Goal: Task Accomplishment & Management: Use online tool/utility

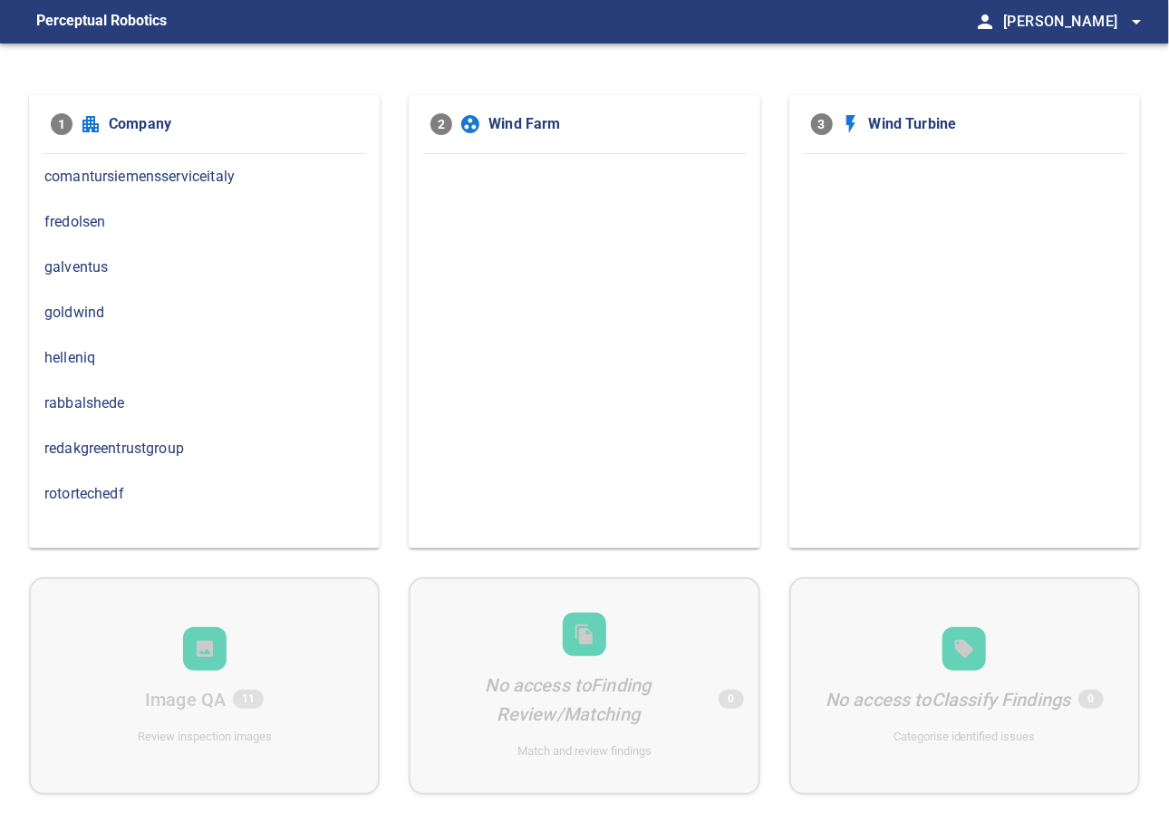
click at [110, 371] on div "helleniq" at bounding box center [204, 357] width 351 height 45
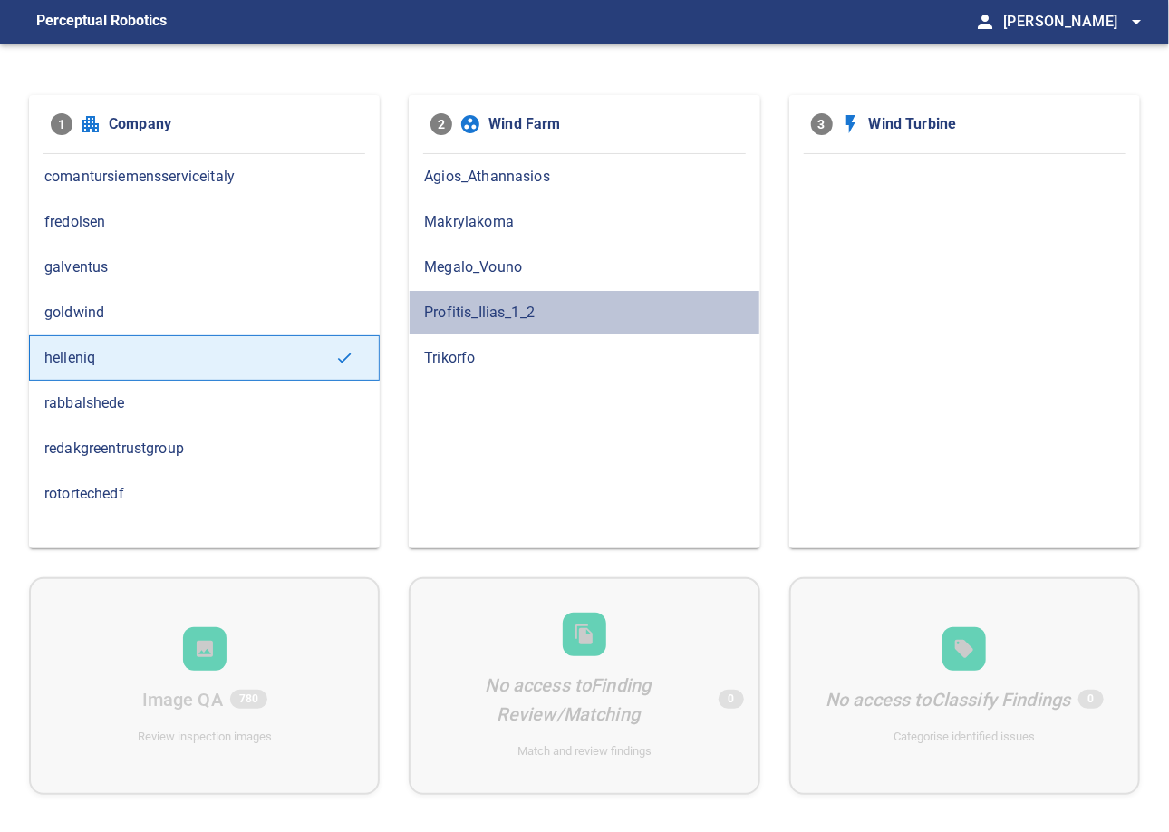
click at [497, 307] on span "Profitis_Ilias_1_2" at bounding box center [584, 313] width 320 height 22
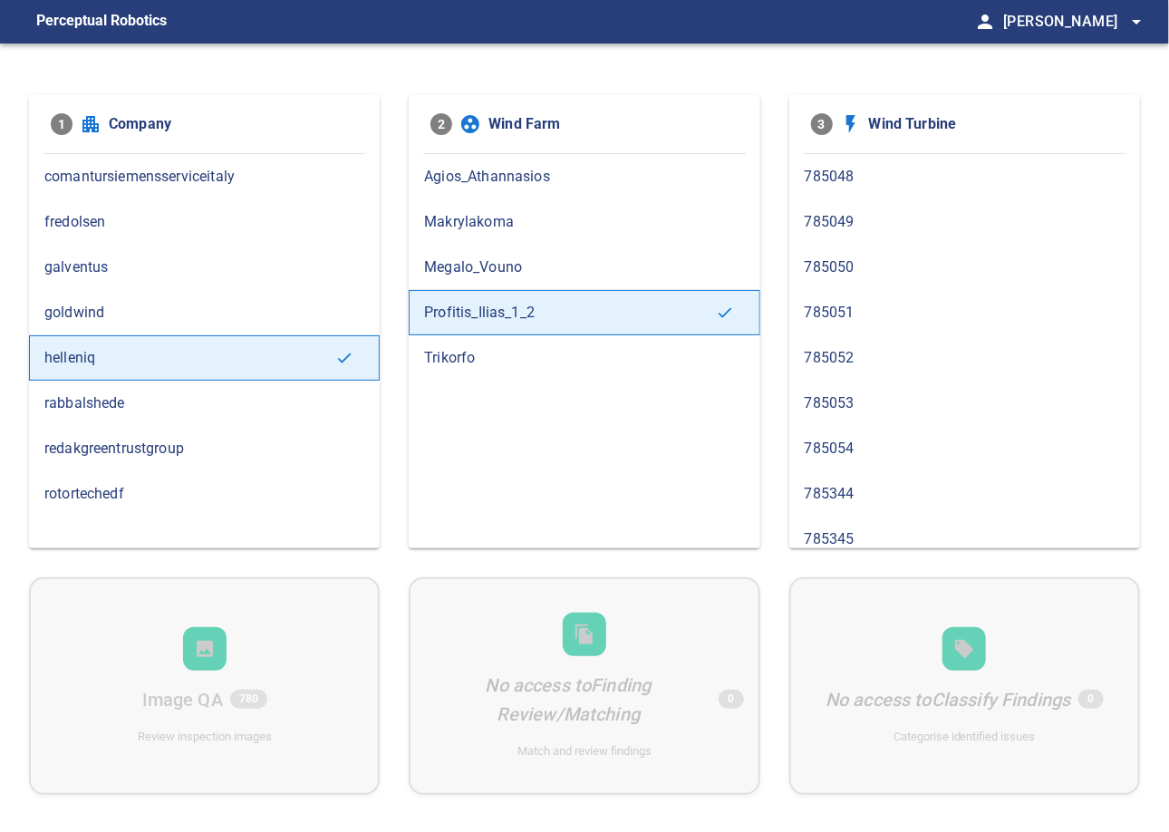
click at [851, 498] on span "785344" at bounding box center [965, 494] width 320 height 22
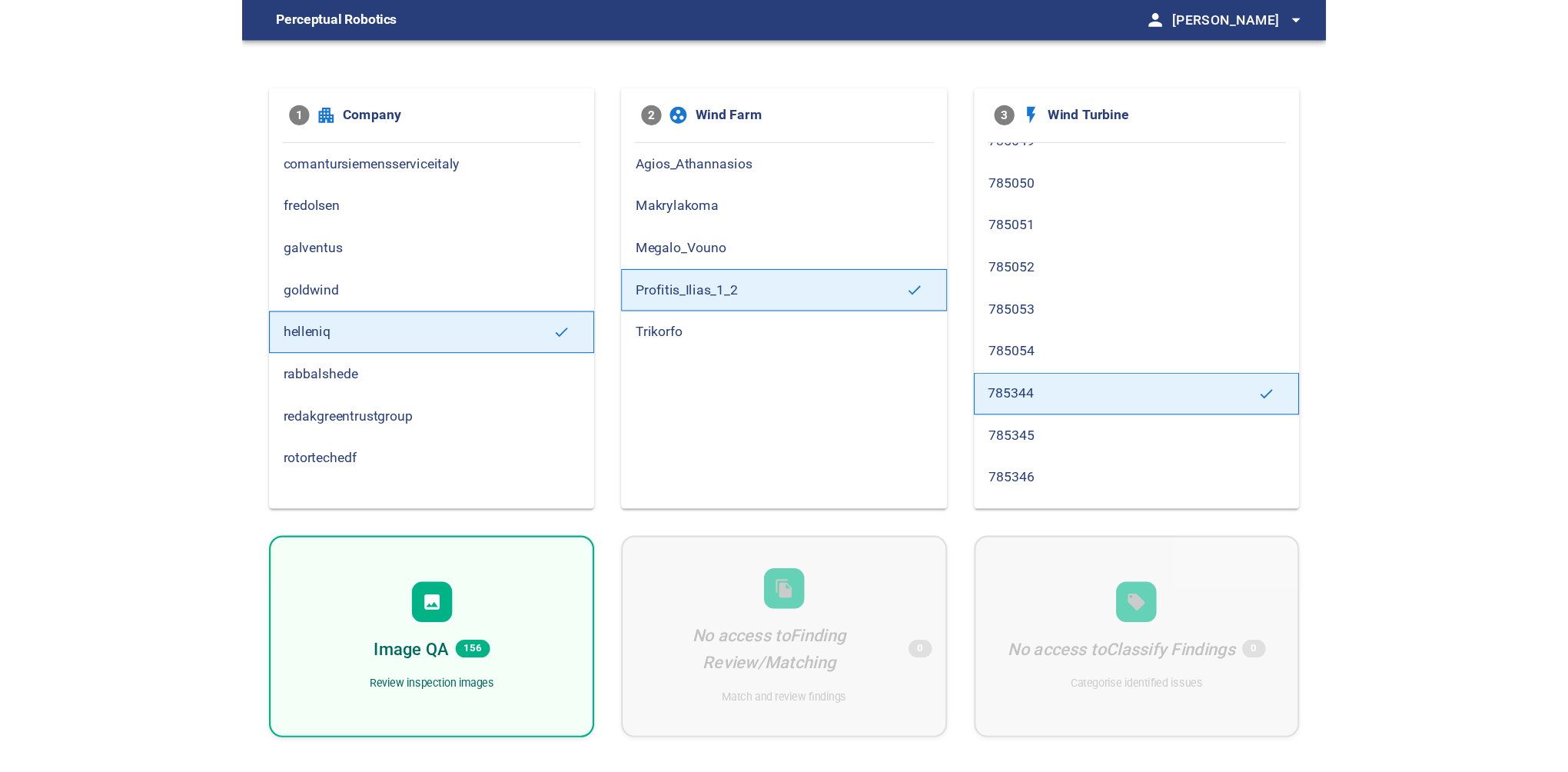
scroll to position [85, 0]
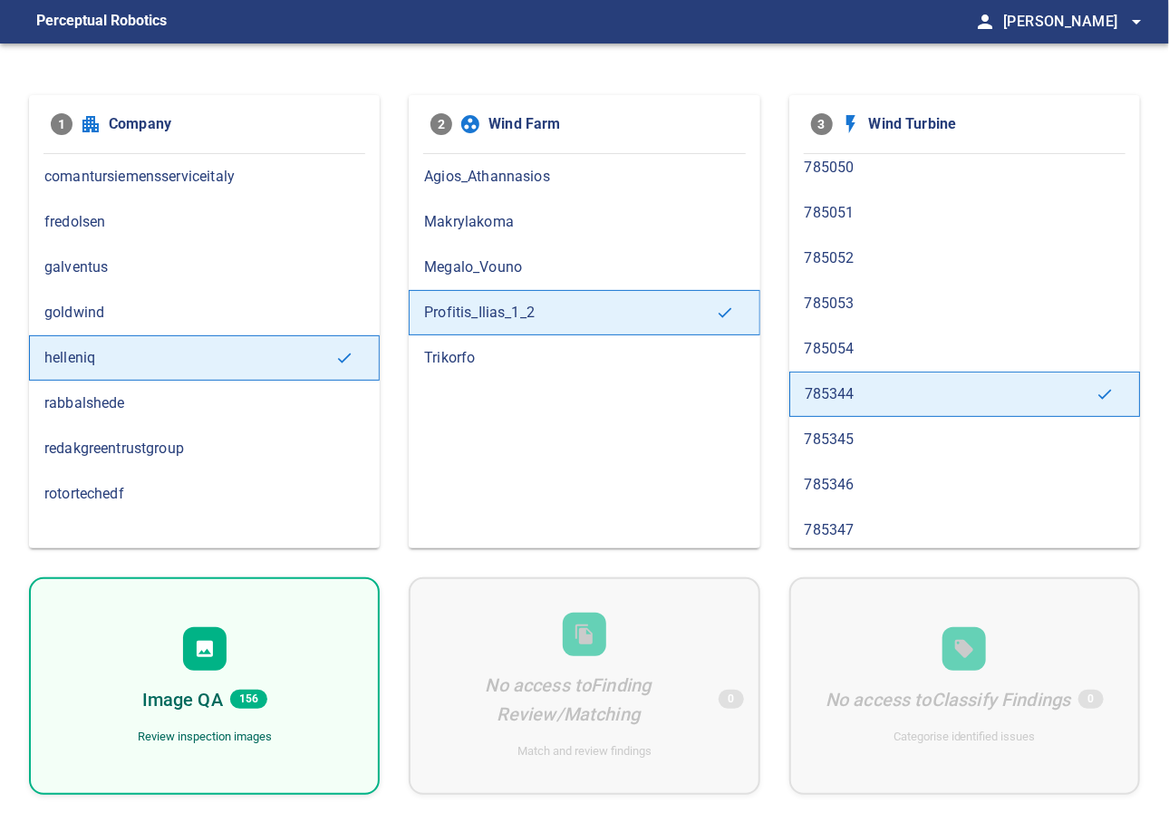
click at [223, 681] on div "Image QA 156 Review inspection images" at bounding box center [204, 685] width 351 height 217
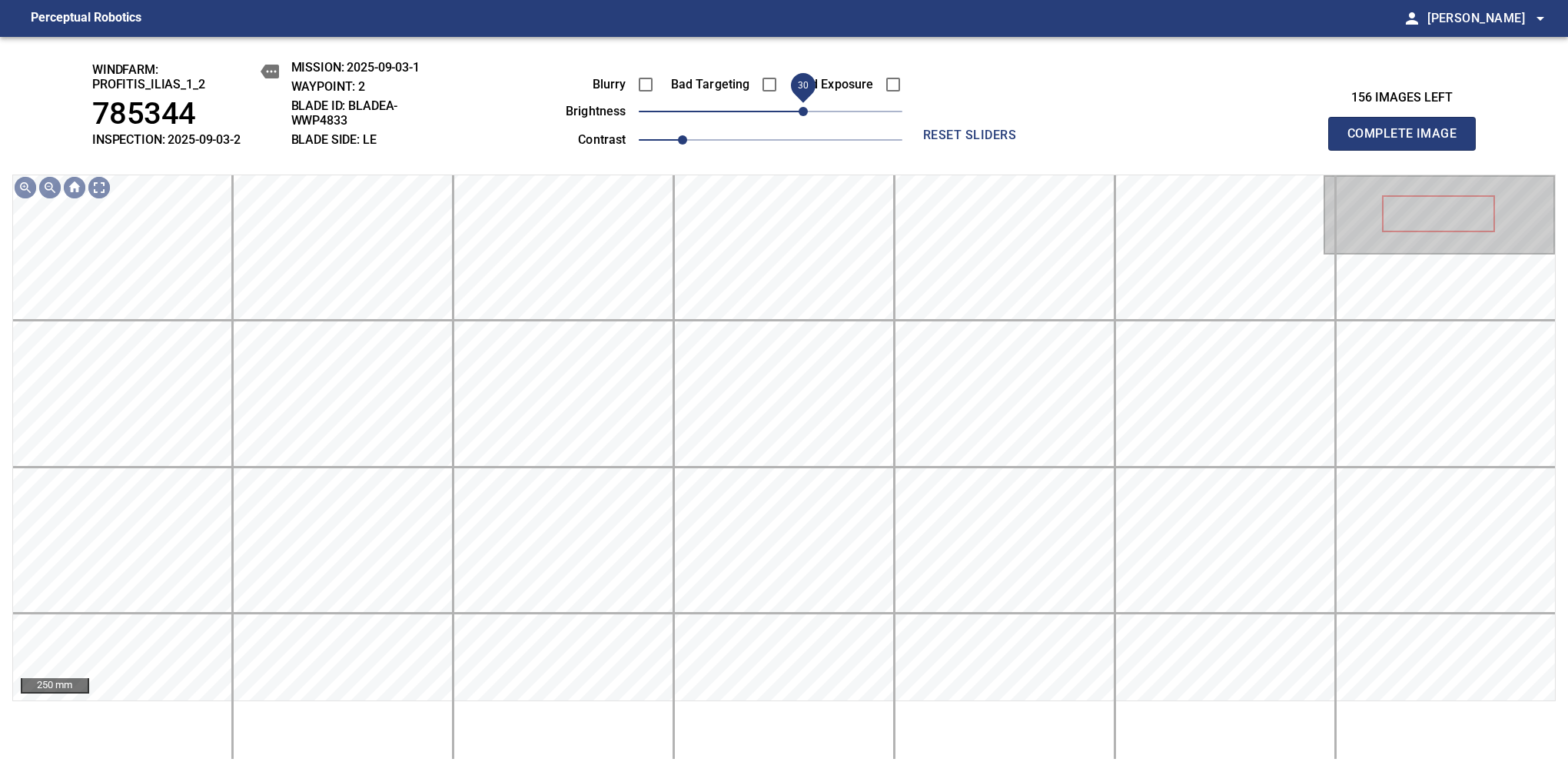
drag, startPoint x: 774, startPoint y: 115, endPoint x: 804, endPoint y: 120, distance: 30.4
click at [804, 116] on span "30" at bounding box center [803, 111] width 9 height 9
click at [804, 108] on span "30" at bounding box center [803, 111] width 9 height 9
click at [804, 116] on span "30" at bounding box center [803, 111] width 9 height 9
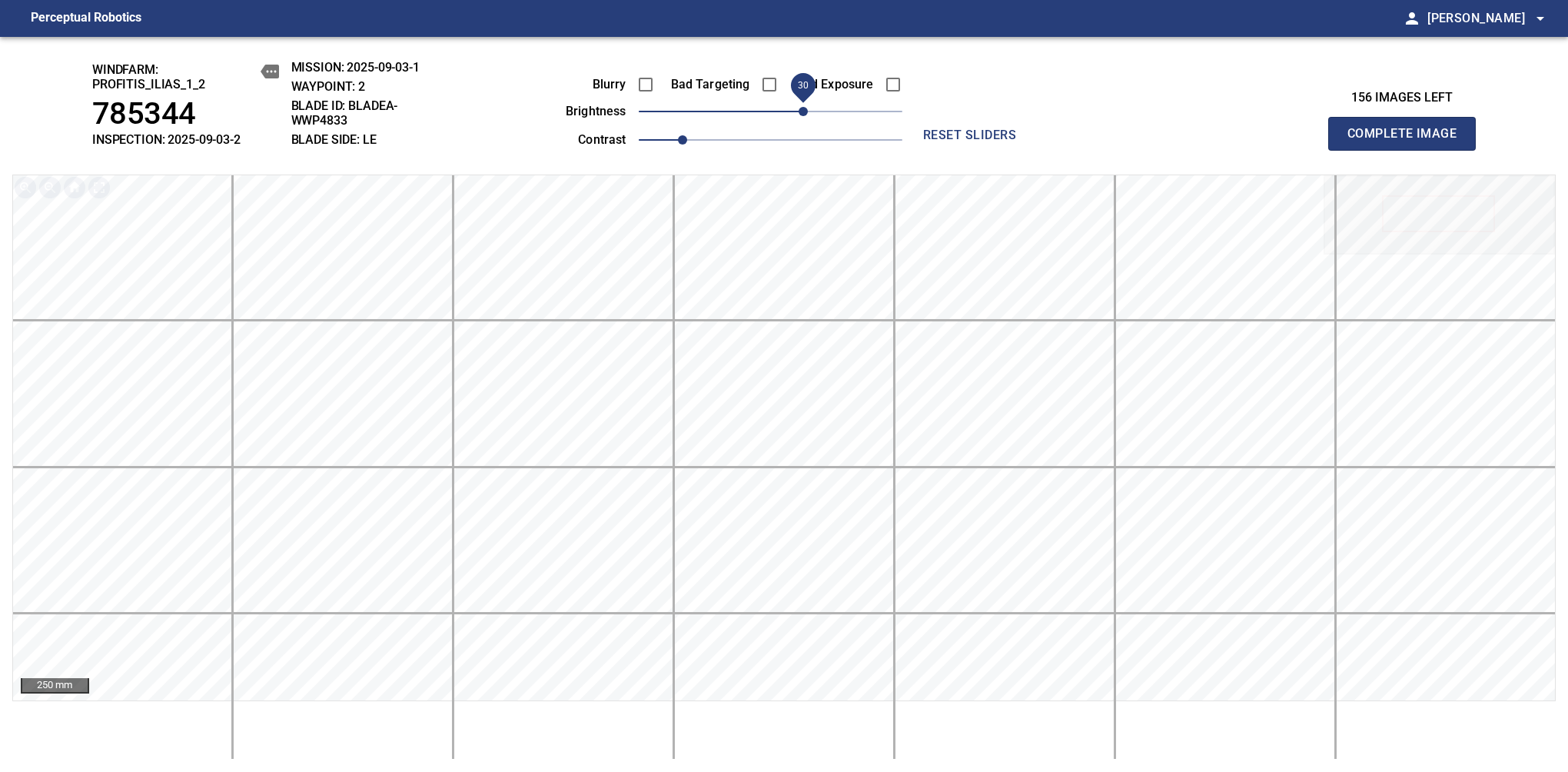
click at [990, 142] on span "Complete Image" at bounding box center [1402, 133] width 114 height 21
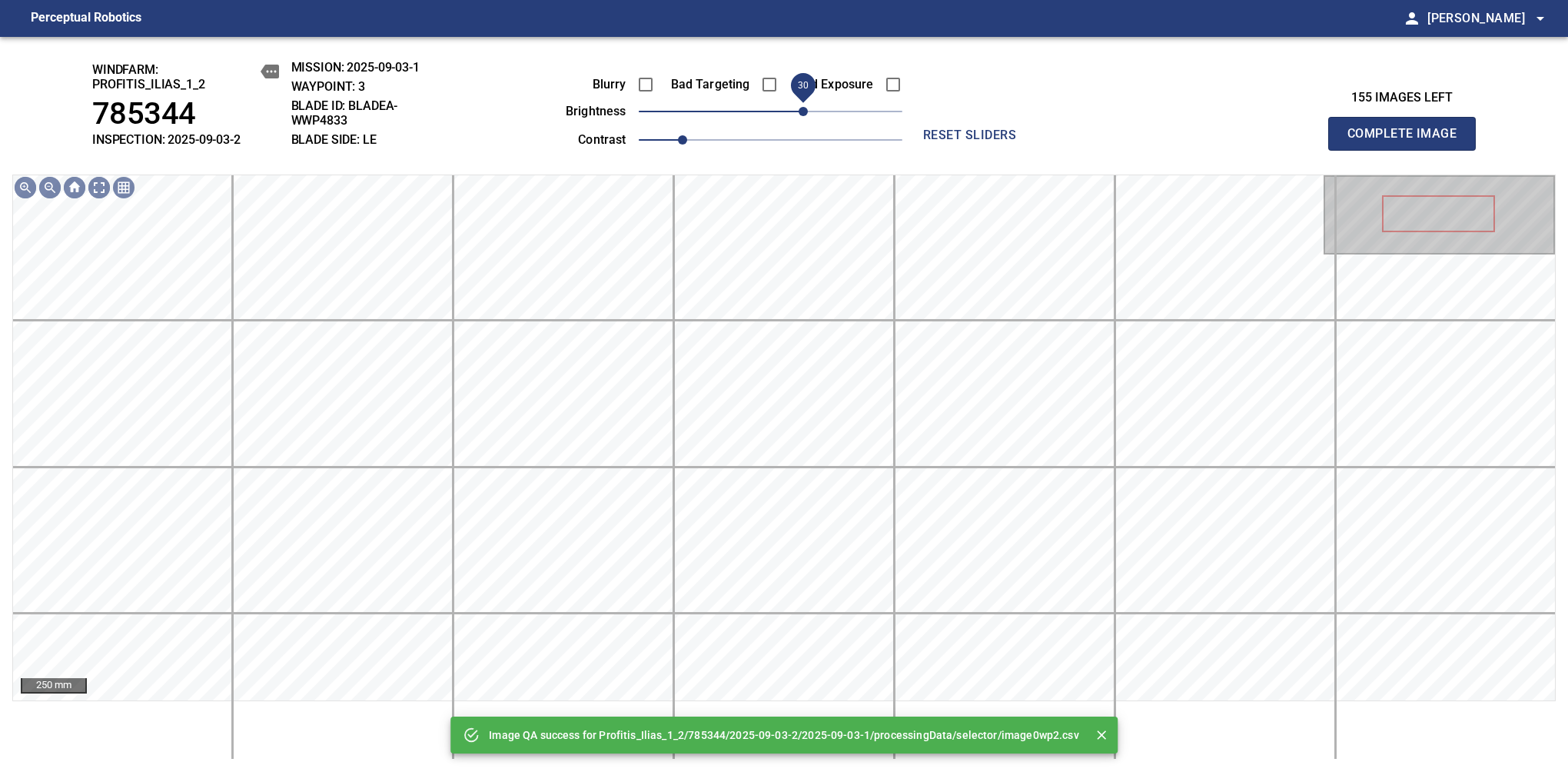
click at [804, 115] on span "30" at bounding box center [803, 111] width 9 height 9
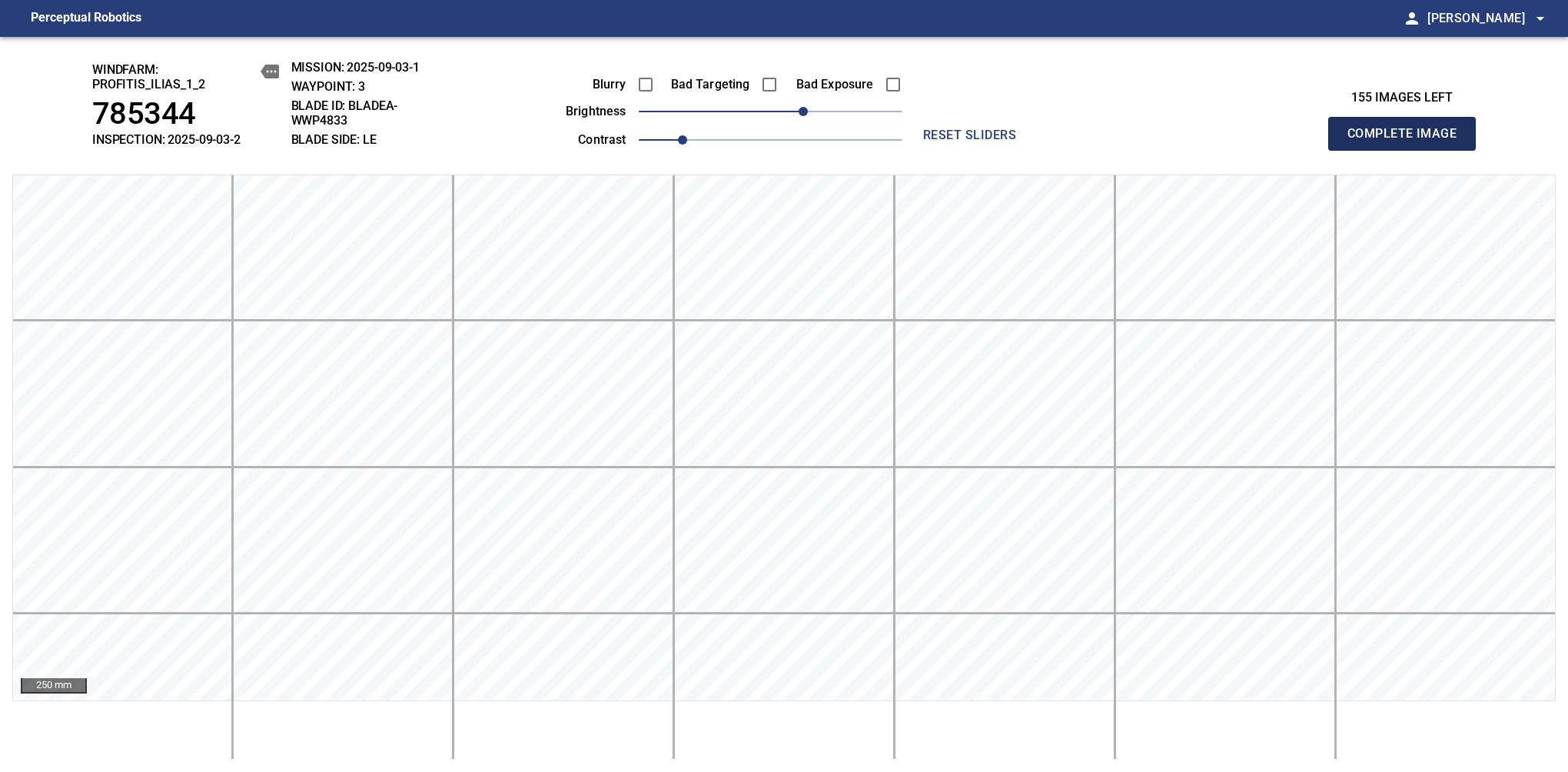
click at [990, 142] on span "Complete Image" at bounding box center [1402, 133] width 114 height 21
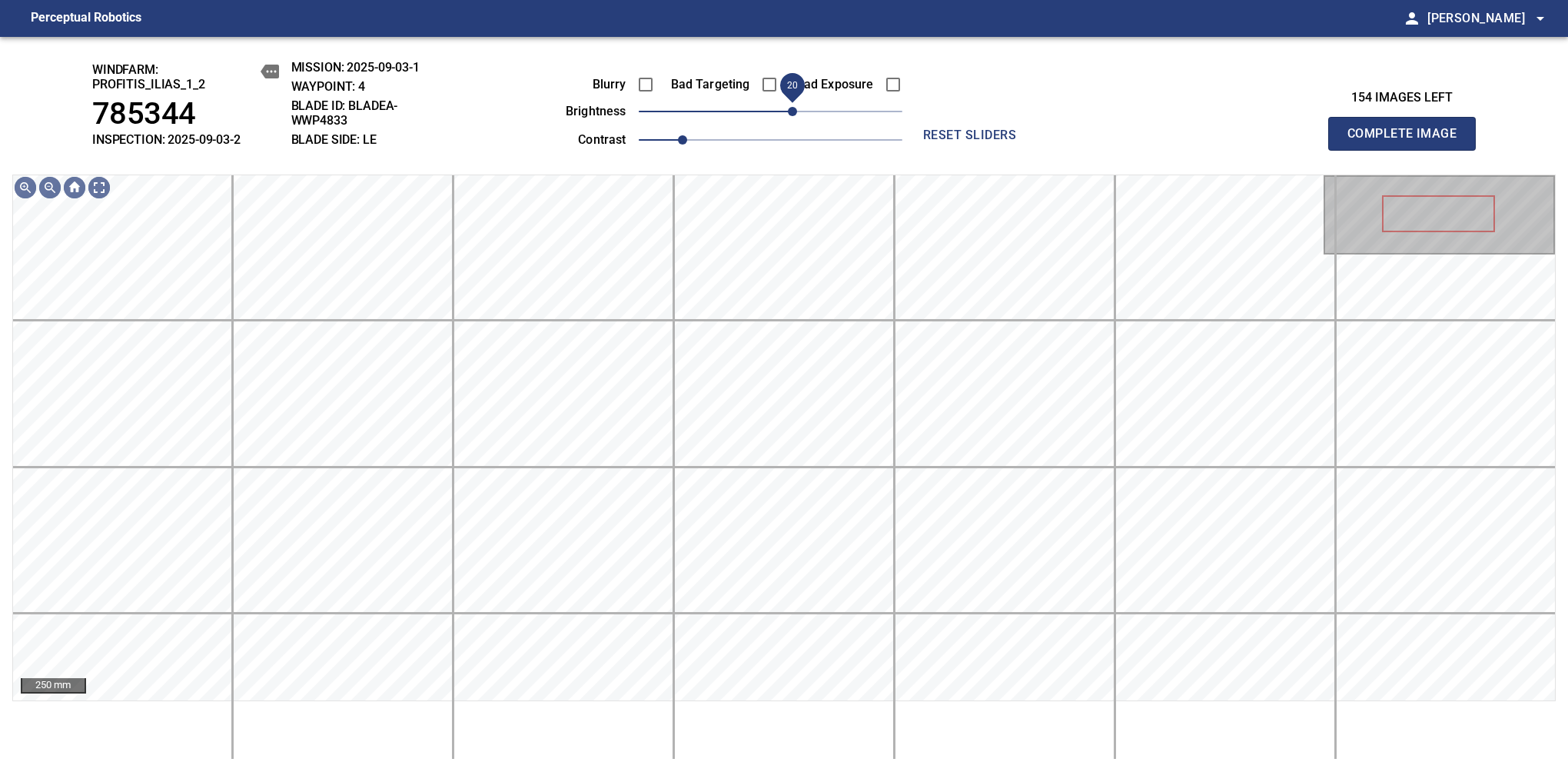
drag, startPoint x: 778, startPoint y: 119, endPoint x: 795, endPoint y: 120, distance: 17.0
click at [795, 116] on span "20" at bounding box center [792, 111] width 9 height 9
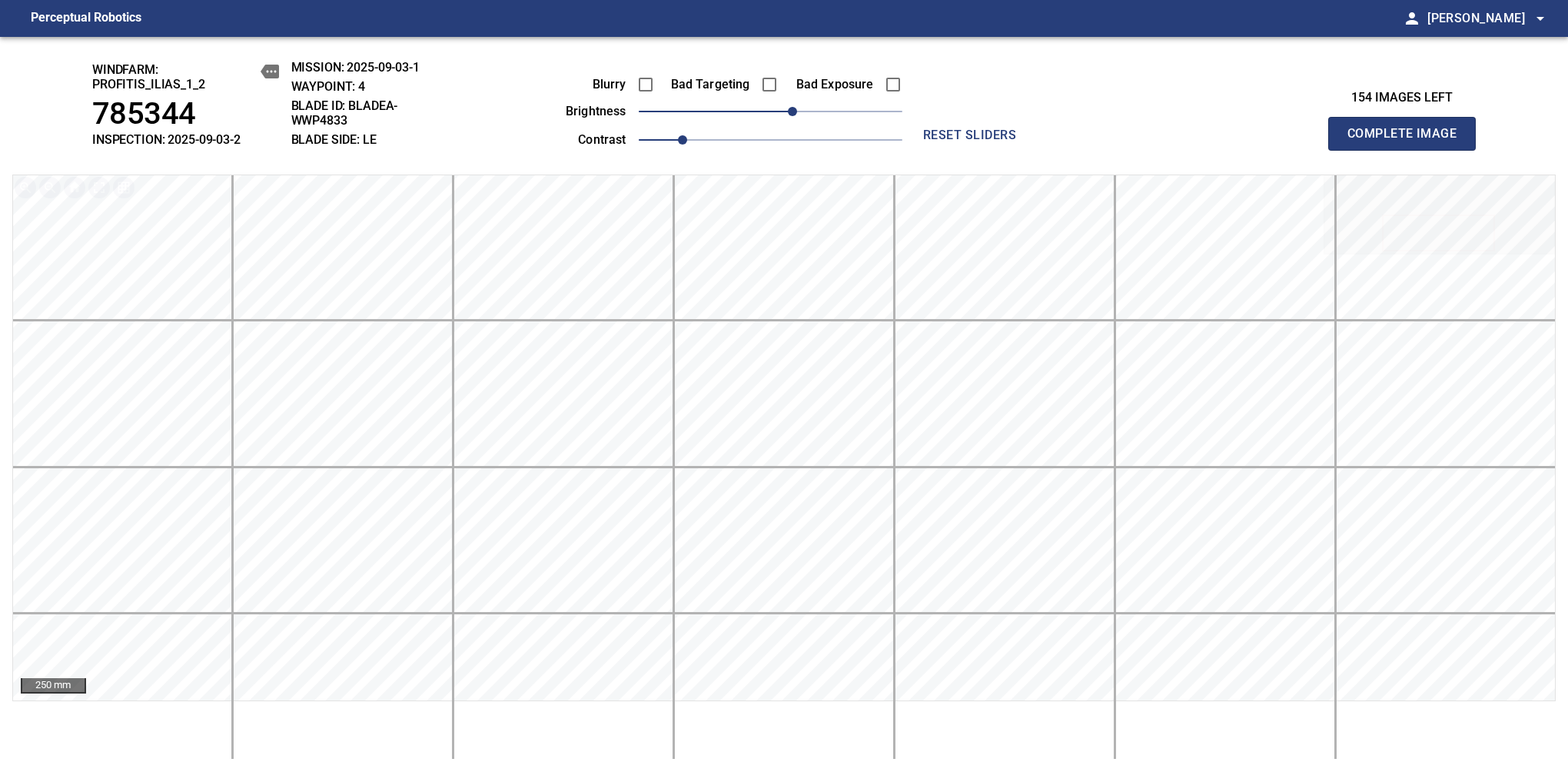
click at [990, 142] on span "Complete Image" at bounding box center [1402, 133] width 114 height 21
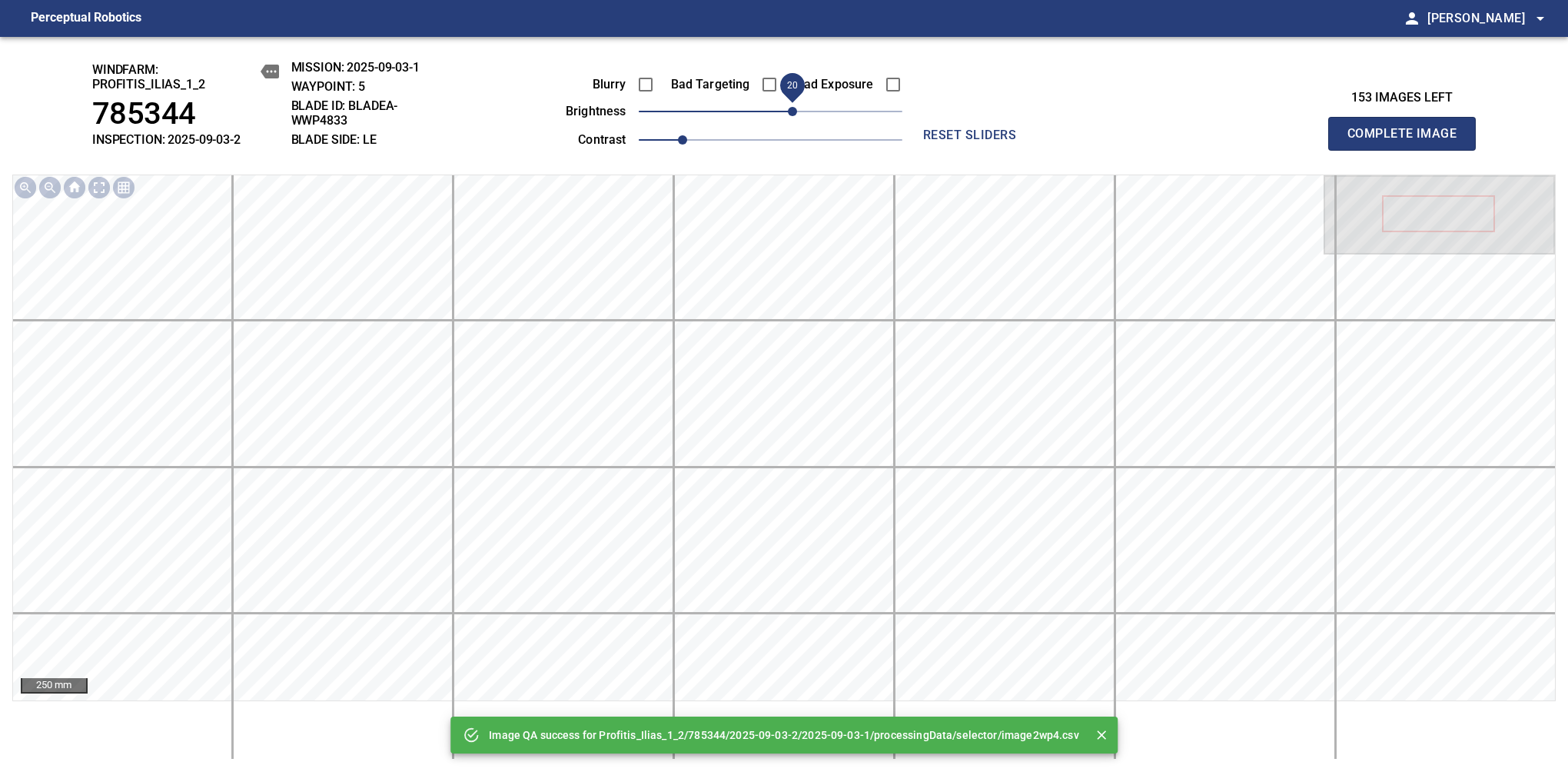
drag, startPoint x: 772, startPoint y: 119, endPoint x: 793, endPoint y: 108, distance: 23.7
click at [793, 108] on span "20" at bounding box center [792, 111] width 9 height 9
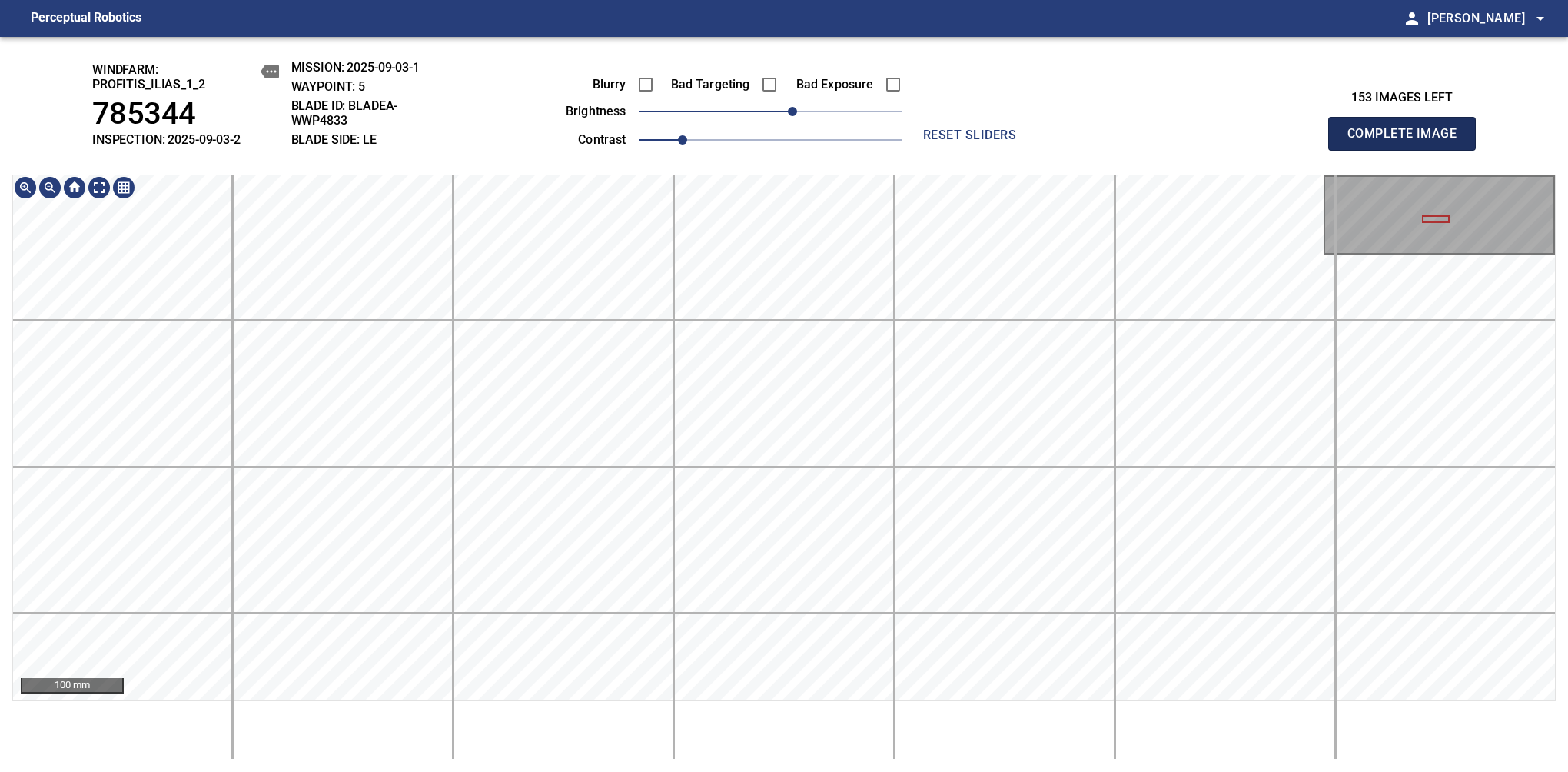
click at [990, 142] on span "Complete Image" at bounding box center [1402, 133] width 114 height 21
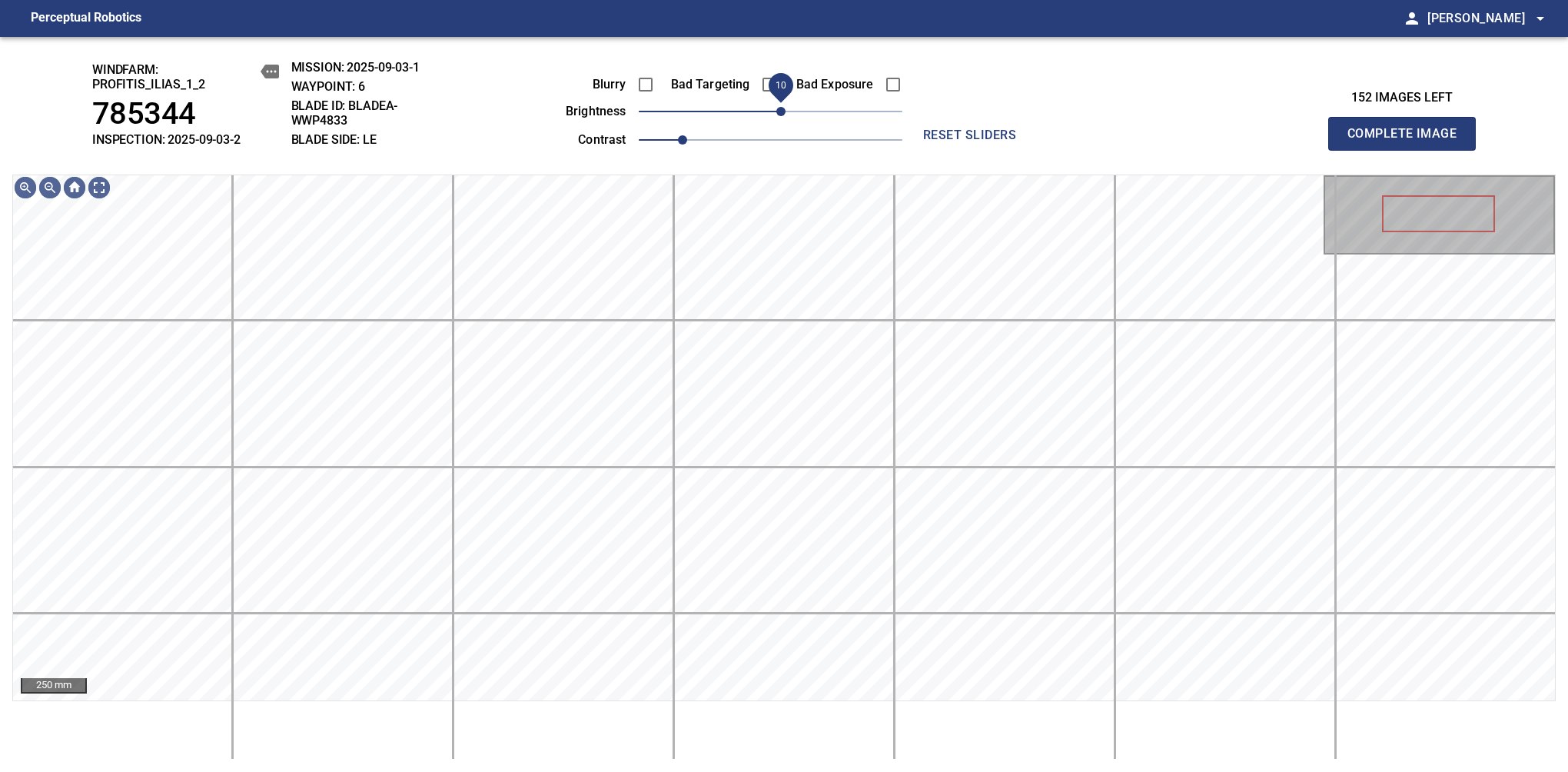
drag, startPoint x: 774, startPoint y: 113, endPoint x: 784, endPoint y: 121, distance: 12.8
click at [784, 116] on span "10" at bounding box center [780, 111] width 9 height 9
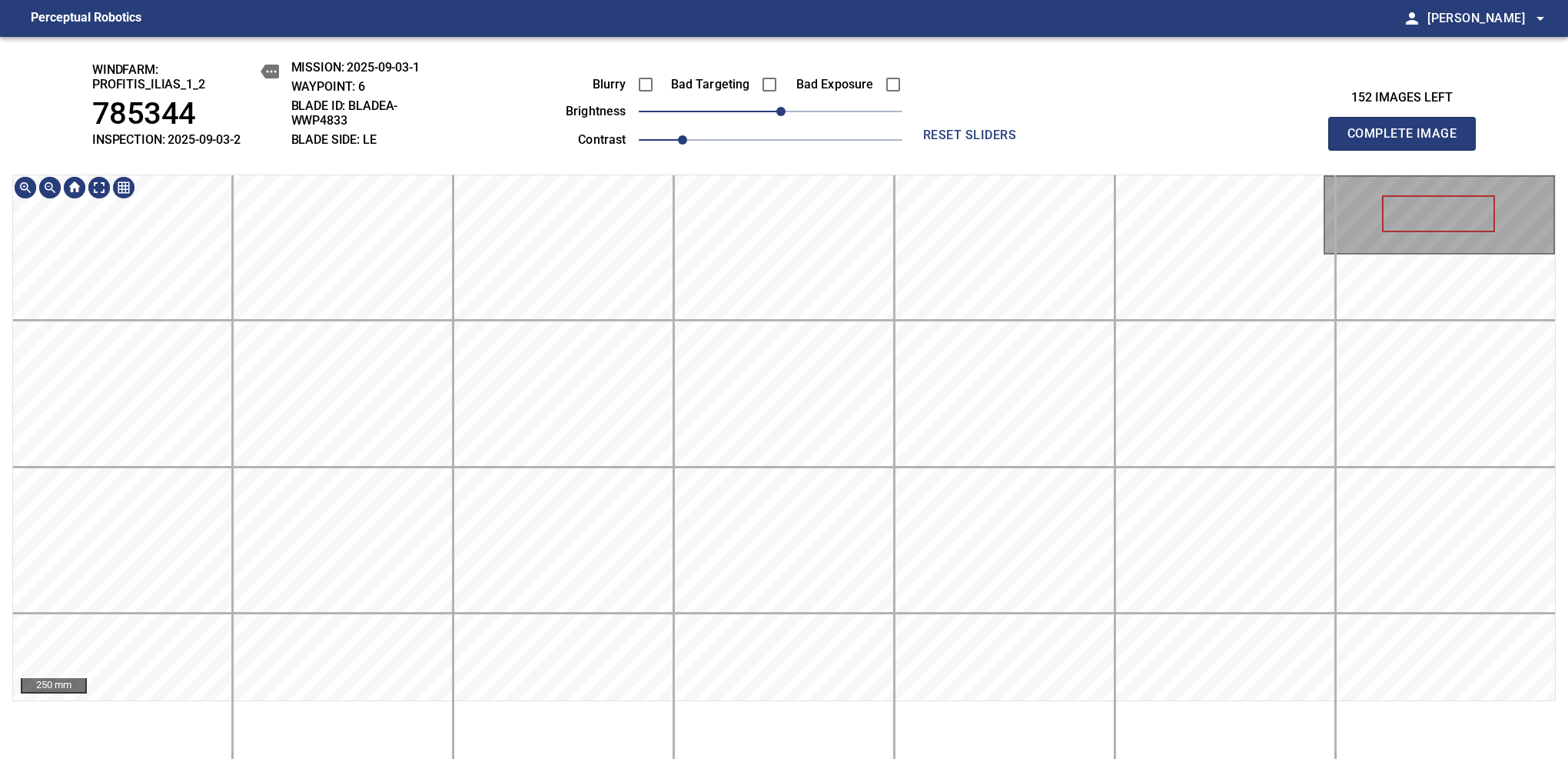
click at [768, 165] on div "windfarm: Profitis_Ilias_1_2 785344 INSPECTION: 2025-09-03-2 MISSION: 2025-09-0…" at bounding box center [784, 404] width 1568 height 735
click at [990, 142] on span "Complete Image" at bounding box center [1402, 133] width 114 height 21
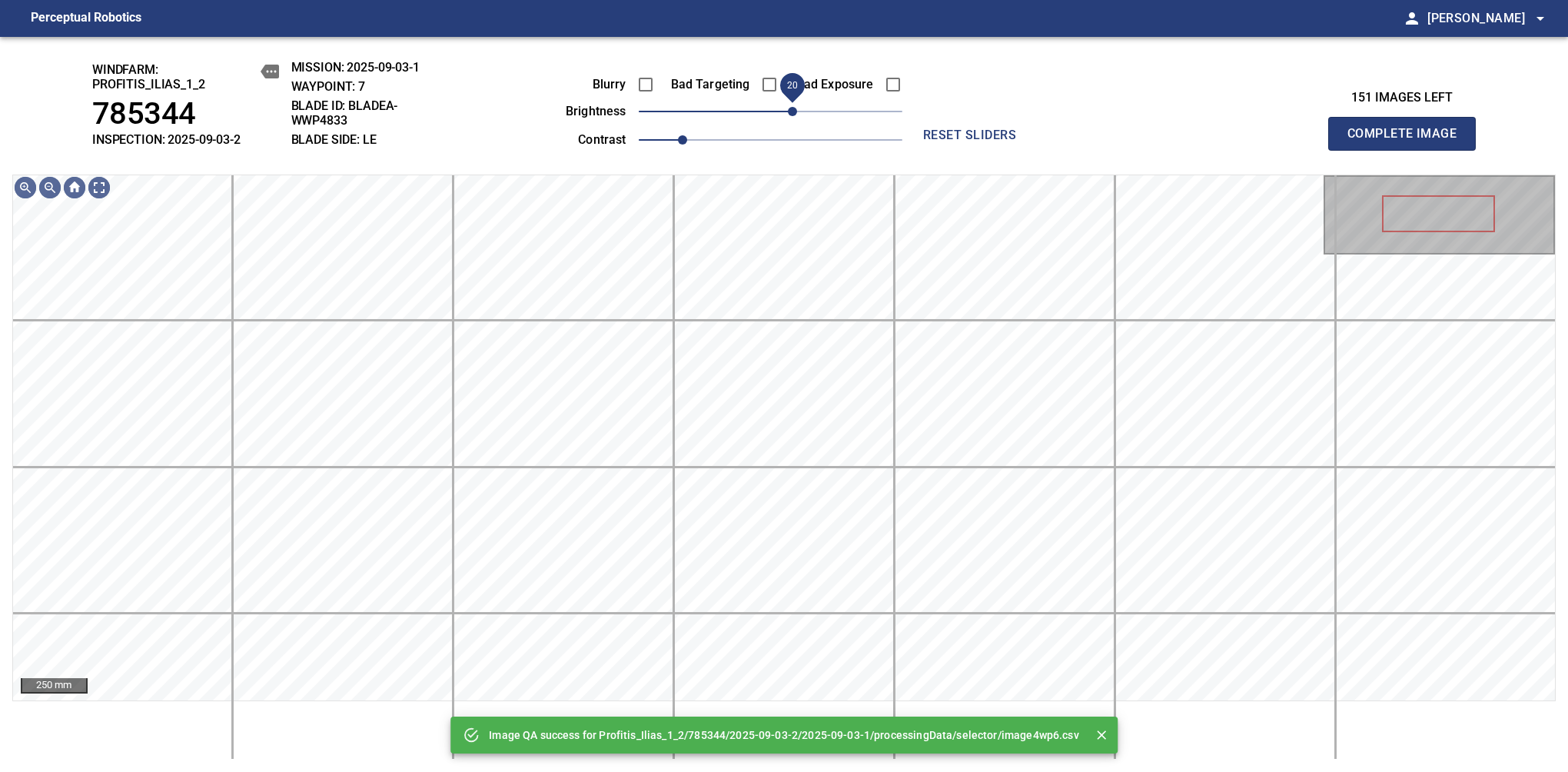
click at [790, 116] on span "20" at bounding box center [792, 111] width 9 height 9
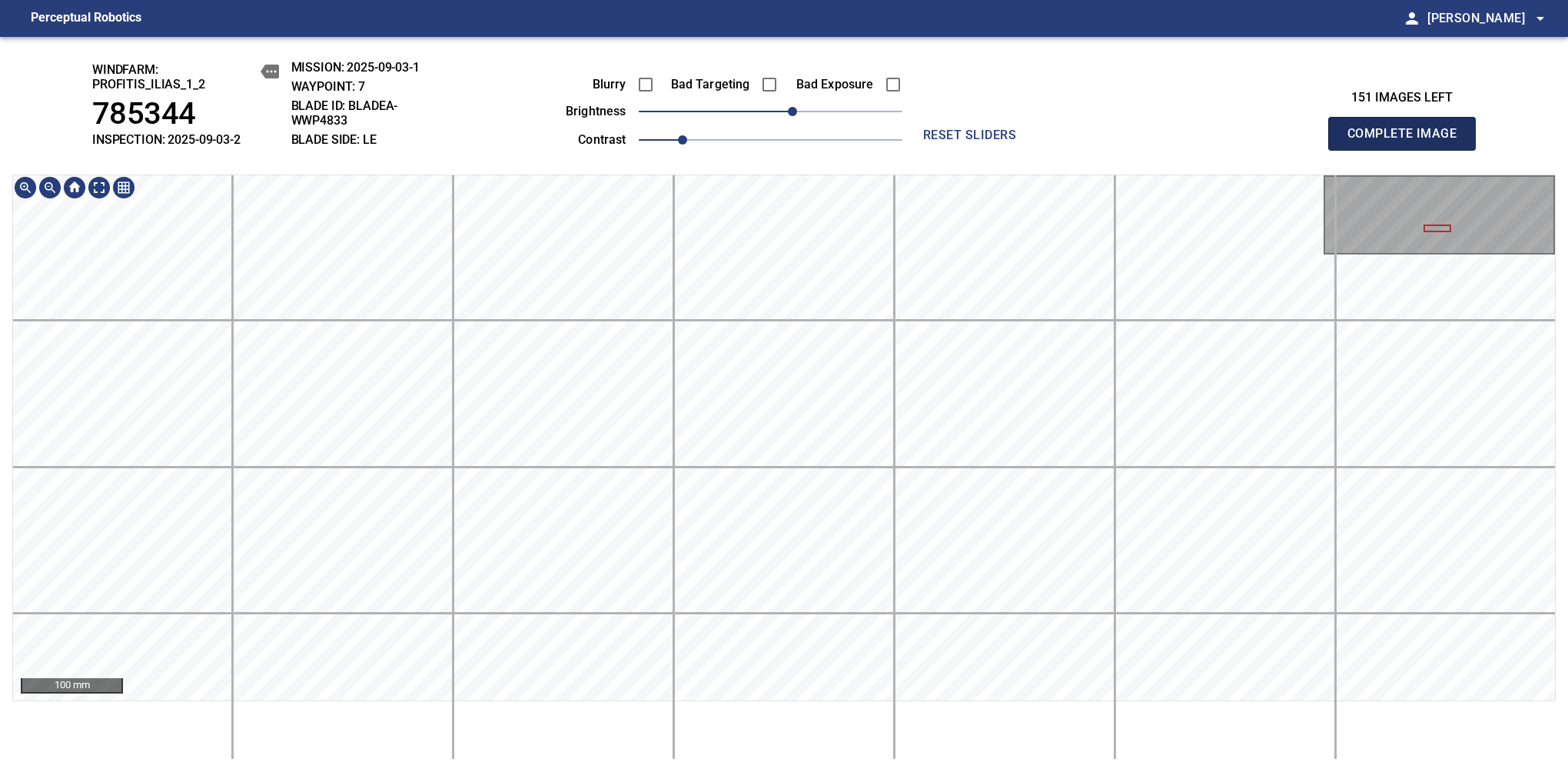
click at [990, 142] on span "Complete Image" at bounding box center [1402, 133] width 114 height 21
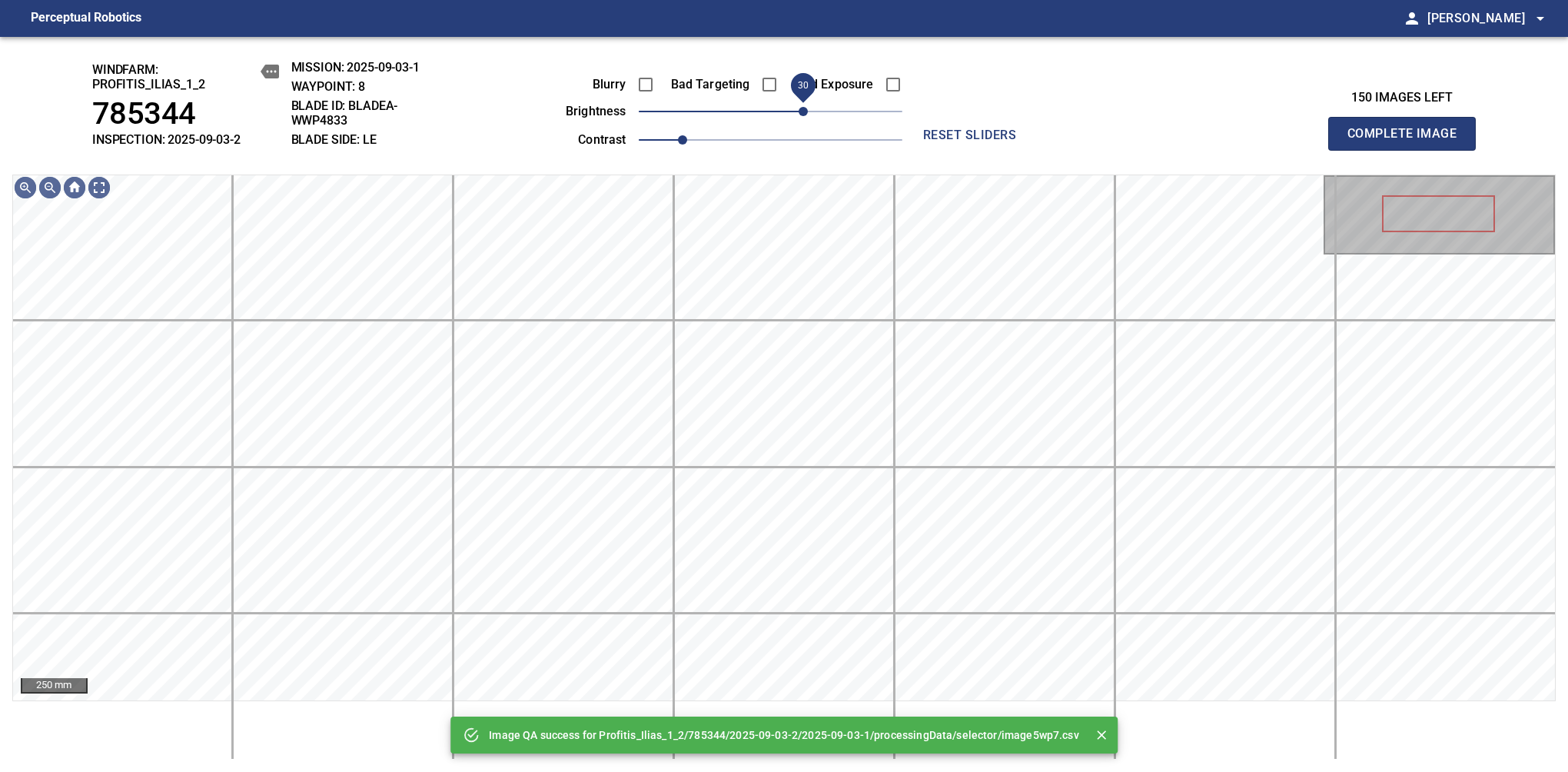
click at [807, 116] on span "30" at bounding box center [803, 111] width 9 height 9
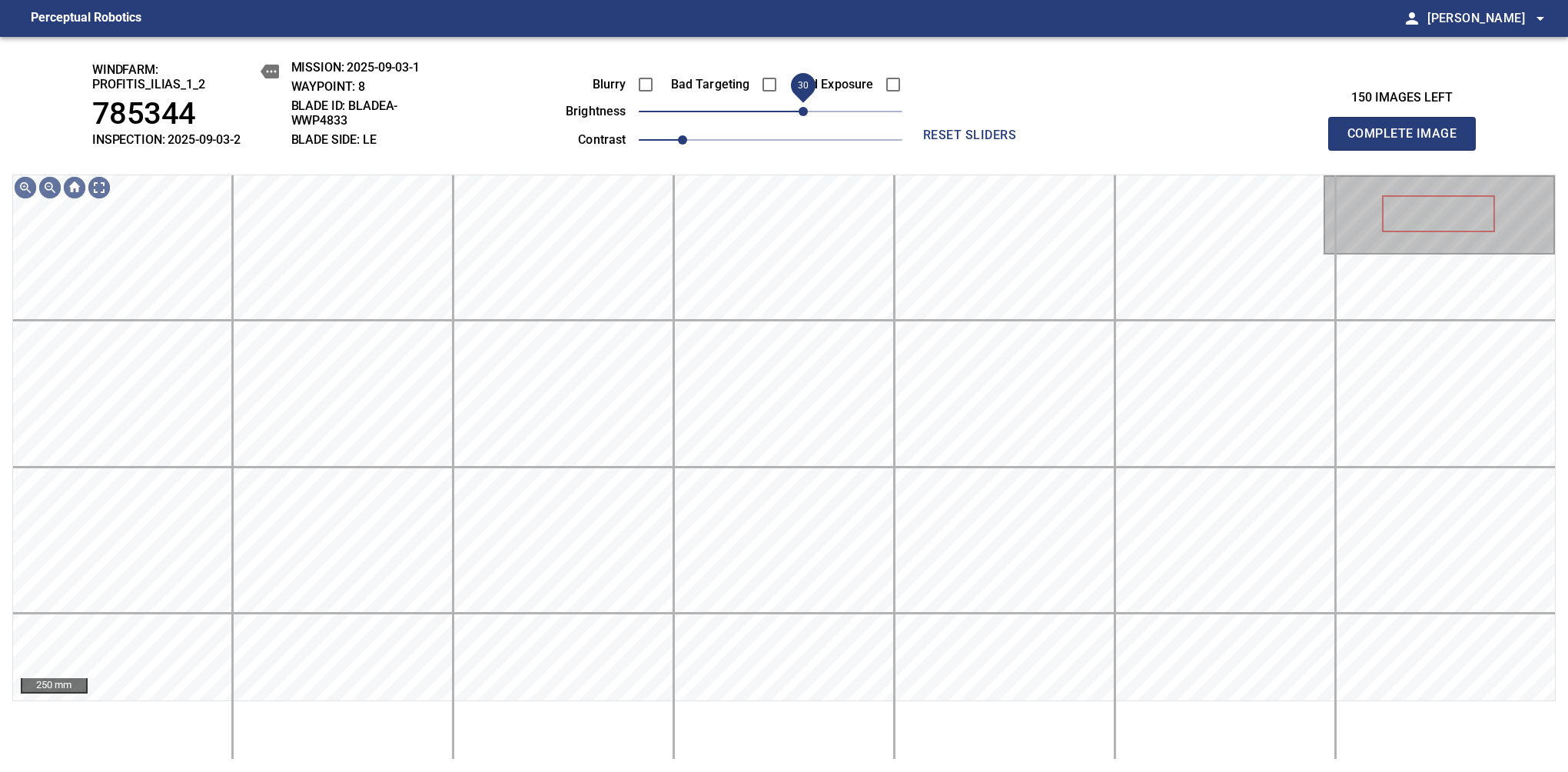
click at [807, 116] on span "30" at bounding box center [803, 111] width 9 height 9
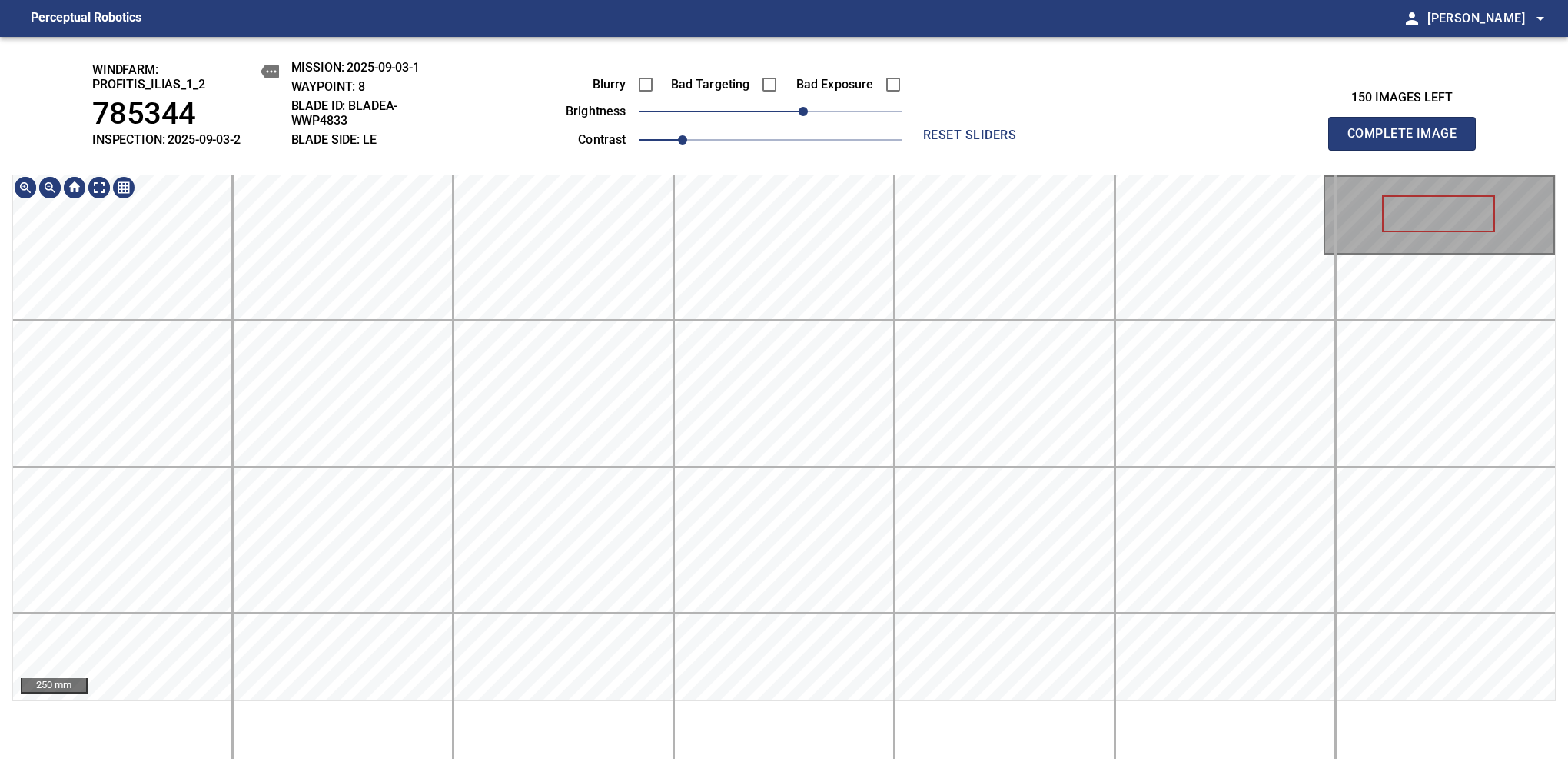
click at [776, 146] on div "windfarm: Profitis_Ilias_1_2 785344 INSPECTION: 2025-09-03-2 MISSION: 2025-09-0…" at bounding box center [784, 404] width 1568 height 735
click at [990, 142] on span "Complete Image" at bounding box center [1402, 133] width 114 height 21
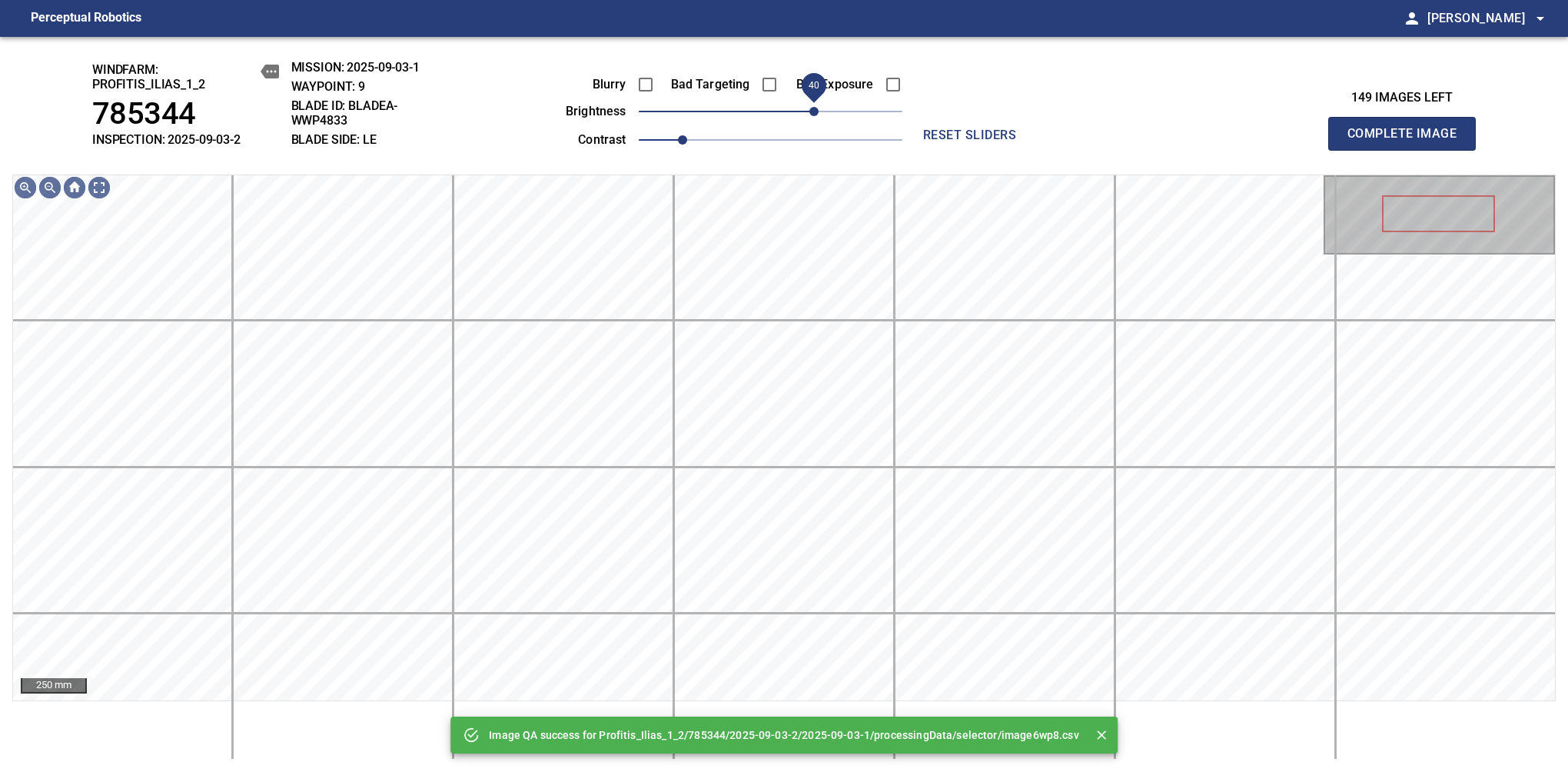
drag, startPoint x: 768, startPoint y: 119, endPoint x: 819, endPoint y: 108, distance: 52.2
click at [818, 108] on span "40" at bounding box center [813, 111] width 9 height 9
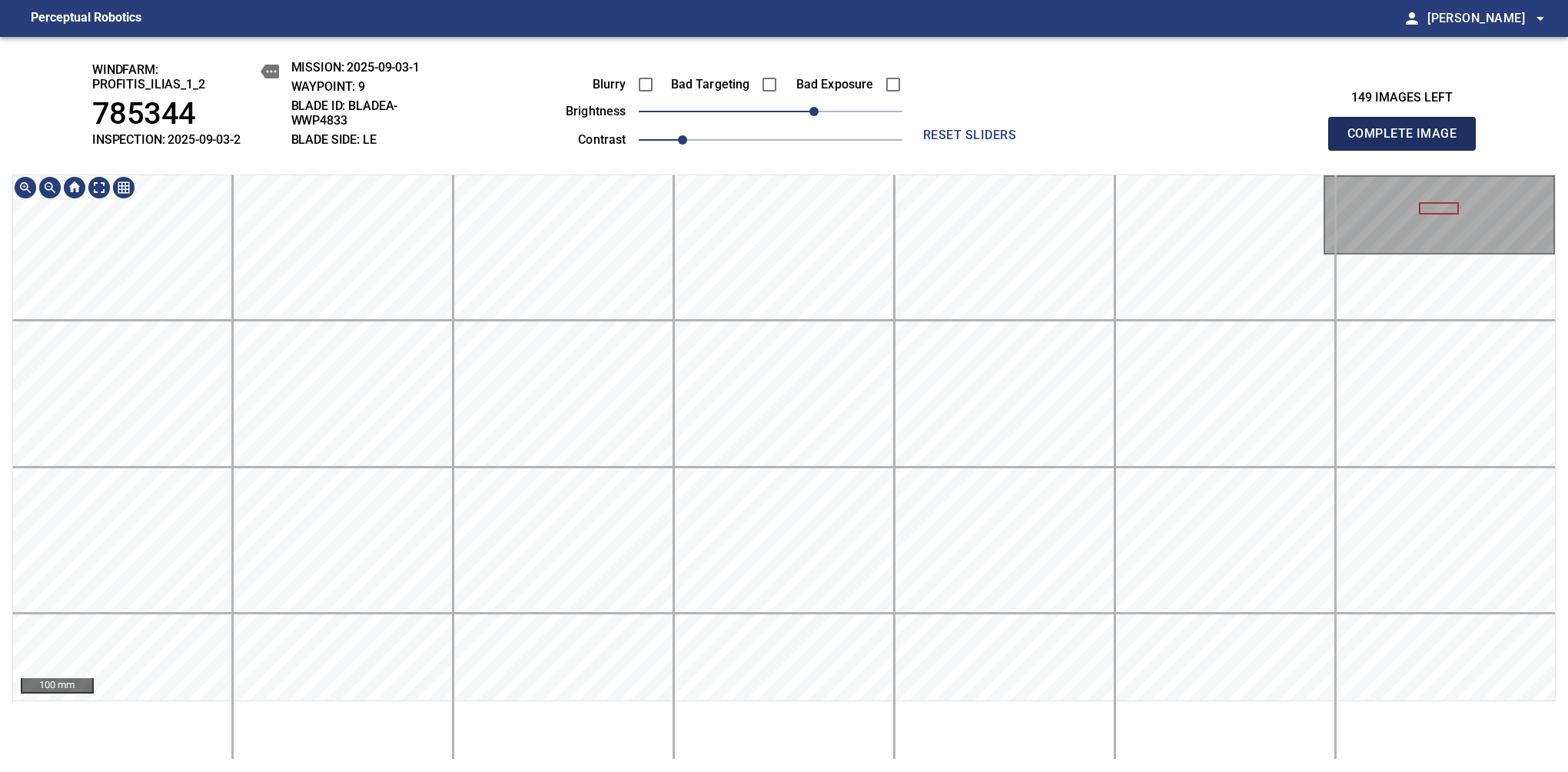
click at [990, 142] on span "Complete Image" at bounding box center [1402, 133] width 114 height 21
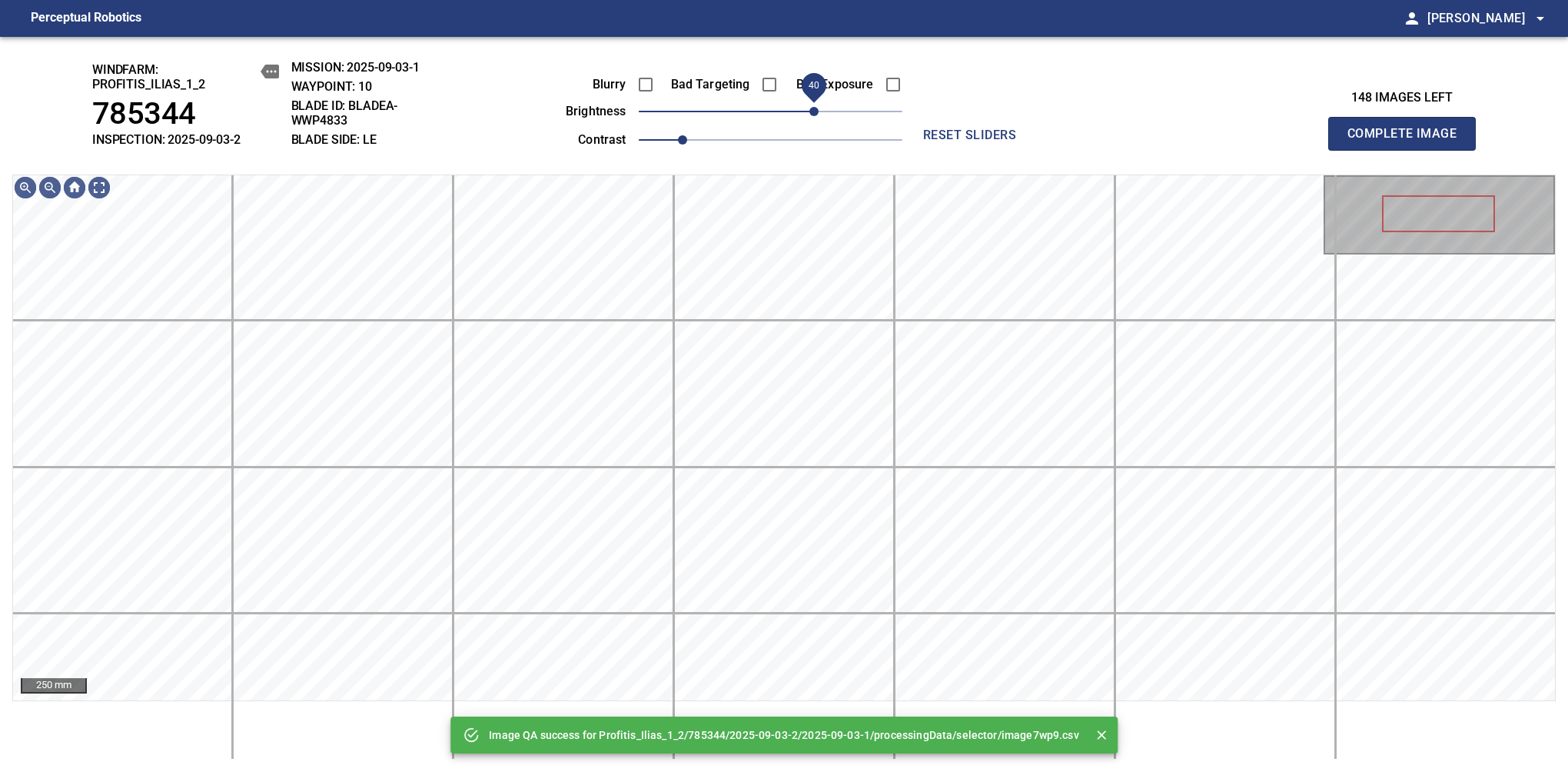
drag, startPoint x: 774, startPoint y: 117, endPoint x: 817, endPoint y: 121, distance: 43.2
click at [817, 116] on span "40" at bounding box center [813, 111] width 9 height 9
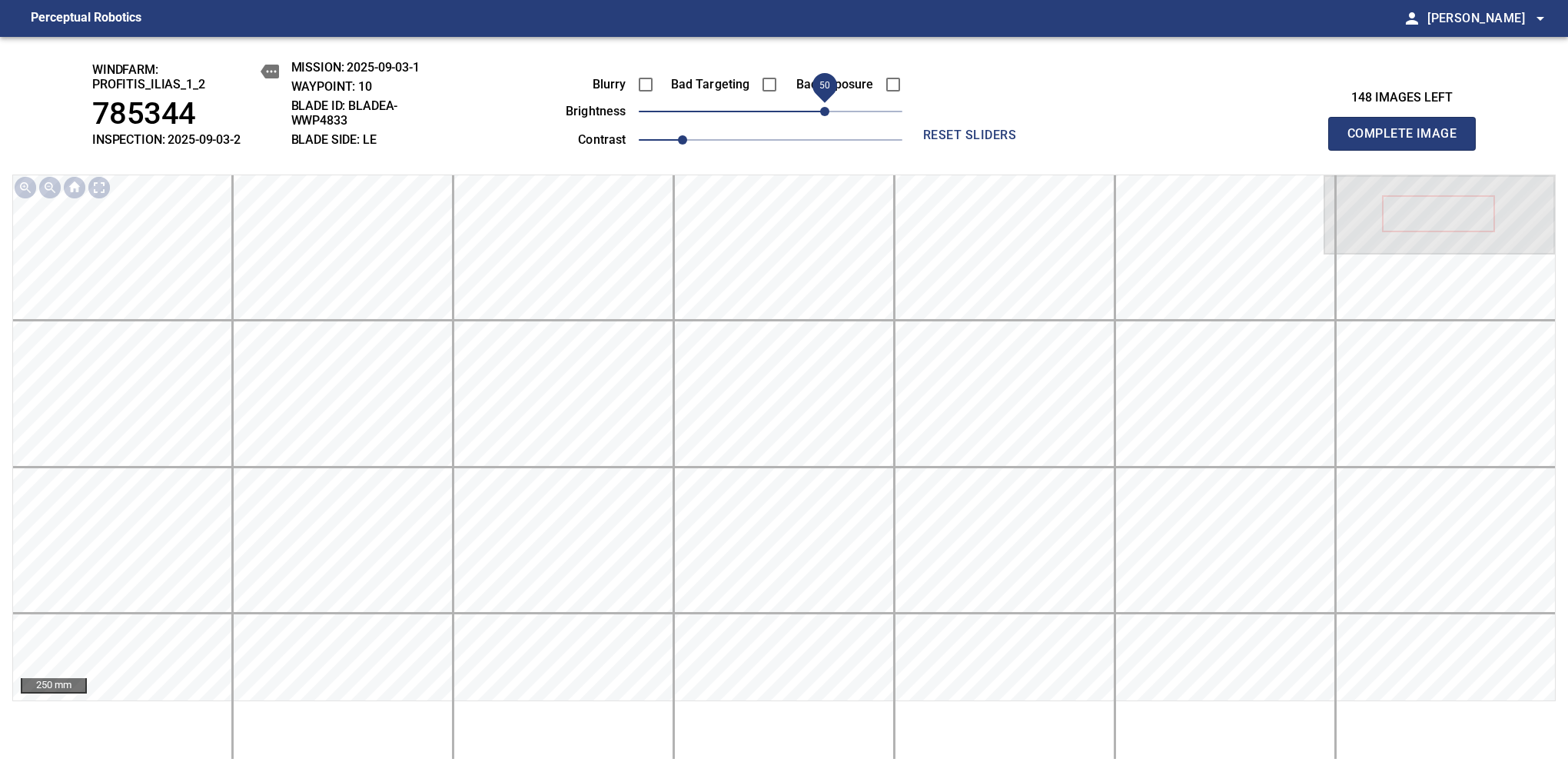
click at [823, 107] on span "50" at bounding box center [824, 111] width 9 height 9
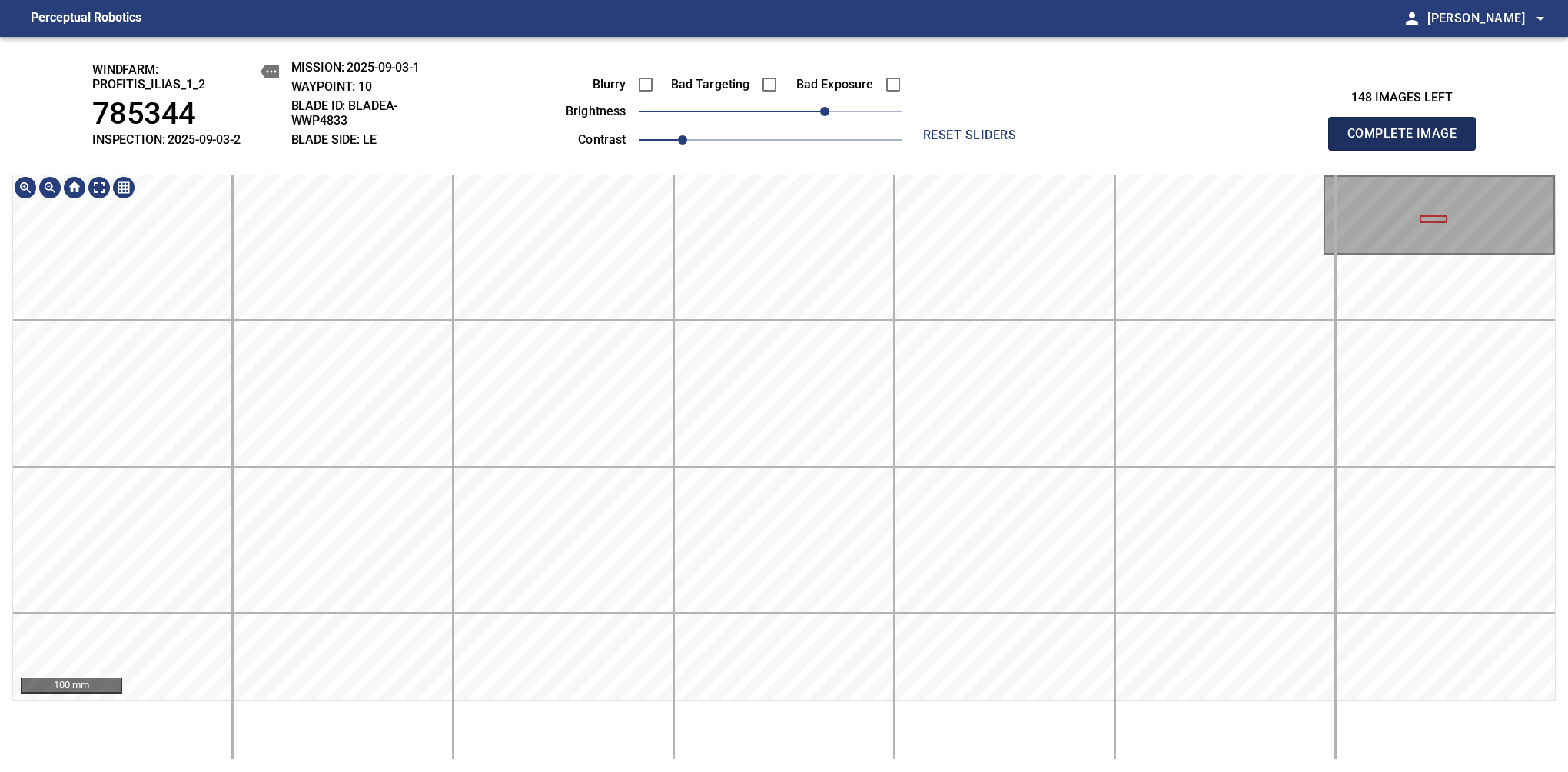
click at [990, 142] on span "Complete Image" at bounding box center [1402, 133] width 114 height 21
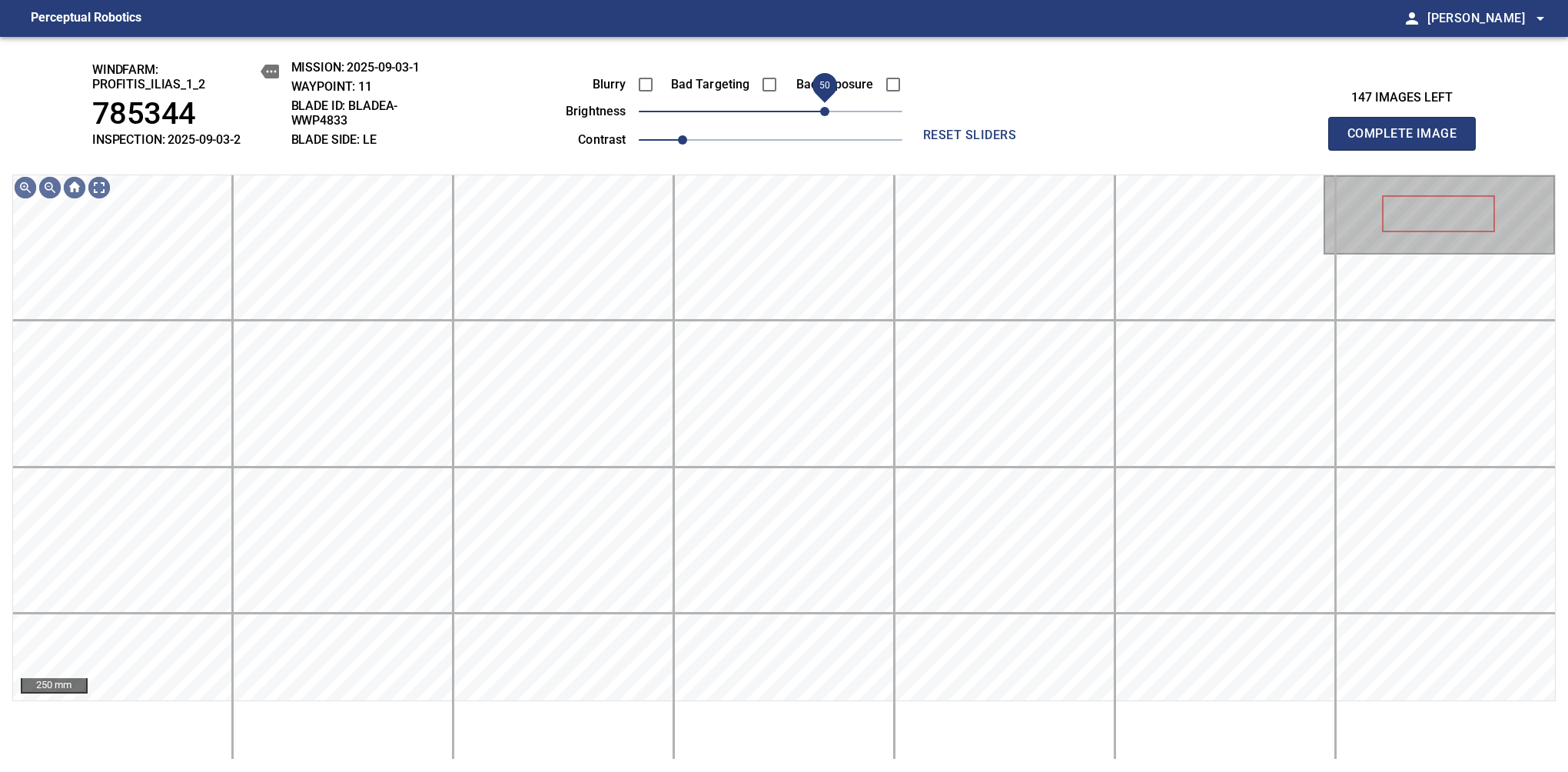
drag, startPoint x: 801, startPoint y: 108, endPoint x: 829, endPoint y: 103, distance: 28.4
click at [829, 107] on span "50" at bounding box center [824, 111] width 9 height 9
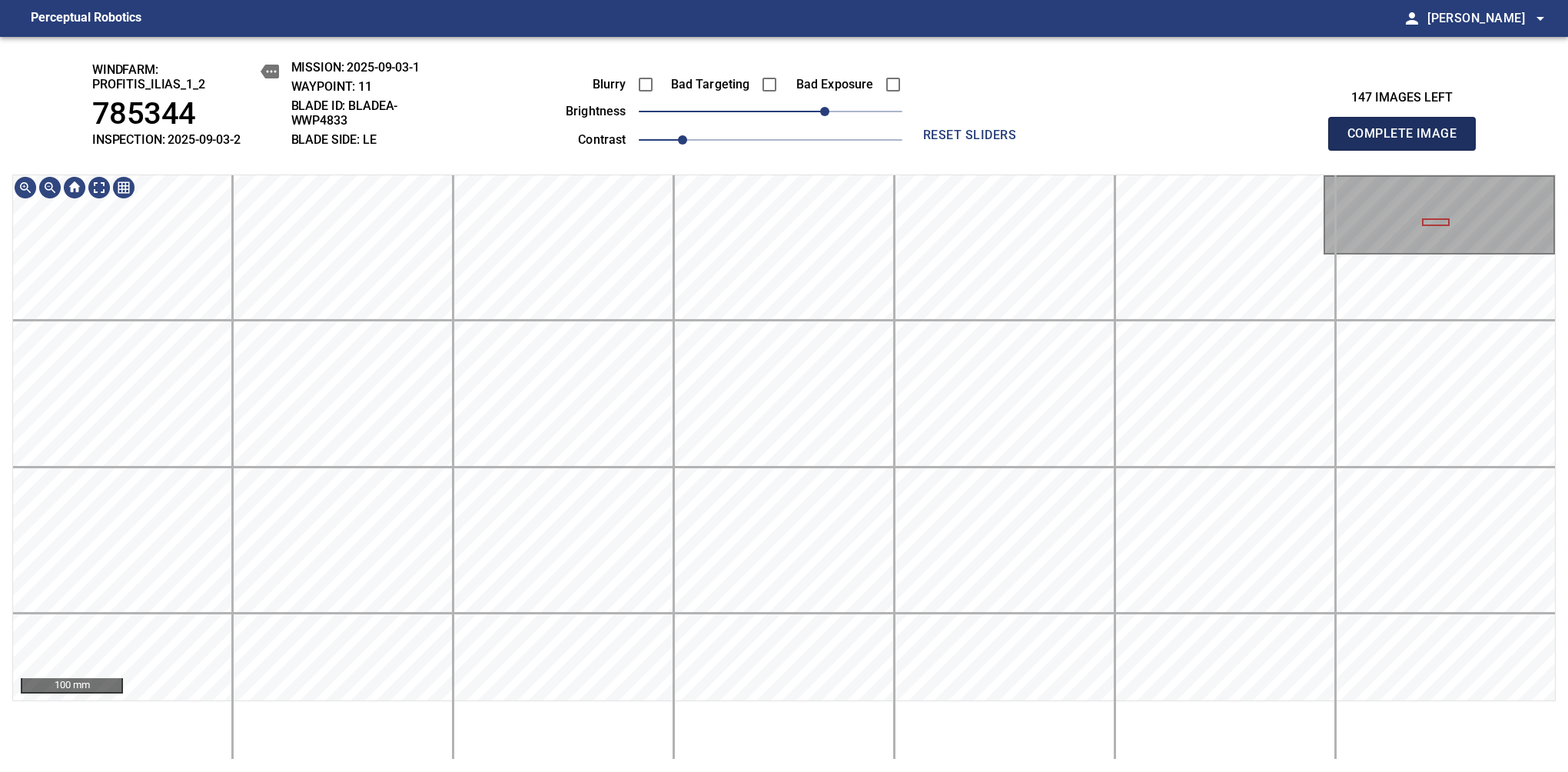
click at [990, 142] on span "Complete Image" at bounding box center [1402, 133] width 114 height 21
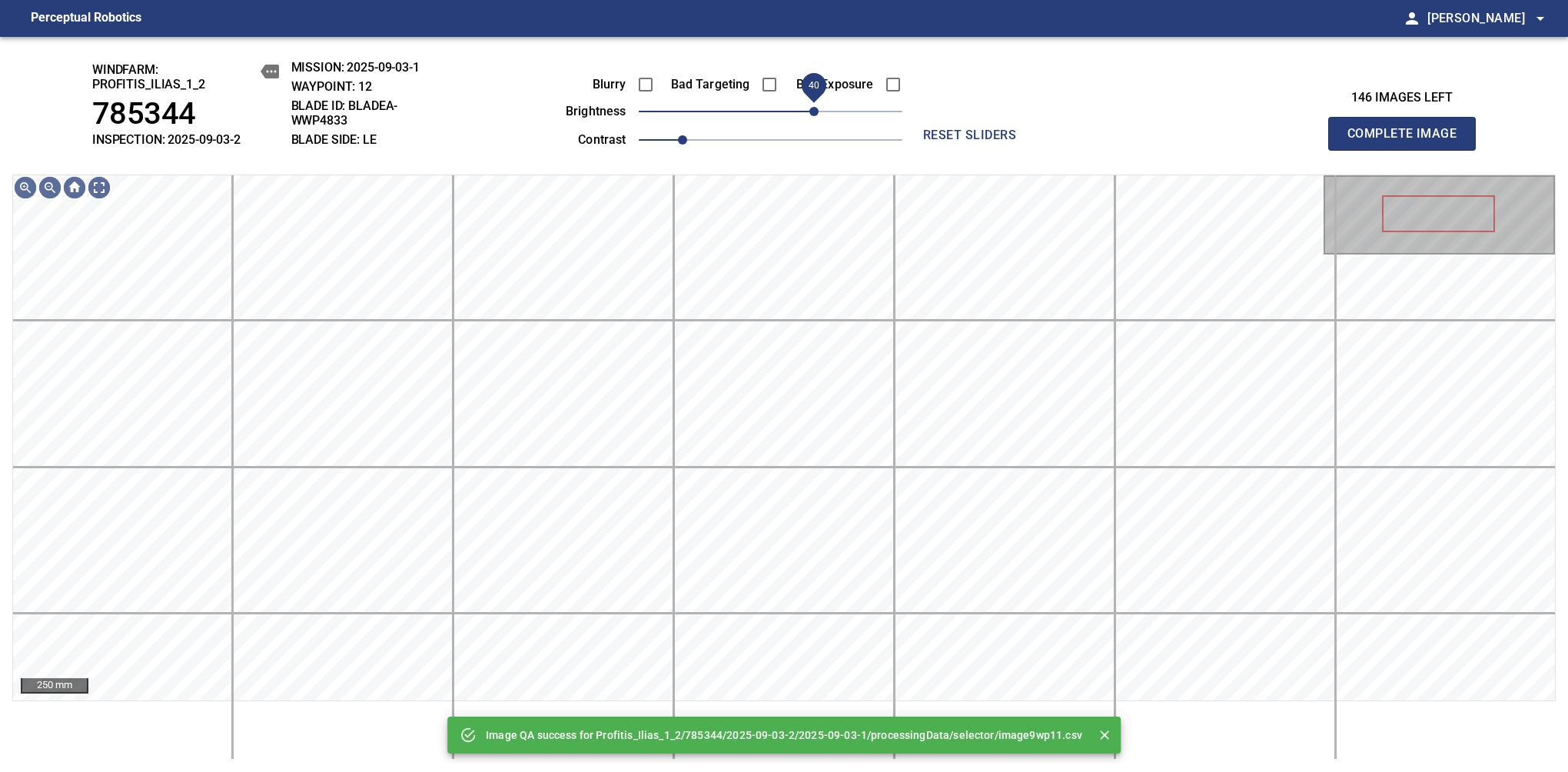
drag, startPoint x: 778, startPoint y: 119, endPoint x: 815, endPoint y: 114, distance: 37.3
click at [815, 114] on span "40" at bounding box center [813, 111] width 9 height 9
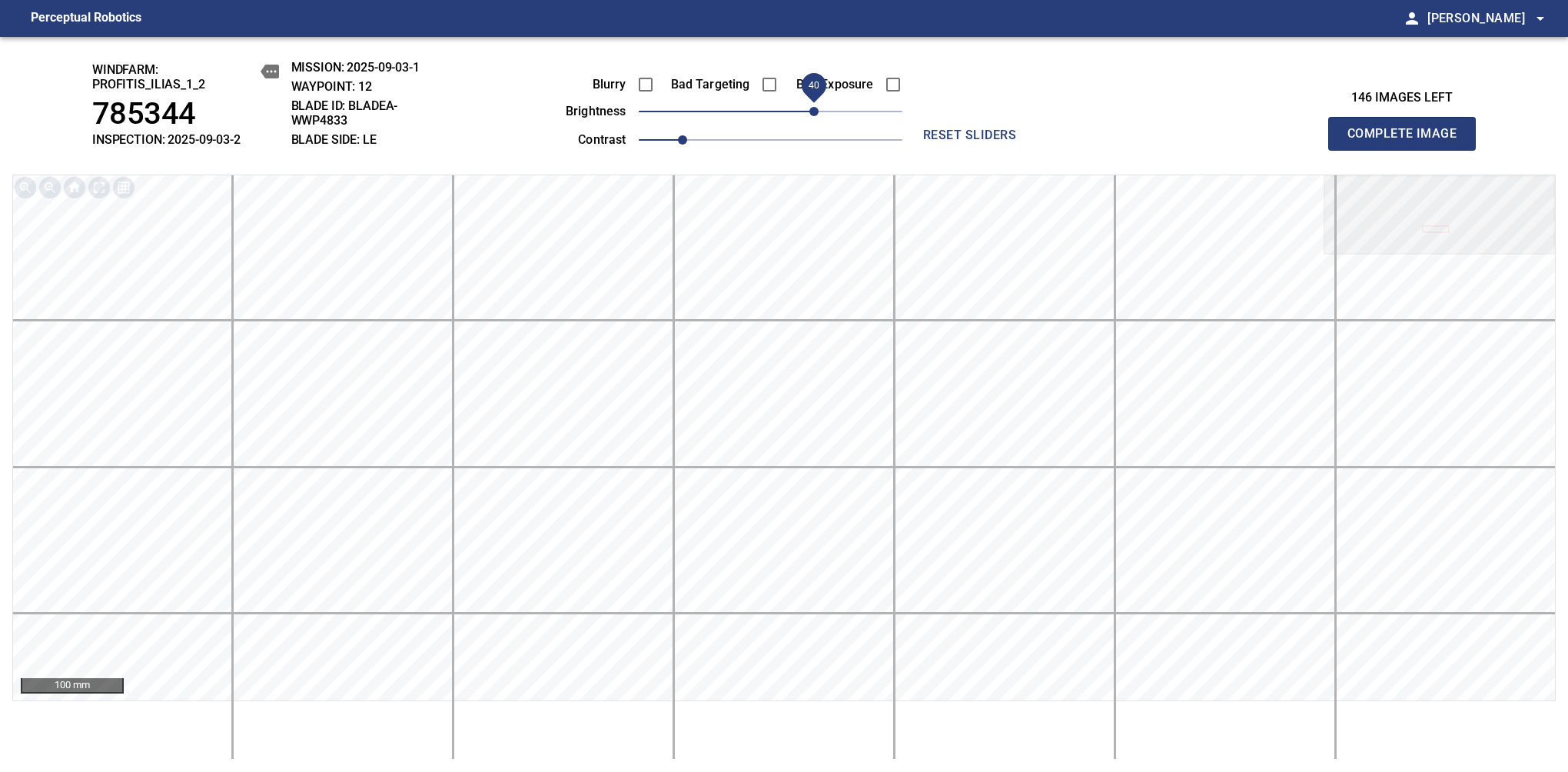
click at [990, 142] on span "Complete Image" at bounding box center [1402, 133] width 114 height 21
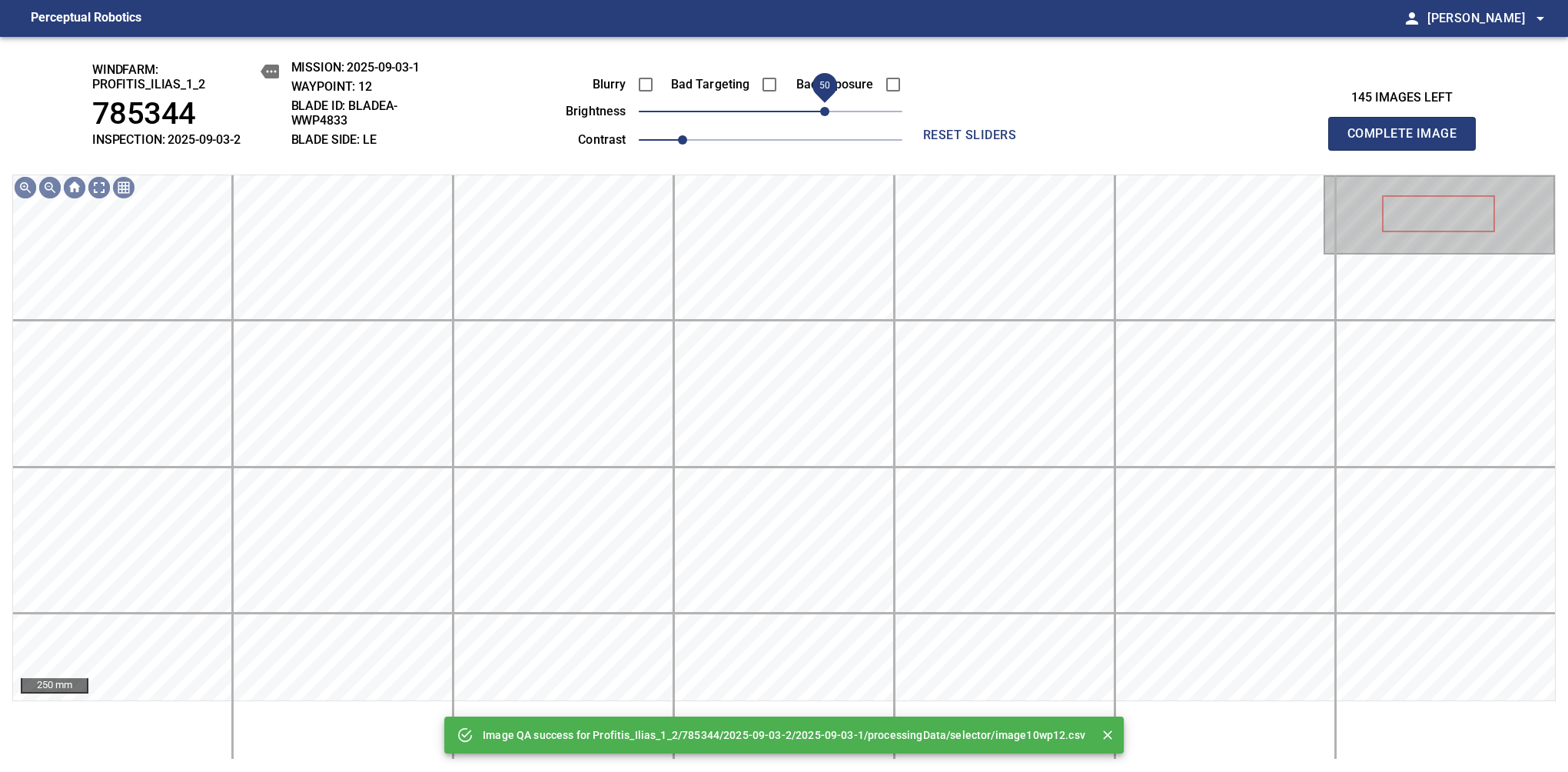
drag, startPoint x: 819, startPoint y: 110, endPoint x: 828, endPoint y: 120, distance: 13.5
click at [828, 116] on span "50" at bounding box center [824, 111] width 9 height 9
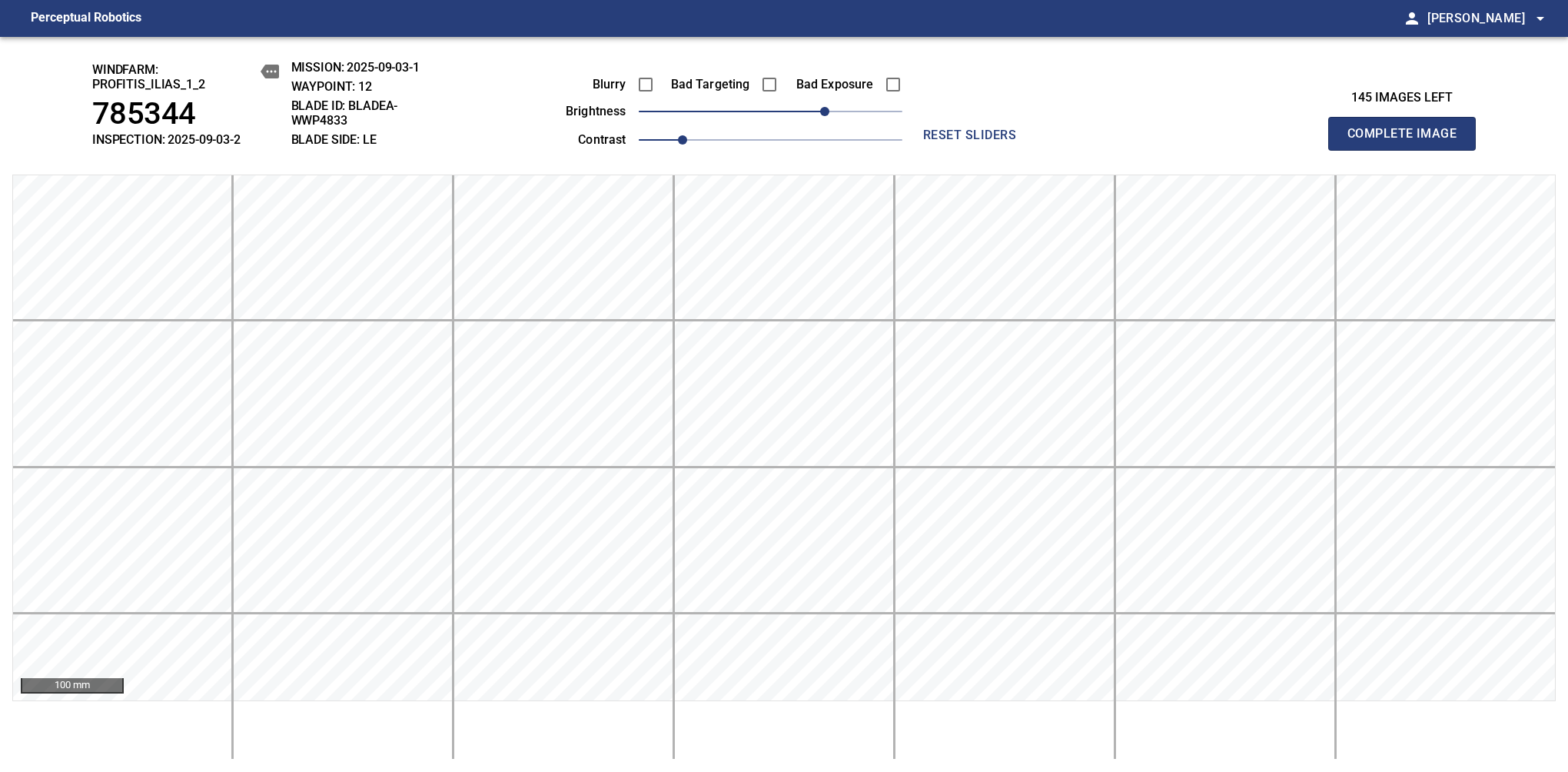
click at [990, 142] on span "Complete Image" at bounding box center [1402, 133] width 114 height 21
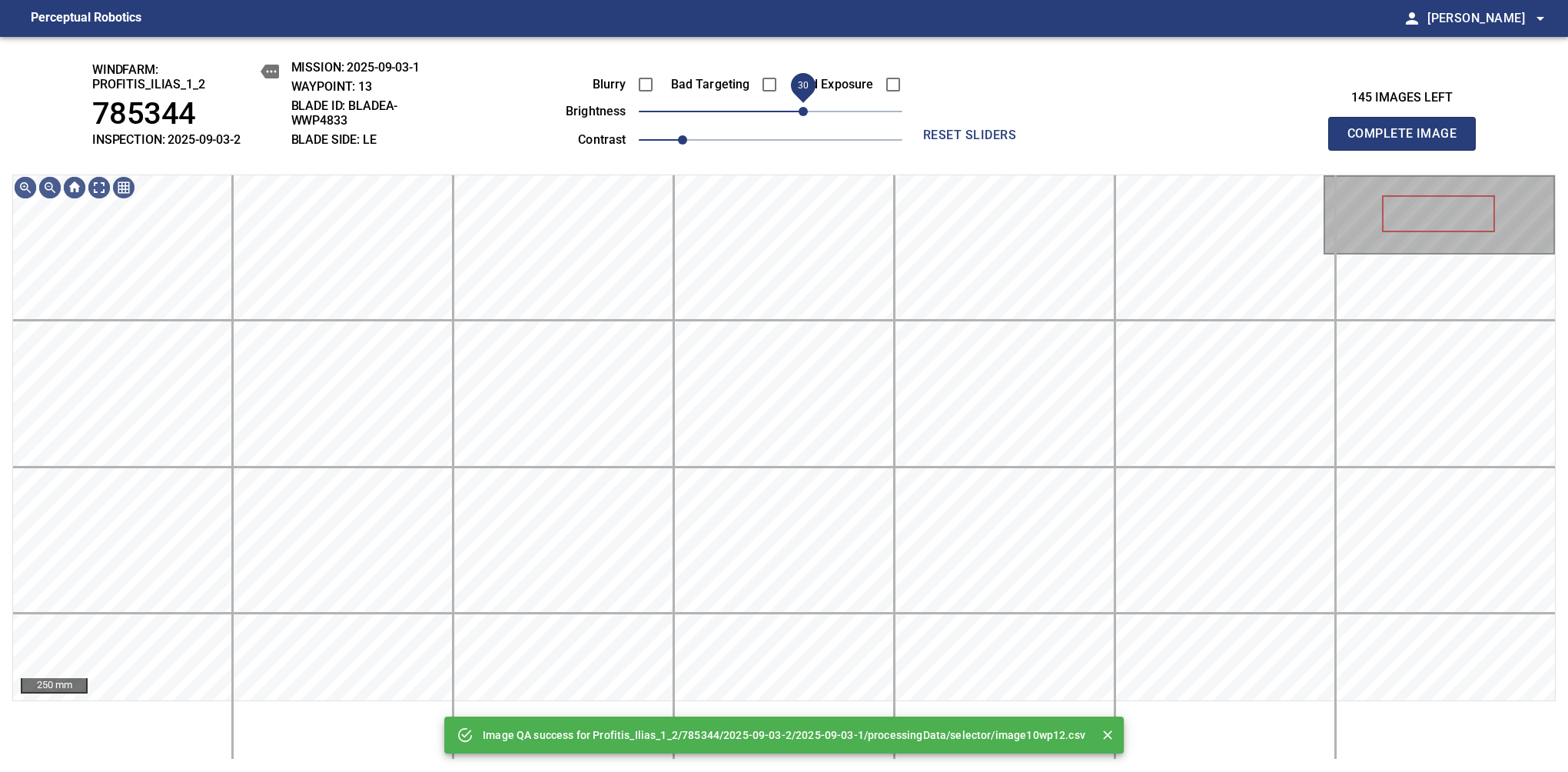
drag, startPoint x: 774, startPoint y: 110, endPoint x: 805, endPoint y: 113, distance: 31.1
click at [805, 113] on span "30" at bounding box center [803, 111] width 9 height 9
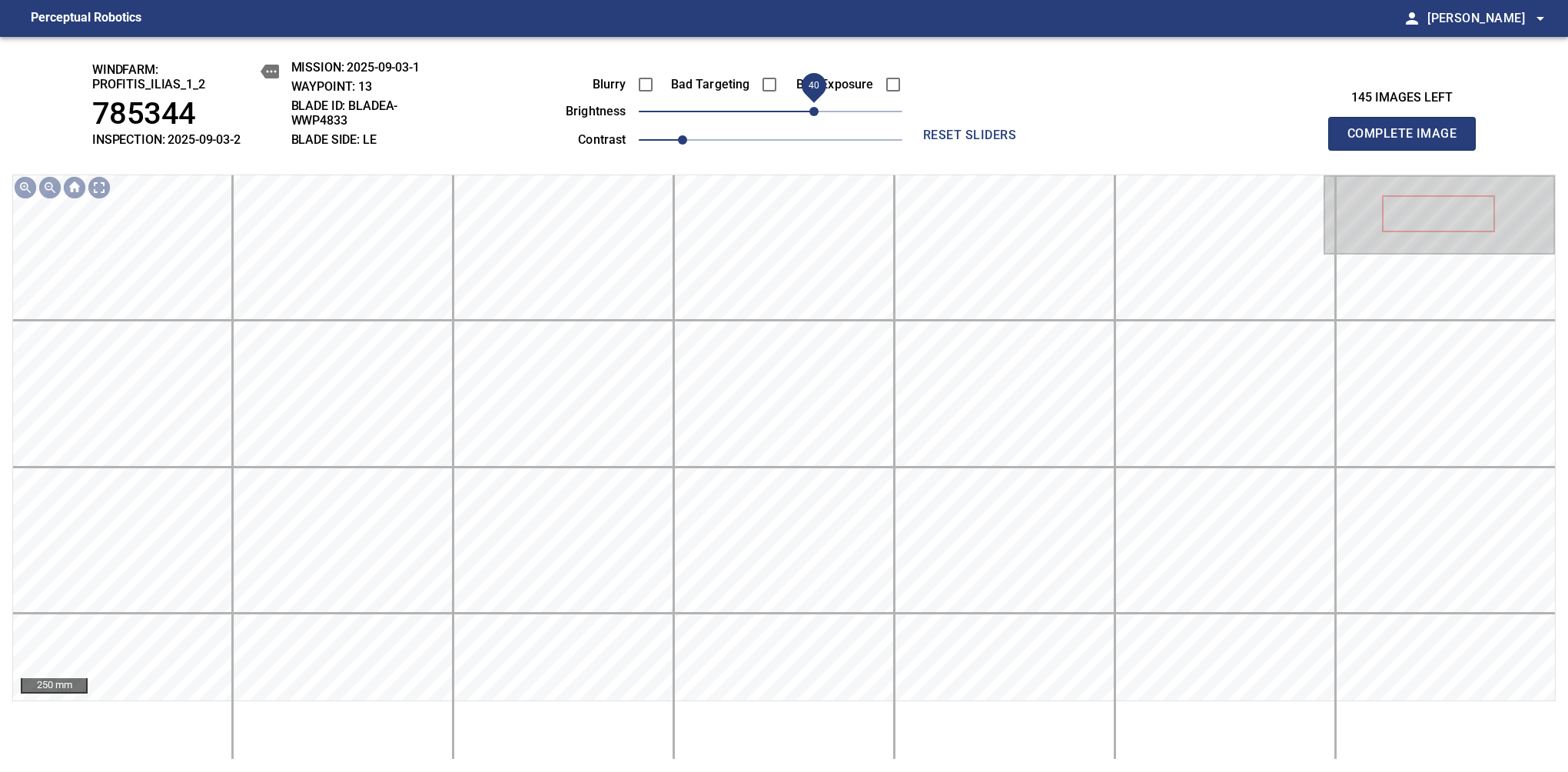
click at [812, 110] on span "40" at bounding box center [813, 111] width 9 height 9
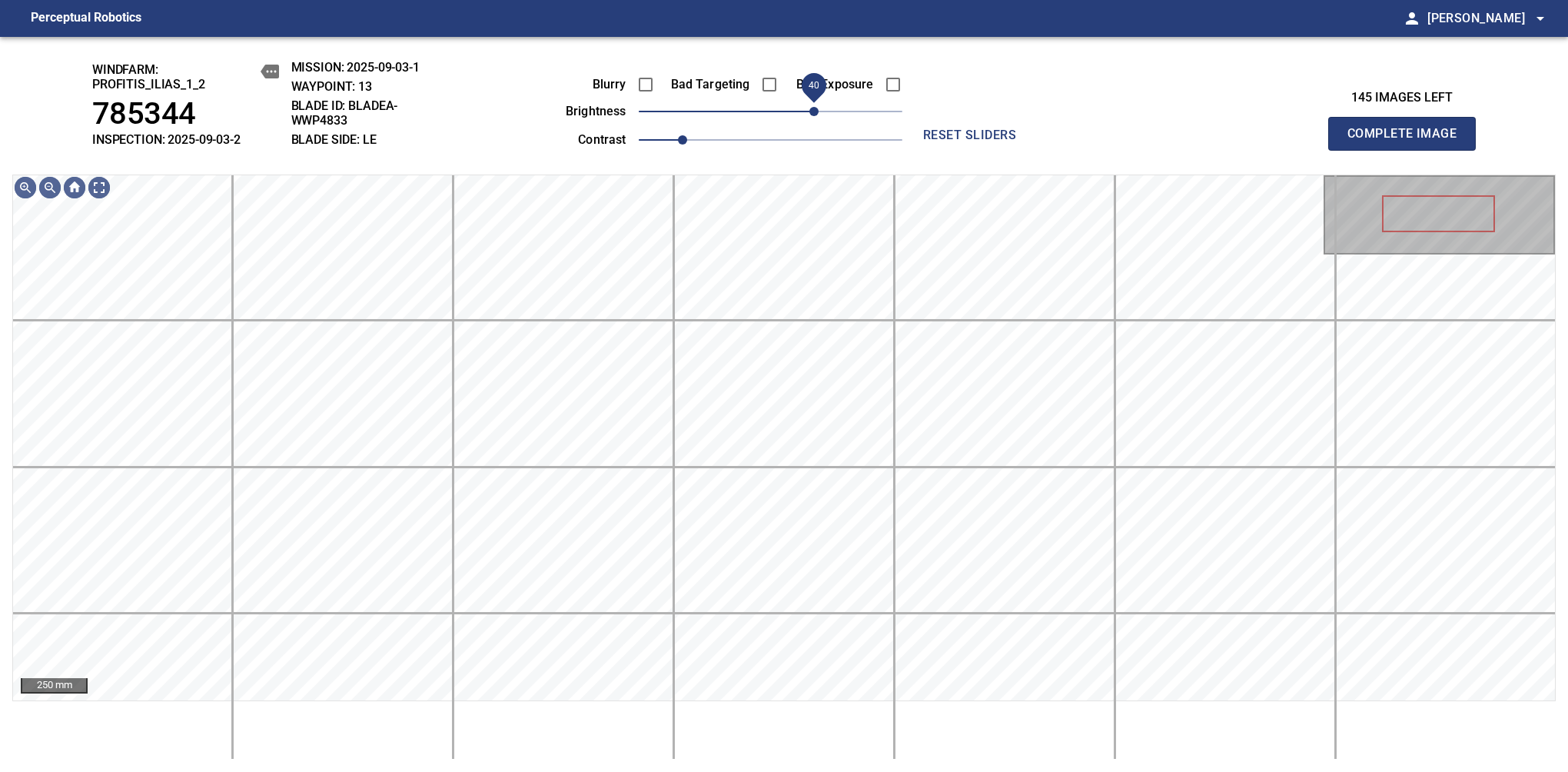
click at [815, 108] on span "40" at bounding box center [813, 111] width 9 height 9
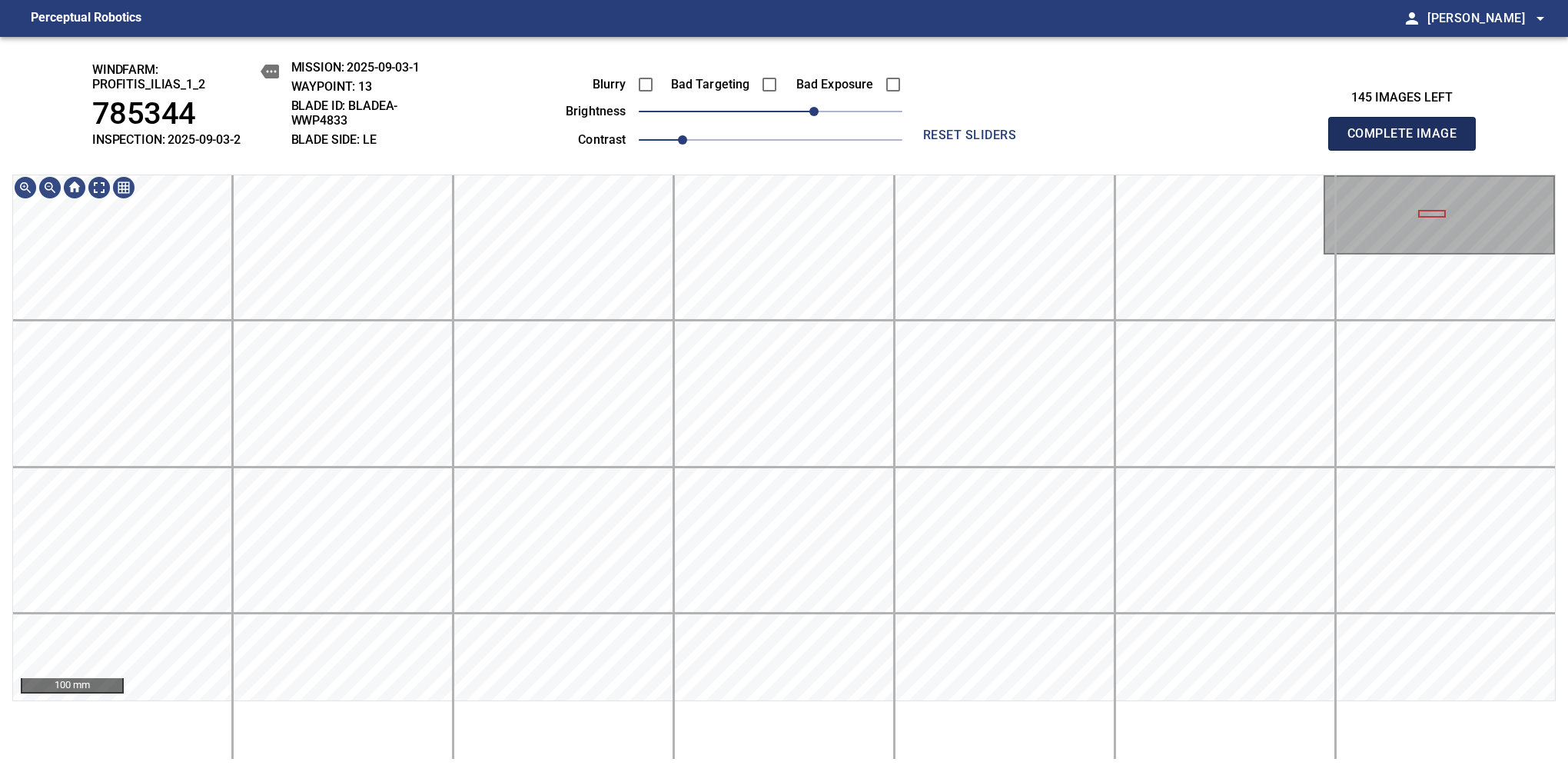
click at [990, 142] on span "Complete Image" at bounding box center [1402, 133] width 114 height 21
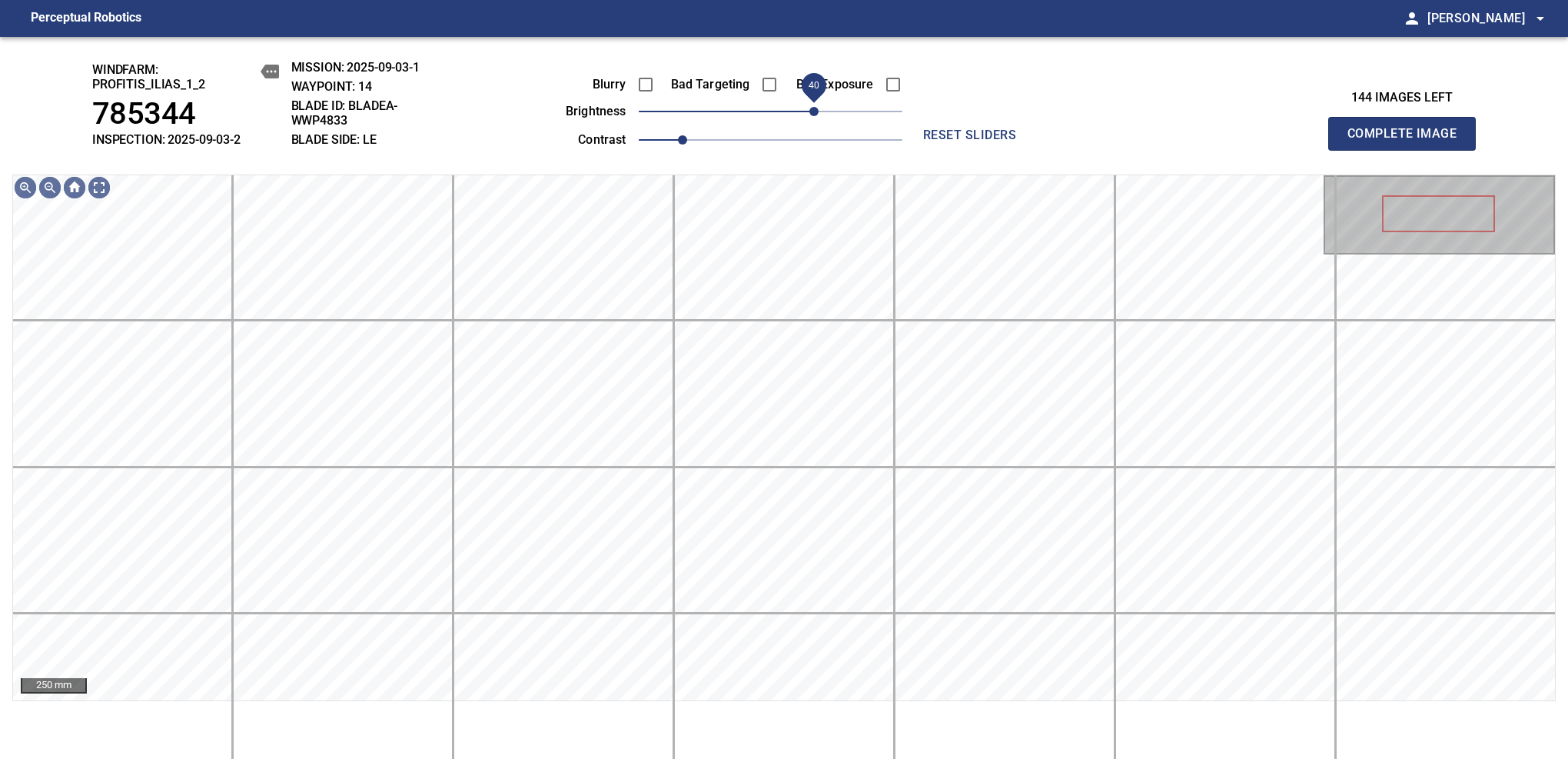
drag, startPoint x: 769, startPoint y: 125, endPoint x: 812, endPoint y: 109, distance: 45.9
click at [812, 109] on span "40" at bounding box center [813, 111] width 9 height 9
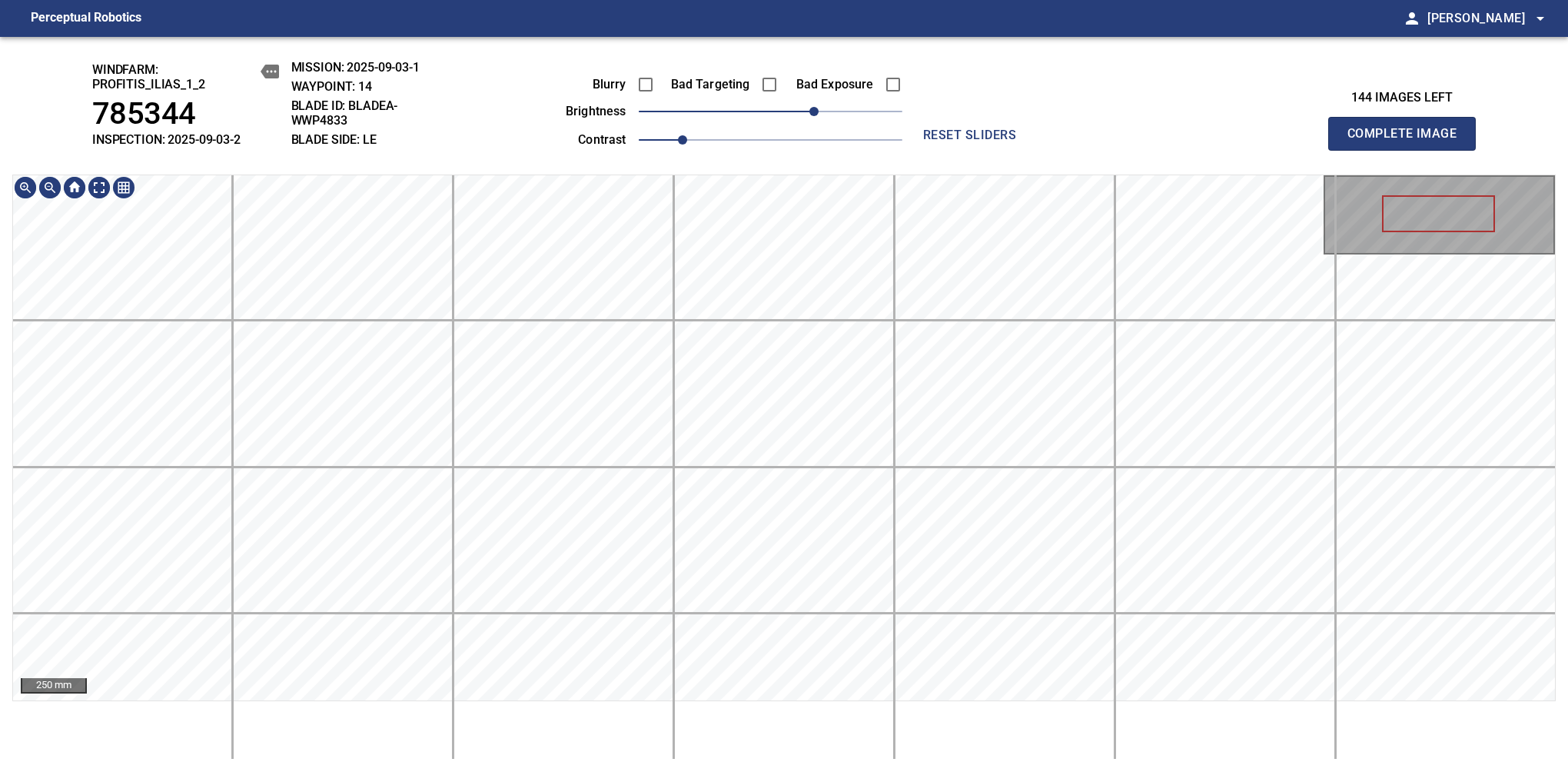
click at [769, 152] on div "windfarm: Profitis_Ilias_1_2 785344 INSPECTION: 2025-09-03-2 MISSION: 2025-09-0…" at bounding box center [784, 404] width 1568 height 735
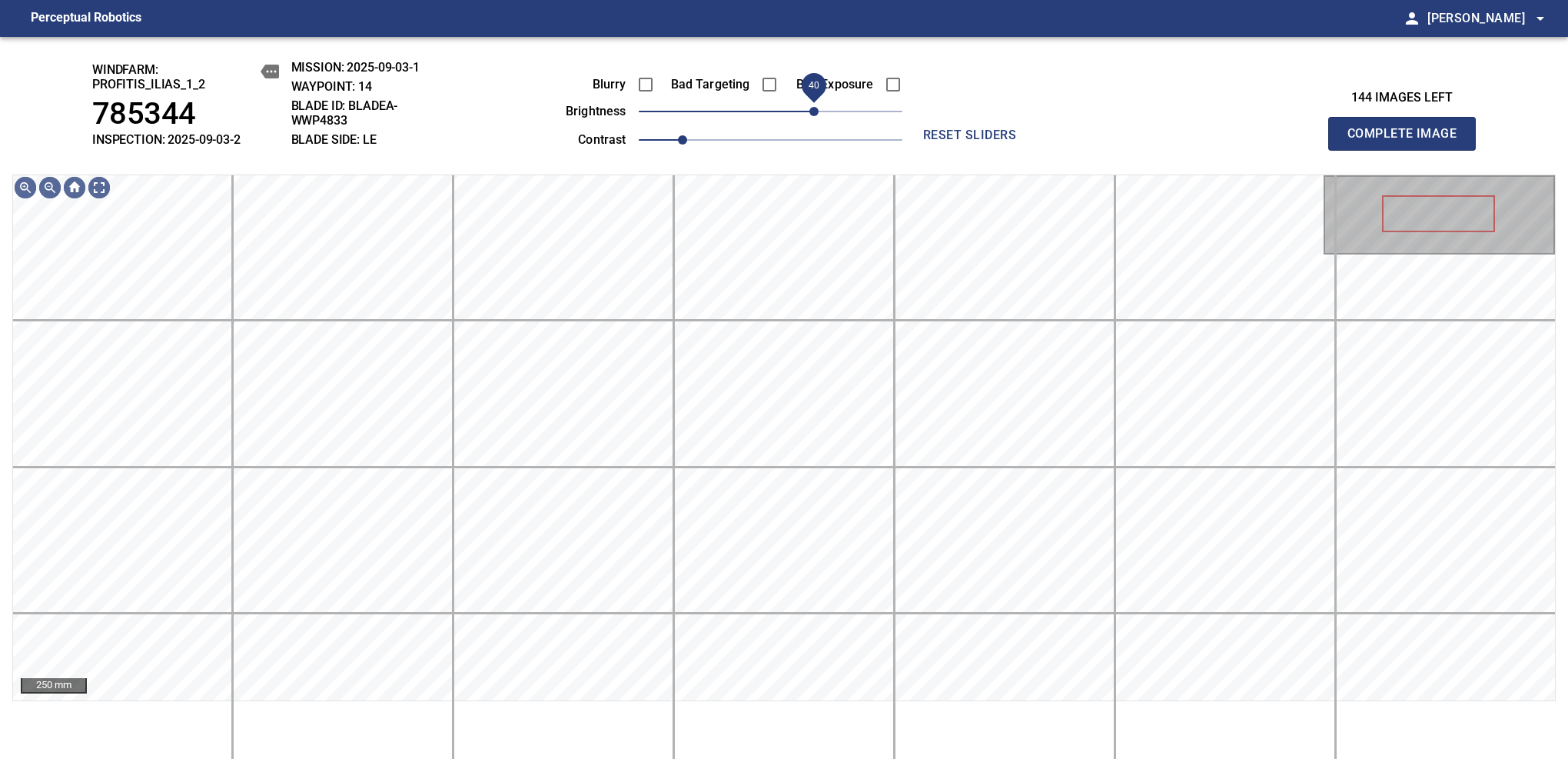
click at [809, 108] on span "40" at bounding box center [813, 111] width 9 height 9
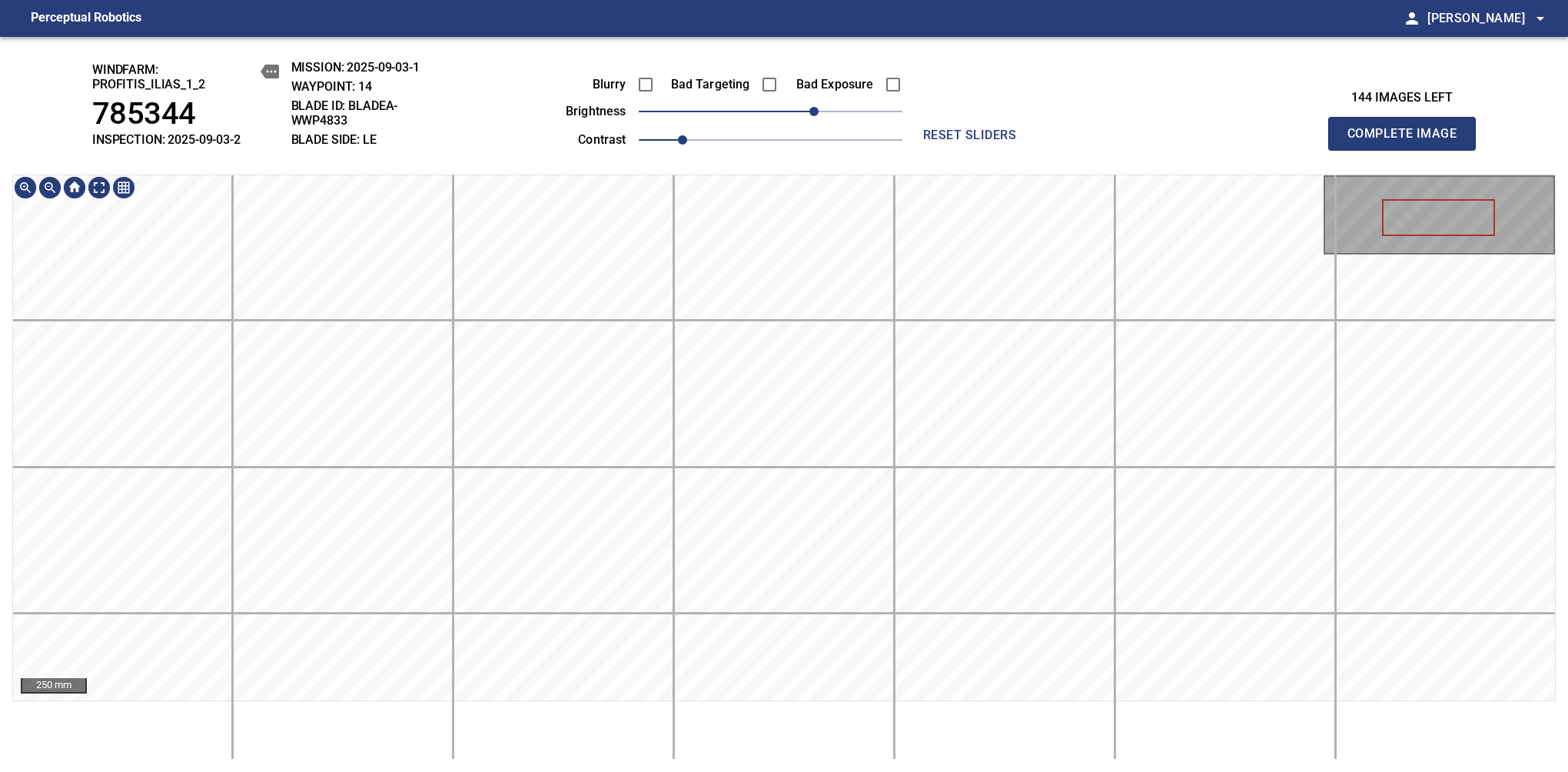
click at [812, 146] on div "windfarm: Profitis_Ilias_1_2 785344 INSPECTION: 2025-09-03-2 MISSION: 2025-09-0…" at bounding box center [784, 404] width 1568 height 735
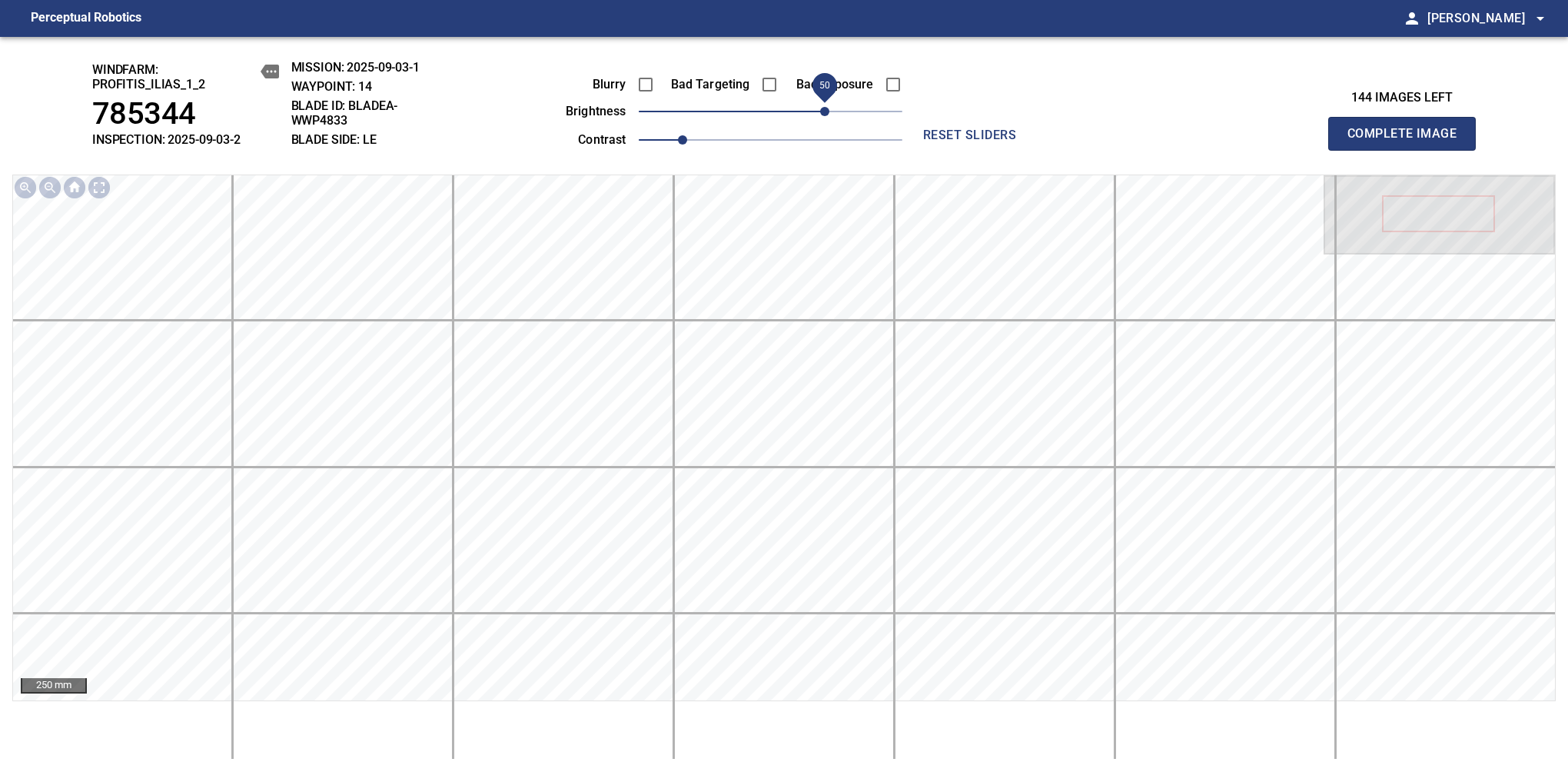
drag, startPoint x: 815, startPoint y: 109, endPoint x: 825, endPoint y: 109, distance: 10.0
click at [825, 109] on span "50" at bounding box center [824, 111] width 9 height 9
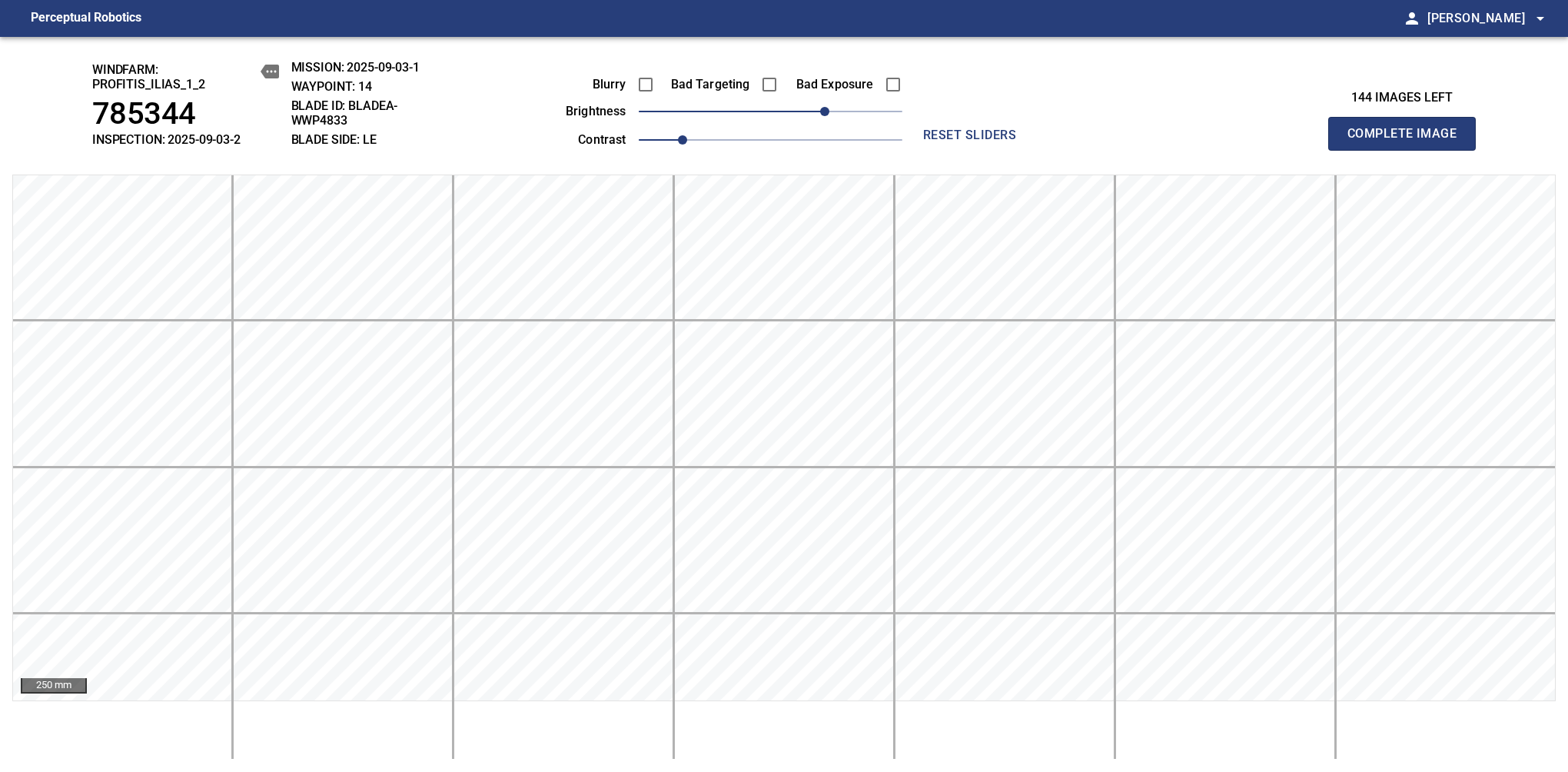
click at [990, 142] on span "Complete Image" at bounding box center [1402, 133] width 114 height 21
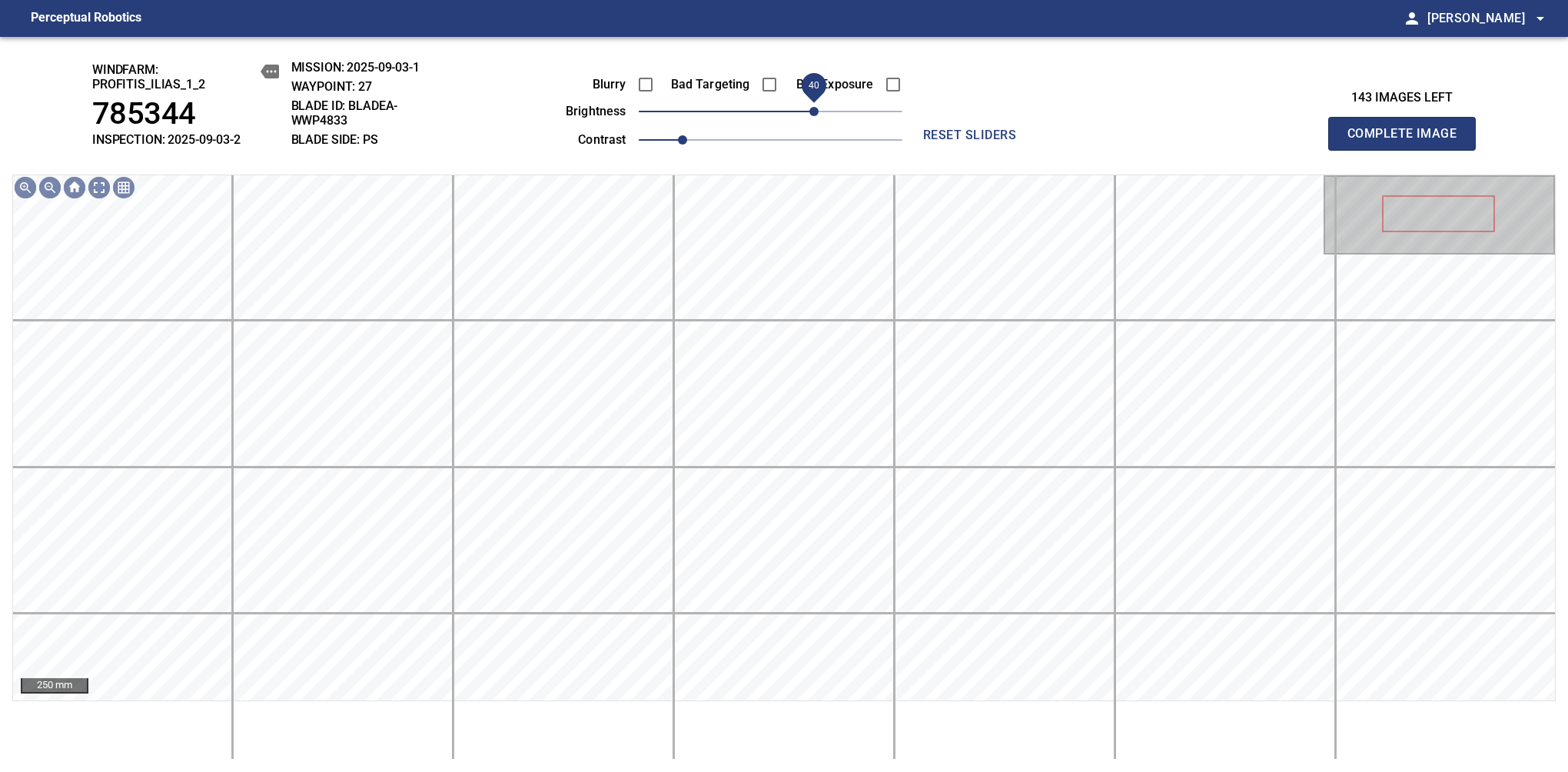
drag, startPoint x: 772, startPoint y: 117, endPoint x: 817, endPoint y: 117, distance: 45.0
click at [817, 116] on span "40" at bounding box center [813, 111] width 9 height 9
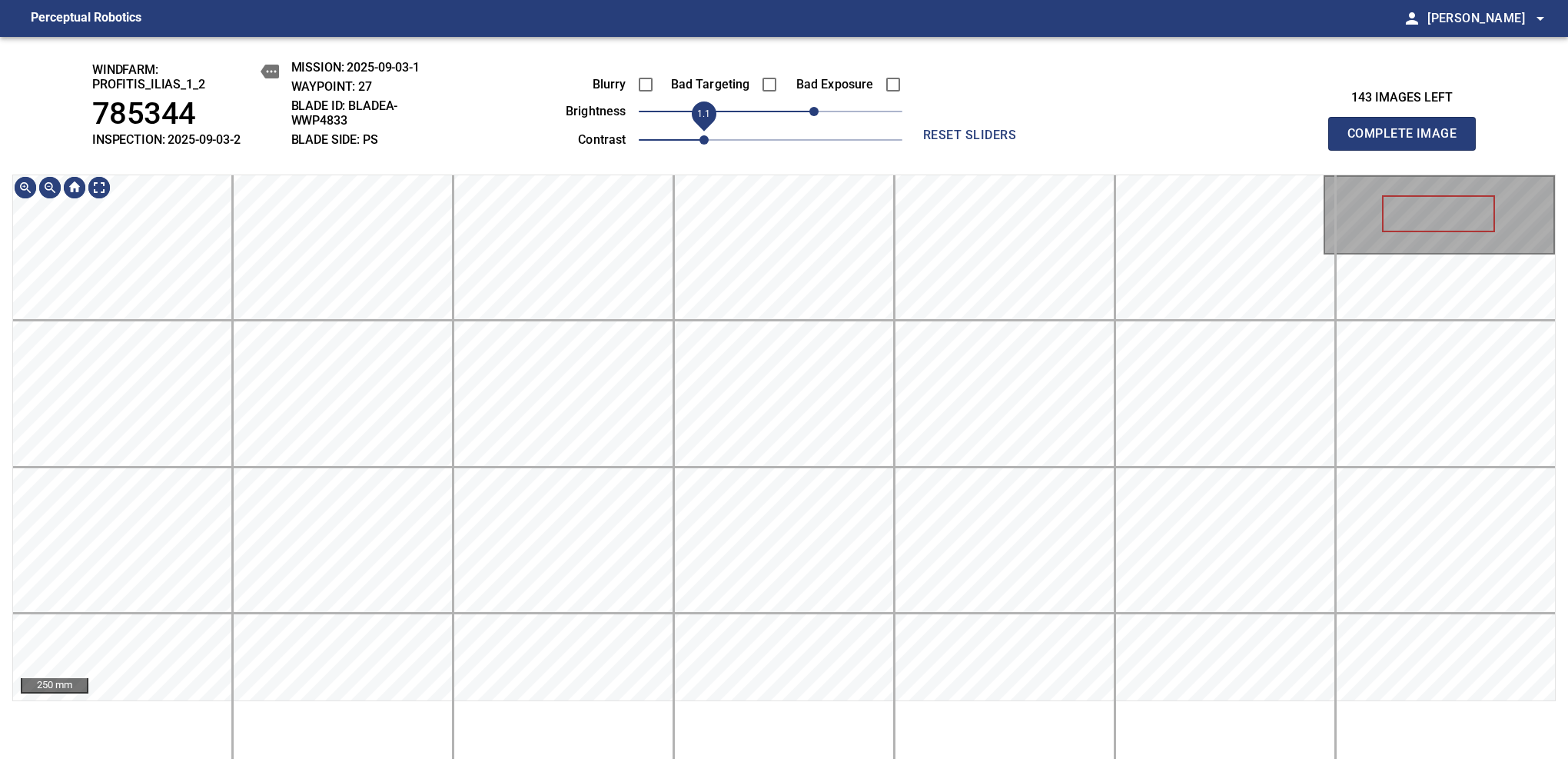
click at [700, 141] on span "1.1" at bounding box center [704, 139] width 9 height 9
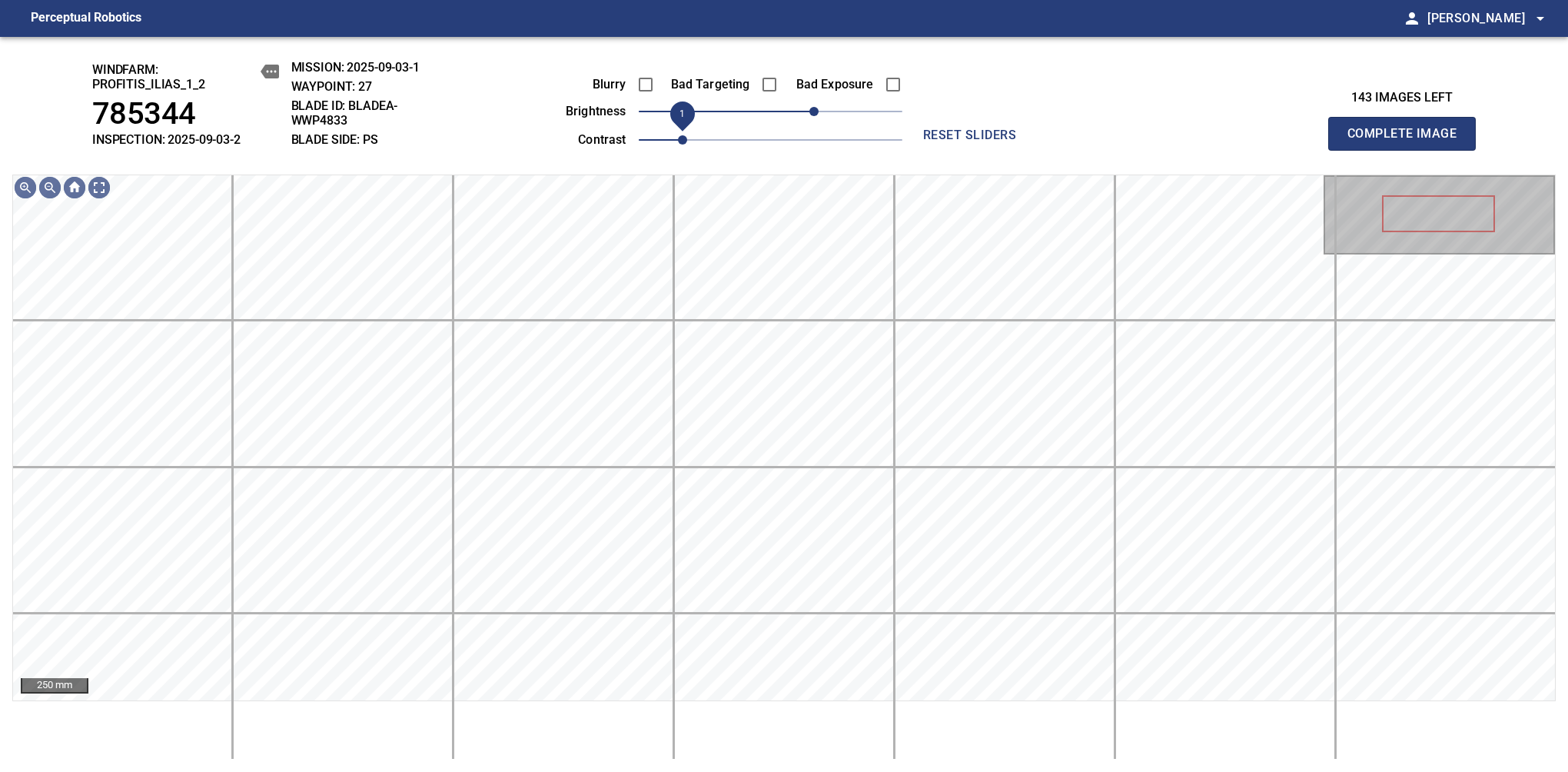
drag, startPoint x: 701, startPoint y: 138, endPoint x: 684, endPoint y: 143, distance: 17.7
click at [684, 143] on span "1" at bounding box center [682, 139] width 9 height 9
drag, startPoint x: 830, startPoint y: 110, endPoint x: 823, endPoint y: 117, distance: 9.9
click at [823, 116] on span "50" at bounding box center [824, 111] width 9 height 9
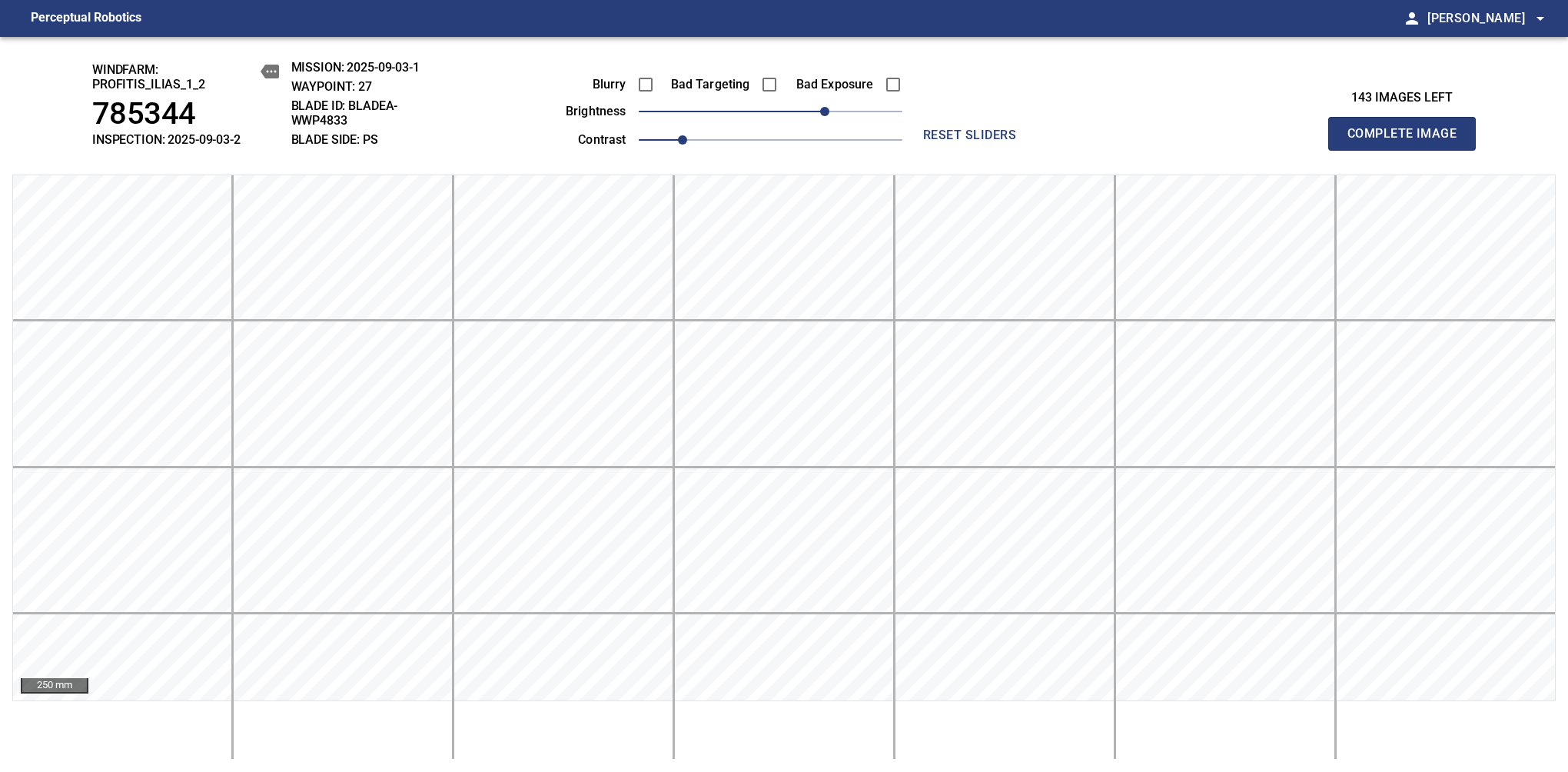
click at [990, 142] on span "Complete Image" at bounding box center [1402, 133] width 114 height 21
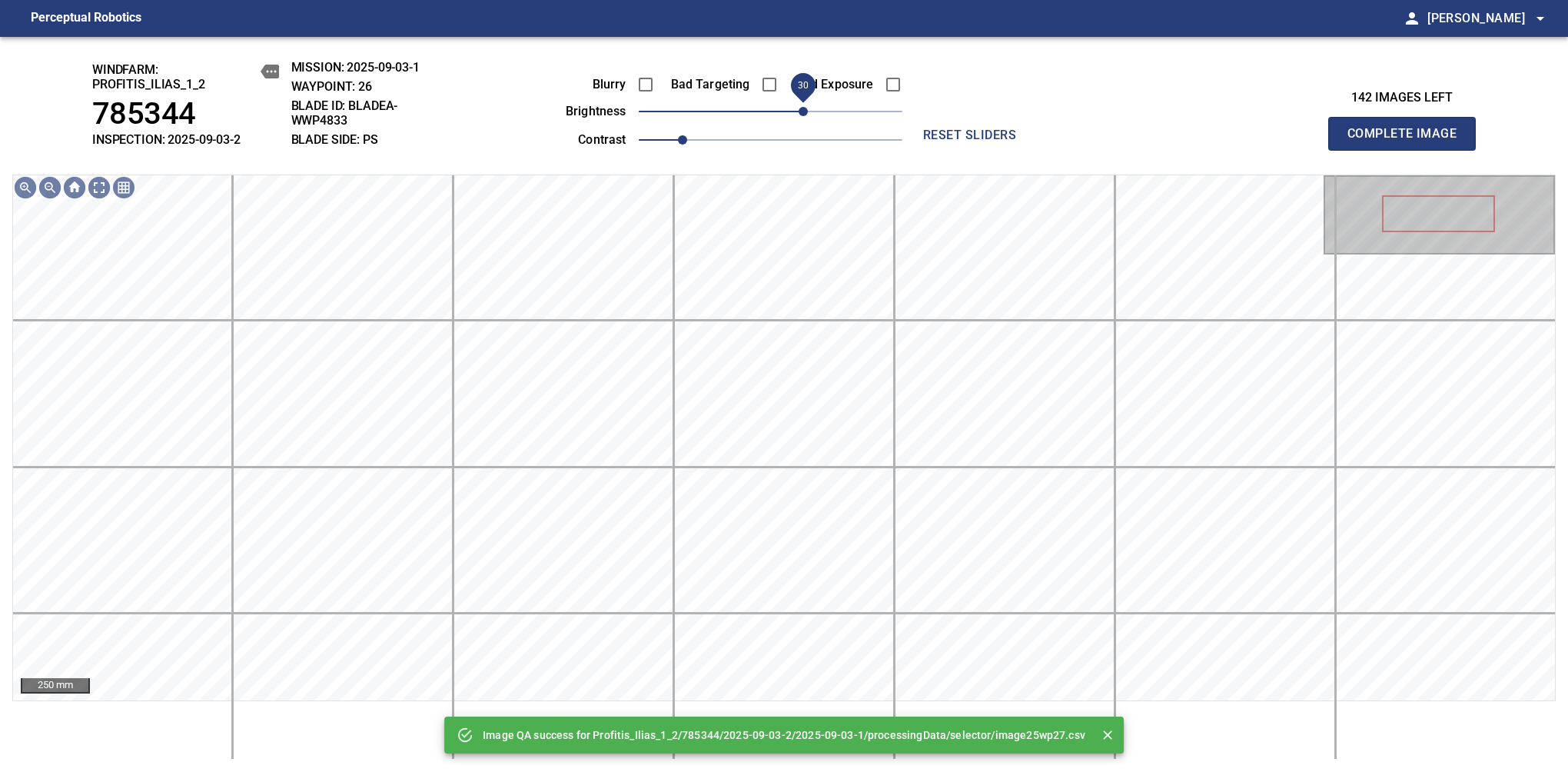
drag, startPoint x: 774, startPoint y: 109, endPoint x: 808, endPoint y: 119, distance: 35.4
click at [807, 116] on span "30" at bounding box center [803, 111] width 9 height 9
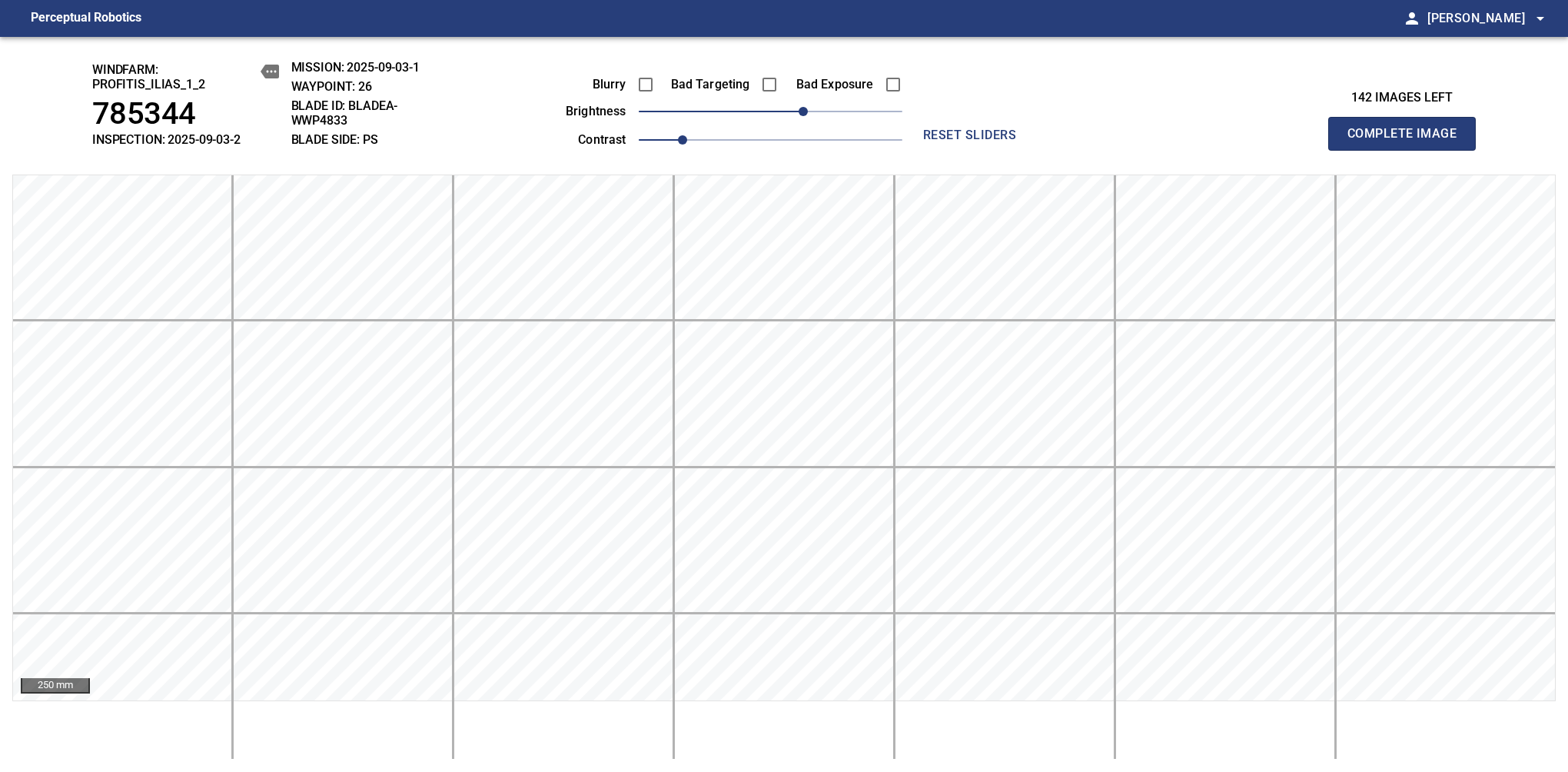
click at [990, 142] on span "Complete Image" at bounding box center [1402, 133] width 114 height 21
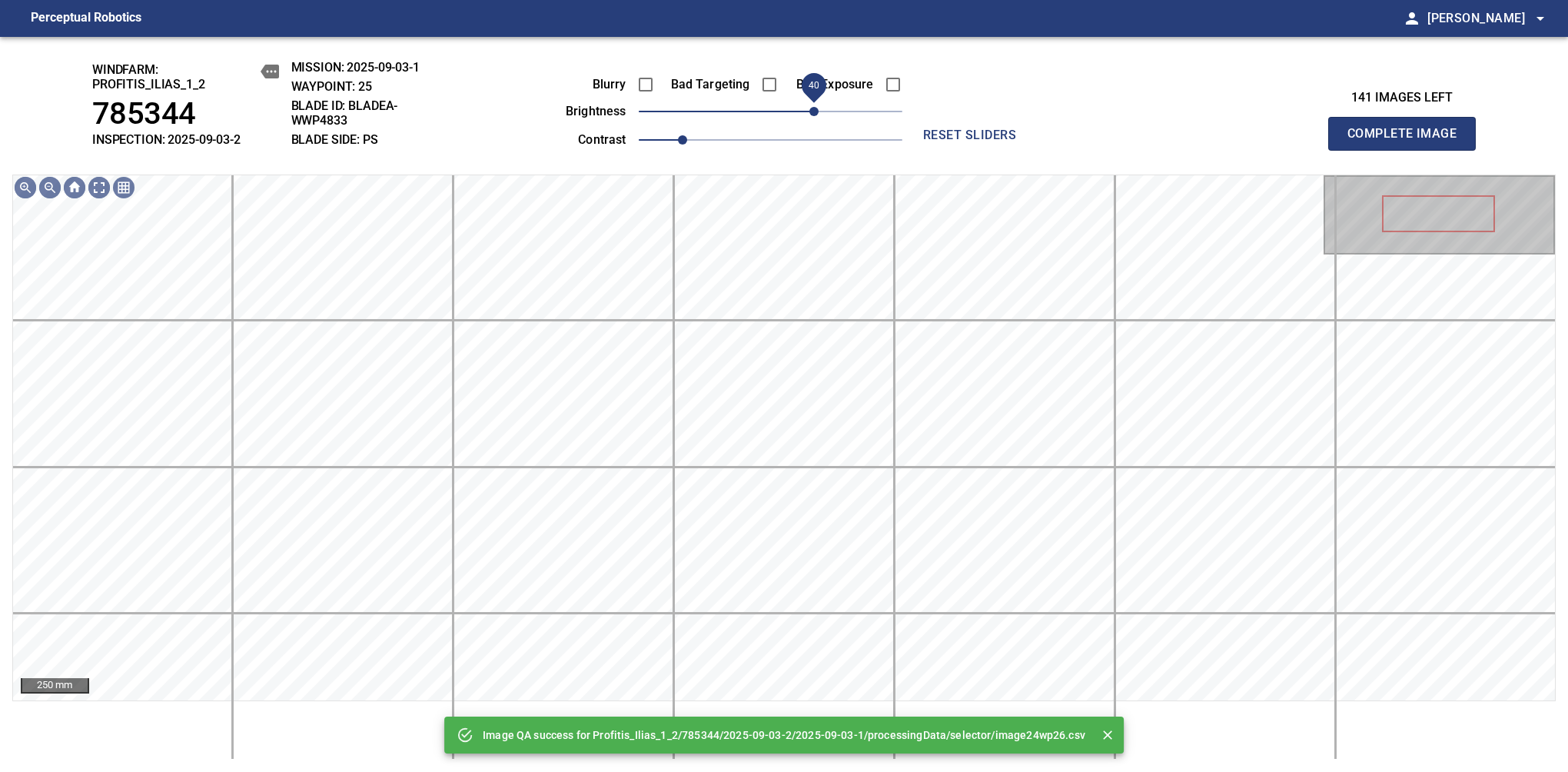
drag, startPoint x: 768, startPoint y: 110, endPoint x: 812, endPoint y: 109, distance: 44.0
click at [812, 109] on span "40" at bounding box center [813, 111] width 9 height 9
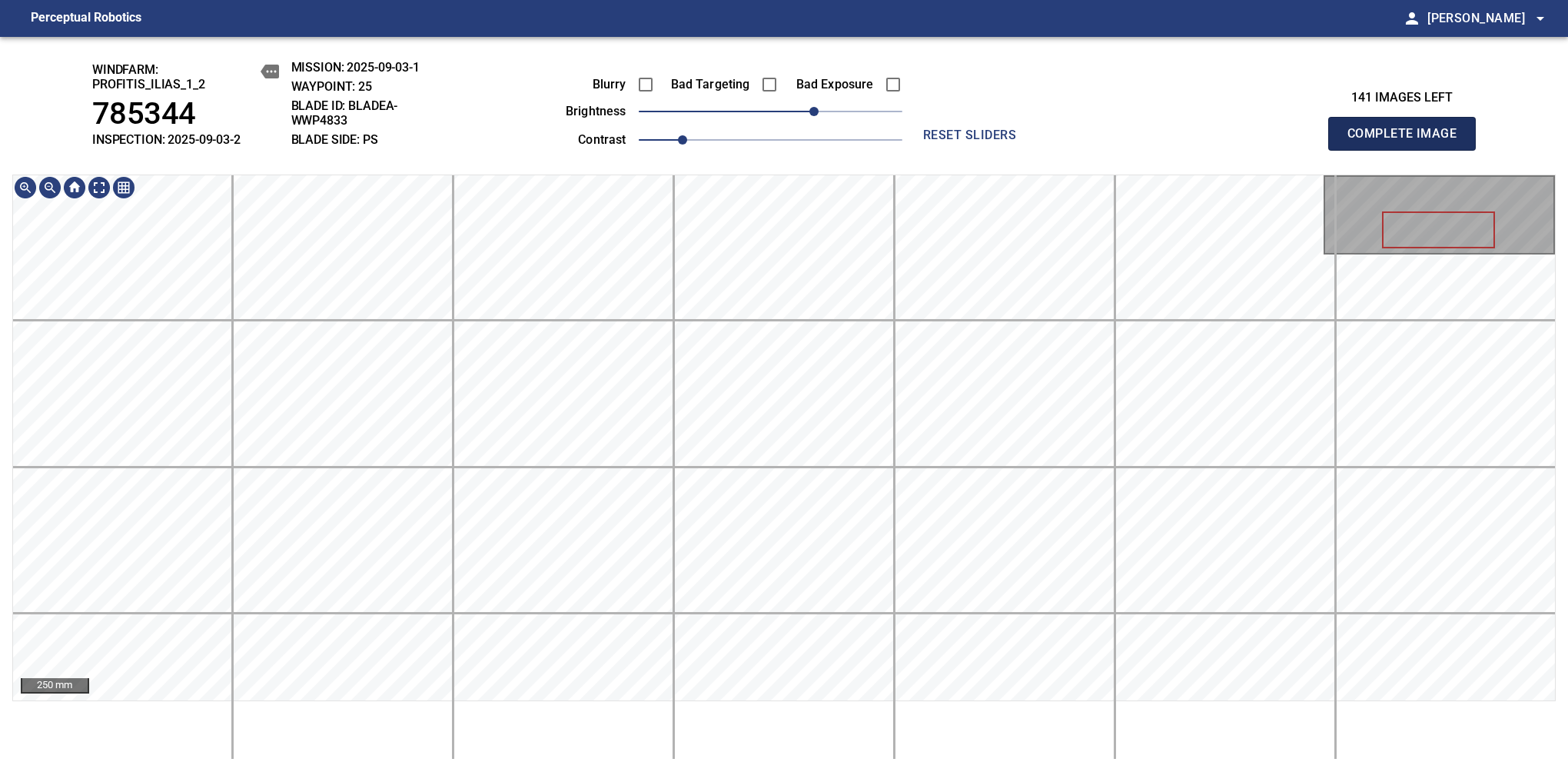
click at [990, 142] on span "Complete Image" at bounding box center [1402, 133] width 114 height 21
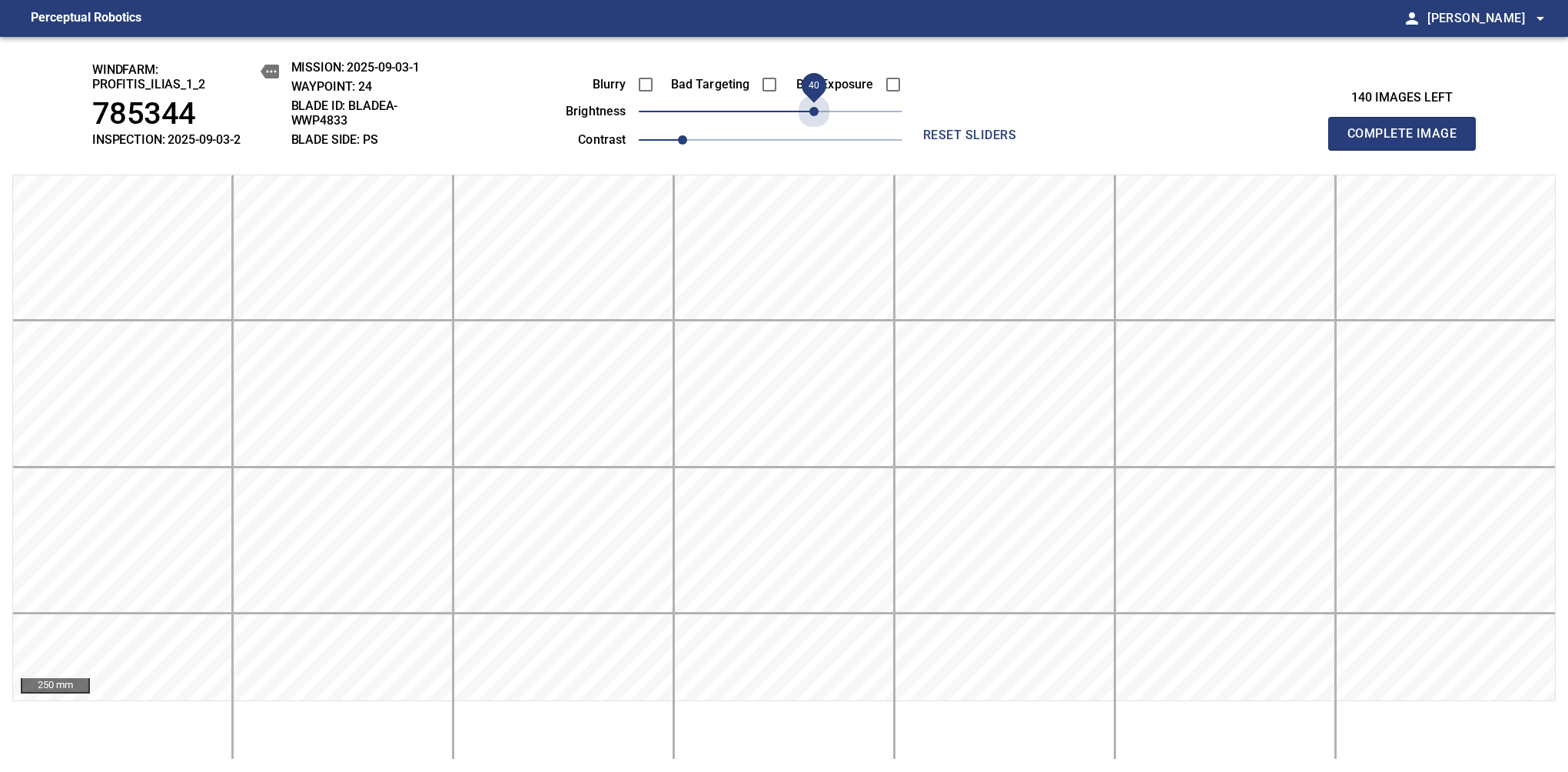
drag, startPoint x: 772, startPoint y: 122, endPoint x: 809, endPoint y: 132, distance: 38.3
click at [809, 132] on div "Blurry Bad Targeting Bad Exposure brightness 40 contrast 1" at bounding box center [717, 109] width 371 height 82
click at [990, 142] on span "Complete Image" at bounding box center [1402, 133] width 114 height 21
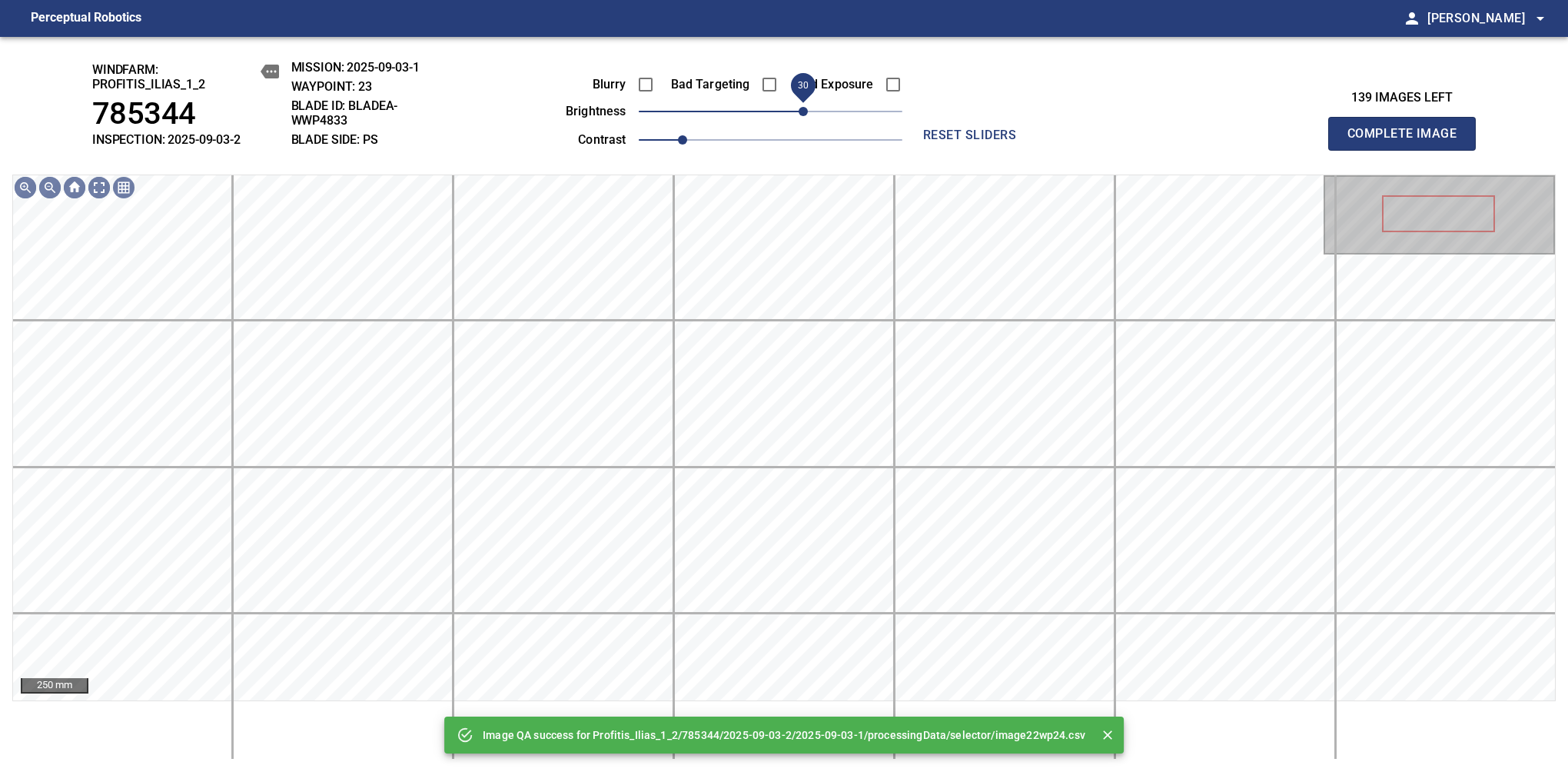
drag, startPoint x: 793, startPoint y: 122, endPoint x: 807, endPoint y: 121, distance: 14.0
click at [807, 116] on span "30" at bounding box center [803, 111] width 9 height 9
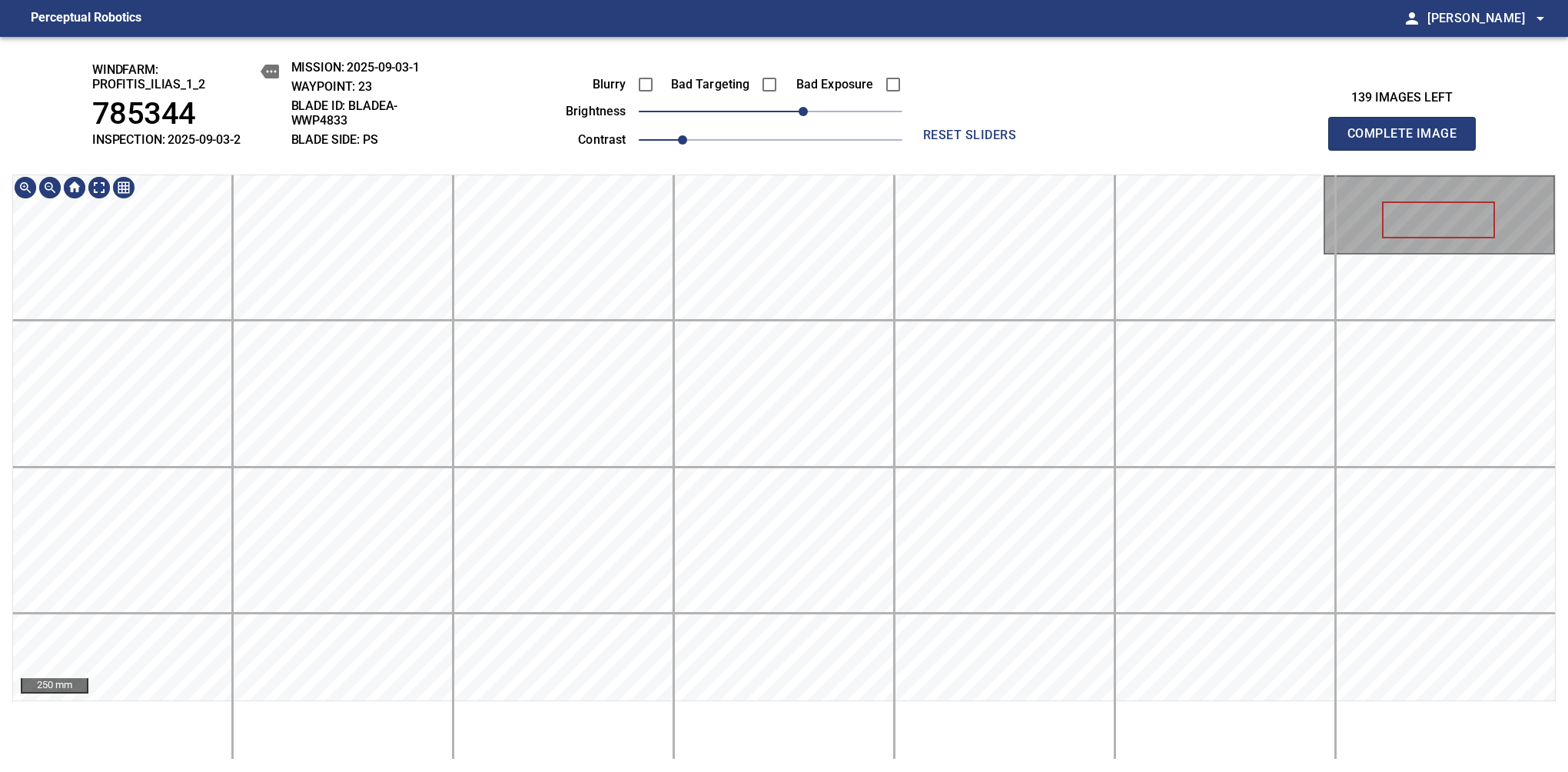
click at [866, 143] on div "windfarm: Profitis_Ilias_1_2 785344 INSPECTION: 2025-09-03-2 MISSION: 2025-09-0…" at bounding box center [784, 404] width 1568 height 735
click at [990, 142] on span "Complete Image" at bounding box center [1402, 133] width 114 height 21
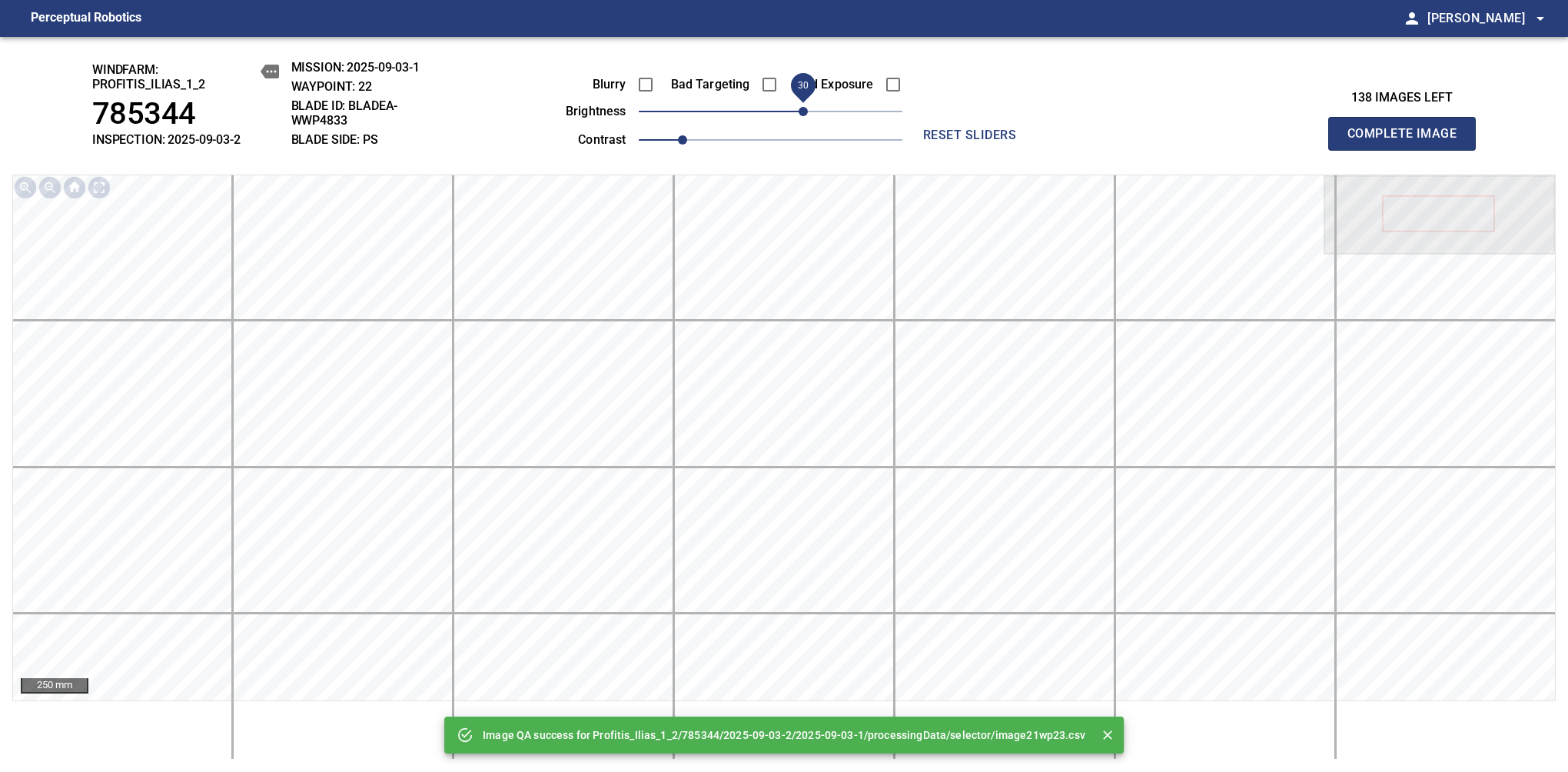
click at [802, 116] on span "30" at bounding box center [803, 111] width 9 height 9
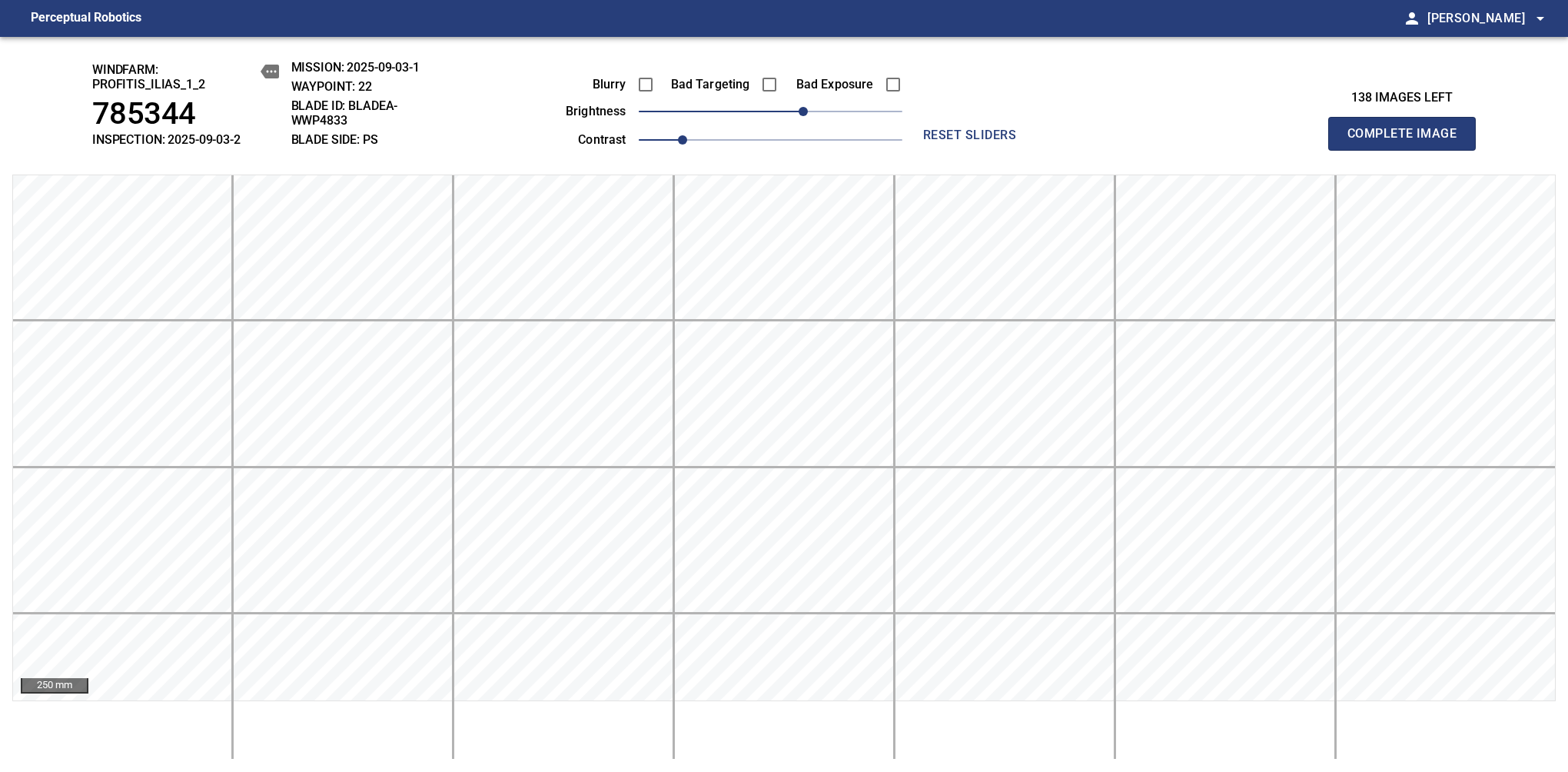
click at [990, 142] on span "Complete Image" at bounding box center [1402, 133] width 114 height 21
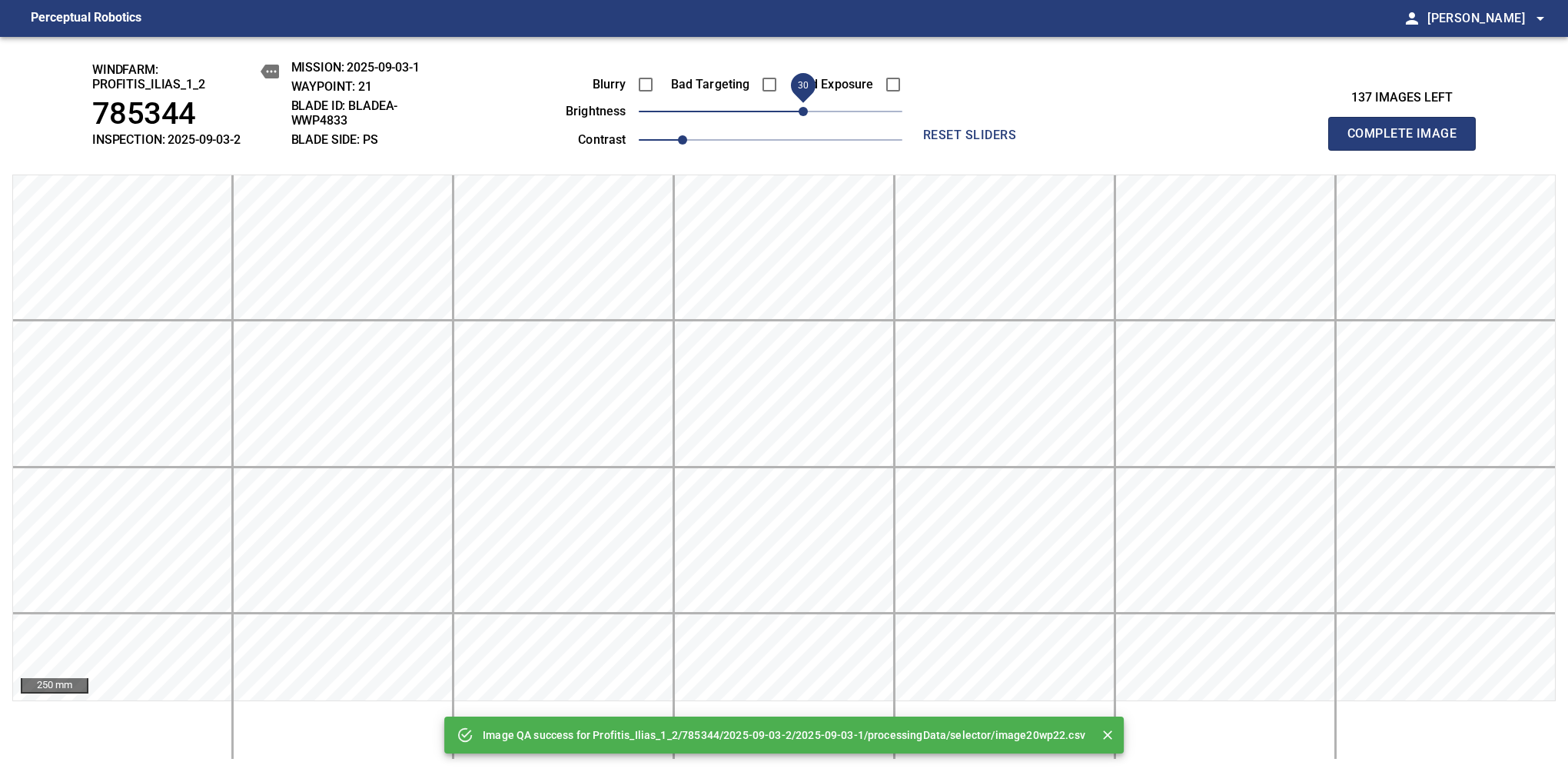
drag, startPoint x: 793, startPoint y: 124, endPoint x: 802, endPoint y: 124, distance: 9.0
click at [802, 116] on span "30" at bounding box center [803, 111] width 9 height 9
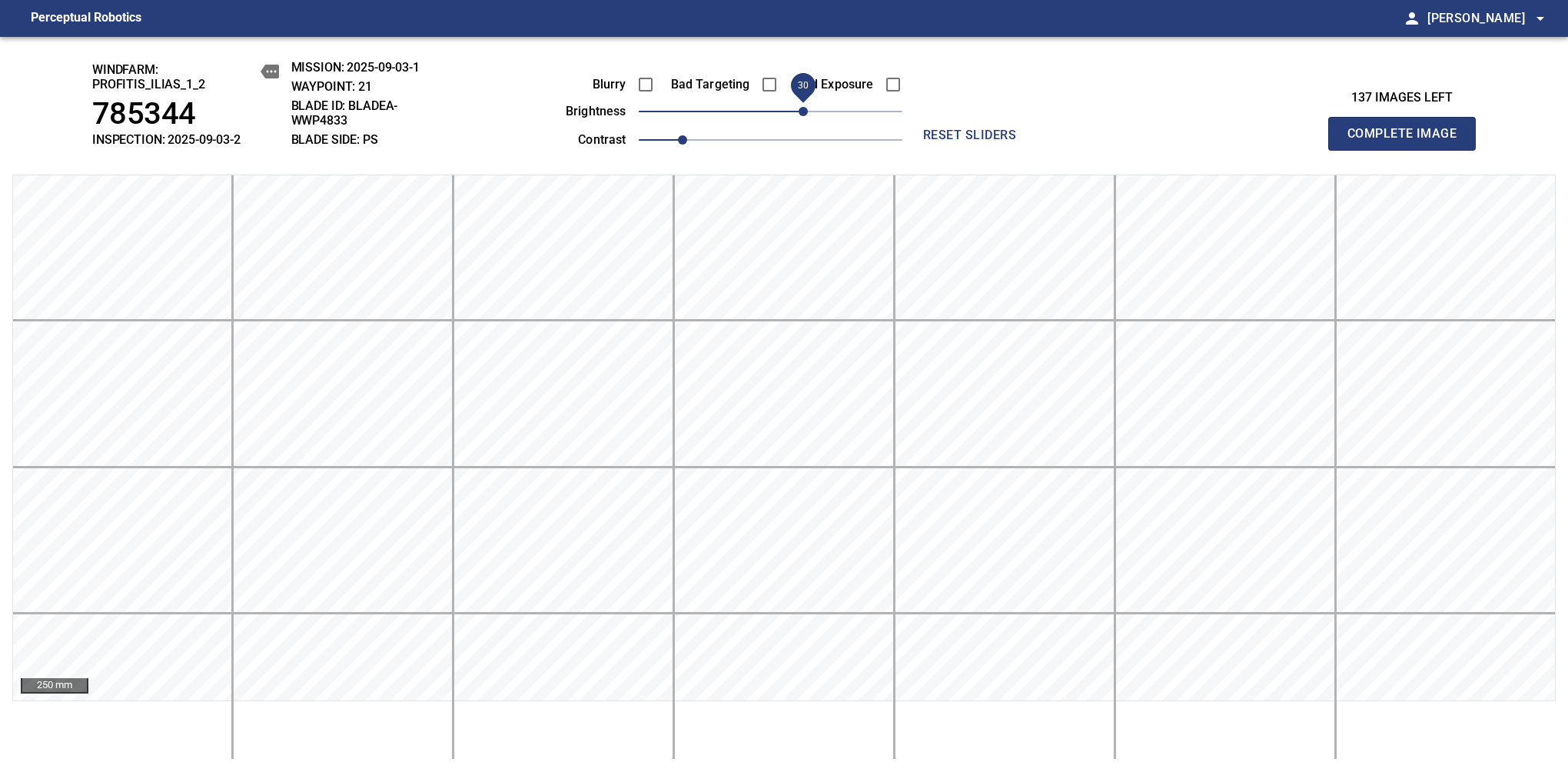
click at [806, 109] on span "30" at bounding box center [803, 111] width 9 height 9
click at [990, 142] on span "Complete Image" at bounding box center [1402, 133] width 114 height 21
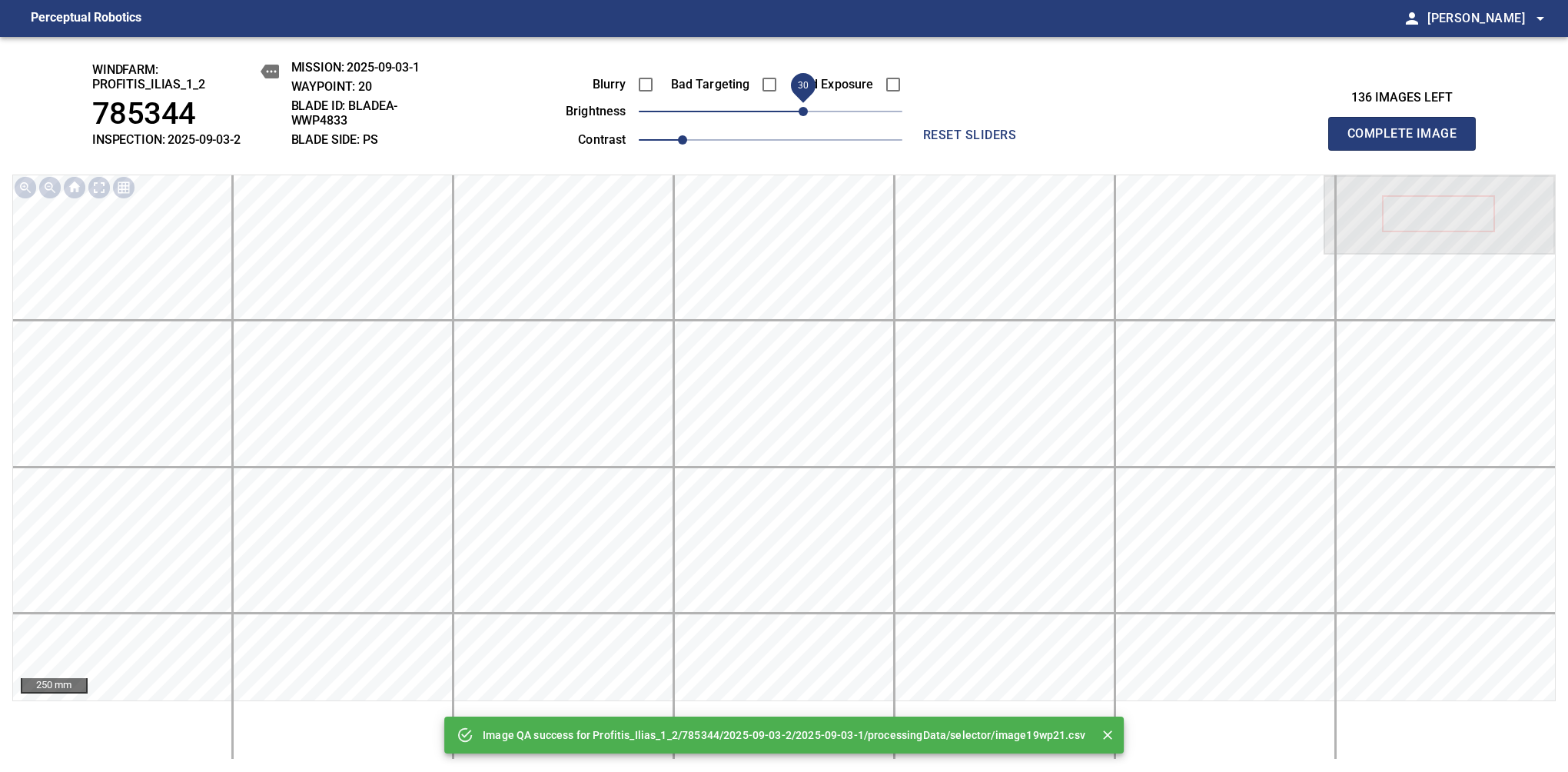
click at [802, 109] on span "30" at bounding box center [770, 111] width 264 height 21
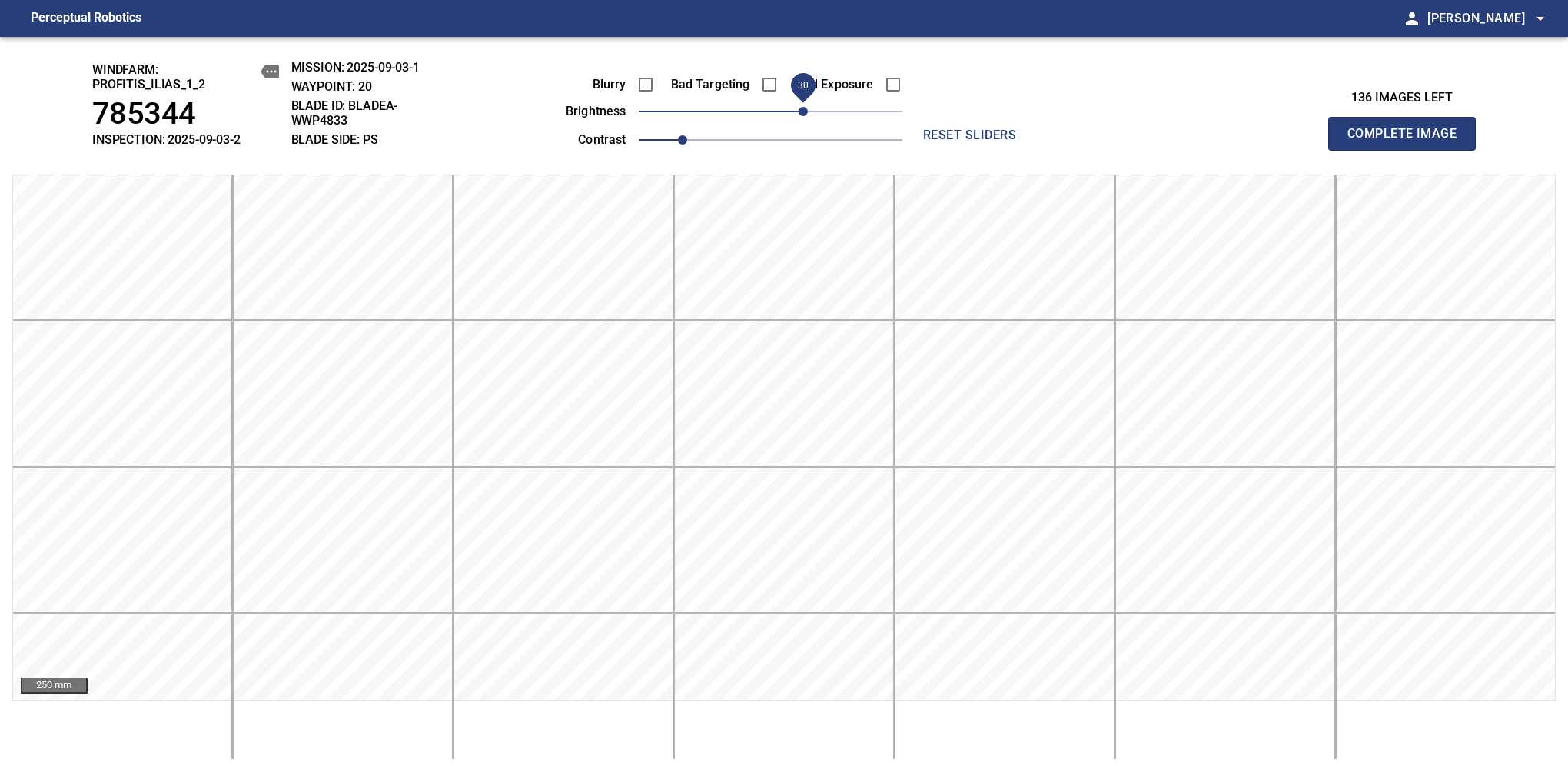
click at [990, 142] on span "Complete Image" at bounding box center [1402, 133] width 114 height 21
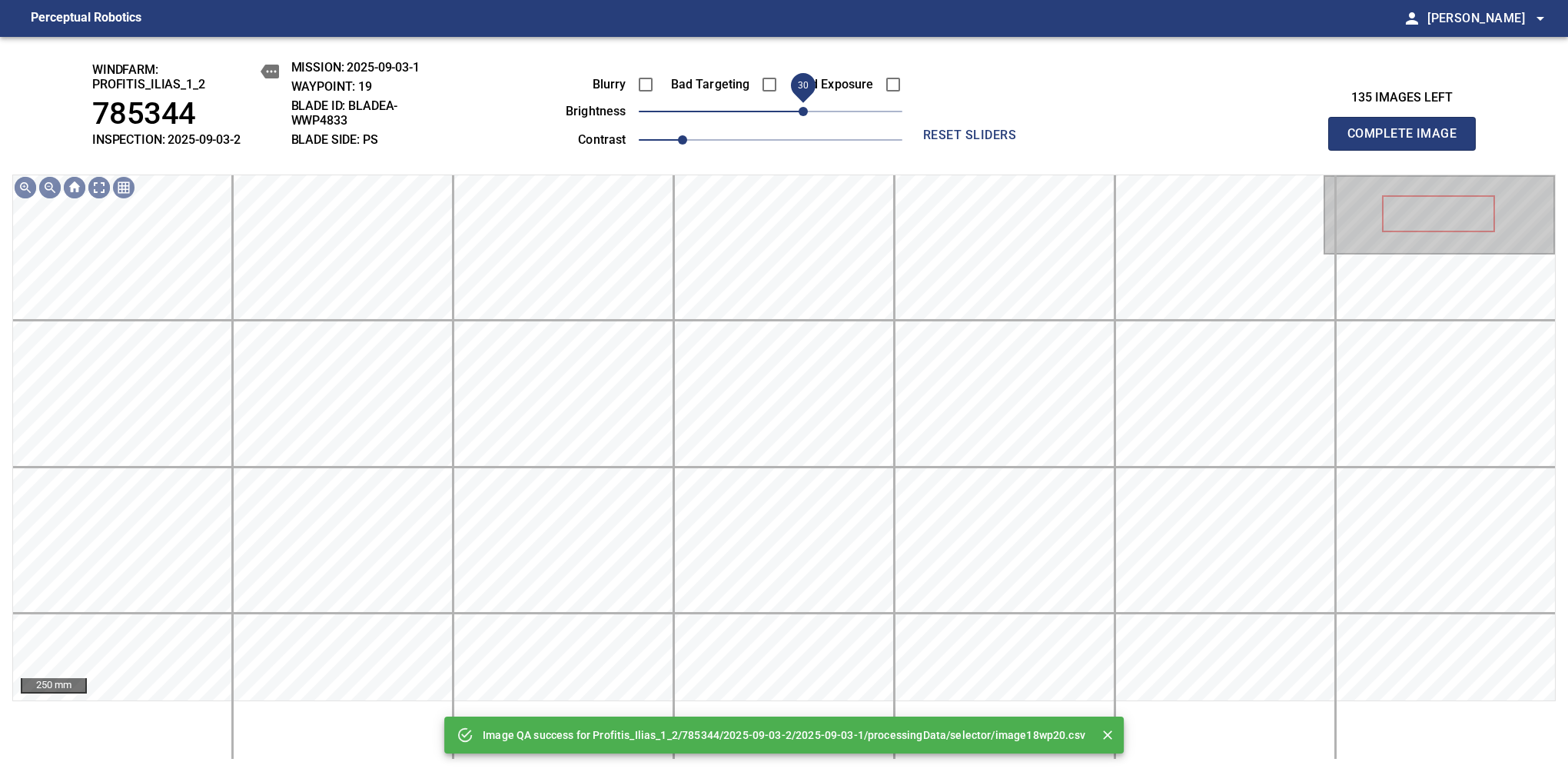
drag, startPoint x: 786, startPoint y: 117, endPoint x: 802, endPoint y: 117, distance: 16.0
click at [802, 117] on span "30" at bounding box center [770, 111] width 264 height 21
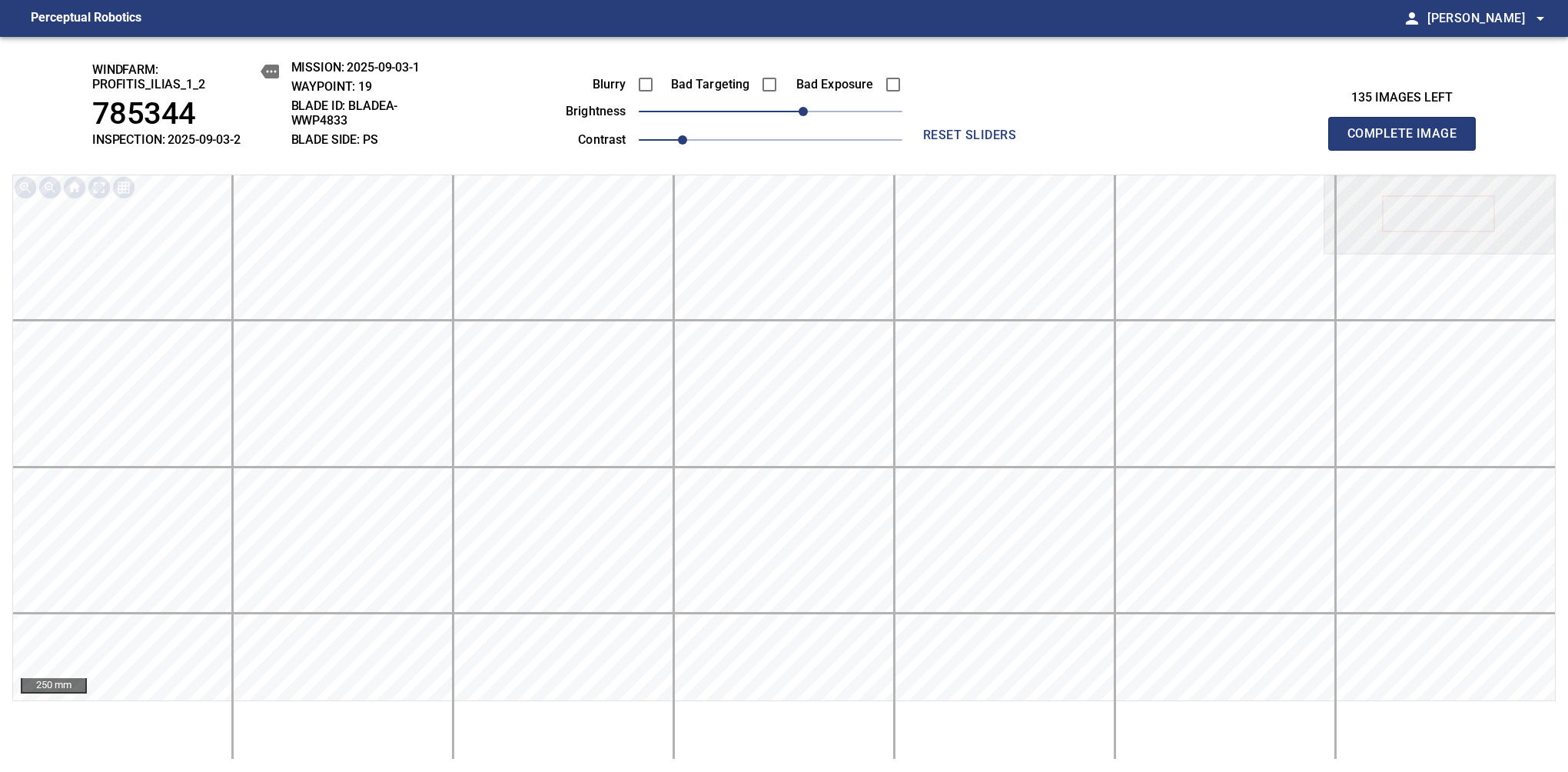
click at [990, 142] on span "Complete Image" at bounding box center [1402, 133] width 114 height 21
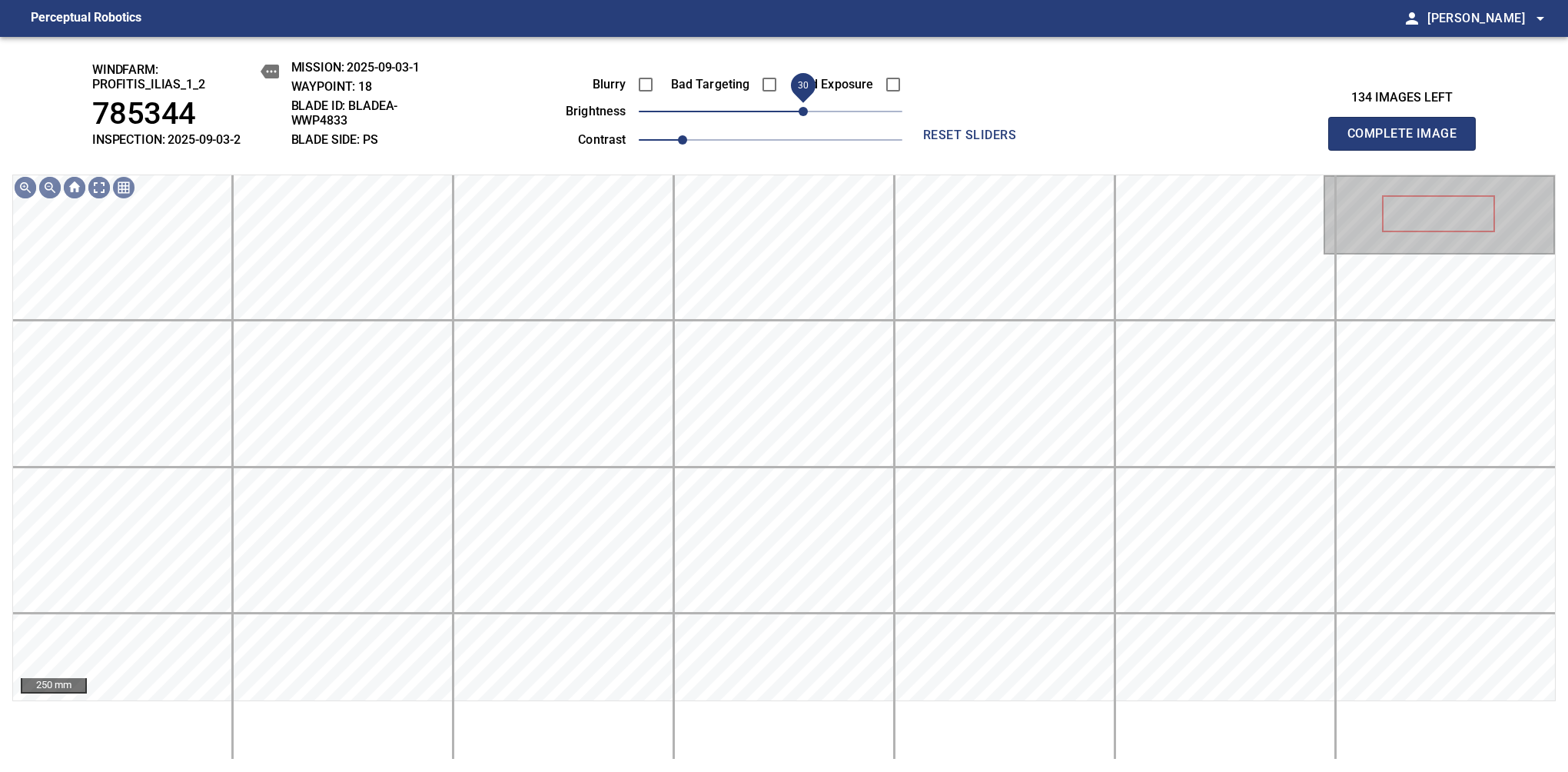
drag, startPoint x: 762, startPoint y: 114, endPoint x: 806, endPoint y: 103, distance: 45.4
click at [806, 107] on span "30" at bounding box center [803, 111] width 9 height 9
click at [799, 109] on span "30" at bounding box center [803, 111] width 9 height 9
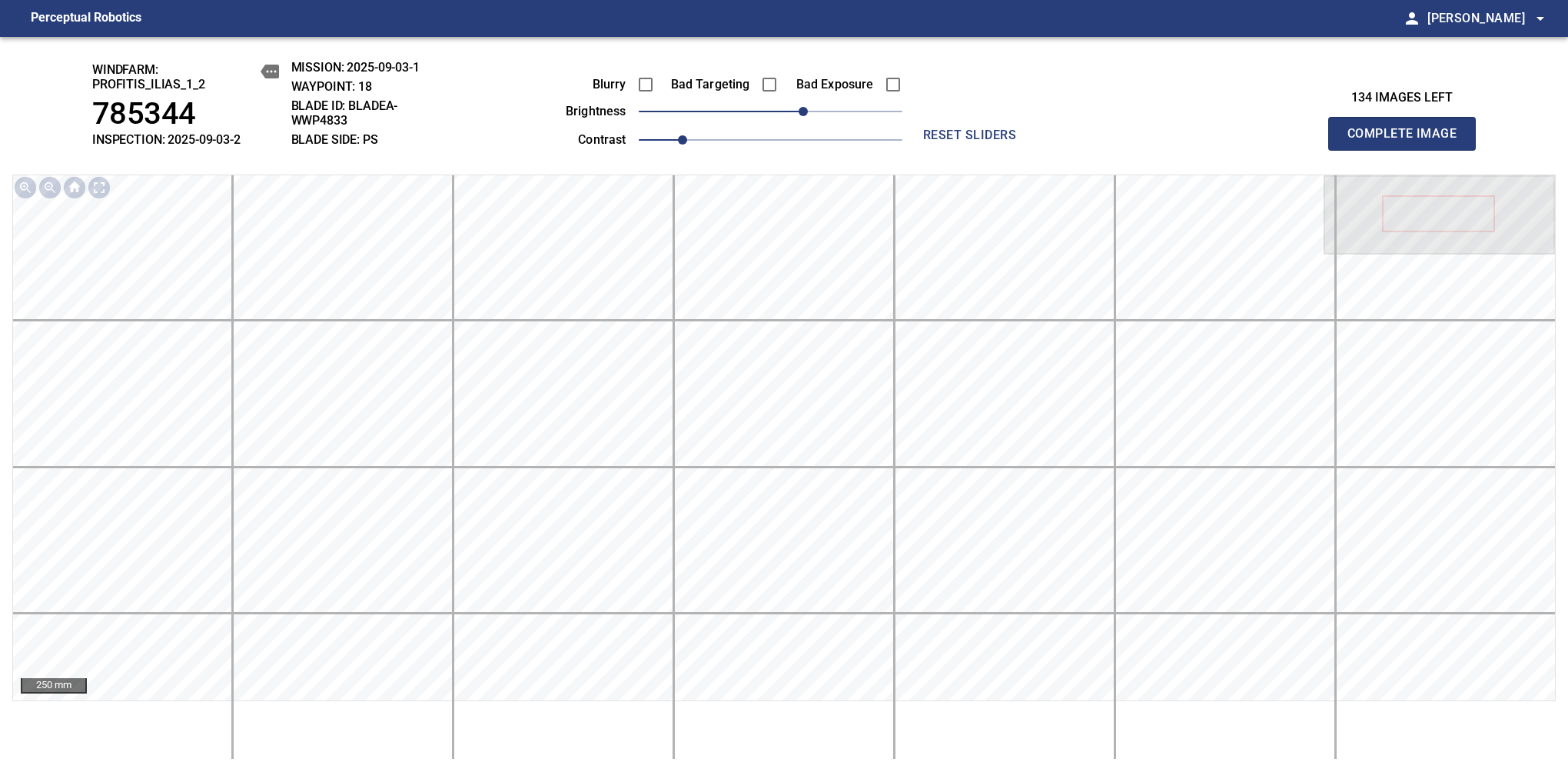
click at [990, 142] on span "Complete Image" at bounding box center [1402, 133] width 114 height 21
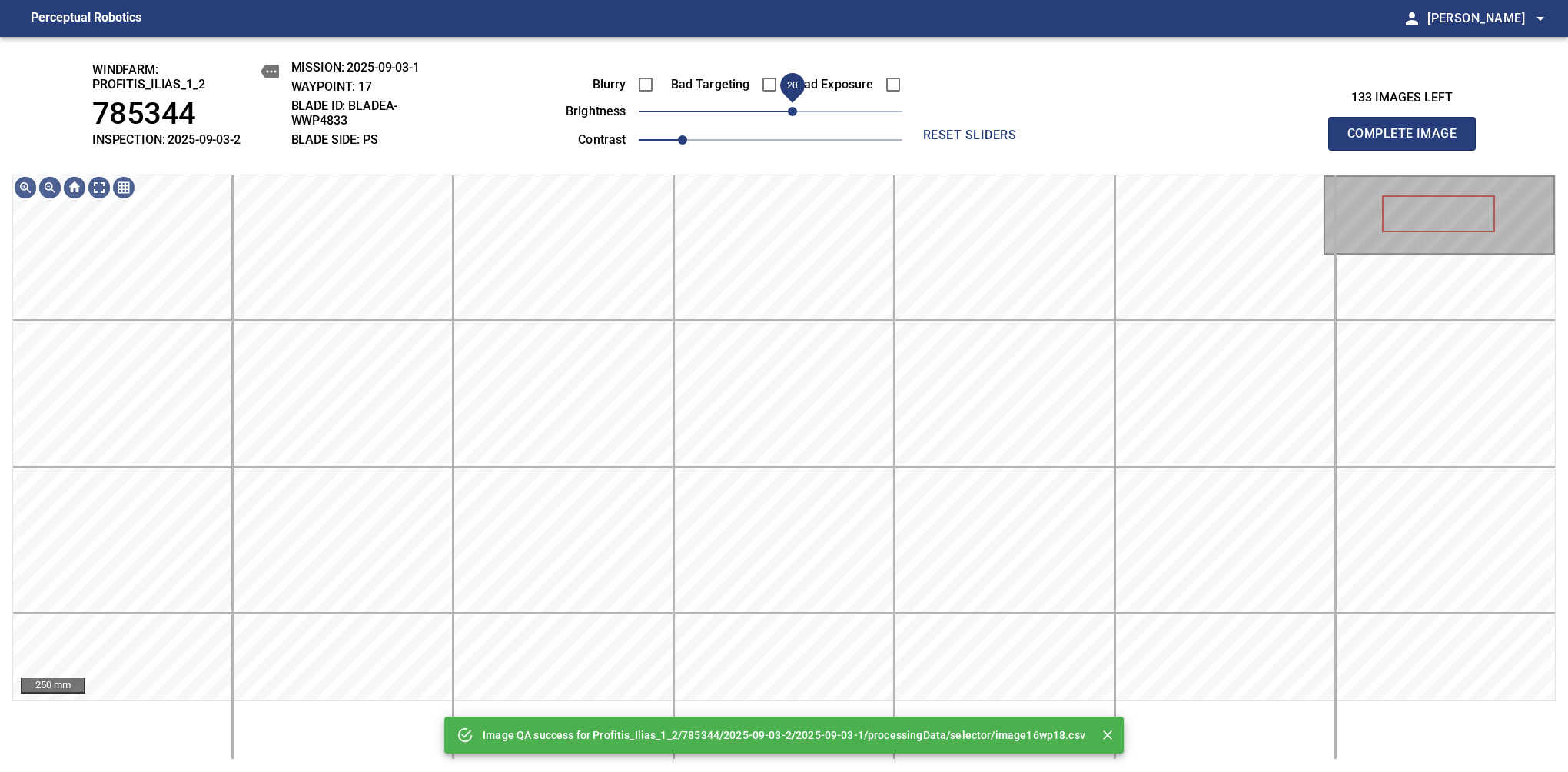
drag, startPoint x: 775, startPoint y: 110, endPoint x: 795, endPoint y: 106, distance: 20.4
click at [795, 107] on span "20" at bounding box center [792, 111] width 9 height 9
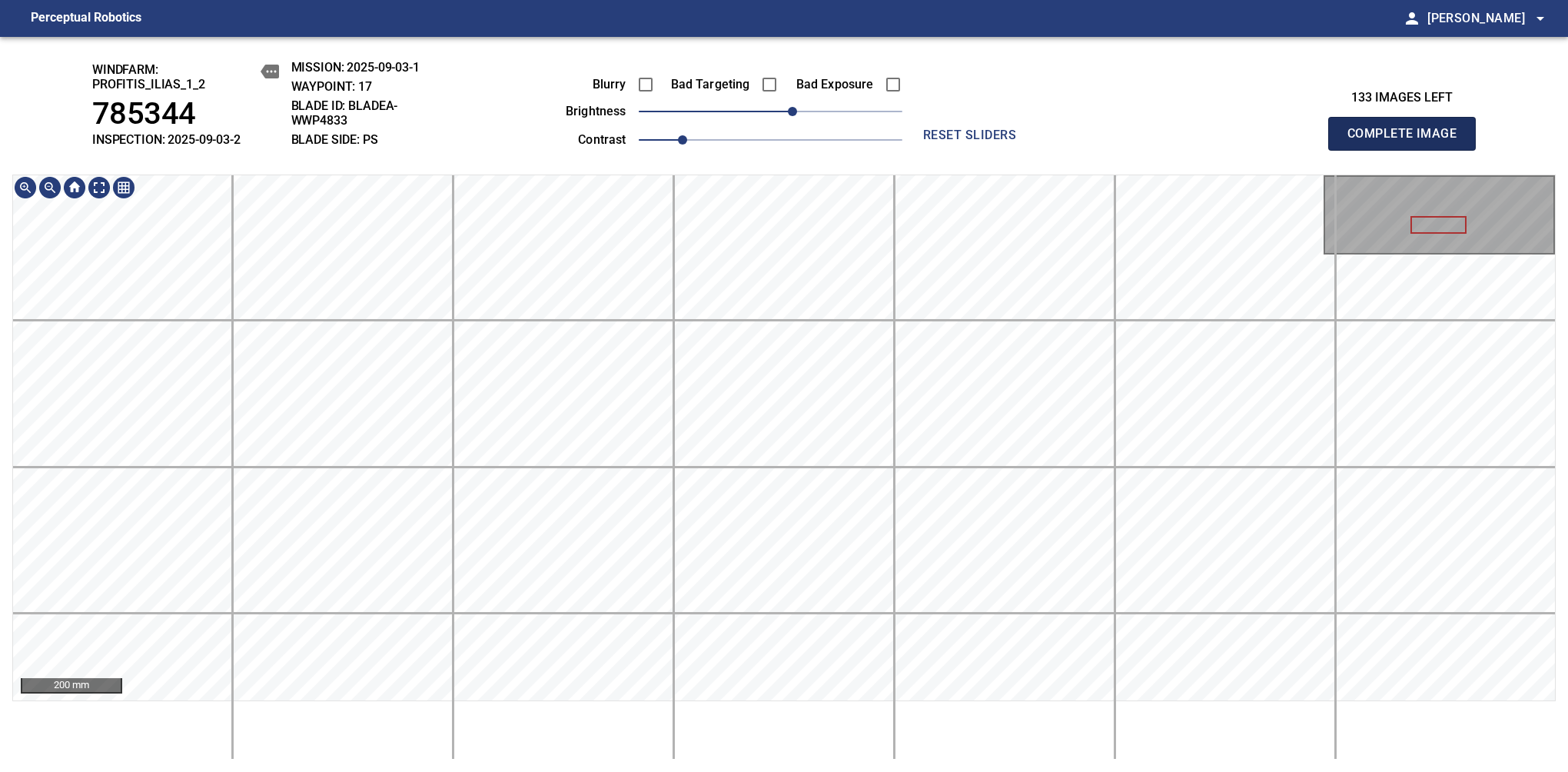
click at [990, 142] on span "Complete Image" at bounding box center [1402, 133] width 114 height 21
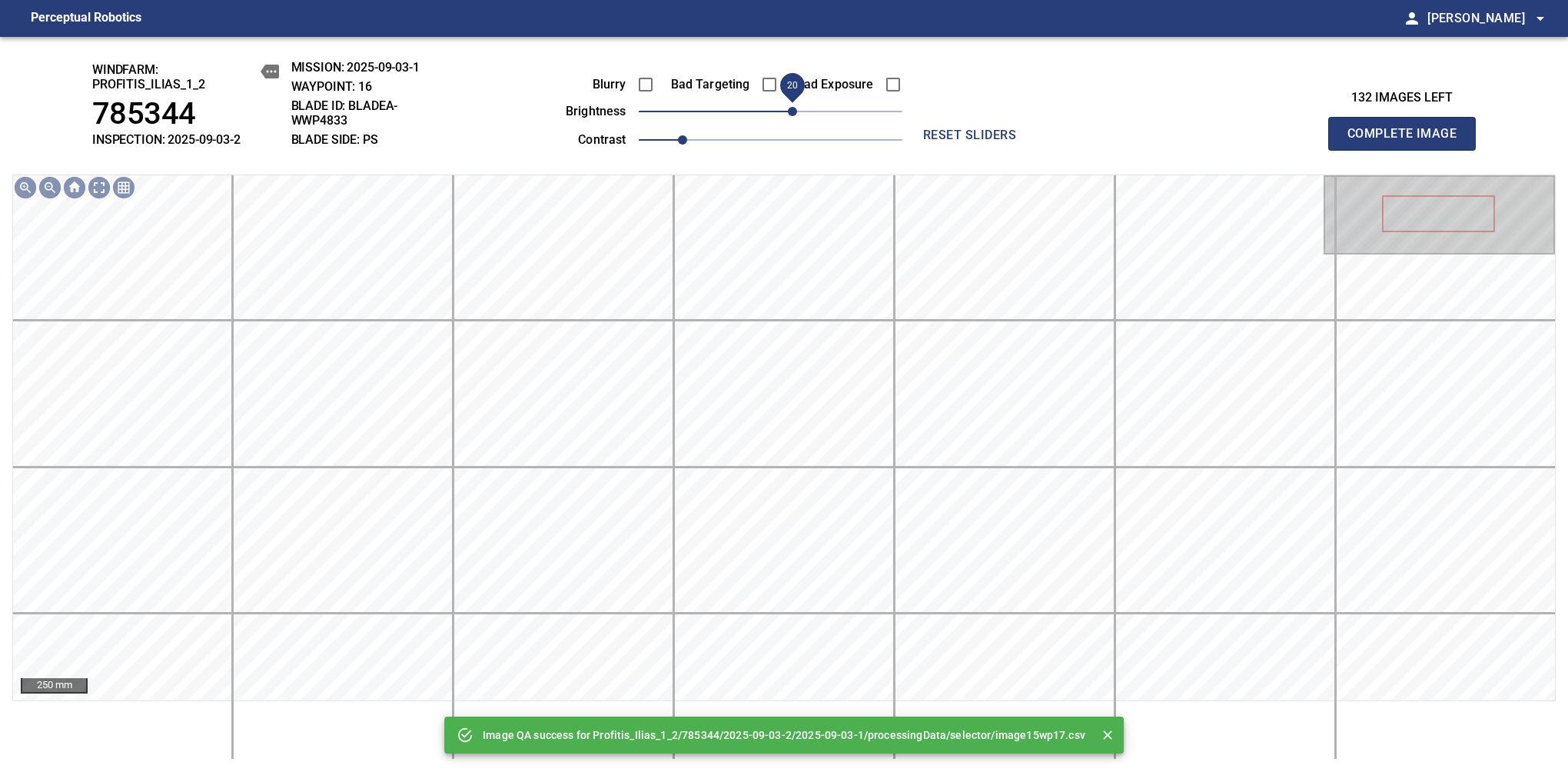
drag, startPoint x: 773, startPoint y: 114, endPoint x: 790, endPoint y: 114, distance: 17.0
click at [790, 114] on span "20" at bounding box center [792, 111] width 9 height 9
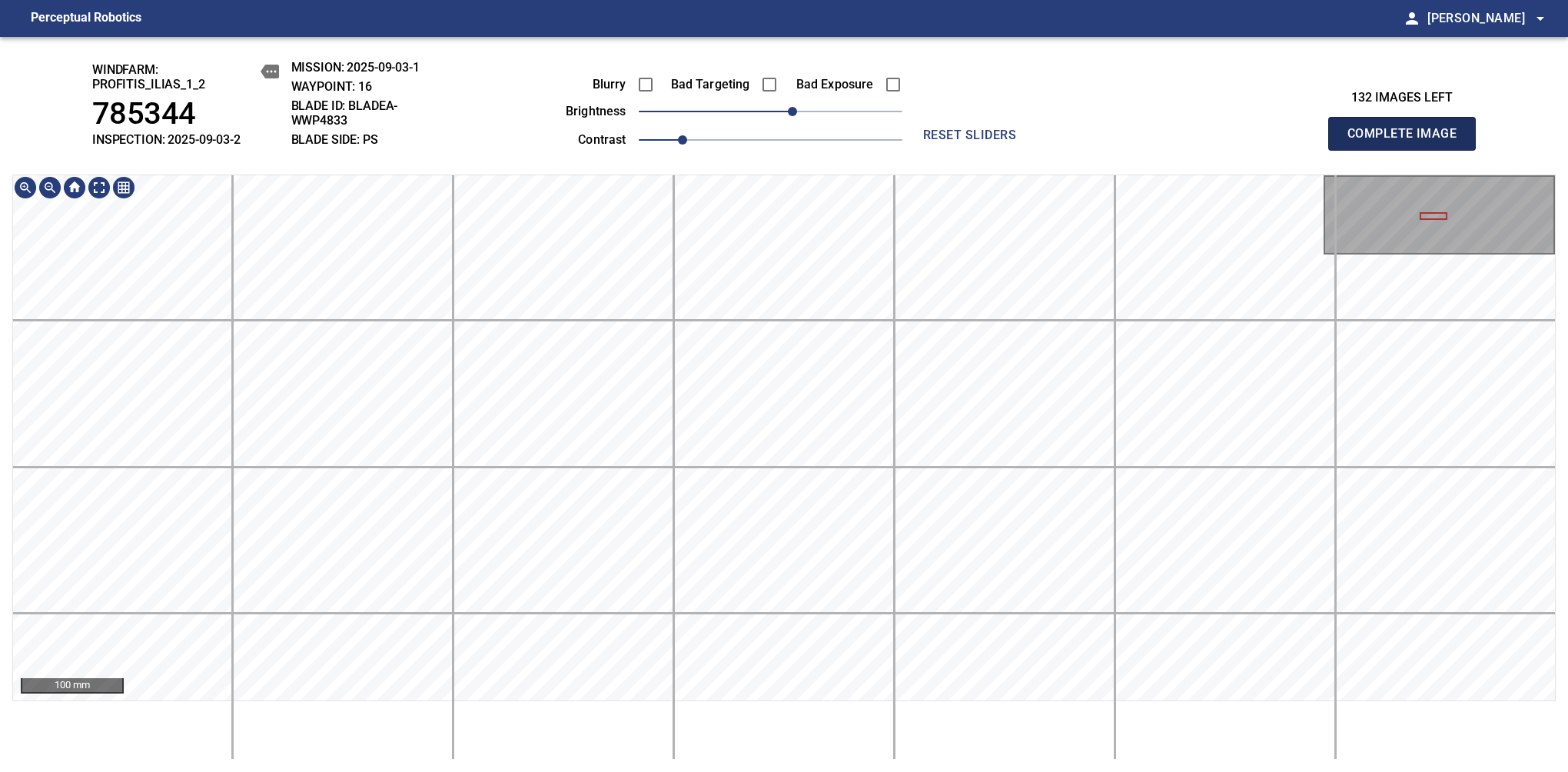
click at [990, 142] on span "Complete Image" at bounding box center [1402, 133] width 114 height 21
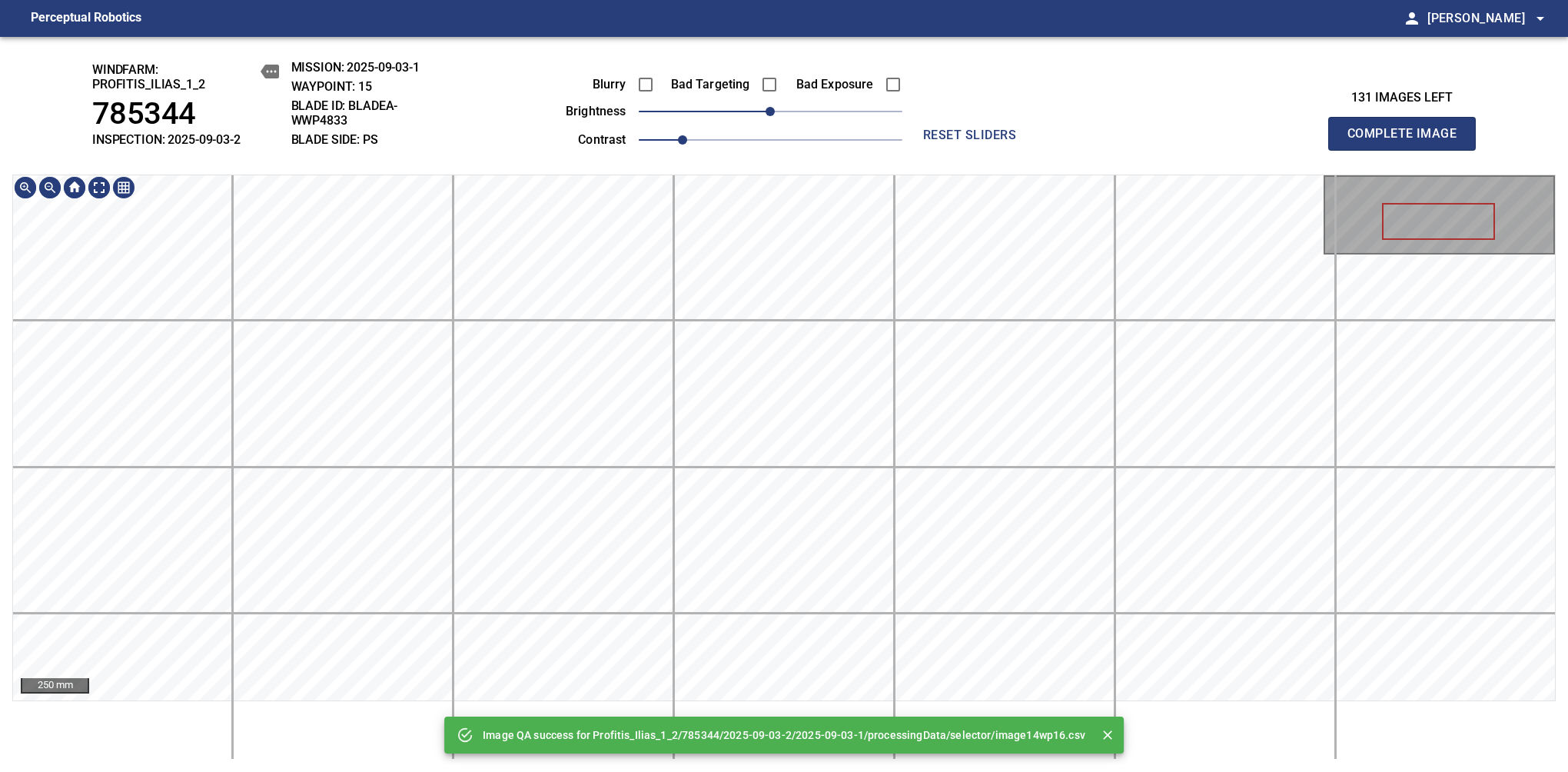
click at [794, 154] on div "Image QA success for Profitis_Ilias_1_2/785344/2025-09-03-2/2025-09-03-1/proces…" at bounding box center [784, 404] width 1568 height 735
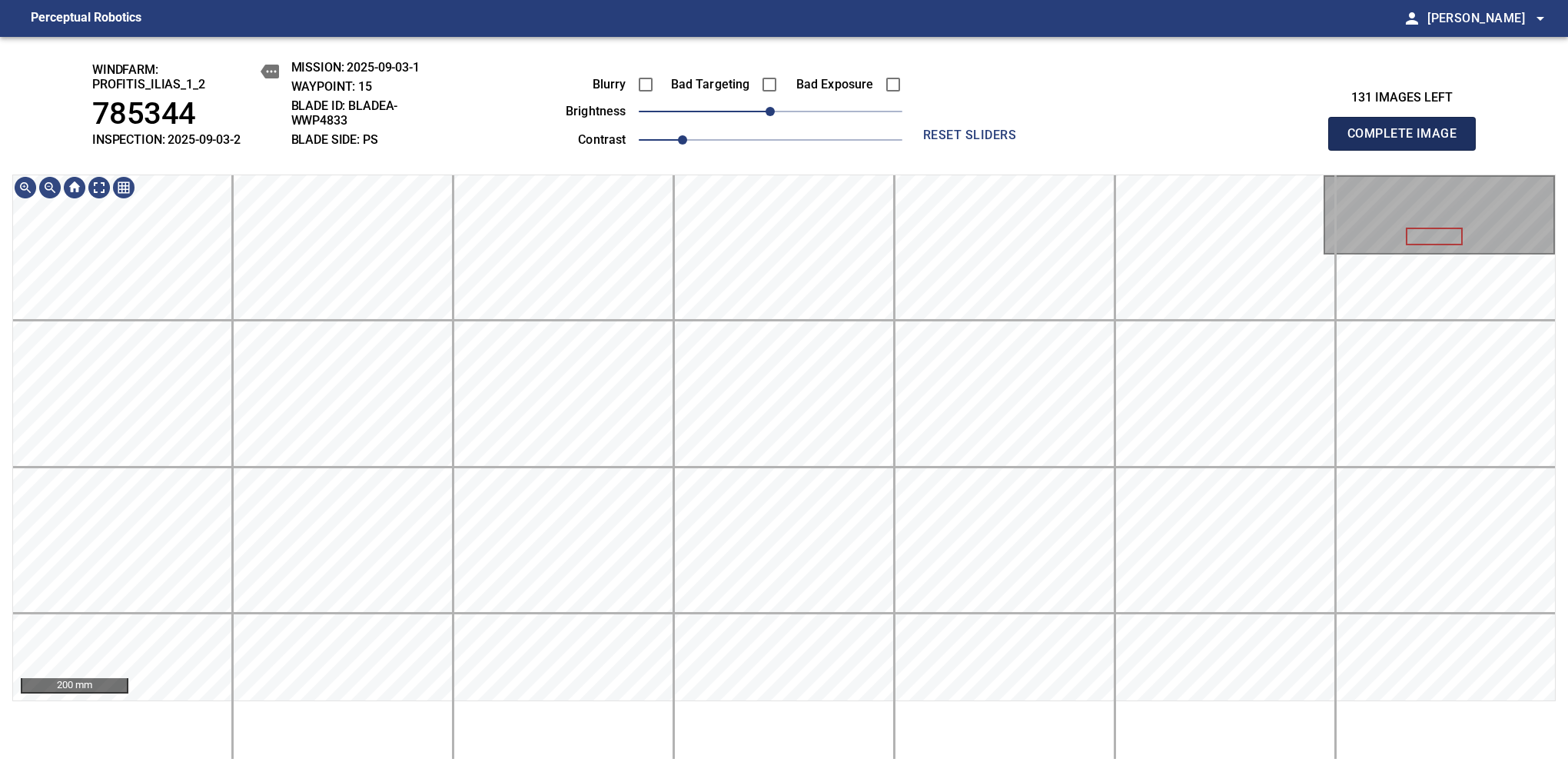
click at [990, 142] on span "Complete Image" at bounding box center [1402, 133] width 114 height 21
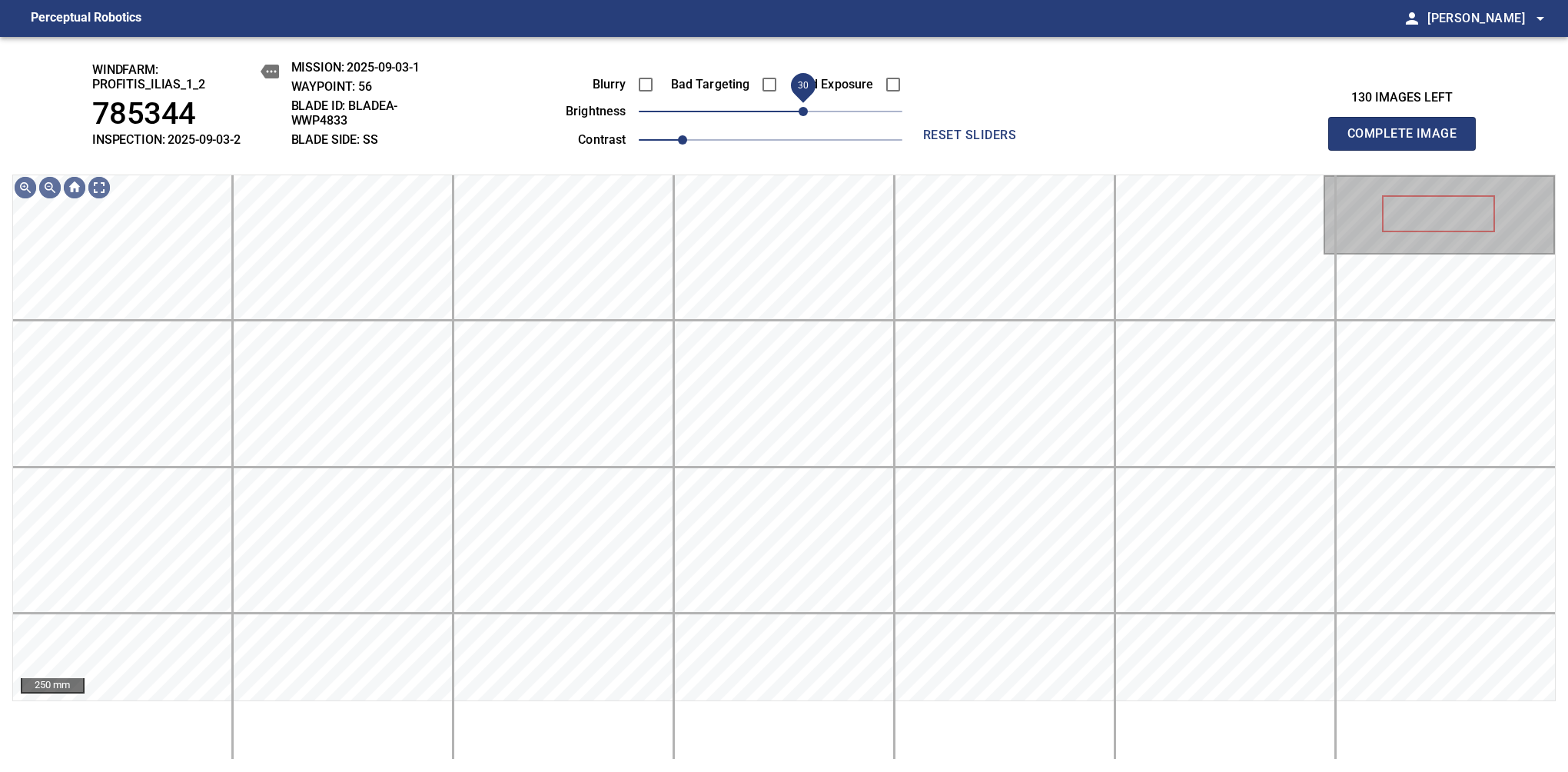
drag, startPoint x: 789, startPoint y: 109, endPoint x: 801, endPoint y: 101, distance: 14.4
click at [801, 107] on span "30" at bounding box center [803, 111] width 9 height 9
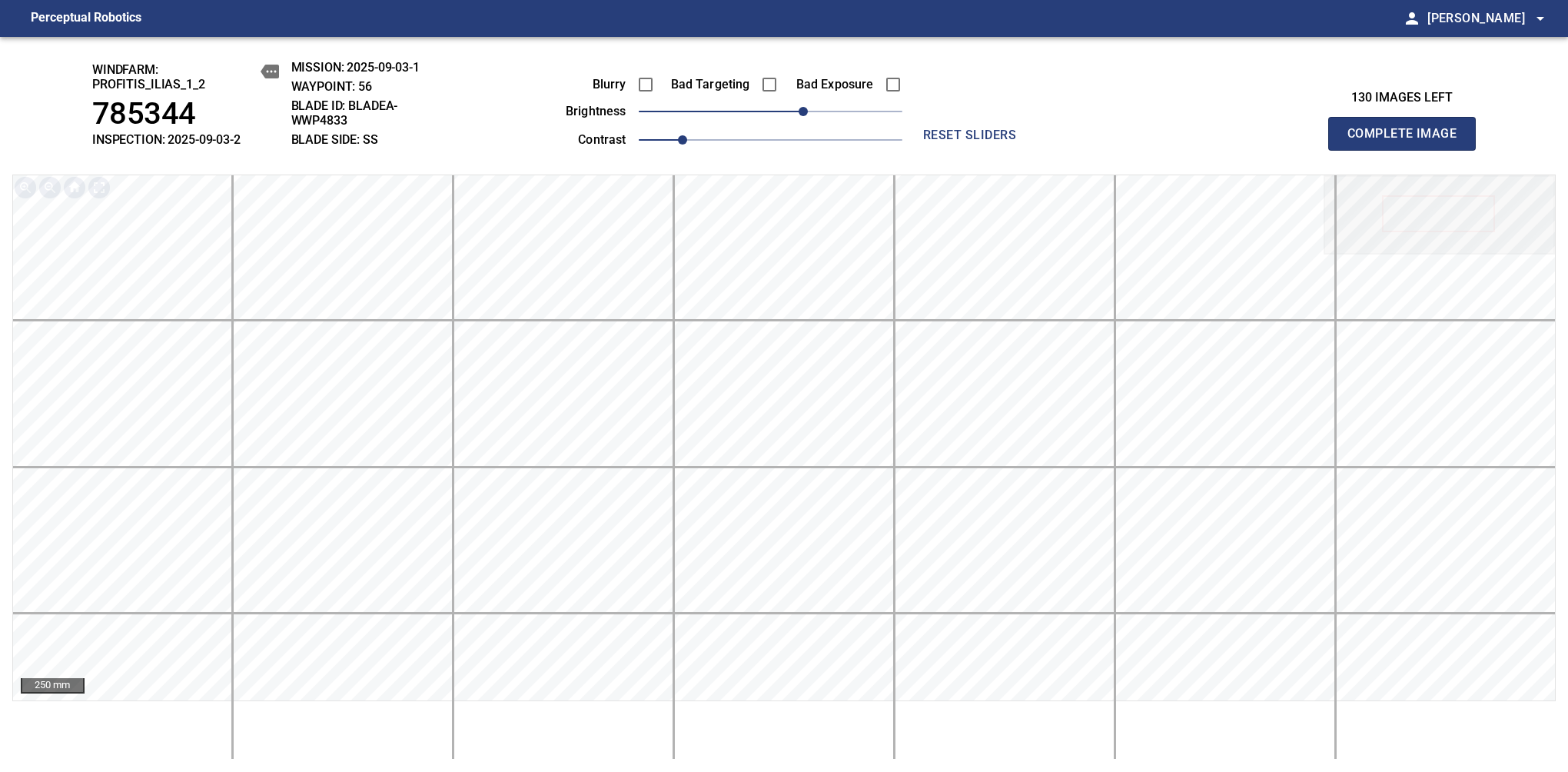
click at [990, 142] on span "Complete Image" at bounding box center [1402, 133] width 114 height 21
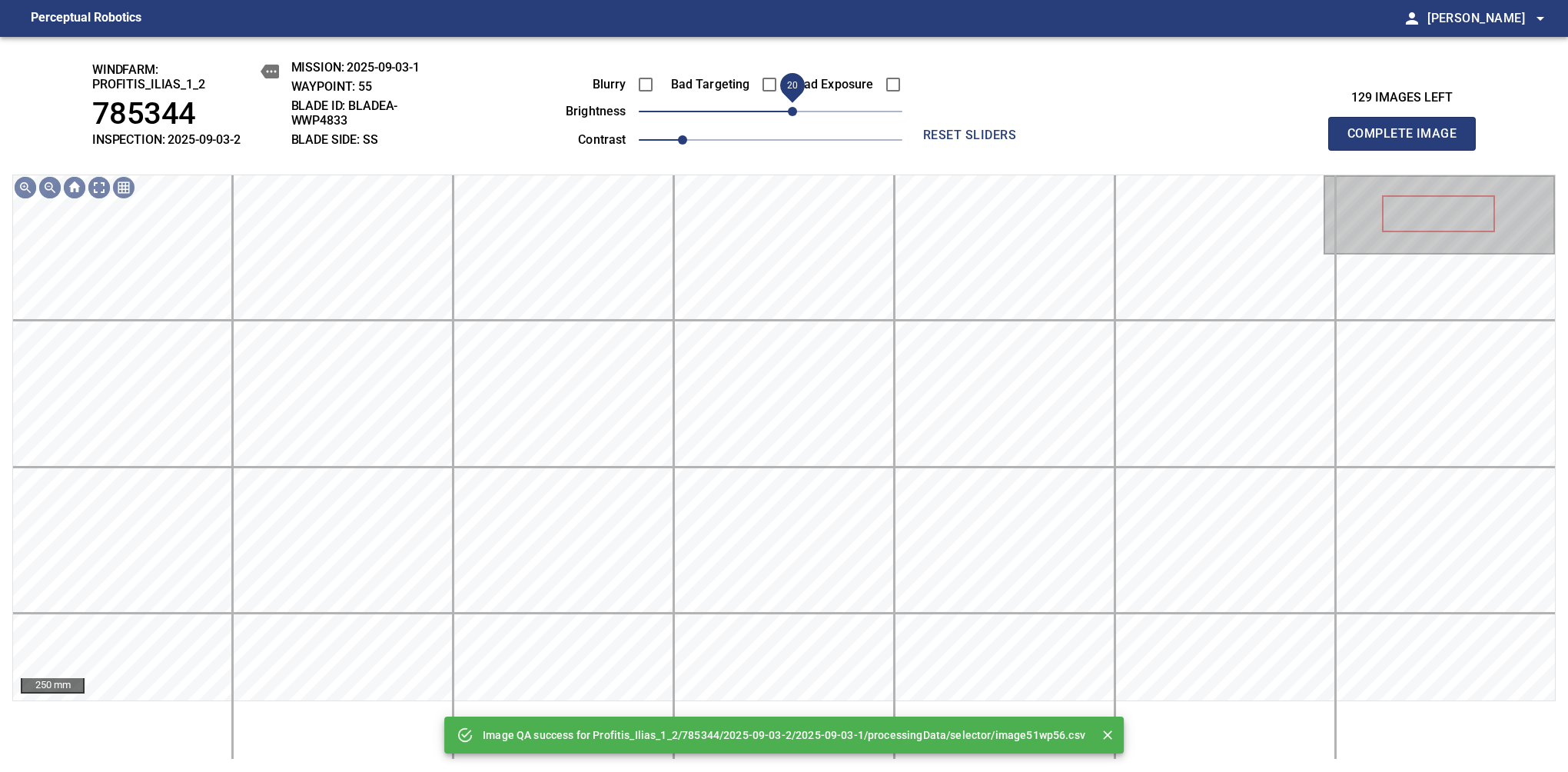
drag, startPoint x: 777, startPoint y: 109, endPoint x: 793, endPoint y: 114, distance: 16.8
click at [793, 114] on span "20" at bounding box center [792, 111] width 9 height 9
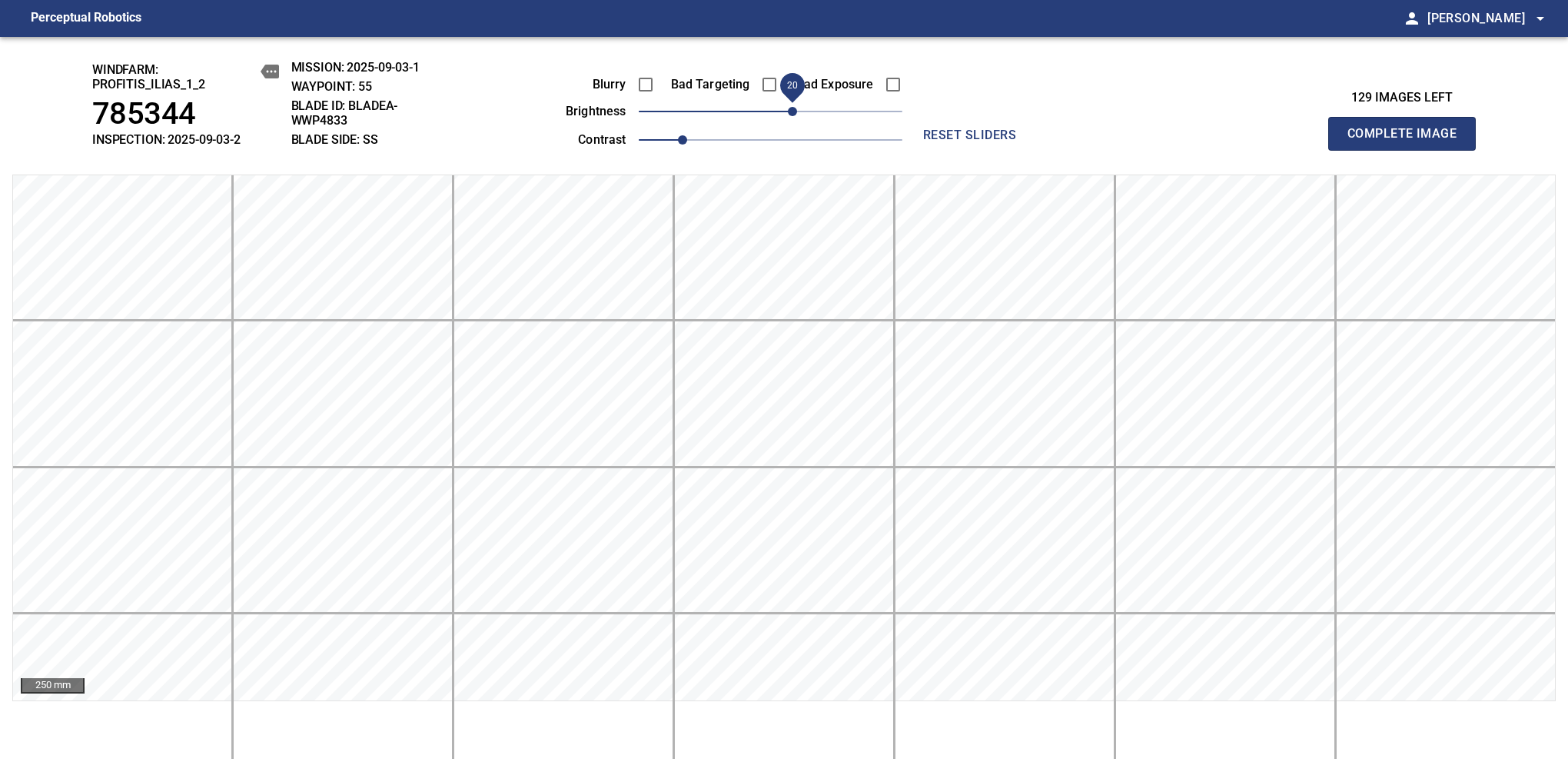
click at [990, 142] on span "Complete Image" at bounding box center [1402, 133] width 114 height 21
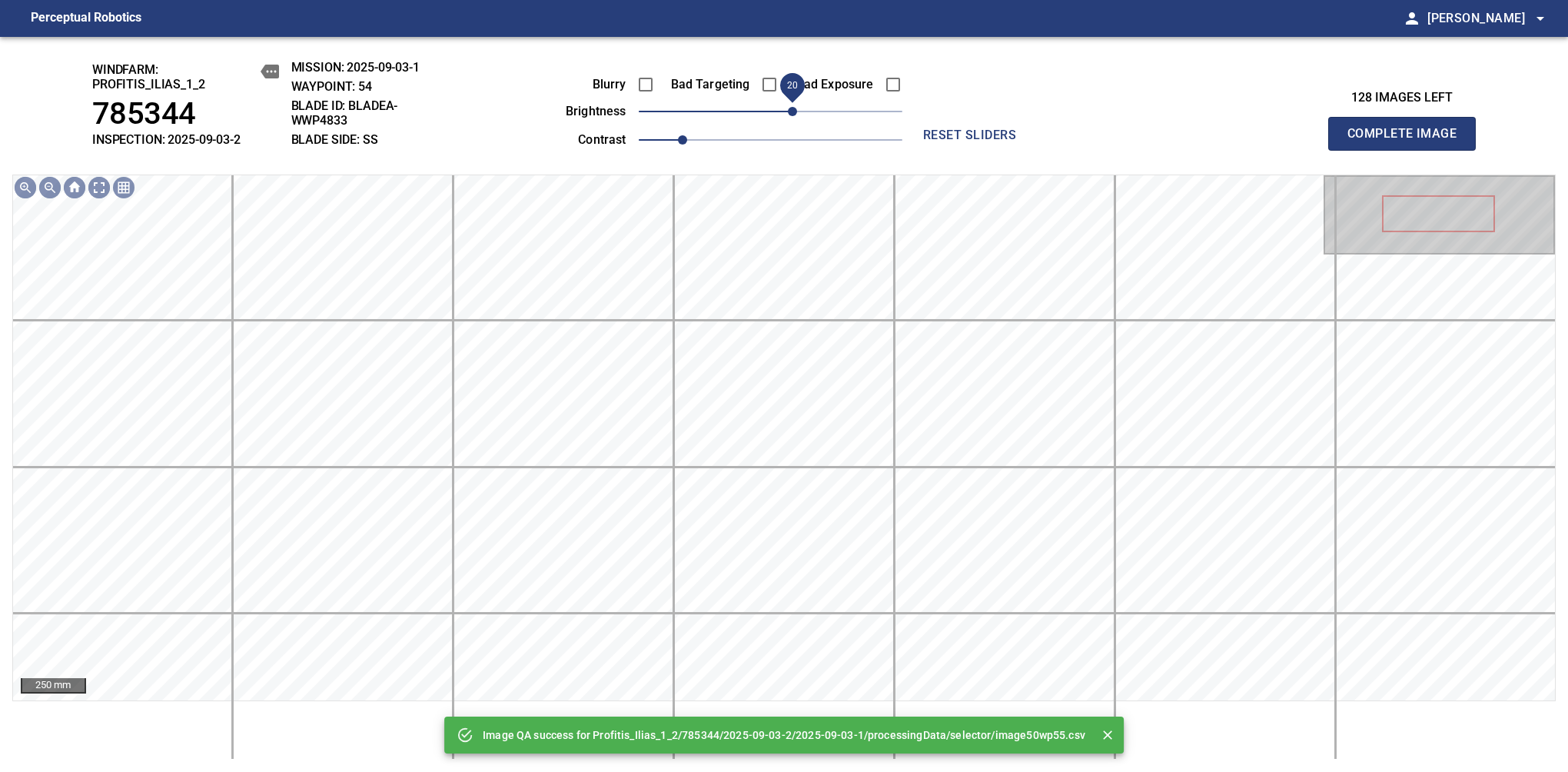
drag, startPoint x: 774, startPoint y: 114, endPoint x: 790, endPoint y: 114, distance: 16.0
click at [790, 114] on span "20" at bounding box center [792, 111] width 9 height 9
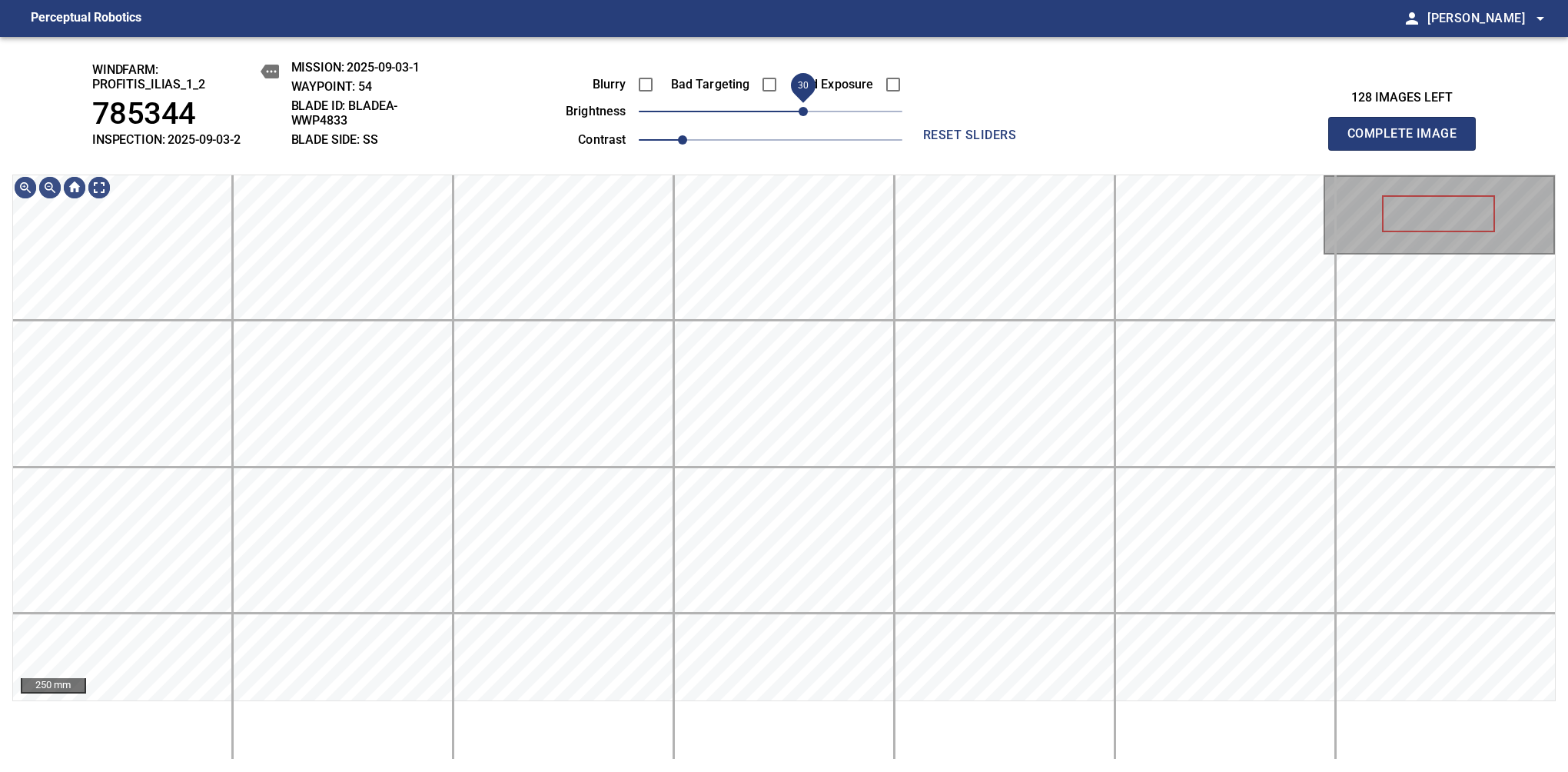
click at [801, 116] on span "30" at bounding box center [803, 111] width 9 height 9
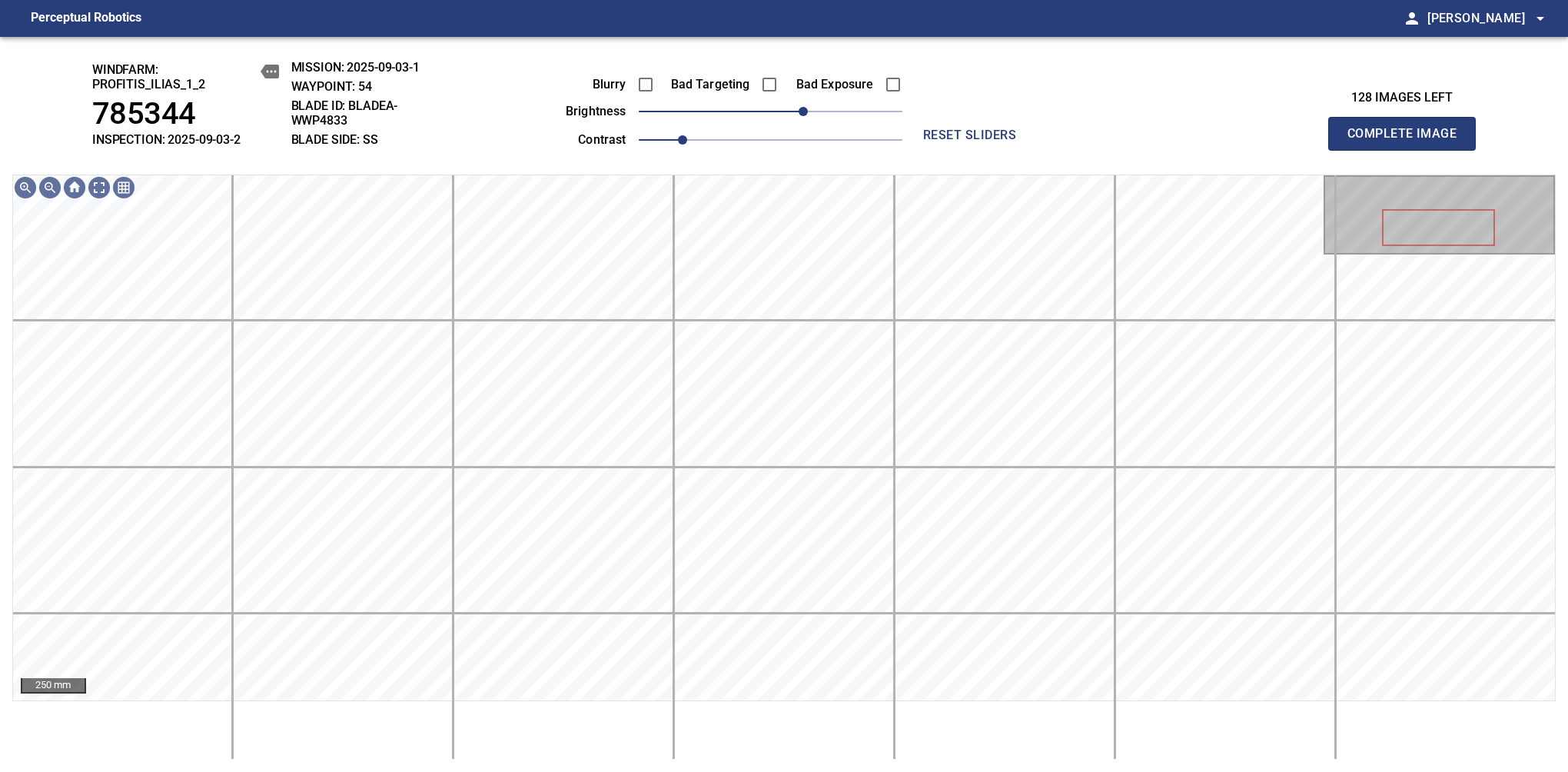
click at [990, 142] on span "Complete Image" at bounding box center [1402, 133] width 114 height 21
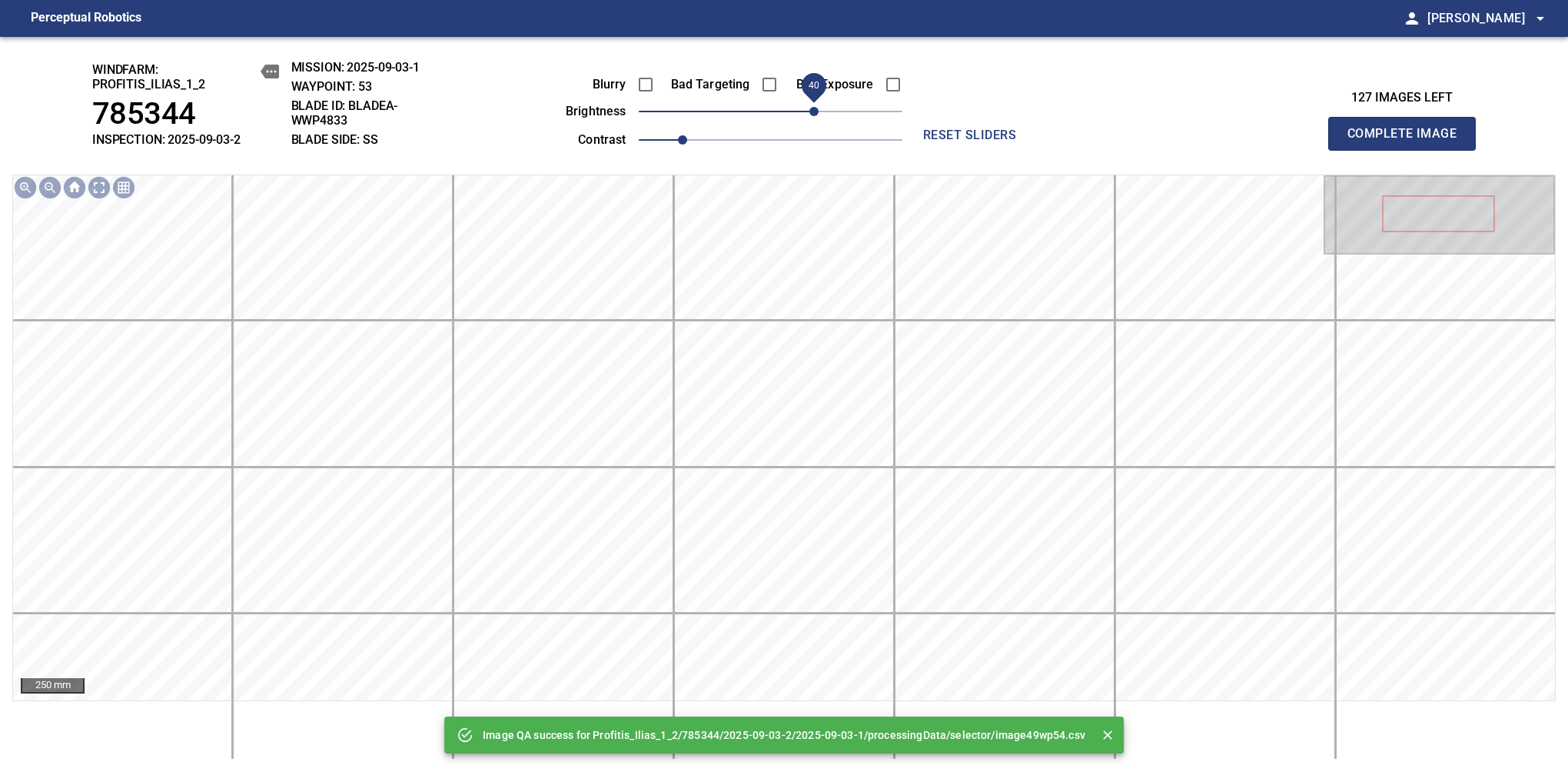
drag, startPoint x: 768, startPoint y: 105, endPoint x: 815, endPoint y: 110, distance: 47.3
click at [815, 110] on span "40" at bounding box center [813, 111] width 9 height 9
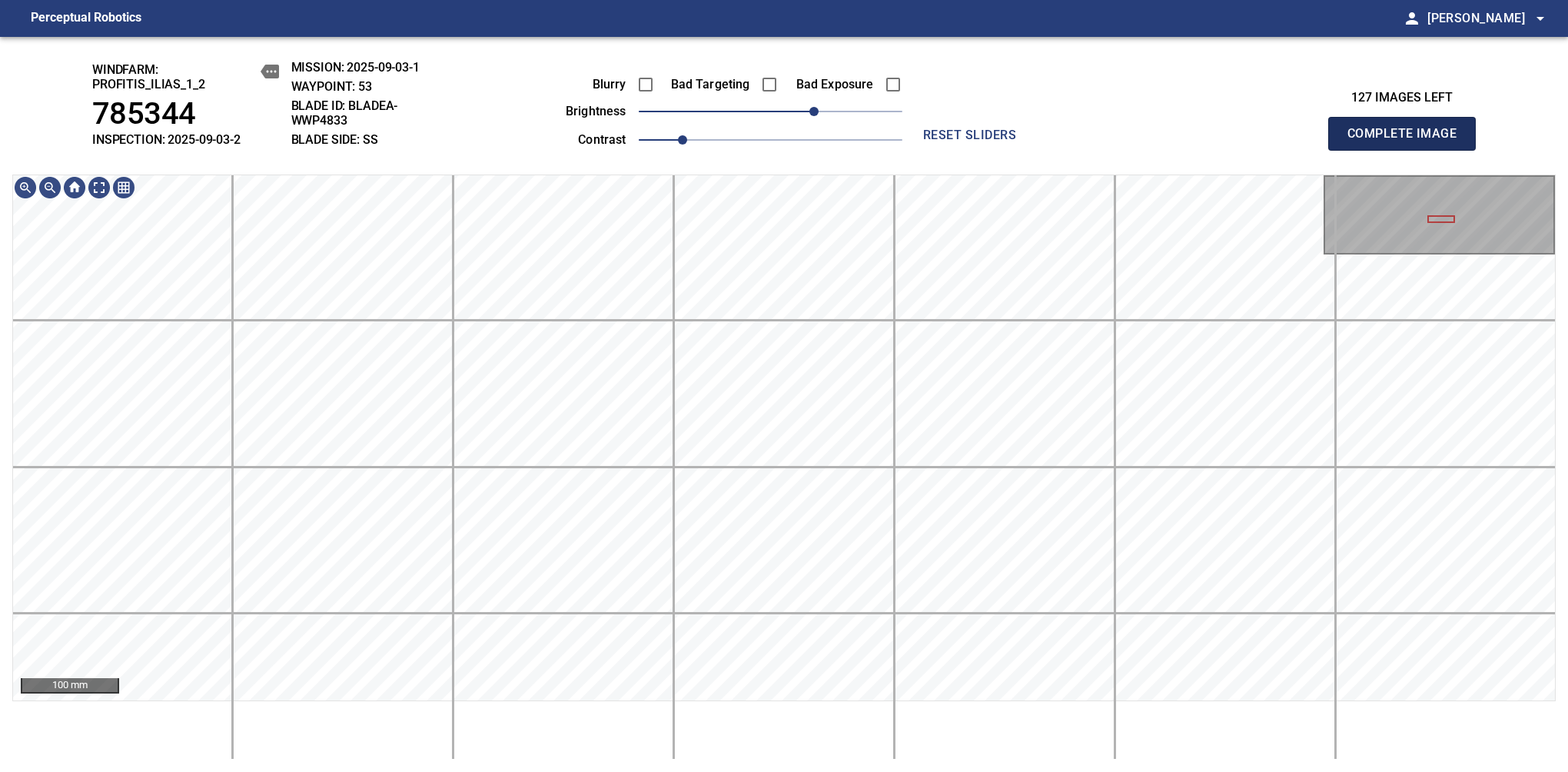
click at [990, 142] on span "Complete Image" at bounding box center [1402, 133] width 114 height 21
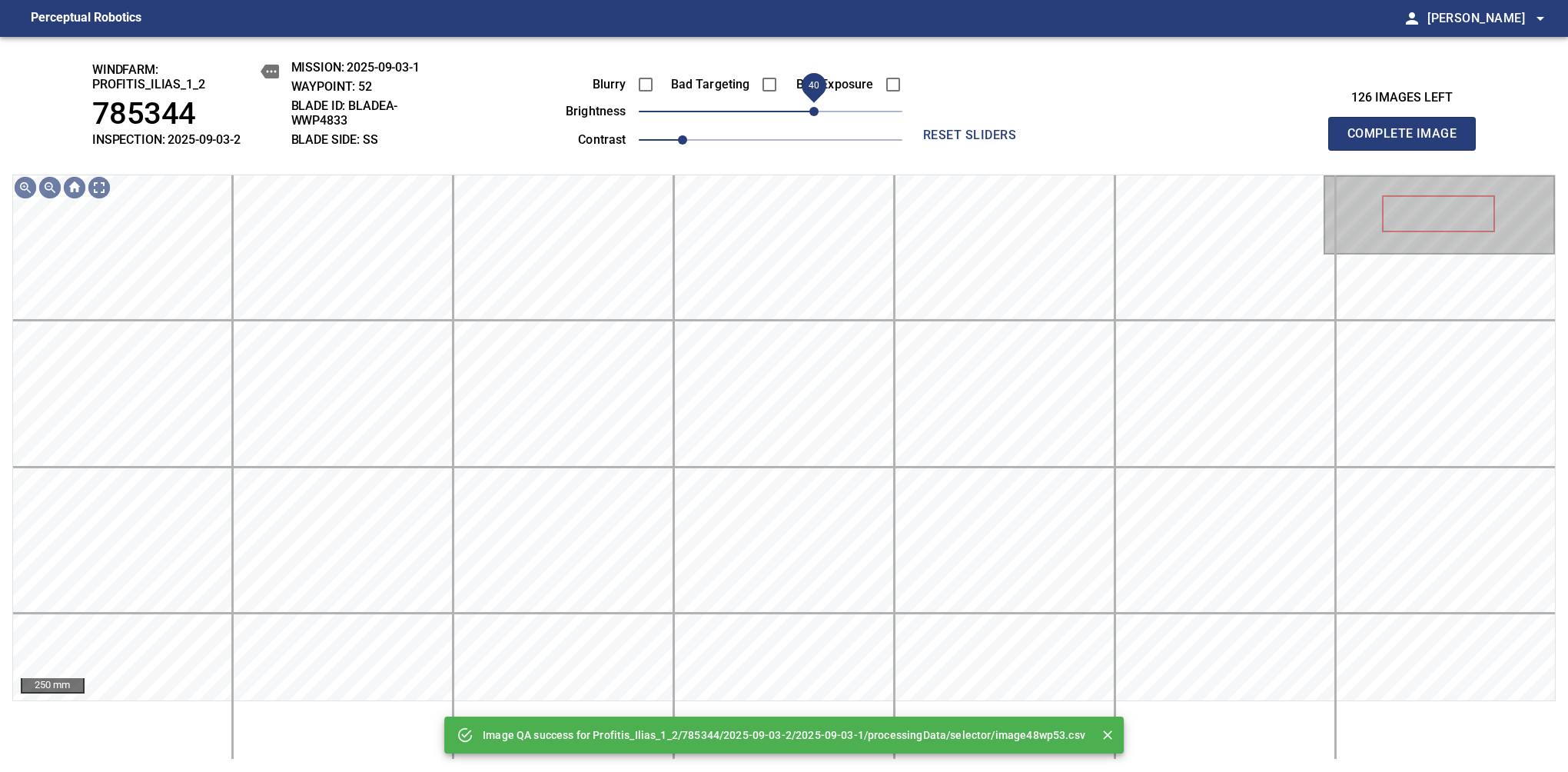
drag, startPoint x: 769, startPoint y: 110, endPoint x: 815, endPoint y: 115, distance: 46.3
click at [815, 115] on span "40" at bounding box center [813, 111] width 9 height 9
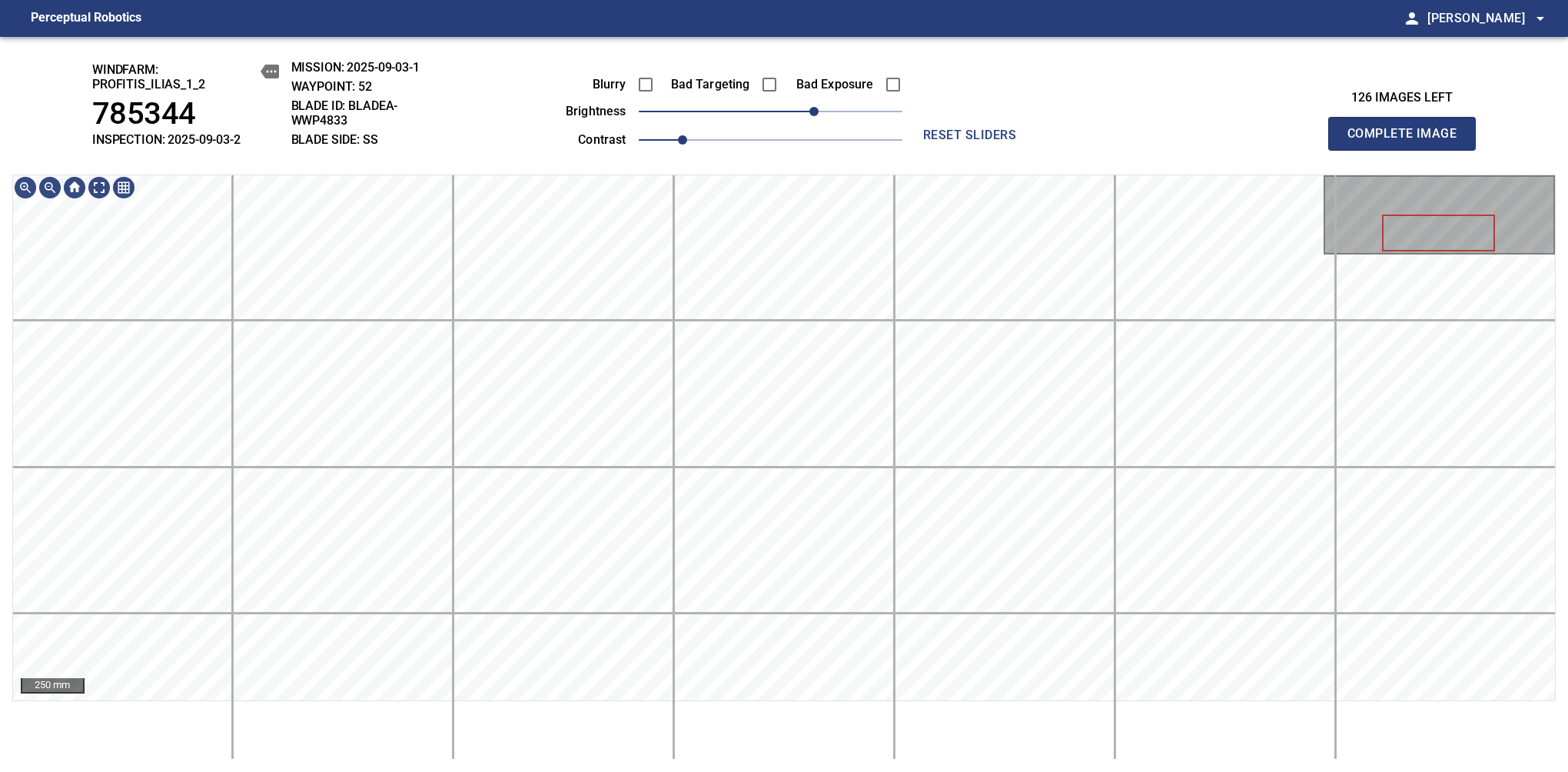
click at [990, 142] on span "Complete Image" at bounding box center [1402, 133] width 114 height 21
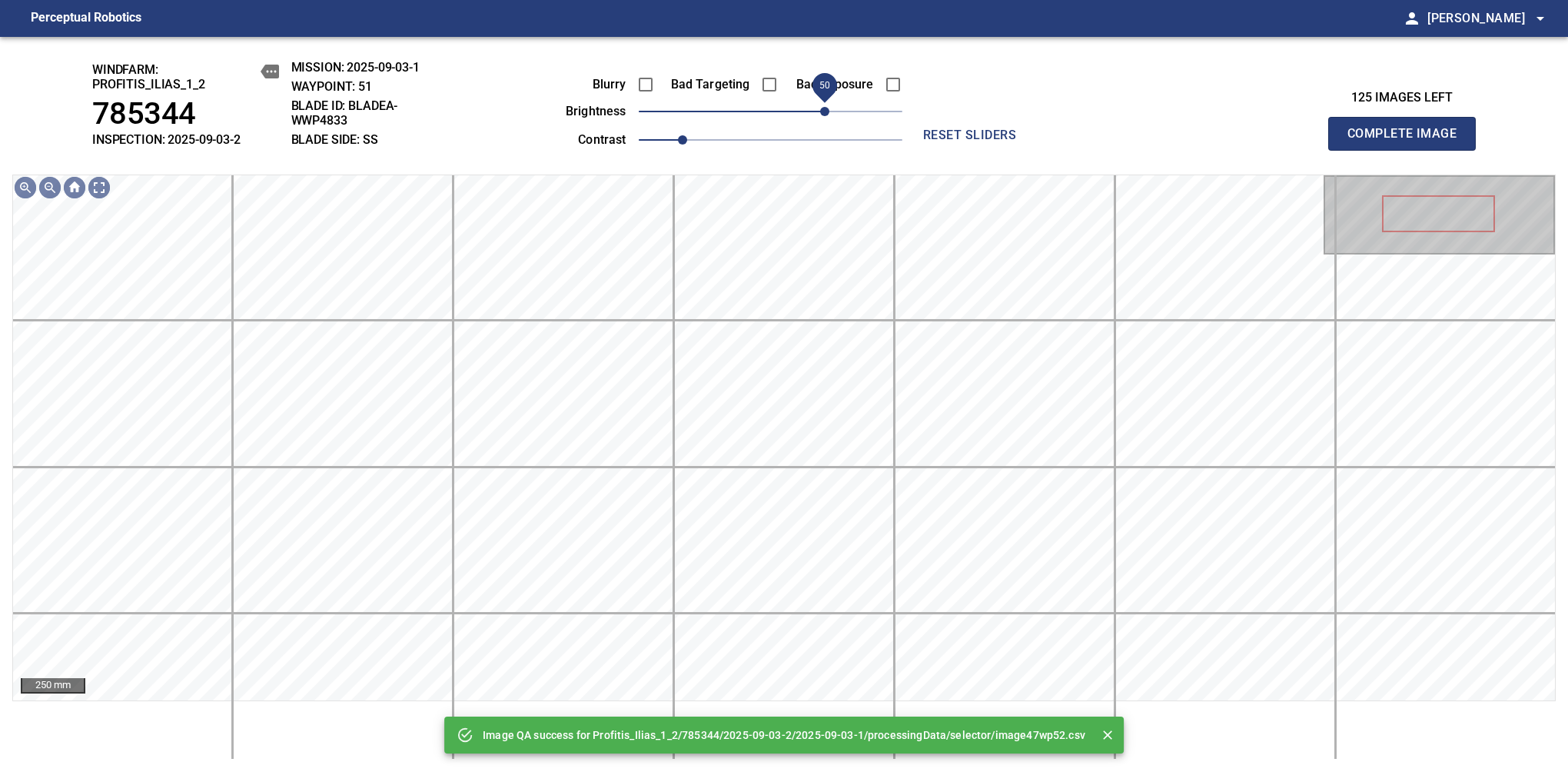
drag, startPoint x: 774, startPoint y: 114, endPoint x: 823, endPoint y: 110, distance: 49.2
click at [823, 110] on span "50" at bounding box center [824, 111] width 9 height 9
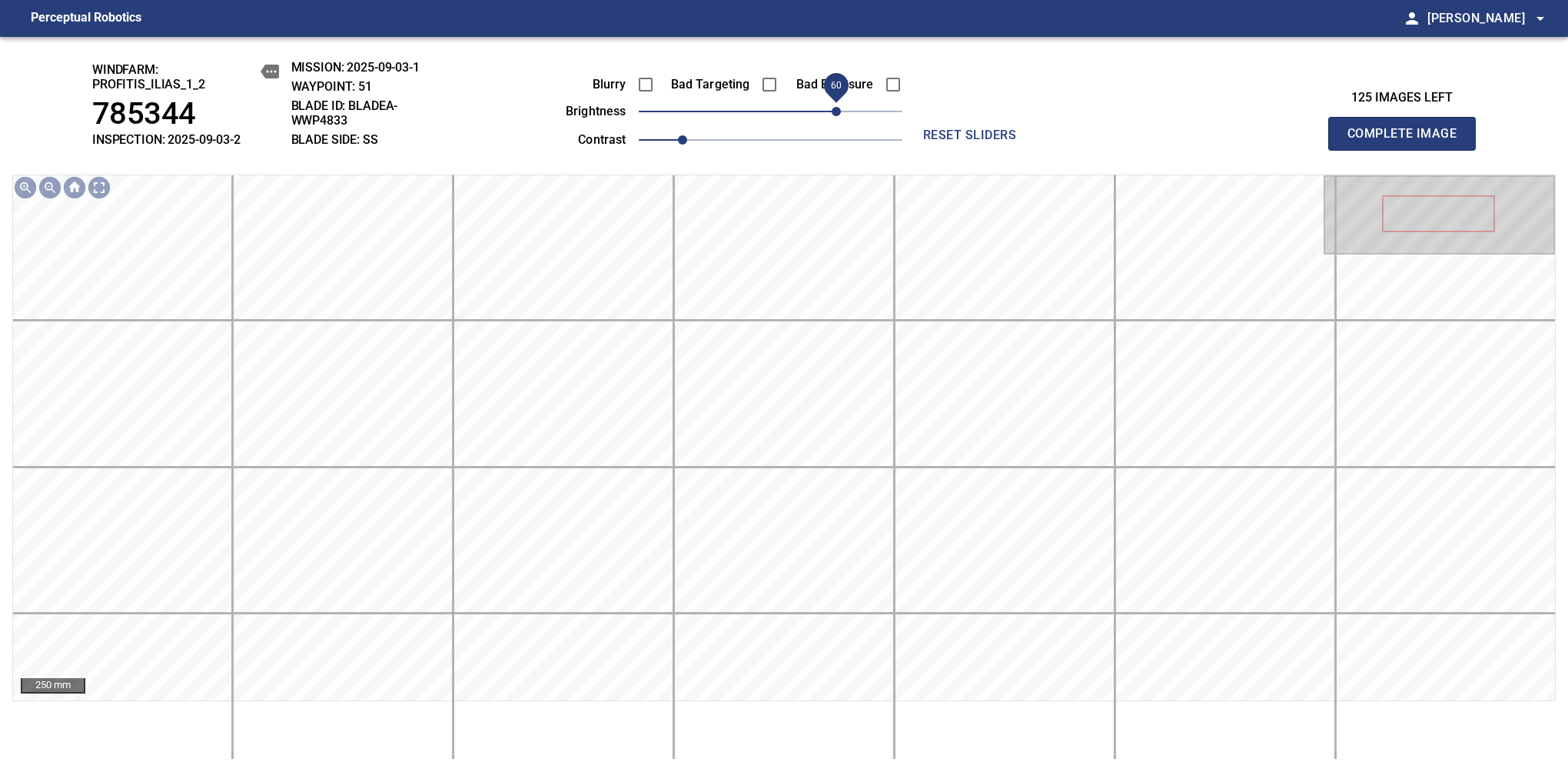
drag, startPoint x: 828, startPoint y: 110, endPoint x: 836, endPoint y: 106, distance: 8.9
click at [836, 107] on span "60" at bounding box center [836, 111] width 9 height 9
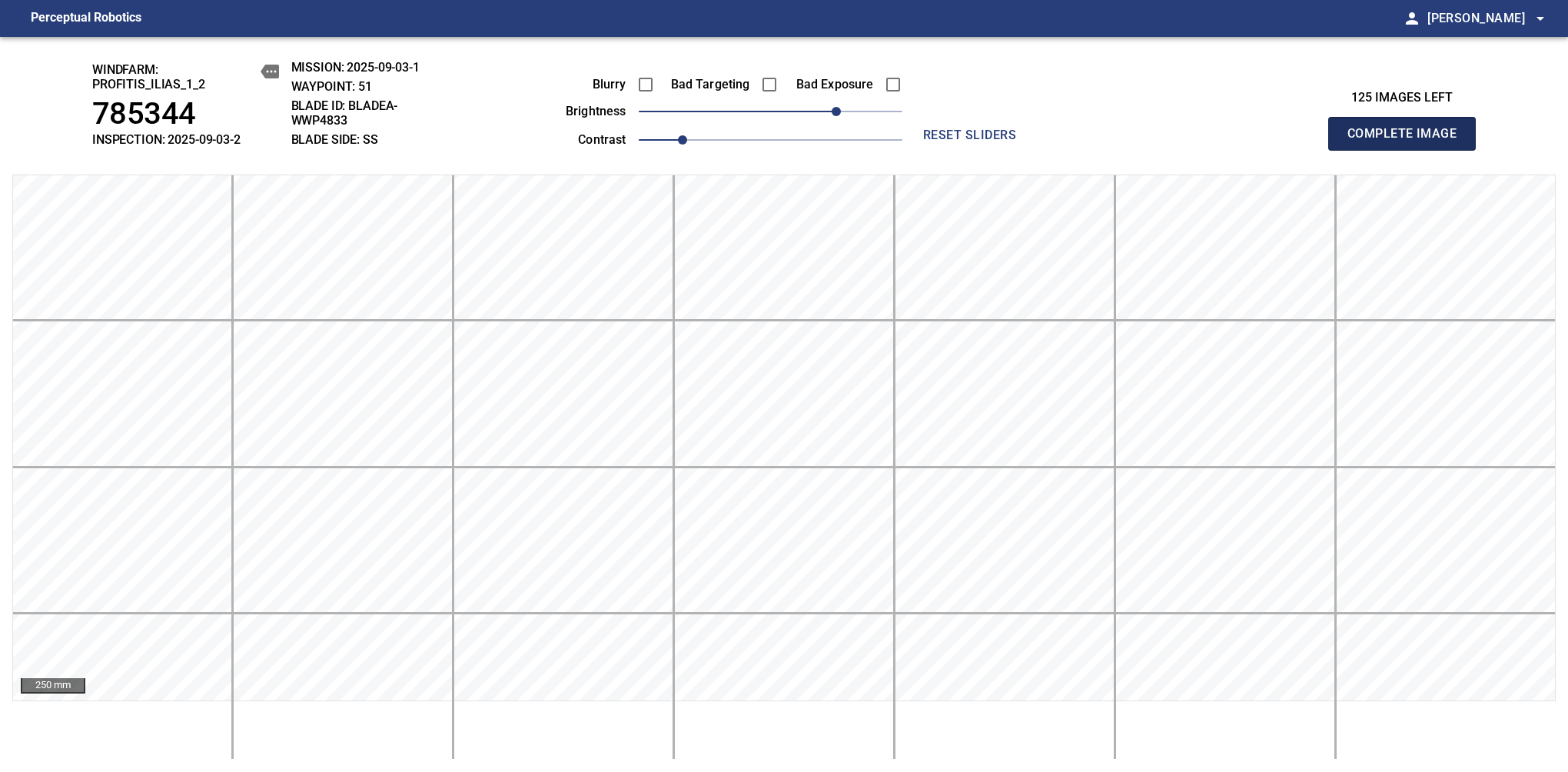
click at [990, 142] on span "Complete Image" at bounding box center [1402, 133] width 114 height 21
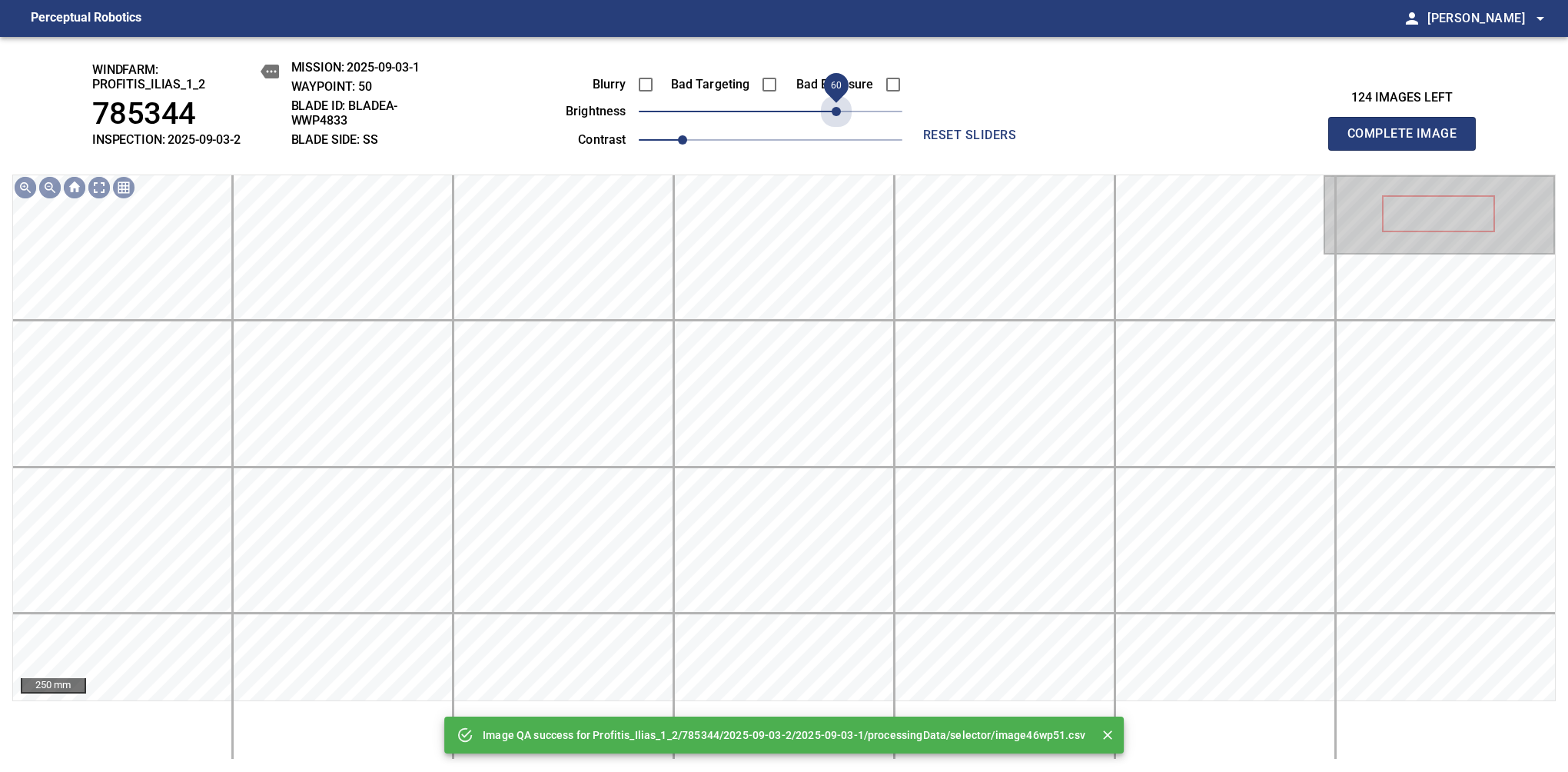
click at [836, 106] on span "60" at bounding box center [770, 111] width 264 height 21
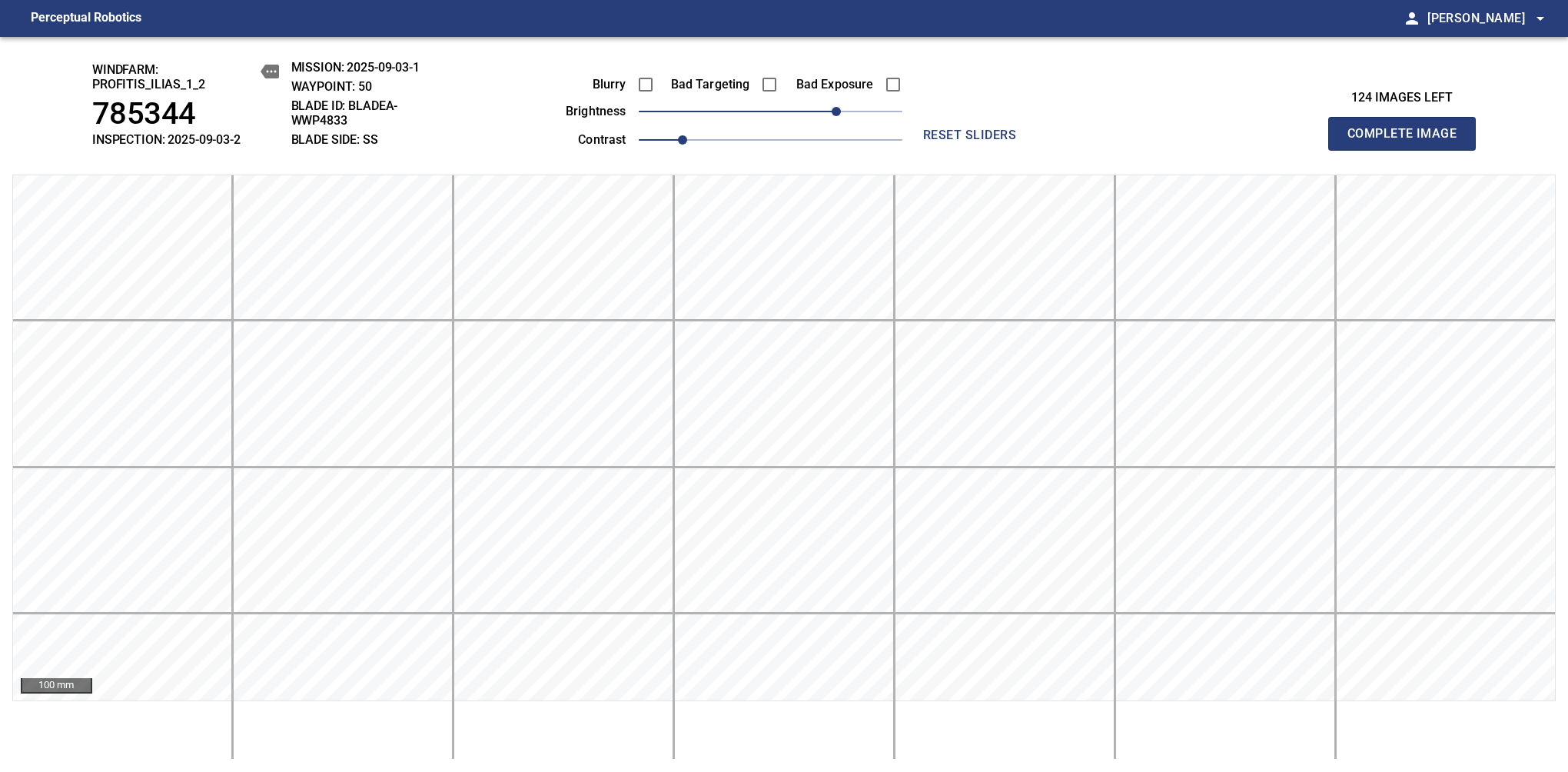
click at [990, 142] on span "Complete Image" at bounding box center [1402, 133] width 114 height 21
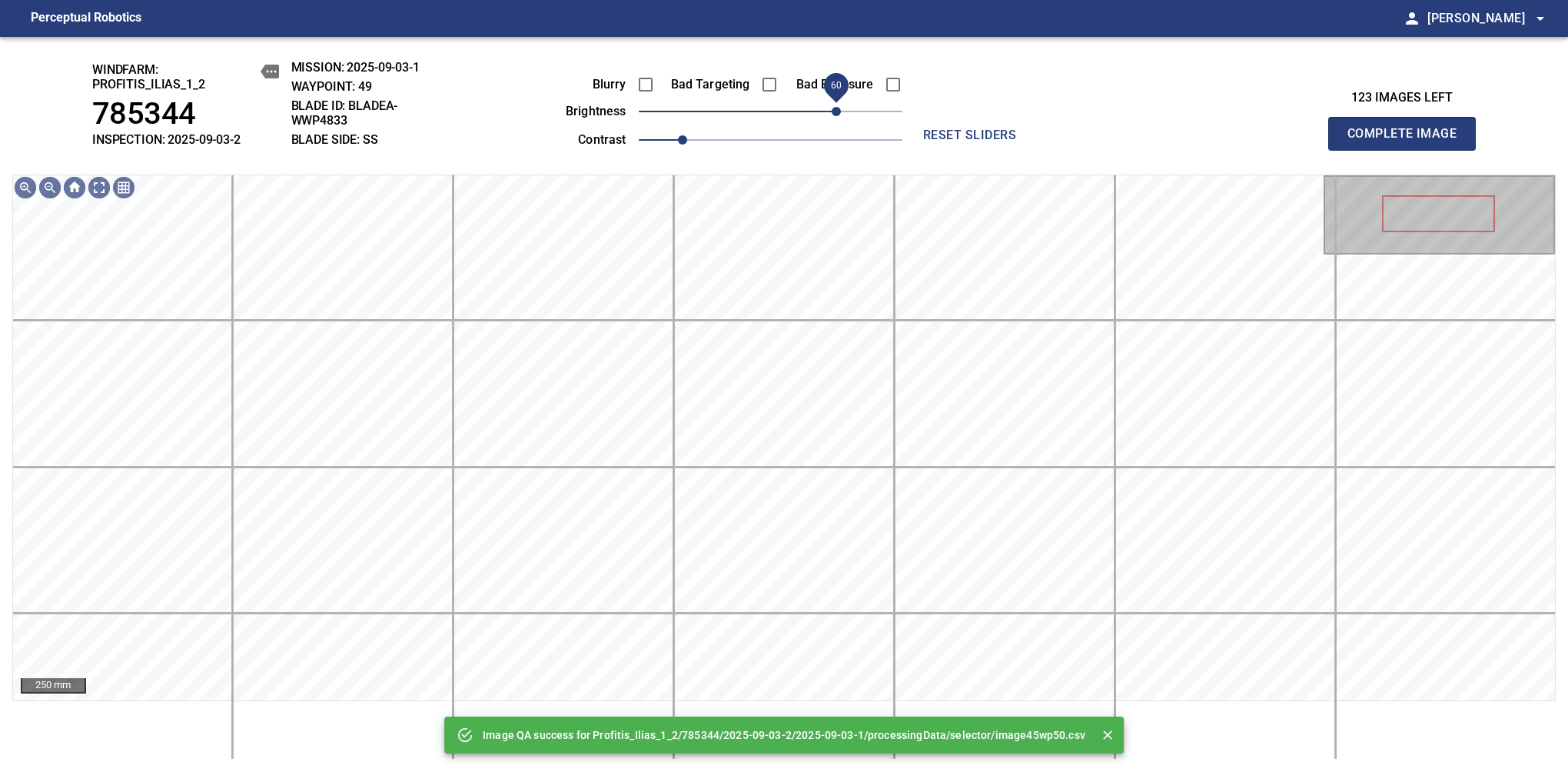
drag, startPoint x: 774, startPoint y: 114, endPoint x: 835, endPoint y: 109, distance: 61.2
click at [835, 109] on span "60" at bounding box center [836, 111] width 9 height 9
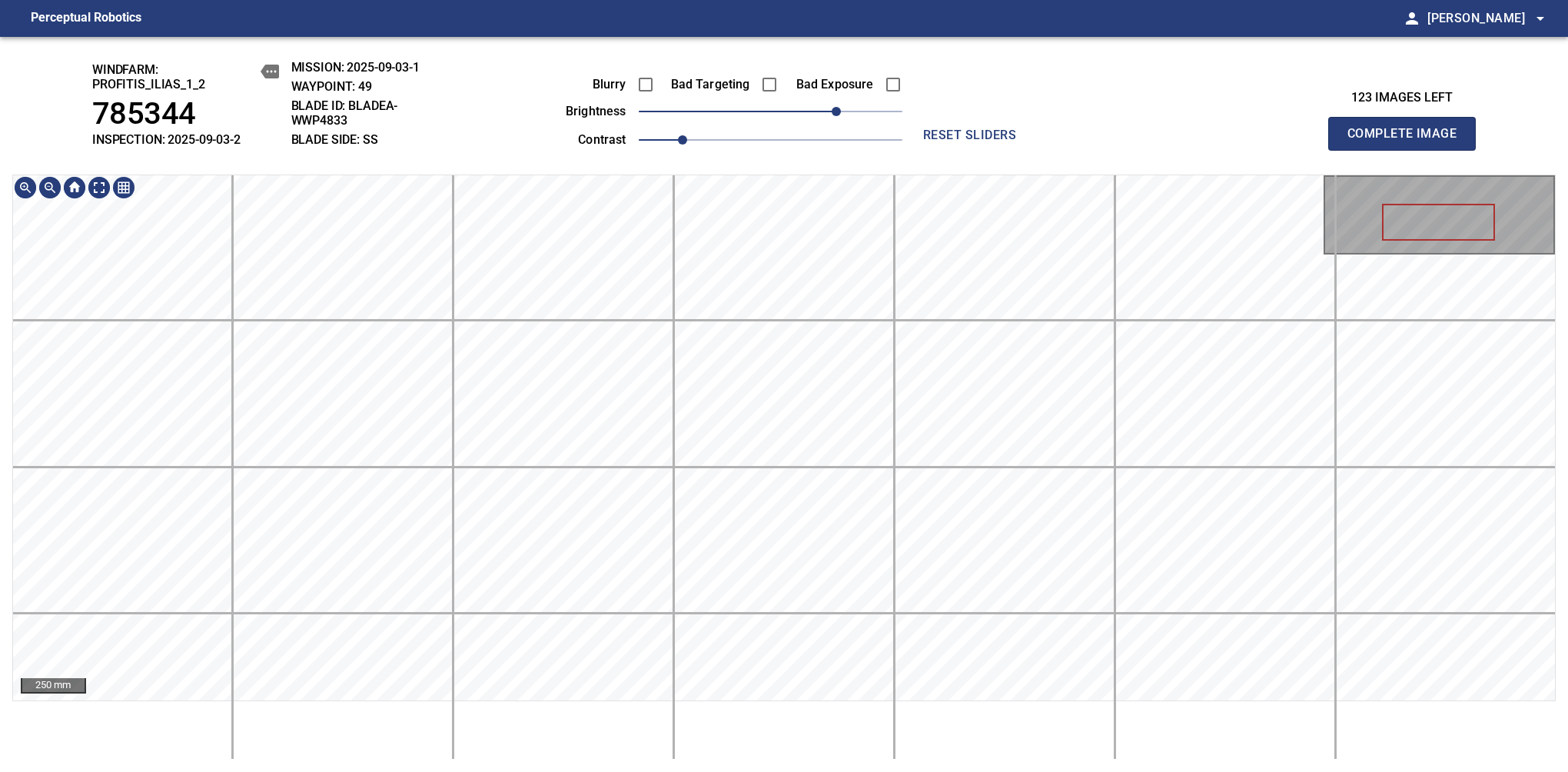
click at [820, 168] on div "windfarm: Profitis_Ilias_1_2 785344 INSPECTION: 2025-09-03-2 MISSION: 2025-09-0…" at bounding box center [784, 404] width 1568 height 735
click at [990, 142] on span "Complete Image" at bounding box center [1402, 133] width 114 height 21
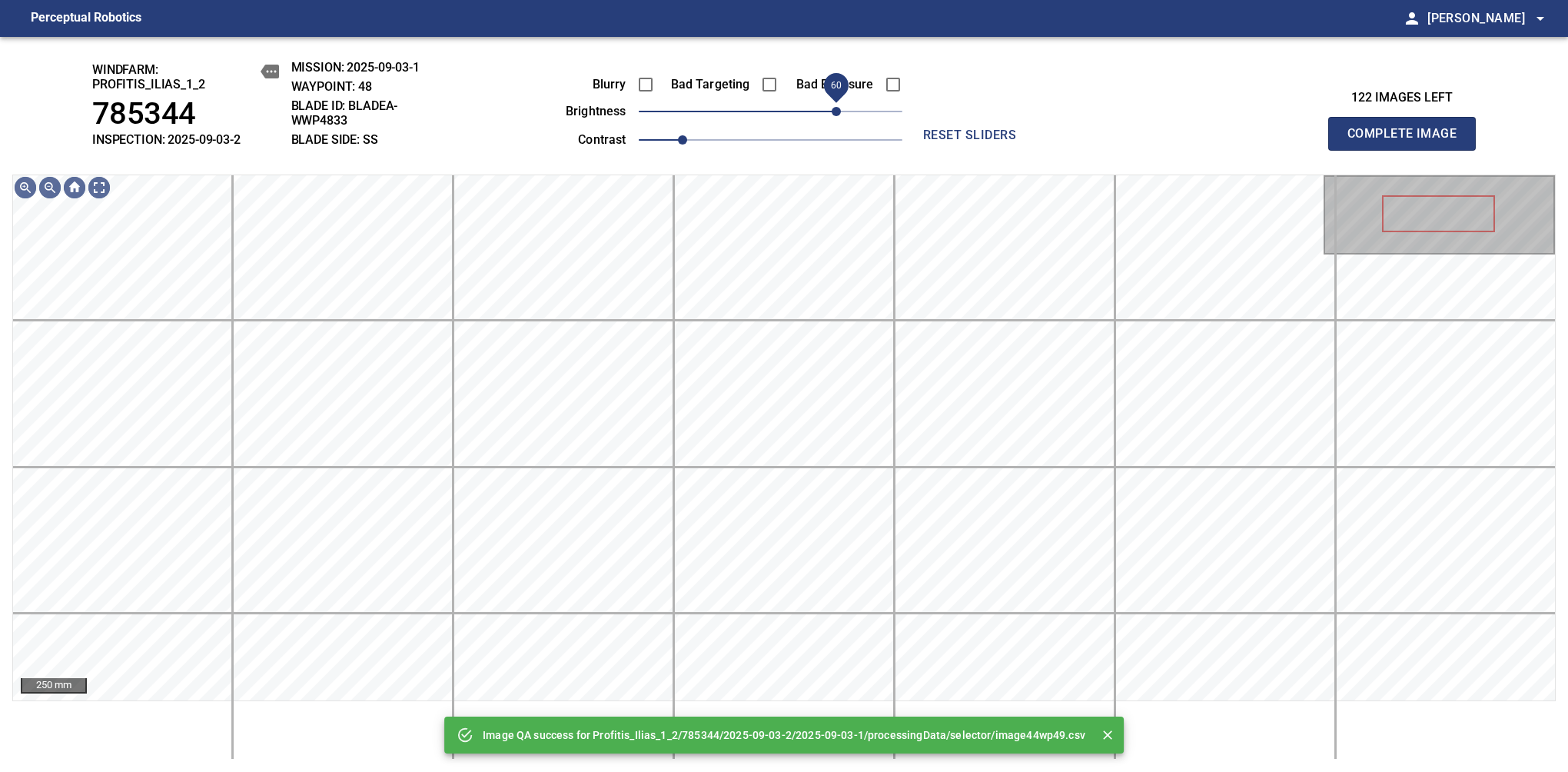
drag, startPoint x: 790, startPoint y: 116, endPoint x: 832, endPoint y: 114, distance: 42.0
click at [832, 114] on span "60" at bounding box center [836, 111] width 9 height 9
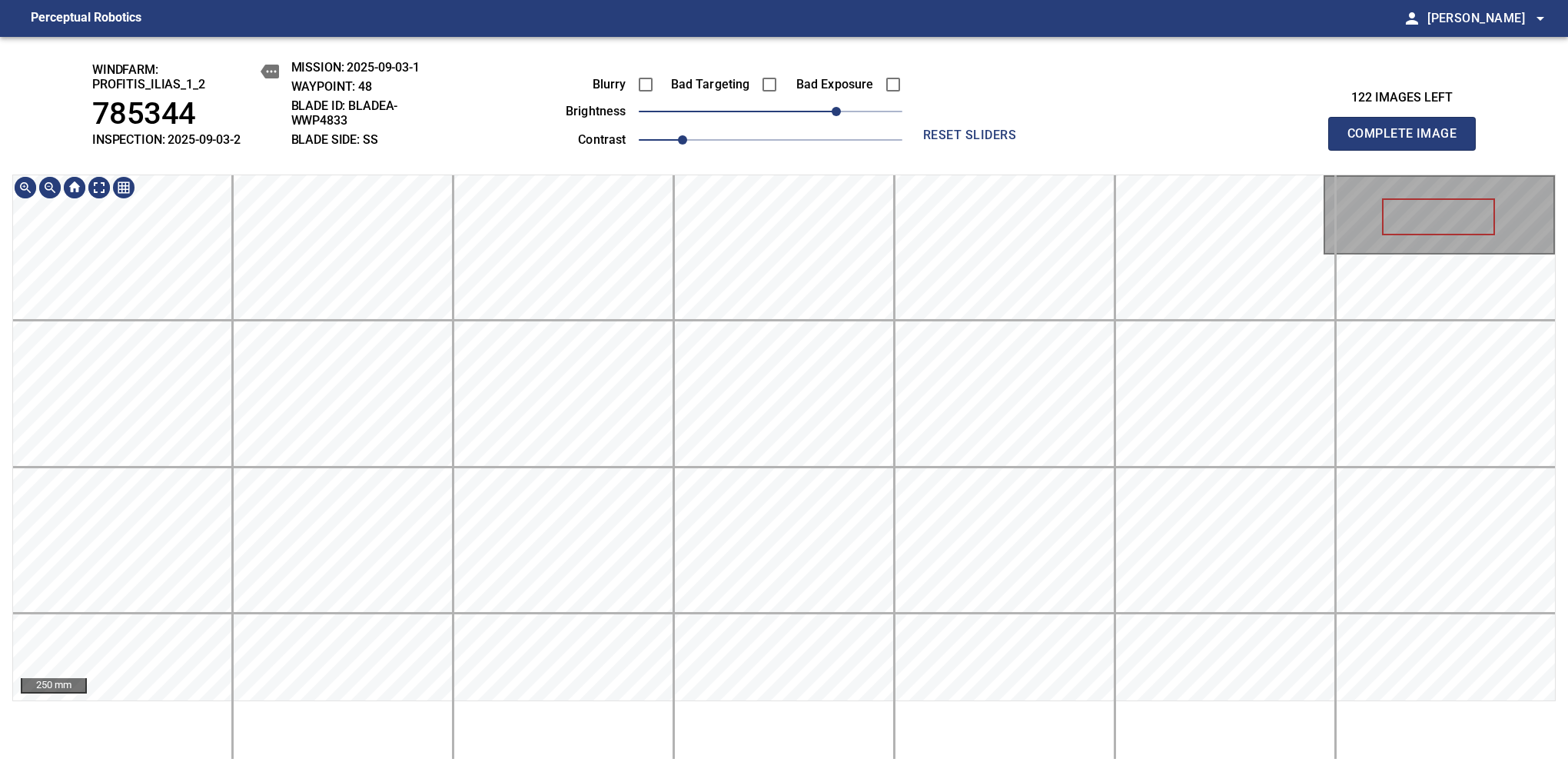
click at [774, 138] on div "windfarm: Profitis_Ilias_1_2 785344 INSPECTION: 2025-09-03-2 MISSION: 2025-09-0…" at bounding box center [784, 404] width 1568 height 735
click at [990, 142] on span "Complete Image" at bounding box center [1402, 133] width 114 height 21
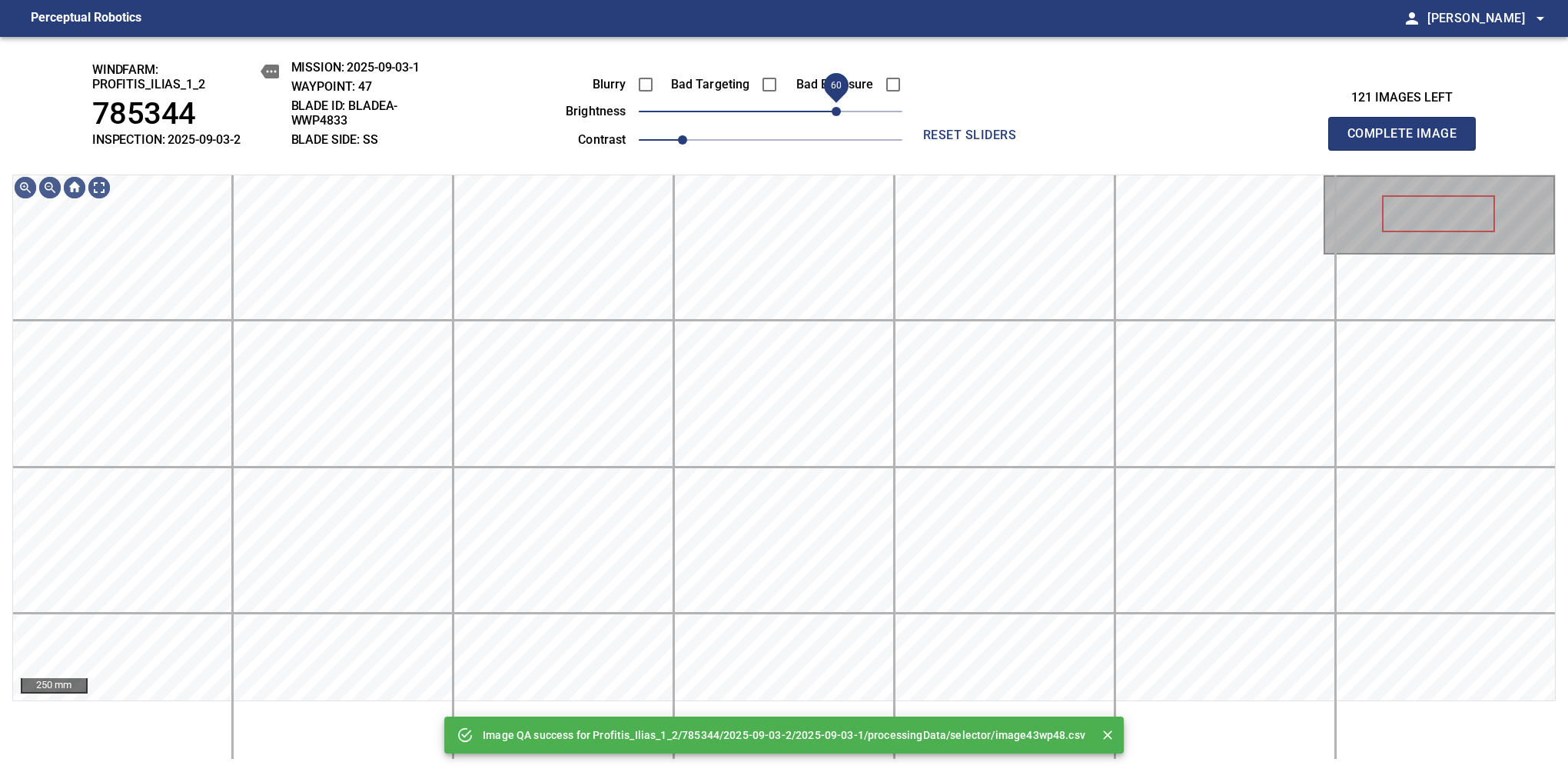
drag, startPoint x: 795, startPoint y: 116, endPoint x: 832, endPoint y: 114, distance: 37.1
click at [832, 114] on span "60" at bounding box center [836, 111] width 9 height 9
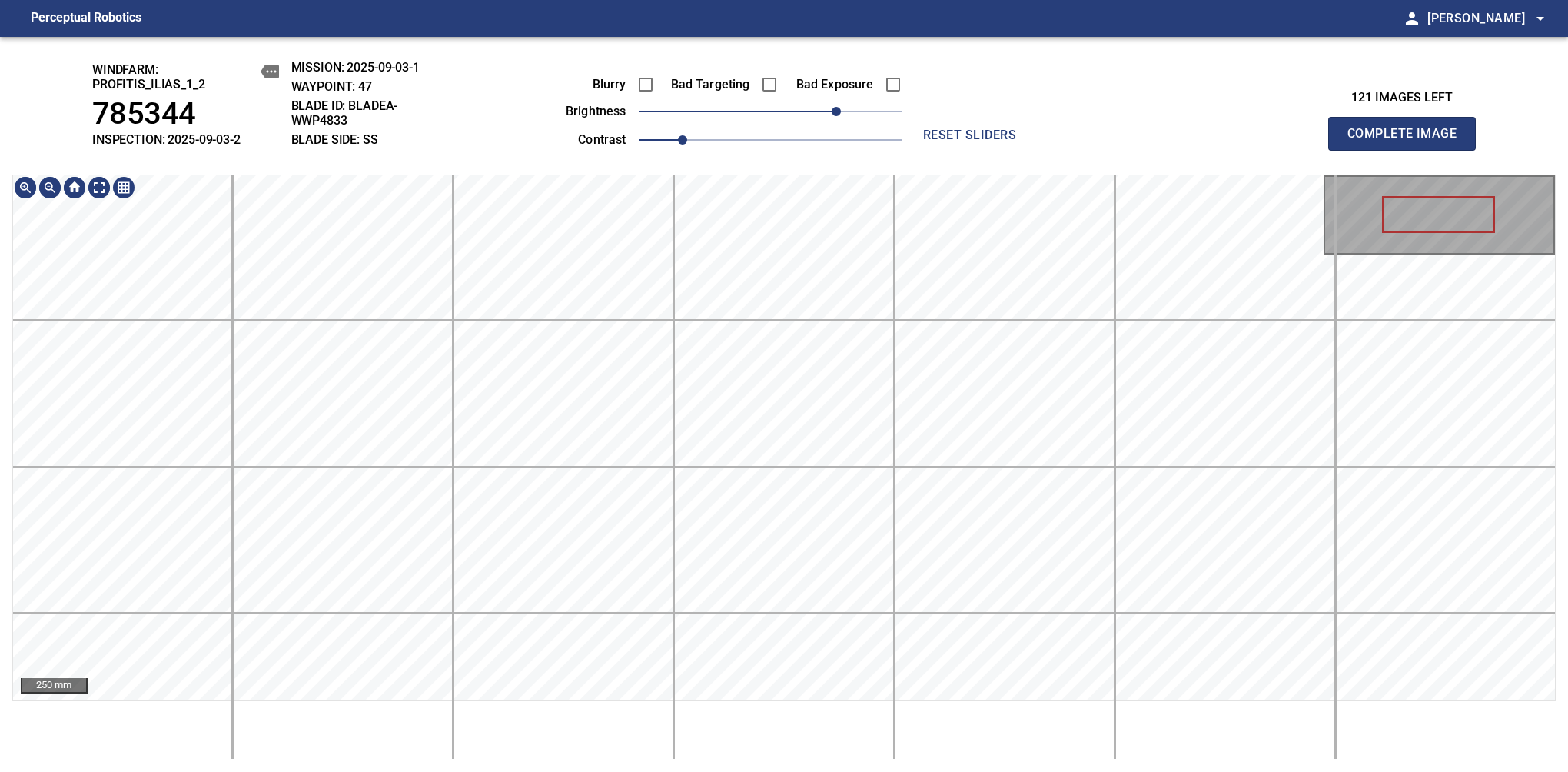
click at [774, 142] on div "windfarm: Profitis_Ilias_1_2 785344 INSPECTION: 2025-09-03-2 MISSION: 2025-09-0…" at bounding box center [784, 404] width 1568 height 735
click at [990, 142] on span "Complete Image" at bounding box center [1402, 133] width 114 height 21
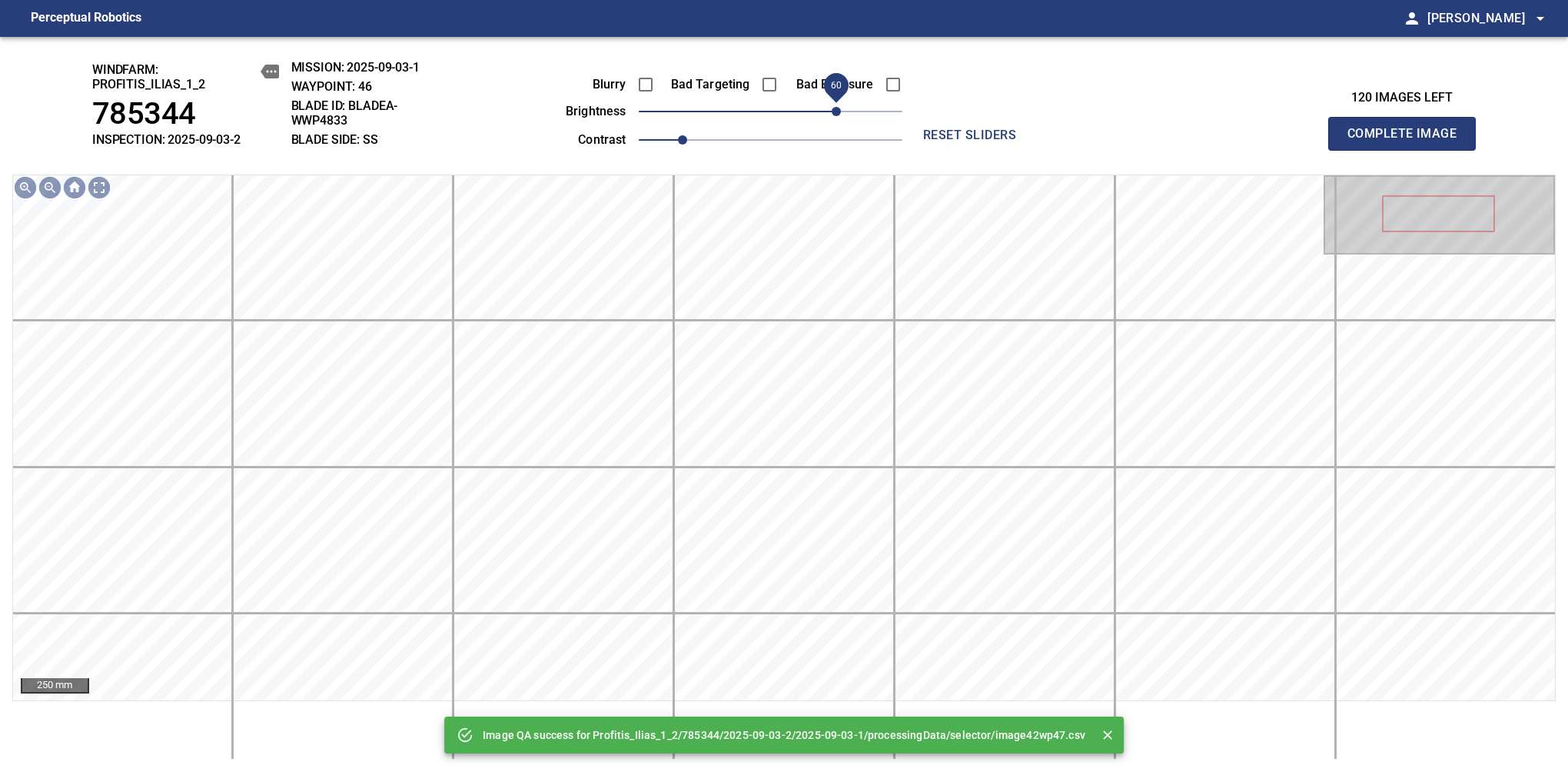
drag, startPoint x: 777, startPoint y: 116, endPoint x: 835, endPoint y: 110, distance: 58.3
click at [835, 110] on span "60" at bounding box center [836, 111] width 9 height 9
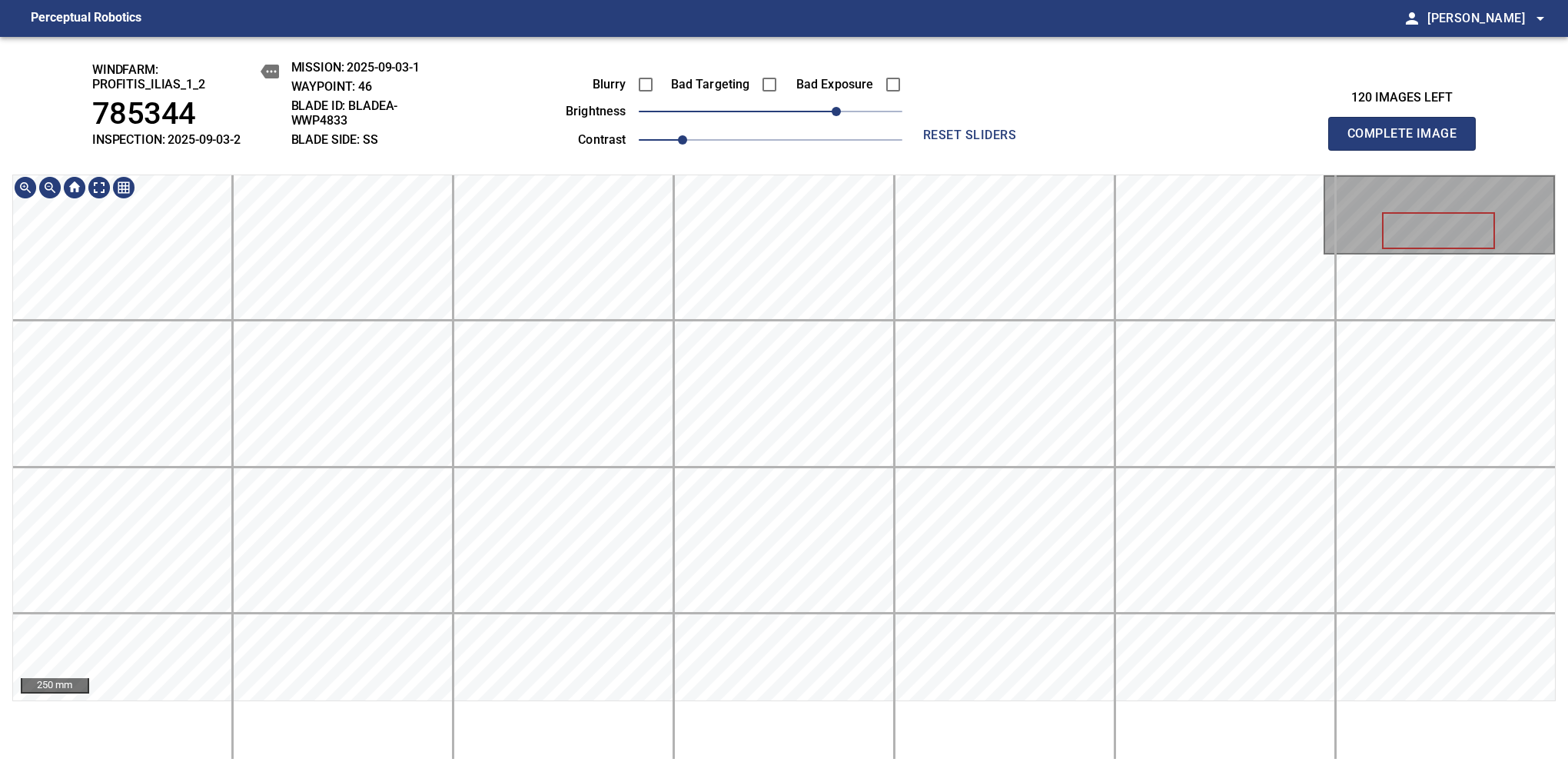
click at [750, 130] on div "windfarm: Profitis_Ilias_1_2 785344 INSPECTION: 2025-09-03-2 MISSION: 2025-09-0…" at bounding box center [784, 404] width 1568 height 735
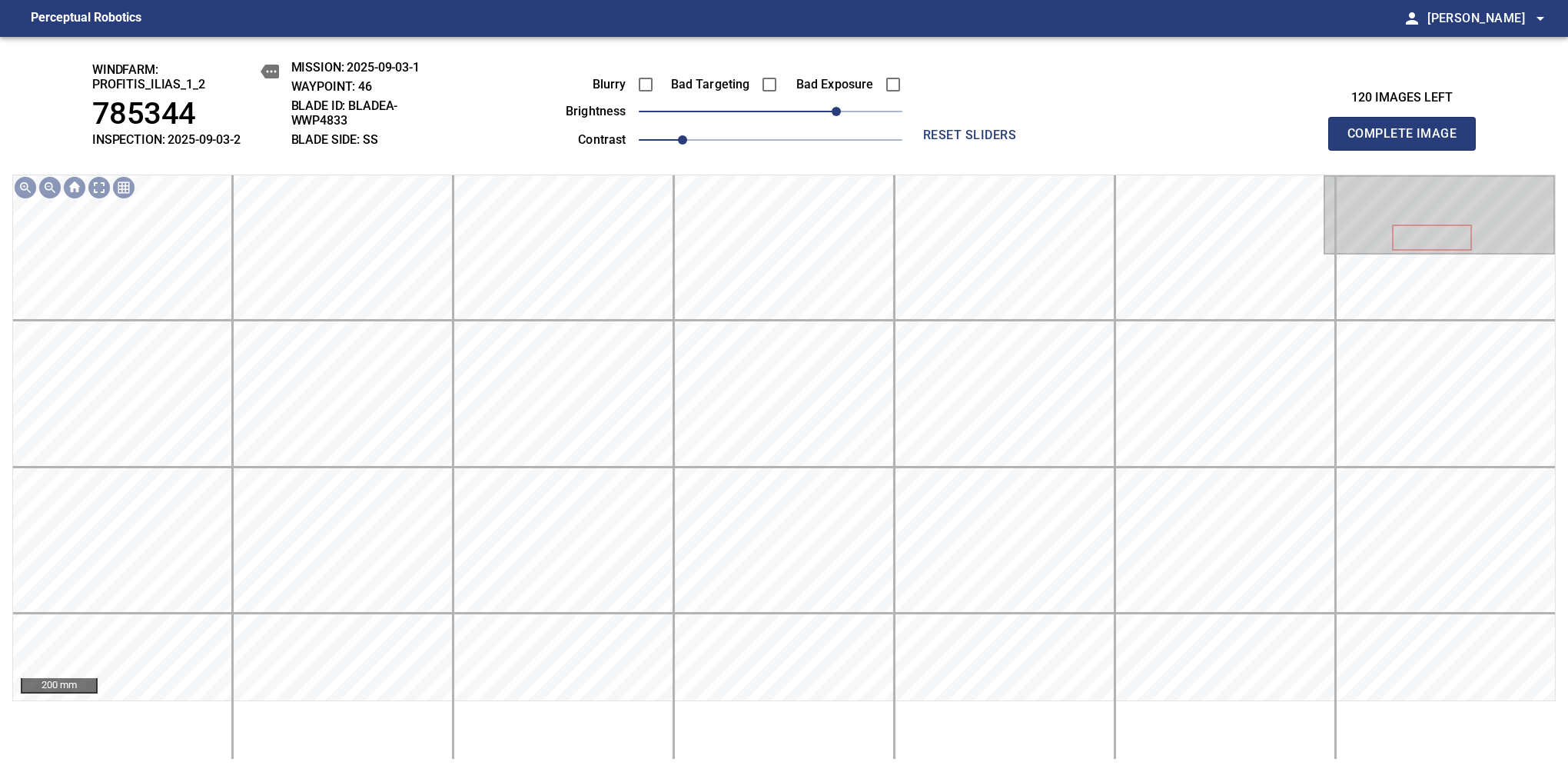
click at [990, 142] on span "Complete Image" at bounding box center [1402, 133] width 114 height 21
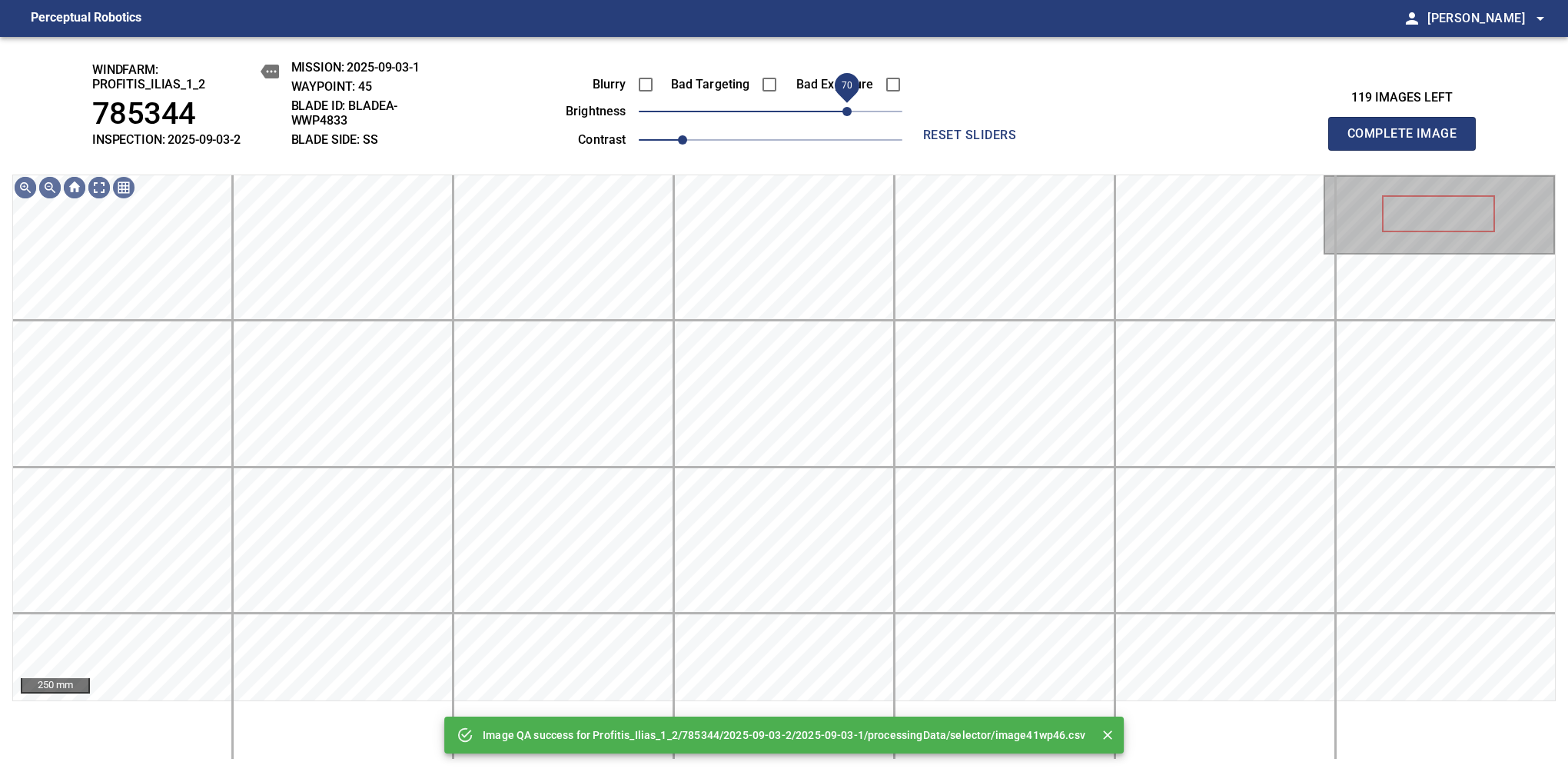
drag, startPoint x: 812, startPoint y: 109, endPoint x: 843, endPoint y: 116, distance: 31.8
click at [843, 116] on span "70" at bounding box center [770, 111] width 264 height 21
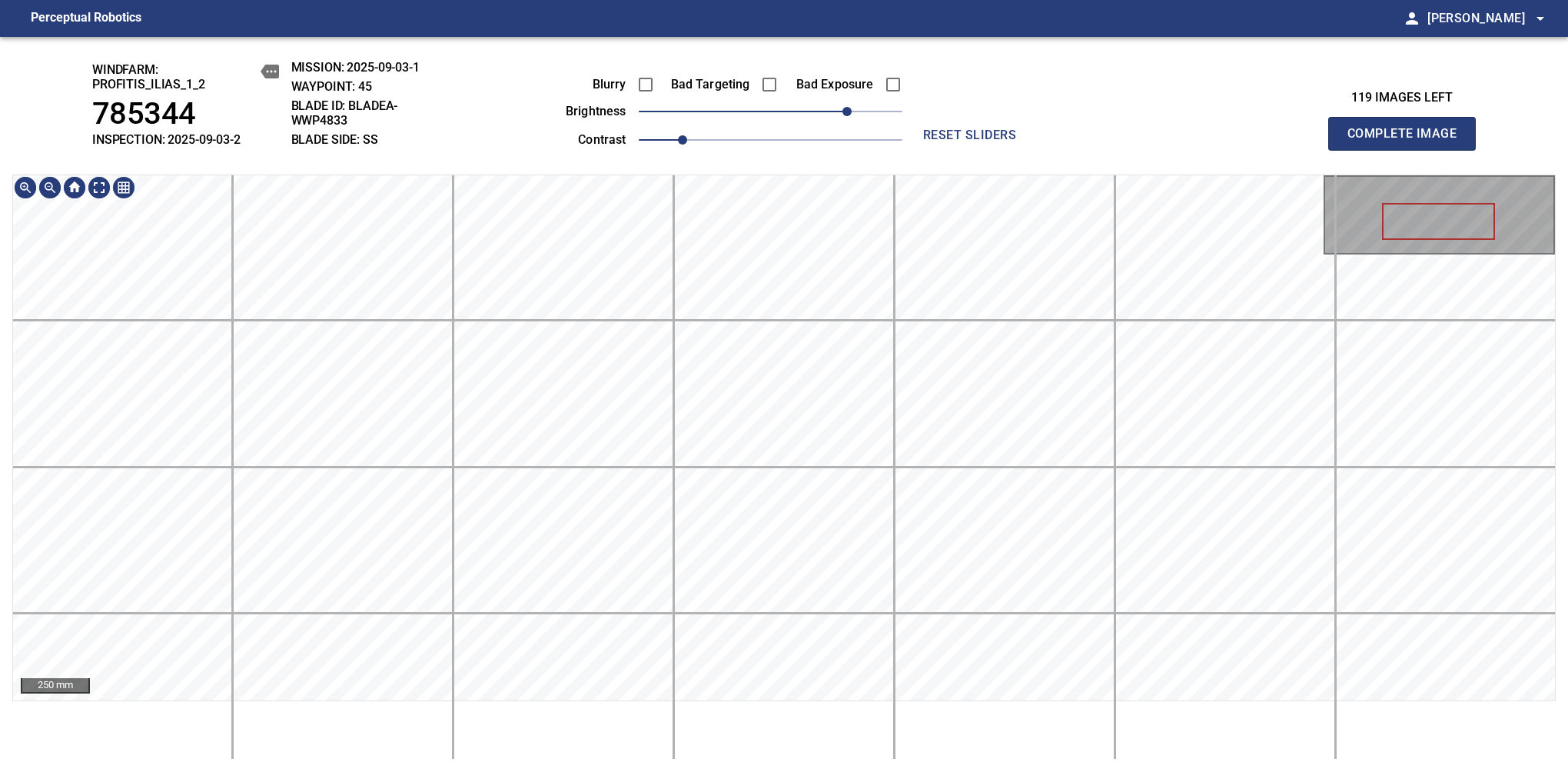
click at [756, 173] on div "windfarm: Profitis_Ilias_1_2 785344 INSPECTION: 2025-09-03-2 MISSION: 2025-09-0…" at bounding box center [784, 404] width 1568 height 735
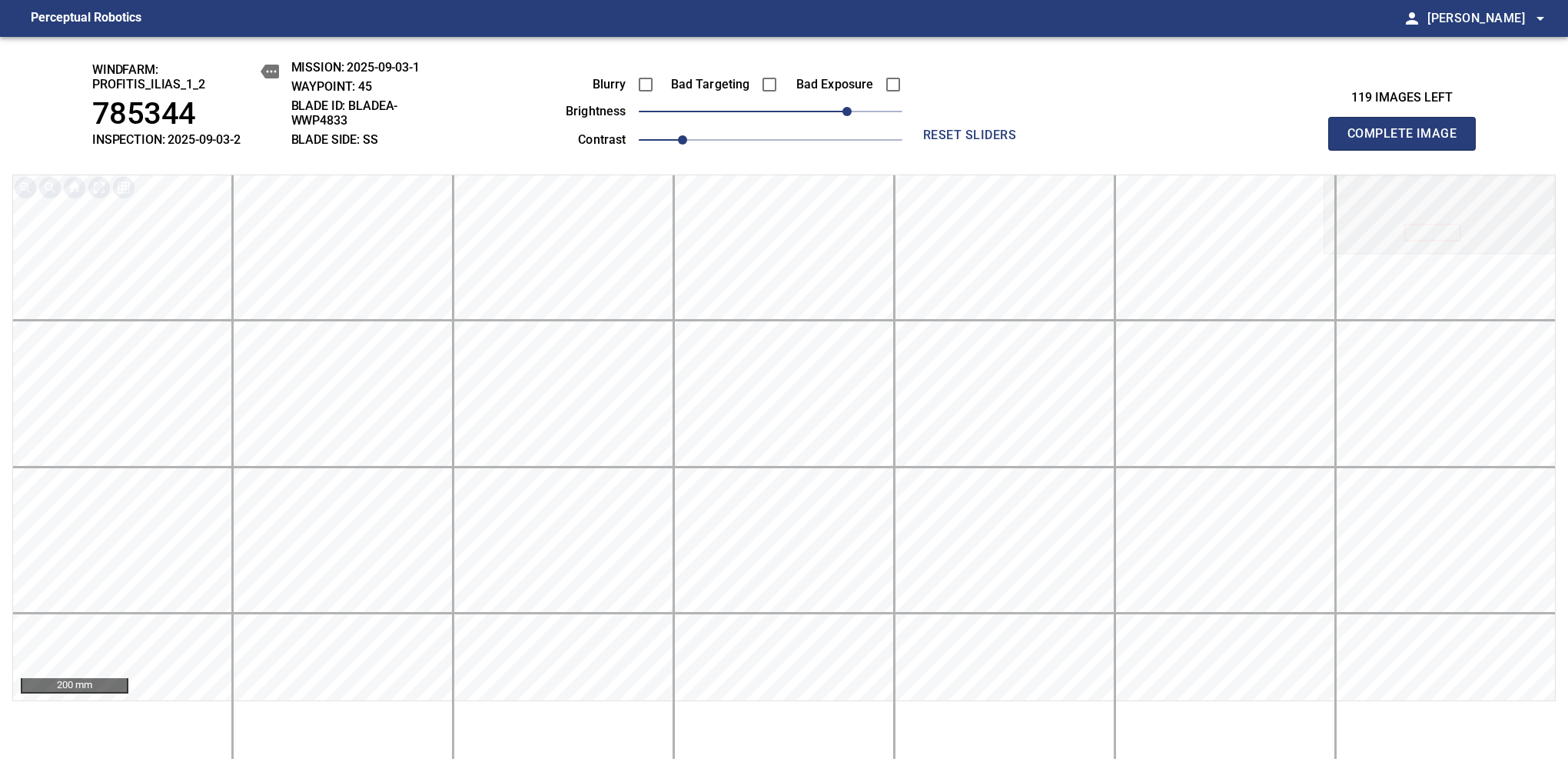
click at [990, 142] on span "Complete Image" at bounding box center [1402, 133] width 114 height 21
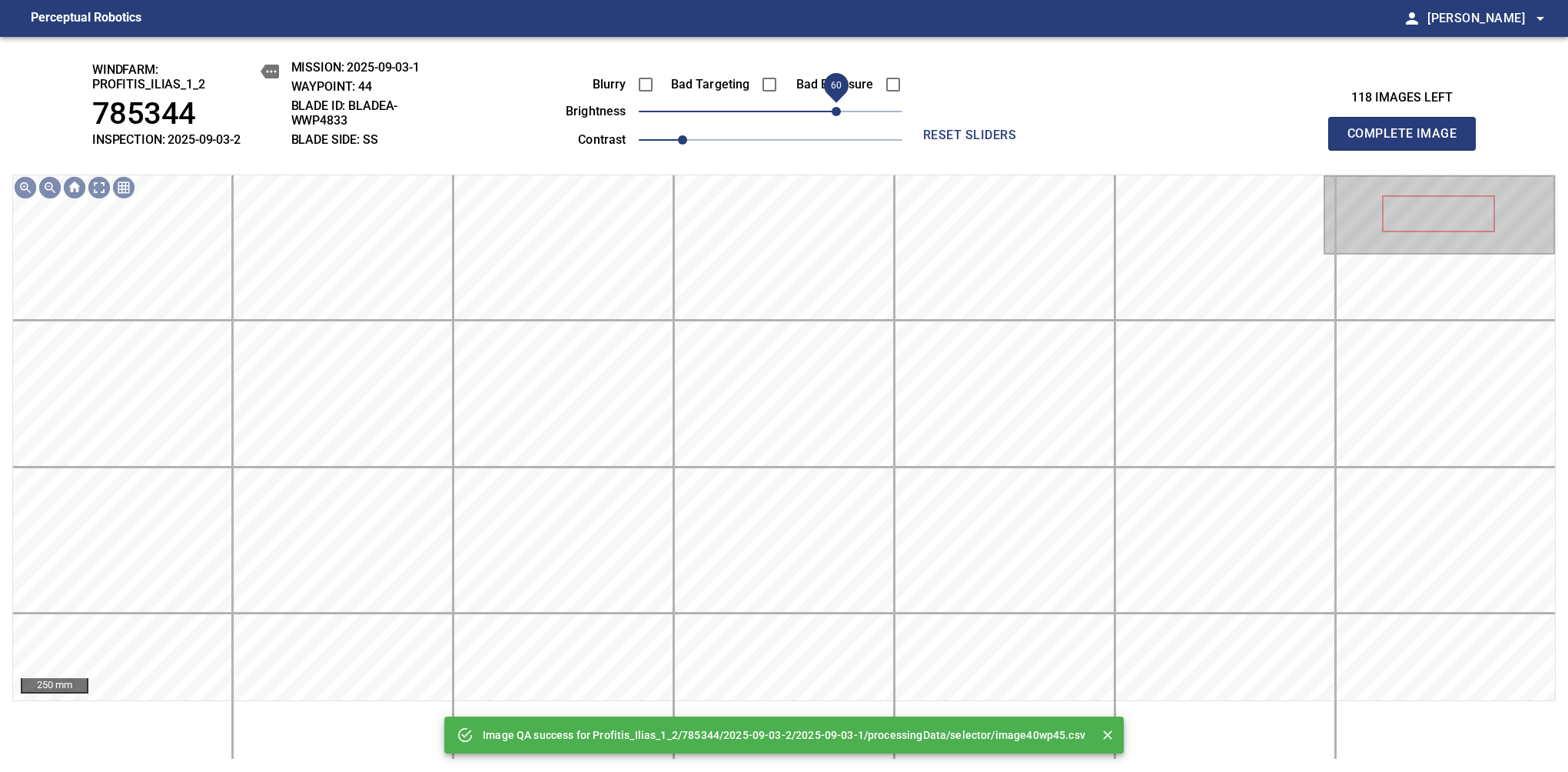
drag, startPoint x: 830, startPoint y: 114, endPoint x: 840, endPoint y: 111, distance: 10.4
click at [840, 111] on span "60" at bounding box center [770, 111] width 264 height 21
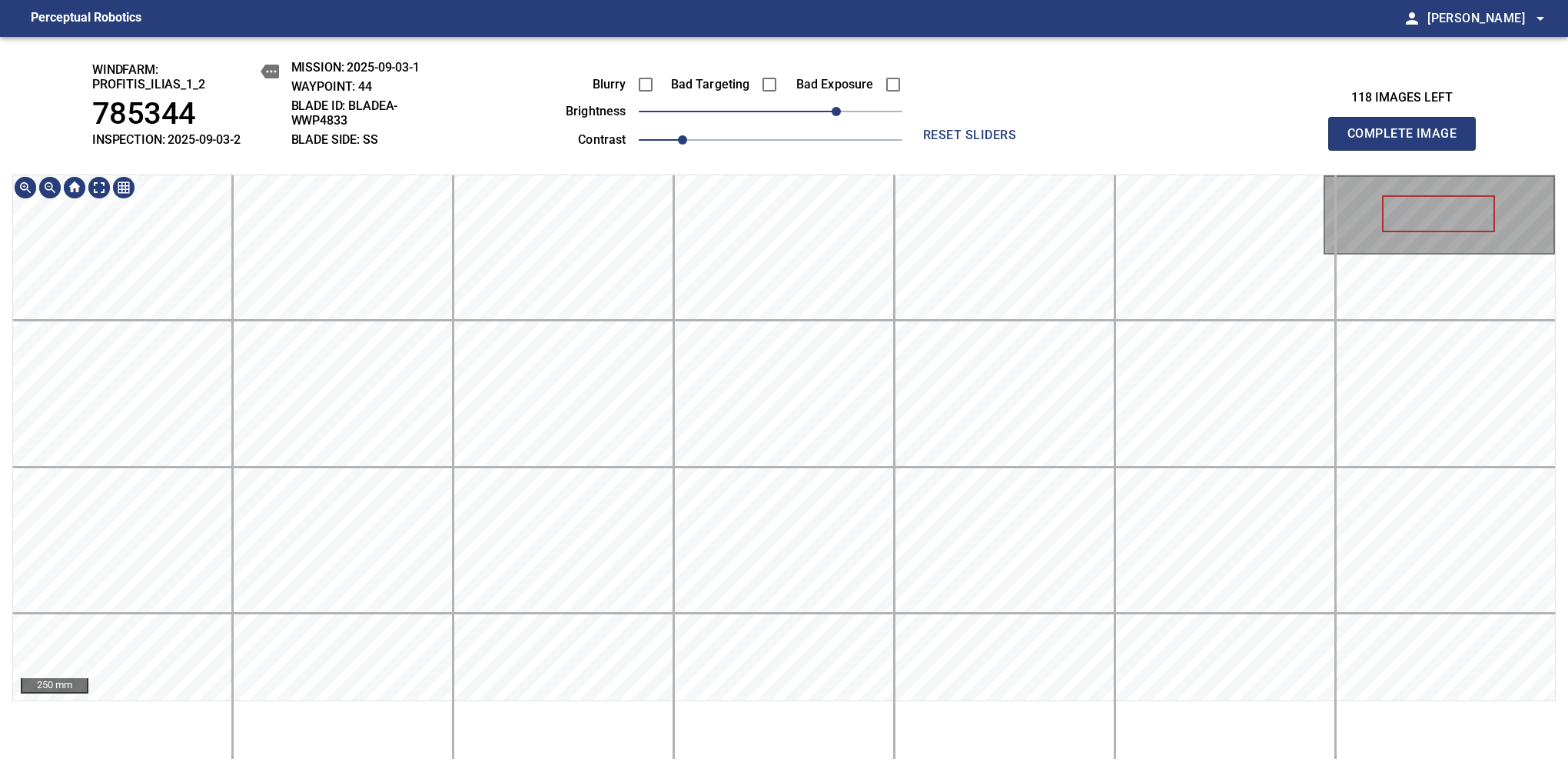
click at [728, 149] on div "windfarm: Profitis_Ilias_1_2 785344 INSPECTION: 2025-09-03-2 MISSION: 2025-09-0…" at bounding box center [784, 404] width 1568 height 735
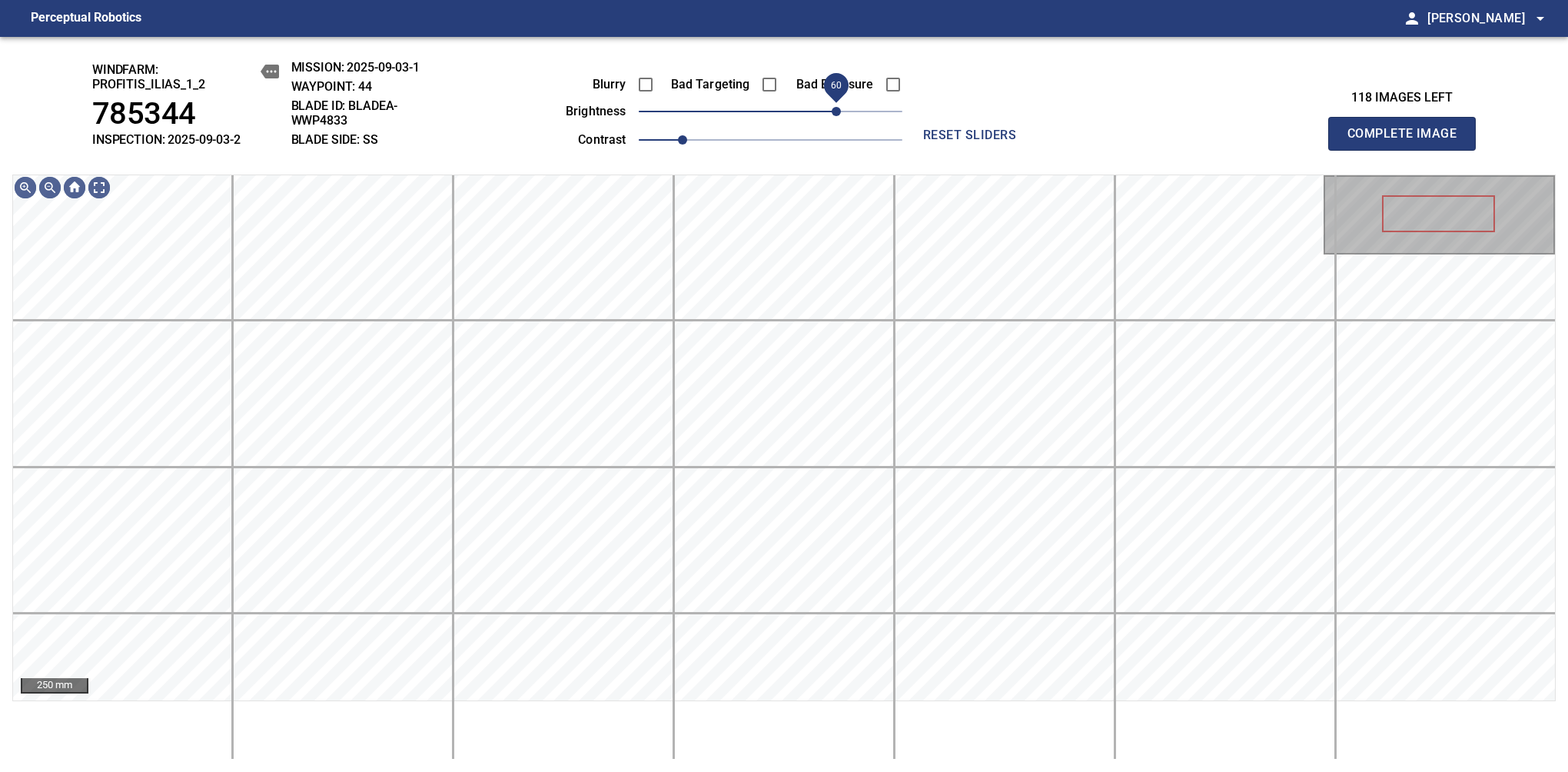
click at [839, 107] on span "60" at bounding box center [836, 111] width 9 height 9
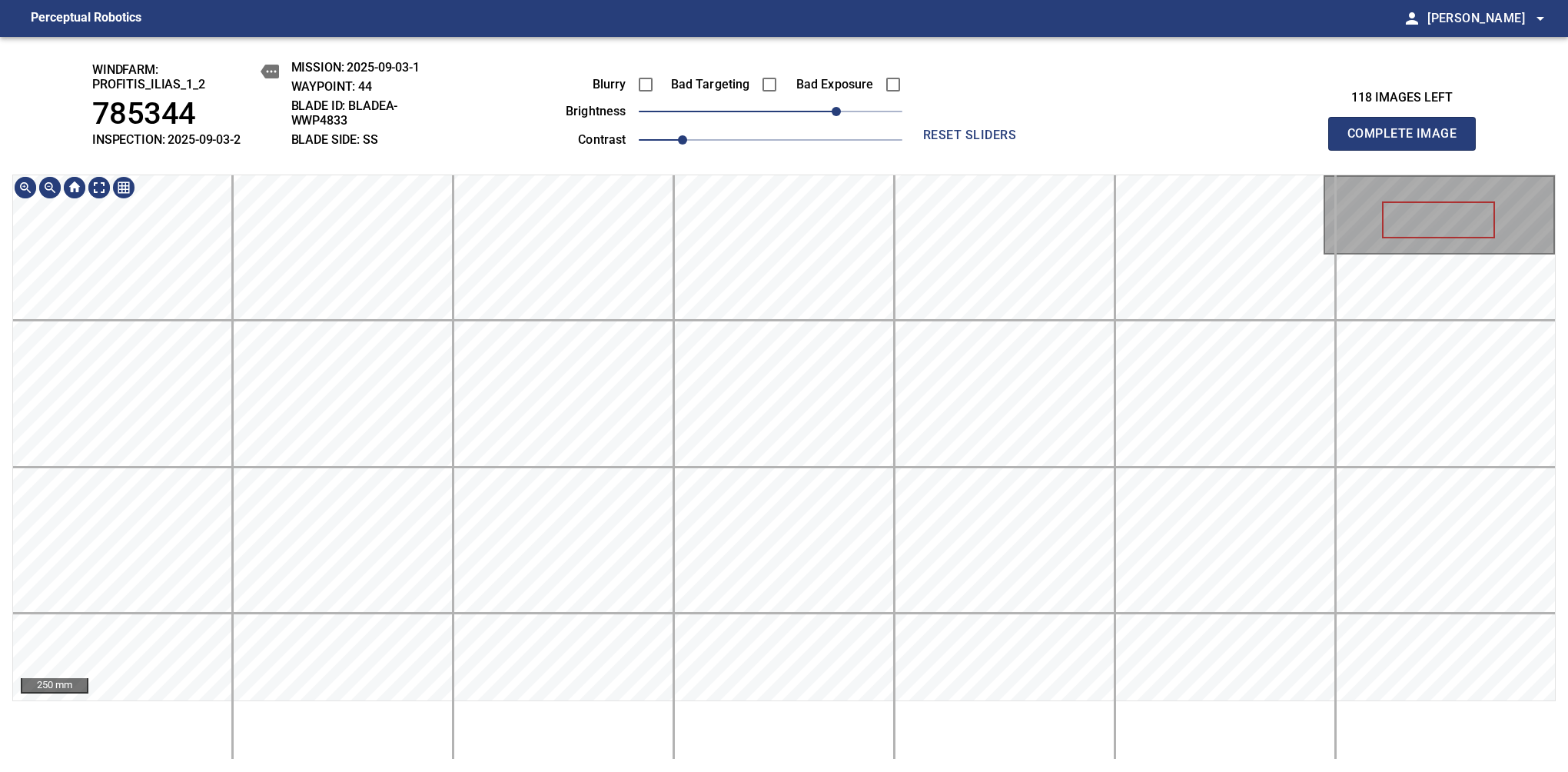
click at [798, 59] on div "windfarm: Profitis_Ilias_1_2 785344 INSPECTION: 2025-09-03-2 MISSION: 2025-09-0…" at bounding box center [784, 404] width 1568 height 735
click at [990, 142] on span "Complete Image" at bounding box center [1402, 133] width 114 height 21
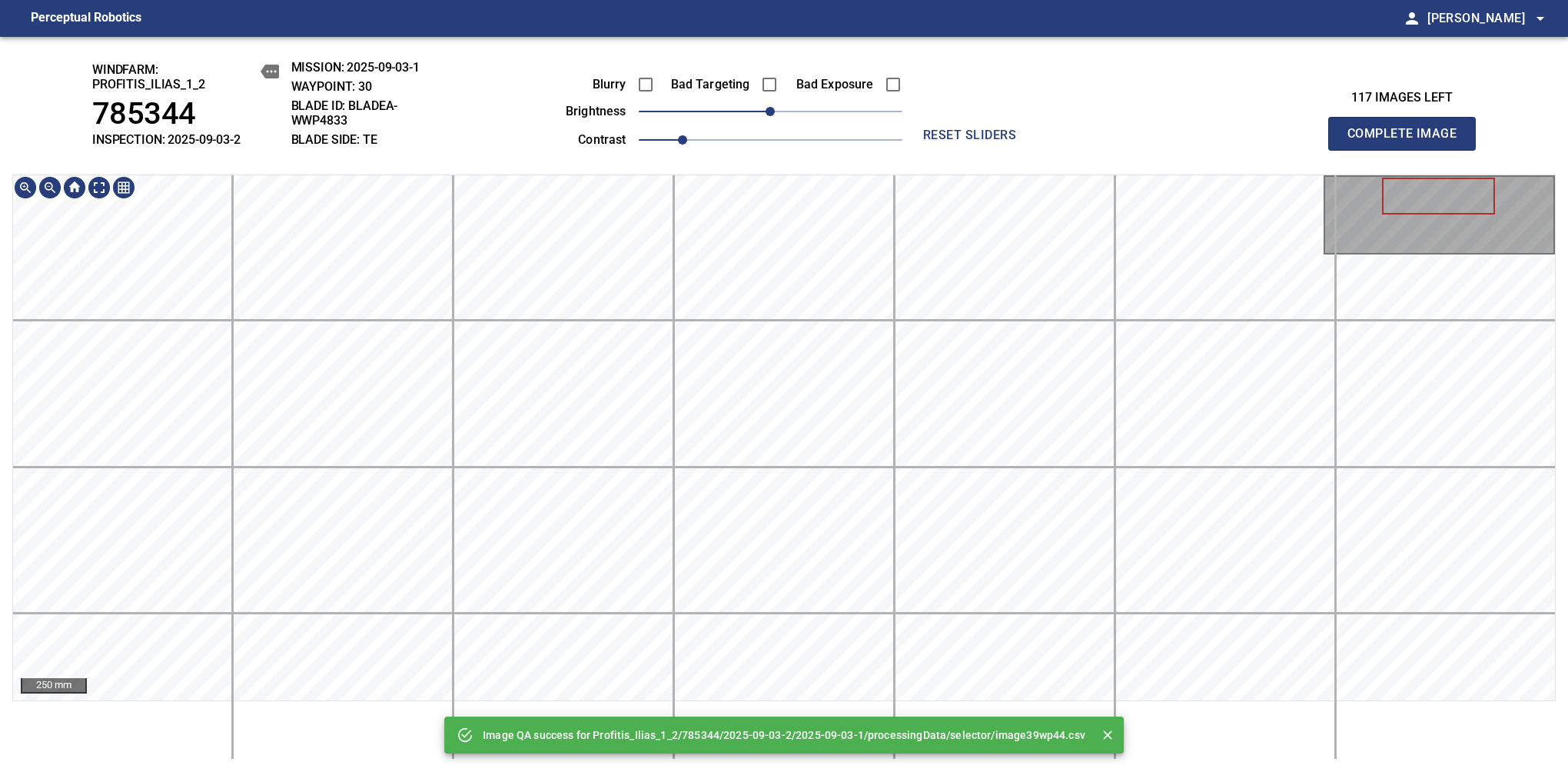
click at [683, 705] on html "Perceptual Robotics person Alex Semenov arrow_drop_down Image QA success for Pr…" at bounding box center [784, 386] width 1568 height 772
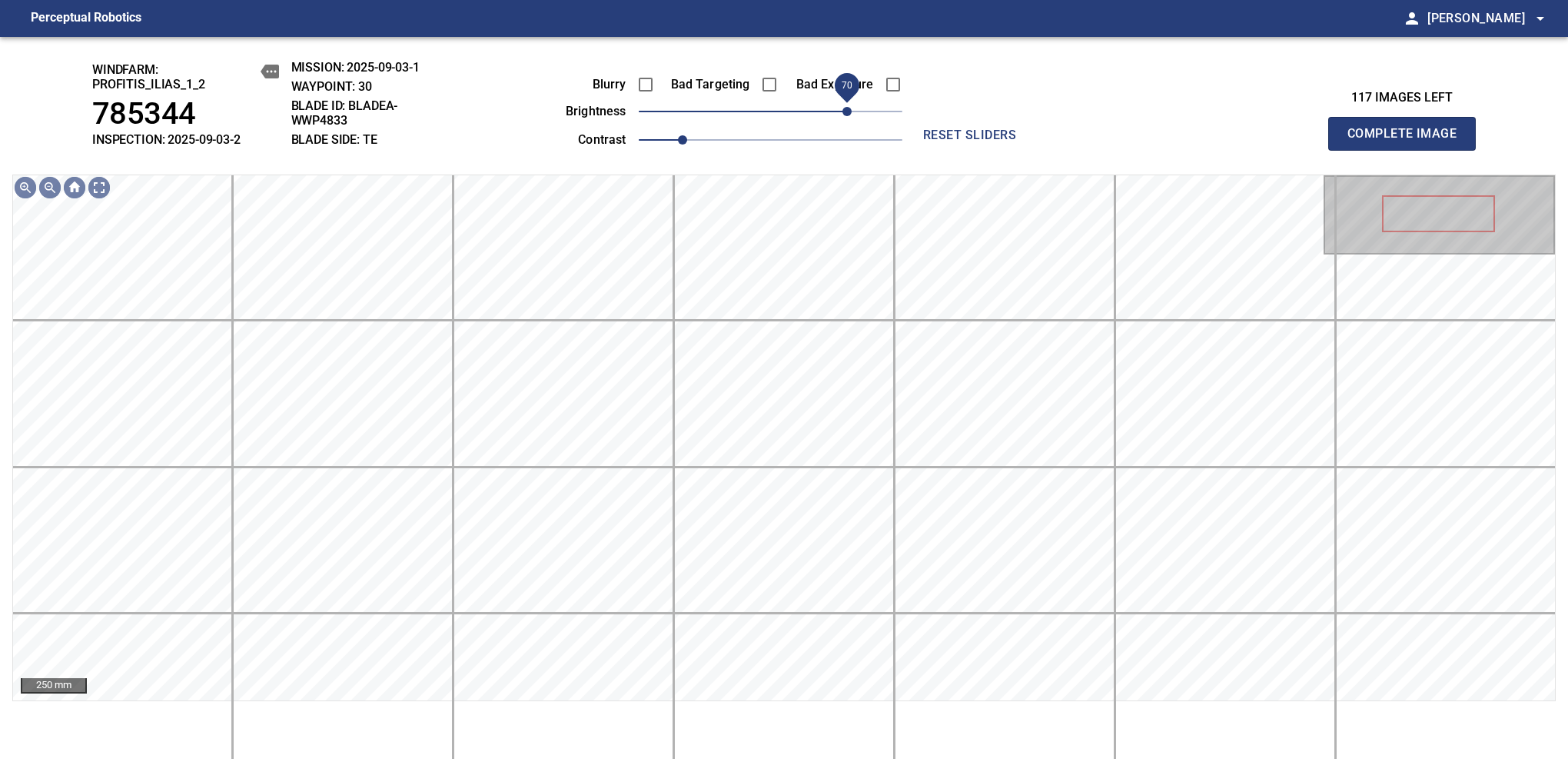
drag, startPoint x: 830, startPoint y: 114, endPoint x: 848, endPoint y: 114, distance: 18.0
click at [848, 114] on span "70" at bounding box center [770, 111] width 264 height 21
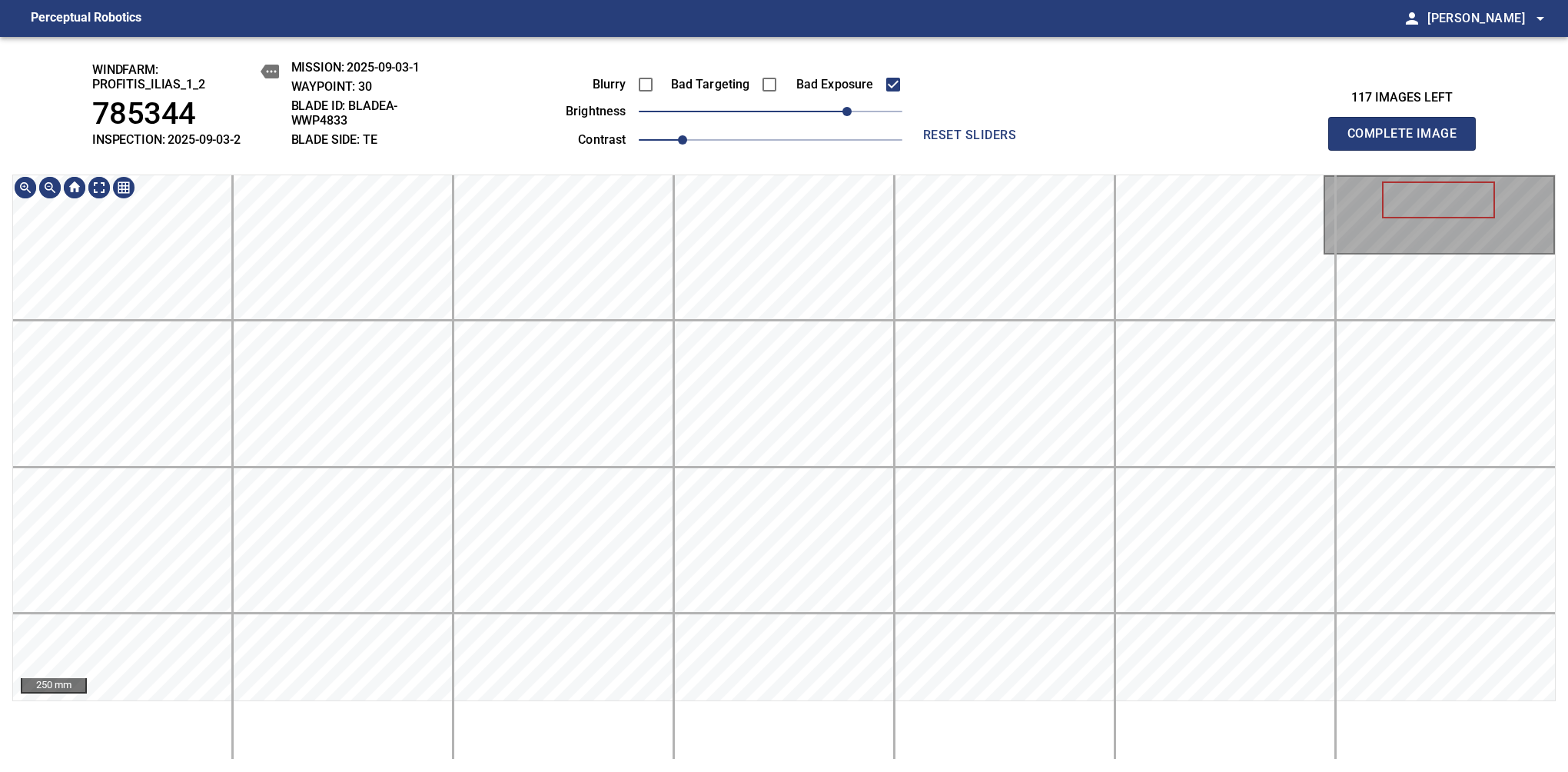
click at [395, 705] on html "Perceptual Robotics person Alex Semenov arrow_drop_down windfarm: Profitis_Ilia…" at bounding box center [784, 386] width 1568 height 772
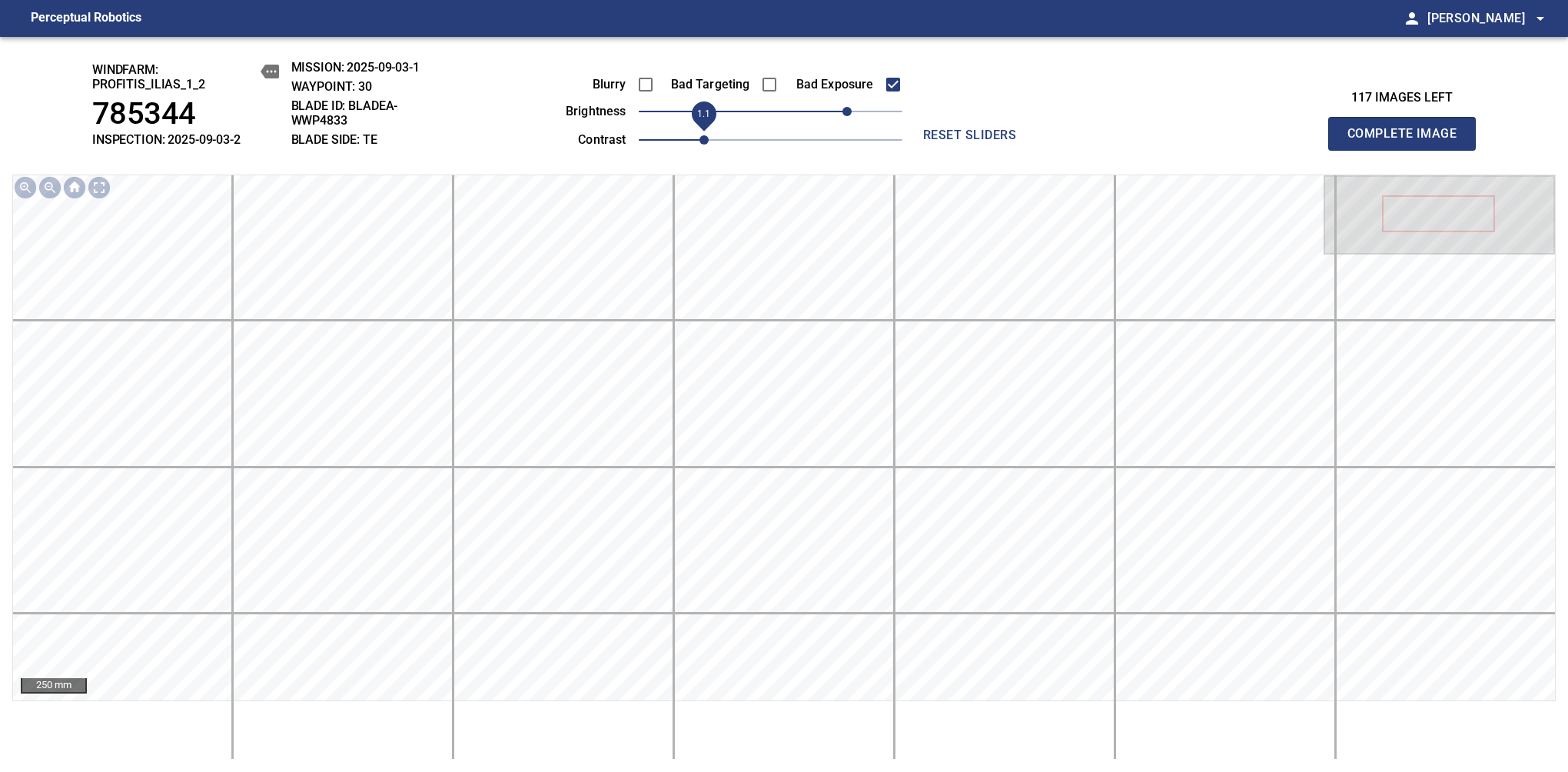
drag, startPoint x: 695, startPoint y: 142, endPoint x: 711, endPoint y: 141, distance: 16.0
click at [709, 141] on span "1.1" at bounding box center [704, 139] width 9 height 9
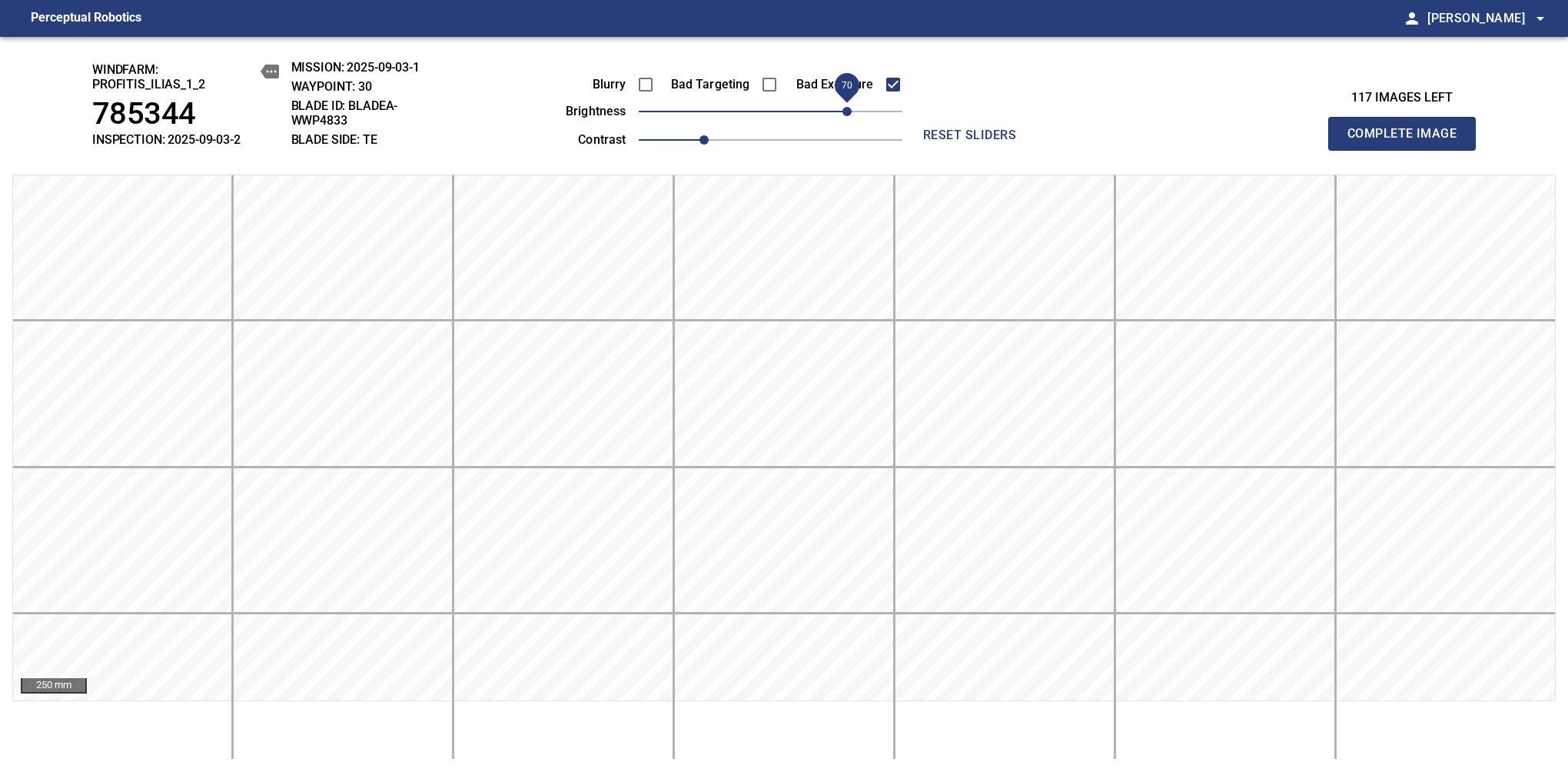
click at [842, 107] on span "70" at bounding box center [846, 111] width 9 height 9
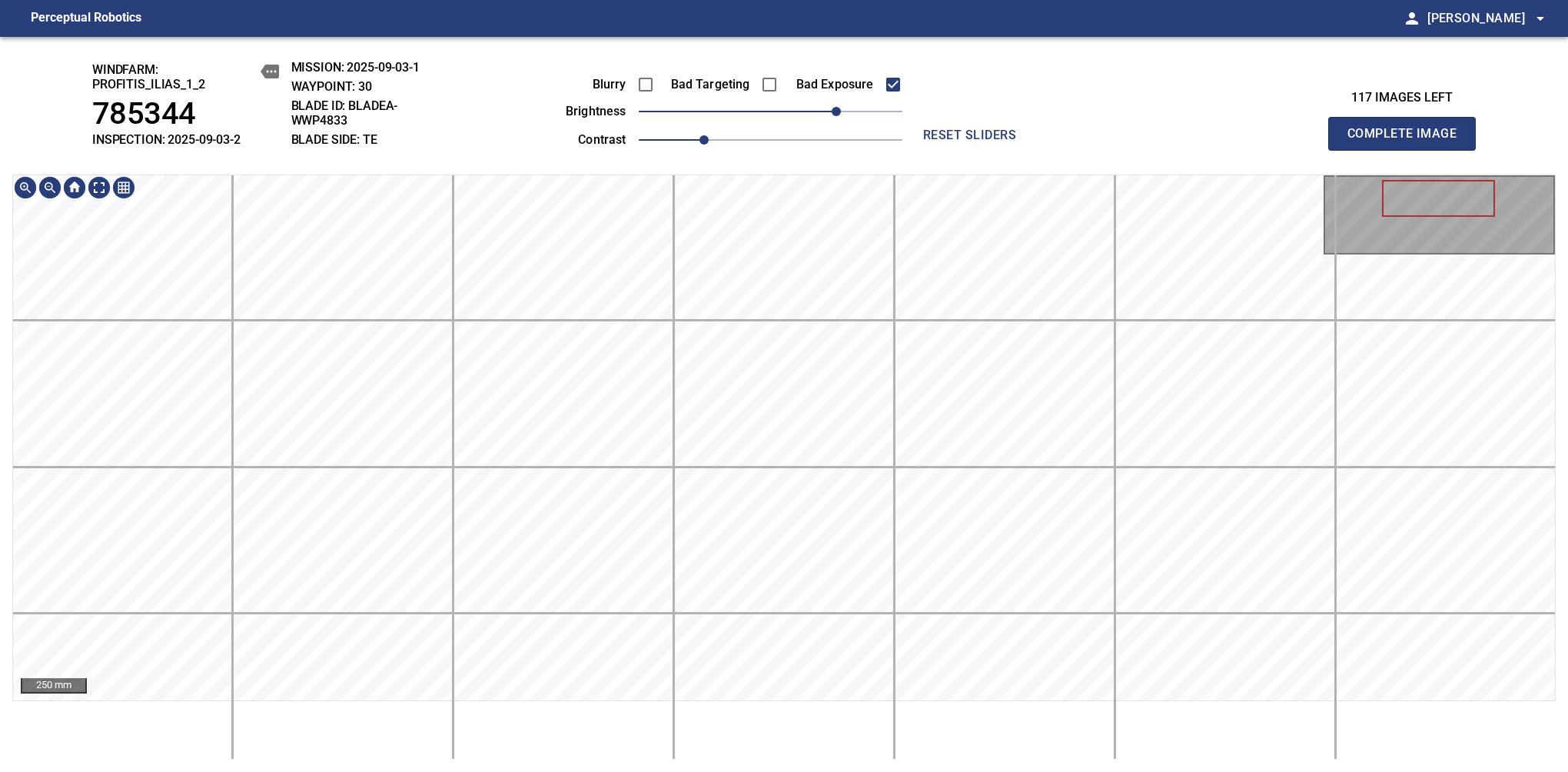
click at [688, 705] on div "250 mm" at bounding box center [784, 467] width 1543 height 585
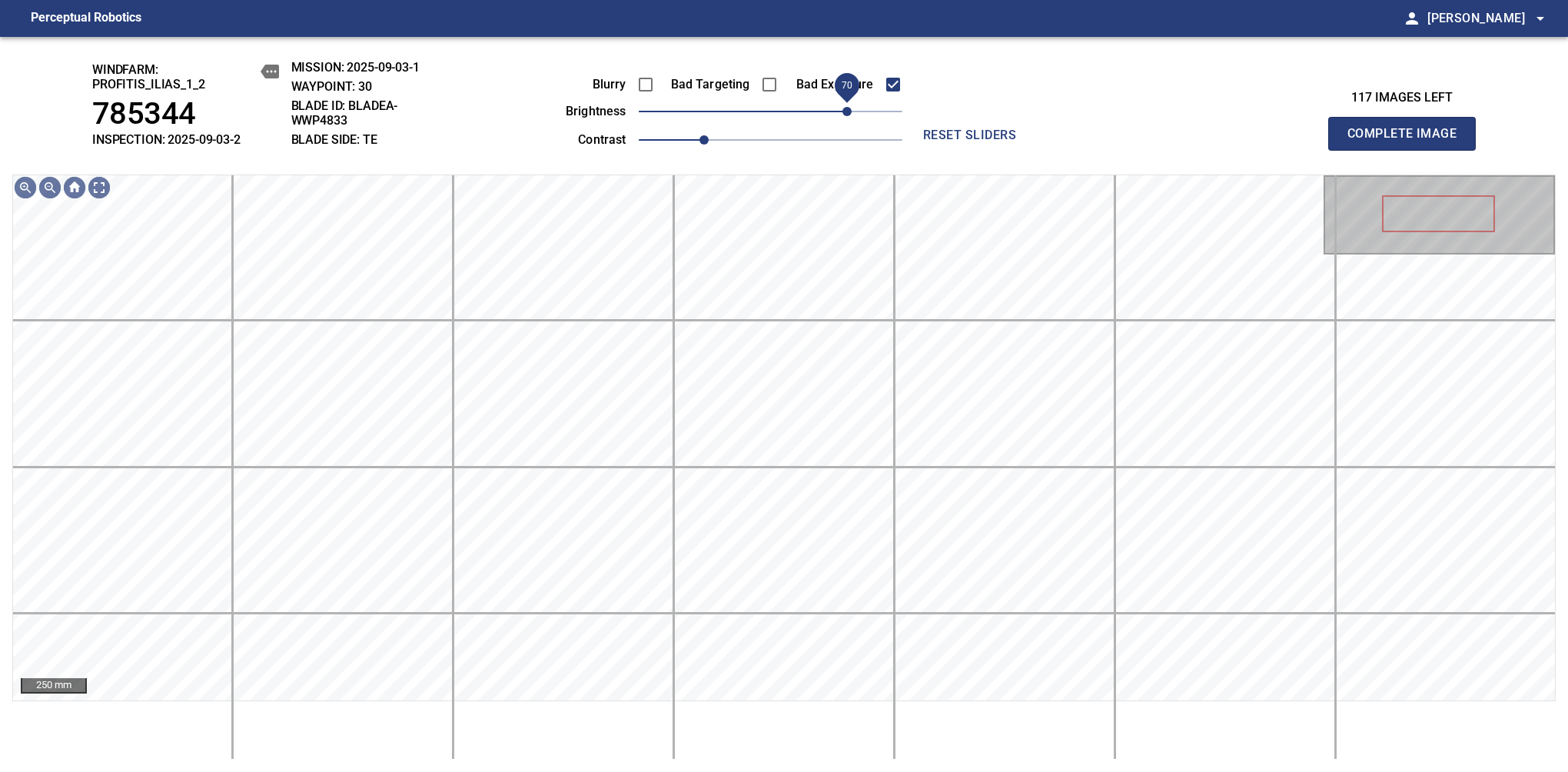
click at [843, 109] on span "70" at bounding box center [846, 111] width 9 height 9
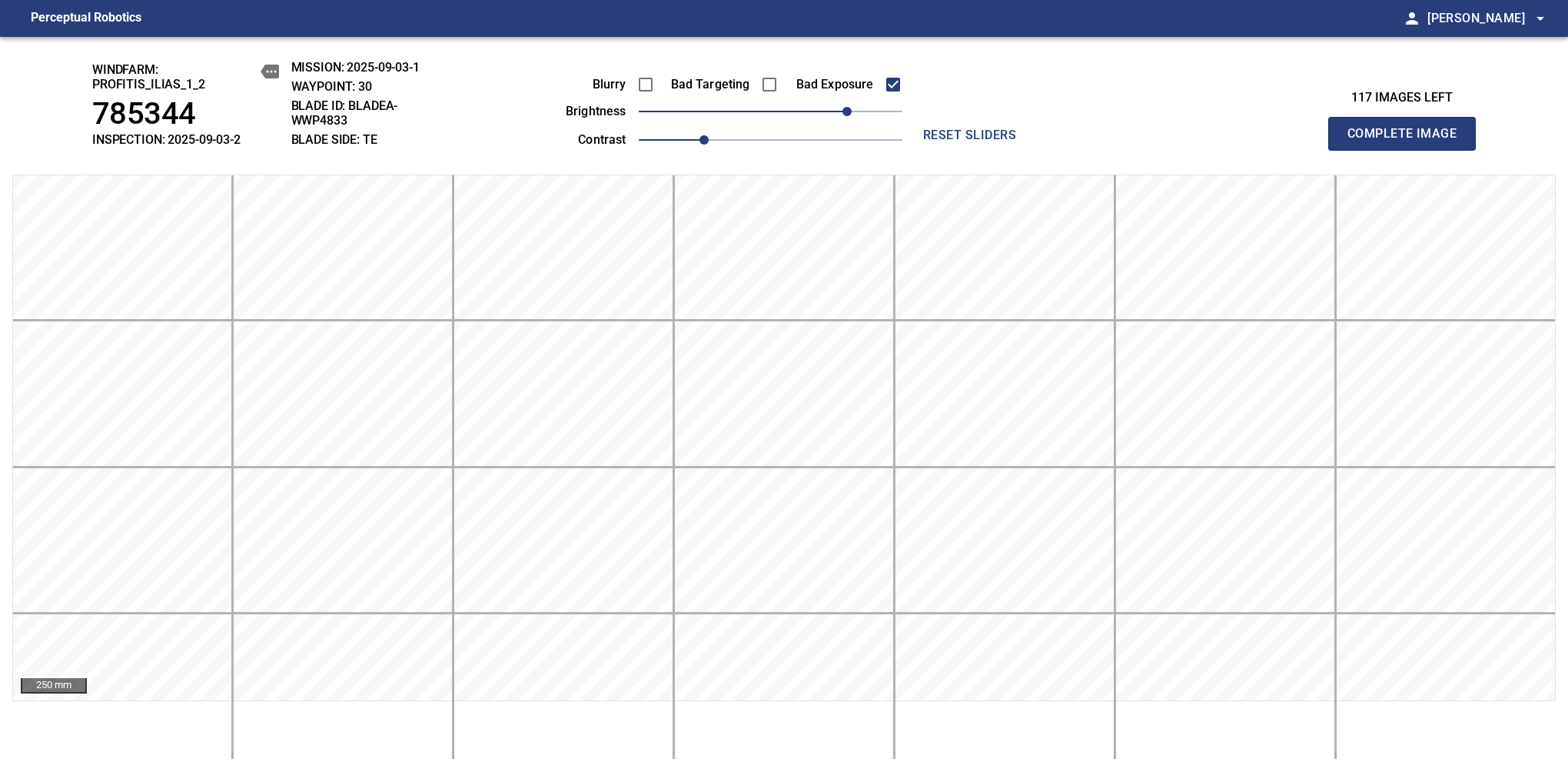
click at [990, 142] on span "Complete Image" at bounding box center [1402, 133] width 114 height 21
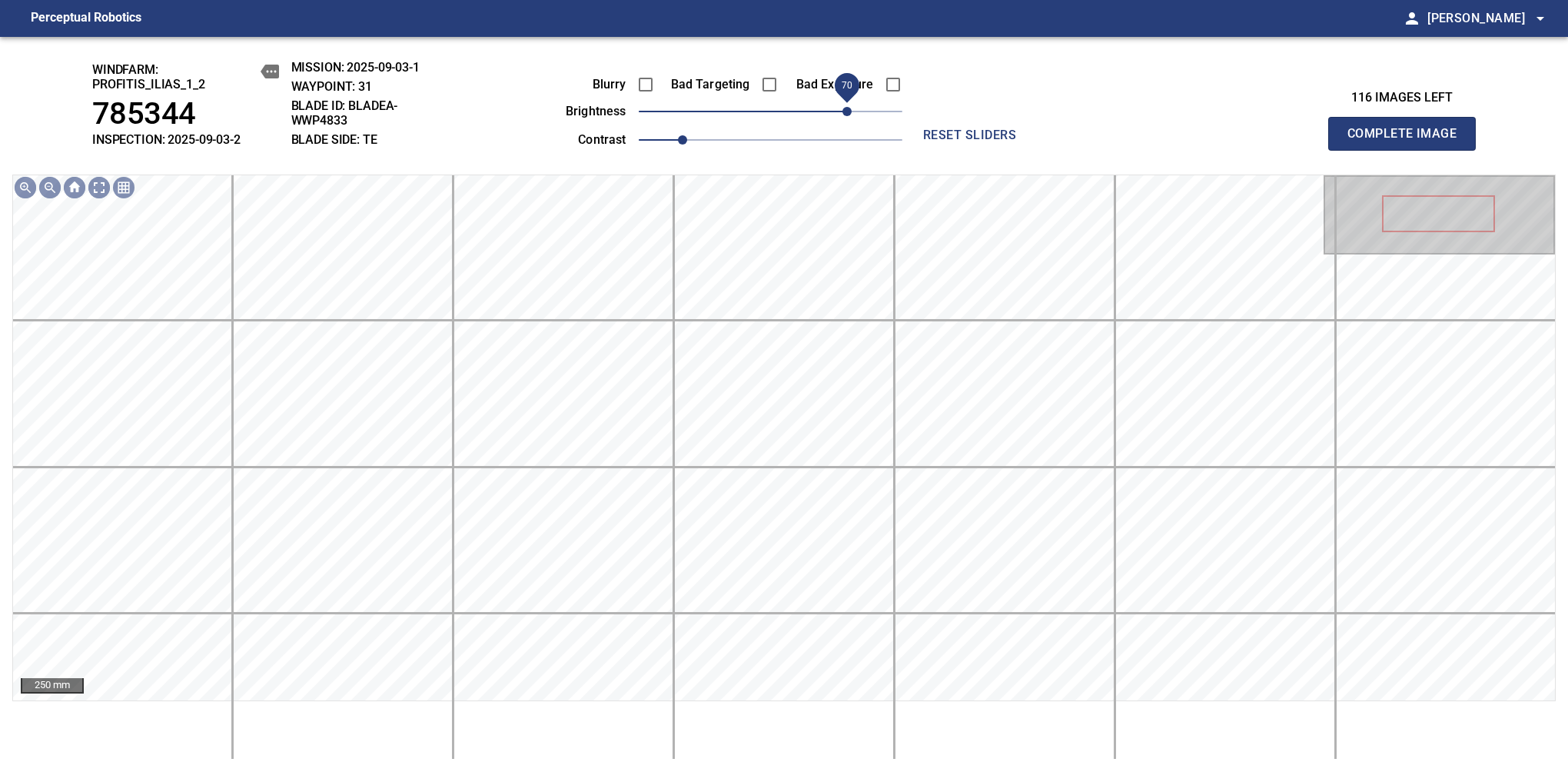
drag, startPoint x: 813, startPoint y: 111, endPoint x: 845, endPoint y: 109, distance: 32.1
click at [845, 109] on span "70" at bounding box center [846, 111] width 9 height 9
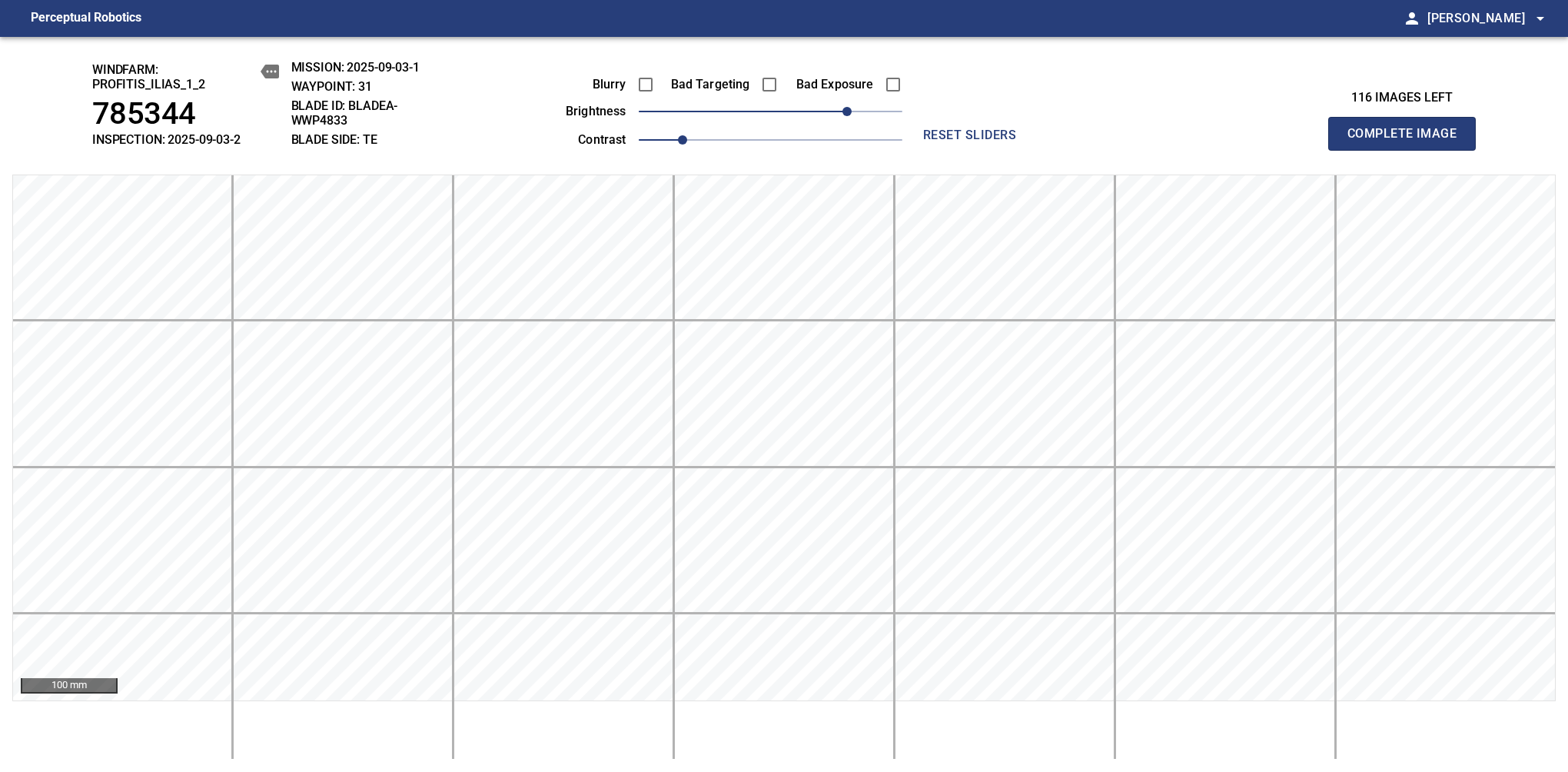
click at [990, 142] on span "Complete Image" at bounding box center [1402, 133] width 114 height 21
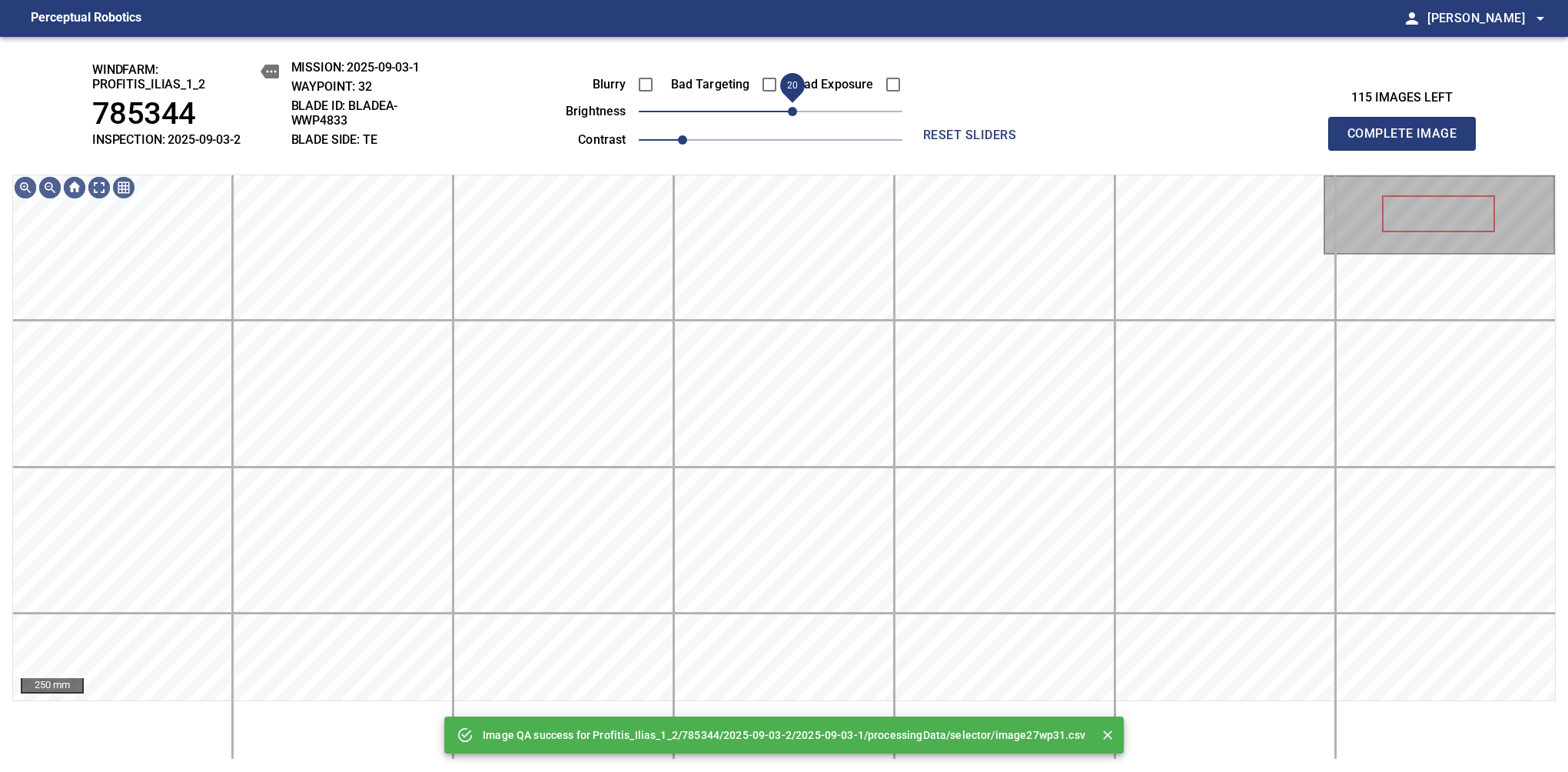
drag, startPoint x: 806, startPoint y: 110, endPoint x: 795, endPoint y: 108, distance: 11.2
click at [795, 108] on span "20" at bounding box center [792, 111] width 9 height 9
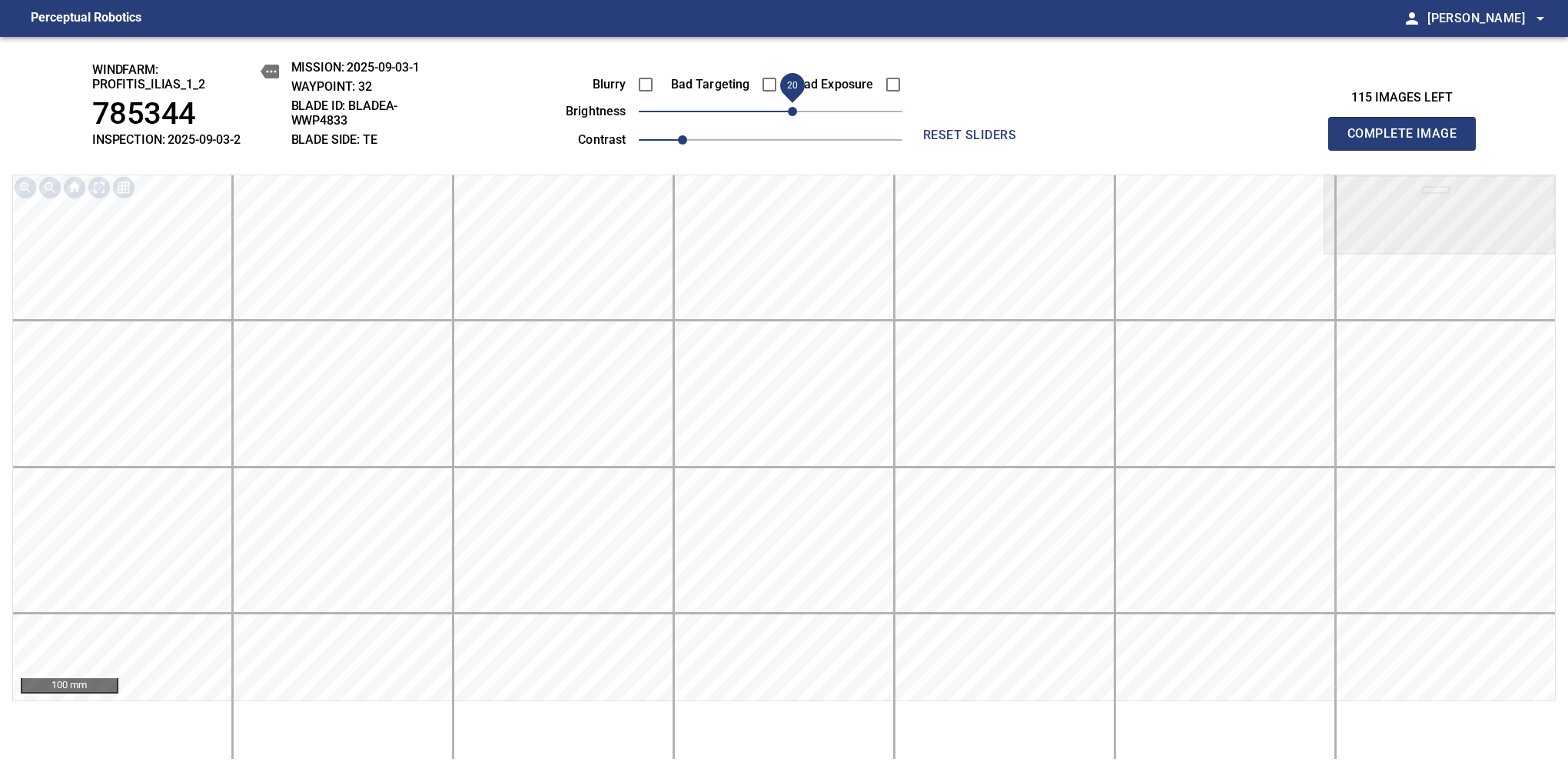
click at [990, 142] on span "Complete Image" at bounding box center [1402, 133] width 114 height 21
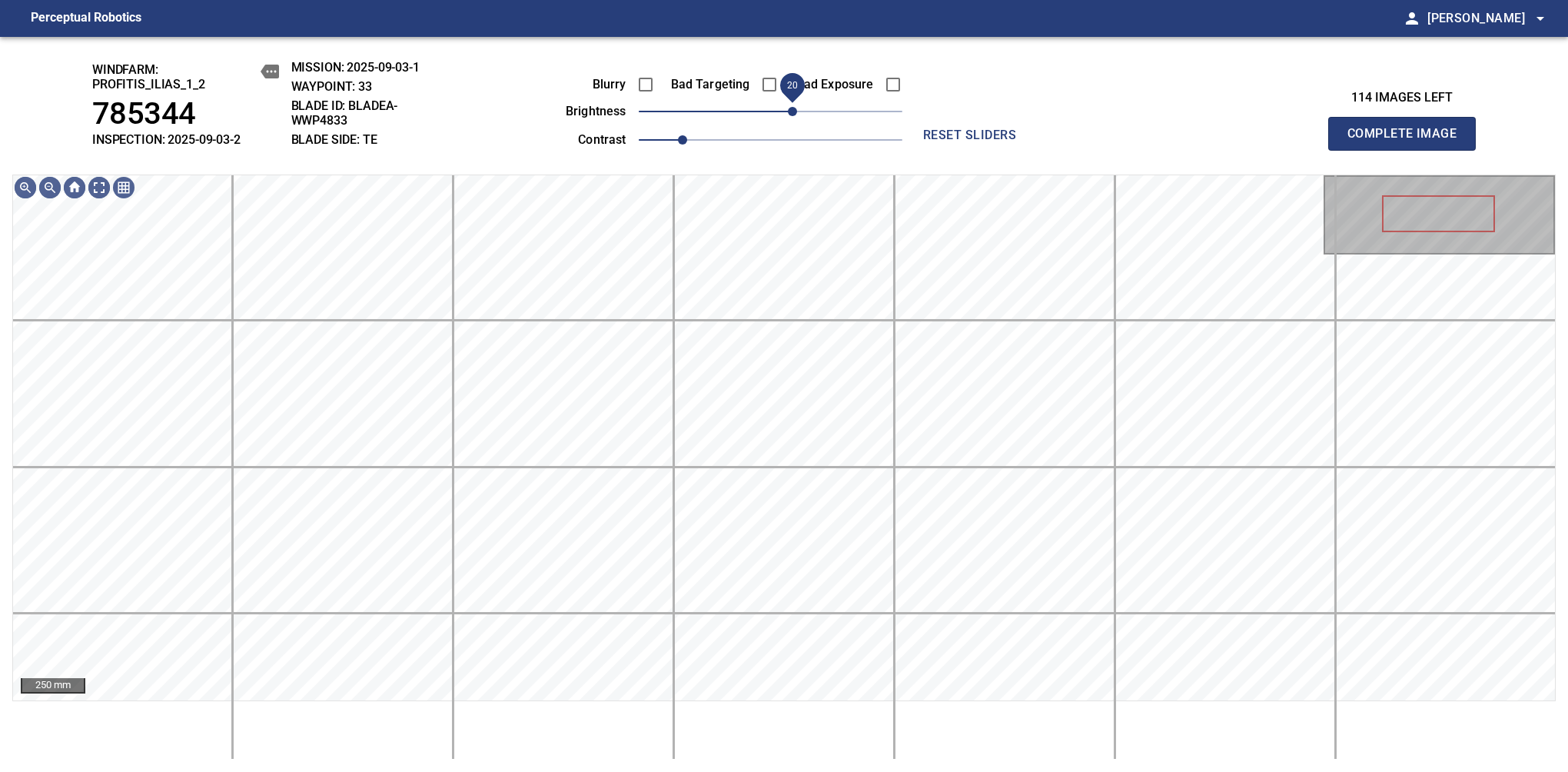
drag, startPoint x: 766, startPoint y: 116, endPoint x: 797, endPoint y: 123, distance: 31.8
click at [797, 116] on span "20" at bounding box center [792, 111] width 9 height 9
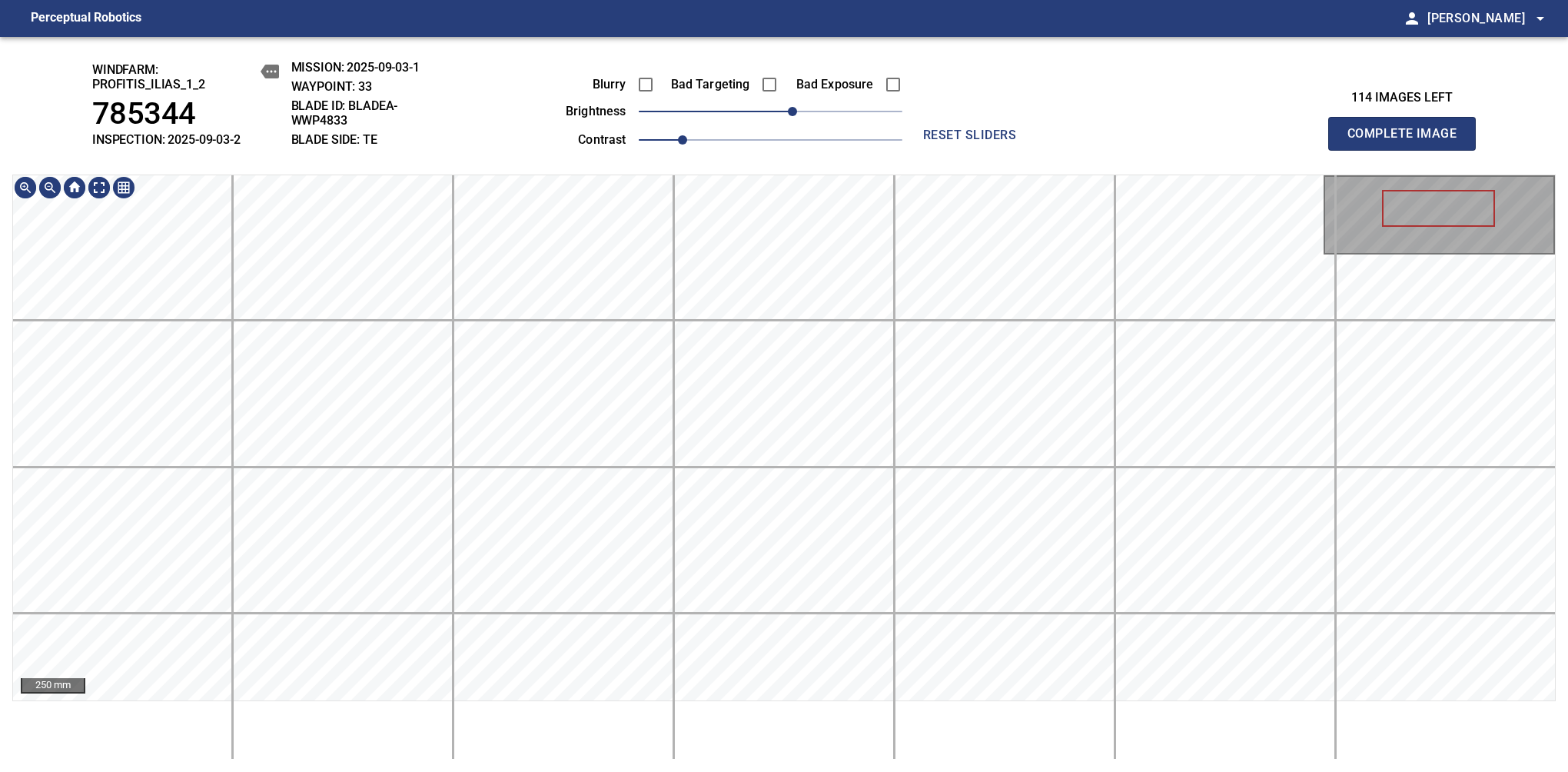
click at [741, 705] on div "250 mm" at bounding box center [784, 467] width 1543 height 585
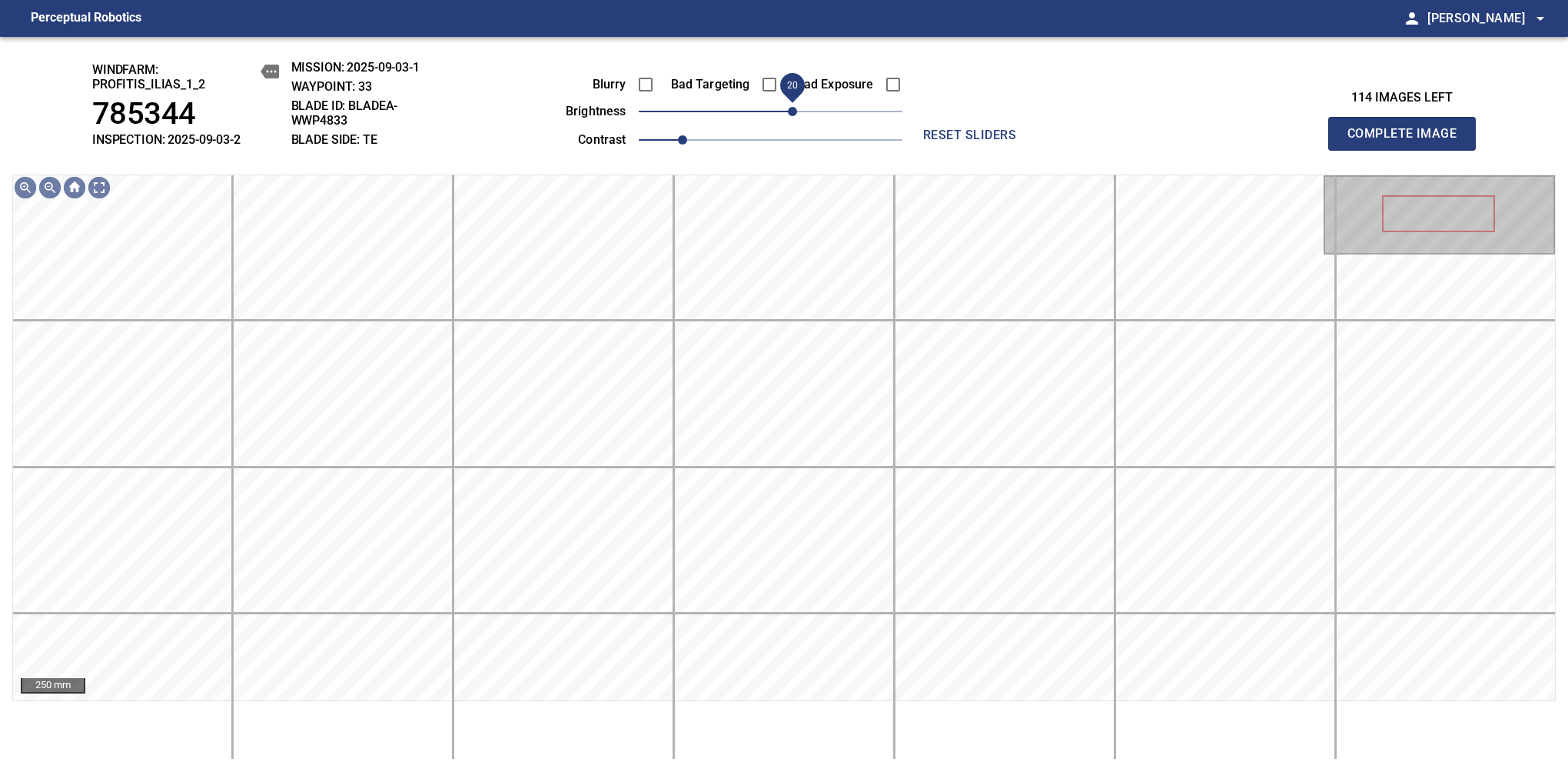
click at [792, 115] on span "20" at bounding box center [792, 111] width 9 height 9
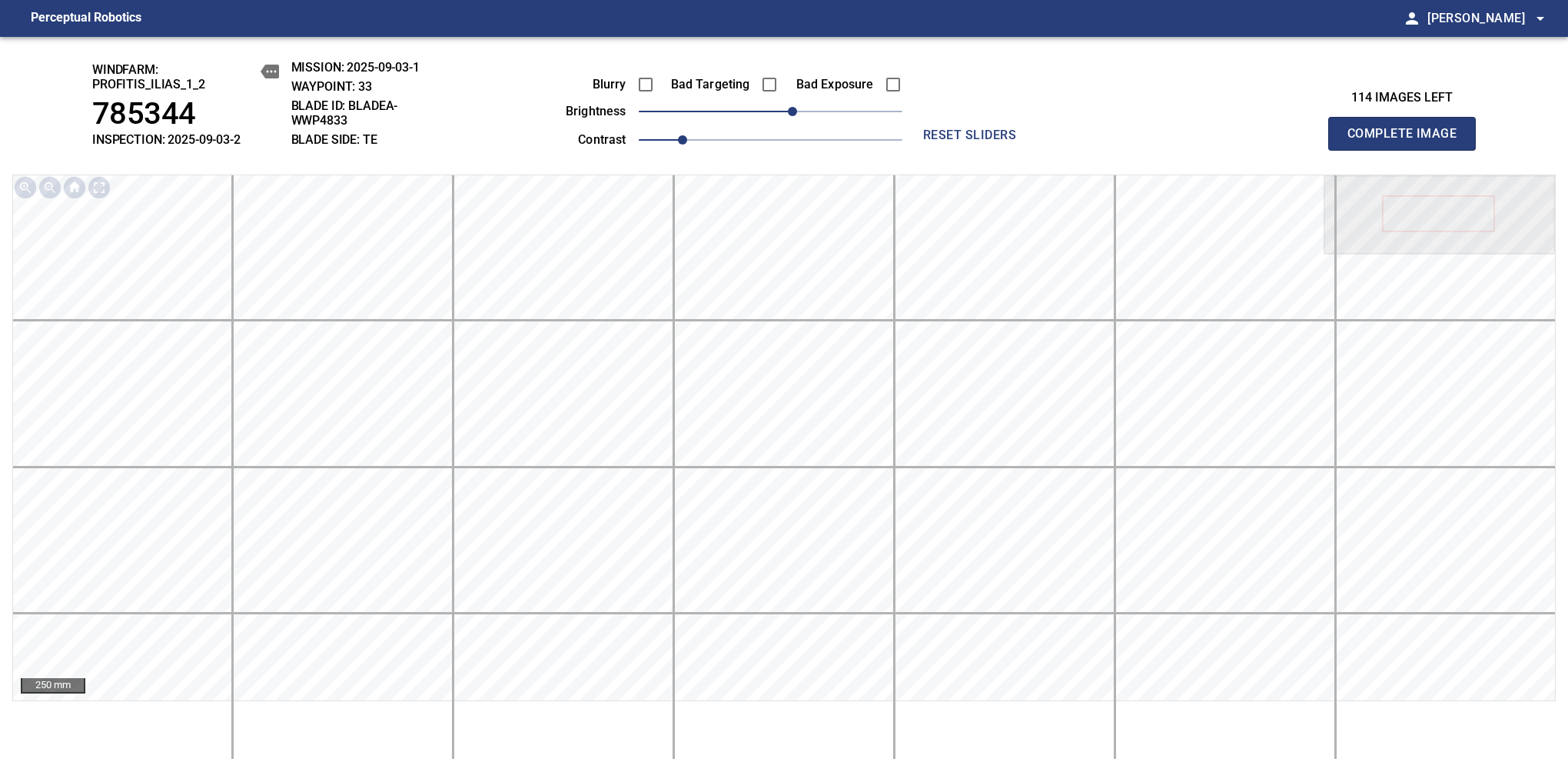
click at [990, 142] on span "Complete Image" at bounding box center [1402, 133] width 114 height 21
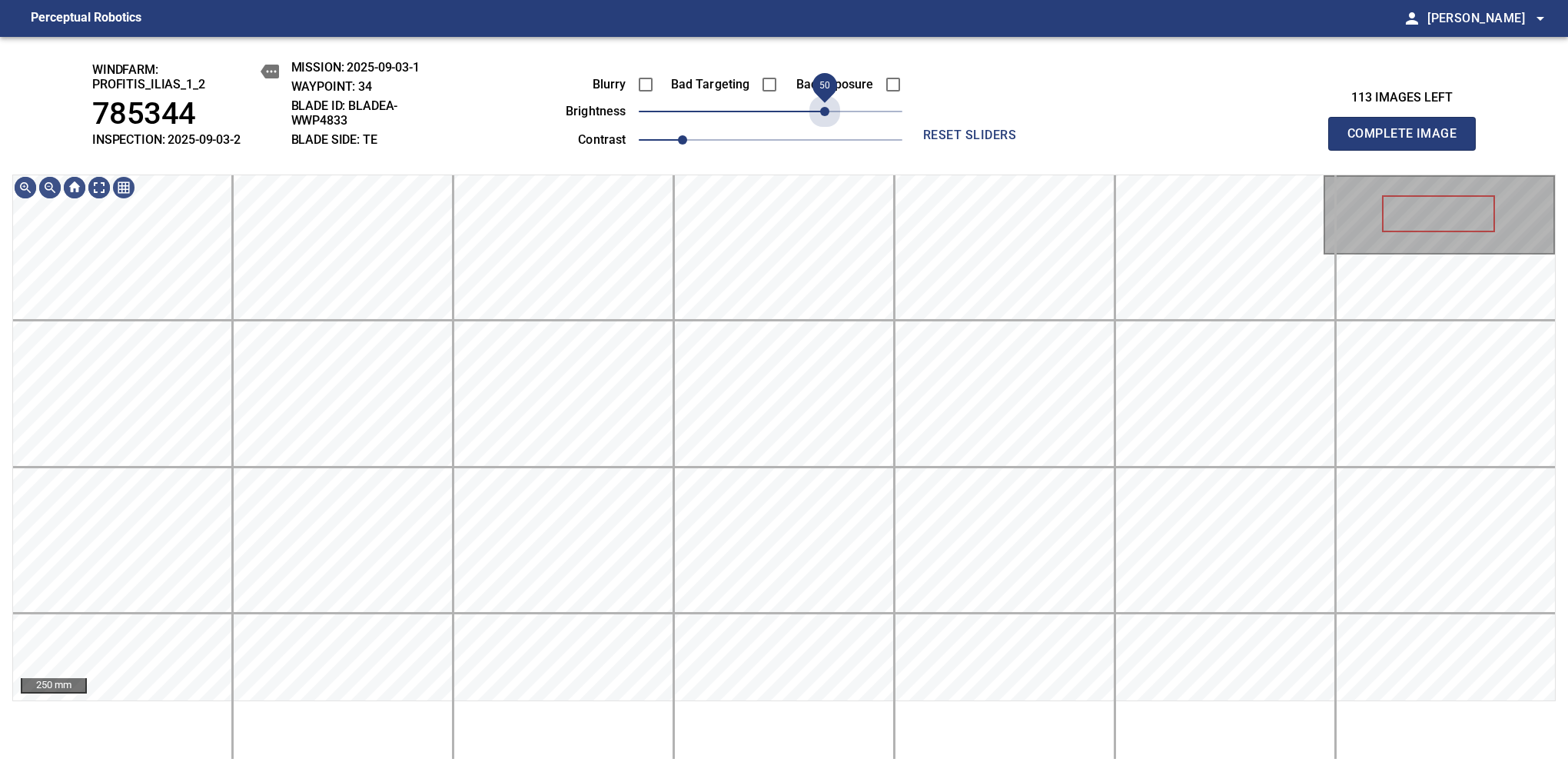
drag, startPoint x: 781, startPoint y: 108, endPoint x: 827, endPoint y: 128, distance: 50.2
click at [827, 128] on div "Blurry Bad Targeting Bad Exposure brightness 50 contrast 1" at bounding box center [717, 109] width 371 height 82
drag, startPoint x: 700, startPoint y: 148, endPoint x: 692, endPoint y: 150, distance: 8.2
click at [692, 150] on span "1" at bounding box center [770, 139] width 264 height 21
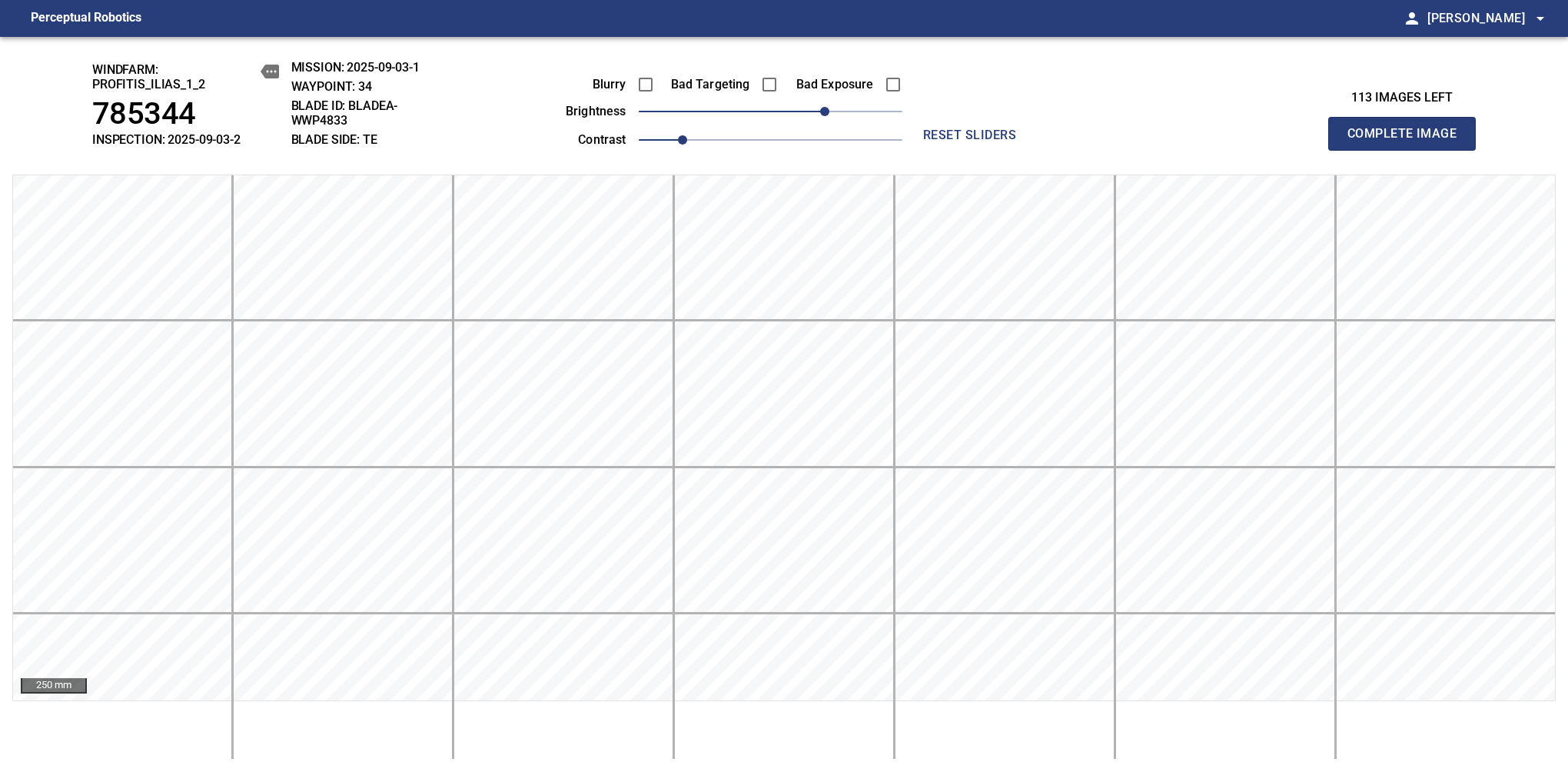
click at [990, 142] on span "Complete Image" at bounding box center [1402, 133] width 114 height 21
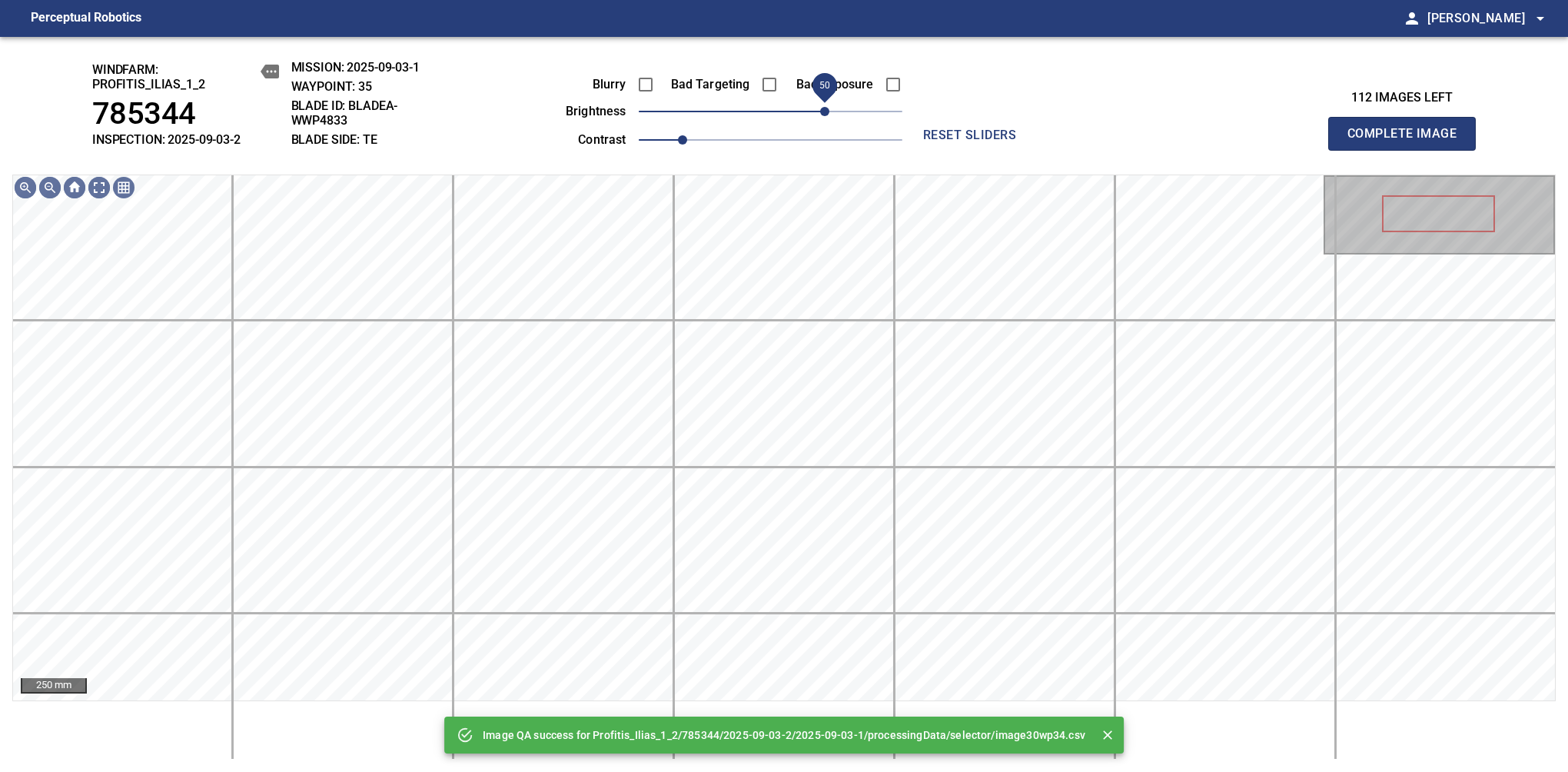
drag, startPoint x: 759, startPoint y: 108, endPoint x: 827, endPoint y: 110, distance: 68.0
click at [827, 110] on span "50" at bounding box center [824, 111] width 9 height 9
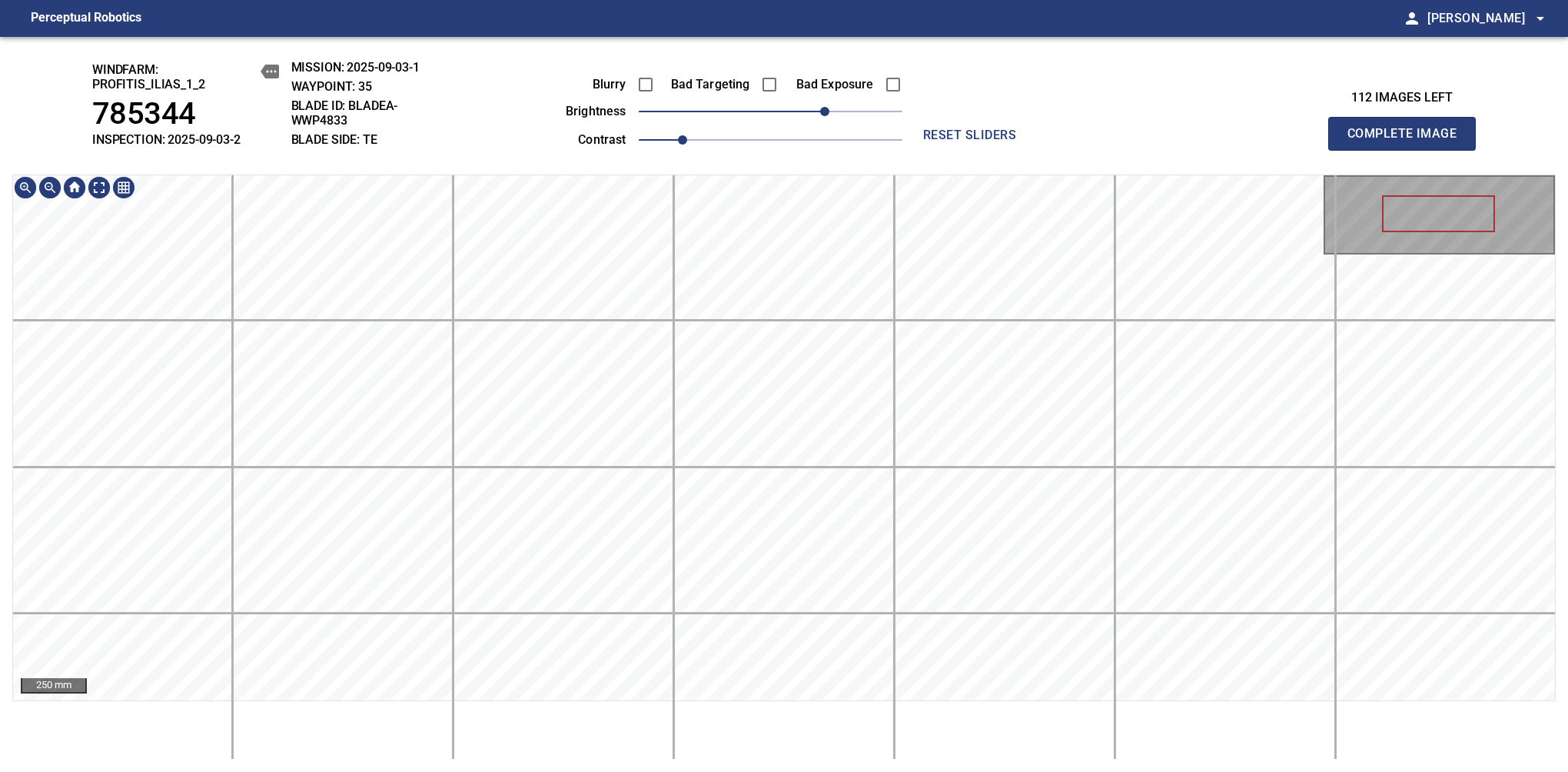
click at [773, 137] on div "windfarm: Profitis_Ilias_1_2 785344 INSPECTION: 2025-09-03-2 MISSION: 2025-09-0…" at bounding box center [784, 404] width 1568 height 735
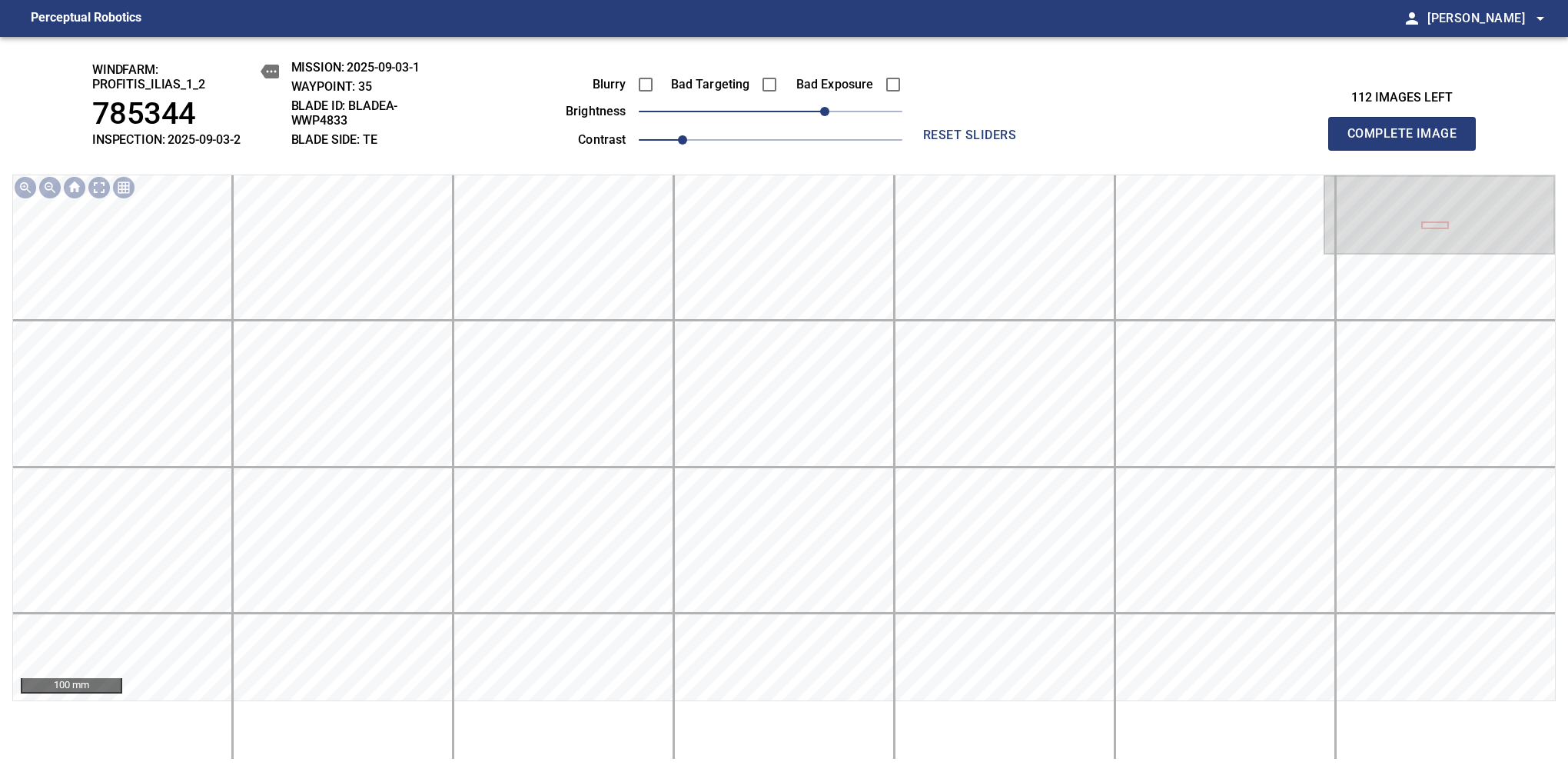
click at [990, 142] on span "Complete Image" at bounding box center [1402, 133] width 114 height 21
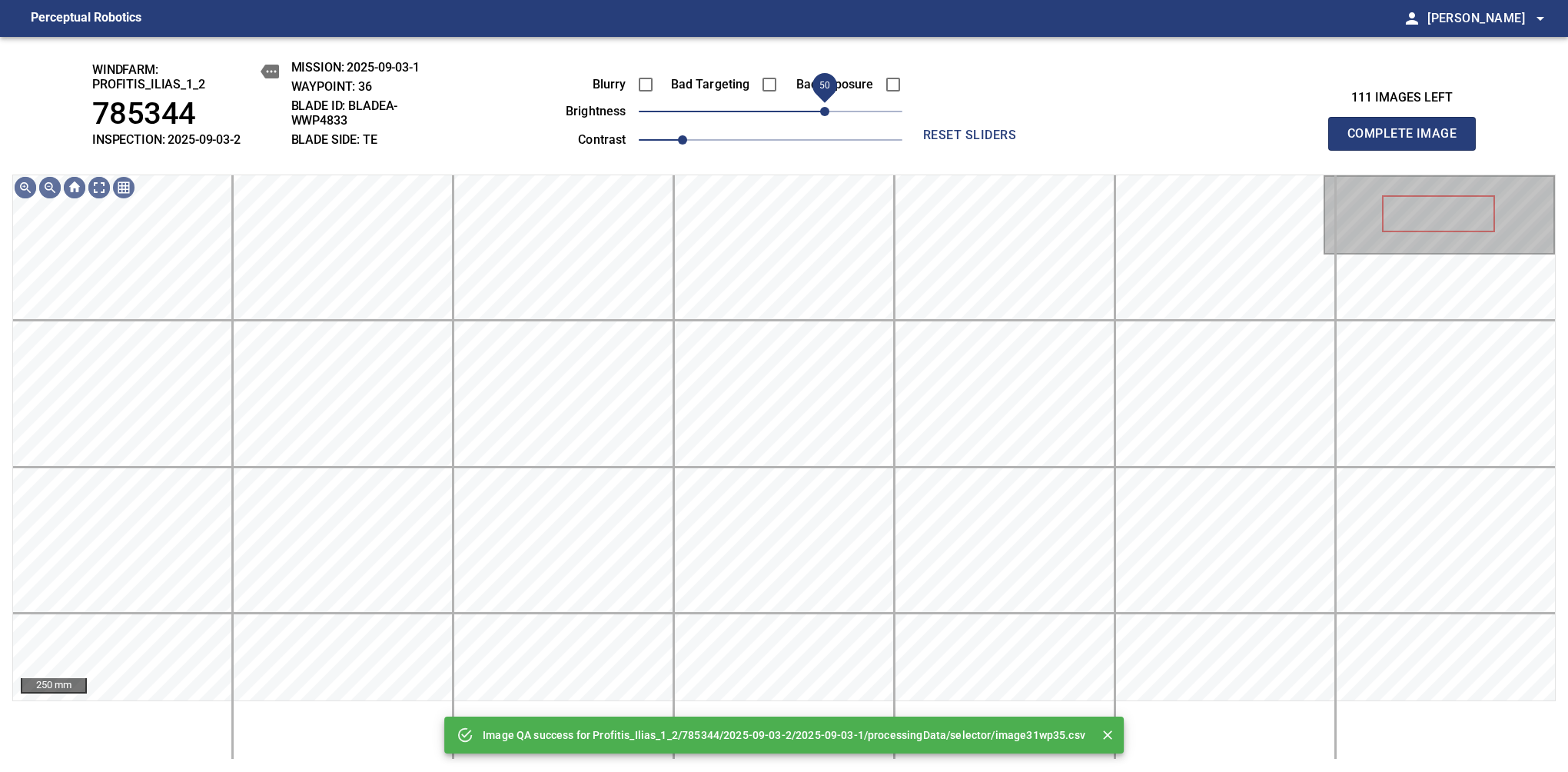
drag, startPoint x: 778, startPoint y: 113, endPoint x: 827, endPoint y: 120, distance: 49.5
click at [827, 116] on span "50" at bounding box center [824, 111] width 9 height 9
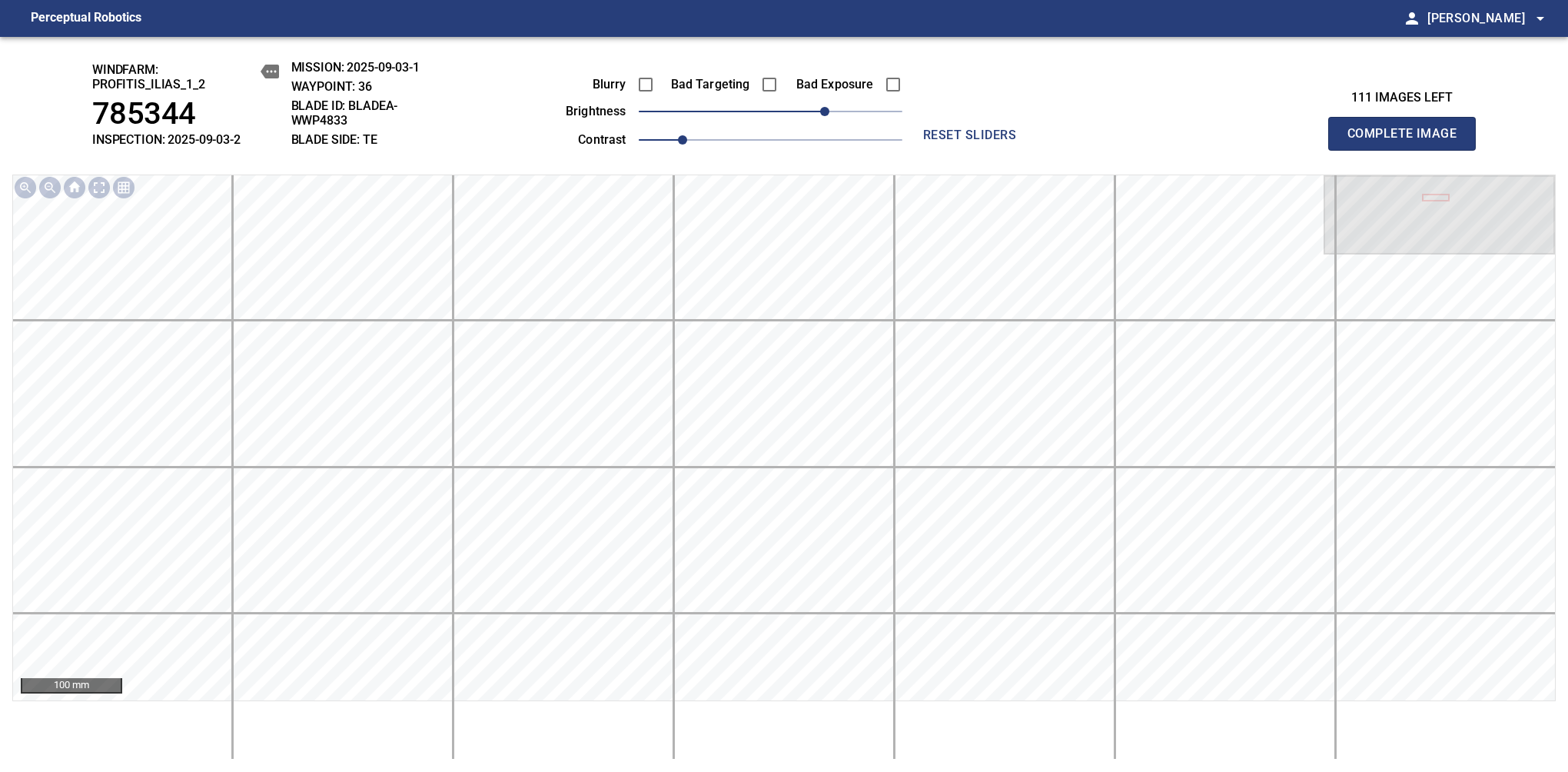
click at [990, 142] on span "Complete Image" at bounding box center [1402, 133] width 114 height 21
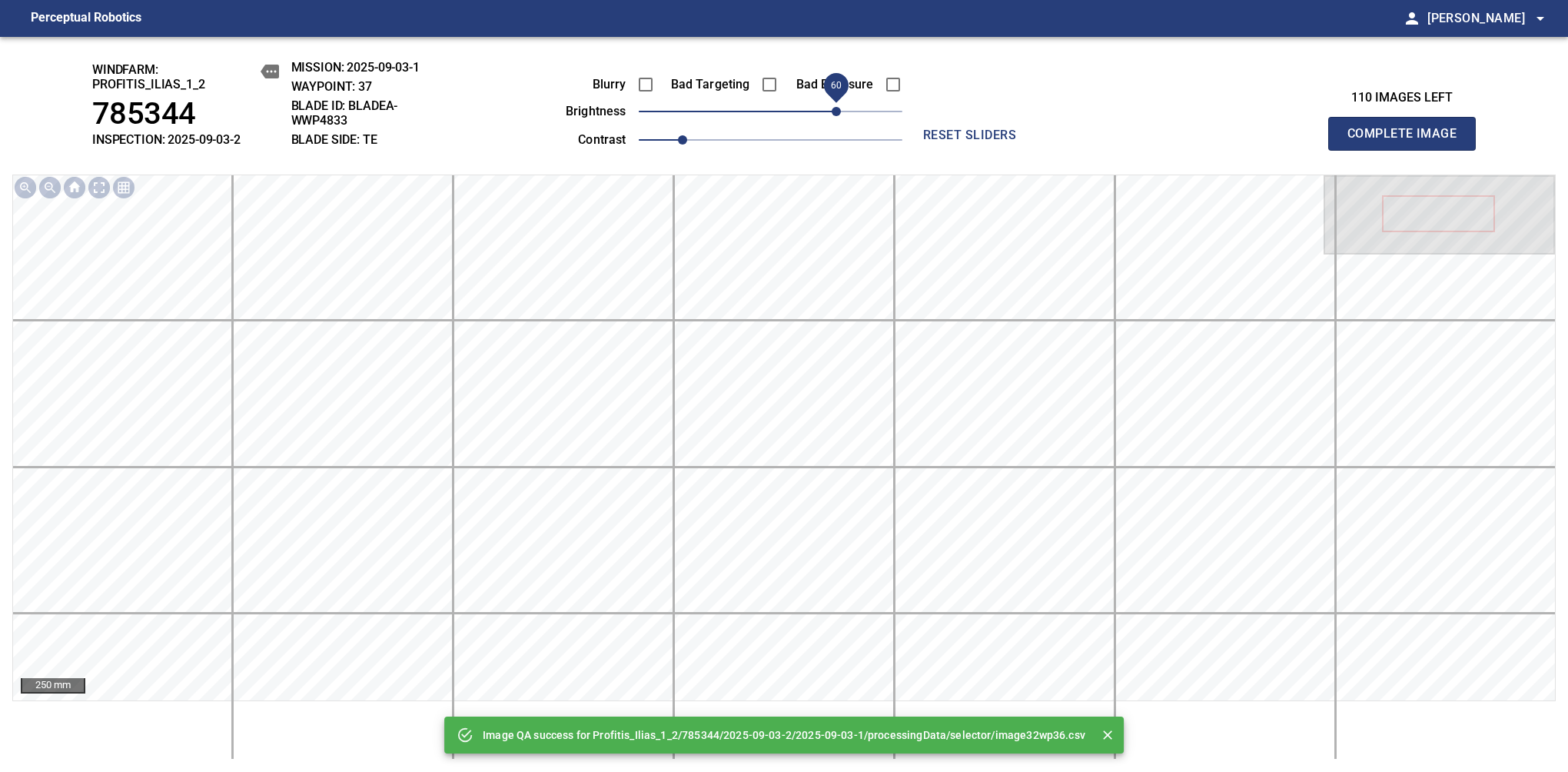
drag, startPoint x: 786, startPoint y: 117, endPoint x: 832, endPoint y: 116, distance: 46.0
click at [832, 116] on span "60" at bounding box center [836, 111] width 9 height 9
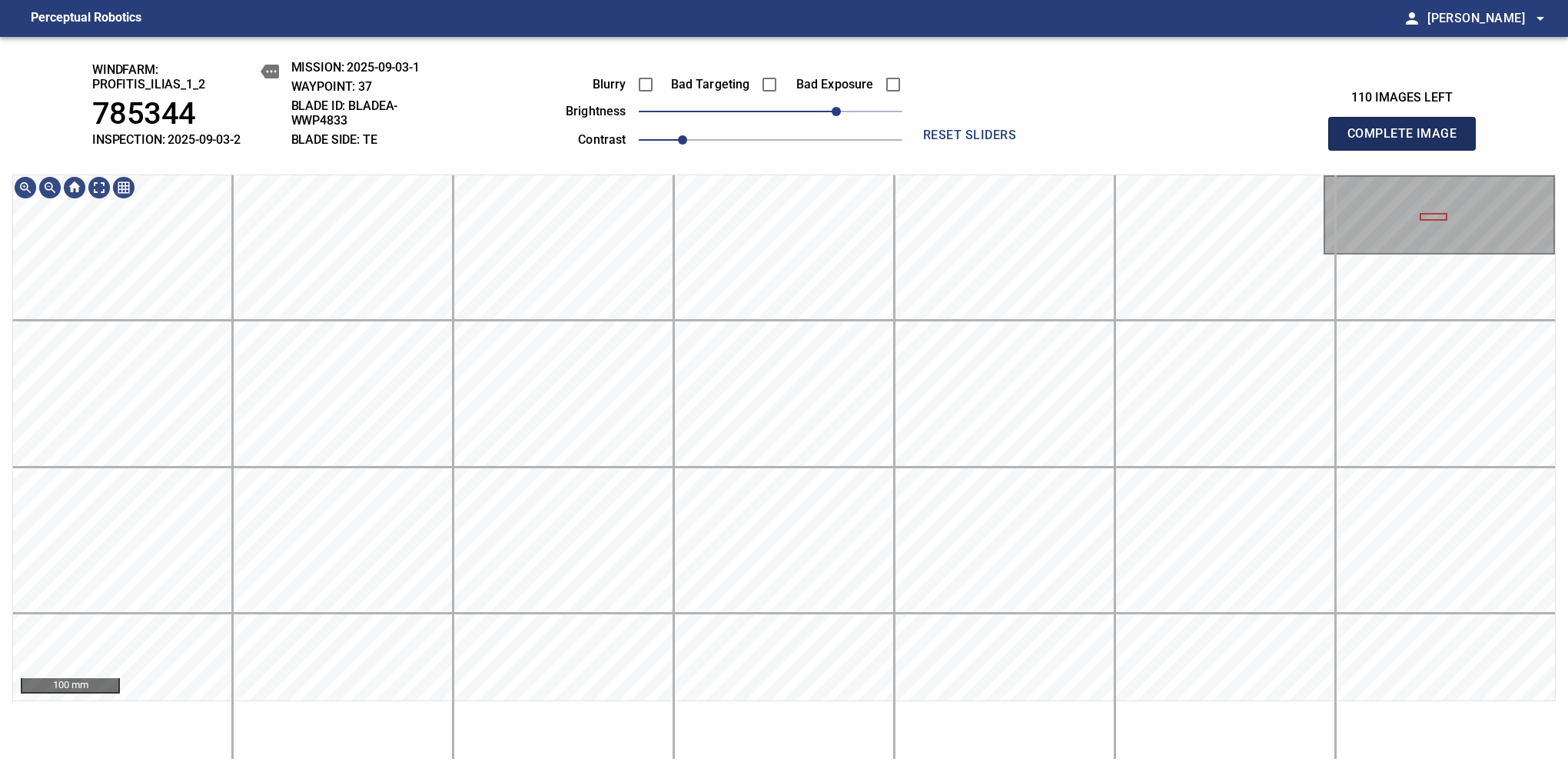
click at [990, 142] on span "Complete Image" at bounding box center [1402, 133] width 114 height 21
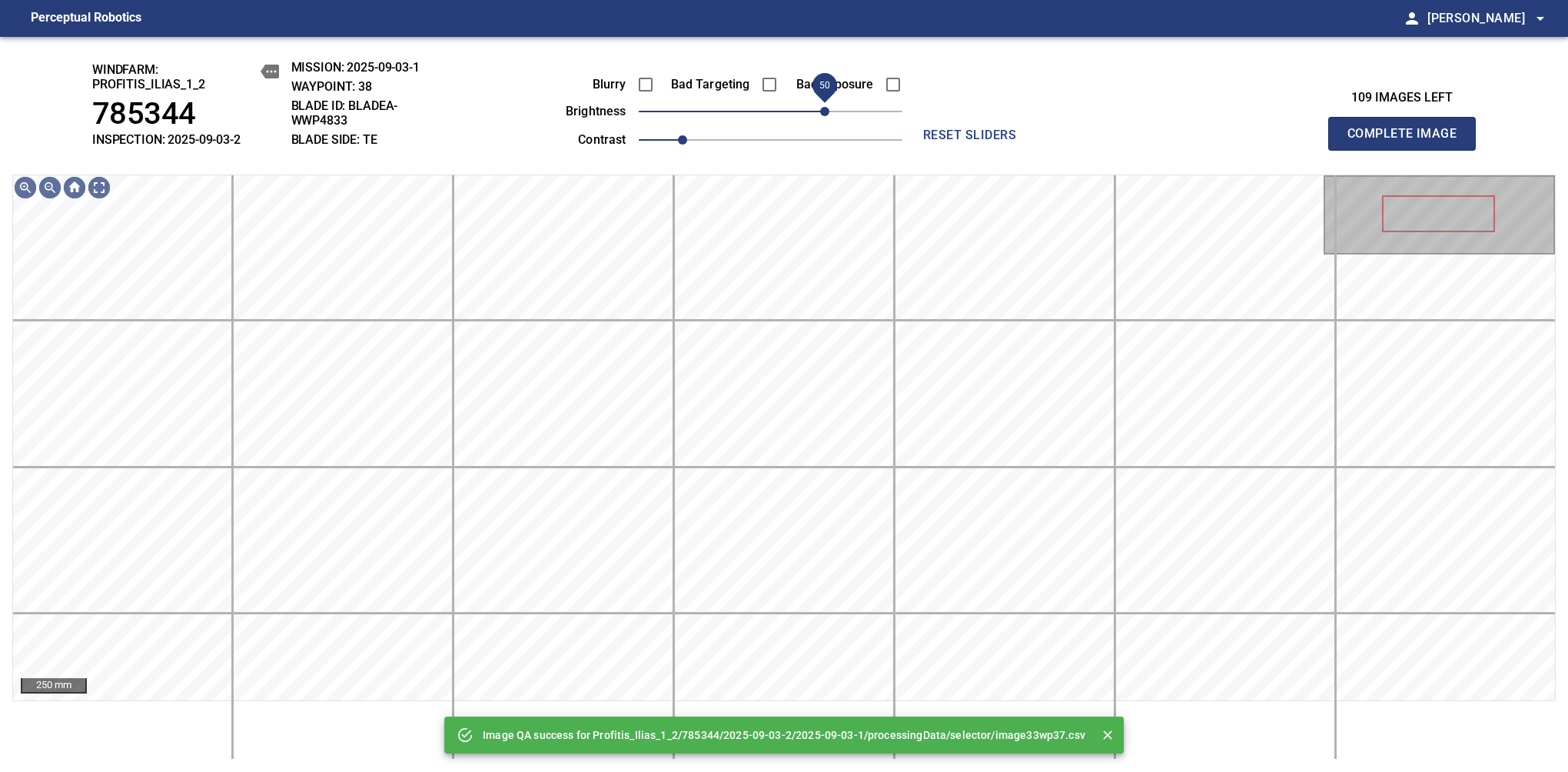
click at [827, 114] on span "50" at bounding box center [824, 111] width 9 height 9
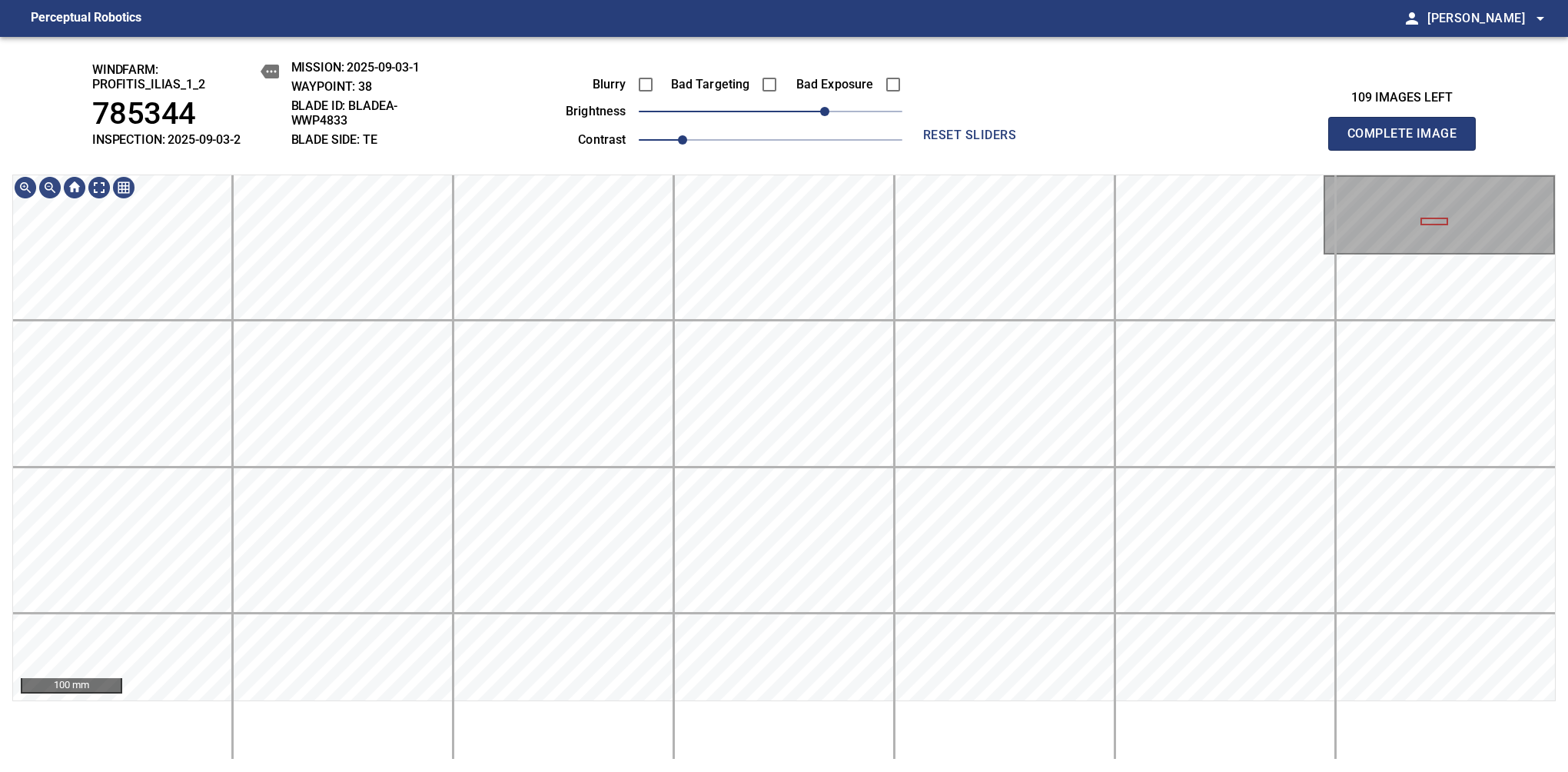
click at [990, 142] on span "Complete Image" at bounding box center [1402, 133] width 114 height 21
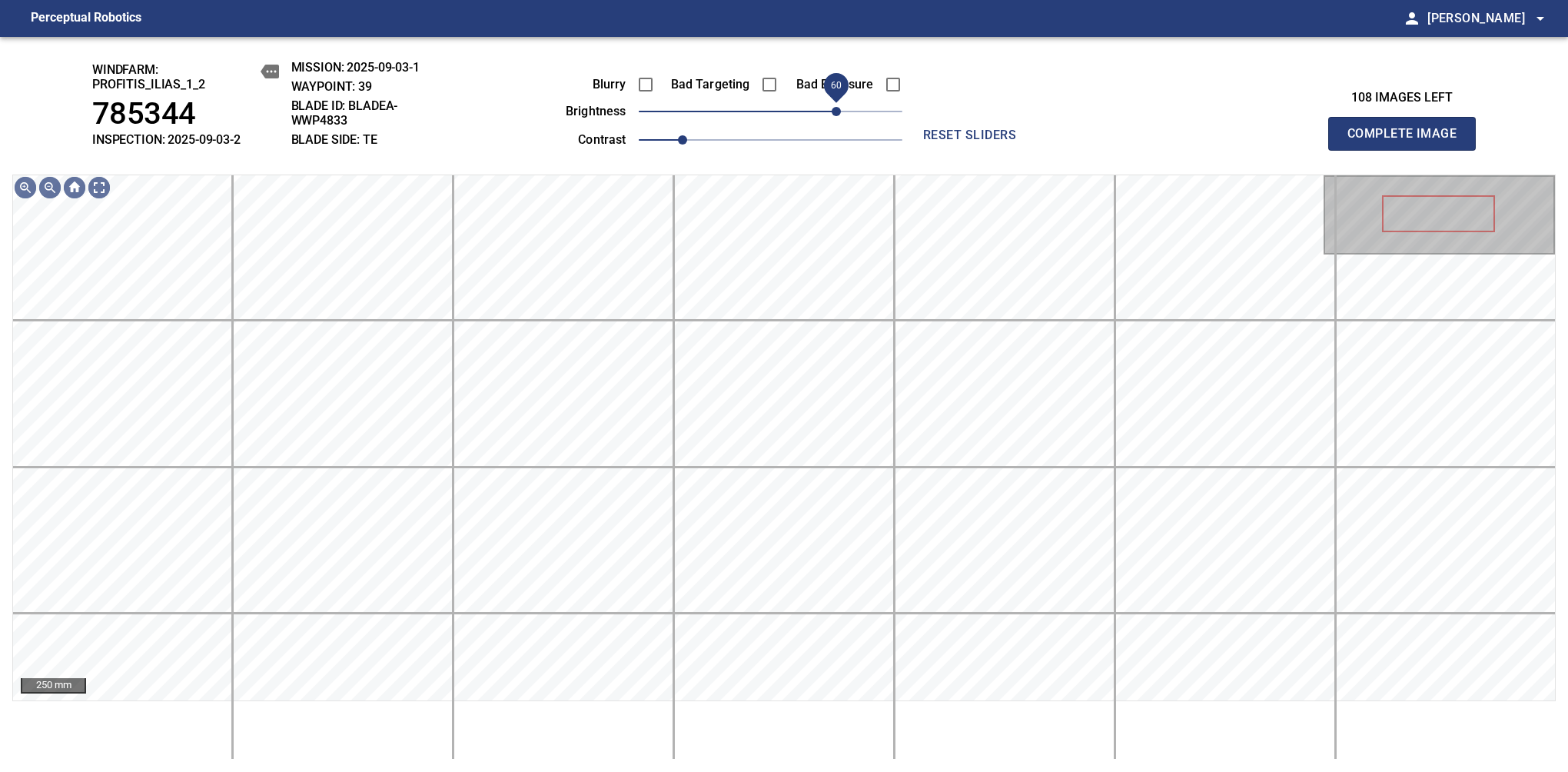
drag, startPoint x: 773, startPoint y: 114, endPoint x: 832, endPoint y: 119, distance: 59.2
click at [832, 116] on span "60" at bounding box center [836, 111] width 9 height 9
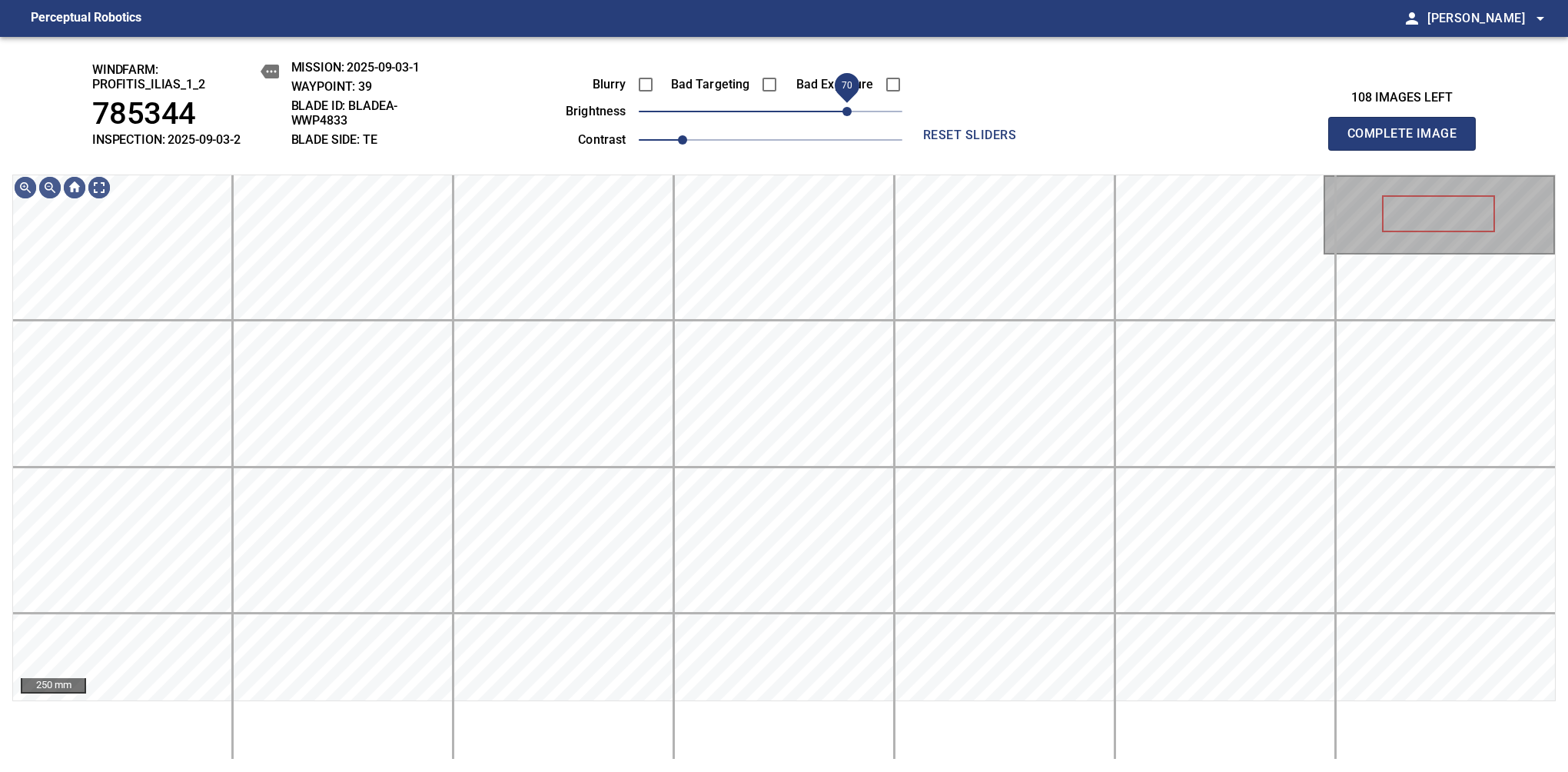
drag, startPoint x: 839, startPoint y: 119, endPoint x: 846, endPoint y: 117, distance: 7.3
click at [846, 116] on span "70" at bounding box center [846, 111] width 9 height 9
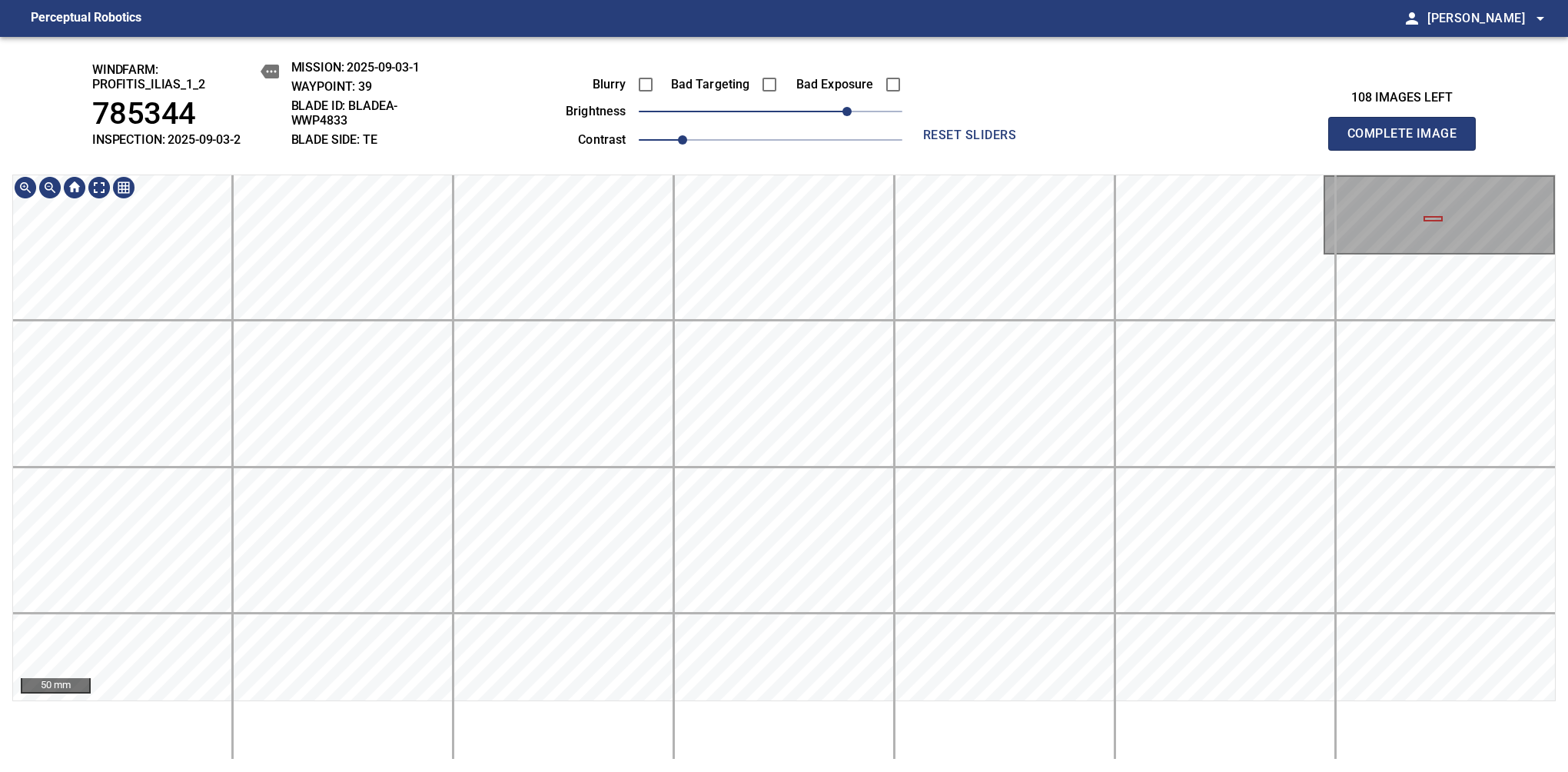
click at [750, 0] on html "Perceptual Robotics person Alex Semenov arrow_drop_down windfarm: Profitis_Ilia…" at bounding box center [784, 386] width 1568 height 772
click at [857, 81] on div "windfarm: Profitis_Ilias_1_2 785344 INSPECTION: 2025-09-03-2 MISSION: 2025-09-0…" at bounding box center [784, 404] width 1568 height 735
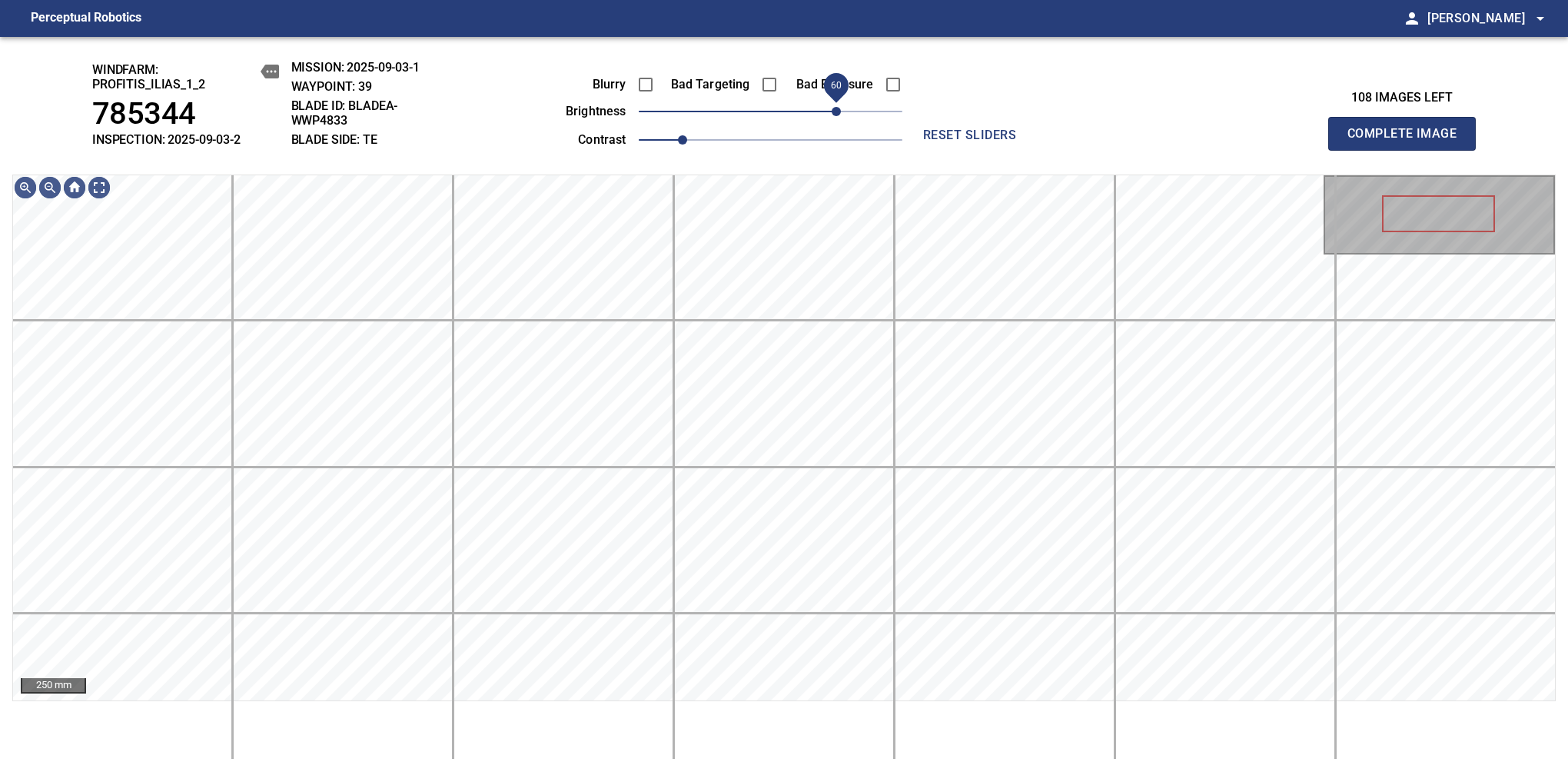
click at [836, 116] on span "60" at bounding box center [836, 111] width 9 height 9
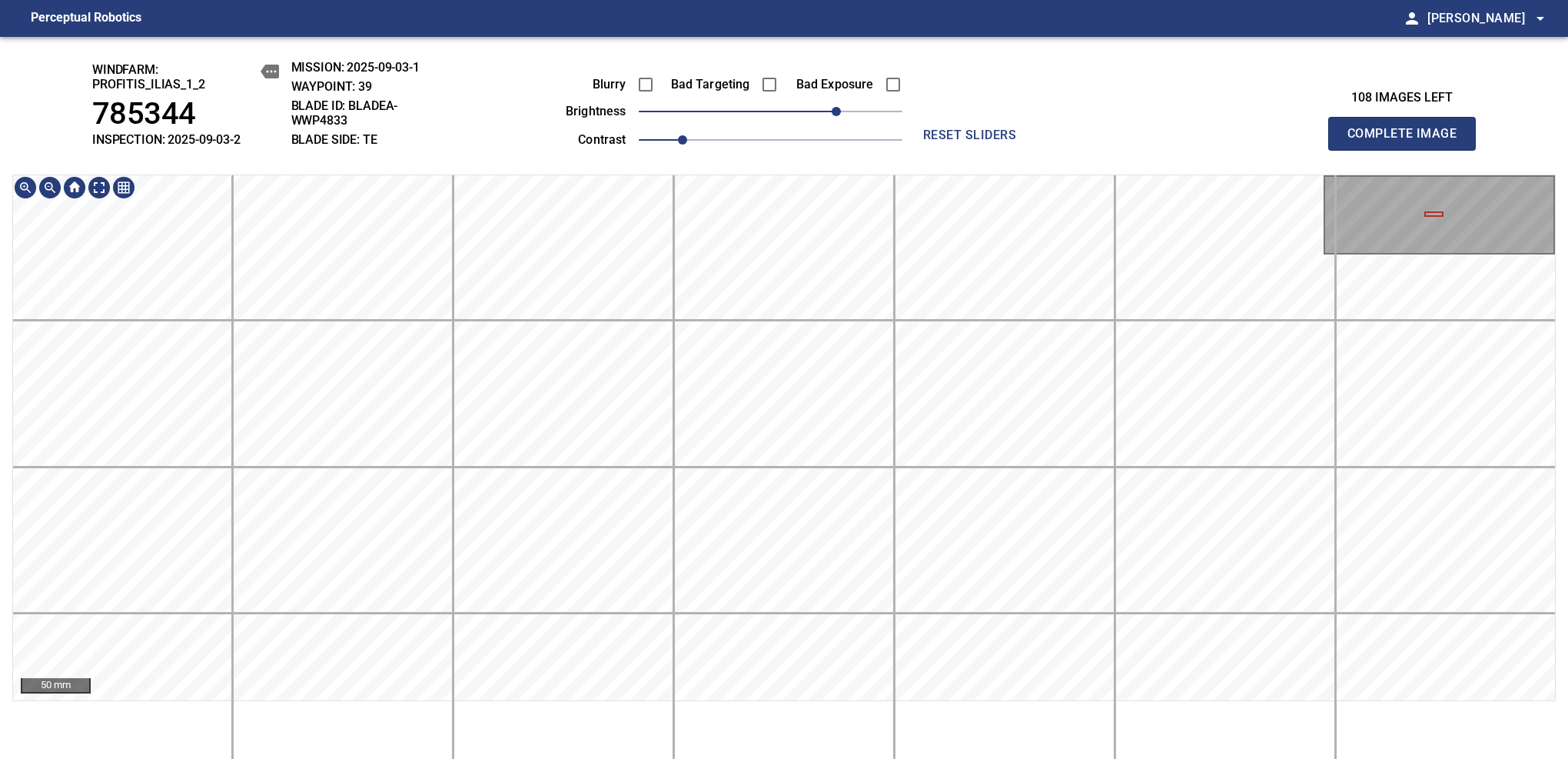
click at [758, 33] on main "Perceptual Robotics person Alex Semenov arrow_drop_down windfarm: Profitis_Ilia…" at bounding box center [784, 386] width 1568 height 772
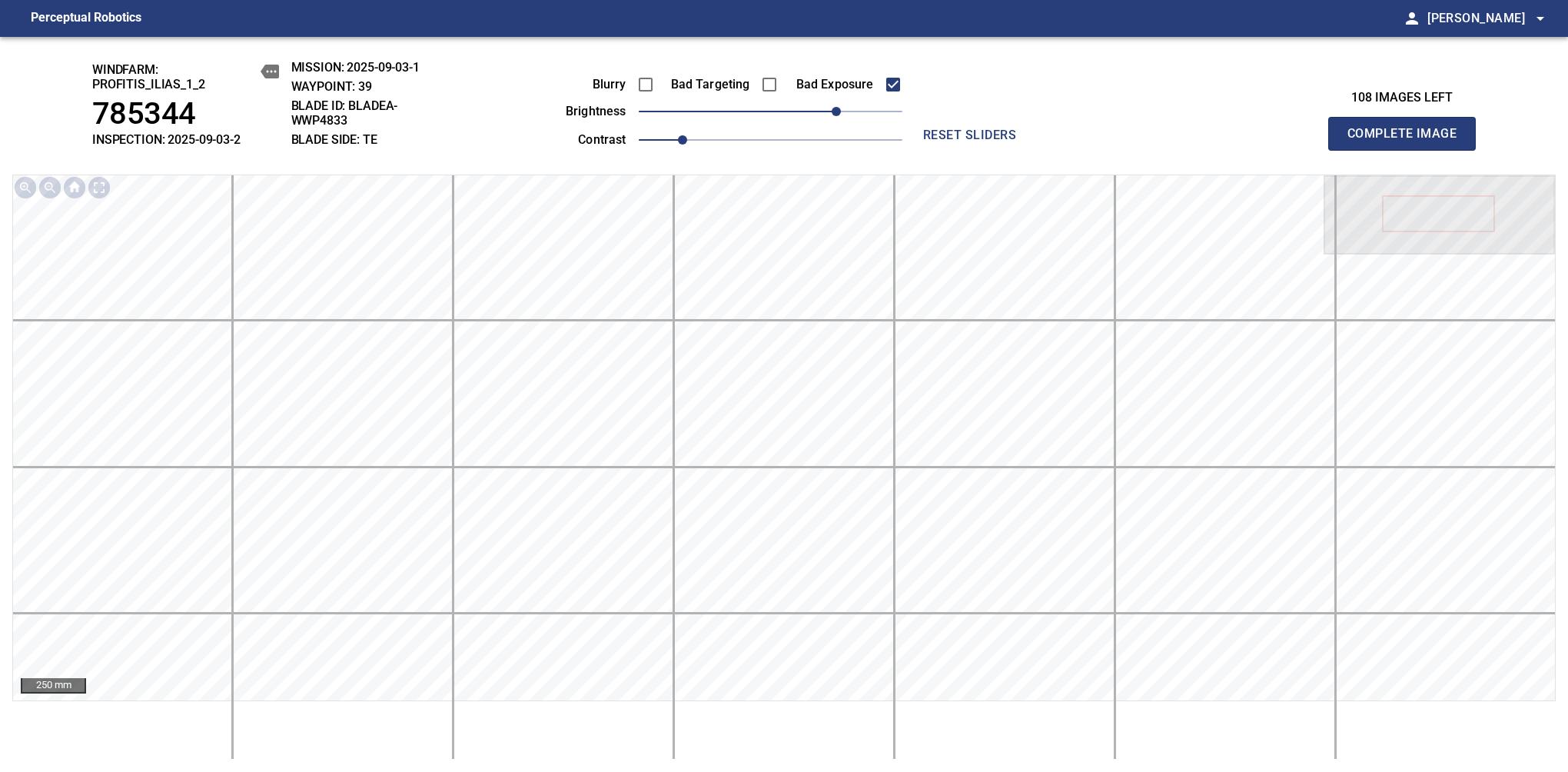
click at [990, 142] on span "Complete Image" at bounding box center [1402, 133] width 114 height 21
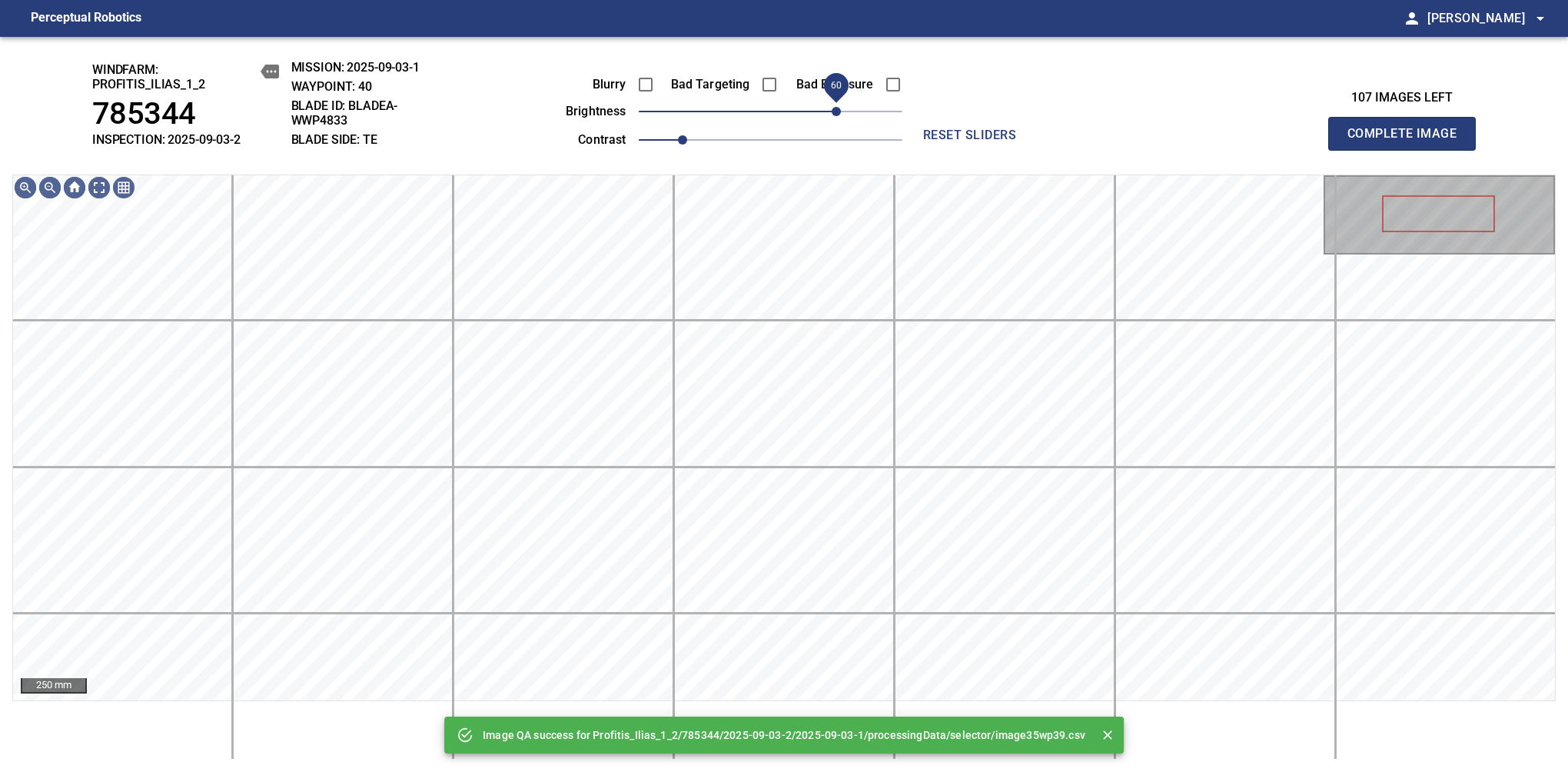
click at [836, 115] on span "60" at bounding box center [770, 111] width 264 height 21
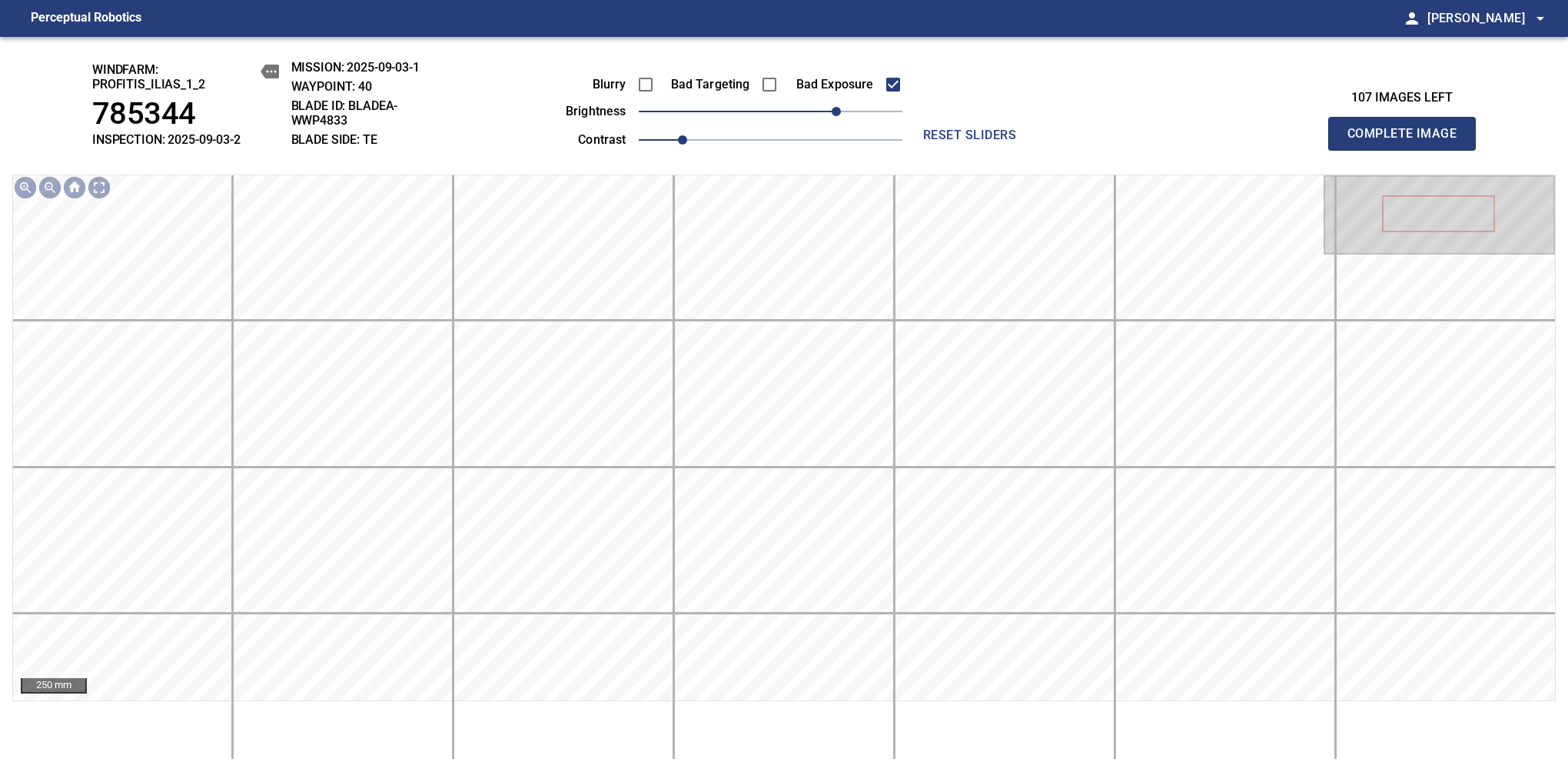
click at [990, 142] on span "Complete Image" at bounding box center [1402, 133] width 114 height 21
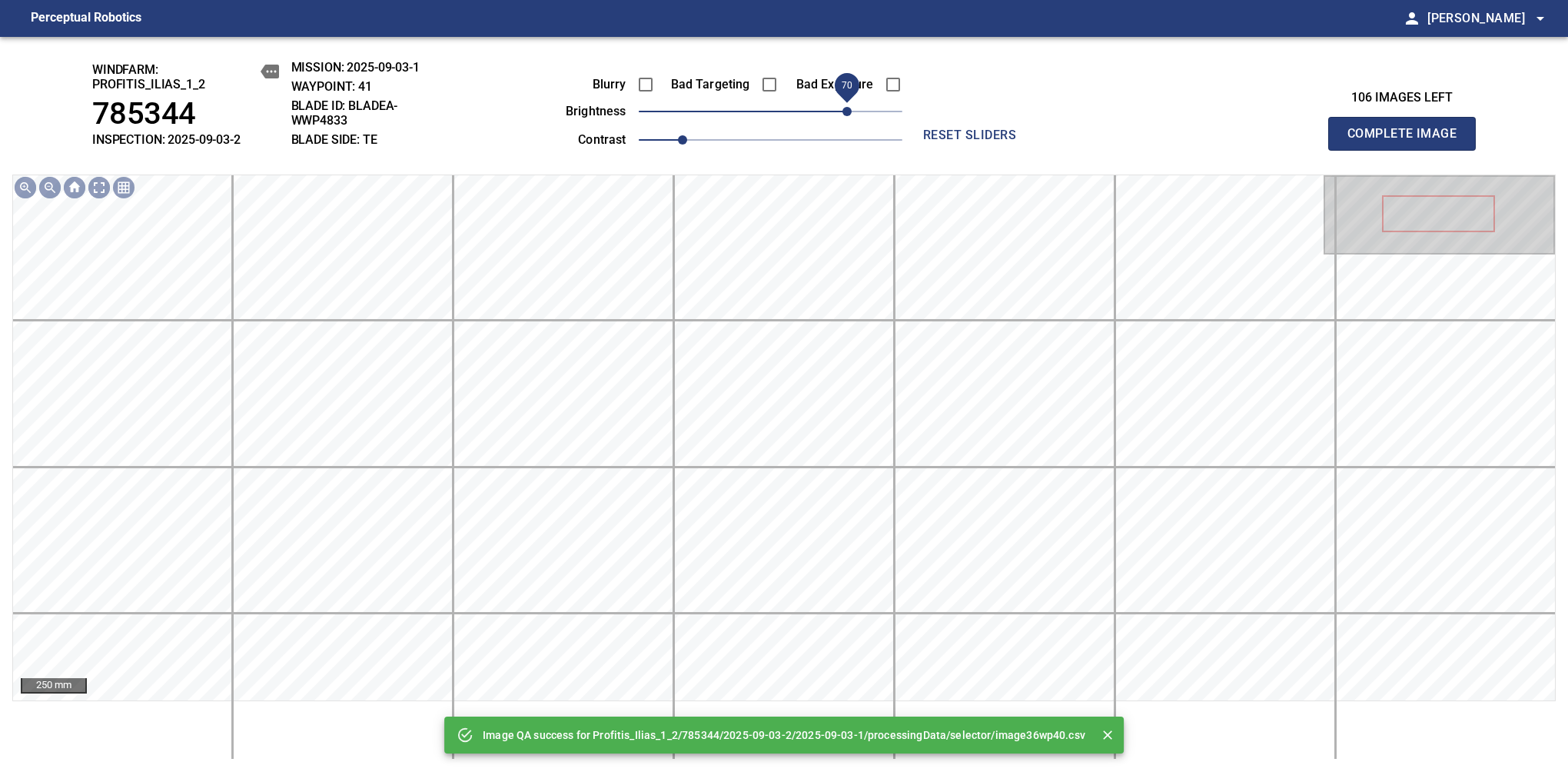
click at [847, 108] on span "70" at bounding box center [770, 111] width 264 height 21
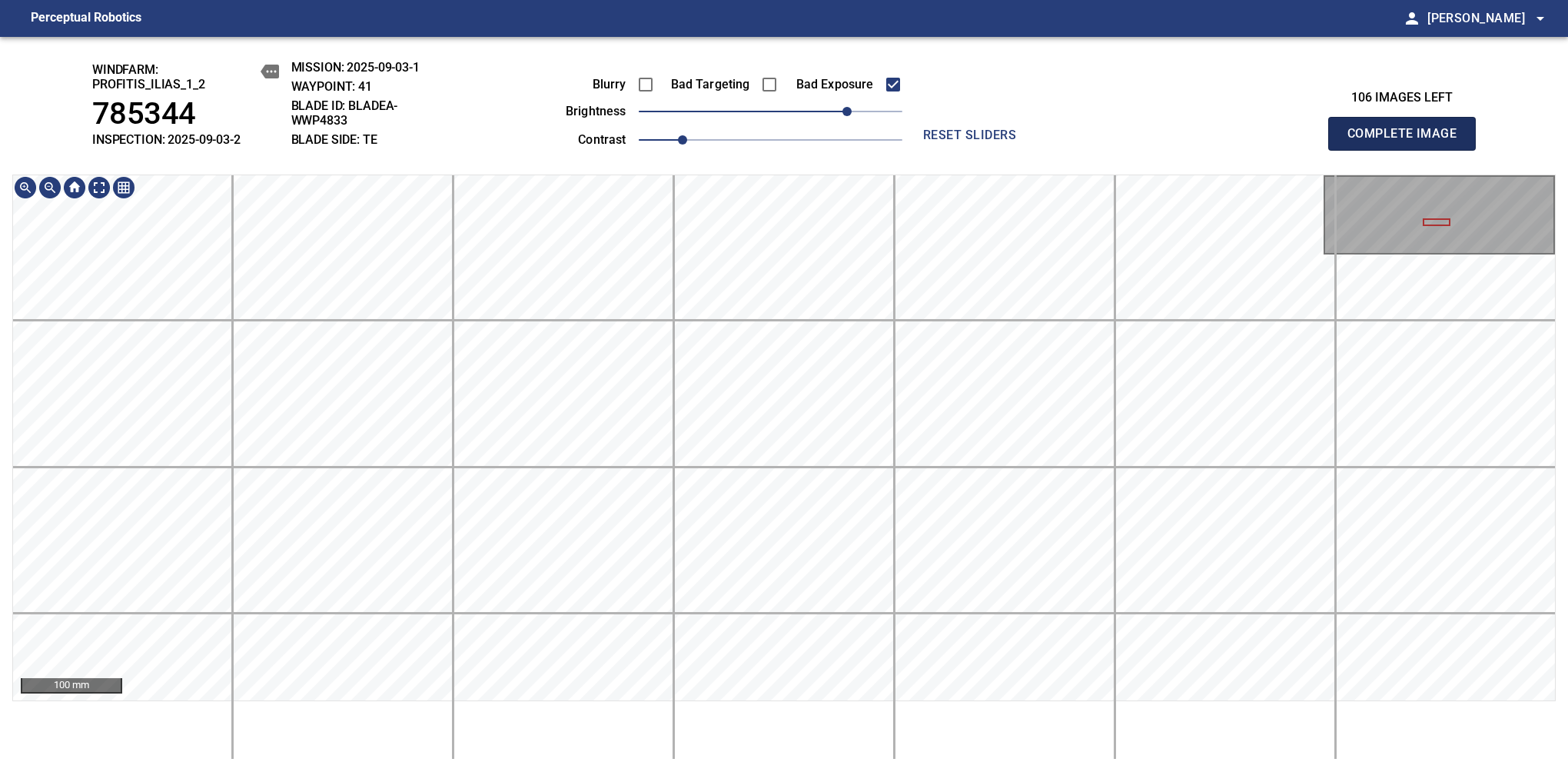
click at [990, 142] on span "Complete Image" at bounding box center [1402, 133] width 114 height 21
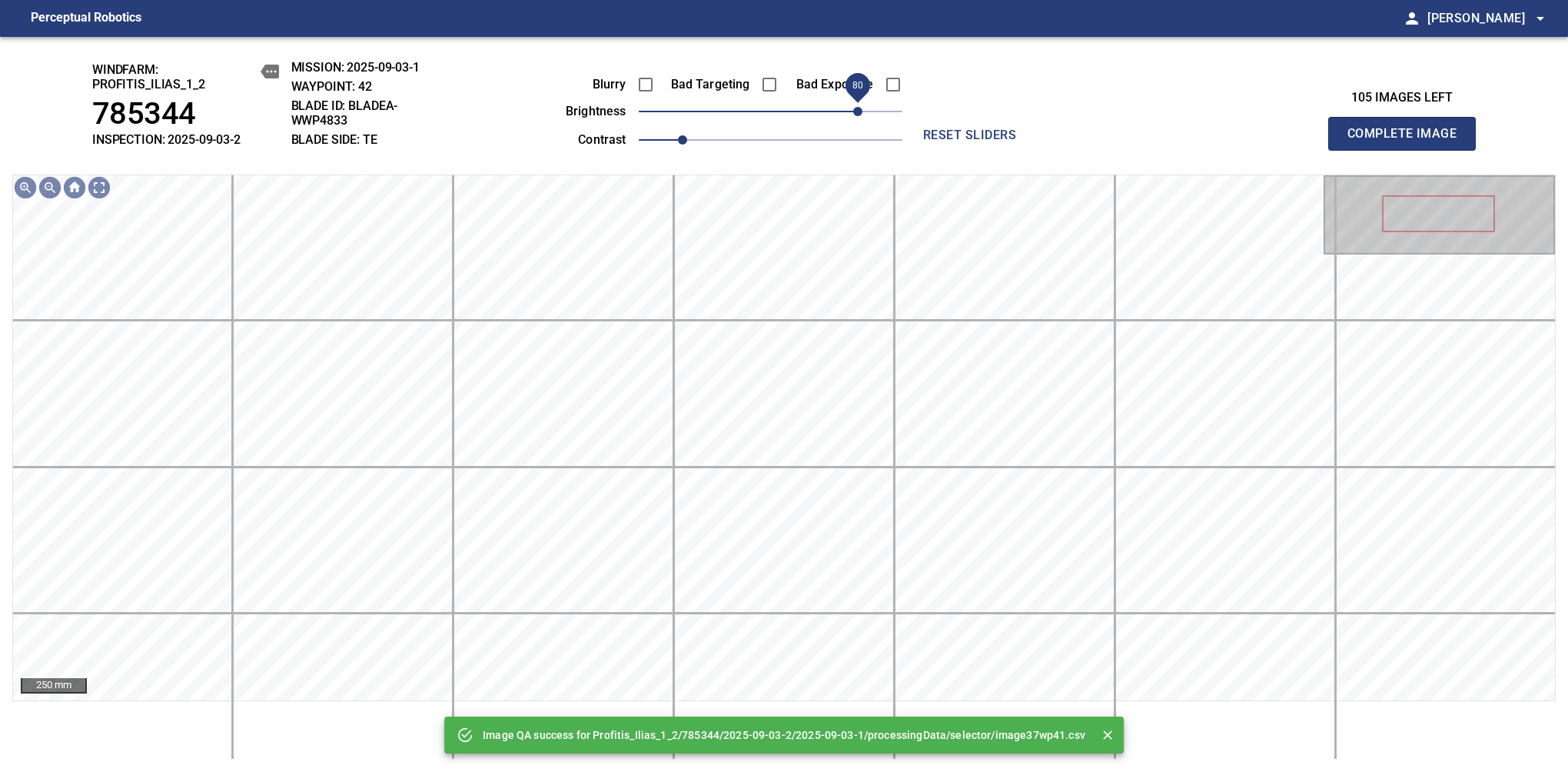
click at [861, 114] on span "80" at bounding box center [770, 111] width 264 height 21
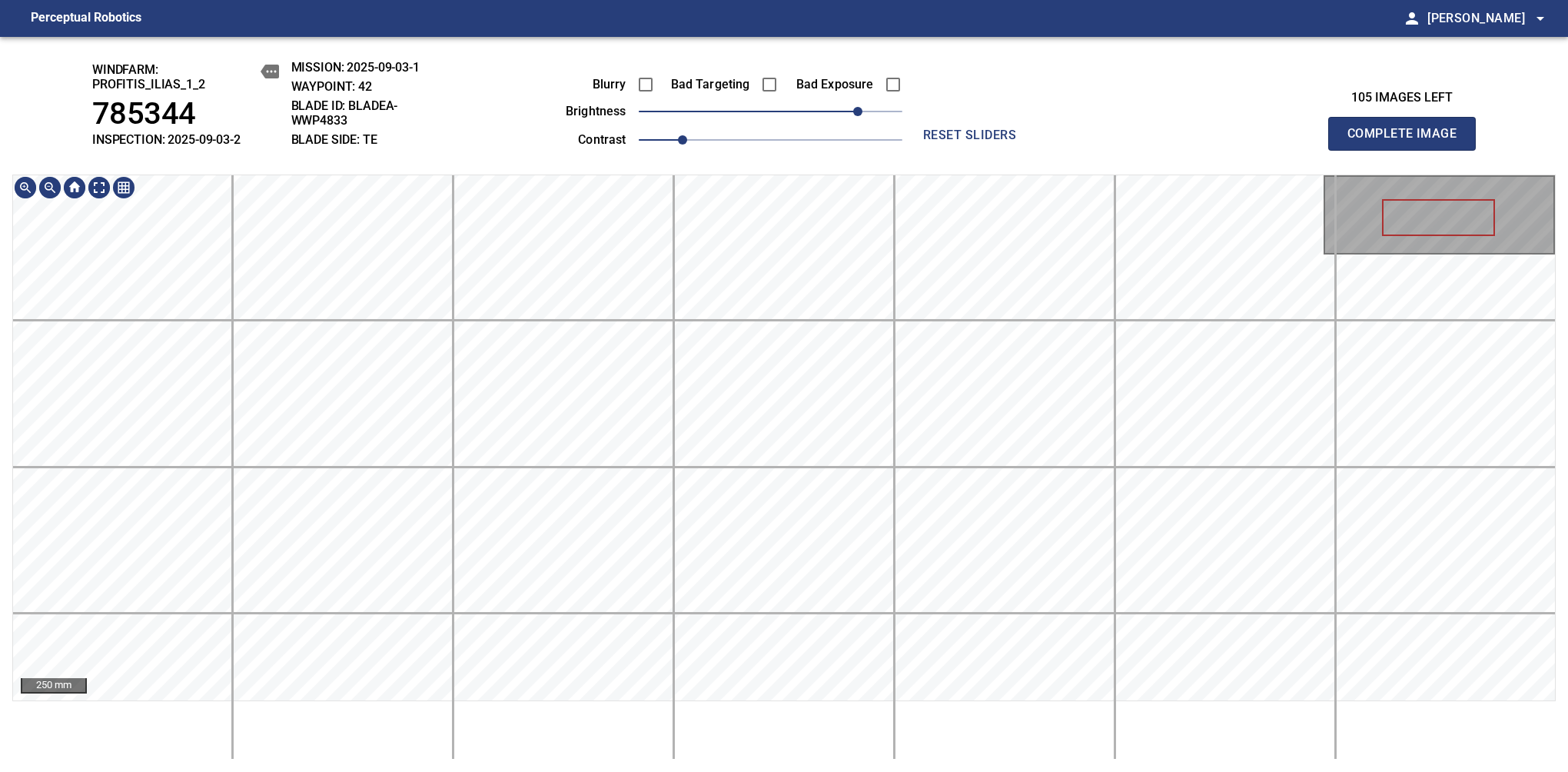
click at [794, 0] on html "Perceptual Robotics person Alex Semenov arrow_drop_down windfarm: Profitis_Ilia…" at bounding box center [784, 386] width 1568 height 772
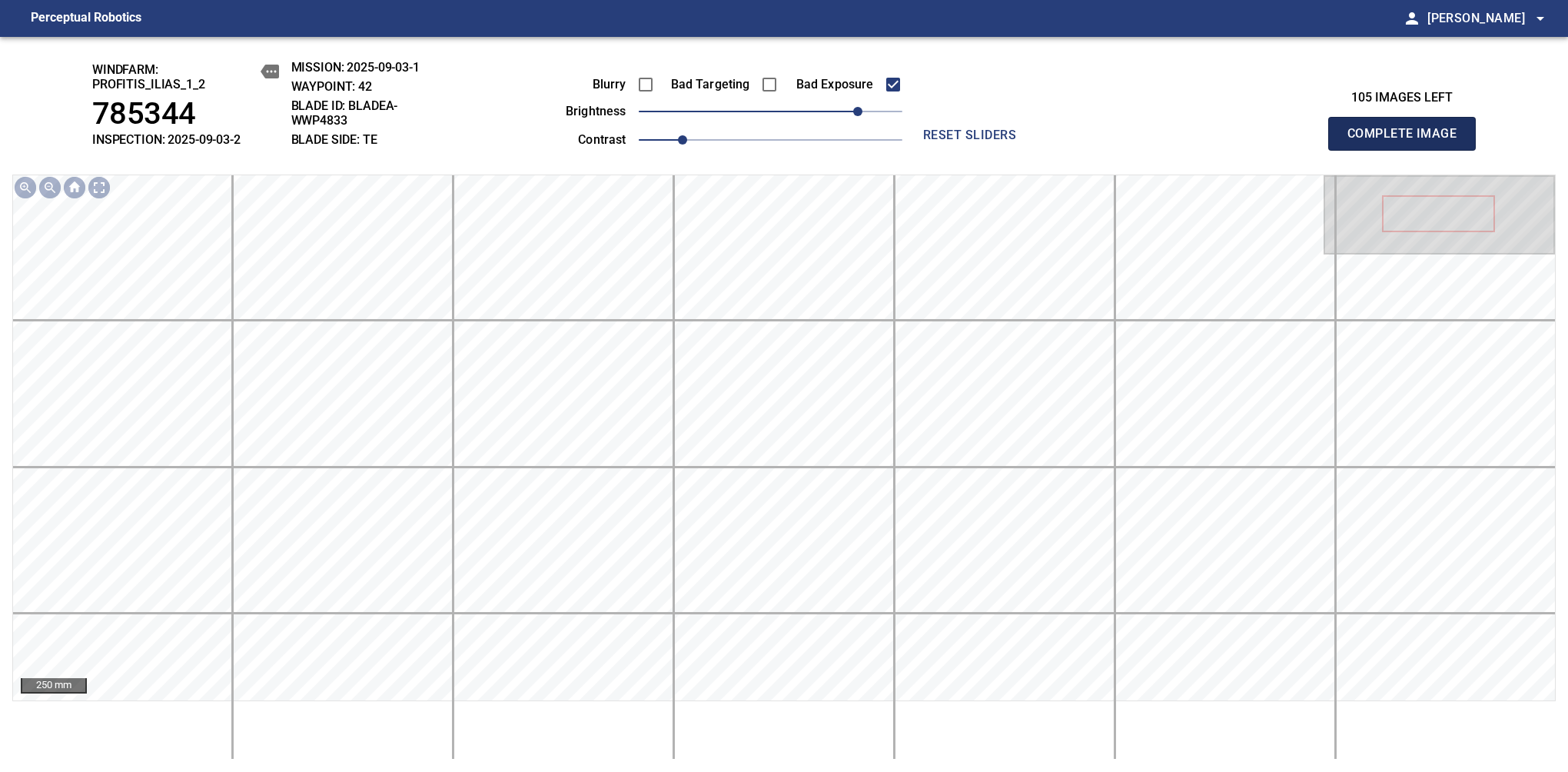
click at [990, 142] on span "Complete Image" at bounding box center [1402, 133] width 114 height 21
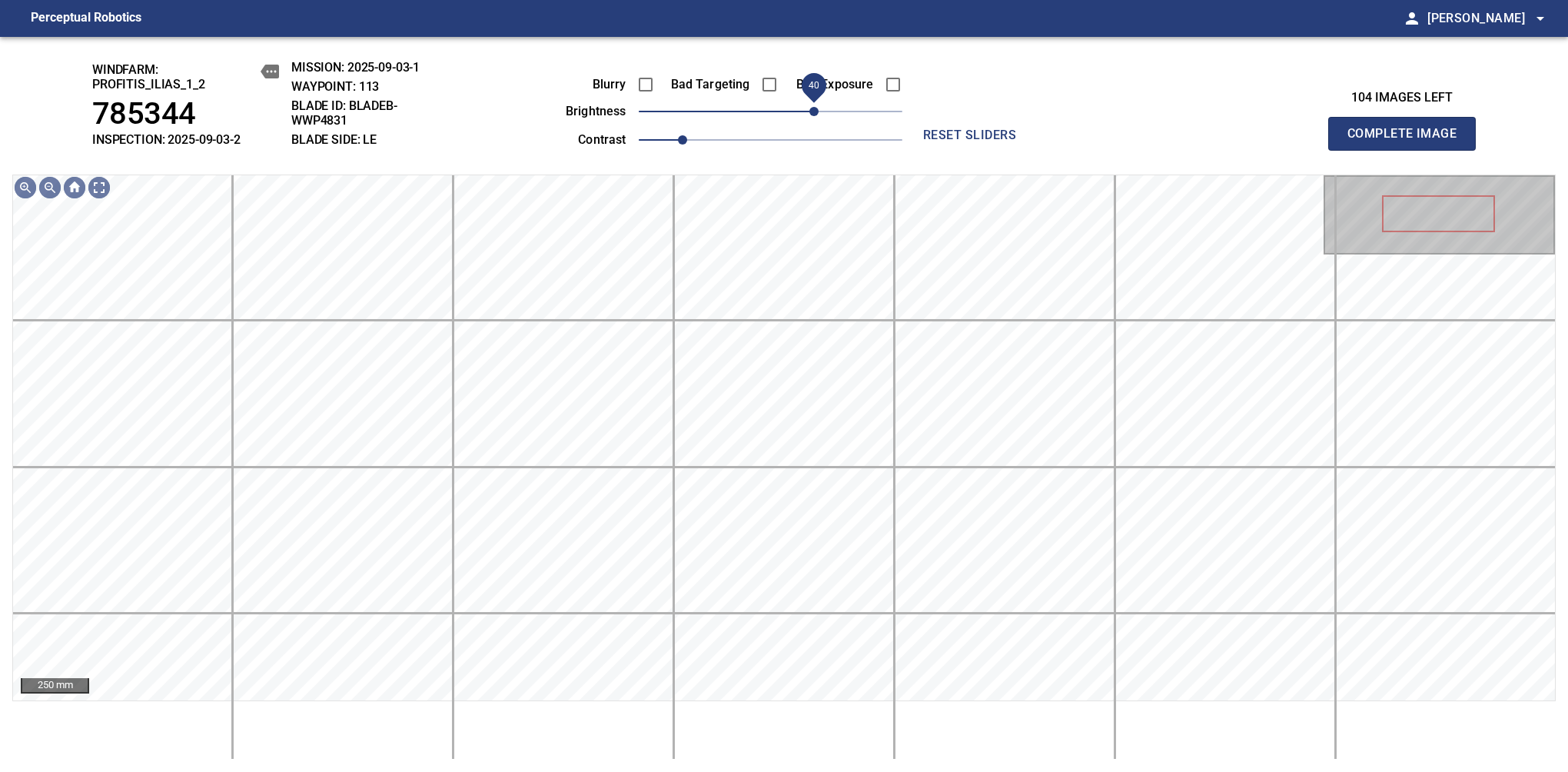
drag, startPoint x: 774, startPoint y: 124, endPoint x: 815, endPoint y: 114, distance: 42.2
click at [815, 114] on span "40" at bounding box center [813, 111] width 9 height 9
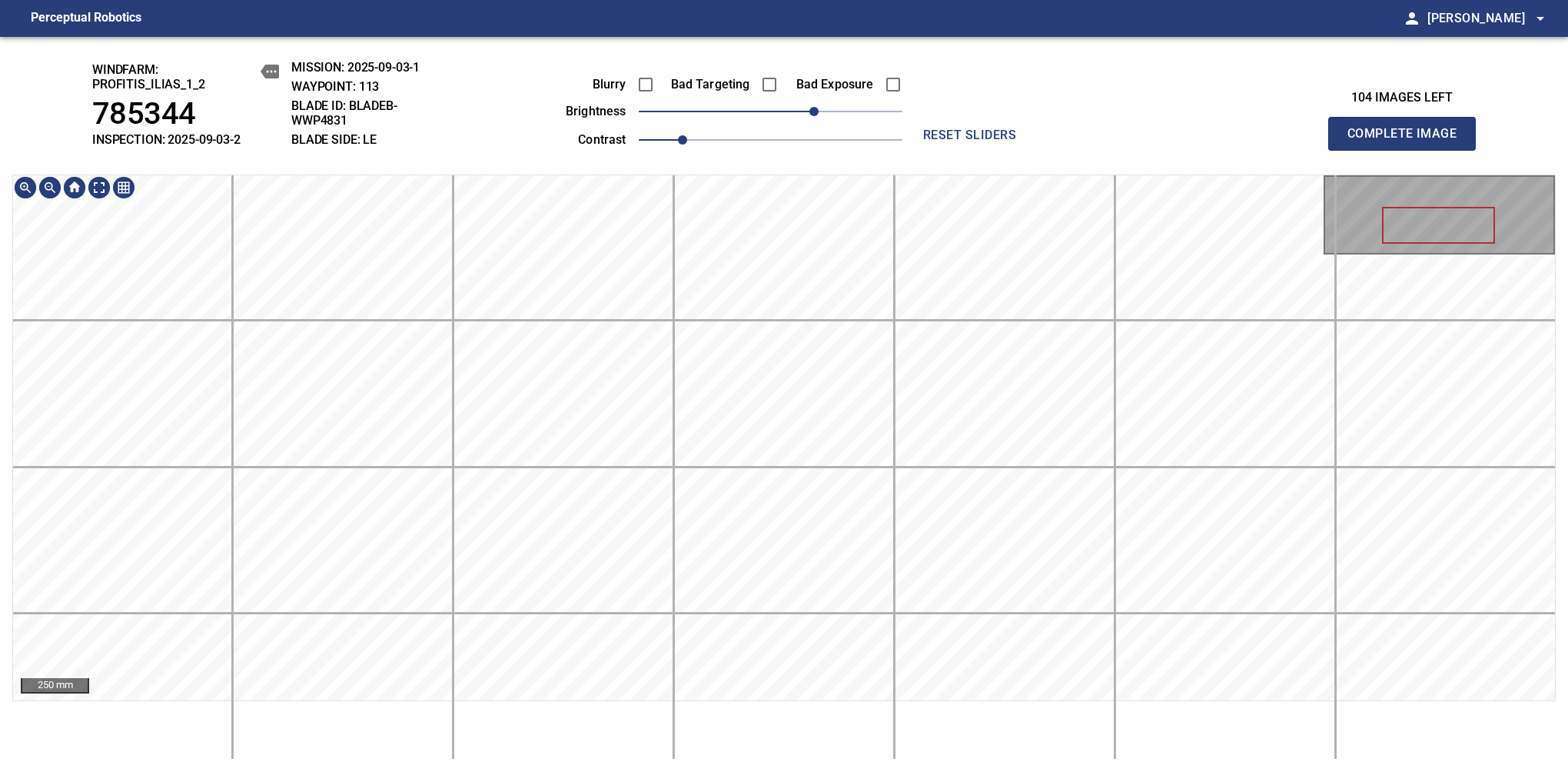
click at [700, 110] on div "windfarm: Profitis_Ilias_1_2 785344 INSPECTION: 2025-09-03-2 MISSION: 2025-09-0…" at bounding box center [784, 404] width 1568 height 735
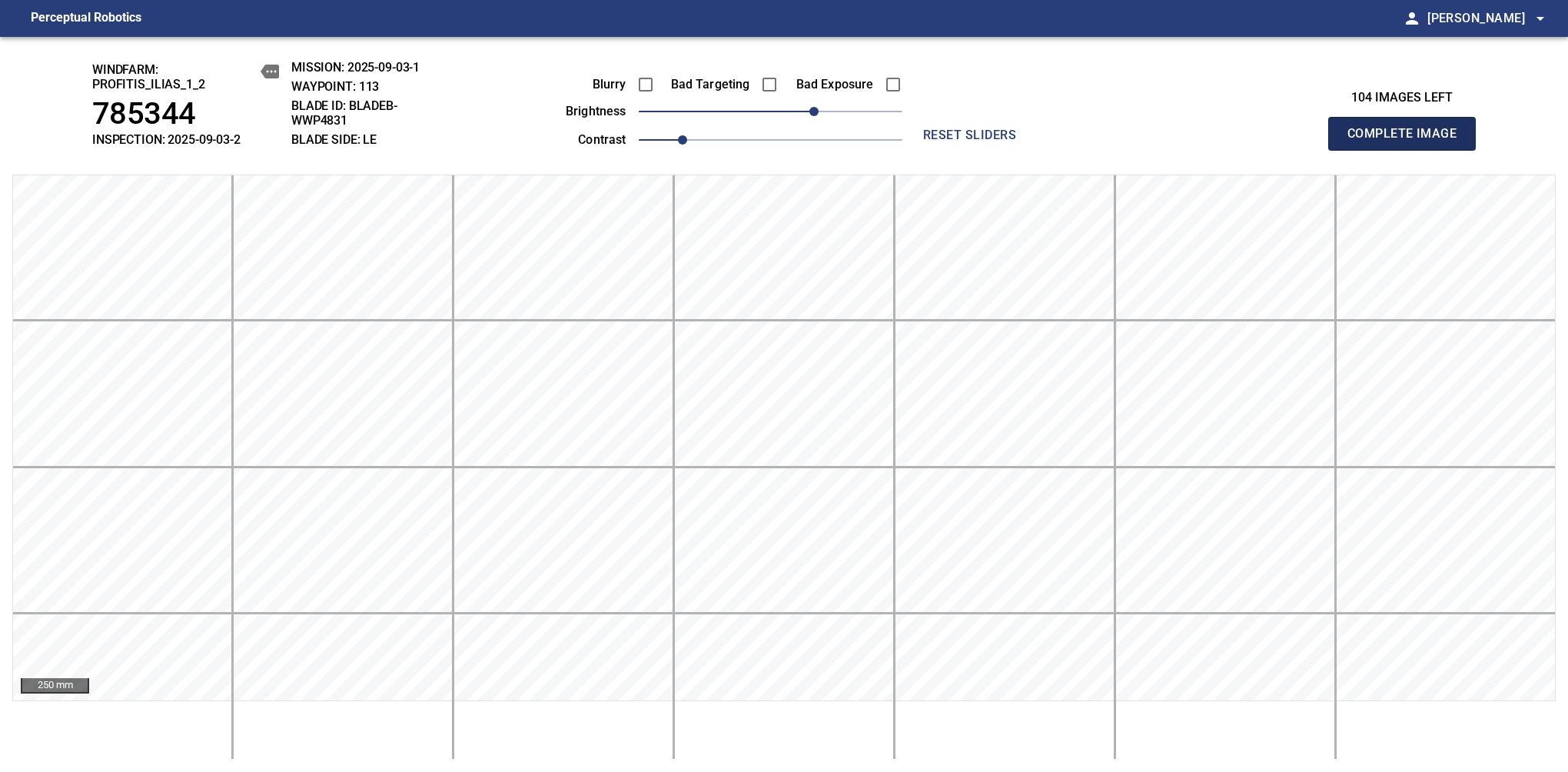
click at [990, 142] on span "Complete Image" at bounding box center [1402, 133] width 114 height 21
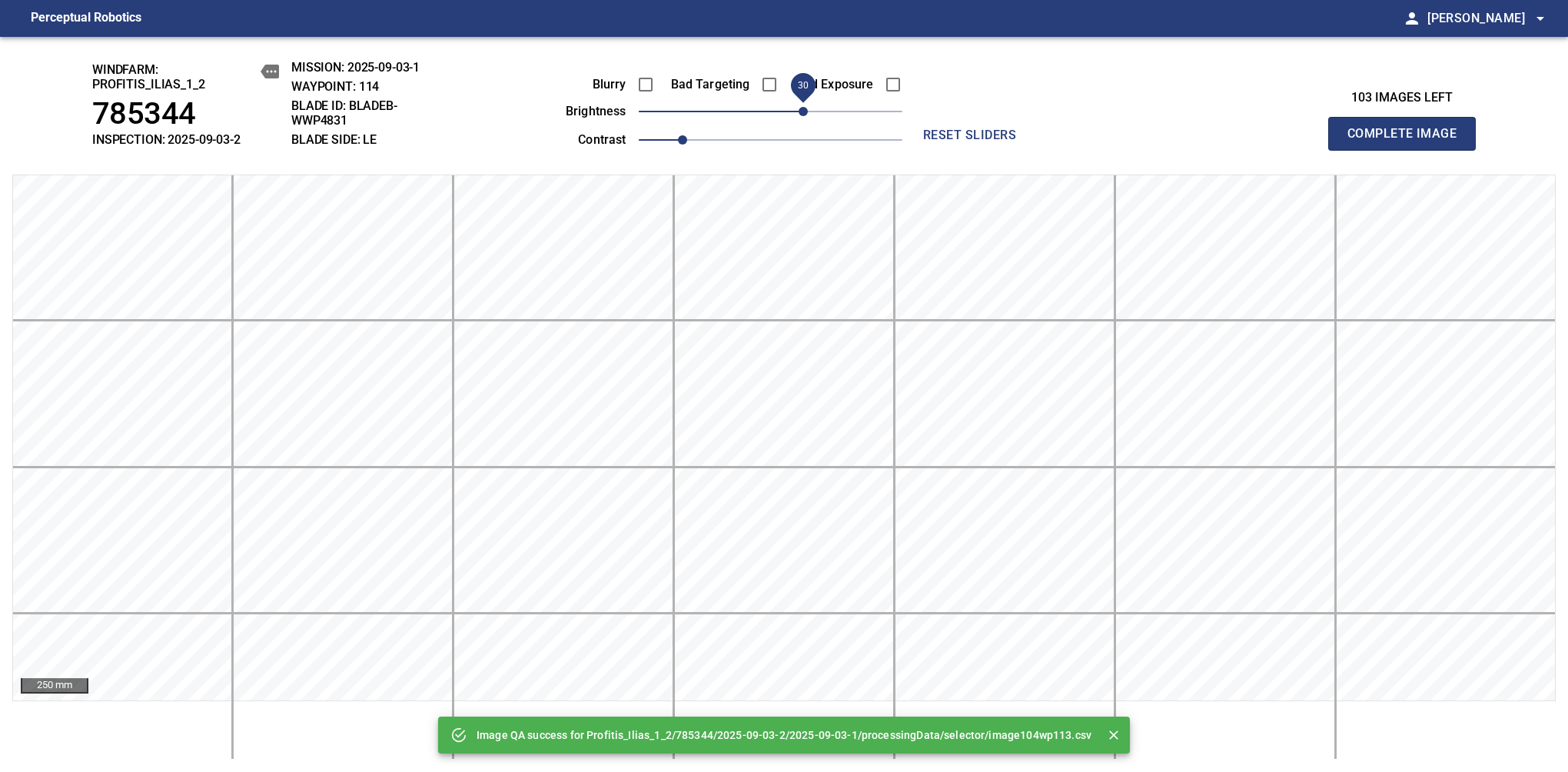
drag, startPoint x: 793, startPoint y: 118, endPoint x: 805, endPoint y: 110, distance: 14.4
click at [805, 110] on span "30" at bounding box center [770, 111] width 264 height 21
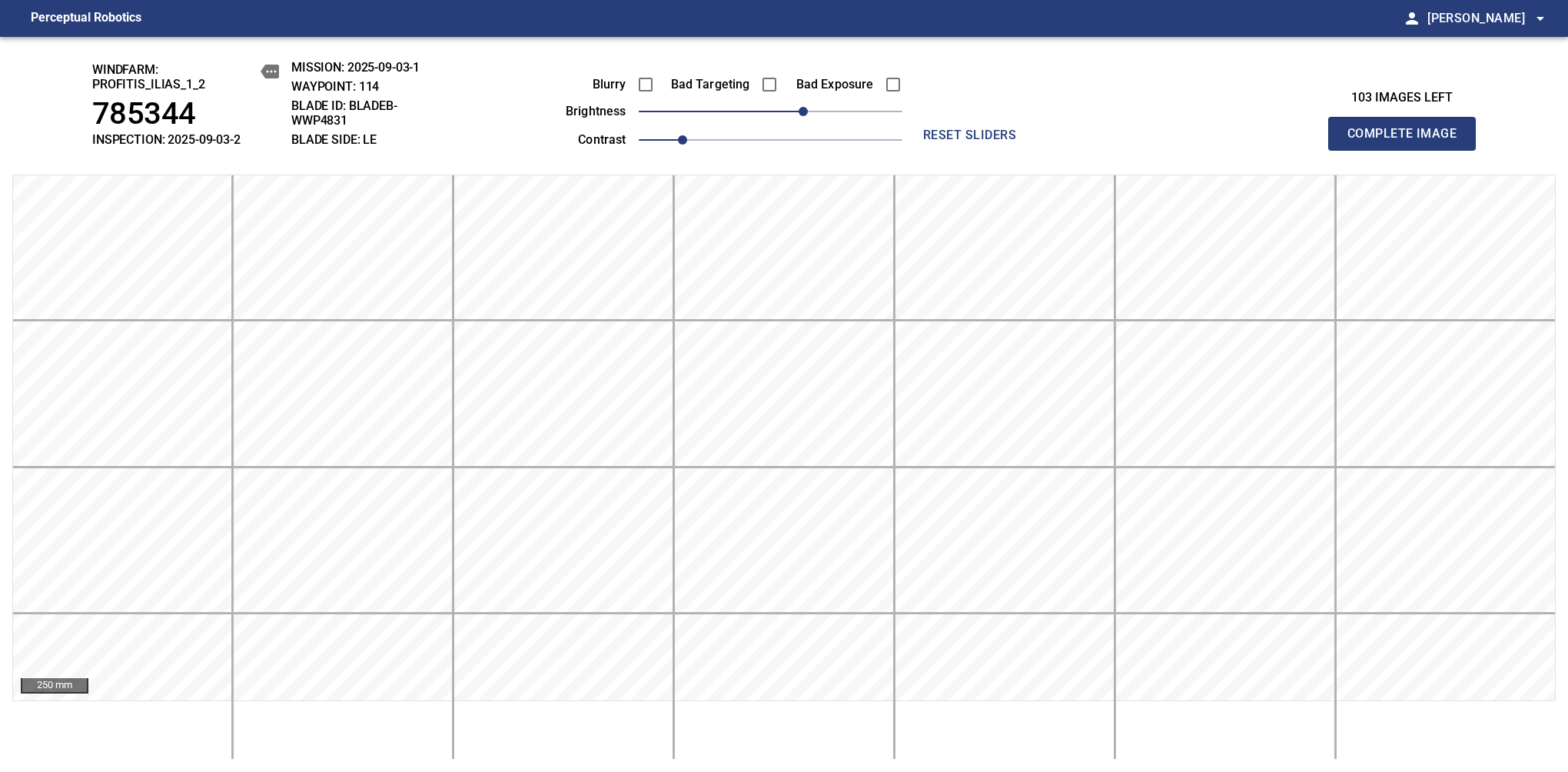
click at [990, 142] on span "Complete Image" at bounding box center [1402, 133] width 114 height 21
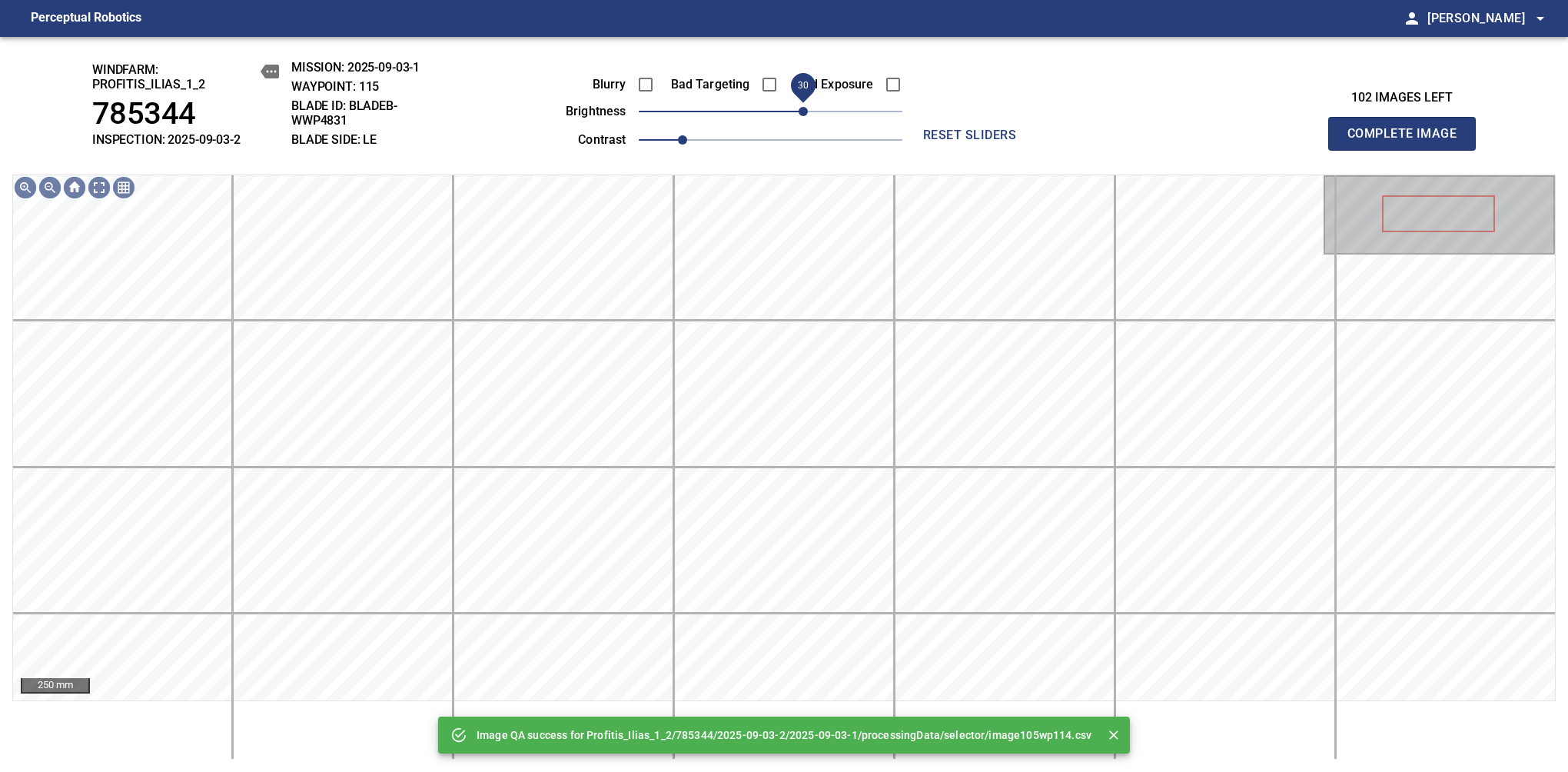
drag, startPoint x: 778, startPoint y: 115, endPoint x: 802, endPoint y: 120, distance: 24.5
click at [802, 116] on span "30" at bounding box center [803, 111] width 9 height 9
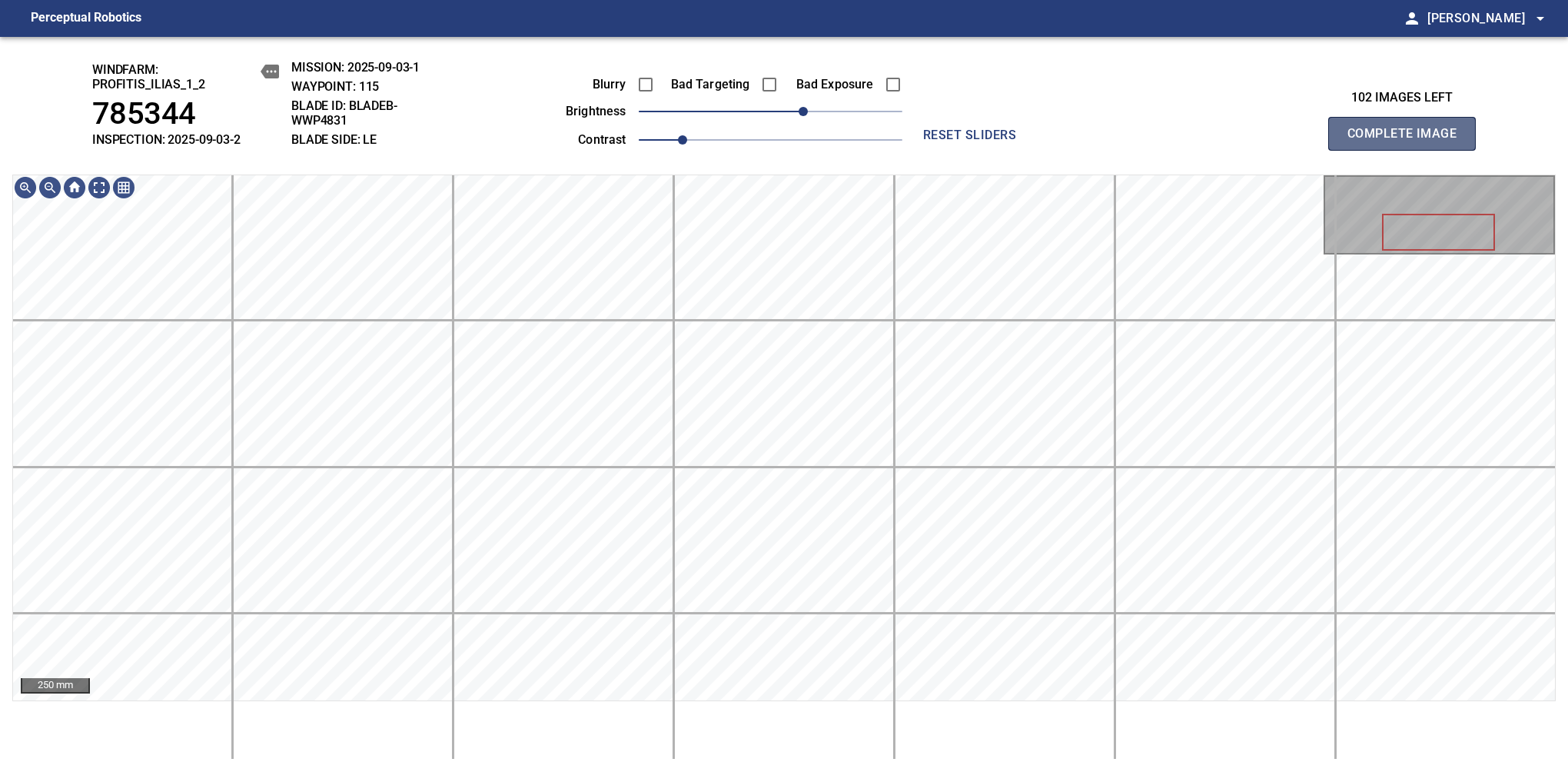
click at [990, 142] on span "Complete Image" at bounding box center [1402, 133] width 114 height 21
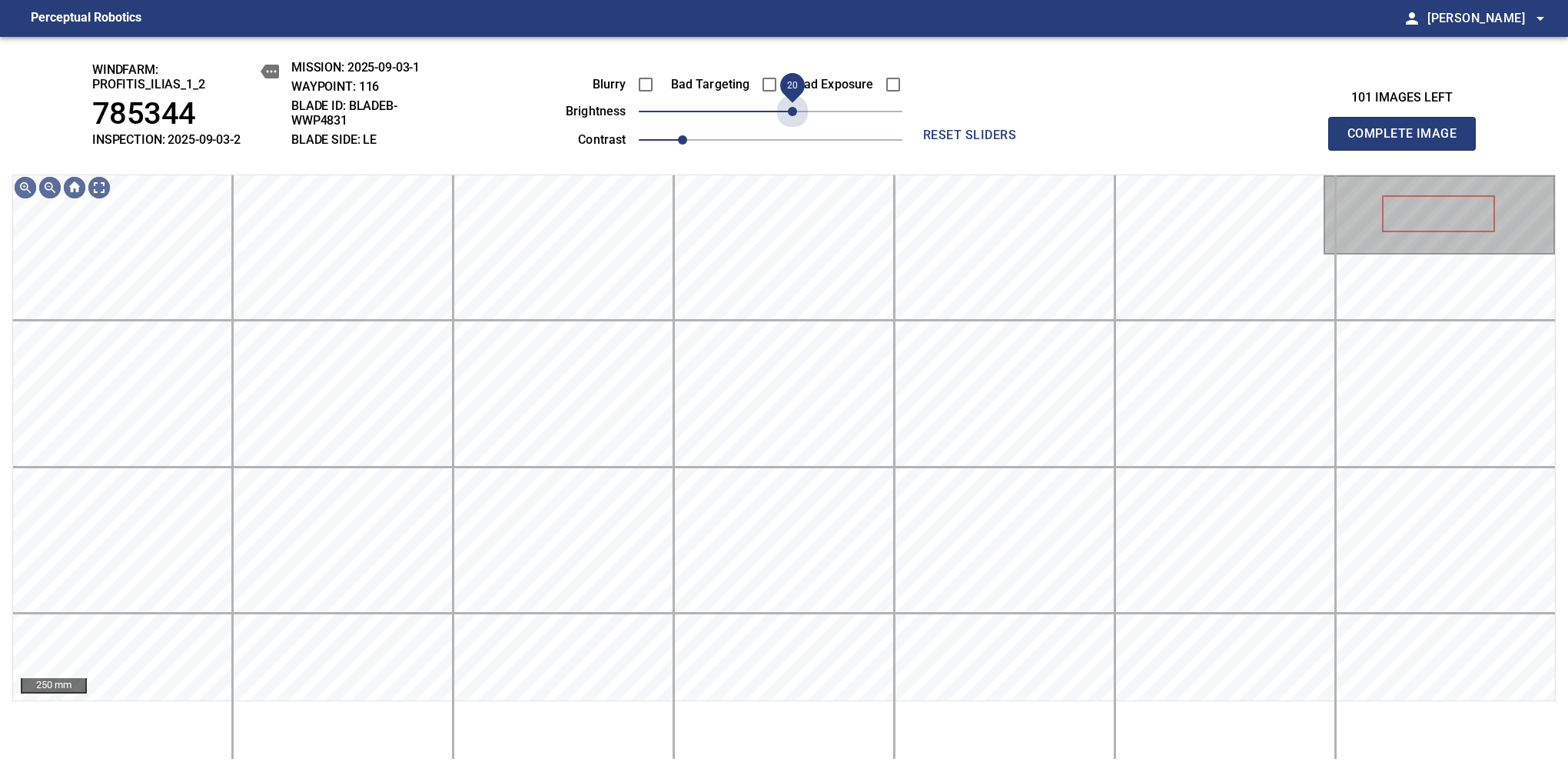
drag, startPoint x: 773, startPoint y: 110, endPoint x: 789, endPoint y: 129, distance: 24.8
click at [789, 129] on div "Blurry Bad Targeting Bad Exposure brightness 20 contrast 1" at bounding box center [717, 109] width 371 height 82
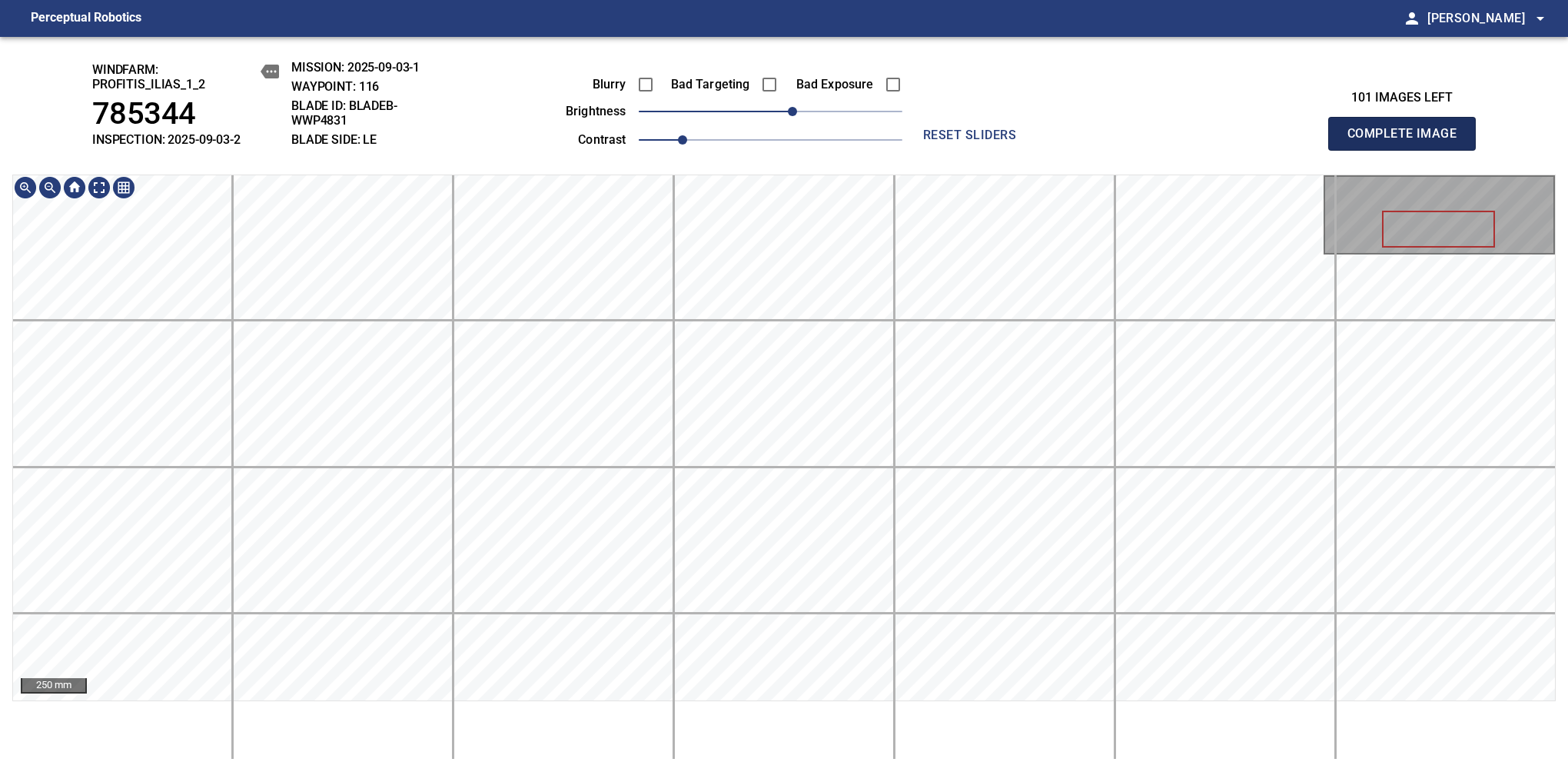
click at [990, 142] on span "Complete Image" at bounding box center [1402, 133] width 114 height 21
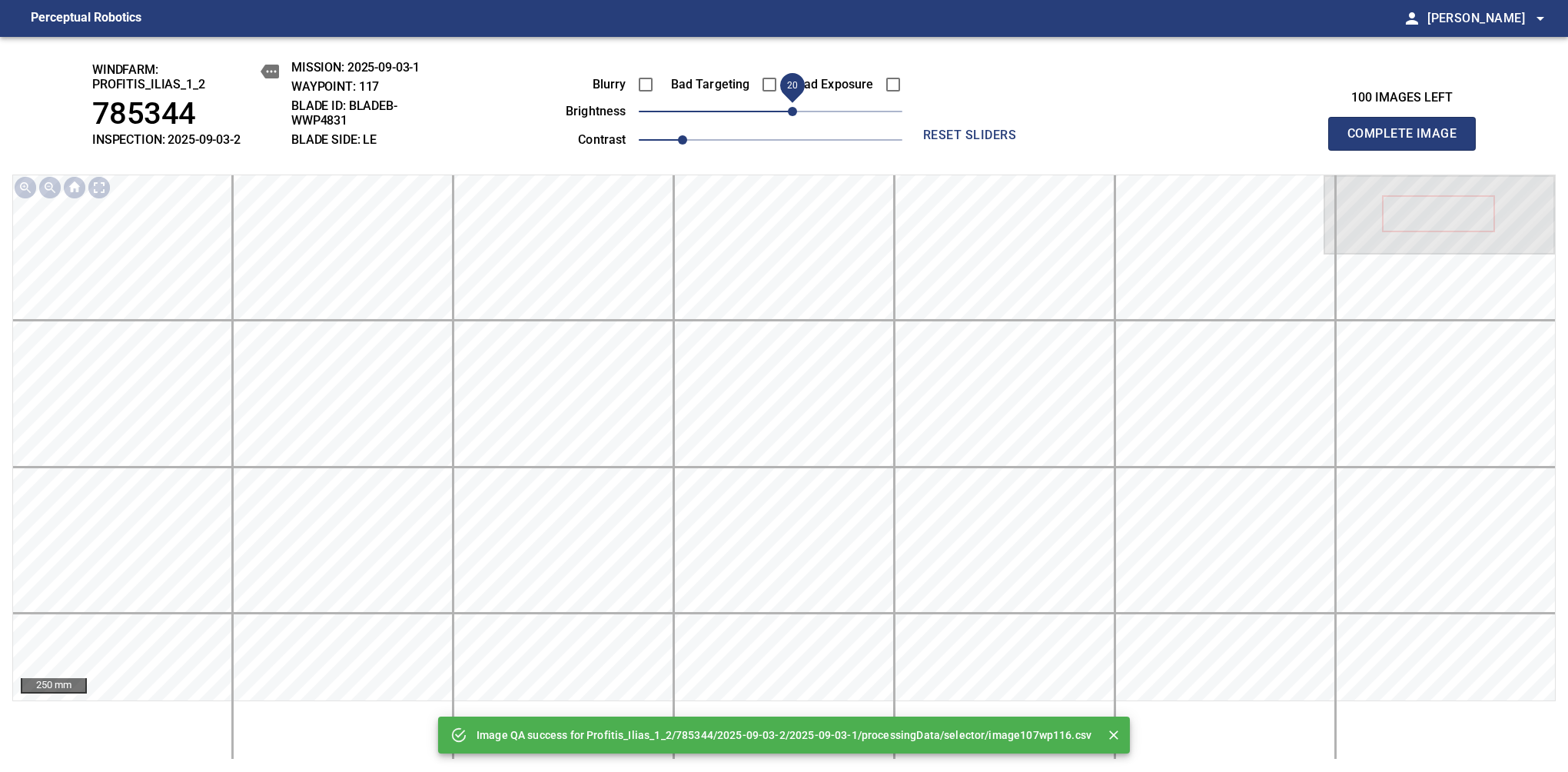
drag, startPoint x: 769, startPoint y: 117, endPoint x: 794, endPoint y: 108, distance: 26.6
click at [794, 108] on span "20" at bounding box center [792, 111] width 9 height 9
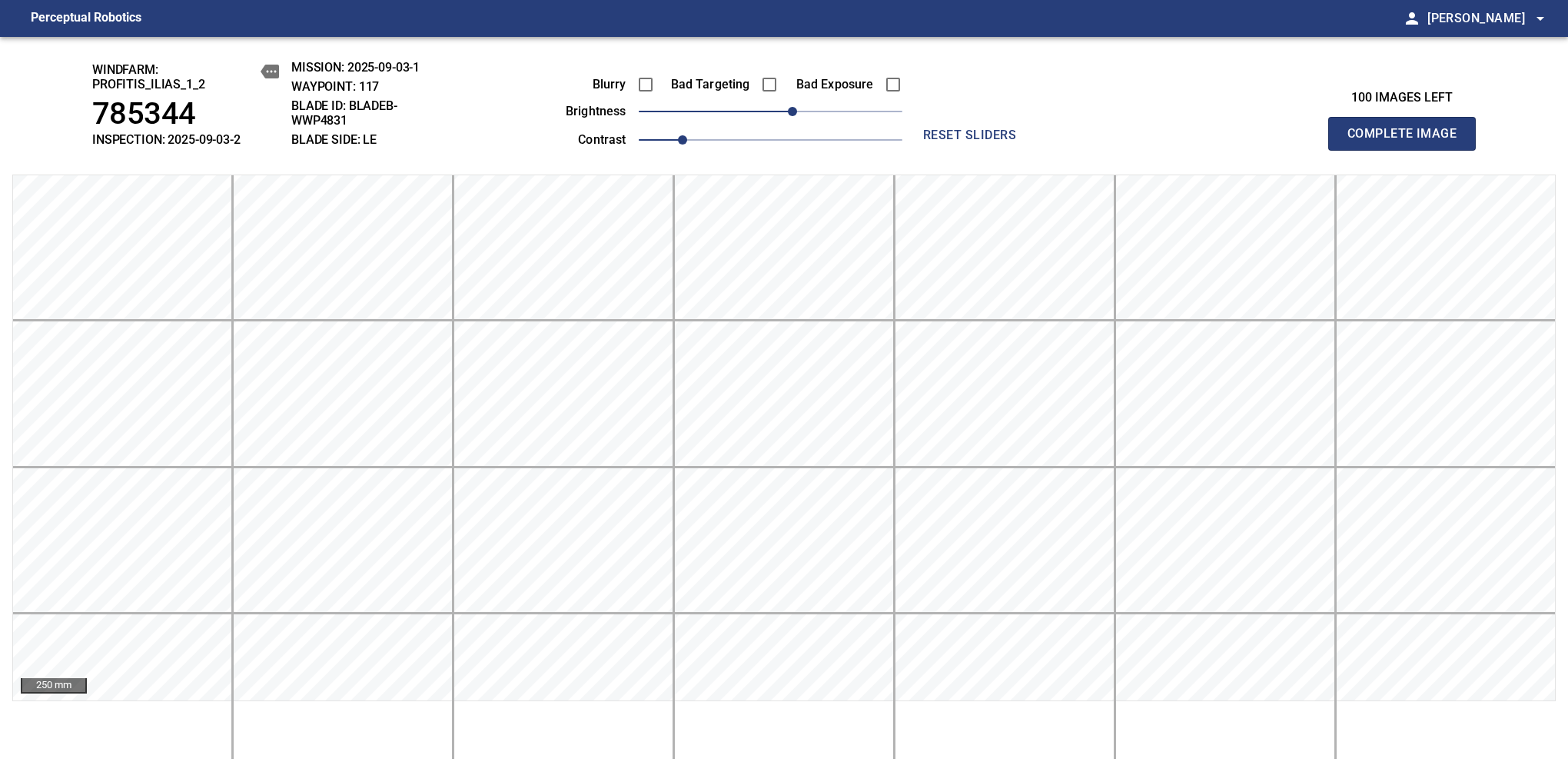
click at [990, 142] on span "Complete Image" at bounding box center [1402, 133] width 114 height 21
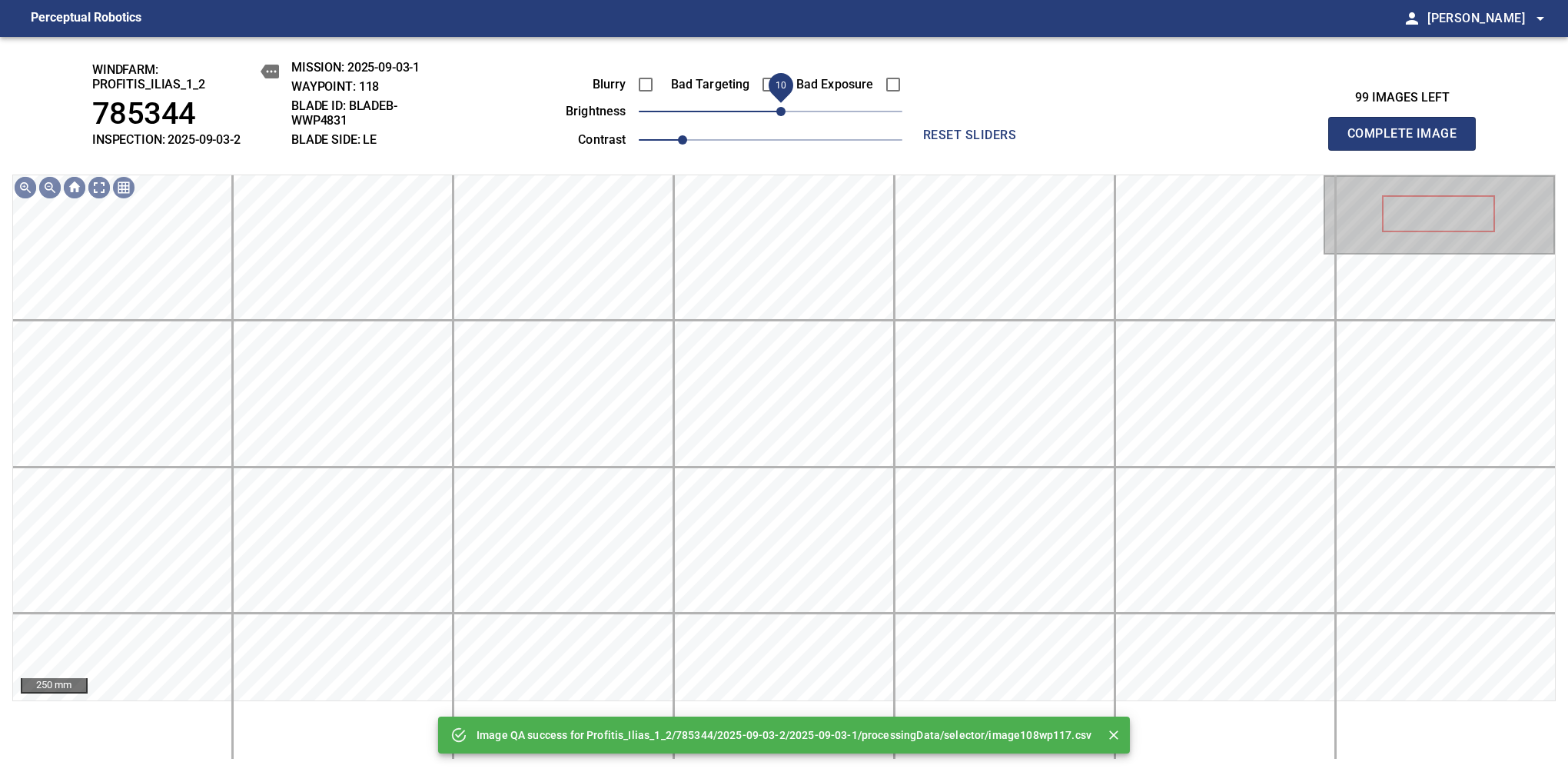
drag, startPoint x: 767, startPoint y: 119, endPoint x: 784, endPoint y: 114, distance: 17.7
click at [784, 114] on span "10" at bounding box center [780, 111] width 9 height 9
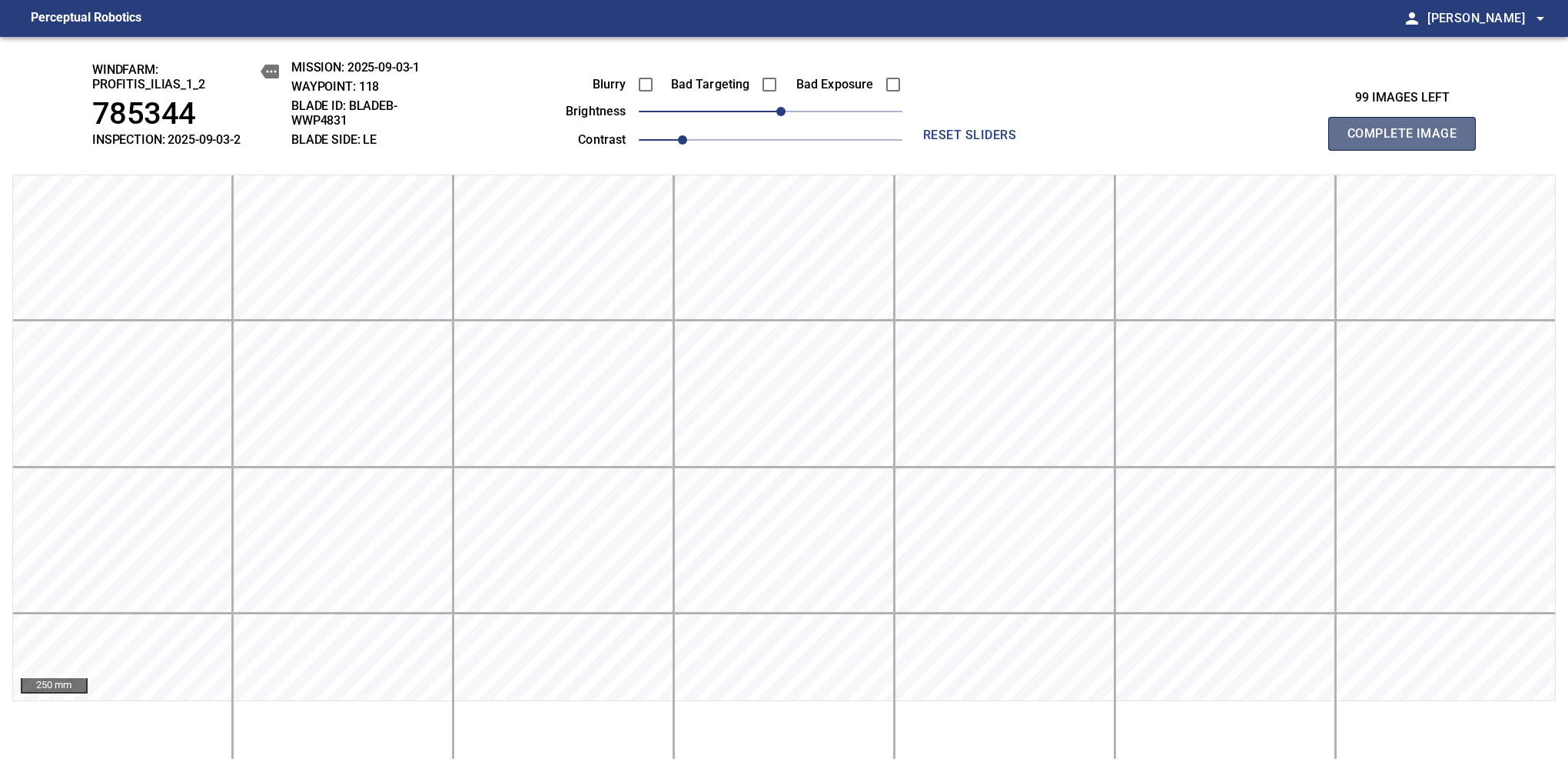
click at [990, 142] on span "Complete Image" at bounding box center [1402, 133] width 114 height 21
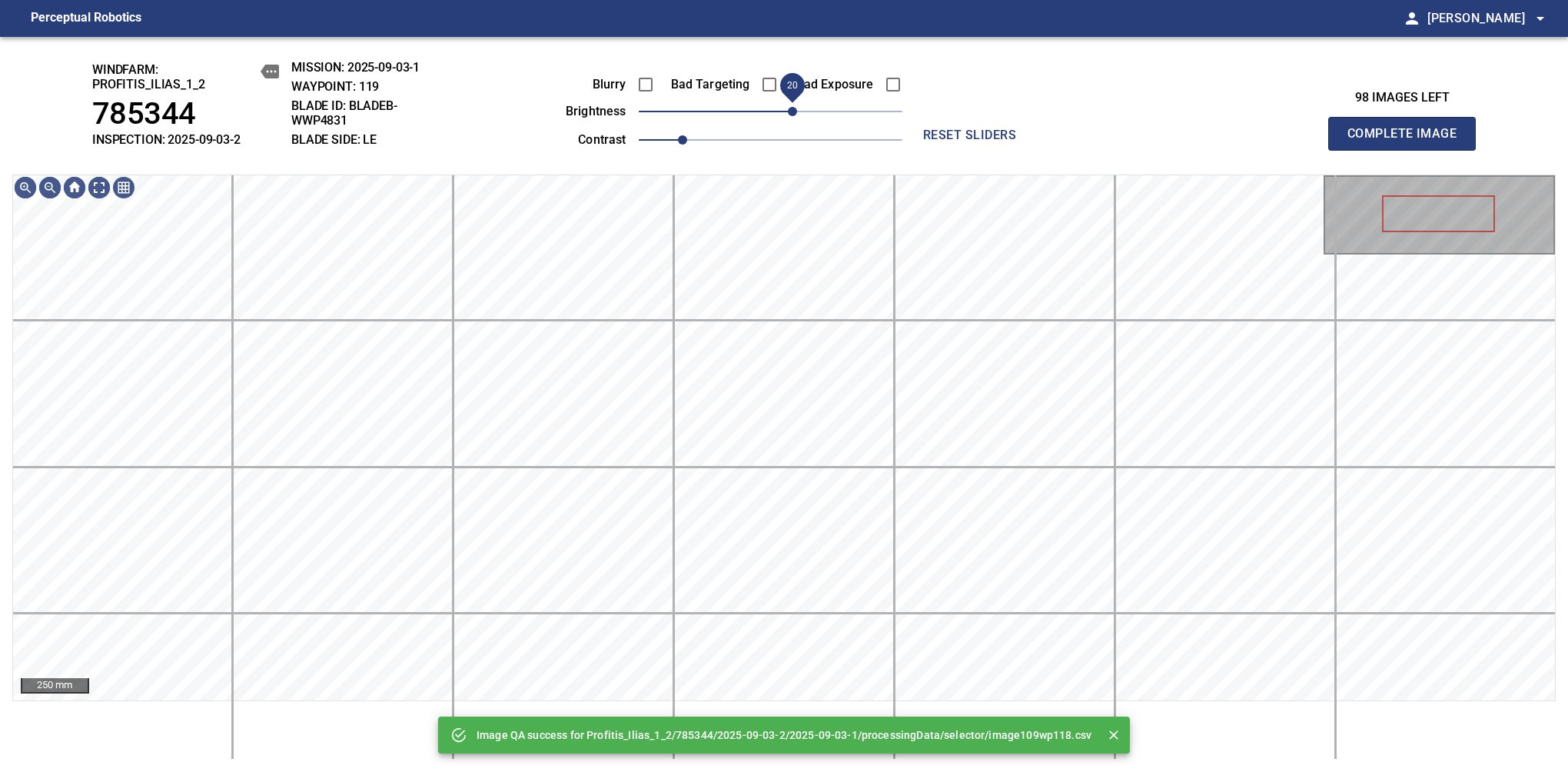
drag, startPoint x: 771, startPoint y: 114, endPoint x: 794, endPoint y: 110, distance: 23.3
click at [794, 110] on span "20" at bounding box center [792, 111] width 9 height 9
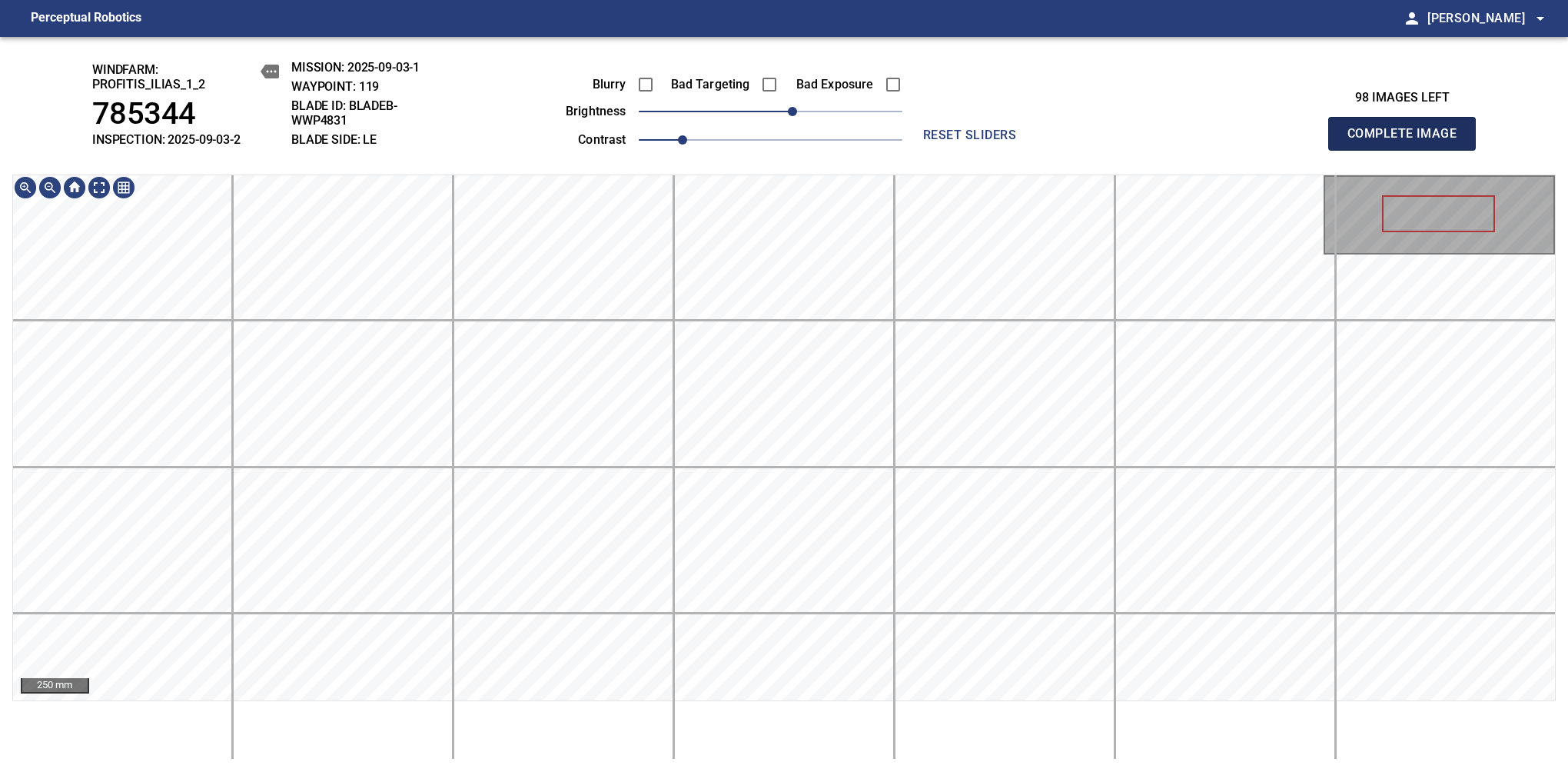
click at [990, 142] on span "Complete Image" at bounding box center [1402, 133] width 114 height 21
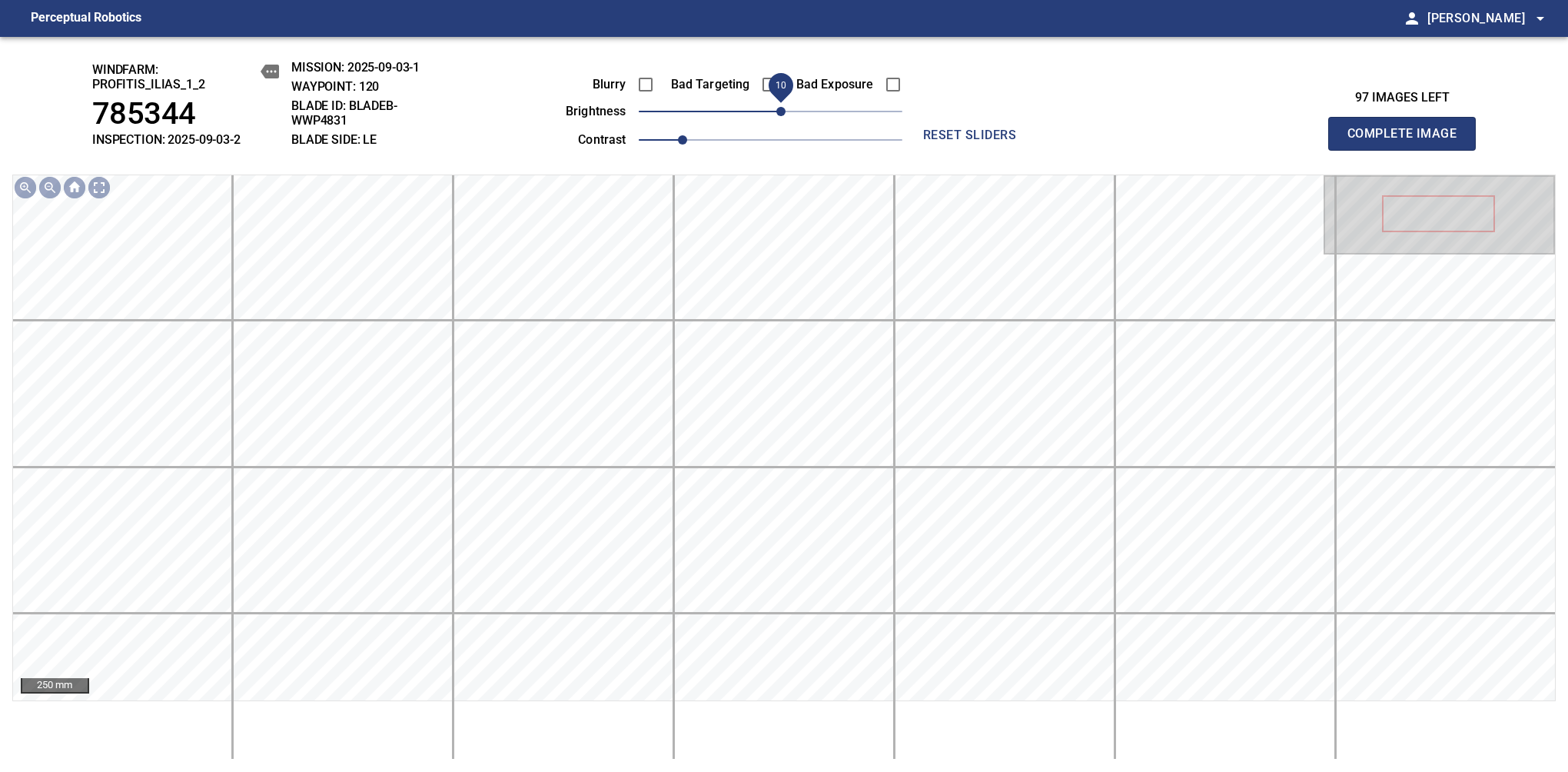
drag, startPoint x: 767, startPoint y: 109, endPoint x: 781, endPoint y: 109, distance: 14.0
click at [781, 109] on span "10" at bounding box center [780, 111] width 9 height 9
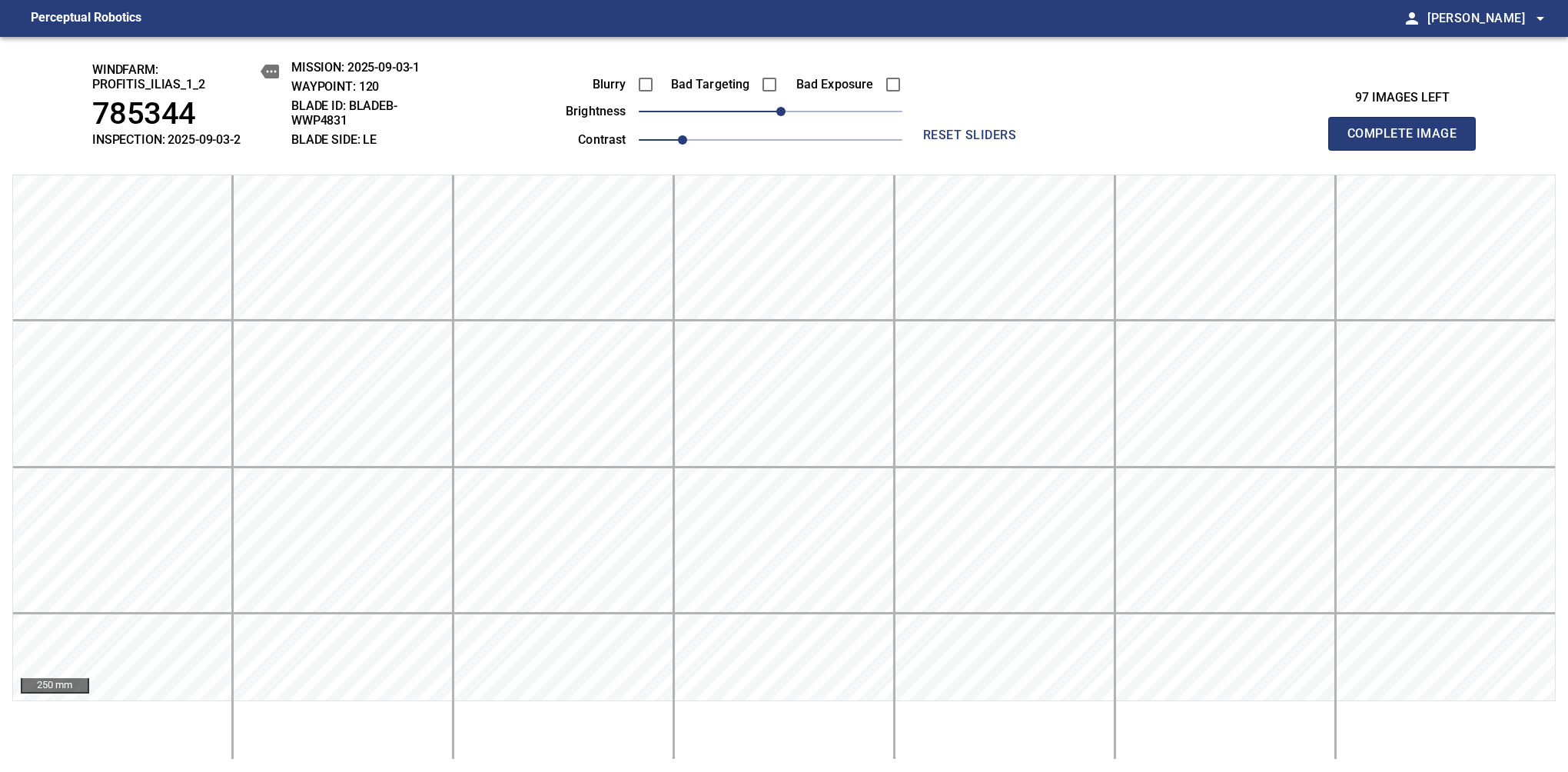
click at [990, 142] on span "Complete Image" at bounding box center [1402, 133] width 114 height 21
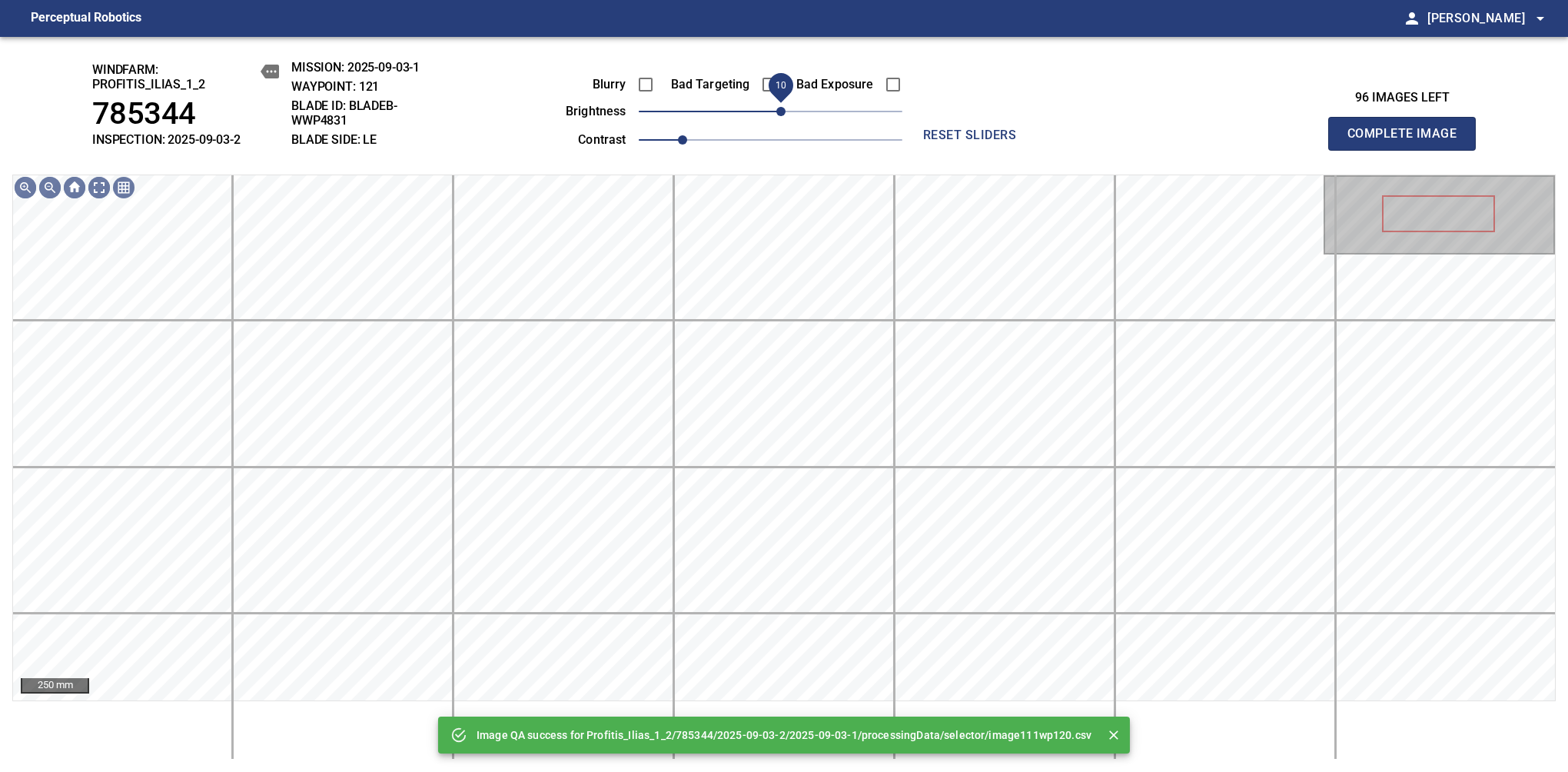
click at [778, 111] on span "10" at bounding box center [780, 111] width 9 height 9
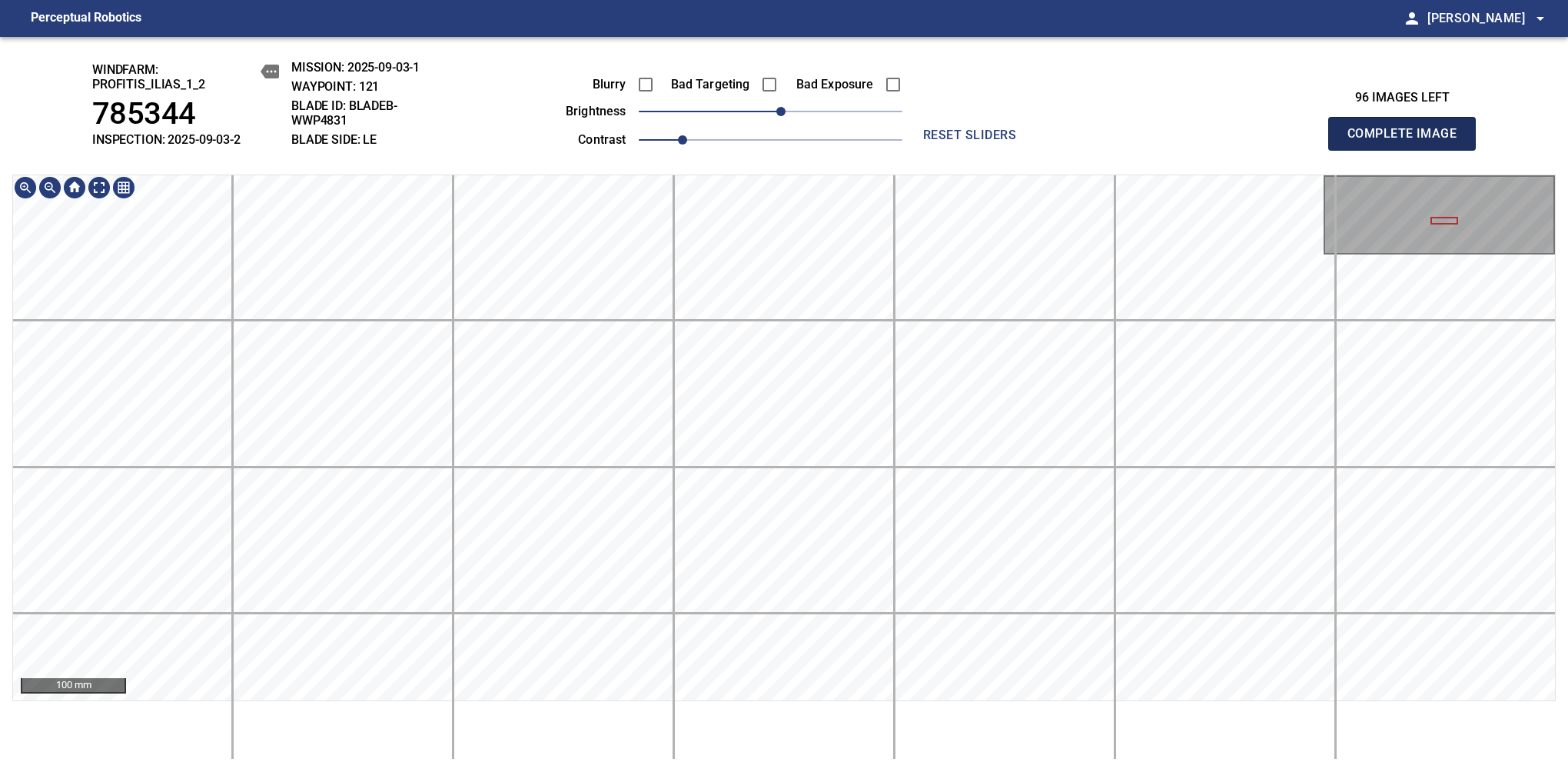
click at [990, 142] on span "Complete Image" at bounding box center [1402, 133] width 114 height 21
click at [766, 115] on span "0" at bounding box center [770, 111] width 9 height 9
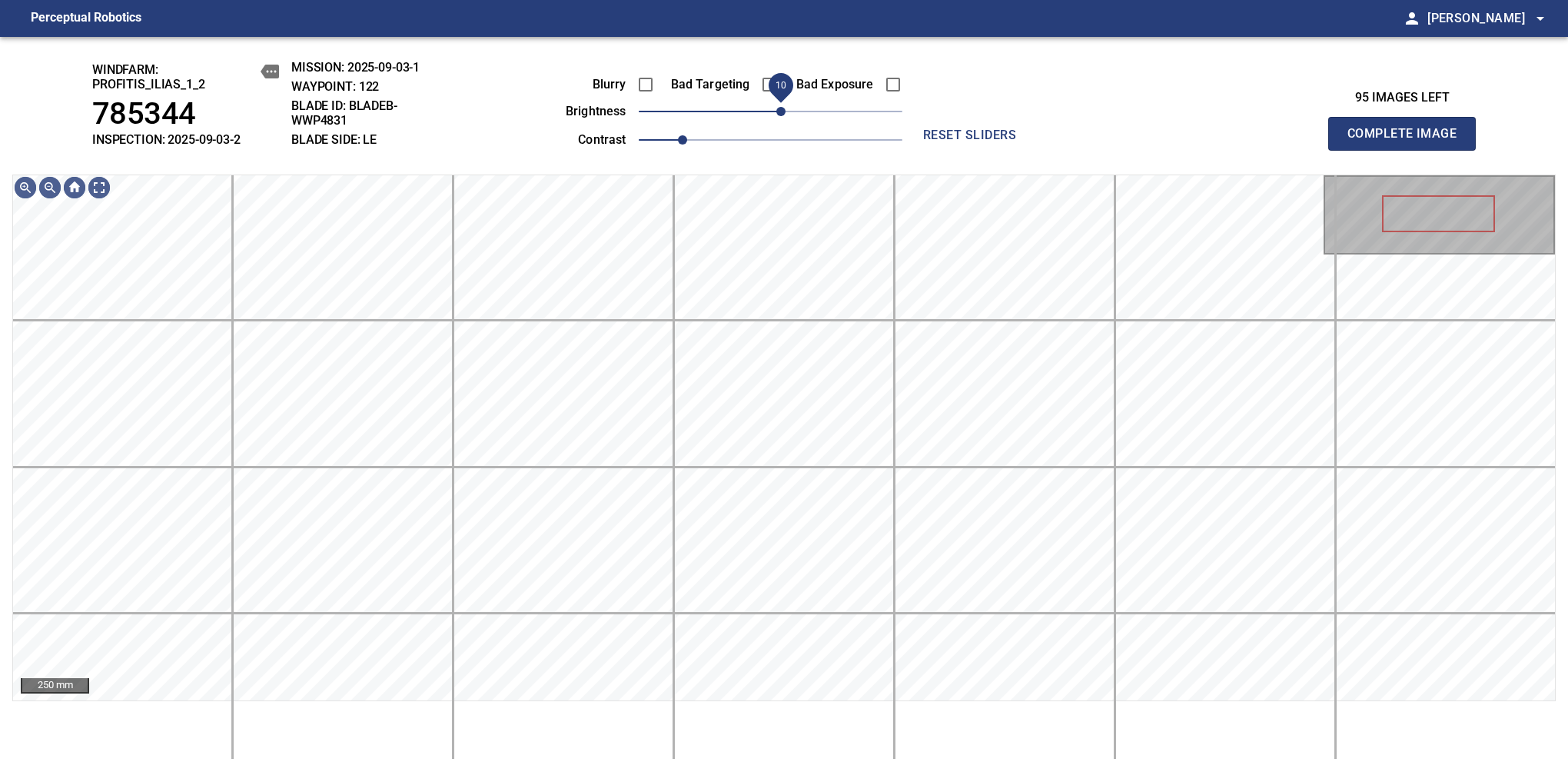
drag, startPoint x: 773, startPoint y: 111, endPoint x: 786, endPoint y: 117, distance: 14.3
click at [785, 116] on span "10" at bounding box center [780, 111] width 9 height 9
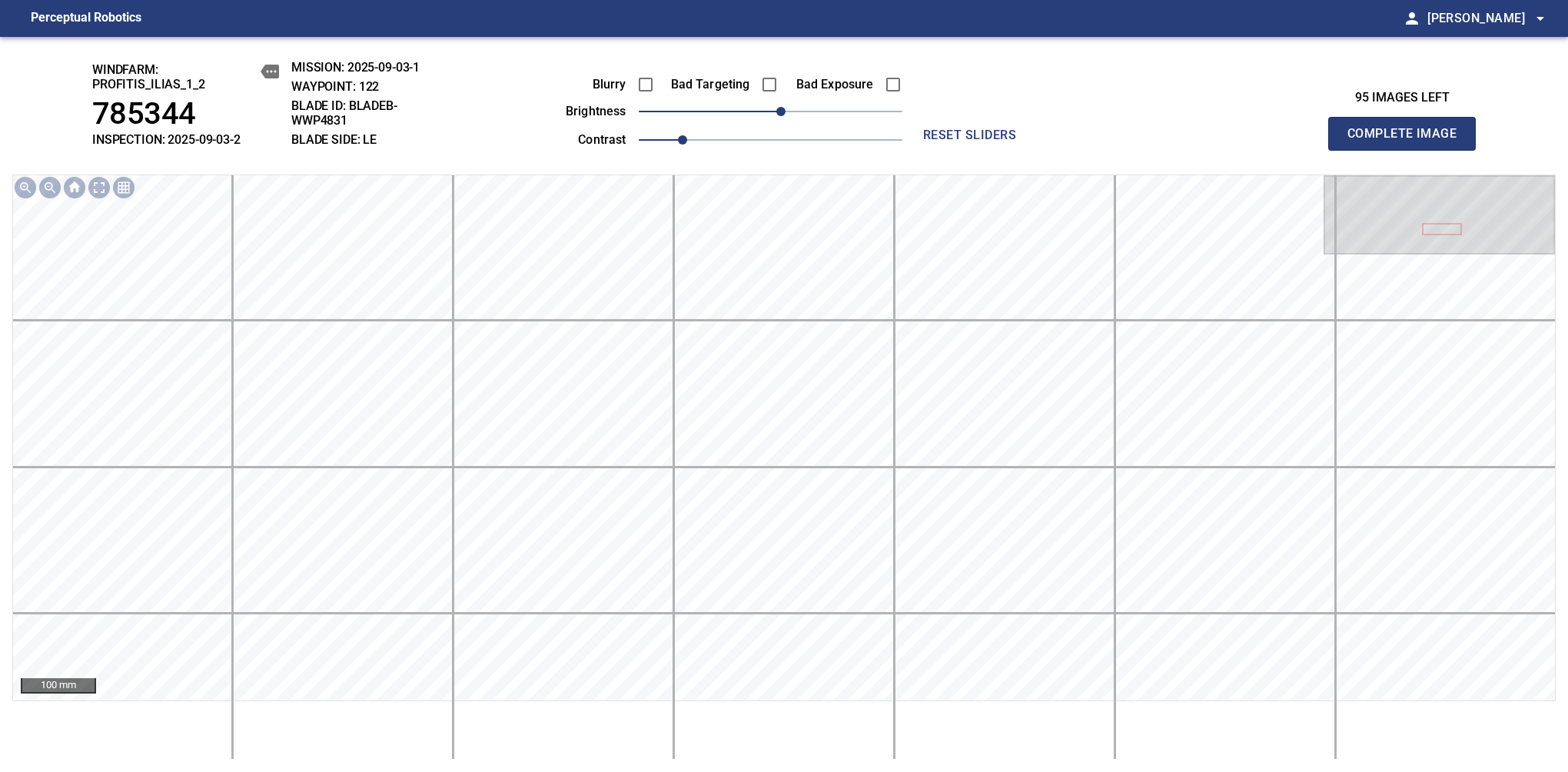
click at [990, 142] on span "Complete Image" at bounding box center [1402, 133] width 114 height 21
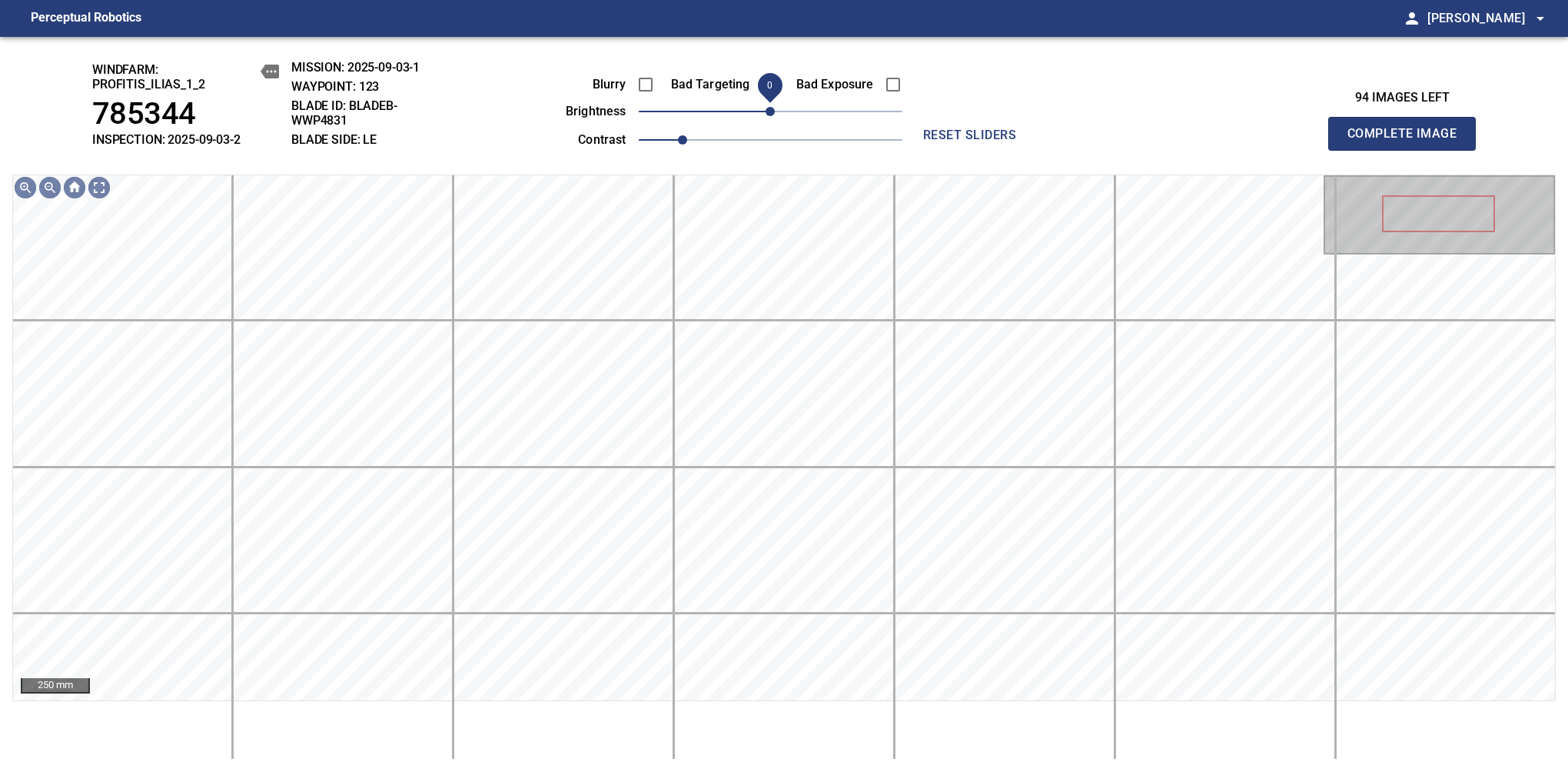
click at [773, 116] on span "0" at bounding box center [770, 111] width 9 height 9
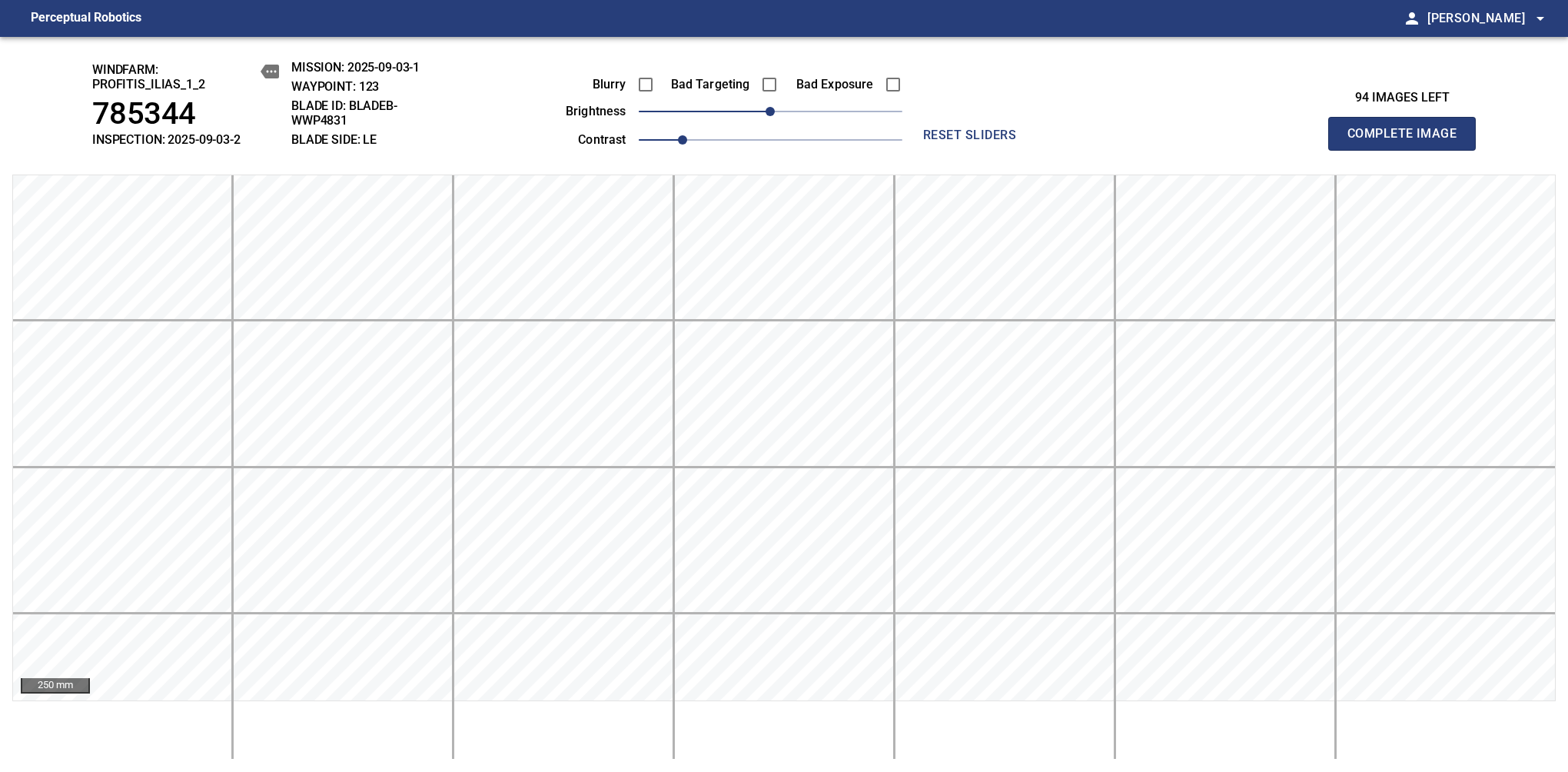
click at [990, 142] on span "Complete Image" at bounding box center [1402, 133] width 114 height 21
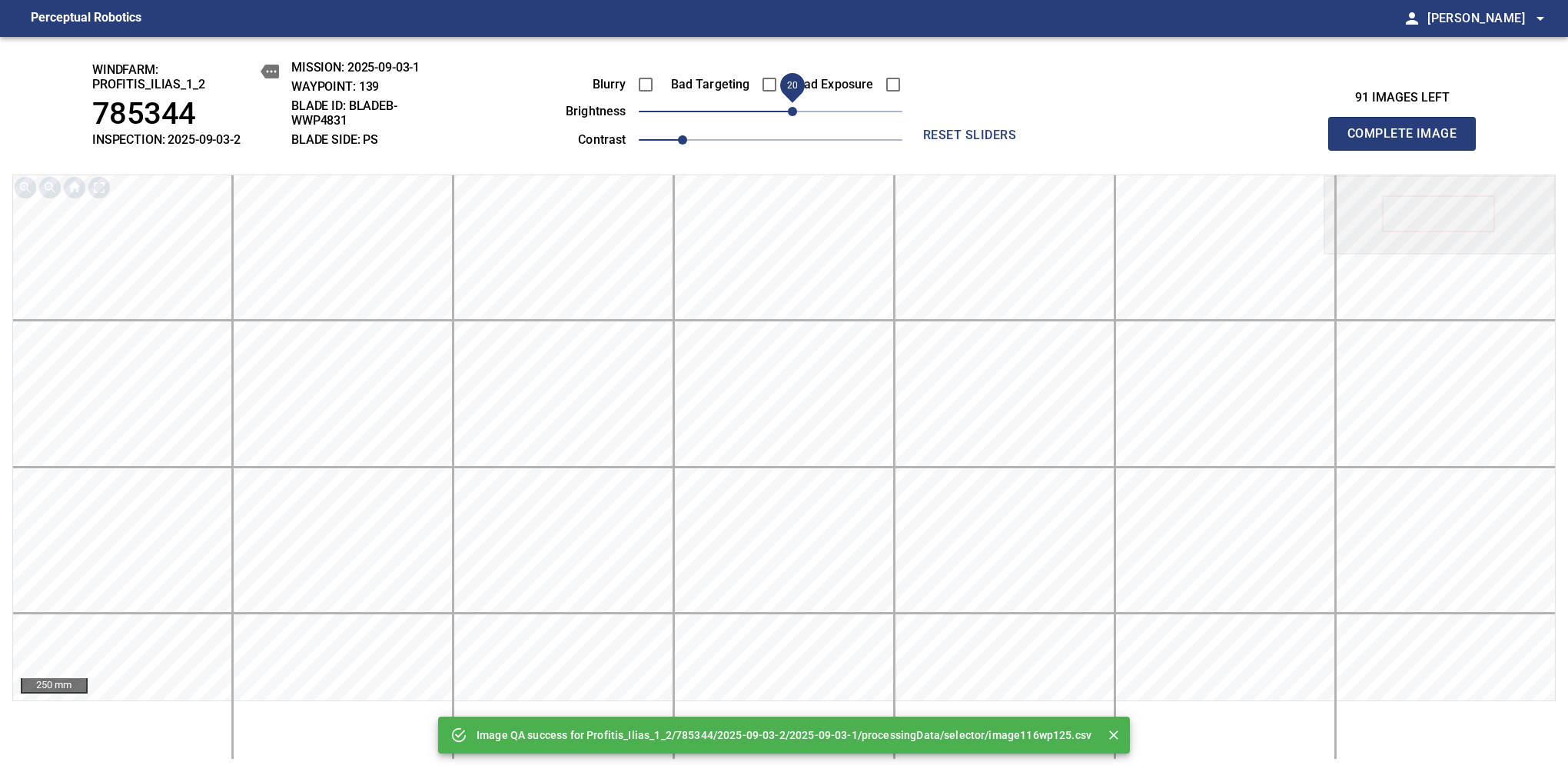
click at [792, 113] on span "20" at bounding box center [792, 111] width 9 height 9
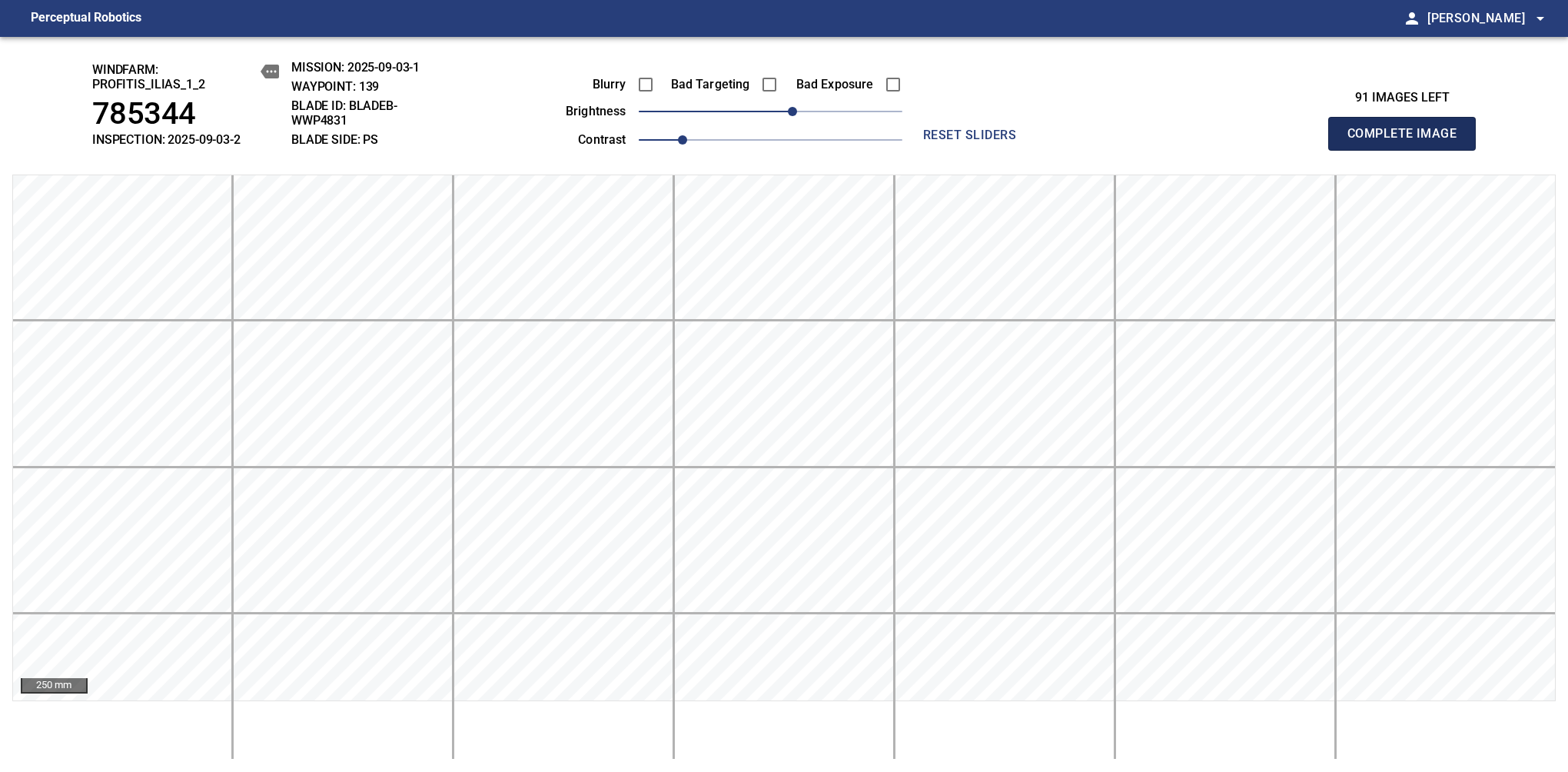
click at [990, 142] on span "Complete Image" at bounding box center [1402, 133] width 114 height 21
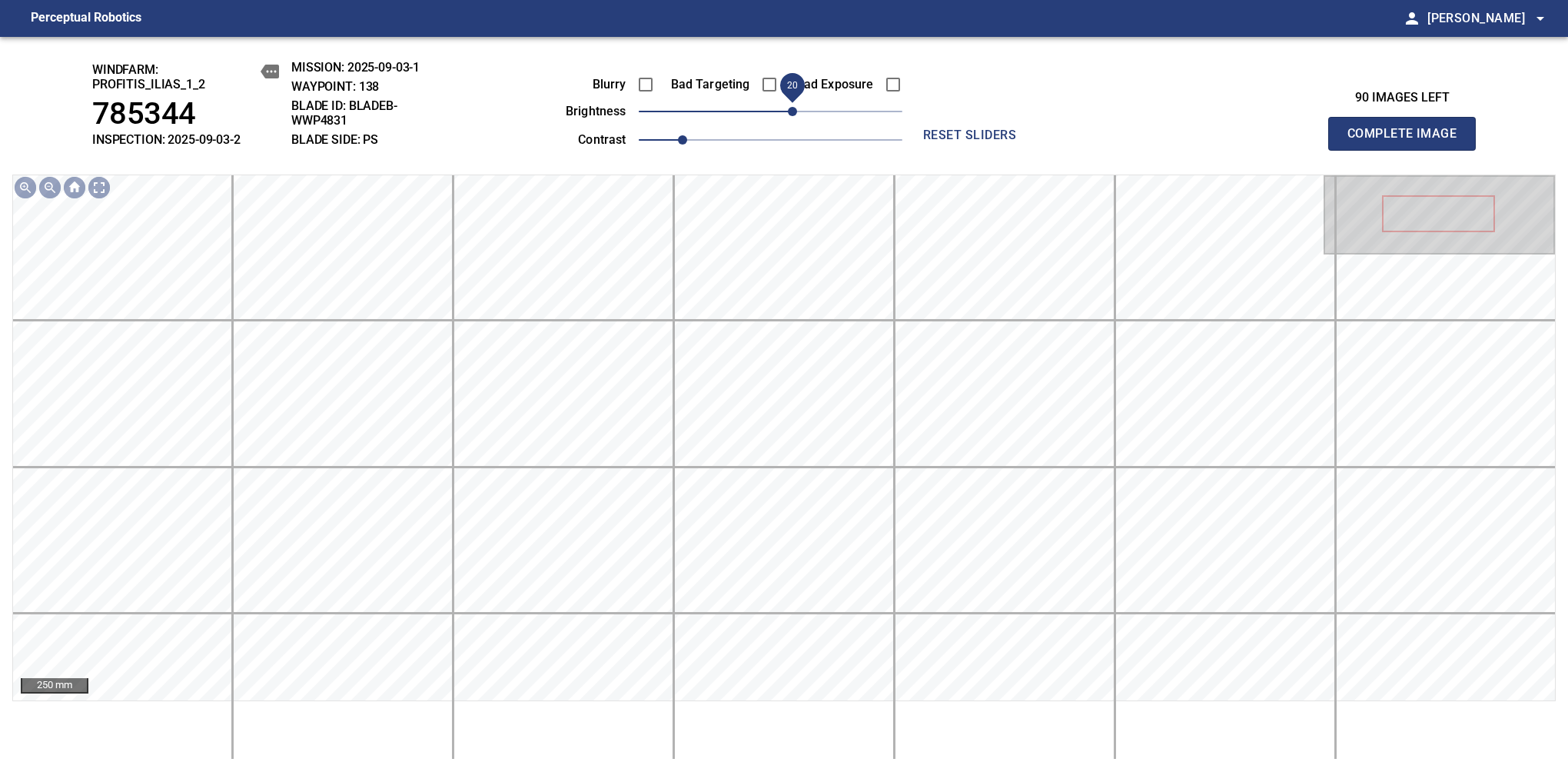
drag, startPoint x: 775, startPoint y: 113, endPoint x: 792, endPoint y: 115, distance: 17.1
click at [792, 115] on span "20" at bounding box center [792, 111] width 9 height 9
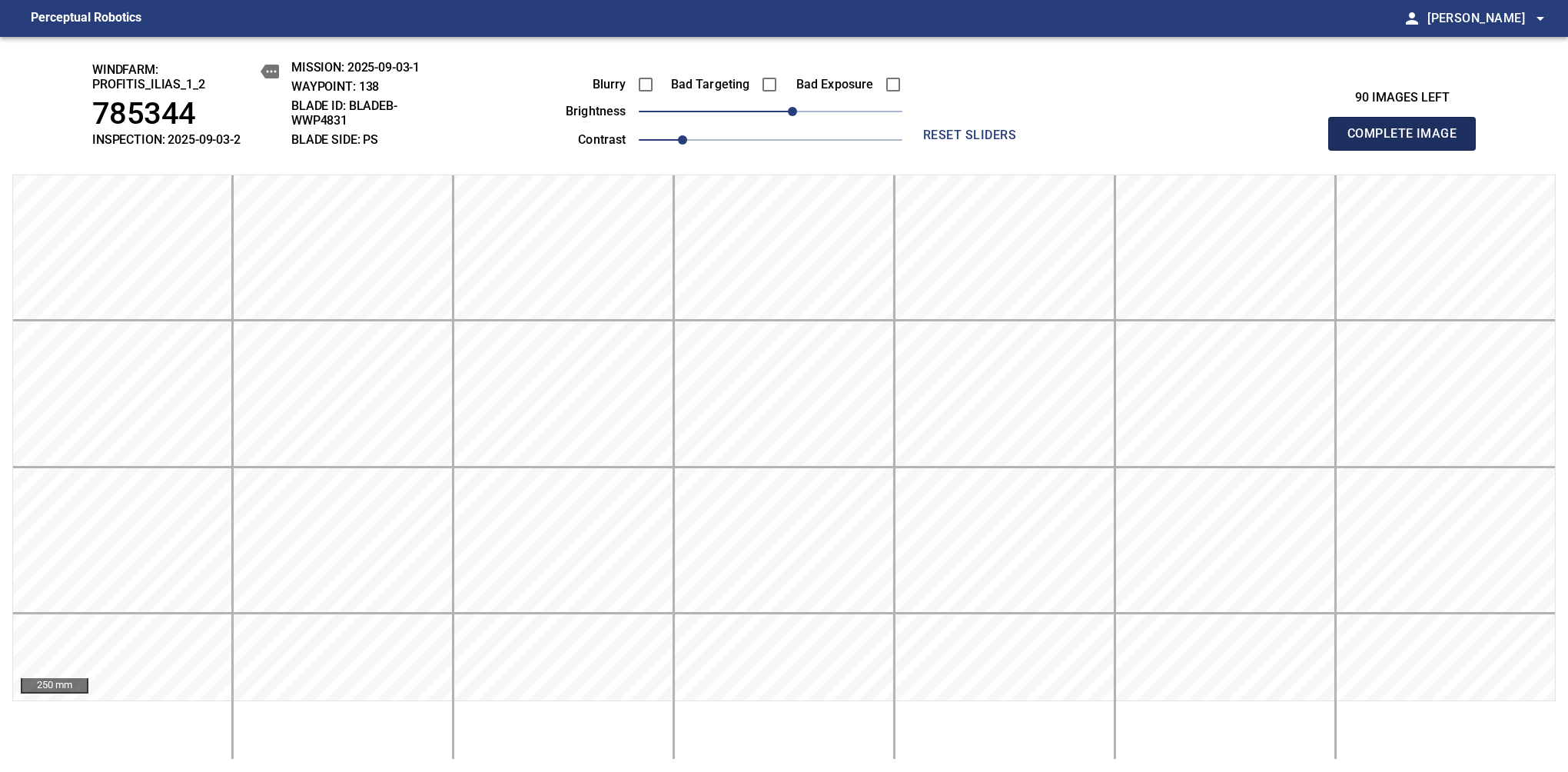
click at [990, 142] on span "Complete Image" at bounding box center [1402, 133] width 114 height 21
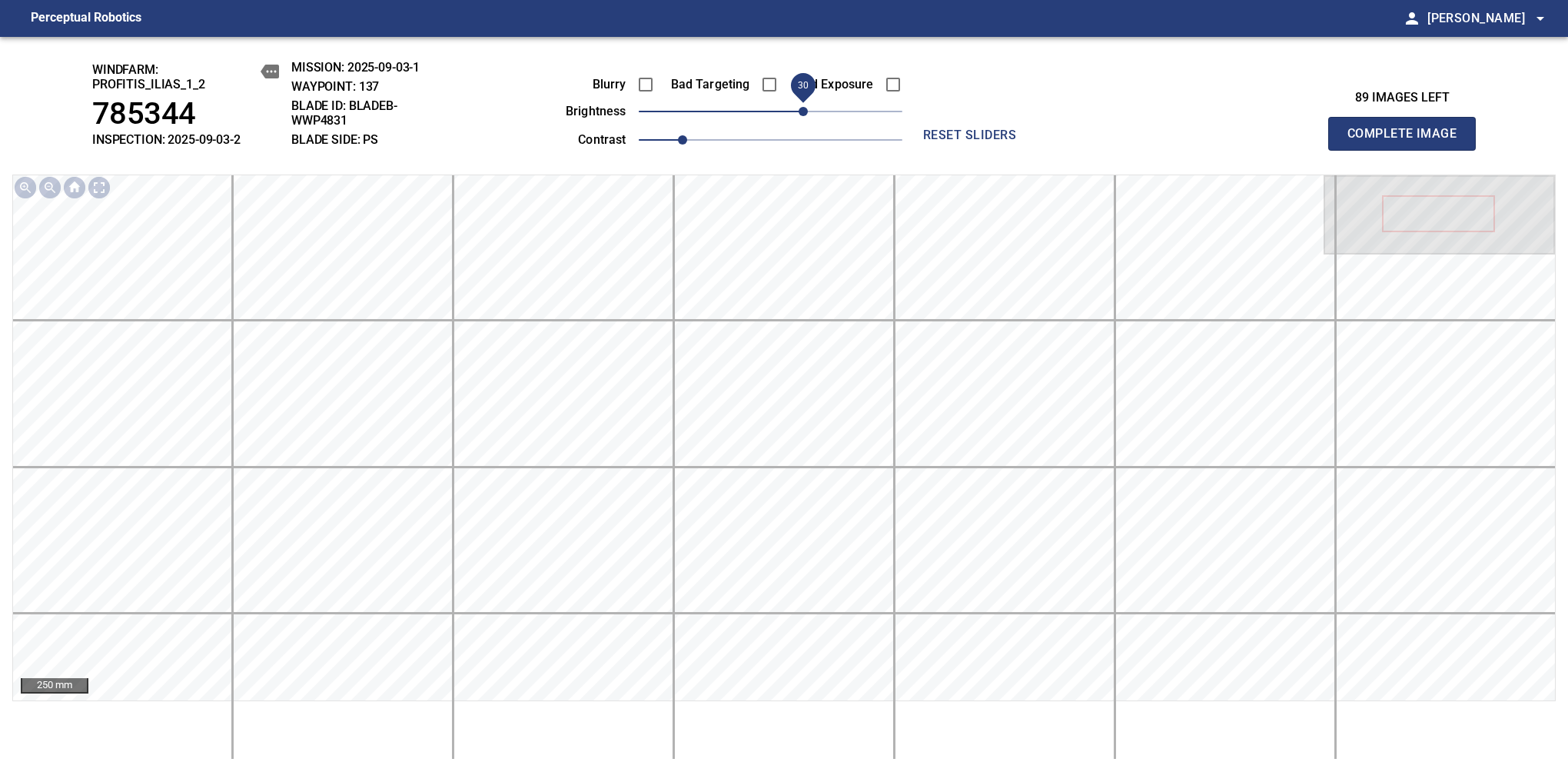
drag, startPoint x: 781, startPoint y: 113, endPoint x: 801, endPoint y: 110, distance: 20.2
click at [801, 110] on span "30" at bounding box center [803, 111] width 9 height 9
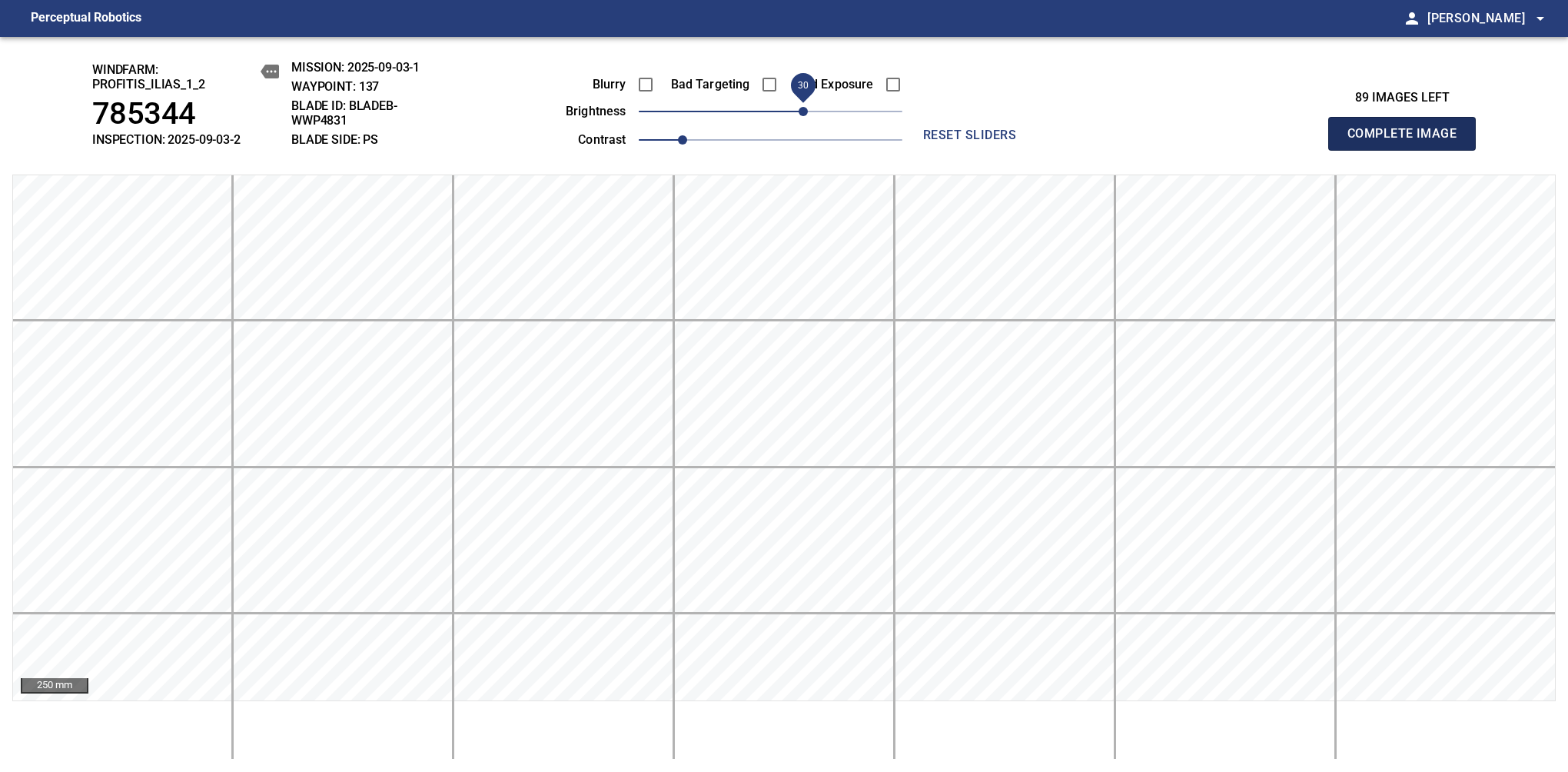
click at [990, 142] on span "Complete Image" at bounding box center [1402, 133] width 114 height 21
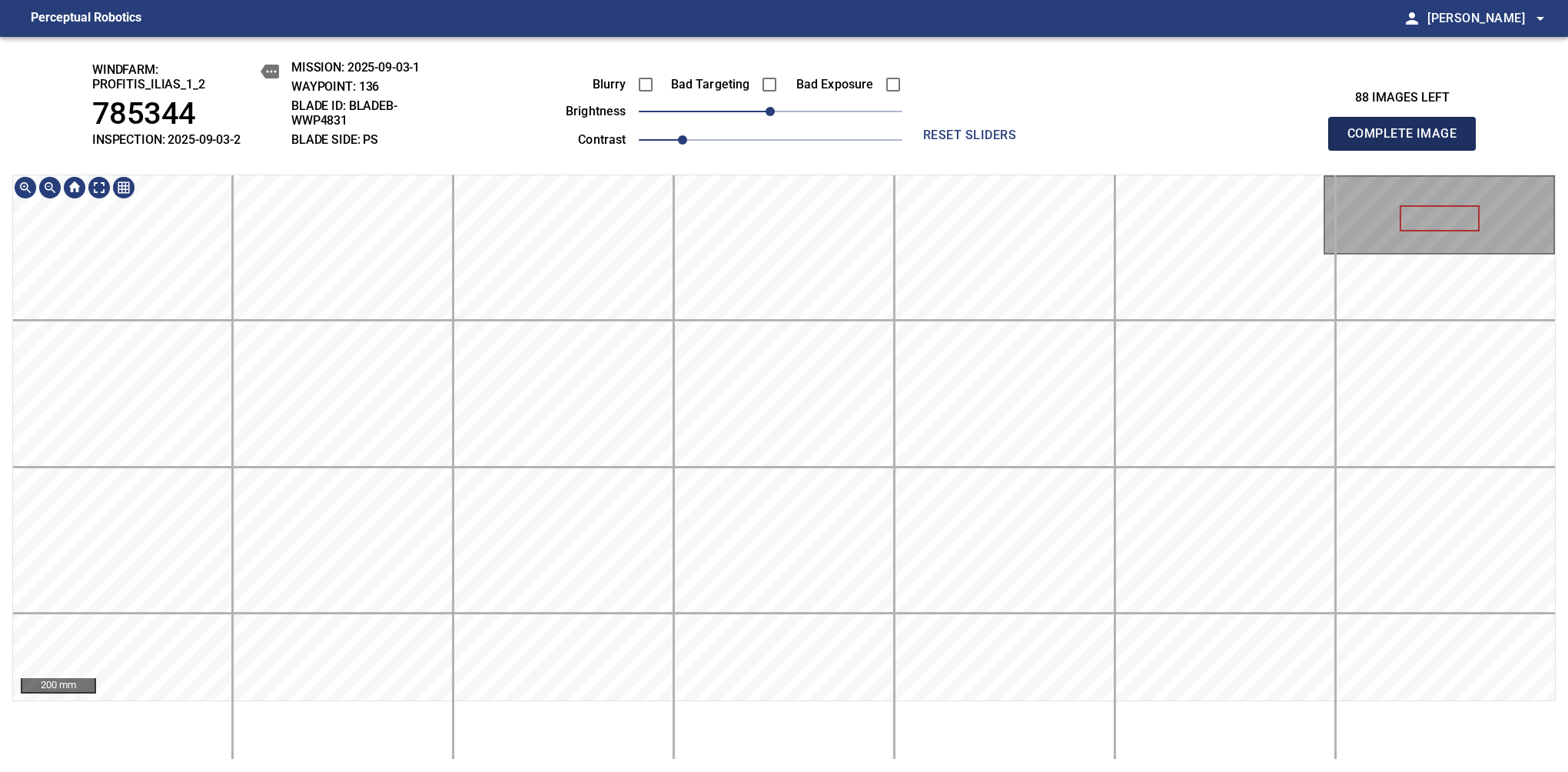
click at [990, 142] on span "Complete Image" at bounding box center [1402, 133] width 114 height 21
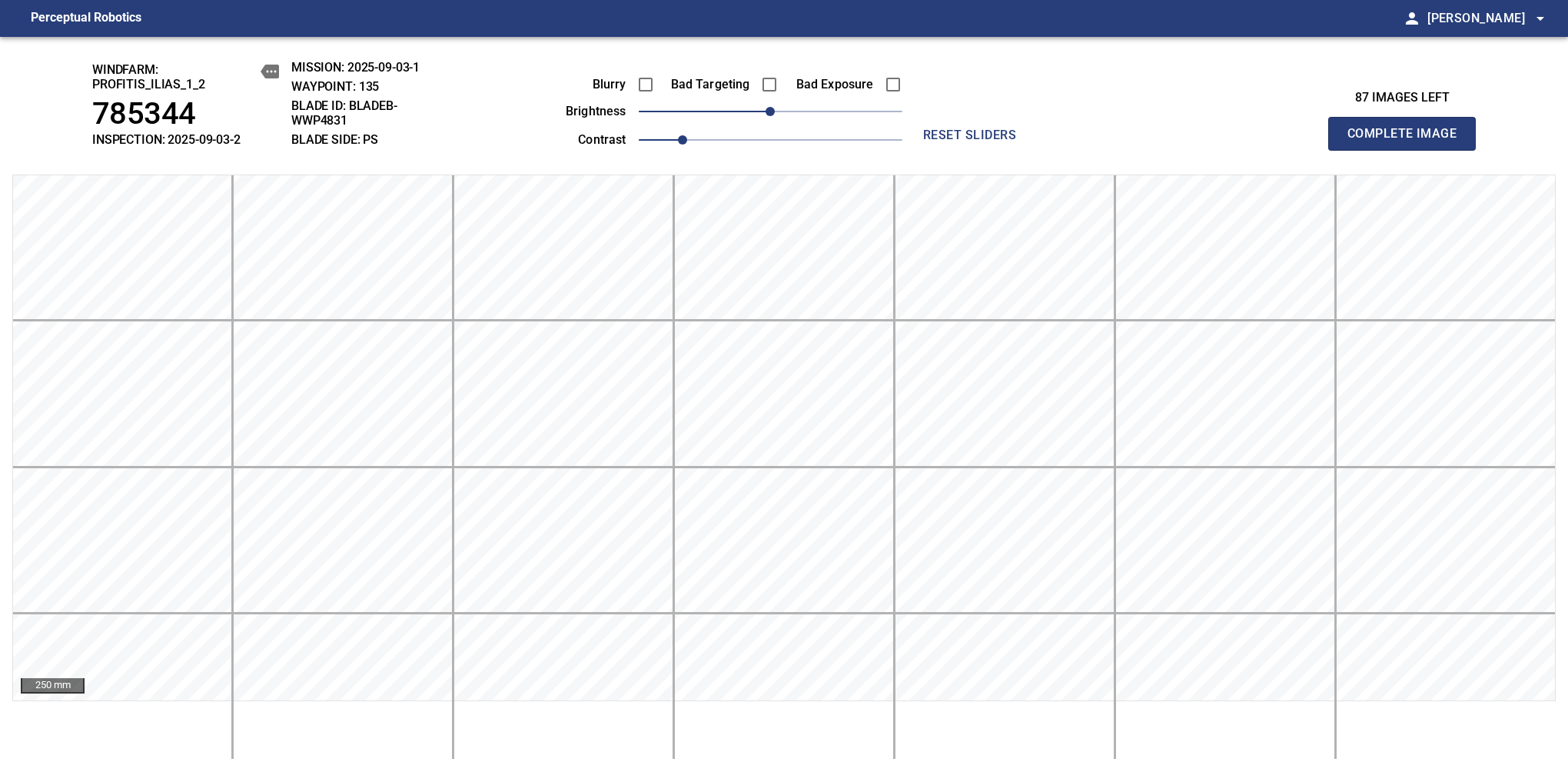
click at [990, 142] on span "Complete Image" at bounding box center [1402, 133] width 114 height 21
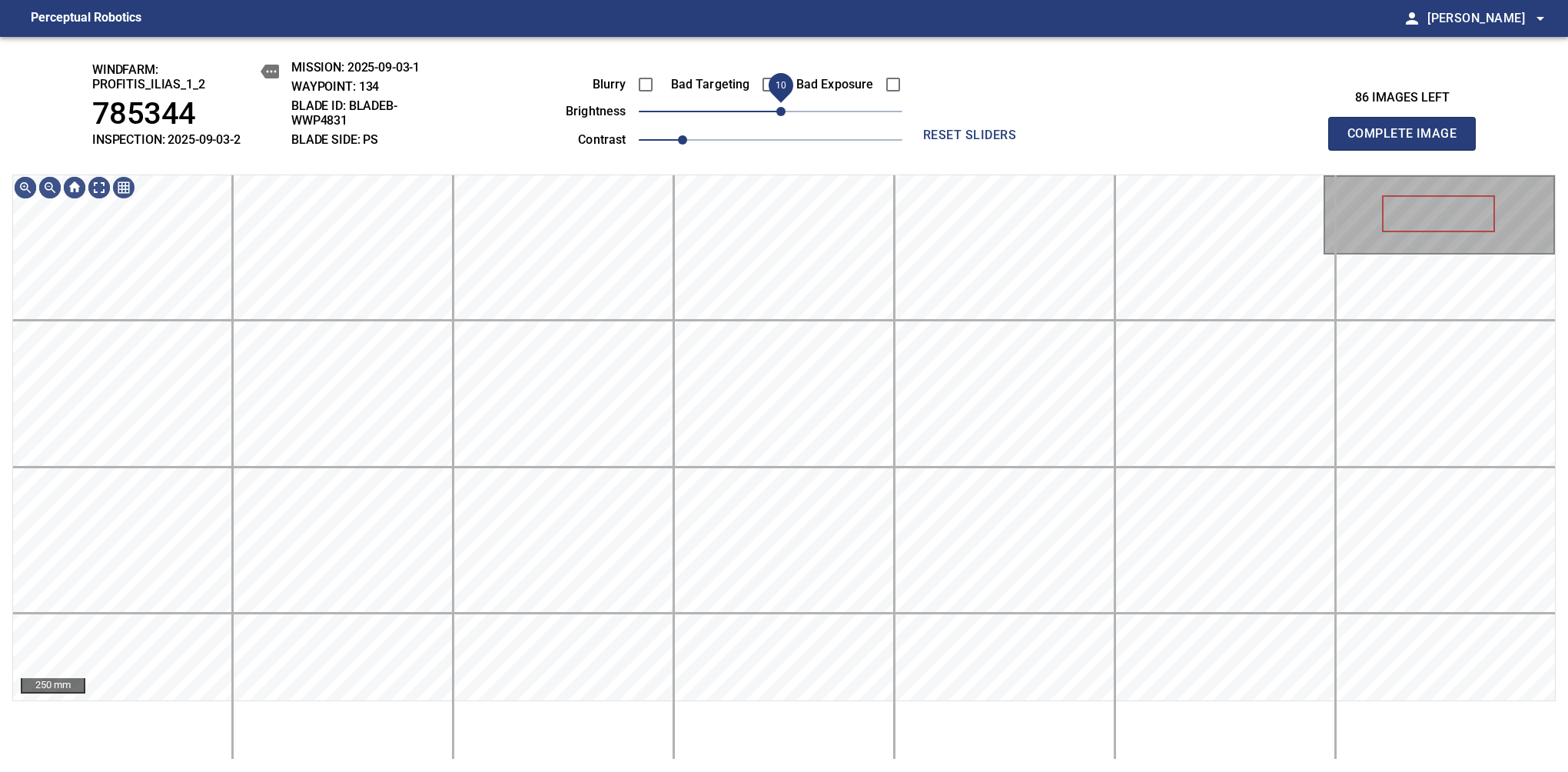
drag, startPoint x: 776, startPoint y: 116, endPoint x: 784, endPoint y: 115, distance: 8.1
click at [784, 115] on span "10" at bounding box center [780, 111] width 9 height 9
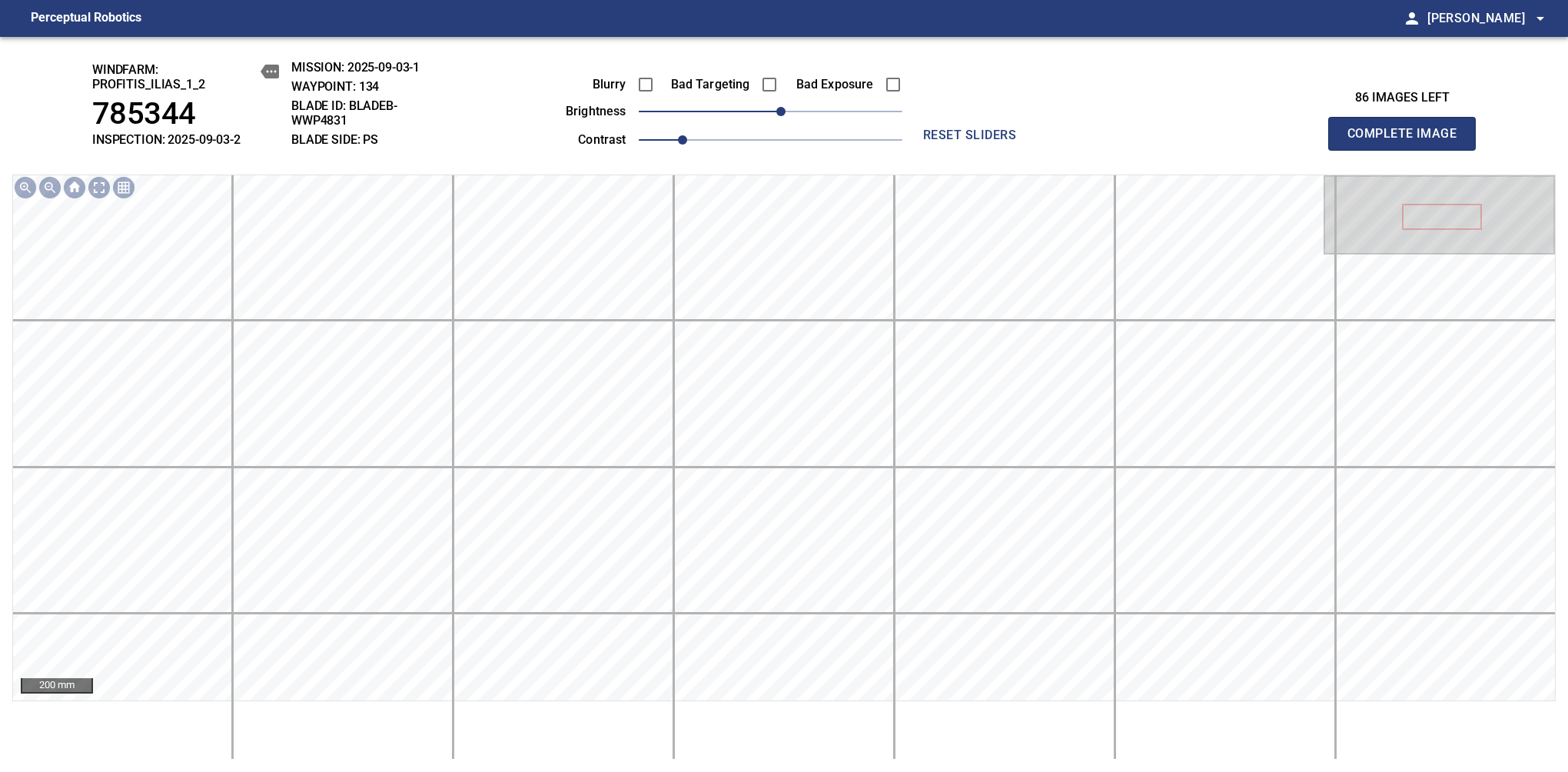
click at [990, 142] on span "Complete Image" at bounding box center [1402, 133] width 114 height 21
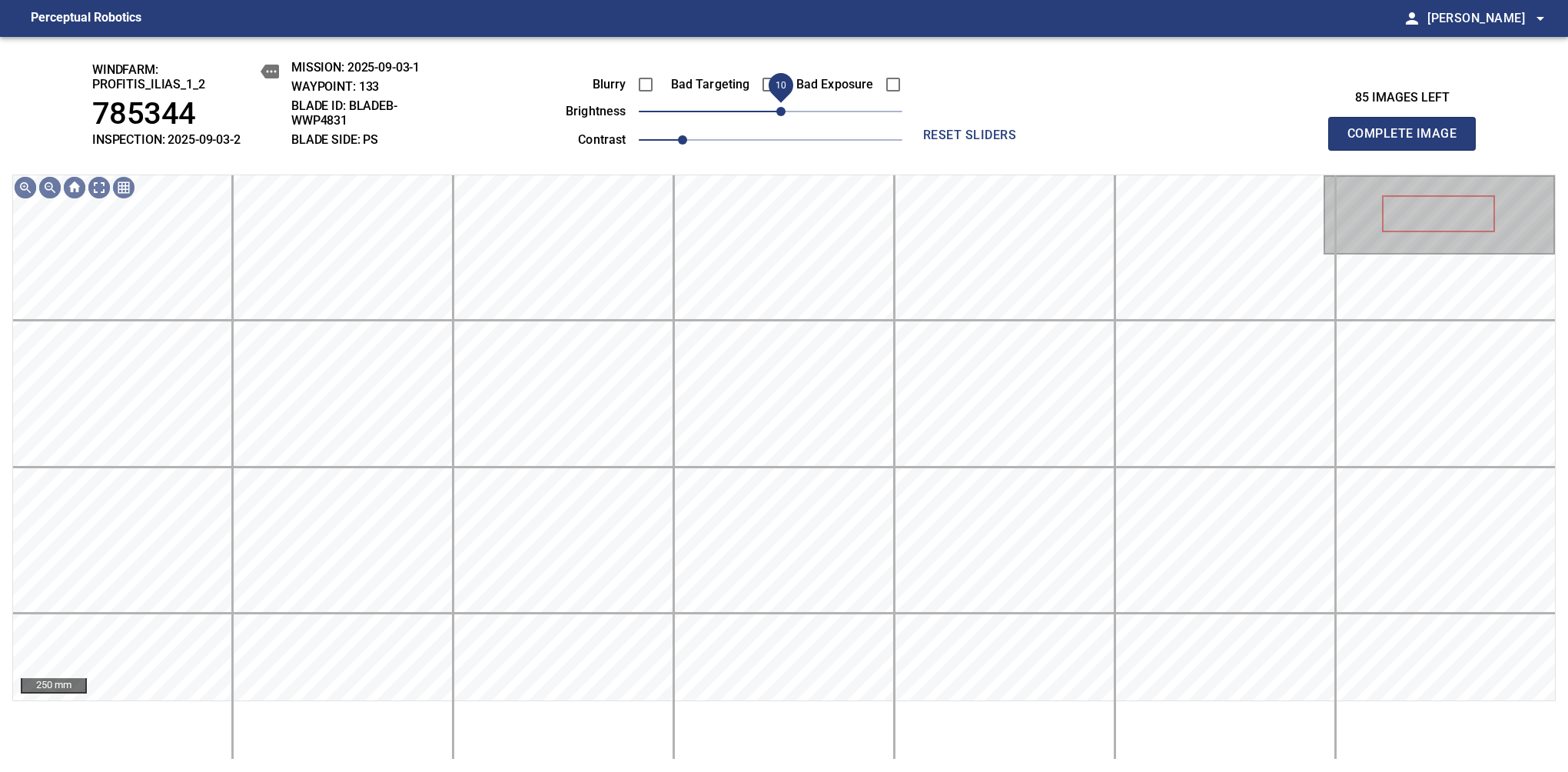
drag, startPoint x: 772, startPoint y: 110, endPoint x: 784, endPoint y: 108, distance: 12.2
click at [784, 108] on span "10" at bounding box center [780, 111] width 9 height 9
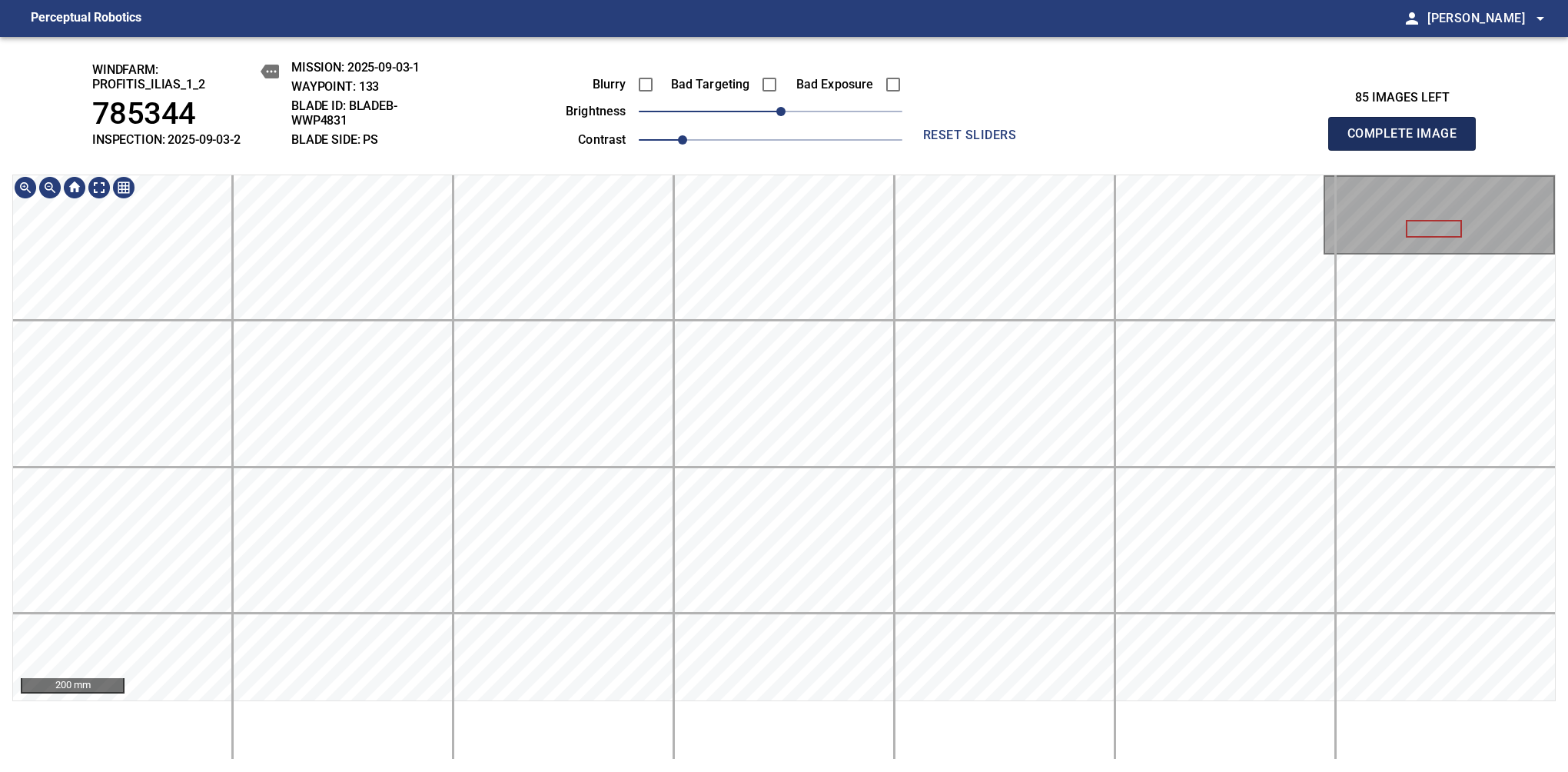
click at [990, 142] on span "Complete Image" at bounding box center [1402, 133] width 114 height 21
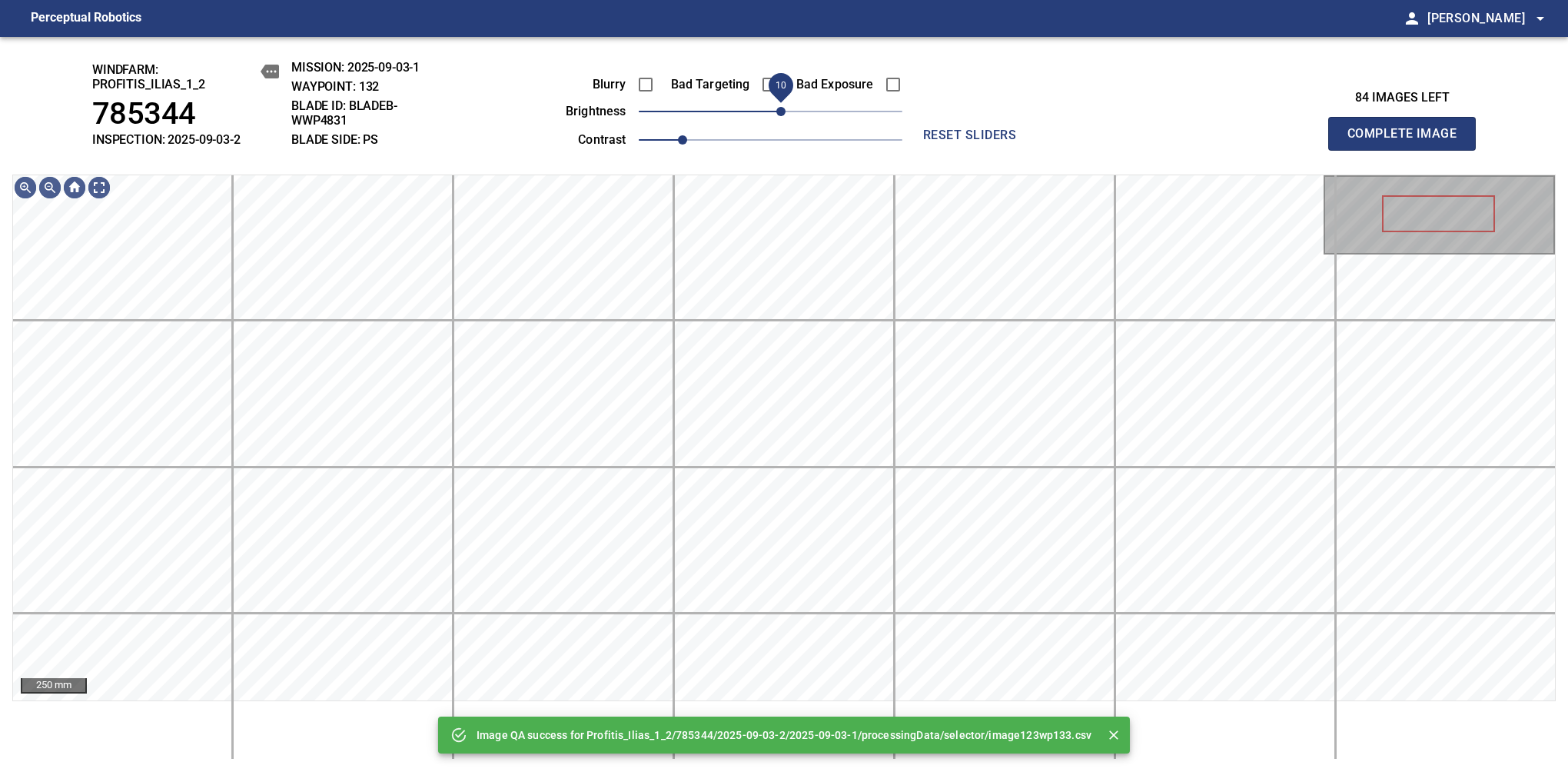
click at [784, 110] on span "10" at bounding box center [780, 111] width 9 height 9
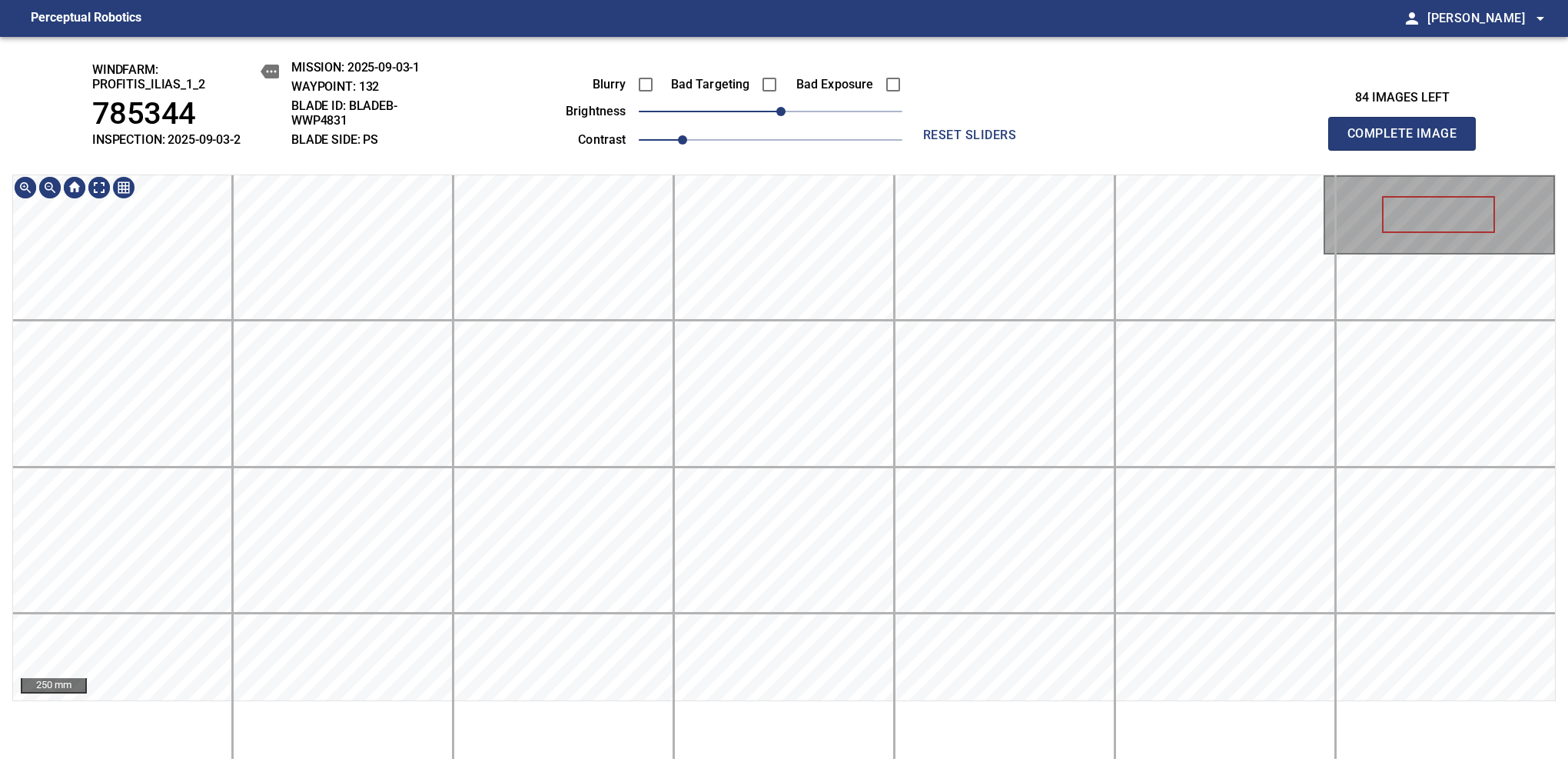
click at [840, 94] on div "windfarm: Profitis_Ilias_1_2 785344 INSPECTION: 2025-09-03-2 MISSION: 2025-09-0…" at bounding box center [784, 404] width 1568 height 735
click at [990, 142] on span "Complete Image" at bounding box center [1402, 133] width 114 height 21
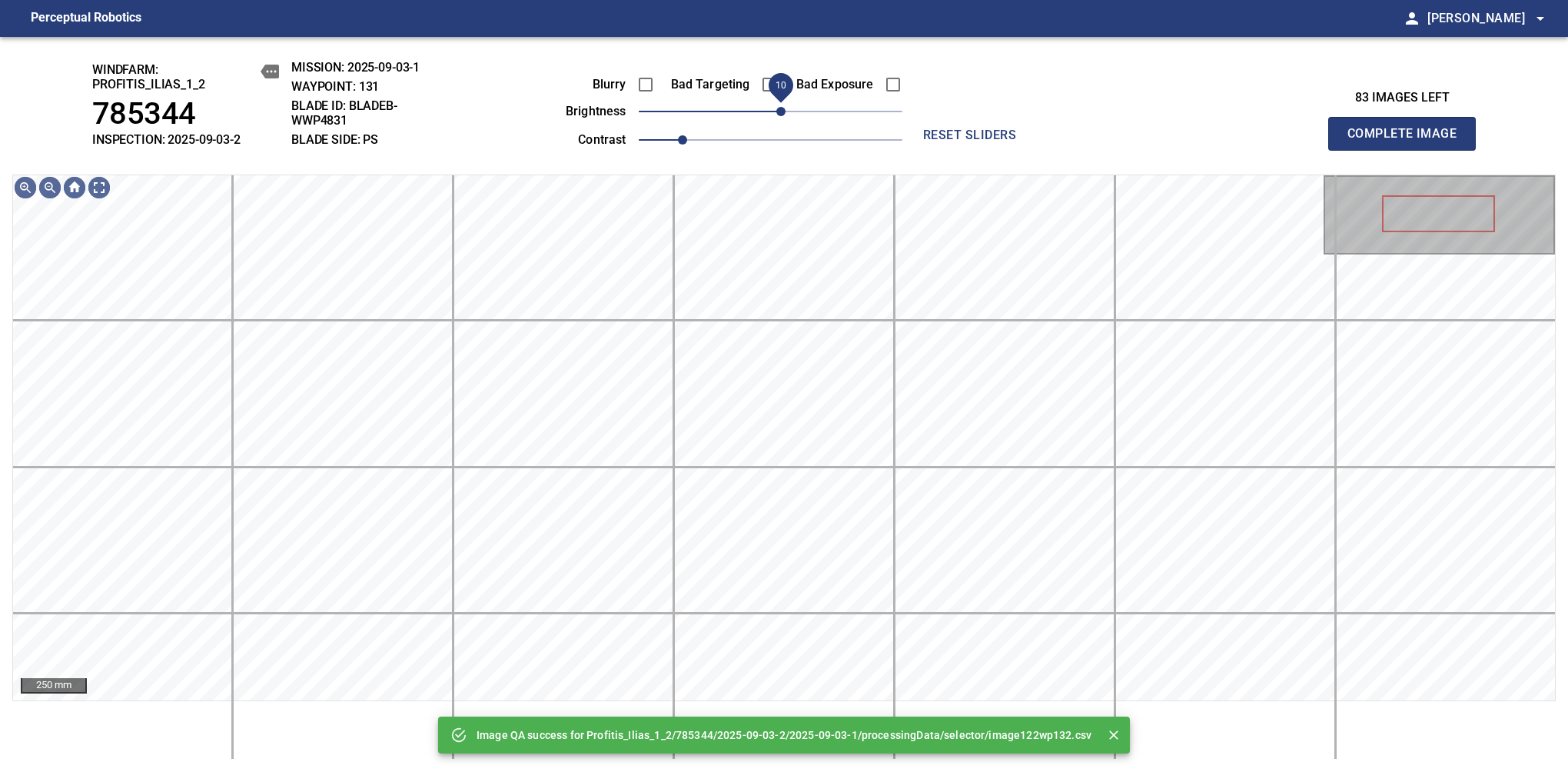
drag, startPoint x: 772, startPoint y: 113, endPoint x: 781, endPoint y: 114, distance: 9.1
click at [781, 114] on span "10" at bounding box center [780, 111] width 9 height 9
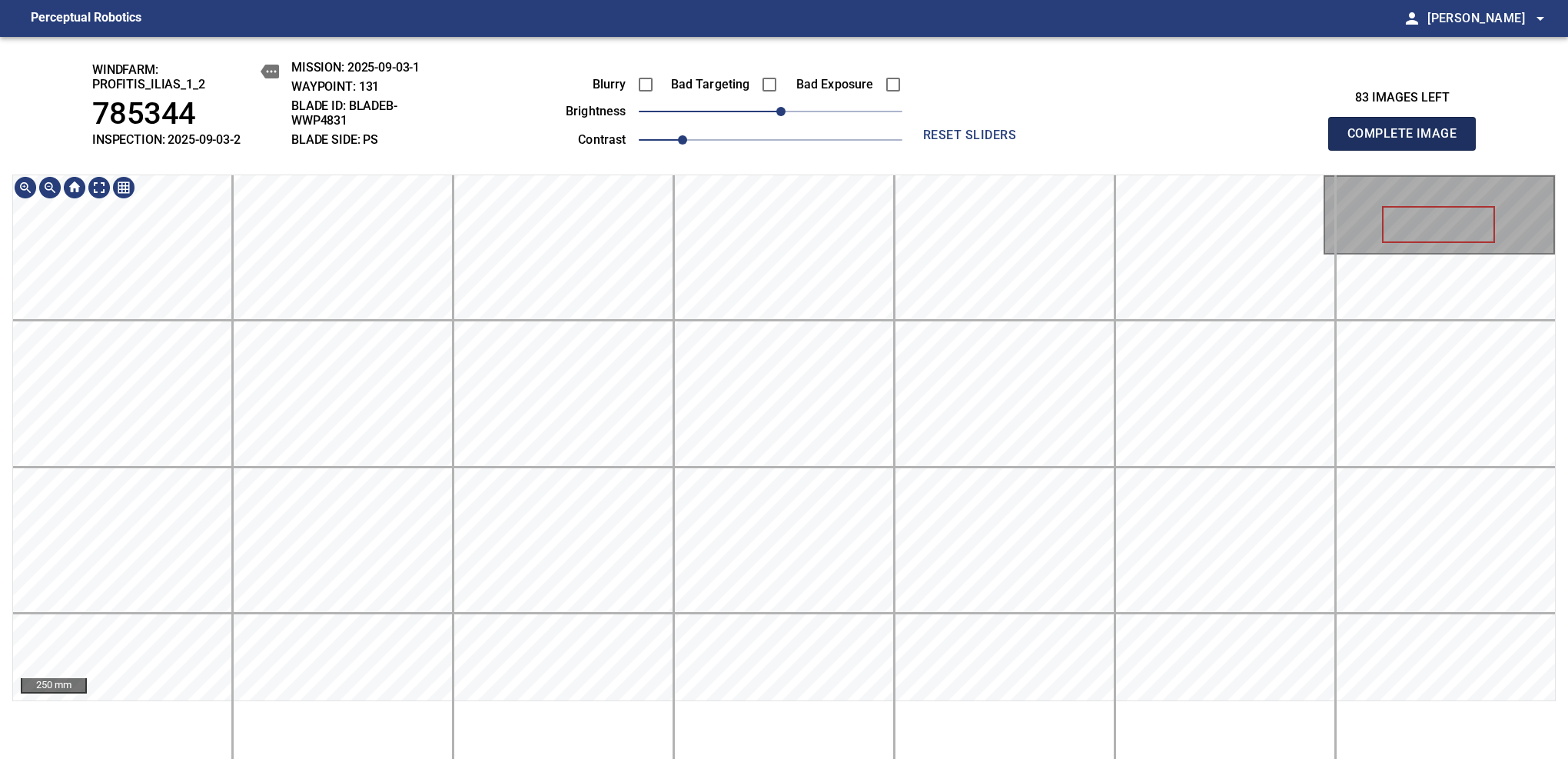
click at [990, 142] on span "Complete Image" at bounding box center [1402, 133] width 114 height 21
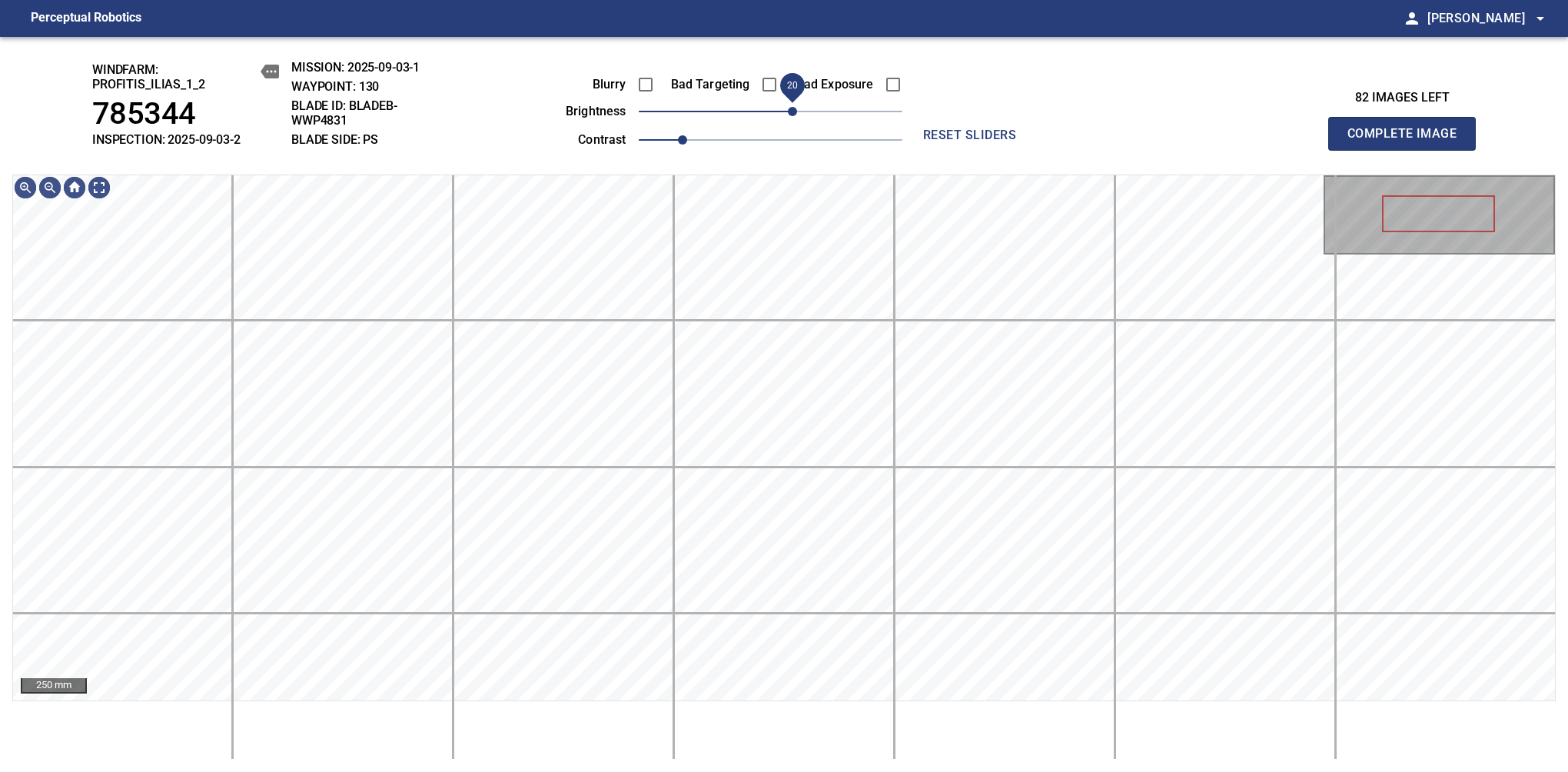
drag, startPoint x: 776, startPoint y: 119, endPoint x: 790, endPoint y: 114, distance: 14.9
click at [790, 114] on span "20" at bounding box center [792, 111] width 9 height 9
click at [990, 142] on span "Complete Image" at bounding box center [1402, 133] width 114 height 21
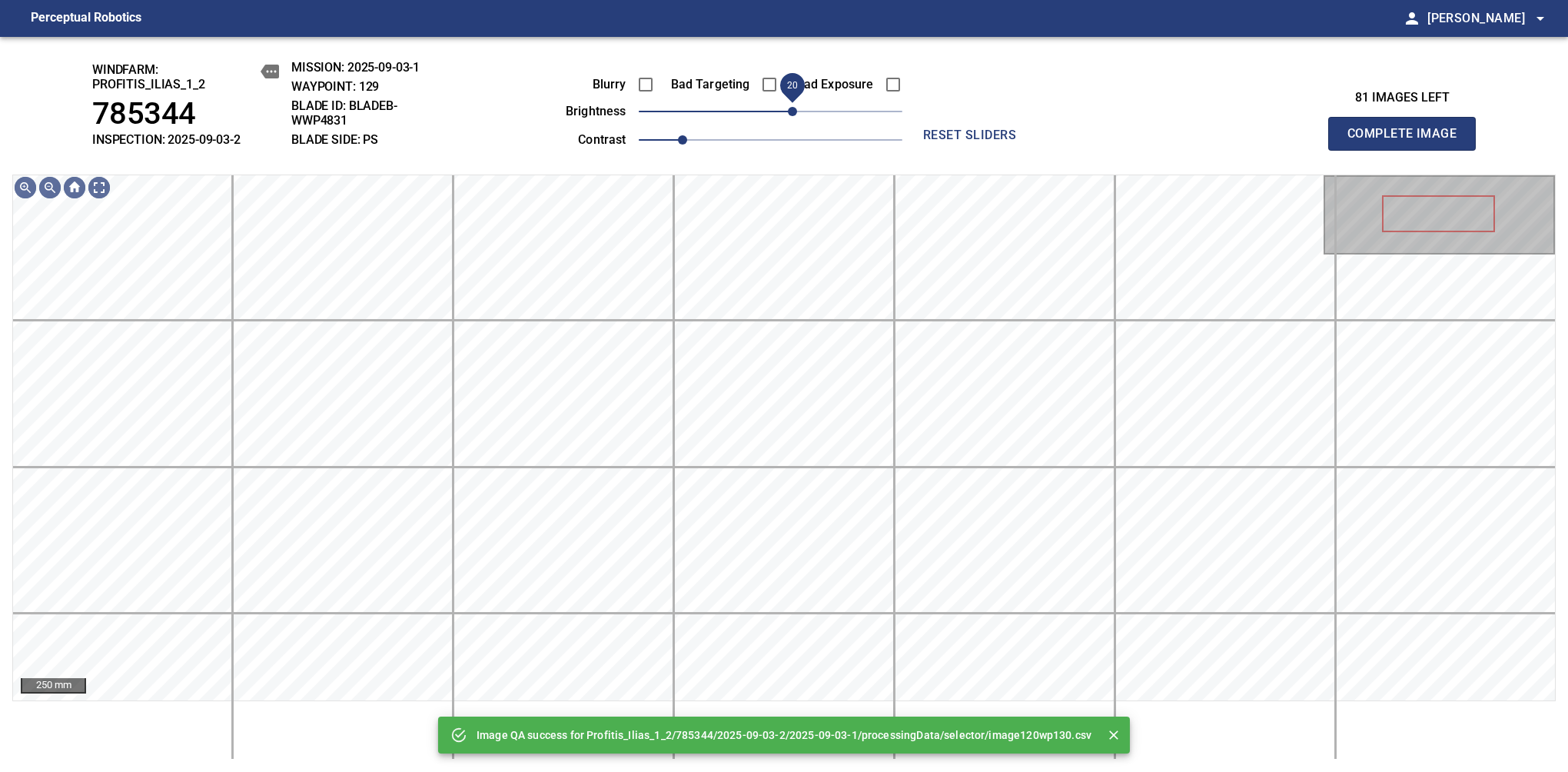
drag, startPoint x: 768, startPoint y: 119, endPoint x: 791, endPoint y: 100, distance: 29.8
click at [791, 107] on span "20" at bounding box center [792, 111] width 9 height 9
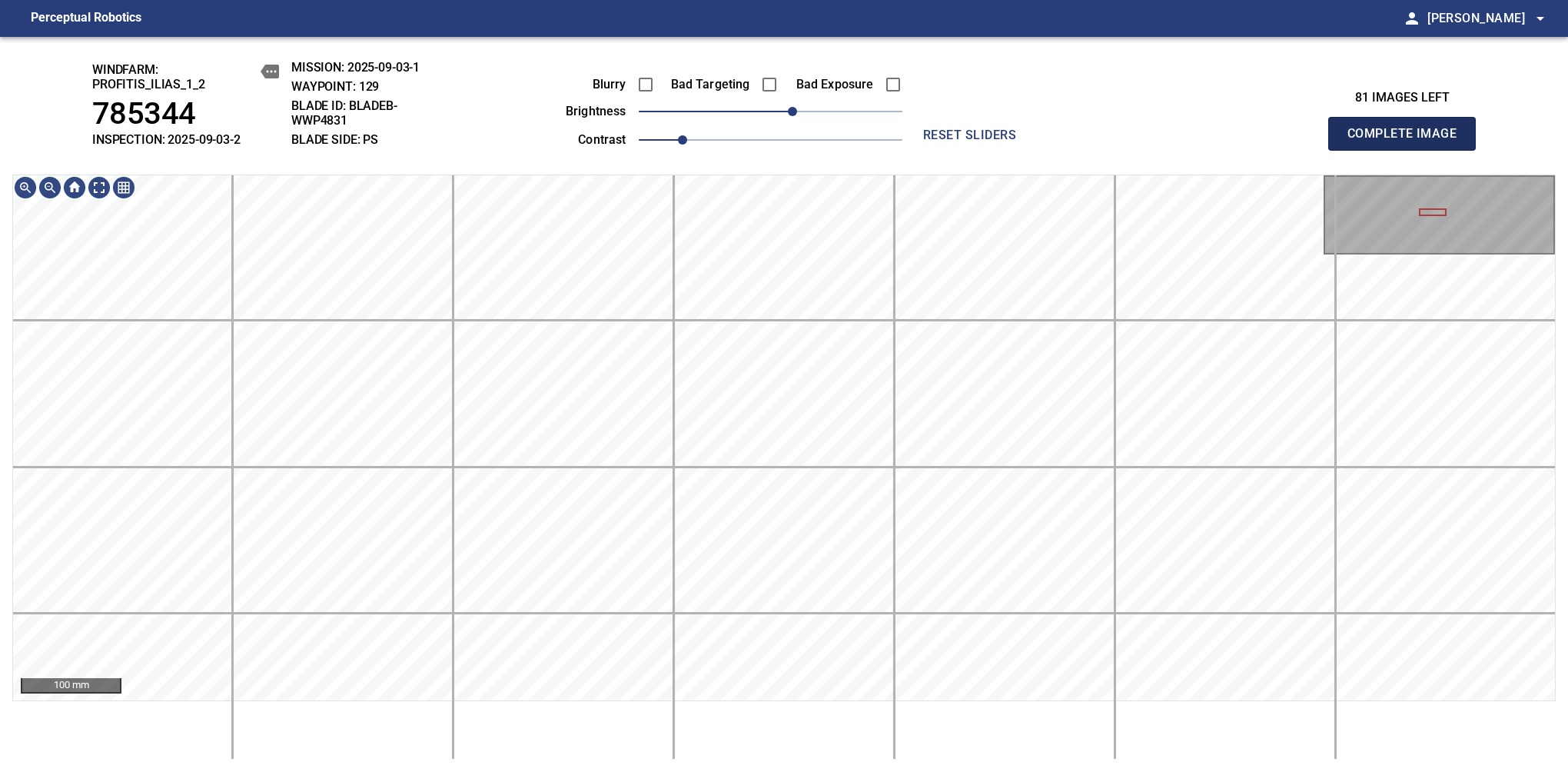
click at [990, 142] on span "Complete Image" at bounding box center [1402, 133] width 114 height 21
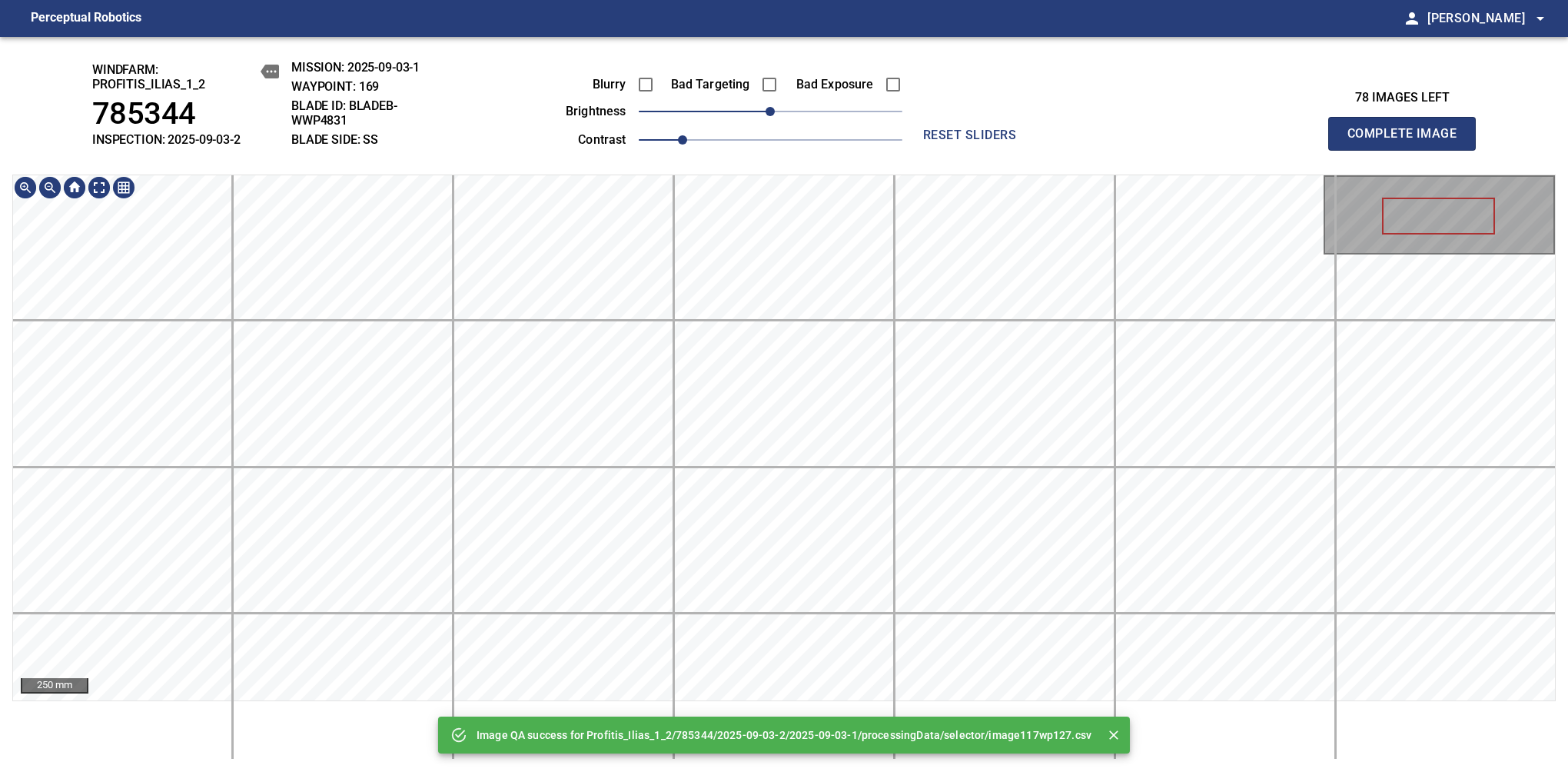
click at [990, 0] on html "Perceptual Robotics person Alex Semenov arrow_drop_down Image QA success for Pr…" at bounding box center [784, 386] width 1568 height 772
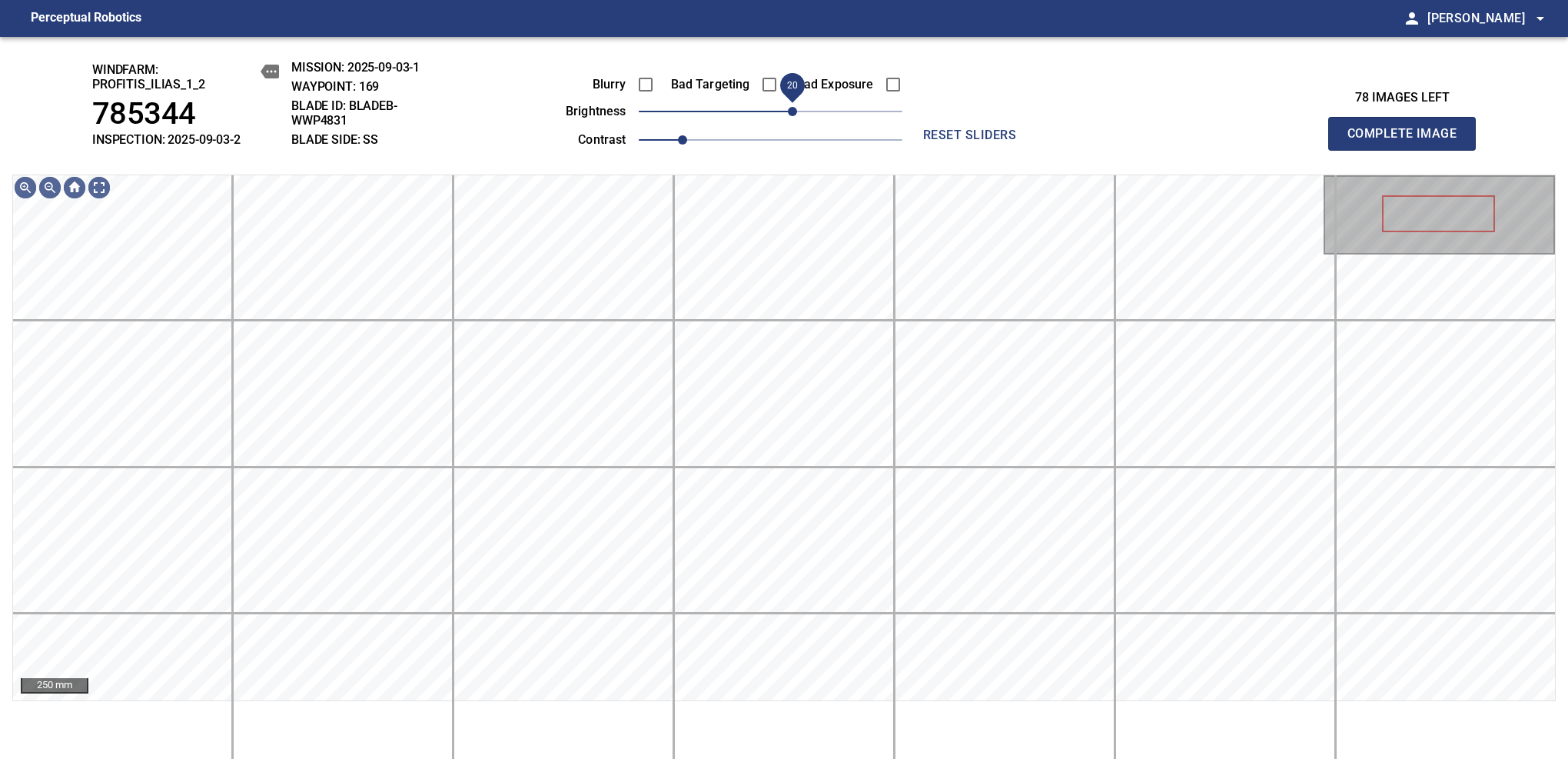
drag, startPoint x: 776, startPoint y: 110, endPoint x: 795, endPoint y: 108, distance: 19.1
click at [795, 108] on span "20" at bounding box center [792, 111] width 9 height 9
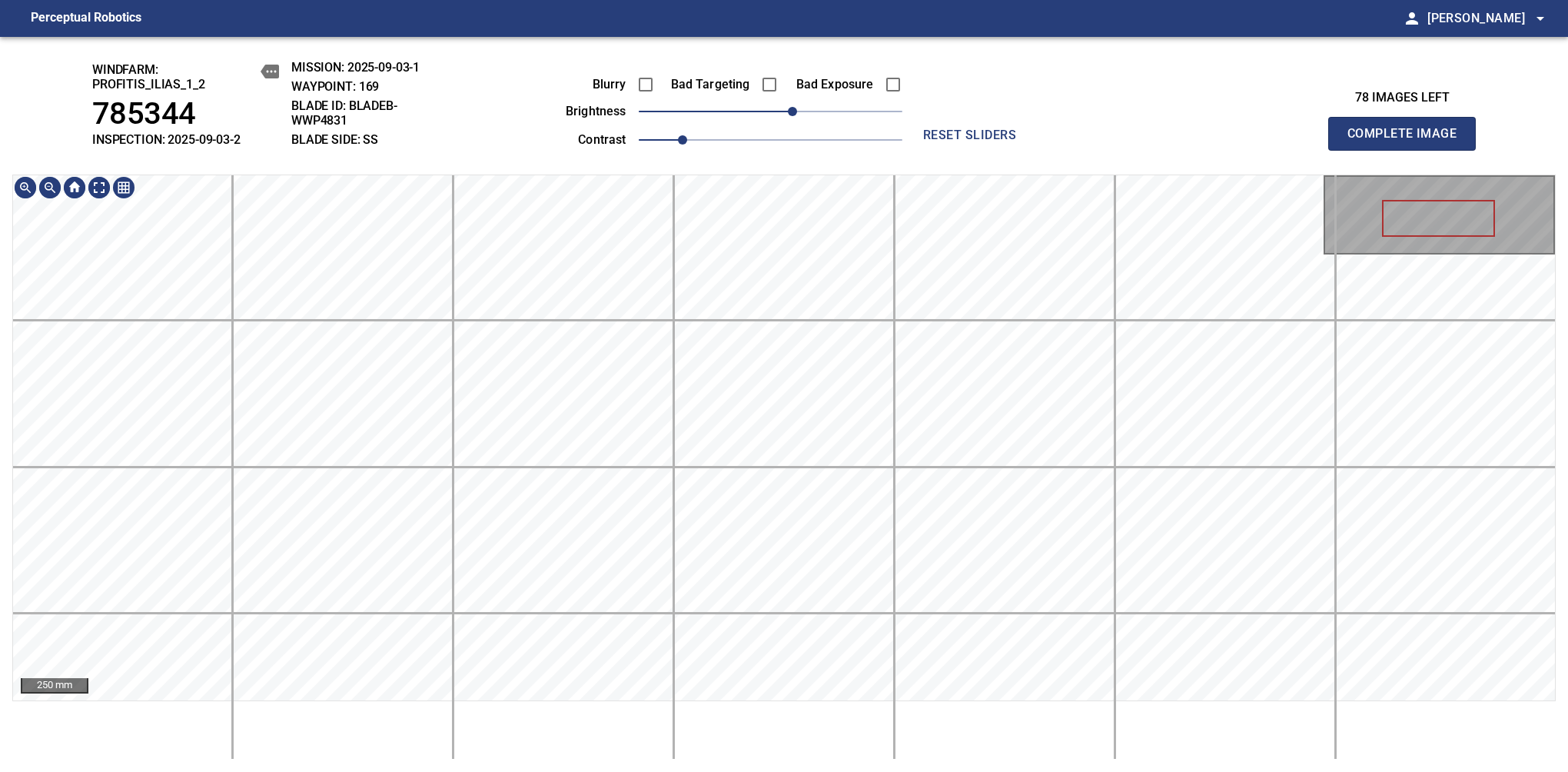
click at [876, 0] on html "Perceptual Robotics person Alex Semenov arrow_drop_down windfarm: Profitis_Ilia…" at bounding box center [784, 386] width 1568 height 772
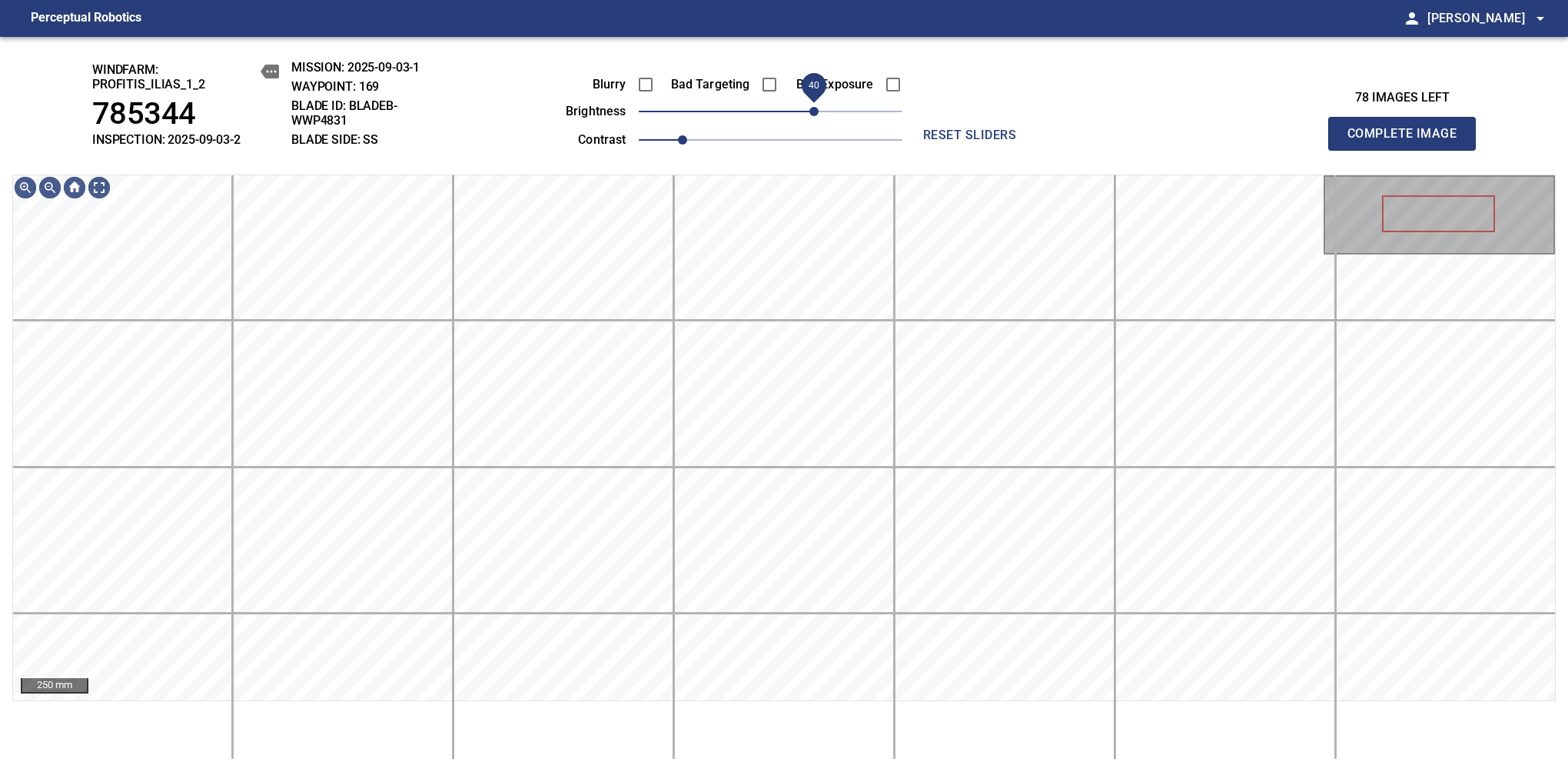
click at [817, 116] on span "40" at bounding box center [813, 111] width 9 height 9
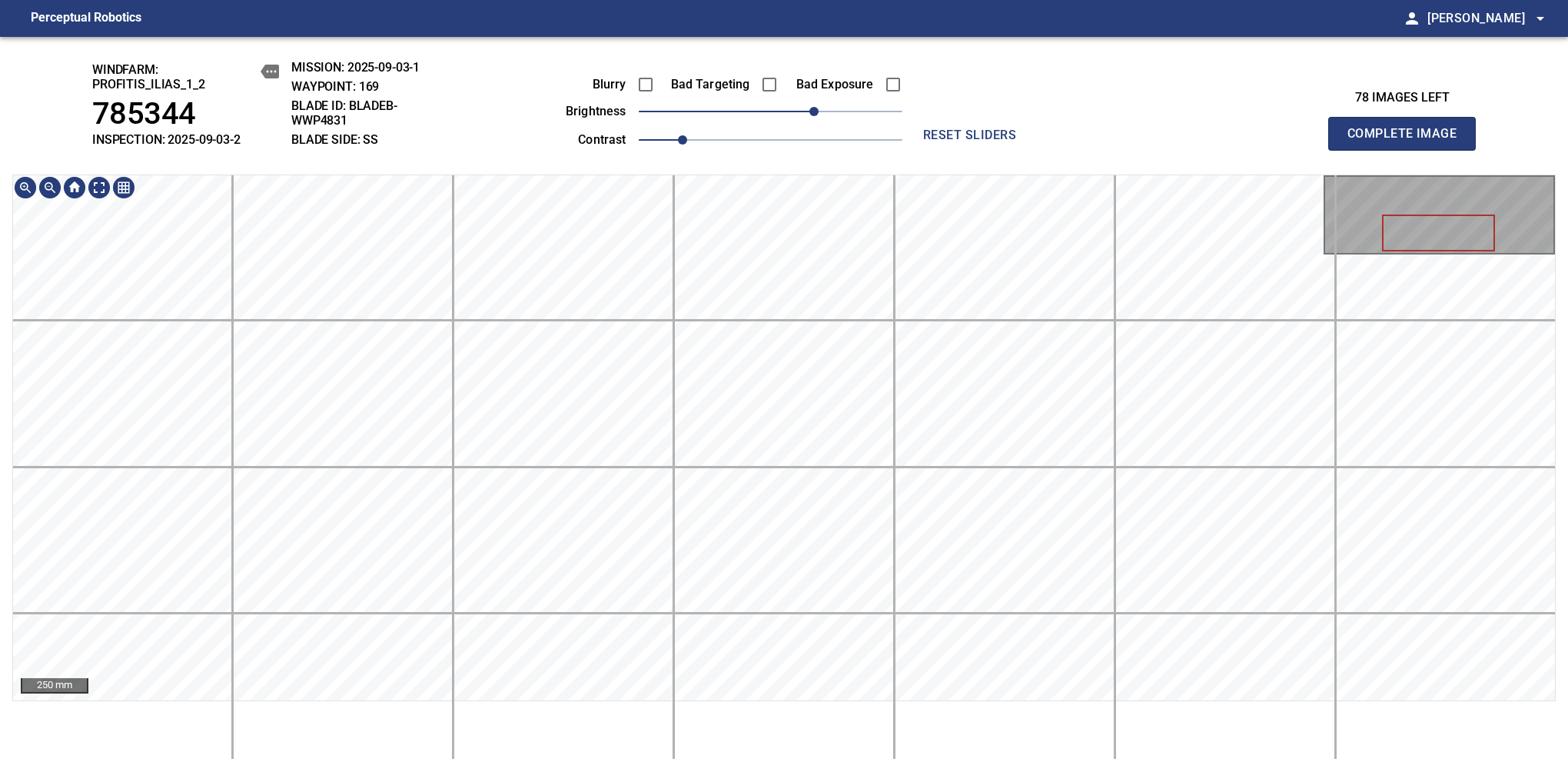
click at [847, 148] on div "windfarm: Profitis_Ilias_1_2 785344 INSPECTION: 2025-09-03-2 MISSION: 2025-09-0…" at bounding box center [784, 404] width 1568 height 735
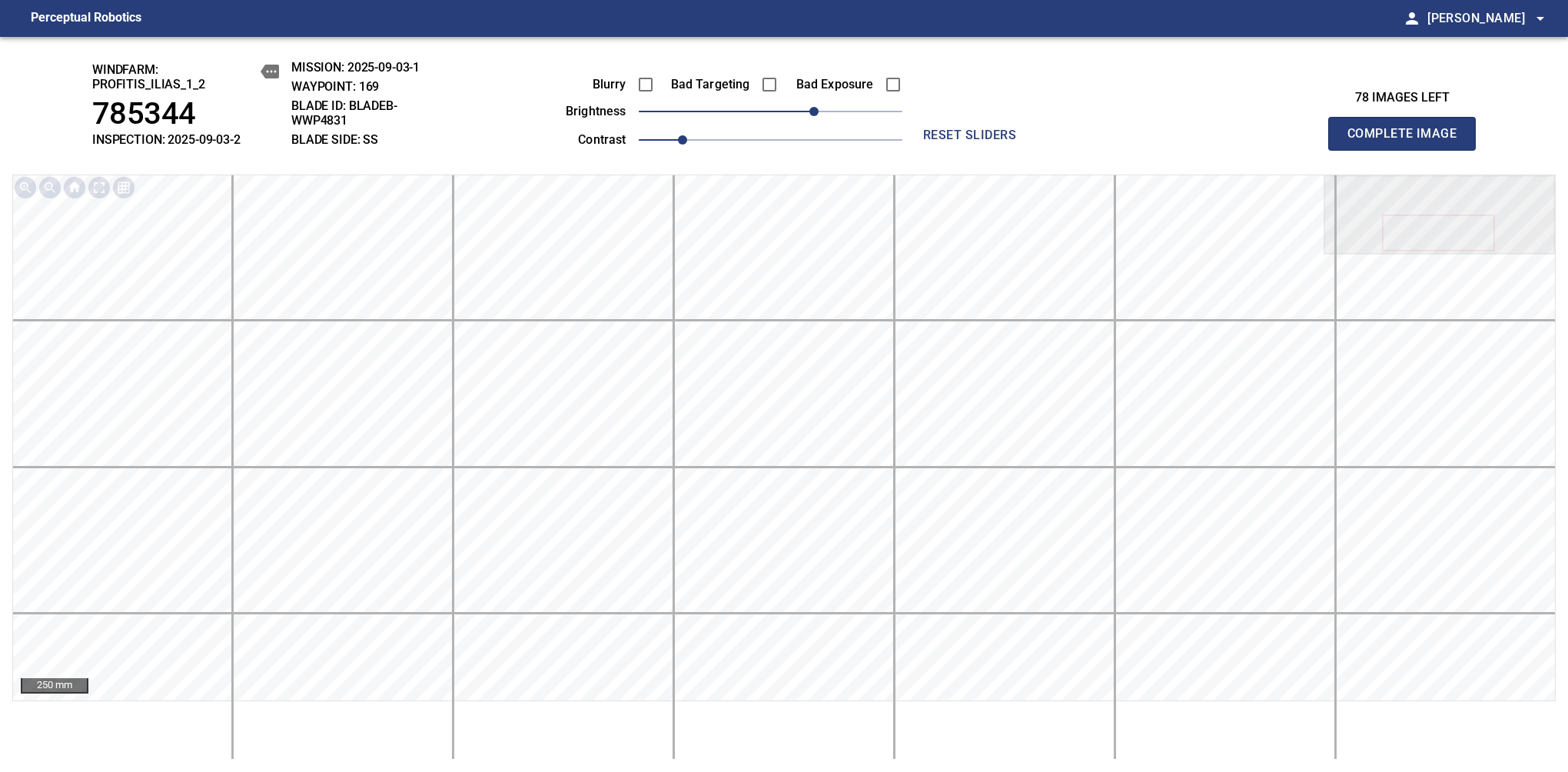
click at [990, 142] on span "Complete Image" at bounding box center [1402, 133] width 114 height 21
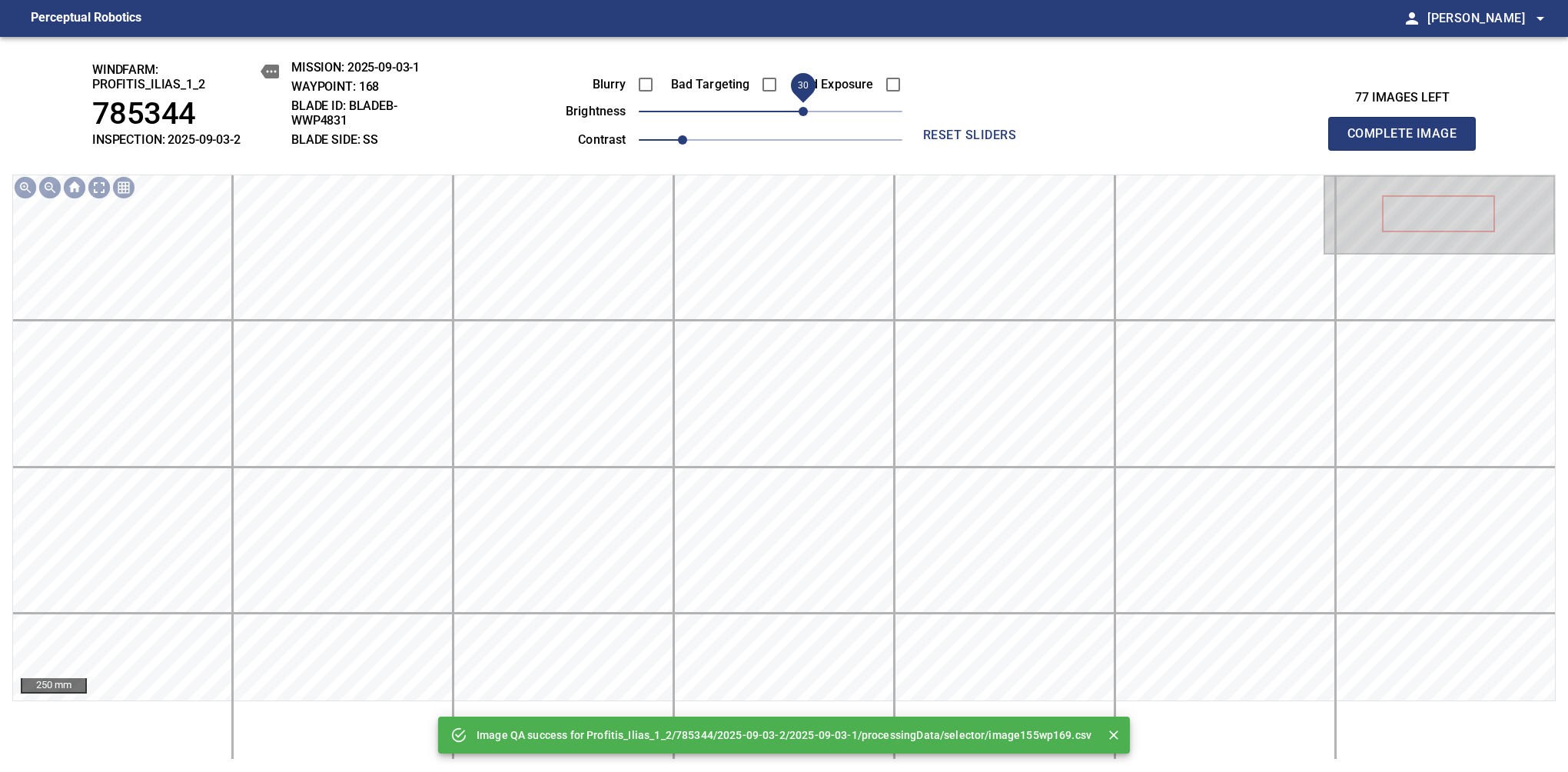
drag, startPoint x: 761, startPoint y: 117, endPoint x: 808, endPoint y: 114, distance: 47.1
click at [807, 114] on span "30" at bounding box center [803, 111] width 9 height 9
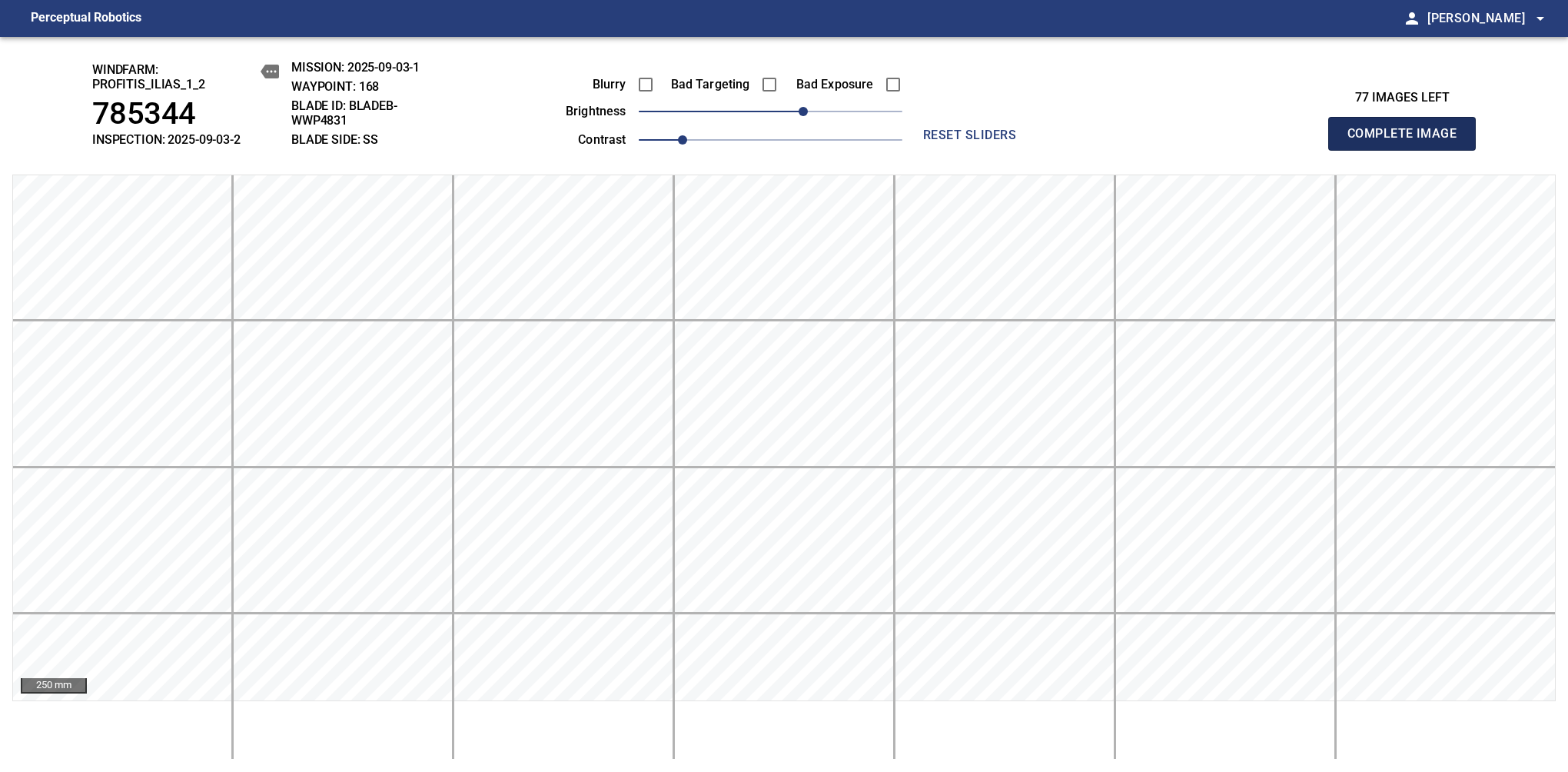
click at [990, 142] on span "Complete Image" at bounding box center [1402, 133] width 114 height 21
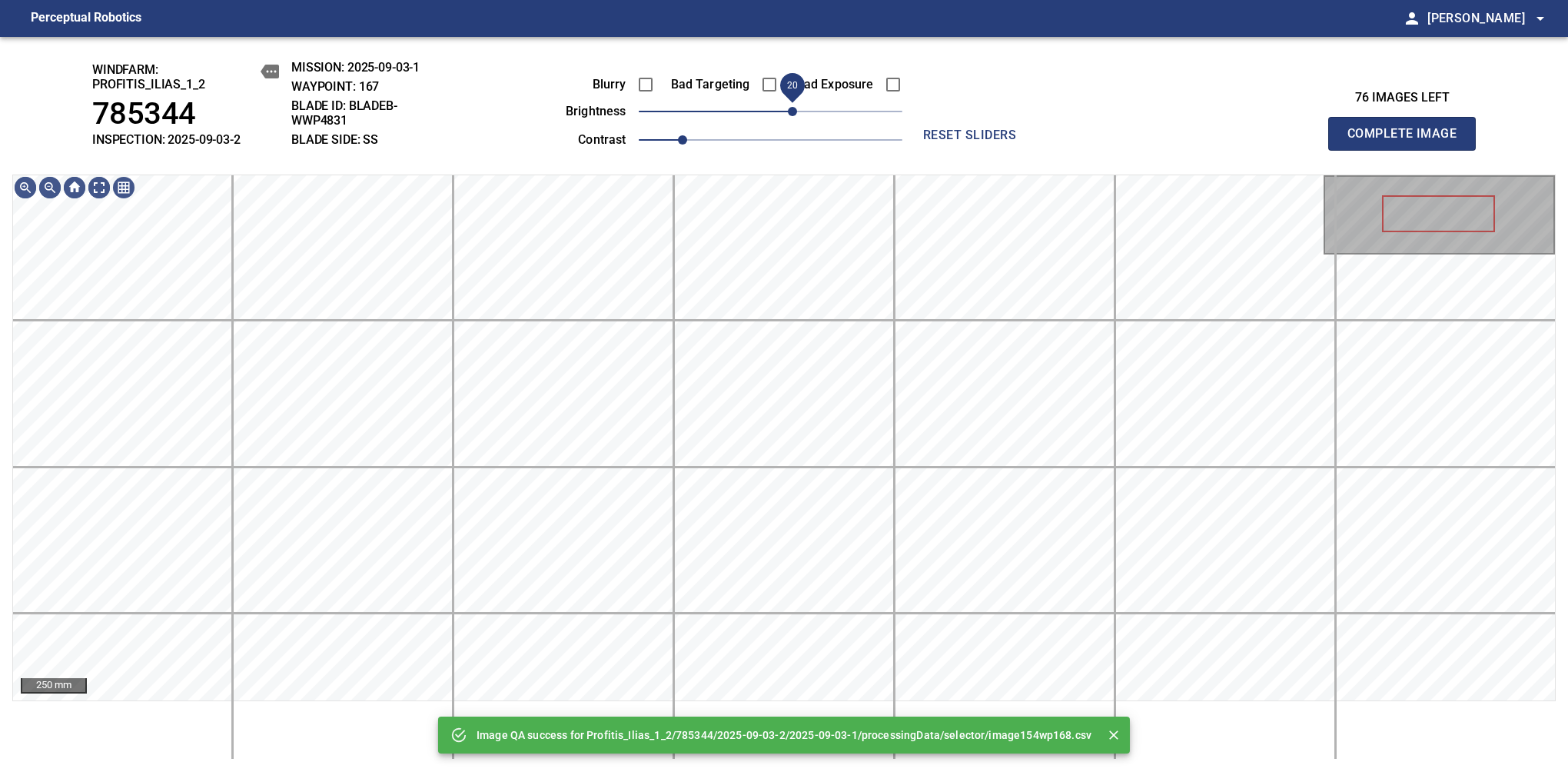
drag, startPoint x: 778, startPoint y: 114, endPoint x: 787, endPoint y: 114, distance: 9.0
click at [788, 114] on span "20" at bounding box center [792, 111] width 9 height 9
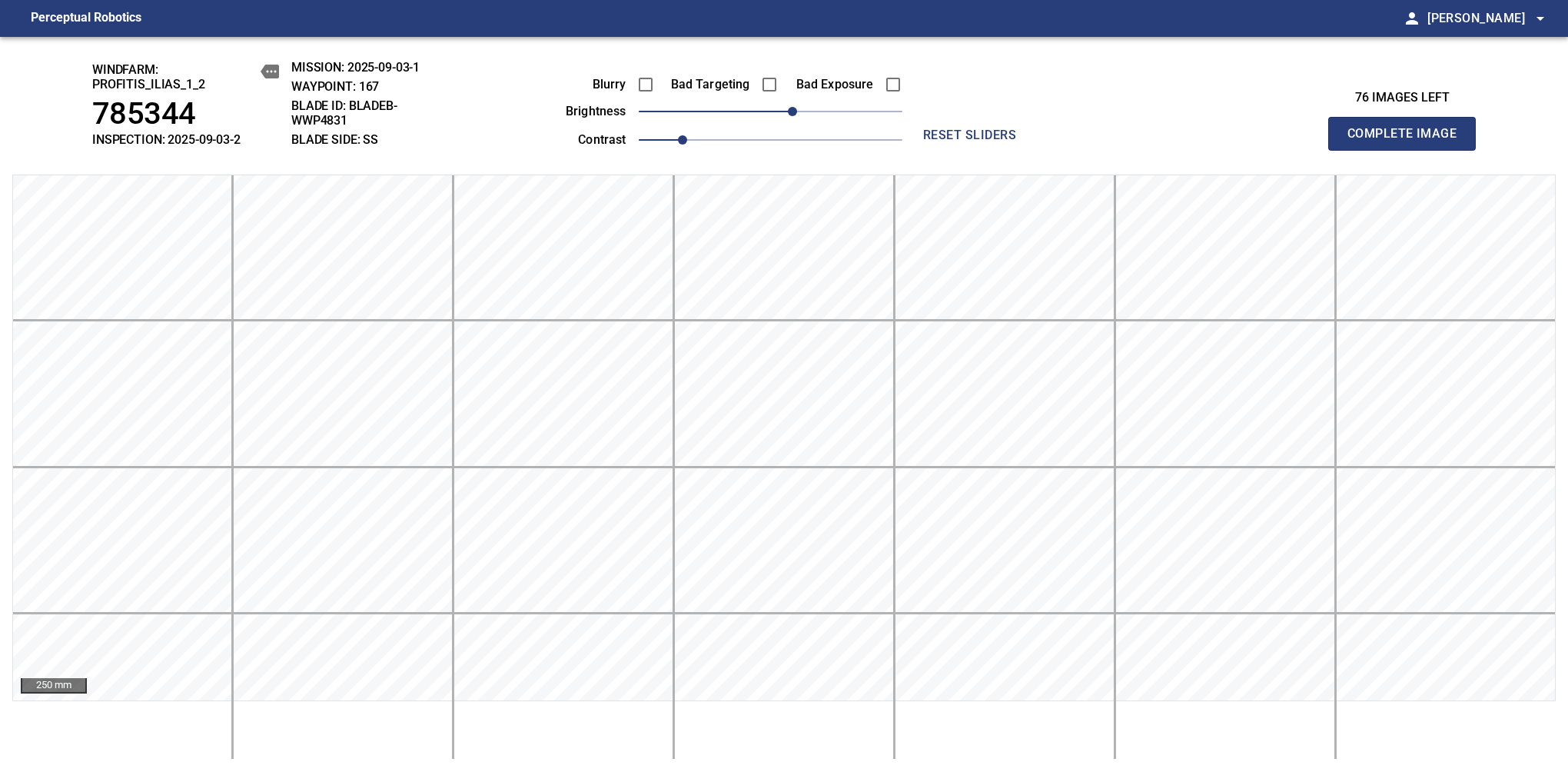
click at [990, 142] on span "Complete Image" at bounding box center [1402, 133] width 114 height 21
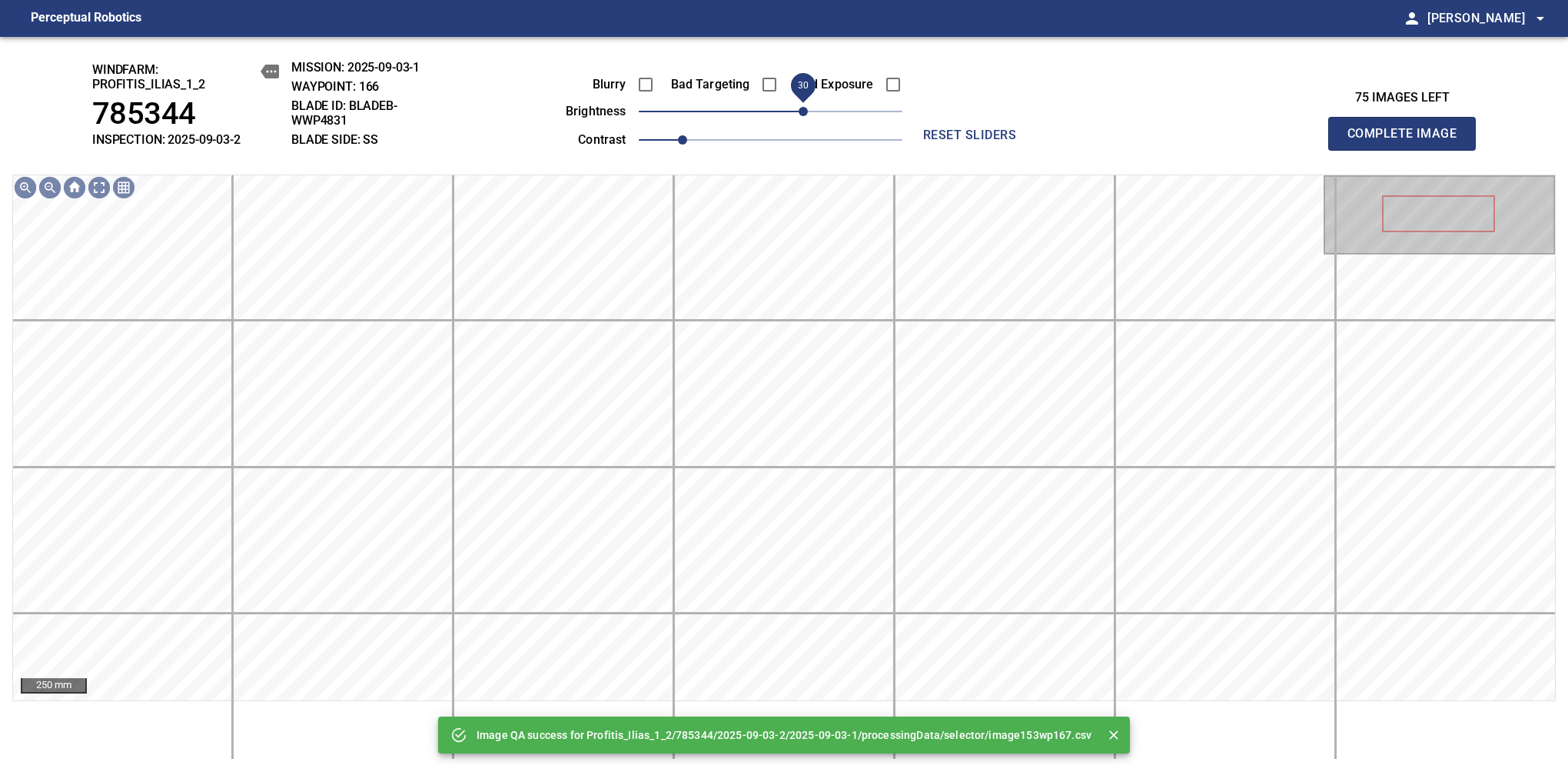
drag, startPoint x: 768, startPoint y: 114, endPoint x: 800, endPoint y: 106, distance: 33.0
click at [800, 107] on span "30" at bounding box center [803, 111] width 9 height 9
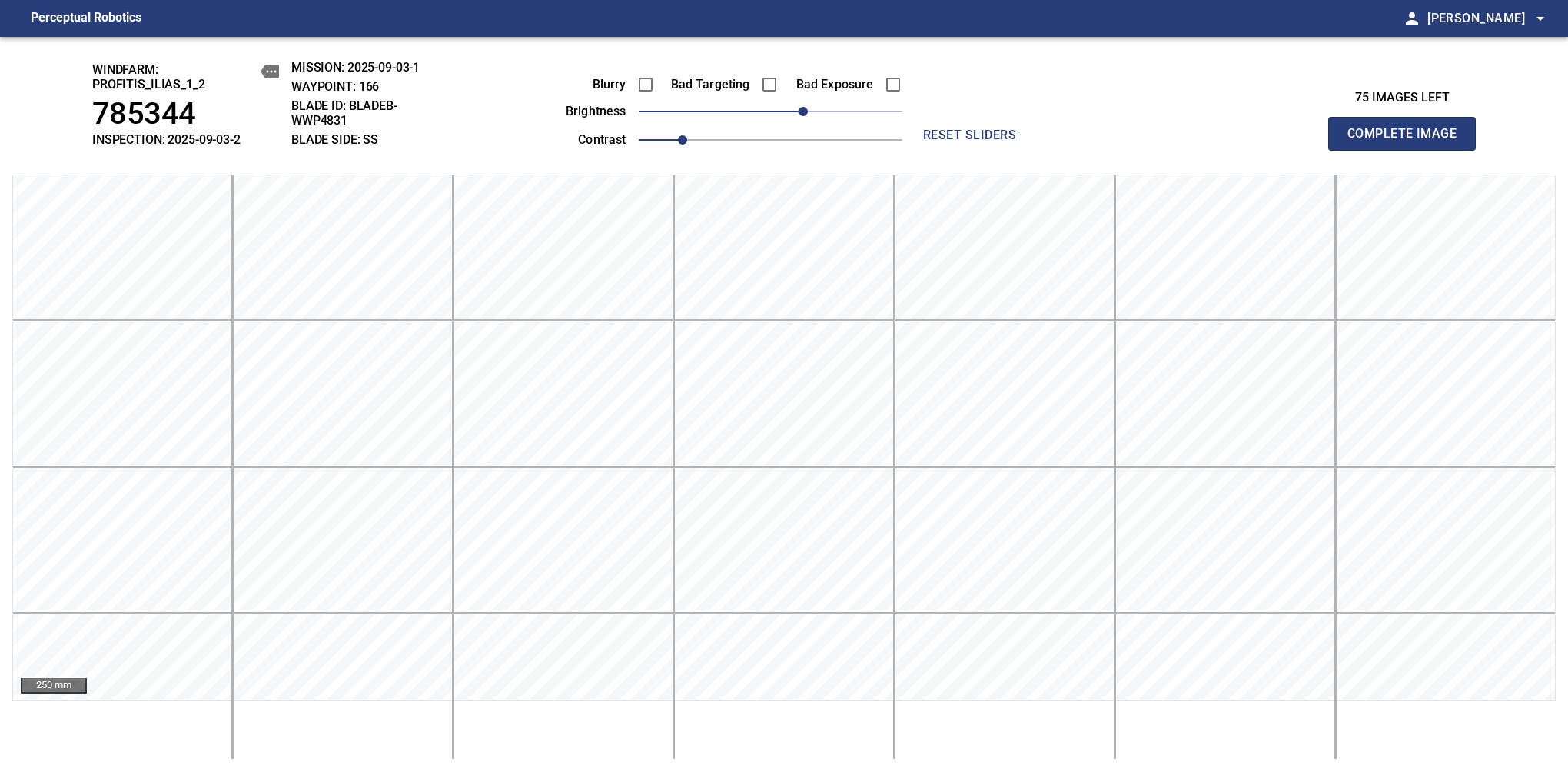
click at [990, 142] on span "Complete Image" at bounding box center [1402, 133] width 114 height 21
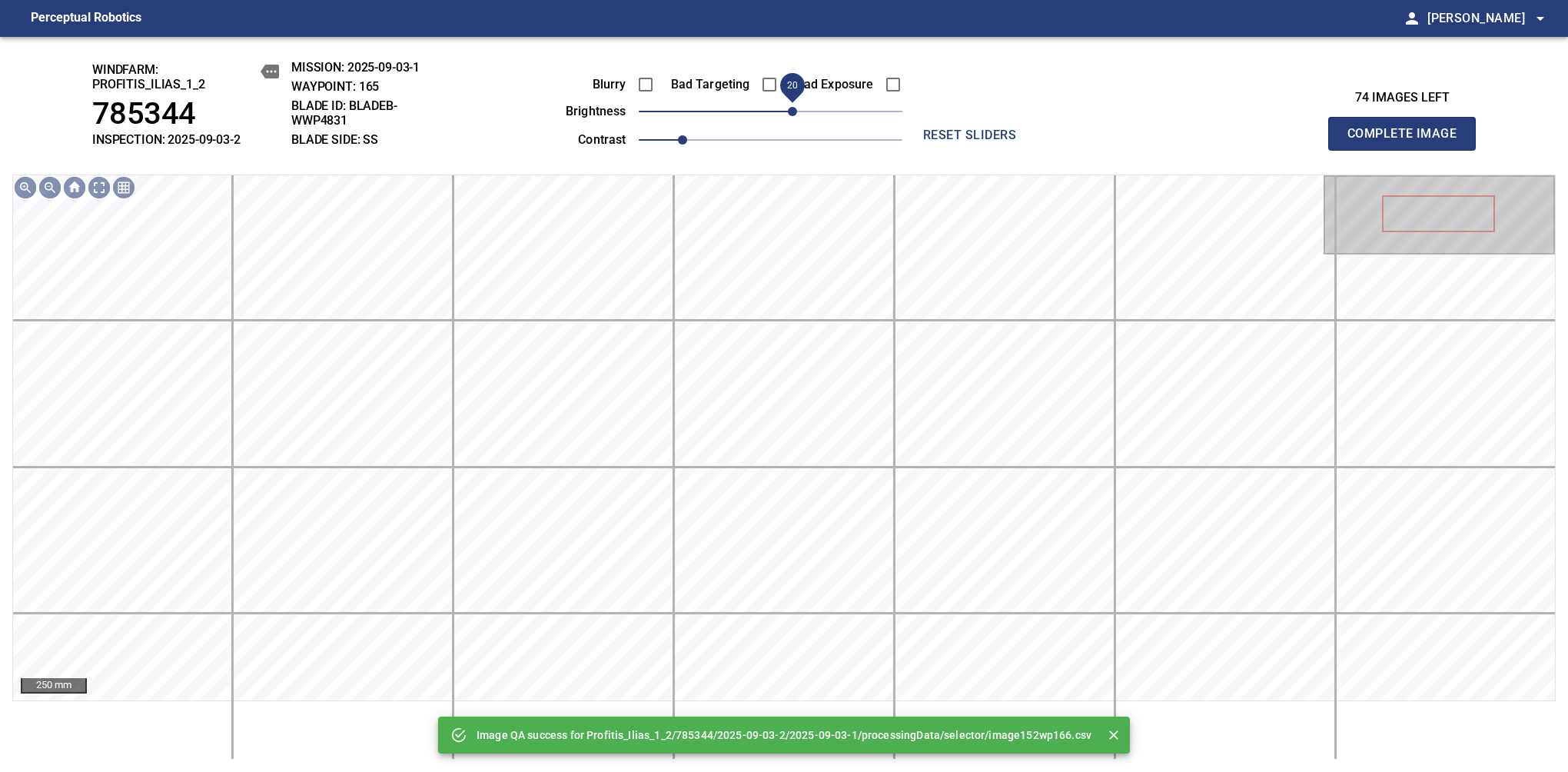
drag, startPoint x: 775, startPoint y: 109, endPoint x: 790, endPoint y: 109, distance: 15.0
click at [790, 109] on span "20" at bounding box center [792, 111] width 9 height 9
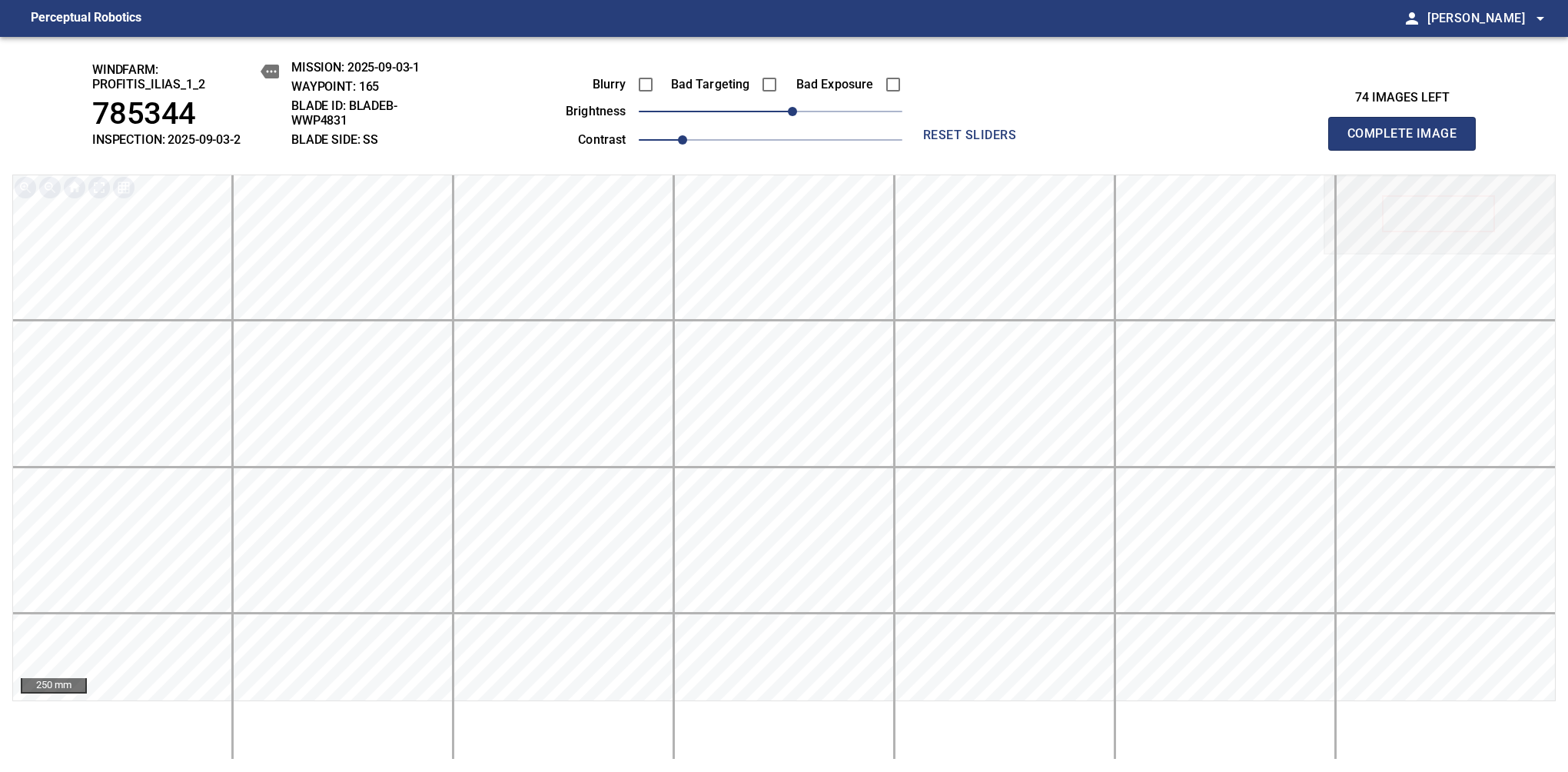
click at [990, 142] on span "Complete Image" at bounding box center [1402, 133] width 114 height 21
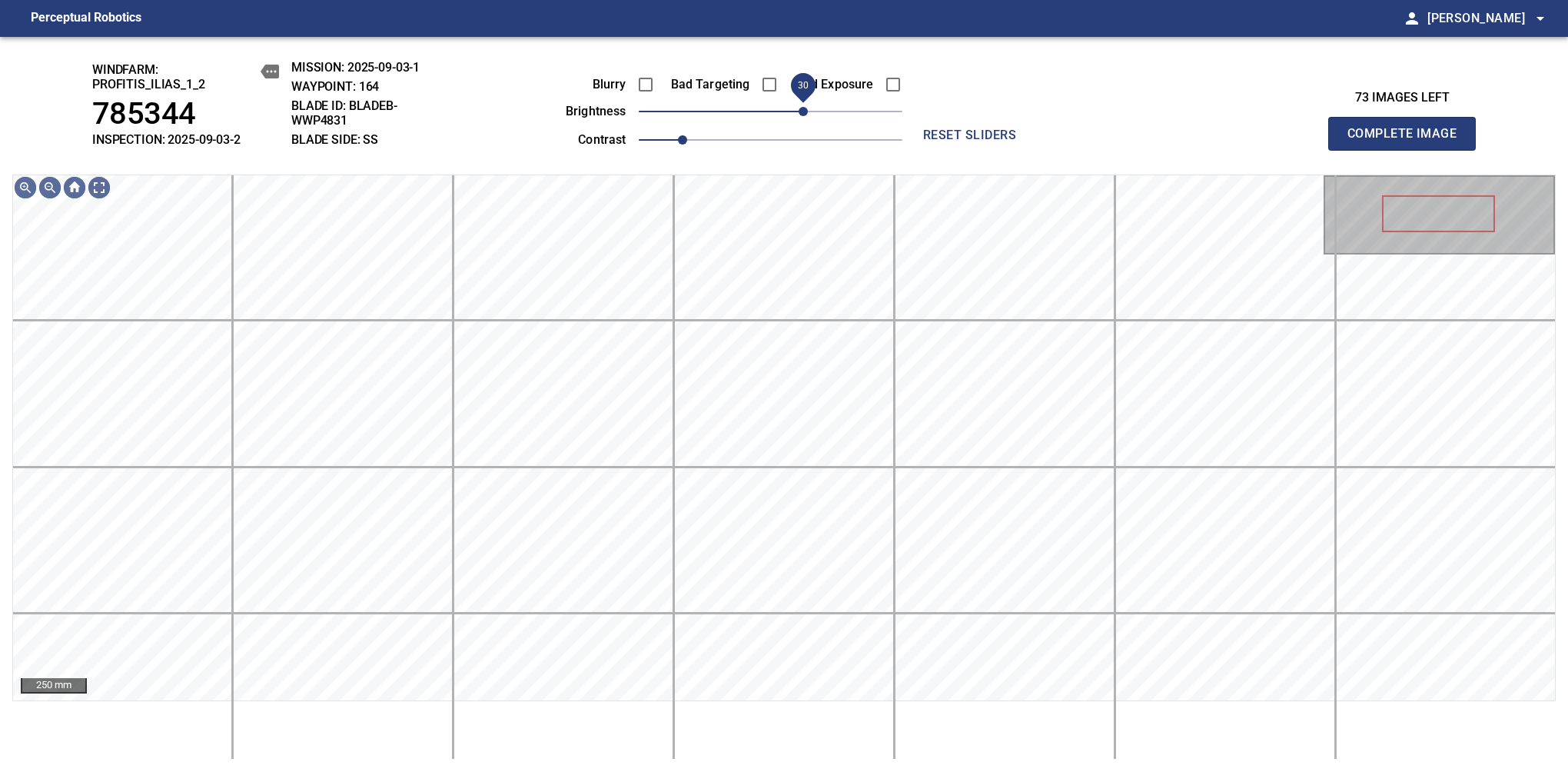
drag, startPoint x: 775, startPoint y: 114, endPoint x: 806, endPoint y: 100, distance: 34.0
click at [806, 107] on span "30" at bounding box center [803, 111] width 9 height 9
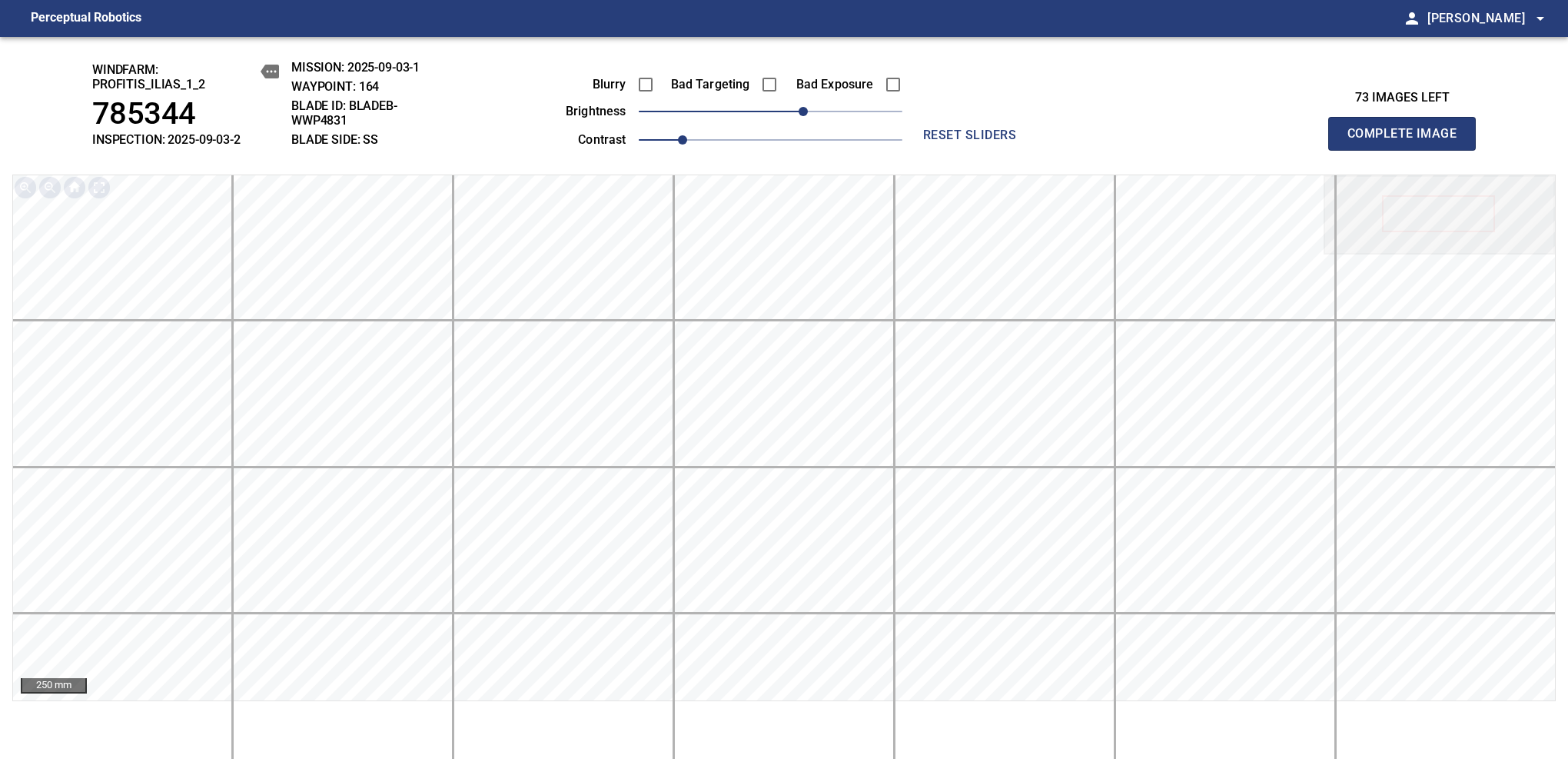
click at [990, 142] on span "Complete Image" at bounding box center [1402, 133] width 114 height 21
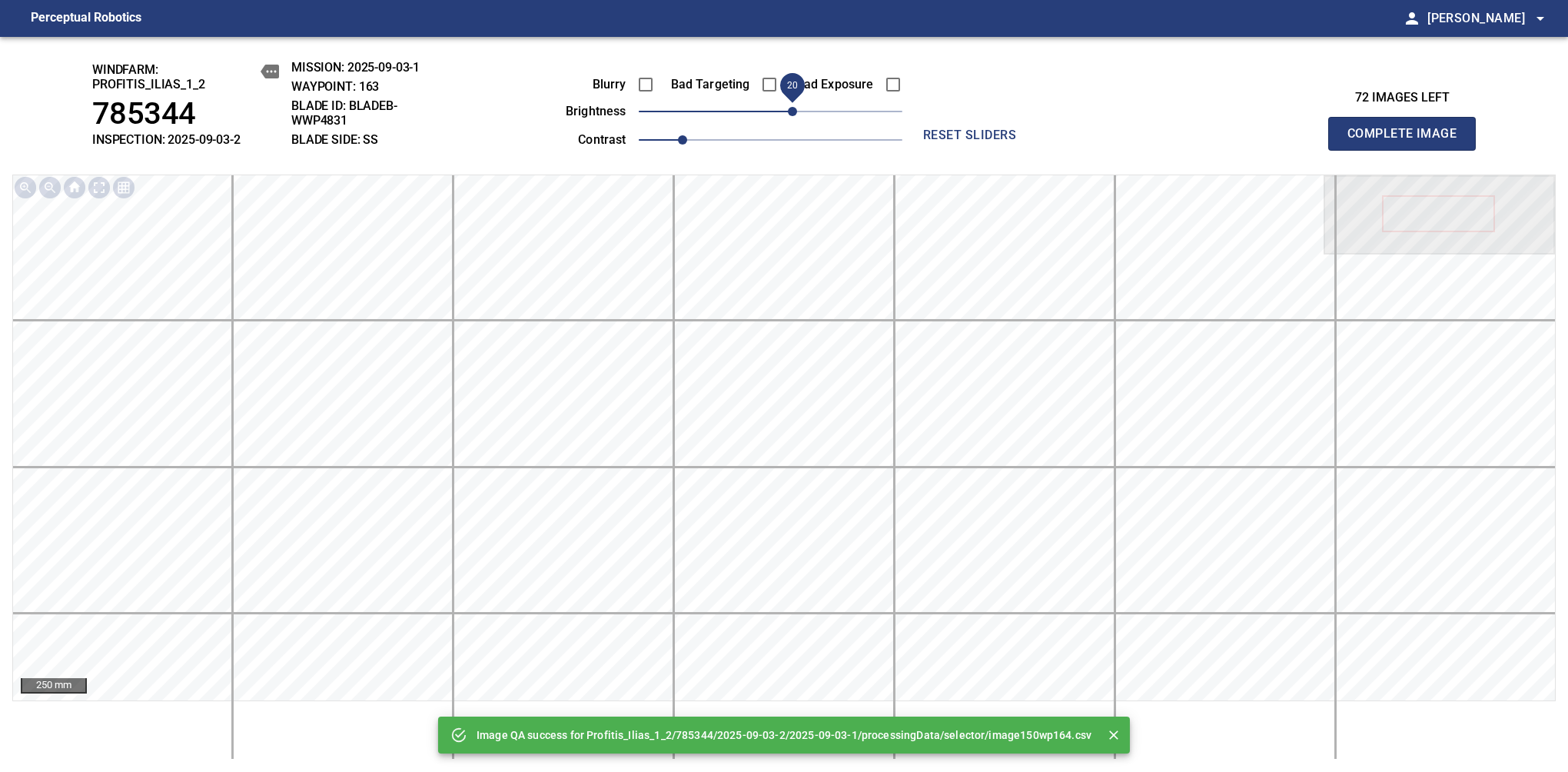
drag, startPoint x: 813, startPoint y: 110, endPoint x: 797, endPoint y: 113, distance: 16.3
click at [797, 113] on span "20" at bounding box center [770, 111] width 264 height 21
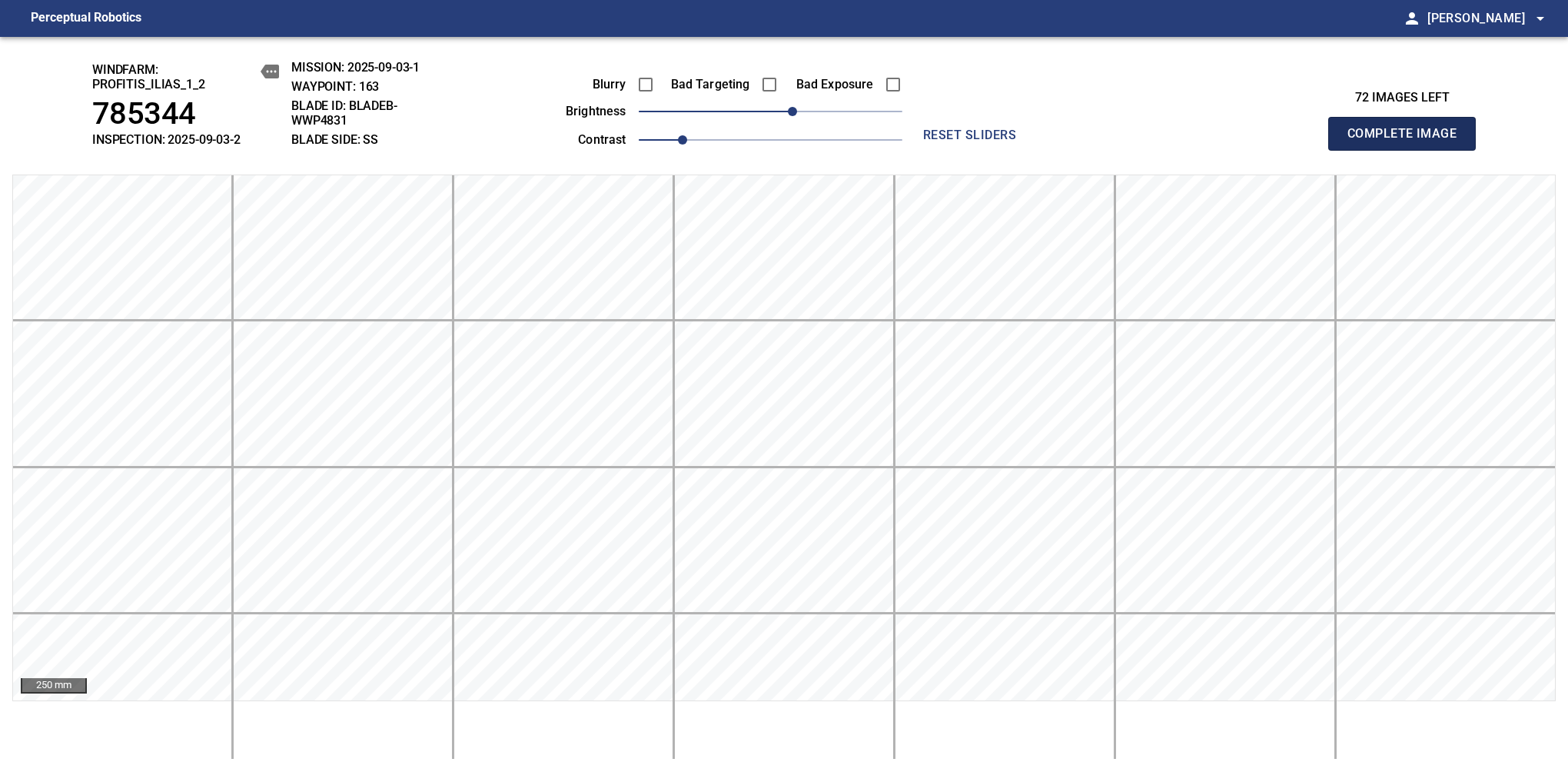
click at [990, 142] on span "Complete Image" at bounding box center [1402, 133] width 114 height 21
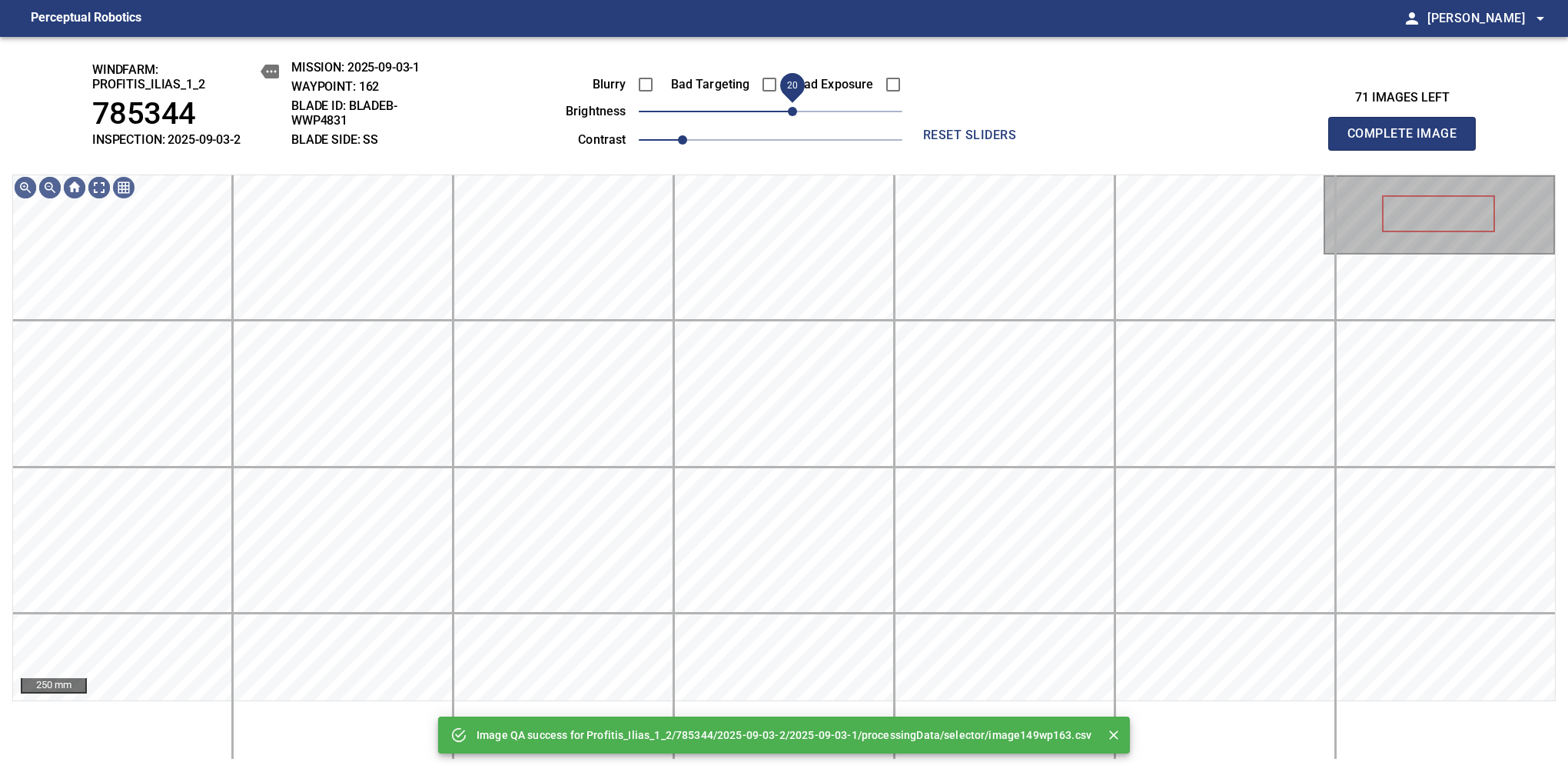
click at [797, 118] on span "20" at bounding box center [770, 111] width 264 height 21
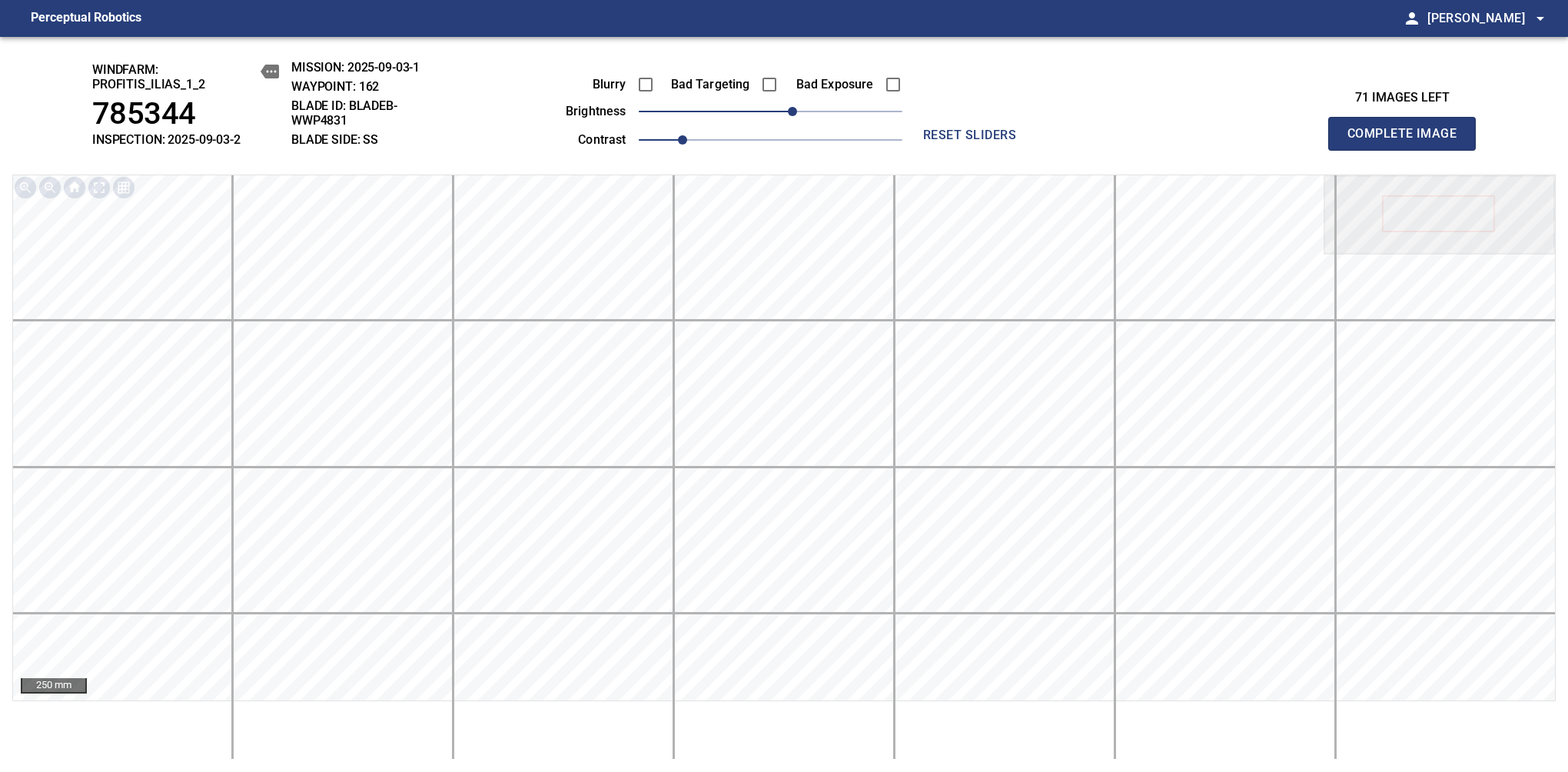
click at [990, 142] on span "Complete Image" at bounding box center [1402, 133] width 114 height 21
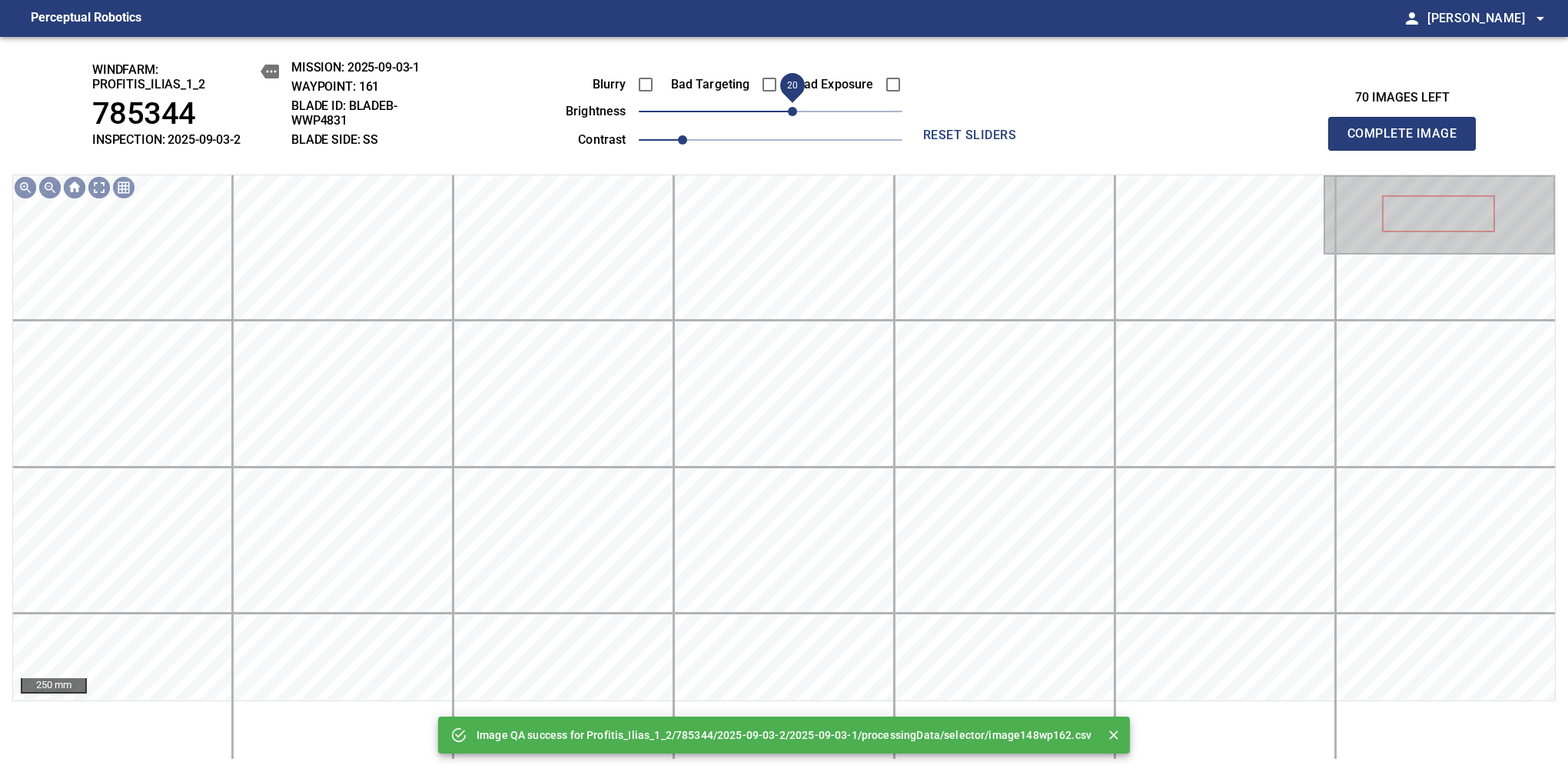
drag, startPoint x: 778, startPoint y: 120, endPoint x: 791, endPoint y: 115, distance: 13.9
click at [791, 115] on span "20" at bounding box center [792, 111] width 9 height 9
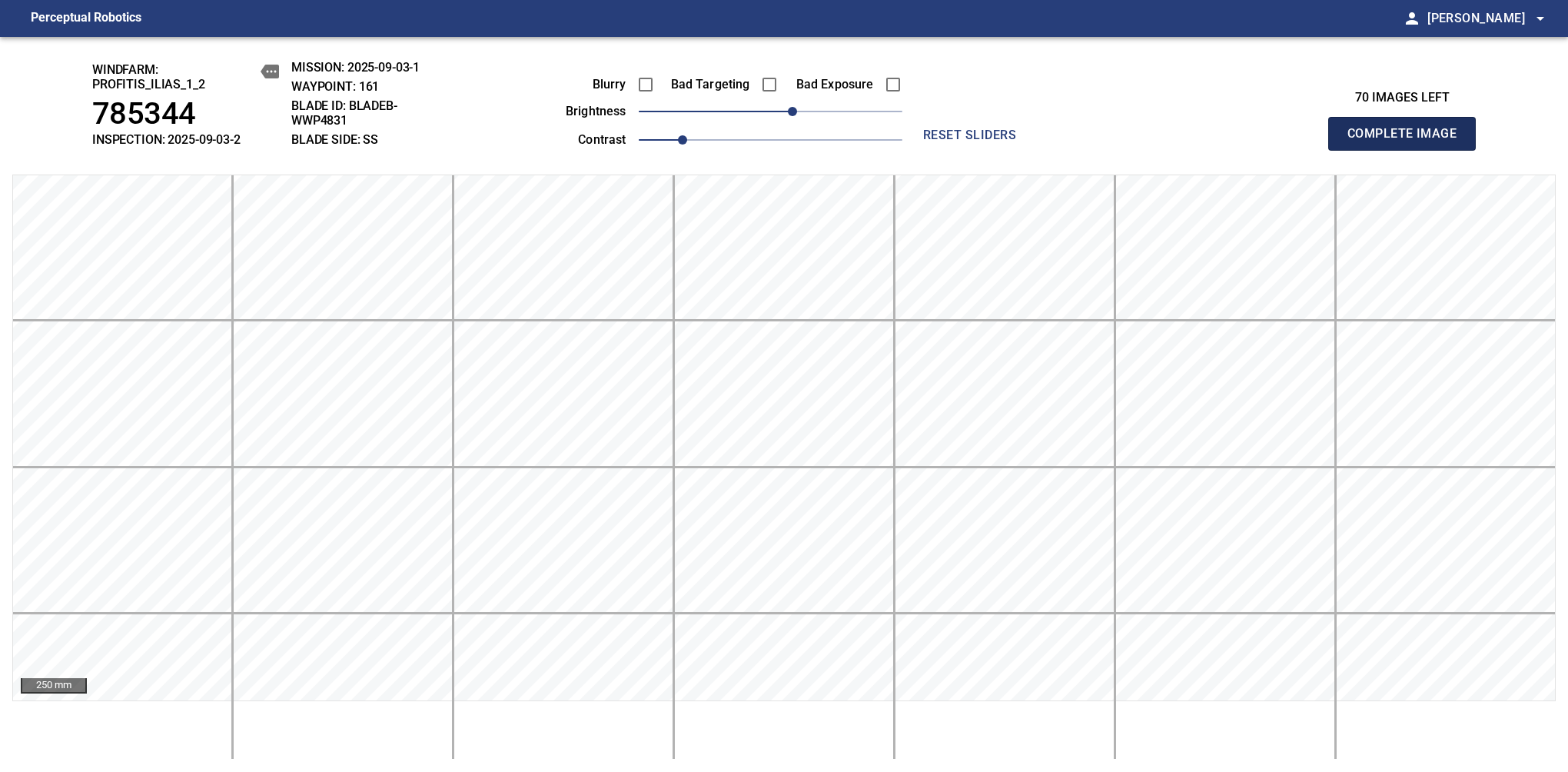
click at [990, 142] on span "Complete Image" at bounding box center [1402, 133] width 114 height 21
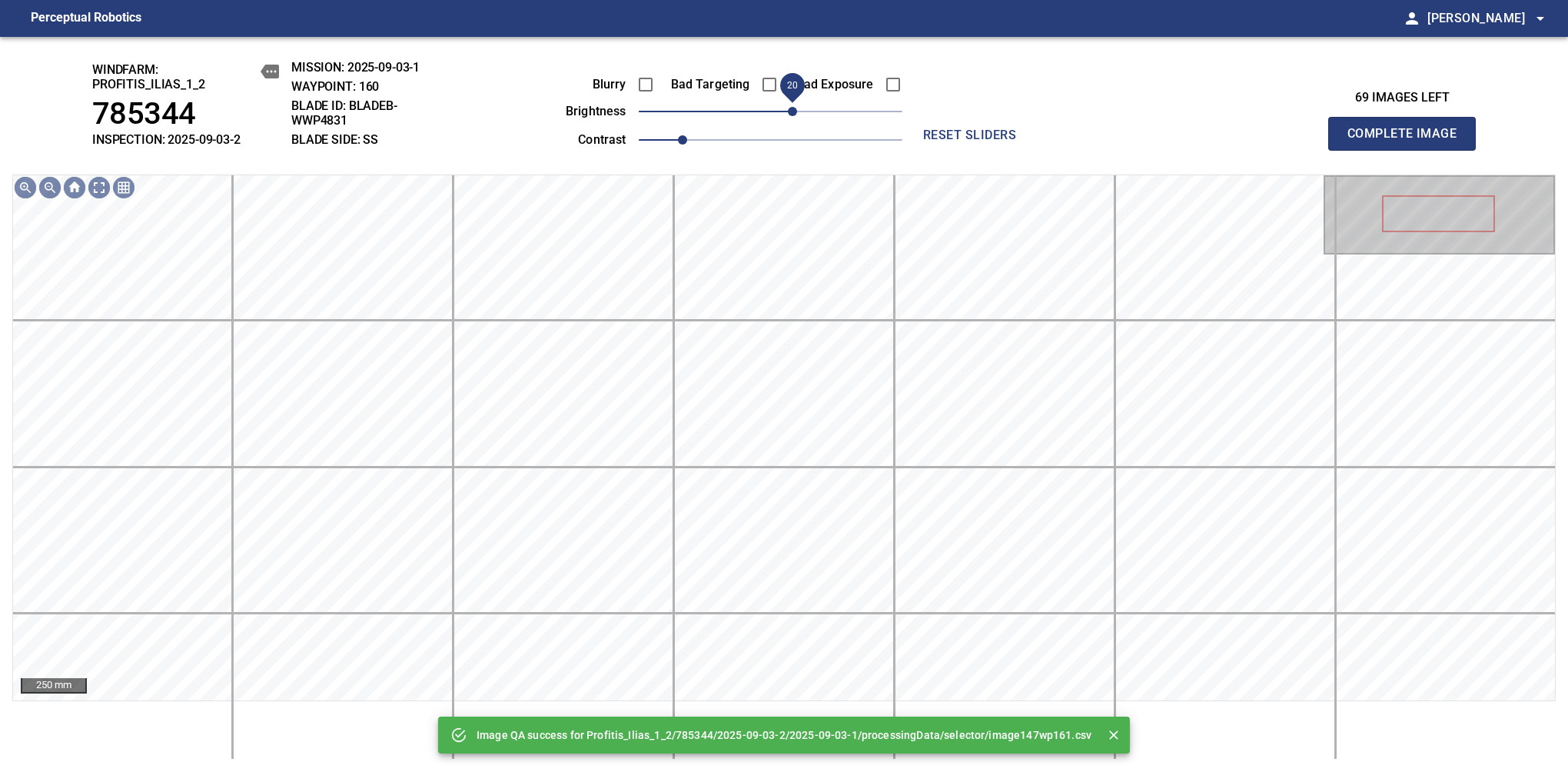
drag, startPoint x: 778, startPoint y: 118, endPoint x: 790, endPoint y: 116, distance: 12.2
click at [790, 116] on span "20" at bounding box center [792, 111] width 9 height 9
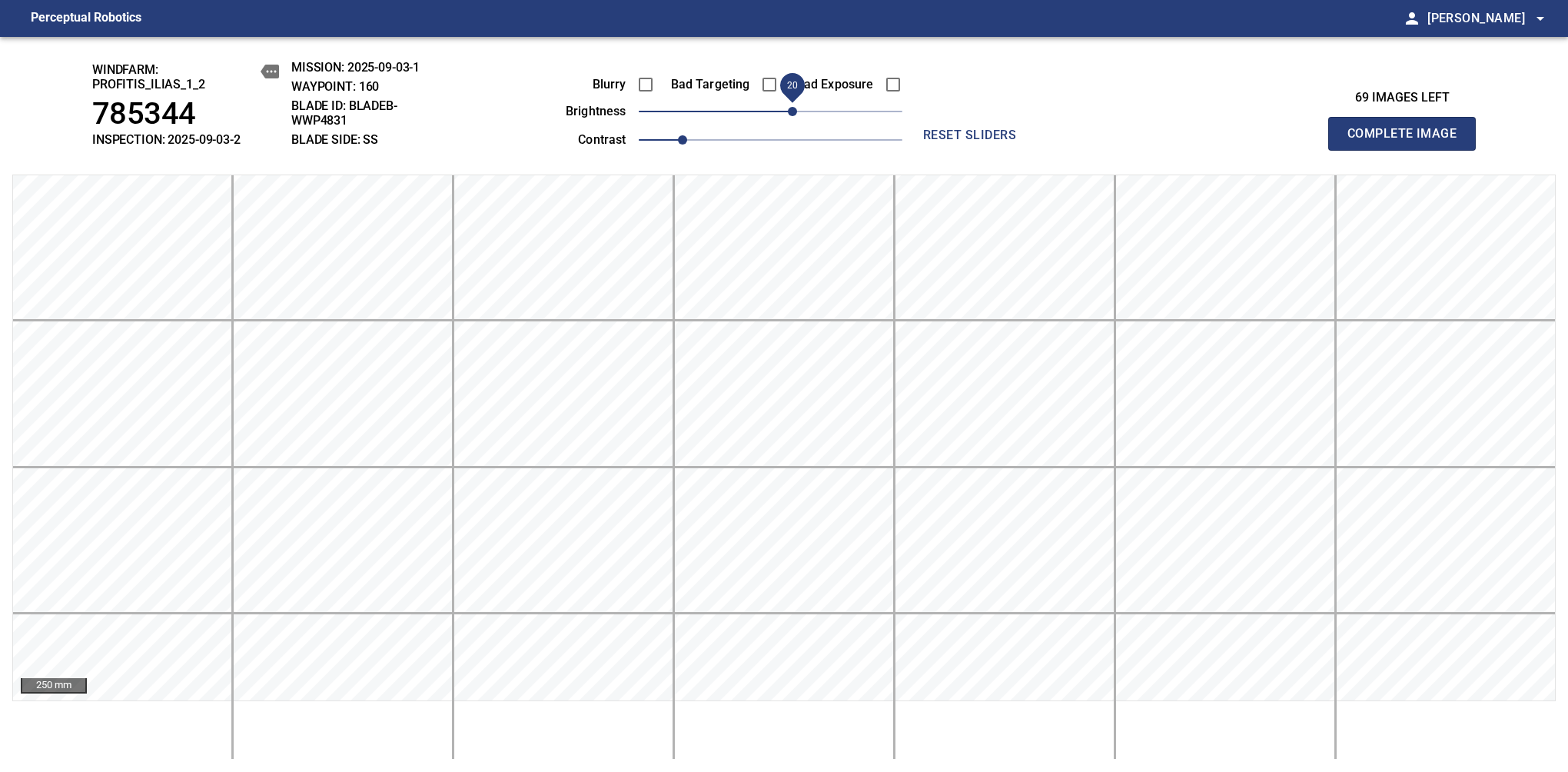
click at [990, 142] on span "Complete Image" at bounding box center [1402, 133] width 114 height 21
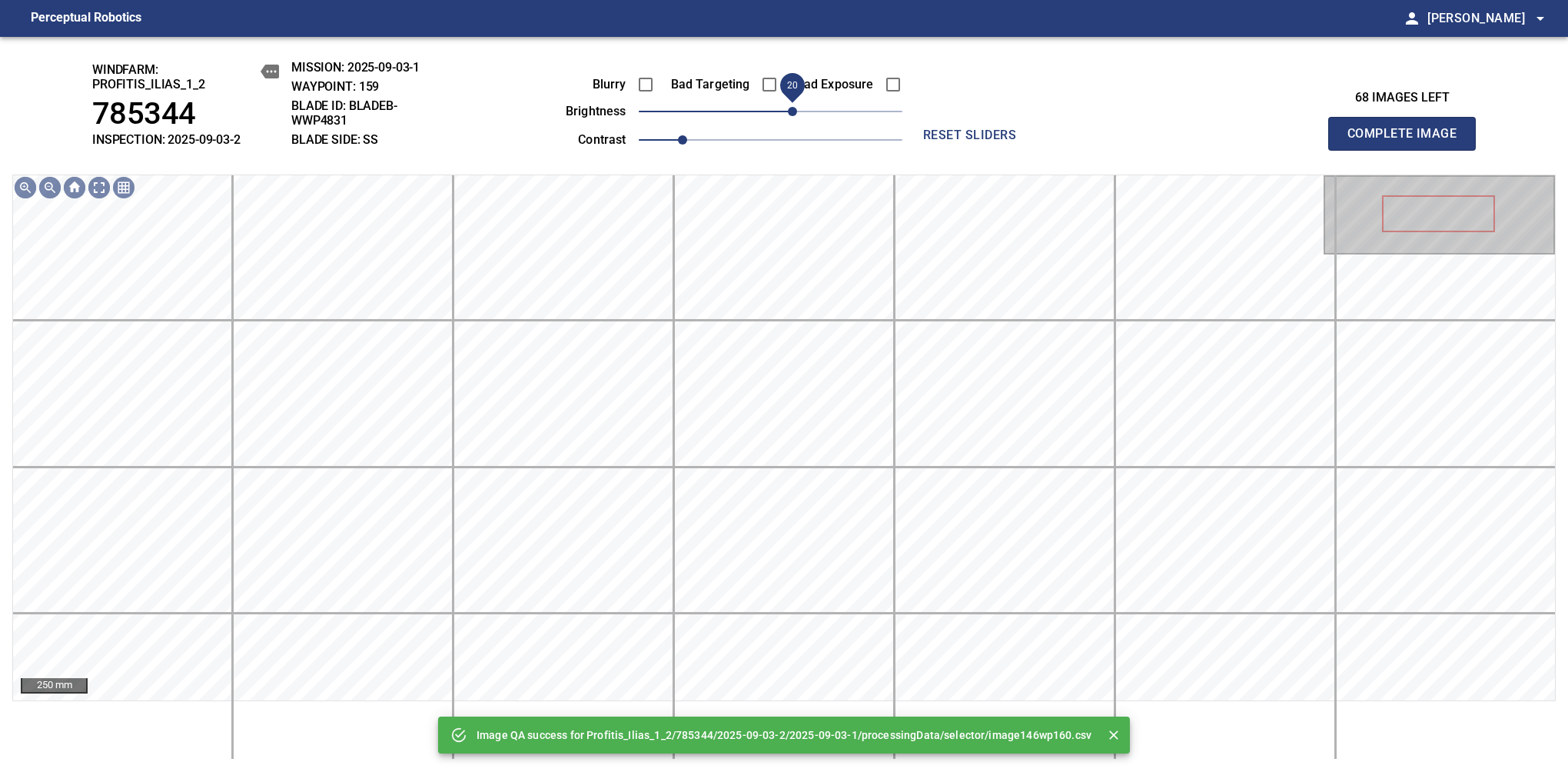
drag, startPoint x: 769, startPoint y: 119, endPoint x: 793, endPoint y: 105, distance: 27.8
click at [793, 107] on span "20" at bounding box center [792, 111] width 9 height 9
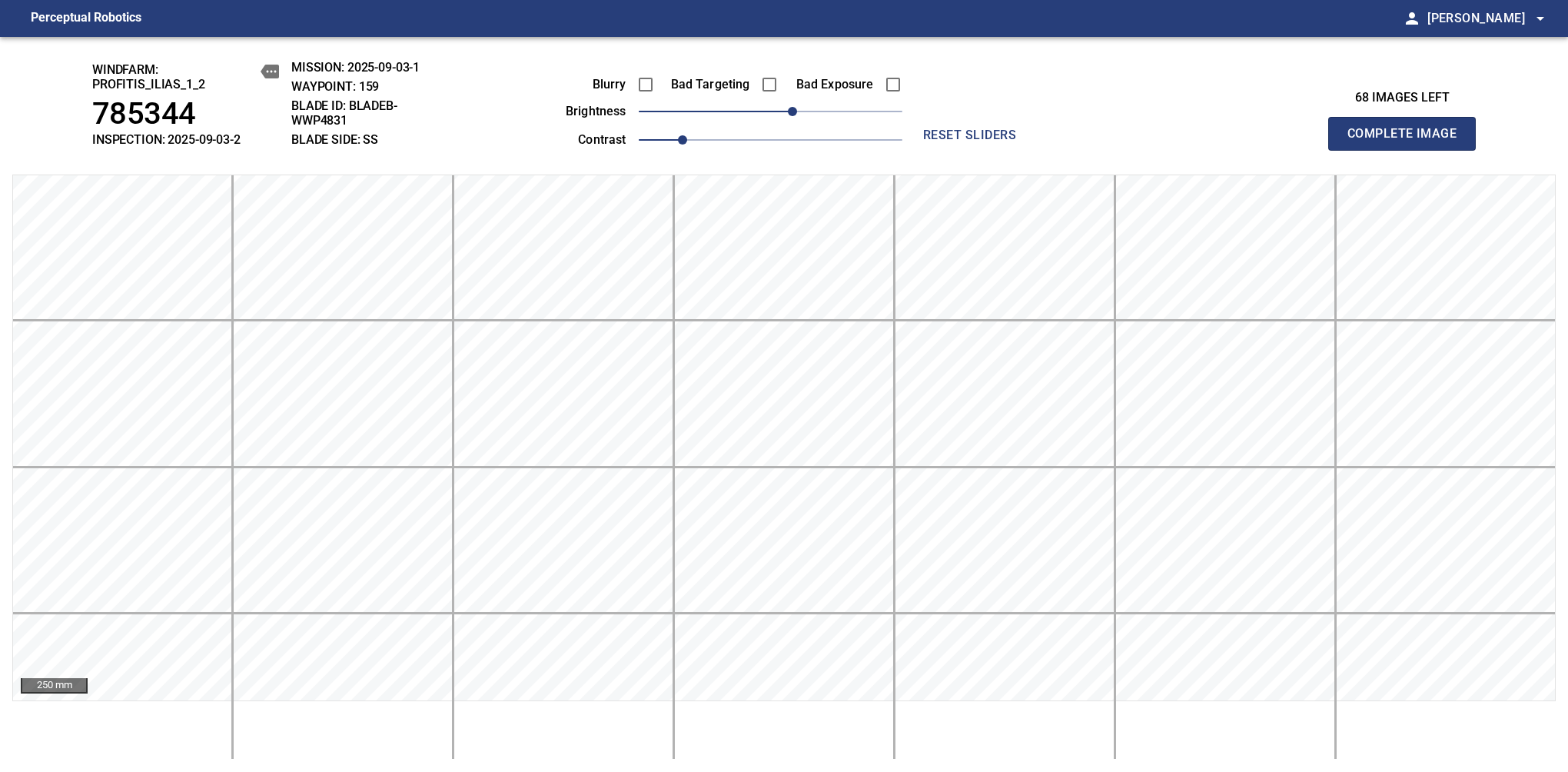
click at [990, 142] on span "Complete Image" at bounding box center [1402, 133] width 114 height 21
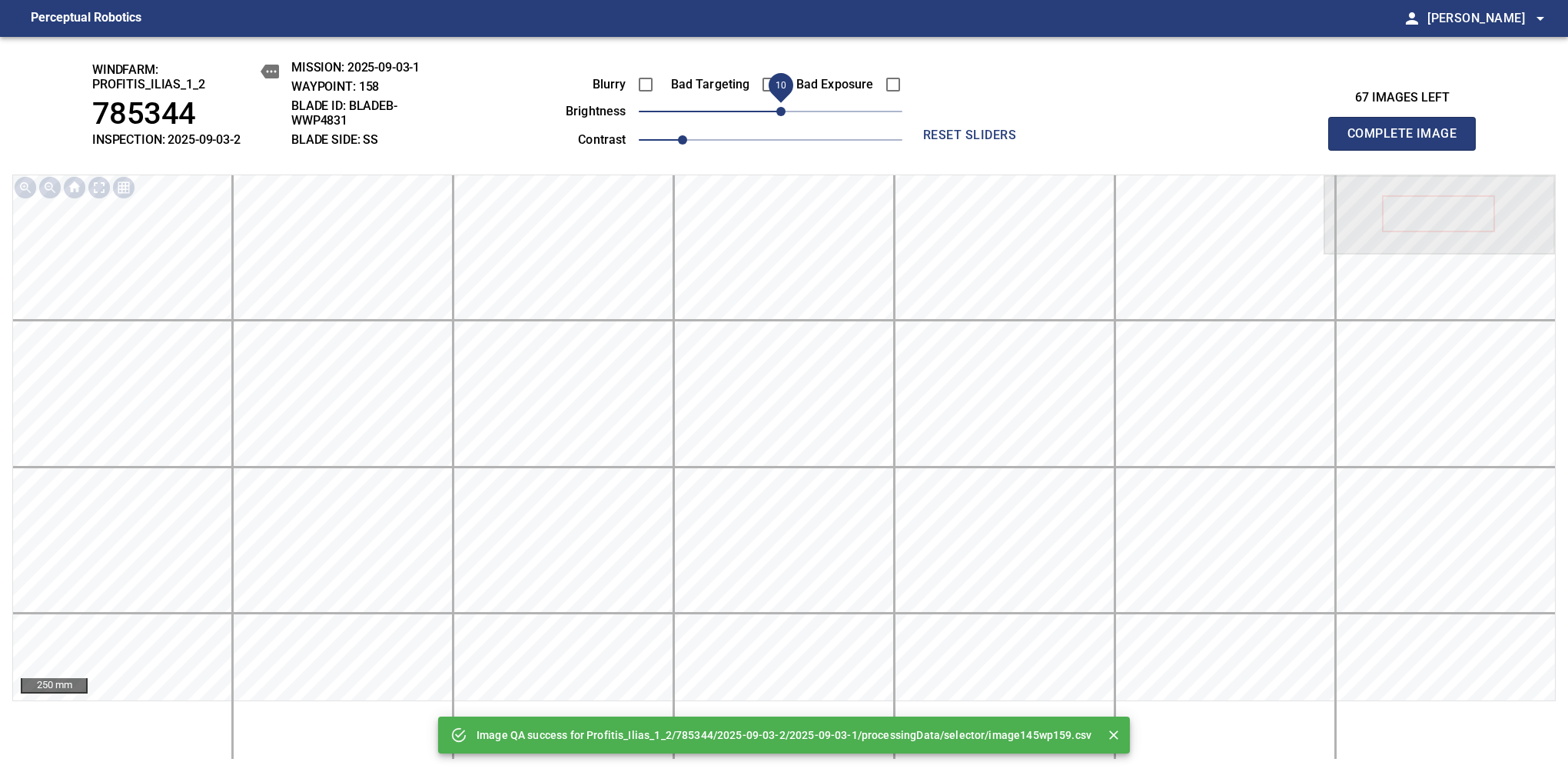
drag, startPoint x: 774, startPoint y: 114, endPoint x: 783, endPoint y: 110, distance: 9.8
click at [783, 110] on span "10" at bounding box center [780, 111] width 9 height 9
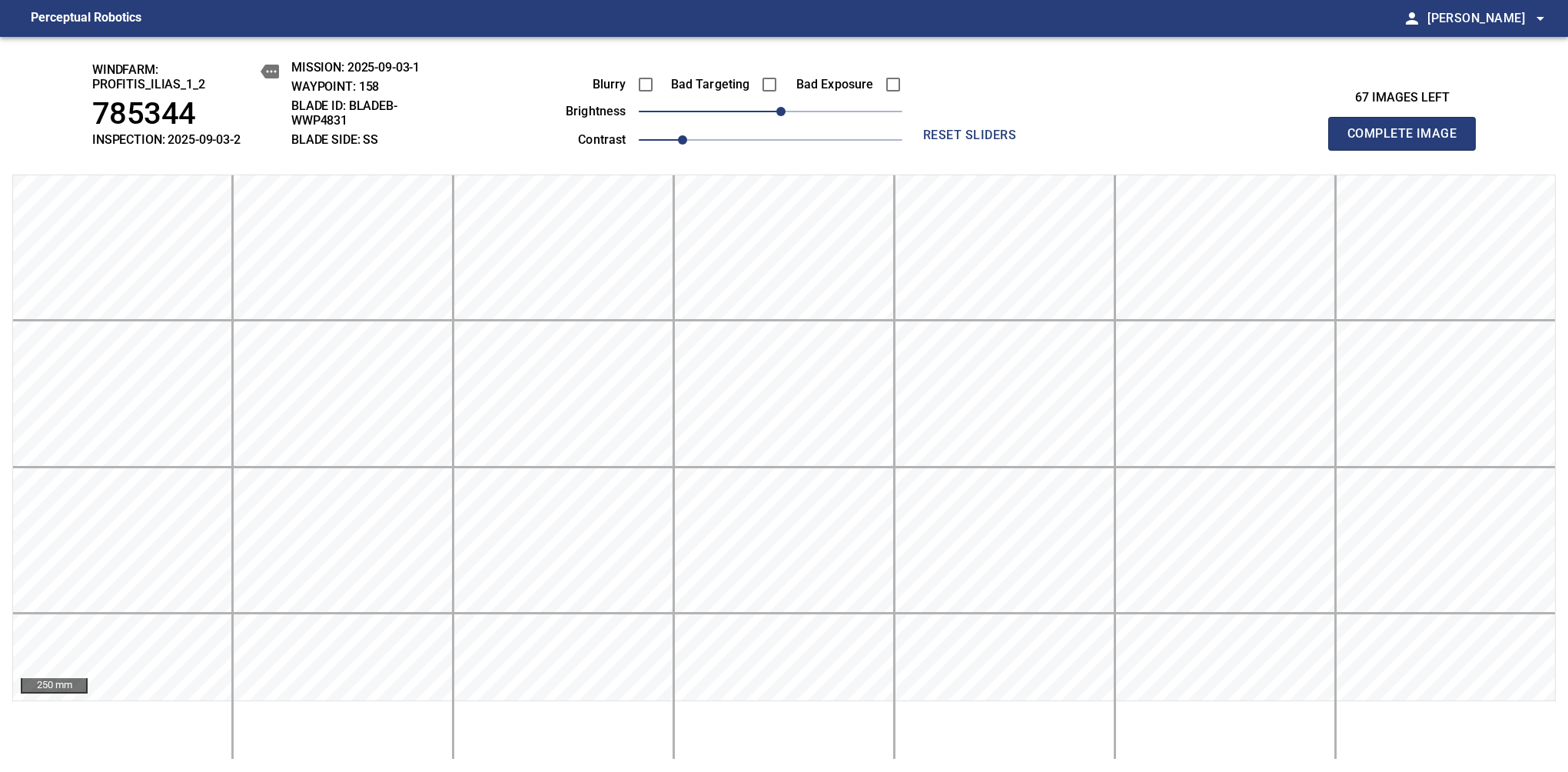
click at [990, 142] on span "Complete Image" at bounding box center [1402, 133] width 114 height 21
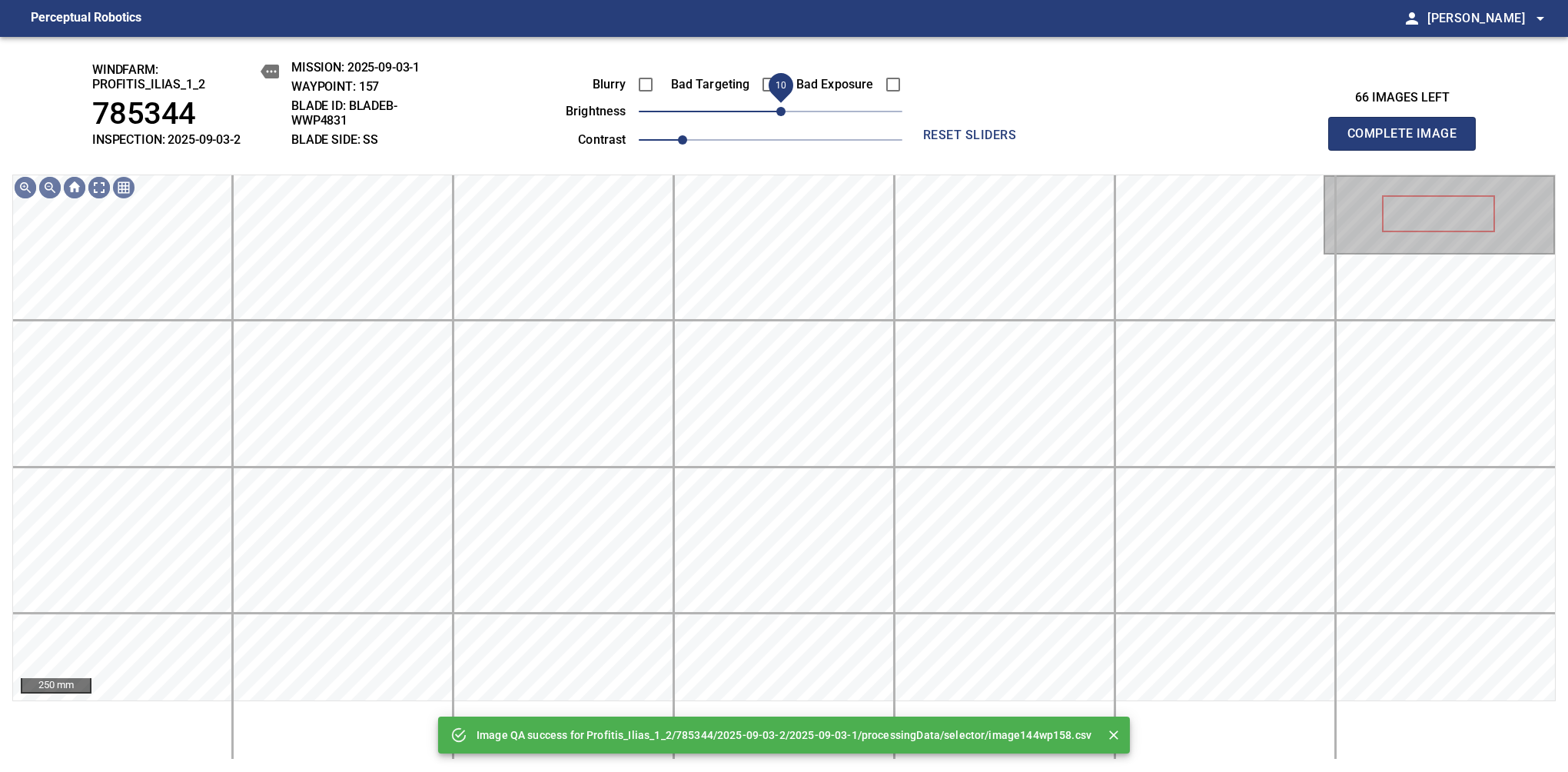
drag, startPoint x: 773, startPoint y: 117, endPoint x: 780, endPoint y: 114, distance: 7.6
click at [780, 114] on span "10" at bounding box center [780, 111] width 9 height 9
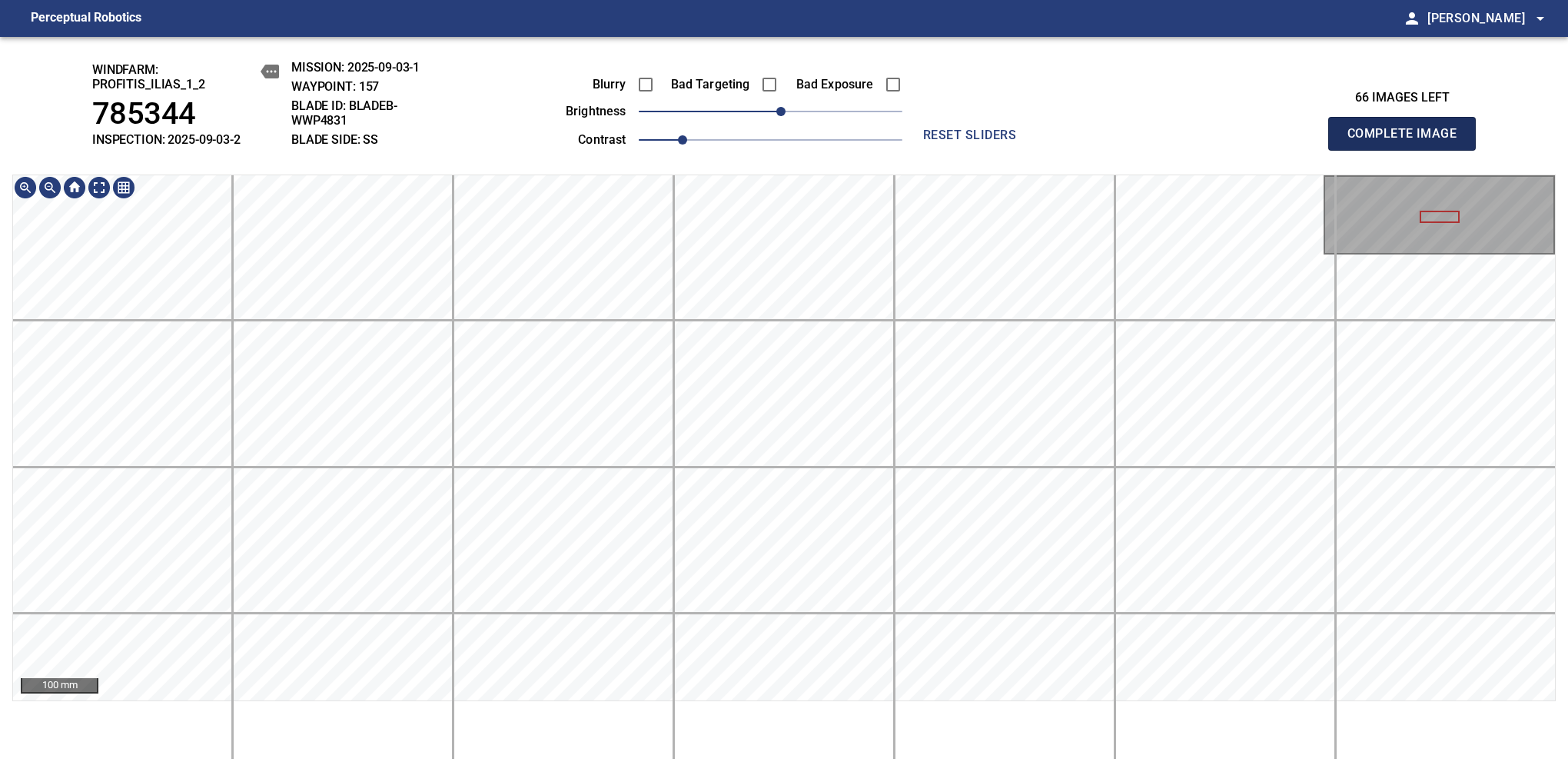
click at [990, 142] on span "Complete Image" at bounding box center [1402, 133] width 114 height 21
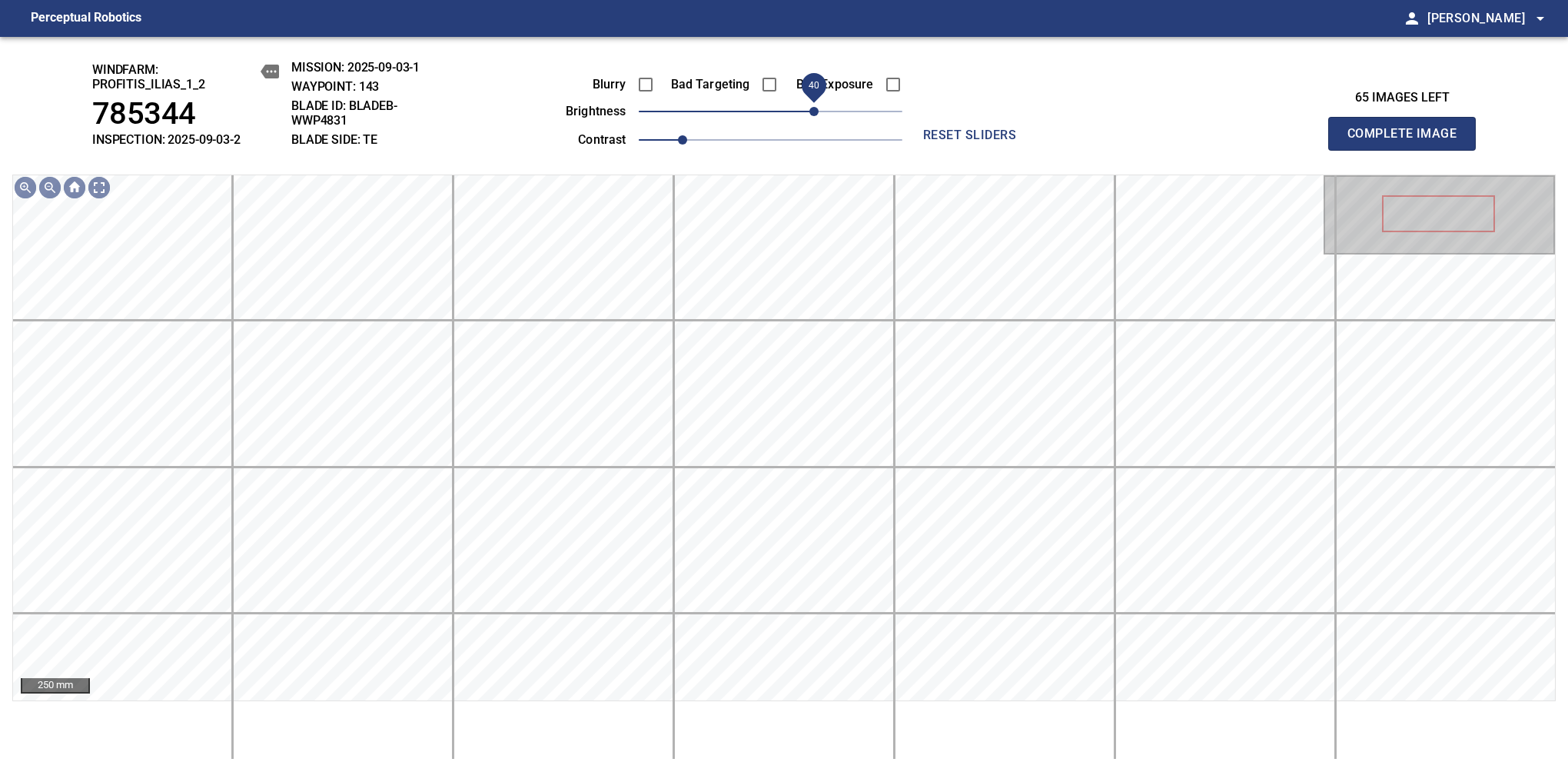
drag, startPoint x: 789, startPoint y: 117, endPoint x: 813, endPoint y: 119, distance: 24.1
click at [813, 116] on span "40" at bounding box center [813, 111] width 9 height 9
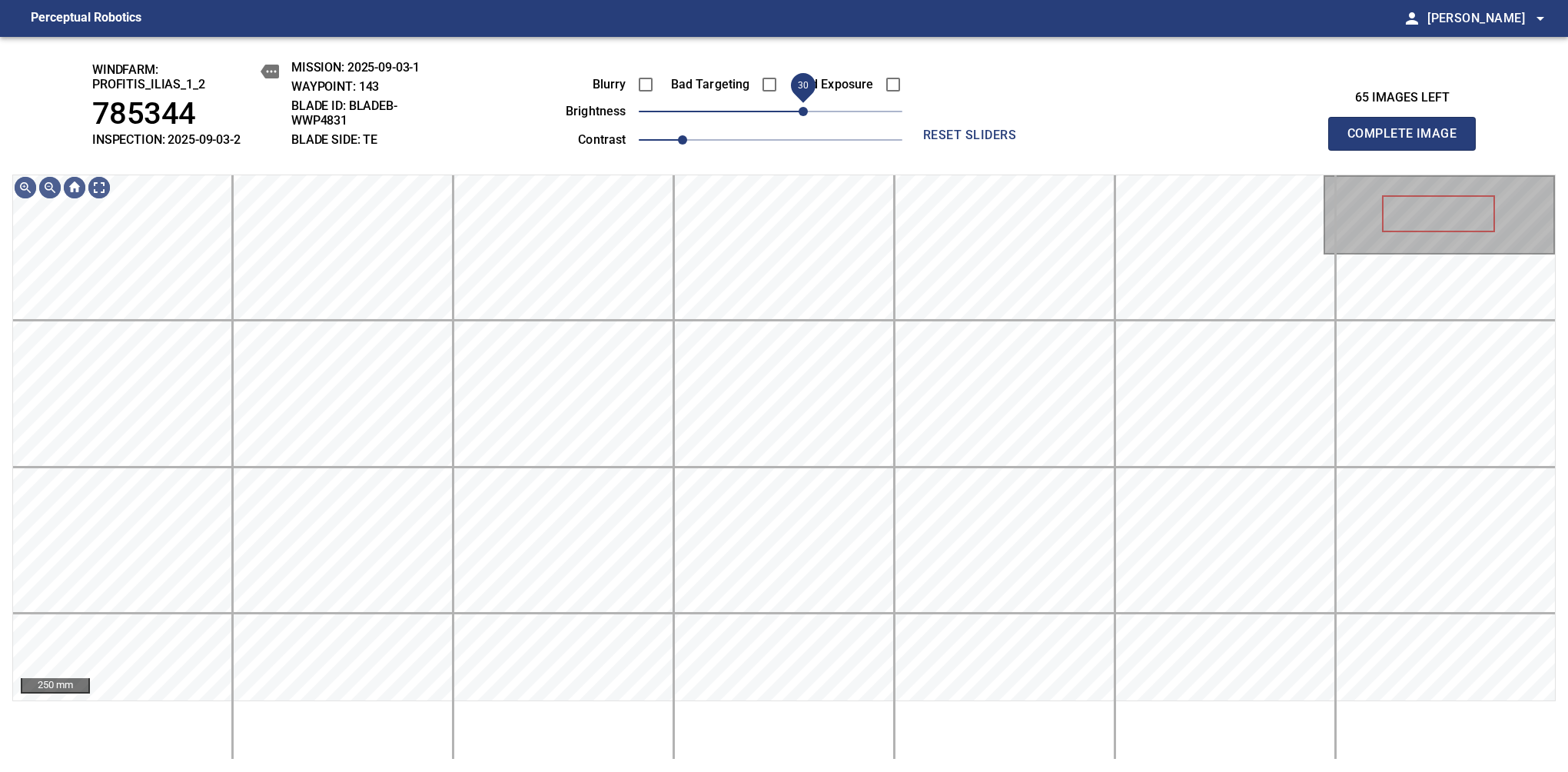
drag, startPoint x: 813, startPoint y: 108, endPoint x: 807, endPoint y: 114, distance: 8.5
click at [807, 114] on span "30" at bounding box center [803, 111] width 9 height 9
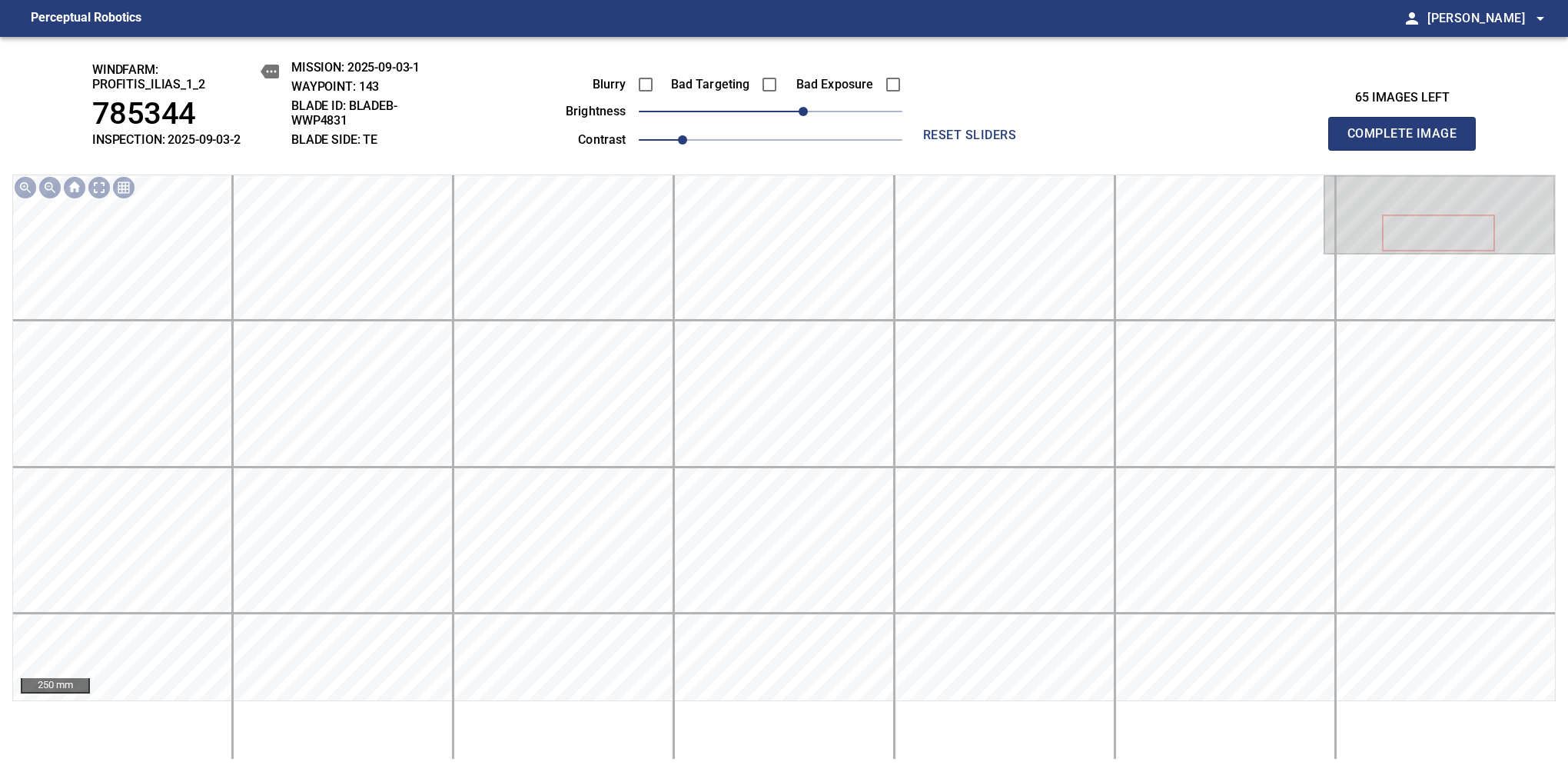
click at [990, 142] on span "Complete Image" at bounding box center [1402, 133] width 114 height 21
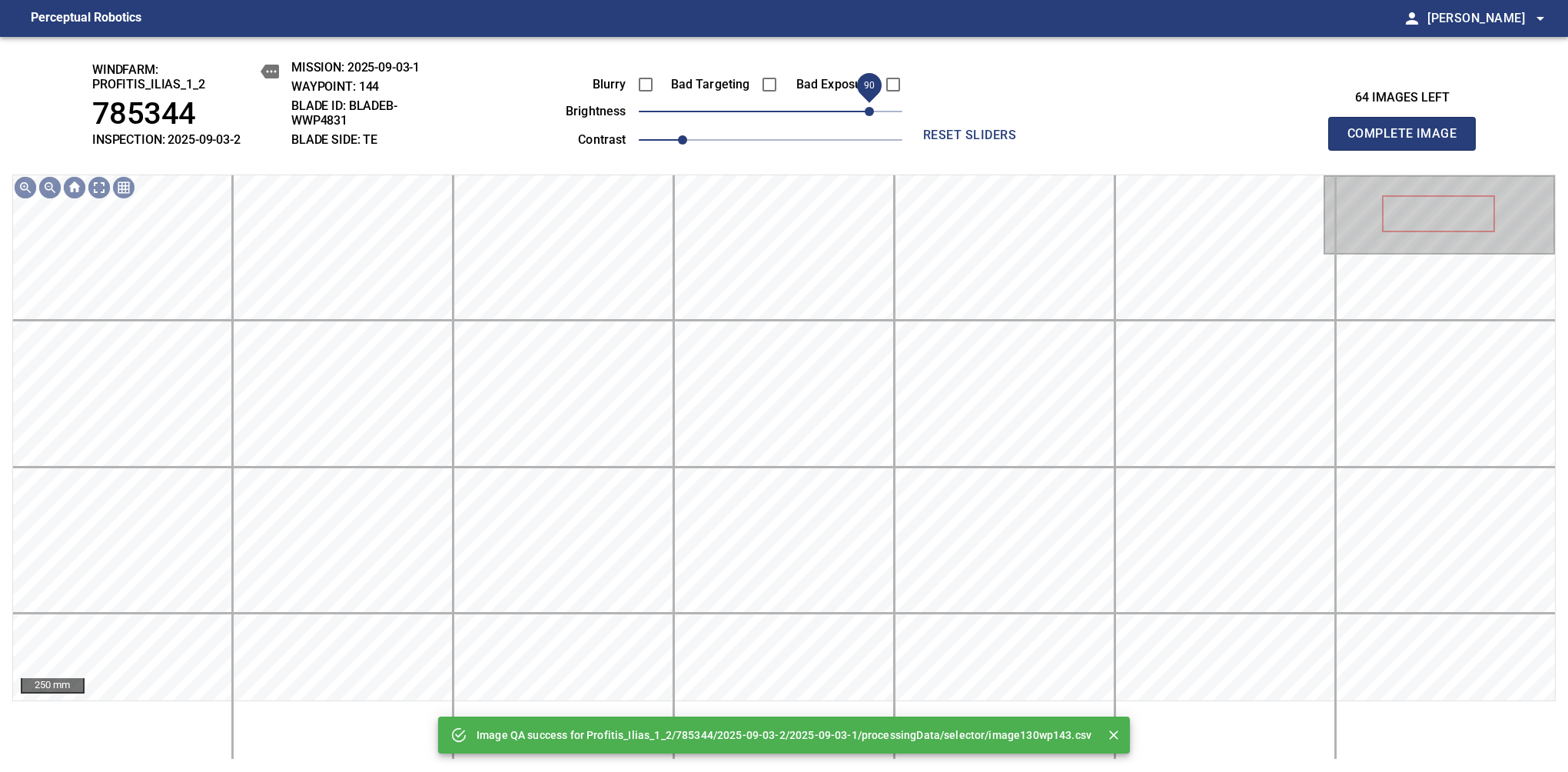
drag, startPoint x: 778, startPoint y: 104, endPoint x: 864, endPoint y: 126, distance: 88.8
click at [864, 116] on span "90" at bounding box center [868, 111] width 9 height 9
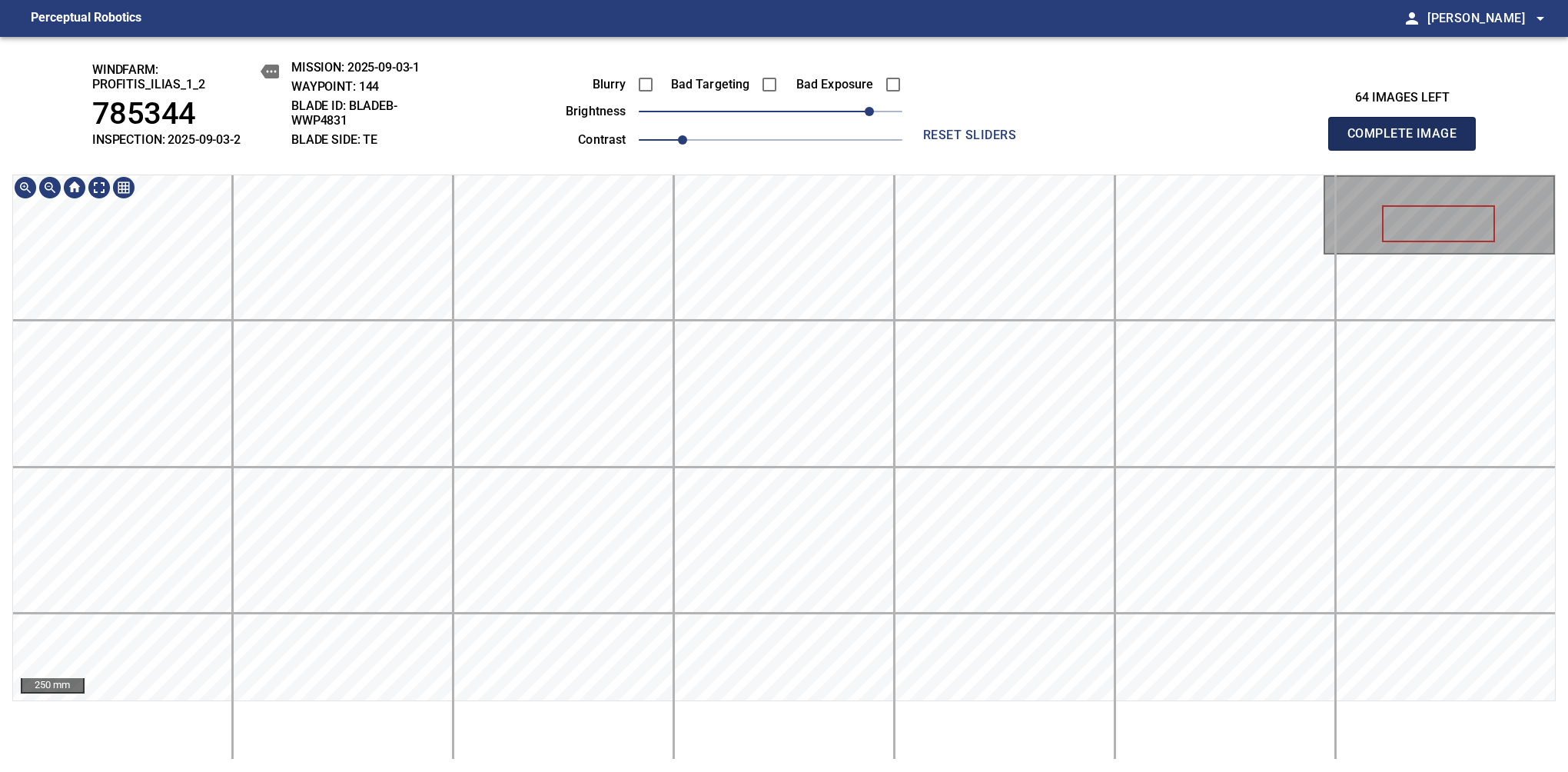
click at [990, 142] on span "Complete Image" at bounding box center [1402, 133] width 114 height 21
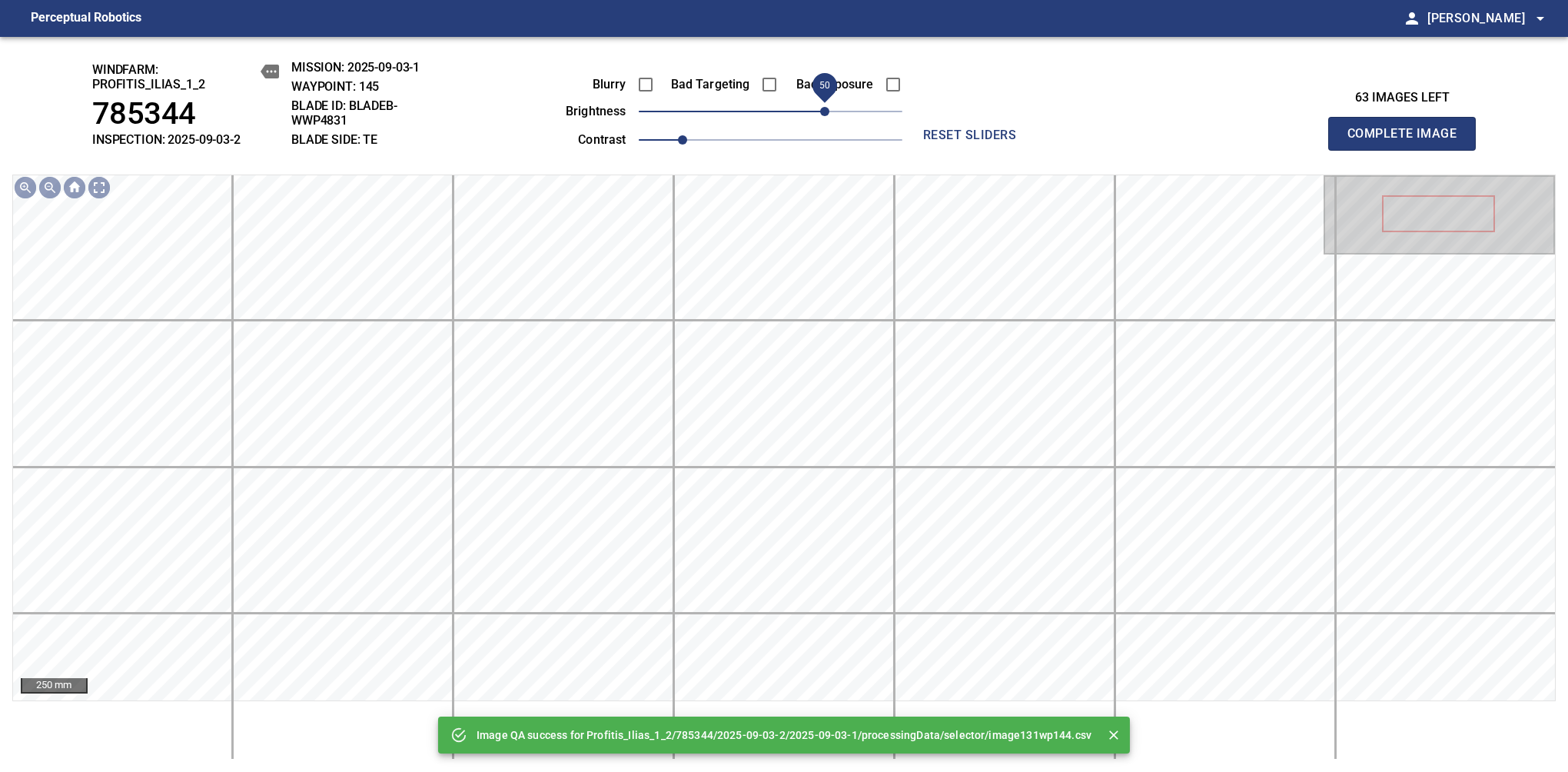
drag, startPoint x: 788, startPoint y: 117, endPoint x: 827, endPoint y: 117, distance: 39.0
click at [827, 116] on span "50" at bounding box center [824, 111] width 9 height 9
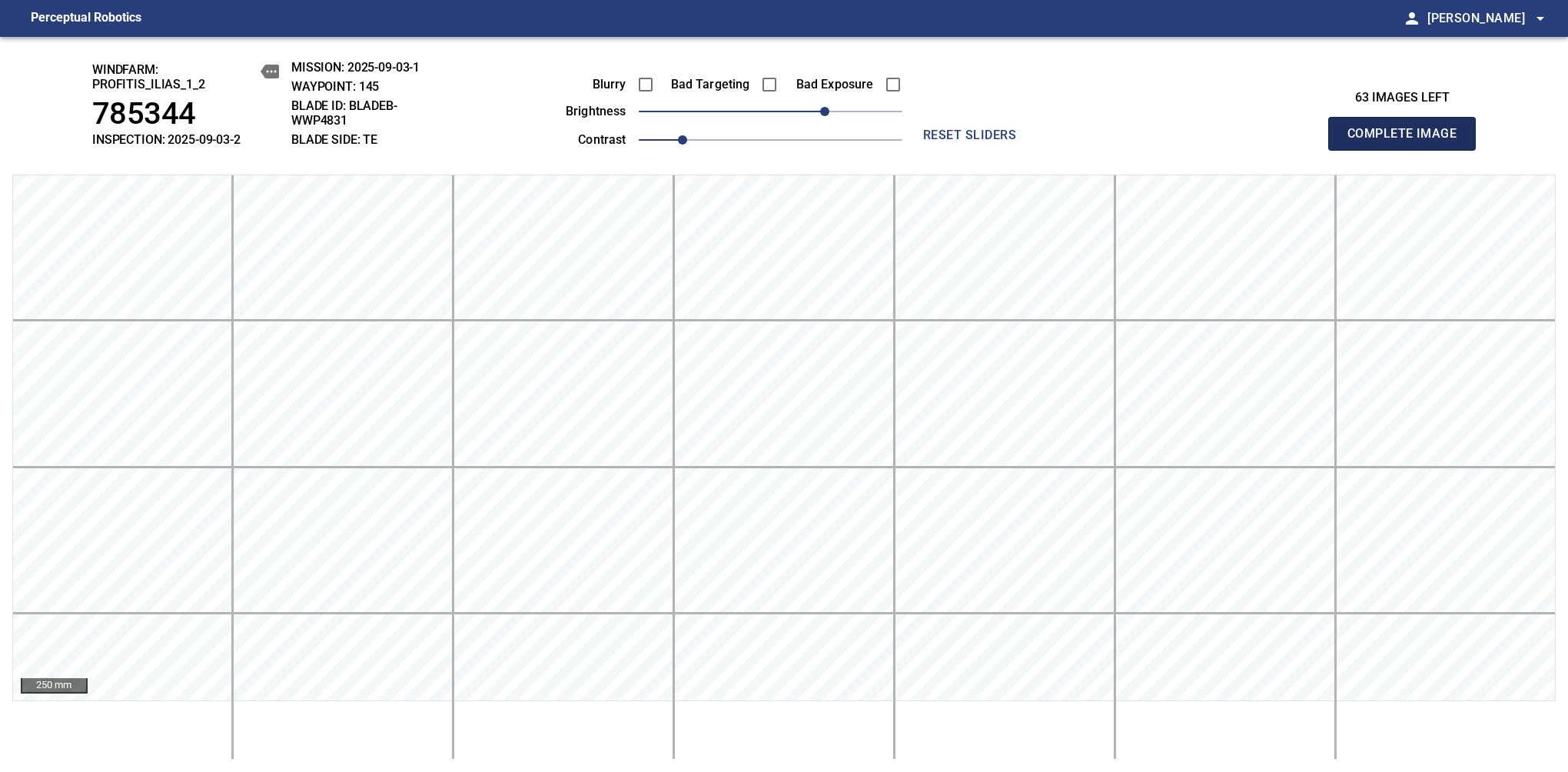
click at [990, 142] on span "Complete Image" at bounding box center [1402, 133] width 114 height 21
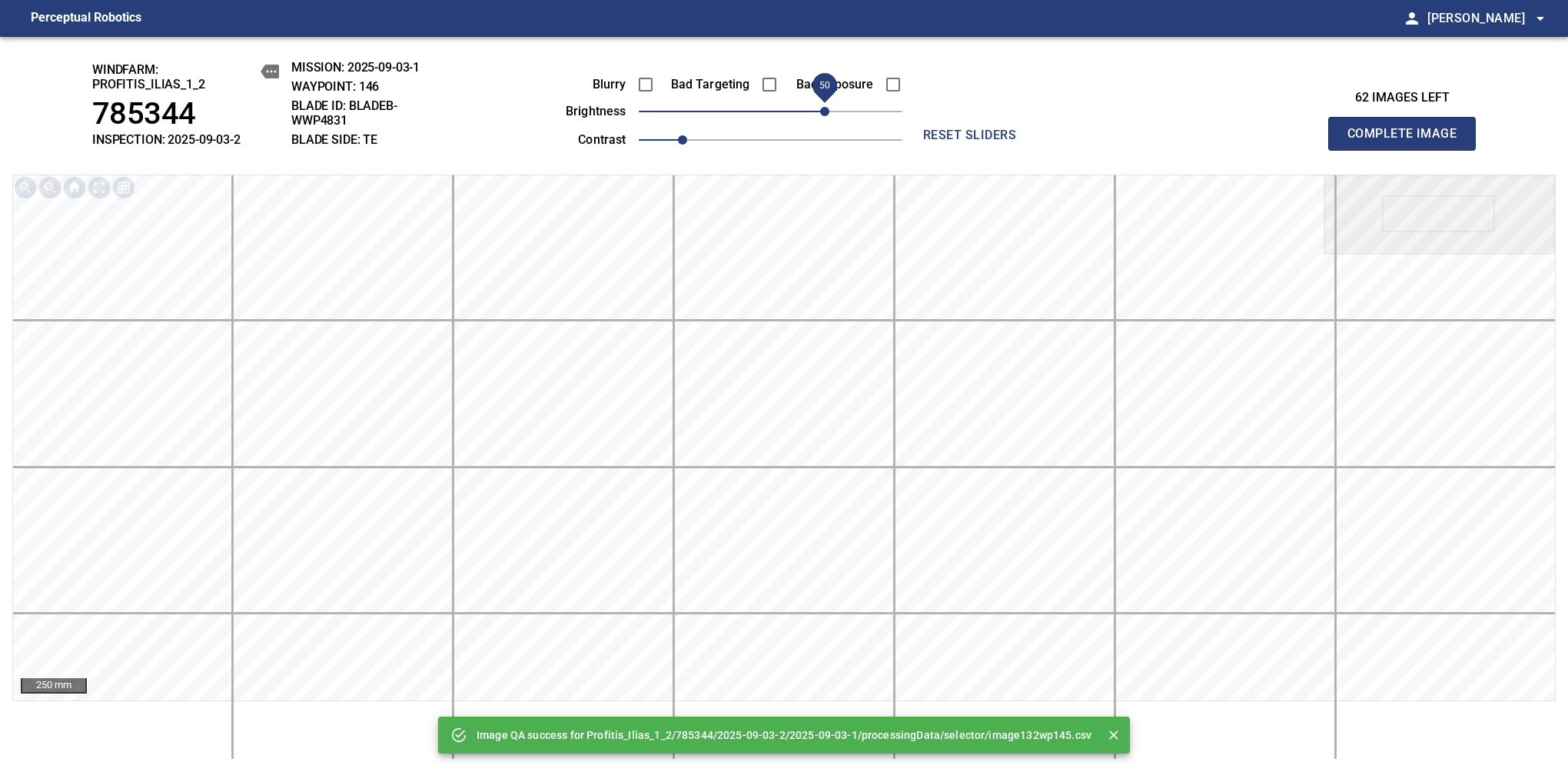
click at [829, 117] on span "50" at bounding box center [770, 111] width 264 height 21
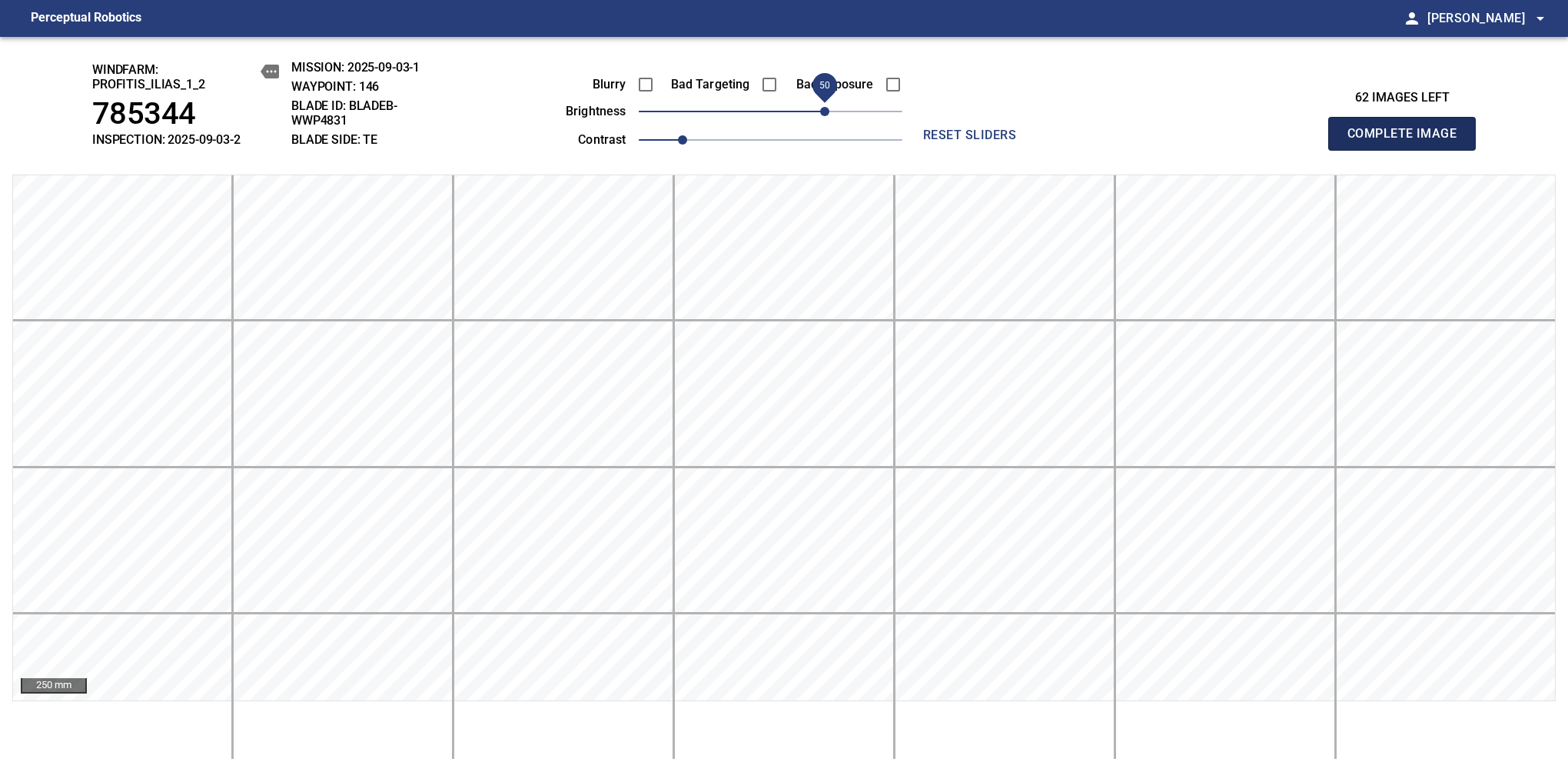
click at [990, 142] on span "Complete Image" at bounding box center [1402, 133] width 114 height 21
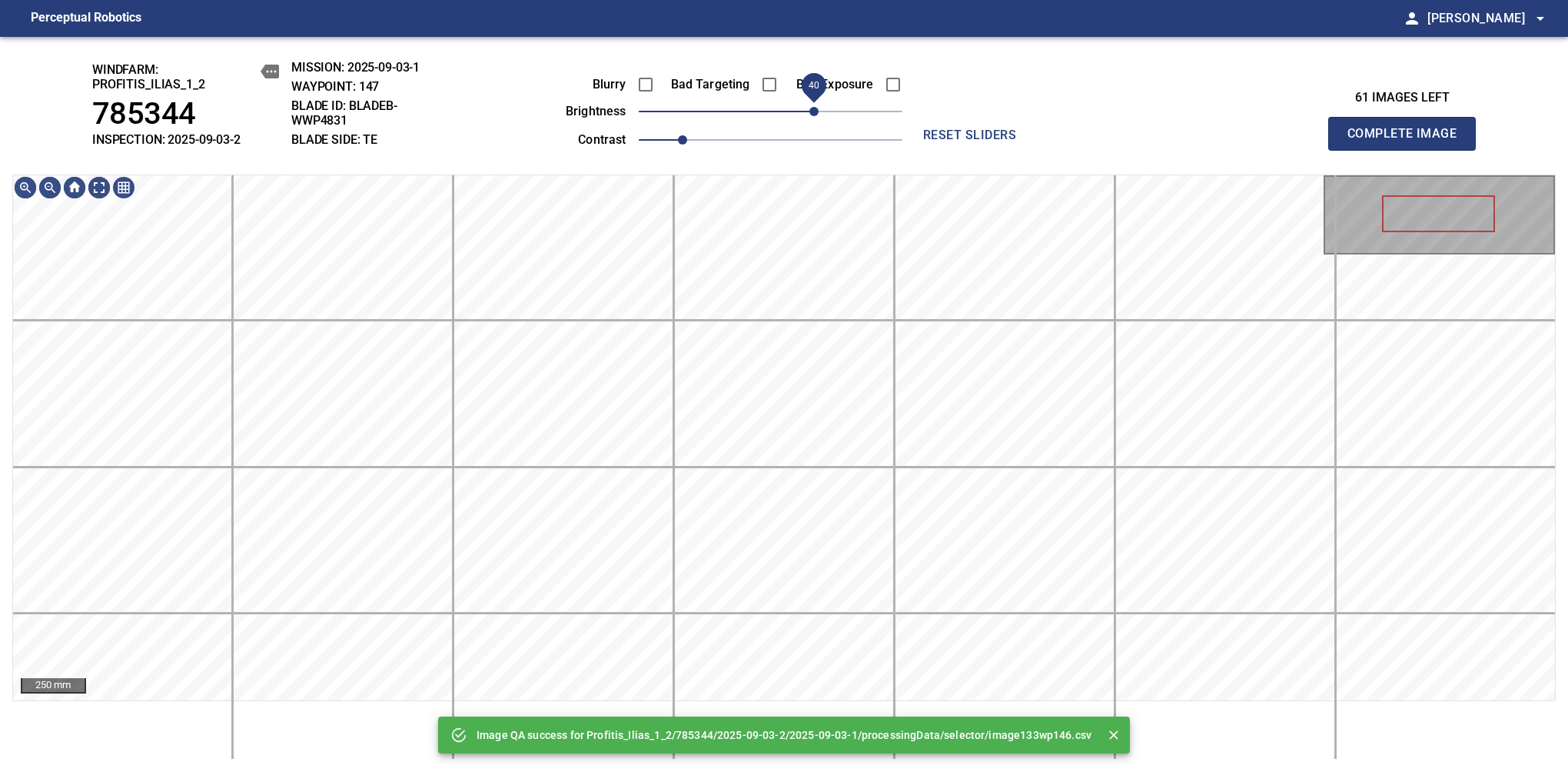
drag, startPoint x: 829, startPoint y: 117, endPoint x: 818, endPoint y: 122, distance: 12.1
click at [818, 122] on span "40" at bounding box center [770, 111] width 264 height 21
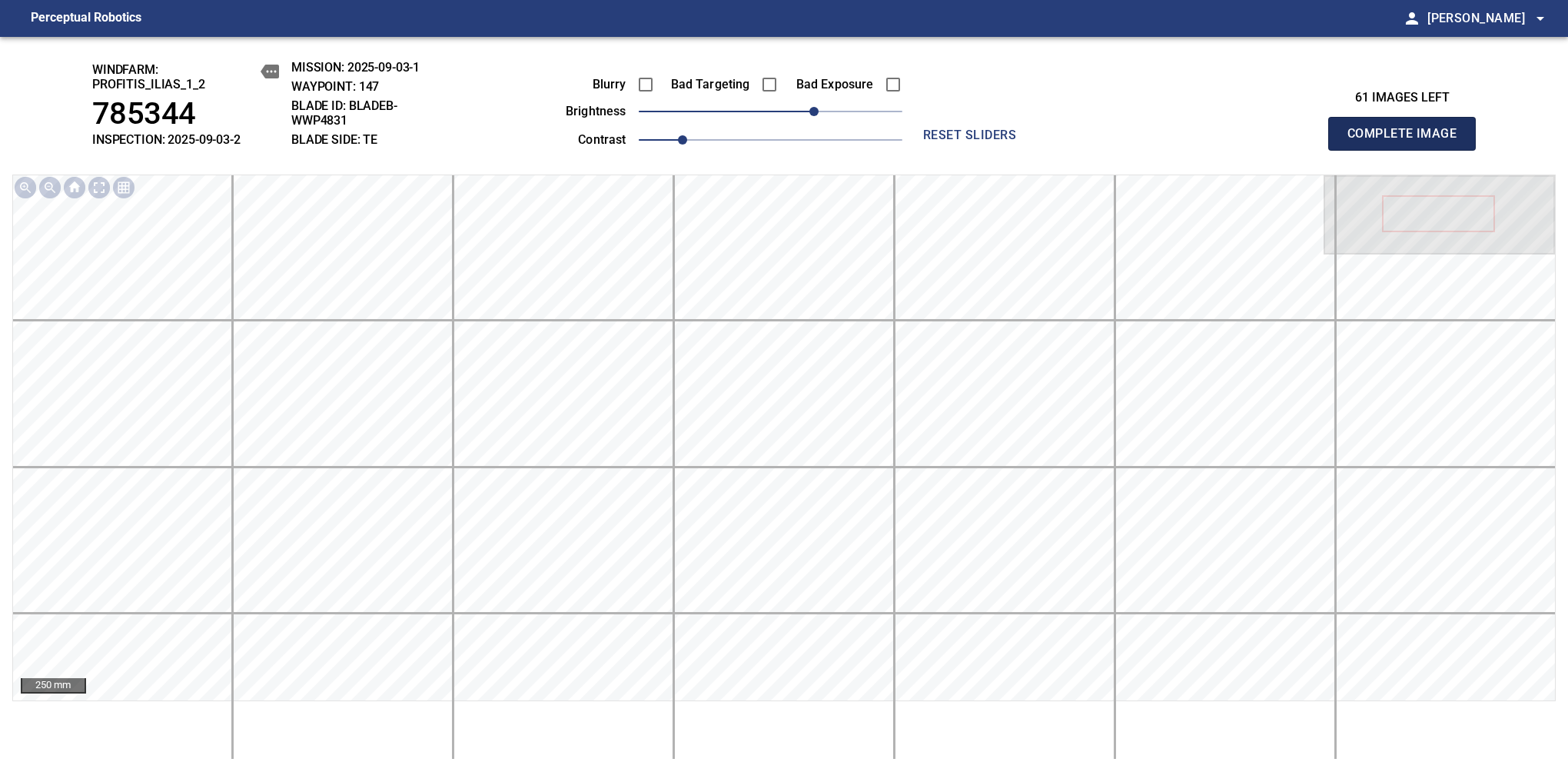
click at [990, 142] on span "Complete Image" at bounding box center [1402, 133] width 114 height 21
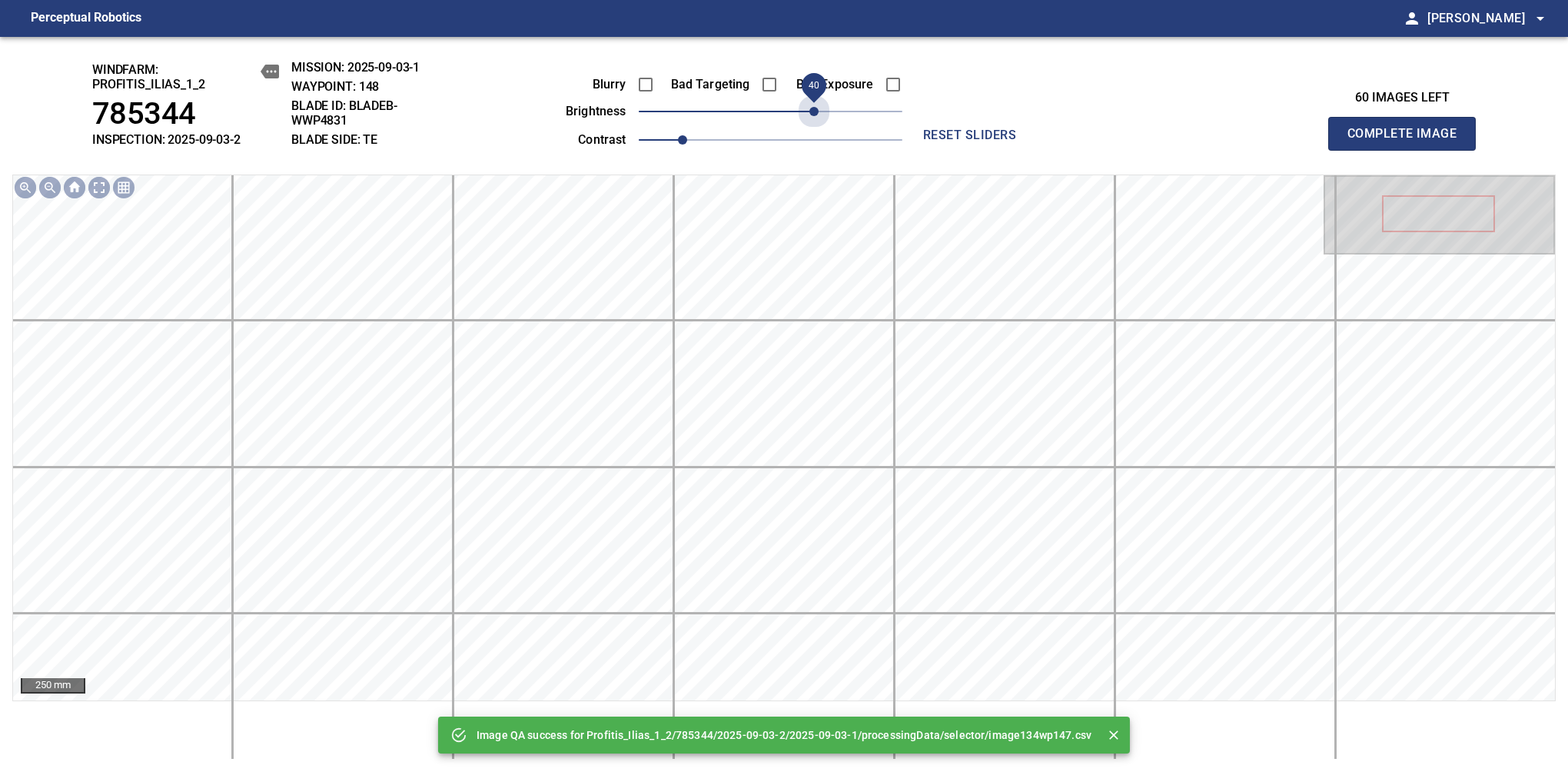
click at [818, 122] on span "40" at bounding box center [770, 111] width 264 height 21
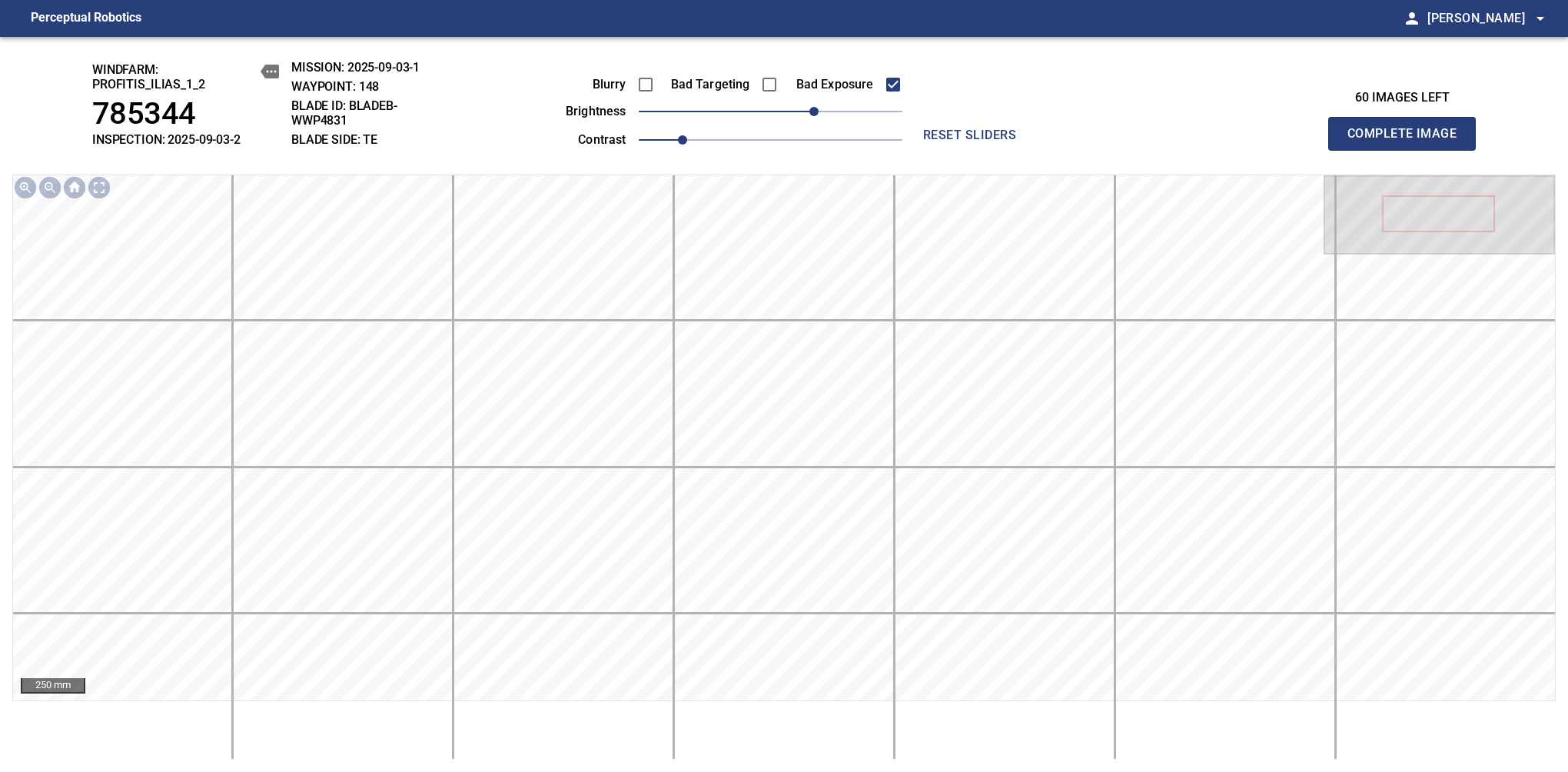
click at [990, 142] on span "Complete Image" at bounding box center [1402, 133] width 114 height 21
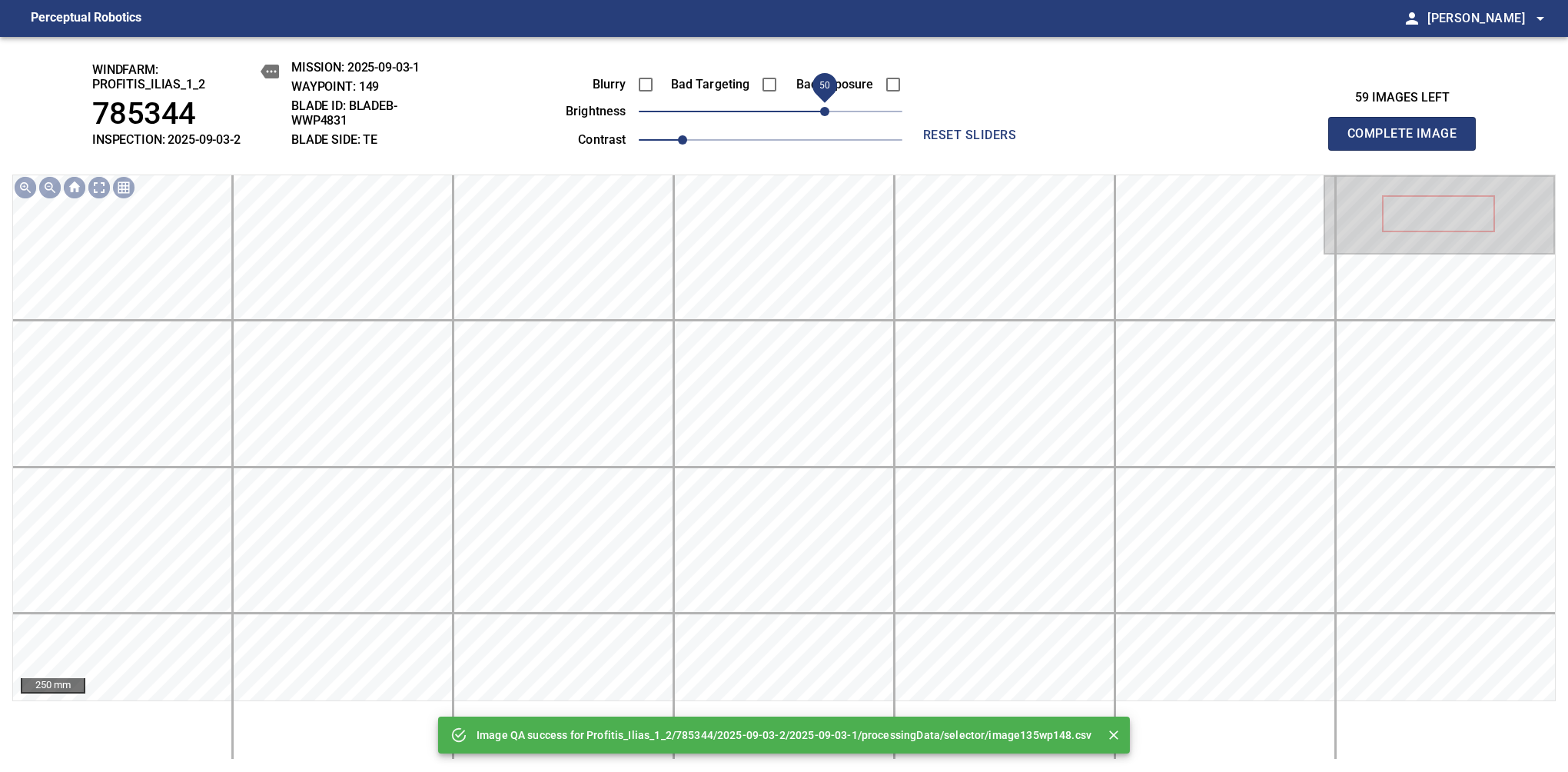
drag, startPoint x: 817, startPoint y: 120, endPoint x: 830, endPoint y: 115, distance: 13.9
click at [830, 115] on span "50" at bounding box center [770, 111] width 264 height 21
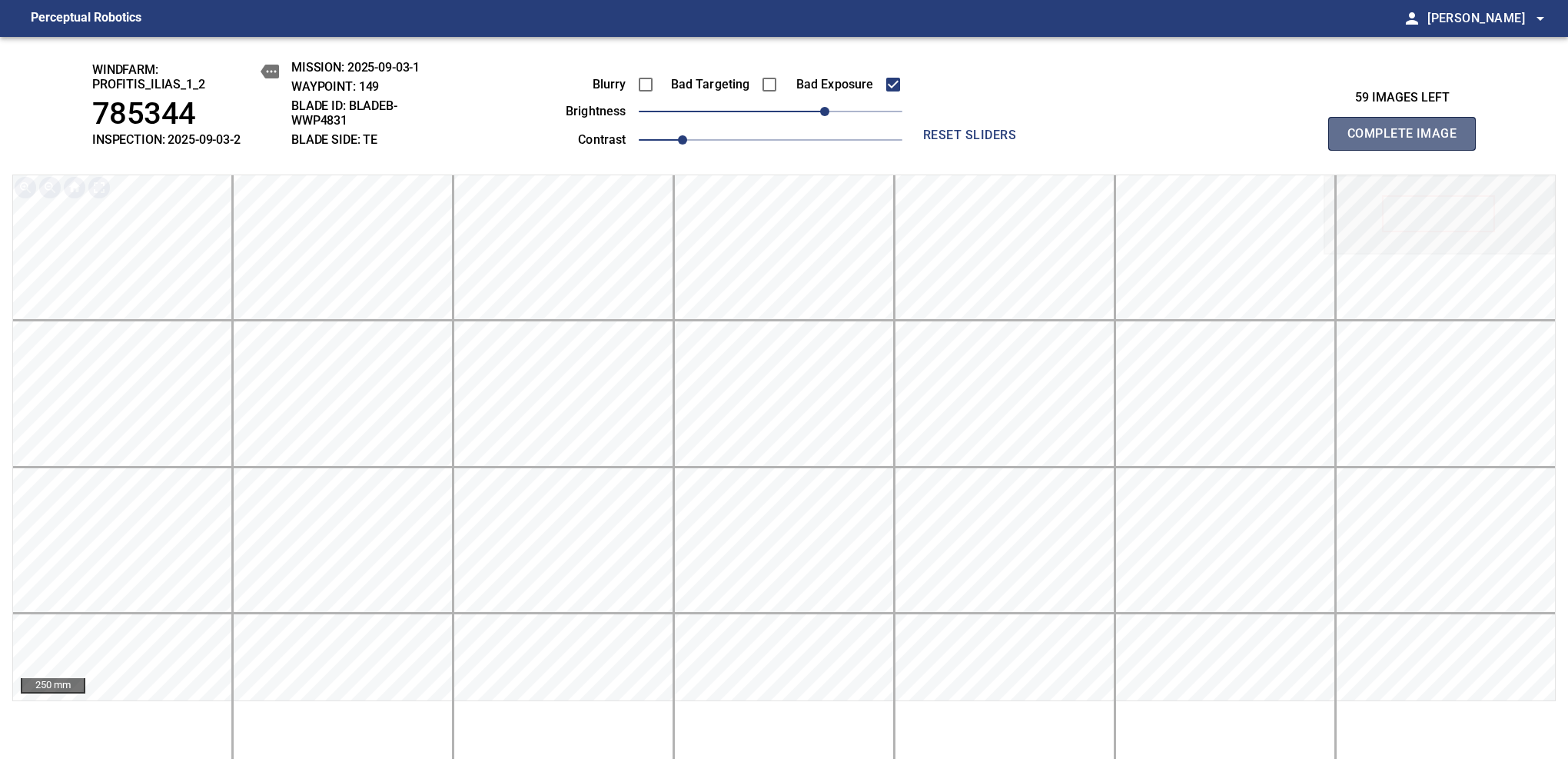
click at [990, 142] on span "Complete Image" at bounding box center [1402, 133] width 114 height 21
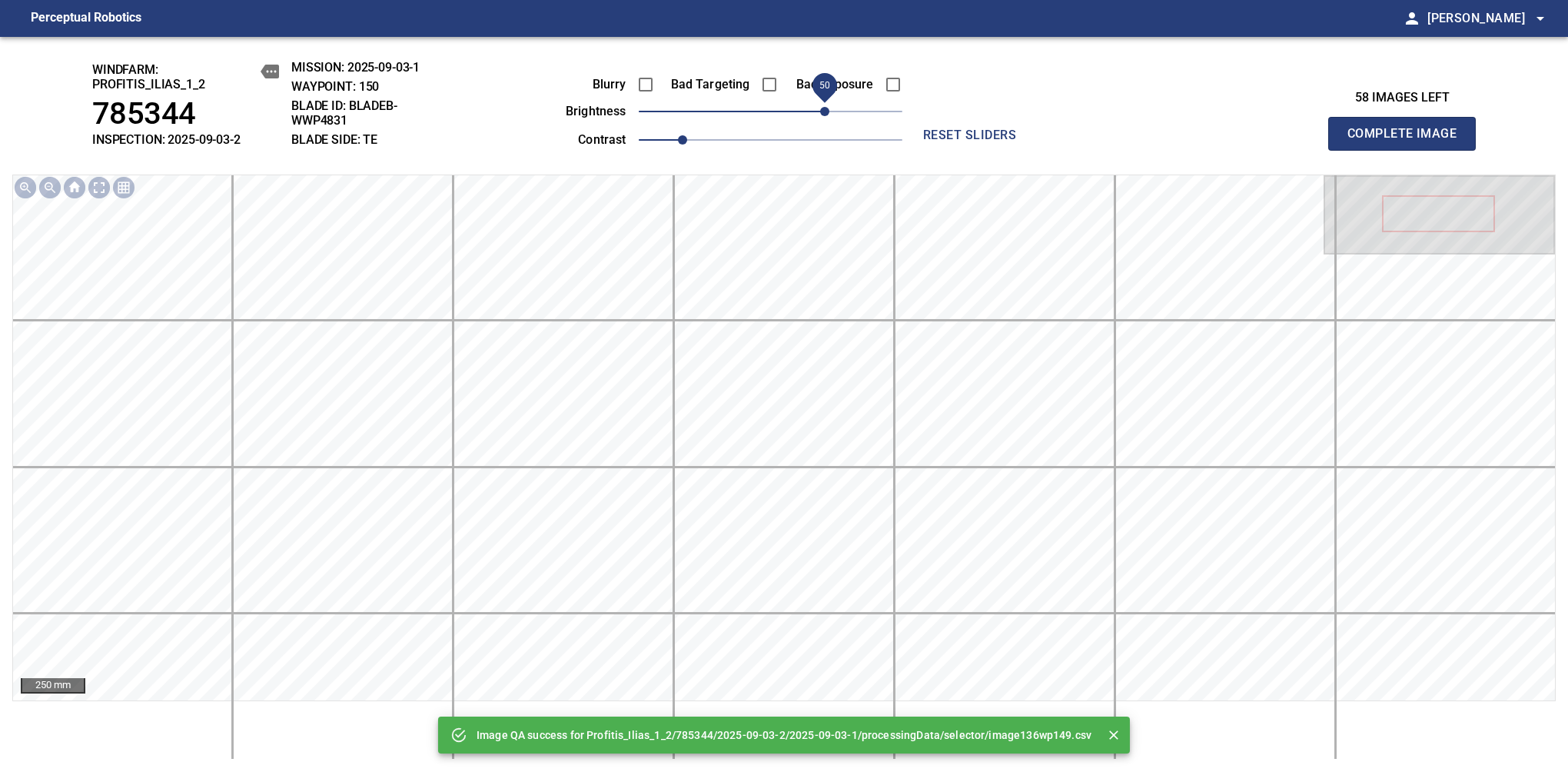
click at [823, 115] on span "50" at bounding box center [770, 111] width 264 height 21
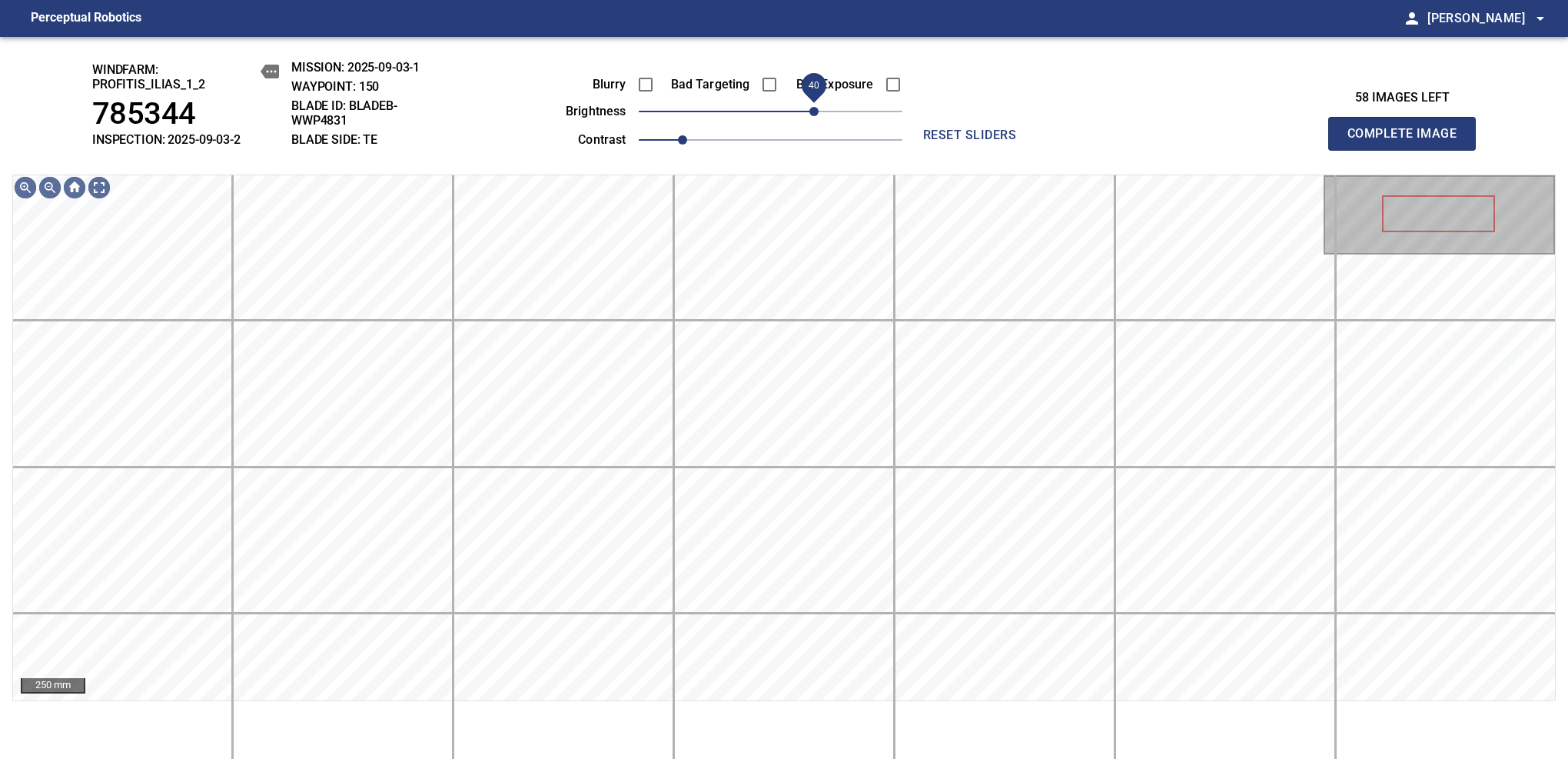
click at [815, 112] on span "40" at bounding box center [813, 111] width 9 height 9
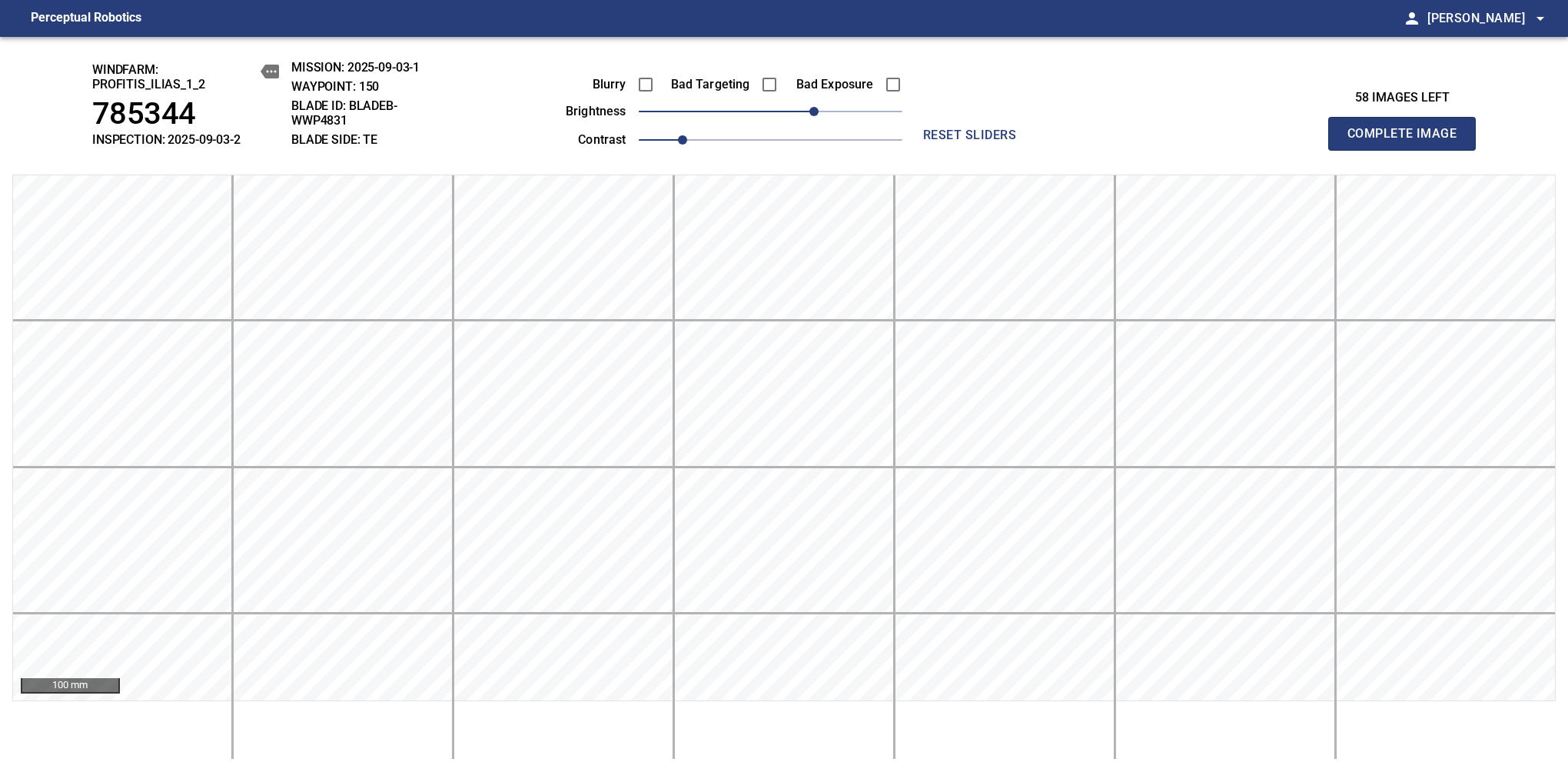
click at [990, 142] on span "Complete Image" at bounding box center [1402, 133] width 114 height 21
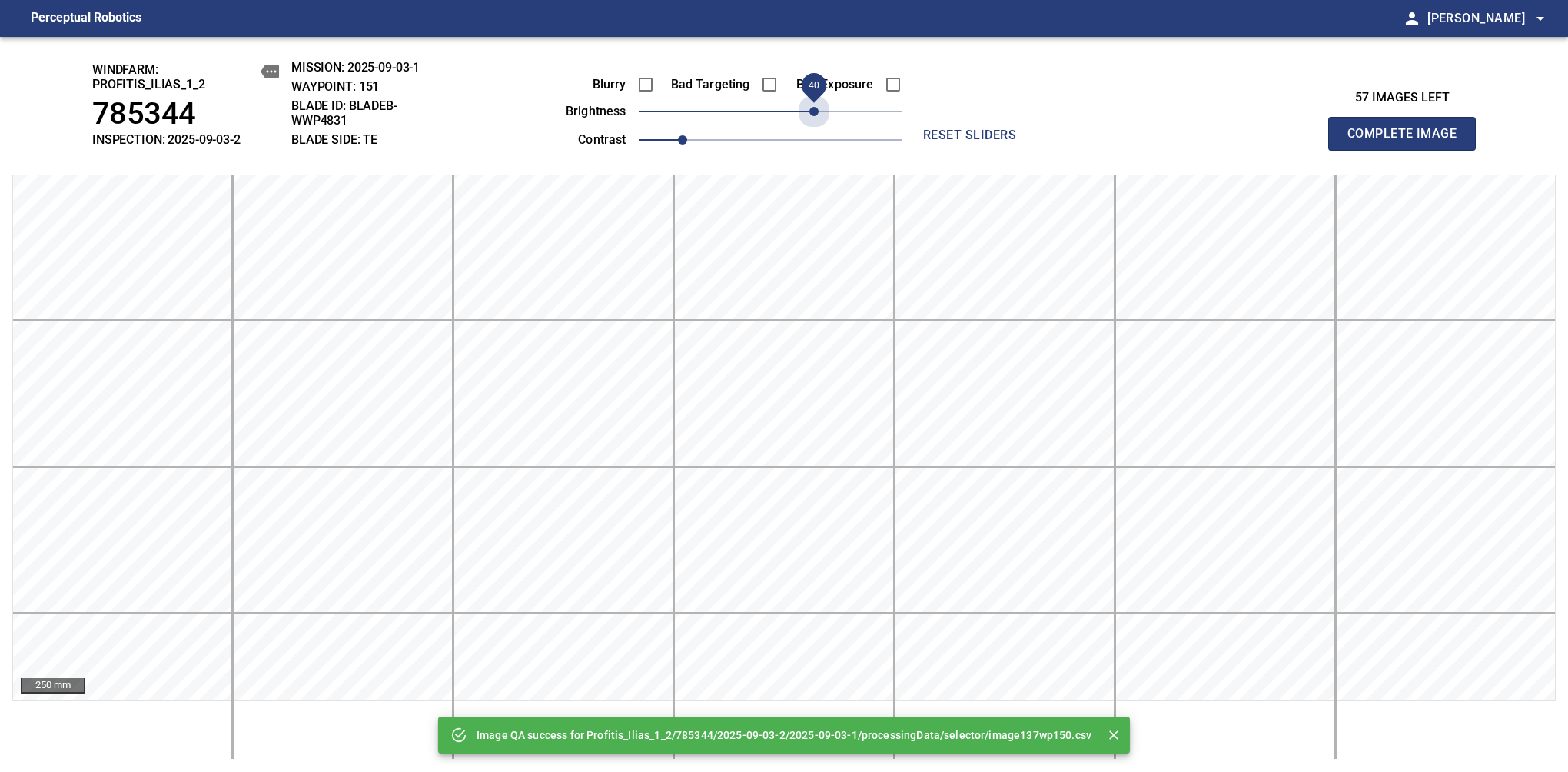
click at [814, 113] on span "40" at bounding box center [770, 111] width 264 height 21
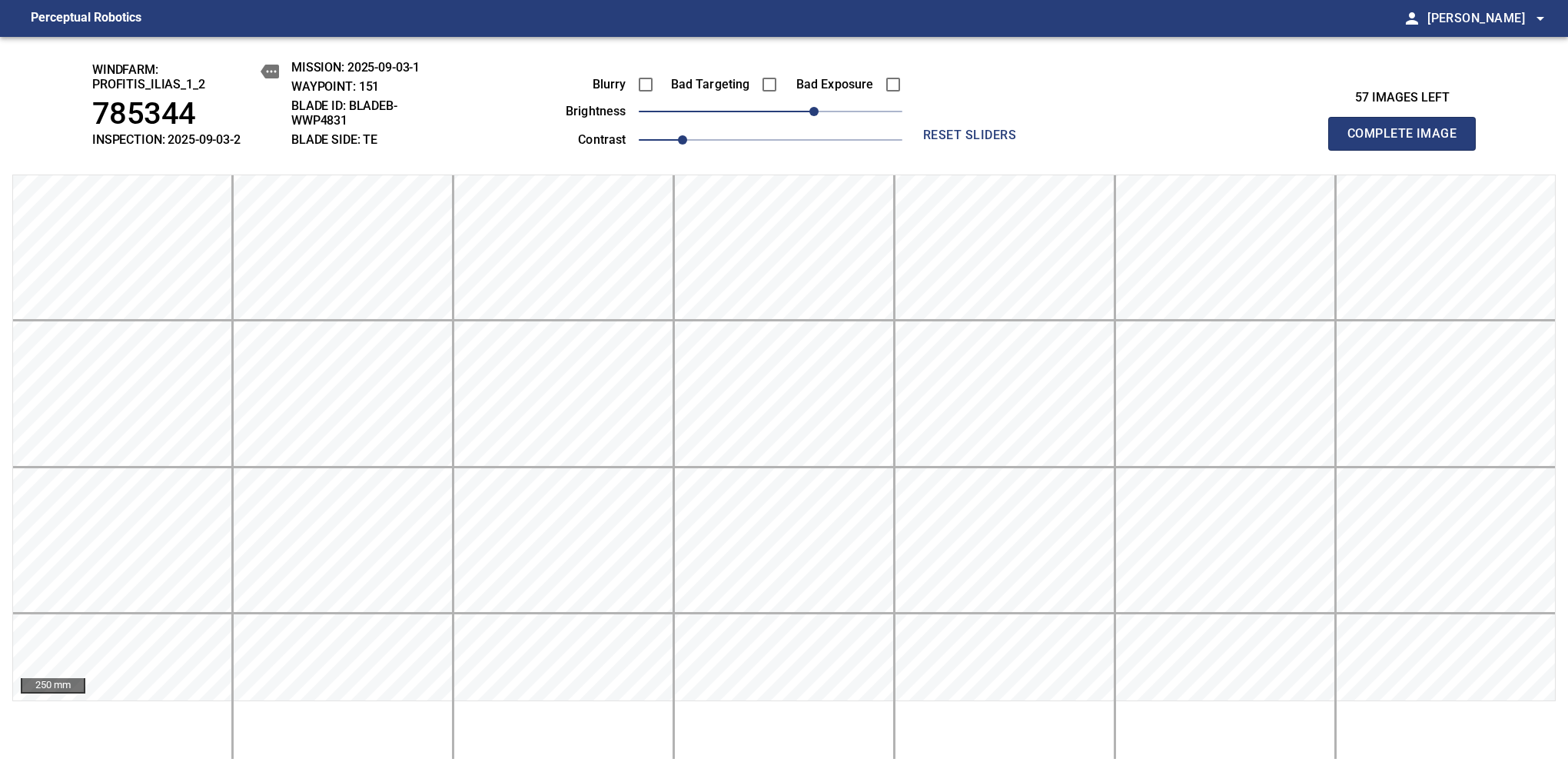
click at [990, 142] on span "Complete Image" at bounding box center [1402, 133] width 114 height 21
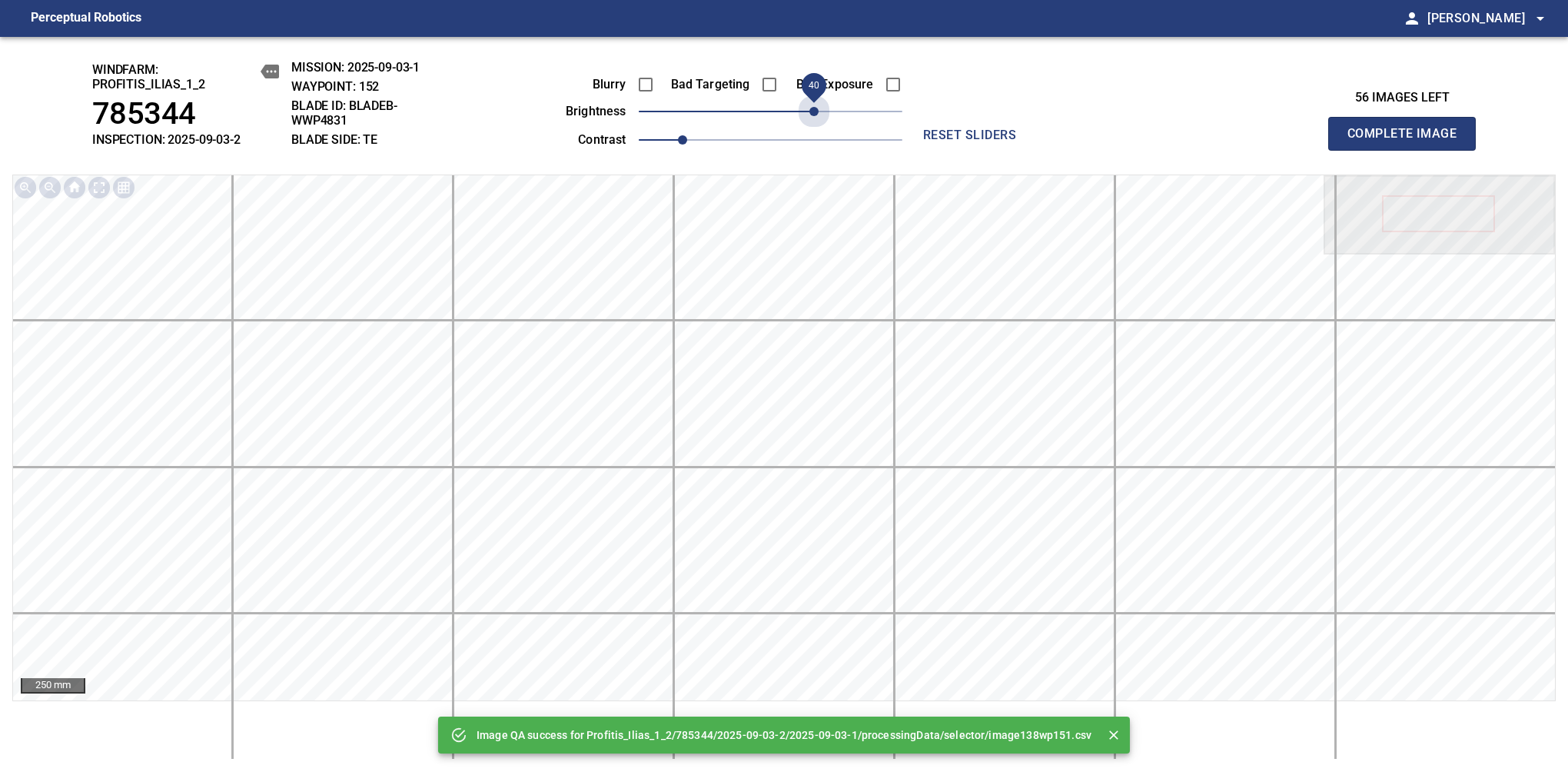
click at [814, 113] on span "40" at bounding box center [770, 111] width 264 height 21
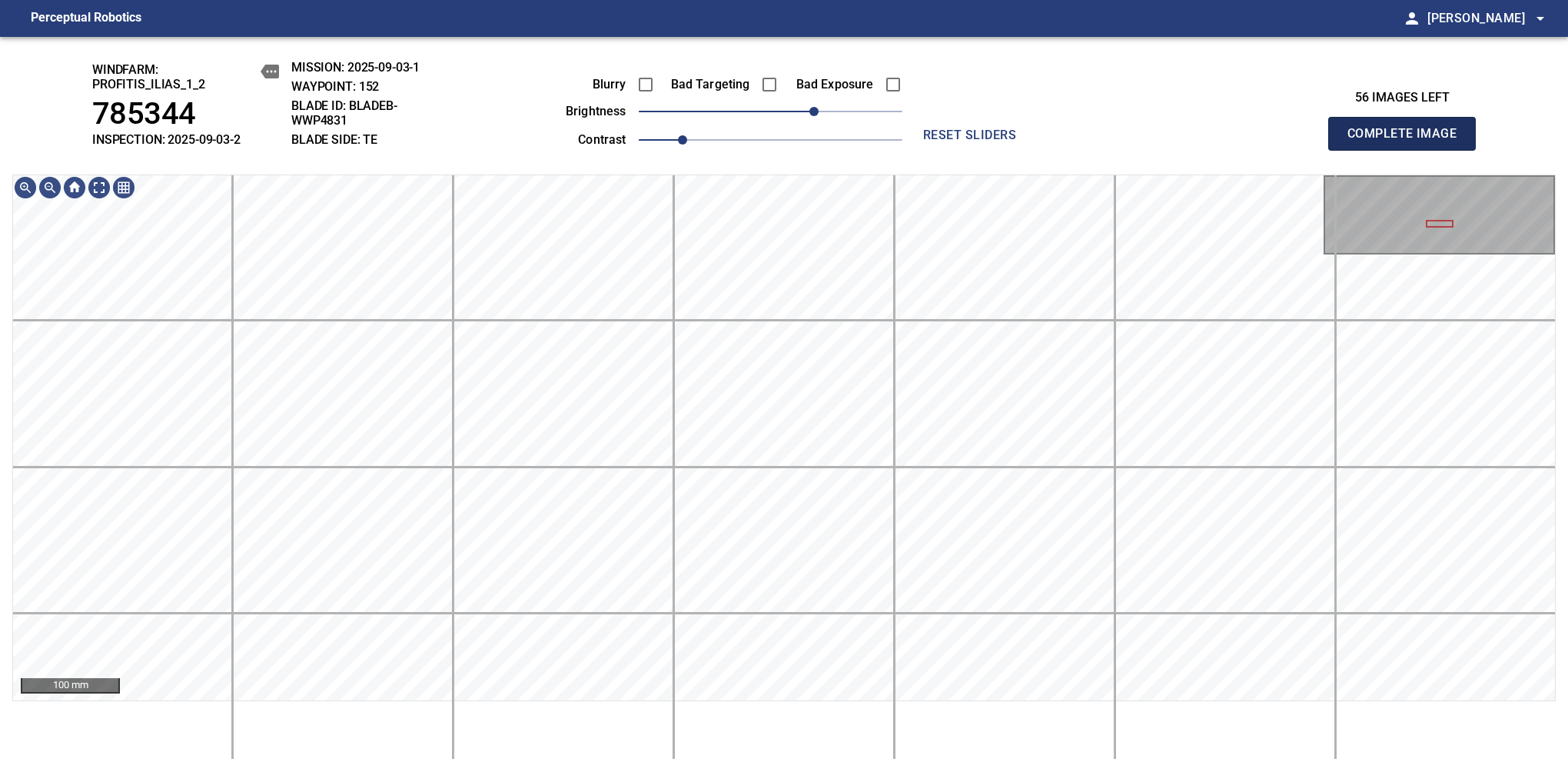
click at [990, 142] on span "Complete Image" at bounding box center [1402, 133] width 114 height 21
drag, startPoint x: 781, startPoint y: 117, endPoint x: 821, endPoint y: 119, distance: 40.0
click at [821, 116] on span "50" at bounding box center [824, 111] width 9 height 9
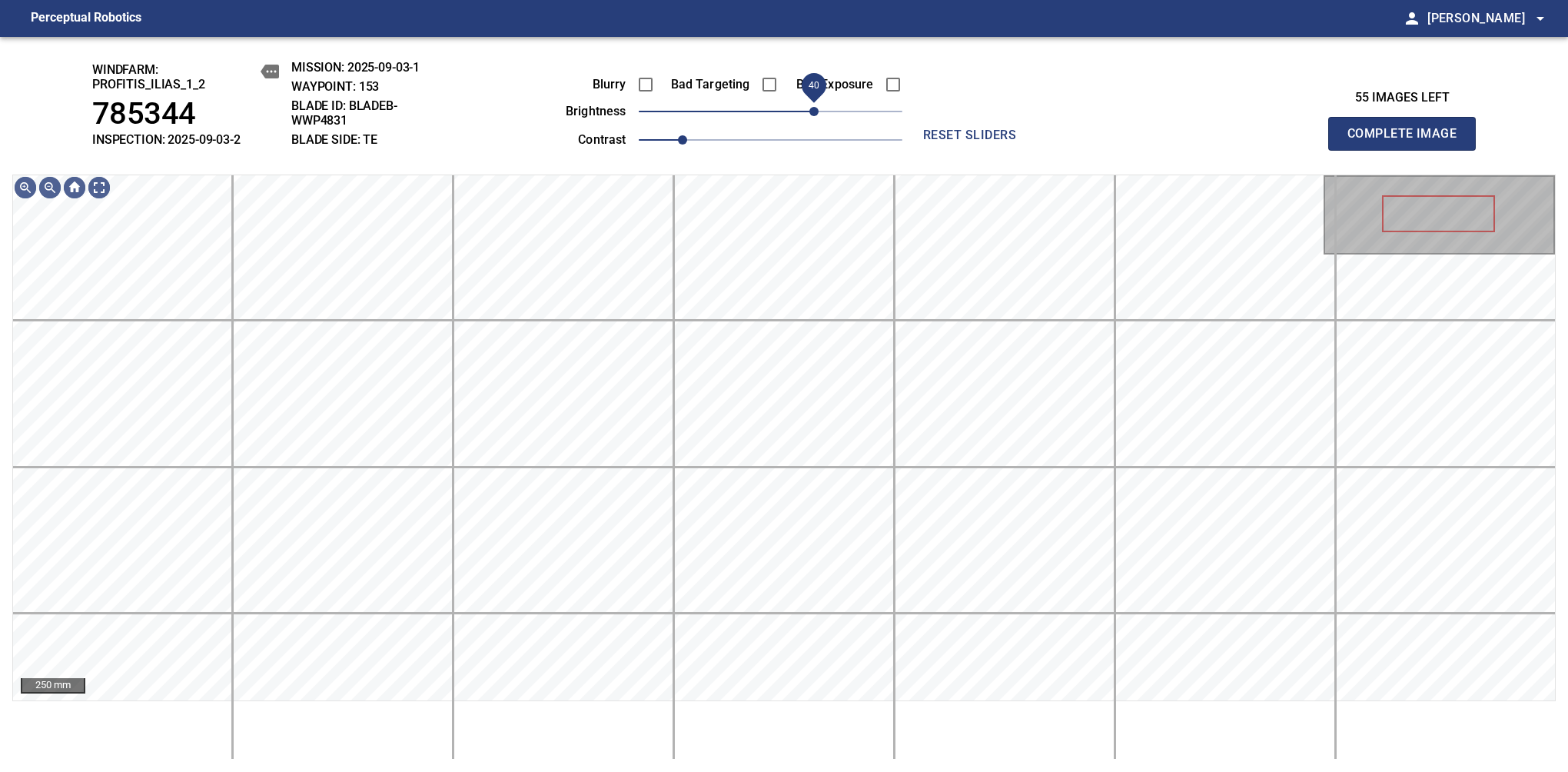
click at [815, 114] on span "40" at bounding box center [813, 111] width 9 height 9
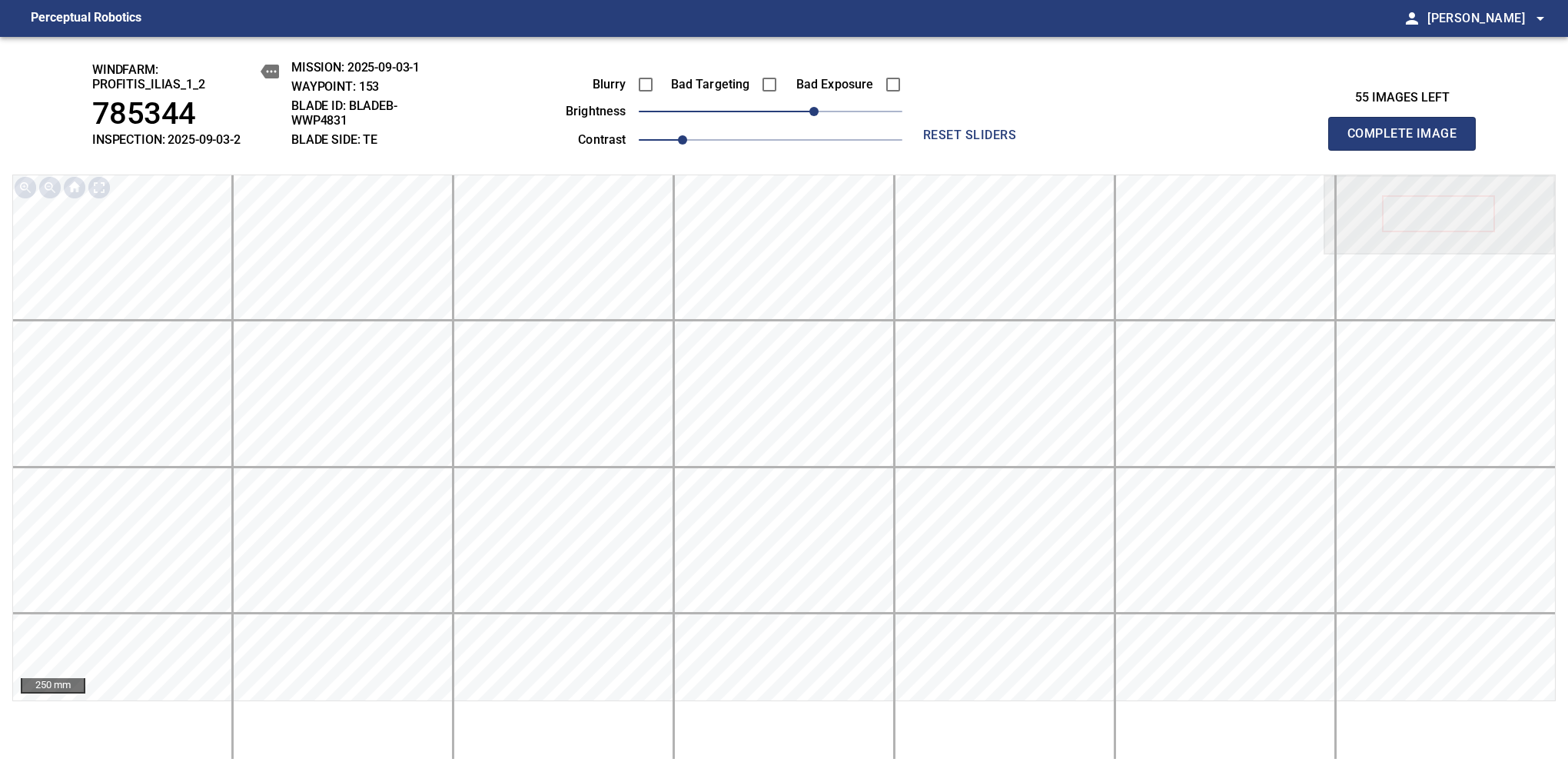
click at [990, 142] on span "Complete Image" at bounding box center [1402, 133] width 114 height 21
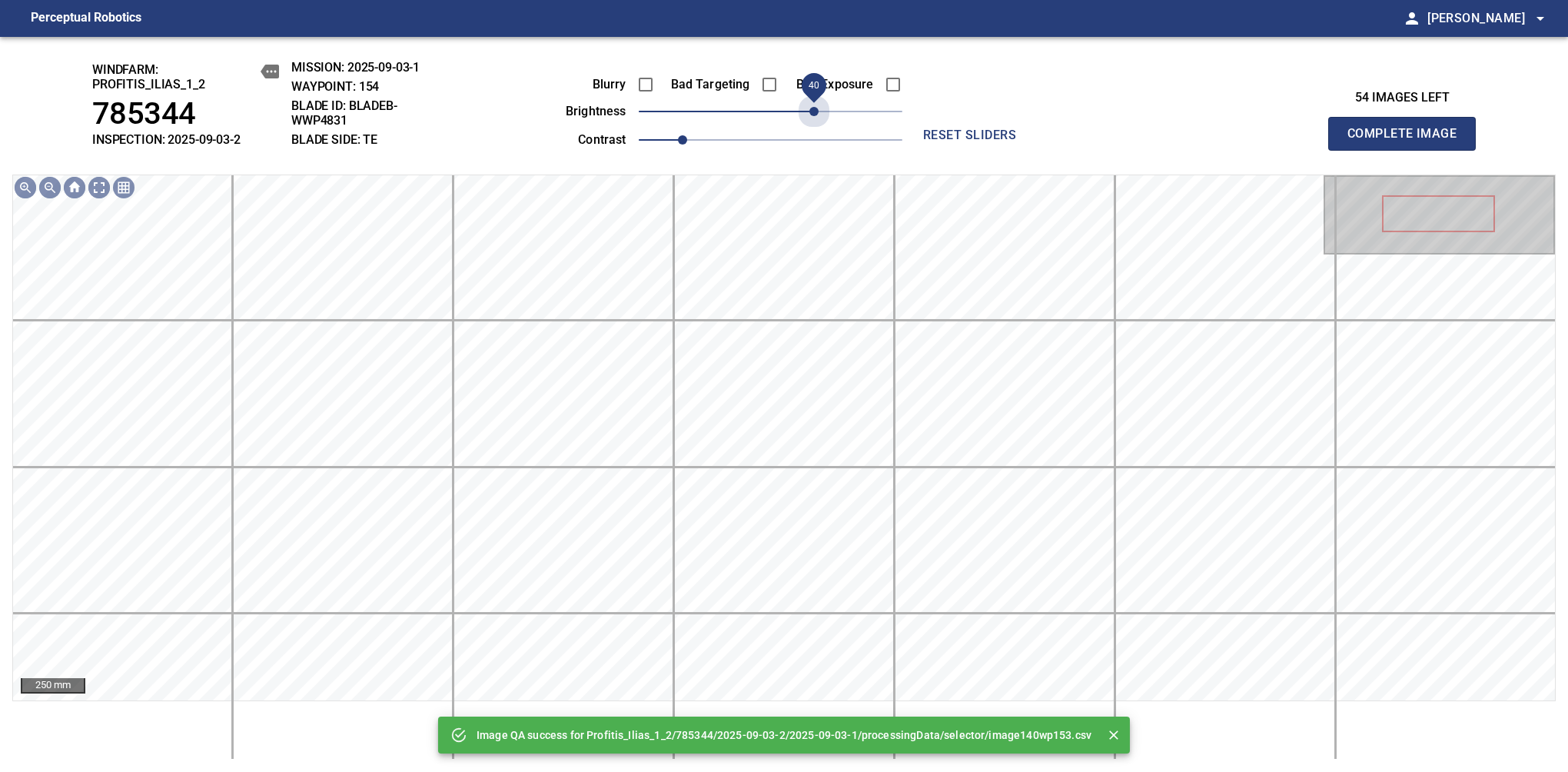
click at [815, 114] on span "40" at bounding box center [770, 111] width 264 height 21
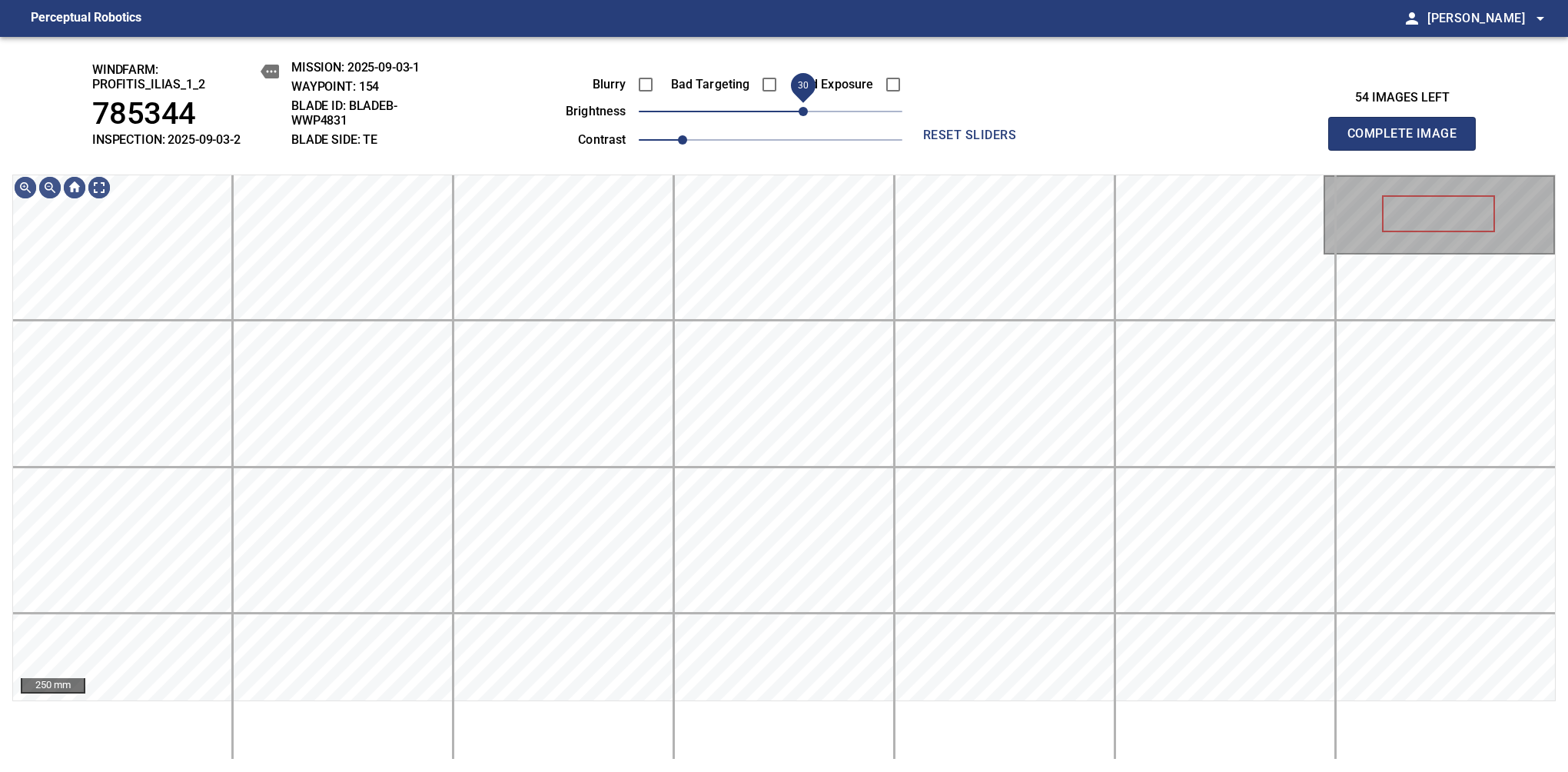
click at [806, 116] on span "30" at bounding box center [803, 111] width 9 height 9
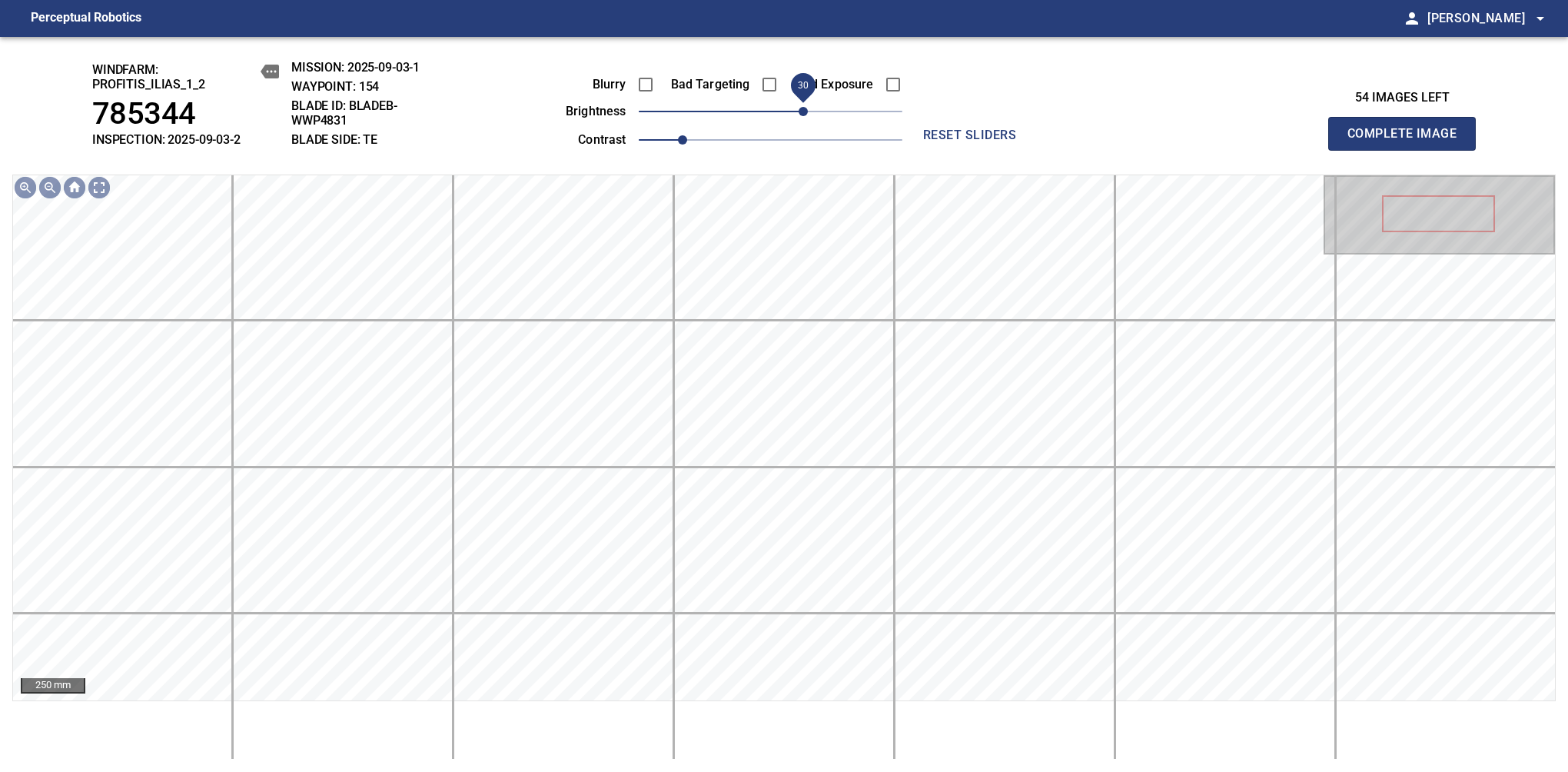
click at [990, 142] on span "Complete Image" at bounding box center [1402, 133] width 114 height 21
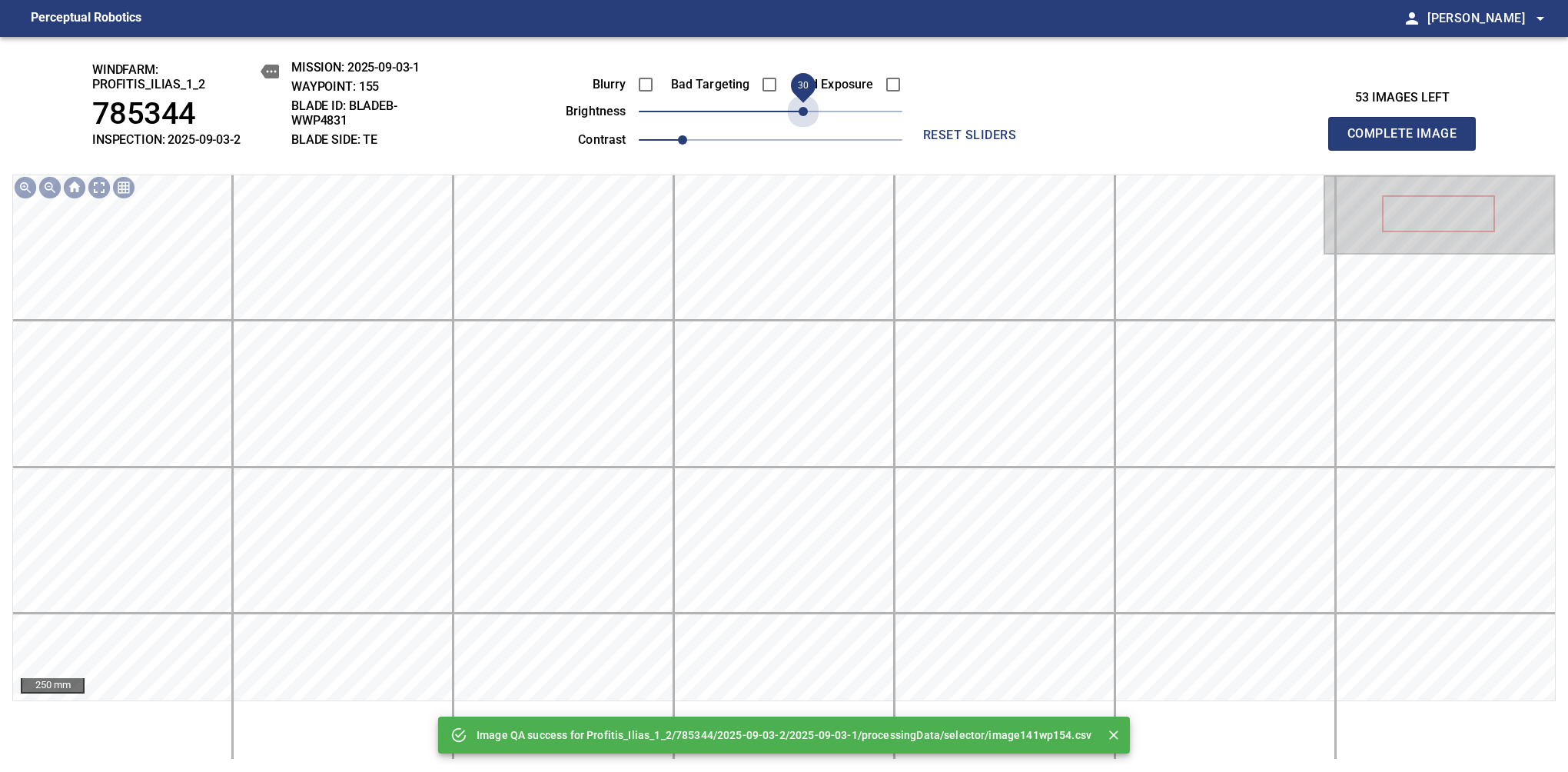
click at [806, 117] on span "30" at bounding box center [770, 111] width 264 height 21
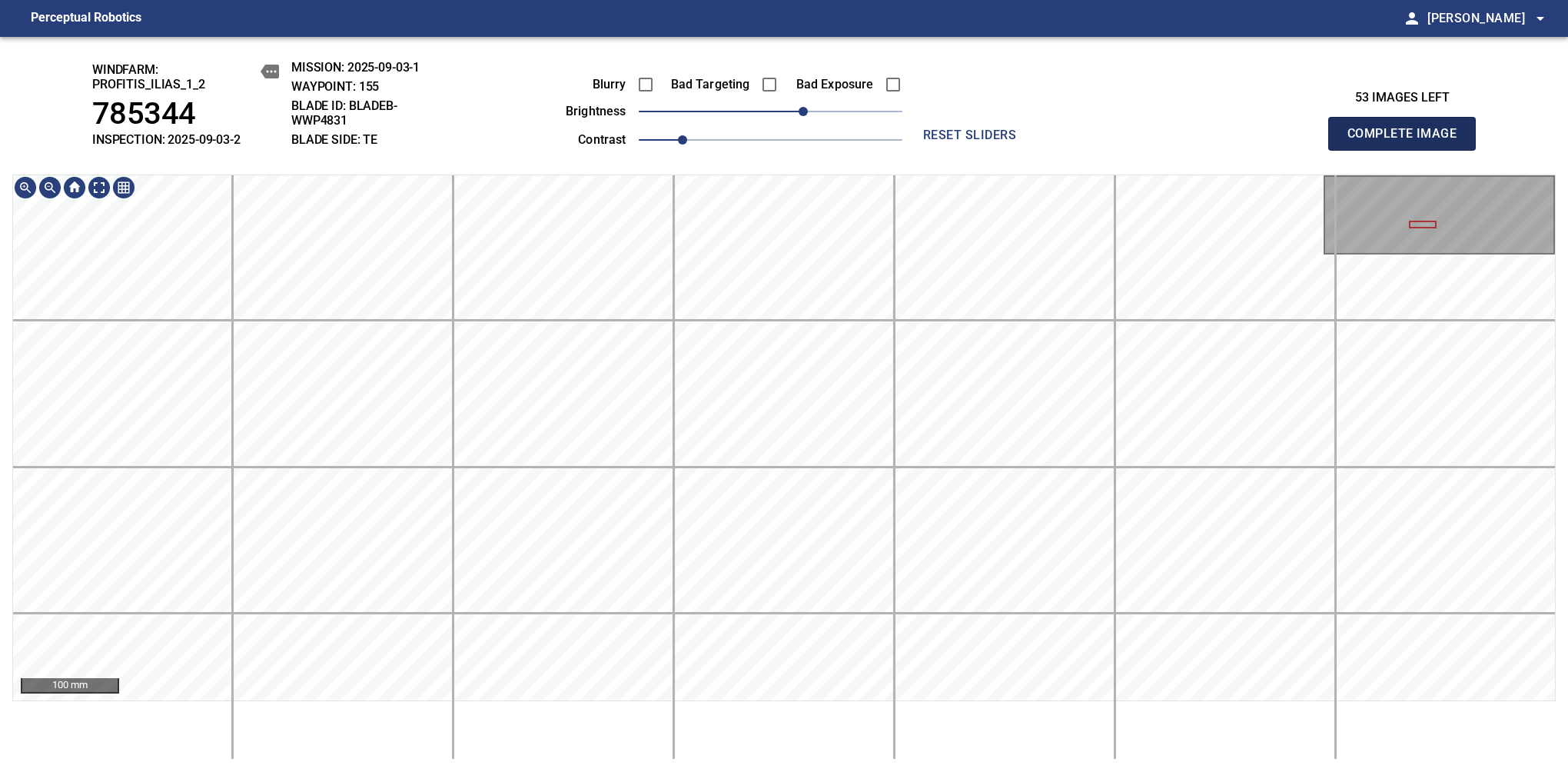
click at [990, 142] on span "Complete Image" at bounding box center [1402, 133] width 114 height 21
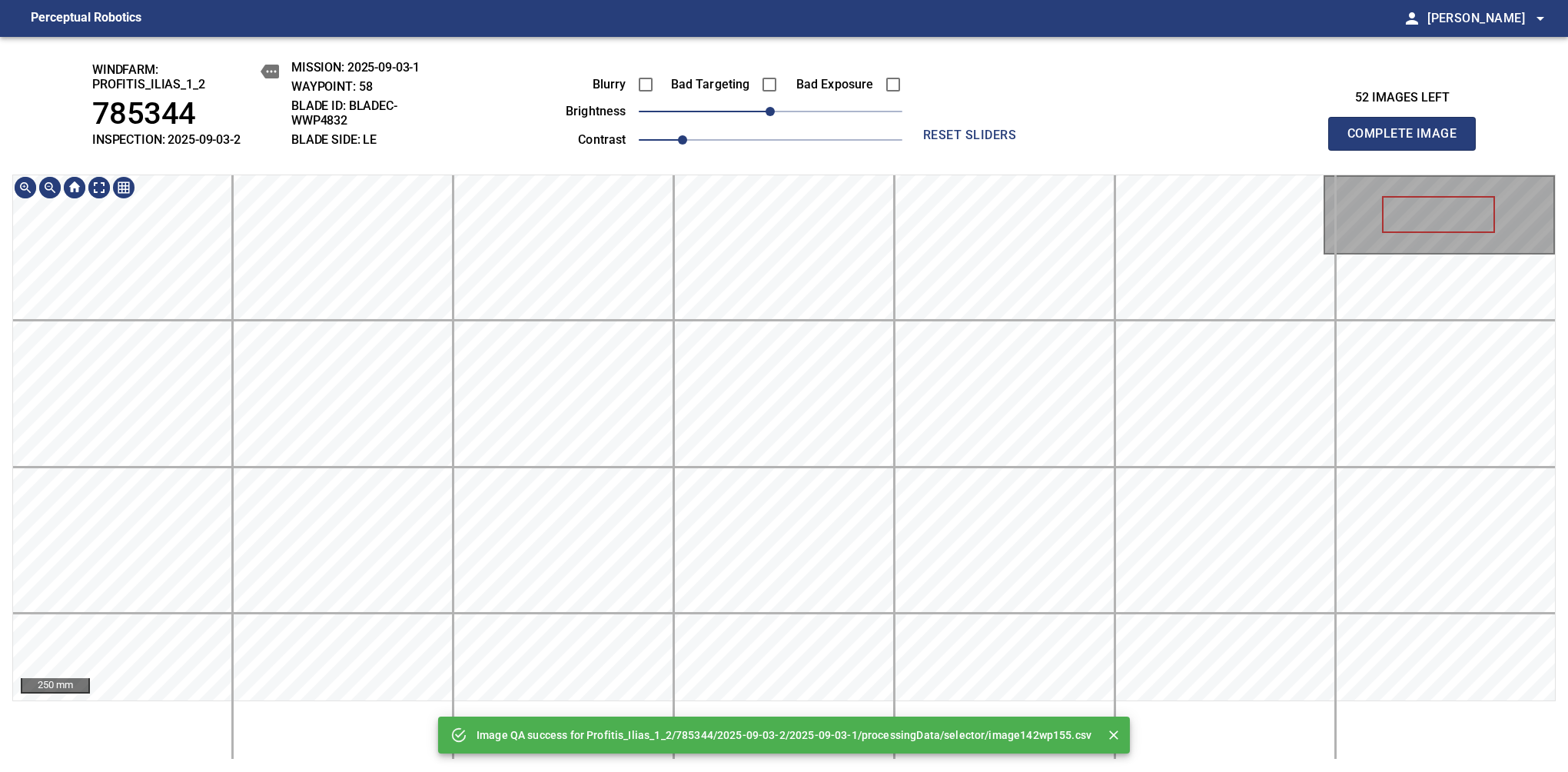
click at [895, 0] on html "Perceptual Robotics person Alex Semenov arrow_drop_down Image QA success for Pr…" at bounding box center [784, 386] width 1568 height 772
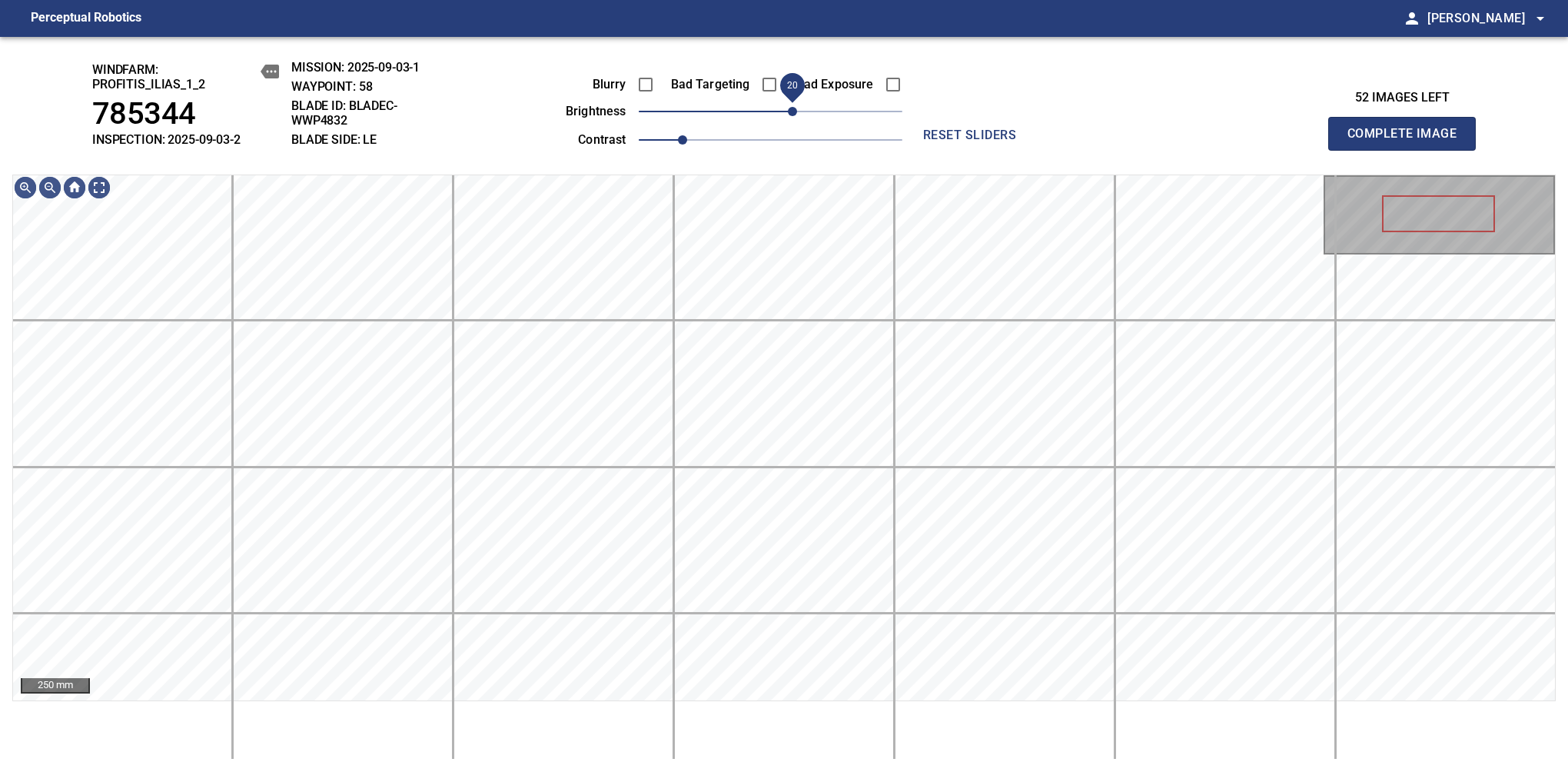
click at [790, 119] on span "20" at bounding box center [770, 111] width 264 height 21
drag, startPoint x: 784, startPoint y: 117, endPoint x: 830, endPoint y: 117, distance: 46.0
click at [829, 116] on span "50" at bounding box center [824, 111] width 9 height 9
click at [990, 142] on span "Complete Image" at bounding box center [1402, 133] width 114 height 21
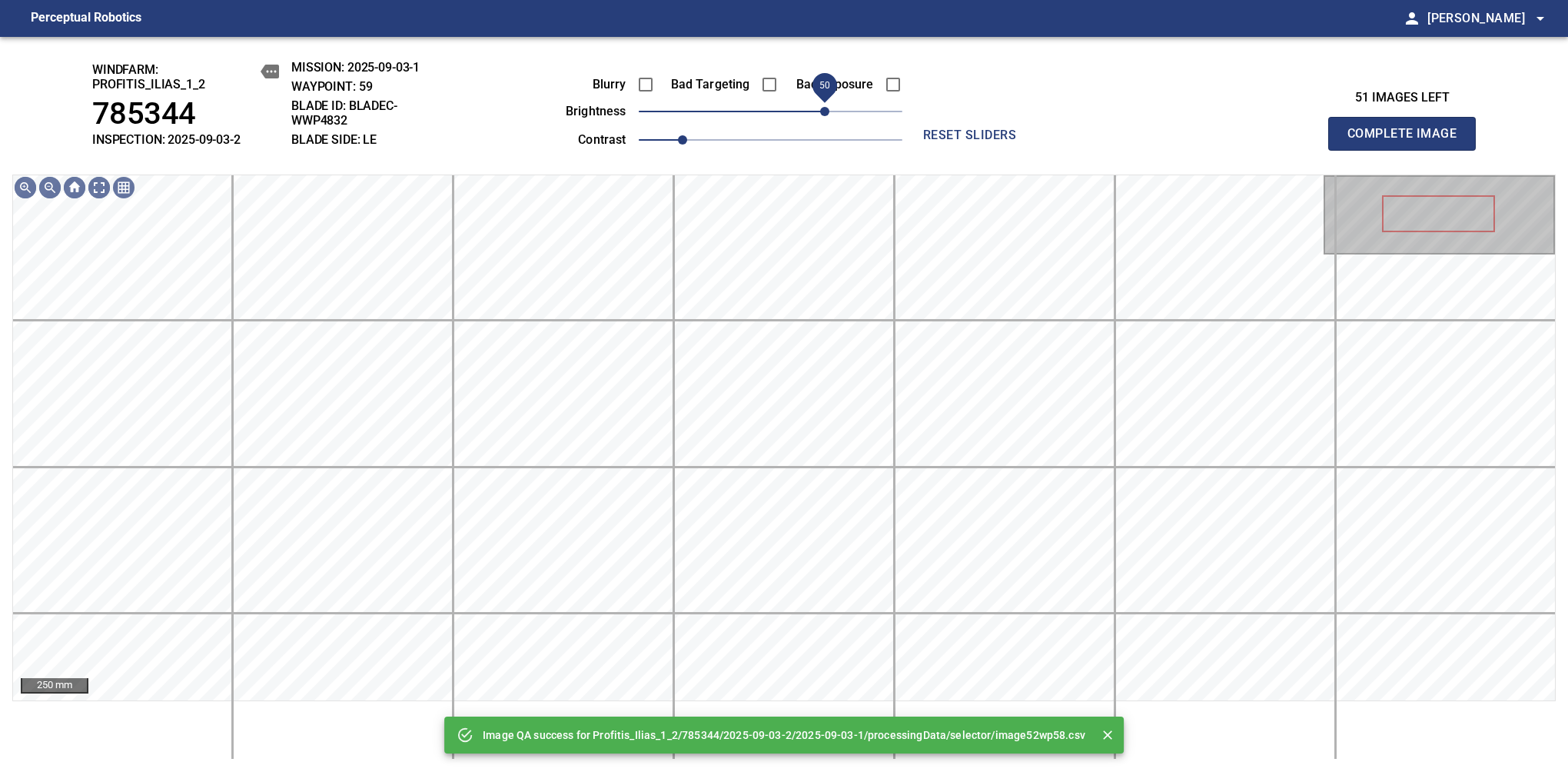
click at [822, 109] on span "50" at bounding box center [770, 111] width 264 height 21
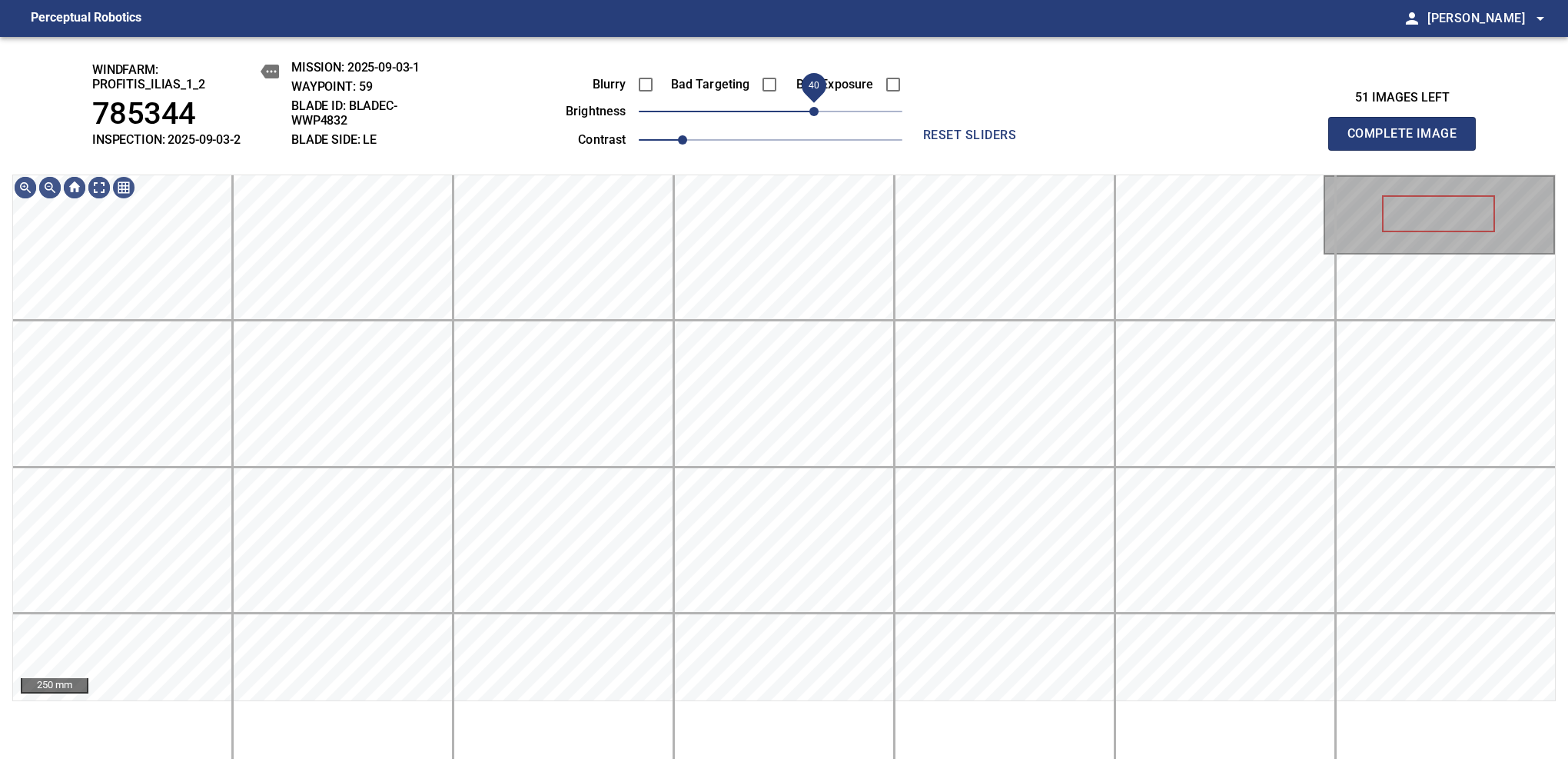
drag, startPoint x: 822, startPoint y: 109, endPoint x: 817, endPoint y: 116, distance: 8.6
click at [817, 116] on span "40" at bounding box center [813, 111] width 9 height 9
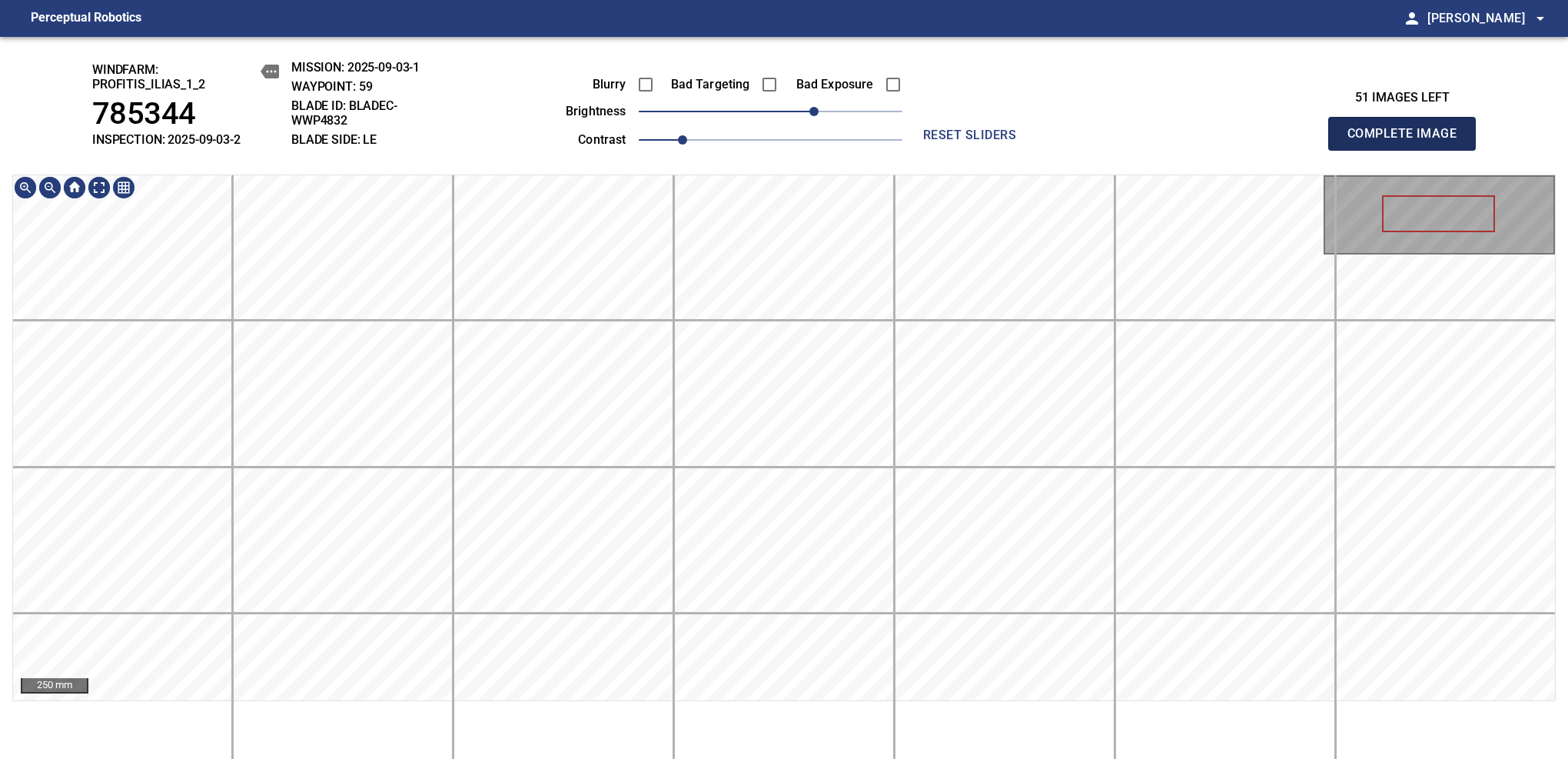
click at [990, 142] on span "Complete Image" at bounding box center [1402, 133] width 114 height 21
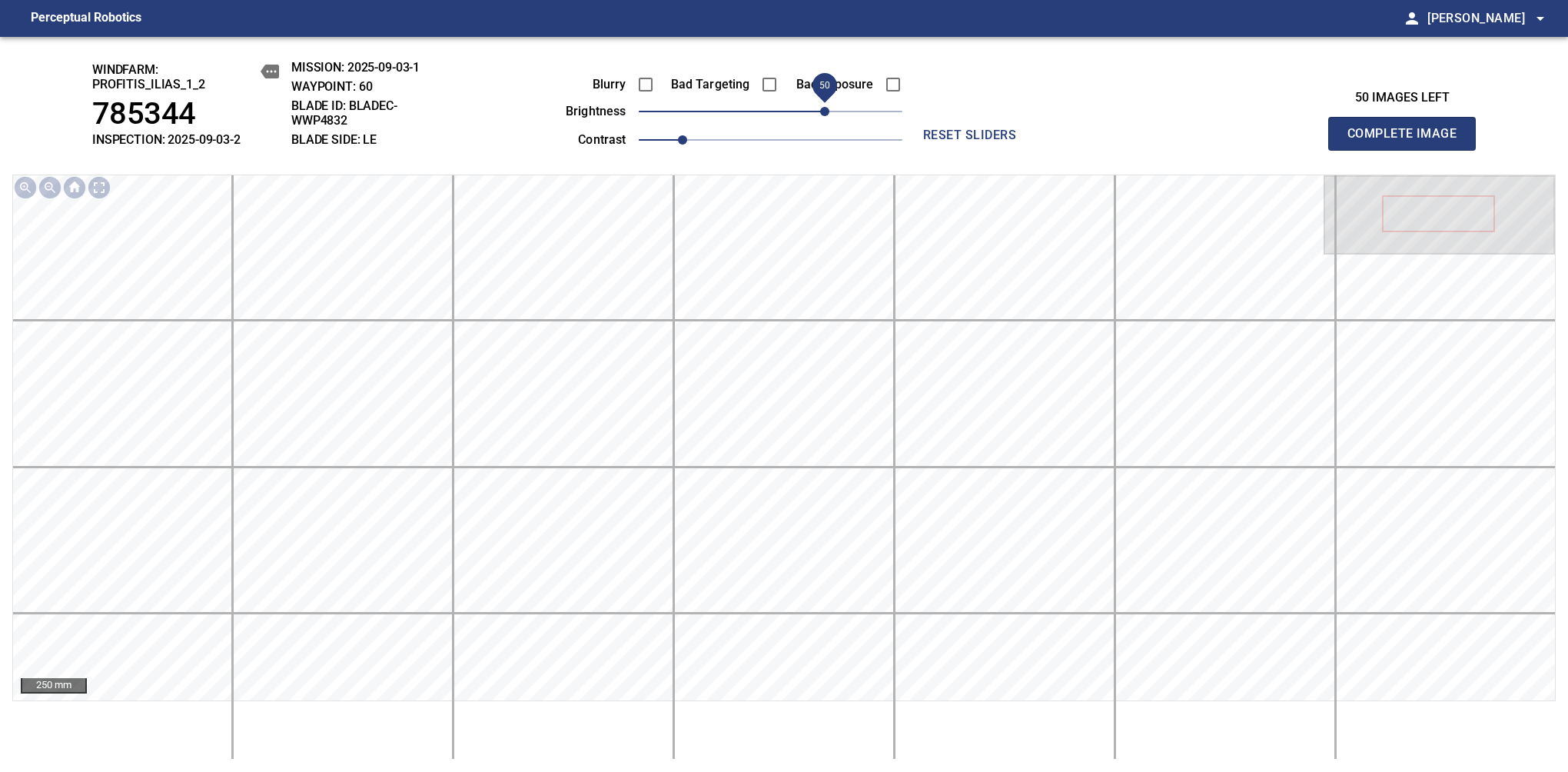
drag, startPoint x: 790, startPoint y: 110, endPoint x: 830, endPoint y: 110, distance: 40.0
click at [829, 110] on span "50" at bounding box center [824, 111] width 9 height 9
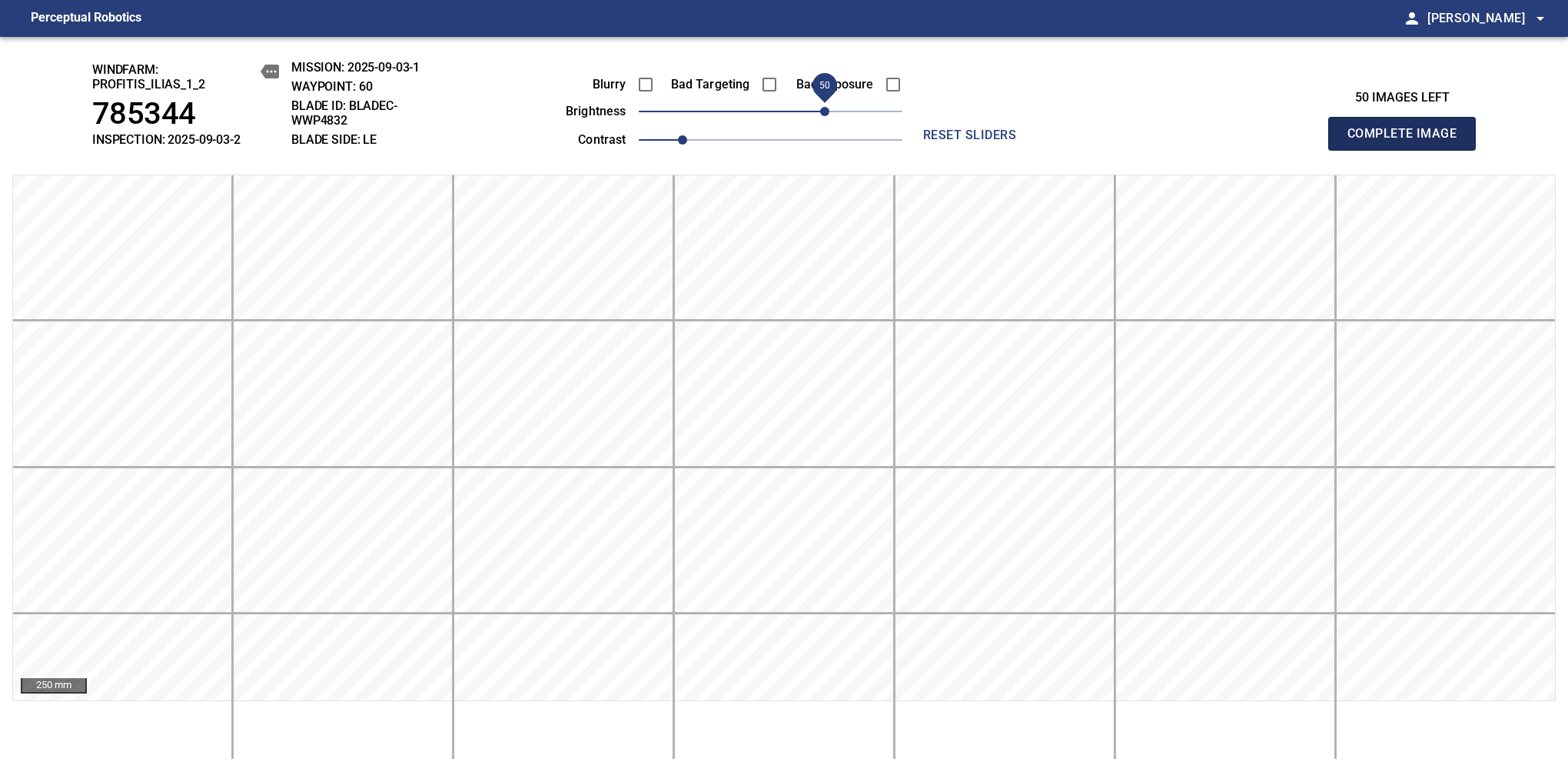
click at [990, 142] on span "Complete Image" at bounding box center [1402, 133] width 114 height 21
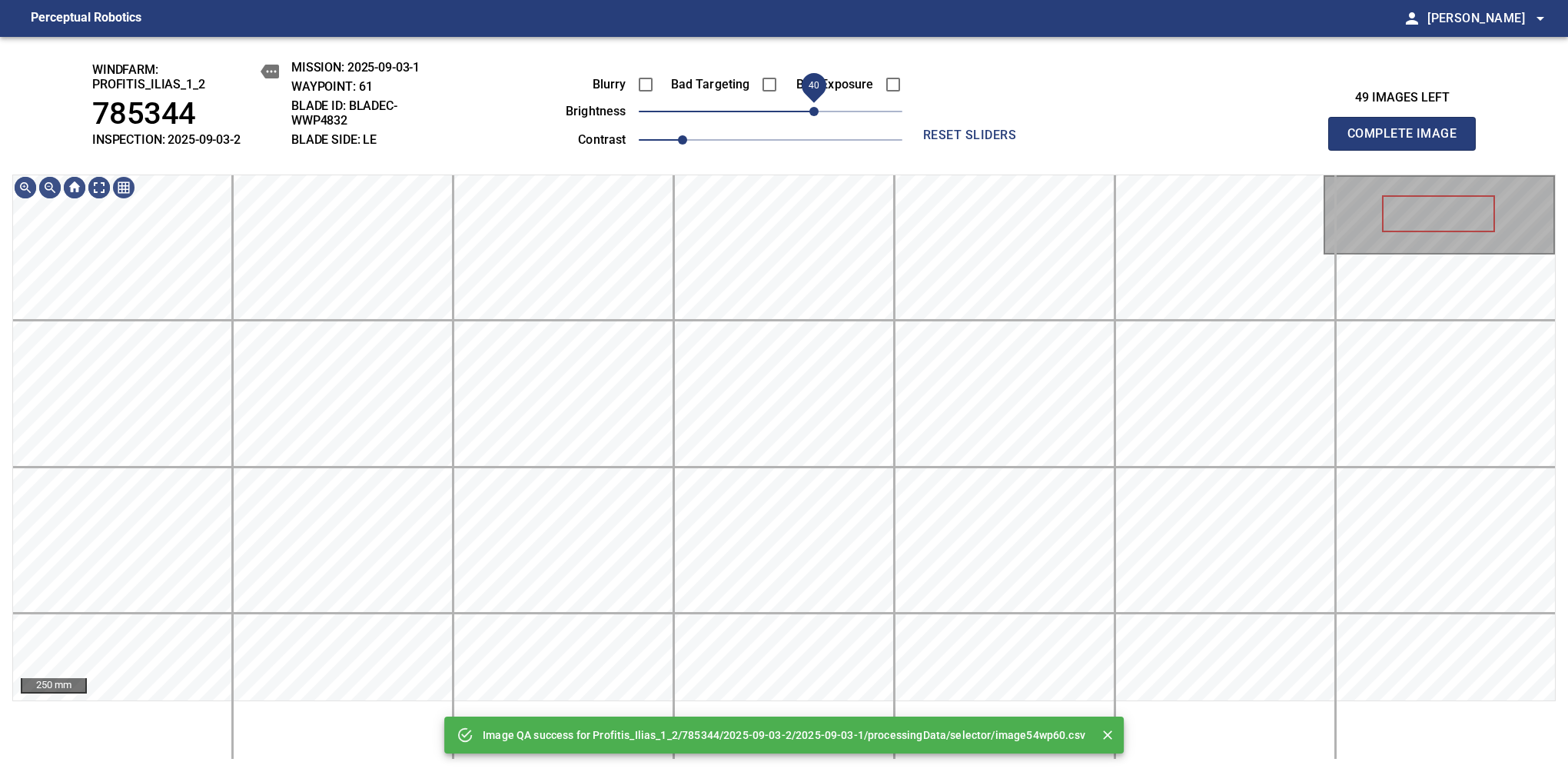
drag, startPoint x: 830, startPoint y: 110, endPoint x: 819, endPoint y: 119, distance: 14.2
click at [819, 119] on span "40" at bounding box center [770, 111] width 264 height 21
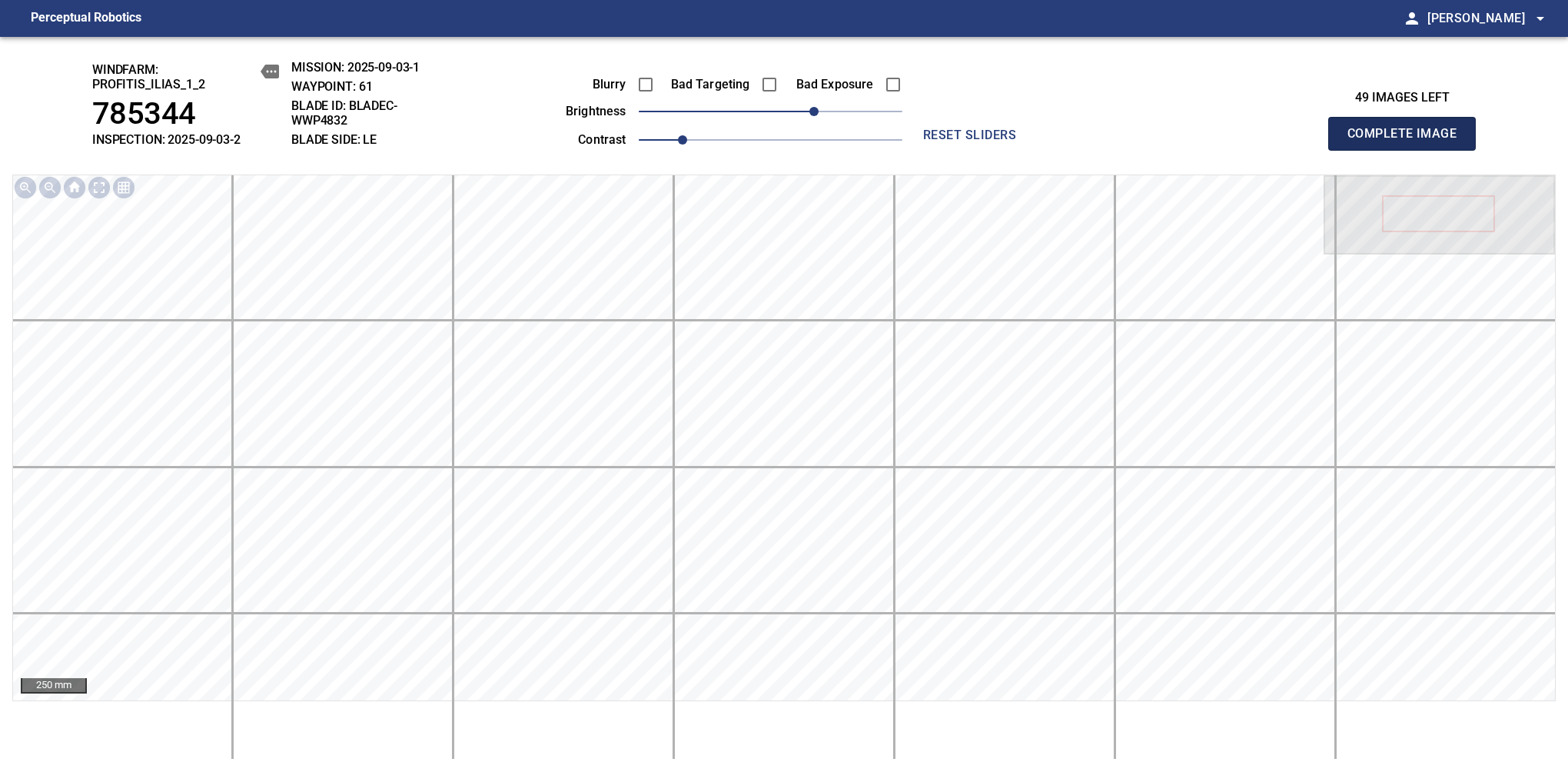
click at [990, 142] on span "Complete Image" at bounding box center [1402, 133] width 114 height 21
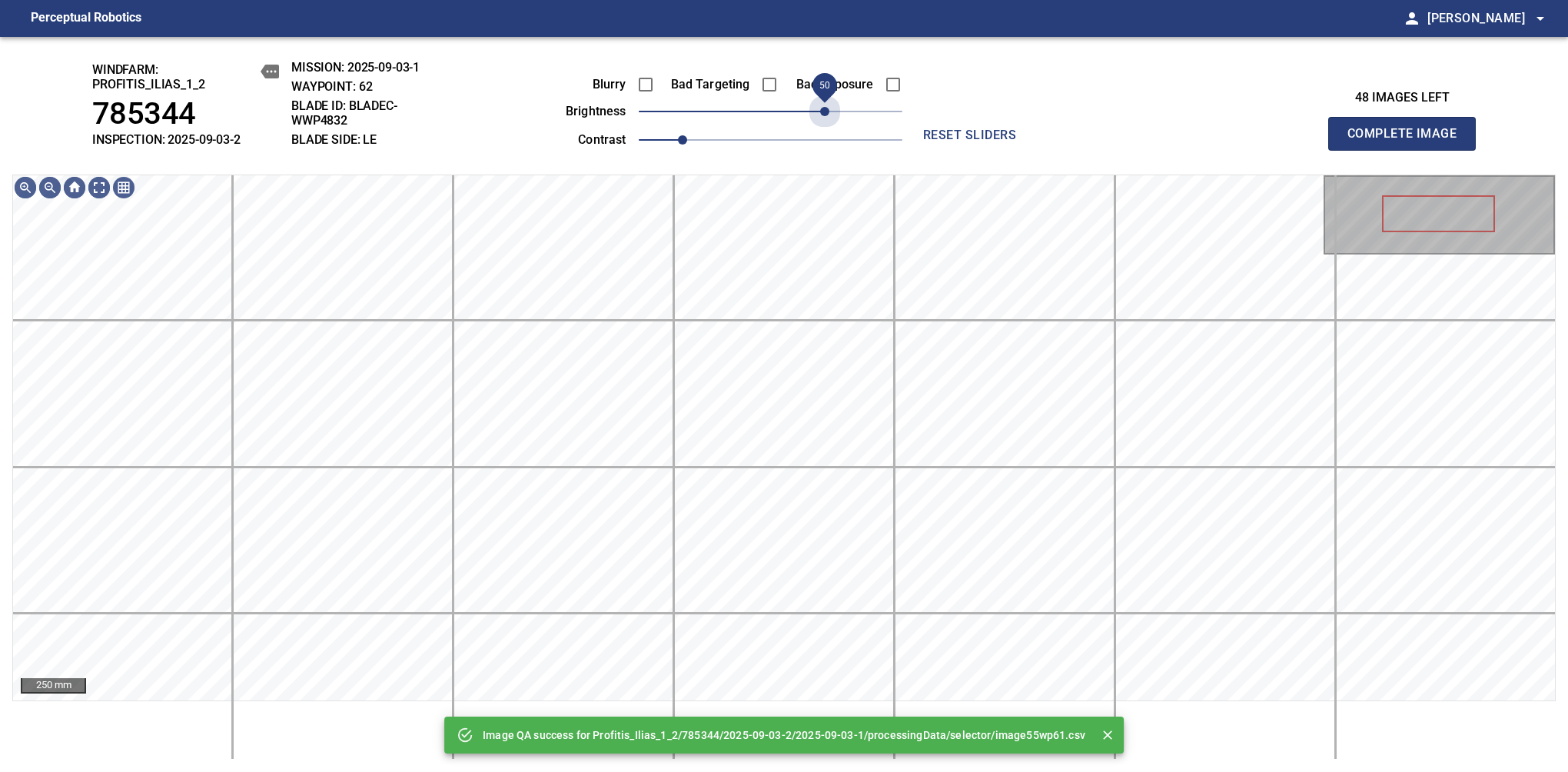
click at [822, 116] on span "50" at bounding box center [770, 111] width 264 height 21
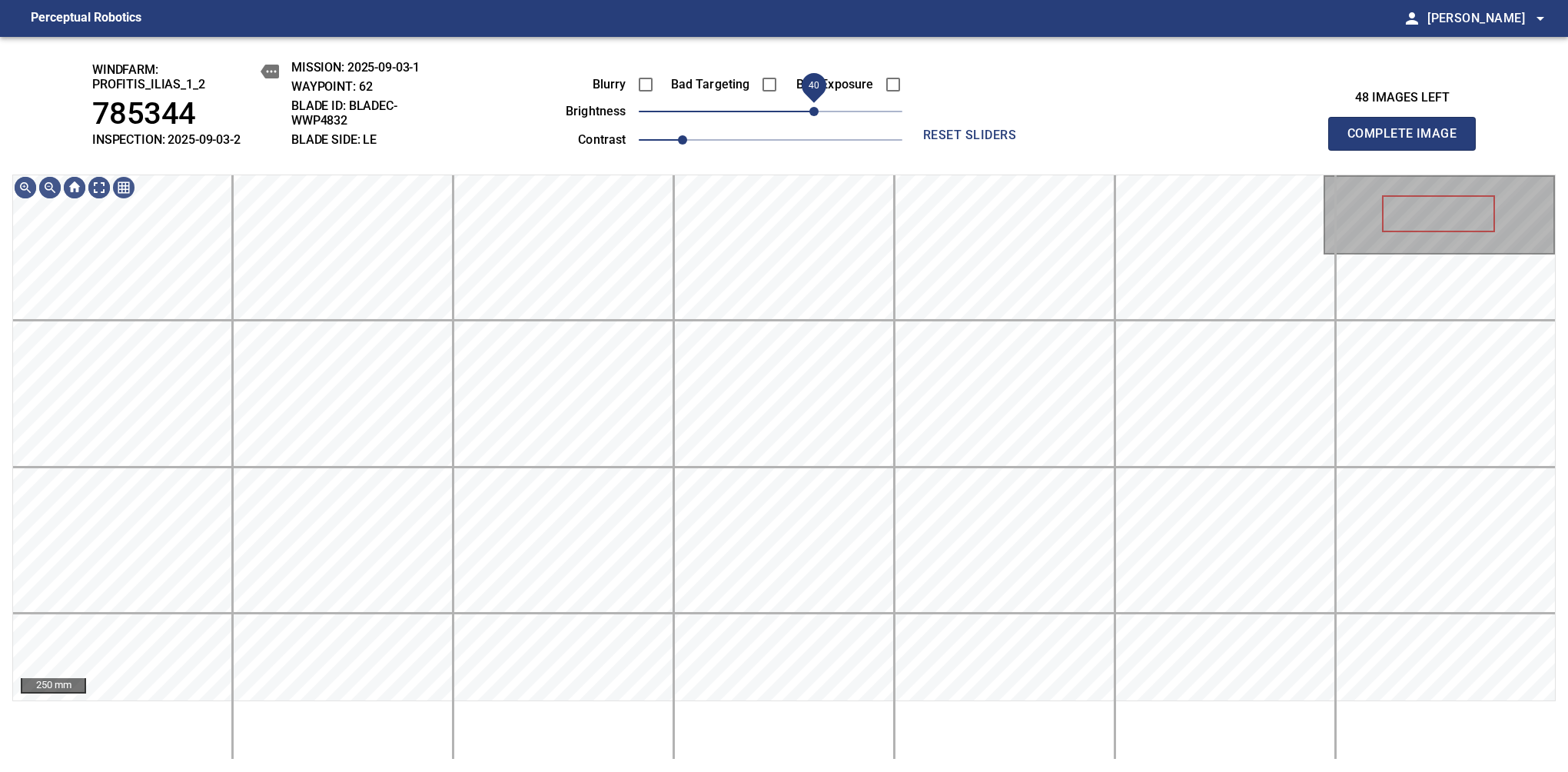
click at [817, 113] on span "40" at bounding box center [813, 111] width 9 height 9
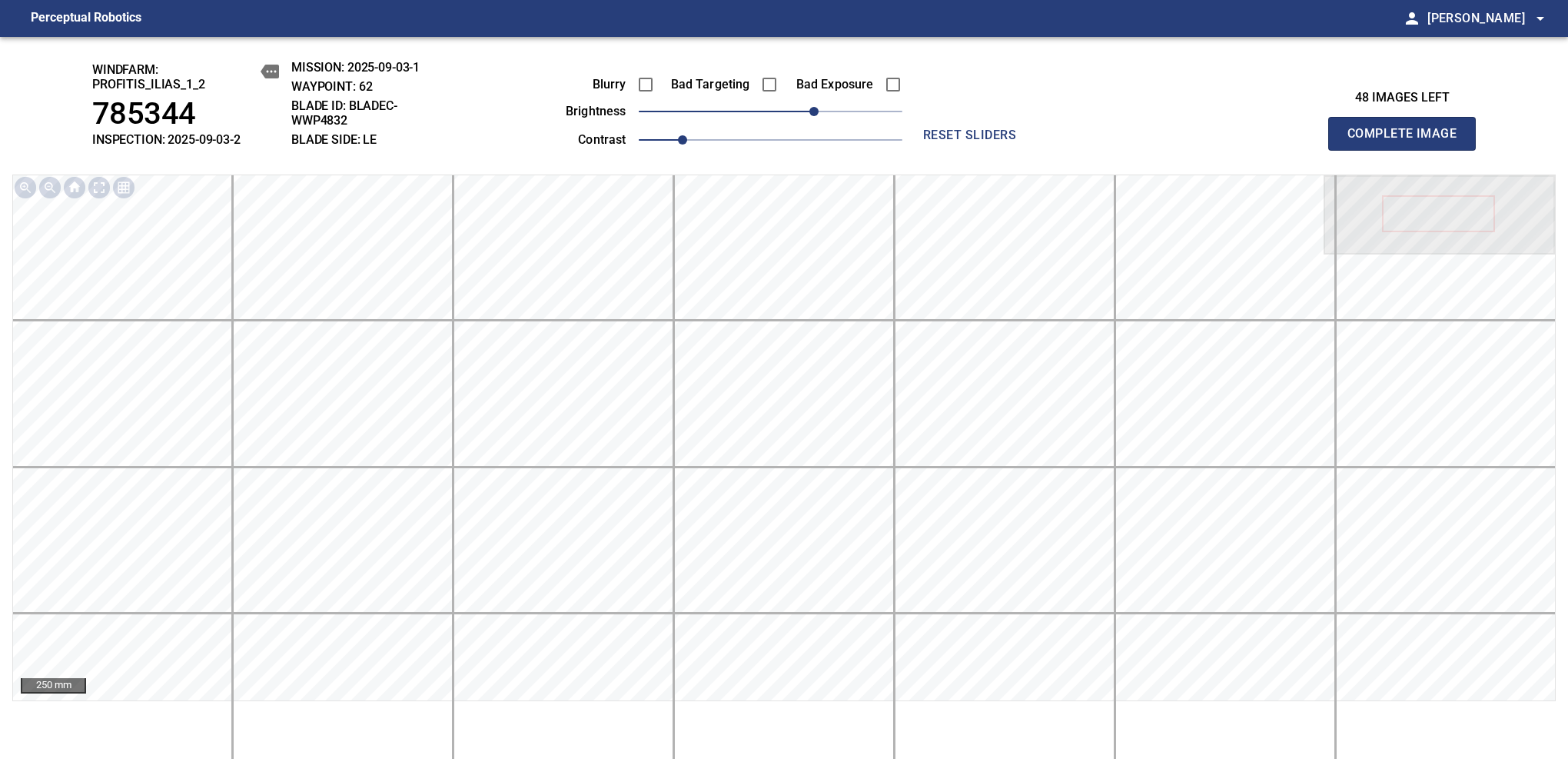
click at [990, 142] on span "Complete Image" at bounding box center [1402, 133] width 114 height 21
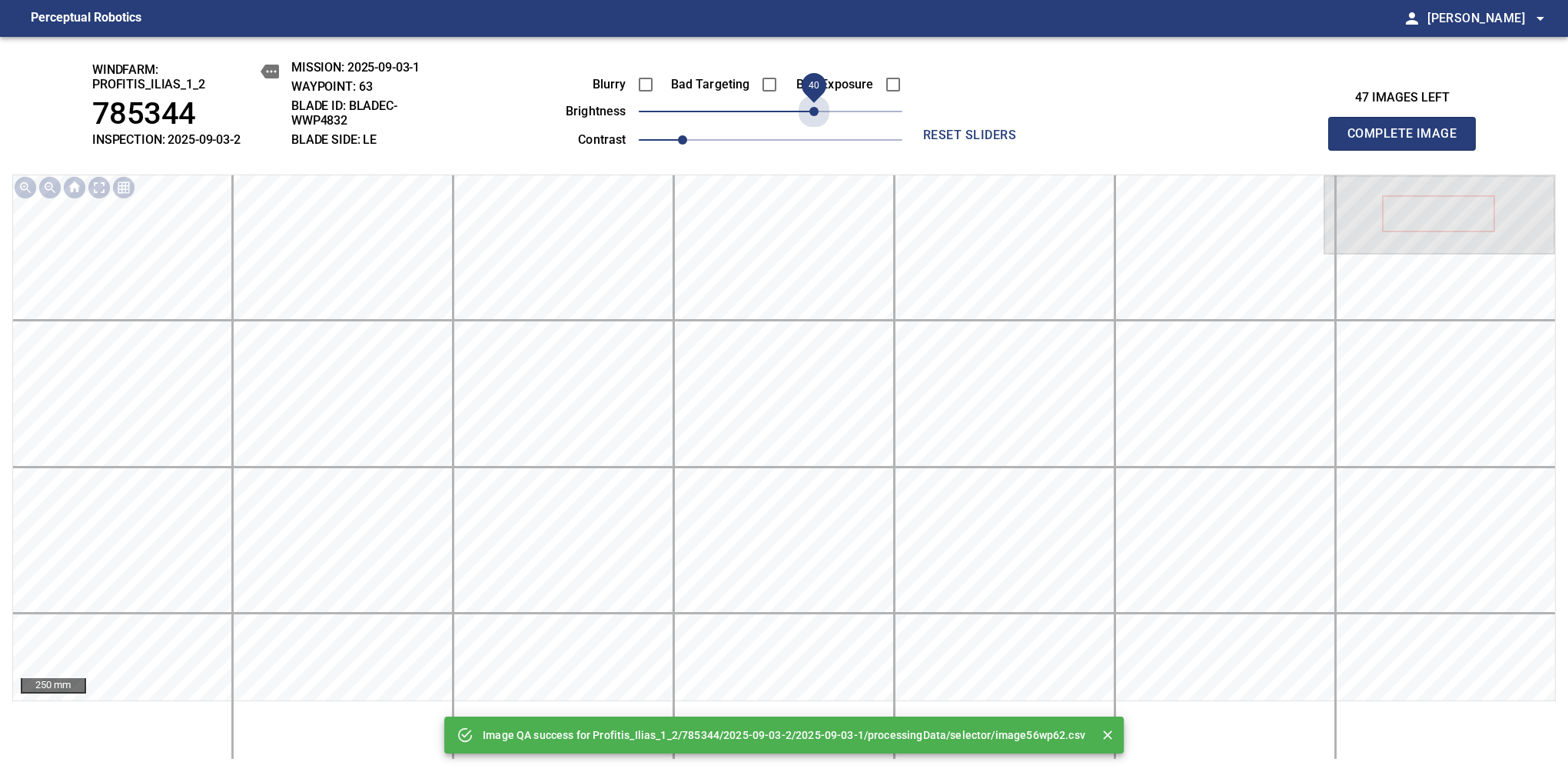
click at [817, 113] on span "40" at bounding box center [770, 111] width 264 height 21
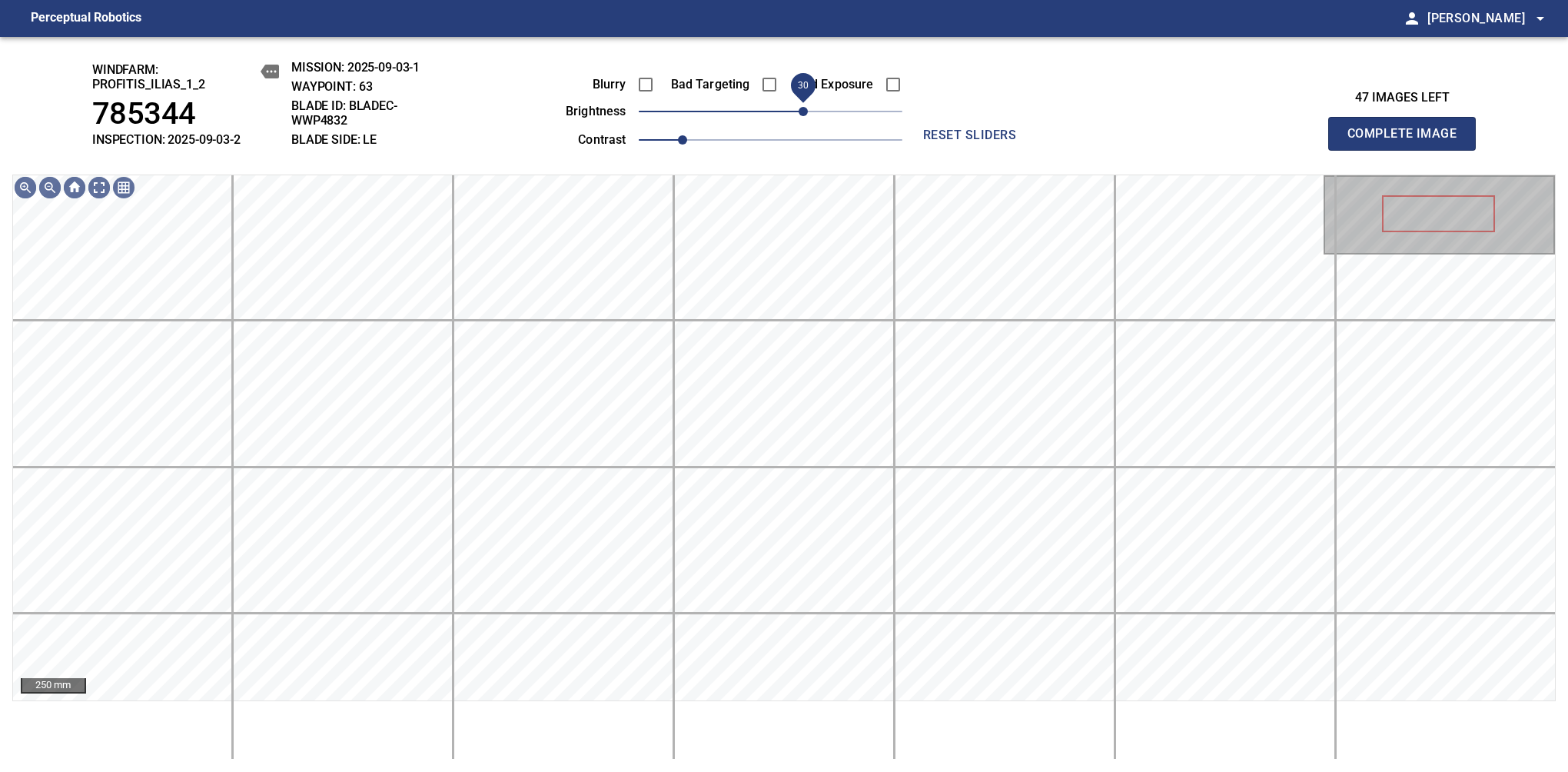
drag, startPoint x: 817, startPoint y: 113, endPoint x: 804, endPoint y: 115, distance: 13.2
click at [804, 115] on span "30" at bounding box center [803, 111] width 9 height 9
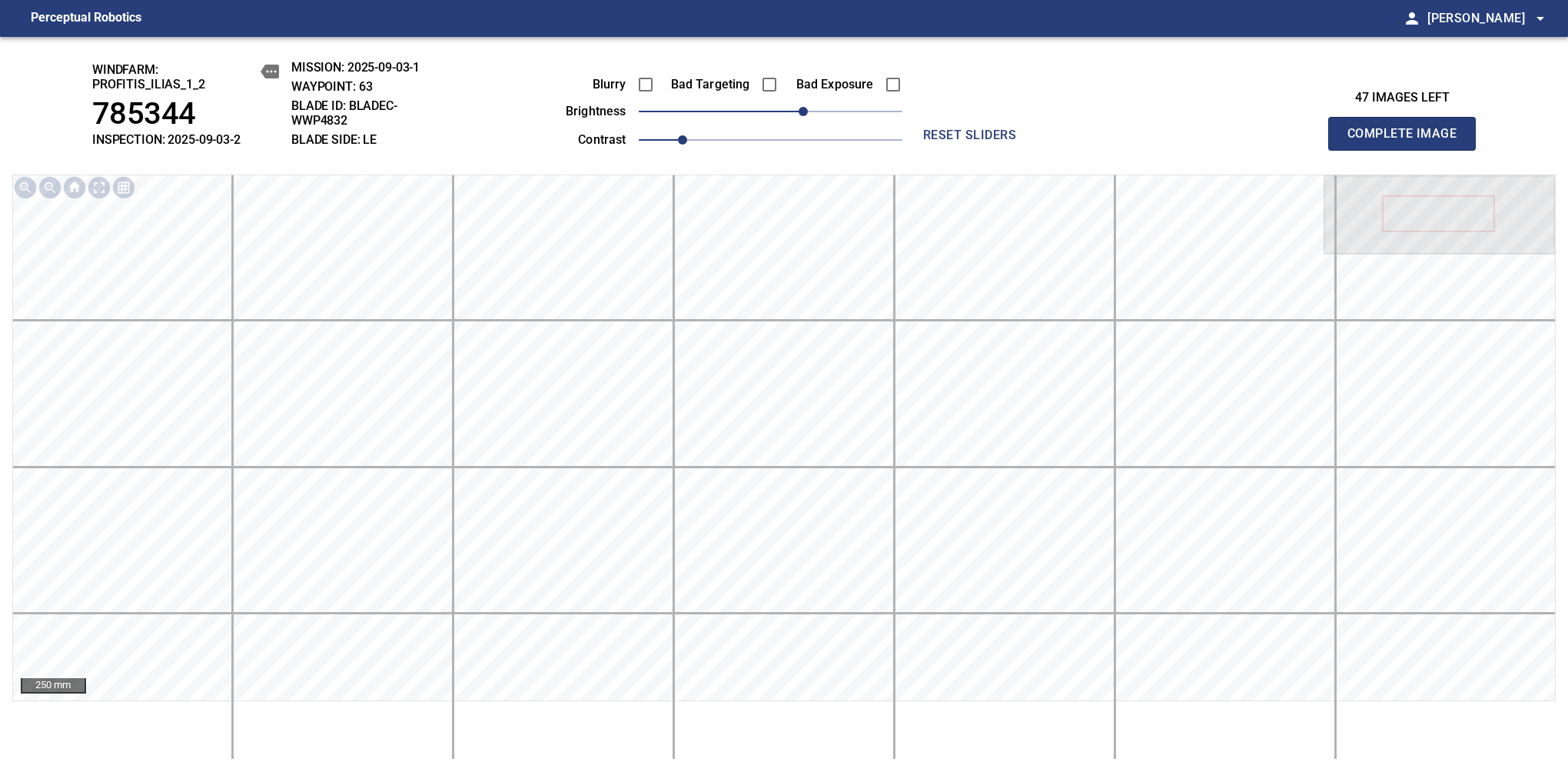
click at [990, 142] on span "Complete Image" at bounding box center [1402, 133] width 114 height 21
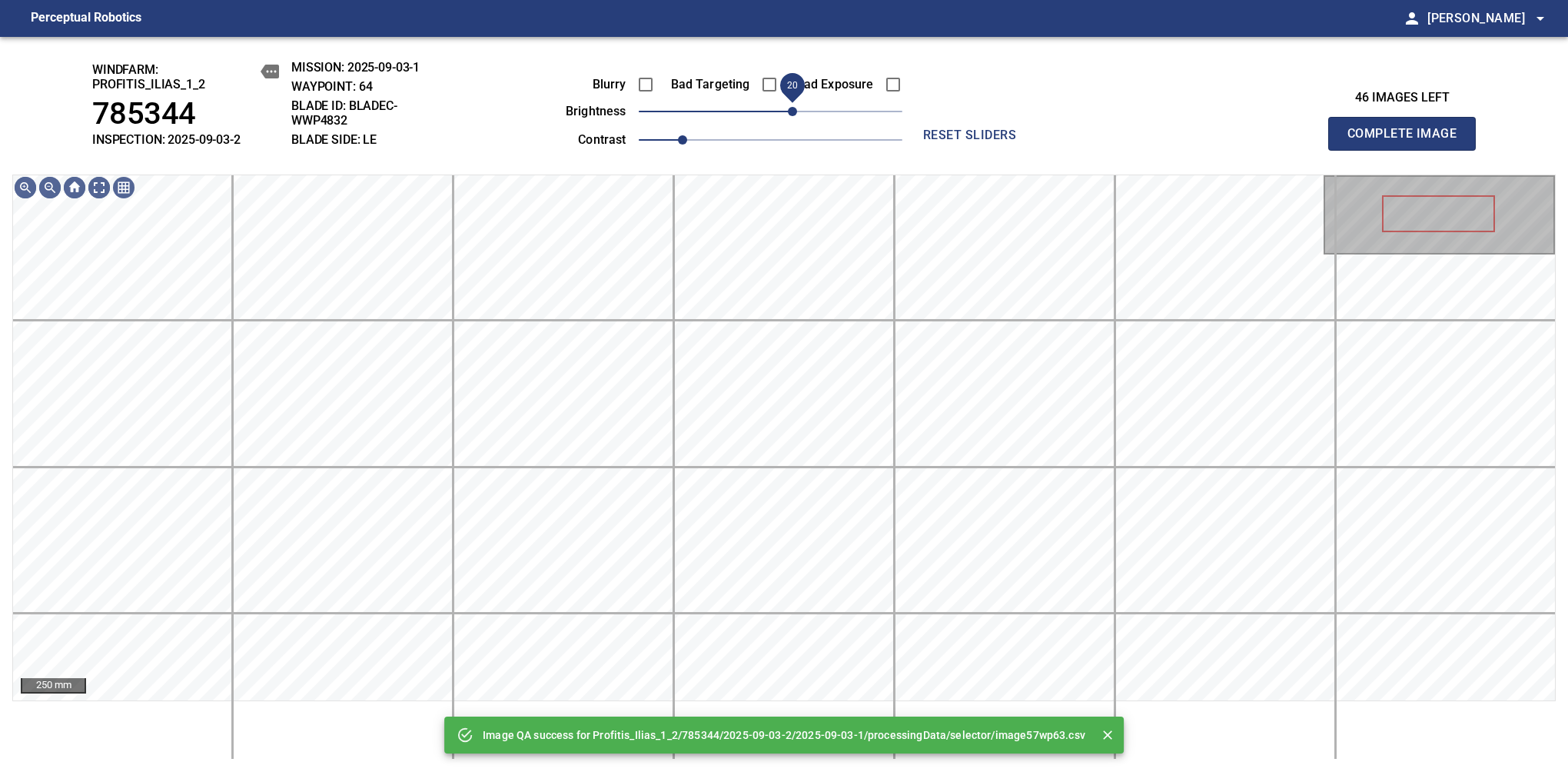
drag, startPoint x: 808, startPoint y: 110, endPoint x: 793, endPoint y: 115, distance: 15.8
click at [793, 115] on span "20" at bounding box center [770, 111] width 264 height 21
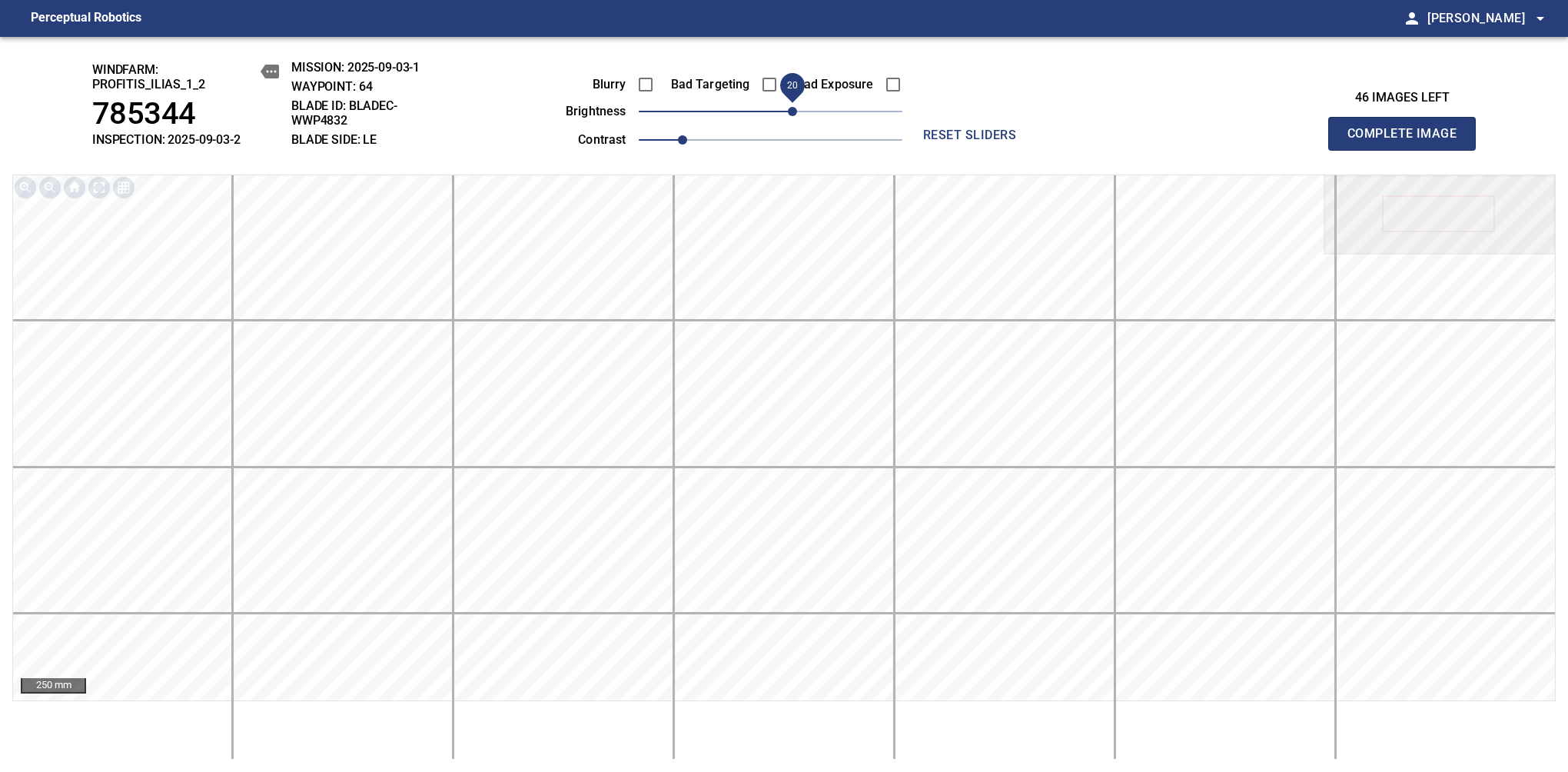
click at [990, 142] on span "Complete Image" at bounding box center [1402, 133] width 114 height 21
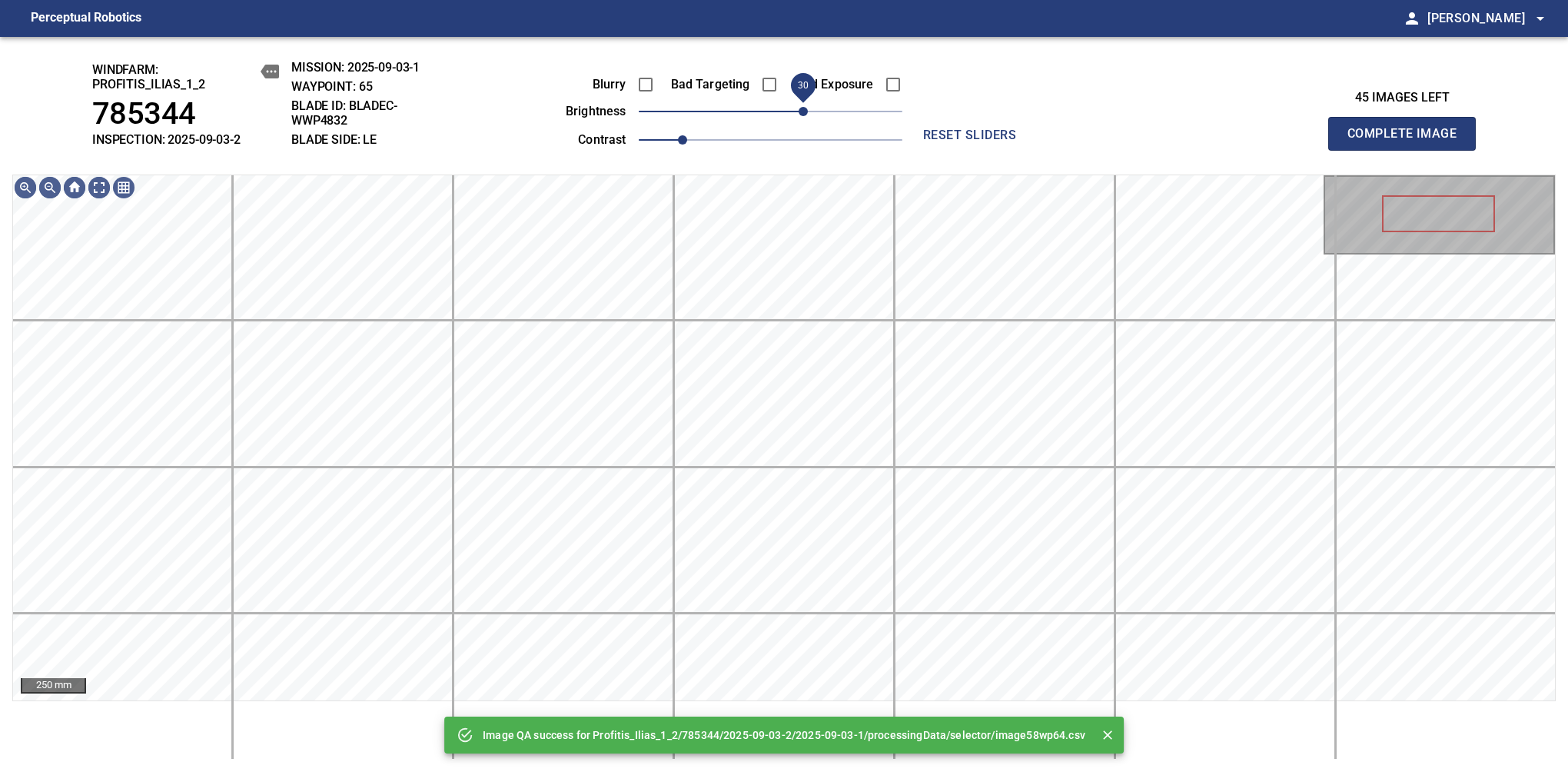
drag, startPoint x: 790, startPoint y: 113, endPoint x: 805, endPoint y: 126, distance: 19.8
click at [805, 122] on span "30" at bounding box center [770, 111] width 264 height 21
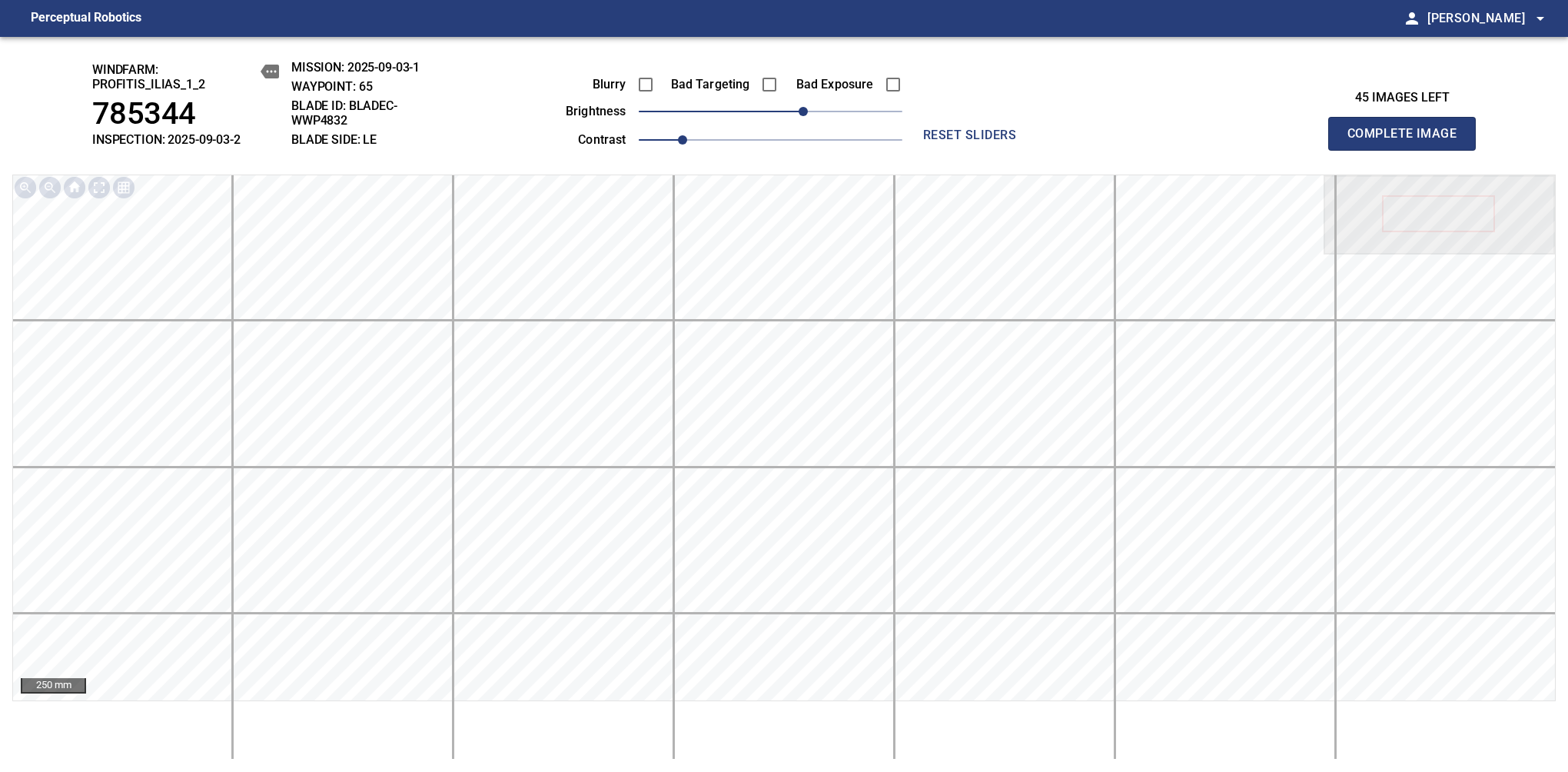
click at [990, 142] on span "Complete Image" at bounding box center [1402, 133] width 114 height 21
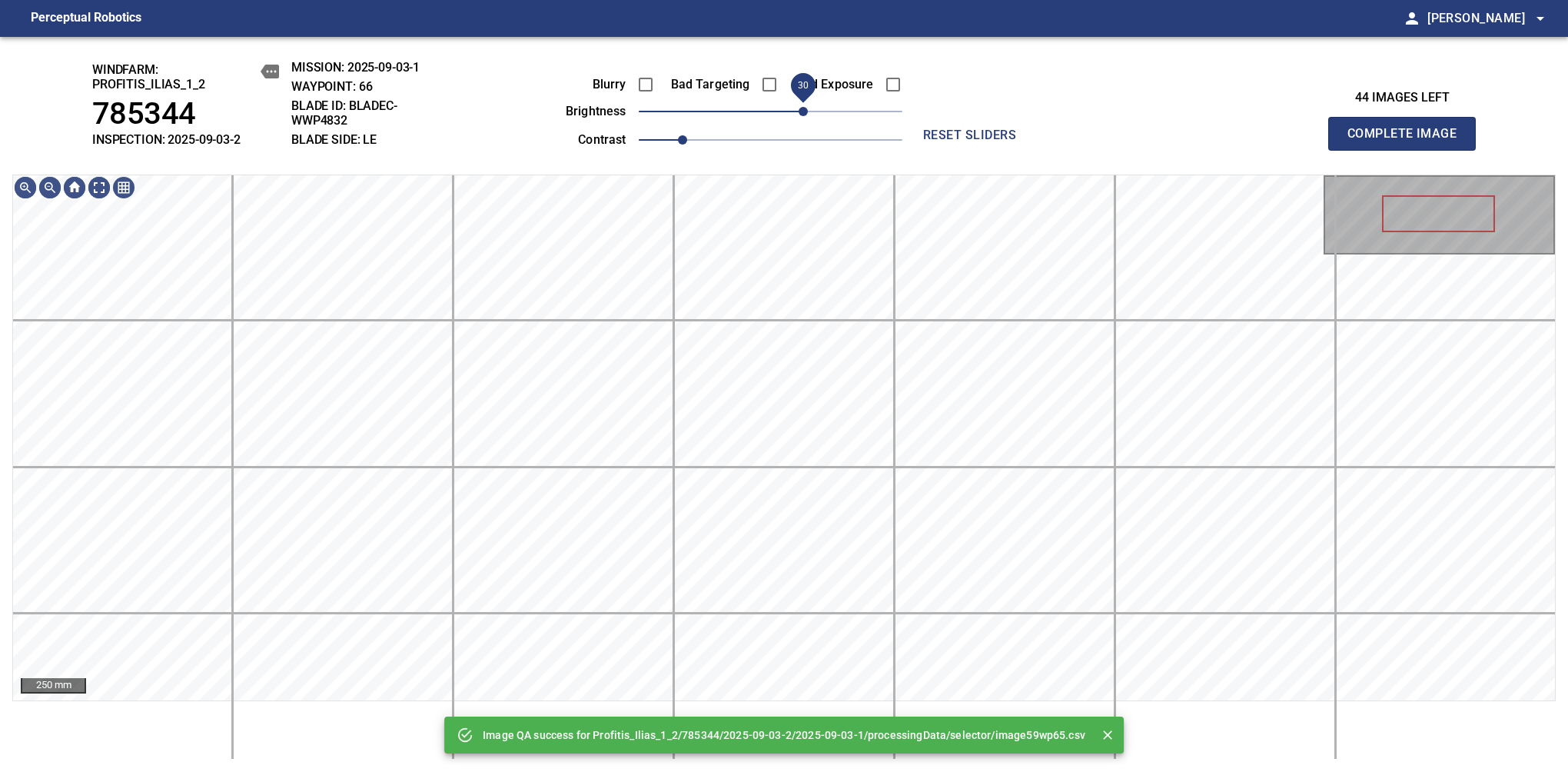
click at [805, 120] on span "30" at bounding box center [770, 111] width 264 height 21
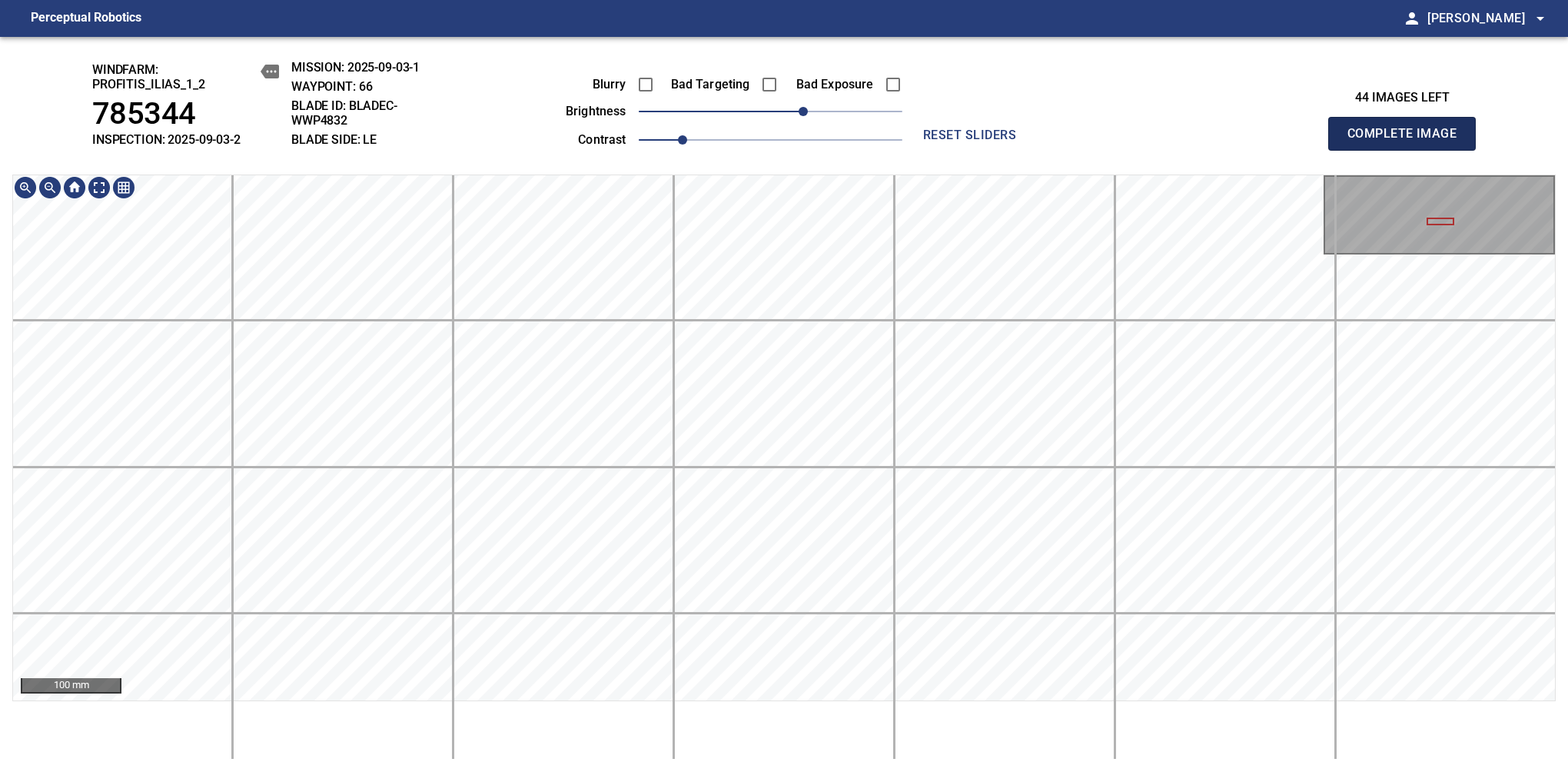
click at [990, 142] on span "Complete Image" at bounding box center [1402, 133] width 114 height 21
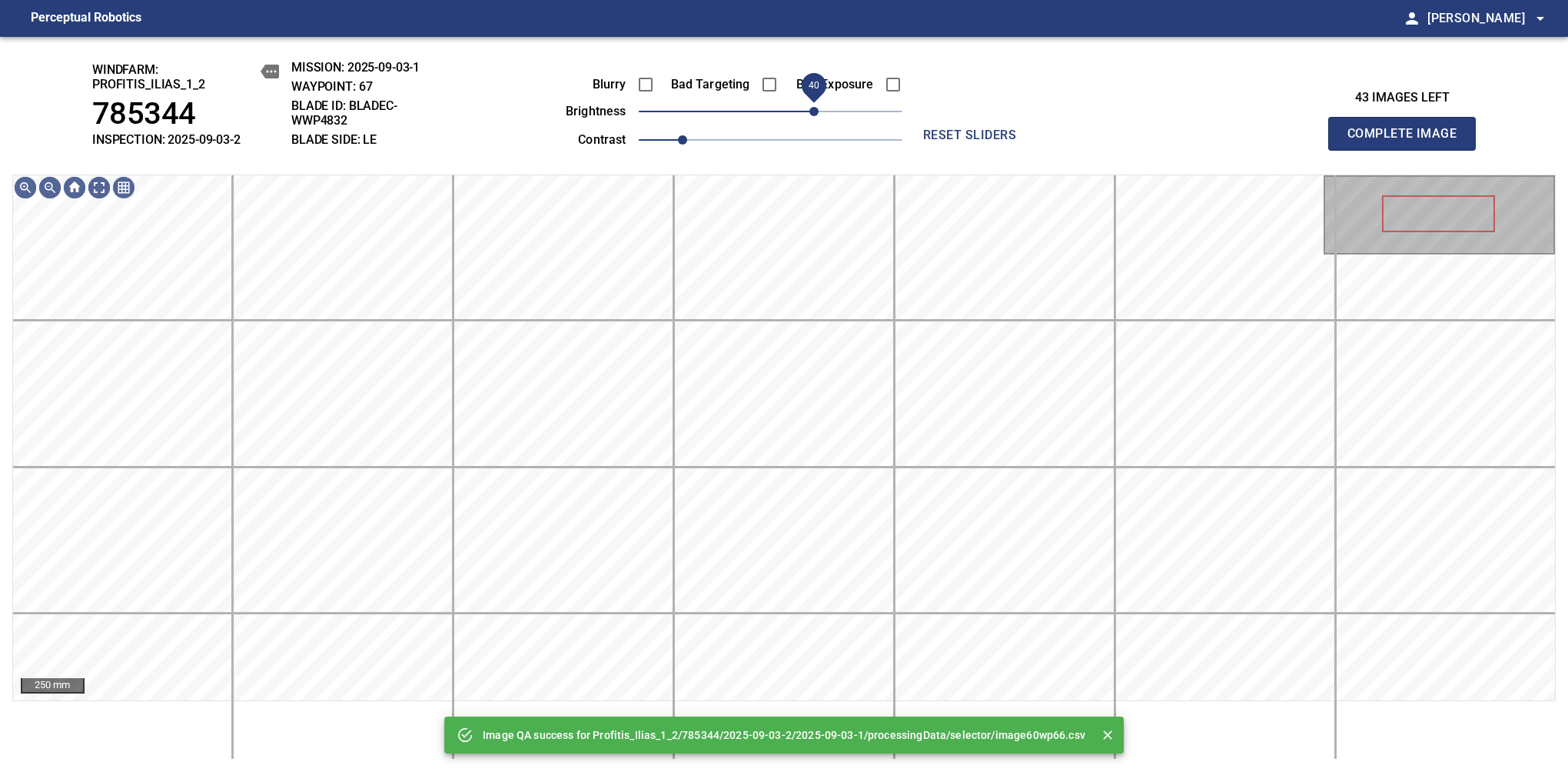
drag, startPoint x: 823, startPoint y: 110, endPoint x: 815, endPoint y: 112, distance: 8.2
click at [815, 112] on span "40" at bounding box center [770, 111] width 264 height 21
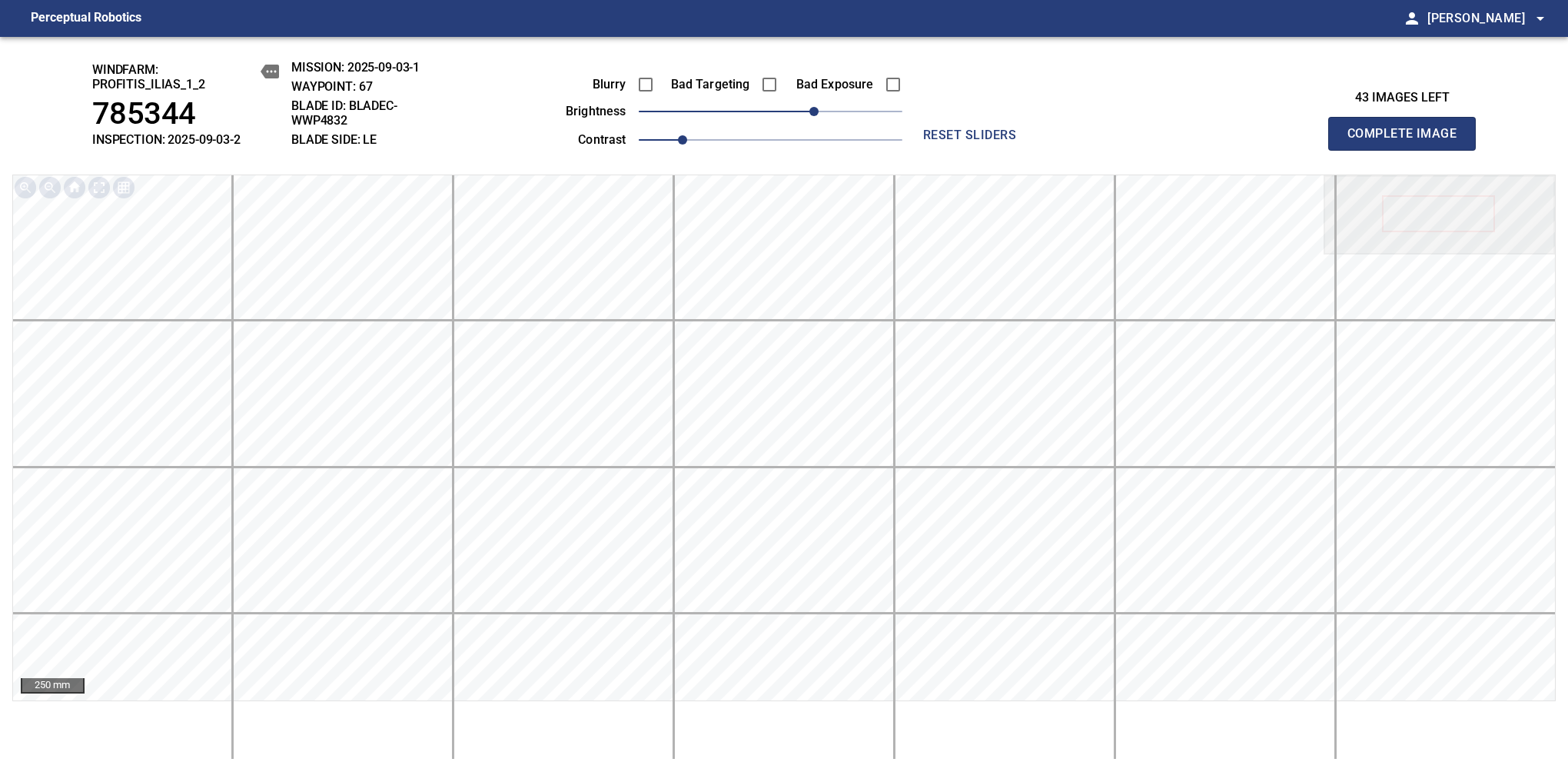
click at [990, 142] on span "Complete Image" at bounding box center [1402, 133] width 114 height 21
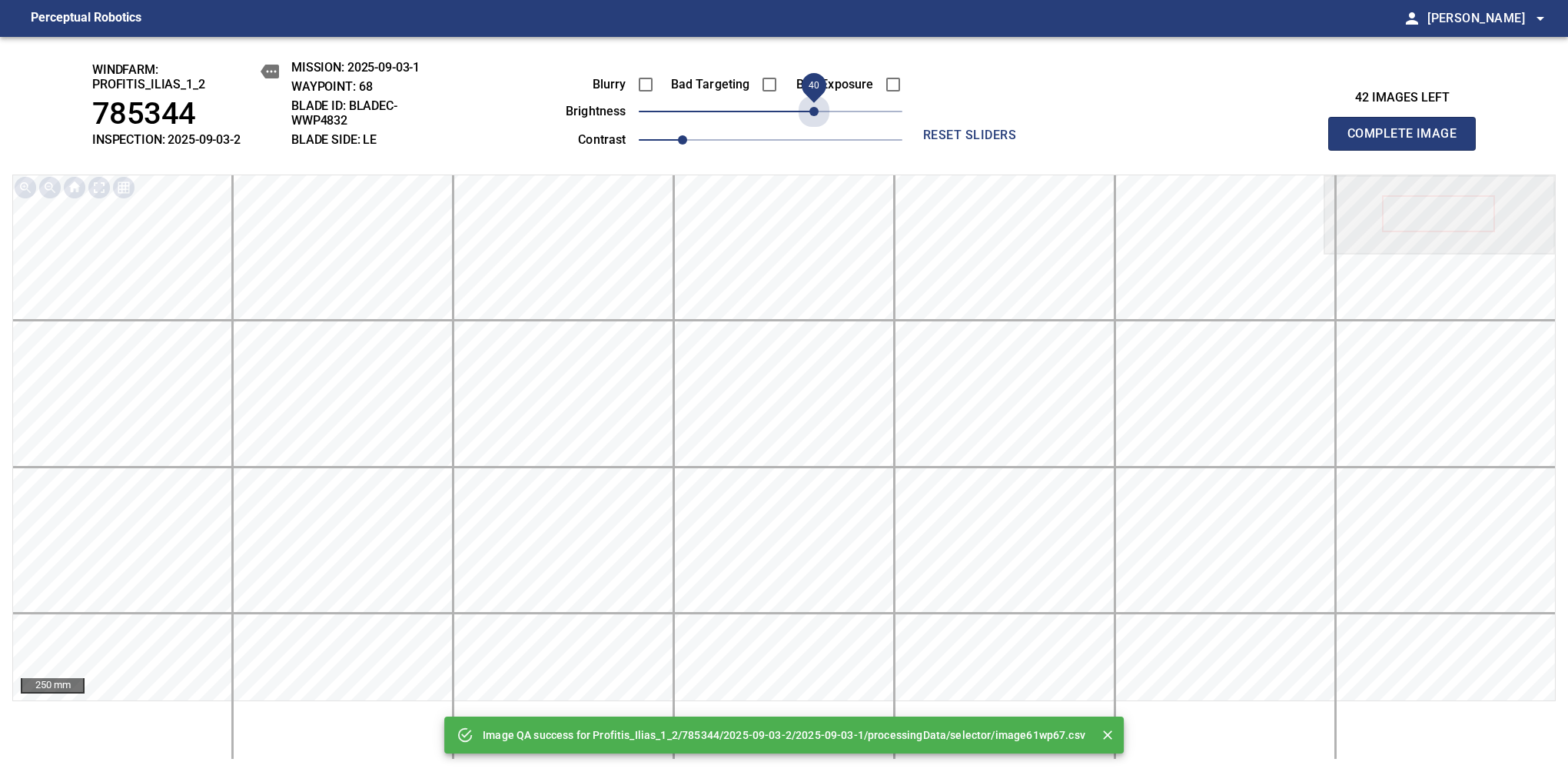
click at [815, 112] on span "40" at bounding box center [770, 111] width 264 height 21
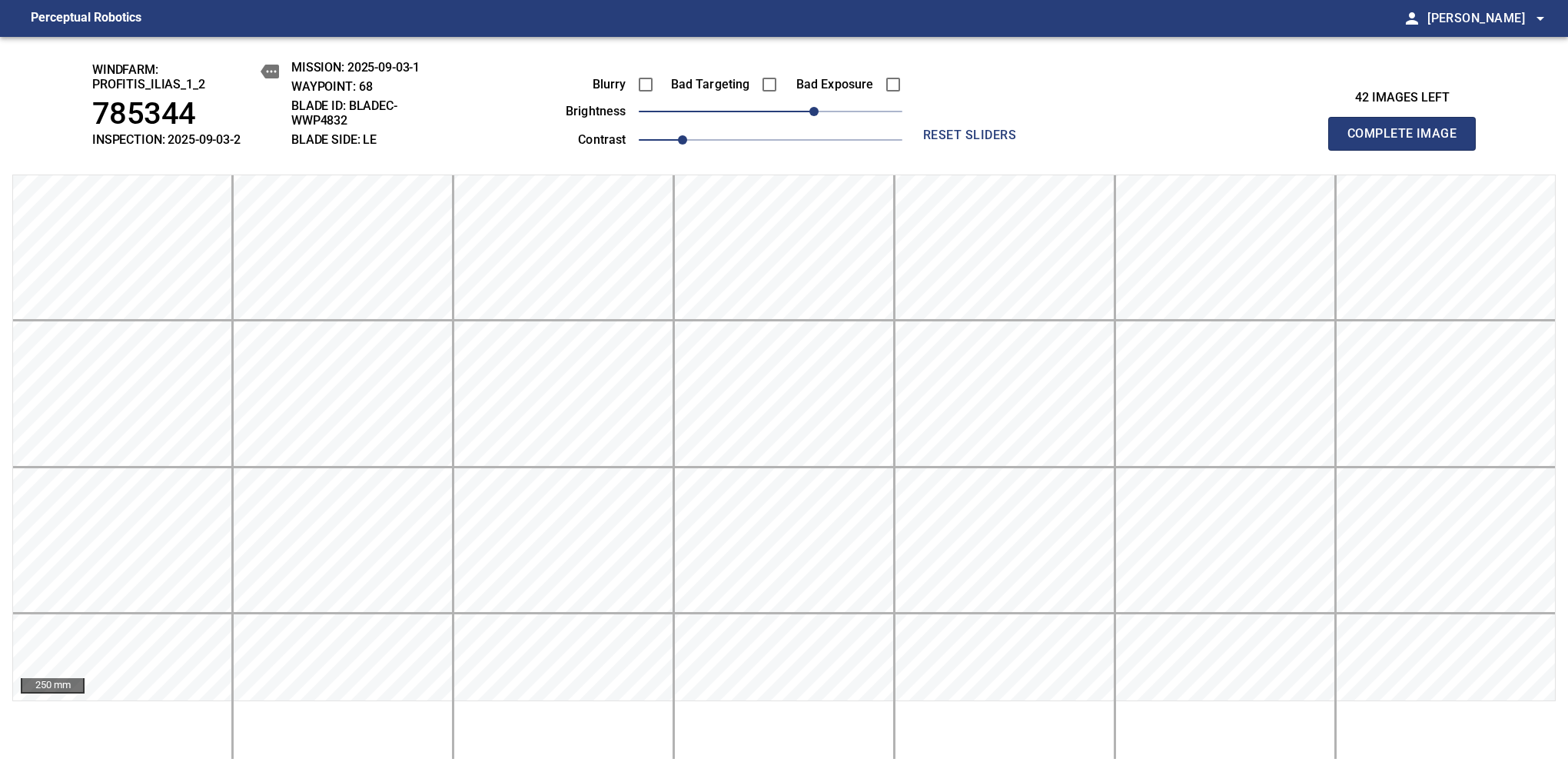
click at [990, 142] on span "Complete Image" at bounding box center [1402, 133] width 114 height 21
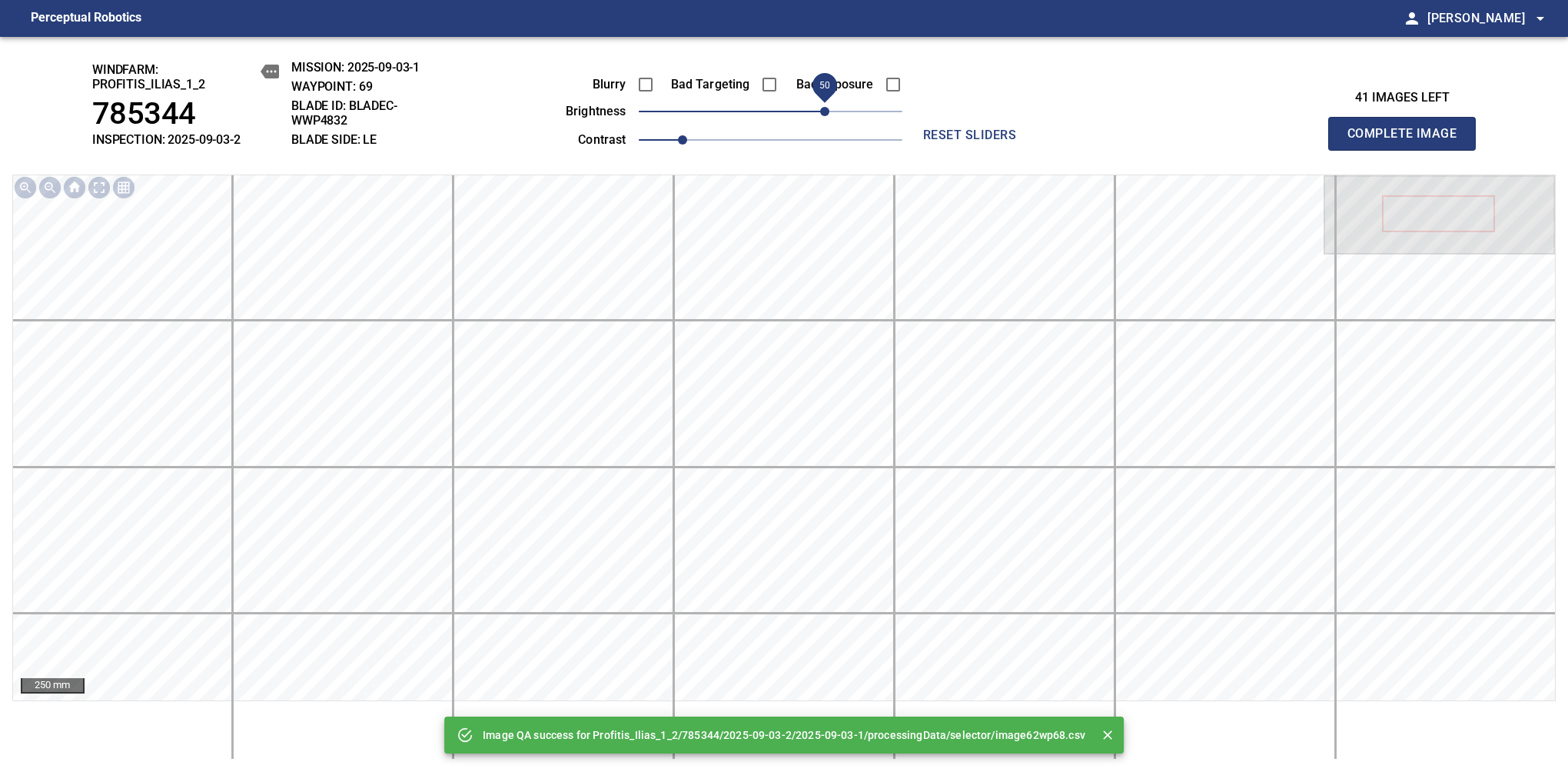
drag, startPoint x: 815, startPoint y: 112, endPoint x: 832, endPoint y: 112, distance: 17.0
click at [832, 112] on span "50" at bounding box center [770, 111] width 264 height 21
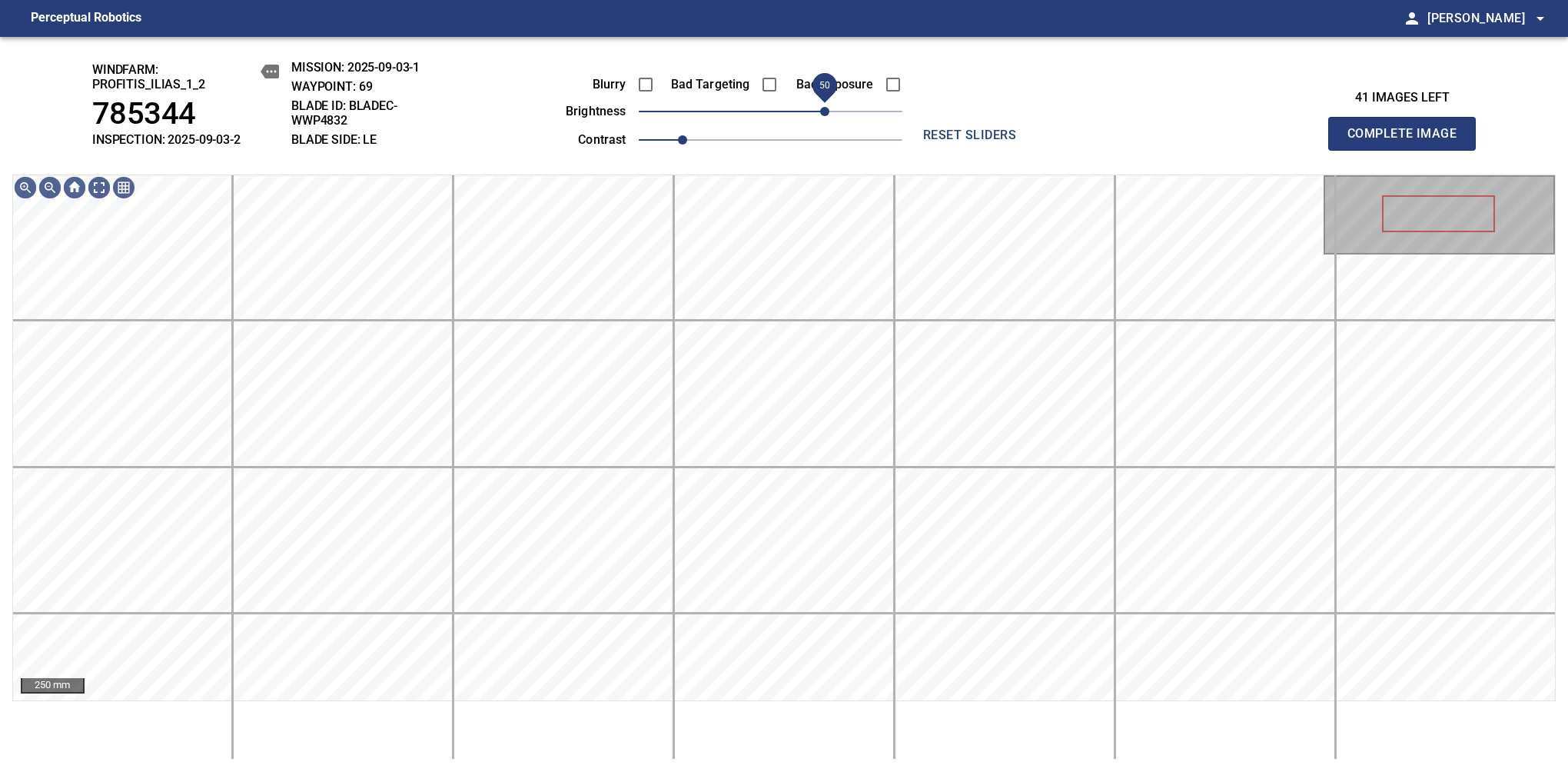
click at [829, 115] on span "50" at bounding box center [824, 111] width 9 height 9
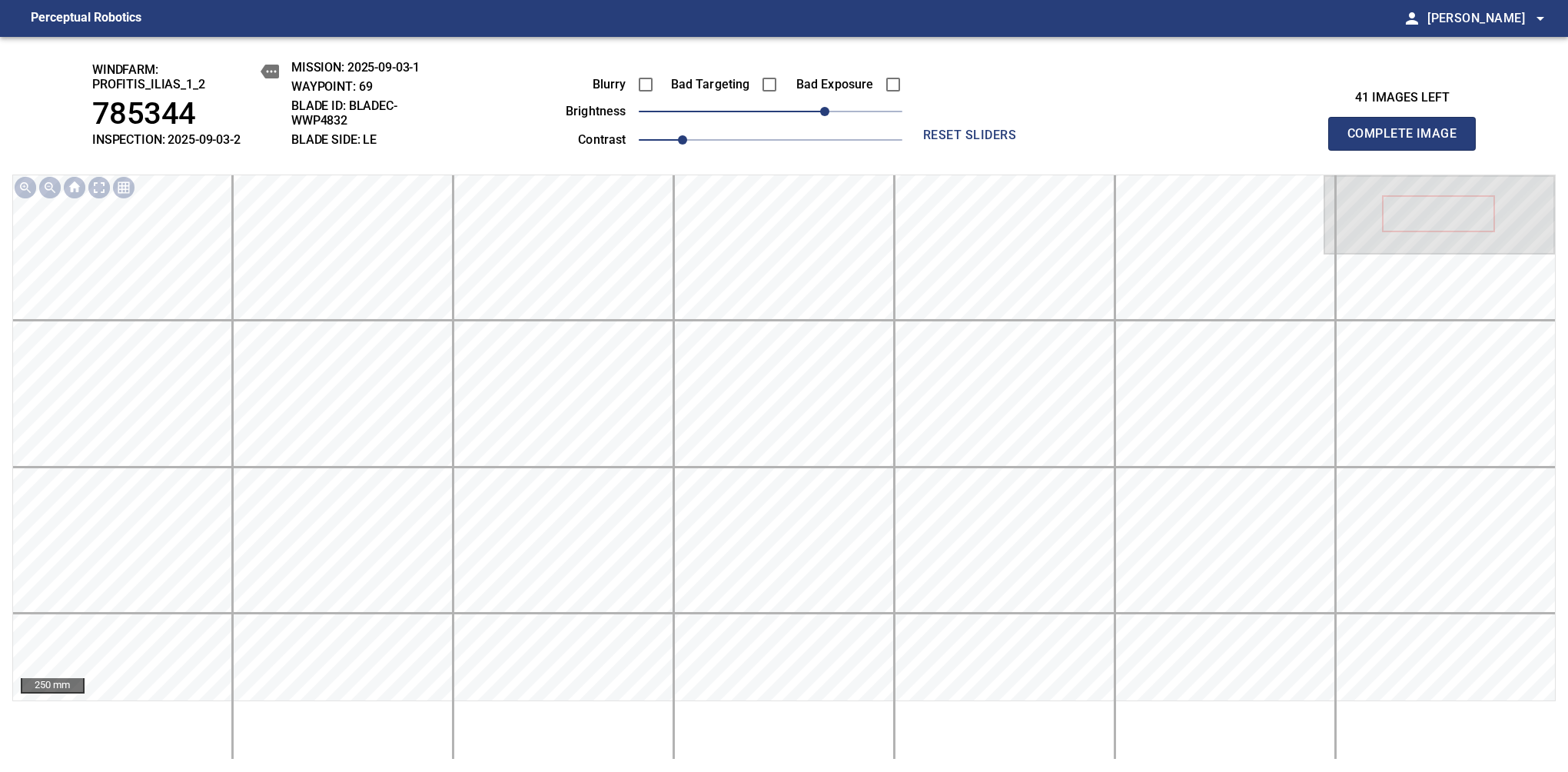
click at [990, 142] on span "Complete Image" at bounding box center [1402, 133] width 114 height 21
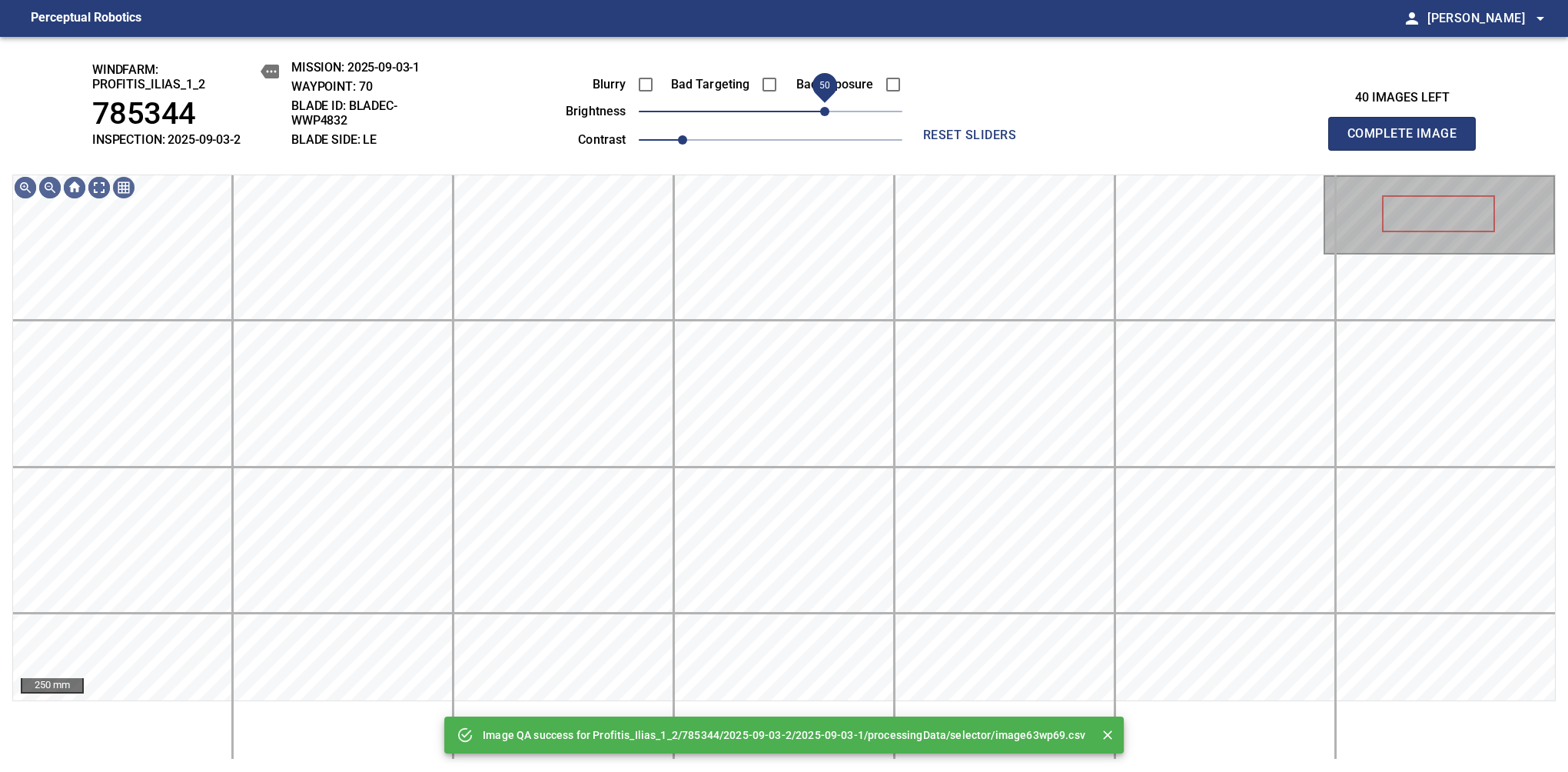
click at [827, 112] on span "50" at bounding box center [770, 111] width 264 height 21
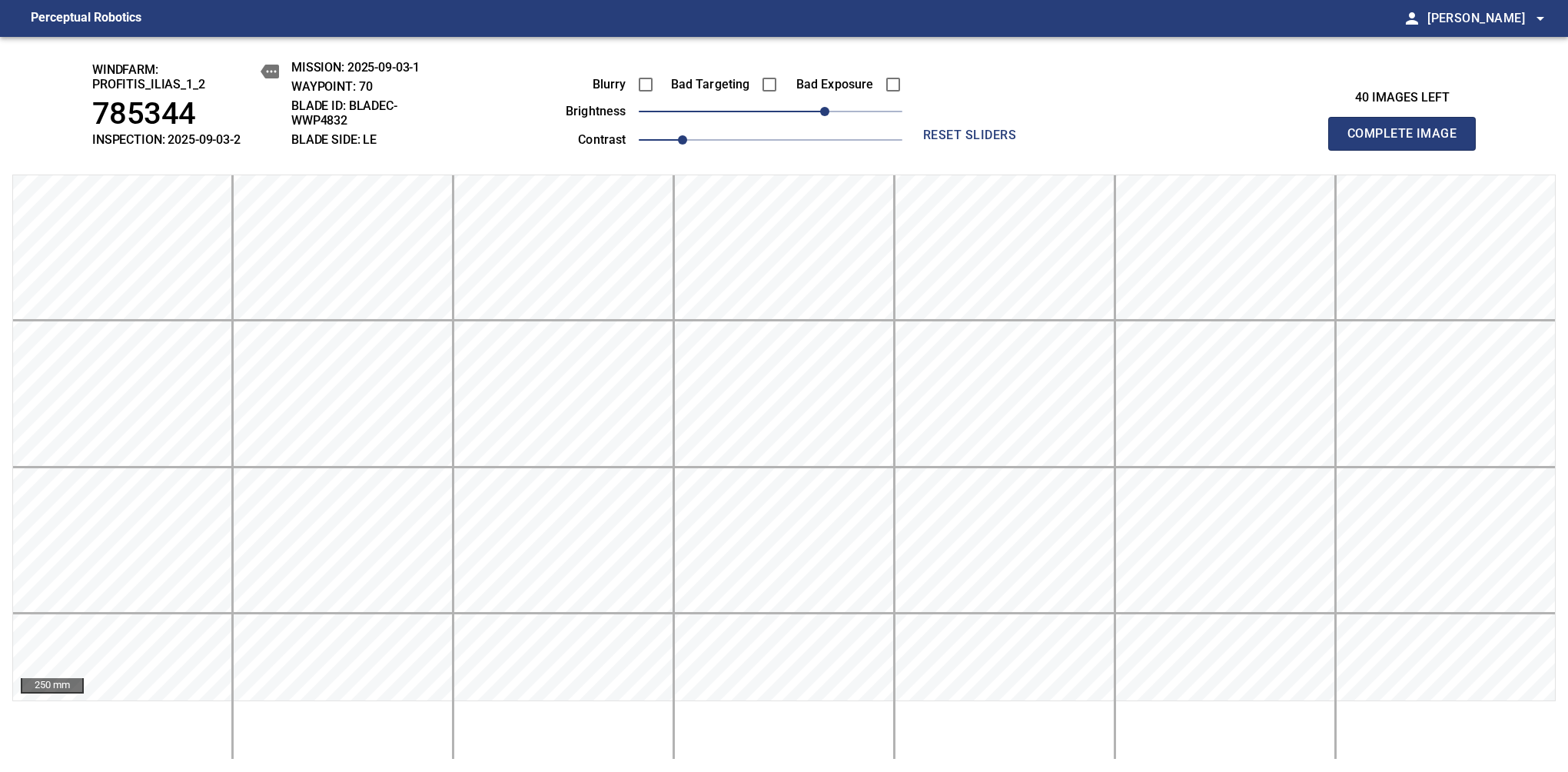
click at [990, 142] on span "Complete Image" at bounding box center [1402, 133] width 114 height 21
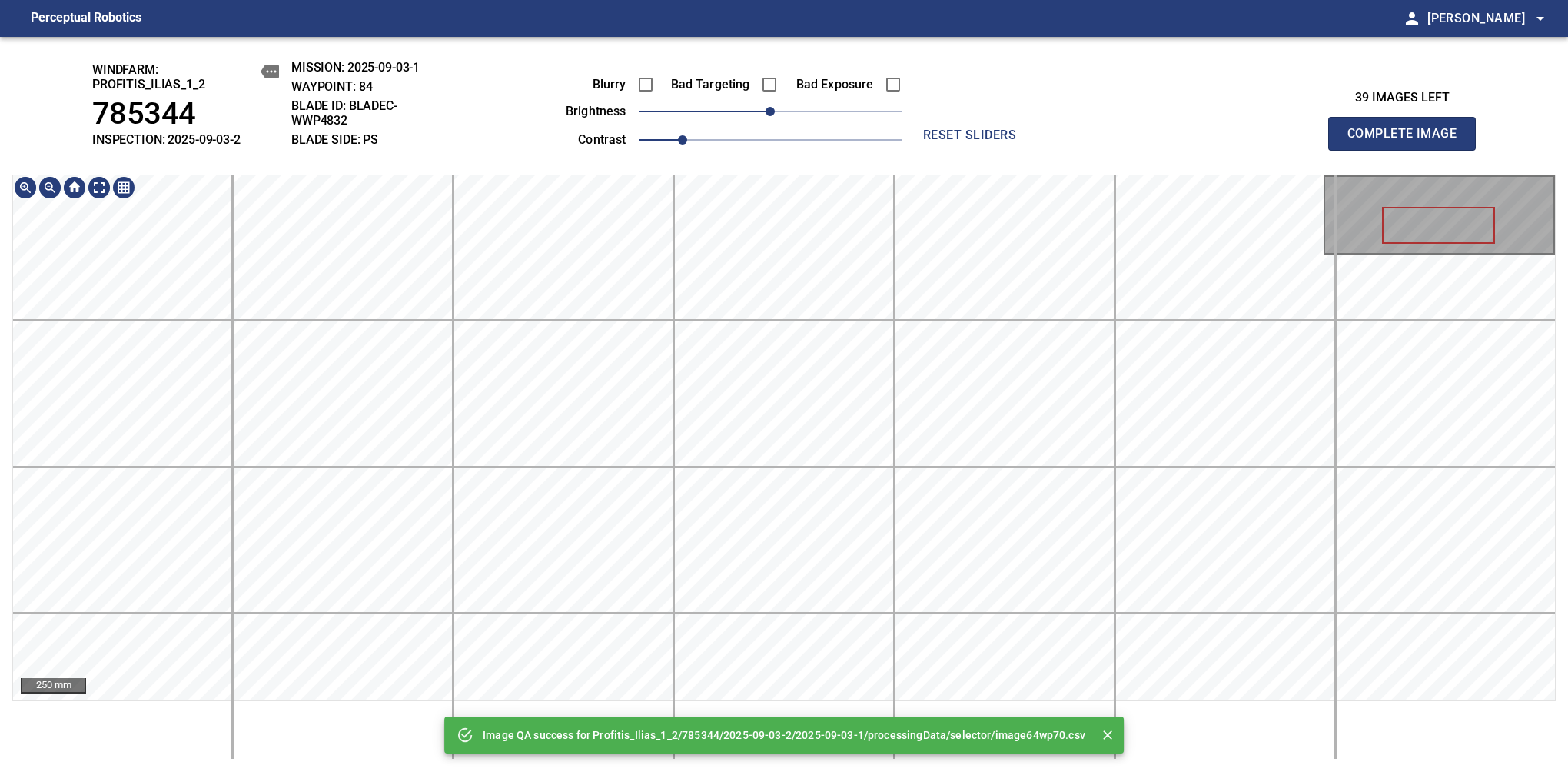
click at [895, 83] on div "Image QA success for Profitis_Ilias_1_2/785344/2025-09-03-2/2025-09-03-1/proces…" at bounding box center [784, 404] width 1568 height 735
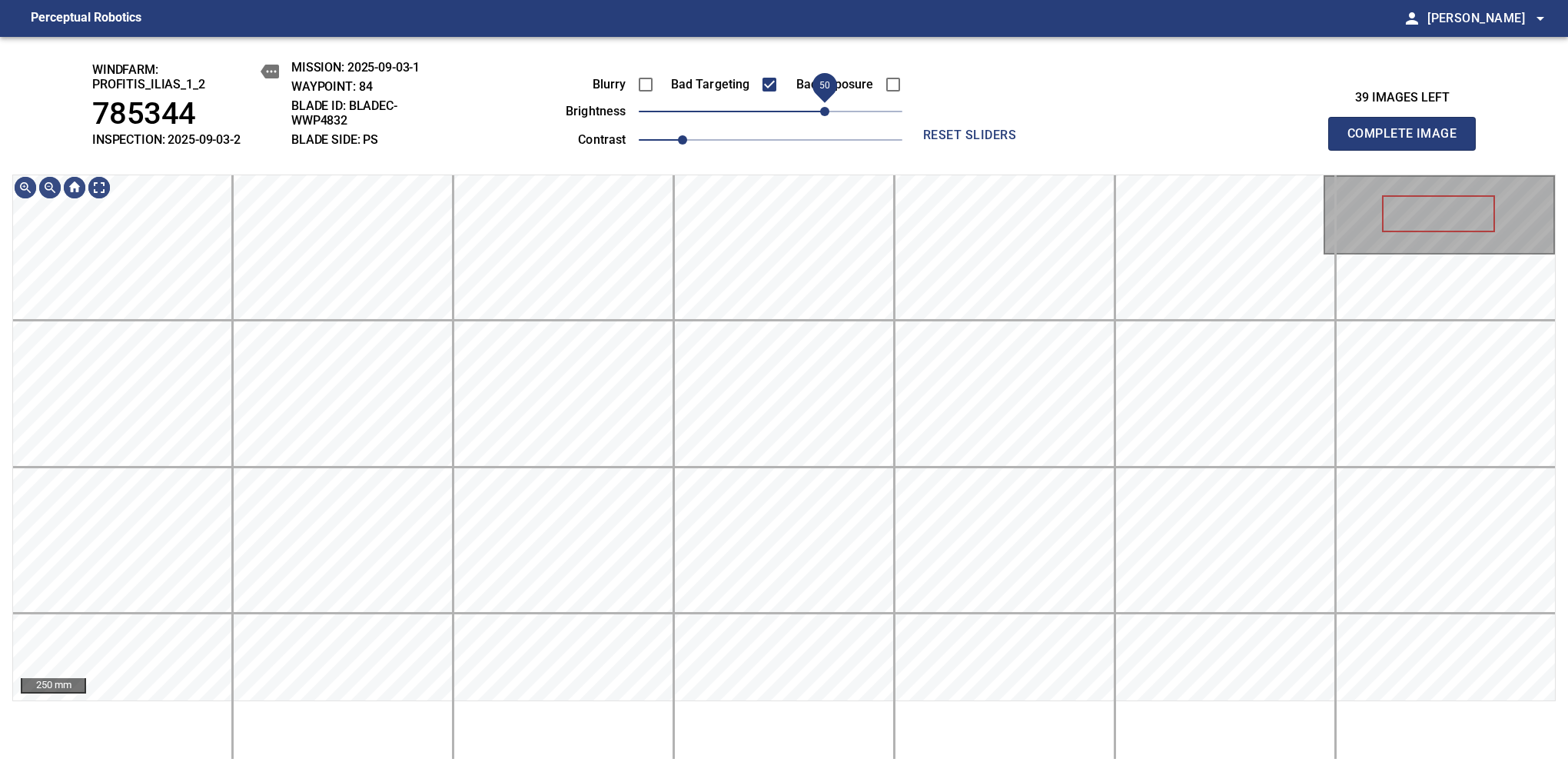
drag, startPoint x: 807, startPoint y: 117, endPoint x: 827, endPoint y: 123, distance: 20.9
click at [827, 116] on span "50" at bounding box center [824, 111] width 9 height 9
click at [870, 102] on div "windfarm: Profitis_Ilias_1_2 785344 INSPECTION: 2025-09-03-2 MISSION: 2025-09-0…" at bounding box center [784, 404] width 1568 height 735
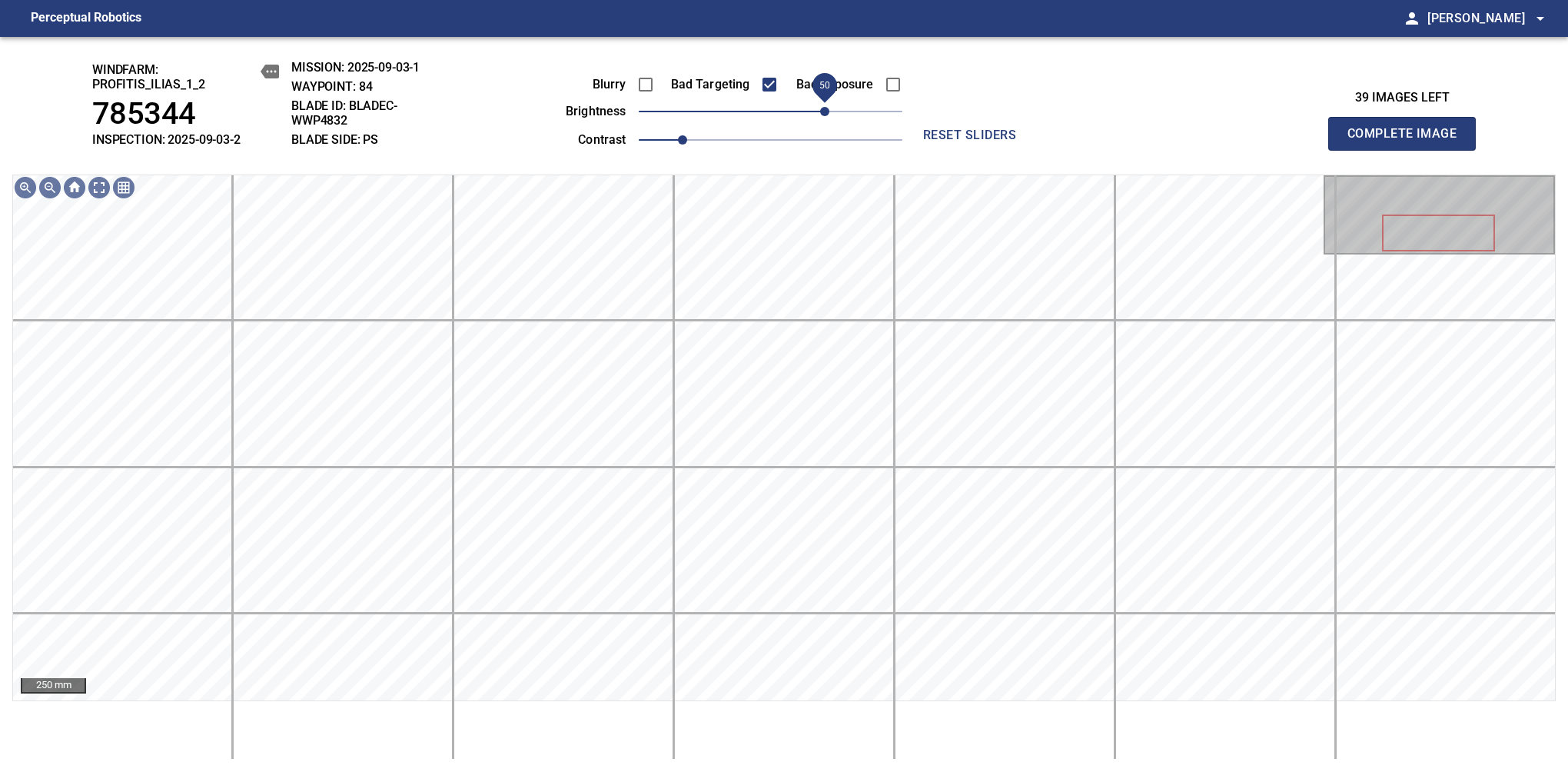
click at [820, 115] on span "50" at bounding box center [824, 111] width 9 height 9
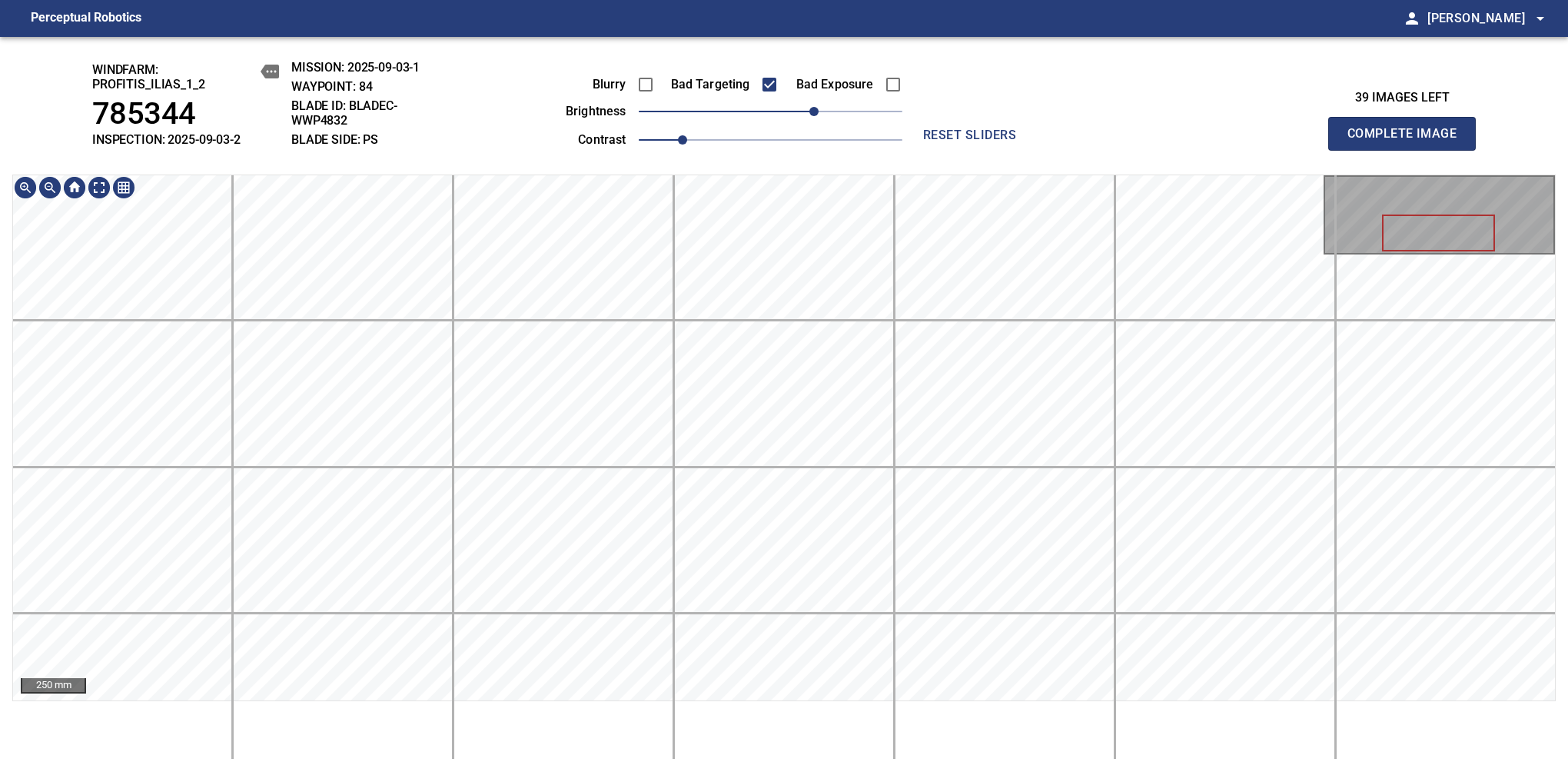
click at [806, 126] on div "windfarm: Profitis_Ilias_1_2 785344 INSPECTION: 2025-09-03-2 MISSION: 2025-09-0…" at bounding box center [784, 404] width 1568 height 735
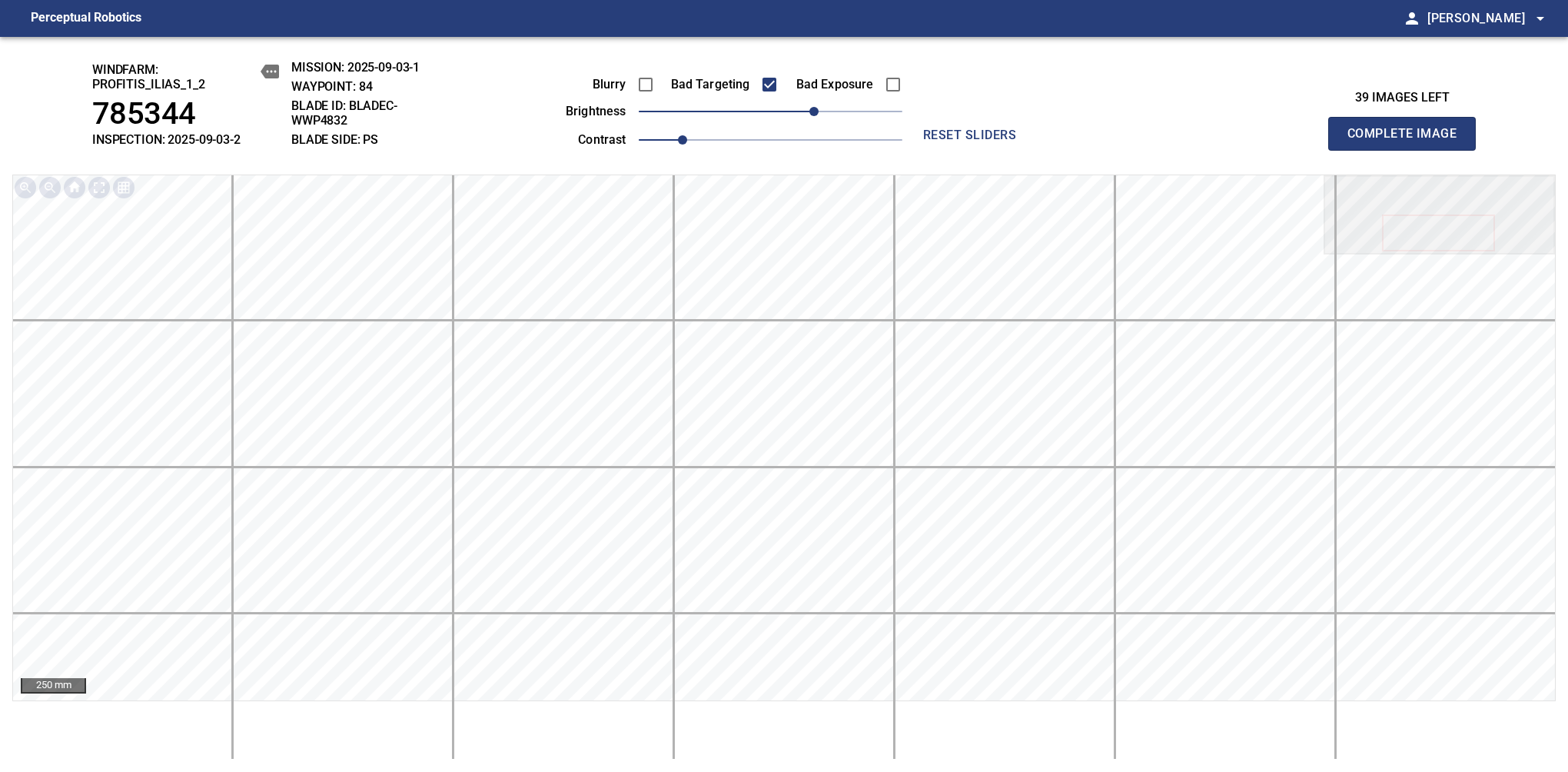
click at [990, 142] on span "Complete Image" at bounding box center [1402, 133] width 114 height 21
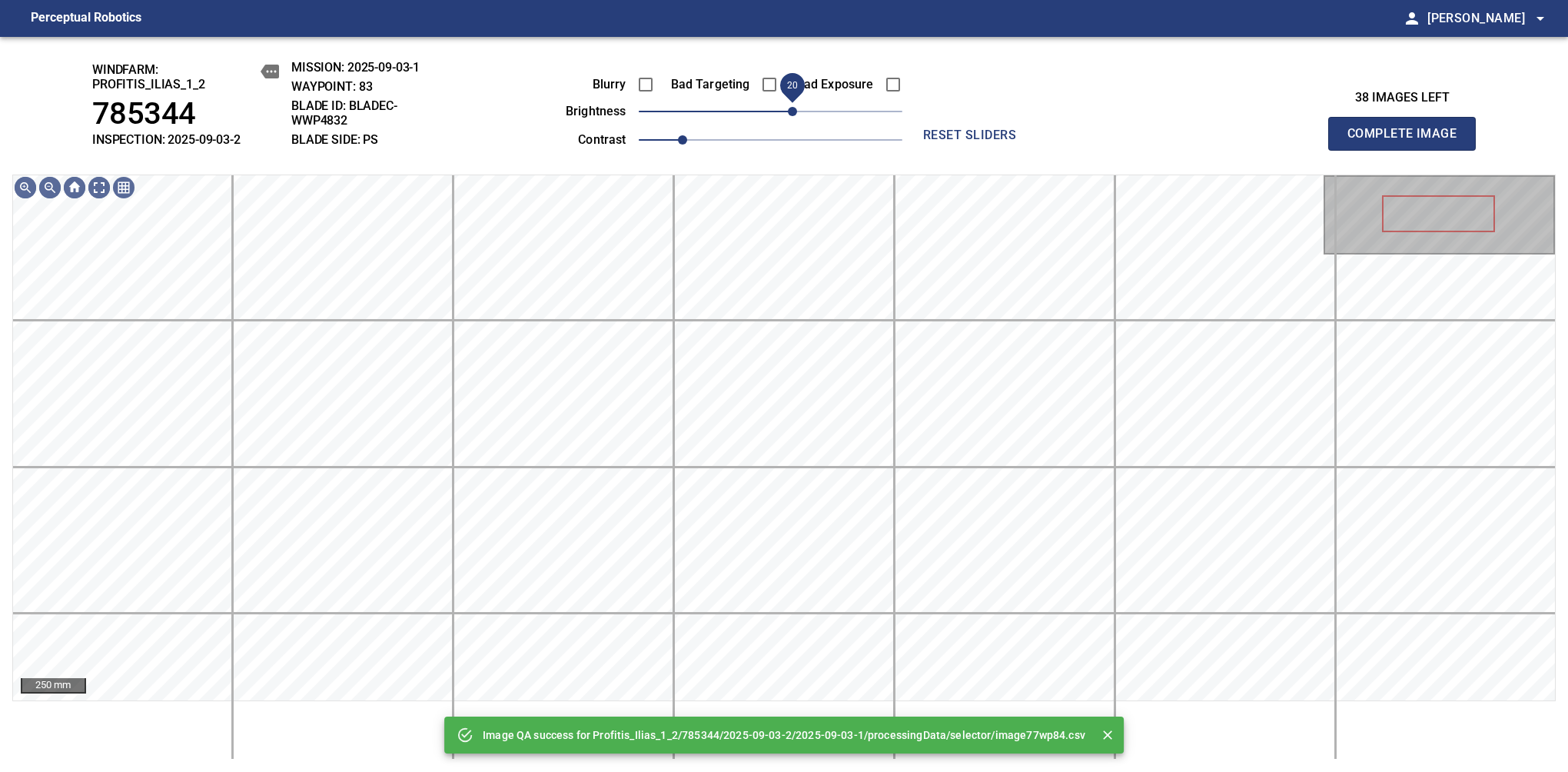
drag, startPoint x: 765, startPoint y: 110, endPoint x: 797, endPoint y: 109, distance: 32.0
click at [797, 109] on span "20" at bounding box center [792, 111] width 9 height 9
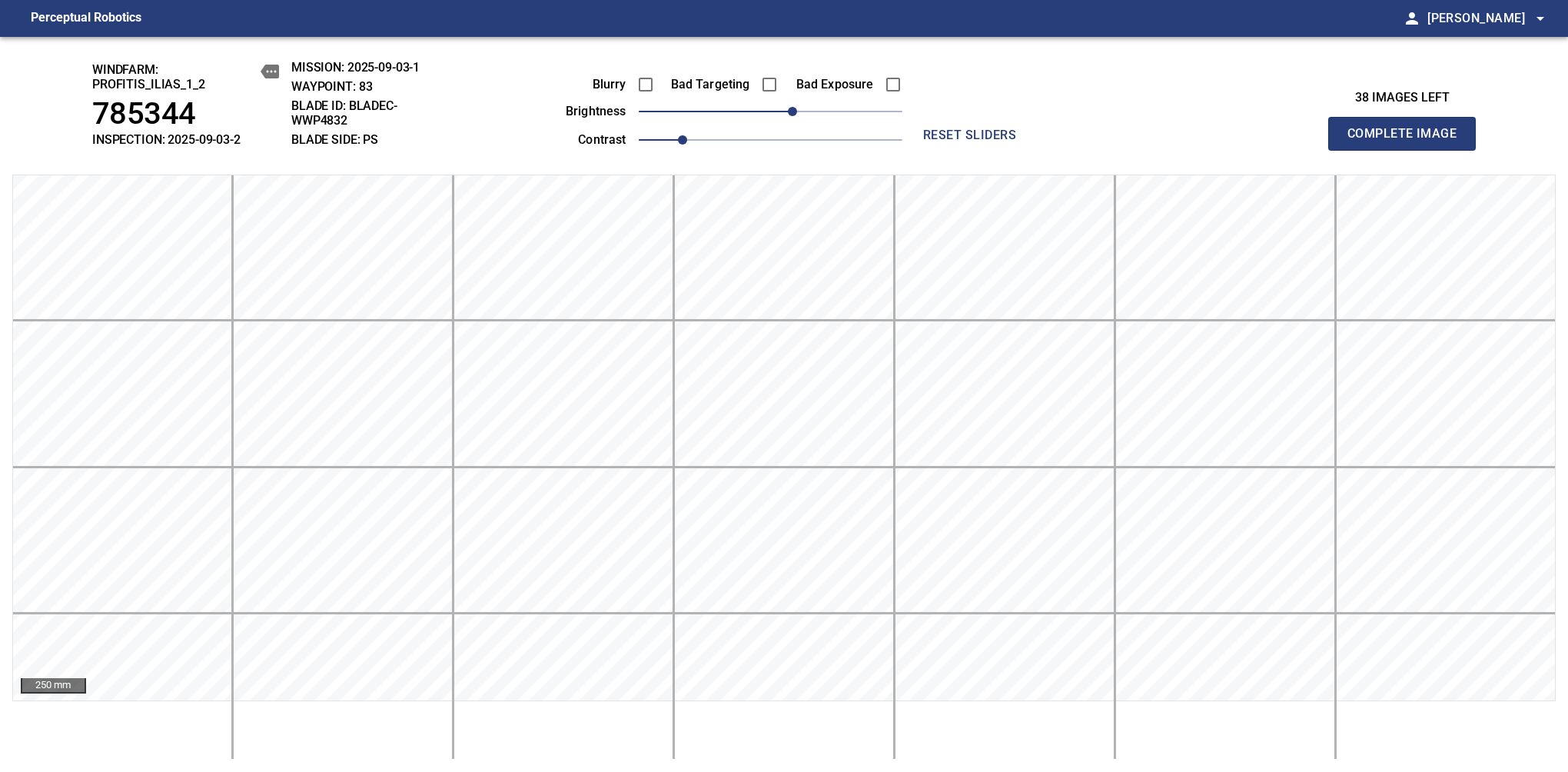
click at [990, 142] on span "Complete Image" at bounding box center [1402, 133] width 114 height 21
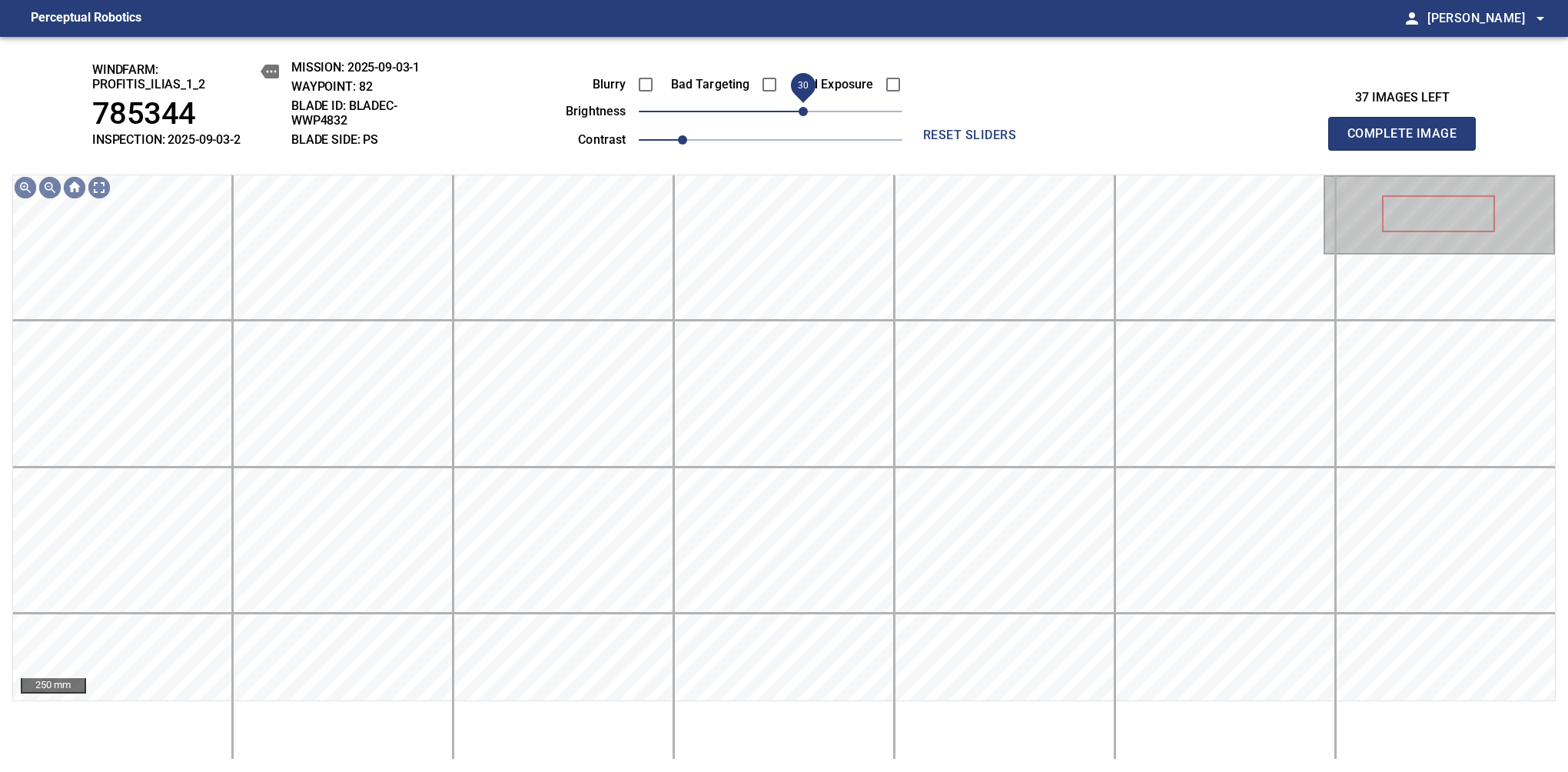
drag, startPoint x: 778, startPoint y: 115, endPoint x: 802, endPoint y: 114, distance: 24.0
click at [802, 114] on span "30" at bounding box center [803, 111] width 9 height 9
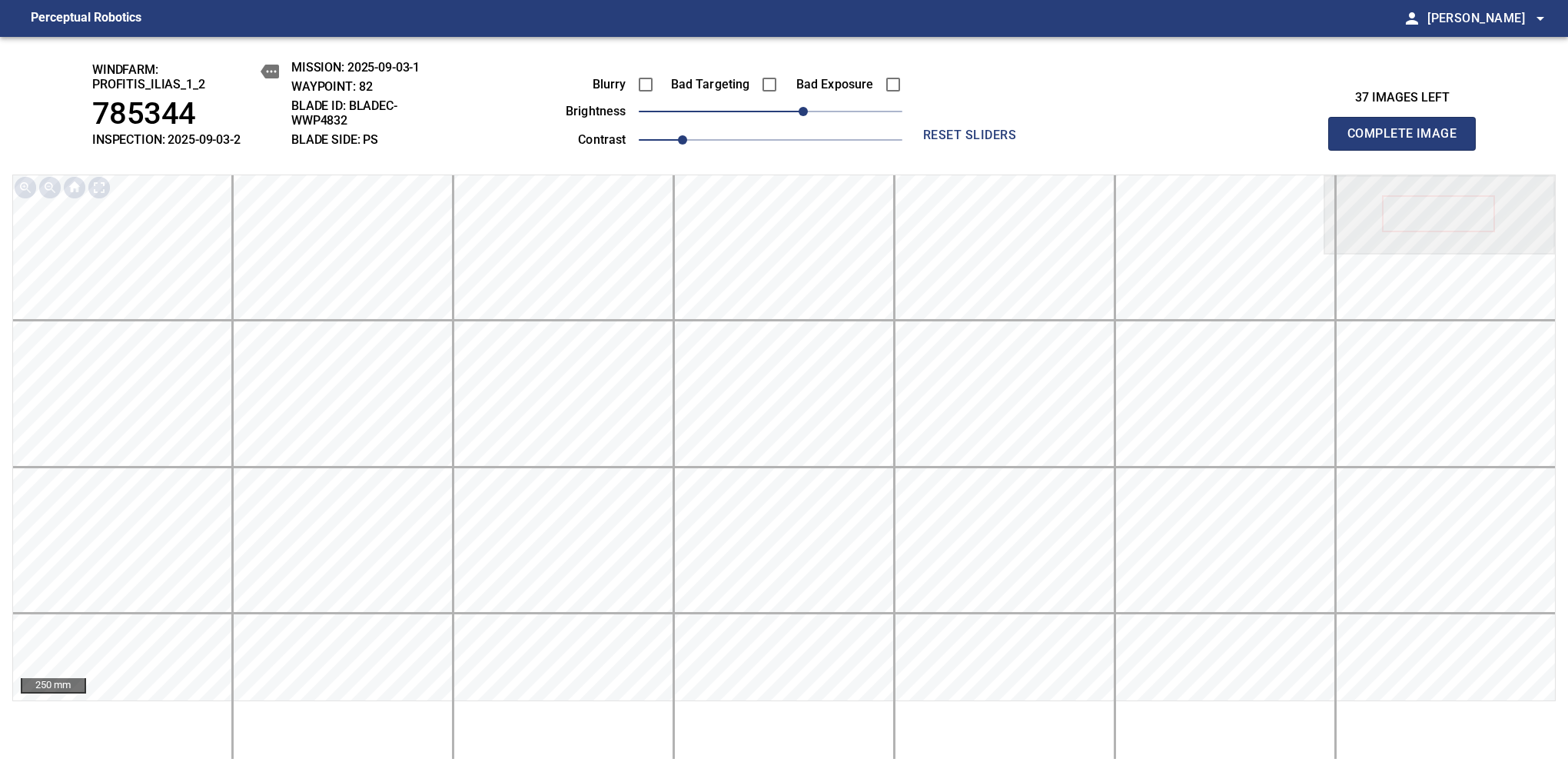
click at [990, 142] on span "Complete Image" at bounding box center [1402, 133] width 114 height 21
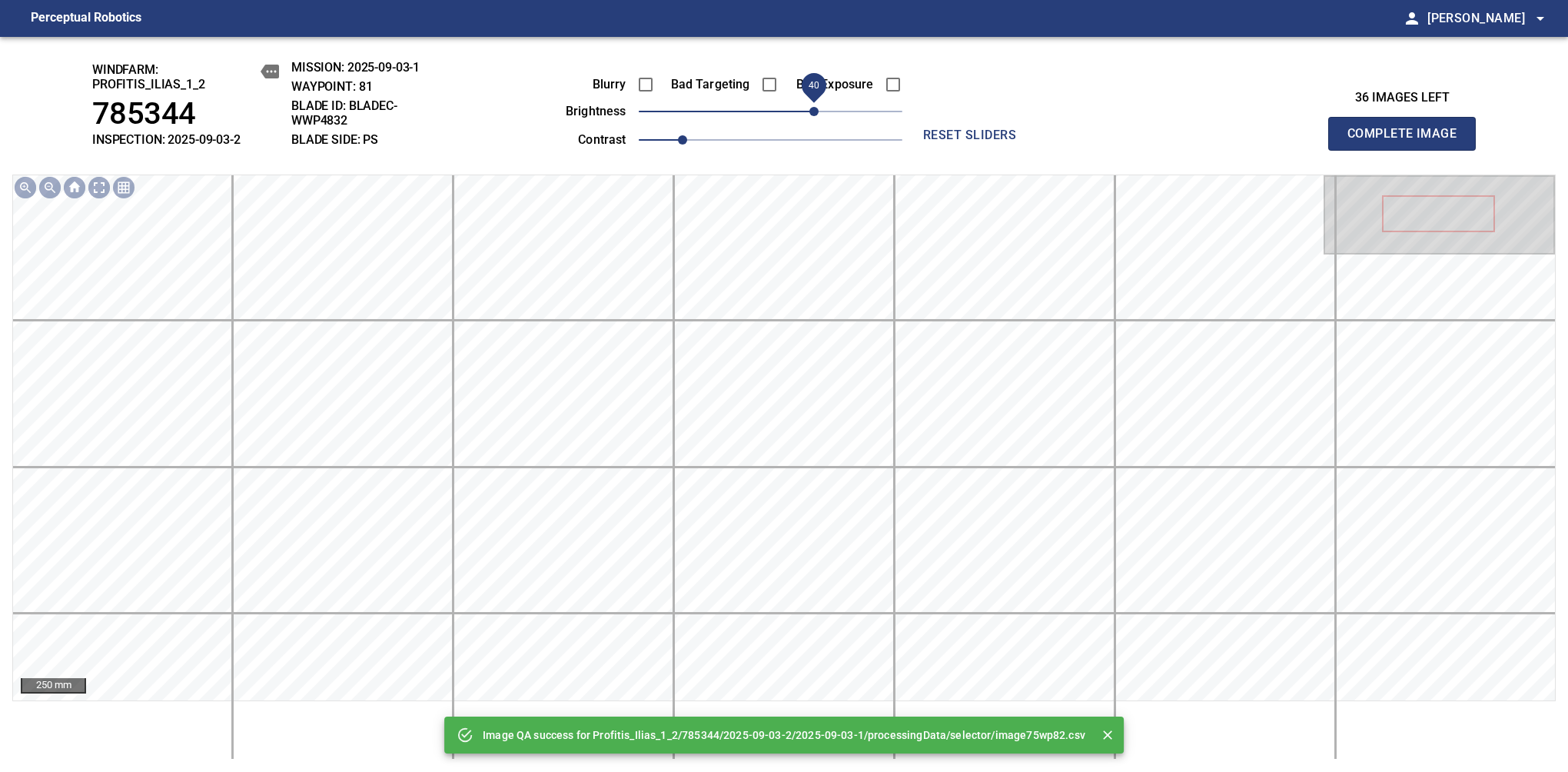
drag, startPoint x: 773, startPoint y: 109, endPoint x: 814, endPoint y: 106, distance: 41.1
click at [814, 107] on span "40" at bounding box center [813, 111] width 9 height 9
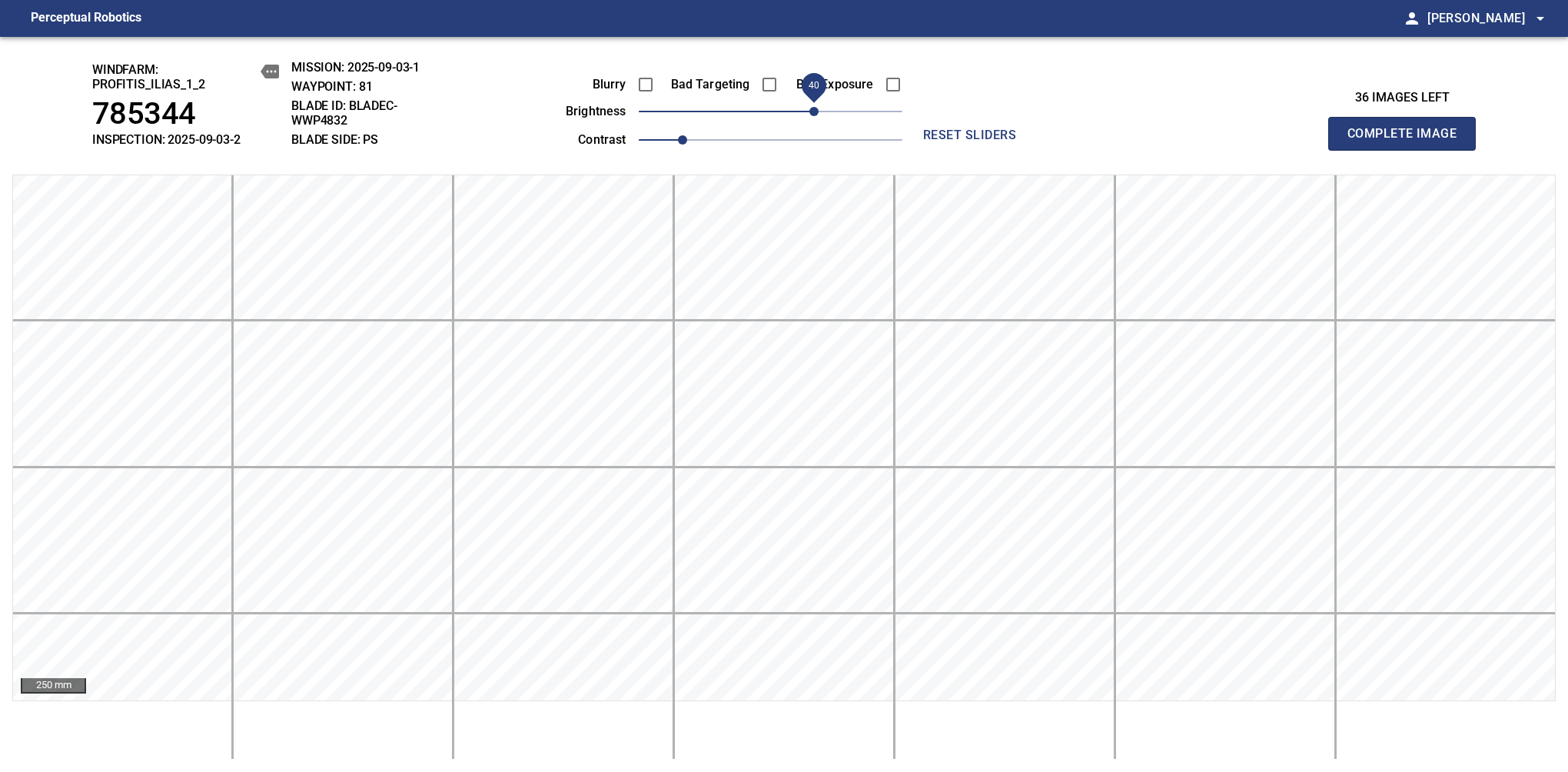
click at [990, 142] on span "Complete Image" at bounding box center [1402, 133] width 114 height 21
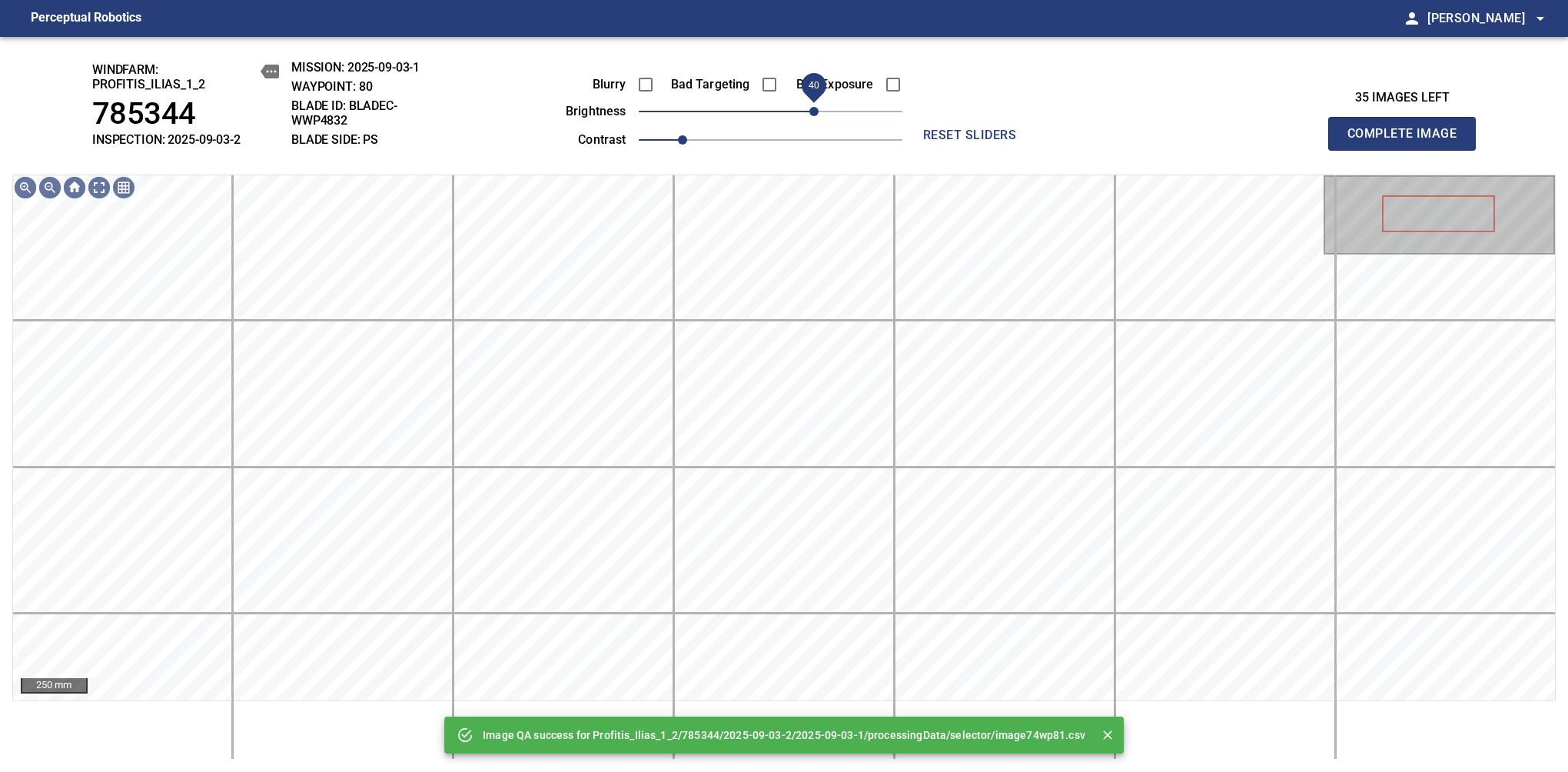
click at [814, 109] on span "40" at bounding box center [770, 111] width 264 height 21
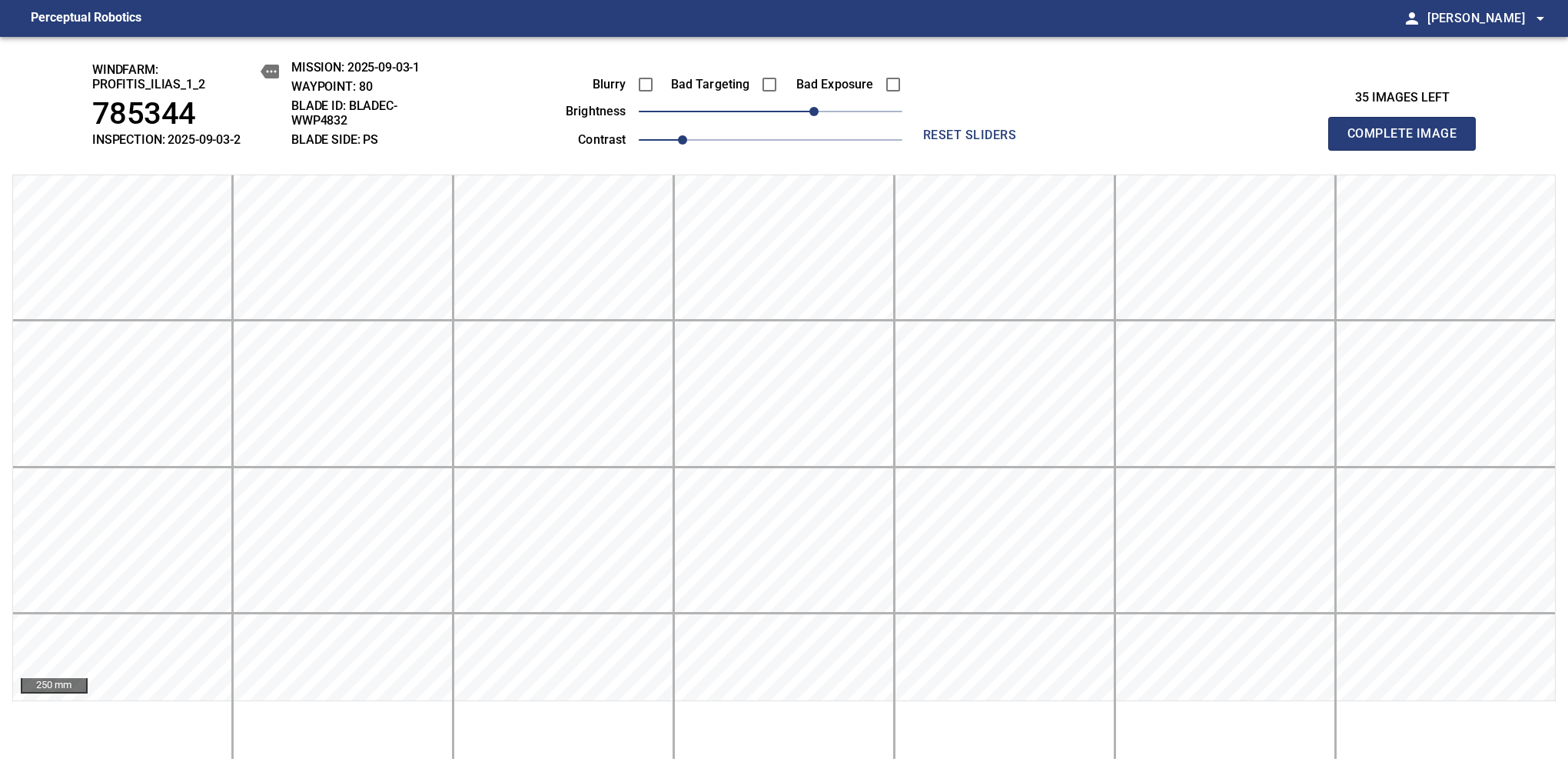
click at [990, 142] on span "Complete Image" at bounding box center [1402, 133] width 114 height 21
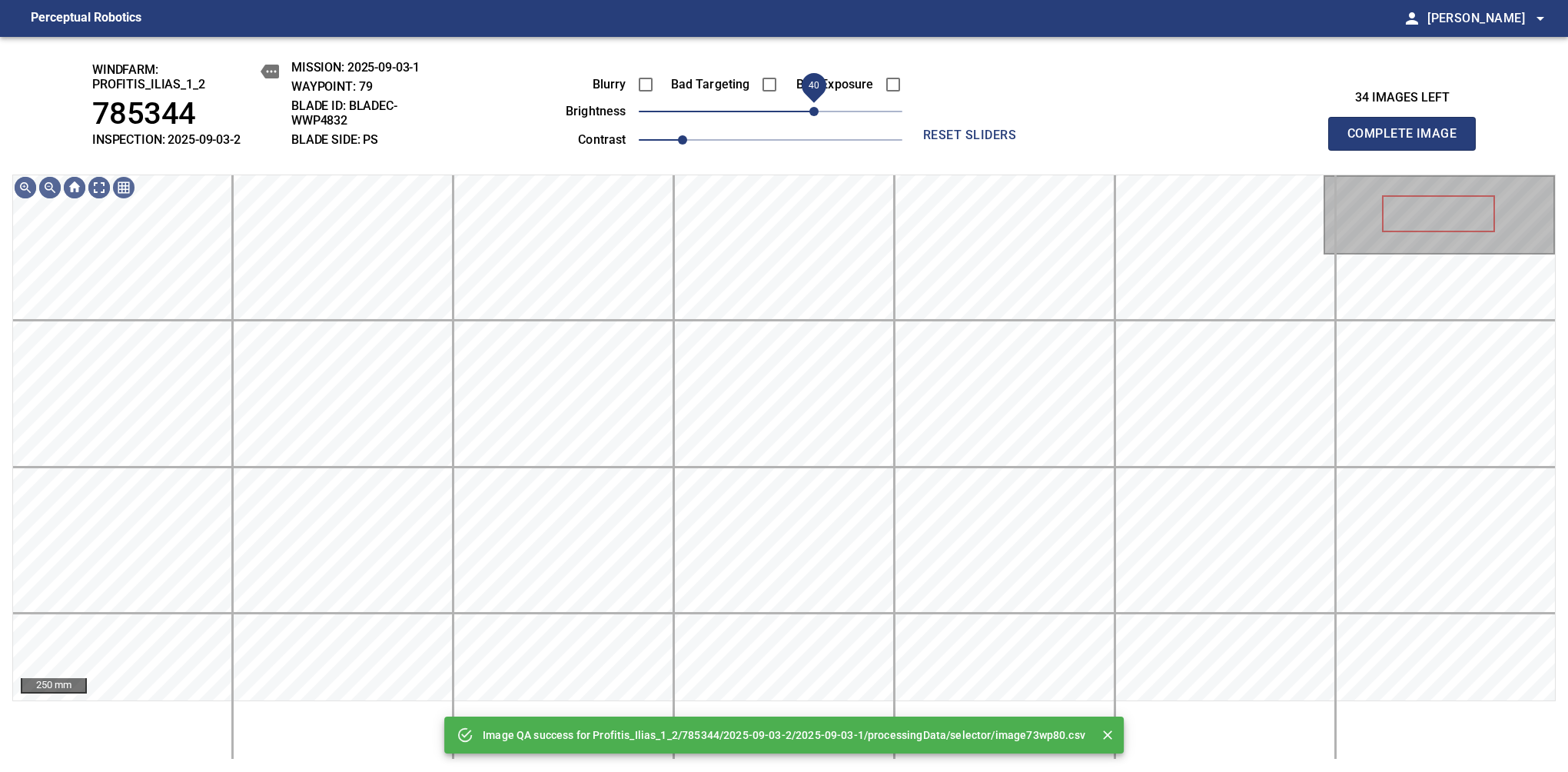
click at [817, 106] on span "40" at bounding box center [770, 111] width 264 height 21
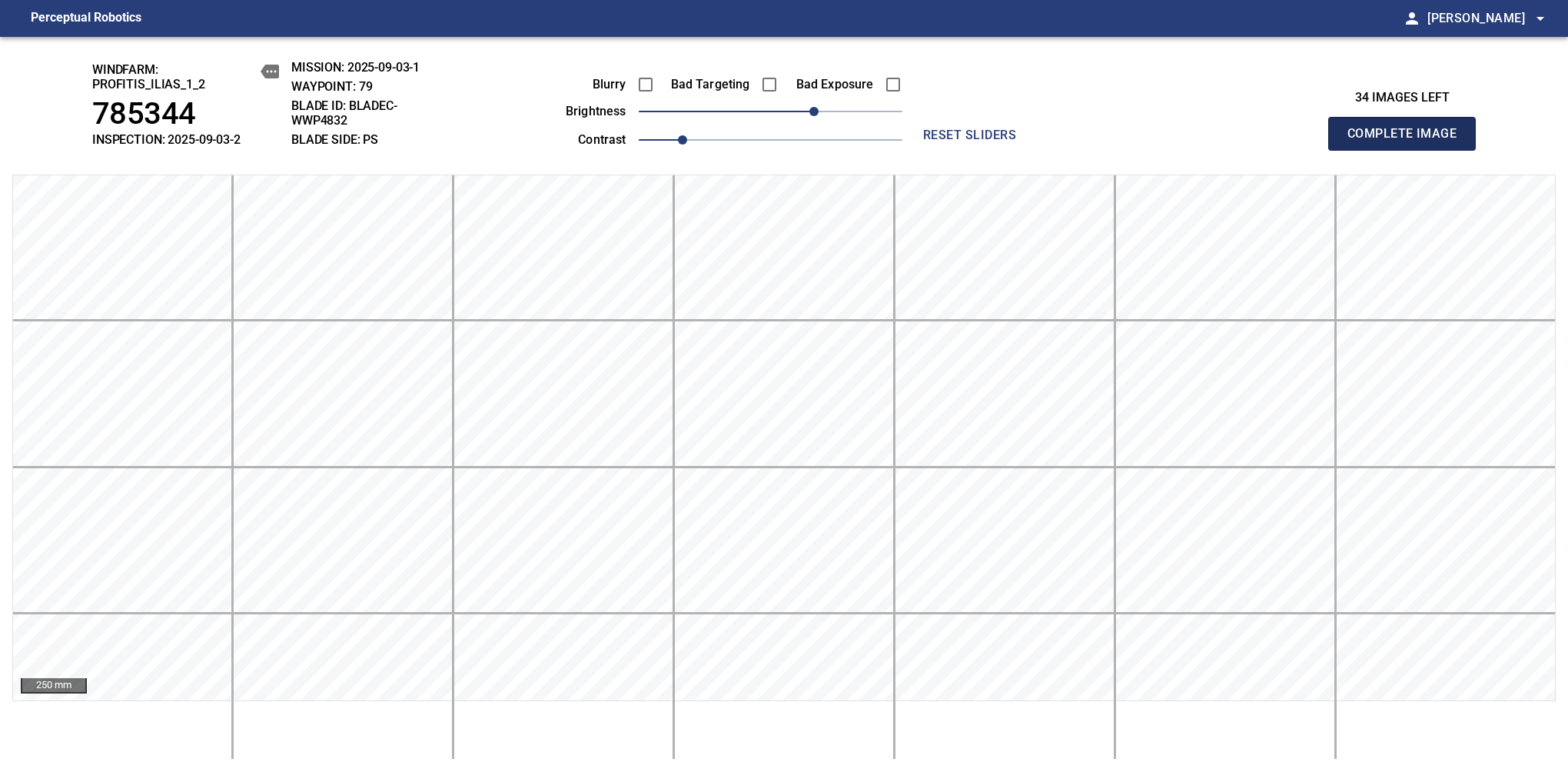
click at [990, 142] on span "Complete Image" at bounding box center [1402, 133] width 114 height 21
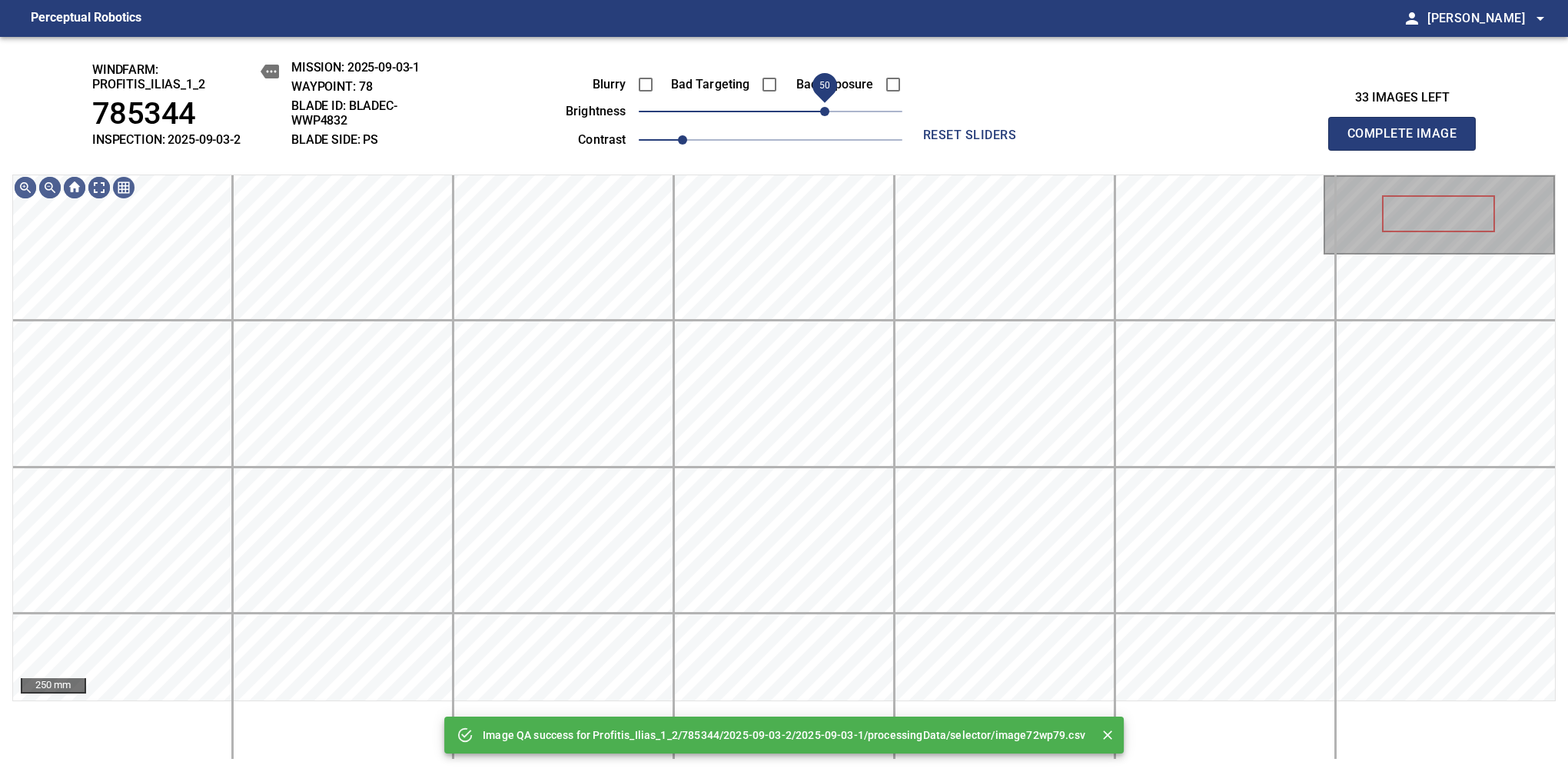
click at [824, 110] on span "50" at bounding box center [770, 111] width 264 height 21
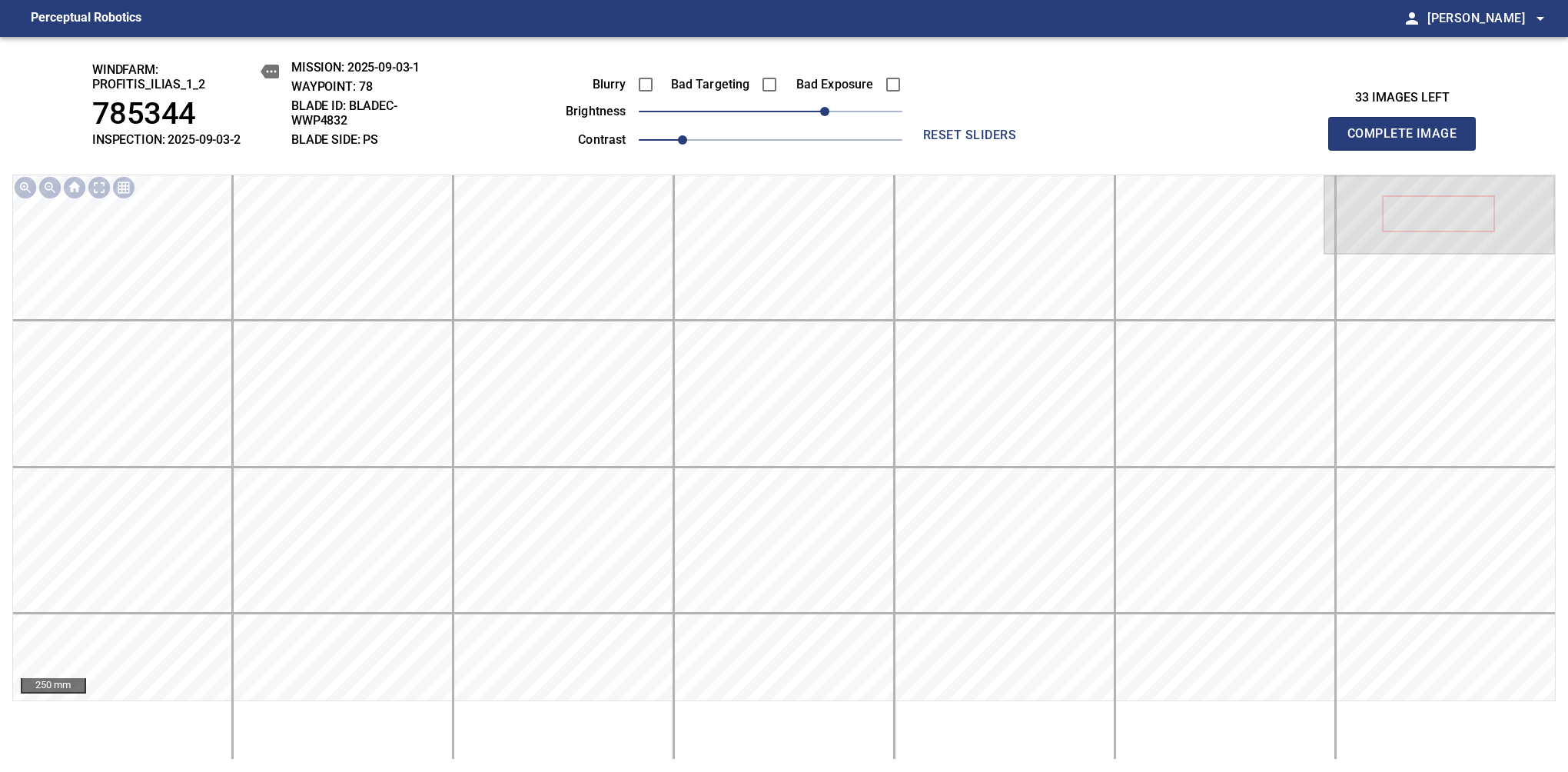
click at [990, 142] on span "Complete Image" at bounding box center [1402, 133] width 114 height 21
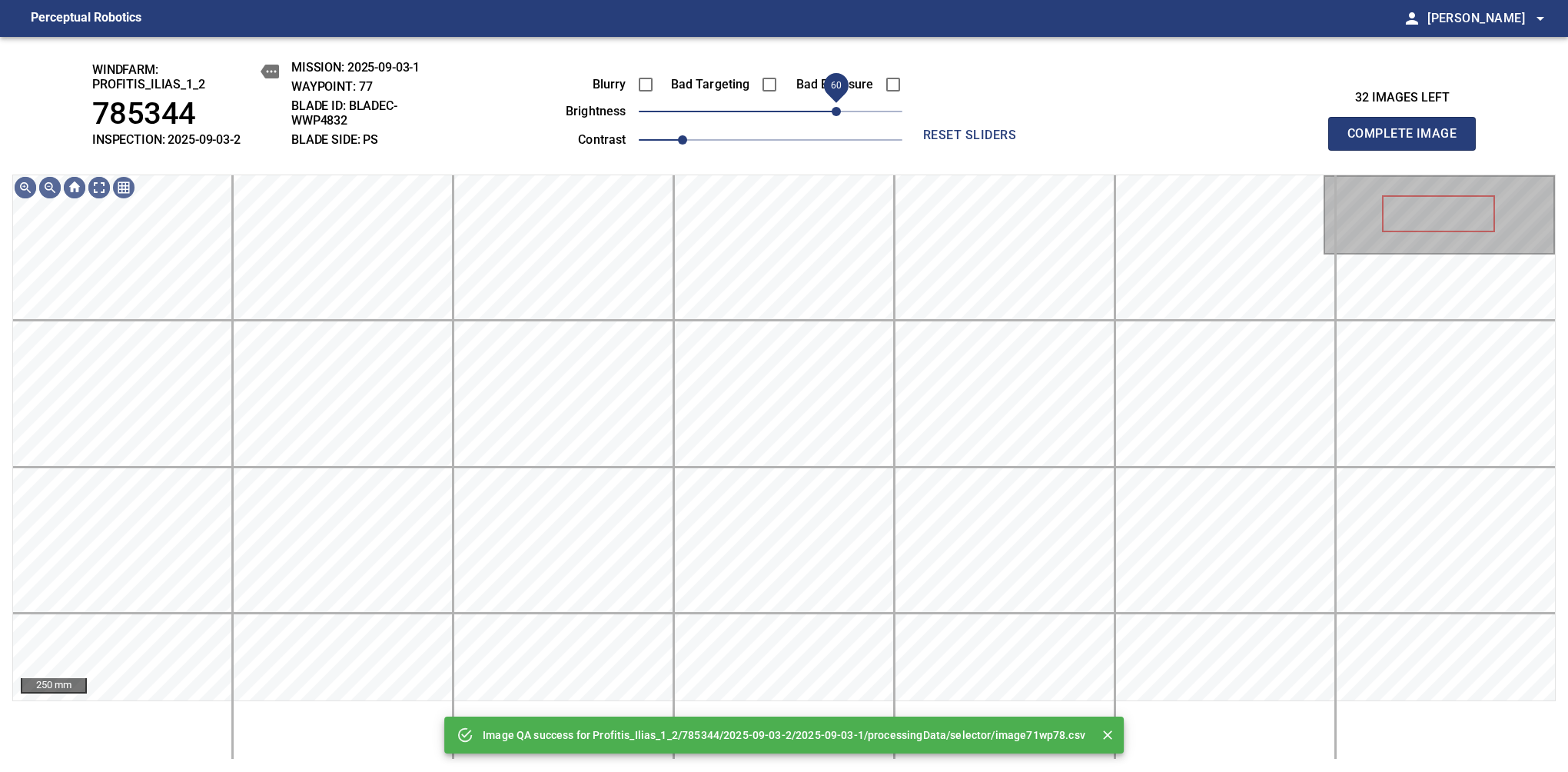
drag, startPoint x: 824, startPoint y: 110, endPoint x: 835, endPoint y: 103, distance: 13.0
click at [835, 103] on span "60" at bounding box center [770, 111] width 264 height 21
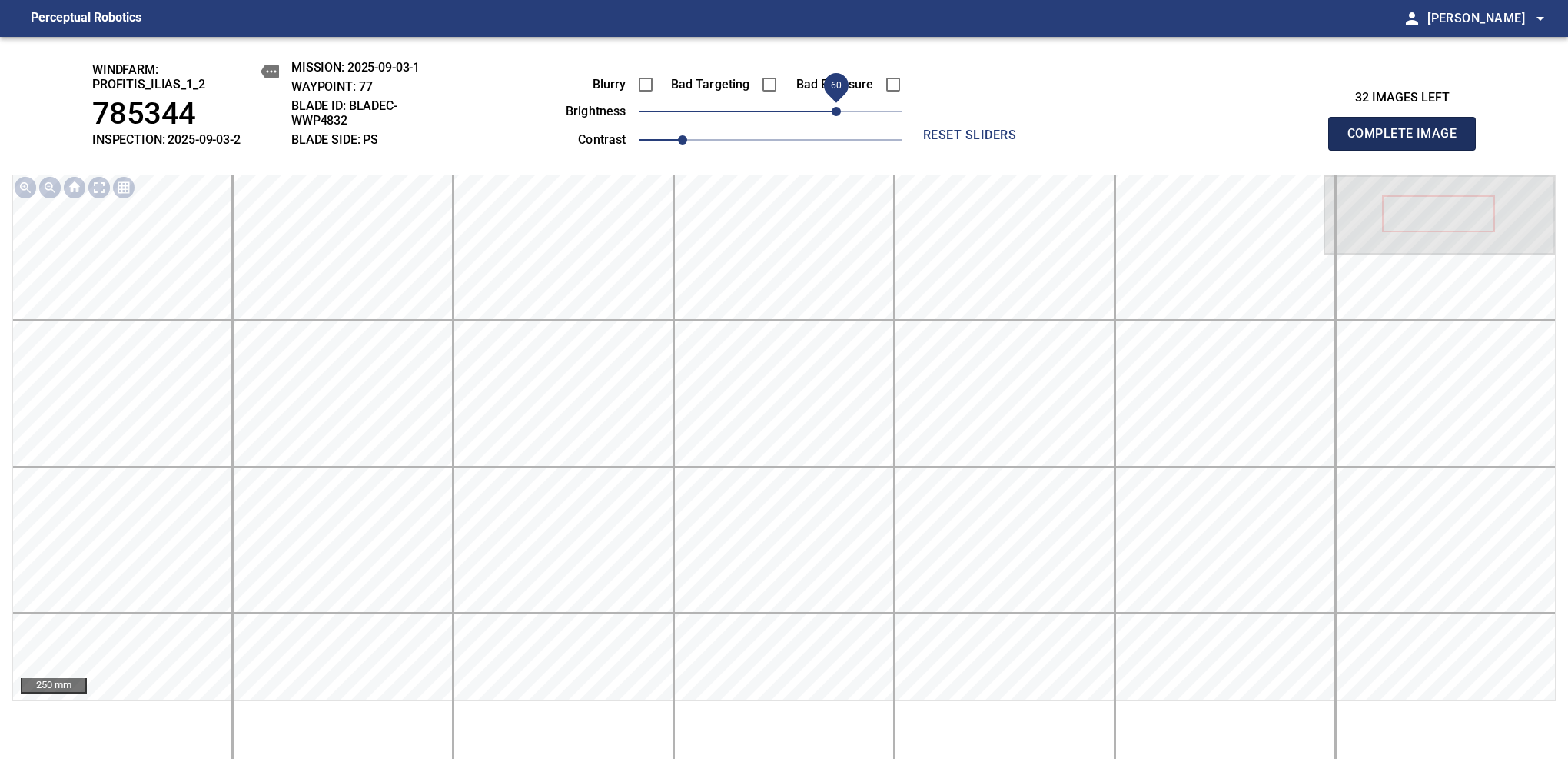
click at [990, 142] on span "Complete Image" at bounding box center [1402, 133] width 114 height 21
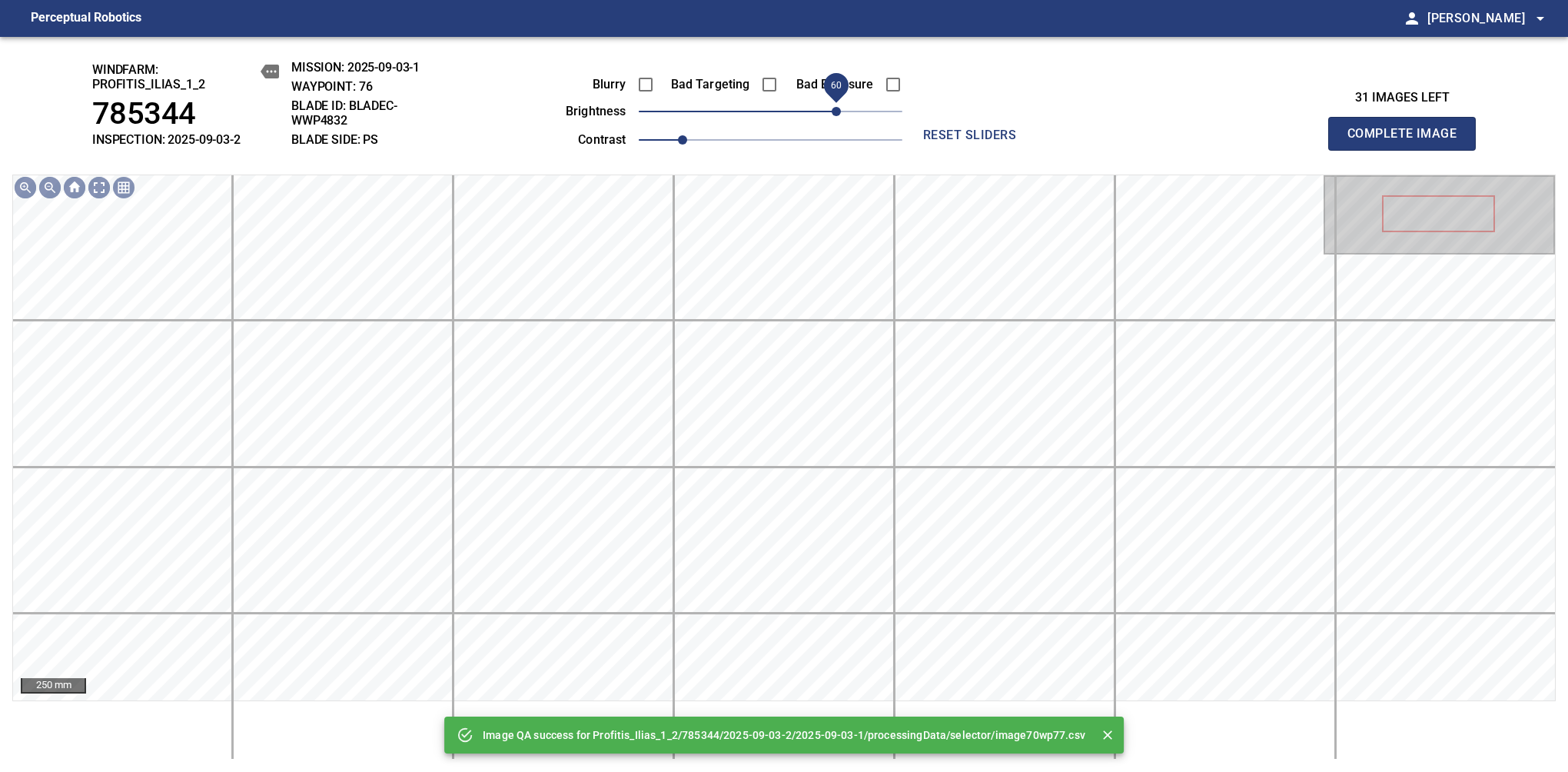
drag, startPoint x: 824, startPoint y: 114, endPoint x: 832, endPoint y: 109, distance: 9.4
click at [832, 109] on span "60" at bounding box center [770, 111] width 264 height 21
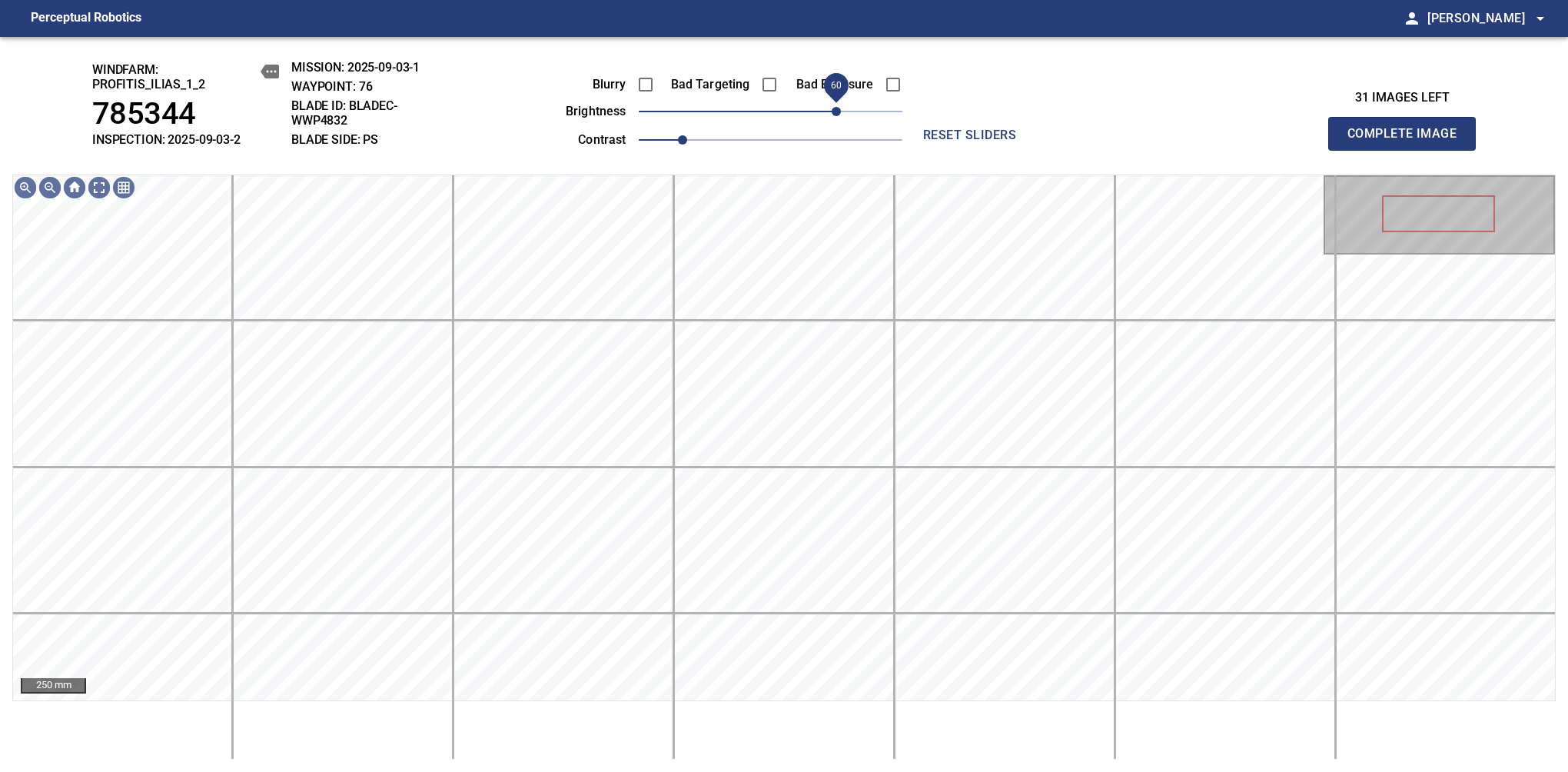
click at [832, 114] on span "60" at bounding box center [836, 111] width 9 height 9
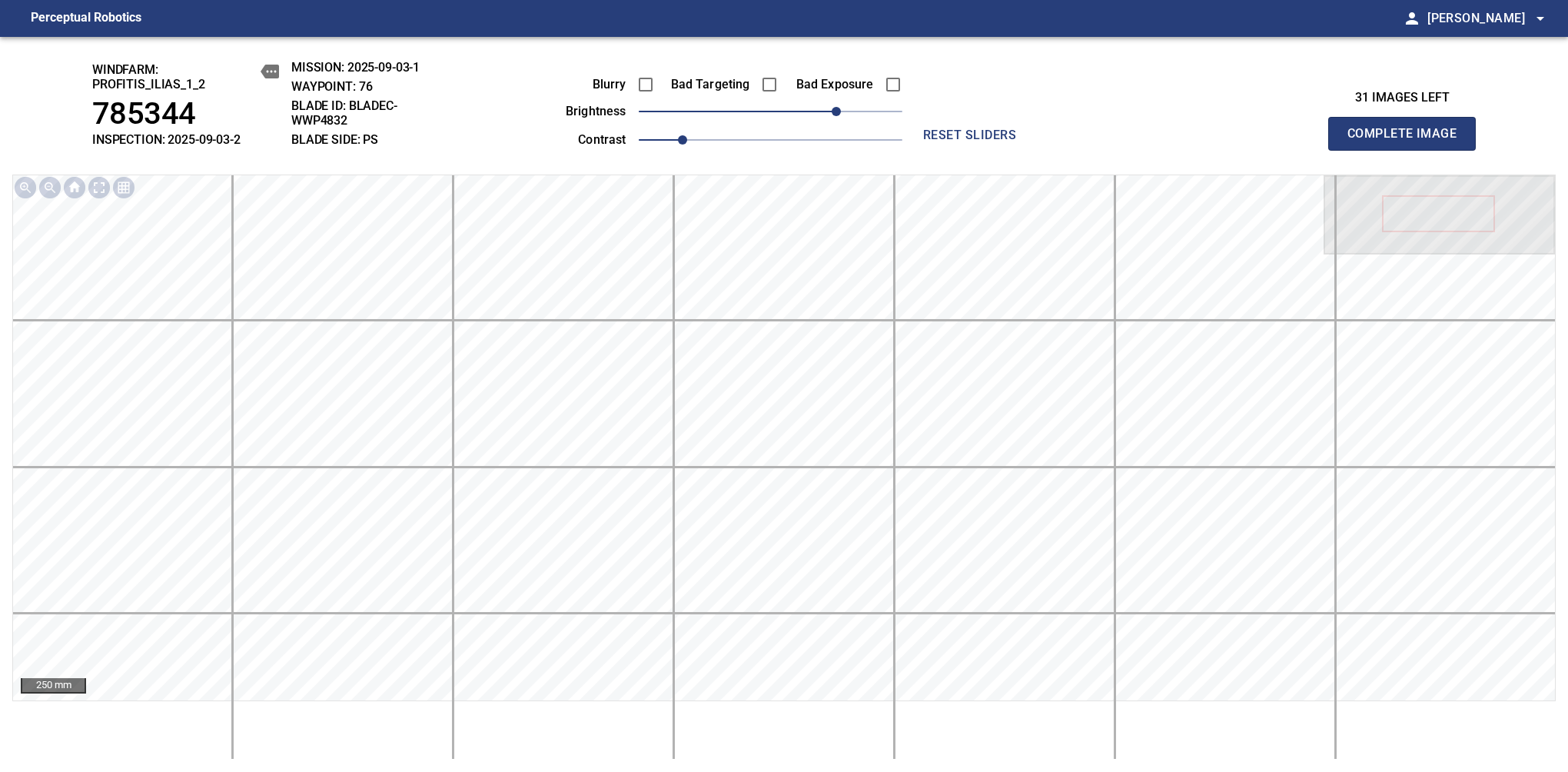
click at [990, 142] on span "Complete Image" at bounding box center [1402, 133] width 114 height 21
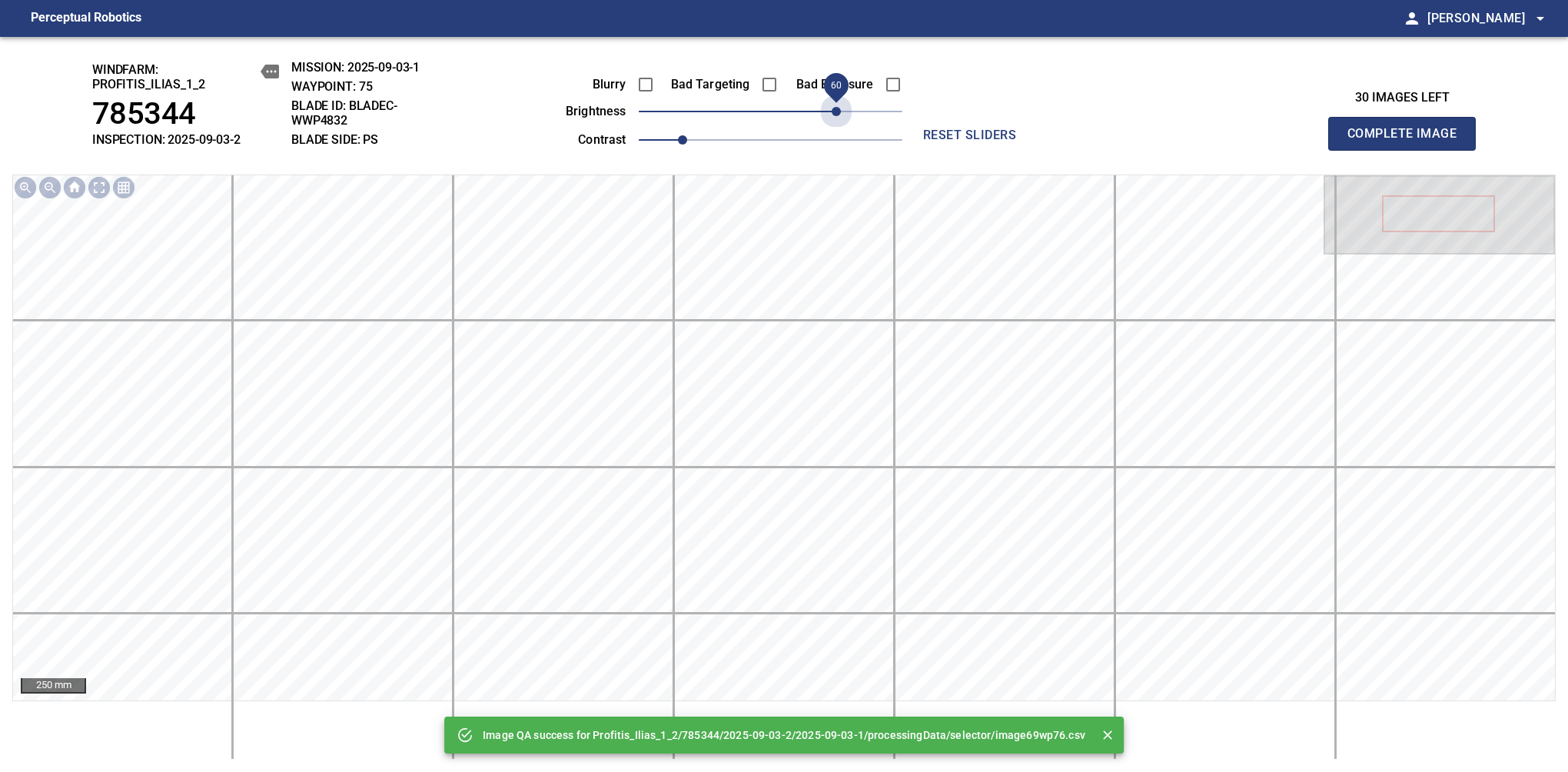
click at [832, 114] on span "60" at bounding box center [770, 111] width 264 height 21
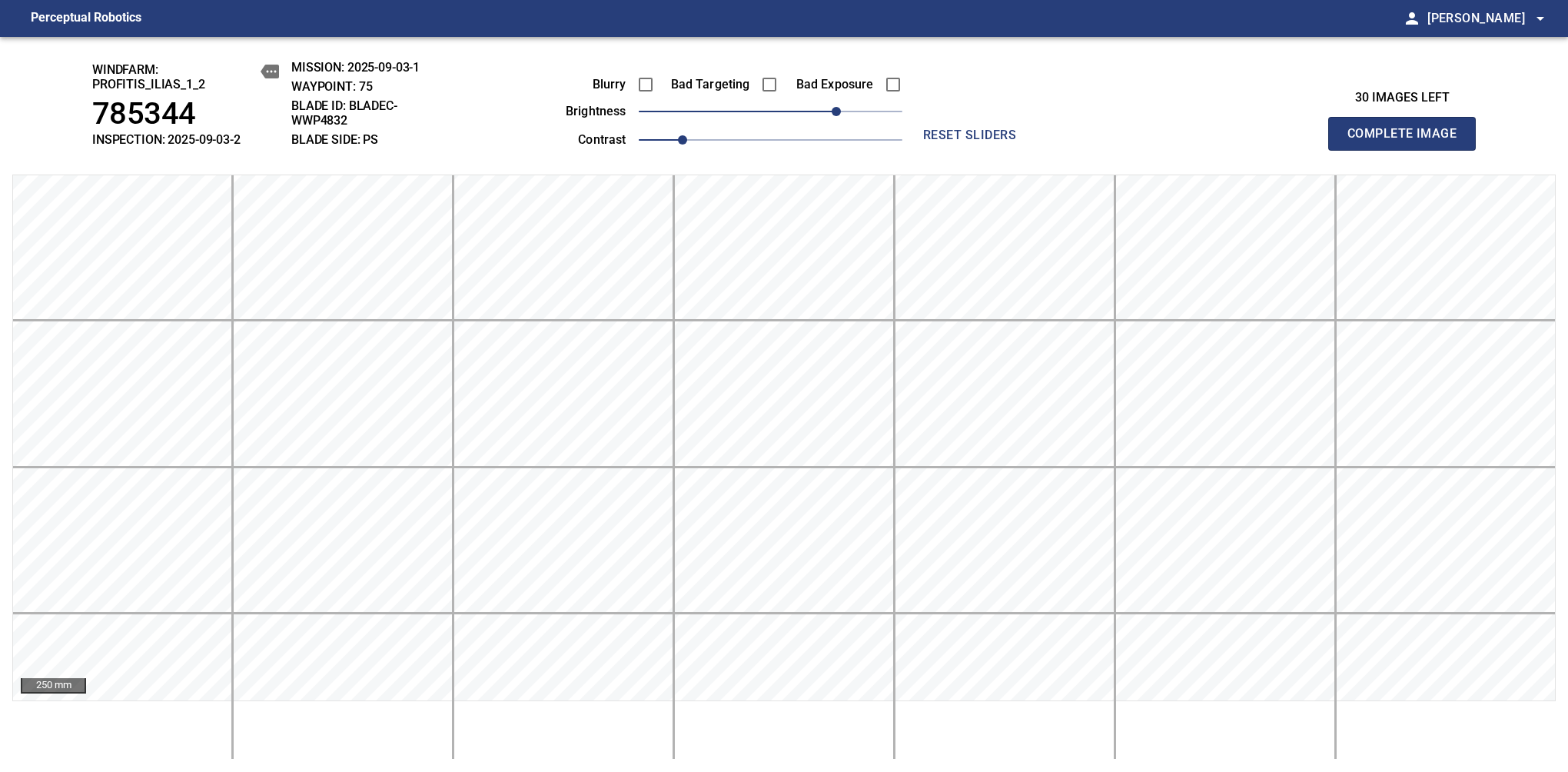
click at [990, 142] on span "Complete Image" at bounding box center [1402, 133] width 114 height 21
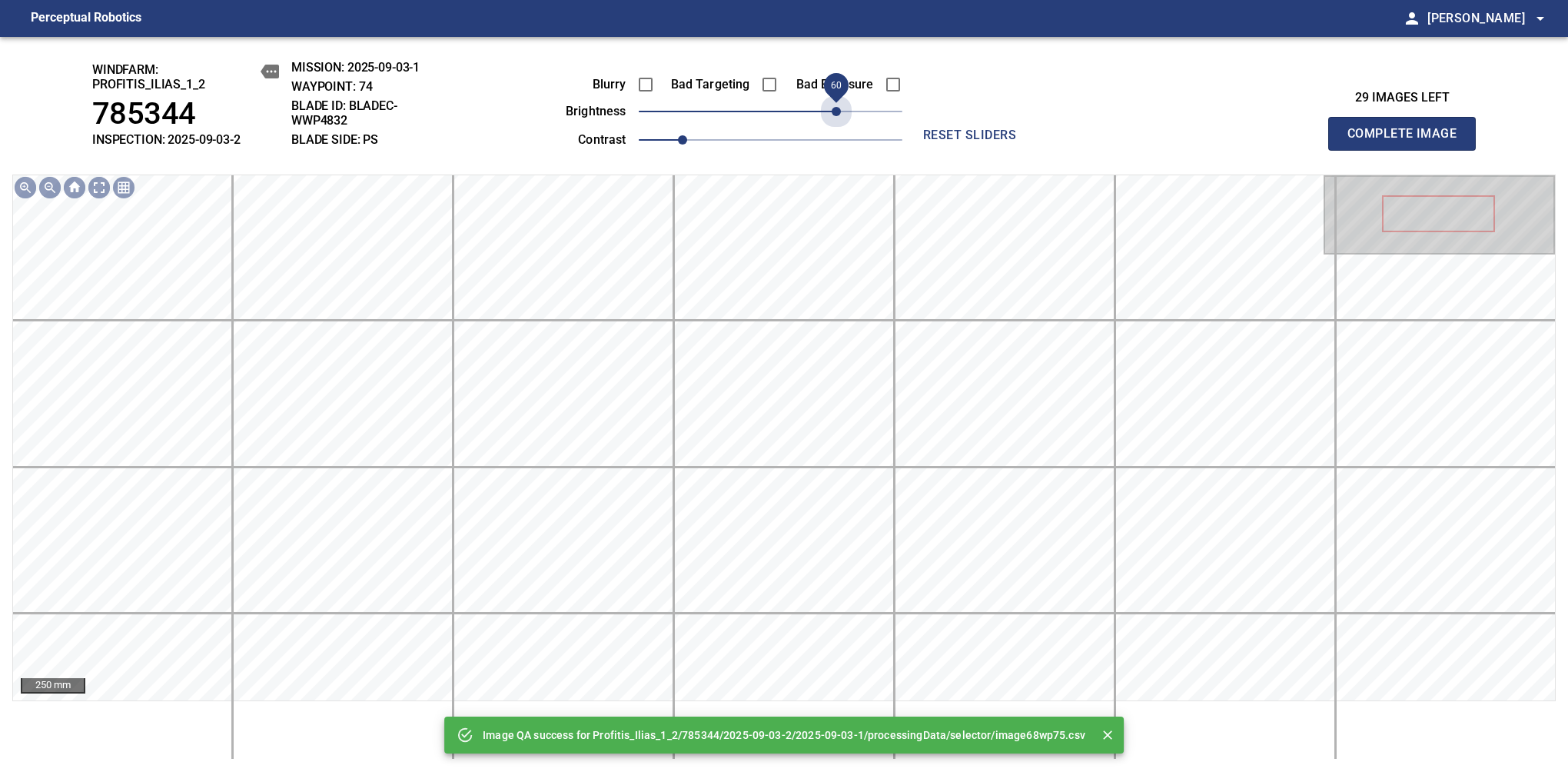
click at [832, 114] on span "60" at bounding box center [770, 111] width 264 height 21
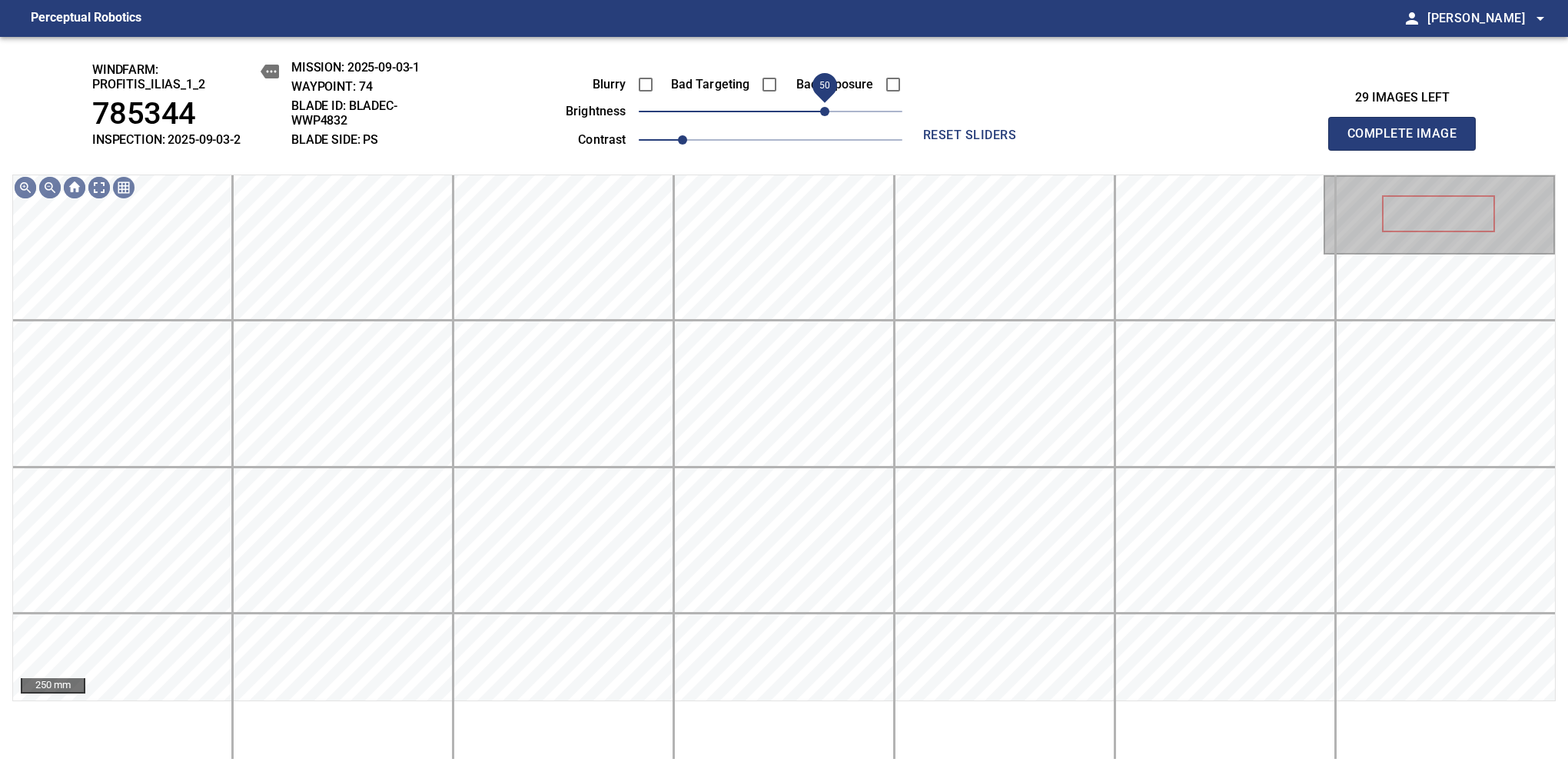
click at [827, 114] on span "50" at bounding box center [824, 111] width 9 height 9
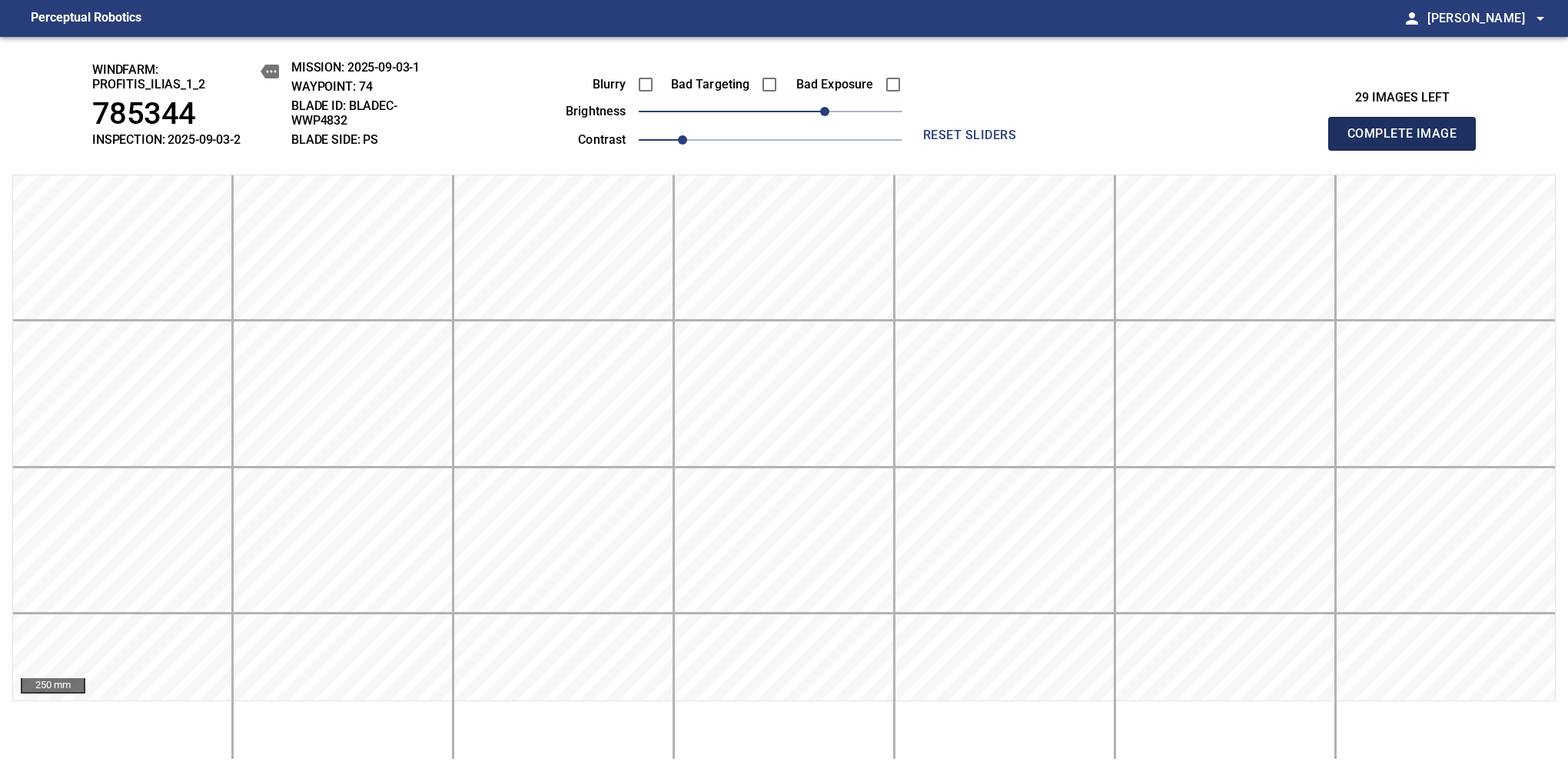
click at [990, 142] on span "Complete Image" at bounding box center [1402, 133] width 114 height 21
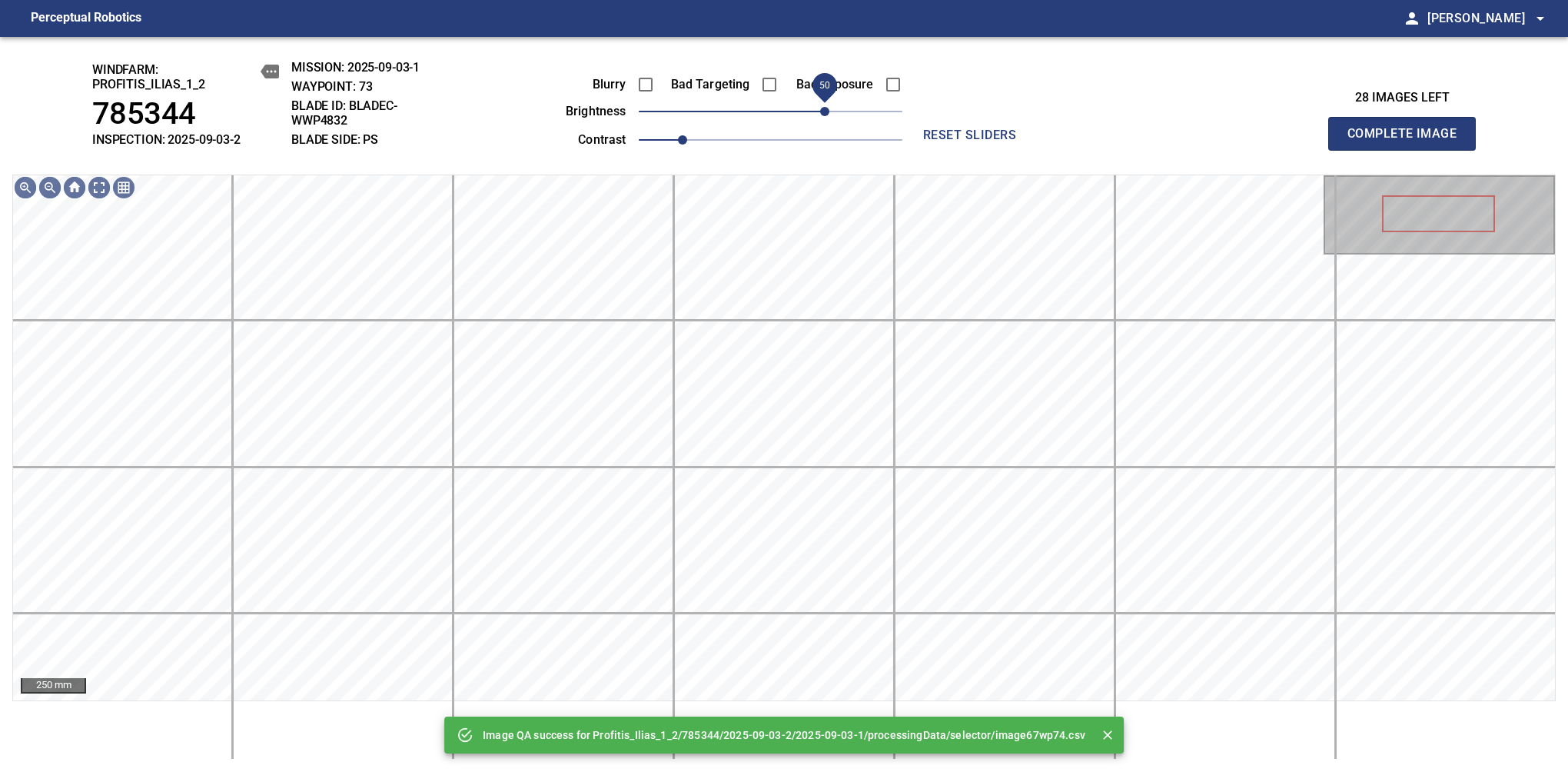
click at [827, 116] on span "50" at bounding box center [770, 111] width 264 height 21
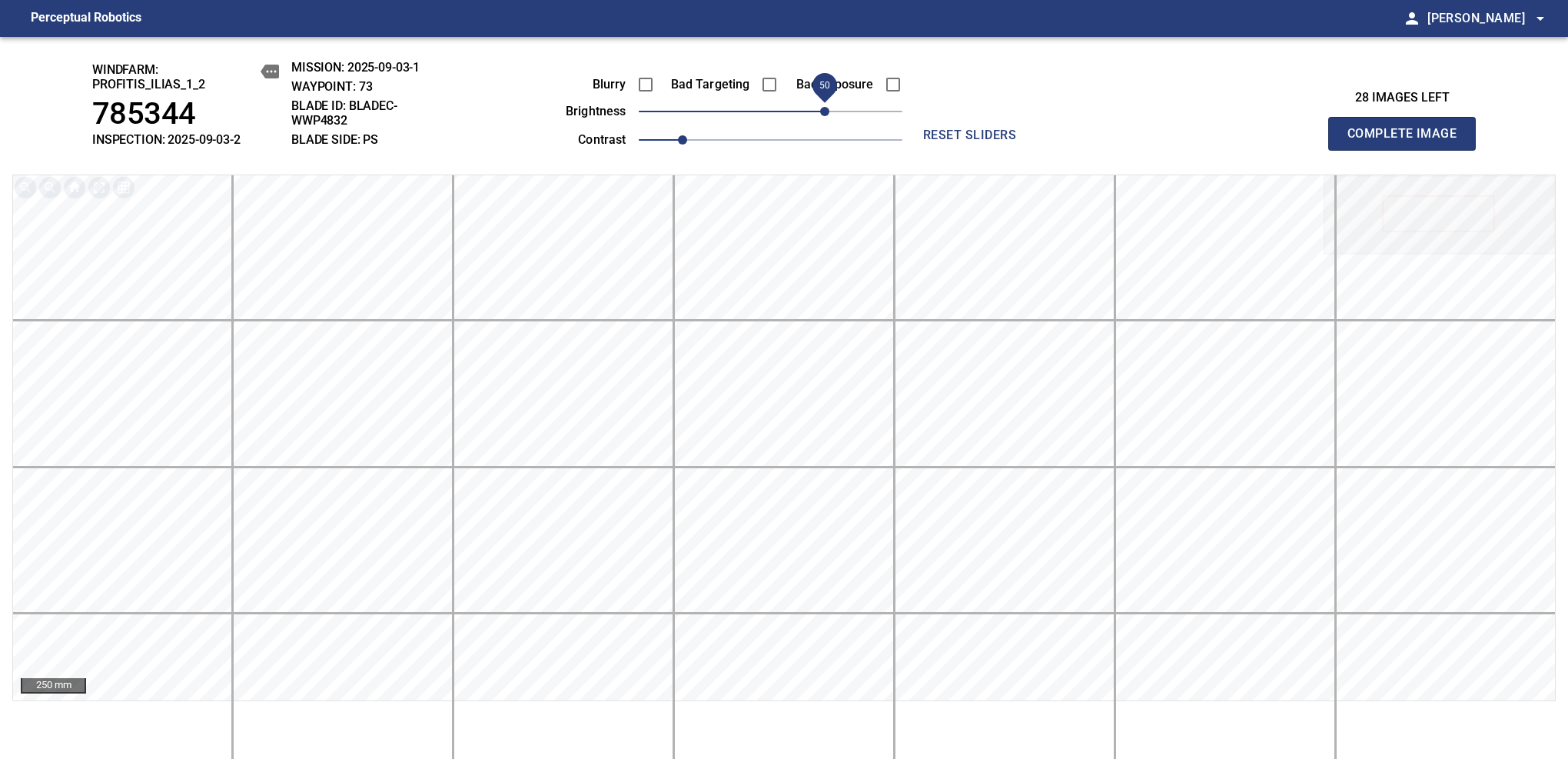
click at [990, 142] on span "Complete Image" at bounding box center [1402, 133] width 114 height 21
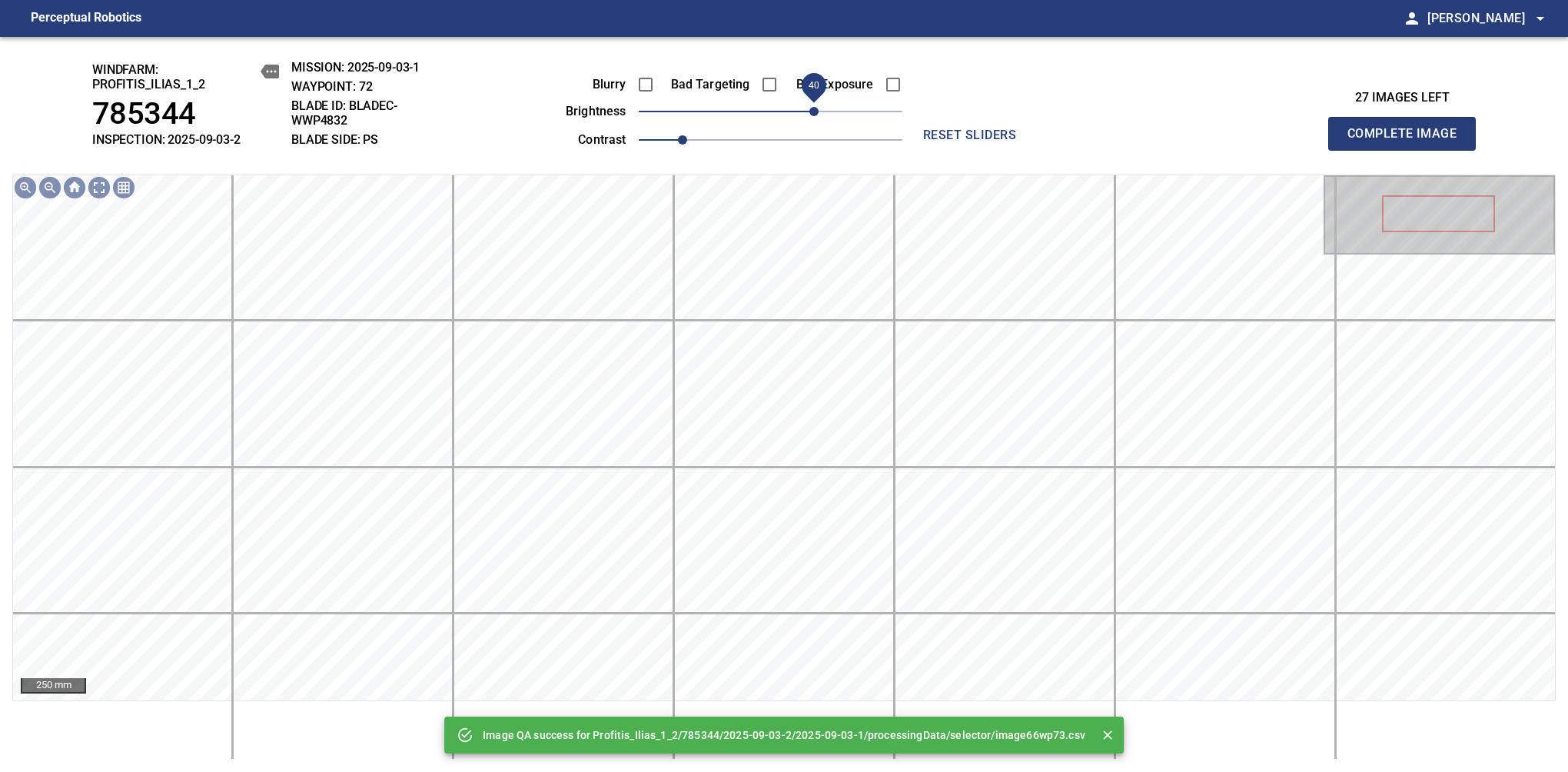
drag, startPoint x: 827, startPoint y: 116, endPoint x: 817, endPoint y: 124, distance: 12.8
click at [817, 122] on span "40" at bounding box center [770, 111] width 264 height 21
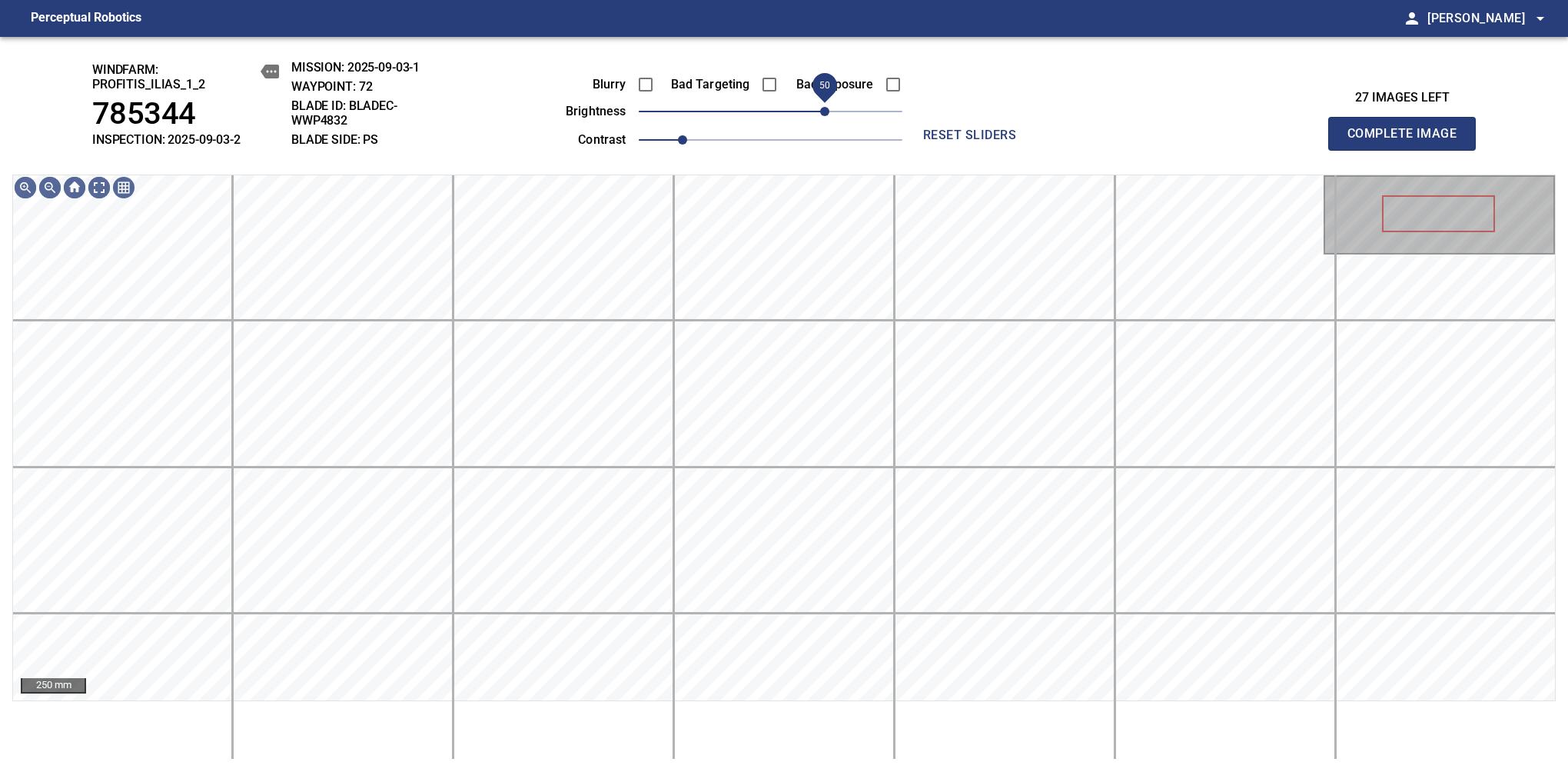
drag, startPoint x: 812, startPoint y: 110, endPoint x: 822, endPoint y: 100, distance: 14.1
click at [822, 107] on span "50" at bounding box center [824, 111] width 9 height 9
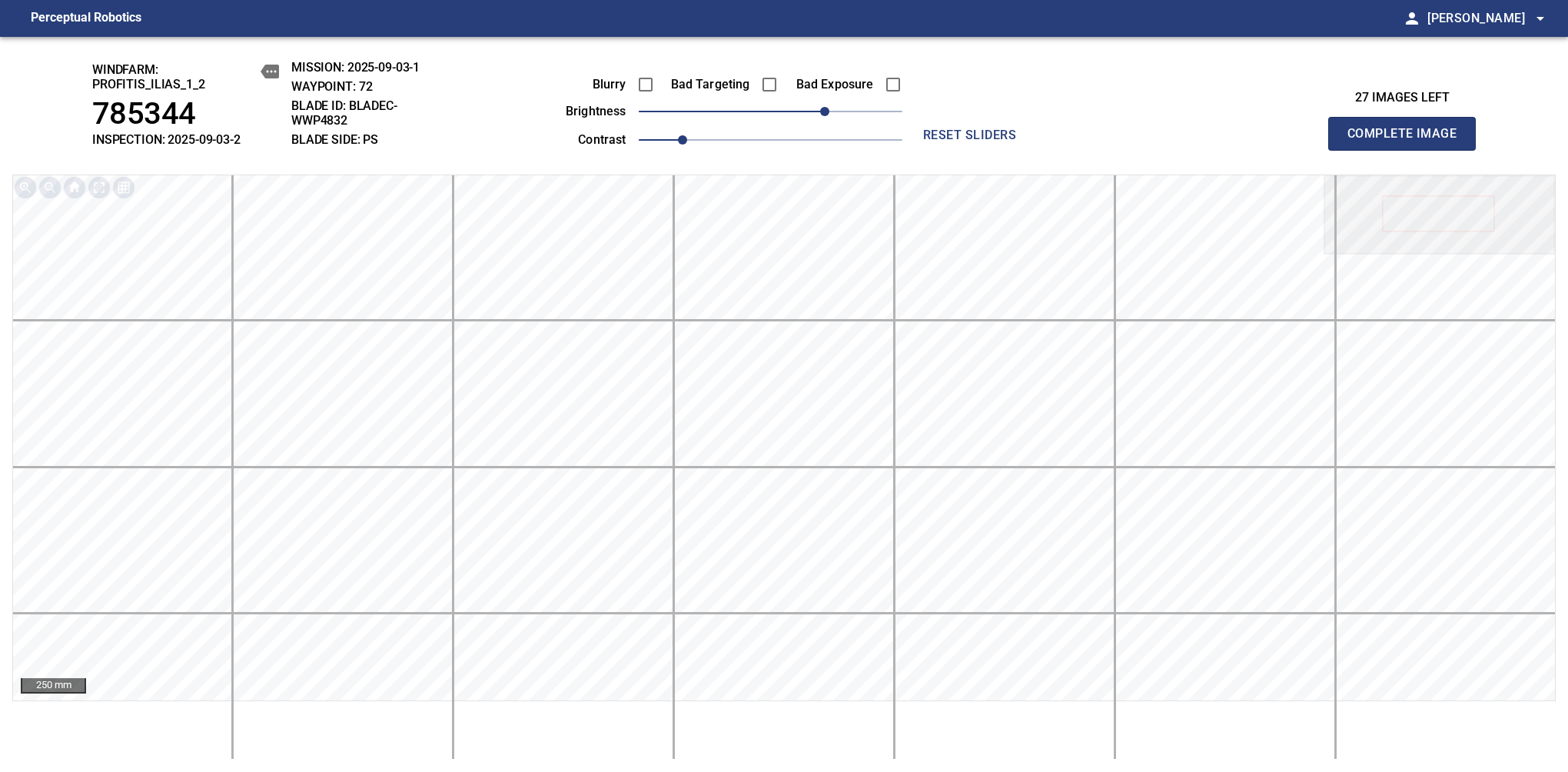
click at [990, 142] on span "Complete Image" at bounding box center [1402, 133] width 114 height 21
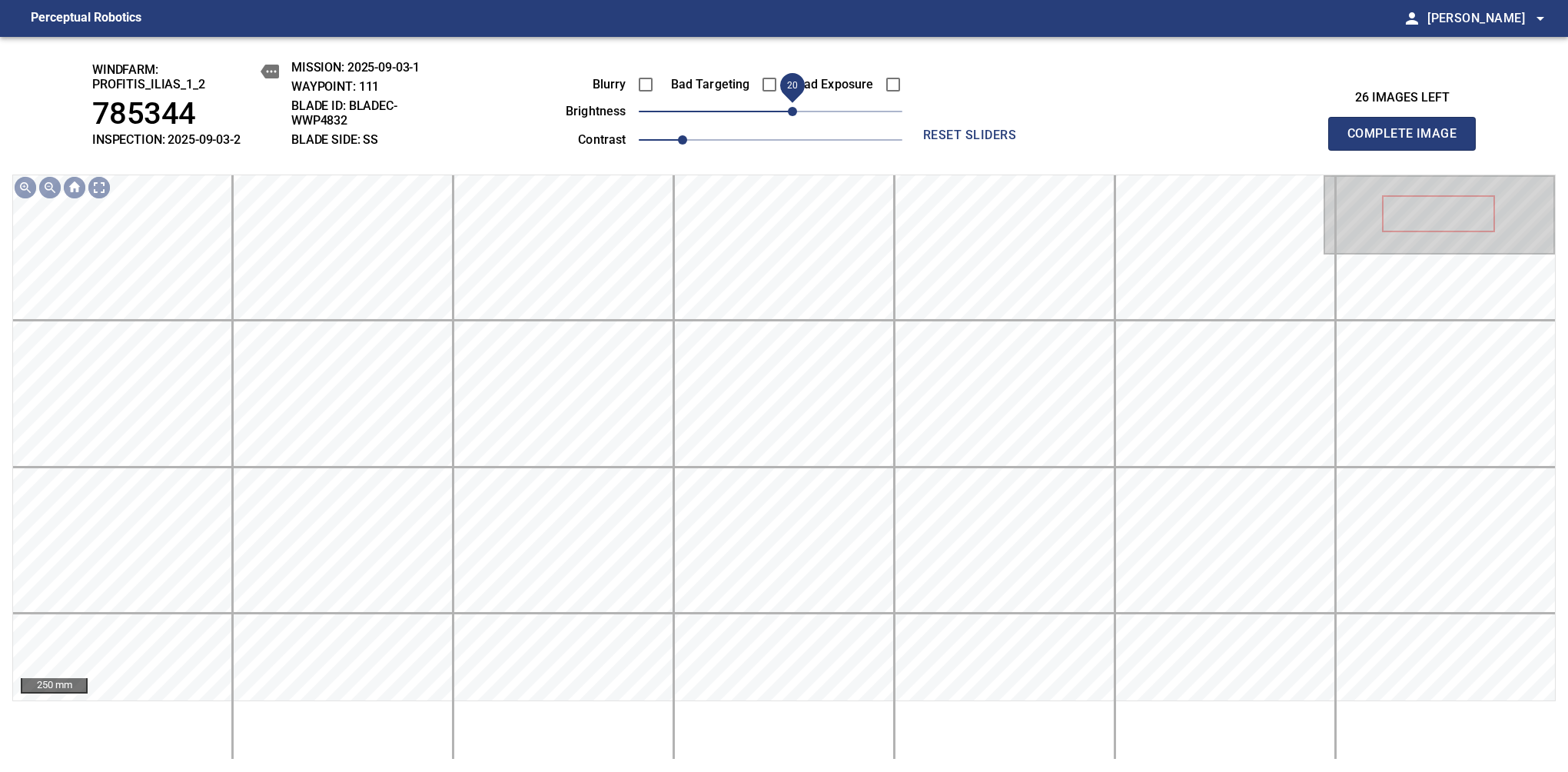
drag, startPoint x: 773, startPoint y: 110, endPoint x: 795, endPoint y: 116, distance: 22.8
click at [795, 116] on span "20" at bounding box center [792, 111] width 9 height 9
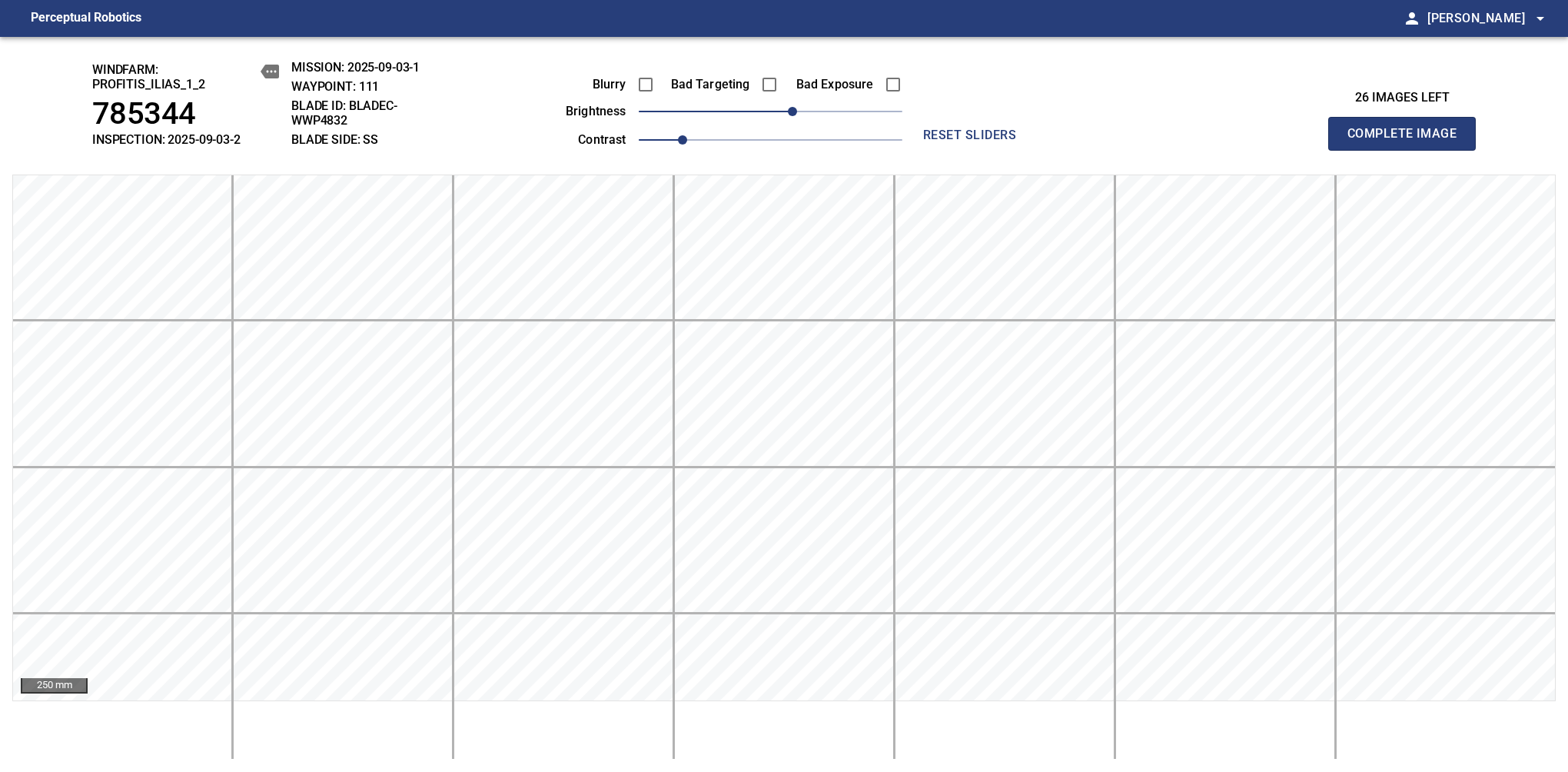
click at [990, 142] on span "Complete Image" at bounding box center [1402, 133] width 114 height 21
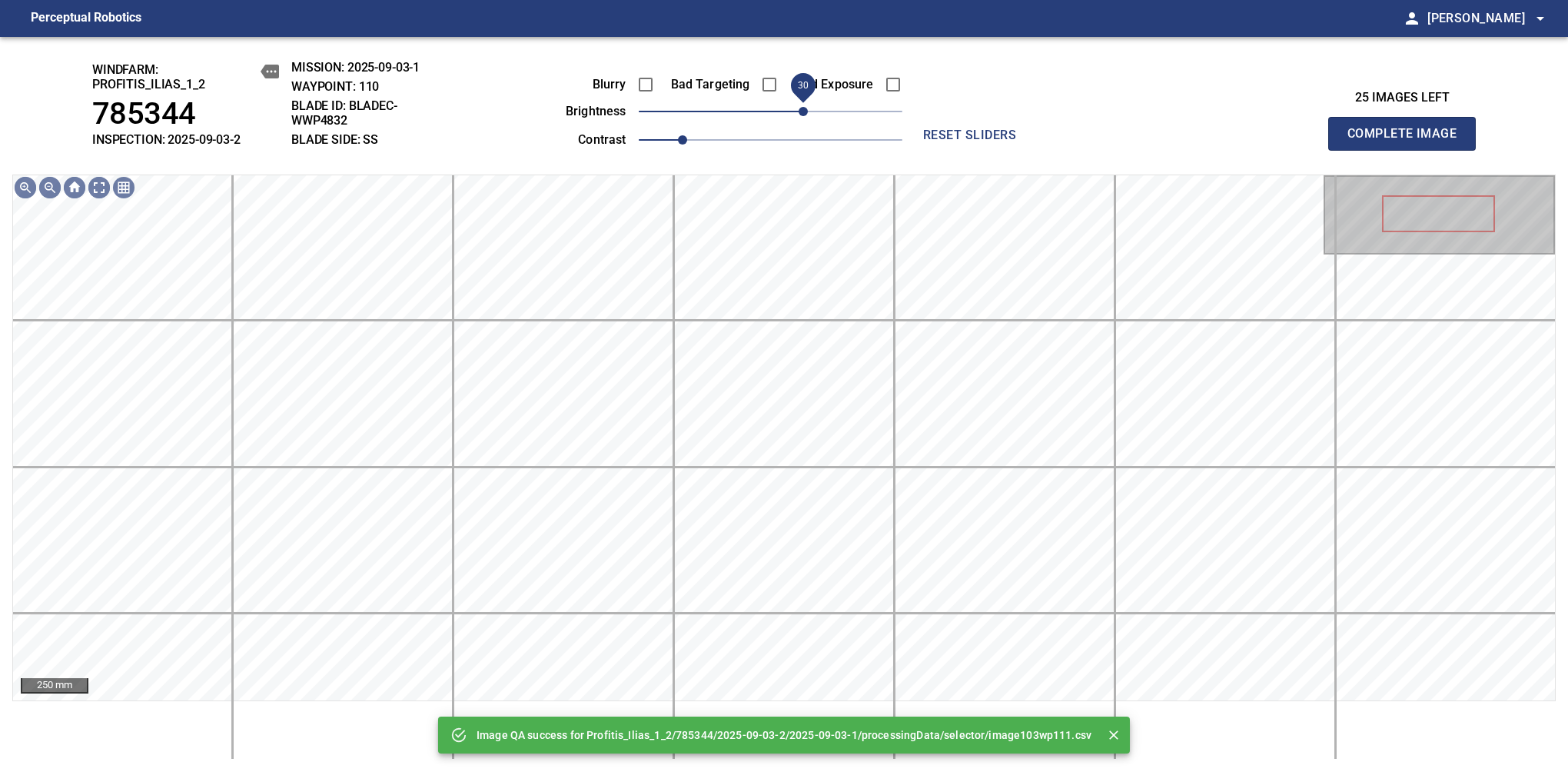
drag, startPoint x: 790, startPoint y: 116, endPoint x: 804, endPoint y: 116, distance: 14.0
click at [804, 116] on span "30" at bounding box center [803, 111] width 9 height 9
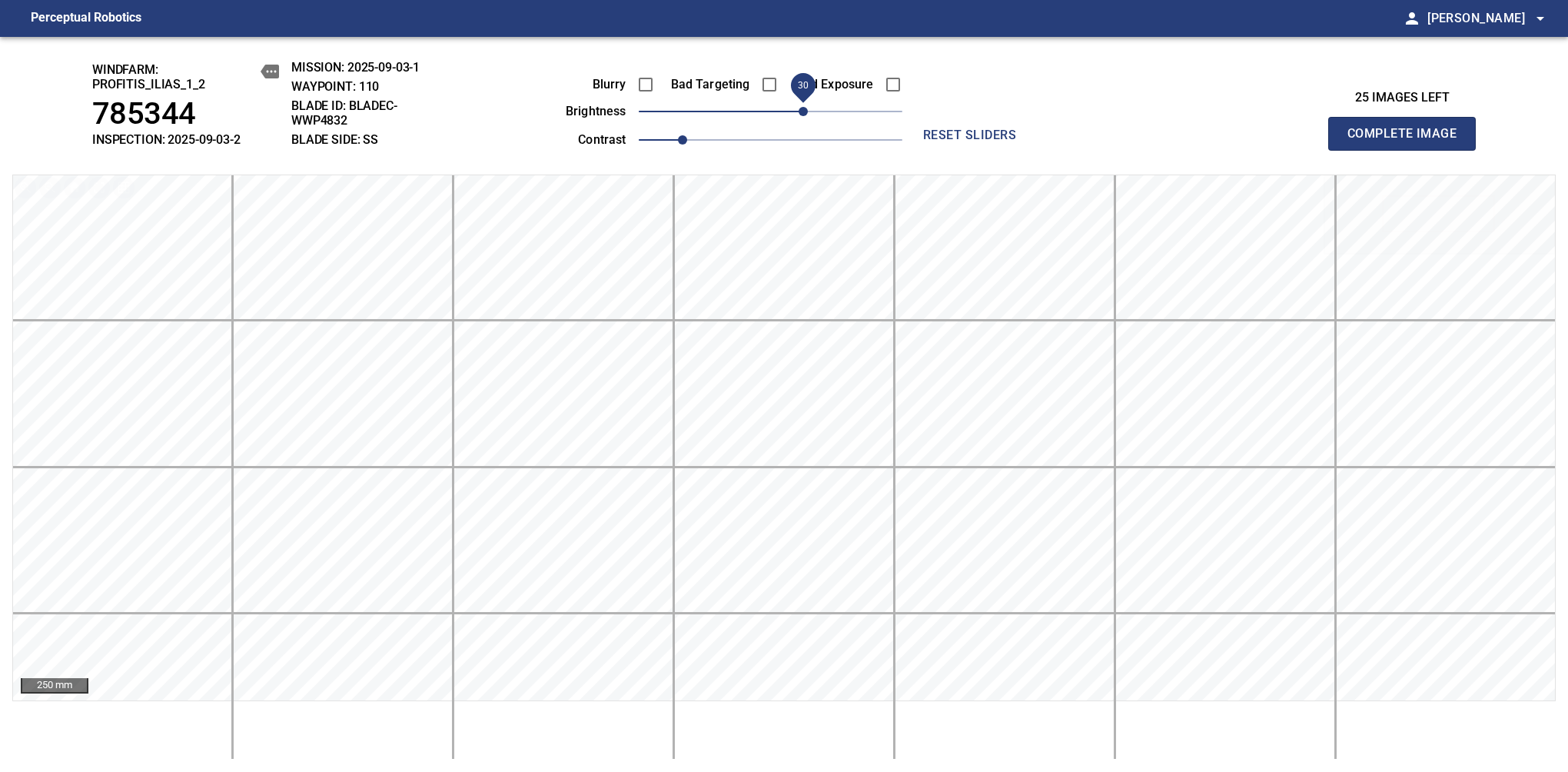
click at [990, 142] on span "Complete Image" at bounding box center [1402, 133] width 114 height 21
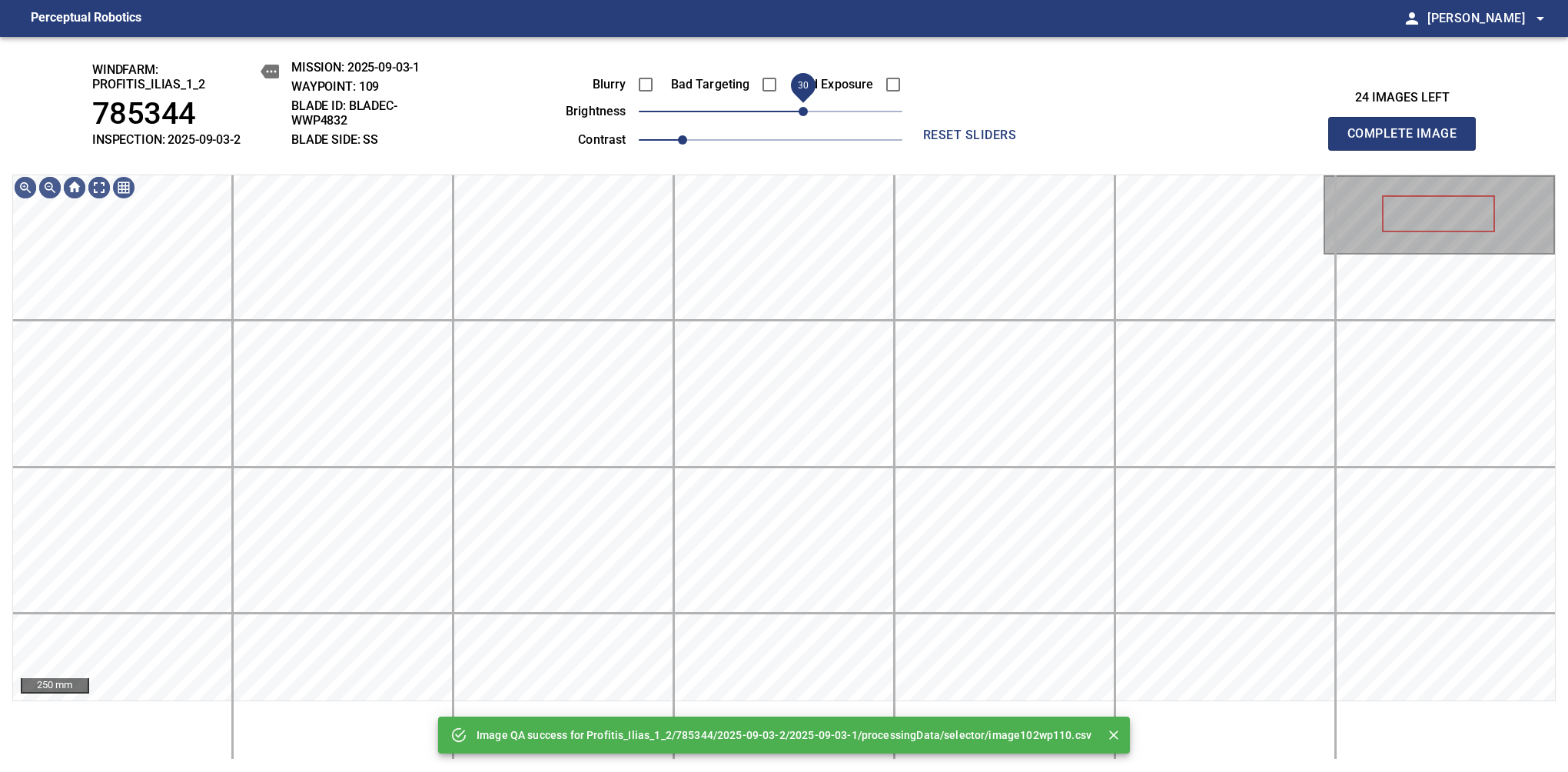
click at [804, 119] on span "30" at bounding box center [770, 111] width 264 height 21
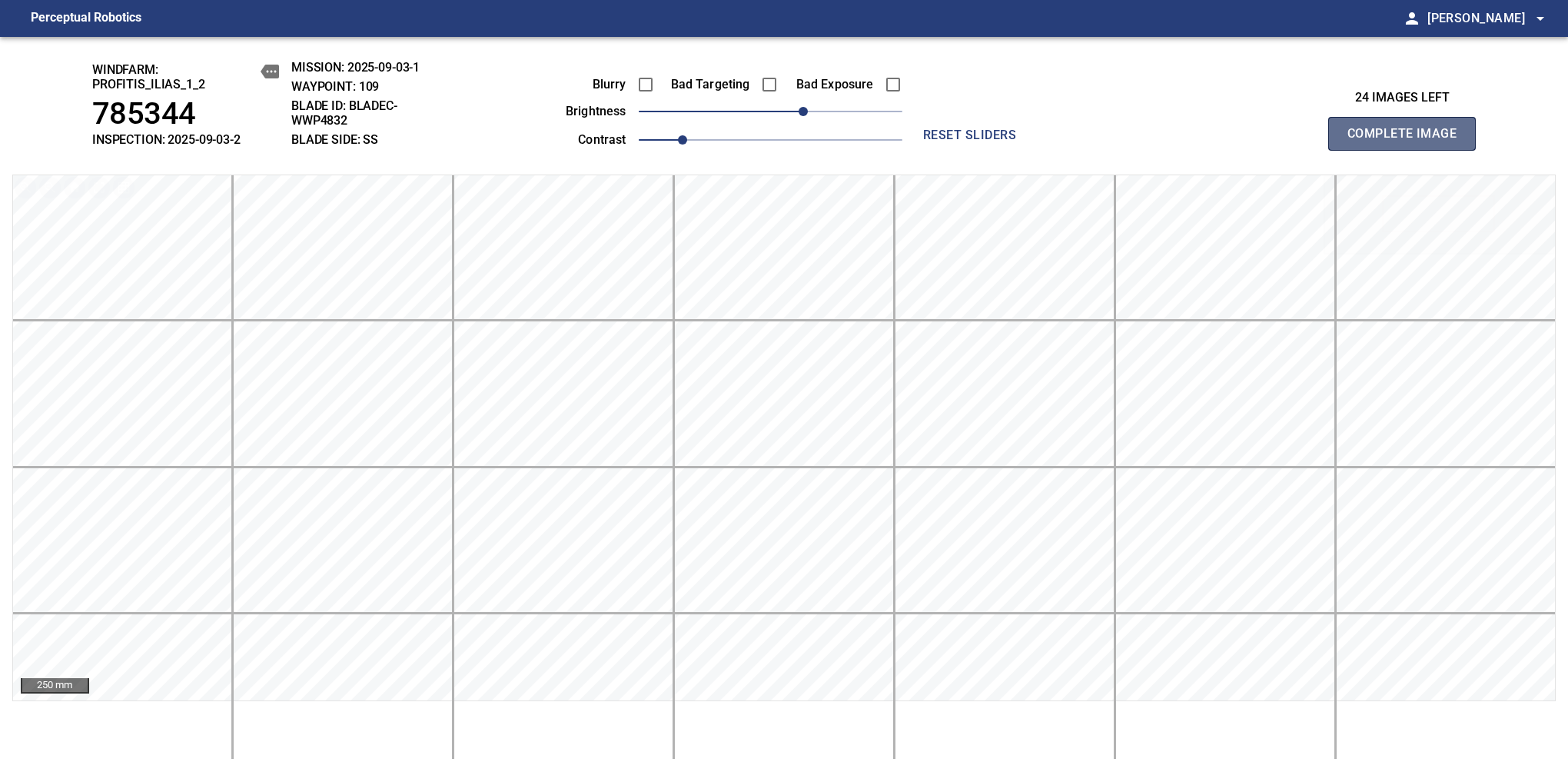
click at [990, 142] on span "Complete Image" at bounding box center [1402, 133] width 114 height 21
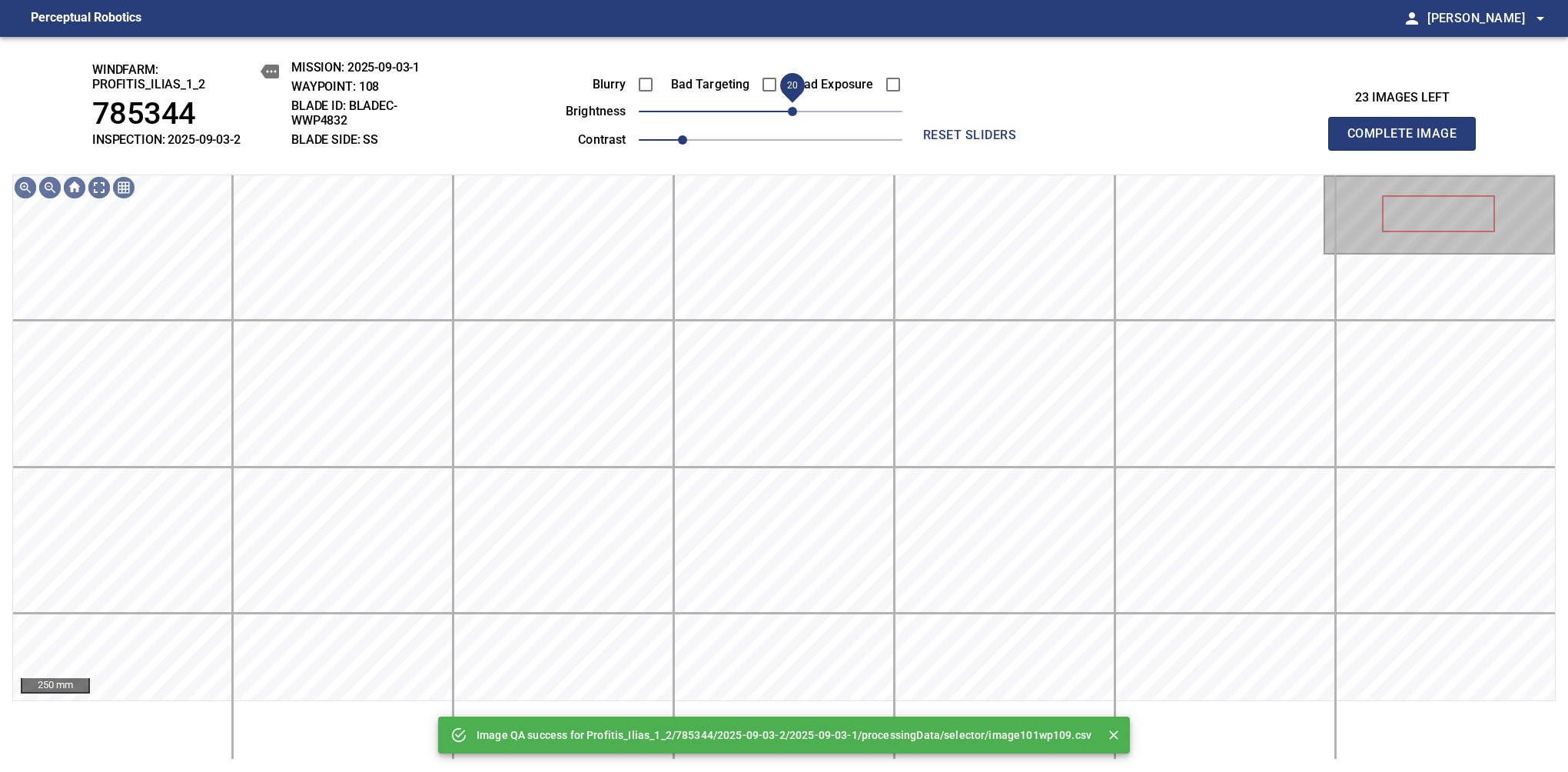
click at [796, 119] on span "20" at bounding box center [770, 111] width 264 height 21
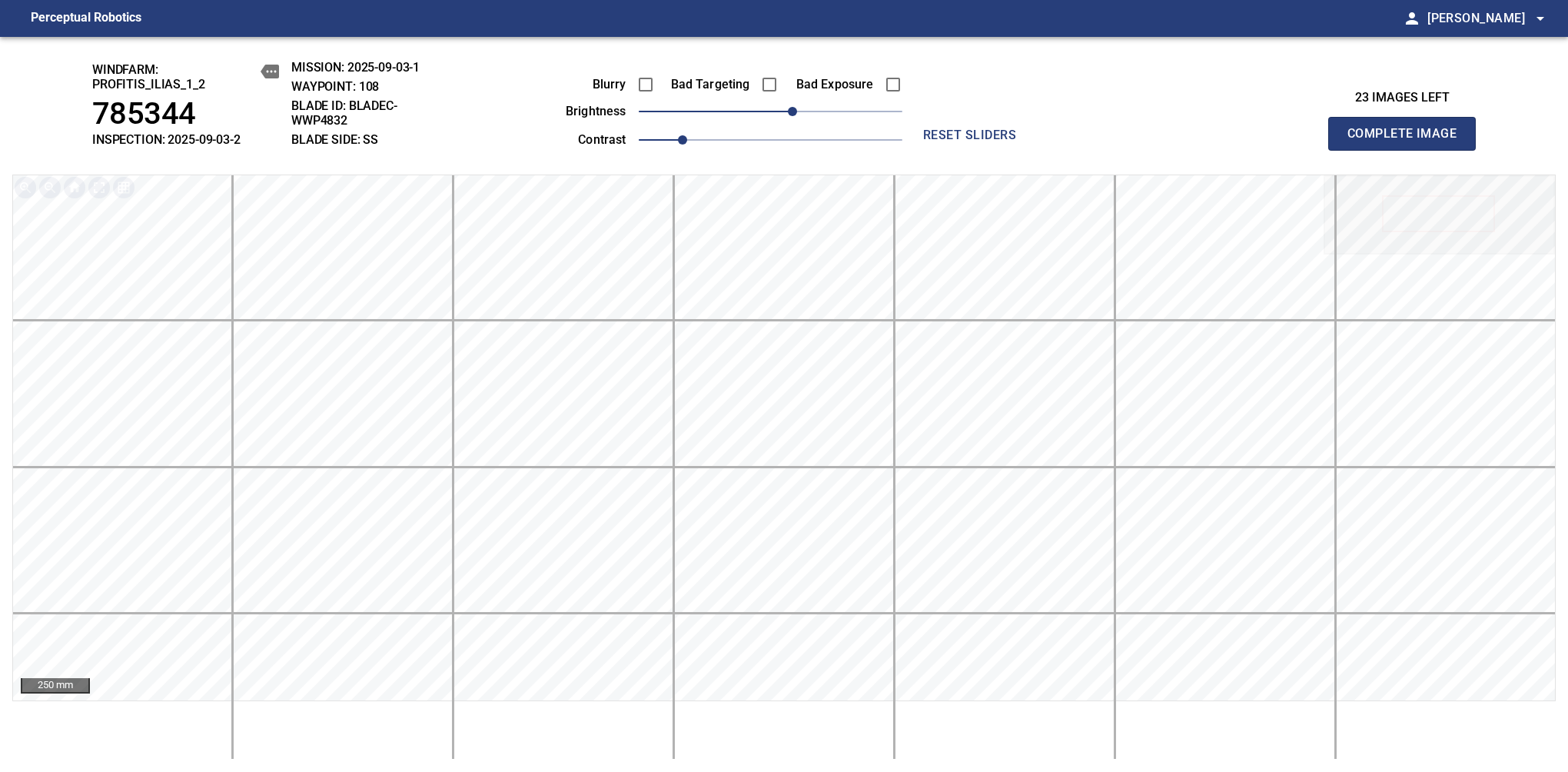
click at [990, 142] on span "Complete Image" at bounding box center [1402, 133] width 114 height 21
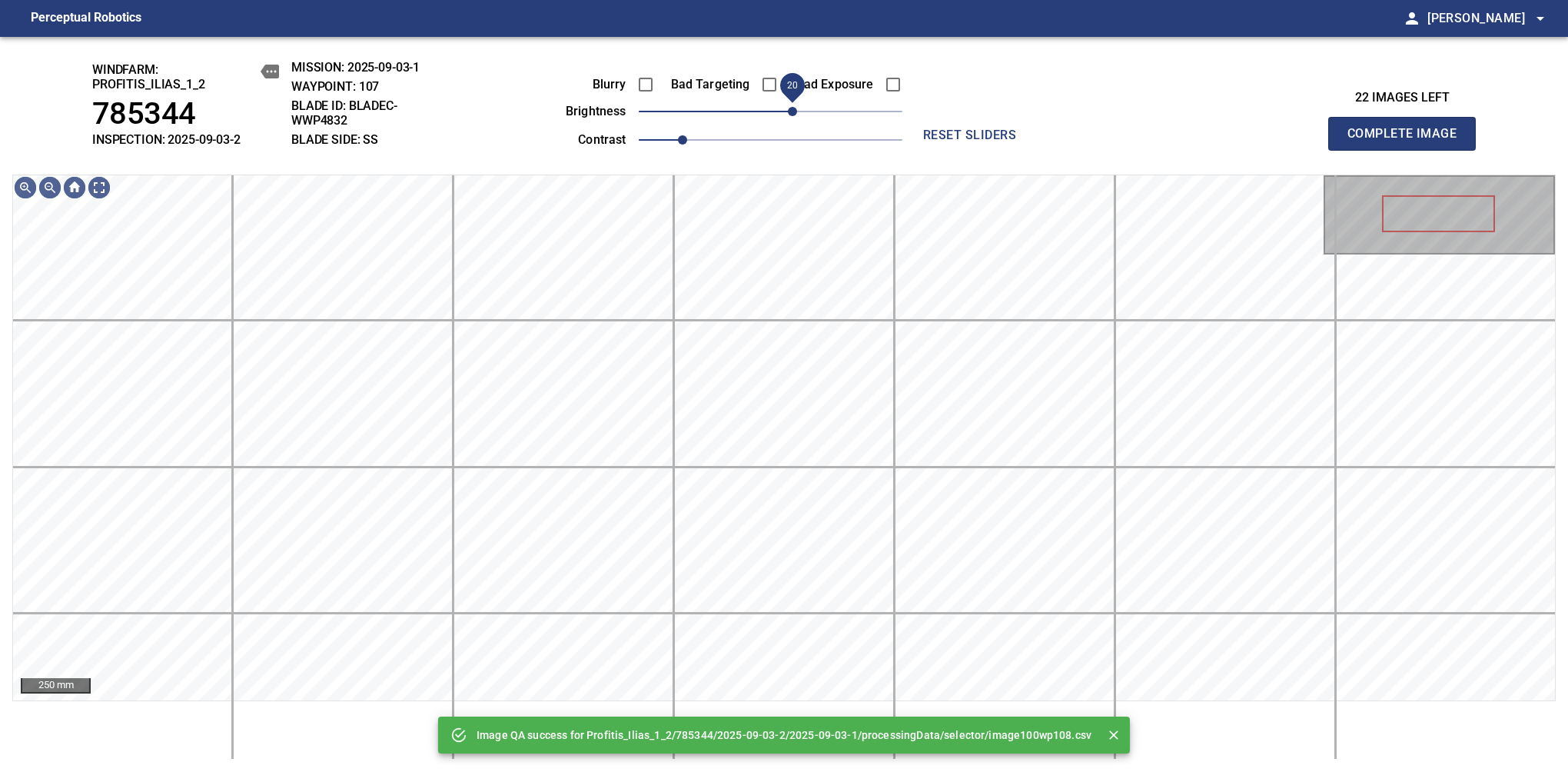
click at [793, 112] on span "20" at bounding box center [770, 111] width 264 height 21
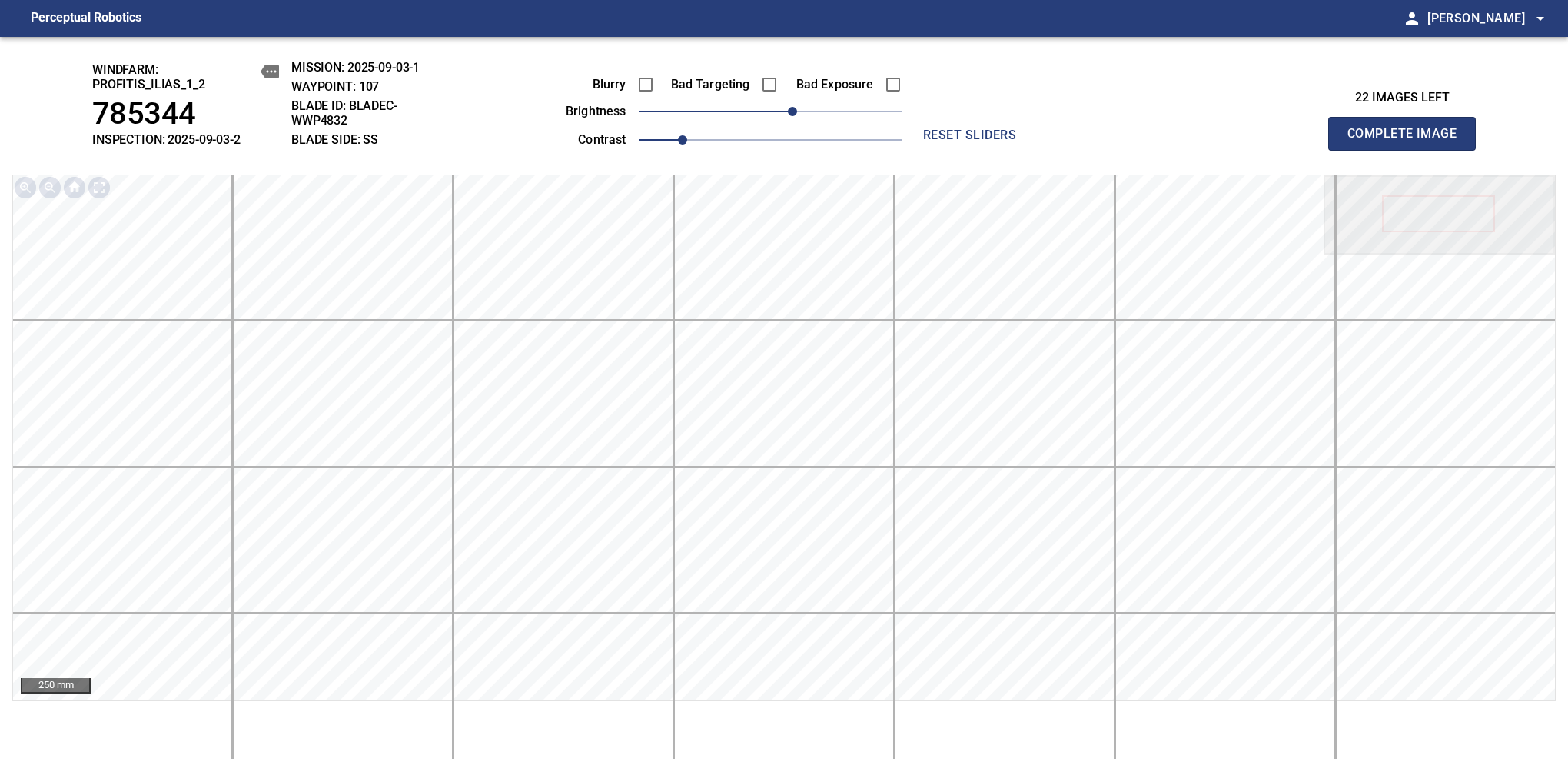
click at [990, 142] on span "Complete Image" at bounding box center [1402, 133] width 114 height 21
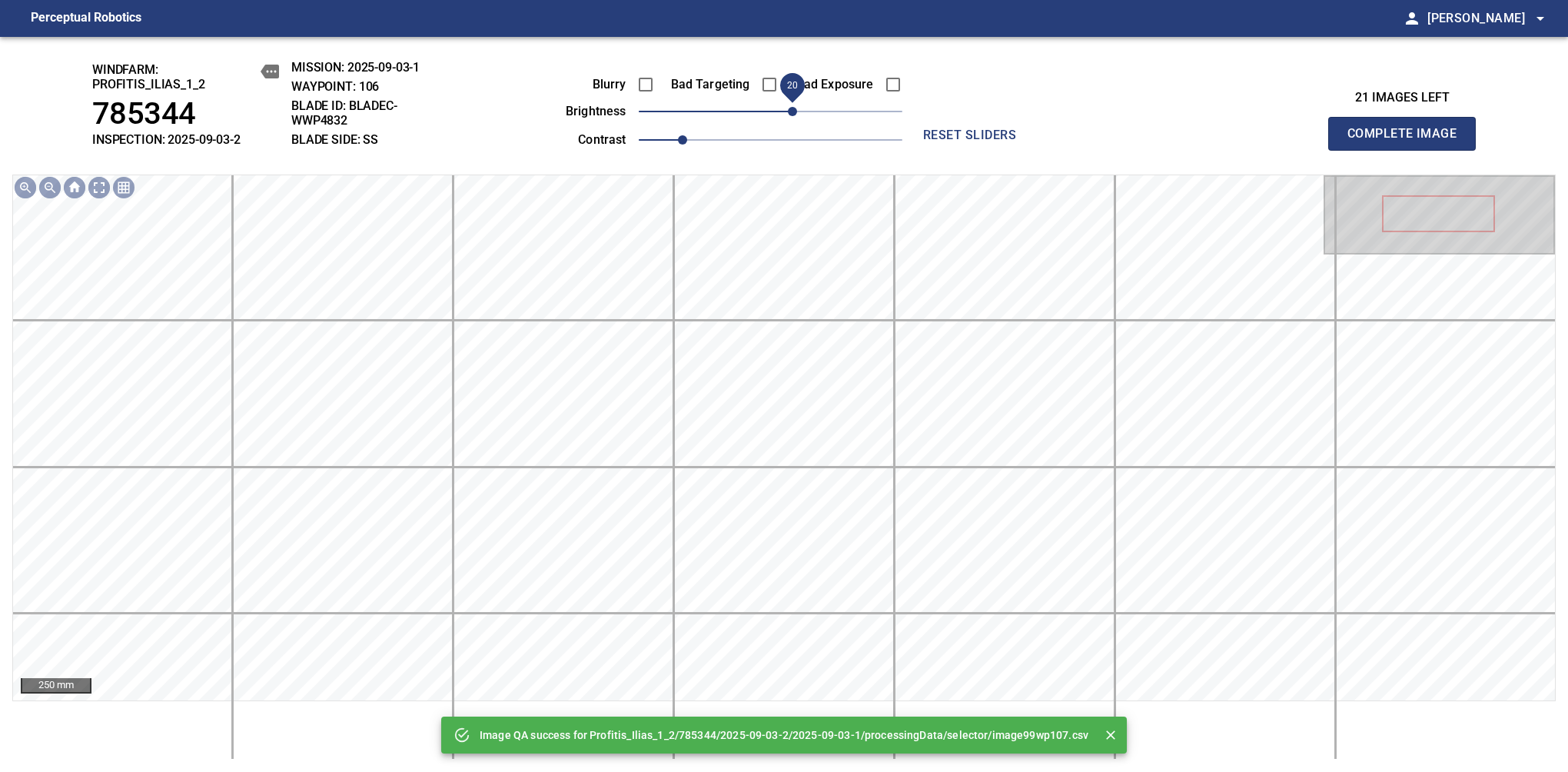
click at [793, 112] on span "20" at bounding box center [770, 111] width 264 height 21
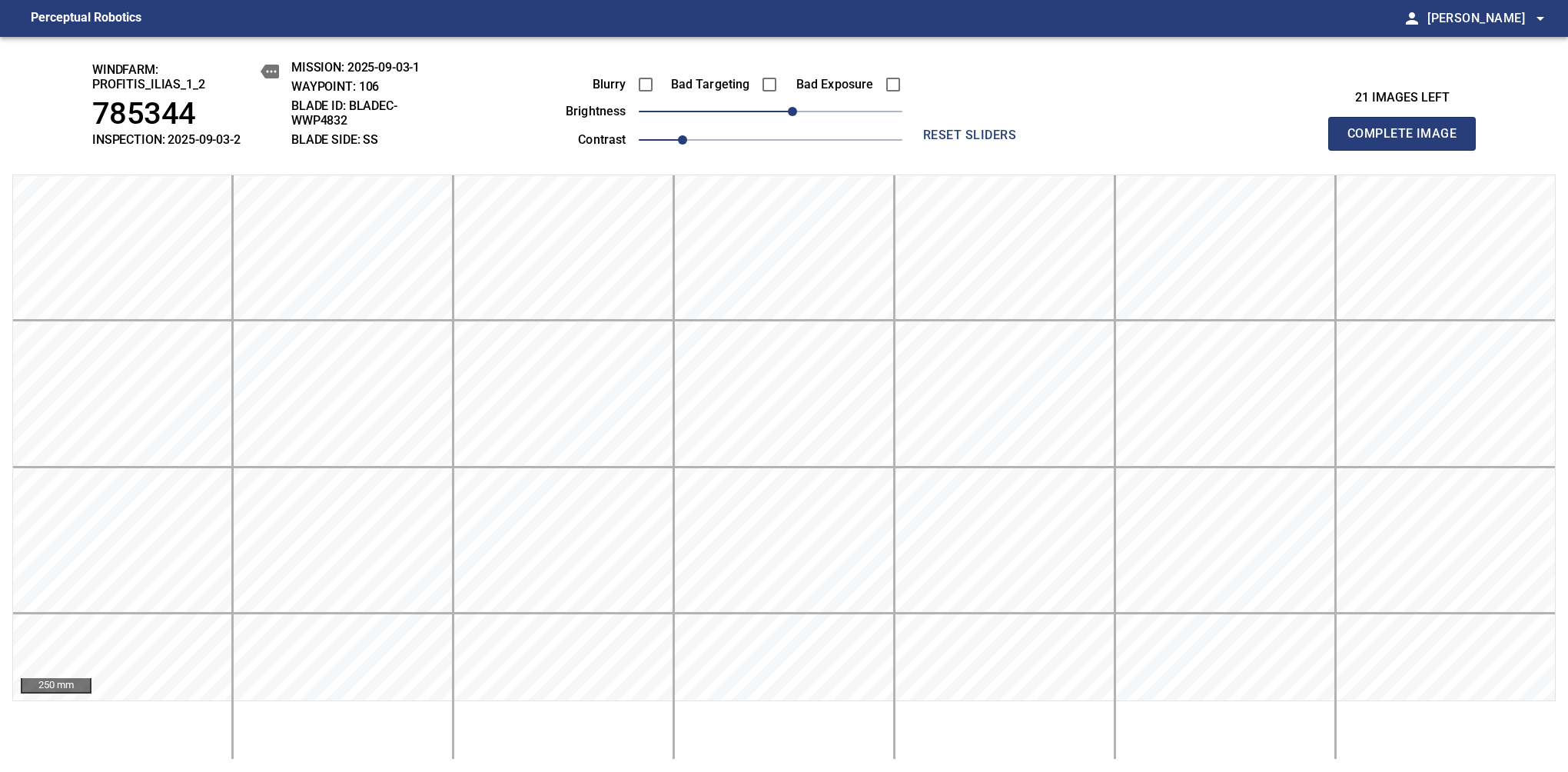
click at [990, 142] on span "Complete Image" at bounding box center [1402, 133] width 114 height 21
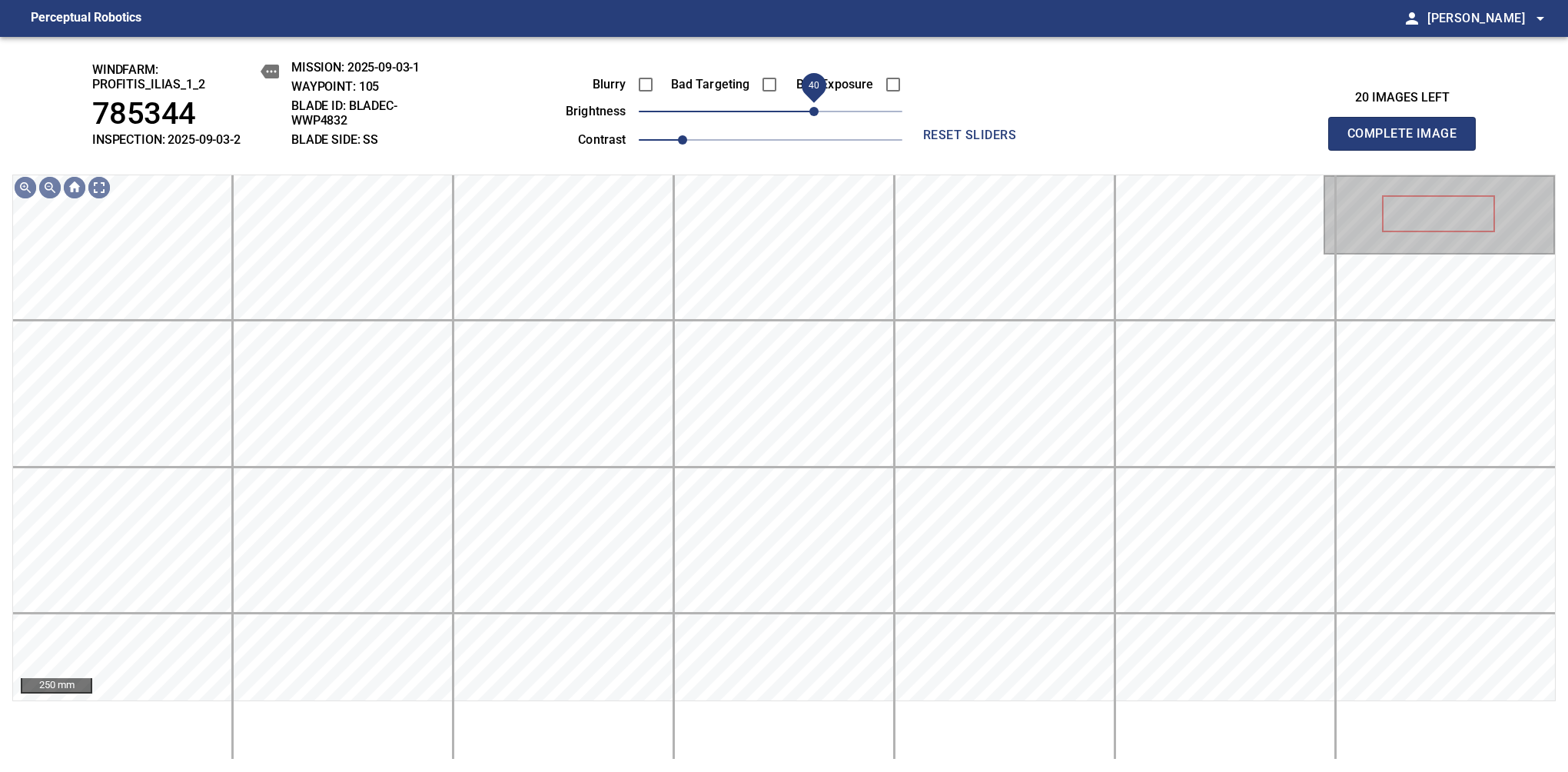
drag, startPoint x: 788, startPoint y: 108, endPoint x: 812, endPoint y: 105, distance: 24.2
click at [812, 107] on span "40" at bounding box center [813, 111] width 9 height 9
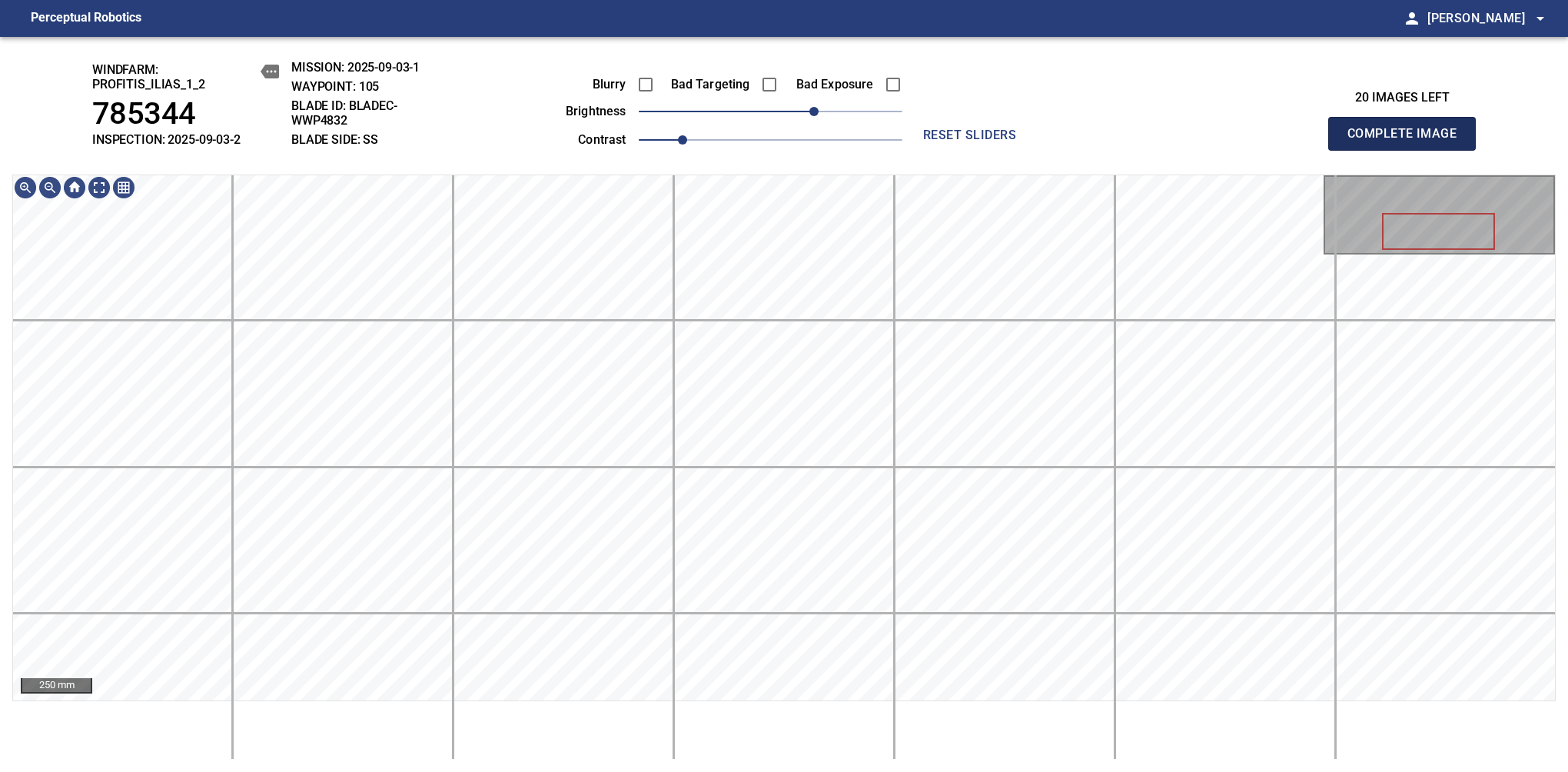
click at [990, 142] on span "Complete Image" at bounding box center [1402, 133] width 114 height 21
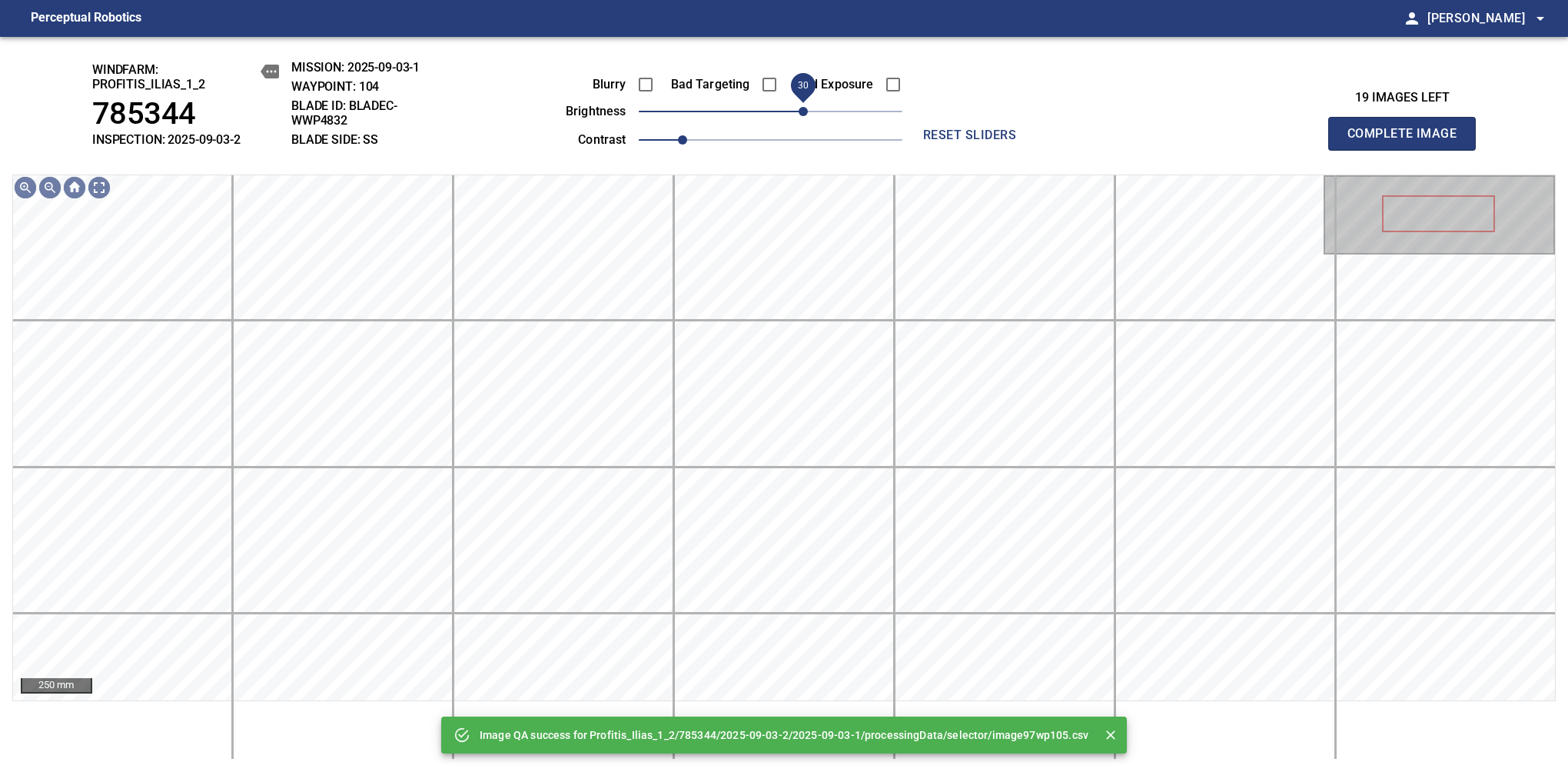
drag, startPoint x: 785, startPoint y: 110, endPoint x: 802, endPoint y: 124, distance: 22.0
click at [802, 116] on span "30" at bounding box center [803, 111] width 9 height 9
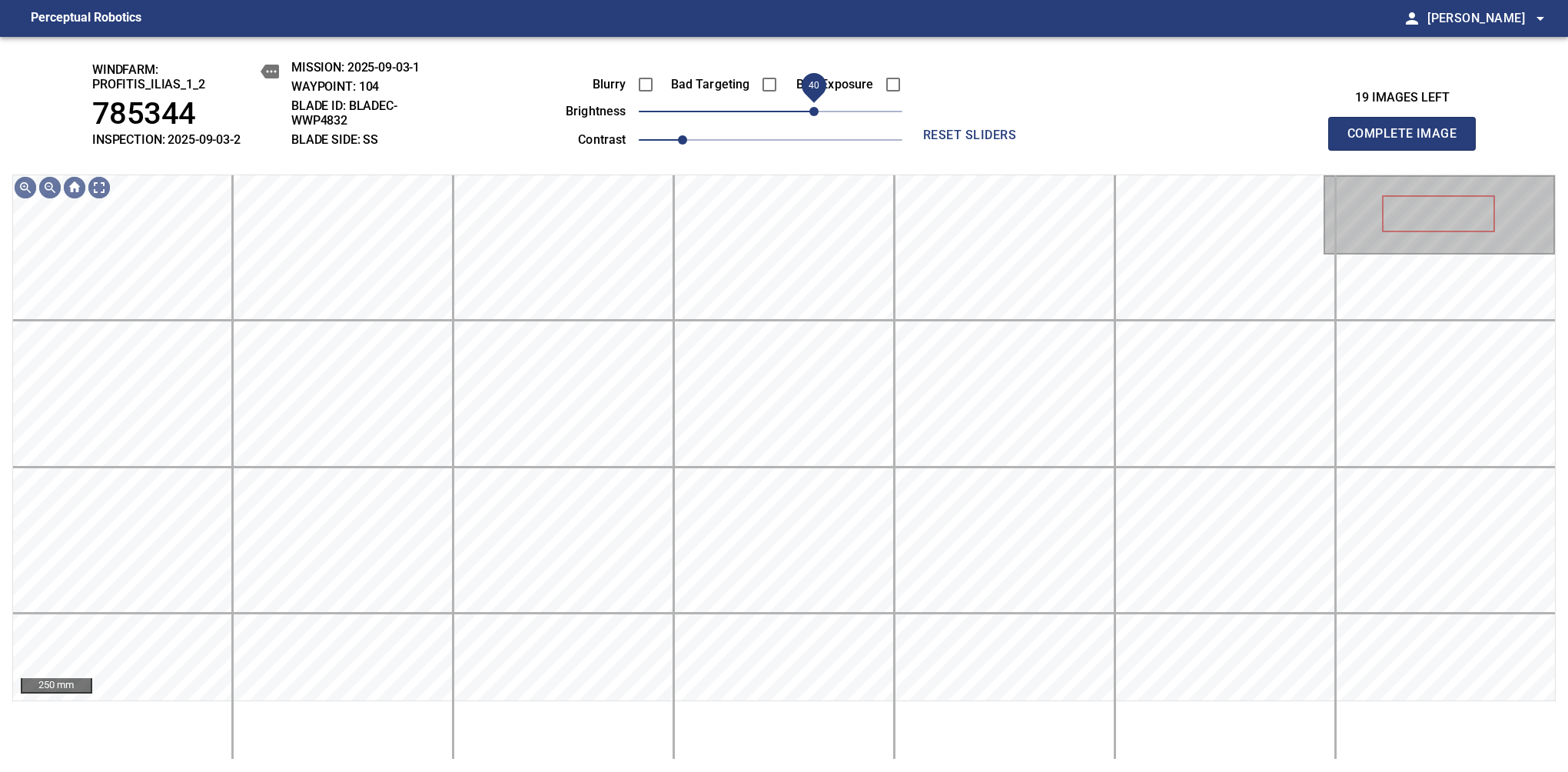
click at [810, 107] on span "40" at bounding box center [813, 111] width 9 height 9
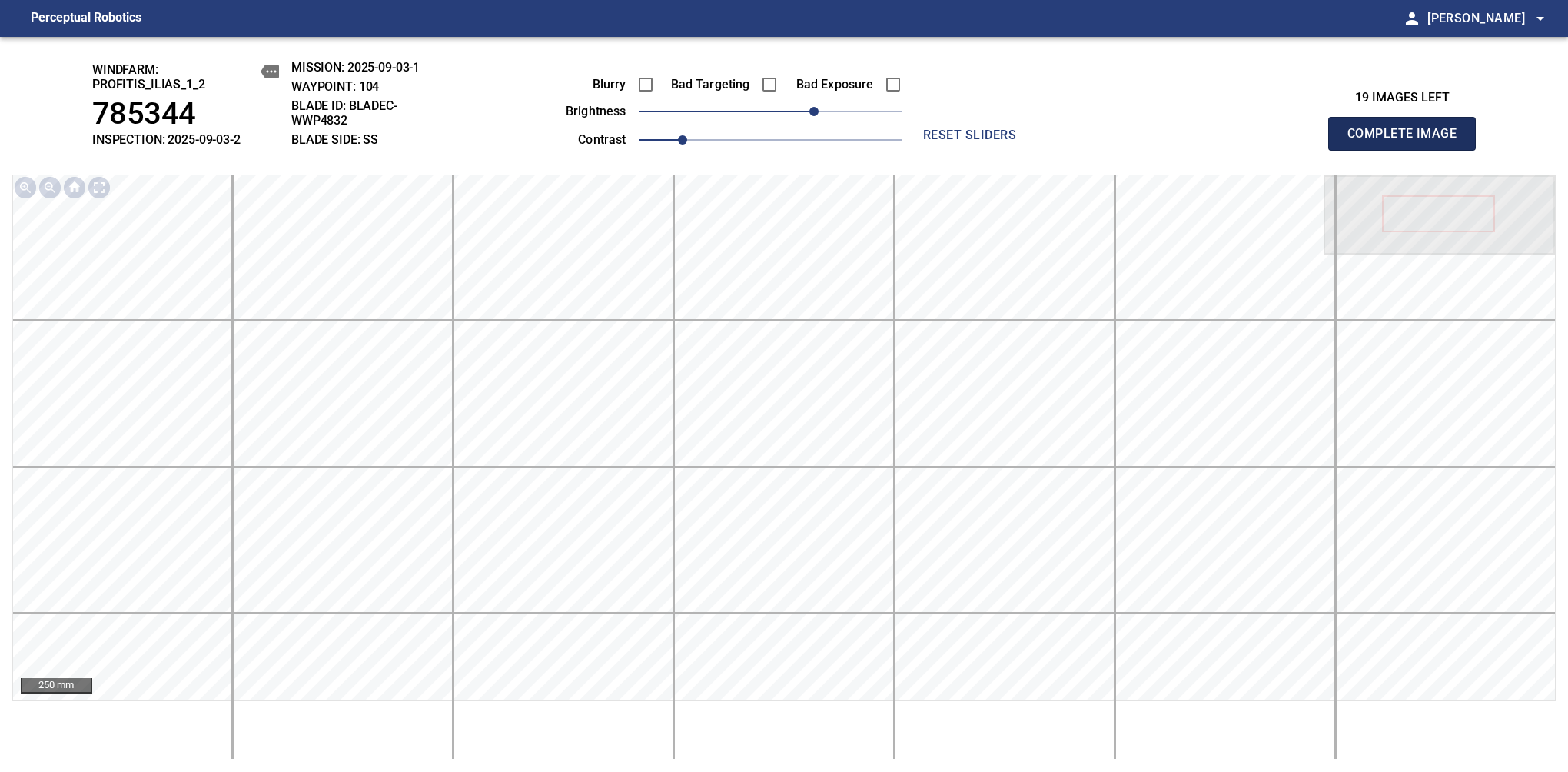
click at [990, 142] on span "Complete Image" at bounding box center [1402, 133] width 114 height 21
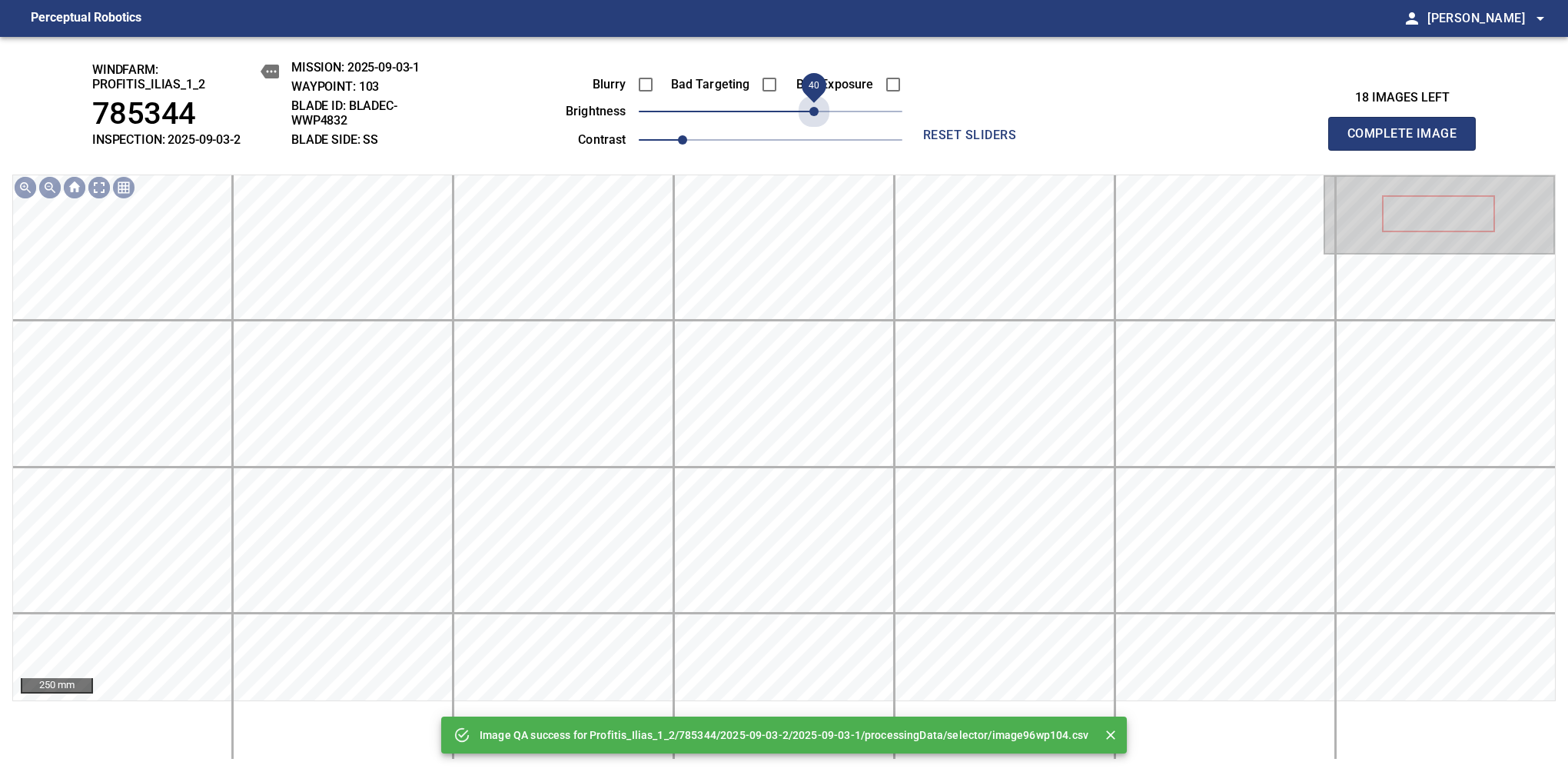
click at [810, 106] on span "40" at bounding box center [770, 111] width 264 height 21
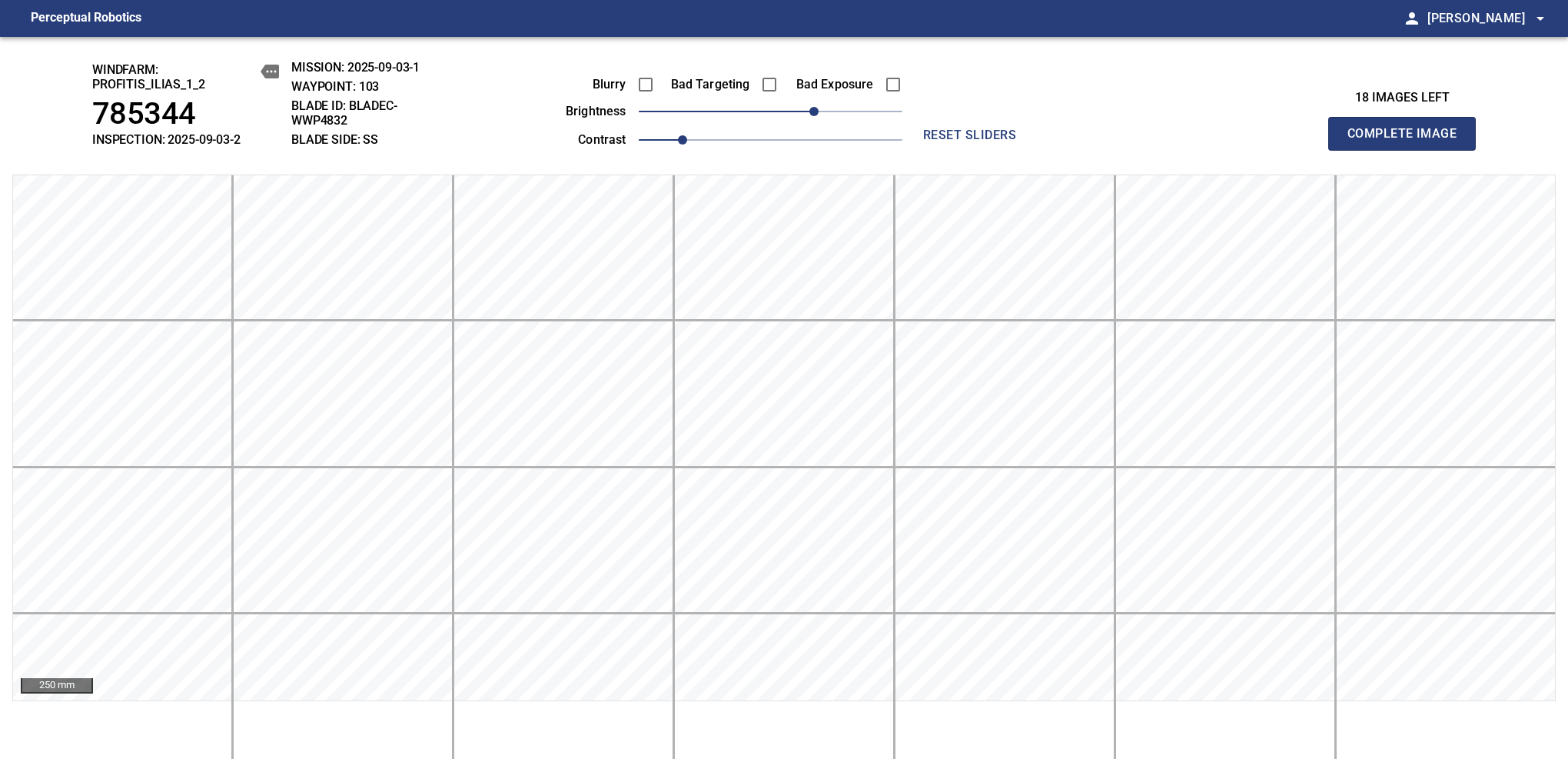
click at [990, 142] on span "Complete Image" at bounding box center [1402, 133] width 114 height 21
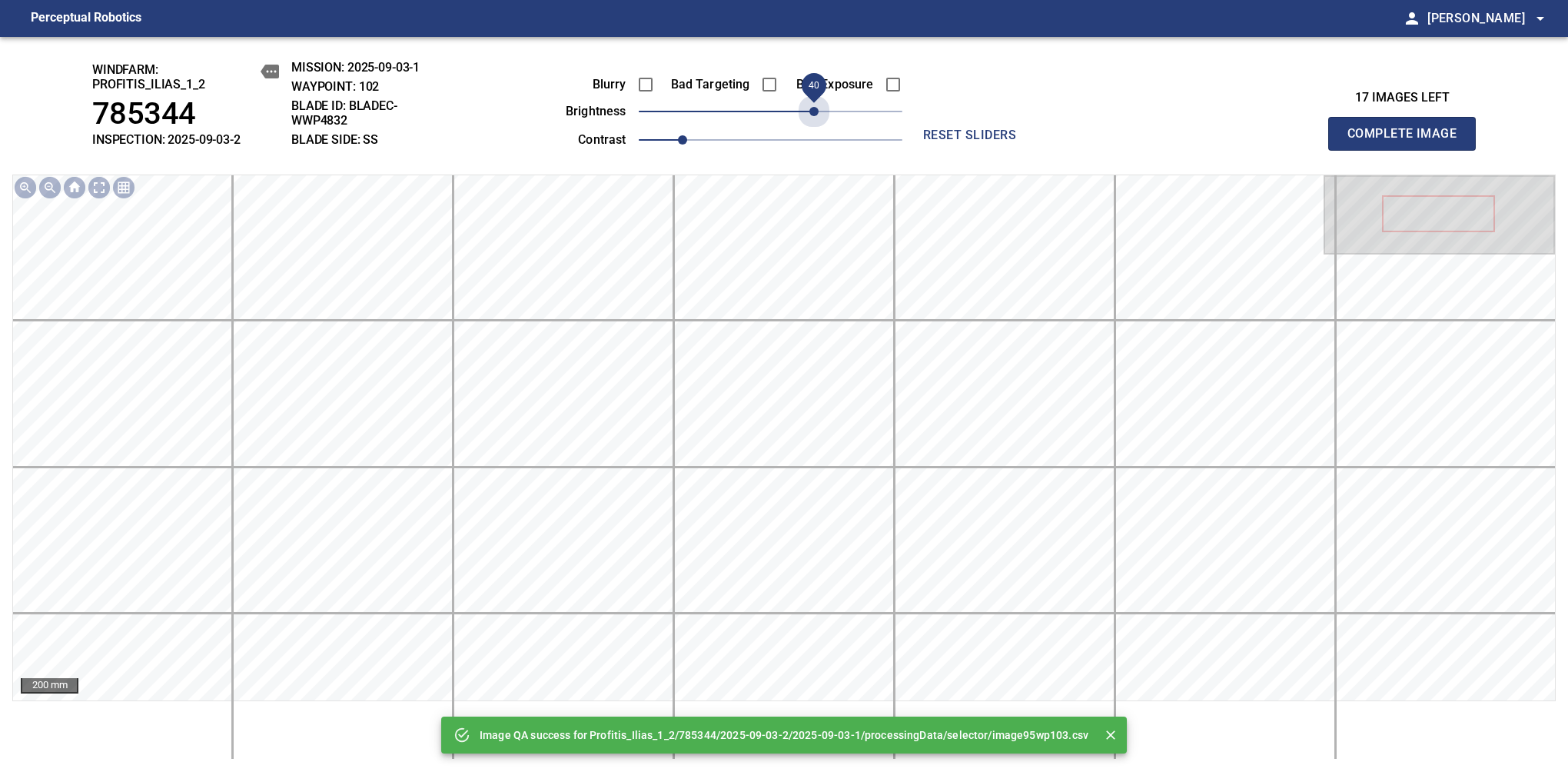
click at [810, 106] on span "40" at bounding box center [770, 111] width 264 height 21
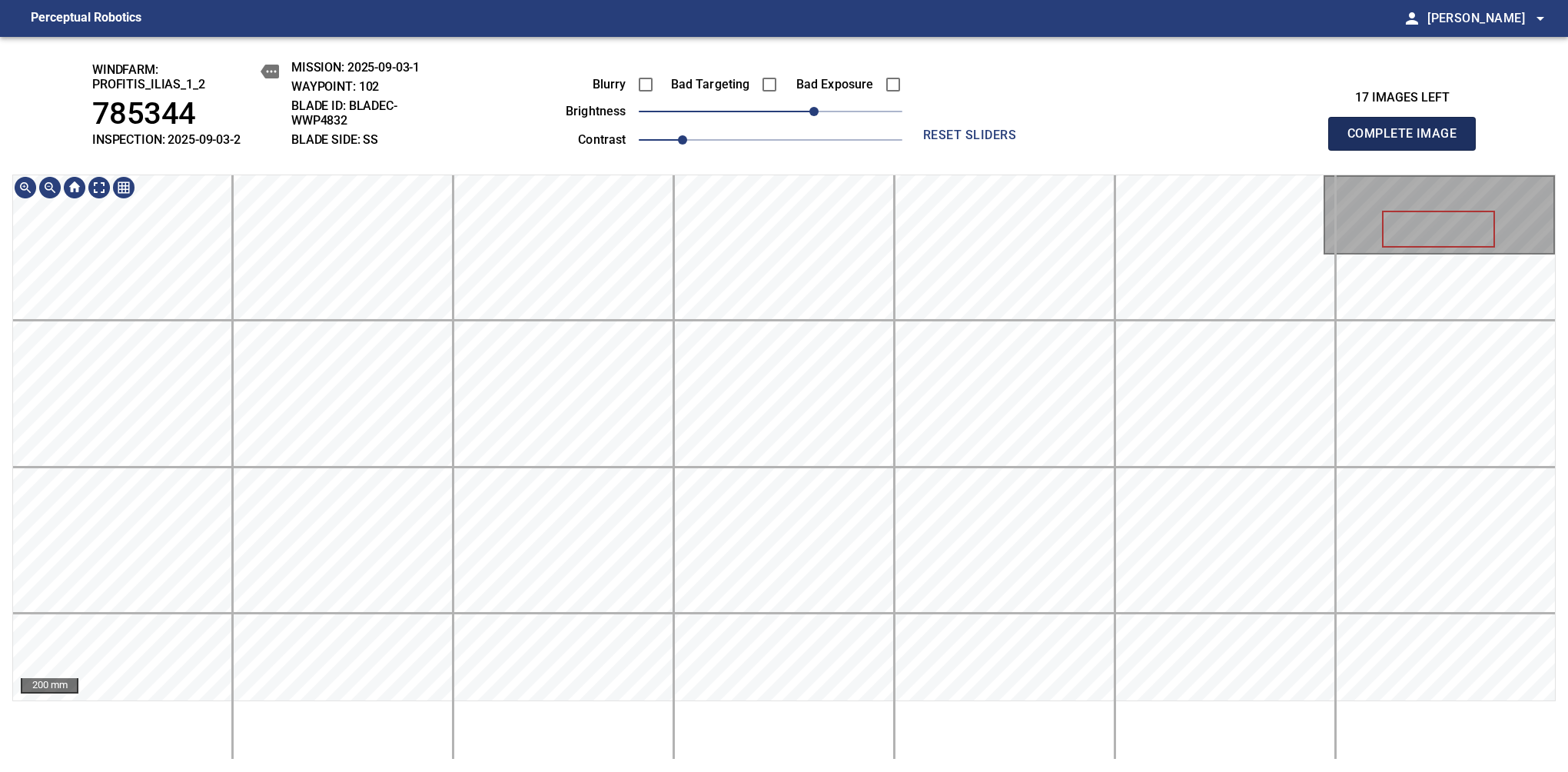
click at [990, 142] on span "Complete Image" at bounding box center [1402, 133] width 114 height 21
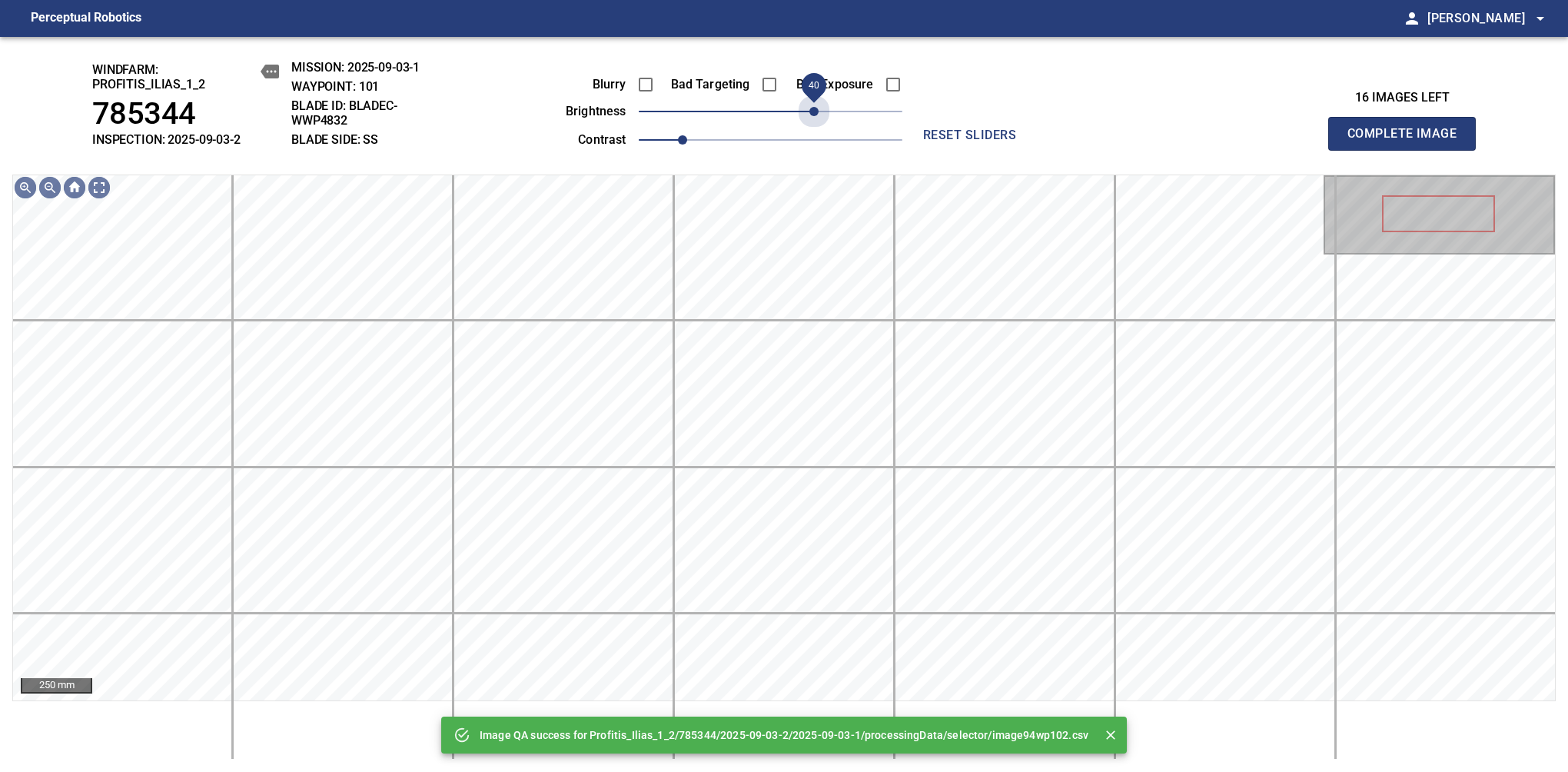
drag, startPoint x: 789, startPoint y: 103, endPoint x: 815, endPoint y: 135, distance: 41.2
click at [815, 135] on div "Blurry Bad Targeting Bad Exposure brightness 40 contrast 1" at bounding box center [717, 109] width 371 height 82
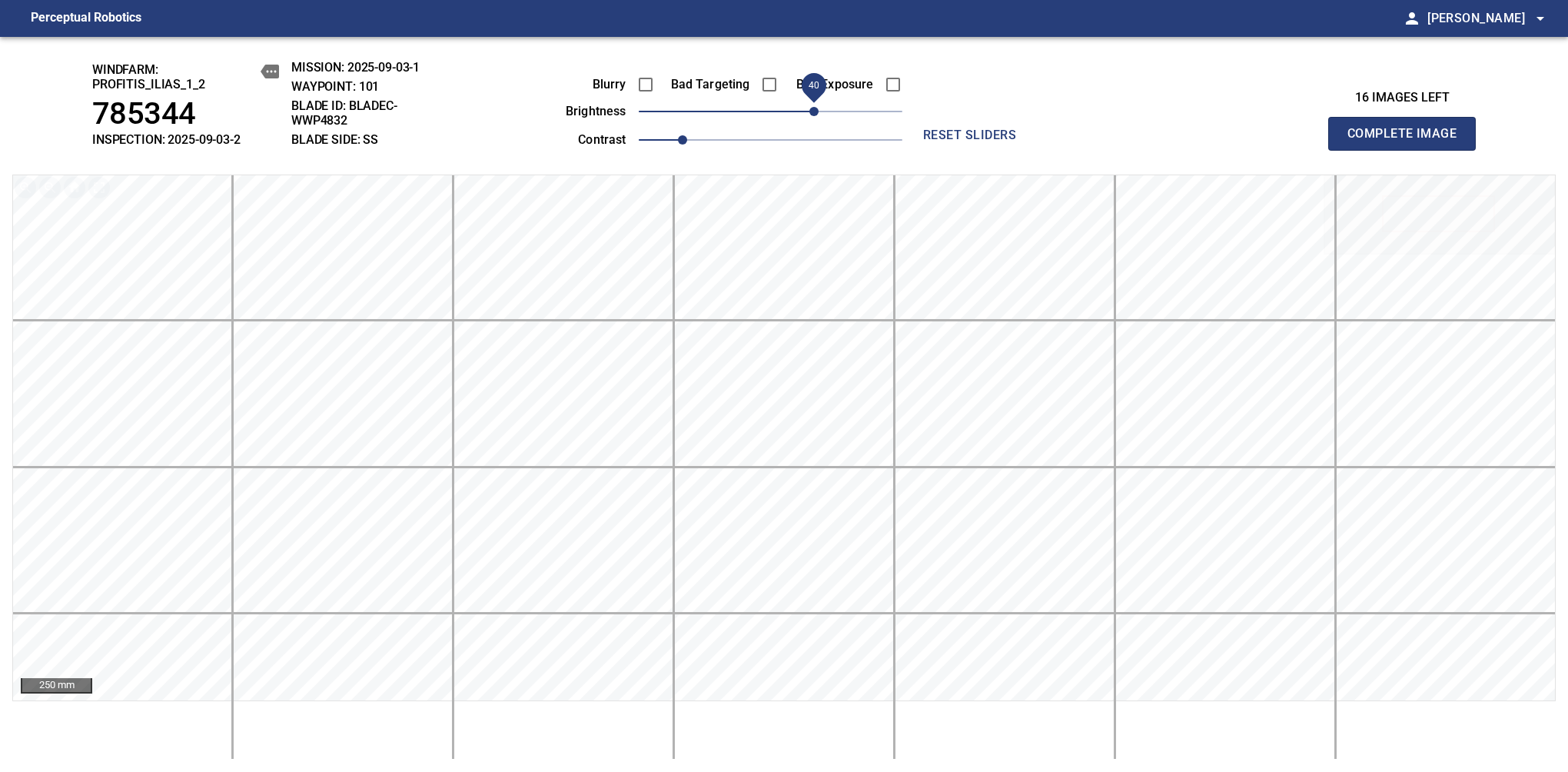
click at [990, 142] on span "Complete Image" at bounding box center [1402, 133] width 114 height 21
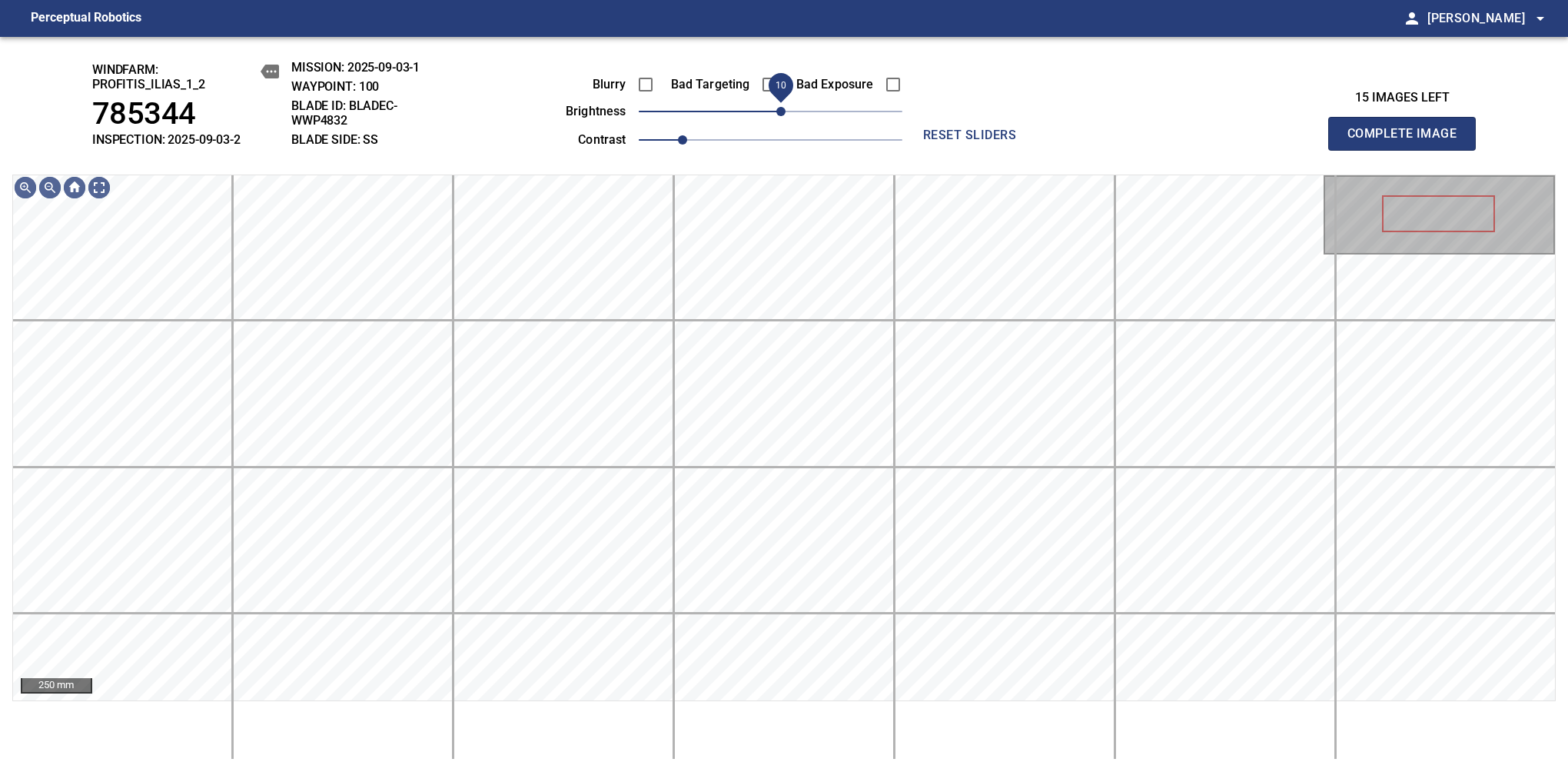
drag, startPoint x: 774, startPoint y: 110, endPoint x: 785, endPoint y: 114, distance: 11.7
click at [785, 114] on span "10" at bounding box center [780, 111] width 9 height 9
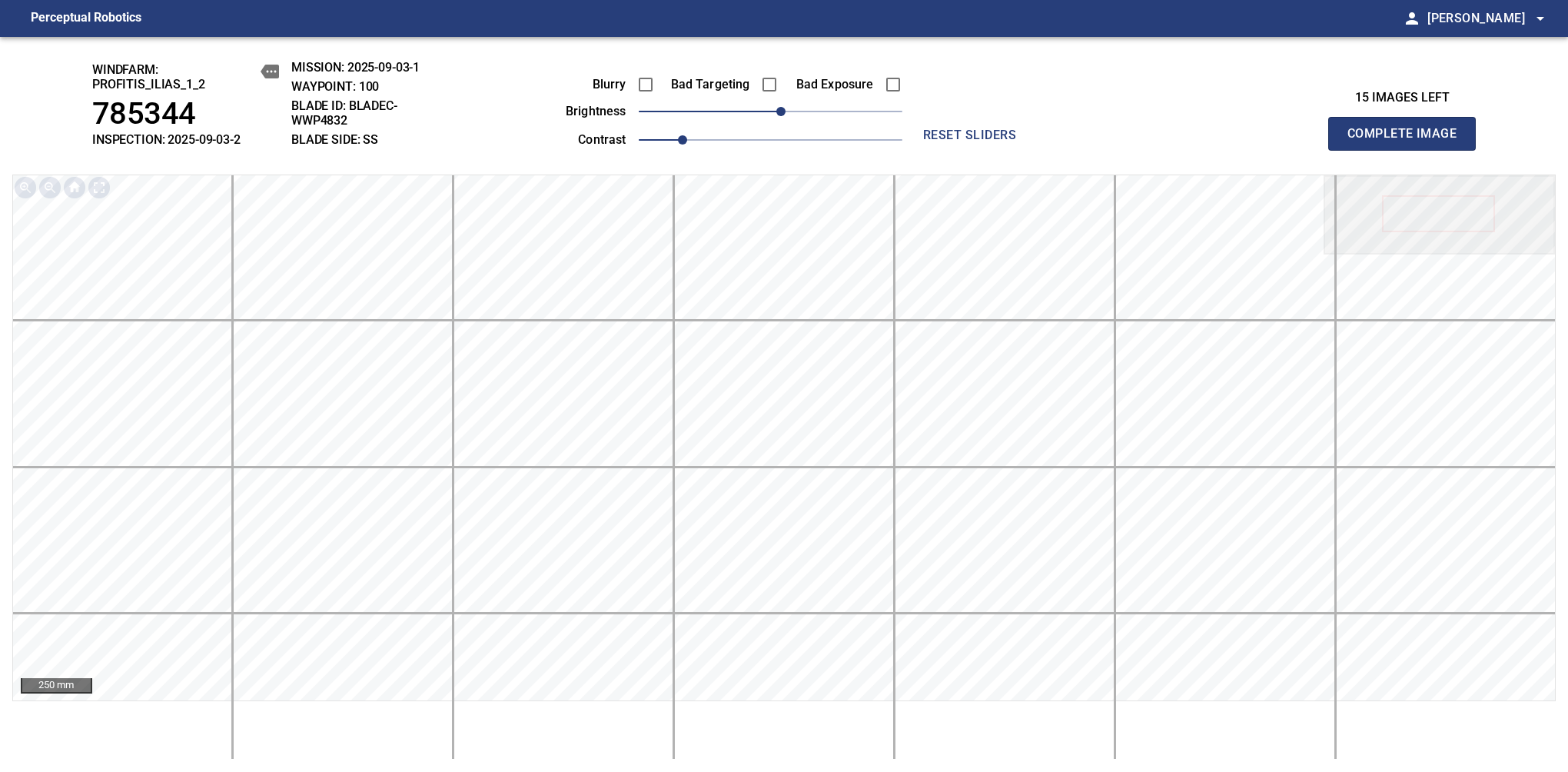
click at [990, 142] on span "Complete Image" at bounding box center [1402, 133] width 114 height 21
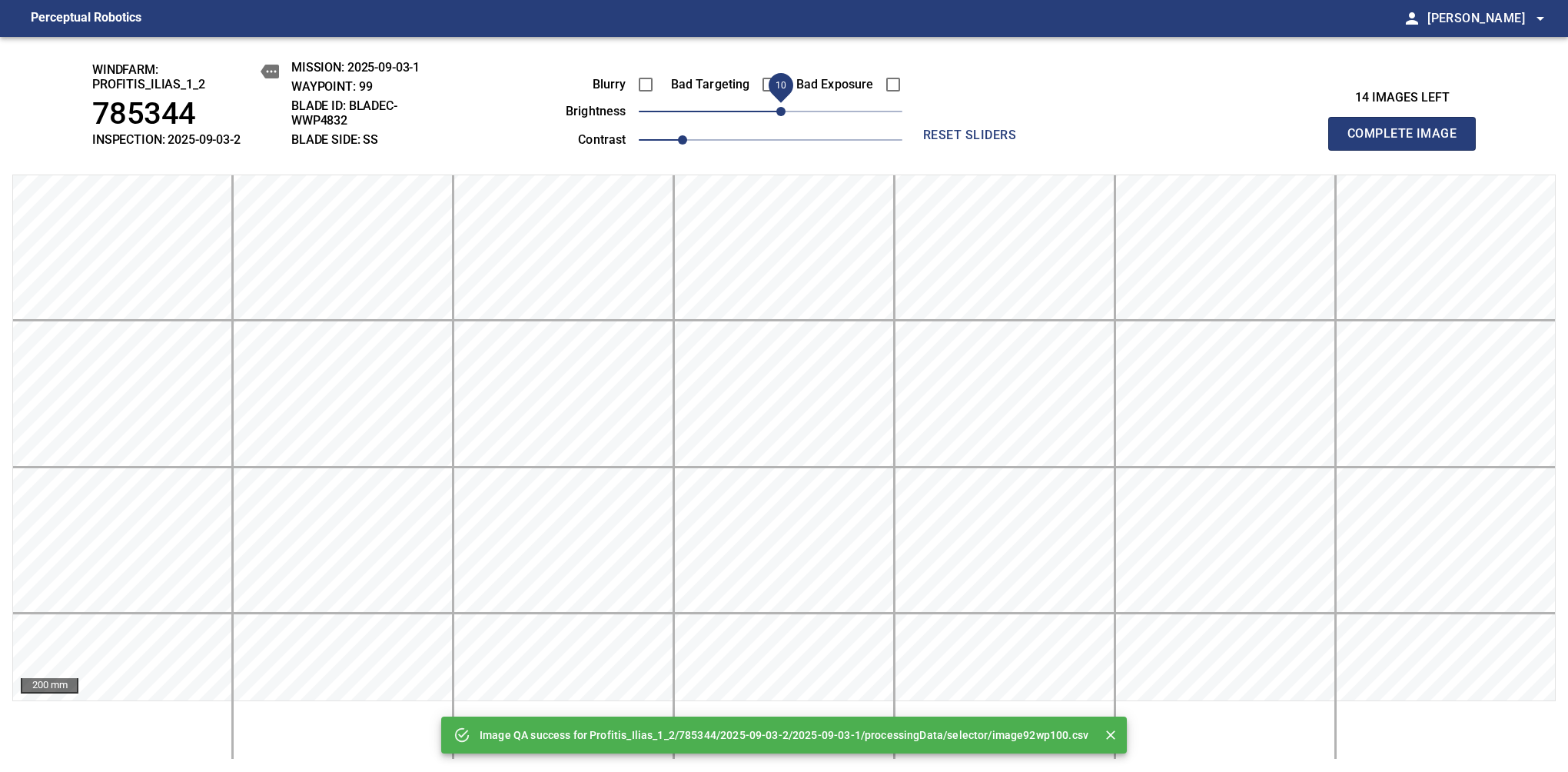
click at [783, 103] on div "Blurry Bad Targeting Bad Exposure brightness 10 contrast 1" at bounding box center [717, 109] width 371 height 82
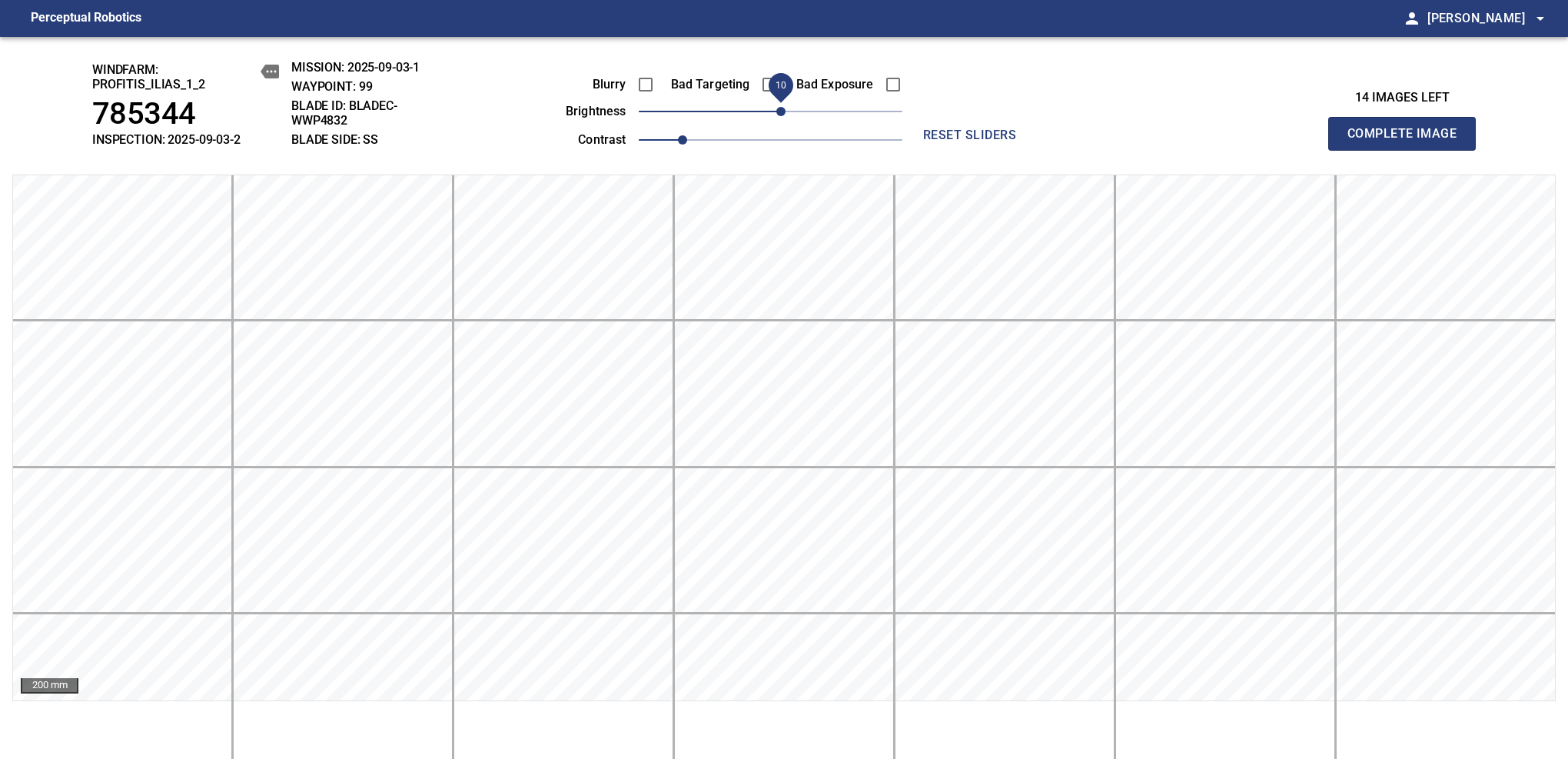
click at [990, 142] on span "Complete Image" at bounding box center [1402, 133] width 114 height 21
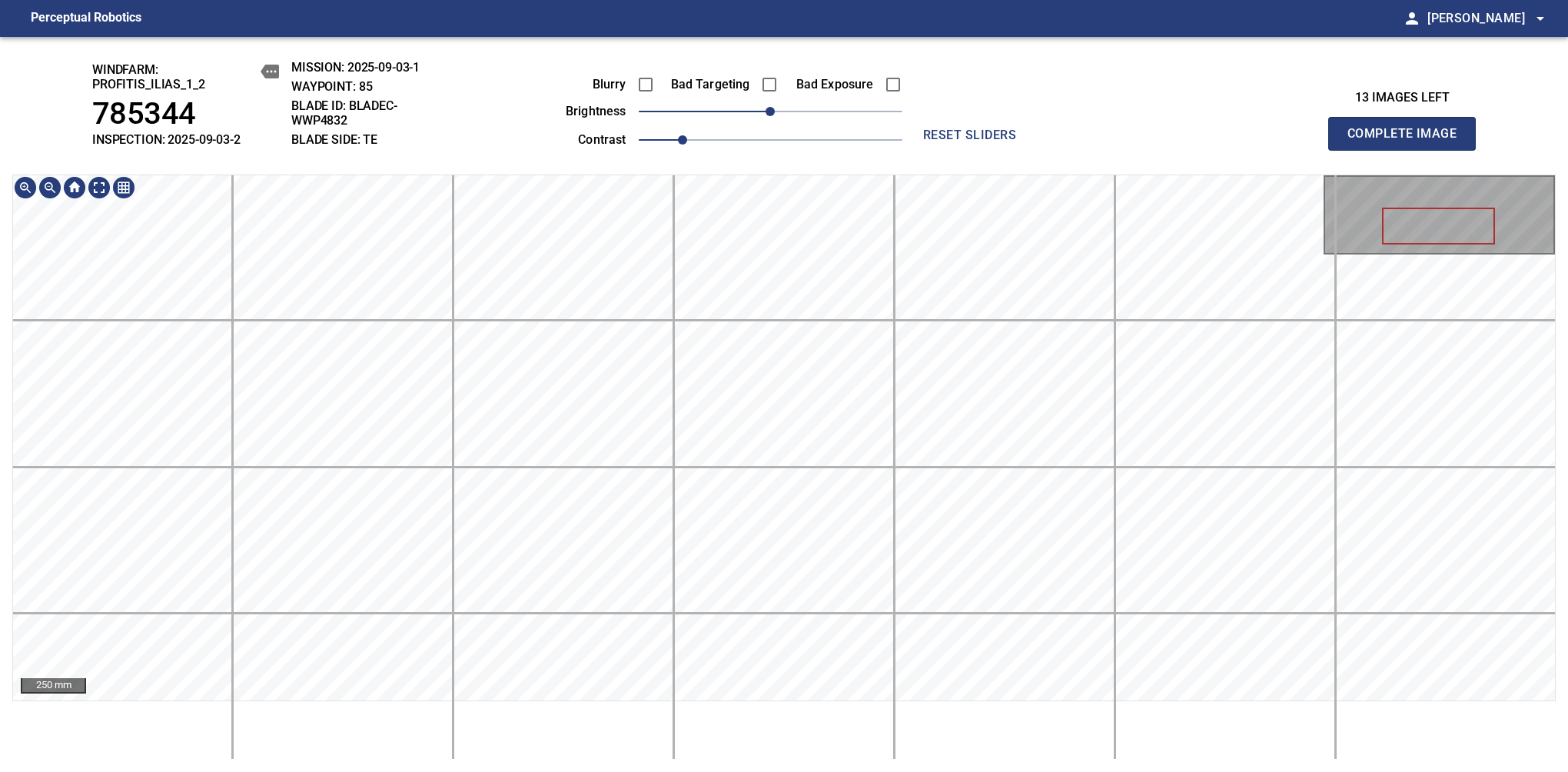
click at [721, 154] on div "windfarm: Profitis_Ilias_1_2 785344 INSPECTION: 2025-09-03-2 MISSION: 2025-09-0…" at bounding box center [784, 404] width 1568 height 735
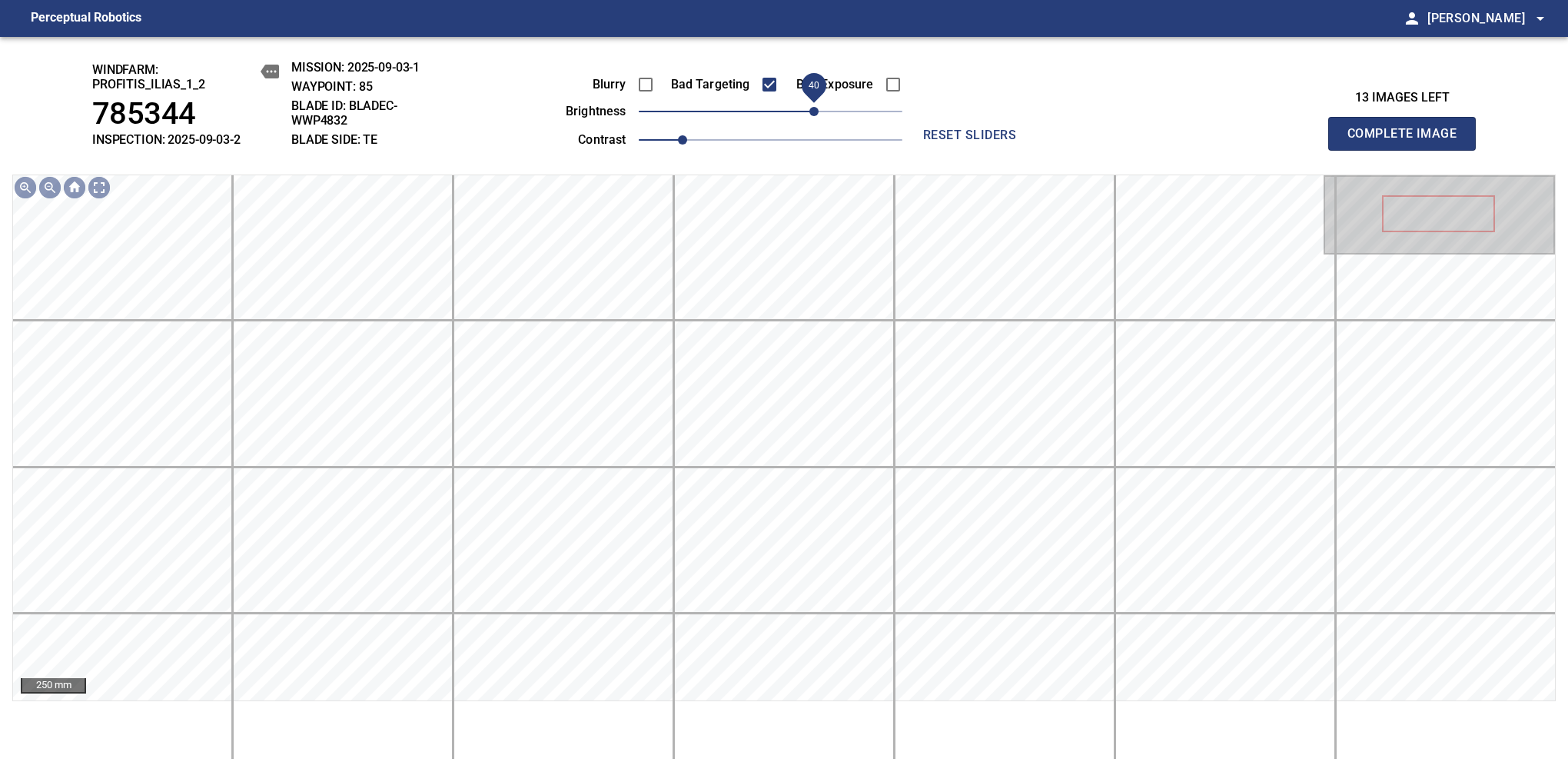
drag, startPoint x: 779, startPoint y: 111, endPoint x: 815, endPoint y: 111, distance: 36.0
click at [815, 111] on span "40" at bounding box center [813, 111] width 9 height 9
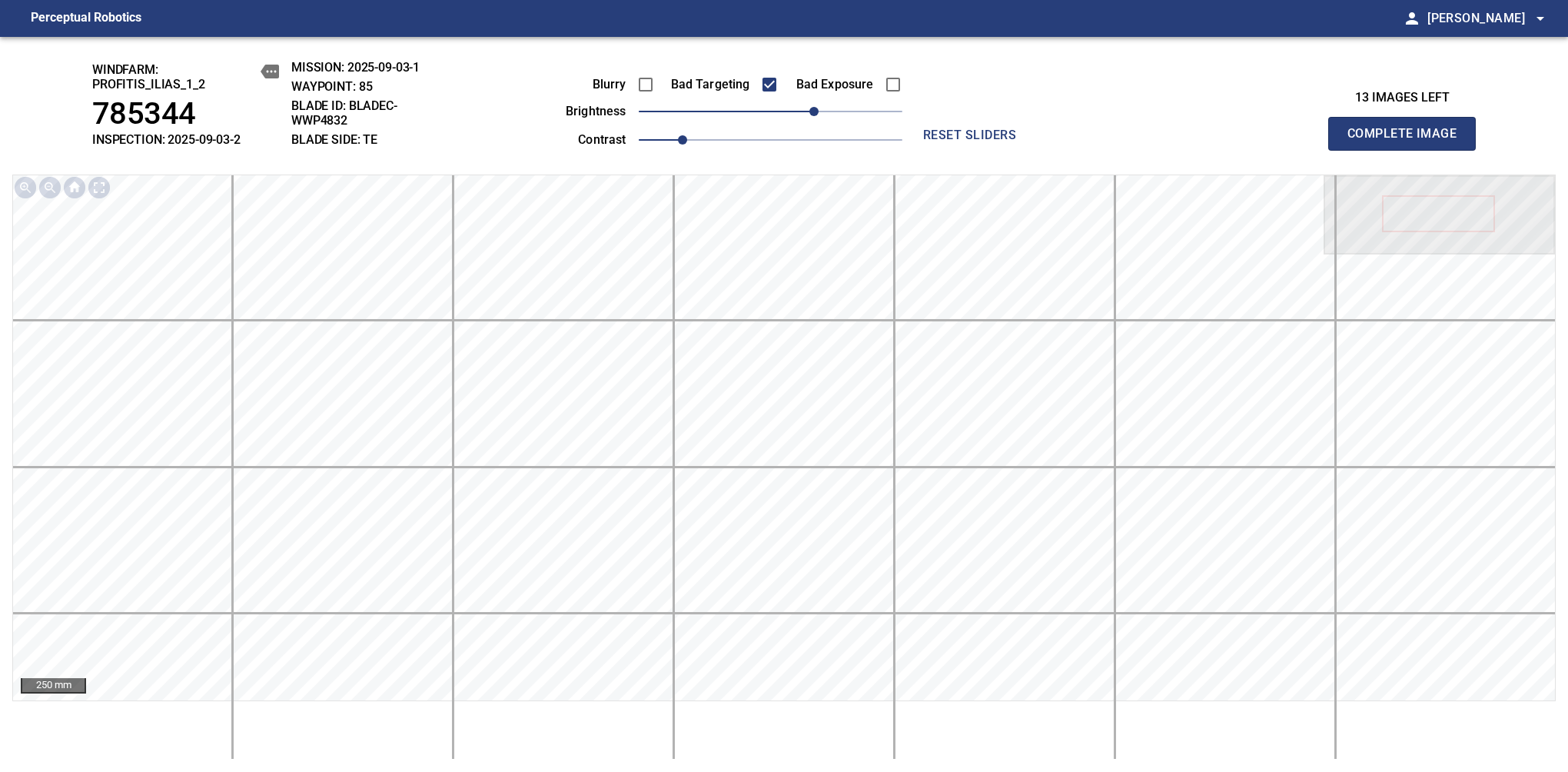
click at [990, 142] on span "Complete Image" at bounding box center [1402, 133] width 114 height 21
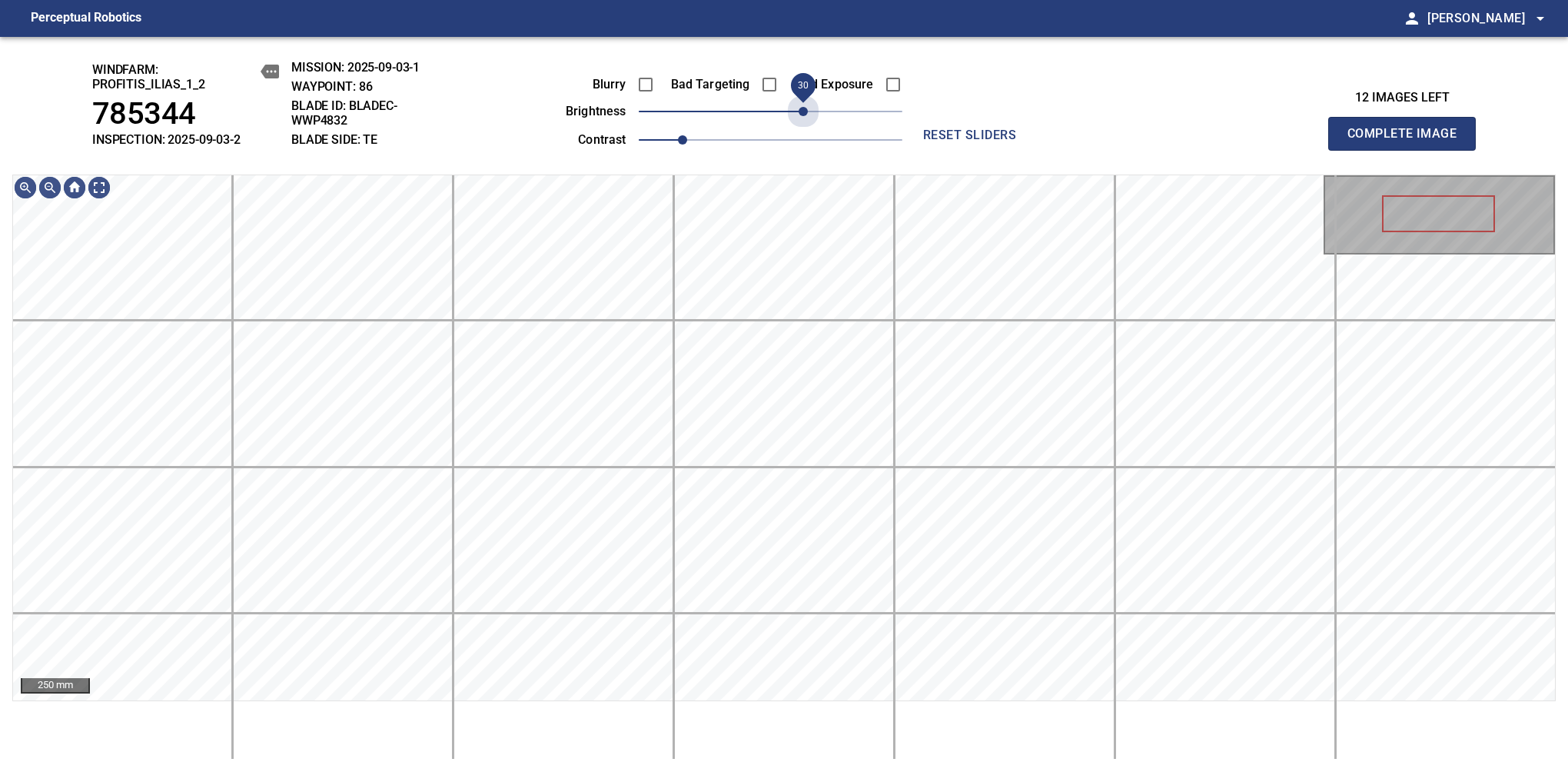
drag, startPoint x: 768, startPoint y: 109, endPoint x: 801, endPoint y: 138, distance: 43.9
click at [801, 138] on div "Blurry Bad Targeting Bad Exposure brightness 30 contrast 1" at bounding box center [717, 109] width 371 height 82
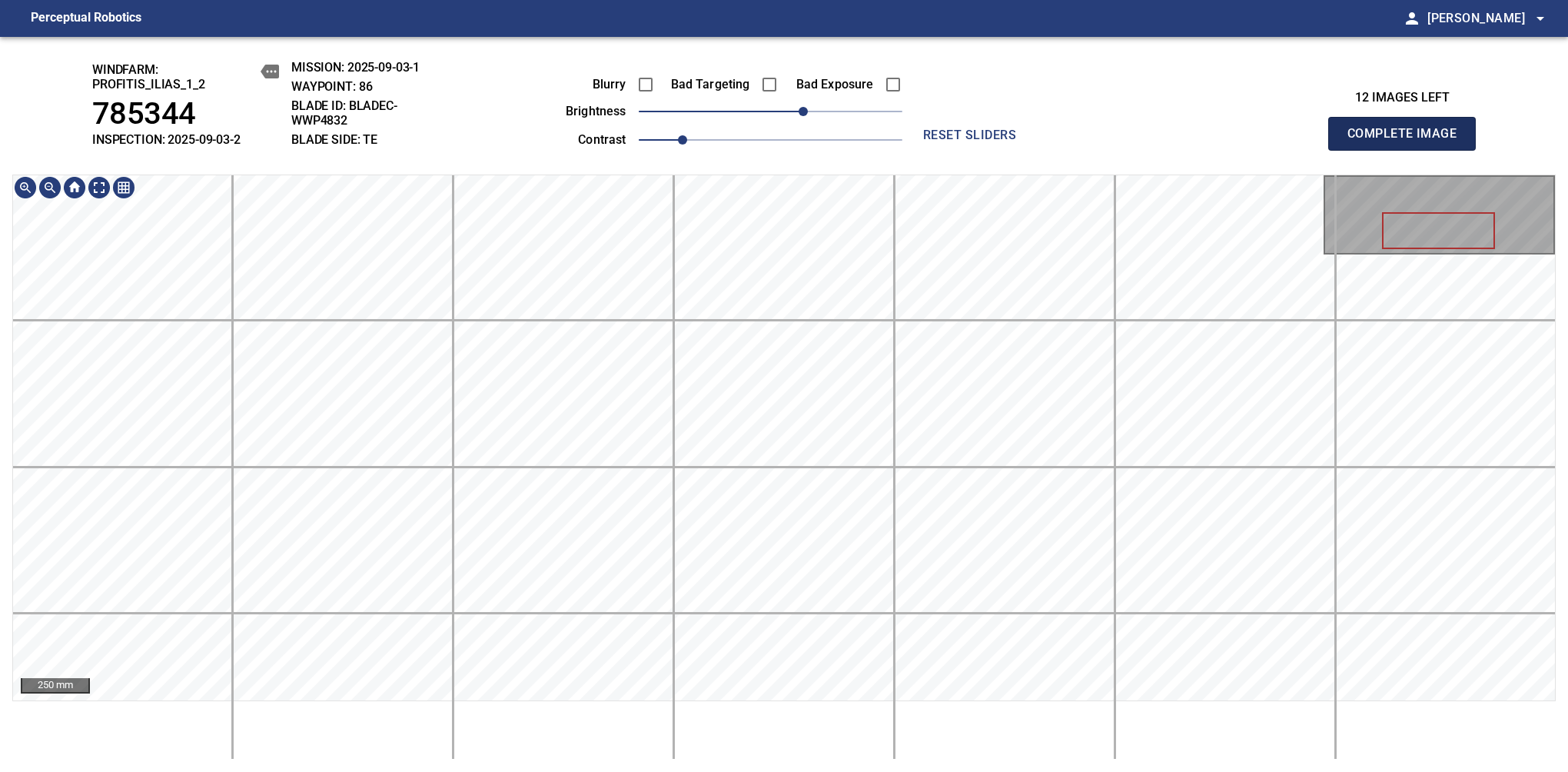
click at [990, 142] on span "Complete Image" at bounding box center [1402, 133] width 114 height 21
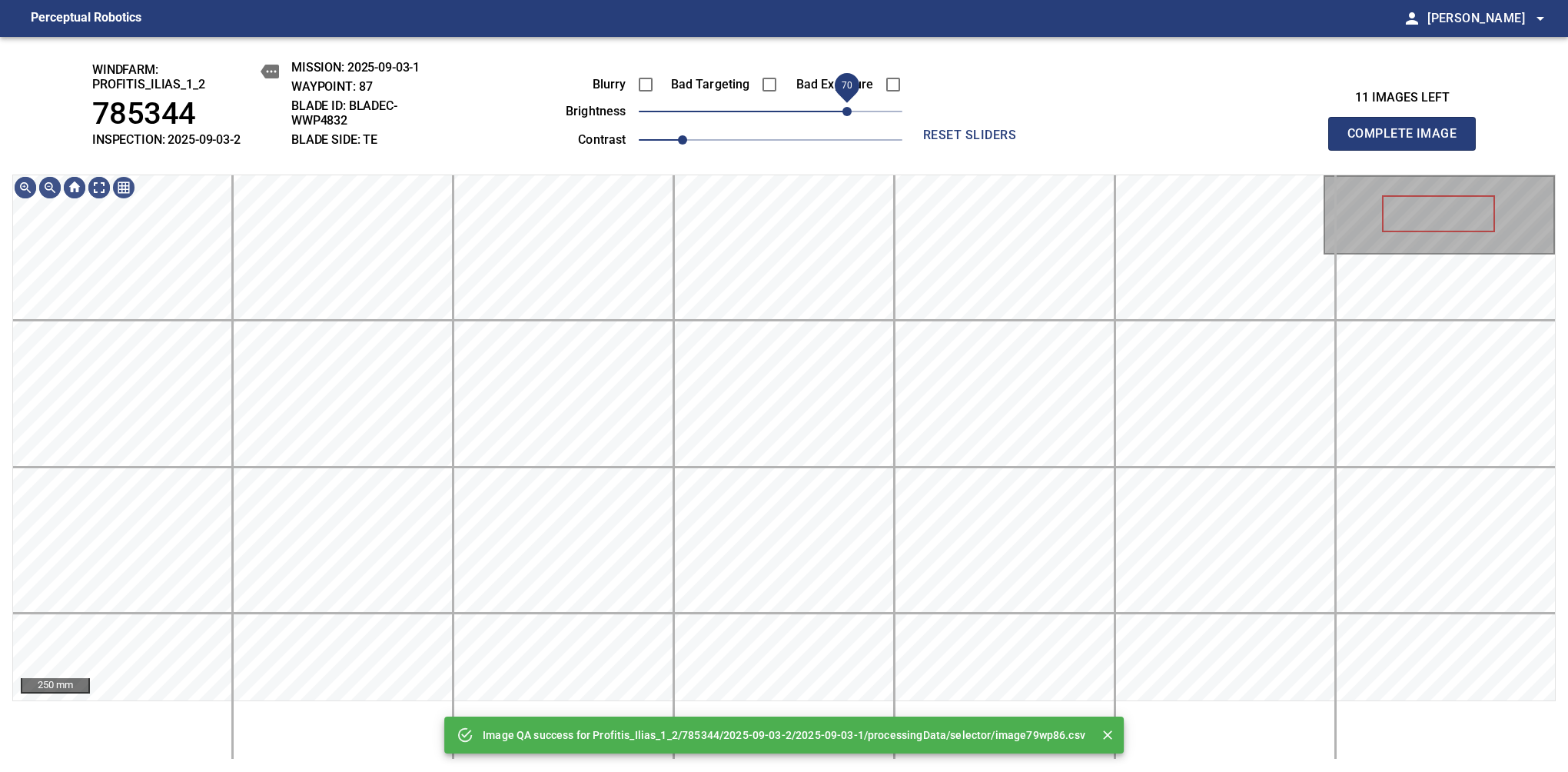
drag, startPoint x: 812, startPoint y: 114, endPoint x: 847, endPoint y: 114, distance: 35.0
click at [847, 114] on span "70" at bounding box center [846, 111] width 9 height 9
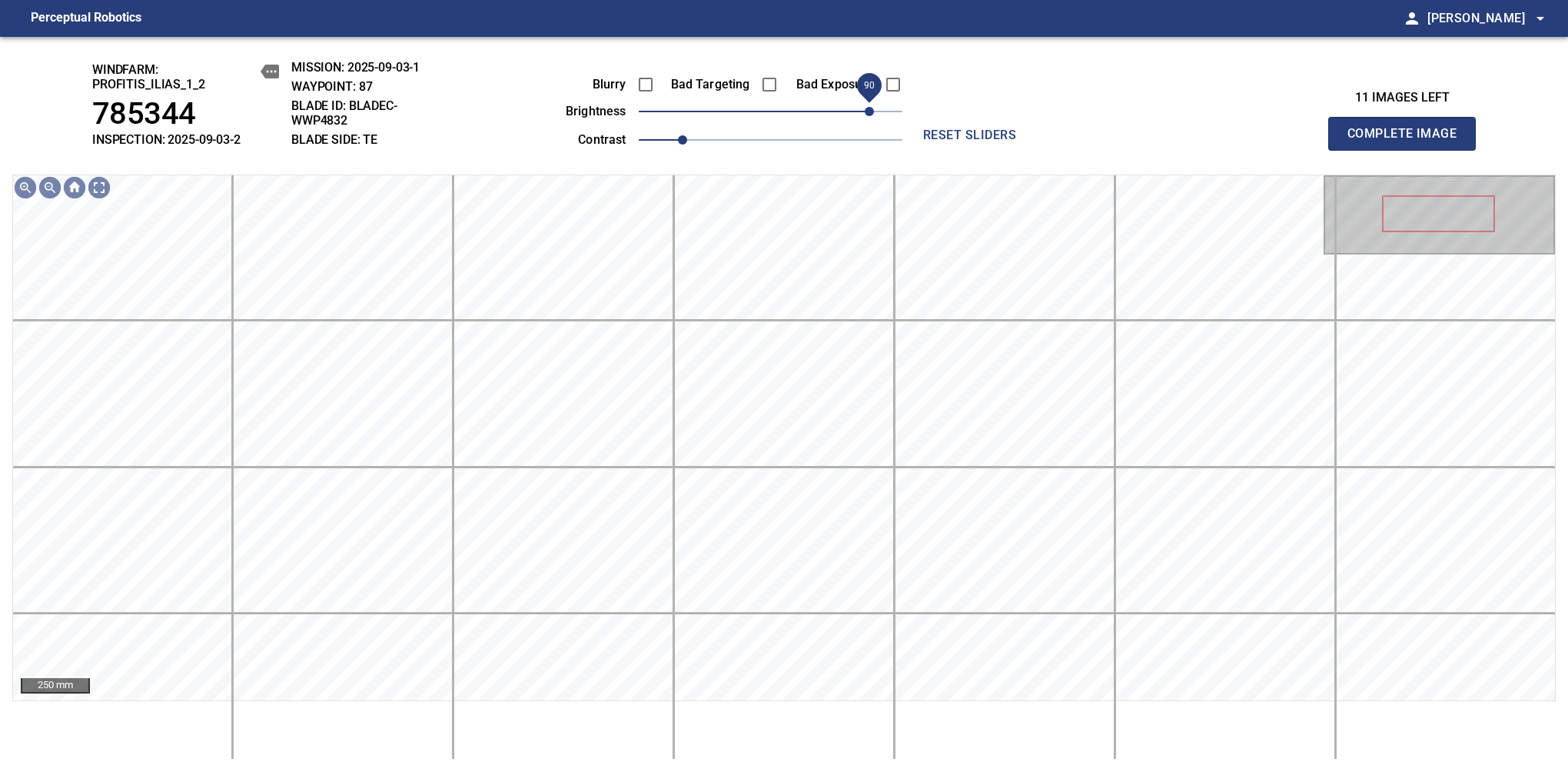
drag, startPoint x: 851, startPoint y: 114, endPoint x: 868, endPoint y: 108, distance: 18.0
click at [868, 108] on span "90" at bounding box center [868, 111] width 9 height 9
drag, startPoint x: 684, startPoint y: 148, endPoint x: 704, endPoint y: 140, distance: 21.5
click at [704, 140] on span "1.1" at bounding box center [704, 139] width 9 height 9
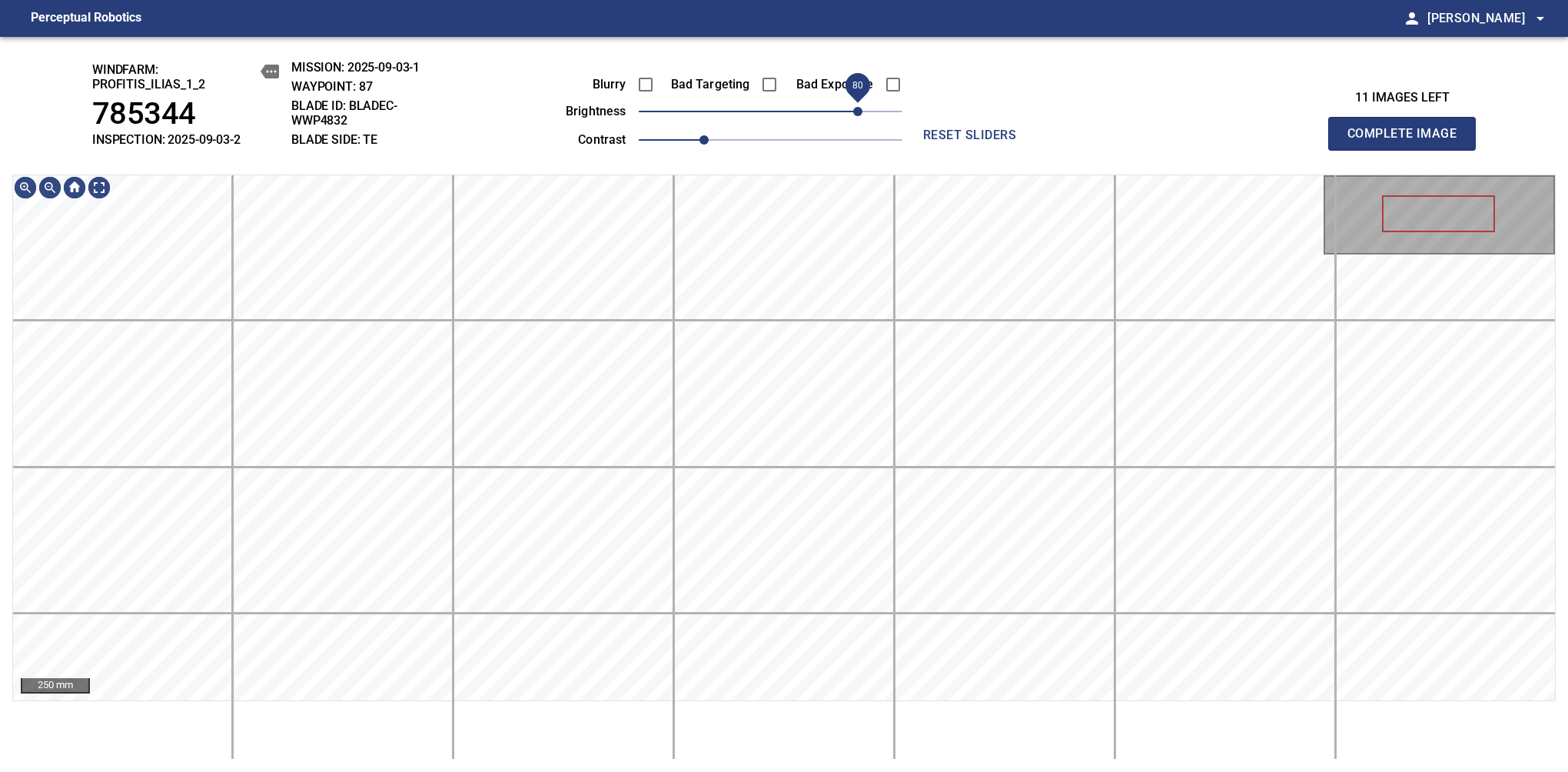
click at [857, 108] on span "80" at bounding box center [857, 111] width 9 height 9
click at [990, 142] on span "Complete Image" at bounding box center [1402, 133] width 114 height 21
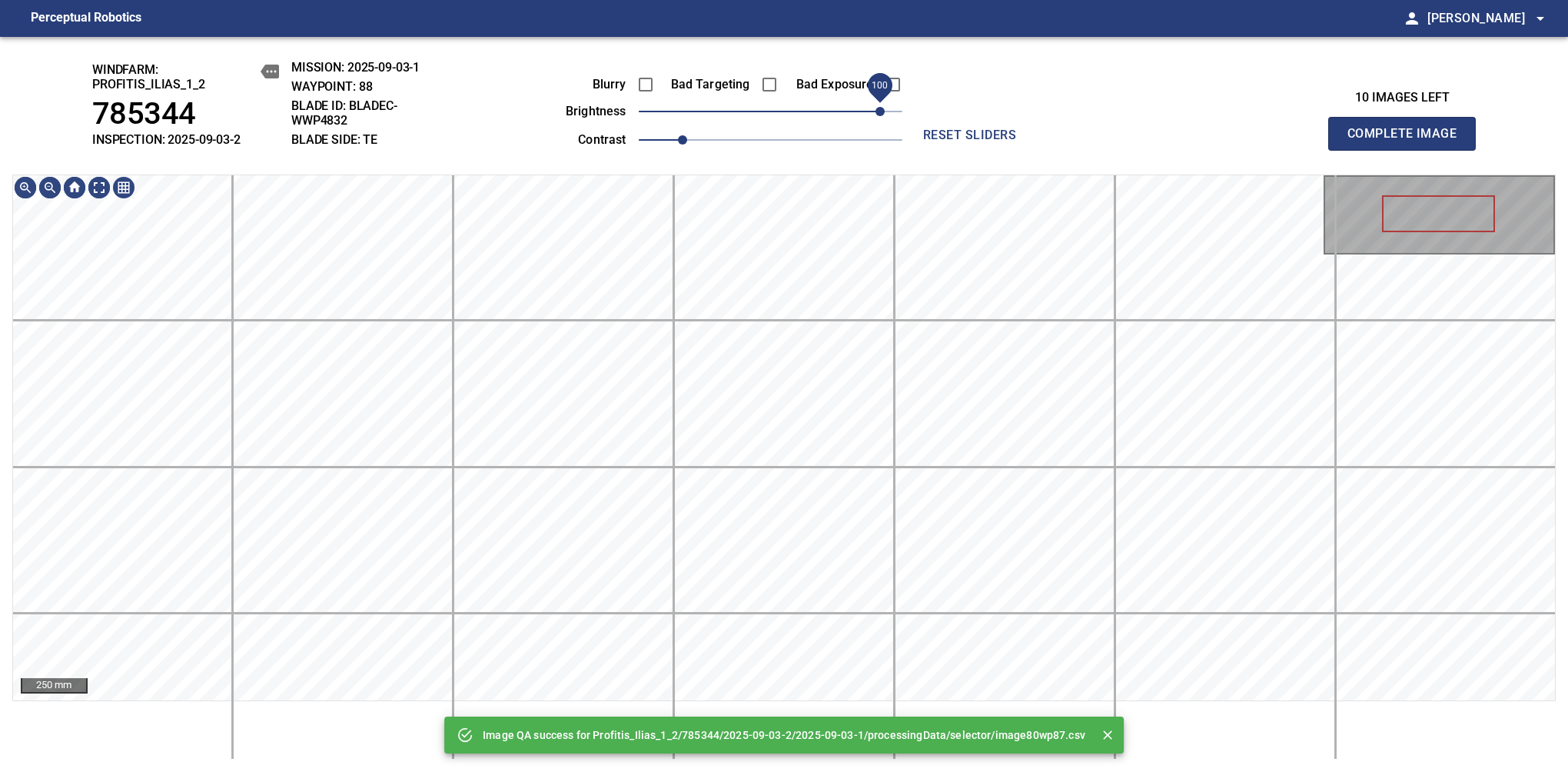
drag, startPoint x: 778, startPoint y: 117, endPoint x: 879, endPoint y: 109, distance: 101.3
click at [879, 109] on span "100" at bounding box center [879, 111] width 9 height 9
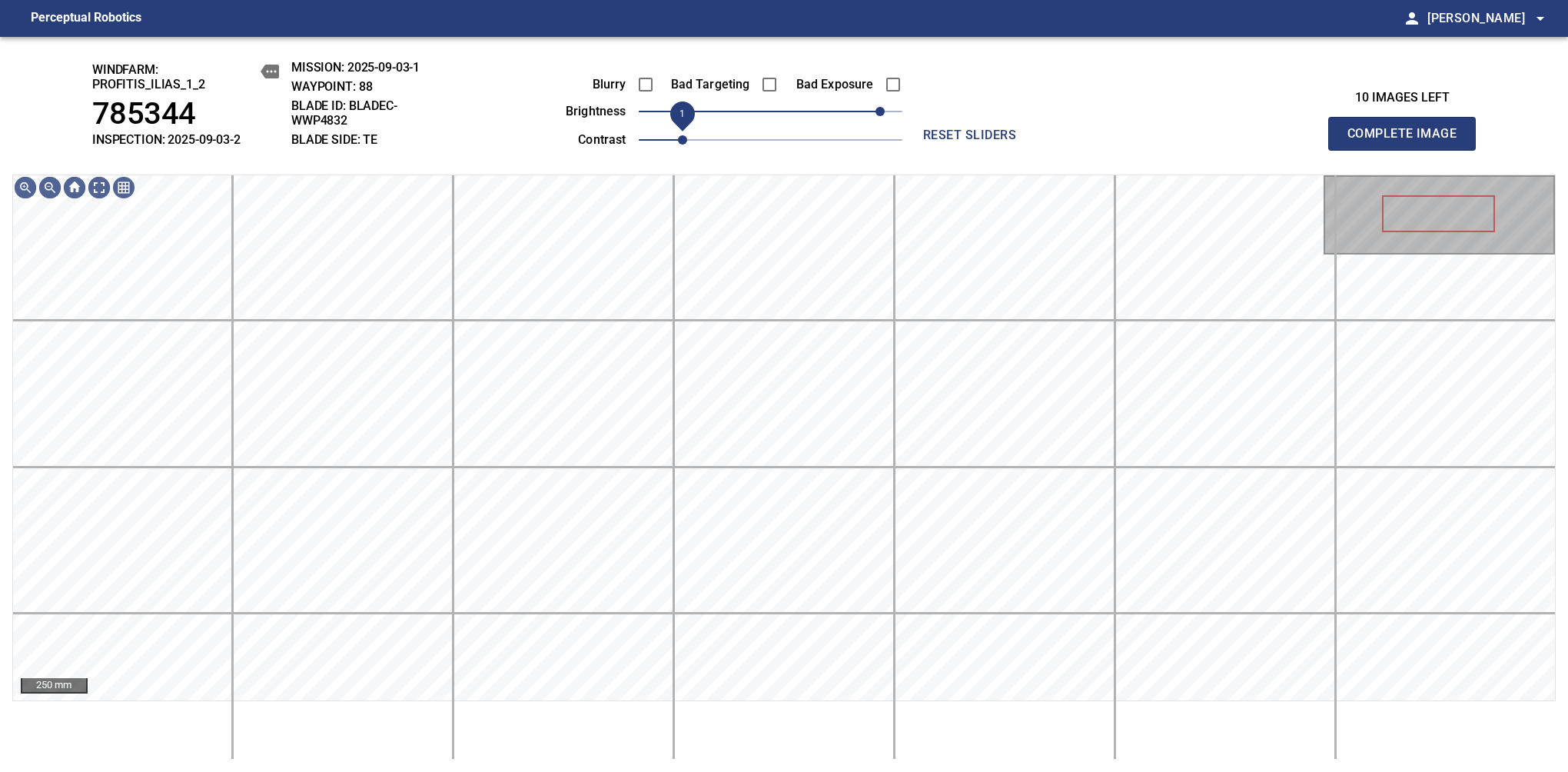
drag, startPoint x: 674, startPoint y: 143, endPoint x: 688, endPoint y: 143, distance: 14.0
click at [687, 143] on span "1" at bounding box center [682, 139] width 9 height 9
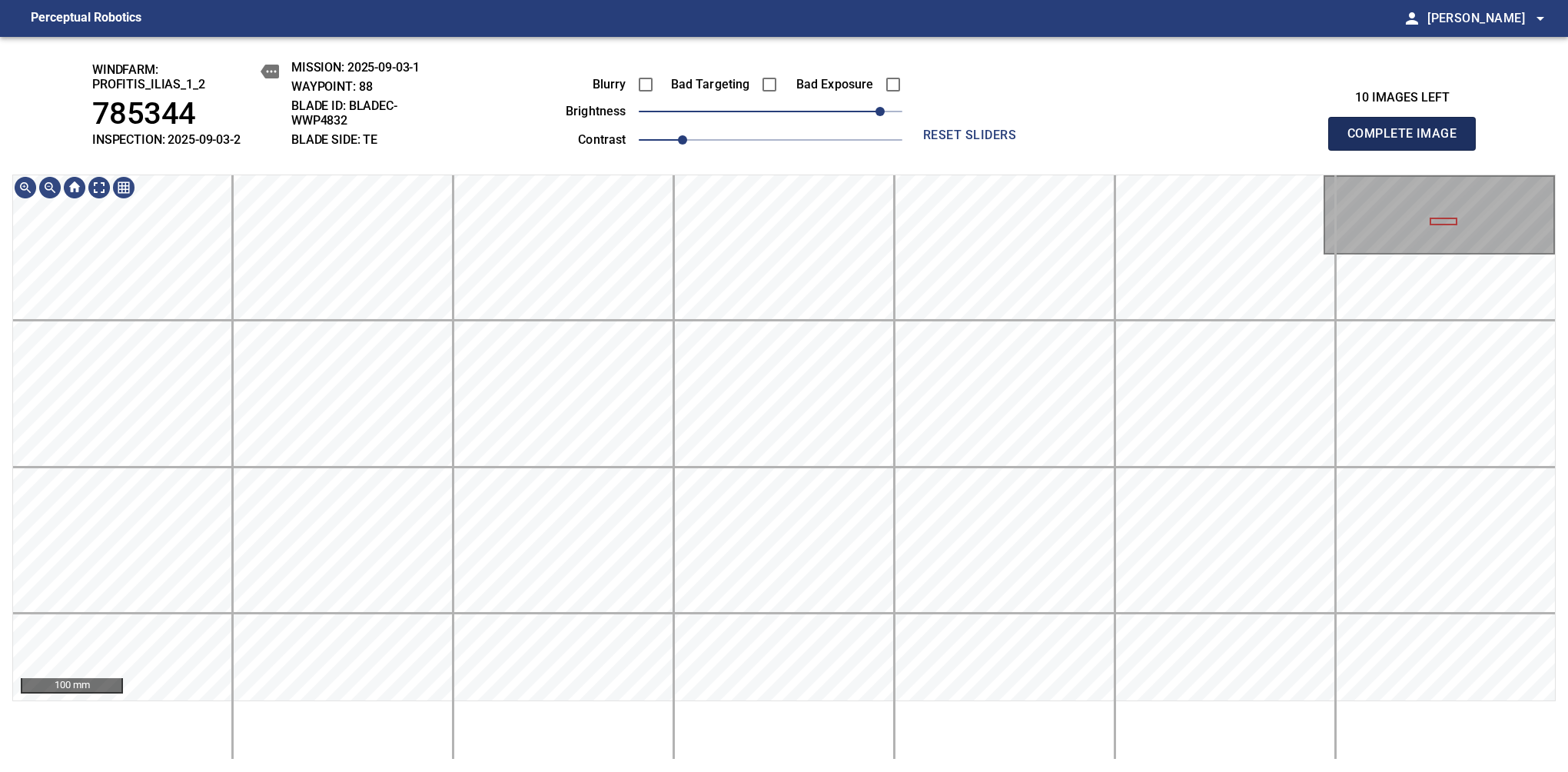
click at [990, 142] on span "Complete Image" at bounding box center [1402, 133] width 114 height 21
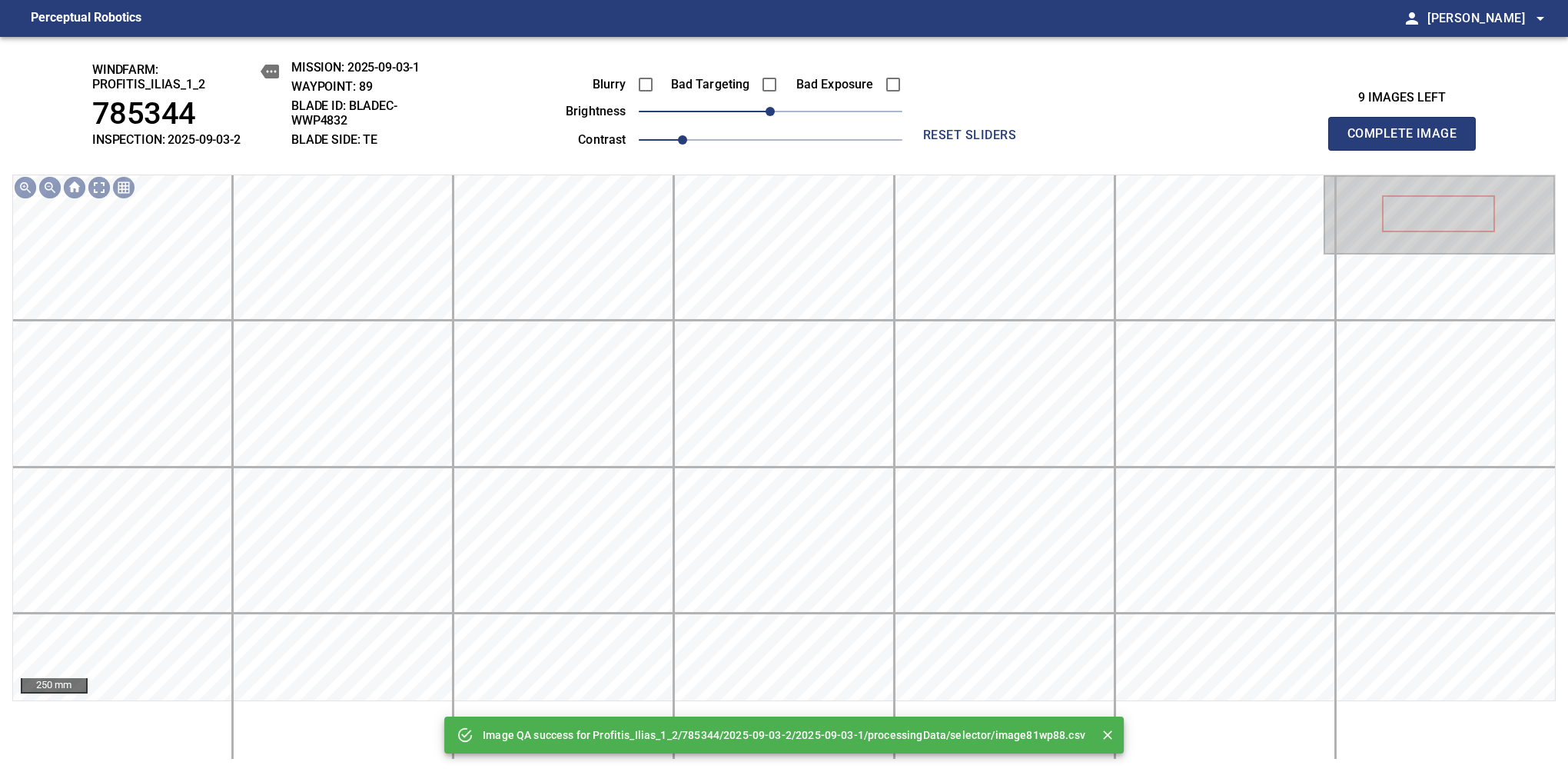
click at [855, 110] on div "Blurry Bad Targeting Bad Exposure brightness 0 contrast 1" at bounding box center [717, 109] width 371 height 82
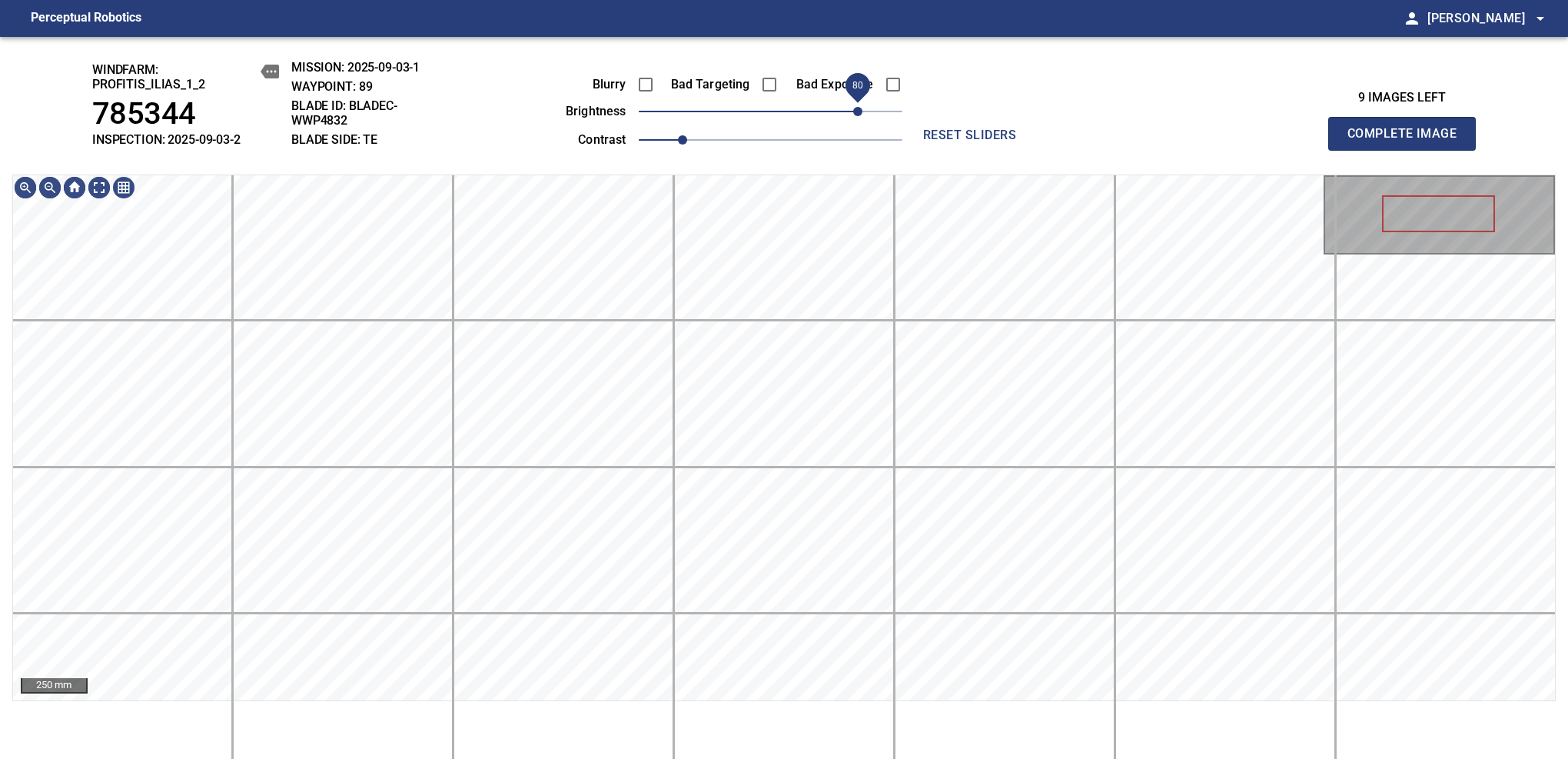
drag, startPoint x: 814, startPoint y: 114, endPoint x: 862, endPoint y: 113, distance: 48.0
click at [862, 113] on span "80" at bounding box center [770, 111] width 264 height 21
drag, startPoint x: 667, startPoint y: 137, endPoint x: 688, endPoint y: 143, distance: 21.8
click at [687, 143] on span "1" at bounding box center [682, 139] width 9 height 9
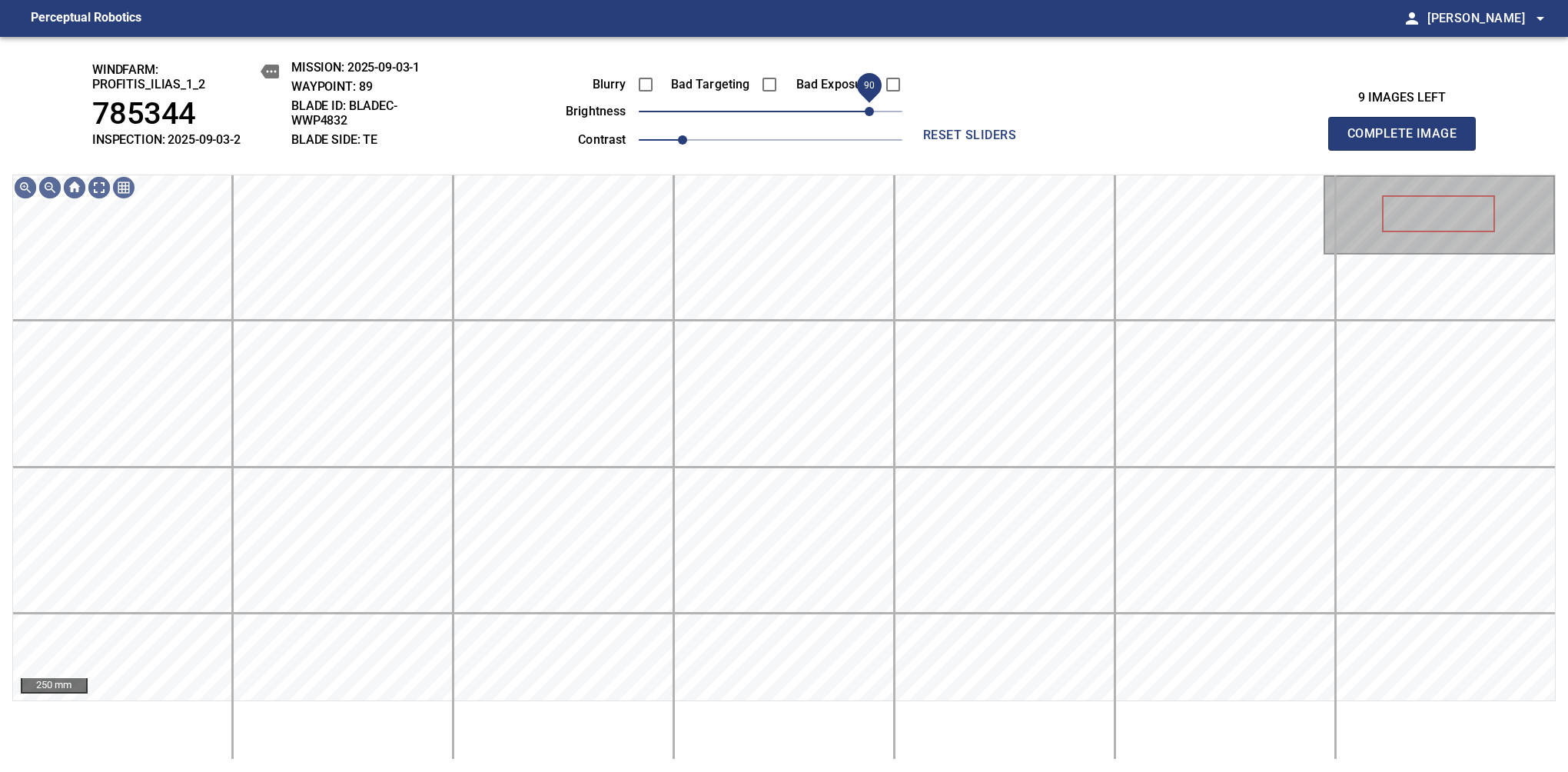
click at [864, 110] on span "90" at bounding box center [868, 111] width 9 height 9
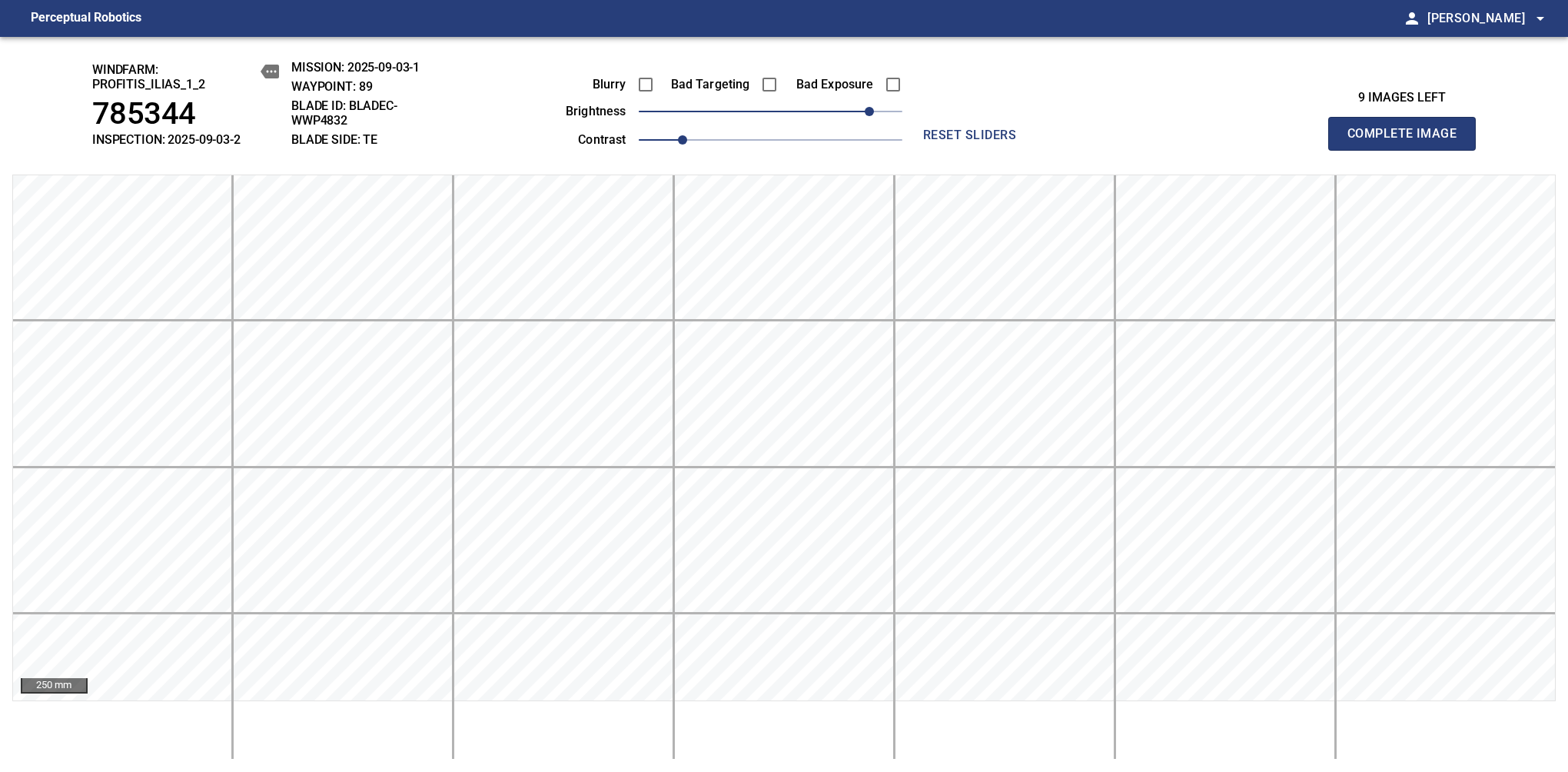
click at [990, 142] on span "Complete Image" at bounding box center [1402, 133] width 114 height 21
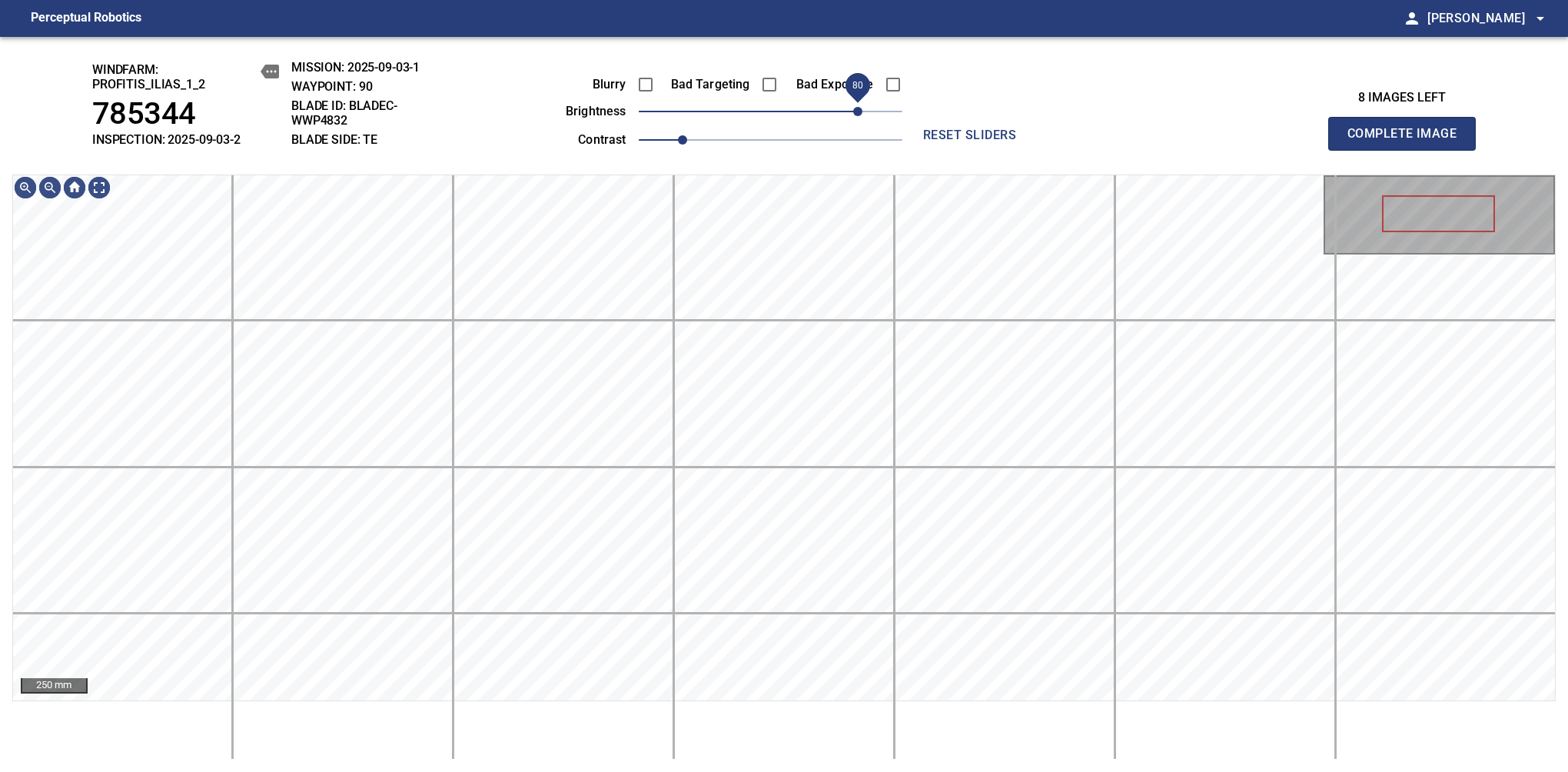
drag, startPoint x: 827, startPoint y: 108, endPoint x: 862, endPoint y: 103, distance: 35.4
click at [862, 103] on span "80" at bounding box center [770, 111] width 264 height 21
drag, startPoint x: 695, startPoint y: 148, endPoint x: 706, endPoint y: 151, distance: 11.4
click at [706, 144] on span "1.1" at bounding box center [704, 139] width 9 height 9
click at [906, 70] on div "Blurry Bad Targeting Bad Exposure brightness 80 contrast 1.1 reset sliders" at bounding box center [784, 105] width 667 height 91
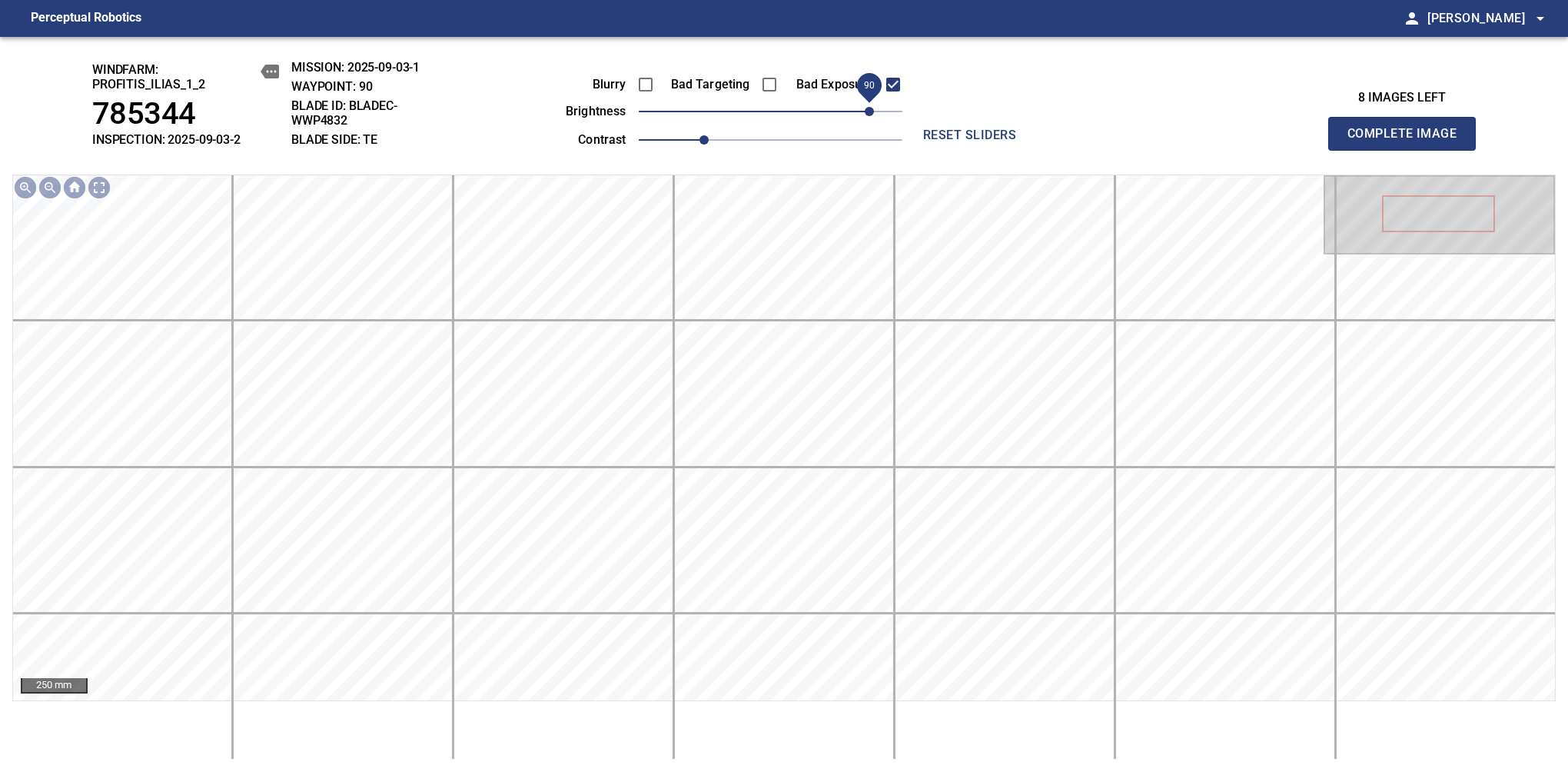
click at [868, 107] on span "90" at bounding box center [868, 111] width 9 height 9
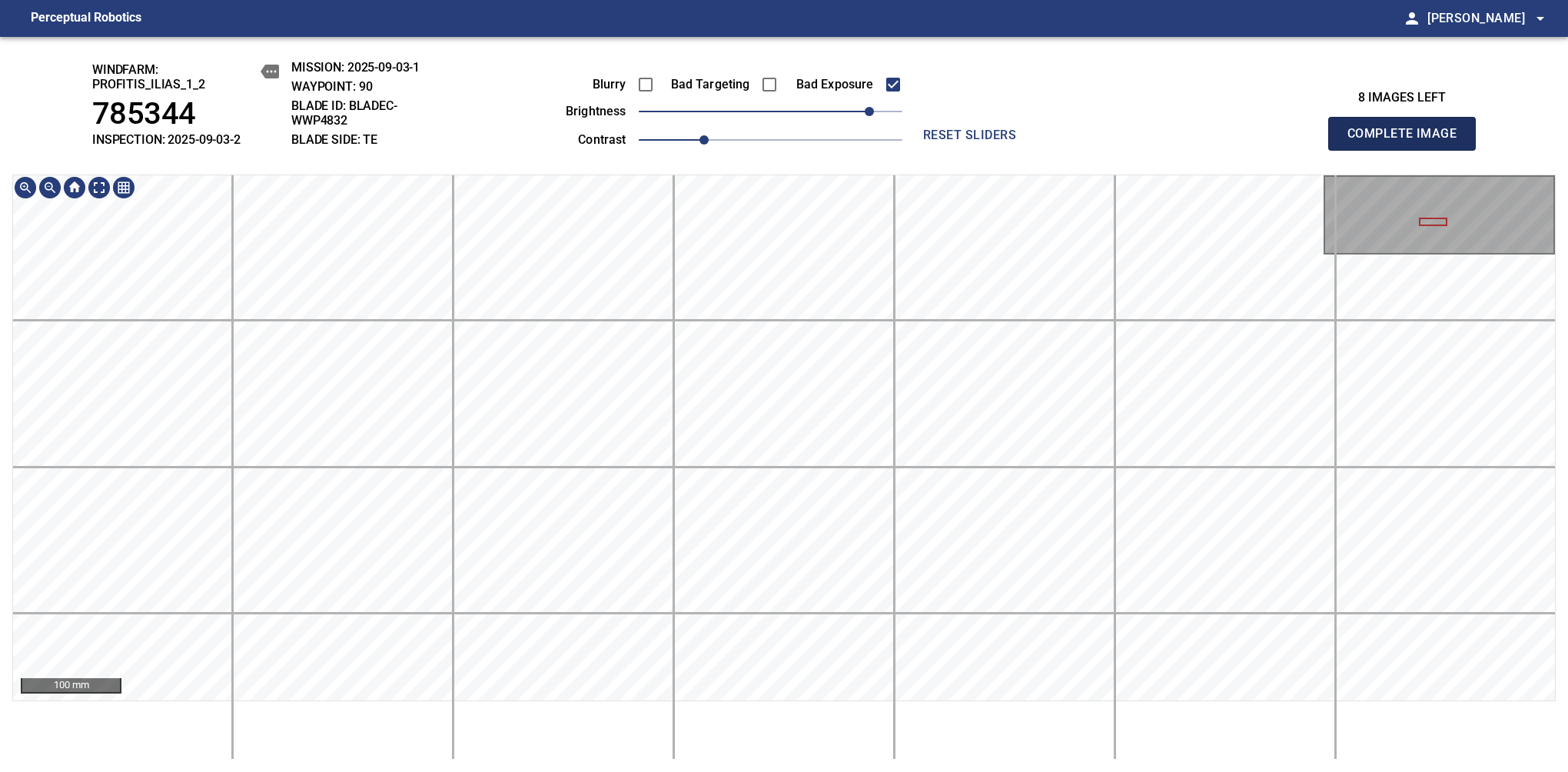
click at [1408, 142] on span "Complete Image" at bounding box center [1402, 133] width 114 height 21
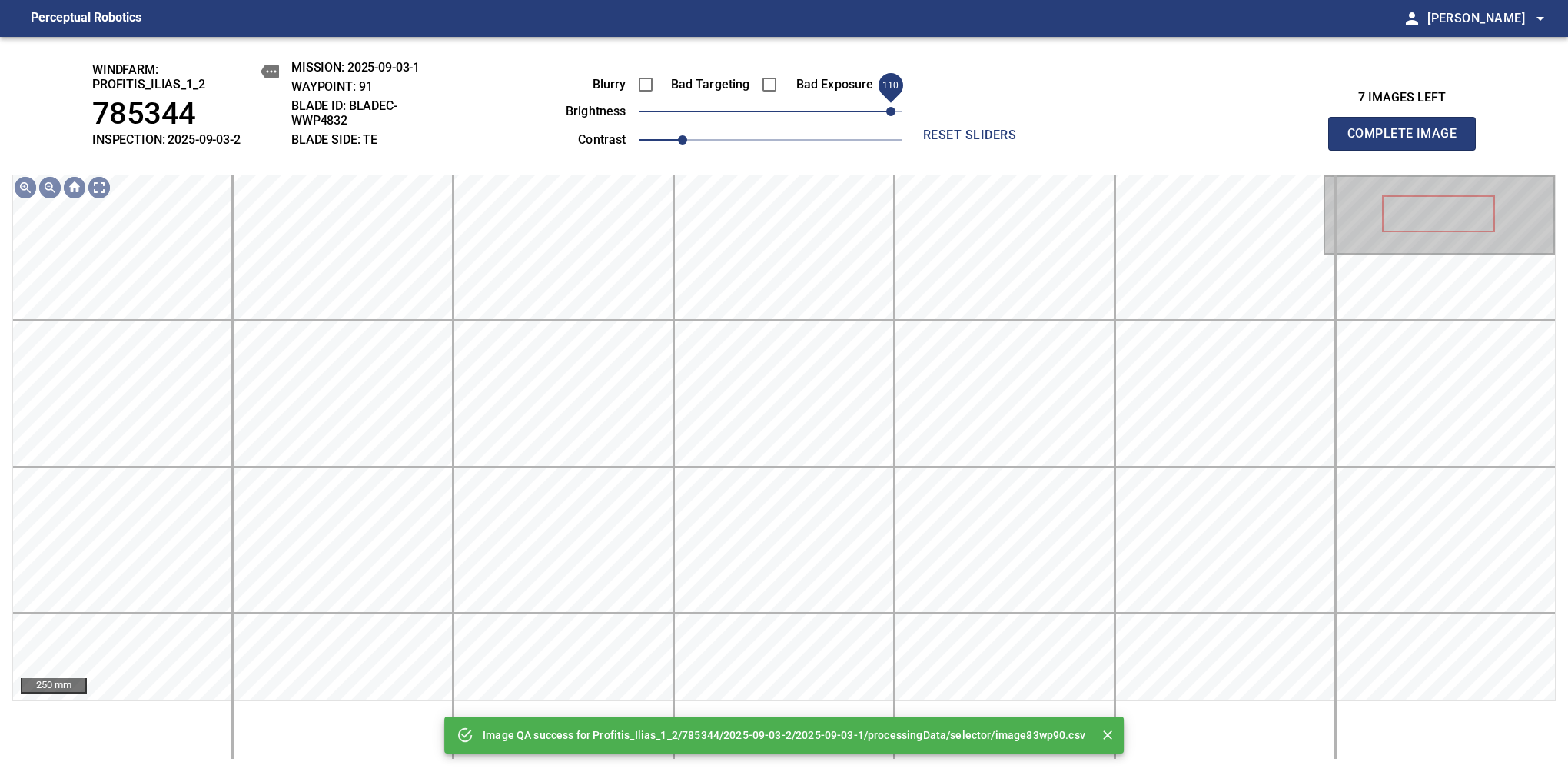
drag, startPoint x: 827, startPoint y: 114, endPoint x: 895, endPoint y: 122, distance: 68.5
click at [895, 122] on span "110" at bounding box center [770, 111] width 264 height 21
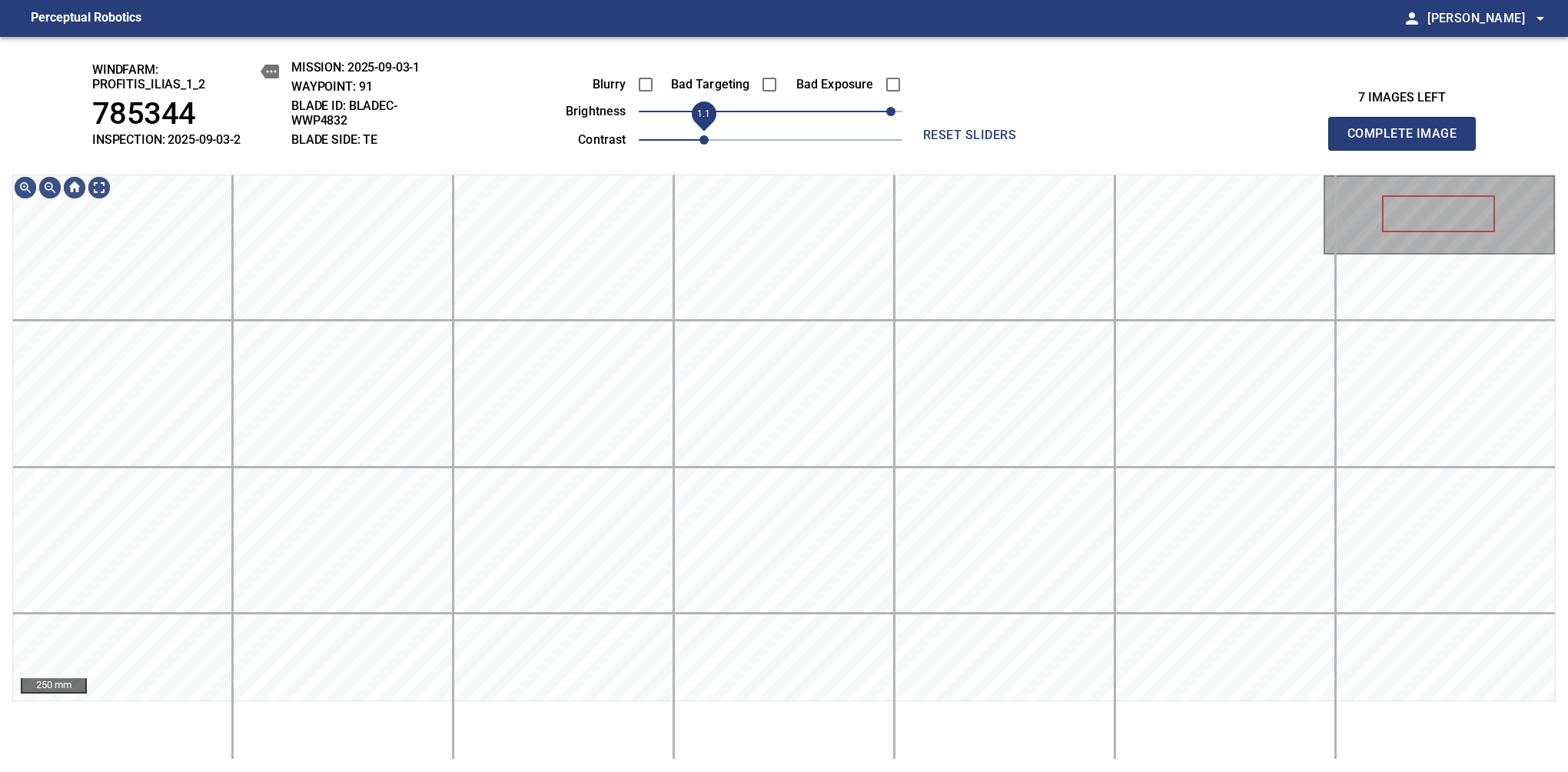
click at [700, 144] on span "1.1" at bounding box center [704, 139] width 9 height 9
click at [1112, 34] on main "Perceptual Robotics person [PERSON_NAME] arrow_drop_down windfarm: Profitis_Ili…" at bounding box center [784, 386] width 1568 height 772
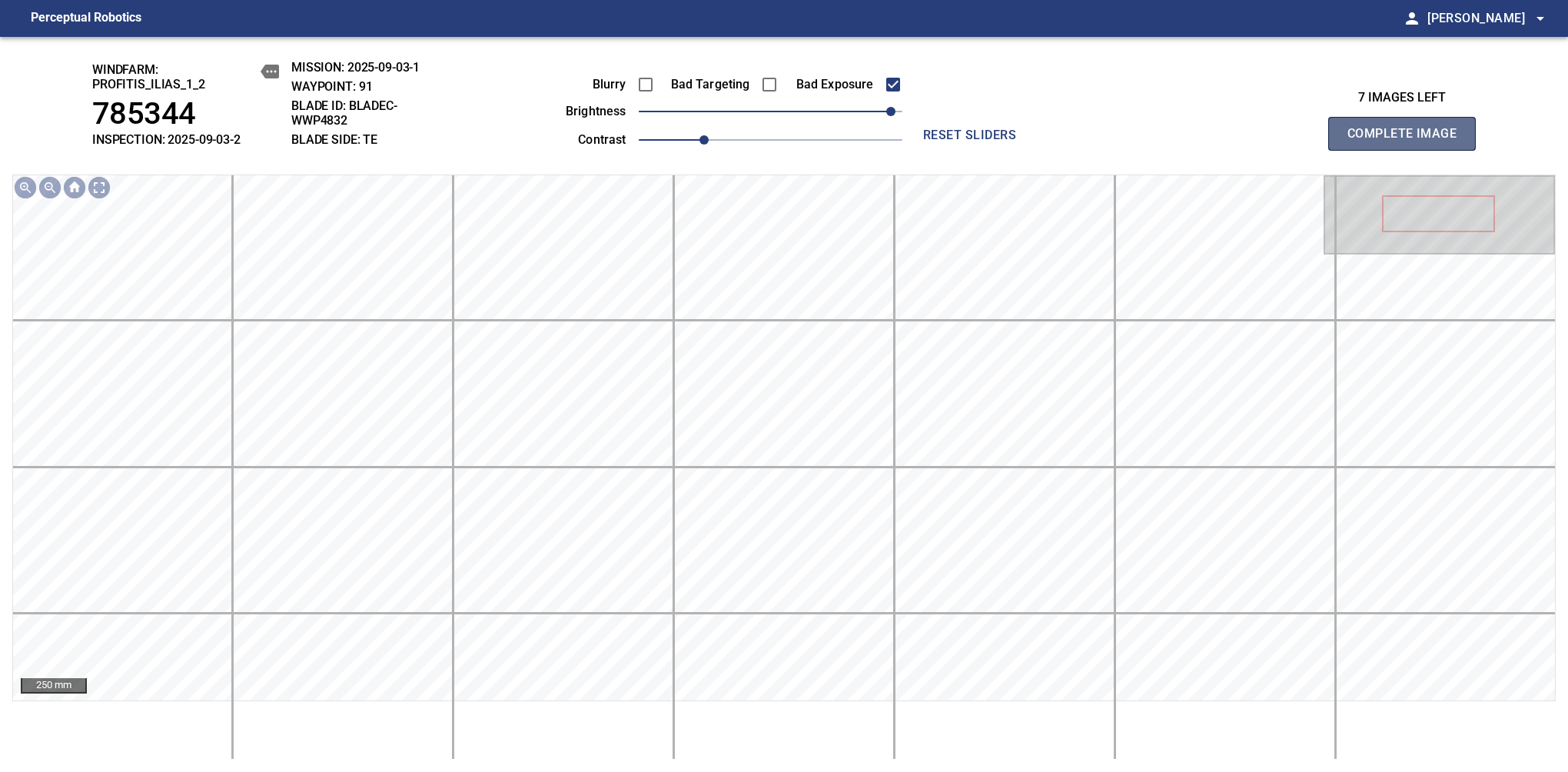
click at [1408, 142] on span "Complete Image" at bounding box center [1402, 133] width 114 height 21
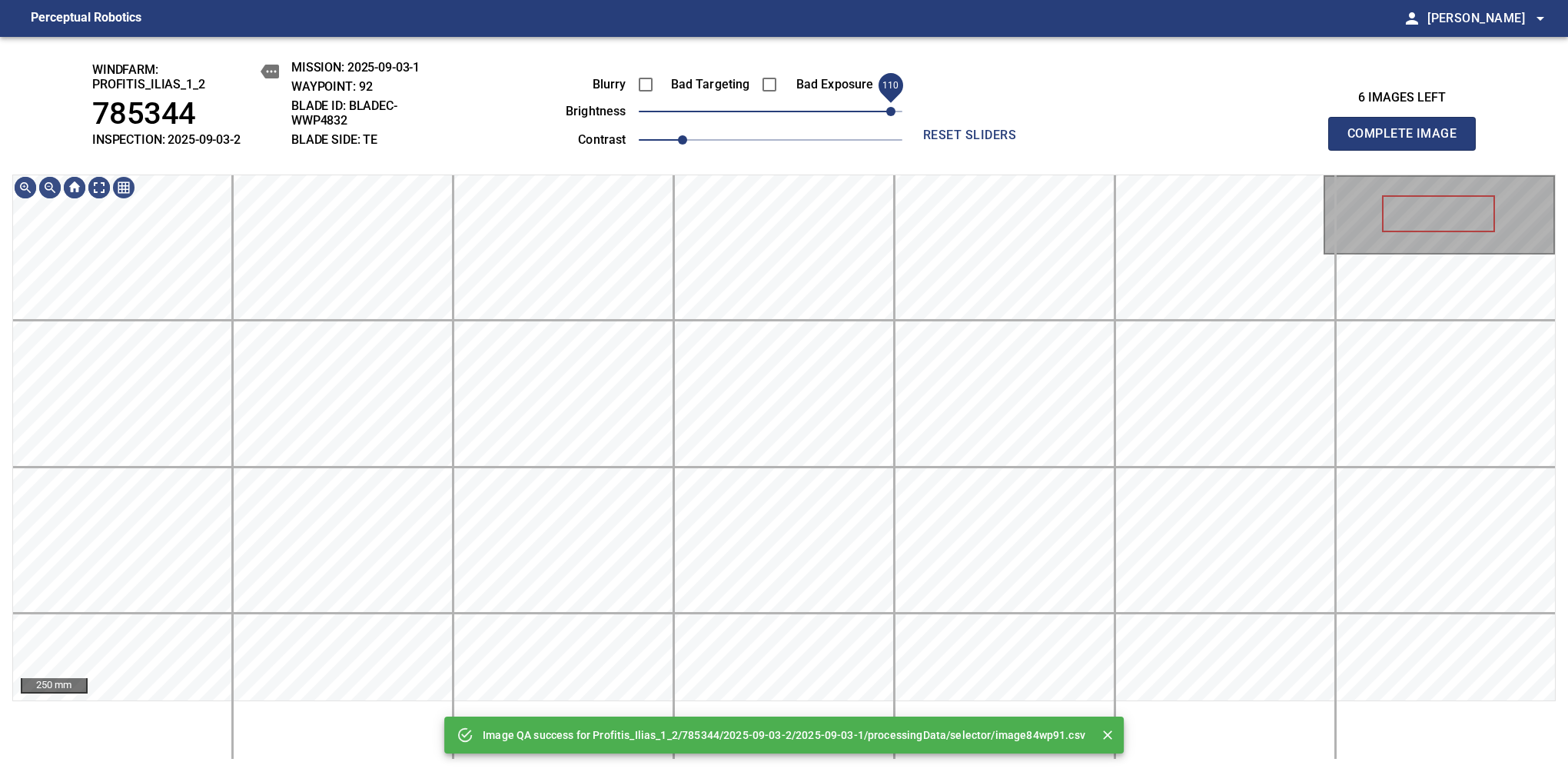
drag, startPoint x: 873, startPoint y: 114, endPoint x: 891, endPoint y: 109, distance: 18.7
click at [891, 109] on span "110" at bounding box center [770, 111] width 264 height 21
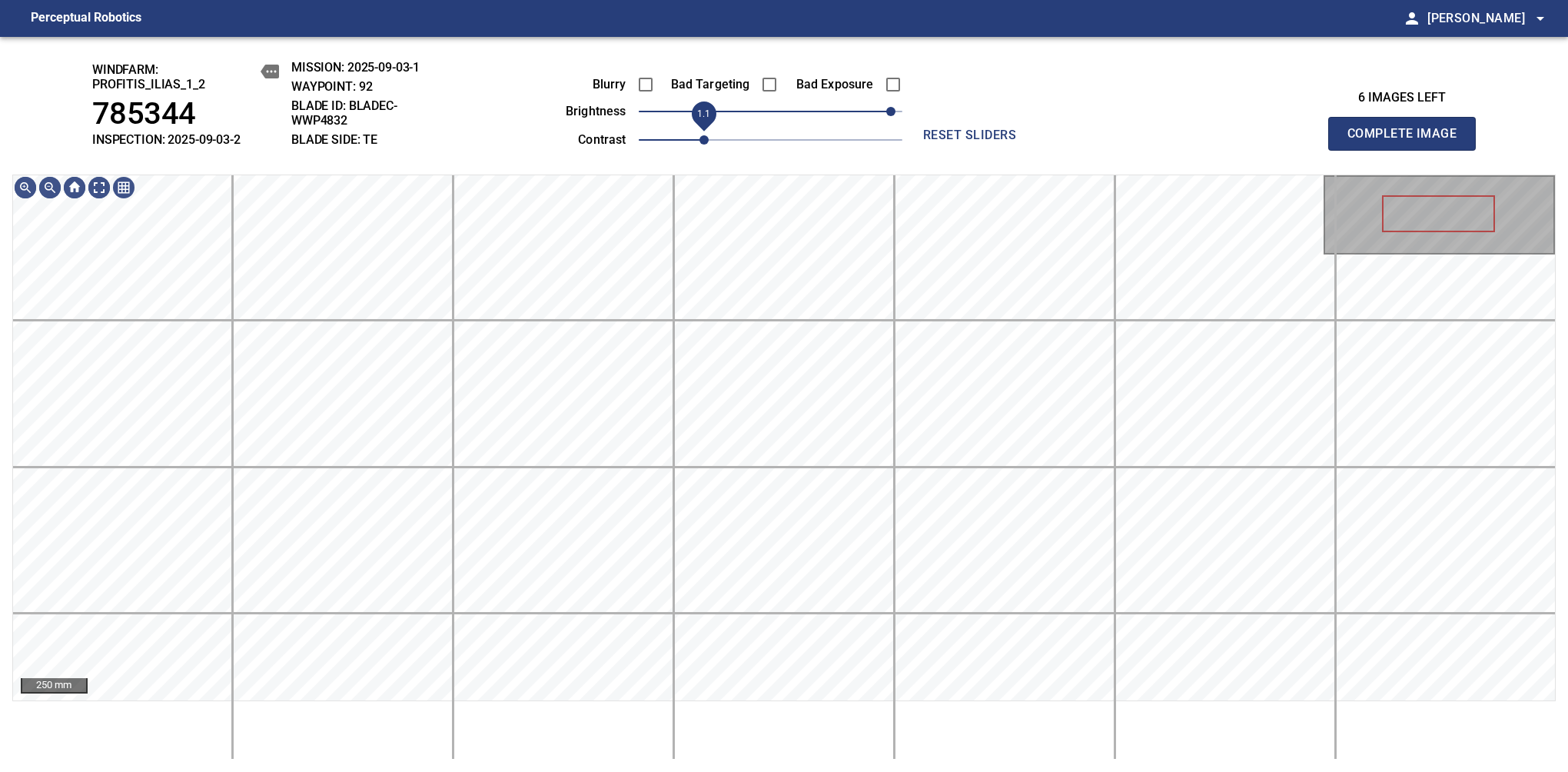
drag, startPoint x: 691, startPoint y: 140, endPoint x: 700, endPoint y: 140, distance: 9.0
click at [700, 140] on span "1.1" at bounding box center [704, 139] width 9 height 9
click at [1408, 142] on span "Complete Image" at bounding box center [1402, 133] width 114 height 21
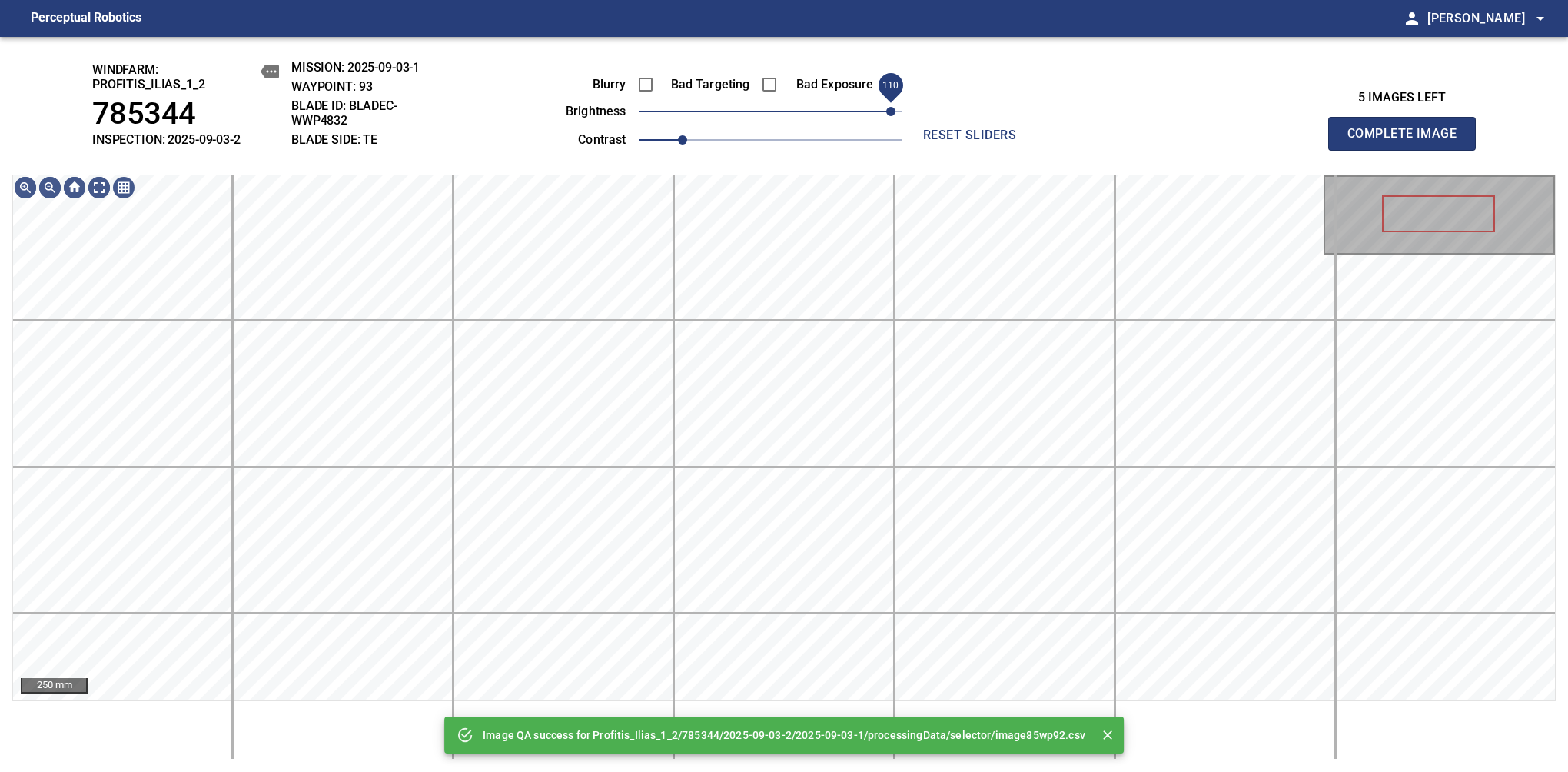
drag, startPoint x: 871, startPoint y: 110, endPoint x: 892, endPoint y: 119, distance: 22.8
click at [892, 119] on span "110" at bounding box center [770, 111] width 264 height 21
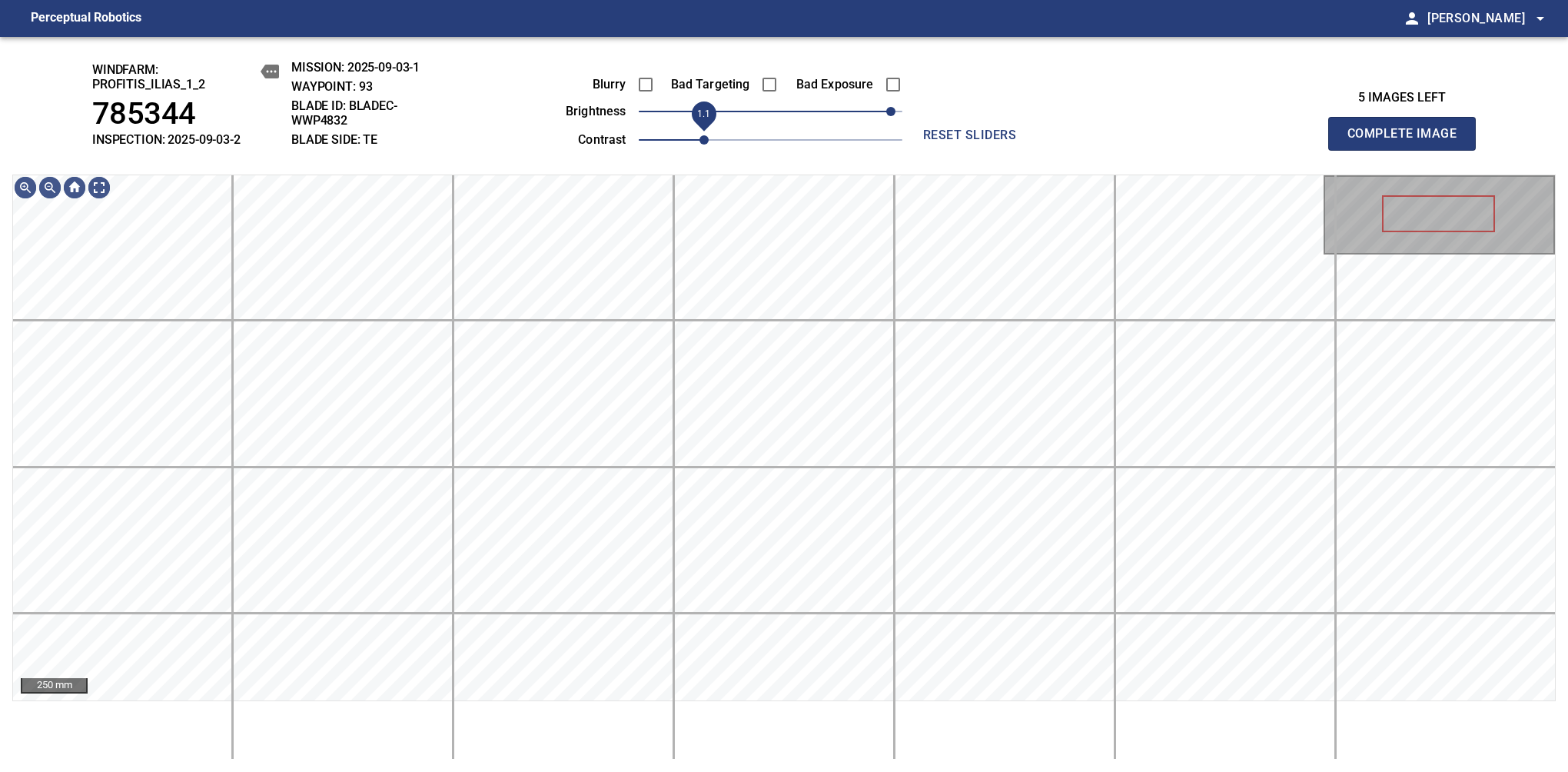
drag, startPoint x: 683, startPoint y: 141, endPoint x: 700, endPoint y: 132, distance: 19.2
click at [700, 135] on span "1.1" at bounding box center [704, 139] width 9 height 9
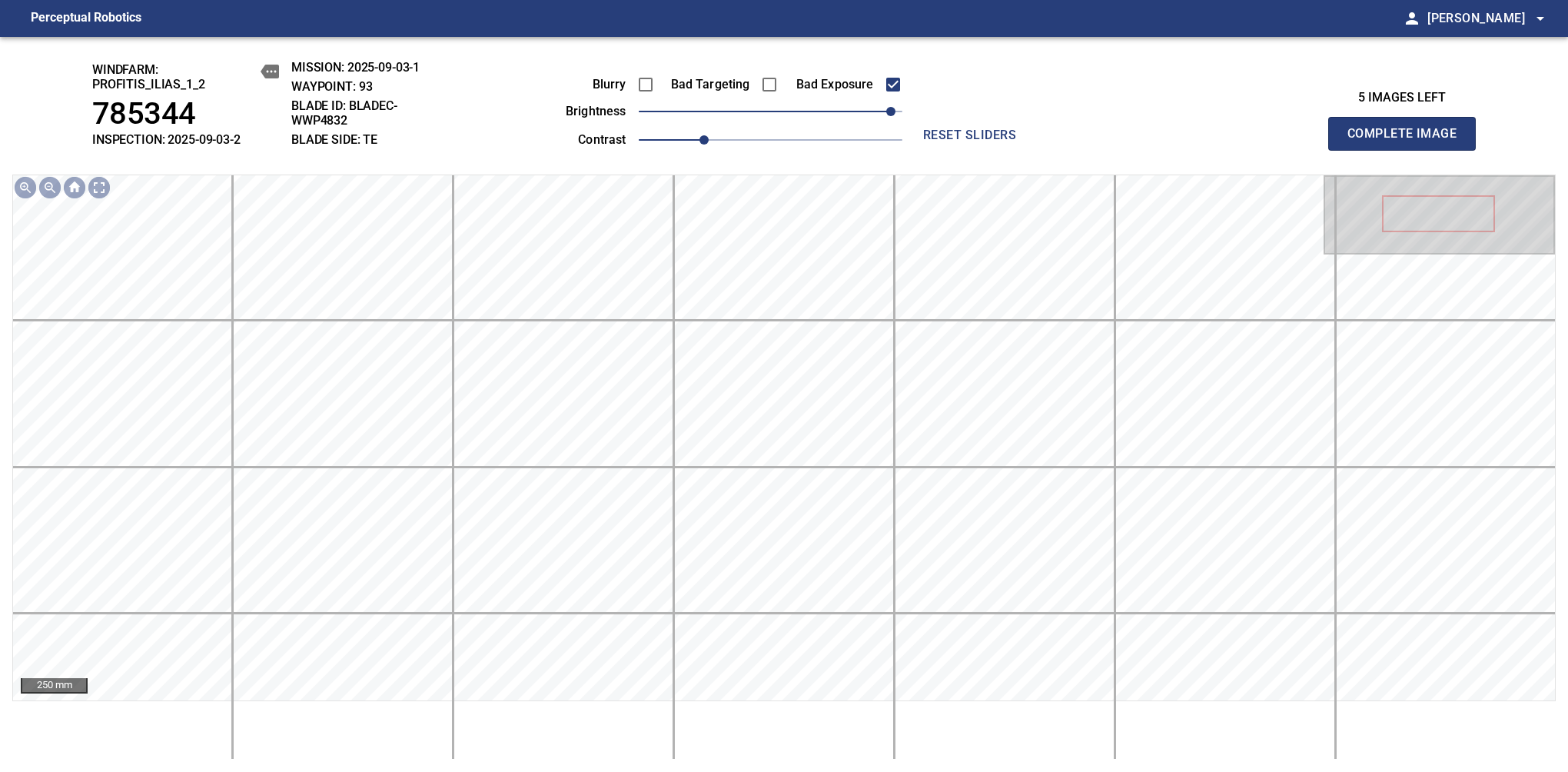
click at [1408, 142] on span "Complete Image" at bounding box center [1402, 133] width 114 height 21
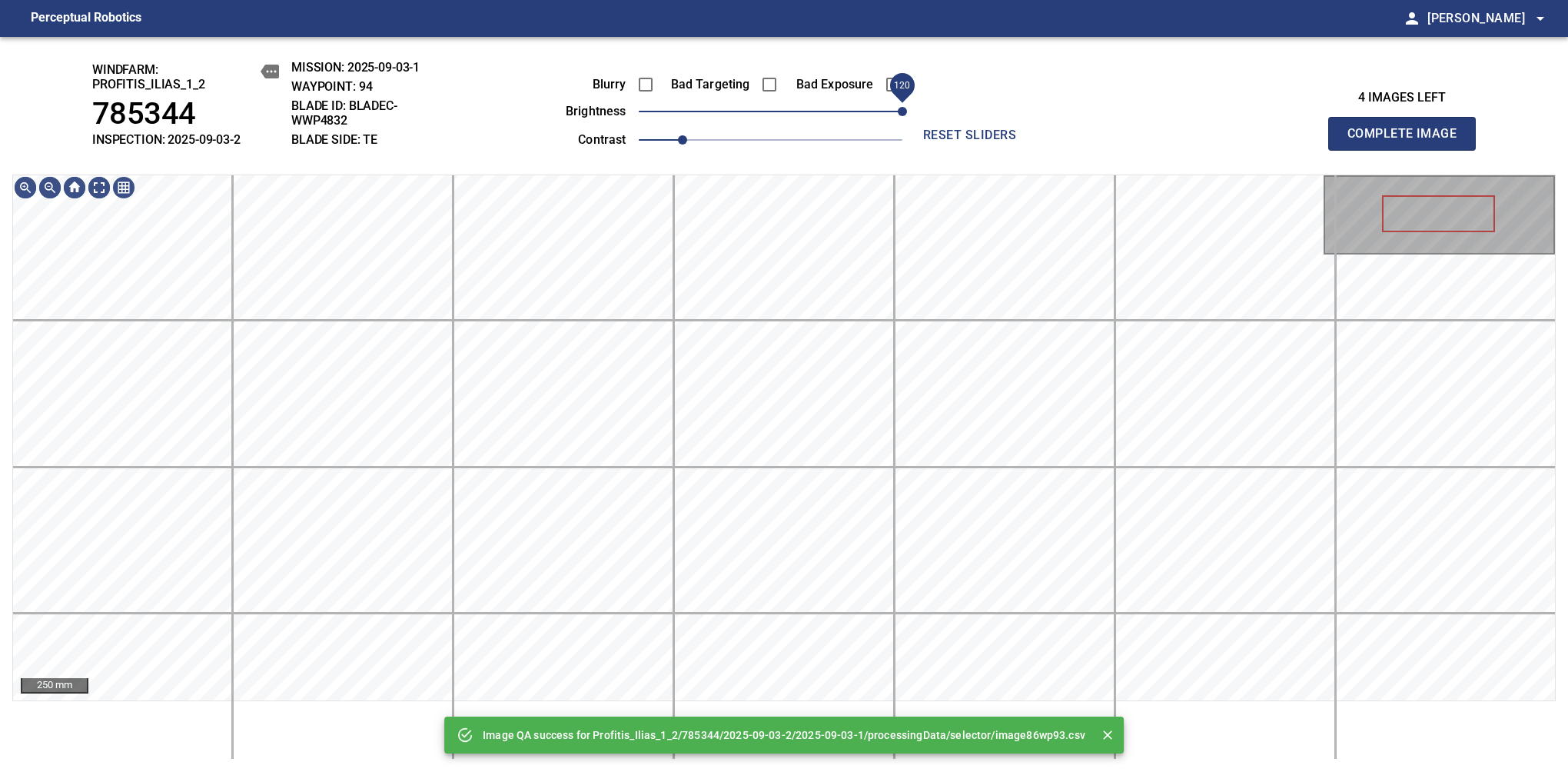
drag, startPoint x: 887, startPoint y: 117, endPoint x: 900, endPoint y: 111, distance: 14.3
click at [900, 111] on span "120" at bounding box center [770, 111] width 264 height 21
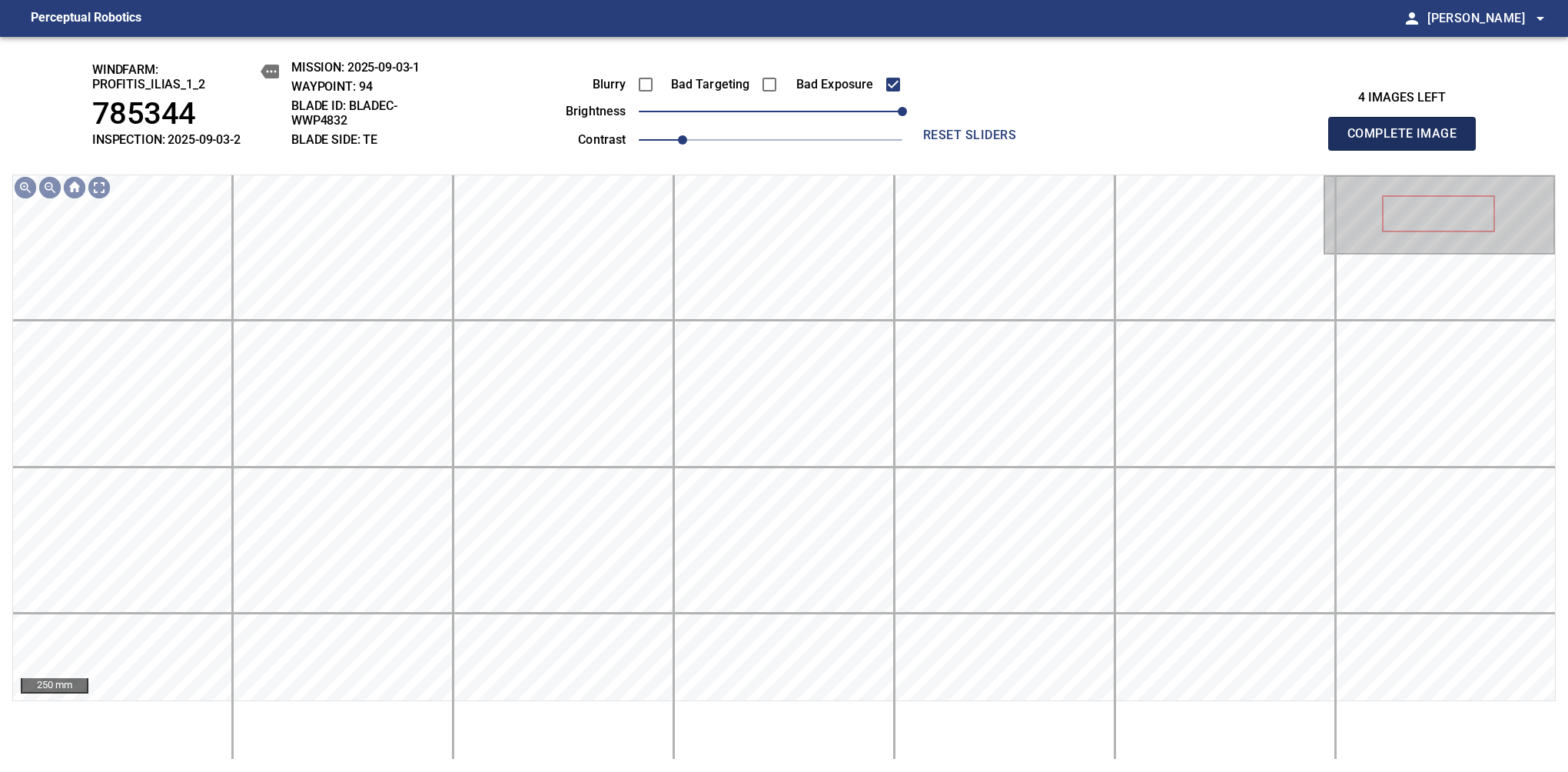
click at [1408, 142] on span "Complete Image" at bounding box center [1402, 133] width 114 height 21
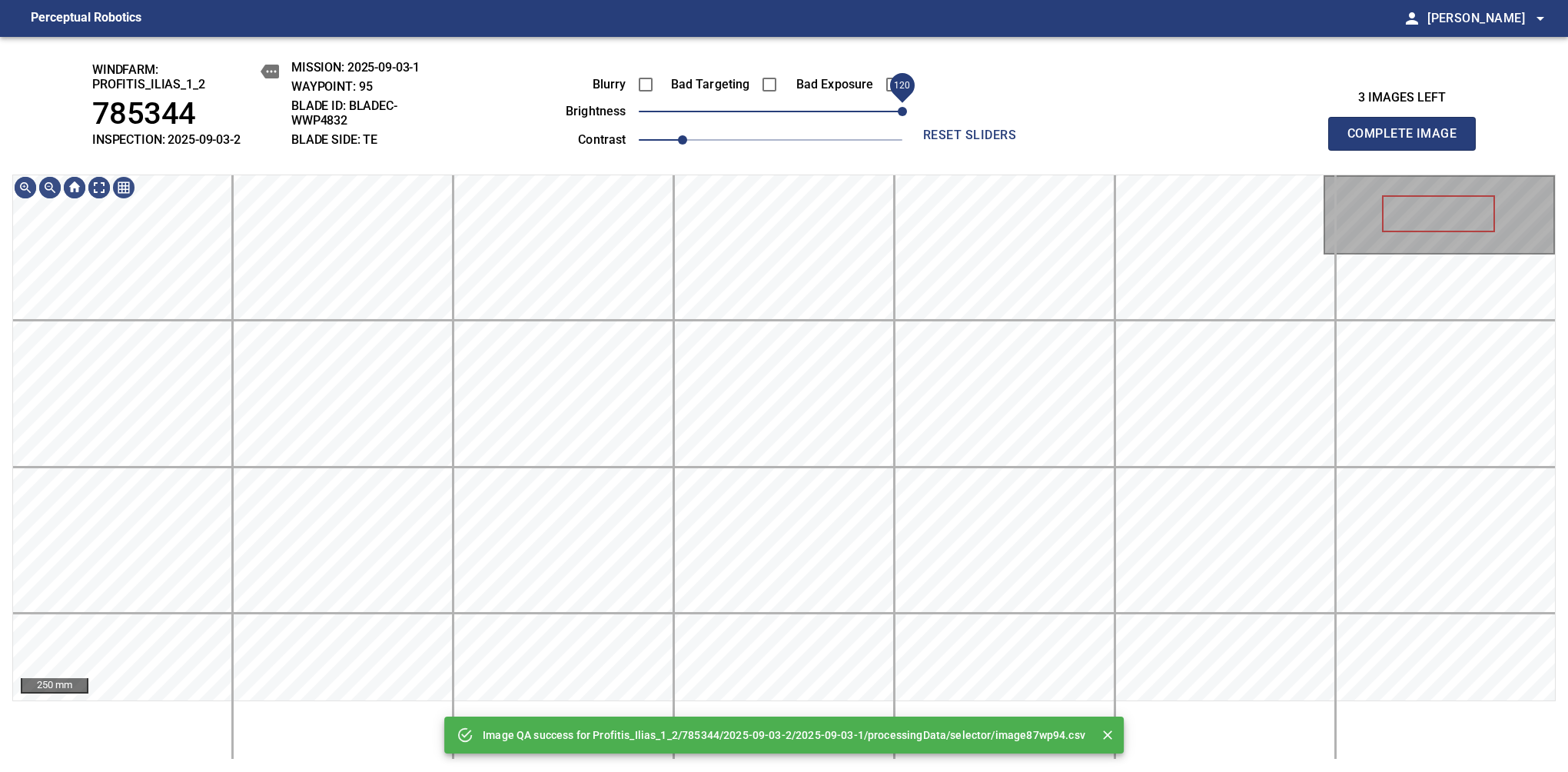
drag, startPoint x: 887, startPoint y: 108, endPoint x: 900, endPoint y: 106, distance: 13.2
click at [900, 106] on span "120" at bounding box center [770, 111] width 264 height 21
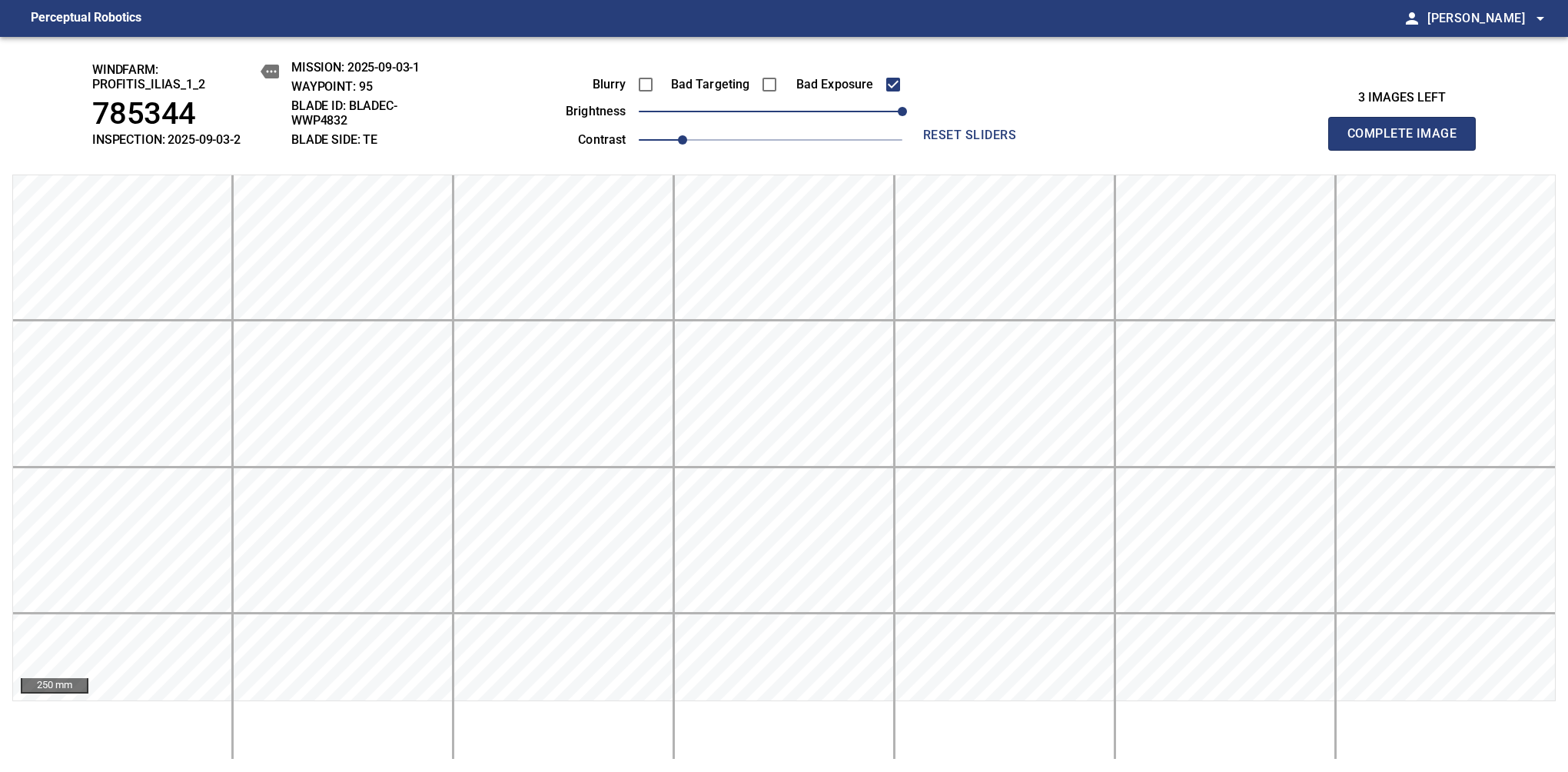
click at [1408, 142] on span "Complete Image" at bounding box center [1402, 133] width 114 height 21
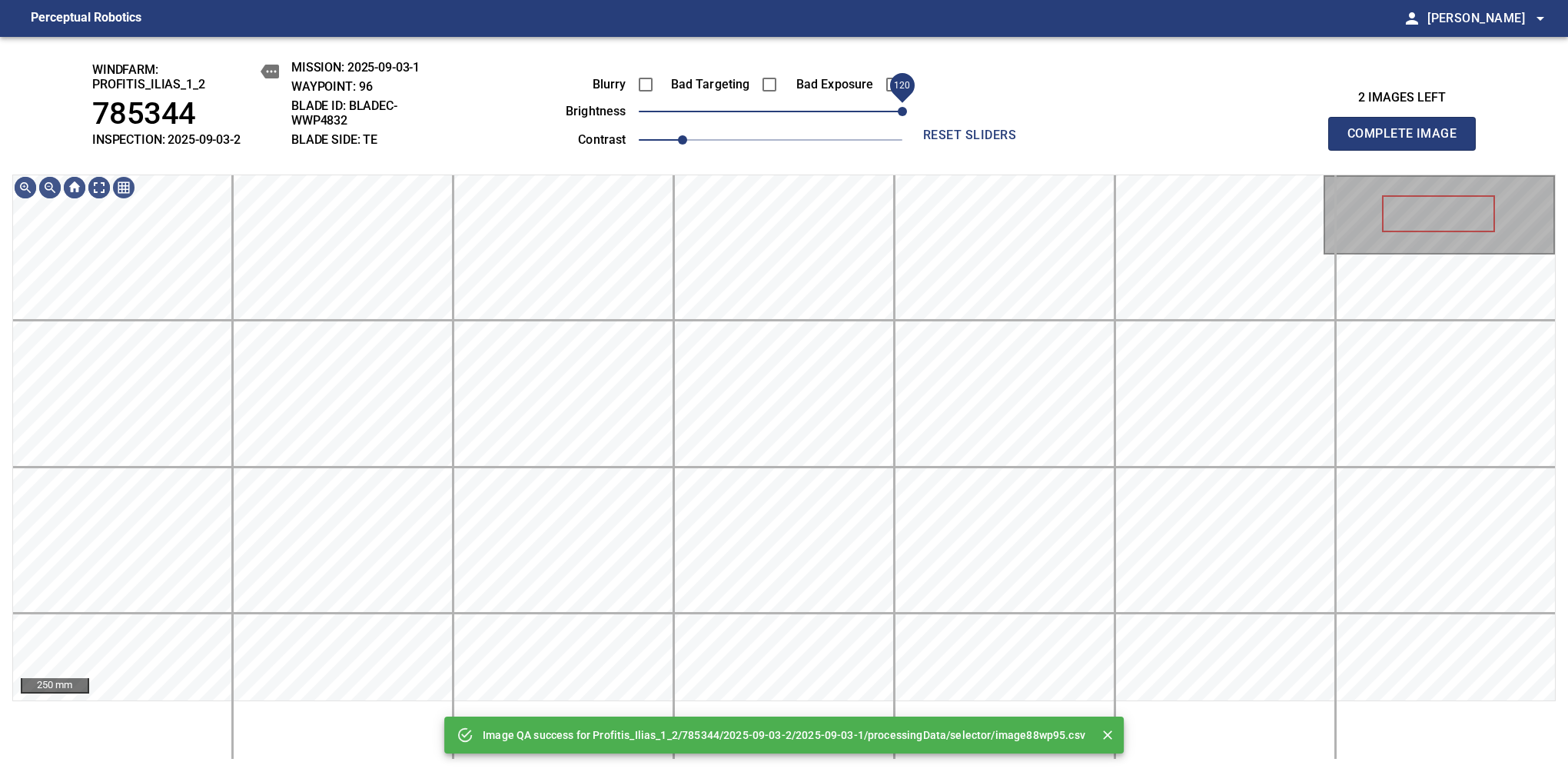
drag, startPoint x: 876, startPoint y: 116, endPoint x: 903, endPoint y: 105, distance: 29.2
click at [902, 105] on span "120" at bounding box center [770, 111] width 264 height 21
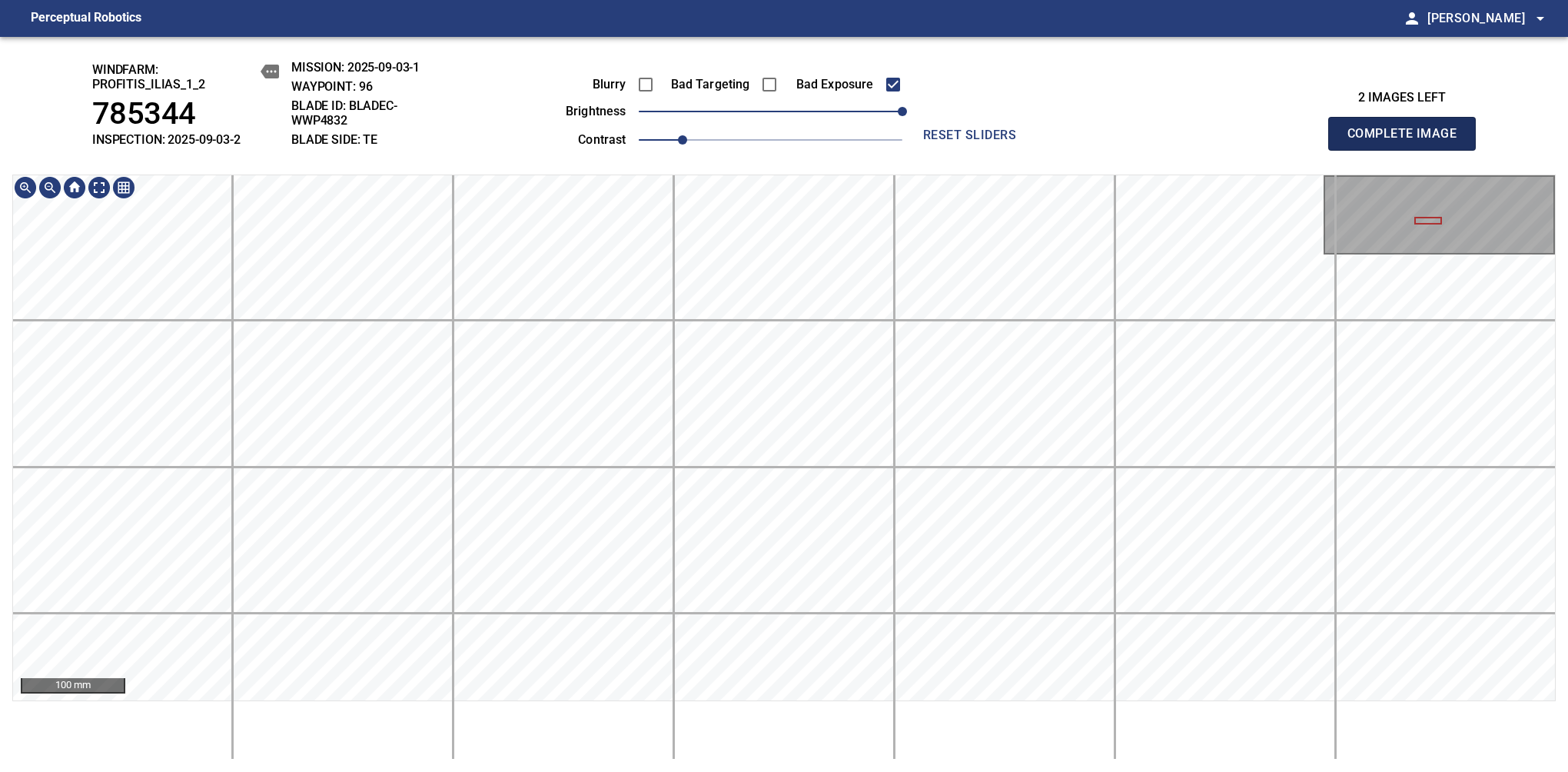
click at [1408, 142] on span "Complete Image" at bounding box center [1402, 133] width 114 height 21
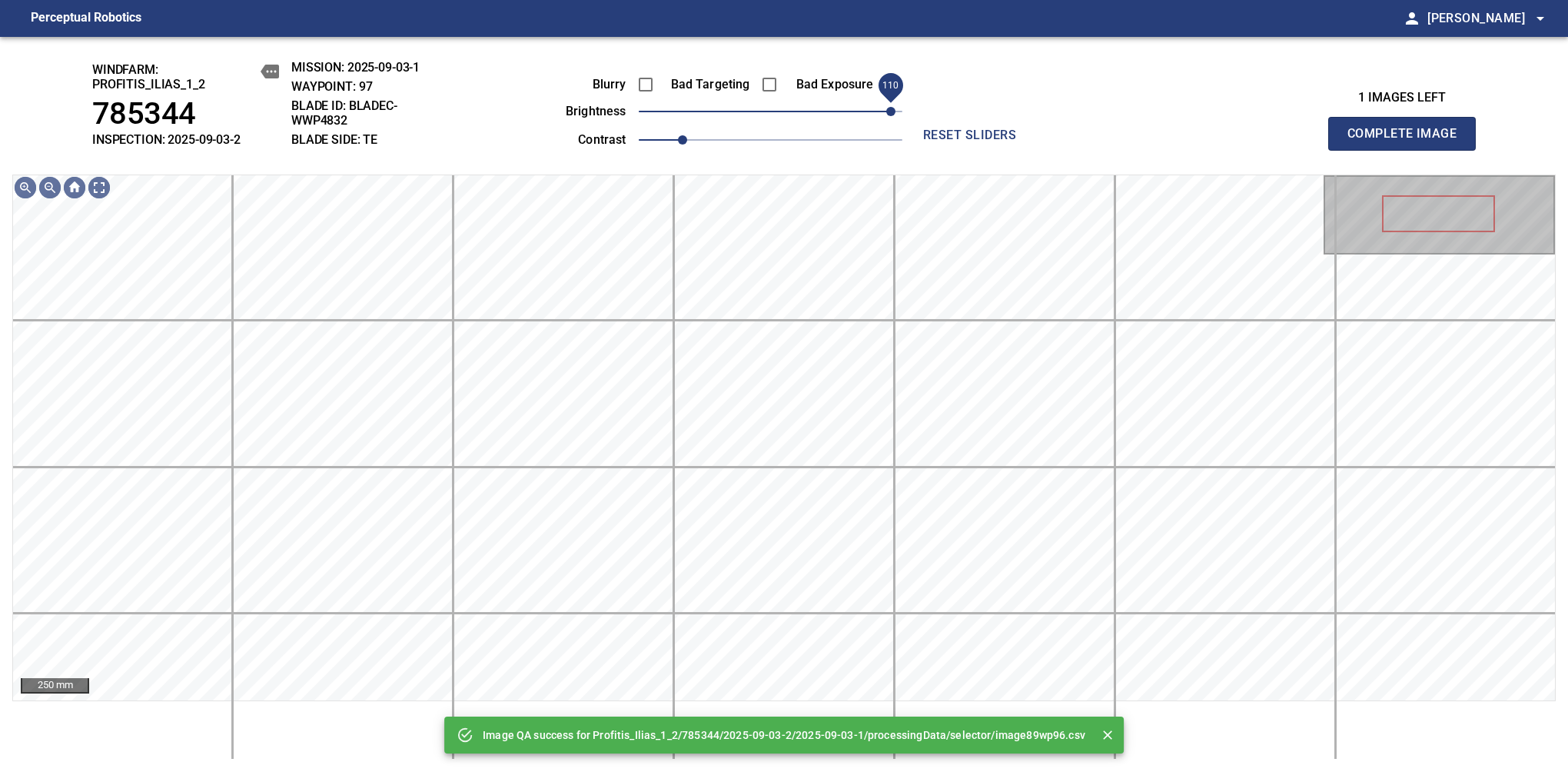
drag, startPoint x: 882, startPoint y: 116, endPoint x: 893, endPoint y: 114, distance: 11.2
click at [893, 114] on span "110" at bounding box center [770, 111] width 264 height 21
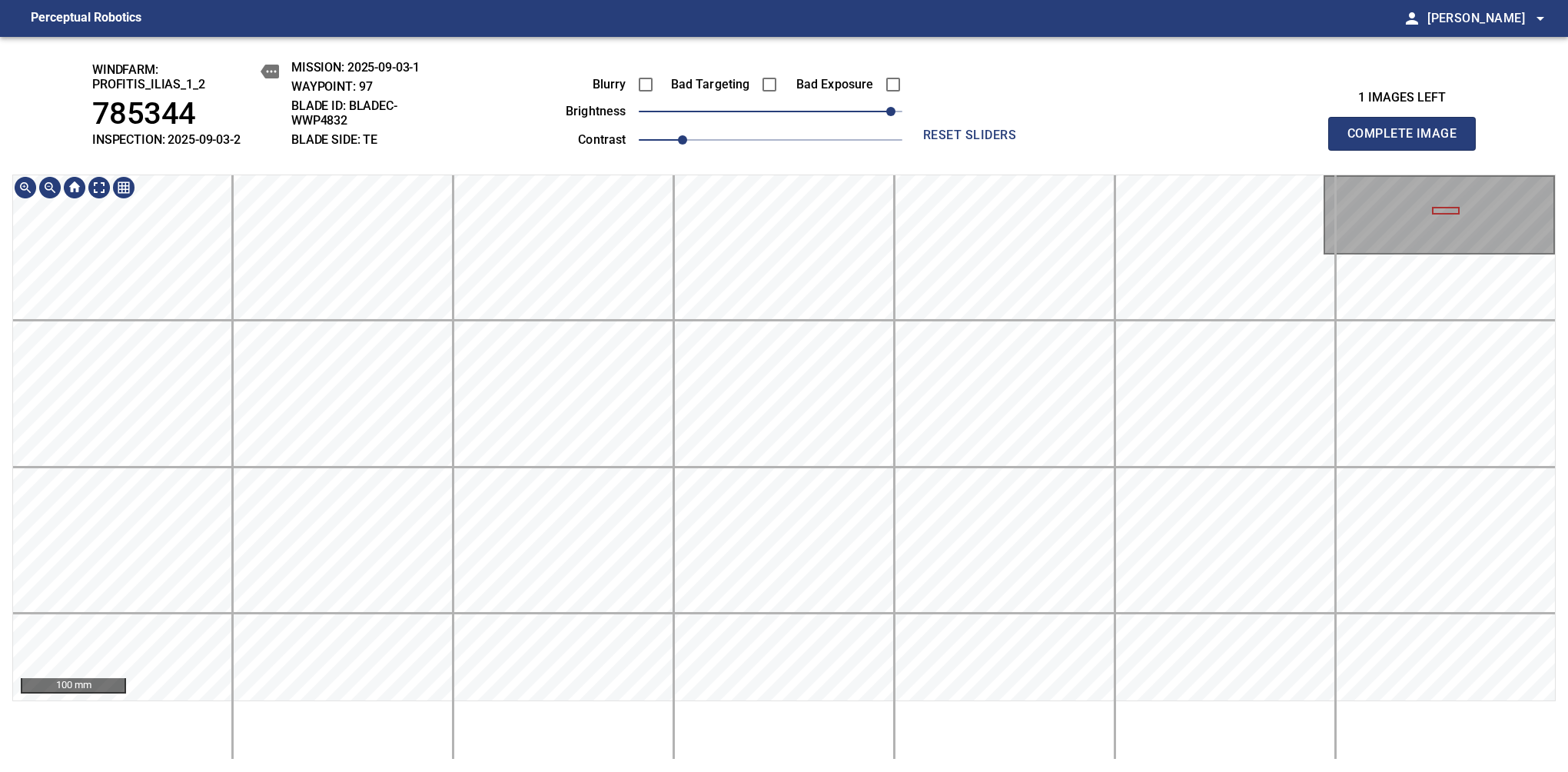
click at [342, 761] on div "windfarm: Profitis_Ilias_1_2 785344 INSPECTION: 2025-09-03-2 MISSION: 2025-09-0…" at bounding box center [784, 404] width 1568 height 735
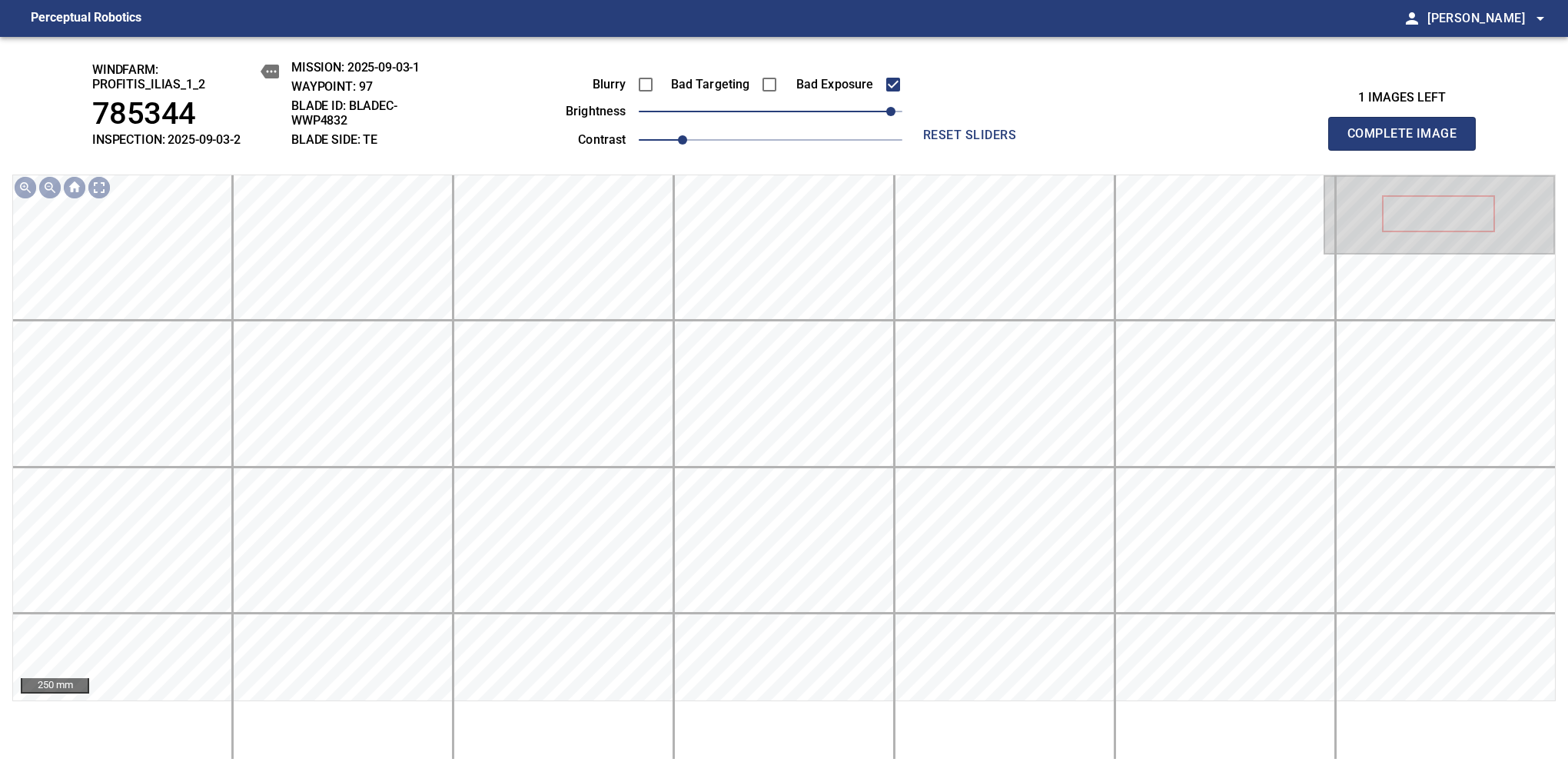
click at [1408, 142] on span "Complete Image" at bounding box center [1402, 133] width 114 height 21
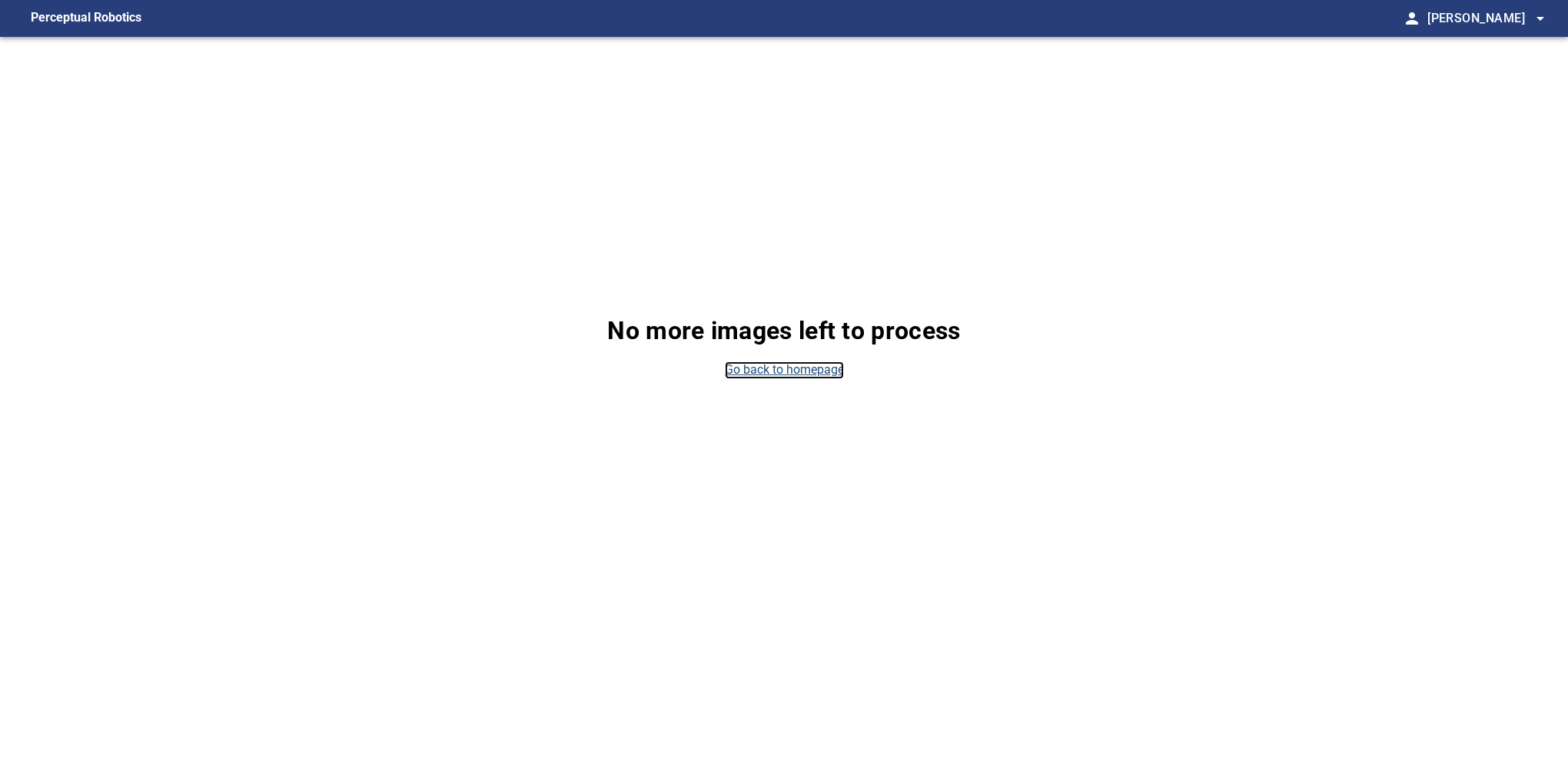
click at [756, 366] on link "Go back to homepage" at bounding box center [784, 370] width 119 height 18
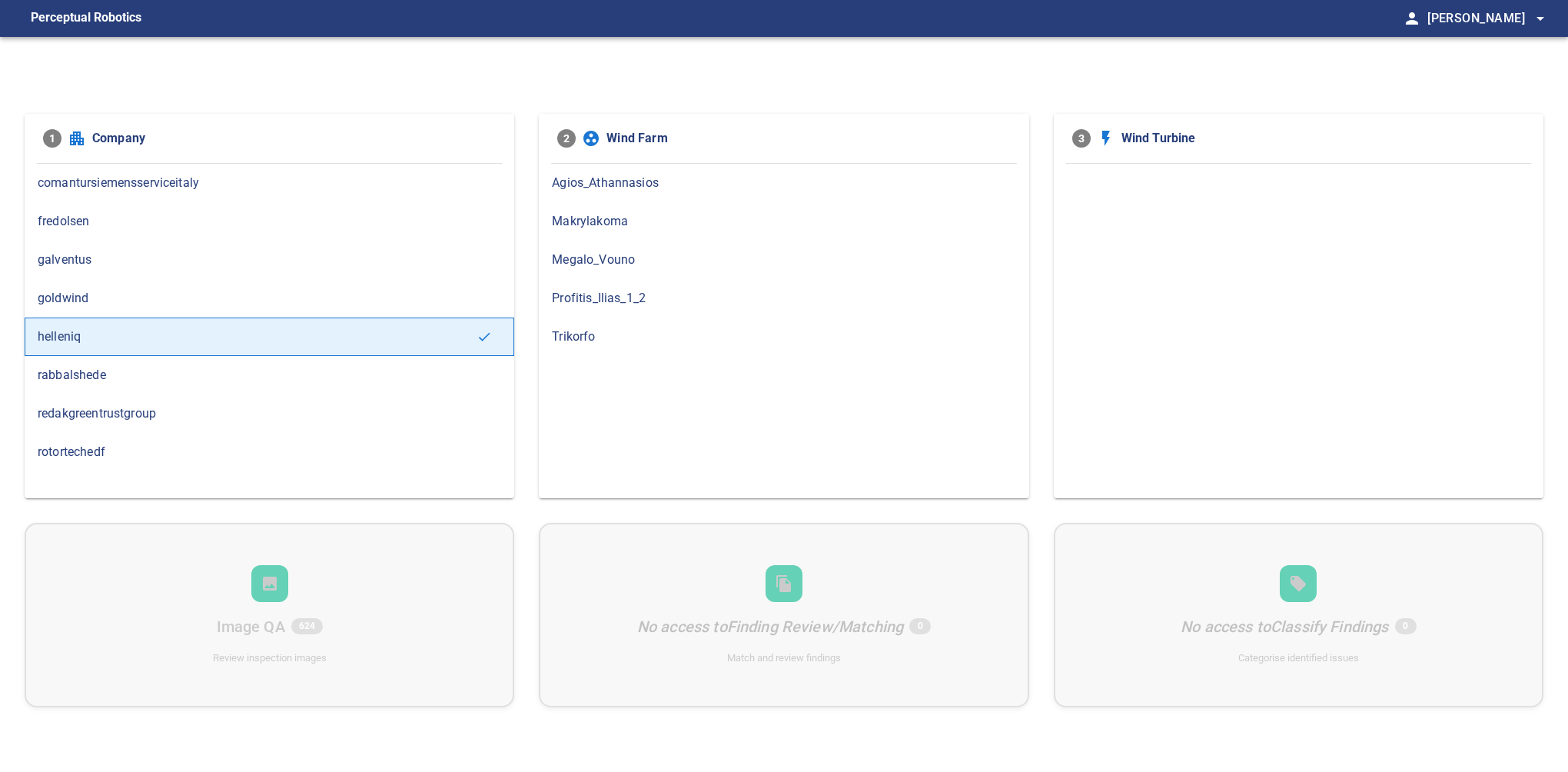
click at [608, 296] on span "Profitis_Ilias_1_2" at bounding box center [784, 299] width 463 height 19
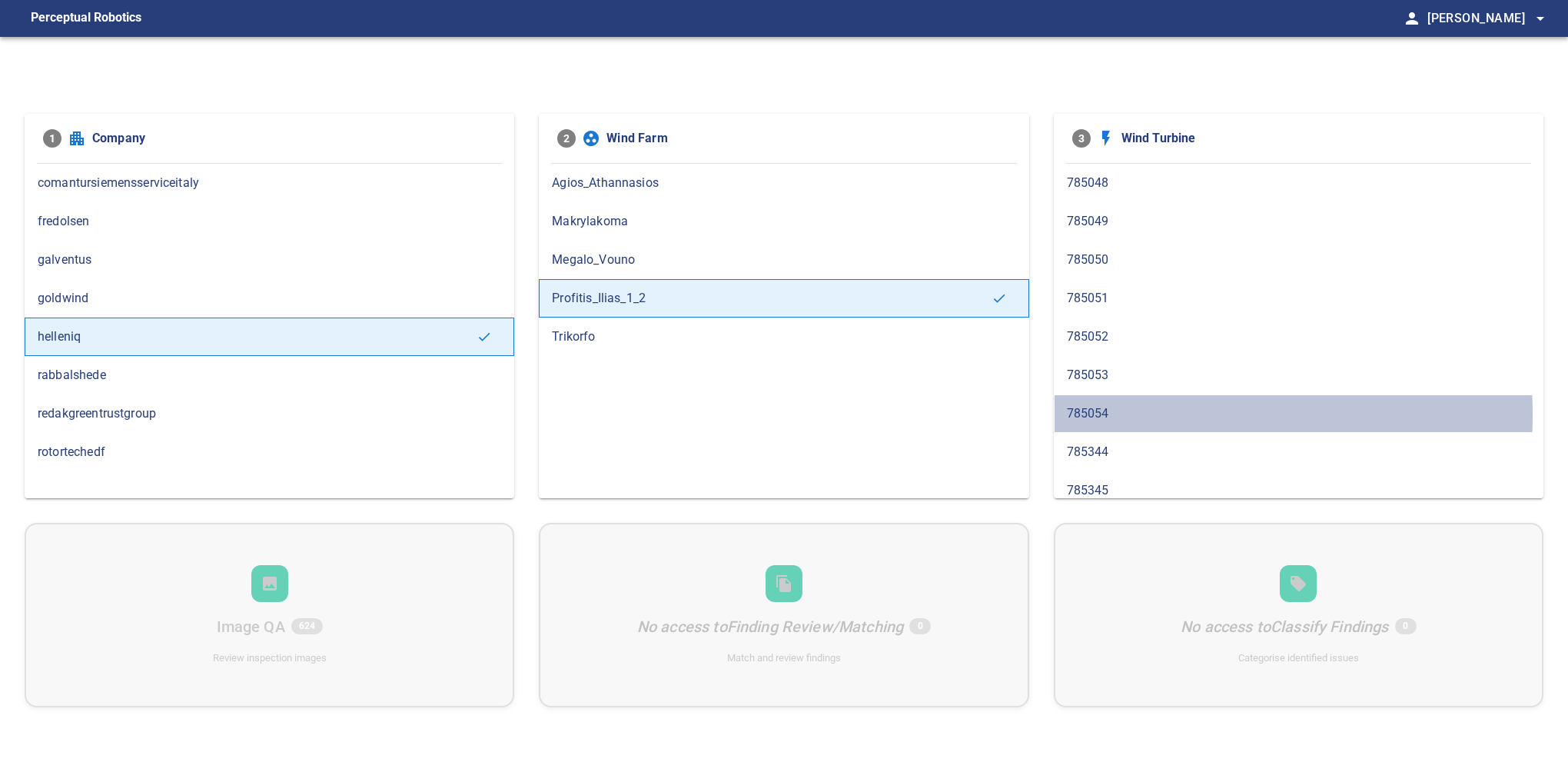
click at [1107, 412] on span "785054" at bounding box center [1298, 414] width 463 height 19
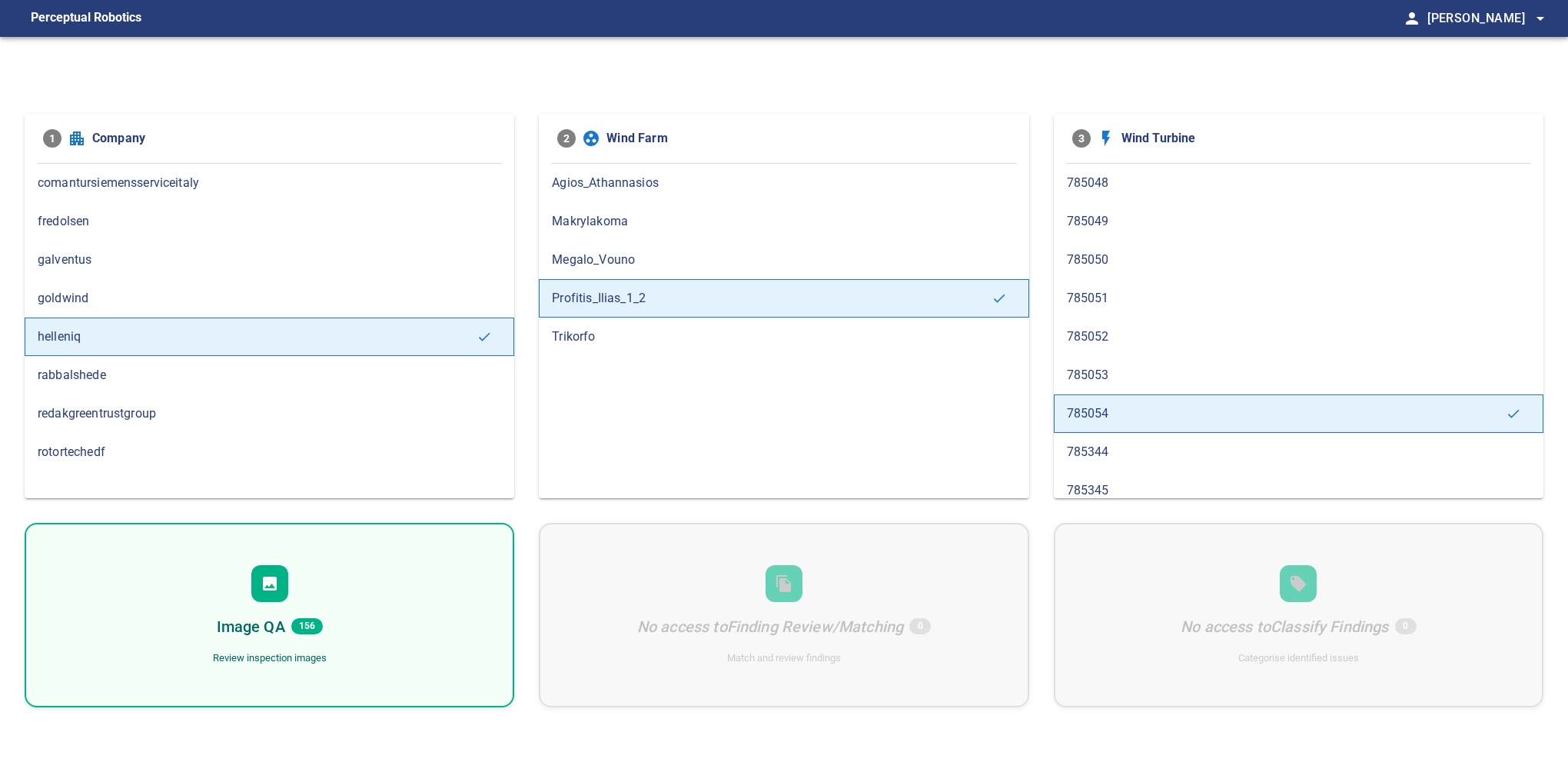
click at [291, 549] on div "Image QA 156 Review inspection images" at bounding box center [269, 614] width 489 height 184
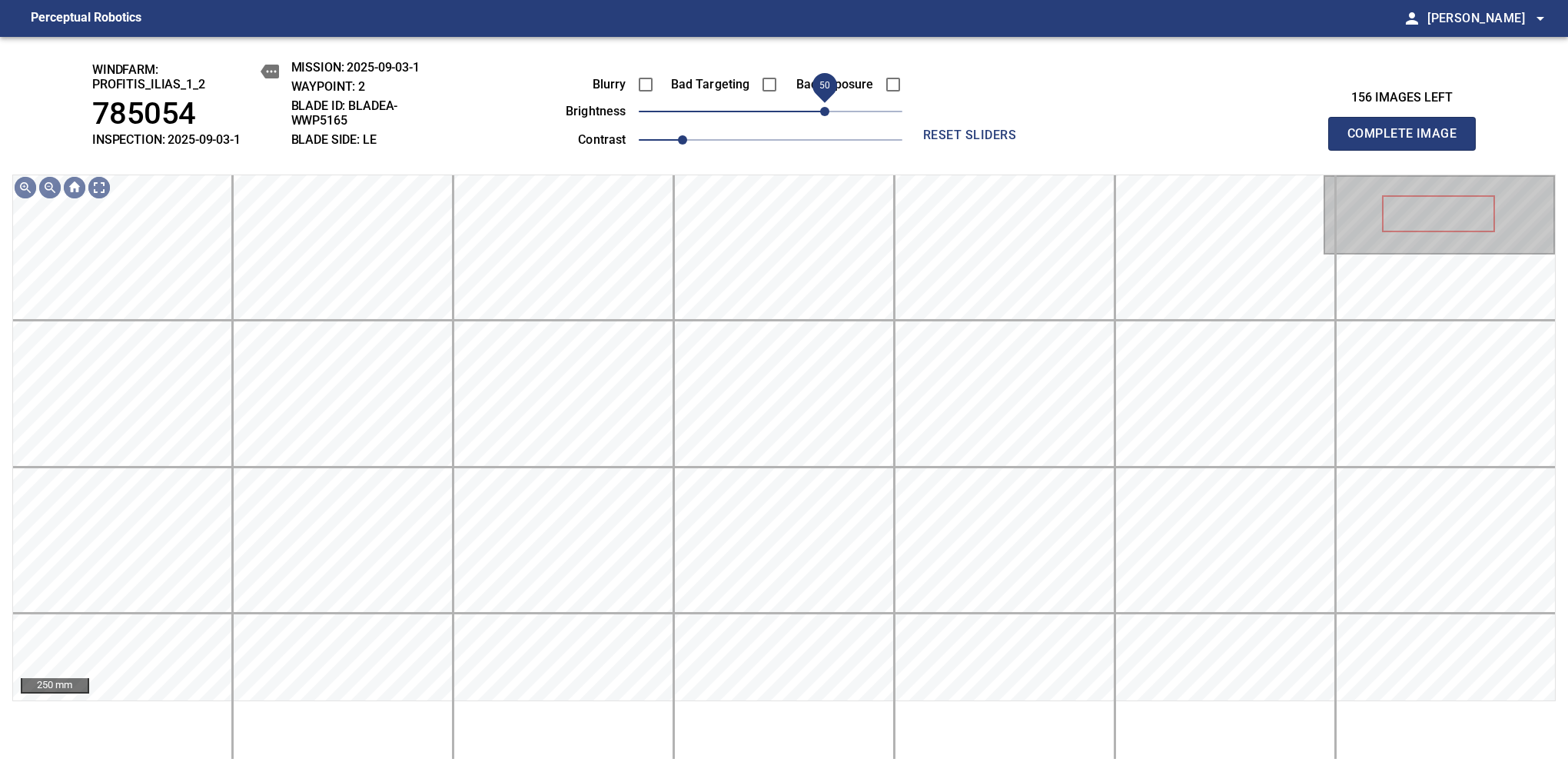
click at [823, 110] on span "50" at bounding box center [824, 111] width 9 height 9
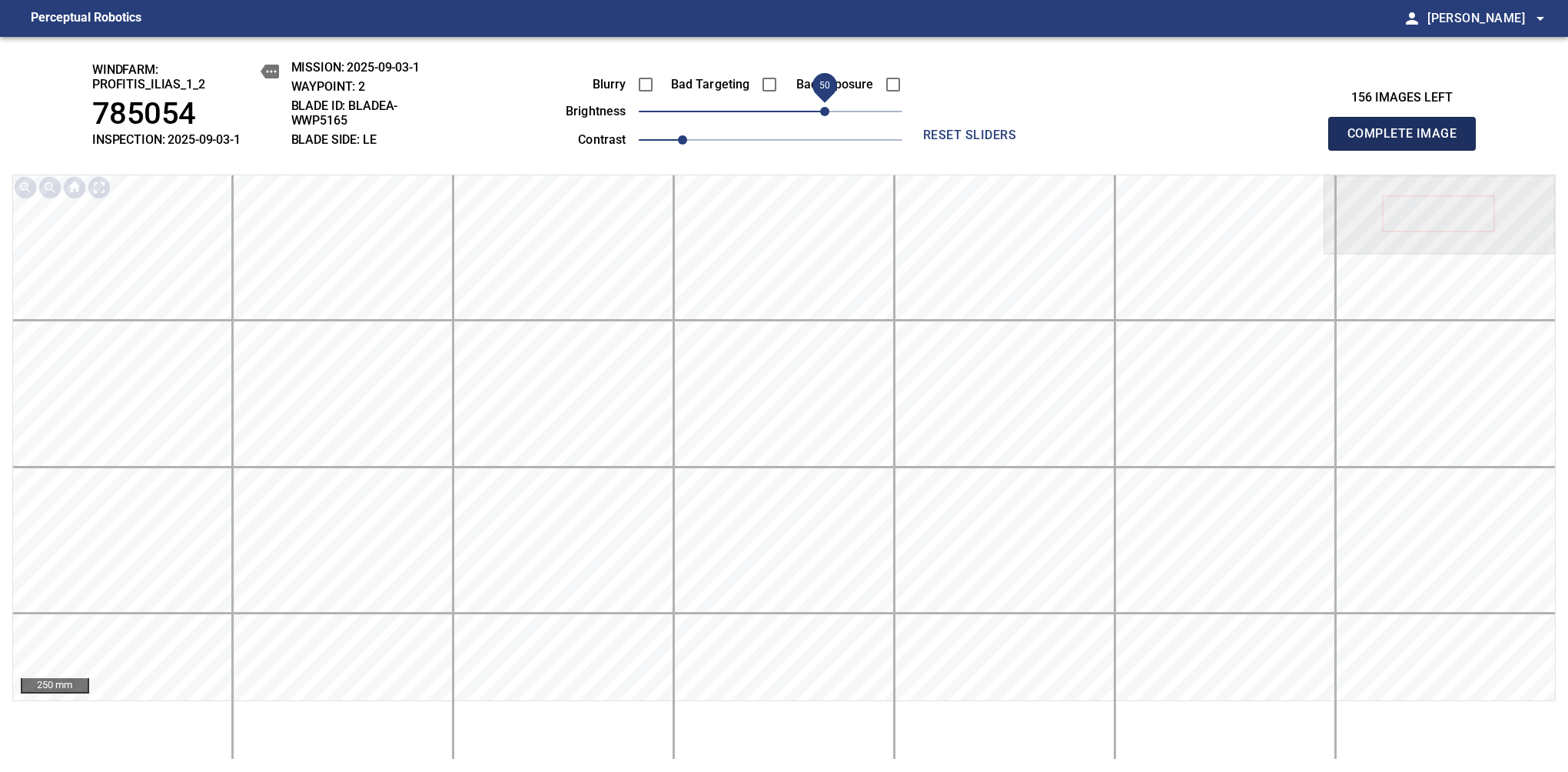
click at [1408, 142] on span "Complete Image" at bounding box center [1402, 133] width 114 height 21
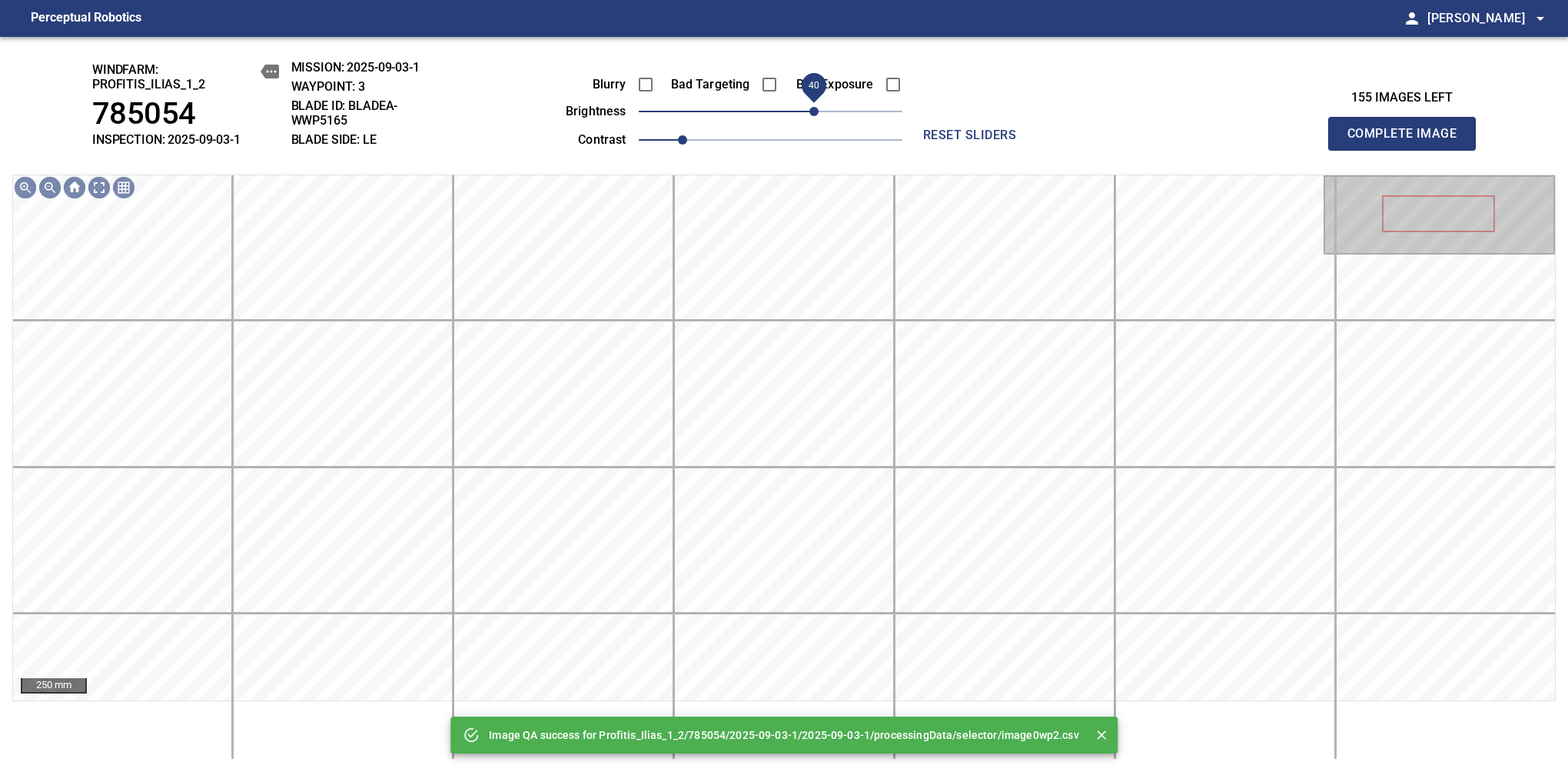
drag, startPoint x: 823, startPoint y: 110, endPoint x: 815, endPoint y: 115, distance: 9.4
click at [815, 115] on span "40" at bounding box center [770, 111] width 264 height 21
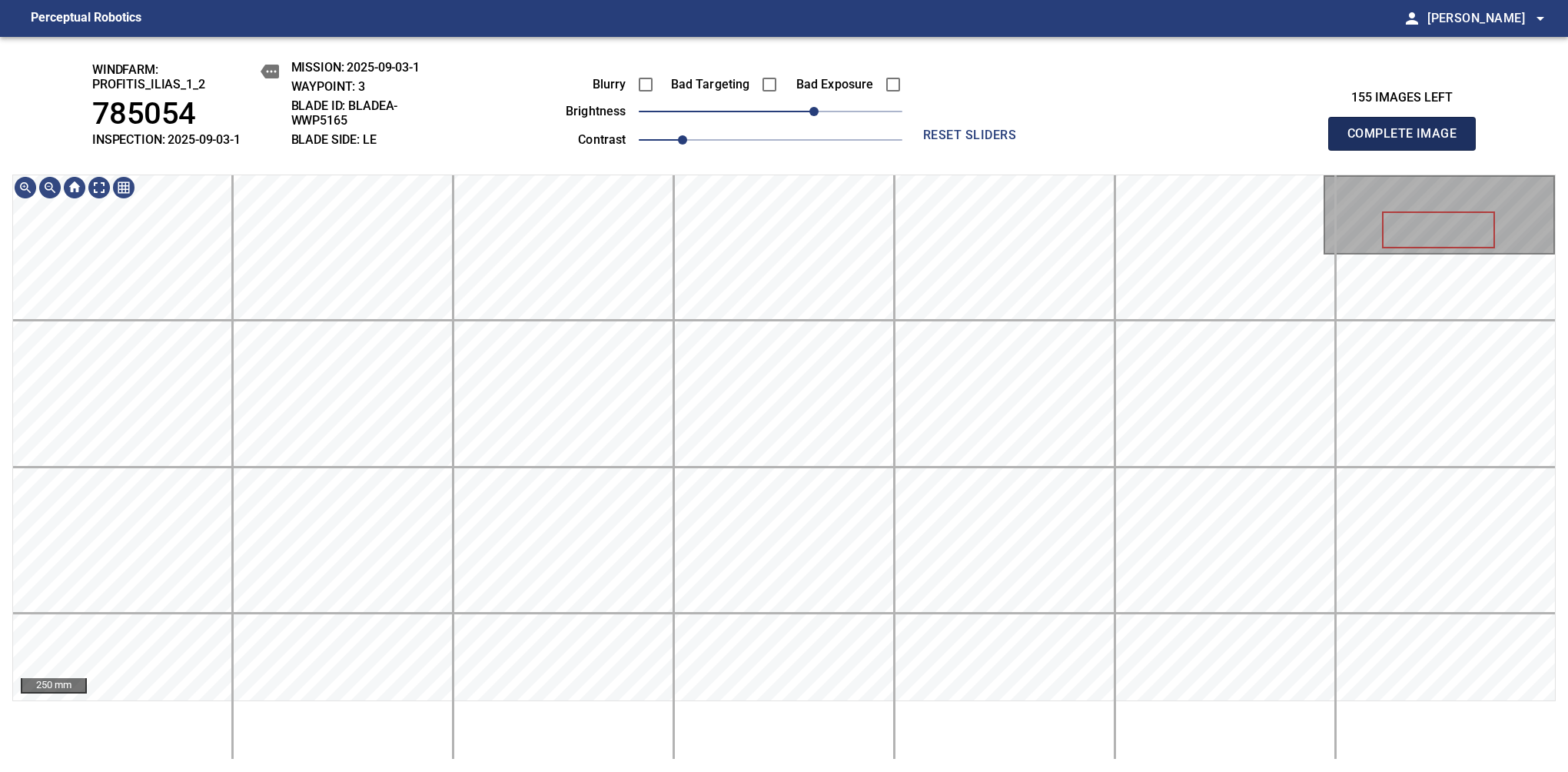
click at [1408, 142] on span "Complete Image" at bounding box center [1402, 133] width 114 height 21
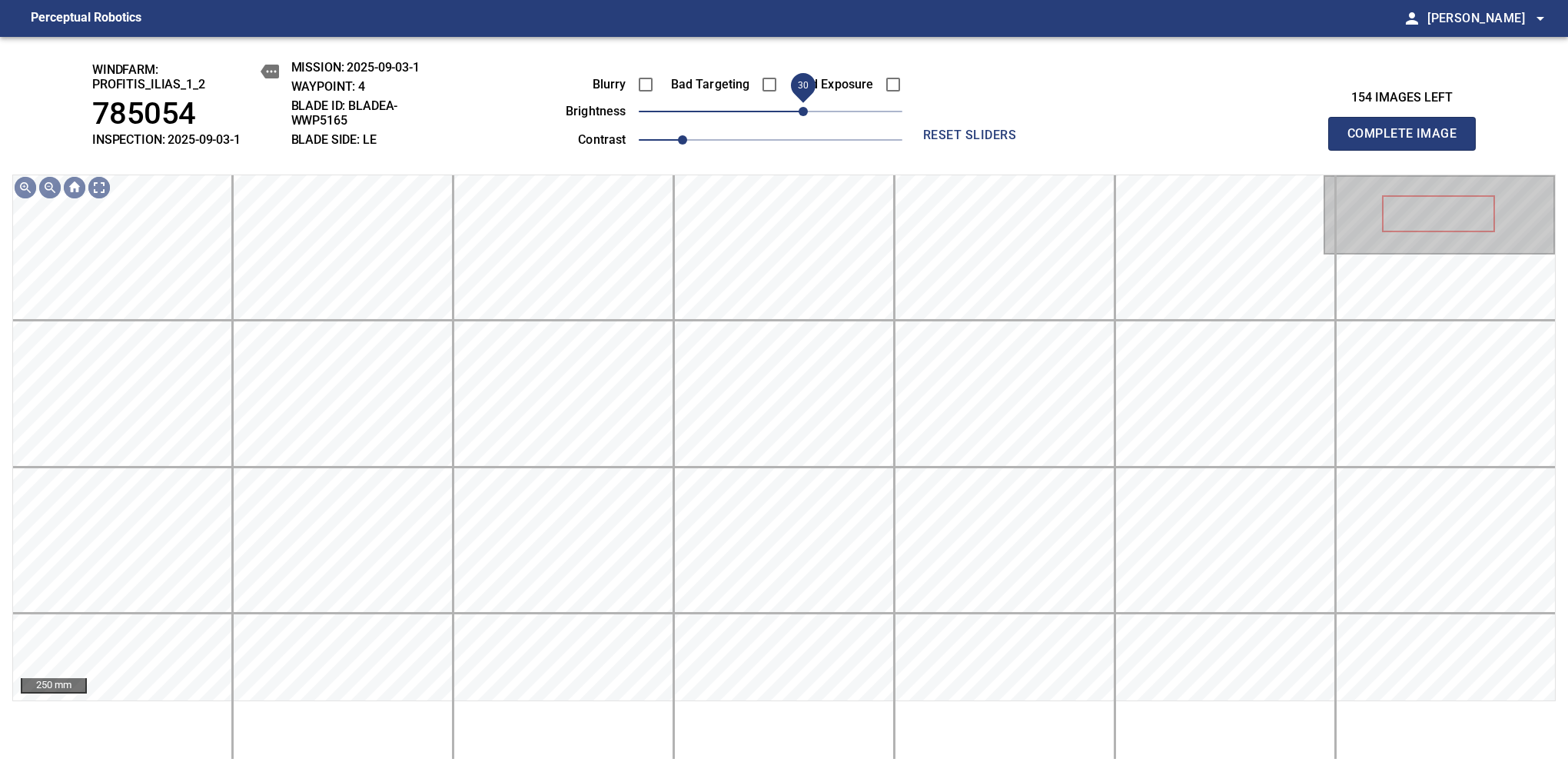
drag, startPoint x: 774, startPoint y: 121, endPoint x: 807, endPoint y: 110, distance: 34.8
click at [807, 110] on span "30" at bounding box center [803, 111] width 9 height 9
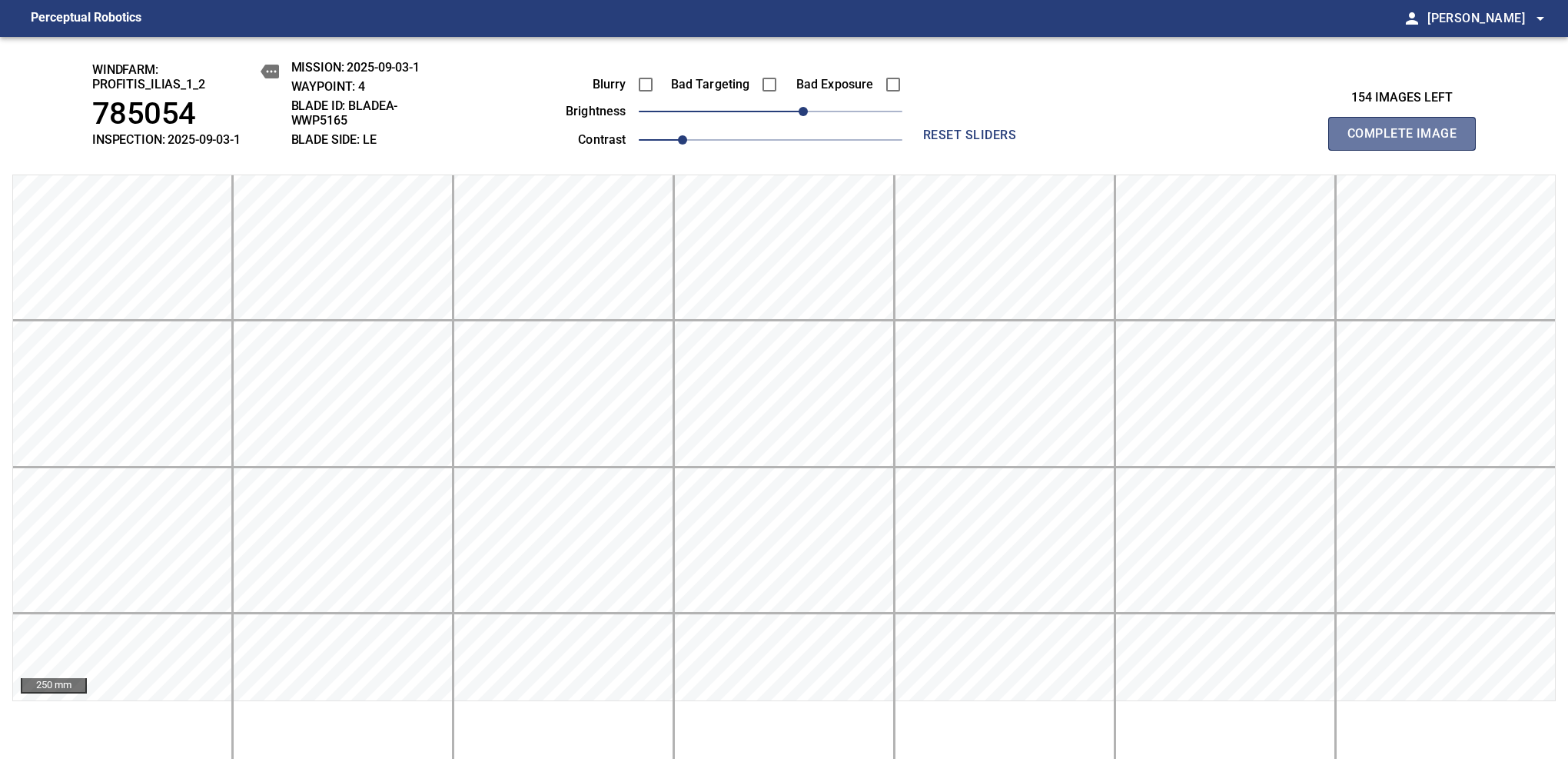
drag, startPoint x: 1408, startPoint y: 142, endPoint x: 870, endPoint y: 82, distance: 541.3
click at [1408, 142] on span "Complete Image" at bounding box center [1402, 133] width 114 height 21
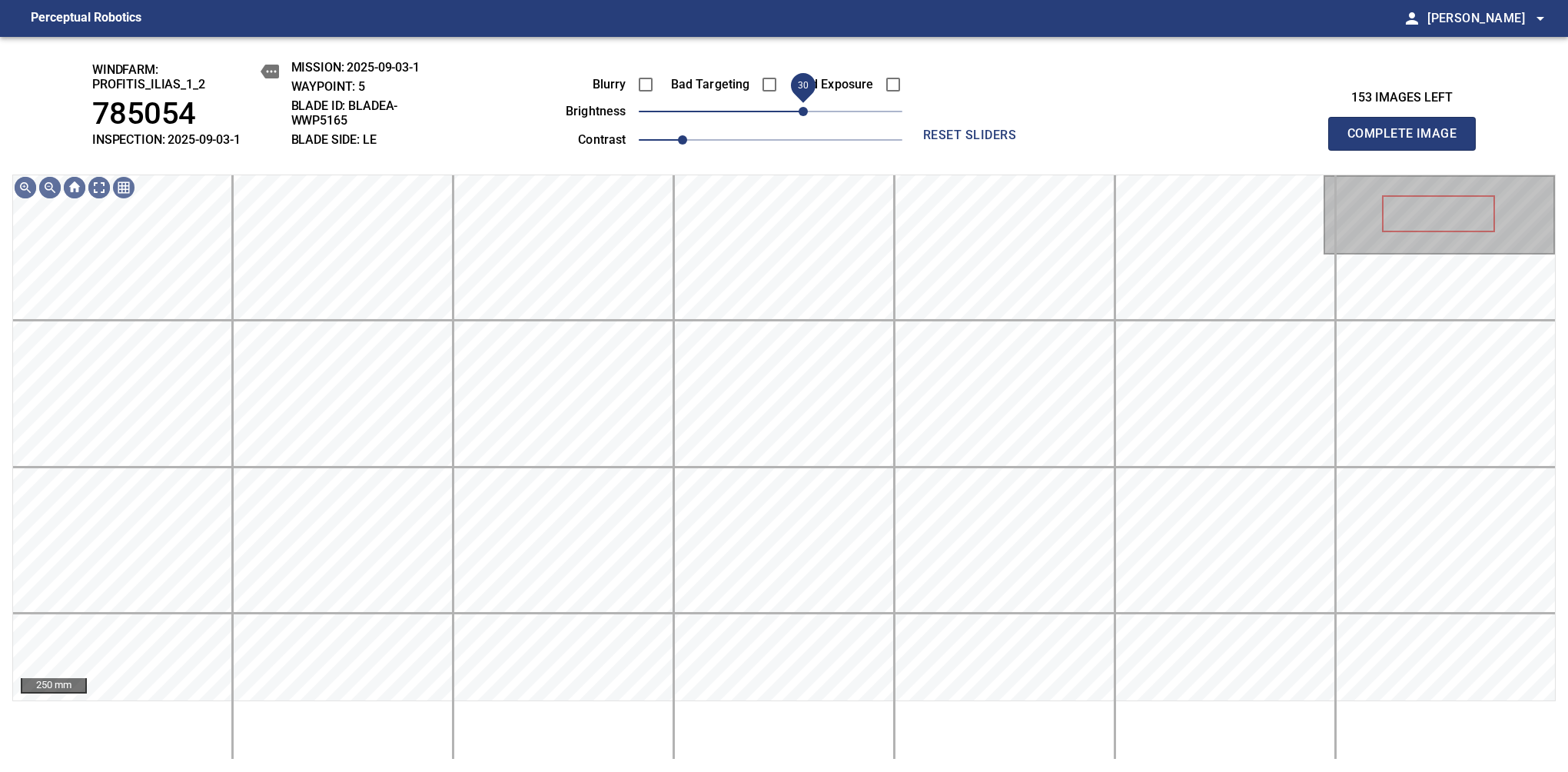
drag, startPoint x: 762, startPoint y: 110, endPoint x: 799, endPoint y: 119, distance: 38.1
click at [799, 116] on span "30" at bounding box center [803, 111] width 9 height 9
drag, startPoint x: 799, startPoint y: 119, endPoint x: 807, endPoint y: 109, distance: 12.8
click at [807, 109] on span "30" at bounding box center [803, 111] width 9 height 9
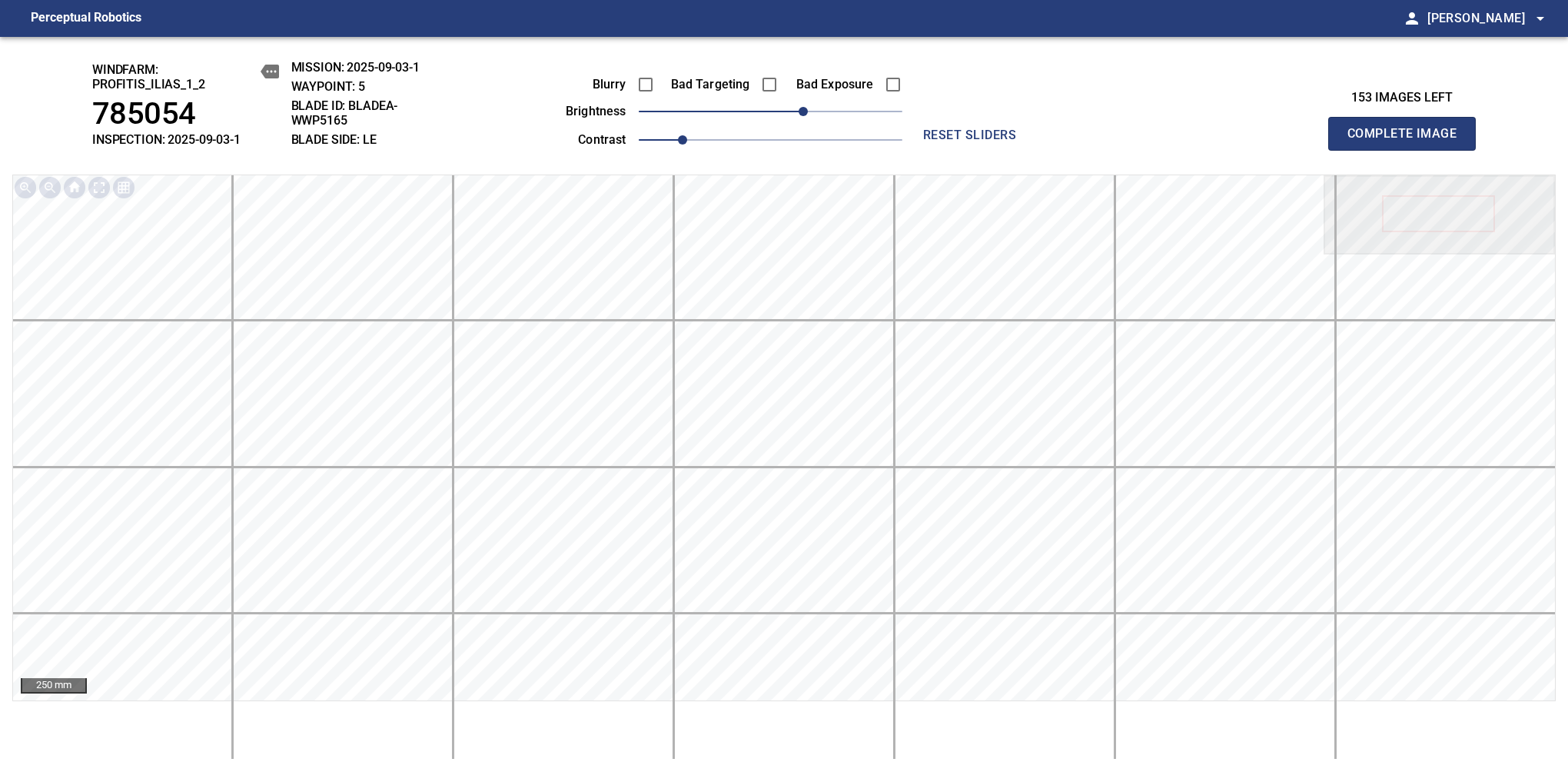
click at [1408, 142] on span "Complete Image" at bounding box center [1402, 133] width 114 height 21
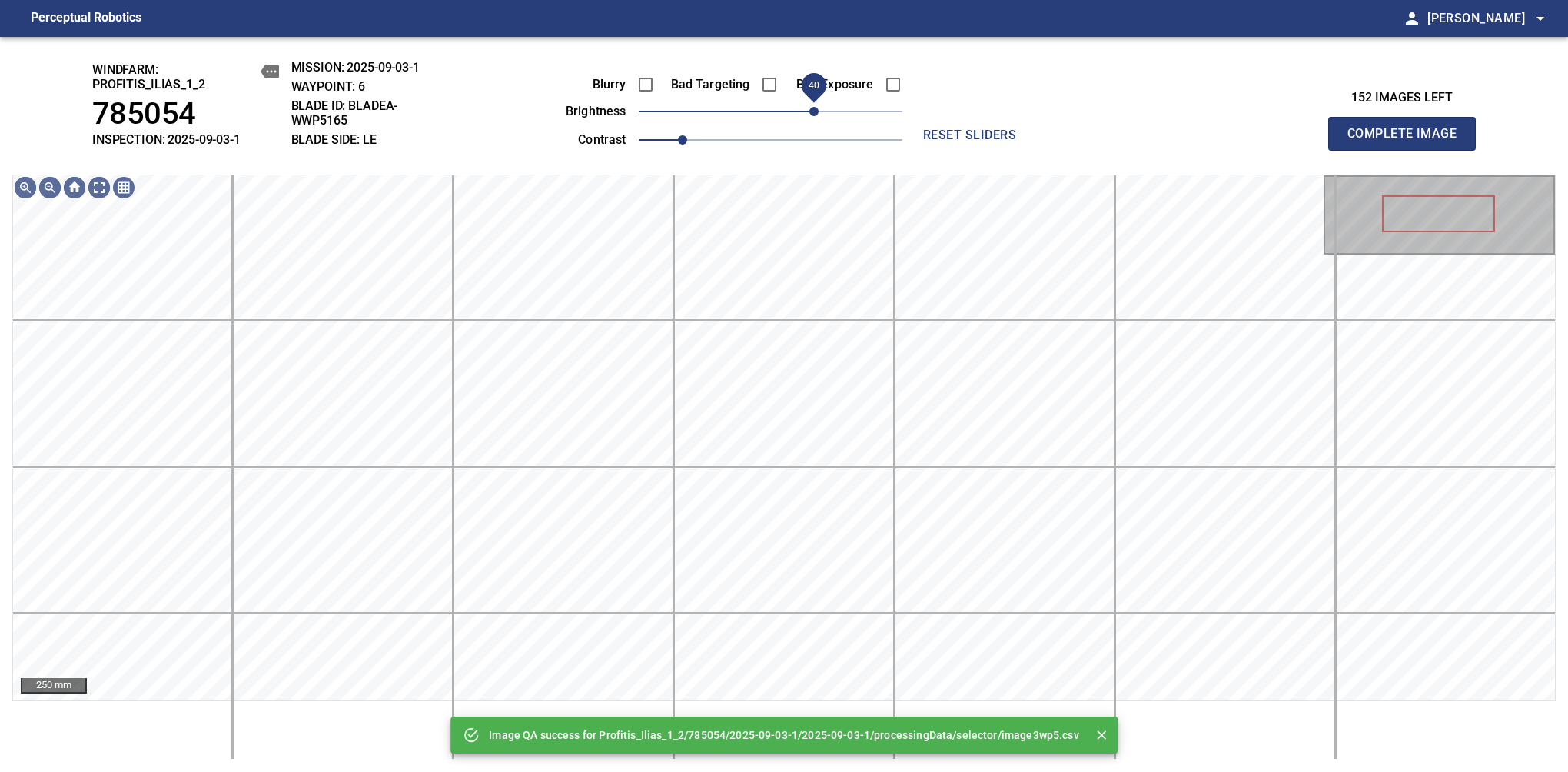
drag, startPoint x: 775, startPoint y: 117, endPoint x: 813, endPoint y: 121, distance: 38.2
click at [813, 116] on span "40" at bounding box center [813, 111] width 9 height 9
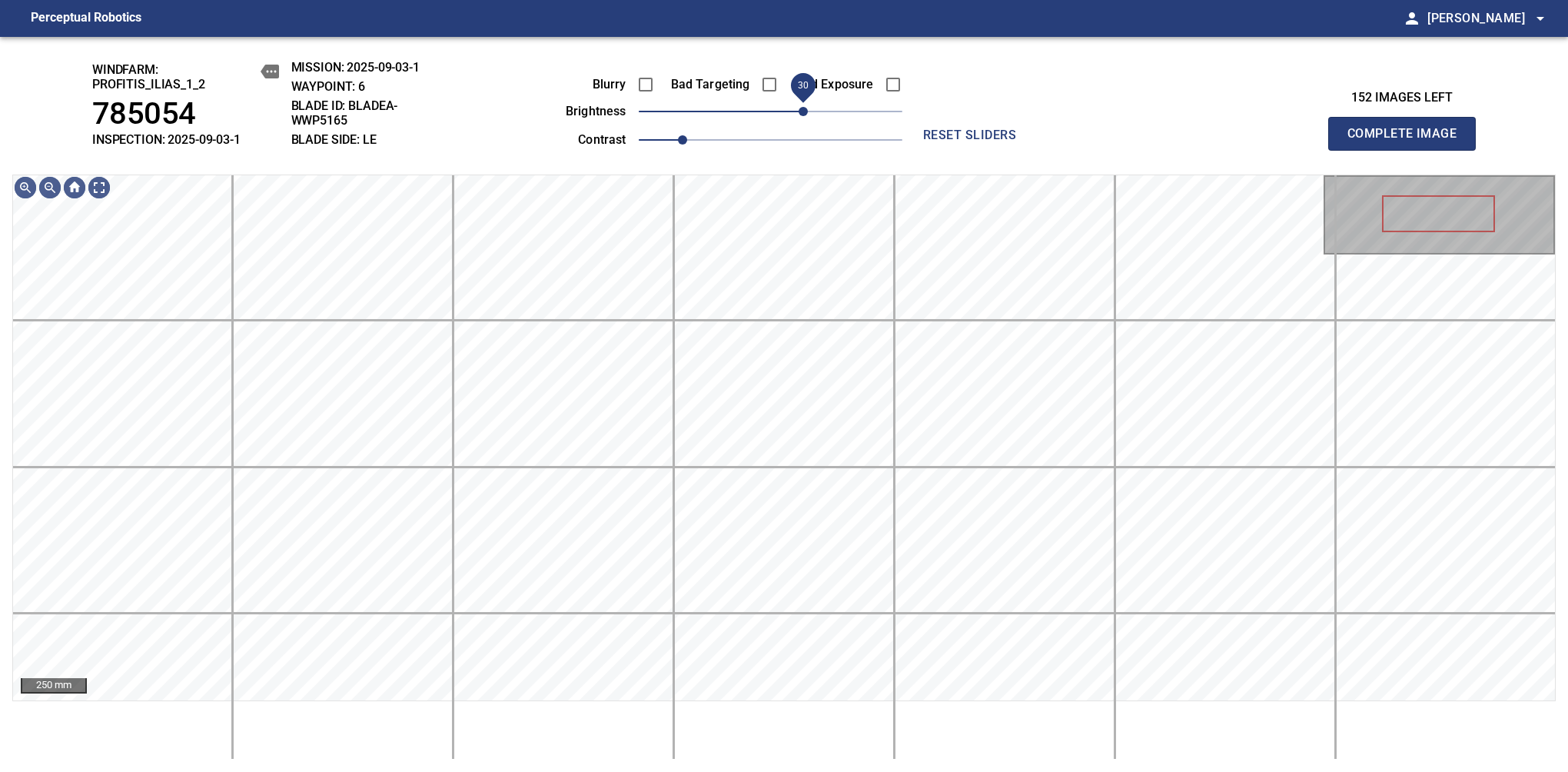
click at [807, 109] on span "30" at bounding box center [803, 111] width 9 height 9
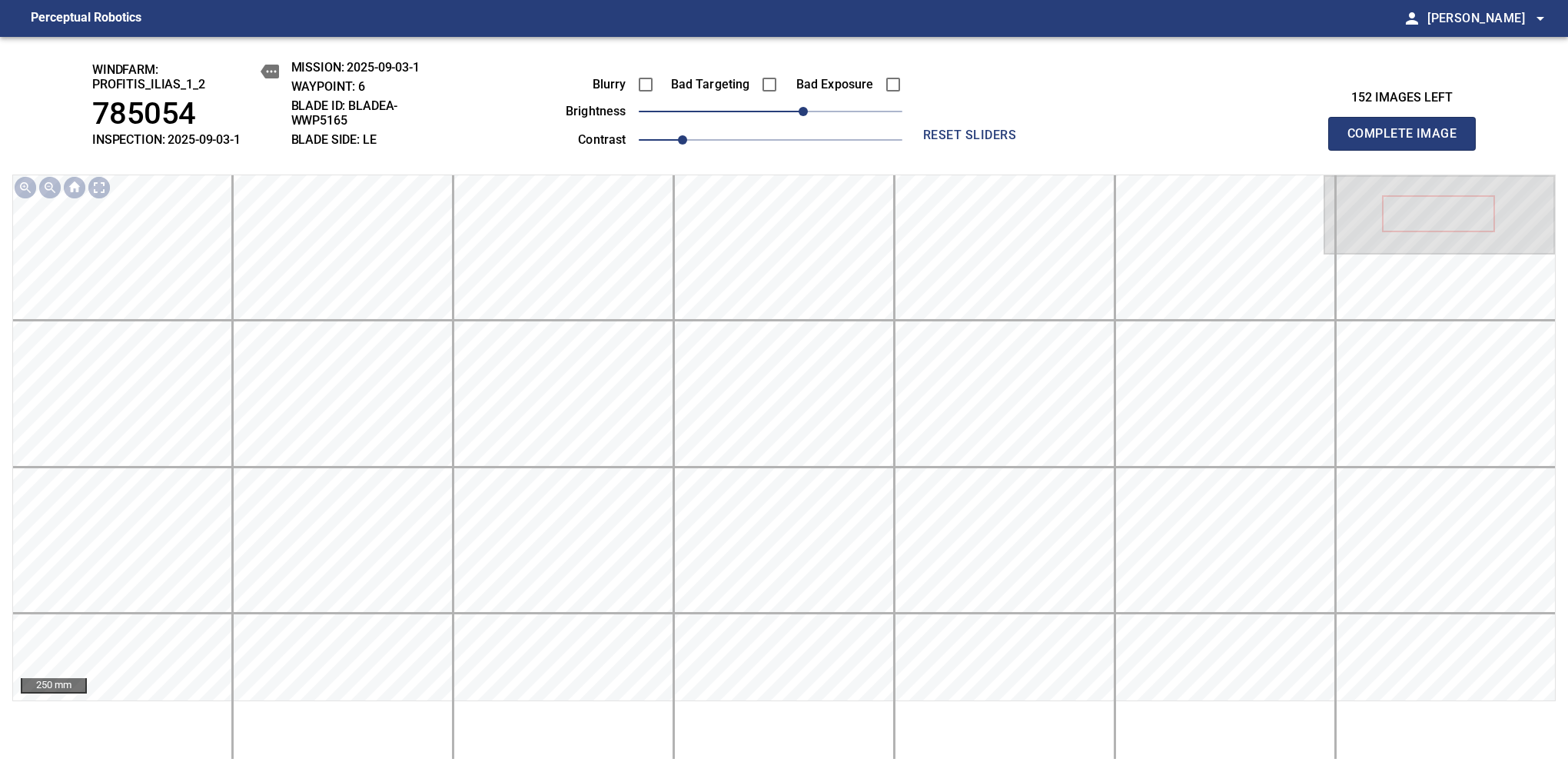
click at [1408, 142] on span "Complete Image" at bounding box center [1402, 133] width 114 height 21
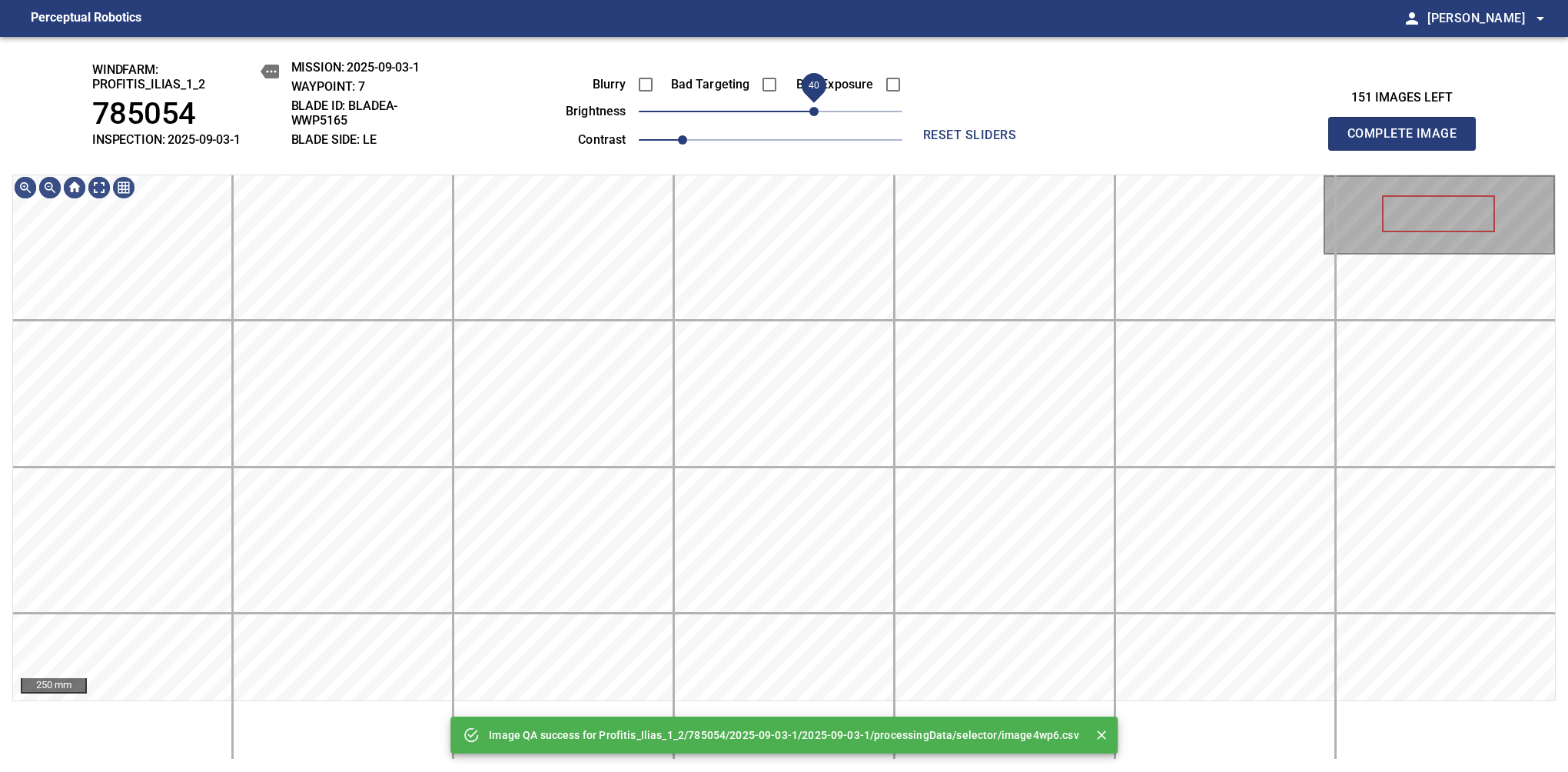
click at [810, 114] on span "40" at bounding box center [770, 111] width 264 height 21
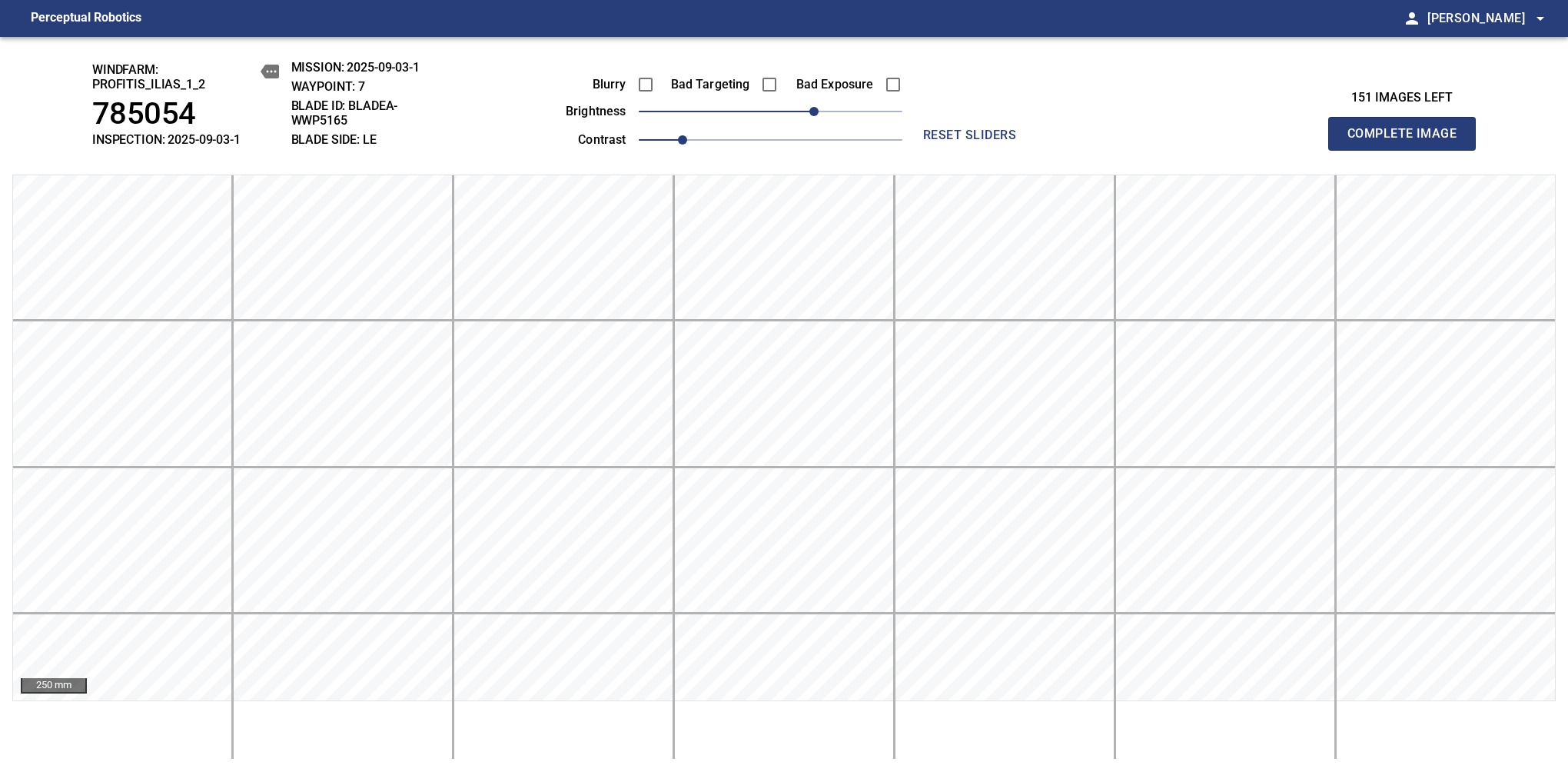
click at [1408, 142] on span "Complete Image" at bounding box center [1402, 133] width 114 height 21
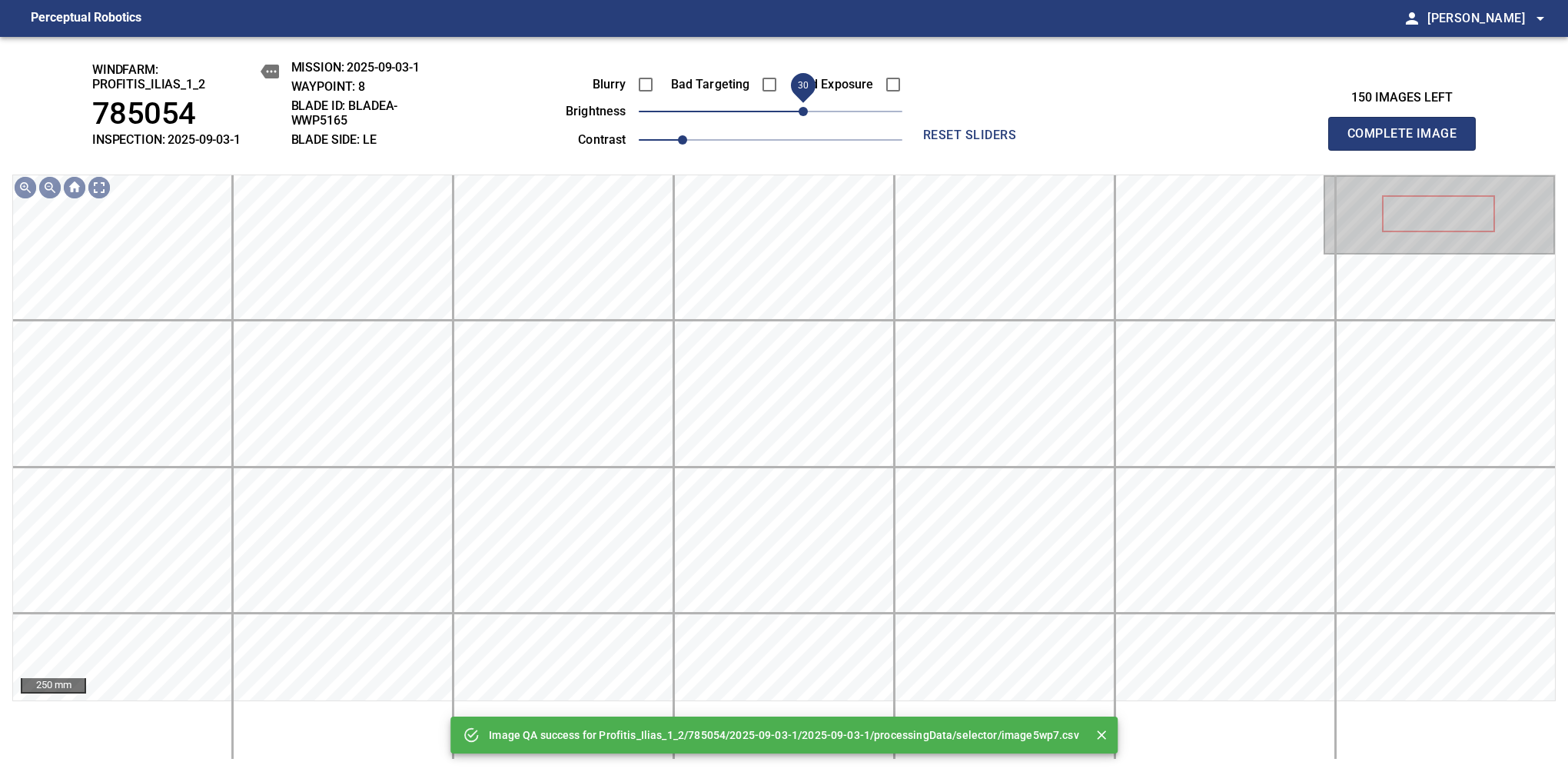
drag, startPoint x: 803, startPoint y: 117, endPoint x: 808, endPoint y: 109, distance: 9.4
click at [807, 109] on span "30" at bounding box center [803, 111] width 9 height 9
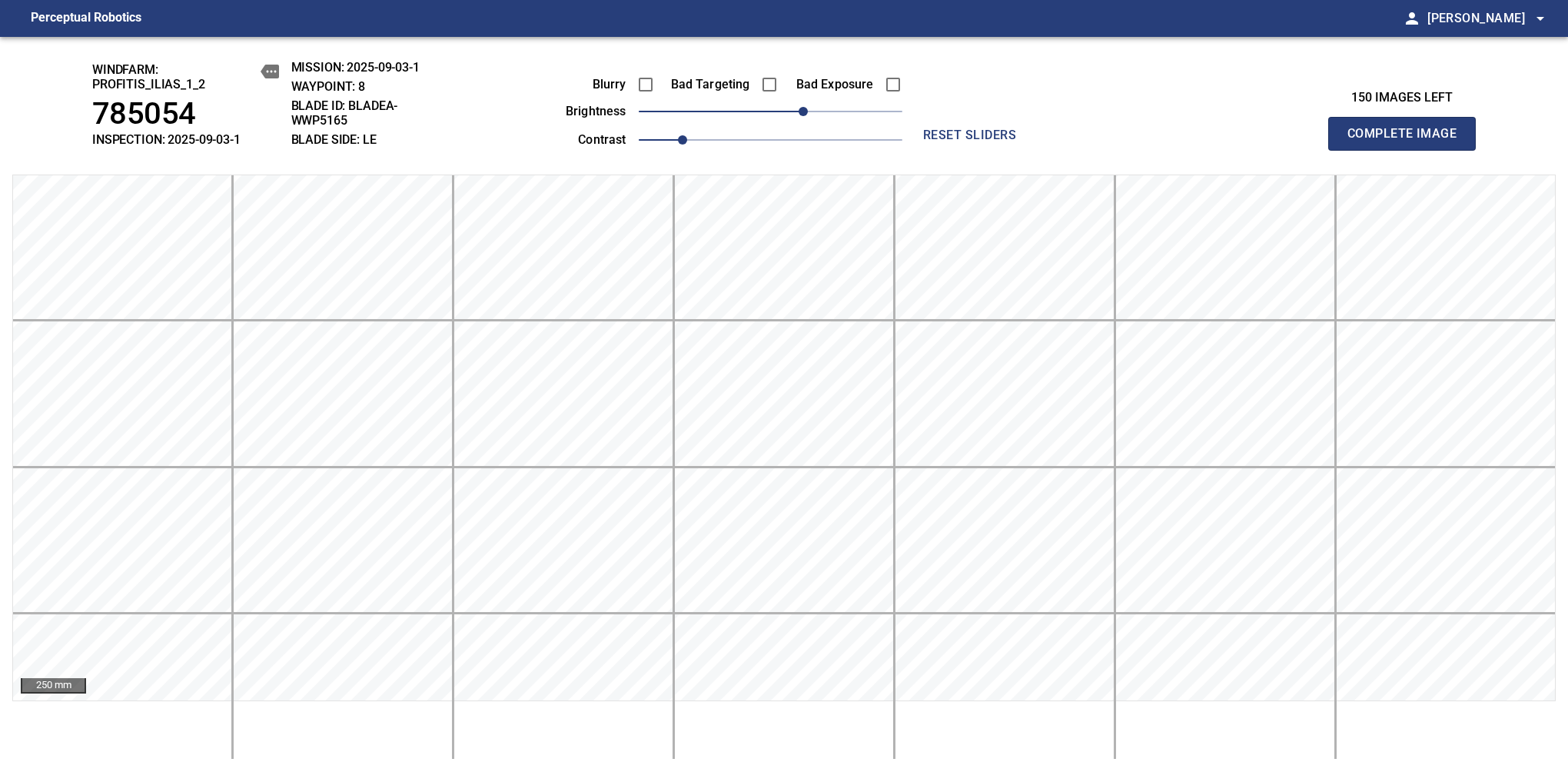
click at [1408, 142] on span "Complete Image" at bounding box center [1402, 133] width 114 height 21
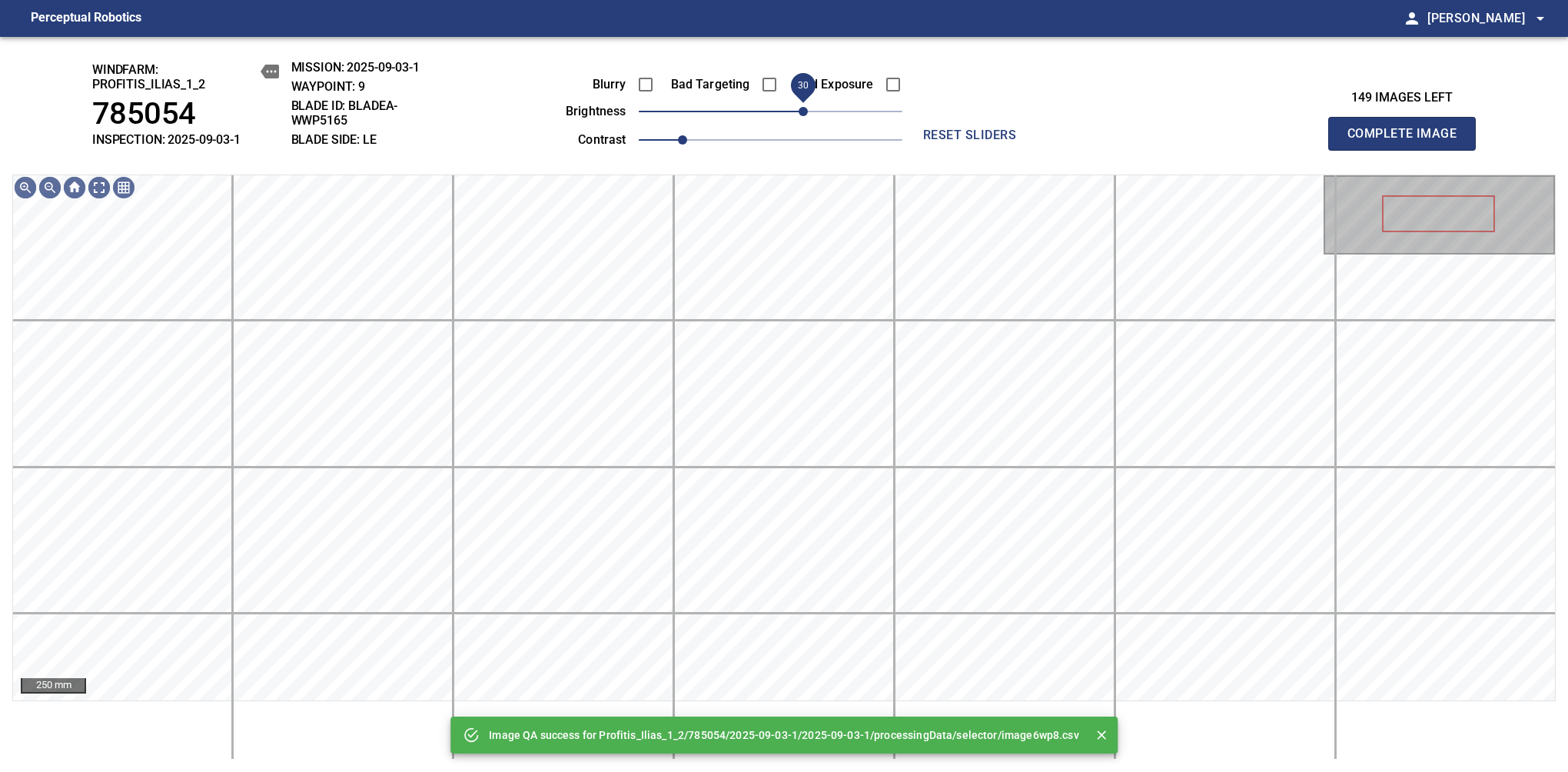
drag, startPoint x: 791, startPoint y: 114, endPoint x: 808, endPoint y: 114, distance: 17.0
click at [807, 114] on span "30" at bounding box center [803, 111] width 9 height 9
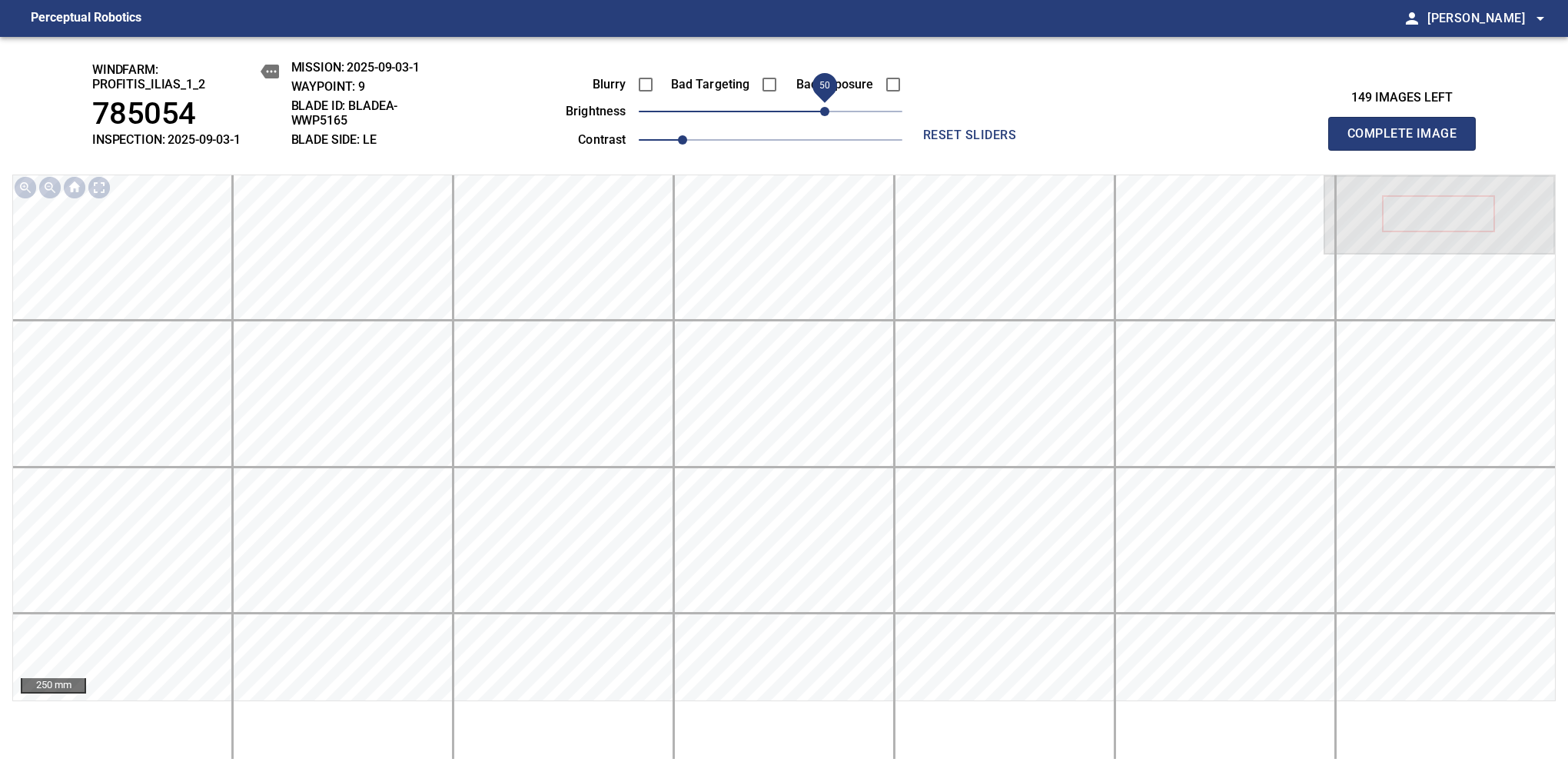
drag, startPoint x: 811, startPoint y: 114, endPoint x: 823, endPoint y: 106, distance: 14.4
click at [823, 107] on span "50" at bounding box center [824, 111] width 9 height 9
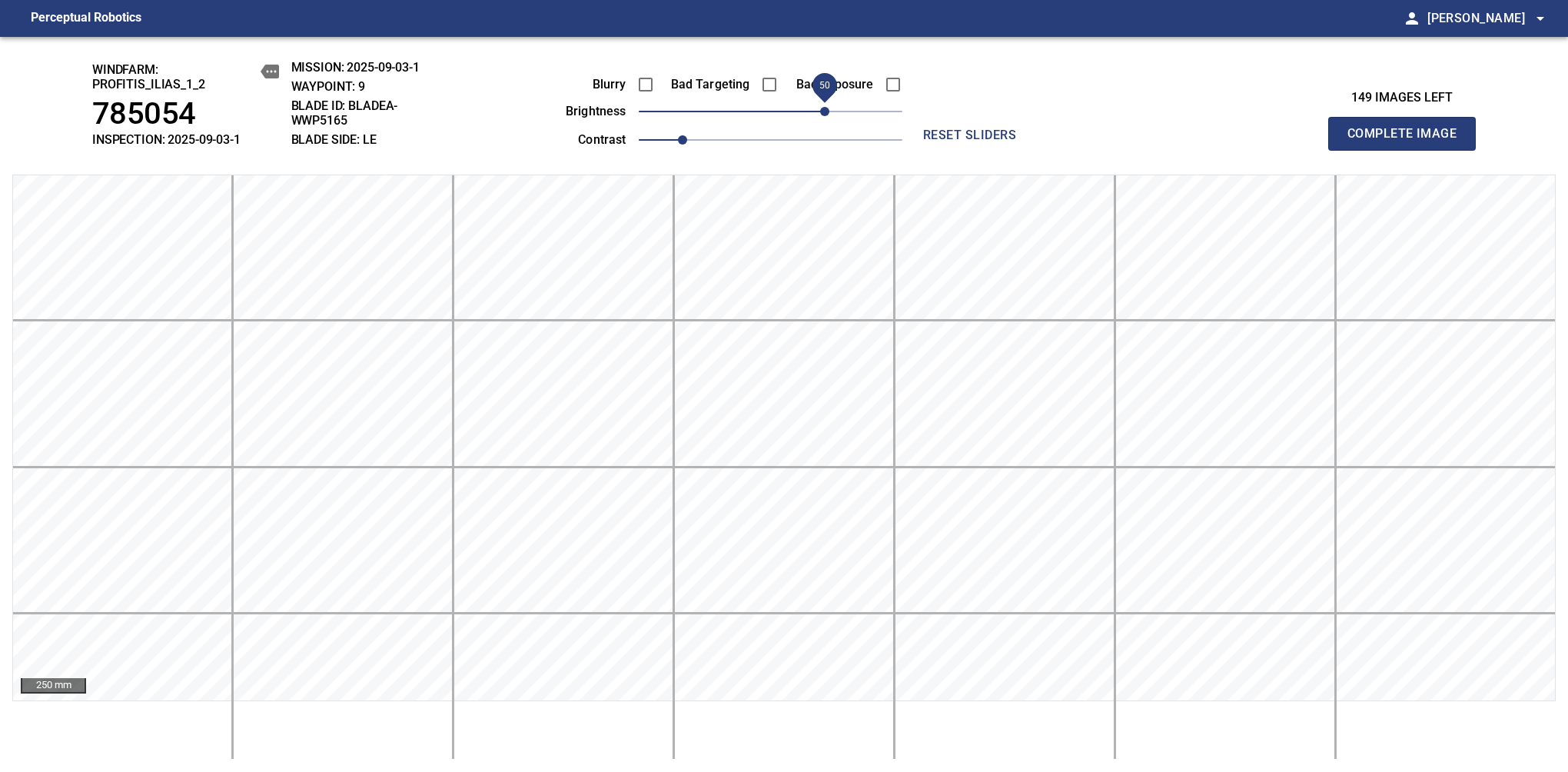
click at [1408, 142] on span "Complete Image" at bounding box center [1402, 133] width 114 height 21
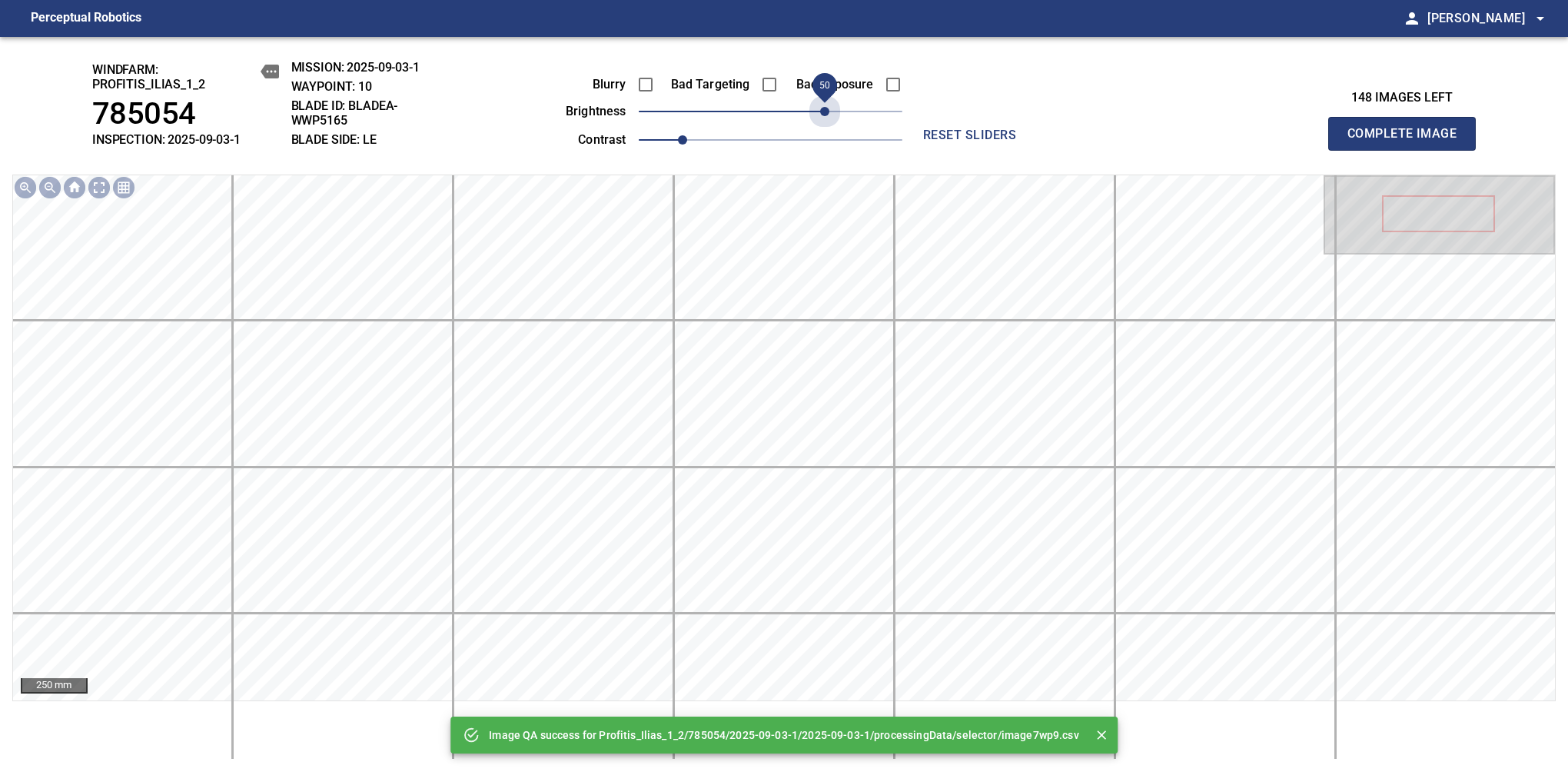
click at [823, 106] on span "50" at bounding box center [770, 111] width 264 height 21
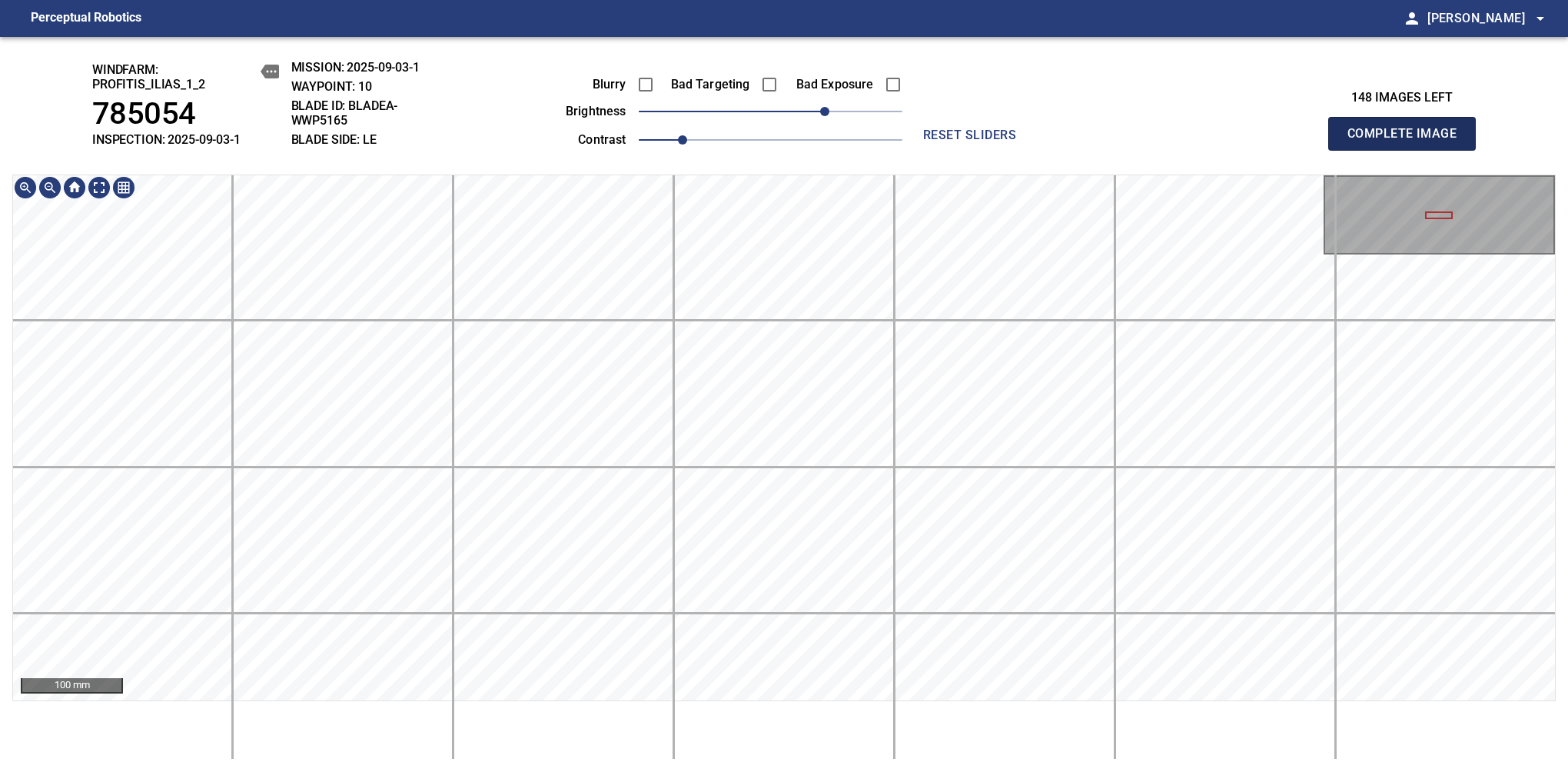
click at [1408, 142] on span "Complete Image" at bounding box center [1402, 133] width 114 height 21
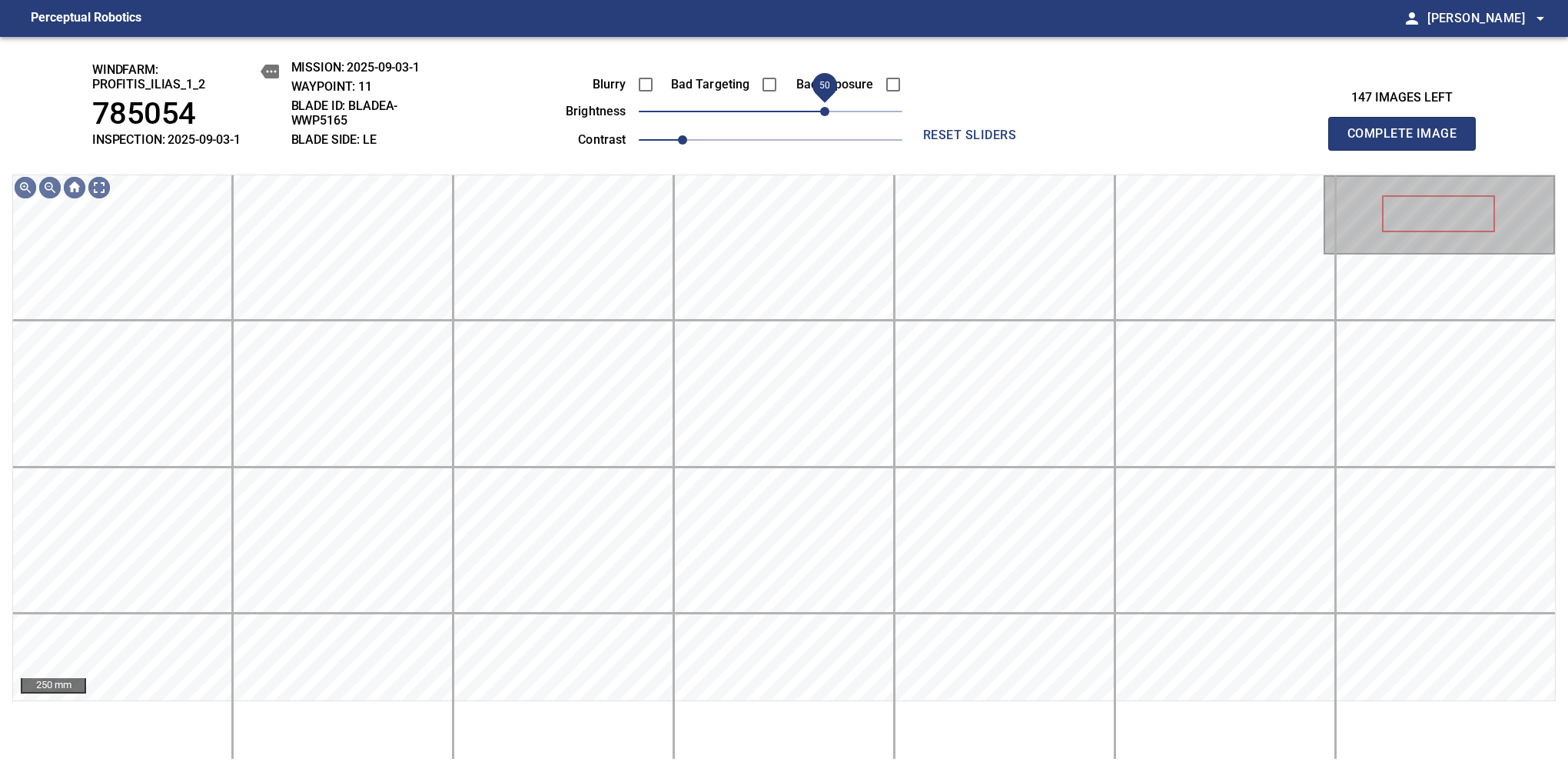
drag, startPoint x: 786, startPoint y: 109, endPoint x: 823, endPoint y: 120, distance: 38.6
click at [823, 120] on span "50" at bounding box center [770, 111] width 264 height 21
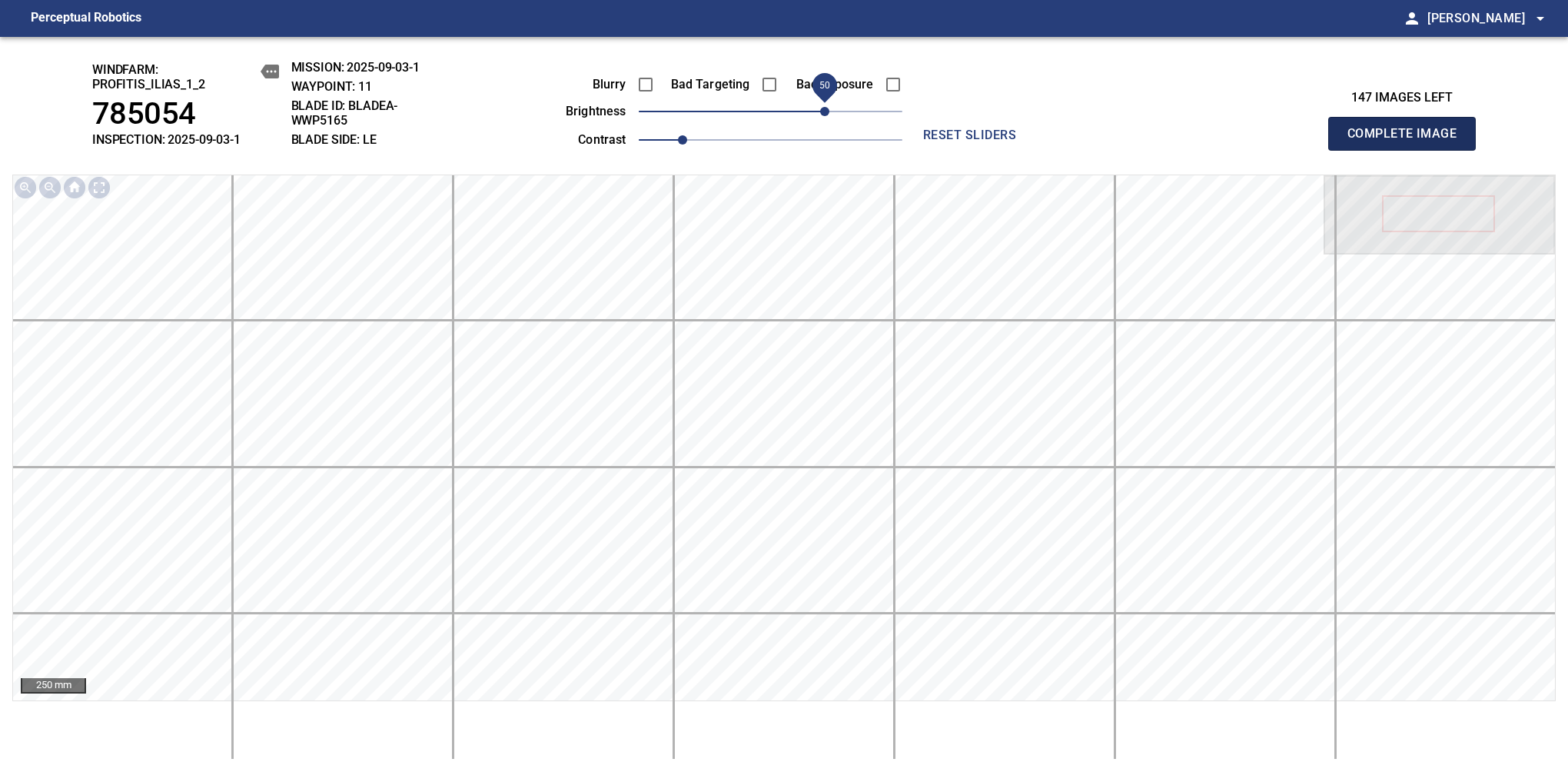
click at [1408, 142] on span "Complete Image" at bounding box center [1402, 133] width 114 height 21
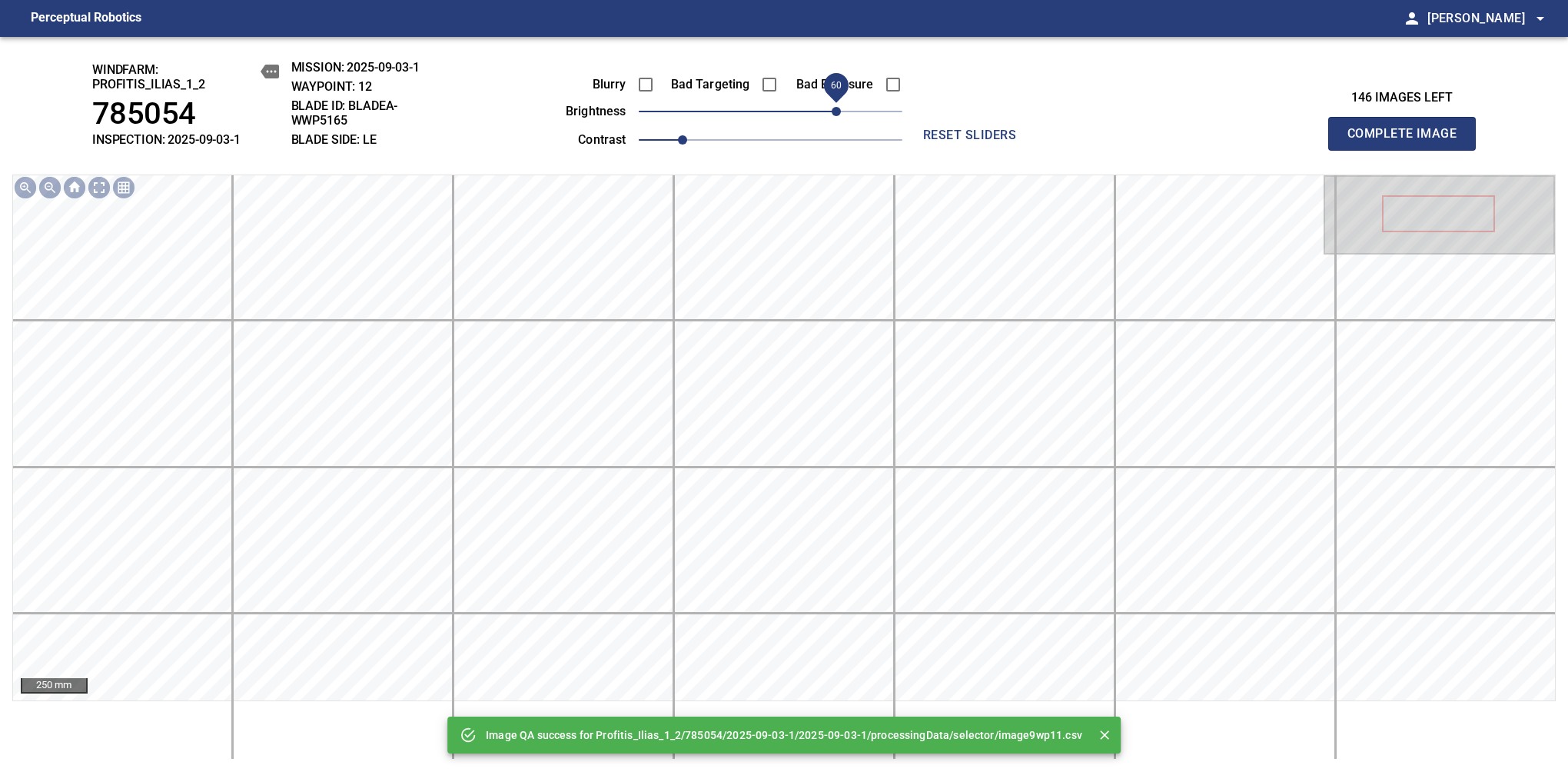
click at [835, 109] on span "60" at bounding box center [770, 111] width 264 height 21
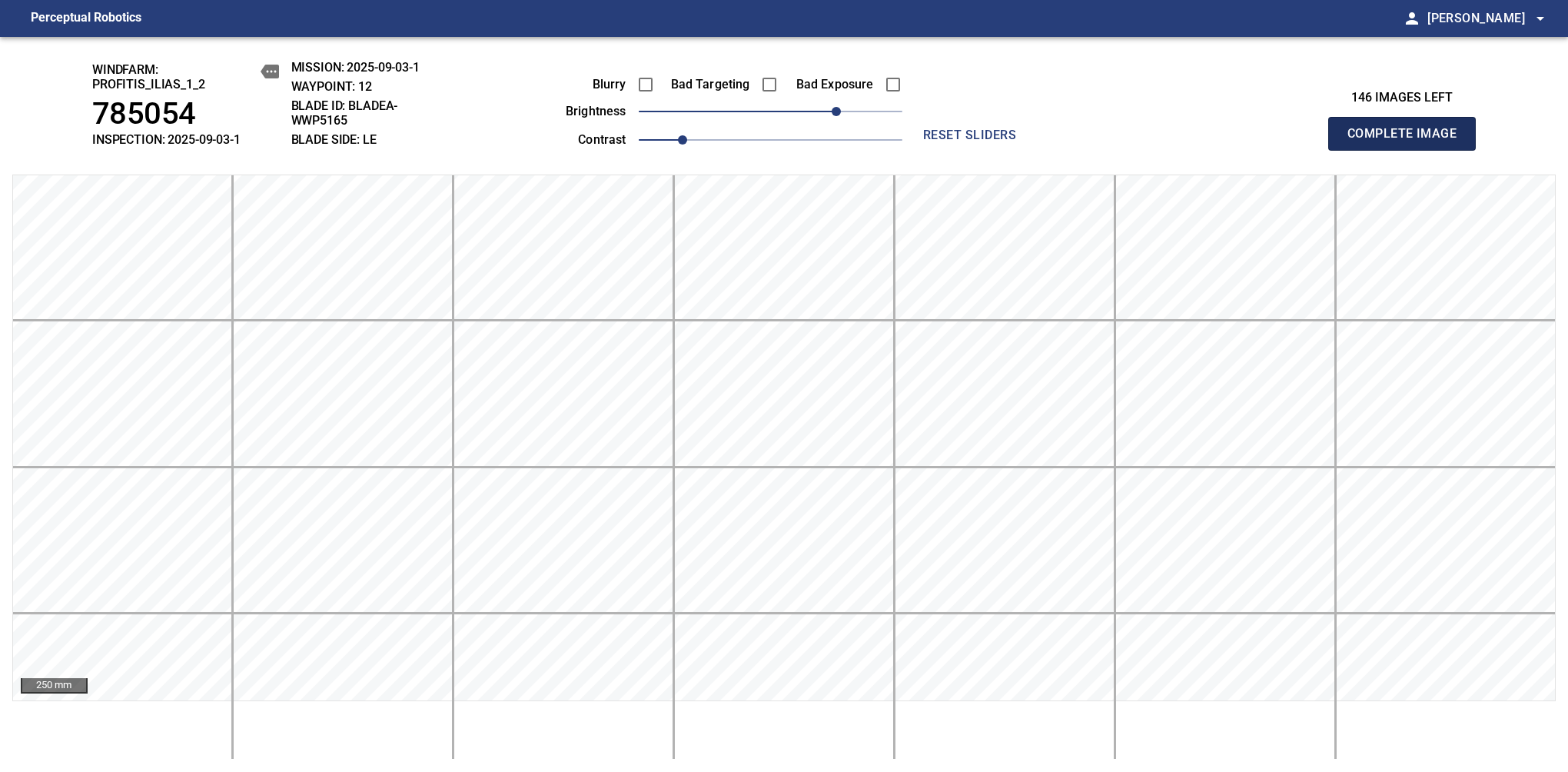
click at [1408, 142] on span "Complete Image" at bounding box center [1402, 133] width 114 height 21
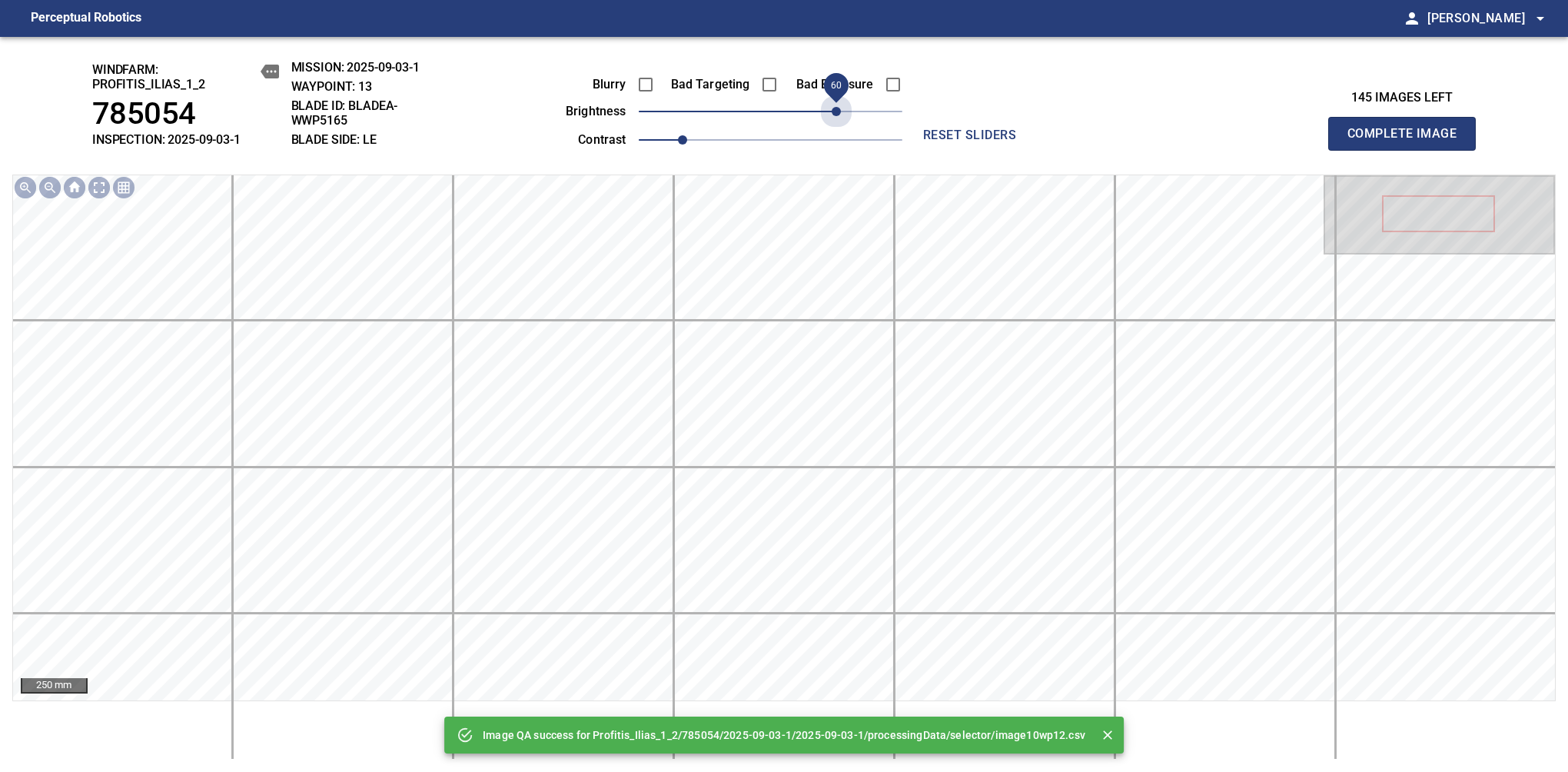
click at [835, 109] on span "60" at bounding box center [770, 111] width 264 height 21
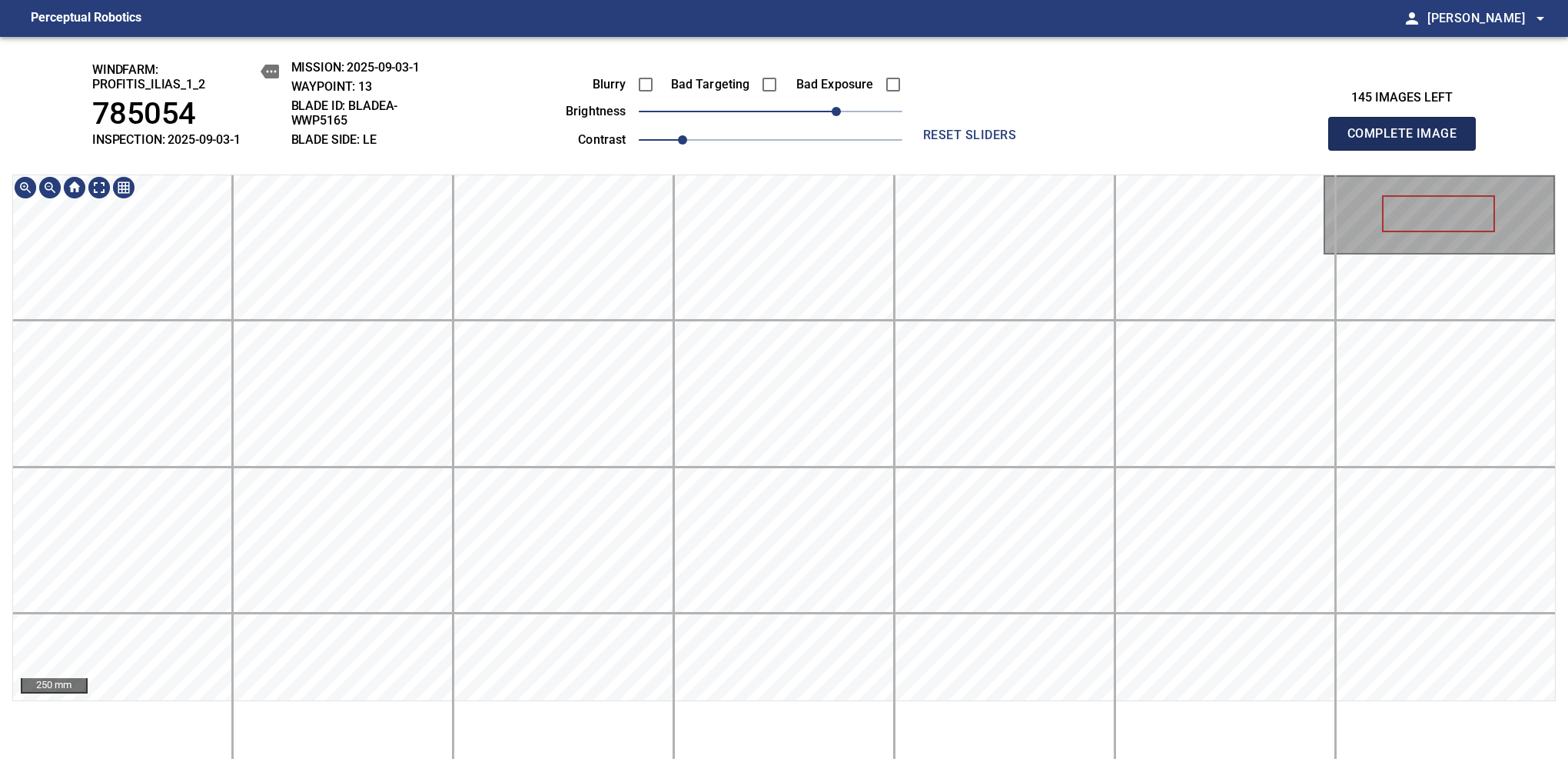
click at [1408, 142] on span "Complete Image" at bounding box center [1402, 133] width 114 height 21
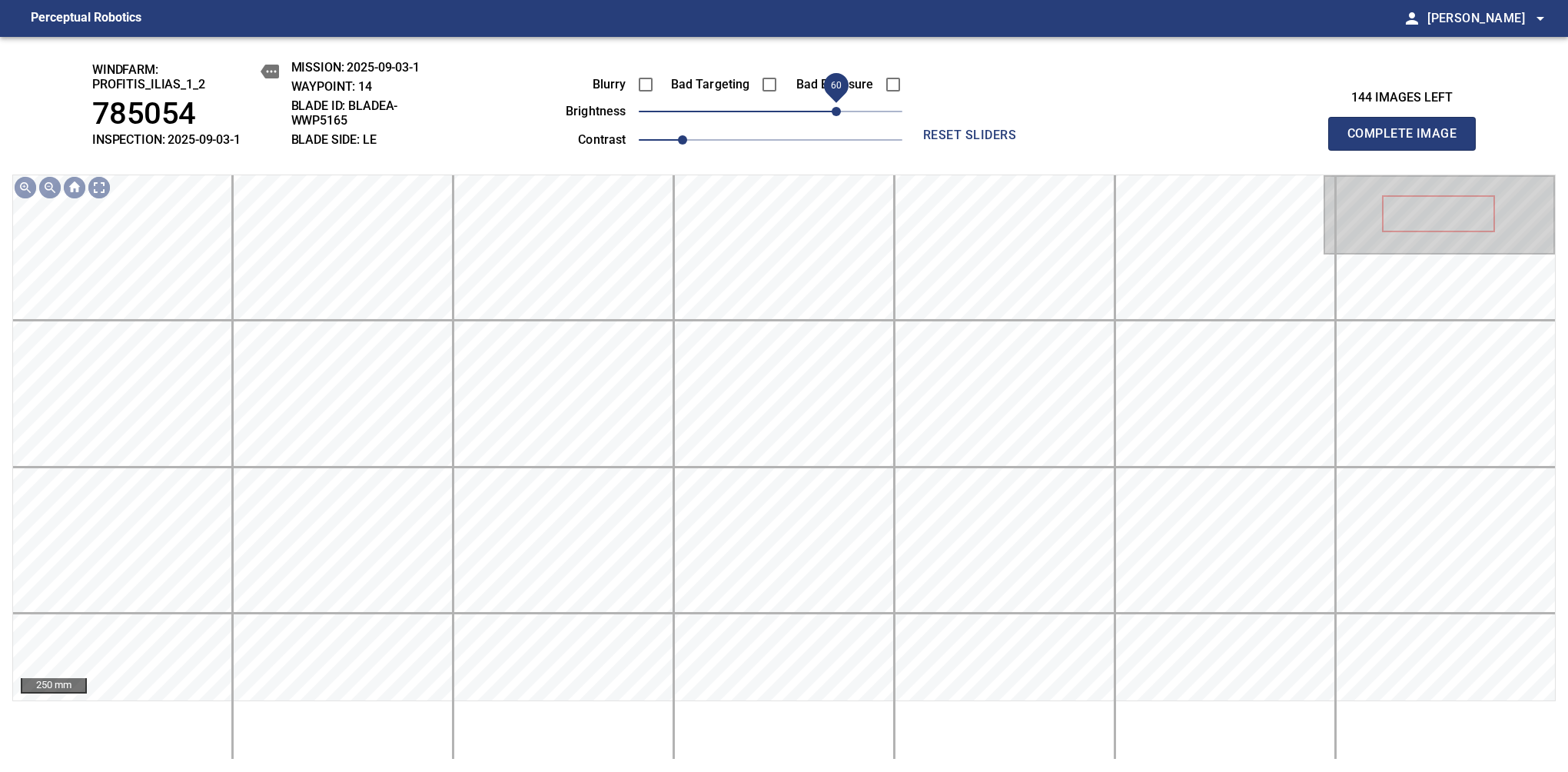
drag, startPoint x: 781, startPoint y: 117, endPoint x: 832, endPoint y: 107, distance: 52.0
click at [832, 107] on span "60" at bounding box center [836, 111] width 9 height 9
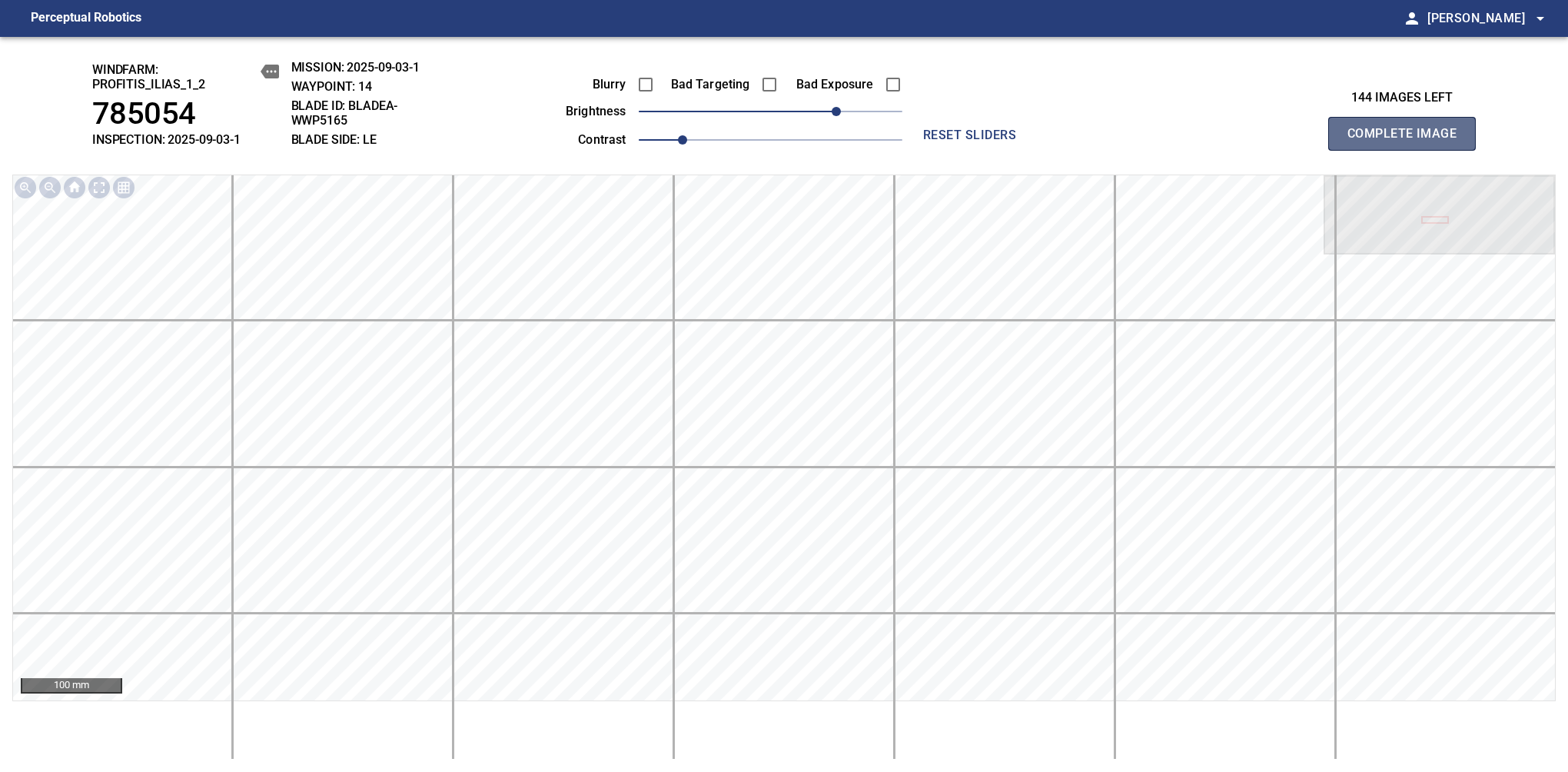
click at [1408, 142] on span "Complete Image" at bounding box center [1402, 133] width 114 height 21
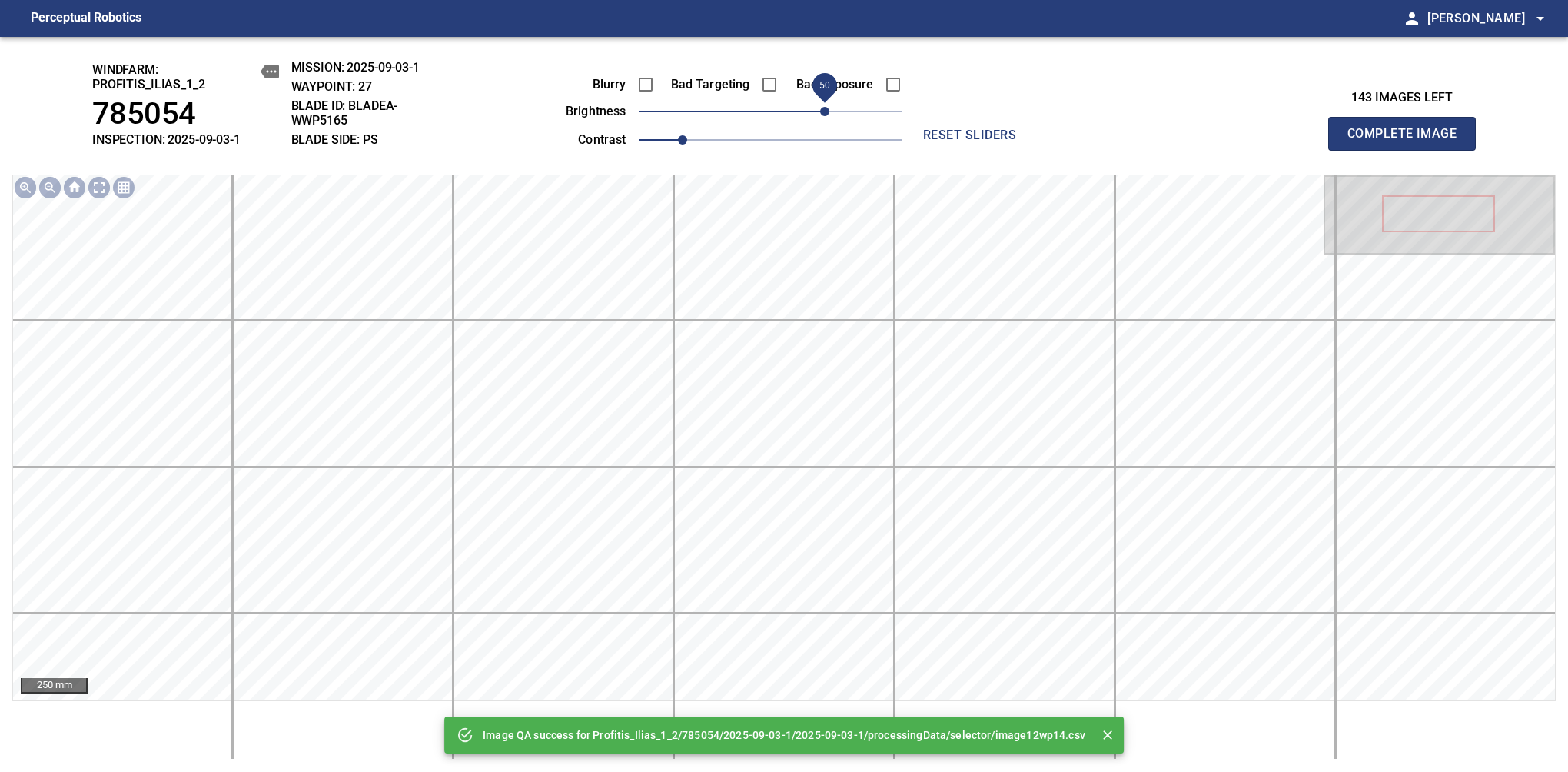
drag, startPoint x: 776, startPoint y: 112, endPoint x: 830, endPoint y: 109, distance: 54.1
click at [829, 109] on span "50" at bounding box center [824, 111] width 9 height 9
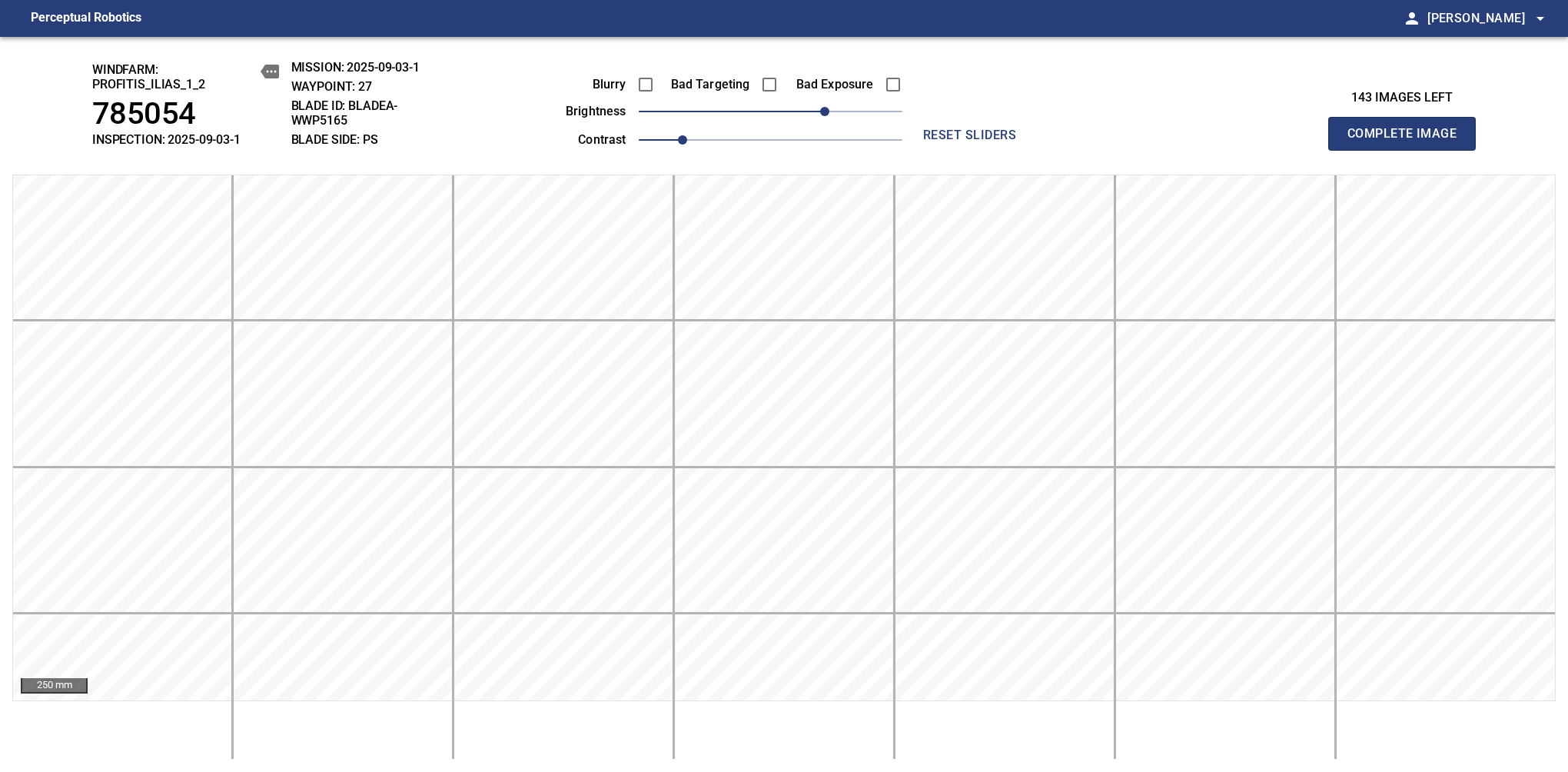
click at [1408, 142] on span "Complete Image" at bounding box center [1402, 133] width 114 height 21
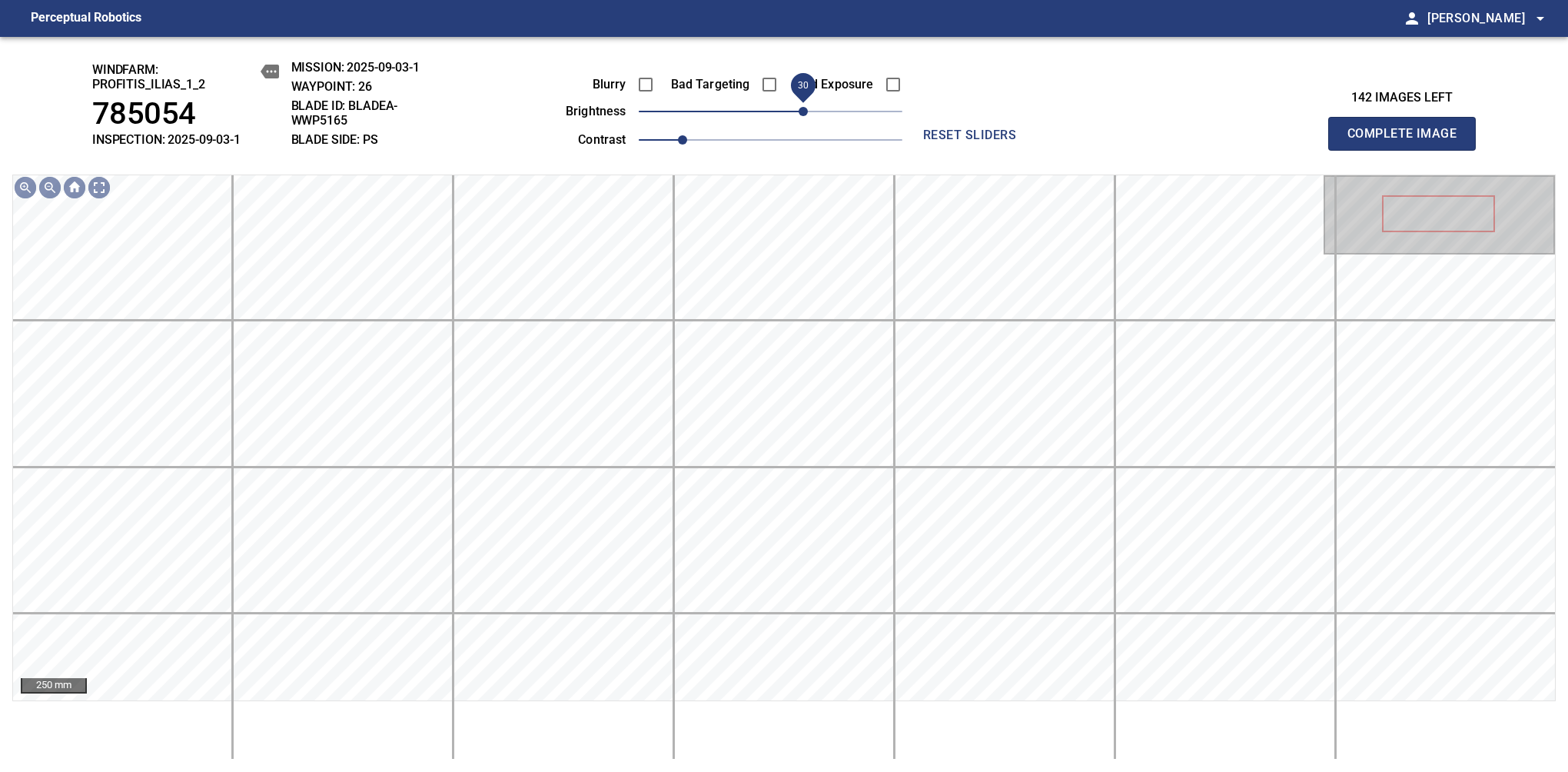
click at [807, 107] on span "30" at bounding box center [803, 111] width 9 height 9
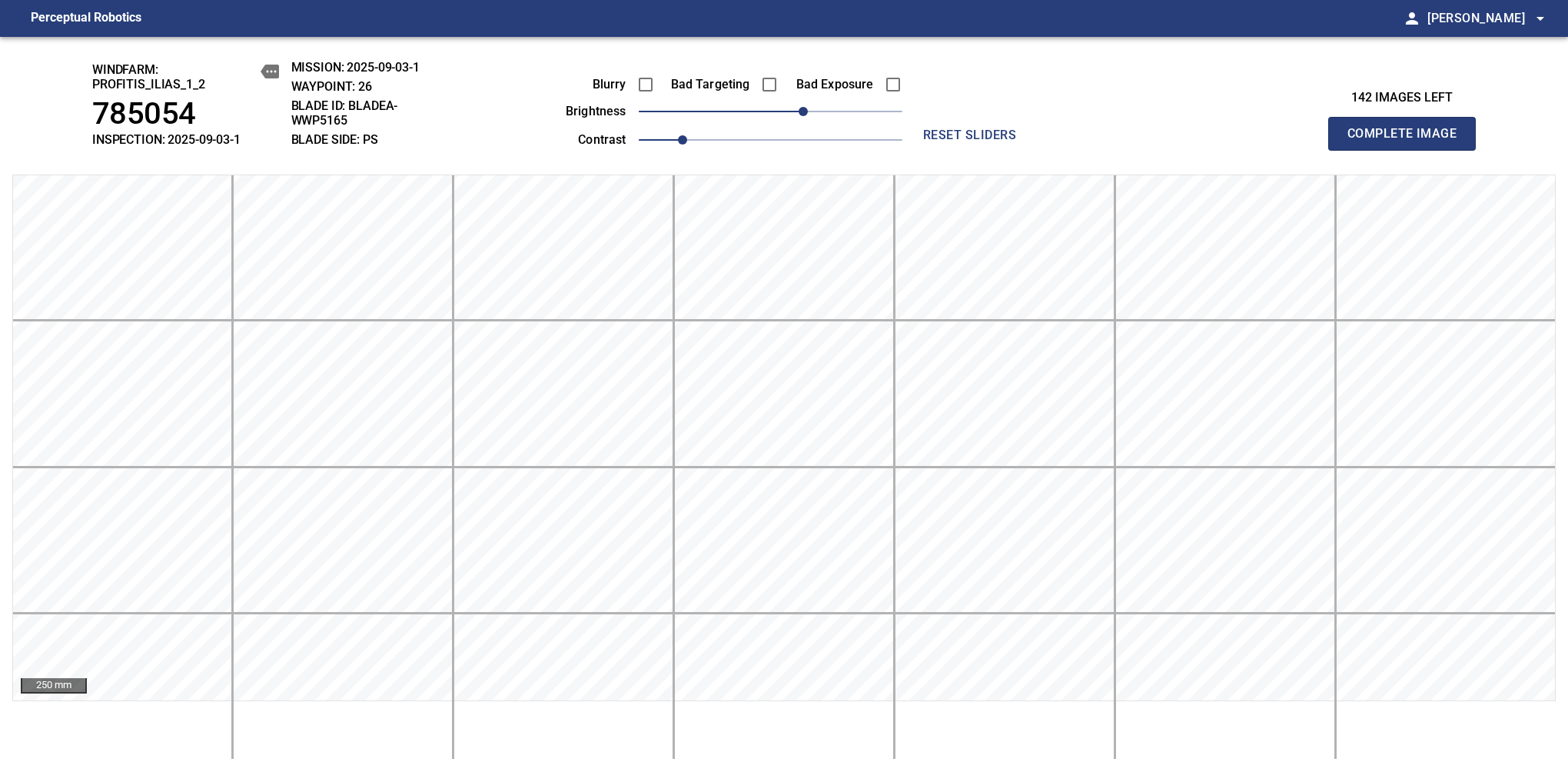
click at [1408, 142] on span "Complete Image" at bounding box center [1402, 133] width 114 height 21
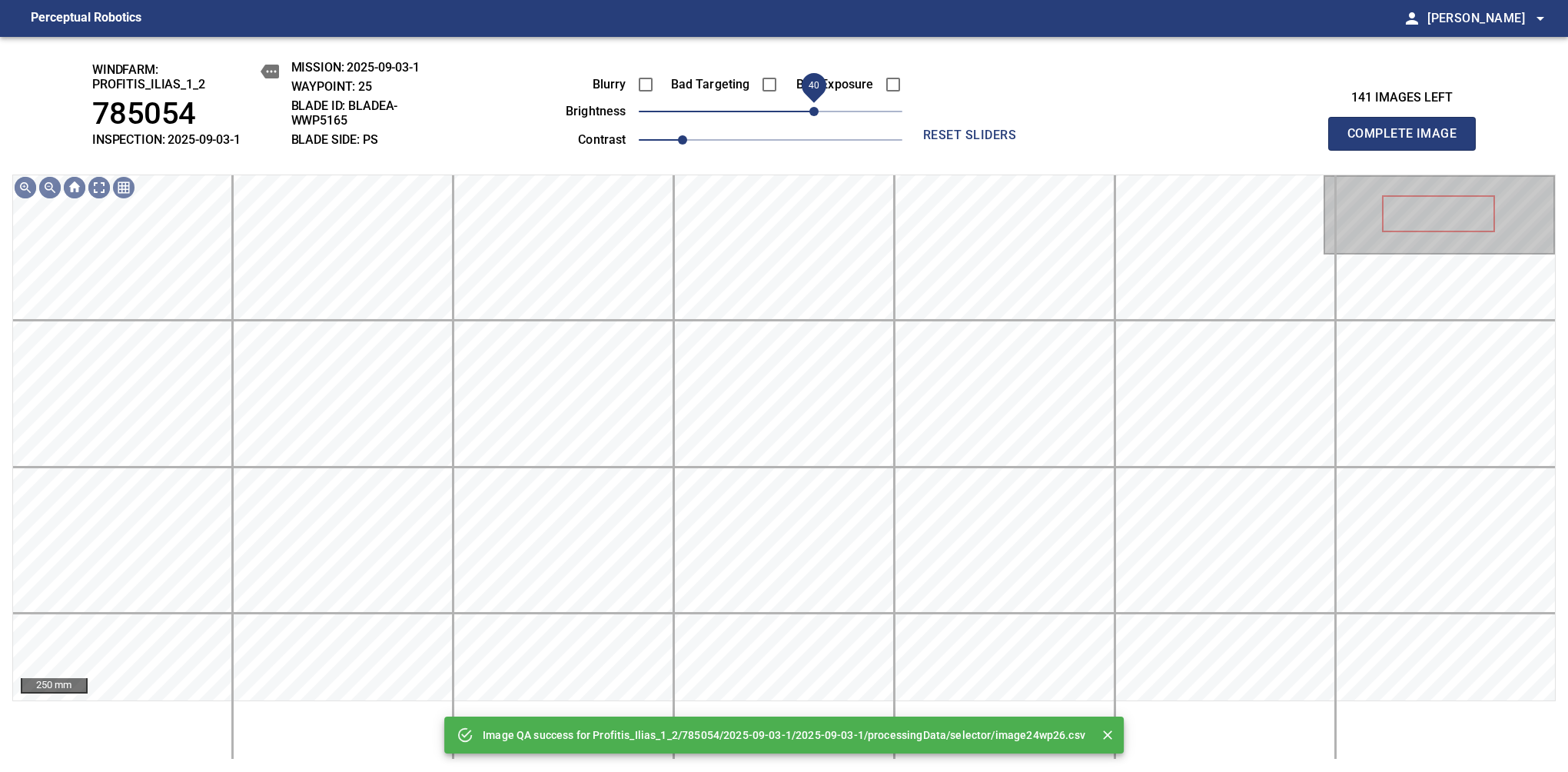
drag, startPoint x: 787, startPoint y: 117, endPoint x: 817, endPoint y: 109, distance: 31.0
click at [817, 109] on span "40" at bounding box center [813, 111] width 9 height 9
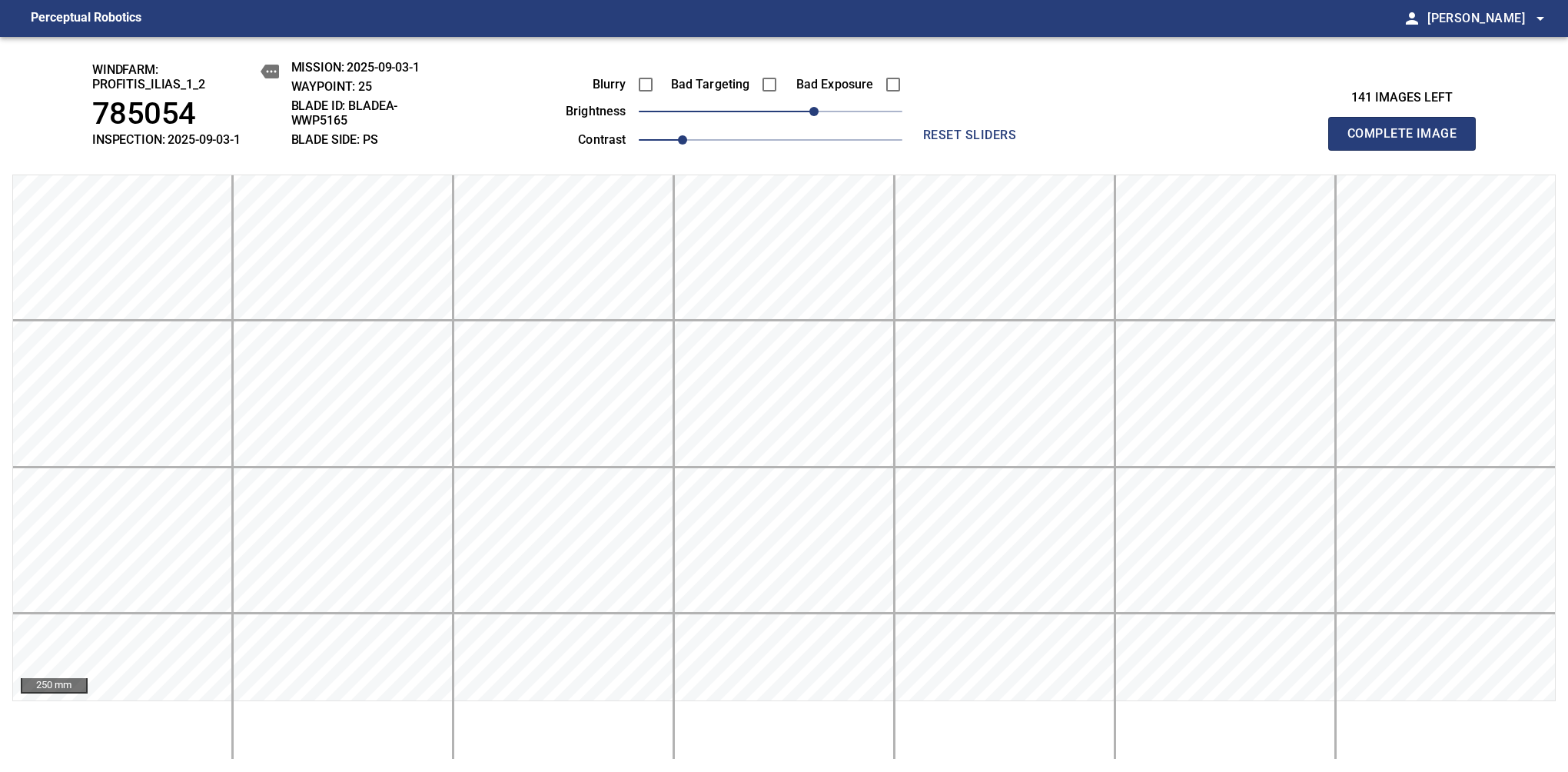
click at [1408, 142] on span "Complete Image" at bounding box center [1402, 133] width 114 height 21
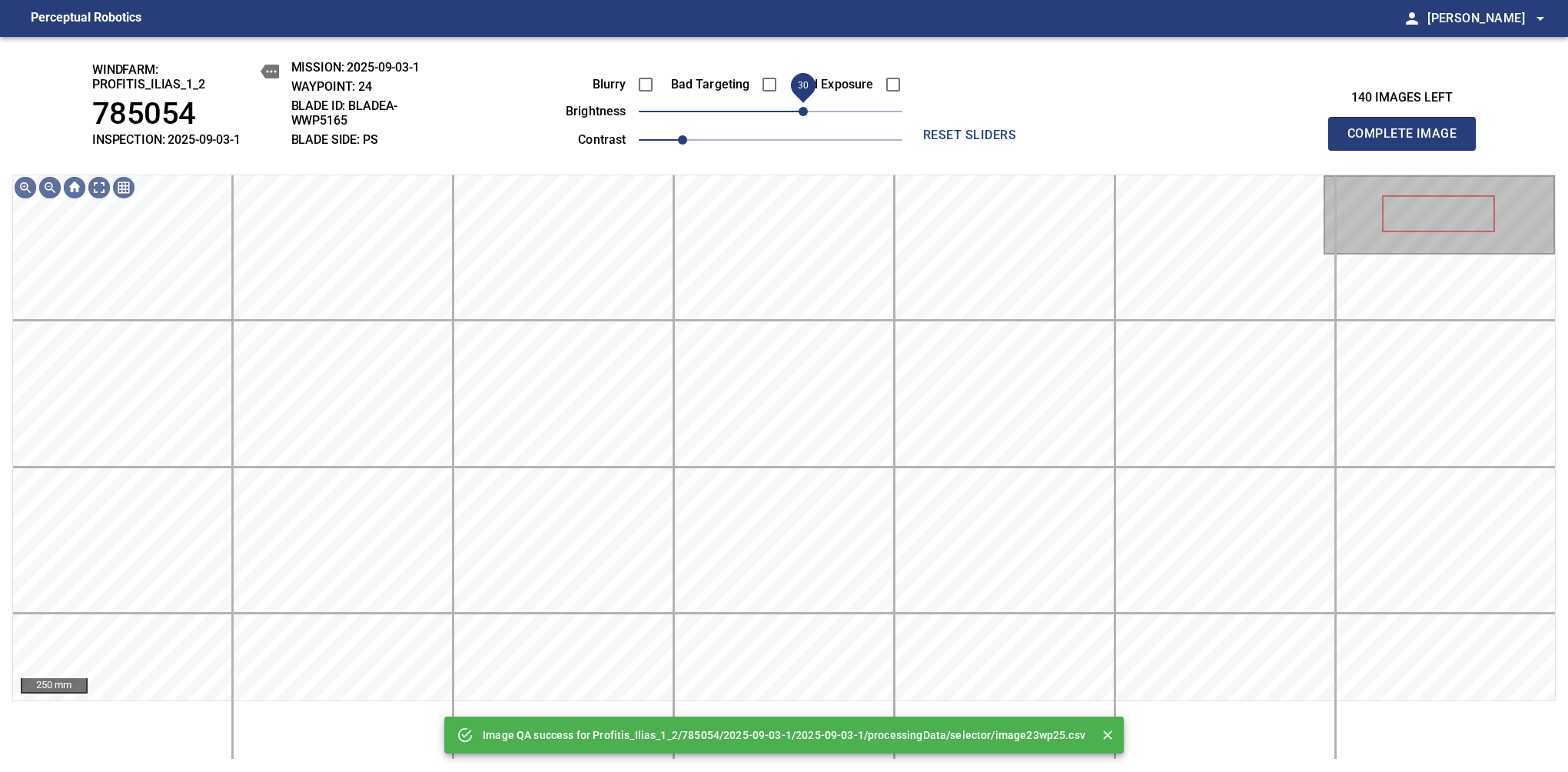
drag, startPoint x: 793, startPoint y: 109, endPoint x: 805, endPoint y: 111, distance: 12.2
click at [805, 111] on span "30" at bounding box center [770, 111] width 264 height 21
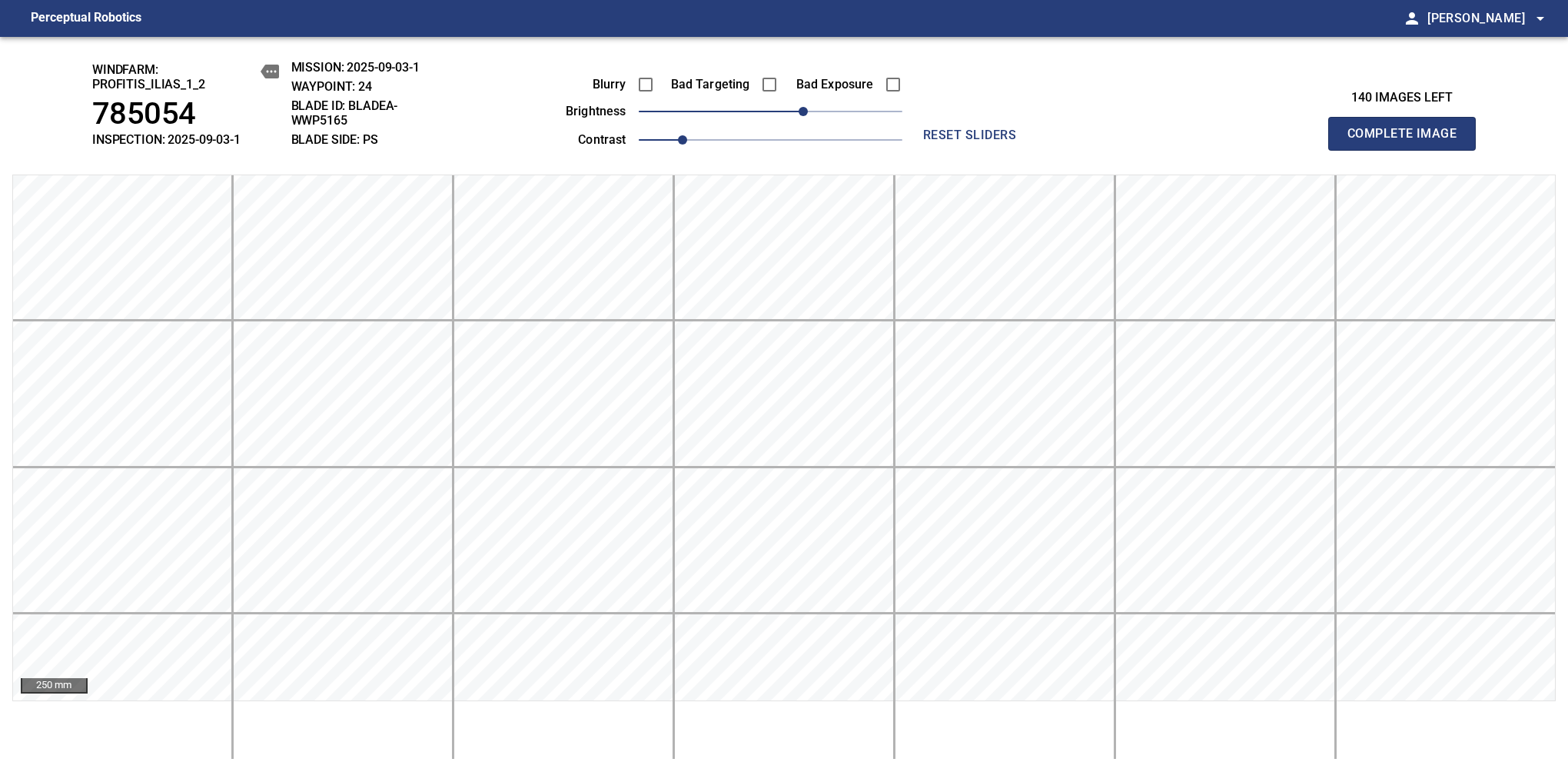
click at [1408, 142] on span "Complete Image" at bounding box center [1402, 133] width 114 height 21
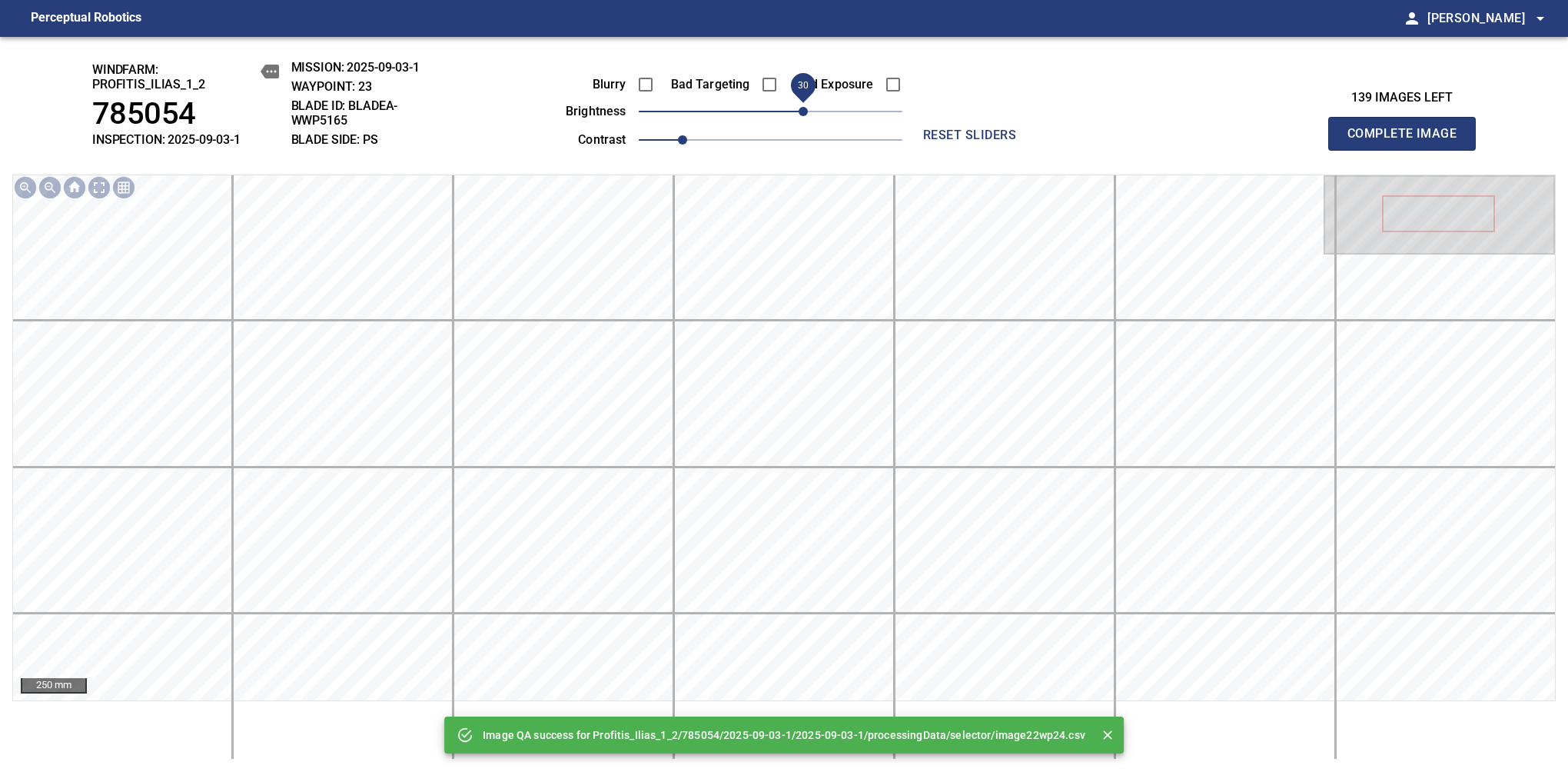
drag, startPoint x: 774, startPoint y: 109, endPoint x: 805, endPoint y: 114, distance: 31.4
click at [805, 114] on span "30" at bounding box center [803, 111] width 9 height 9
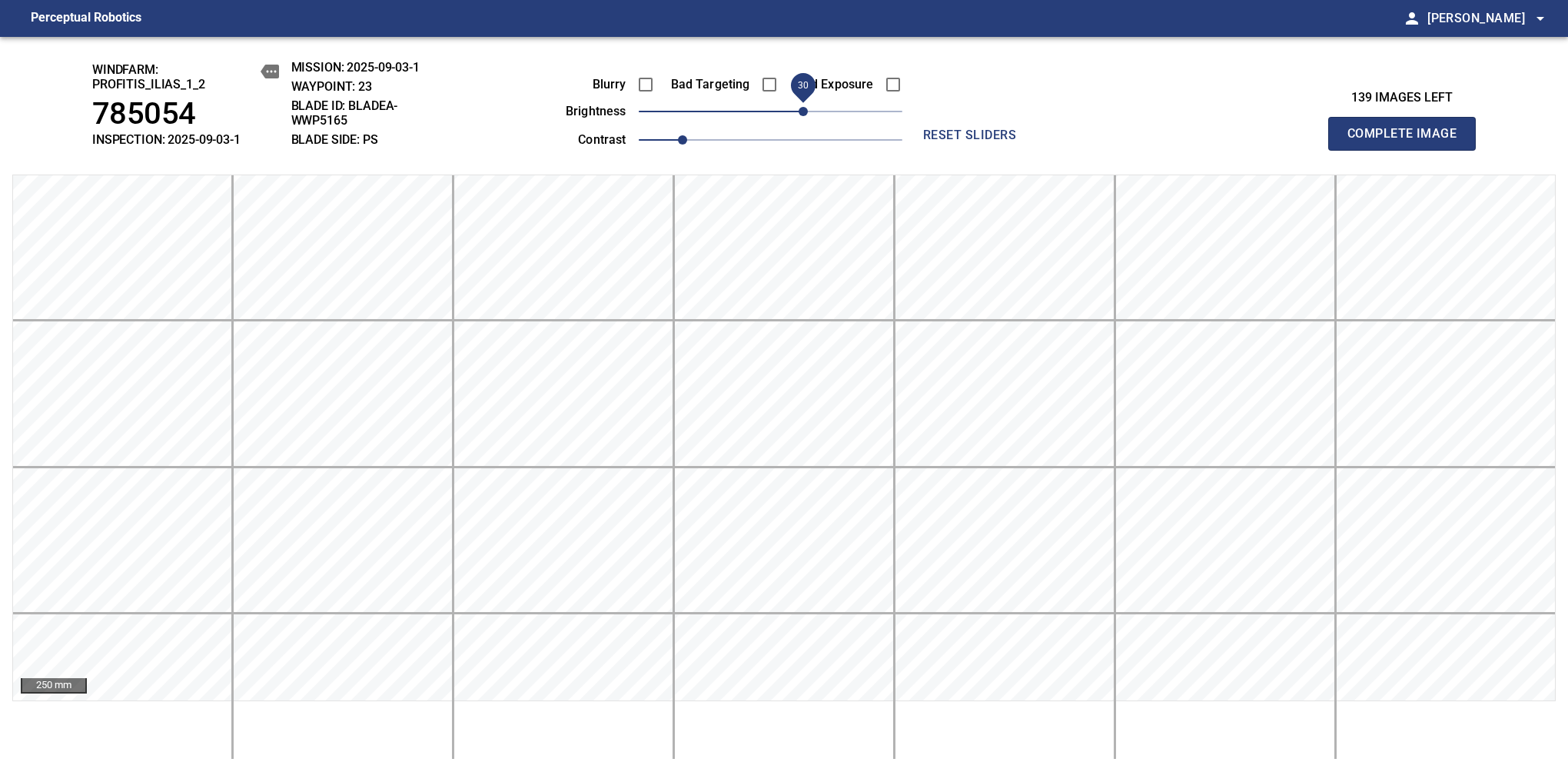
click at [1408, 142] on span "Complete Image" at bounding box center [1402, 133] width 114 height 21
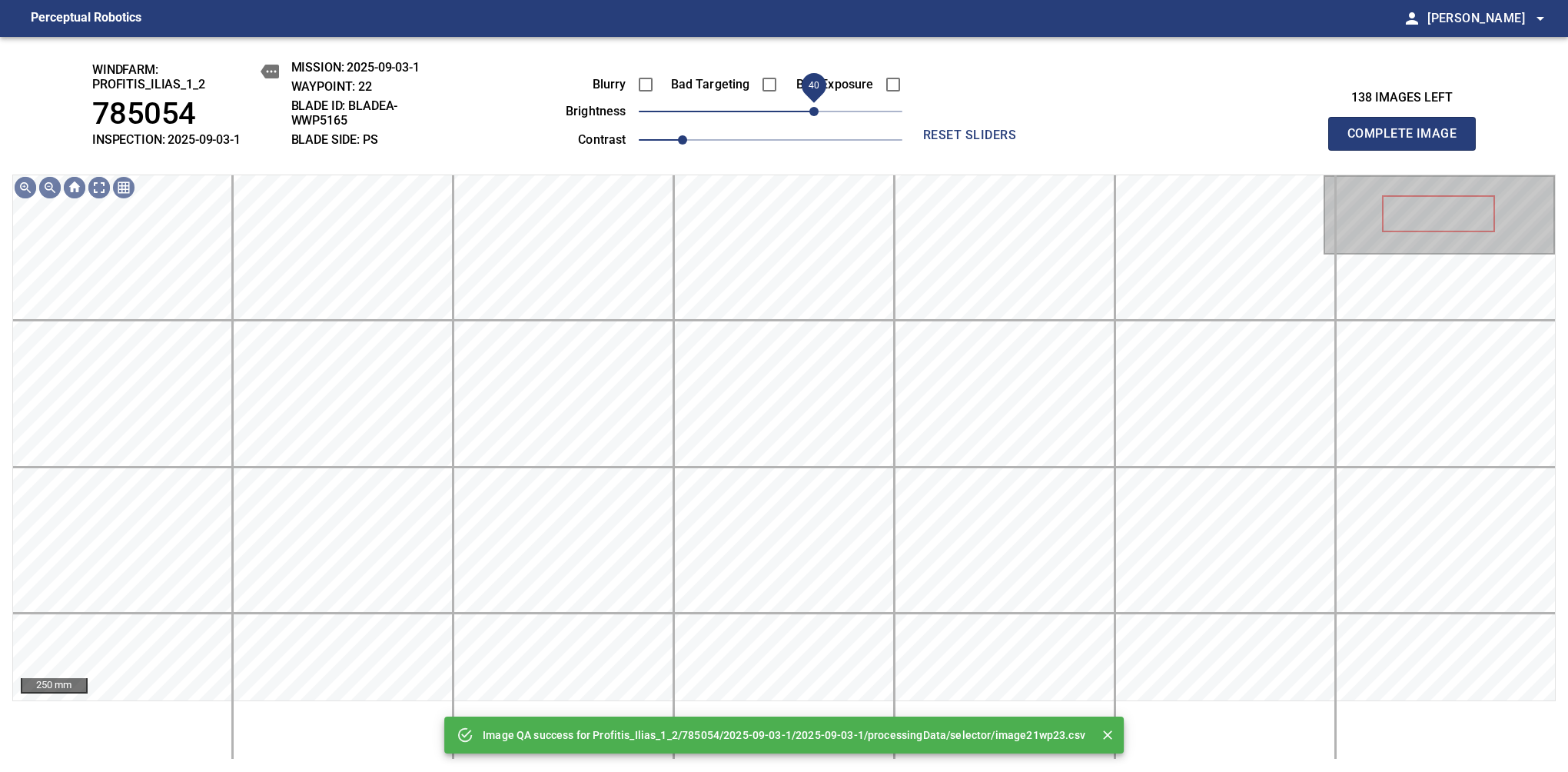
drag, startPoint x: 789, startPoint y: 109, endPoint x: 809, endPoint y: 102, distance: 21.2
click at [809, 102] on span "40" at bounding box center [770, 111] width 264 height 21
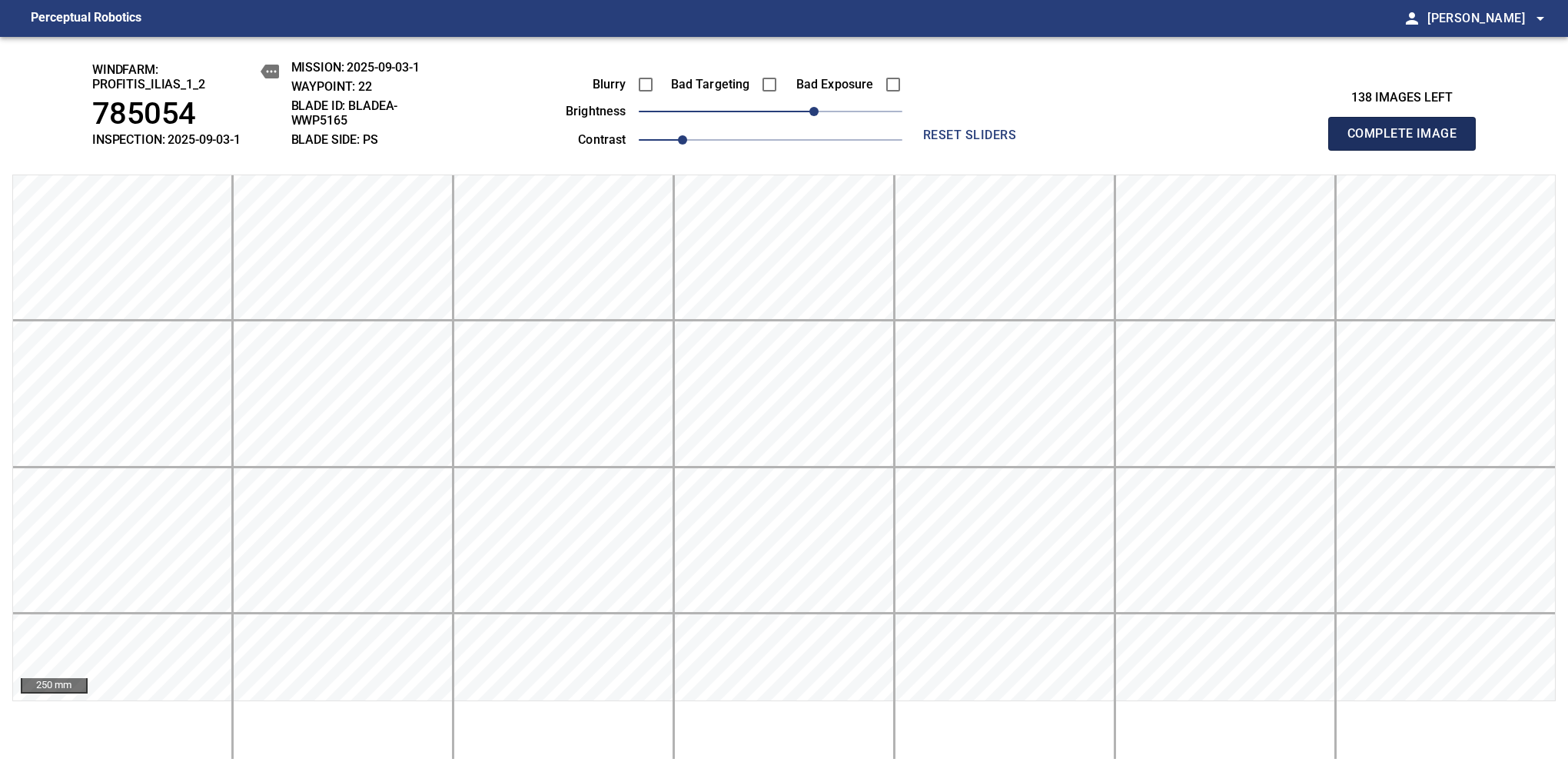
click at [1408, 142] on span "Complete Image" at bounding box center [1402, 133] width 114 height 21
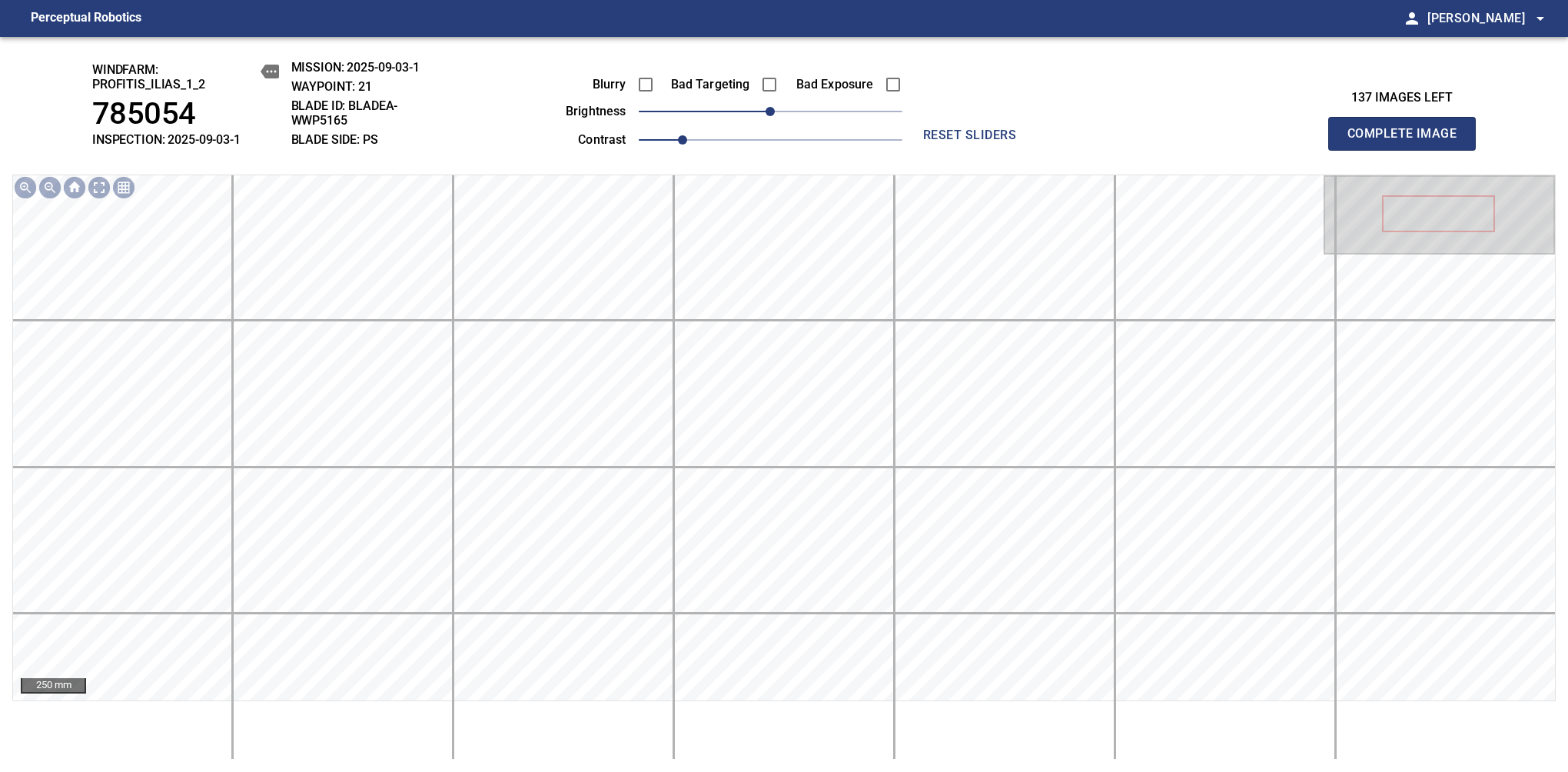
click at [809, 112] on div "Blurry Bad Targeting Bad Exposure brightness 0 contrast 1" at bounding box center [717, 109] width 371 height 82
drag, startPoint x: 799, startPoint y: 109, endPoint x: 809, endPoint y: 107, distance: 10.2
click at [809, 107] on span "40" at bounding box center [813, 111] width 9 height 9
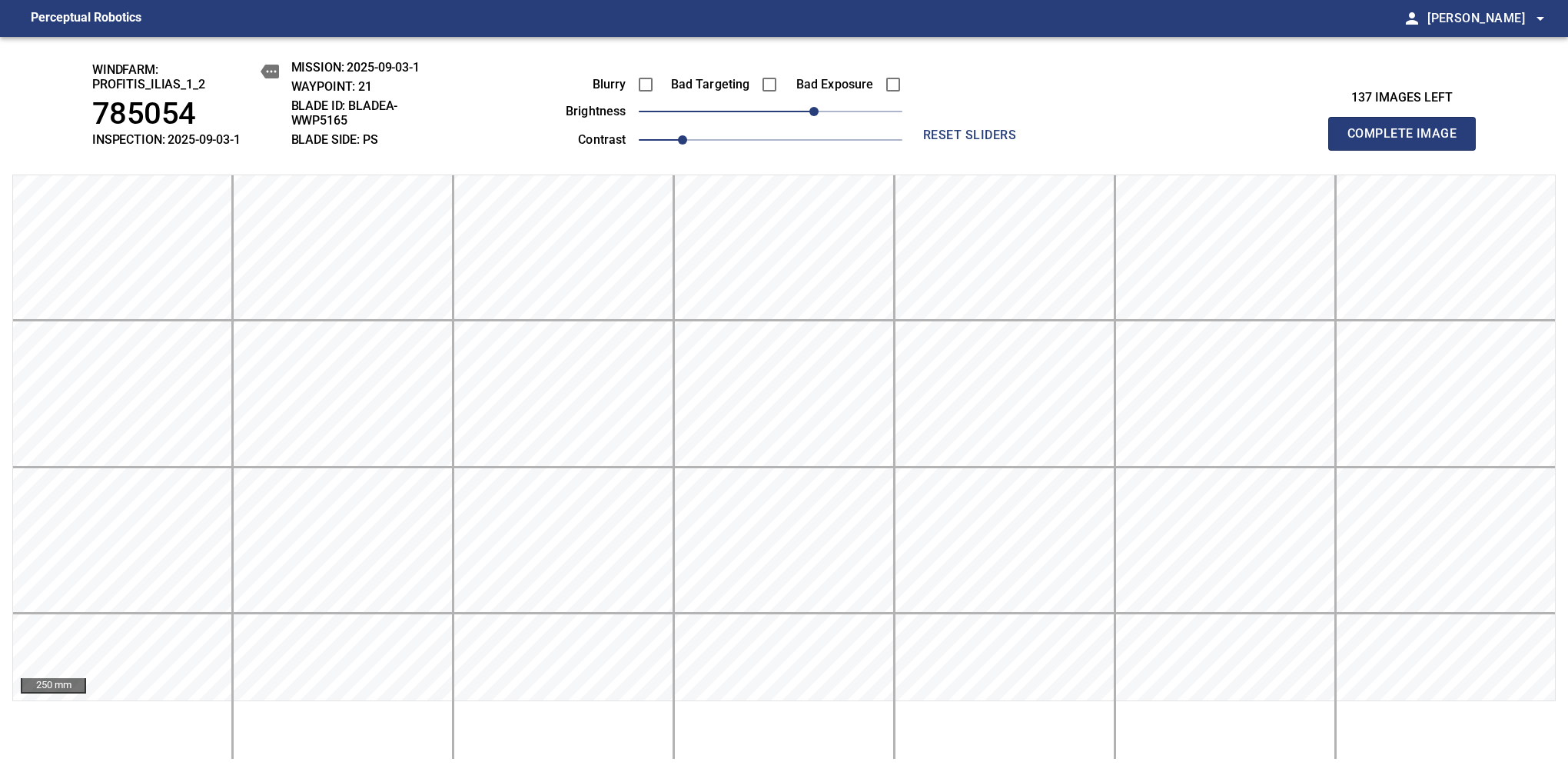
click at [1408, 142] on span "Complete Image" at bounding box center [1402, 133] width 114 height 21
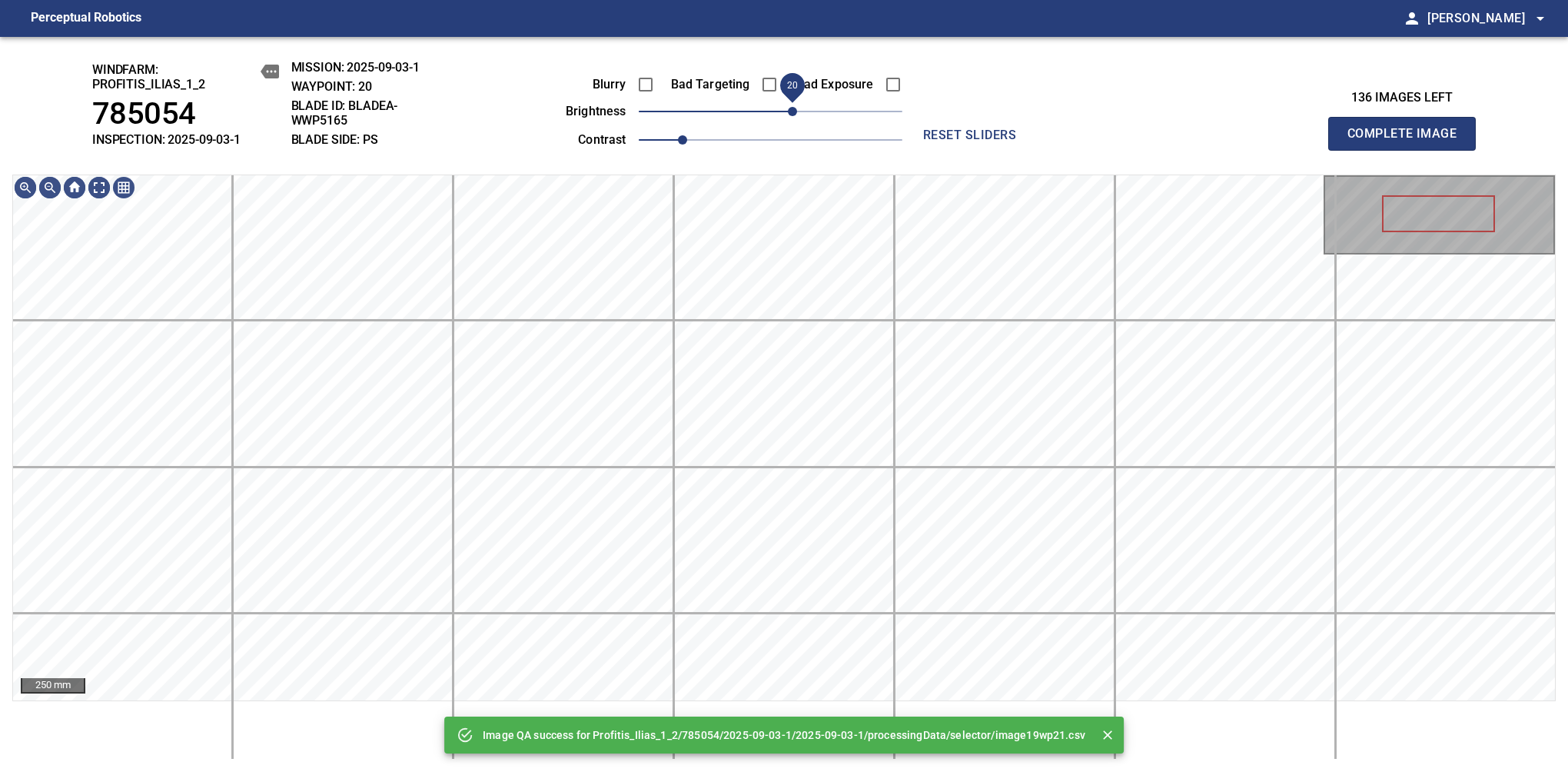
drag, startPoint x: 823, startPoint y: 115, endPoint x: 793, endPoint y: 115, distance: 30.0
click at [793, 115] on span "20" at bounding box center [792, 111] width 9 height 9
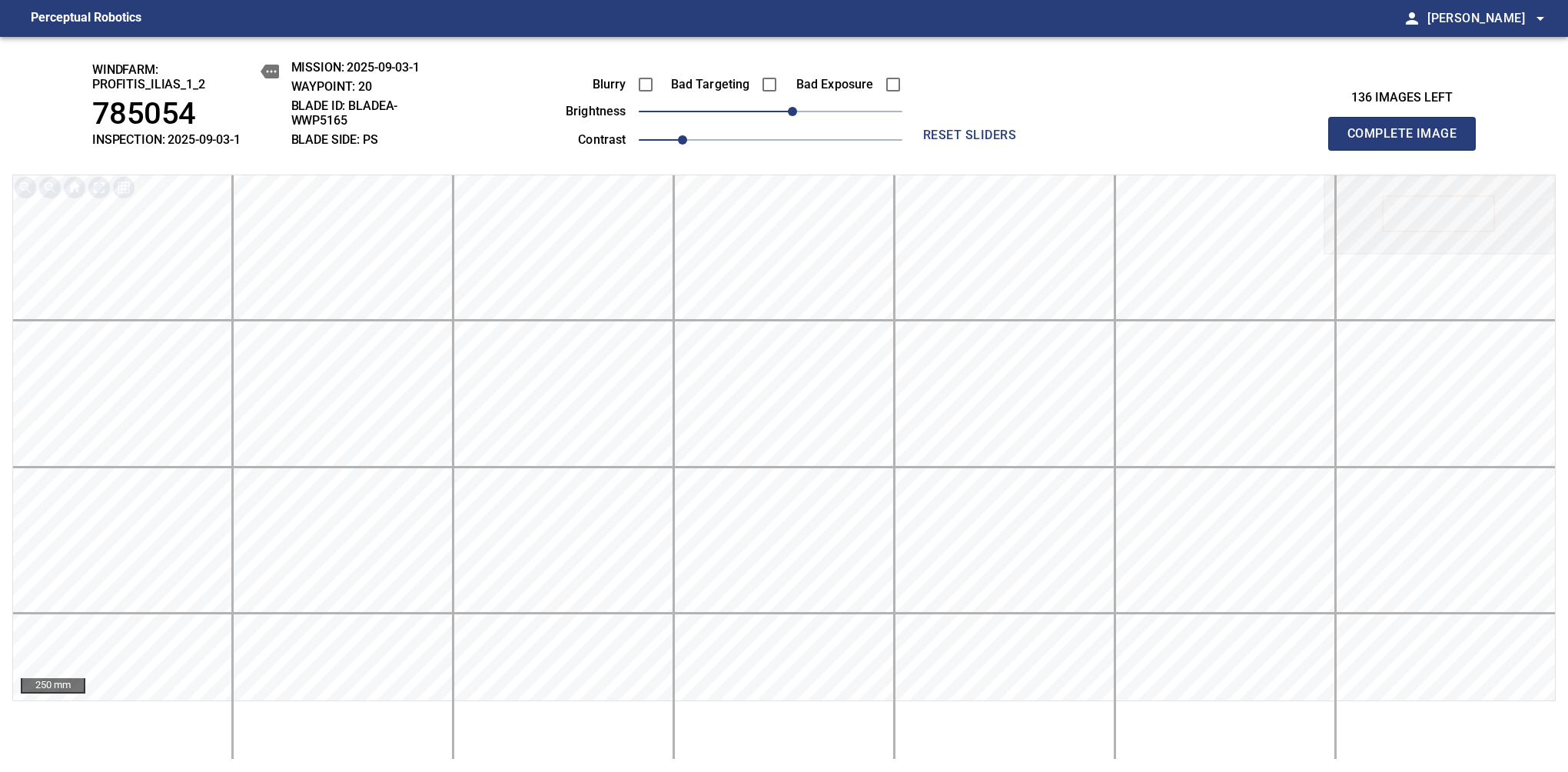
click at [1408, 142] on span "Complete Image" at bounding box center [1402, 133] width 114 height 21
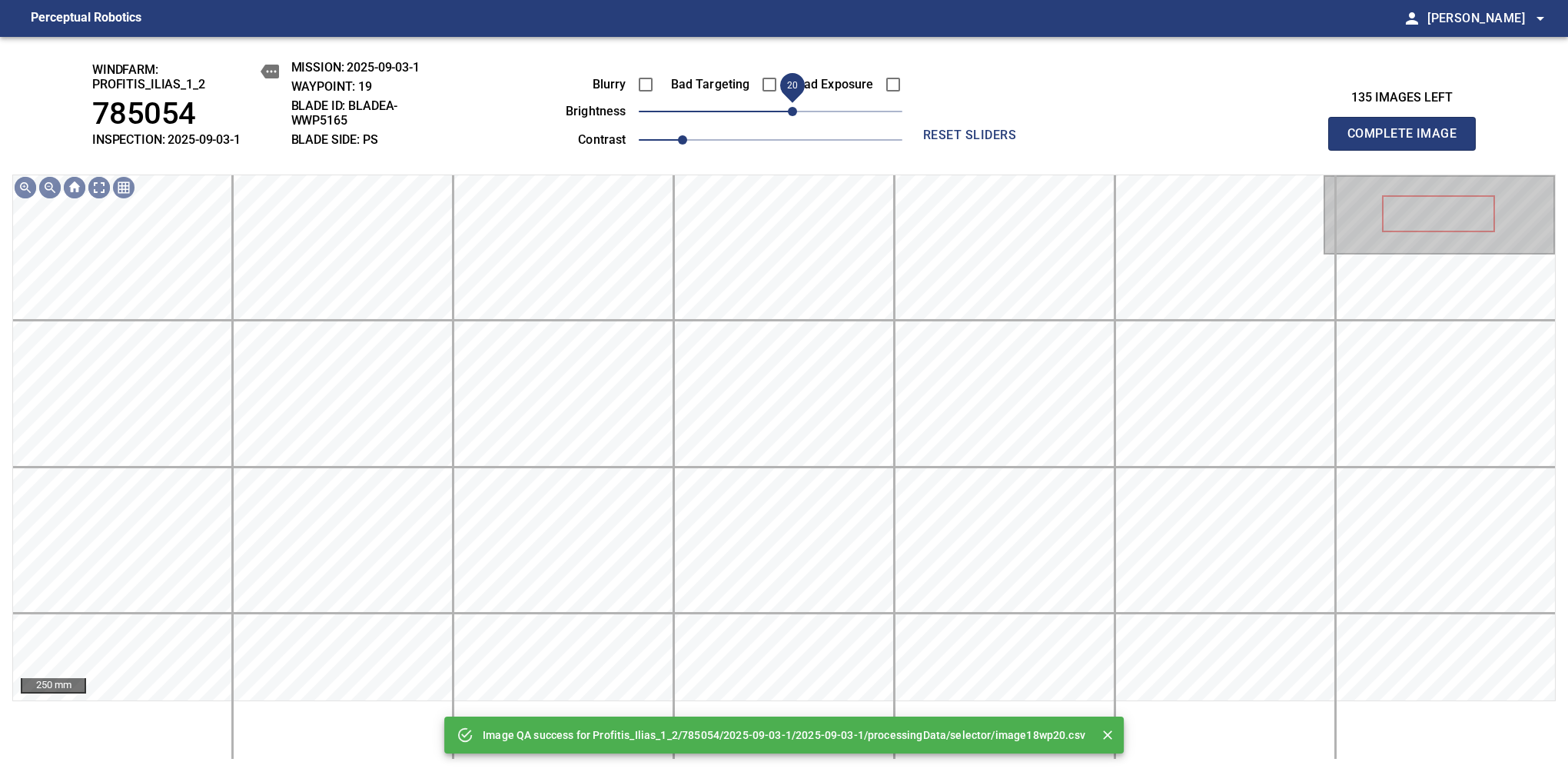
click at [796, 117] on span "20" at bounding box center [770, 111] width 264 height 21
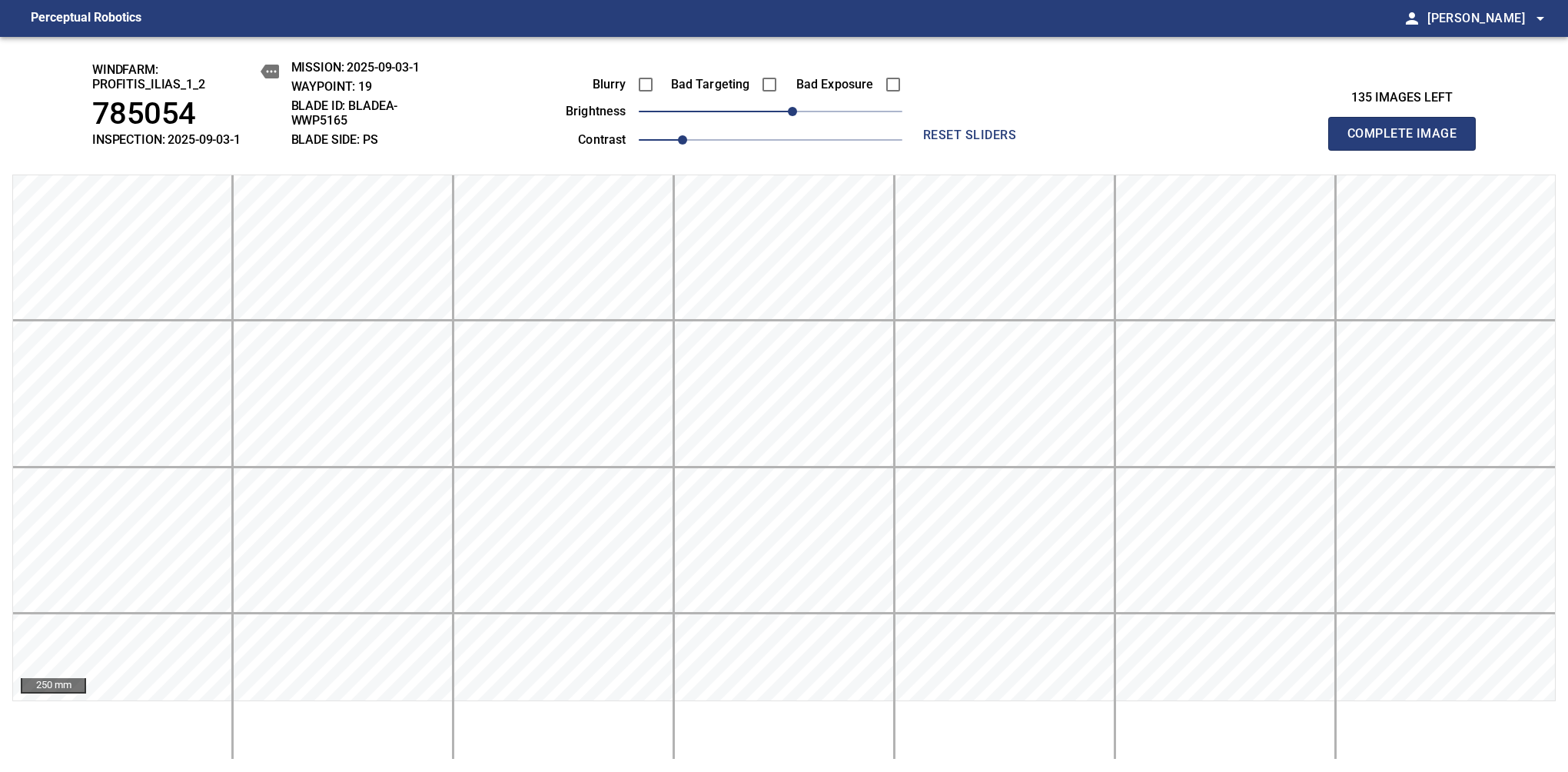
click at [1408, 142] on span "Complete Image" at bounding box center [1402, 133] width 114 height 21
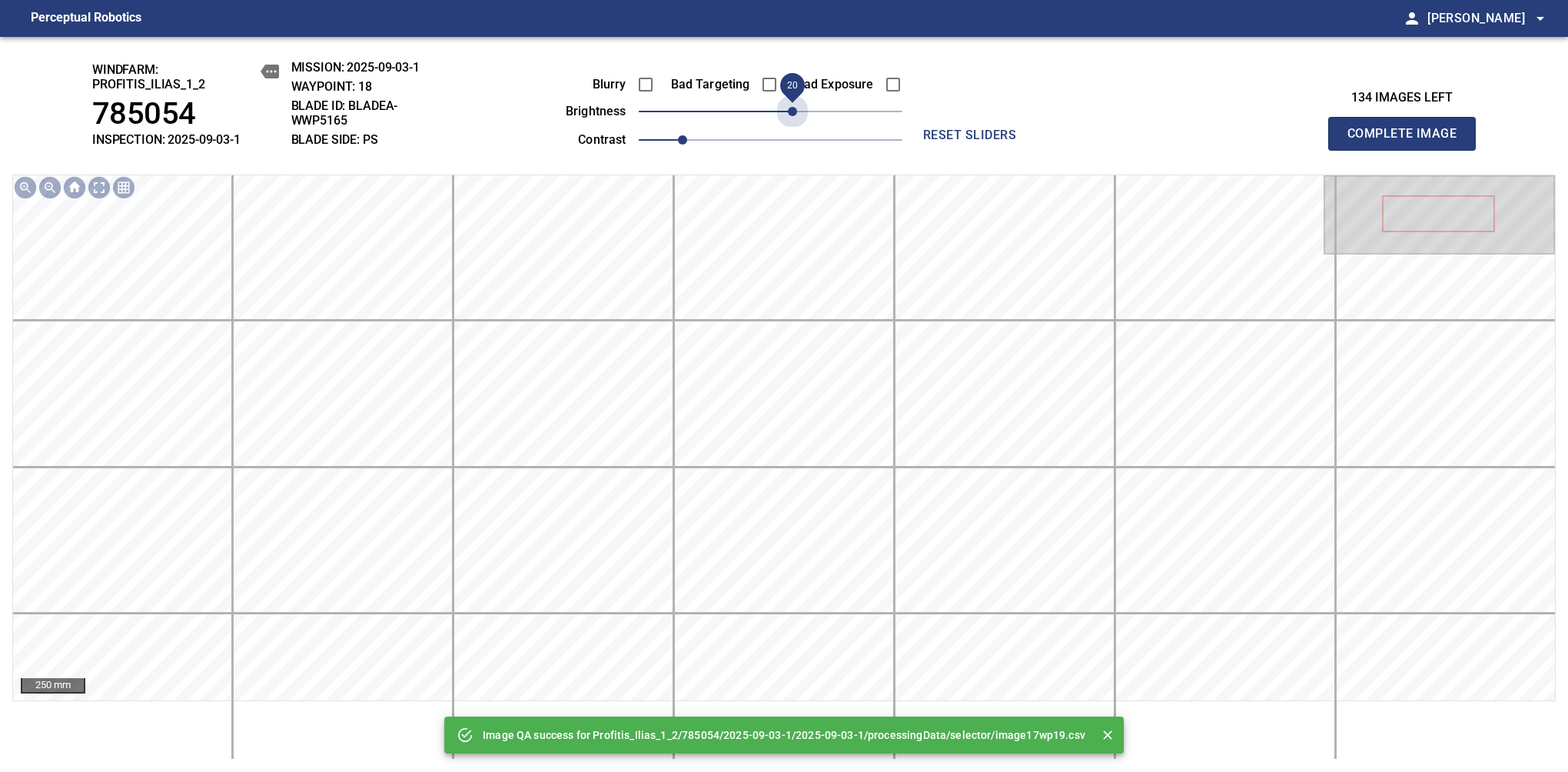
click at [796, 117] on span "20" at bounding box center [770, 111] width 264 height 21
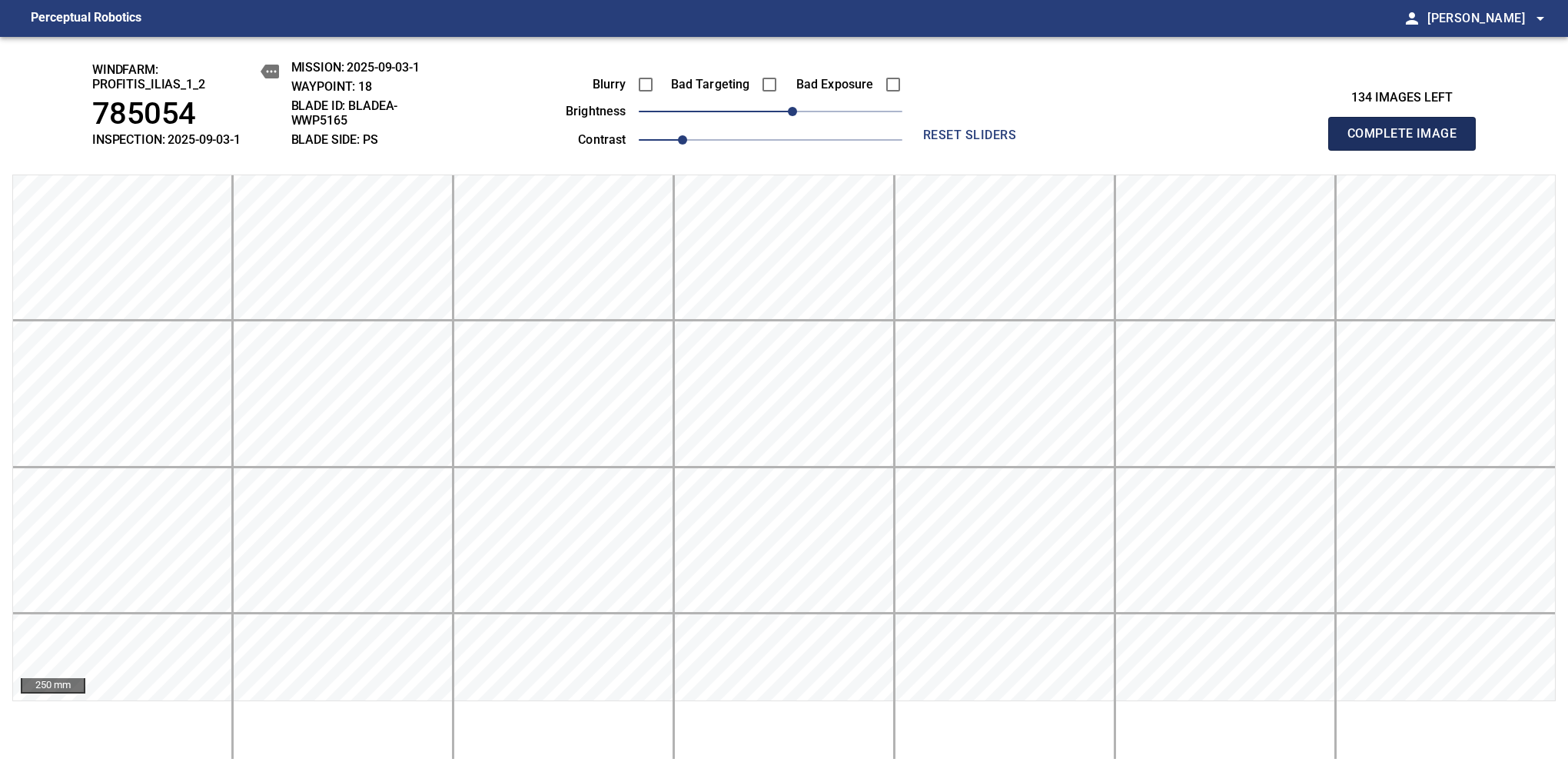
click at [1408, 142] on span "Complete Image" at bounding box center [1402, 133] width 114 height 21
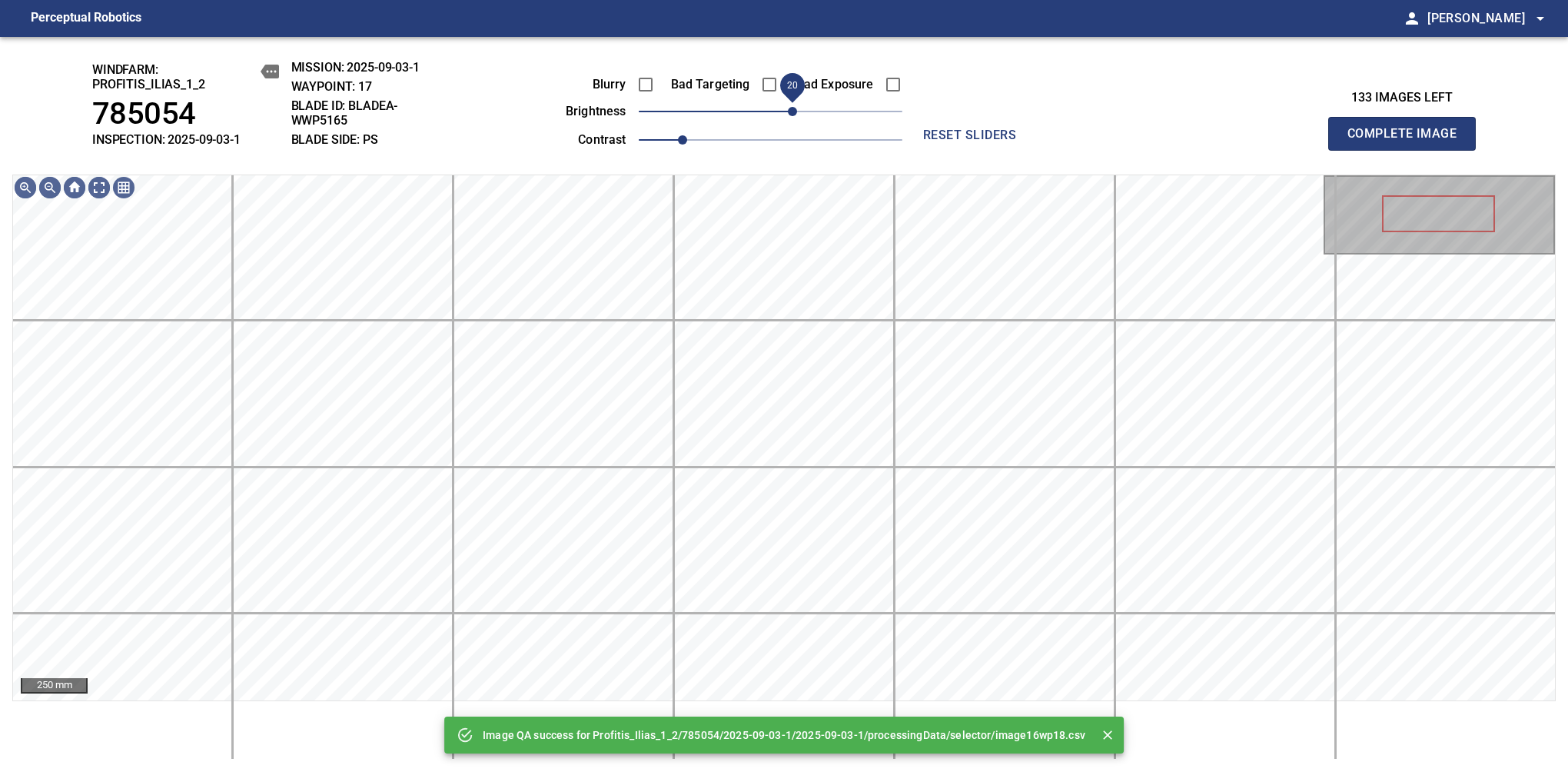
drag, startPoint x: 778, startPoint y: 120, endPoint x: 796, endPoint y: 111, distance: 20.1
click at [796, 111] on span "20" at bounding box center [792, 111] width 9 height 9
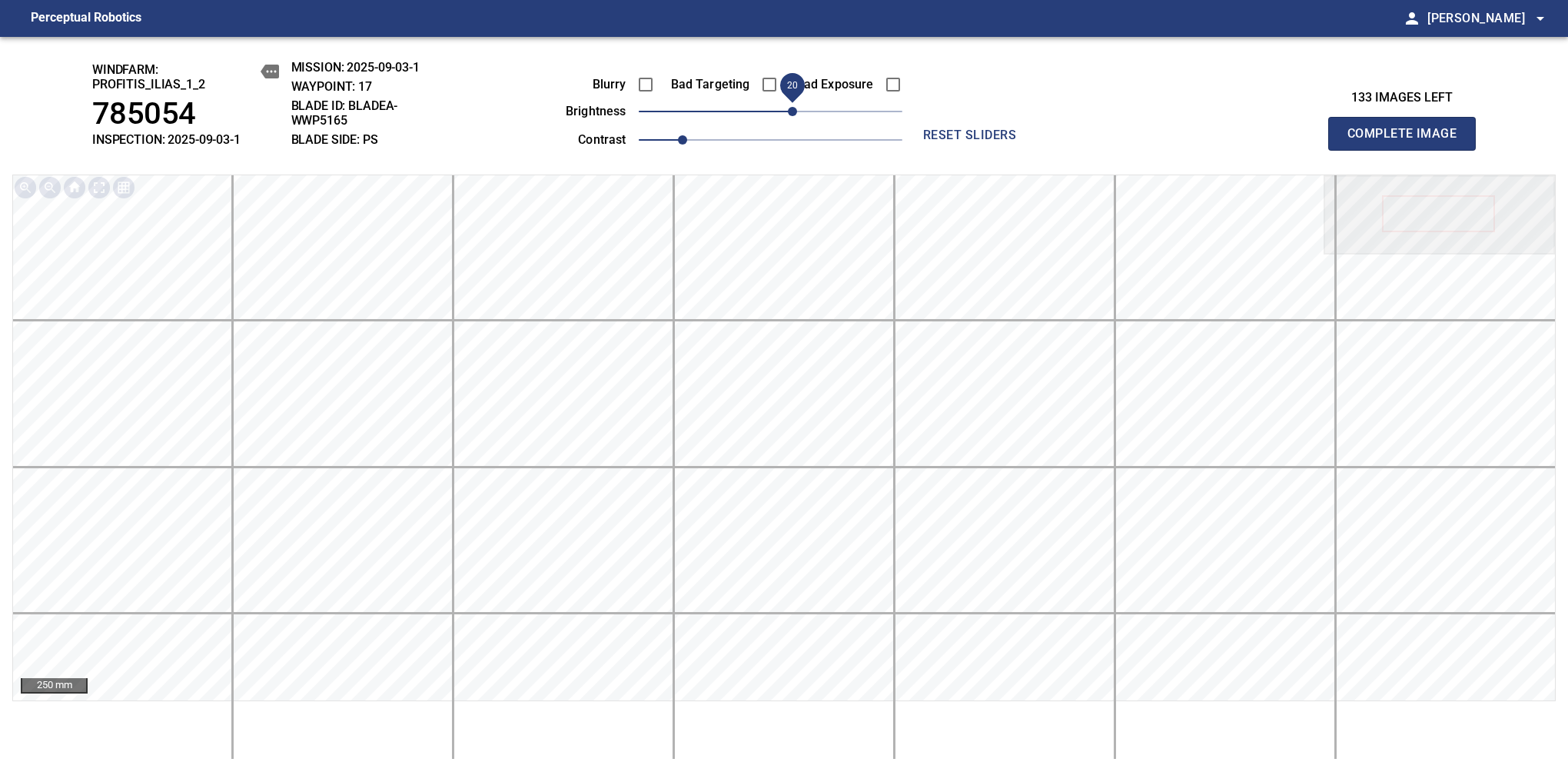
click at [1408, 142] on span "Complete Image" at bounding box center [1402, 133] width 114 height 21
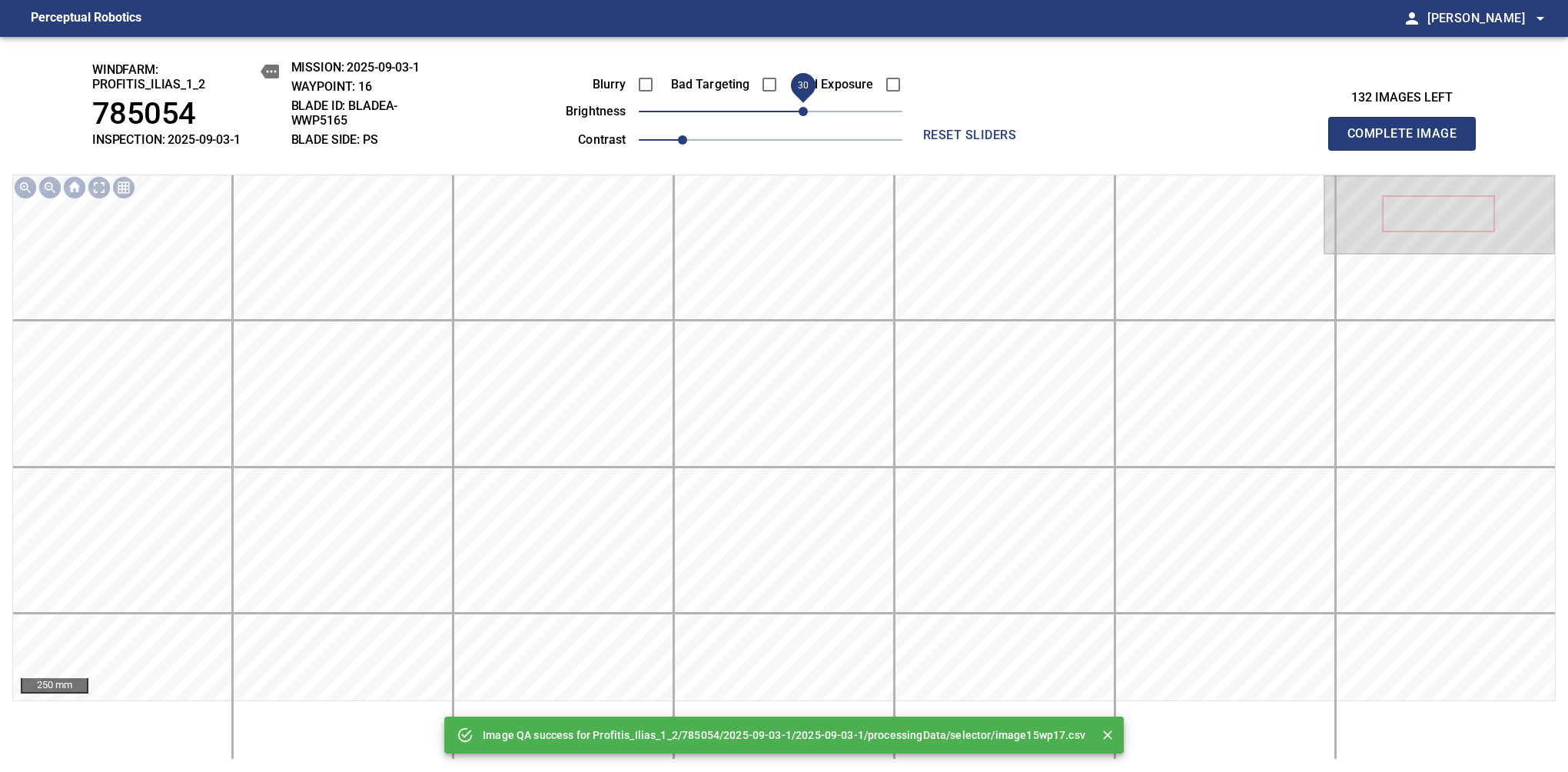
drag, startPoint x: 783, startPoint y: 111, endPoint x: 805, endPoint y: 111, distance: 22.0
click at [805, 111] on span "30" at bounding box center [803, 111] width 9 height 9
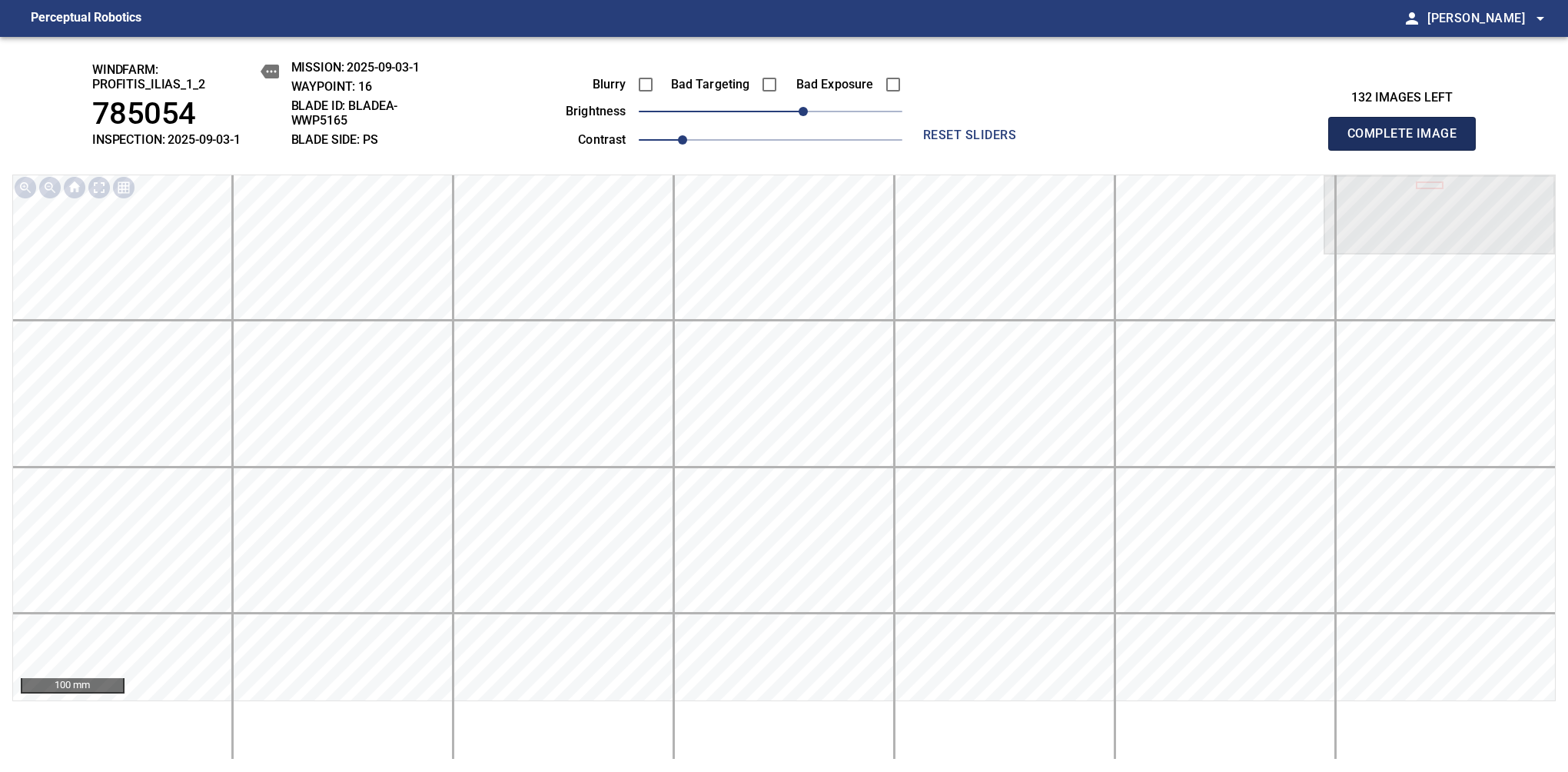
click at [1408, 142] on span "Complete Image" at bounding box center [1402, 133] width 114 height 21
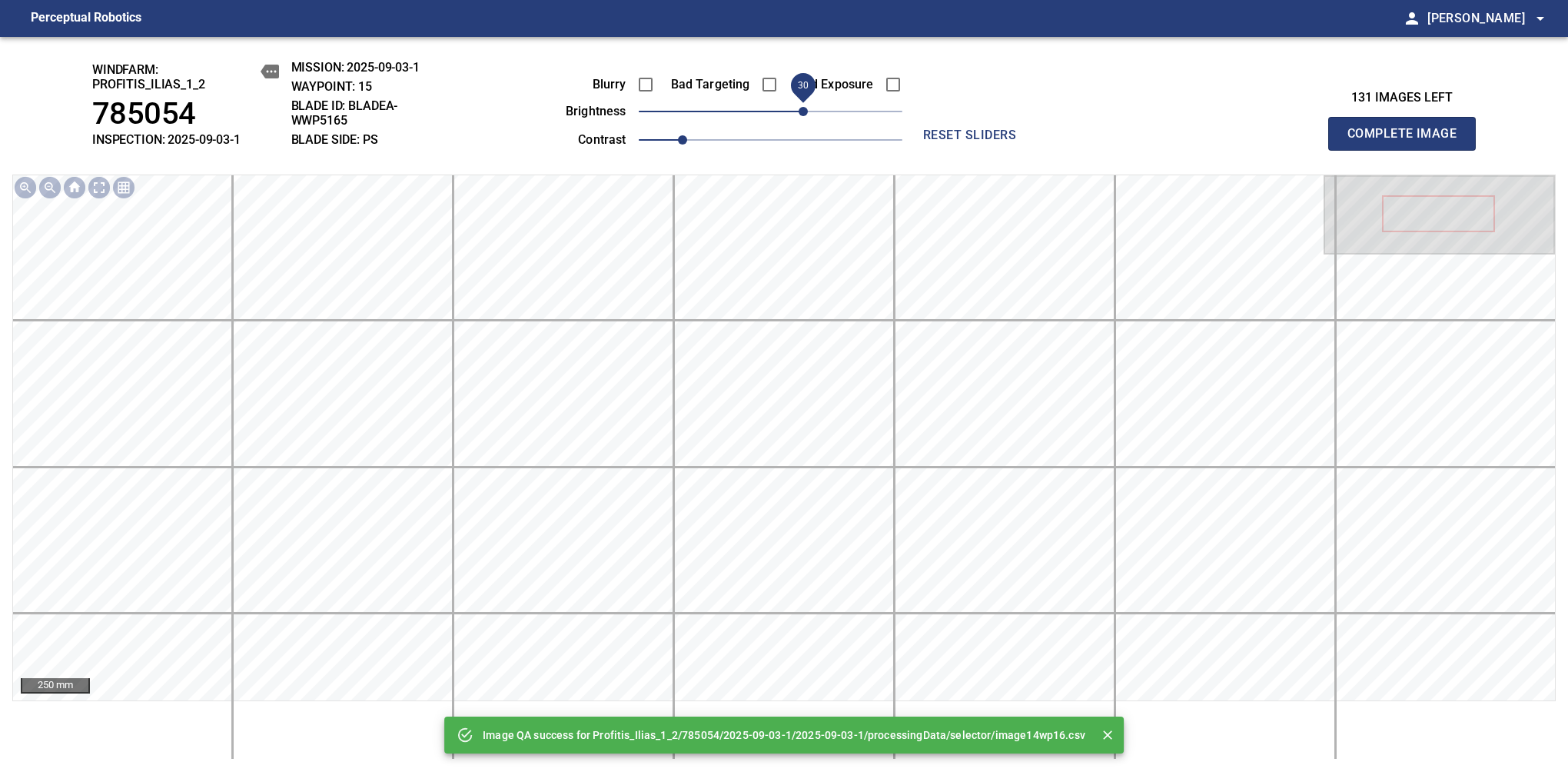
drag, startPoint x: 790, startPoint y: 115, endPoint x: 806, endPoint y: 111, distance: 16.5
click at [806, 111] on span "30" at bounding box center [770, 111] width 264 height 21
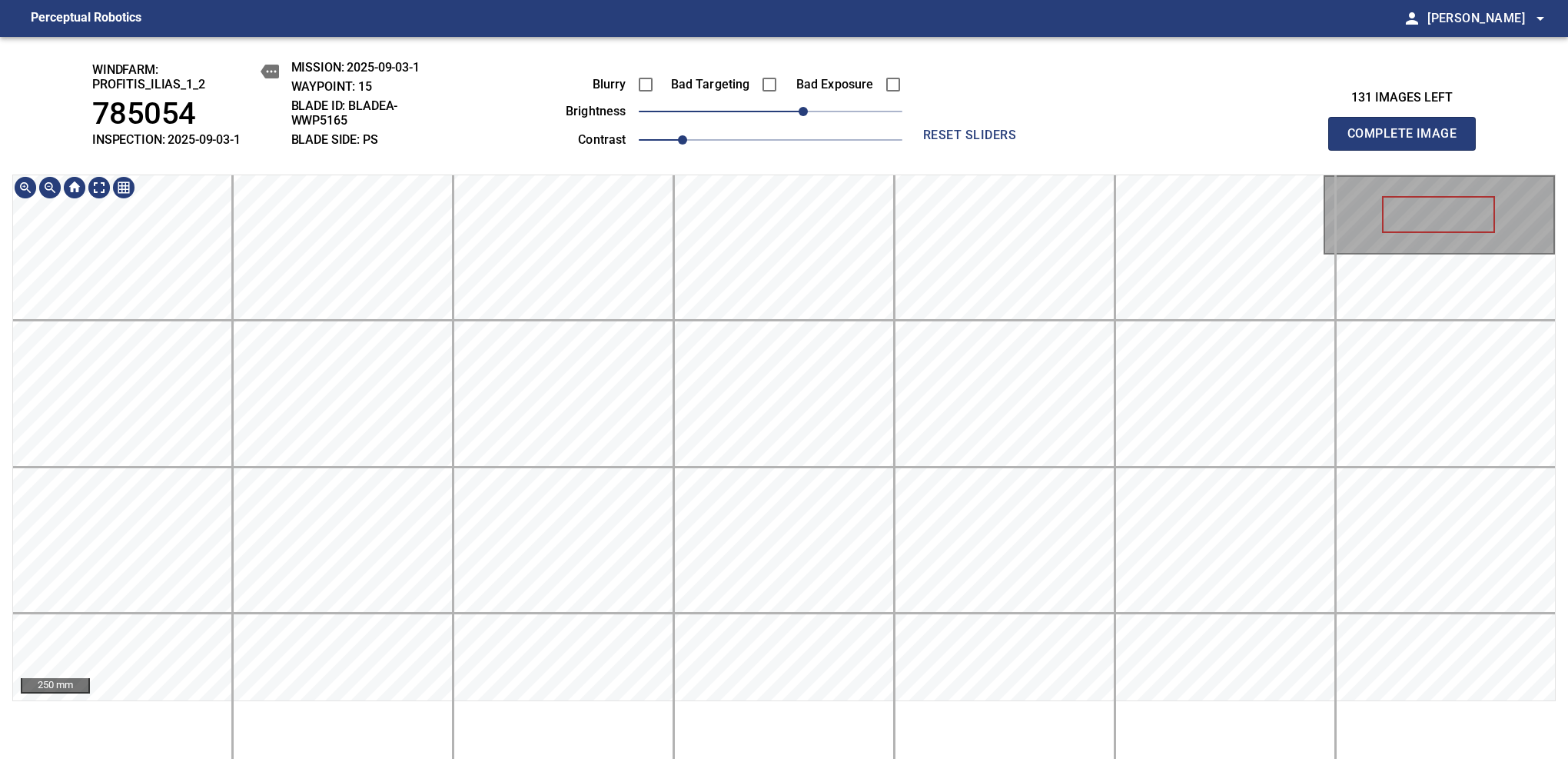
click at [742, 166] on div "windfarm: Profitis_Ilias_1_2 785054 INSPECTION: 2025-09-03-1 MISSION: 2025-09-0…" at bounding box center [784, 404] width 1568 height 735
drag, startPoint x: 807, startPoint y: 117, endPoint x: 796, endPoint y: 122, distance: 12.1
click at [796, 116] on span "20" at bounding box center [792, 111] width 9 height 9
click at [767, 120] on div "windfarm: Profitis_Ilias_1_2 785054 INSPECTION: 2025-09-03-1 MISSION: 2025-09-0…" at bounding box center [784, 404] width 1568 height 735
click at [1408, 142] on span "Complete Image" at bounding box center [1402, 133] width 114 height 21
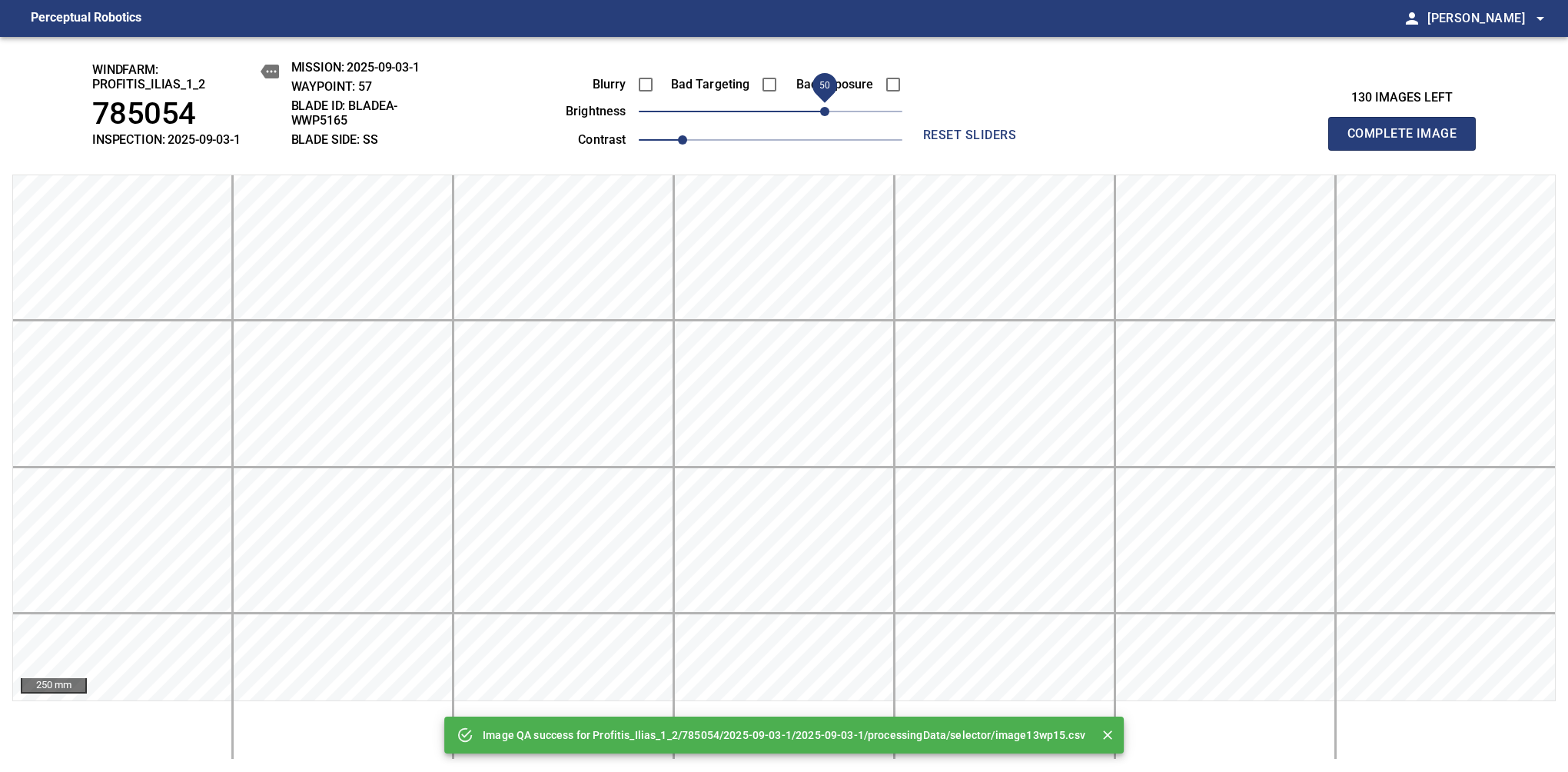
drag, startPoint x: 804, startPoint y: 114, endPoint x: 821, endPoint y: 111, distance: 17.3
click at [821, 111] on span "50" at bounding box center [824, 111] width 9 height 9
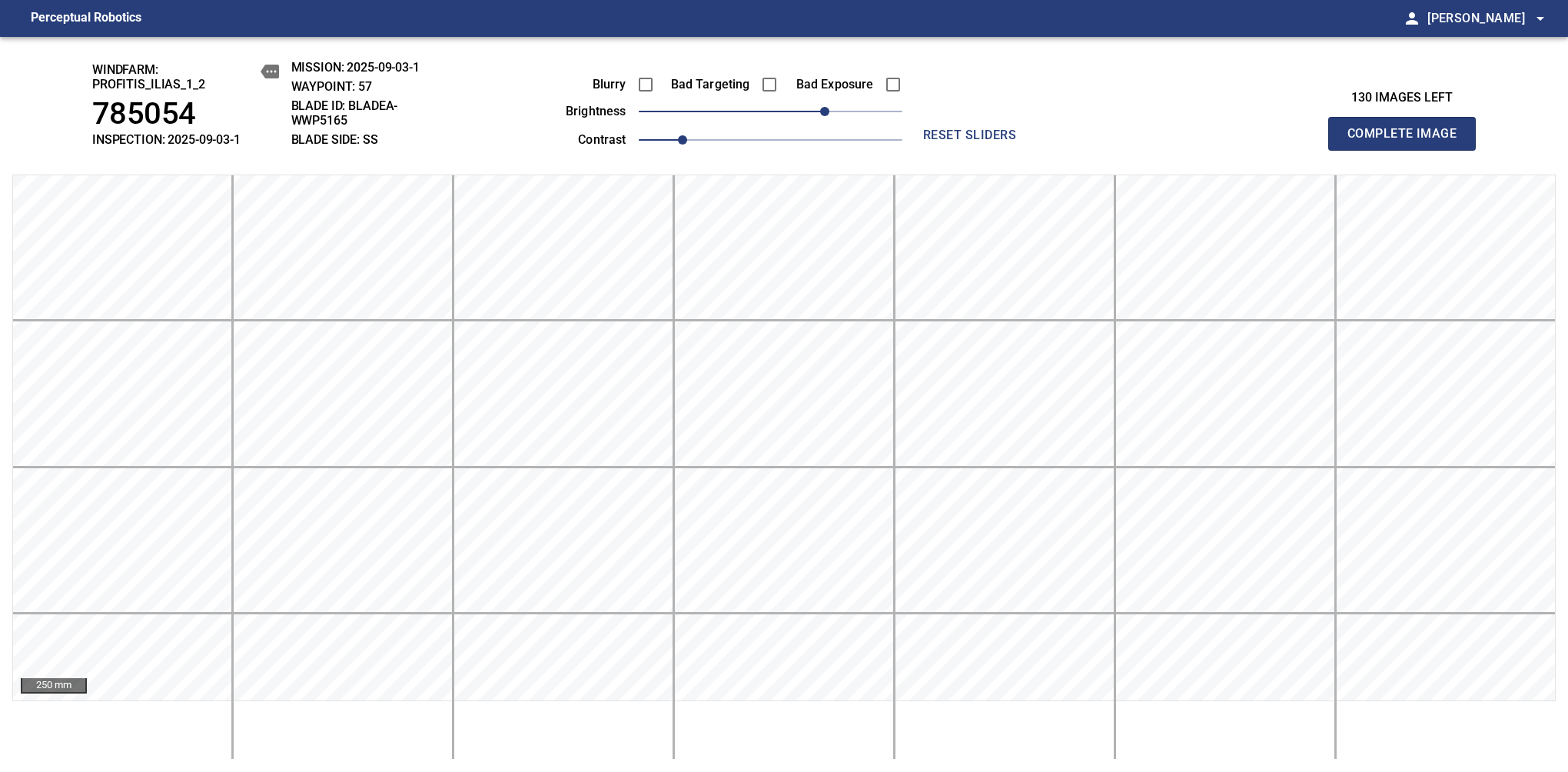
click at [1408, 142] on span "Complete Image" at bounding box center [1402, 133] width 114 height 21
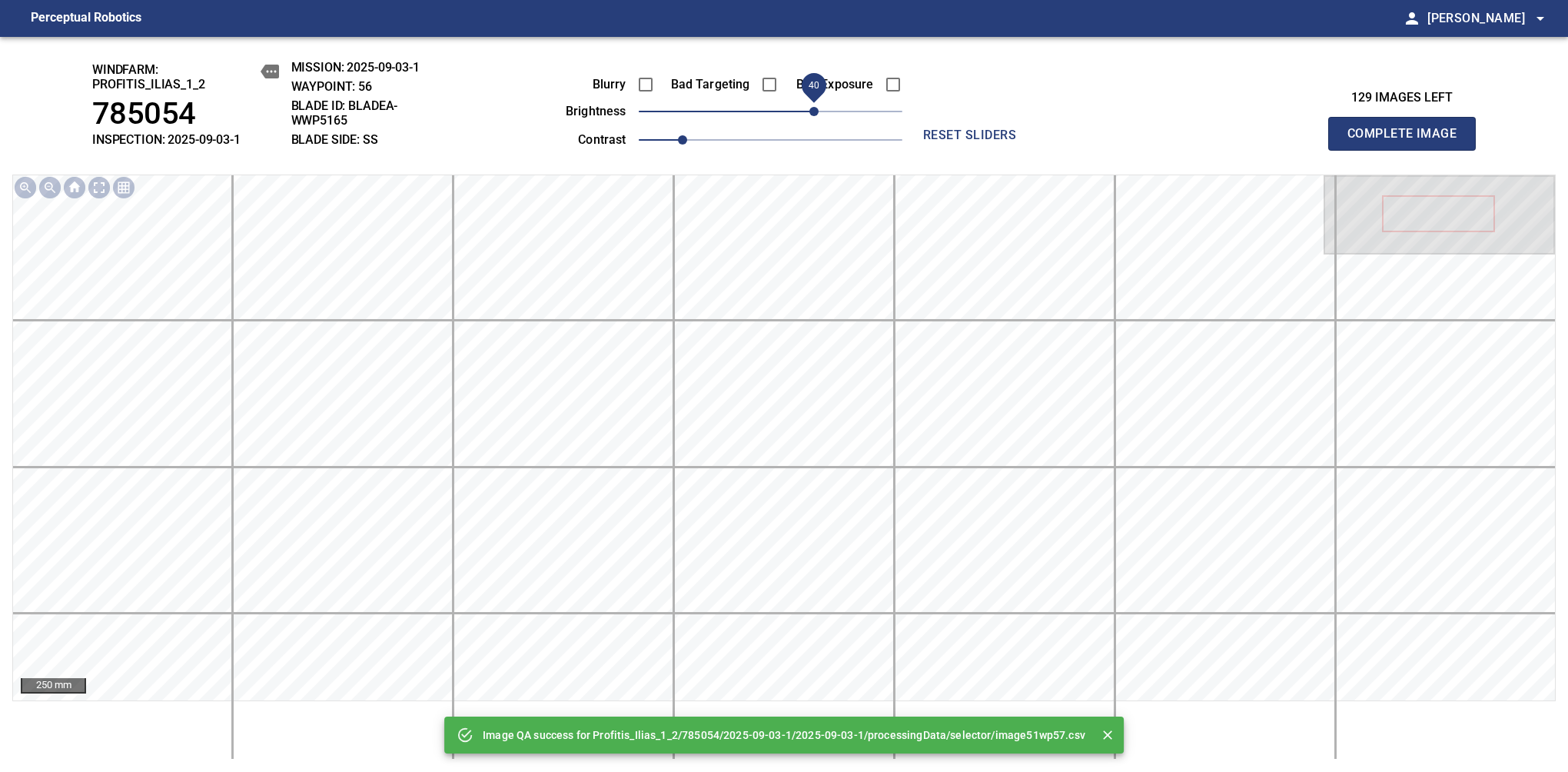
click at [815, 117] on span "40" at bounding box center [770, 111] width 264 height 21
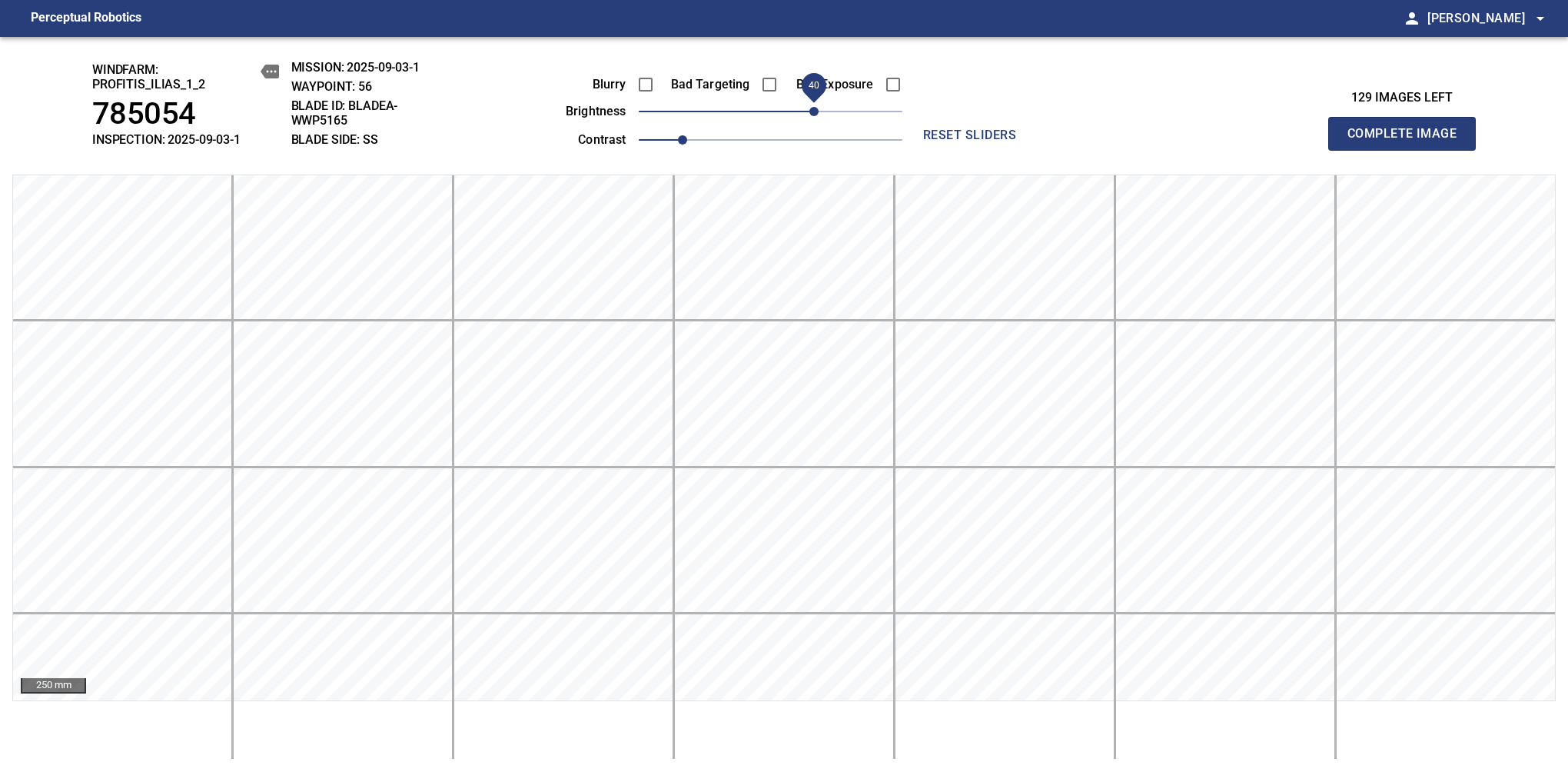
click at [1408, 142] on span "Complete Image" at bounding box center [1402, 133] width 114 height 21
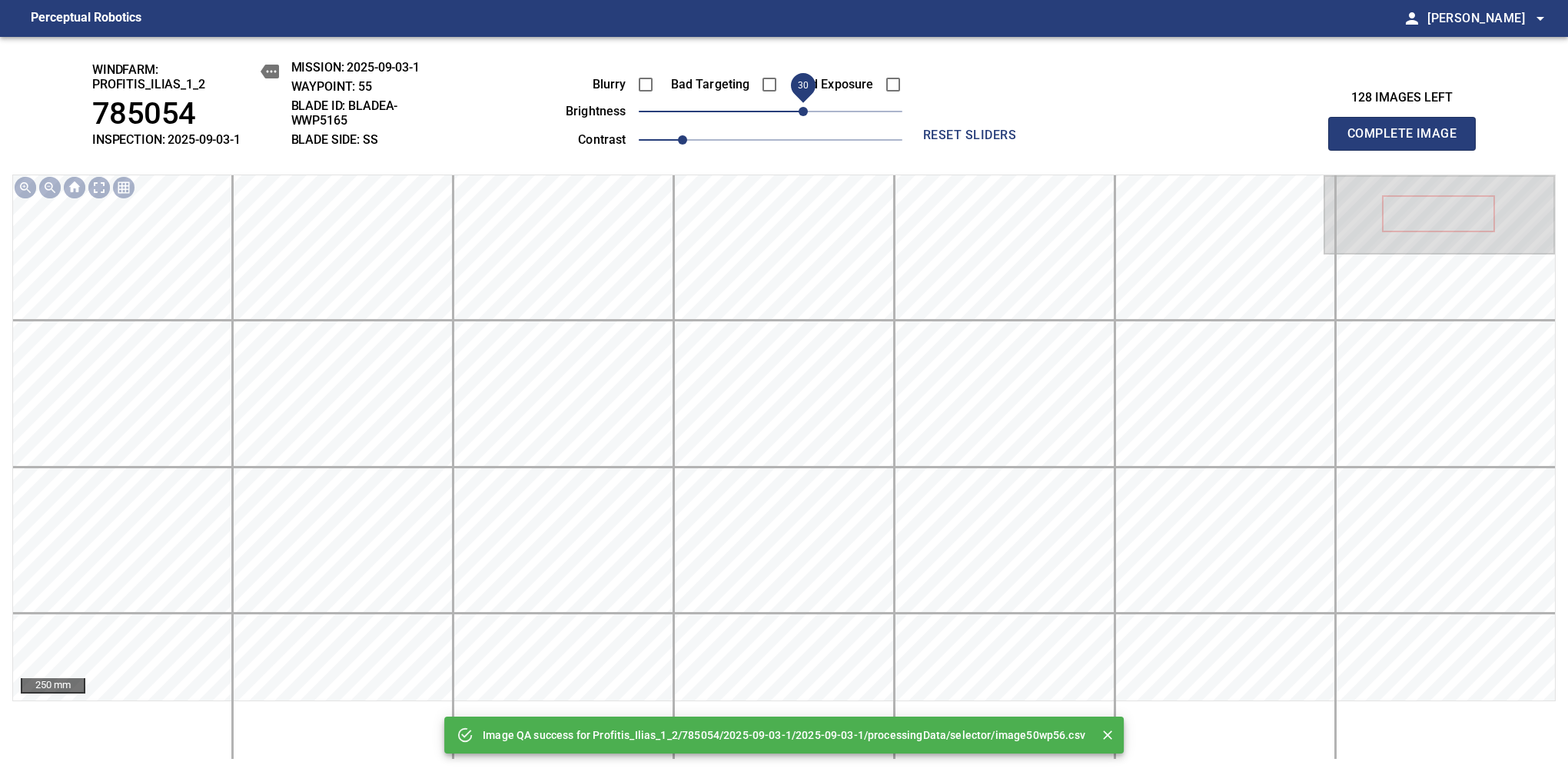
click at [799, 119] on span "30" at bounding box center [770, 111] width 264 height 21
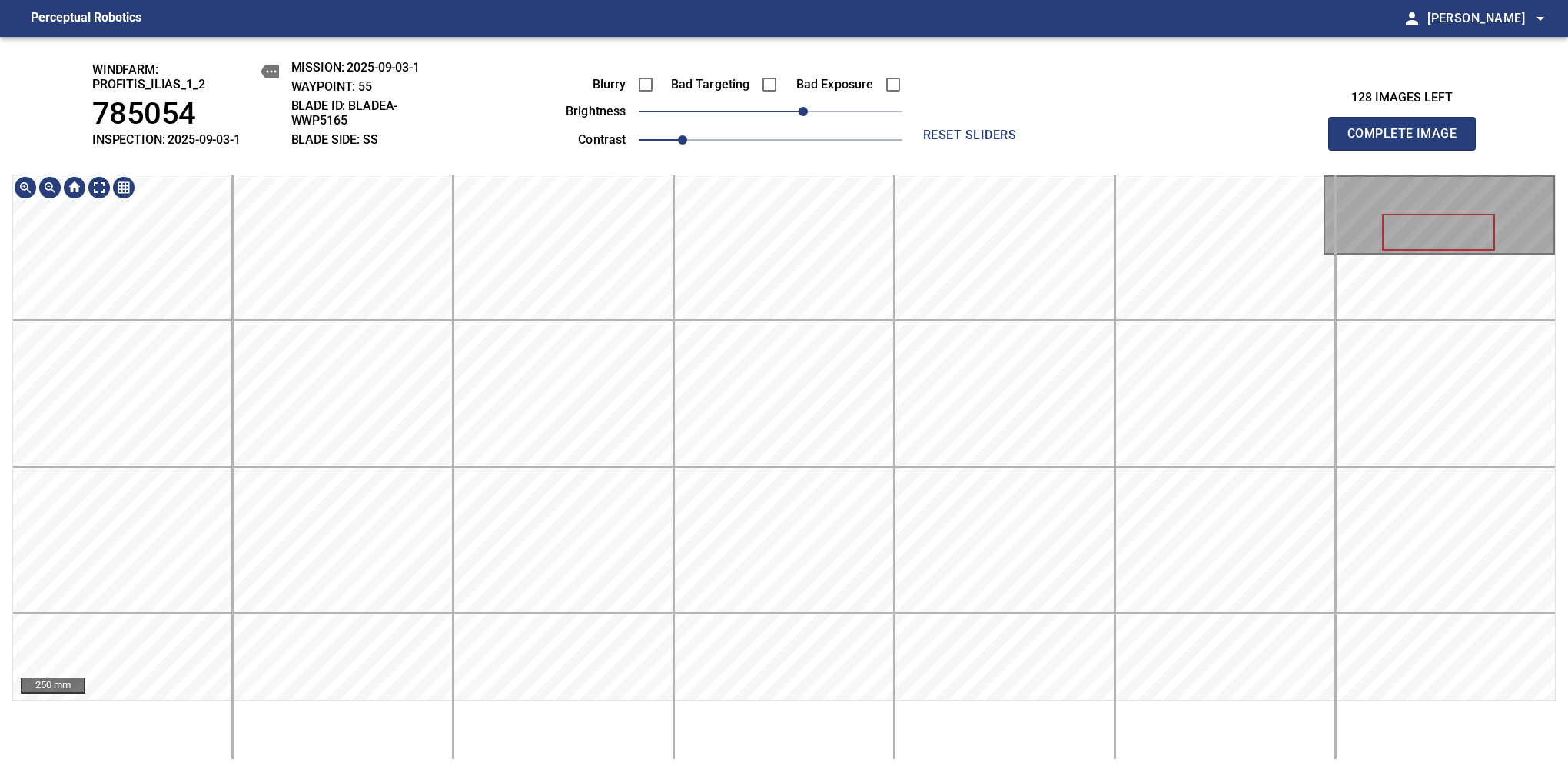
click at [867, 149] on div "windfarm: Profitis_Ilias_1_2 785054 INSPECTION: 2025-09-03-1 MISSION: 2025-09-0…" at bounding box center [784, 404] width 1568 height 735
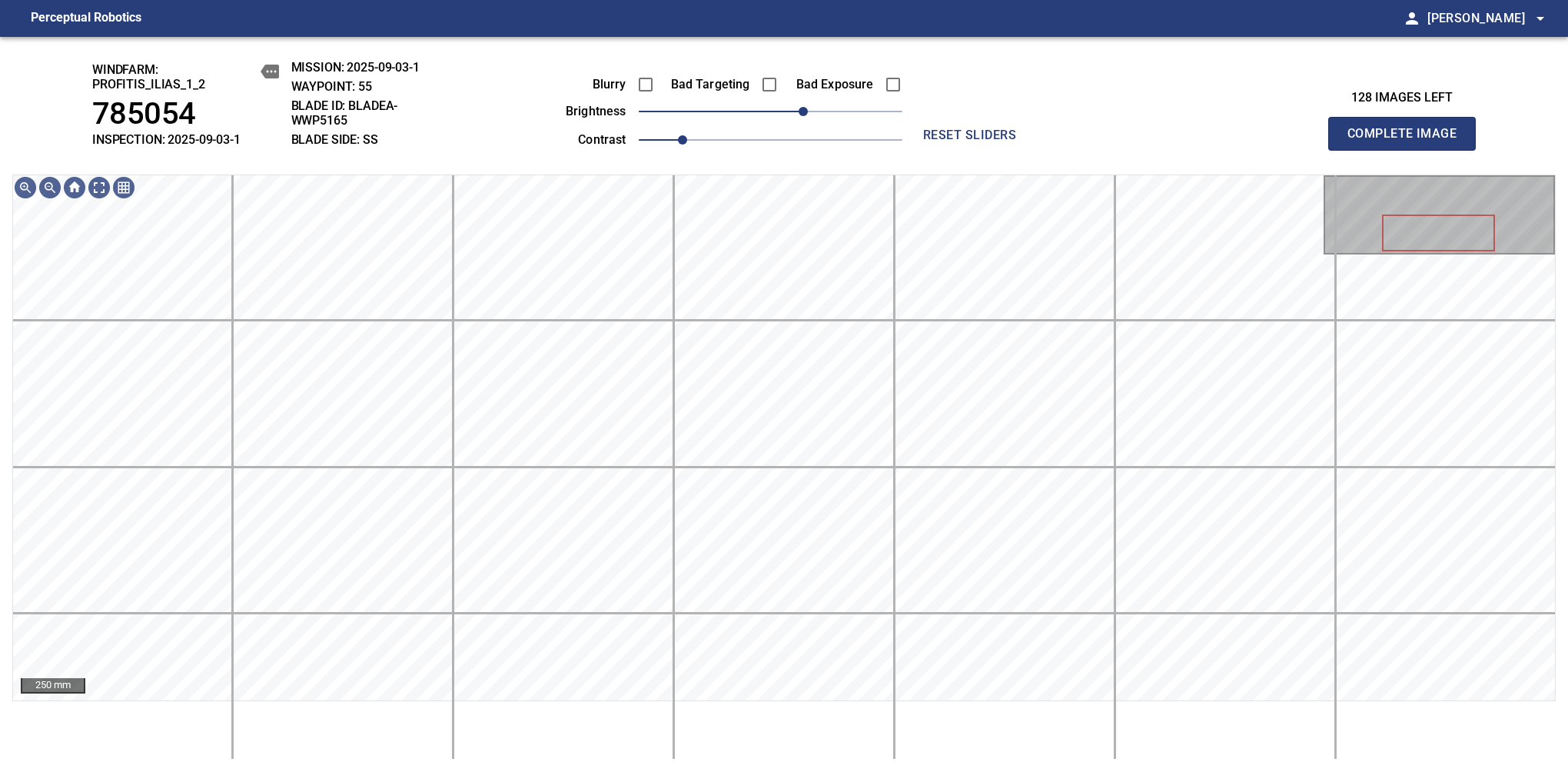
click at [1408, 142] on span "Complete Image" at bounding box center [1402, 133] width 114 height 21
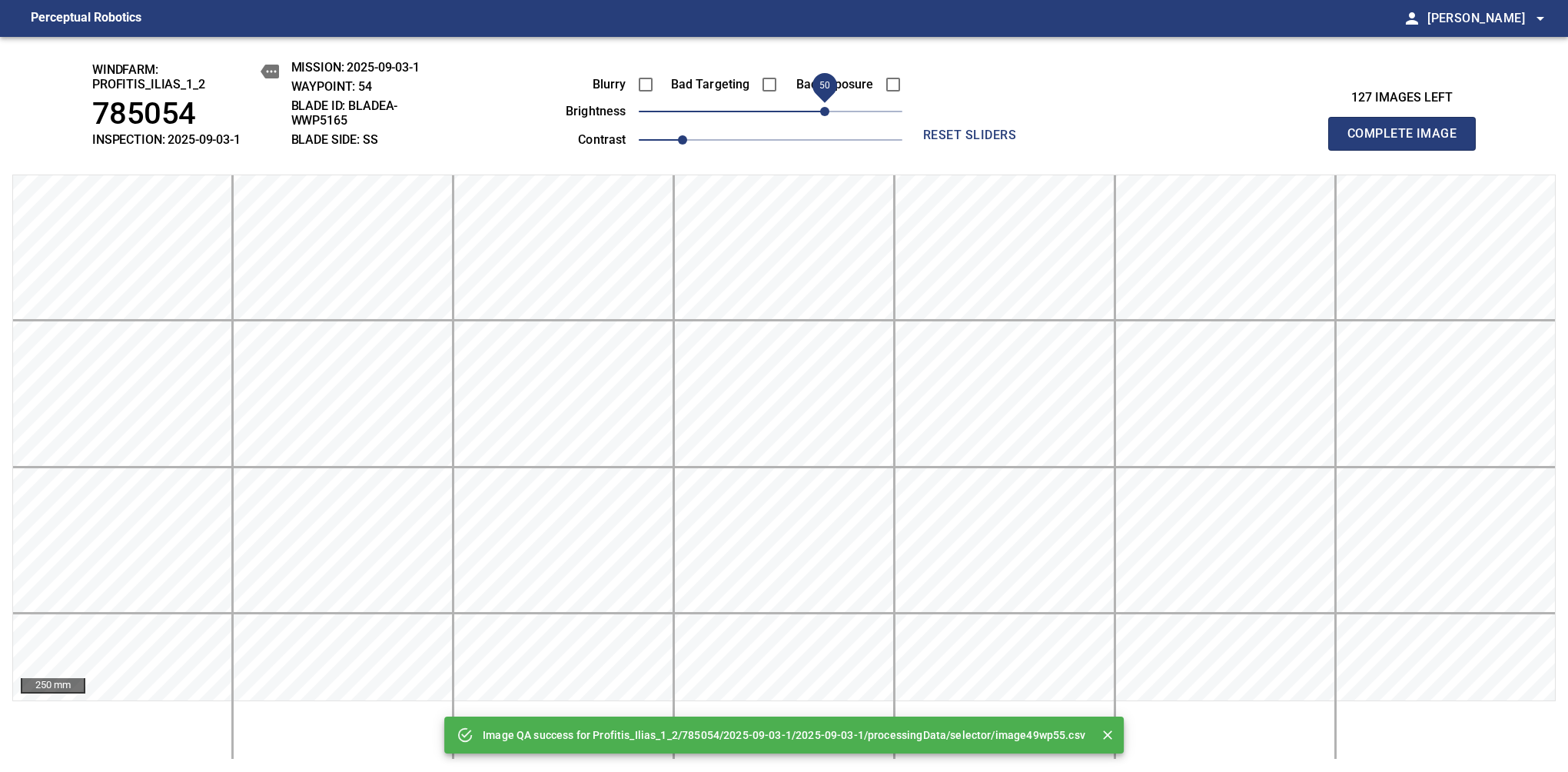
drag, startPoint x: 815, startPoint y: 114, endPoint x: 830, endPoint y: 109, distance: 15.8
click at [829, 109] on span "50" at bounding box center [824, 111] width 9 height 9
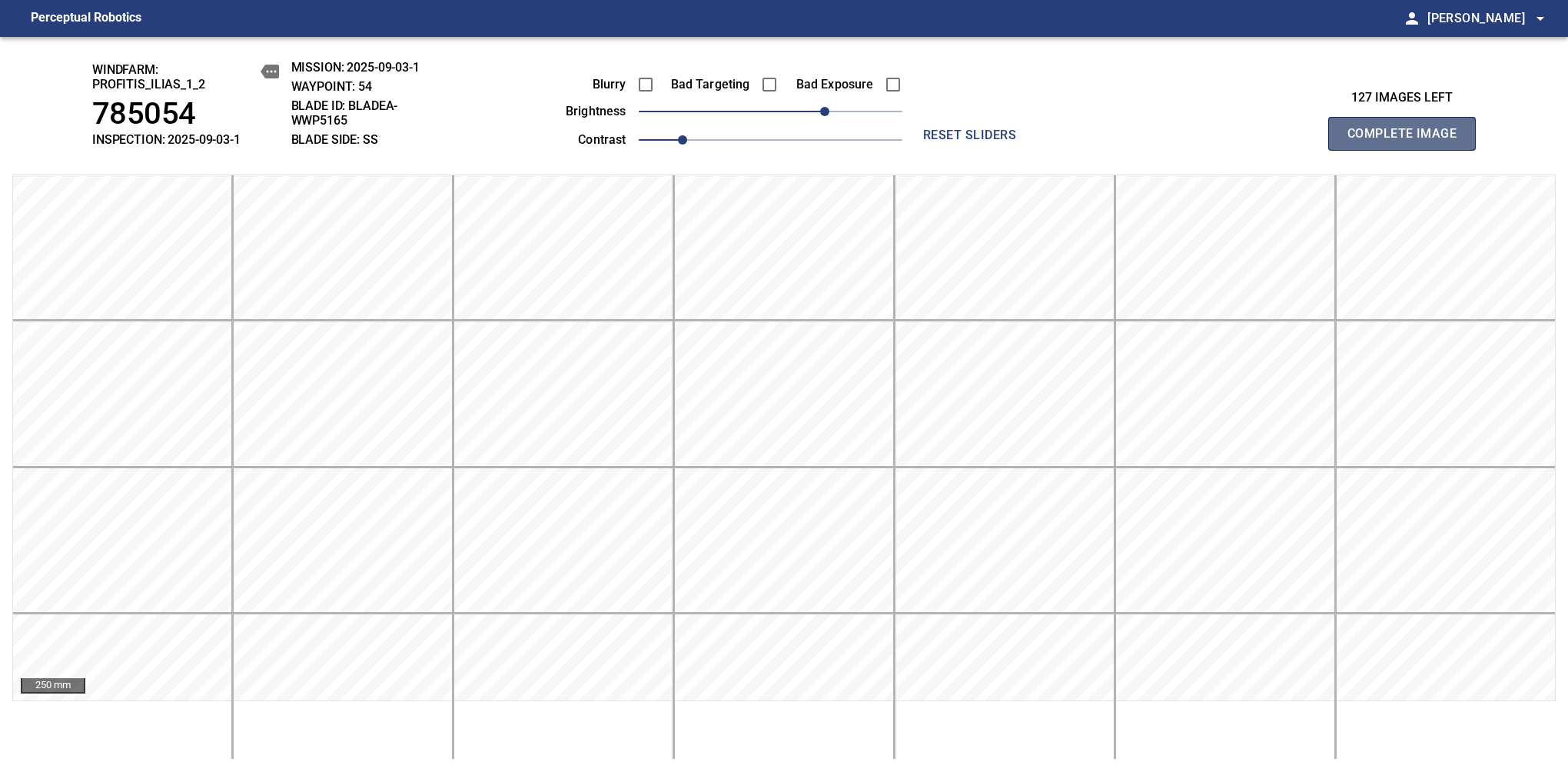
click at [1408, 142] on span "Complete Image" at bounding box center [1402, 133] width 114 height 21
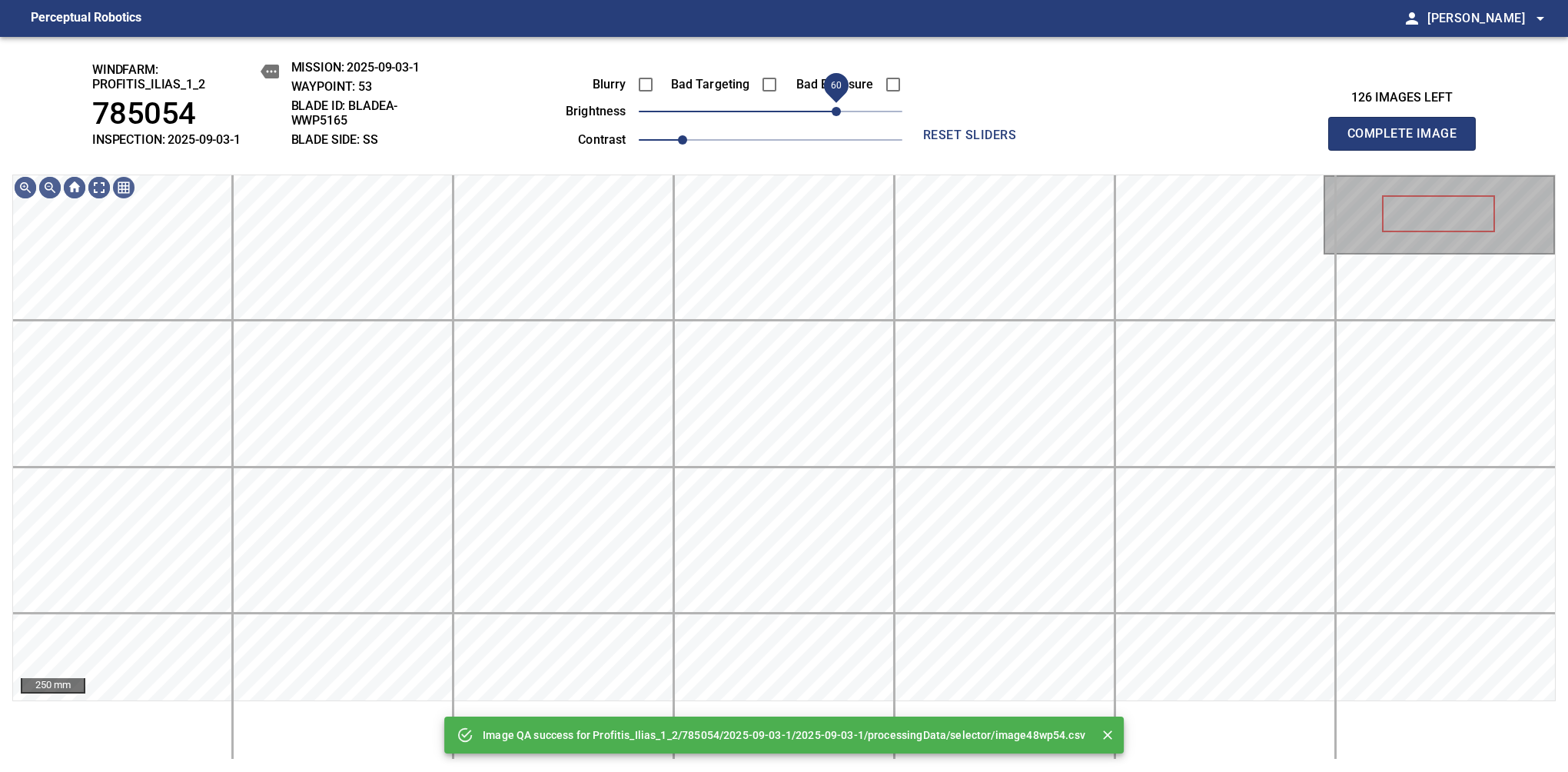
drag, startPoint x: 830, startPoint y: 109, endPoint x: 840, endPoint y: 111, distance: 10.2
click at [840, 111] on span "60" at bounding box center [770, 111] width 264 height 21
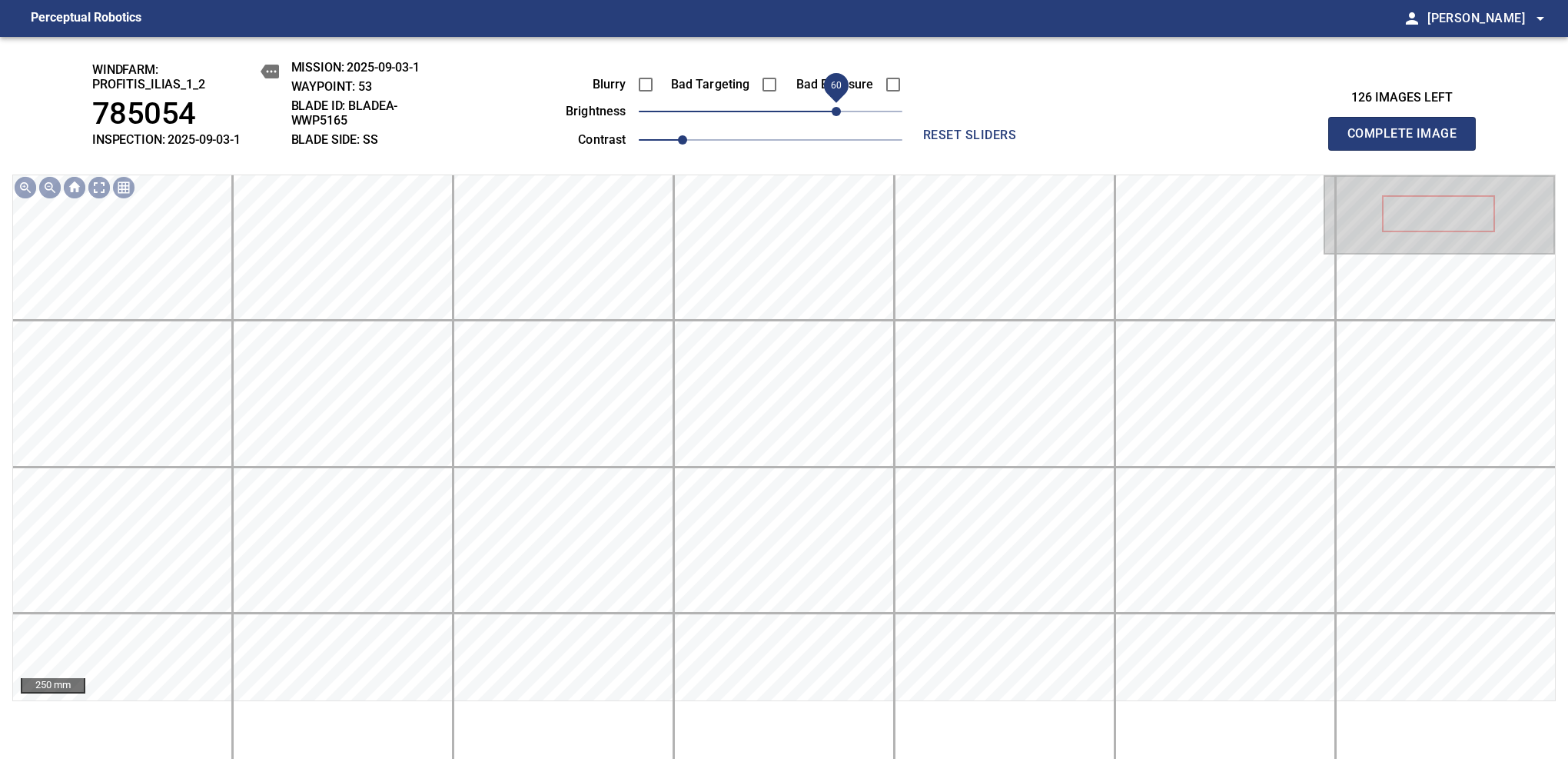
click at [1408, 142] on span "Complete Image" at bounding box center [1402, 133] width 114 height 21
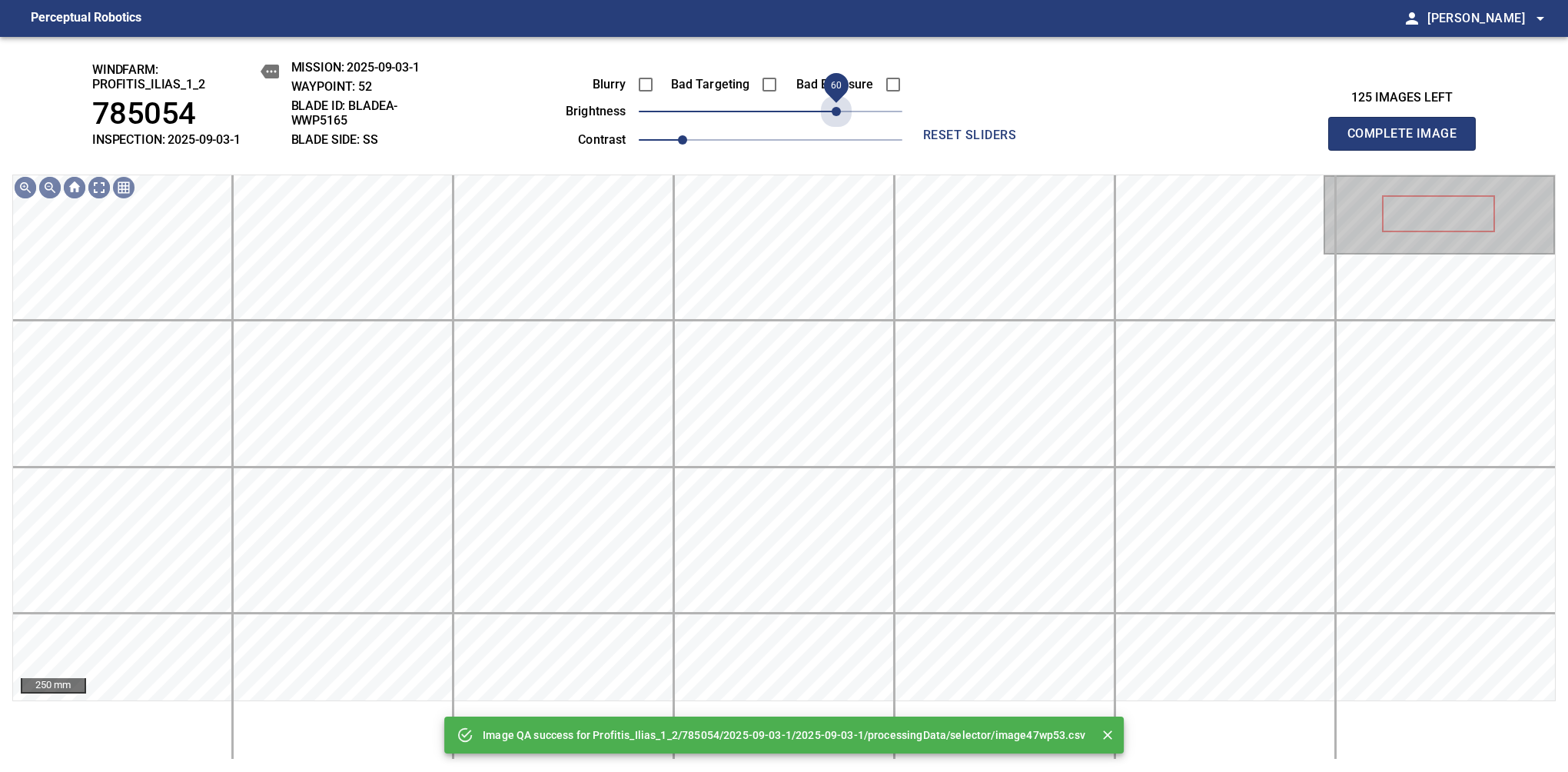
click at [840, 111] on span "60" at bounding box center [770, 111] width 264 height 21
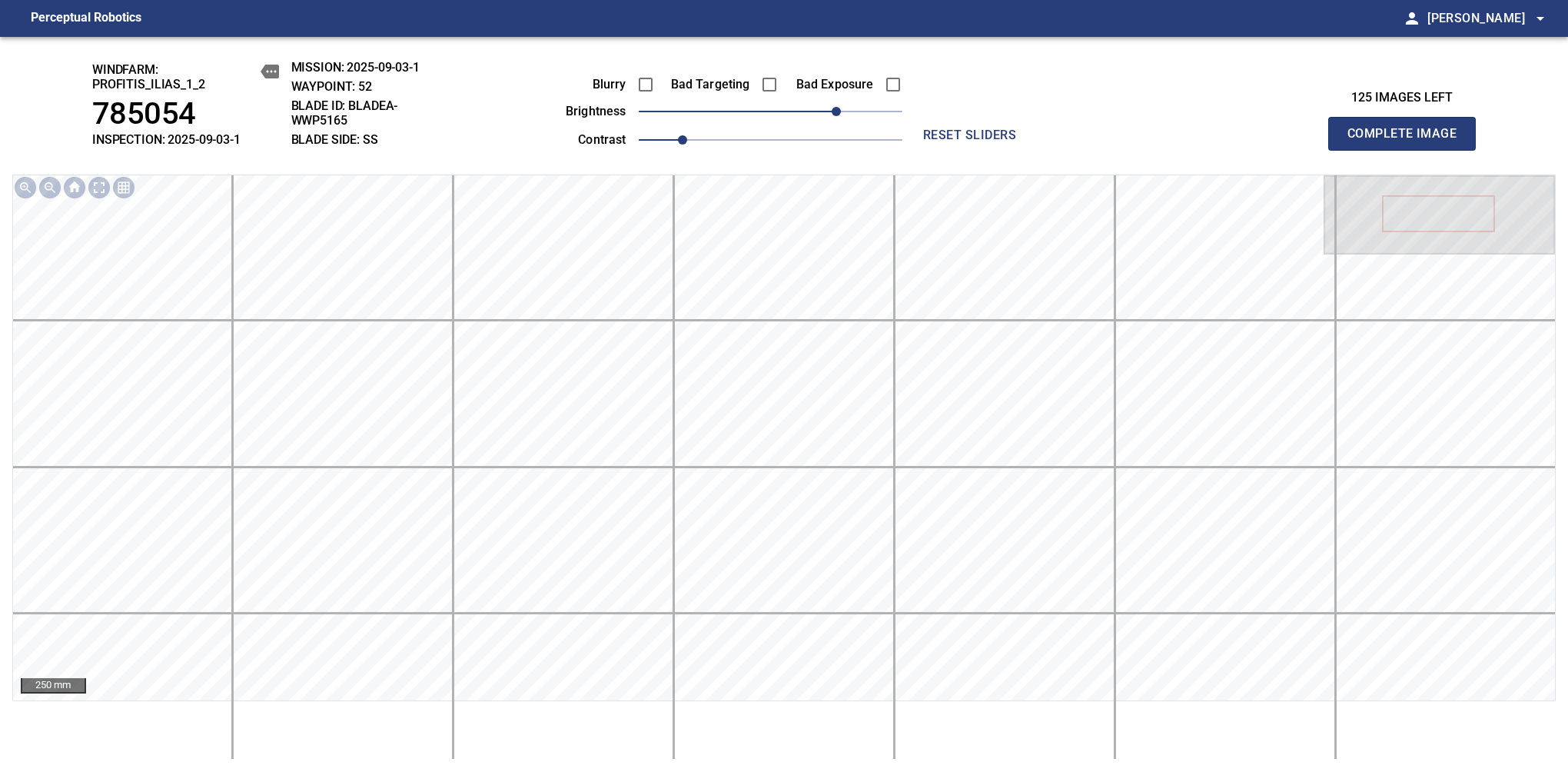
click at [1408, 142] on span "Complete Image" at bounding box center [1402, 133] width 114 height 21
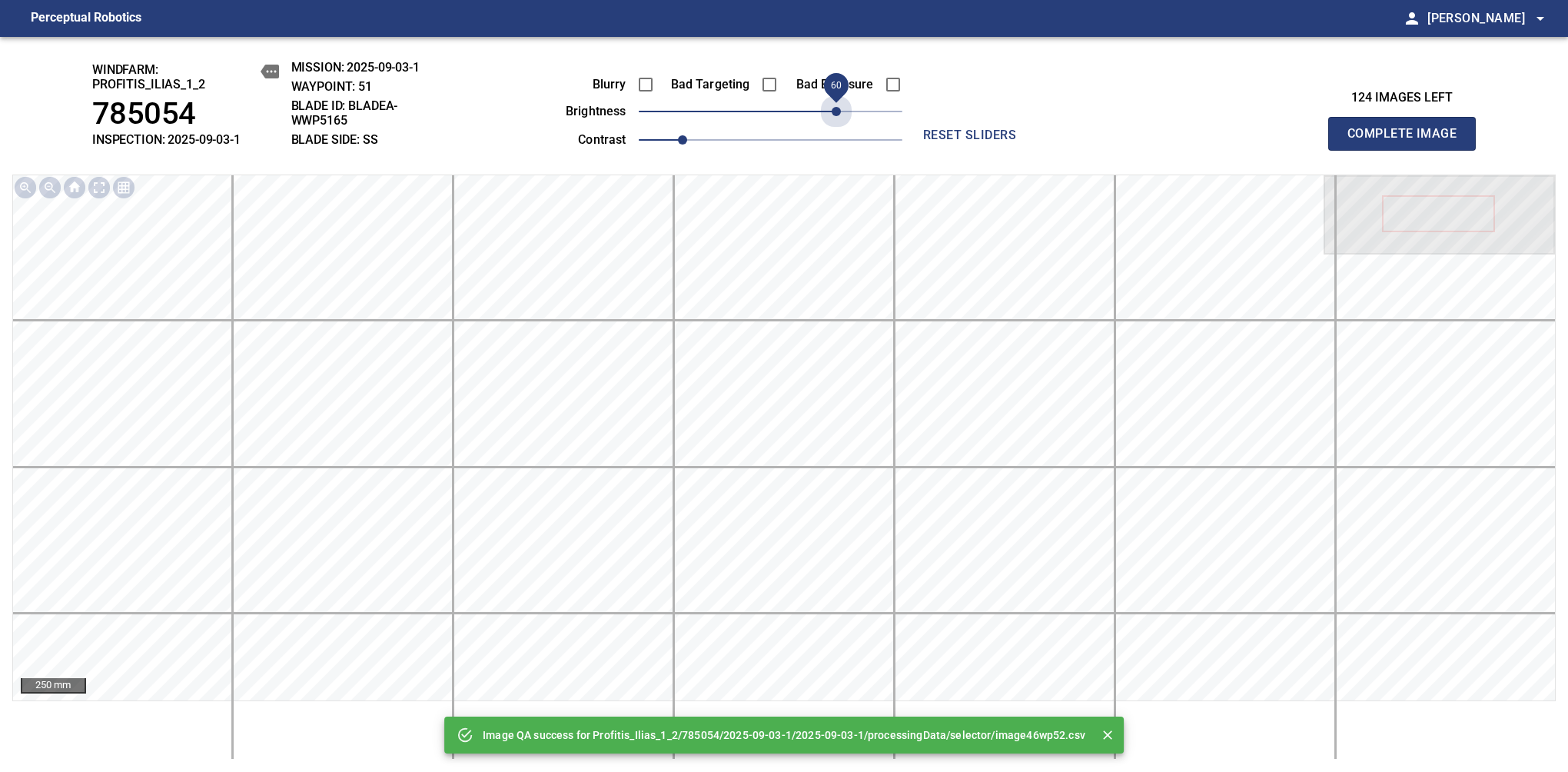
click at [840, 111] on span "60" at bounding box center [770, 111] width 264 height 21
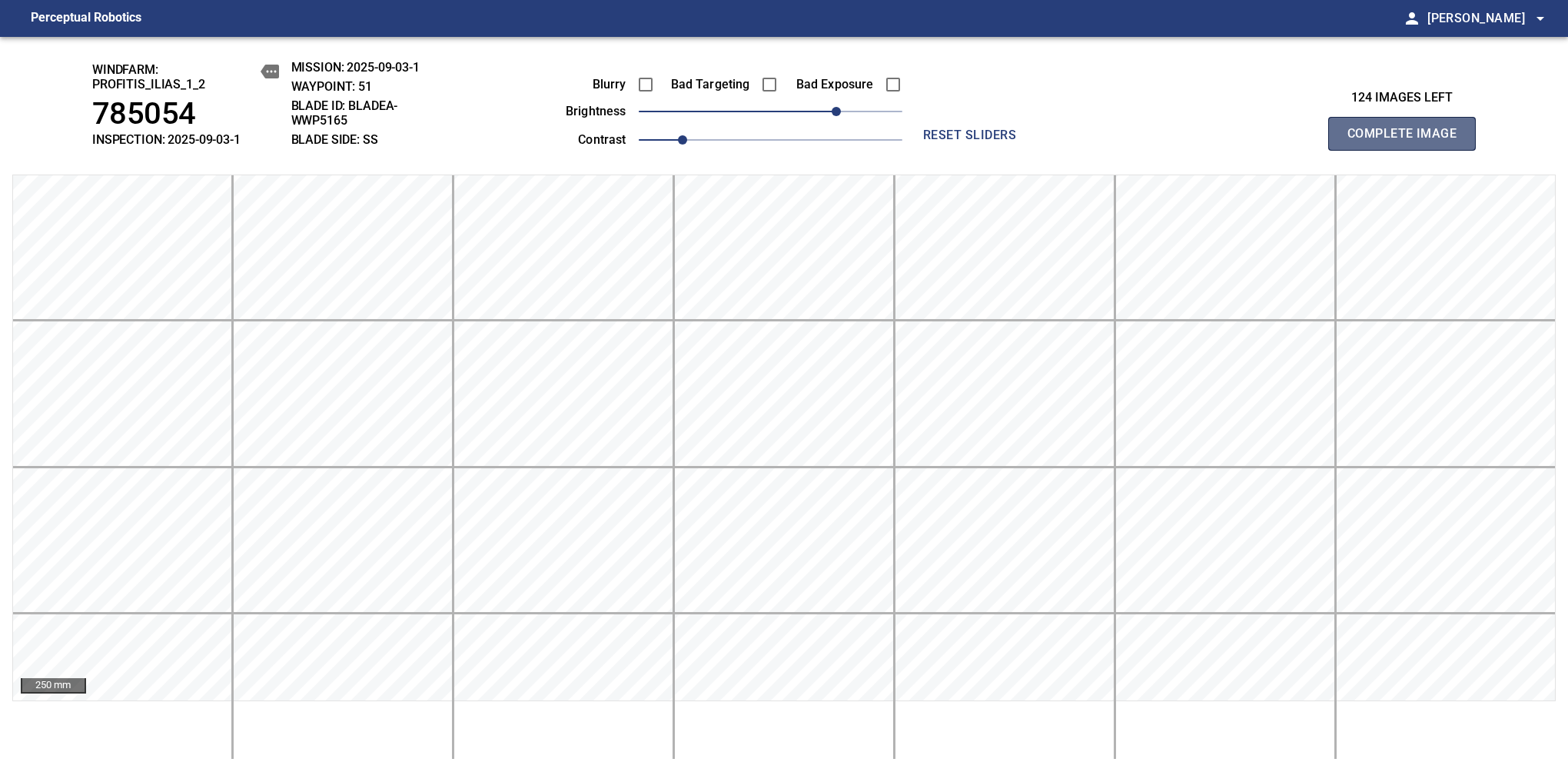
click at [1408, 142] on span "Complete Image" at bounding box center [1402, 133] width 114 height 21
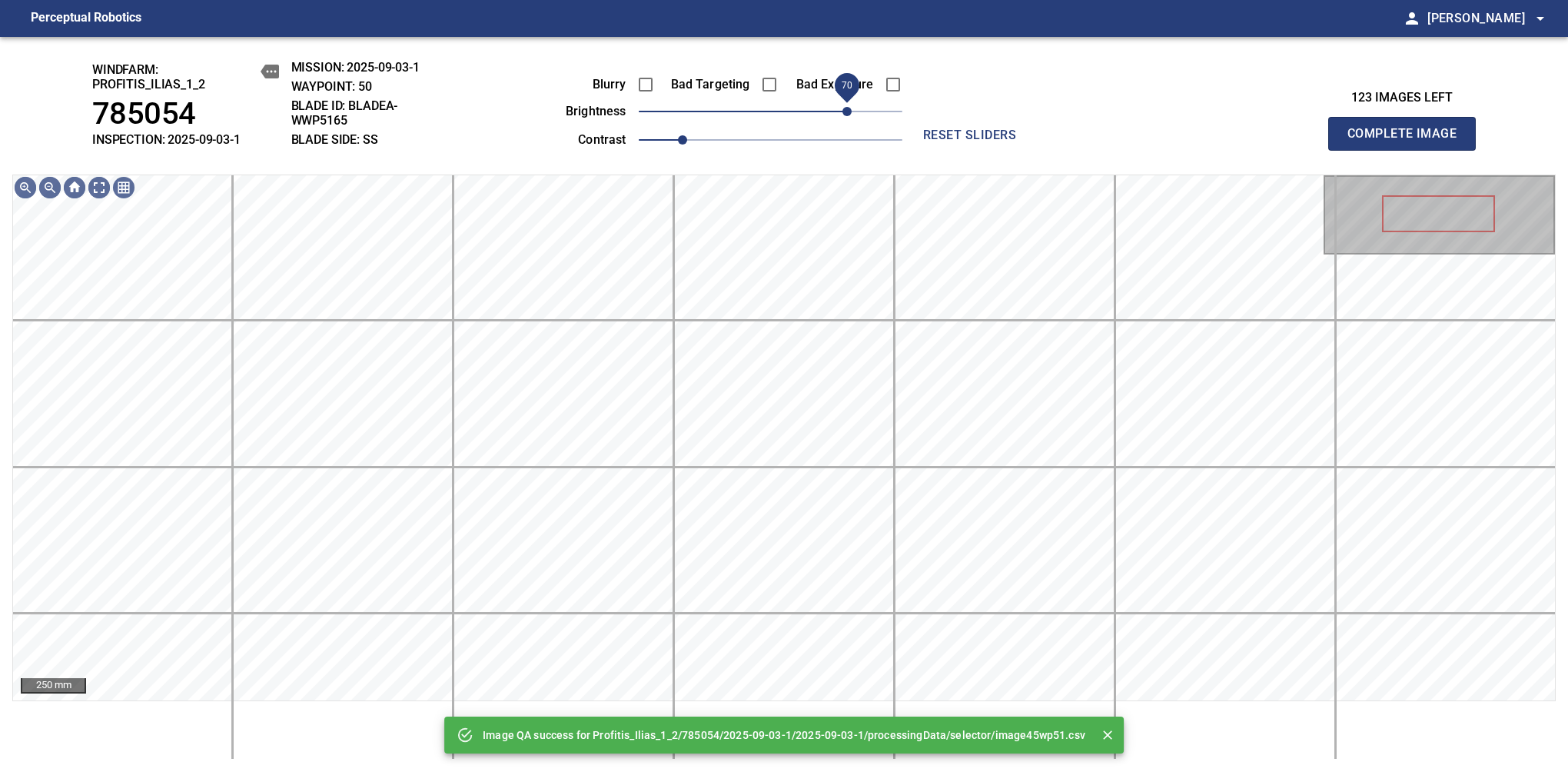
click at [845, 111] on span "70" at bounding box center [770, 111] width 264 height 21
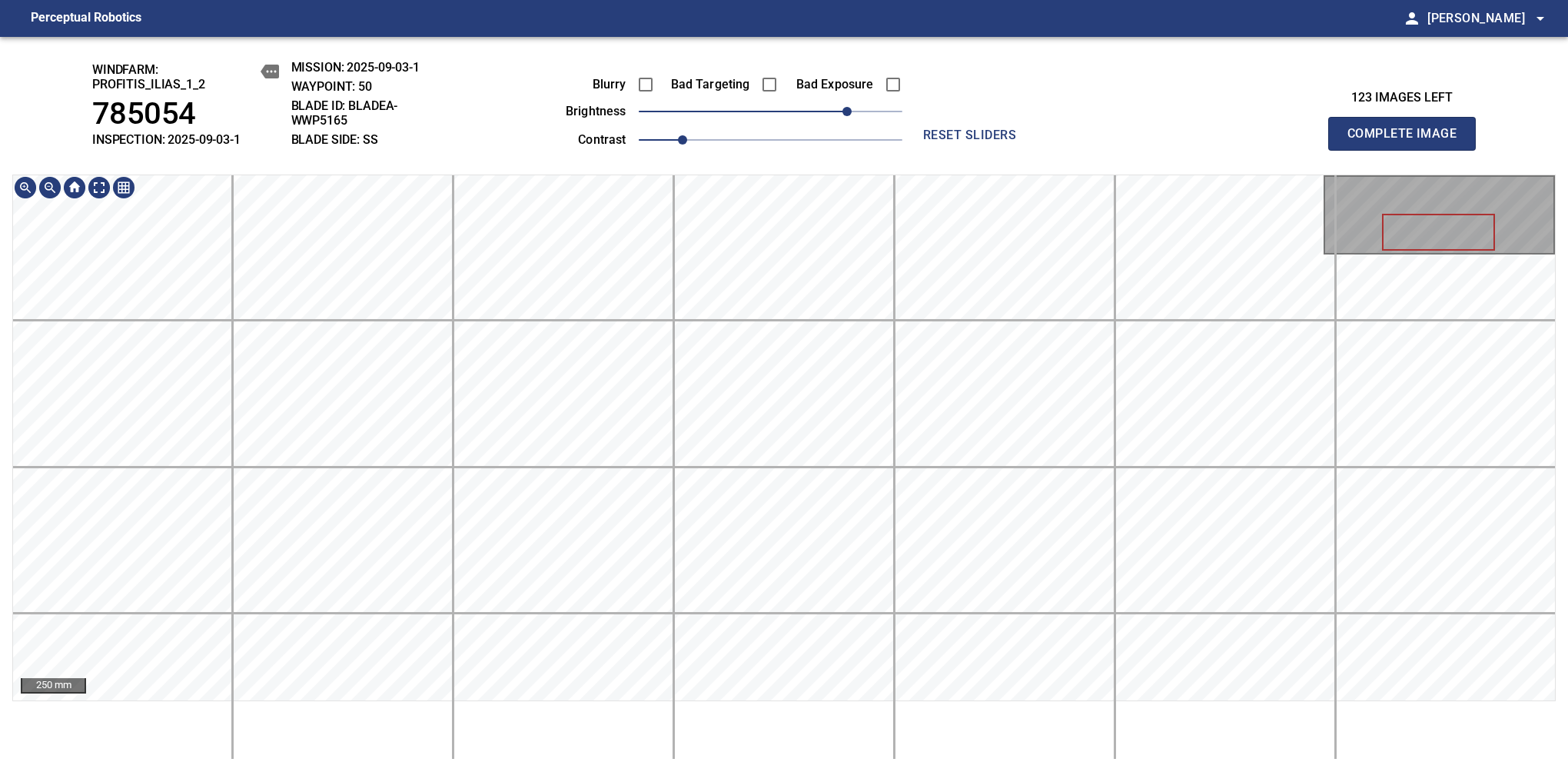
click at [864, 142] on div "windfarm: Profitis_Ilias_1_2 785054 INSPECTION: 2025-09-03-1 MISSION: 2025-09-0…" at bounding box center [784, 404] width 1568 height 735
click at [1408, 142] on span "Complete Image" at bounding box center [1402, 133] width 114 height 21
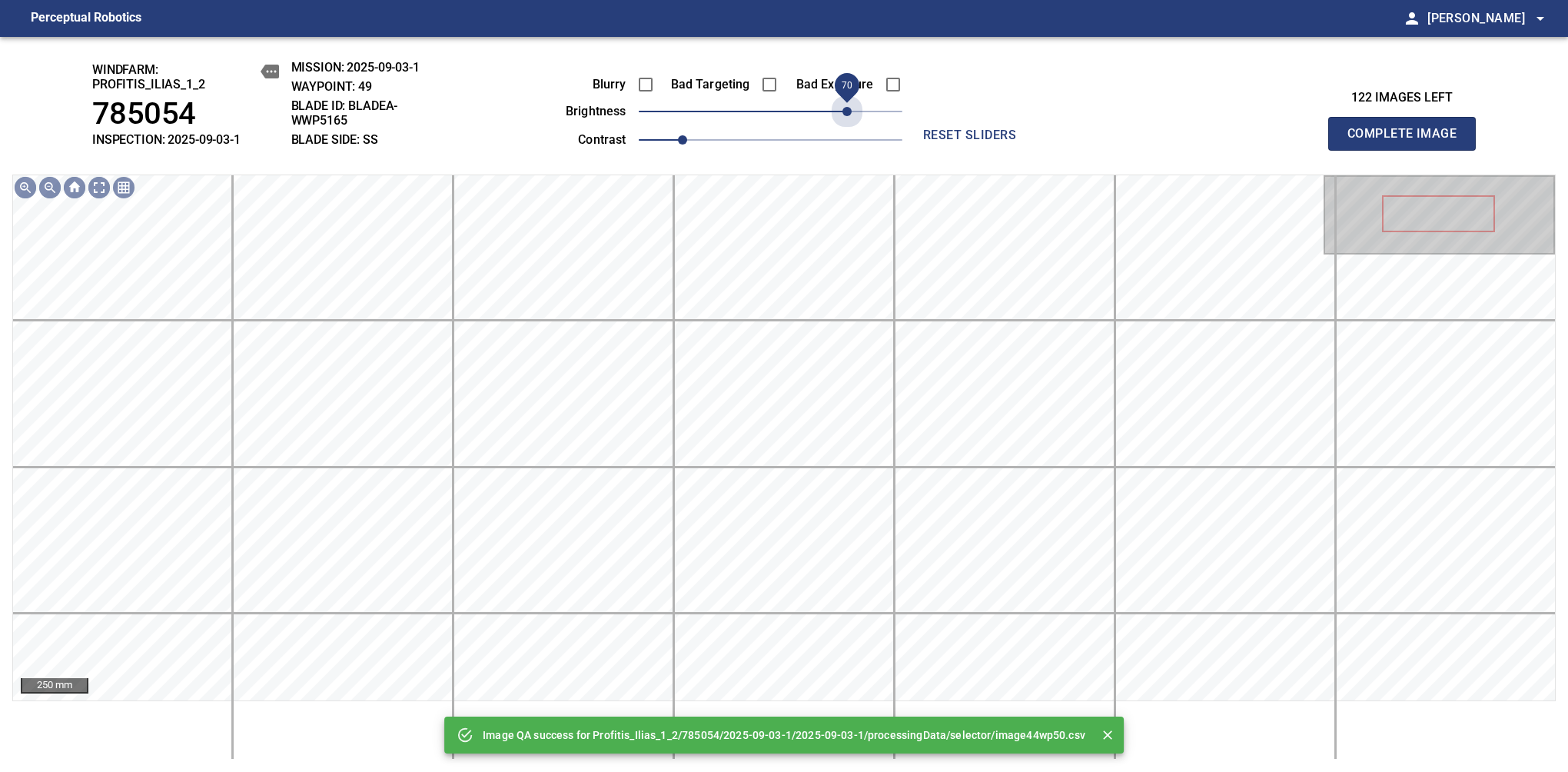
click at [846, 118] on span "70" at bounding box center [770, 111] width 264 height 21
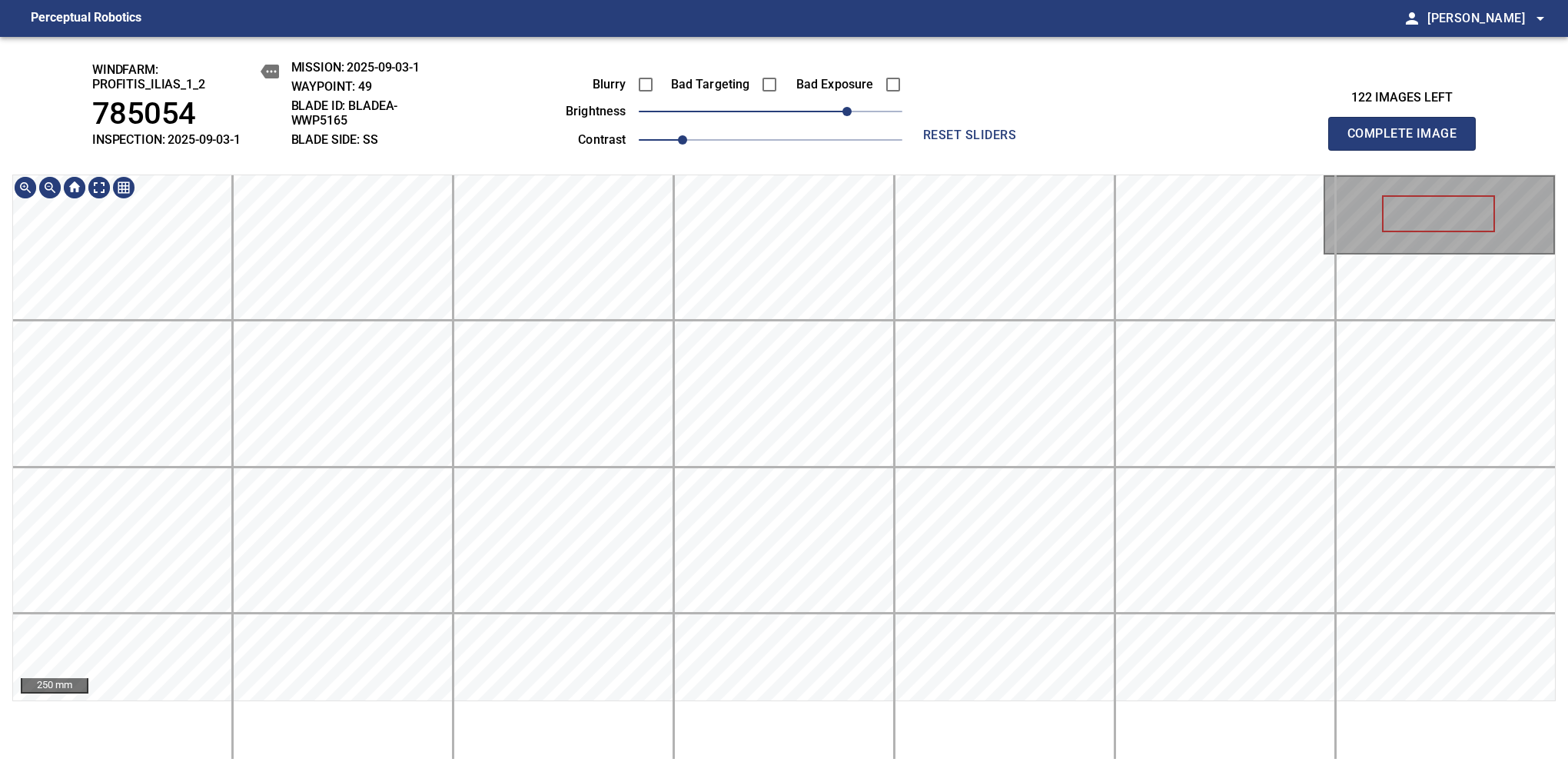
click at [776, 159] on div "windfarm: Profitis_Ilias_1_2 785054 INSPECTION: 2025-09-03-1 MISSION: 2025-09-0…" at bounding box center [784, 404] width 1568 height 735
click at [1408, 142] on span "Complete Image" at bounding box center [1402, 133] width 114 height 21
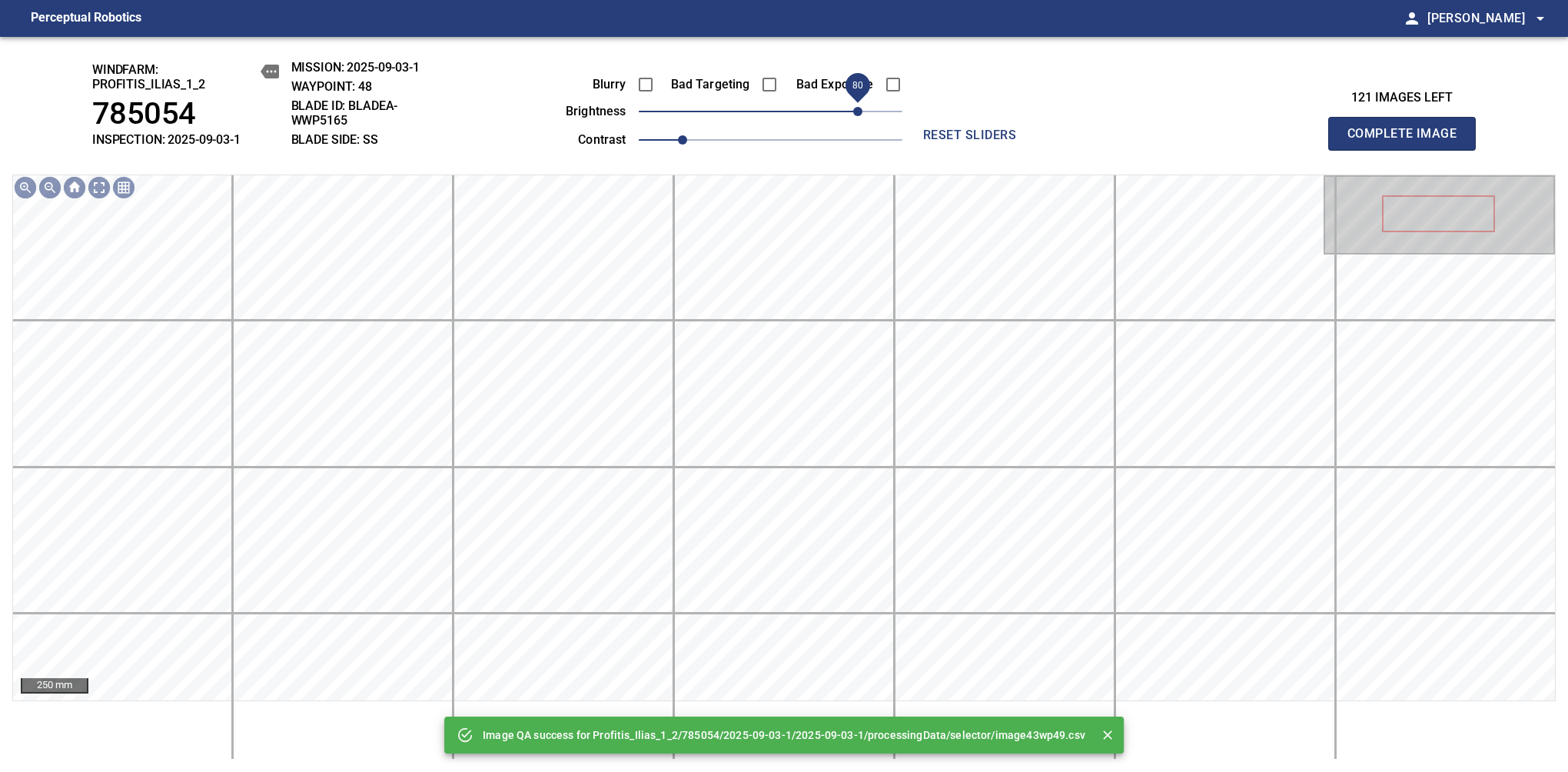
click at [859, 115] on span "80" at bounding box center [770, 111] width 264 height 21
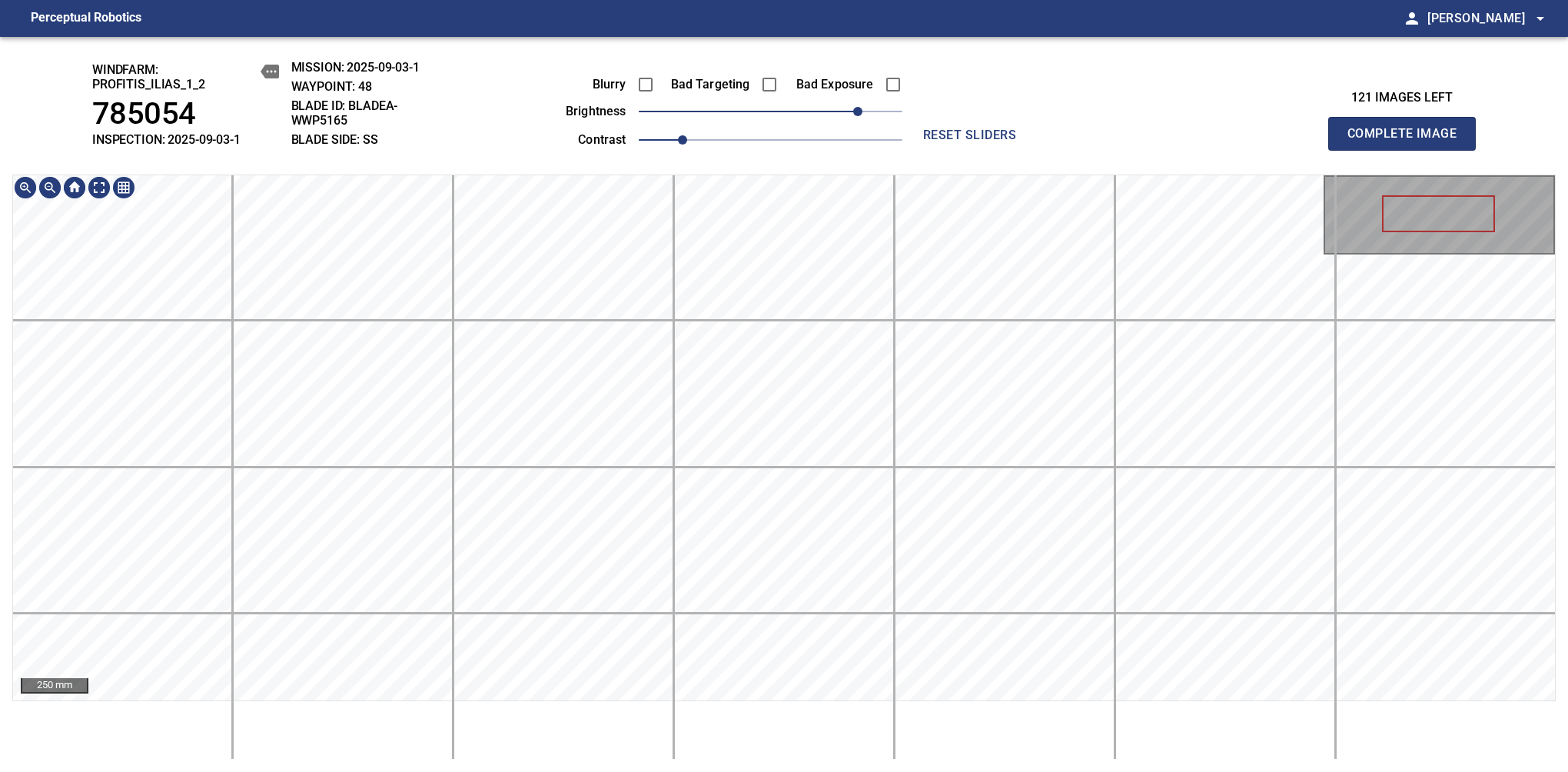
click at [840, 169] on div "windfarm: Profitis_Ilias_1_2 785054 INSPECTION: 2025-09-03-1 MISSION: 2025-09-0…" at bounding box center [784, 404] width 1568 height 735
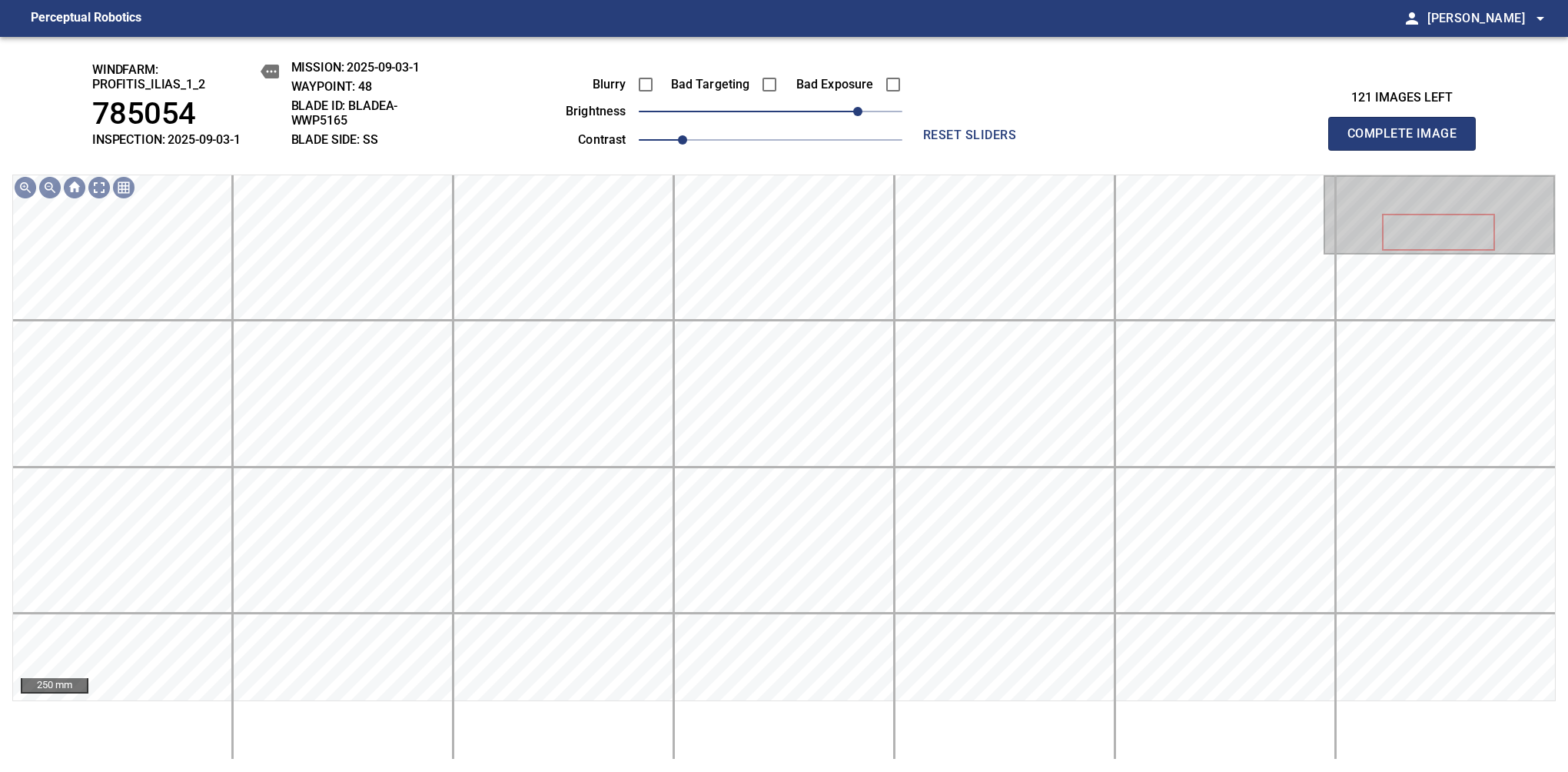
click at [1408, 142] on span "Complete Image" at bounding box center [1402, 133] width 114 height 21
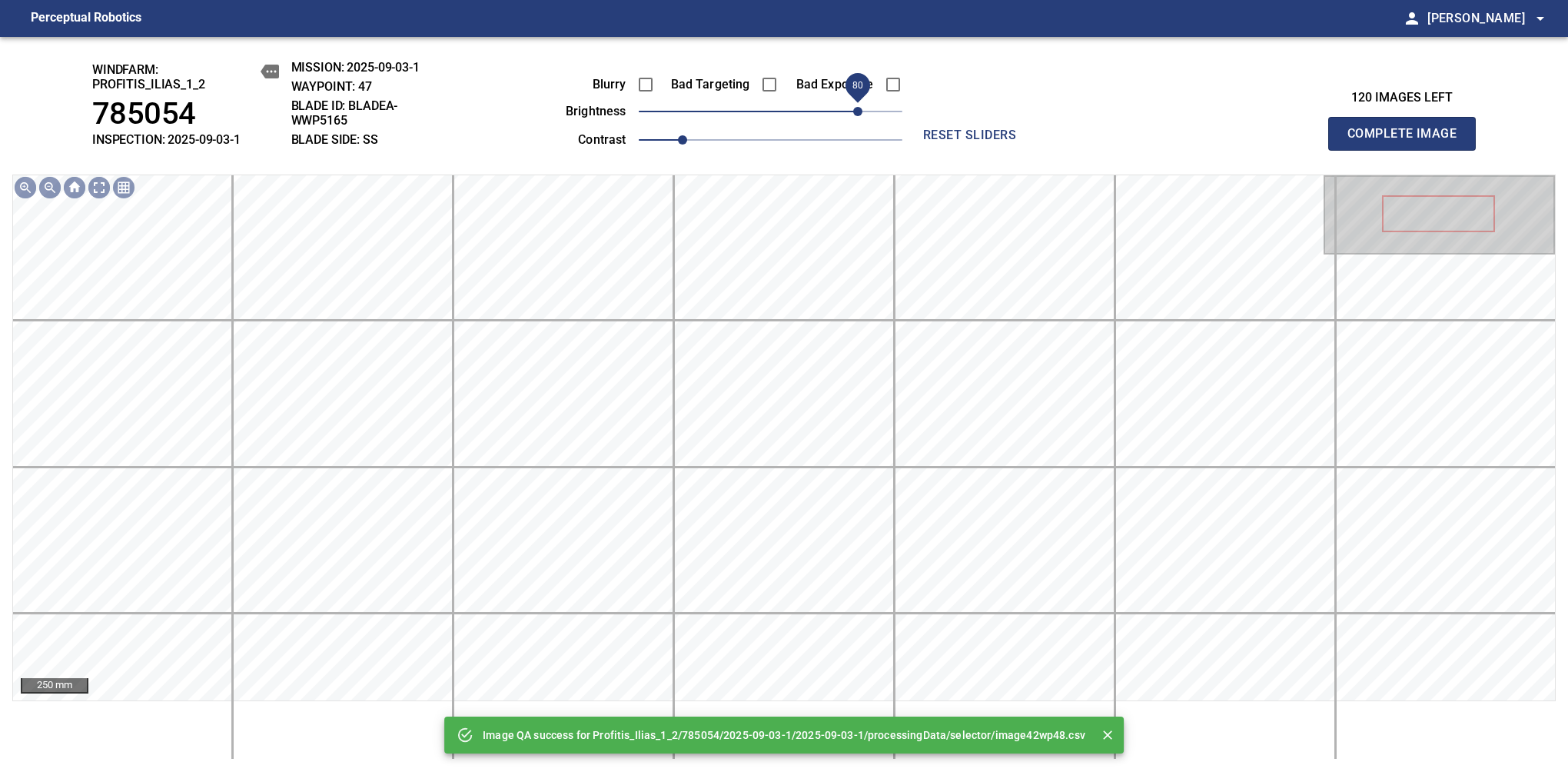
drag, startPoint x: 815, startPoint y: 114, endPoint x: 860, endPoint y: 115, distance: 45.0
click at [860, 115] on span "80" at bounding box center [770, 111] width 264 height 21
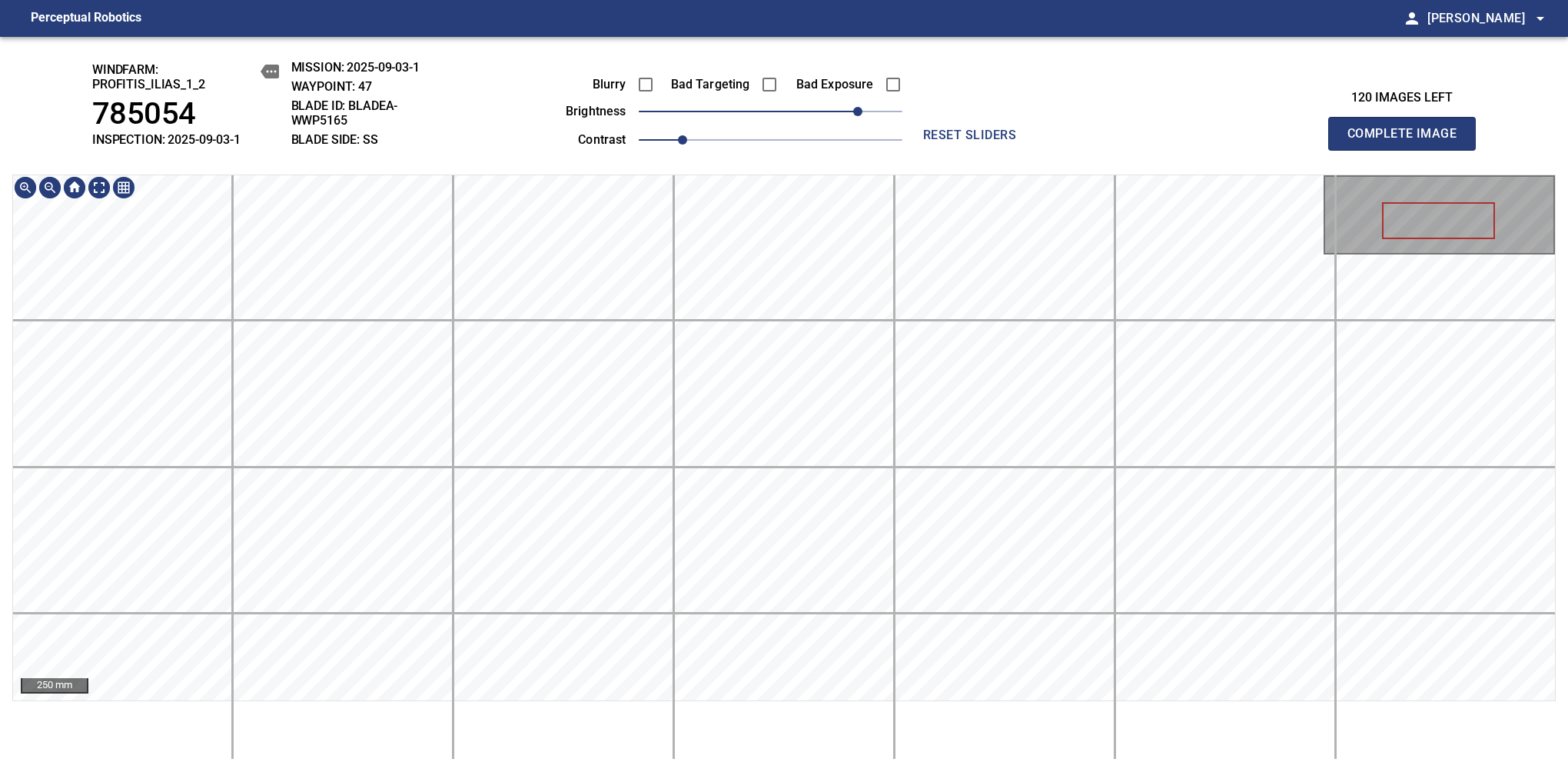
click at [779, 110] on div "windfarm: Profitis_Ilias_1_2 785054 INSPECTION: 2025-09-03-1 MISSION: 2025-09-0…" at bounding box center [784, 404] width 1568 height 735
click at [1408, 142] on span "Complete Image" at bounding box center [1402, 133] width 114 height 21
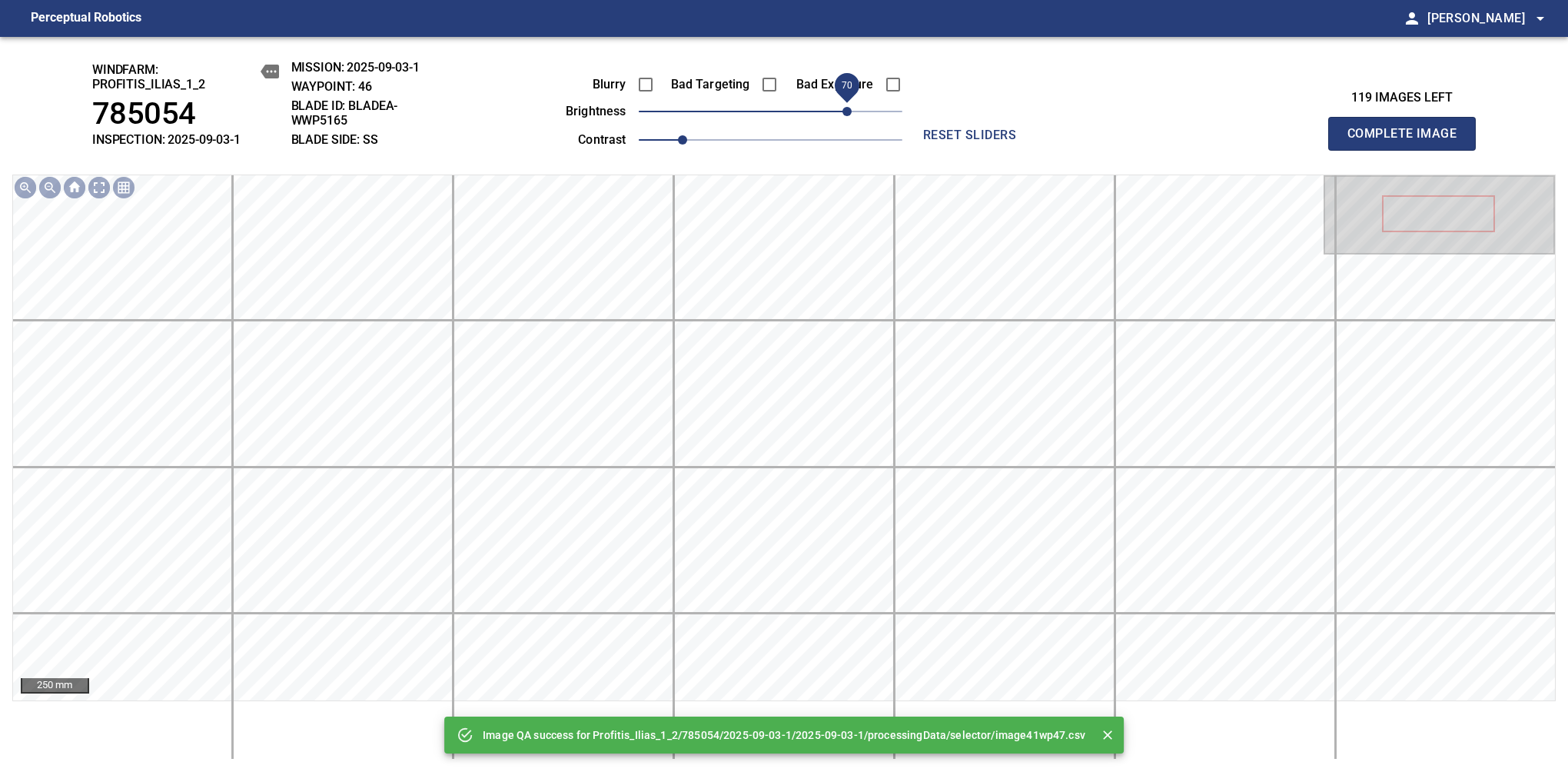
drag, startPoint x: 814, startPoint y: 121, endPoint x: 846, endPoint y: 105, distance: 35.8
click at [846, 107] on span "70" at bounding box center [846, 111] width 9 height 9
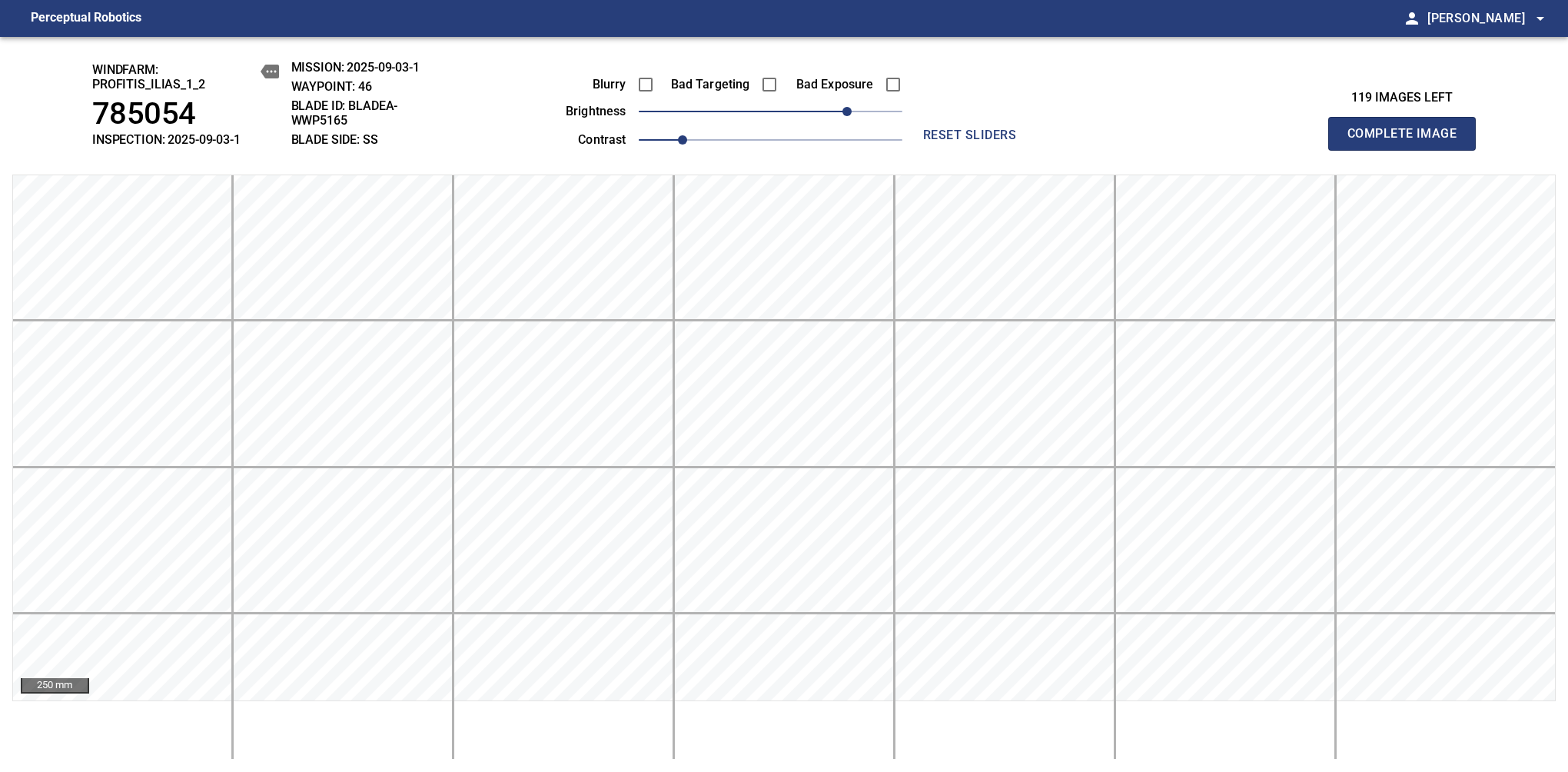
click at [1408, 142] on span "Complete Image" at bounding box center [1402, 133] width 114 height 21
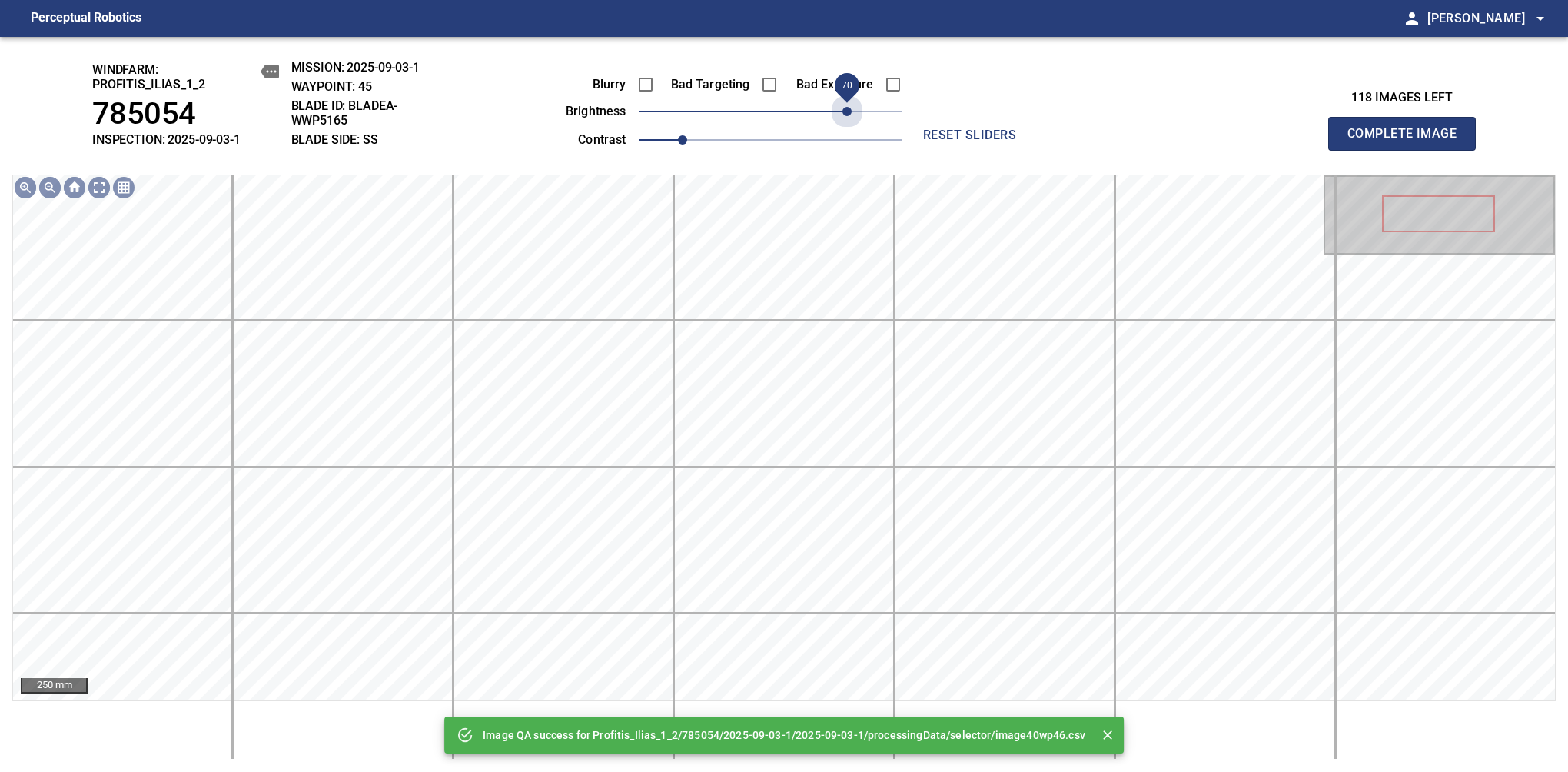
click at [846, 105] on span "70" at bounding box center [770, 111] width 264 height 21
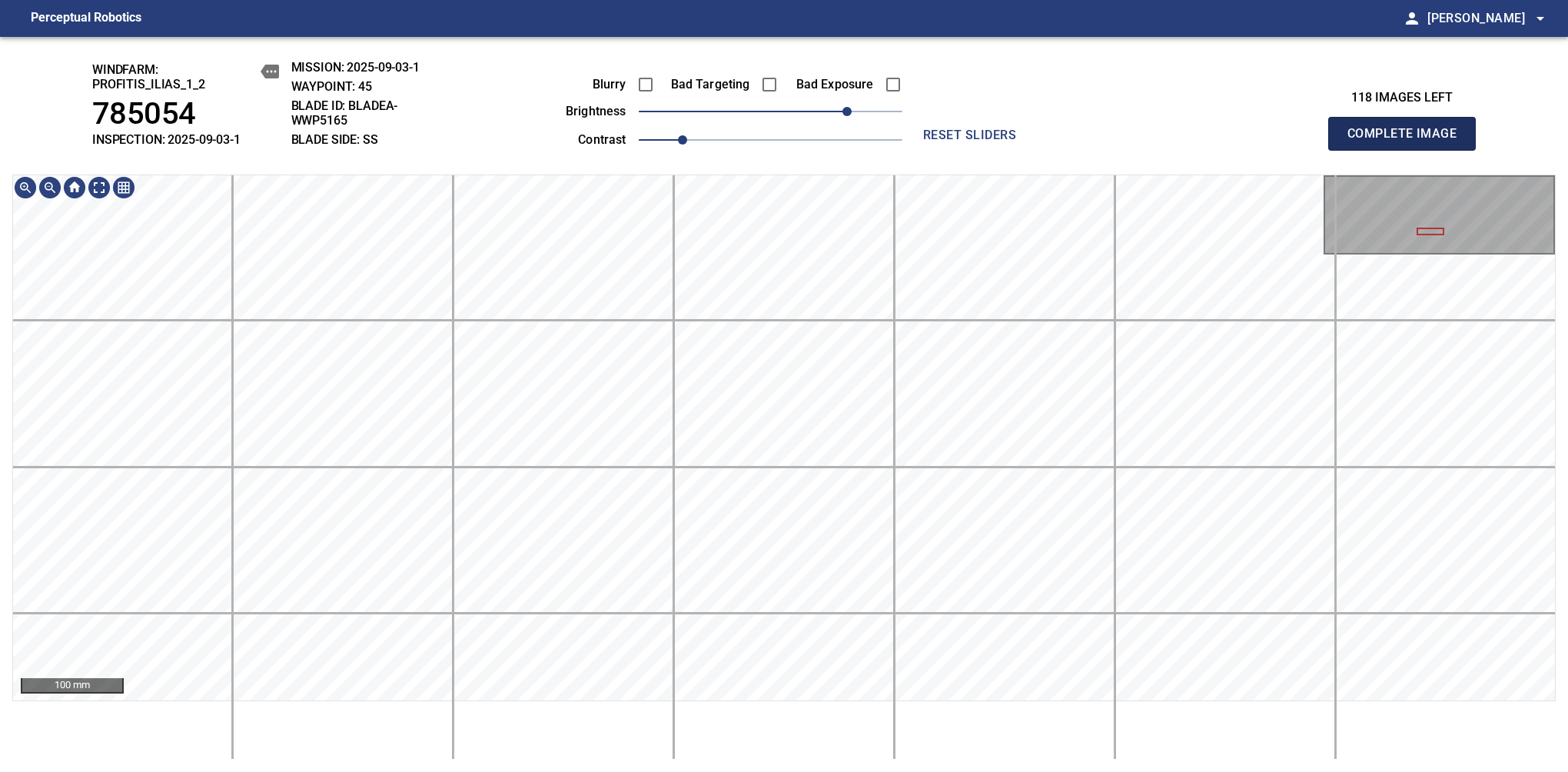
click at [1408, 142] on span "Complete Image" at bounding box center [1402, 133] width 114 height 21
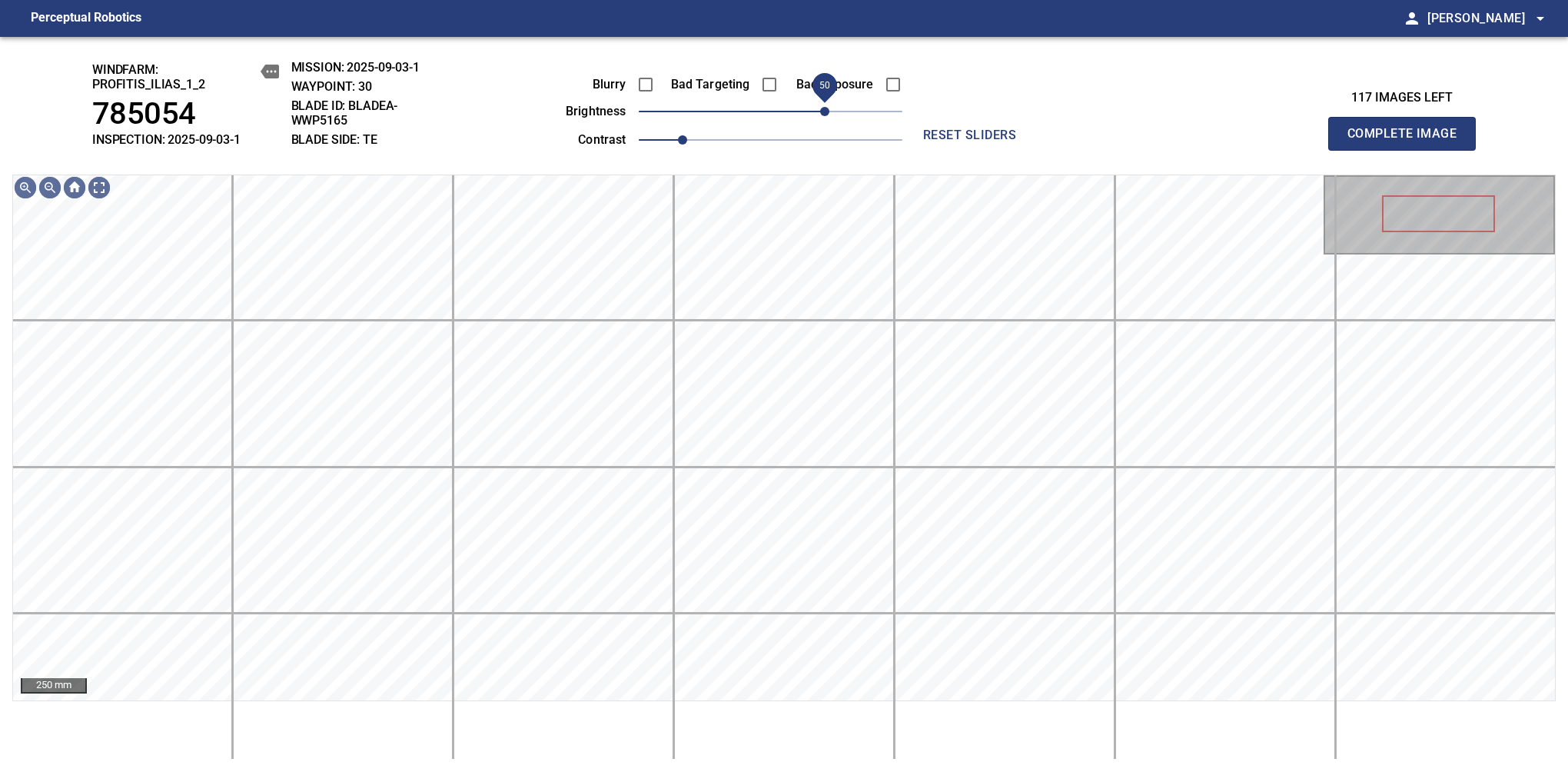
drag, startPoint x: 800, startPoint y: 108, endPoint x: 823, endPoint y: 108, distance: 23.0
click at [823, 108] on span "50" at bounding box center [824, 111] width 9 height 9
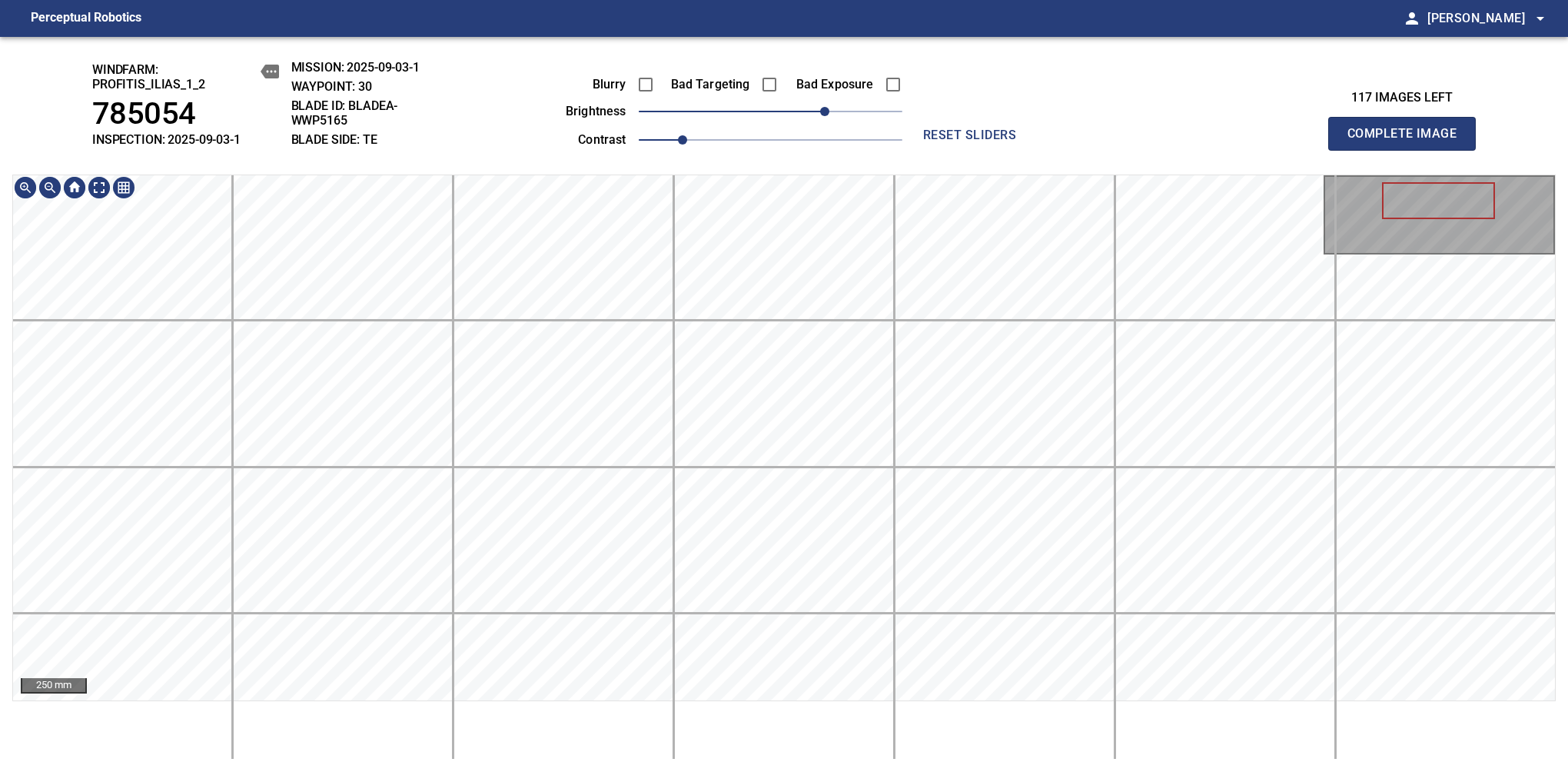
click at [586, 721] on div "250 mm" at bounding box center [784, 467] width 1543 height 585
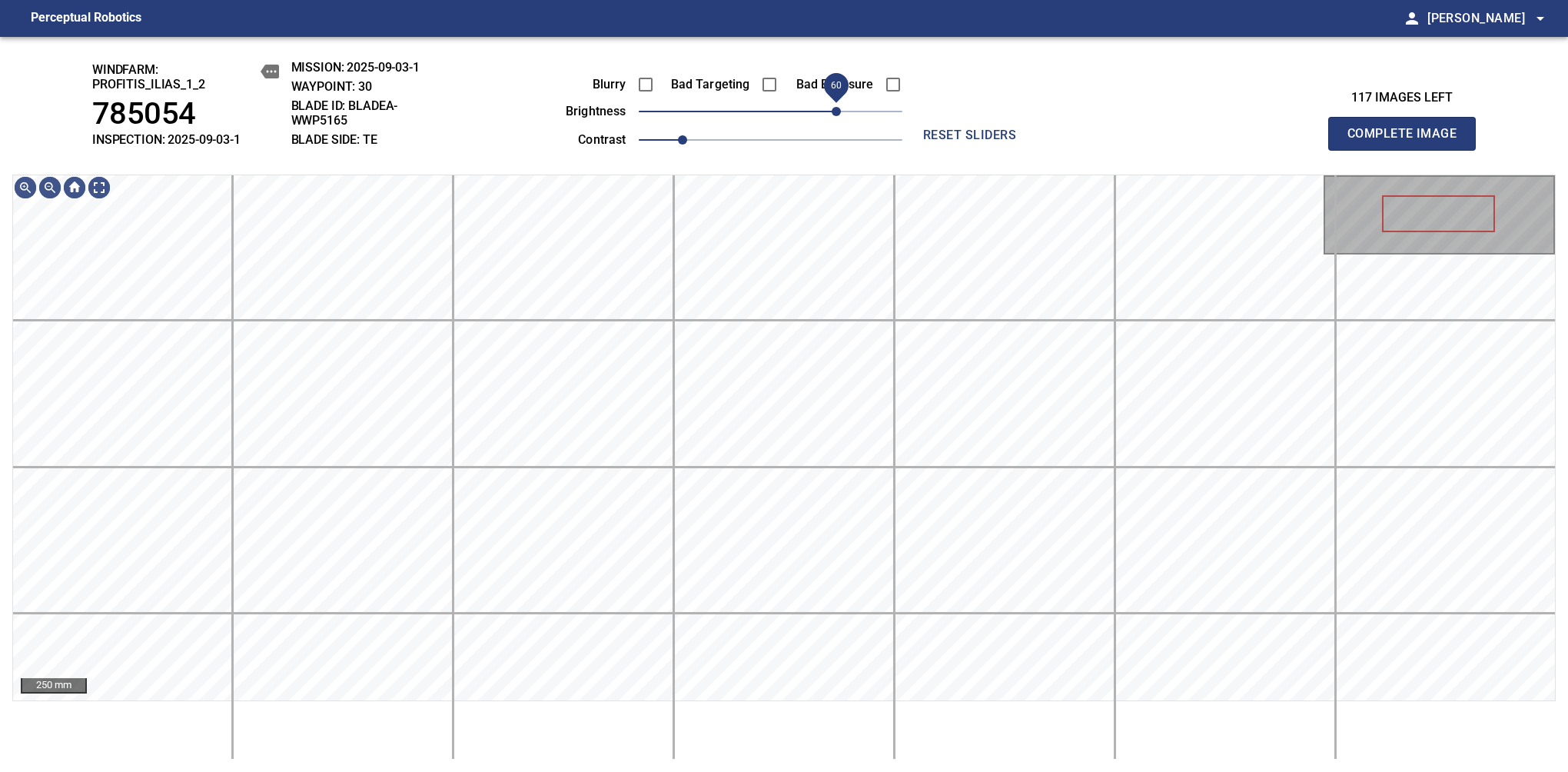
click at [835, 107] on span "60" at bounding box center [836, 111] width 9 height 9
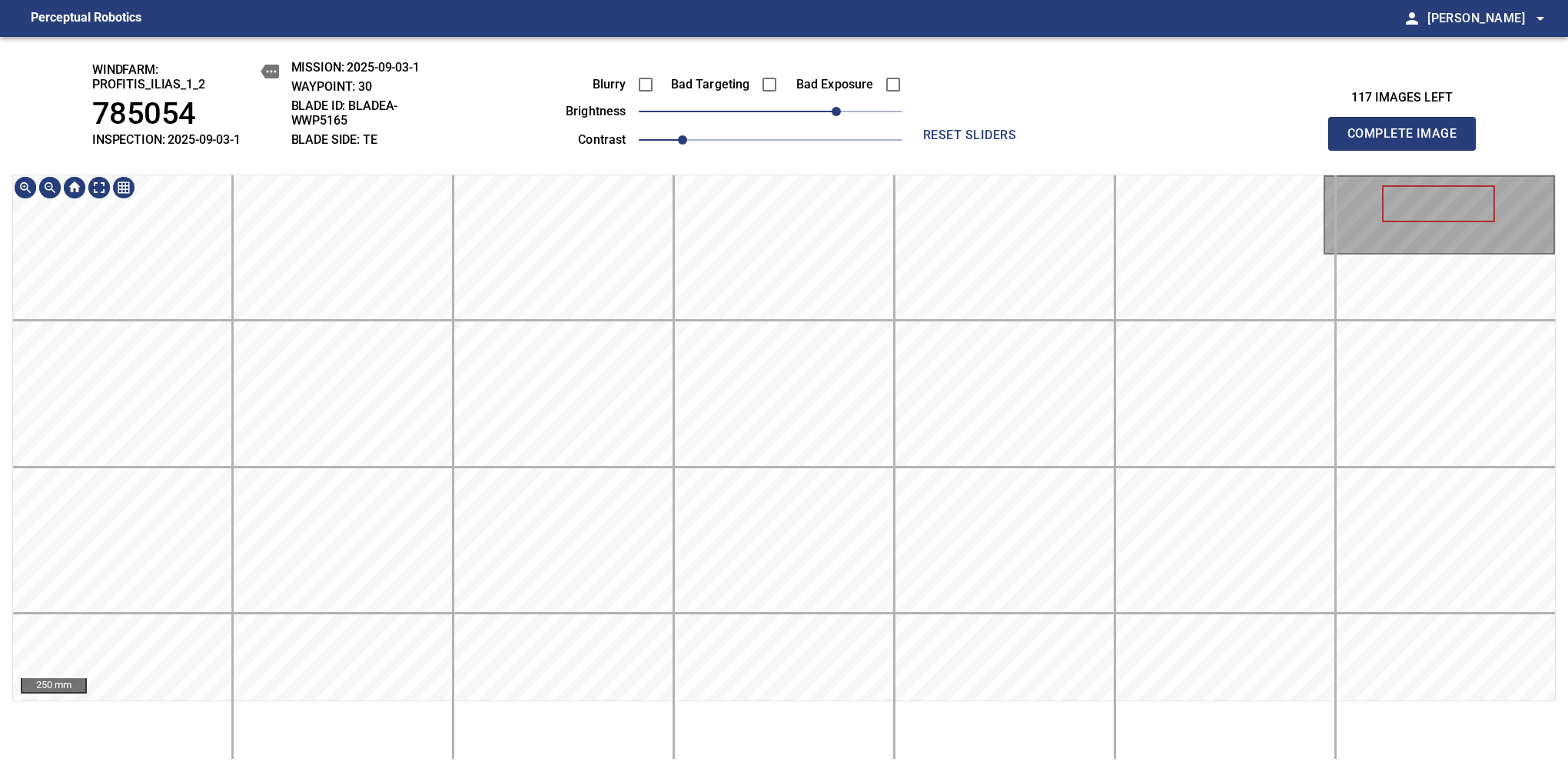
click at [523, 771] on html "Perceptual Robotics person Alex Semenov arrow_drop_down windfarm: Profitis_Ilia…" at bounding box center [784, 386] width 1568 height 772
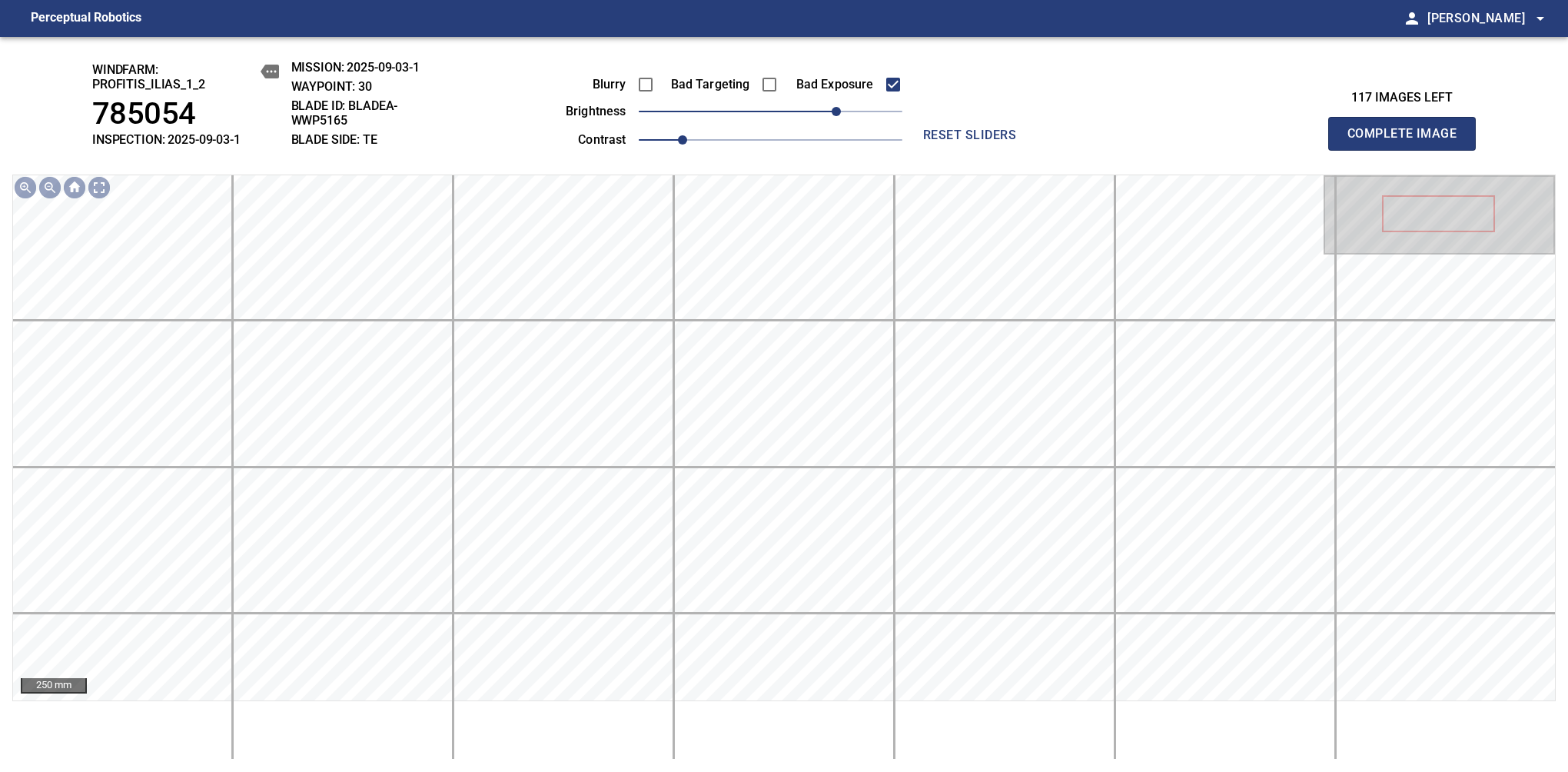
click at [1408, 142] on span "Complete Image" at bounding box center [1402, 133] width 114 height 21
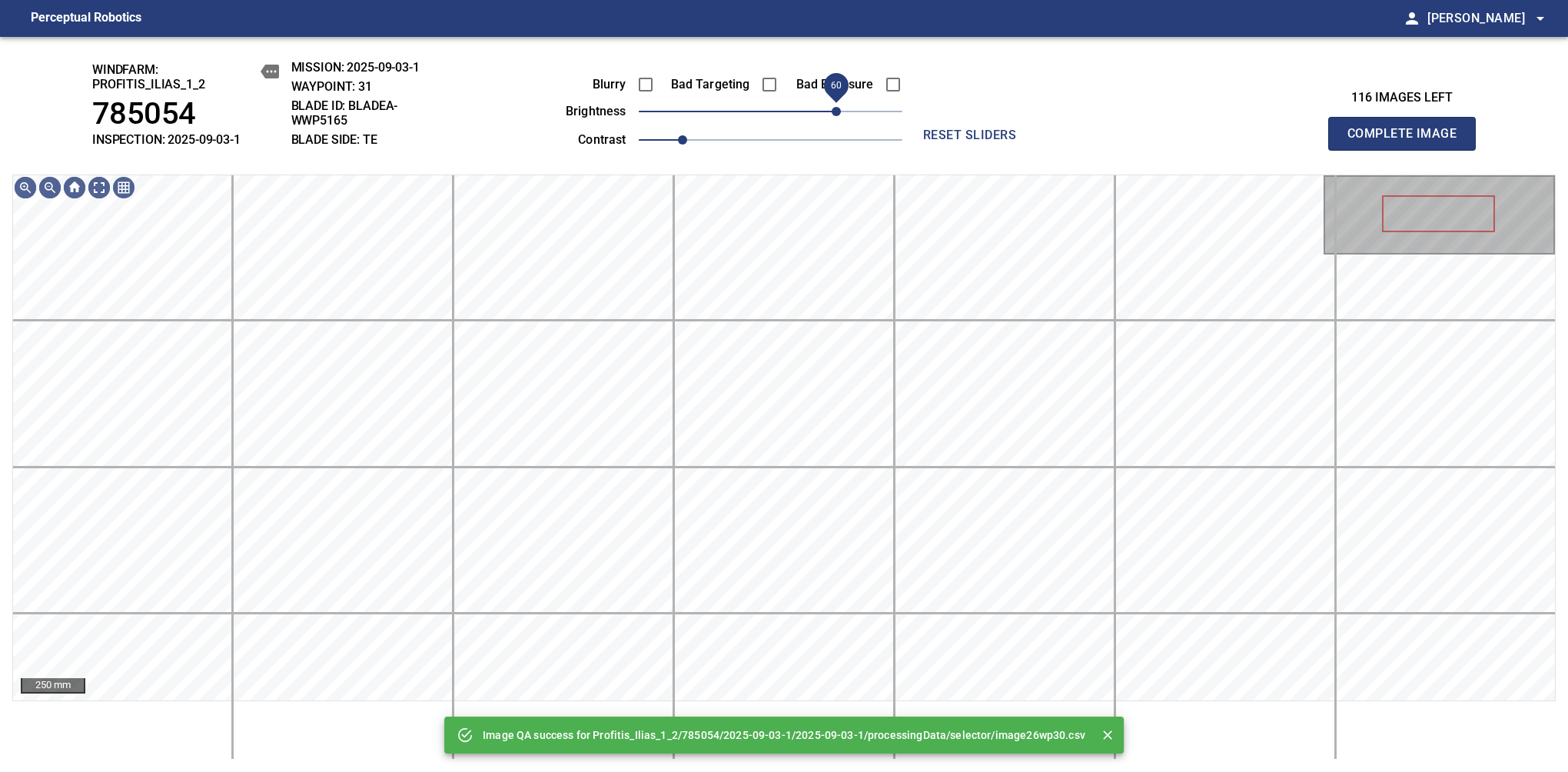
click at [839, 119] on span "60" at bounding box center [770, 111] width 264 height 21
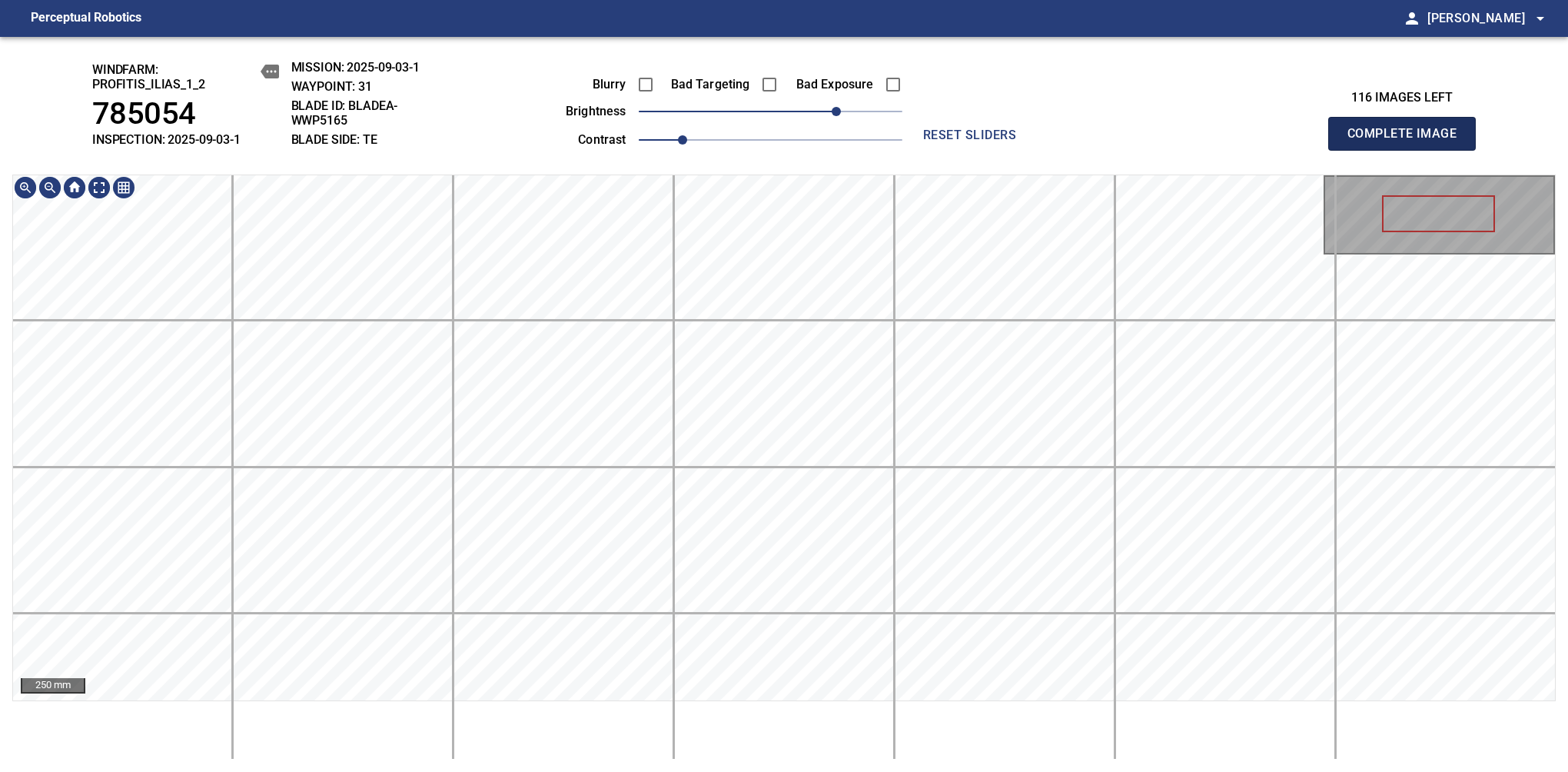
click at [1408, 142] on span "Complete Image" at bounding box center [1402, 133] width 114 height 21
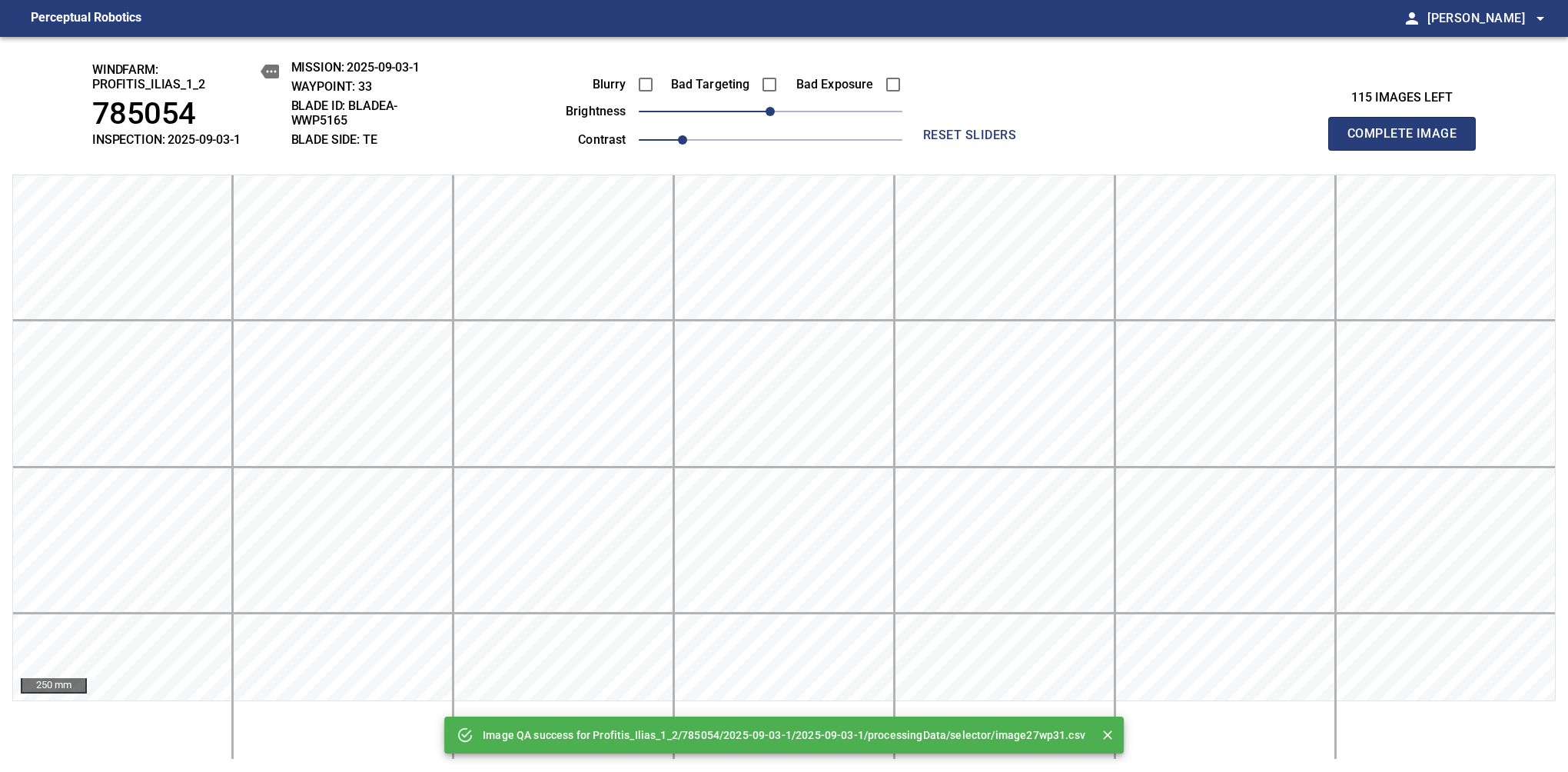
click at [785, 104] on span "0" at bounding box center [770, 111] width 264 height 21
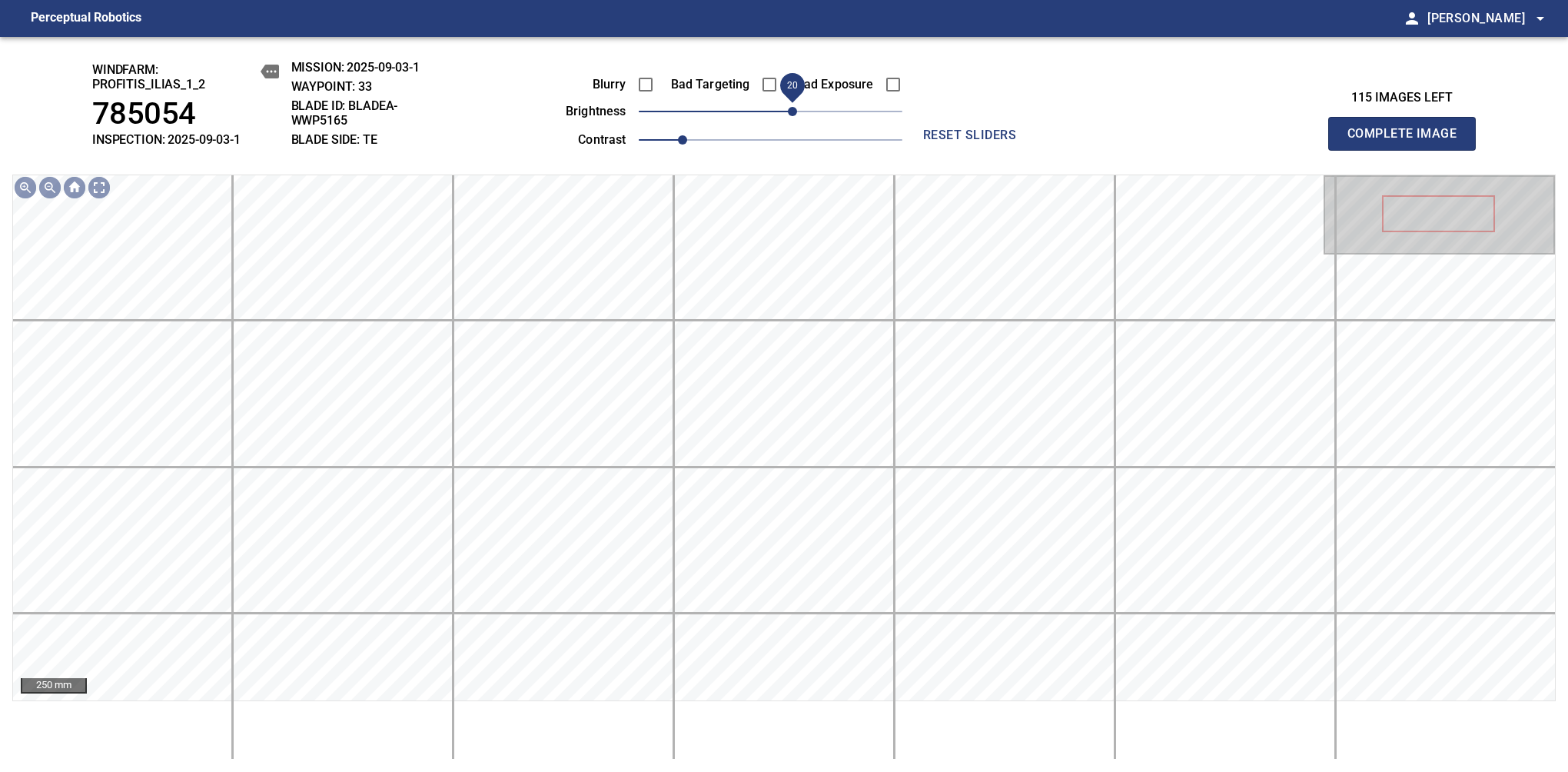
drag, startPoint x: 783, startPoint y: 108, endPoint x: 793, endPoint y: 105, distance: 10.4
click at [793, 107] on span "20" at bounding box center [792, 111] width 9 height 9
drag, startPoint x: 793, startPoint y: 105, endPoint x: 799, endPoint y: 98, distance: 9.2
click at [799, 107] on span "30" at bounding box center [803, 111] width 9 height 9
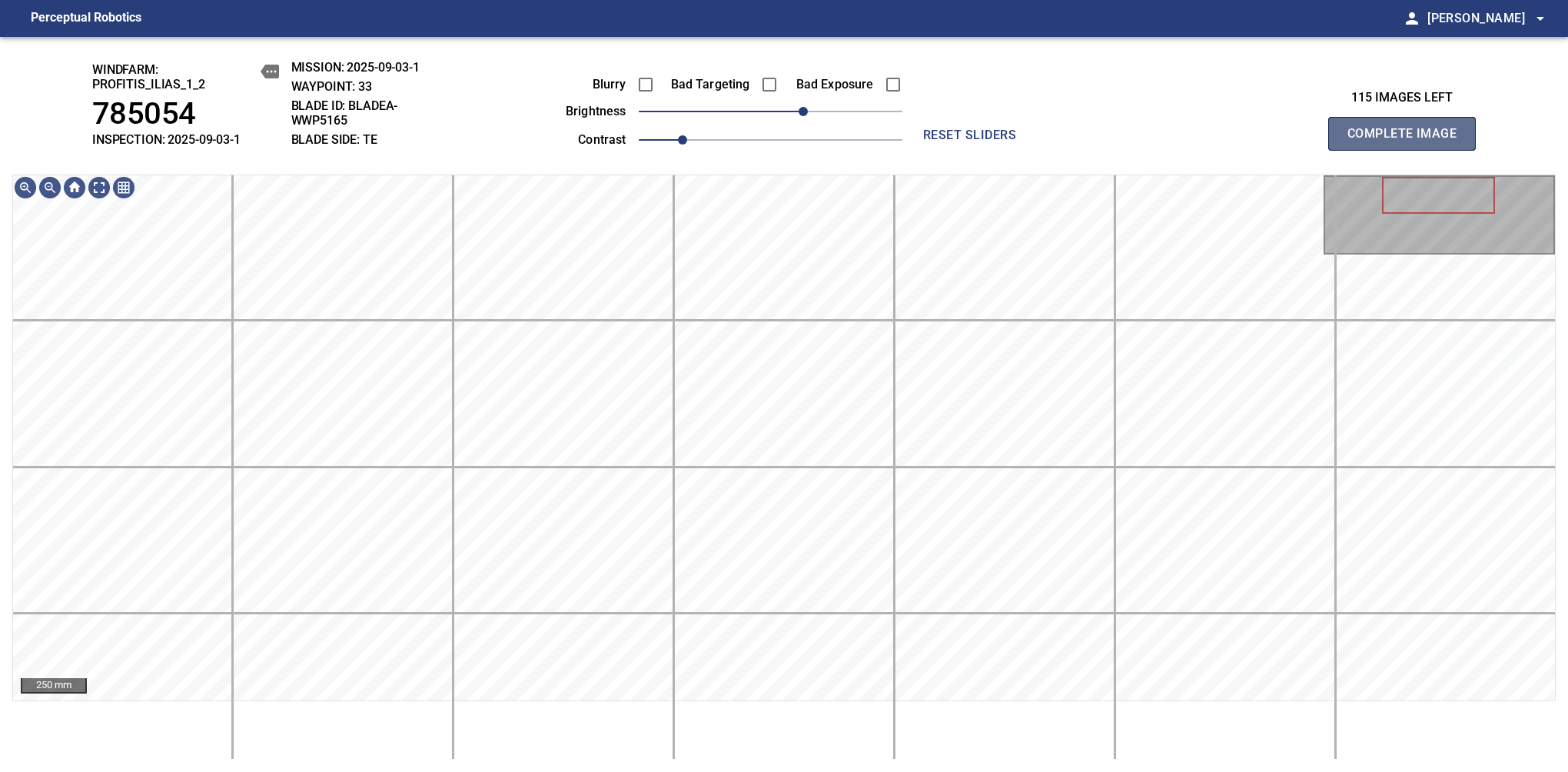
click at [1408, 142] on span "Complete Image" at bounding box center [1402, 133] width 114 height 21
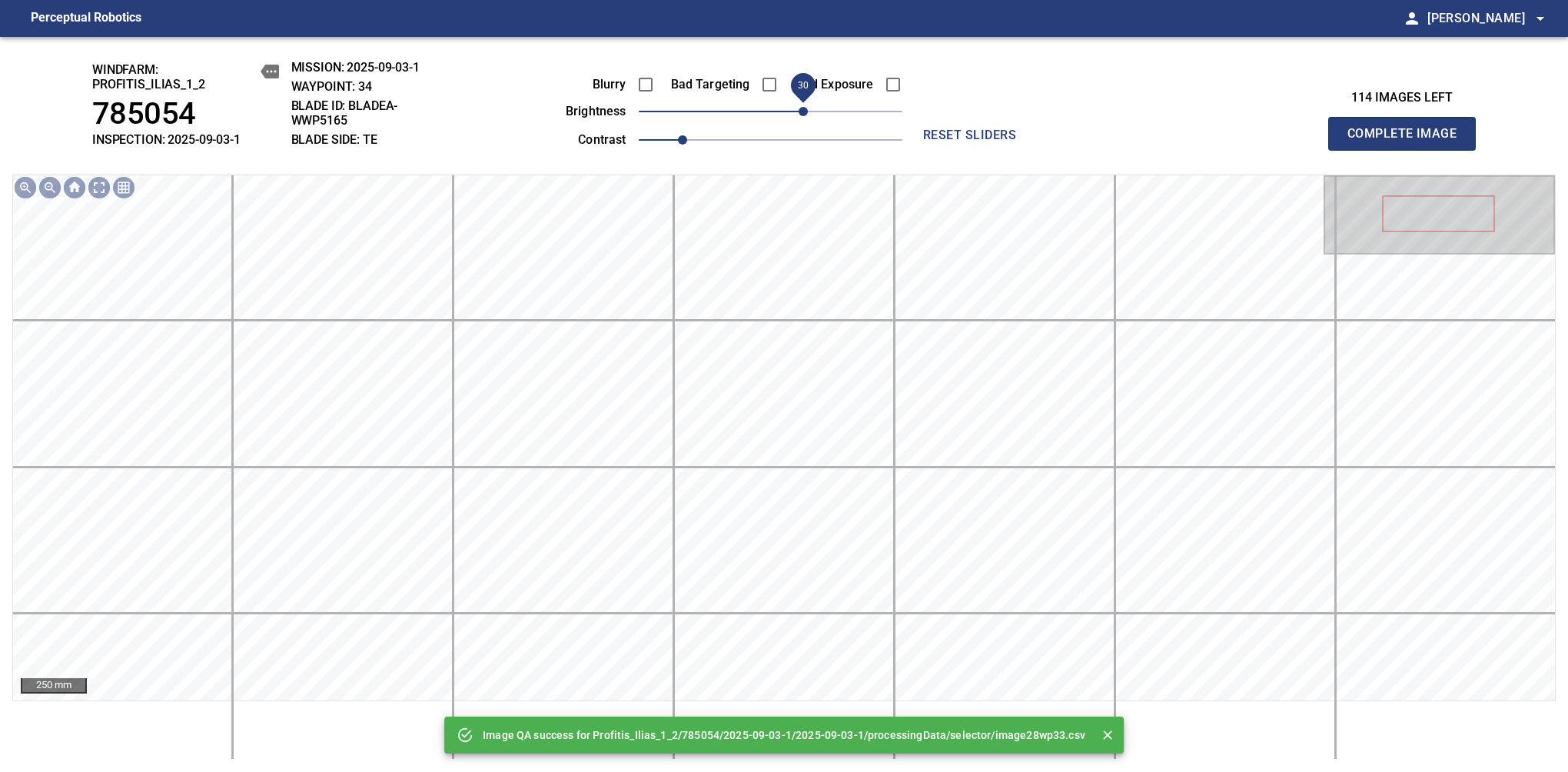
drag, startPoint x: 784, startPoint y: 117, endPoint x: 801, endPoint y: 110, distance: 18.4
click at [801, 110] on span "30" at bounding box center [803, 111] width 9 height 9
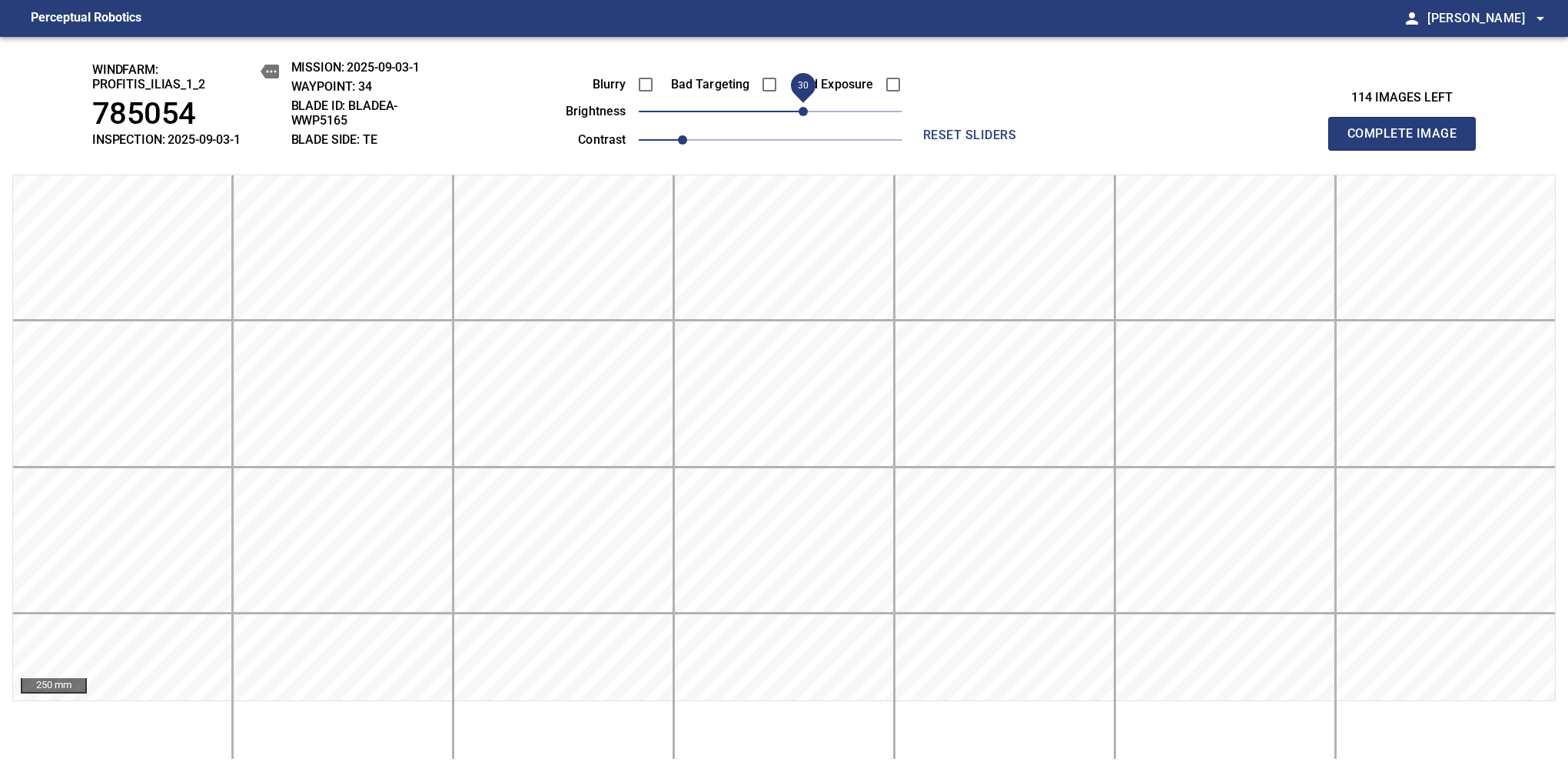
click at [1408, 142] on span "Complete Image" at bounding box center [1402, 133] width 114 height 21
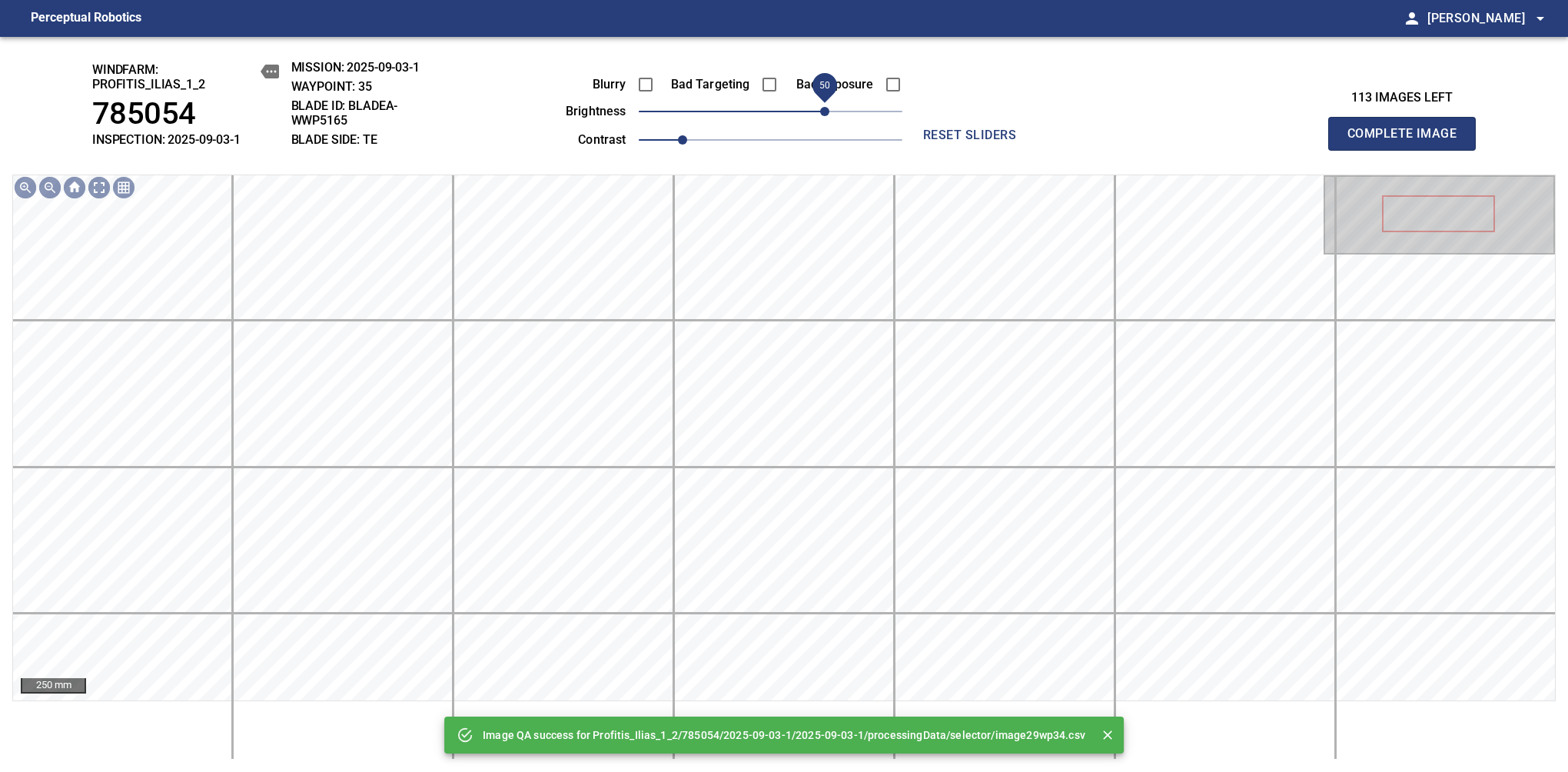
drag, startPoint x: 801, startPoint y: 110, endPoint x: 820, endPoint y: 113, distance: 19.2
click at [820, 113] on span "50" at bounding box center [770, 111] width 264 height 21
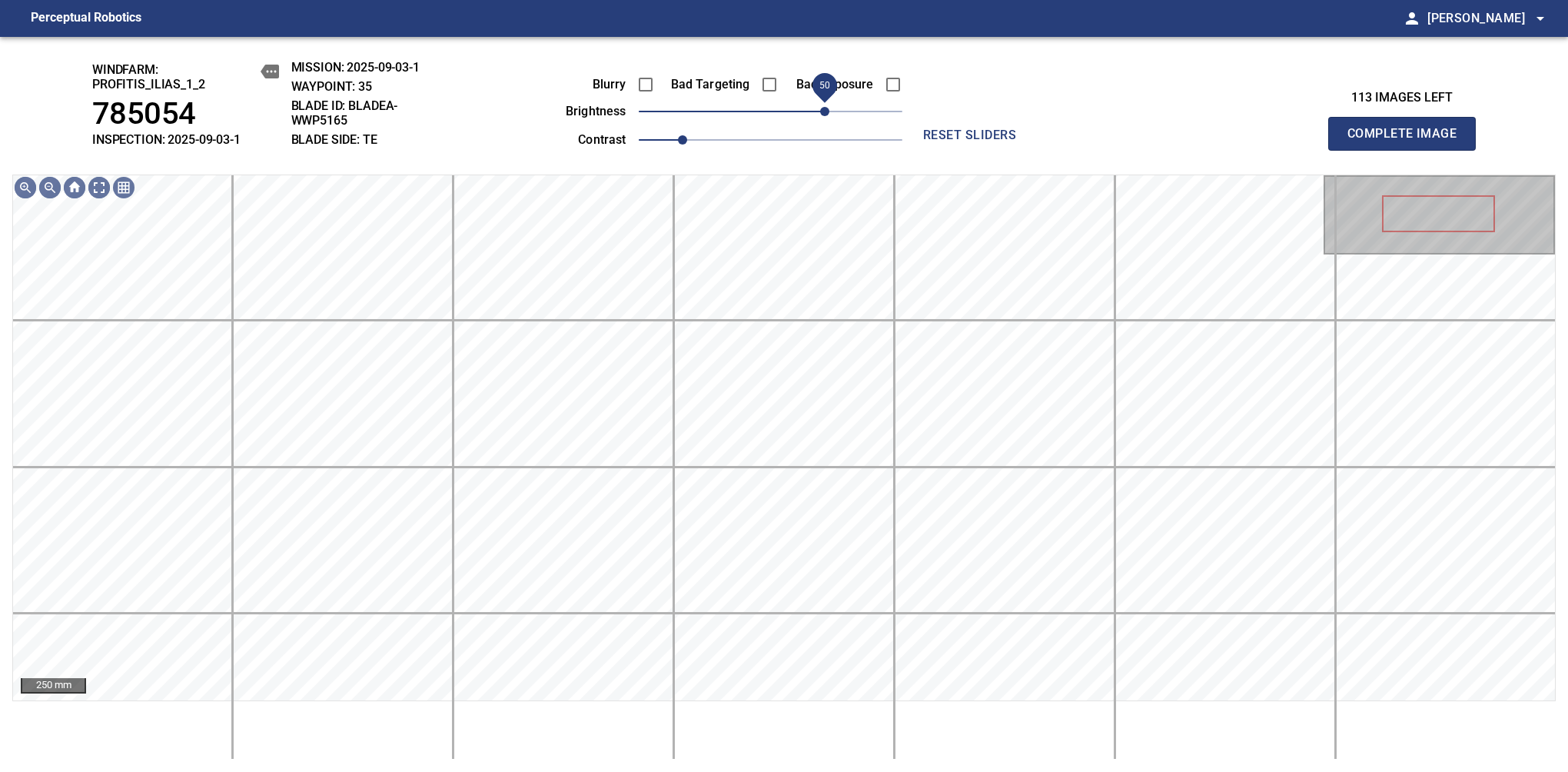
drag, startPoint x: 820, startPoint y: 113, endPoint x: 829, endPoint y: 115, distance: 9.2
click at [829, 115] on span "50" at bounding box center [824, 111] width 9 height 9
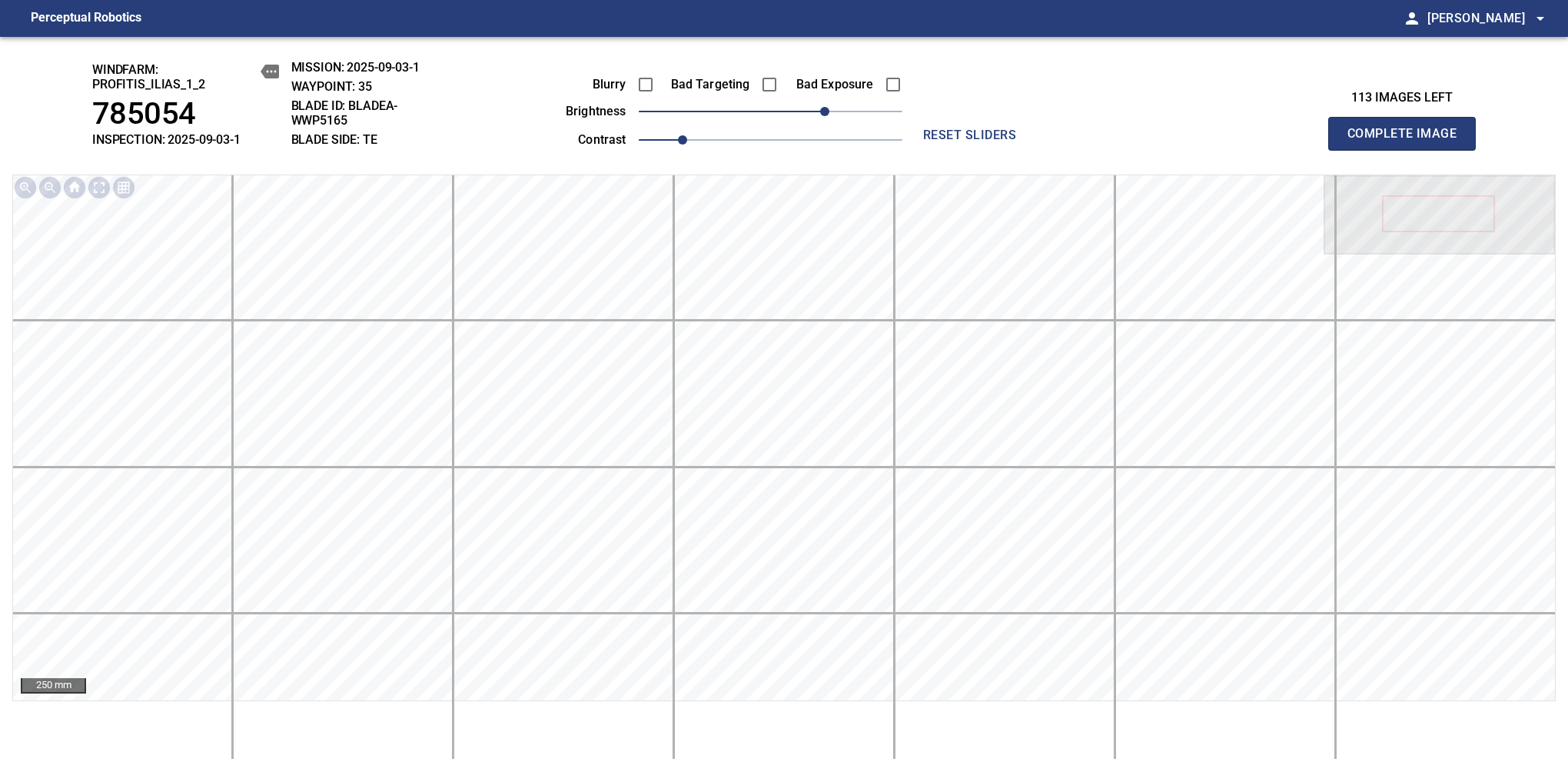
click at [1408, 142] on span "Complete Image" at bounding box center [1402, 133] width 114 height 21
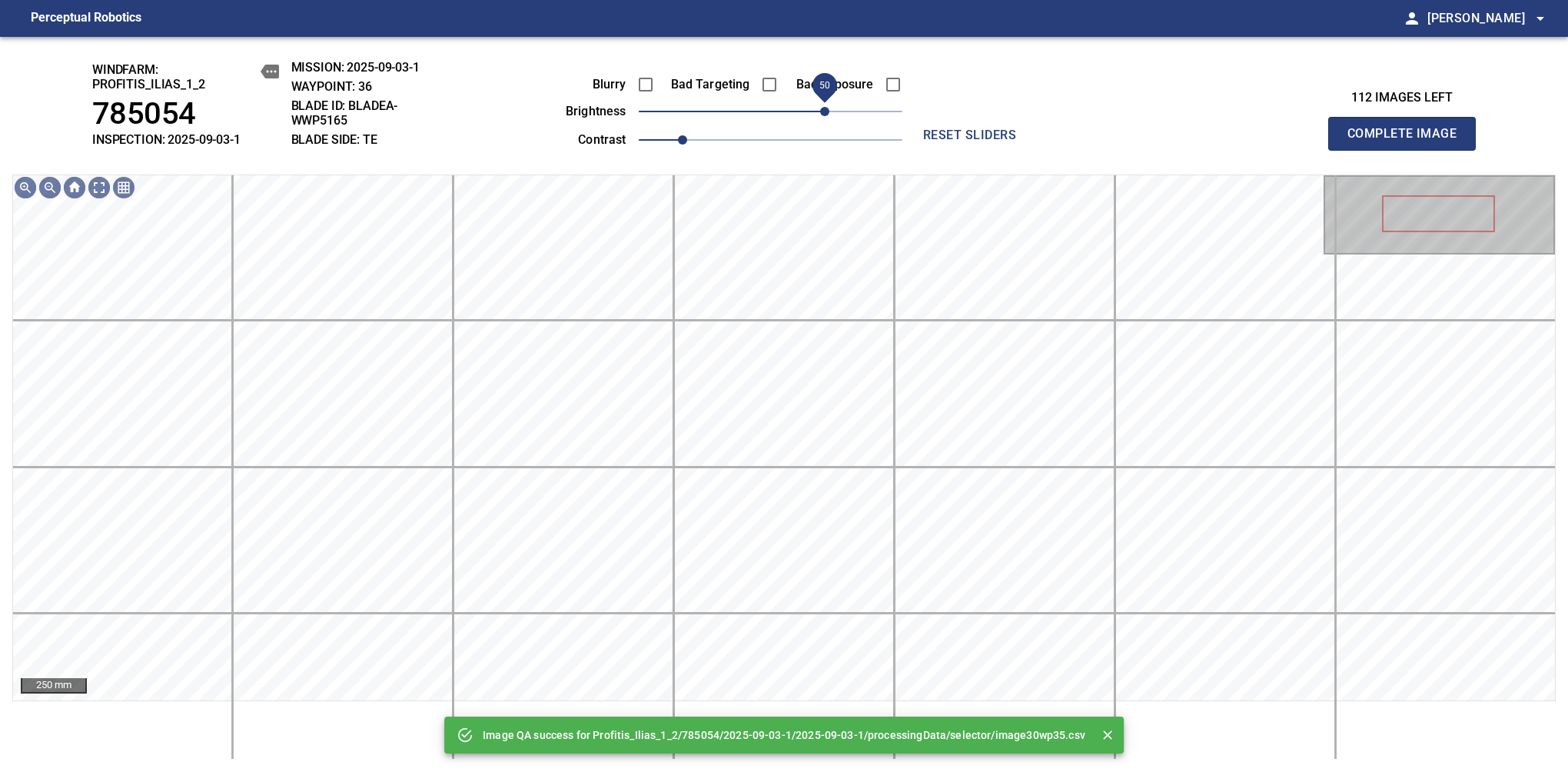
click at [826, 118] on span "50" at bounding box center [770, 111] width 264 height 21
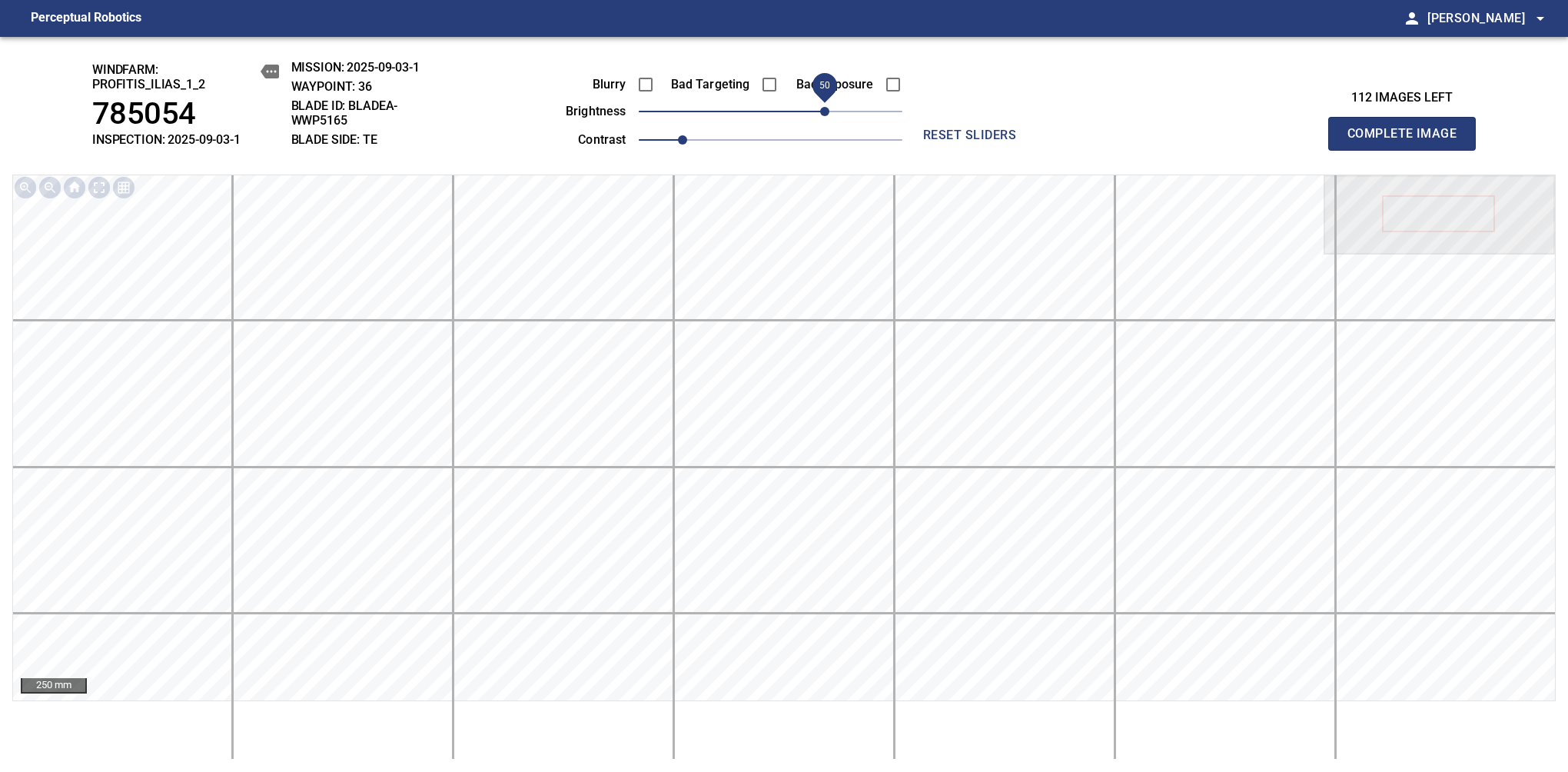
click at [1408, 142] on span "Complete Image" at bounding box center [1402, 133] width 114 height 21
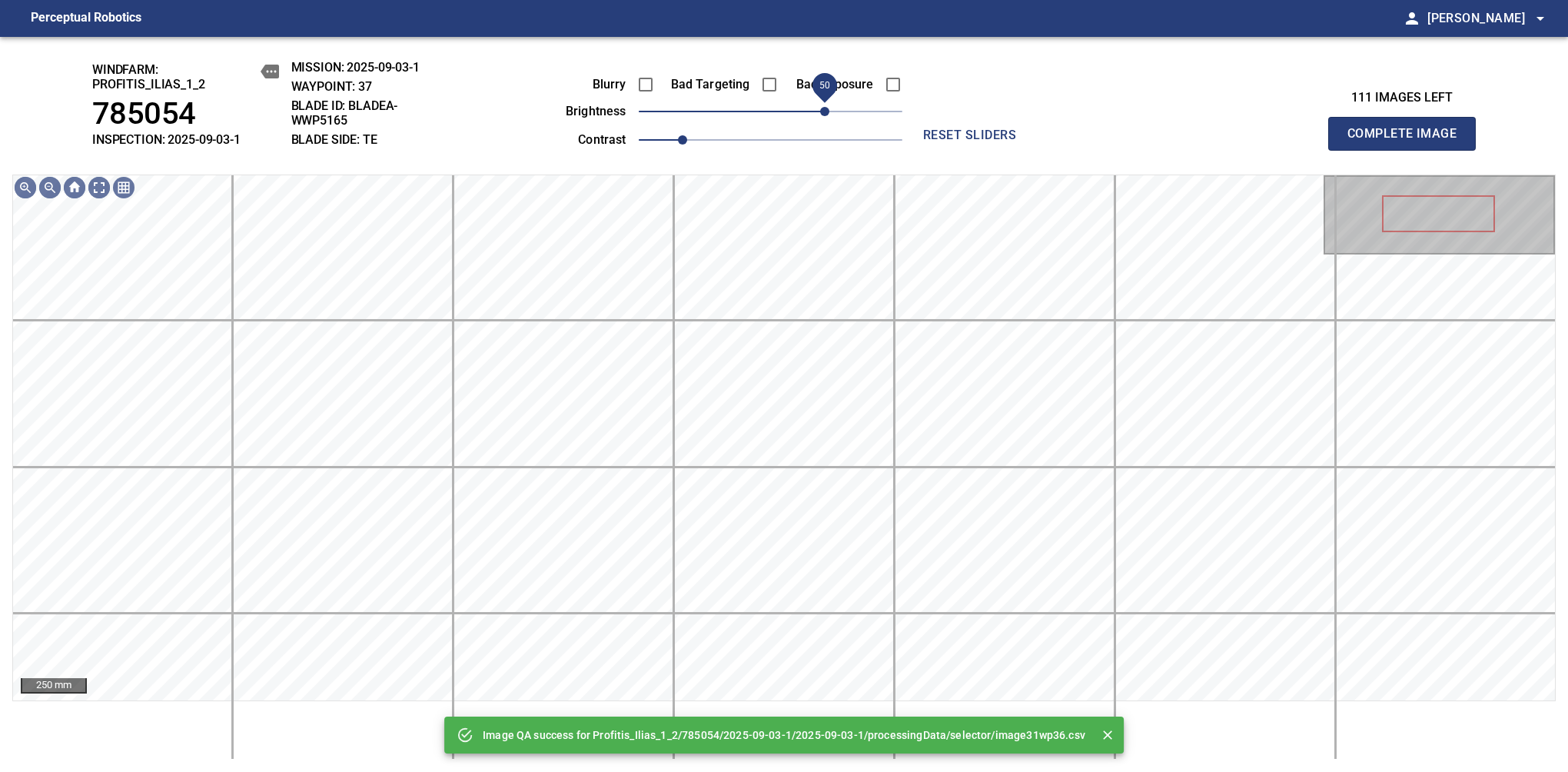
click at [829, 113] on span "50" at bounding box center [770, 111] width 264 height 21
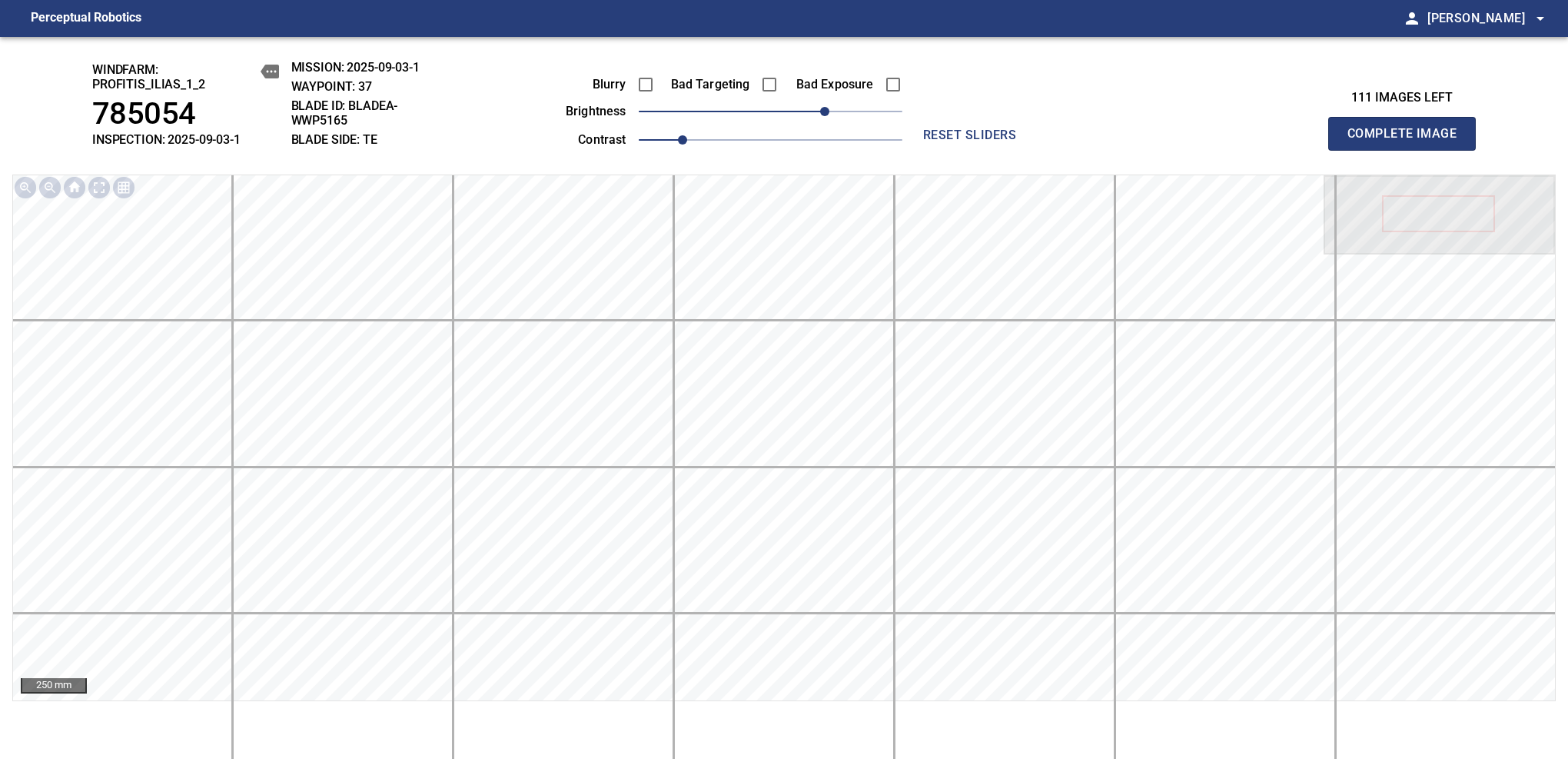
click at [1408, 142] on span "Complete Image" at bounding box center [1402, 133] width 114 height 21
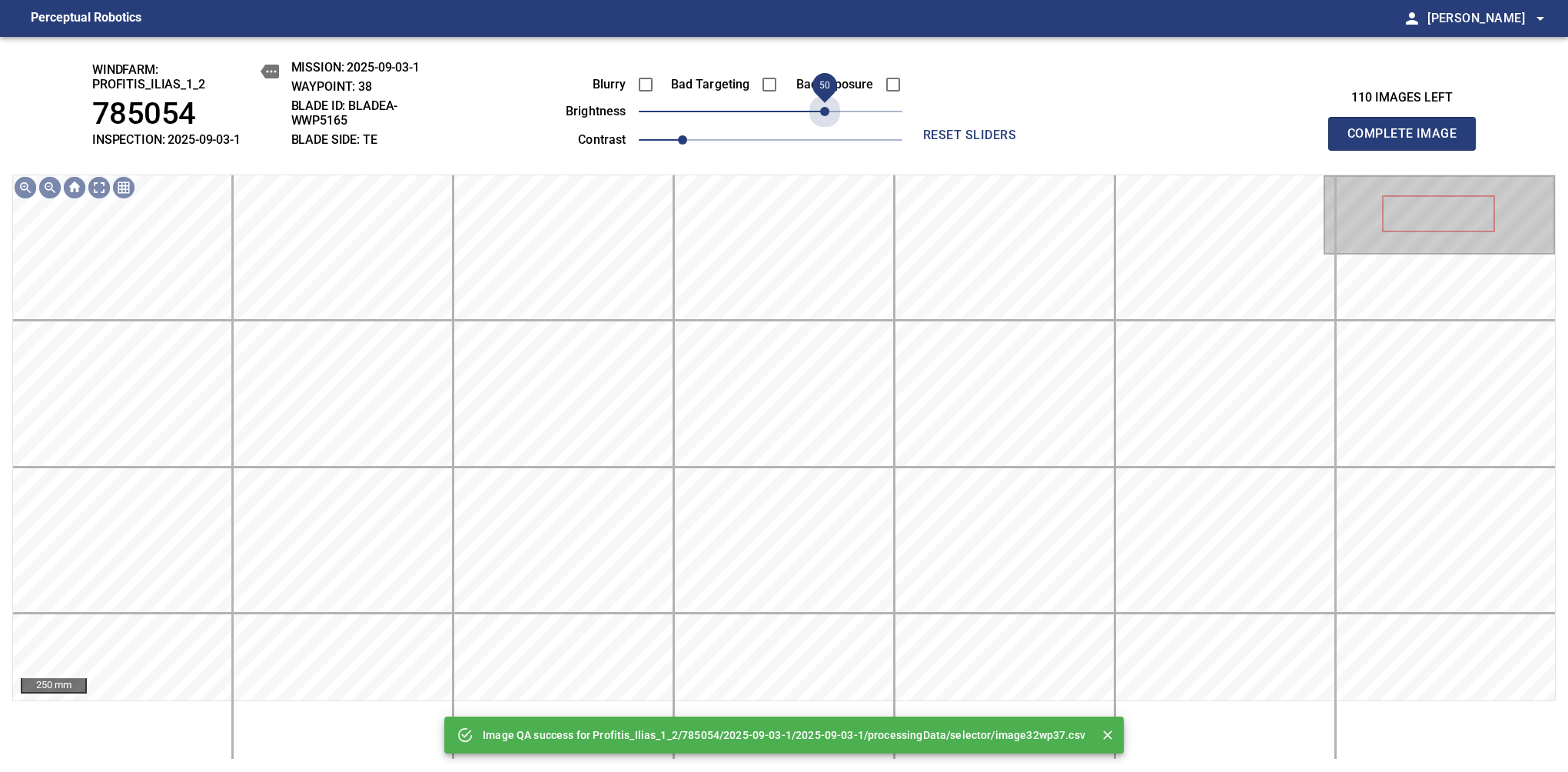
click at [829, 113] on span "50" at bounding box center [770, 111] width 264 height 21
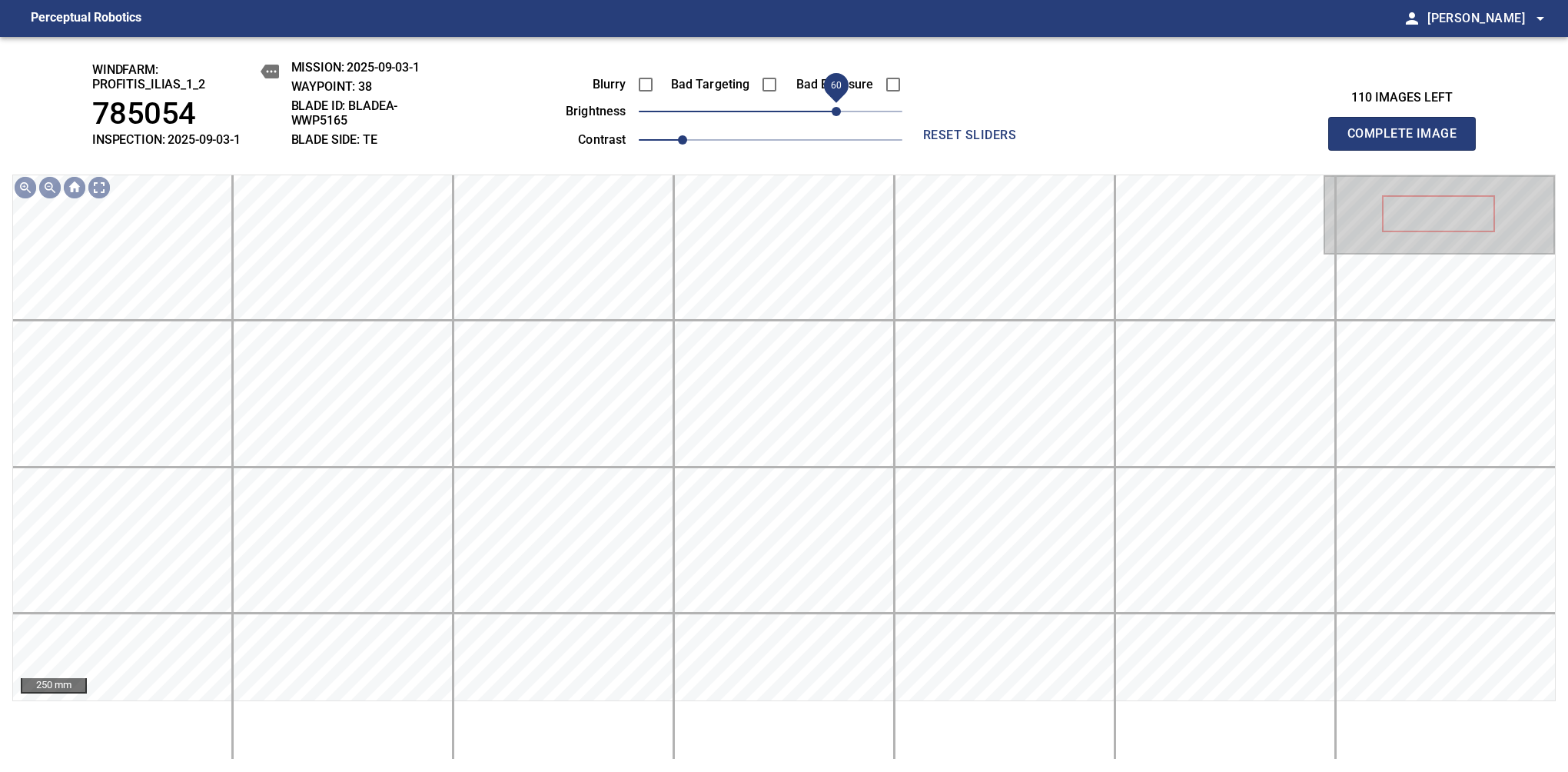
click at [834, 110] on span "60" at bounding box center [836, 111] width 9 height 9
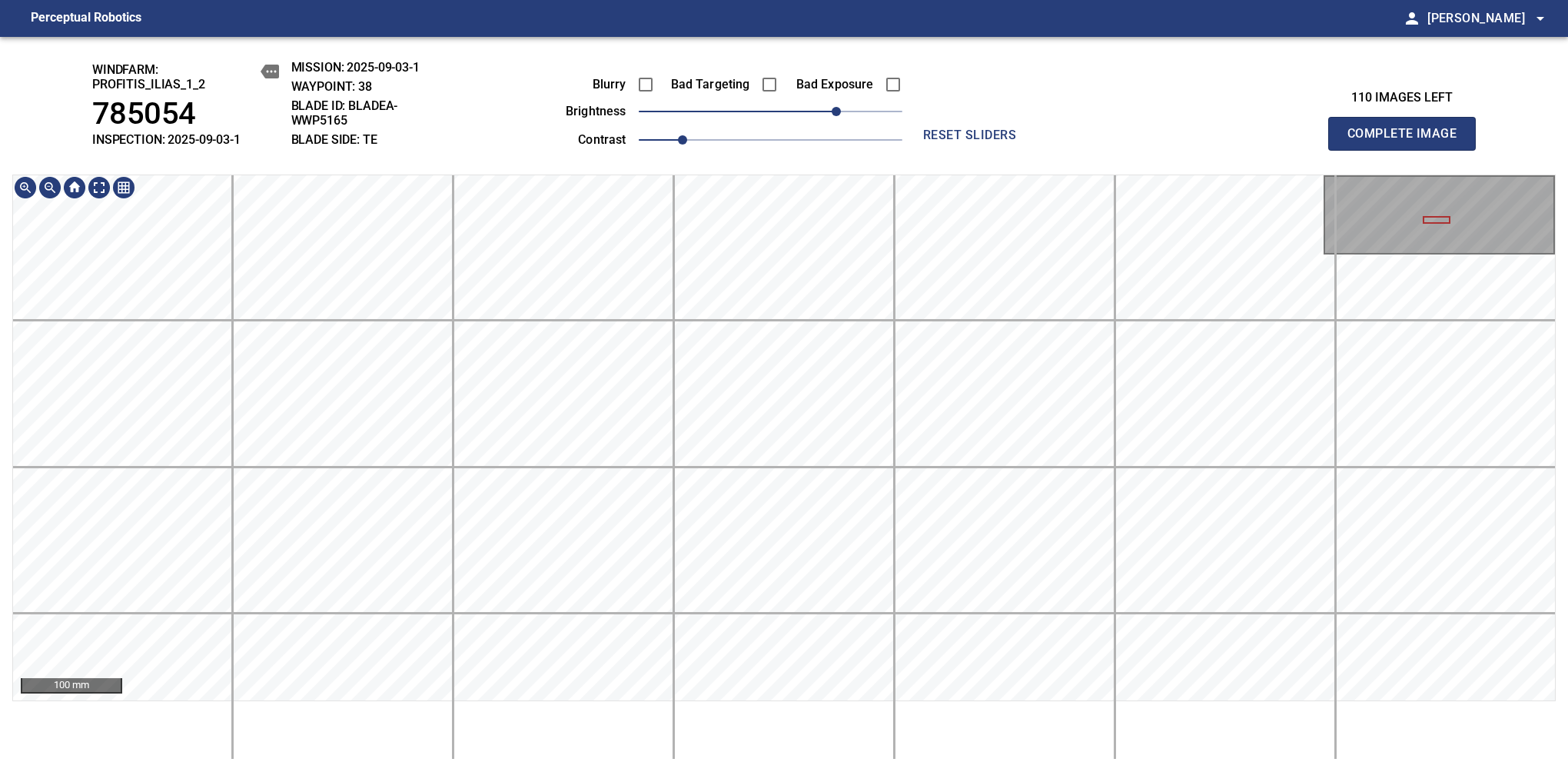
click at [778, 159] on div "windfarm: Profitis_Ilias_1_2 785054 INSPECTION: 2025-09-03-1 MISSION: 2025-09-0…" at bounding box center [784, 404] width 1568 height 735
click at [745, 148] on div "windfarm: Profitis_Ilias_1_2 785054 INSPECTION: 2025-09-03-1 MISSION: 2025-09-0…" at bounding box center [784, 404] width 1568 height 735
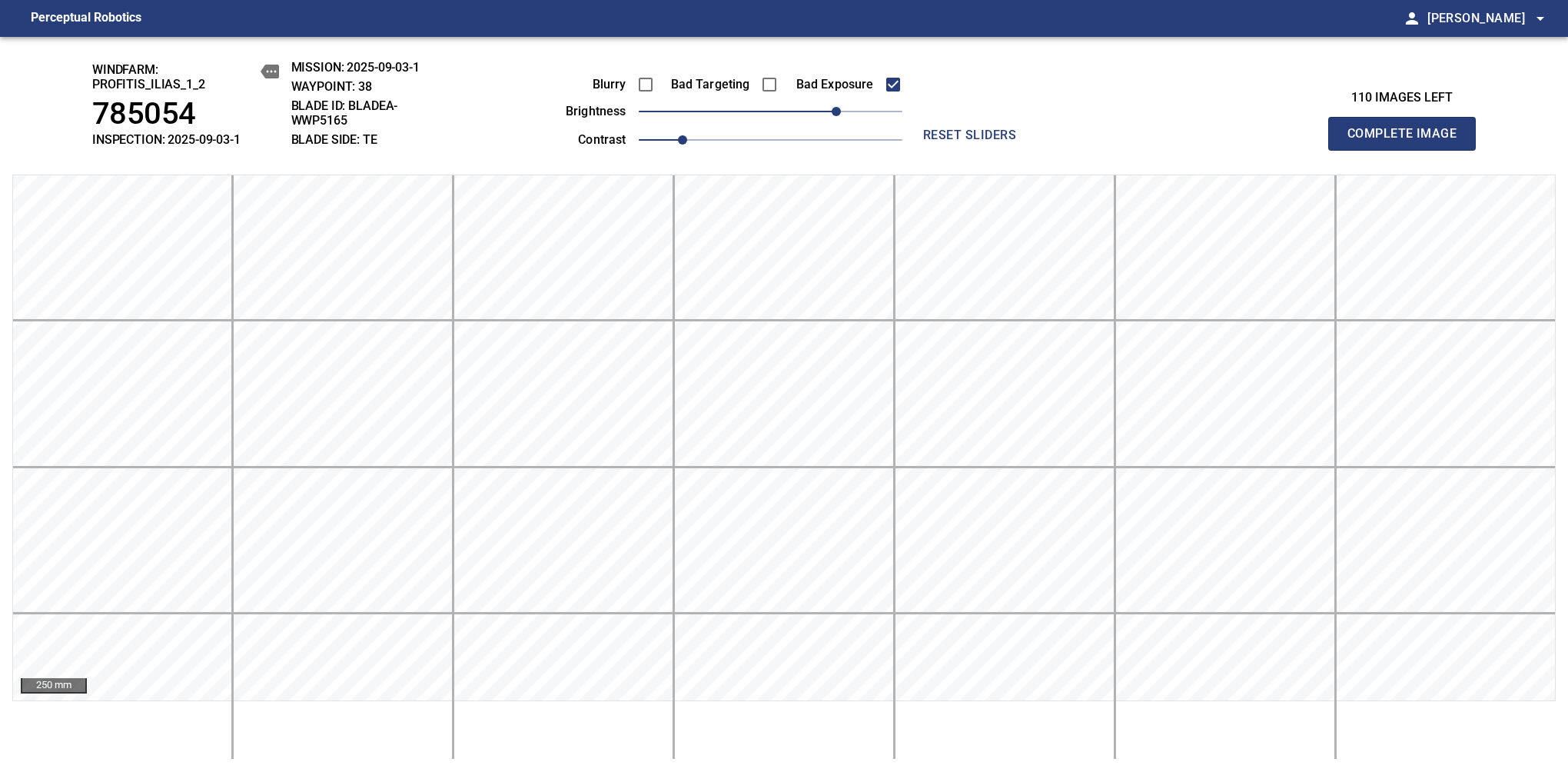
click at [1408, 142] on span "Complete Image" at bounding box center [1402, 133] width 114 height 21
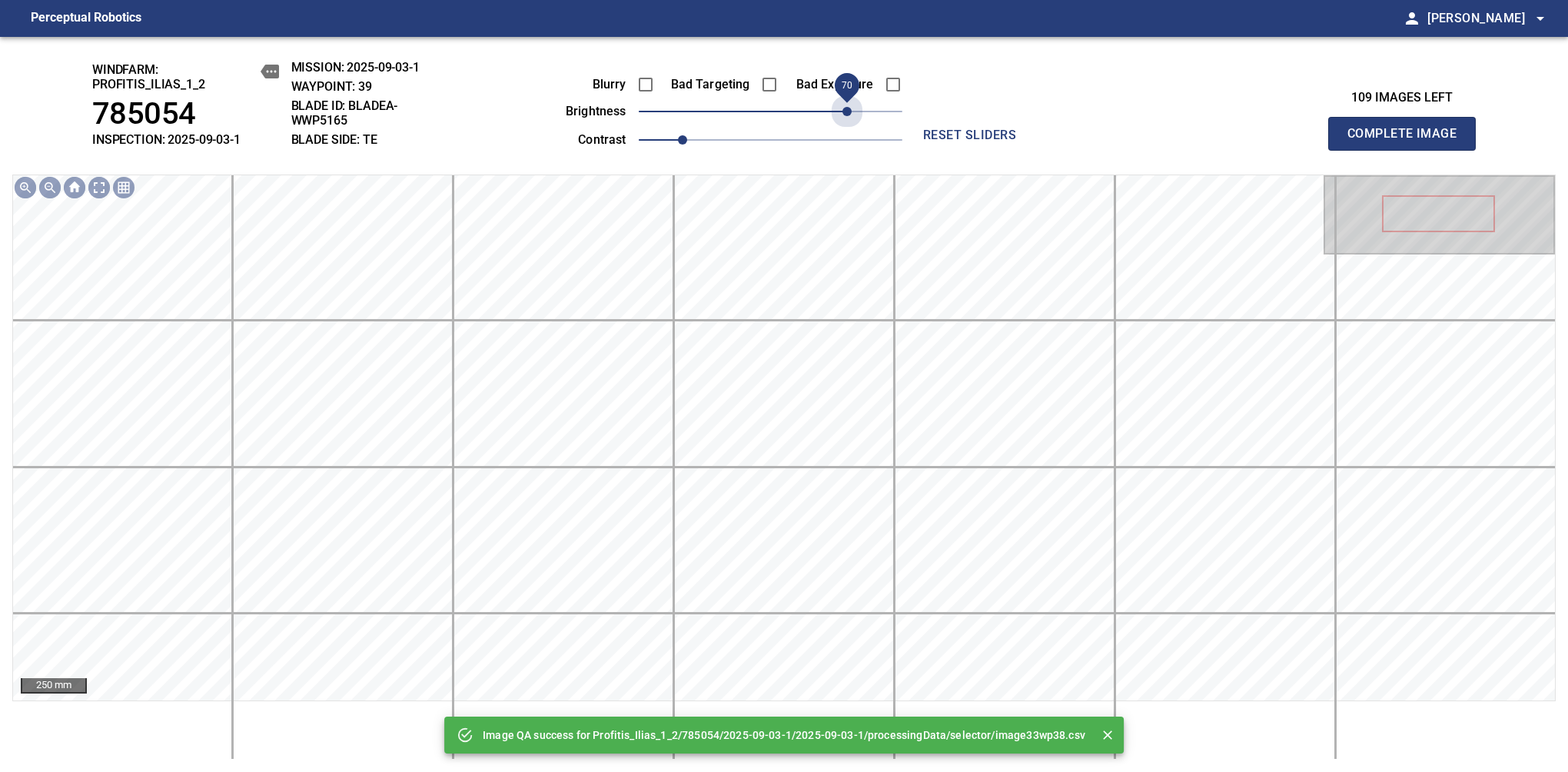
click at [844, 104] on span "70" at bounding box center [770, 111] width 264 height 21
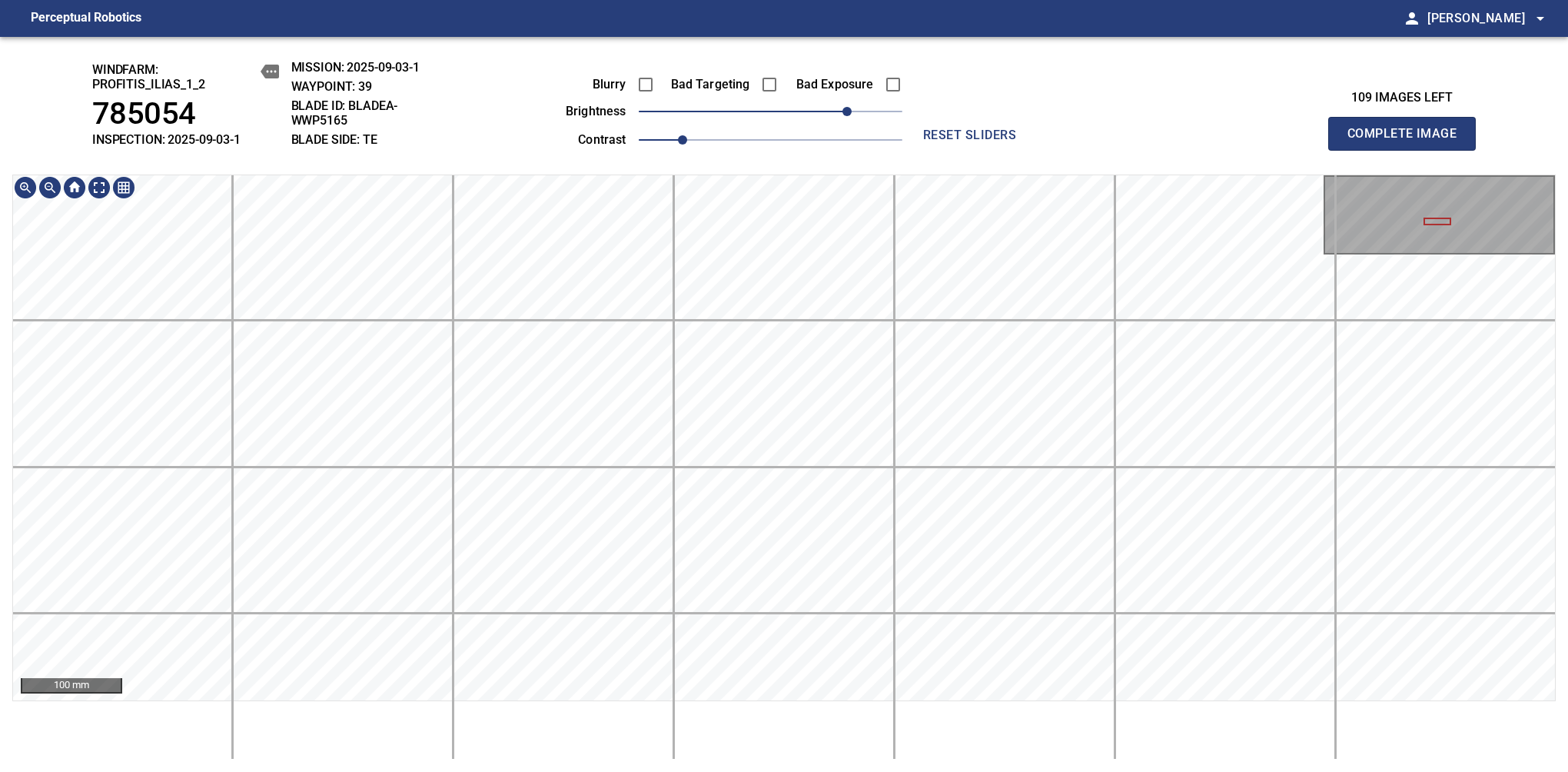
click at [860, 162] on div "windfarm: Profitis_Ilias_1_2 785054 INSPECTION: 2025-09-03-1 MISSION: 2025-09-0…" at bounding box center [784, 404] width 1568 height 735
click at [804, 165] on div "windfarm: Profitis_Ilias_1_2 785054 INSPECTION: 2025-09-03-1 MISSION: 2025-09-0…" at bounding box center [784, 404] width 1568 height 735
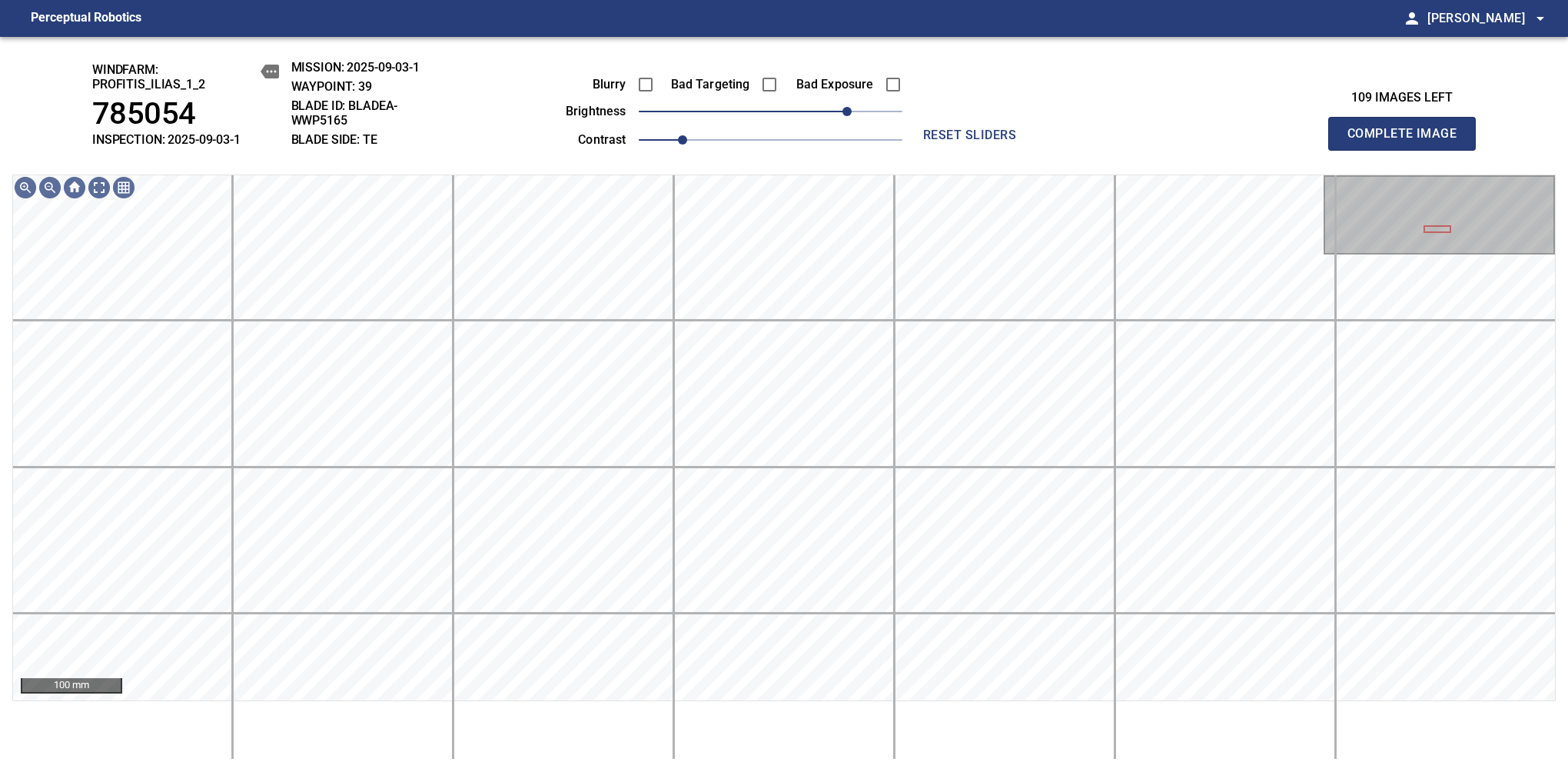
click at [1408, 142] on span "Complete Image" at bounding box center [1402, 133] width 114 height 21
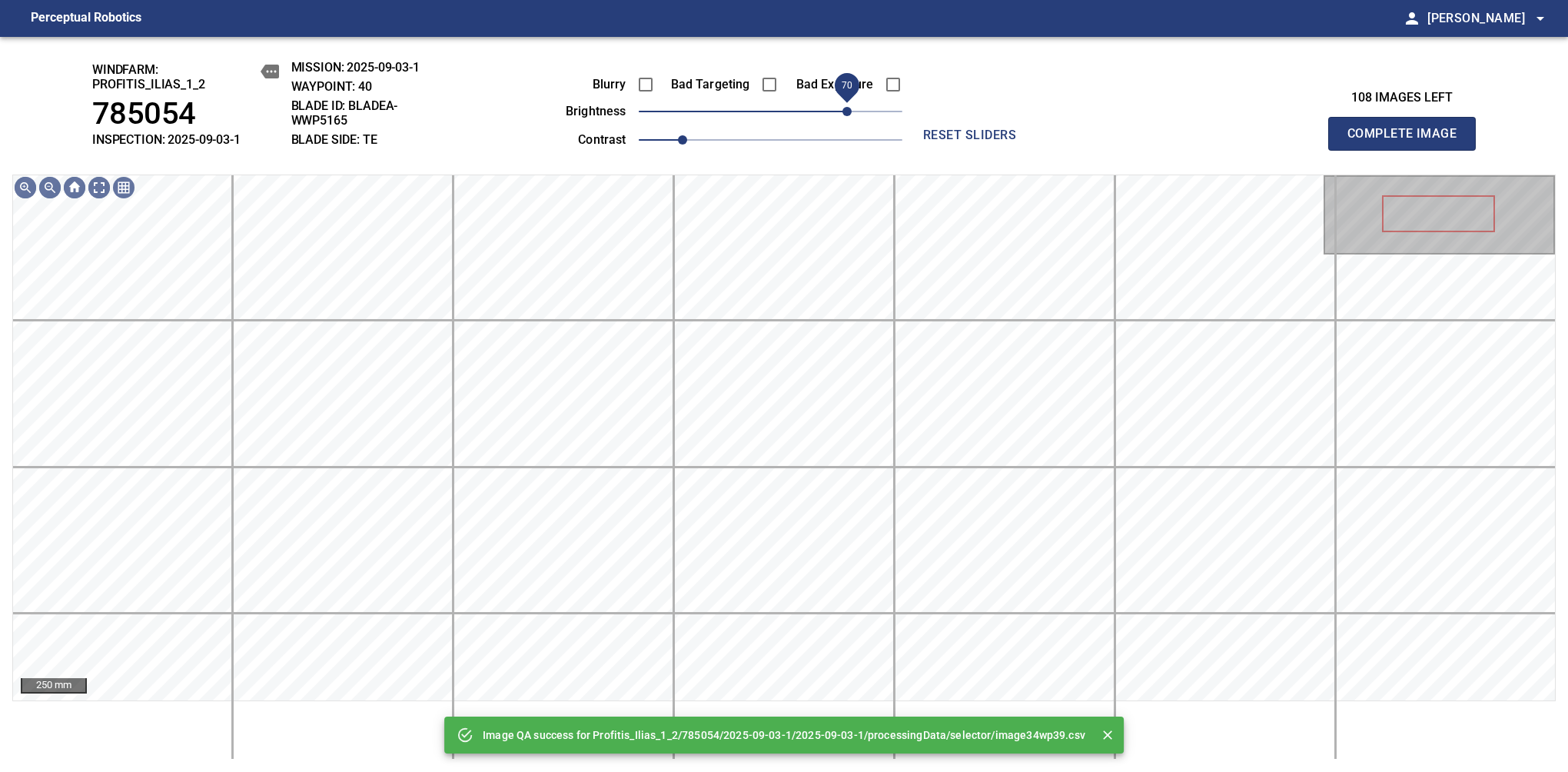
click at [850, 108] on span "70" at bounding box center [770, 111] width 264 height 21
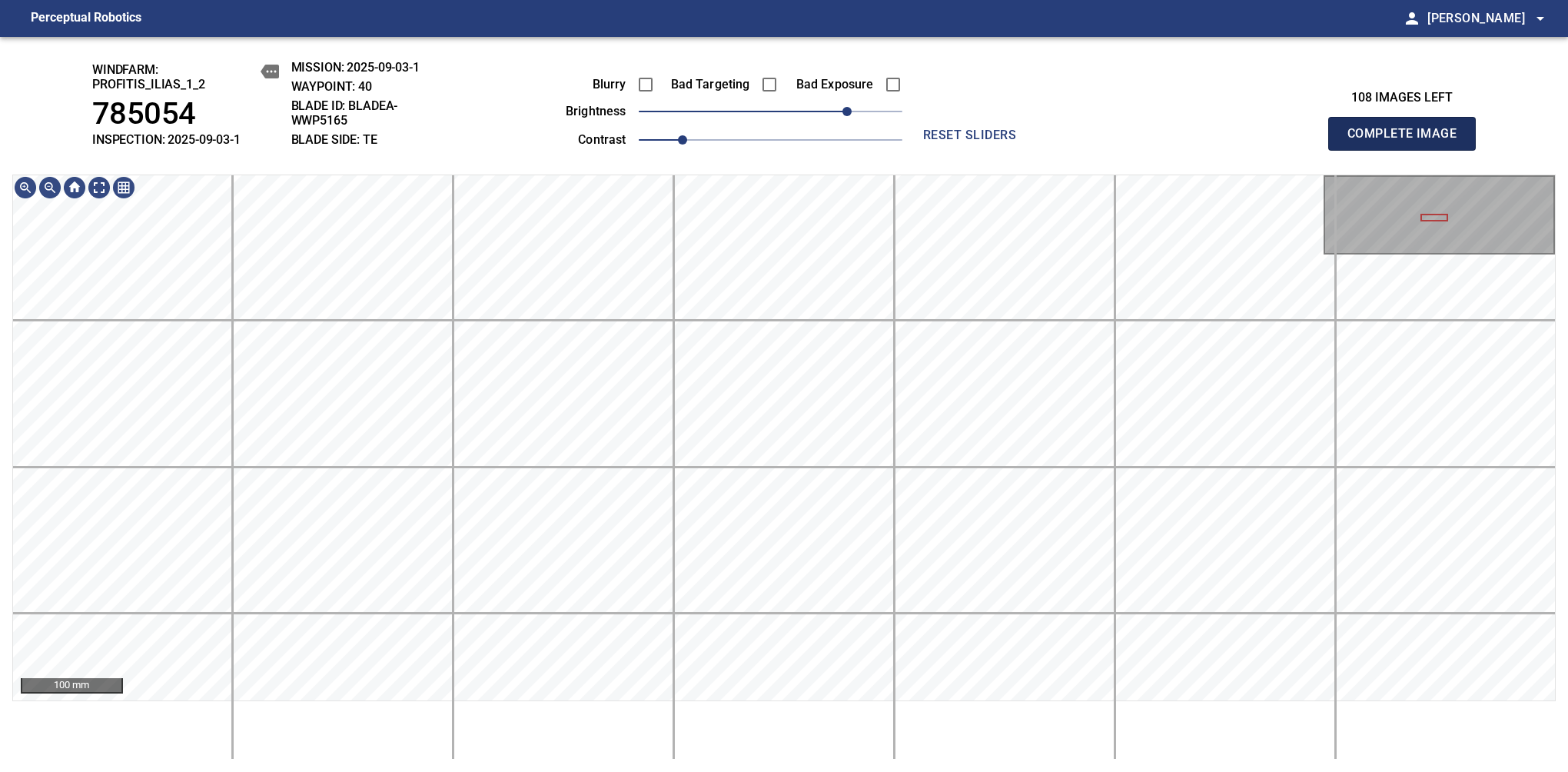
click at [1408, 142] on span "Complete Image" at bounding box center [1402, 133] width 114 height 21
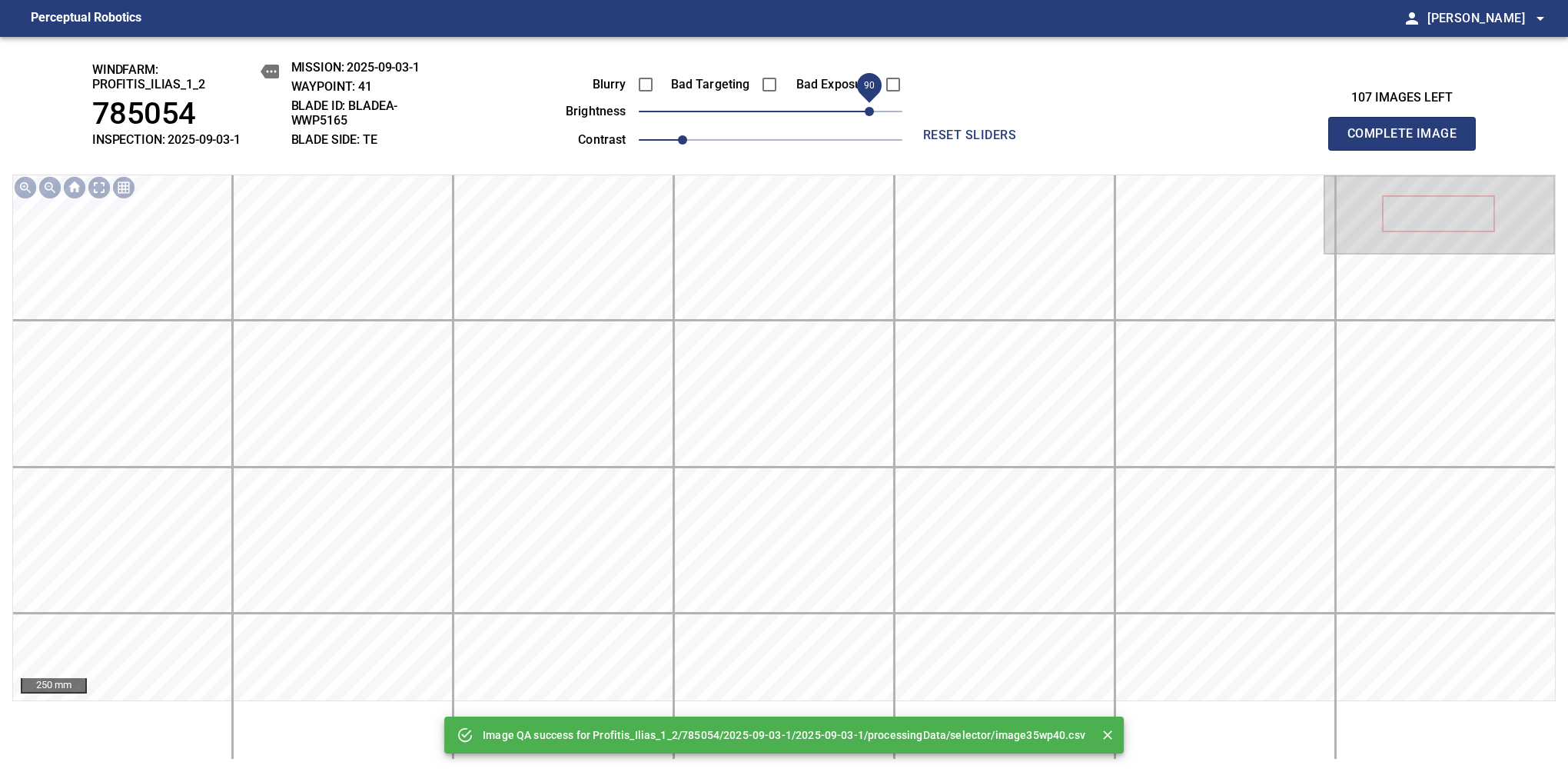
drag, startPoint x: 855, startPoint y: 116, endPoint x: 873, endPoint y: 104, distance: 21.6
click at [873, 104] on span "90" at bounding box center [770, 111] width 264 height 21
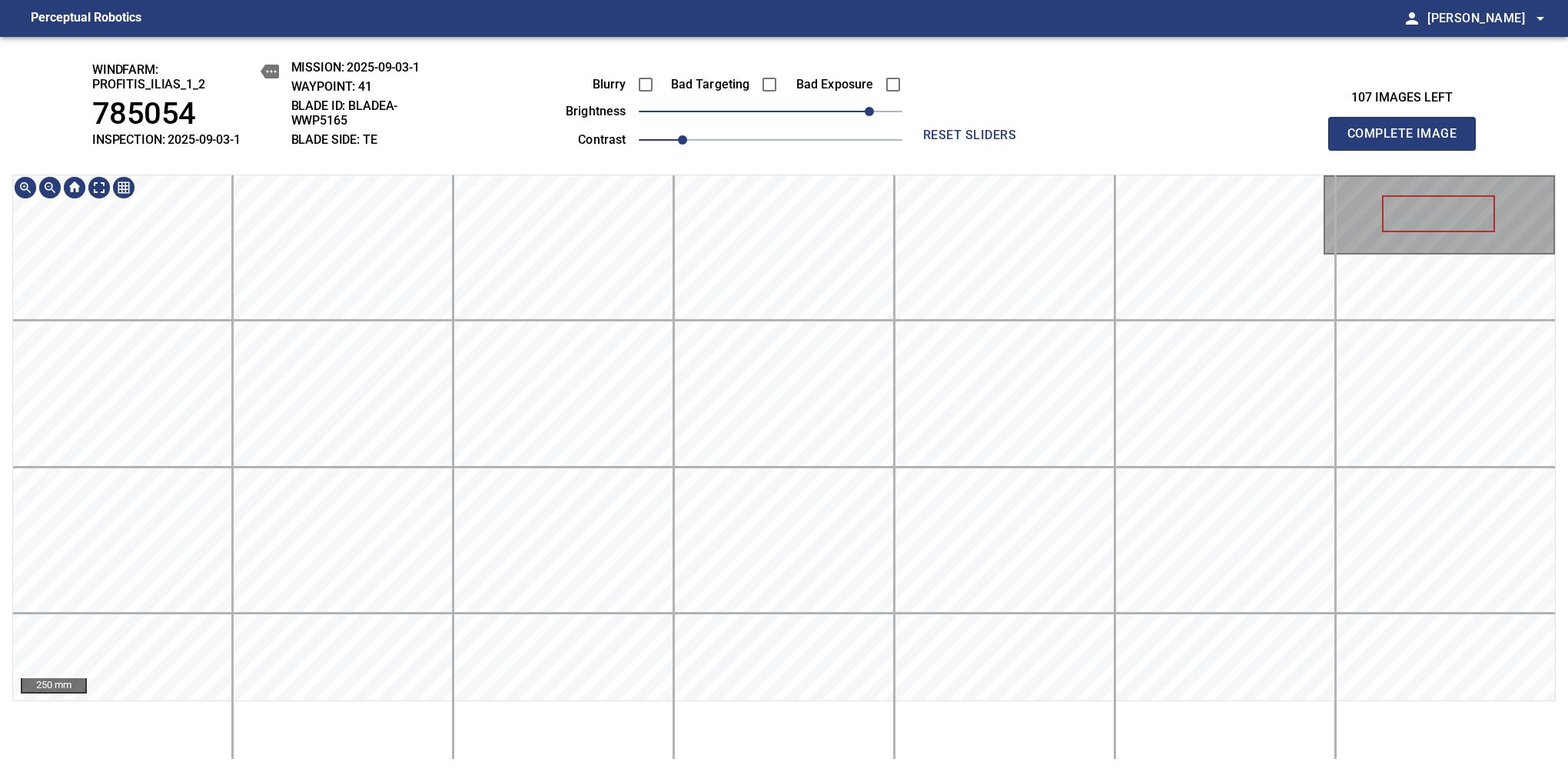
click at [768, 172] on div "windfarm: Profitis_Ilias_1_2 785054 INSPECTION: 2025-09-03-1 MISSION: 2025-09-0…" at bounding box center [784, 404] width 1568 height 735
click at [1408, 142] on span "Complete Image" at bounding box center [1402, 133] width 114 height 21
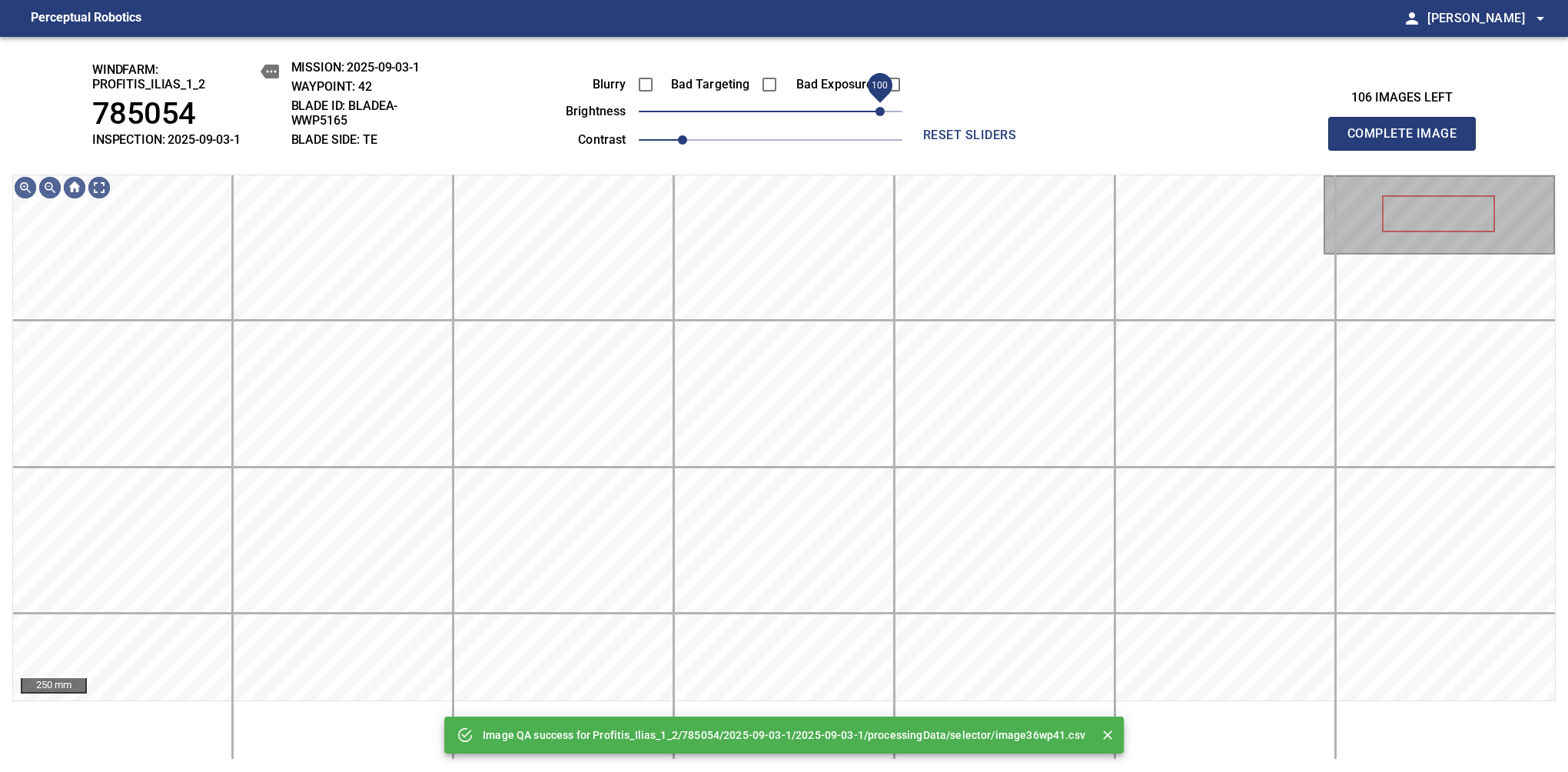
drag, startPoint x: 847, startPoint y: 110, endPoint x: 876, endPoint y: 115, distance: 29.4
click at [876, 115] on span "100" at bounding box center [770, 111] width 264 height 21
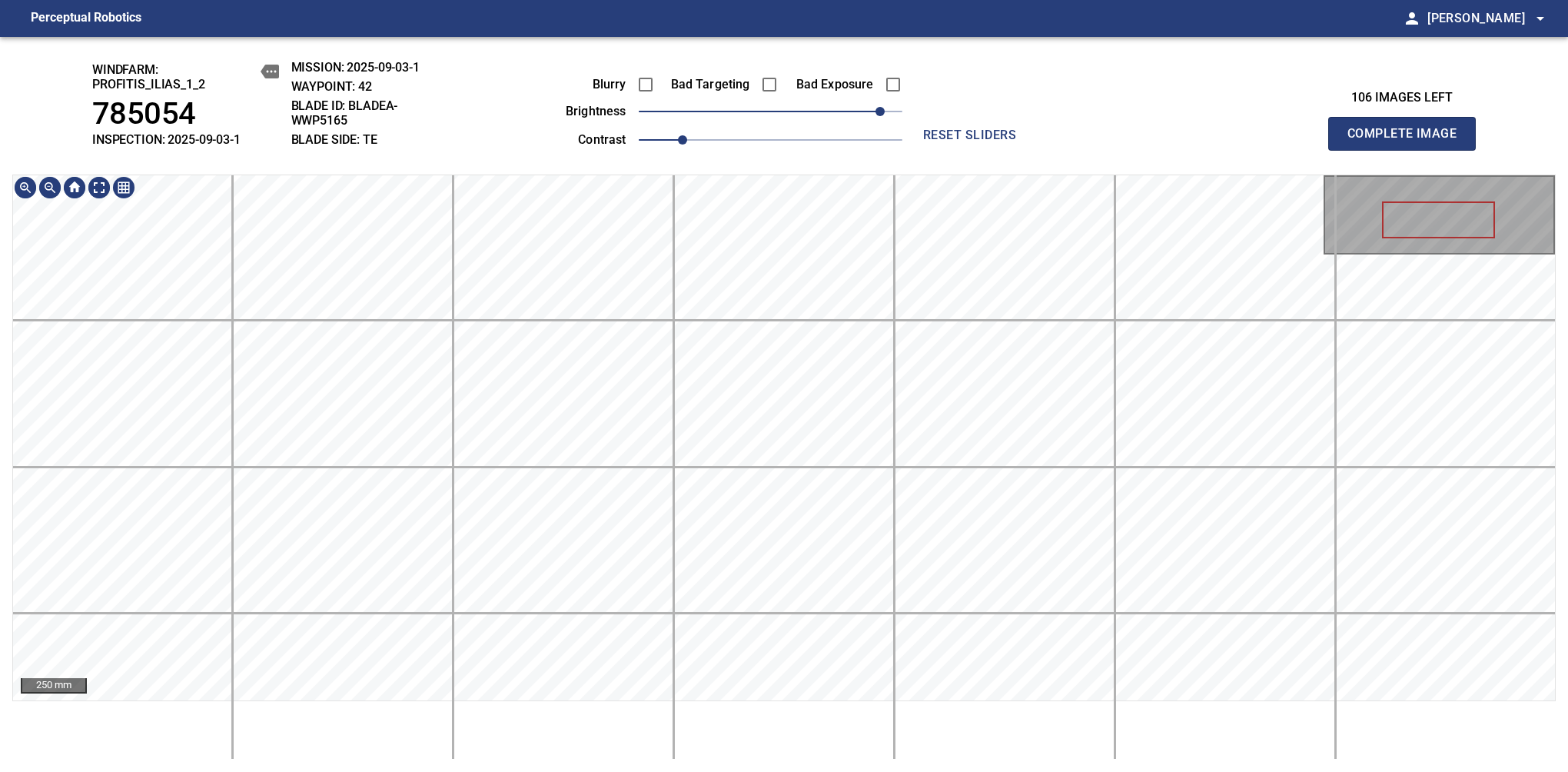
click at [774, 24] on main "Perceptual Robotics person Alex Semenov arrow_drop_down windfarm: Profitis_Ilia…" at bounding box center [784, 386] width 1568 height 772
click at [1408, 142] on span "Complete Image" at bounding box center [1402, 133] width 114 height 21
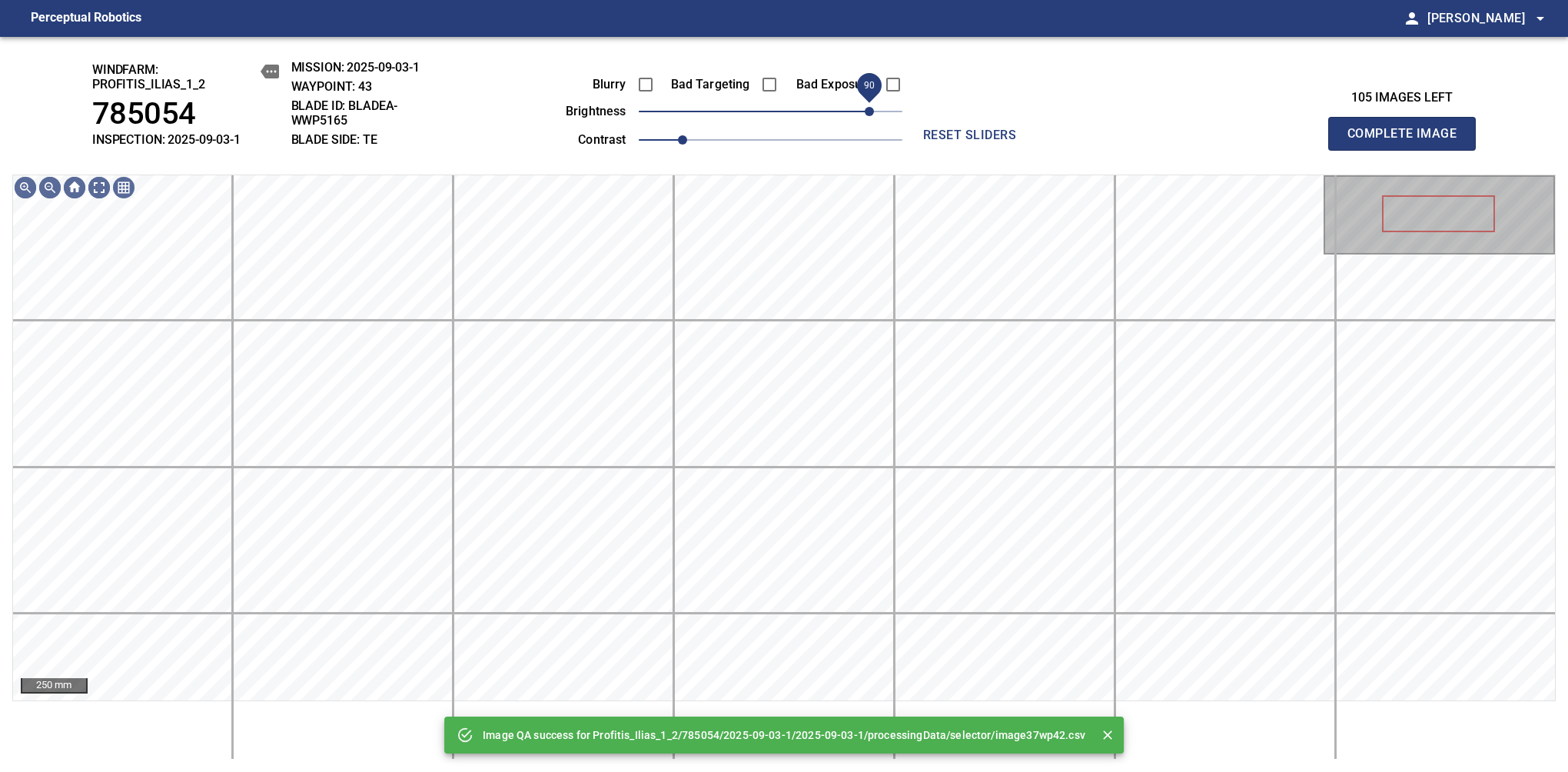
click at [868, 113] on span "90" at bounding box center [770, 111] width 264 height 21
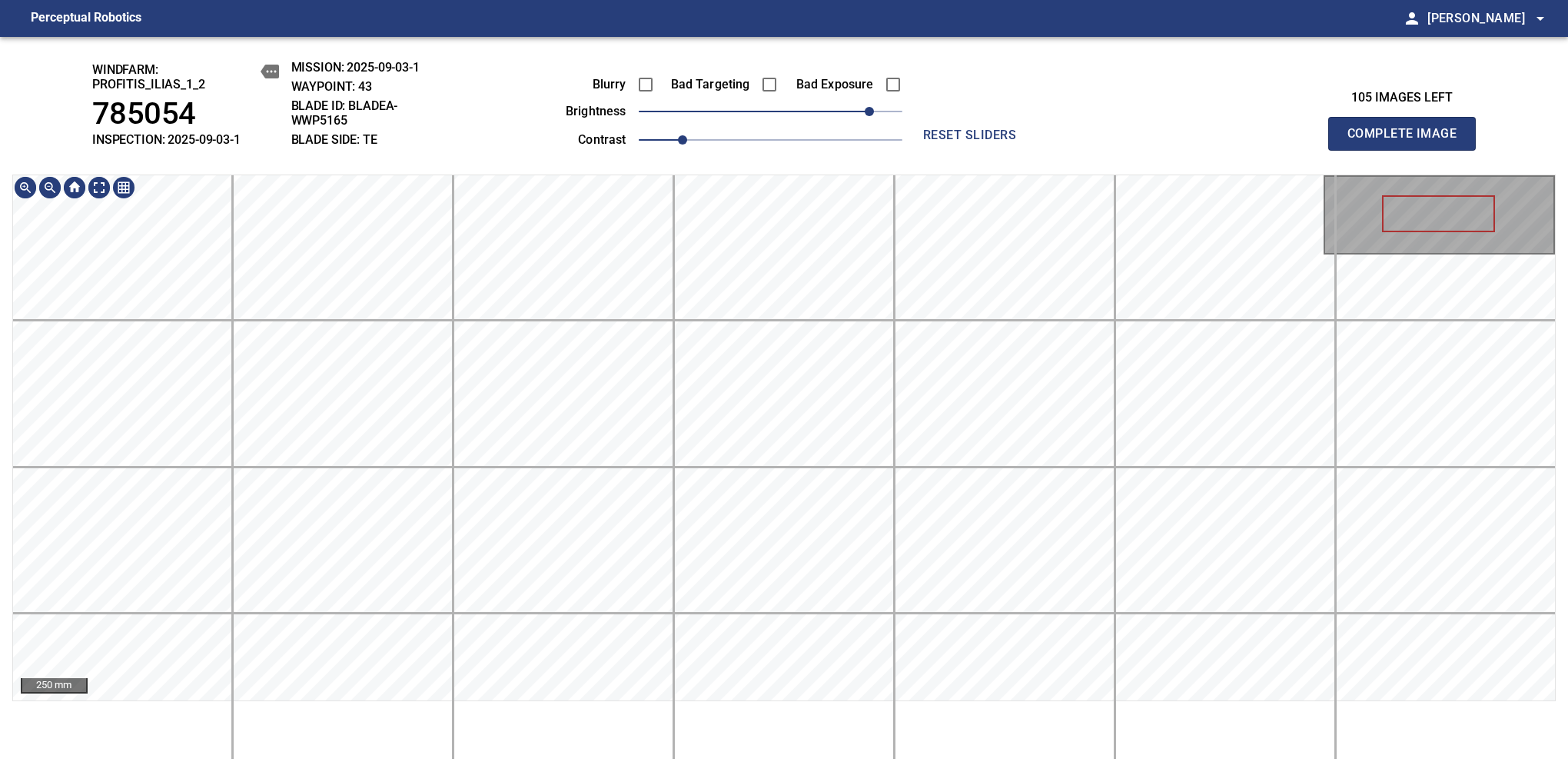
click at [808, 84] on div "windfarm: Profitis_Ilias_1_2 785054 INSPECTION: 2025-09-03-1 MISSION: 2025-09-0…" at bounding box center [784, 404] width 1568 height 735
click at [1408, 142] on span "Complete Image" at bounding box center [1402, 133] width 114 height 21
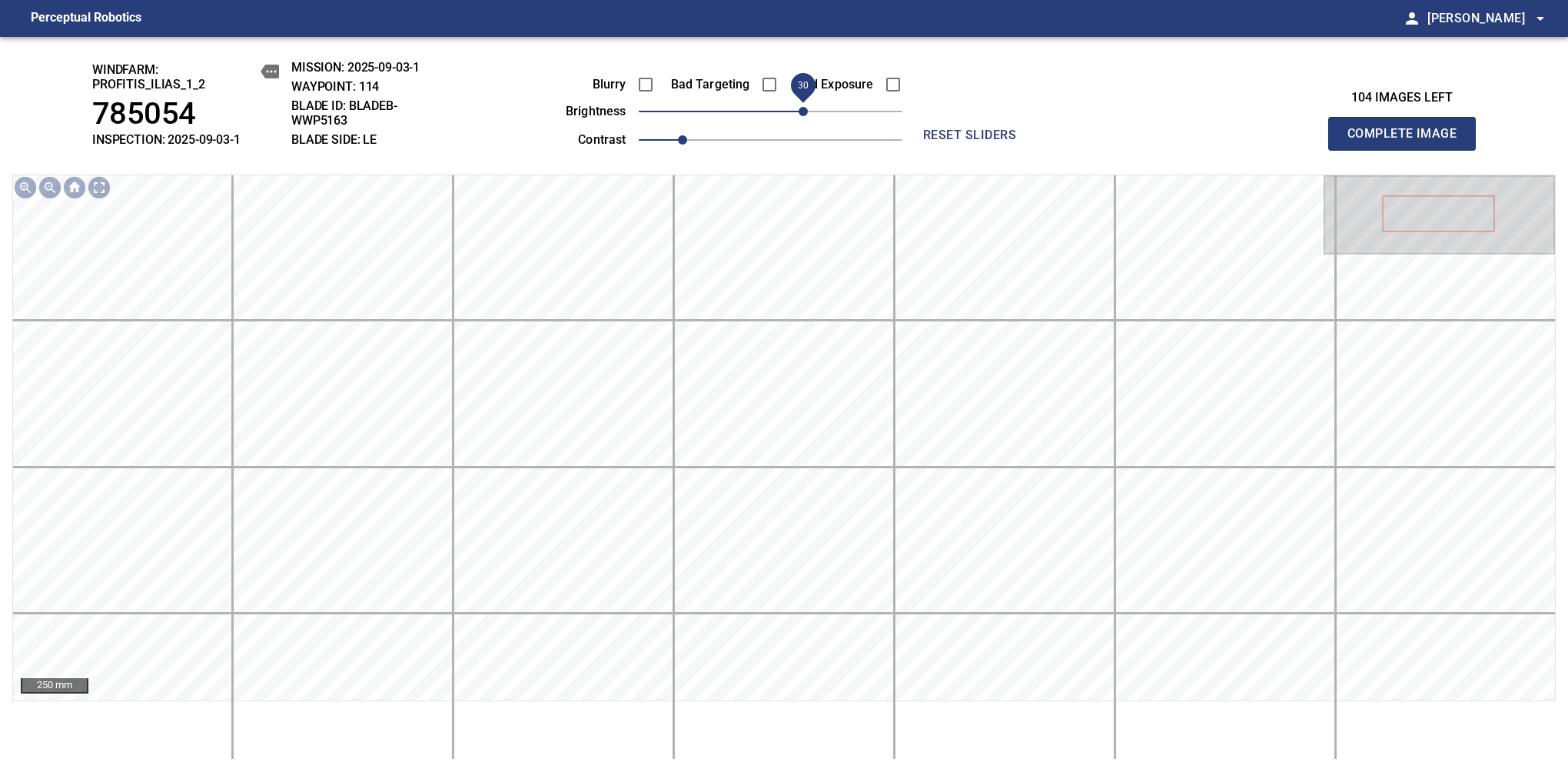
drag, startPoint x: 774, startPoint y: 114, endPoint x: 804, endPoint y: 108, distance: 30.6
click at [804, 108] on span "30" at bounding box center [803, 111] width 9 height 9
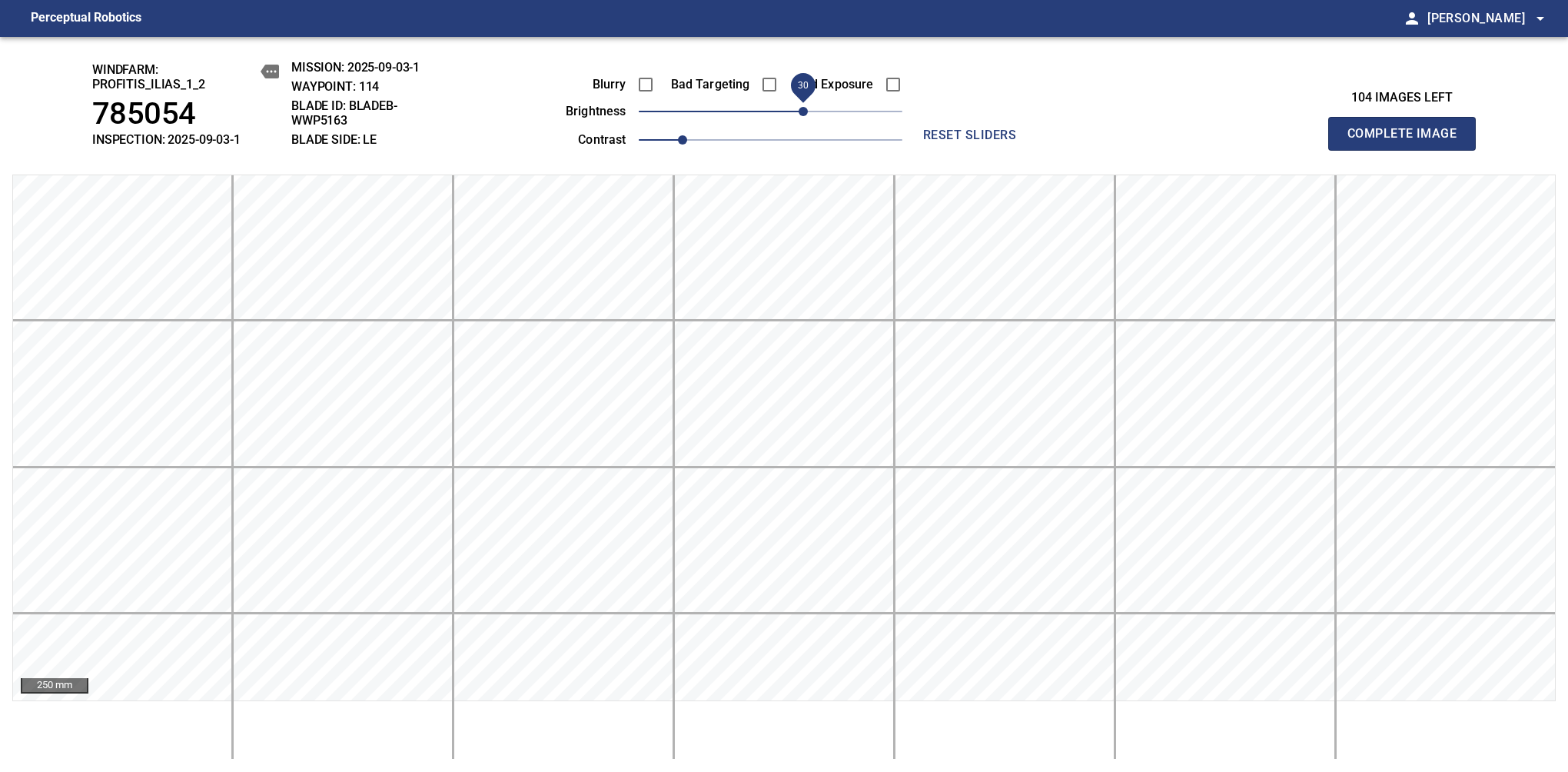
click at [1408, 142] on span "Complete Image" at bounding box center [1402, 133] width 114 height 21
drag, startPoint x: 795, startPoint y: 113, endPoint x: 788, endPoint y: 110, distance: 7.6
click at [788, 110] on span "20" at bounding box center [792, 111] width 9 height 9
click at [1408, 142] on span "Complete Image" at bounding box center [1402, 133] width 114 height 21
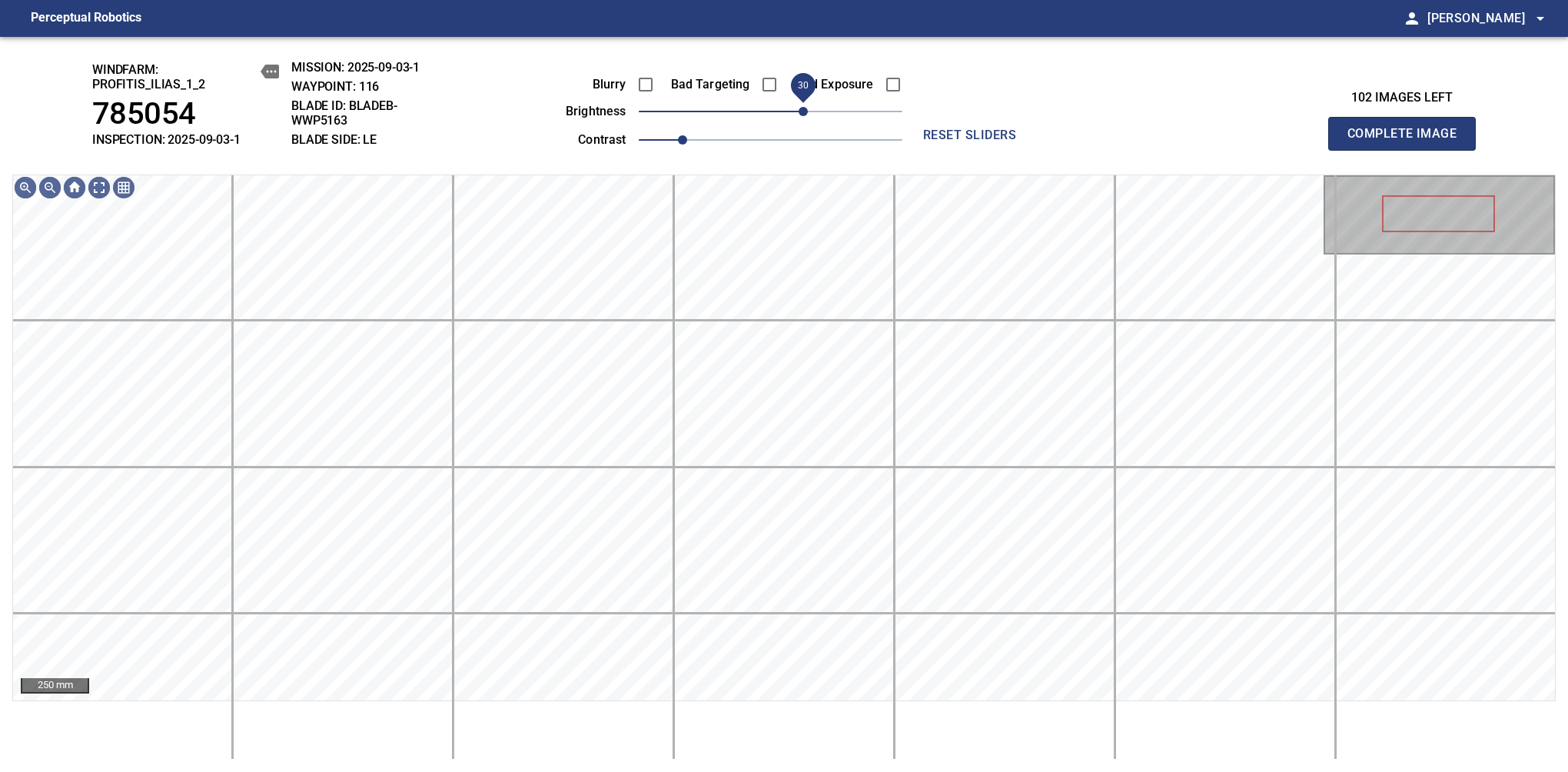
drag, startPoint x: 774, startPoint y: 108, endPoint x: 801, endPoint y: 104, distance: 27.3
click at [801, 107] on span "30" at bounding box center [803, 111] width 9 height 9
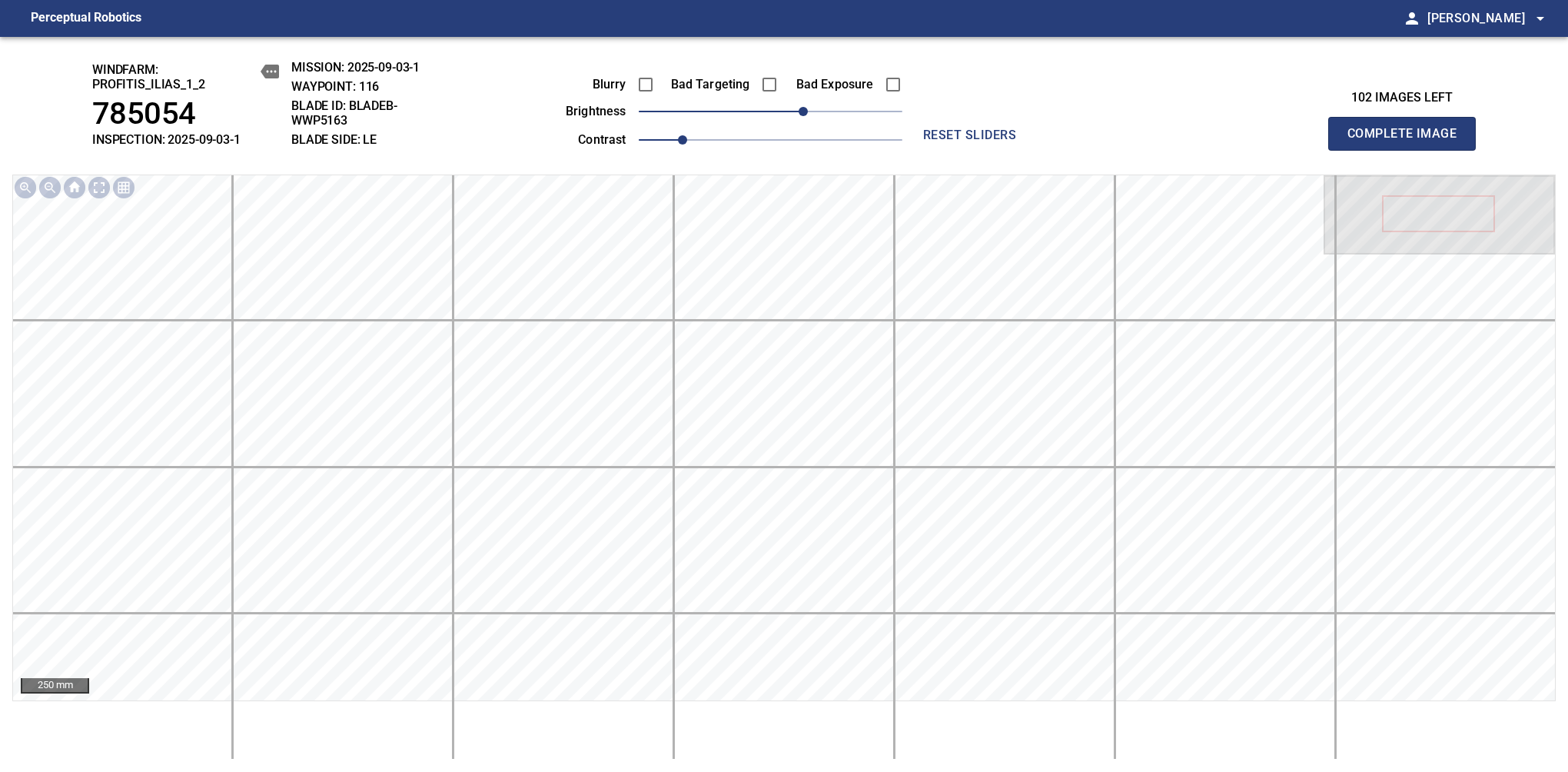
click at [1408, 142] on span "Complete Image" at bounding box center [1402, 133] width 114 height 21
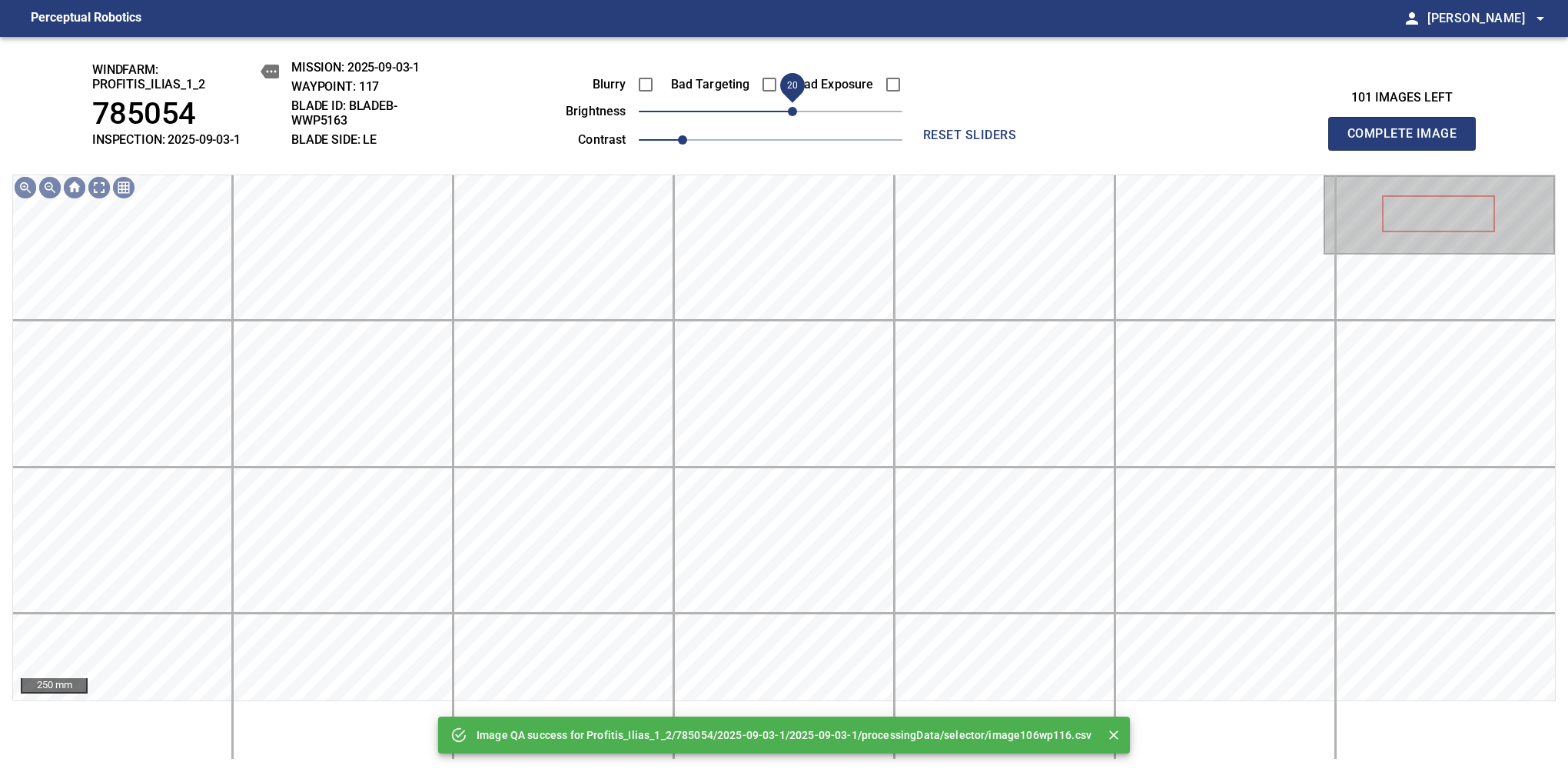
drag, startPoint x: 801, startPoint y: 104, endPoint x: 790, endPoint y: 108, distance: 11.7
click at [790, 108] on span "20" at bounding box center [770, 111] width 264 height 21
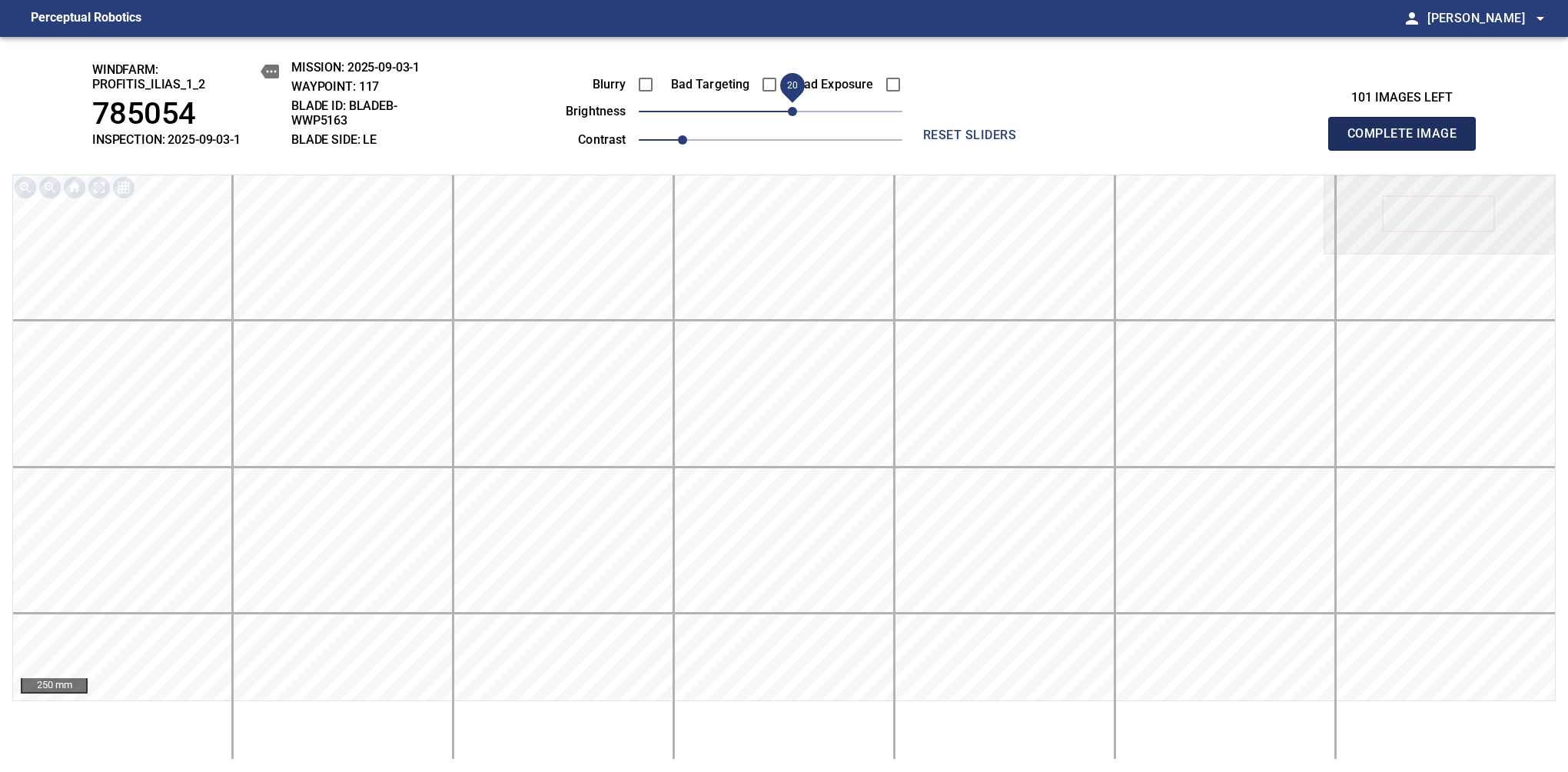
click at [1408, 142] on span "Complete Image" at bounding box center [1402, 133] width 114 height 21
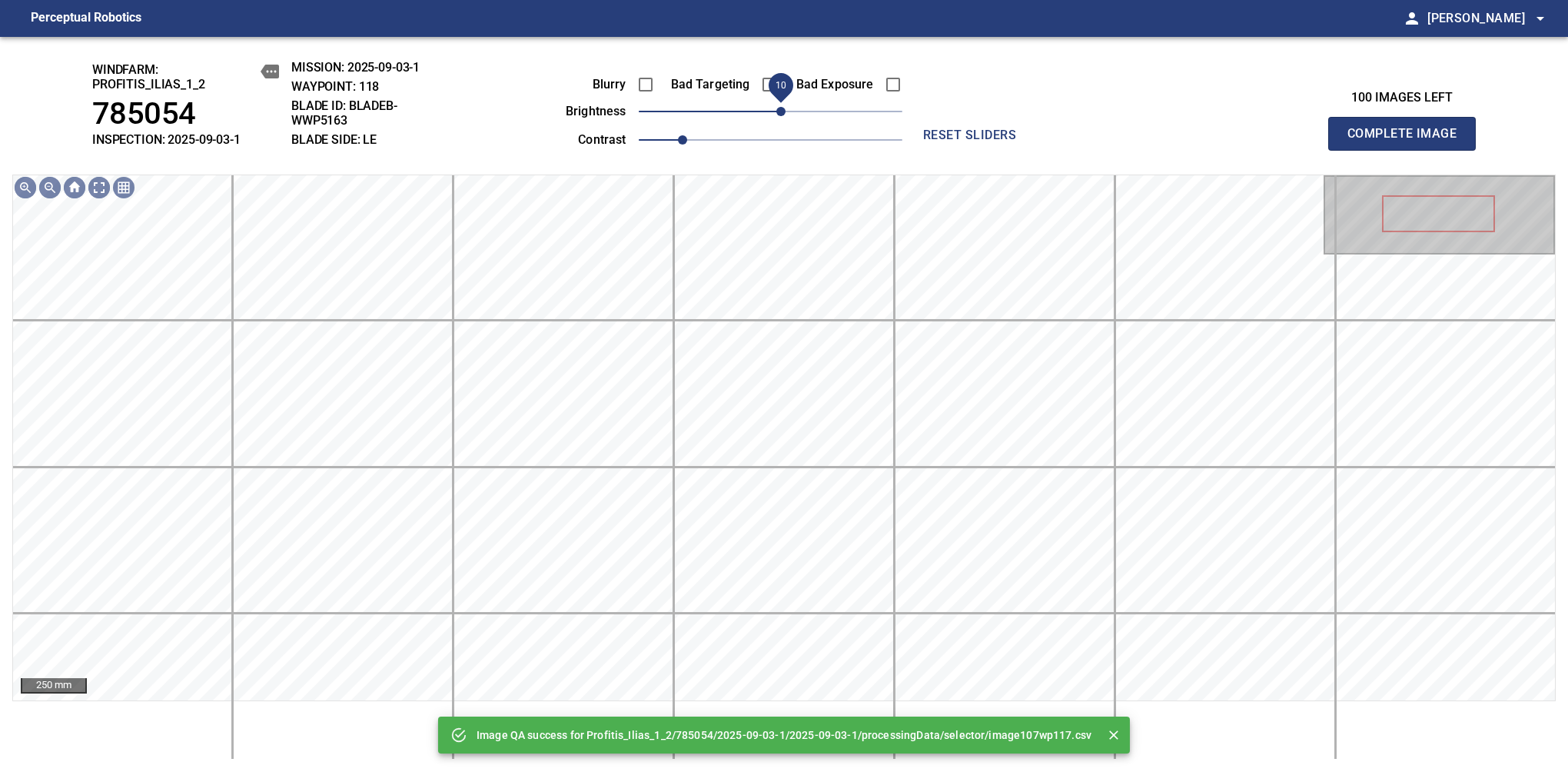
click at [785, 110] on span "10" at bounding box center [770, 111] width 264 height 21
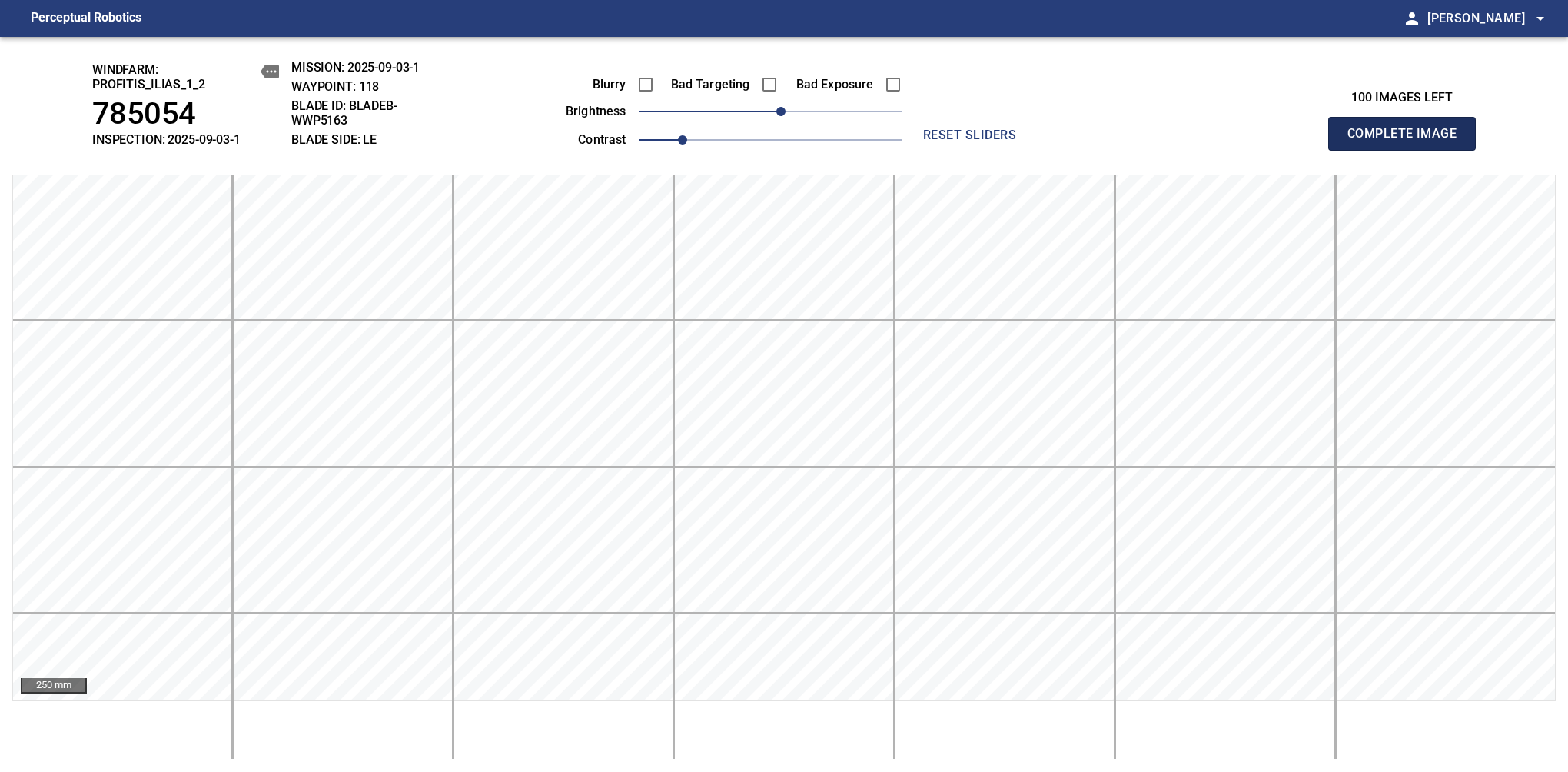
click at [1408, 142] on span "Complete Image" at bounding box center [1402, 133] width 114 height 21
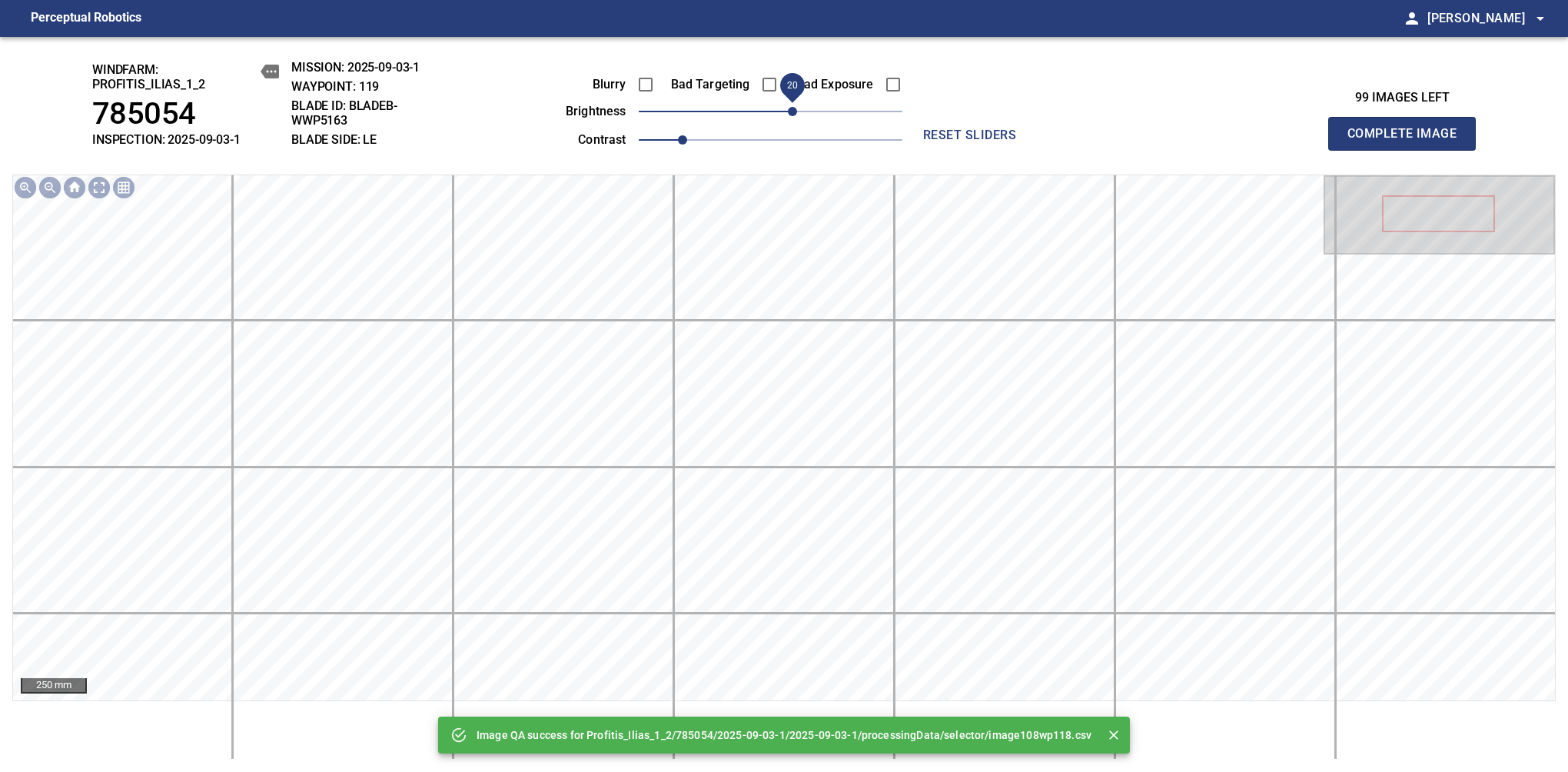
click at [788, 110] on span "20" at bounding box center [792, 111] width 9 height 9
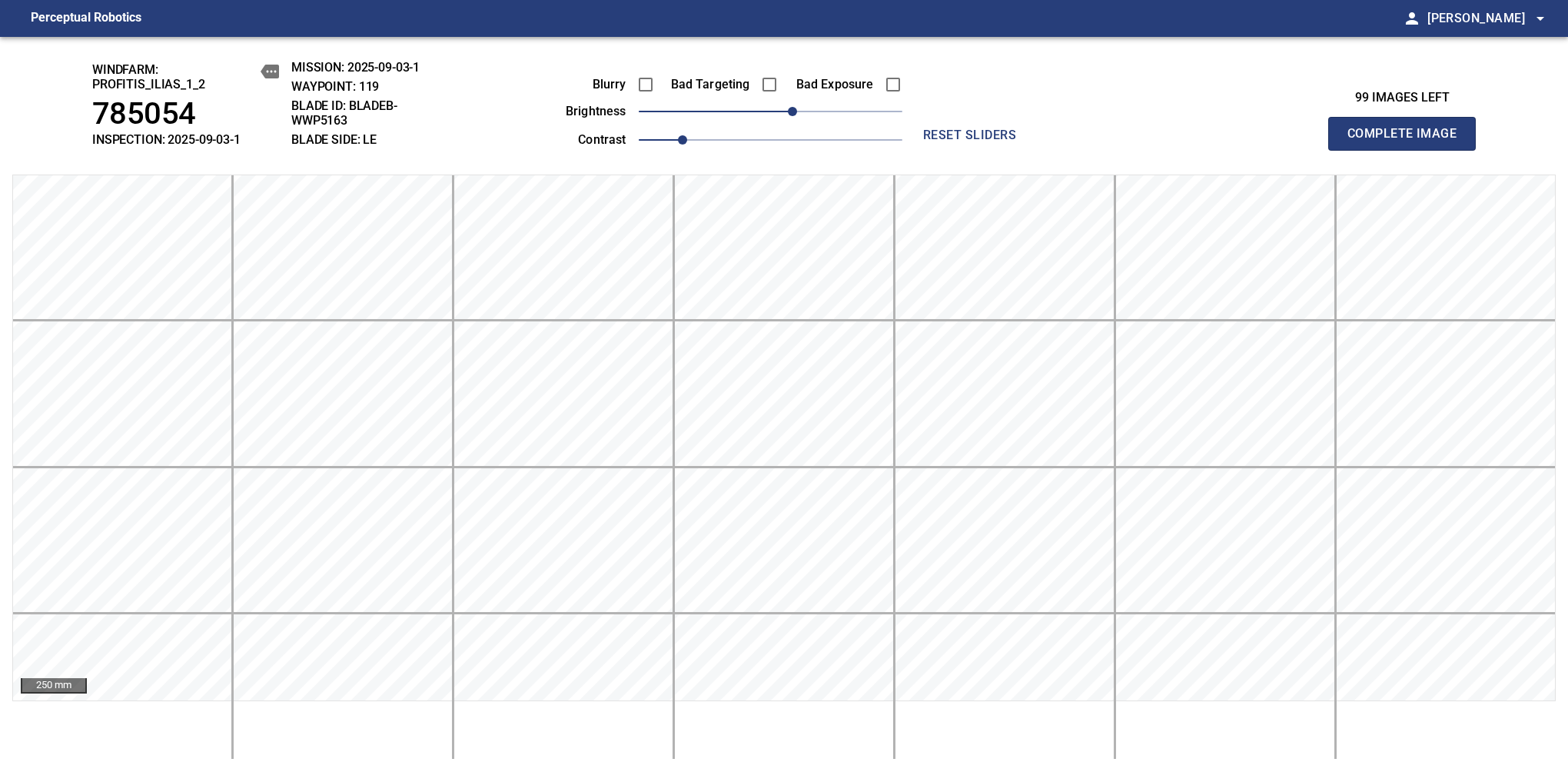
click at [1408, 142] on span "Complete Image" at bounding box center [1402, 133] width 114 height 21
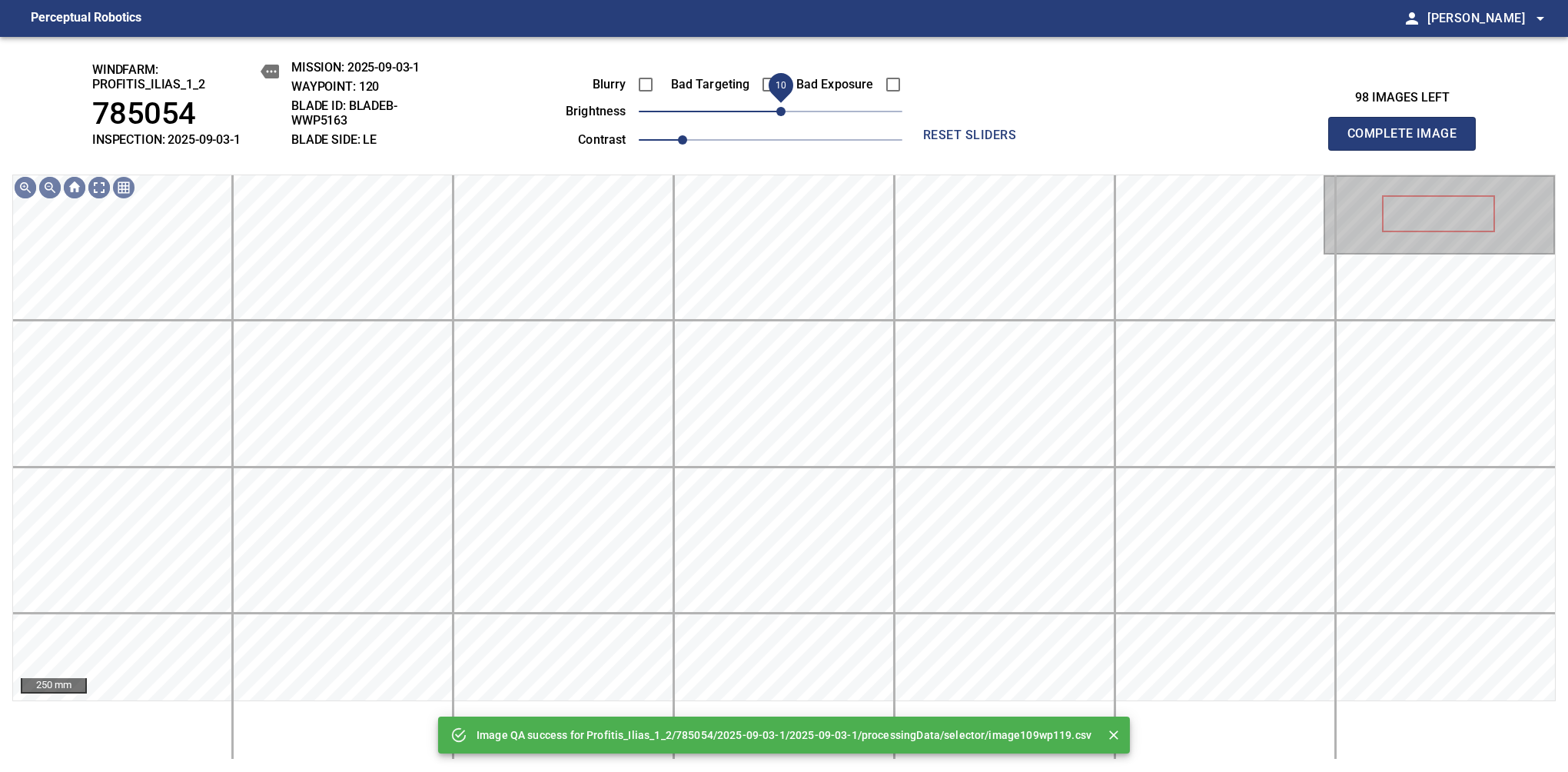
click at [783, 112] on span "10" at bounding box center [770, 111] width 264 height 21
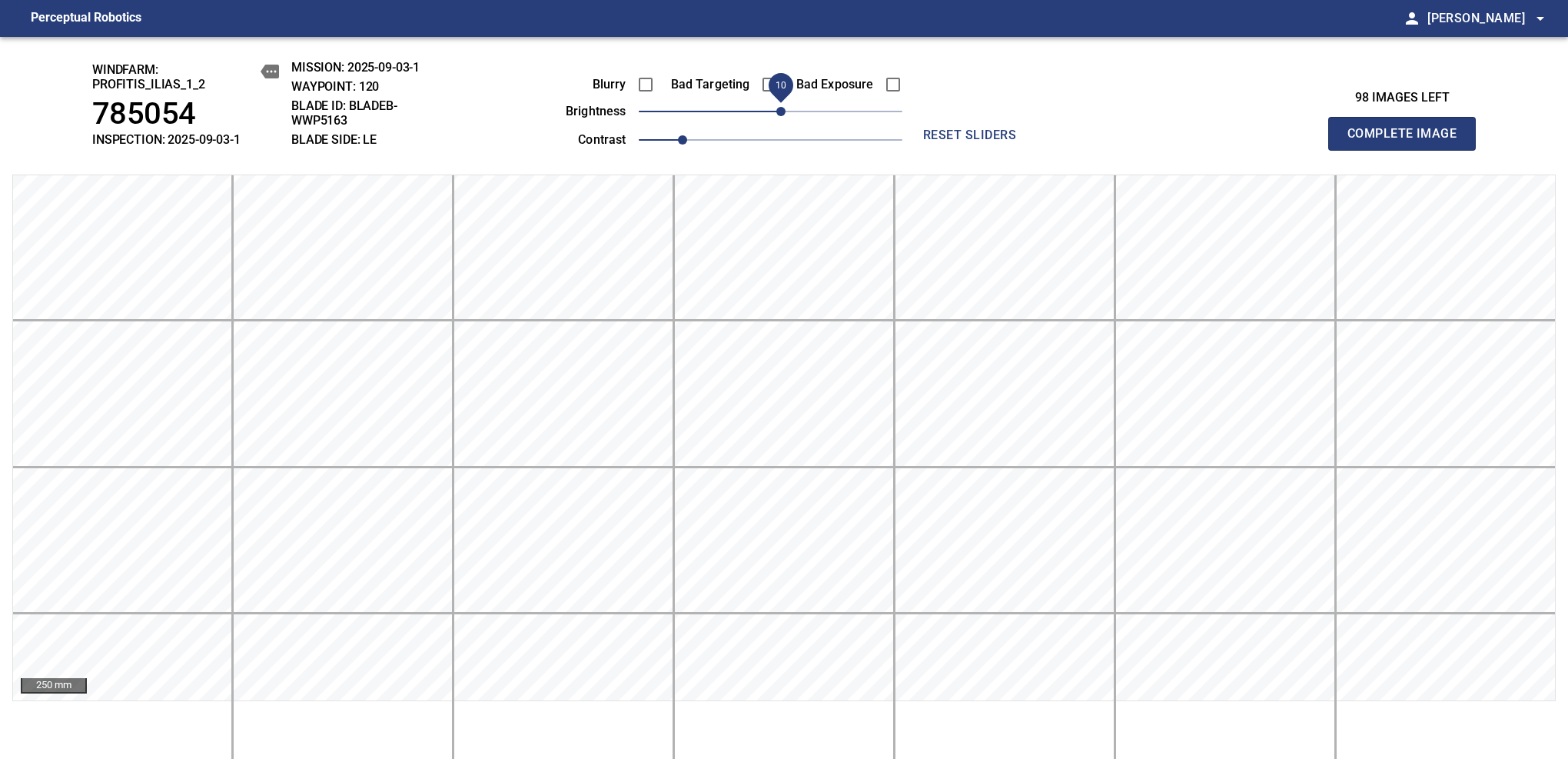
click at [1408, 142] on span "Complete Image" at bounding box center [1402, 133] width 114 height 21
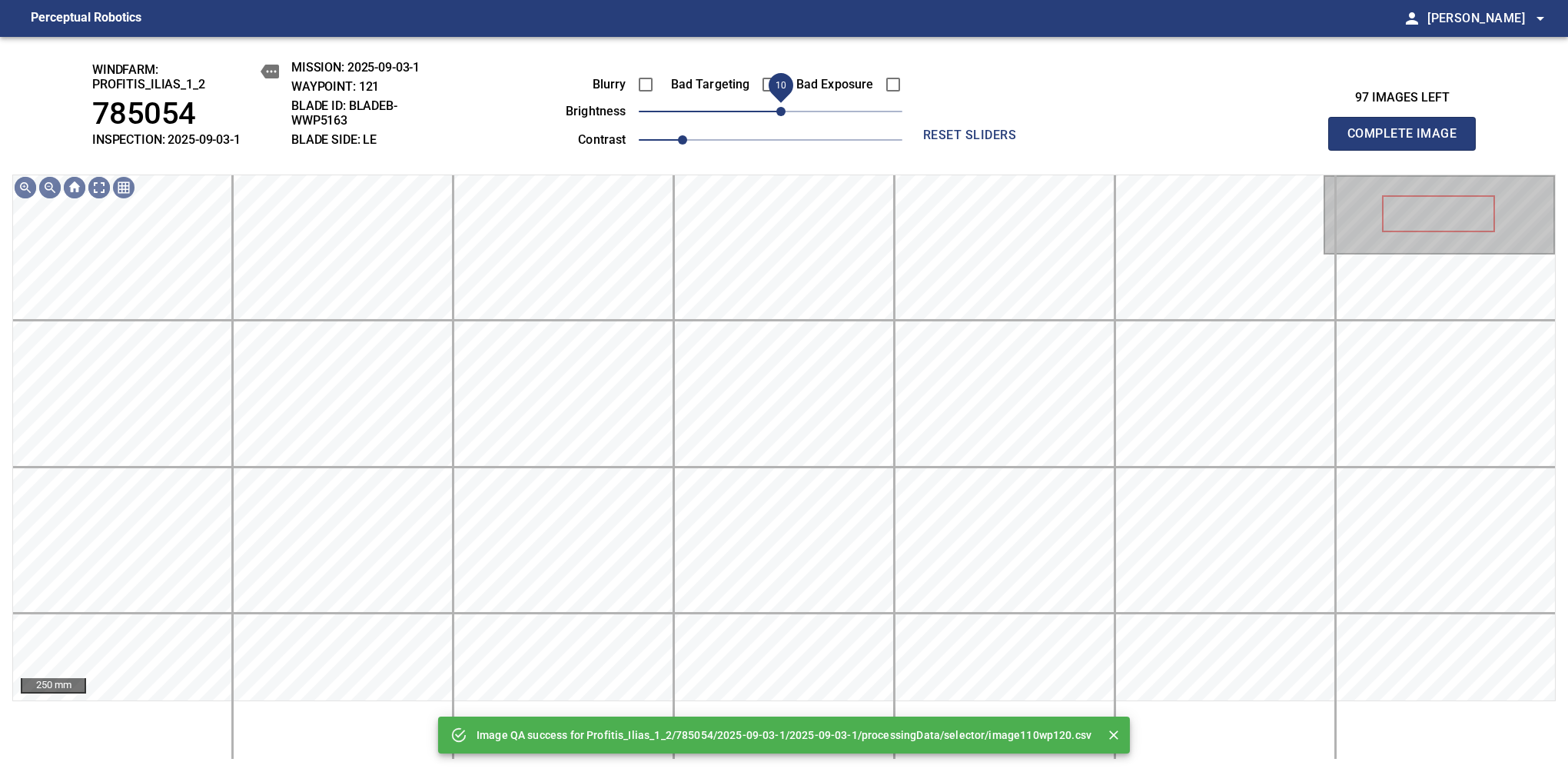
click at [785, 116] on span "10" at bounding box center [780, 111] width 9 height 9
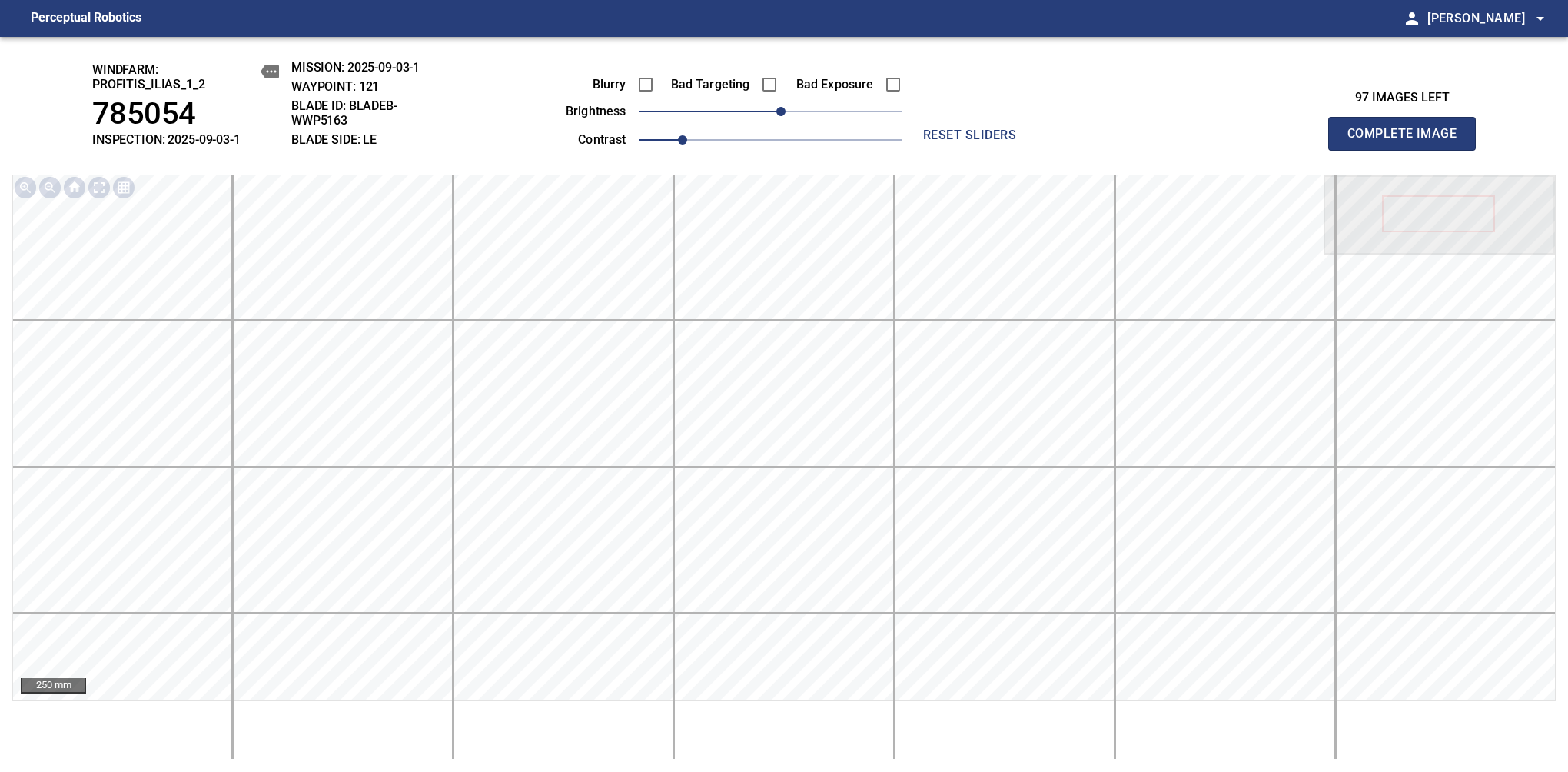
click at [1408, 142] on span "Complete Image" at bounding box center [1402, 133] width 114 height 21
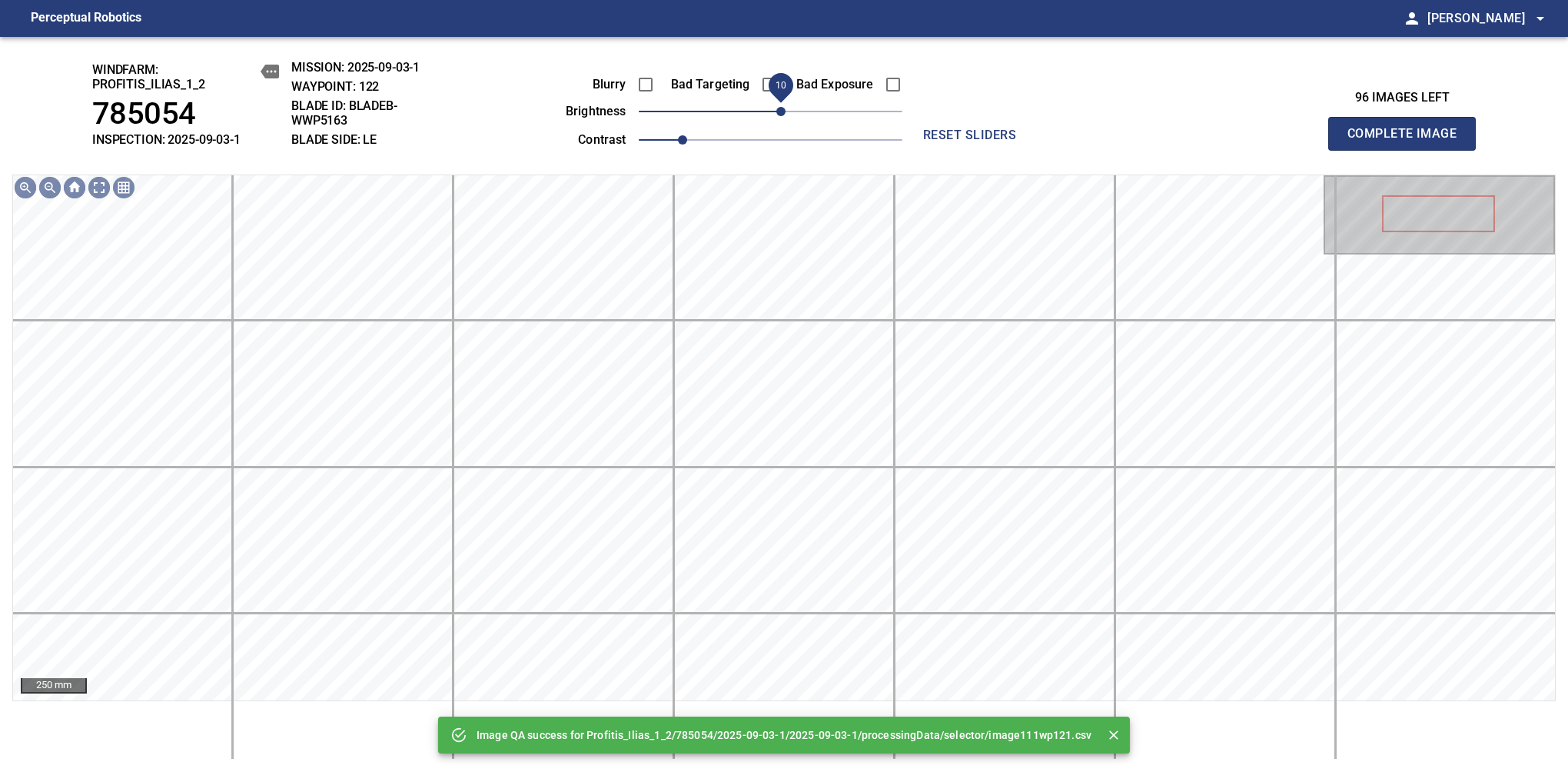
click at [786, 109] on span "10" at bounding box center [770, 111] width 264 height 21
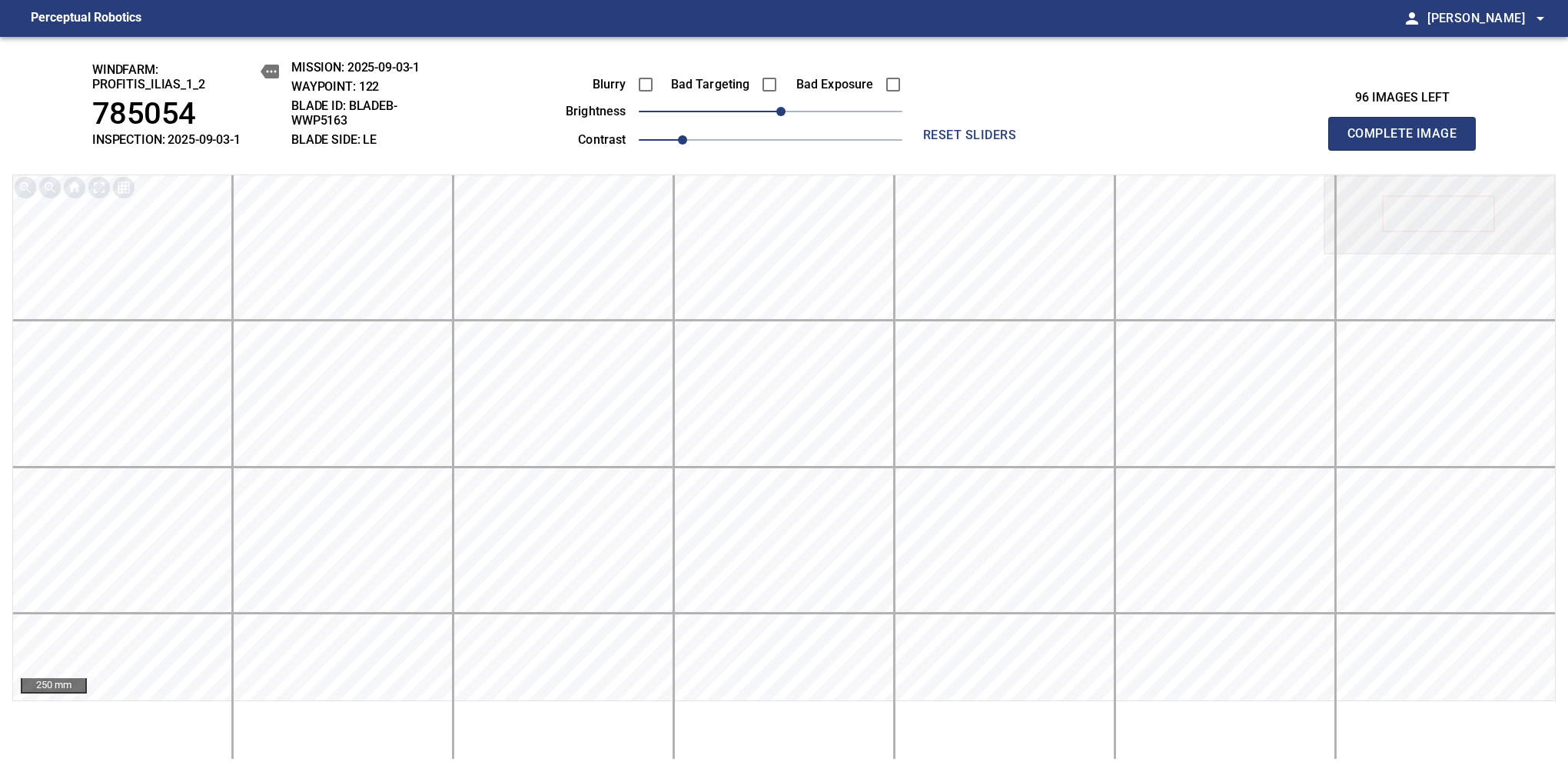
click at [1408, 142] on span "Complete Image" at bounding box center [1402, 133] width 114 height 21
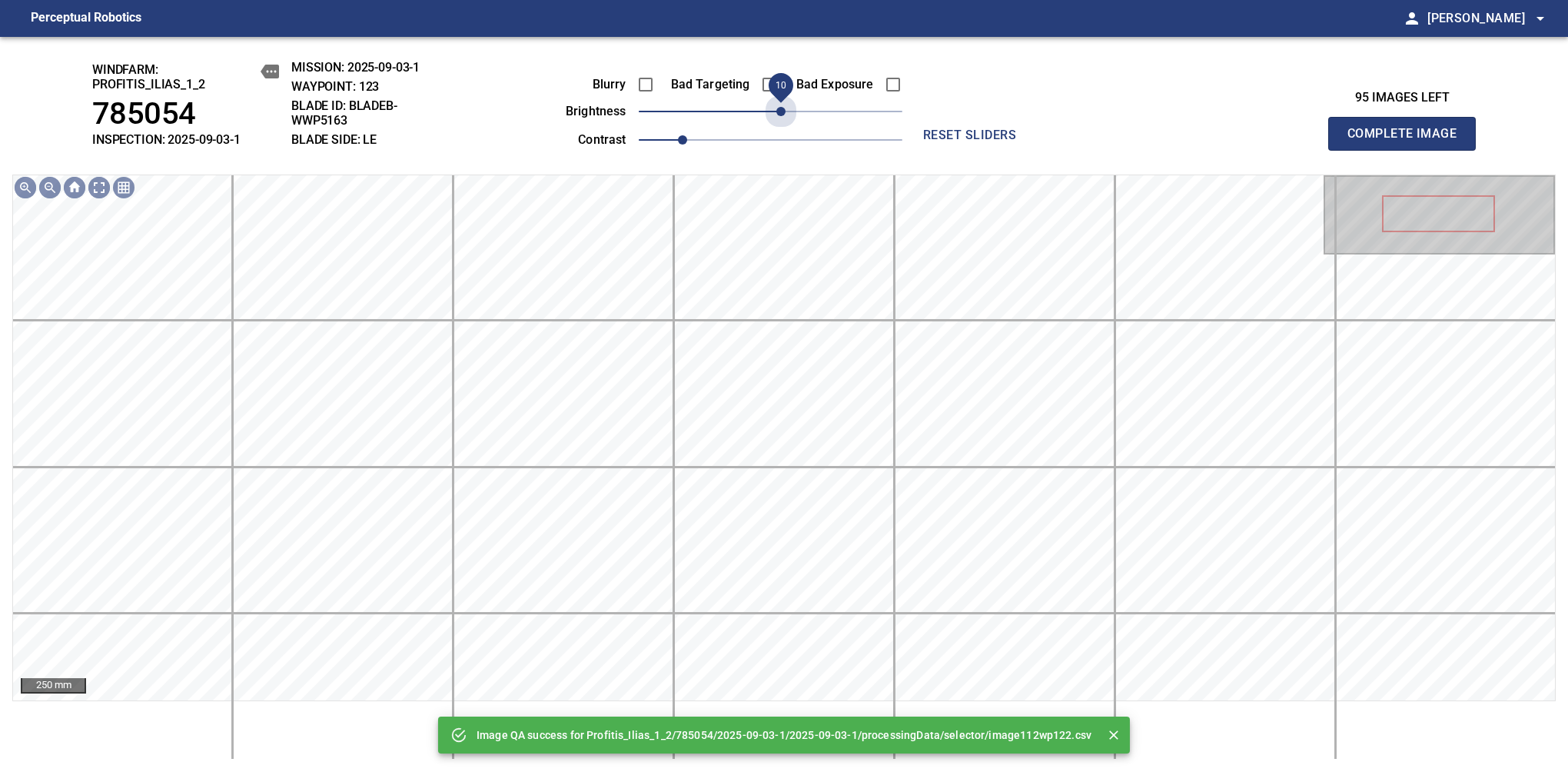
click at [786, 109] on span "10" at bounding box center [770, 111] width 264 height 21
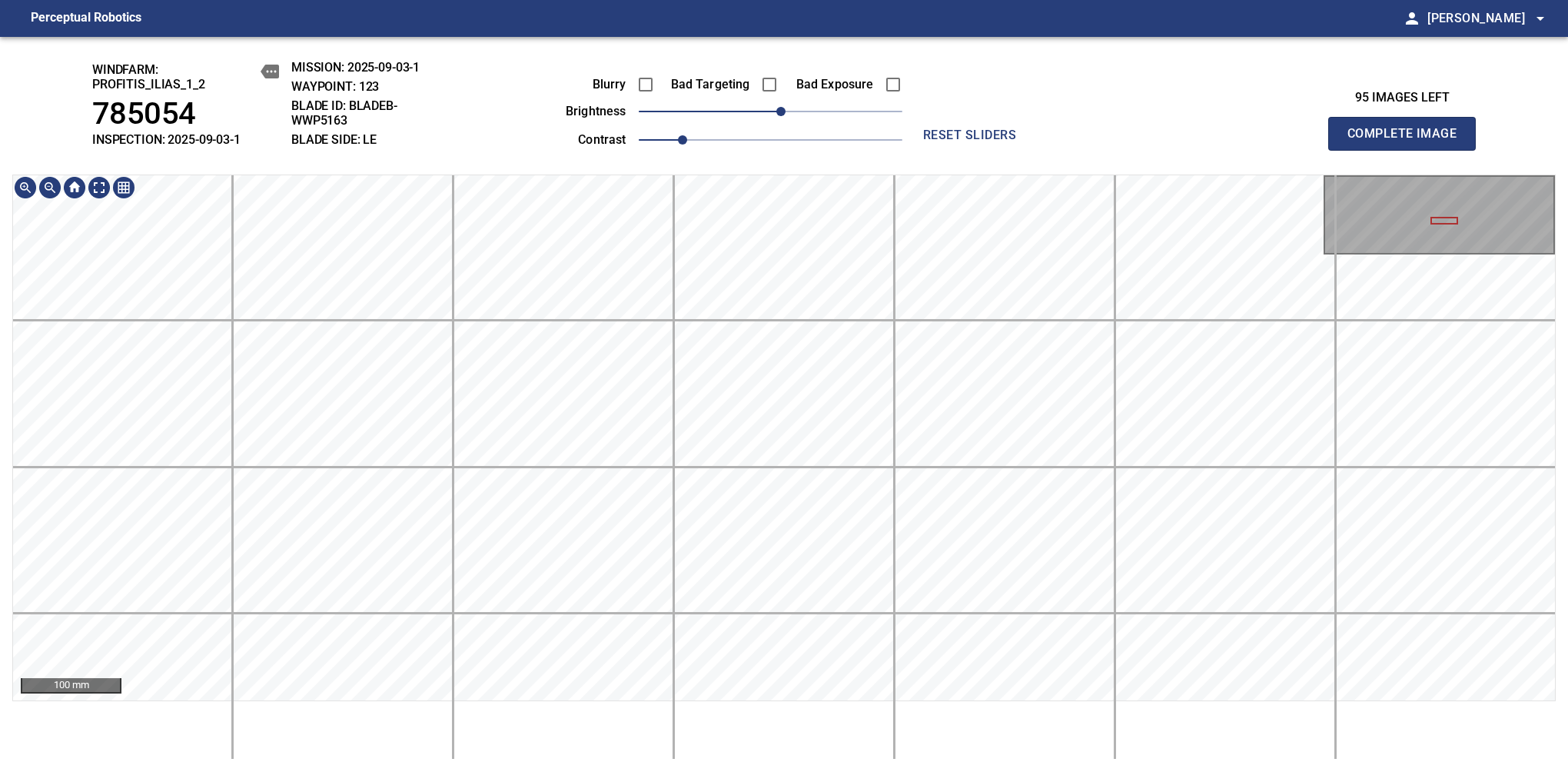
drag, startPoint x: 1423, startPoint y: 159, endPoint x: 1430, endPoint y: 165, distance: 9.2
click at [1408, 142] on span "Complete Image" at bounding box center [1402, 133] width 114 height 21
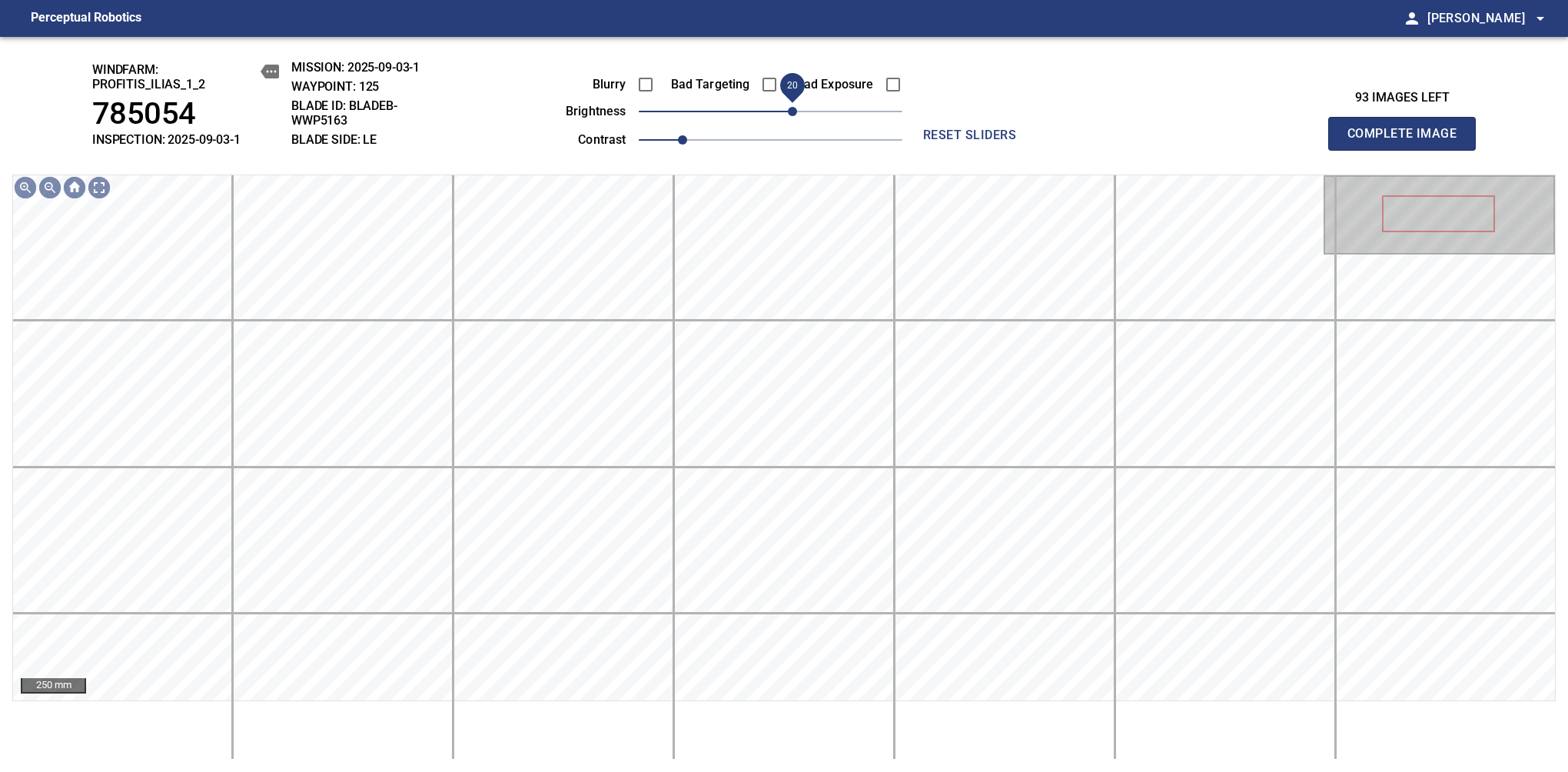
click at [795, 114] on span "20" at bounding box center [792, 111] width 9 height 9
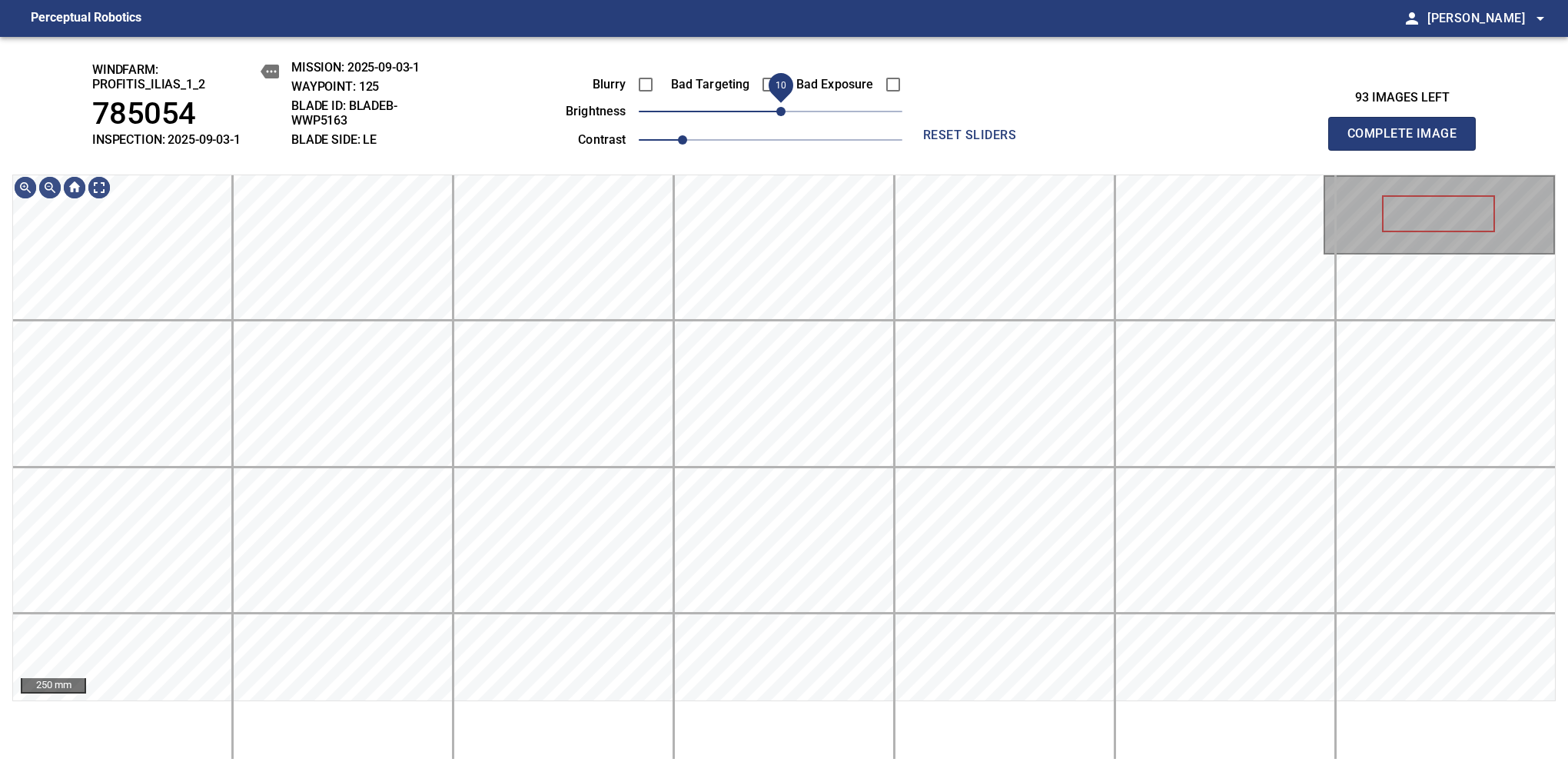
drag, startPoint x: 795, startPoint y: 114, endPoint x: 781, endPoint y: 119, distance: 14.9
click at [781, 116] on span "10" at bounding box center [780, 111] width 9 height 9
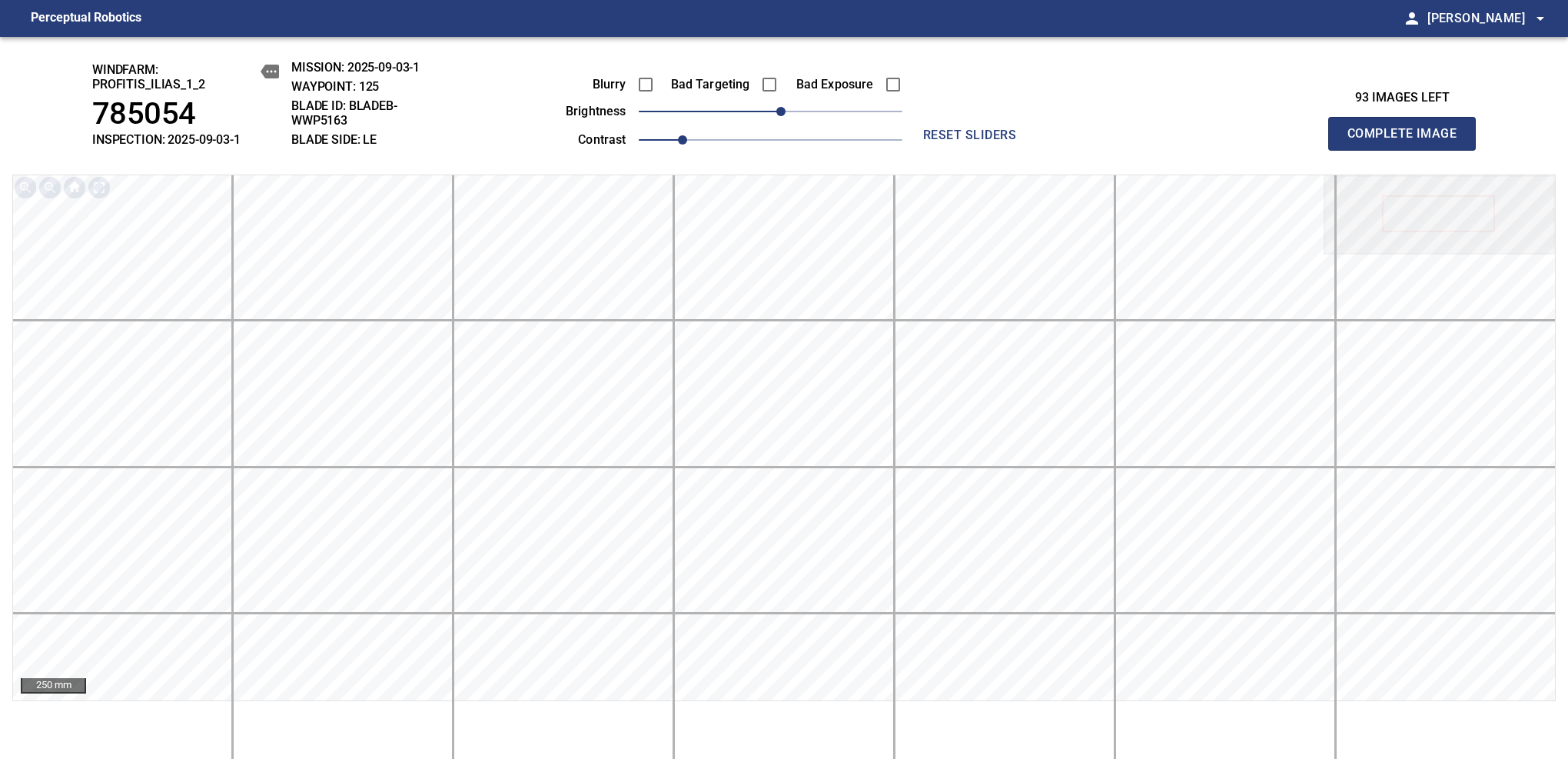
click at [1408, 142] on span "Complete Image" at bounding box center [1402, 133] width 114 height 21
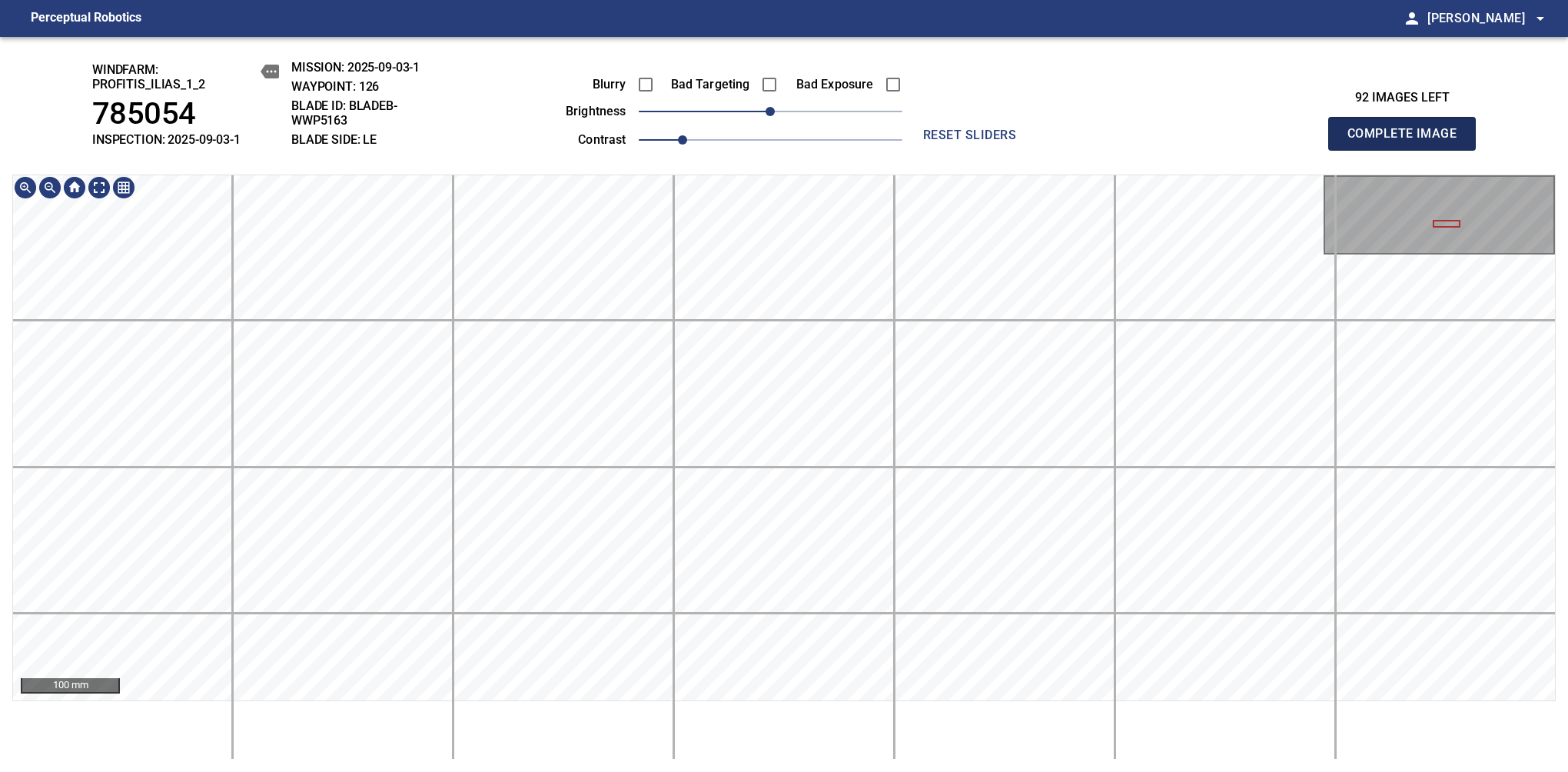
click at [1408, 142] on span "Complete Image" at bounding box center [1402, 133] width 114 height 21
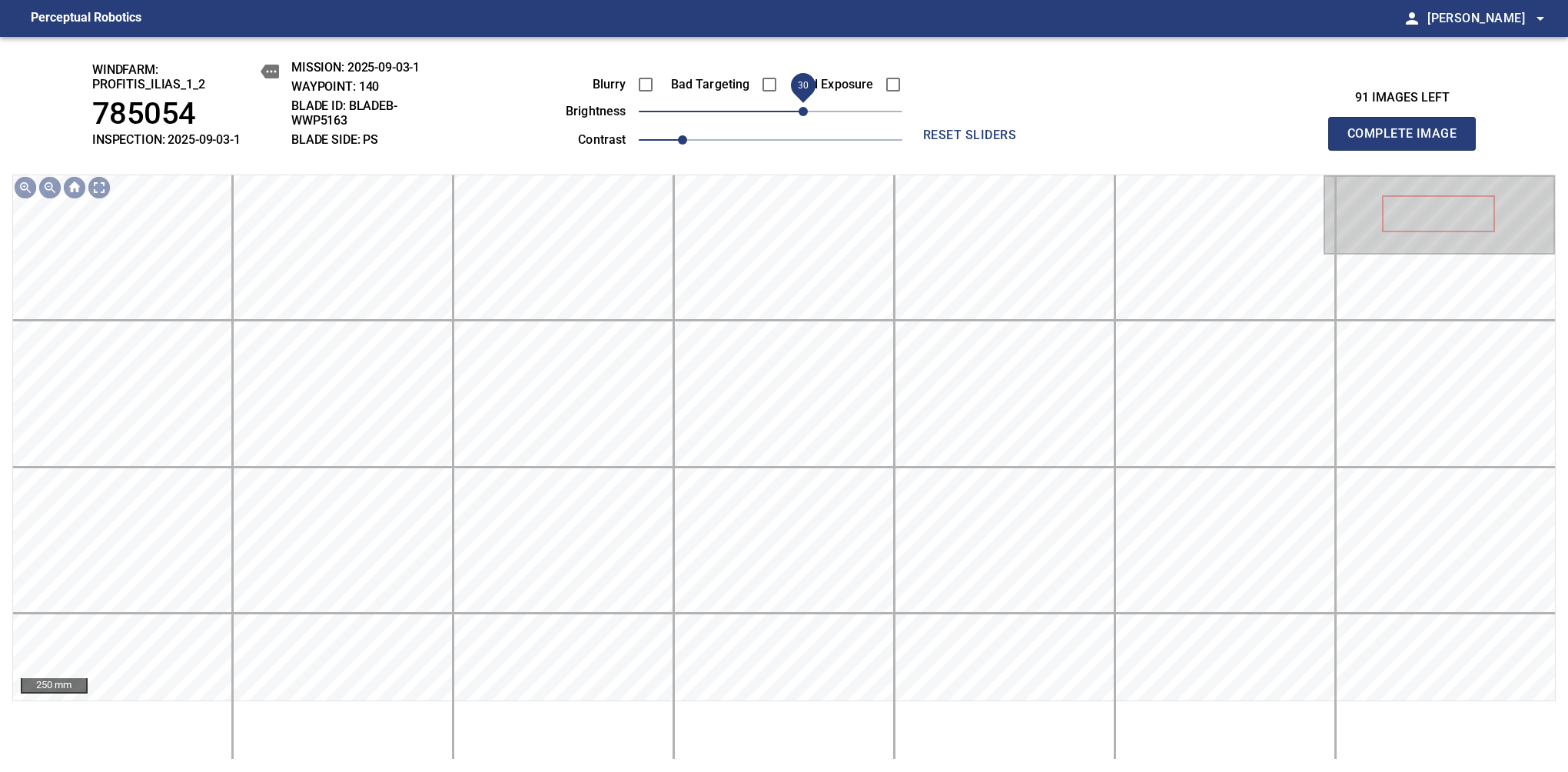
drag, startPoint x: 773, startPoint y: 114, endPoint x: 799, endPoint y: 108, distance: 26.7
click at [799, 108] on span "30" at bounding box center [803, 111] width 9 height 9
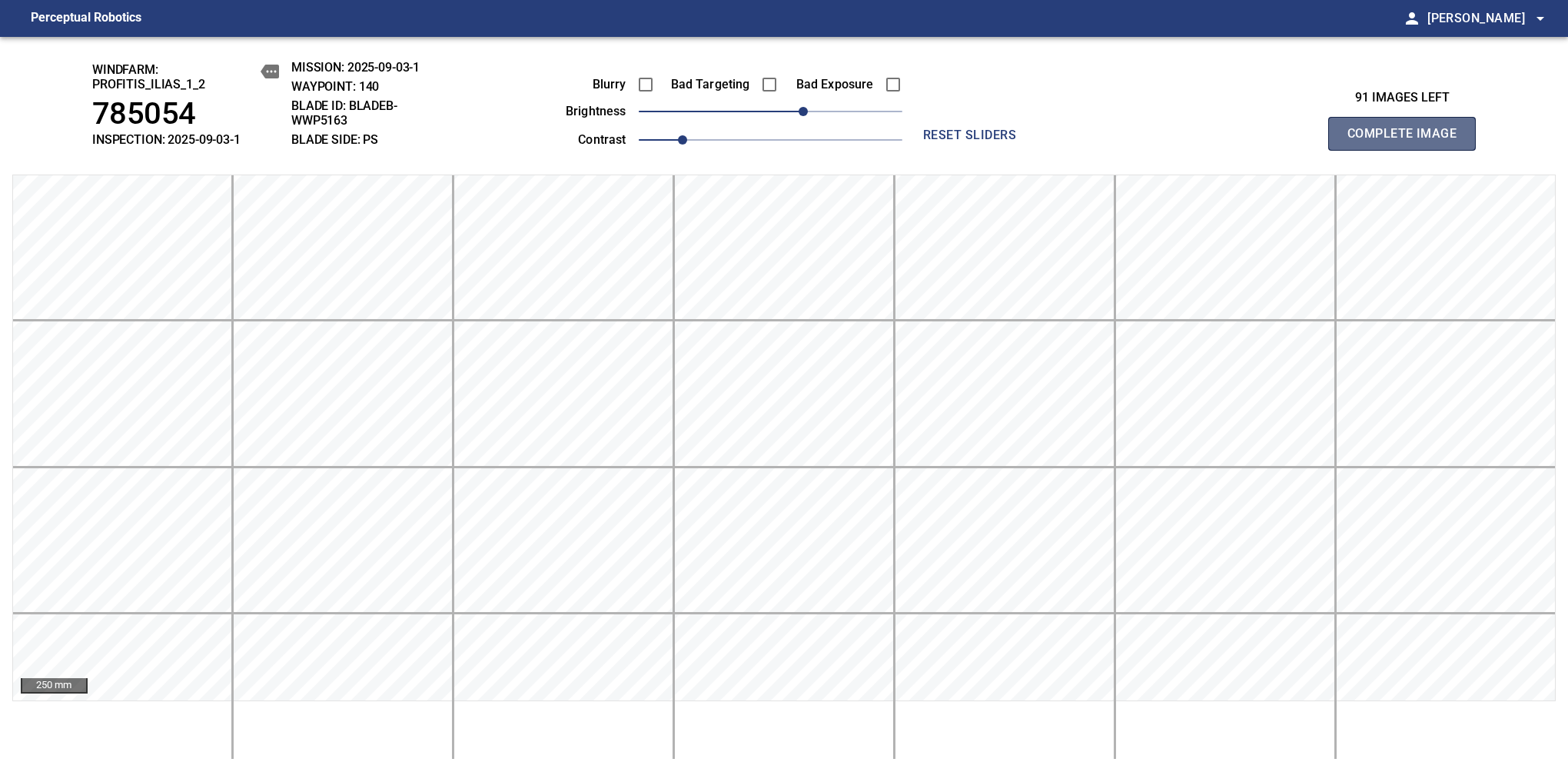
click at [1408, 142] on span "Complete Image" at bounding box center [1402, 133] width 114 height 21
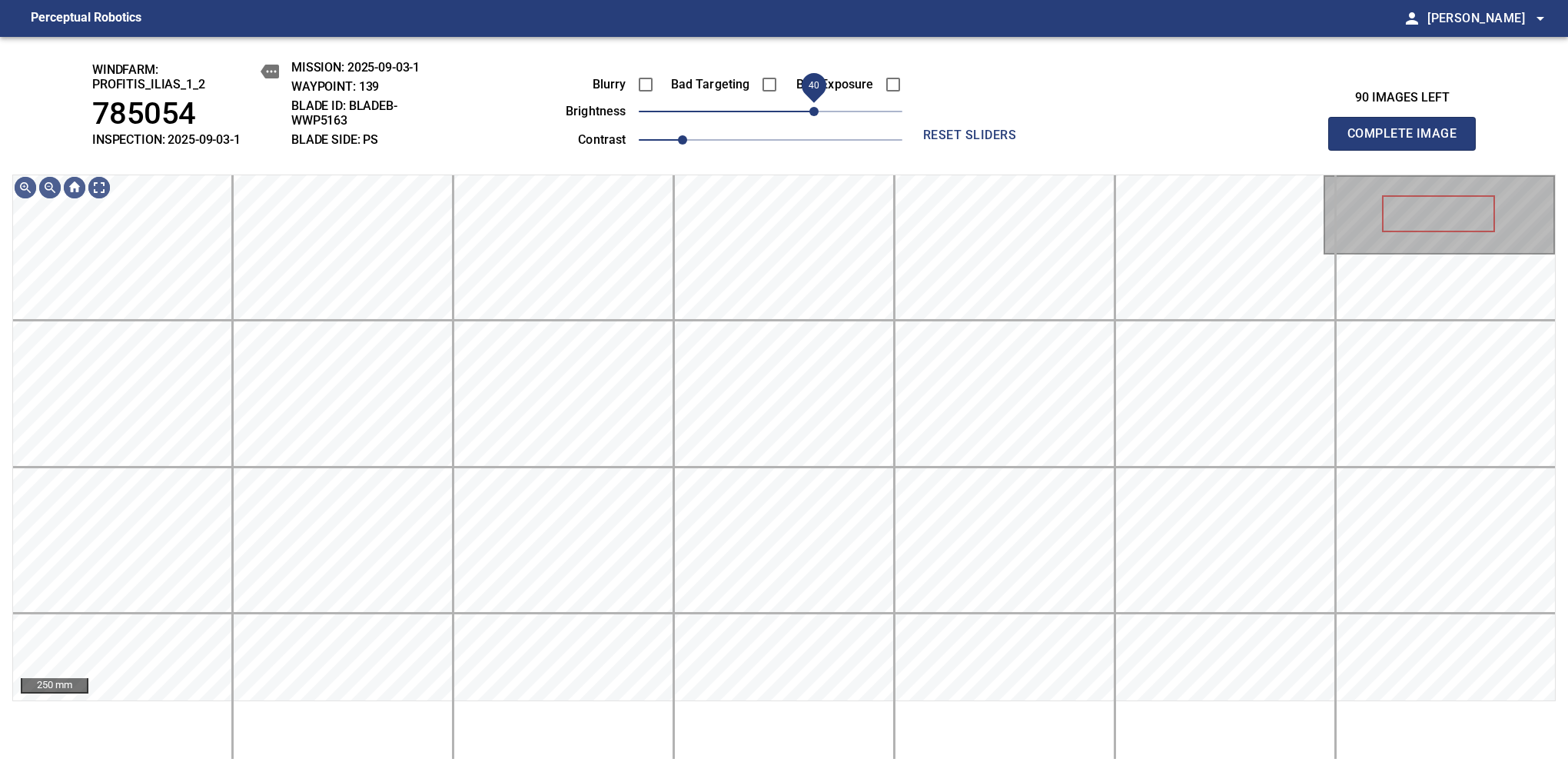
drag, startPoint x: 804, startPoint y: 105, endPoint x: 812, endPoint y: 103, distance: 8.2
click at [812, 103] on span "40" at bounding box center [770, 111] width 264 height 21
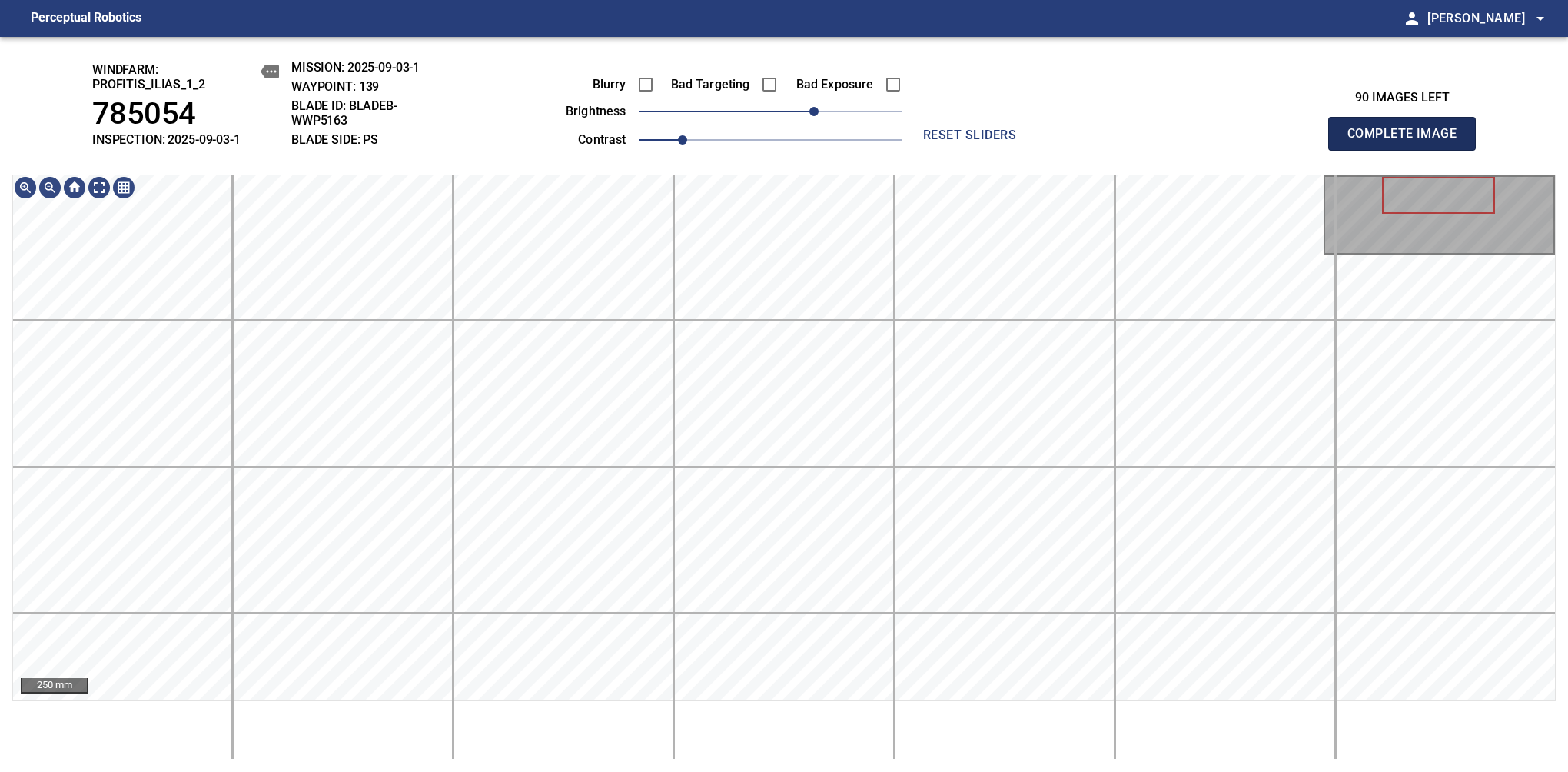
click at [1408, 142] on span "Complete Image" at bounding box center [1402, 133] width 114 height 21
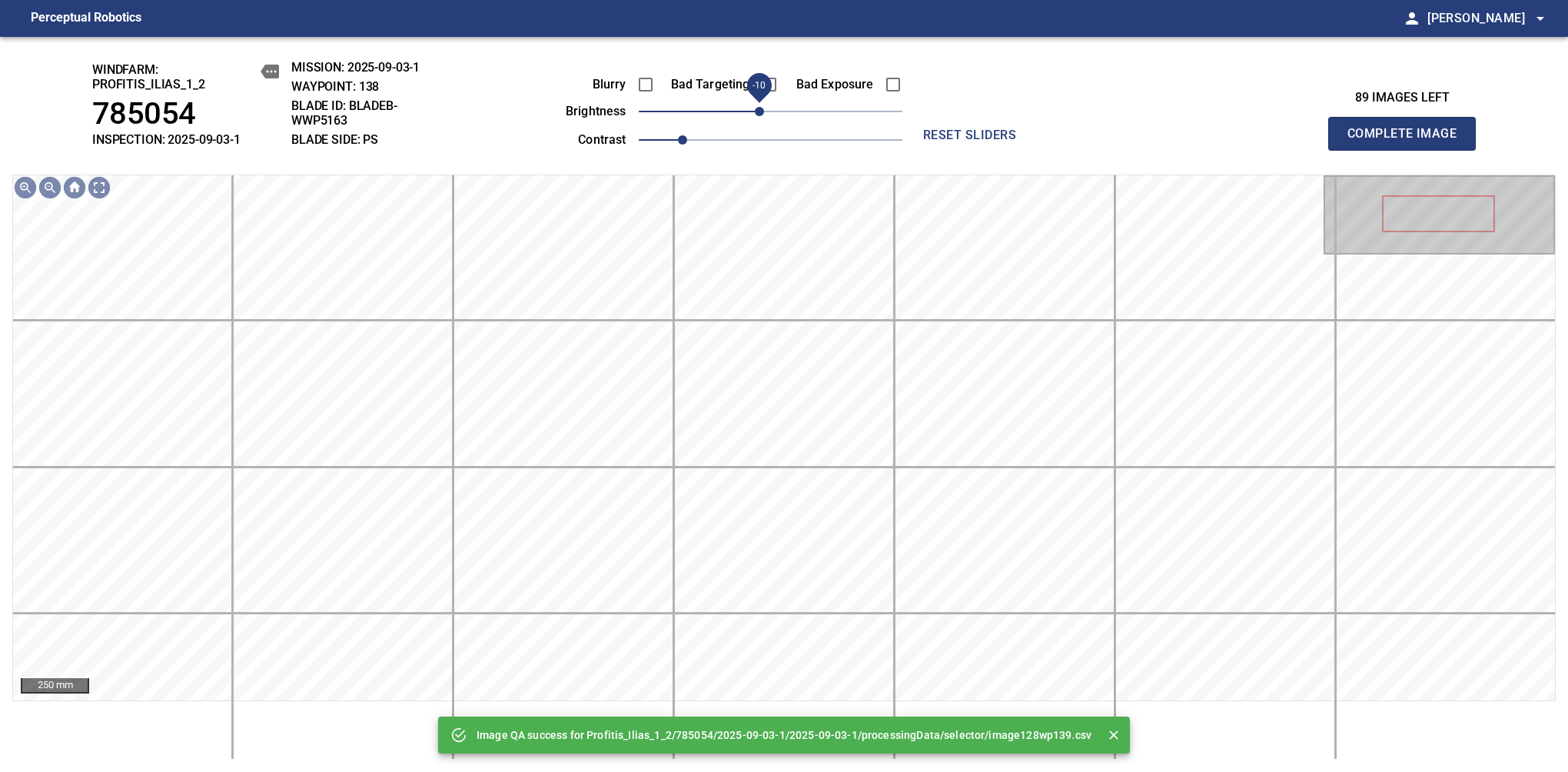
drag, startPoint x: 767, startPoint y: 117, endPoint x: 758, endPoint y: 114, distance: 9.5
click at [758, 114] on span "-10" at bounding box center [759, 111] width 9 height 9
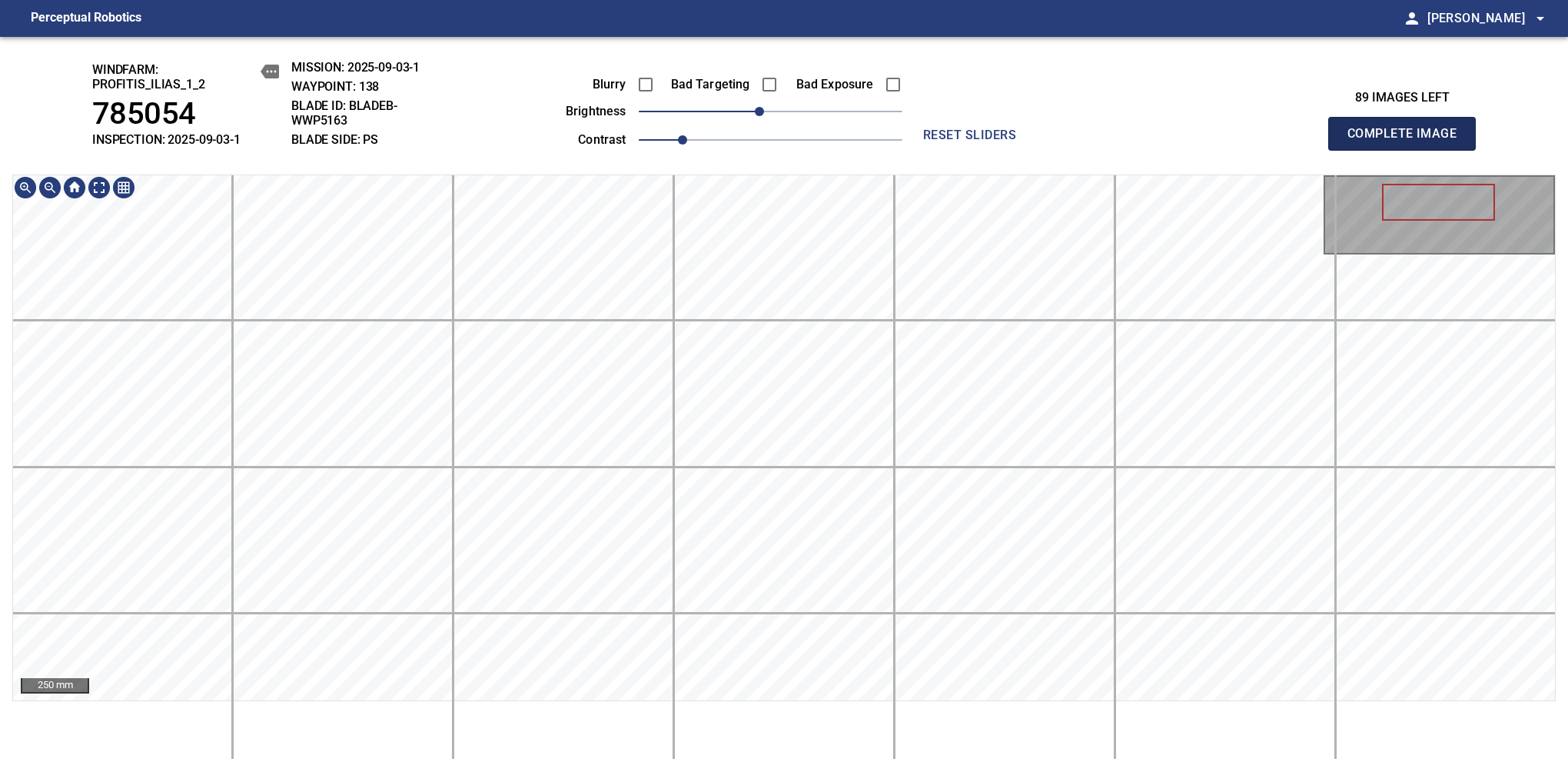
click at [1408, 142] on span "Complete Image" at bounding box center [1402, 133] width 114 height 21
click at [780, 114] on span "10" at bounding box center [780, 111] width 9 height 9
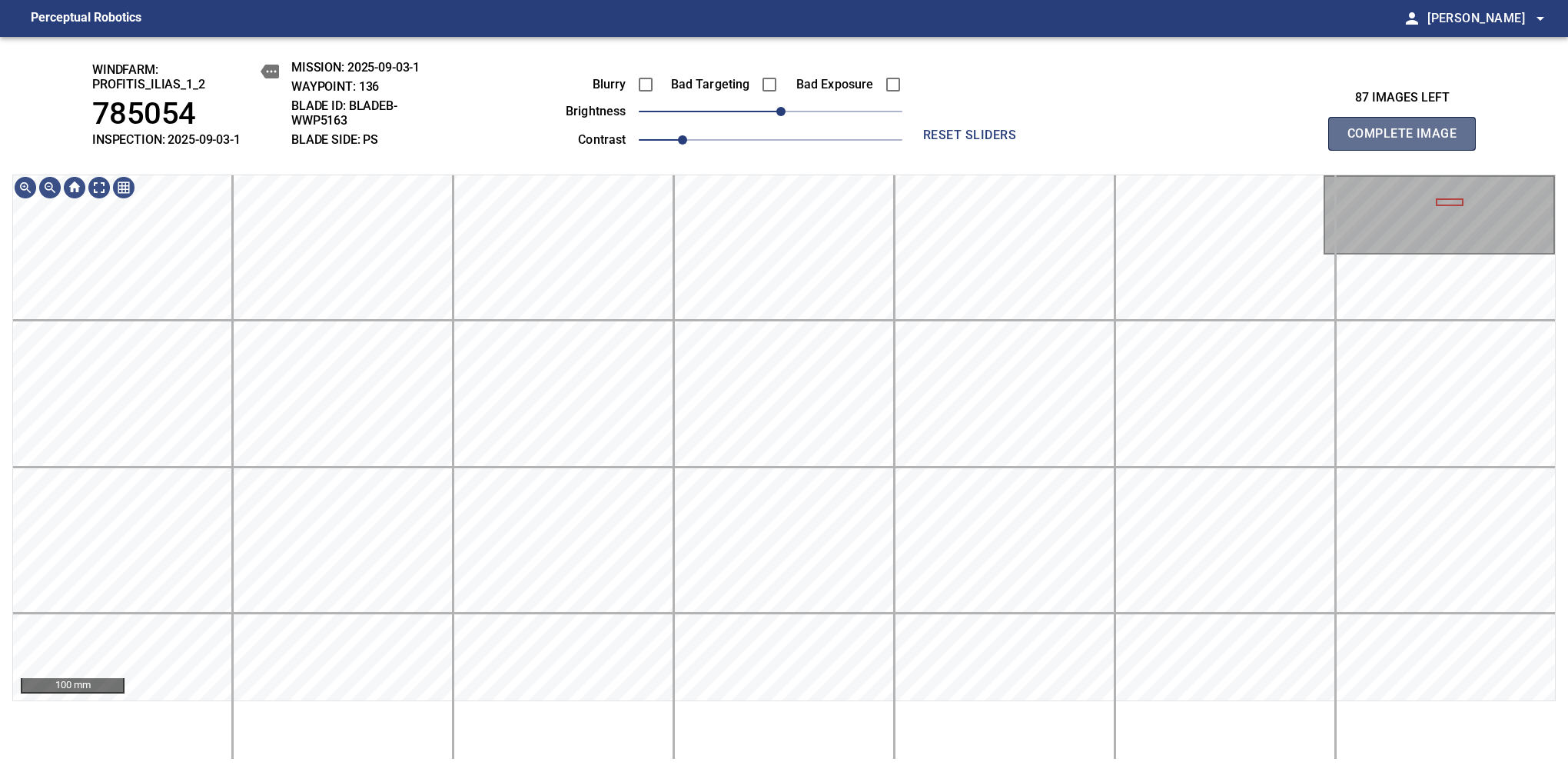
click at [1408, 142] on span "Complete Image" at bounding box center [1402, 133] width 114 height 21
drag, startPoint x: 774, startPoint y: 111, endPoint x: 790, endPoint y: 98, distance: 20.6
click at [790, 107] on span "20" at bounding box center [792, 111] width 9 height 9
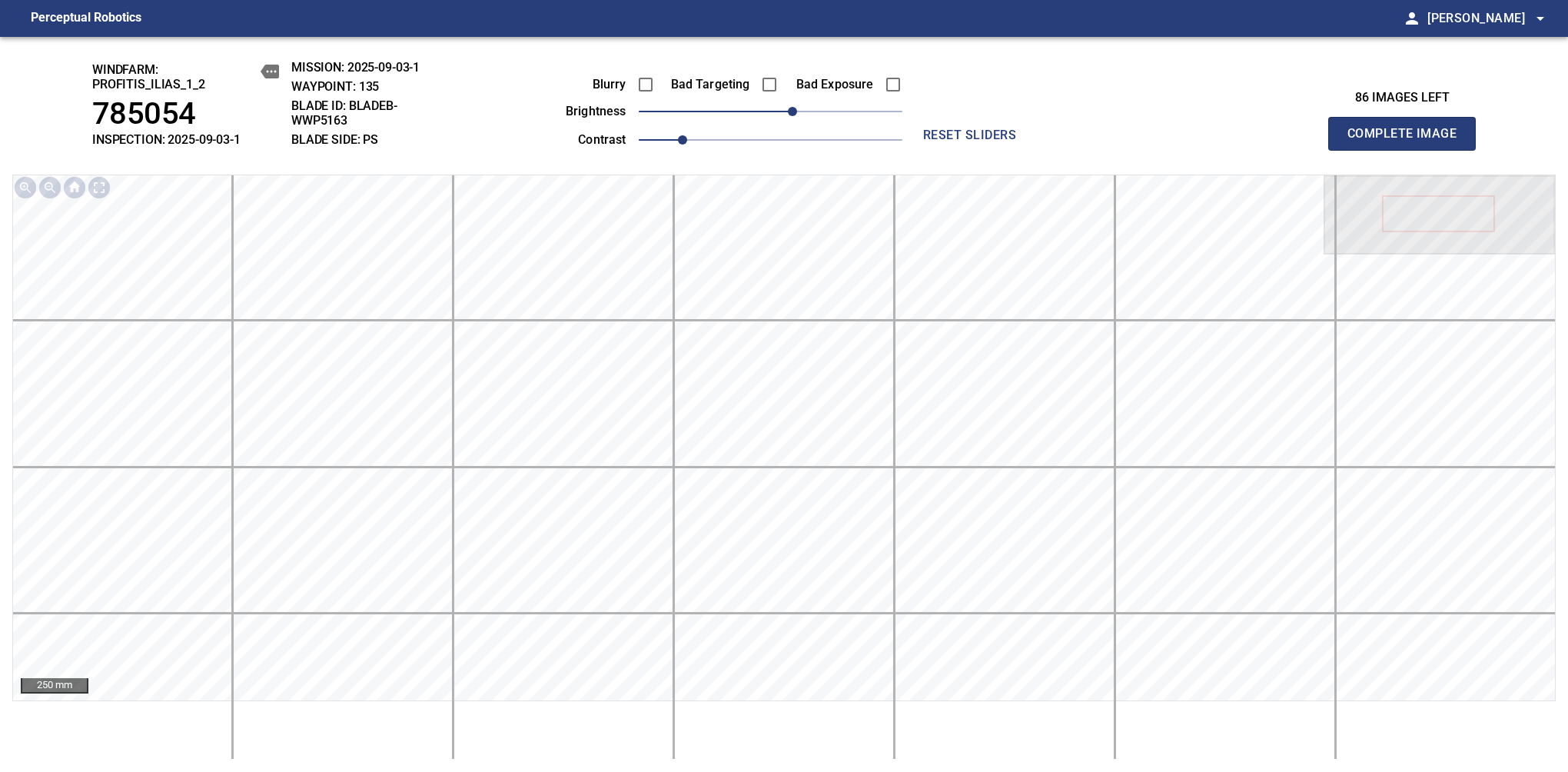
click at [1408, 142] on span "Complete Image" at bounding box center [1402, 133] width 114 height 21
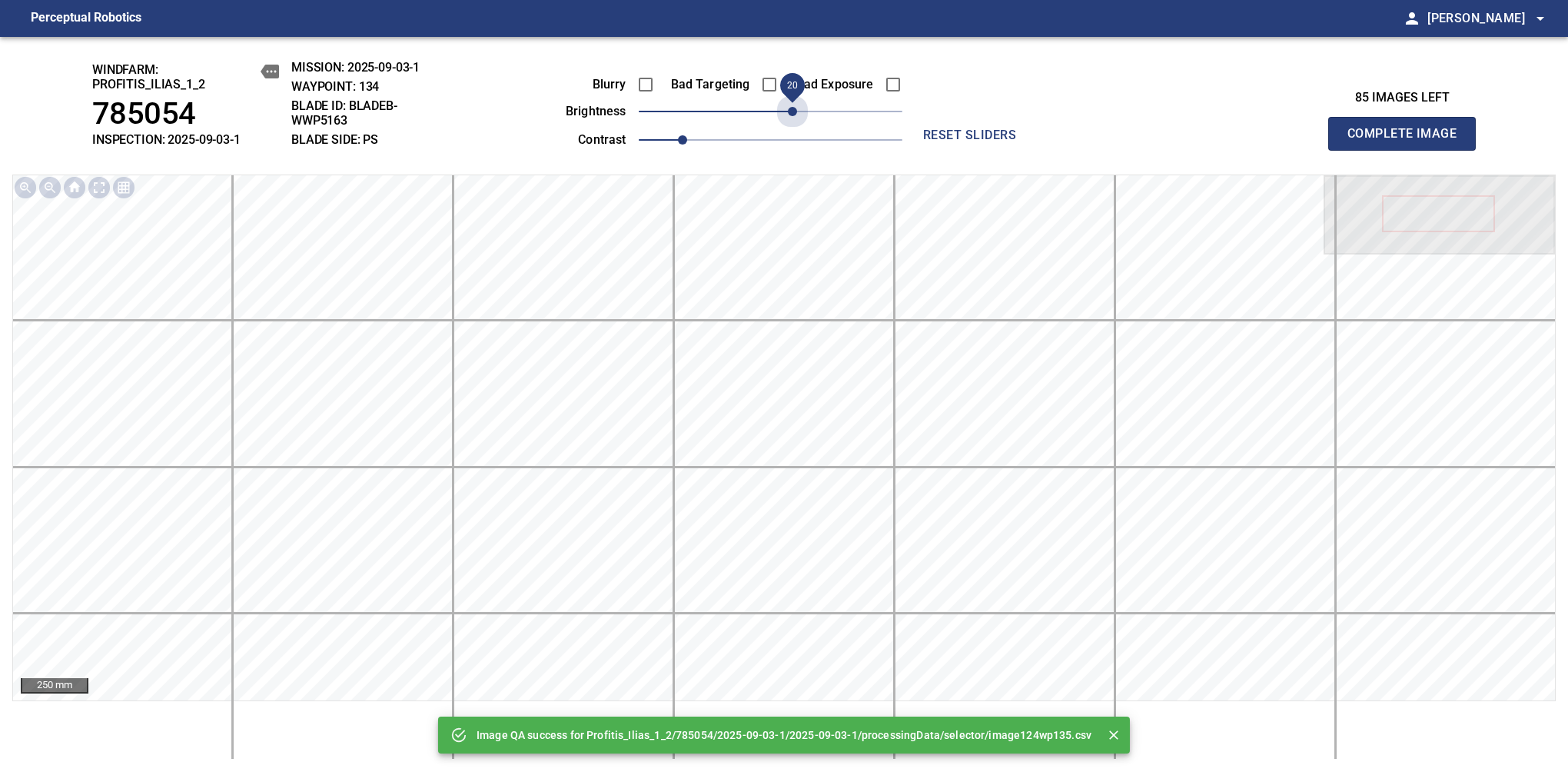
click at [795, 109] on span "20" at bounding box center [770, 111] width 264 height 21
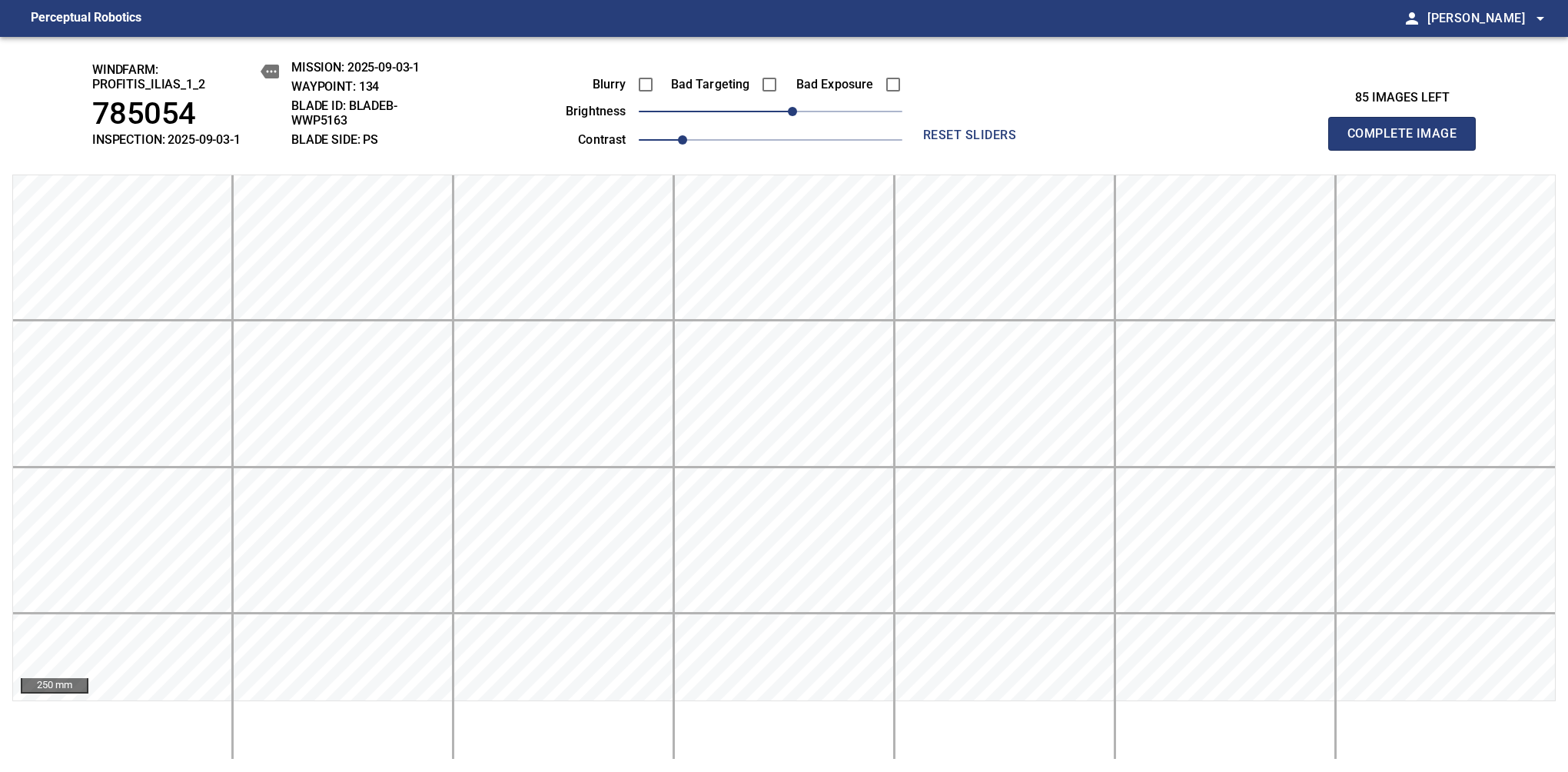
click at [1448, 189] on div "windfarm: Profitis_Ilias_1_2 785054 INSPECTION: 2025-09-03-1 MISSION: 2025-09-0…" at bounding box center [784, 404] width 1568 height 735
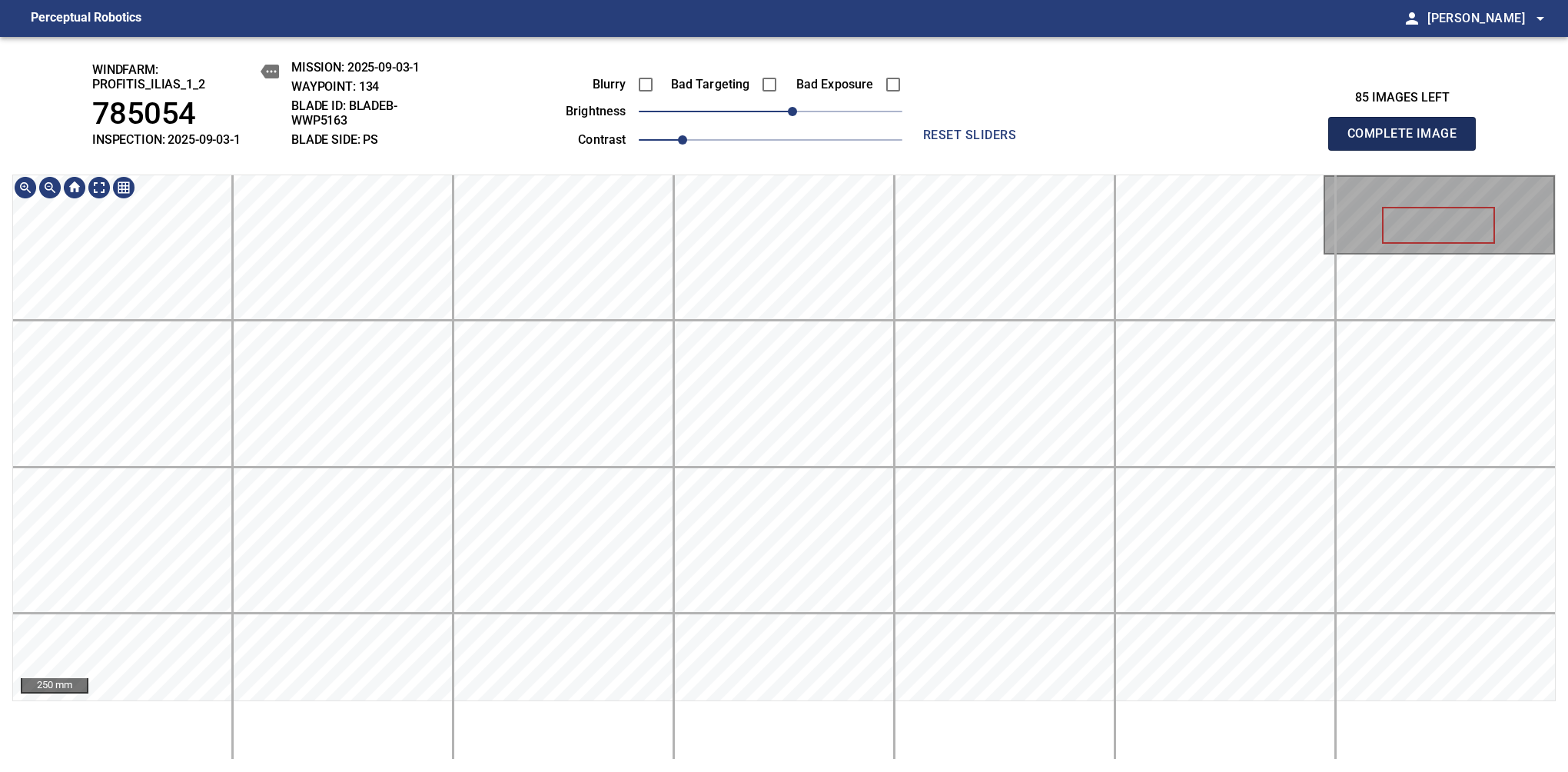
click at [1408, 142] on span "Complete Image" at bounding box center [1402, 133] width 114 height 21
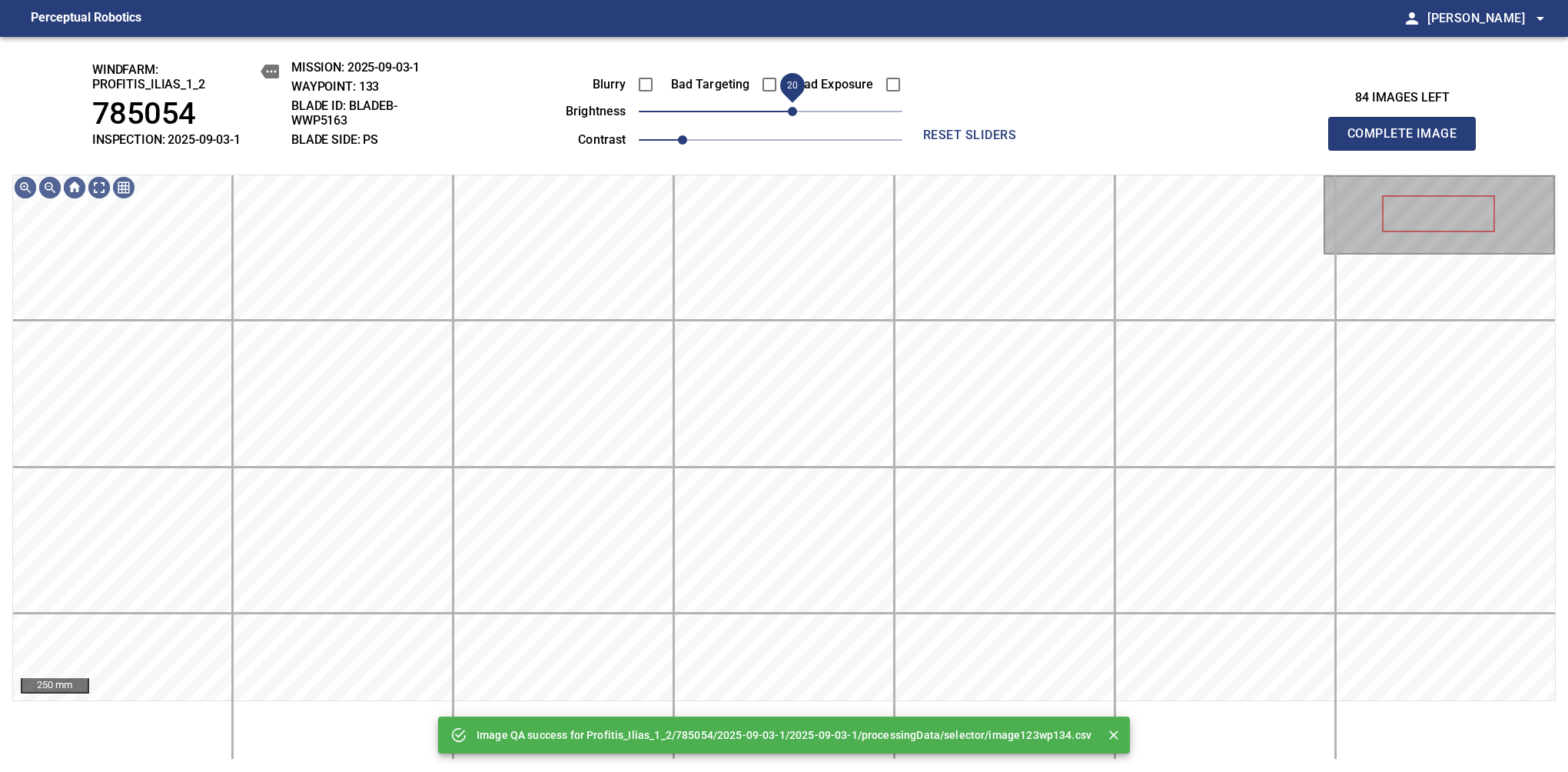
click at [788, 107] on span "20" at bounding box center [792, 111] width 9 height 9
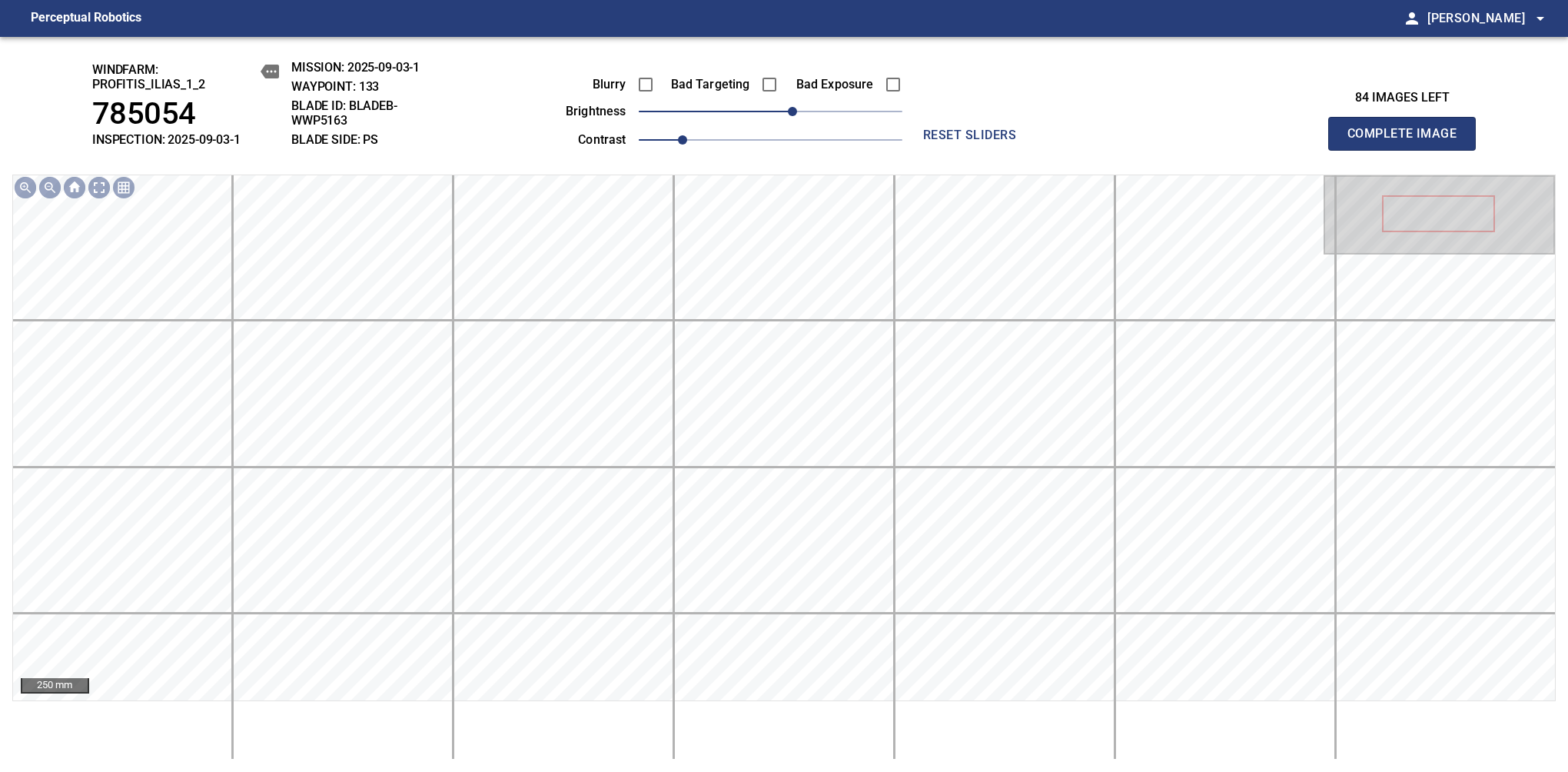
click at [1408, 142] on span "Complete Image" at bounding box center [1402, 133] width 114 height 21
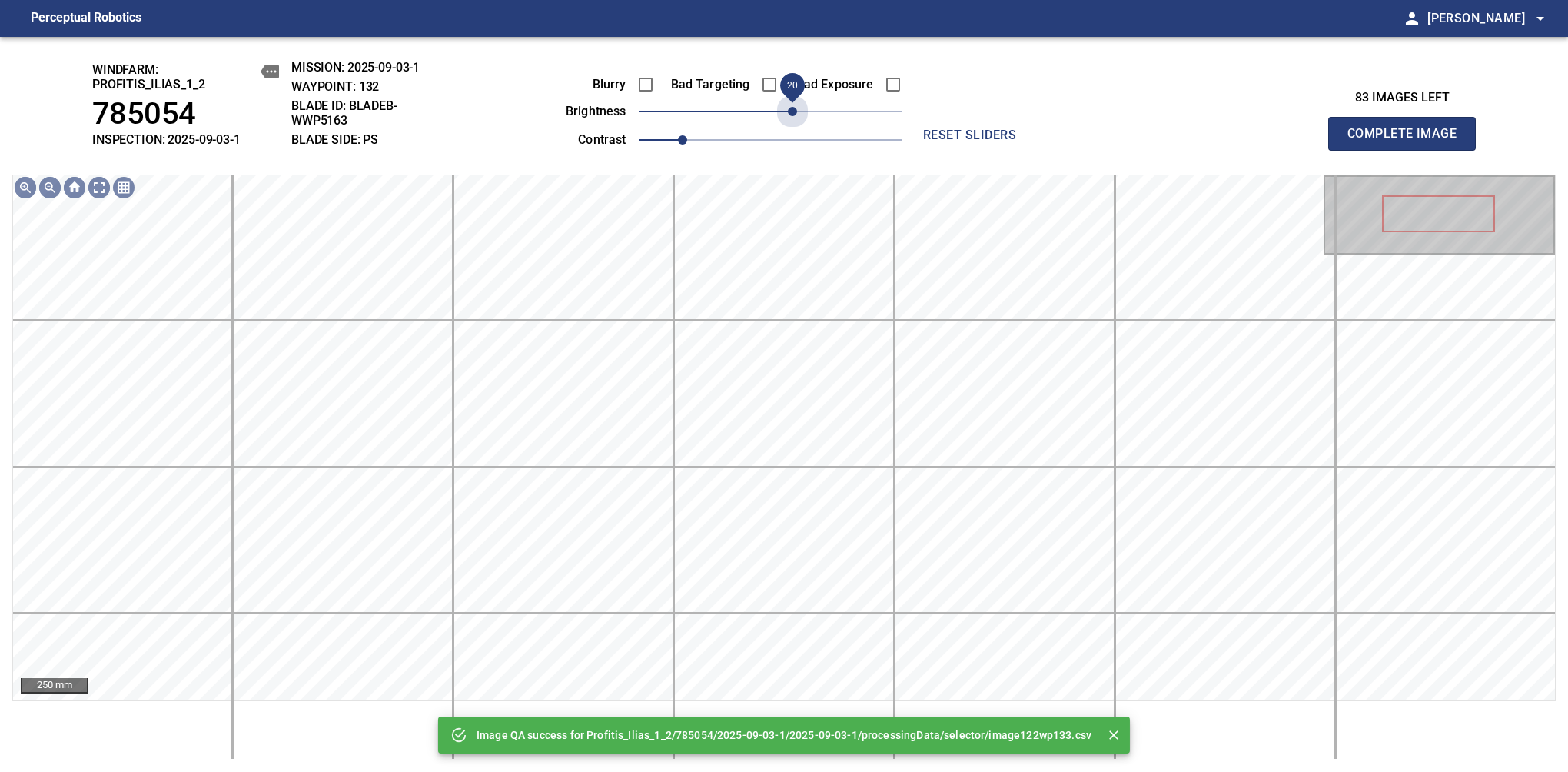
click at [787, 106] on span "20" at bounding box center [770, 111] width 264 height 21
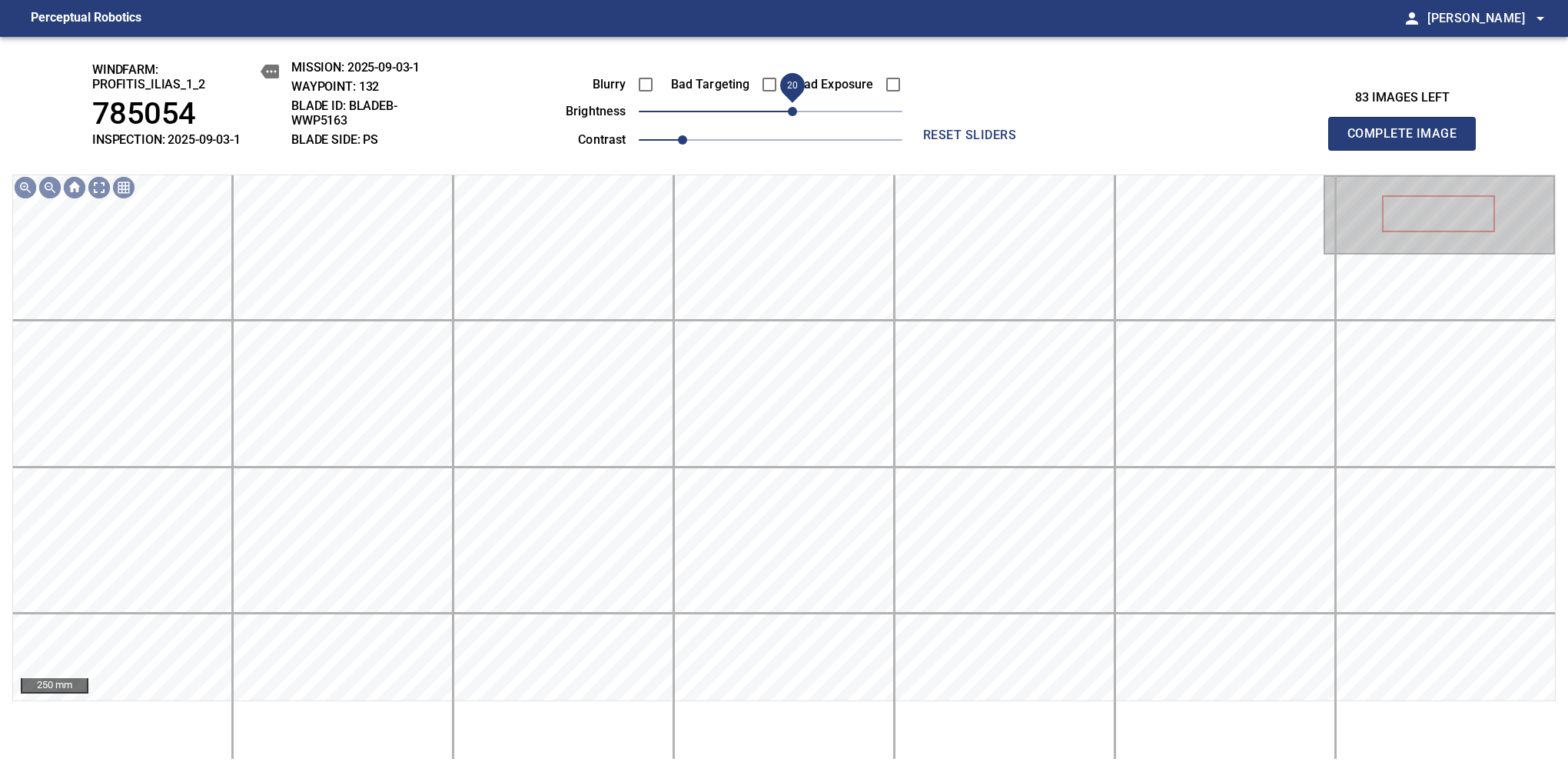
drag, startPoint x: 787, startPoint y: 106, endPoint x: 795, endPoint y: 110, distance: 8.9
click at [795, 110] on span "20" at bounding box center [792, 111] width 9 height 9
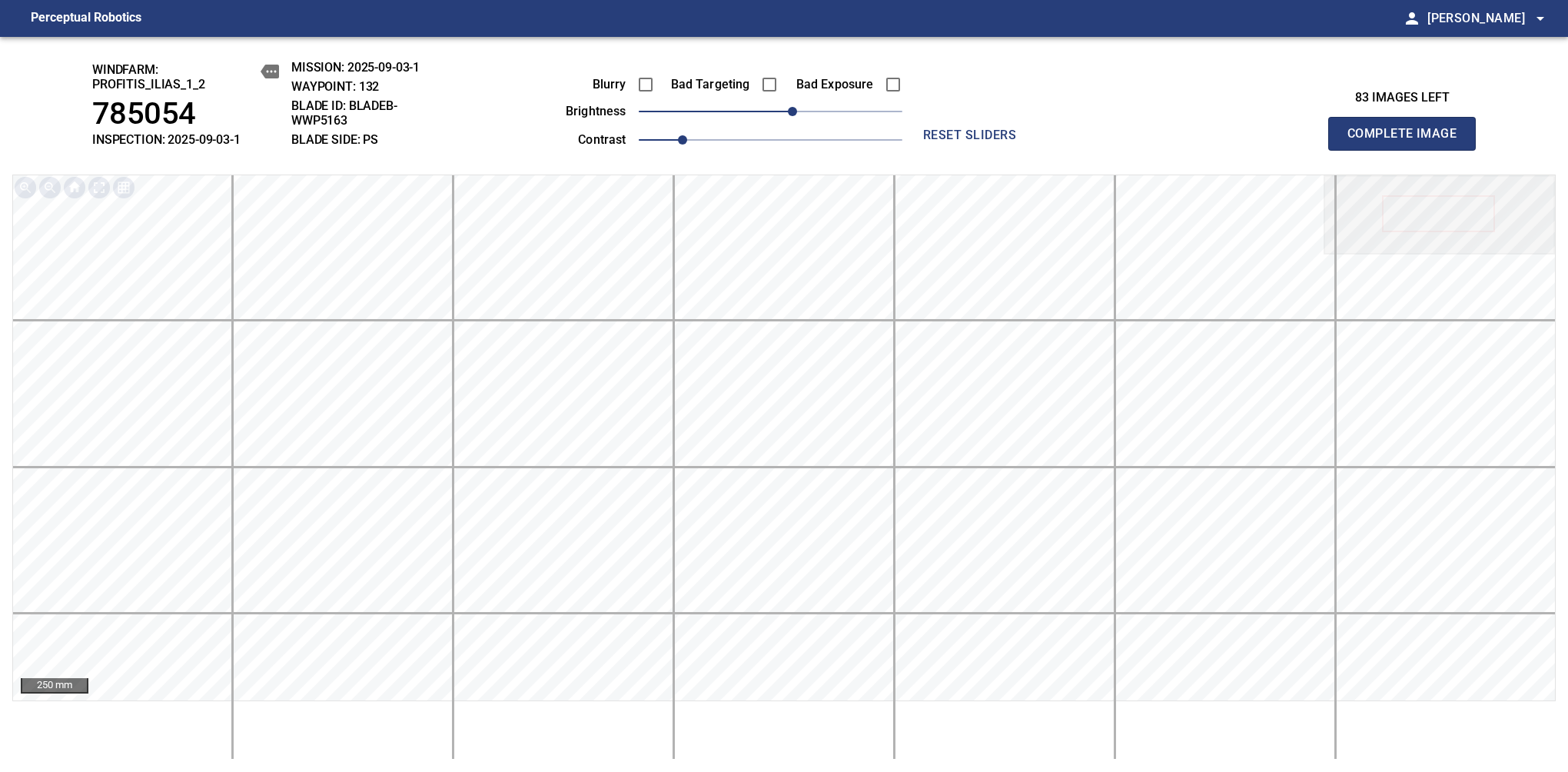
click at [1408, 142] on span "Complete Image" at bounding box center [1402, 133] width 114 height 21
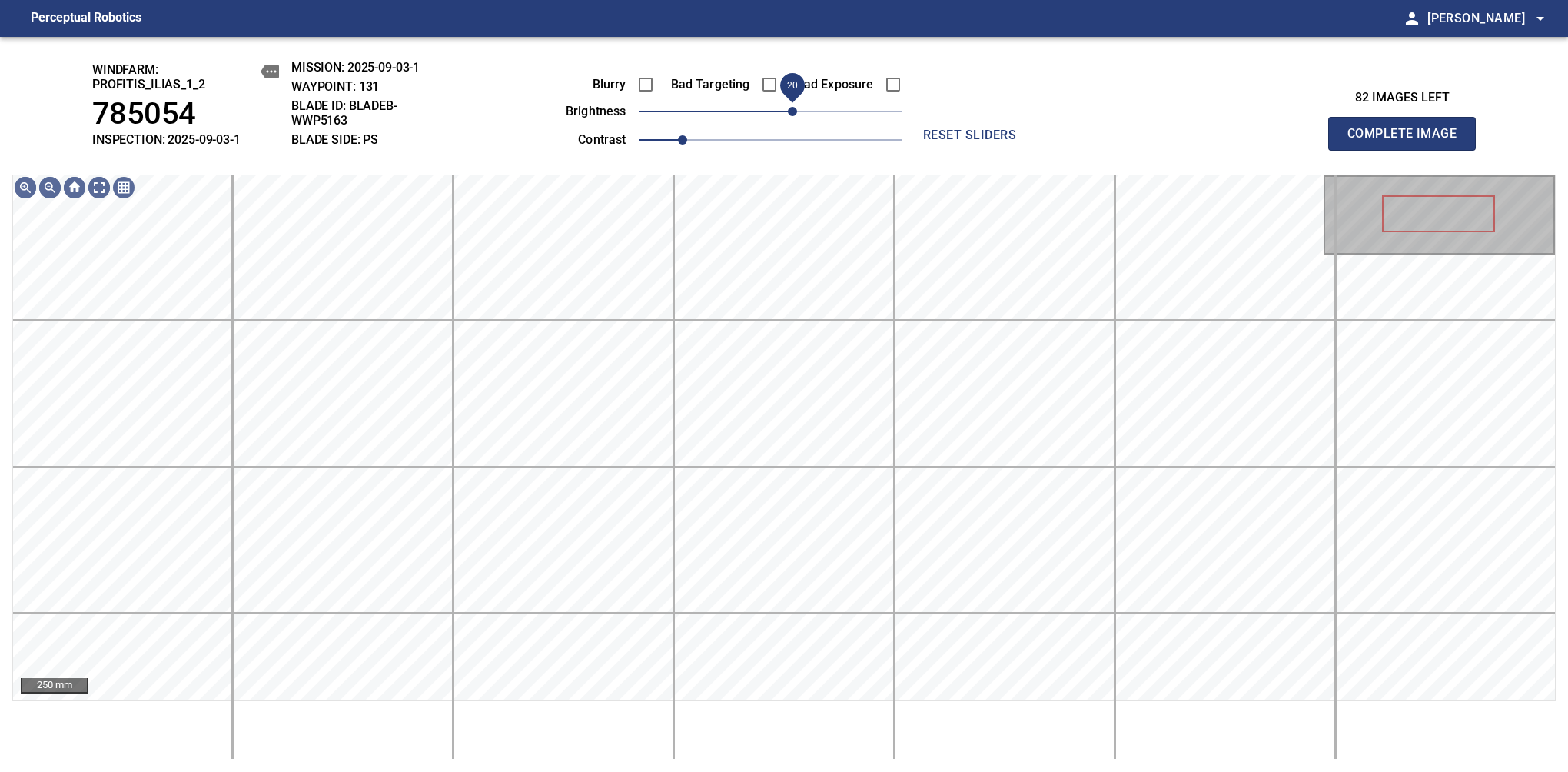
drag, startPoint x: 779, startPoint y: 120, endPoint x: 795, endPoint y: 114, distance: 17.1
click at [795, 114] on span "20" at bounding box center [792, 111] width 9 height 9
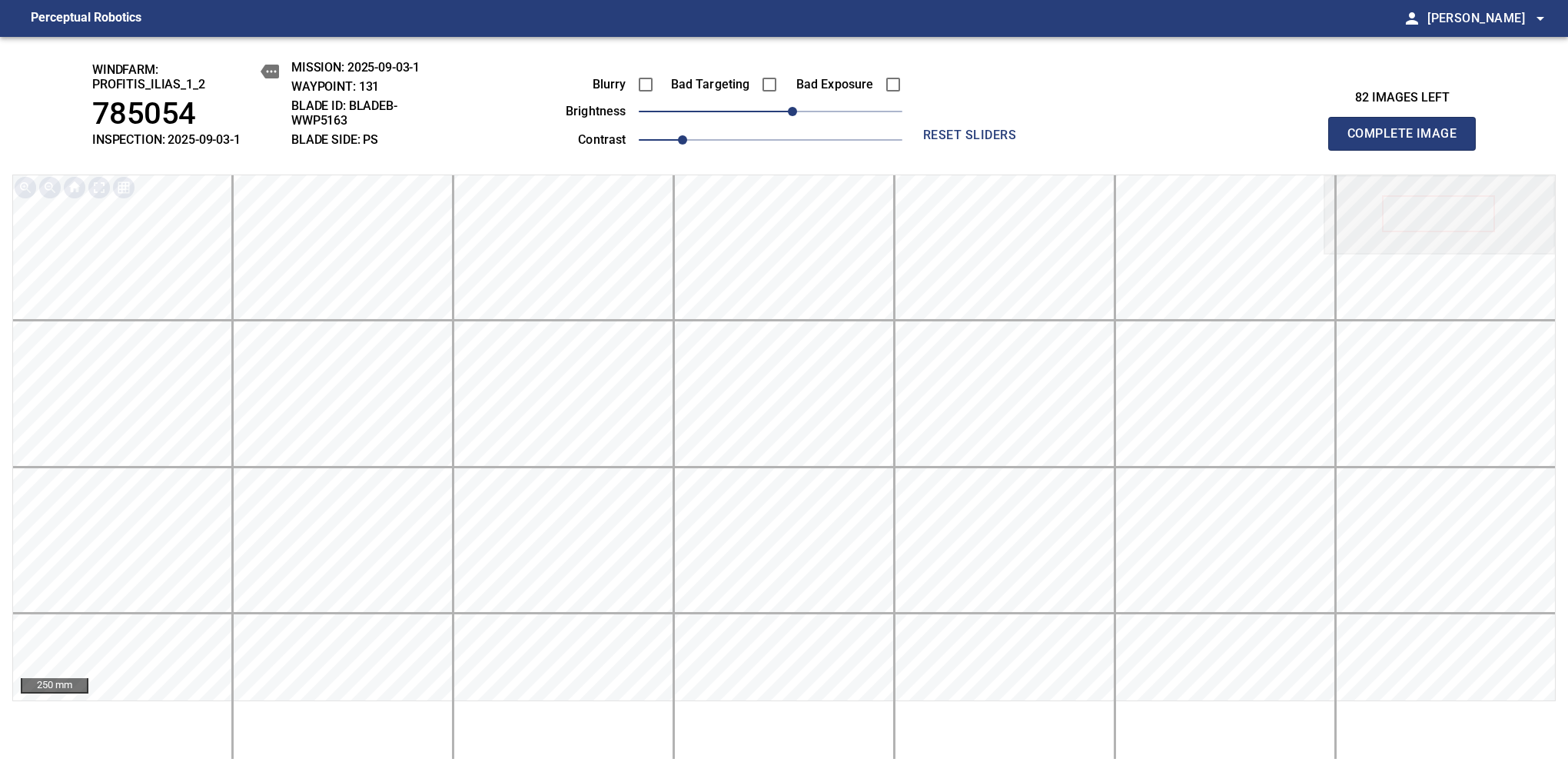
click at [1408, 142] on span "Complete Image" at bounding box center [1402, 133] width 114 height 21
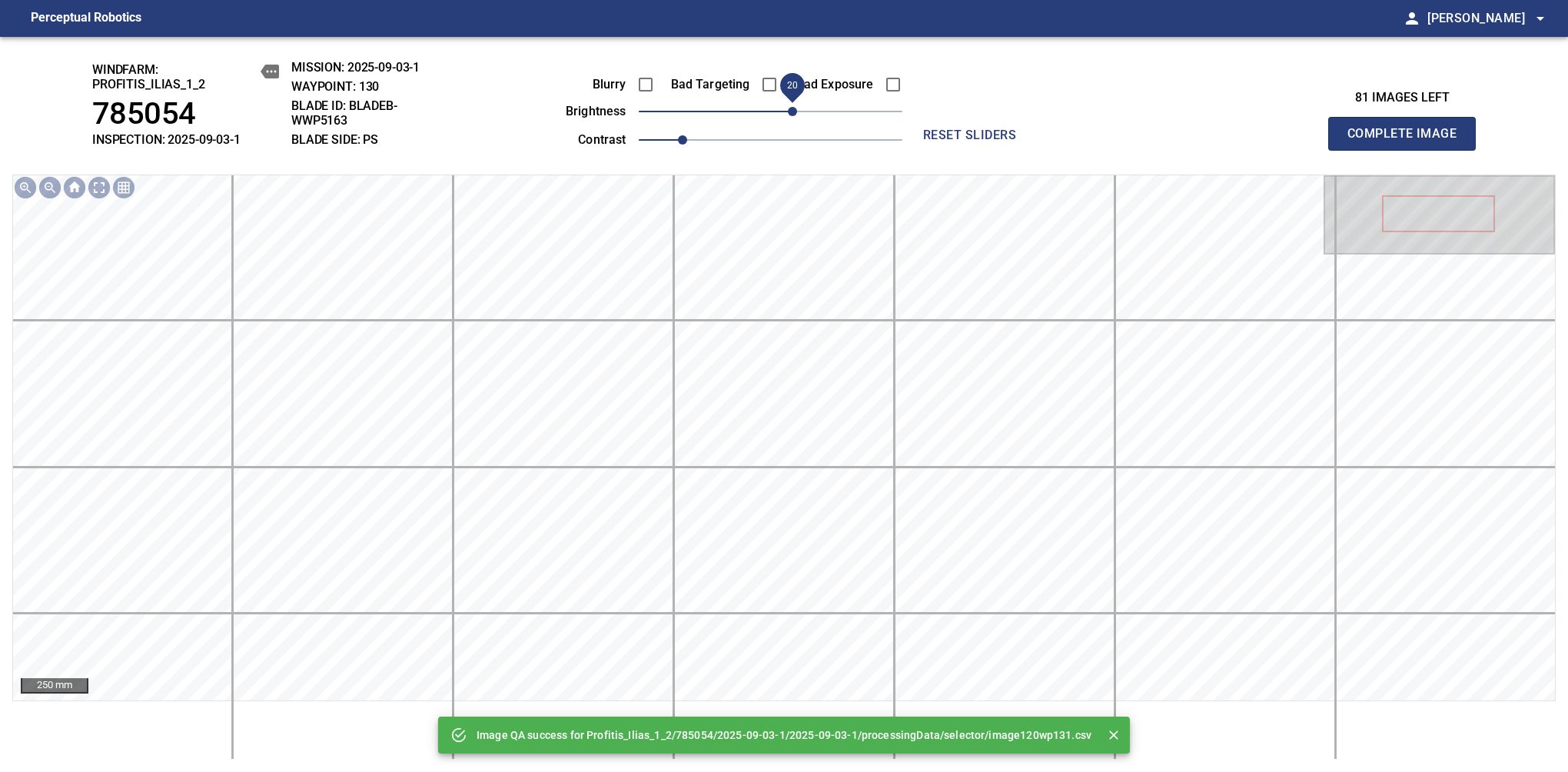
drag, startPoint x: 777, startPoint y: 117, endPoint x: 792, endPoint y: 117, distance: 15.0
click at [792, 116] on span "20" at bounding box center [792, 111] width 9 height 9
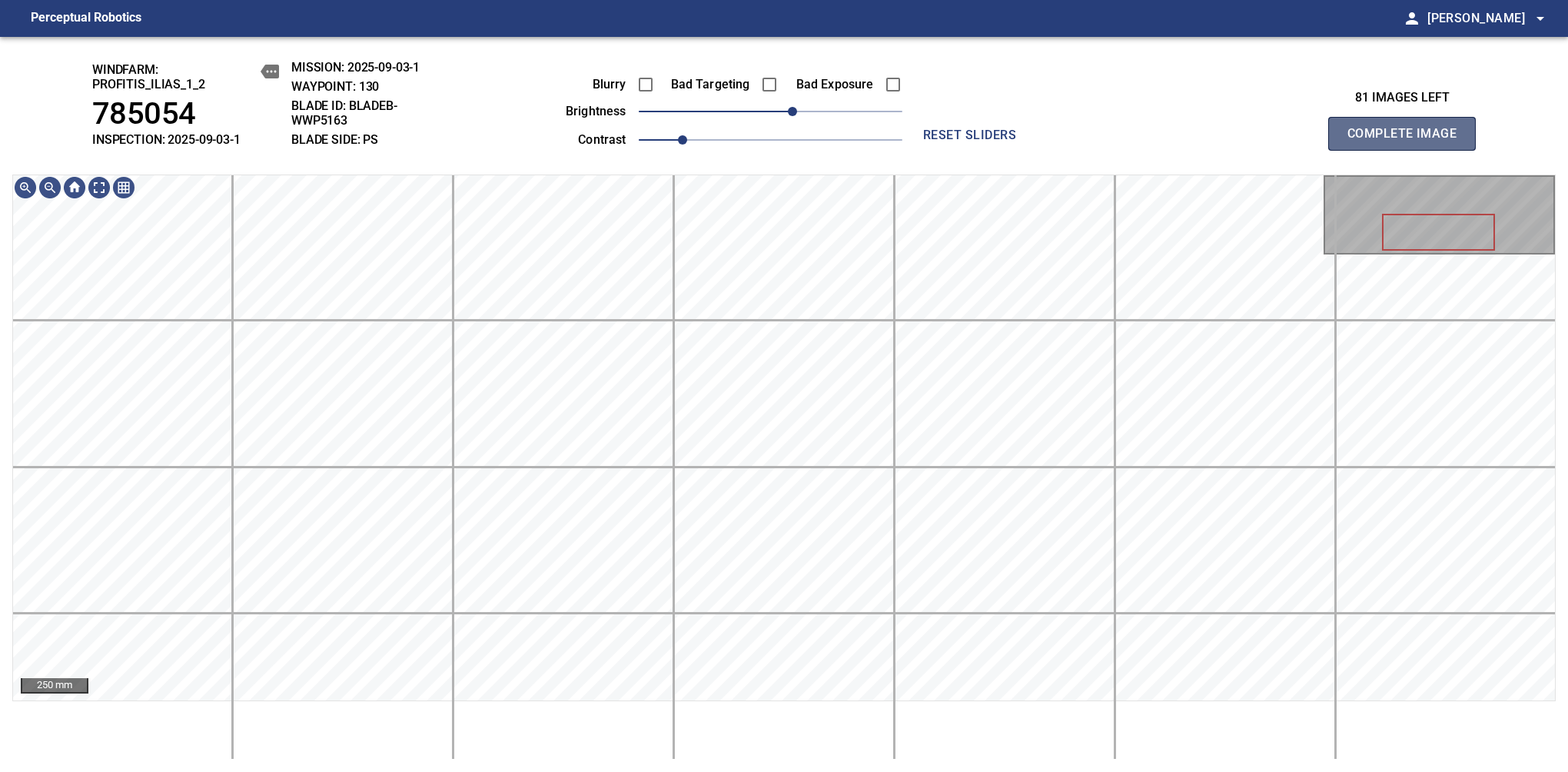
click at [1408, 142] on span "Complete Image" at bounding box center [1402, 133] width 114 height 21
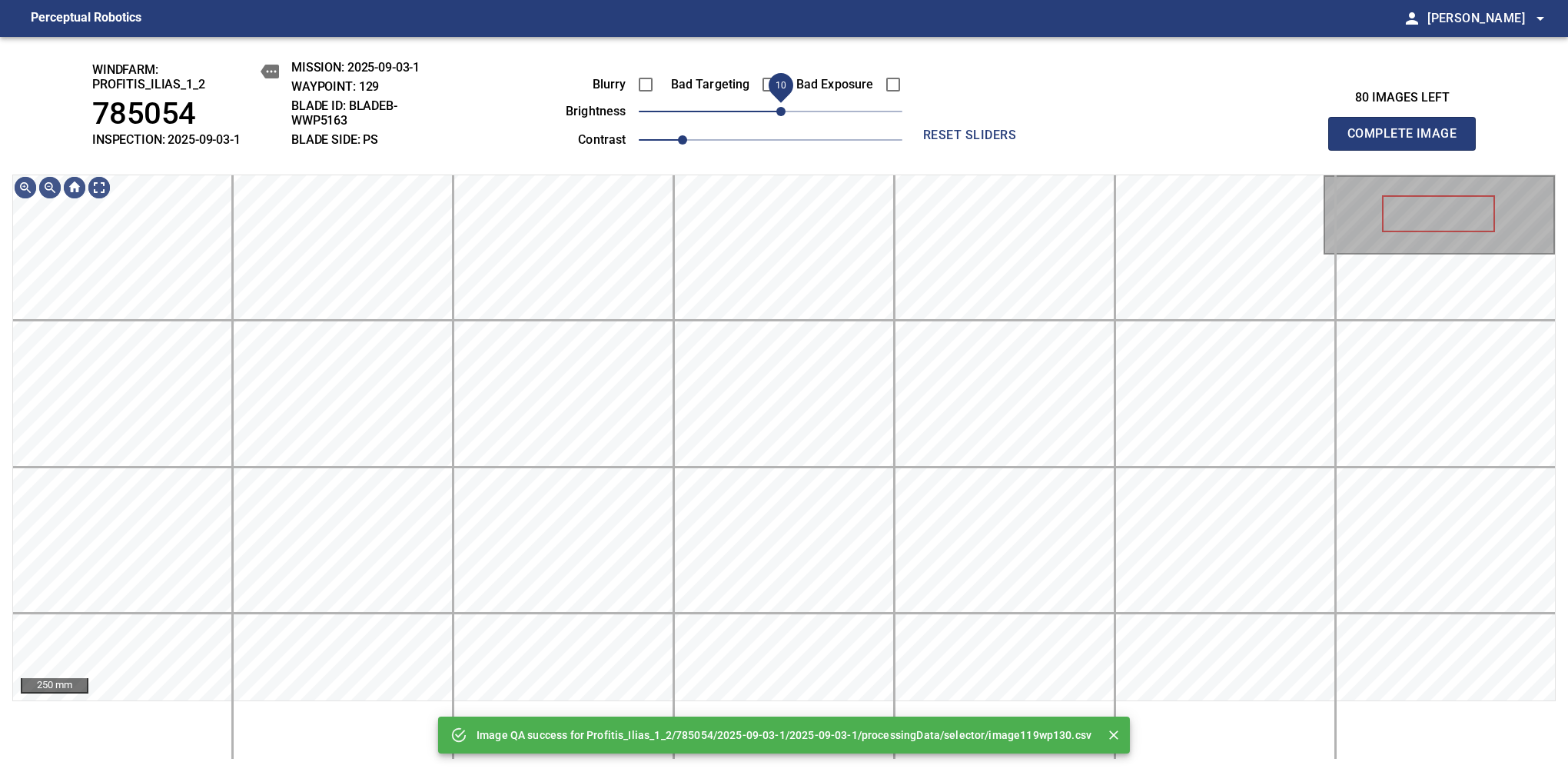
drag, startPoint x: 772, startPoint y: 115, endPoint x: 784, endPoint y: 106, distance: 15.0
click at [784, 107] on span "10" at bounding box center [780, 111] width 9 height 9
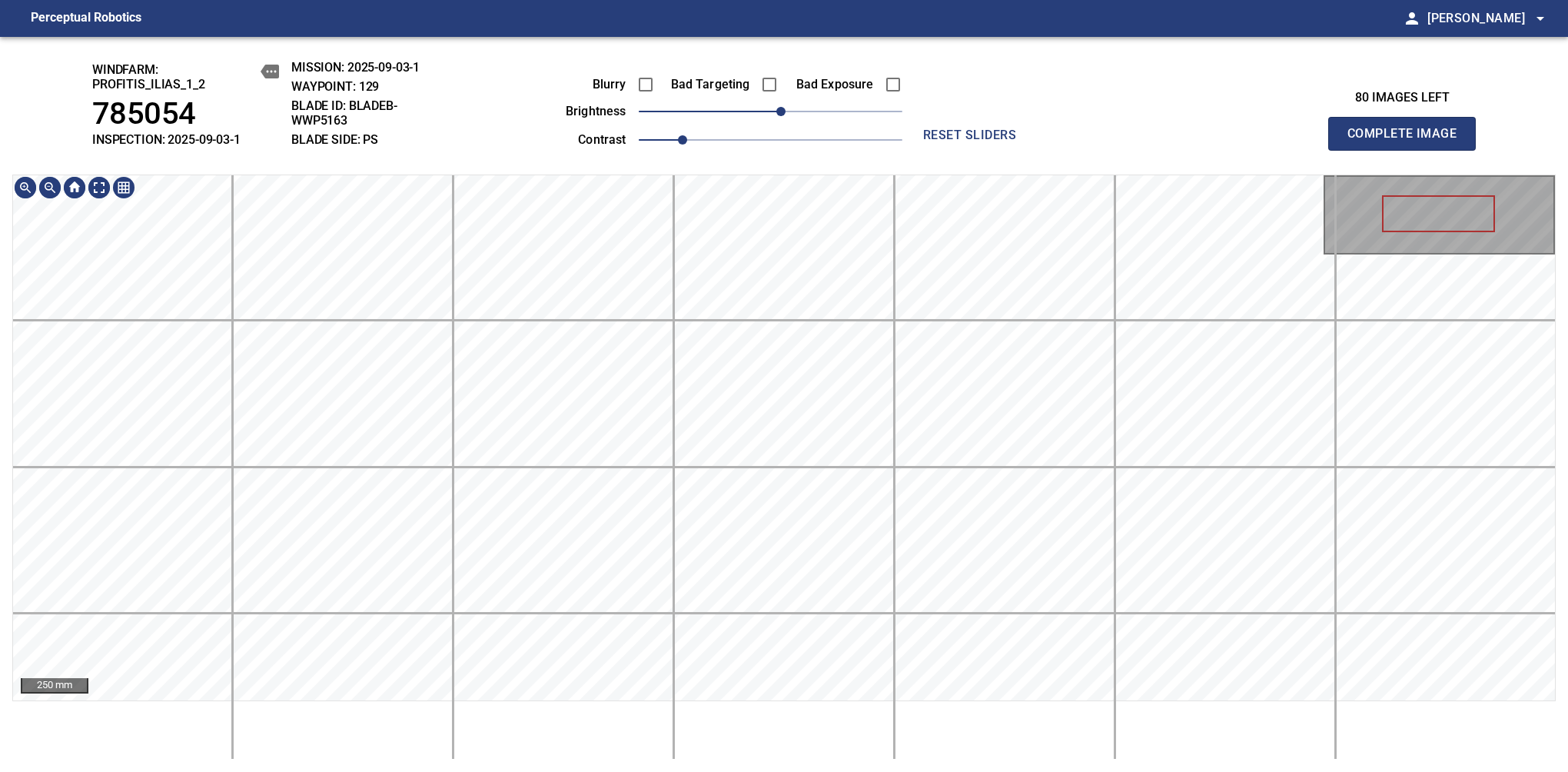
click at [766, 82] on div "windfarm: Profitis_Ilias_1_2 785054 INSPECTION: 2025-09-03-1 MISSION: 2025-09-0…" at bounding box center [784, 404] width 1568 height 735
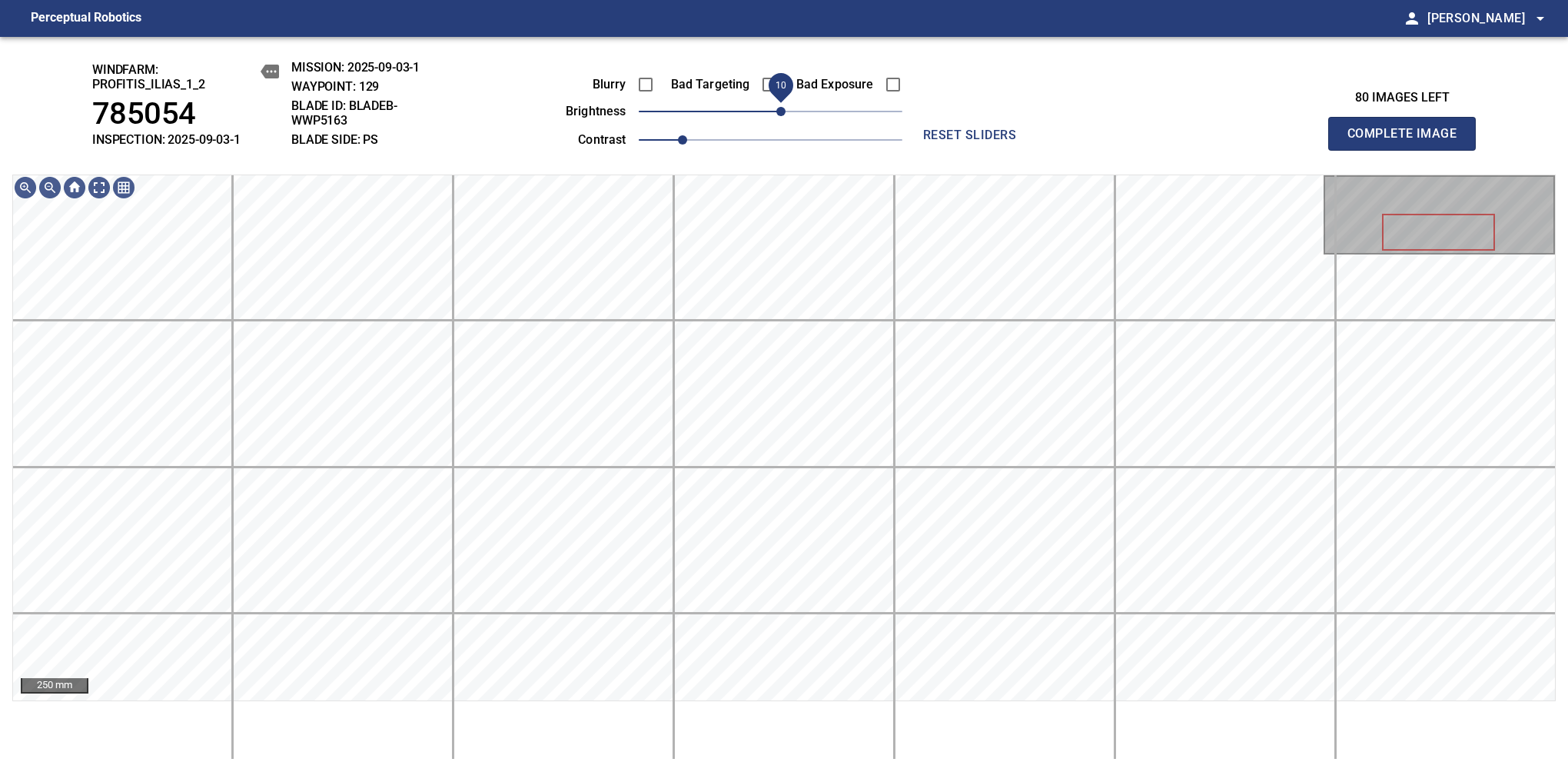
click at [777, 102] on div "Blurry Bad Targeting Bad Exposure brightness 10 contrast 1" at bounding box center [717, 109] width 371 height 82
click at [774, 114] on span "0" at bounding box center [770, 111] width 9 height 9
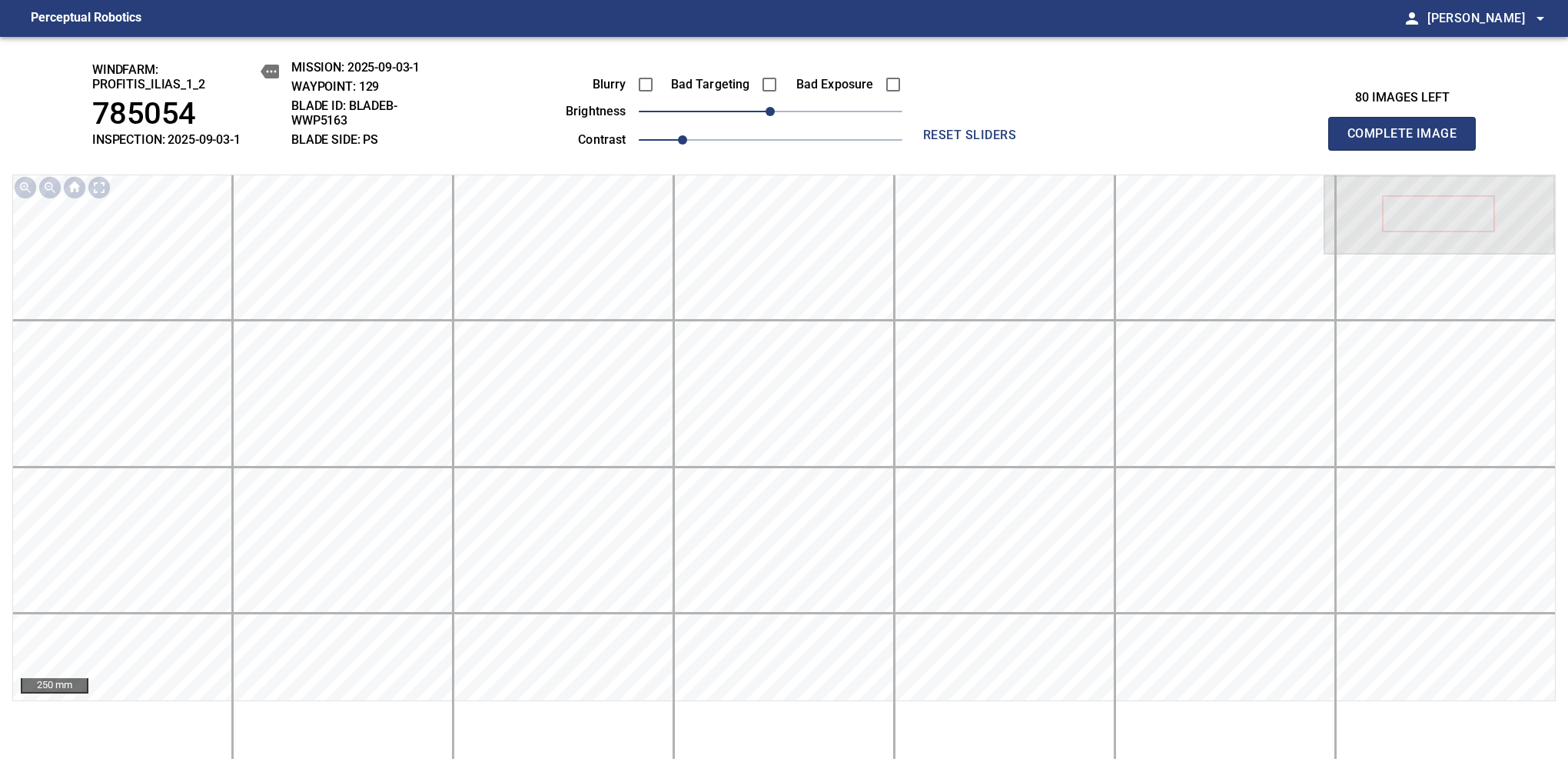
click at [1408, 142] on span "Complete Image" at bounding box center [1402, 133] width 114 height 21
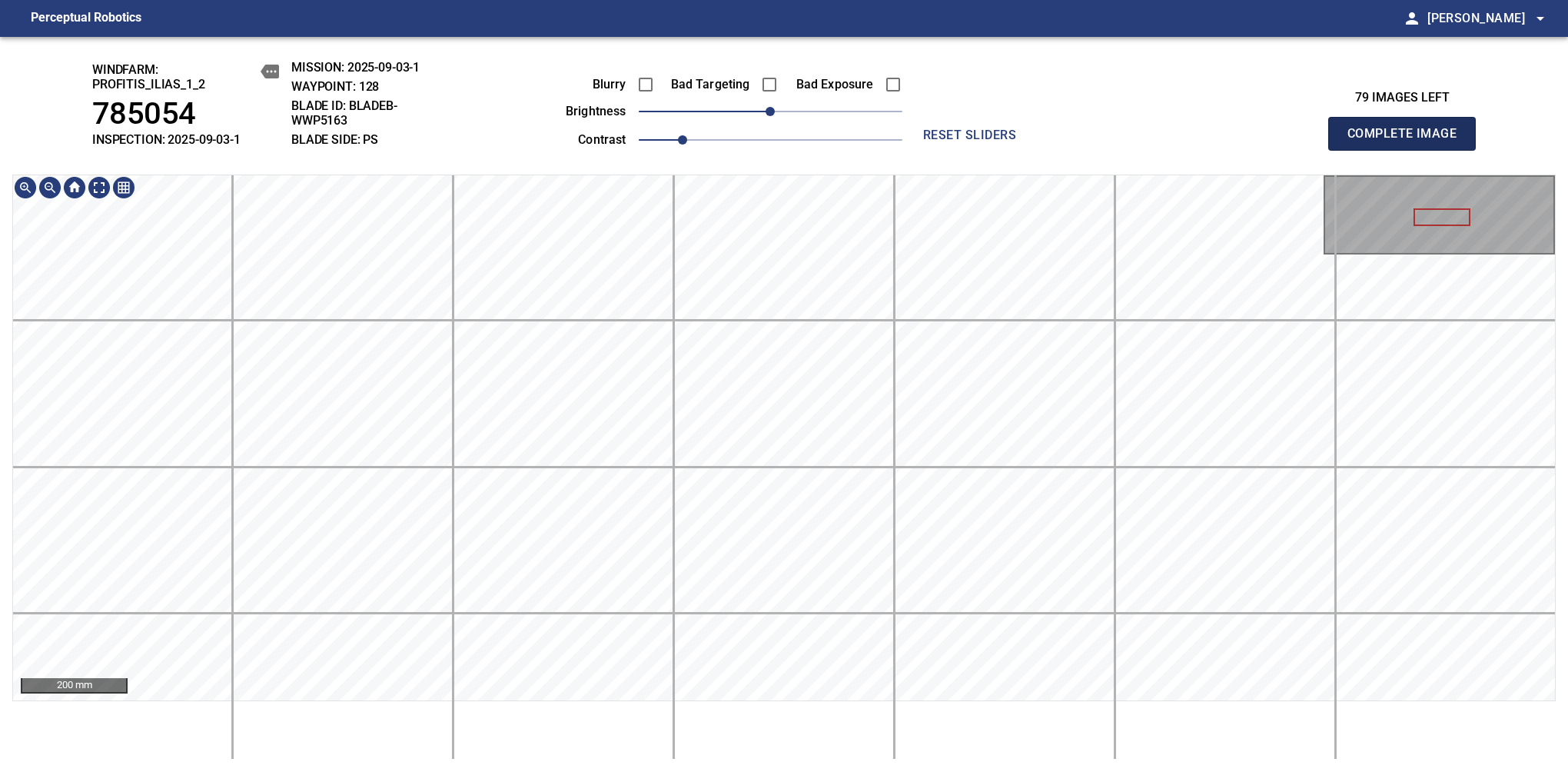
click at [1408, 142] on span "Complete Image" at bounding box center [1402, 133] width 114 height 21
click at [840, 135] on div "windfarm: Profitis_Ilias_1_2 785054 INSPECTION: 2025-09-03-1 MISSION: 2025-09-0…" at bounding box center [784, 404] width 1568 height 735
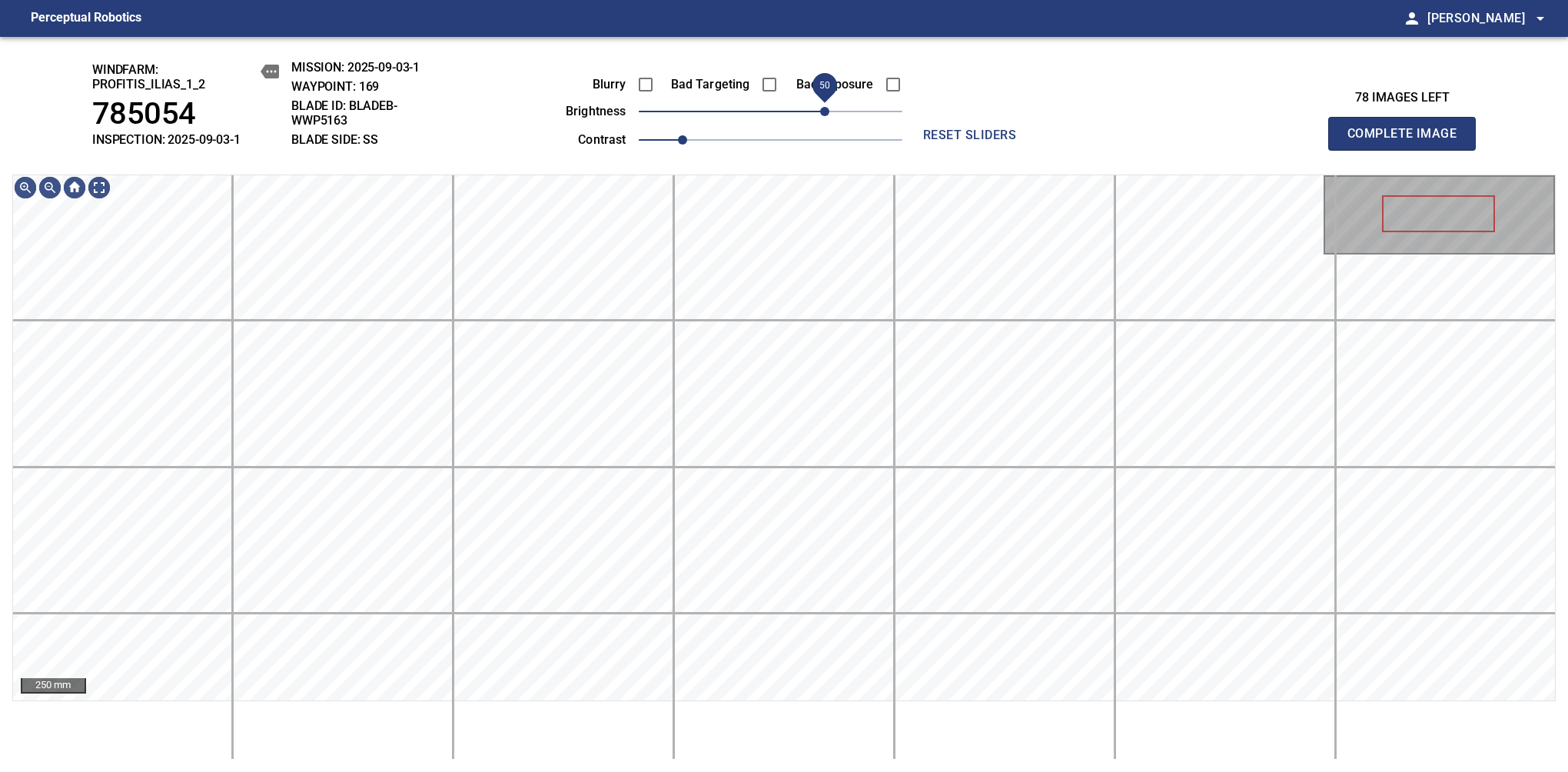
drag, startPoint x: 793, startPoint y: 110, endPoint x: 825, endPoint y: 94, distance: 35.8
click at [825, 107] on span "50" at bounding box center [824, 111] width 9 height 9
click at [778, 146] on div "windfarm: Profitis_Ilias_1_2 785054 INSPECTION: 2025-09-03-1 MISSION: 2025-09-0…" at bounding box center [784, 404] width 1568 height 735
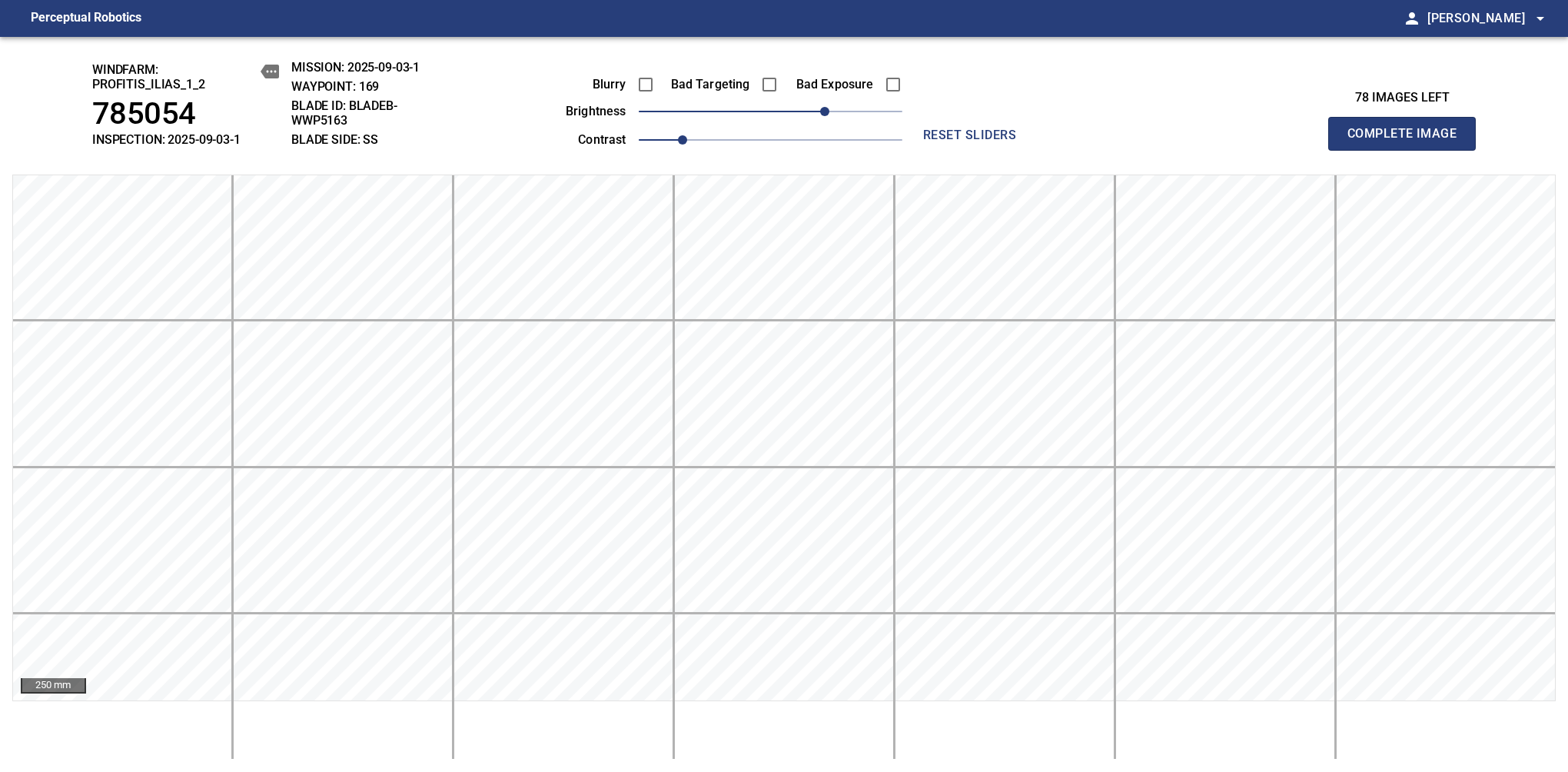
click at [1408, 142] on span "Complete Image" at bounding box center [1402, 133] width 114 height 21
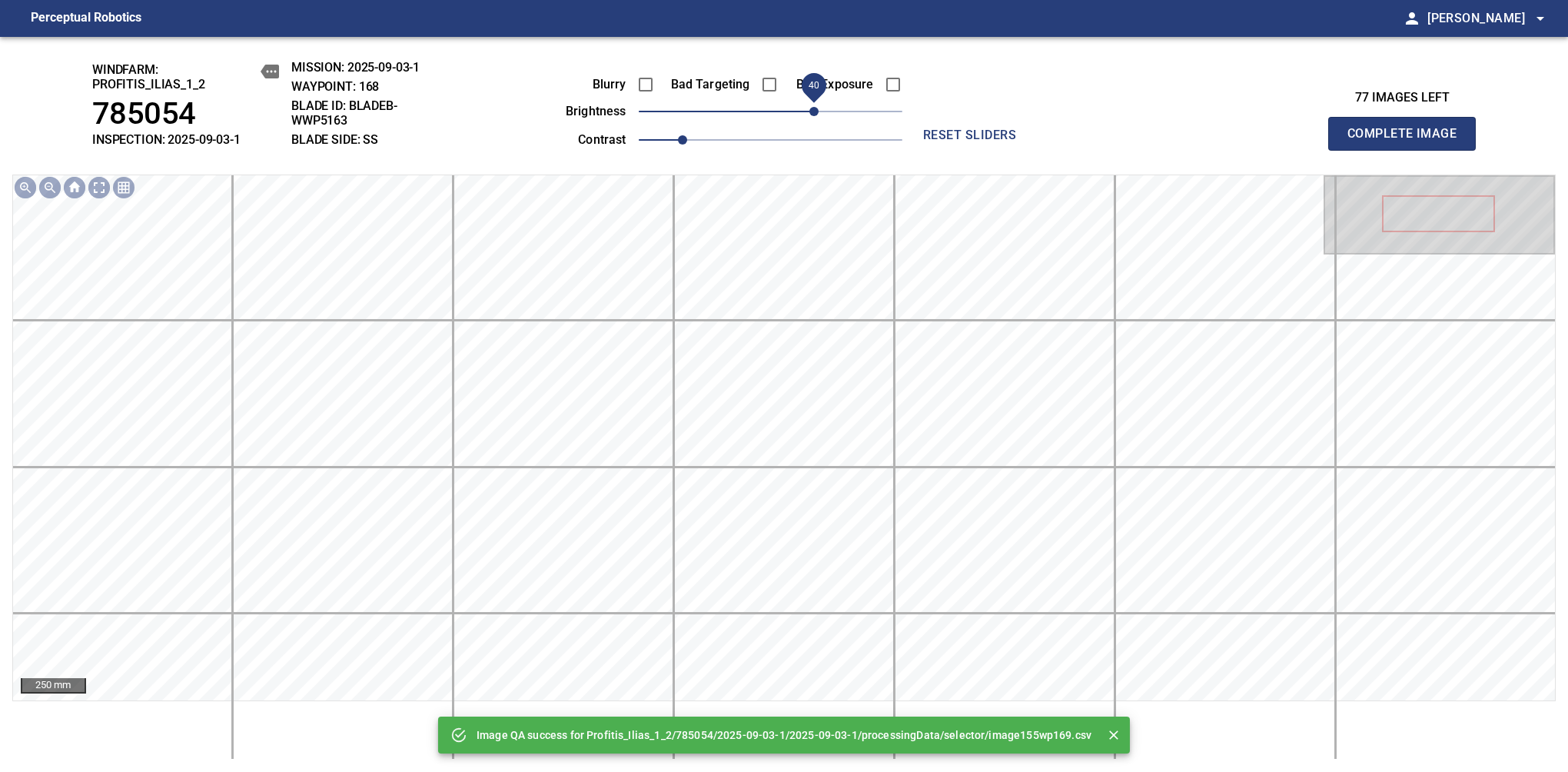
drag, startPoint x: 762, startPoint y: 119, endPoint x: 809, endPoint y: 114, distance: 47.3
click at [809, 114] on span "40" at bounding box center [813, 111] width 9 height 9
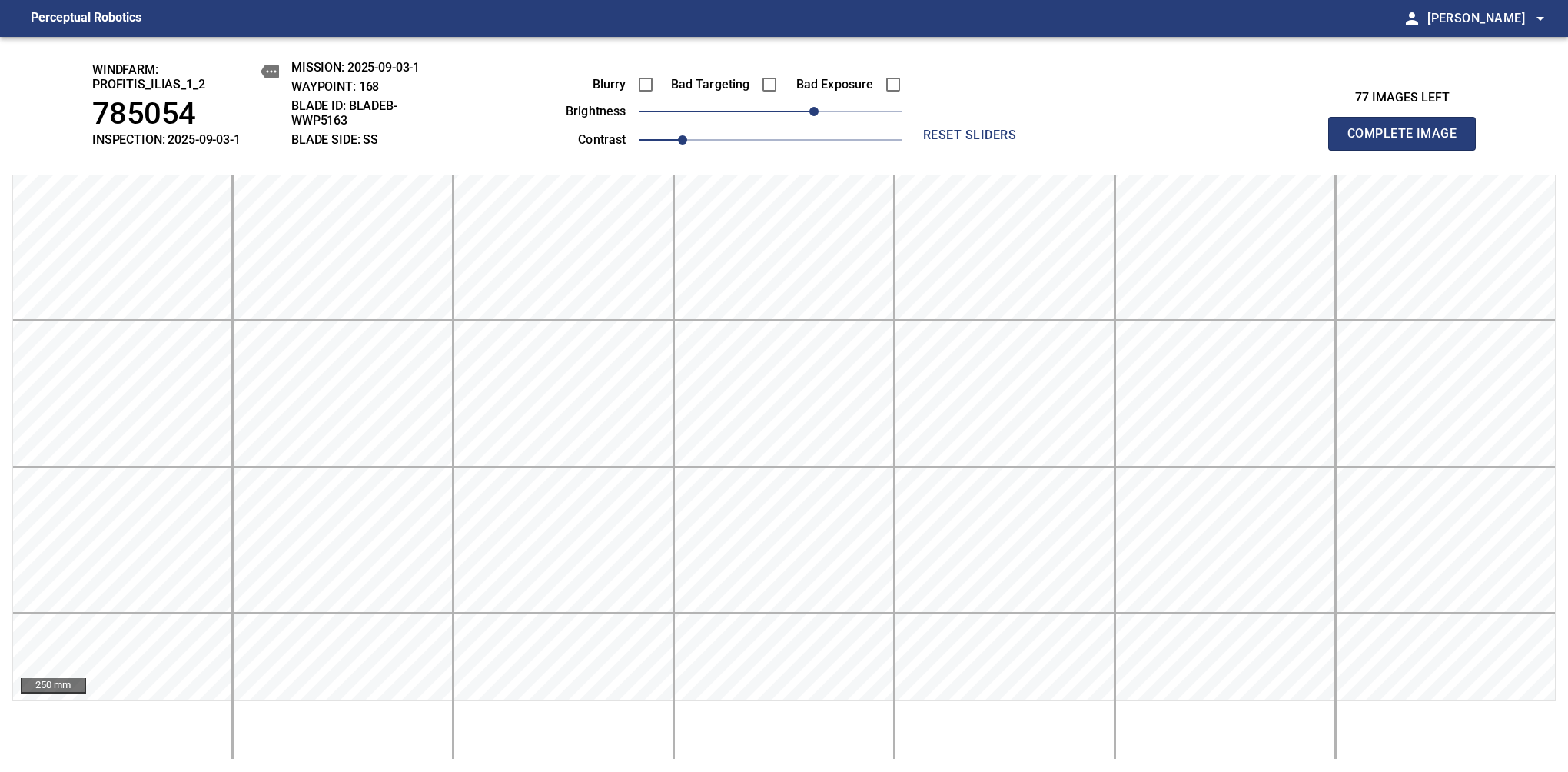
click at [1408, 142] on span "Complete Image" at bounding box center [1402, 133] width 114 height 21
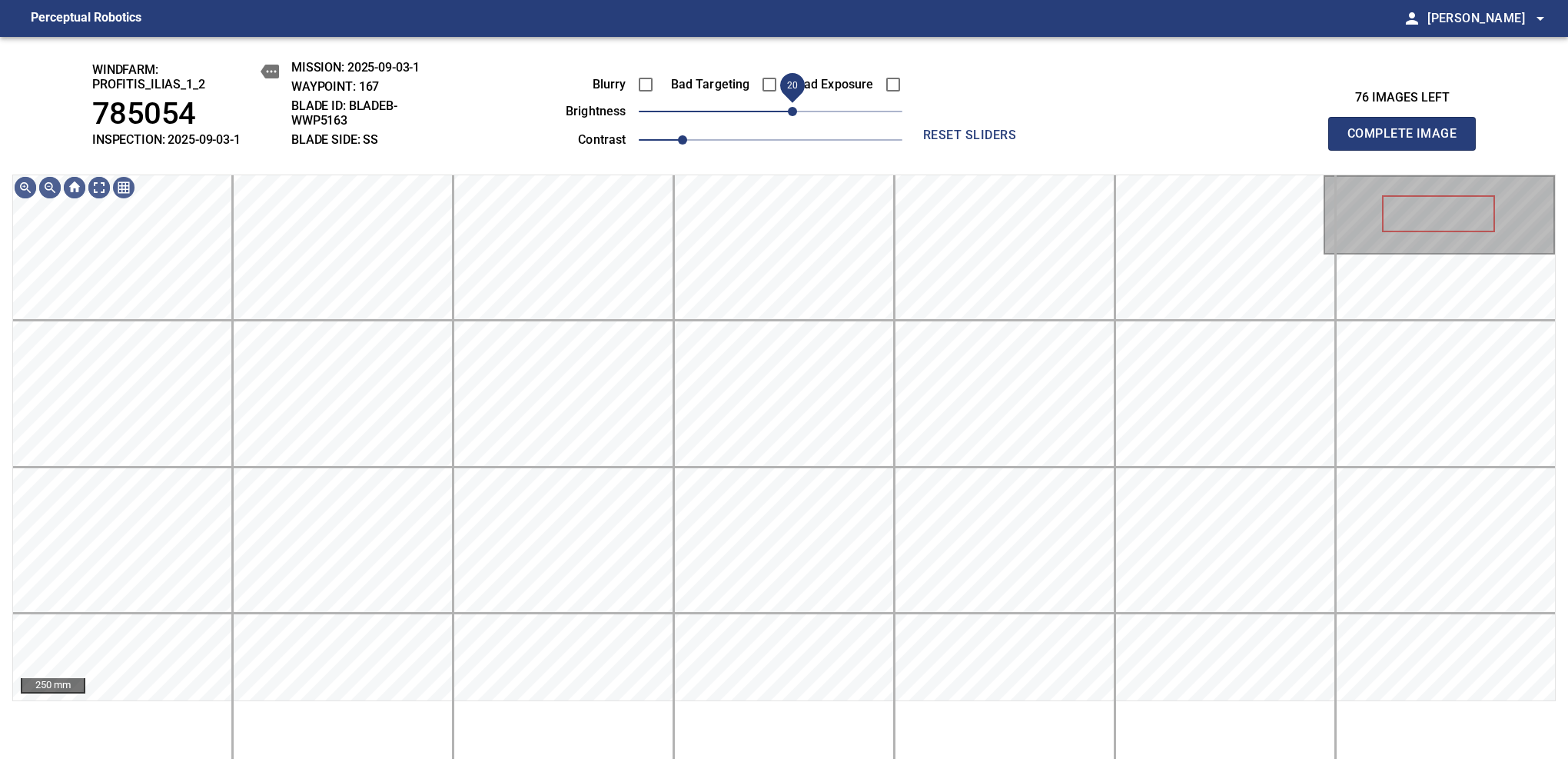
drag, startPoint x: 761, startPoint y: 110, endPoint x: 788, endPoint y: 117, distance: 27.9
click at [788, 116] on span "20" at bounding box center [792, 111] width 9 height 9
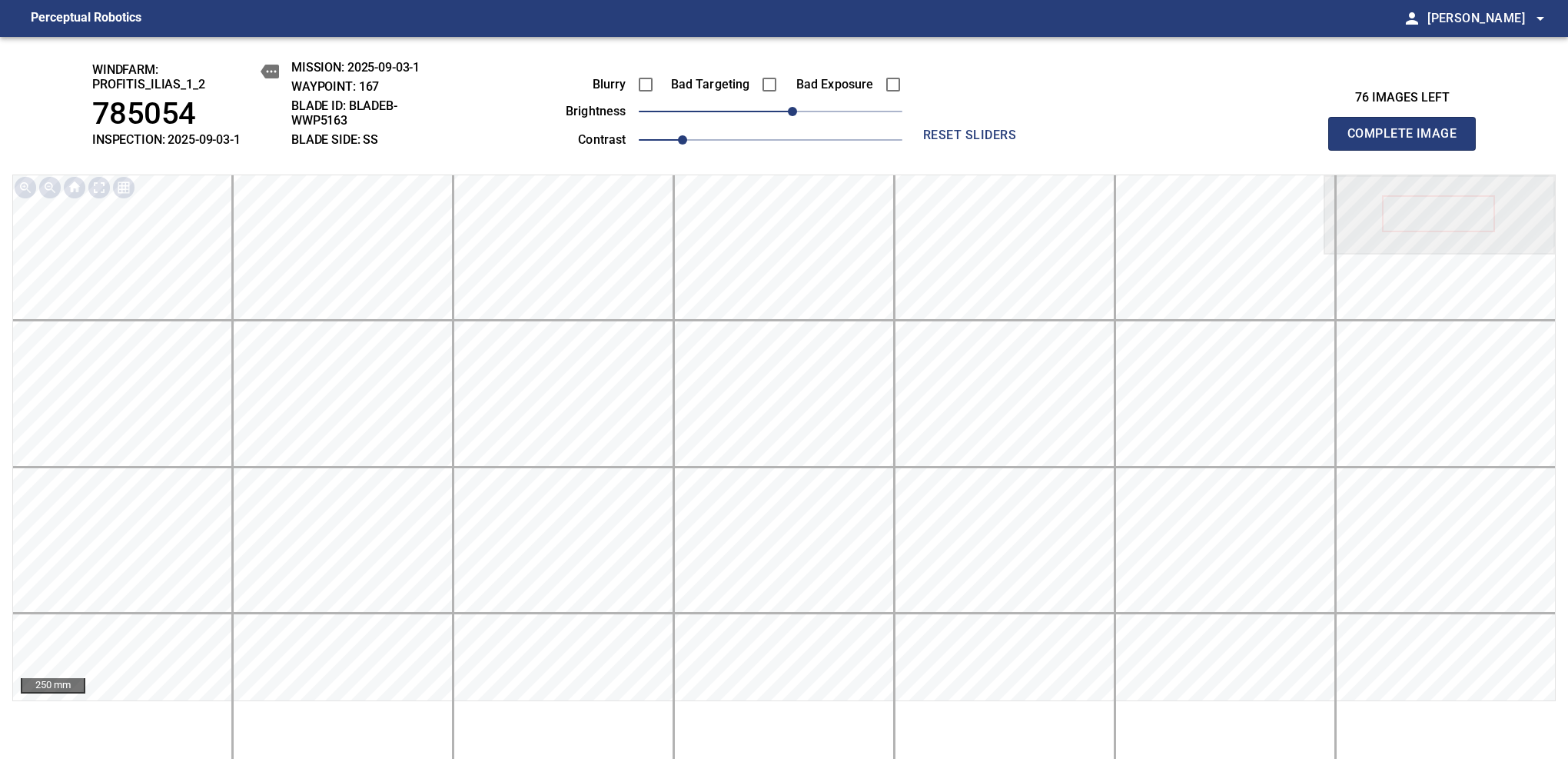
click at [1408, 142] on span "Complete Image" at bounding box center [1402, 133] width 114 height 21
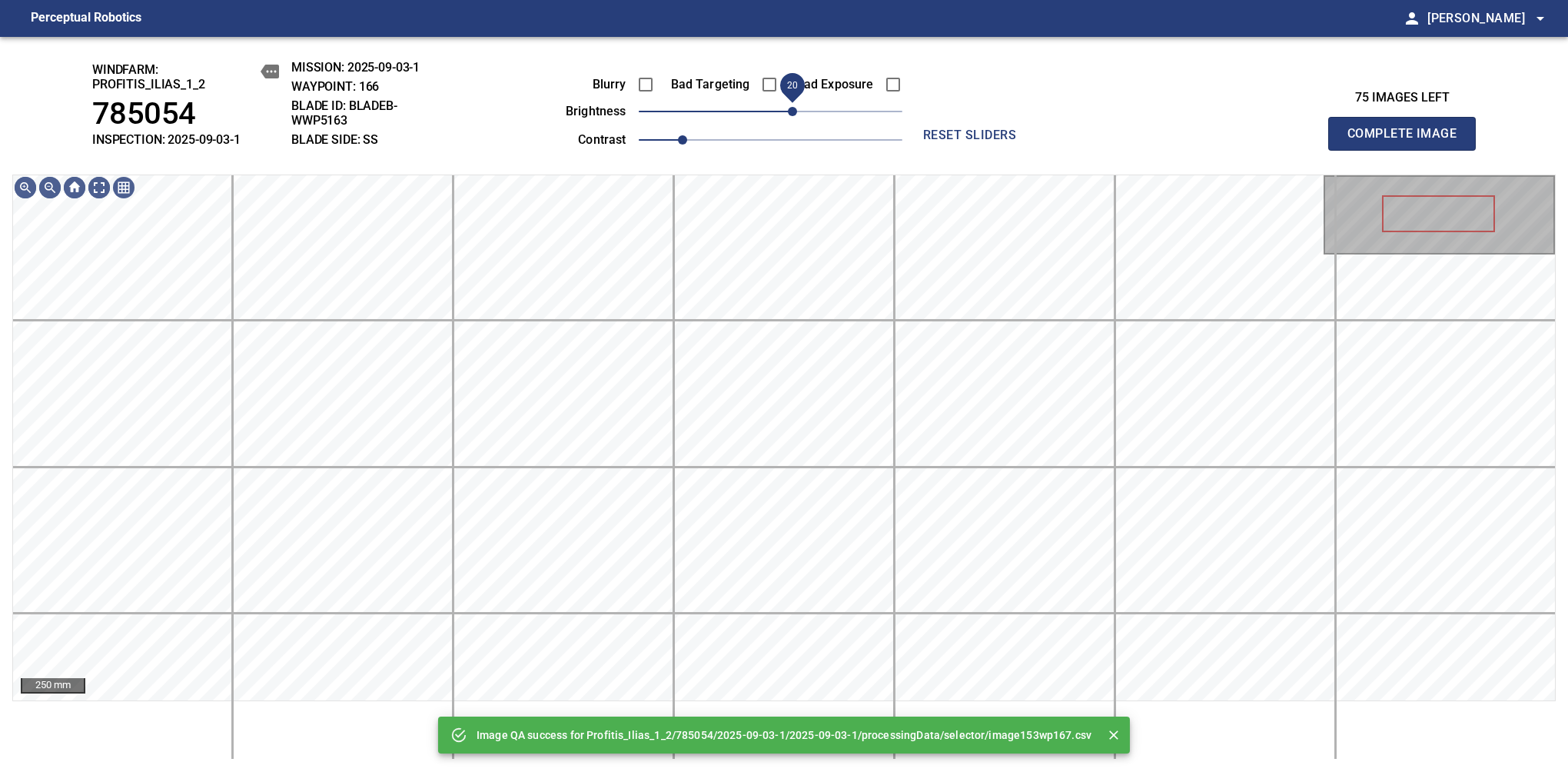
drag, startPoint x: 779, startPoint y: 122, endPoint x: 790, endPoint y: 117, distance: 12.1
click at [790, 116] on span "20" at bounding box center [792, 111] width 9 height 9
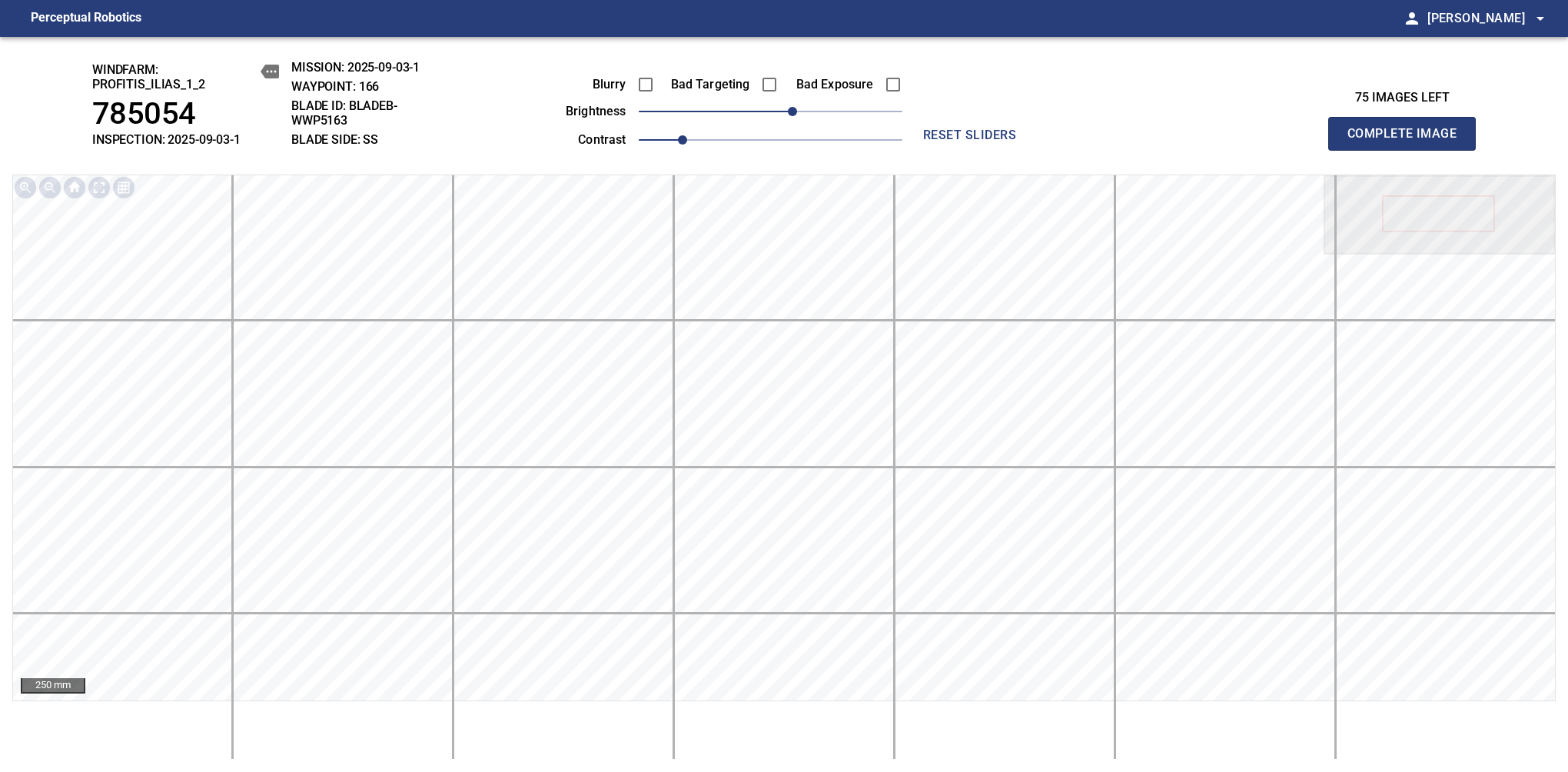
click at [1408, 142] on span "Complete Image" at bounding box center [1402, 133] width 114 height 21
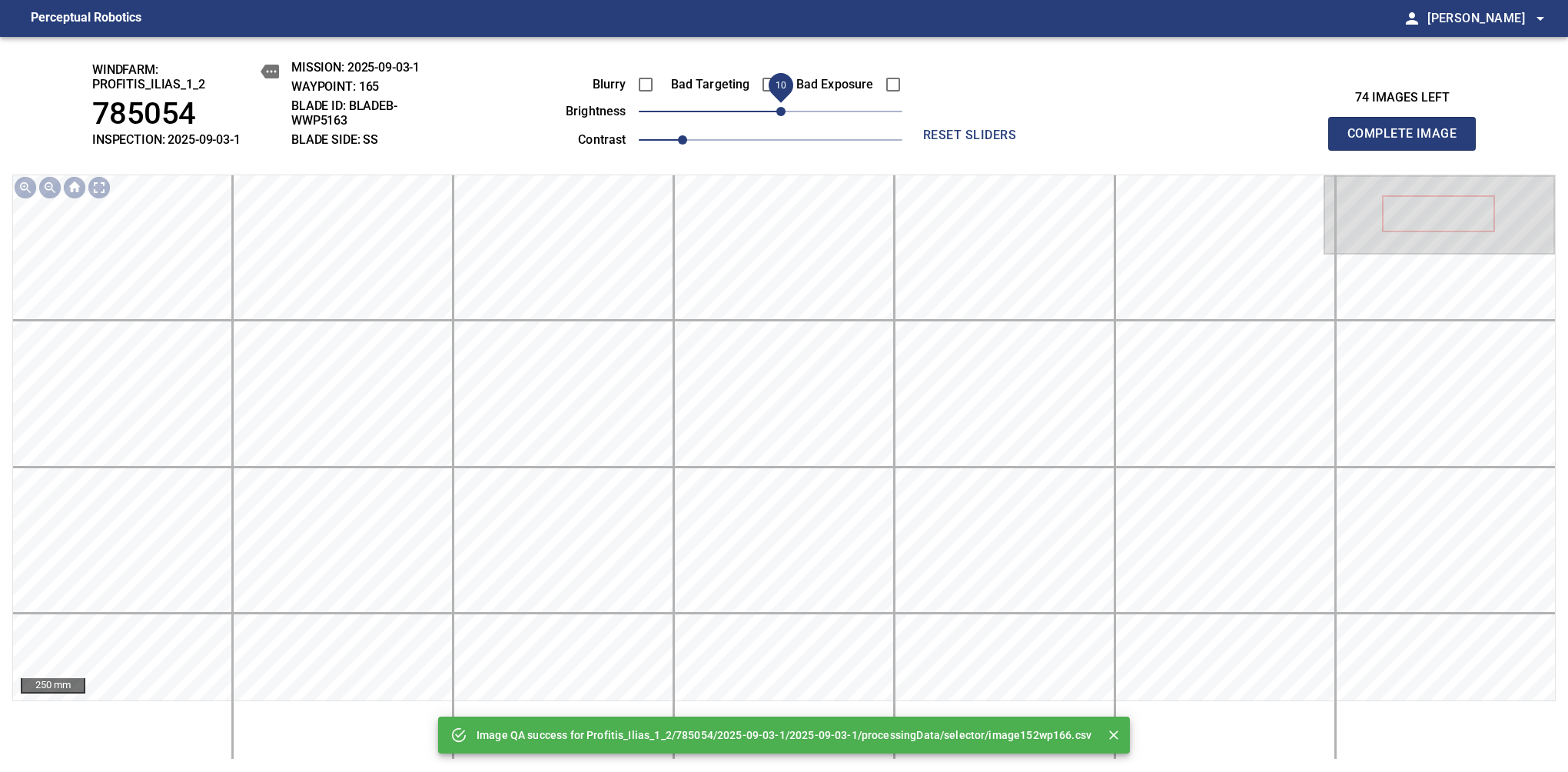
drag, startPoint x: 768, startPoint y: 117, endPoint x: 782, endPoint y: 115, distance: 14.1
click at [782, 115] on span "10" at bounding box center [780, 111] width 9 height 9
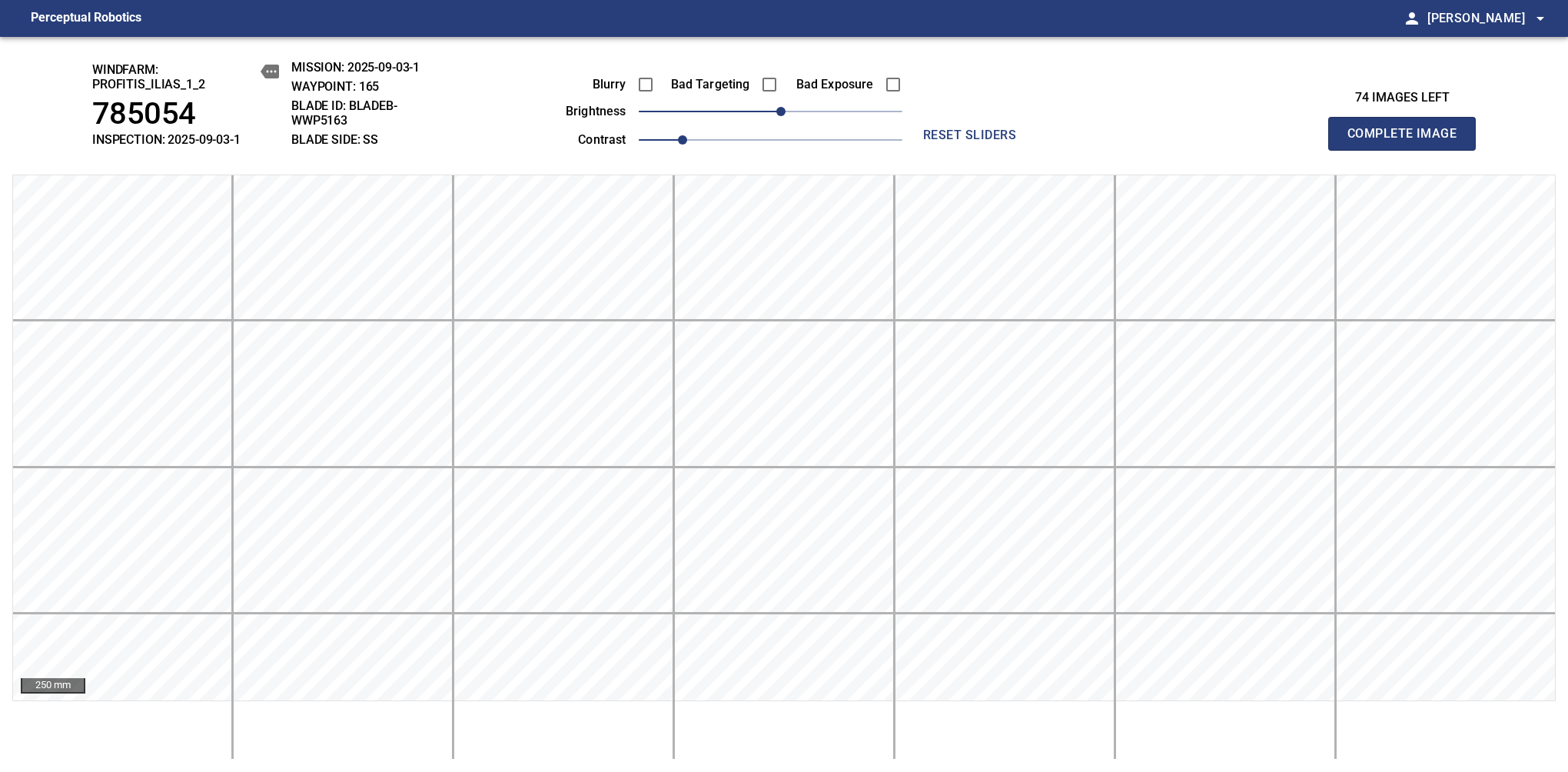
click at [1408, 142] on span "Complete Image" at bounding box center [1402, 133] width 114 height 21
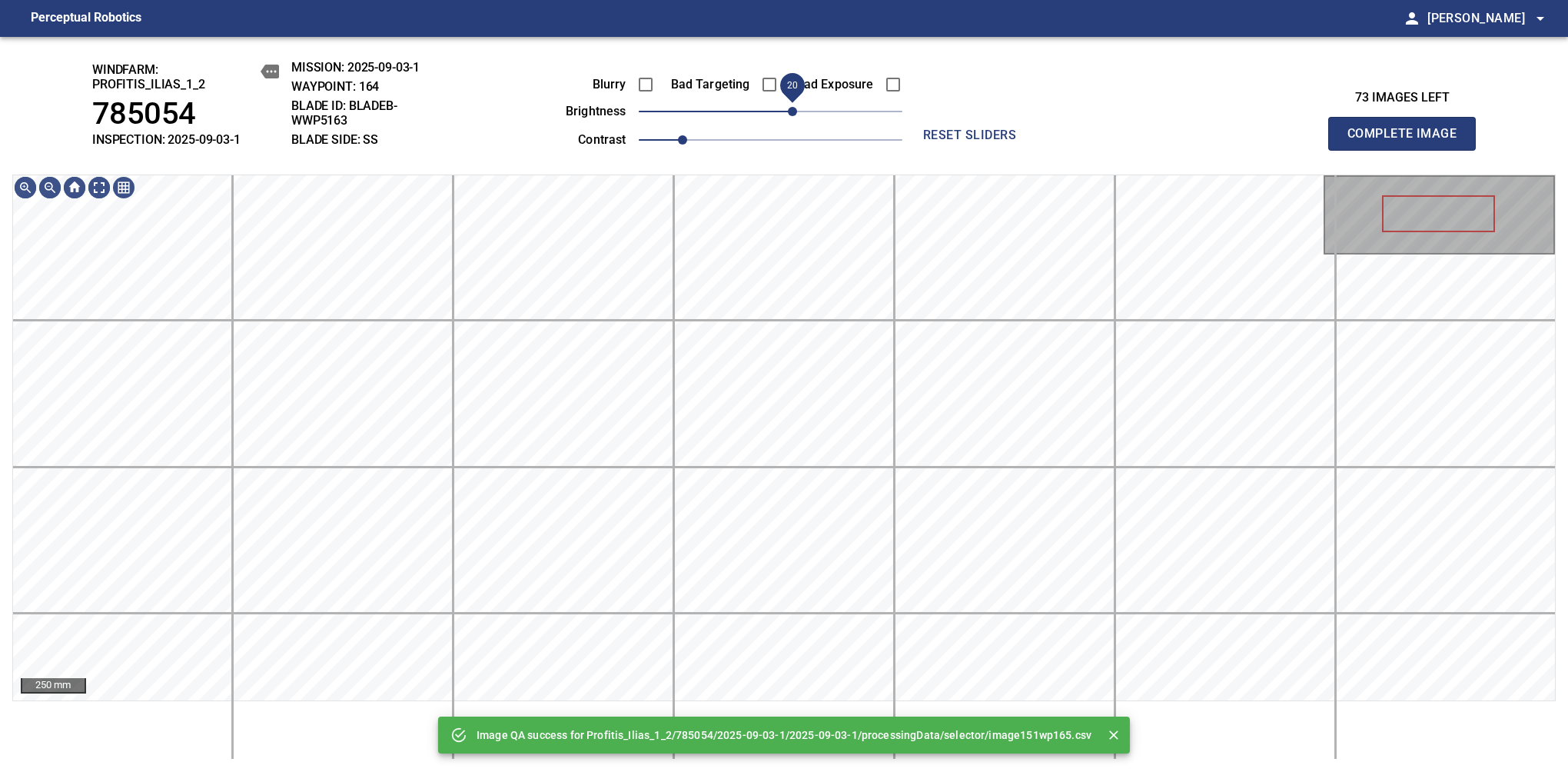
drag, startPoint x: 773, startPoint y: 120, endPoint x: 790, endPoint y: 120, distance: 17.0
click at [790, 116] on span "20" at bounding box center [792, 111] width 9 height 9
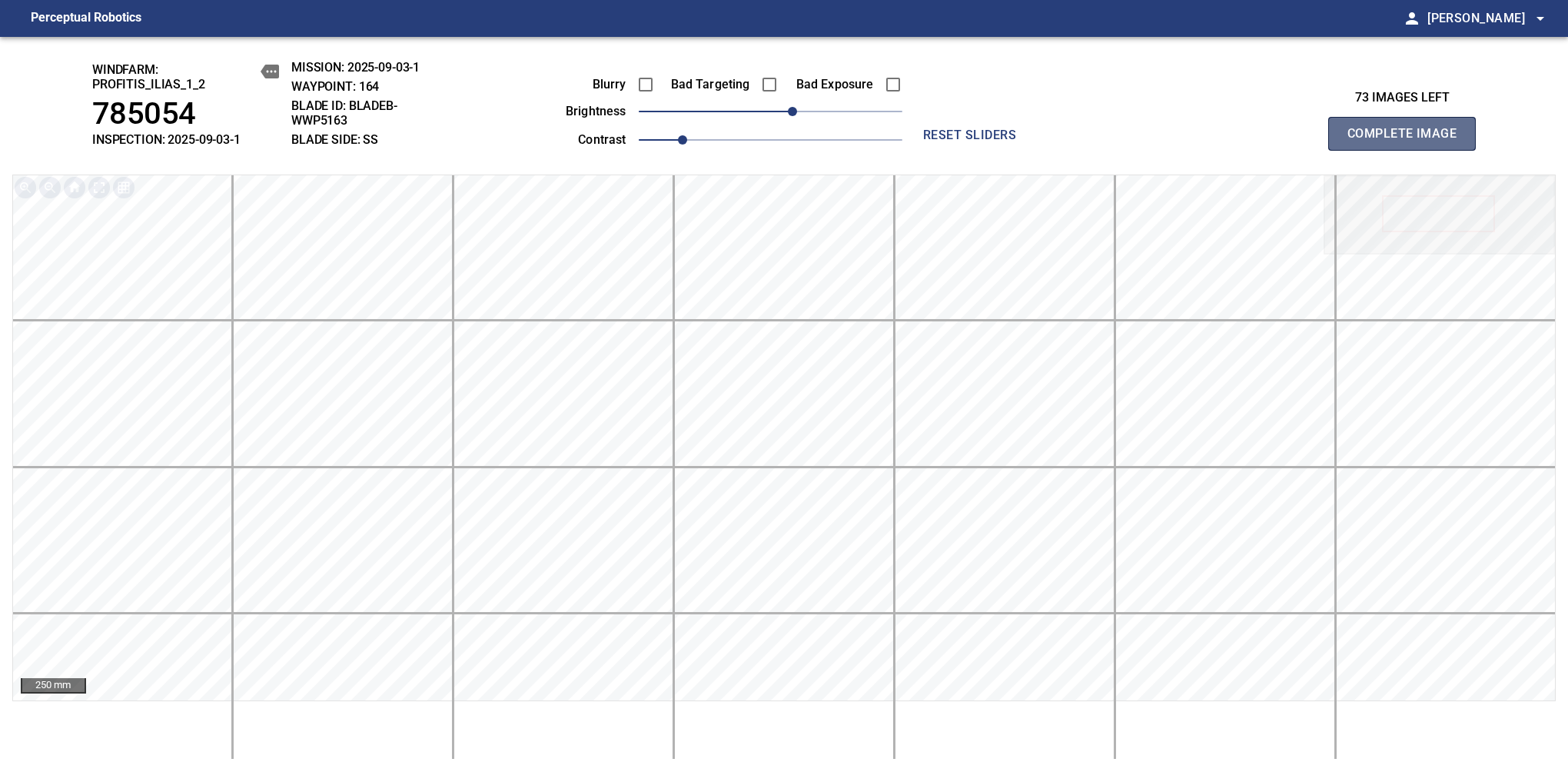
click at [1408, 142] on span "Complete Image" at bounding box center [1402, 133] width 114 height 21
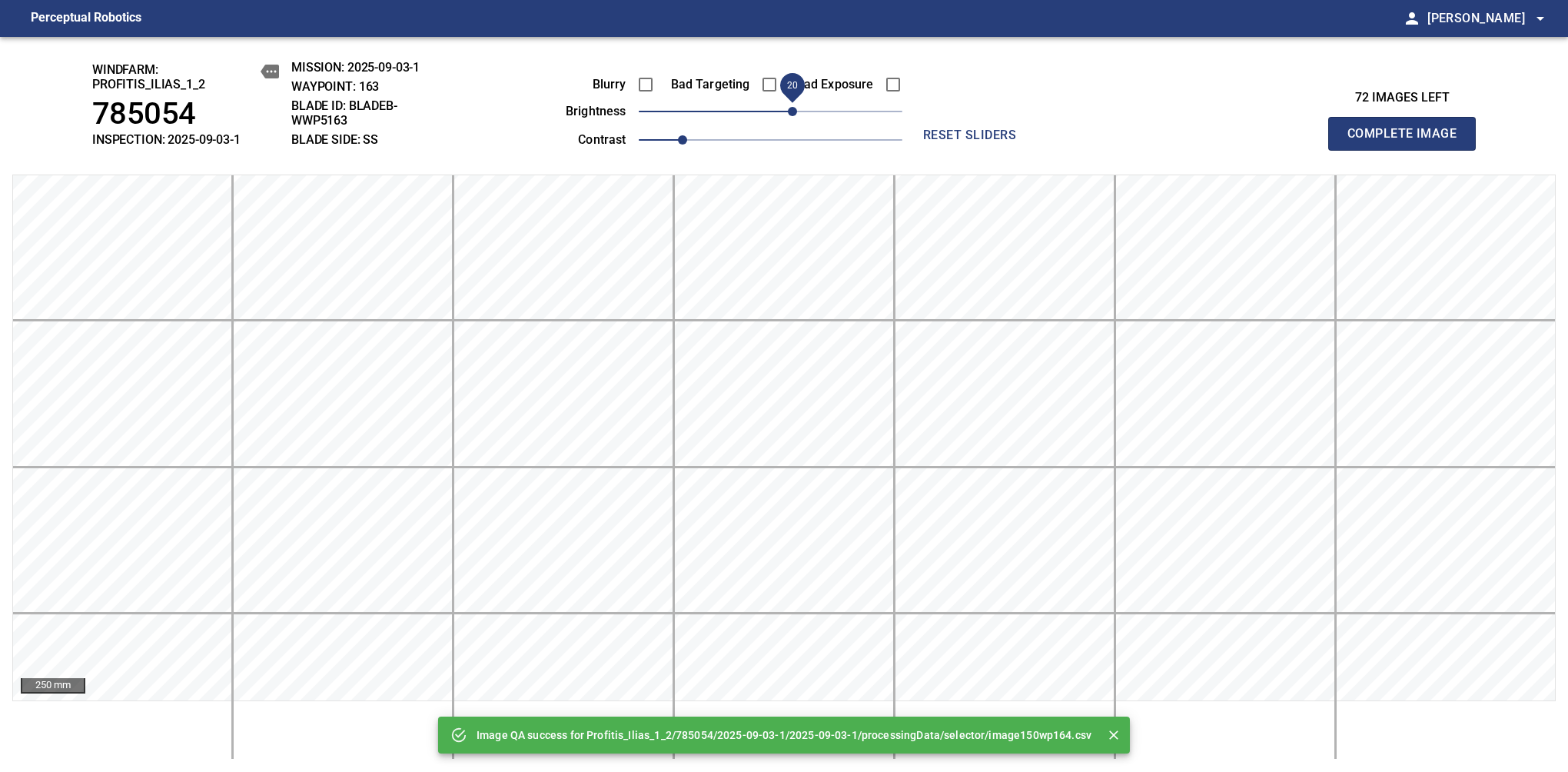
drag, startPoint x: 781, startPoint y: 117, endPoint x: 787, endPoint y: 111, distance: 8.5
click at [788, 111] on span "20" at bounding box center [792, 111] width 9 height 9
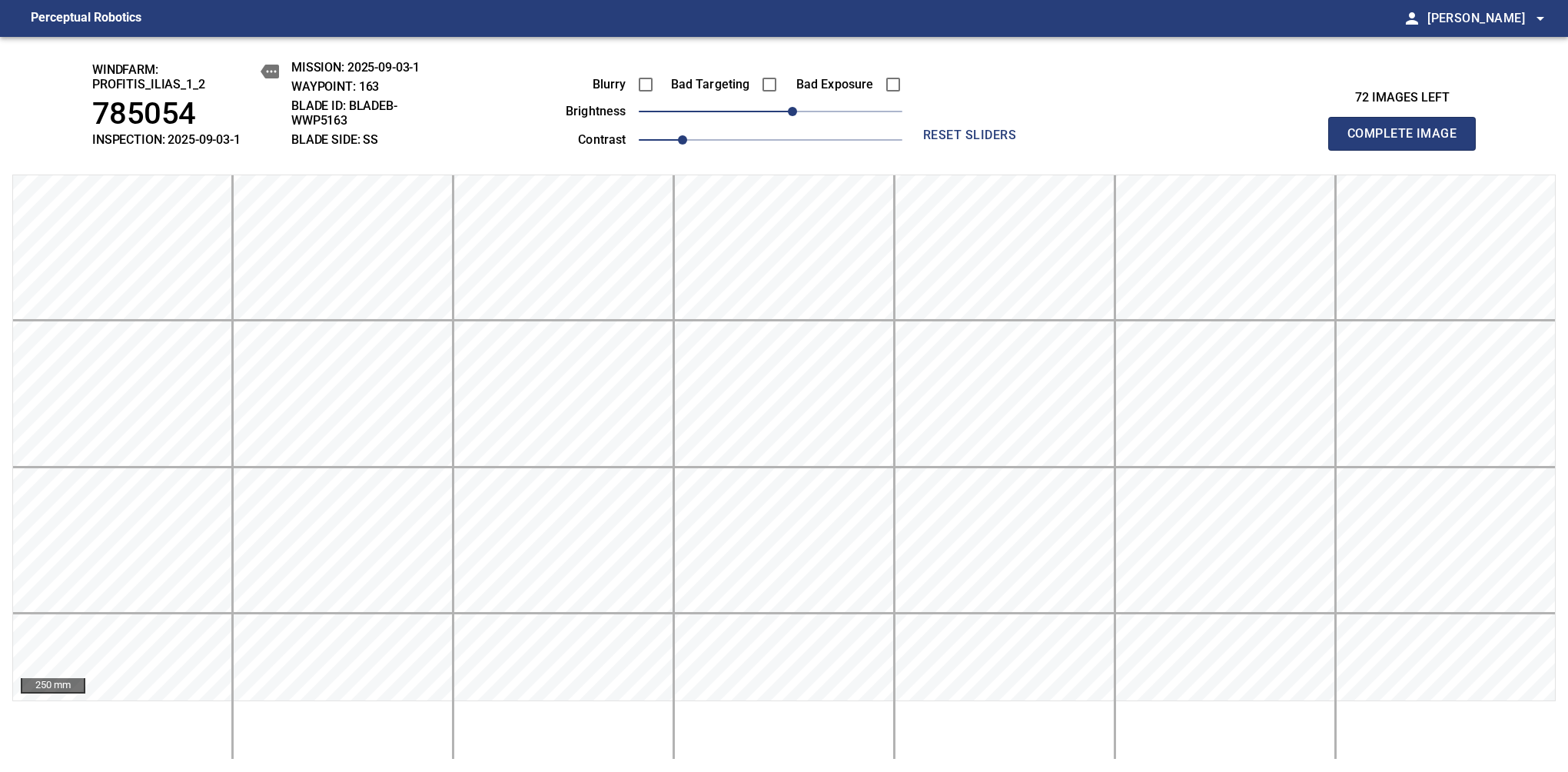
click at [1408, 142] on span "Complete Image" at bounding box center [1402, 133] width 114 height 21
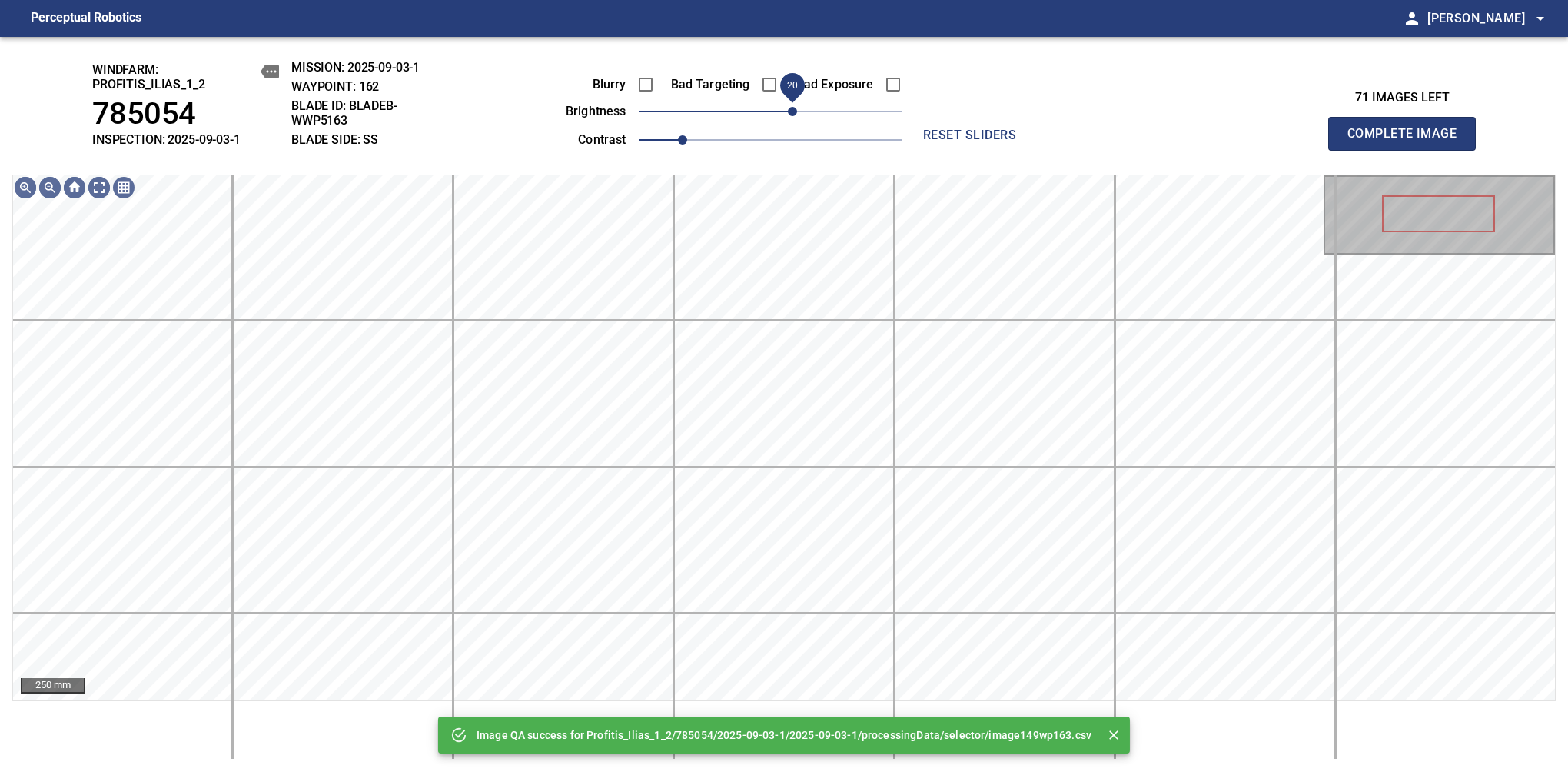
drag, startPoint x: 774, startPoint y: 111, endPoint x: 790, endPoint y: 114, distance: 16.3
click at [790, 114] on span "20" at bounding box center [792, 111] width 9 height 9
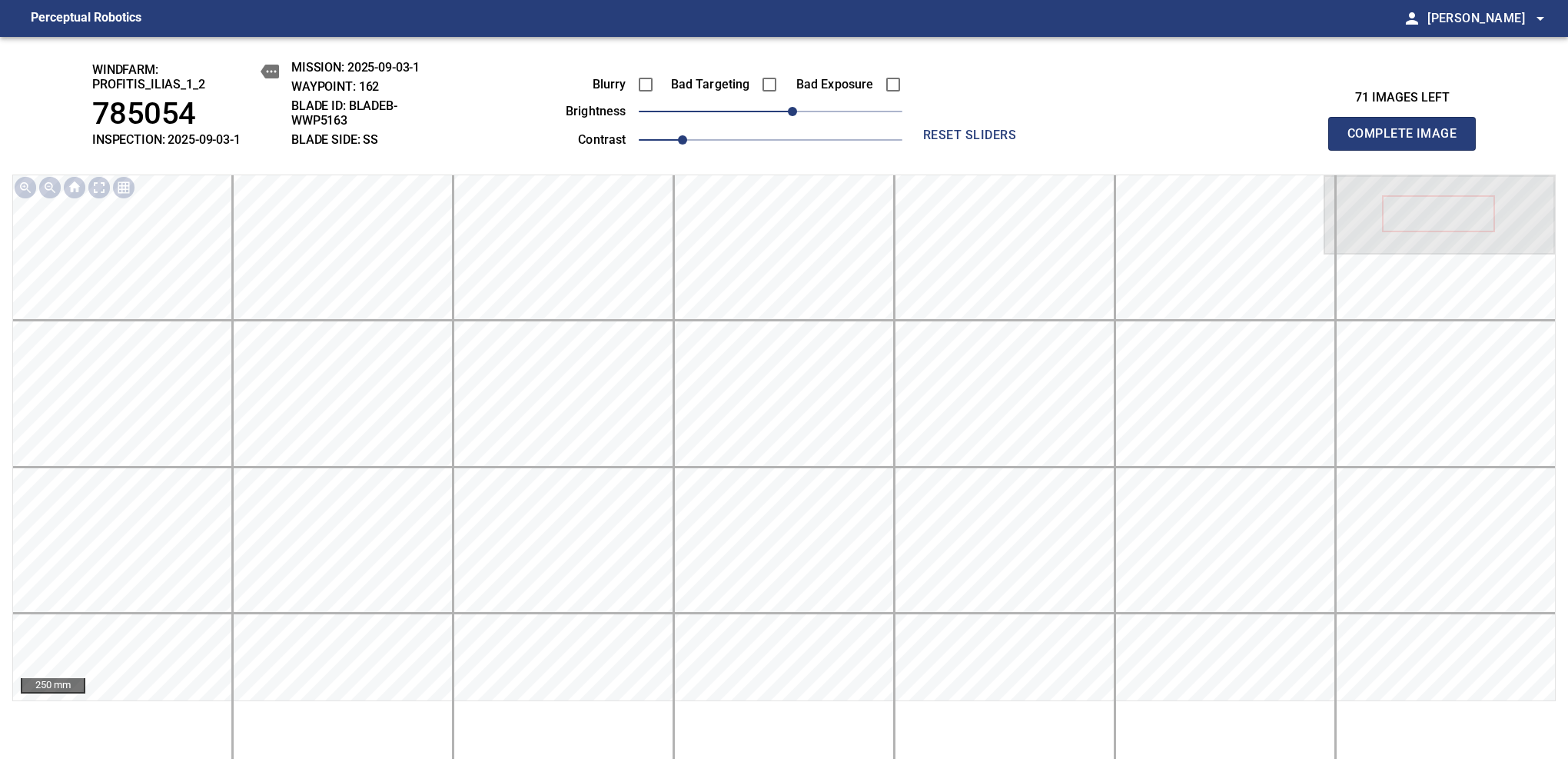
click at [1408, 142] on span "Complete Image" at bounding box center [1402, 133] width 114 height 21
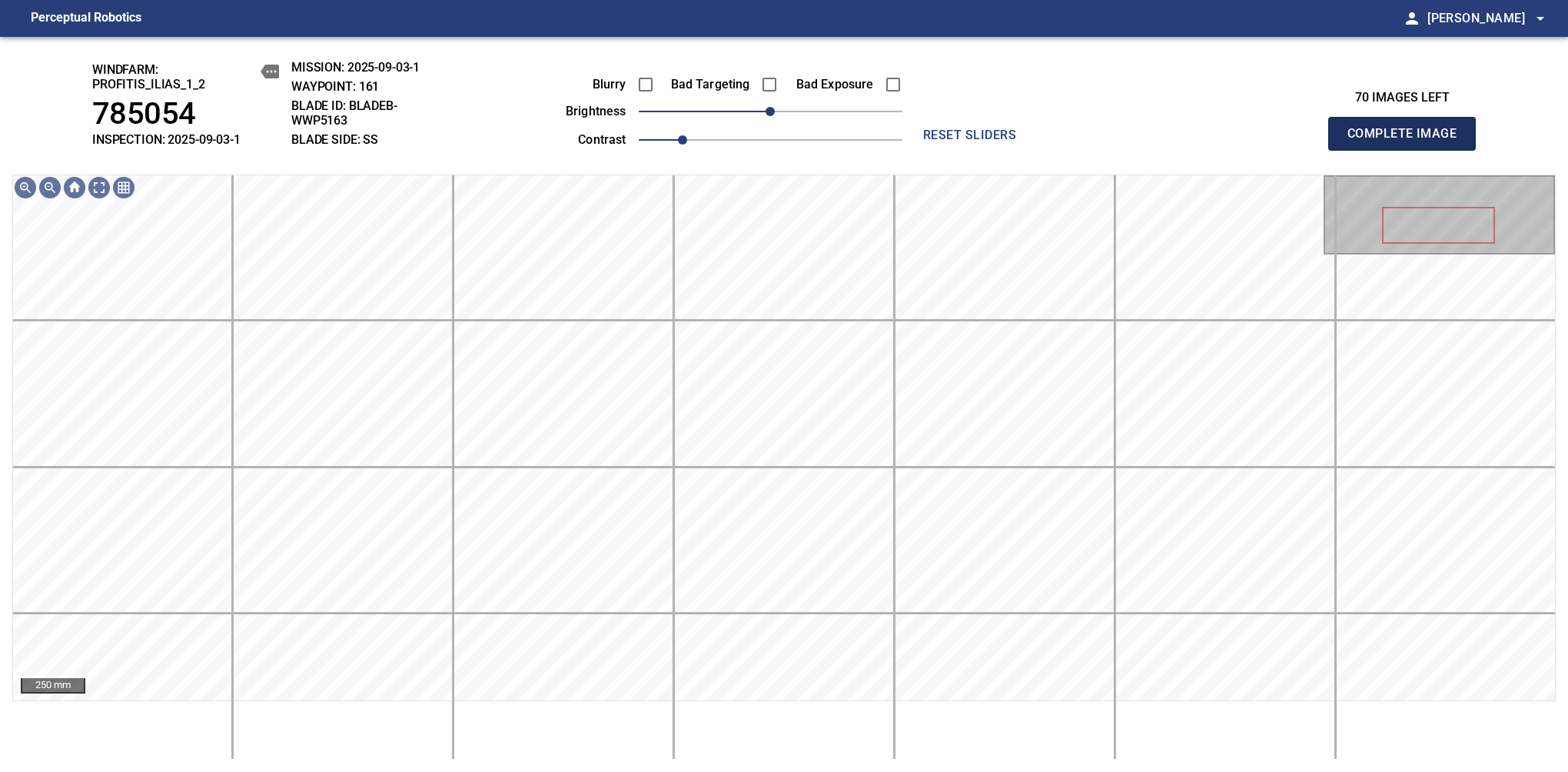
click at [1408, 142] on span "Complete Image" at bounding box center [1402, 133] width 114 height 21
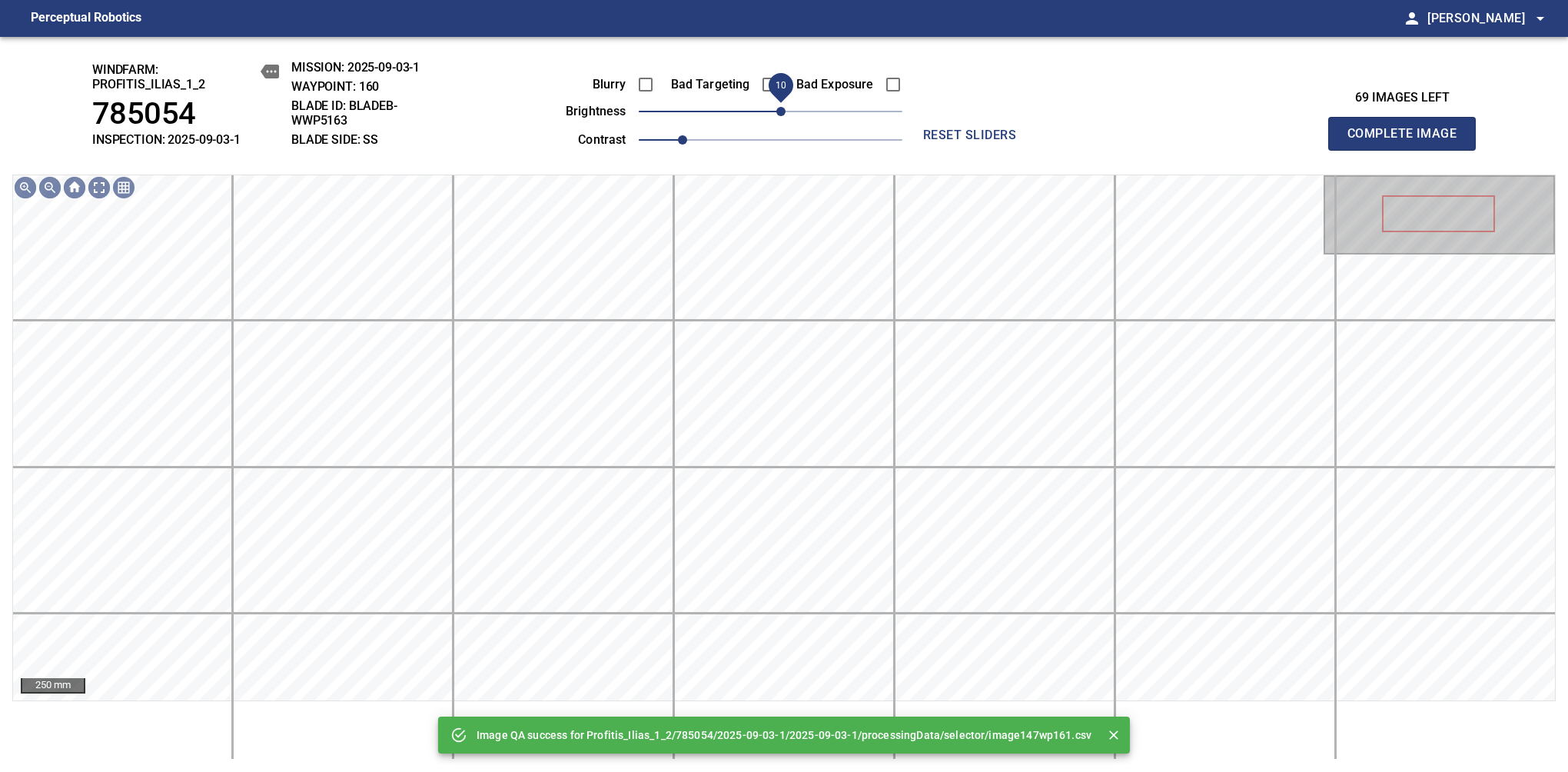
drag, startPoint x: 772, startPoint y: 110, endPoint x: 783, endPoint y: 110, distance: 11.0
click at [783, 110] on span "10" at bounding box center [780, 111] width 9 height 9
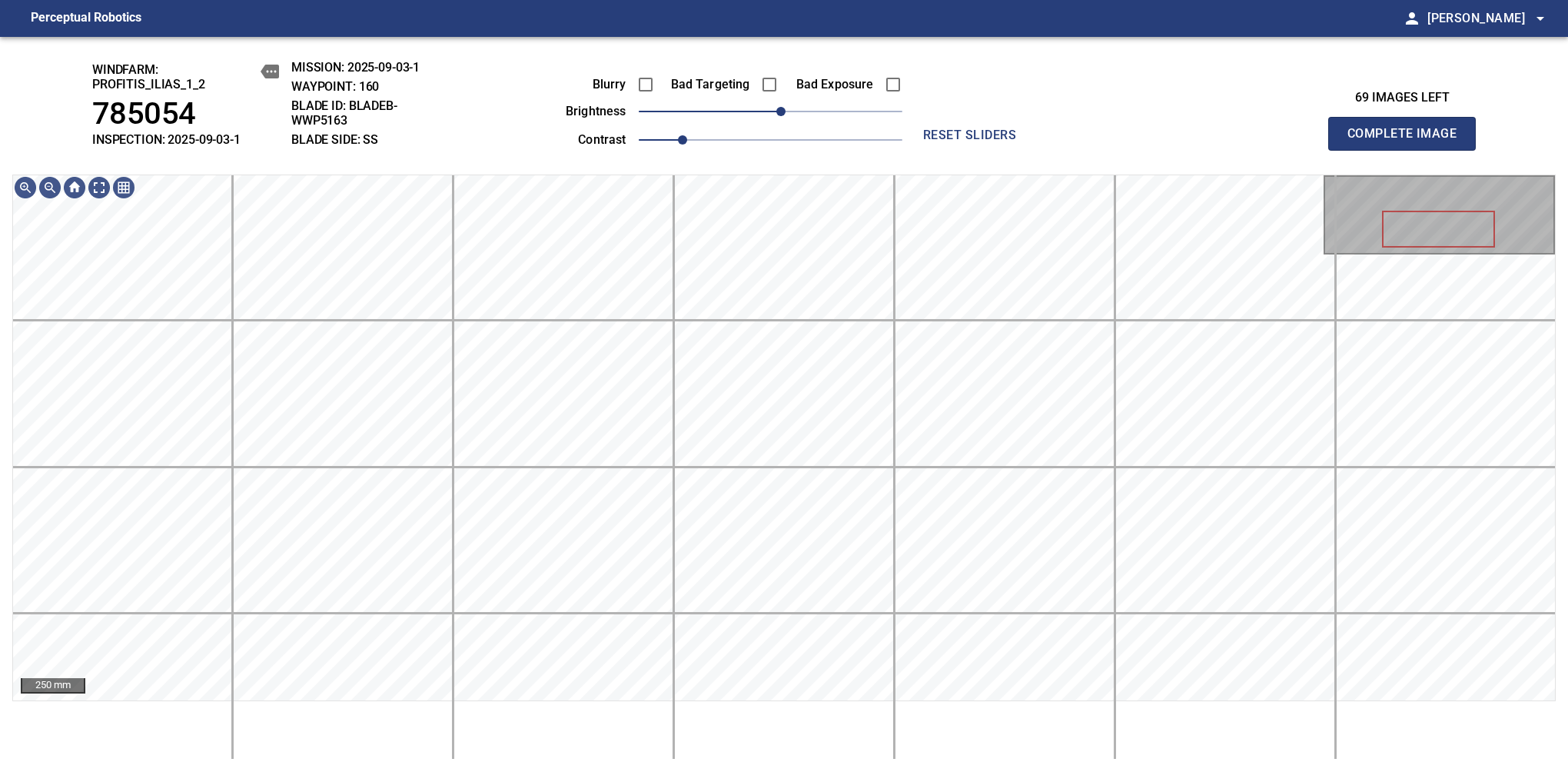
click at [1408, 142] on span "Complete Image" at bounding box center [1402, 133] width 114 height 21
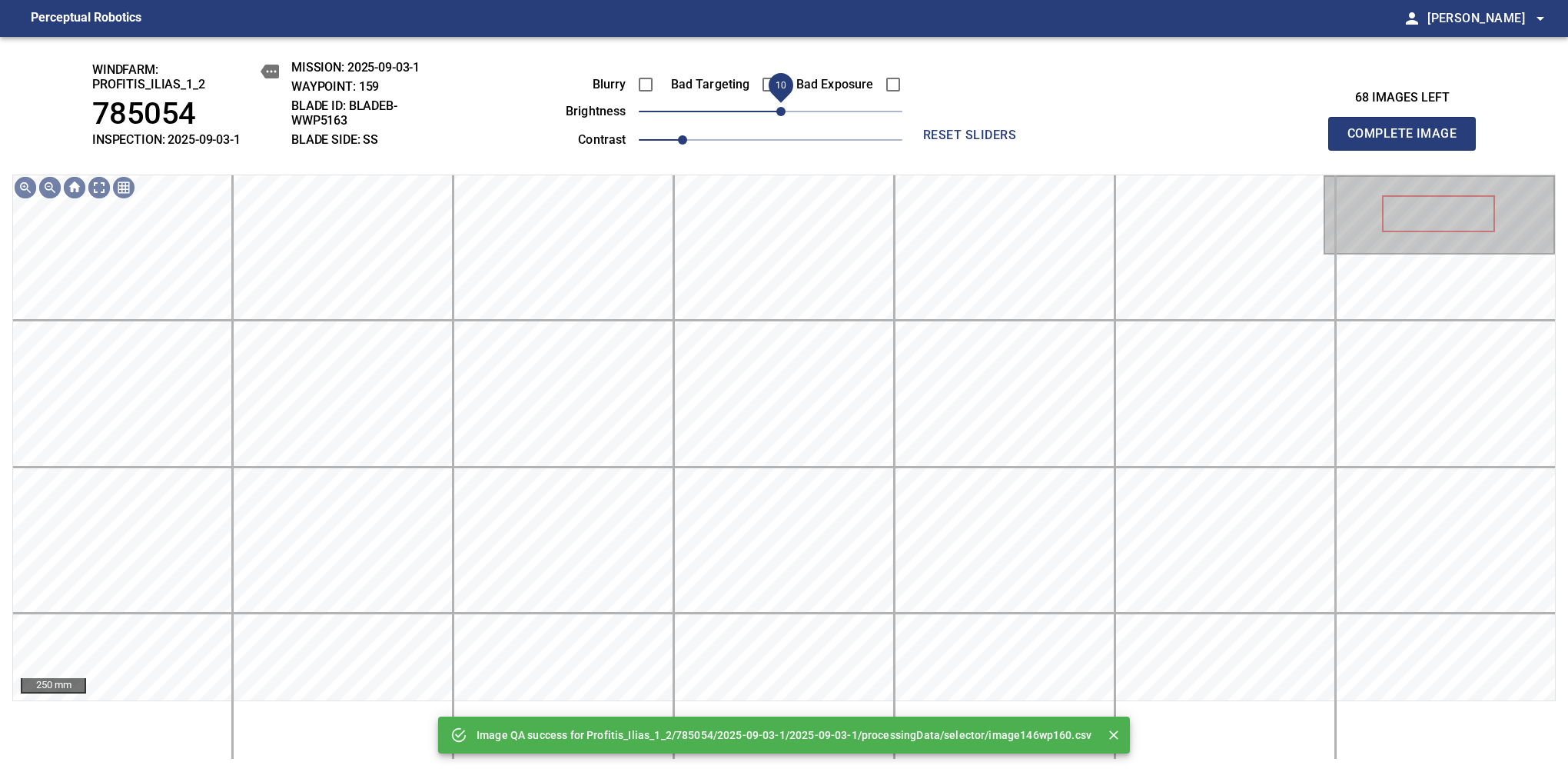
click at [785, 116] on span "10" at bounding box center [780, 111] width 9 height 9
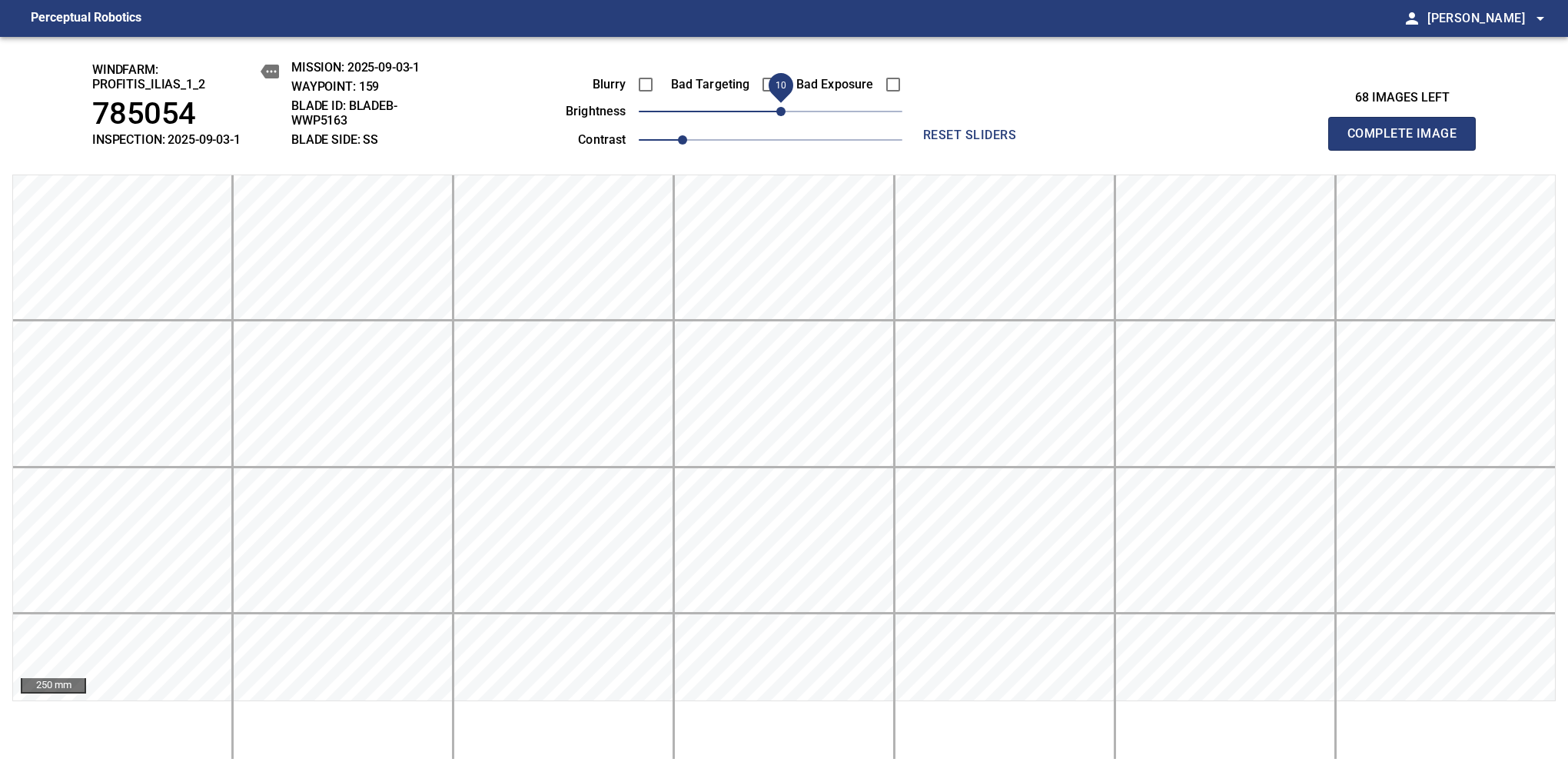
click at [1408, 142] on span "Complete Image" at bounding box center [1402, 133] width 114 height 21
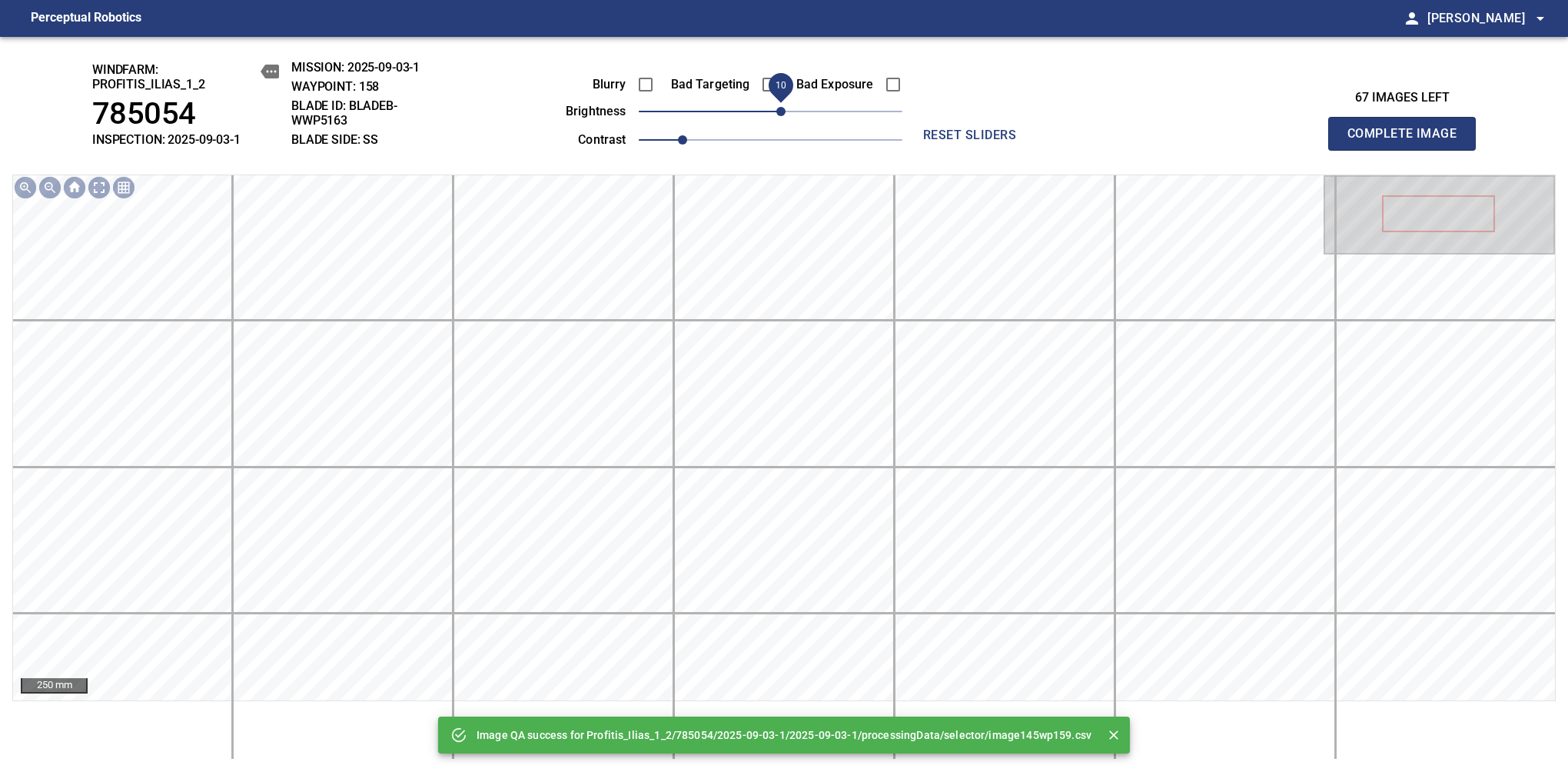
drag, startPoint x: 769, startPoint y: 120, endPoint x: 777, endPoint y: 112, distance: 11.3
click at [777, 112] on span "10" at bounding box center [780, 111] width 9 height 9
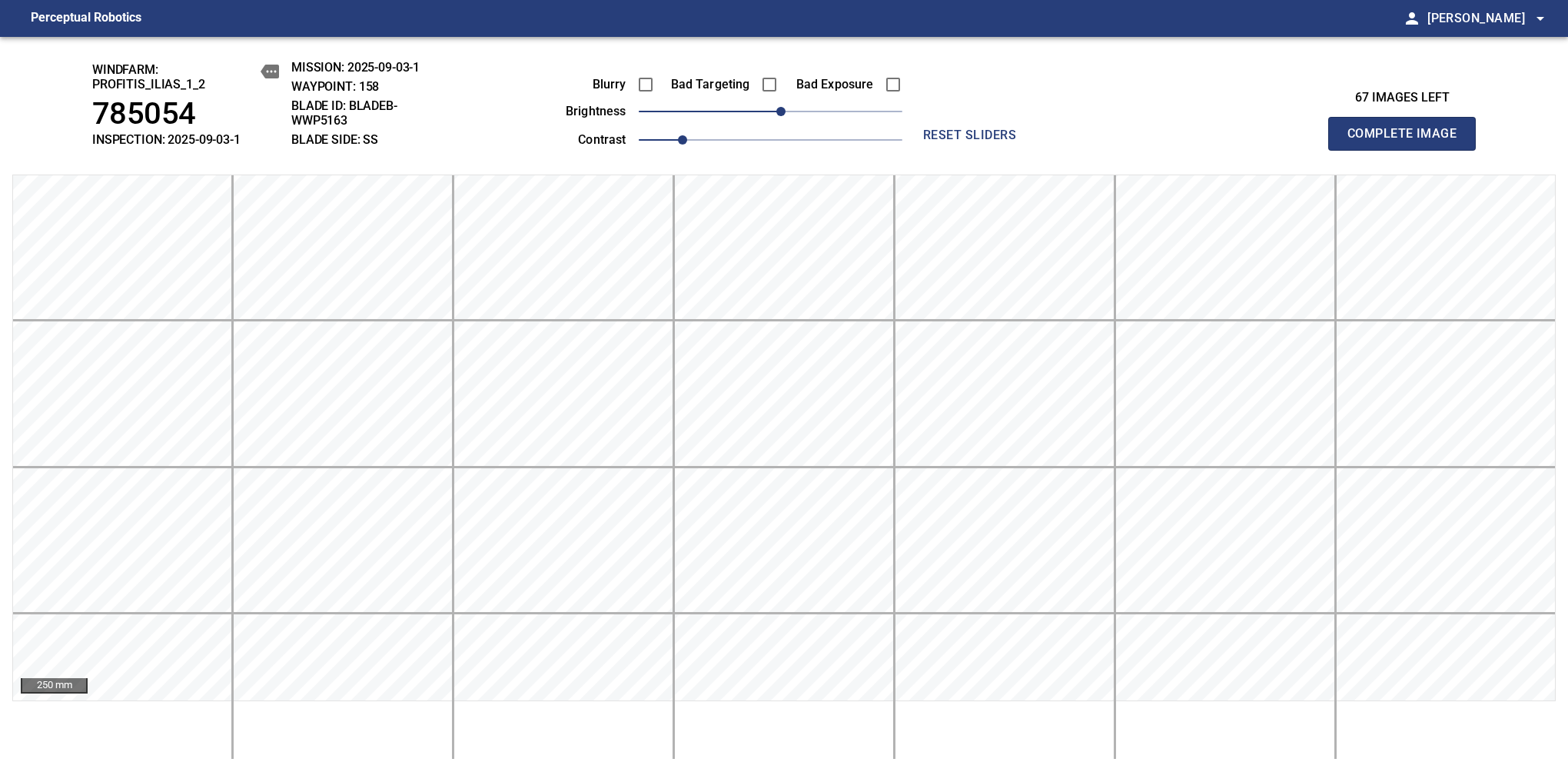
click at [1408, 142] on span "Complete Image" at bounding box center [1402, 133] width 114 height 21
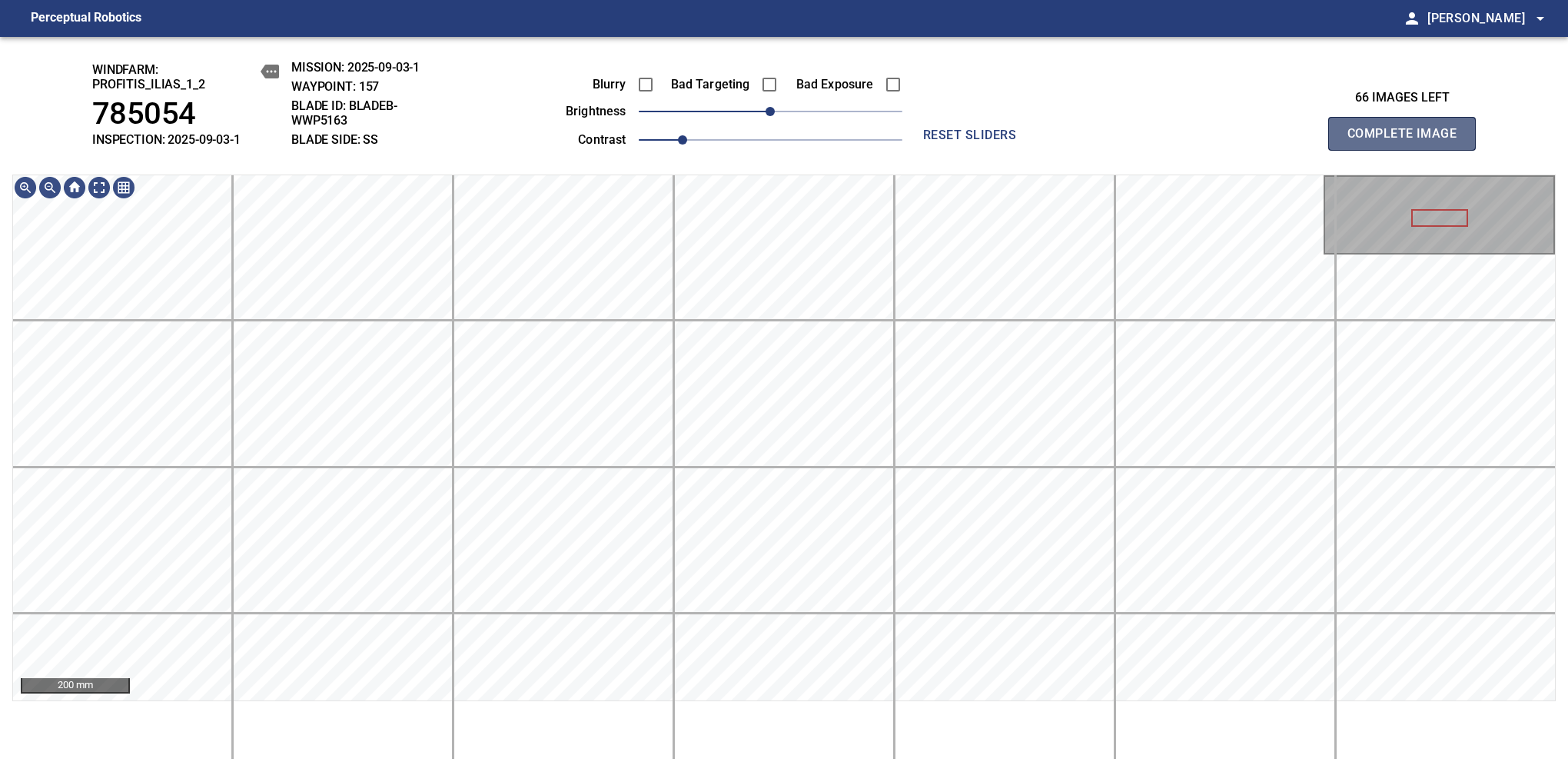
click at [1408, 142] on span "Complete Image" at bounding box center [1402, 133] width 114 height 21
click at [804, 112] on span "30" at bounding box center [803, 111] width 9 height 9
click at [1408, 142] on span "Complete Image" at bounding box center [1402, 133] width 114 height 21
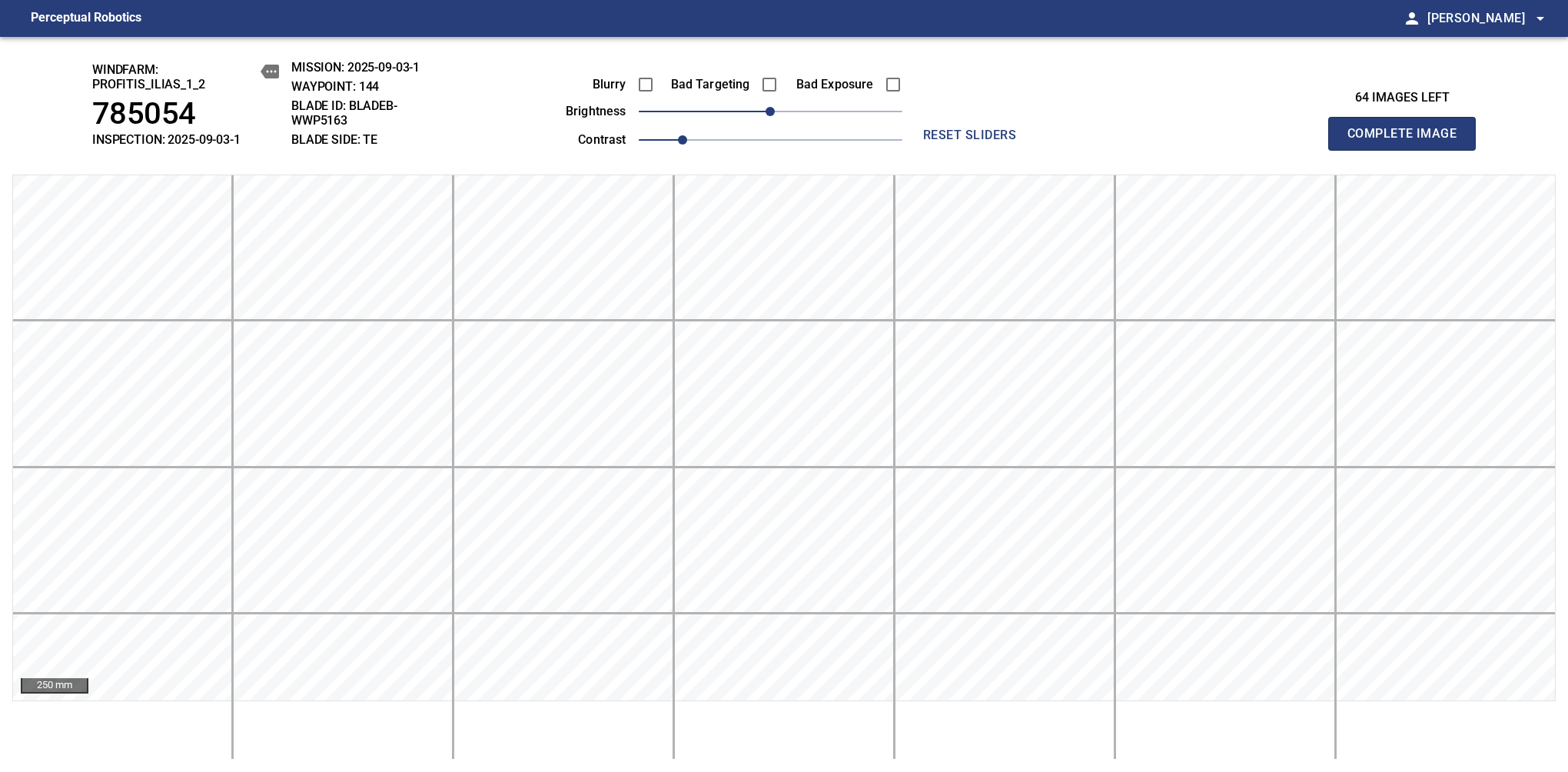
drag, startPoint x: 795, startPoint y: 123, endPoint x: 819, endPoint y: 123, distance: 24.0
click at [819, 123] on div "Blurry Bad Targeting Bad Exposure brightness 0 contrast 1" at bounding box center [717, 109] width 371 height 82
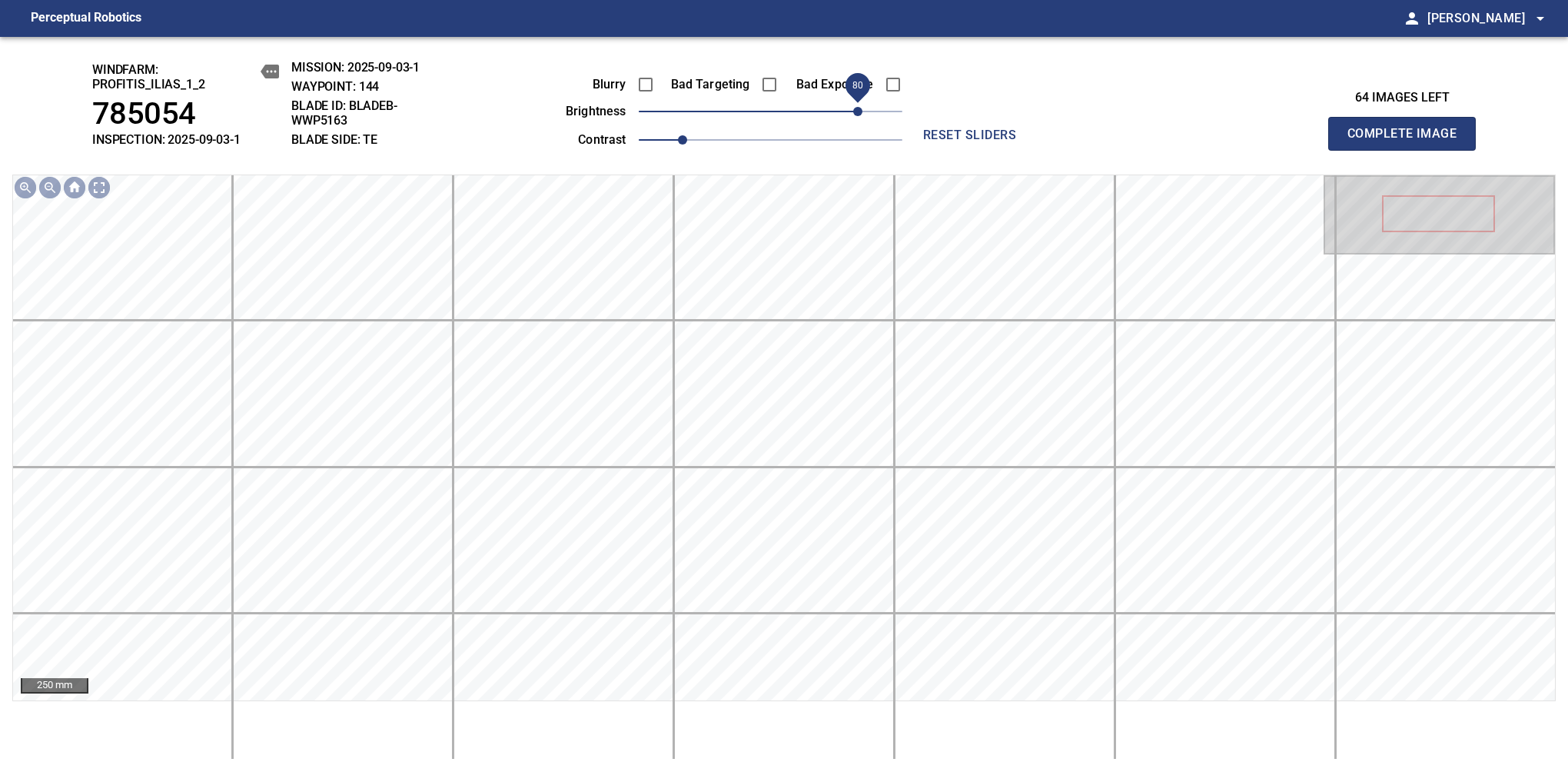
drag, startPoint x: 784, startPoint y: 115, endPoint x: 855, endPoint y: 110, distance: 71.2
click at [855, 110] on span "80" at bounding box center [857, 111] width 9 height 9
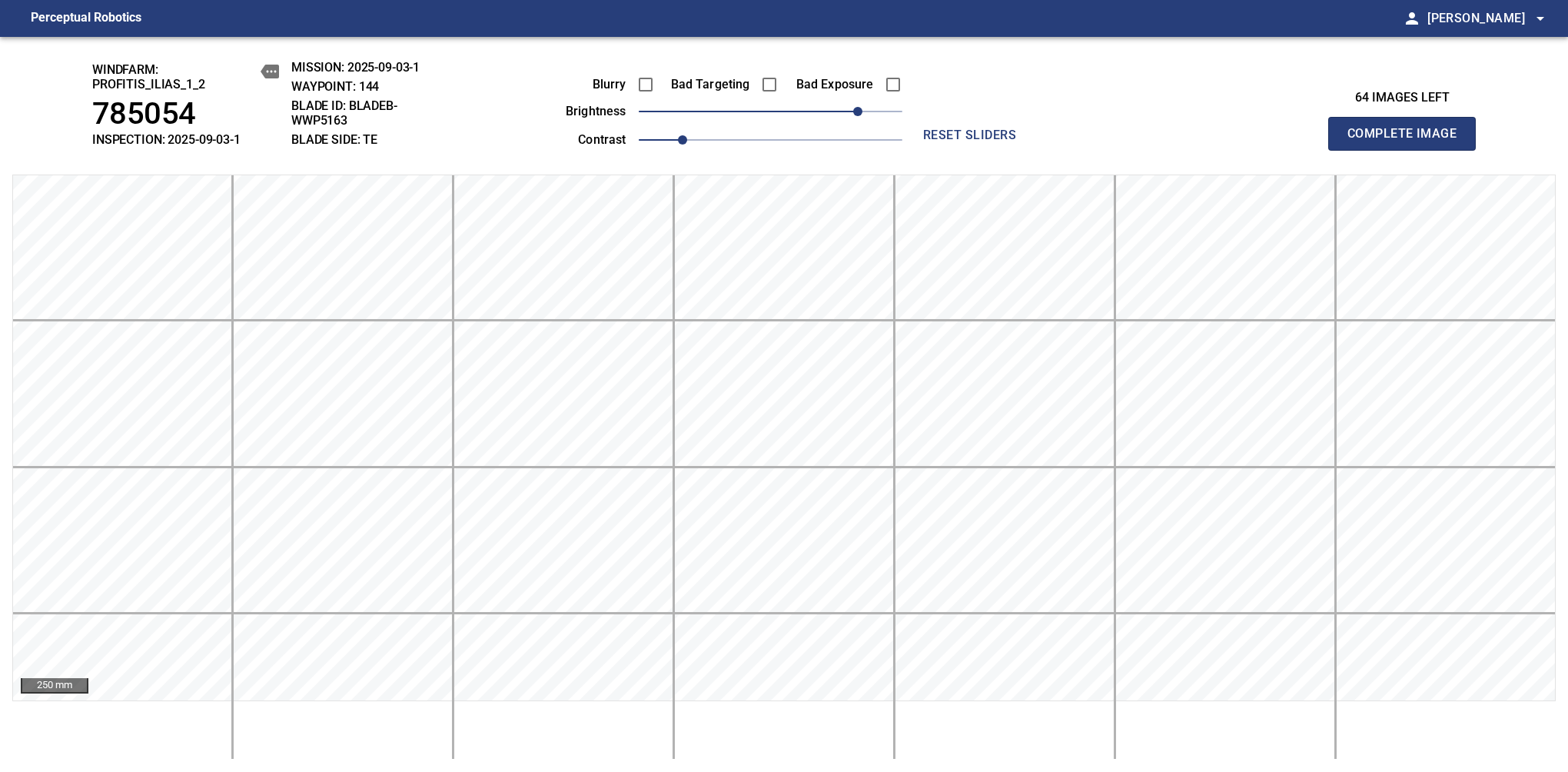
click at [1408, 142] on span "Complete Image" at bounding box center [1402, 133] width 114 height 21
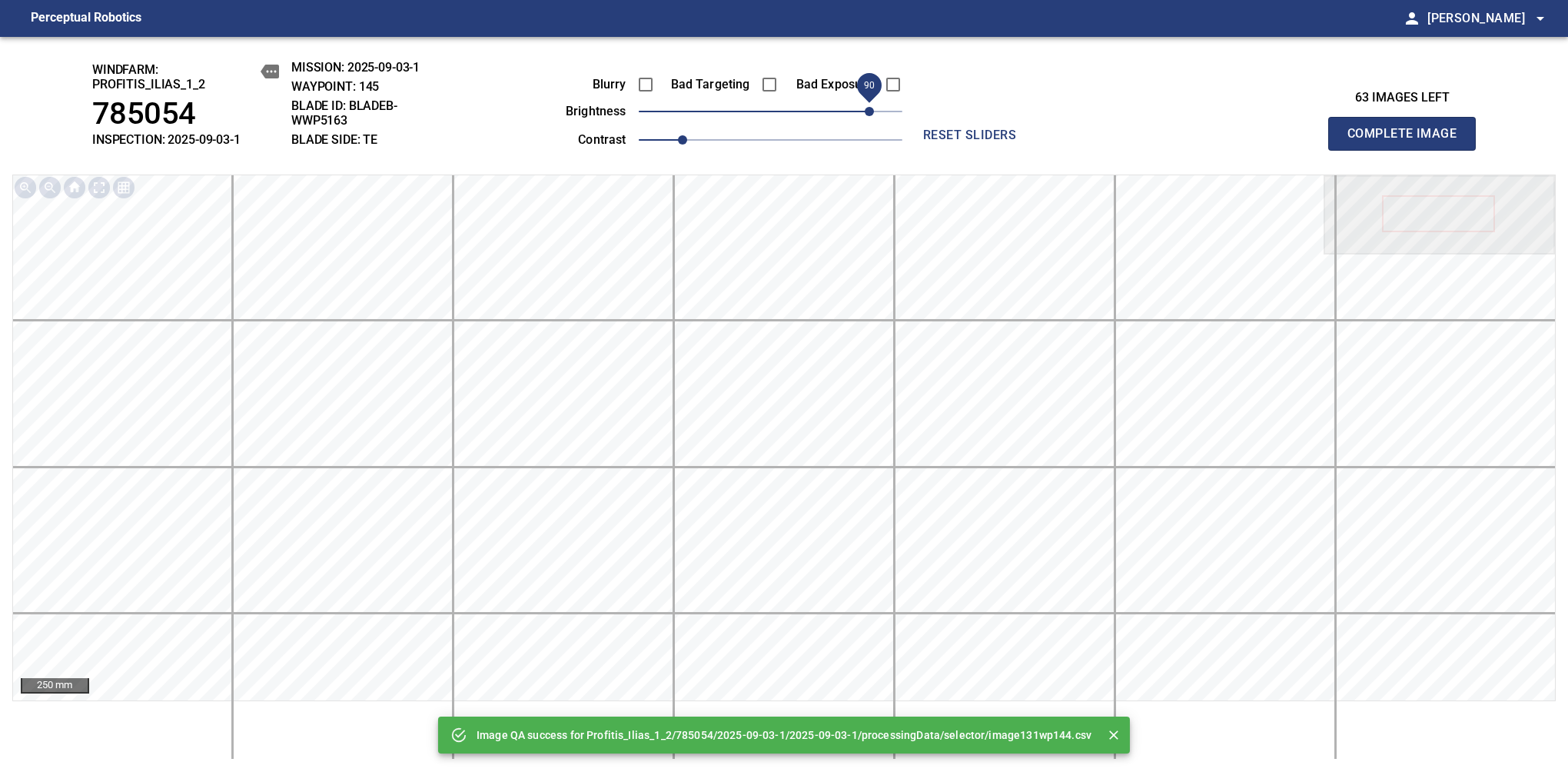
drag, startPoint x: 870, startPoint y: 126, endPoint x: 865, endPoint y: 119, distance: 8.6
click at [865, 116] on span "90" at bounding box center [868, 111] width 9 height 9
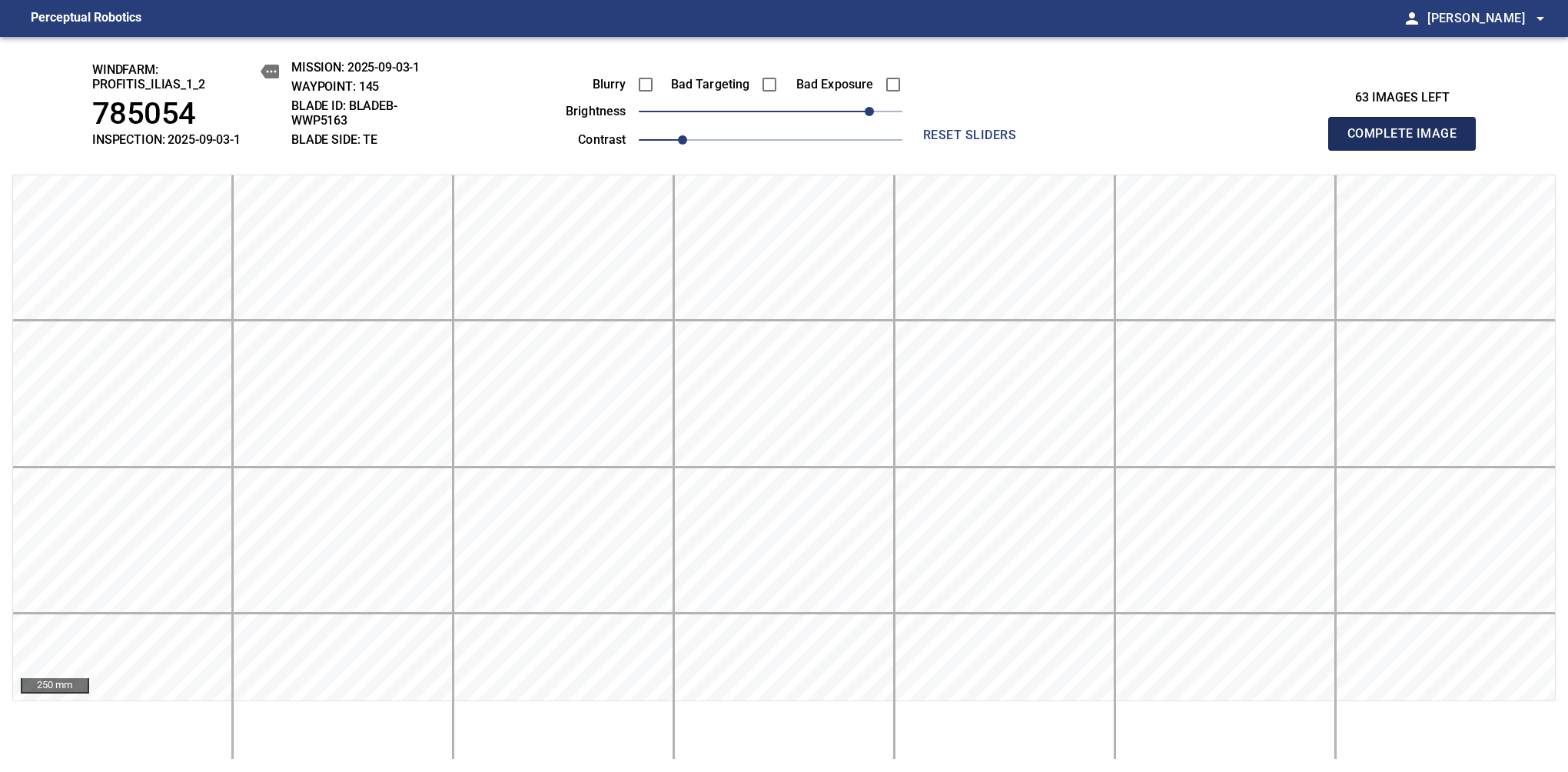
click at [1408, 142] on span "Complete Image" at bounding box center [1402, 133] width 114 height 21
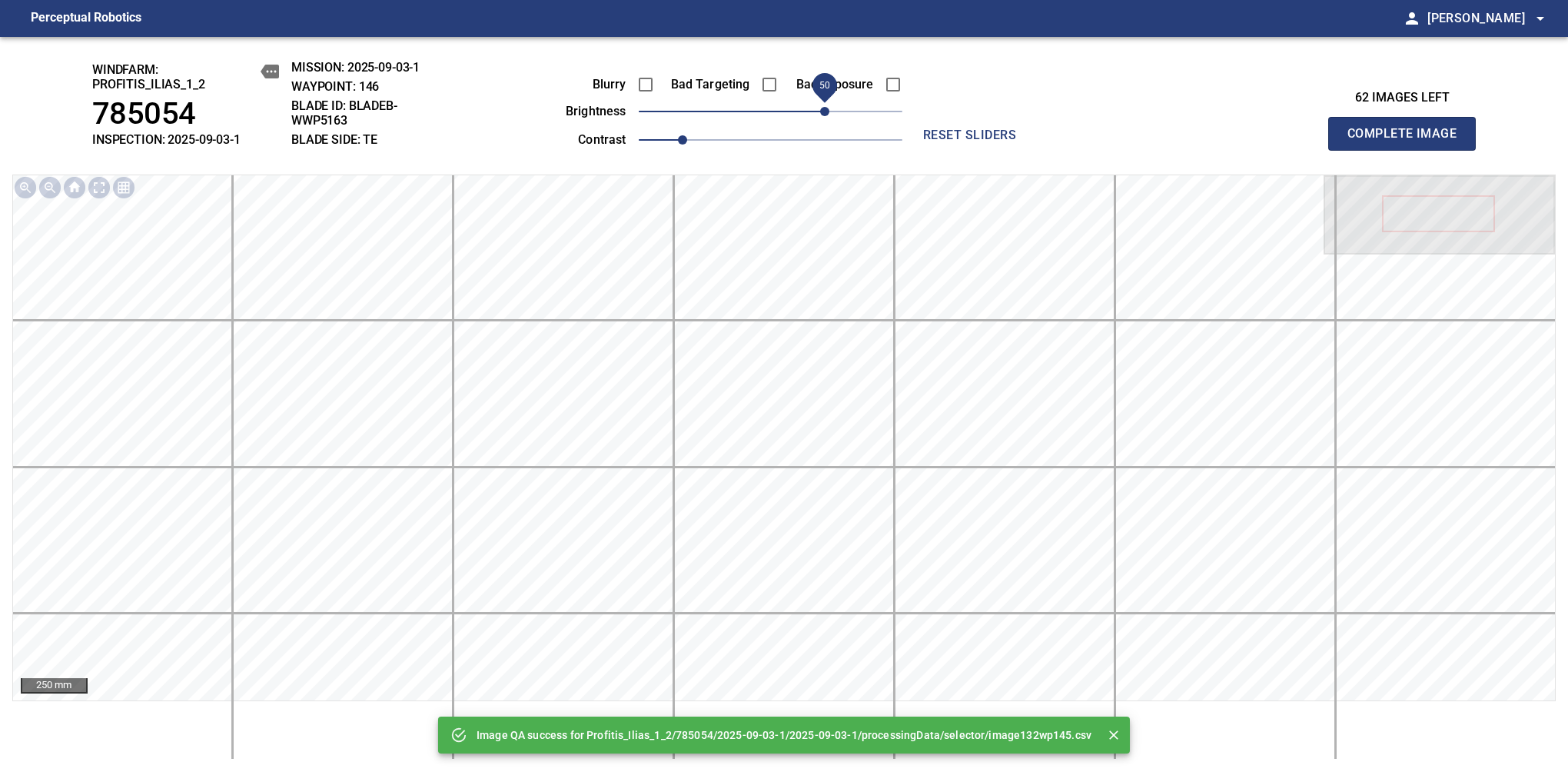
drag, startPoint x: 774, startPoint y: 119, endPoint x: 823, endPoint y: 119, distance: 49.0
click at [823, 116] on span "50" at bounding box center [824, 111] width 9 height 9
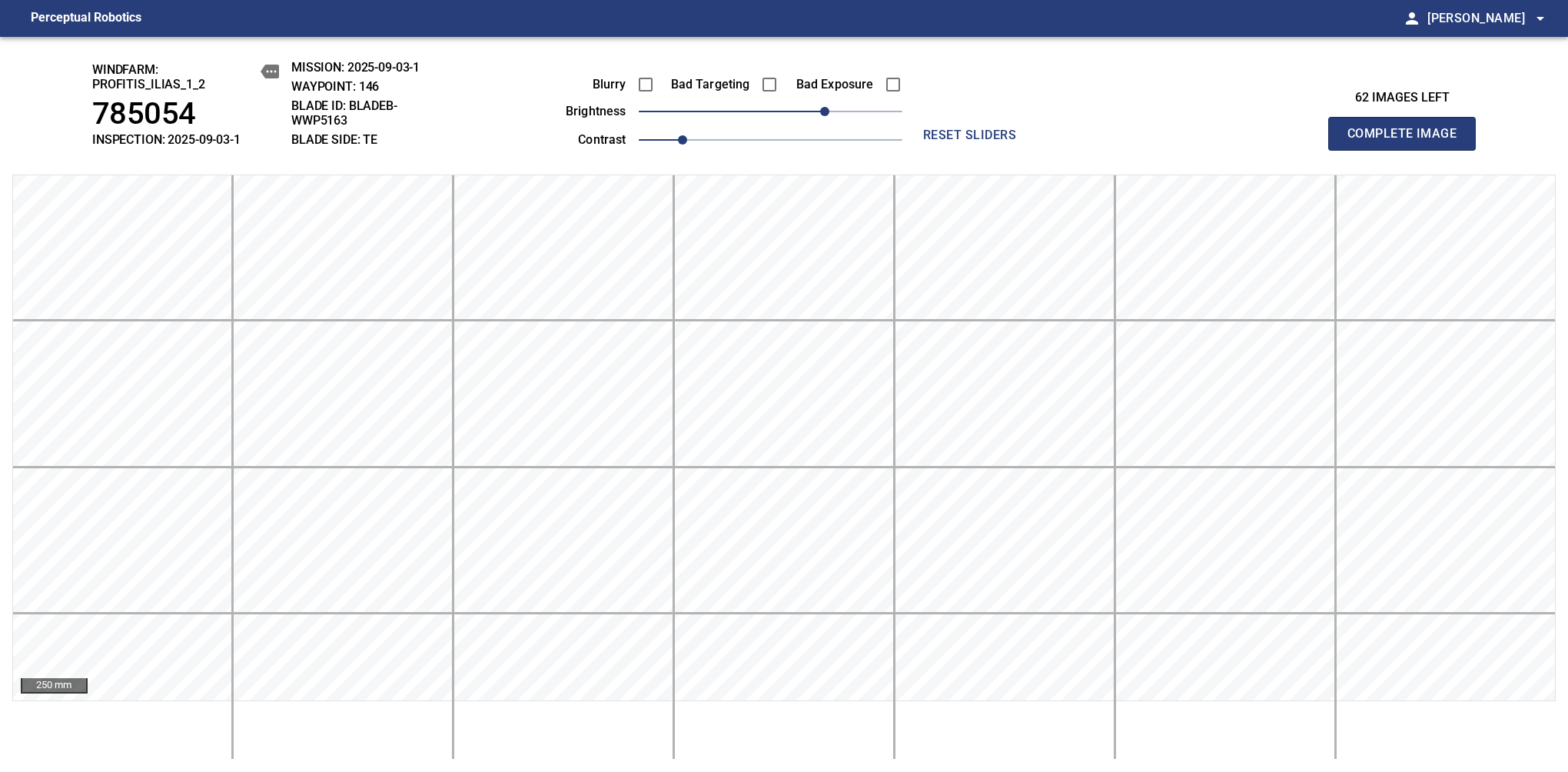
click at [1408, 142] on span "Complete Image" at bounding box center [1402, 133] width 114 height 21
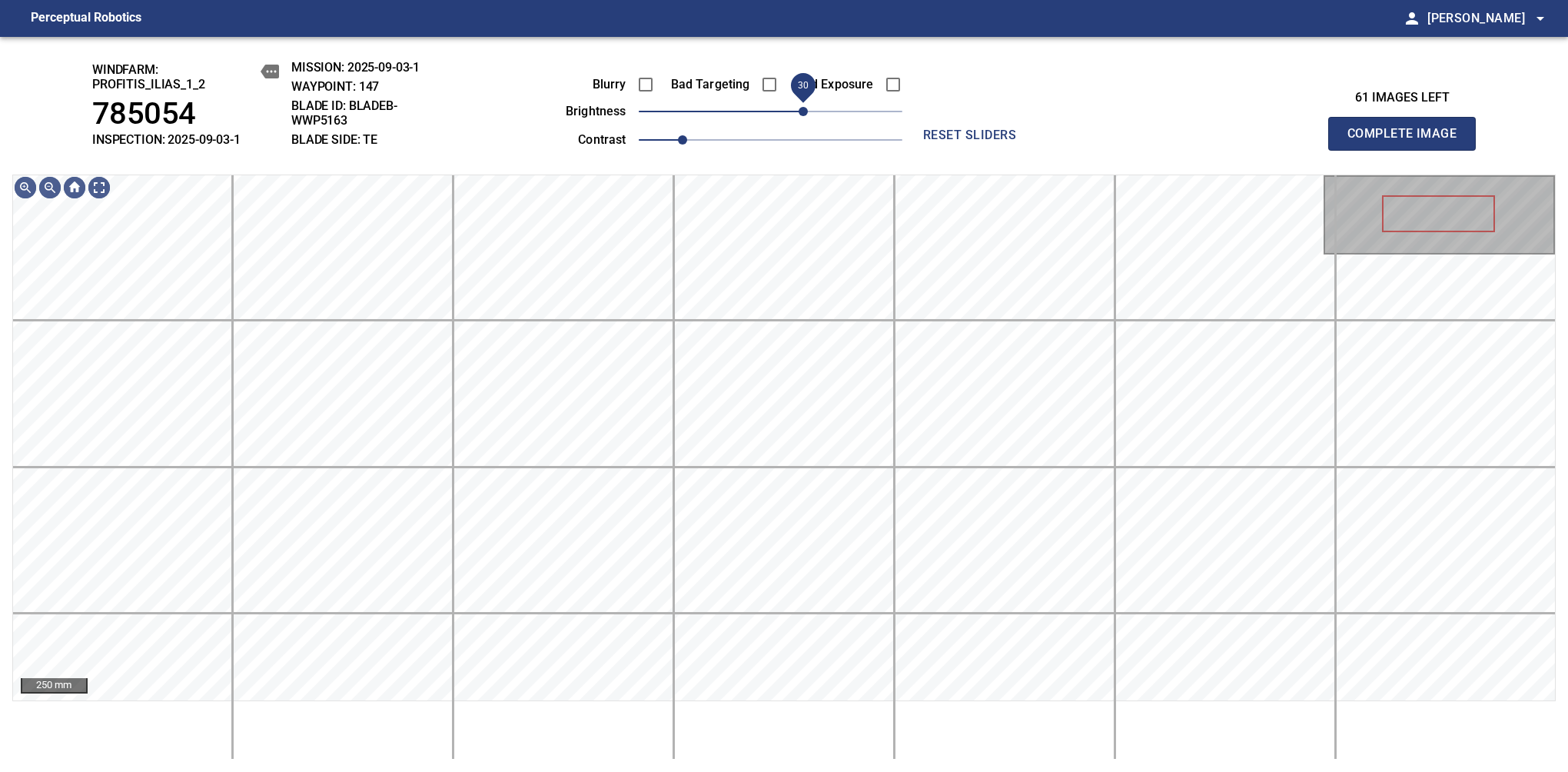
drag, startPoint x: 777, startPoint y: 110, endPoint x: 804, endPoint y: 114, distance: 27.3
click at [804, 114] on span "30" at bounding box center [803, 111] width 9 height 9
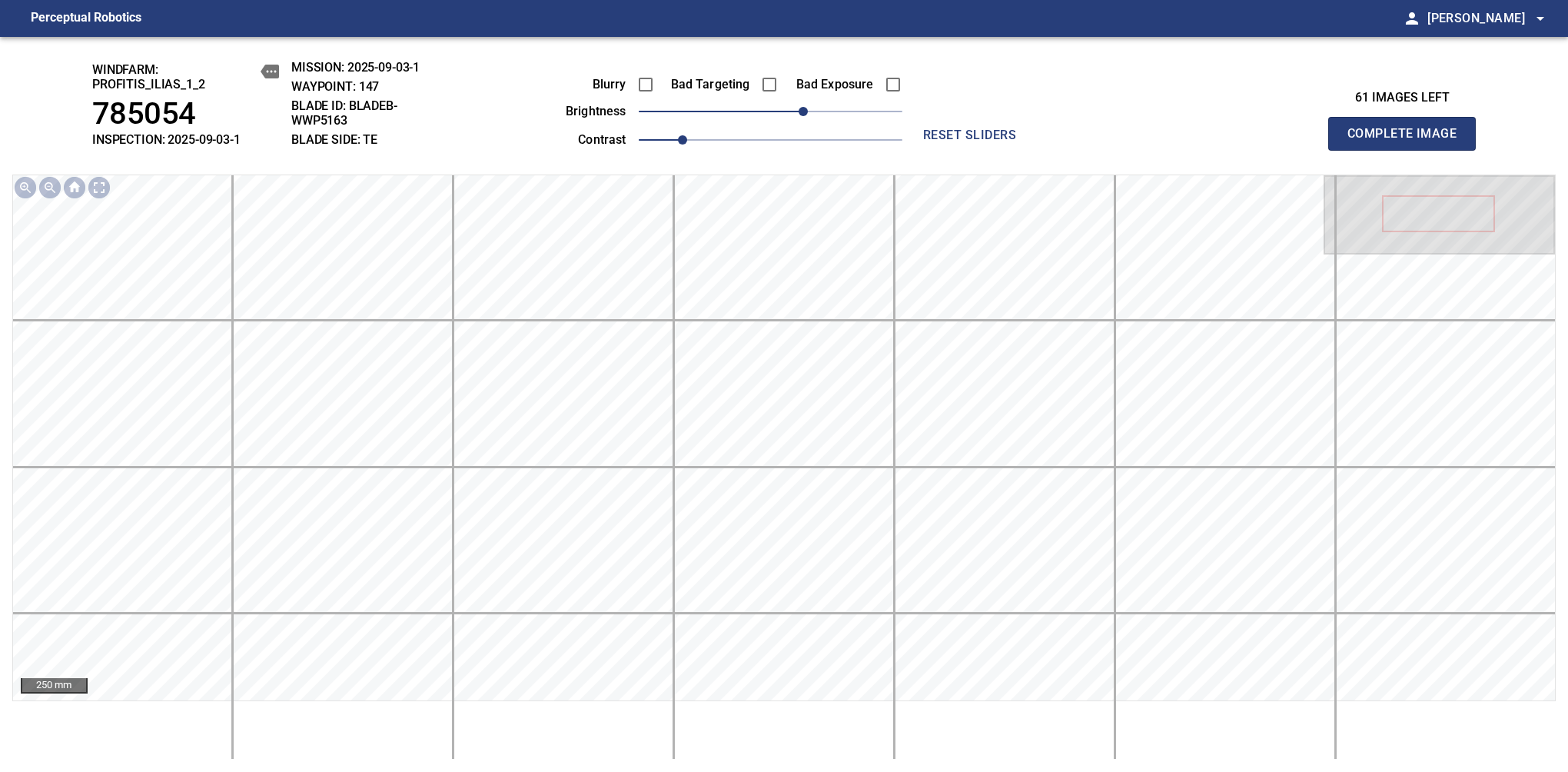
click at [1408, 142] on span "Complete Image" at bounding box center [1402, 133] width 114 height 21
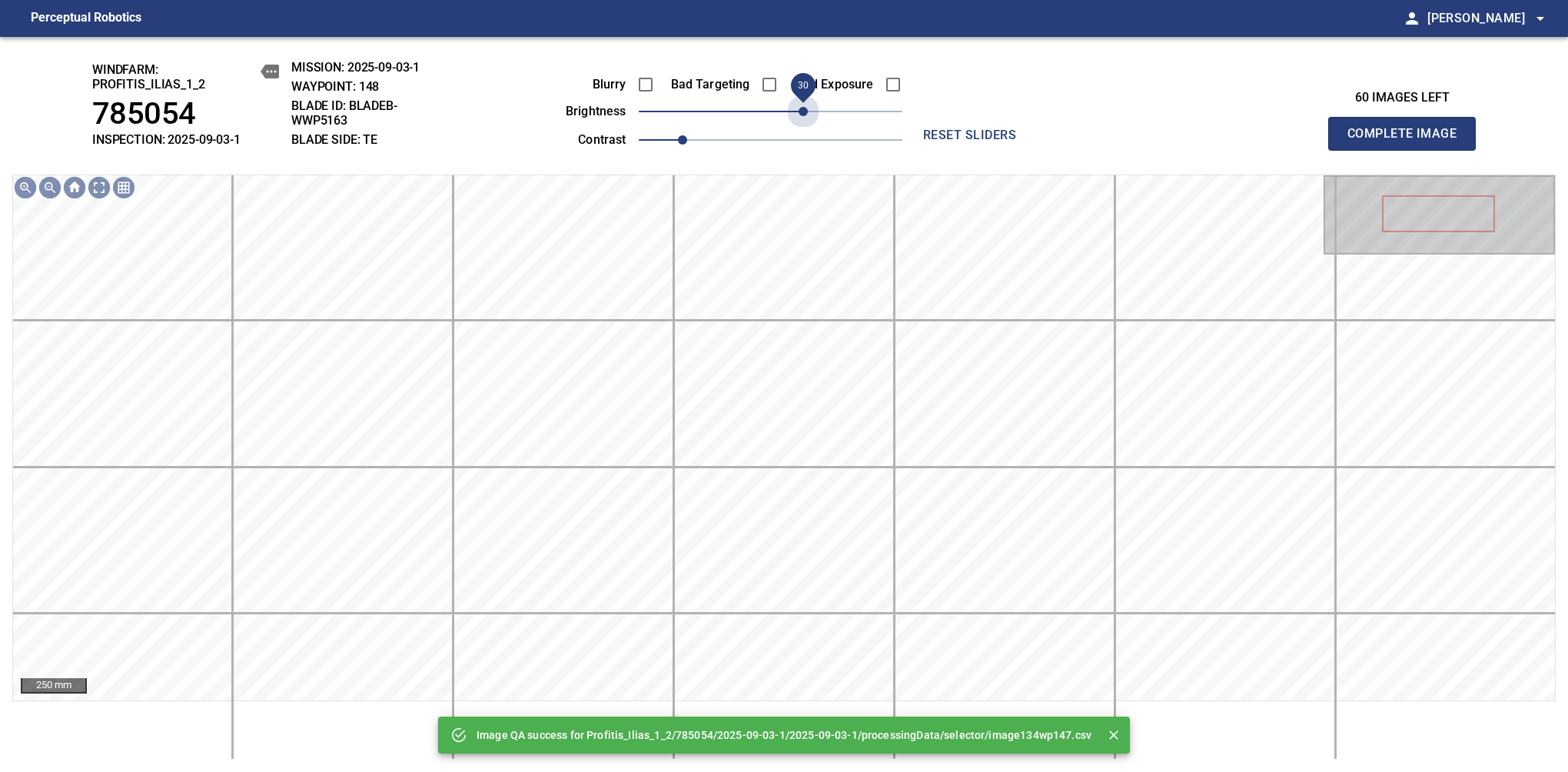
click at [804, 114] on span "30" at bounding box center [770, 111] width 264 height 21
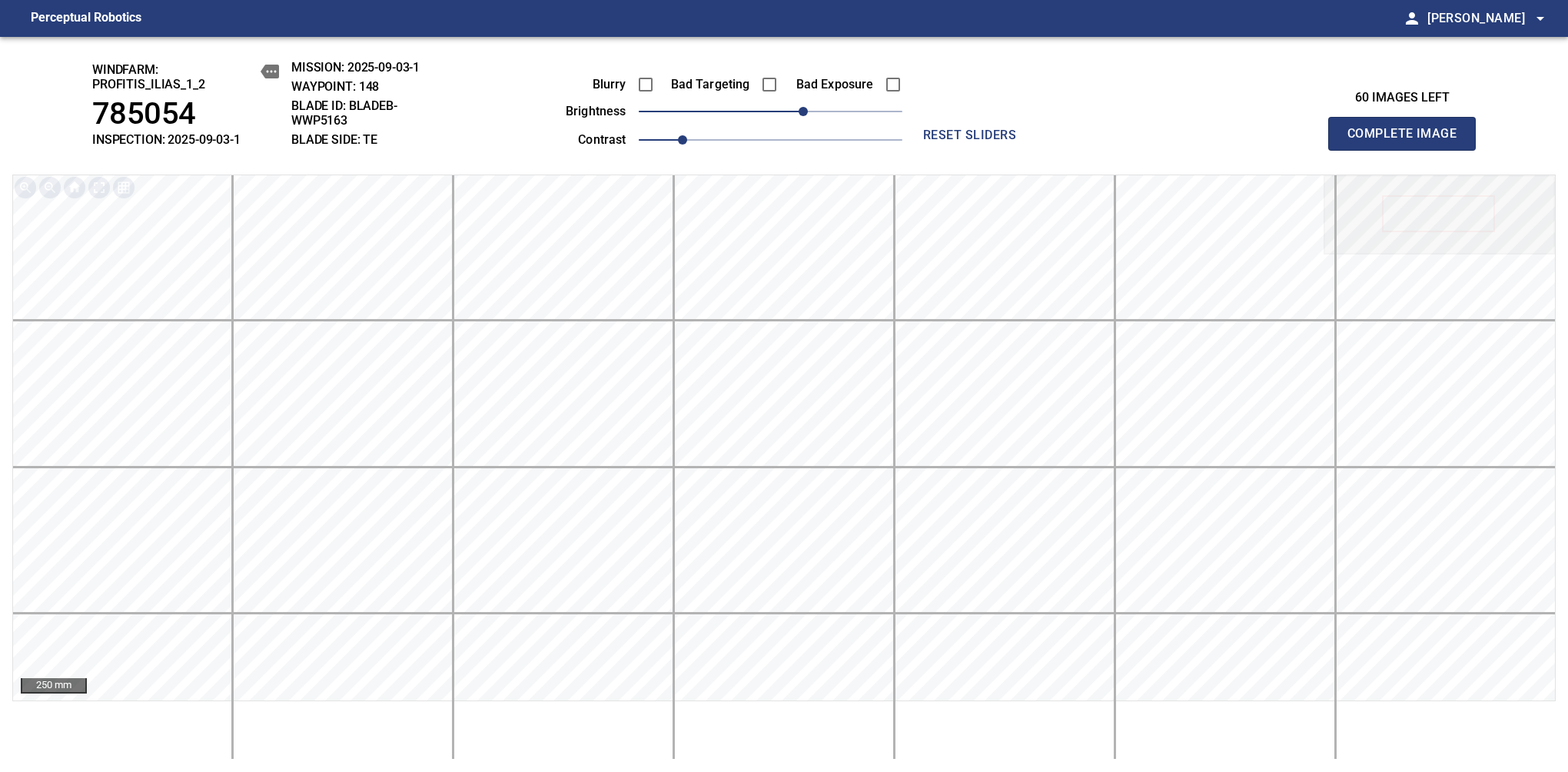
click at [1408, 142] on span "Complete Image" at bounding box center [1402, 133] width 114 height 21
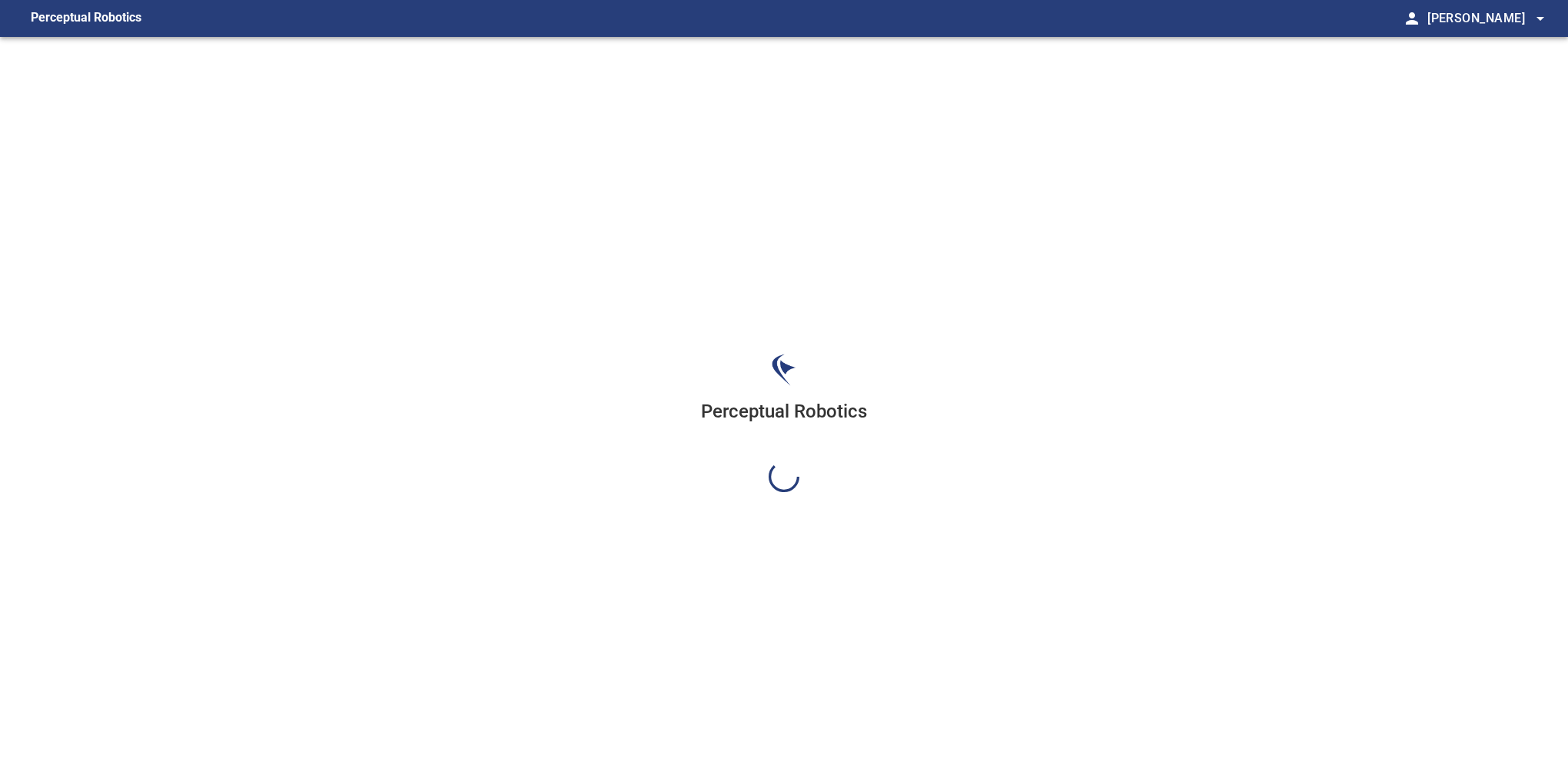
click at [804, 114] on div "Perceptual Robotics" at bounding box center [784, 422] width 1568 height 772
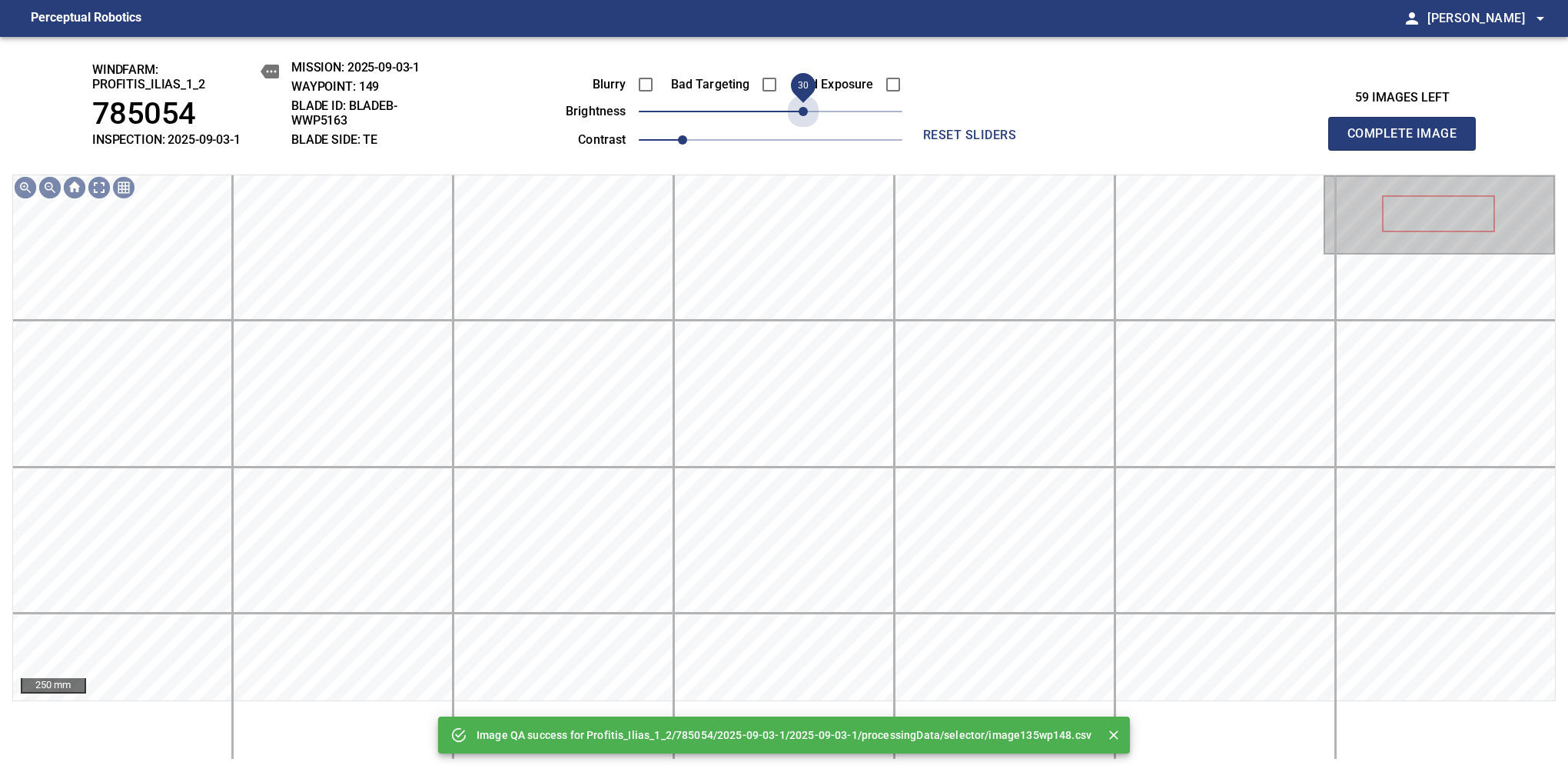
click at [804, 114] on span "30" at bounding box center [770, 111] width 264 height 21
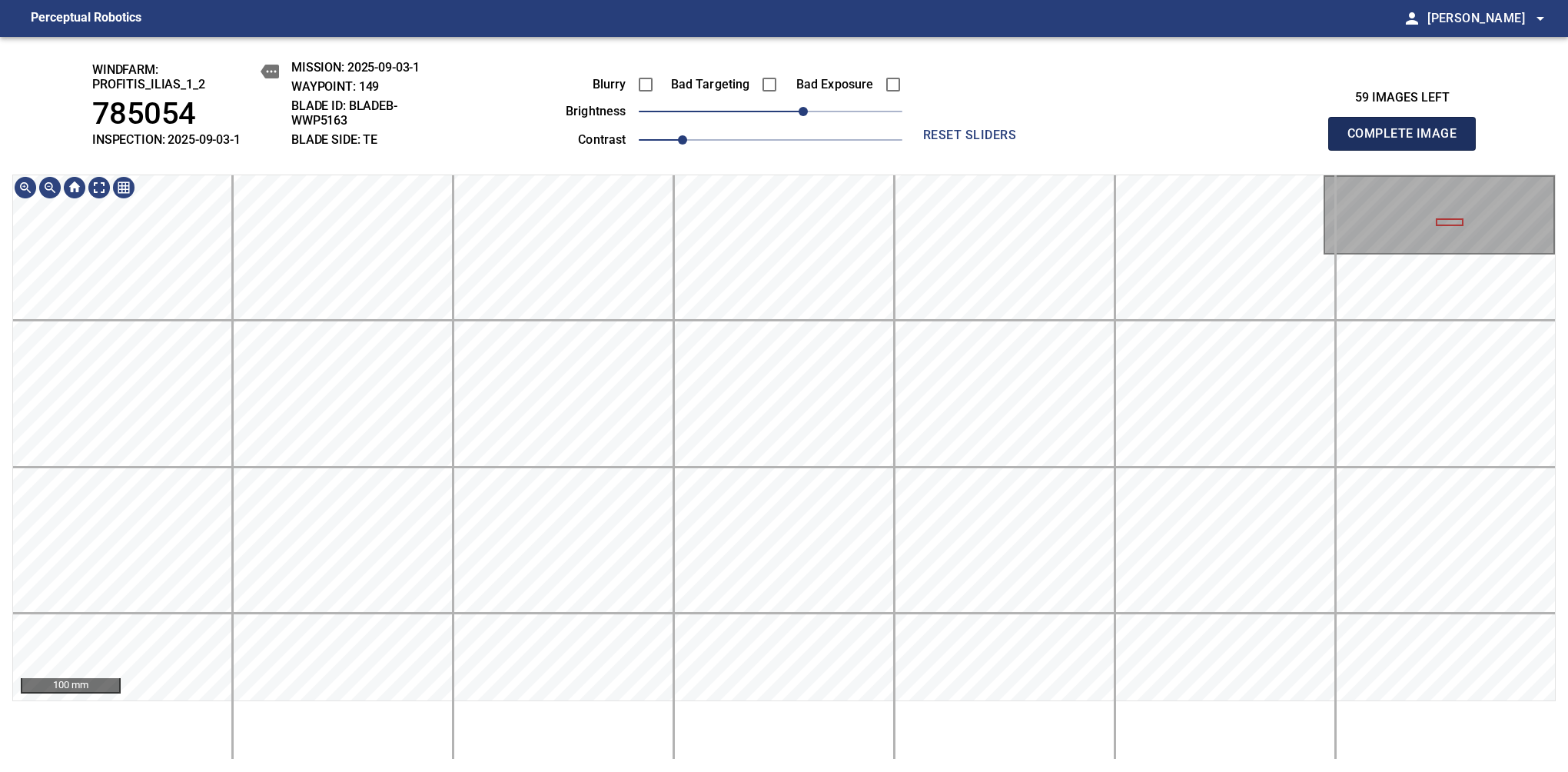
click at [1408, 142] on span "Complete Image" at bounding box center [1402, 133] width 114 height 21
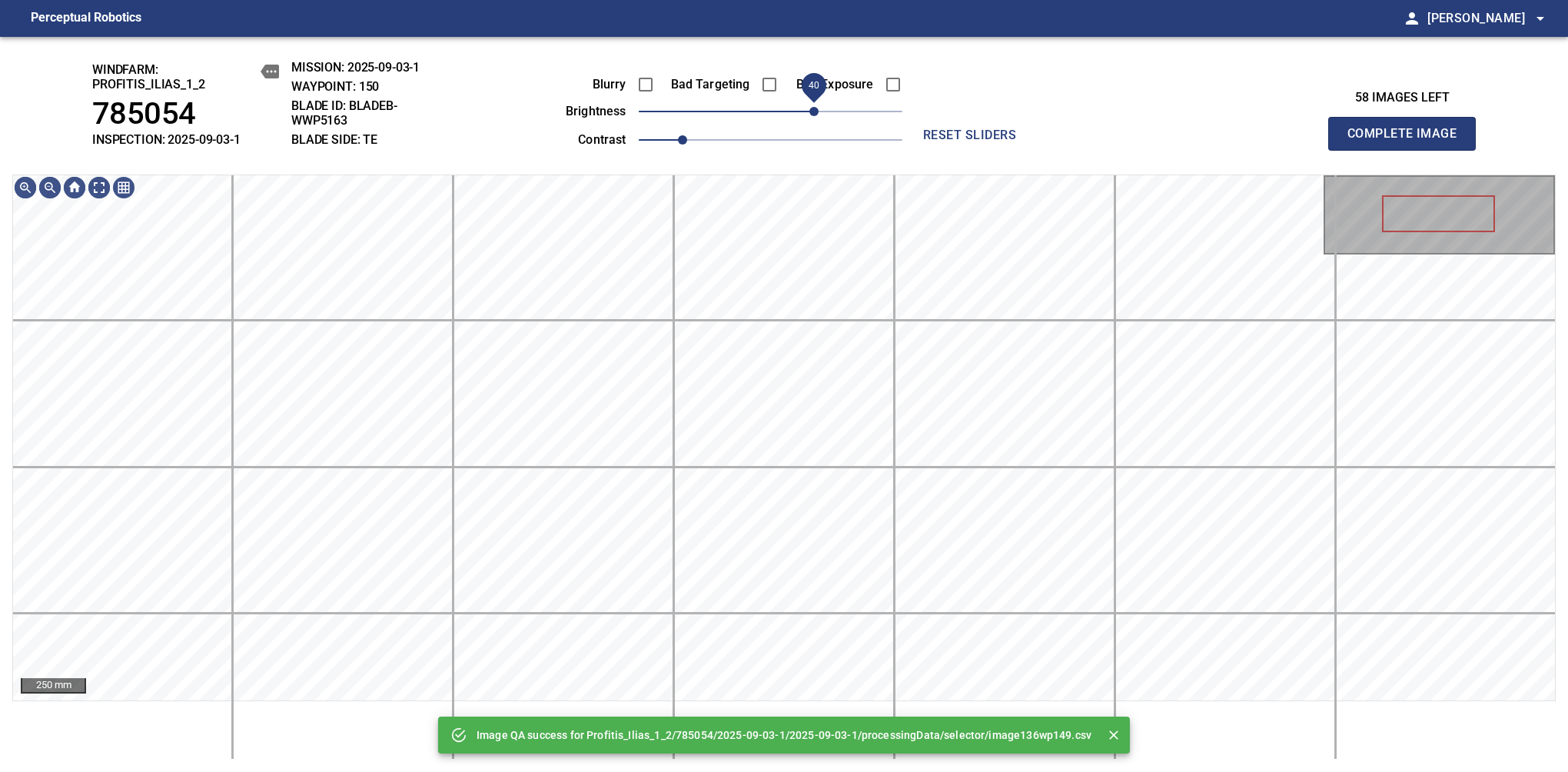
click at [817, 116] on span "40" at bounding box center [770, 111] width 264 height 21
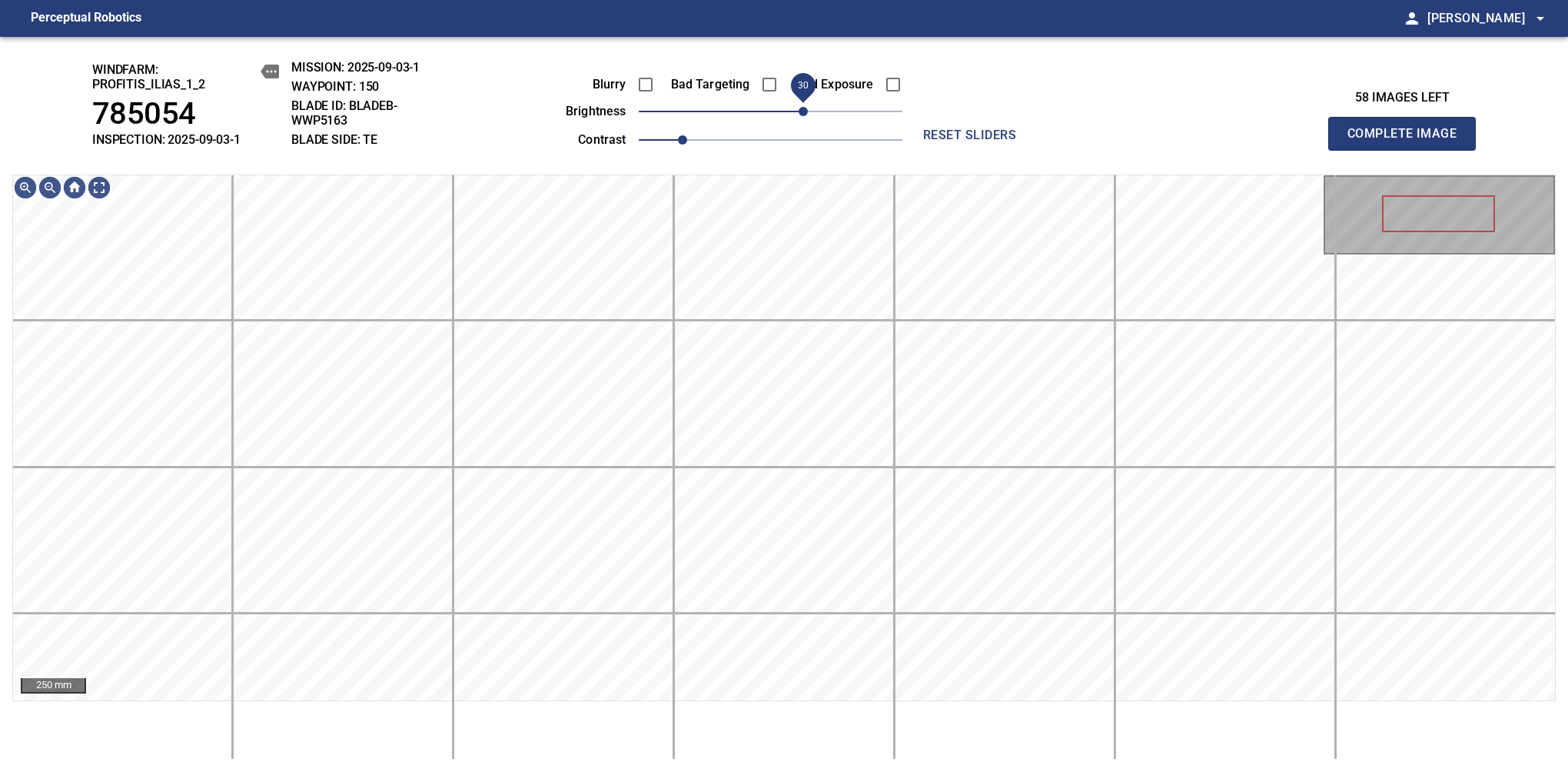
click at [805, 116] on span "30" at bounding box center [803, 111] width 9 height 9
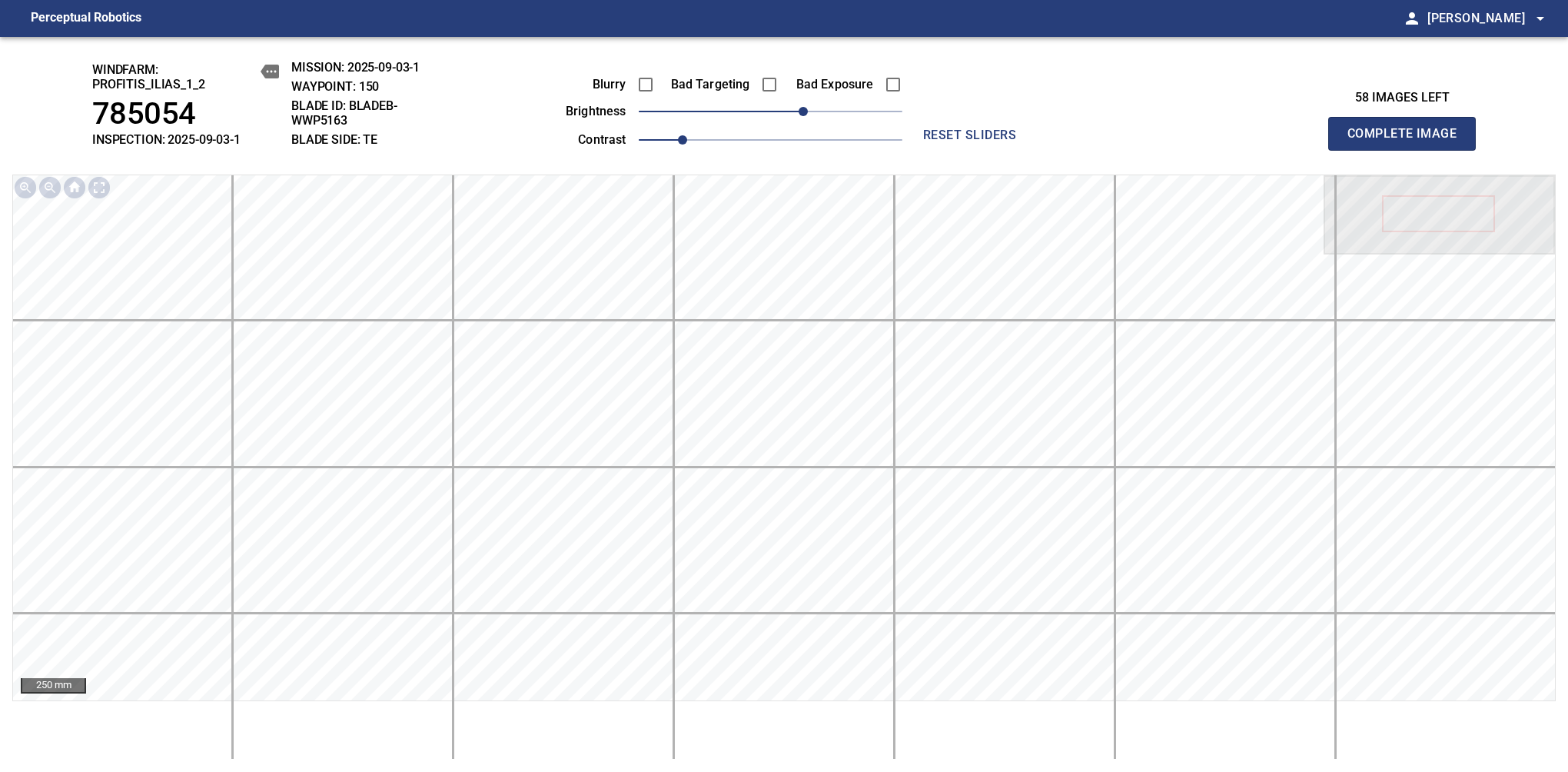
click at [1408, 142] on span "Complete Image" at bounding box center [1402, 133] width 114 height 21
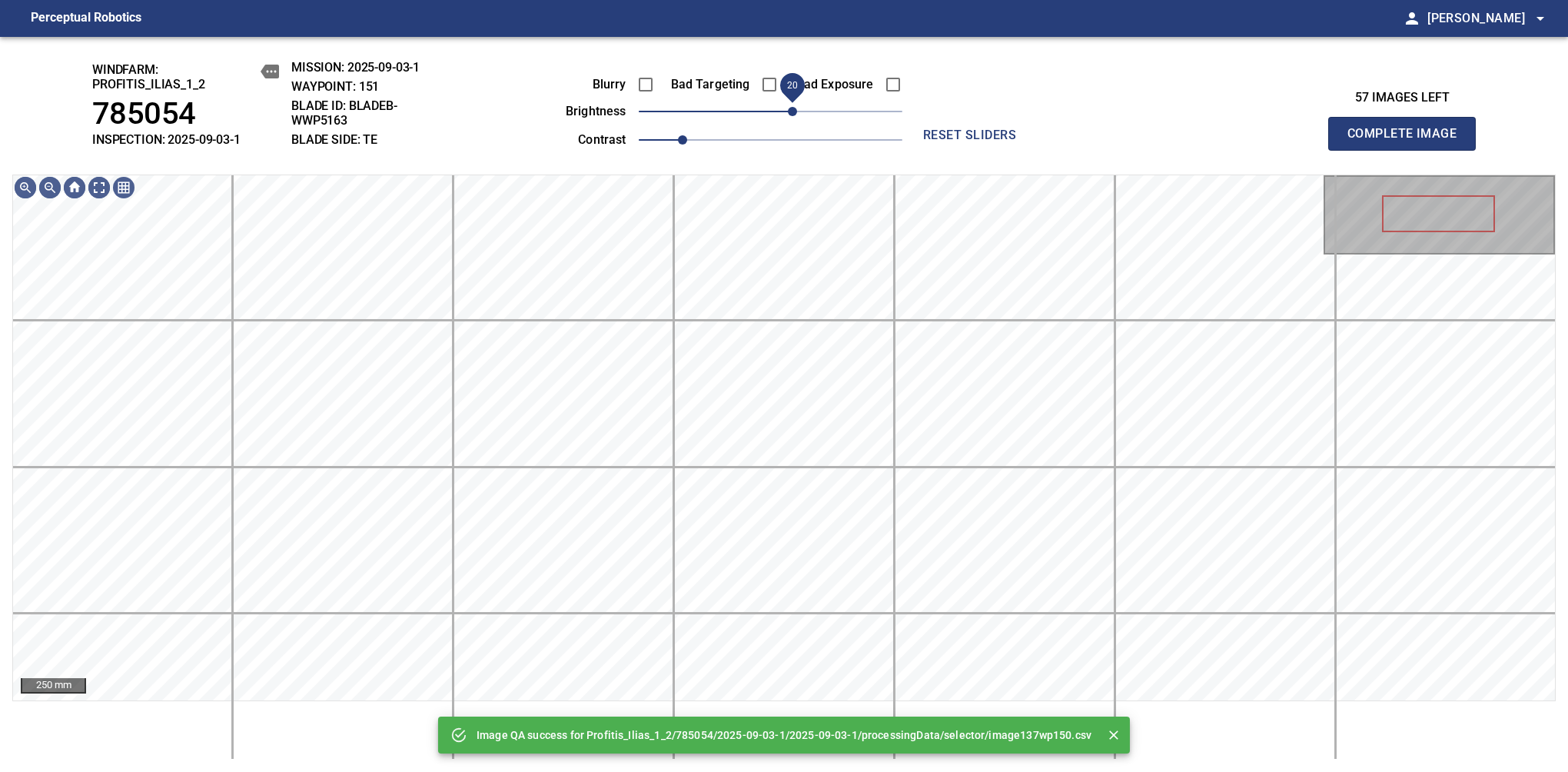
drag, startPoint x: 805, startPoint y: 117, endPoint x: 794, endPoint y: 111, distance: 12.5
click at [794, 111] on span "20" at bounding box center [770, 111] width 264 height 21
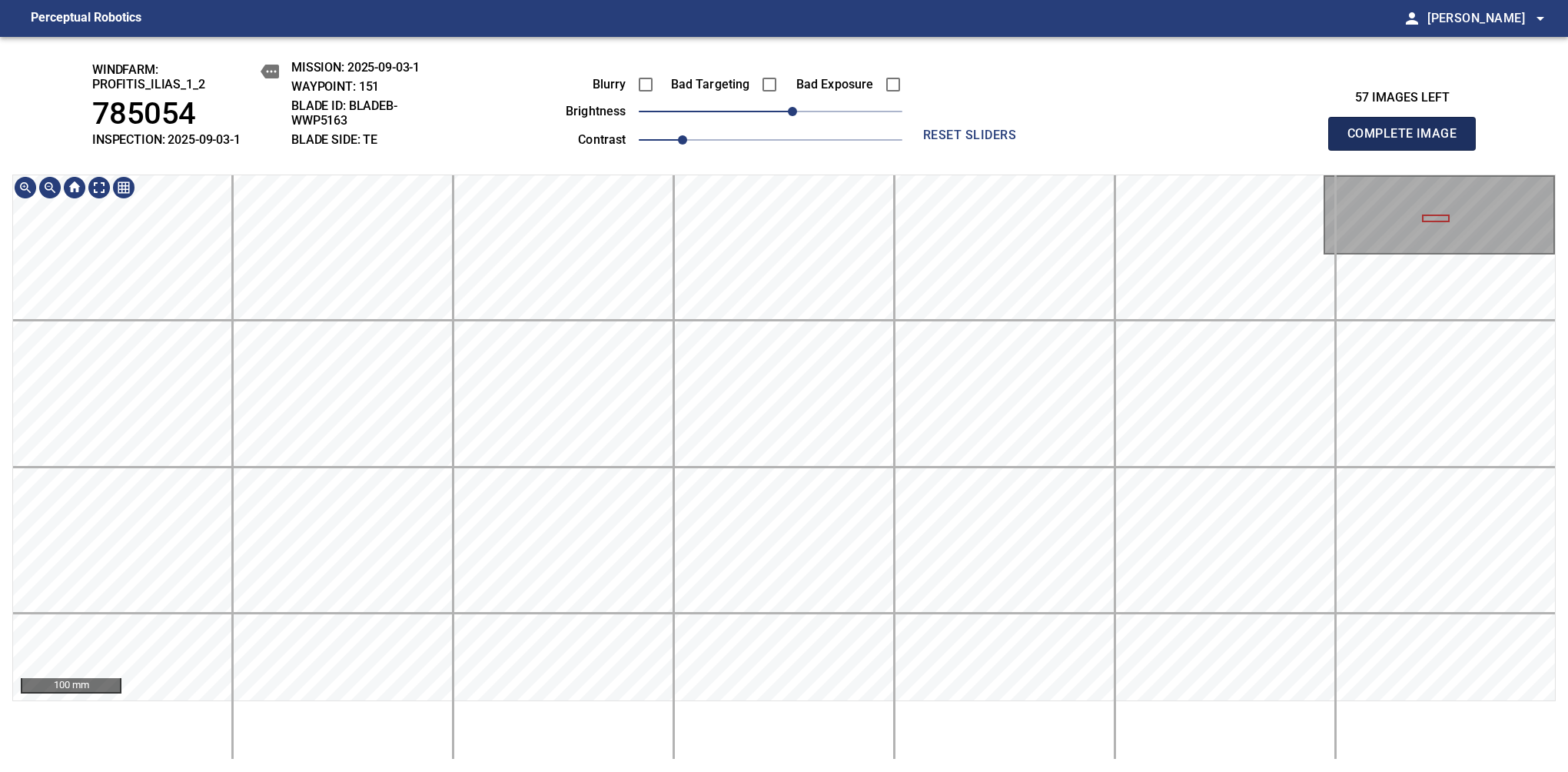
click at [1408, 142] on span "Complete Image" at bounding box center [1402, 133] width 114 height 21
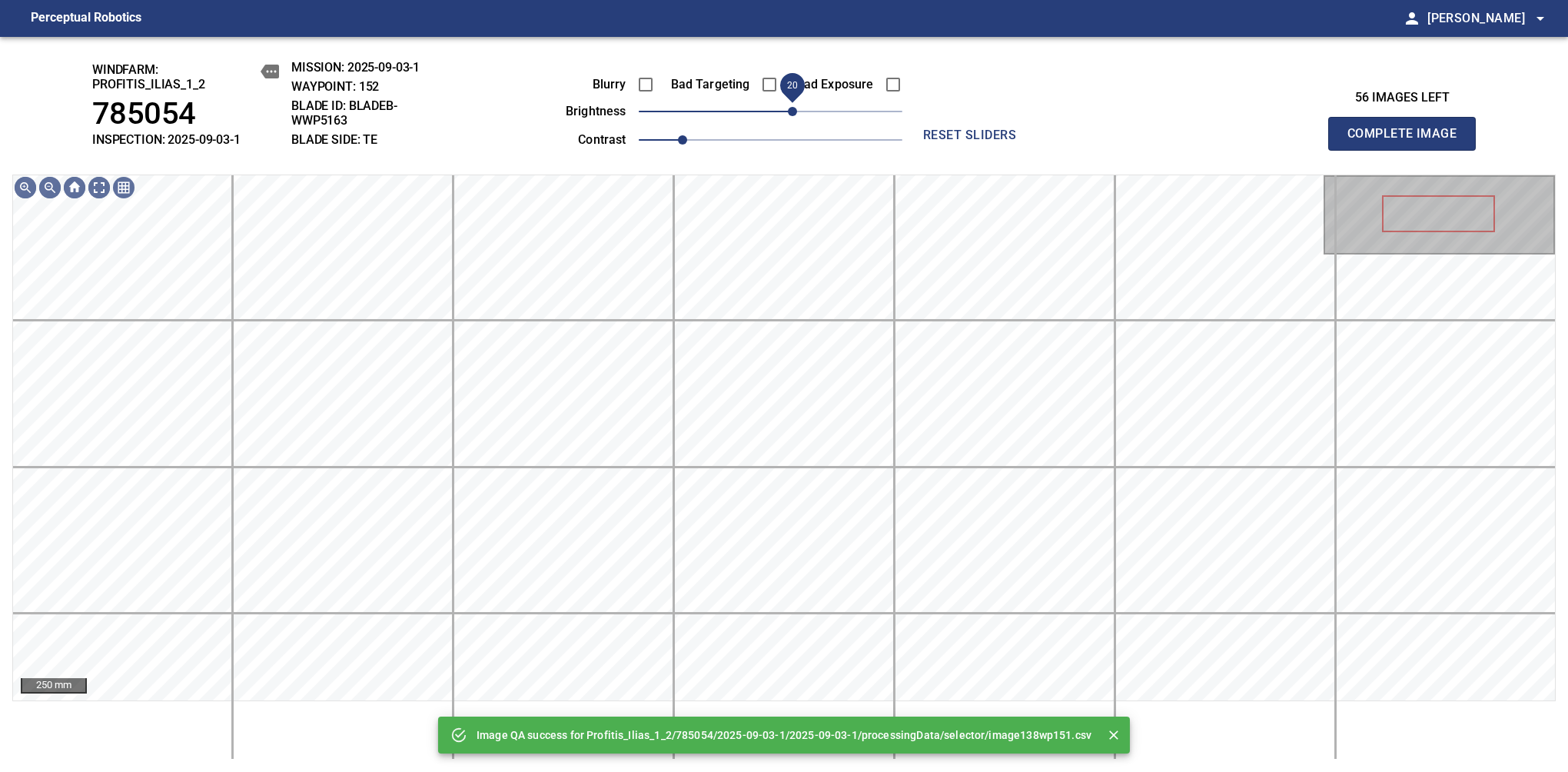
click at [791, 109] on span "20" at bounding box center [770, 111] width 264 height 21
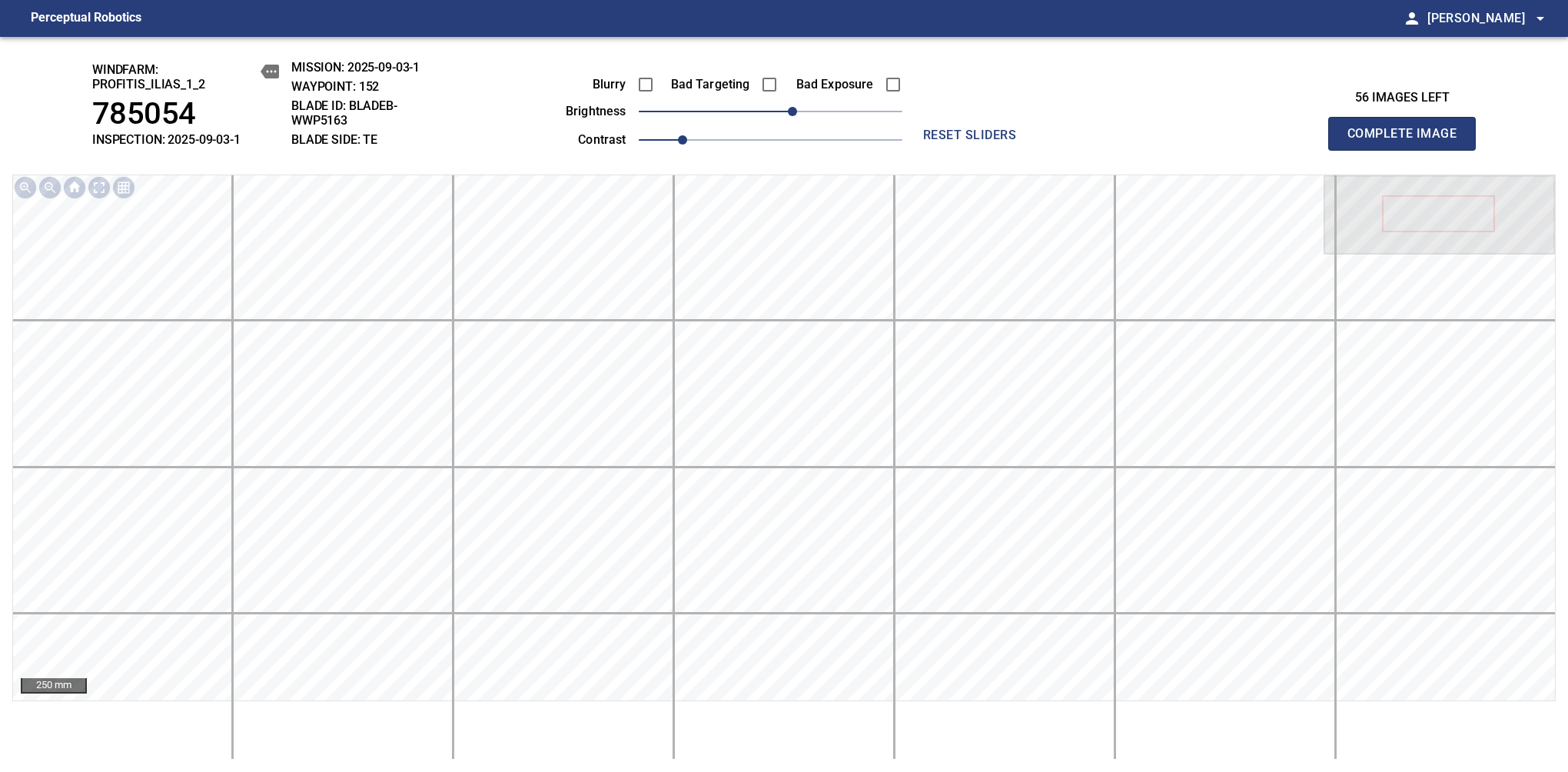
click at [1408, 142] on span "Complete Image" at bounding box center [1402, 133] width 114 height 21
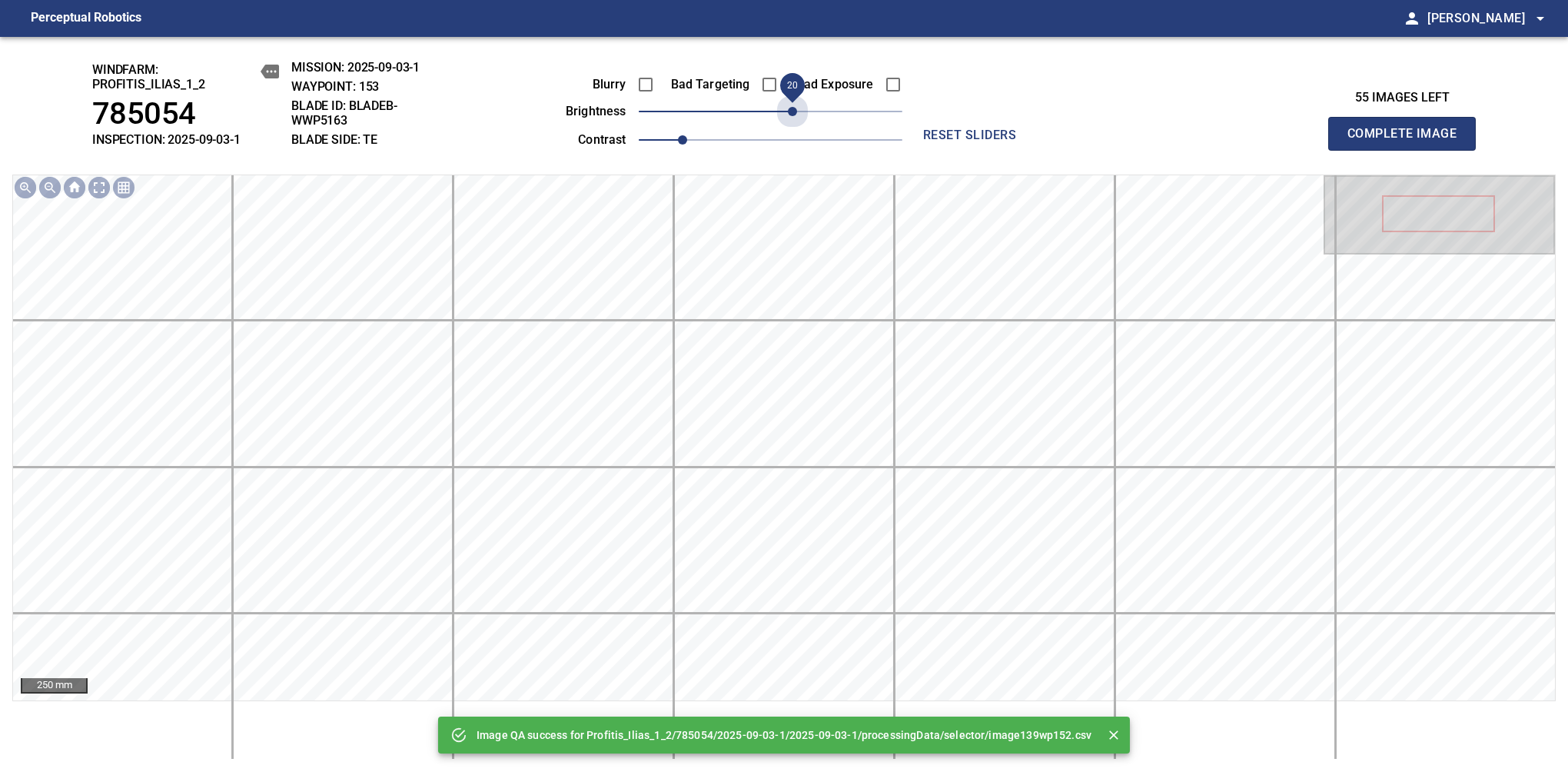
click at [791, 109] on span "20" at bounding box center [770, 111] width 264 height 21
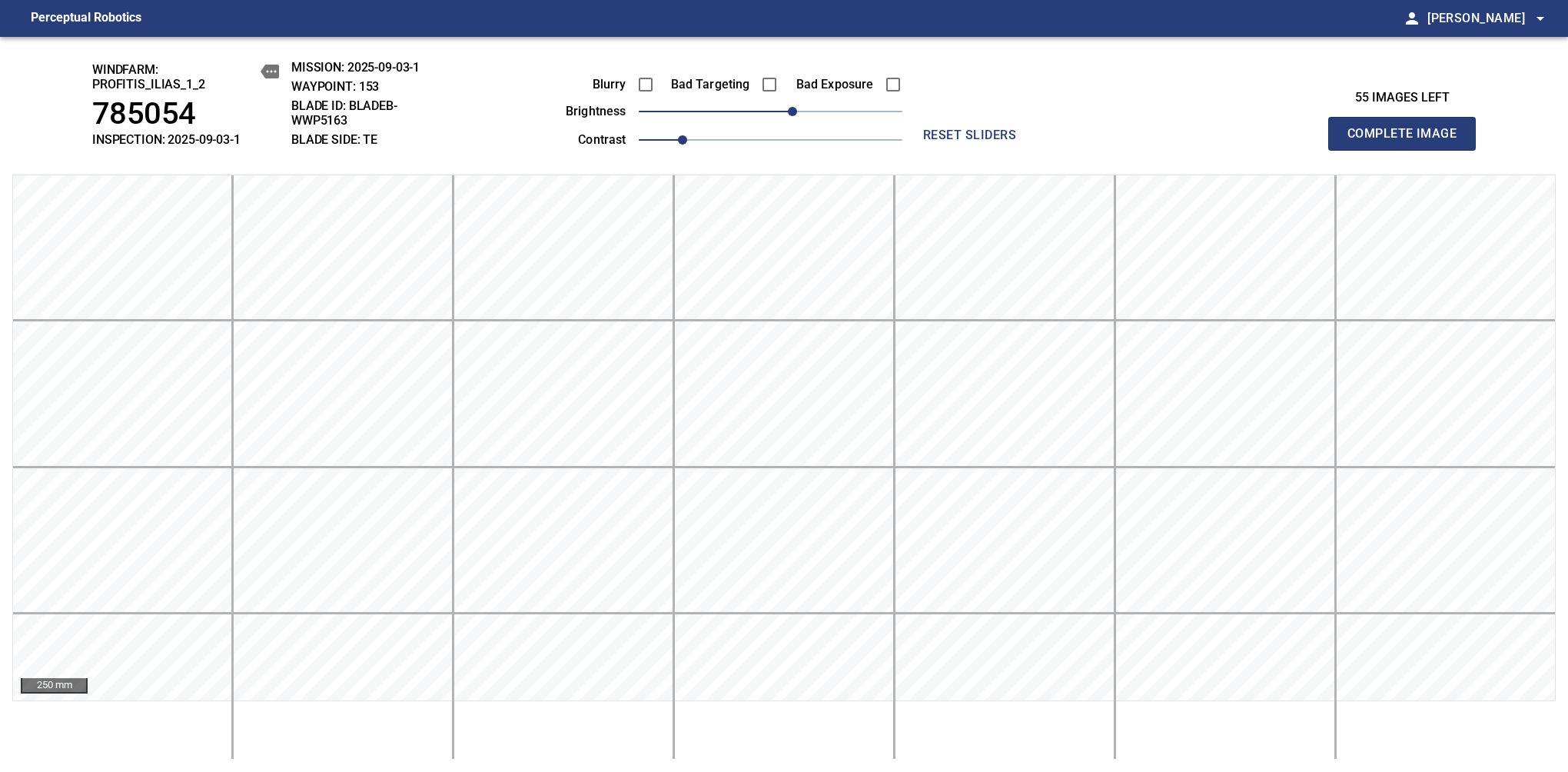
click at [1408, 142] on span "Complete Image" at bounding box center [1402, 133] width 114 height 21
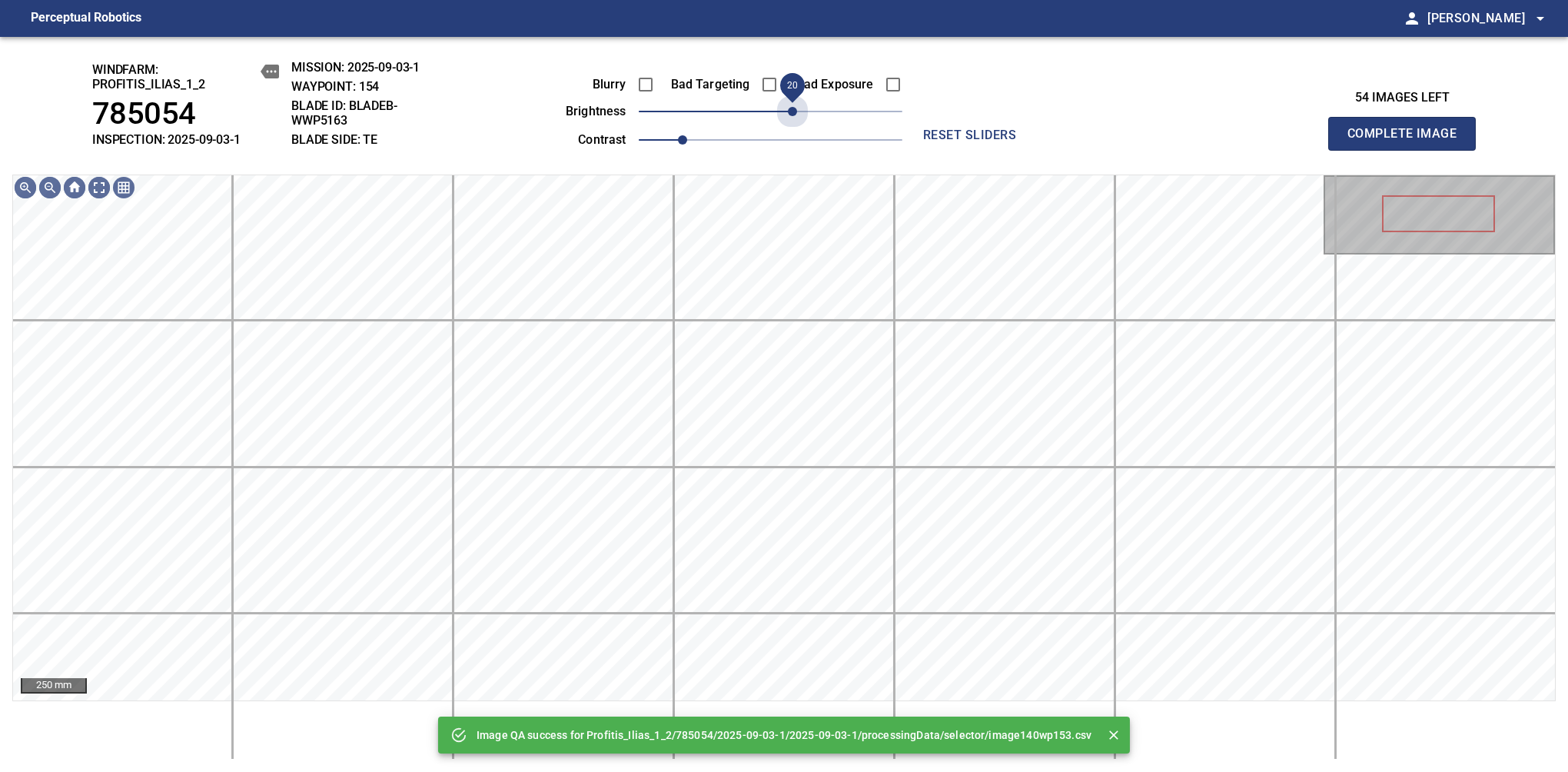
click at [791, 109] on span "20" at bounding box center [770, 111] width 264 height 21
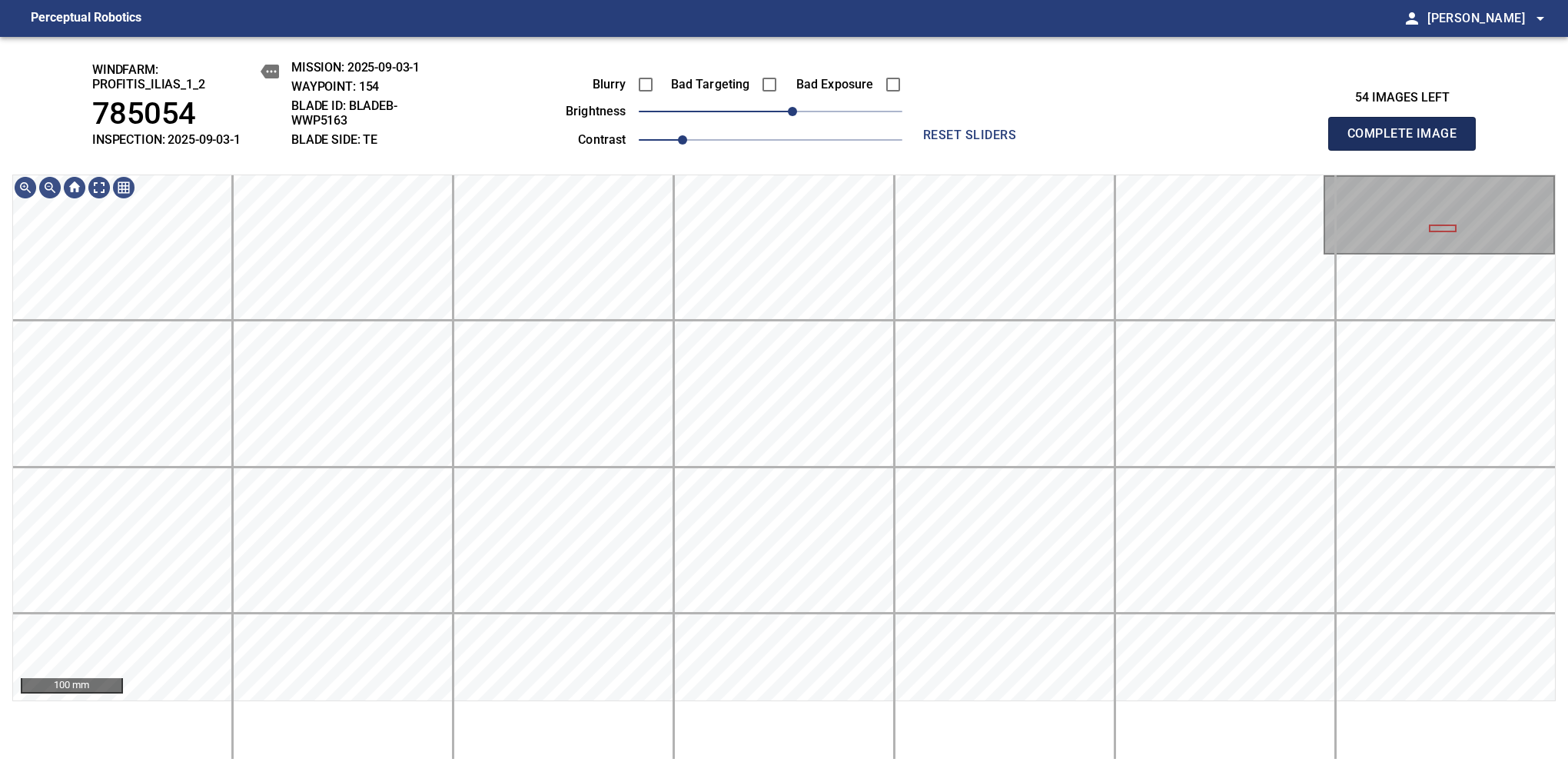
click at [1408, 142] on span "Complete Image" at bounding box center [1402, 133] width 114 height 21
click at [789, 115] on span "20" at bounding box center [792, 111] width 9 height 9
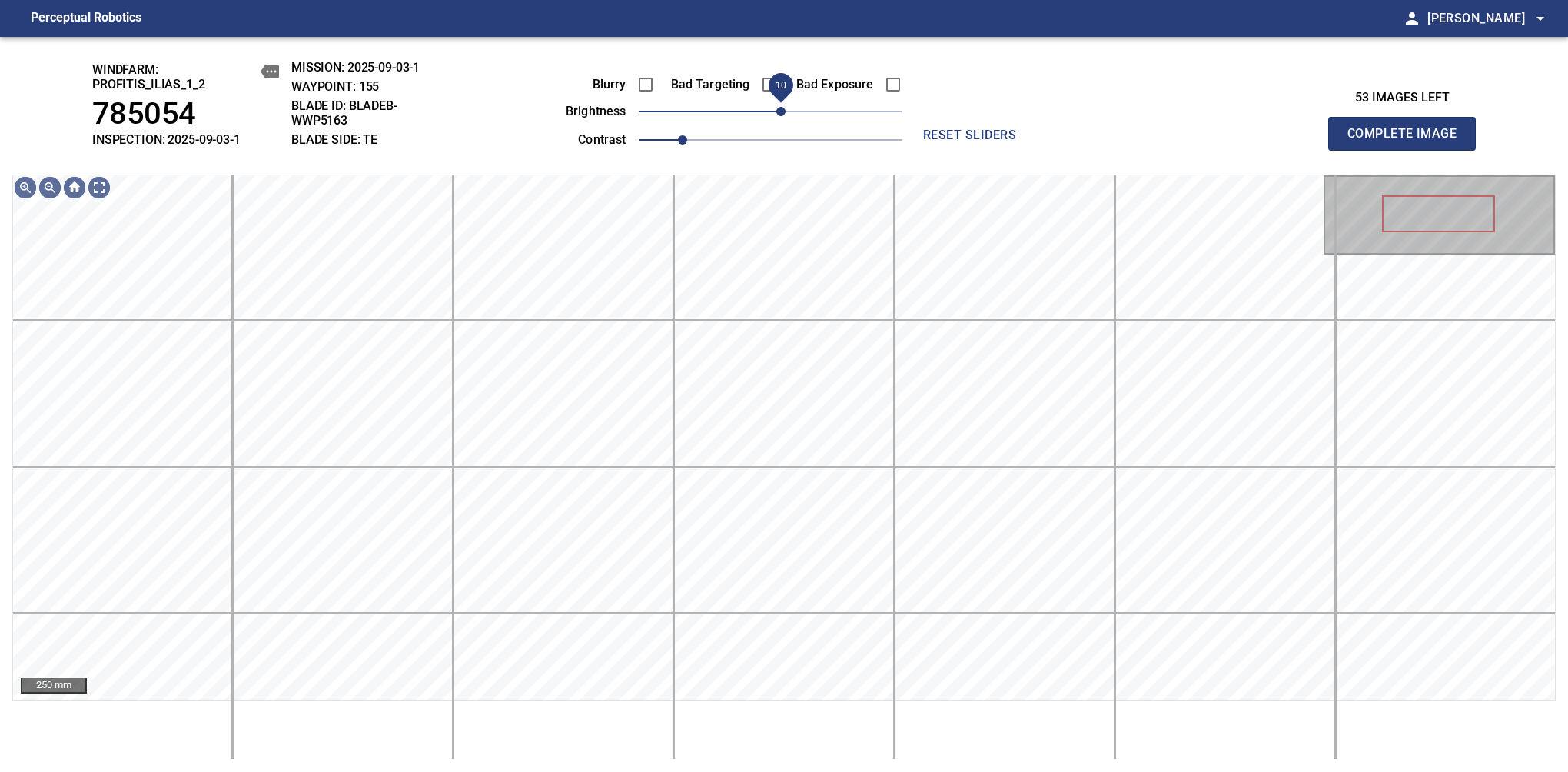
click at [781, 116] on span "10" at bounding box center [780, 111] width 9 height 9
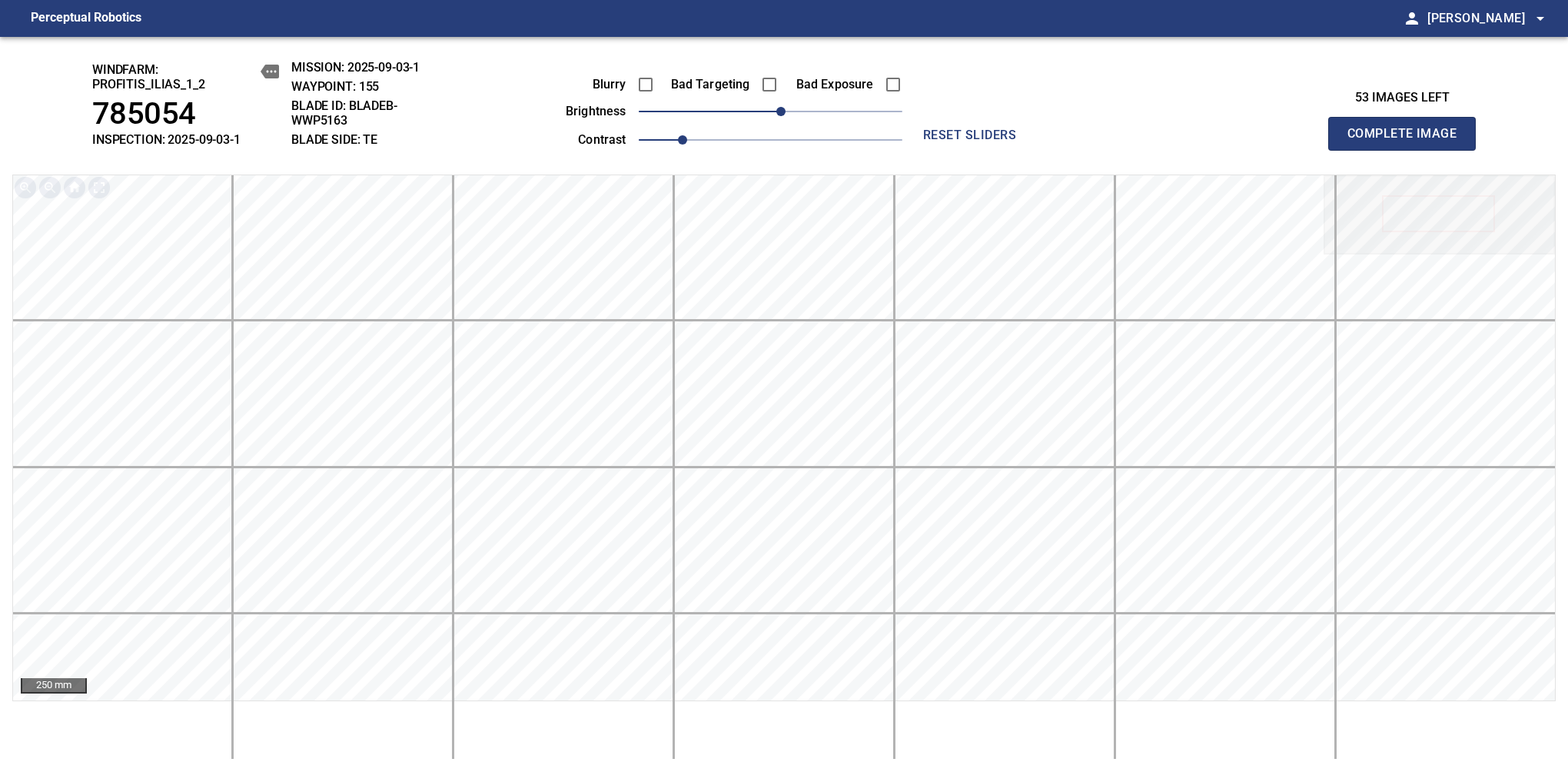
click at [1408, 142] on span "Complete Image" at bounding box center [1402, 133] width 114 height 21
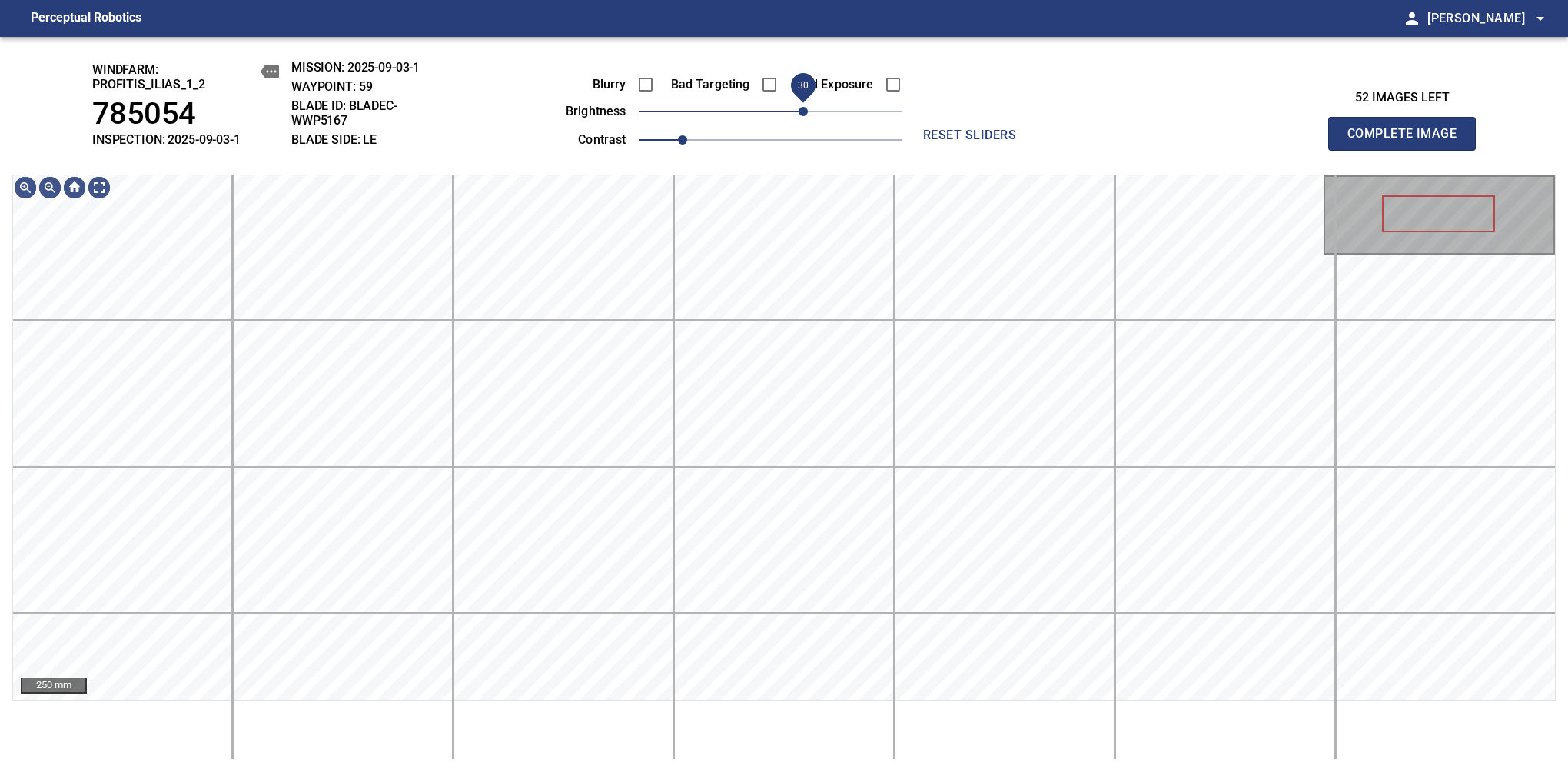
drag, startPoint x: 770, startPoint y: 115, endPoint x: 808, endPoint y: 120, distance: 38.3
click at [807, 116] on span "30" at bounding box center [803, 111] width 9 height 9
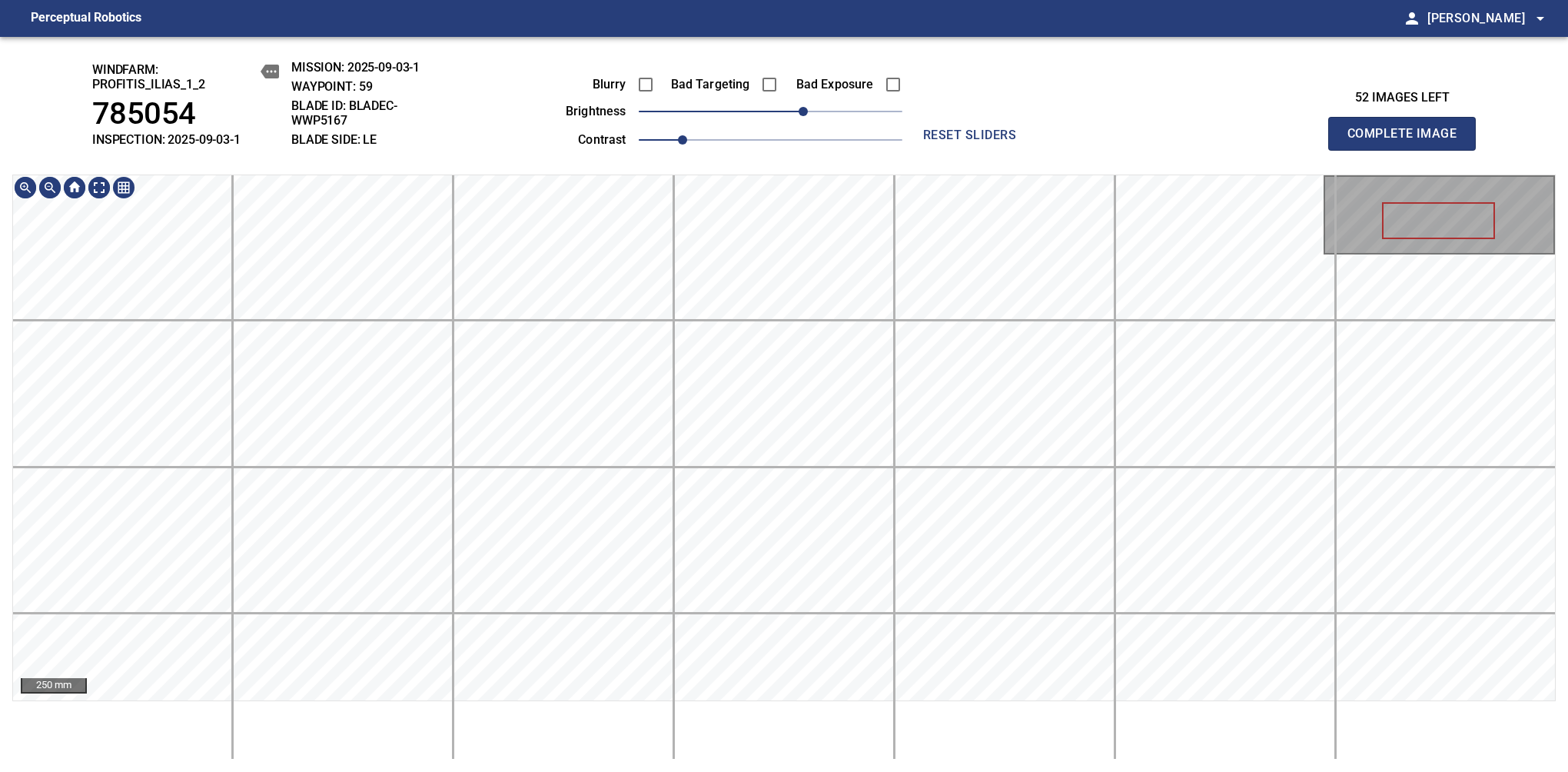
click at [902, 159] on div "windfarm: Profitis_Ilias_1_2 785054 INSPECTION: 2025-09-03-1 MISSION: 2025-09-0…" at bounding box center [784, 404] width 1568 height 735
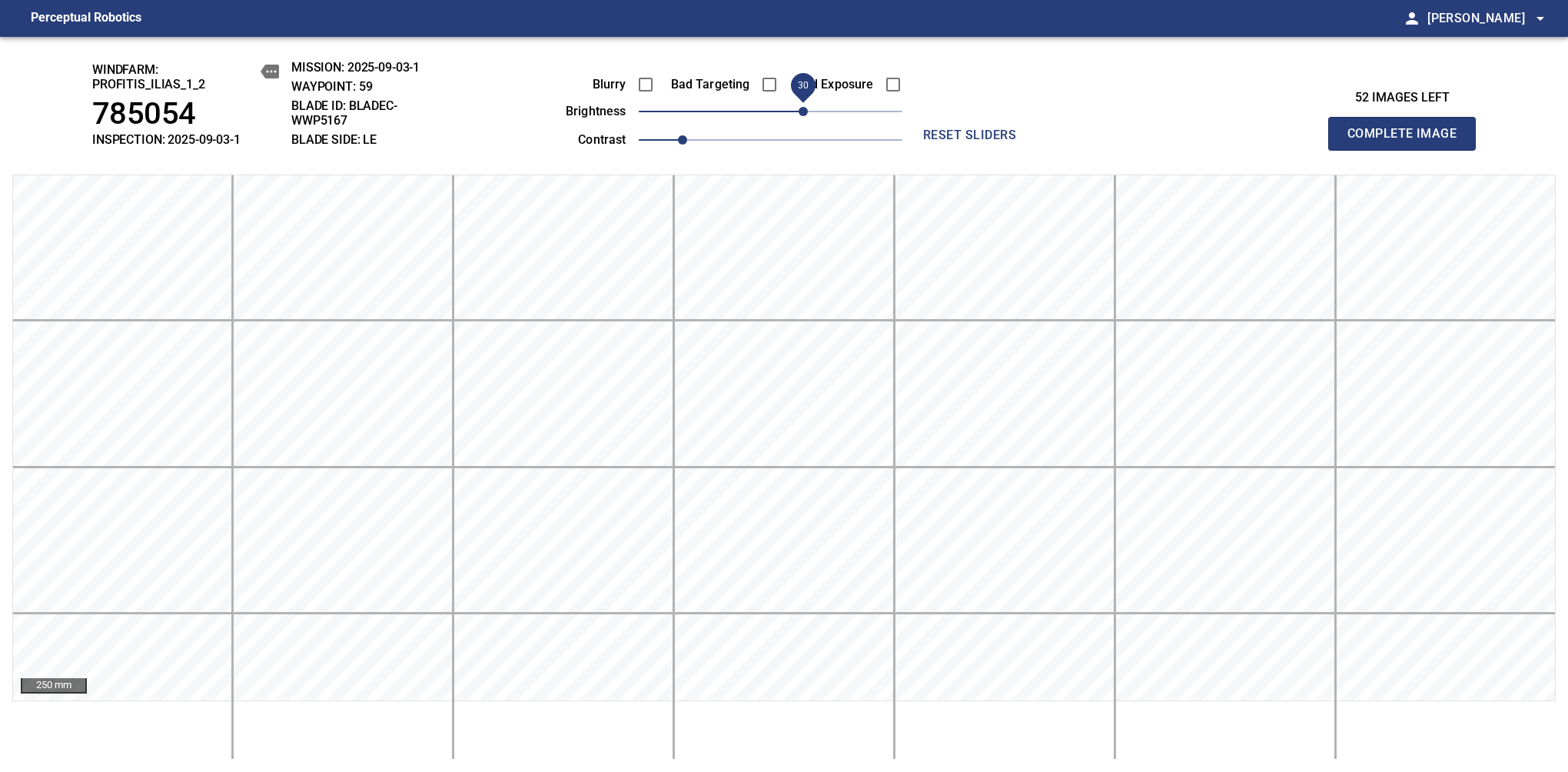
click at [1408, 142] on span "Complete Image" at bounding box center [1402, 133] width 114 height 21
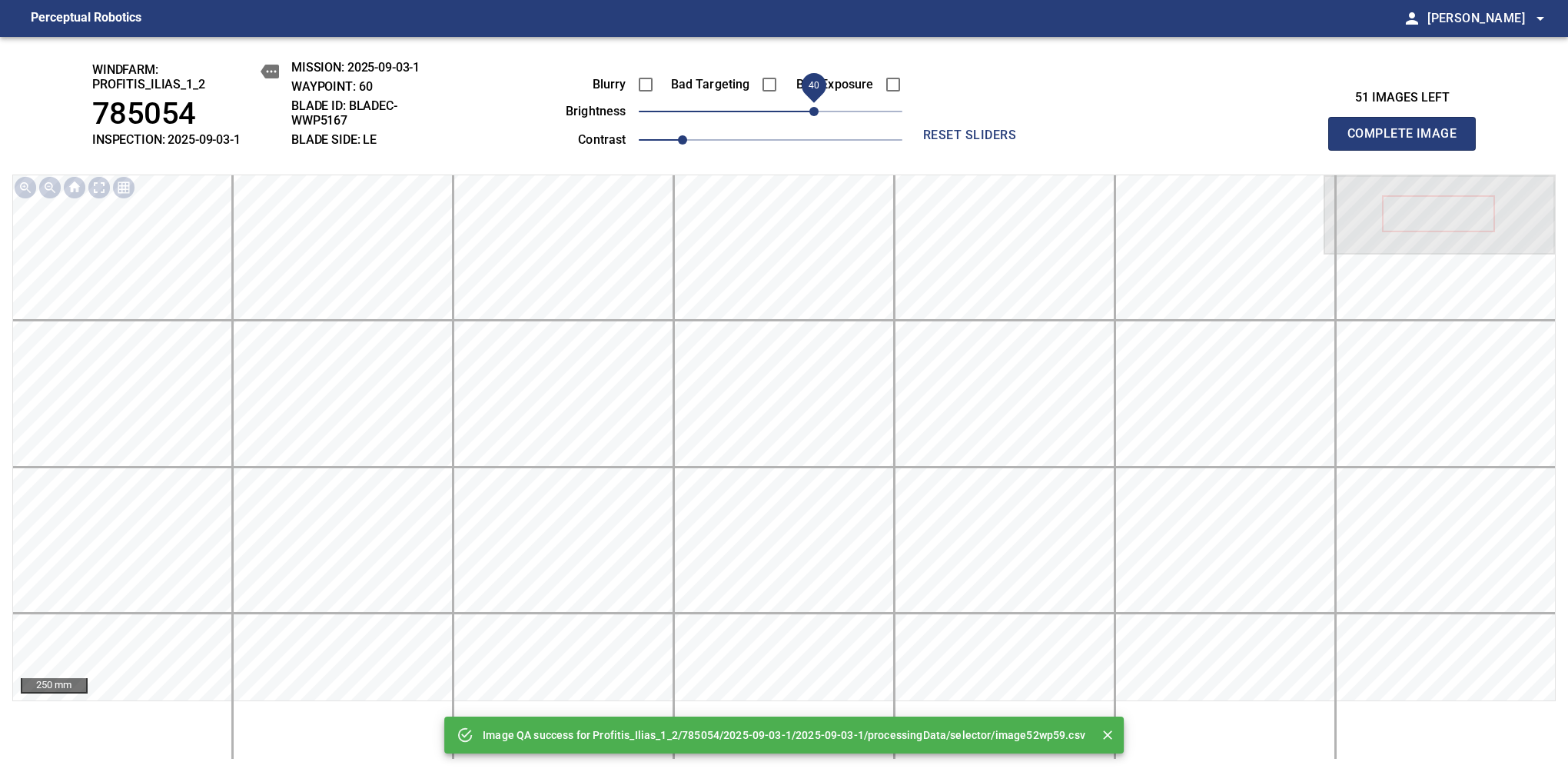
click at [815, 112] on span "40" at bounding box center [813, 111] width 9 height 9
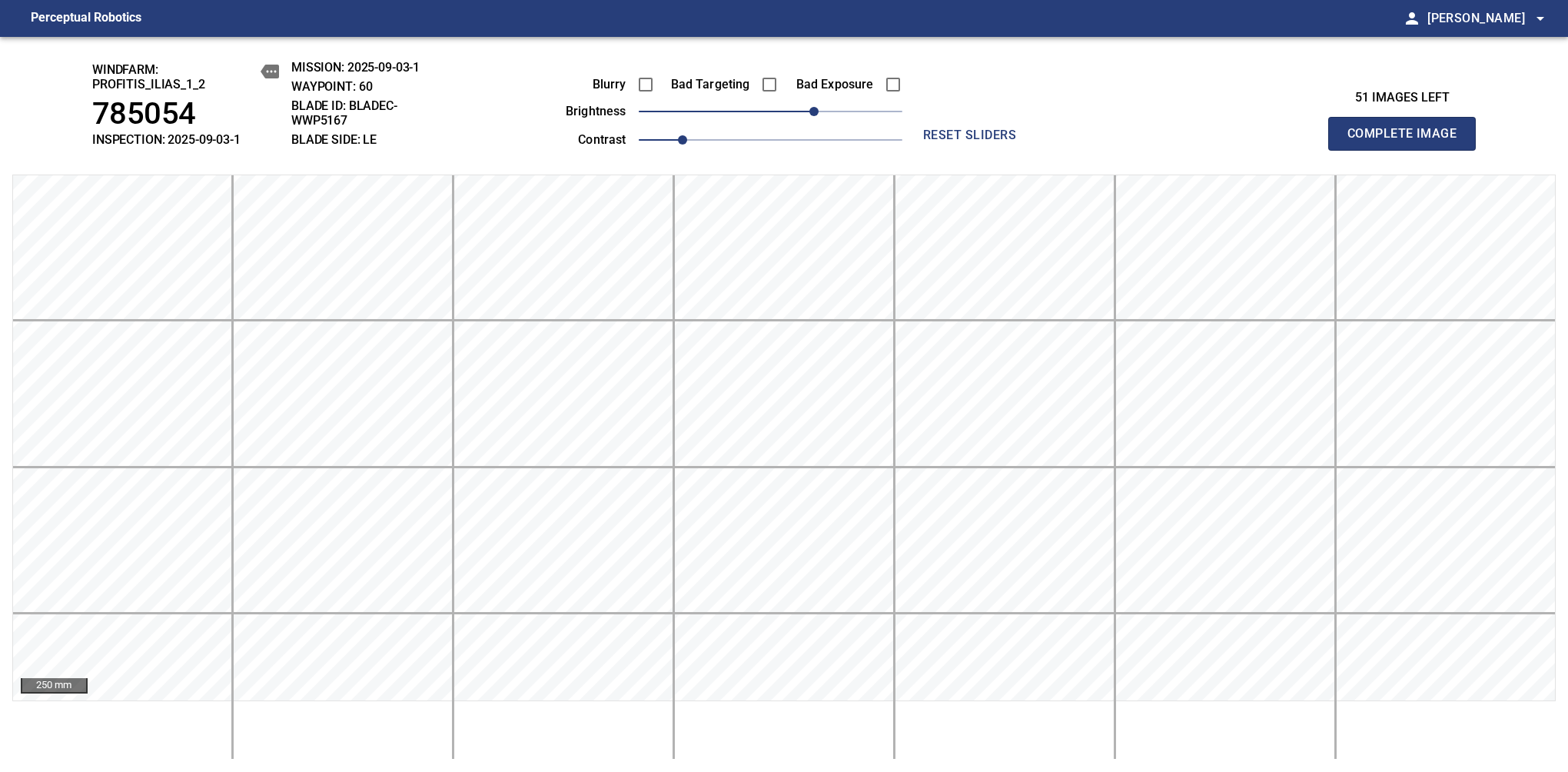
click at [1408, 142] on span "Complete Image" at bounding box center [1402, 133] width 114 height 21
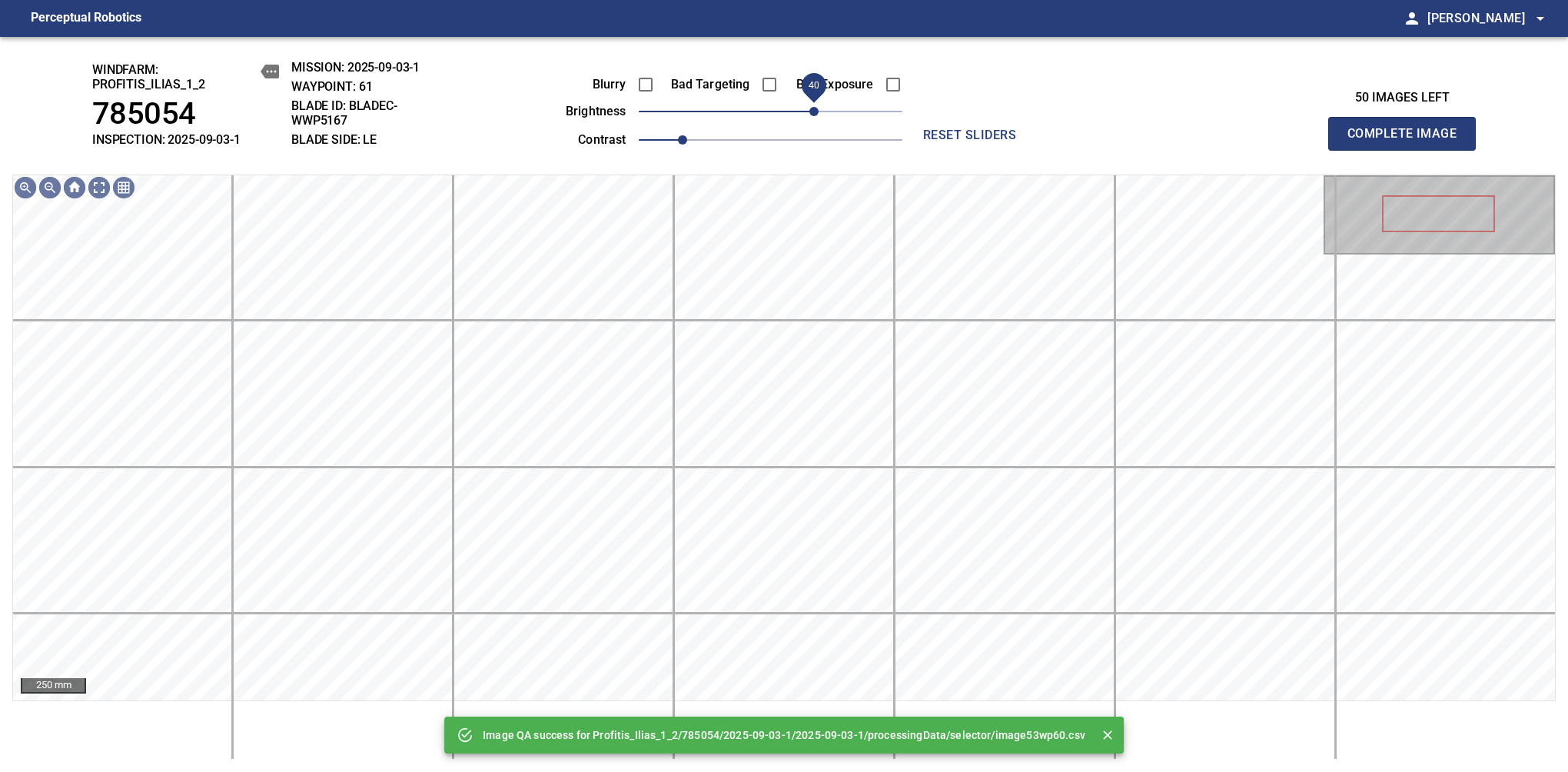
drag, startPoint x: 830, startPoint y: 117, endPoint x: 819, endPoint y: 120, distance: 11.4
click at [819, 120] on span "40" at bounding box center [770, 111] width 264 height 21
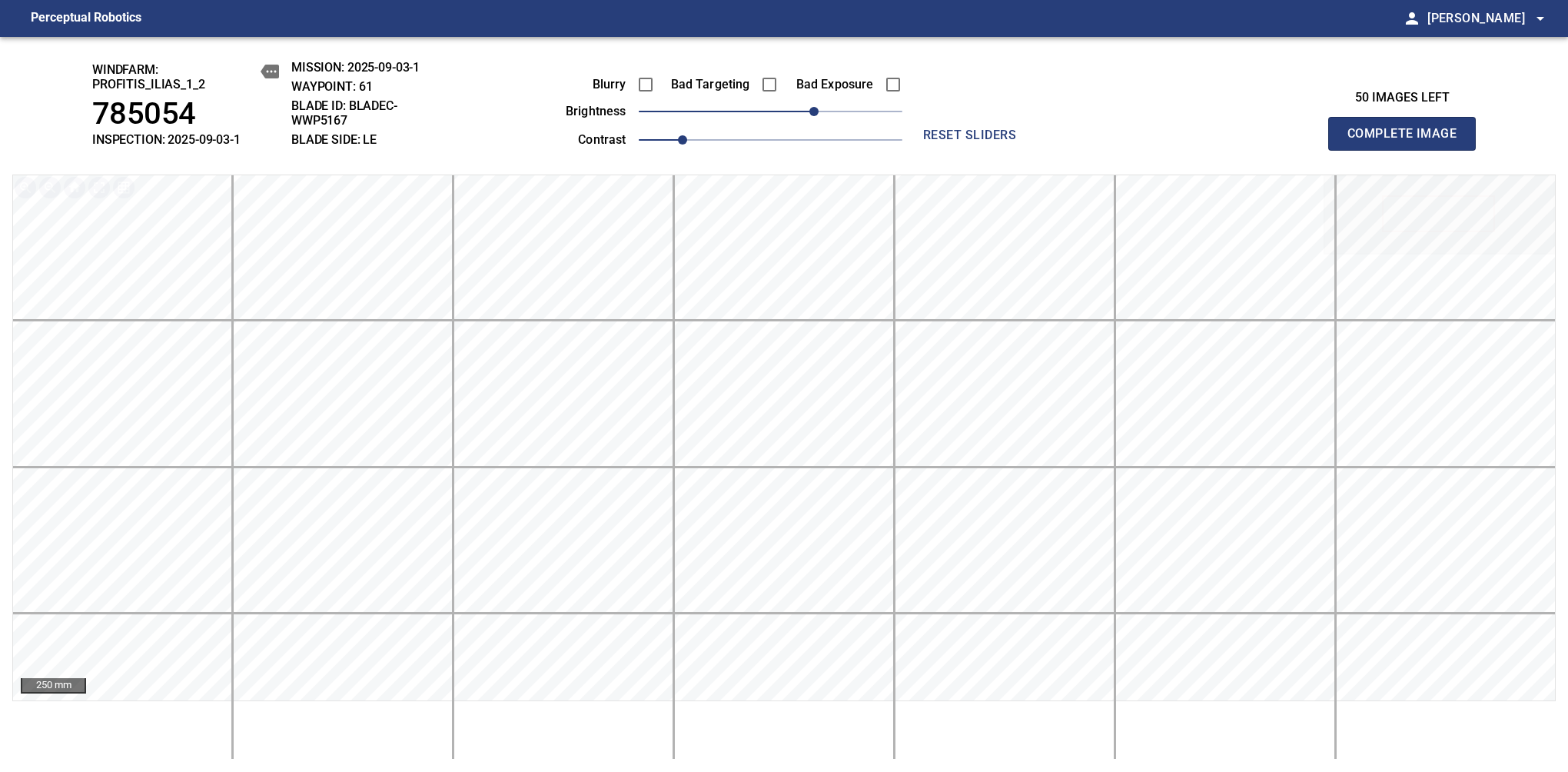
click at [1408, 142] on span "Complete Image" at bounding box center [1402, 133] width 114 height 21
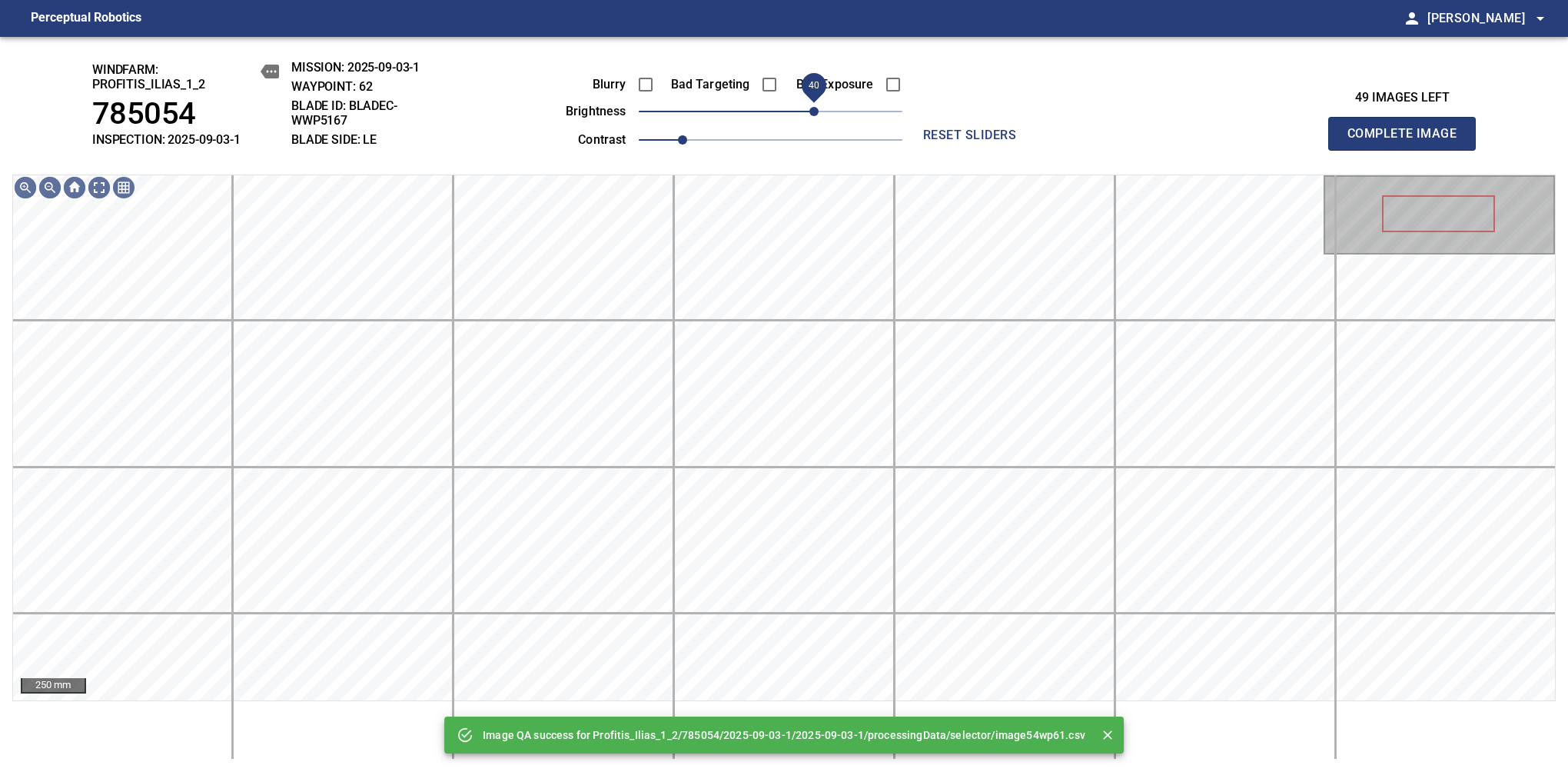
drag, startPoint x: 830, startPoint y: 107, endPoint x: 817, endPoint y: 110, distance: 13.3
click at [817, 110] on span "40" at bounding box center [770, 111] width 264 height 21
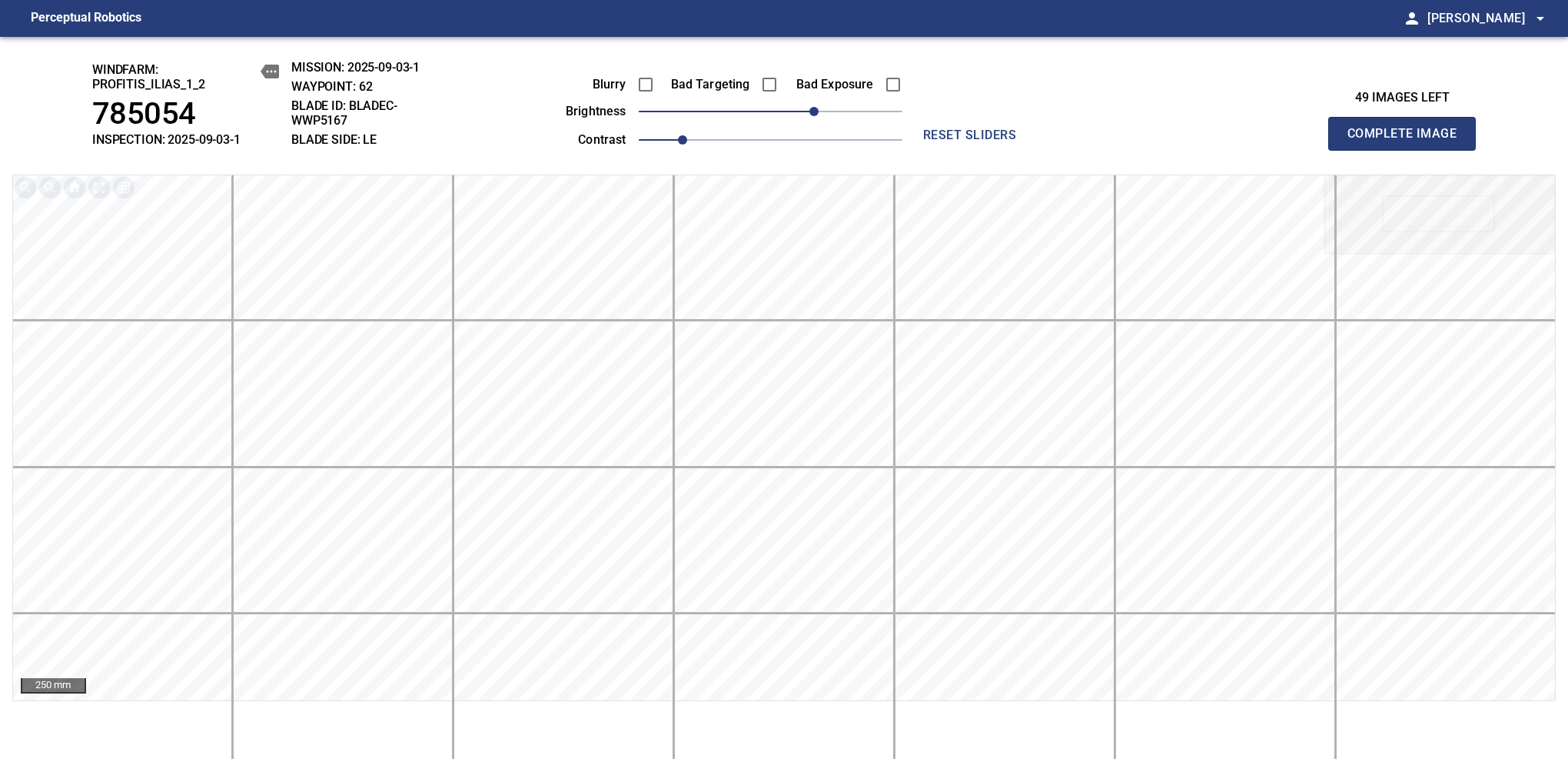
click at [1408, 142] on span "Complete Image" at bounding box center [1402, 133] width 114 height 21
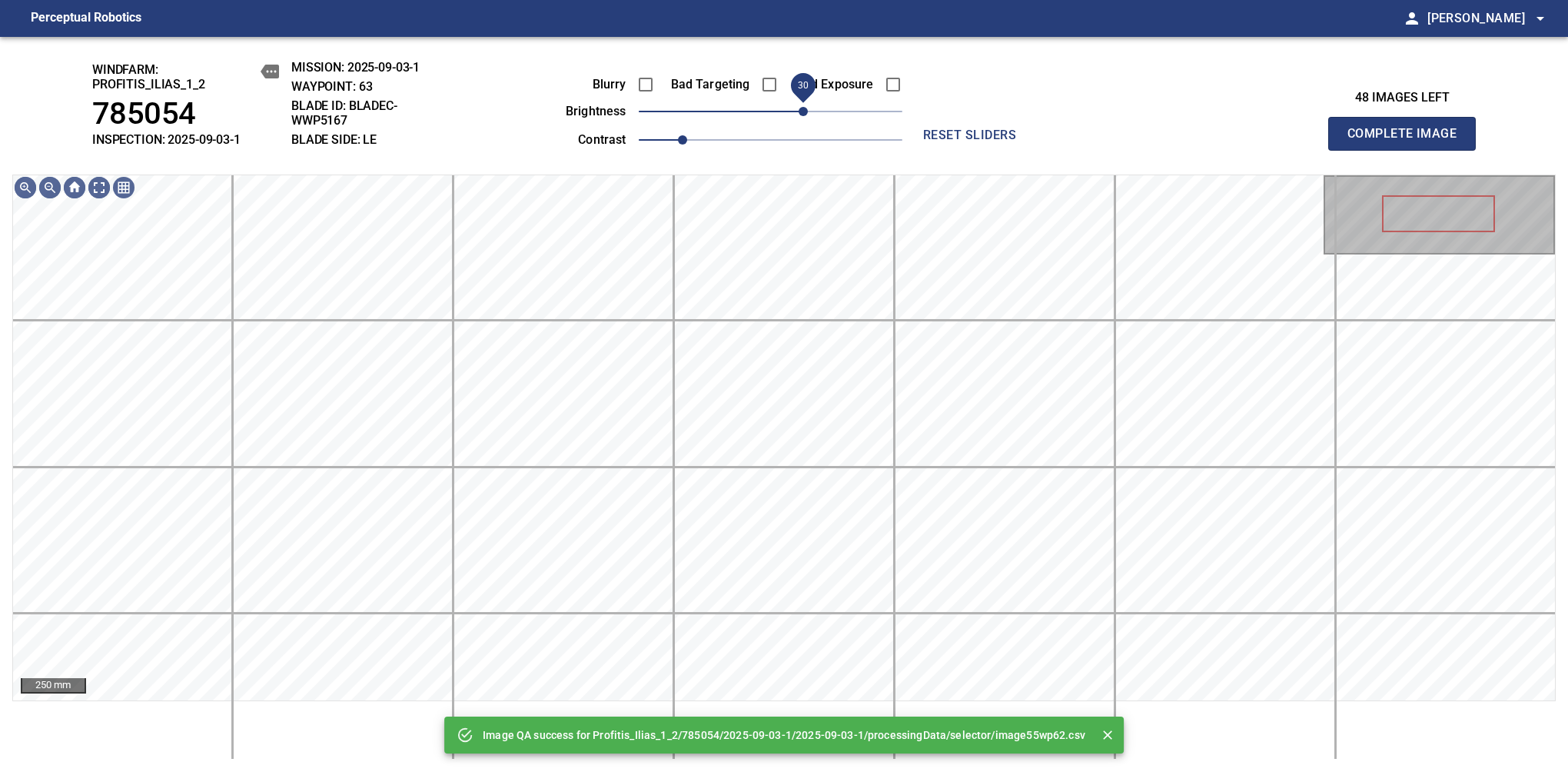
drag, startPoint x: 817, startPoint y: 110, endPoint x: 806, endPoint y: 116, distance: 12.5
click at [806, 116] on span "30" at bounding box center [770, 111] width 264 height 21
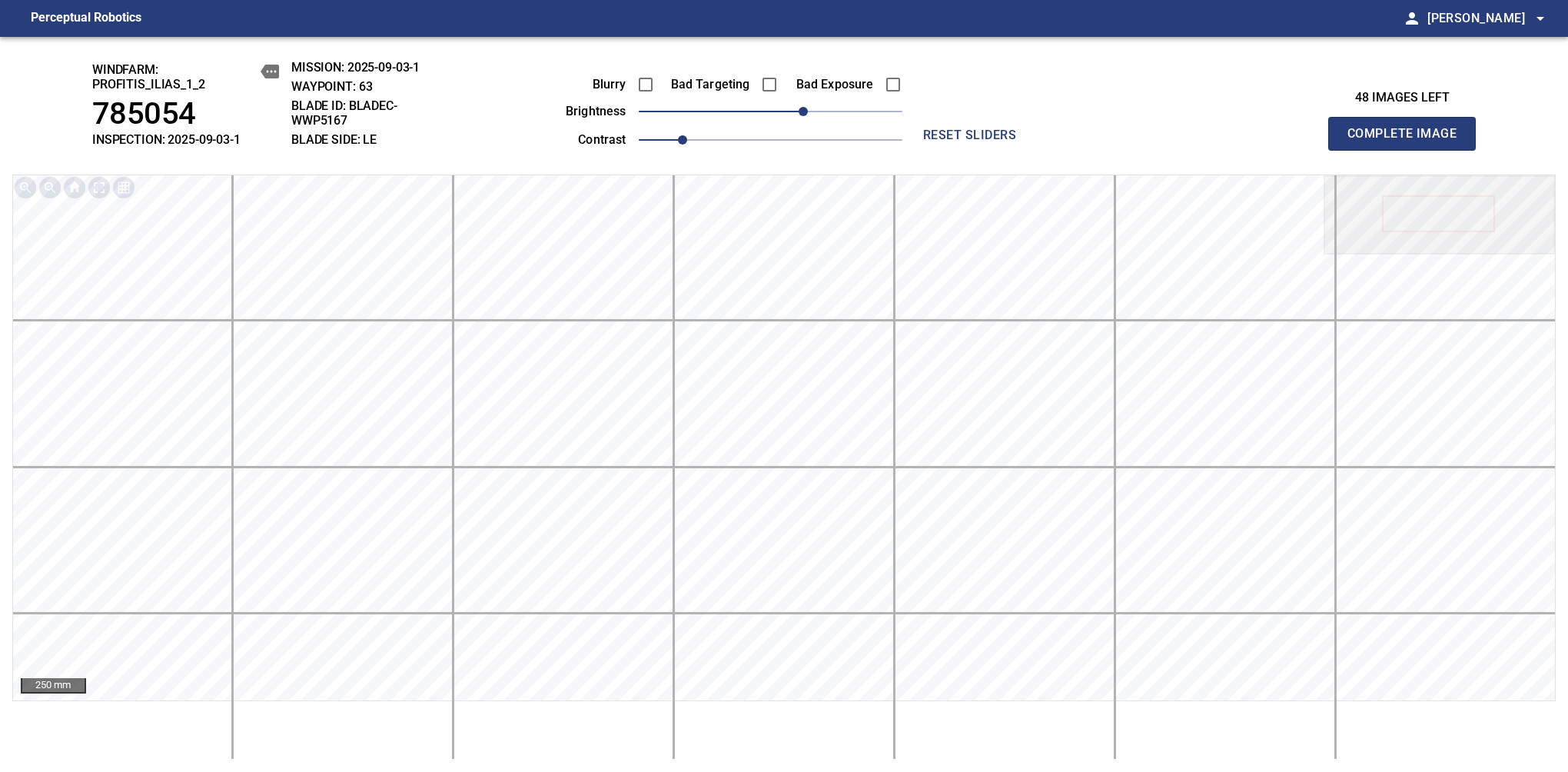
click at [1408, 142] on span "Complete Image" at bounding box center [1402, 133] width 114 height 21
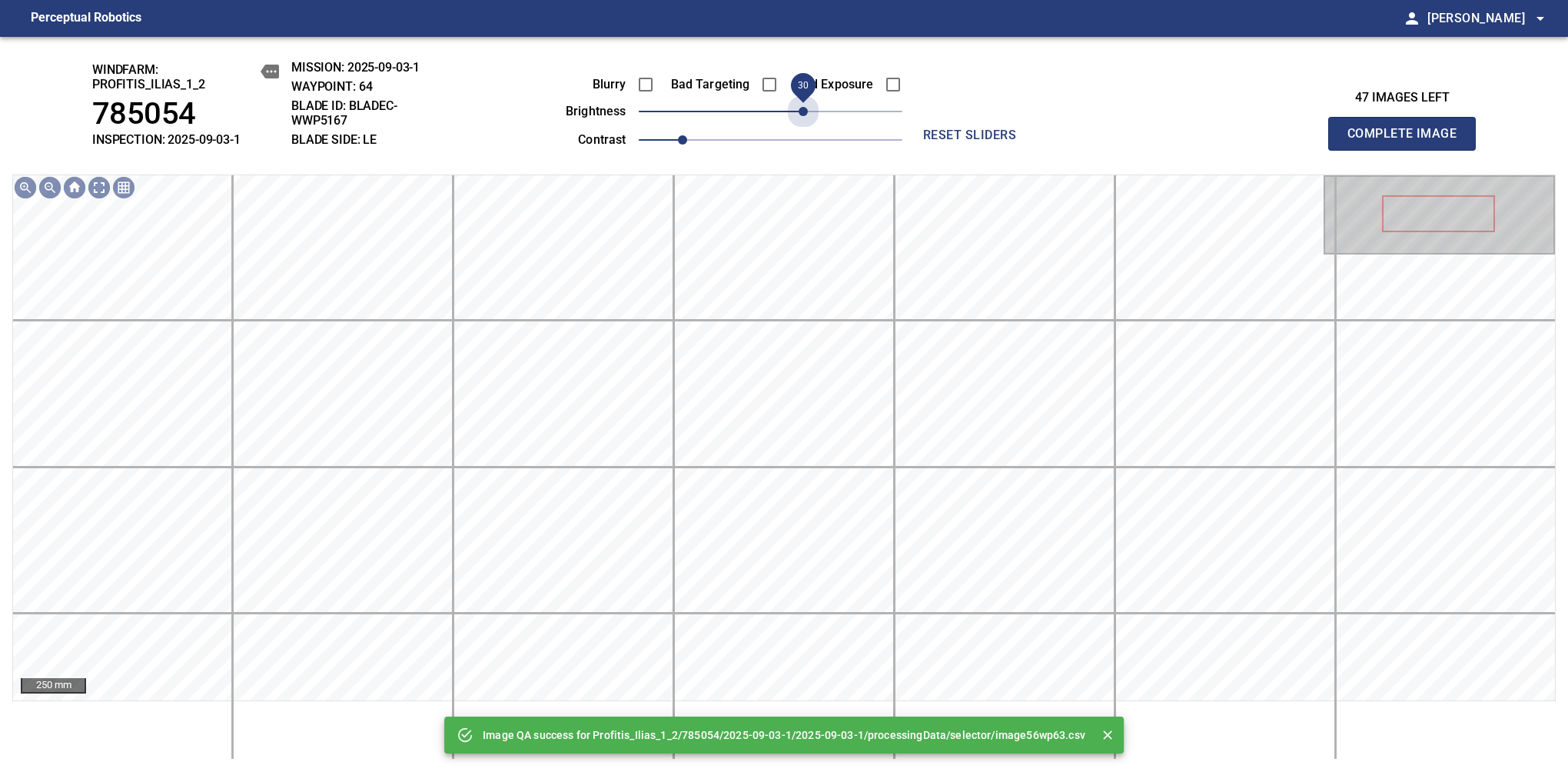
click at [806, 116] on span "30" at bounding box center [770, 111] width 264 height 21
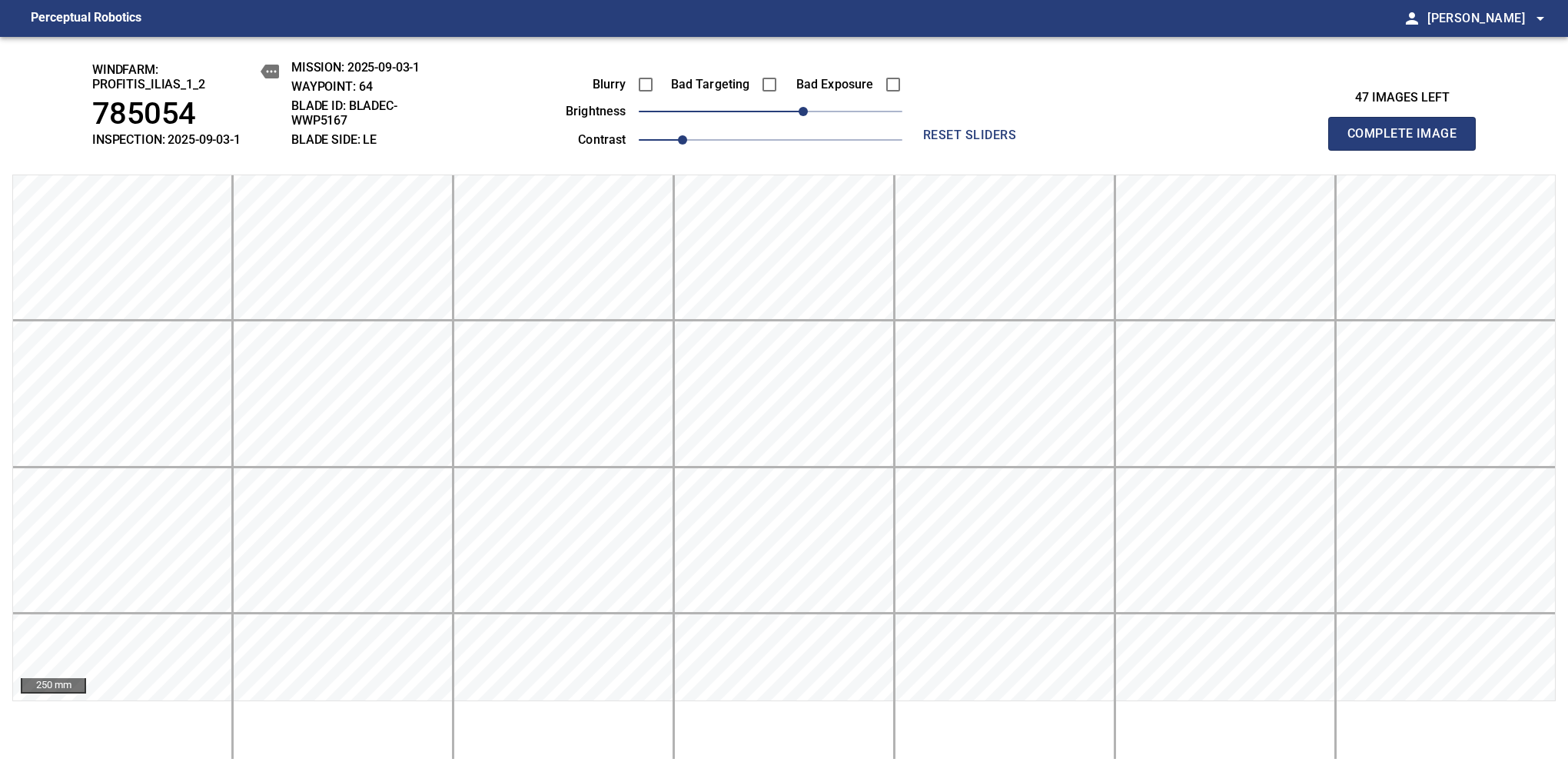
click at [1408, 142] on span "Complete Image" at bounding box center [1402, 133] width 114 height 21
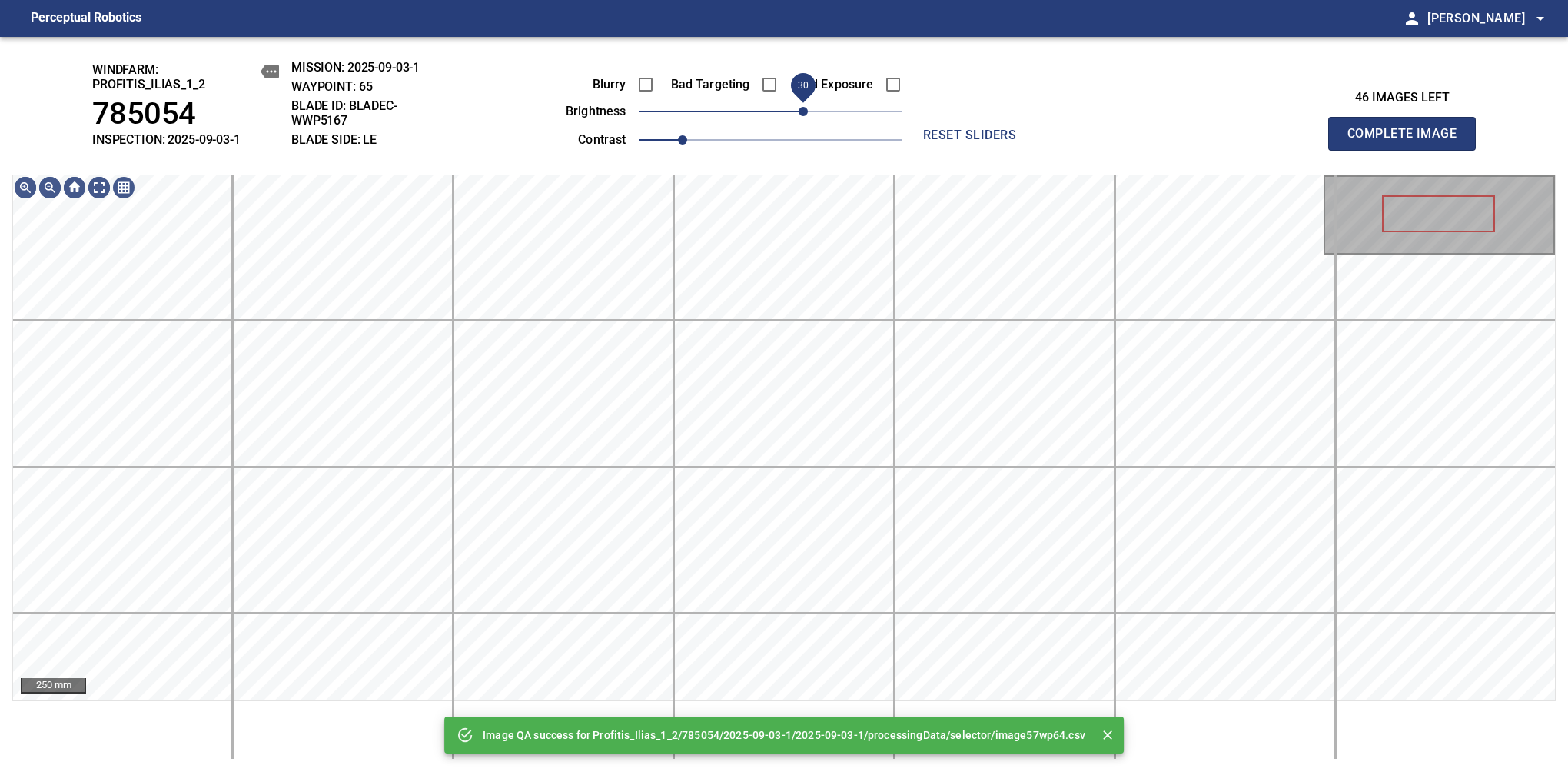
click at [804, 113] on span "30" at bounding box center [770, 111] width 264 height 21
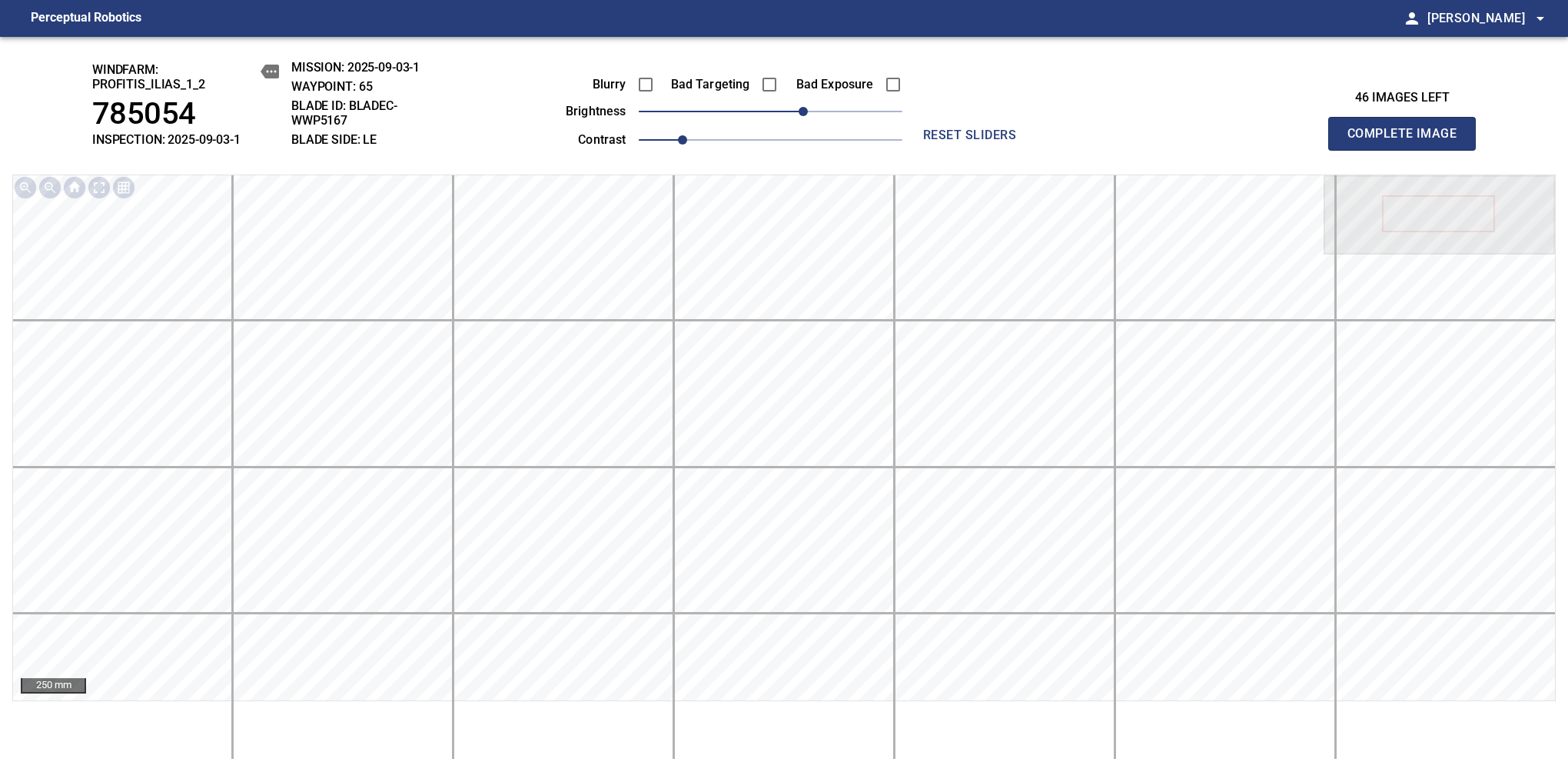
click at [1408, 142] on span "Complete Image" at bounding box center [1402, 133] width 114 height 21
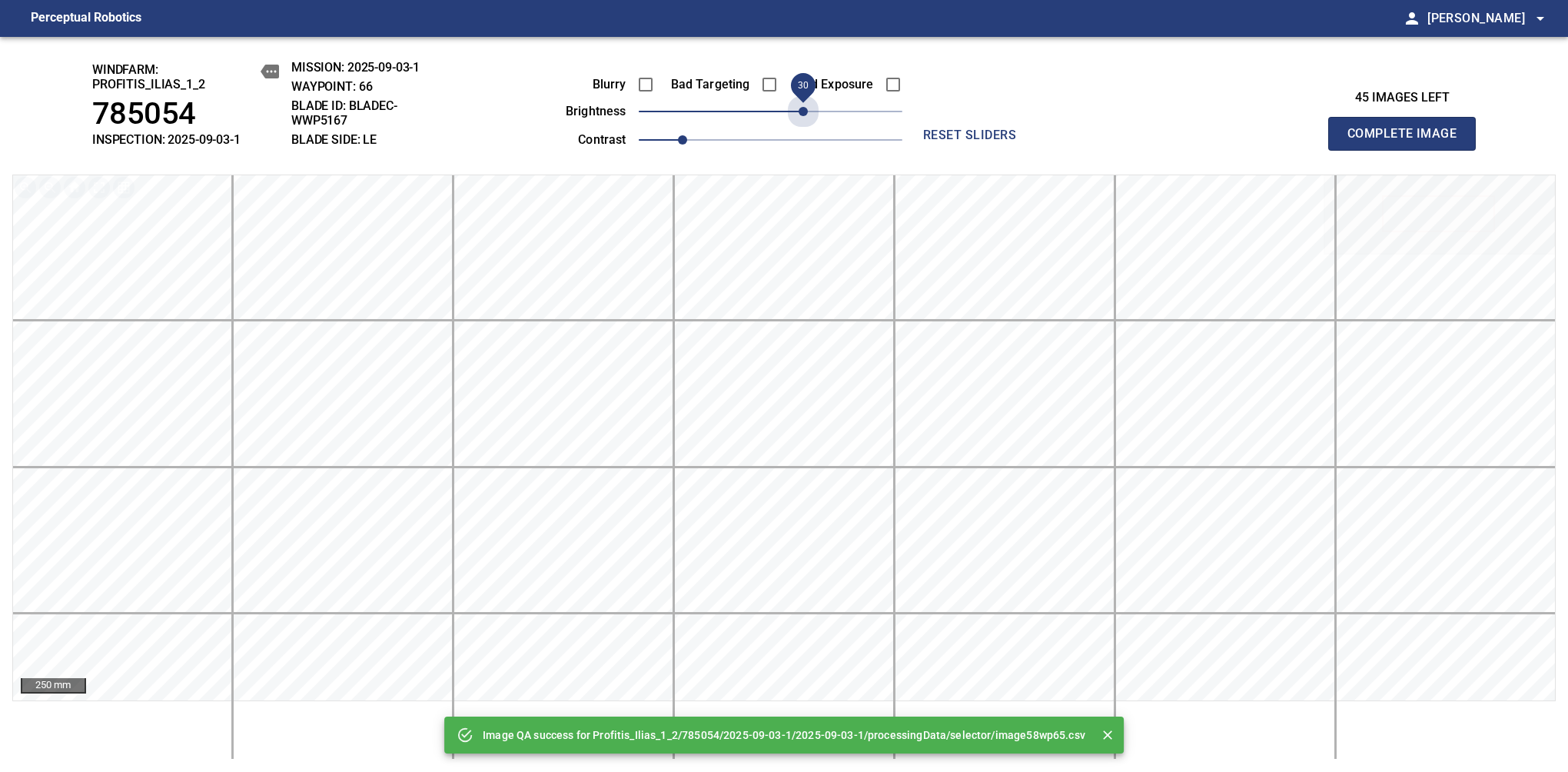
click at [804, 113] on span "30" at bounding box center [770, 111] width 264 height 21
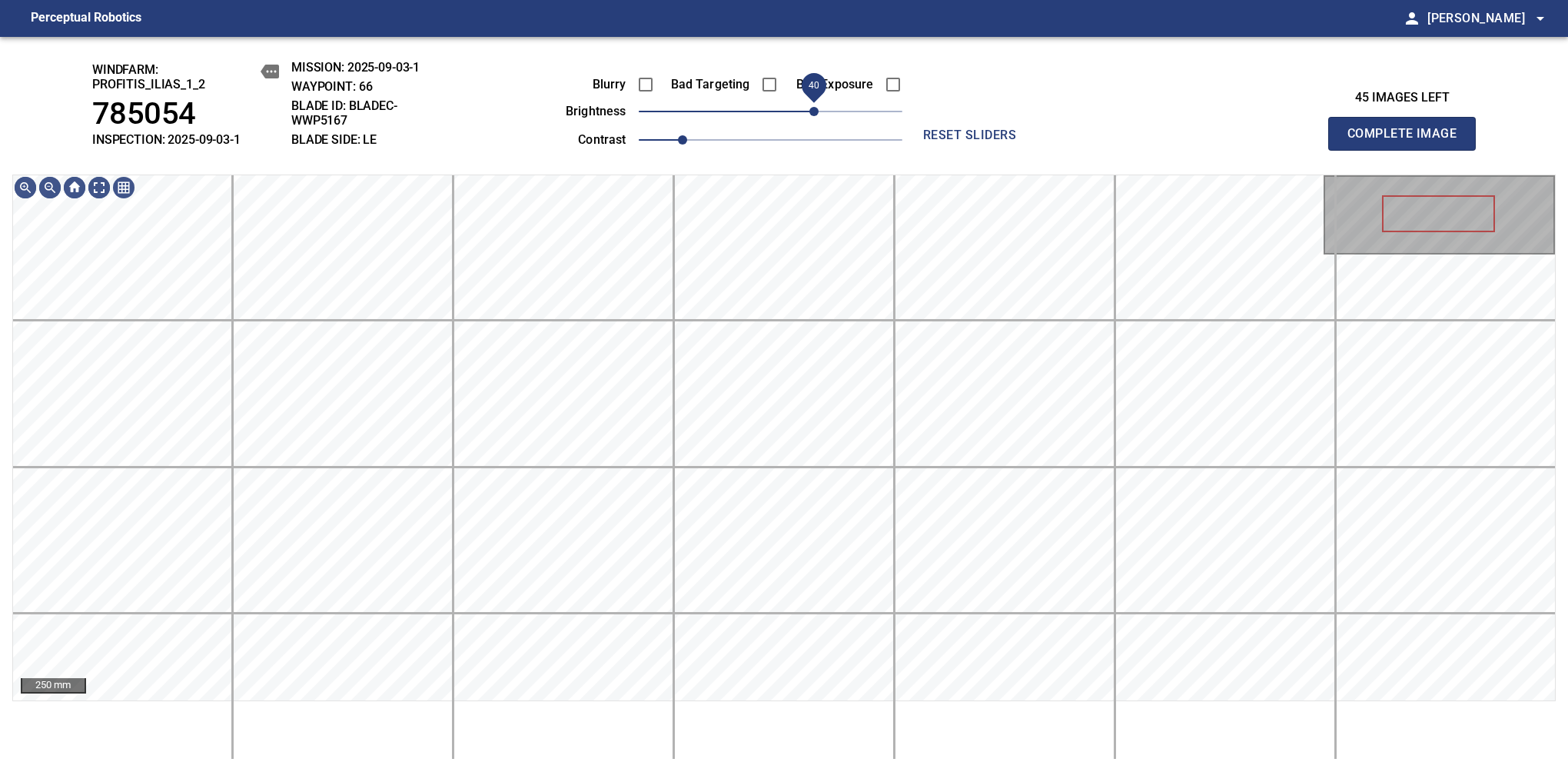
drag, startPoint x: 804, startPoint y: 113, endPoint x: 815, endPoint y: 113, distance: 11.0
click at [815, 113] on span "40" at bounding box center [813, 111] width 9 height 9
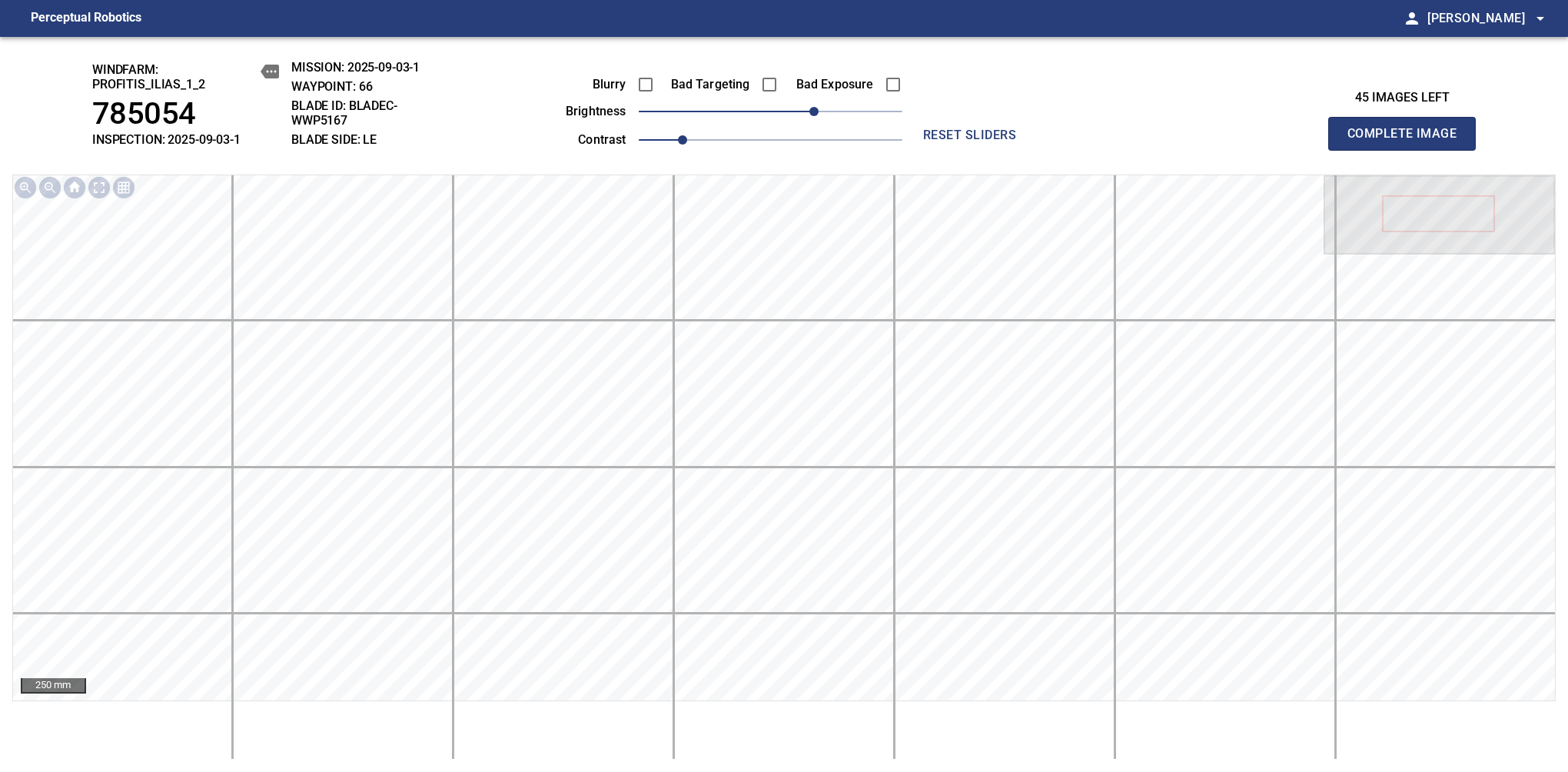
click at [1408, 142] on span "Complete Image" at bounding box center [1402, 133] width 114 height 21
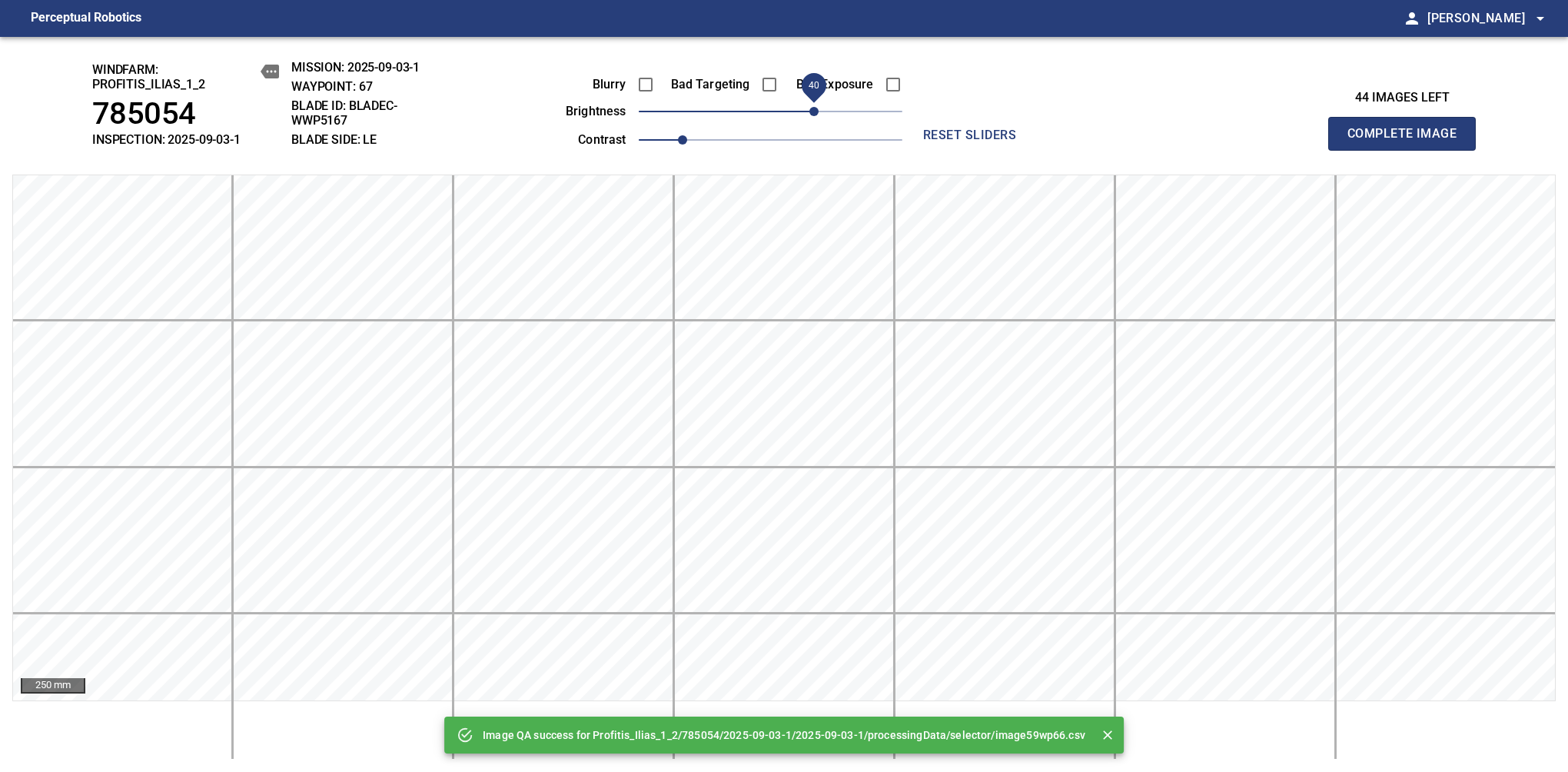
drag, startPoint x: 793, startPoint y: 110, endPoint x: 812, endPoint y: 103, distance: 20.2
click at [812, 103] on span "40" at bounding box center [770, 111] width 264 height 21
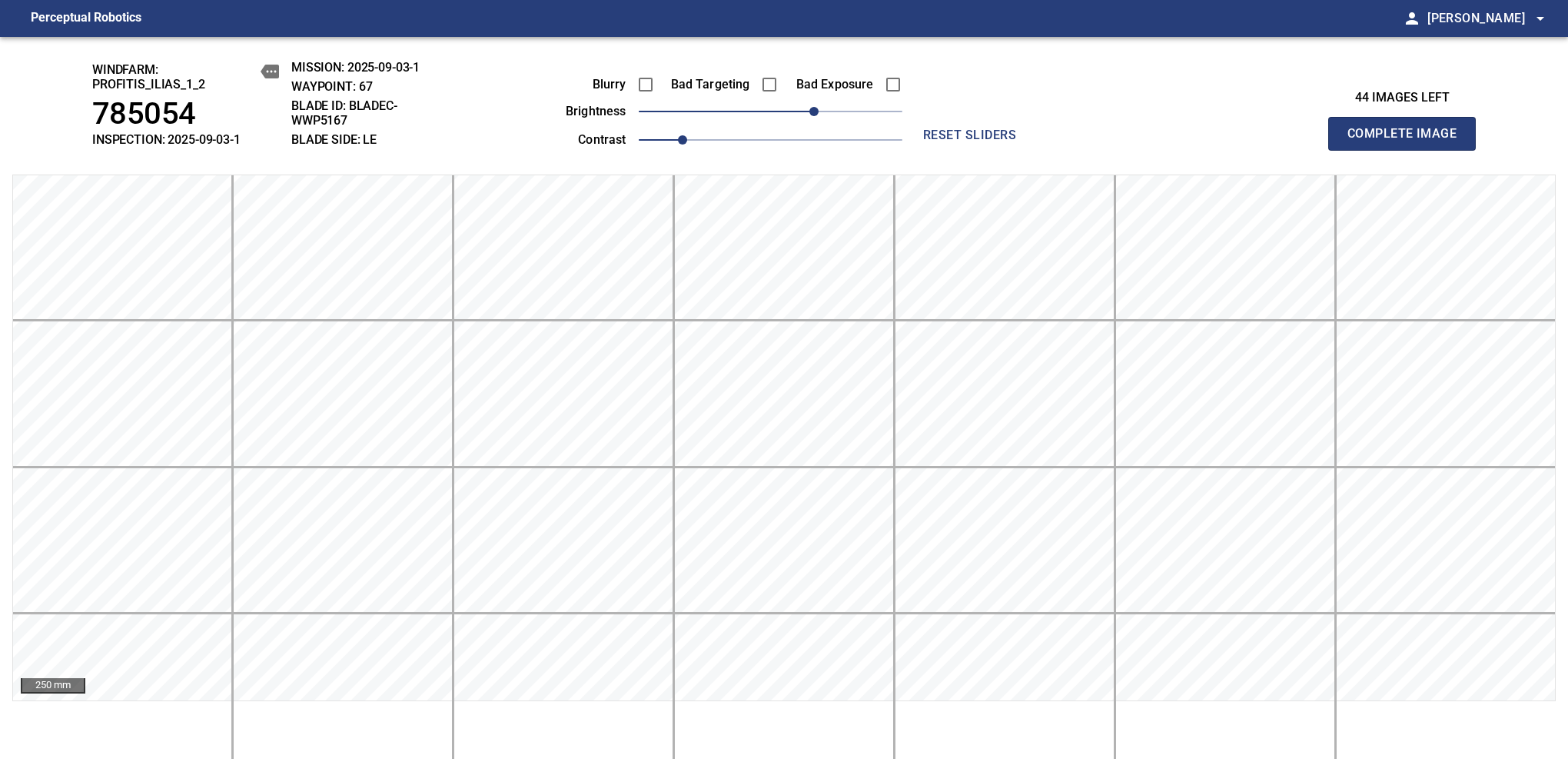
click at [1408, 142] on span "Complete Image" at bounding box center [1402, 133] width 114 height 21
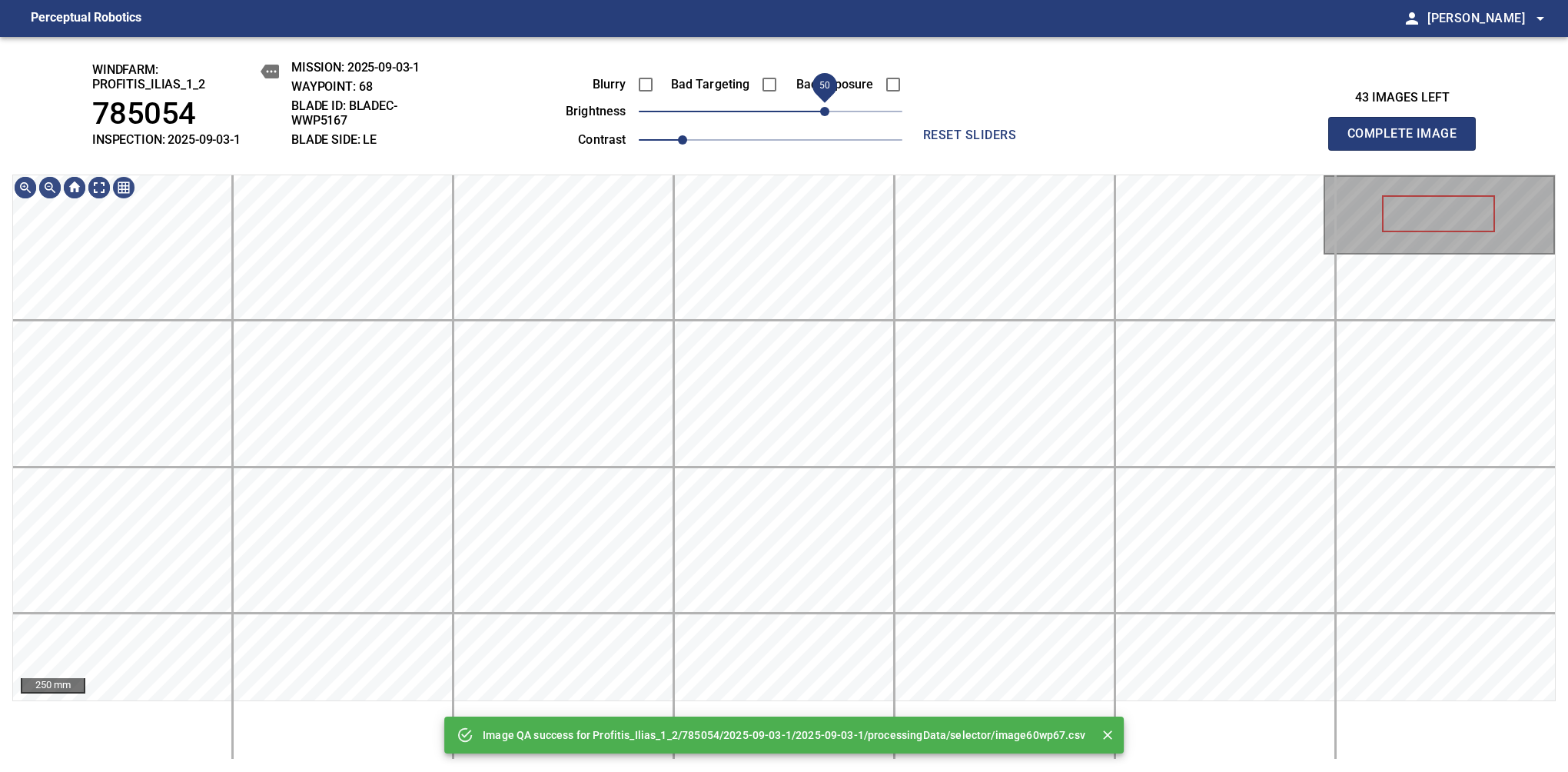
drag, startPoint x: 812, startPoint y: 103, endPoint x: 827, endPoint y: 103, distance: 15.0
click at [827, 103] on span "50" at bounding box center [770, 111] width 264 height 21
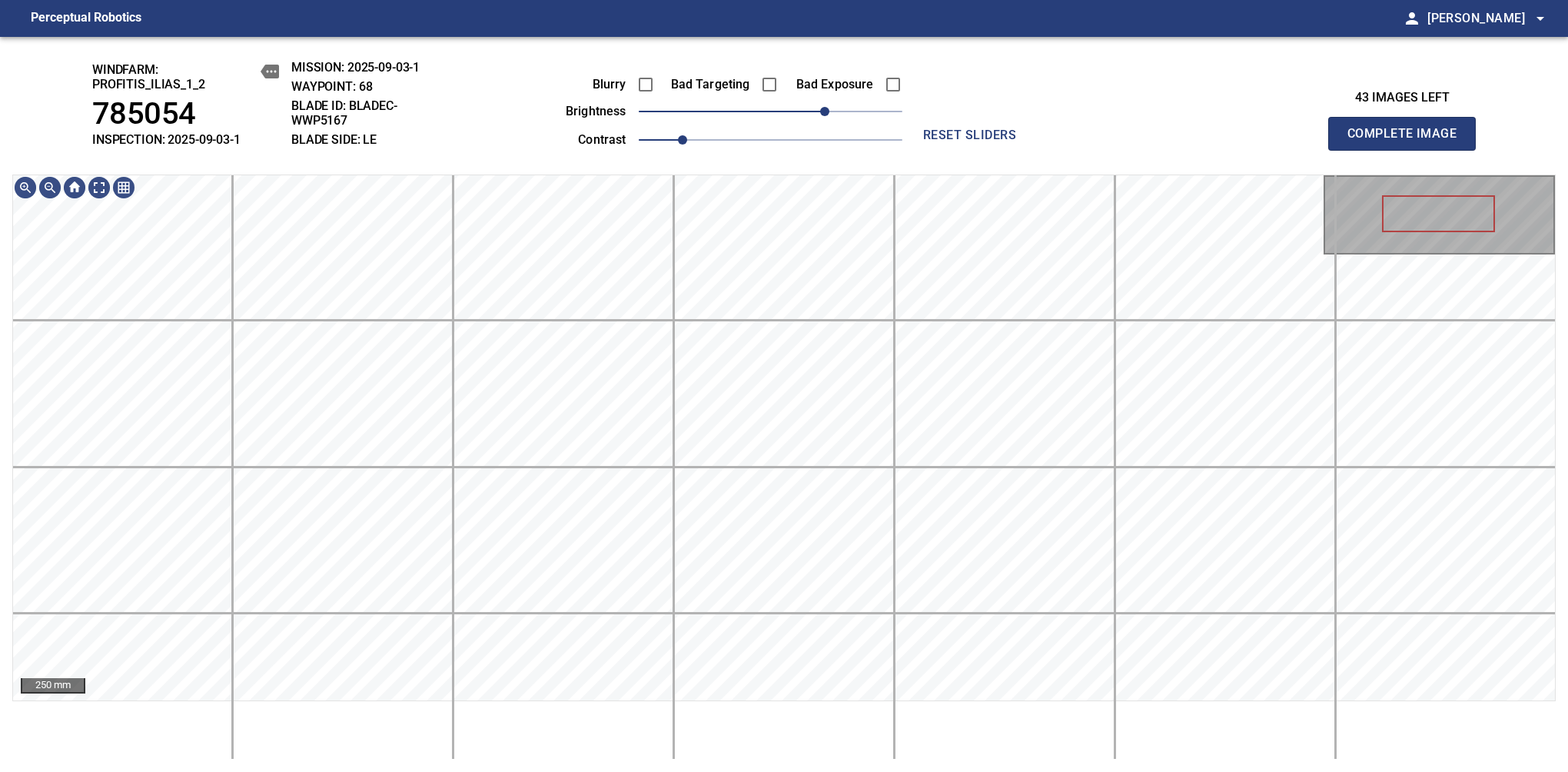
click at [1408, 142] on span "Complete Image" at bounding box center [1402, 133] width 114 height 21
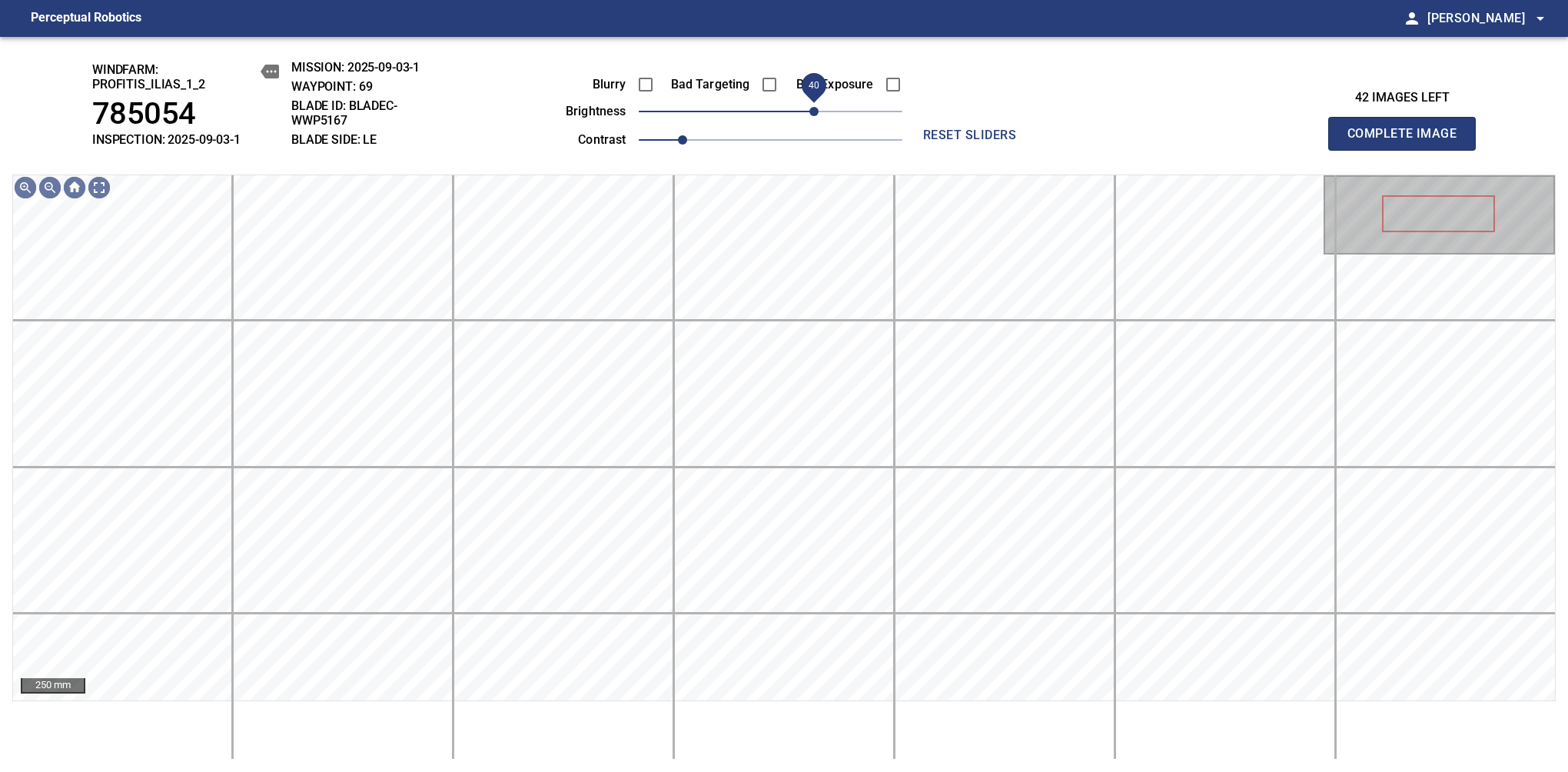
drag, startPoint x: 806, startPoint y: 119, endPoint x: 819, endPoint y: 110, distance: 15.8
click at [818, 110] on span "40" at bounding box center [813, 111] width 9 height 9
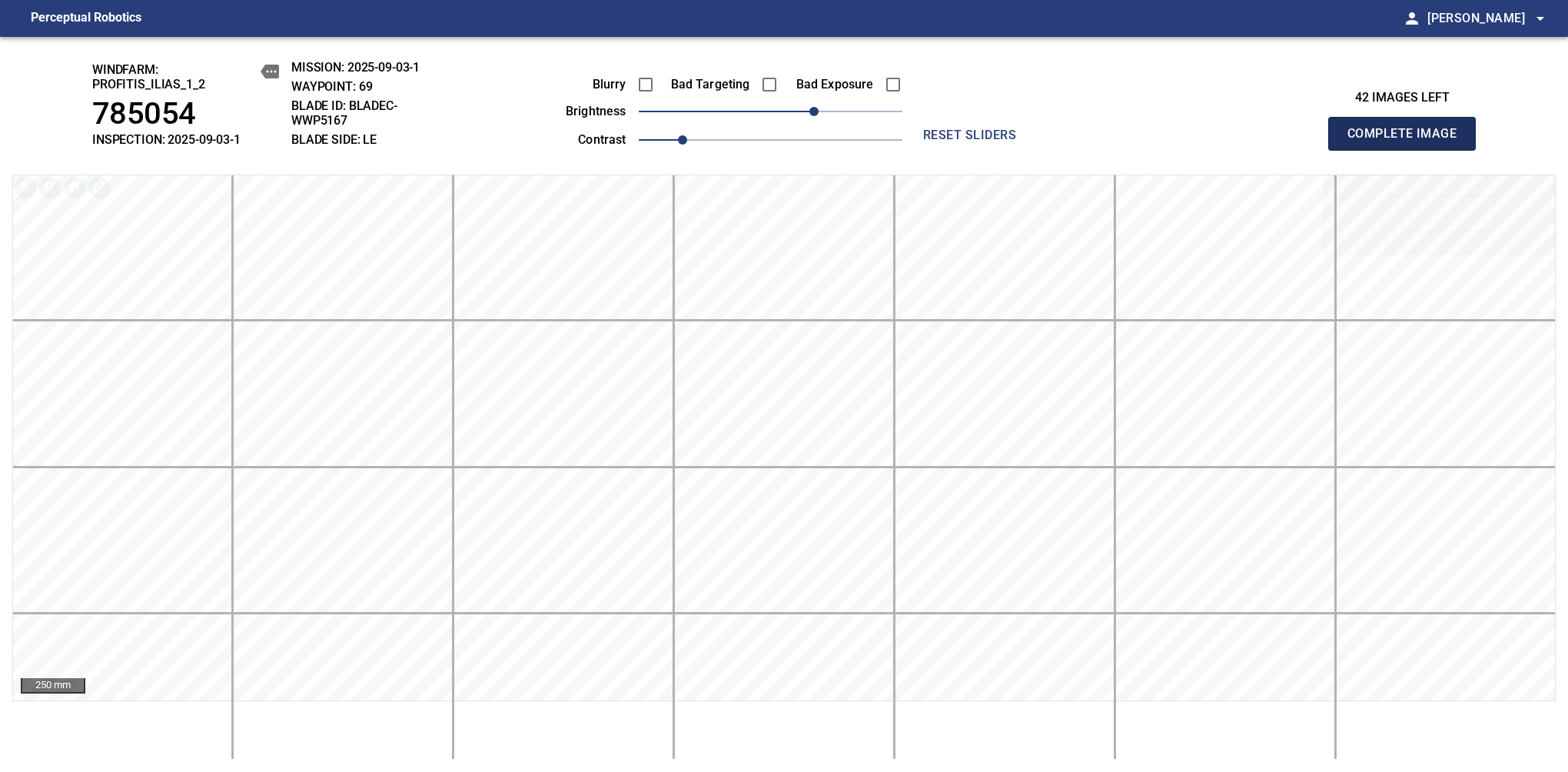
click at [1408, 142] on span "Complete Image" at bounding box center [1402, 133] width 114 height 21
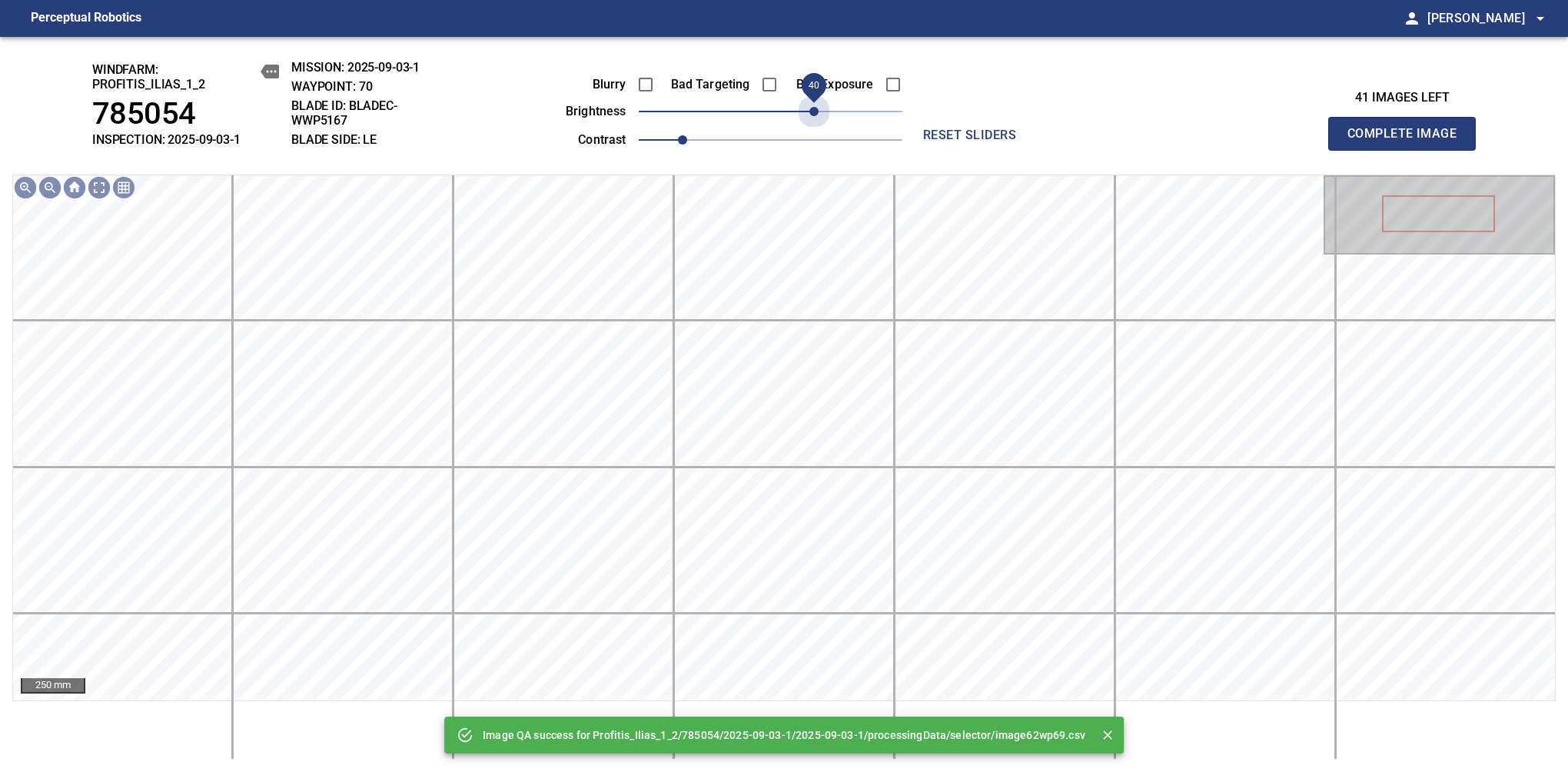
click at [819, 110] on span "40" at bounding box center [770, 111] width 264 height 21
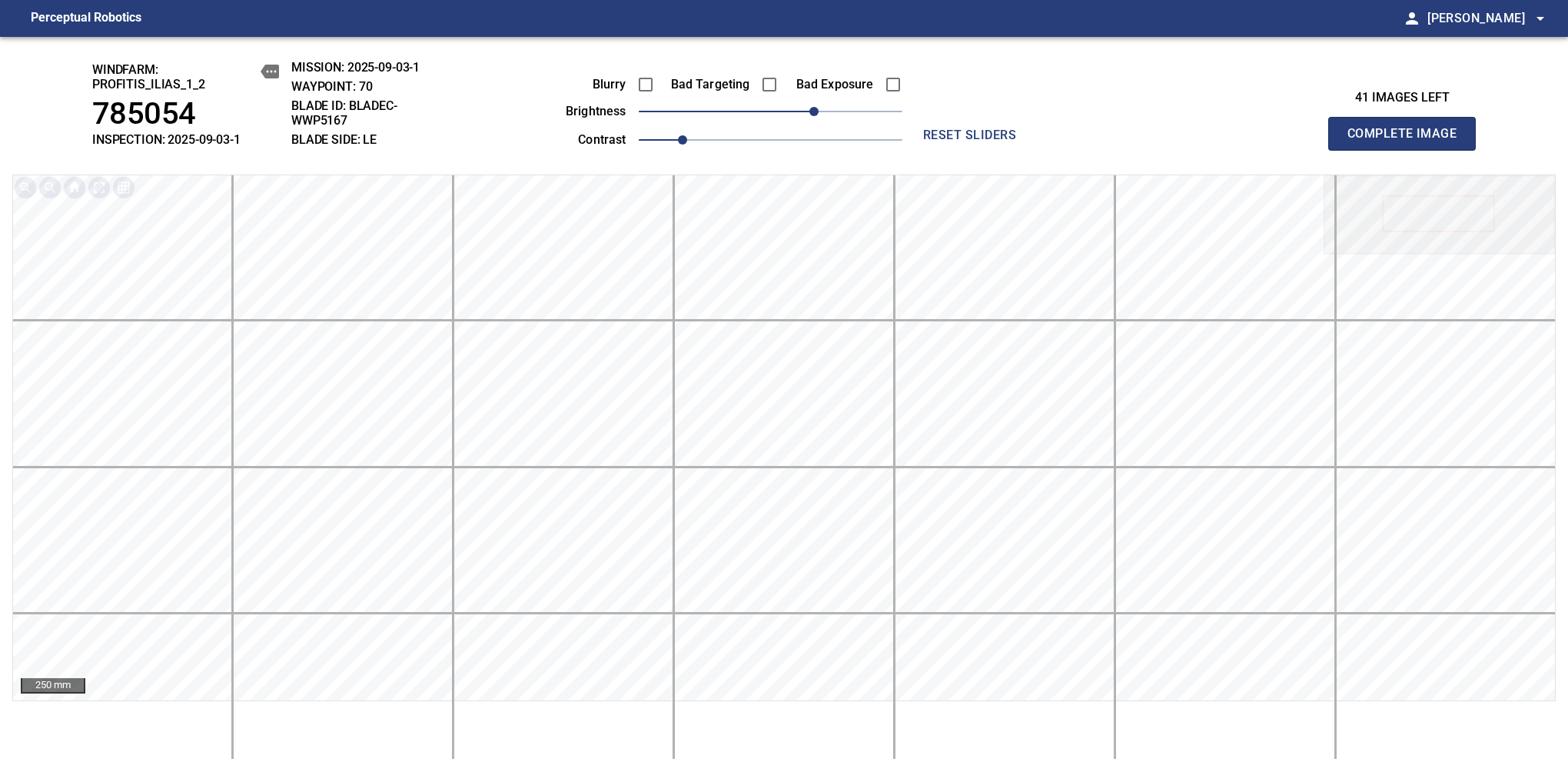
click at [1408, 142] on span "Complete Image" at bounding box center [1402, 133] width 114 height 21
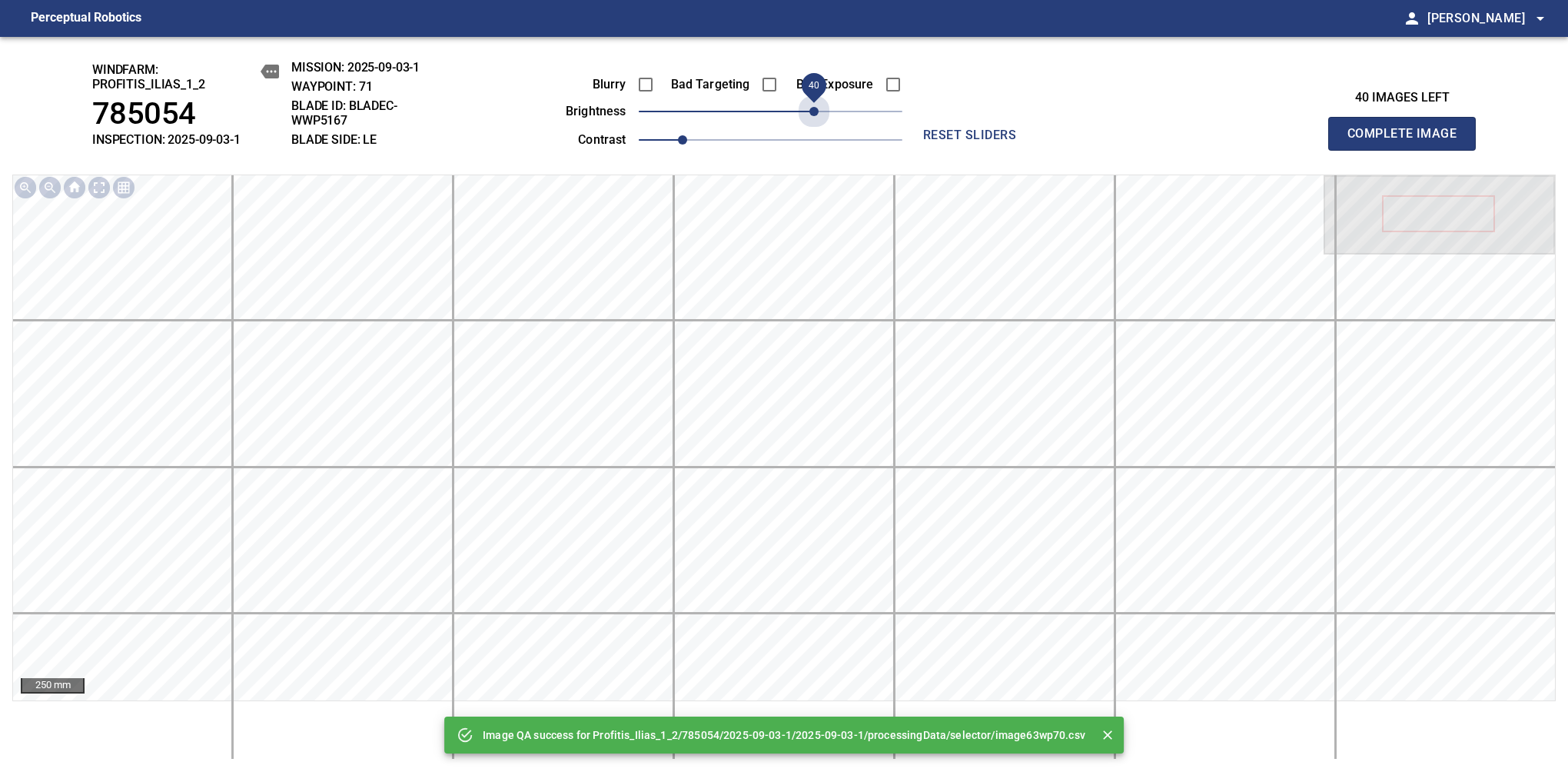
click at [819, 110] on span "40" at bounding box center [770, 111] width 264 height 21
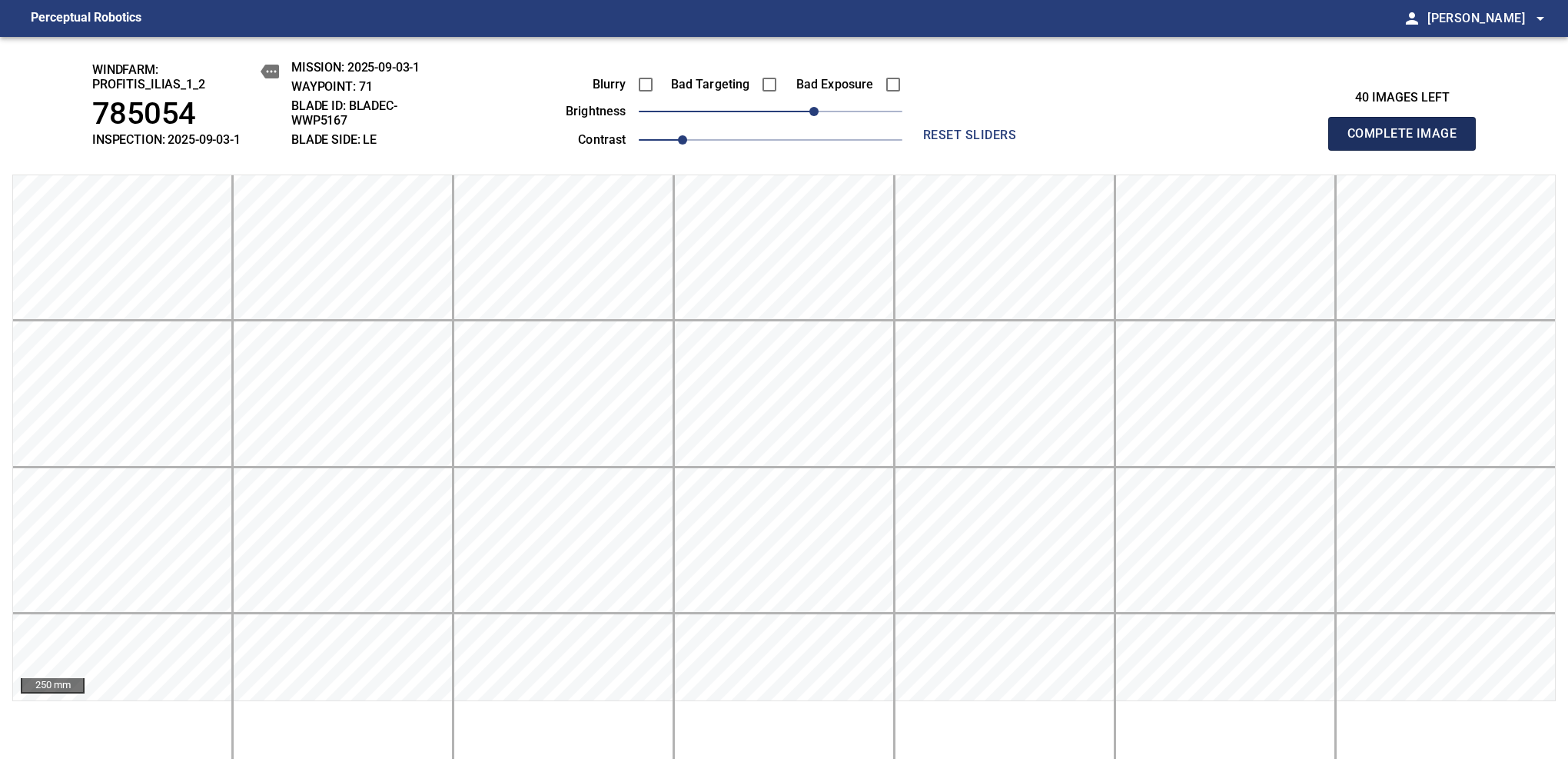
click at [1408, 142] on span "Complete Image" at bounding box center [1402, 133] width 114 height 21
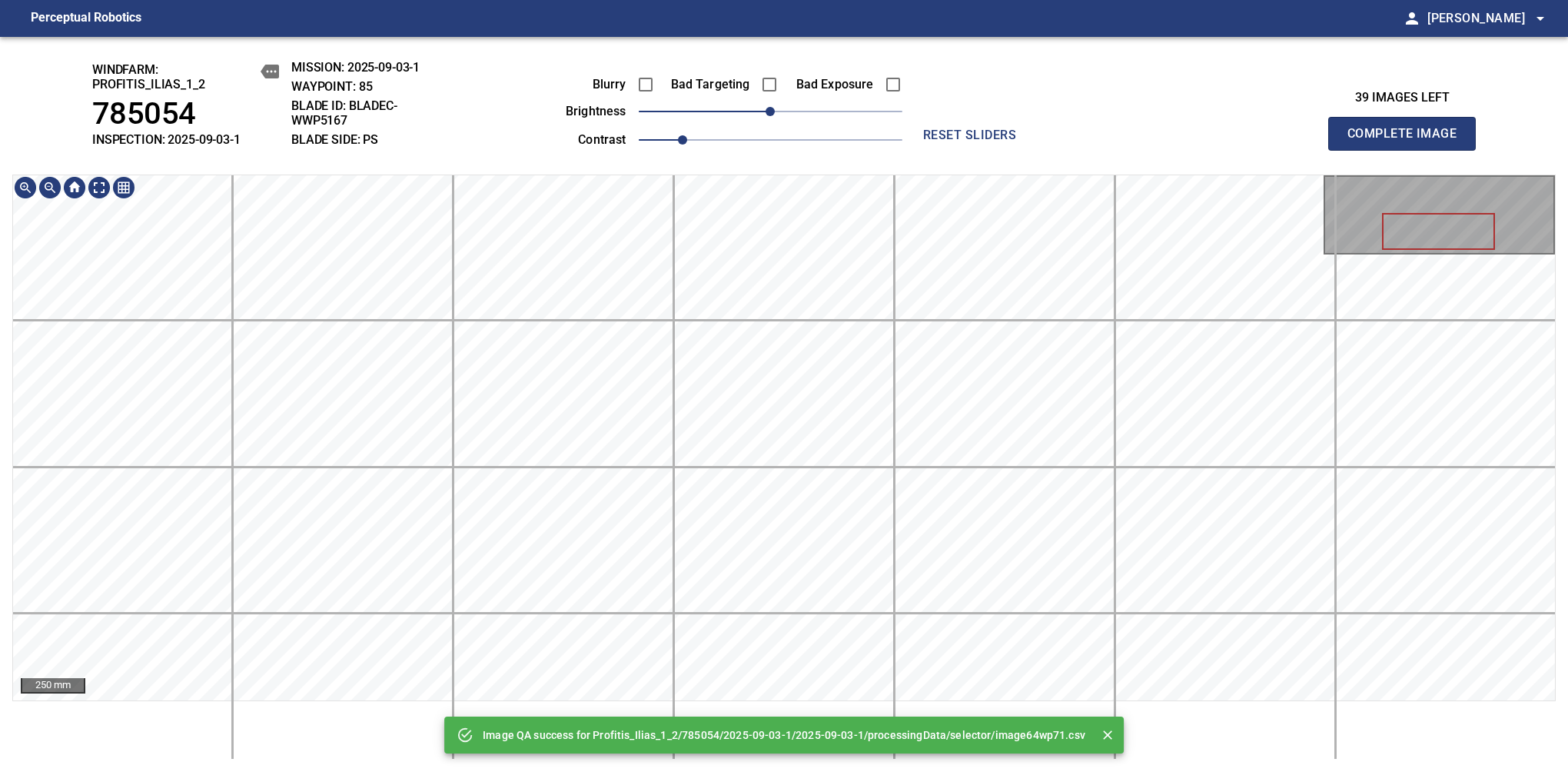
click at [774, 43] on div "Image QA success for Profitis_Ilias_1_2/785054/2025-09-03-1/2025-09-03-1/proces…" at bounding box center [784, 404] width 1568 height 735
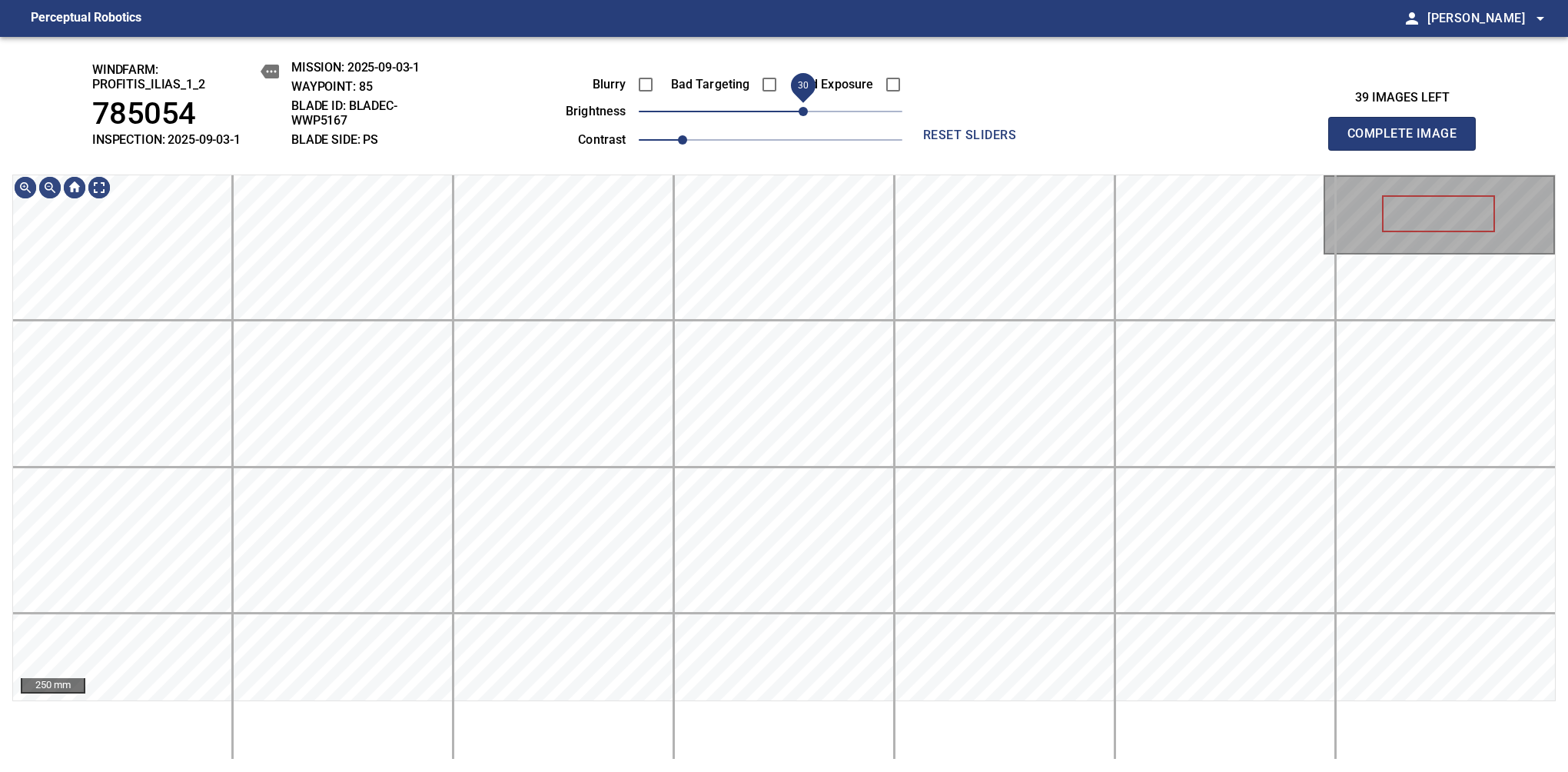
drag, startPoint x: 784, startPoint y: 110, endPoint x: 806, endPoint y: 119, distance: 23.8
click at [806, 116] on span "30" at bounding box center [803, 111] width 9 height 9
click at [1136, 0] on html "Perceptual Robotics person Alex Semenov arrow_drop_down windfarm: Profitis_Ilia…" at bounding box center [784, 386] width 1568 height 772
drag, startPoint x: 801, startPoint y: 114, endPoint x: 793, endPoint y: 116, distance: 8.2
click at [793, 116] on span "20" at bounding box center [792, 111] width 9 height 9
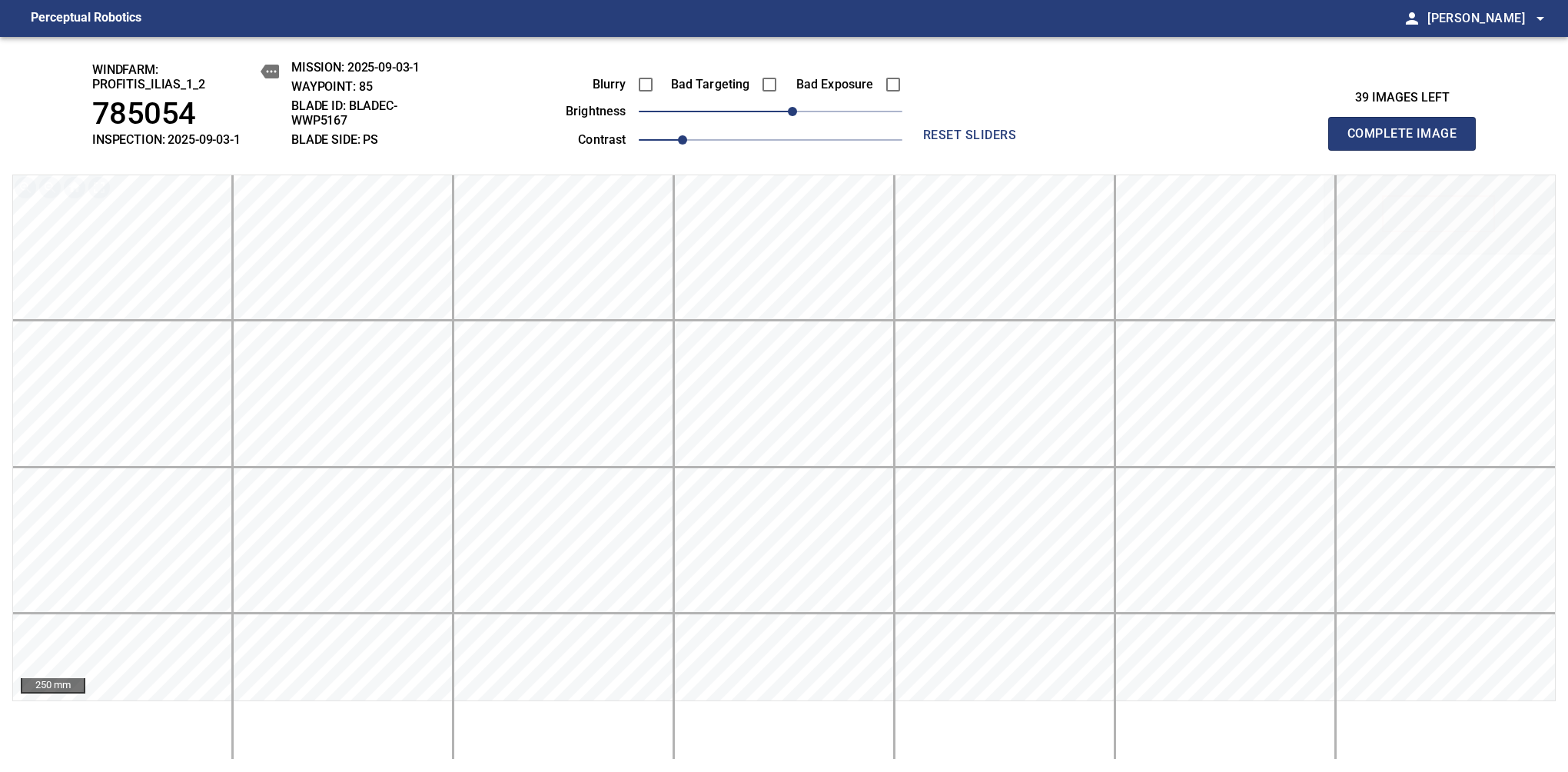
click at [1408, 142] on span "Complete Image" at bounding box center [1402, 133] width 114 height 21
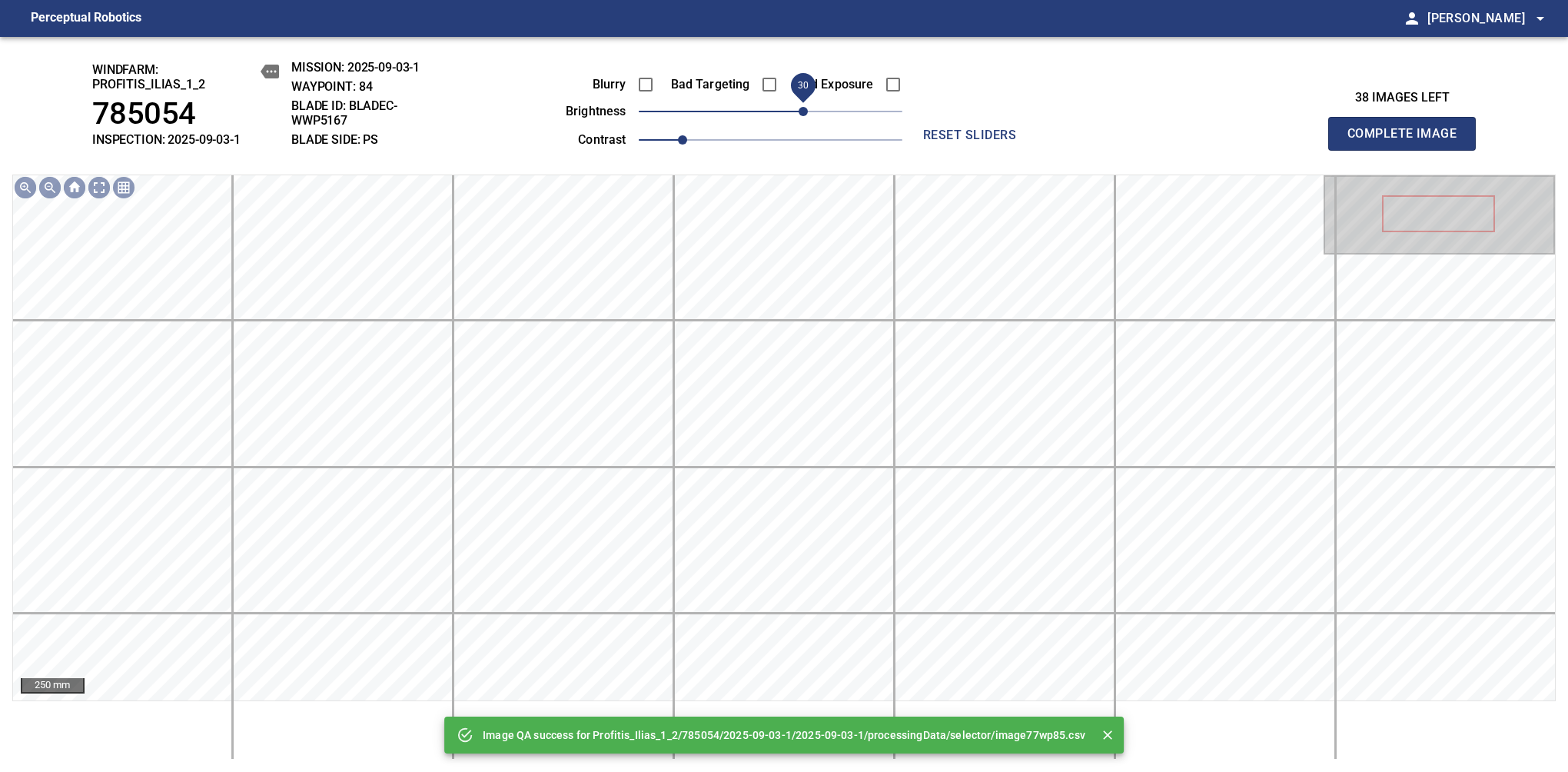
drag, startPoint x: 790, startPoint y: 108, endPoint x: 801, endPoint y: 105, distance: 11.4
click at [801, 107] on span "30" at bounding box center [803, 111] width 9 height 9
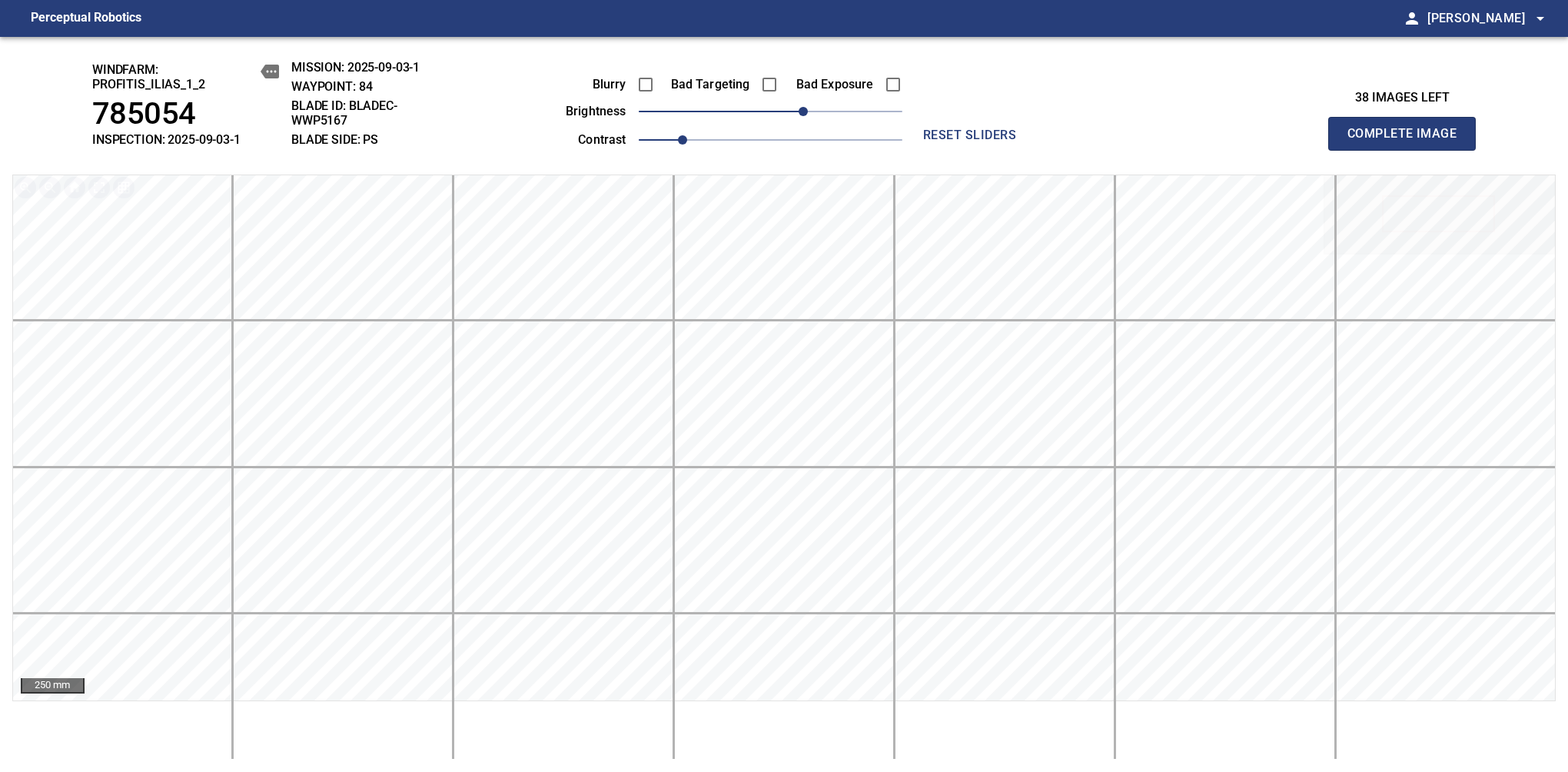
click at [1408, 142] on span "Complete Image" at bounding box center [1402, 133] width 114 height 21
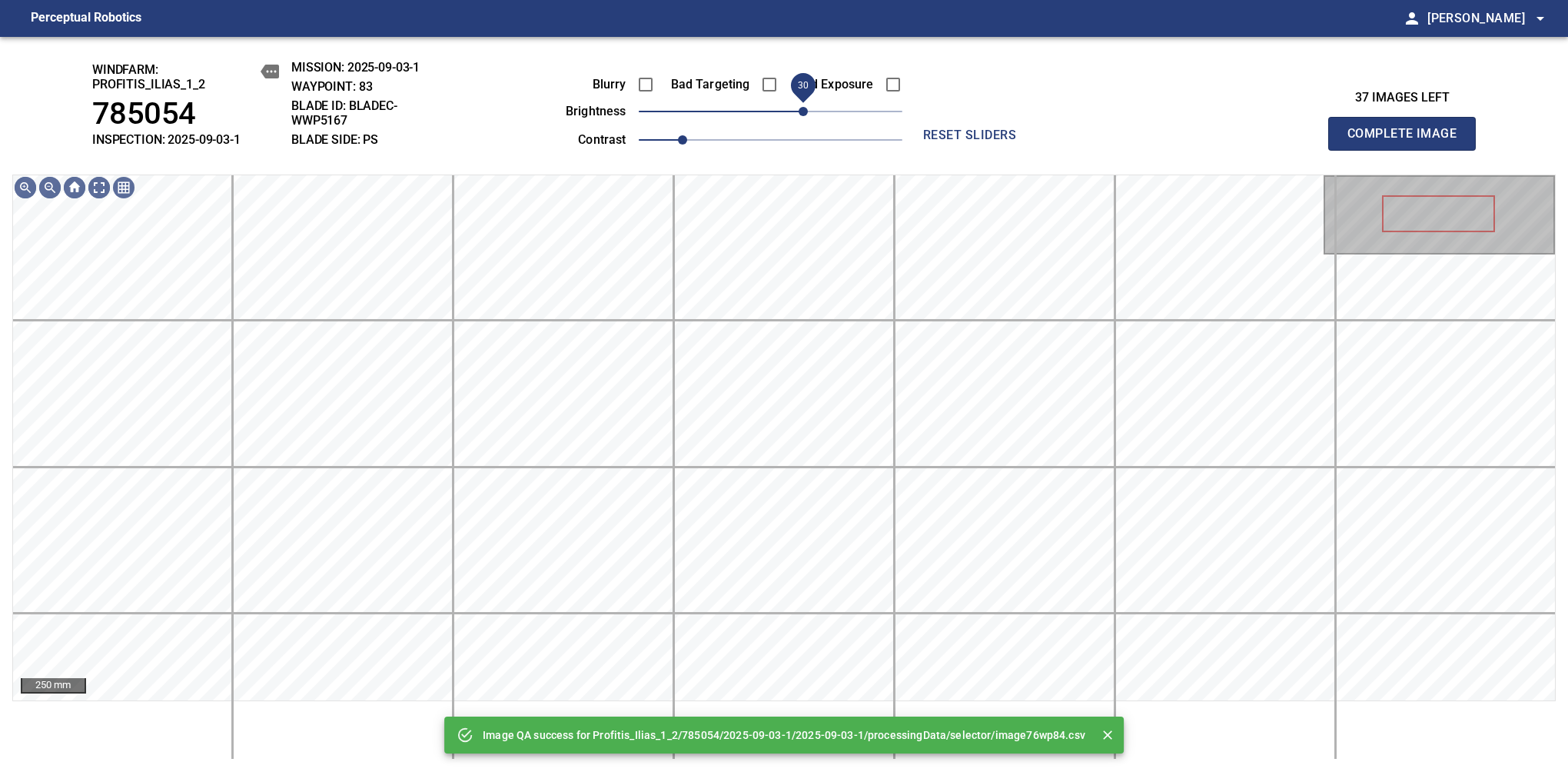
drag, startPoint x: 801, startPoint y: 105, endPoint x: 806, endPoint y: 121, distance: 16.8
click at [806, 121] on span "30" at bounding box center [770, 111] width 264 height 21
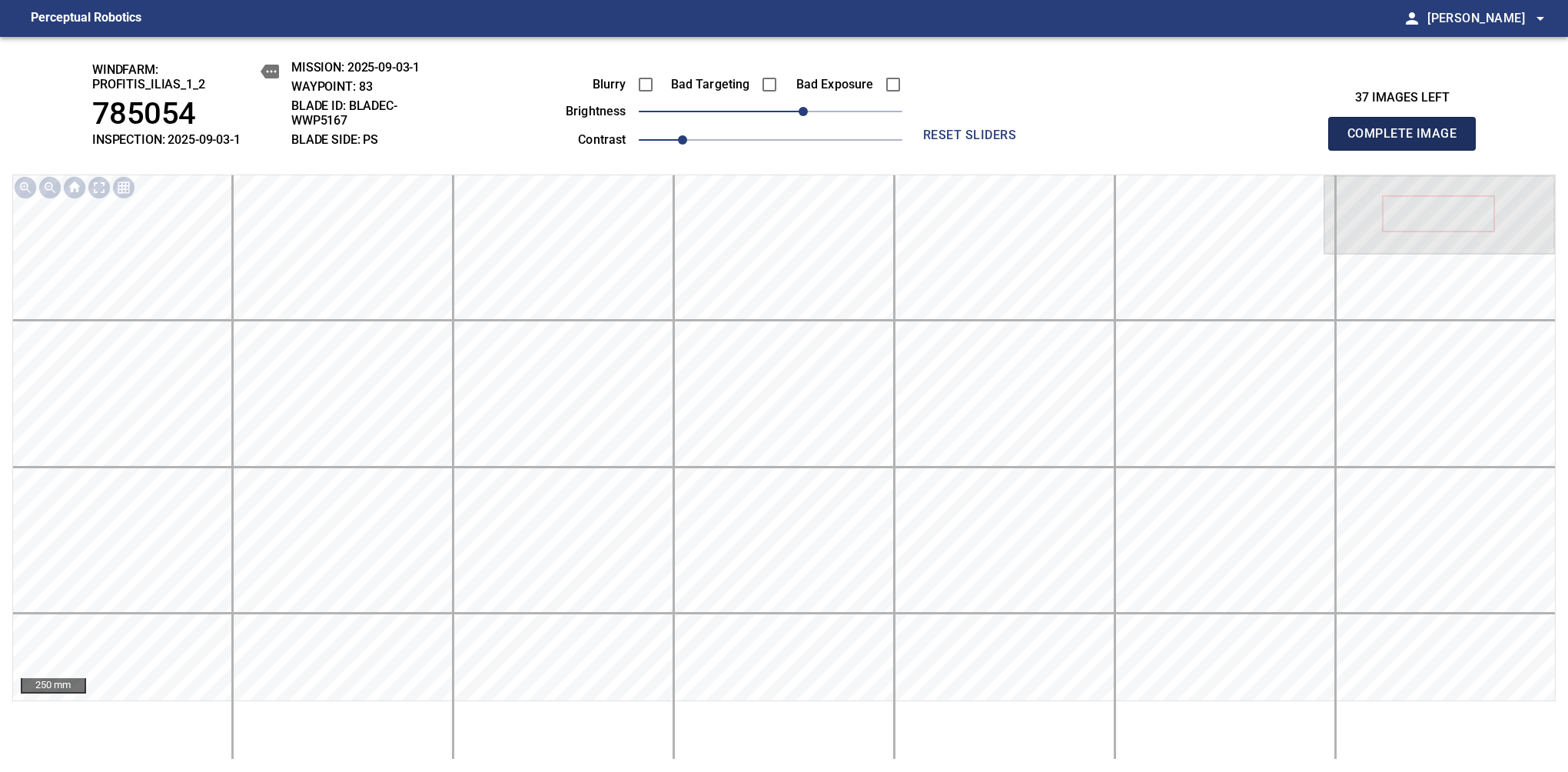
click at [1408, 142] on span "Complete Image" at bounding box center [1402, 133] width 114 height 21
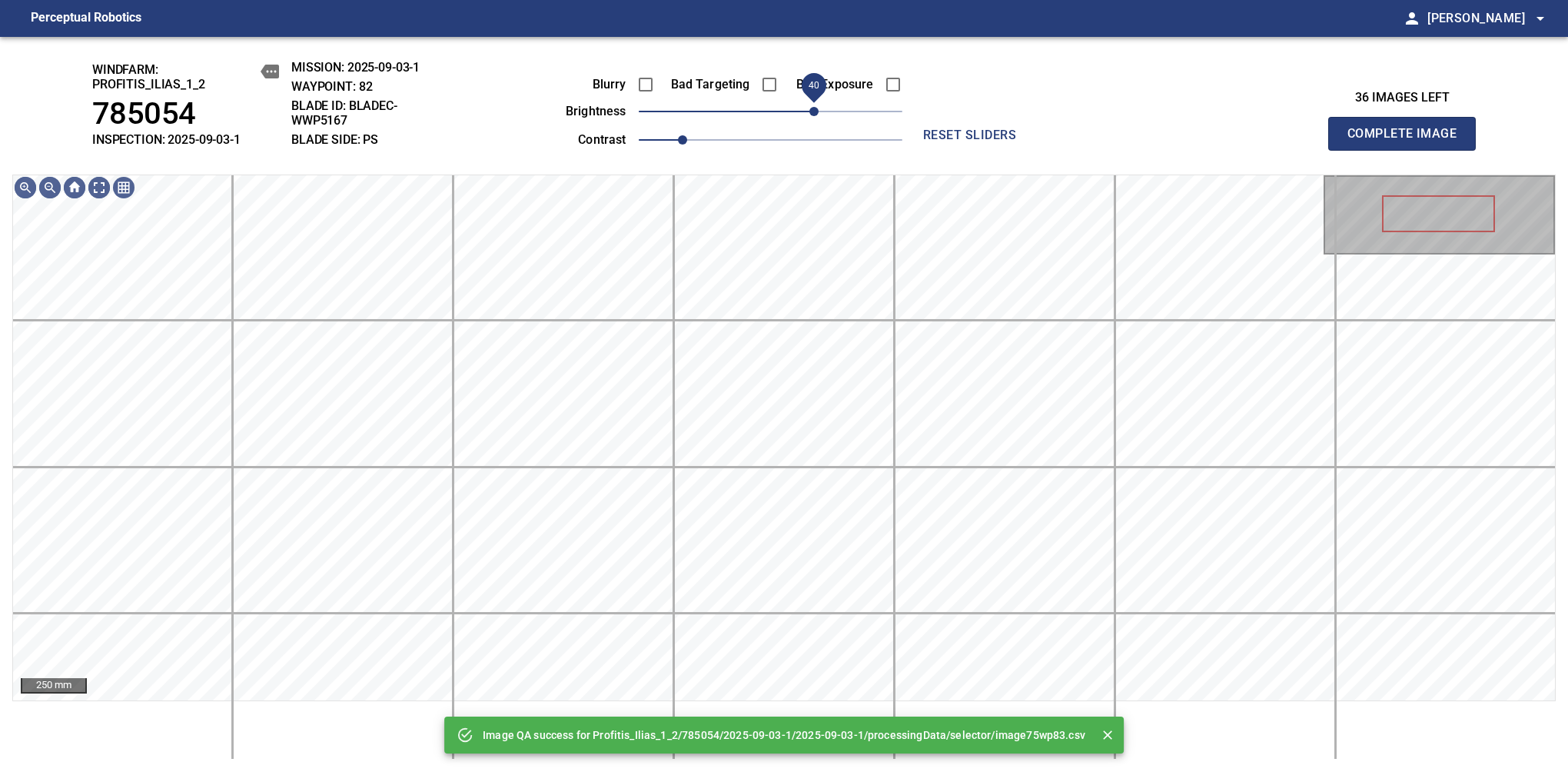
drag, startPoint x: 812, startPoint y: 114, endPoint x: 819, endPoint y: 108, distance: 9.2
click at [819, 108] on span "40" at bounding box center [770, 111] width 264 height 21
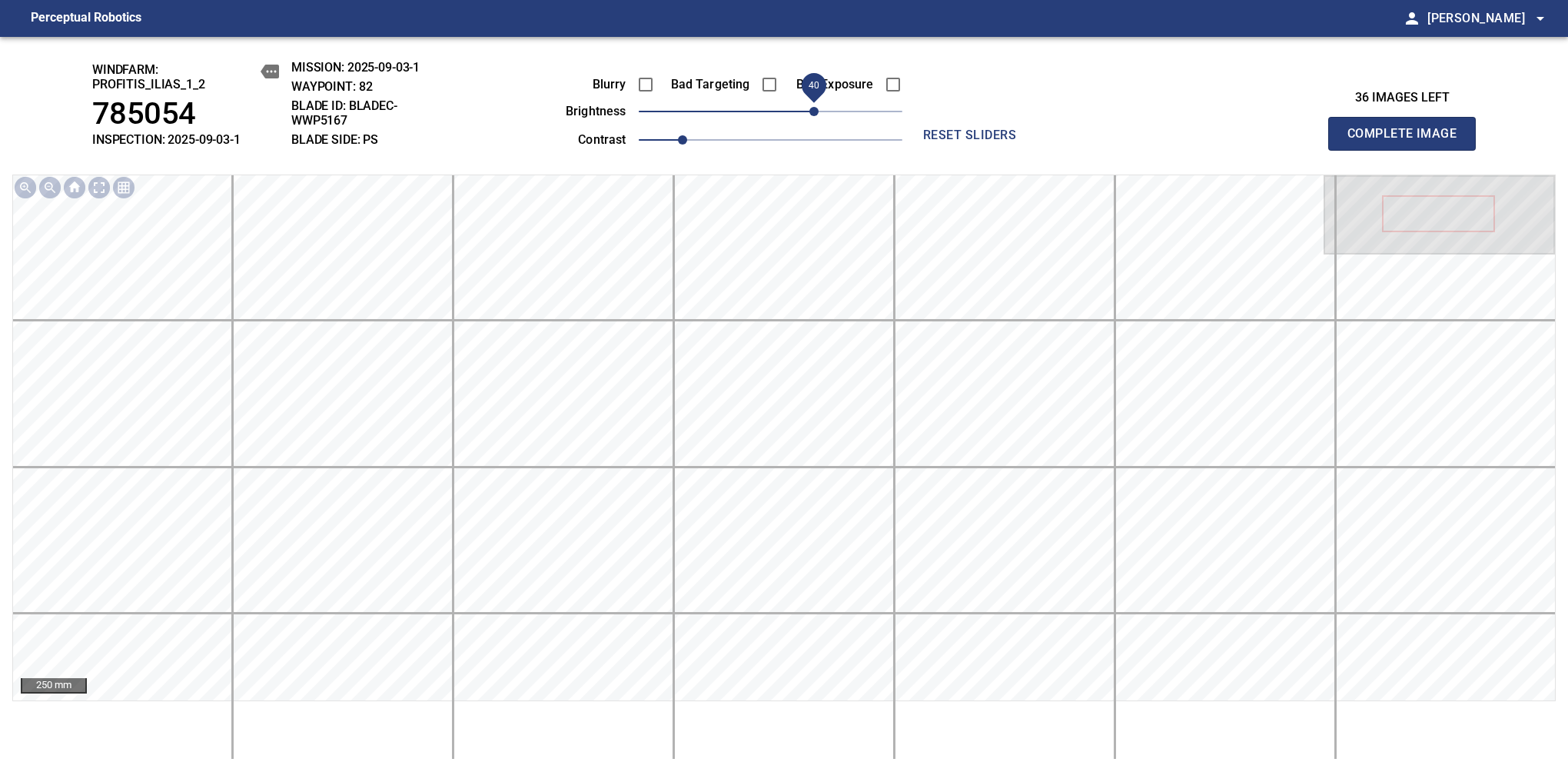
click at [1408, 142] on span "Complete Image" at bounding box center [1402, 133] width 114 height 21
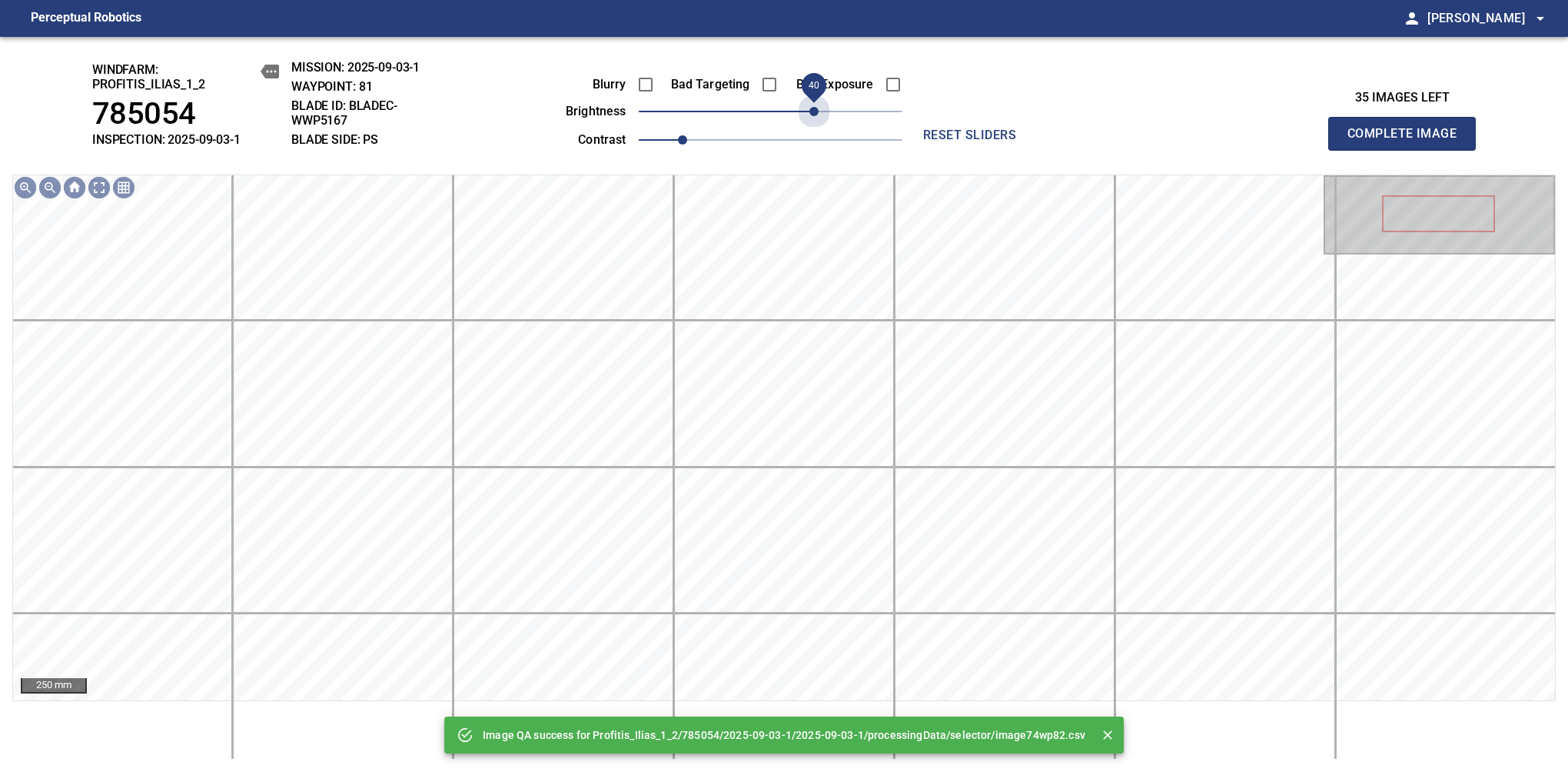
click at [819, 108] on span "40" at bounding box center [770, 111] width 264 height 21
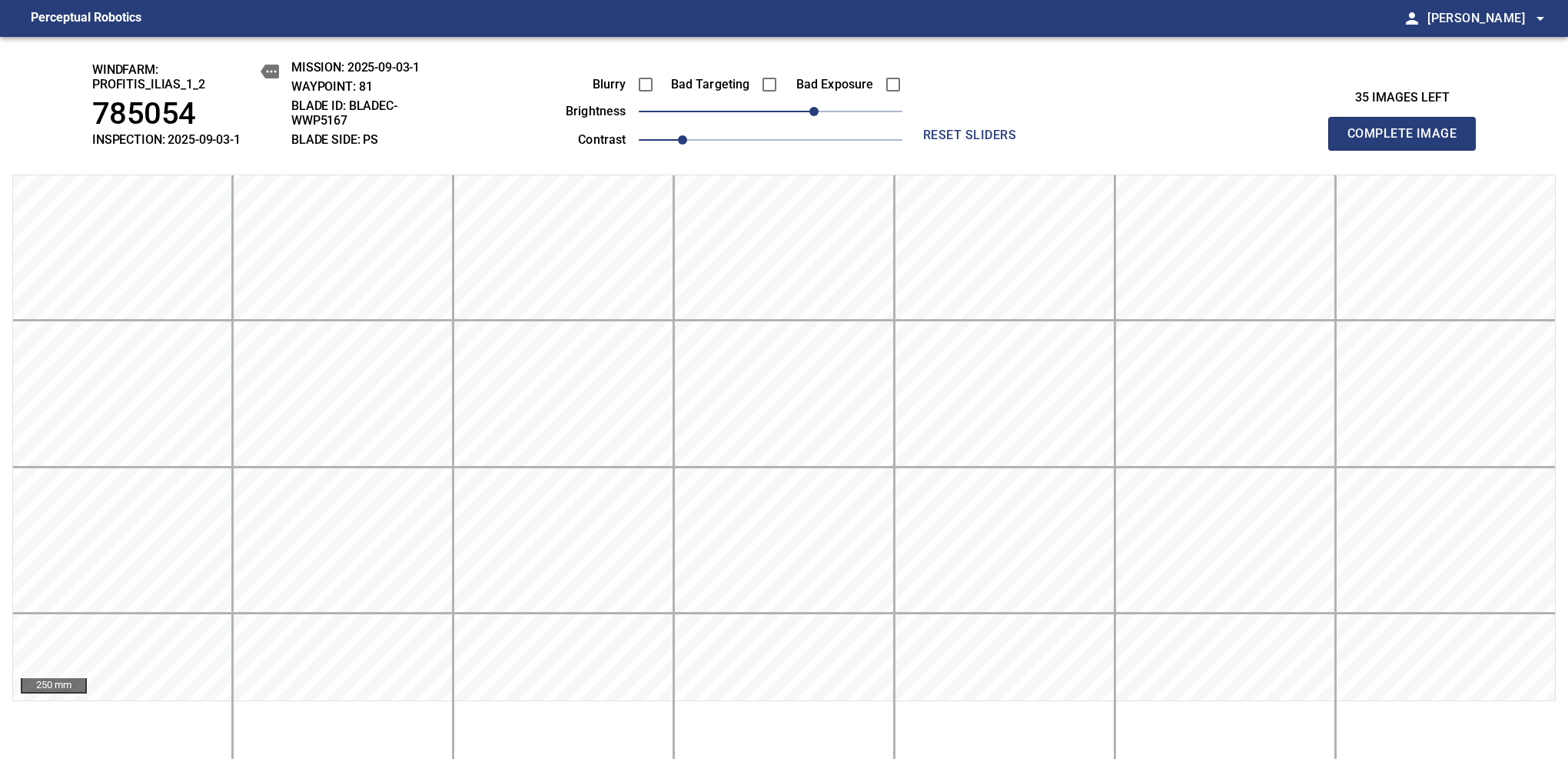
click at [1408, 142] on span "Complete Image" at bounding box center [1402, 133] width 114 height 21
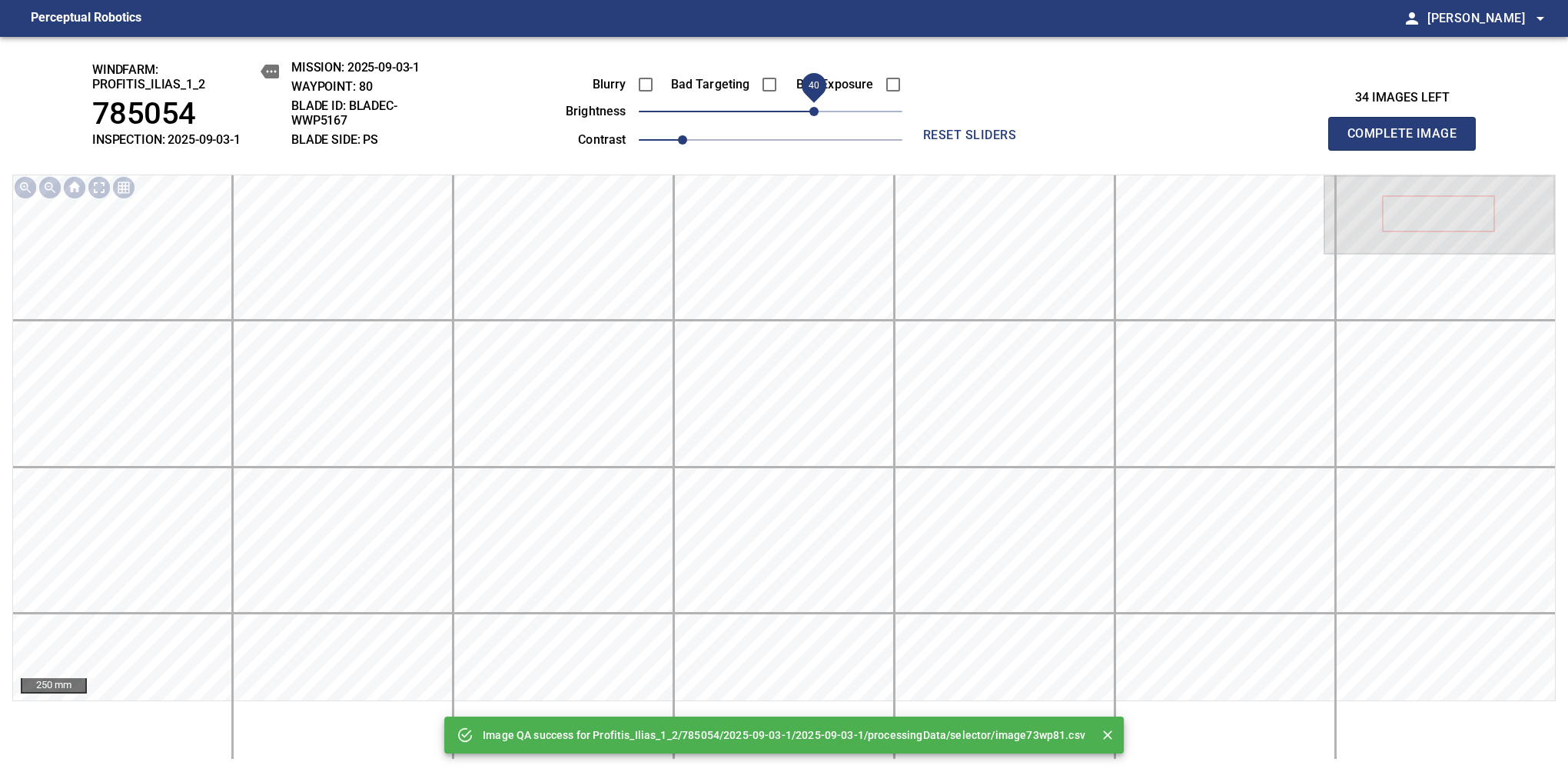
drag, startPoint x: 819, startPoint y: 108, endPoint x: 817, endPoint y: 116, distance: 8.2
click at [817, 116] on span "40" at bounding box center [770, 111] width 264 height 21
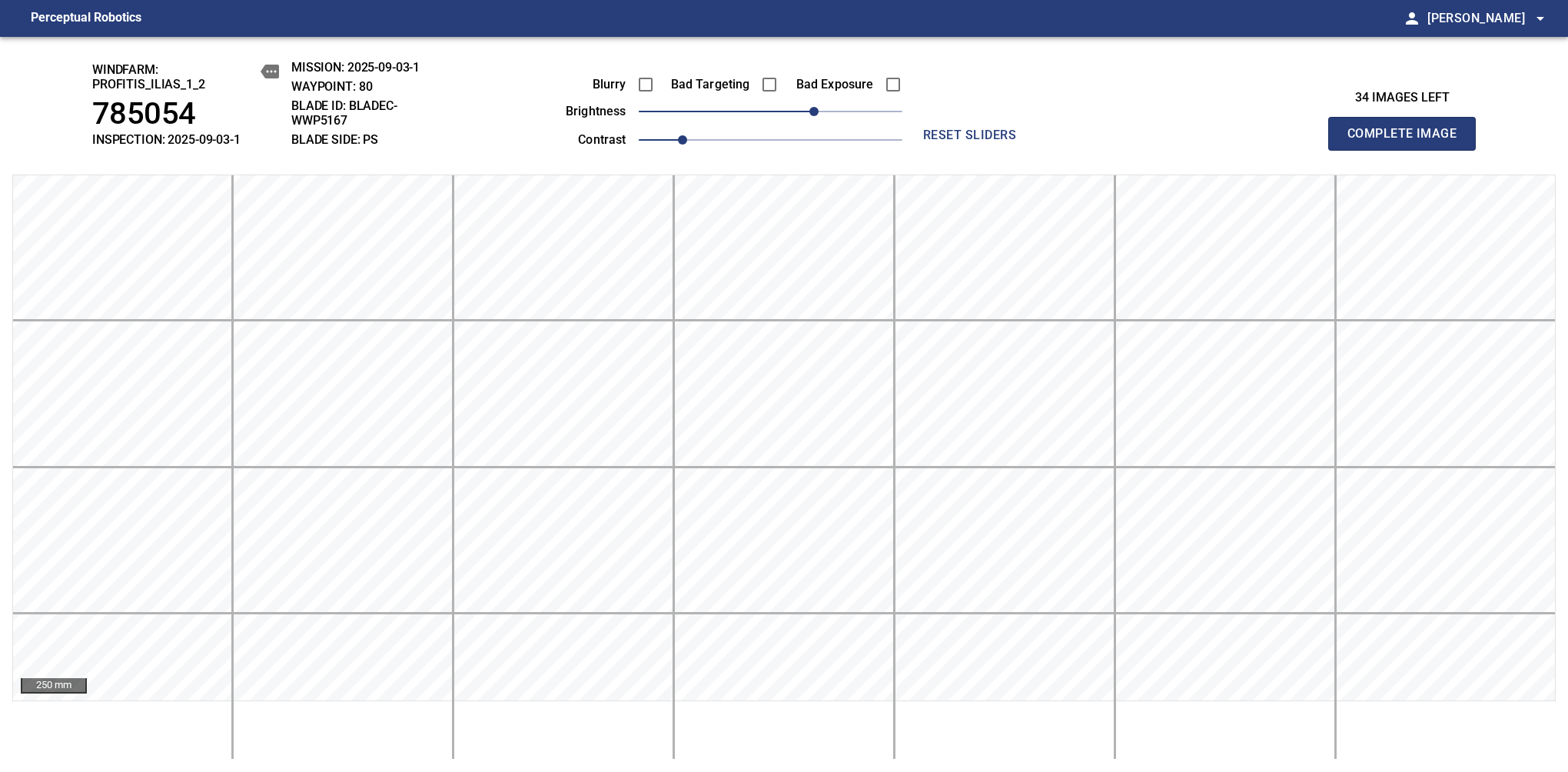
click at [1408, 142] on span "Complete Image" at bounding box center [1402, 133] width 114 height 21
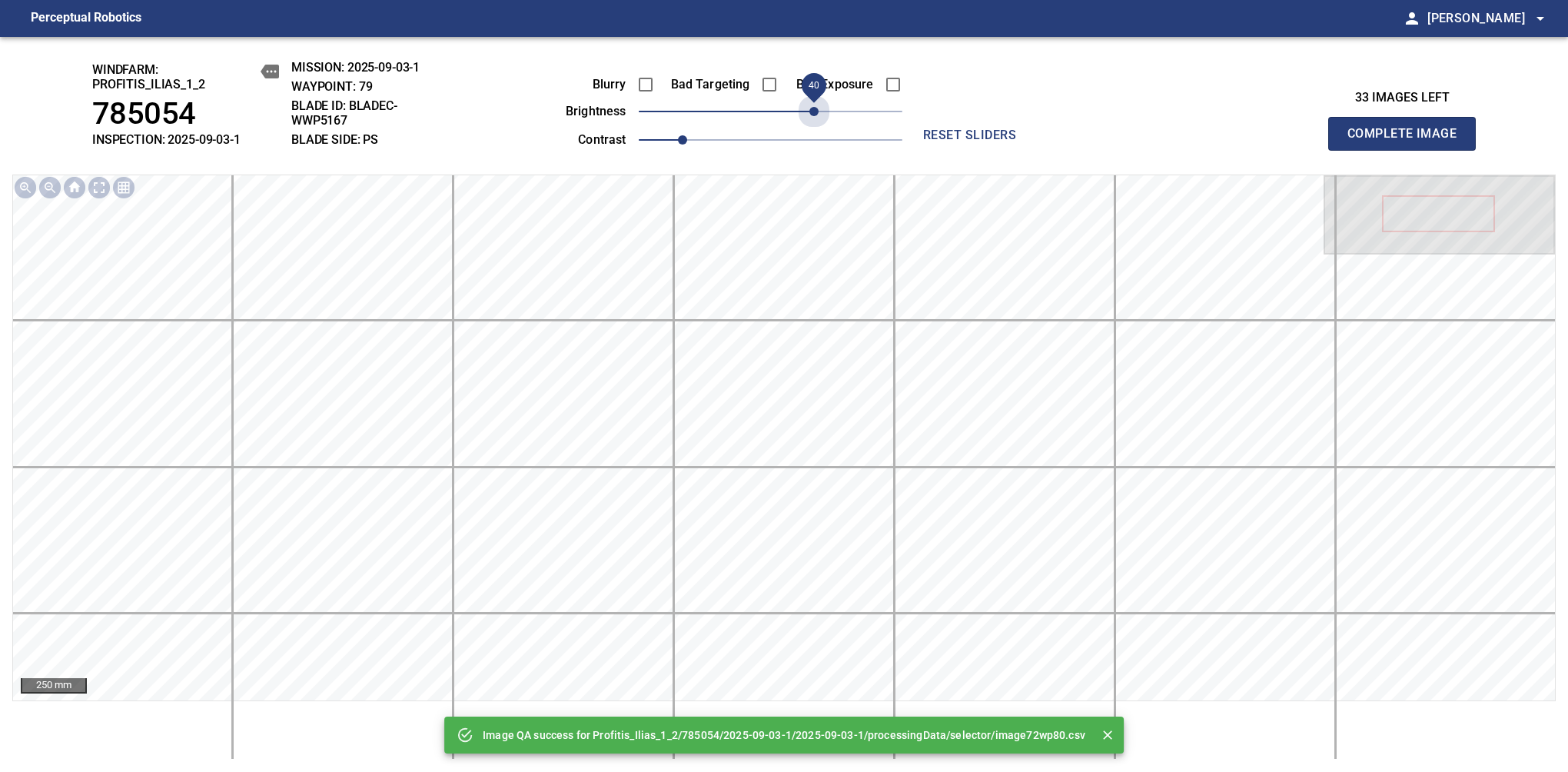
click at [817, 116] on span "40" at bounding box center [770, 111] width 264 height 21
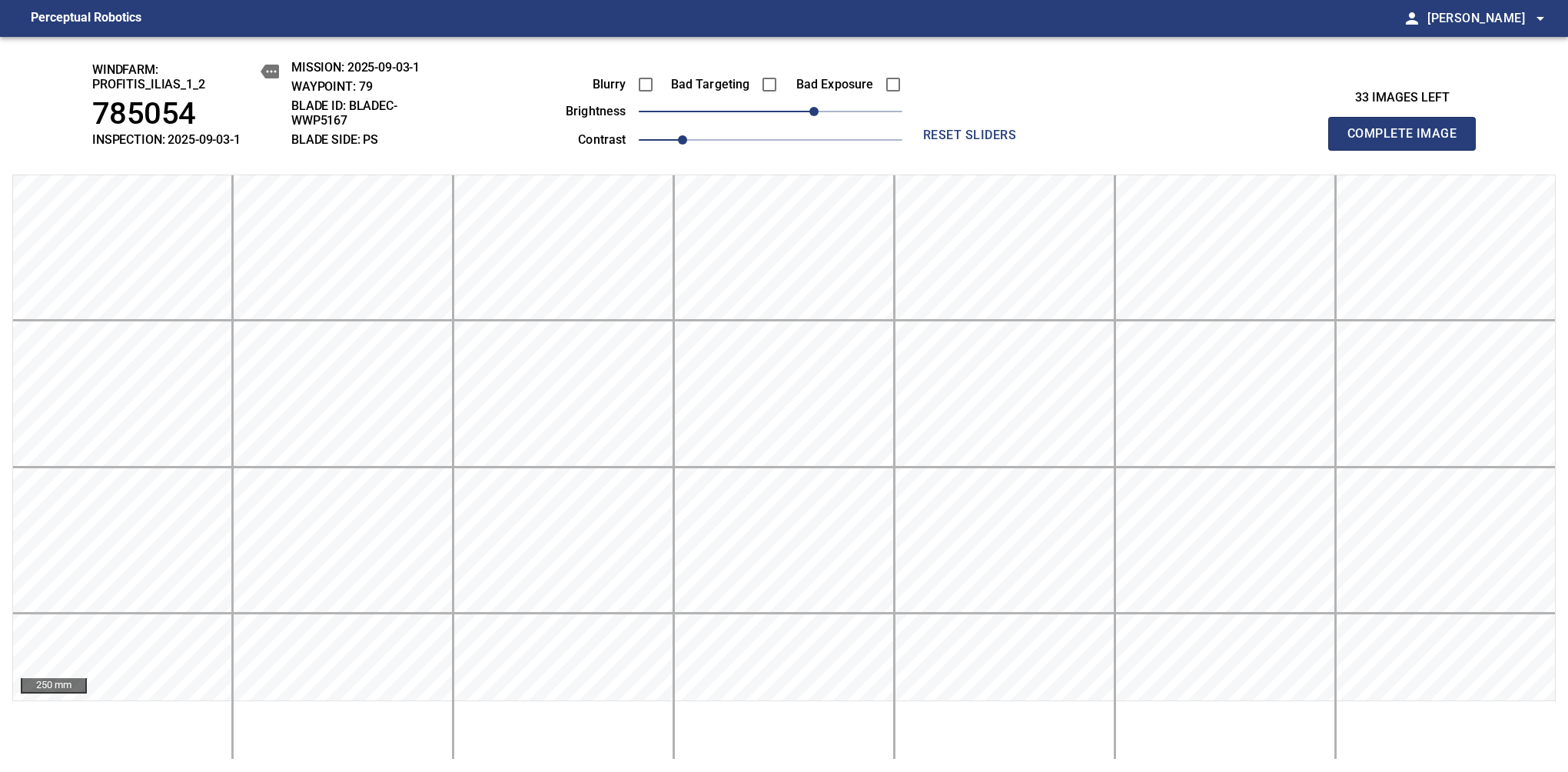
click at [1408, 142] on span "Complete Image" at bounding box center [1402, 133] width 114 height 21
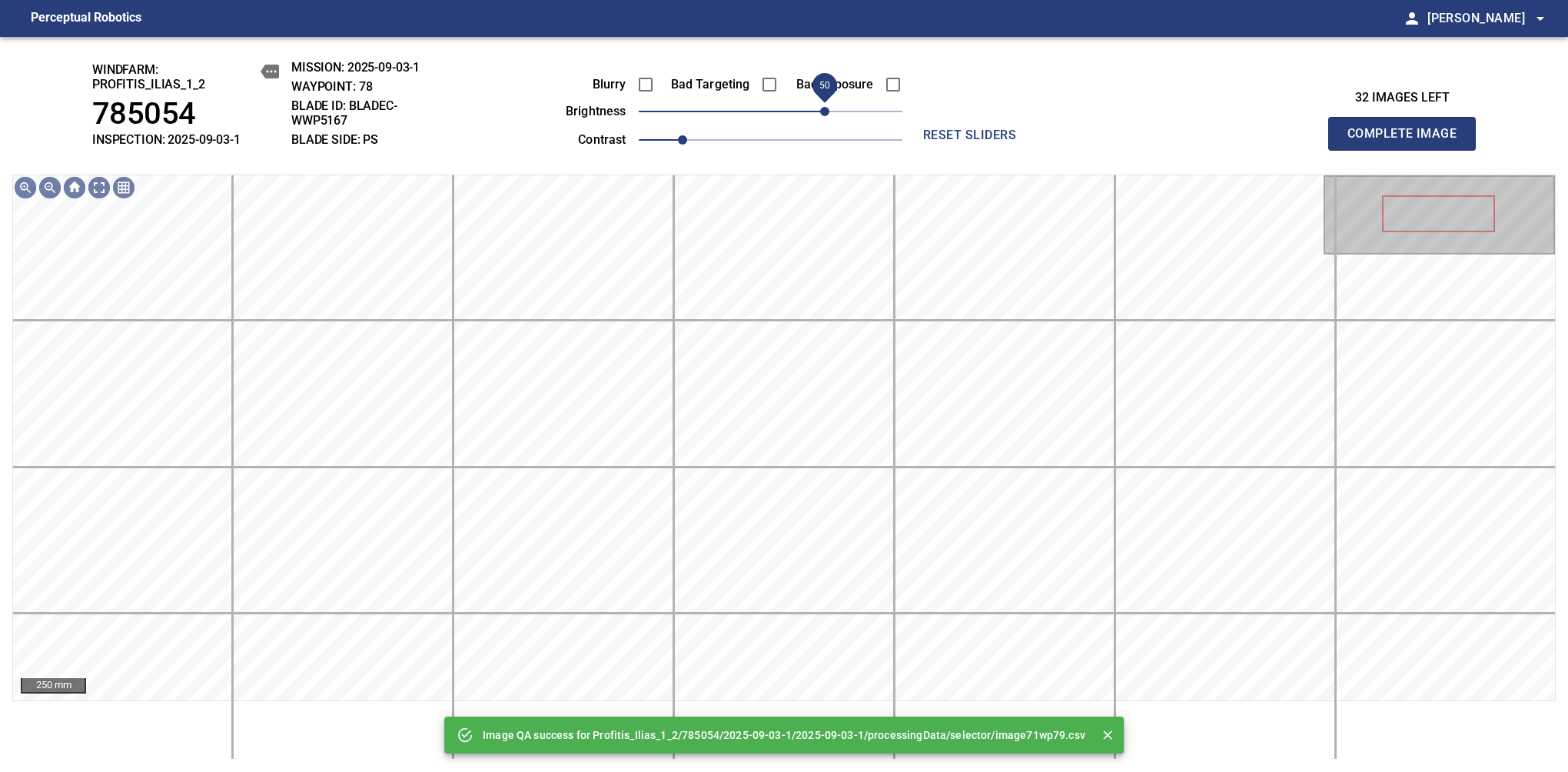
click at [824, 116] on span "50" at bounding box center [770, 111] width 264 height 21
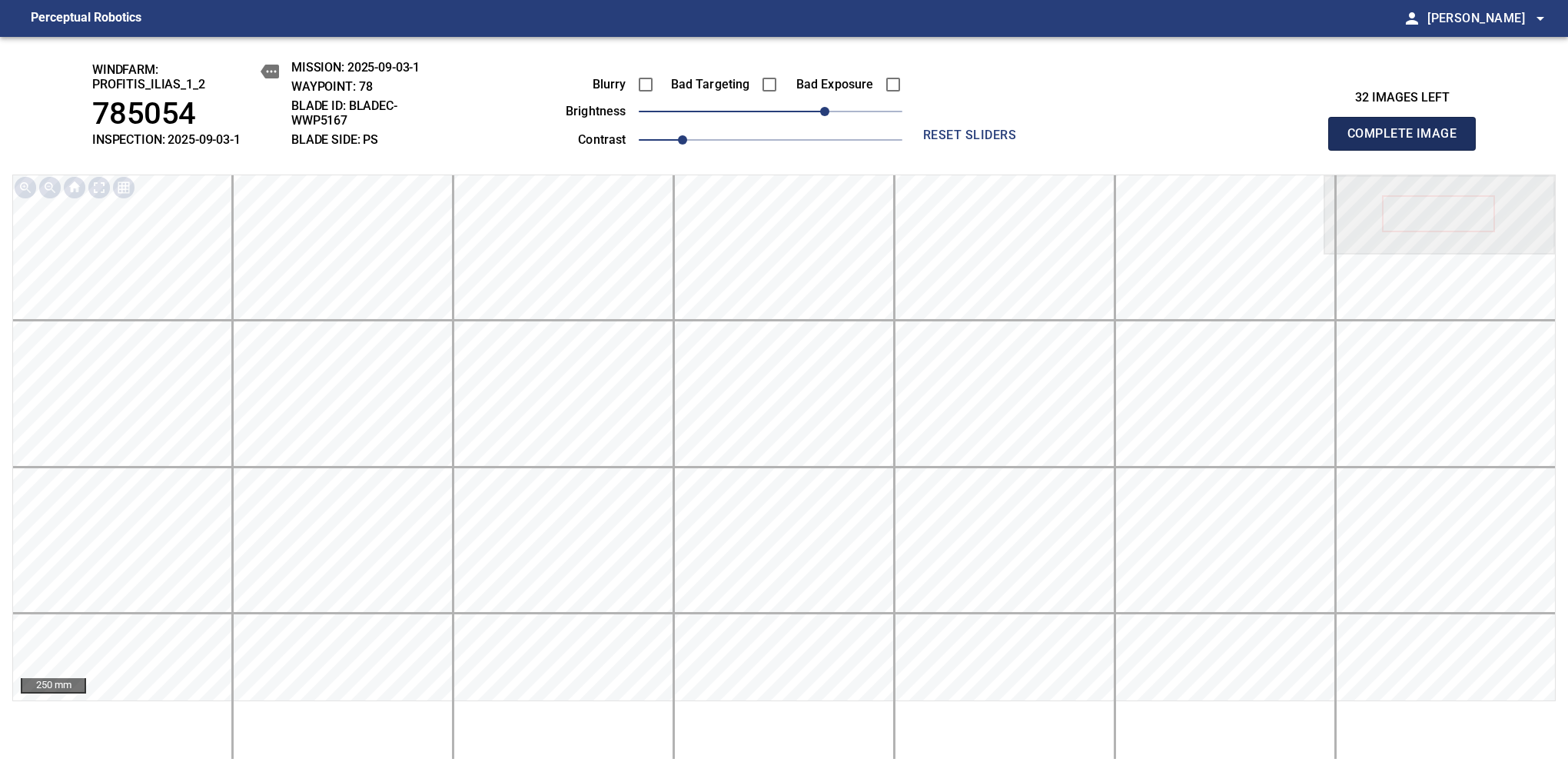
click at [1408, 142] on span "Complete Image" at bounding box center [1402, 133] width 114 height 21
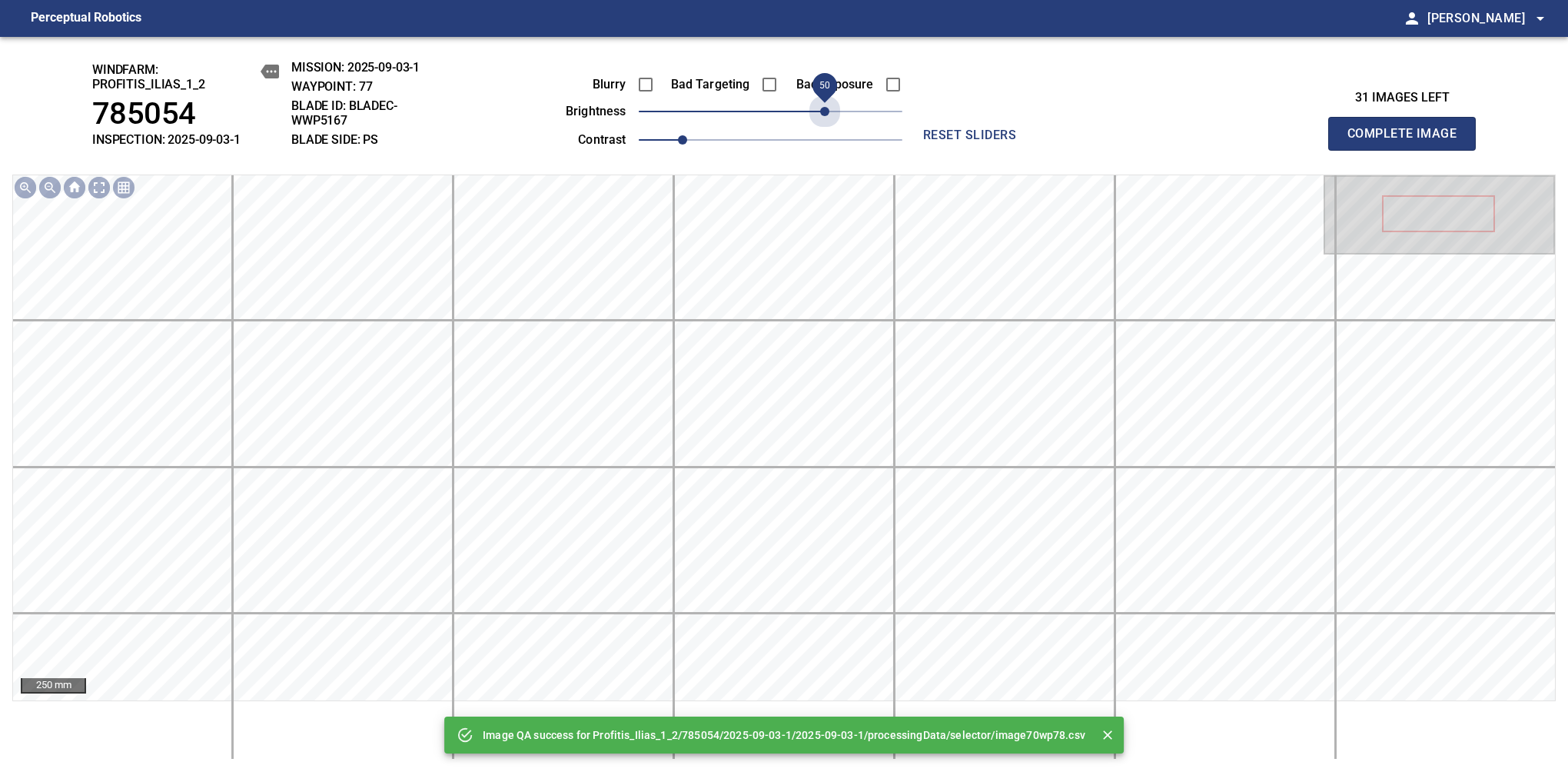
click at [824, 116] on span "50" at bounding box center [770, 111] width 264 height 21
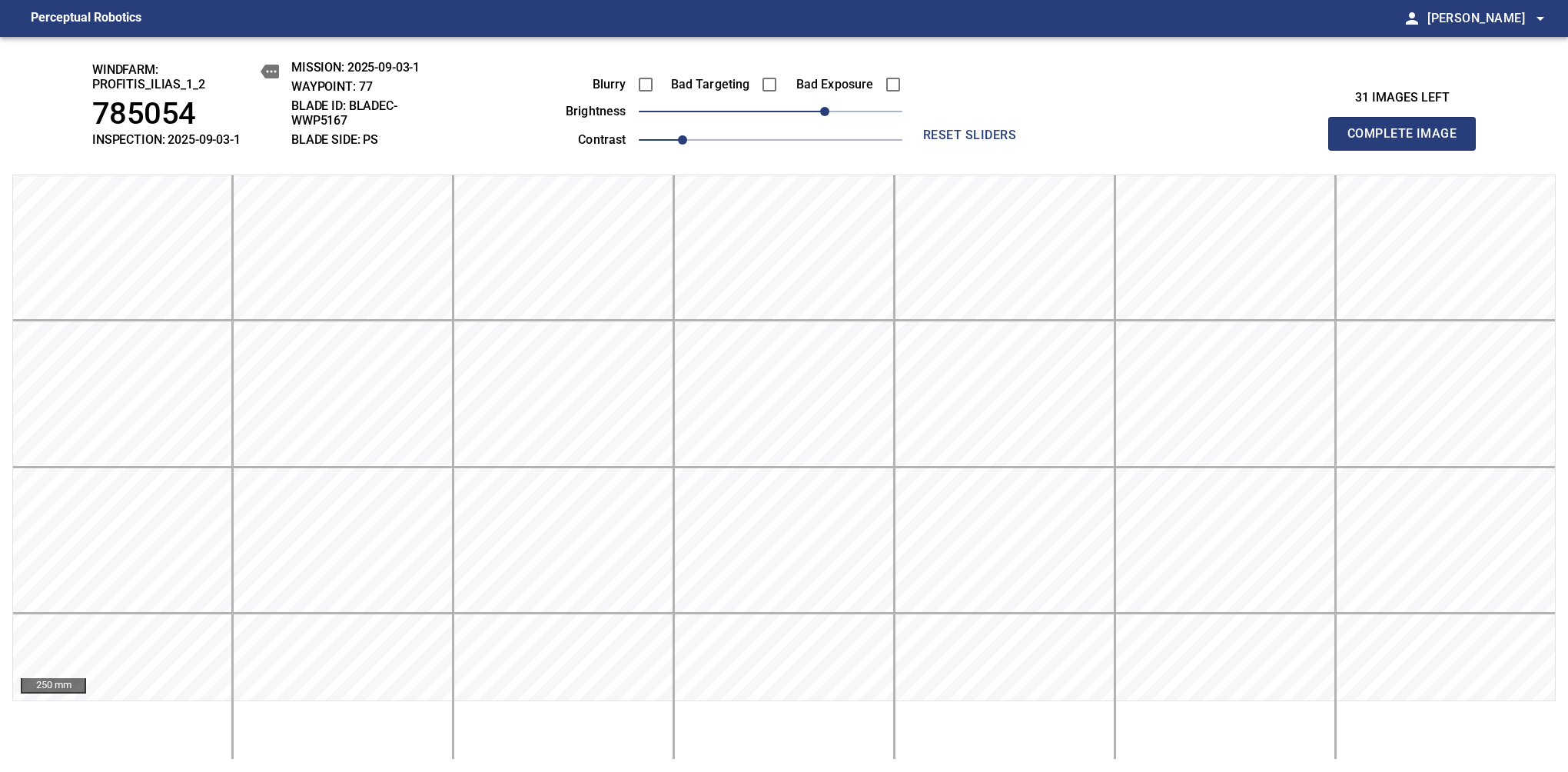
click at [1408, 142] on span "Complete Image" at bounding box center [1402, 133] width 114 height 21
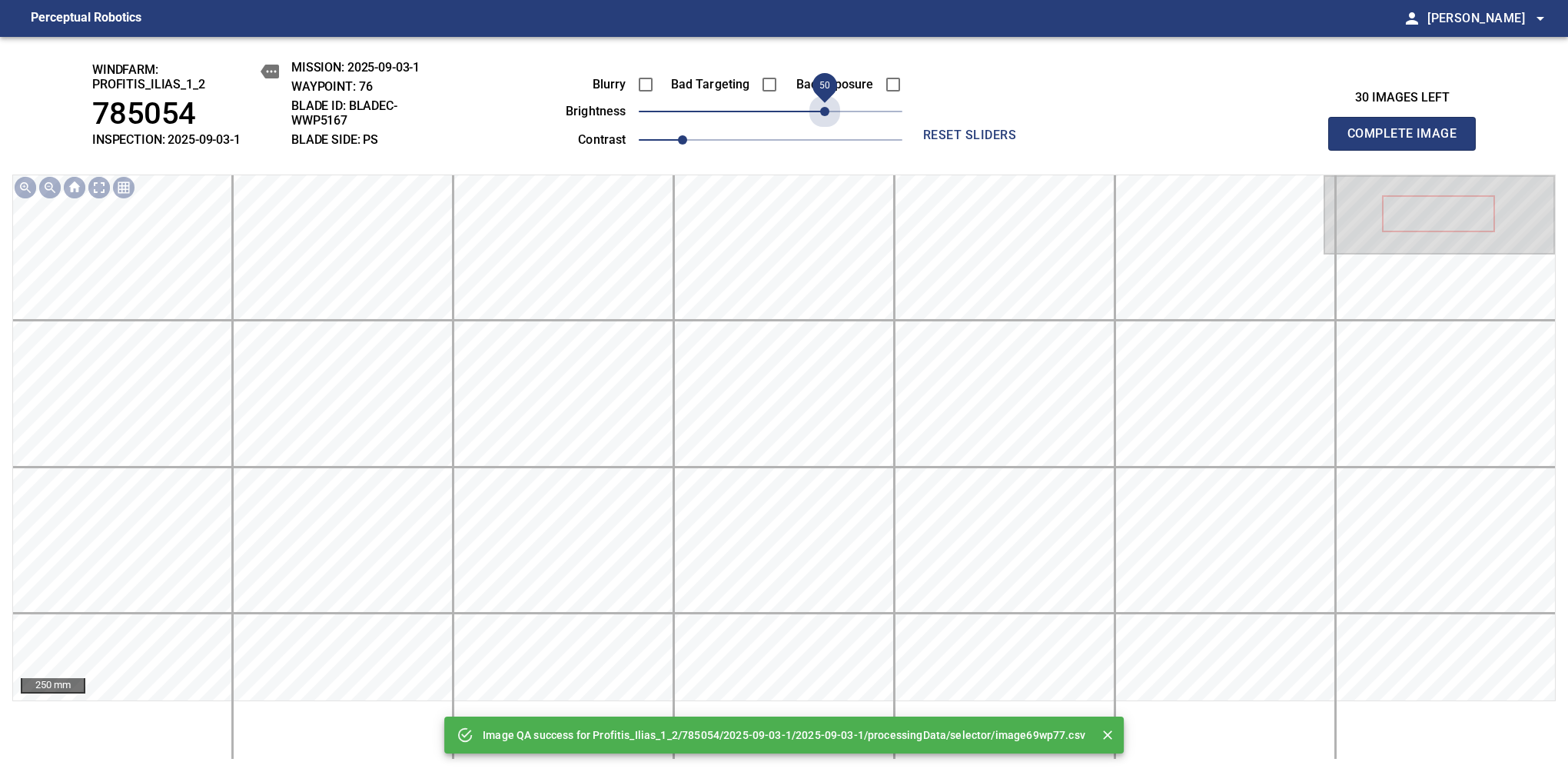
click at [824, 116] on span "50" at bounding box center [770, 111] width 264 height 21
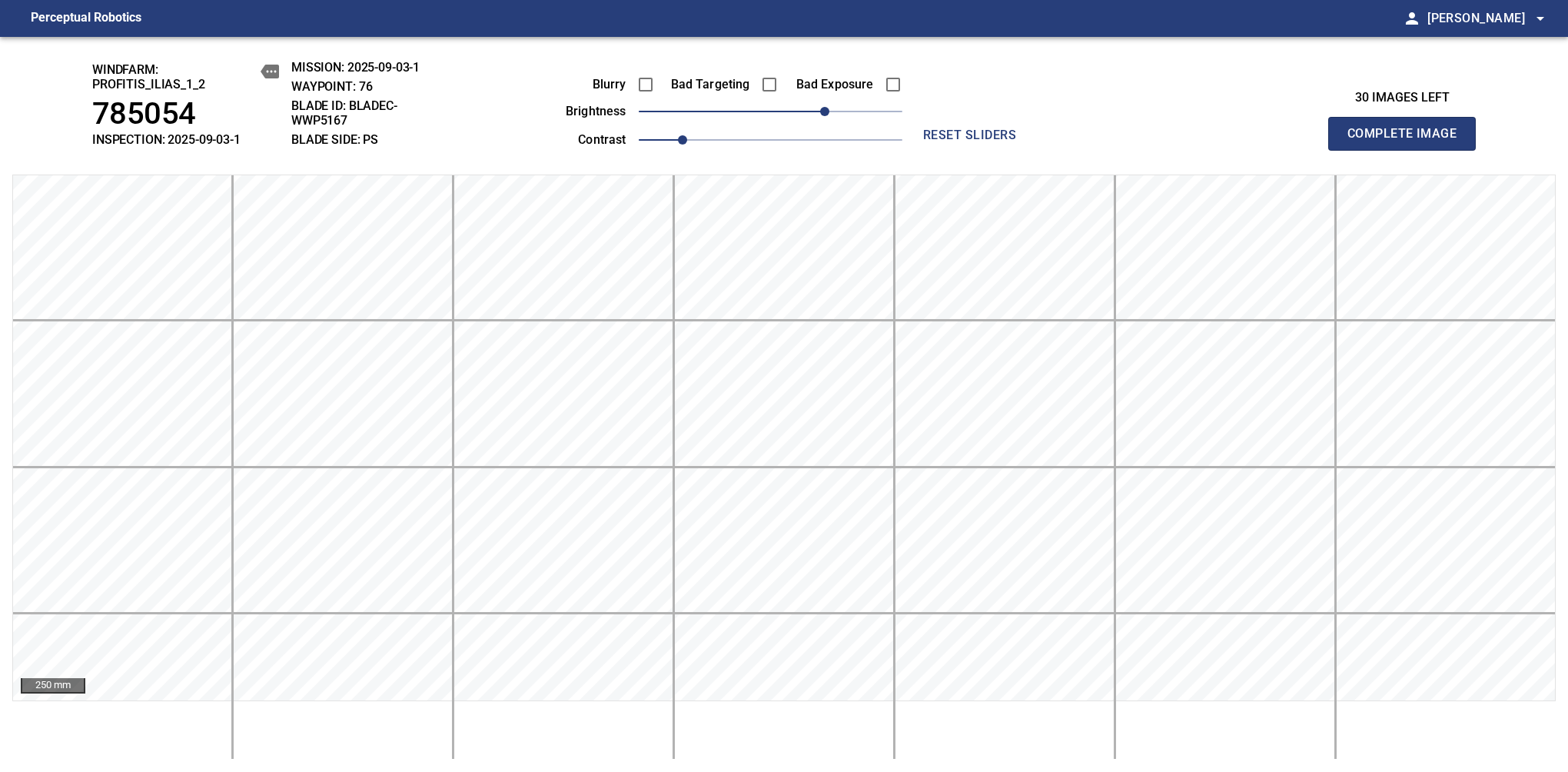
click at [1408, 142] on span "Complete Image" at bounding box center [1402, 133] width 114 height 21
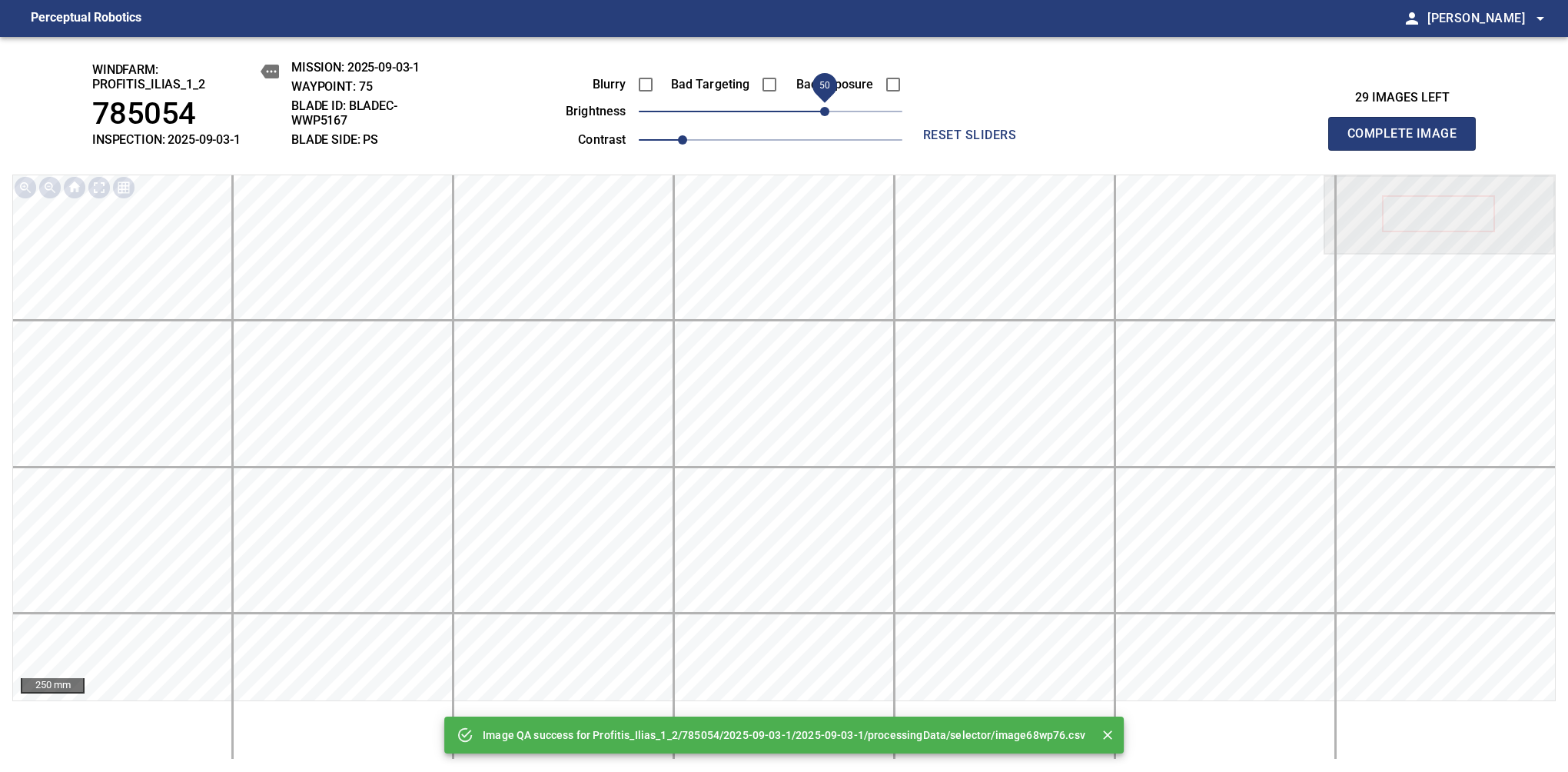
click at [824, 116] on span "50" at bounding box center [770, 111] width 264 height 21
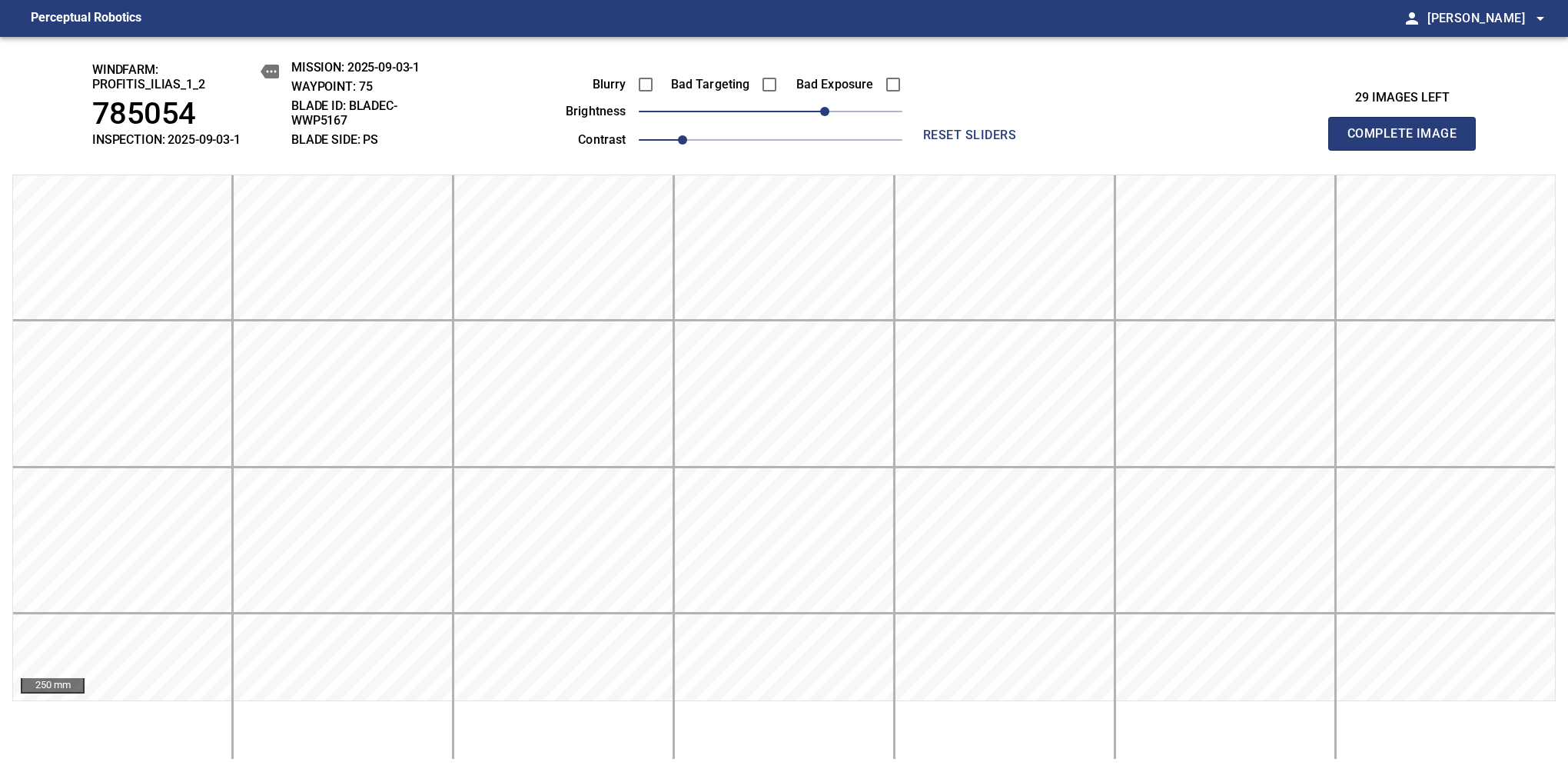
click at [1408, 142] on span "Complete Image" at bounding box center [1402, 133] width 114 height 21
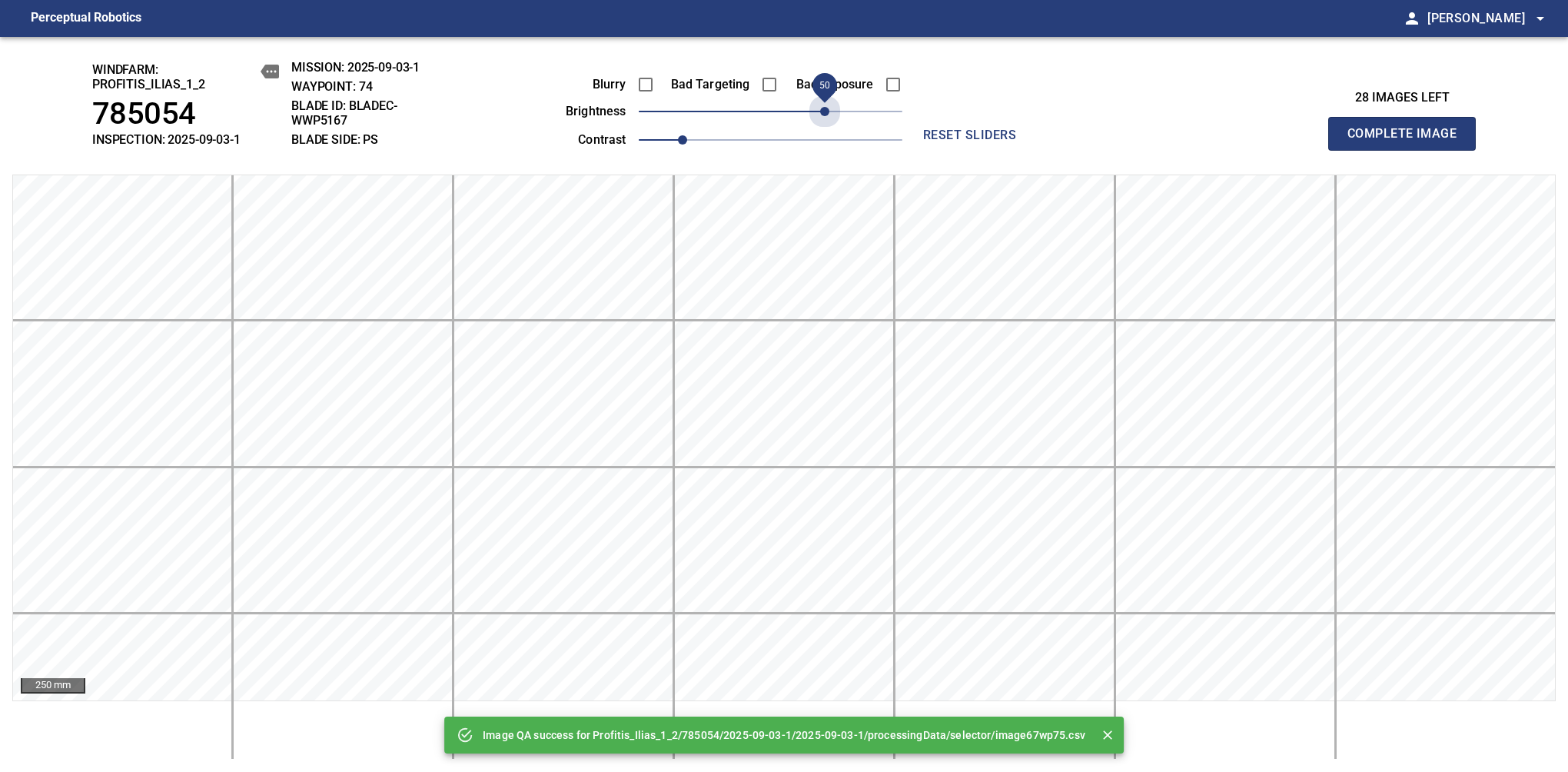
click at [824, 116] on span "50" at bounding box center [770, 111] width 264 height 21
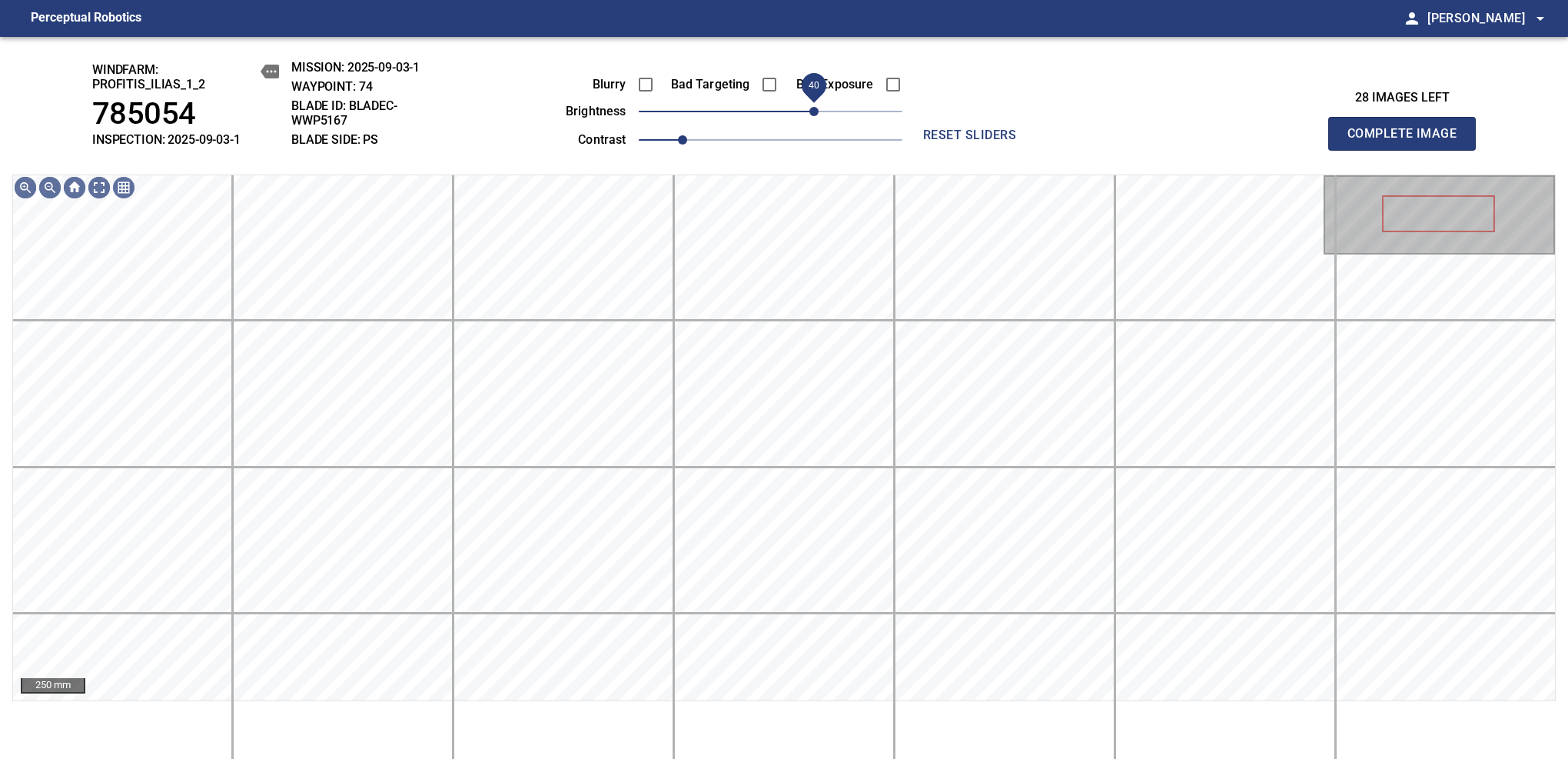
drag, startPoint x: 824, startPoint y: 116, endPoint x: 817, endPoint y: 120, distance: 8.1
click at [817, 116] on span "40" at bounding box center [813, 111] width 9 height 9
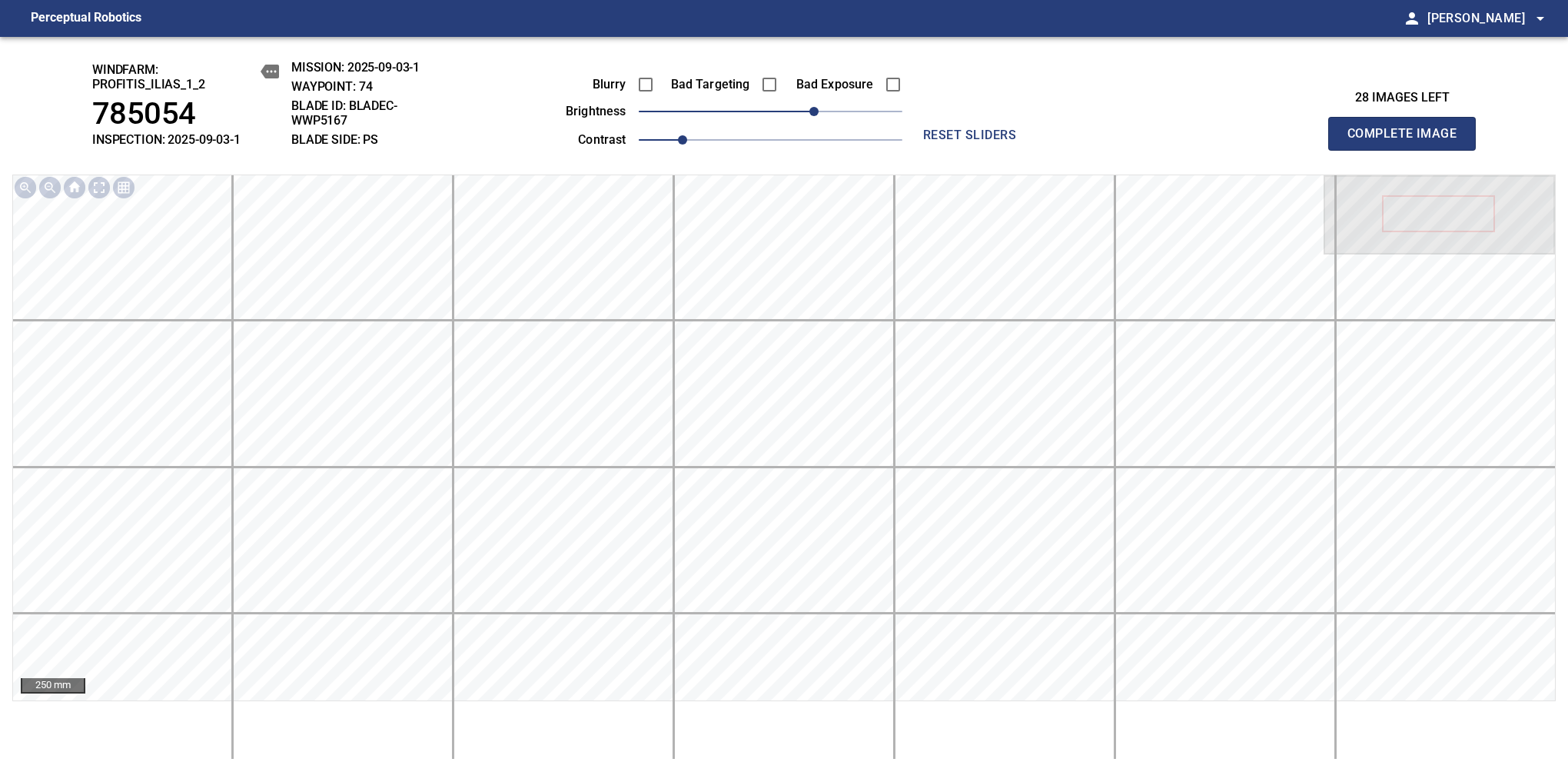
click at [1408, 142] on span "Complete Image" at bounding box center [1402, 133] width 114 height 21
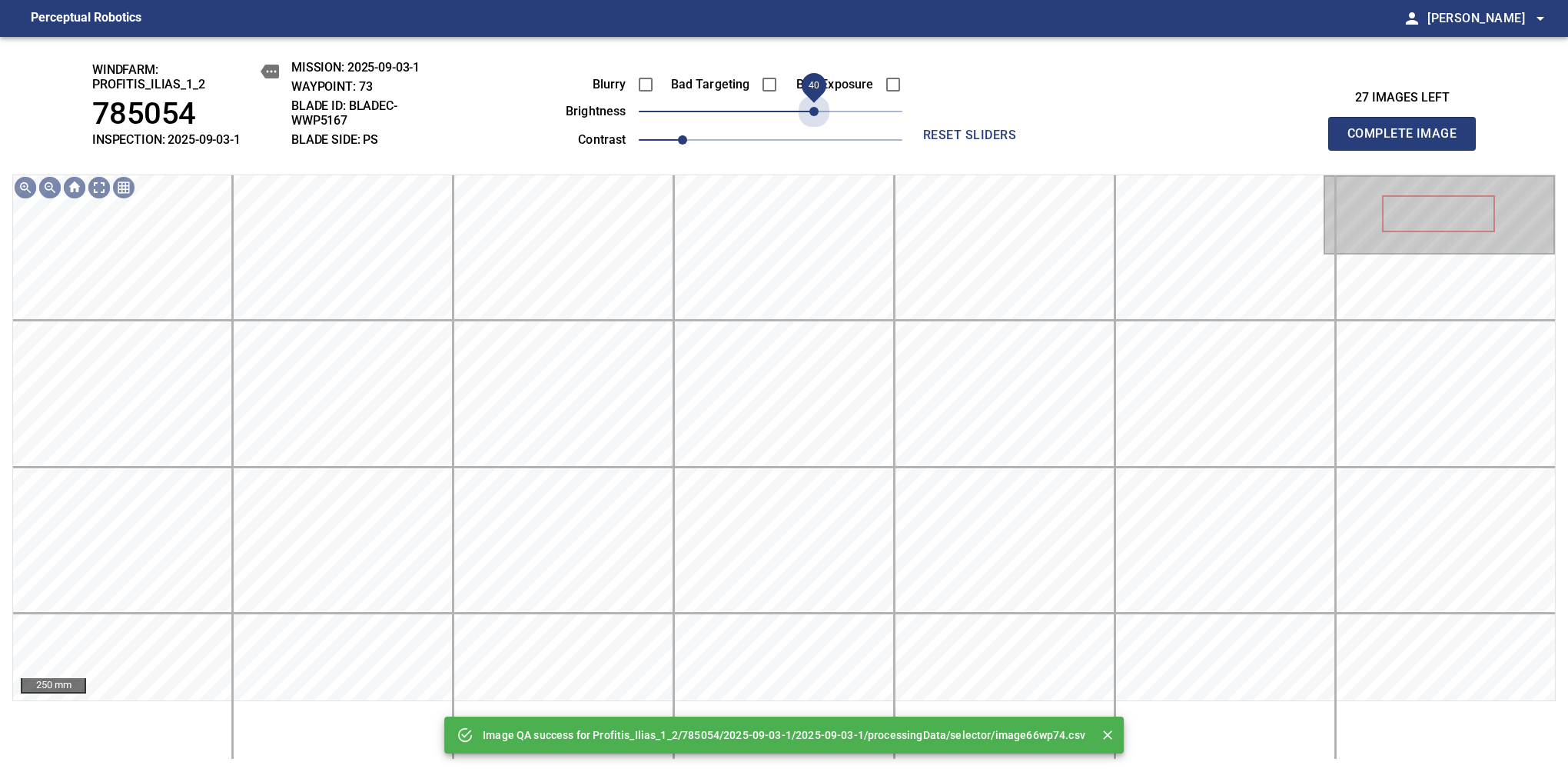
click at [815, 113] on span "40" at bounding box center [770, 111] width 264 height 21
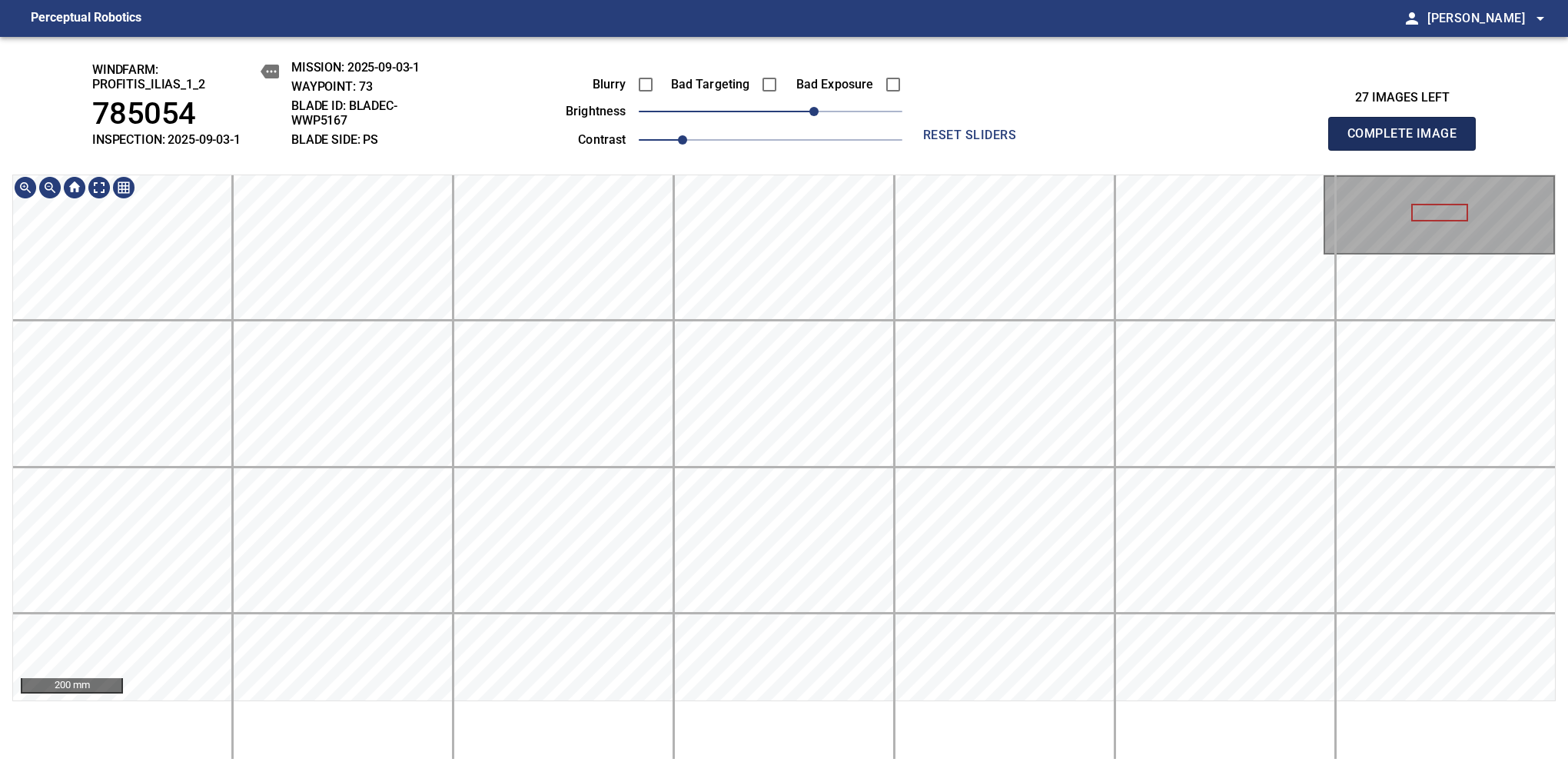
click at [1408, 142] on span "Complete Image" at bounding box center [1402, 133] width 114 height 21
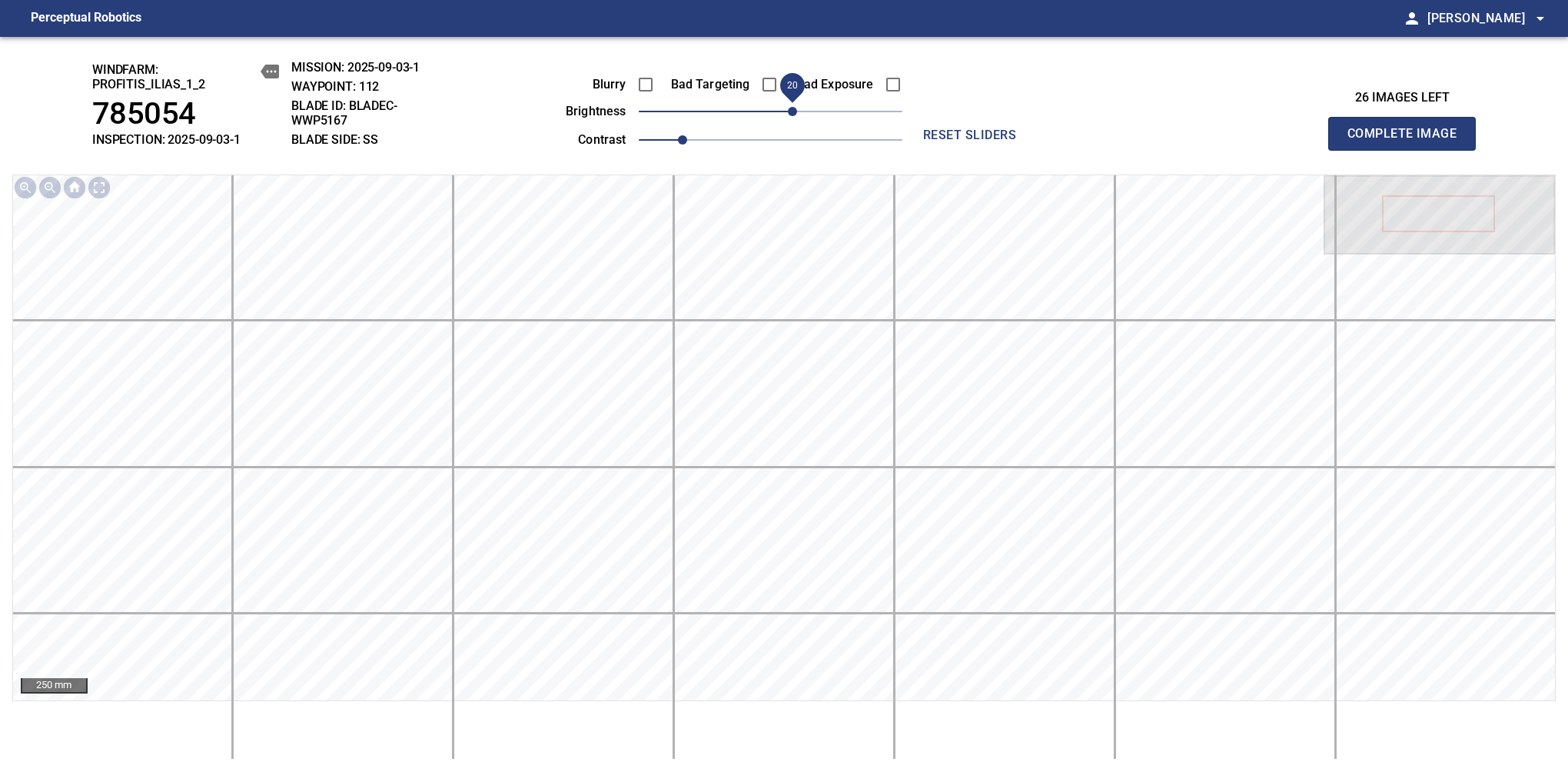
click at [793, 112] on span "20" at bounding box center [792, 111] width 9 height 9
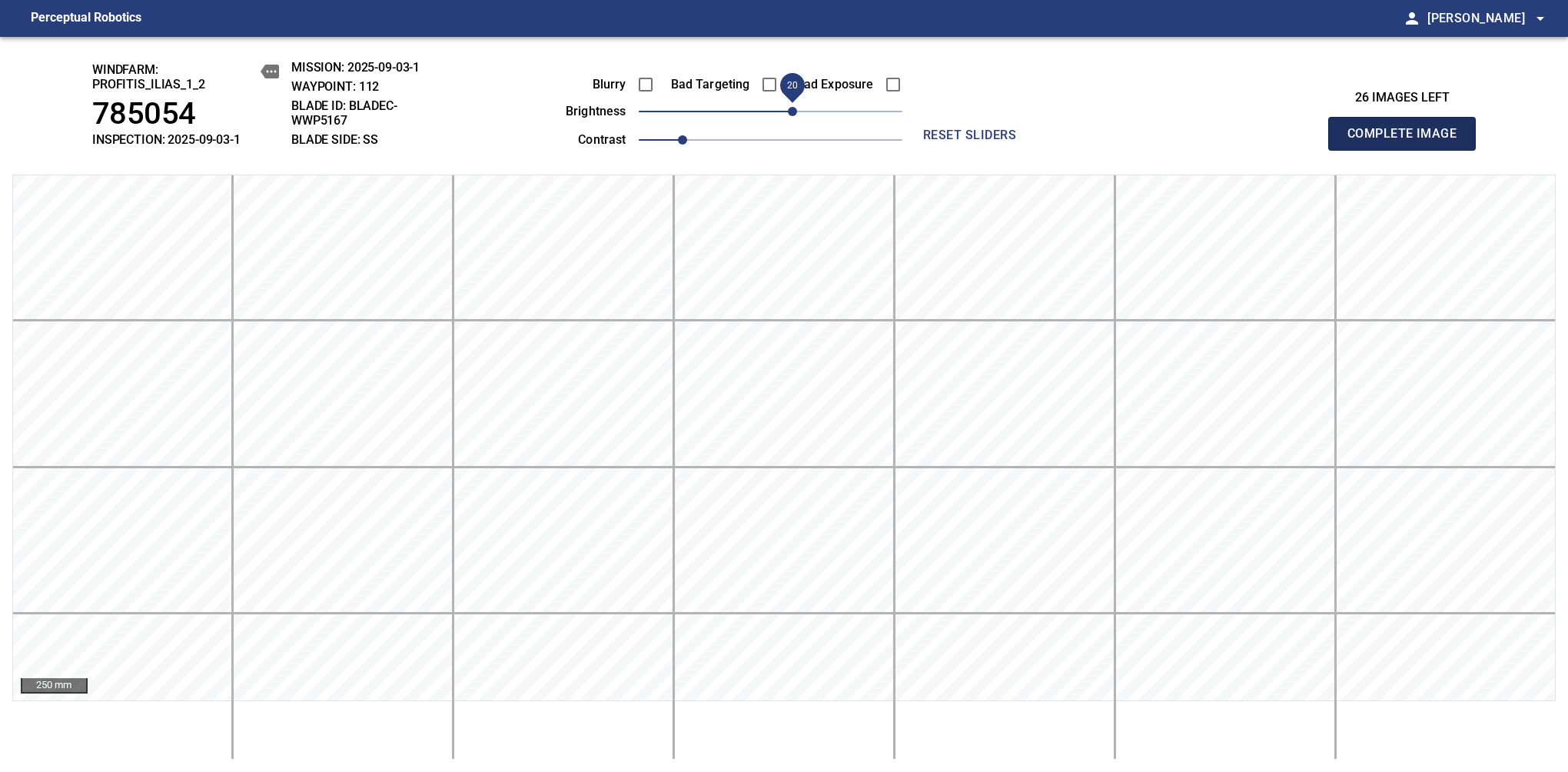
click at [1408, 142] on span "Complete Image" at bounding box center [1402, 133] width 114 height 21
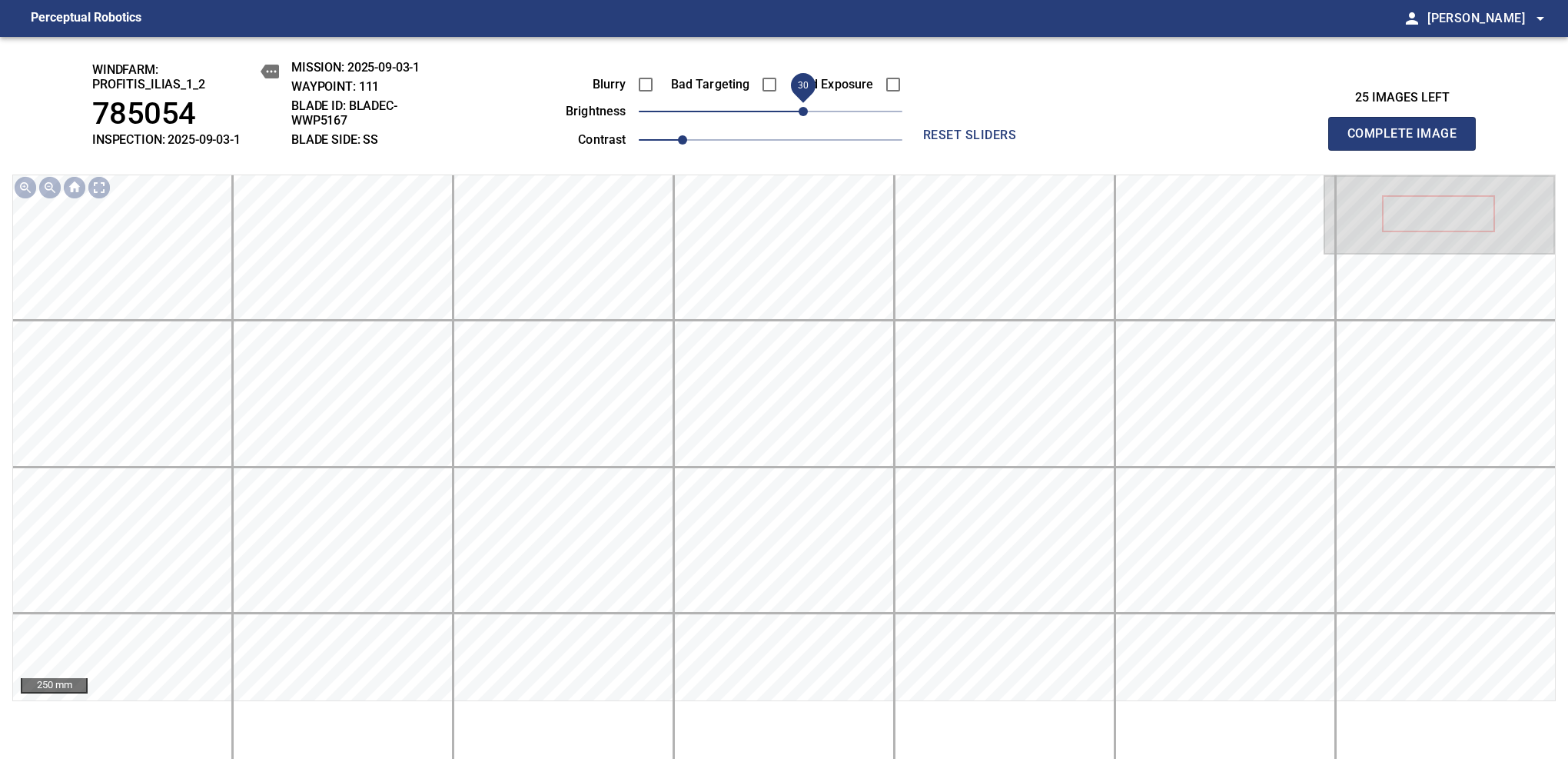
click at [807, 116] on span "30" at bounding box center [803, 111] width 9 height 9
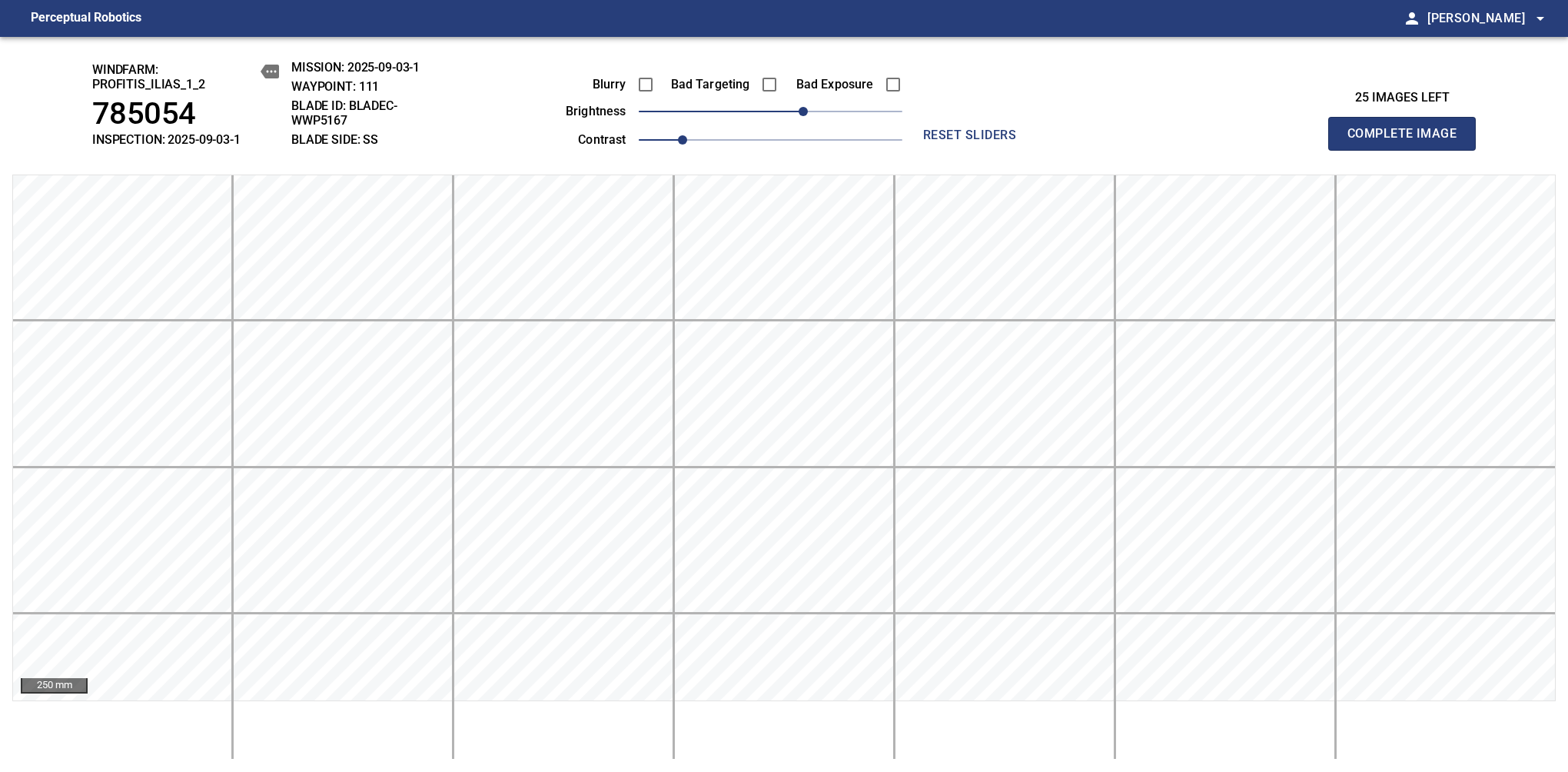
click at [1408, 142] on span "Complete Image" at bounding box center [1402, 133] width 114 height 21
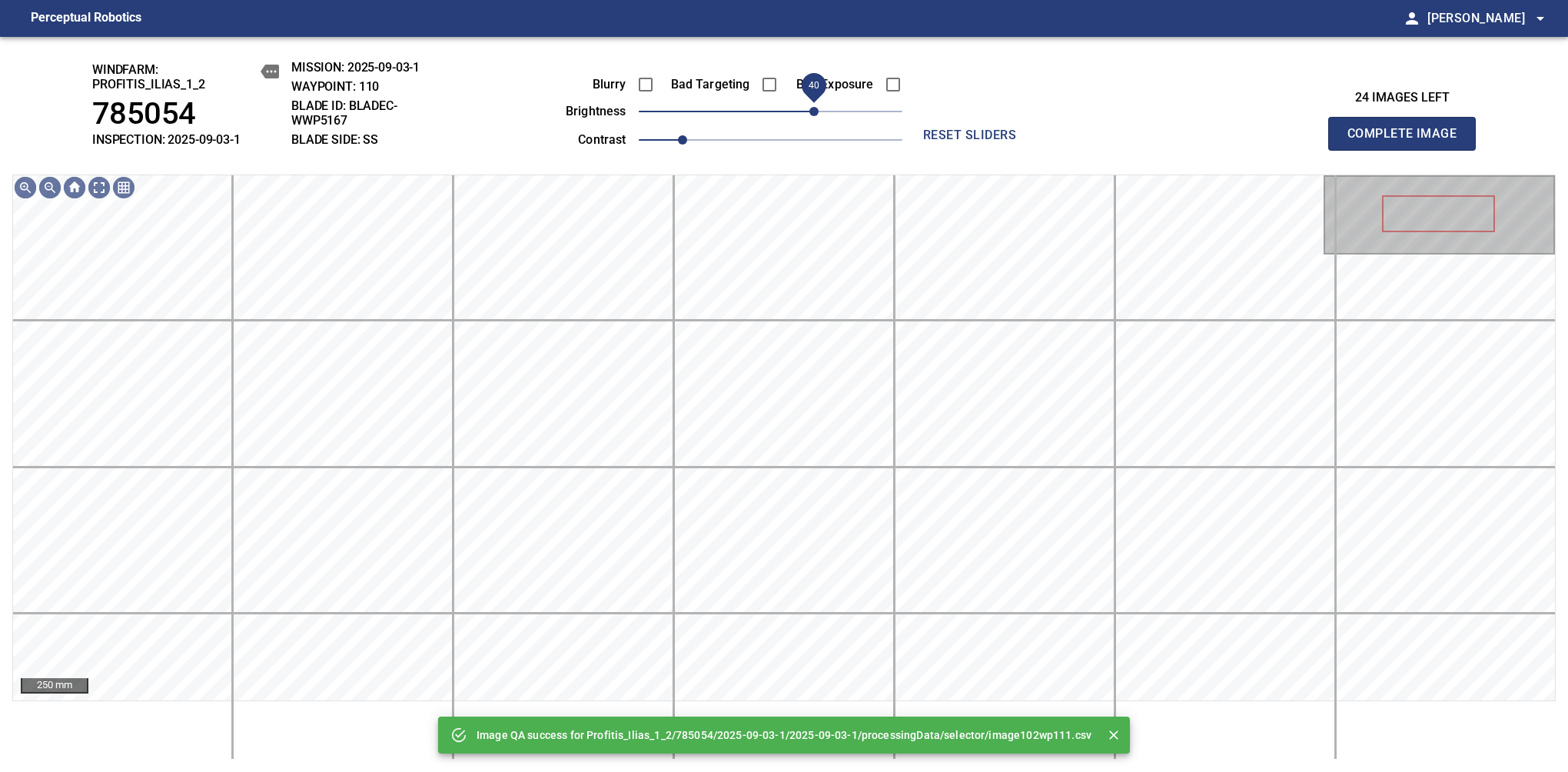
click at [814, 111] on span "40" at bounding box center [770, 111] width 264 height 21
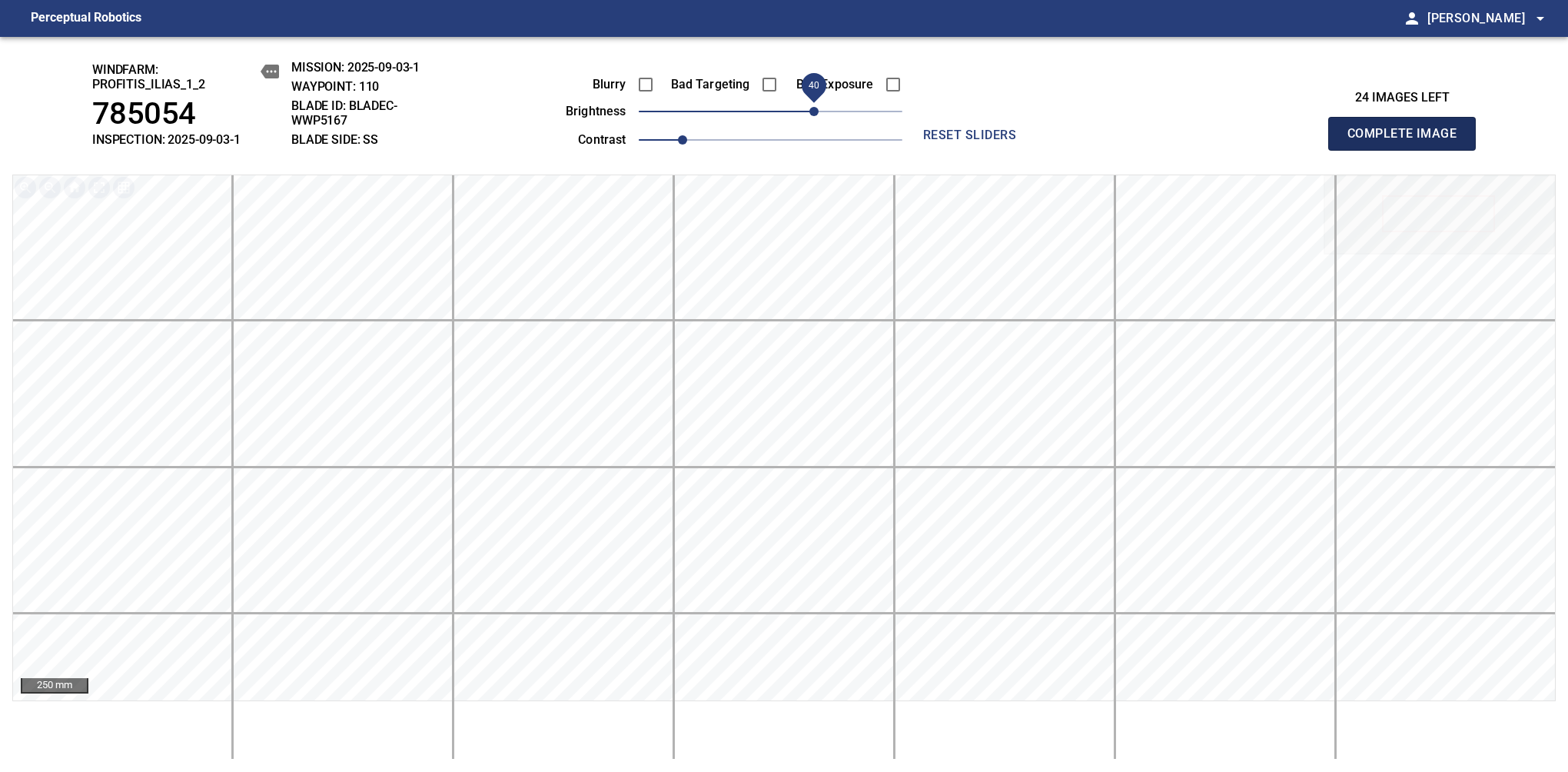
click at [1408, 142] on span "Complete Image" at bounding box center [1402, 133] width 114 height 21
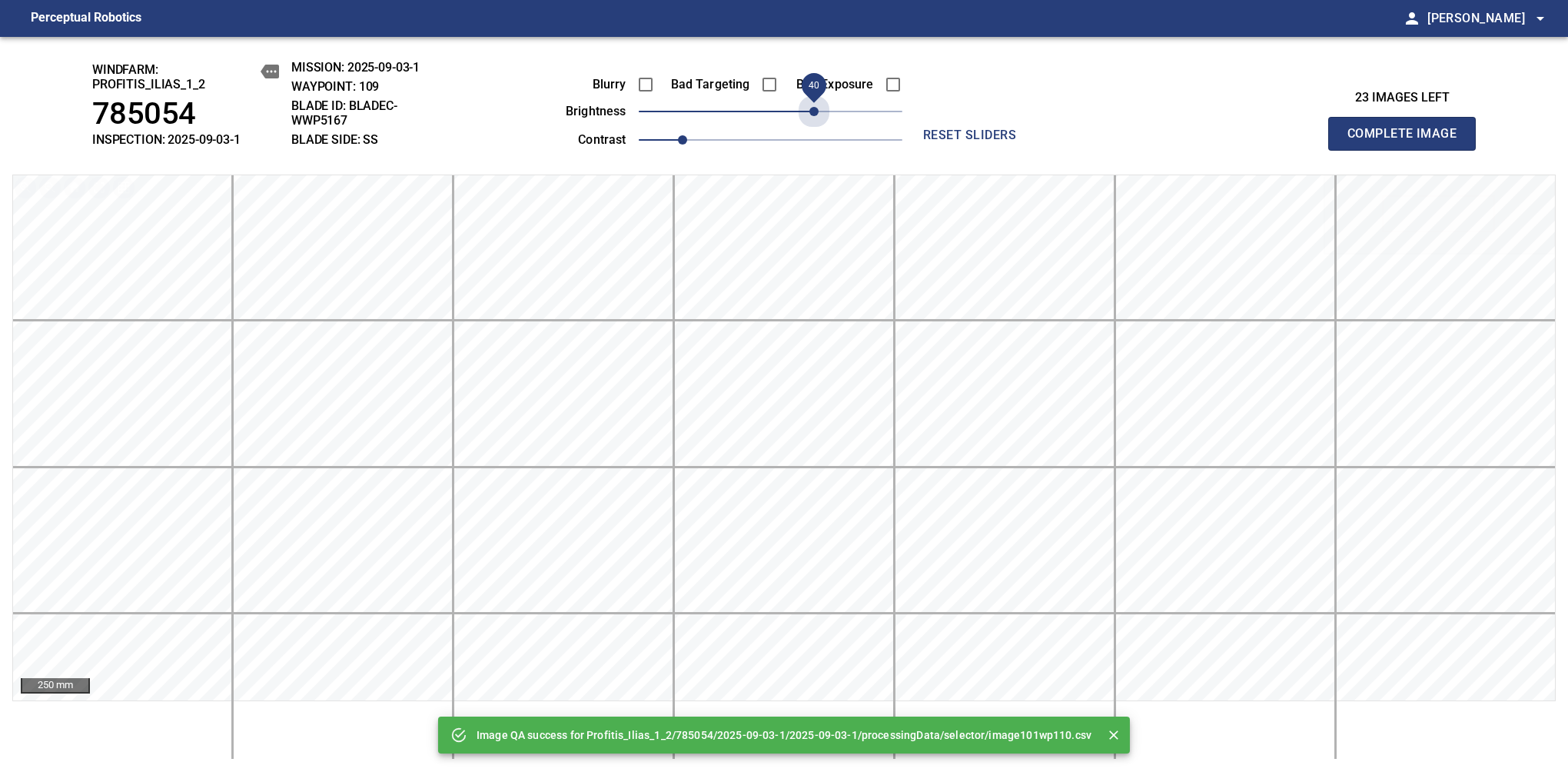
click at [814, 111] on span "40" at bounding box center [770, 111] width 264 height 21
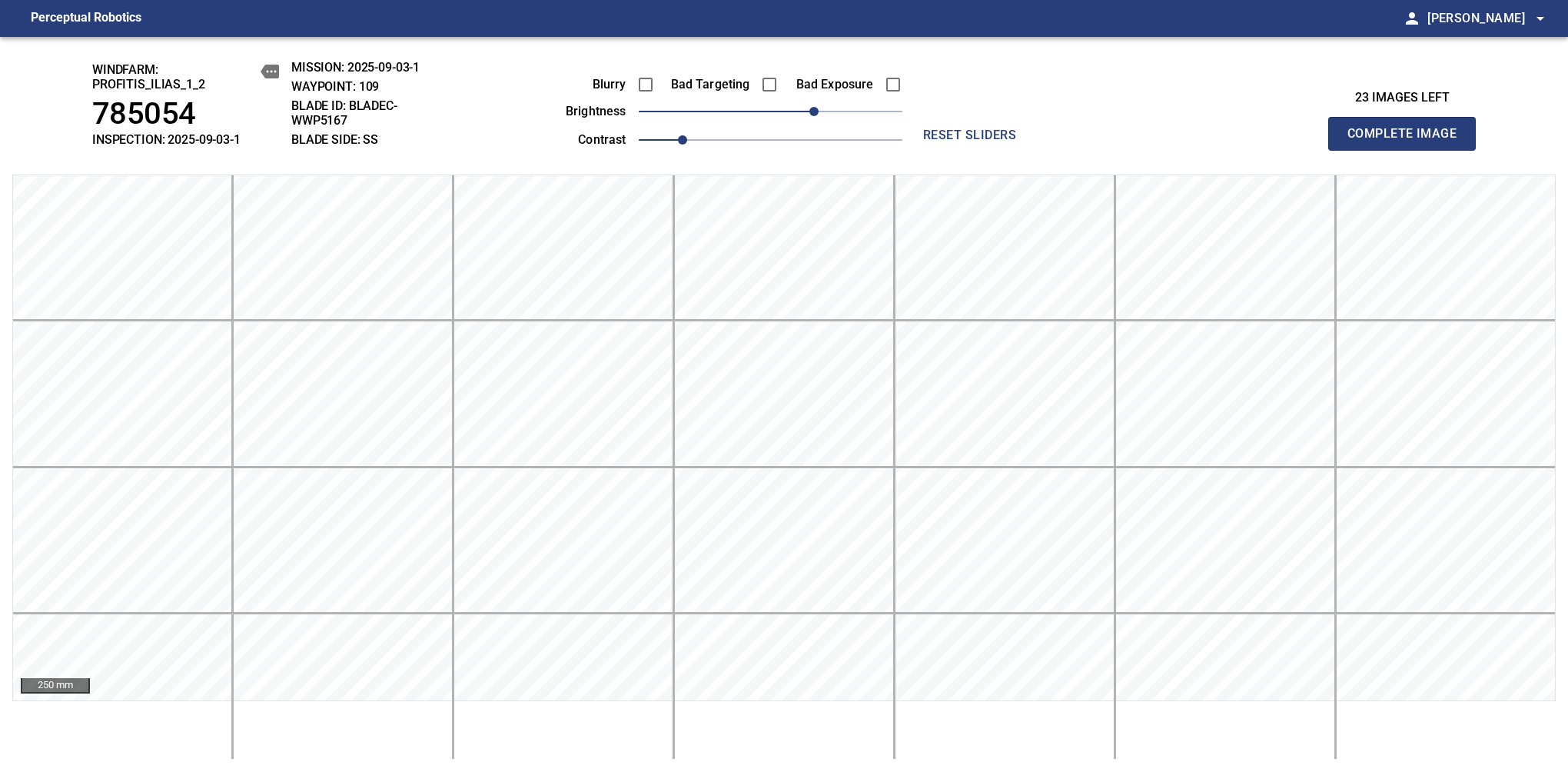
click at [1408, 142] on span "Complete Image" at bounding box center [1402, 133] width 114 height 21
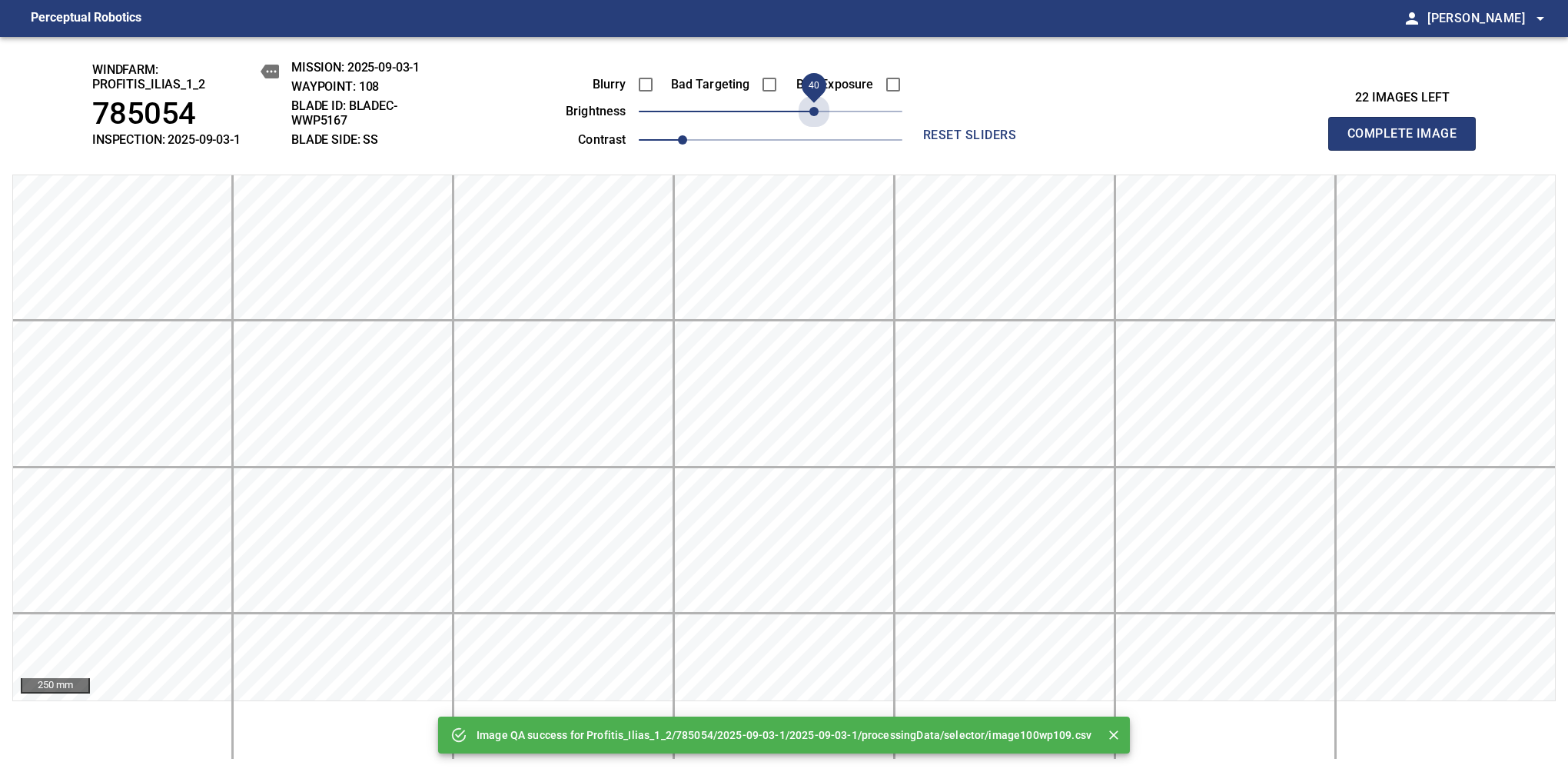
click at [814, 111] on span "40" at bounding box center [770, 111] width 264 height 21
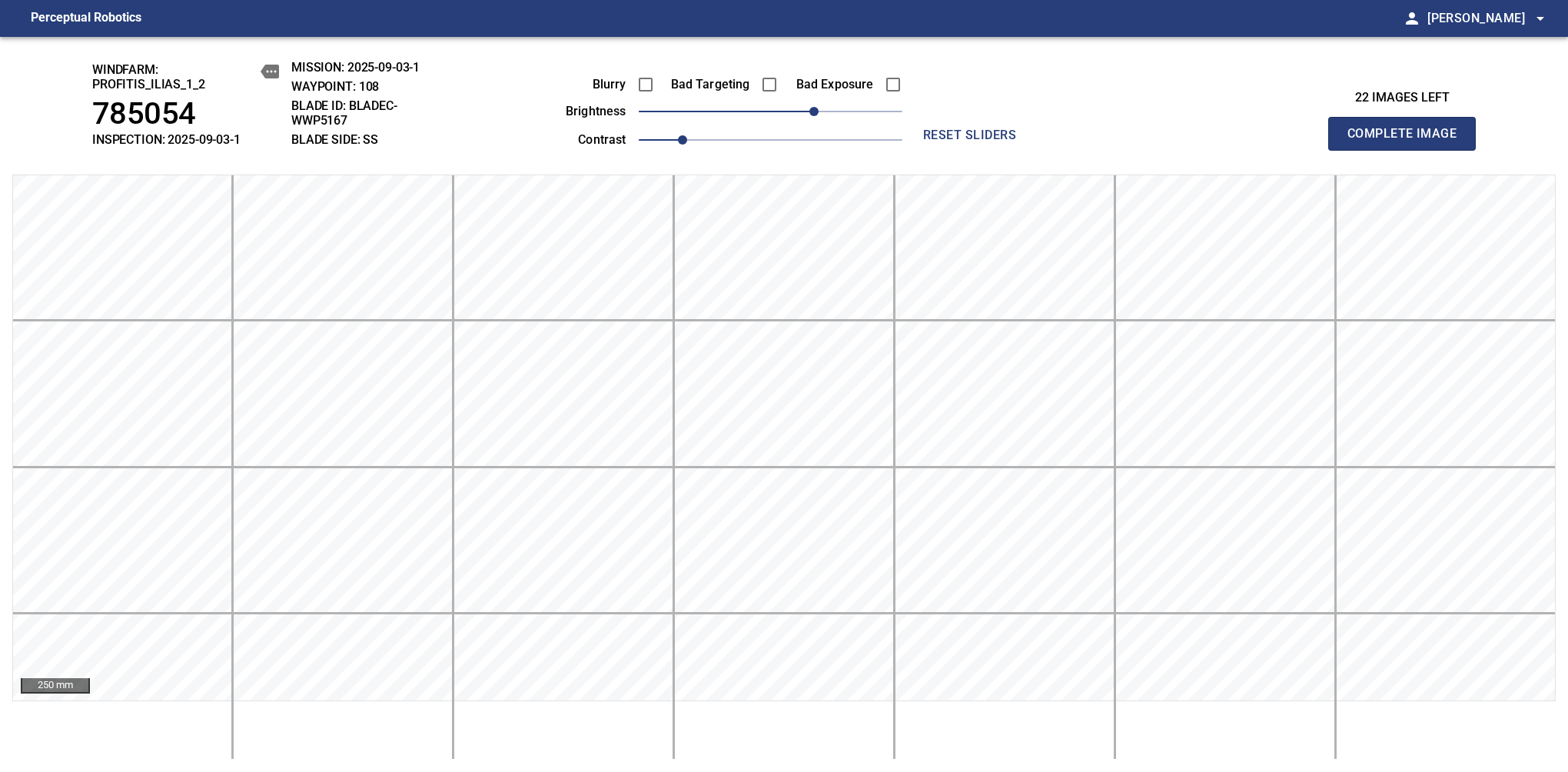
click at [1408, 142] on span "Complete Image" at bounding box center [1402, 133] width 114 height 21
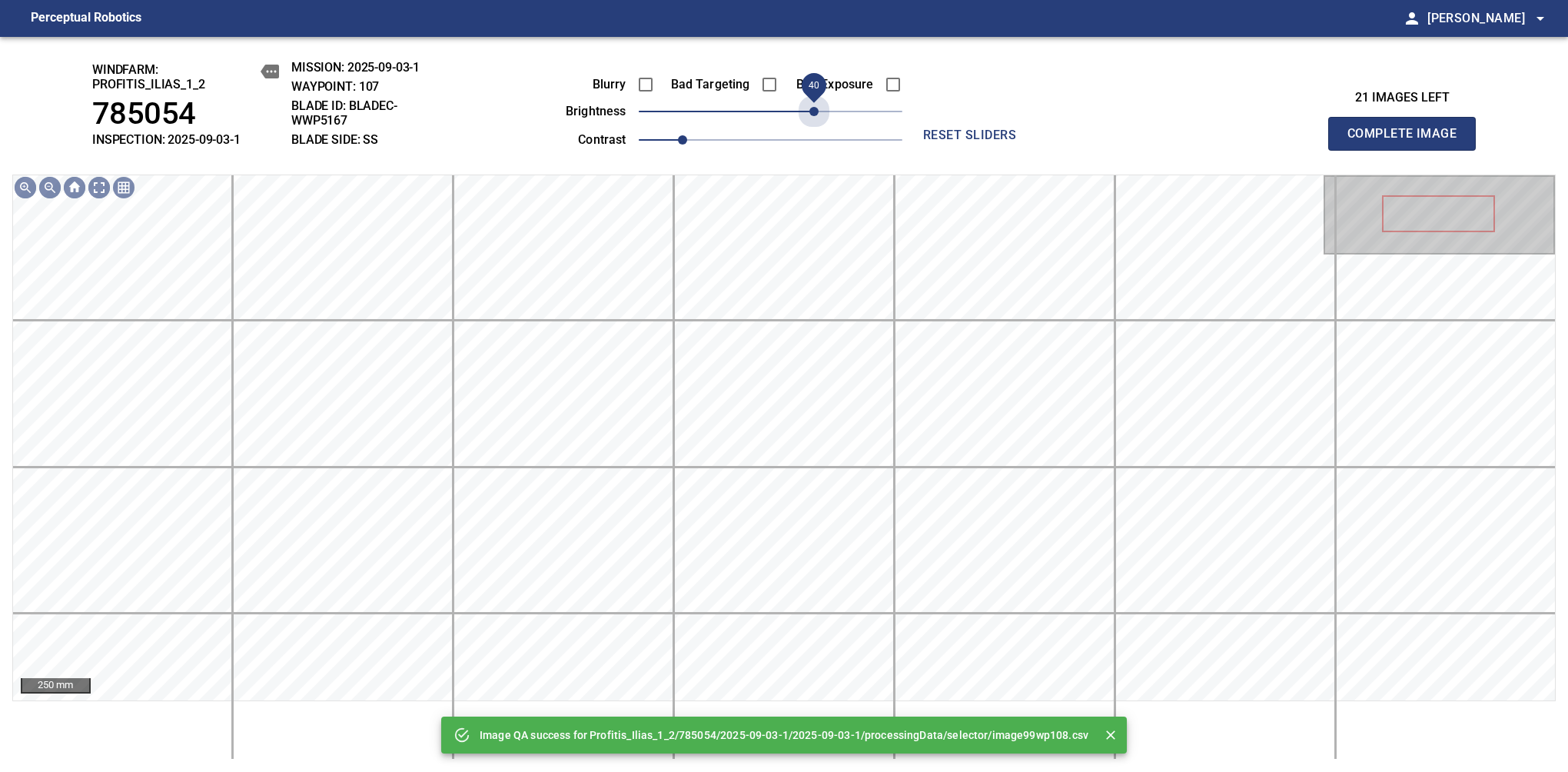
click at [814, 111] on span "40" at bounding box center [770, 111] width 264 height 21
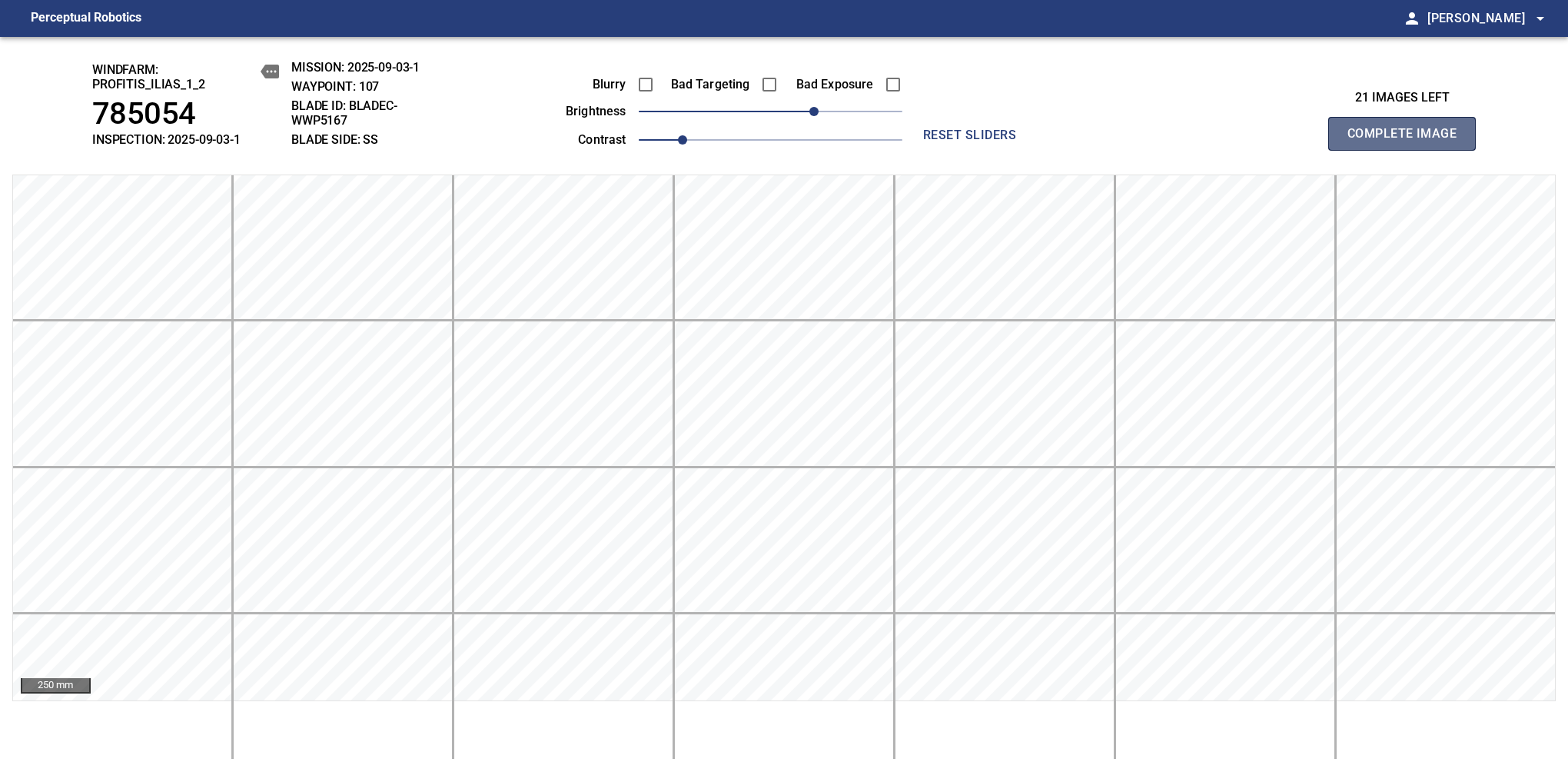
click at [1408, 142] on span "Complete Image" at bounding box center [1402, 133] width 114 height 21
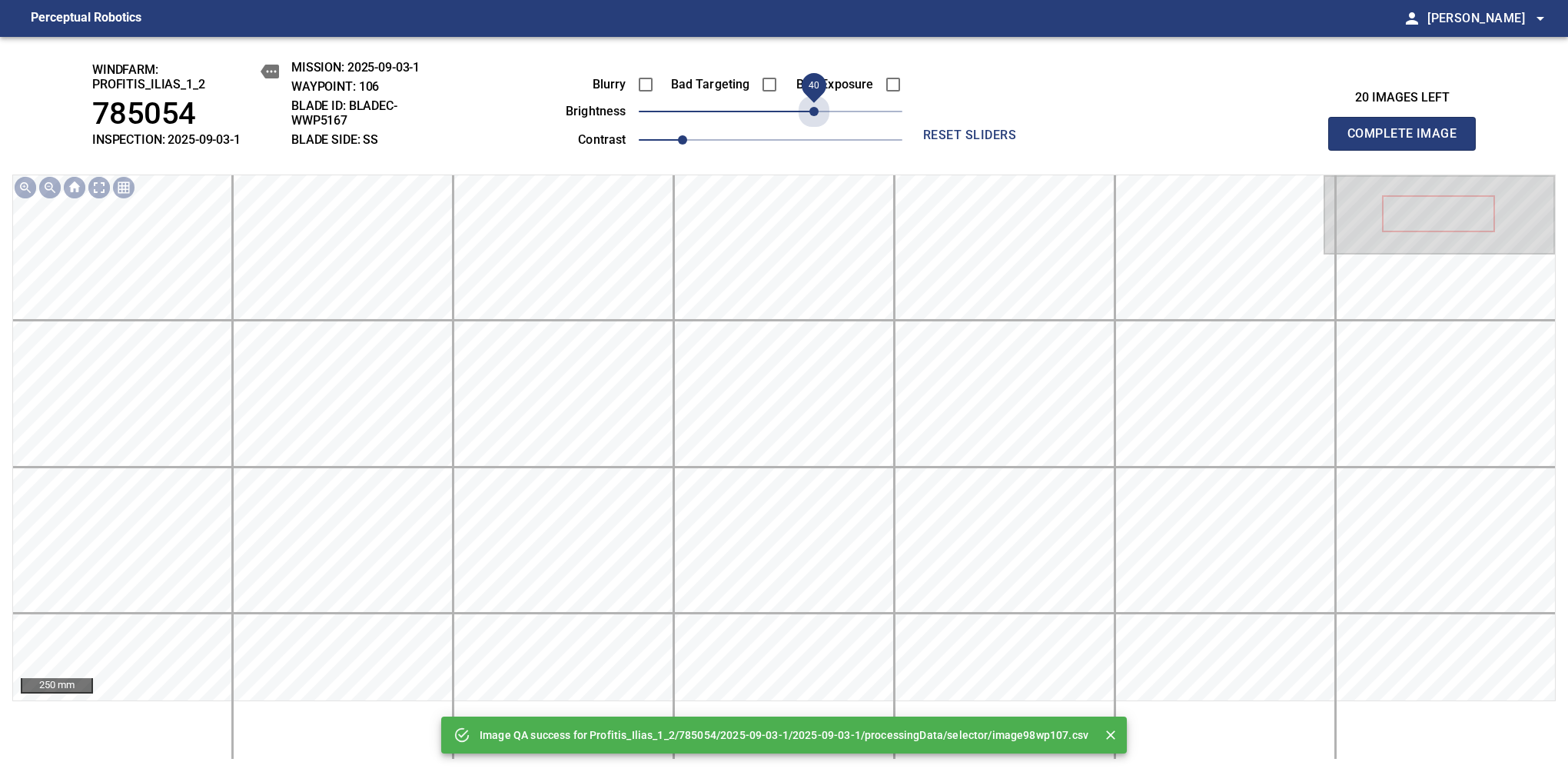
click at [814, 111] on span "40" at bounding box center [770, 111] width 264 height 21
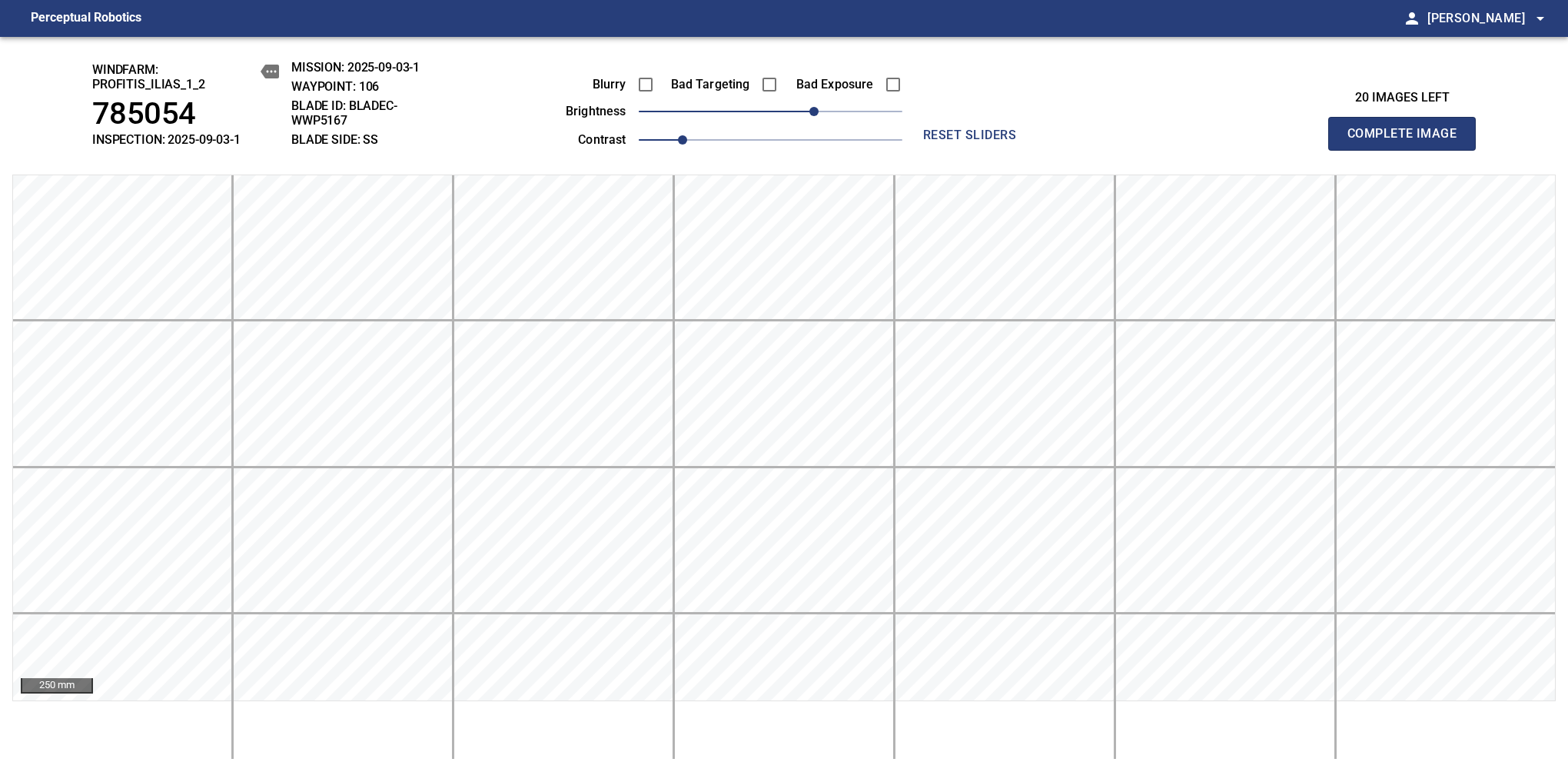
click at [1408, 142] on span "Complete Image" at bounding box center [1402, 133] width 114 height 21
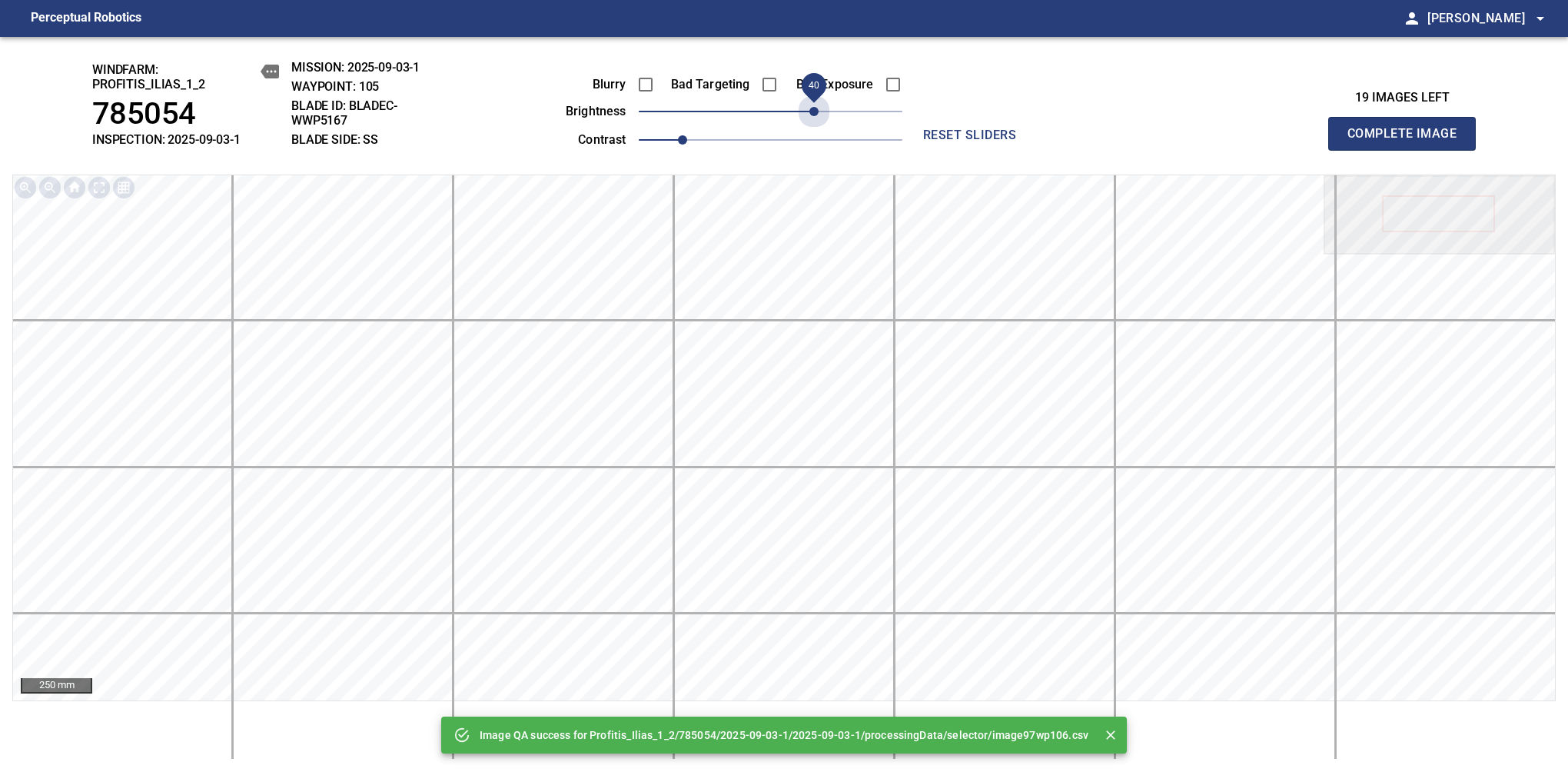
click at [814, 111] on span "40" at bounding box center [770, 111] width 264 height 21
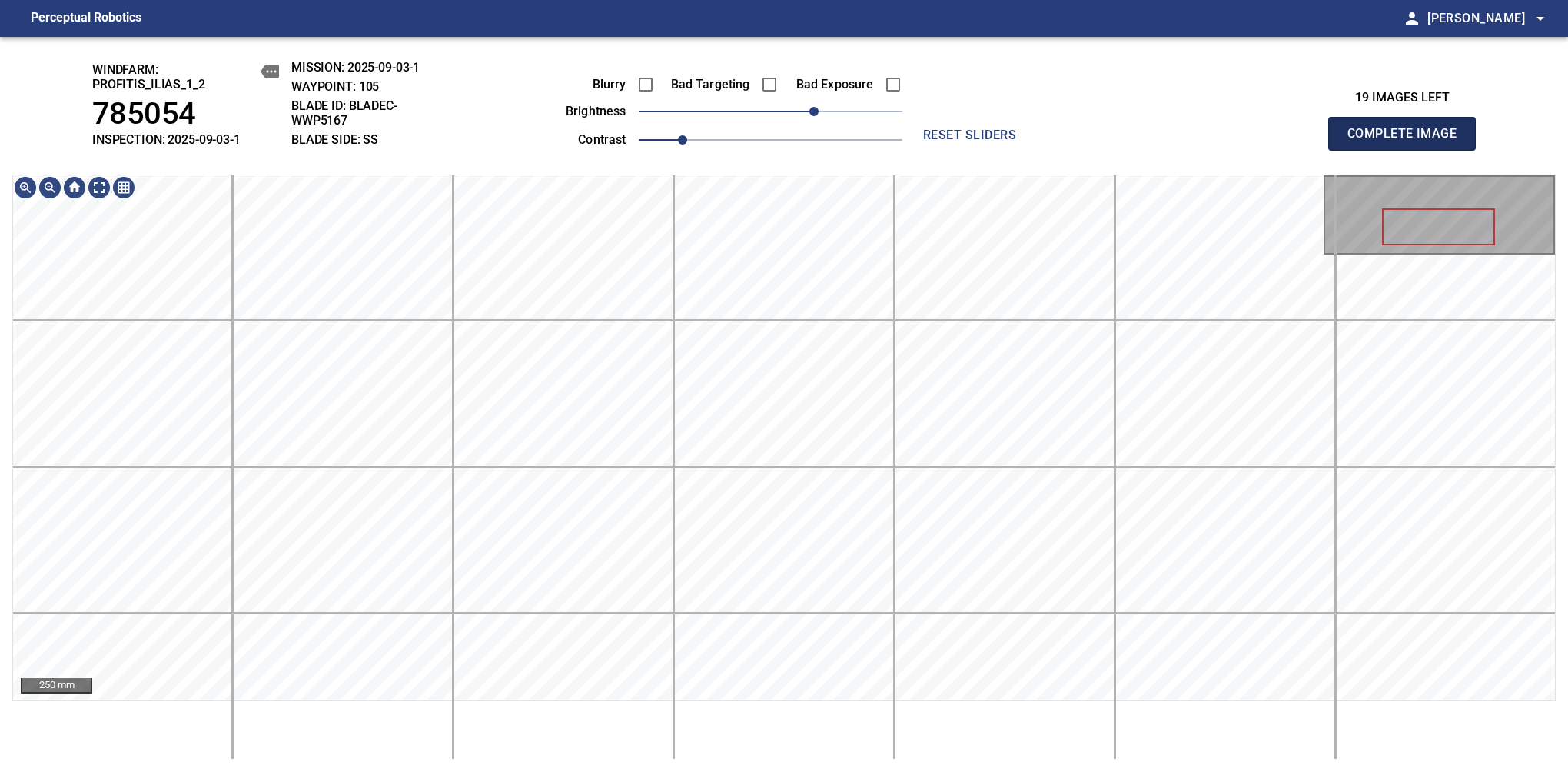
click at [1408, 142] on span "Complete Image" at bounding box center [1402, 133] width 114 height 21
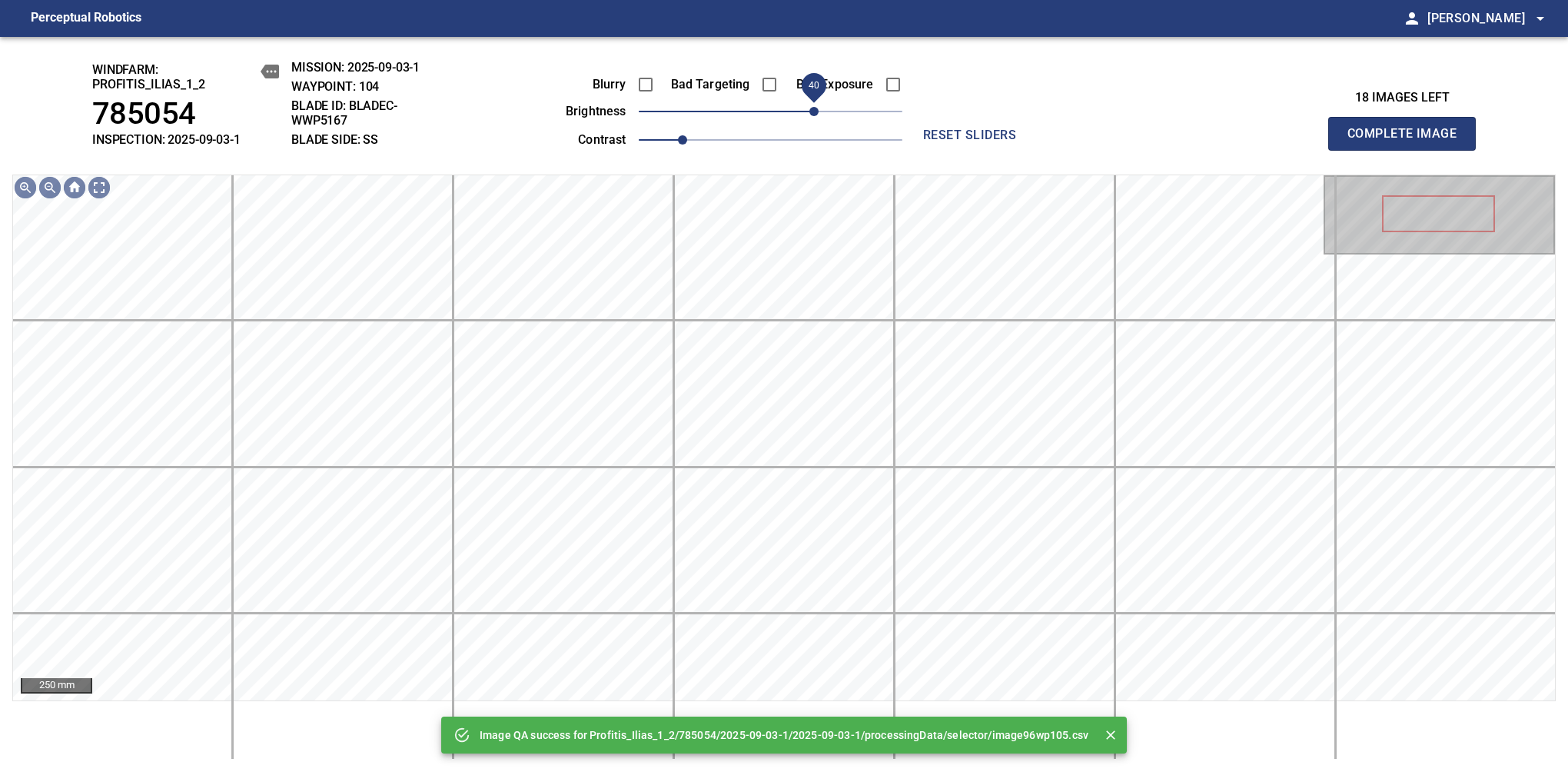
drag, startPoint x: 786, startPoint y: 109, endPoint x: 816, endPoint y: 109, distance: 30.0
click at [816, 109] on span "40" at bounding box center [813, 111] width 9 height 9
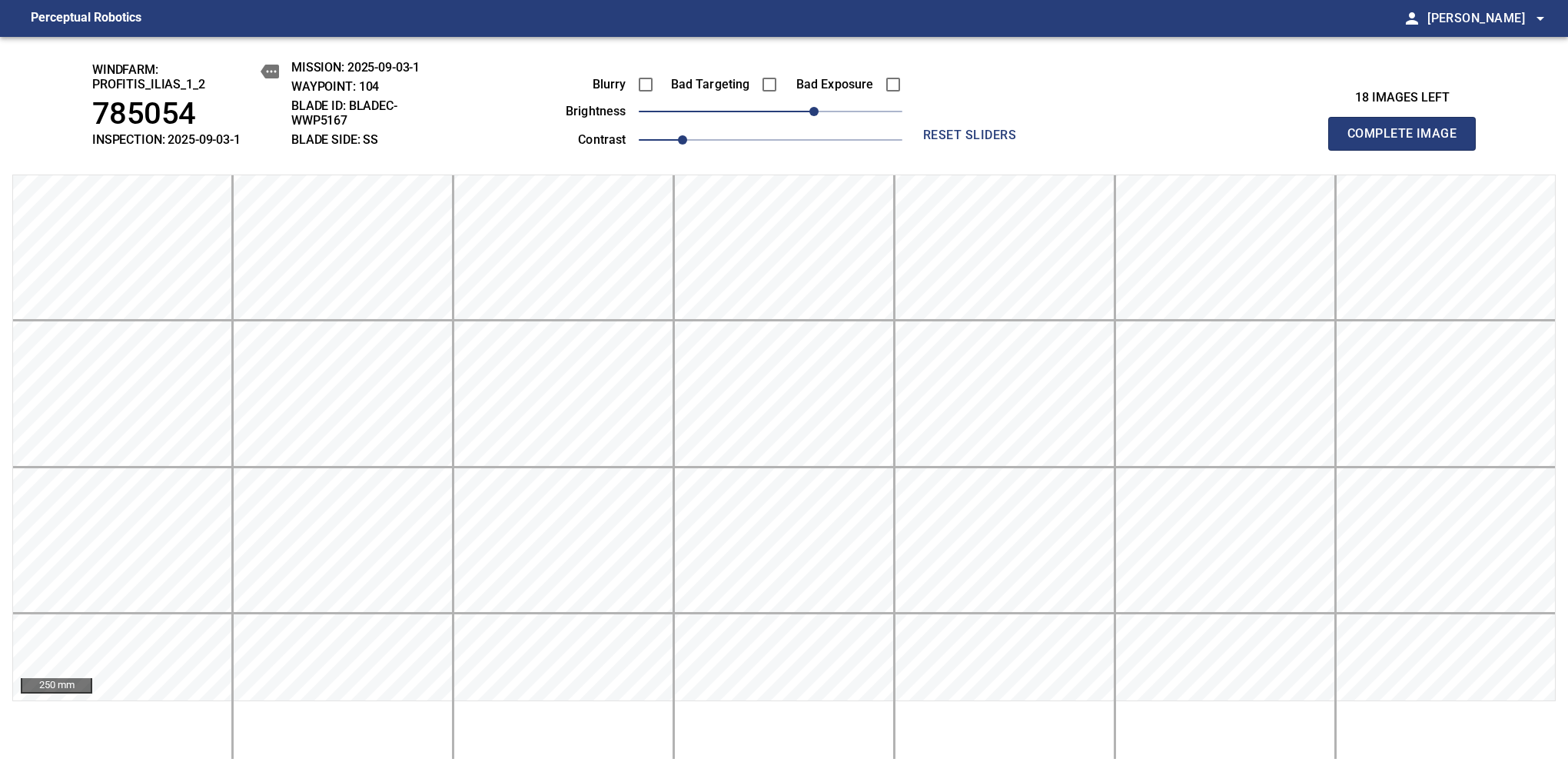
click at [1408, 142] on span "Complete Image" at bounding box center [1402, 133] width 114 height 21
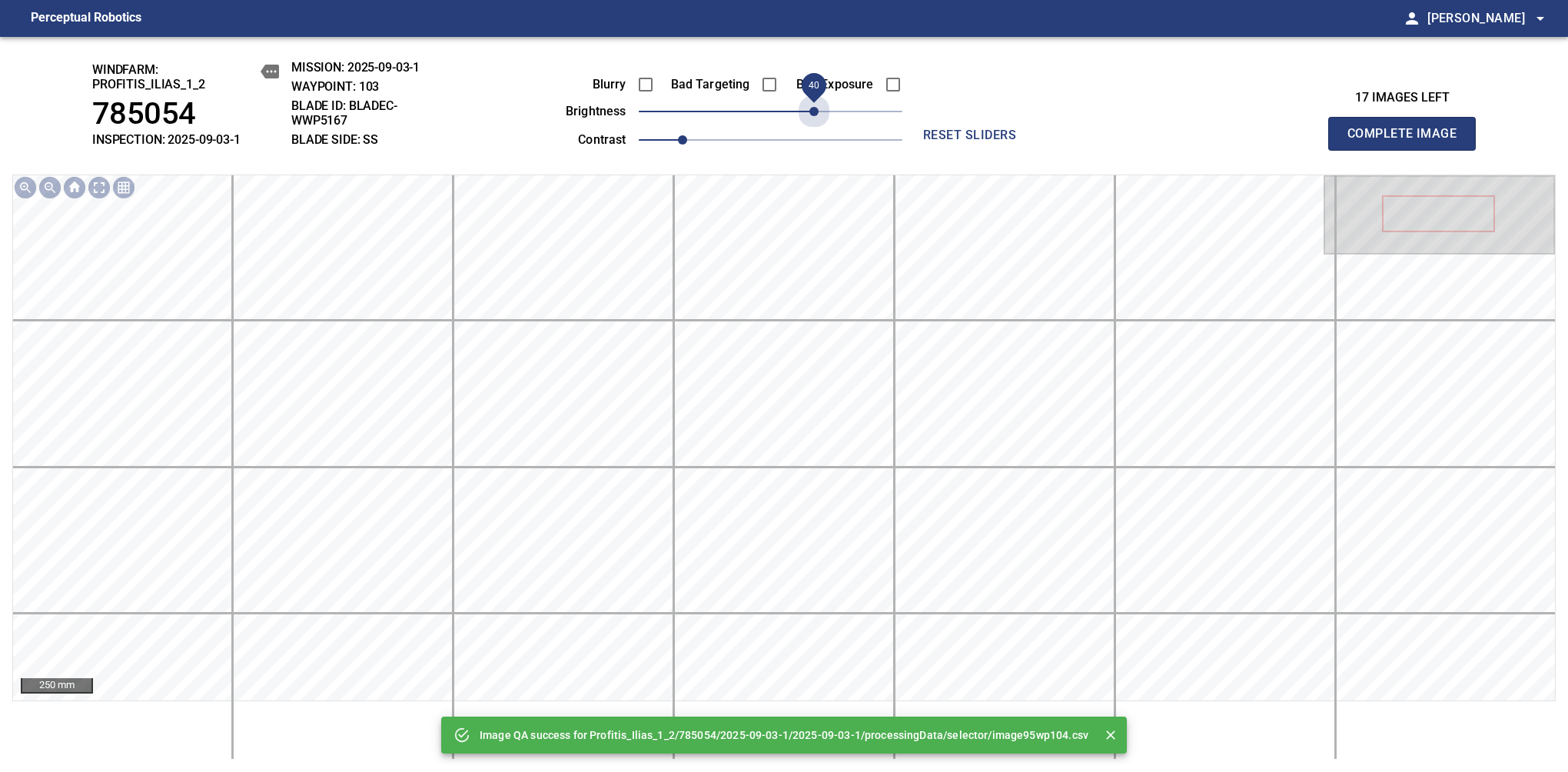
click at [816, 109] on span "40" at bounding box center [770, 111] width 264 height 21
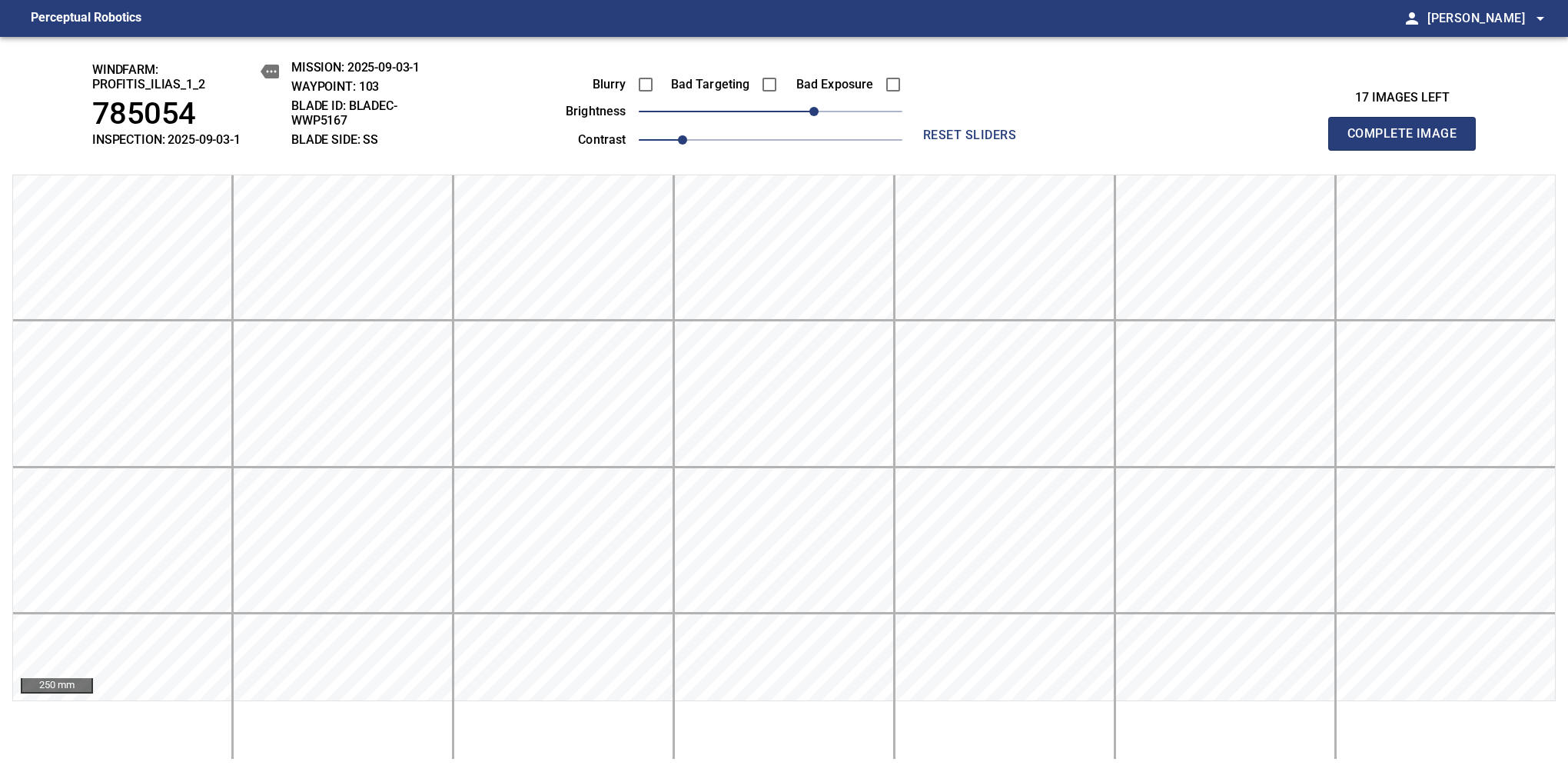
click at [1408, 142] on span "Complete Image" at bounding box center [1402, 133] width 114 height 21
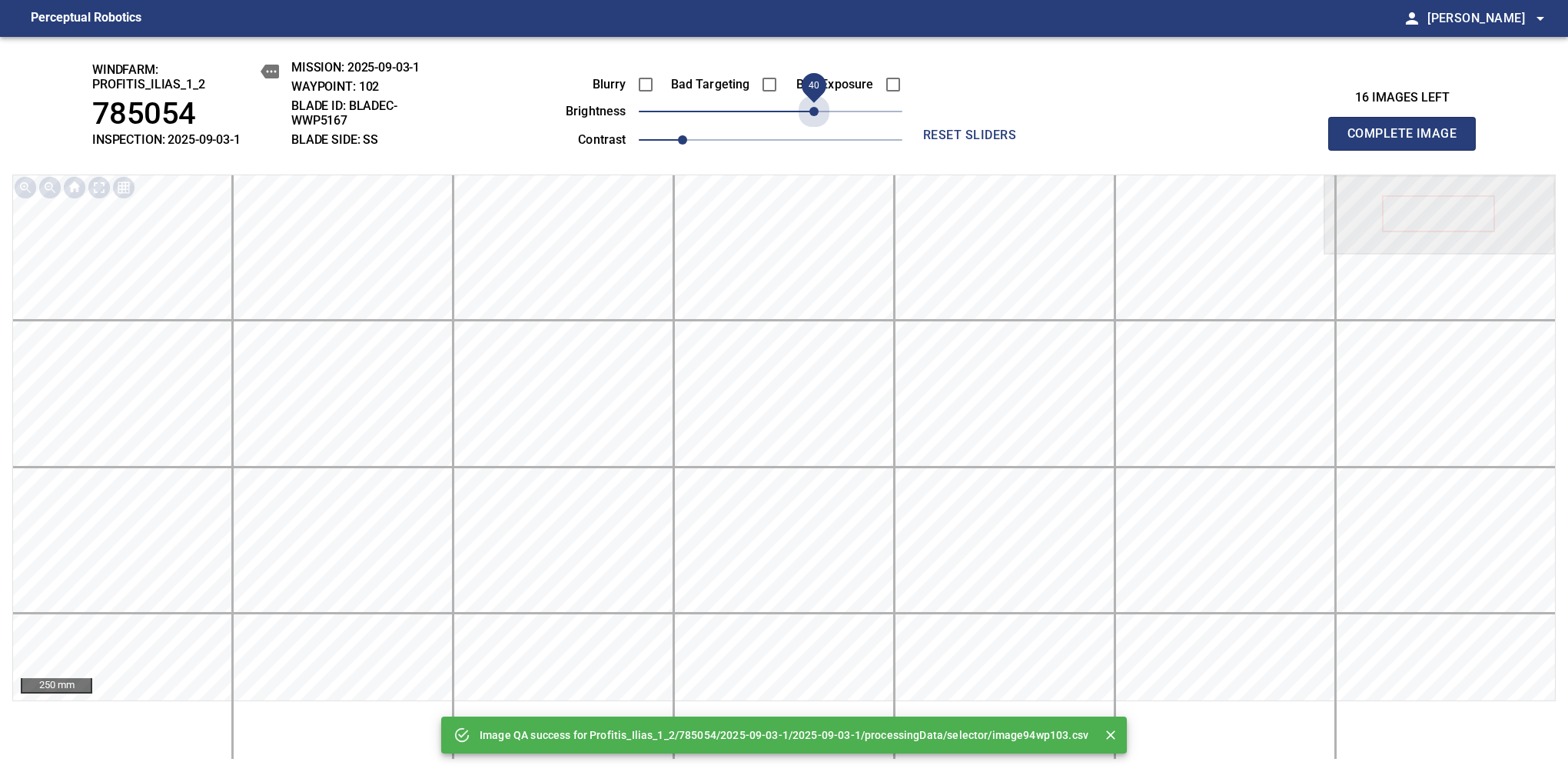
click at [816, 109] on span "40" at bounding box center [770, 111] width 264 height 21
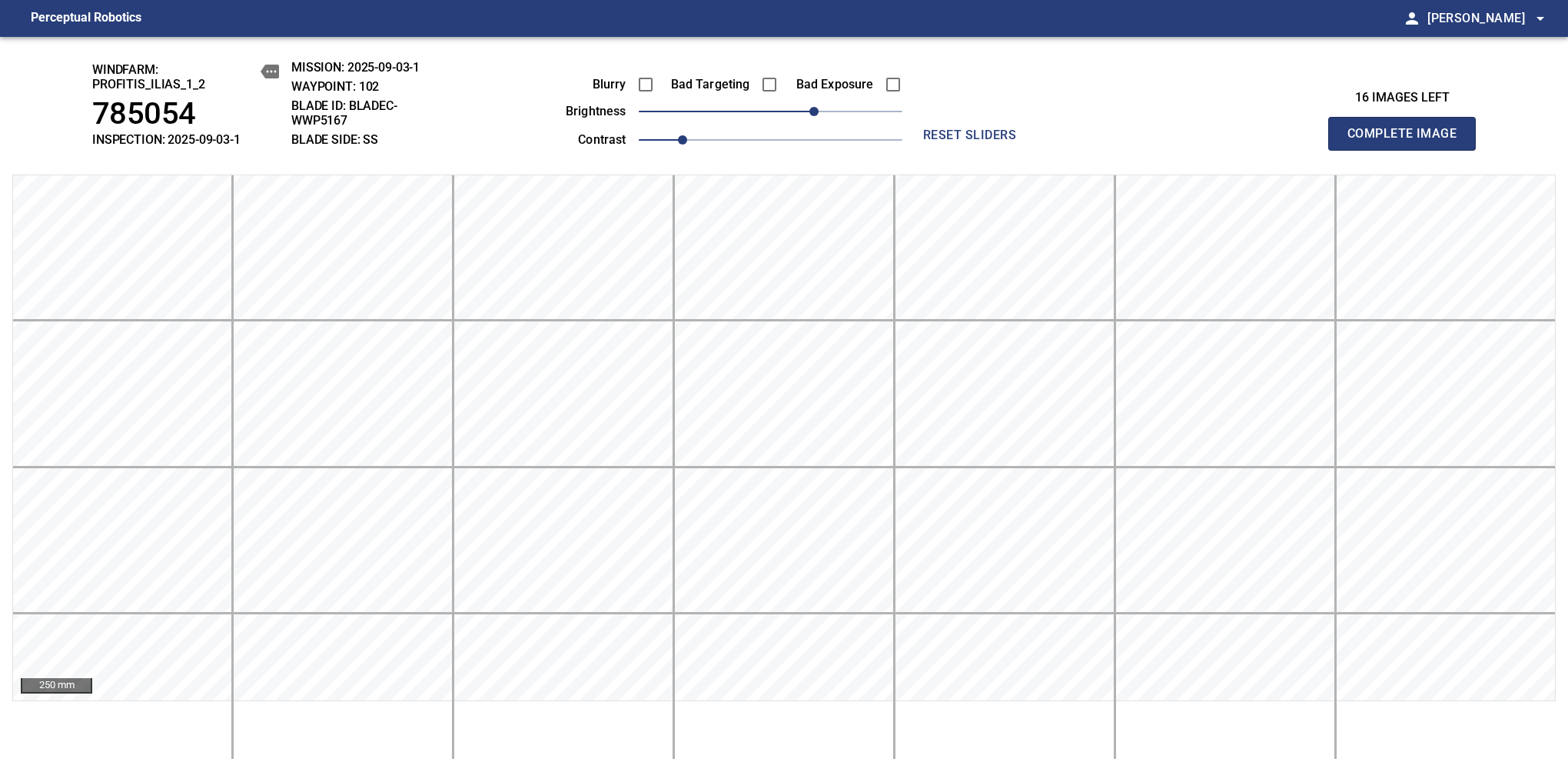
click at [1408, 142] on span "Complete Image" at bounding box center [1402, 133] width 114 height 21
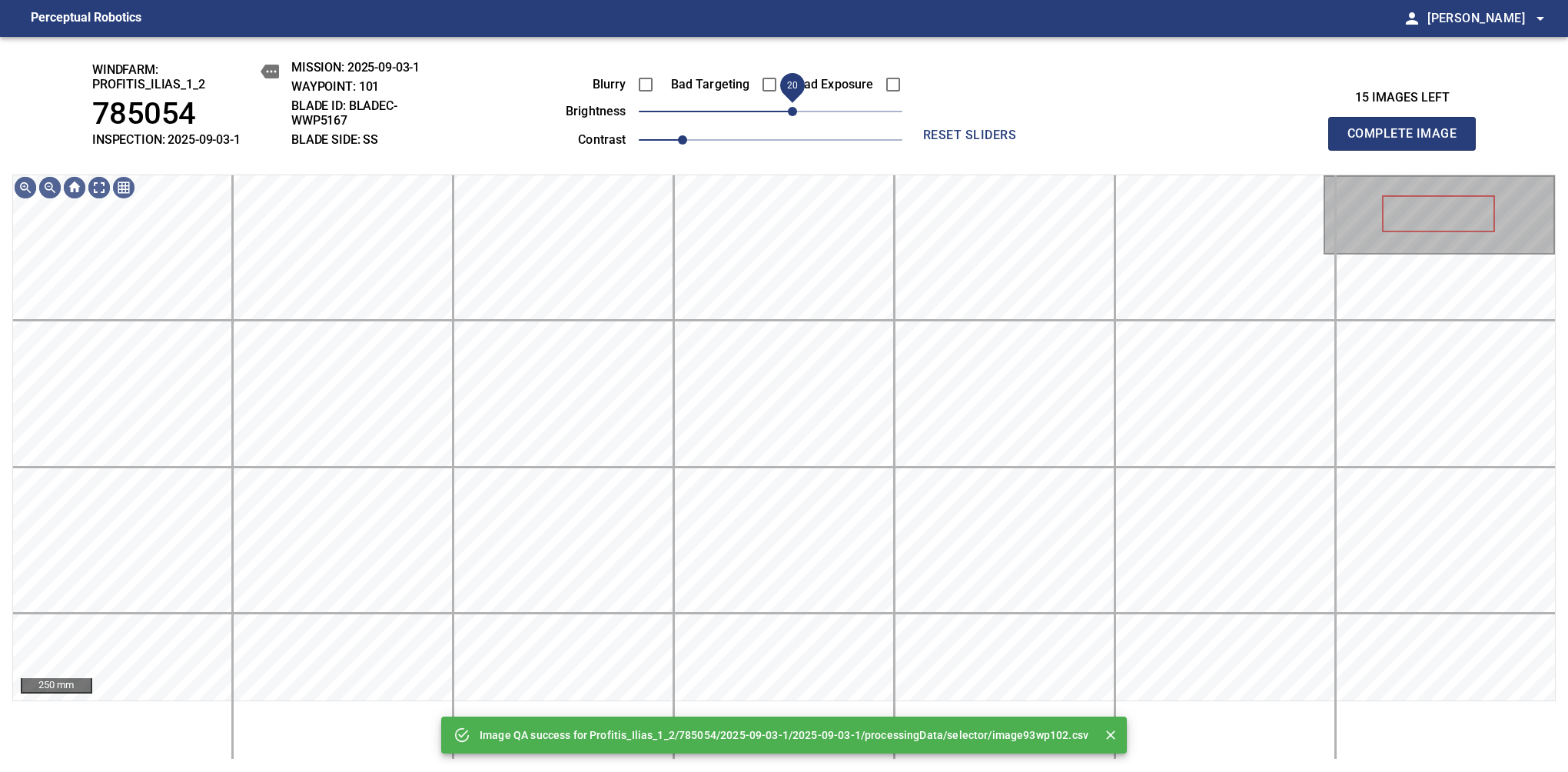
drag, startPoint x: 816, startPoint y: 109, endPoint x: 795, endPoint y: 119, distance: 23.3
click at [795, 119] on span "20" at bounding box center [770, 111] width 264 height 21
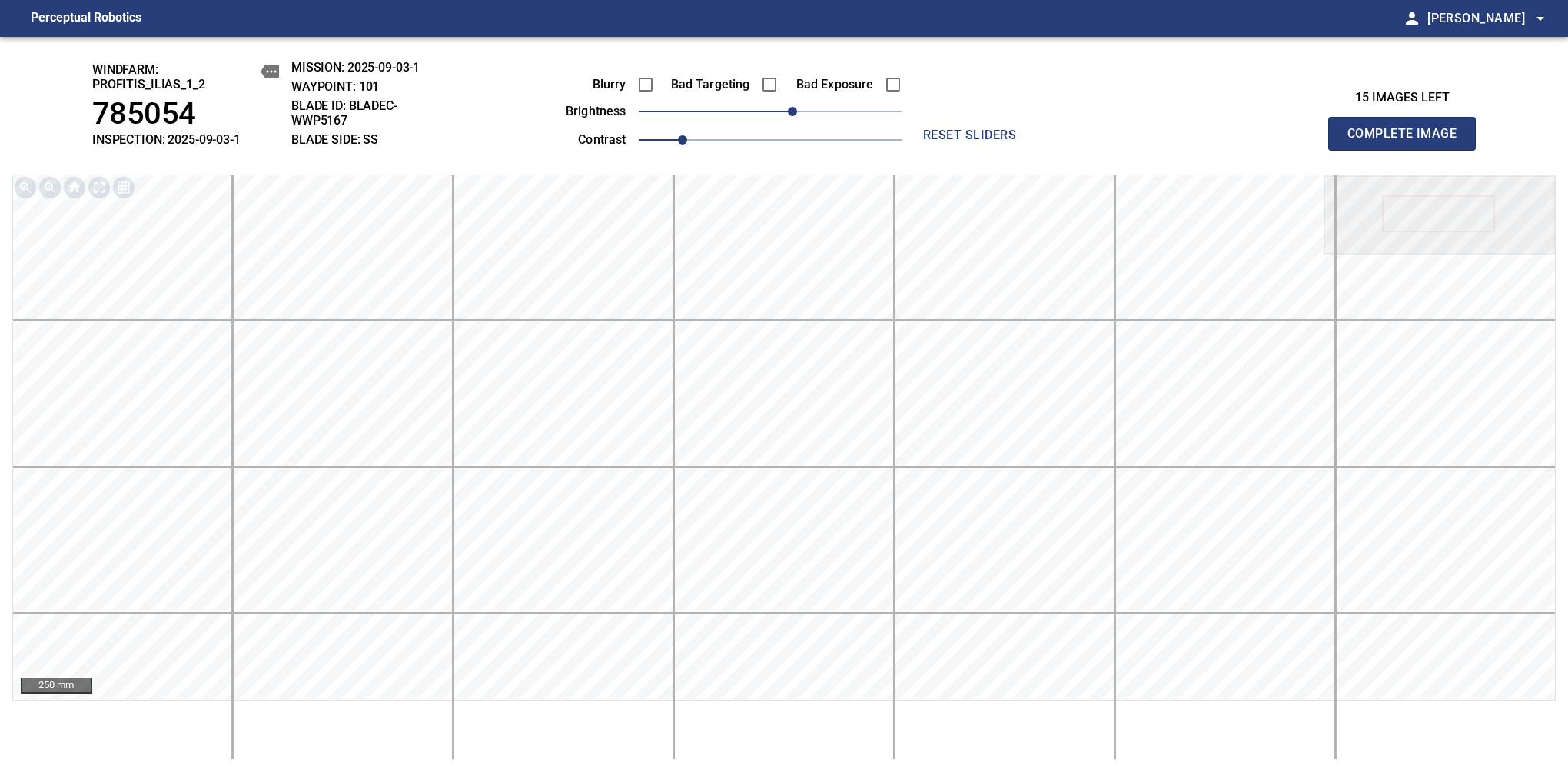
click at [1408, 142] on span "Complete Image" at bounding box center [1402, 133] width 114 height 21
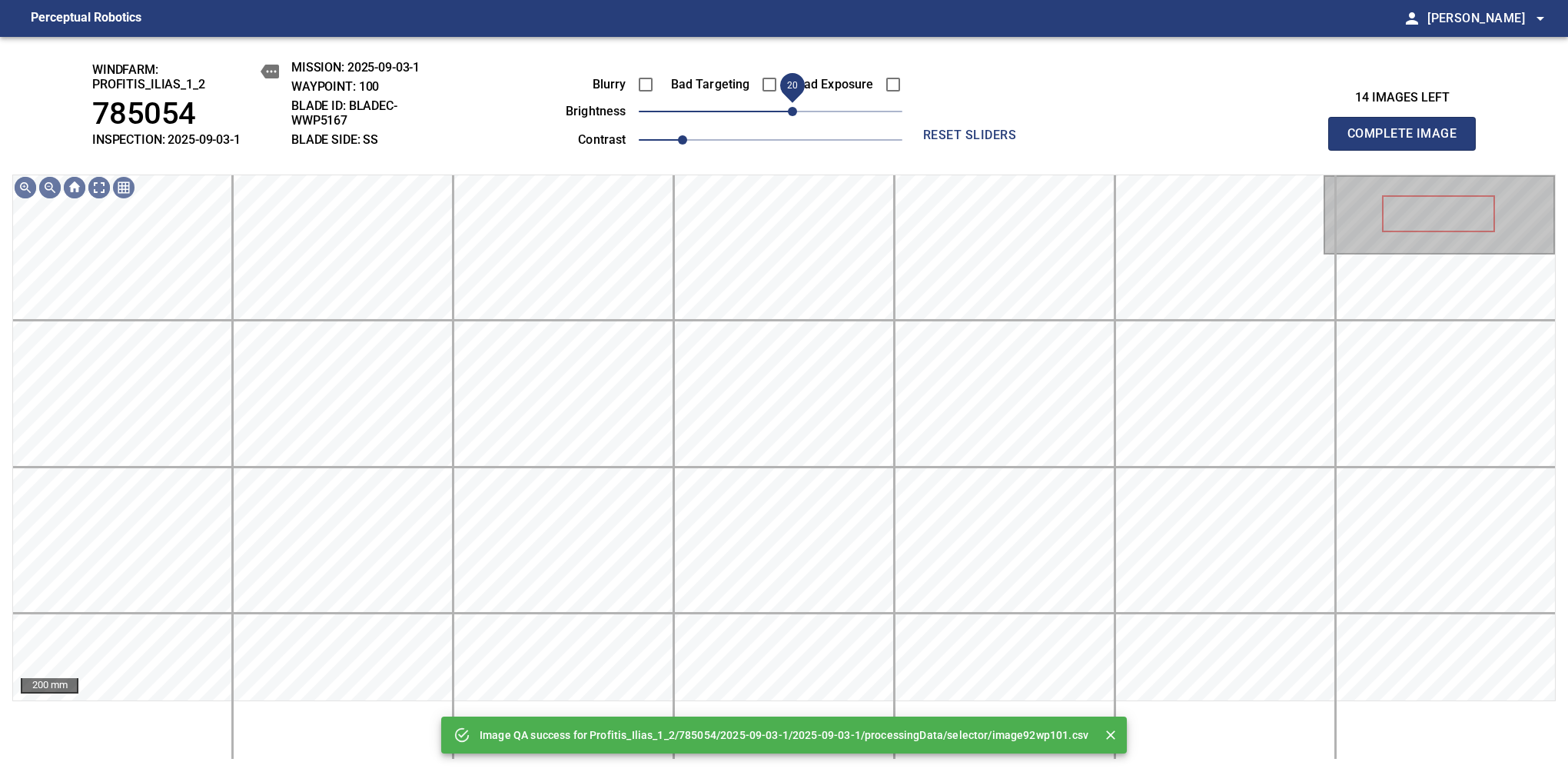
click at [792, 117] on span "20" at bounding box center [770, 111] width 264 height 21
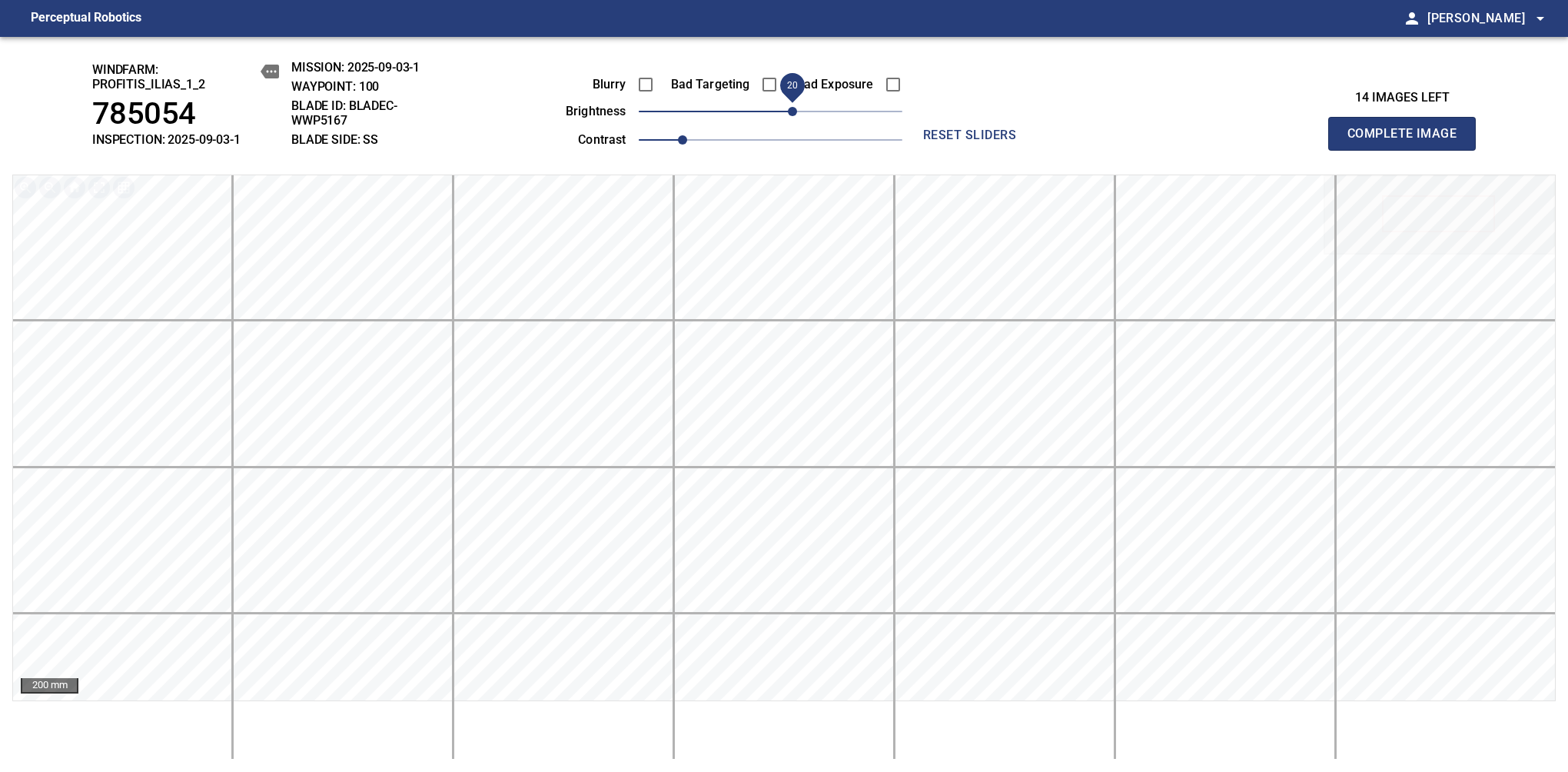
click at [1408, 142] on span "Complete Image" at bounding box center [1402, 133] width 114 height 21
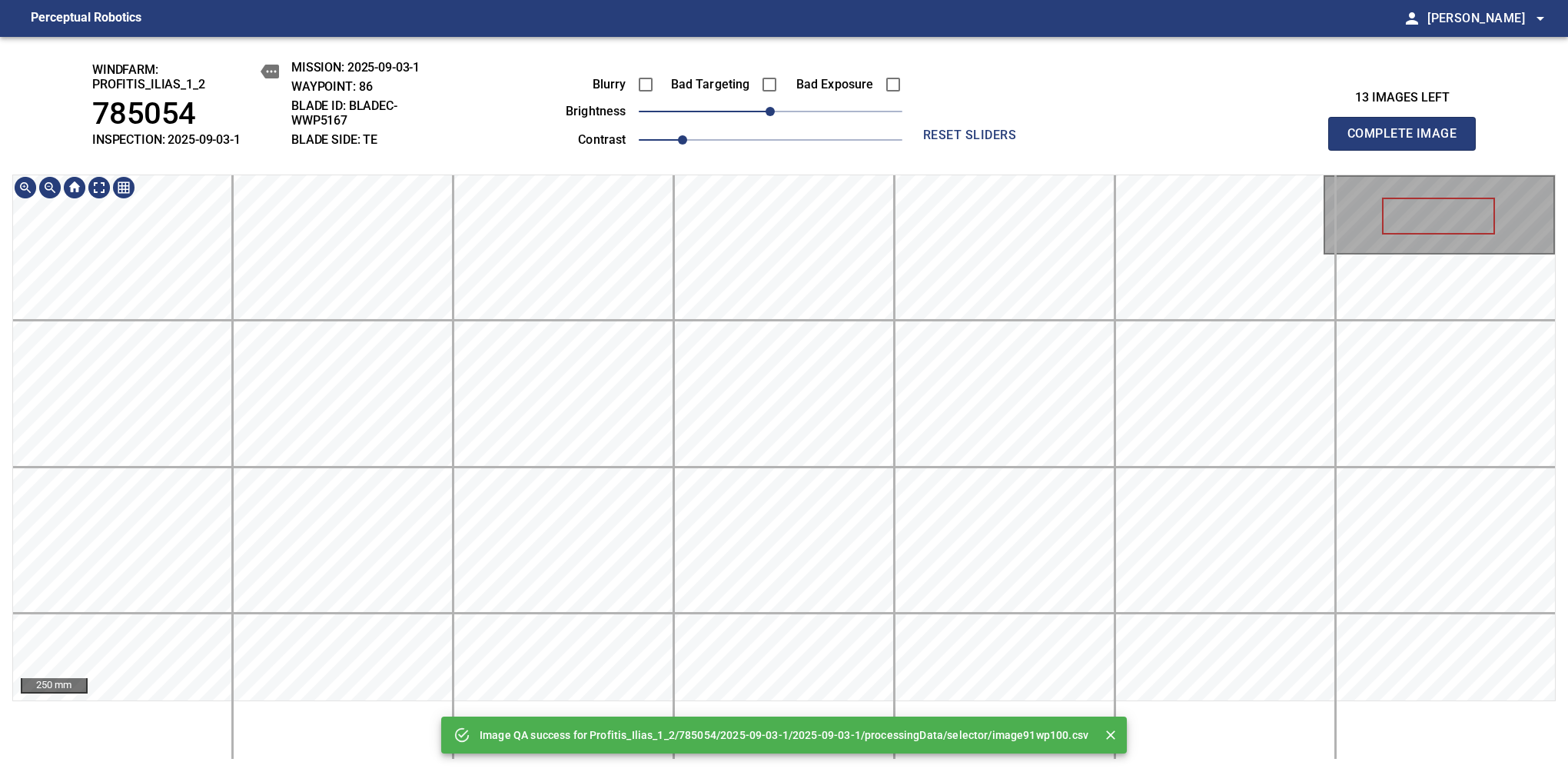
click at [741, 149] on div "Image QA success for Profitis_Ilias_1_2/785054/2025-09-03-1/2025-09-03-1/proces…" at bounding box center [784, 404] width 1568 height 735
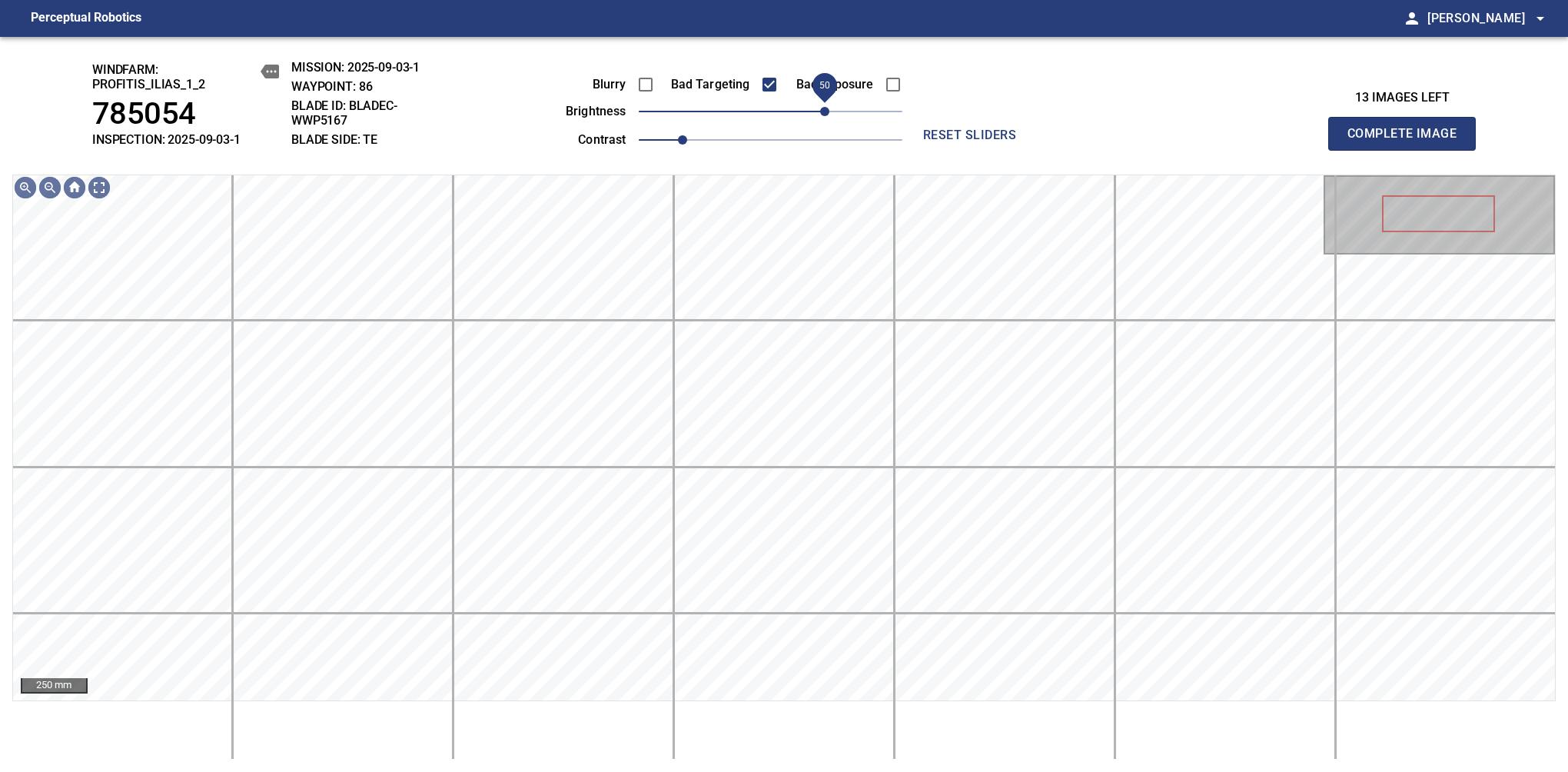
drag, startPoint x: 812, startPoint y: 110, endPoint x: 820, endPoint y: 109, distance: 8.1
click at [820, 109] on span "50" at bounding box center [824, 111] width 9 height 9
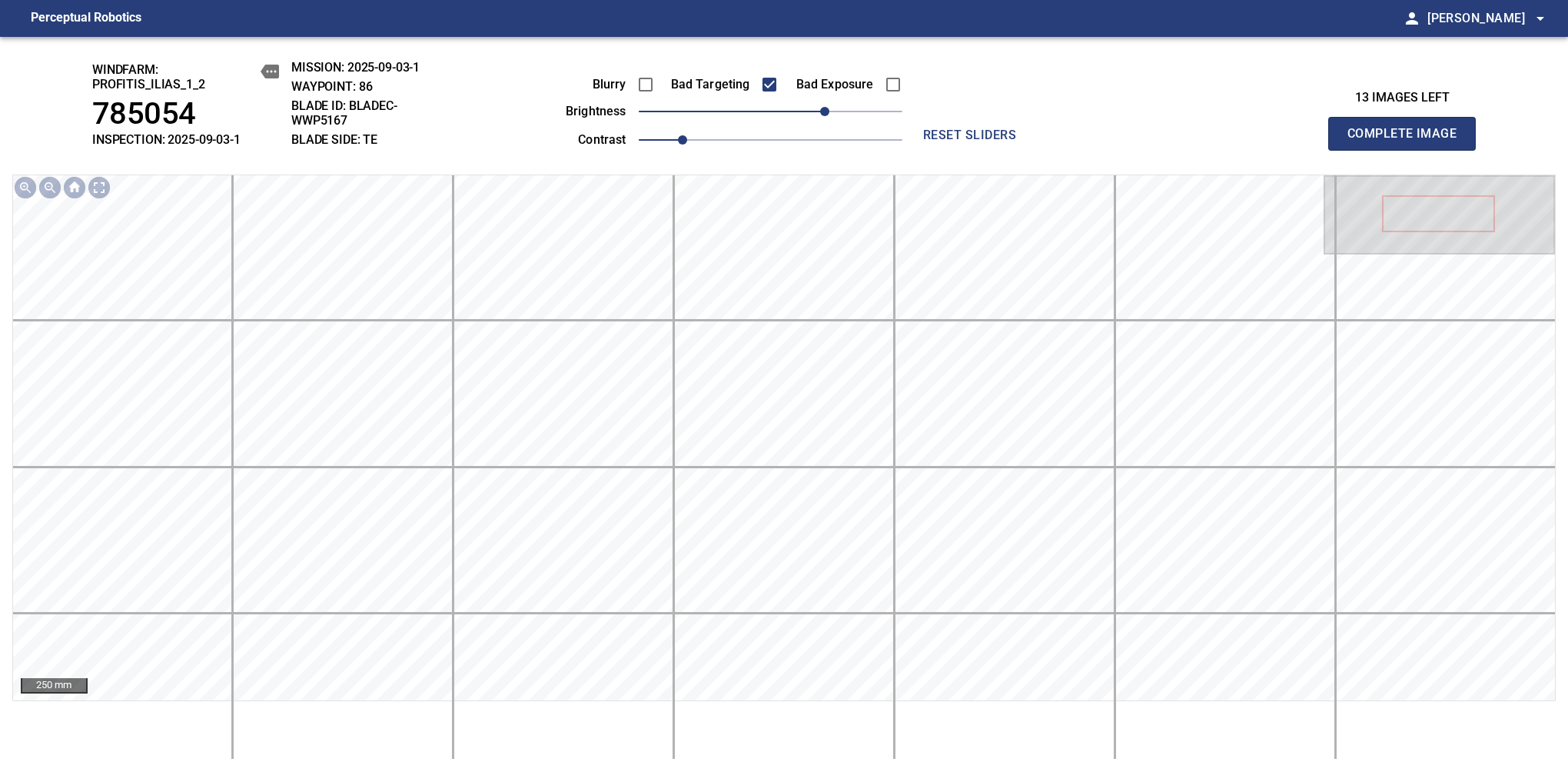
click at [1408, 142] on span "Complete Image" at bounding box center [1402, 133] width 114 height 21
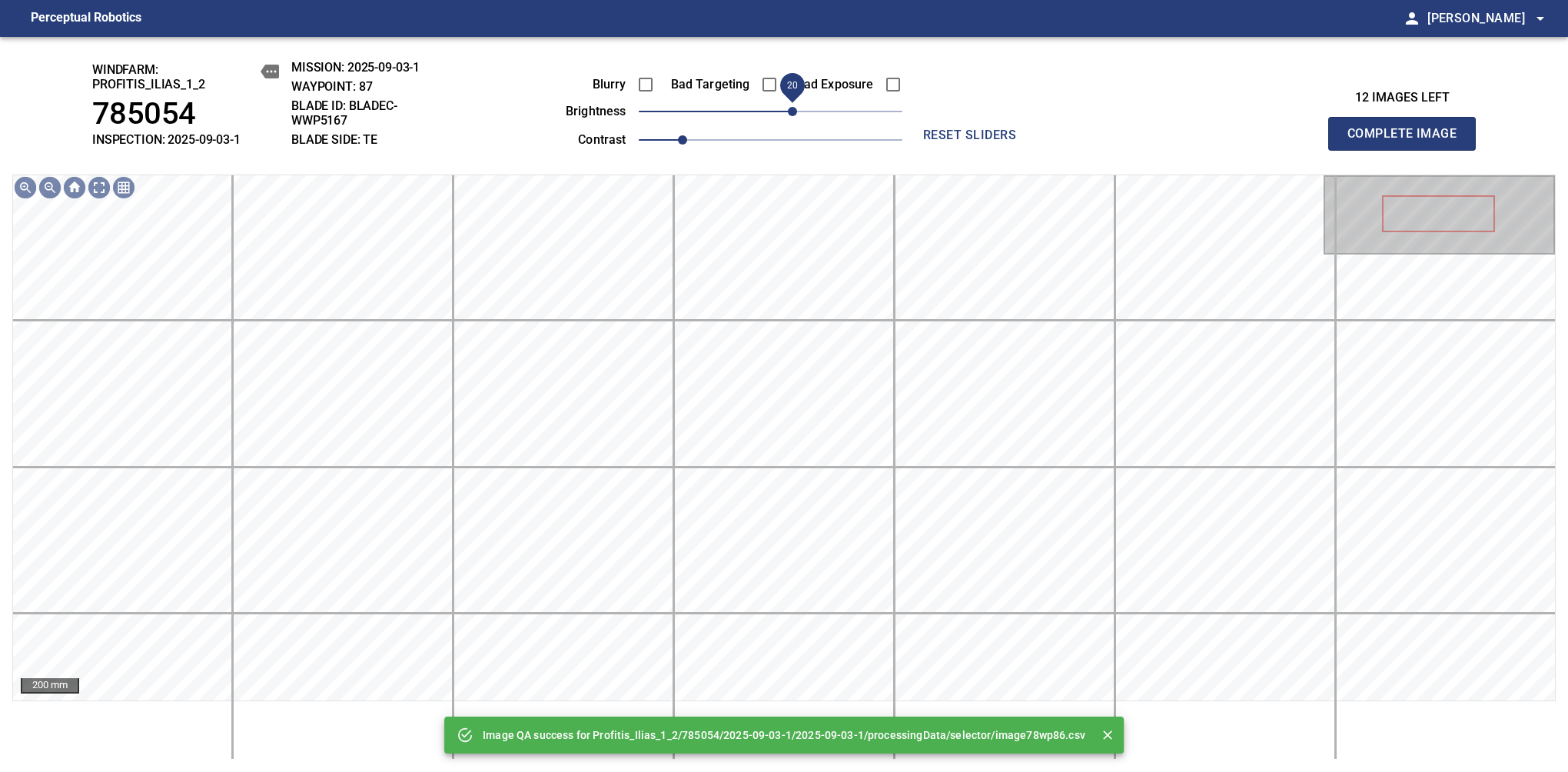
click at [795, 110] on span "20" at bounding box center [792, 111] width 9 height 9
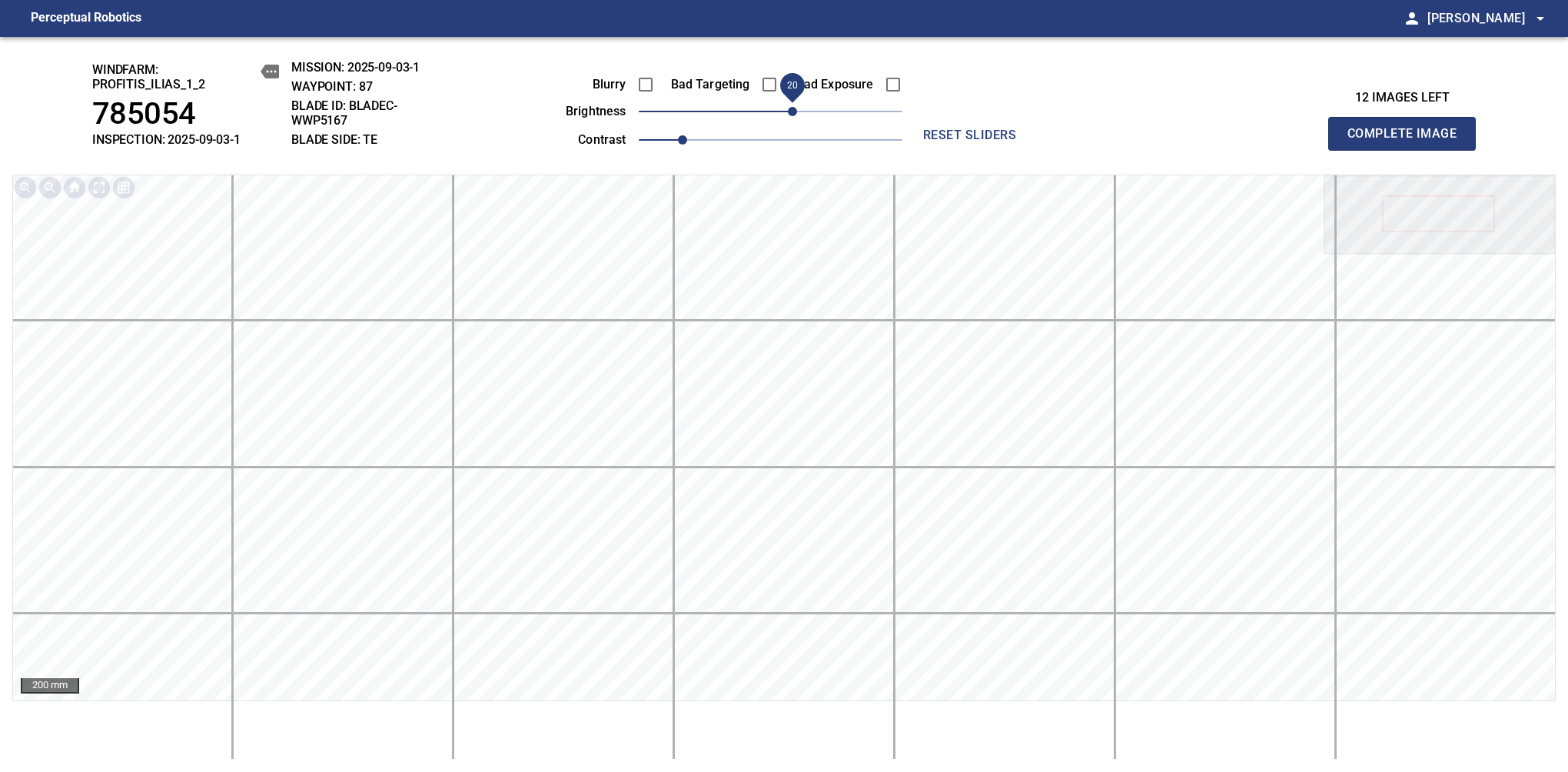
click at [1408, 142] on span "Complete Image" at bounding box center [1402, 133] width 114 height 21
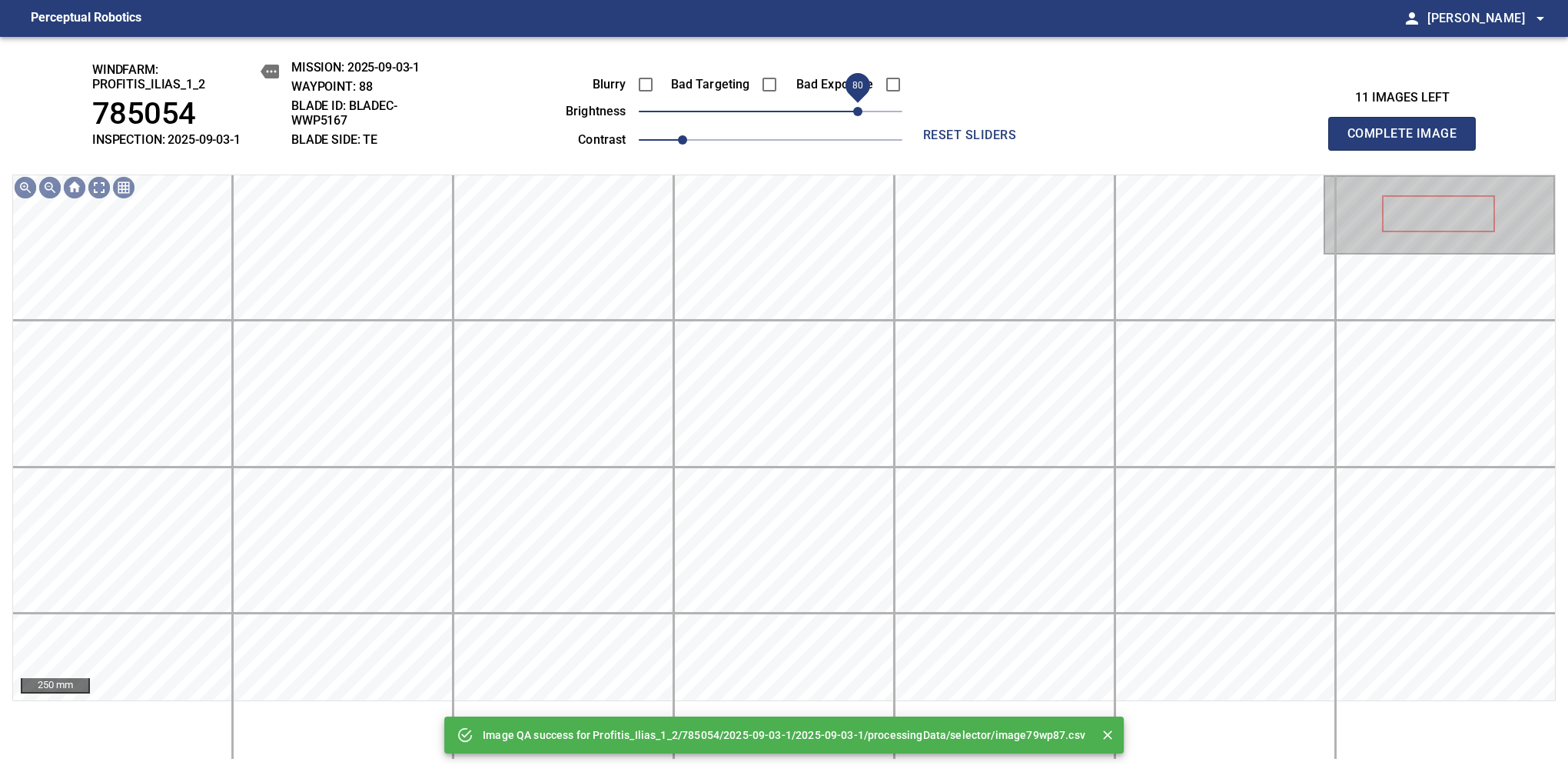
drag, startPoint x: 798, startPoint y: 110, endPoint x: 857, endPoint y: 101, distance: 59.7
click at [857, 107] on span "80" at bounding box center [857, 111] width 9 height 9
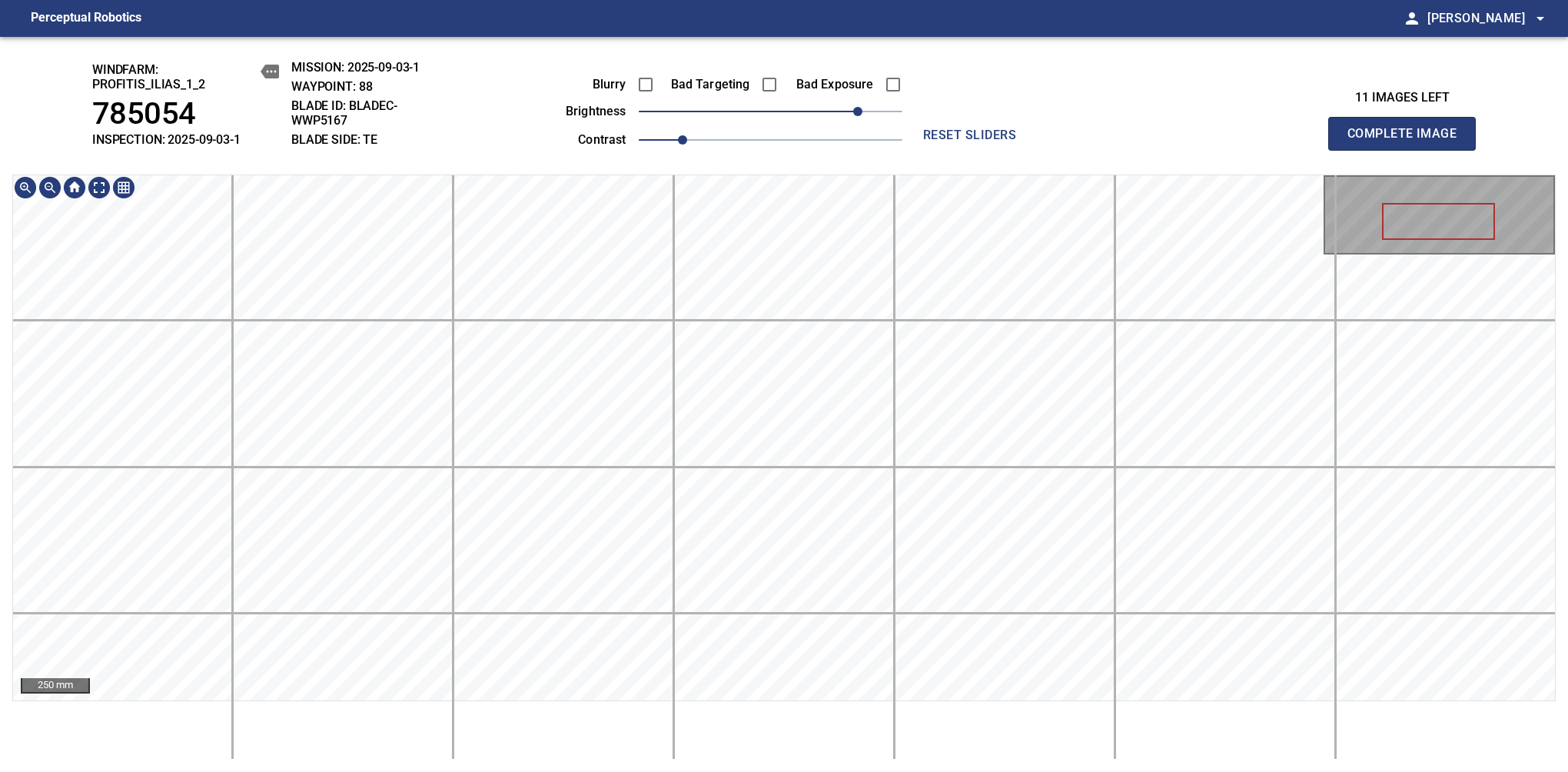
click at [739, 87] on div "windfarm: Profitis_Ilias_1_2 785054 INSPECTION: 2025-09-03-1 MISSION: 2025-09-0…" at bounding box center [784, 404] width 1568 height 735
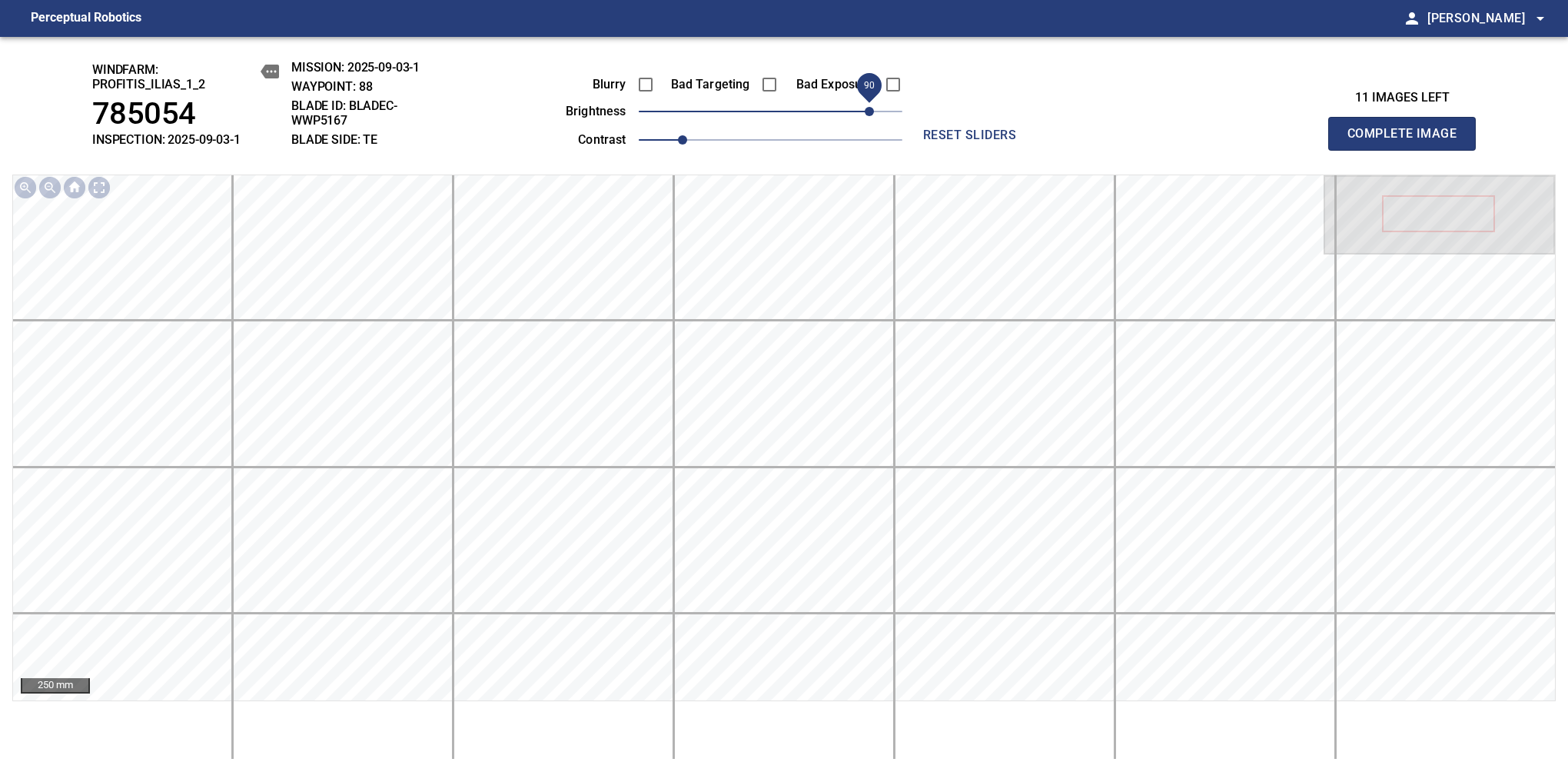
click at [873, 109] on span "90" at bounding box center [868, 111] width 9 height 9
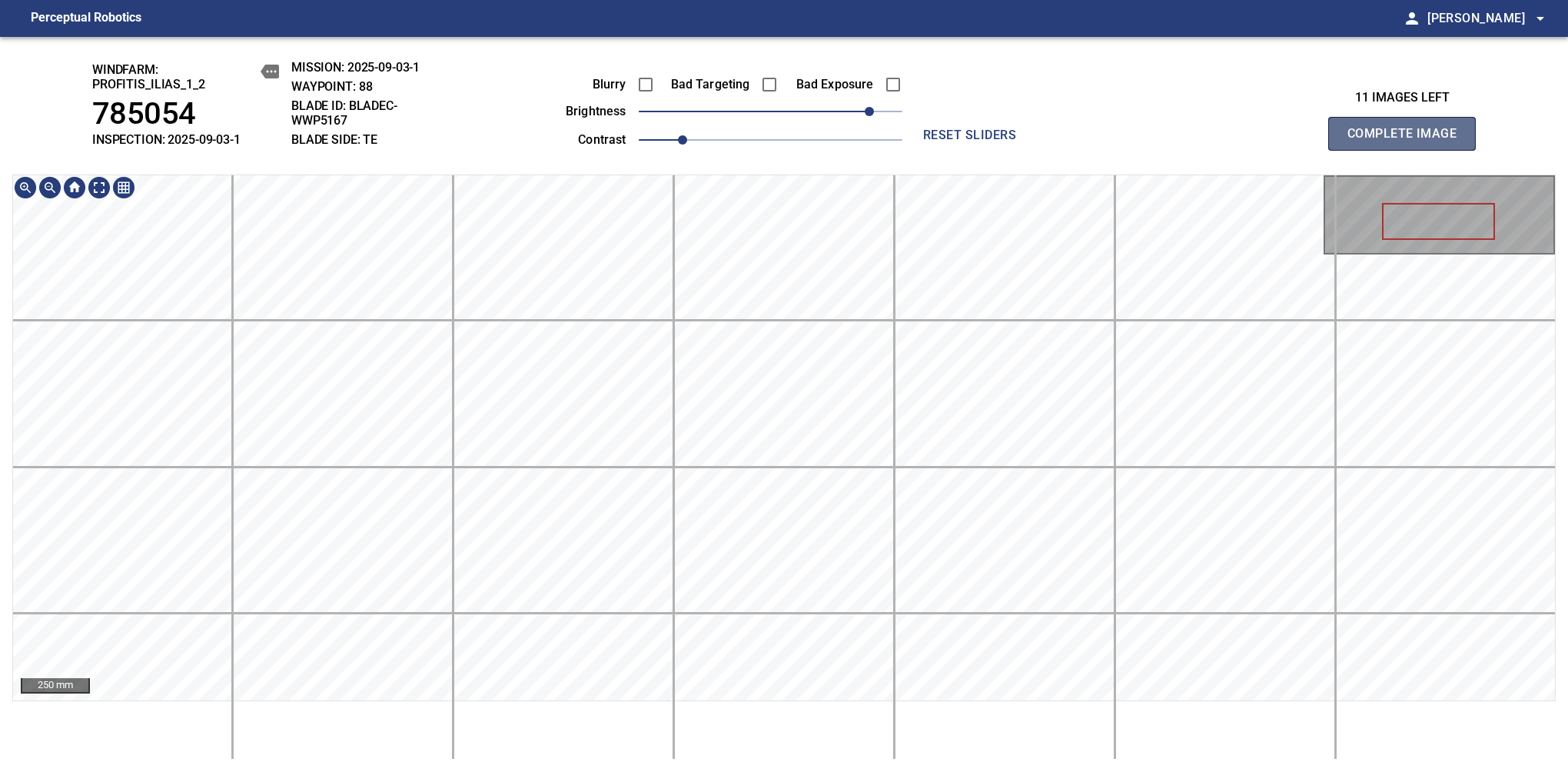
click at [1408, 142] on span "Complete Image" at bounding box center [1402, 133] width 114 height 21
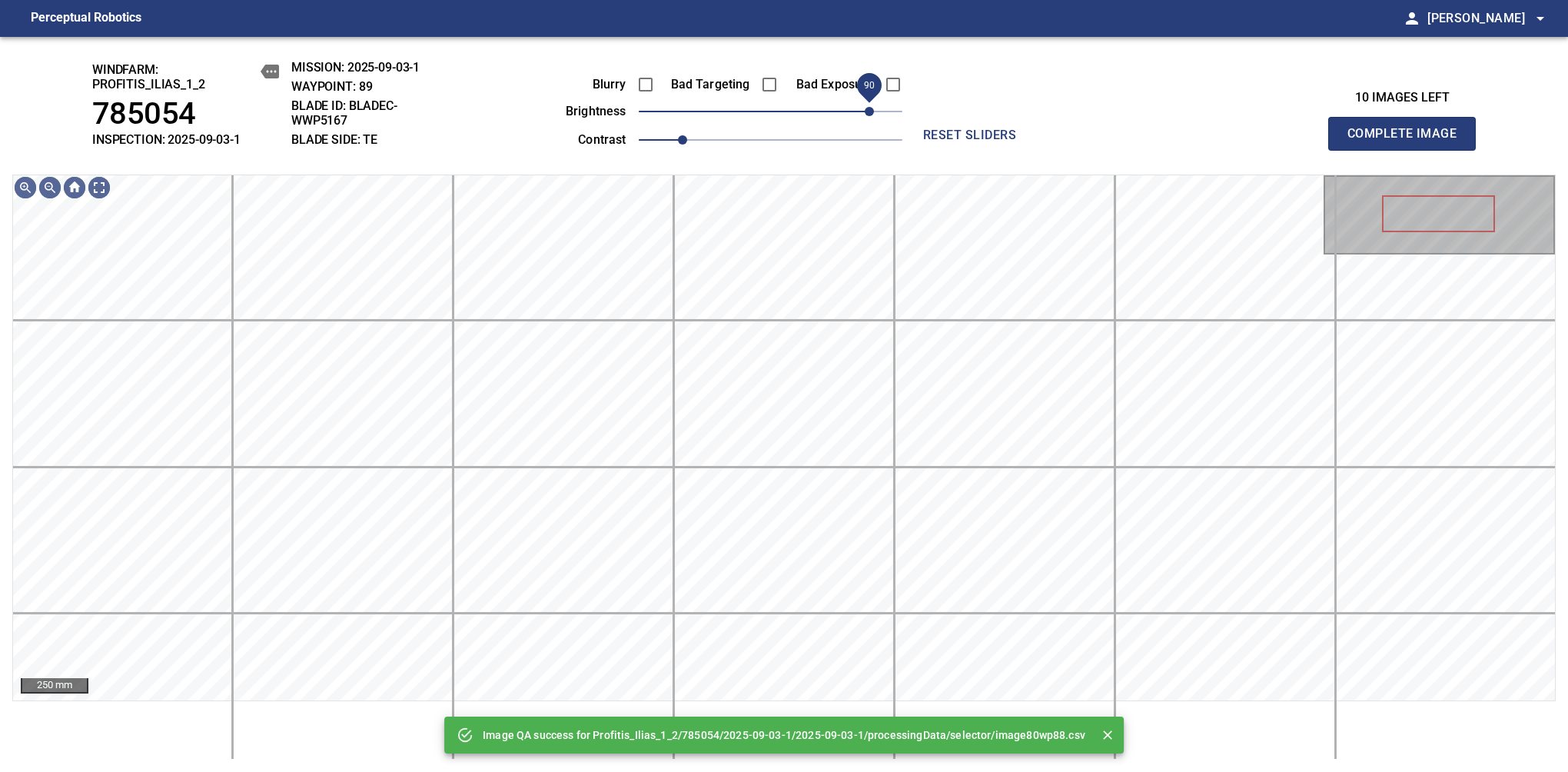
drag, startPoint x: 777, startPoint y: 117, endPoint x: 868, endPoint y: 106, distance: 91.7
click at [868, 107] on span "90" at bounding box center [868, 111] width 9 height 9
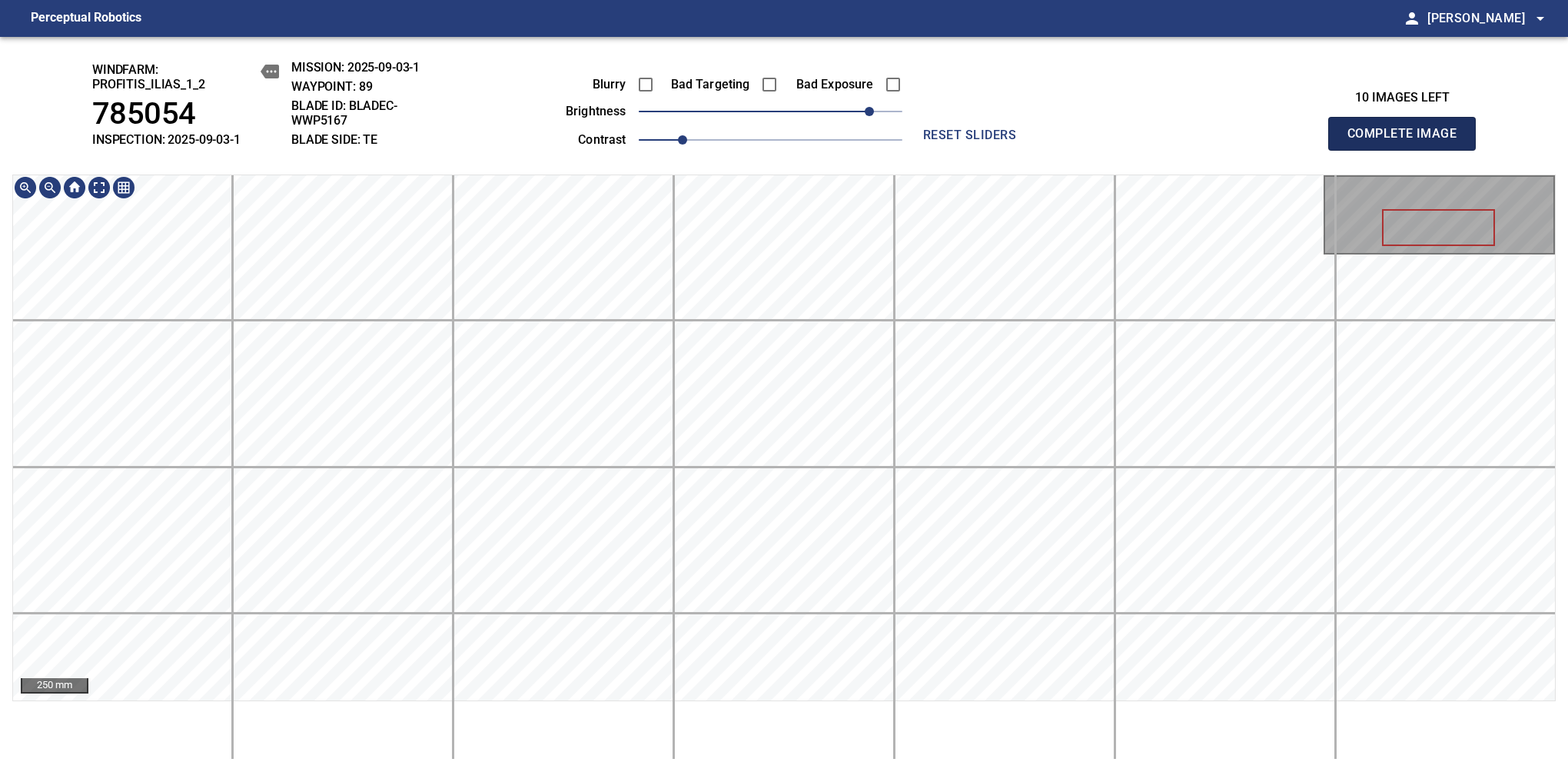
click at [1408, 142] on span "Complete Image" at bounding box center [1402, 133] width 114 height 21
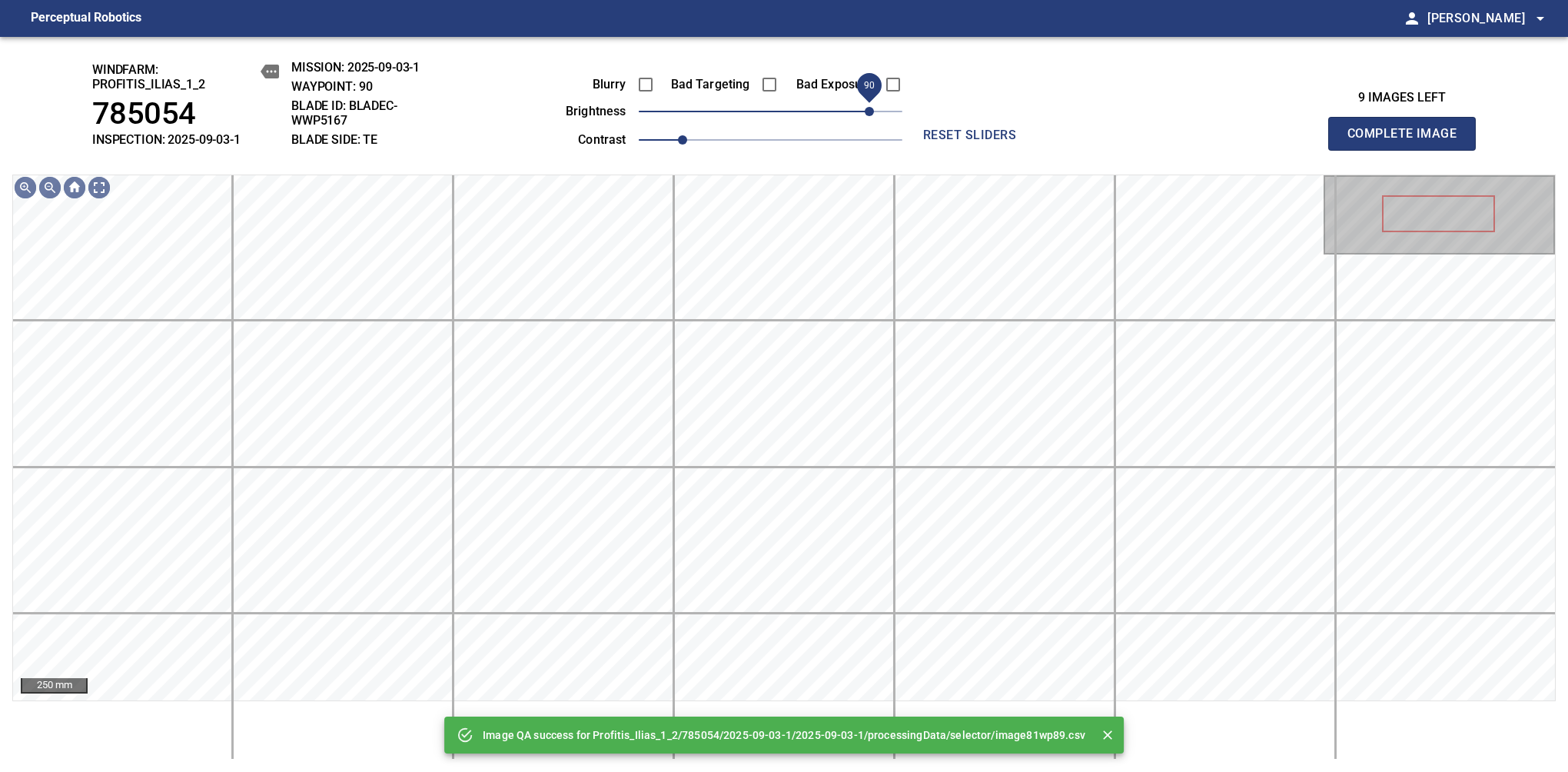
drag, startPoint x: 824, startPoint y: 119, endPoint x: 868, endPoint y: 119, distance: 44.0
click at [868, 119] on span "90" at bounding box center [770, 111] width 264 height 21
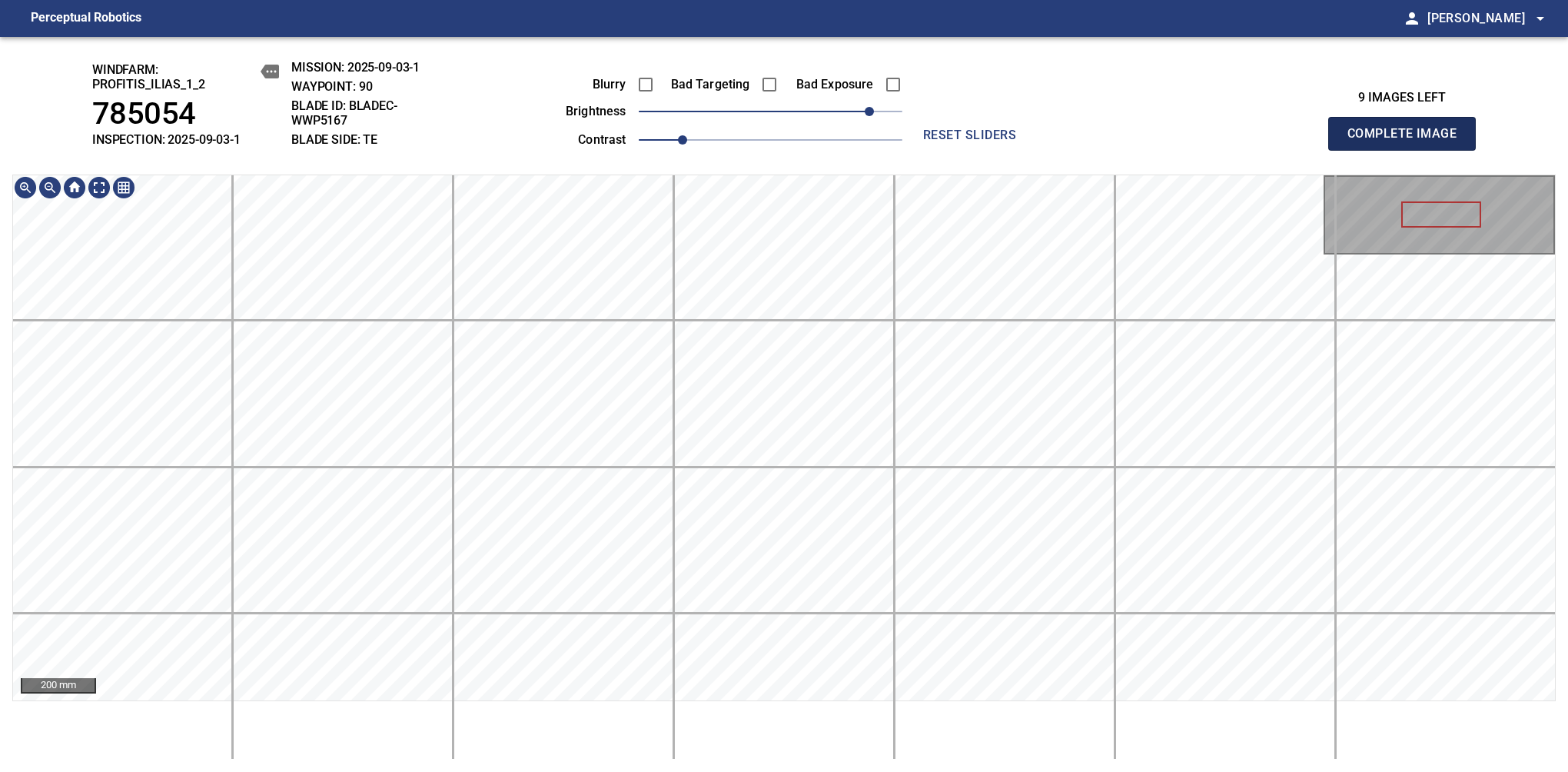
click at [1408, 142] on span "Complete Image" at bounding box center [1402, 133] width 114 height 21
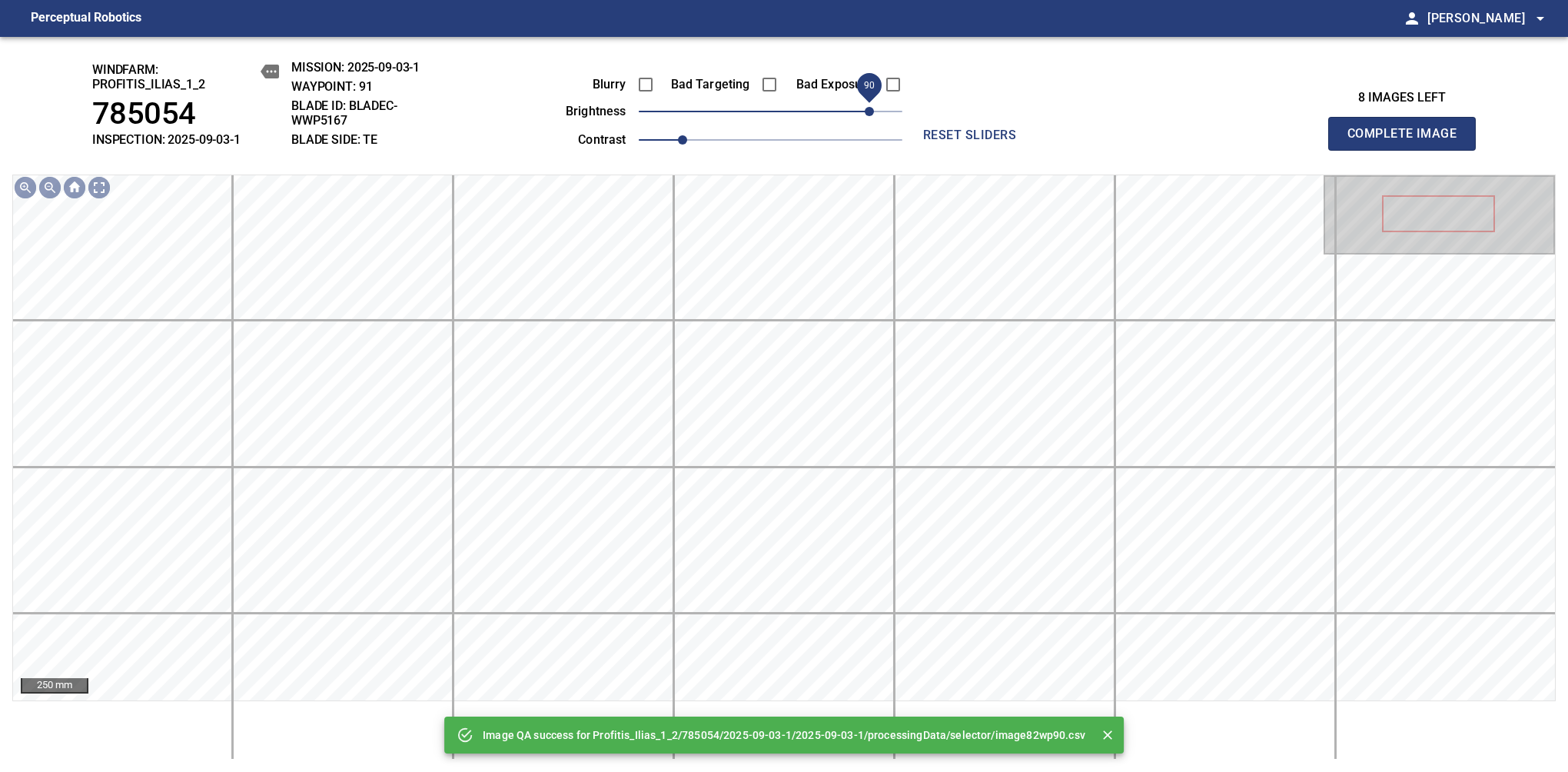
drag, startPoint x: 811, startPoint y: 116, endPoint x: 867, endPoint y: 122, distance: 56.3
click at [867, 122] on span "90" at bounding box center [770, 111] width 264 height 21
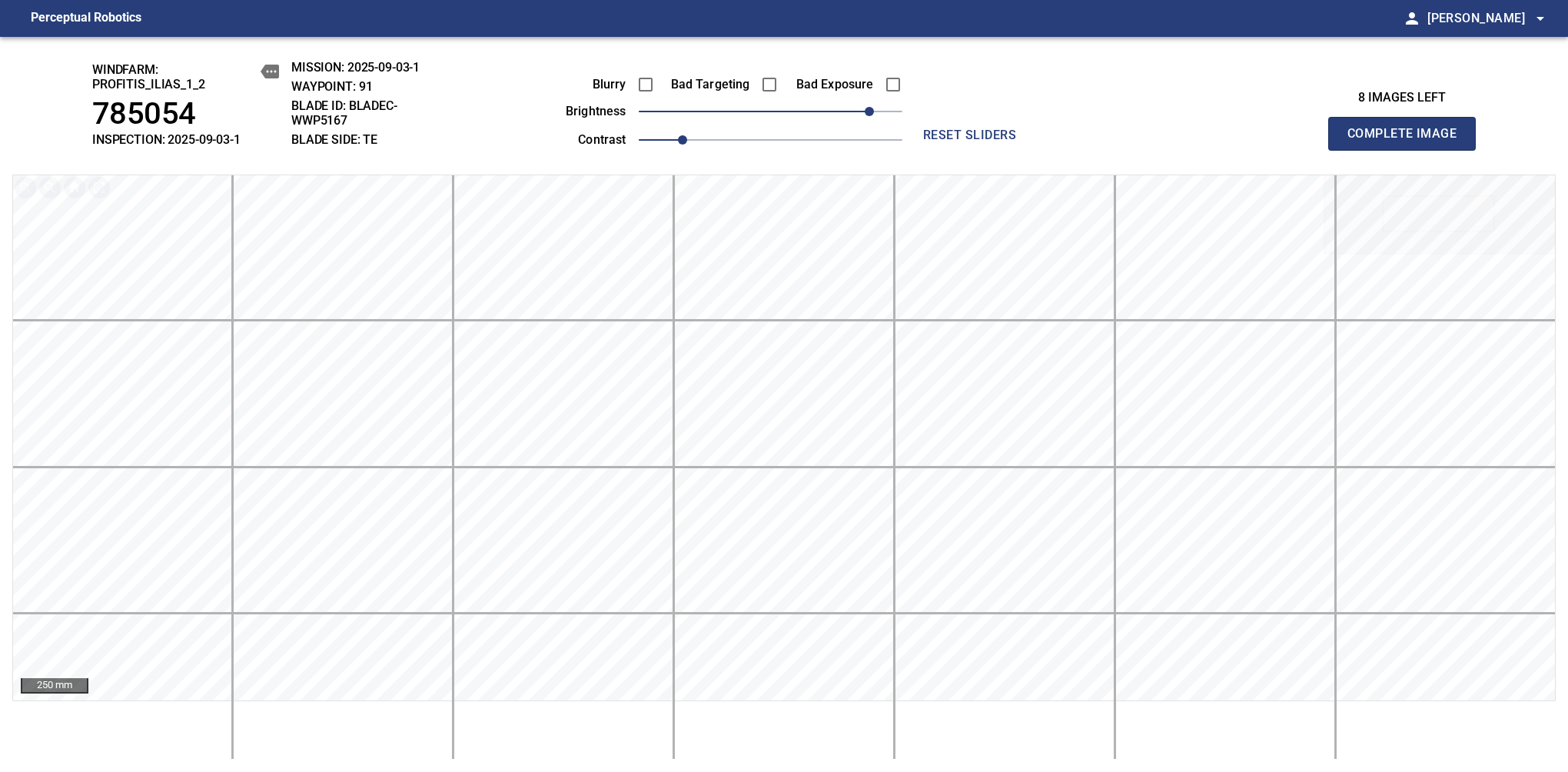
click at [1408, 142] on span "Complete Image" at bounding box center [1402, 133] width 114 height 21
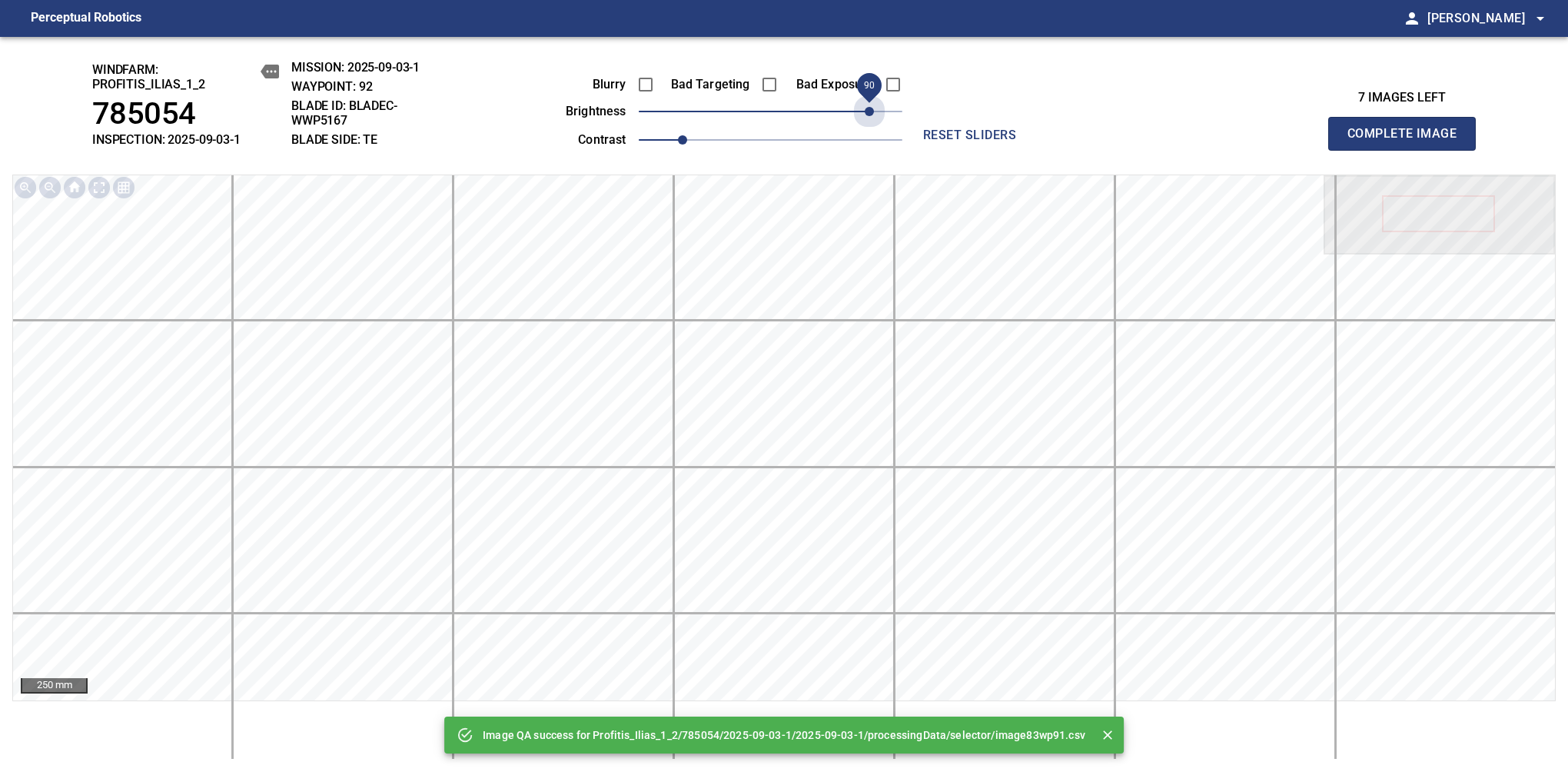
click at [867, 122] on span "90" at bounding box center [770, 111] width 264 height 21
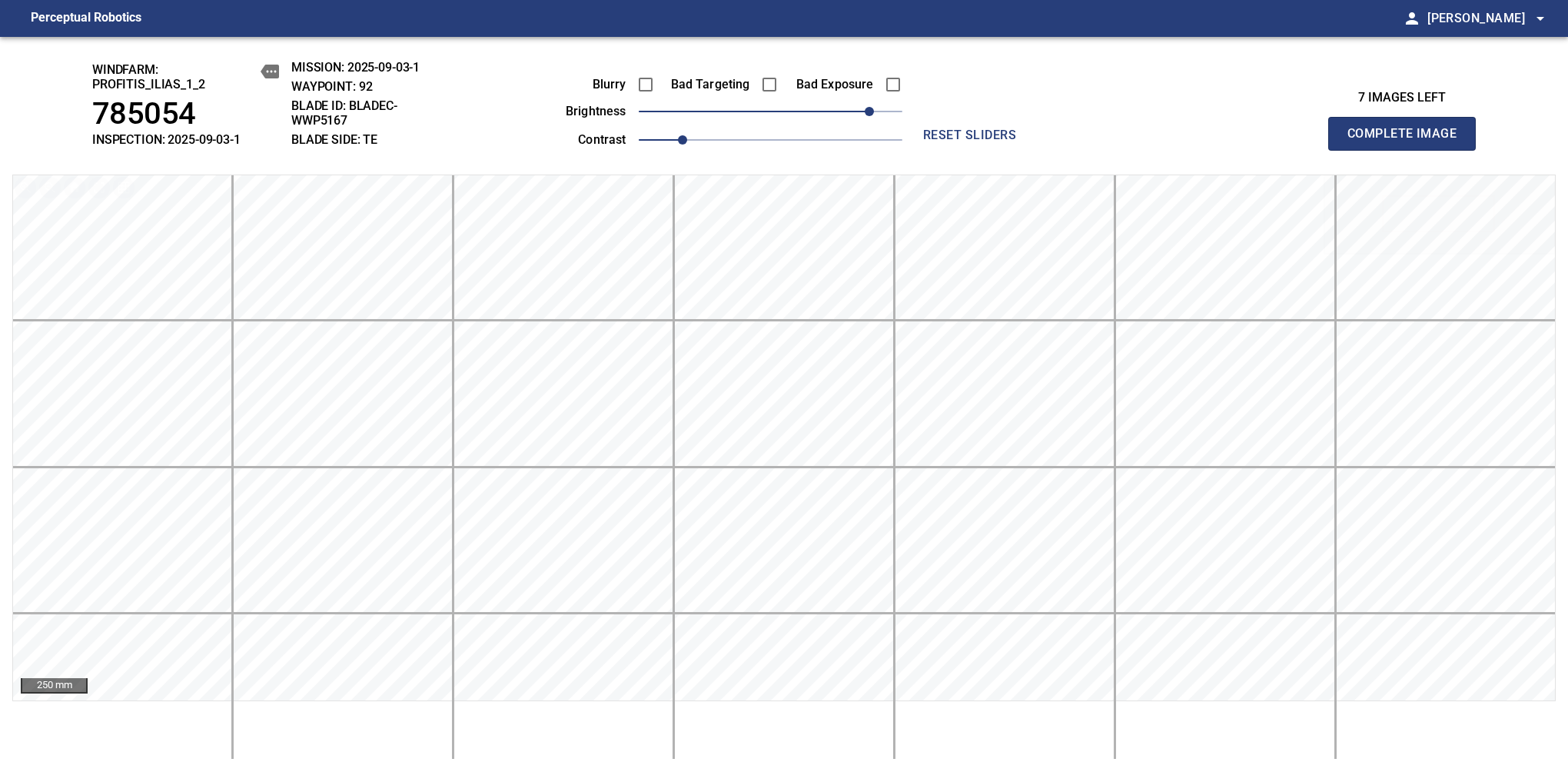
click at [1408, 142] on span "Complete Image" at bounding box center [1402, 133] width 114 height 21
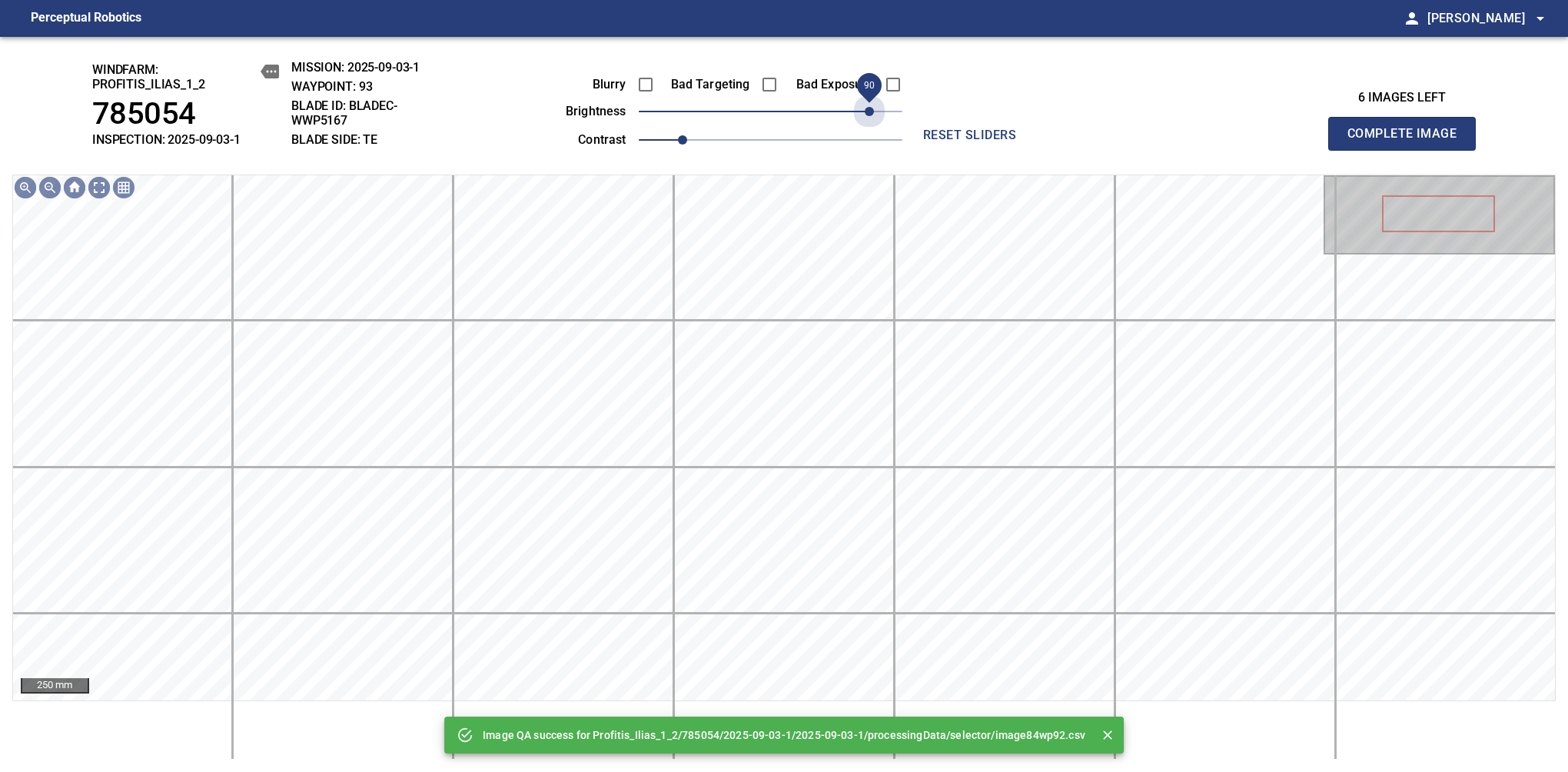
click at [870, 117] on span "90" at bounding box center [770, 111] width 264 height 21
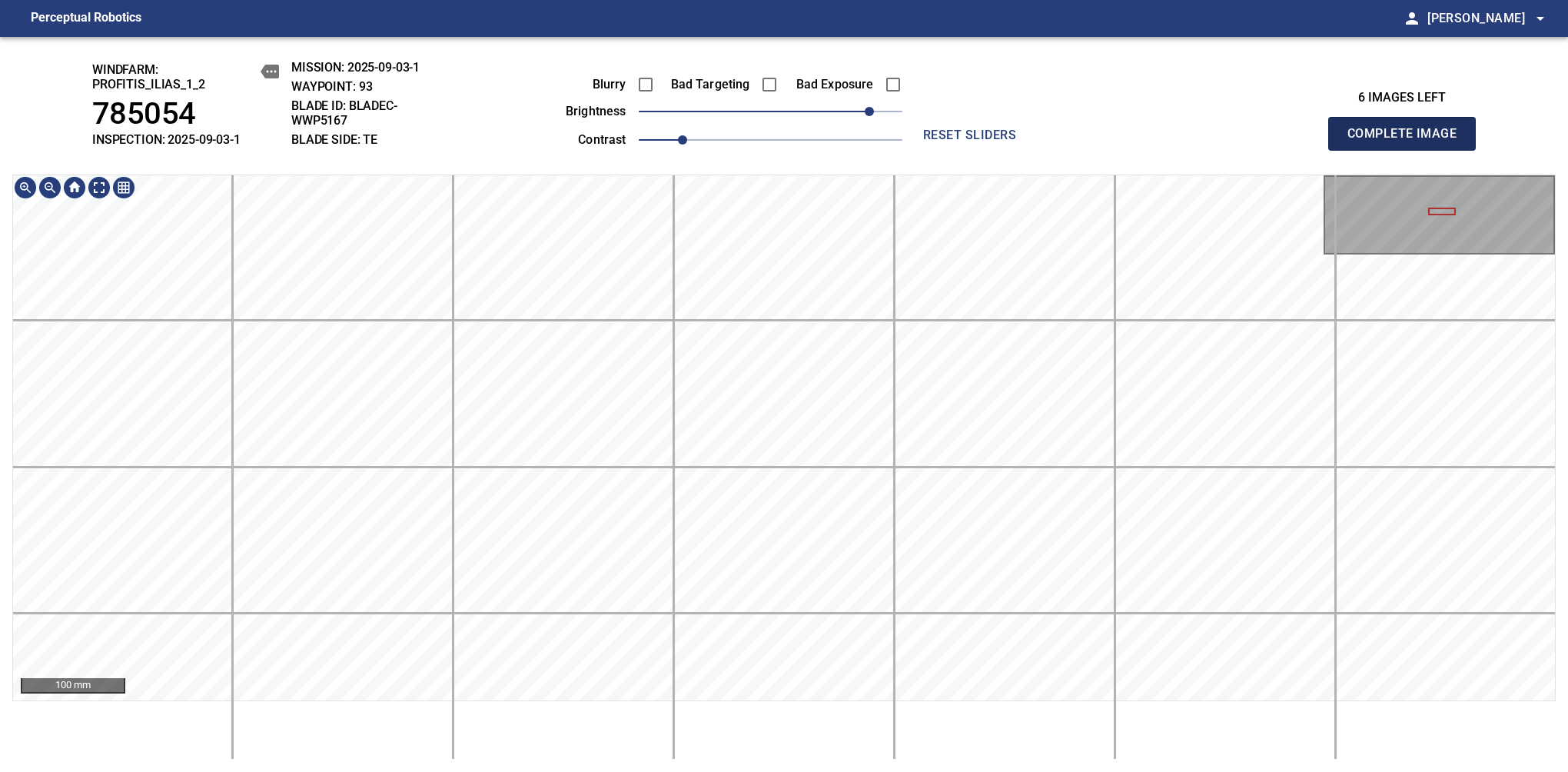
click at [1408, 142] on span "Complete Image" at bounding box center [1402, 133] width 114 height 21
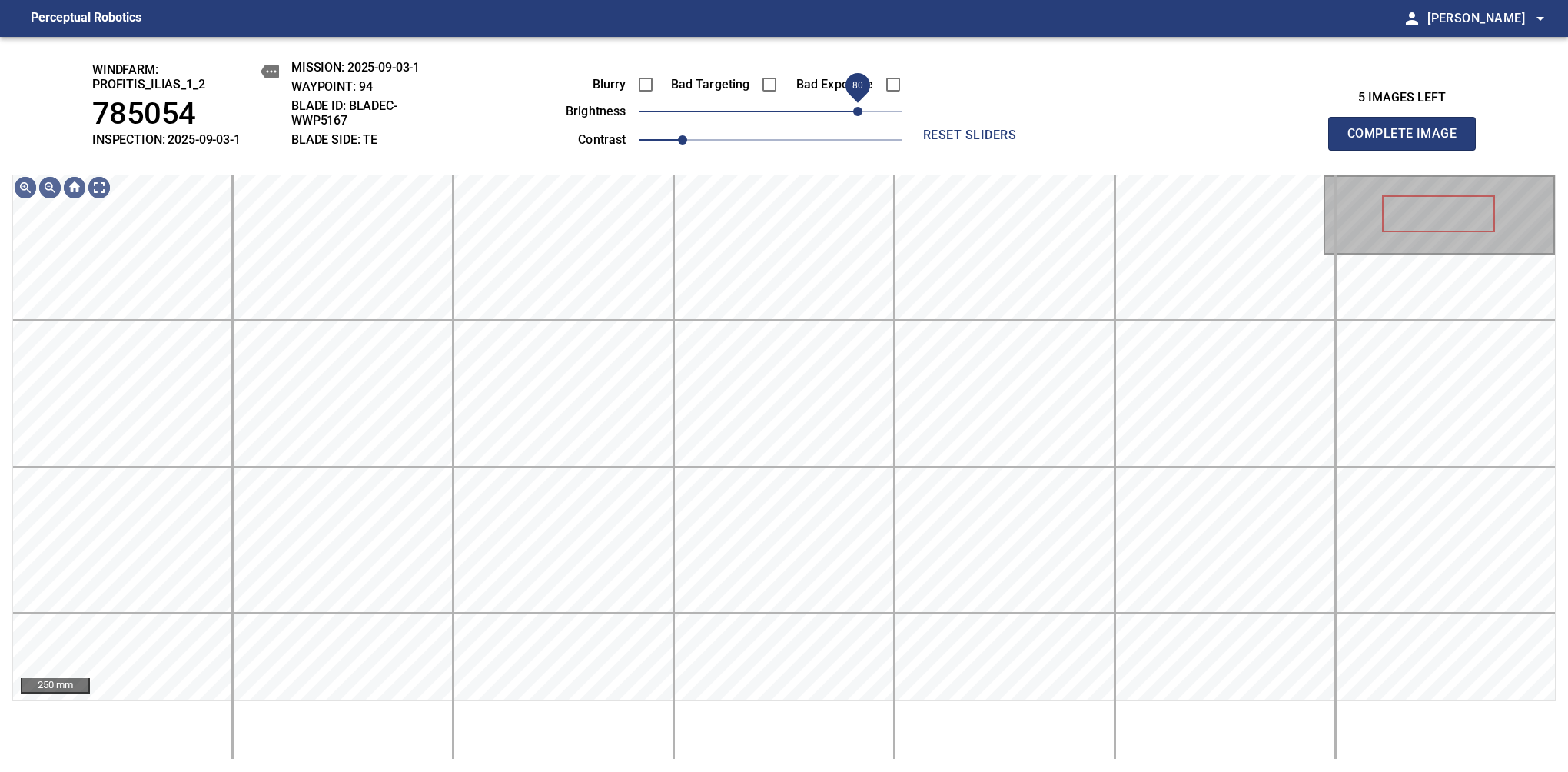
drag, startPoint x: 778, startPoint y: 117, endPoint x: 859, endPoint y: 105, distance: 81.9
click at [859, 107] on span "80" at bounding box center [857, 111] width 9 height 9
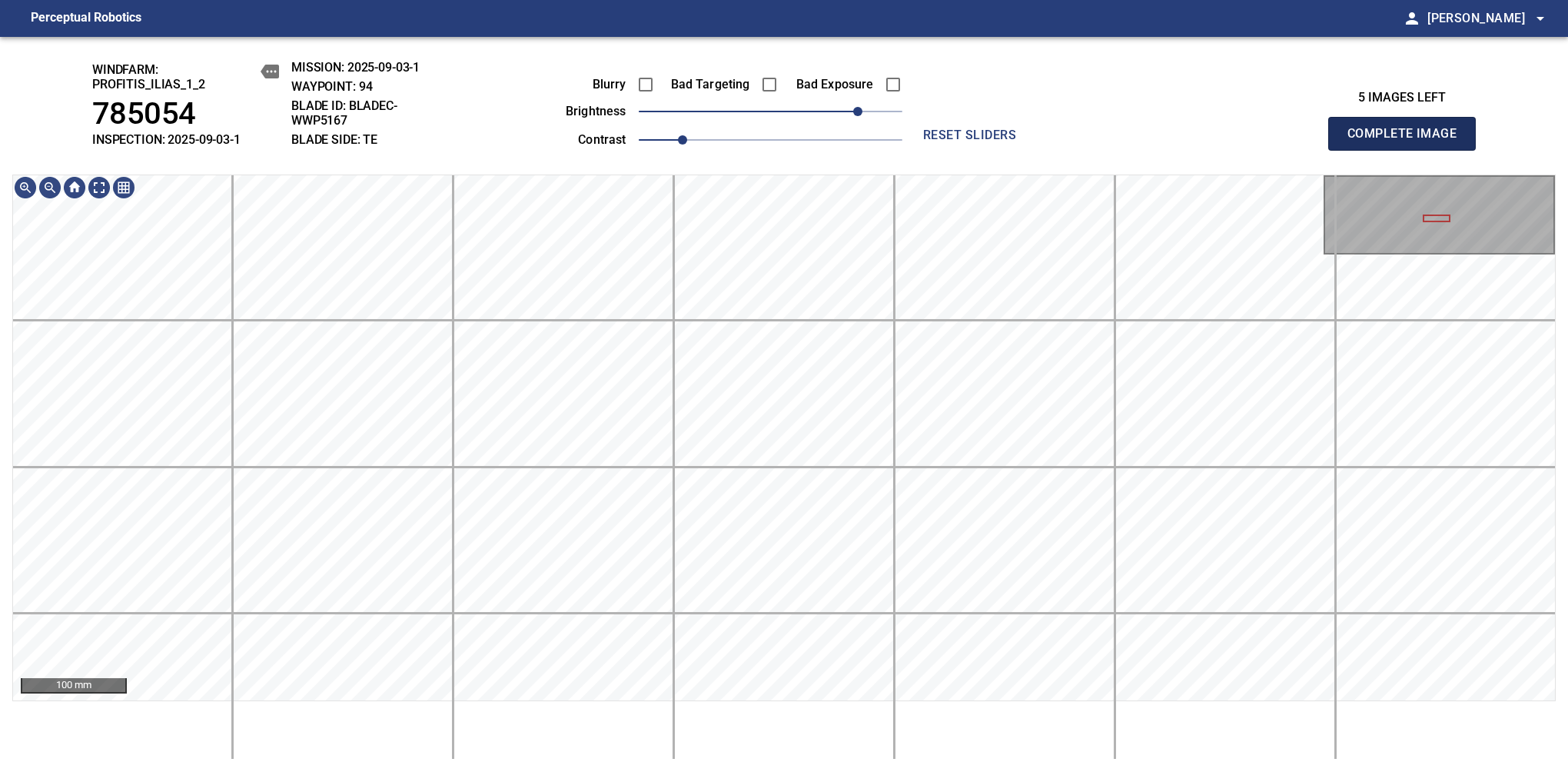
click at [1408, 142] on span "Complete Image" at bounding box center [1402, 133] width 114 height 21
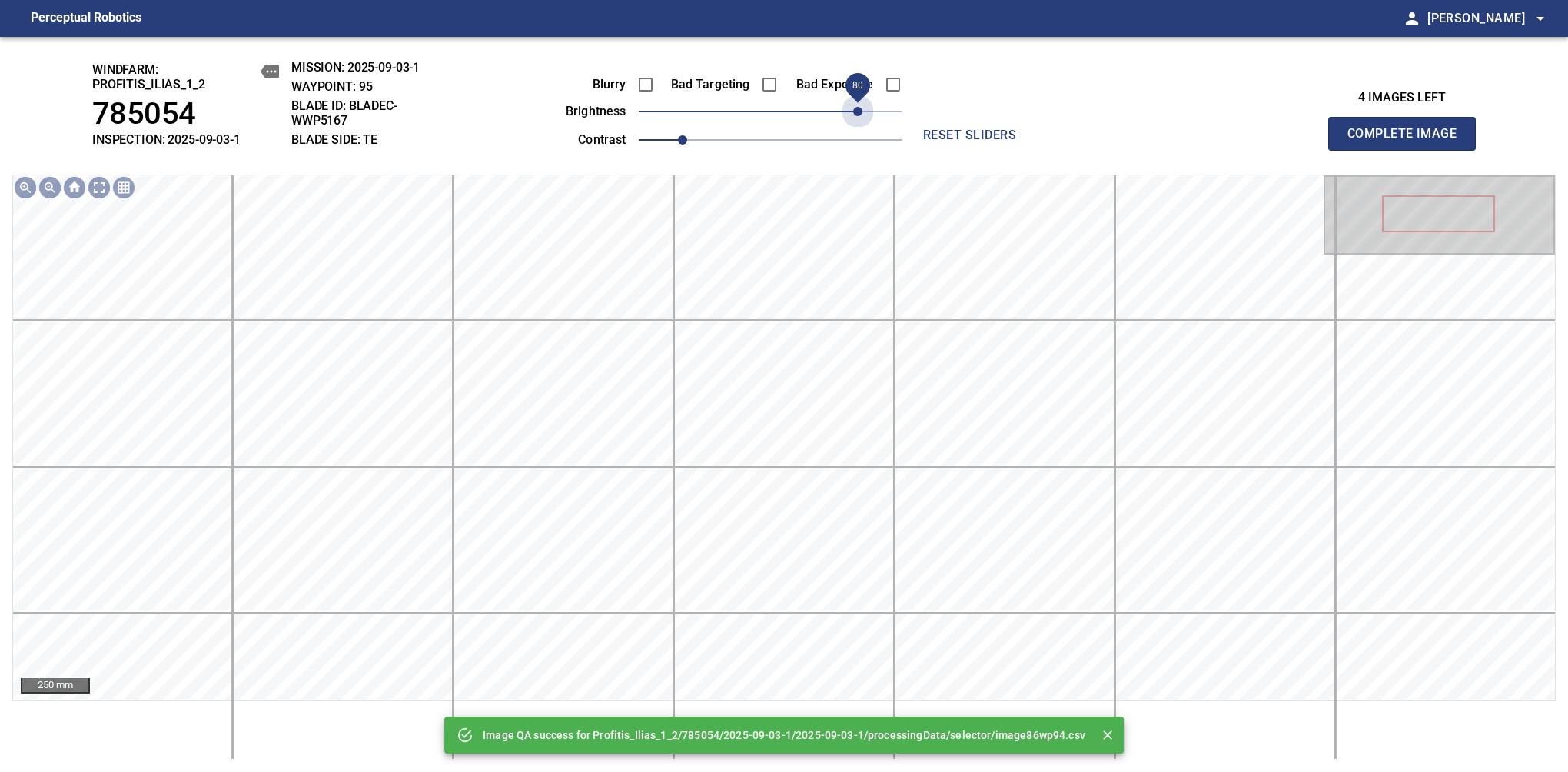
click at [862, 114] on span "80" at bounding box center [770, 111] width 264 height 21
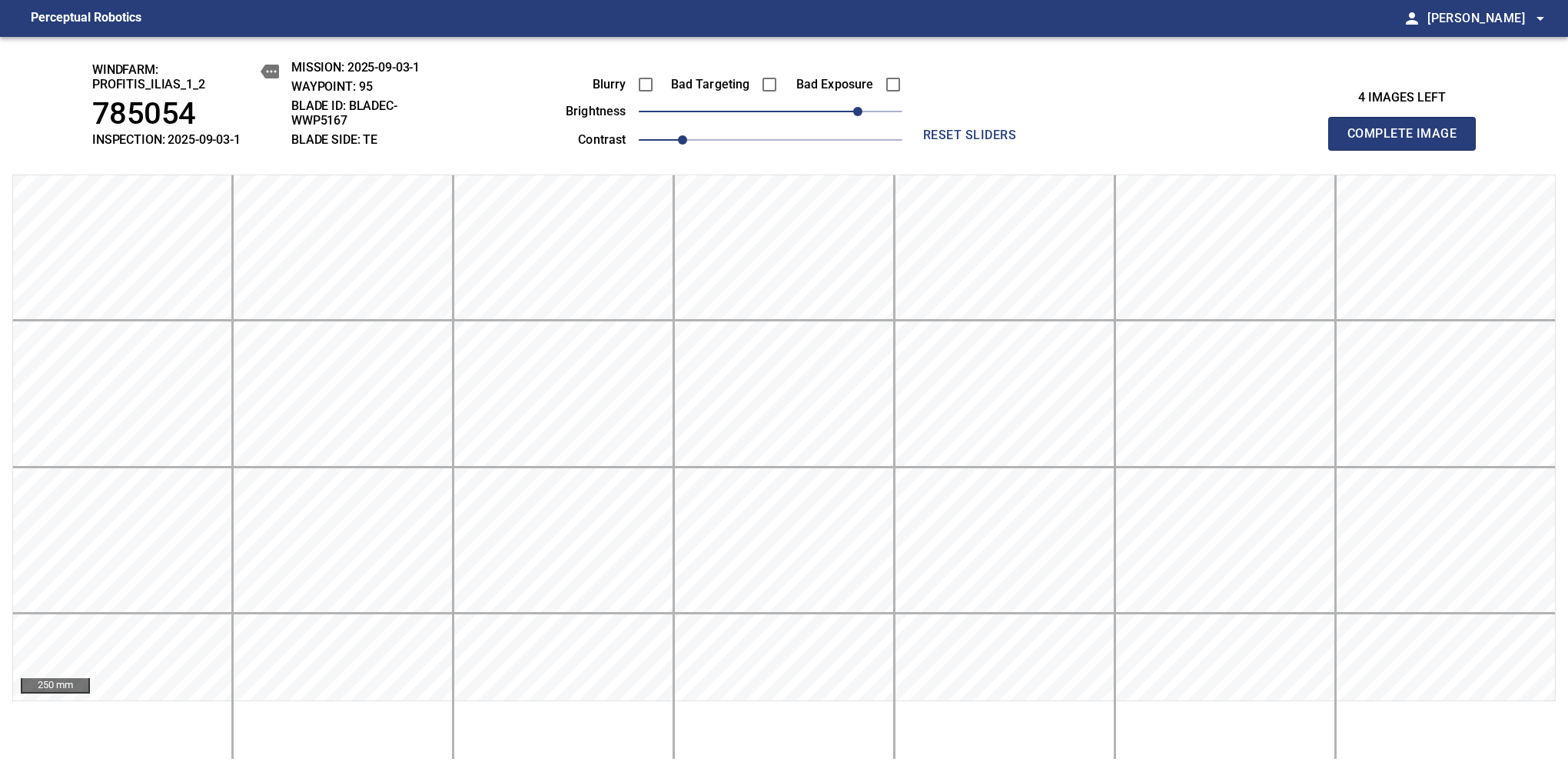
click at [1408, 142] on span "Complete Image" at bounding box center [1402, 133] width 114 height 21
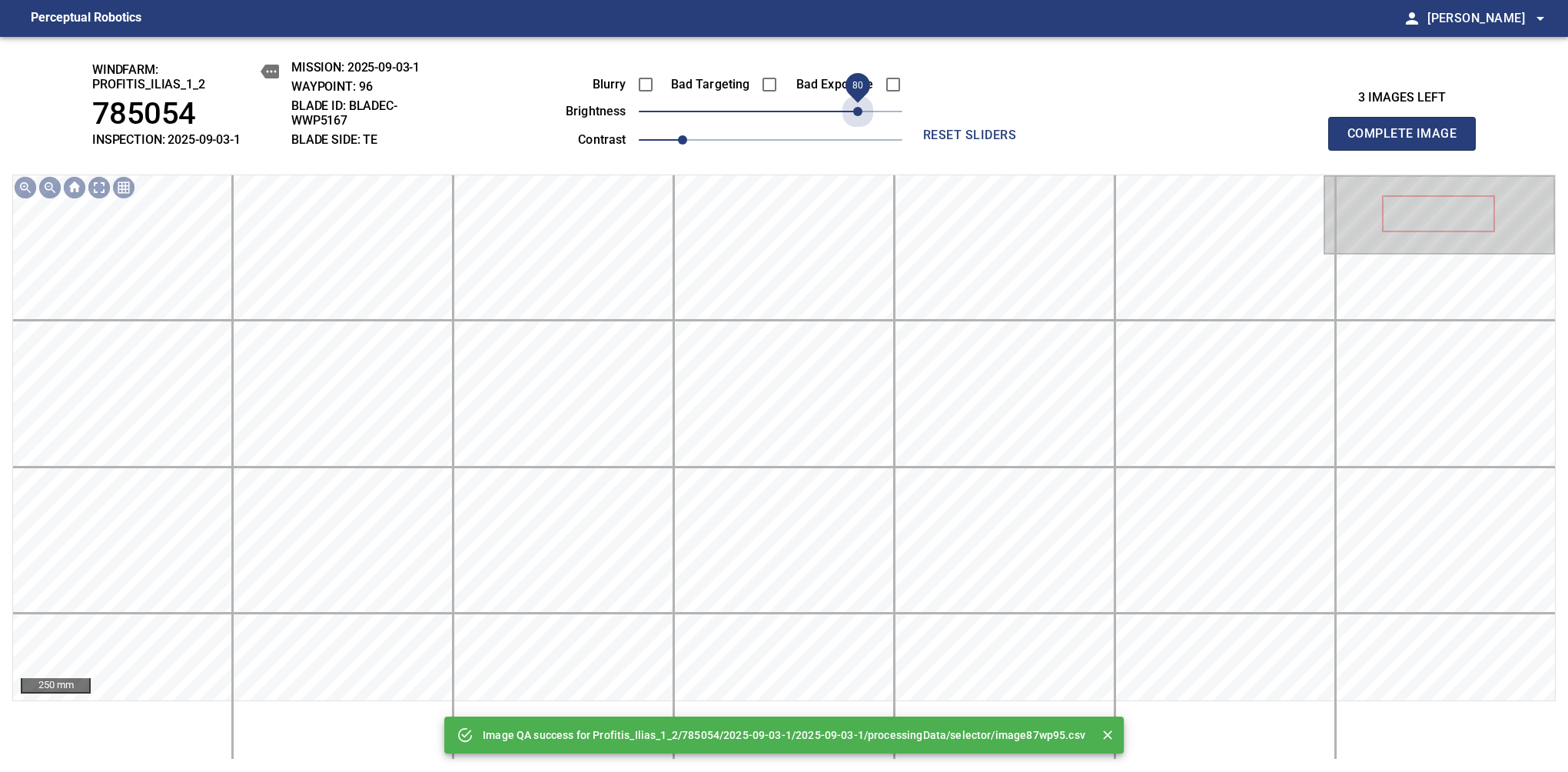
click at [862, 114] on span "80" at bounding box center [770, 111] width 264 height 21
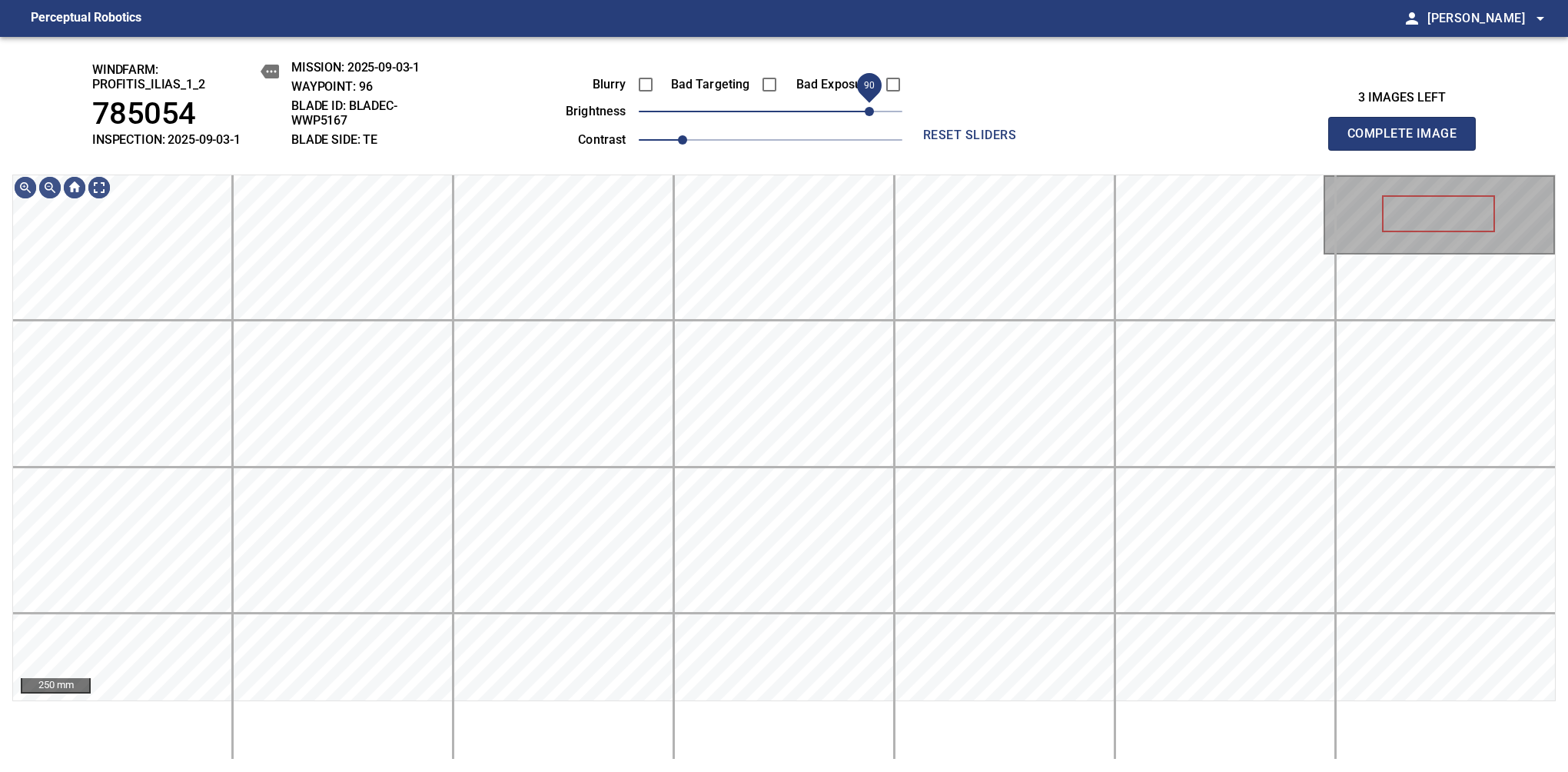
drag, startPoint x: 859, startPoint y: 114, endPoint x: 867, endPoint y: 110, distance: 8.9
click at [867, 110] on span "90" at bounding box center [868, 111] width 9 height 9
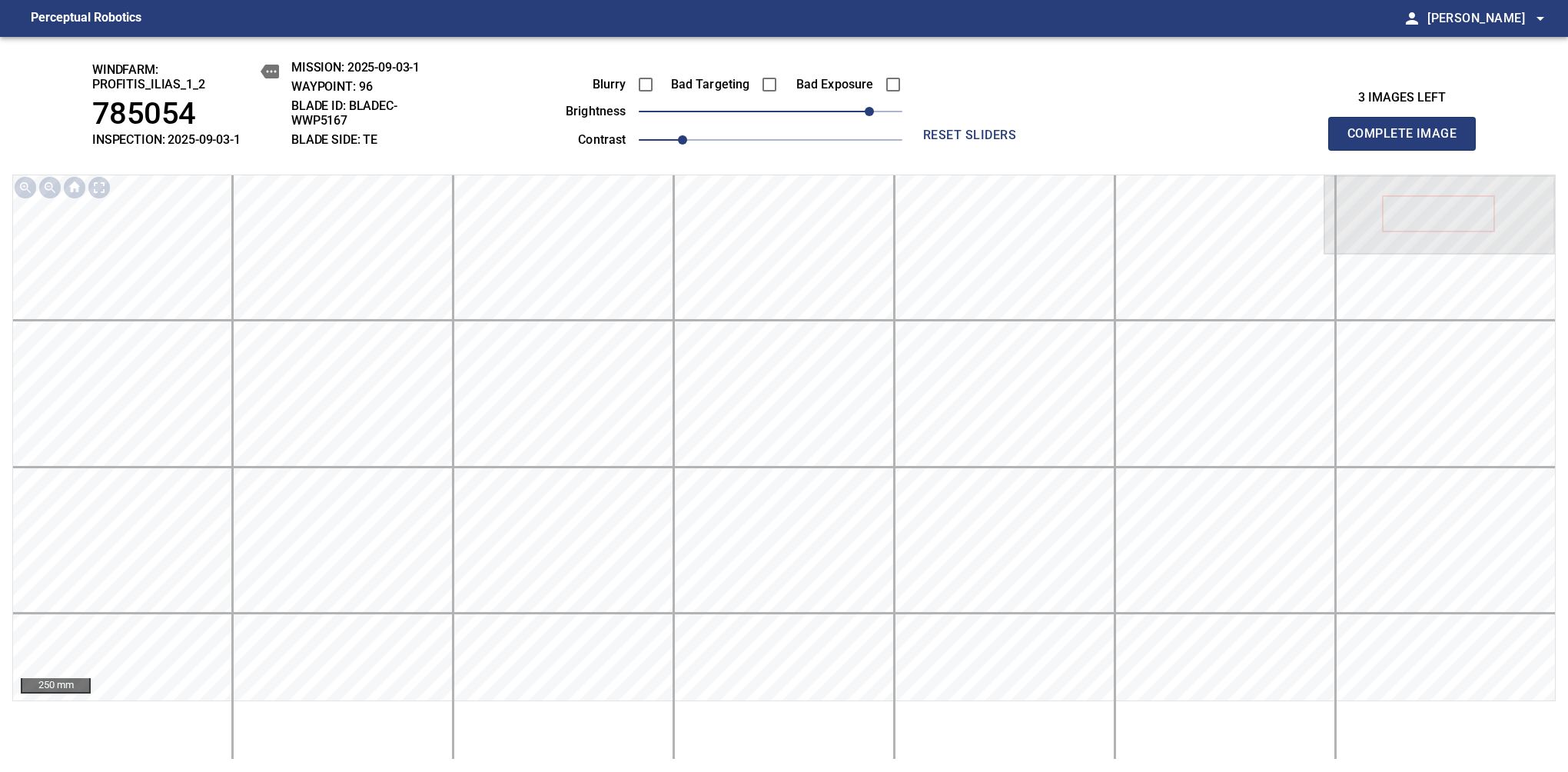
click at [1408, 142] on span "Complete Image" at bounding box center [1402, 133] width 114 height 21
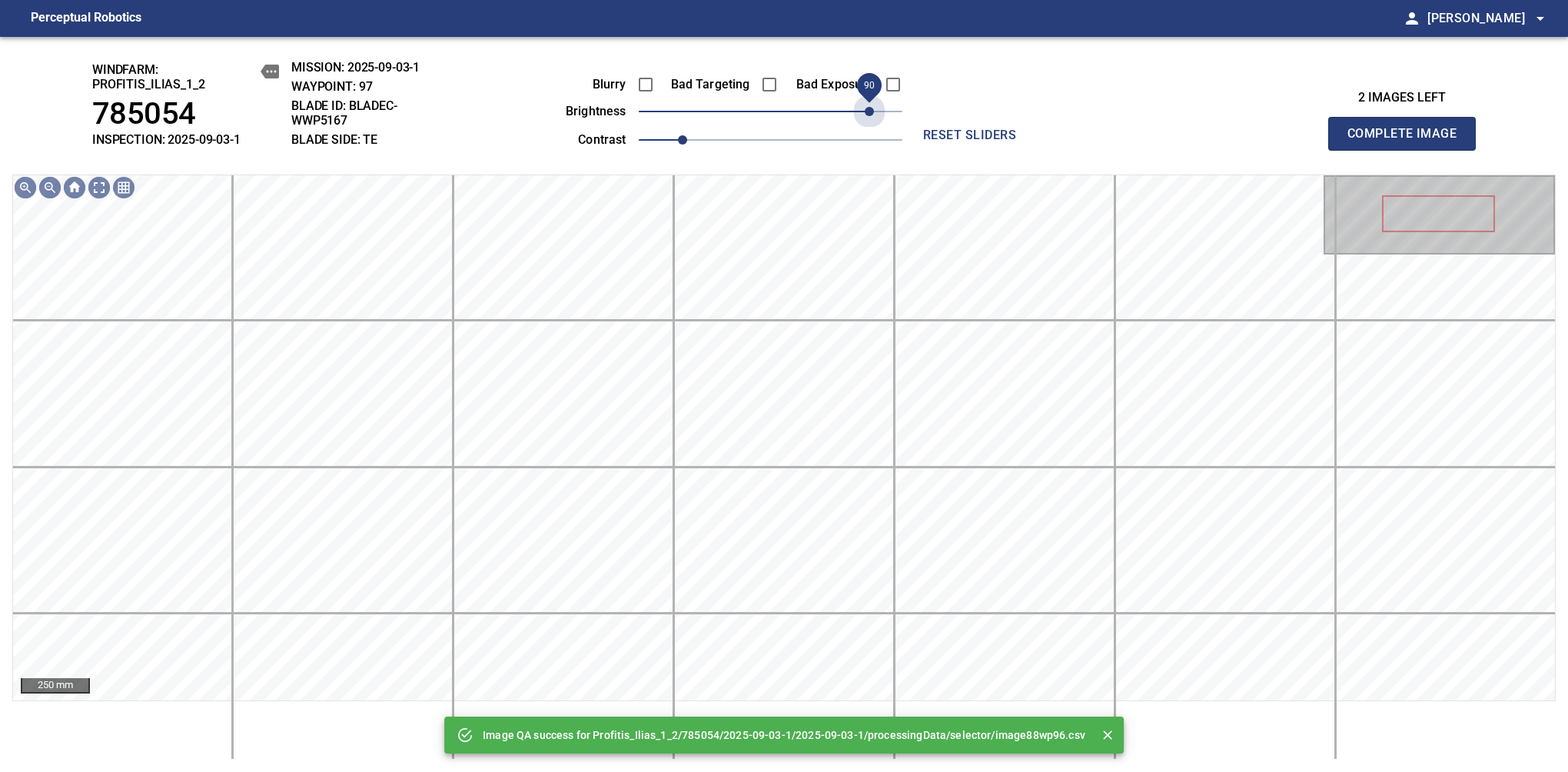
click at [867, 110] on span "90" at bounding box center [770, 111] width 264 height 21
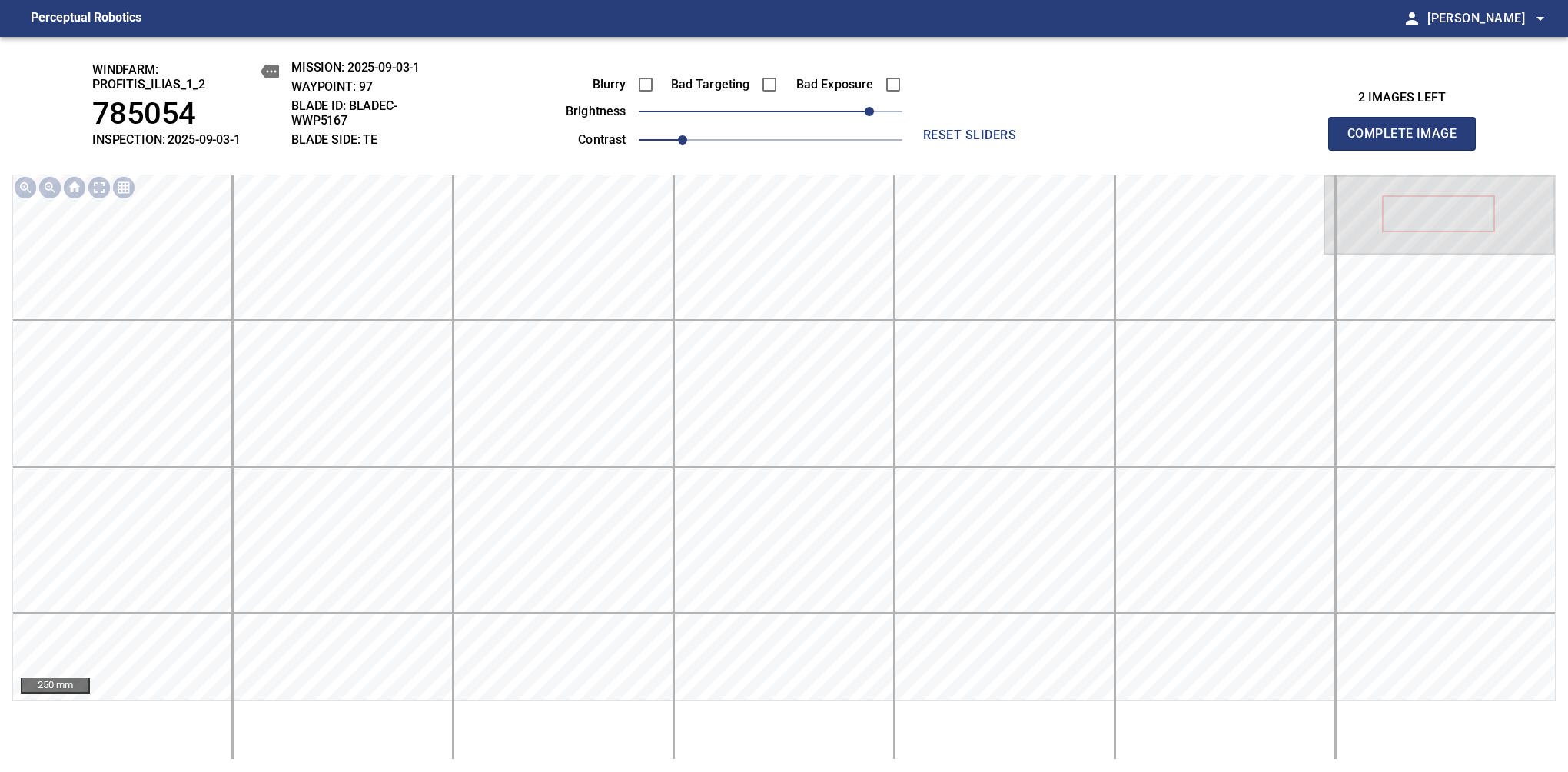
click at [1408, 142] on span "Complete Image" at bounding box center [1402, 133] width 114 height 21
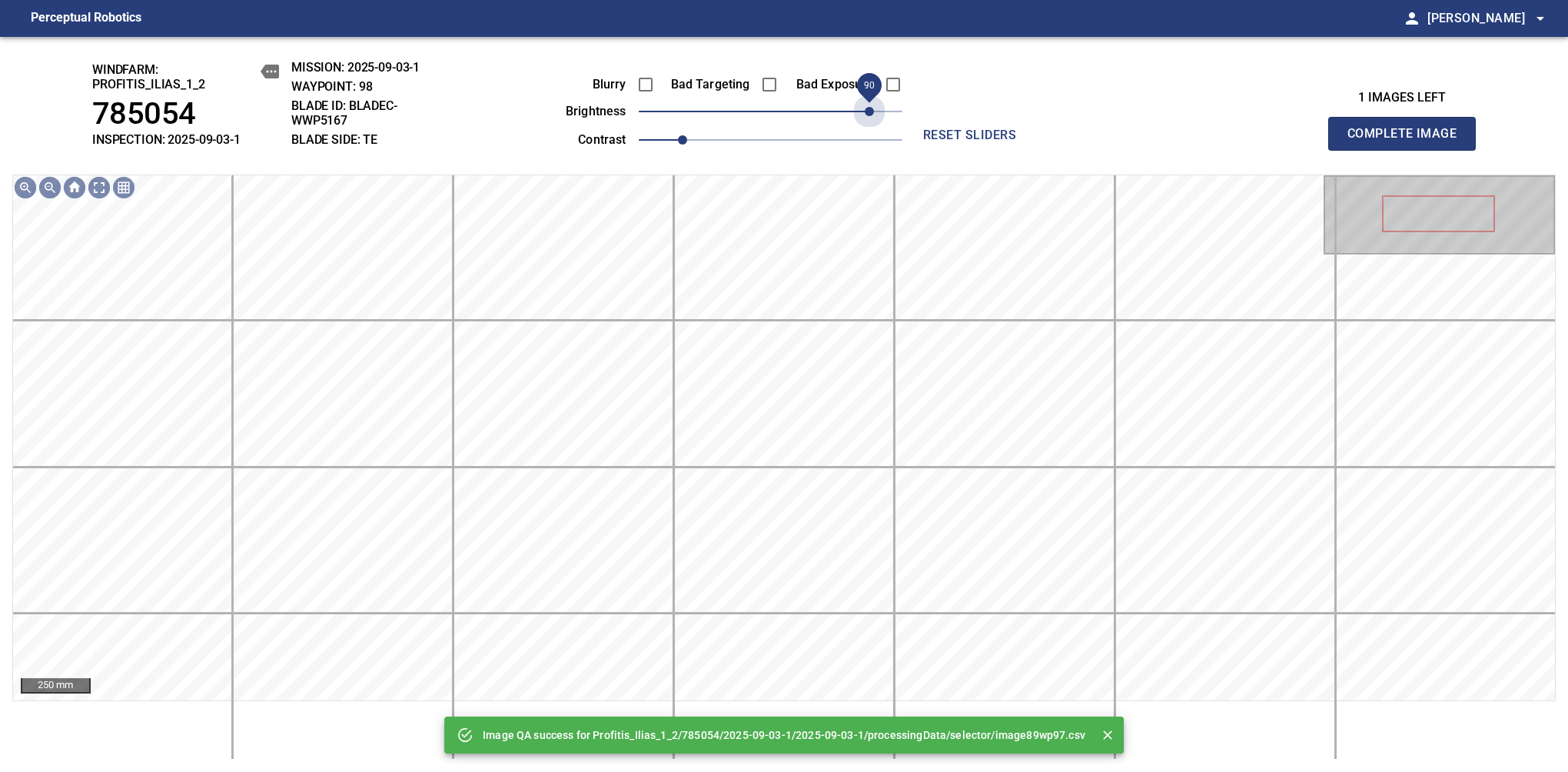
click at [867, 110] on span "90" at bounding box center [770, 111] width 264 height 21
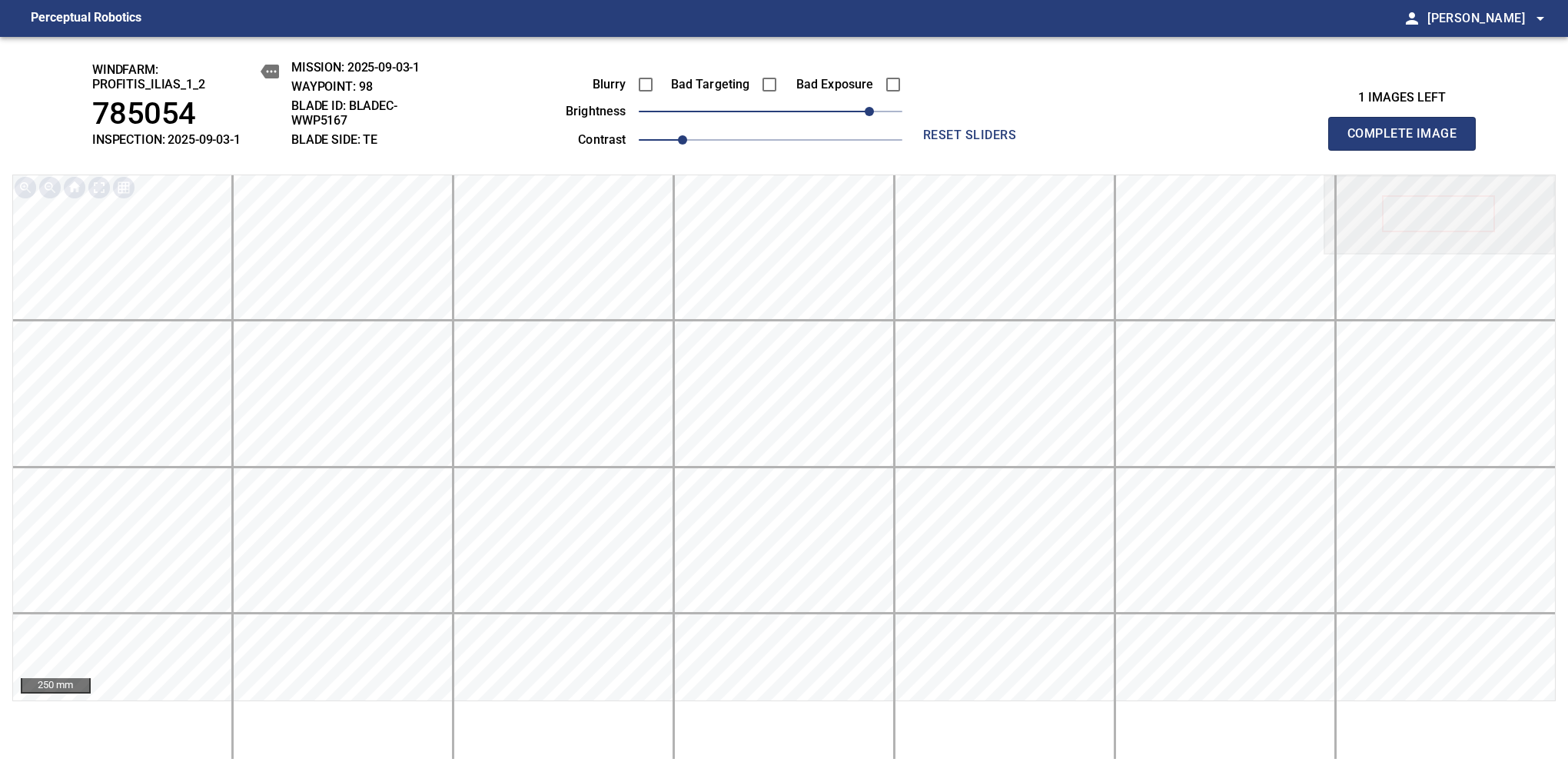
click at [1408, 142] on span "Complete Image" at bounding box center [1402, 133] width 114 height 21
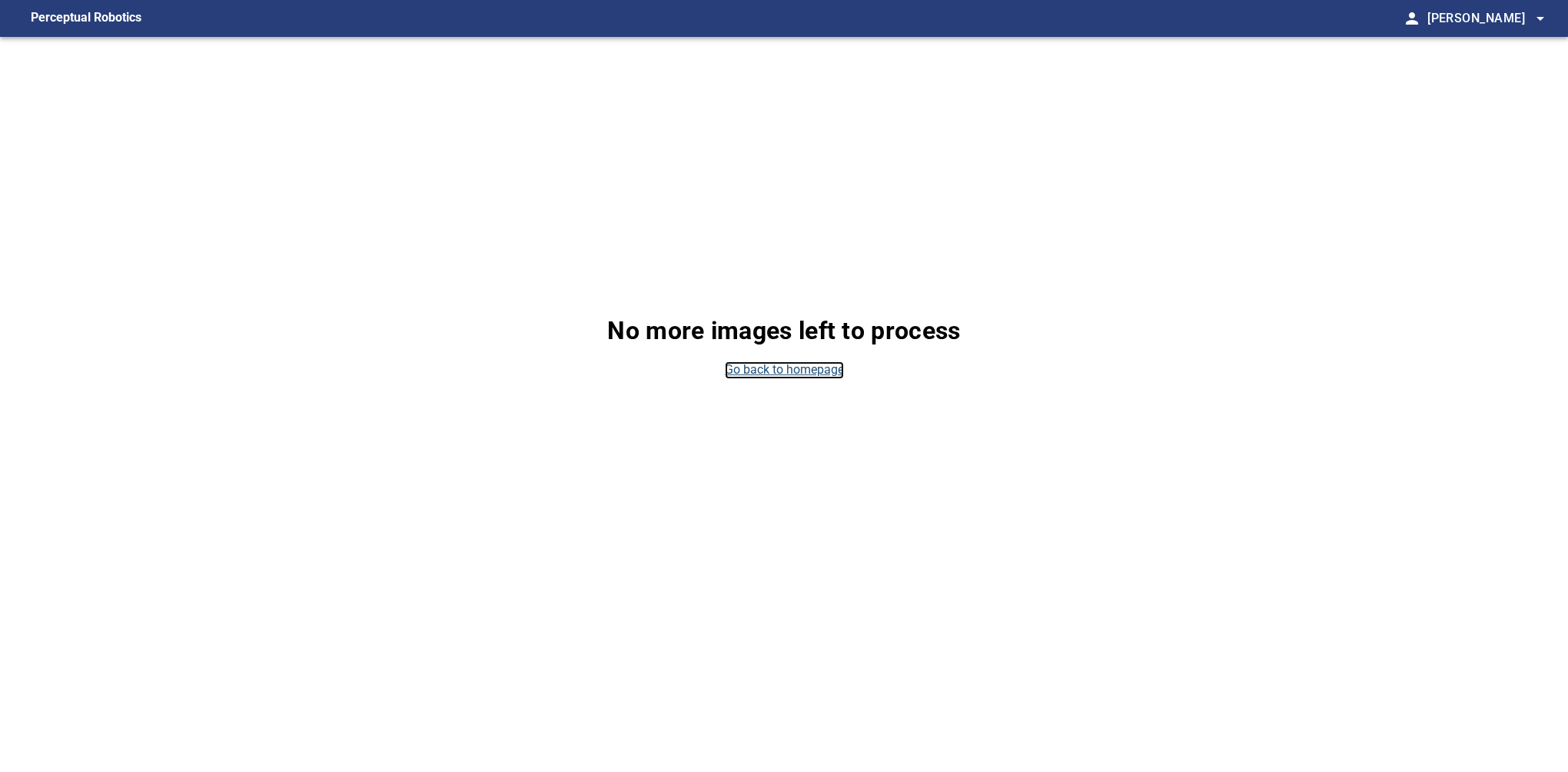
click at [806, 366] on link "Go back to homepage" at bounding box center [784, 370] width 119 height 18
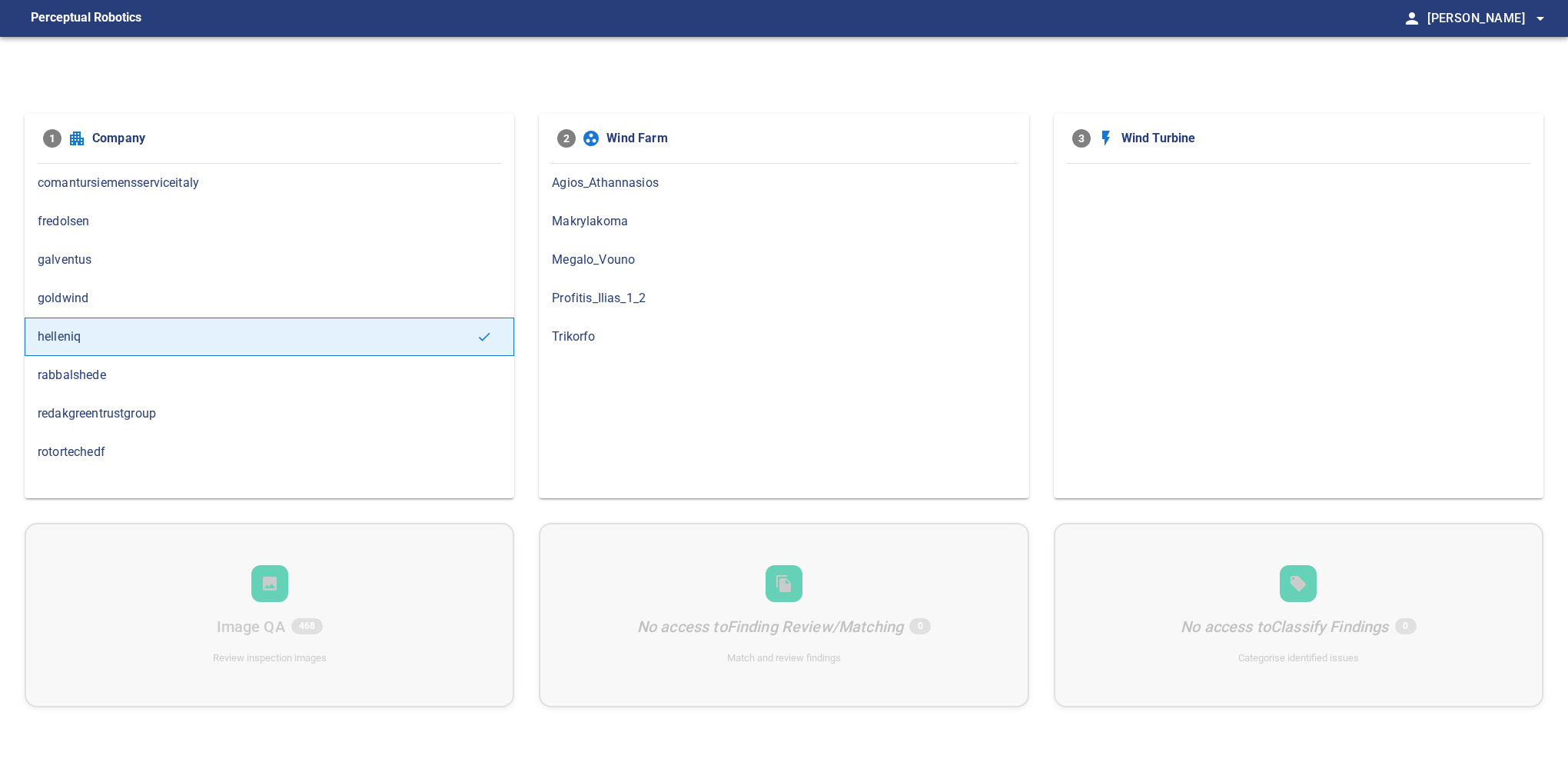
click at [619, 294] on span "Profitis_Ilias_1_2" at bounding box center [784, 299] width 463 height 19
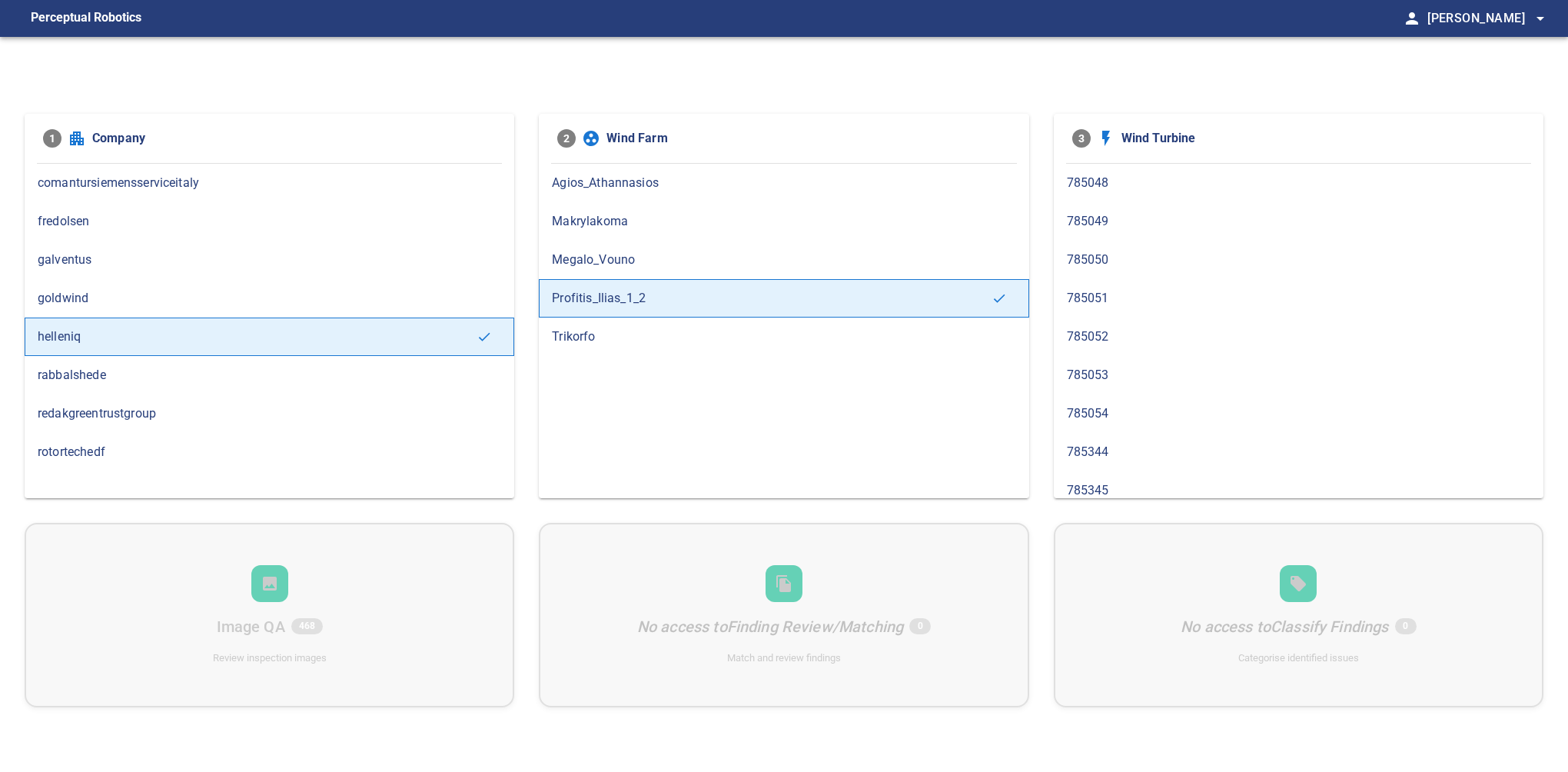
click at [1087, 366] on span "785053" at bounding box center [1298, 375] width 463 height 19
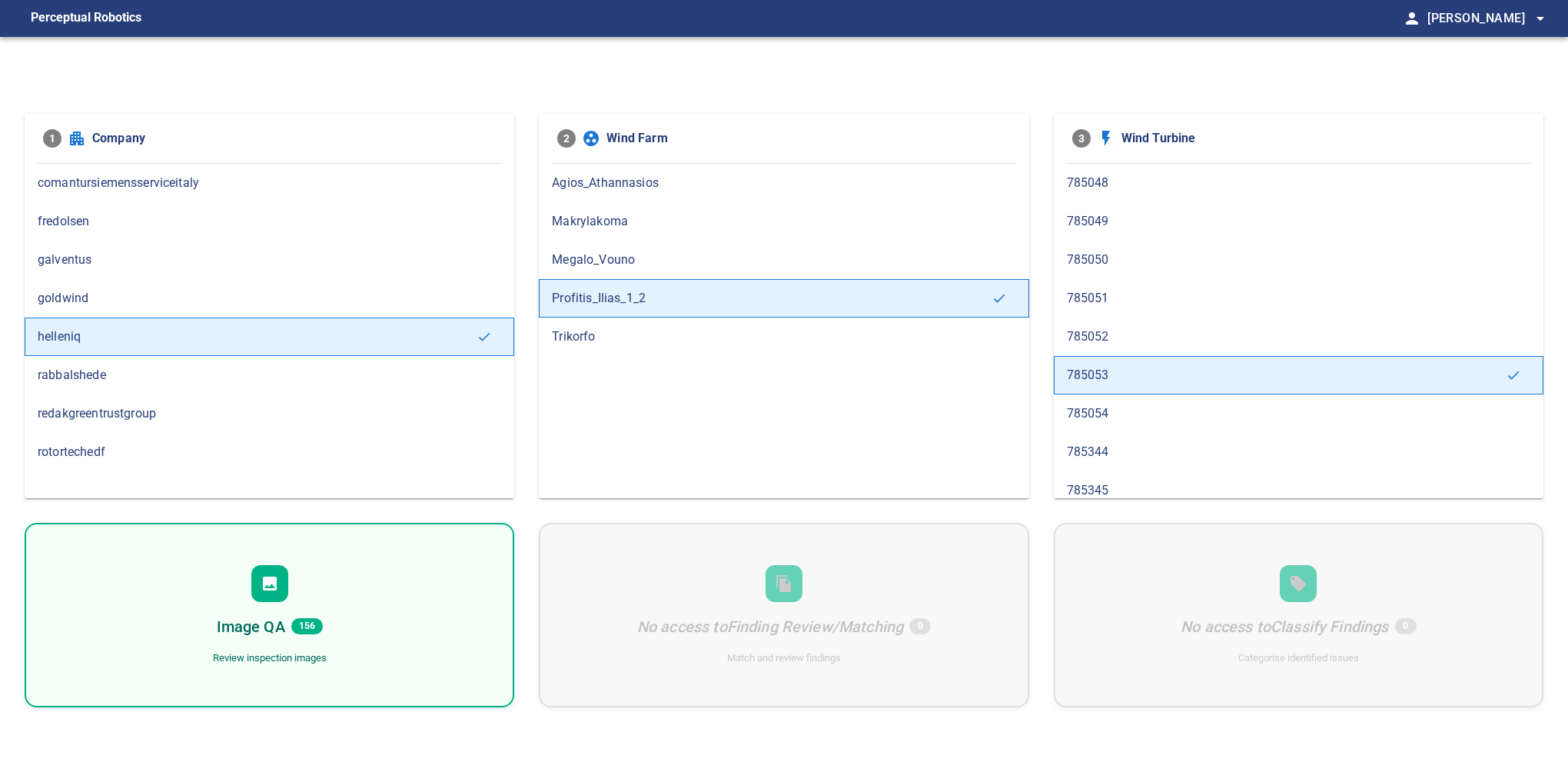
click at [291, 590] on div "Image QA 156 Review inspection images" at bounding box center [269, 614] width 489 height 184
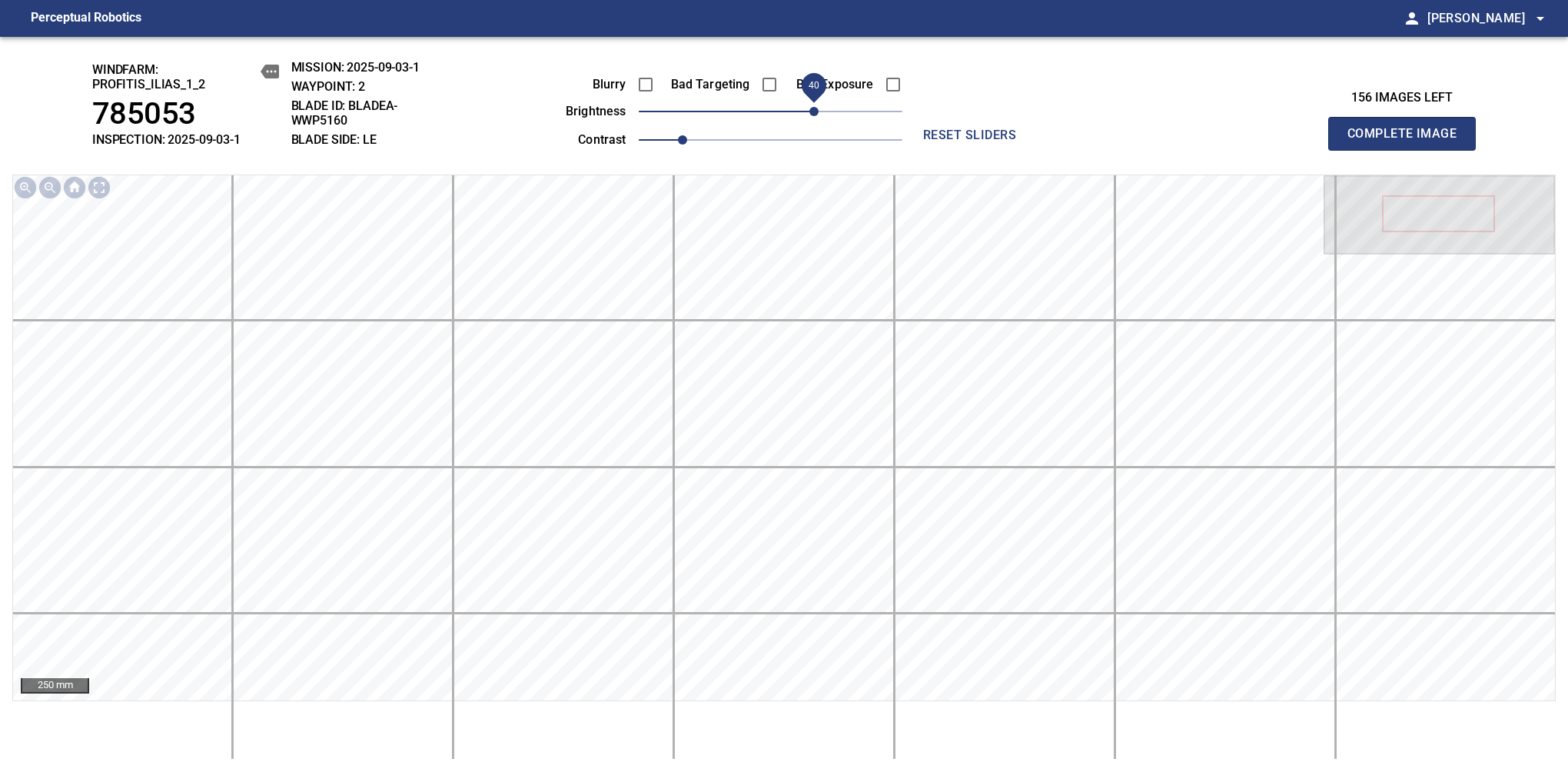
drag, startPoint x: 783, startPoint y: 113, endPoint x: 813, endPoint y: 113, distance: 30.0
click at [813, 113] on span "40" at bounding box center [813, 111] width 9 height 9
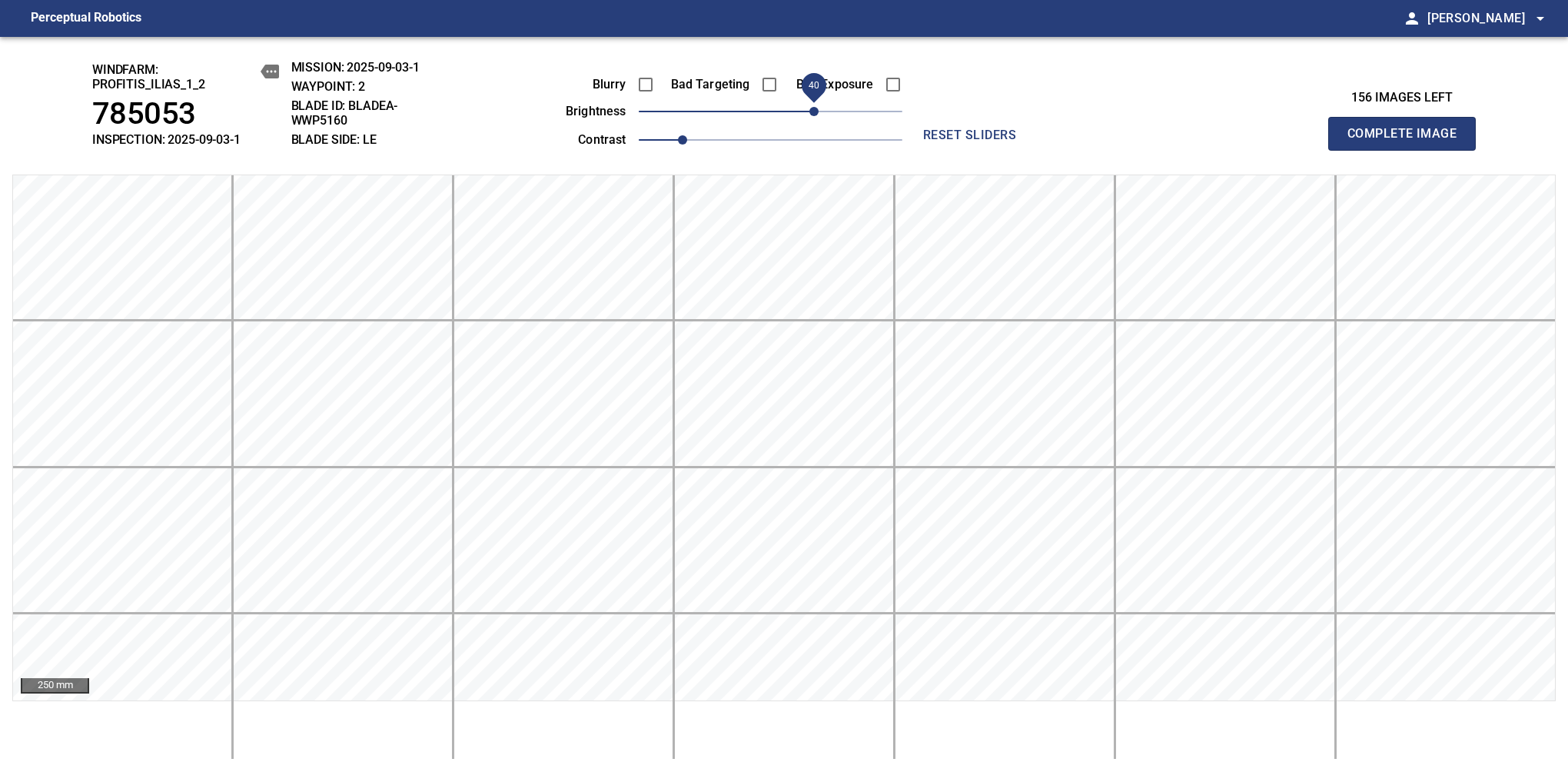
click at [1408, 142] on span "Complete Image" at bounding box center [1402, 133] width 114 height 21
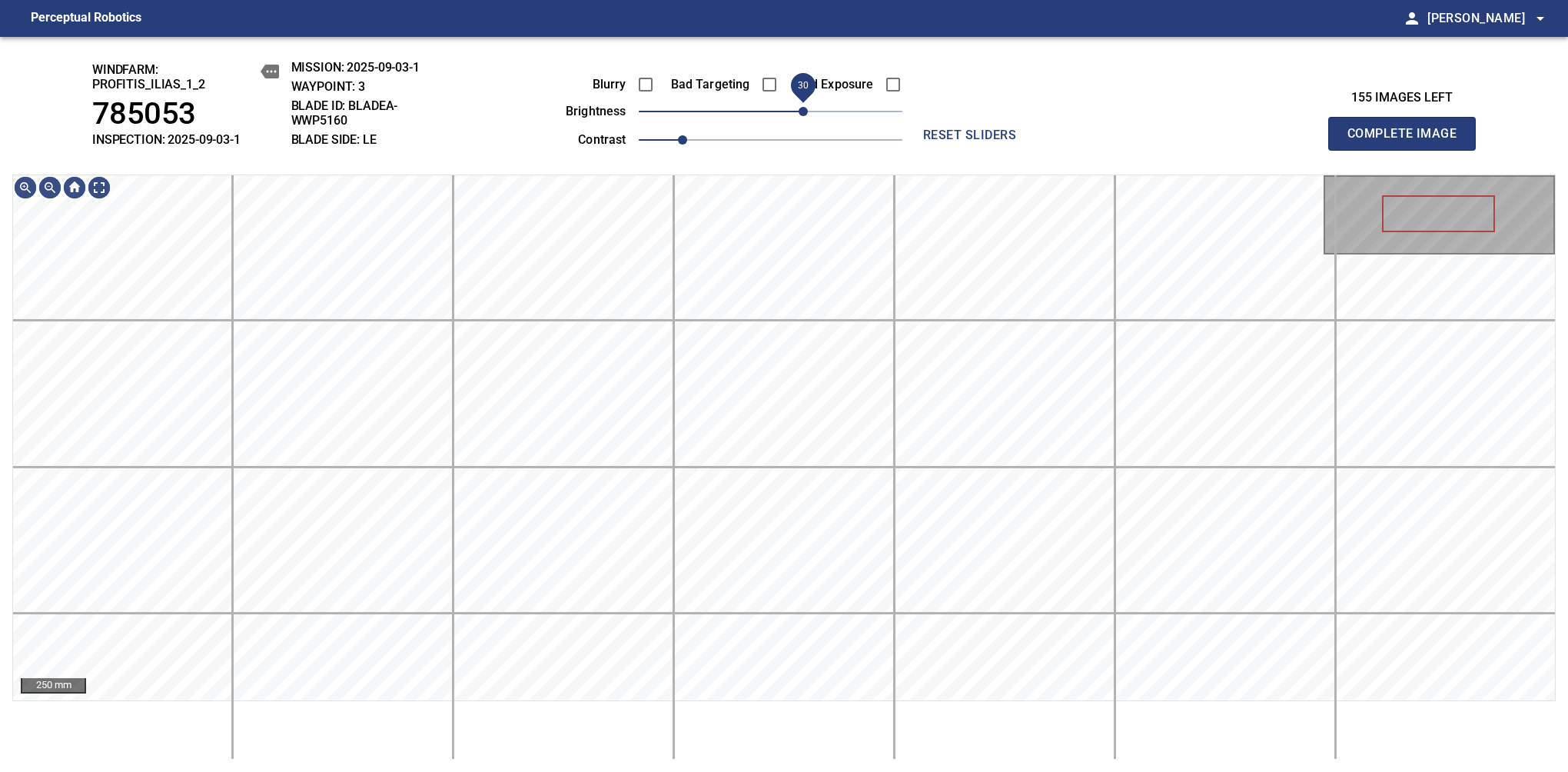
drag, startPoint x: 773, startPoint y: 119, endPoint x: 806, endPoint y: 120, distance: 33.0
click at [806, 116] on span "30" at bounding box center [803, 111] width 9 height 9
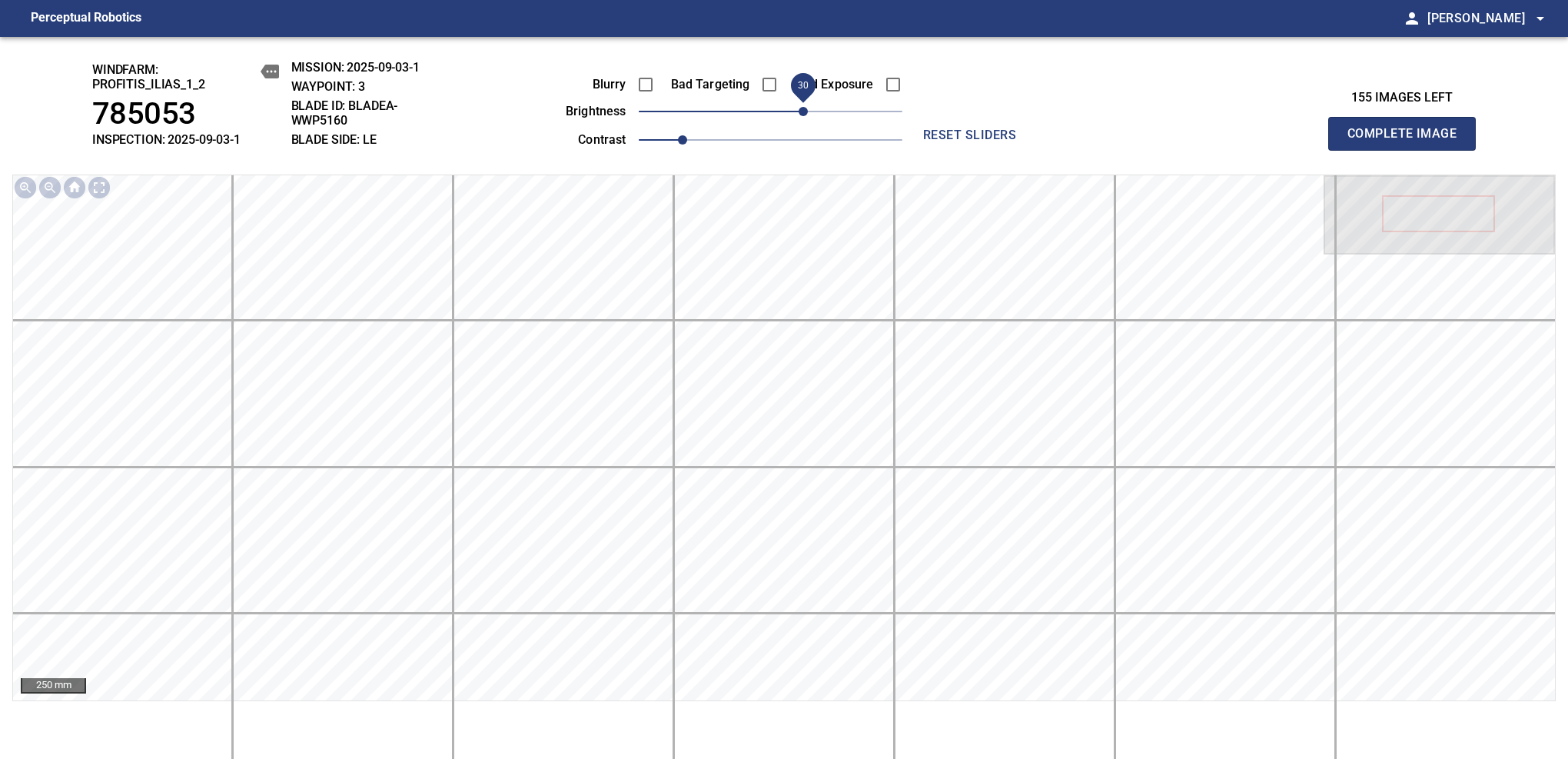
click at [1408, 142] on span "Complete Image" at bounding box center [1402, 133] width 114 height 21
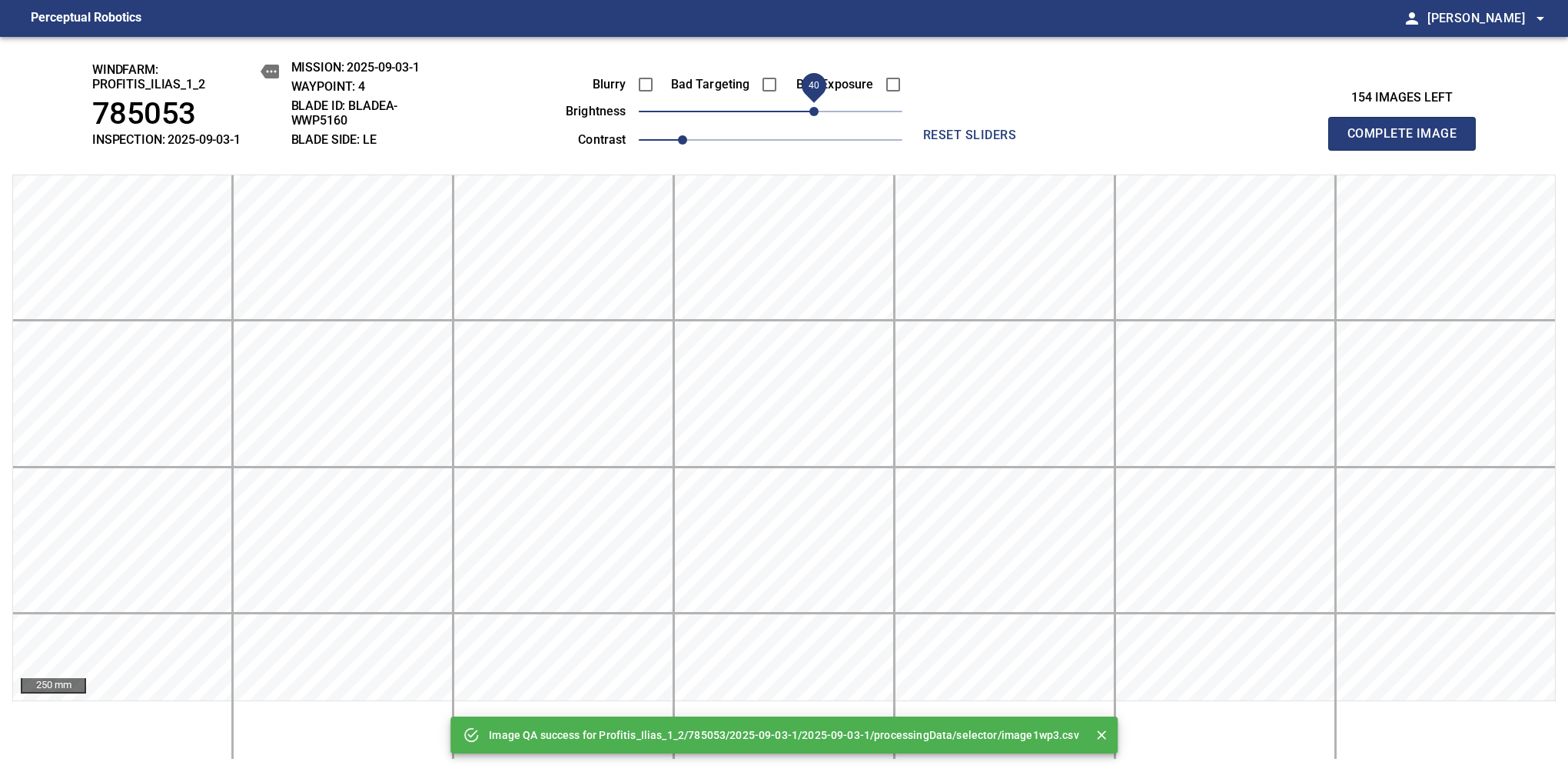
drag, startPoint x: 791, startPoint y: 115, endPoint x: 814, endPoint y: 120, distance: 23.5
click at [814, 116] on span "40" at bounding box center [813, 111] width 9 height 9
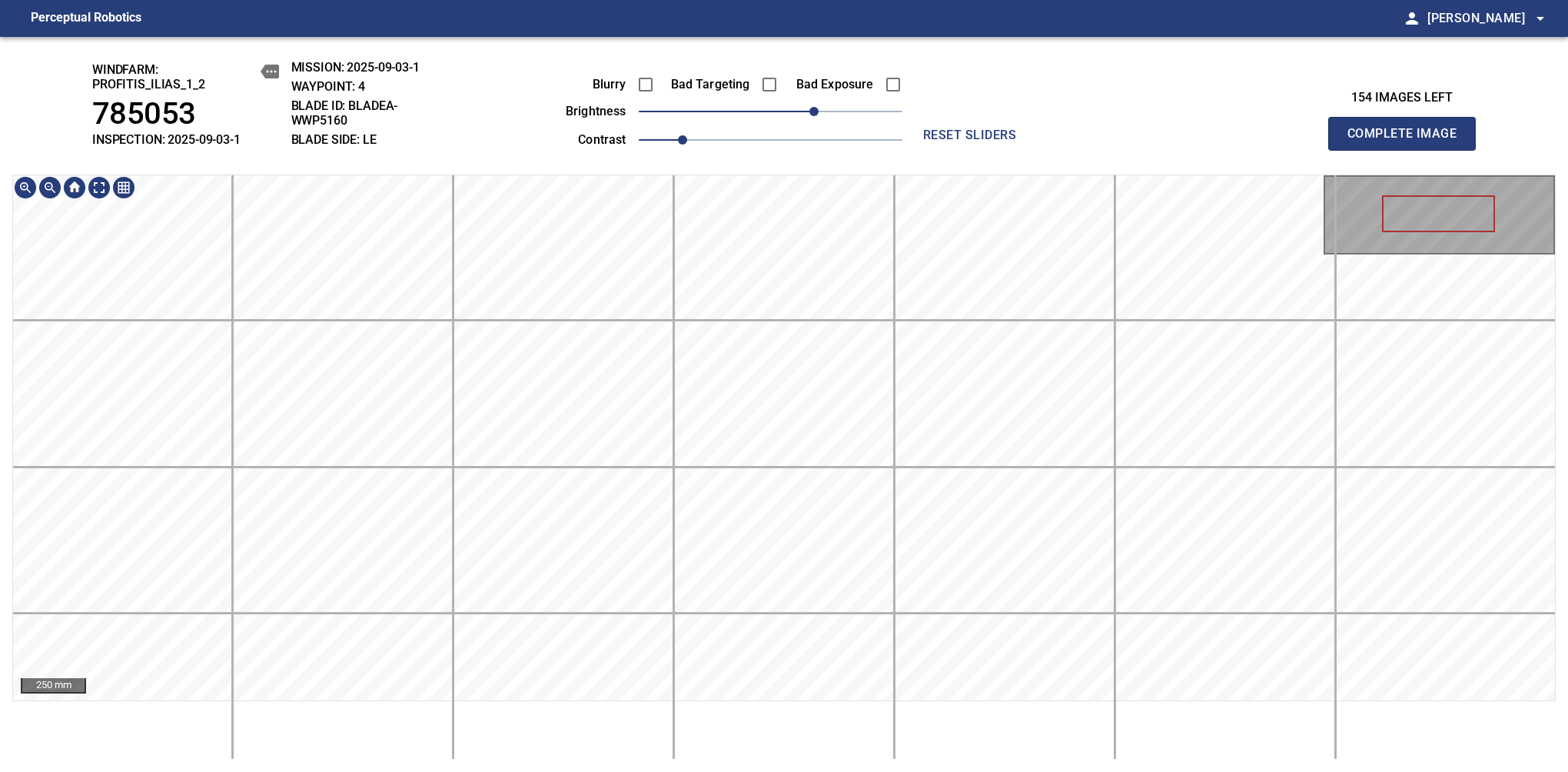
drag, startPoint x: 1405, startPoint y: 157, endPoint x: 1405, endPoint y: 171, distance: 14.0
click at [1408, 142] on span "Complete Image" at bounding box center [1402, 133] width 114 height 21
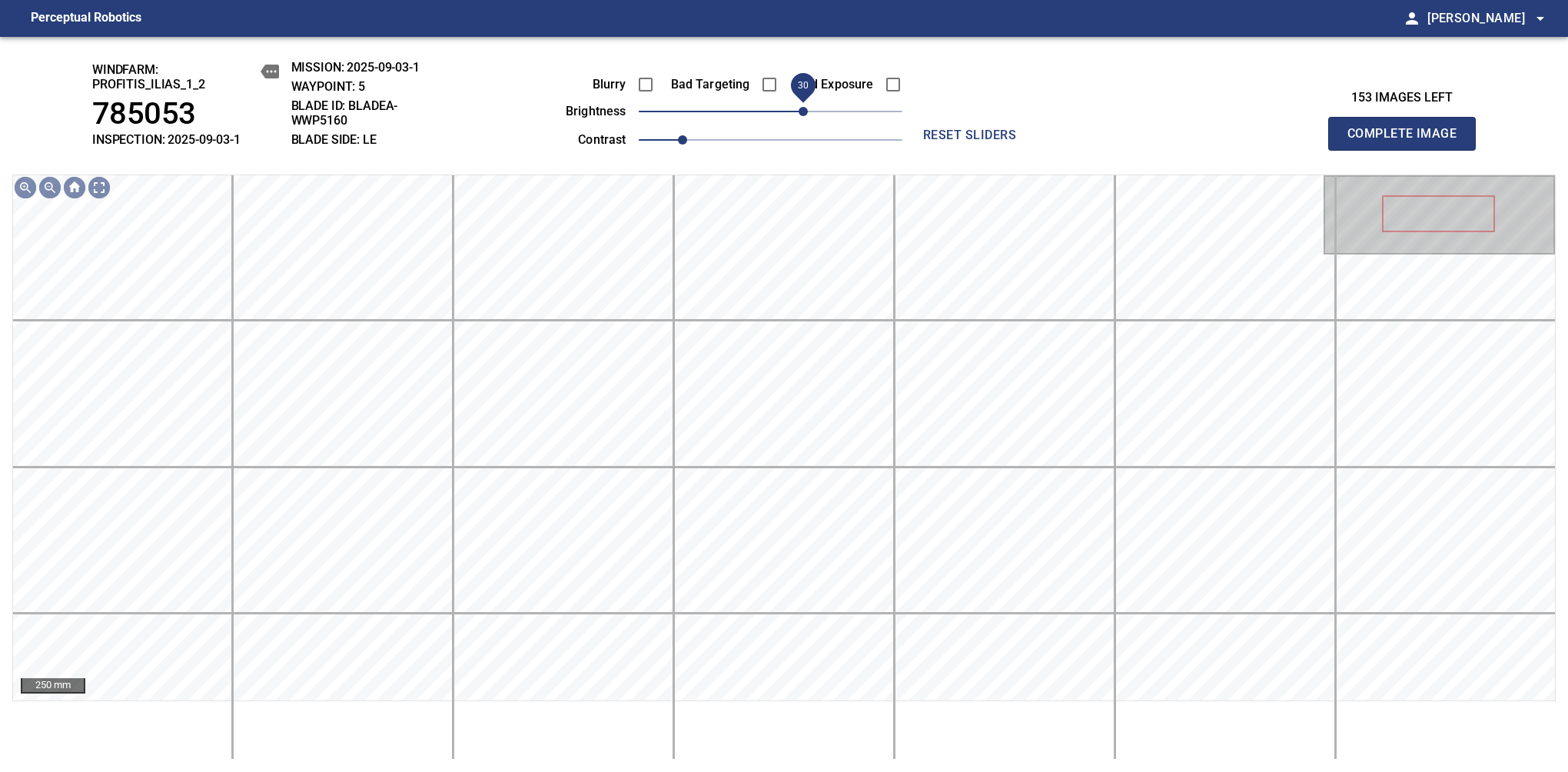
drag, startPoint x: 784, startPoint y: 114, endPoint x: 806, endPoint y: 116, distance: 22.1
click at [806, 116] on span "30" at bounding box center [803, 111] width 9 height 9
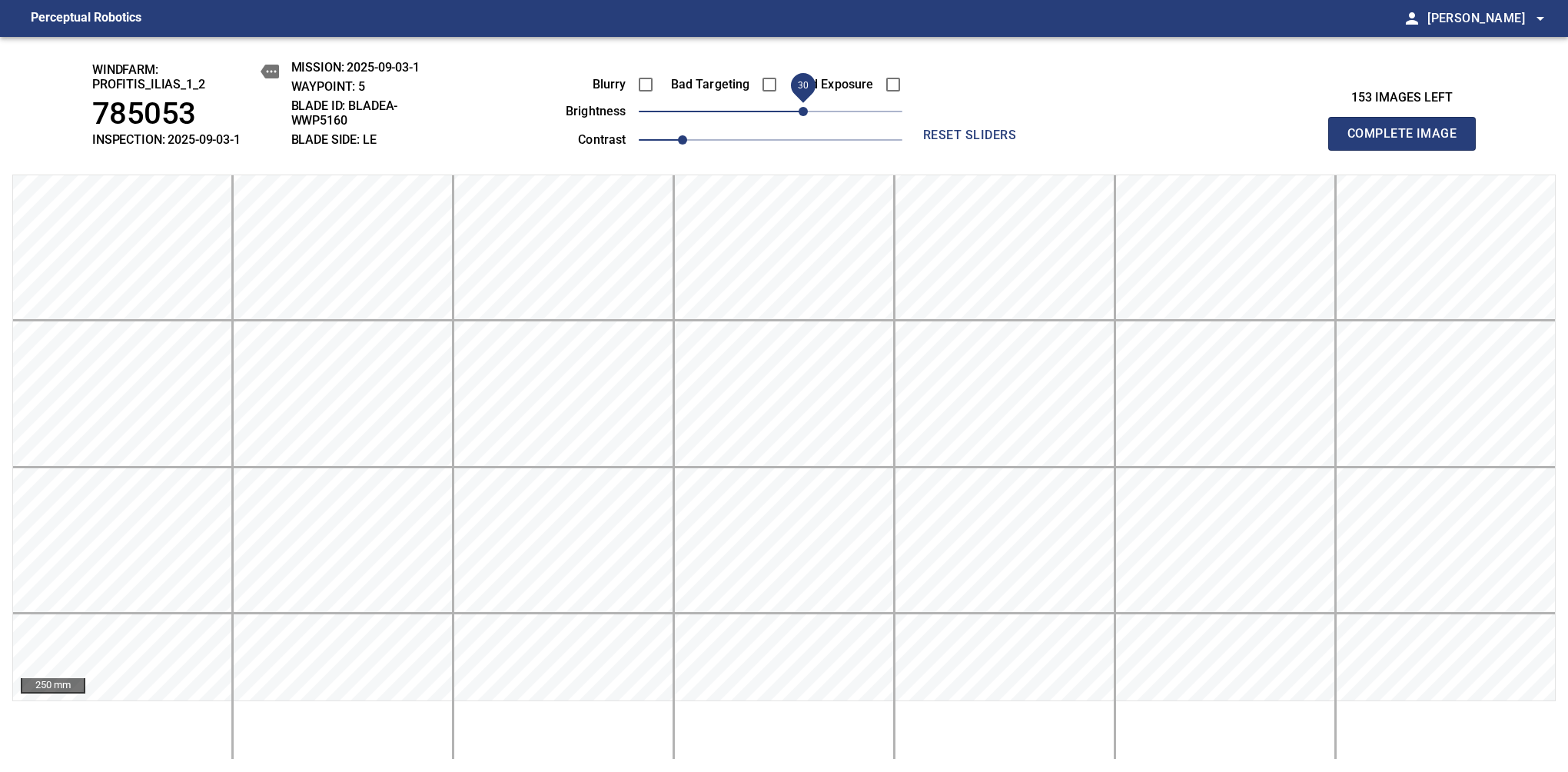
click at [1408, 142] on span "Complete Image" at bounding box center [1402, 133] width 114 height 21
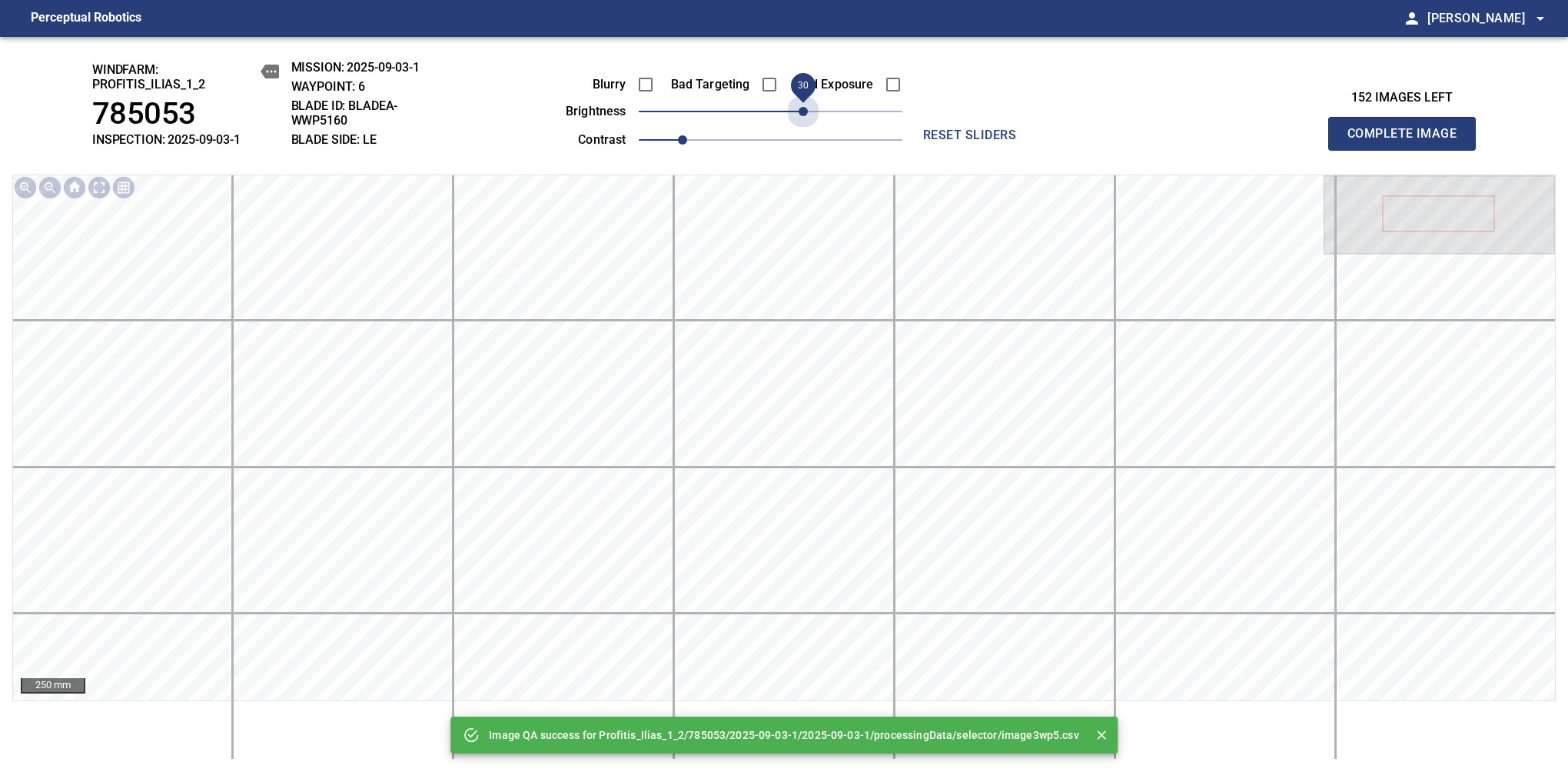
click at [806, 116] on span "30" at bounding box center [770, 111] width 264 height 21
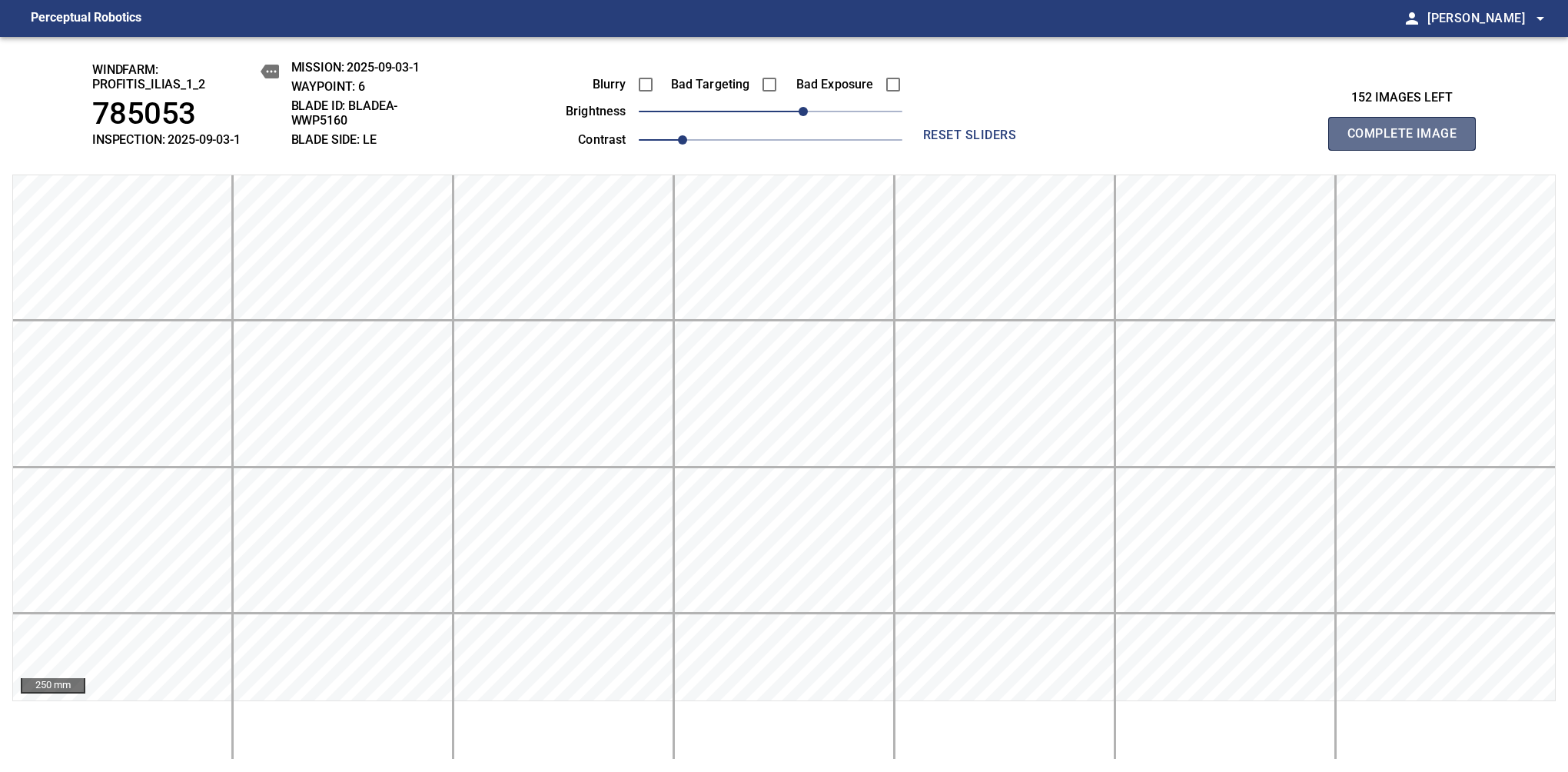
click at [1408, 142] on span "Complete Image" at bounding box center [1402, 133] width 114 height 21
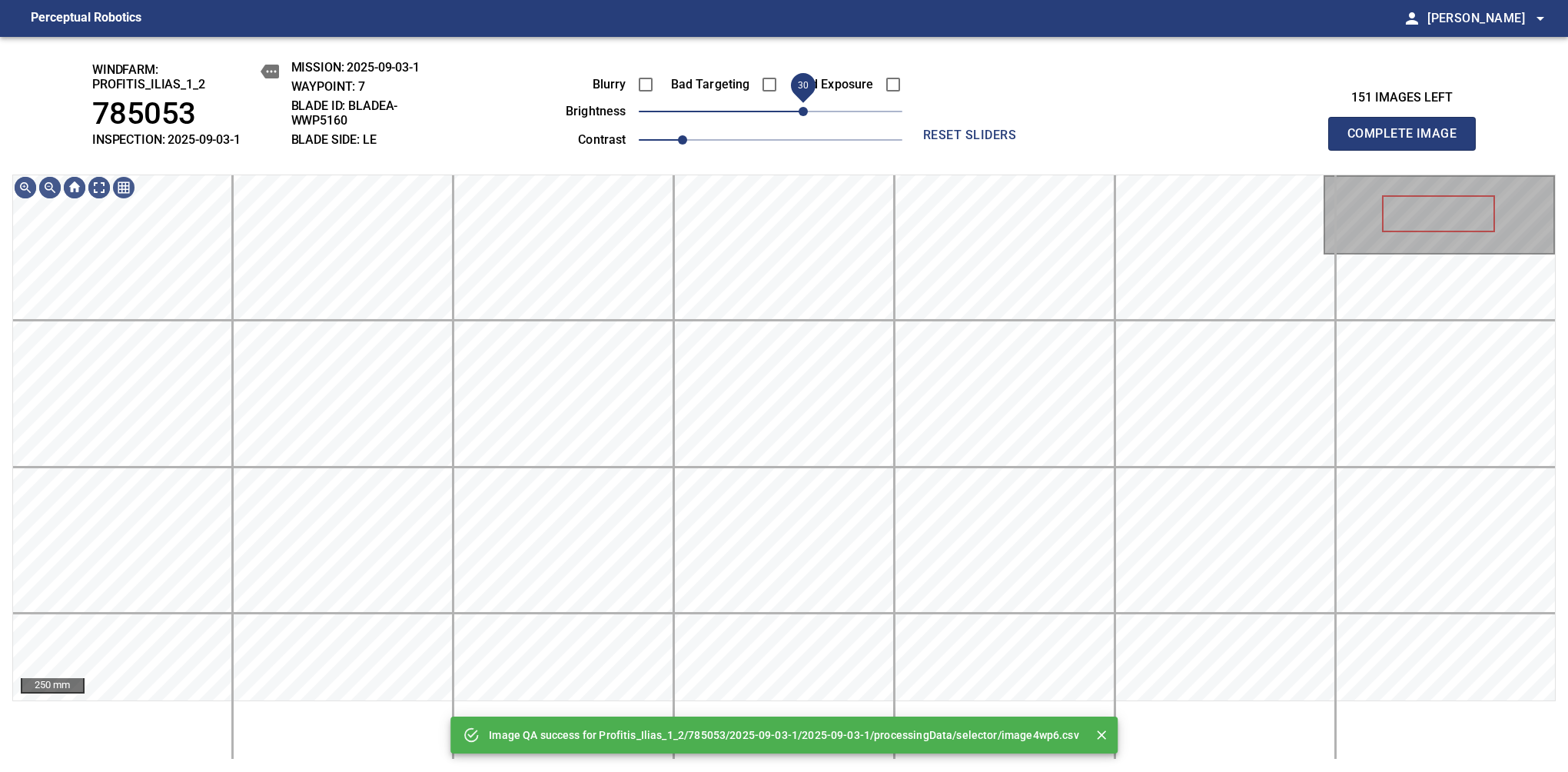
click at [799, 120] on span "30" at bounding box center [770, 111] width 264 height 21
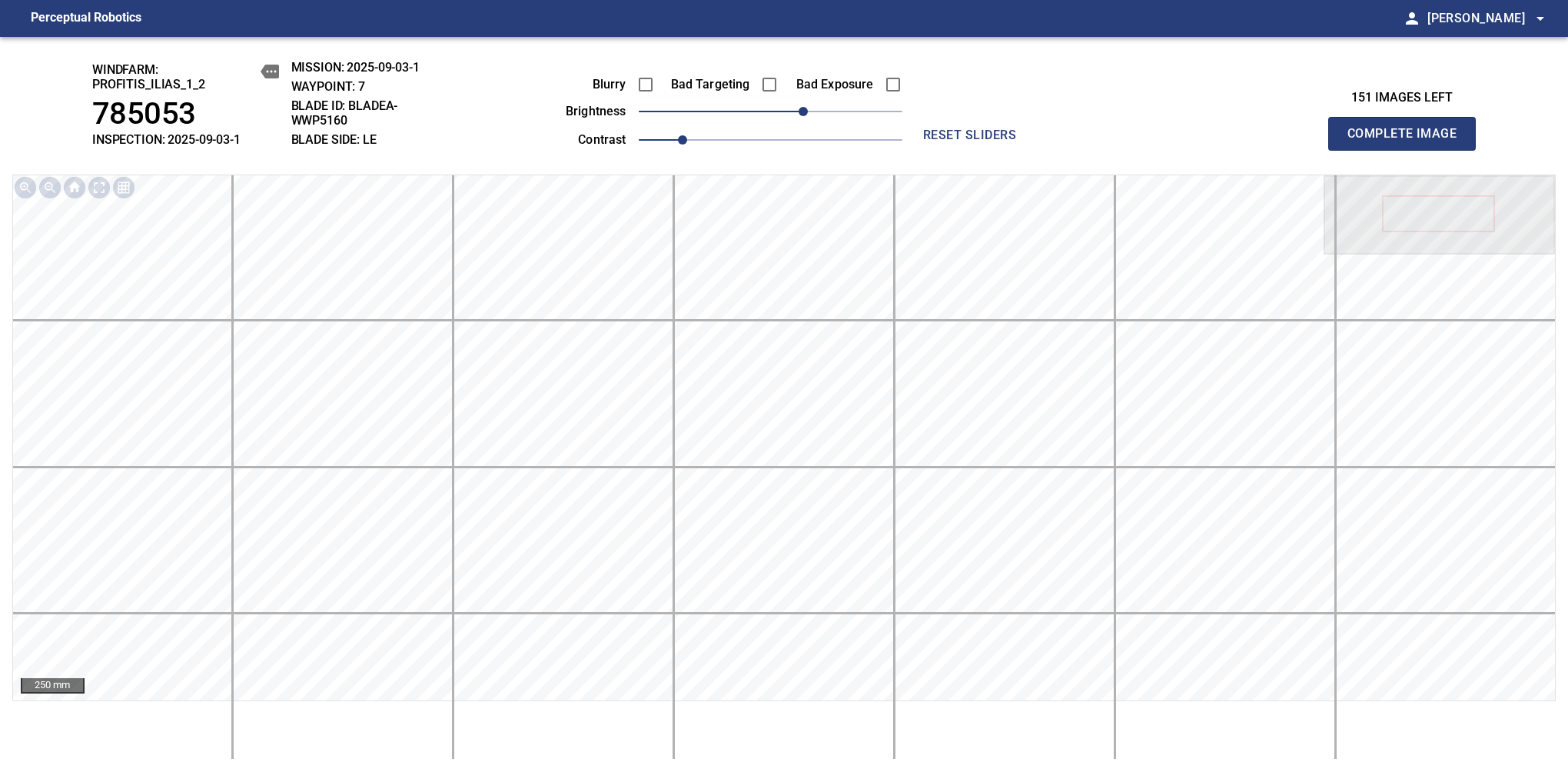
click at [1408, 142] on span "Complete Image" at bounding box center [1402, 133] width 114 height 21
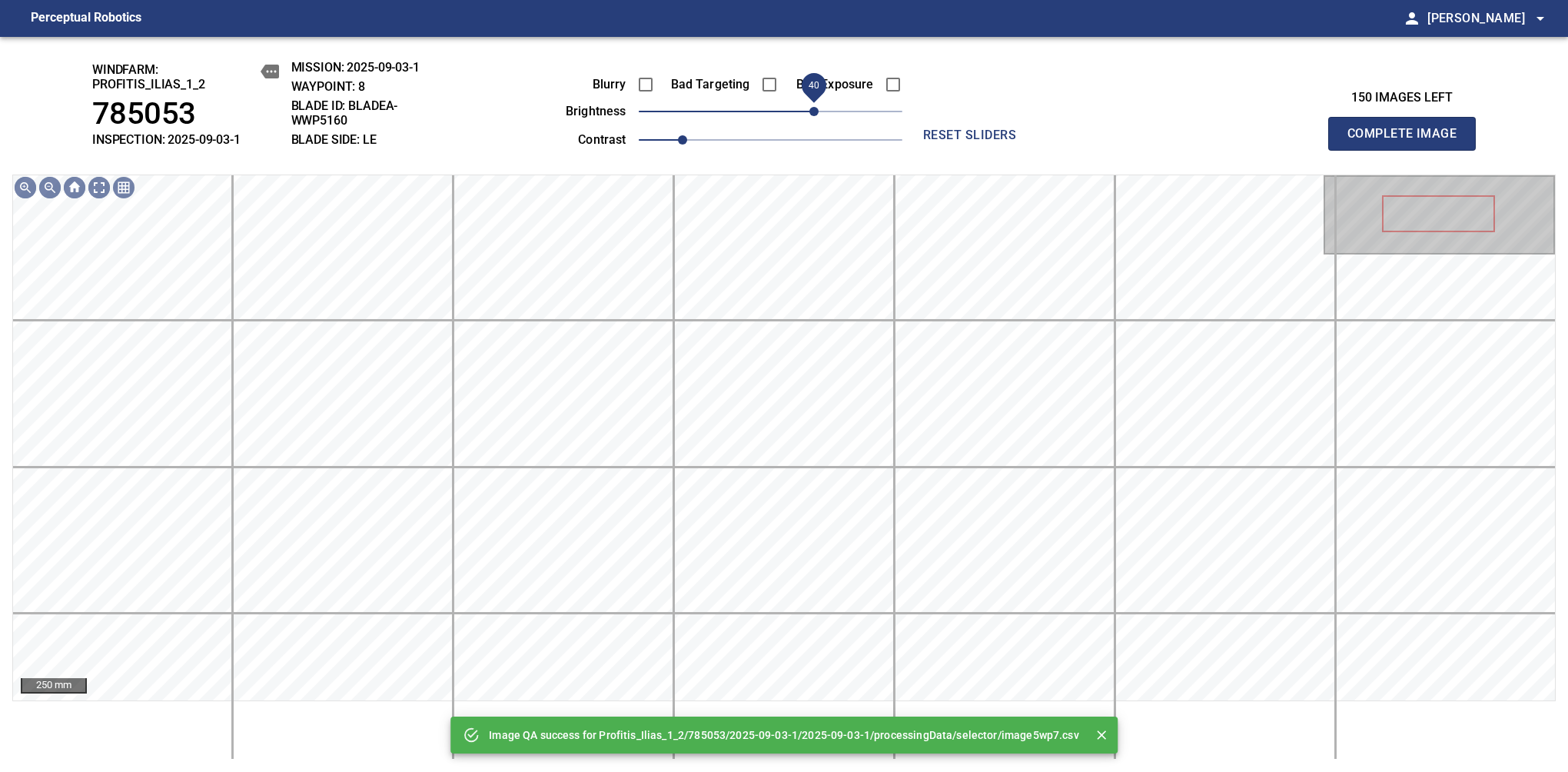
drag, startPoint x: 807, startPoint y: 110, endPoint x: 817, endPoint y: 104, distance: 11.7
click at [817, 104] on span "40" at bounding box center [770, 111] width 264 height 21
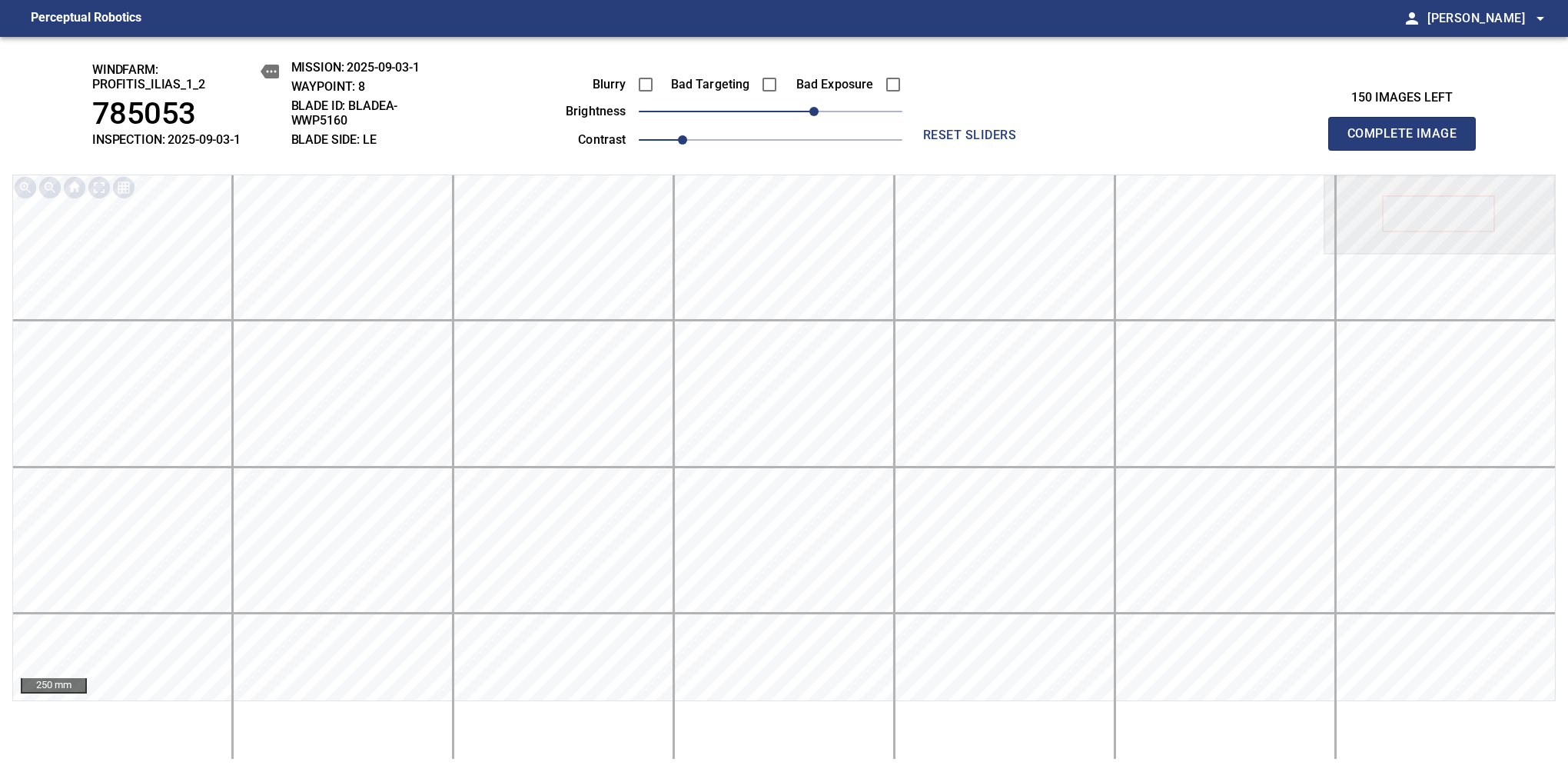
click at [1408, 142] on span "Complete Image" at bounding box center [1402, 133] width 114 height 21
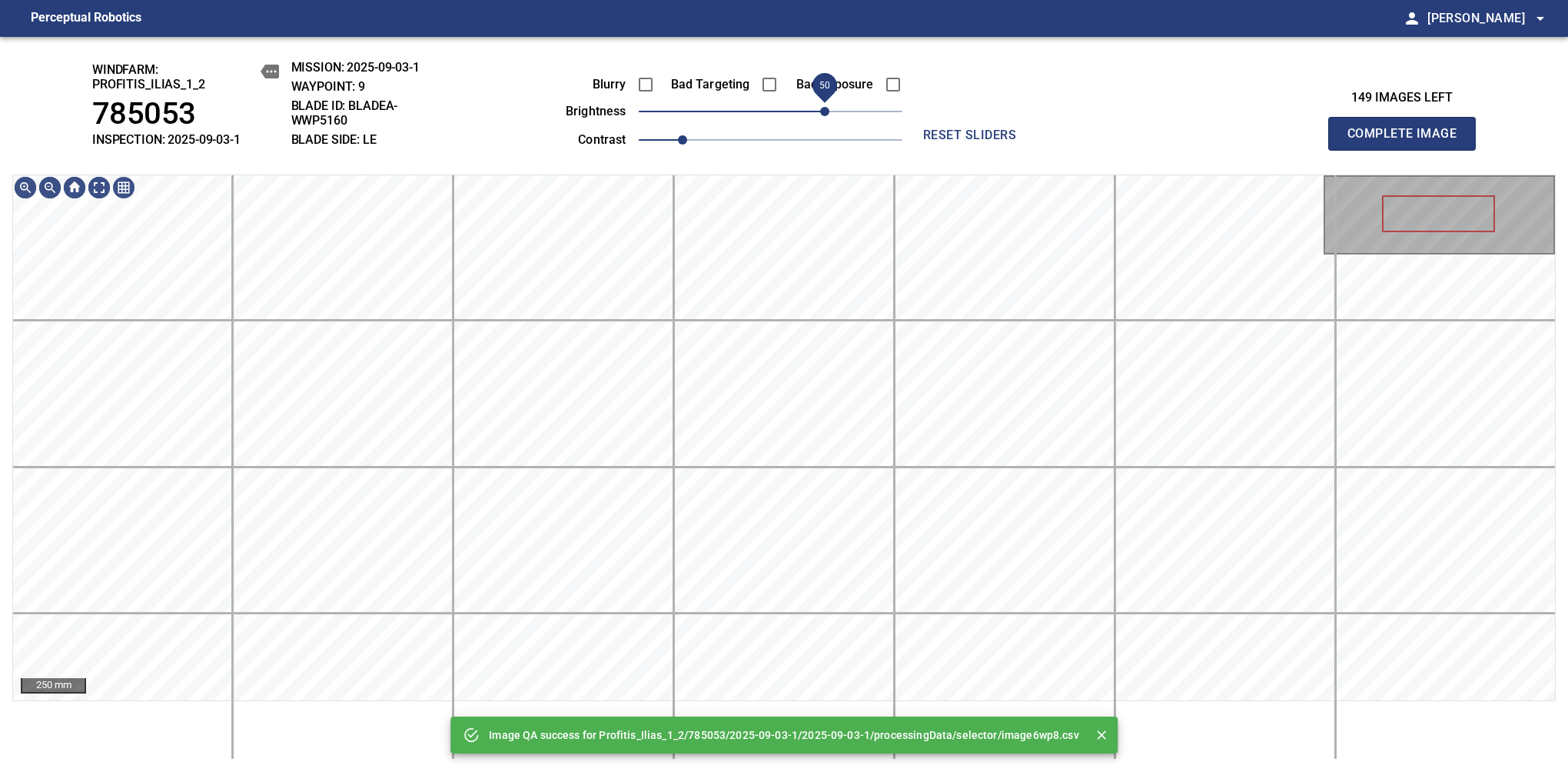
click at [821, 104] on span "50" at bounding box center [770, 111] width 264 height 21
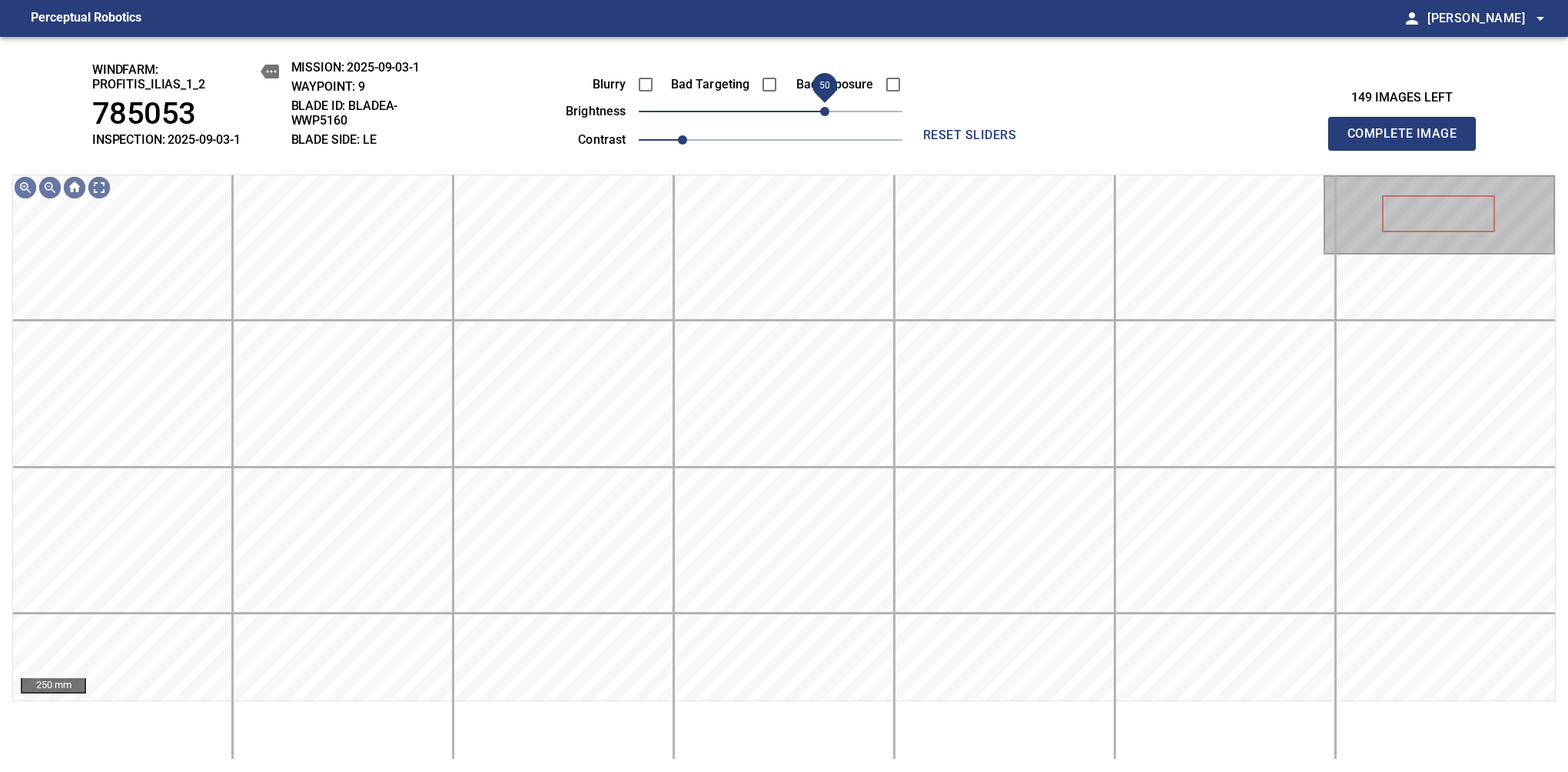
click at [829, 108] on span "50" at bounding box center [824, 111] width 9 height 9
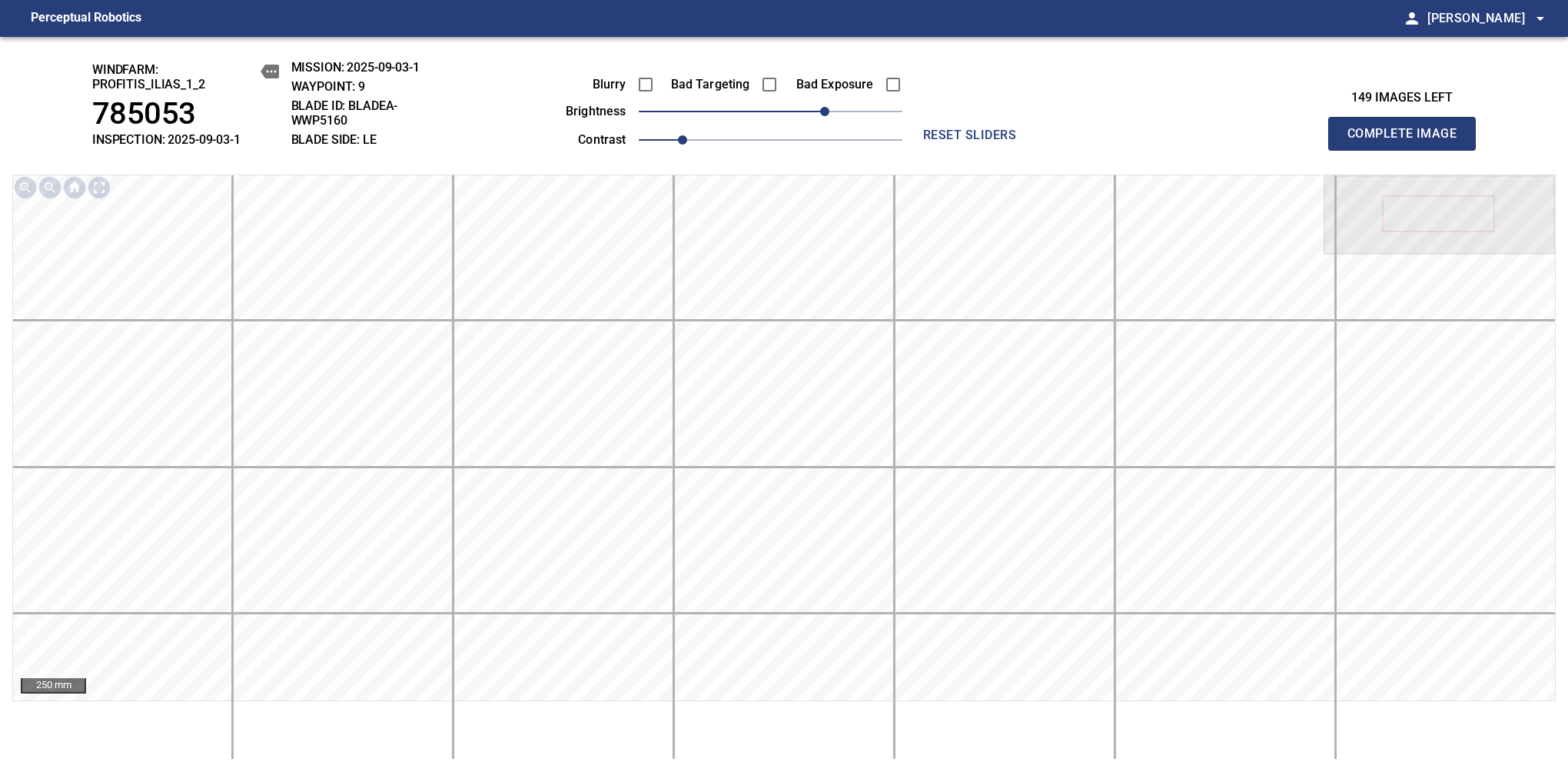
click at [1408, 142] on span "Complete Image" at bounding box center [1402, 133] width 114 height 21
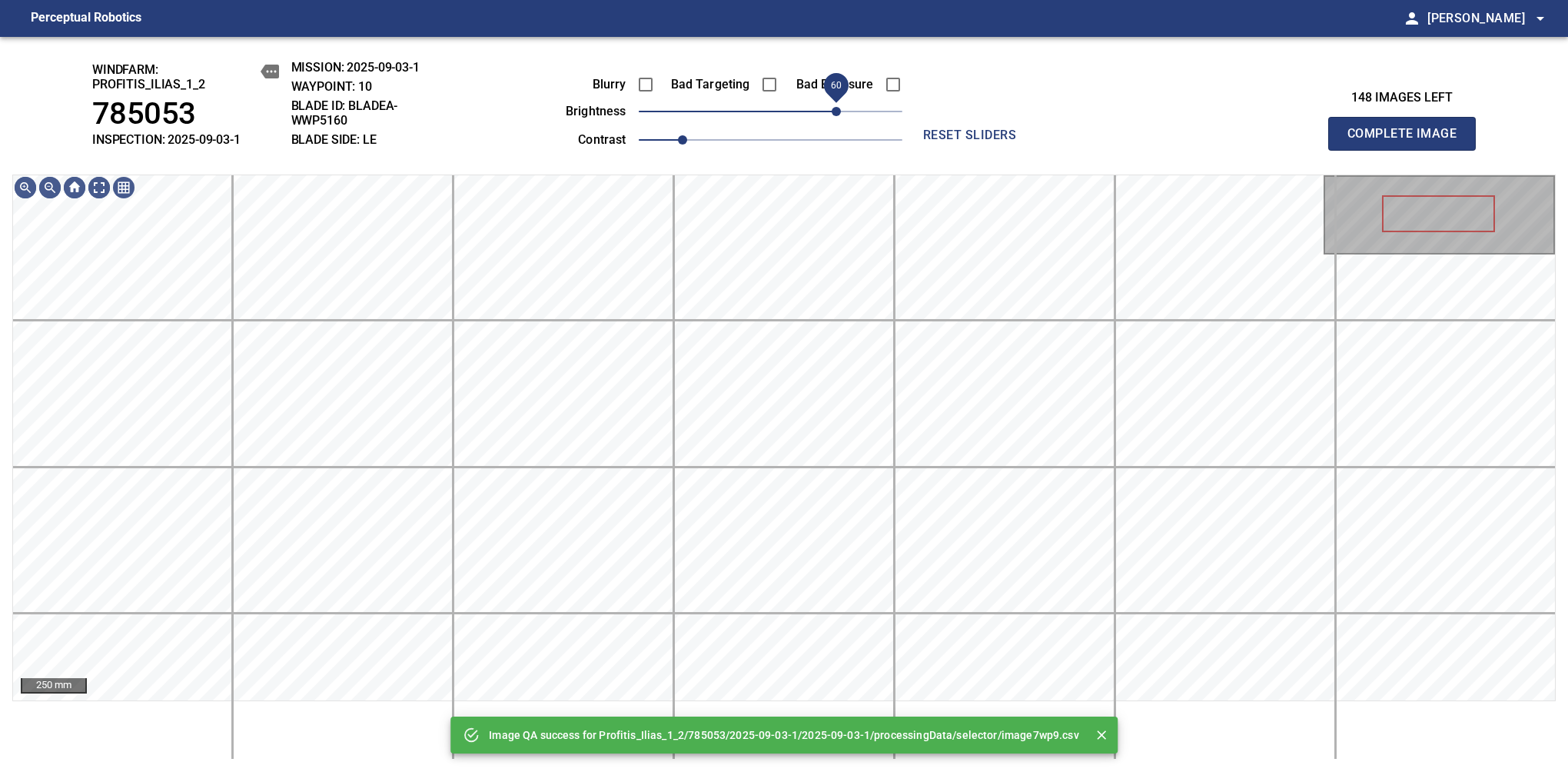
click at [836, 108] on span "60" at bounding box center [770, 111] width 264 height 21
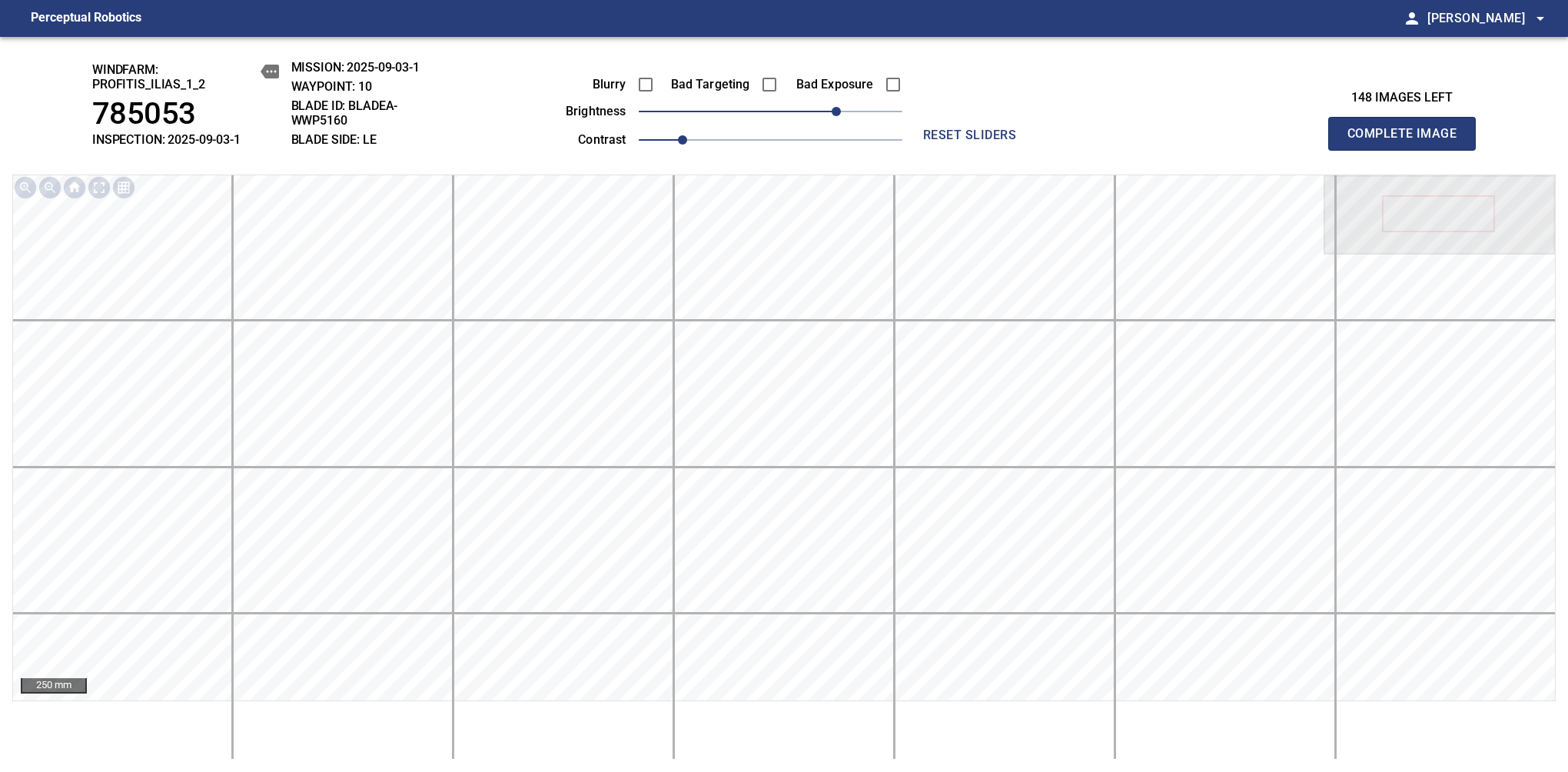
click at [1408, 142] on span "Complete Image" at bounding box center [1402, 133] width 114 height 21
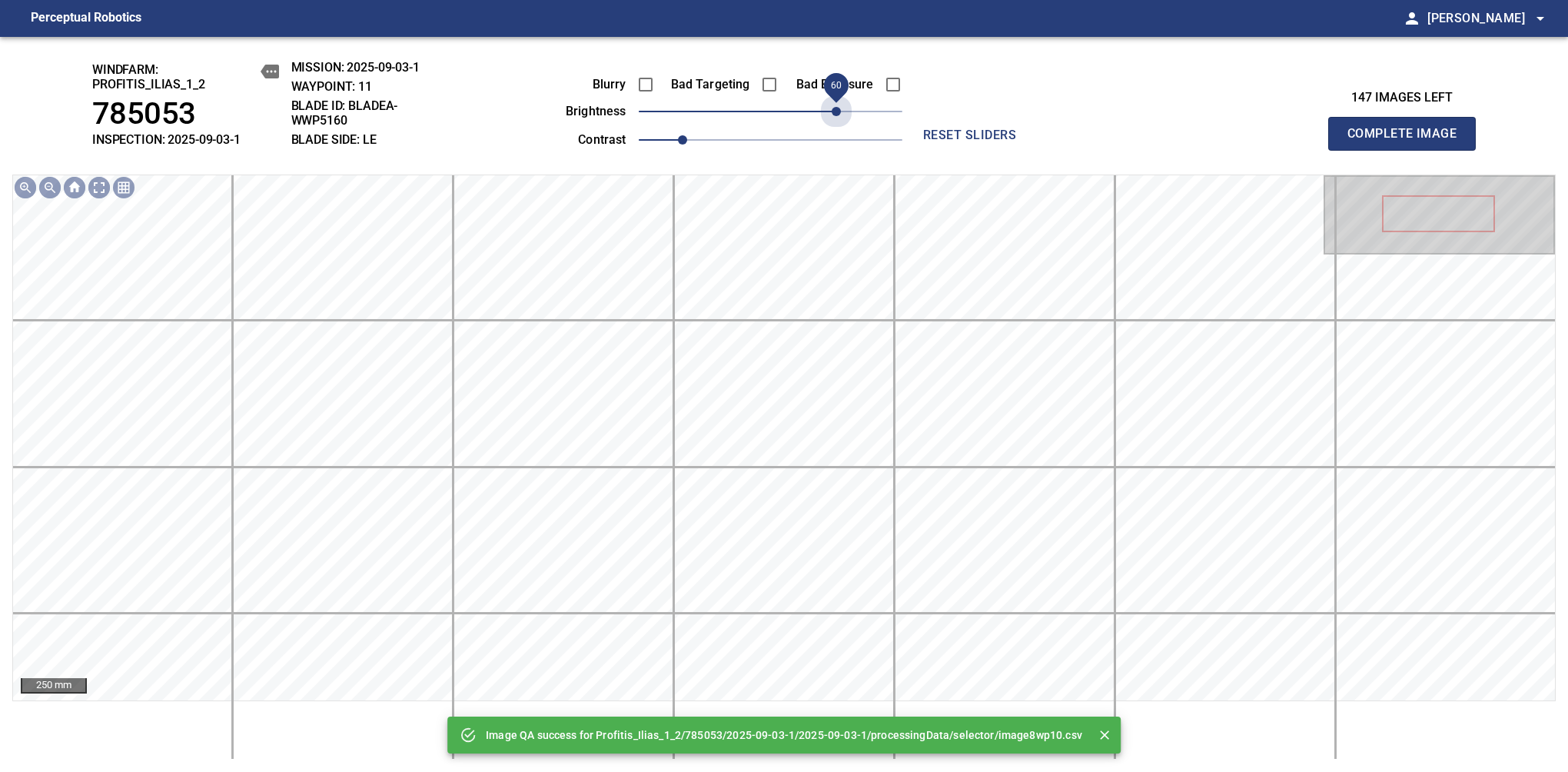
click at [836, 108] on span "60" at bounding box center [770, 111] width 264 height 21
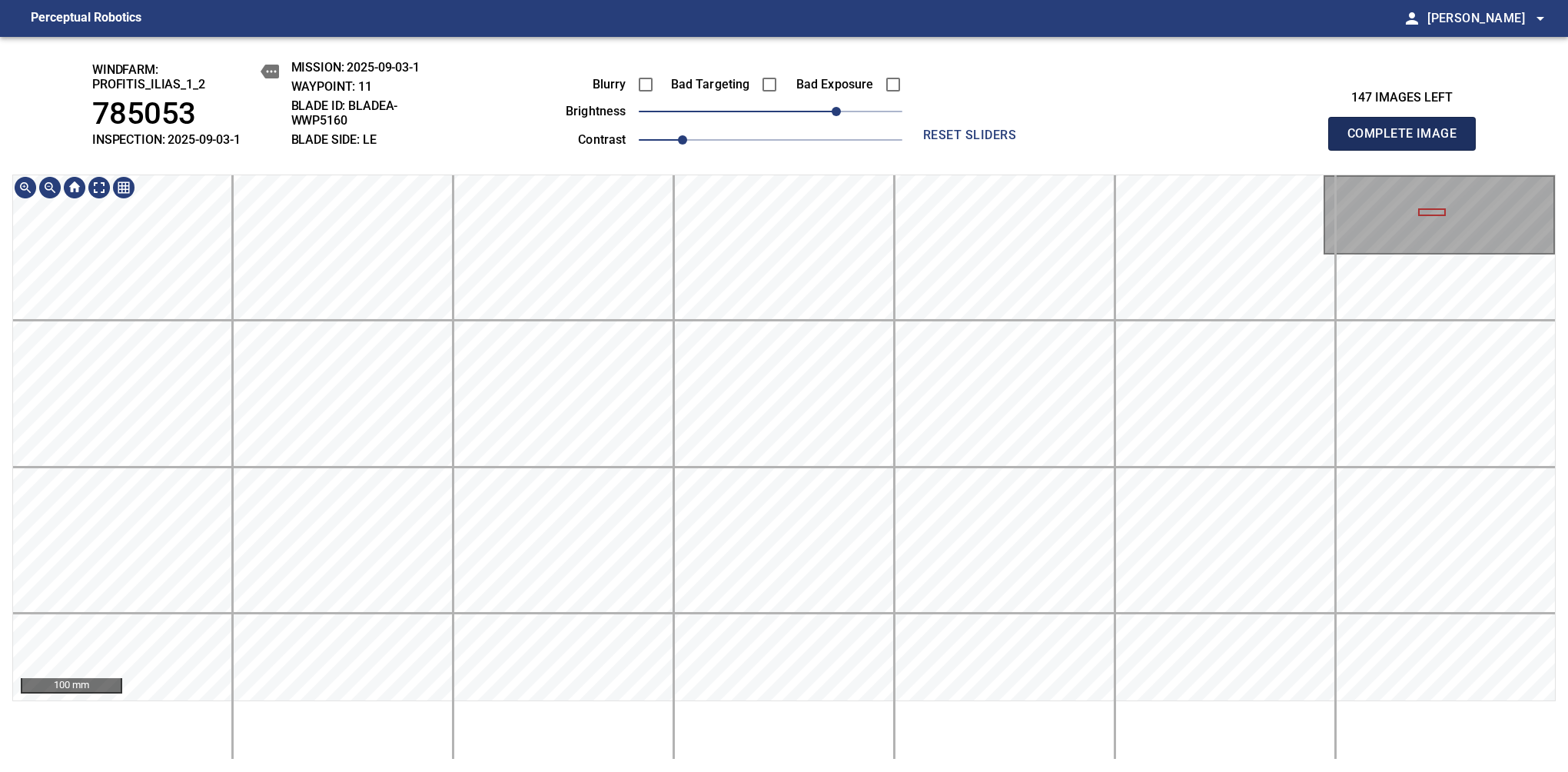
click at [1408, 142] on span "Complete Image" at bounding box center [1402, 133] width 114 height 21
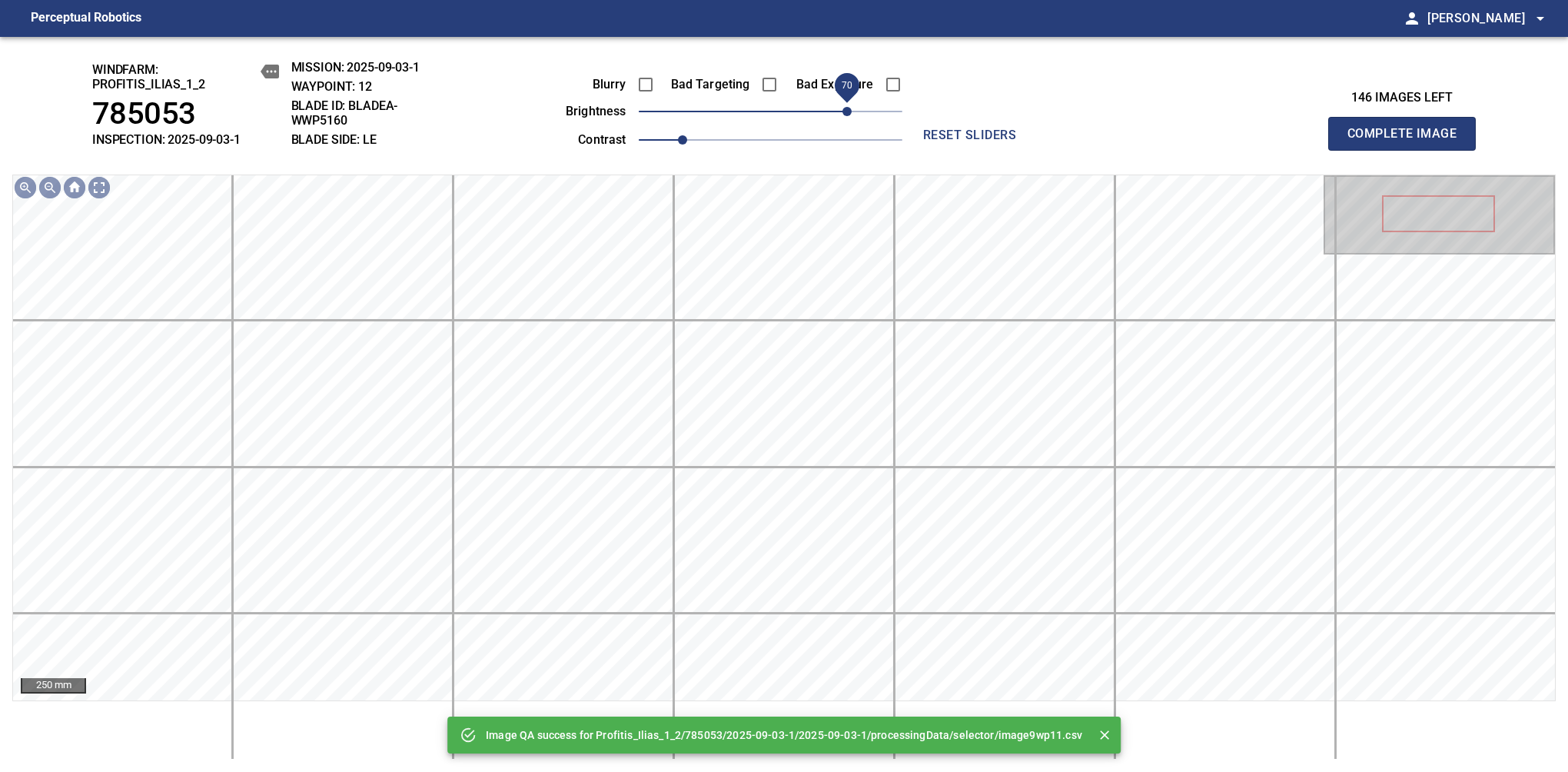
click at [842, 110] on span "70" at bounding box center [770, 111] width 264 height 21
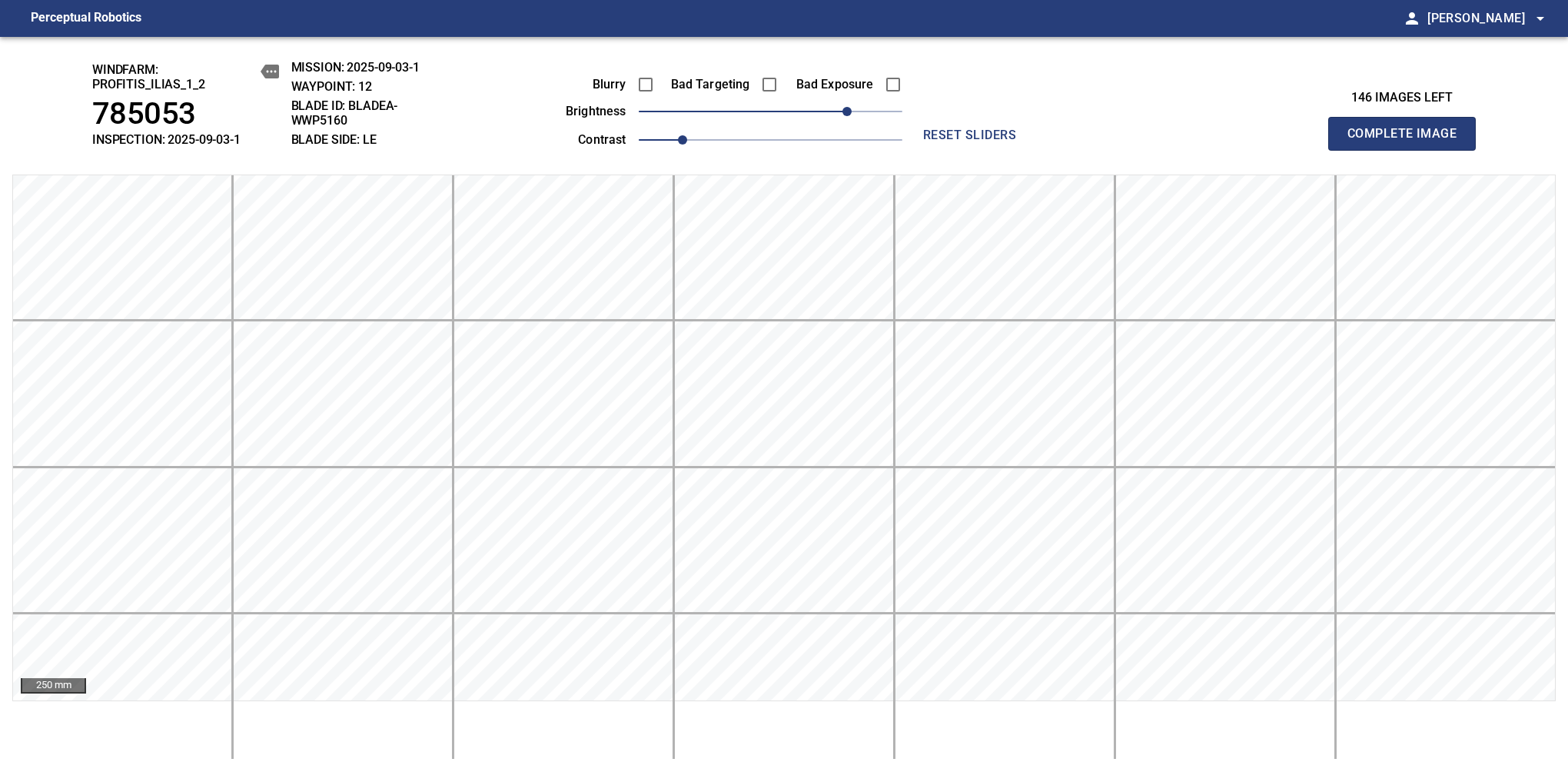
click at [1408, 142] on span "Complete Image" at bounding box center [1402, 133] width 114 height 21
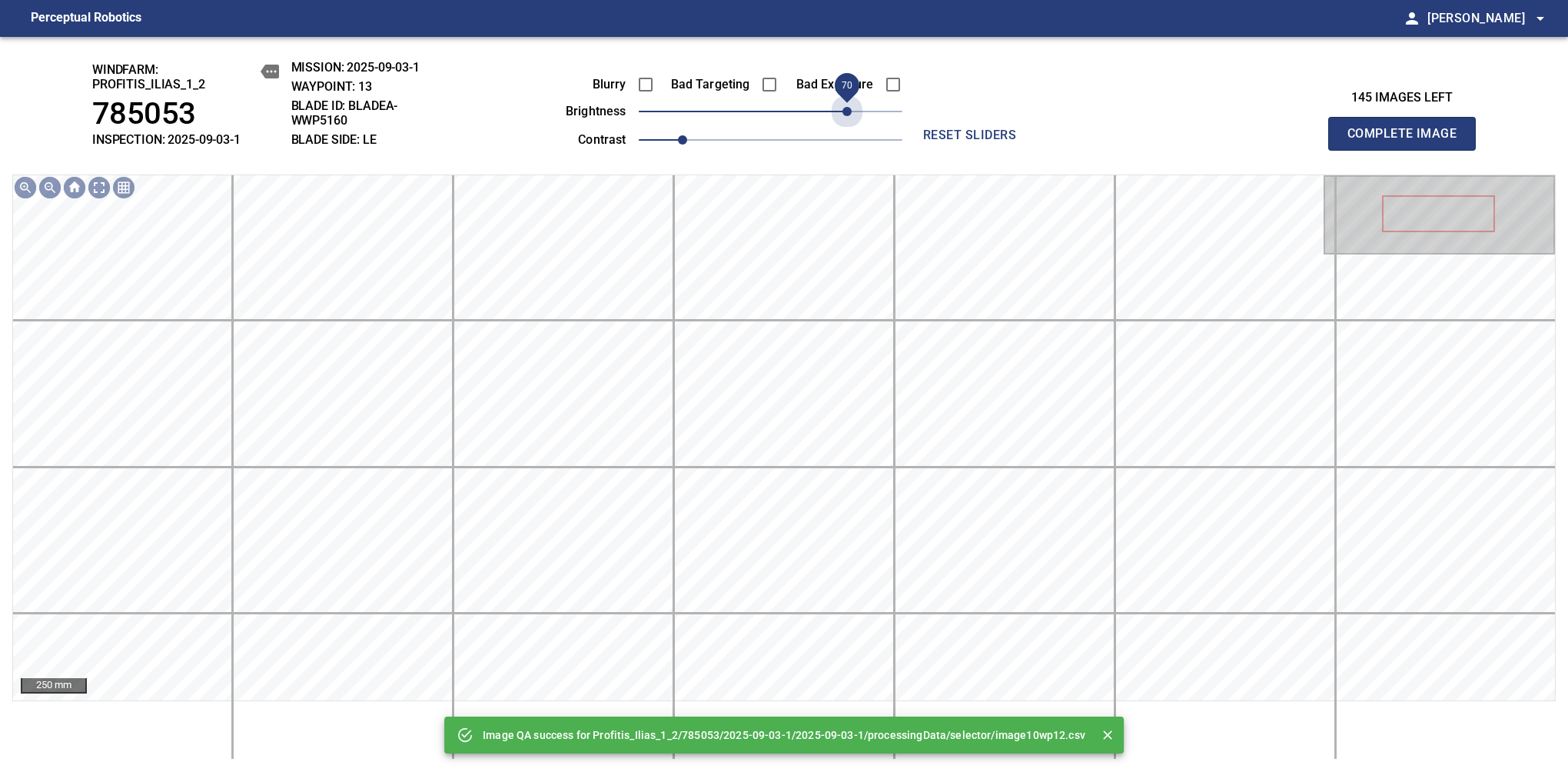
click at [842, 110] on span "70" at bounding box center [770, 111] width 264 height 21
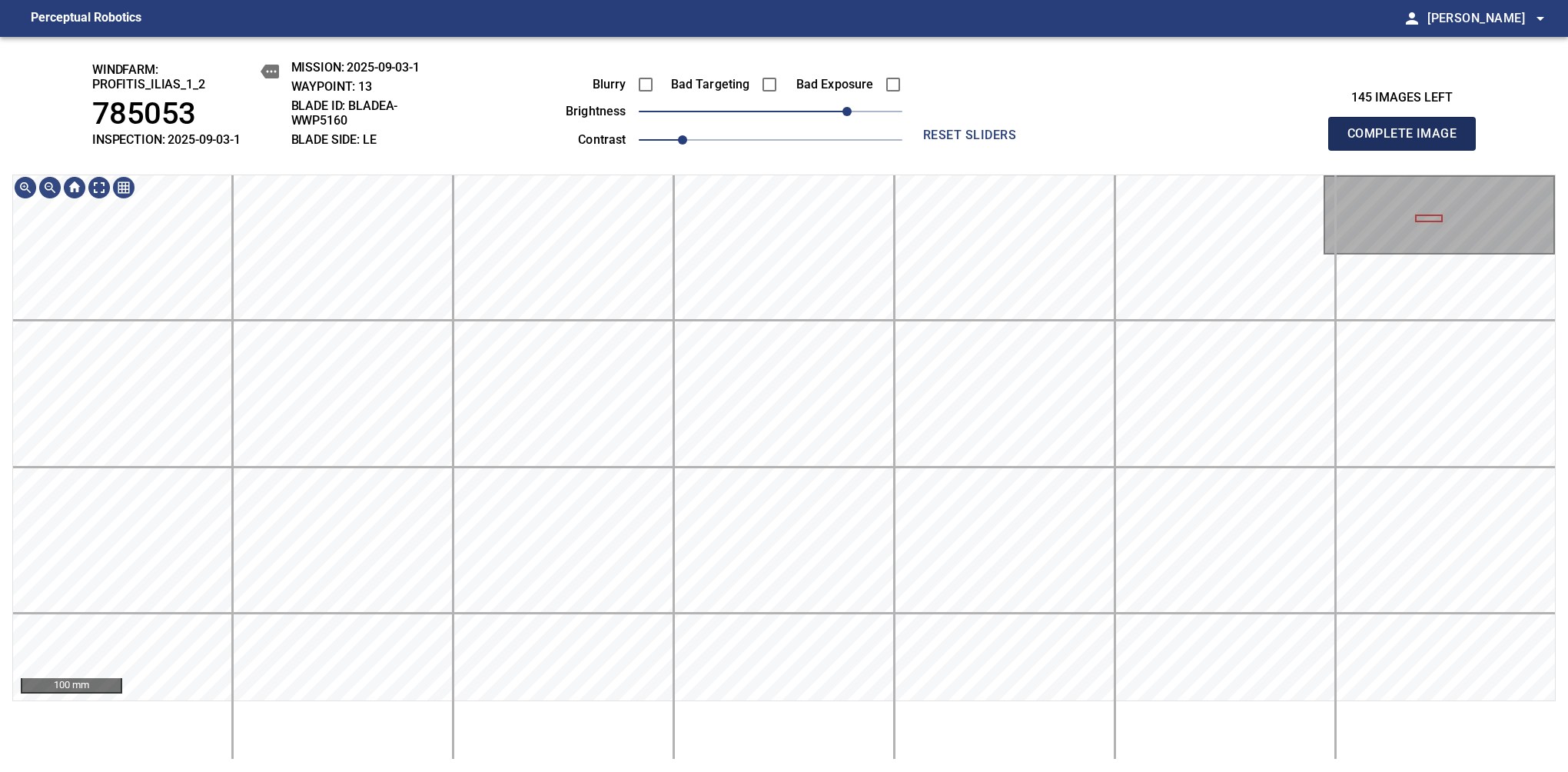
click at [1408, 142] on span "Complete Image" at bounding box center [1402, 133] width 114 height 21
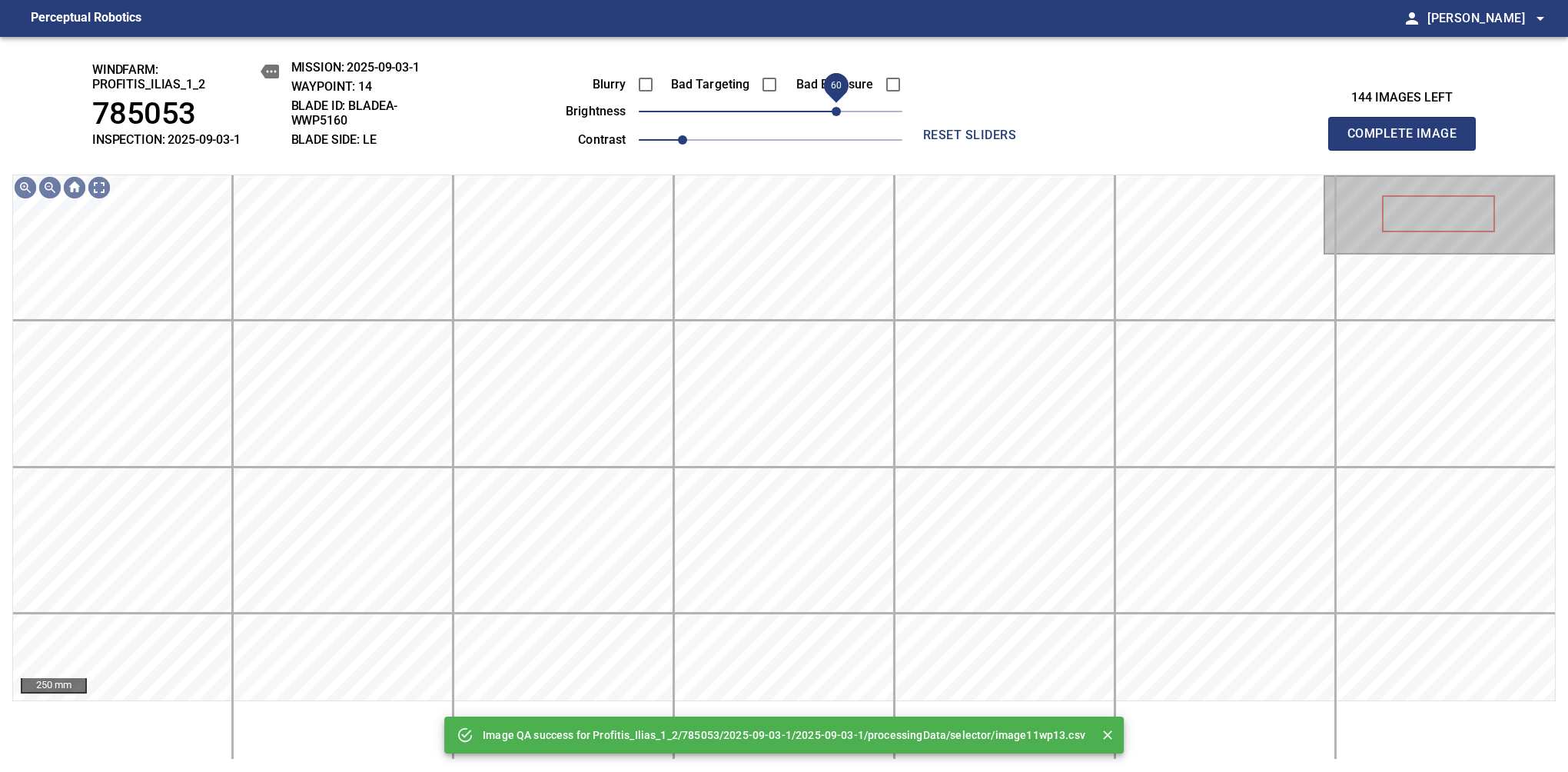
click at [834, 114] on span "60" at bounding box center [770, 111] width 264 height 21
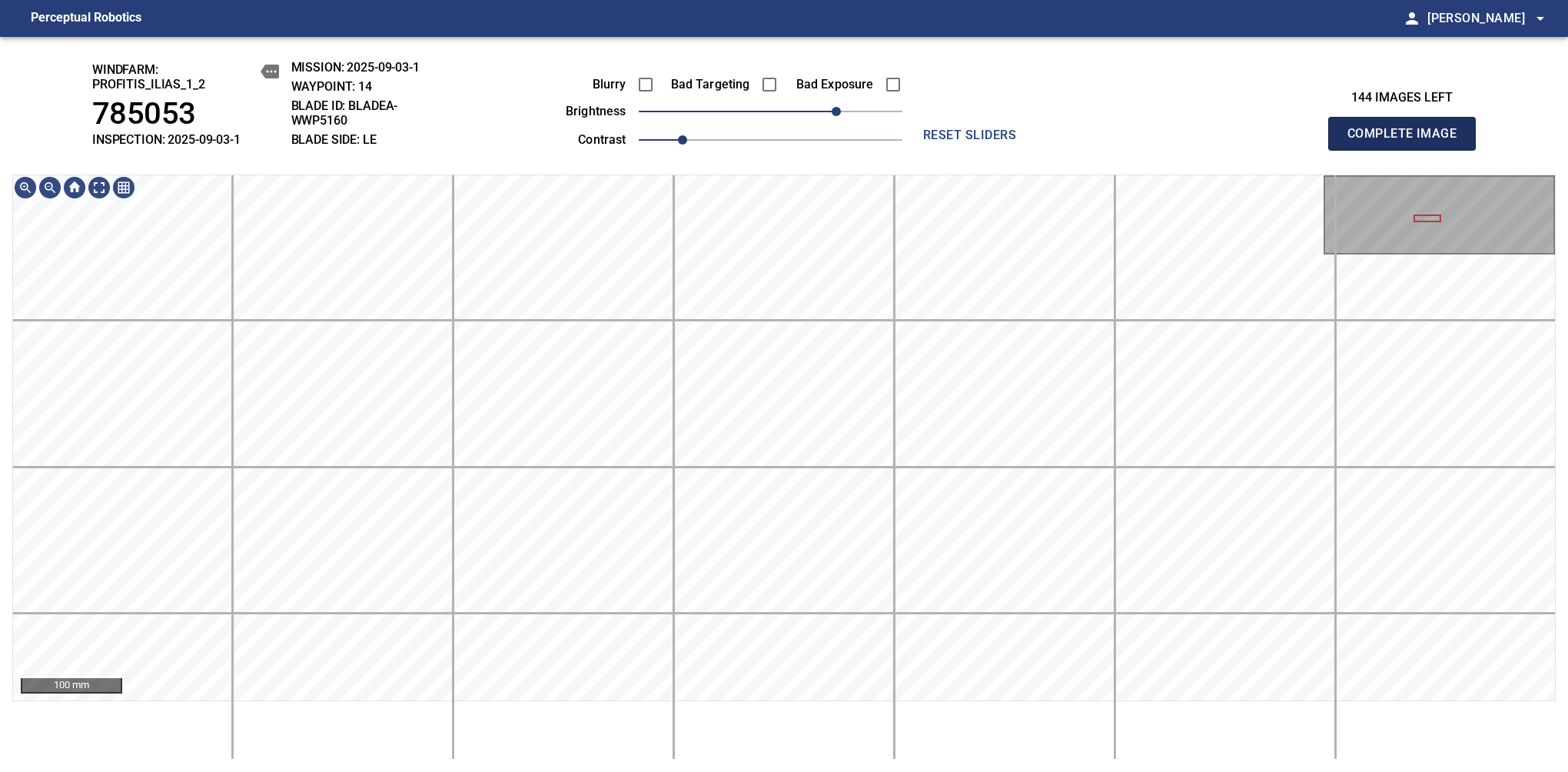
click at [1408, 142] on span "Complete Image" at bounding box center [1402, 133] width 114 height 21
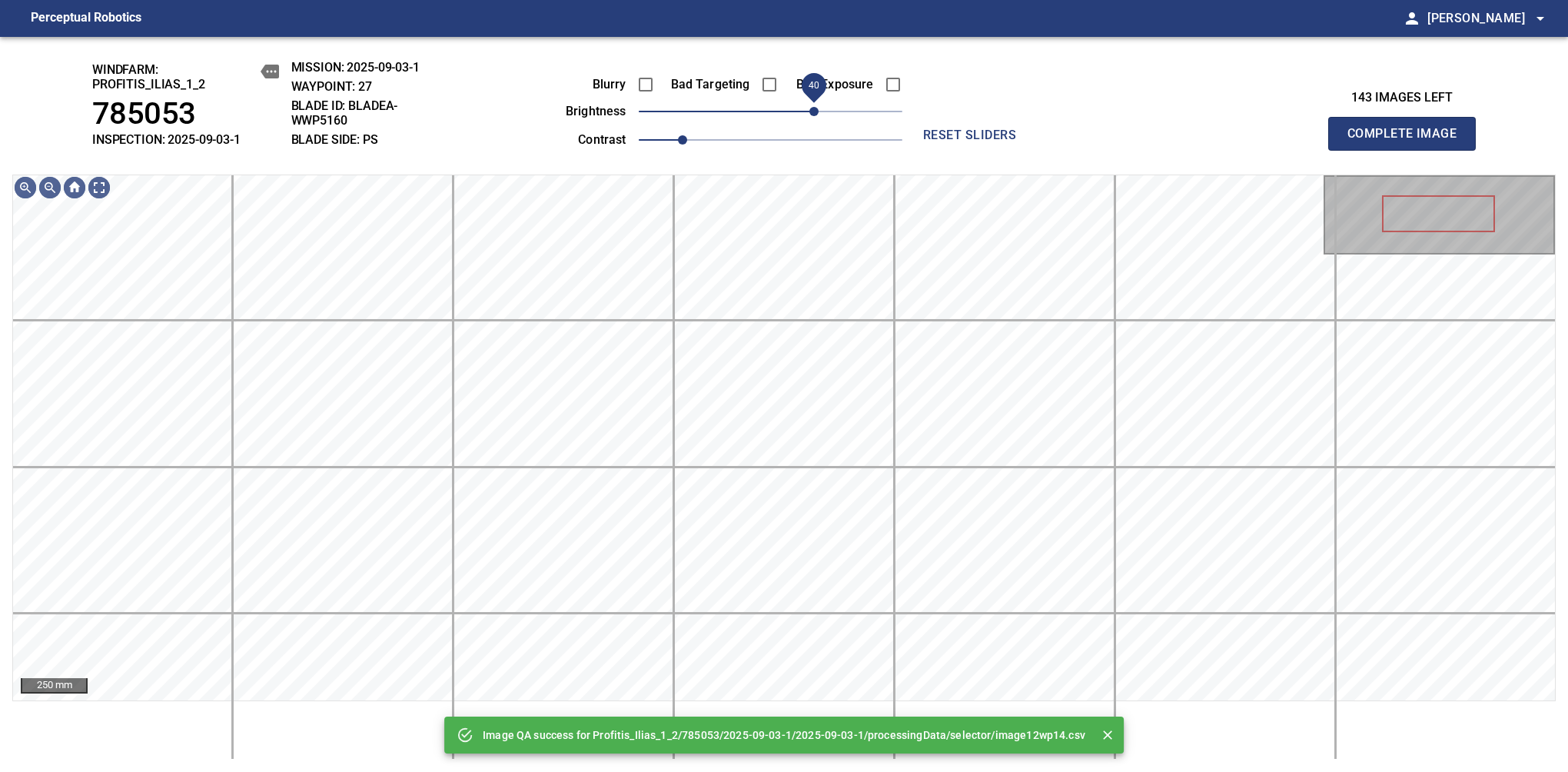
drag, startPoint x: 774, startPoint y: 110, endPoint x: 815, endPoint y: 121, distance: 42.4
click at [815, 116] on span "40" at bounding box center [813, 111] width 9 height 9
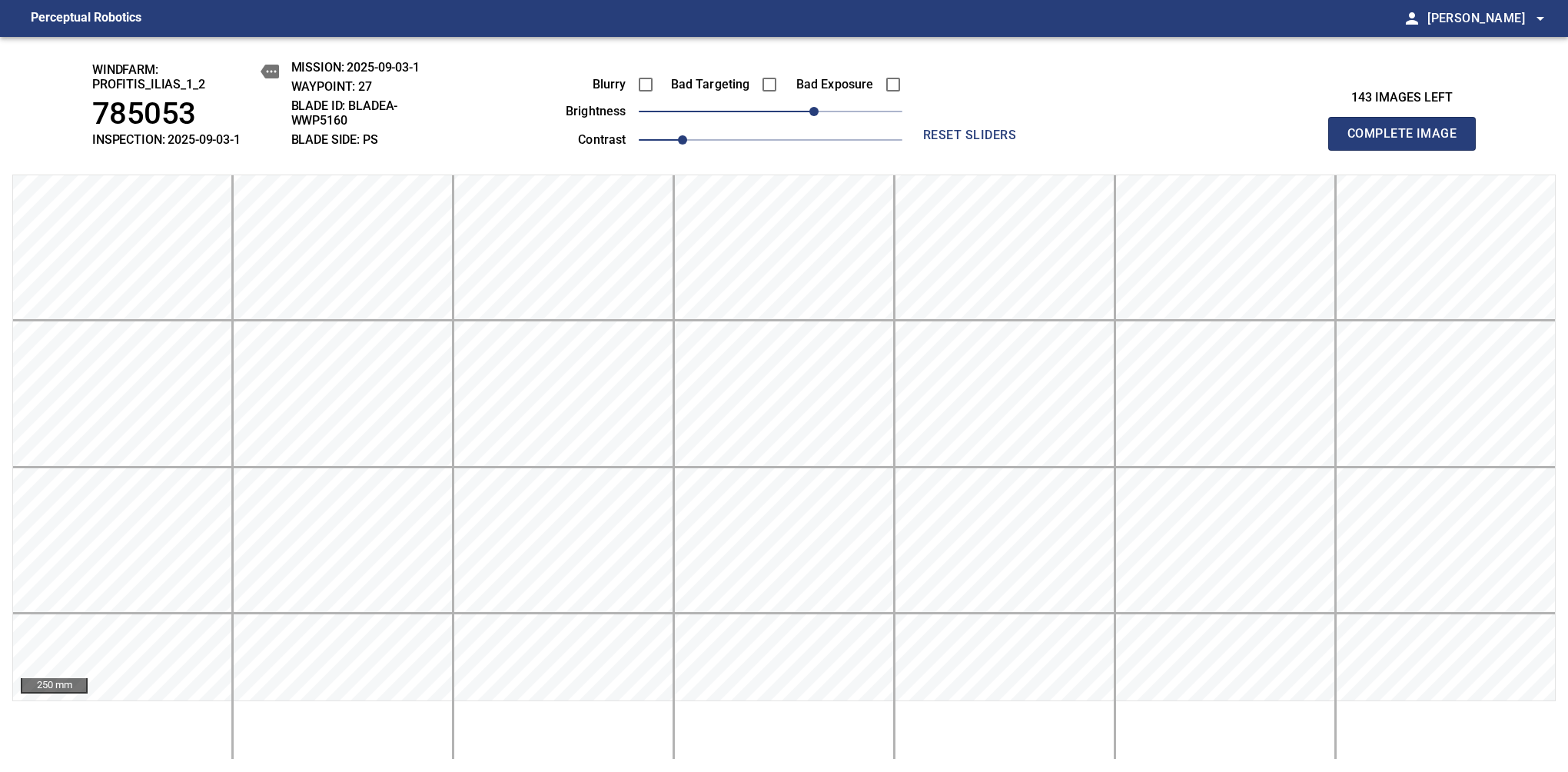
click at [1408, 142] on span "Complete Image" at bounding box center [1402, 133] width 114 height 21
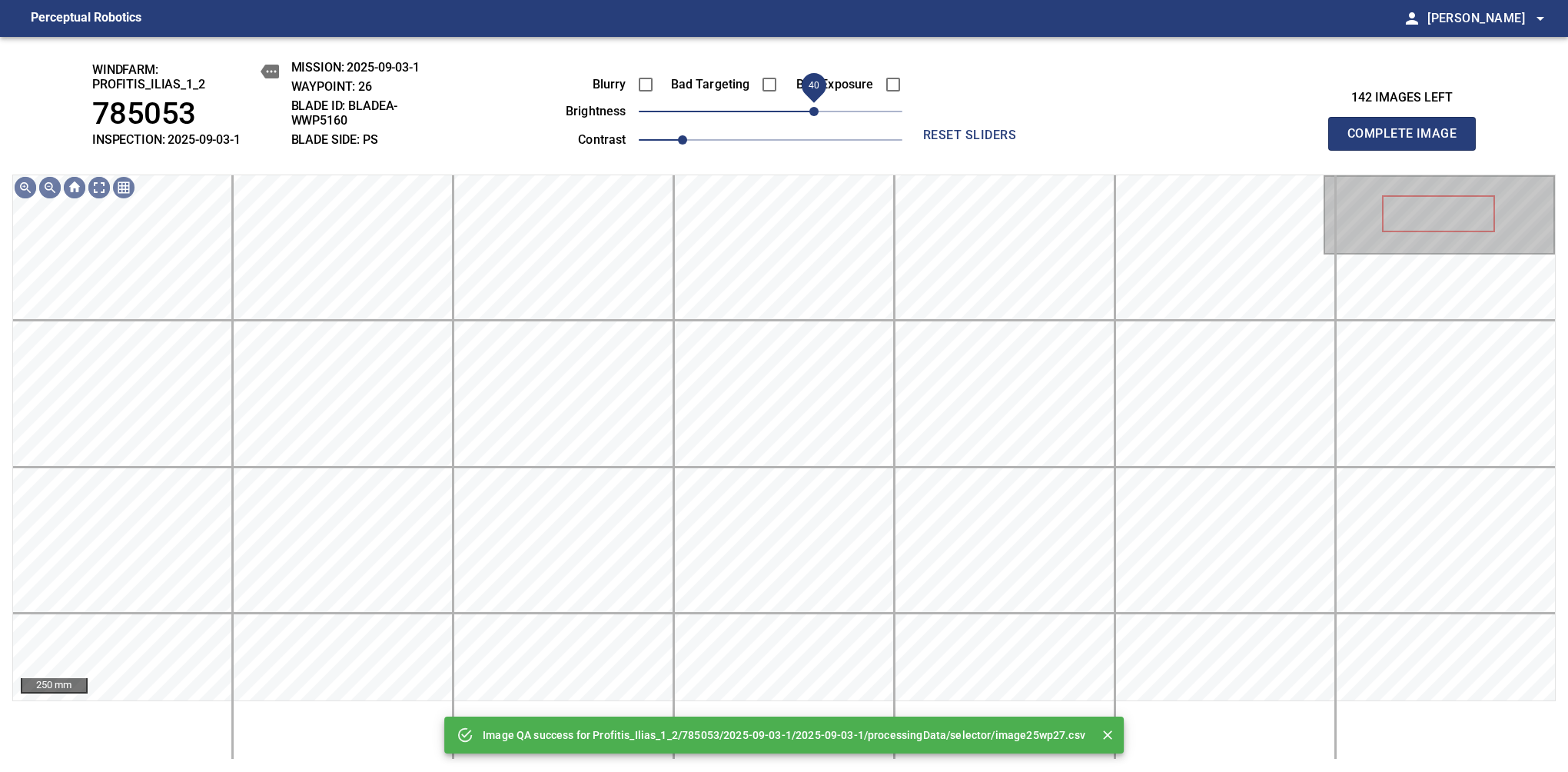
drag, startPoint x: 796, startPoint y: 110, endPoint x: 817, endPoint y: 115, distance: 21.6
click at [817, 115] on span "40" at bounding box center [813, 111] width 9 height 9
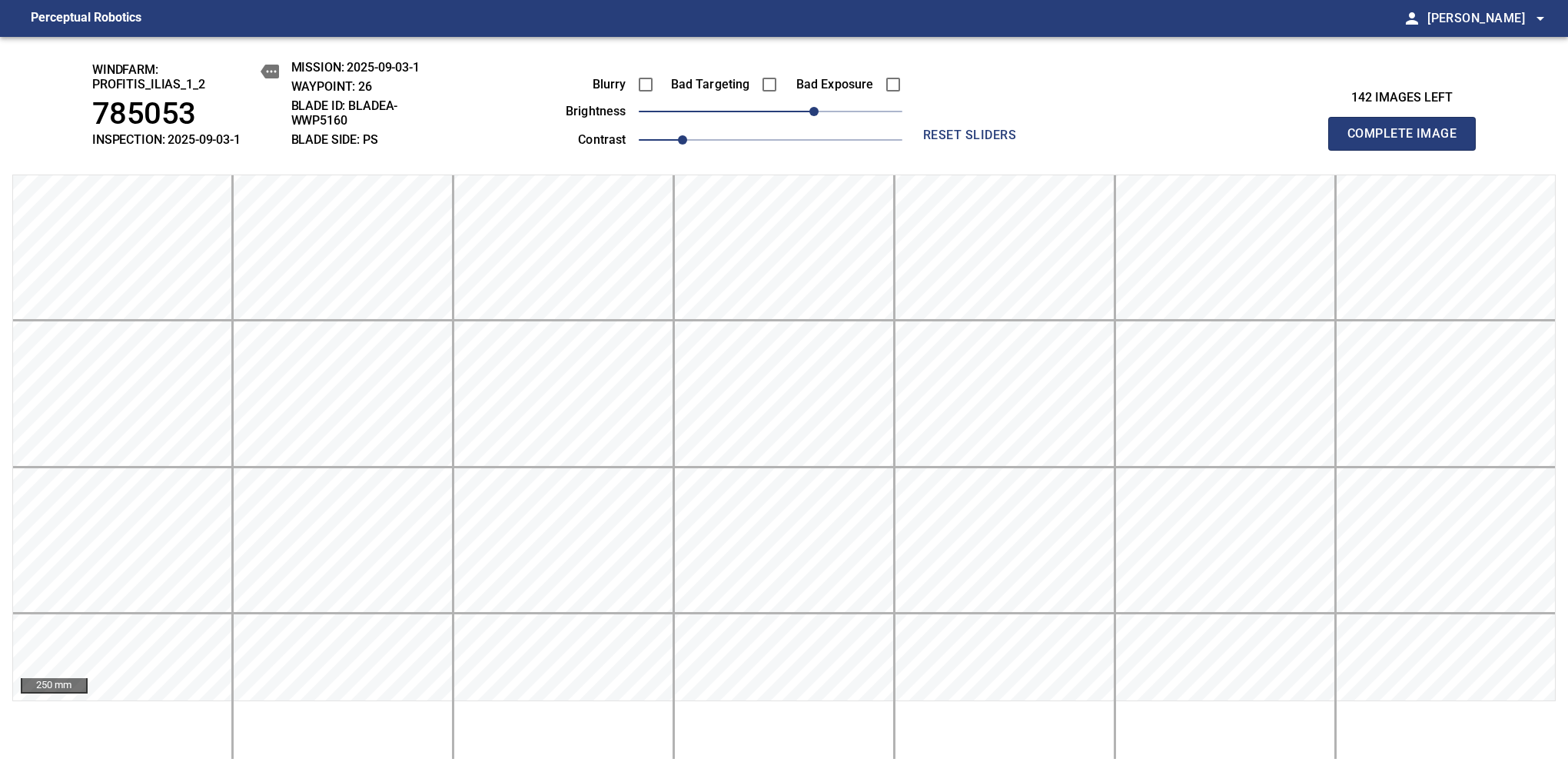
click at [1408, 142] on span "Complete Image" at bounding box center [1402, 133] width 114 height 21
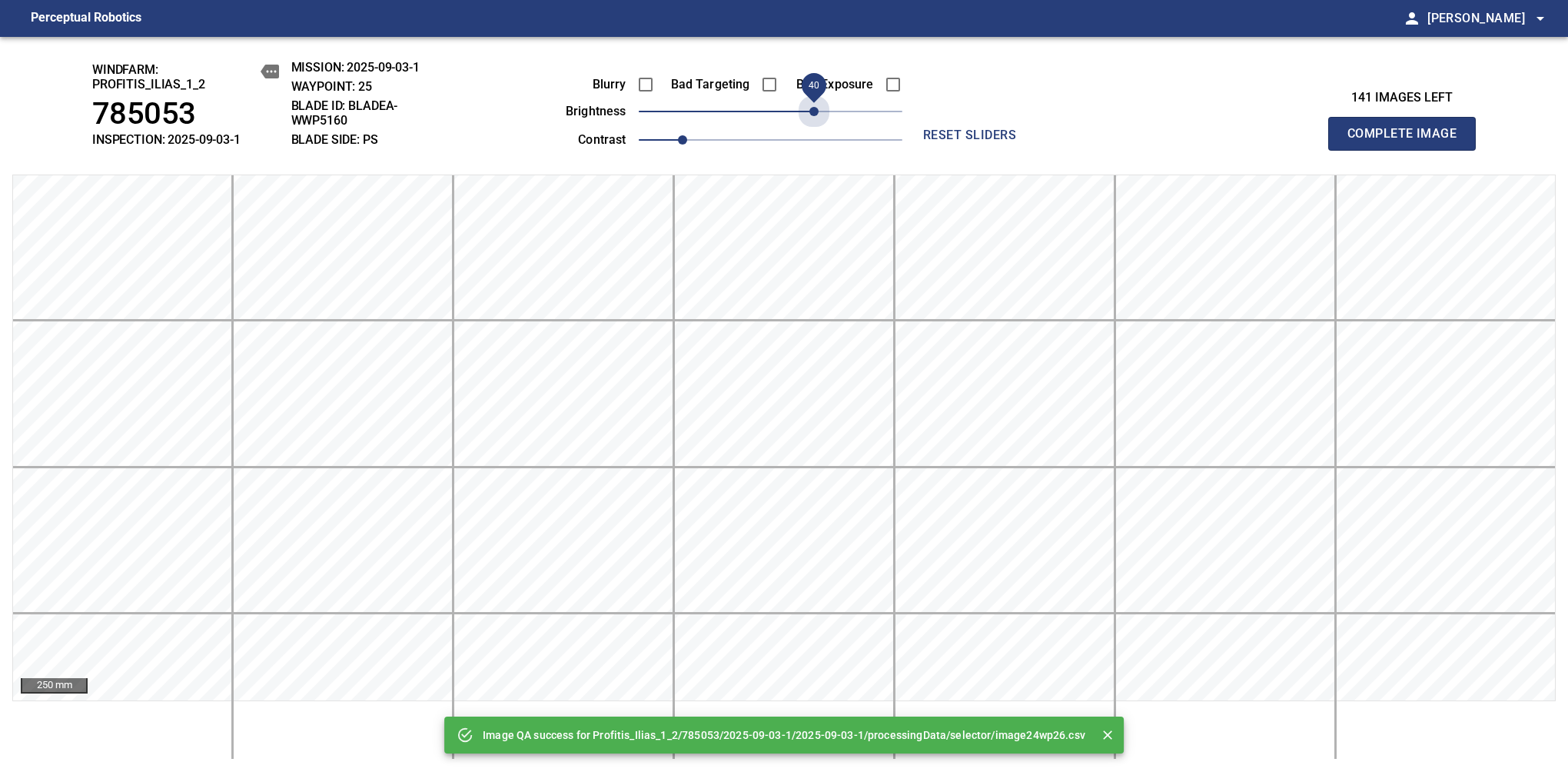
click at [817, 115] on span "40" at bounding box center [770, 111] width 264 height 21
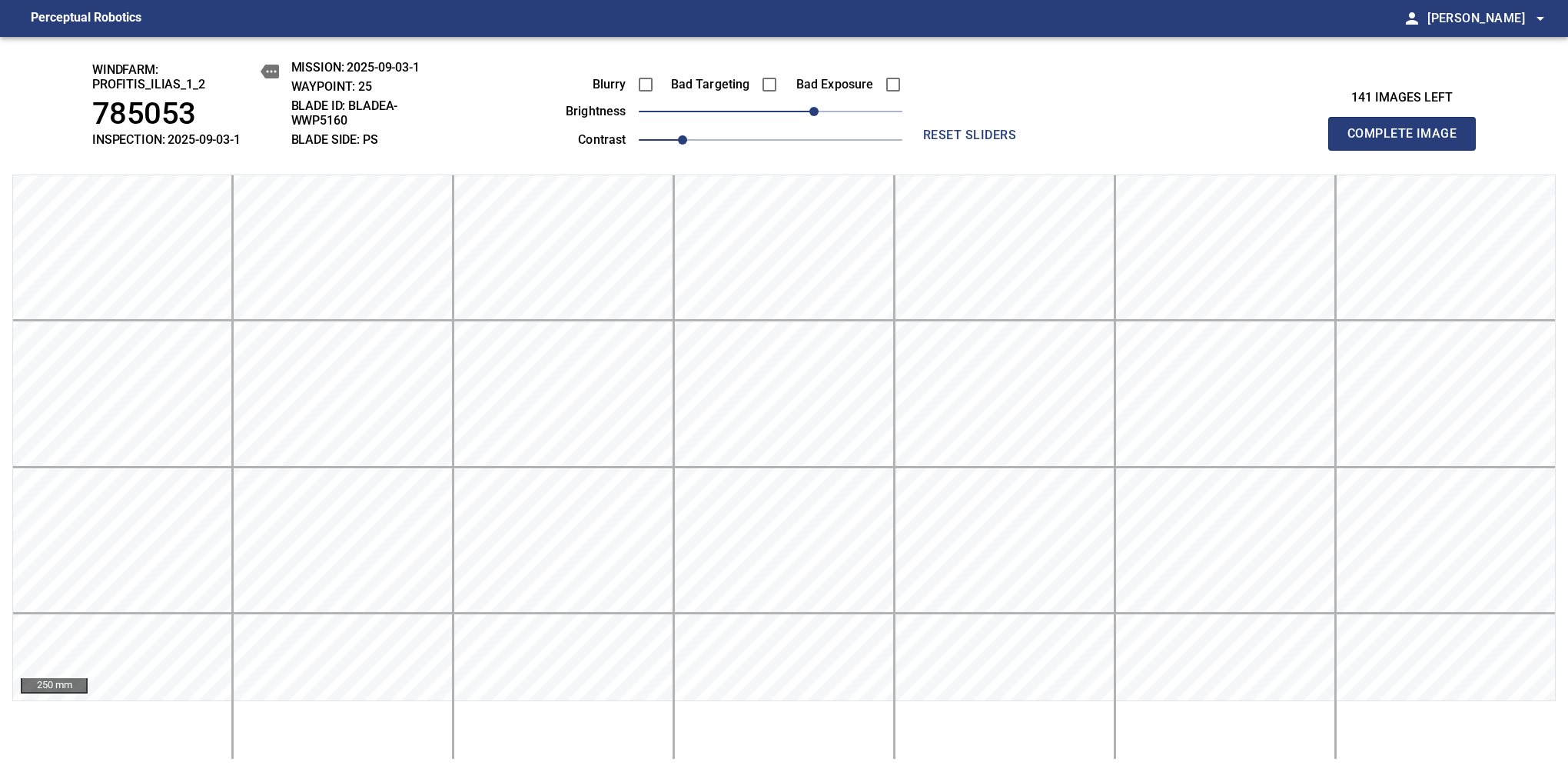
click at [1408, 142] on span "Complete Image" at bounding box center [1402, 133] width 114 height 21
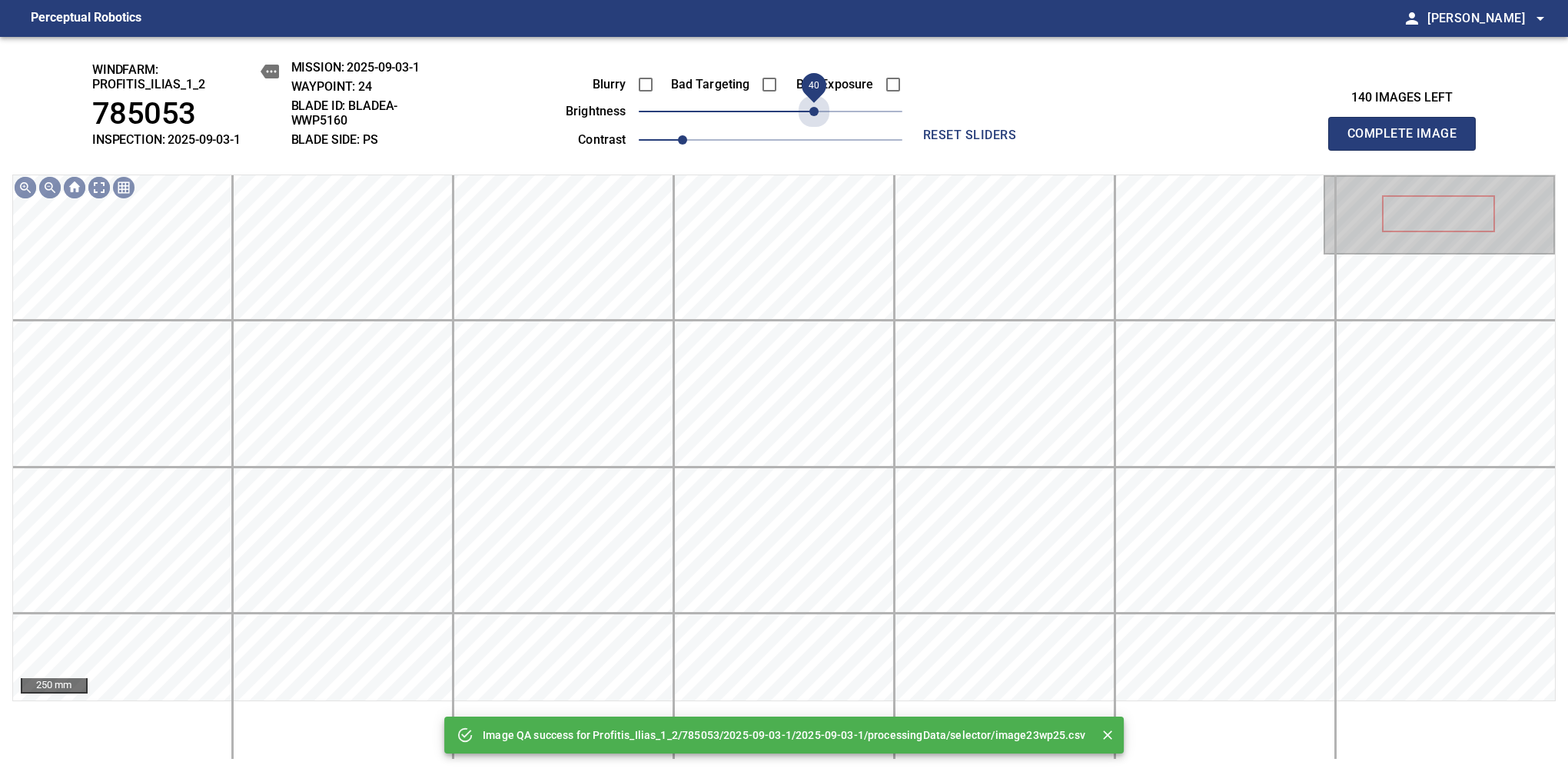
click at [817, 115] on span "40" at bounding box center [770, 111] width 264 height 21
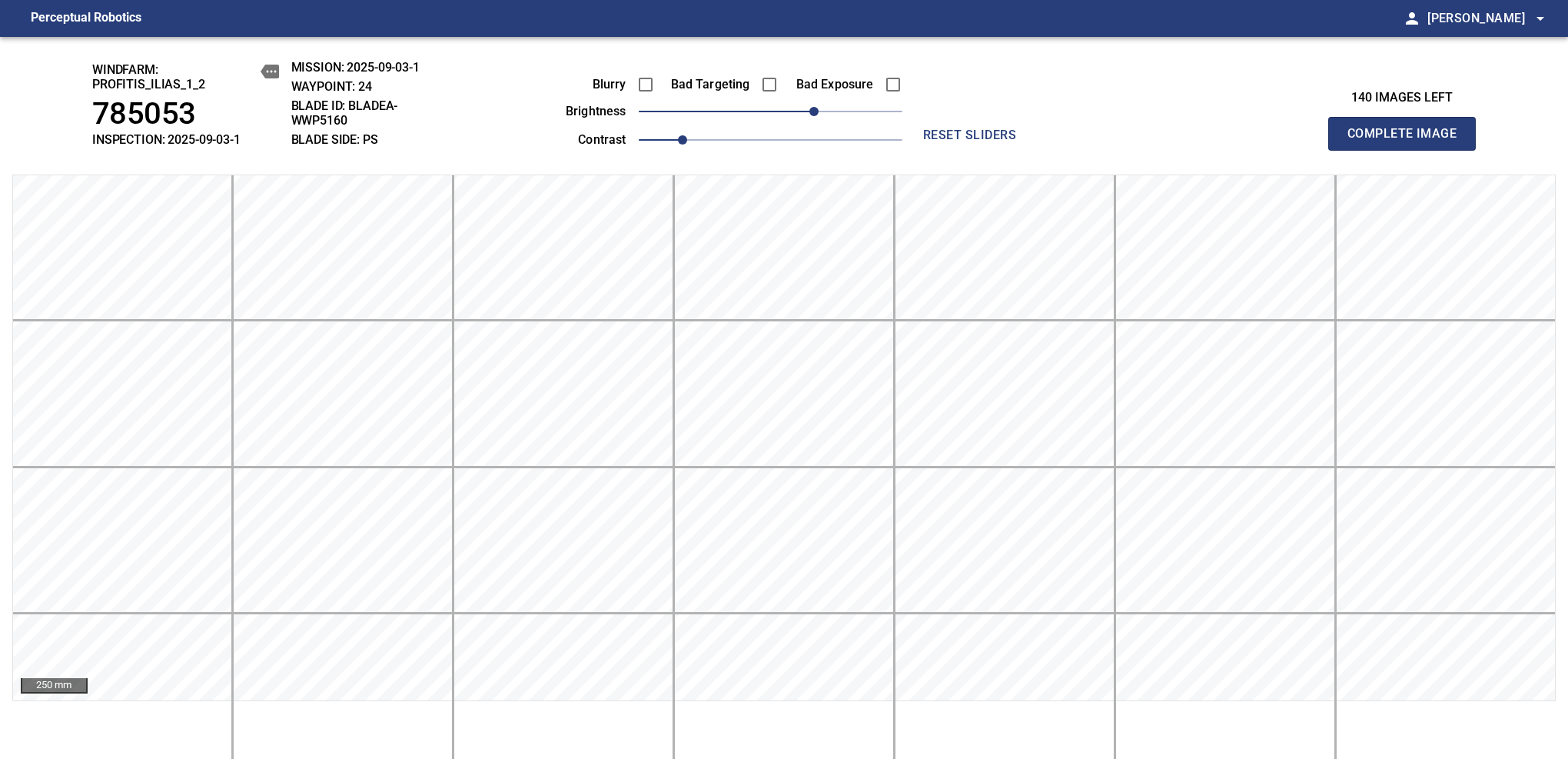
click at [1408, 142] on span "Complete Image" at bounding box center [1402, 133] width 114 height 21
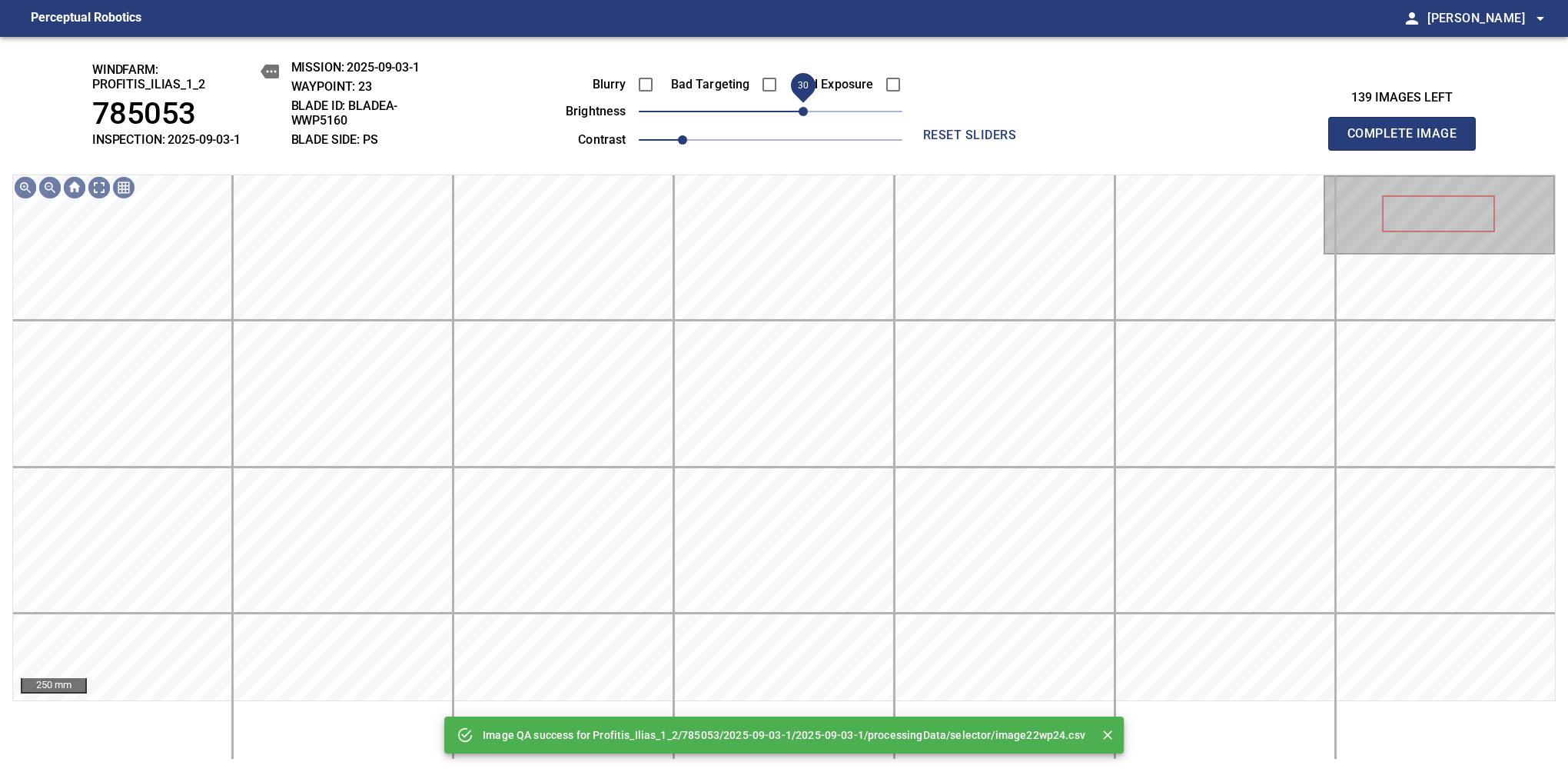
drag, startPoint x: 817, startPoint y: 115, endPoint x: 806, endPoint y: 118, distance: 11.4
click at [806, 118] on span "30" at bounding box center [770, 111] width 264 height 21
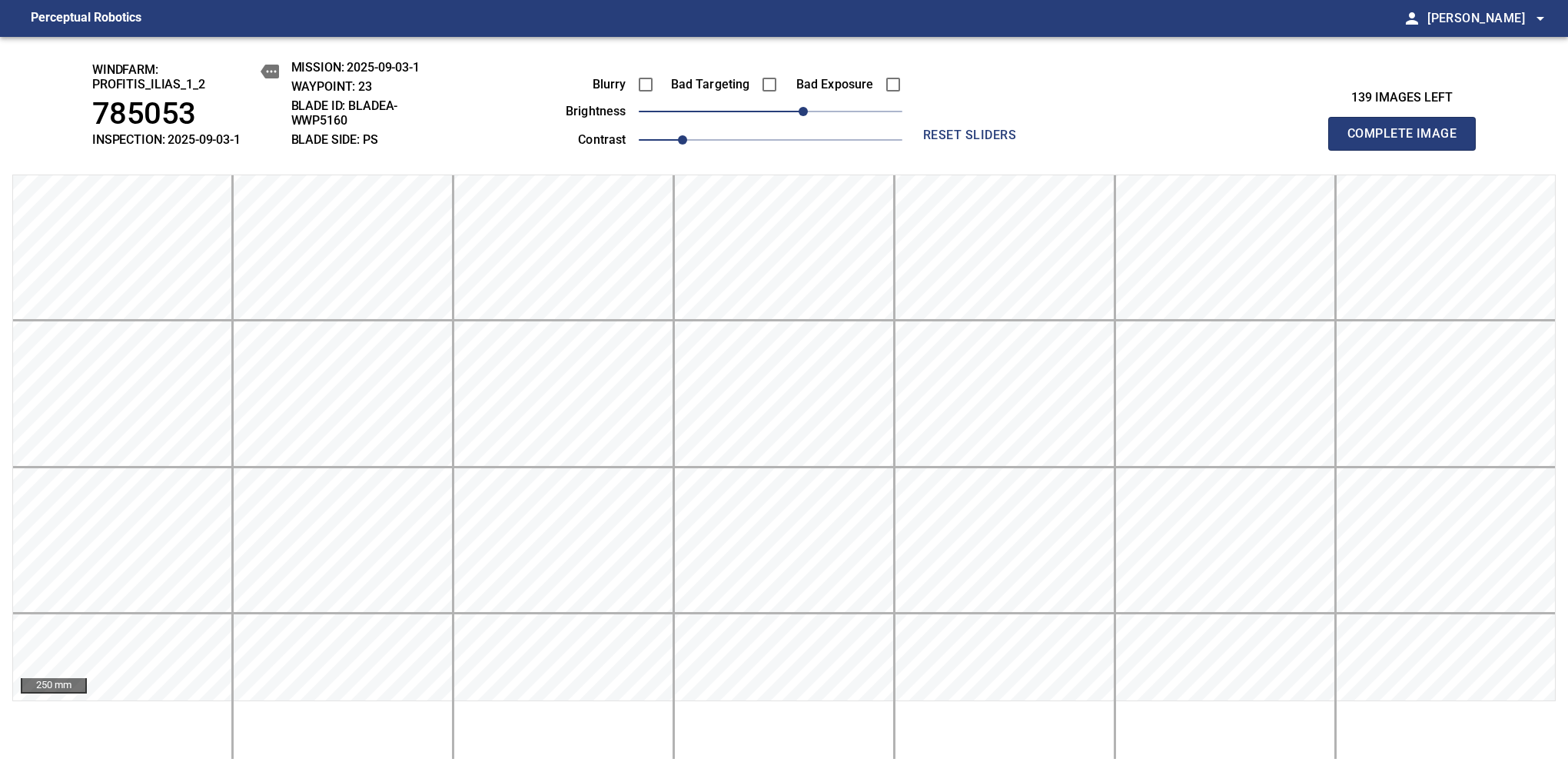
click at [1408, 142] on span "Complete Image" at bounding box center [1402, 133] width 114 height 21
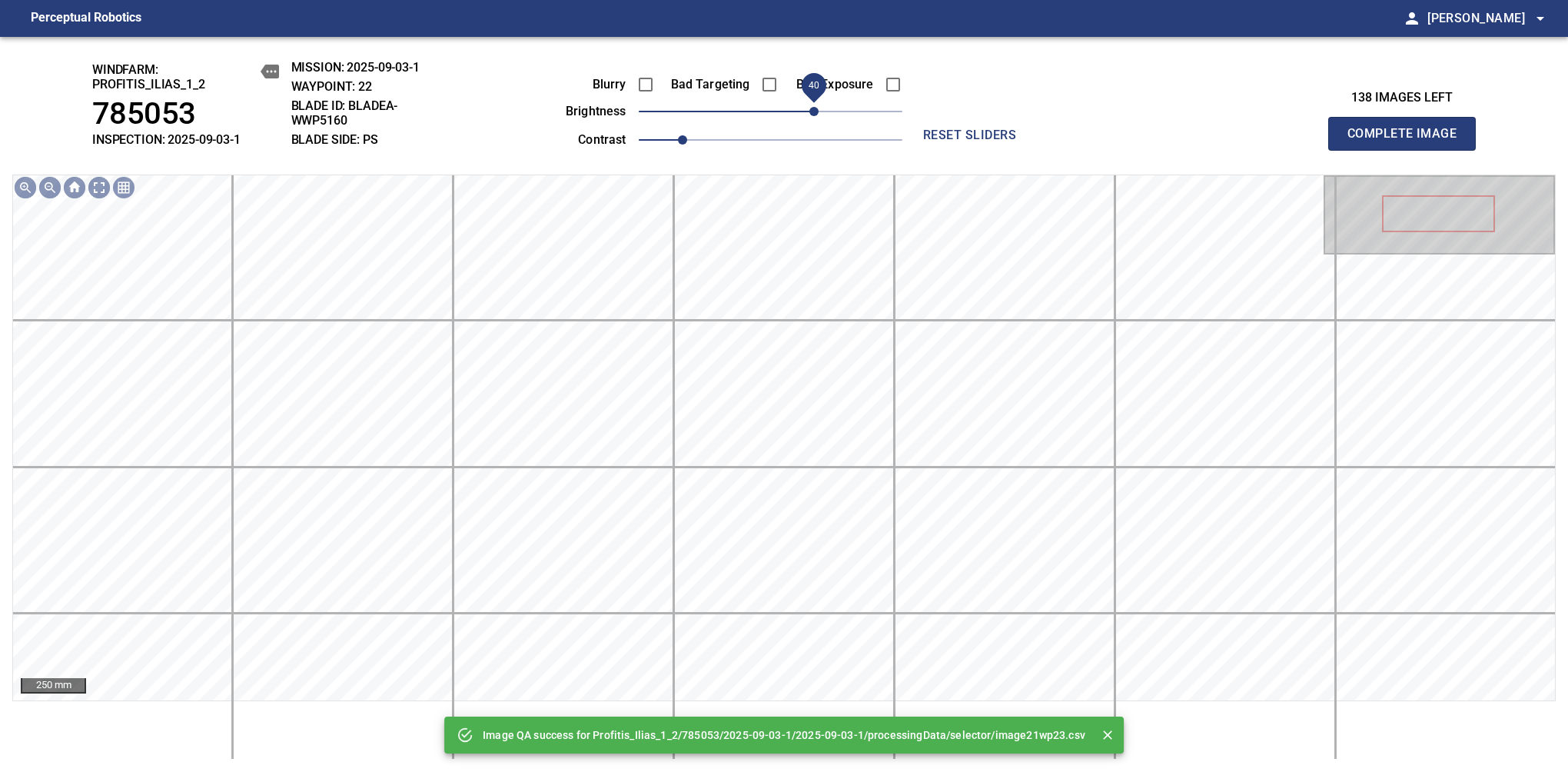
click at [813, 118] on span "40" at bounding box center [770, 111] width 264 height 21
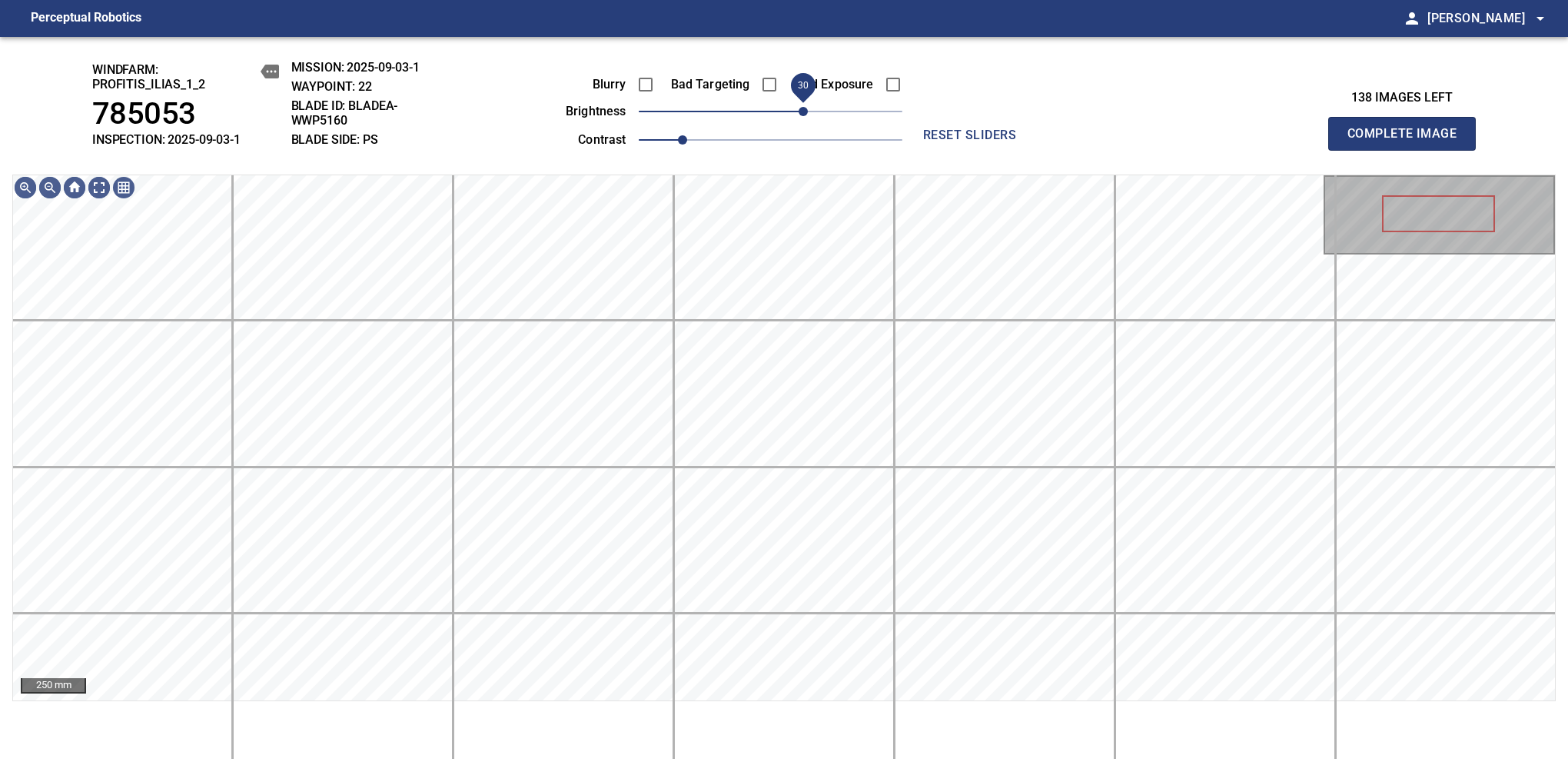
click at [807, 116] on span "30" at bounding box center [803, 111] width 9 height 9
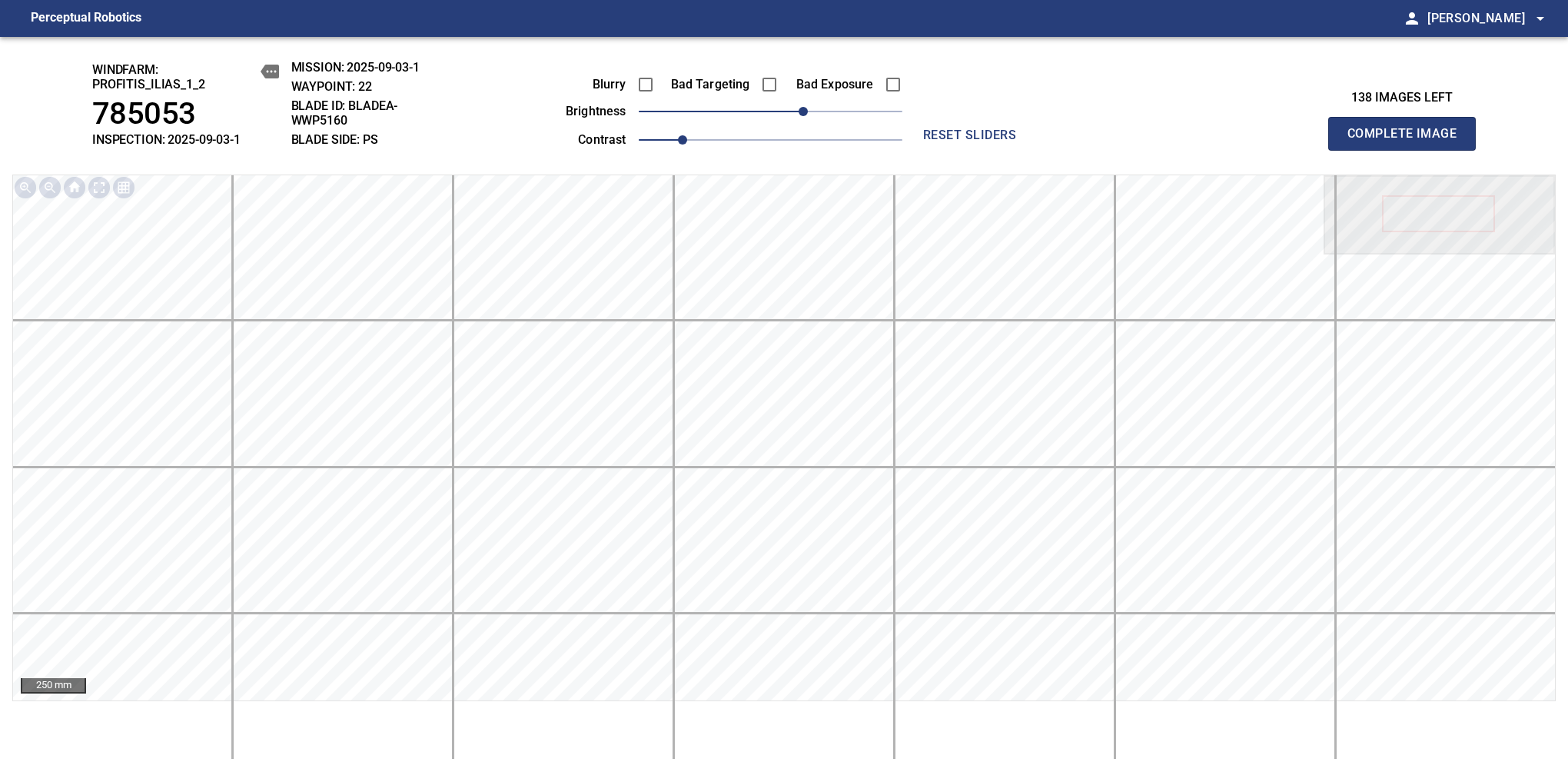
click at [1408, 142] on span "Complete Image" at bounding box center [1402, 133] width 114 height 21
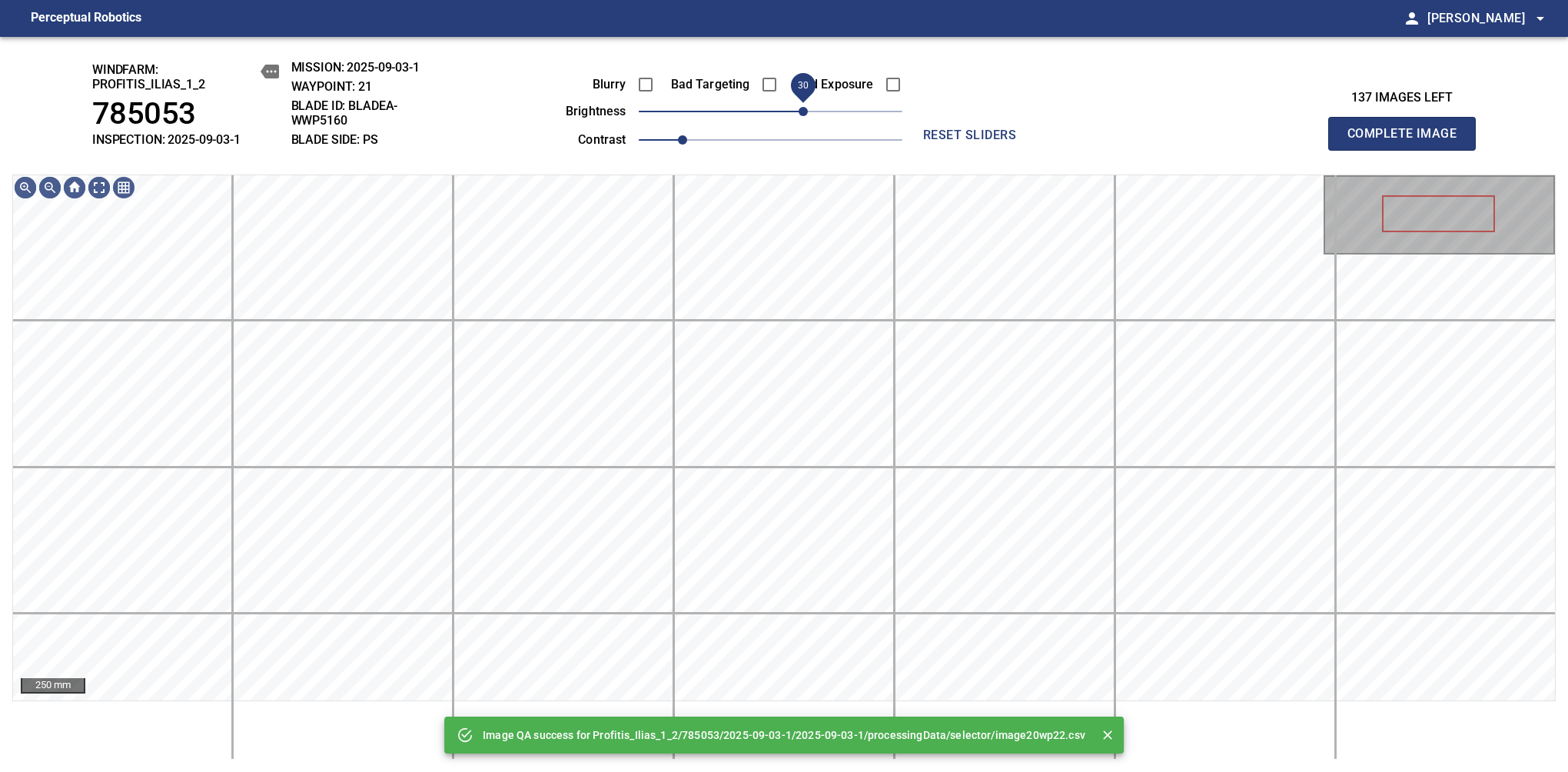
drag, startPoint x: 813, startPoint y: 104, endPoint x: 806, endPoint y: 112, distance: 10.6
click at [806, 112] on span "30" at bounding box center [770, 111] width 264 height 21
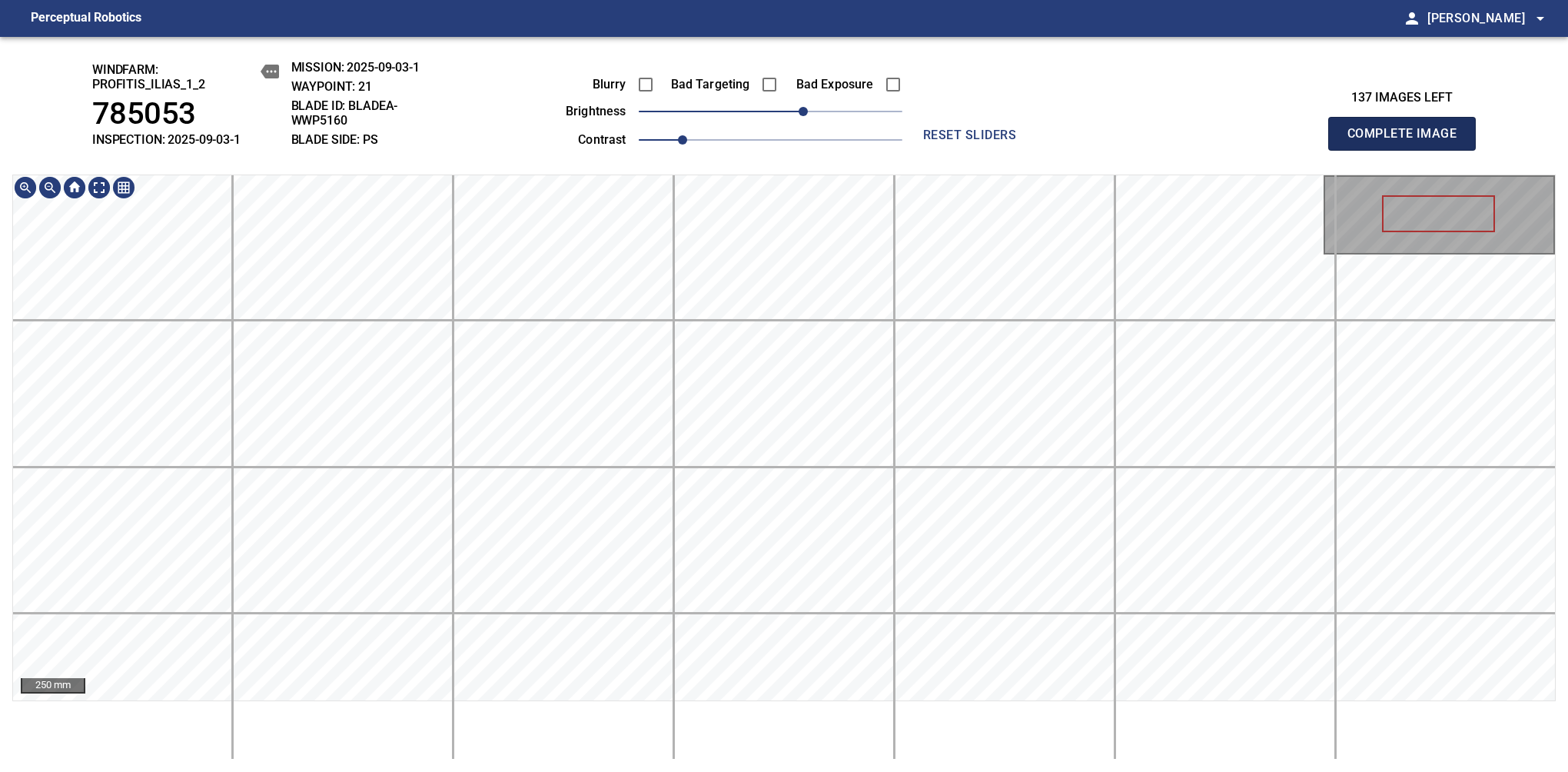
click at [1408, 142] on span "Complete Image" at bounding box center [1402, 133] width 114 height 21
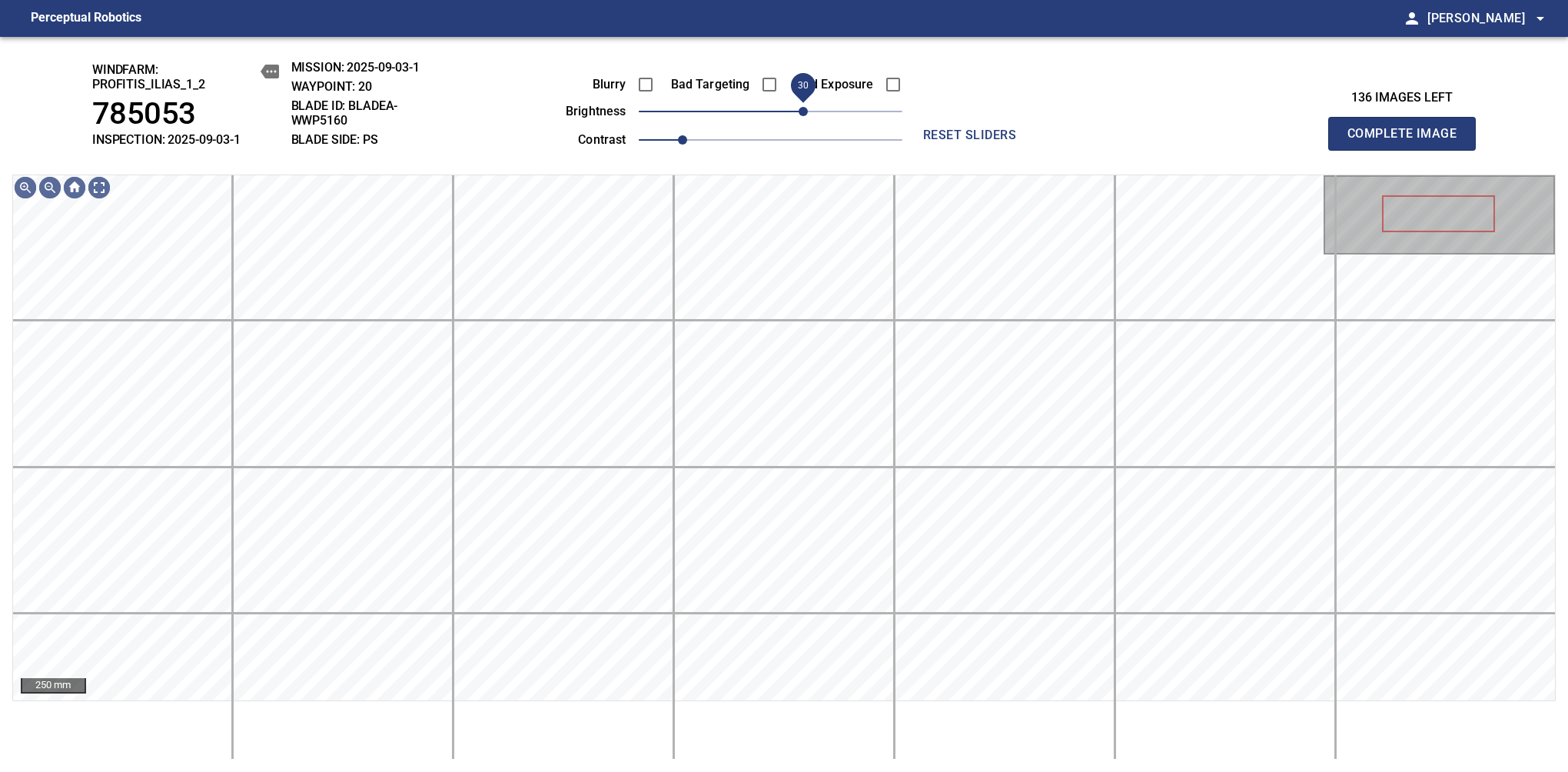
drag, startPoint x: 778, startPoint y: 117, endPoint x: 806, endPoint y: 110, distance: 28.9
click at [806, 110] on span "30" at bounding box center [803, 111] width 9 height 9
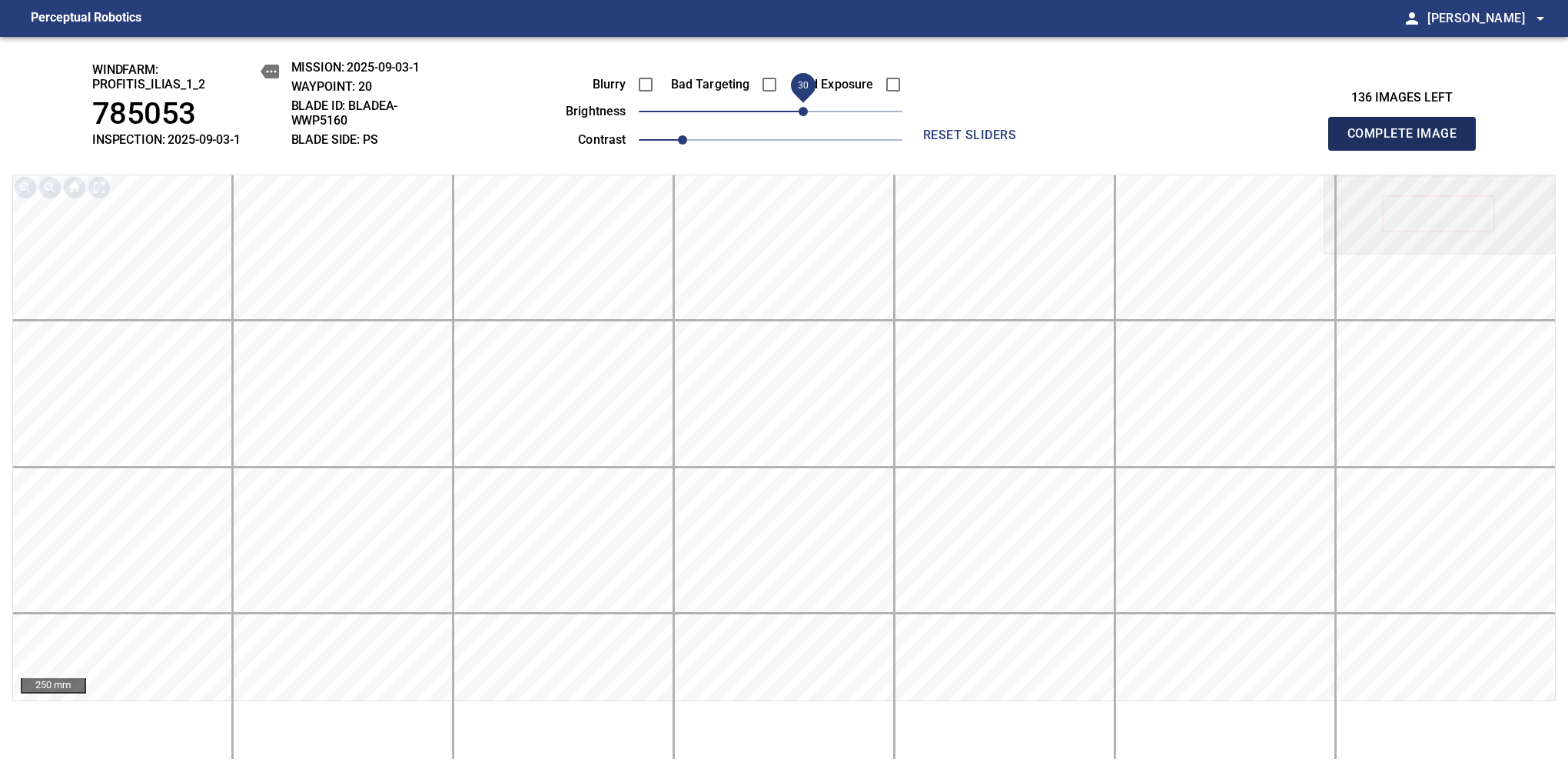
click at [1408, 142] on span "Complete Image" at bounding box center [1402, 133] width 114 height 21
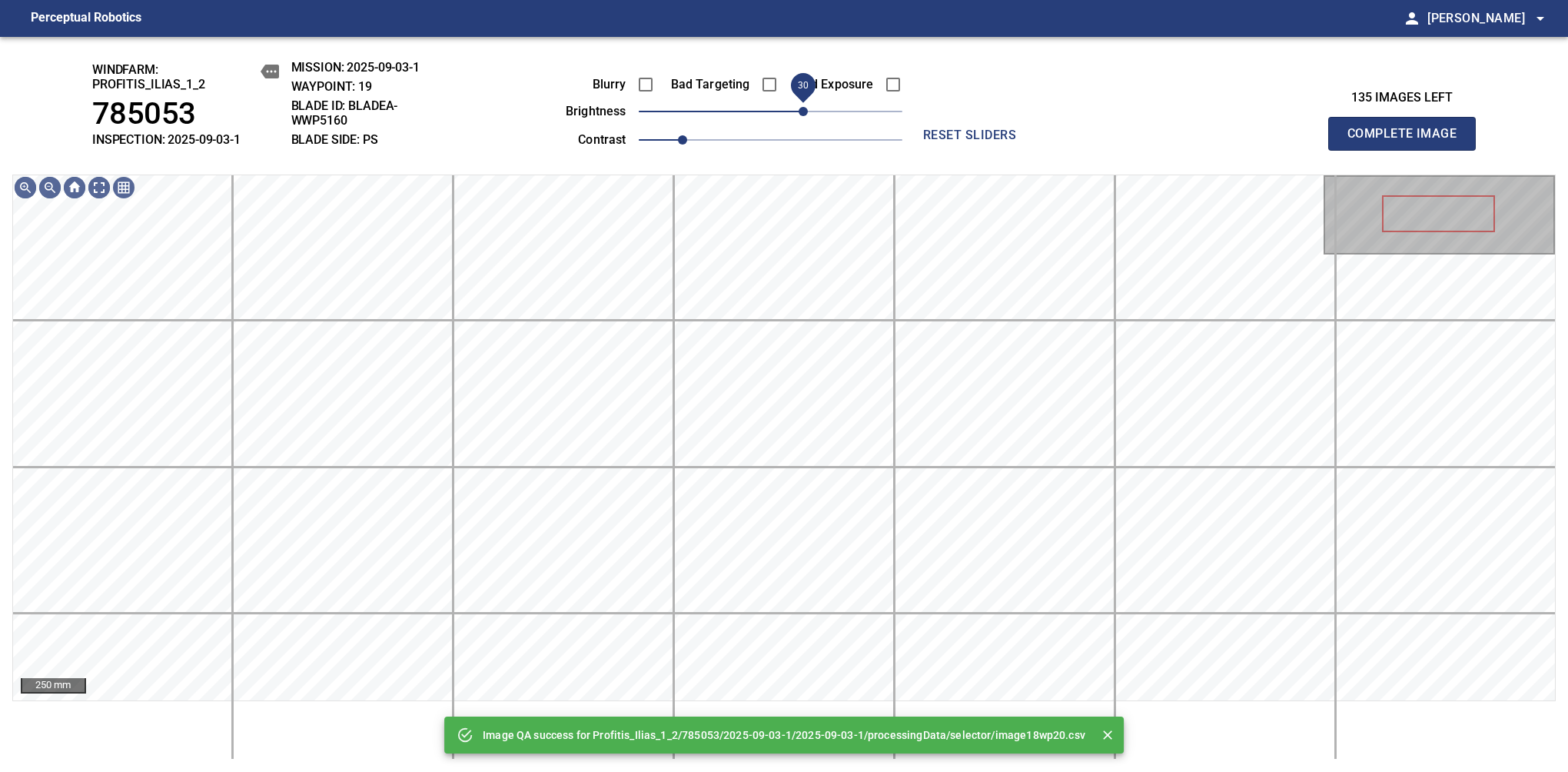
drag, startPoint x: 797, startPoint y: 116, endPoint x: 803, endPoint y: 124, distance: 10.0
click at [803, 122] on span "30" at bounding box center [770, 111] width 264 height 21
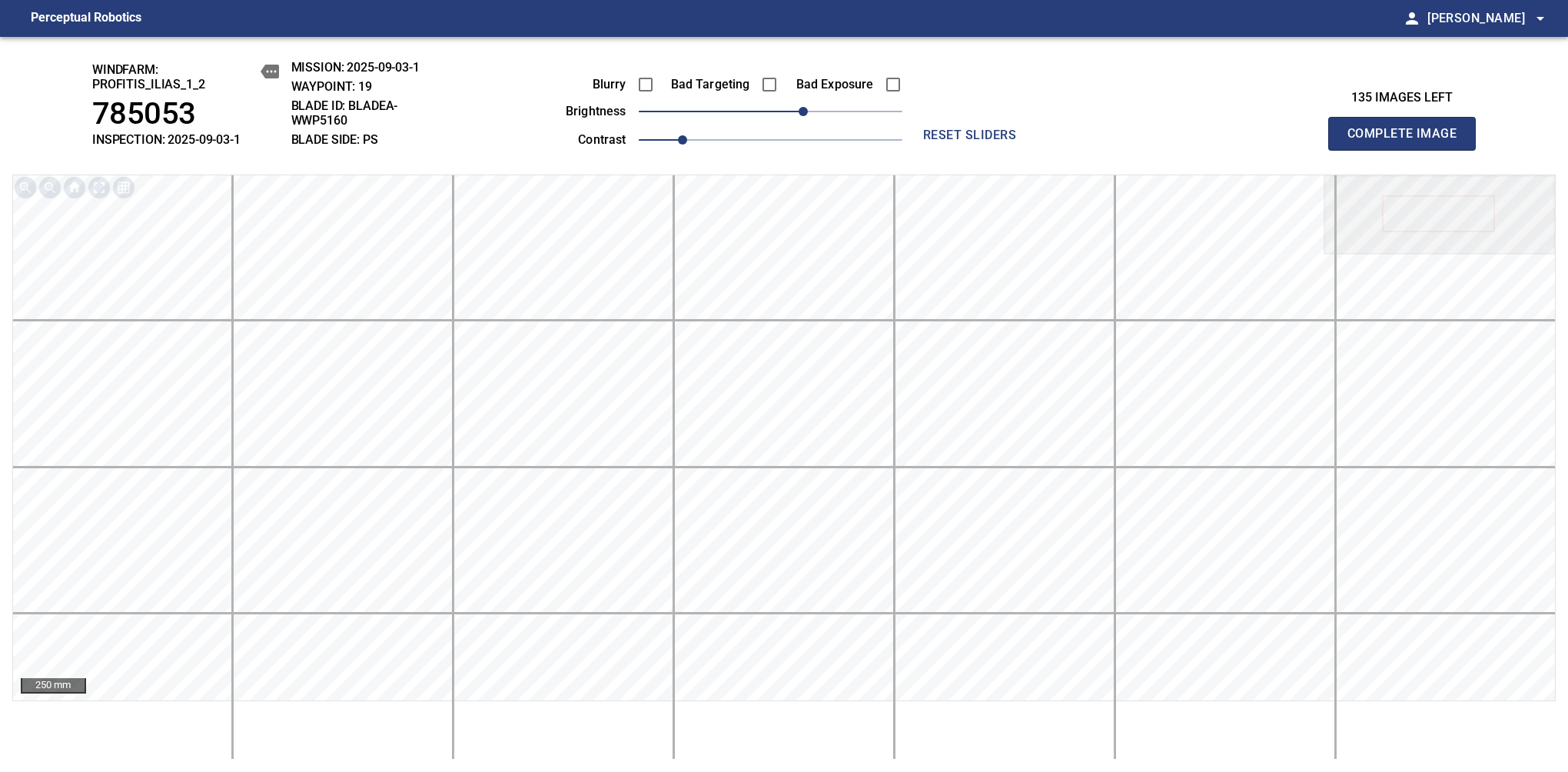
click at [1408, 142] on span "Complete Image" at bounding box center [1402, 133] width 114 height 21
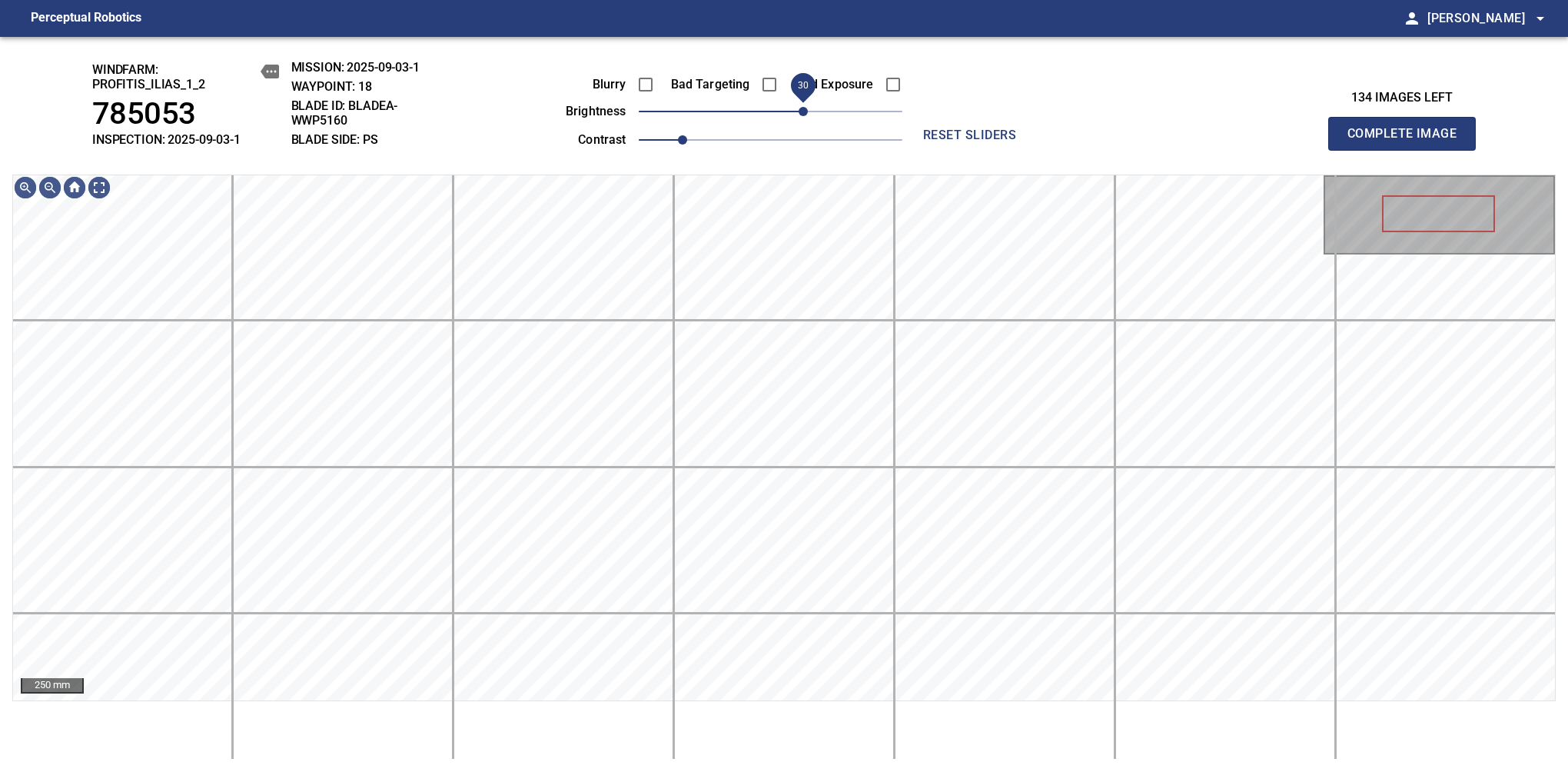
drag, startPoint x: 776, startPoint y: 114, endPoint x: 806, endPoint y: 113, distance: 30.0
click at [806, 113] on span "30" at bounding box center [803, 111] width 9 height 9
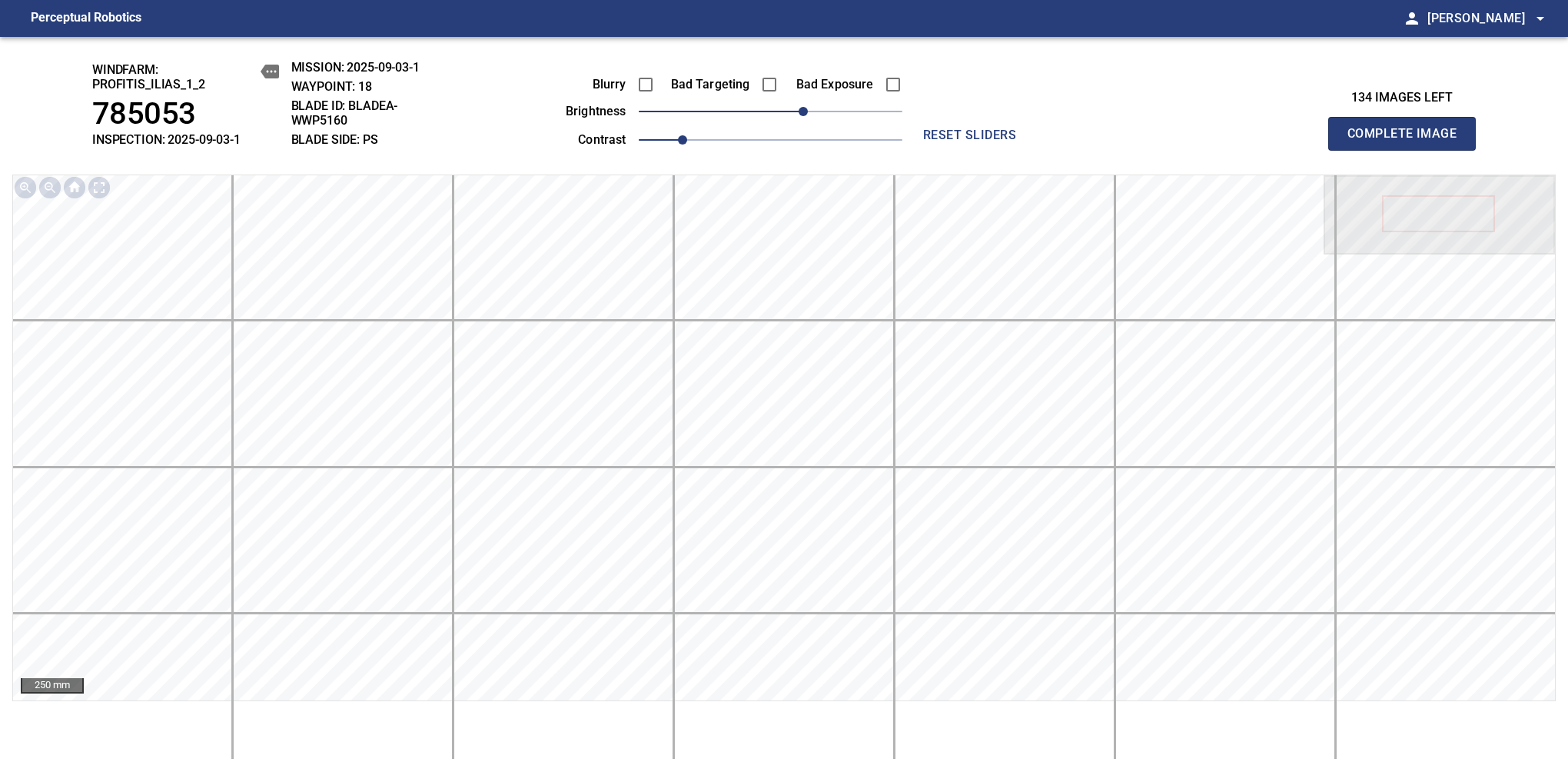
click at [1408, 142] on span "Complete Image" at bounding box center [1402, 133] width 114 height 21
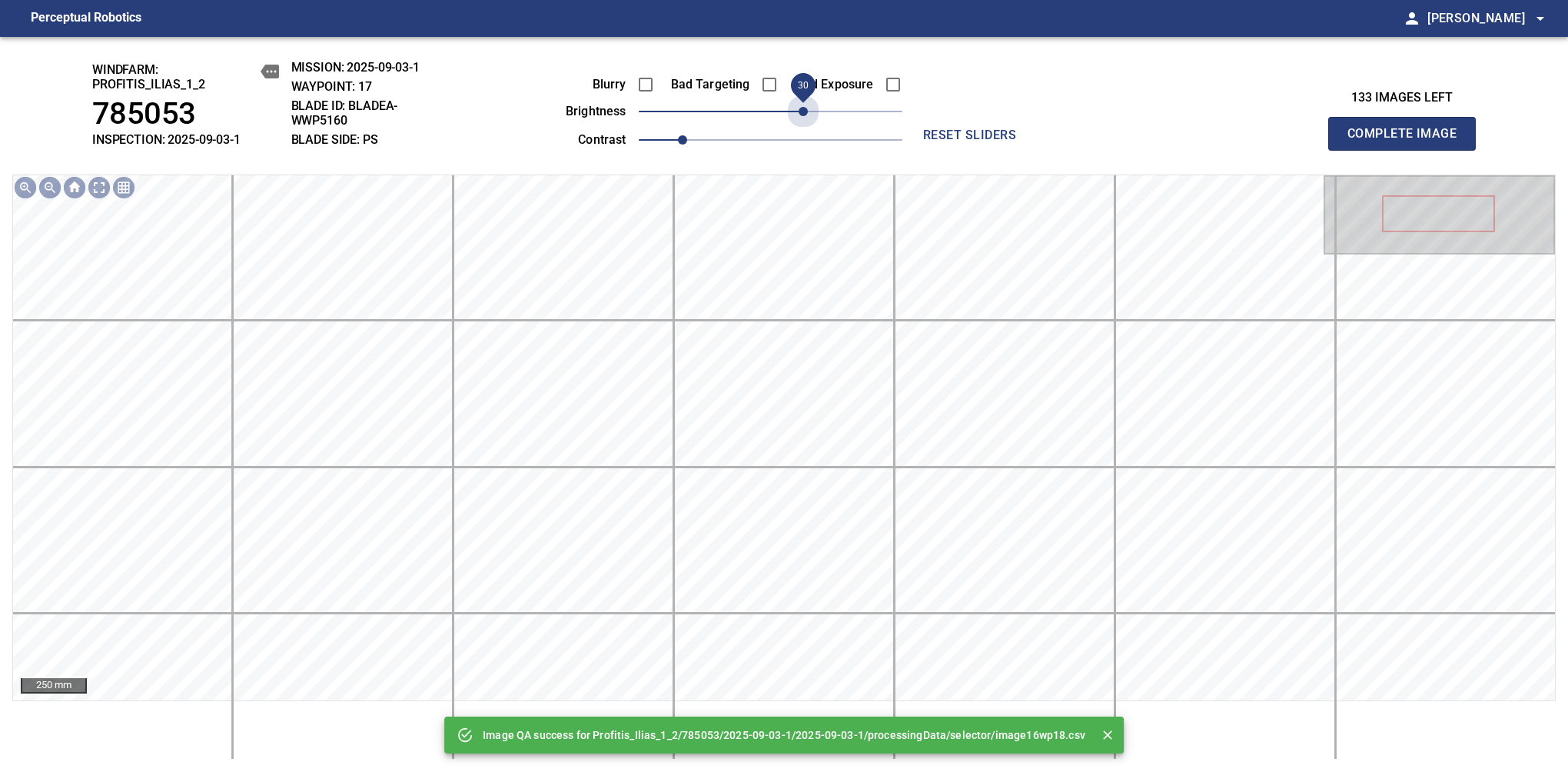
click at [806, 113] on span "30" at bounding box center [770, 111] width 264 height 21
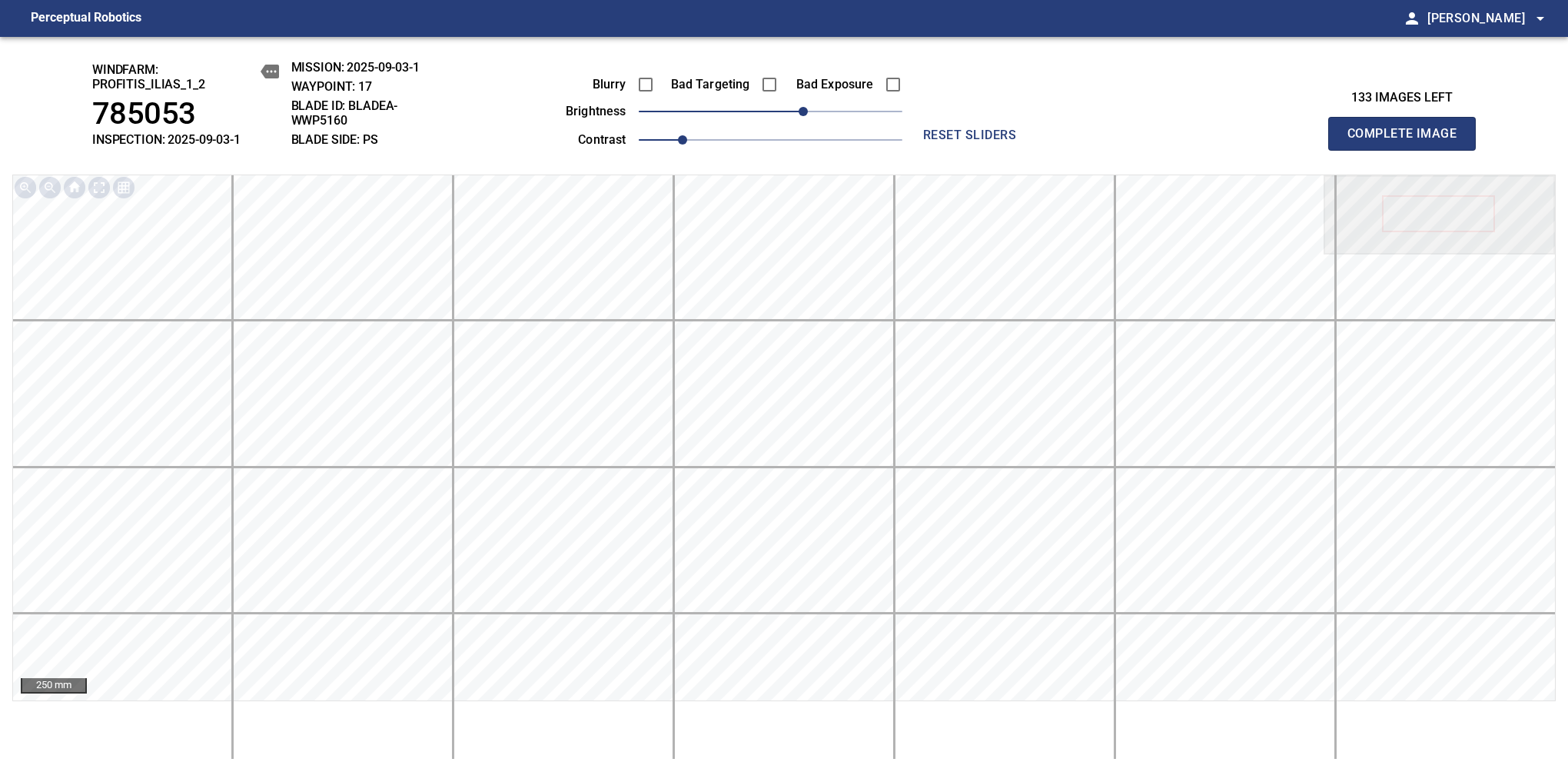
click at [1408, 142] on span "Complete Image" at bounding box center [1402, 133] width 114 height 21
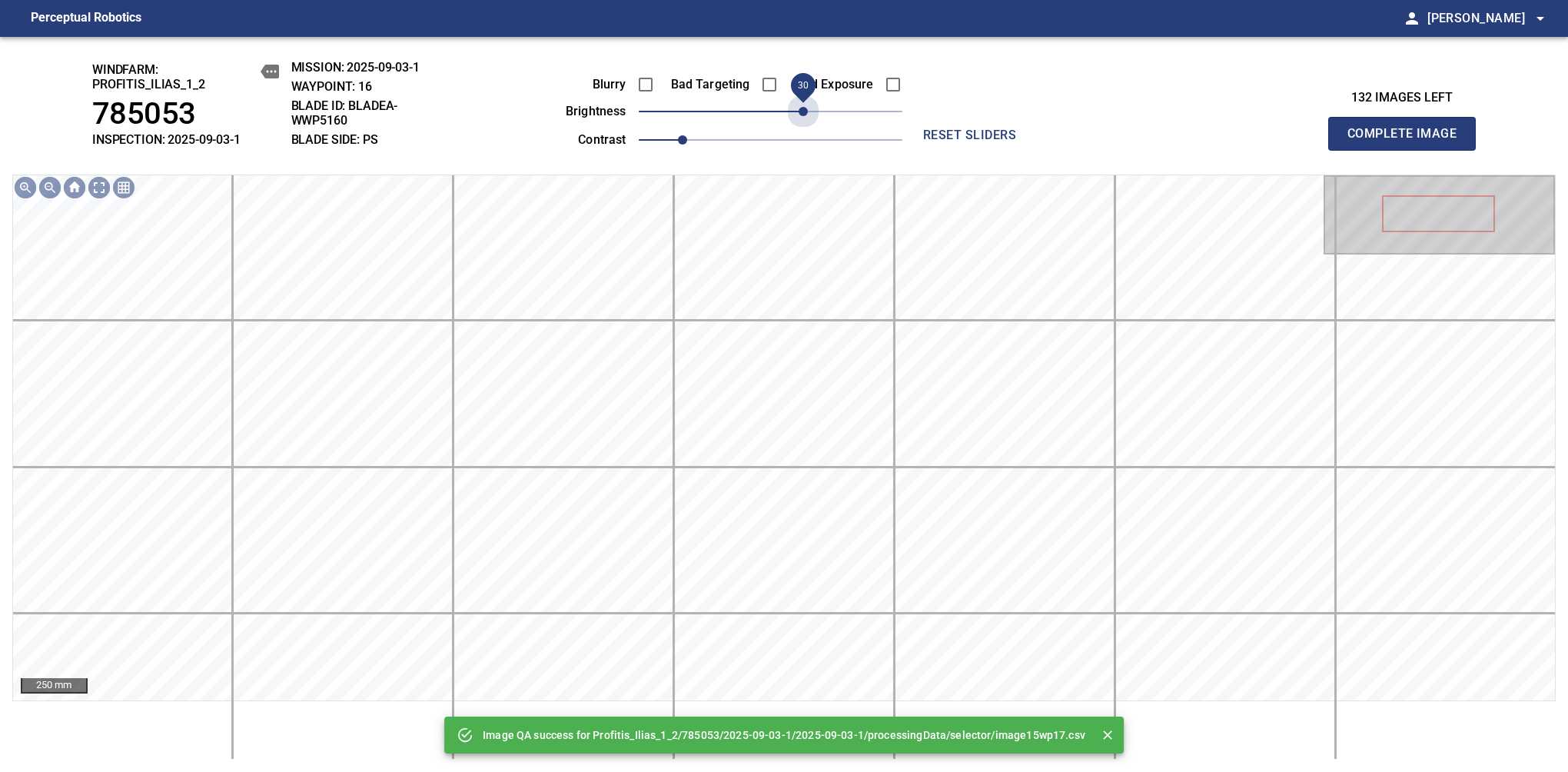
click at [806, 113] on span "30" at bounding box center [770, 111] width 264 height 21
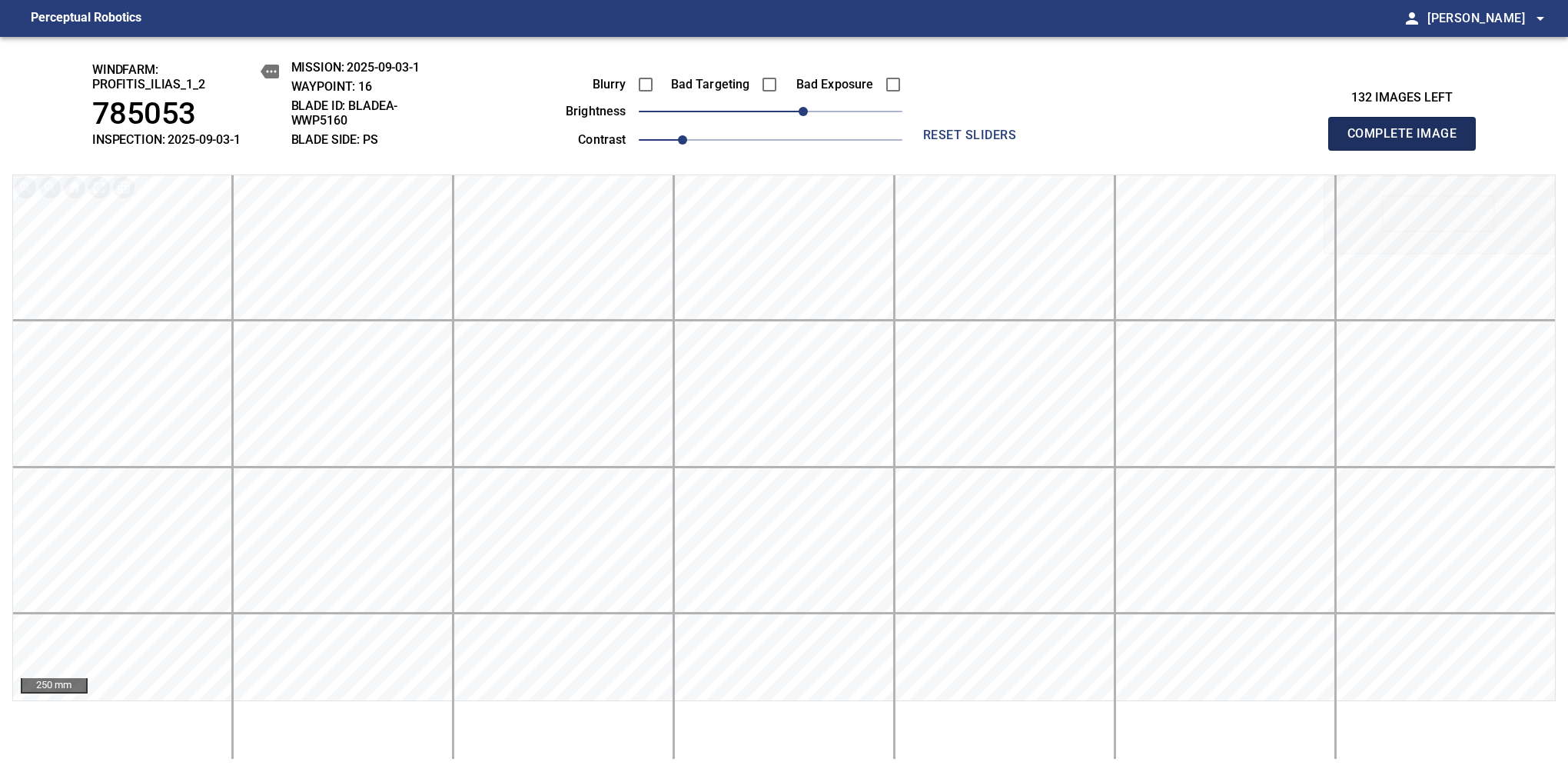
click at [1408, 142] on span "Complete Image" at bounding box center [1402, 133] width 114 height 21
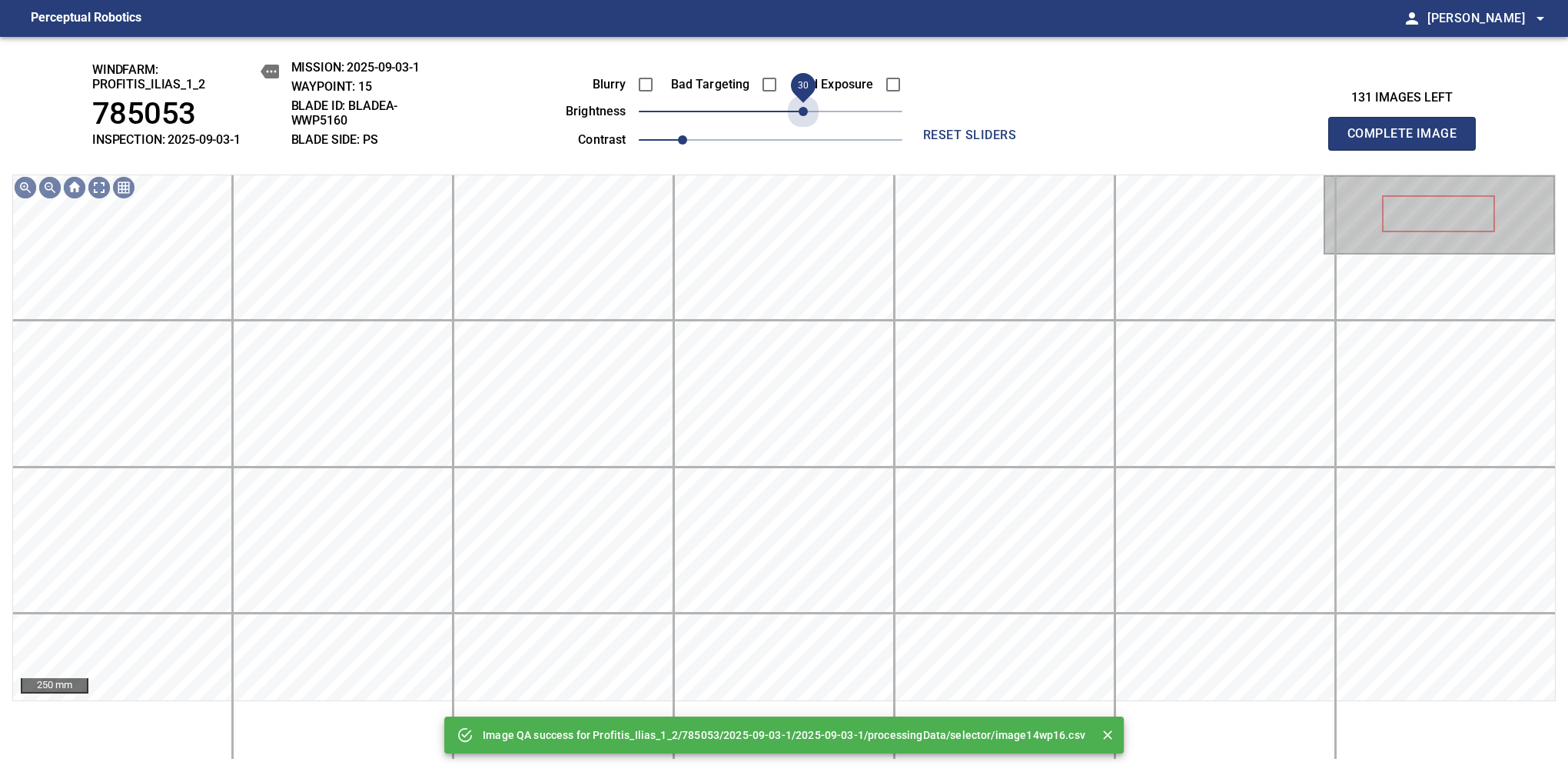
click at [806, 113] on span "30" at bounding box center [770, 111] width 264 height 21
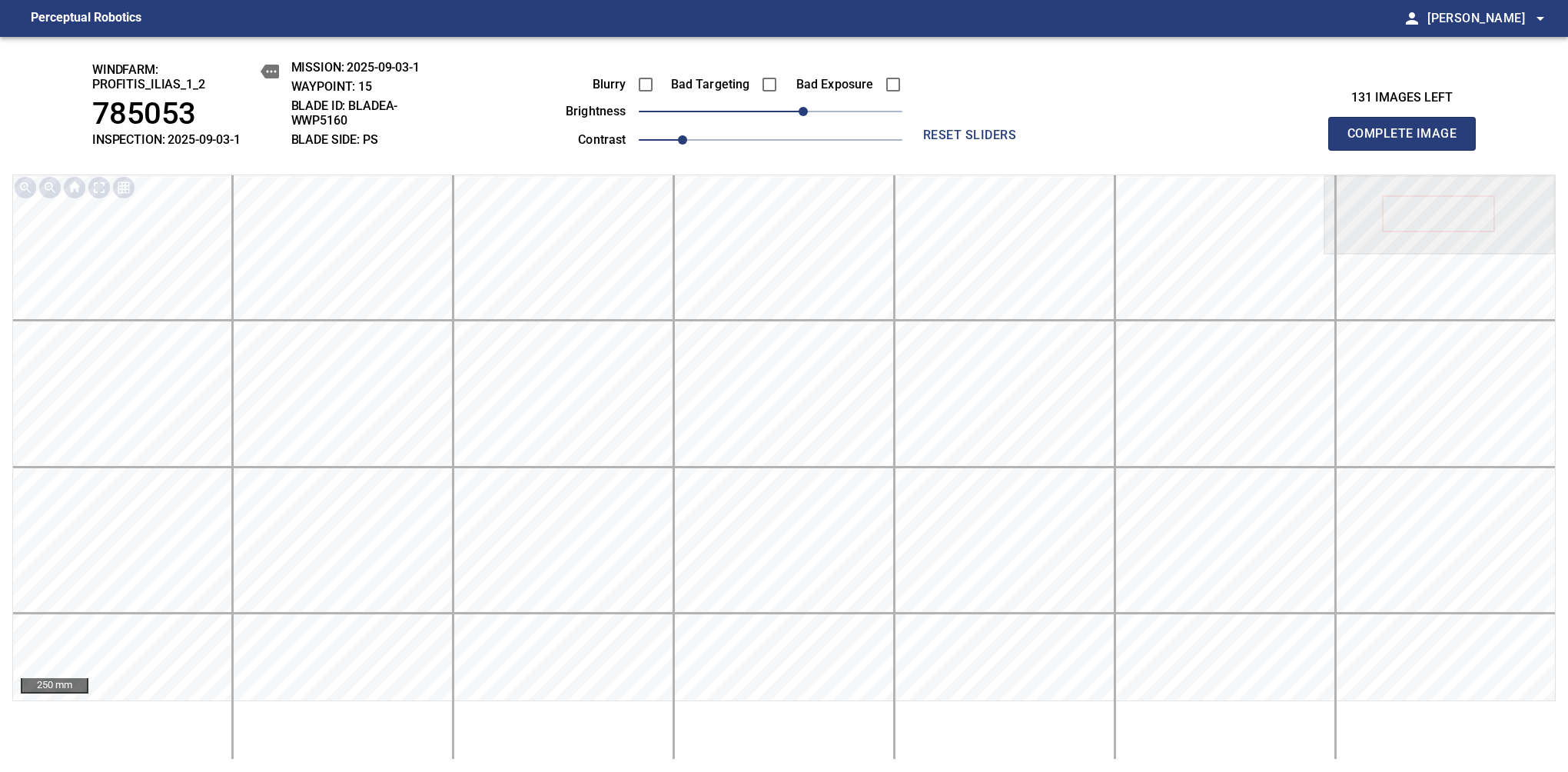
click at [1408, 142] on span "Complete Image" at bounding box center [1402, 133] width 114 height 21
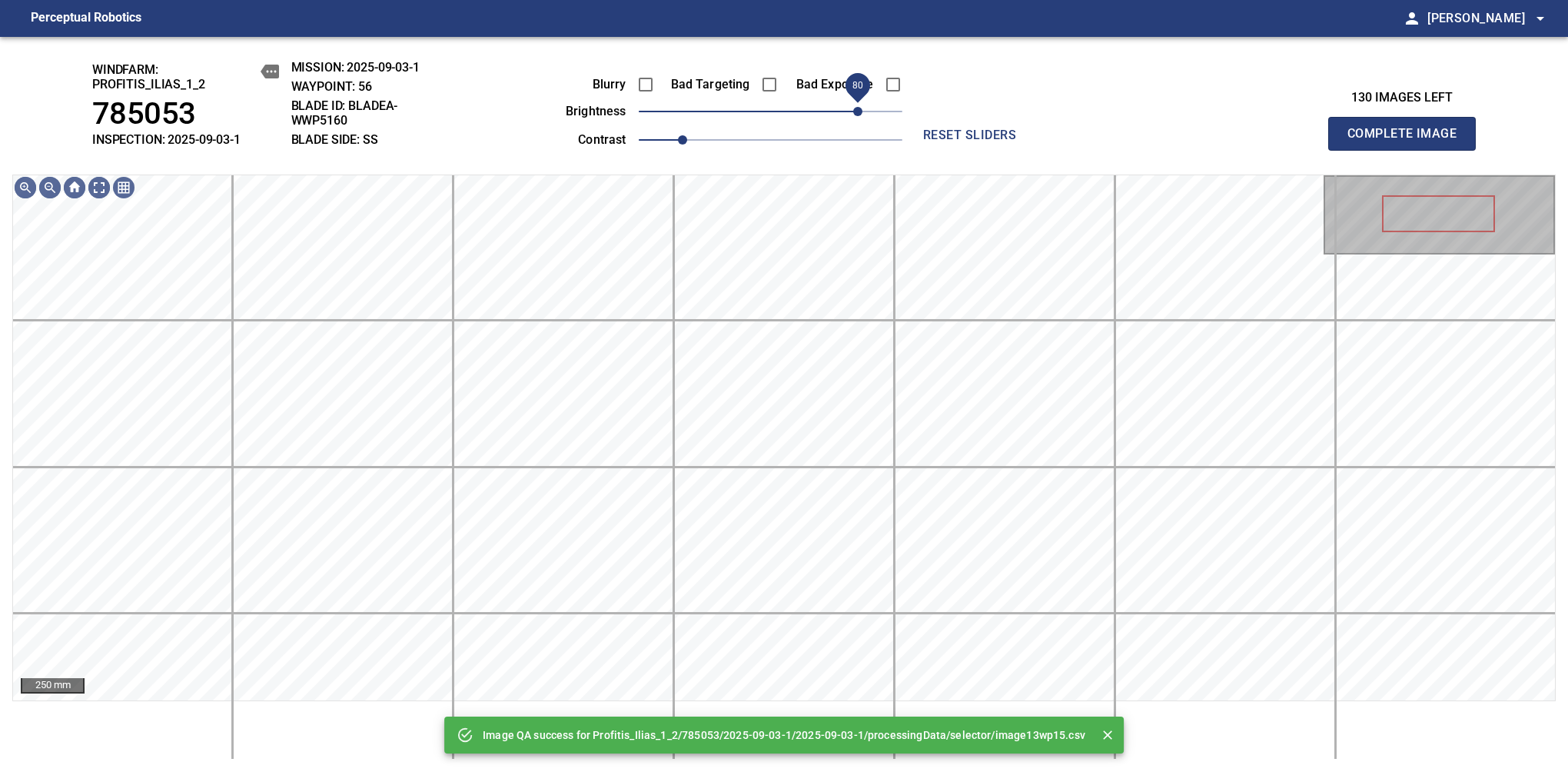
drag, startPoint x: 783, startPoint y: 115, endPoint x: 863, endPoint y: 103, distance: 80.9
click at [862, 107] on span "80" at bounding box center [857, 111] width 9 height 9
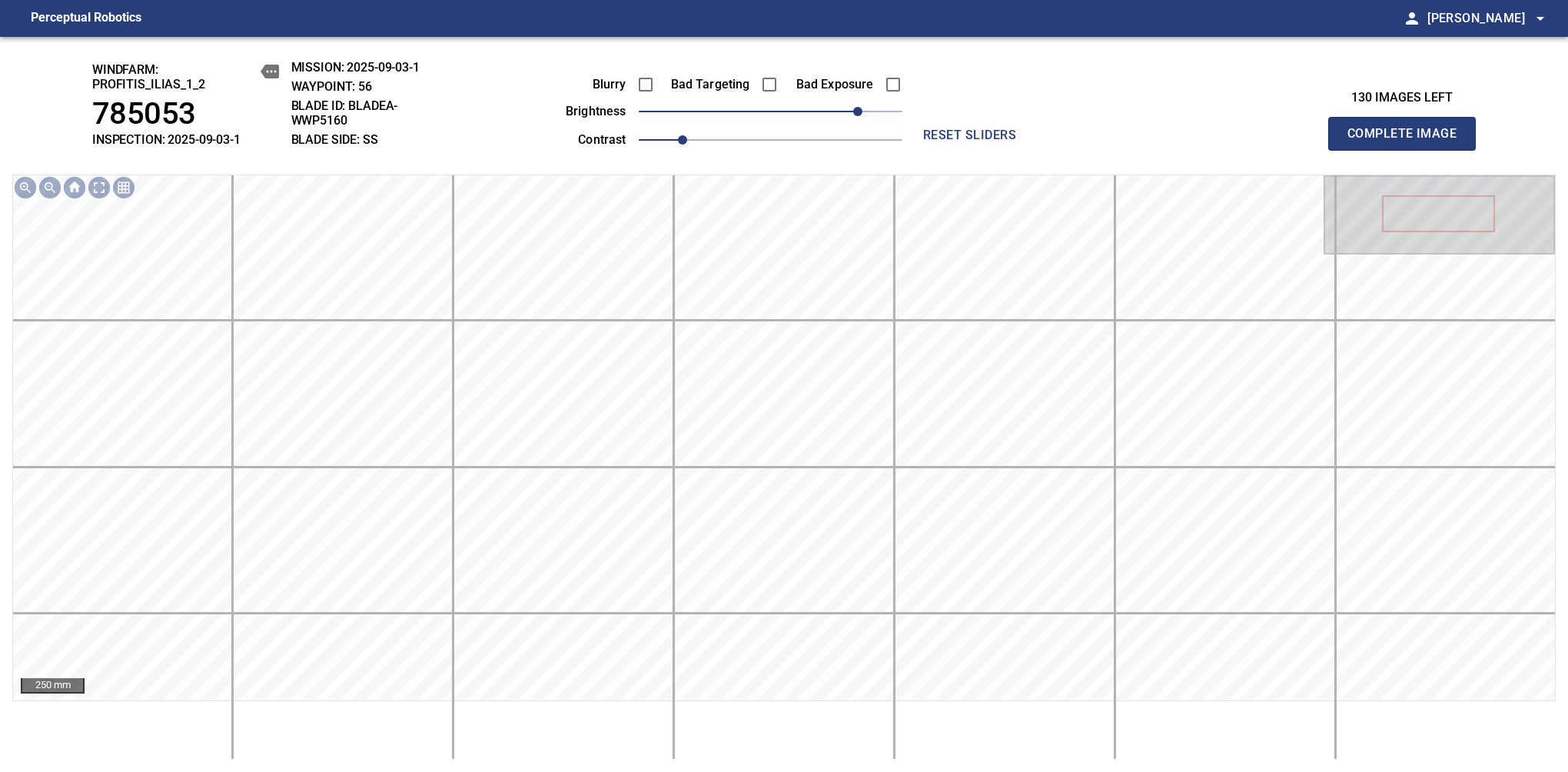
click at [1408, 142] on span "Complete Image" at bounding box center [1402, 133] width 114 height 21
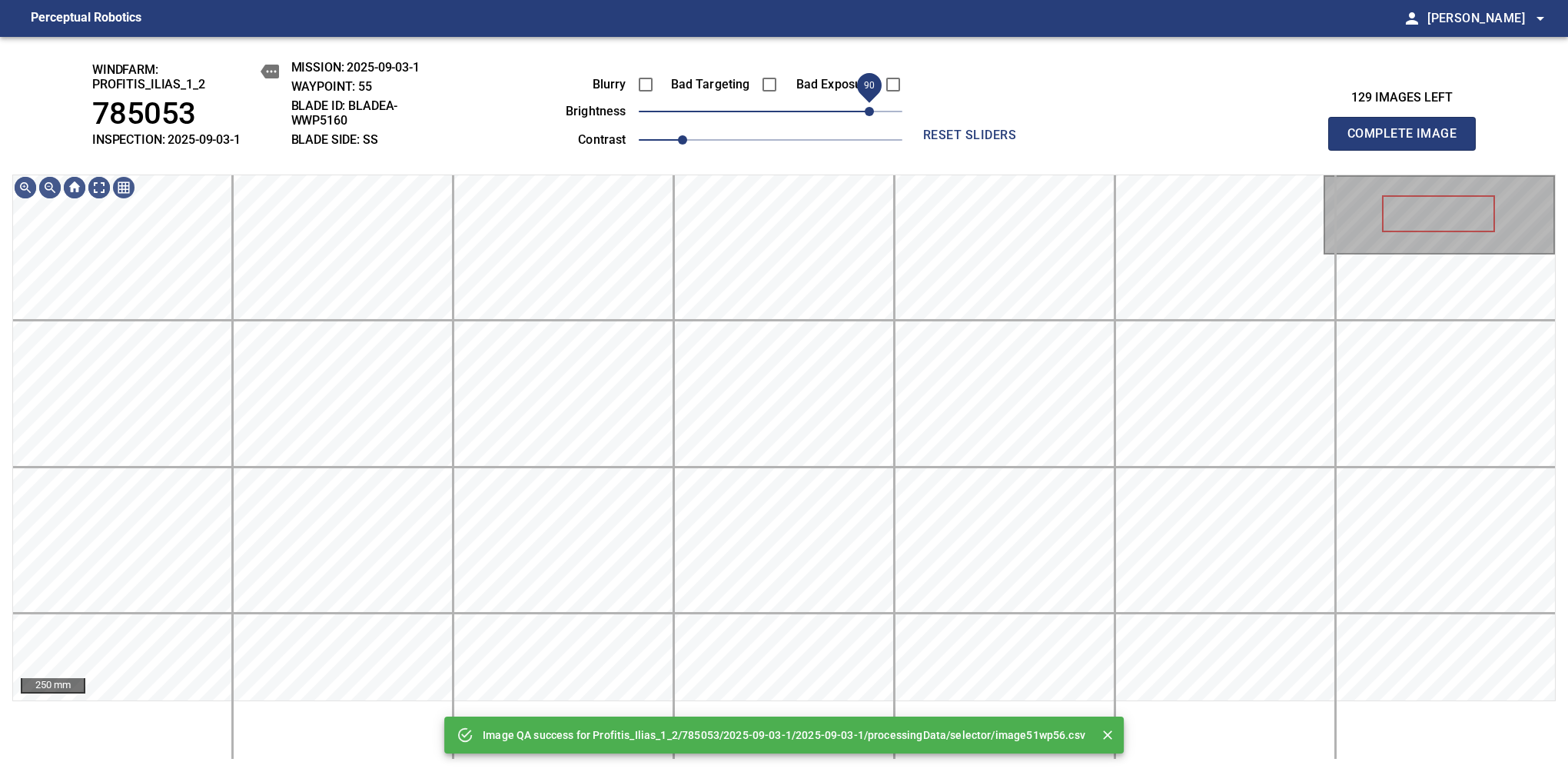
click at [865, 113] on span "90" at bounding box center [770, 111] width 264 height 21
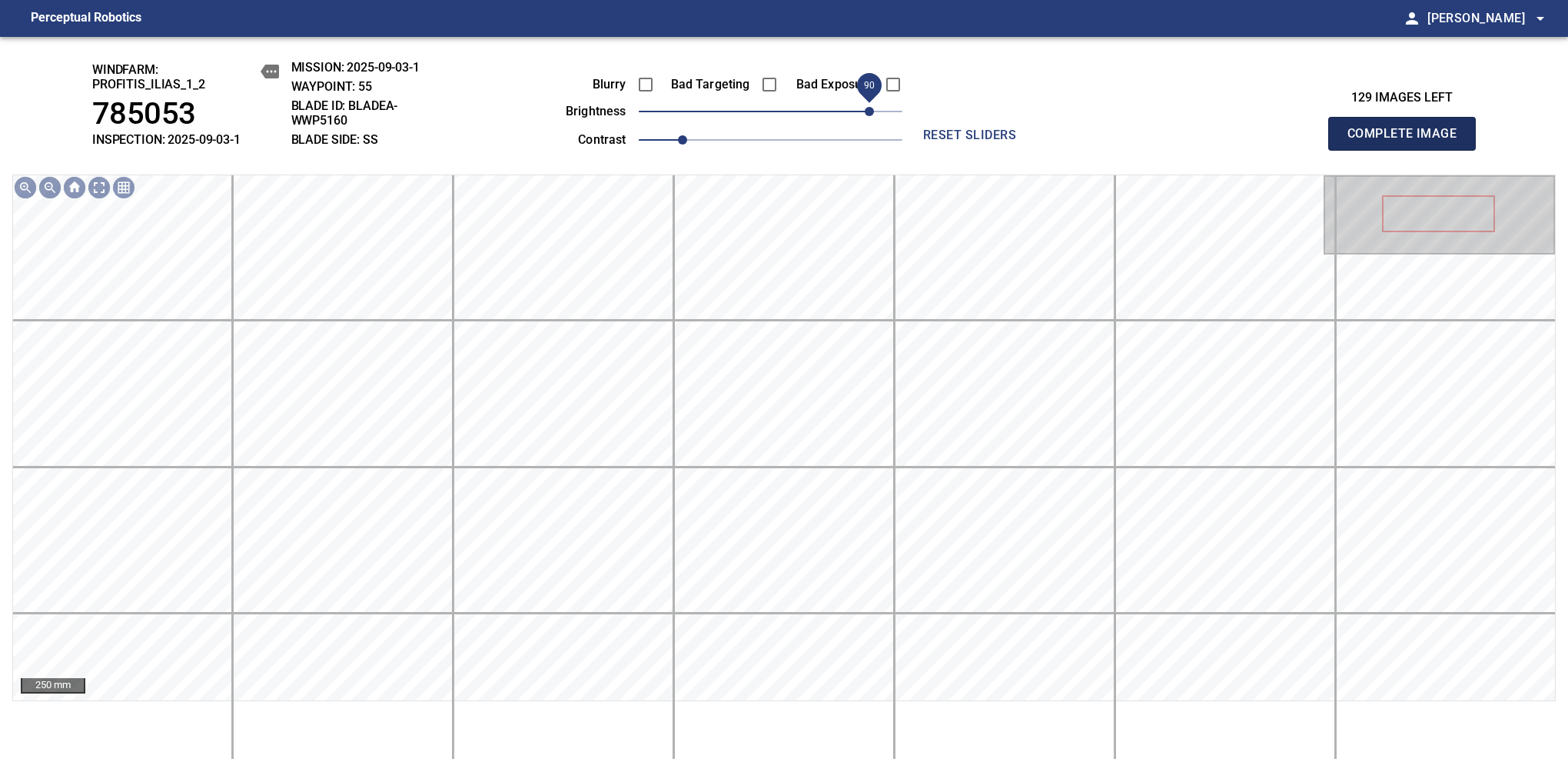
click at [1408, 142] on span "Complete Image" at bounding box center [1402, 133] width 114 height 21
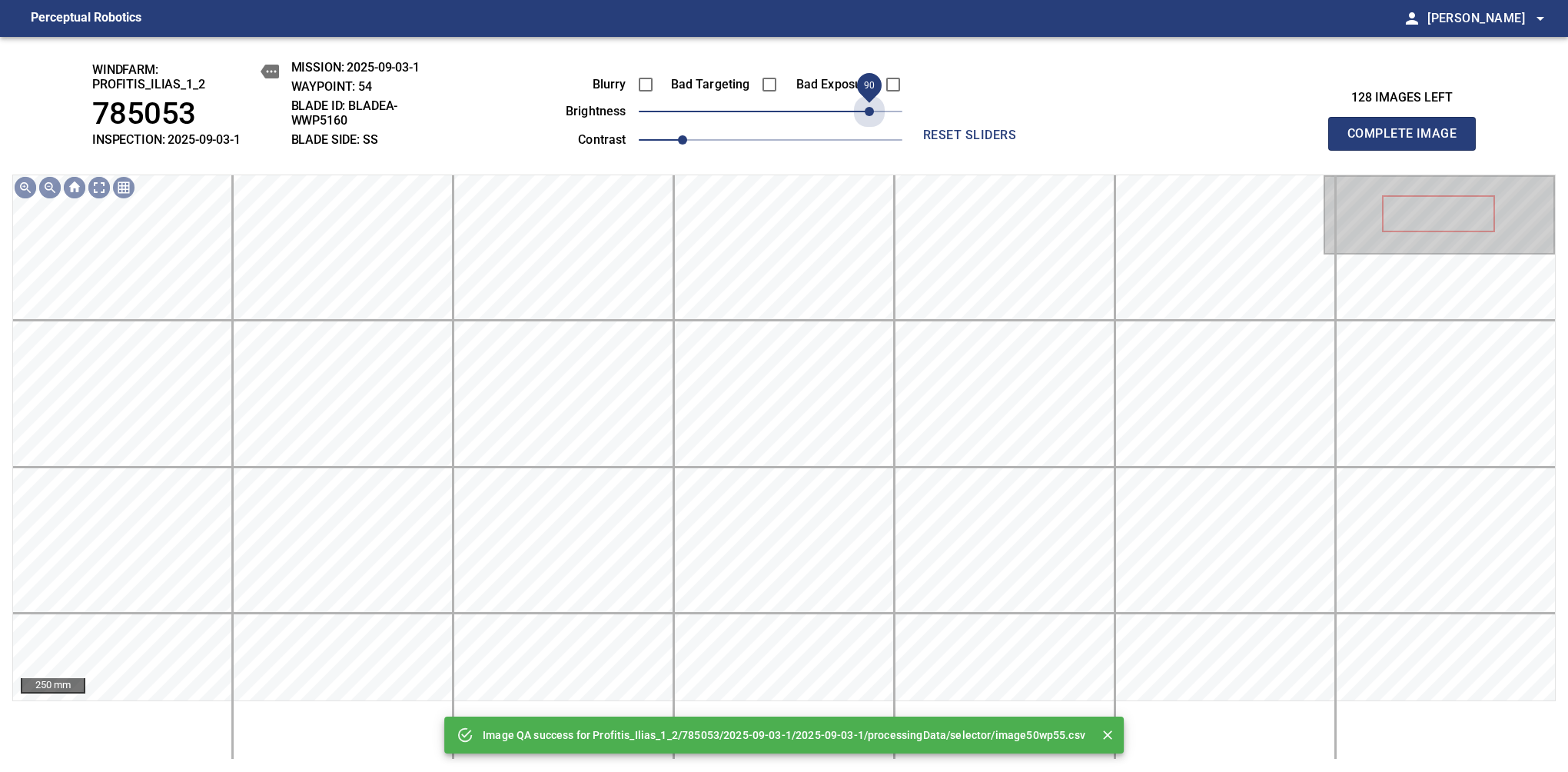
click at [865, 113] on span "90" at bounding box center [770, 111] width 264 height 21
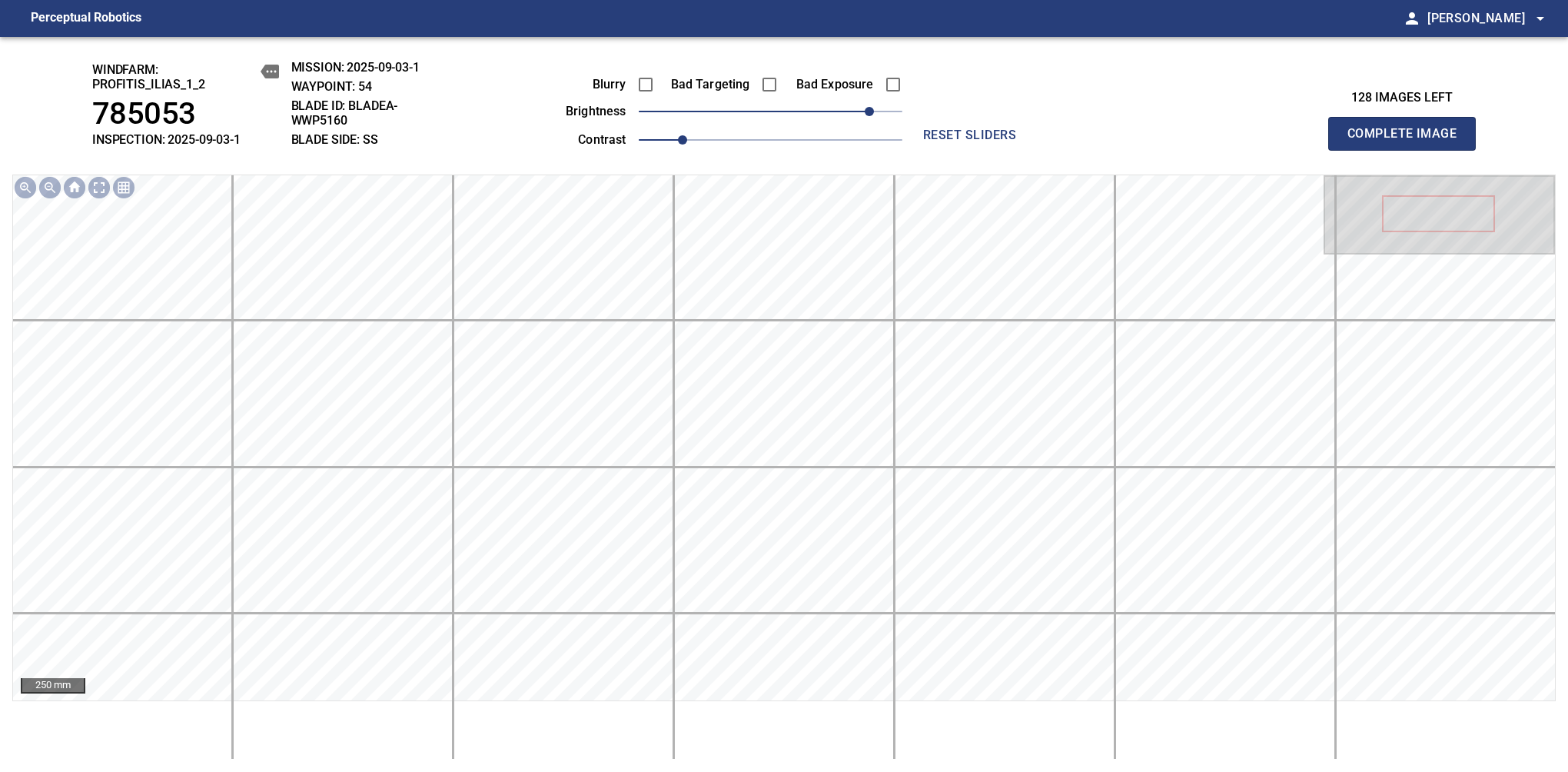
click at [1408, 142] on span "Complete Image" at bounding box center [1402, 133] width 114 height 21
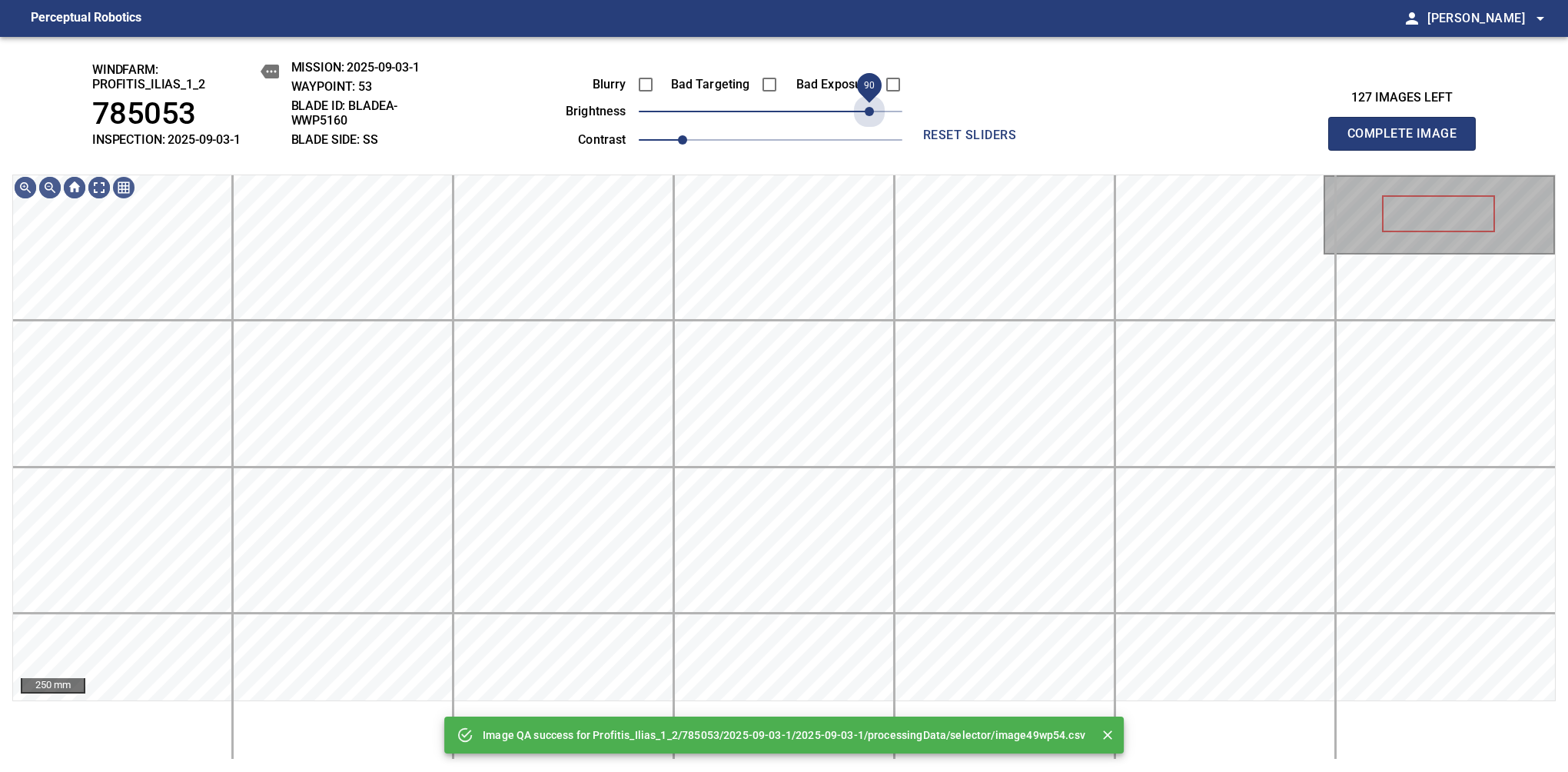
click at [865, 113] on span "90" at bounding box center [770, 111] width 264 height 21
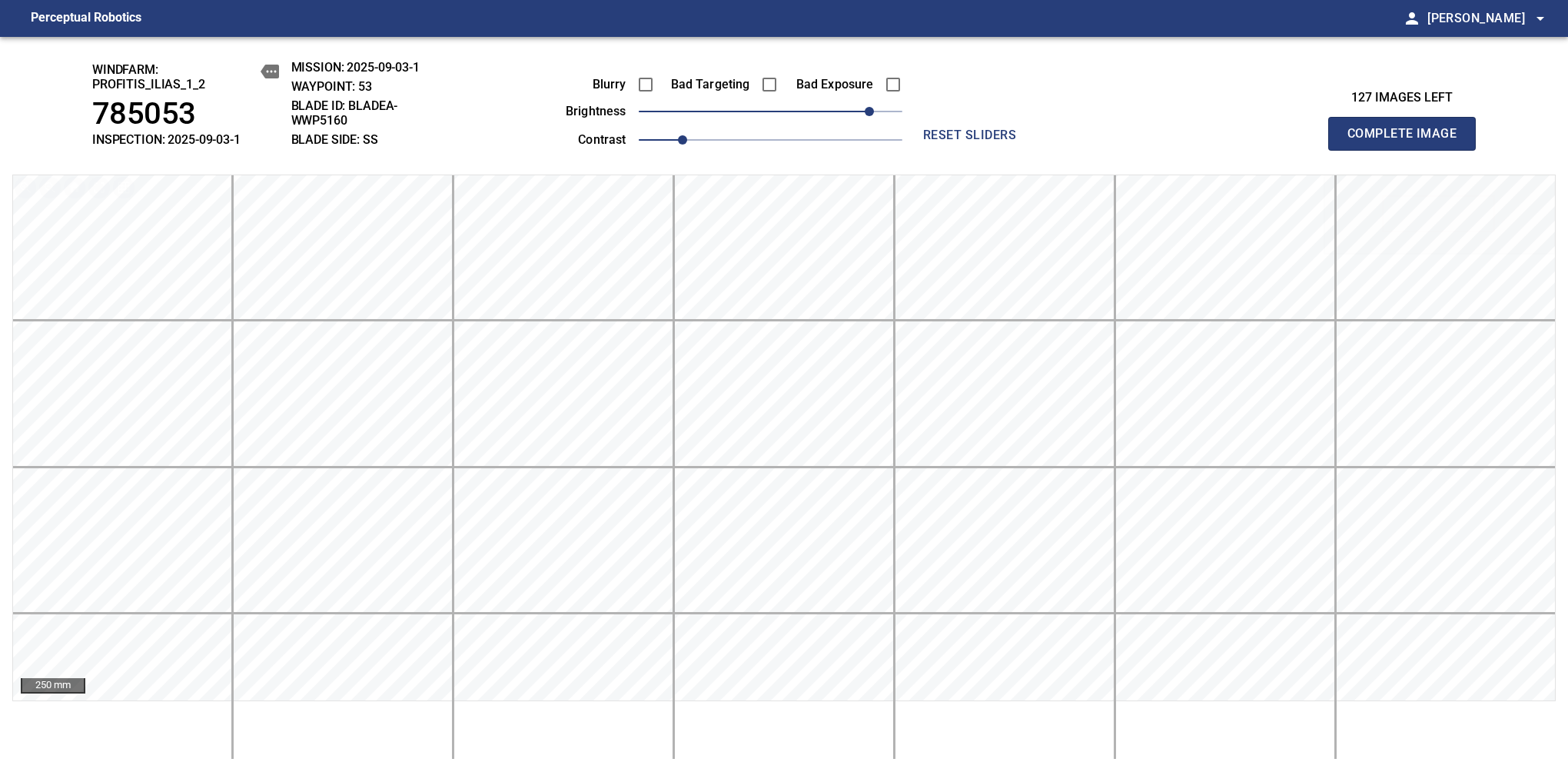
click at [948, 140] on span "reset sliders" at bounding box center [969, 135] width 110 height 21
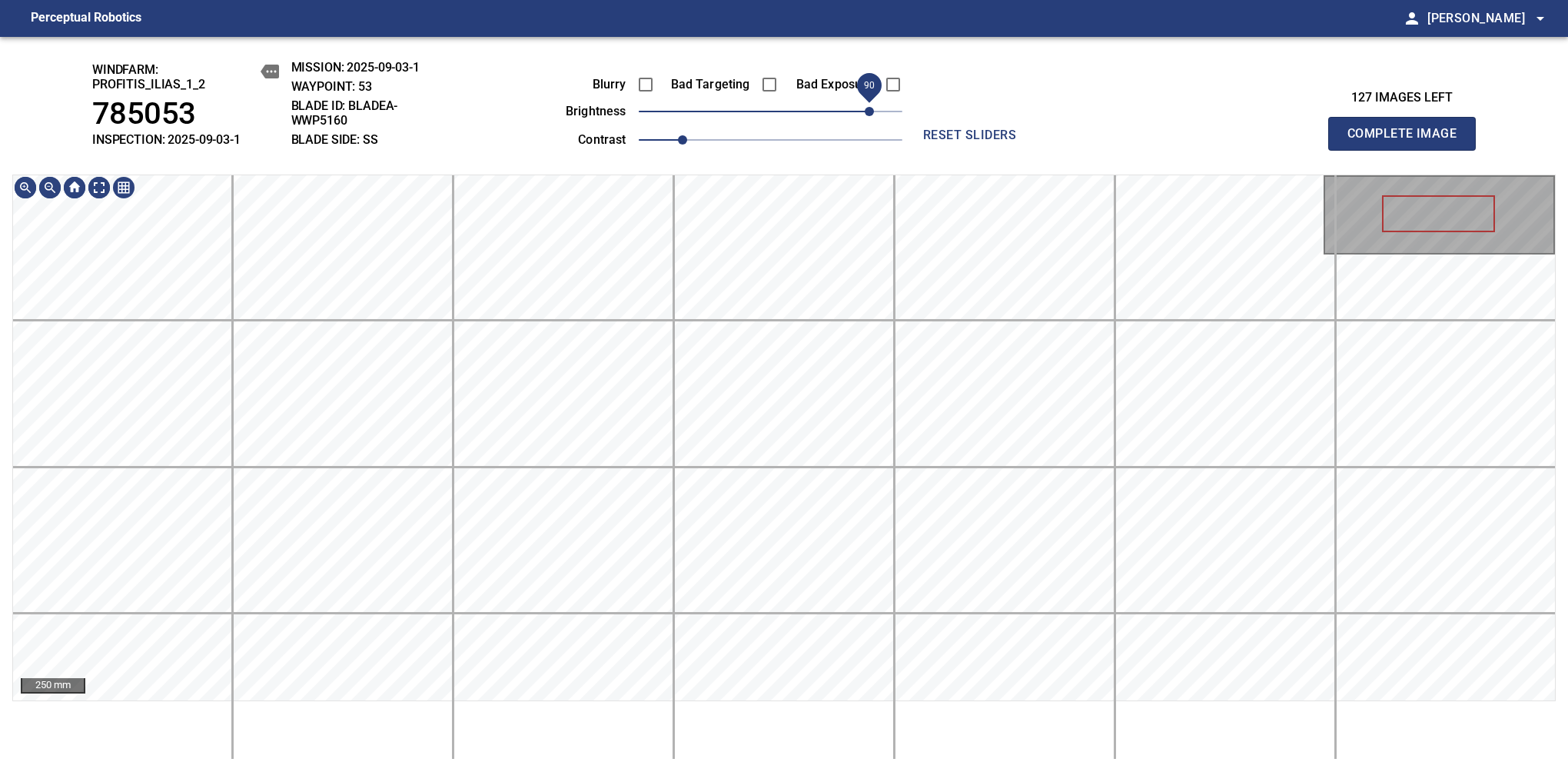
click at [873, 113] on span "90" at bounding box center [770, 111] width 264 height 21
drag, startPoint x: 675, startPoint y: 139, endPoint x: 700, endPoint y: 137, distance: 25.1
click at [700, 137] on span "1.1" at bounding box center [704, 139] width 9 height 9
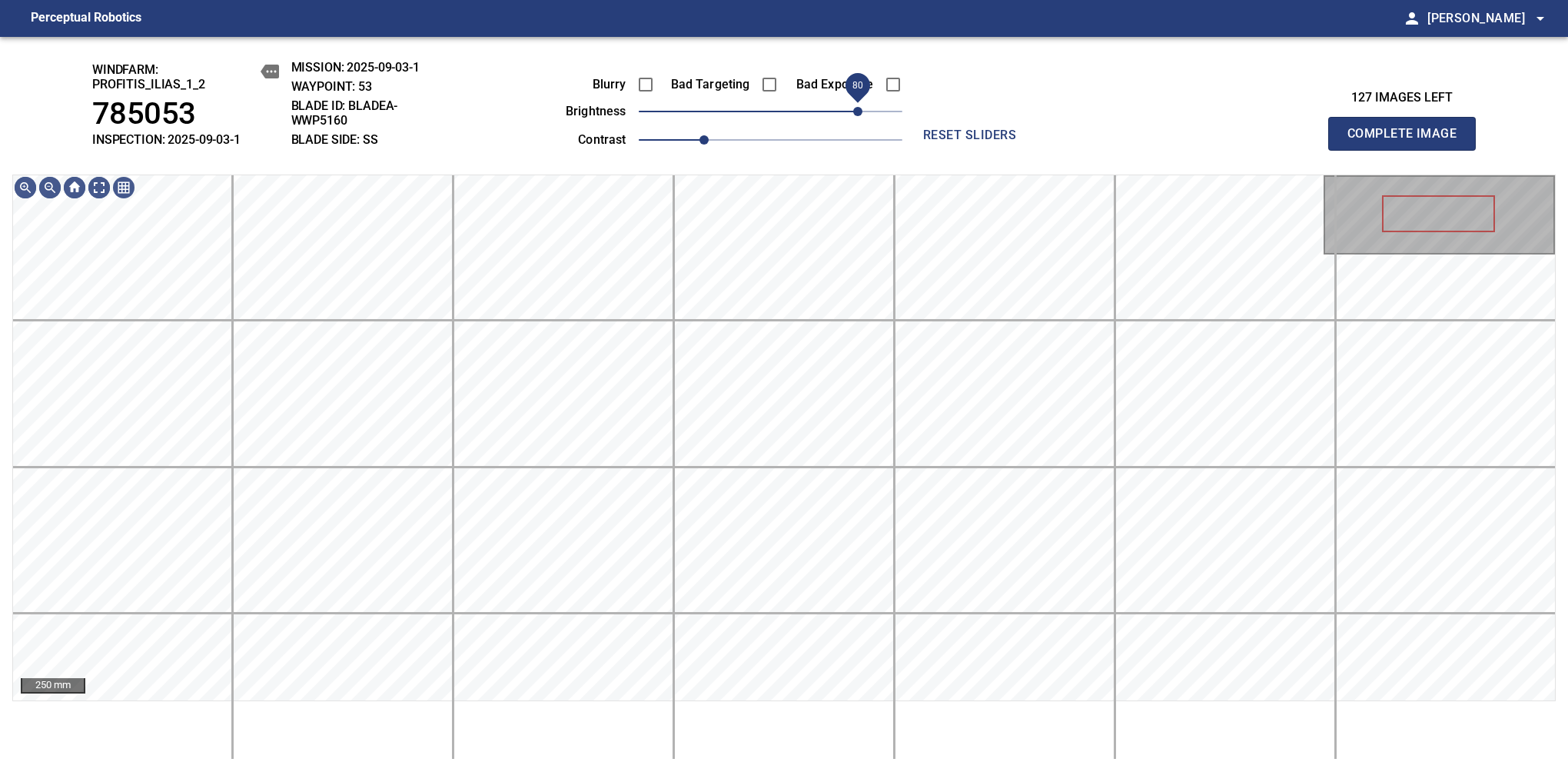
click at [857, 113] on span "80" at bounding box center [857, 111] width 9 height 9
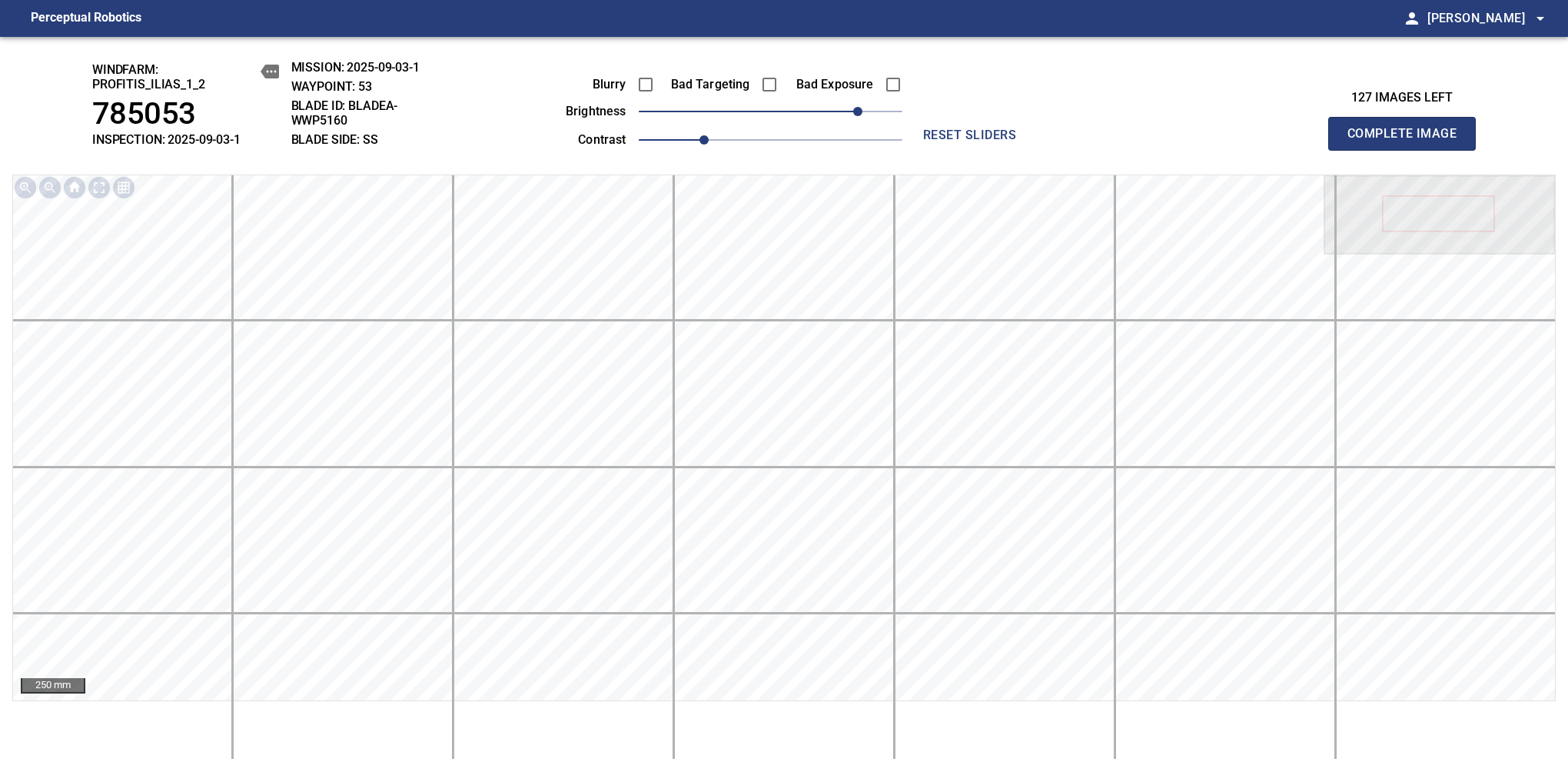
click at [1408, 142] on span "Complete Image" at bounding box center [1402, 133] width 114 height 21
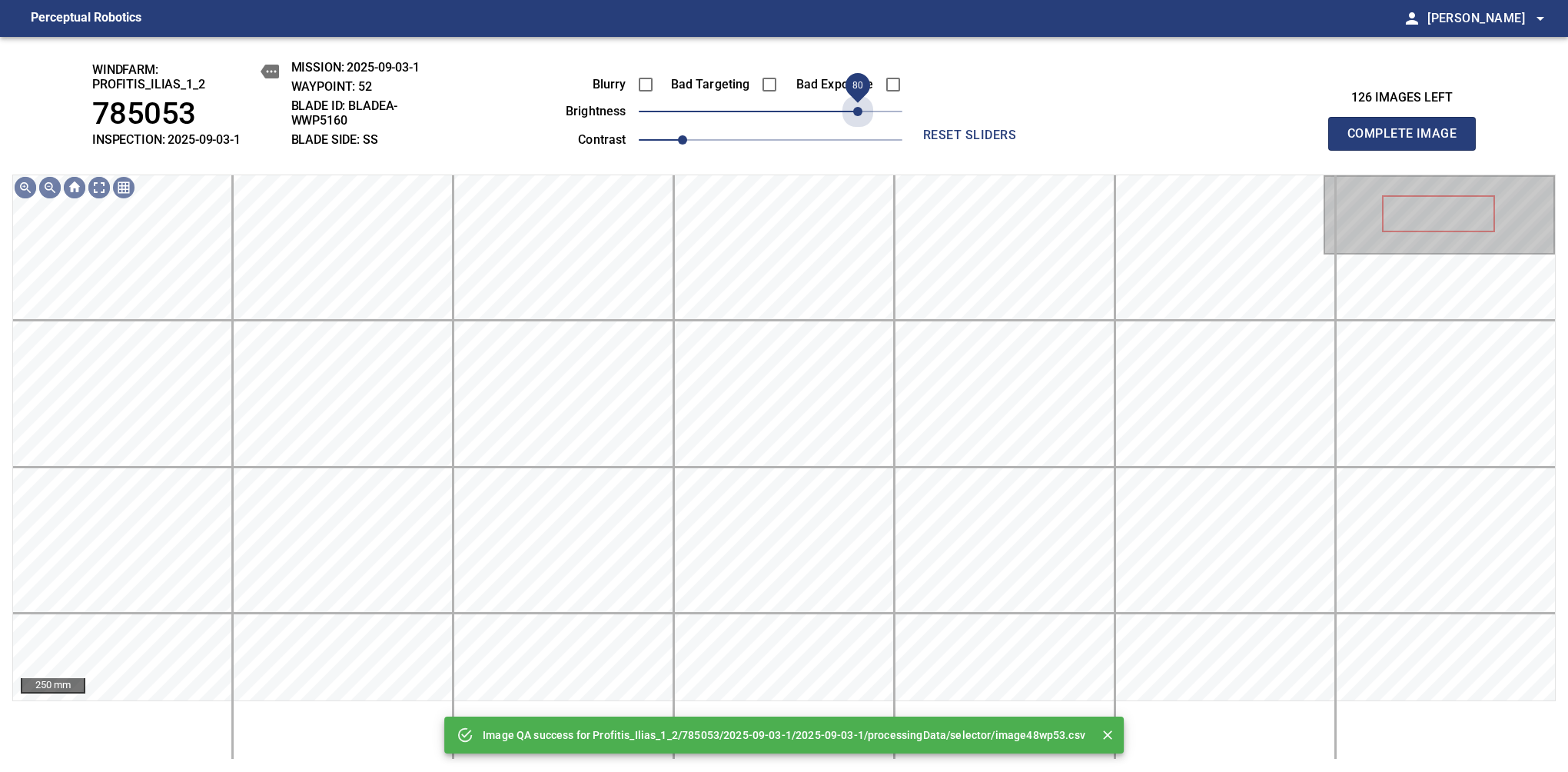
click at [857, 113] on span "80" at bounding box center [770, 111] width 264 height 21
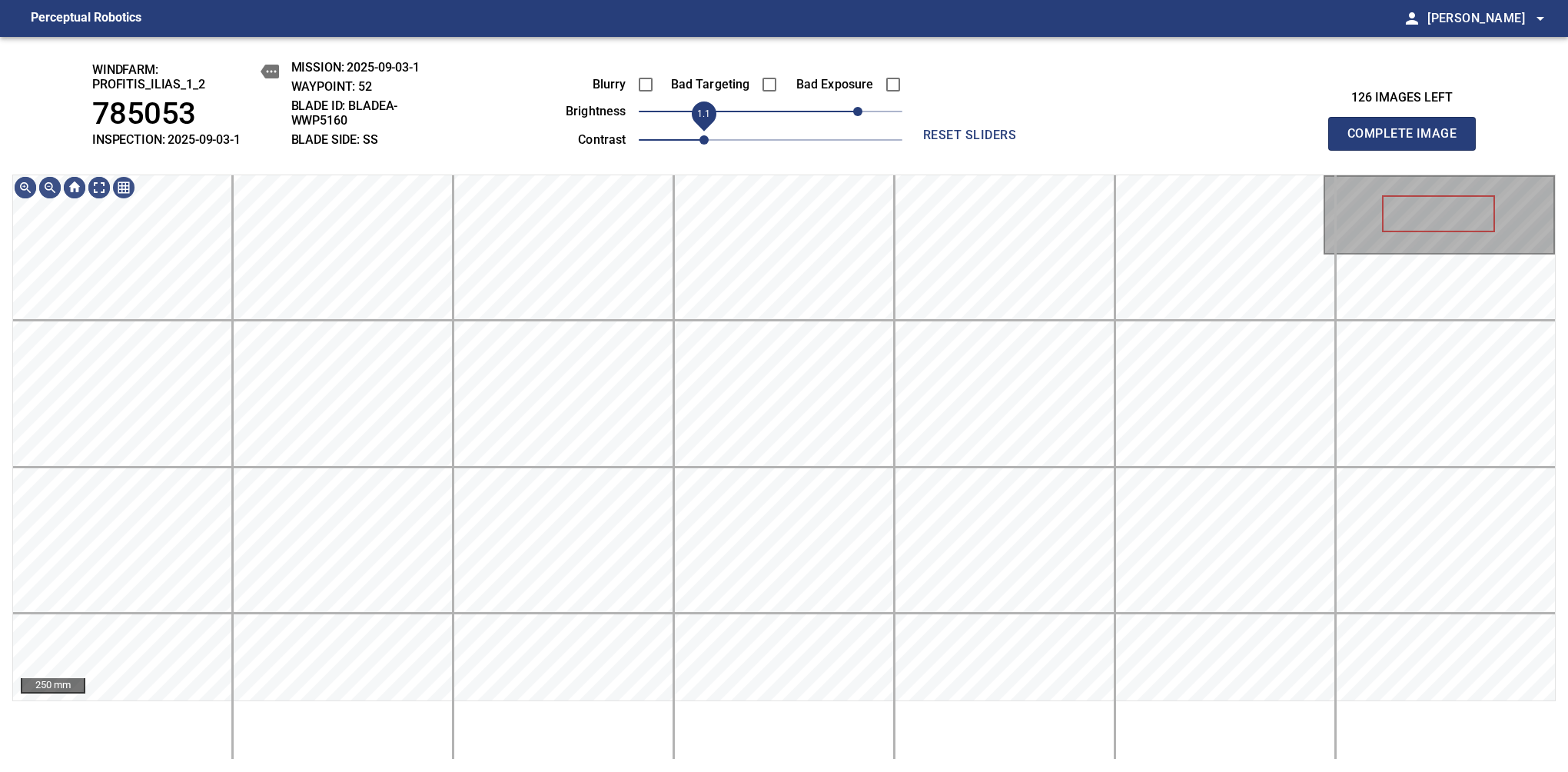
drag, startPoint x: 676, startPoint y: 153, endPoint x: 703, endPoint y: 143, distance: 28.8
click at [703, 143] on span "1.1" at bounding box center [704, 139] width 9 height 9
drag, startPoint x: 857, startPoint y: 119, endPoint x: 870, endPoint y: 110, distance: 15.8
click at [870, 110] on span "90" at bounding box center [868, 111] width 9 height 9
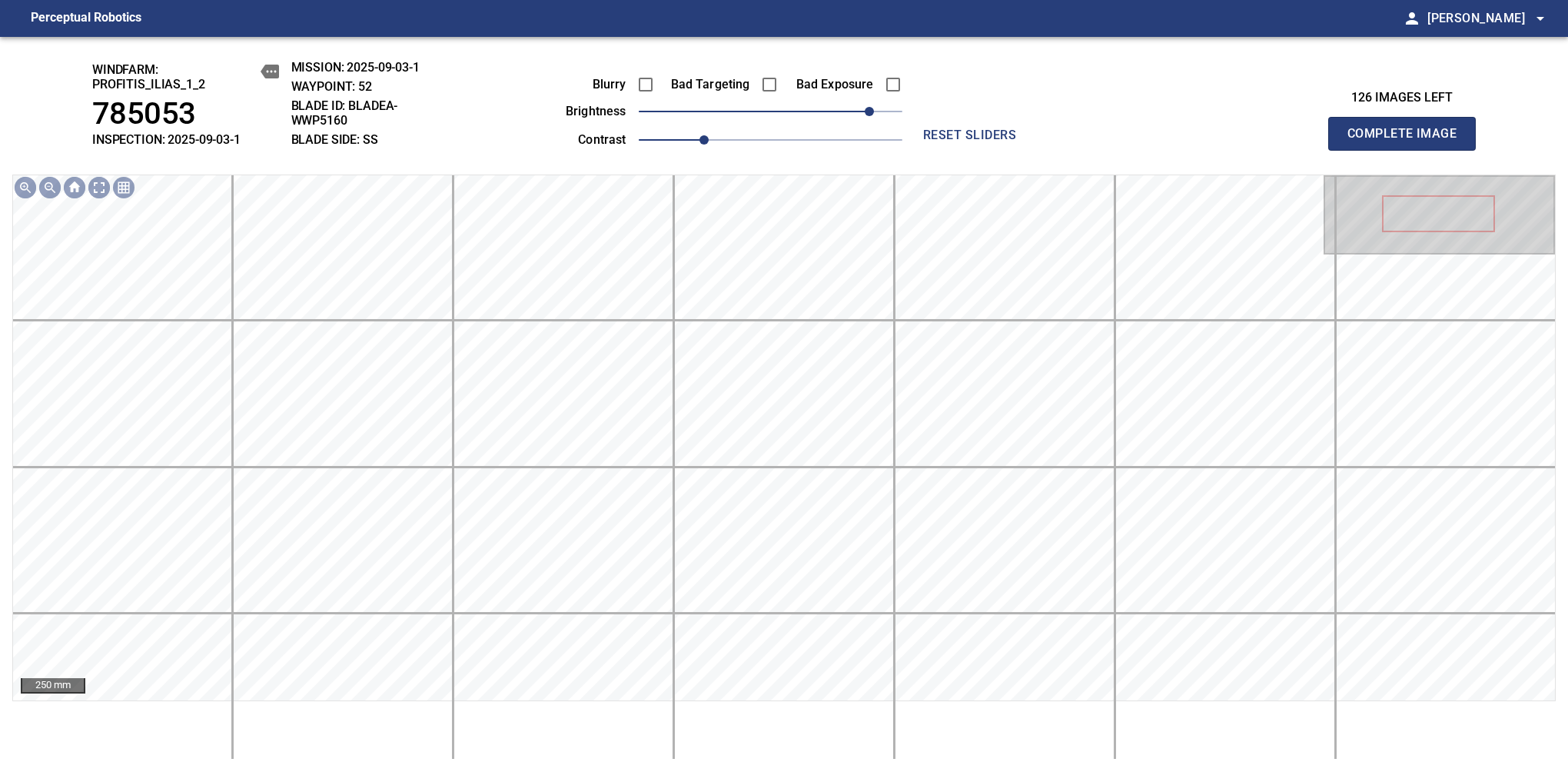
click at [1408, 142] on span "Complete Image" at bounding box center [1402, 133] width 114 height 21
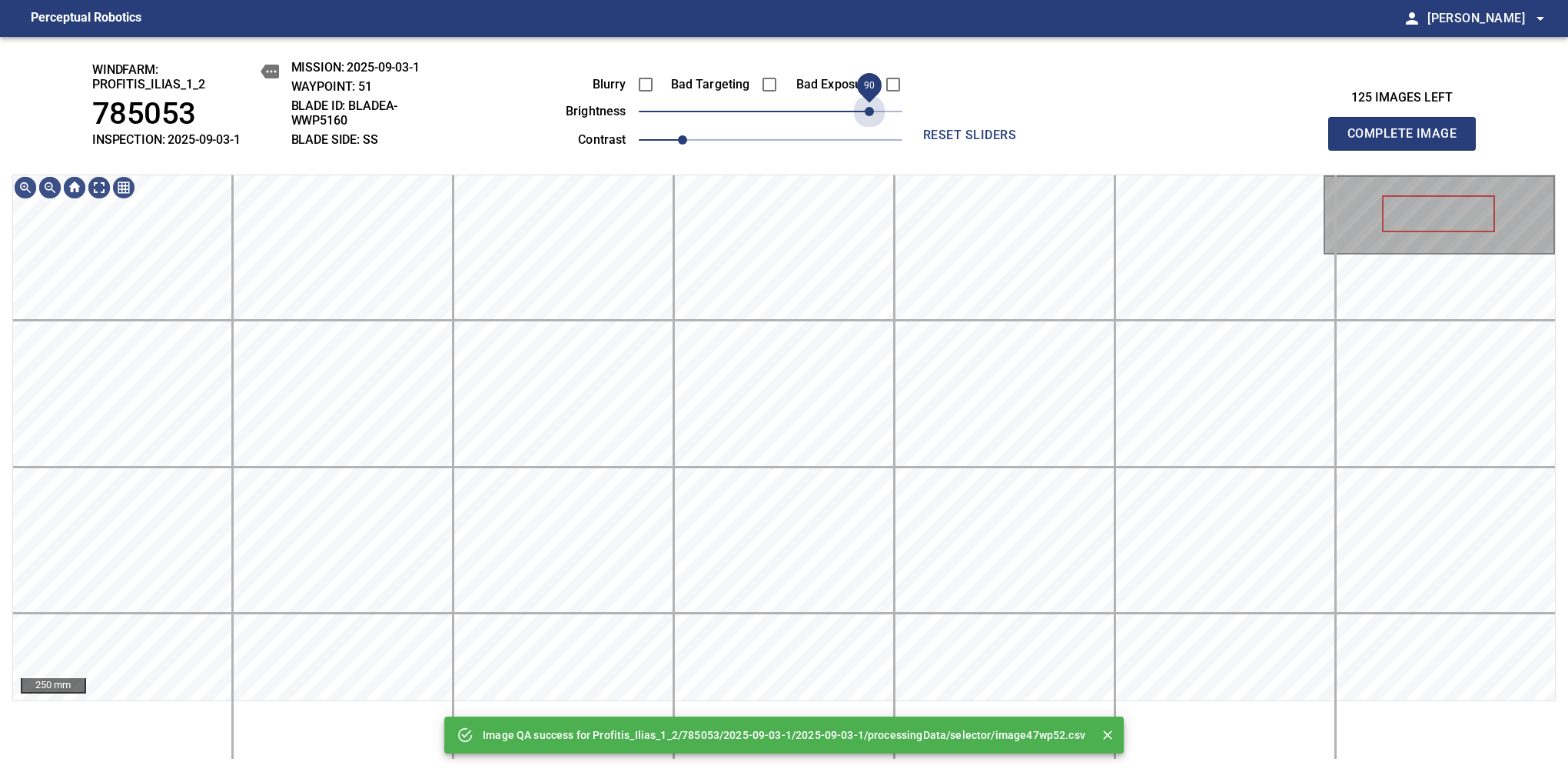
click at [870, 110] on span "90" at bounding box center [770, 111] width 264 height 21
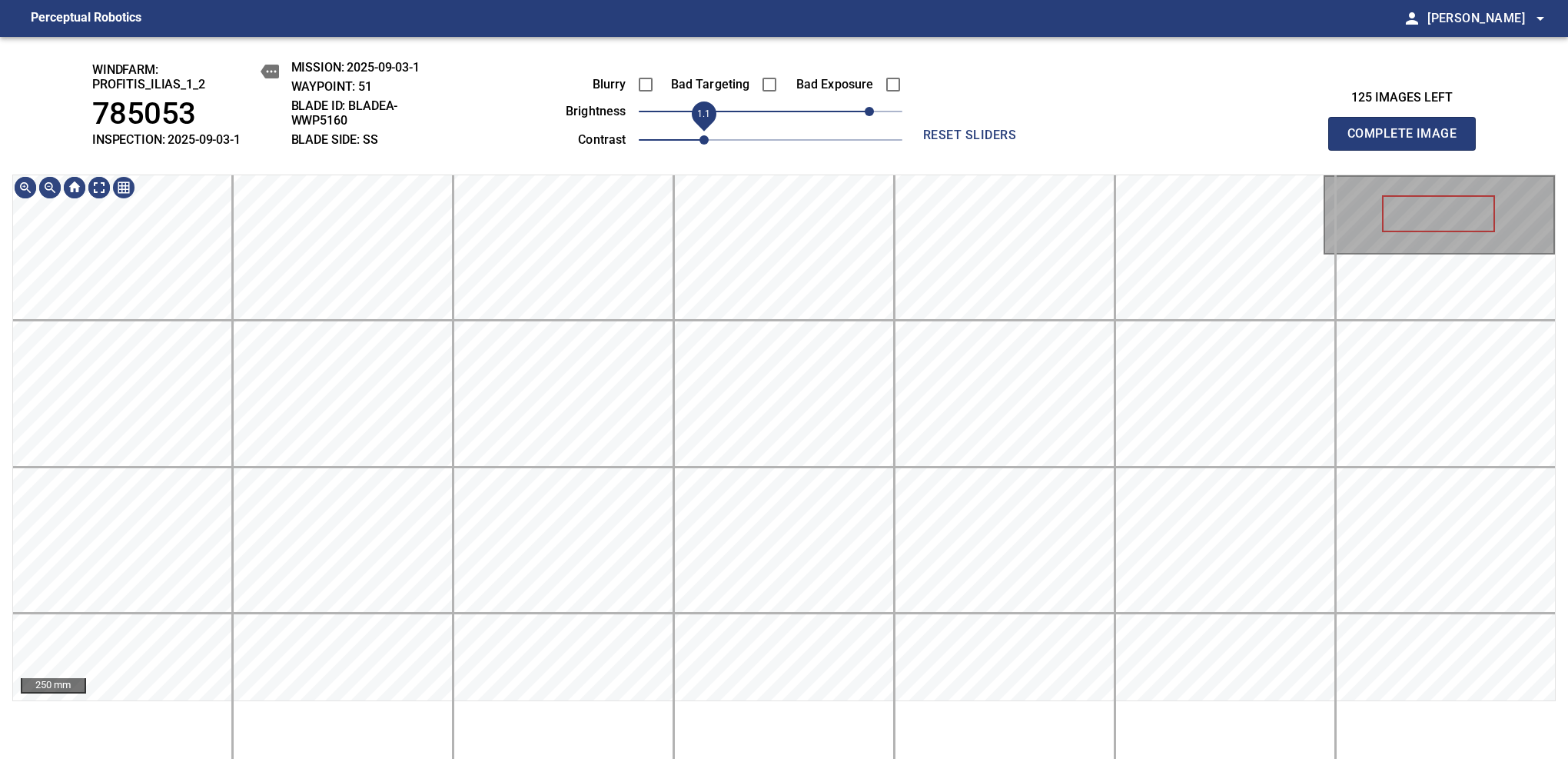
click at [700, 135] on span "1.1" at bounding box center [704, 139] width 9 height 9
click at [722, 143] on span "1.2" at bounding box center [726, 139] width 9 height 9
click at [1408, 142] on span "Complete Image" at bounding box center [1402, 133] width 114 height 21
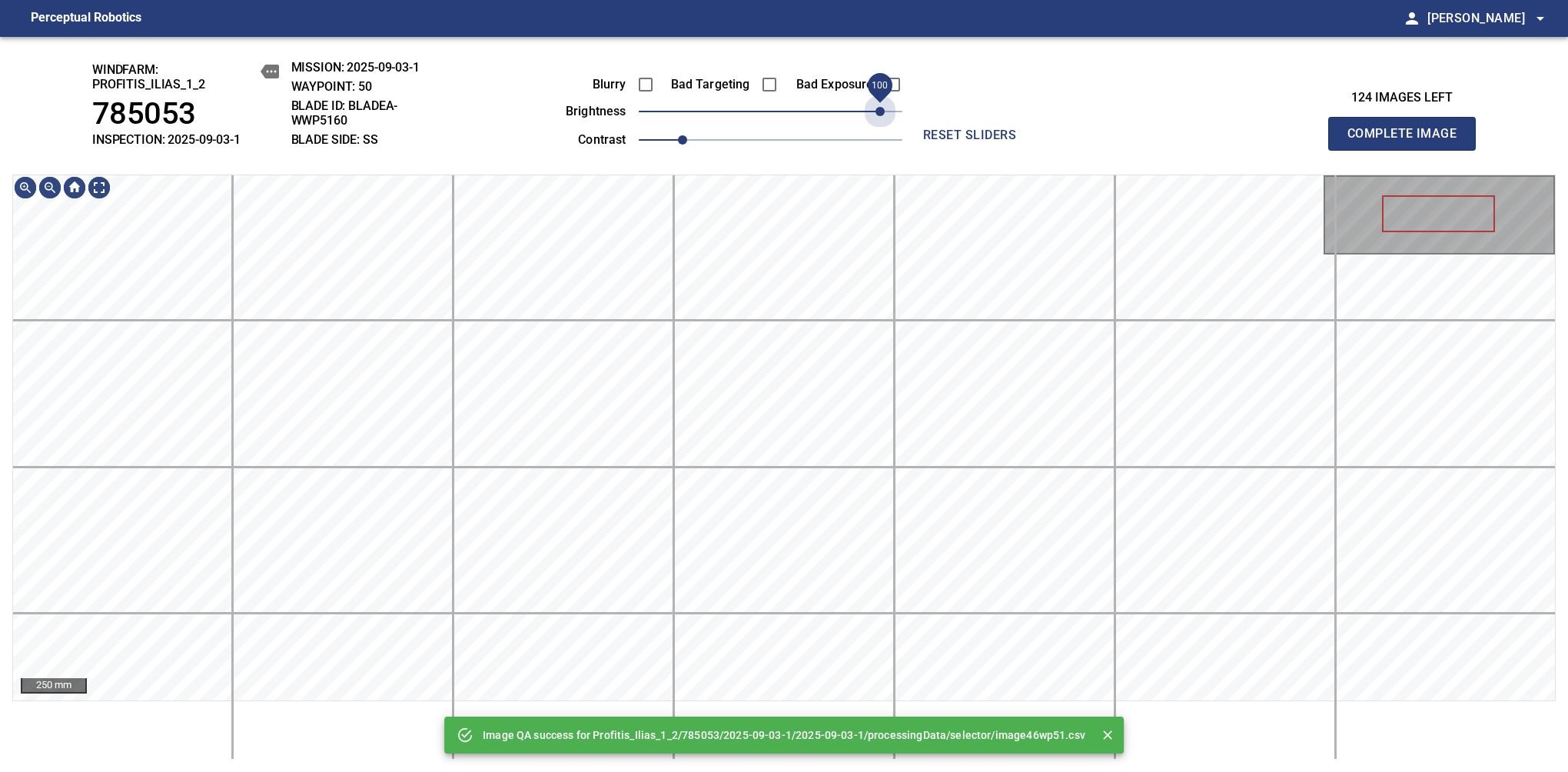
click at [878, 132] on div "Blurry Bad Targeting Bad Exposure brightness 100 contrast 1" at bounding box center [717, 109] width 371 height 82
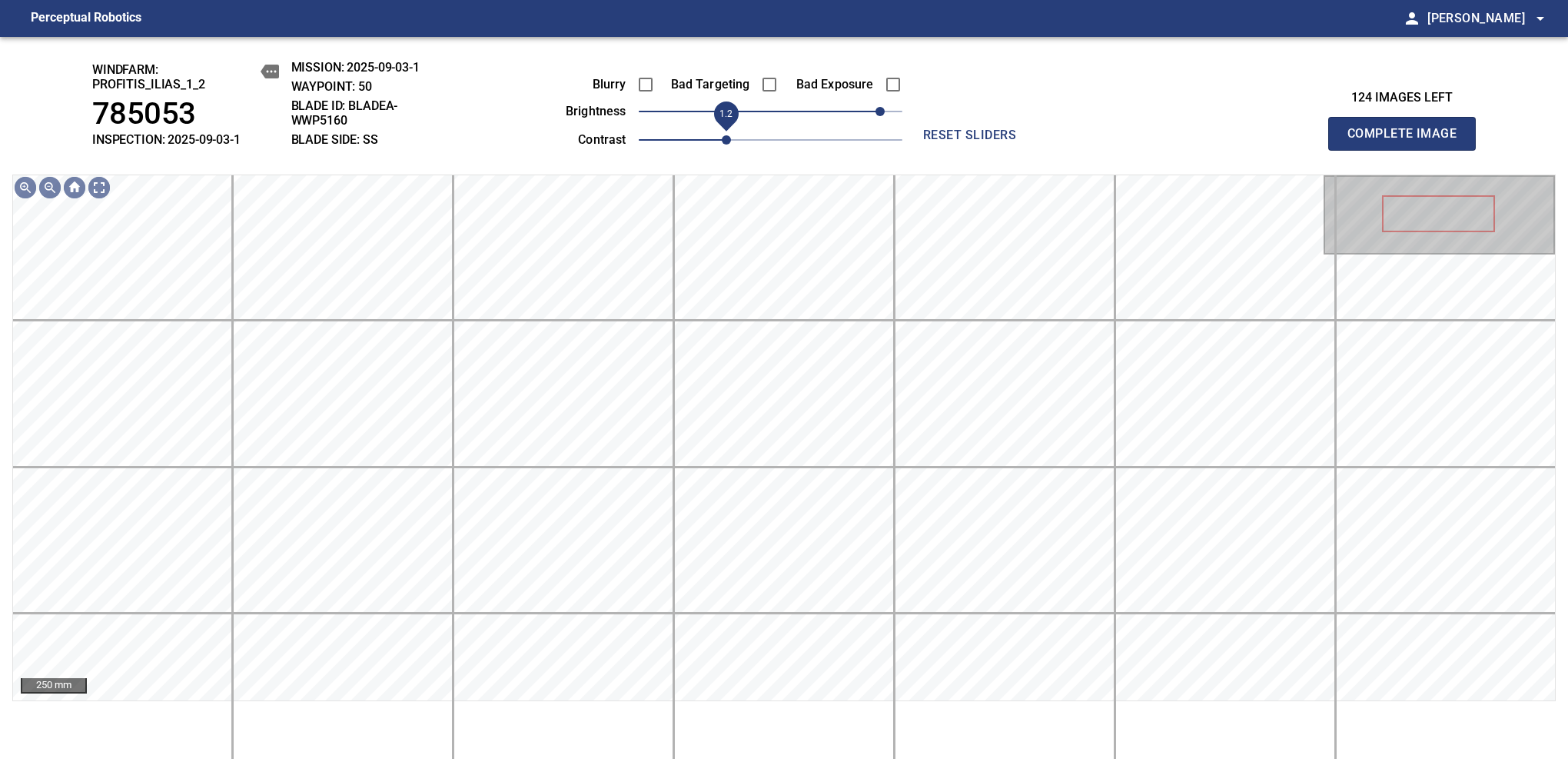
drag, startPoint x: 700, startPoint y: 141, endPoint x: 718, endPoint y: 127, distance: 22.8
click at [722, 135] on span "1.2" at bounding box center [726, 139] width 9 height 9
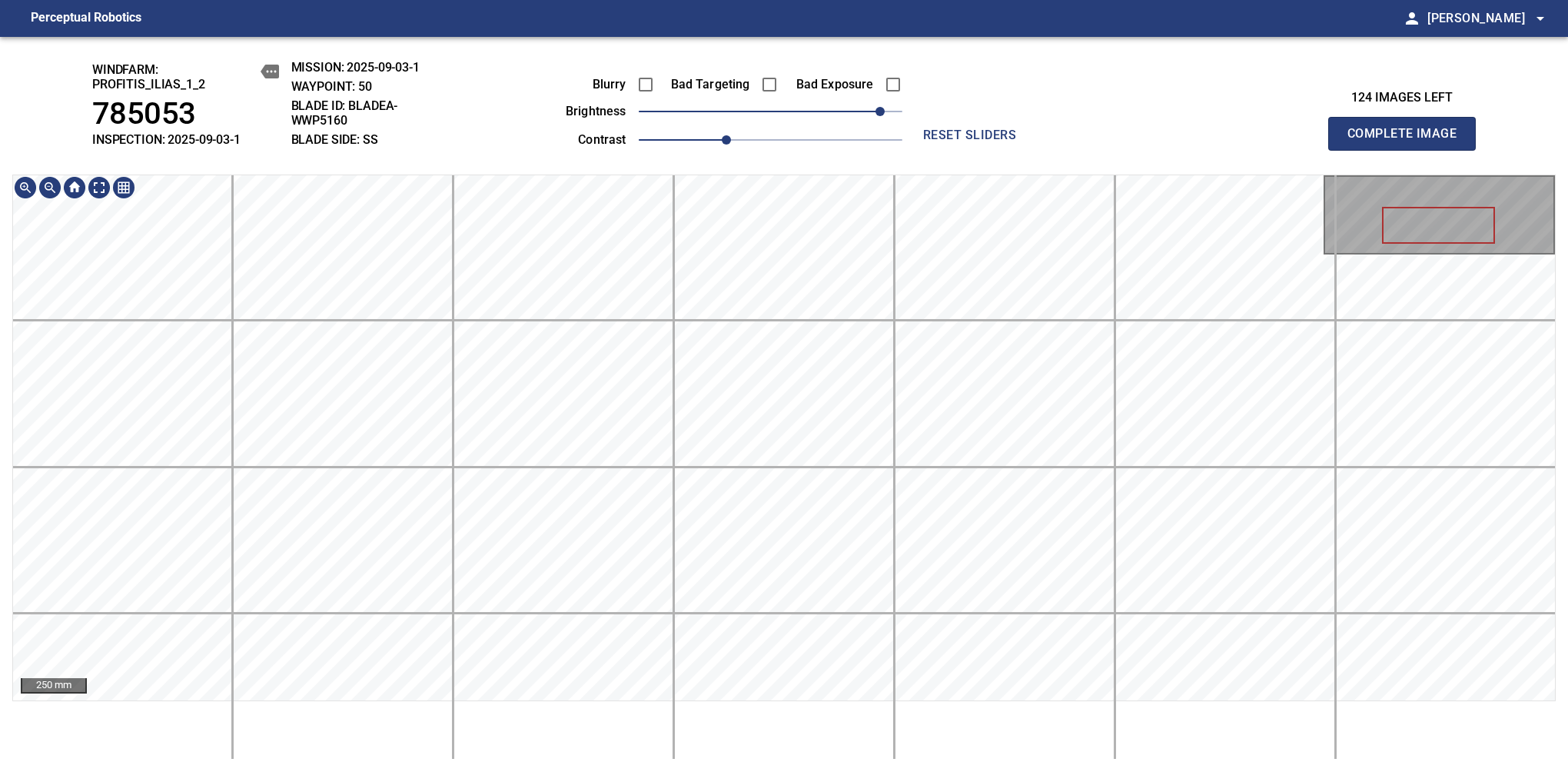
click at [840, 169] on div "windfarm: Profitis_Ilias_1_2 785053 INSPECTION: 2025-09-03-1 MISSION: 2025-09-0…" at bounding box center [784, 404] width 1568 height 735
drag, startPoint x: 719, startPoint y: 143, endPoint x: 710, endPoint y: 144, distance: 9.1
click at [709, 144] on span "1.1" at bounding box center [704, 139] width 9 height 9
click at [888, 110] on span "110" at bounding box center [890, 111] width 9 height 9
click at [727, 41] on div "windfarm: Profitis_Ilias_1_2 785053 INSPECTION: 2025-09-03-1 MISSION: 2025-09-0…" at bounding box center [784, 404] width 1568 height 735
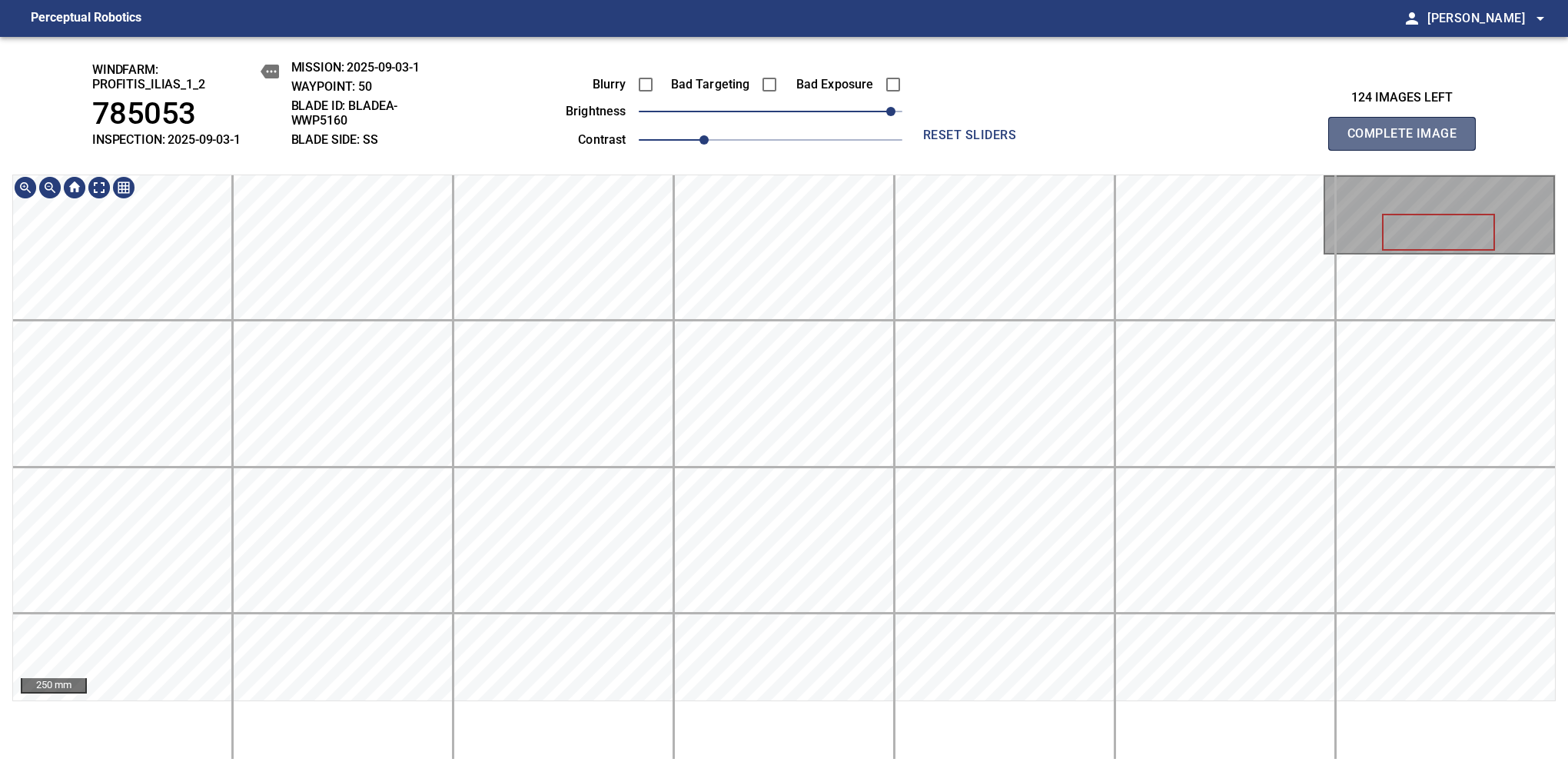
click at [1408, 142] on span "Complete Image" at bounding box center [1402, 133] width 114 height 21
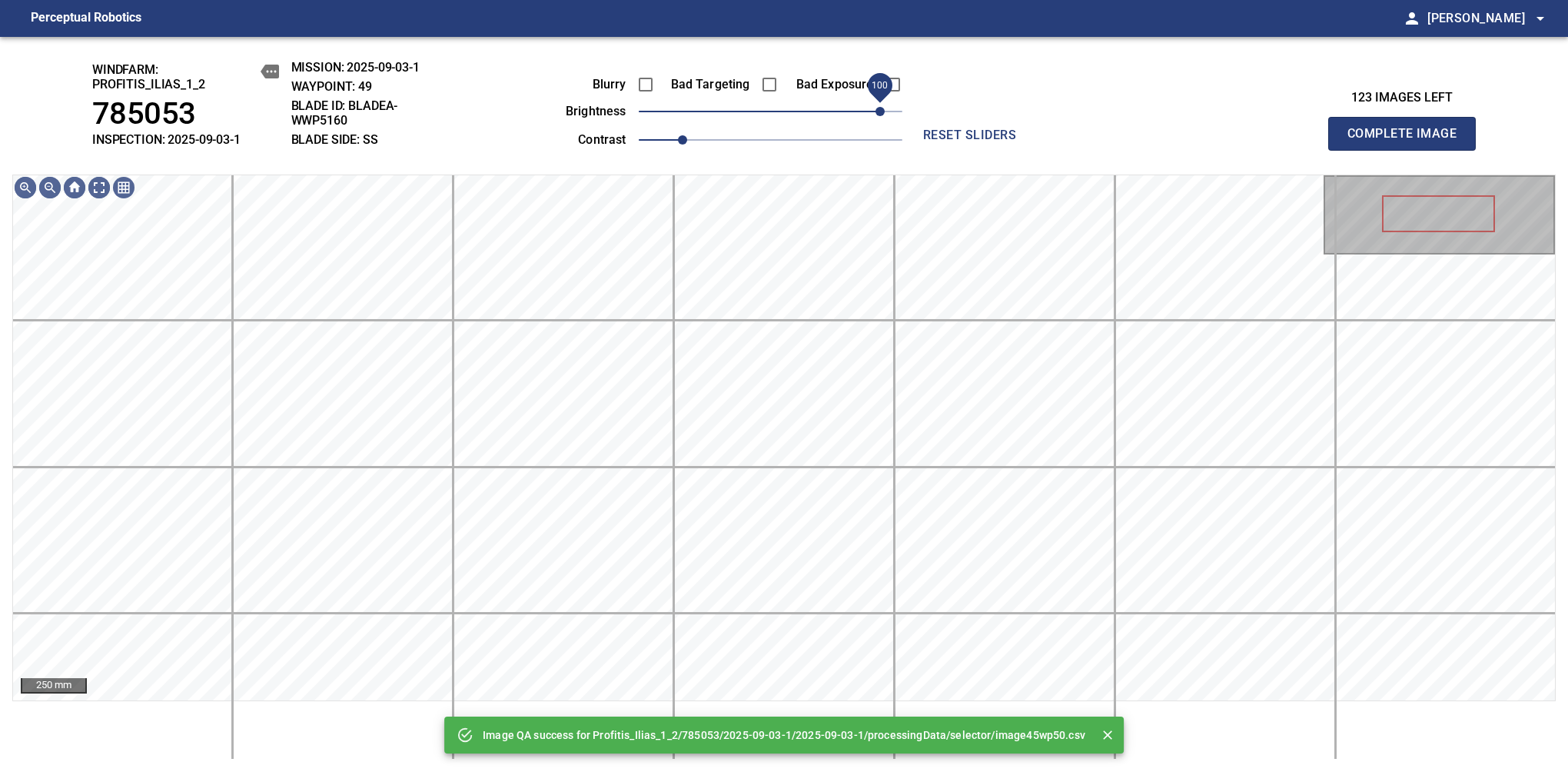
drag, startPoint x: 834, startPoint y: 114, endPoint x: 880, endPoint y: 114, distance: 46.0
click at [880, 114] on span "100" at bounding box center [770, 111] width 264 height 21
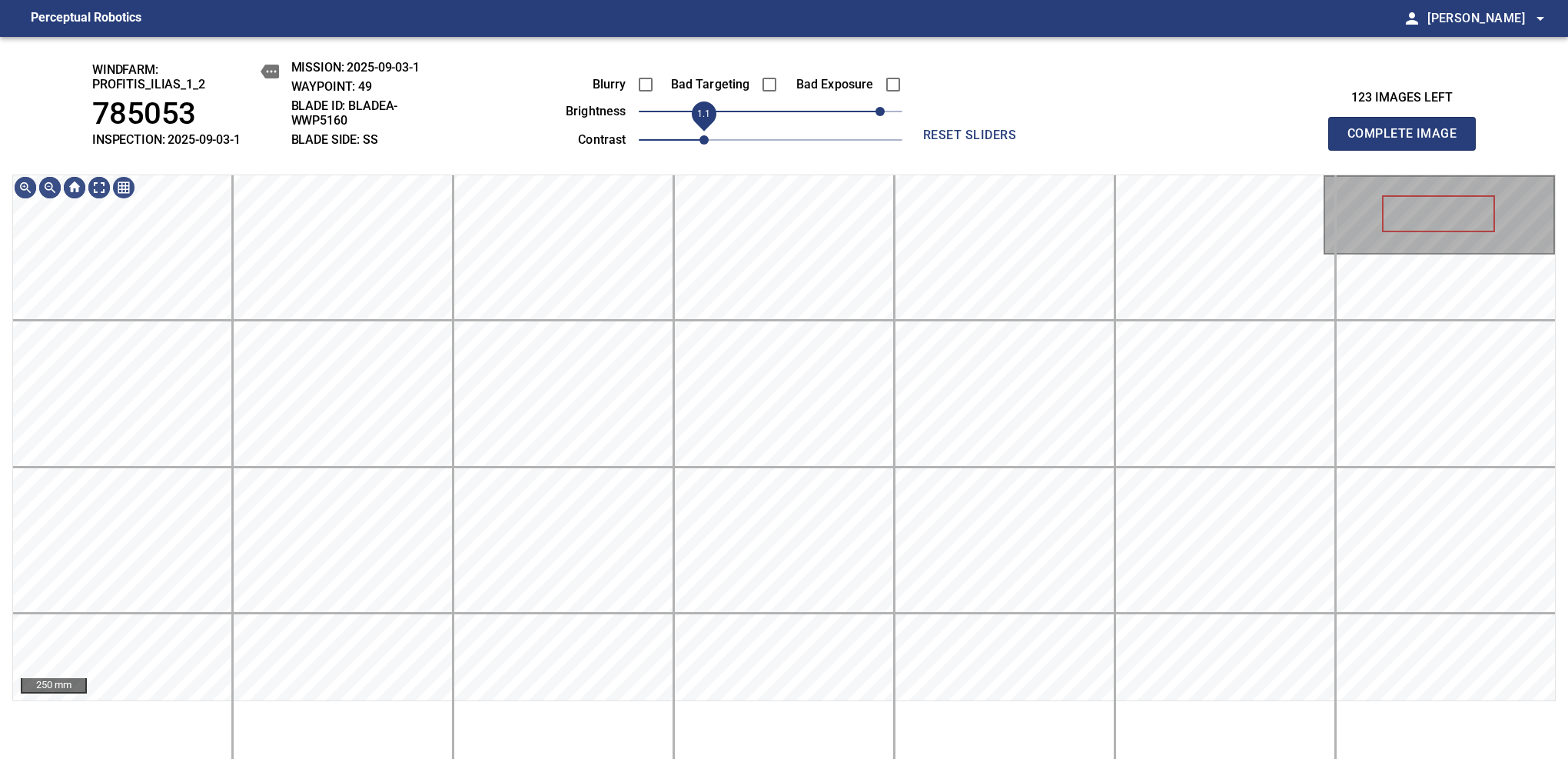
drag, startPoint x: 689, startPoint y: 146, endPoint x: 697, endPoint y: 138, distance: 11.3
click at [700, 138] on span "1.1" at bounding box center [704, 139] width 9 height 9
click at [889, 110] on span "110" at bounding box center [890, 111] width 9 height 9
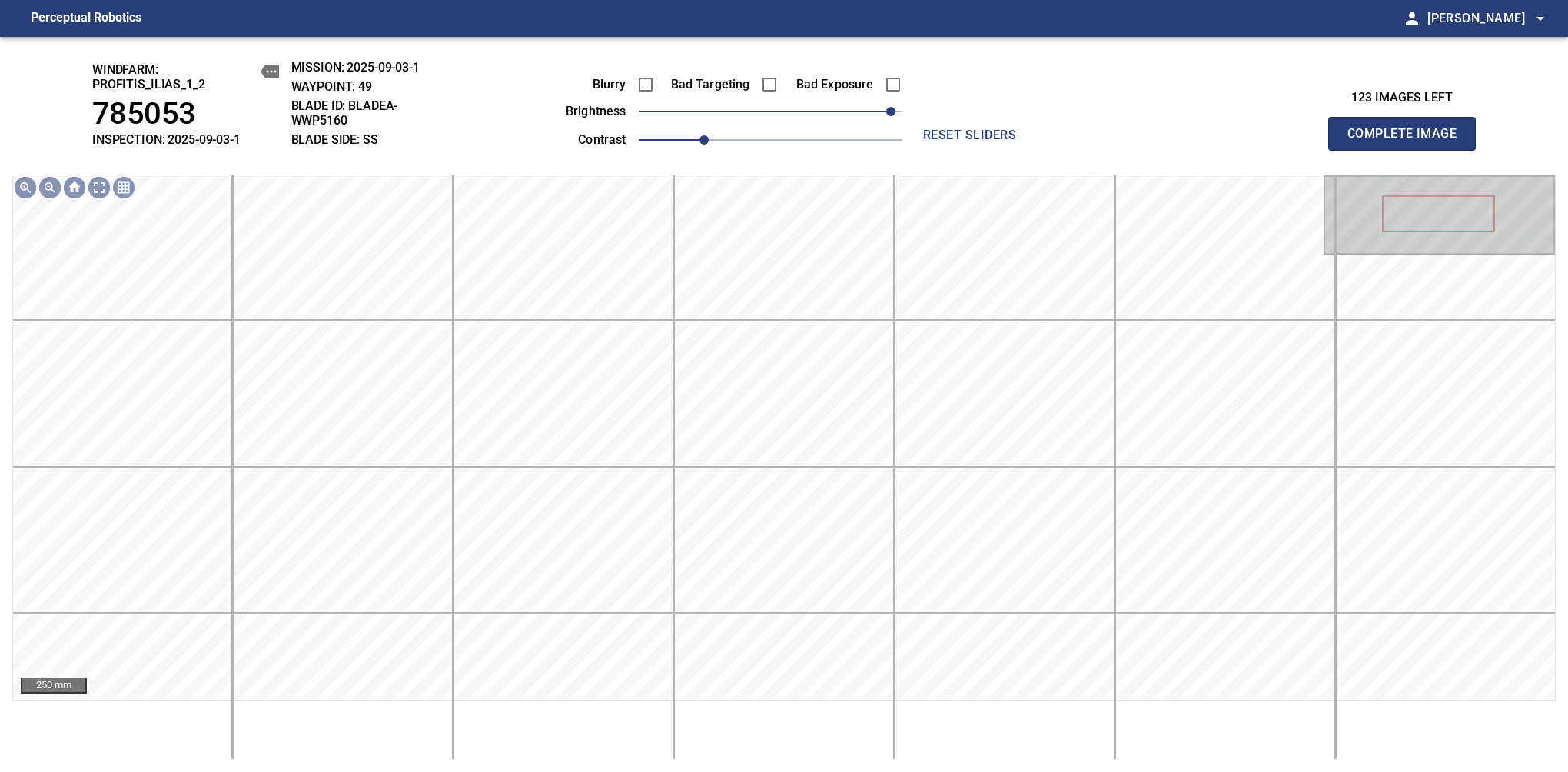
click at [1408, 142] on span "Complete Image" at bounding box center [1402, 133] width 114 height 21
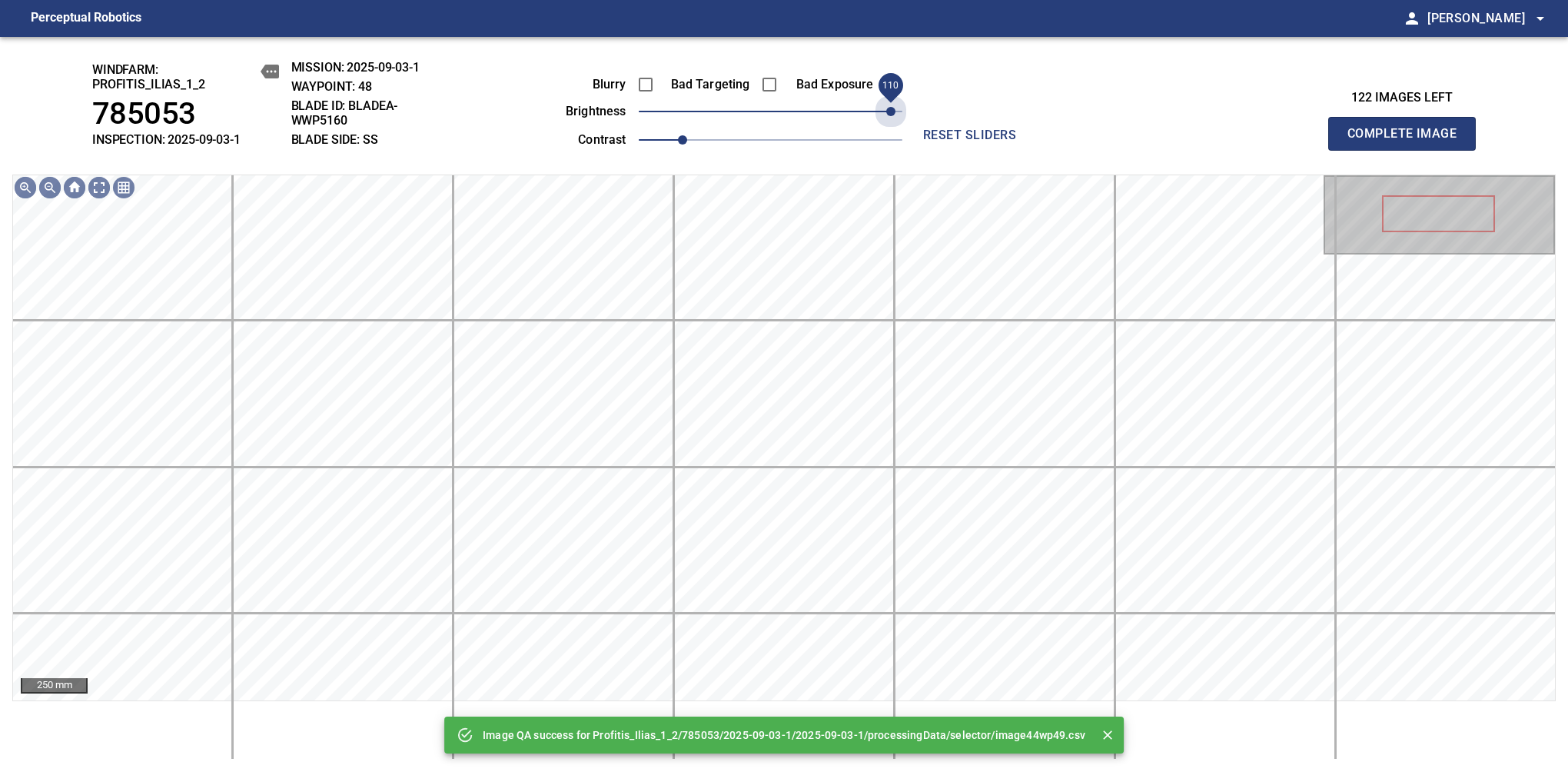
click at [889, 110] on span "110" at bounding box center [770, 111] width 264 height 21
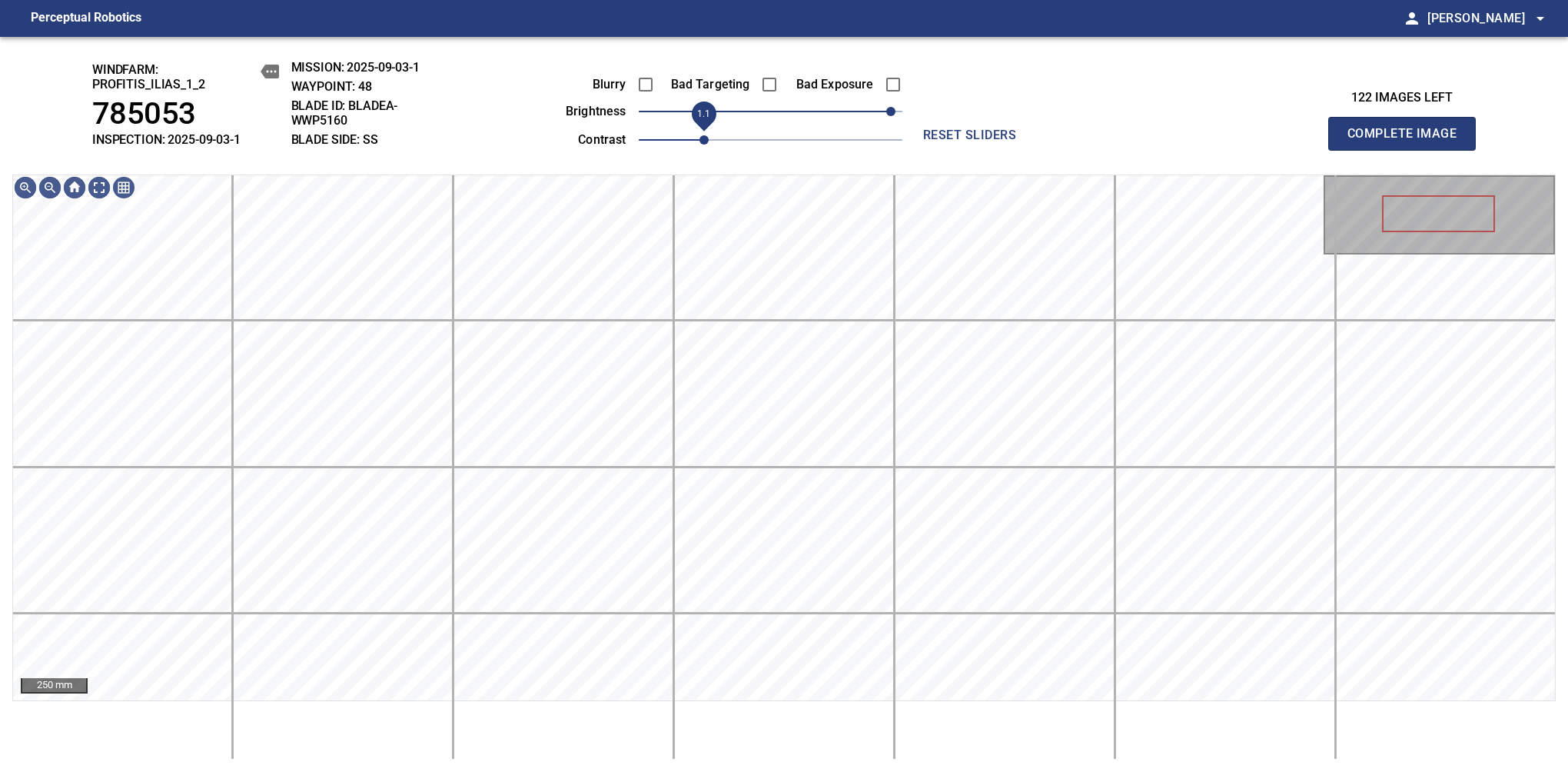
drag, startPoint x: 689, startPoint y: 141, endPoint x: 702, endPoint y: 135, distance: 14.3
click at [702, 135] on span "1.1" at bounding box center [704, 139] width 9 height 9
click at [834, 37] on div "windfarm: Profitis_Ilias_1_2 785053 INSPECTION: 2025-09-03-1 MISSION: 2025-09-0…" at bounding box center [784, 404] width 1568 height 735
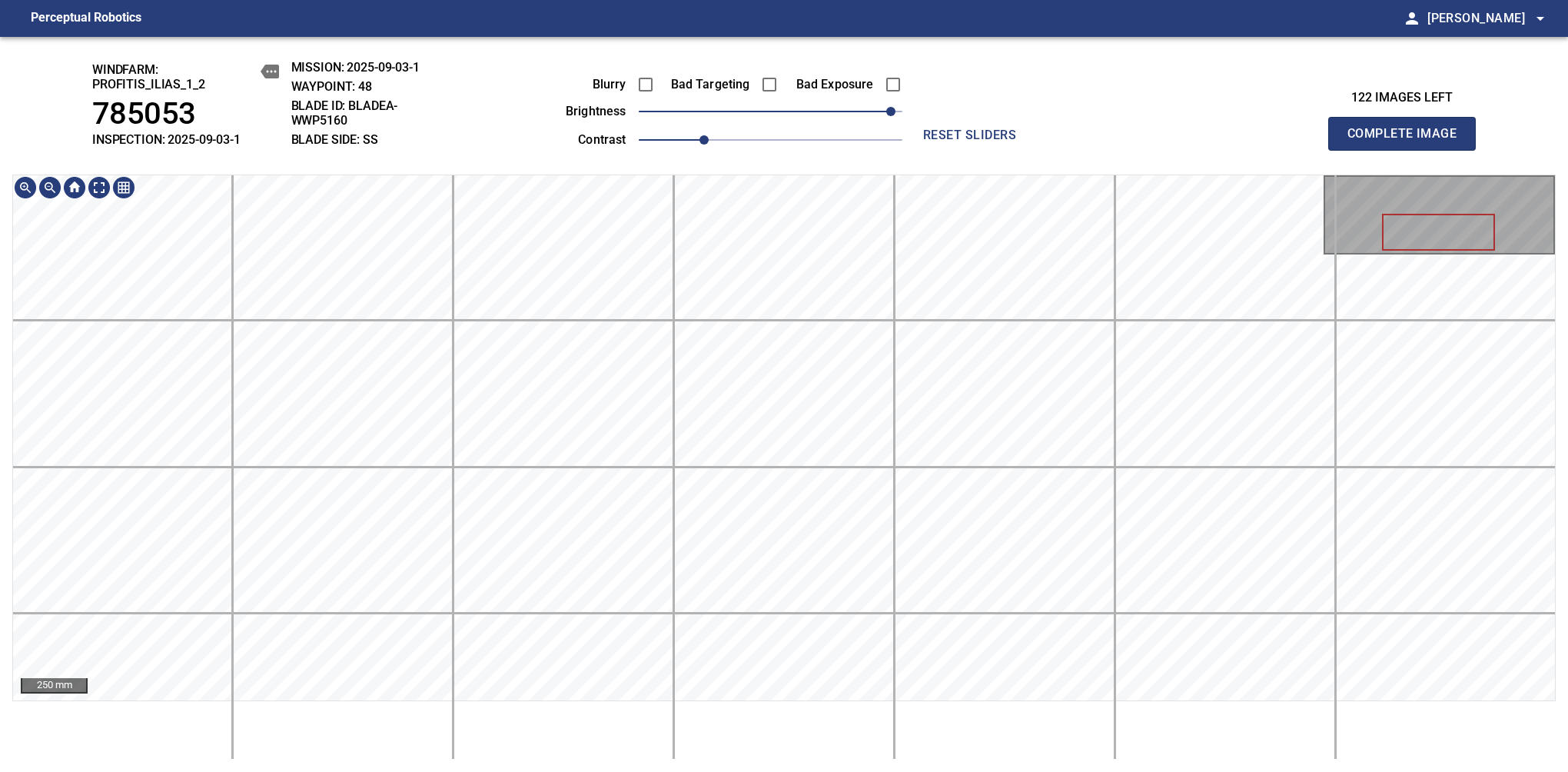
click at [1408, 142] on span "Complete Image" at bounding box center [1402, 133] width 114 height 21
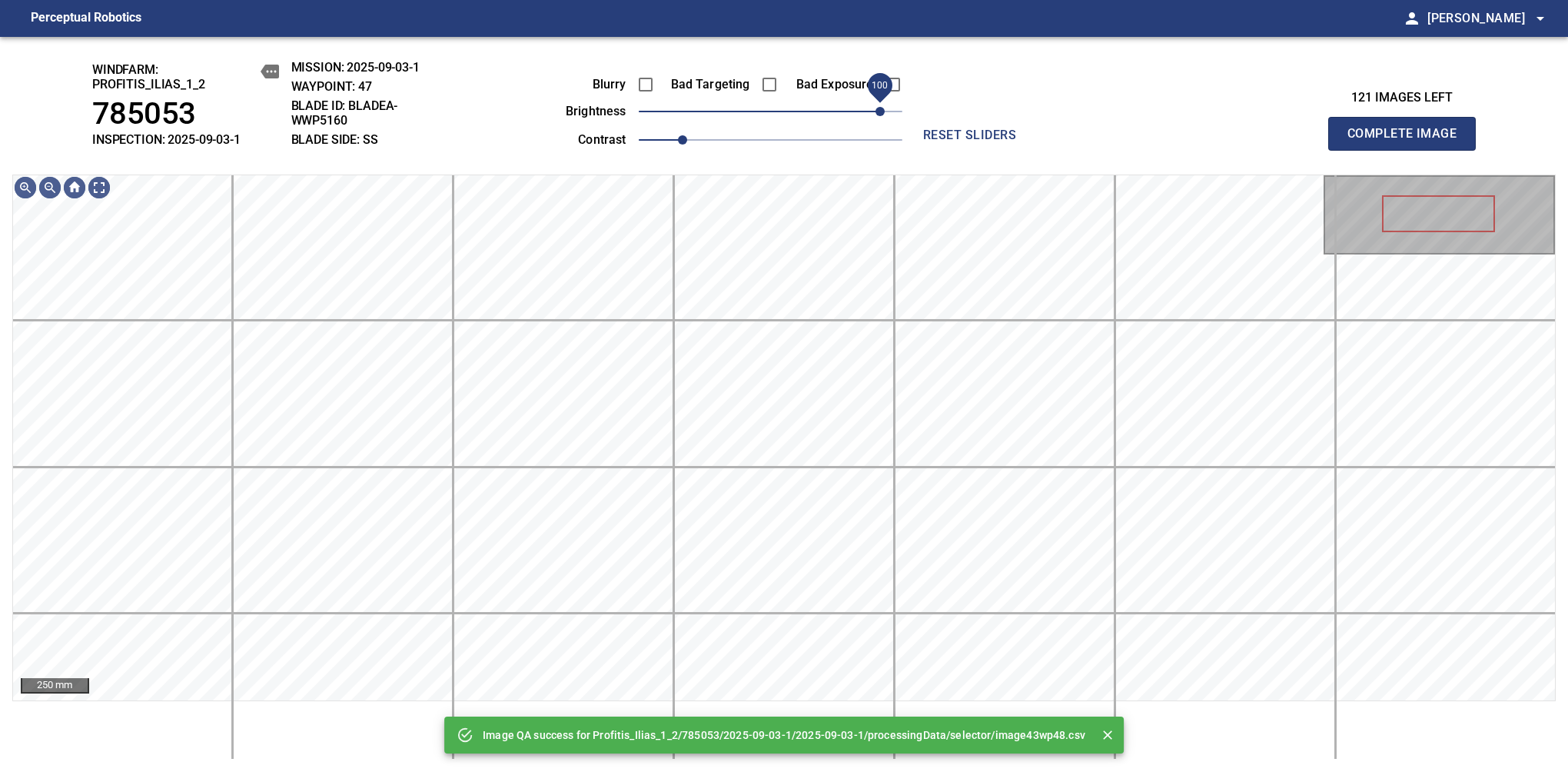
drag, startPoint x: 778, startPoint y: 116, endPoint x: 879, endPoint y: 110, distance: 101.2
click at [879, 110] on span "100" at bounding box center [879, 111] width 9 height 9
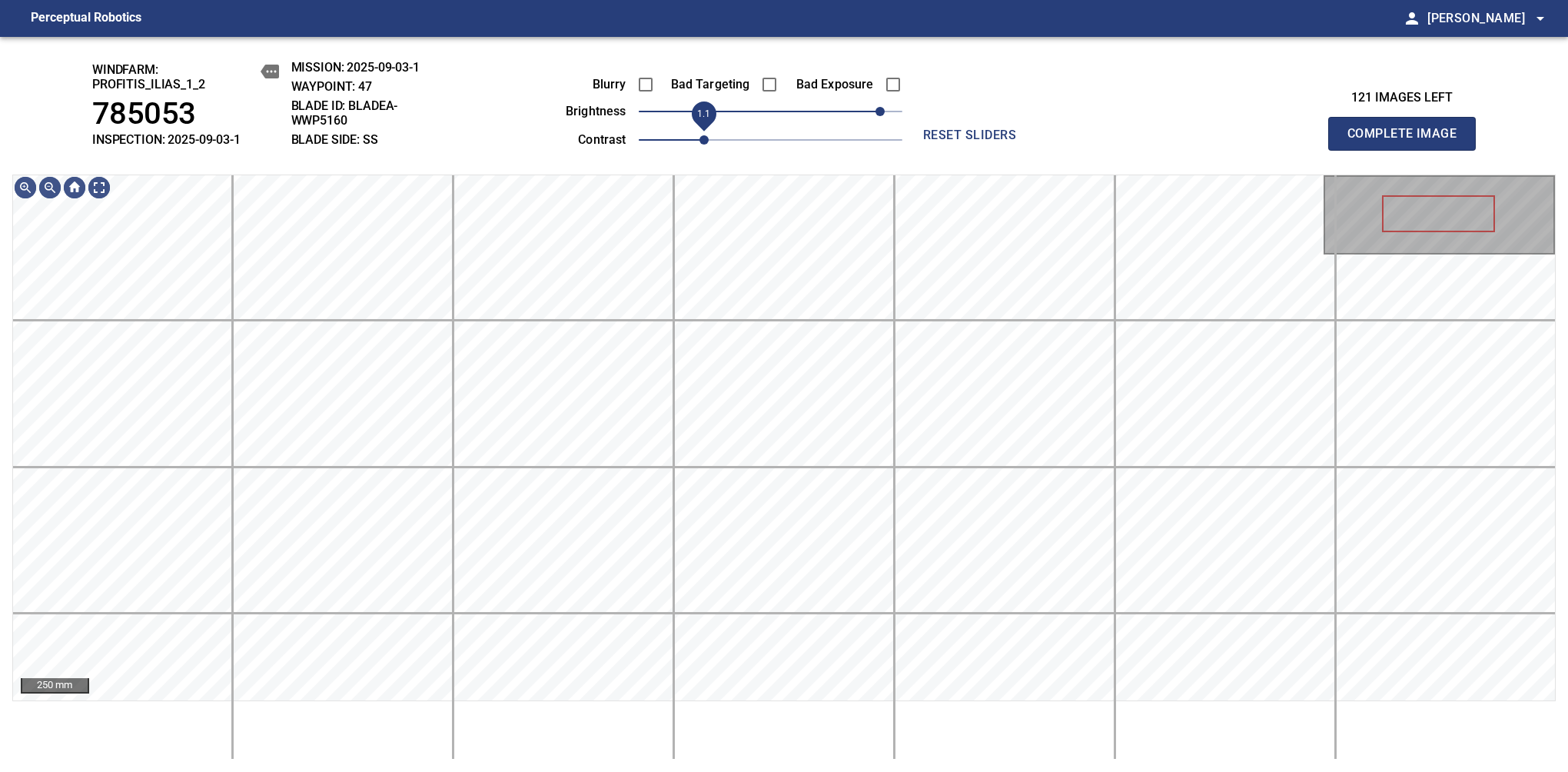
drag, startPoint x: 689, startPoint y: 143, endPoint x: 697, endPoint y: 143, distance: 8.0
click at [700, 143] on span "1.1" at bounding box center [704, 139] width 9 height 9
drag, startPoint x: 1408, startPoint y: 171, endPoint x: 1405, endPoint y: 152, distance: 19.2
click at [1408, 142] on span "Complete Image" at bounding box center [1402, 133] width 114 height 21
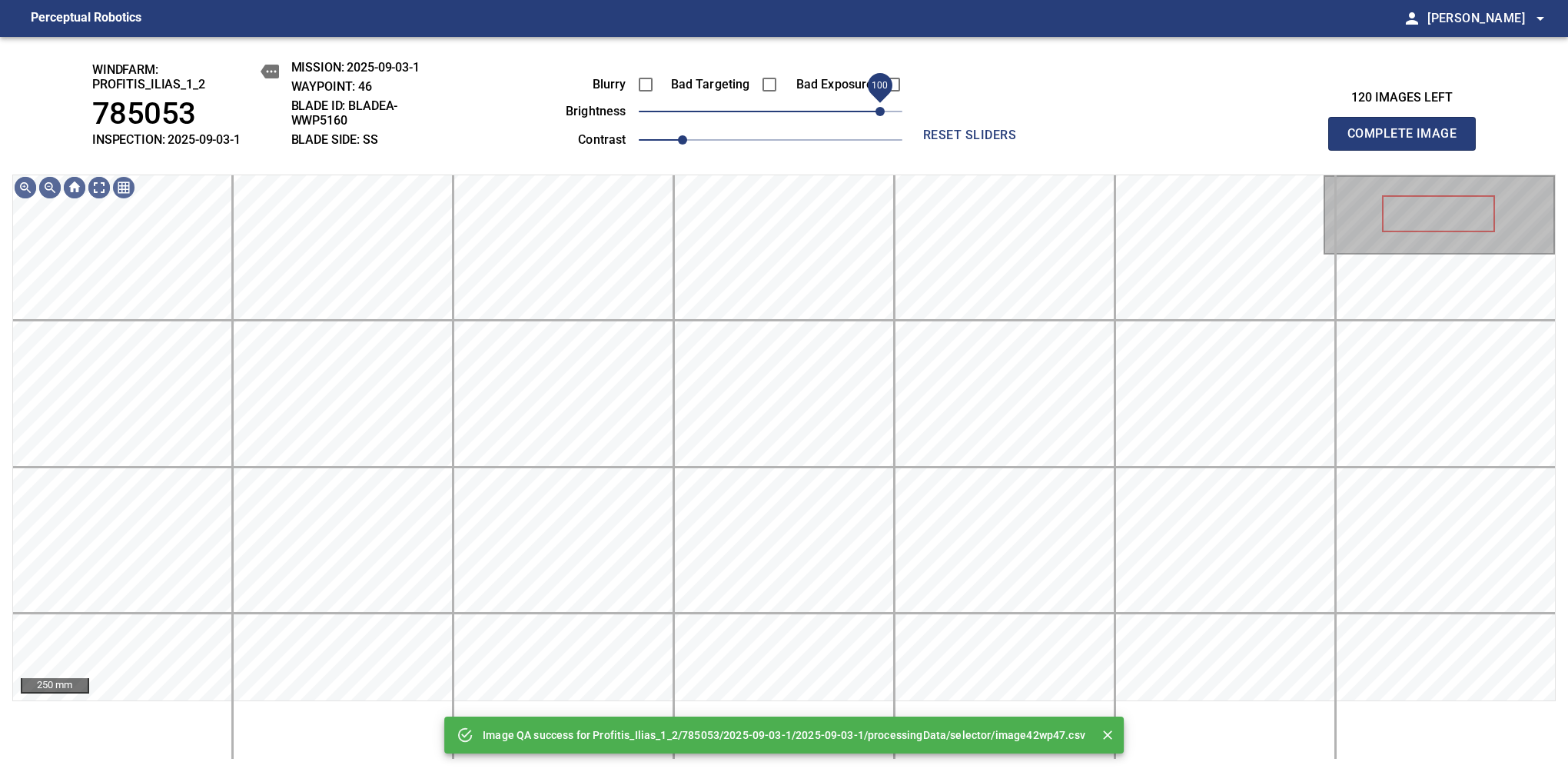
drag, startPoint x: 851, startPoint y: 115, endPoint x: 878, endPoint y: 120, distance: 27.5
click at [878, 120] on span "100" at bounding box center [770, 111] width 264 height 21
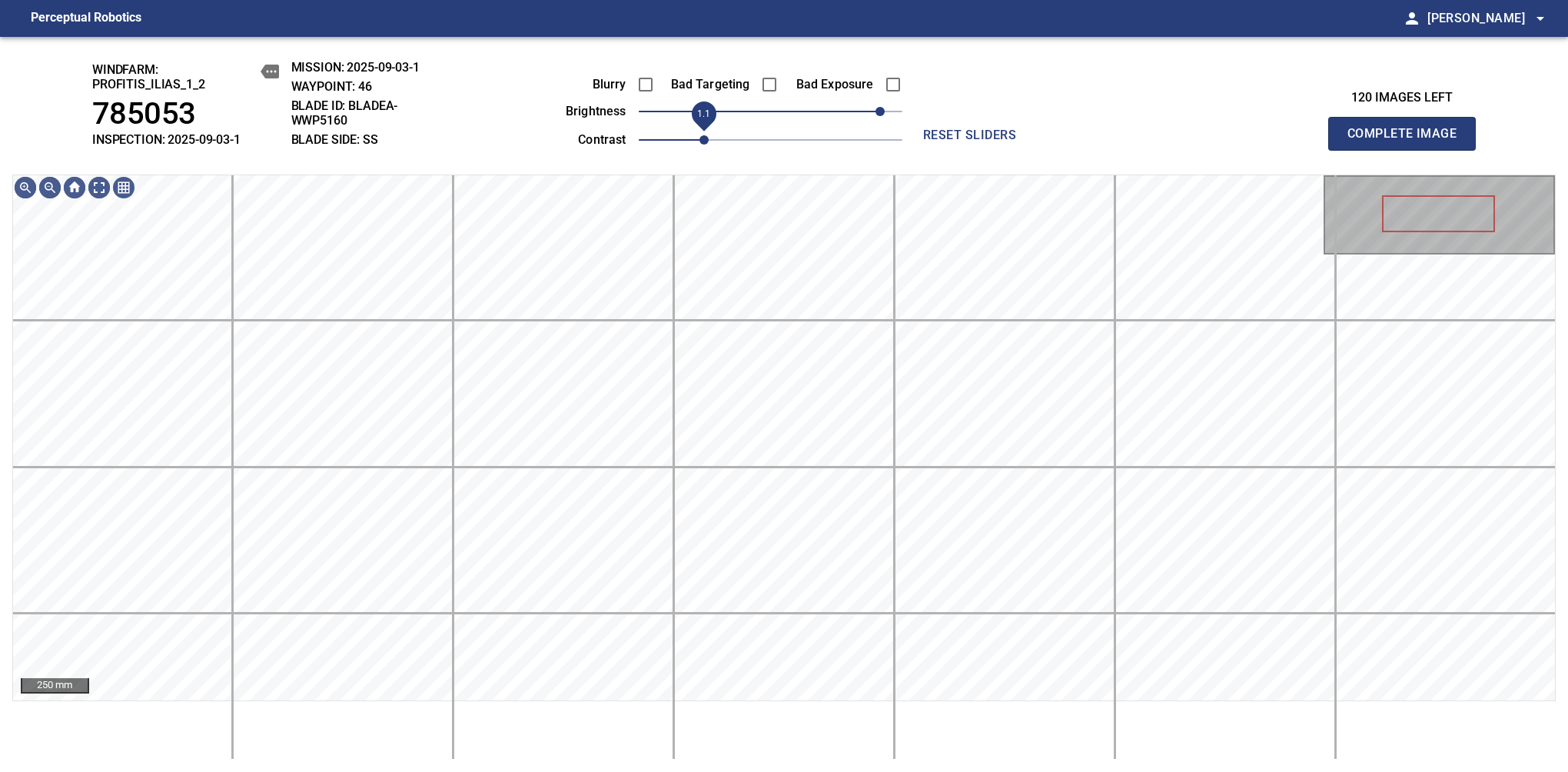
drag, startPoint x: 690, startPoint y: 143, endPoint x: 698, endPoint y: 140, distance: 8.5
click at [700, 140] on span "1.1" at bounding box center [704, 139] width 9 height 9
click at [778, 0] on html "Perceptual Robotics person Alex Semenov arrow_drop_down windfarm: Profitis_Ilia…" at bounding box center [784, 386] width 1568 height 772
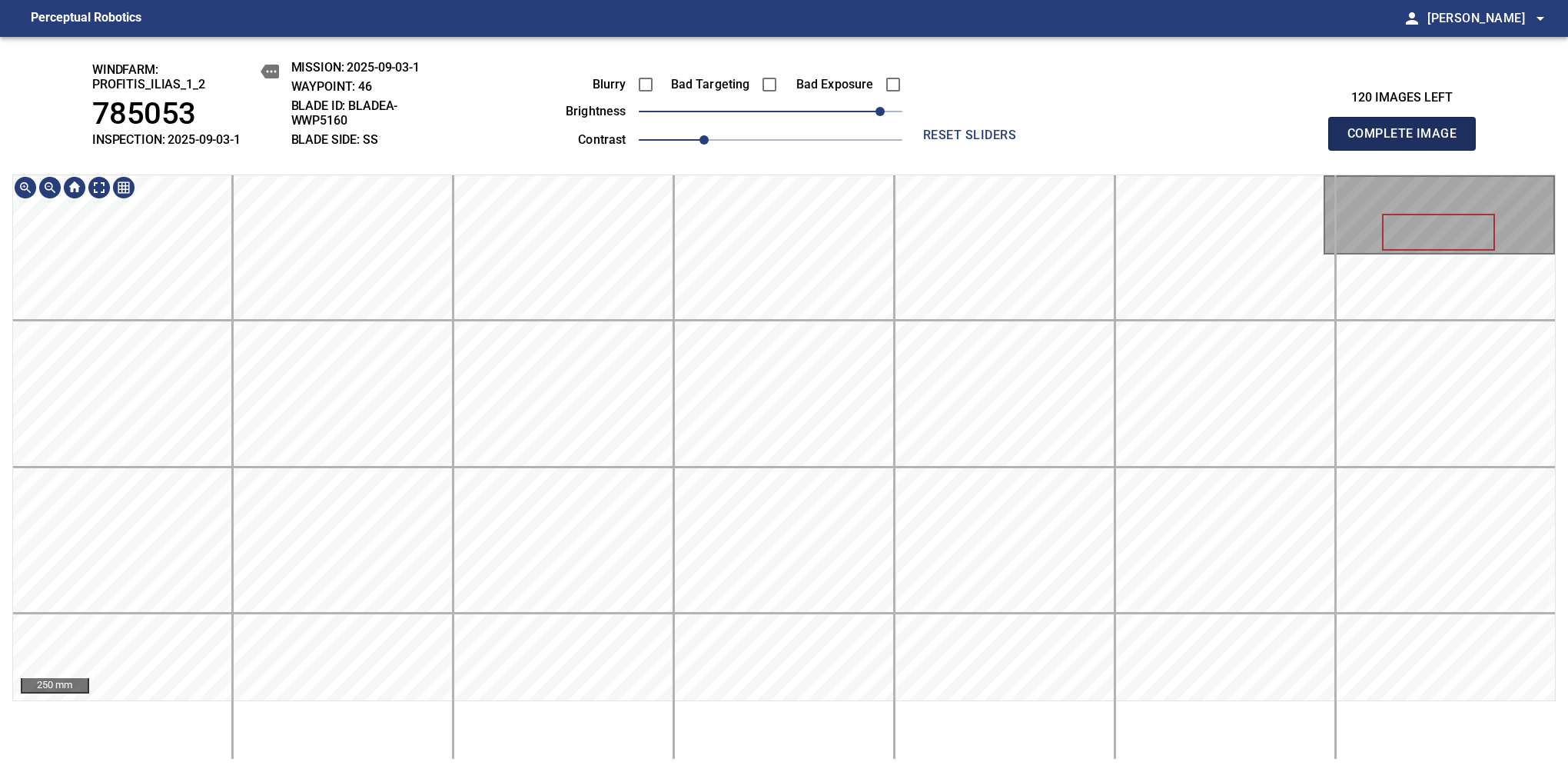
click at [1408, 142] on span "Complete Image" at bounding box center [1402, 133] width 114 height 21
click at [889, 103] on div "Blurry Bad Targeting Bad Exposure brightness 110 contrast 1" at bounding box center [717, 109] width 371 height 82
drag, startPoint x: 690, startPoint y: 143, endPoint x: 698, endPoint y: 141, distance: 8.2
click at [700, 141] on span "1.1" at bounding box center [704, 139] width 9 height 9
click at [658, 17] on main "Perceptual Robotics person Alex Semenov arrow_drop_down windfarm: Profitis_Ilia…" at bounding box center [784, 386] width 1568 height 772
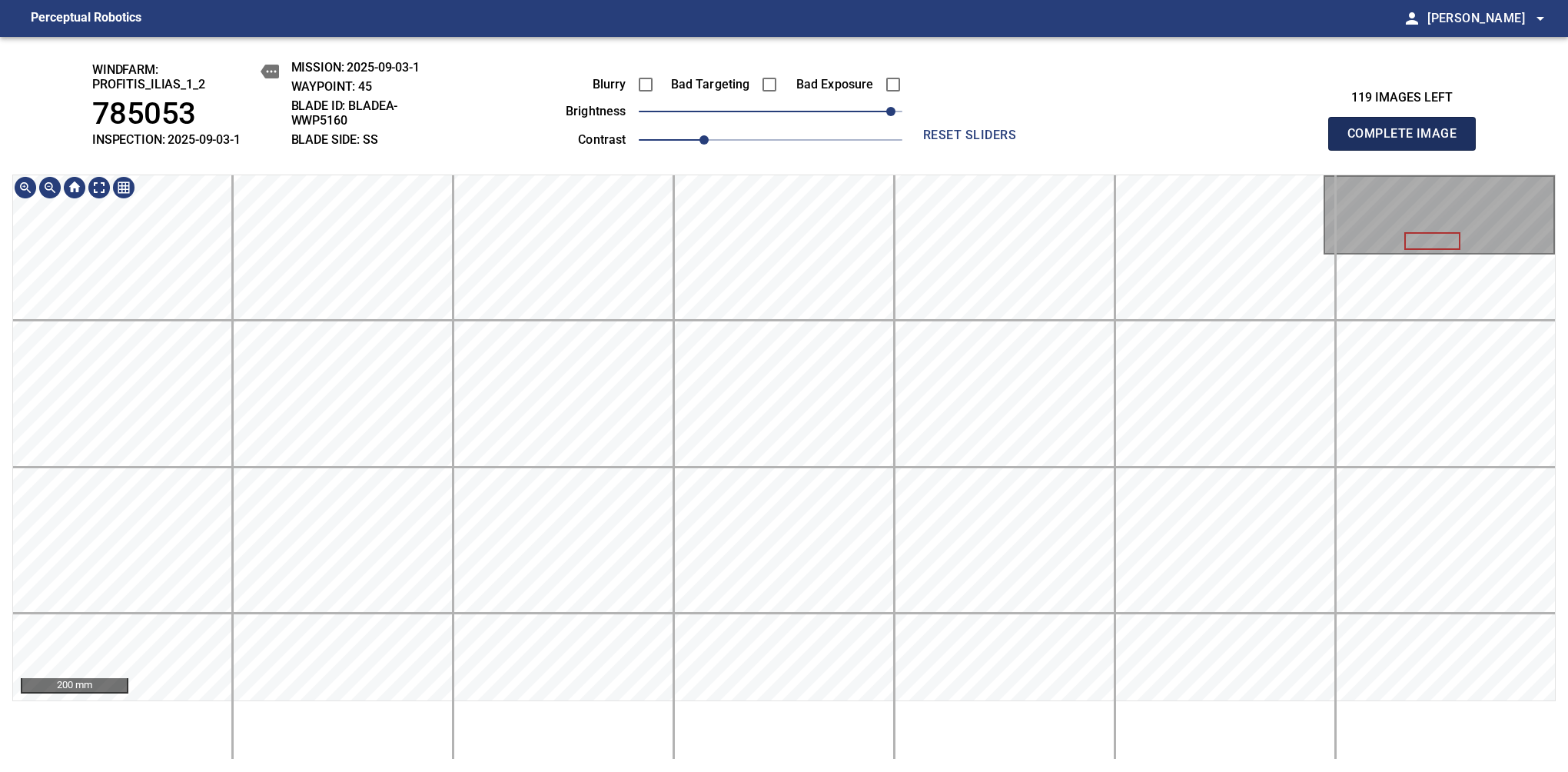
click at [1408, 142] on span "Complete Image" at bounding box center [1402, 133] width 114 height 21
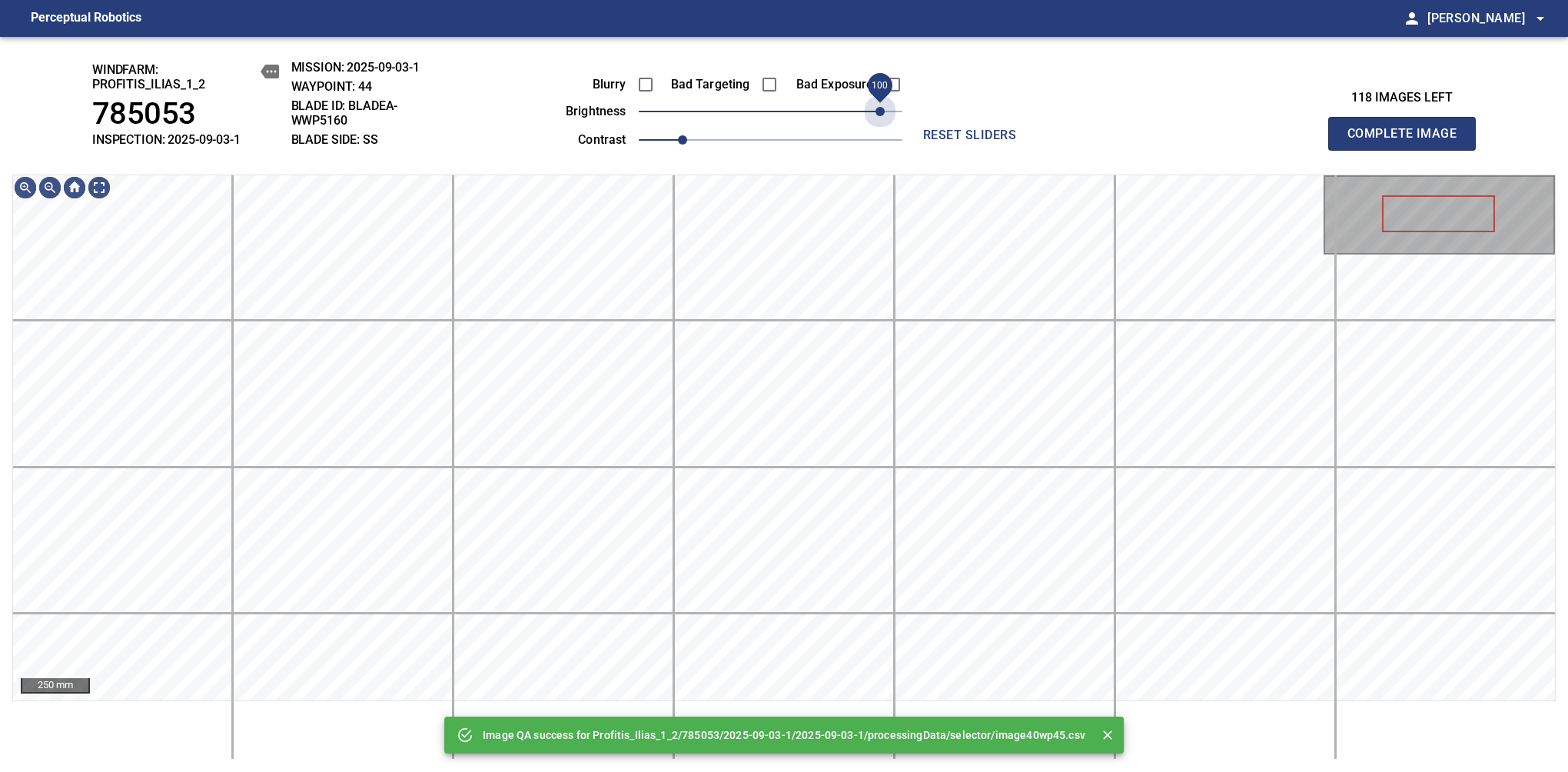
drag, startPoint x: 786, startPoint y: 116, endPoint x: 884, endPoint y: 129, distance: 98.9
click at [884, 129] on div "Blurry Bad Targeting Bad Exposure brightness 100 contrast 1" at bounding box center [717, 109] width 371 height 82
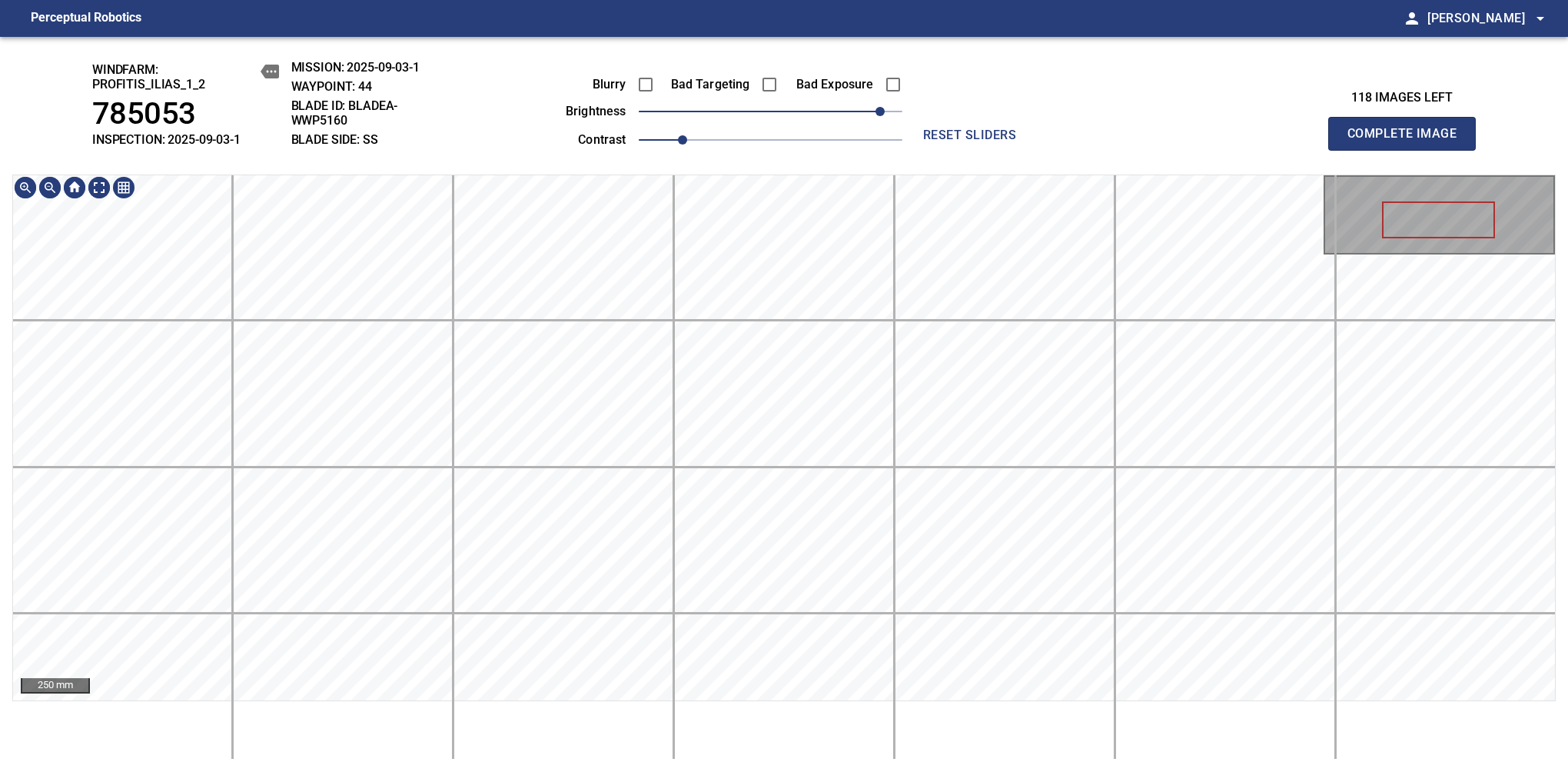
click at [791, 0] on html "Perceptual Robotics person Alex Semenov arrow_drop_down windfarm: Profitis_Ilia…" at bounding box center [784, 386] width 1568 height 772
click at [1408, 142] on span "Complete Image" at bounding box center [1402, 133] width 114 height 21
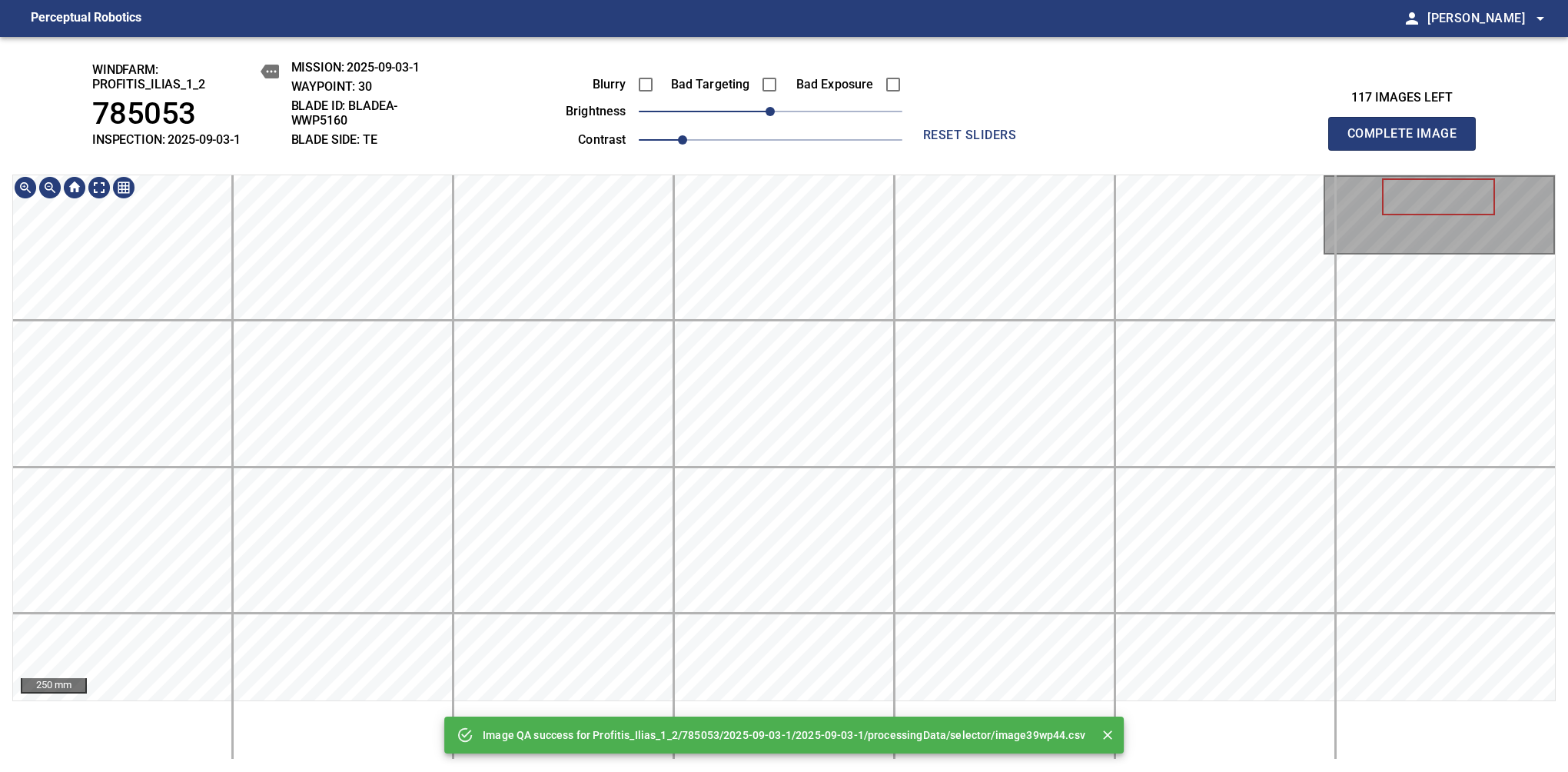
click at [749, 761] on div "Image QA success for Profitis_Ilias_1_2/785053/2025-09-03-1/2025-09-03-1/proces…" at bounding box center [784, 404] width 1568 height 735
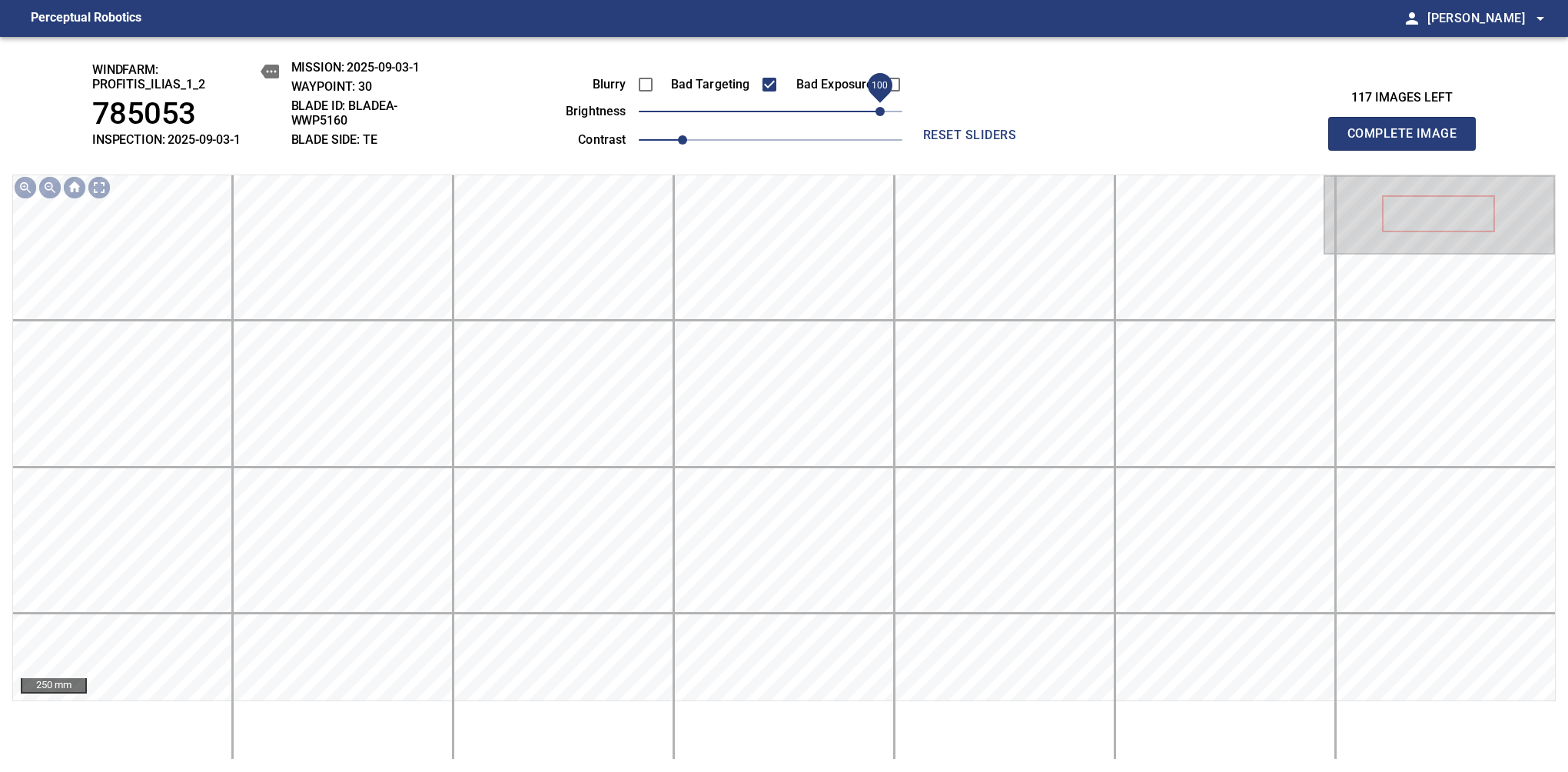
drag, startPoint x: 811, startPoint y: 114, endPoint x: 875, endPoint y: 114, distance: 64.0
click at [875, 114] on span "100" at bounding box center [879, 111] width 9 height 9
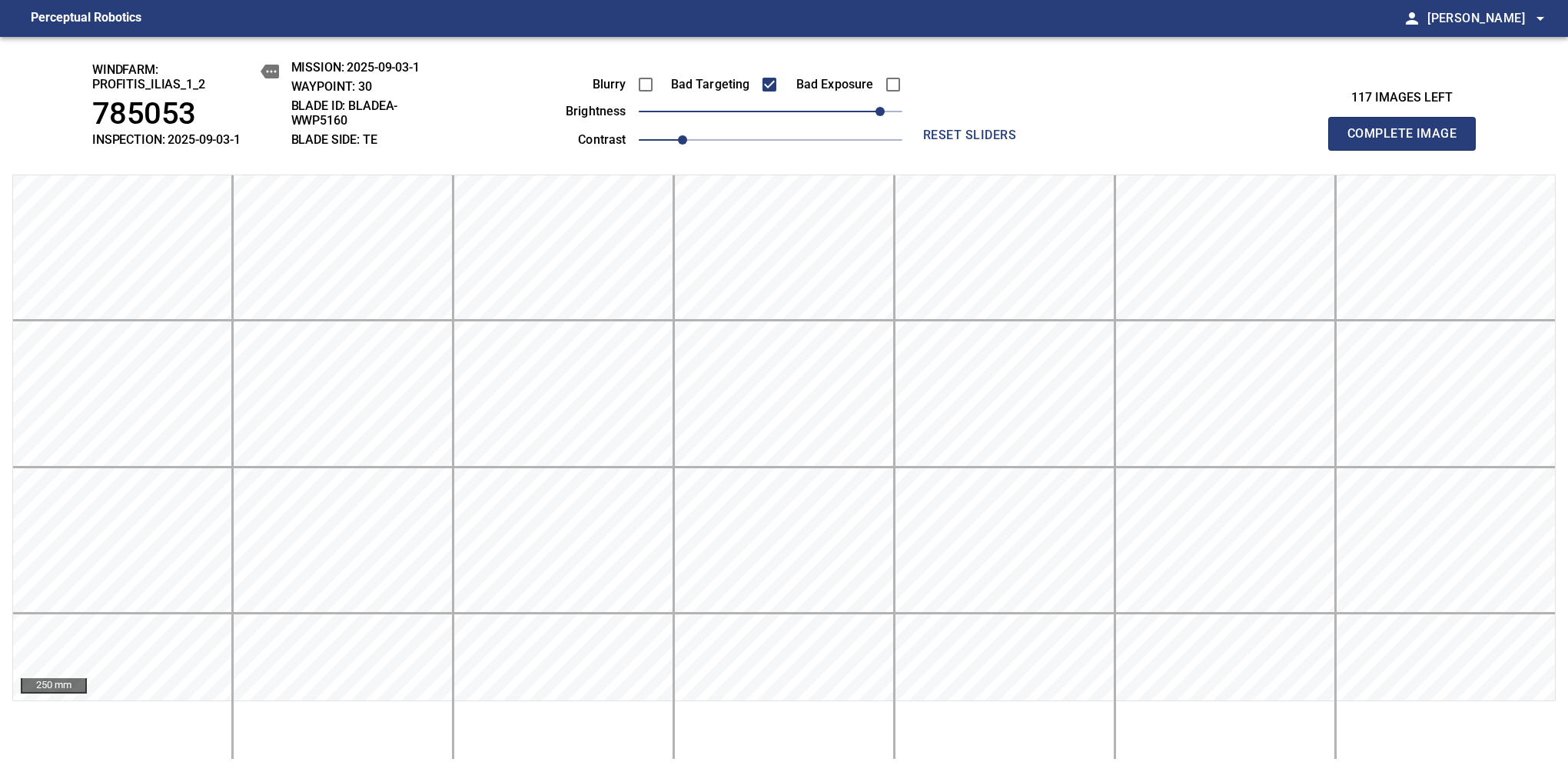
click at [1408, 142] on span "Complete Image" at bounding box center [1402, 133] width 114 height 21
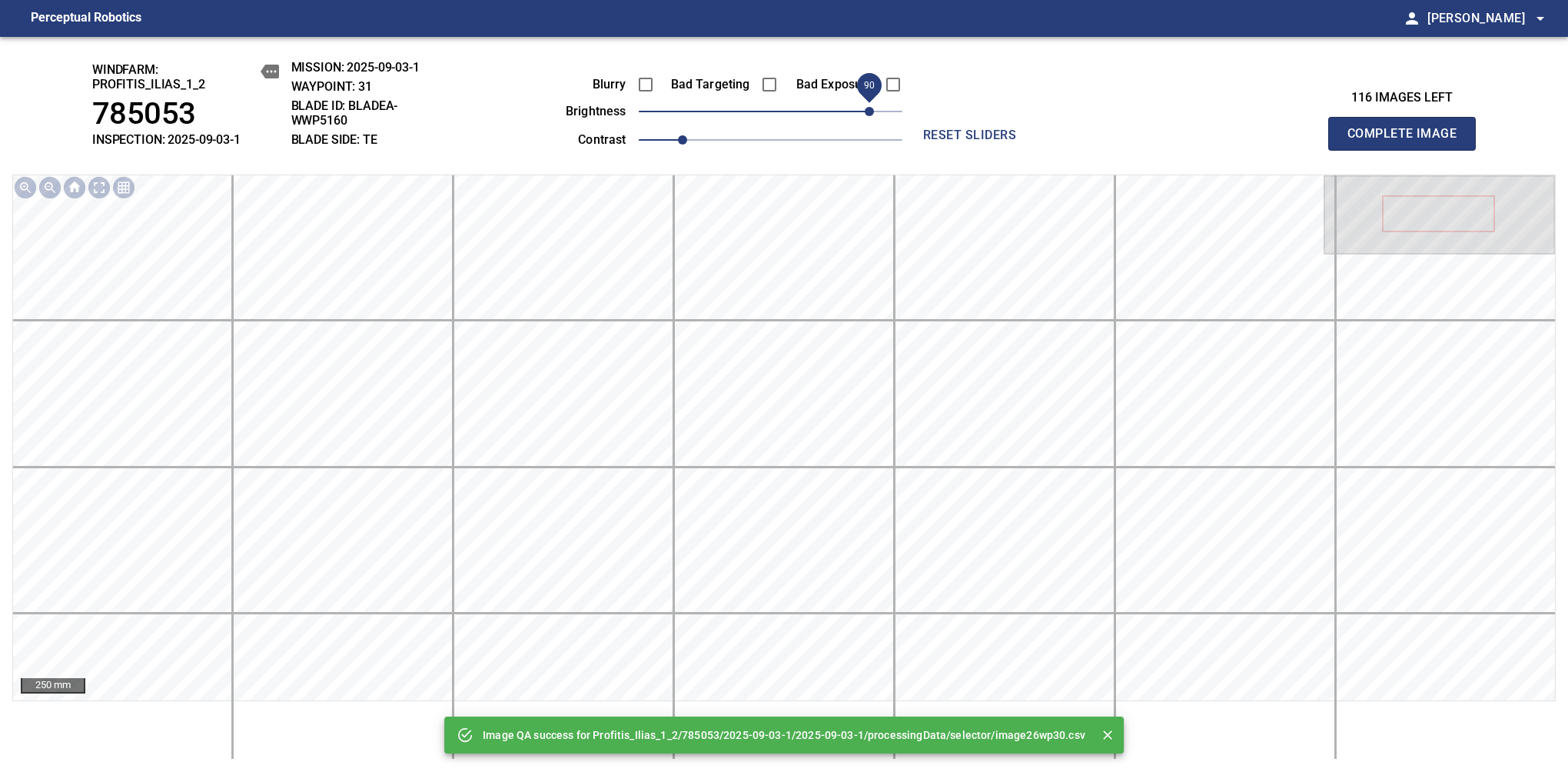
drag, startPoint x: 795, startPoint y: 109, endPoint x: 870, endPoint y: 116, distance: 75.3
click at [870, 116] on span "90" at bounding box center [770, 111] width 264 height 21
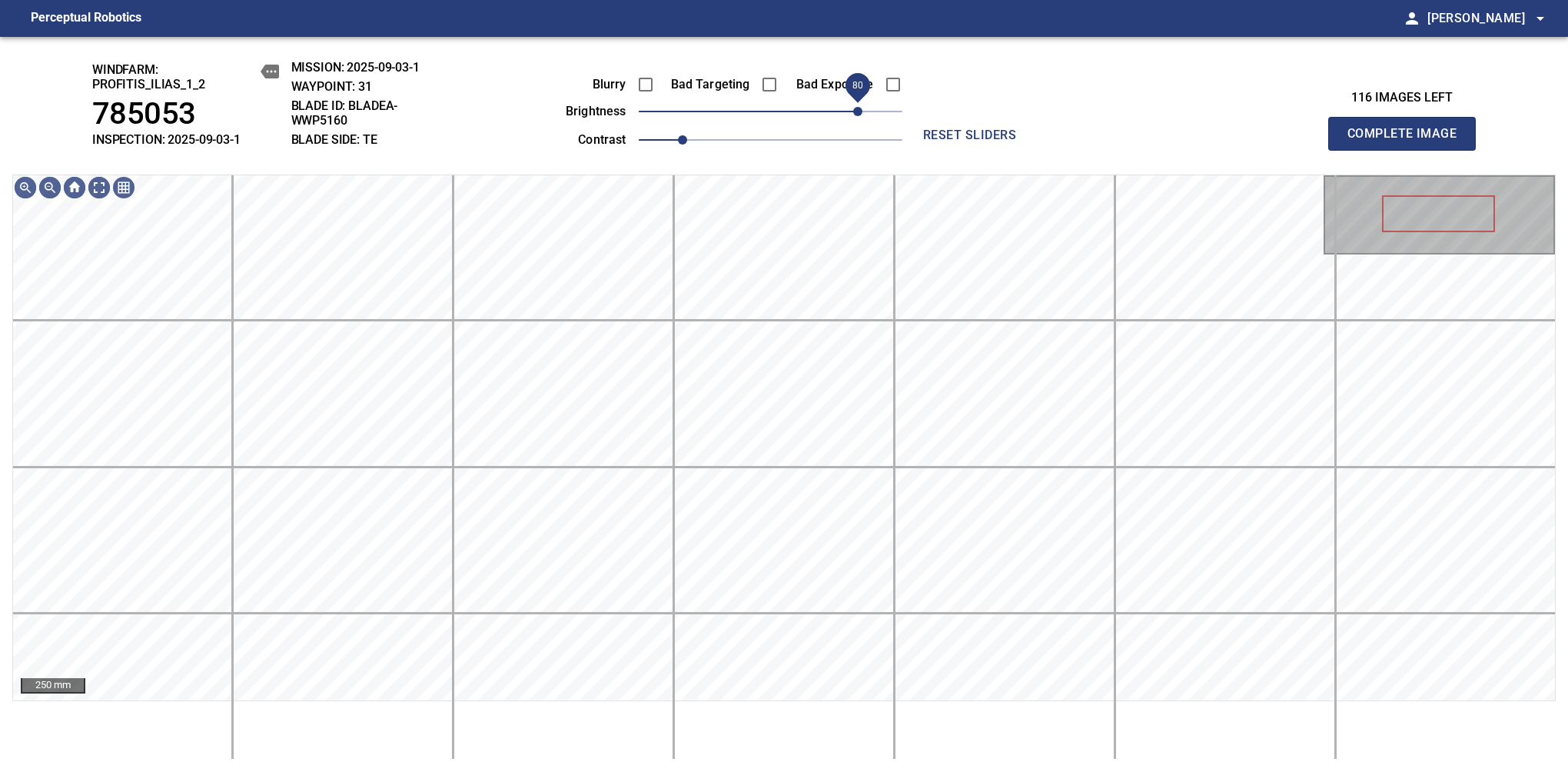
drag, startPoint x: 870, startPoint y: 116, endPoint x: 859, endPoint y: 121, distance: 12.1
click at [859, 116] on span "80" at bounding box center [857, 111] width 9 height 9
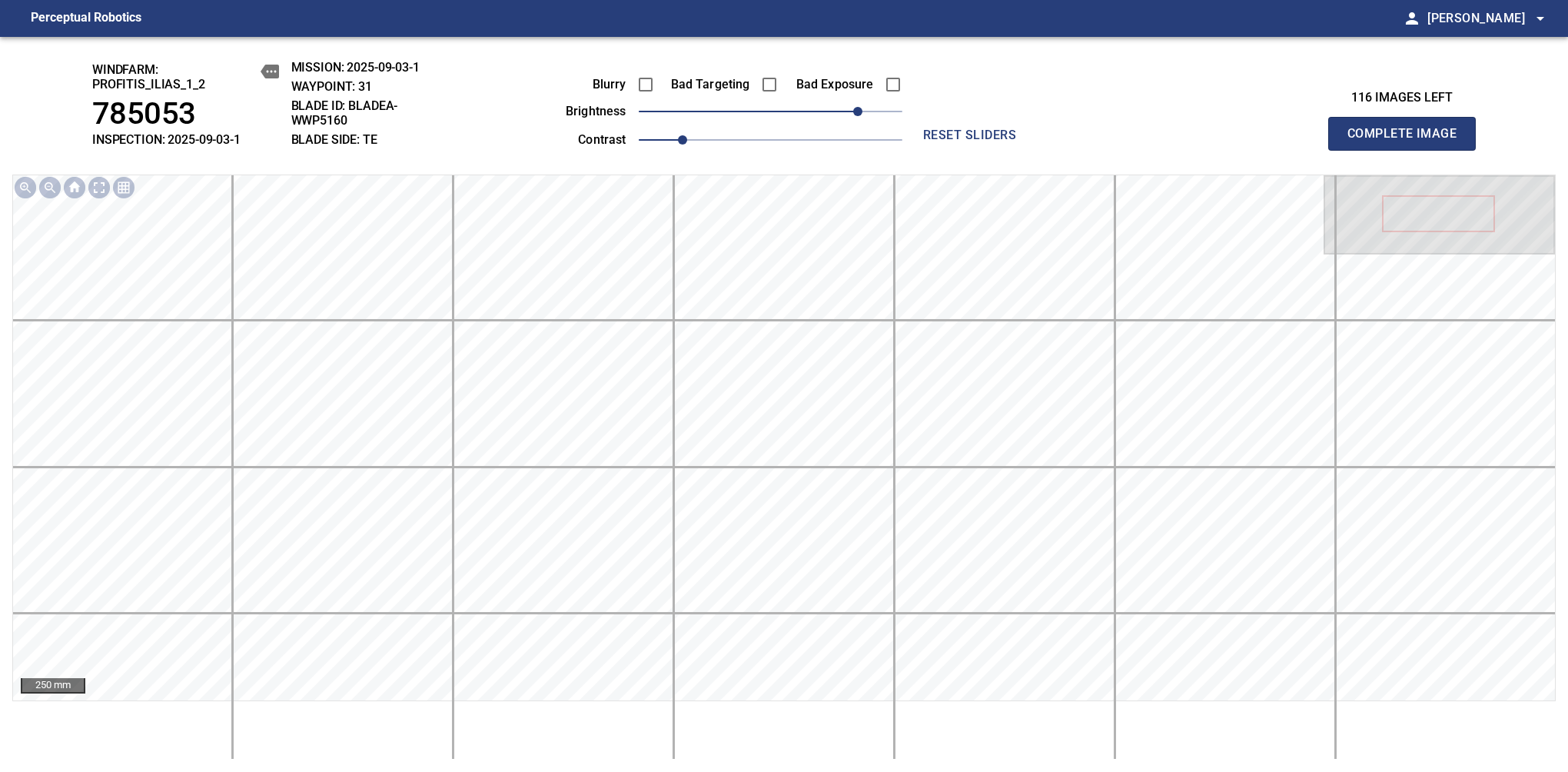
click at [1408, 142] on span "Complete Image" at bounding box center [1402, 133] width 114 height 21
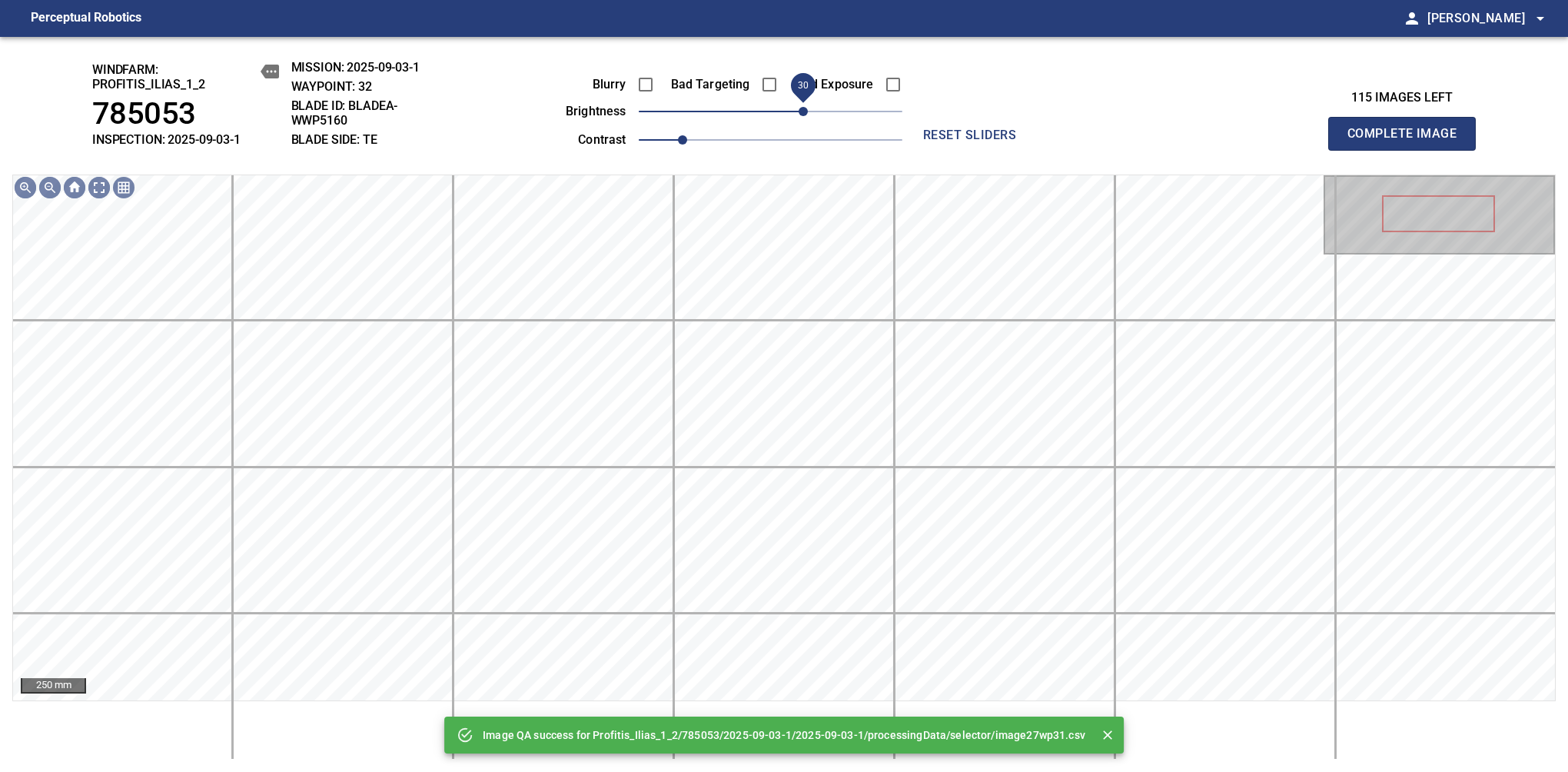
drag, startPoint x: 859, startPoint y: 121, endPoint x: 806, endPoint y: 109, distance: 54.3
click at [806, 109] on span "30" at bounding box center [770, 111] width 264 height 21
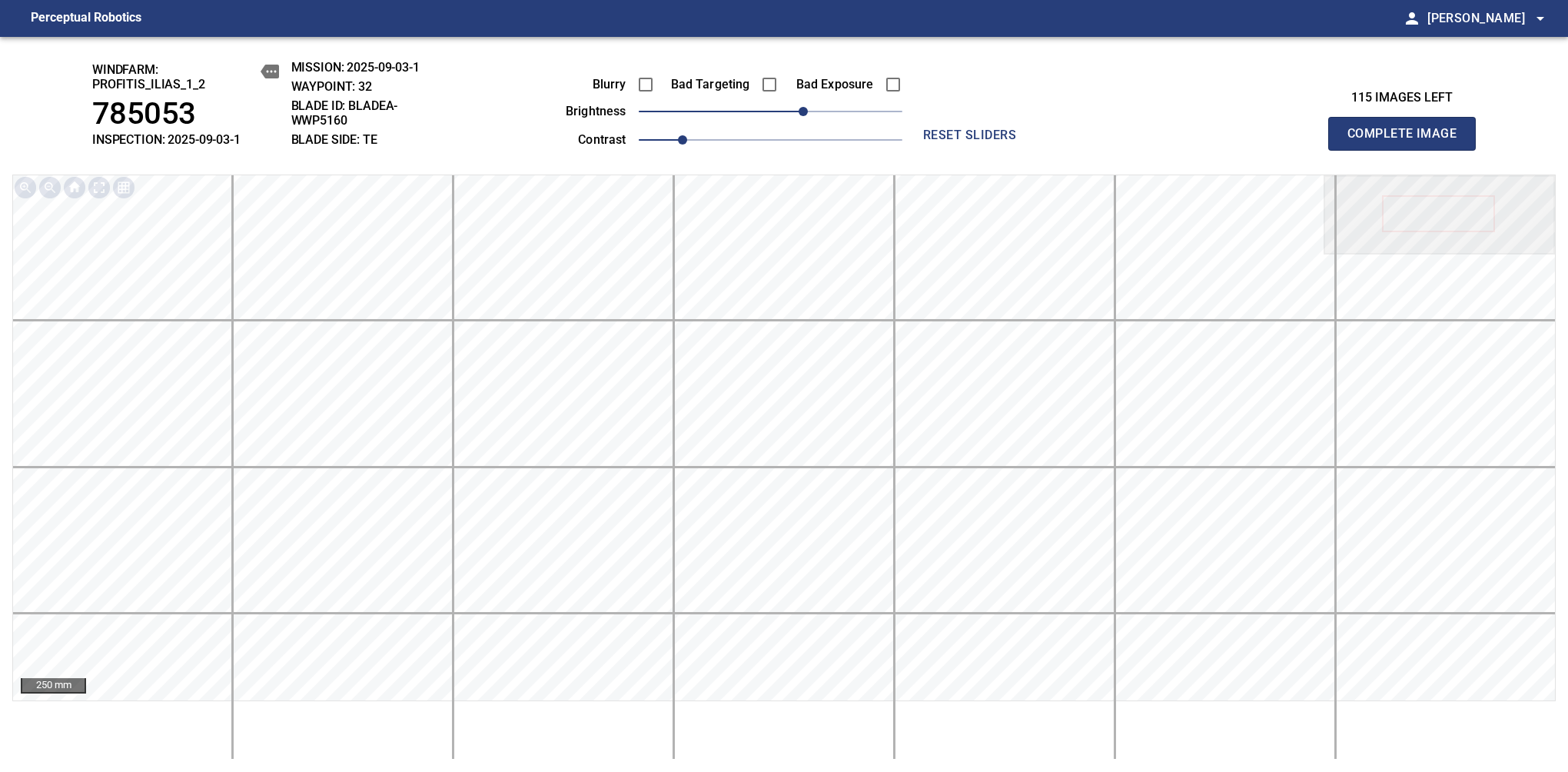
click at [1408, 142] on span "Complete Image" at bounding box center [1402, 133] width 114 height 21
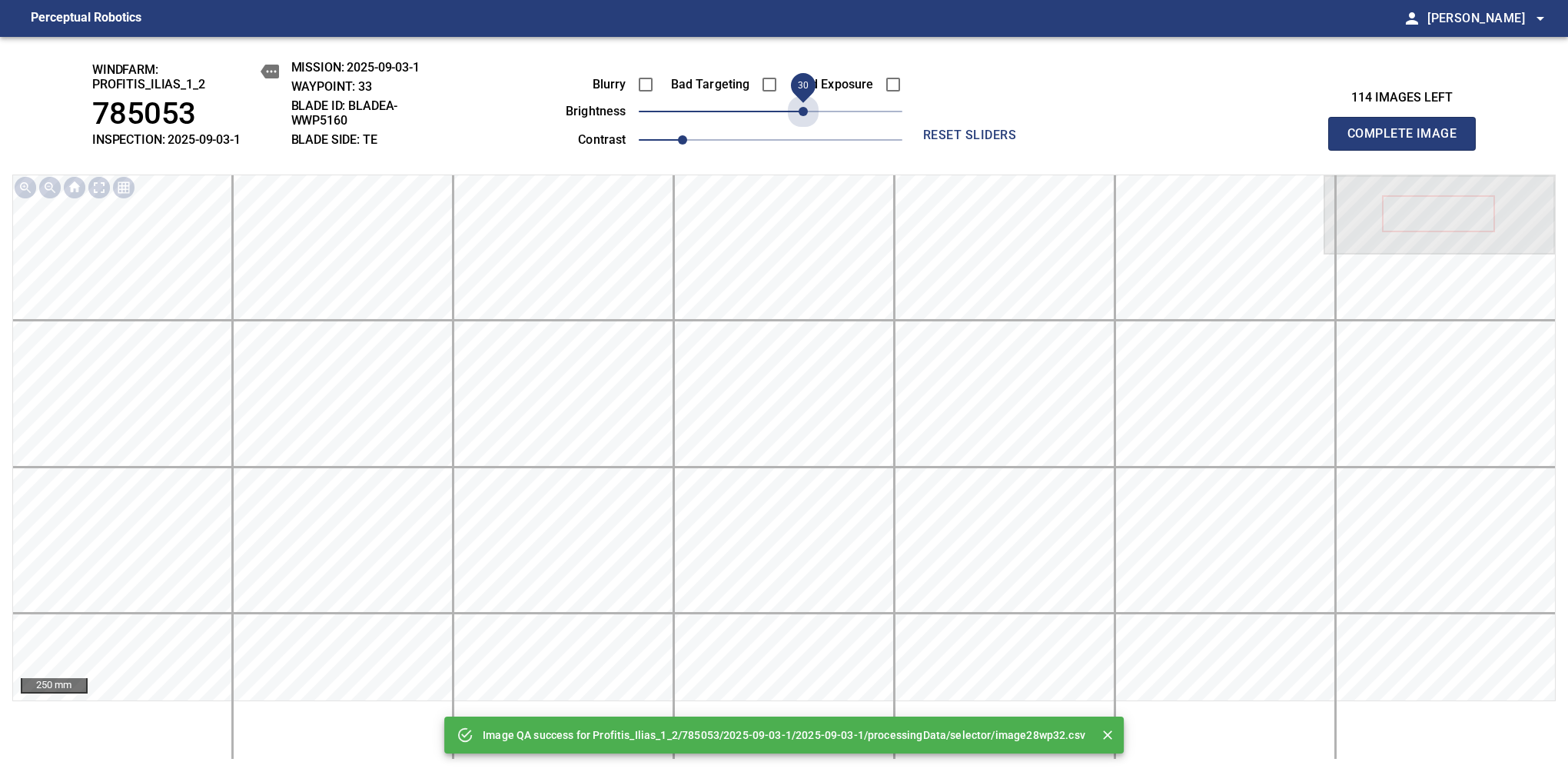
click at [806, 109] on span "30" at bounding box center [770, 111] width 264 height 21
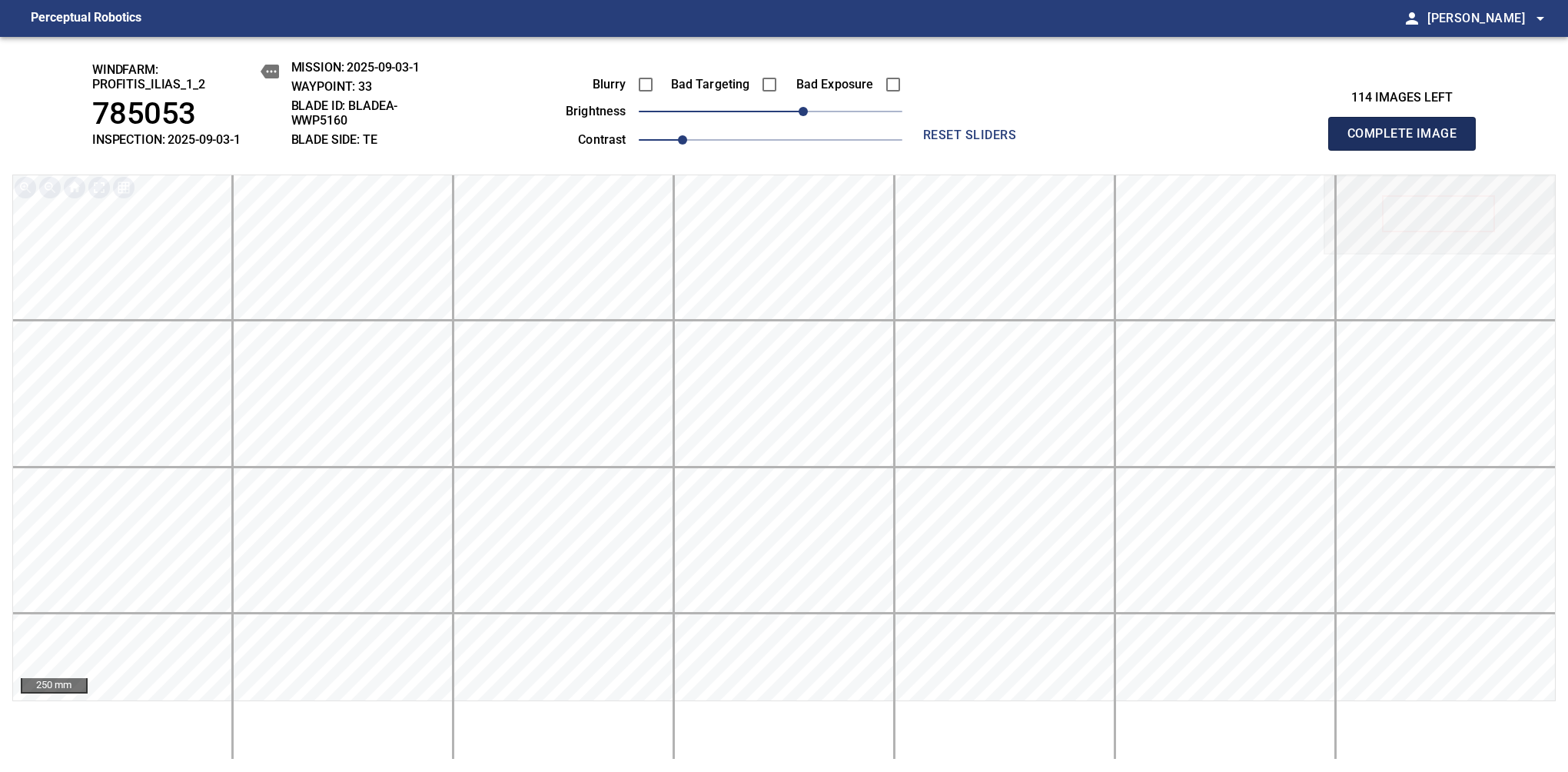
click at [1408, 142] on span "Complete Image" at bounding box center [1402, 133] width 114 height 21
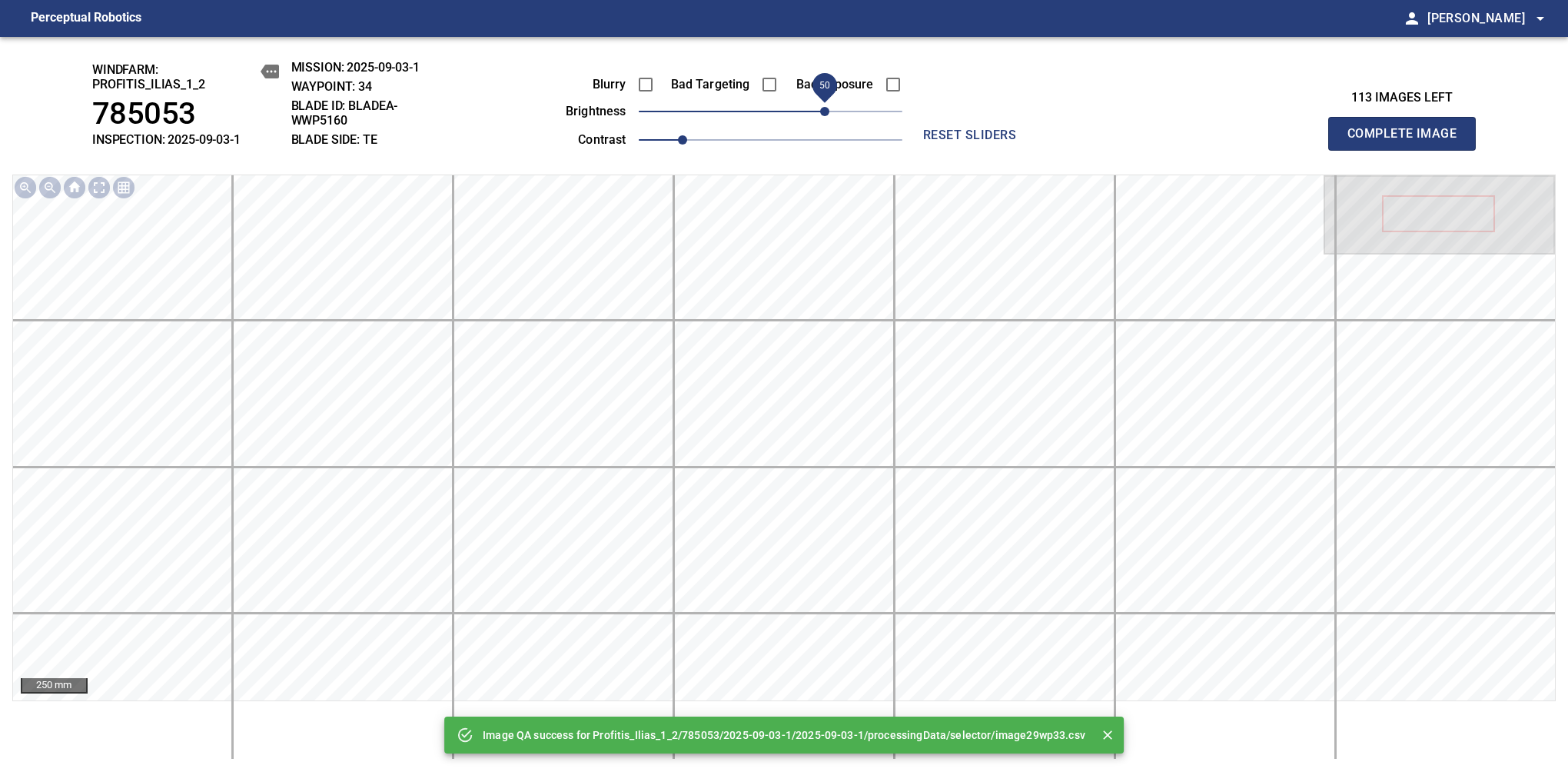
click at [827, 109] on span "50" at bounding box center [770, 111] width 264 height 21
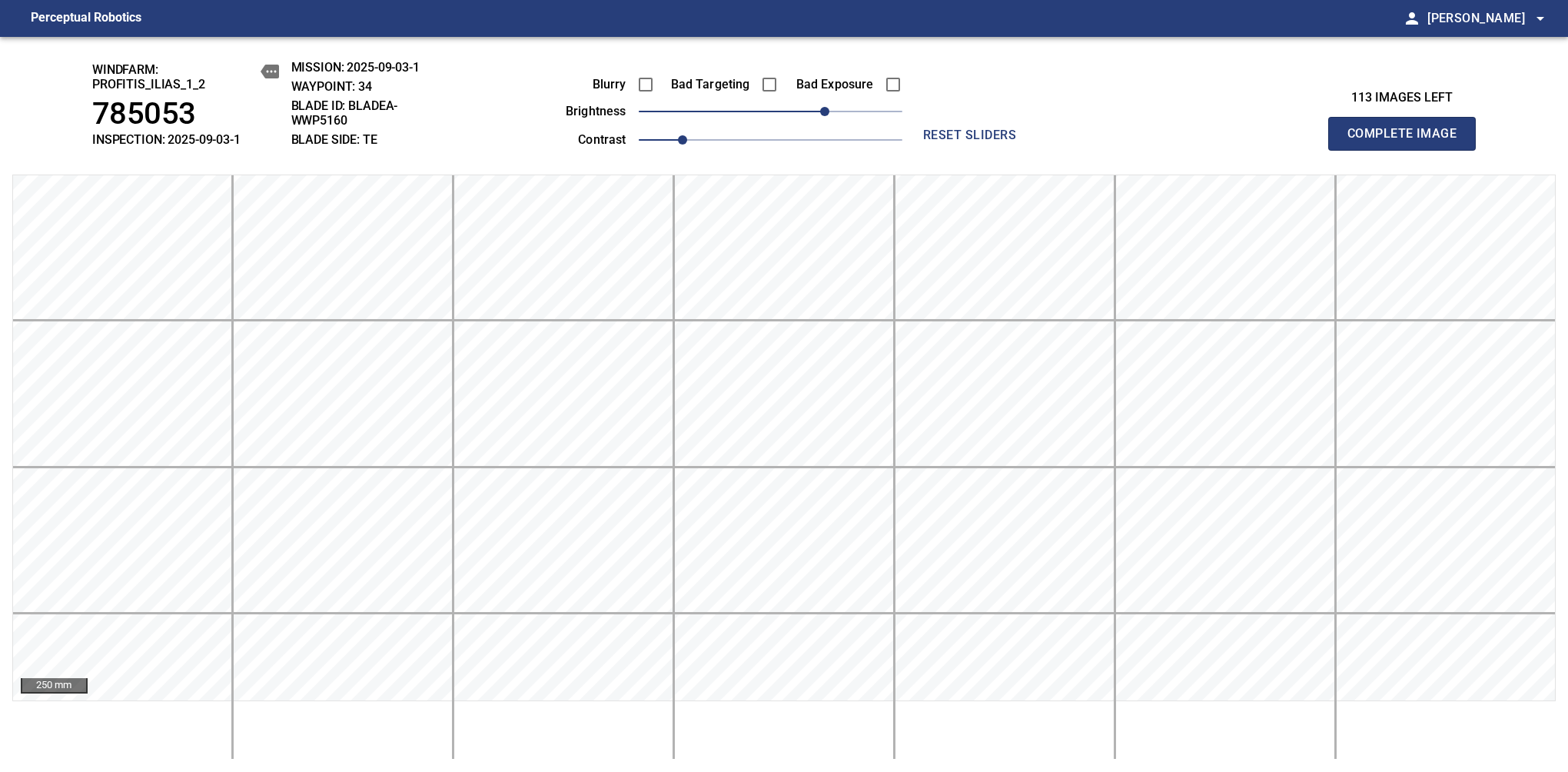
click at [1408, 142] on span "Complete Image" at bounding box center [1402, 133] width 114 height 21
drag, startPoint x: 840, startPoint y: 119, endPoint x: 830, endPoint y: 114, distance: 11.2
click at [830, 114] on span "50" at bounding box center [770, 111] width 264 height 21
click at [1408, 142] on span "Complete Image" at bounding box center [1402, 133] width 114 height 21
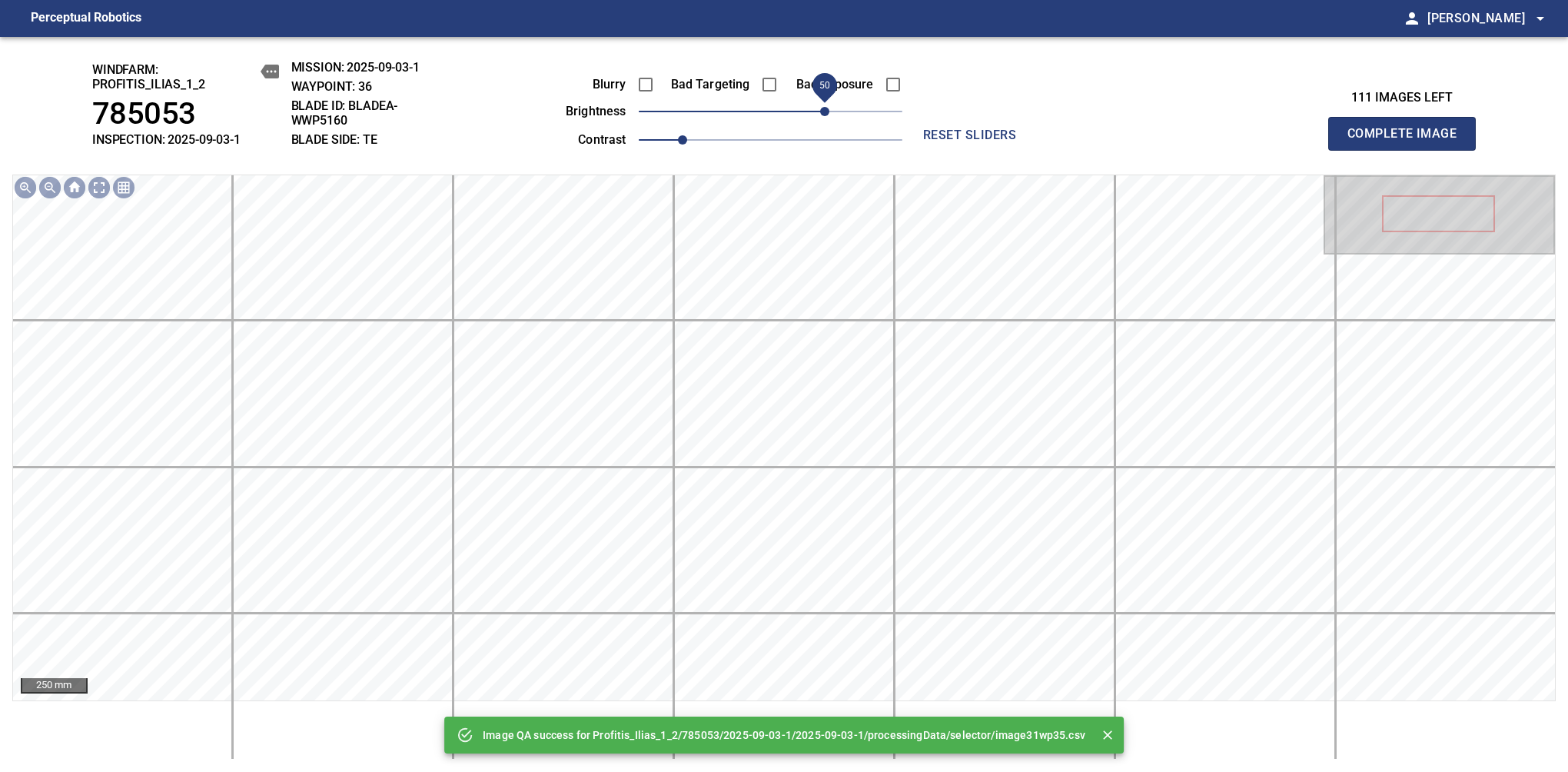
click at [830, 119] on span "50" at bounding box center [770, 111] width 264 height 21
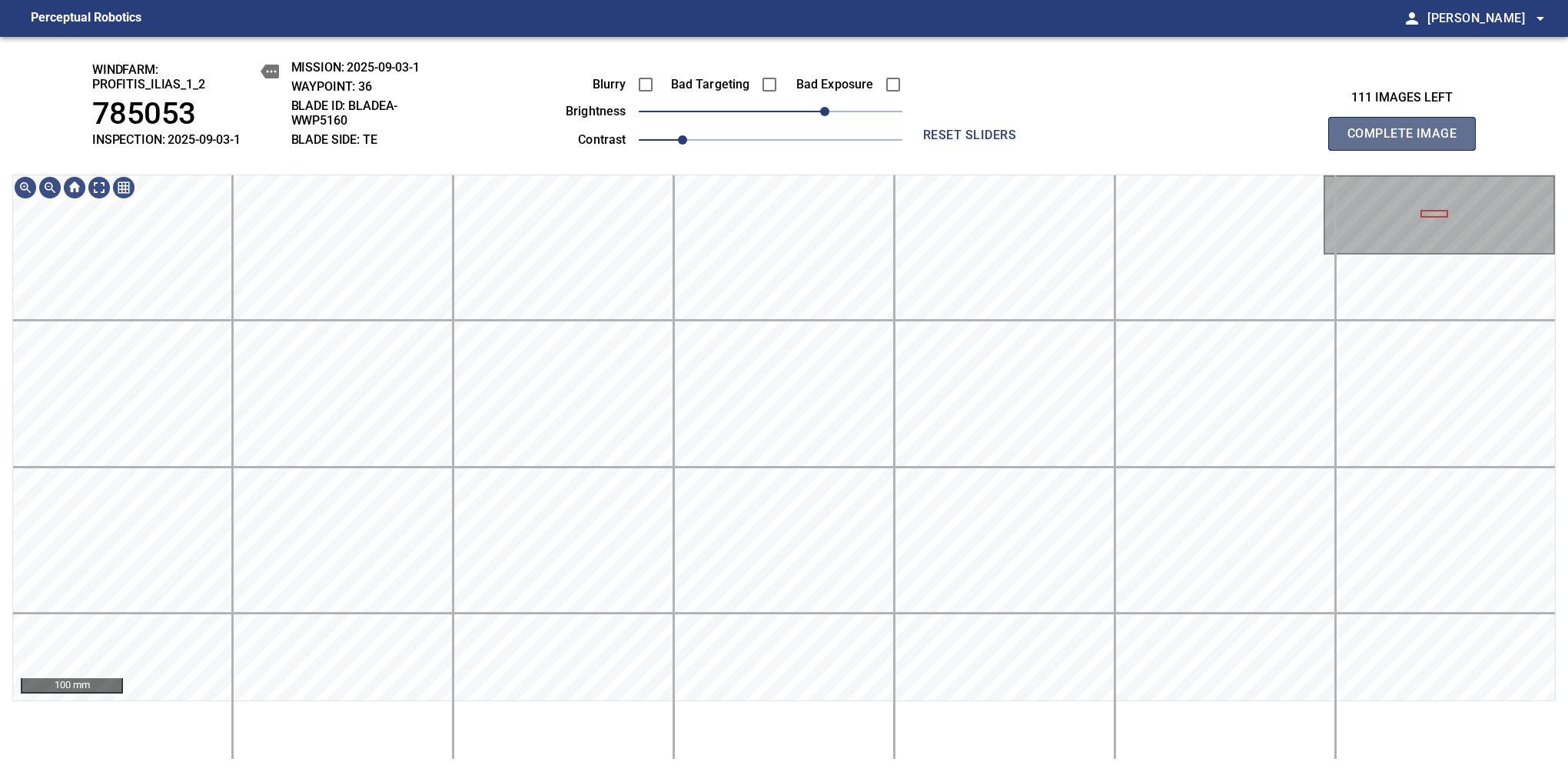
click at [1408, 142] on span "Complete Image" at bounding box center [1402, 133] width 114 height 21
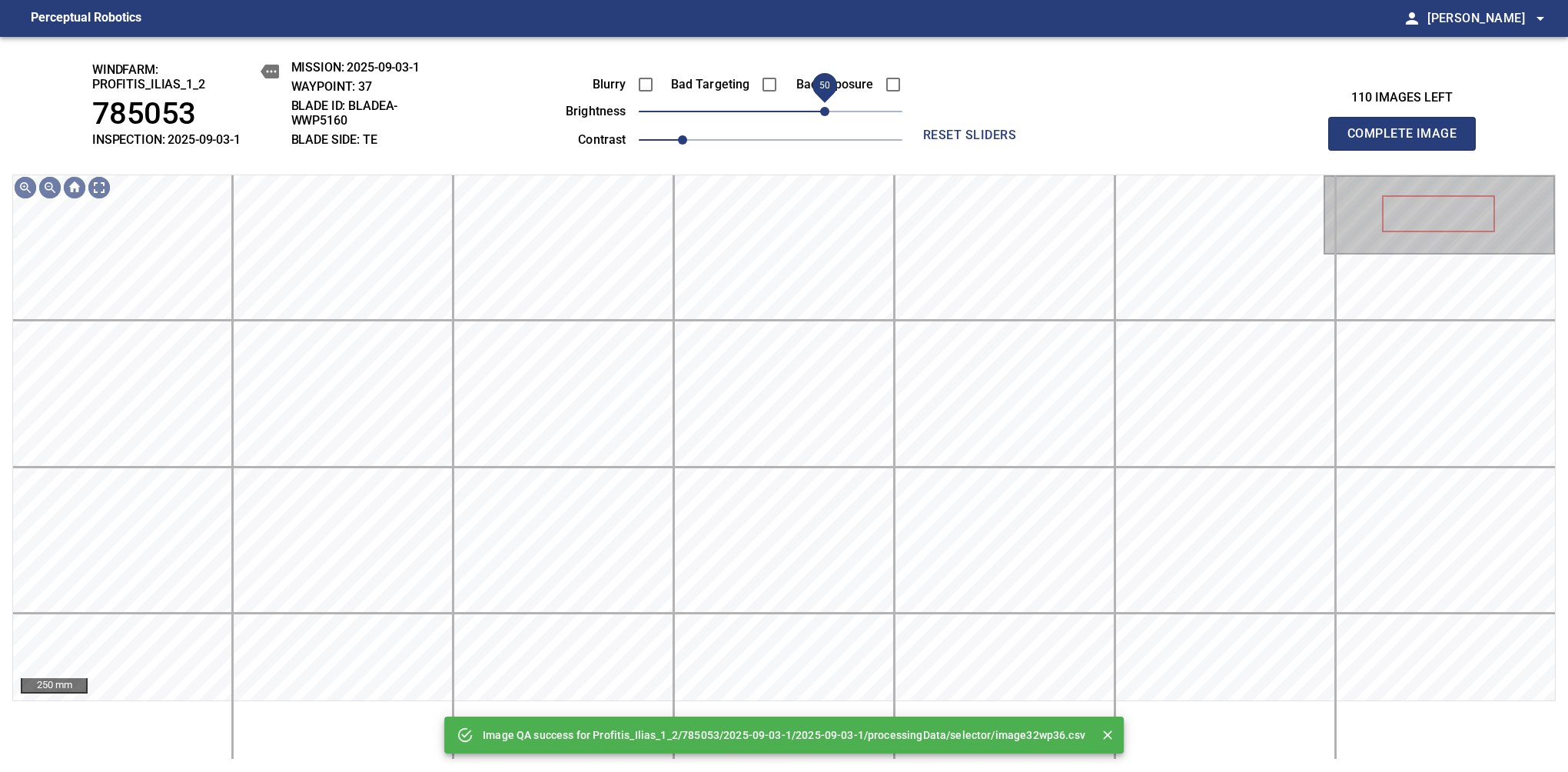
drag, startPoint x: 846, startPoint y: 114, endPoint x: 828, endPoint y: 114, distance: 18.0
click at [828, 114] on span "50" at bounding box center [770, 111] width 264 height 21
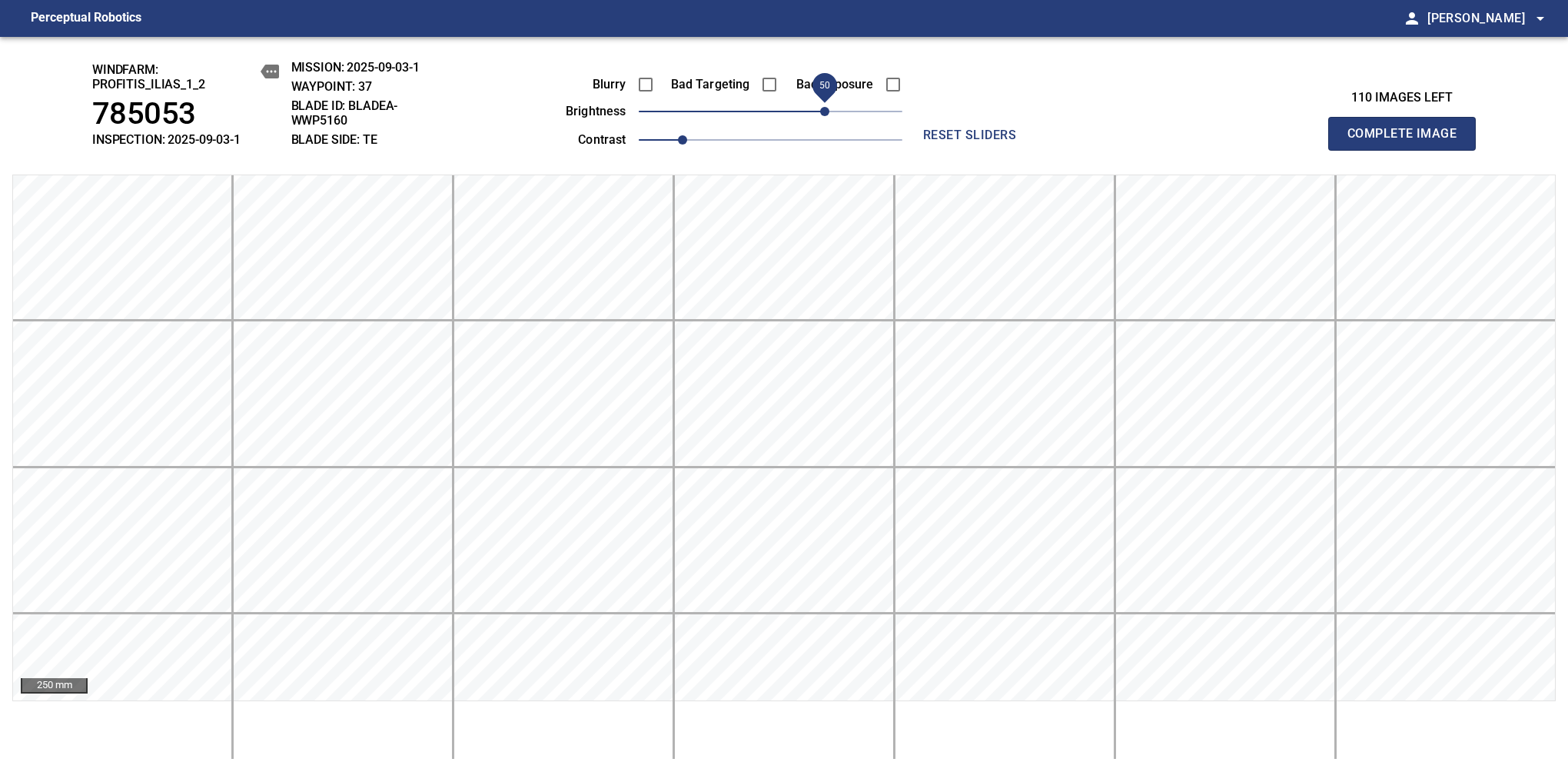
click at [1408, 142] on span "Complete Image" at bounding box center [1402, 133] width 114 height 21
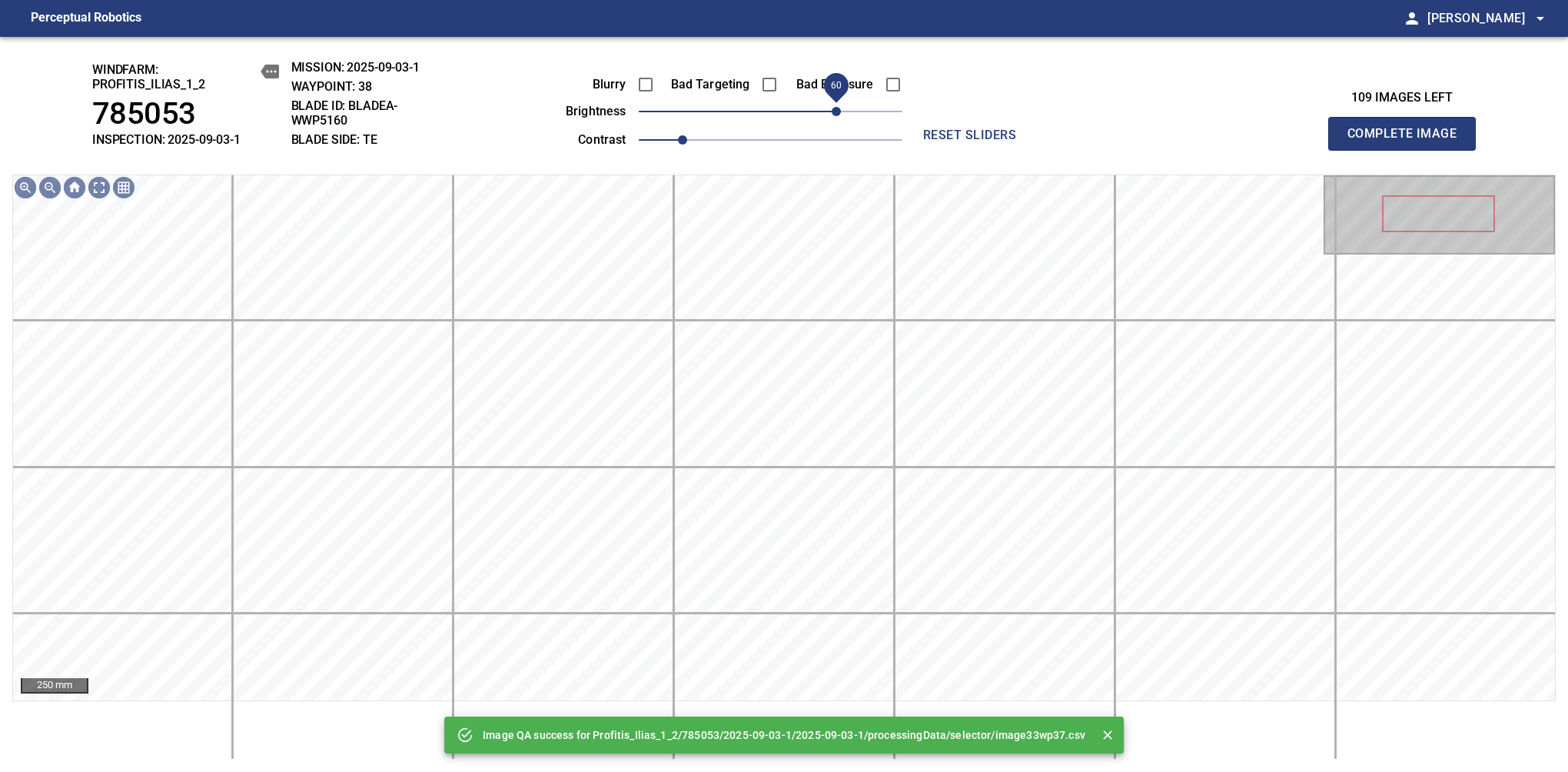
drag, startPoint x: 808, startPoint y: 117, endPoint x: 840, endPoint y: 111, distance: 32.6
click at [840, 111] on span "60" at bounding box center [770, 111] width 264 height 21
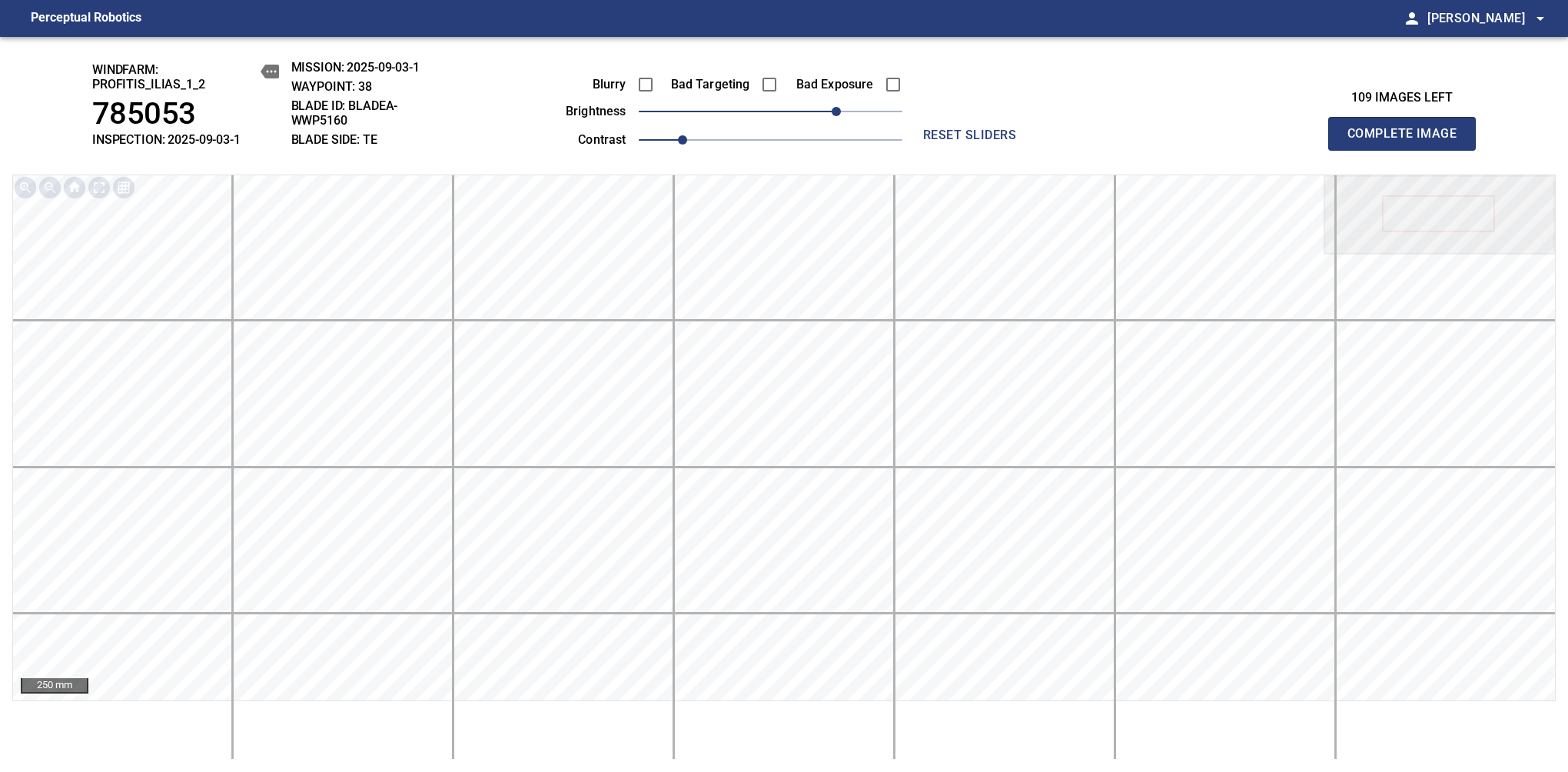
click at [1408, 142] on span "Complete Image" at bounding box center [1402, 133] width 114 height 21
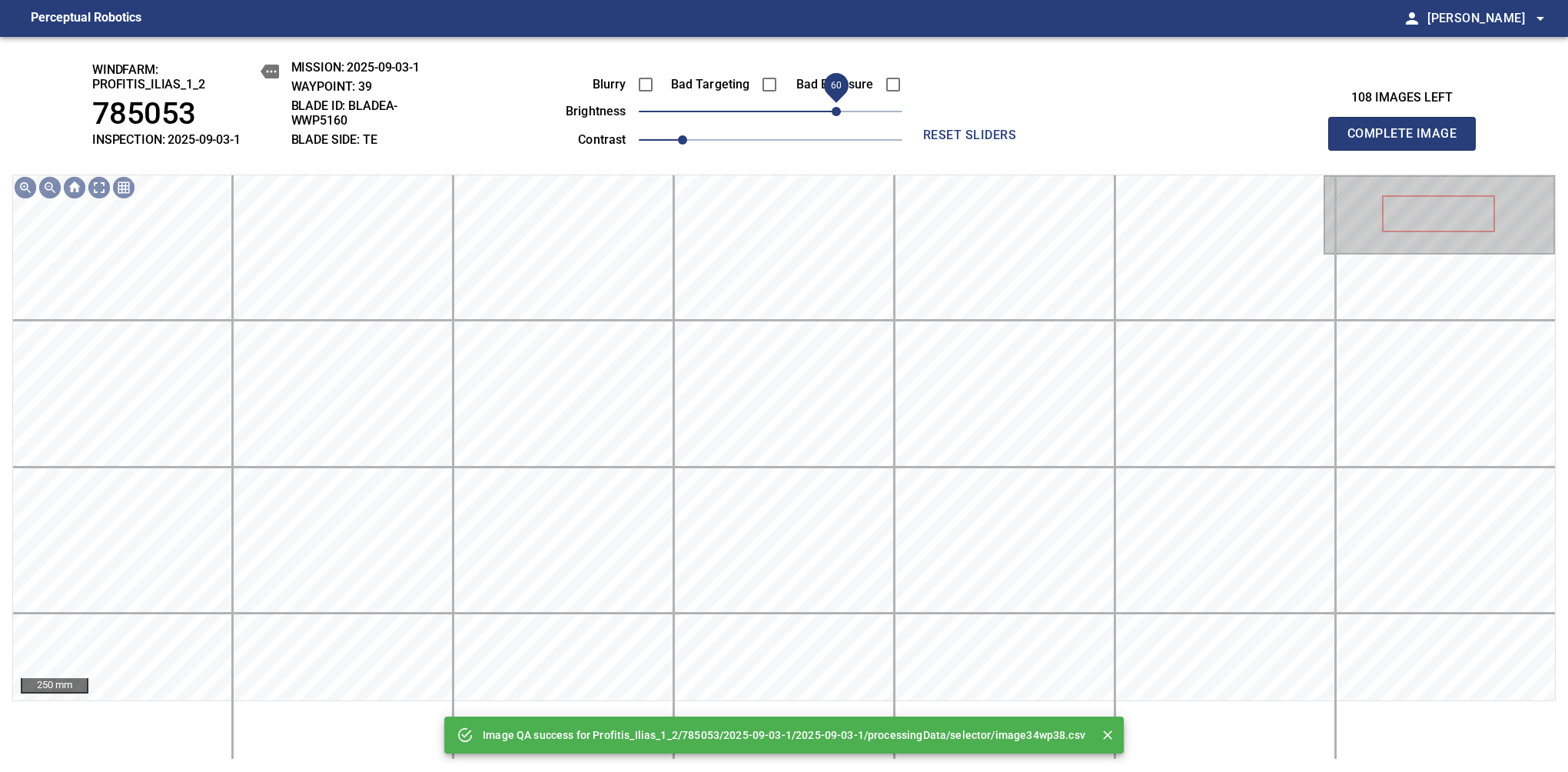
drag, startPoint x: 834, startPoint y: 111, endPoint x: 836, endPoint y: 122, distance: 11.2
click at [836, 122] on span "60" at bounding box center [770, 111] width 264 height 21
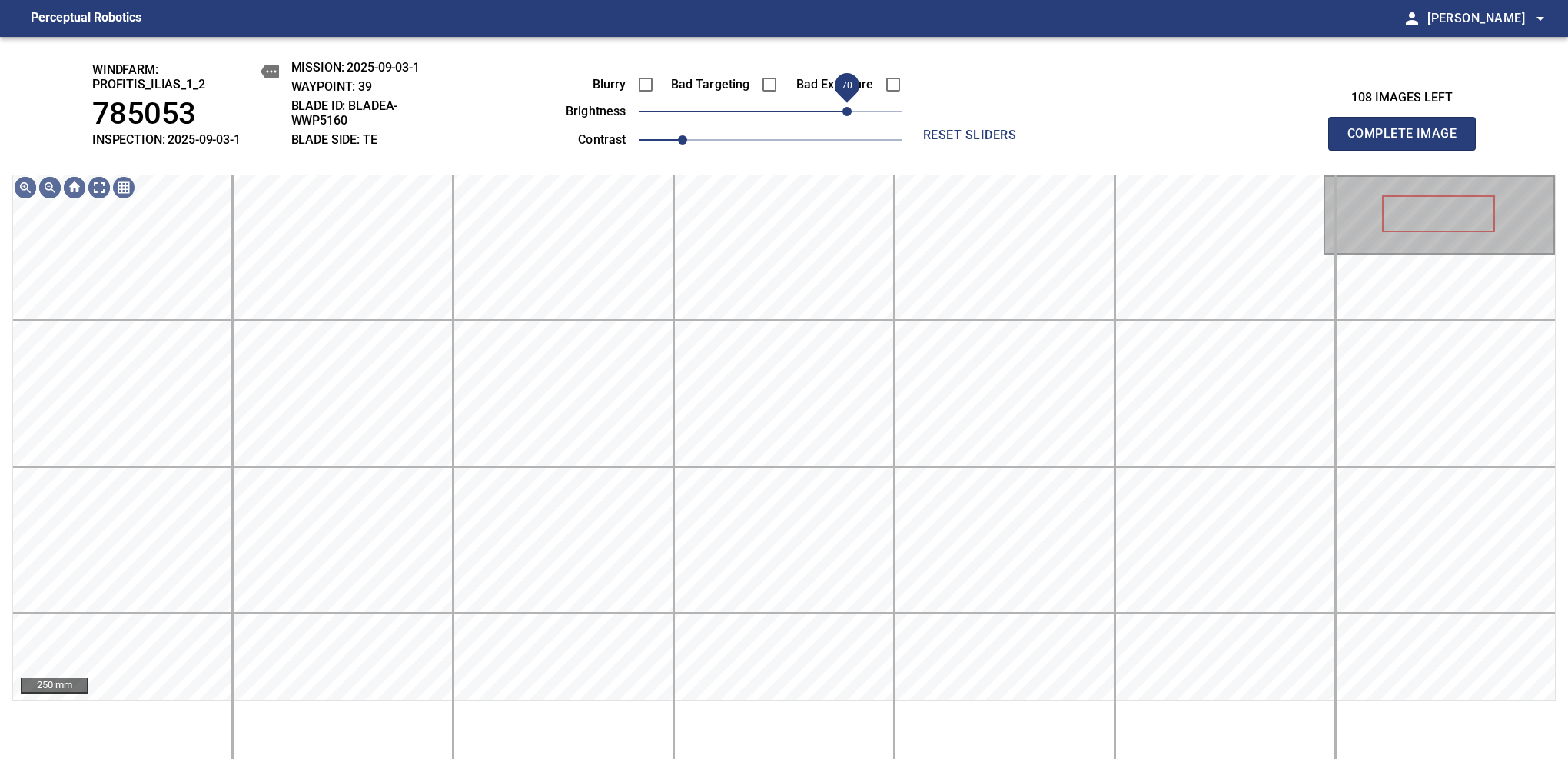
click at [844, 116] on span "70" at bounding box center [846, 111] width 9 height 9
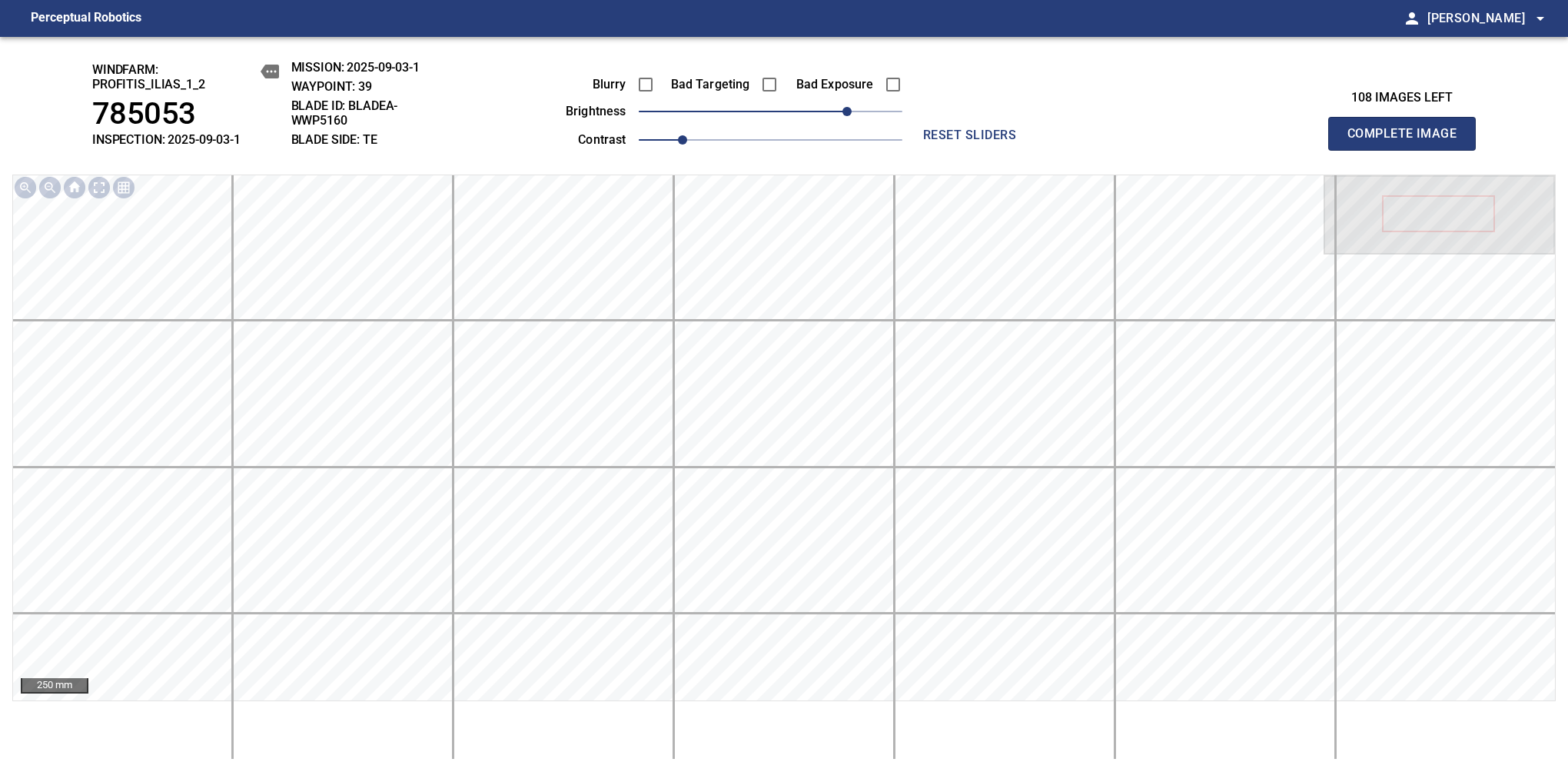
click at [1408, 142] on span "Complete Image" at bounding box center [1402, 133] width 114 height 21
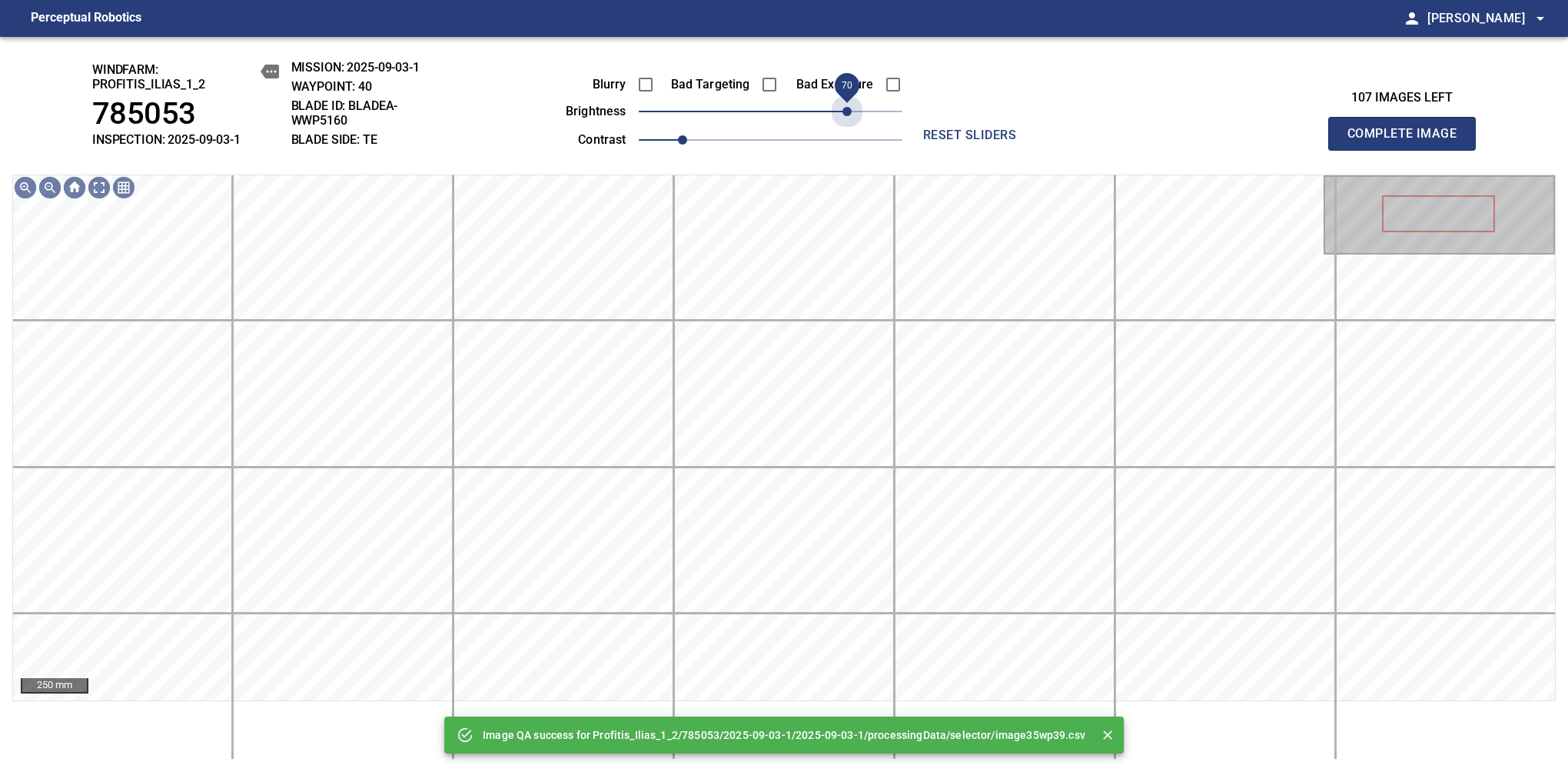
click at [844, 117] on span "70" at bounding box center [770, 111] width 264 height 21
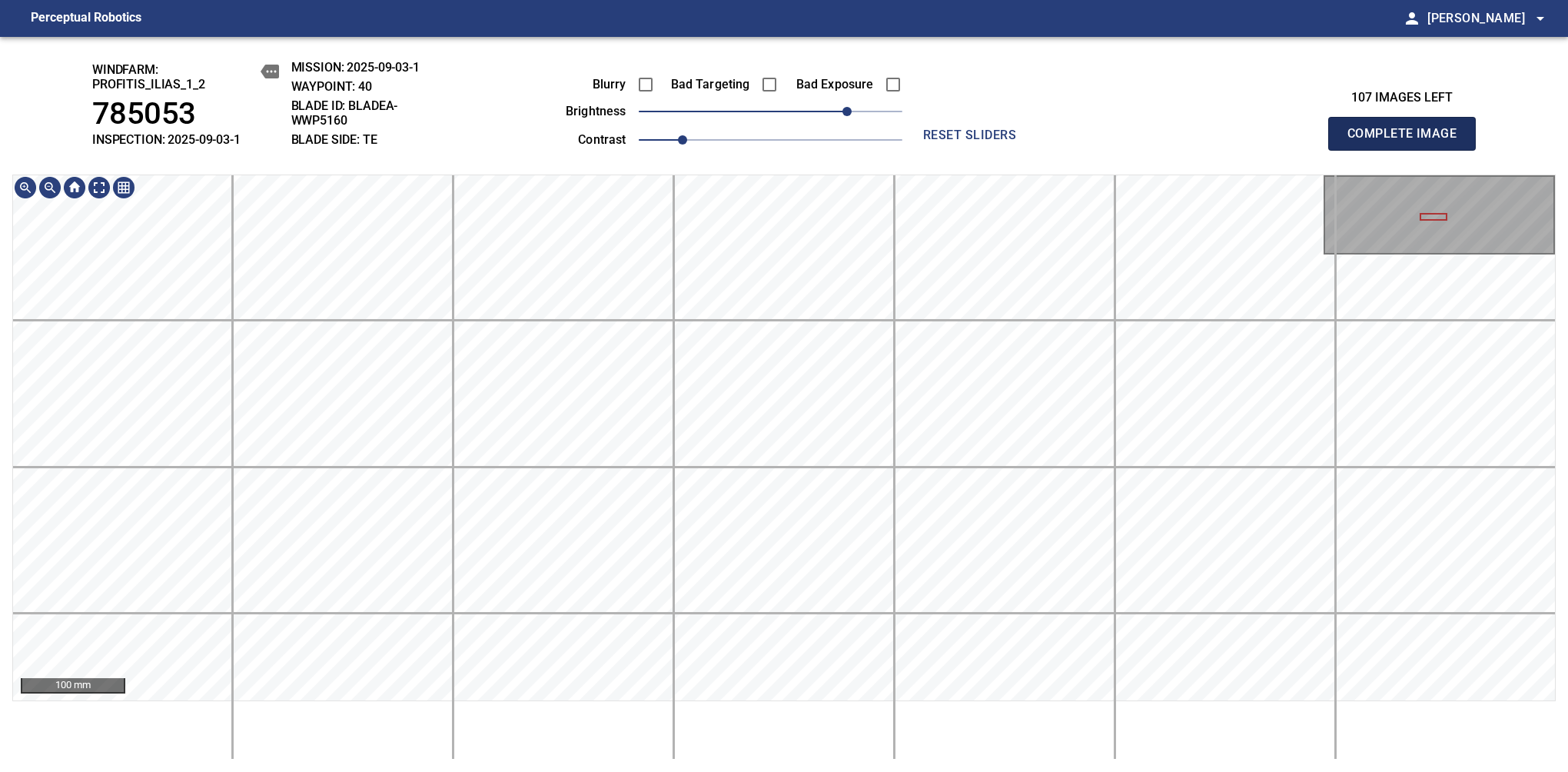
click at [1408, 142] on span "Complete Image" at bounding box center [1402, 133] width 114 height 21
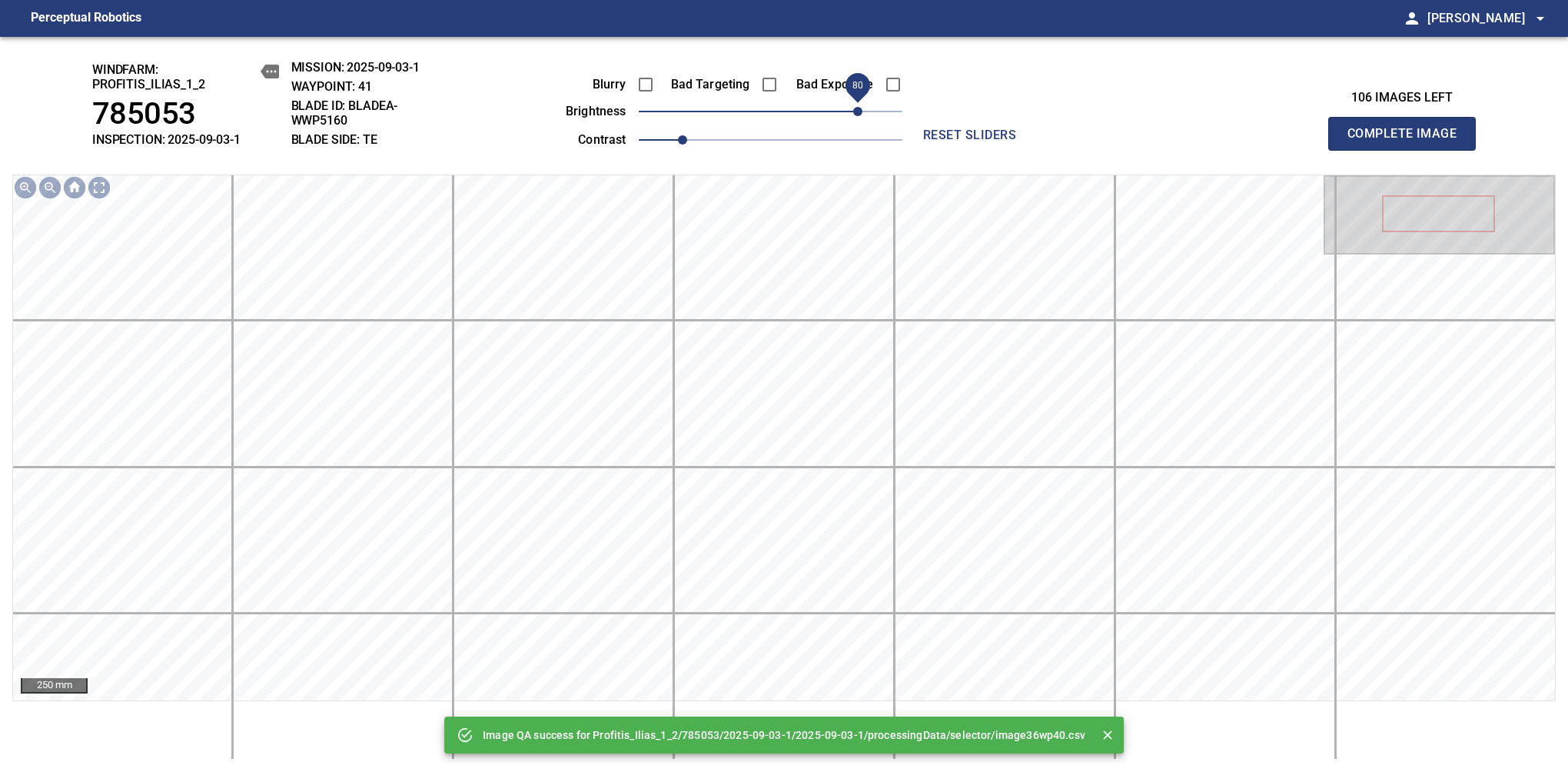
click at [861, 120] on span "80" at bounding box center [770, 111] width 264 height 21
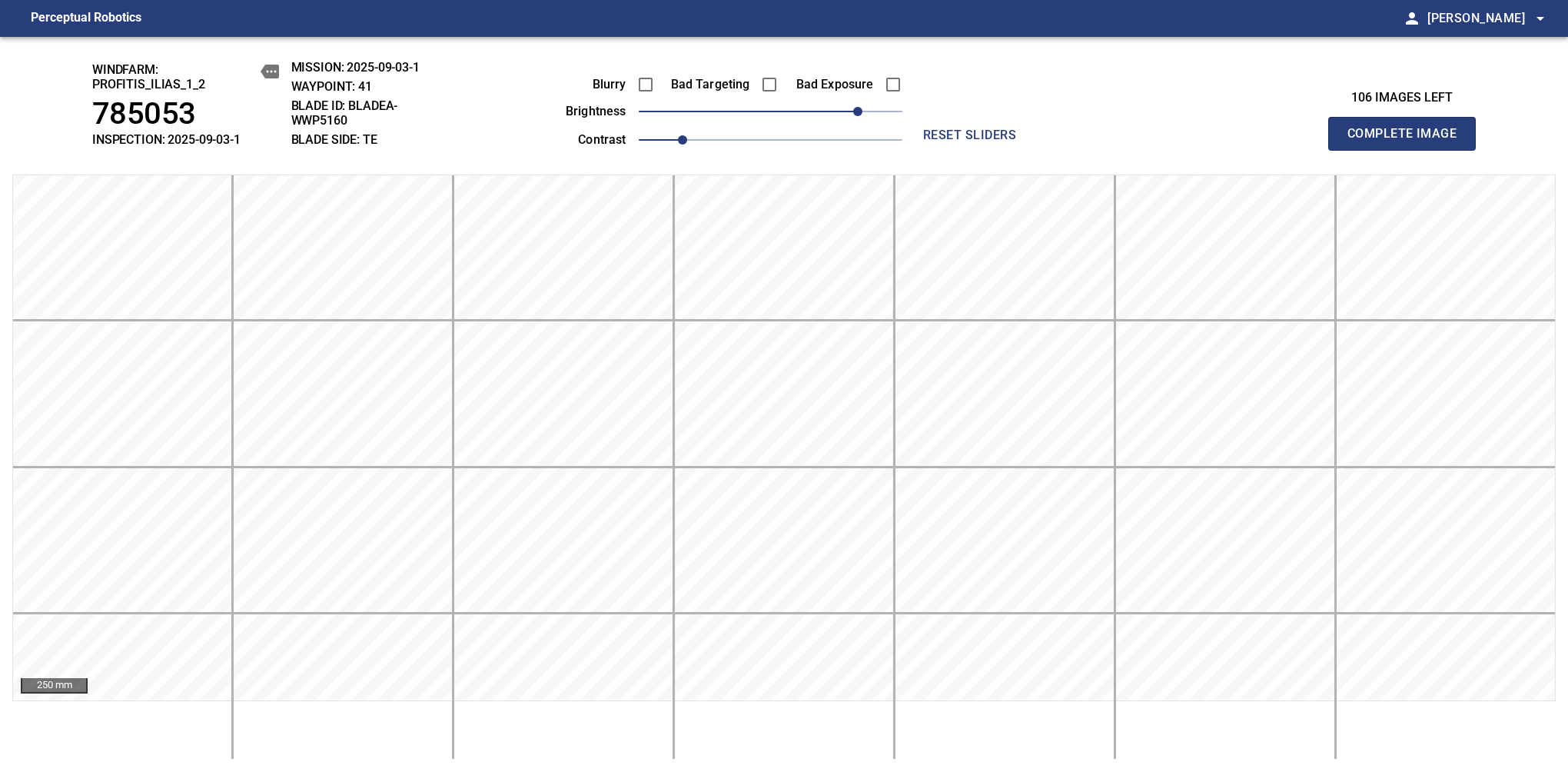
click at [1408, 142] on span "Complete Image" at bounding box center [1402, 133] width 114 height 21
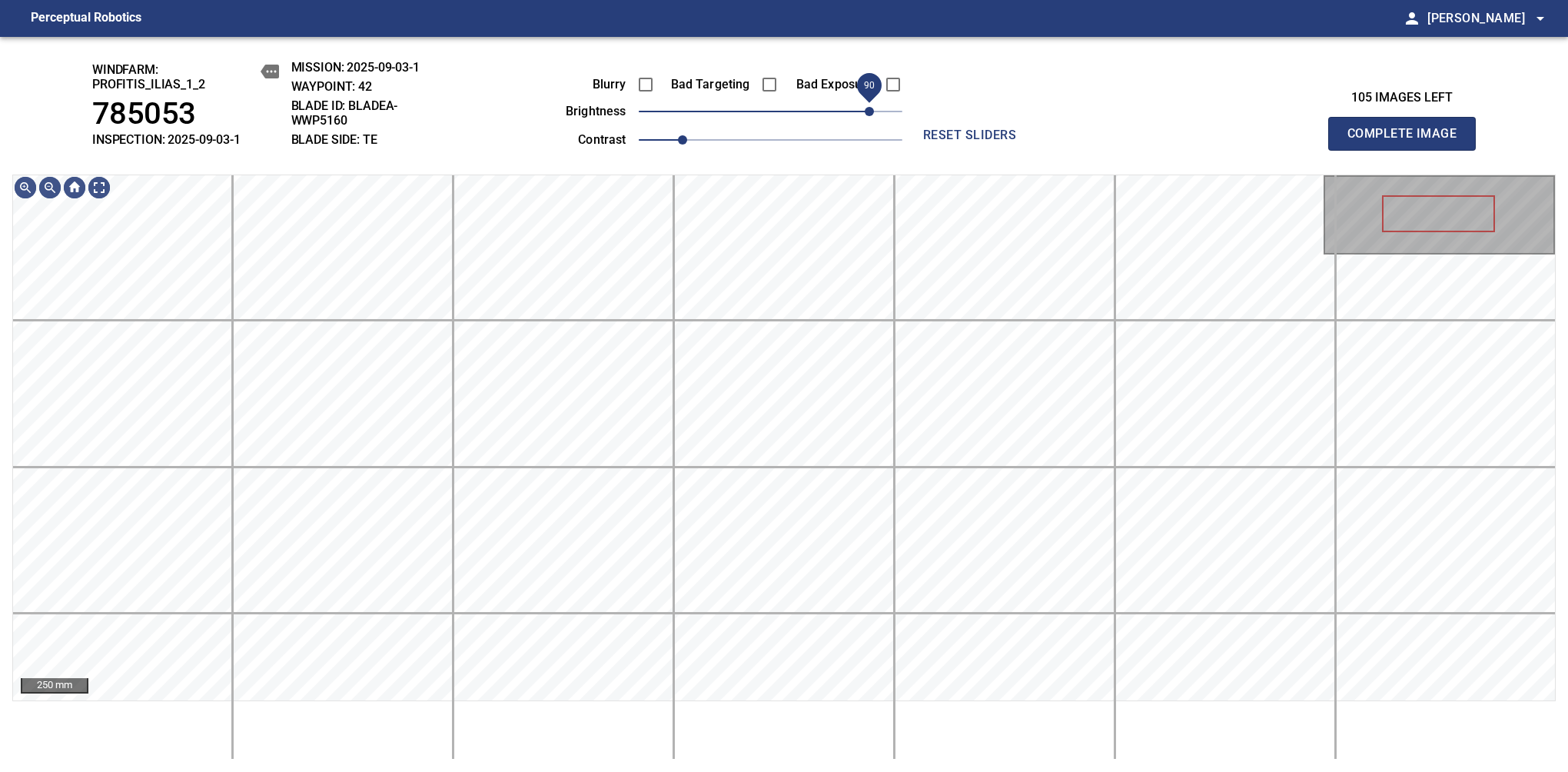
drag, startPoint x: 777, startPoint y: 120, endPoint x: 868, endPoint y: 110, distance: 91.5
click at [868, 110] on span "90" at bounding box center [868, 111] width 9 height 9
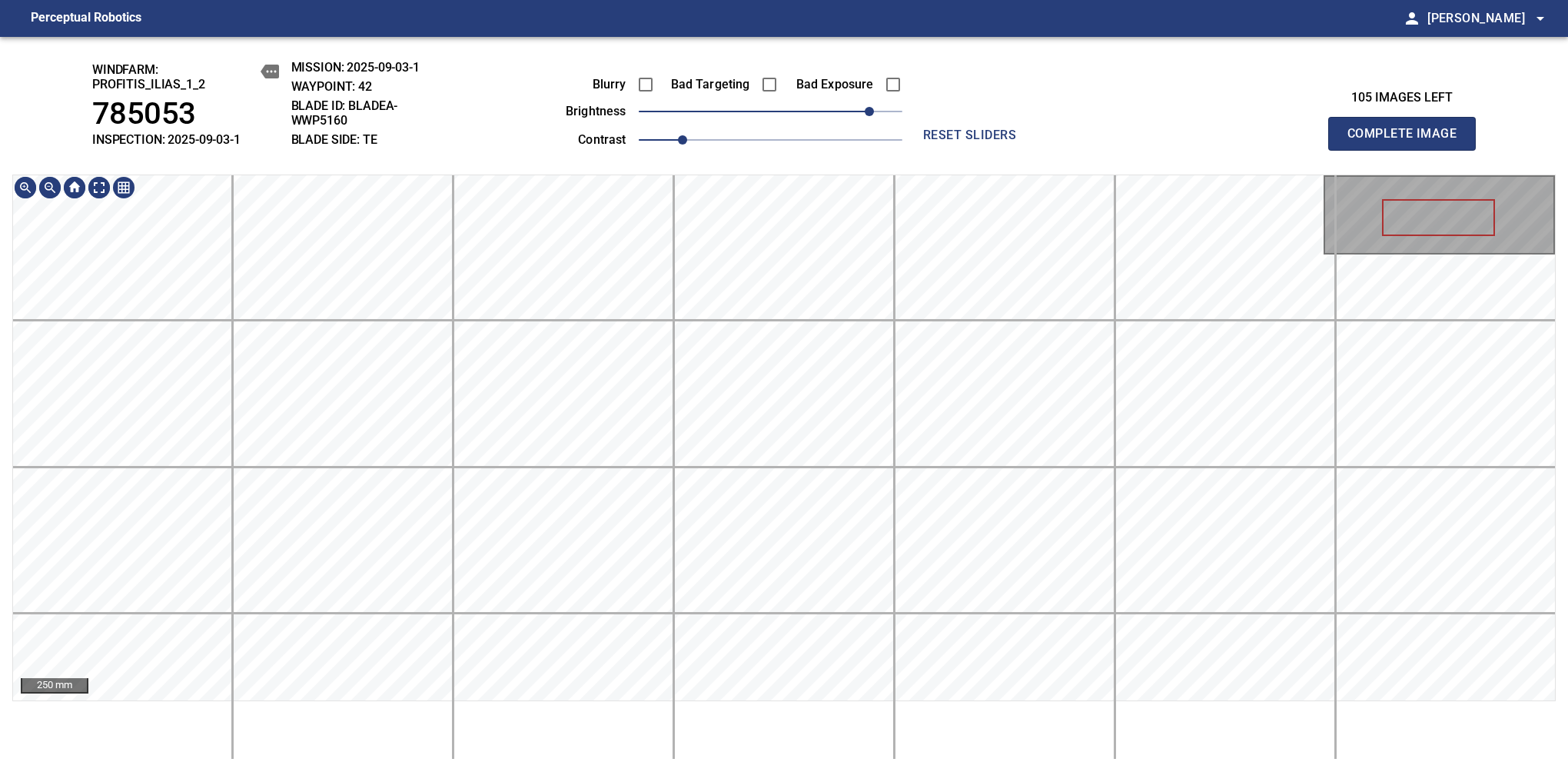
click at [758, 0] on html "Perceptual Robotics person Alex Semenov arrow_drop_down windfarm: Profitis_Ilia…" at bounding box center [784, 386] width 1568 height 772
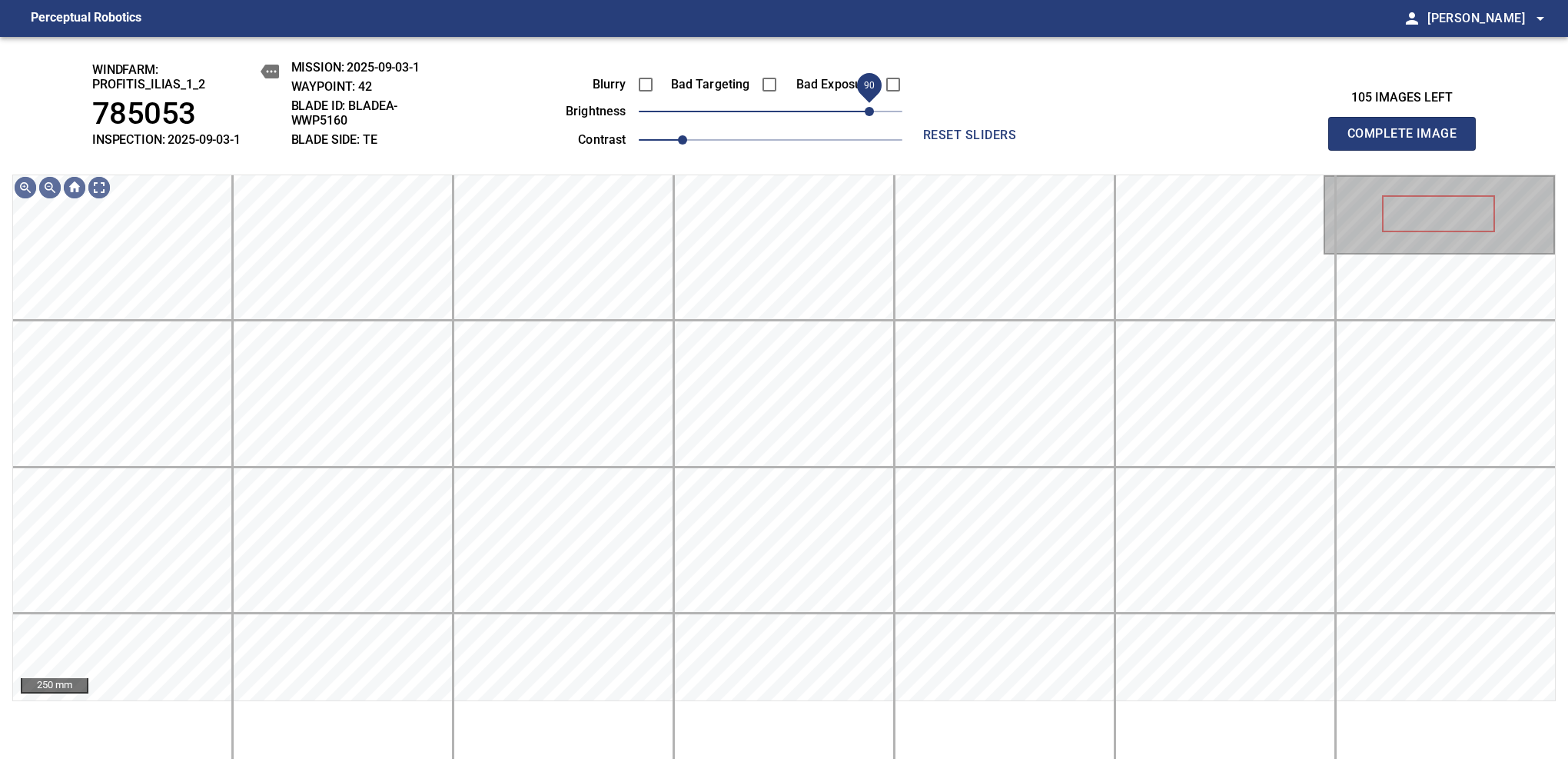
drag, startPoint x: 882, startPoint y: 98, endPoint x: 872, endPoint y: 95, distance: 10.4
click at [872, 107] on span "90" at bounding box center [868, 111] width 9 height 9
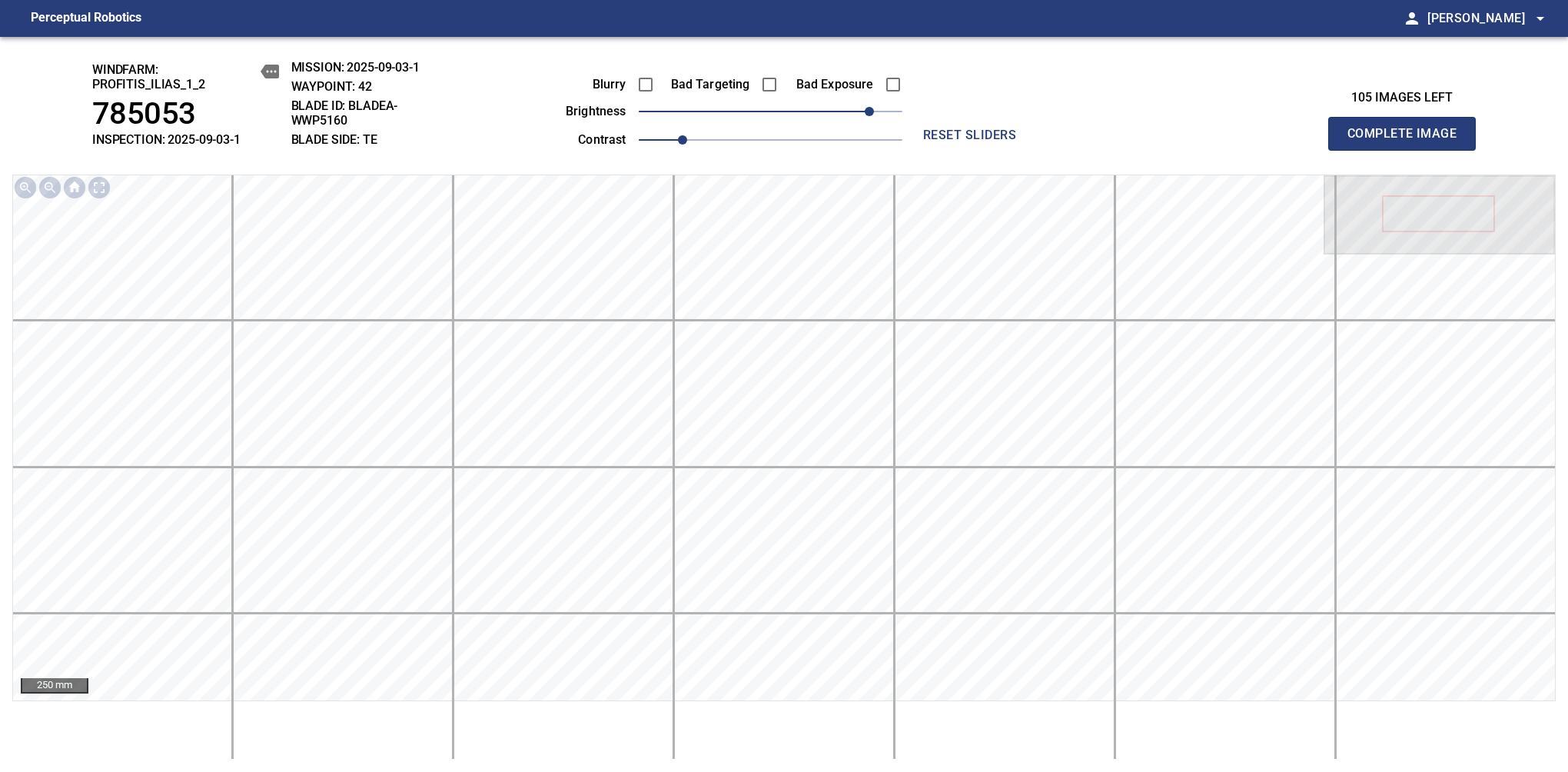
click at [1408, 142] on span "Complete Image" at bounding box center [1402, 133] width 114 height 21
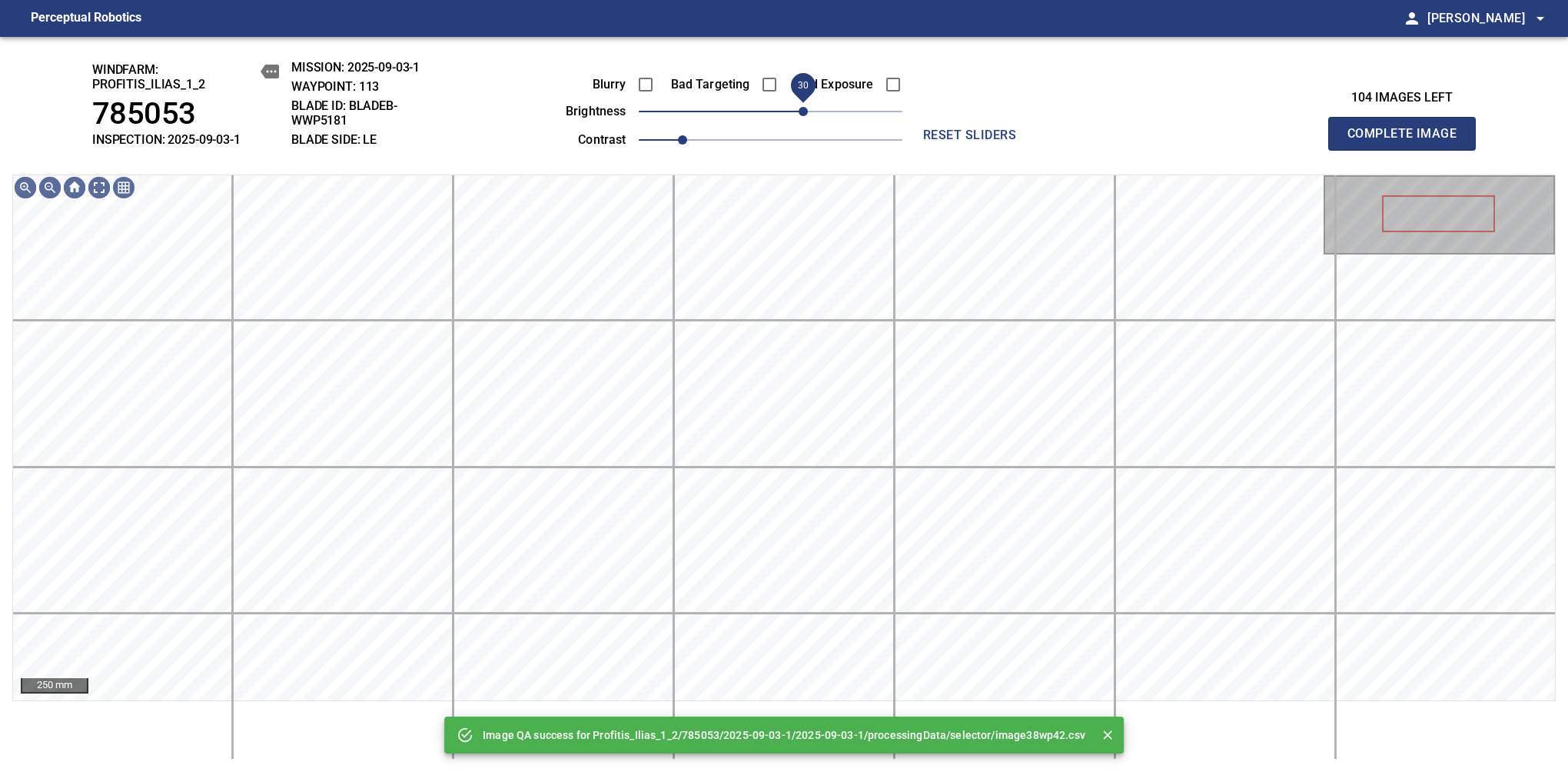
drag, startPoint x: 773, startPoint y: 114, endPoint x: 802, endPoint y: 109, distance: 29.4
click at [802, 109] on span "30" at bounding box center [803, 111] width 9 height 9
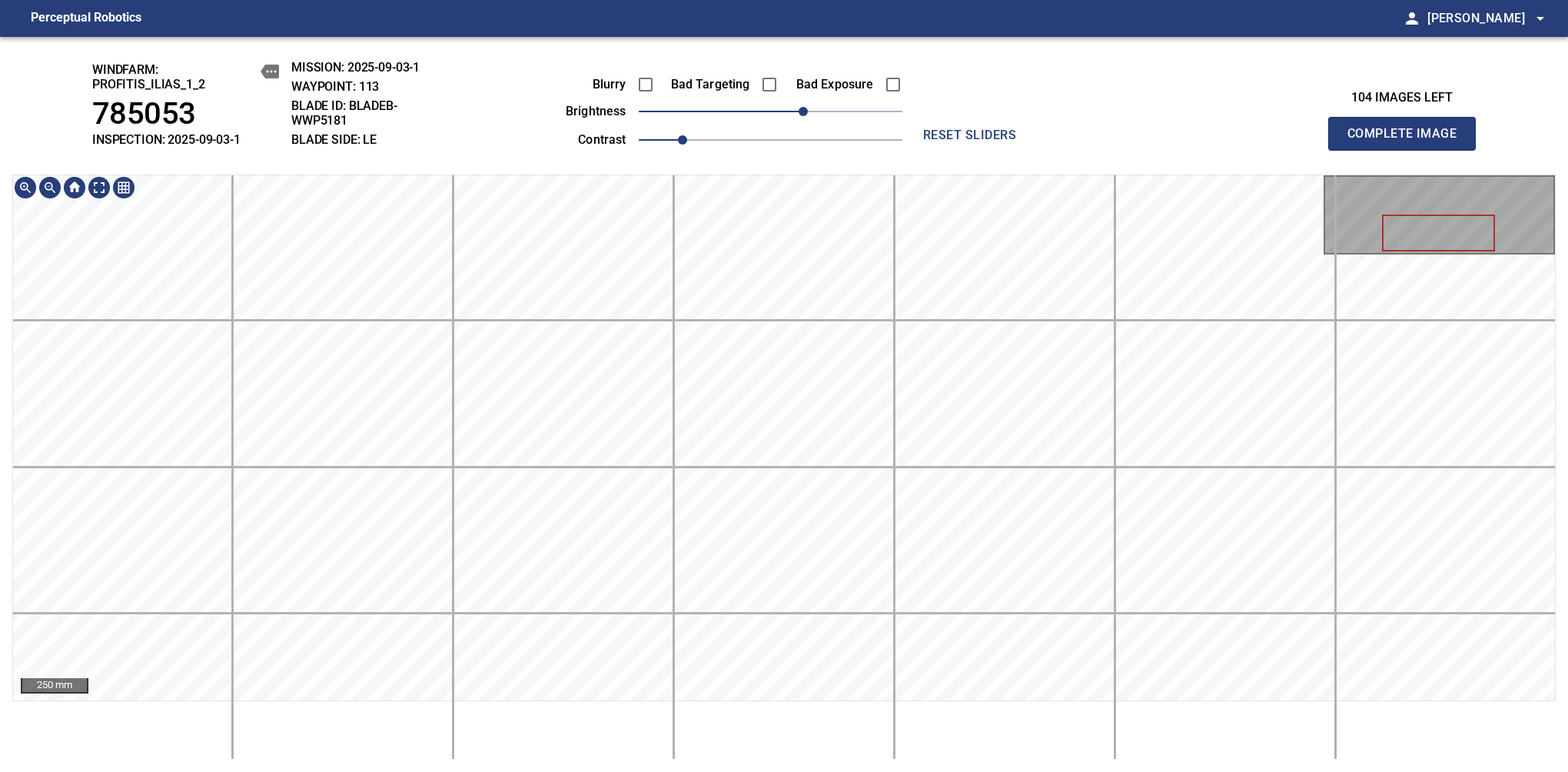
click at [1408, 142] on span "Complete Image" at bounding box center [1402, 133] width 114 height 21
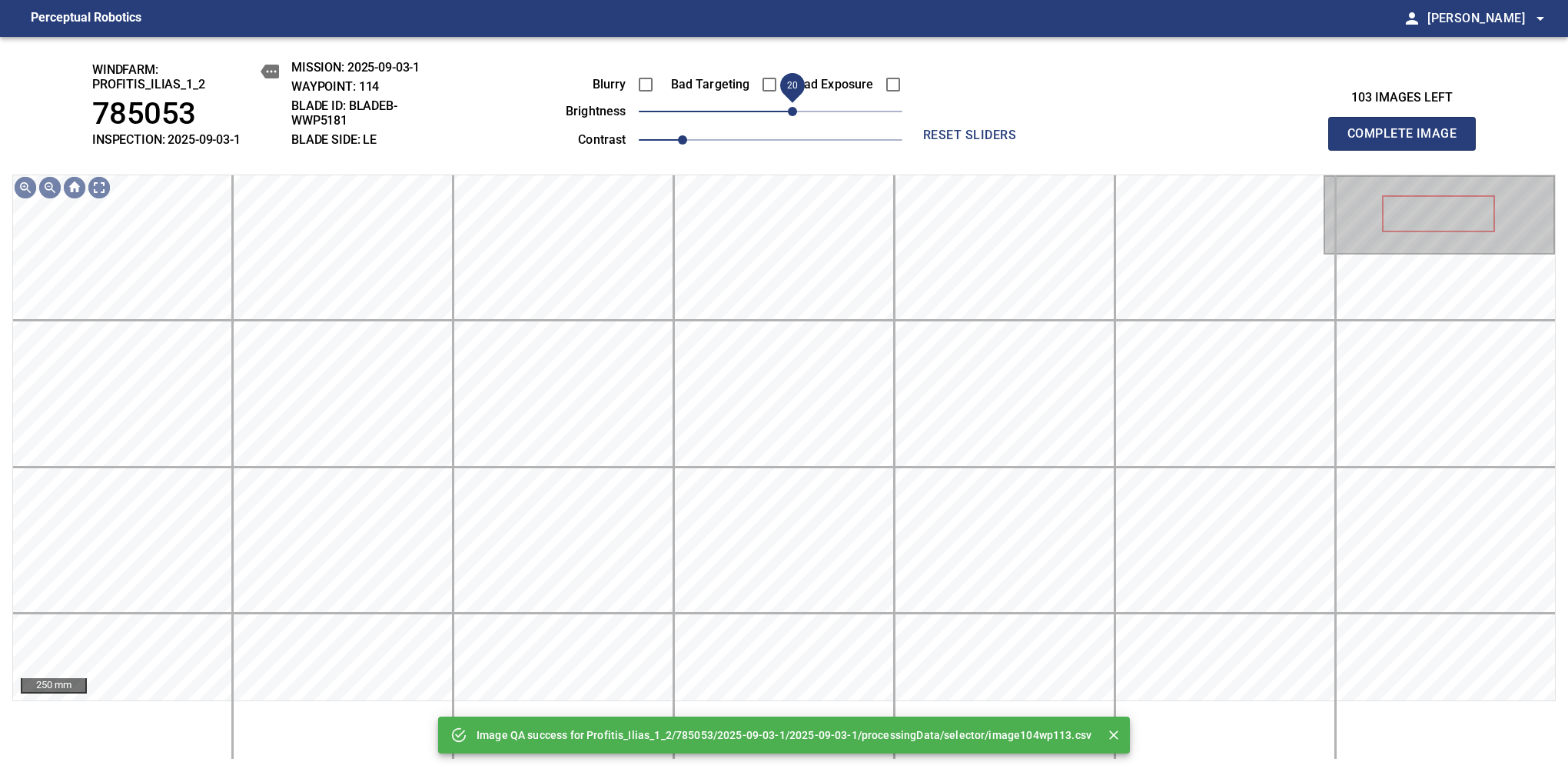
drag, startPoint x: 783, startPoint y: 117, endPoint x: 796, endPoint y: 110, distance: 14.8
click at [796, 110] on span "20" at bounding box center [792, 111] width 9 height 9
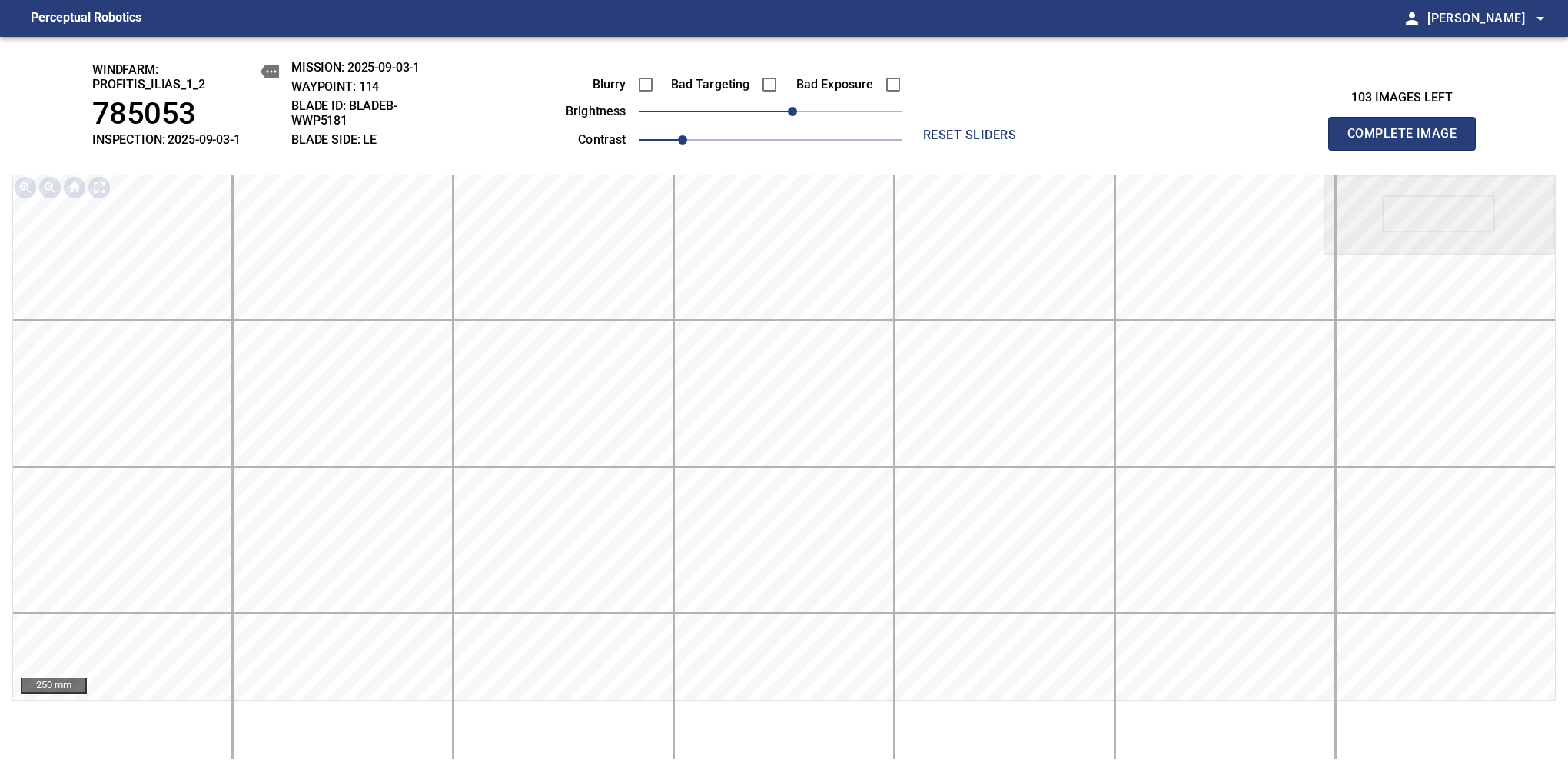
click at [1408, 142] on span "Complete Image" at bounding box center [1402, 133] width 114 height 21
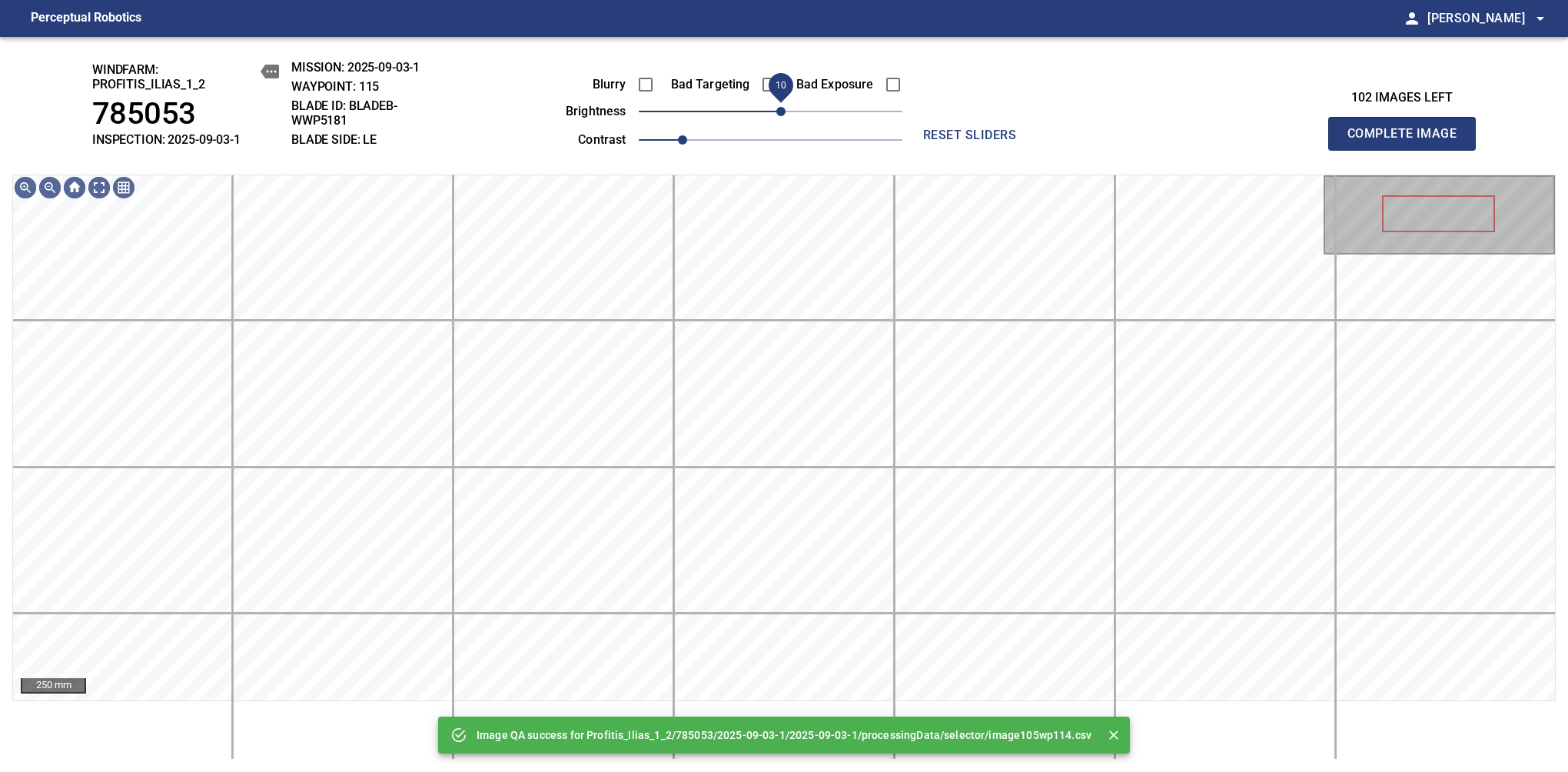
drag, startPoint x: 801, startPoint y: 116, endPoint x: 781, endPoint y: 127, distance: 22.8
click at [781, 122] on span "10" at bounding box center [770, 111] width 264 height 21
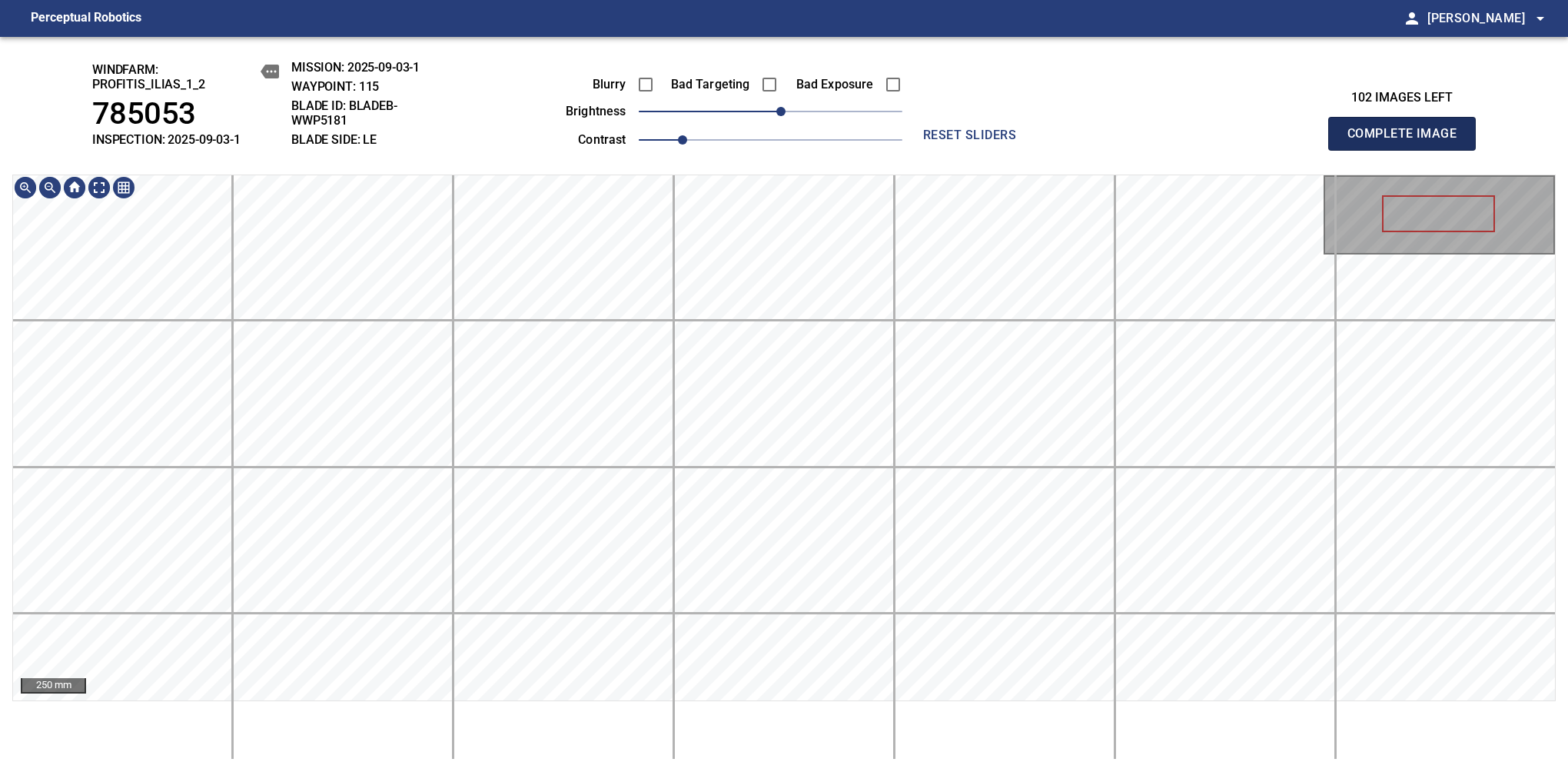
click at [1408, 142] on span "Complete Image" at bounding box center [1402, 133] width 114 height 21
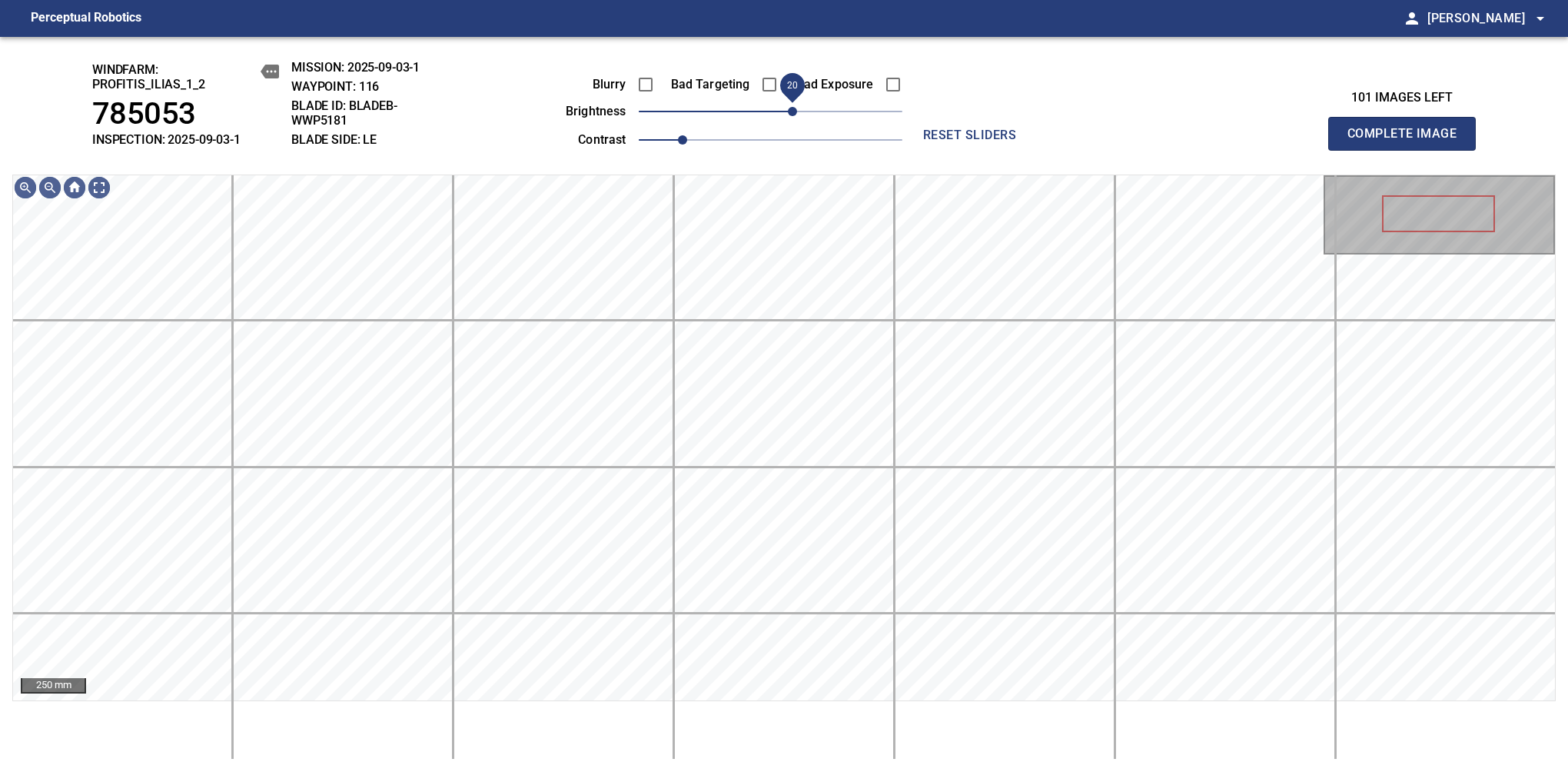
click at [788, 116] on span "20" at bounding box center [792, 111] width 9 height 9
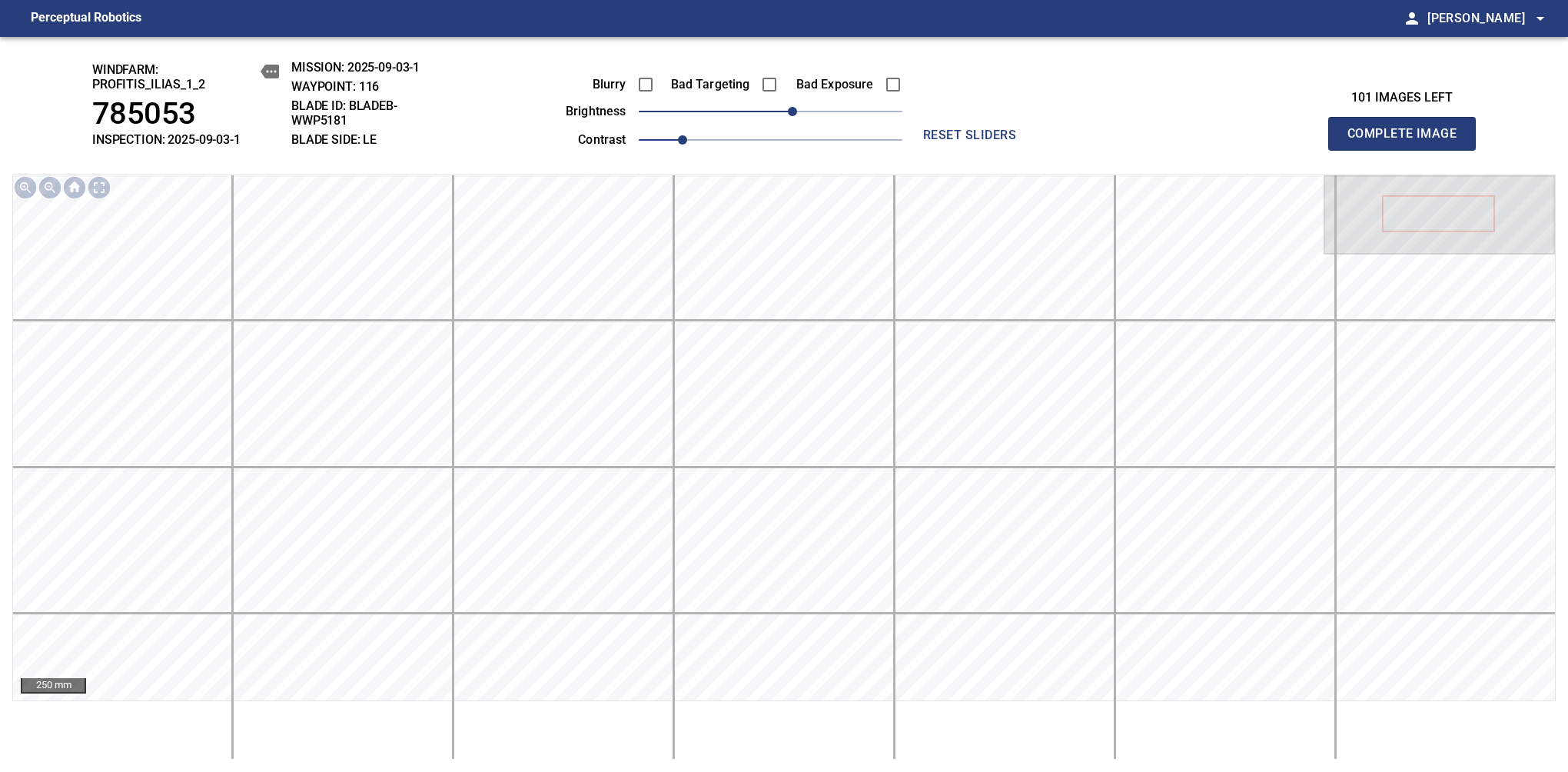
click at [1408, 142] on span "Complete Image" at bounding box center [1402, 133] width 114 height 21
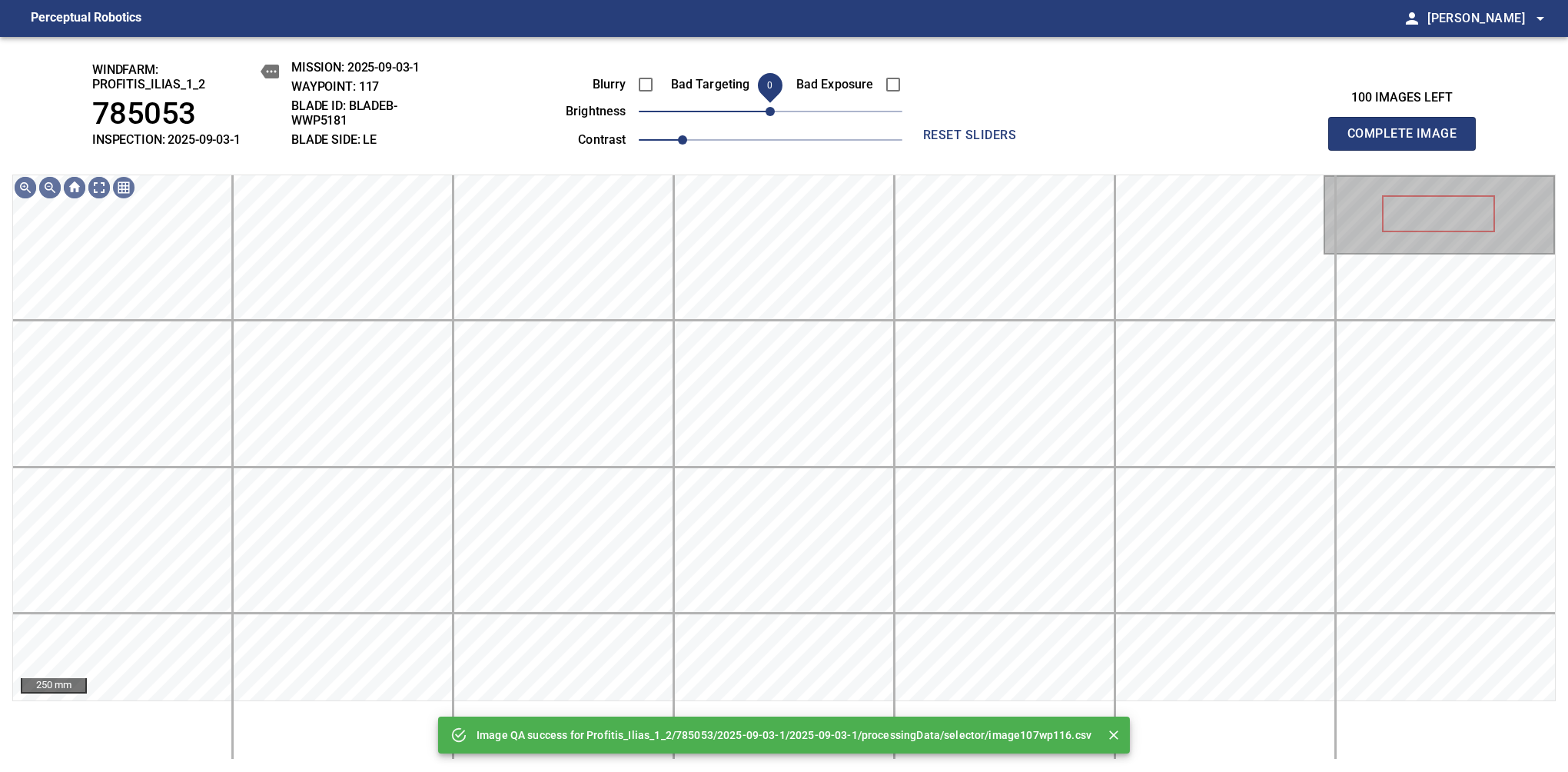
drag, startPoint x: 779, startPoint y: 116, endPoint x: 772, endPoint y: 119, distance: 7.6
click at [772, 116] on span "0" at bounding box center [770, 111] width 9 height 9
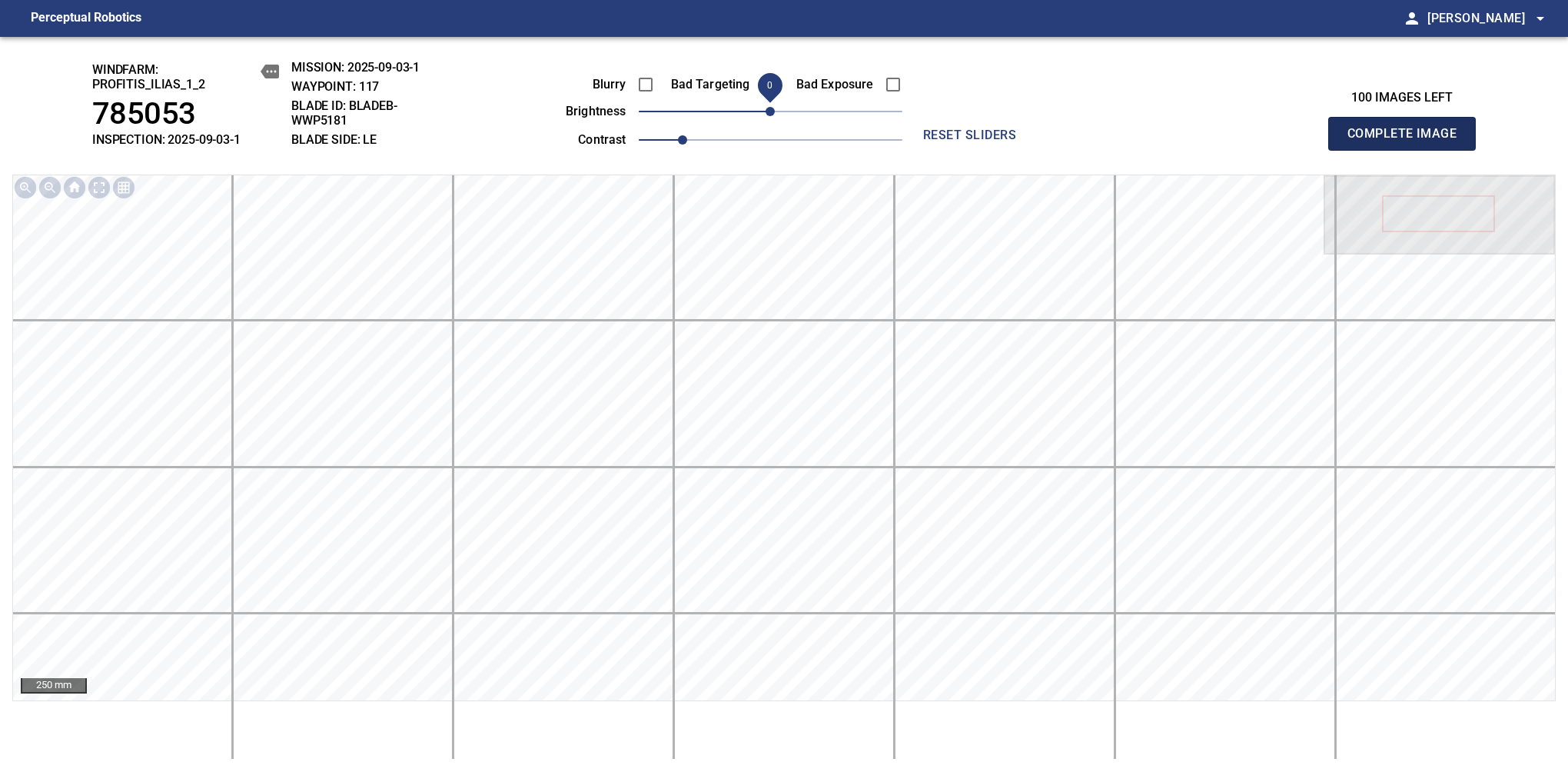
click at [1408, 142] on span "Complete Image" at bounding box center [1402, 133] width 114 height 21
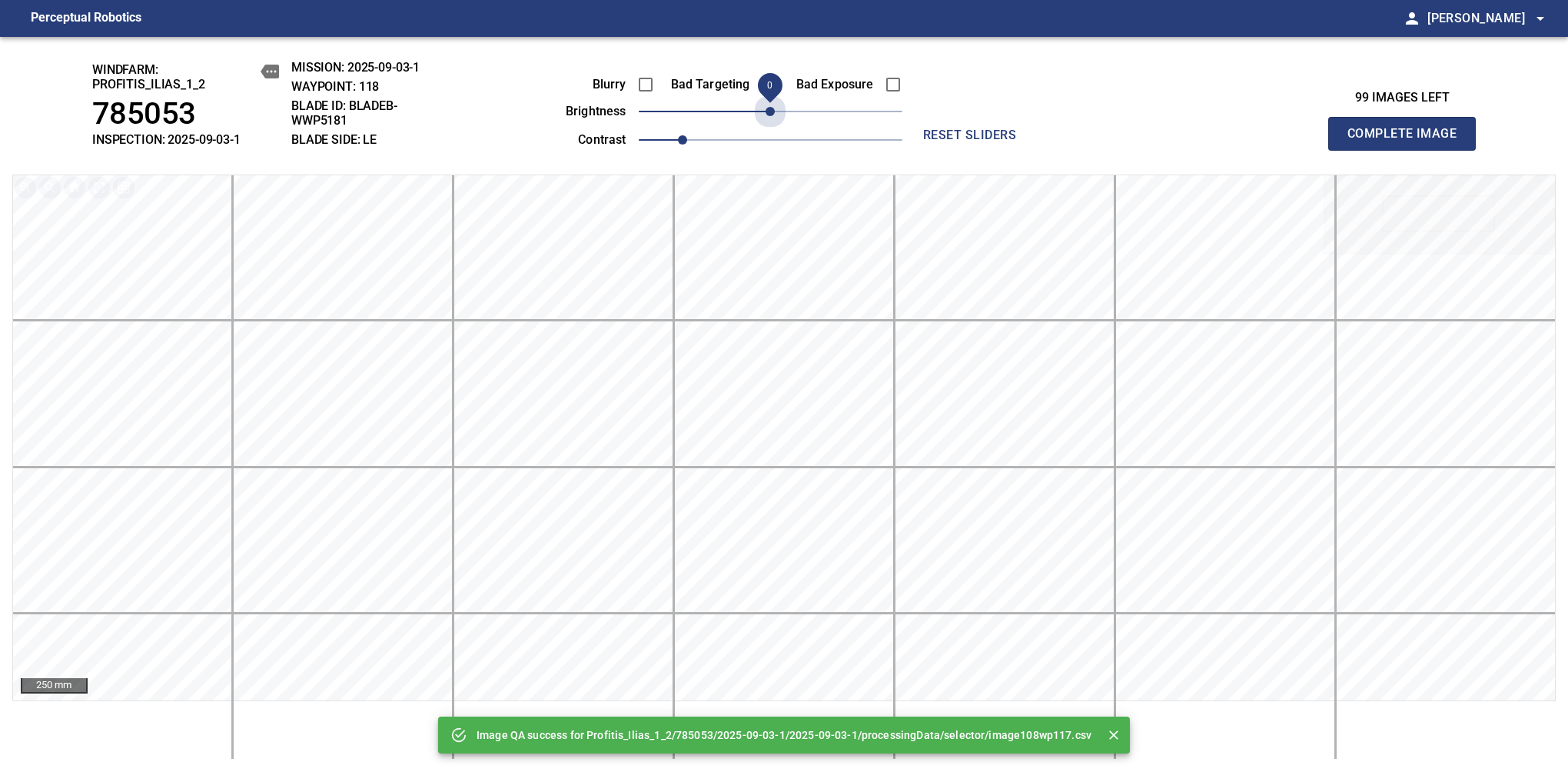
click at [772, 116] on span "0" at bounding box center [770, 111] width 9 height 9
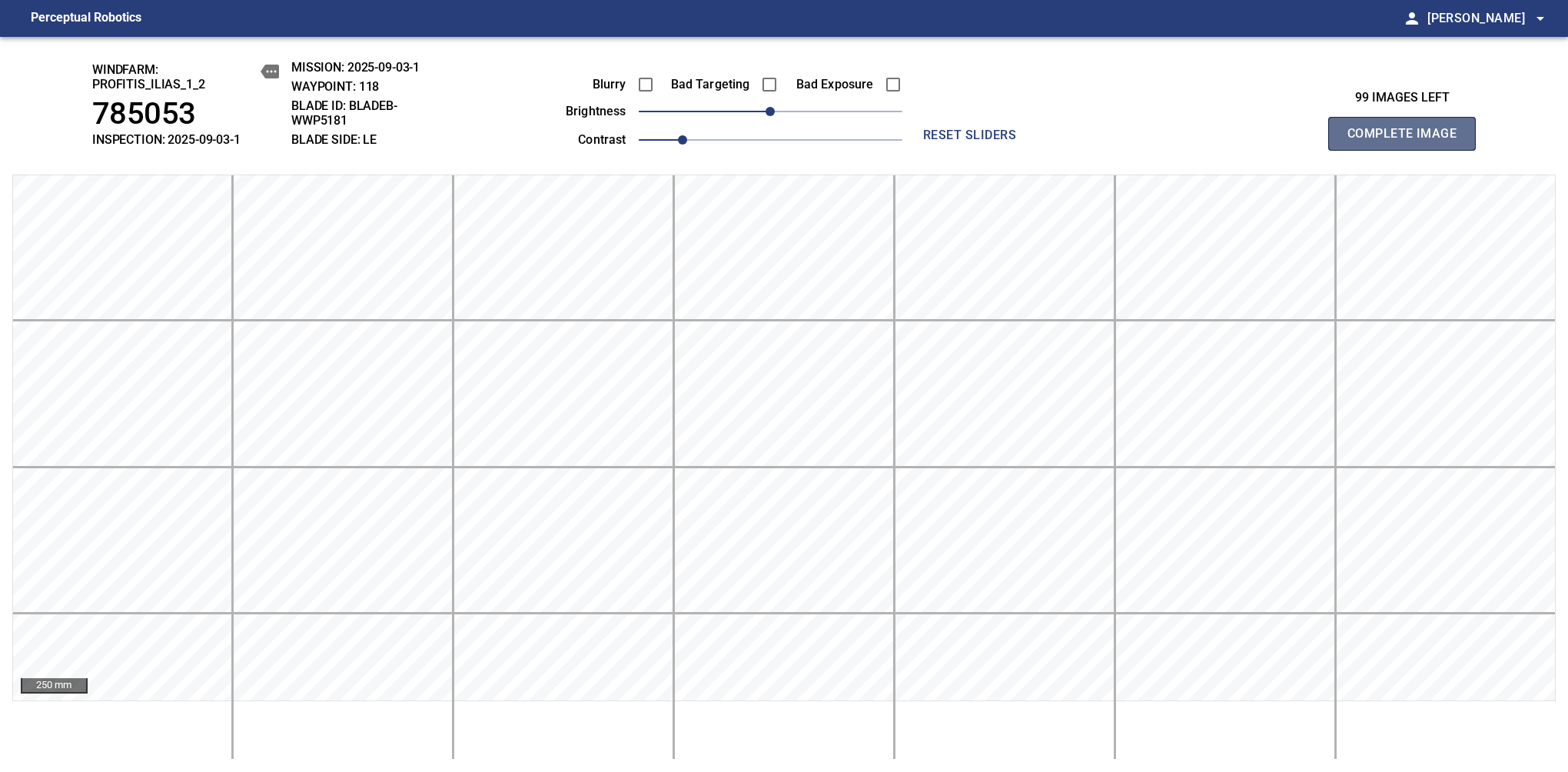
click at [1408, 142] on span "Complete Image" at bounding box center [1402, 133] width 114 height 21
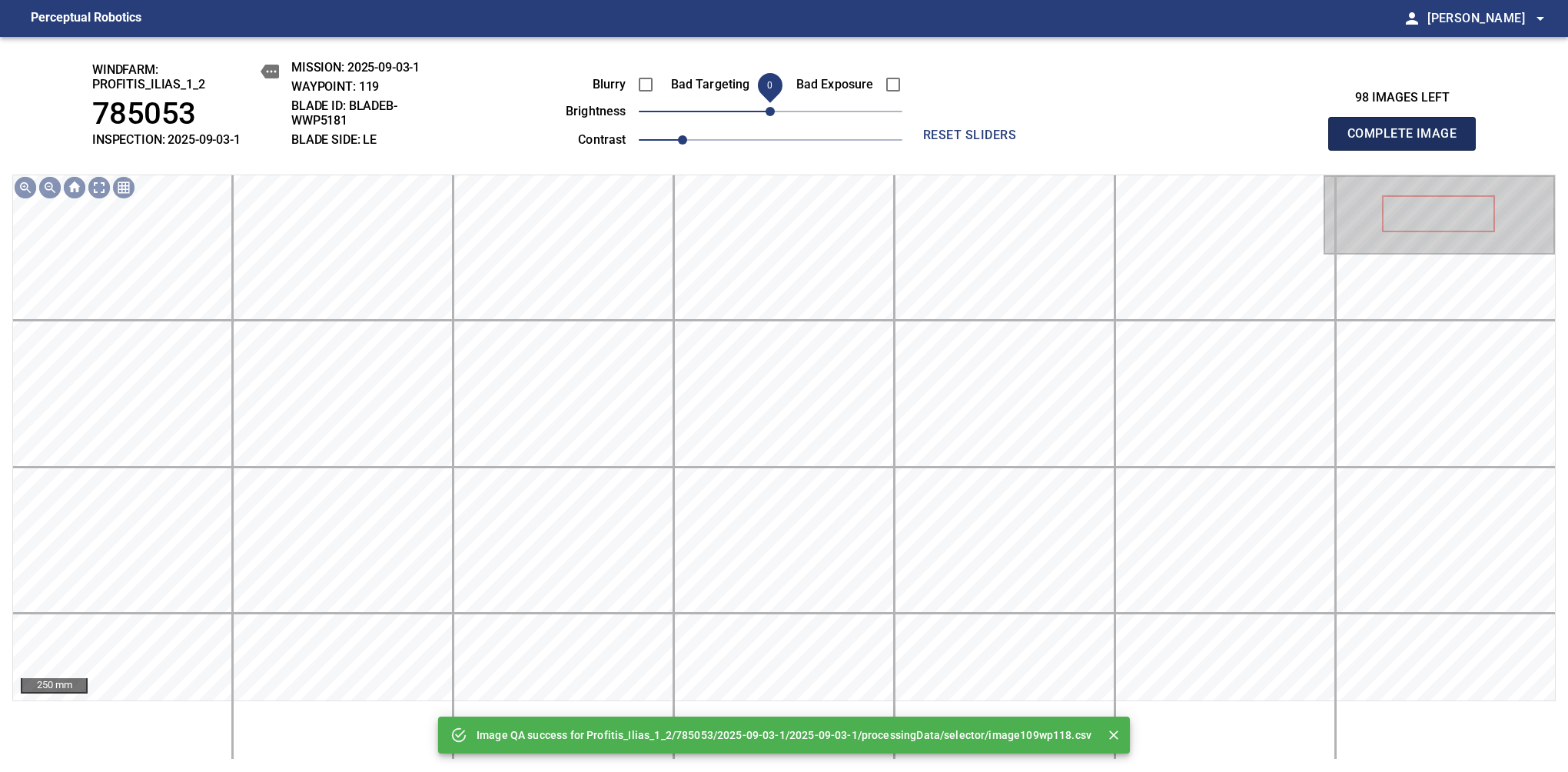
click at [1408, 142] on span "Complete Image" at bounding box center [1402, 133] width 114 height 21
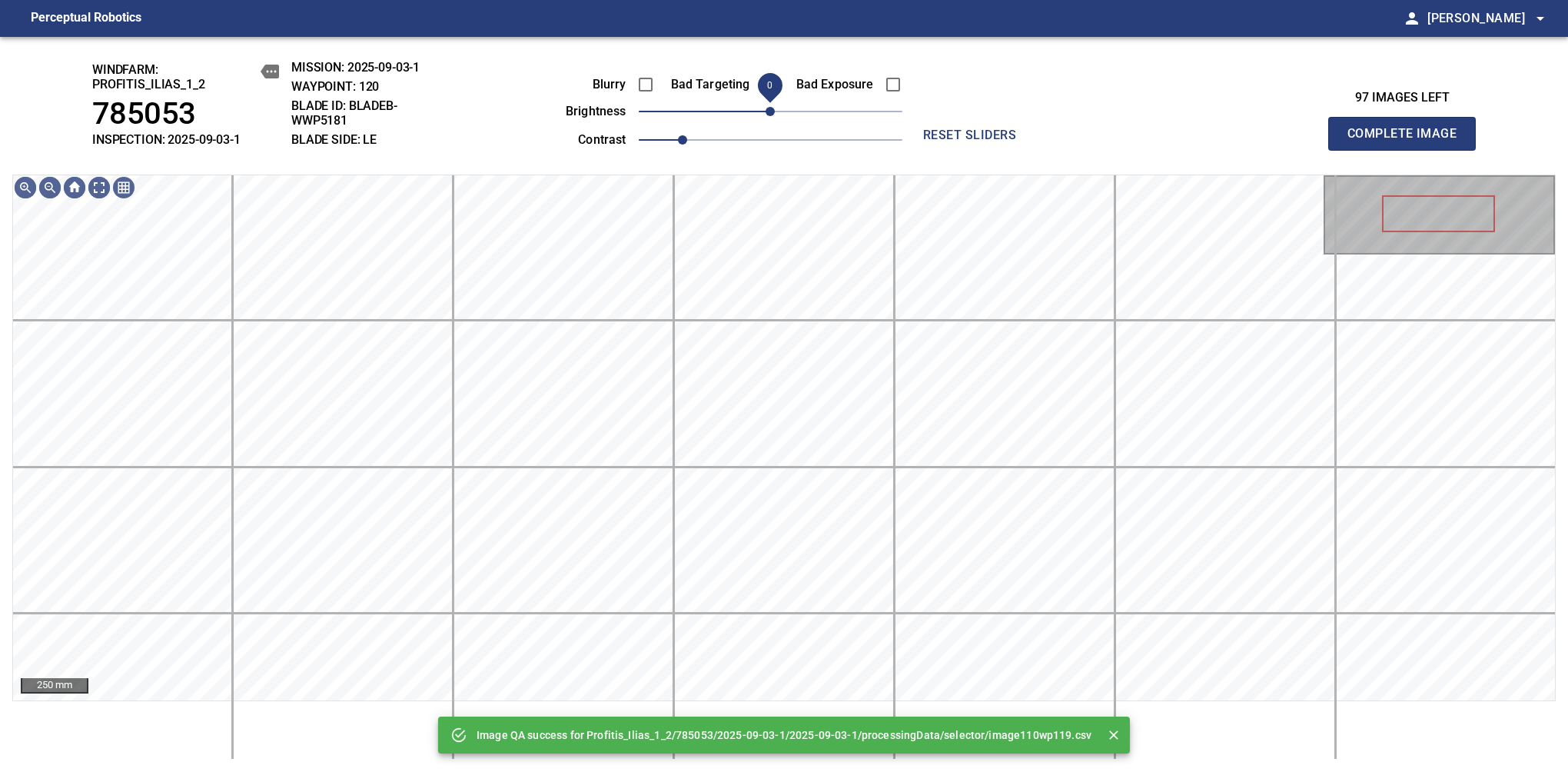
drag, startPoint x: 772, startPoint y: 119, endPoint x: 768, endPoint y: 108, distance: 11.7
click at [768, 108] on span "0" at bounding box center [770, 111] width 9 height 9
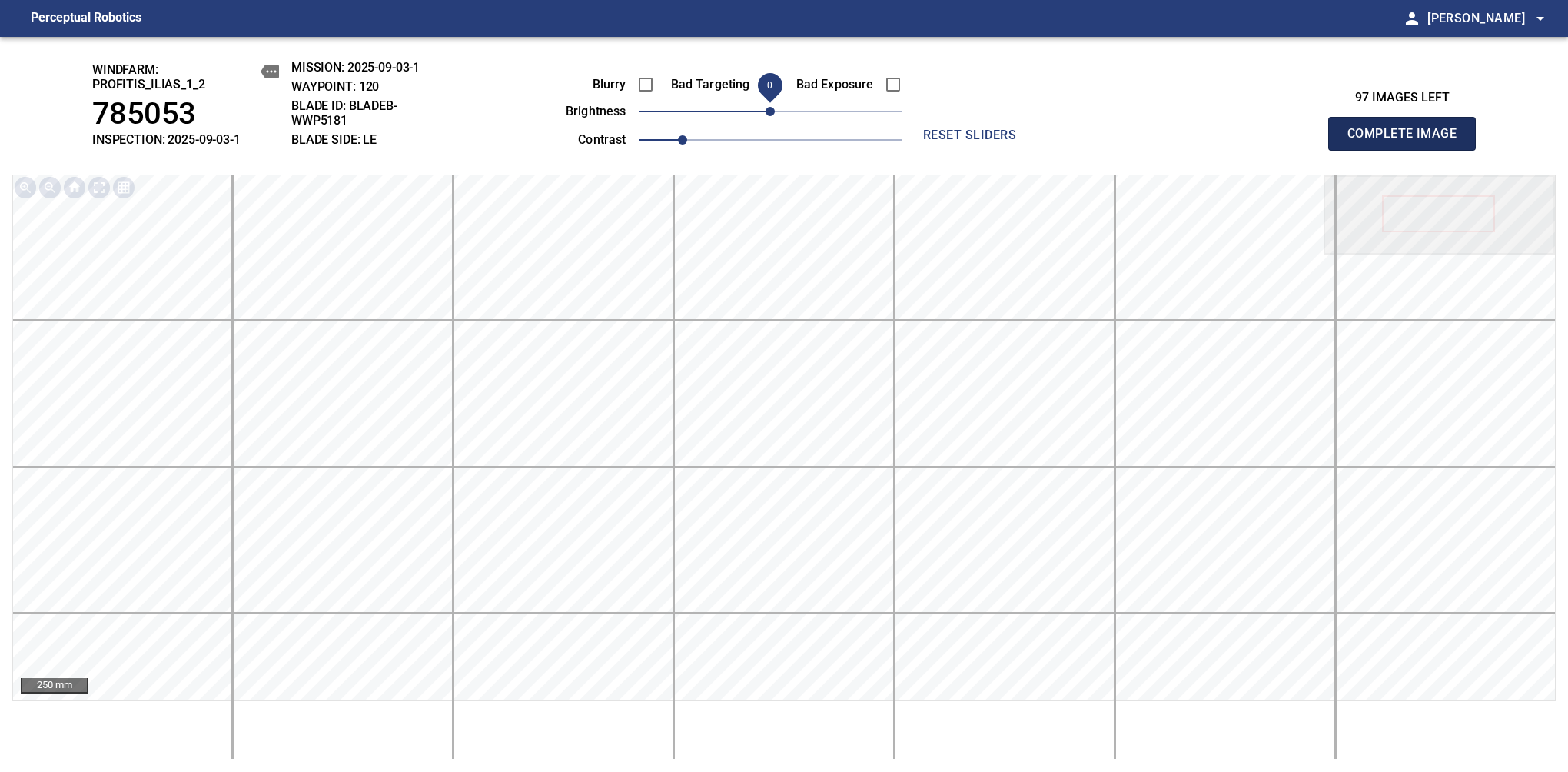
click at [1408, 142] on span "Complete Image" at bounding box center [1402, 133] width 114 height 21
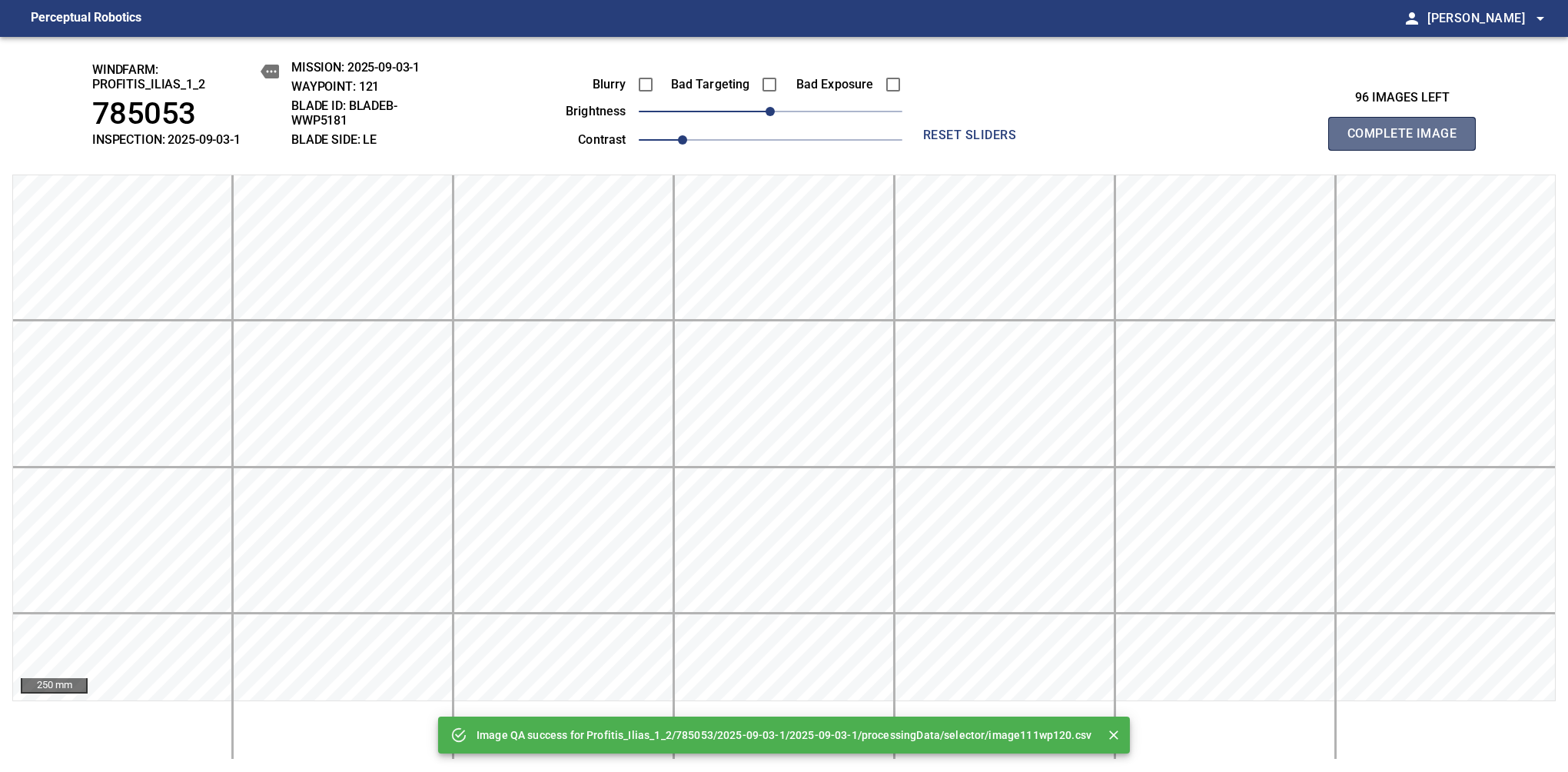
click at [1408, 142] on span "Complete Image" at bounding box center [1402, 133] width 114 height 21
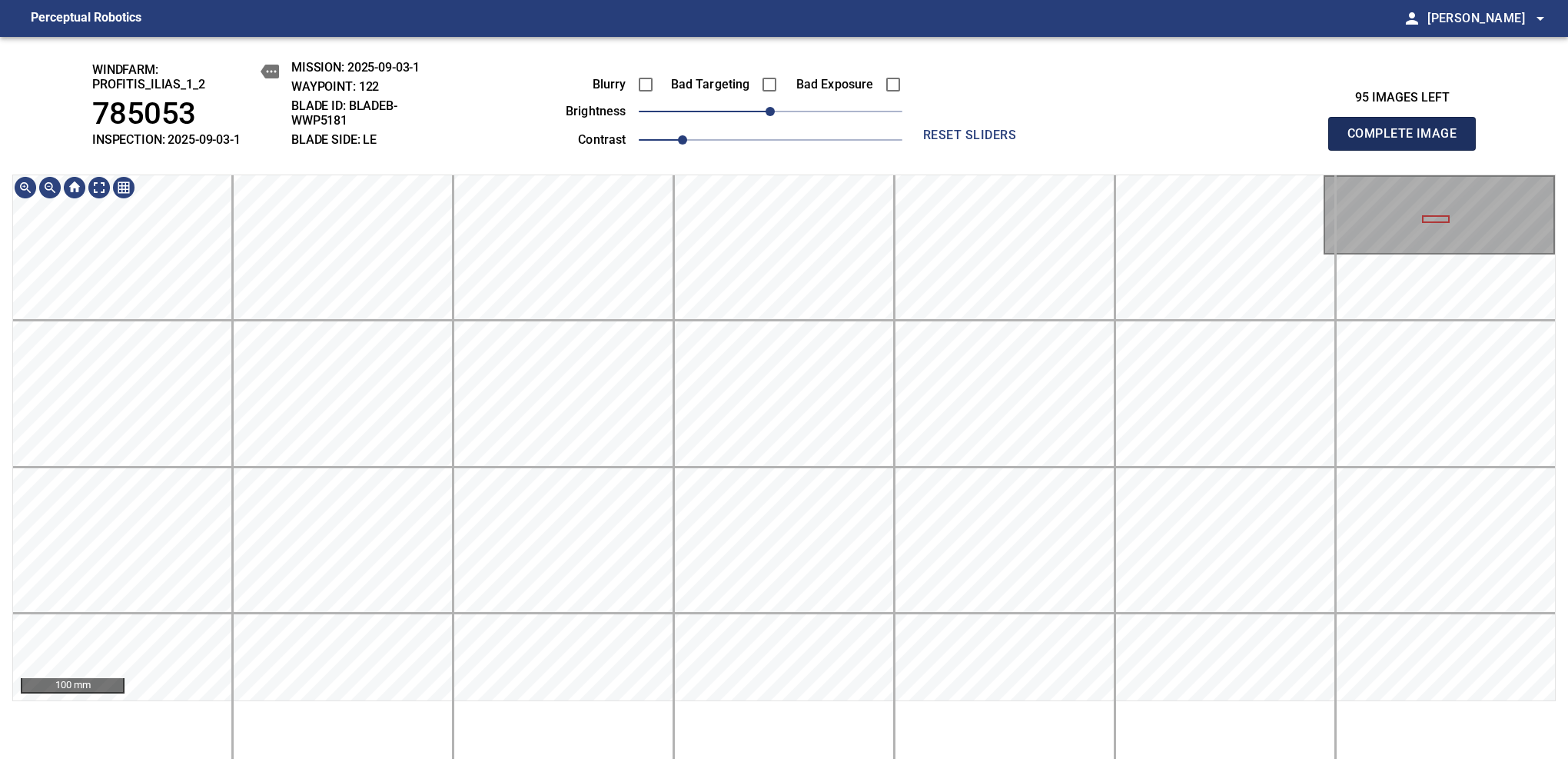
click at [1408, 142] on span "Complete Image" at bounding box center [1402, 133] width 114 height 21
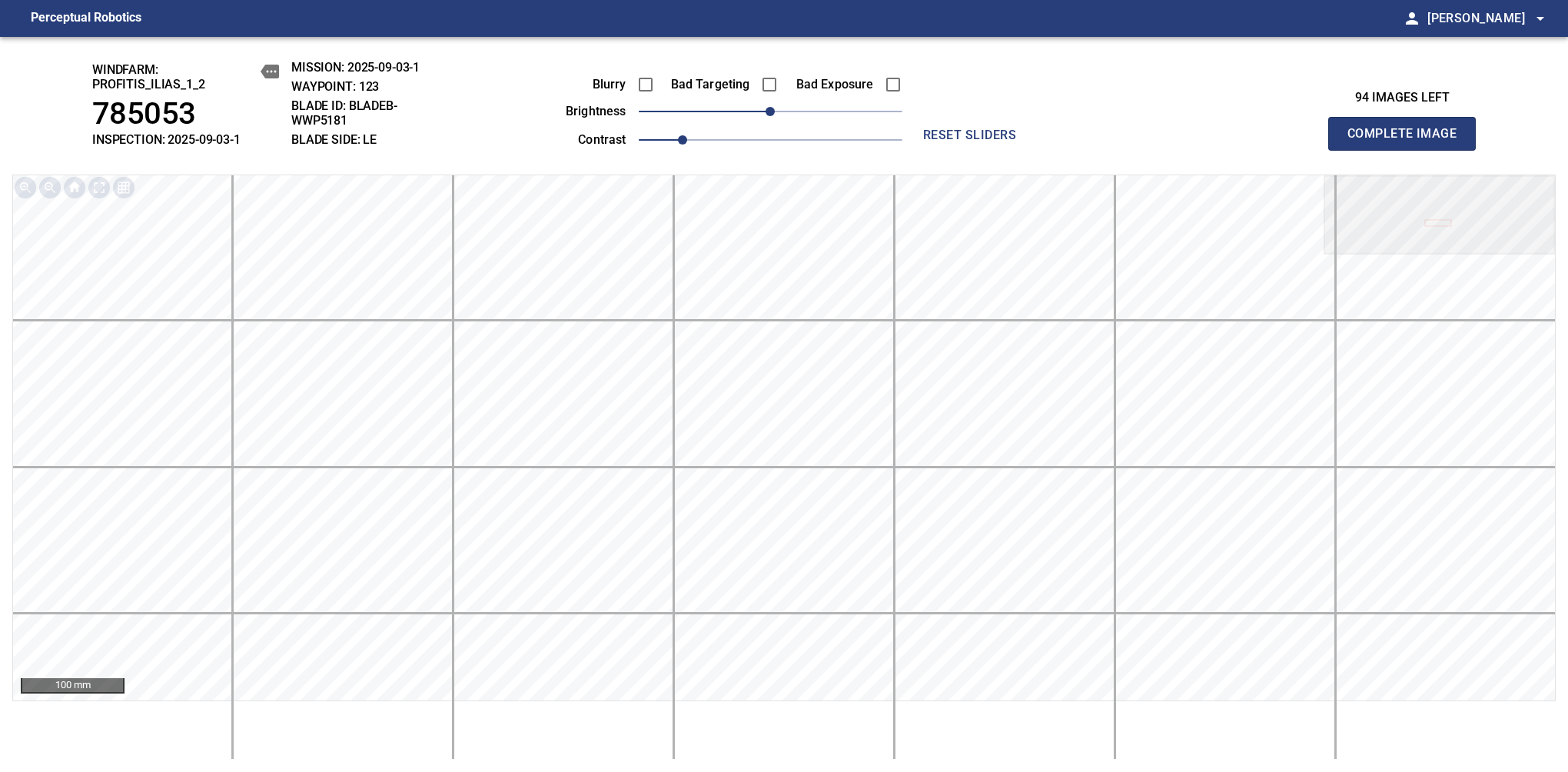
click at [1408, 142] on span "Complete Image" at bounding box center [1402, 133] width 114 height 21
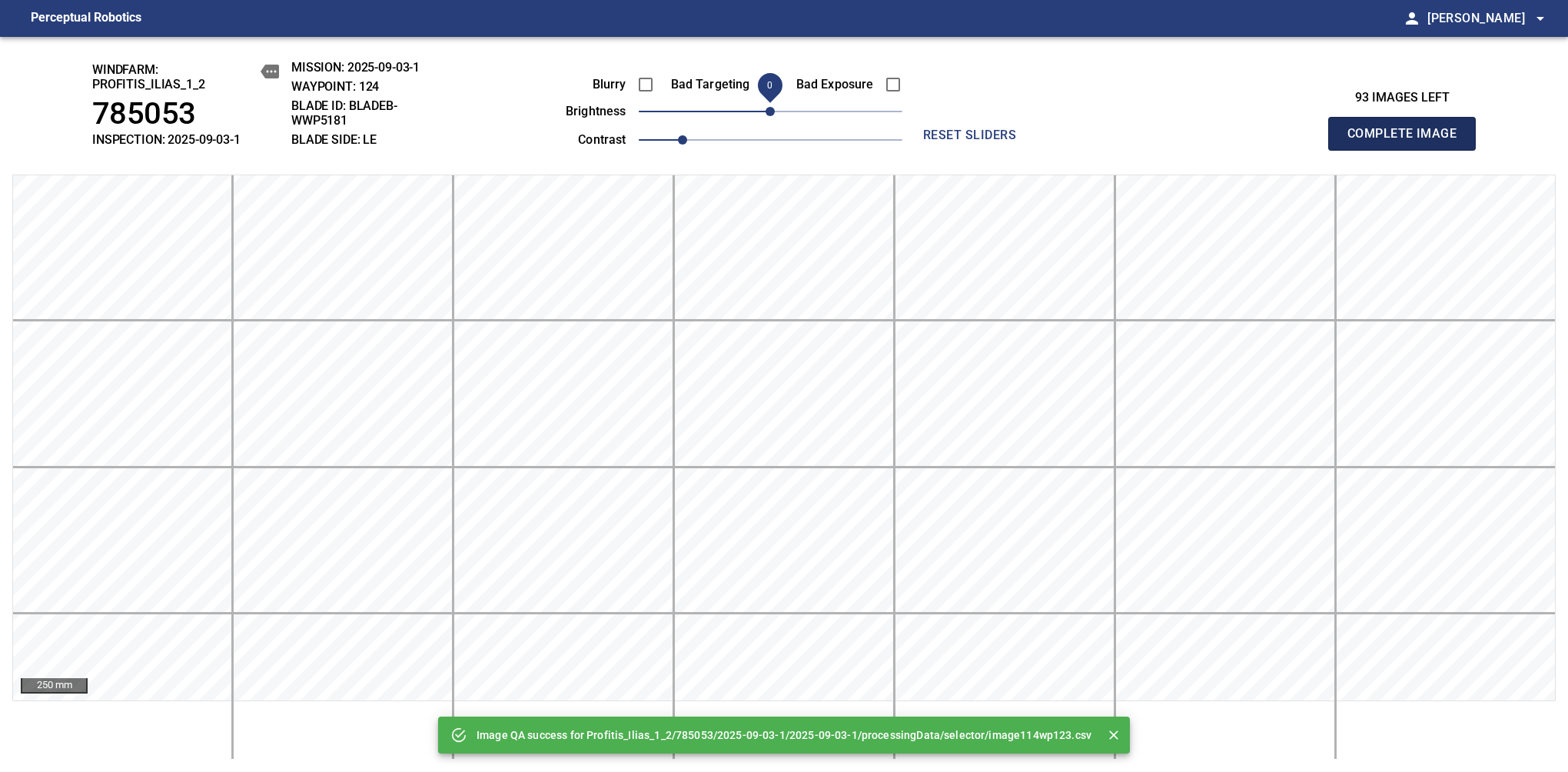
click at [1408, 142] on span "Complete Image" at bounding box center [1402, 133] width 114 height 21
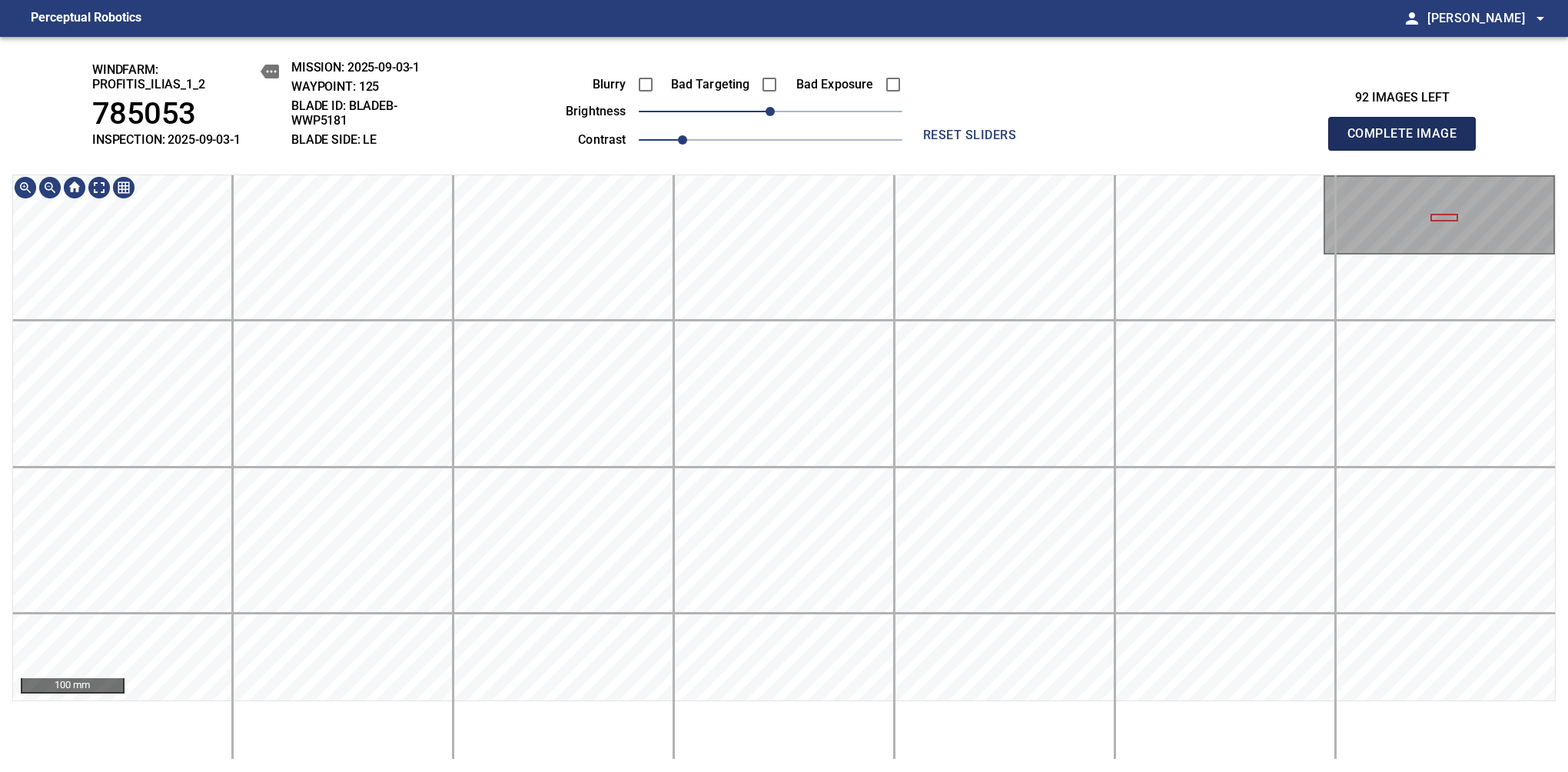
click at [1408, 142] on span "Complete Image" at bounding box center [1402, 133] width 114 height 21
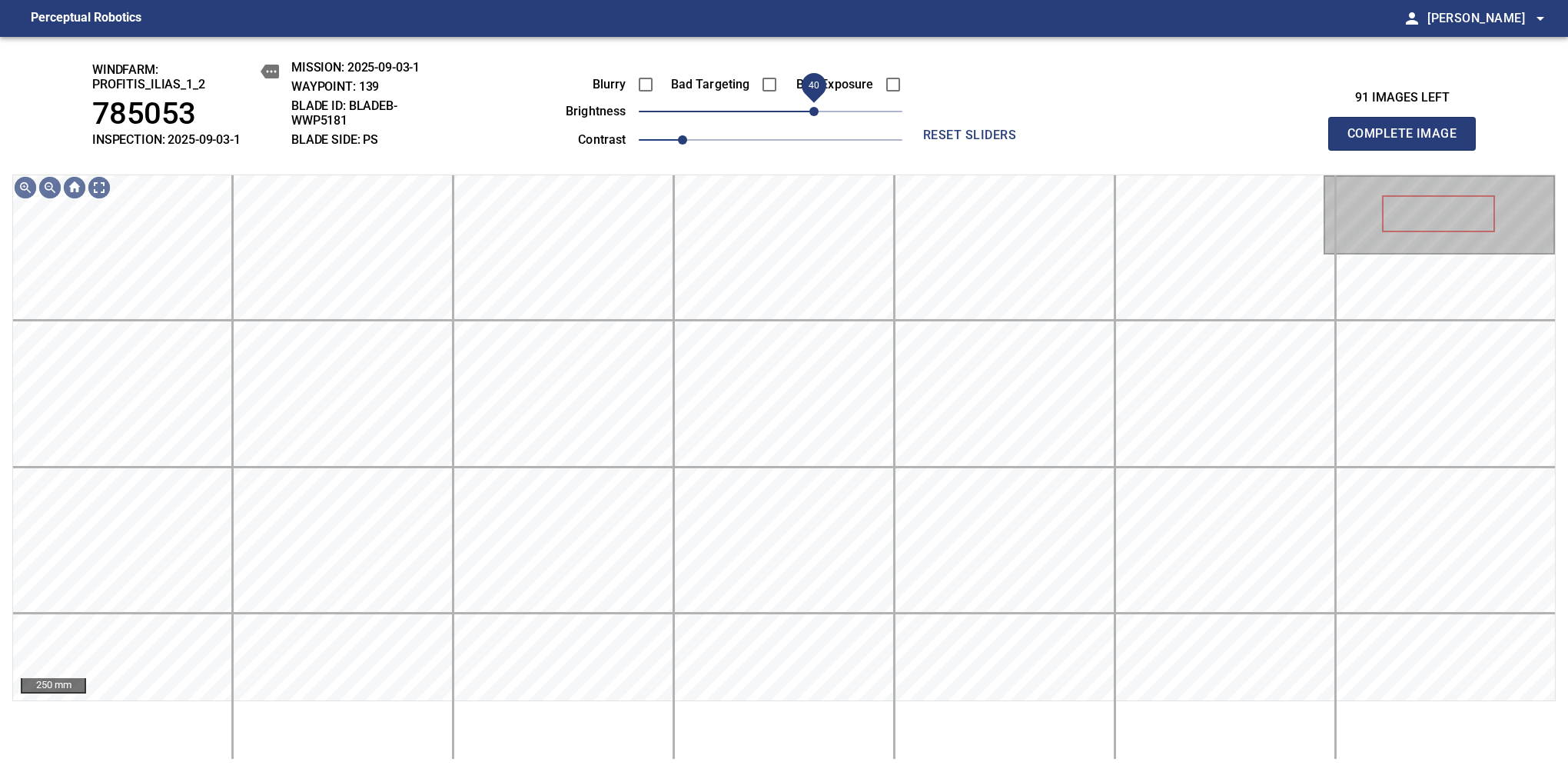
drag, startPoint x: 804, startPoint y: 109, endPoint x: 812, endPoint y: 103, distance: 10.0
click at [812, 107] on span "40" at bounding box center [813, 111] width 9 height 9
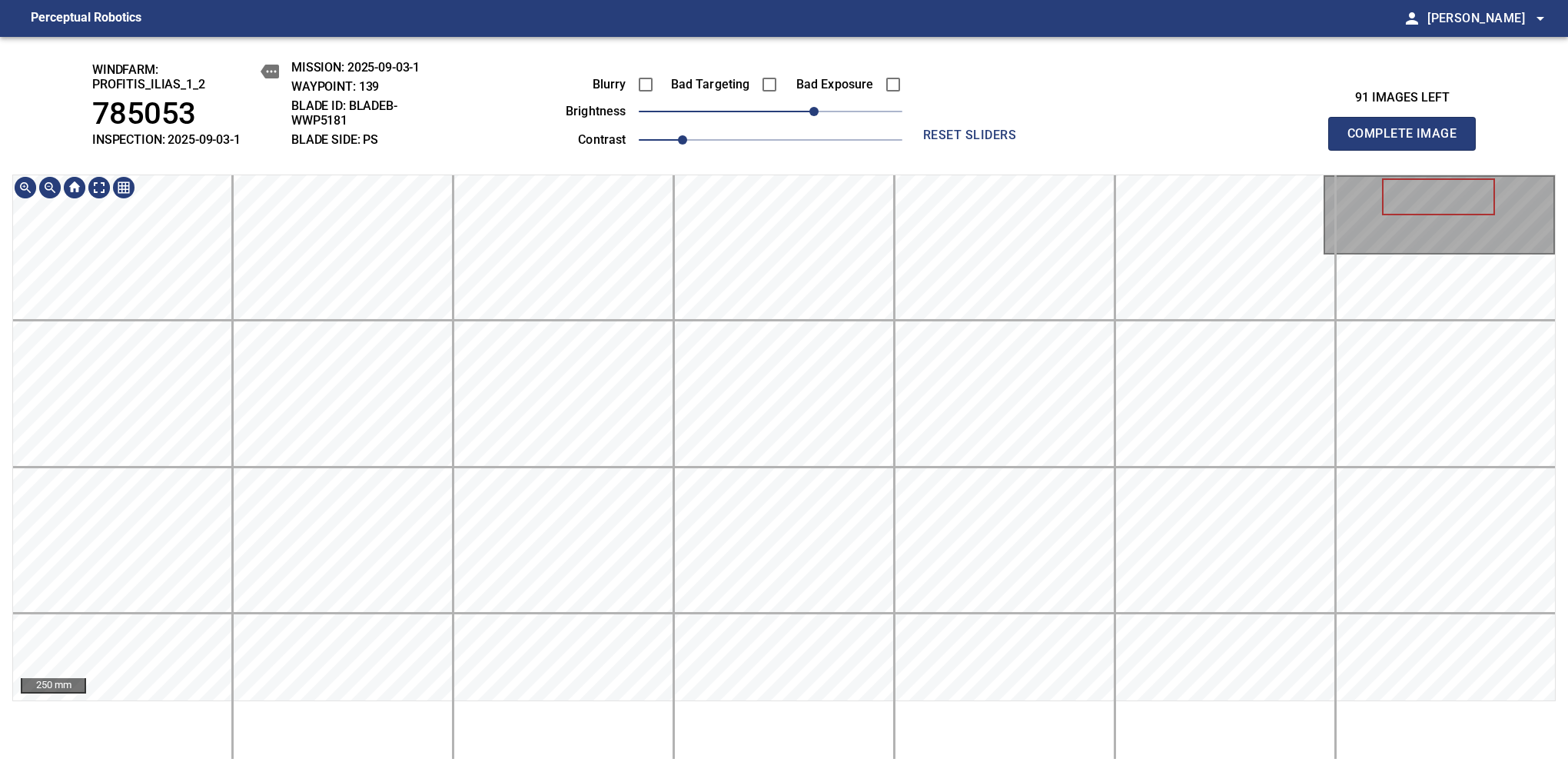
click at [586, 752] on div "250 mm" at bounding box center [784, 467] width 1543 height 585
click at [1408, 142] on span "Complete Image" at bounding box center [1402, 133] width 114 height 21
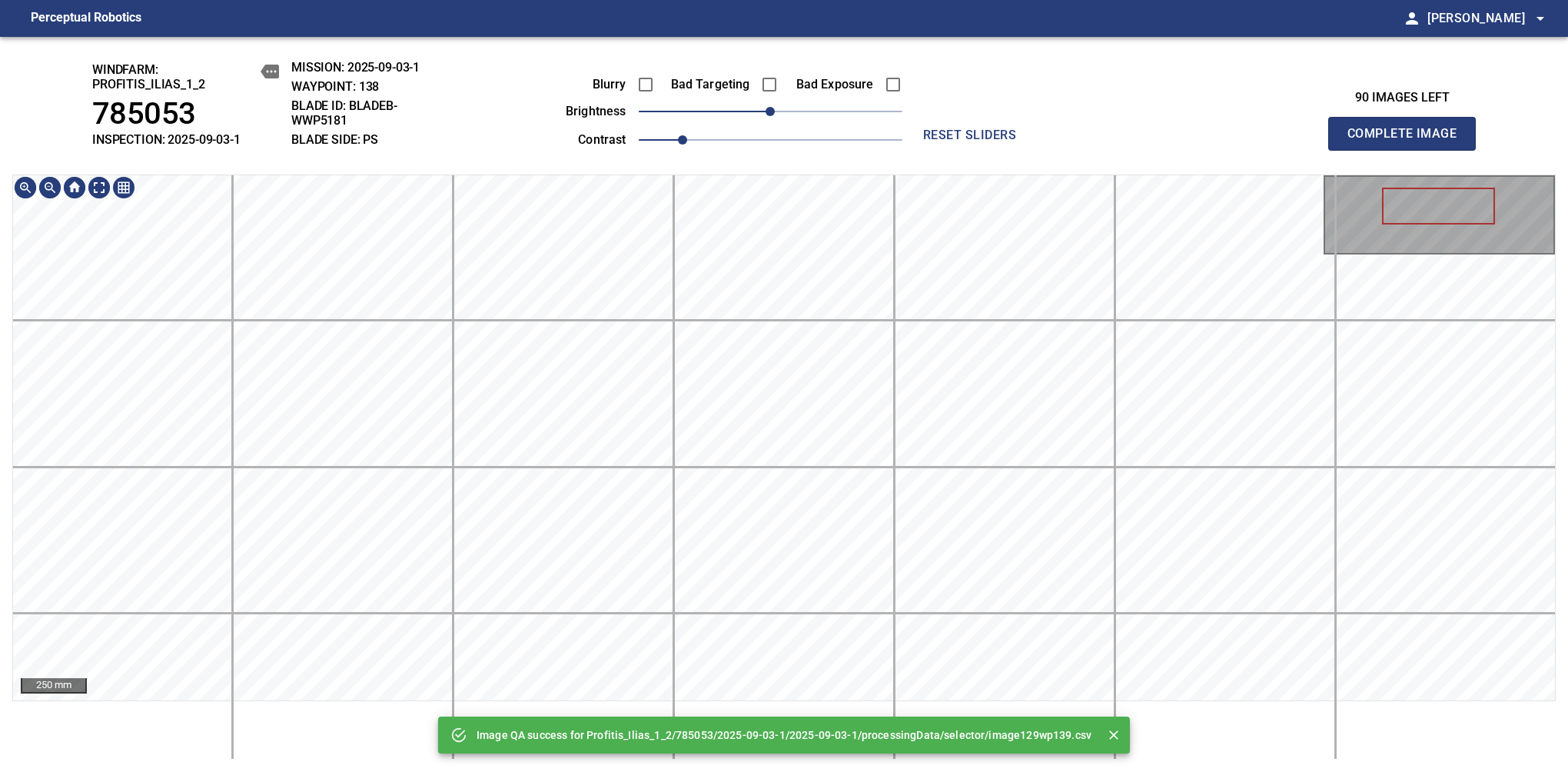
click at [783, 752] on div "Image QA success for Profitis_Ilias_1_2/785053/2025-09-03-1/2025-09-03-1/proces…" at bounding box center [784, 404] width 1568 height 735
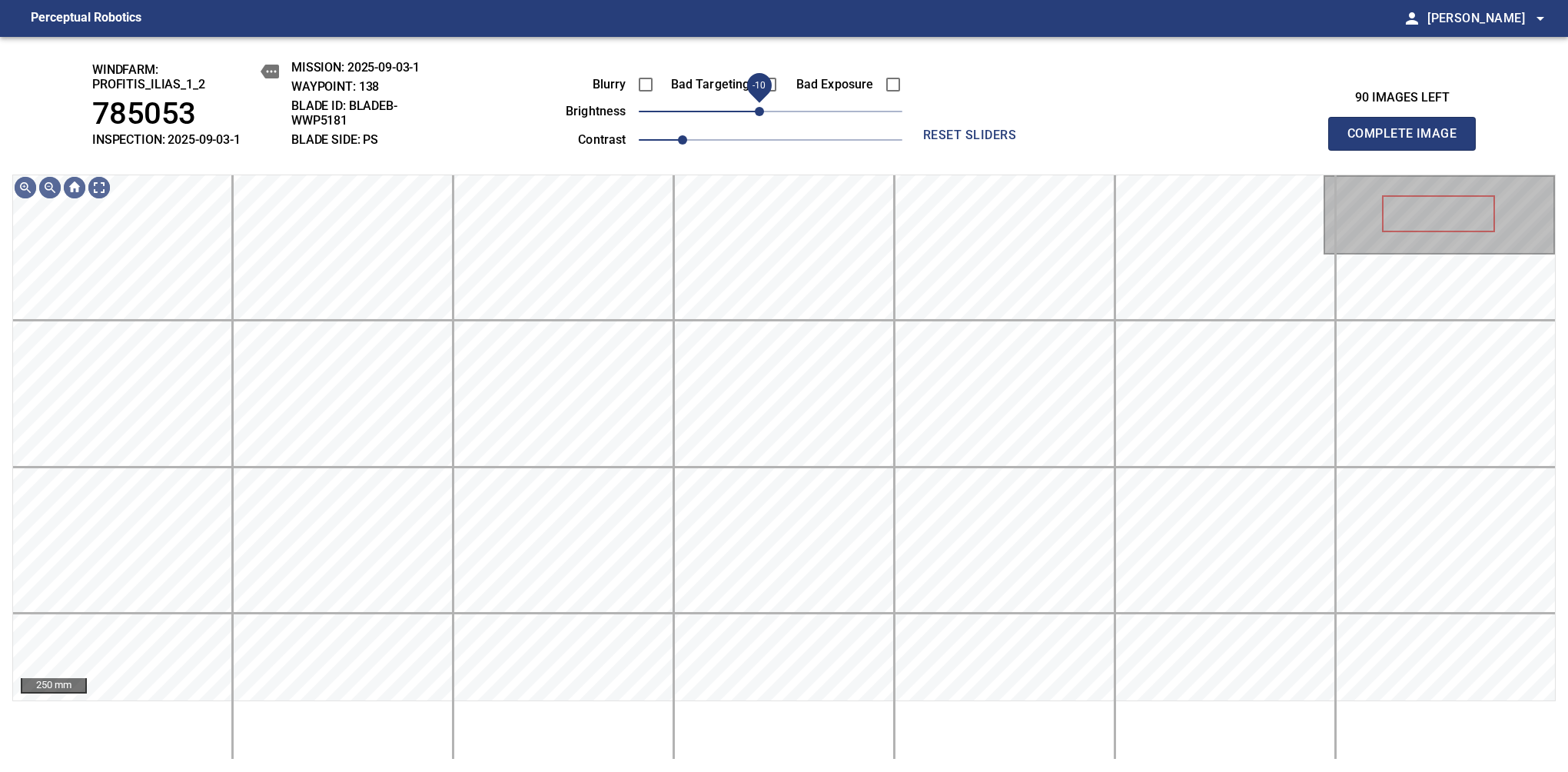
click at [764, 114] on span "-10" at bounding box center [759, 111] width 9 height 9
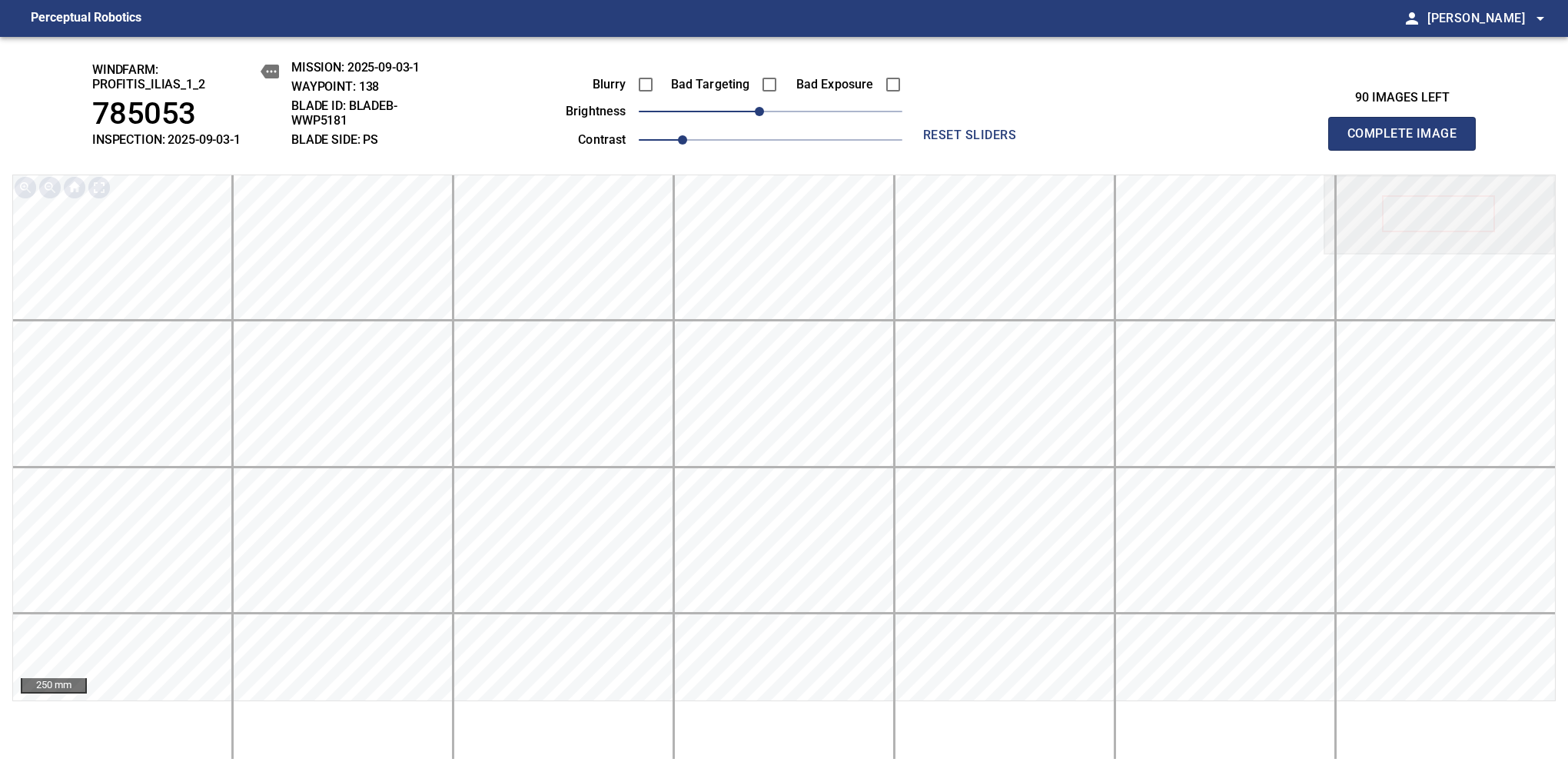
click at [1408, 142] on span "Complete Image" at bounding box center [1402, 133] width 114 height 21
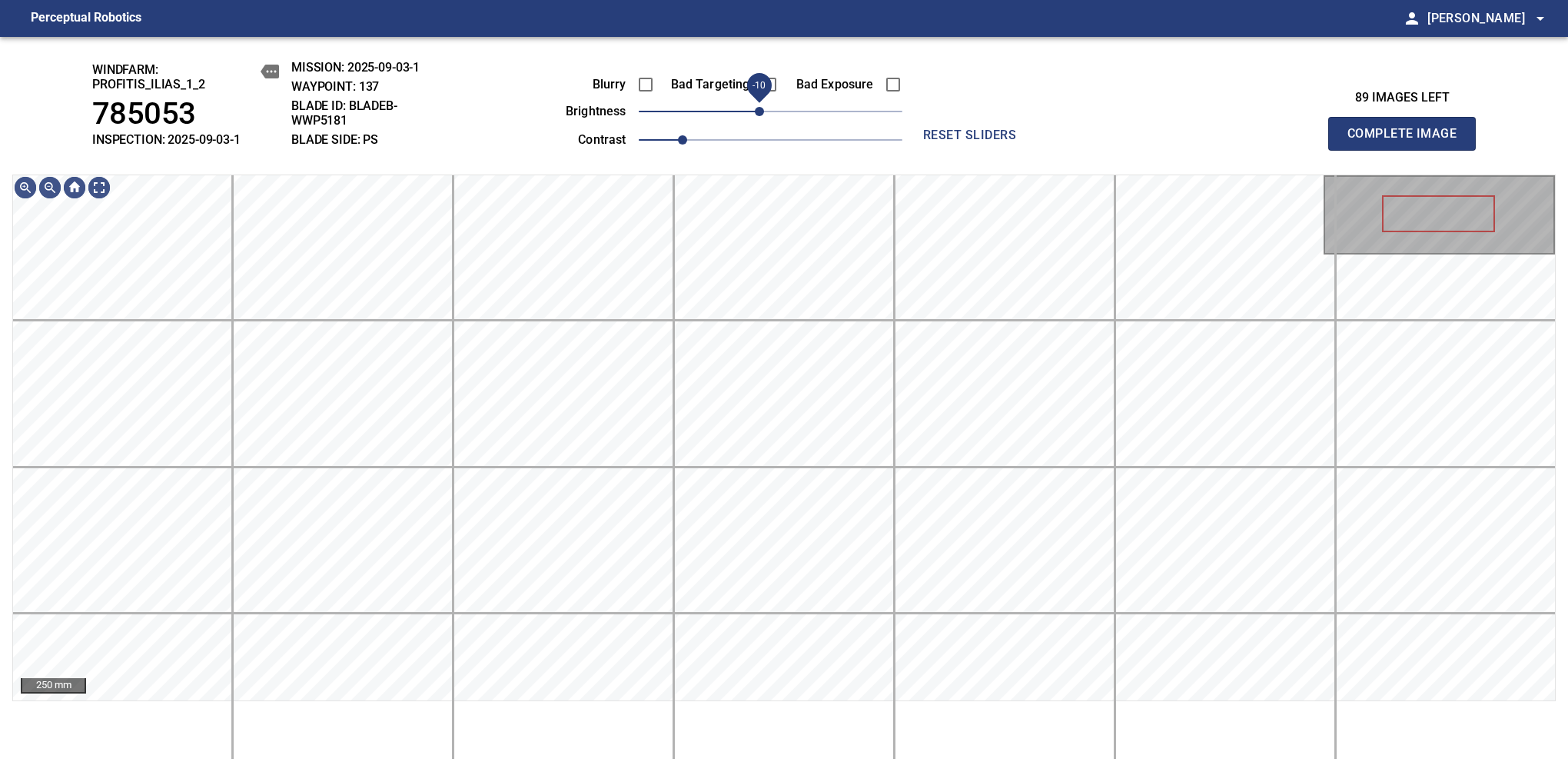
drag, startPoint x: 774, startPoint y: 109, endPoint x: 756, endPoint y: 114, distance: 18.7
click at [756, 114] on span "-10" at bounding box center [759, 111] width 9 height 9
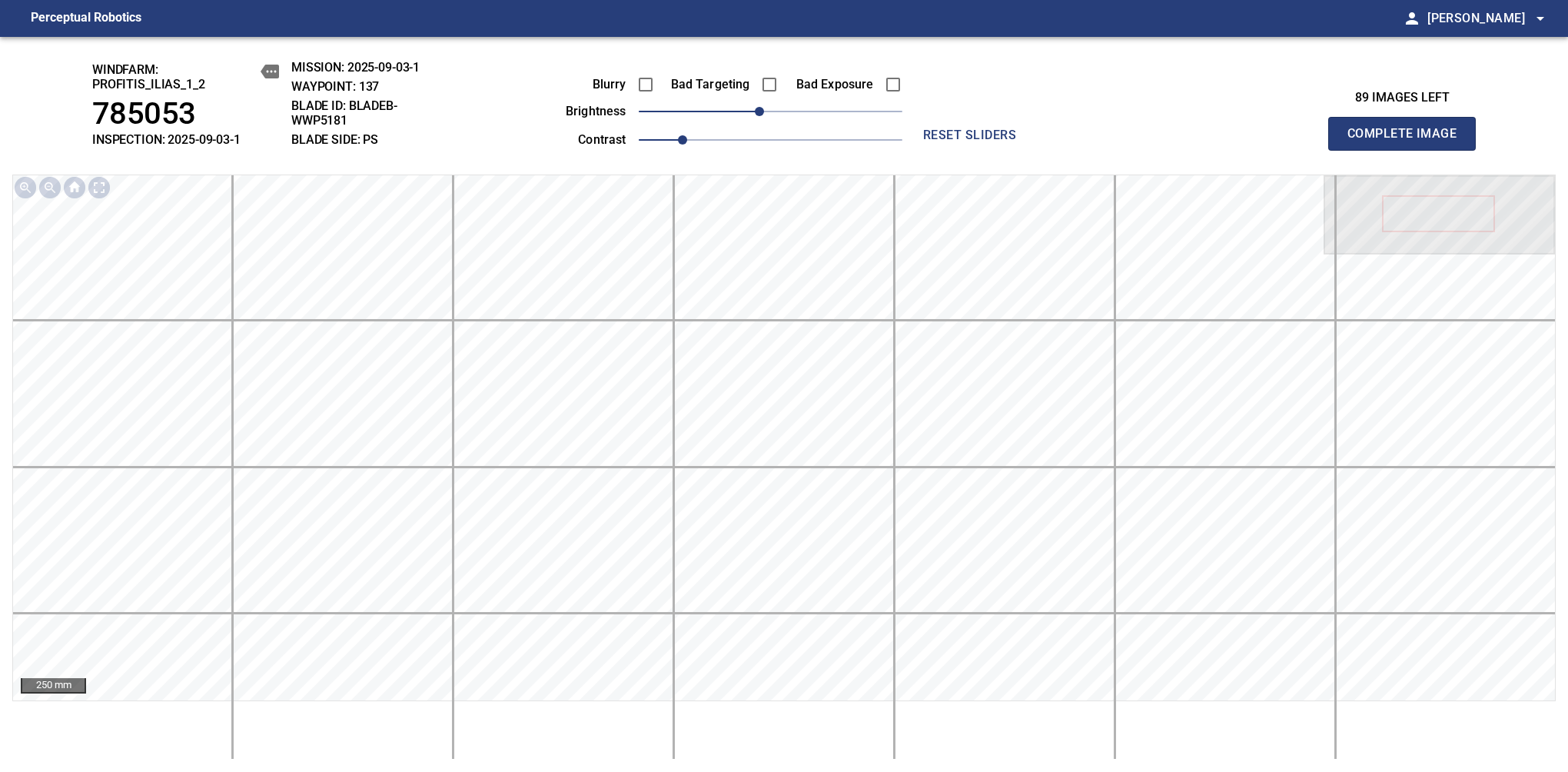
click at [1408, 142] on span "Complete Image" at bounding box center [1402, 133] width 114 height 21
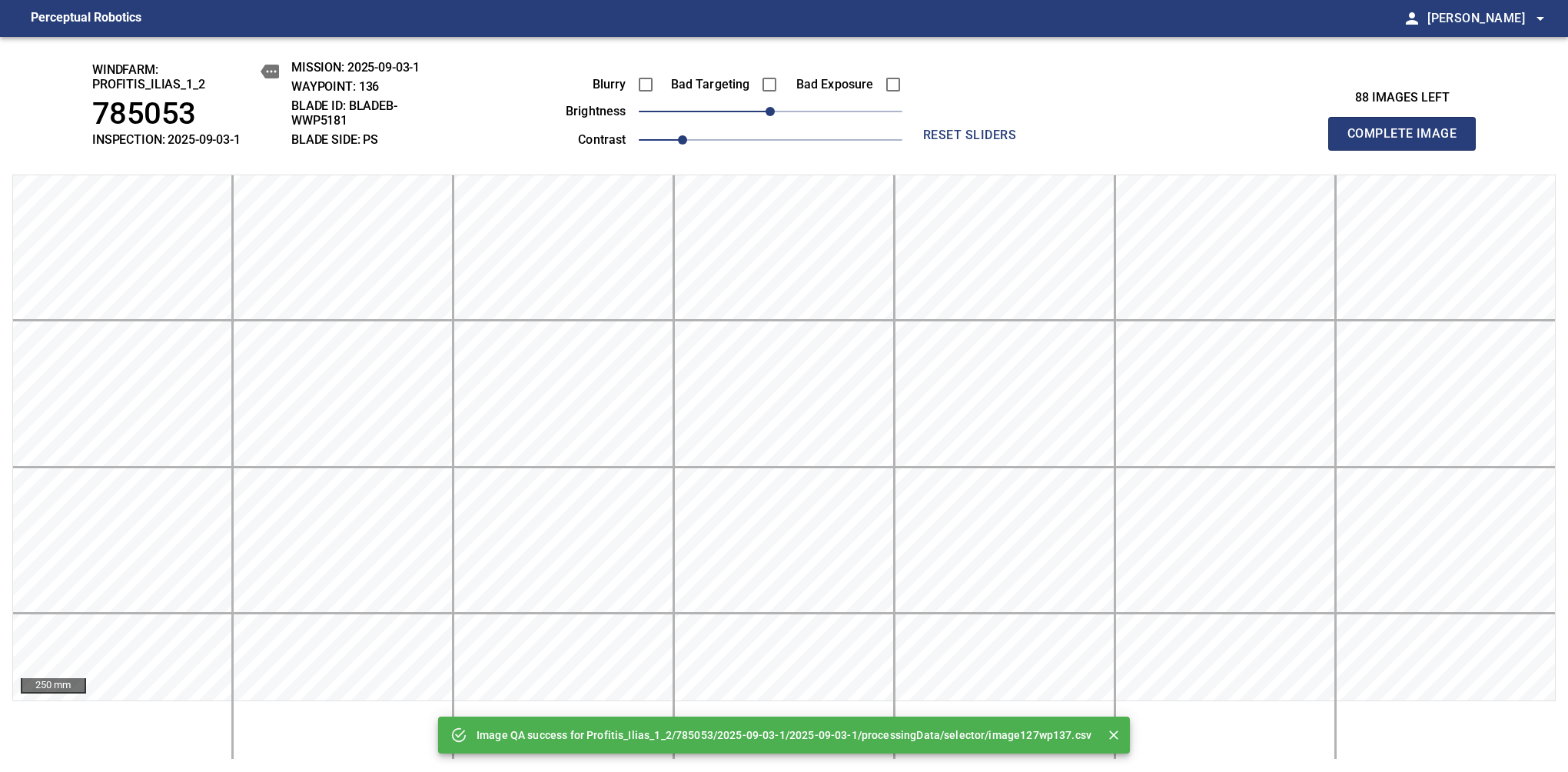
click at [1408, 142] on span "Complete Image" at bounding box center [1402, 133] width 114 height 21
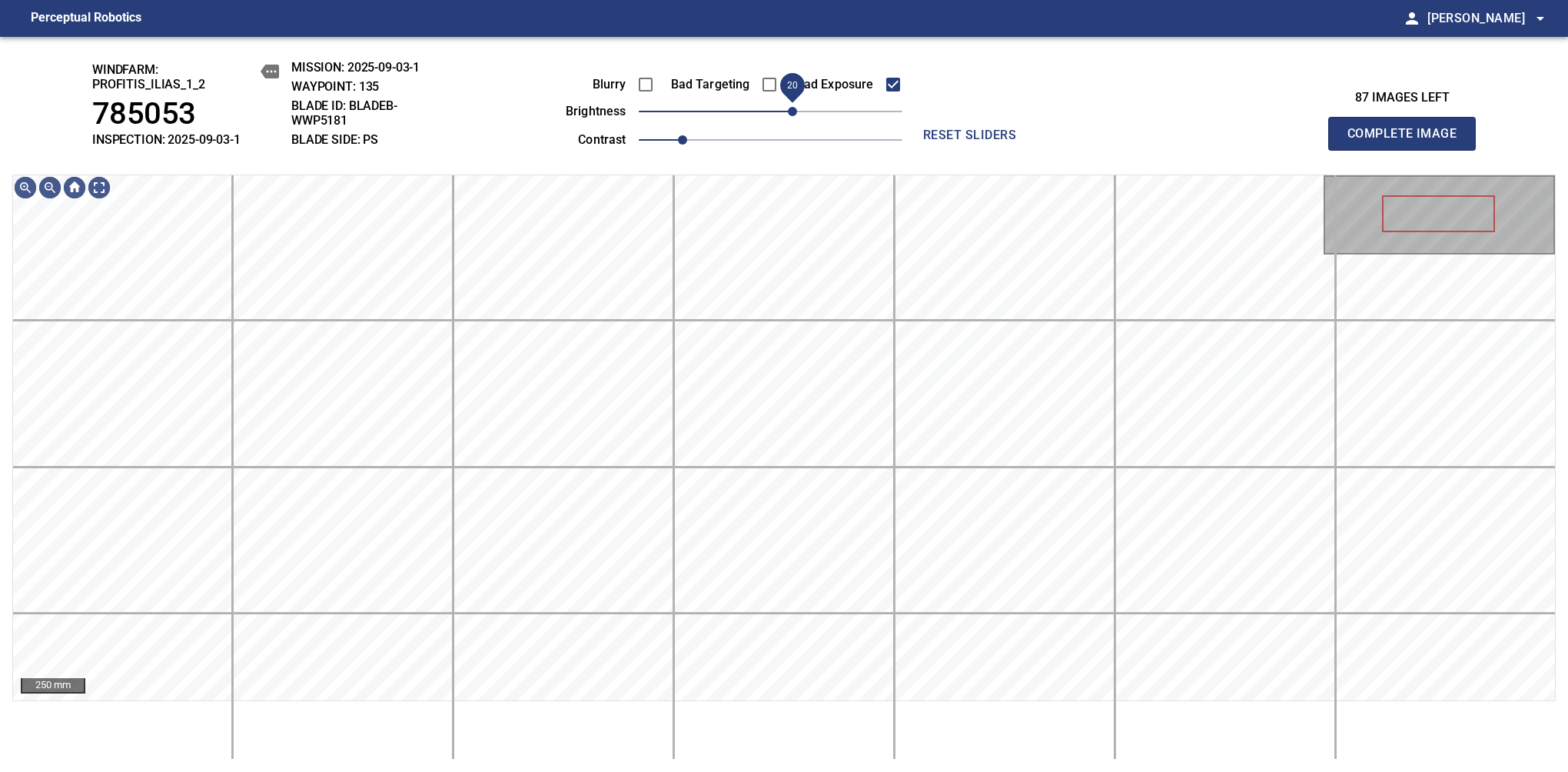
drag, startPoint x: 779, startPoint y: 114, endPoint x: 790, endPoint y: 103, distance: 15.6
click at [790, 107] on span "20" at bounding box center [792, 111] width 9 height 9
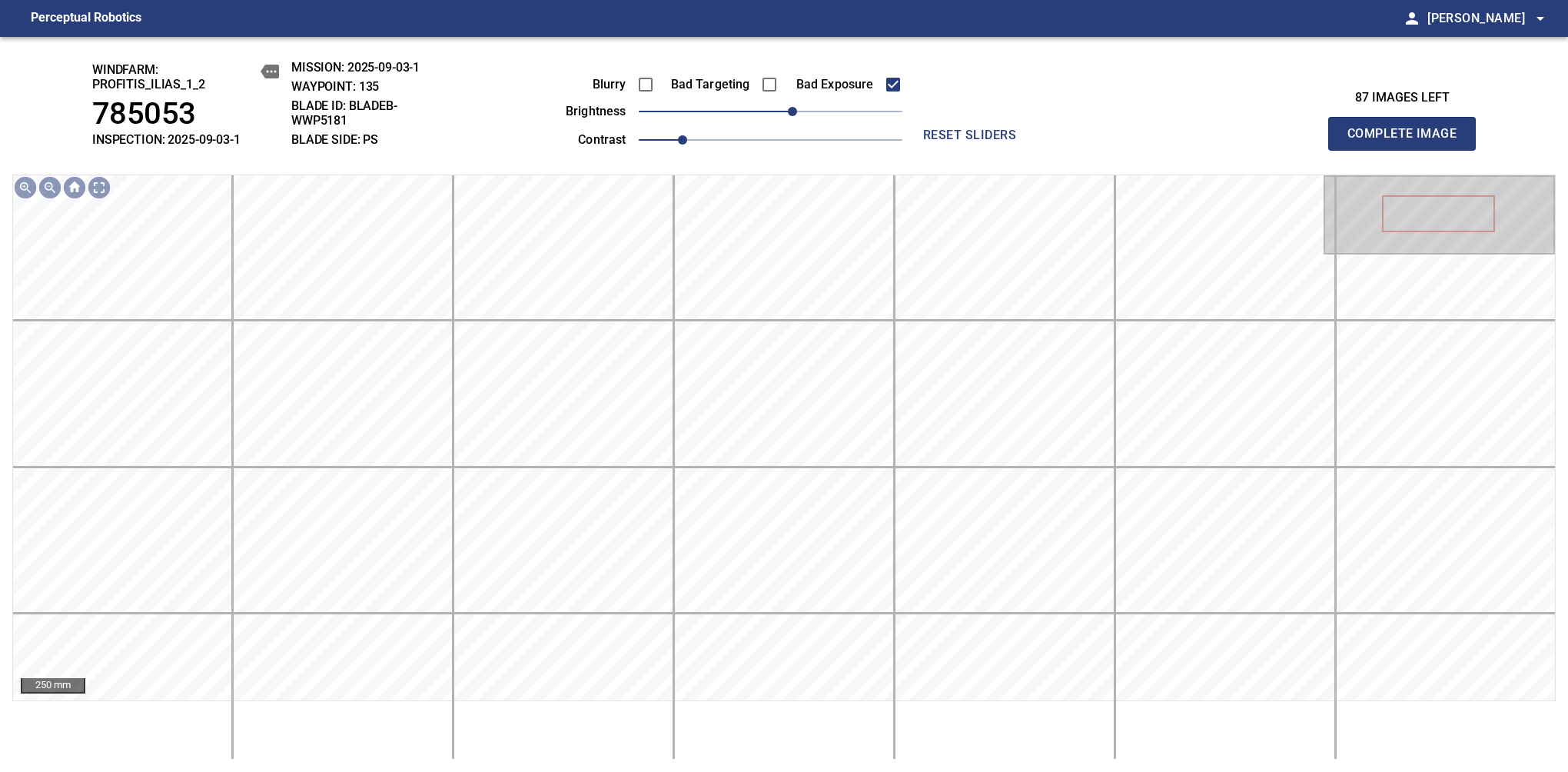
click at [1408, 142] on span "Complete Image" at bounding box center [1402, 133] width 114 height 21
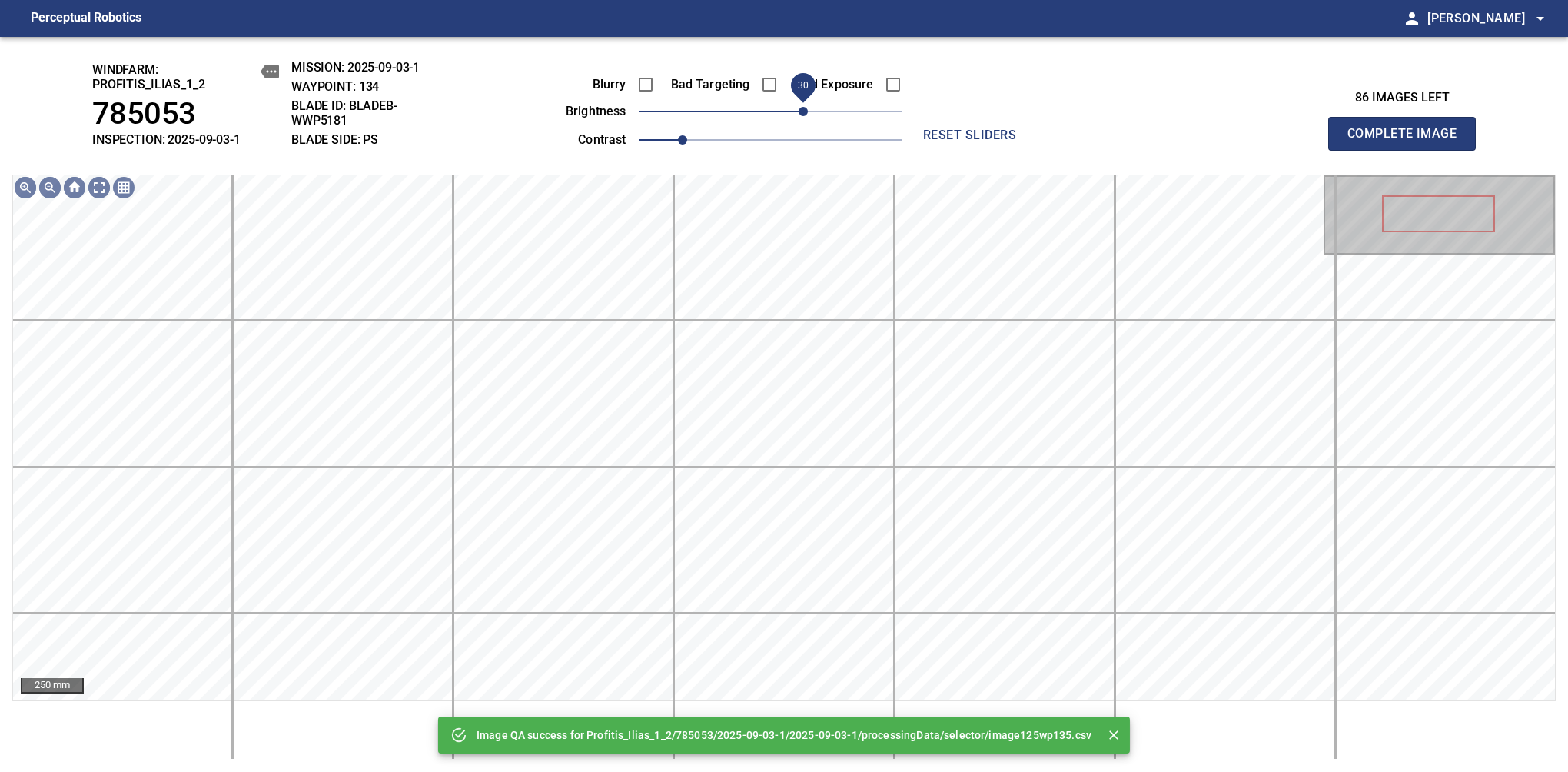
drag, startPoint x: 787, startPoint y: 114, endPoint x: 803, endPoint y: 111, distance: 16.3
click at [803, 111] on span "30" at bounding box center [803, 111] width 9 height 9
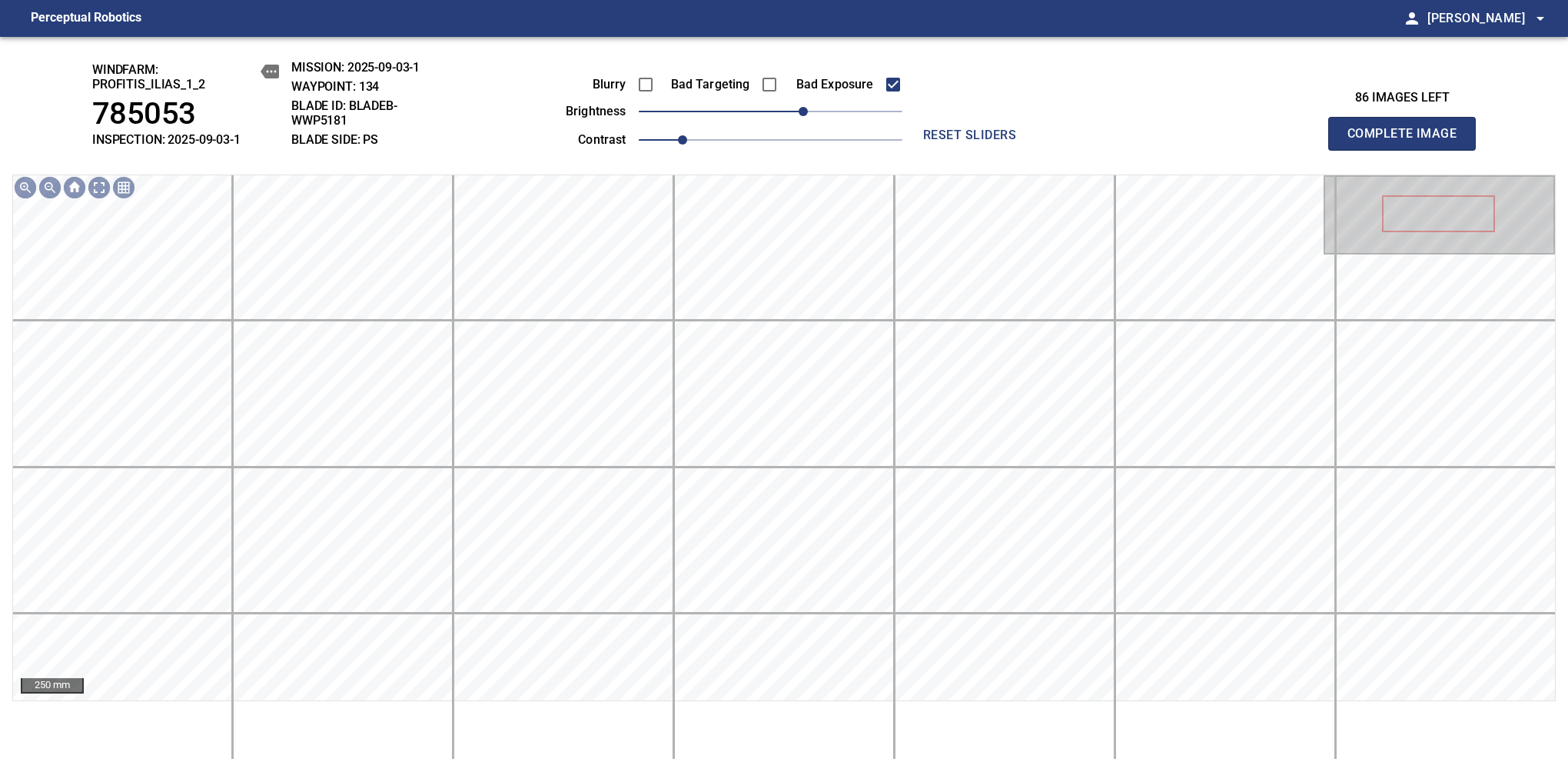
click at [1408, 142] on span "Complete Image" at bounding box center [1402, 133] width 114 height 21
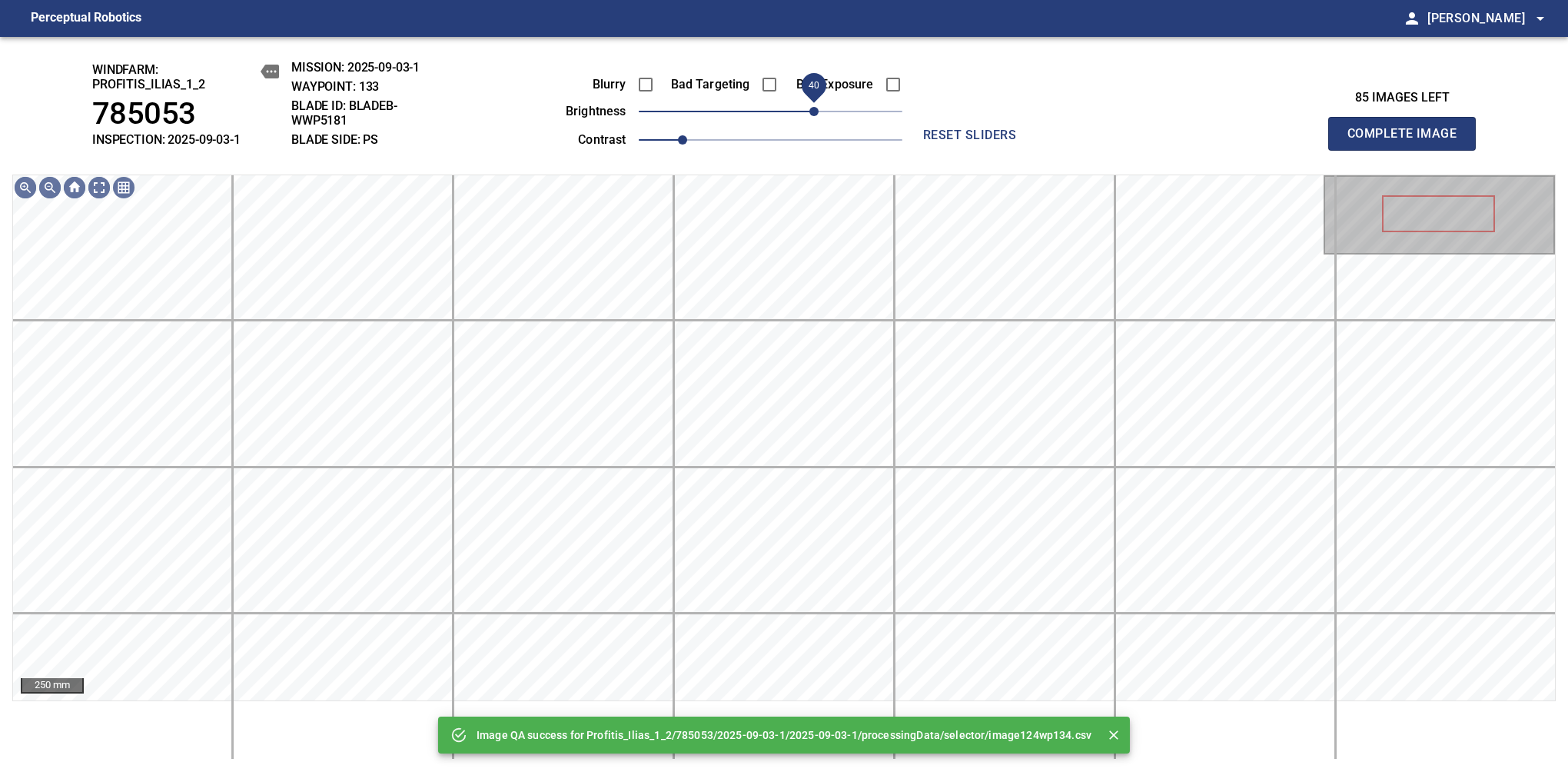
drag, startPoint x: 768, startPoint y: 126, endPoint x: 819, endPoint y: 111, distance: 53.2
click at [818, 111] on span "40" at bounding box center [813, 111] width 9 height 9
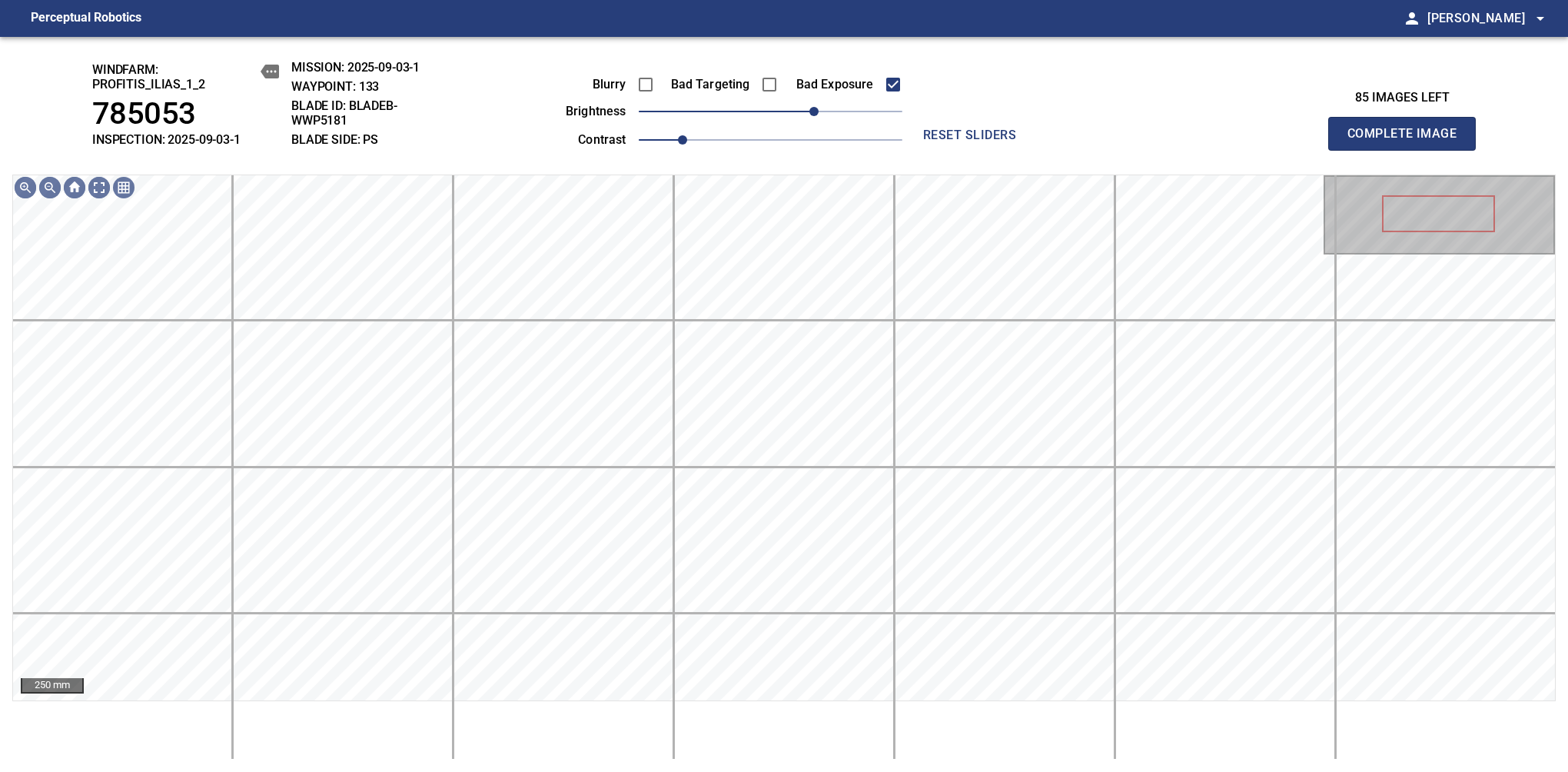
click at [1408, 142] on span "Complete Image" at bounding box center [1402, 133] width 114 height 21
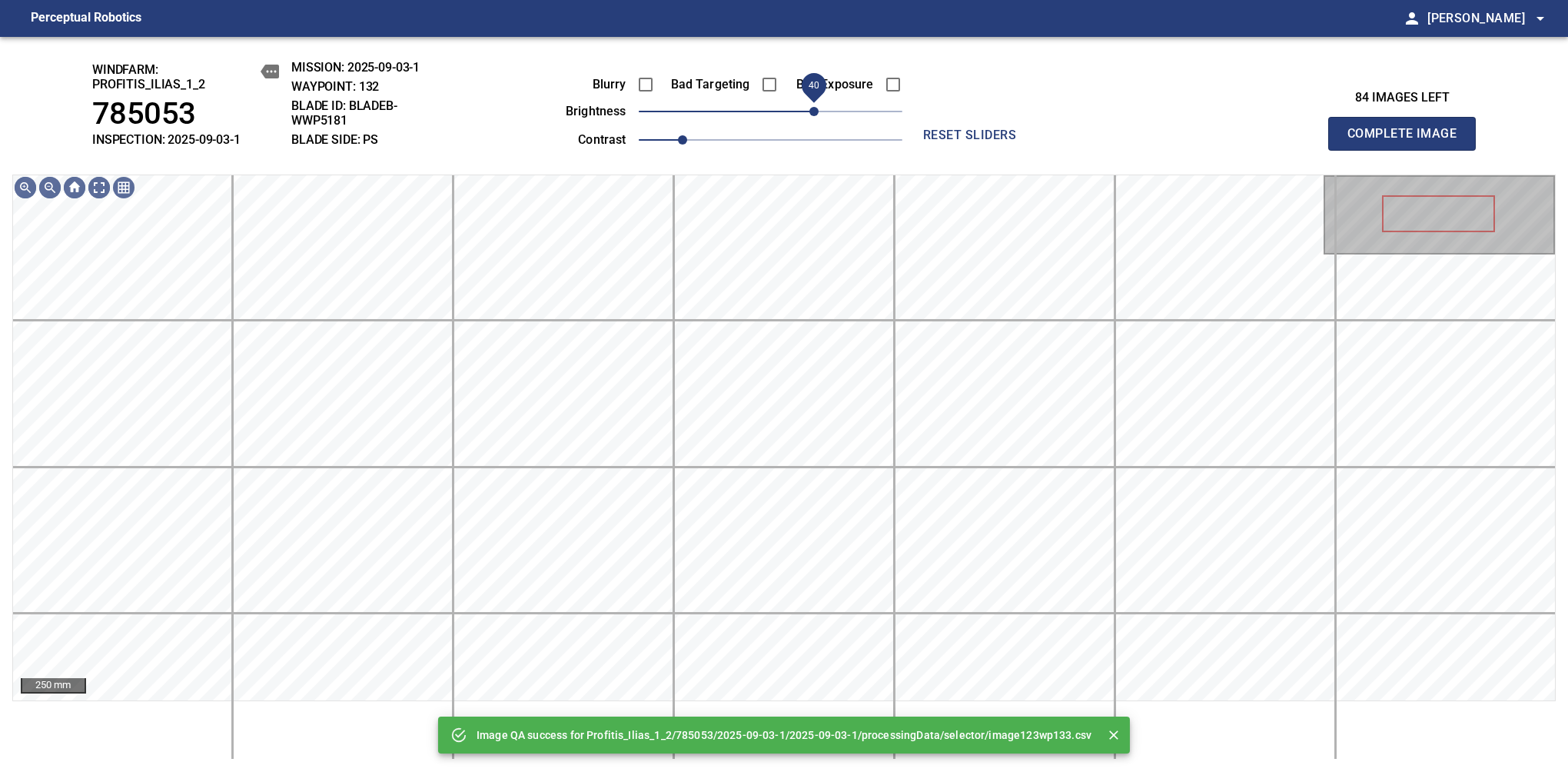
drag, startPoint x: 782, startPoint y: 118, endPoint x: 817, endPoint y: 112, distance: 35.5
click at [817, 112] on span "40" at bounding box center [813, 111] width 9 height 9
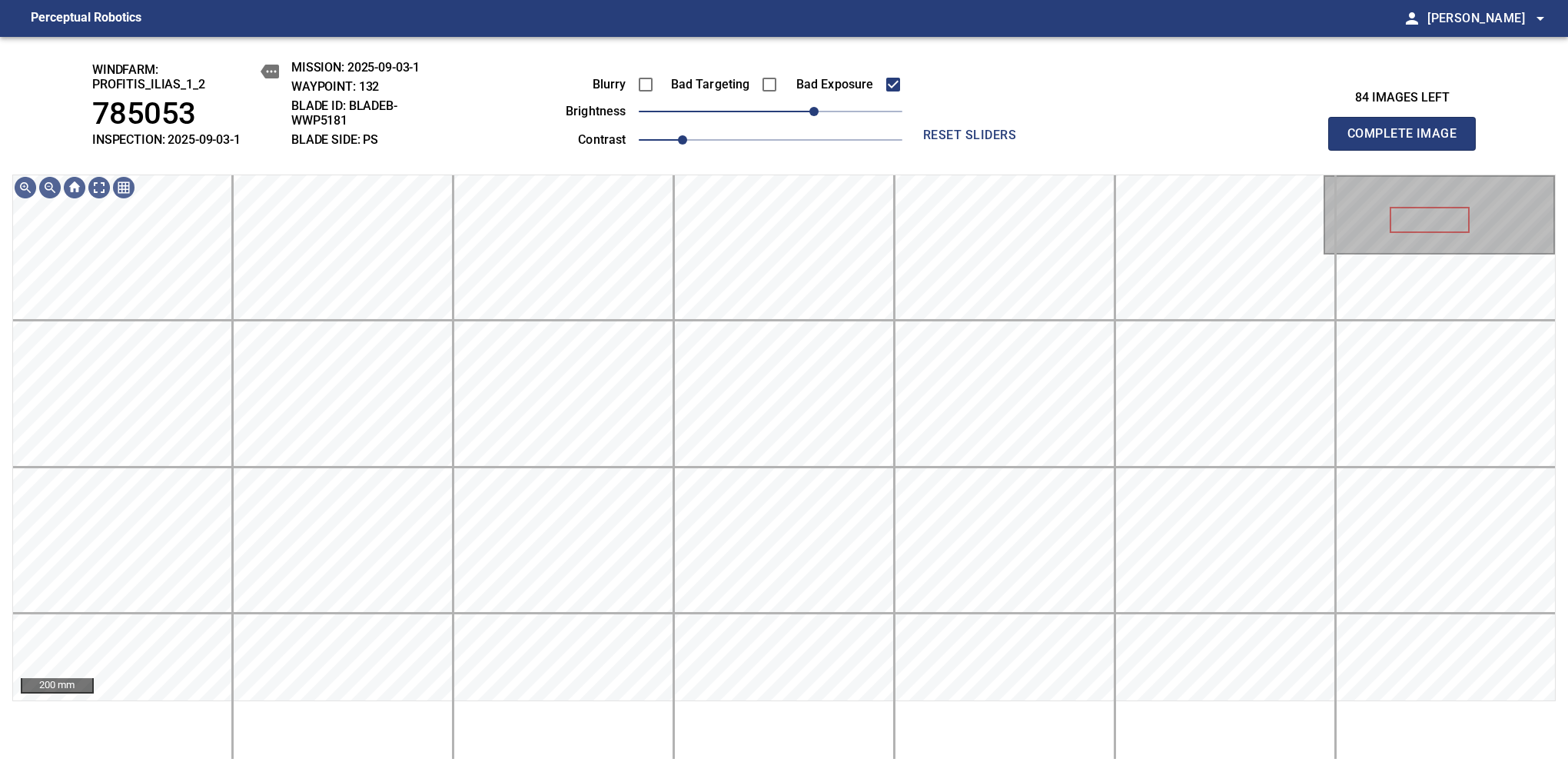
click at [1408, 142] on span "Complete Image" at bounding box center [1402, 133] width 114 height 21
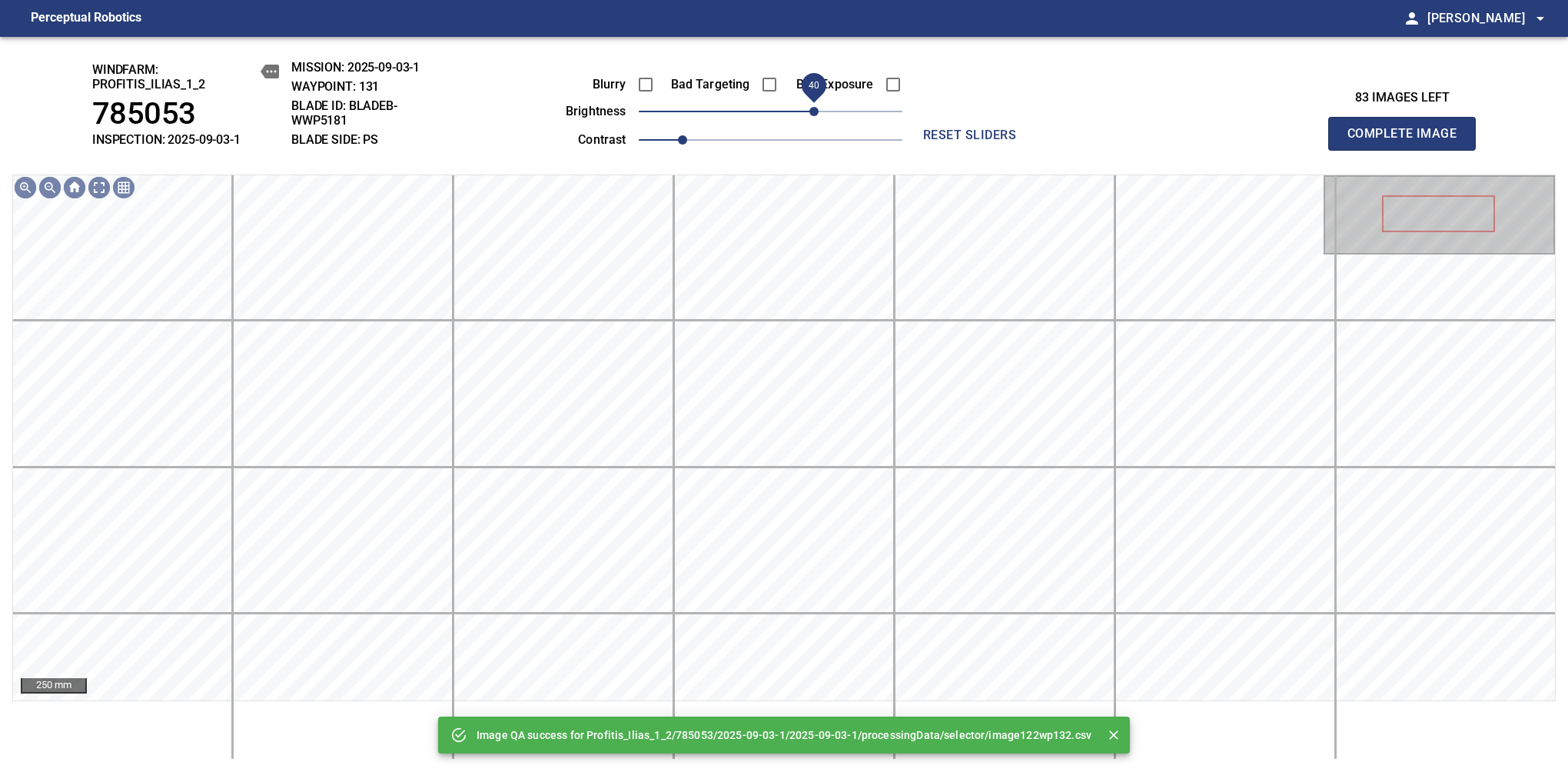
click at [817, 116] on span "40" at bounding box center [813, 111] width 9 height 9
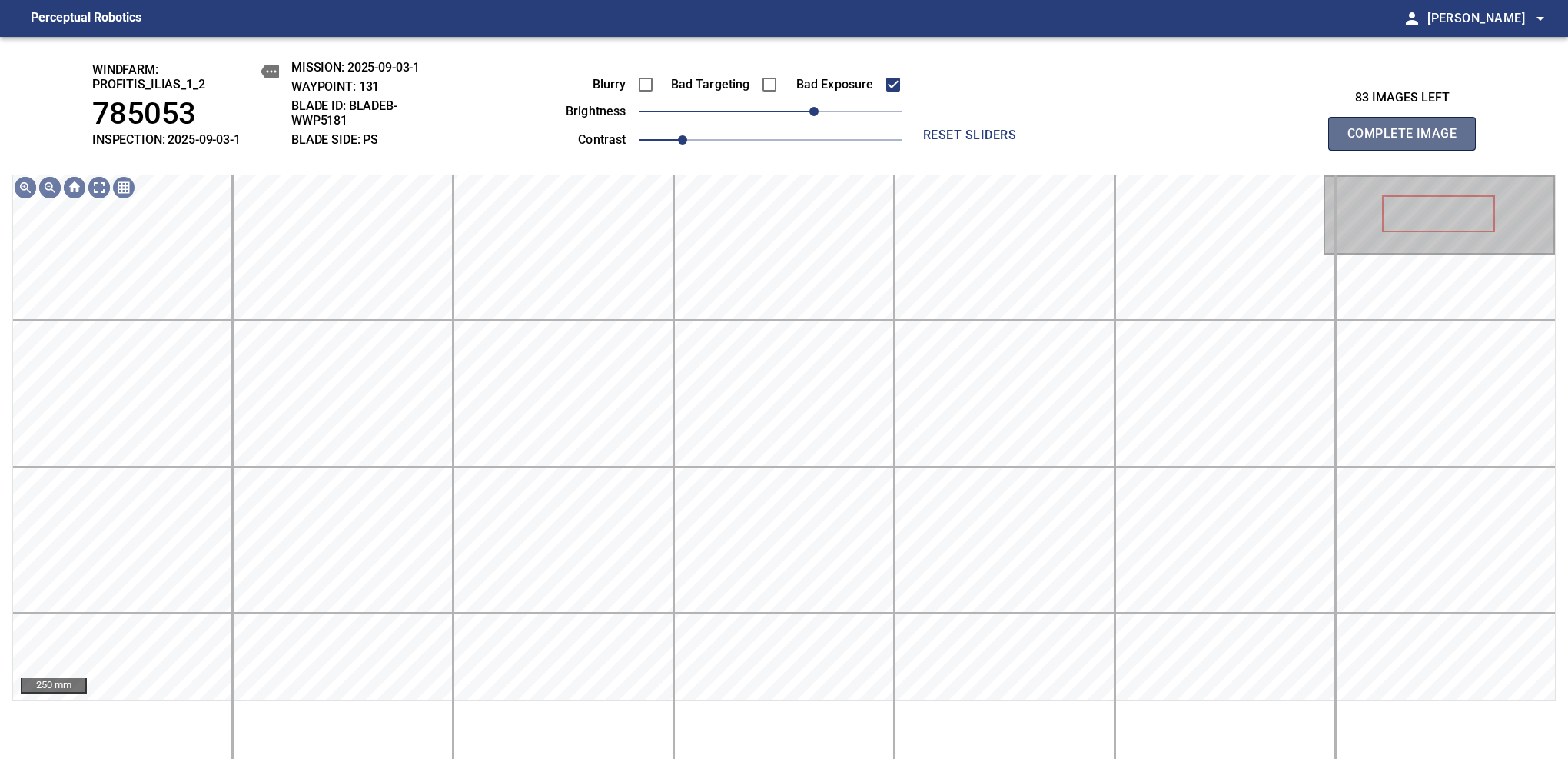
click at [1408, 142] on span "Complete Image" at bounding box center [1402, 133] width 114 height 21
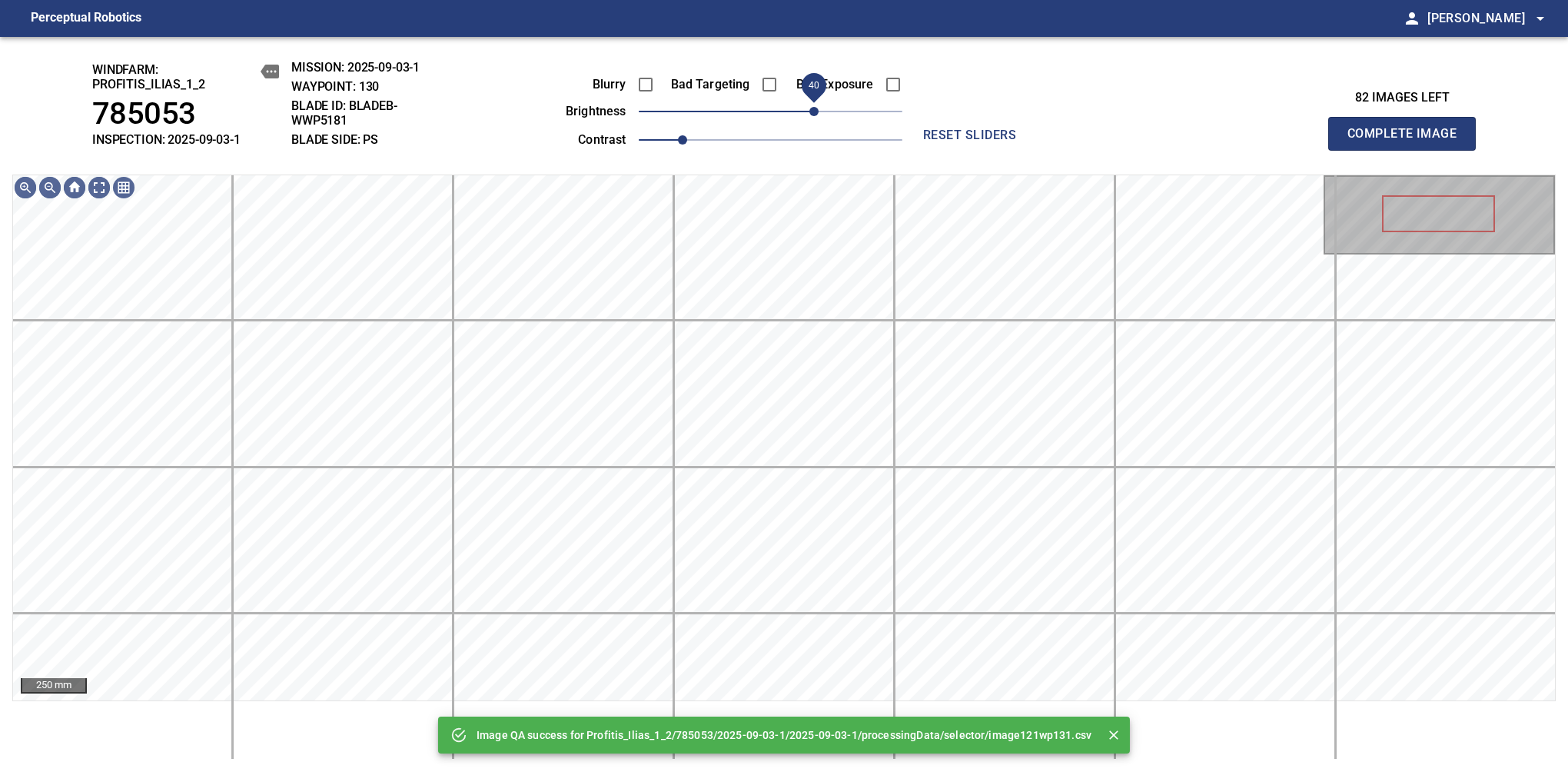
drag, startPoint x: 791, startPoint y: 117, endPoint x: 819, endPoint y: 110, distance: 28.9
click at [818, 110] on span "40" at bounding box center [813, 111] width 9 height 9
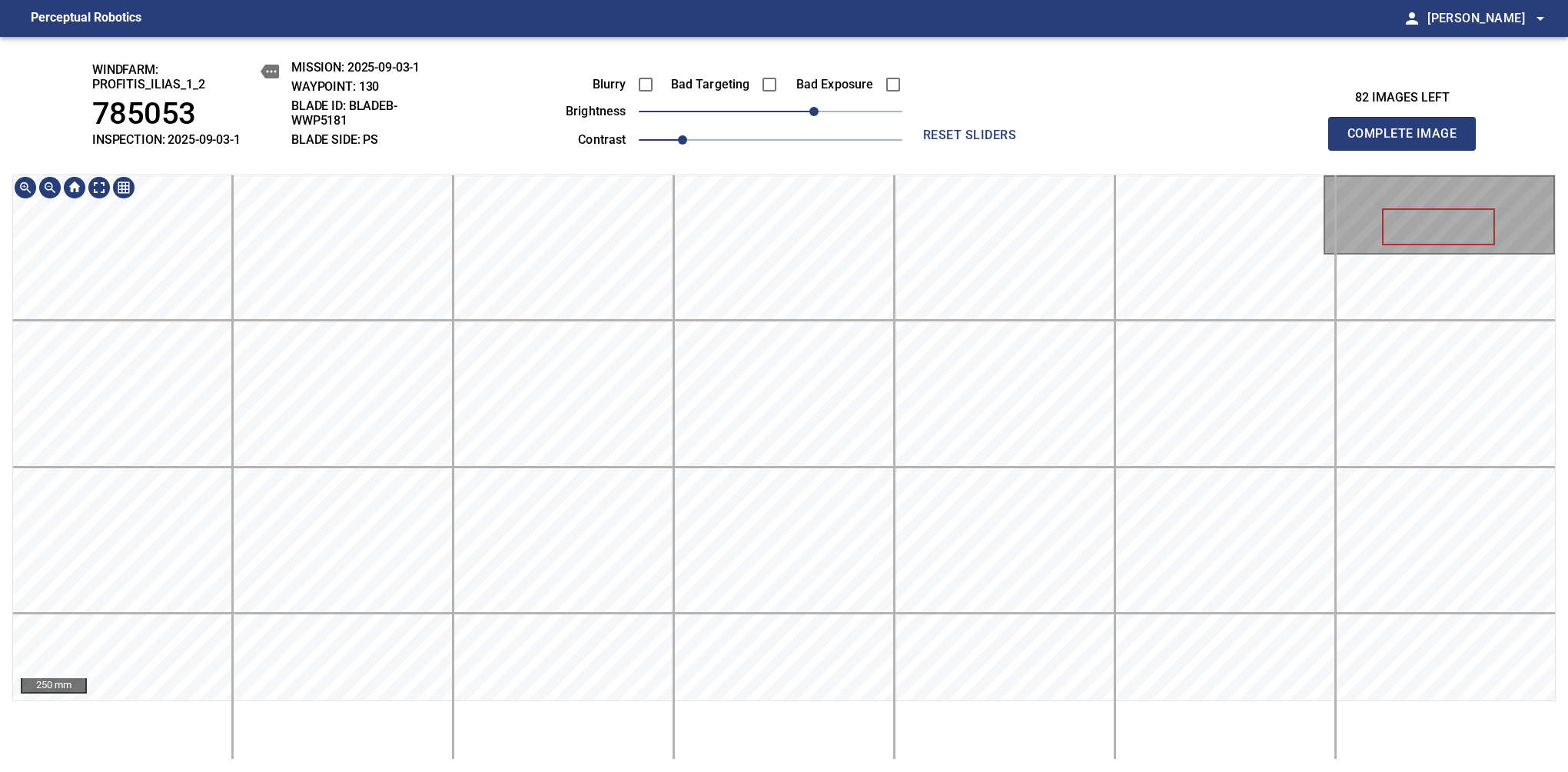
click at [744, 0] on html "Perceptual Robotics person Alex Semenov arrow_drop_down windfarm: Profitis_Ilia…" at bounding box center [784, 386] width 1568 height 772
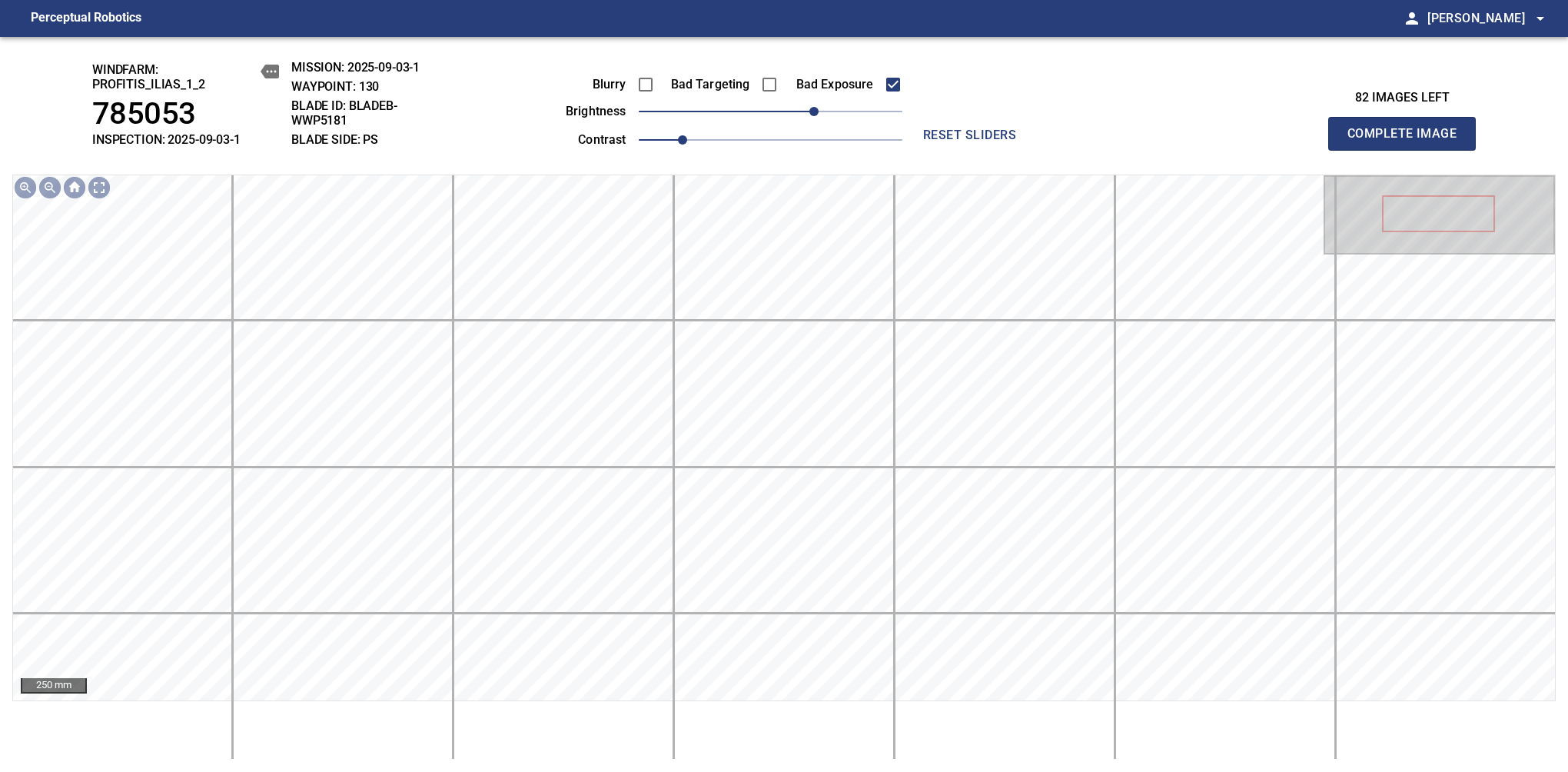
click at [1408, 142] on span "Complete Image" at bounding box center [1402, 133] width 114 height 21
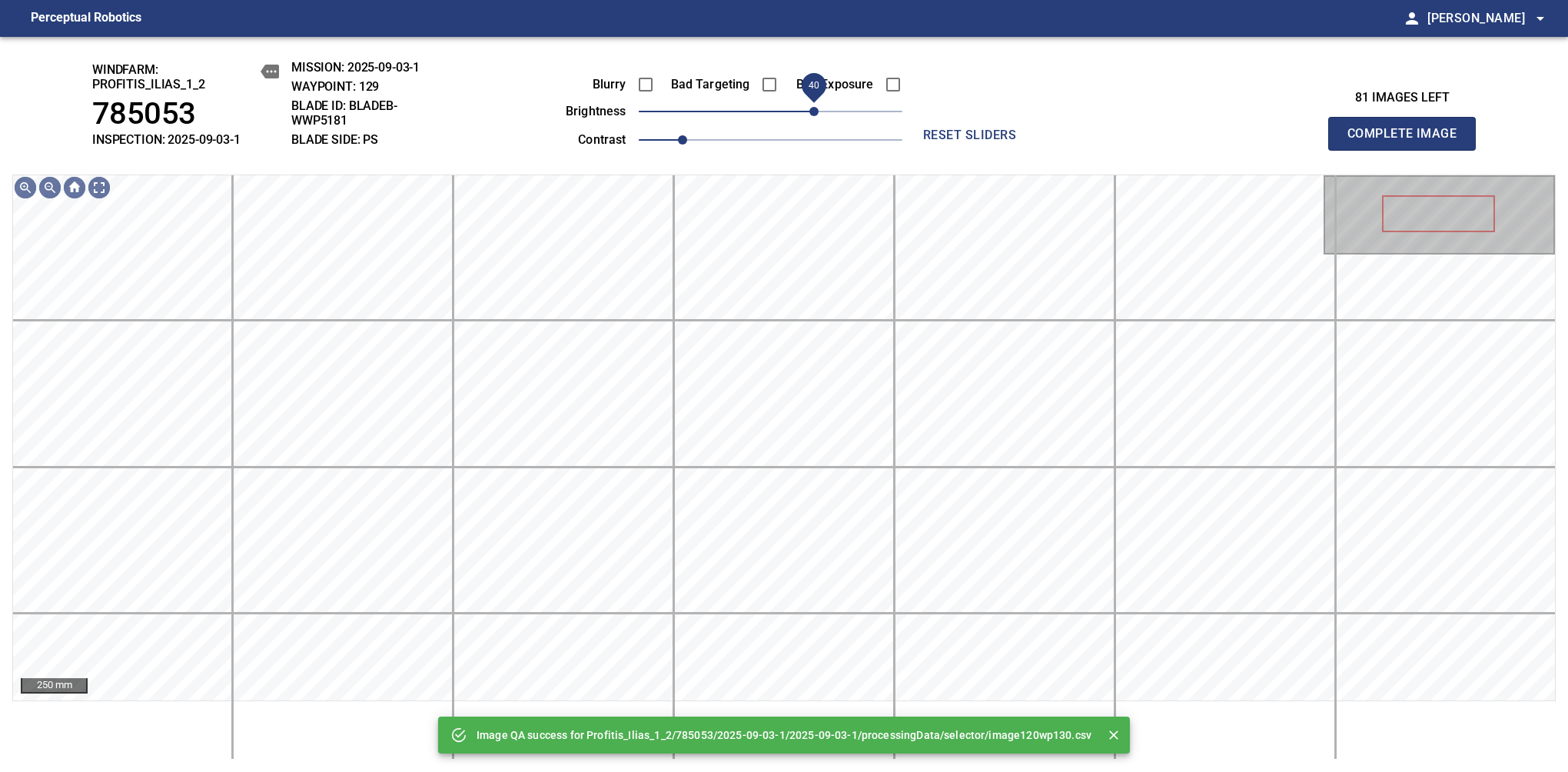
click at [817, 110] on span "40" at bounding box center [813, 111] width 9 height 9
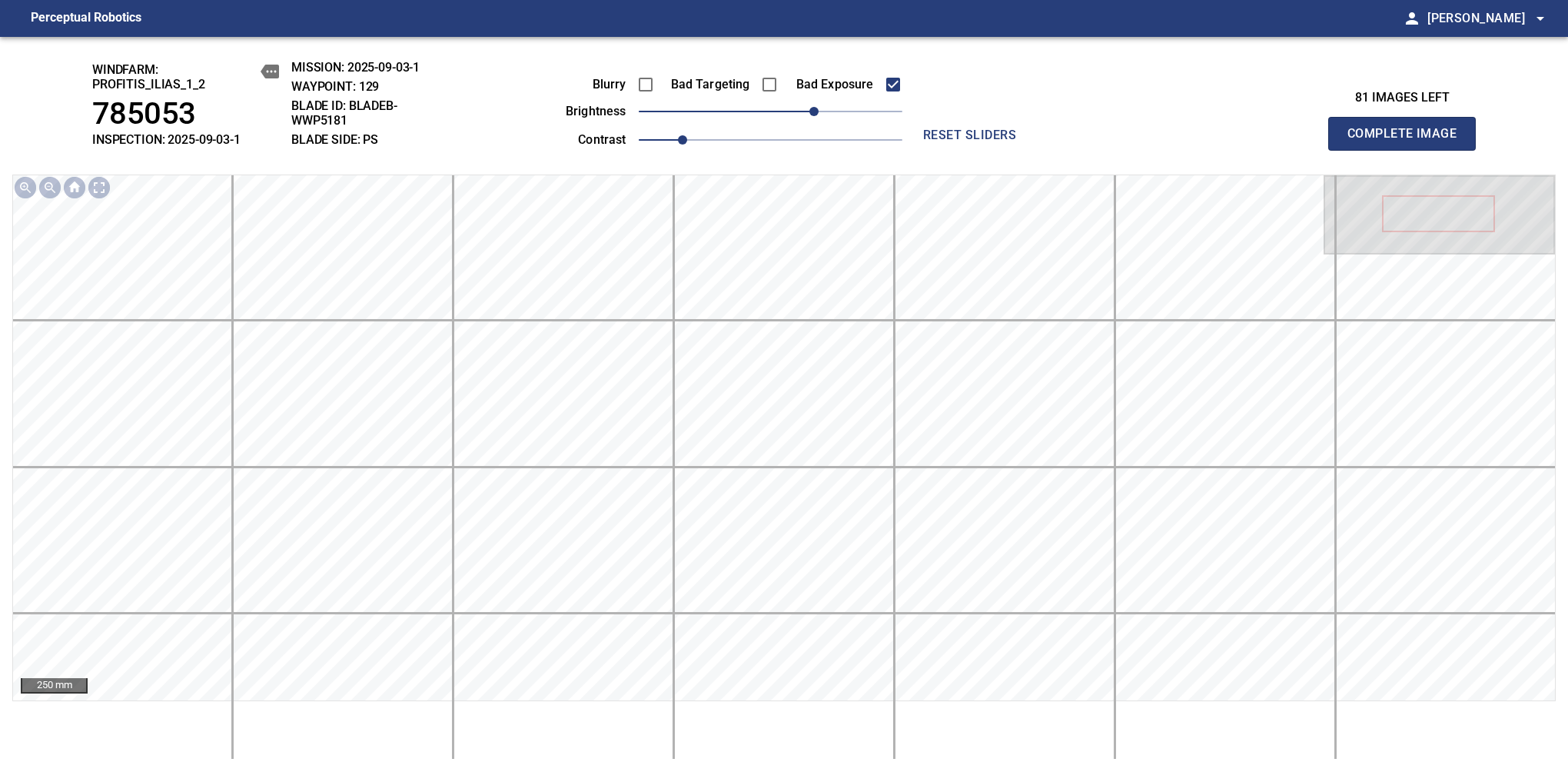
click at [1408, 142] on span "Complete Image" at bounding box center [1402, 133] width 114 height 21
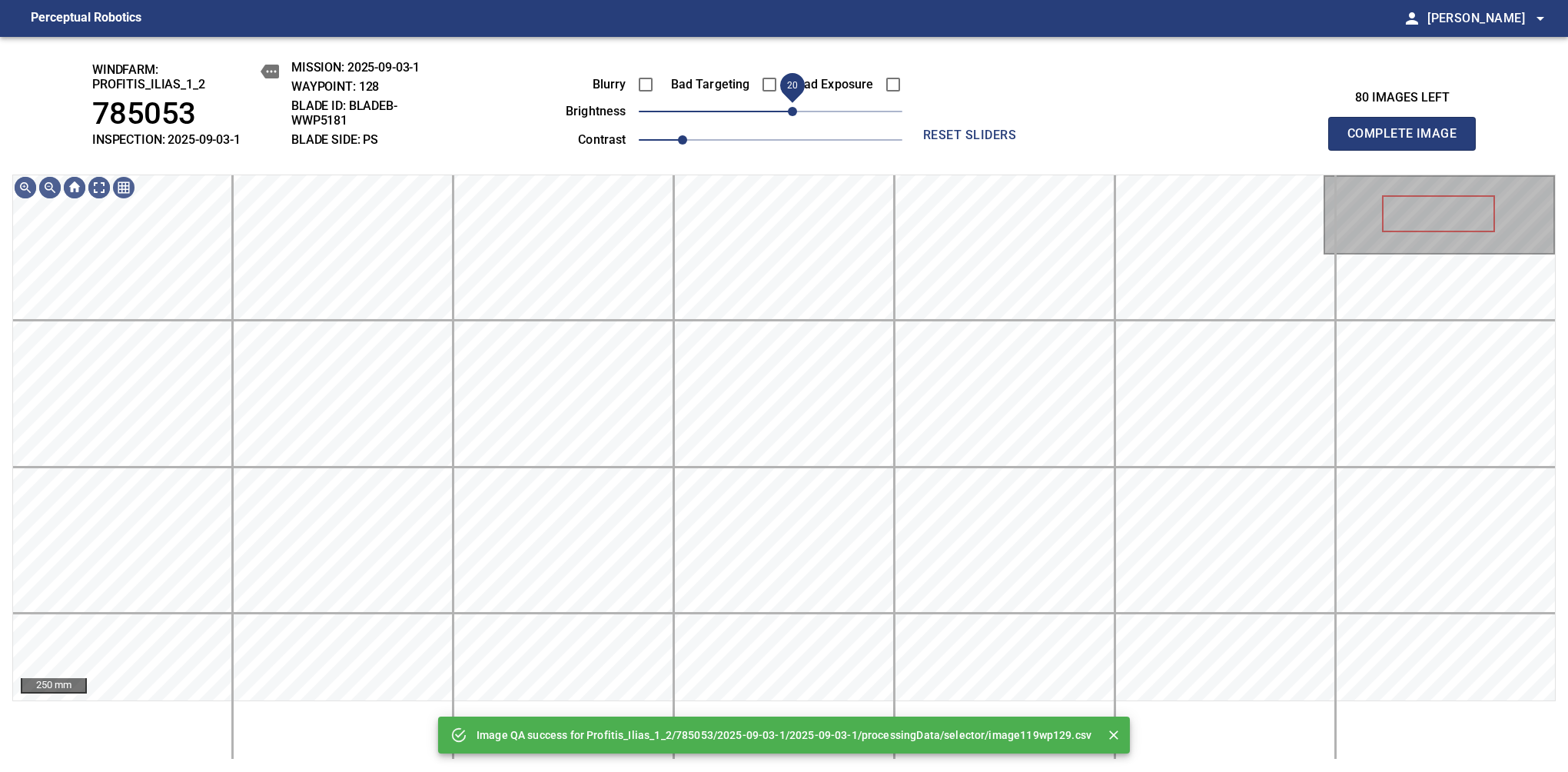
drag, startPoint x: 816, startPoint y: 108, endPoint x: 795, endPoint y: 119, distance: 23.7
click at [795, 119] on span "20" at bounding box center [770, 111] width 264 height 21
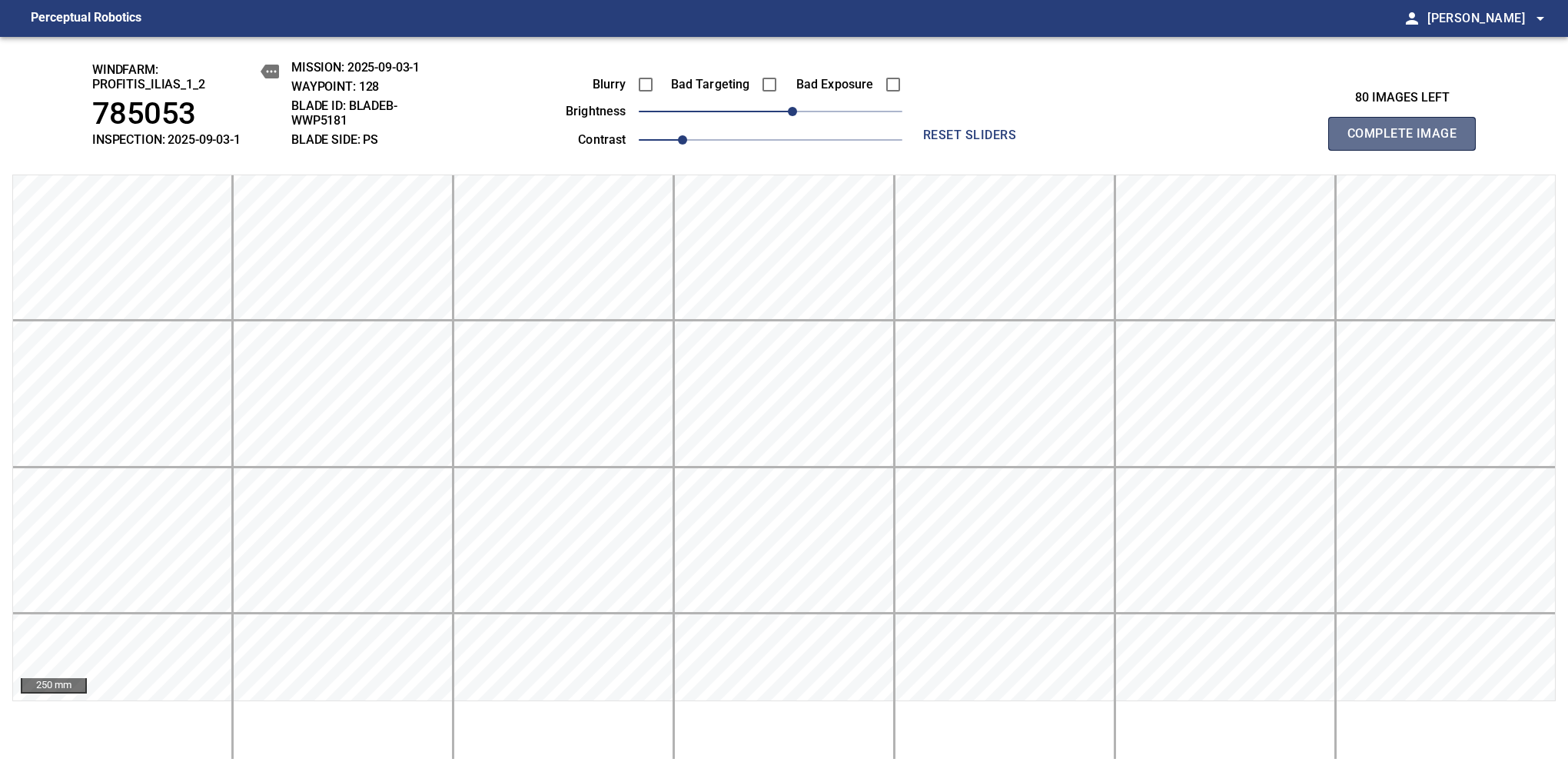
click at [1408, 142] on span "Complete Image" at bounding box center [1402, 133] width 114 height 21
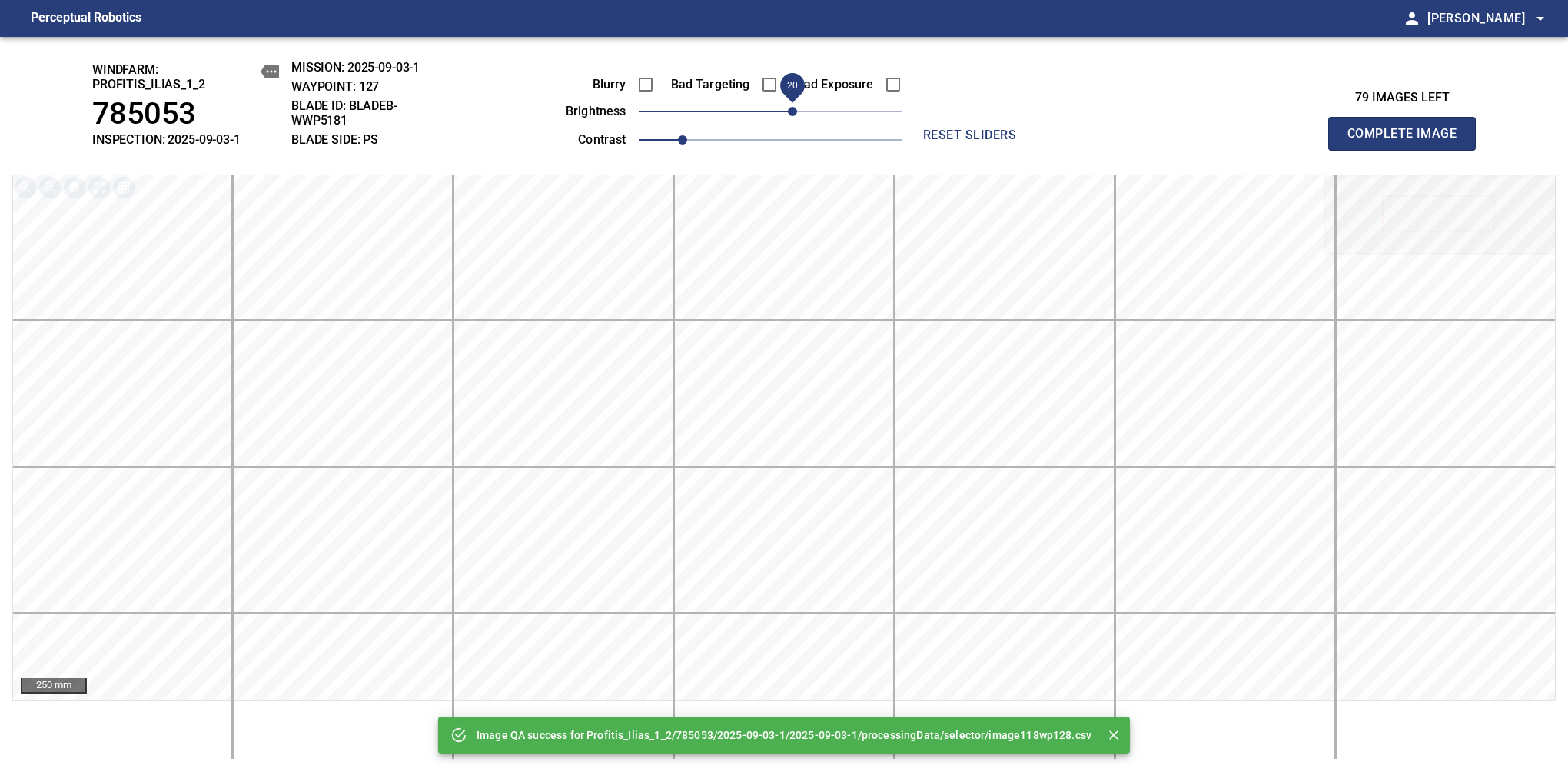
click at [788, 110] on span "20" at bounding box center [792, 111] width 9 height 9
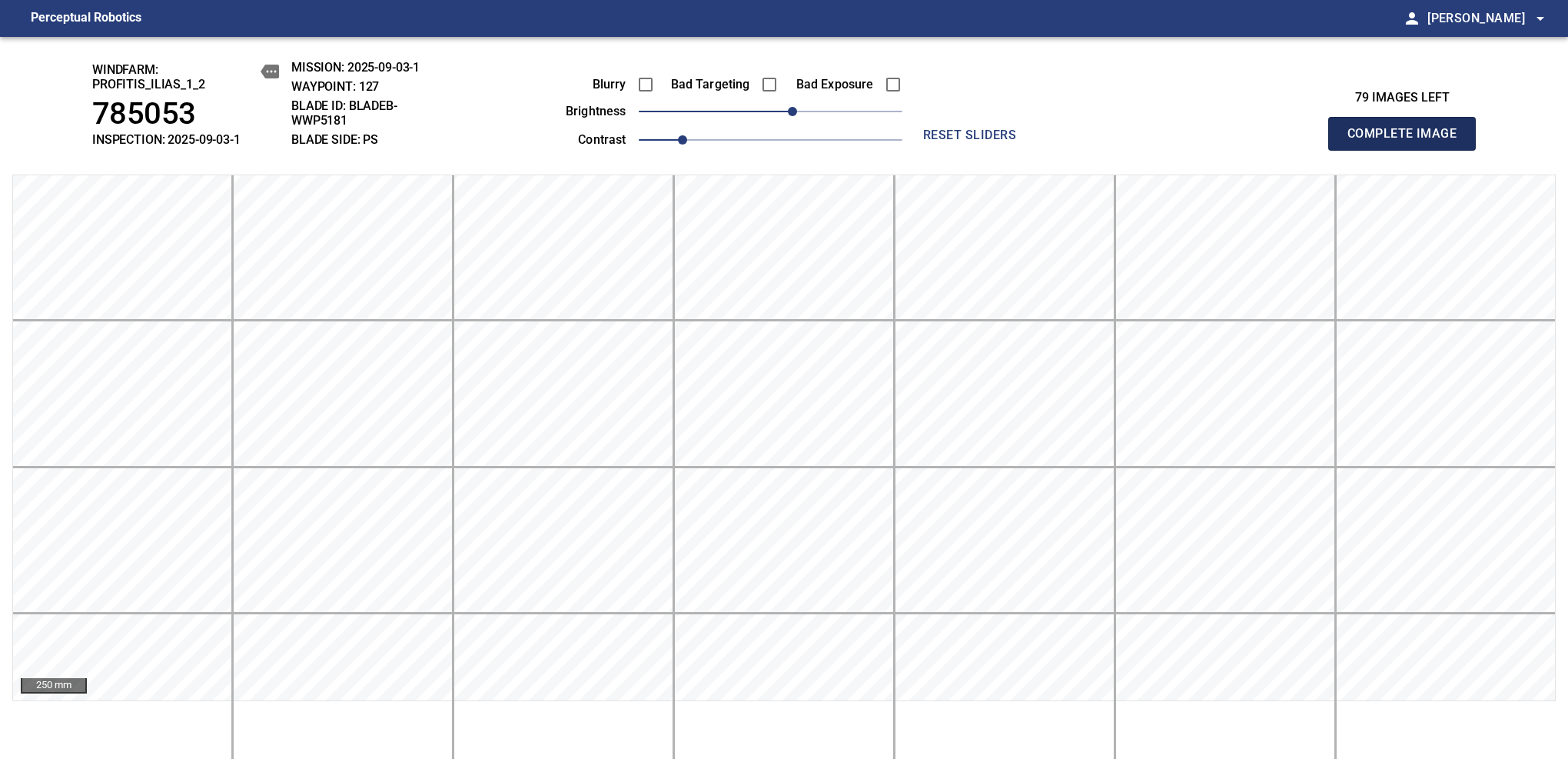
click at [1408, 142] on span "Complete Image" at bounding box center [1402, 133] width 114 height 21
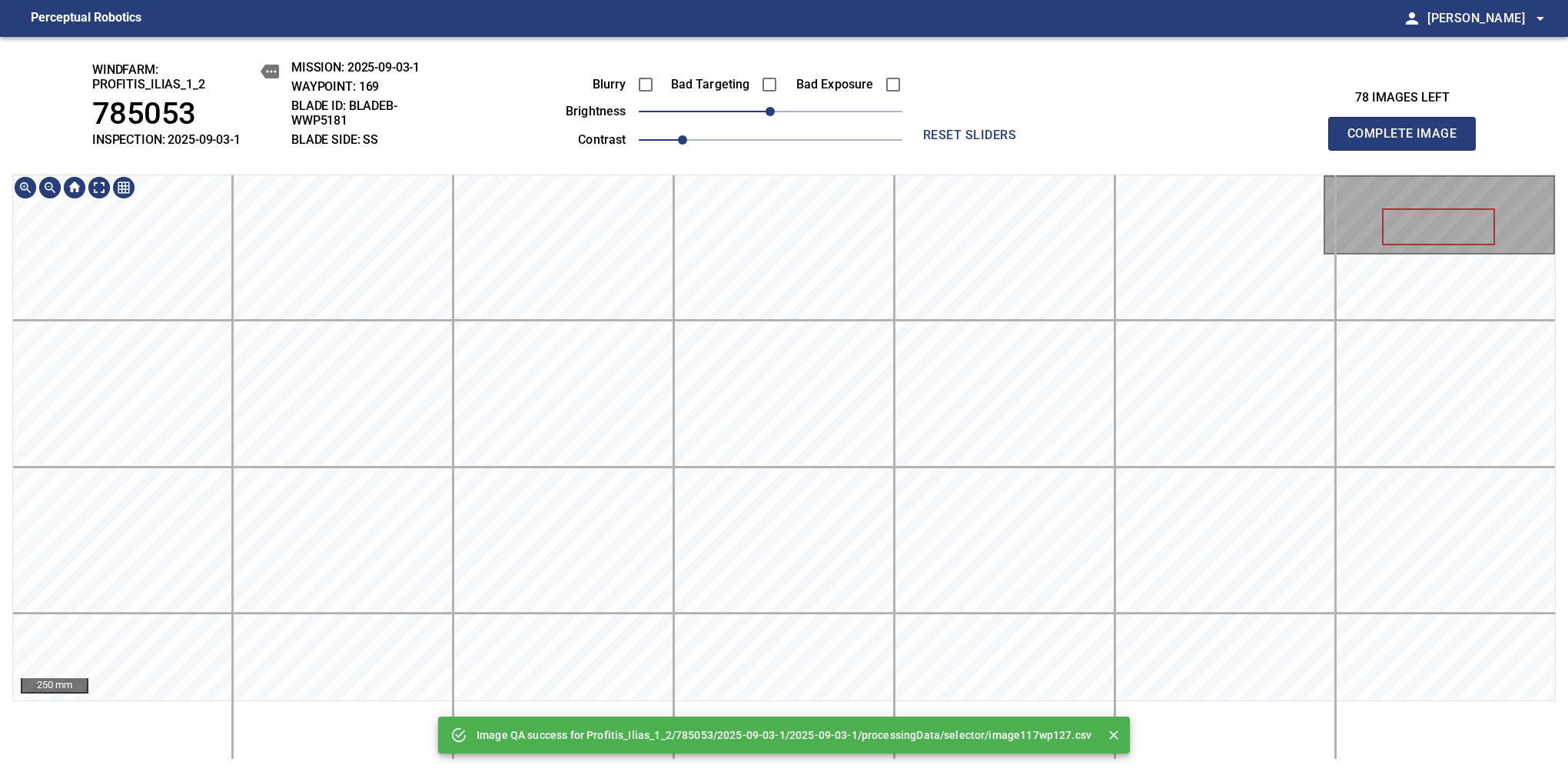
click at [750, 27] on main "Perceptual Robotics person Alex Semenov arrow_drop_down Image QA success for Pr…" at bounding box center [784, 386] width 1568 height 772
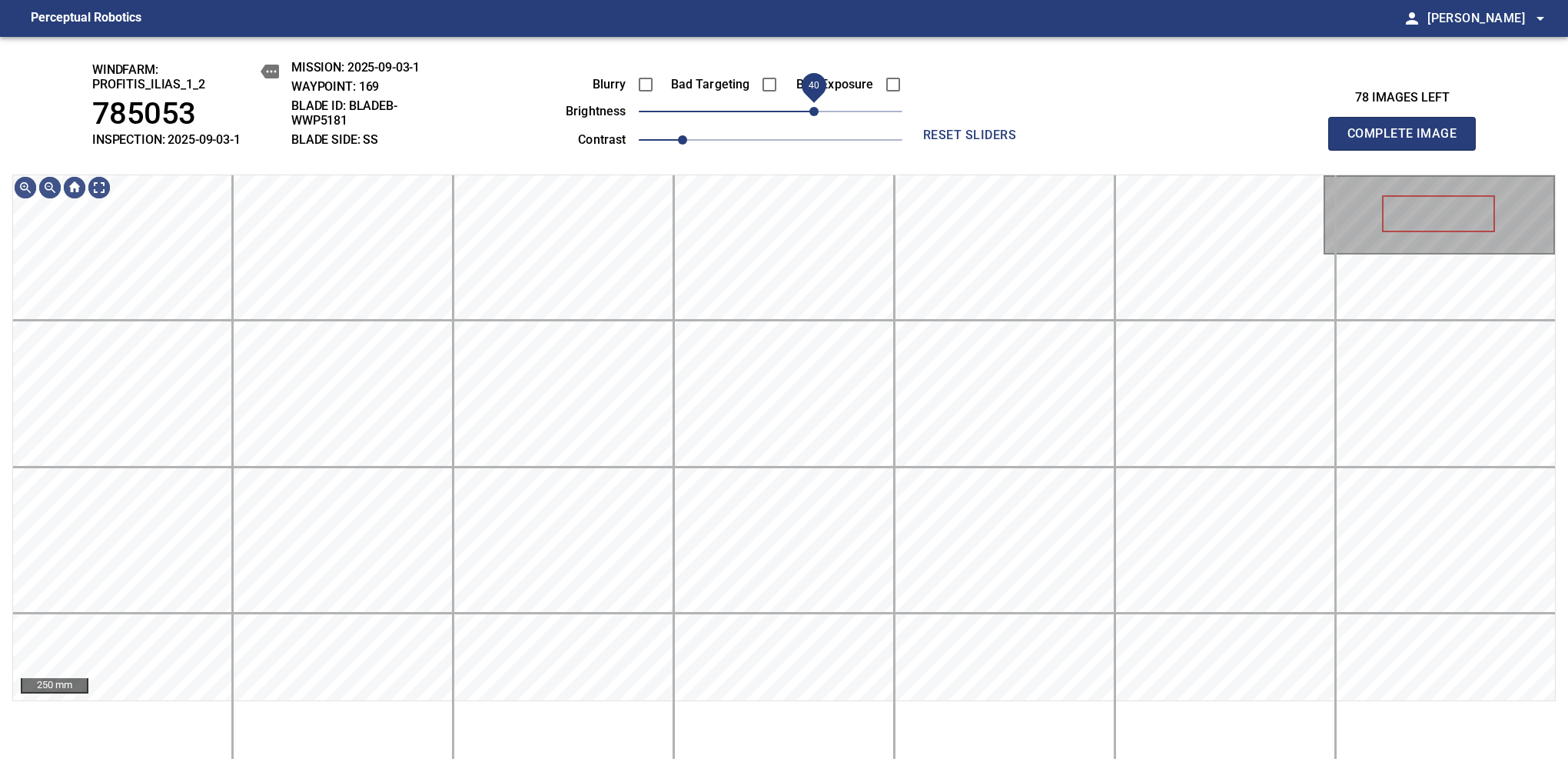
drag, startPoint x: 774, startPoint y: 110, endPoint x: 814, endPoint y: 123, distance: 42.1
click at [814, 116] on span "40" at bounding box center [813, 111] width 9 height 9
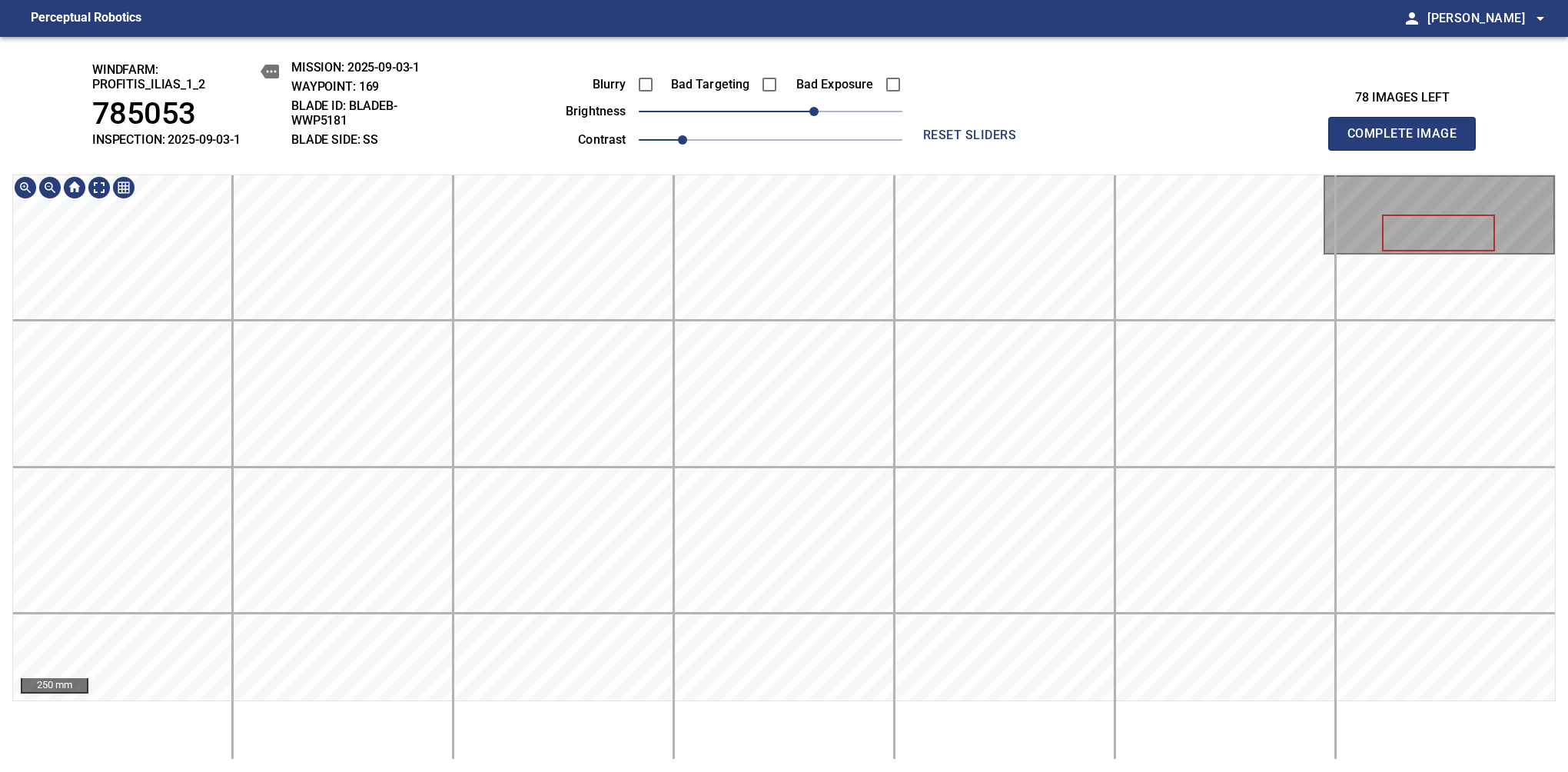
click at [879, 108] on div "windfarm: Profitis_Ilias_1_2 785053 INSPECTION: 2025-09-03-1 MISSION: 2025-09-0…" at bounding box center [784, 404] width 1568 height 735
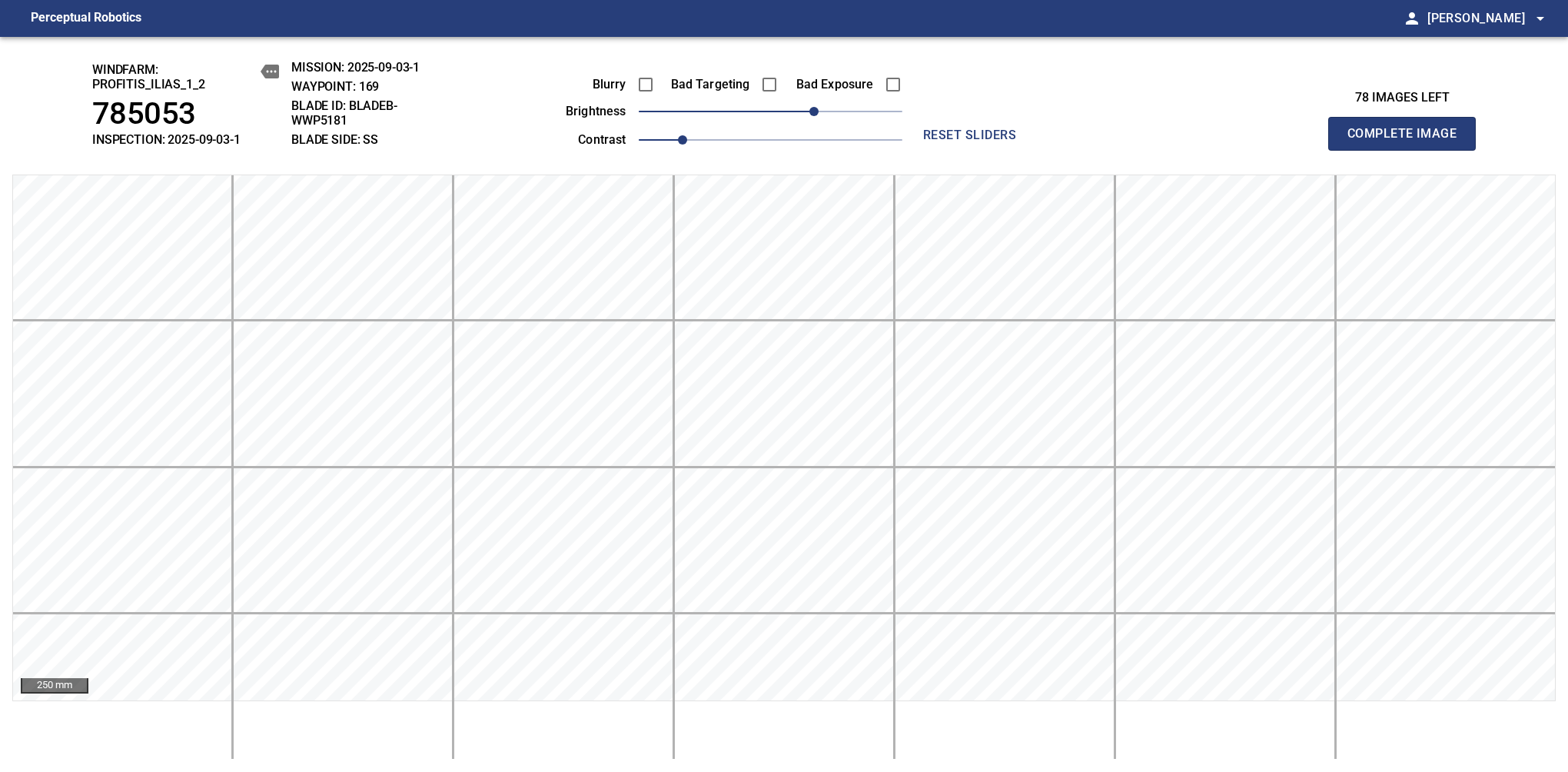
click at [1408, 142] on span "Complete Image" at bounding box center [1402, 133] width 114 height 21
drag, startPoint x: 819, startPoint y: 115, endPoint x: 809, endPoint y: 120, distance: 11.2
click at [809, 116] on span "40" at bounding box center [813, 111] width 9 height 9
click at [1408, 142] on span "Complete Image" at bounding box center [1402, 133] width 114 height 21
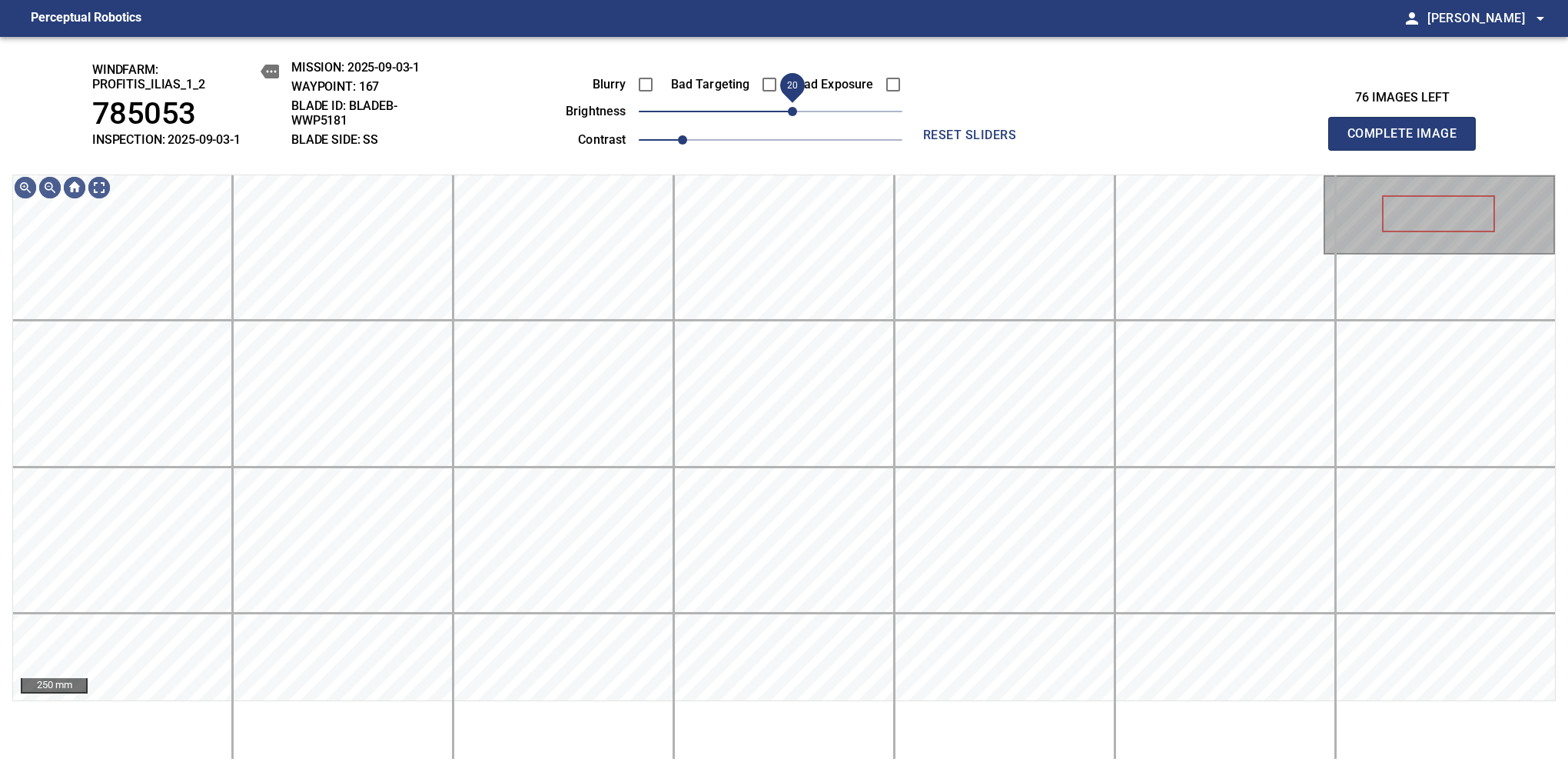
click at [796, 116] on span "20" at bounding box center [792, 111] width 9 height 9
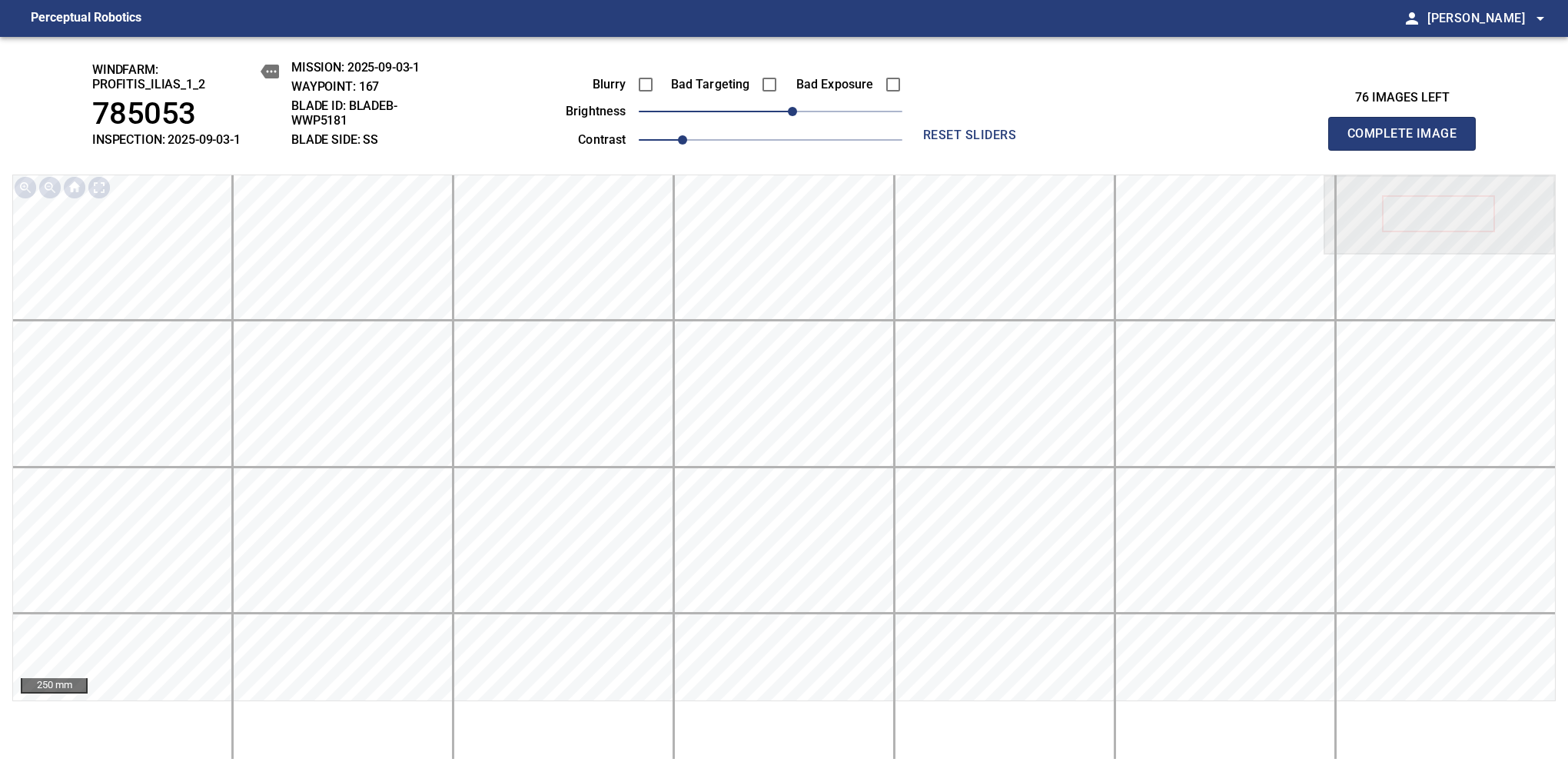
click at [1408, 142] on span "Complete Image" at bounding box center [1402, 133] width 114 height 21
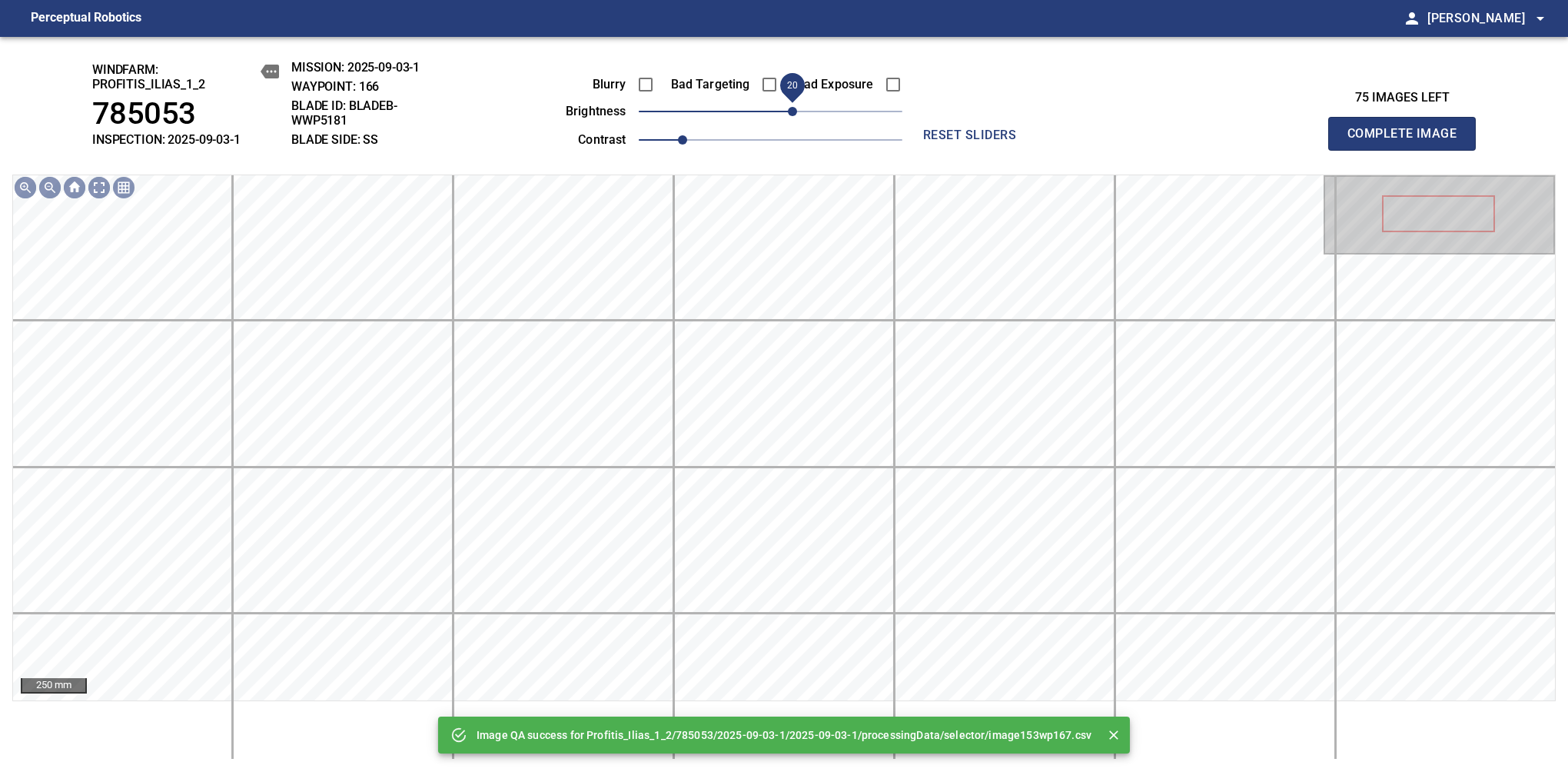
drag, startPoint x: 781, startPoint y: 112, endPoint x: 796, endPoint y: 108, distance: 15.5
click at [796, 108] on span "20" at bounding box center [792, 111] width 9 height 9
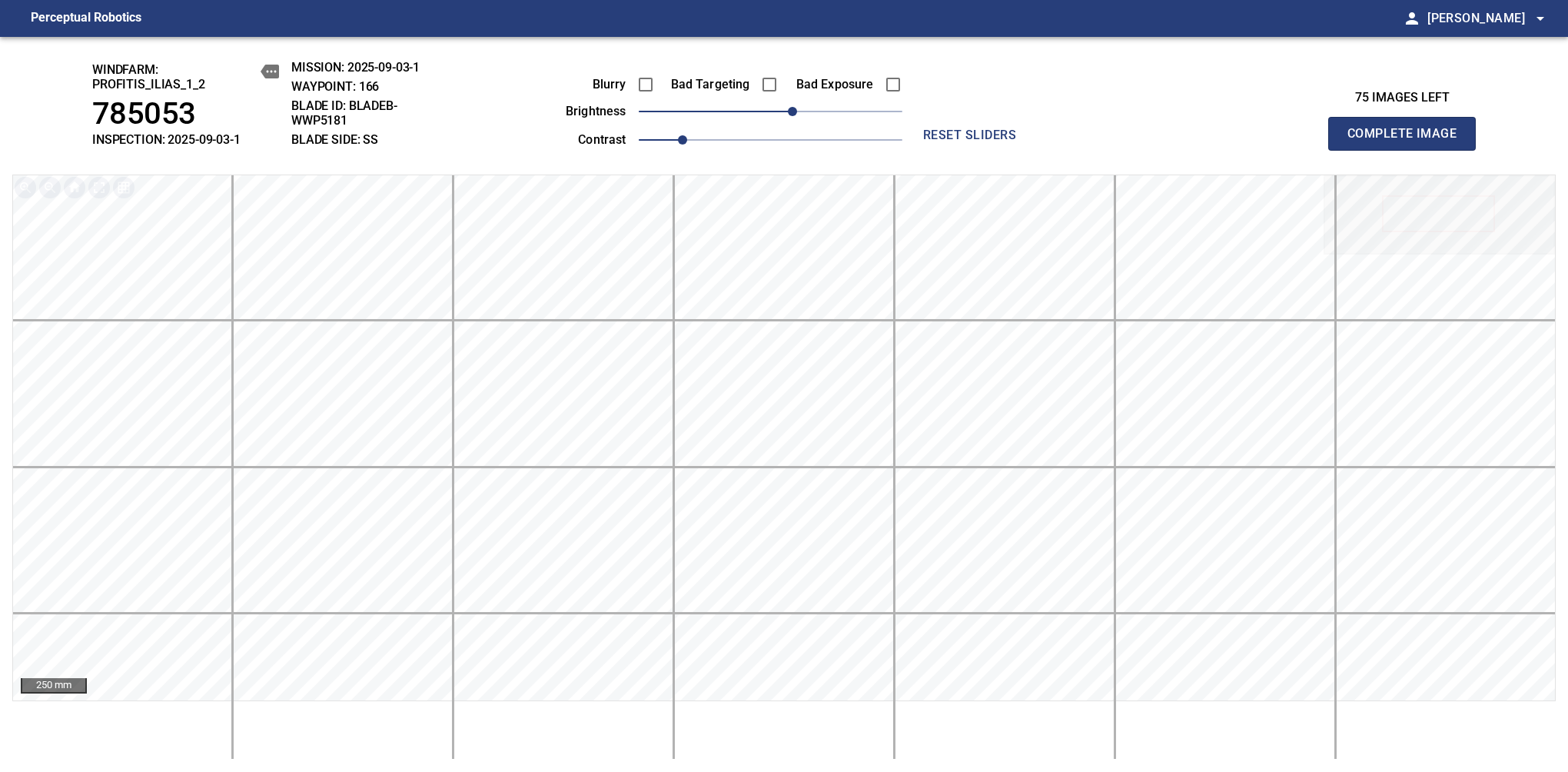
click at [1408, 142] on span "Complete Image" at bounding box center [1402, 133] width 114 height 21
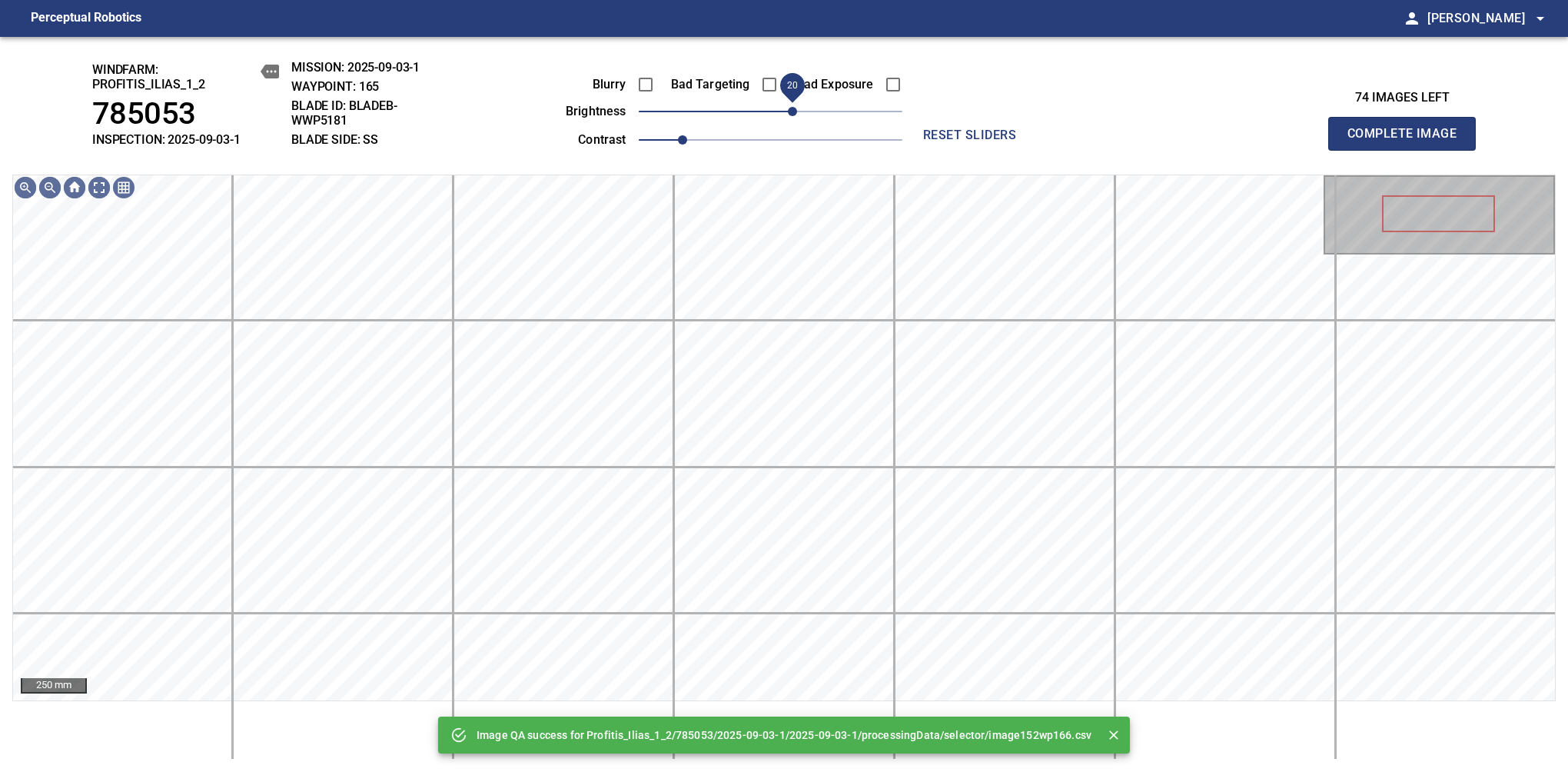
drag, startPoint x: 765, startPoint y: 124, endPoint x: 791, endPoint y: 116, distance: 27.2
click at [791, 116] on span "20" at bounding box center [792, 111] width 9 height 9
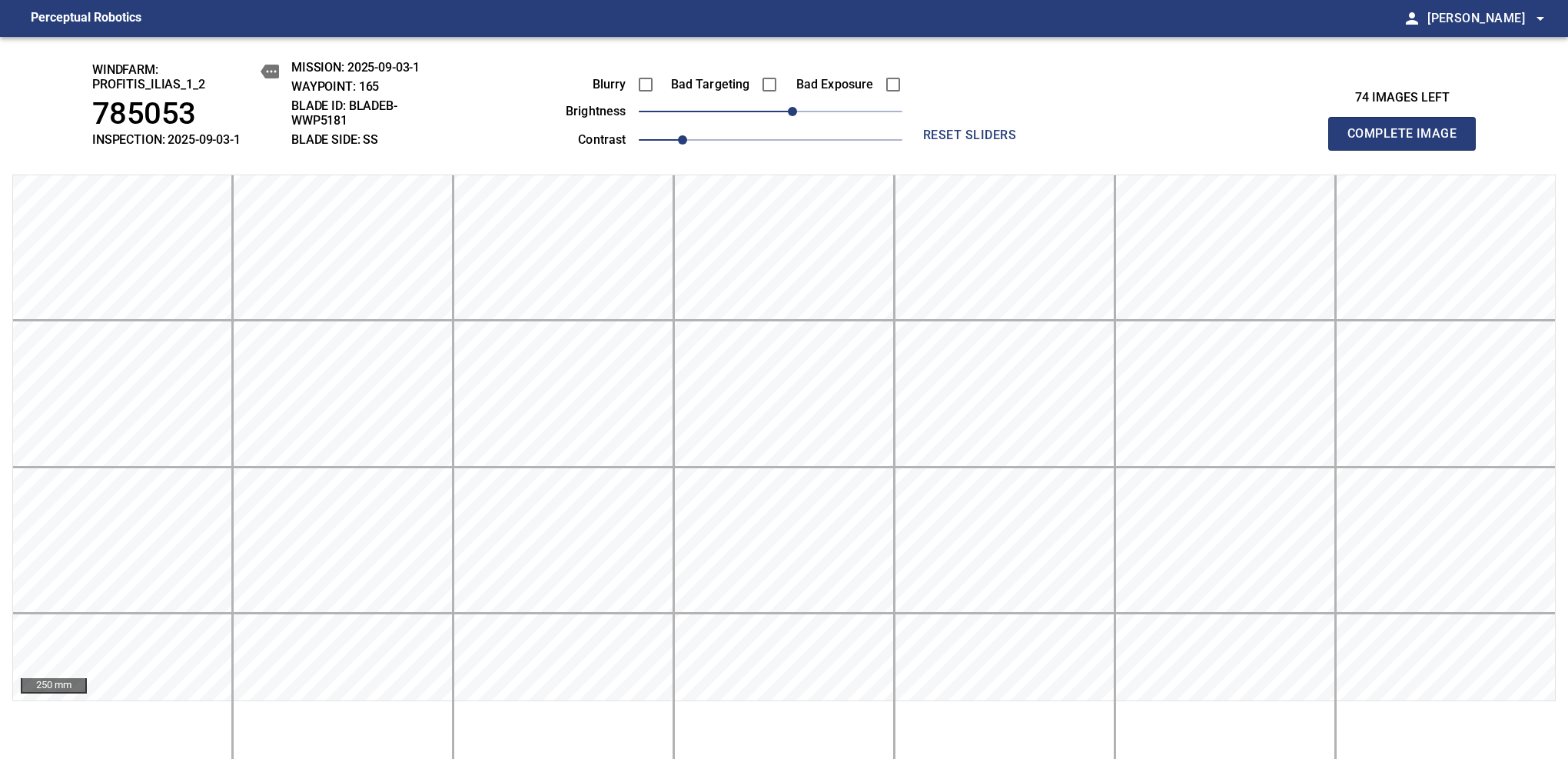
click at [1408, 142] on span "Complete Image" at bounding box center [1402, 133] width 114 height 21
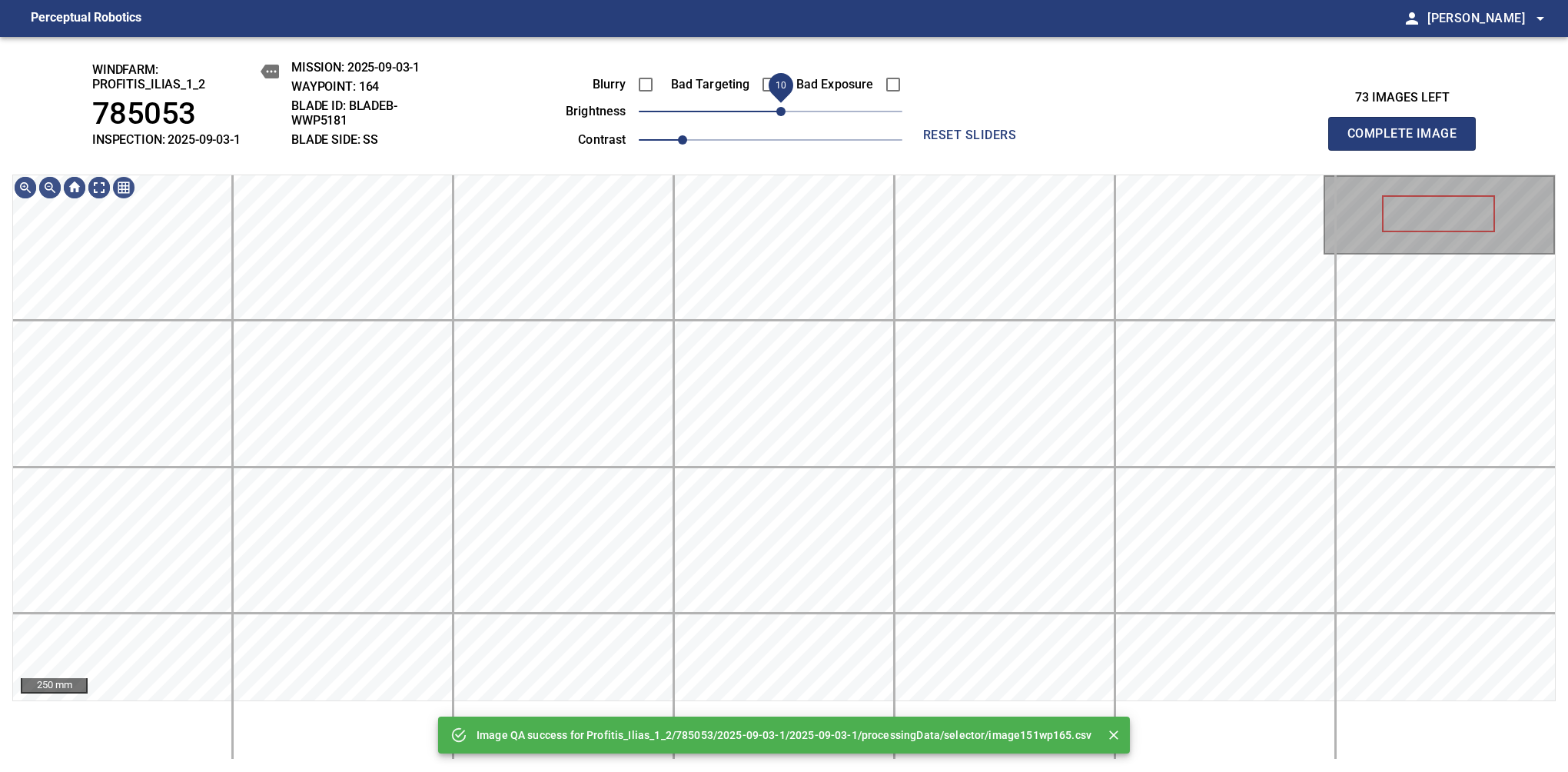
drag, startPoint x: 767, startPoint y: 113, endPoint x: 784, endPoint y: 116, distance: 17.3
click at [784, 116] on span "10" at bounding box center [780, 111] width 9 height 9
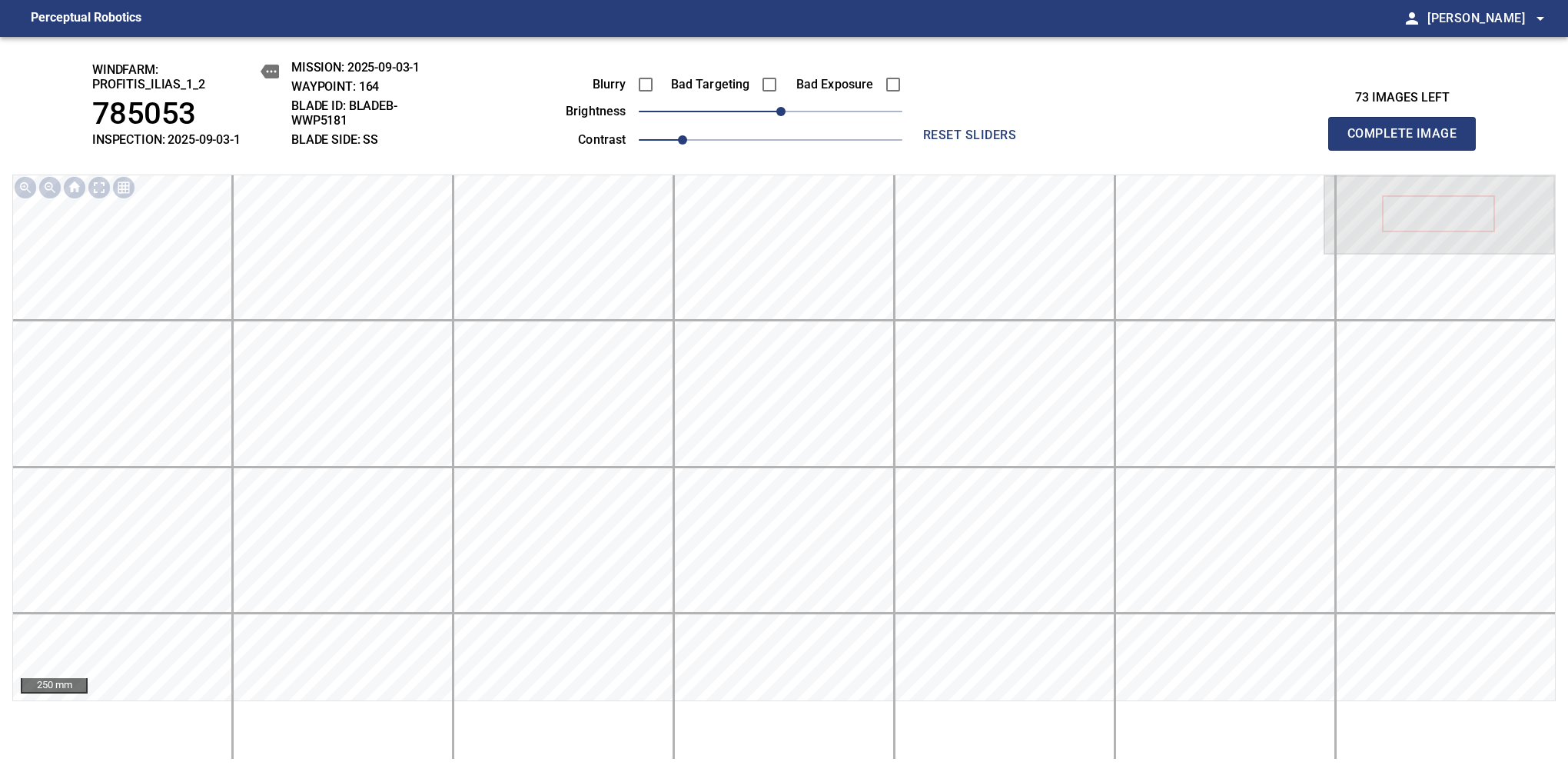
click at [1408, 142] on span "Complete Image" at bounding box center [1402, 133] width 114 height 21
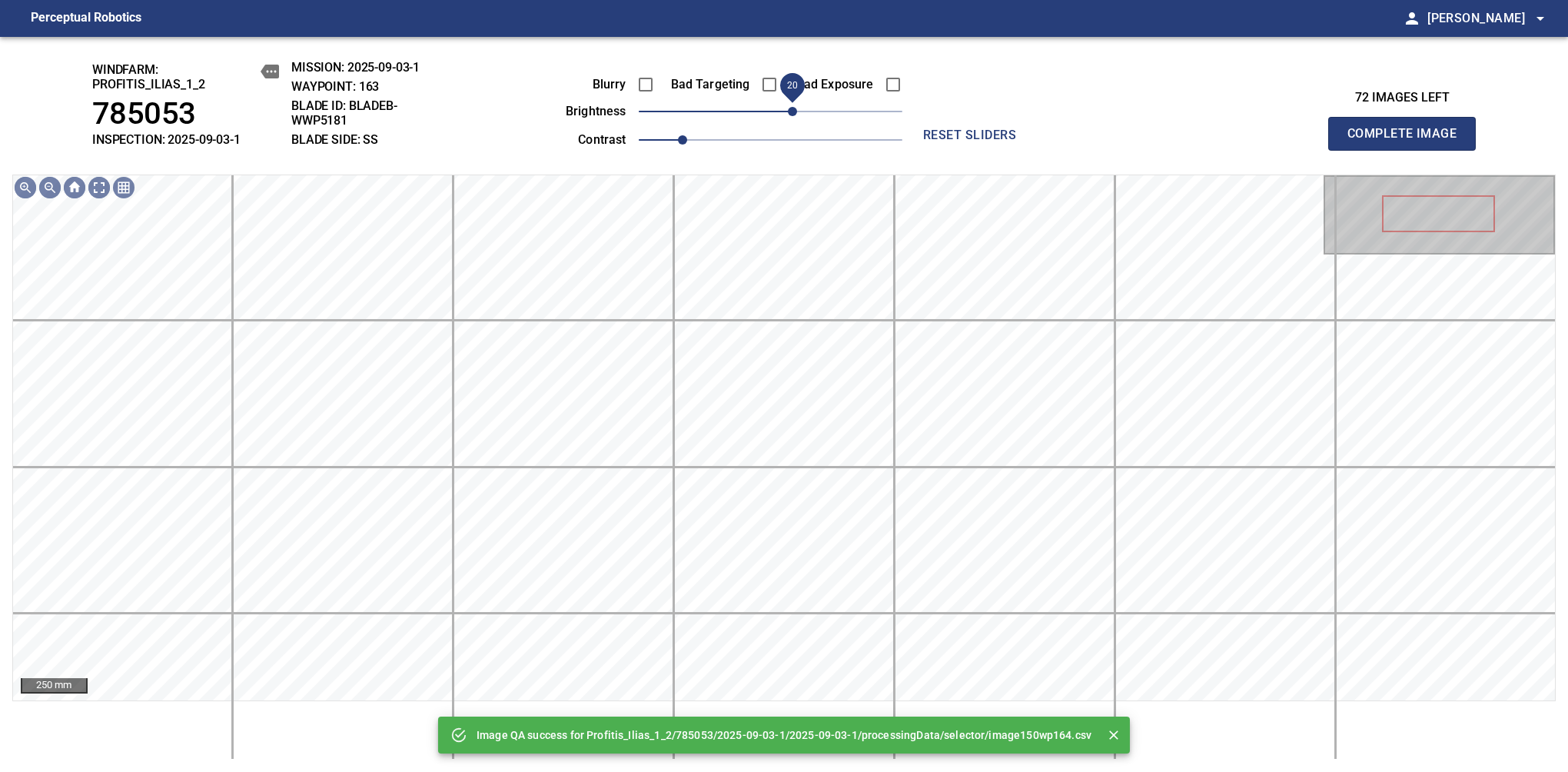
drag, startPoint x: 773, startPoint y: 114, endPoint x: 791, endPoint y: 110, distance: 18.4
click at [791, 110] on span "20" at bounding box center [792, 111] width 9 height 9
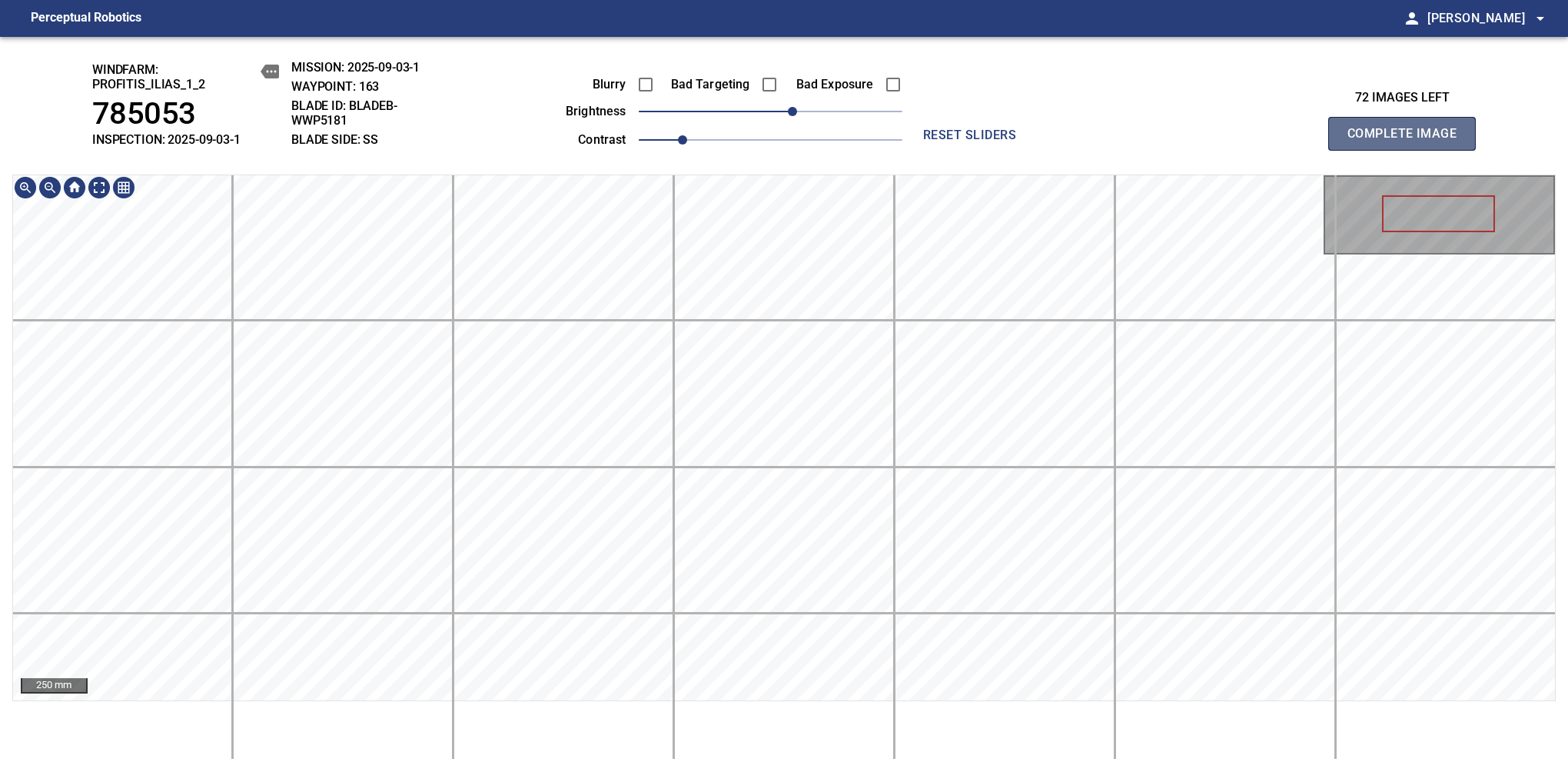
click at [1408, 142] on span "Complete Image" at bounding box center [1402, 133] width 114 height 21
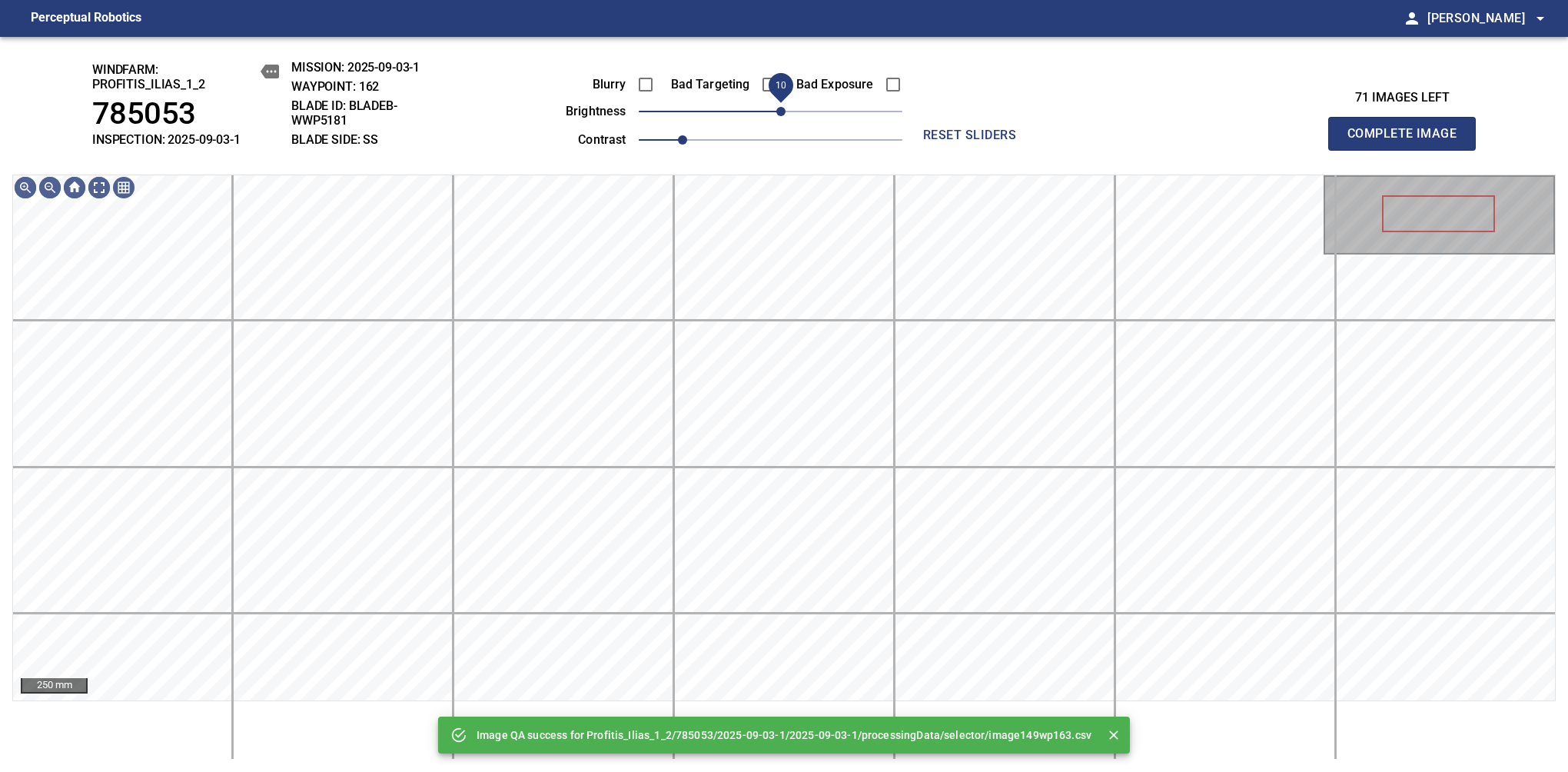
drag, startPoint x: 767, startPoint y: 109, endPoint x: 784, endPoint y: 105, distance: 17.5
click at [784, 107] on span "10" at bounding box center [780, 111] width 9 height 9
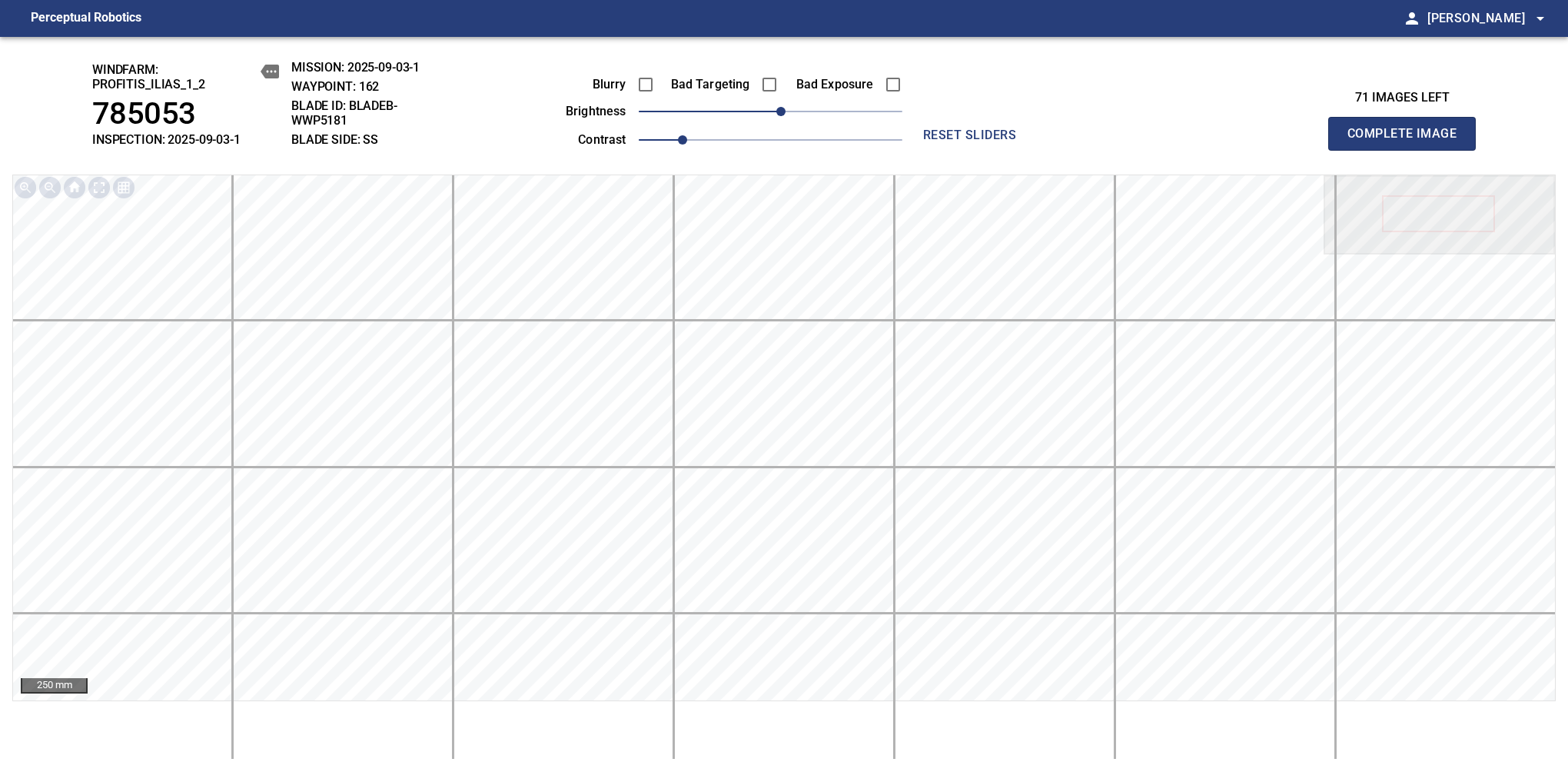
click at [1408, 142] on span "Complete Image" at bounding box center [1402, 133] width 114 height 21
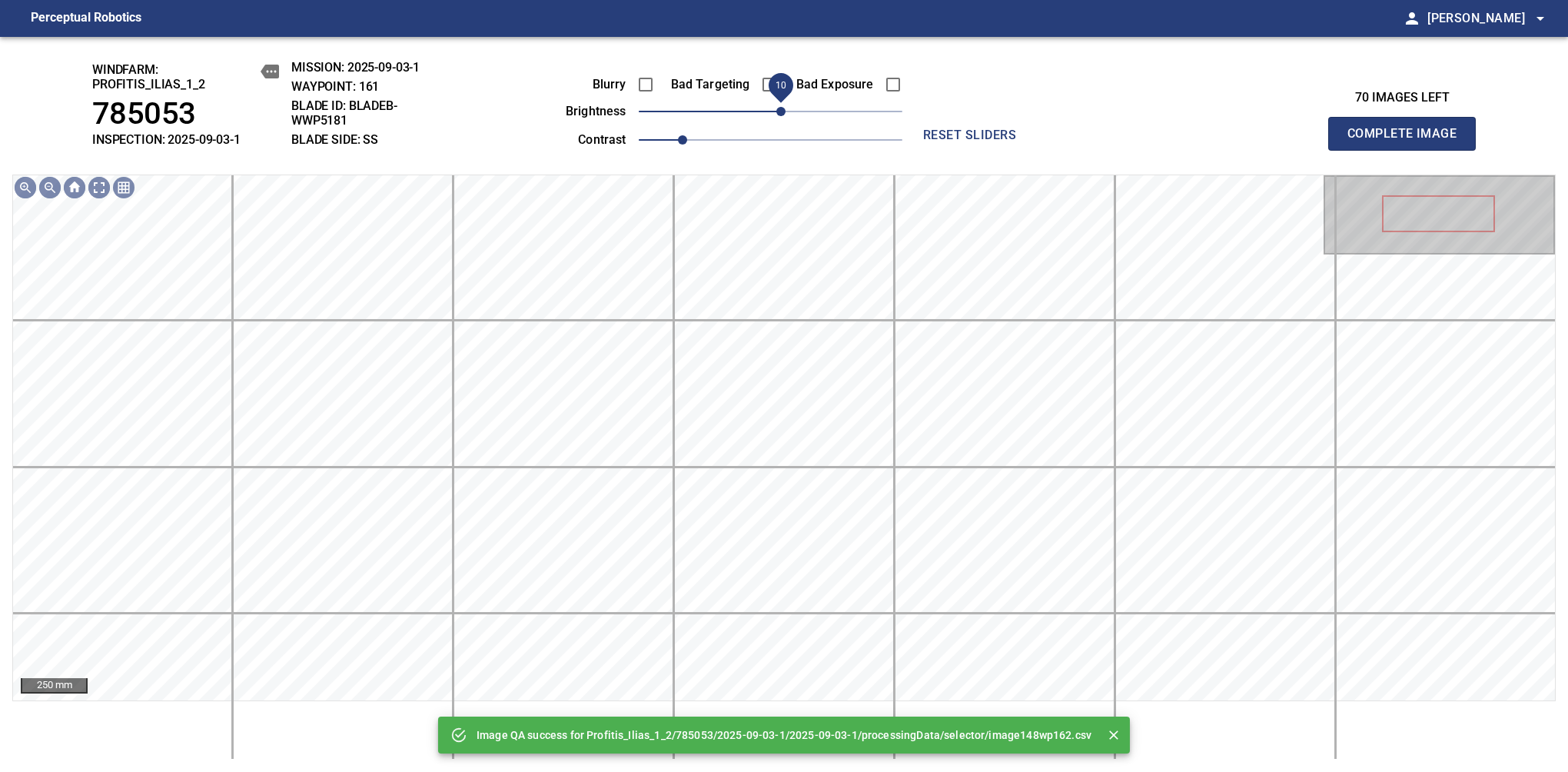
click at [778, 114] on span "10" at bounding box center [780, 111] width 9 height 9
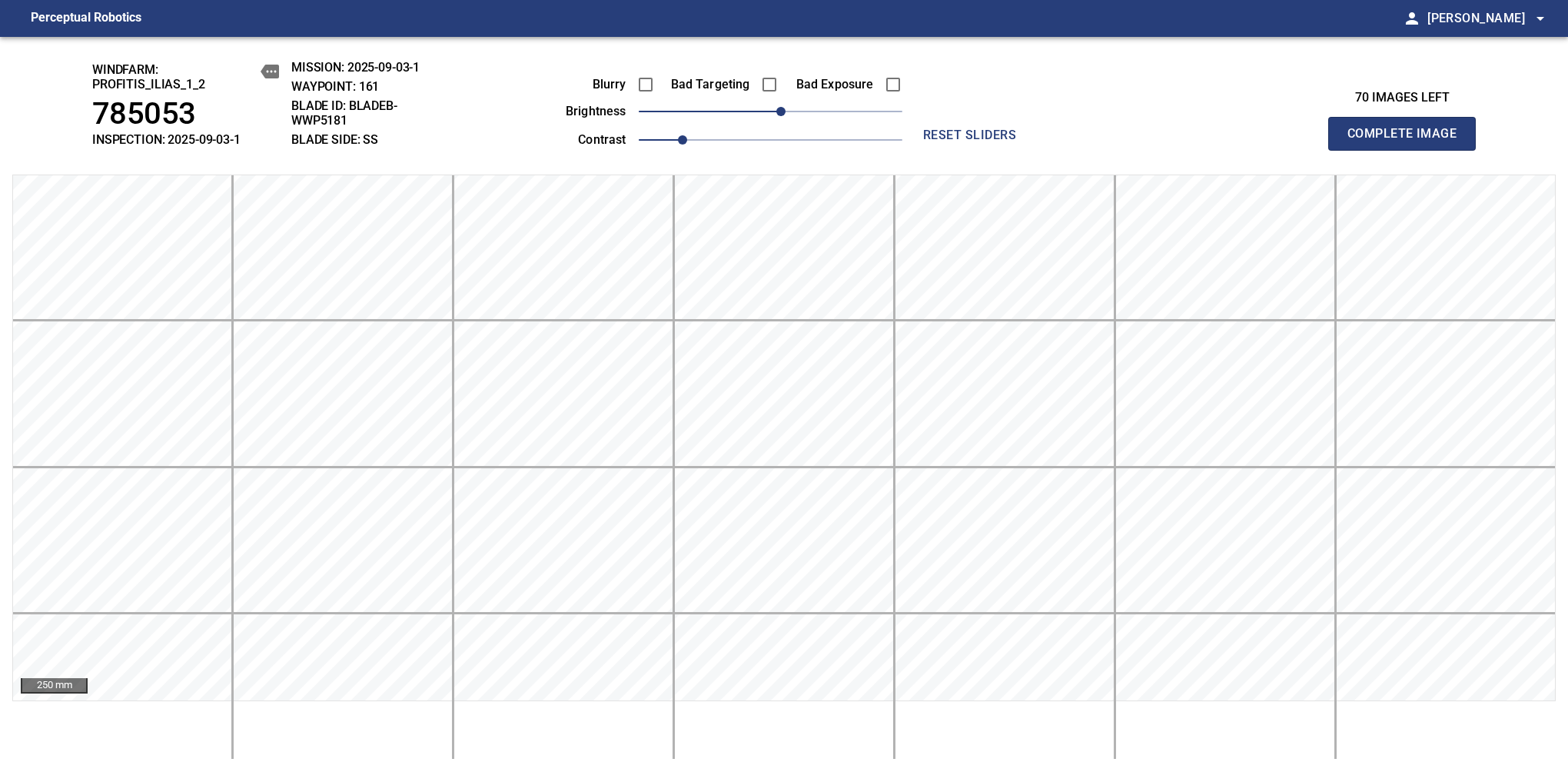
click at [1408, 142] on span "Complete Image" at bounding box center [1402, 133] width 114 height 21
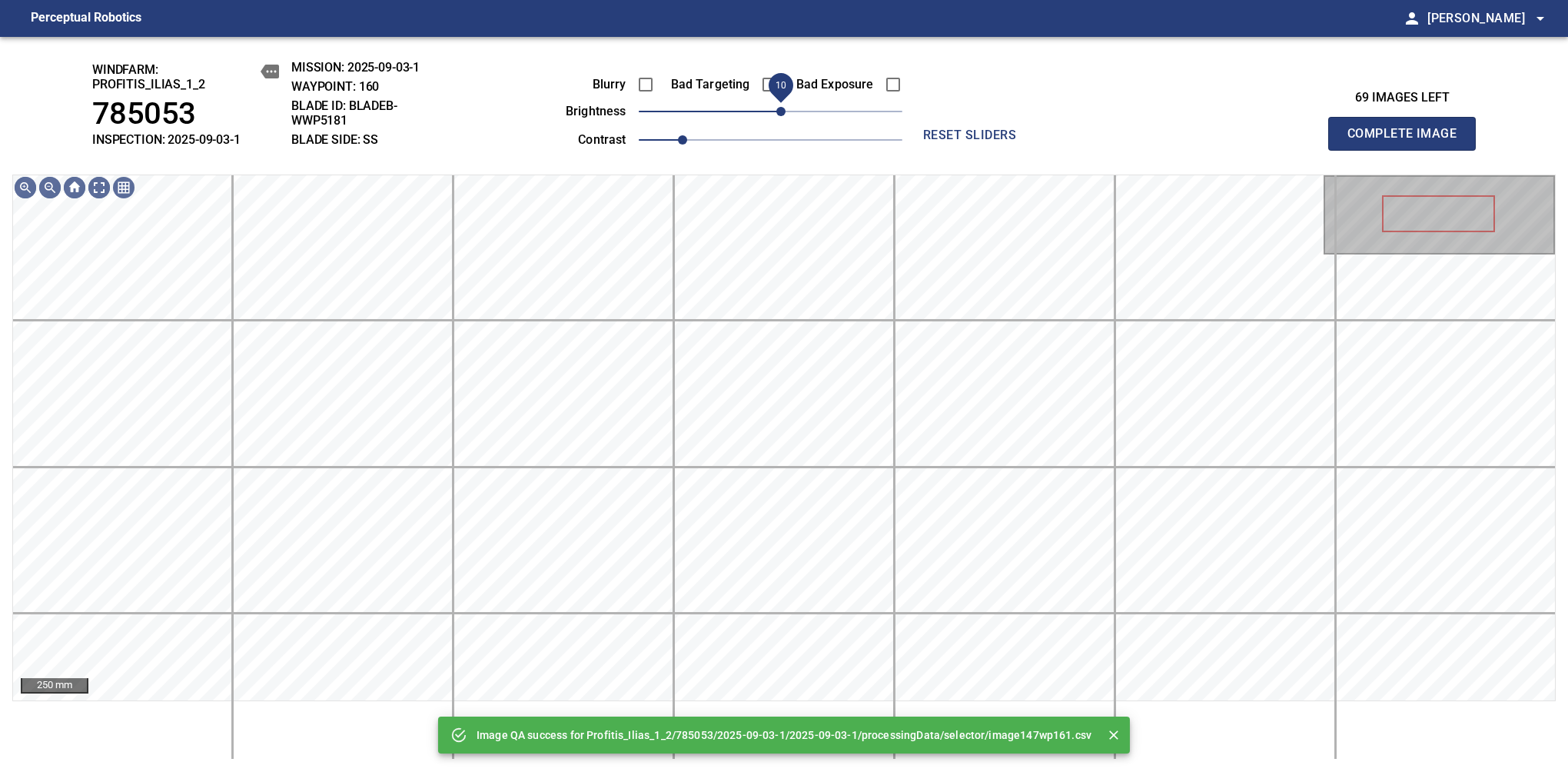
drag, startPoint x: 768, startPoint y: 117, endPoint x: 784, endPoint y: 109, distance: 17.9
click at [784, 109] on span "10" at bounding box center [780, 111] width 9 height 9
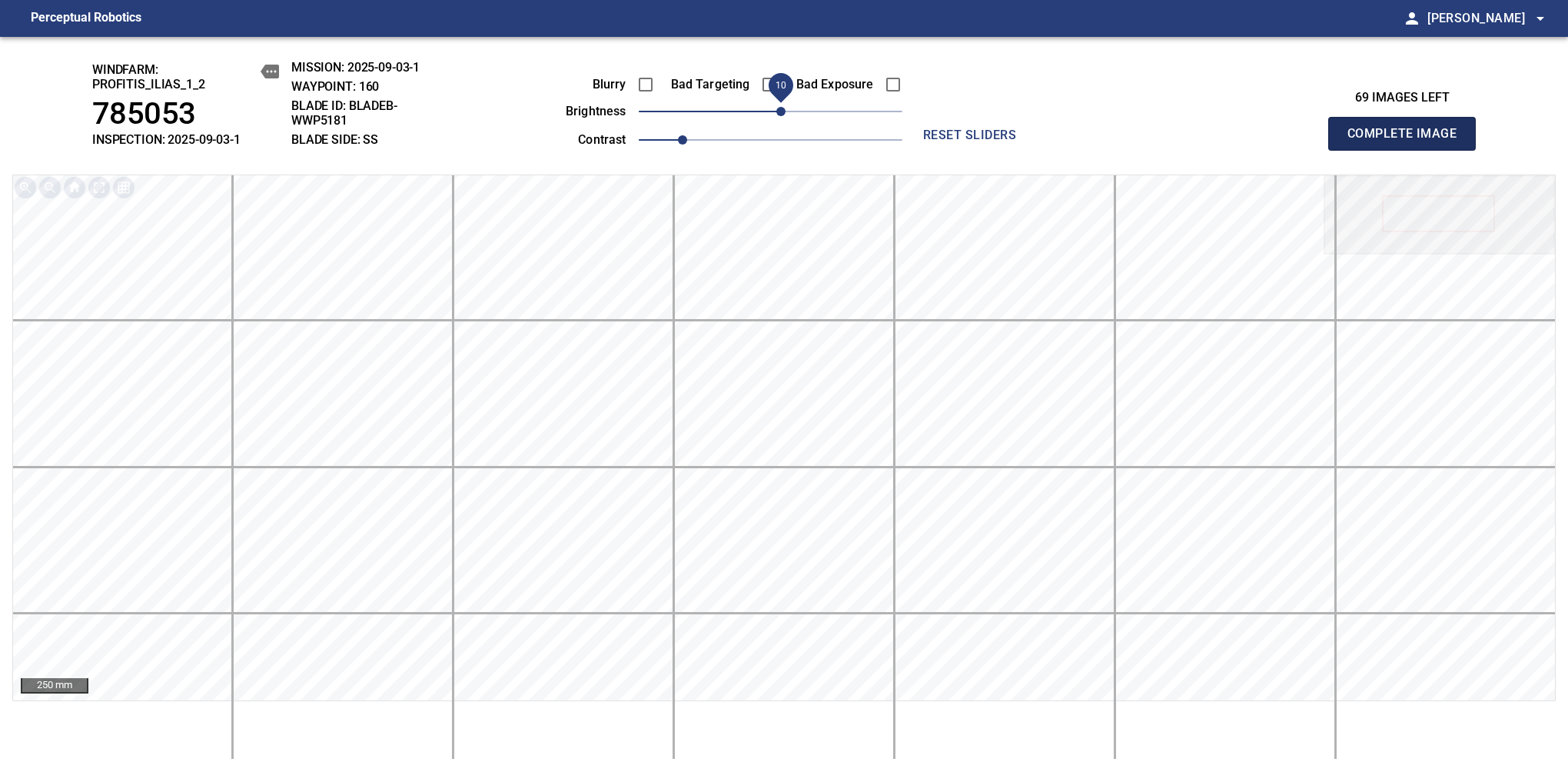
click at [1408, 142] on span "Complete Image" at bounding box center [1402, 133] width 114 height 21
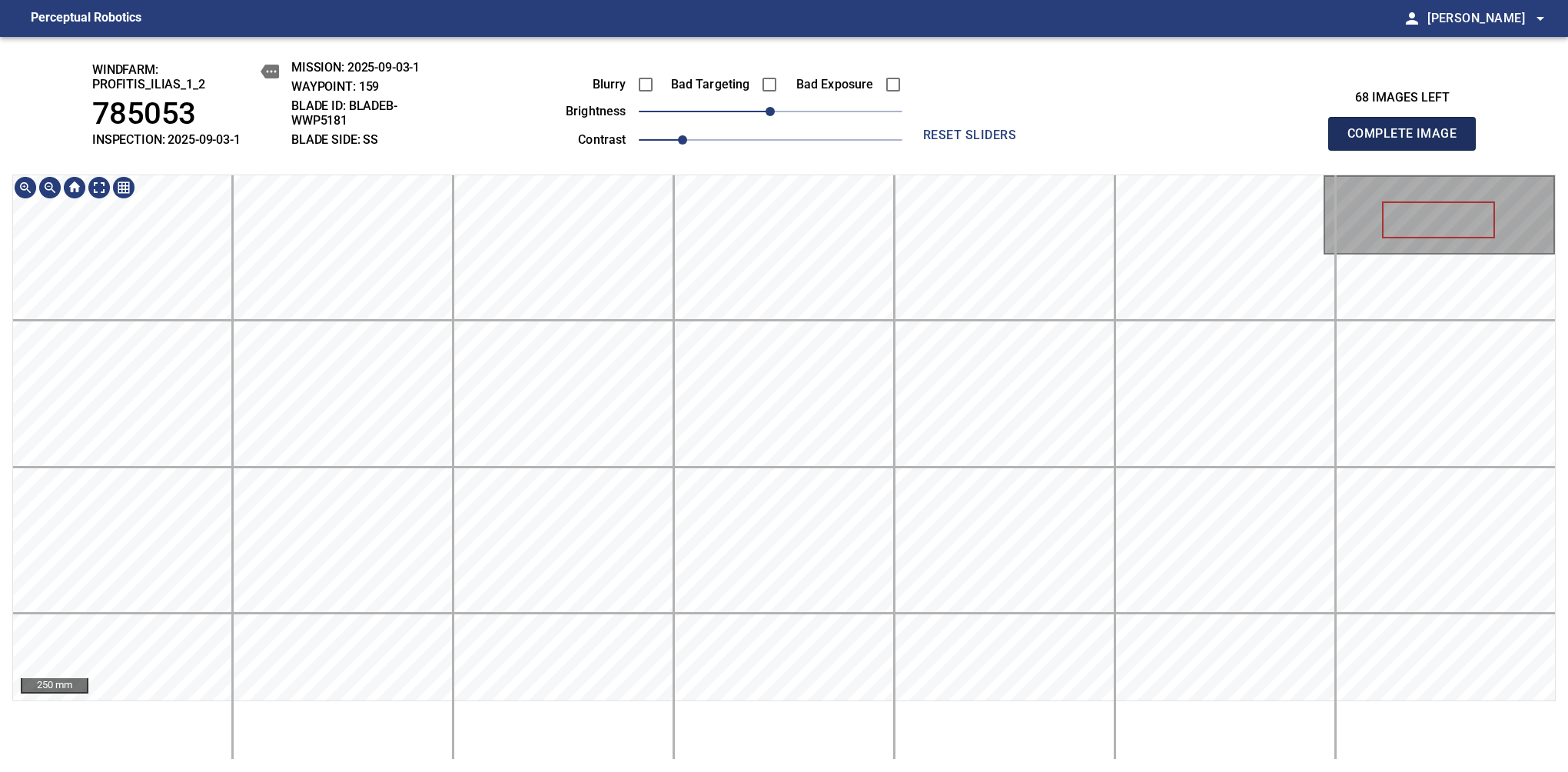
click at [1408, 142] on span "Complete Image" at bounding box center [1402, 133] width 114 height 21
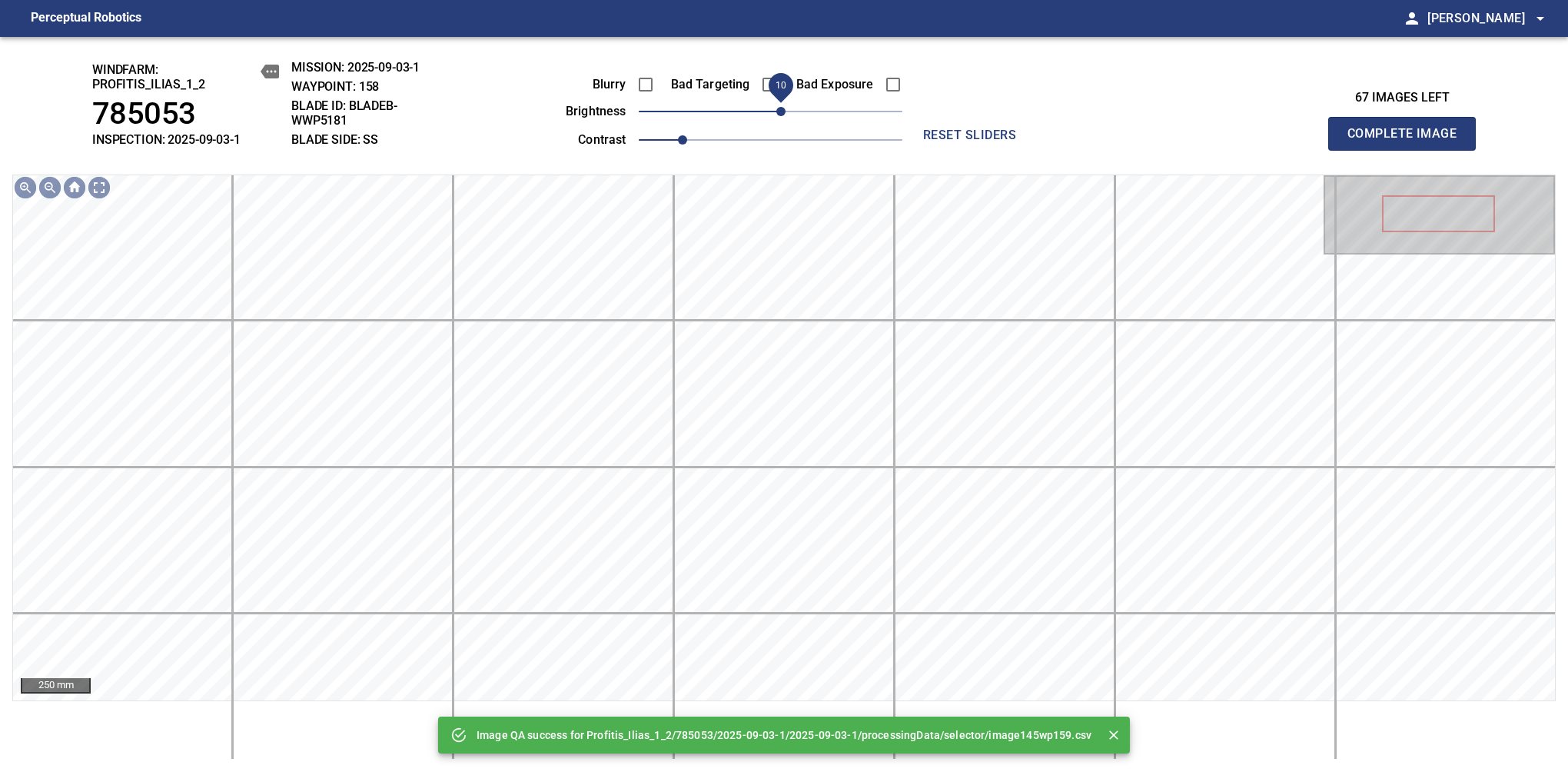
click at [778, 116] on span "10" at bounding box center [780, 111] width 9 height 9
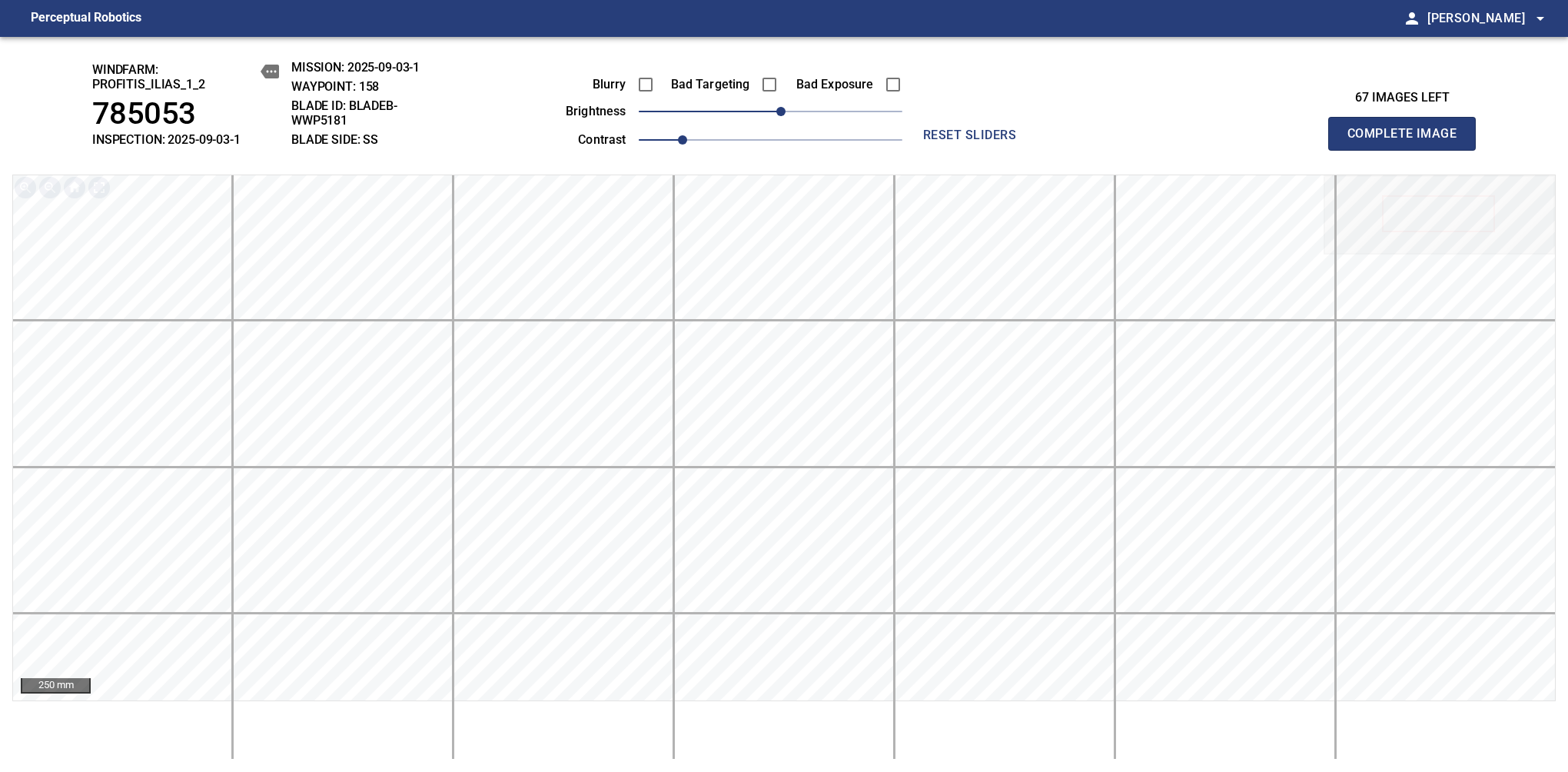
click at [1408, 142] on span "Complete Image" at bounding box center [1402, 133] width 114 height 21
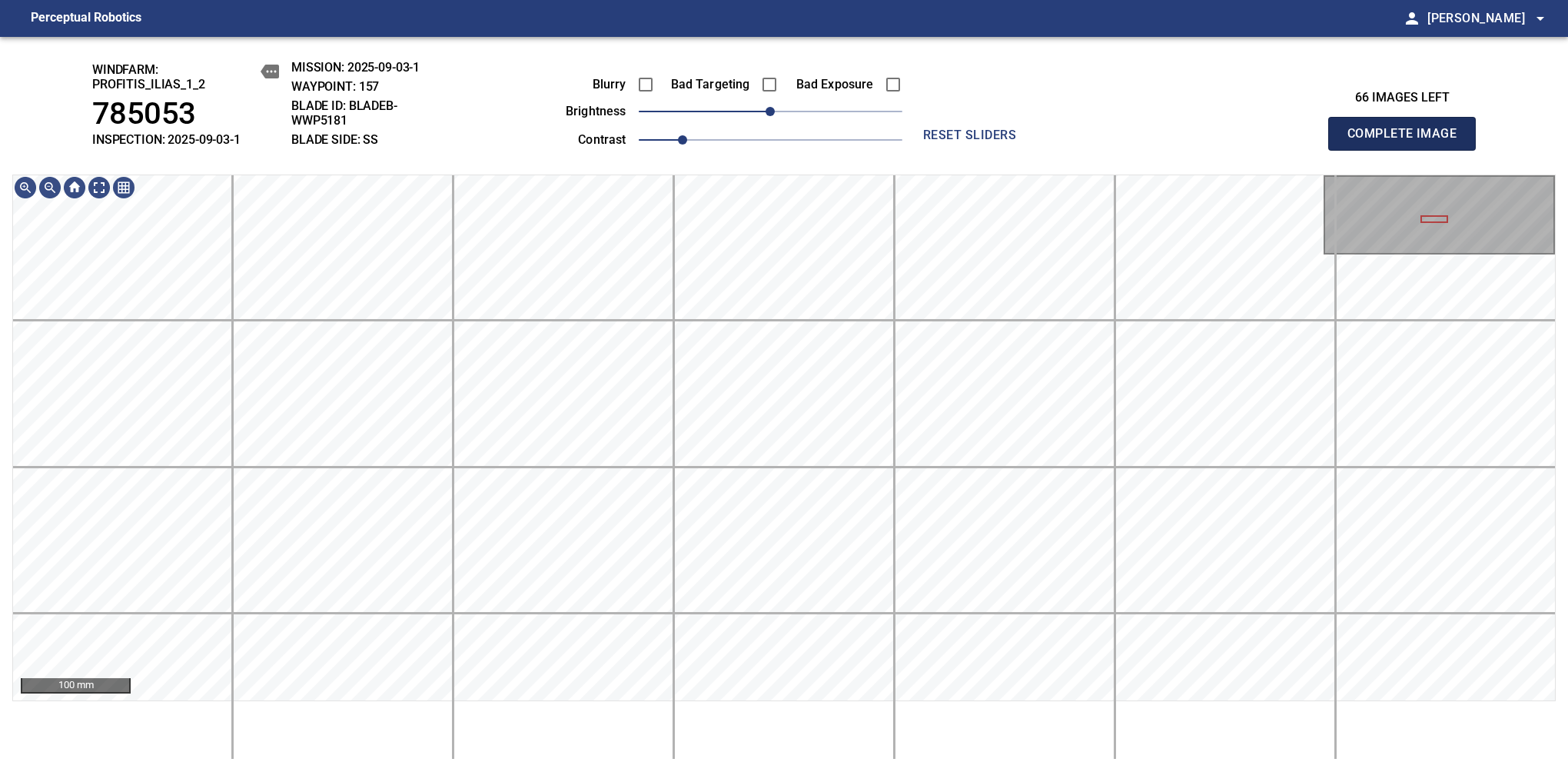
click at [1408, 142] on span "Complete Image" at bounding box center [1402, 133] width 114 height 21
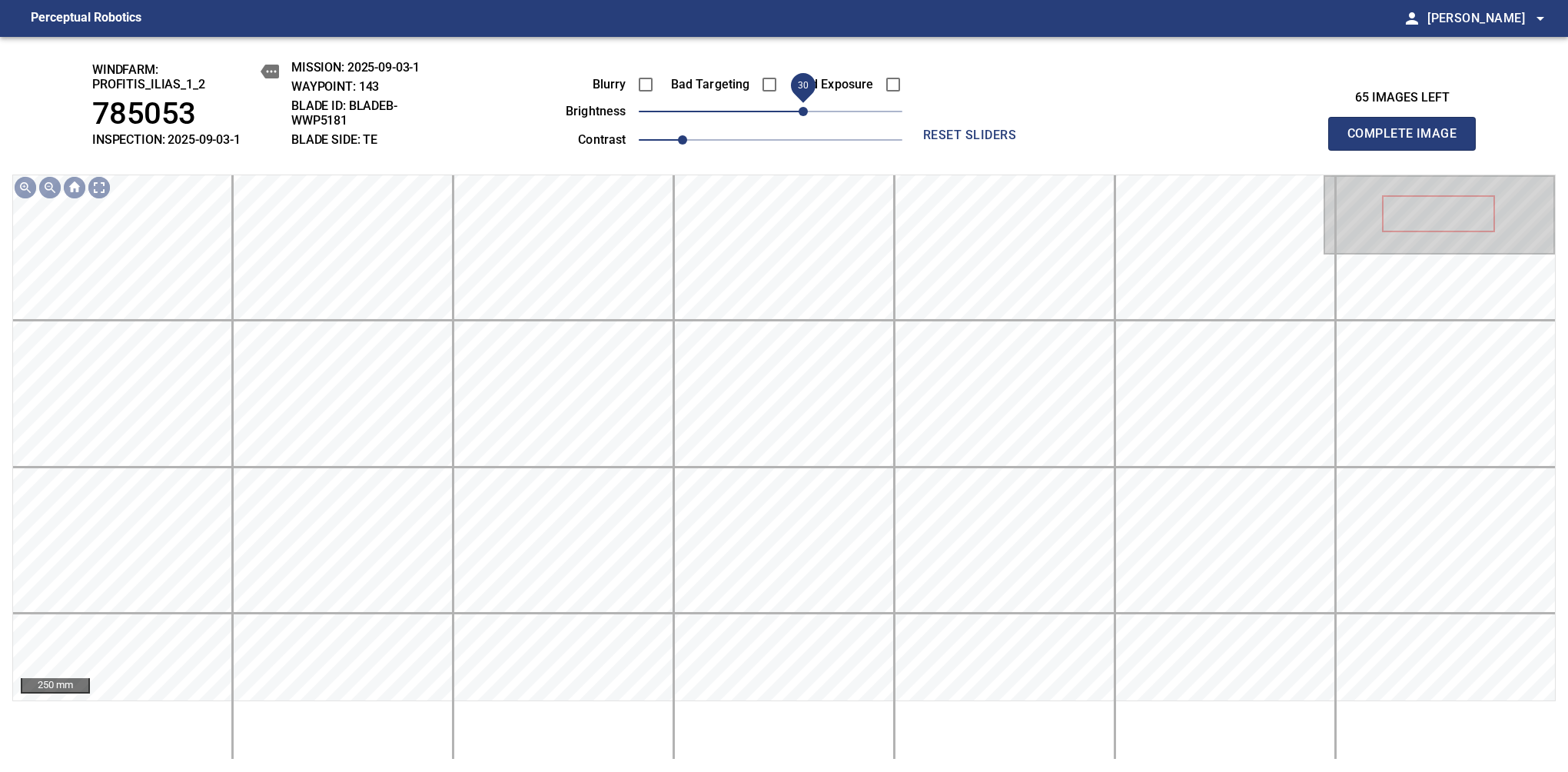
drag, startPoint x: 786, startPoint y: 114, endPoint x: 799, endPoint y: 114, distance: 13.0
click at [799, 114] on span "30" at bounding box center [803, 111] width 9 height 9
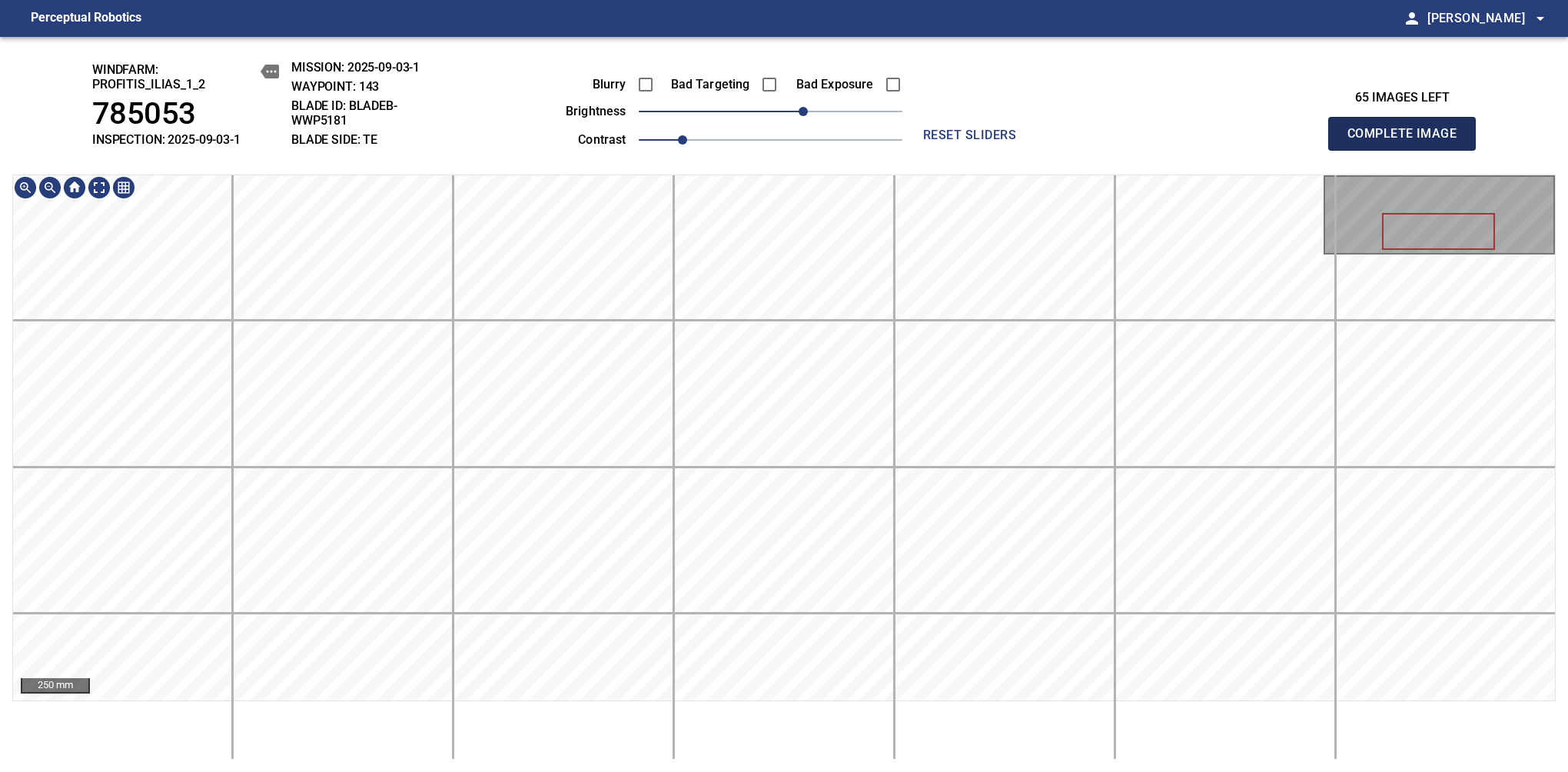
click at [1408, 142] on span "Complete Image" at bounding box center [1402, 133] width 114 height 21
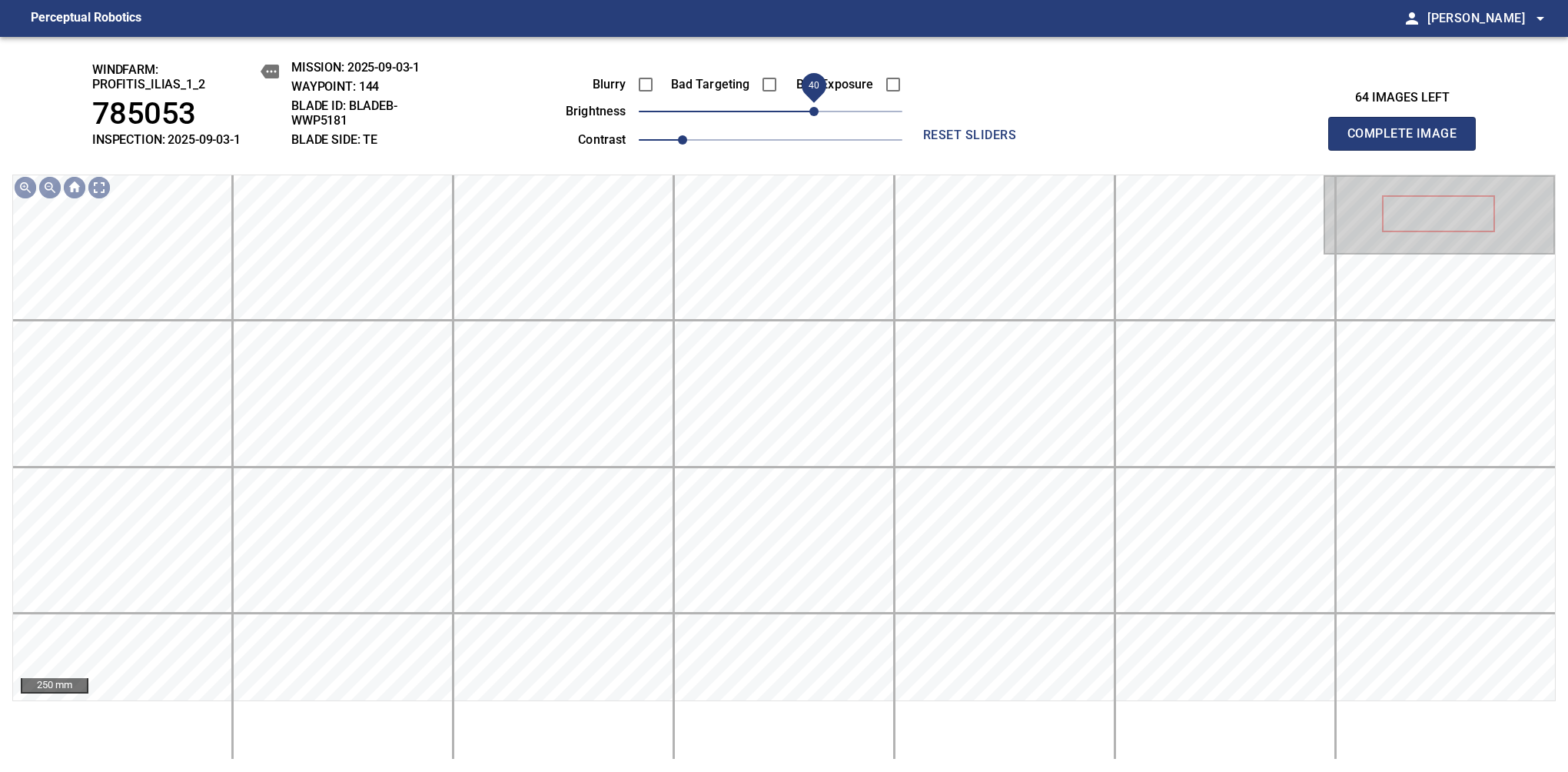
drag, startPoint x: 774, startPoint y: 110, endPoint x: 817, endPoint y: 112, distance: 43.0
click at [817, 112] on span "40" at bounding box center [813, 111] width 9 height 9
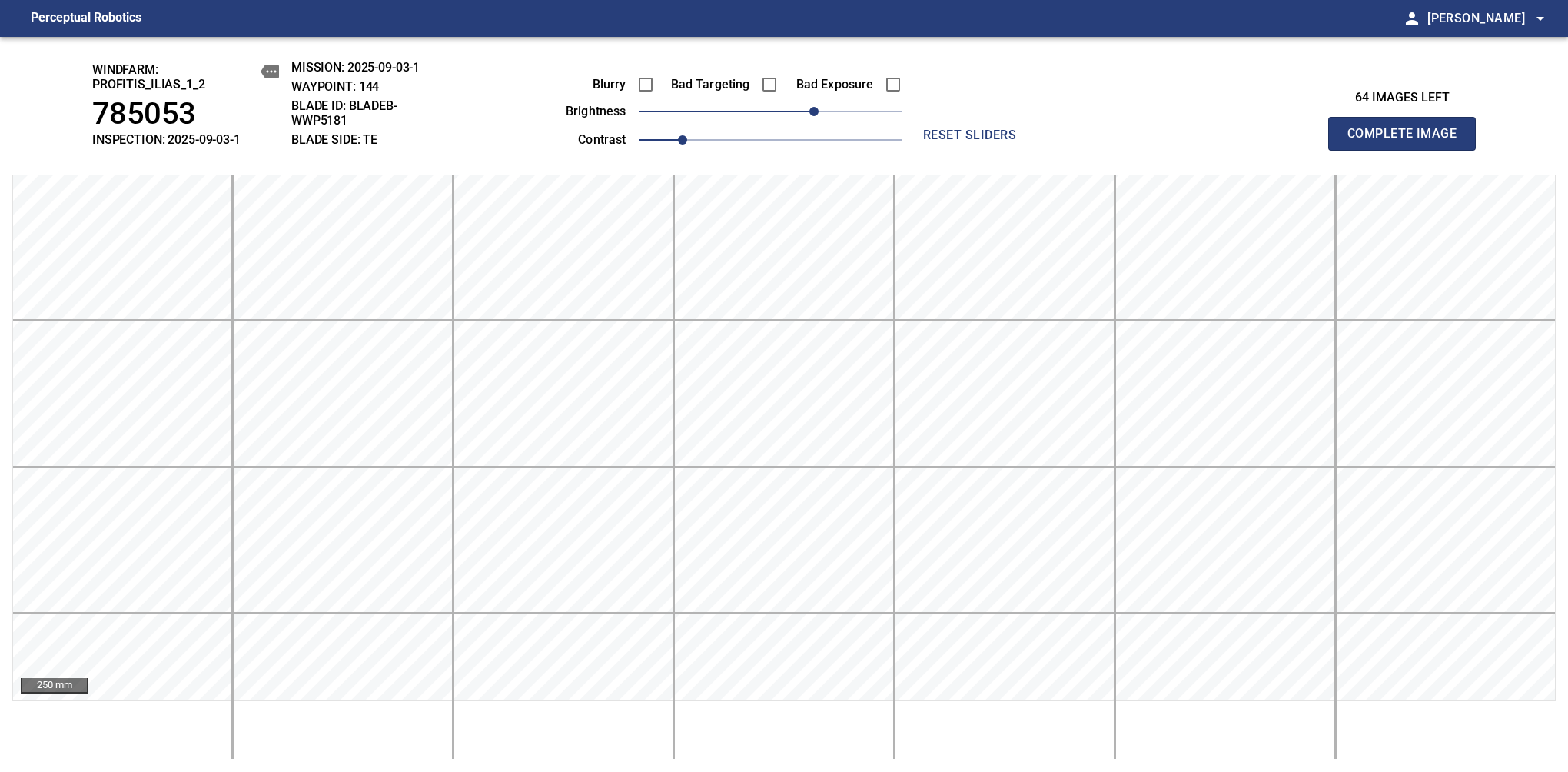
click at [1408, 142] on span "Complete Image" at bounding box center [1402, 133] width 114 height 21
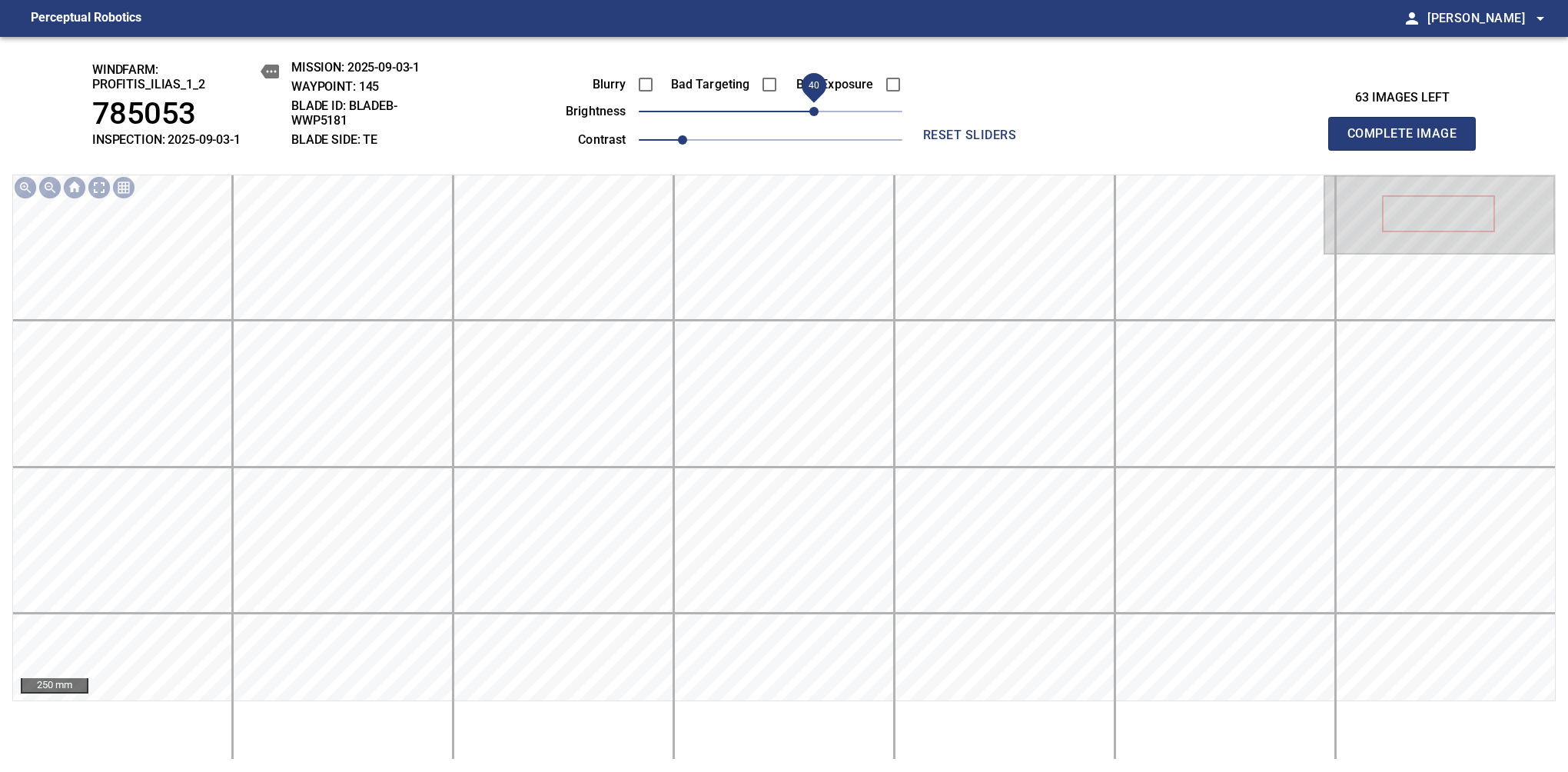
drag, startPoint x: 774, startPoint y: 112, endPoint x: 814, endPoint y: 115, distance: 40.1
click at [814, 115] on span "40" at bounding box center [813, 111] width 9 height 9
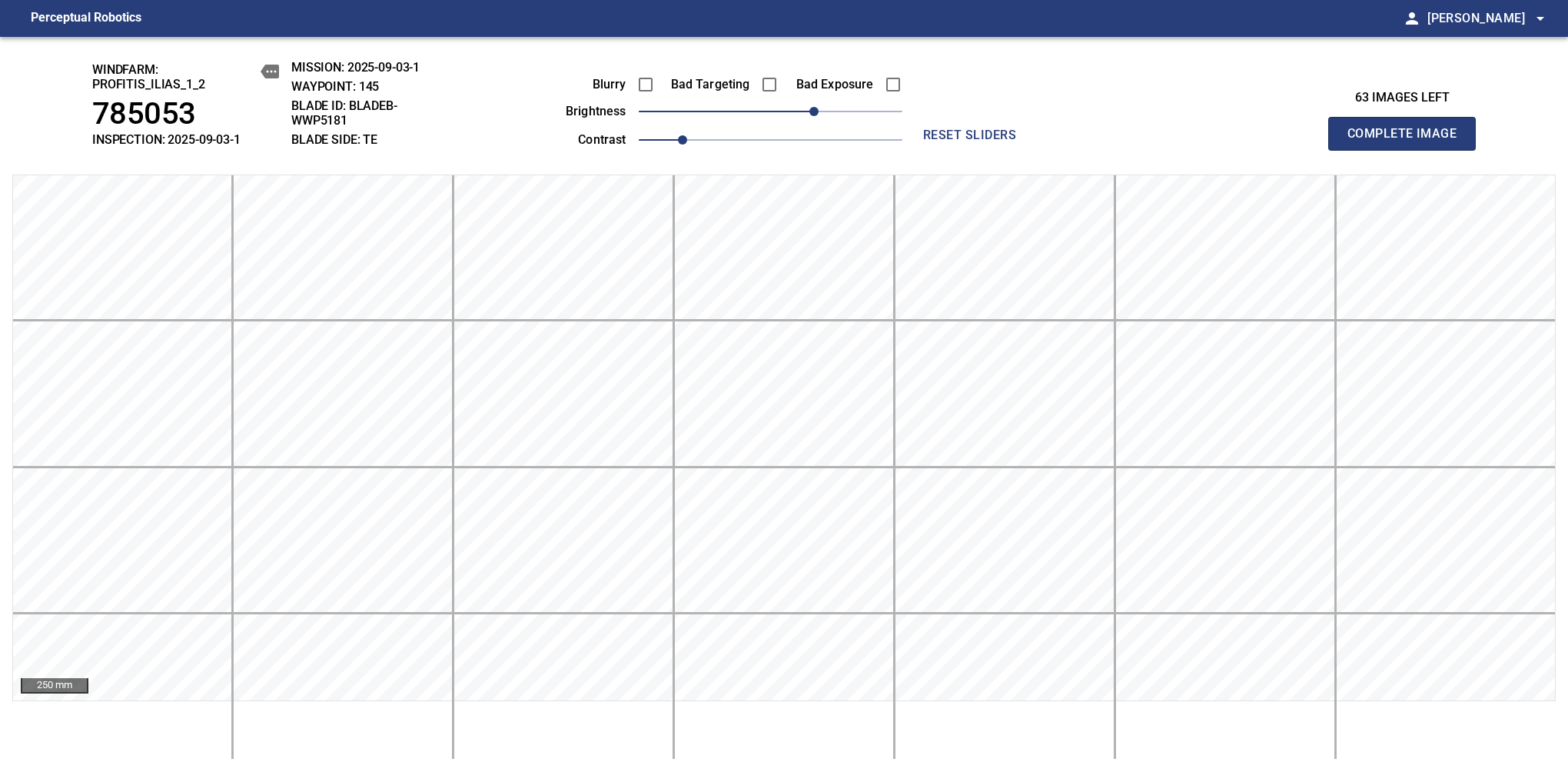
click at [1408, 142] on span "Complete Image" at bounding box center [1402, 133] width 114 height 21
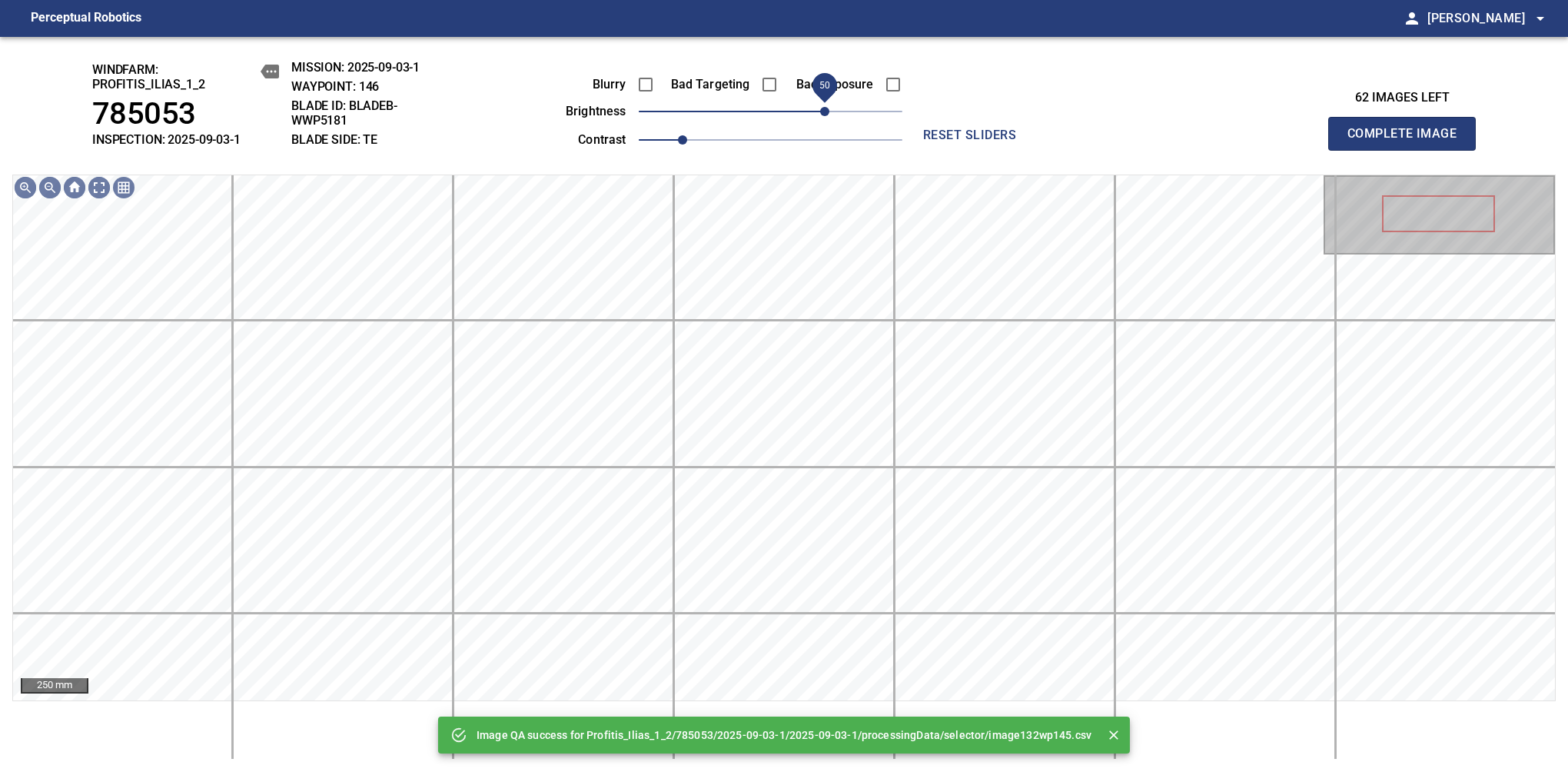
click at [822, 107] on span "50" at bounding box center [824, 111] width 9 height 9
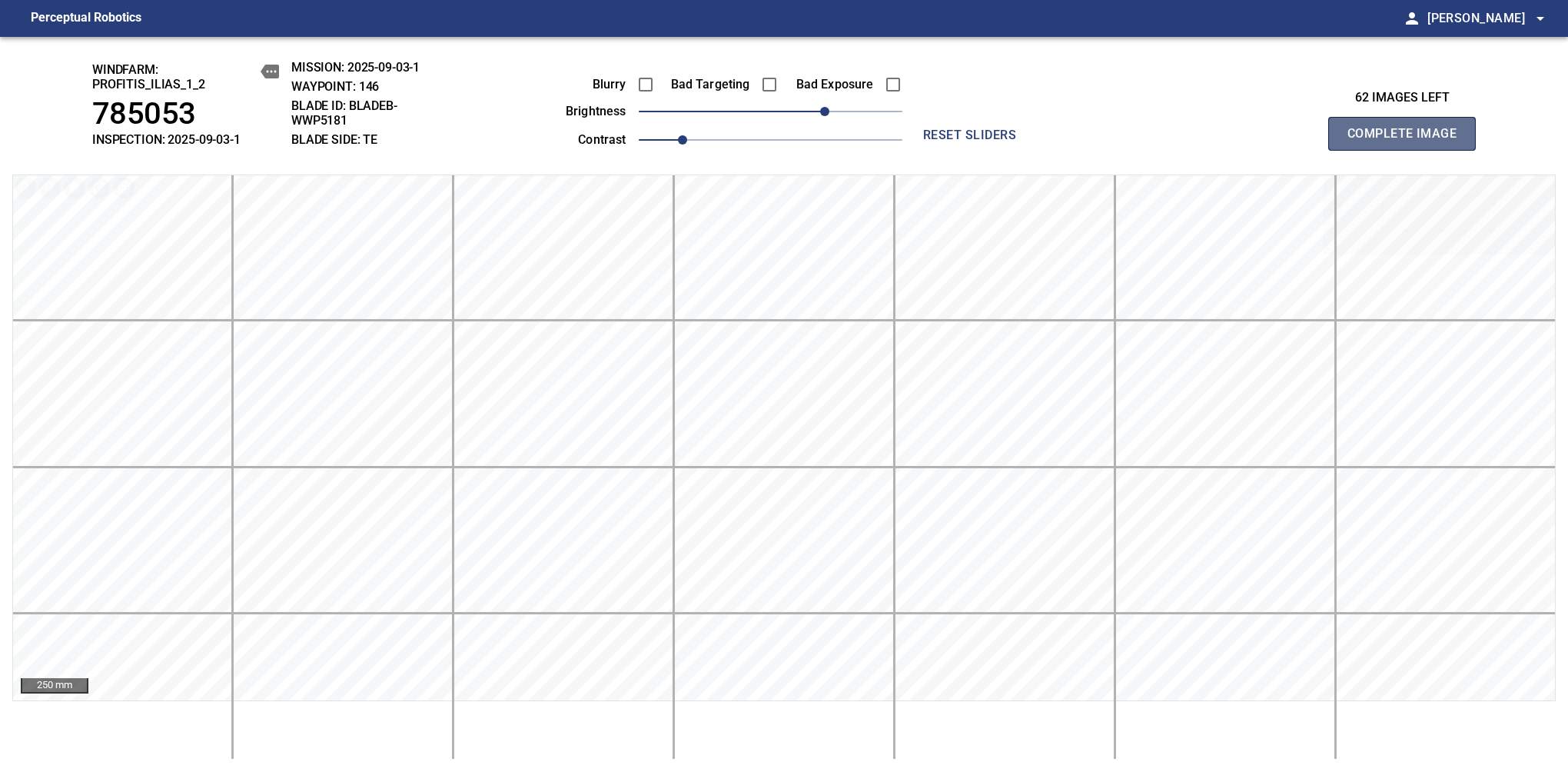
click at [1408, 142] on span "Complete Image" at bounding box center [1402, 133] width 114 height 21
drag, startPoint x: 806, startPoint y: 107, endPoint x: 819, endPoint y: 110, distance: 13.3
click at [818, 110] on span "40" at bounding box center [813, 111] width 9 height 9
click at [1408, 142] on span "Complete Image" at bounding box center [1402, 133] width 114 height 21
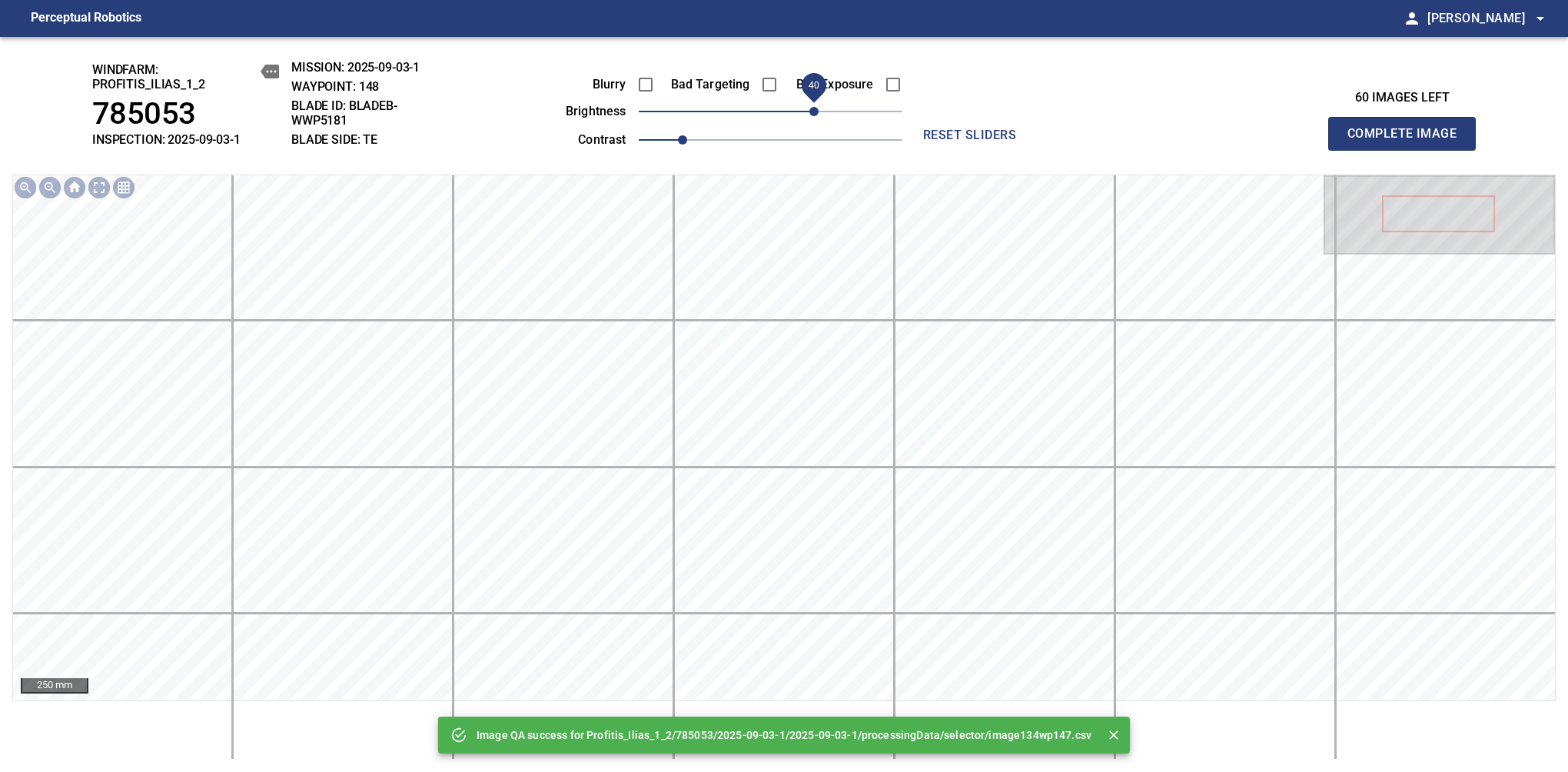
drag, startPoint x: 819, startPoint y: 110, endPoint x: 819, endPoint y: 121, distance: 11.0
click at [819, 121] on span "40" at bounding box center [770, 111] width 264 height 21
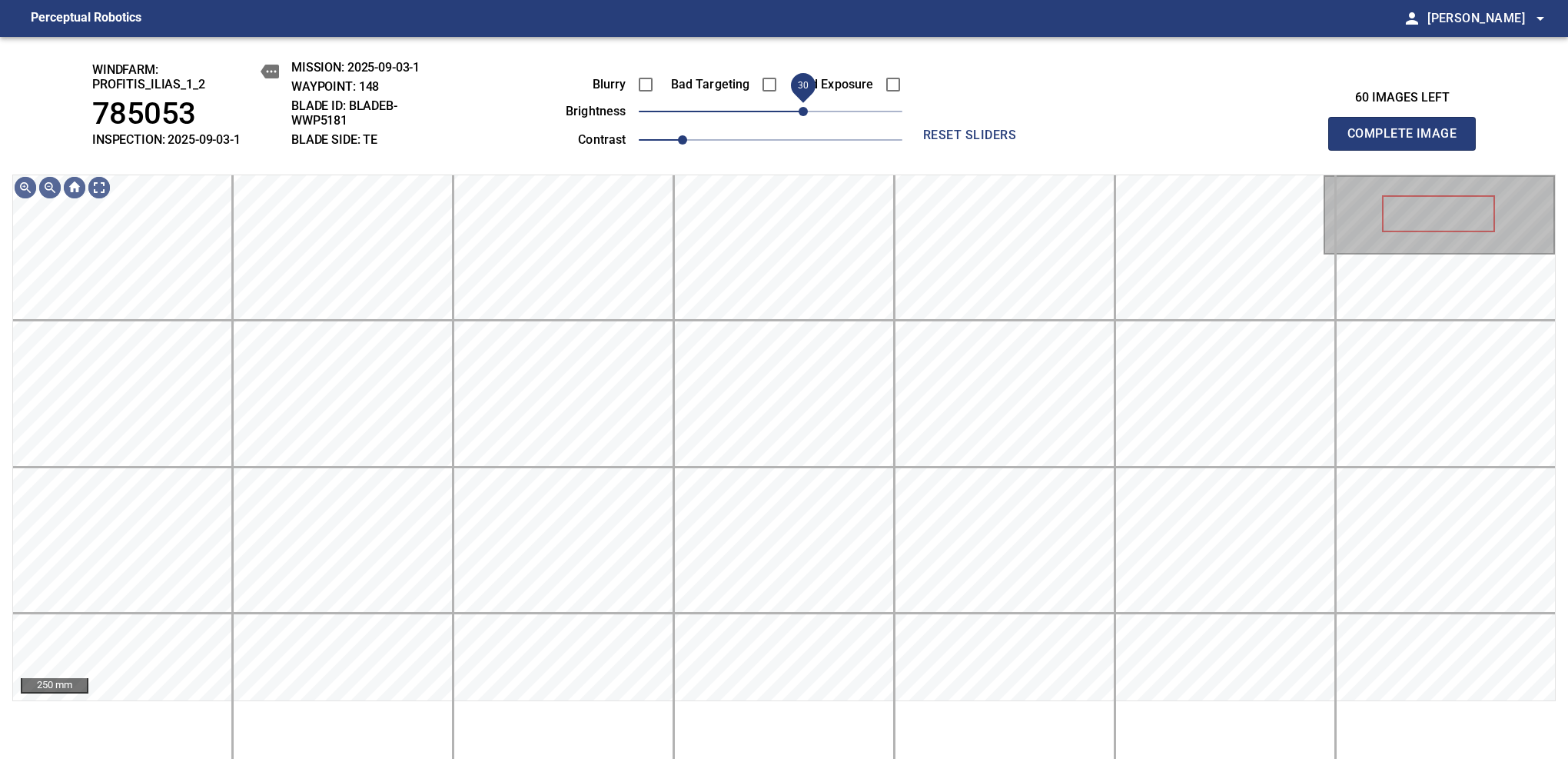
click at [801, 114] on span "30" at bounding box center [803, 111] width 9 height 9
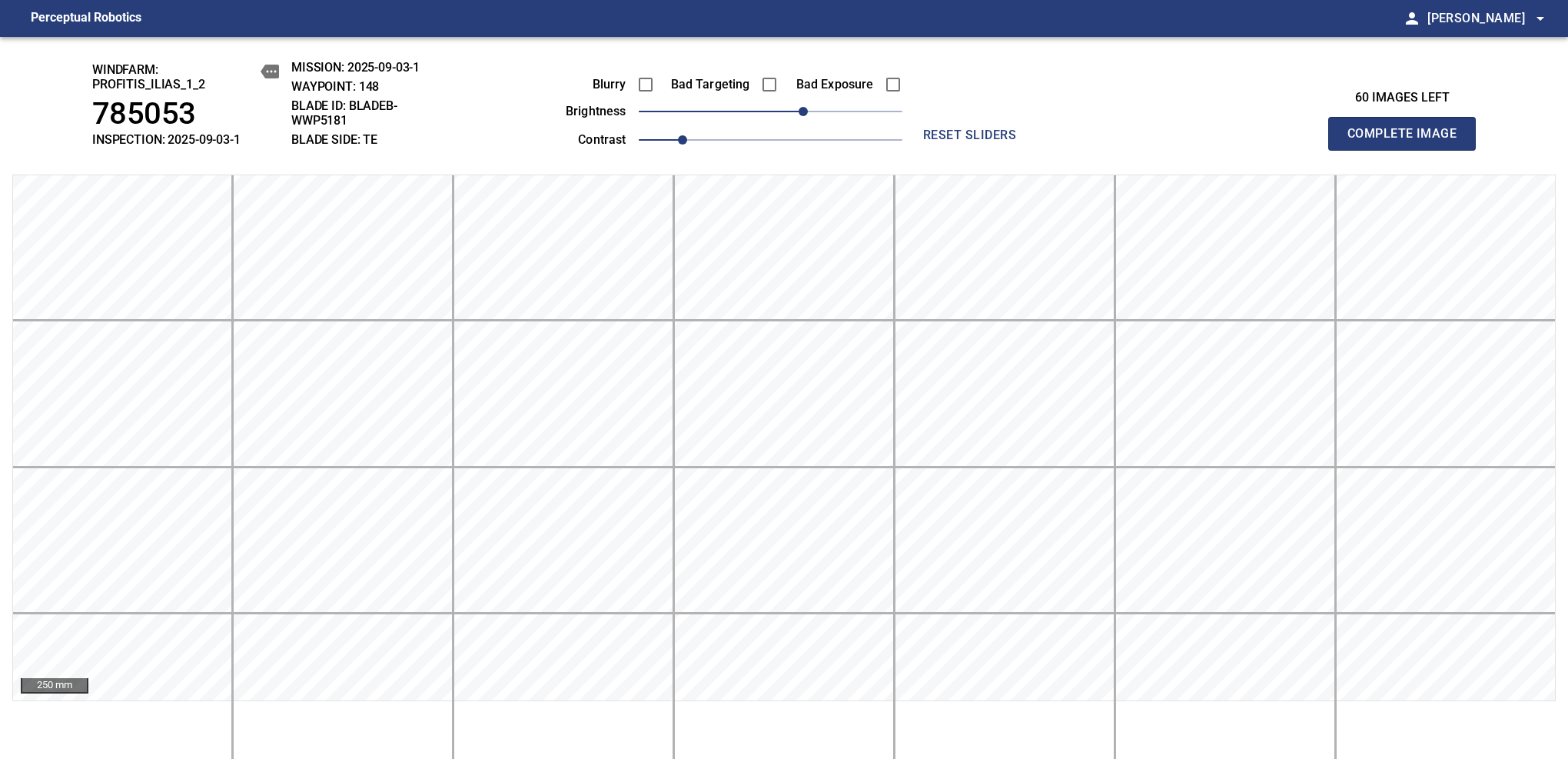
click at [1408, 142] on span "Complete Image" at bounding box center [1402, 133] width 114 height 21
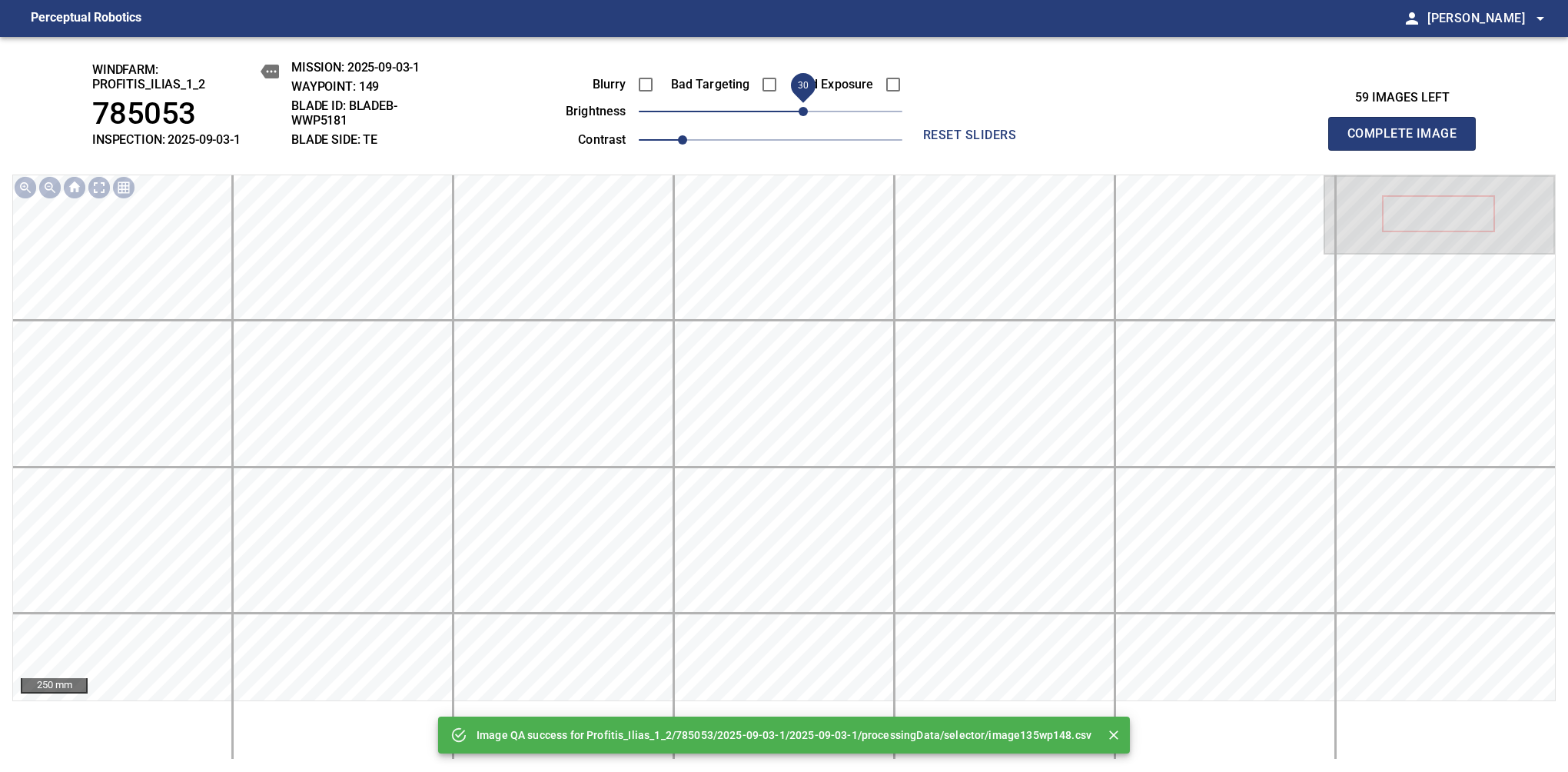
drag, startPoint x: 779, startPoint y: 117, endPoint x: 804, endPoint y: 110, distance: 26.0
click at [804, 110] on span "30" at bounding box center [803, 111] width 9 height 9
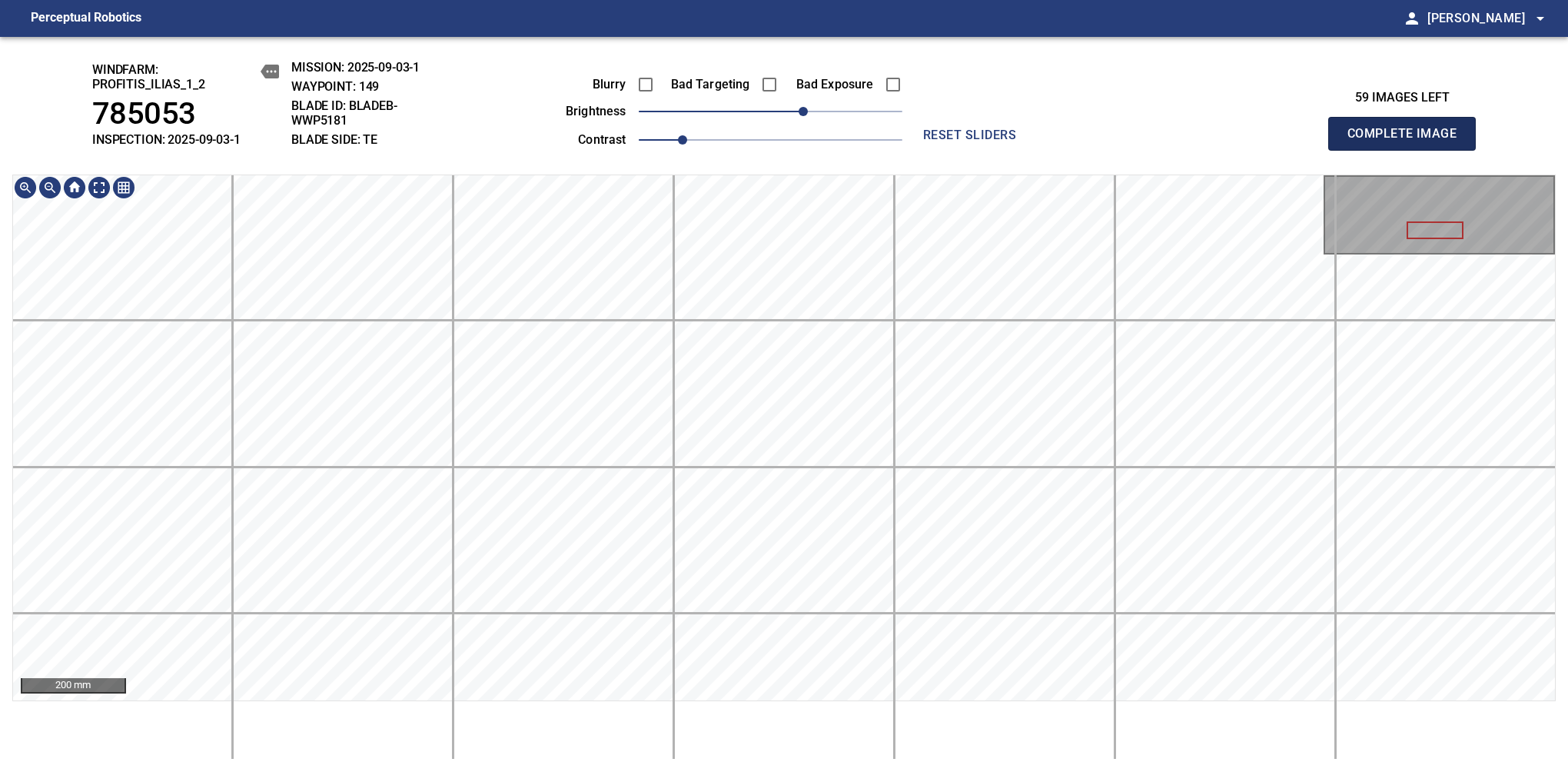
click at [1408, 142] on span "Complete Image" at bounding box center [1402, 133] width 114 height 21
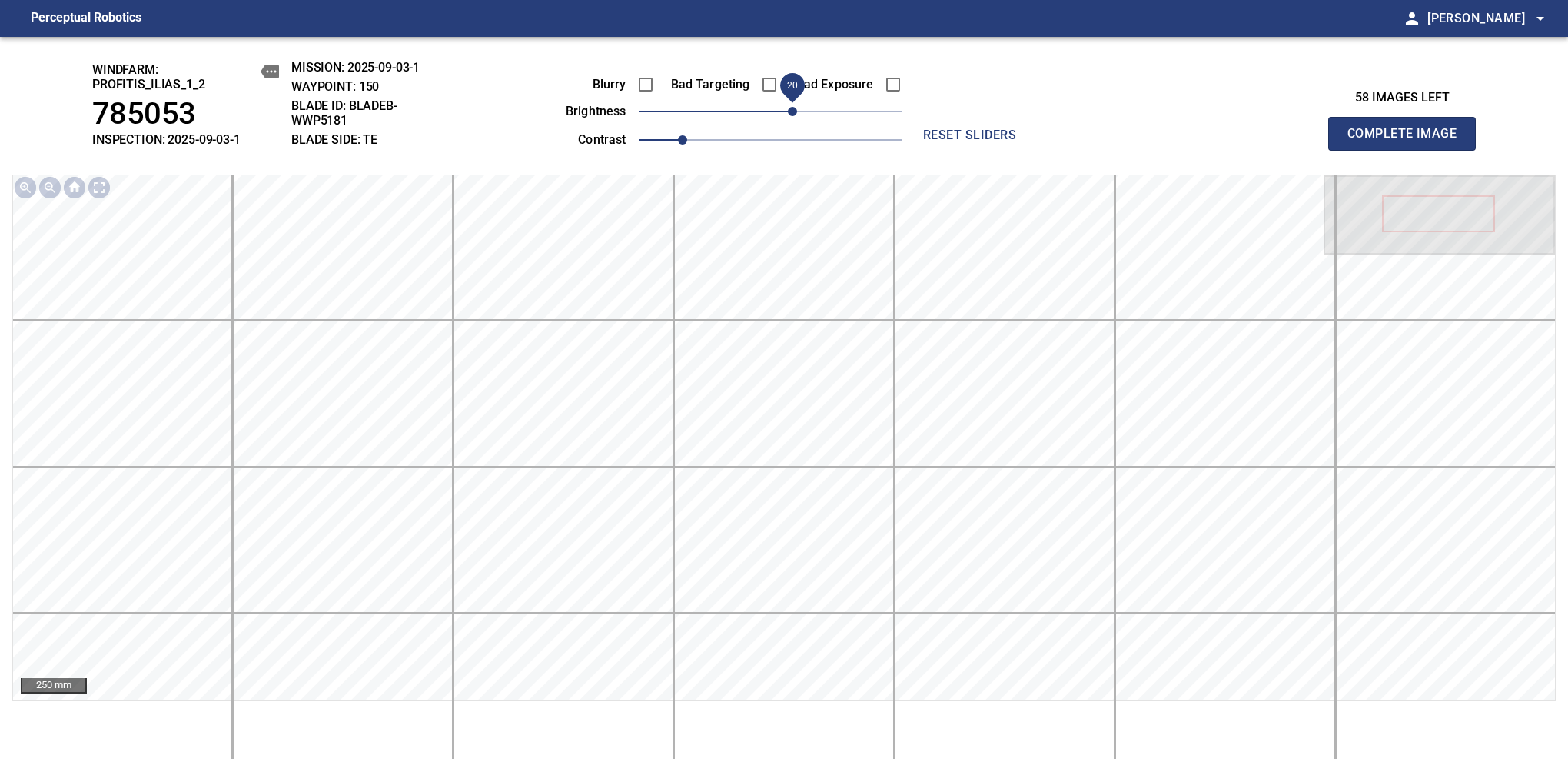
click at [795, 110] on span "20" at bounding box center [792, 111] width 9 height 9
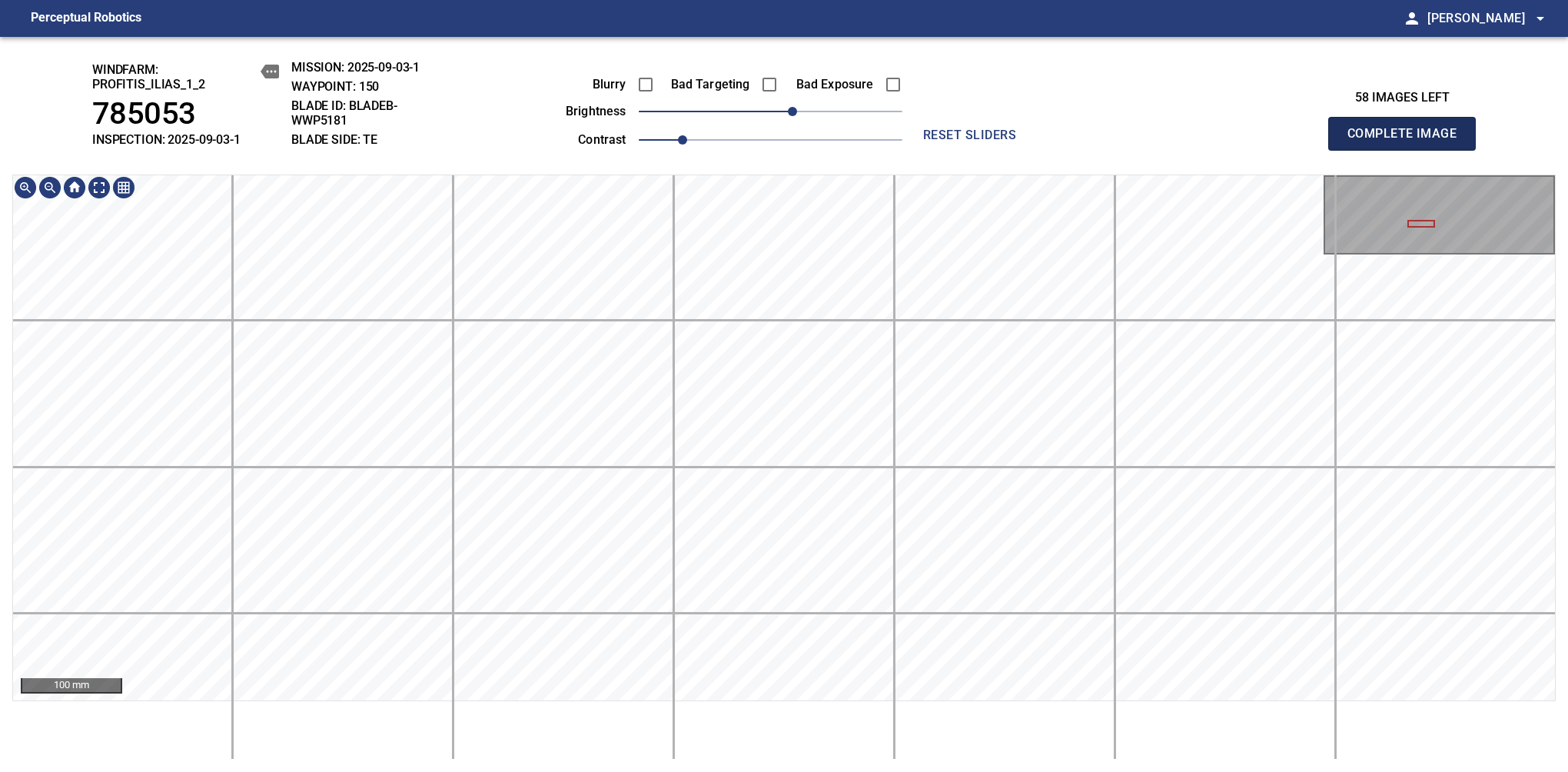
click at [1408, 142] on span "Complete Image" at bounding box center [1402, 133] width 114 height 21
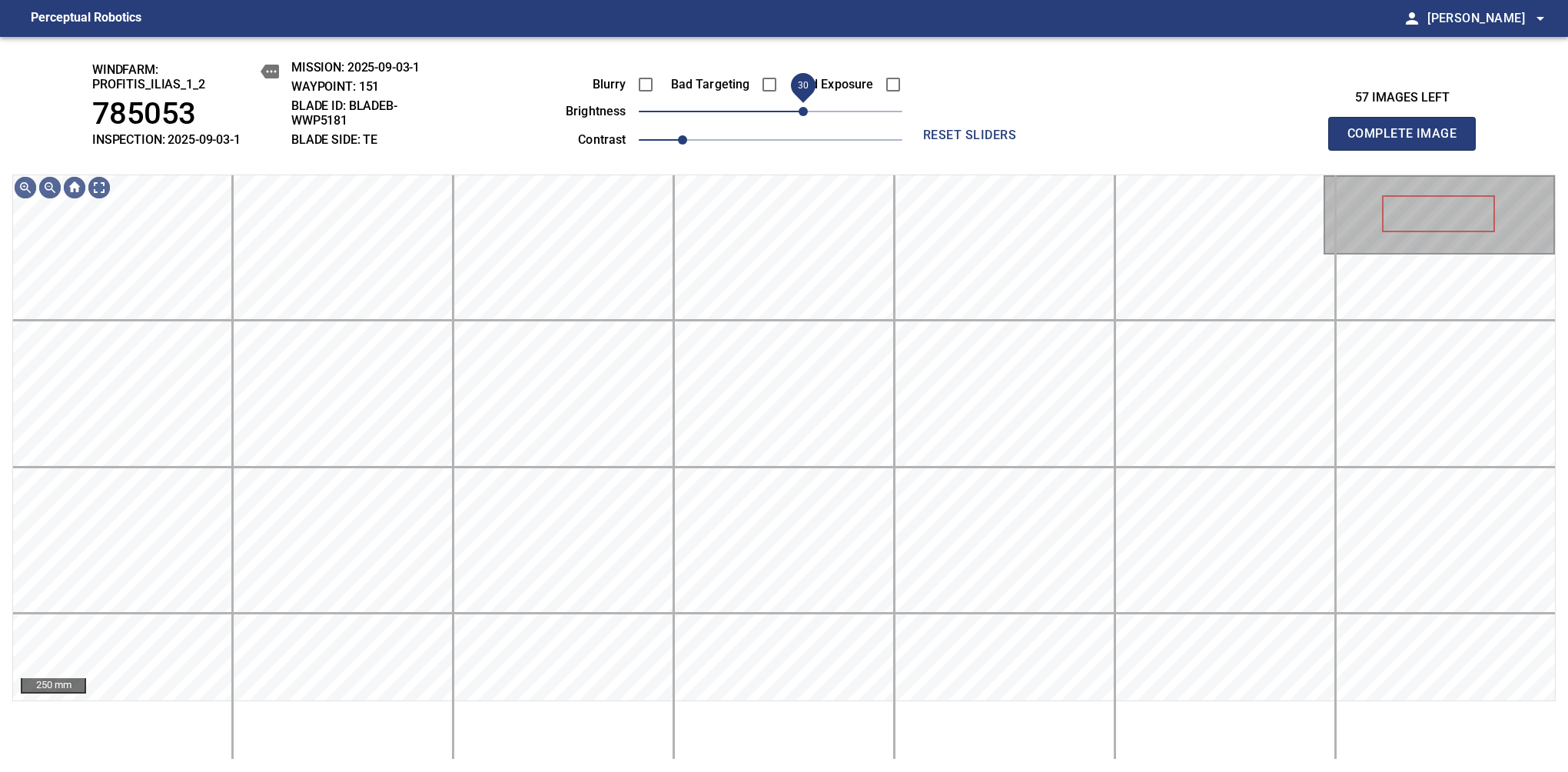
drag, startPoint x: 781, startPoint y: 110, endPoint x: 803, endPoint y: 121, distance: 24.6
click at [803, 116] on span "30" at bounding box center [803, 111] width 9 height 9
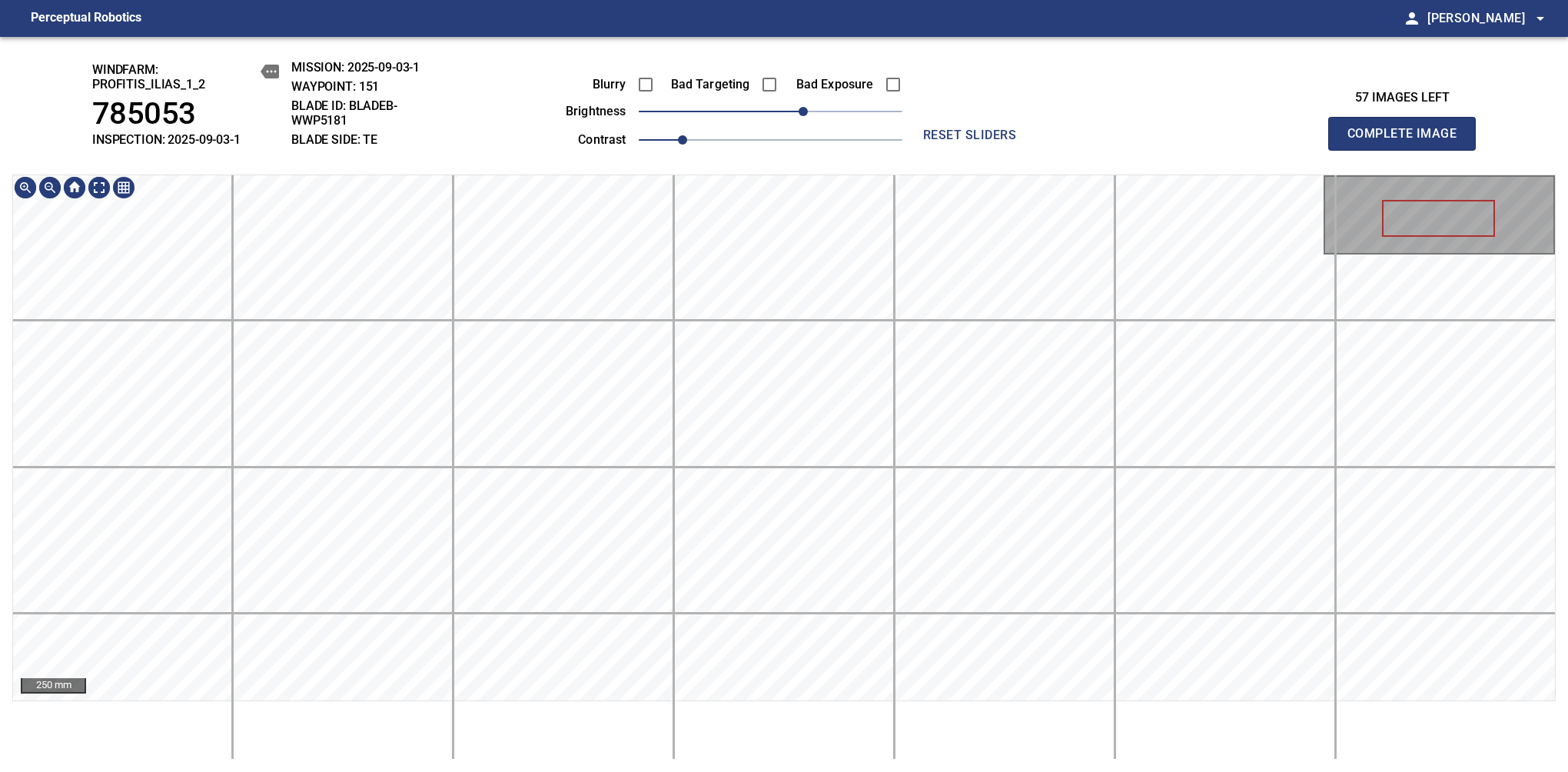
click at [695, 127] on div "windfarm: Profitis_Ilias_1_2 785053 INSPECTION: 2025-09-03-1 MISSION: 2025-09-0…" at bounding box center [784, 404] width 1568 height 735
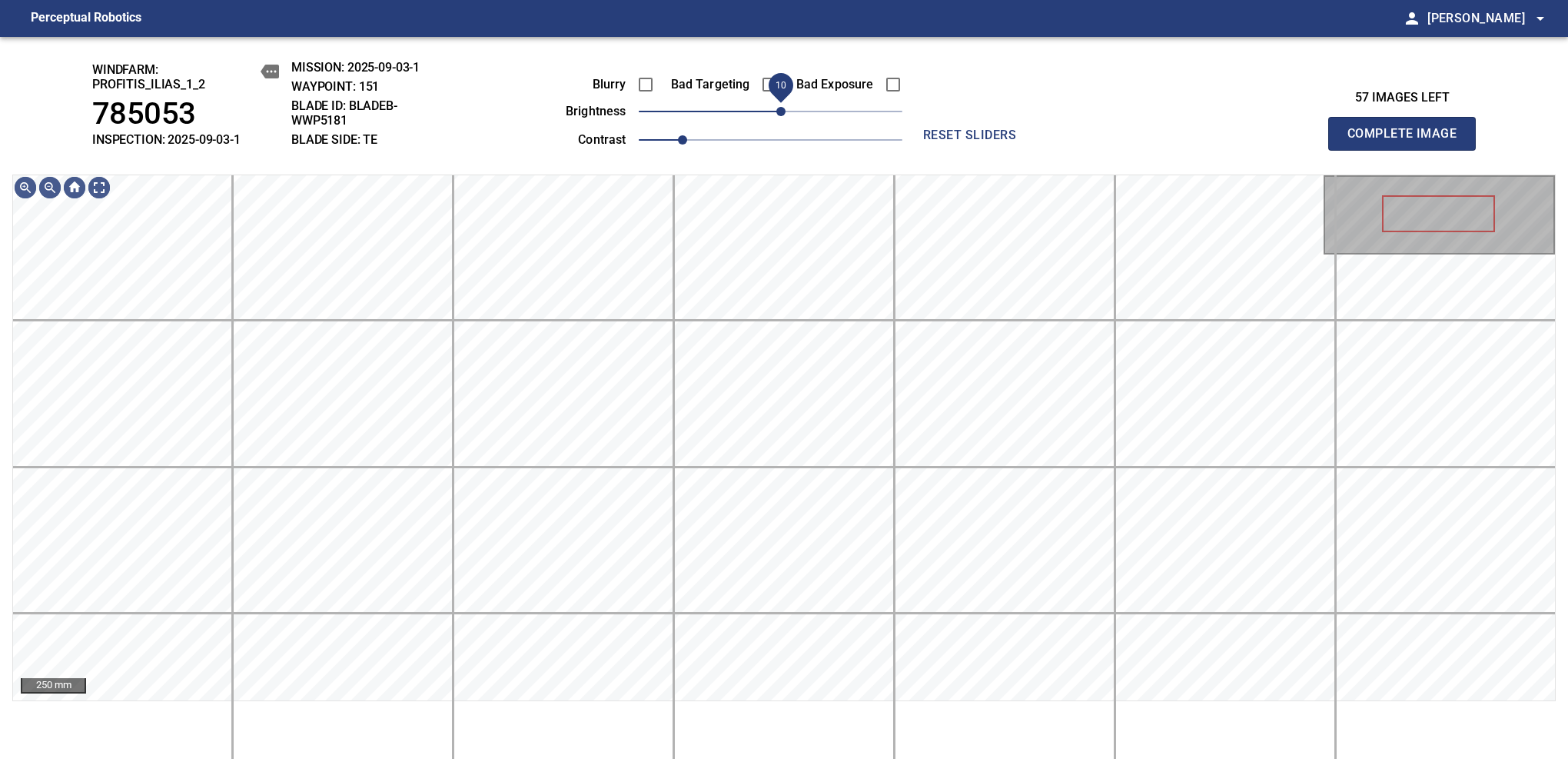
drag, startPoint x: 791, startPoint y: 114, endPoint x: 784, endPoint y: 116, distance: 7.3
click at [784, 116] on span "10" at bounding box center [780, 111] width 9 height 9
drag, startPoint x: 782, startPoint y: 110, endPoint x: 768, endPoint y: 116, distance: 15.2
click at [768, 116] on span "0" at bounding box center [770, 111] width 9 height 9
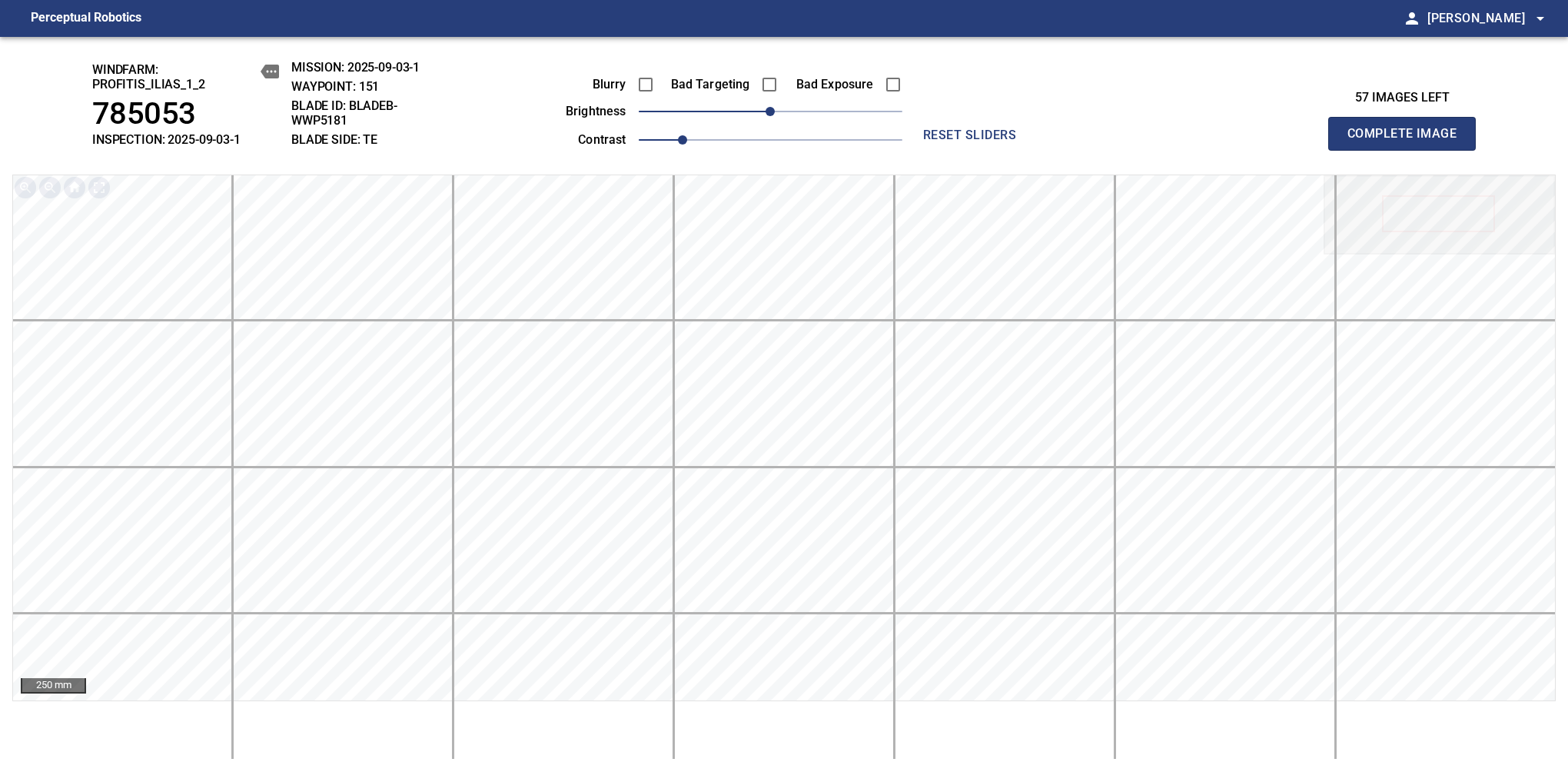
click at [1408, 142] on span "Complete Image" at bounding box center [1402, 133] width 114 height 21
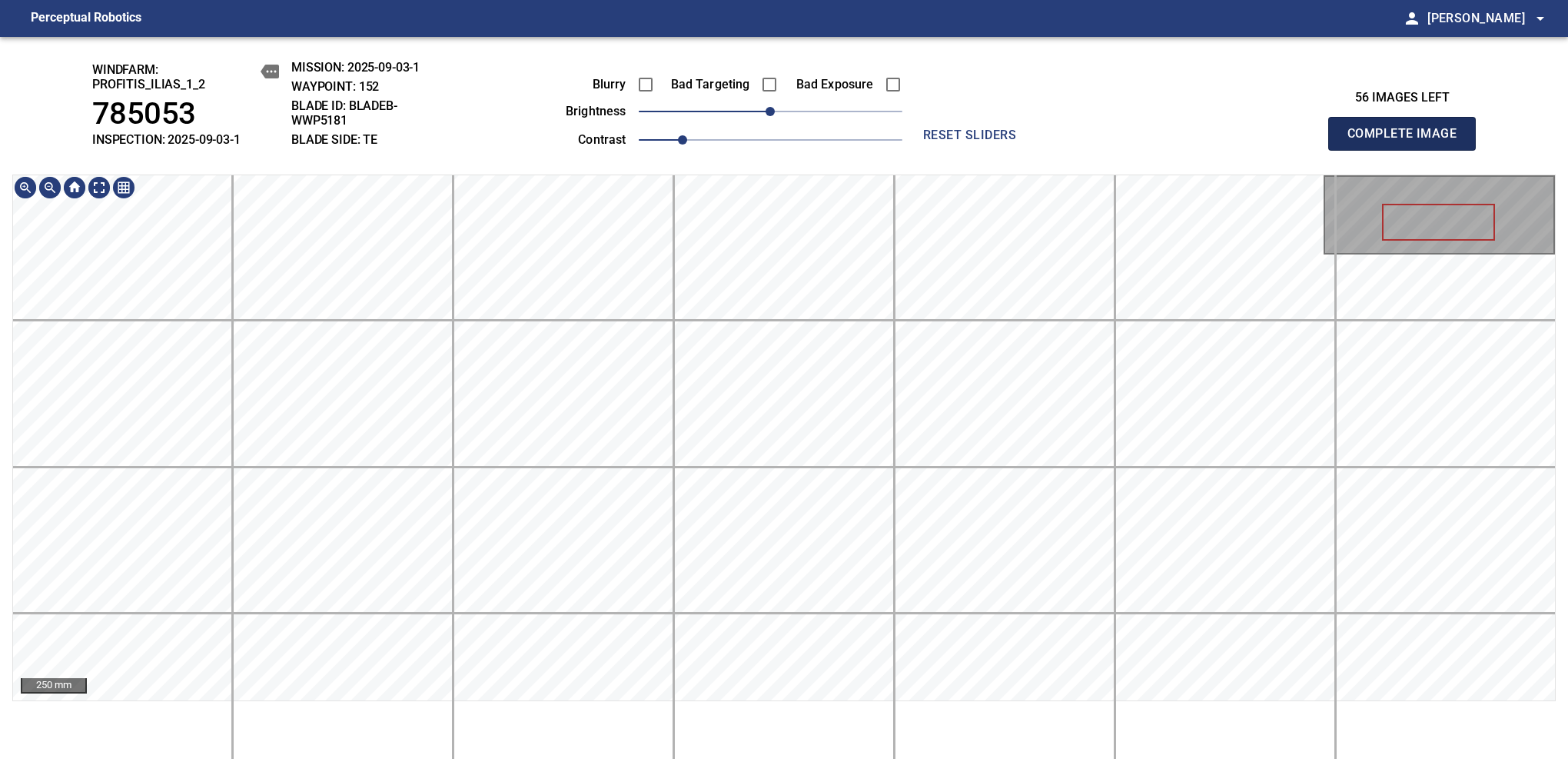
click at [1408, 142] on span "Complete Image" at bounding box center [1402, 133] width 114 height 21
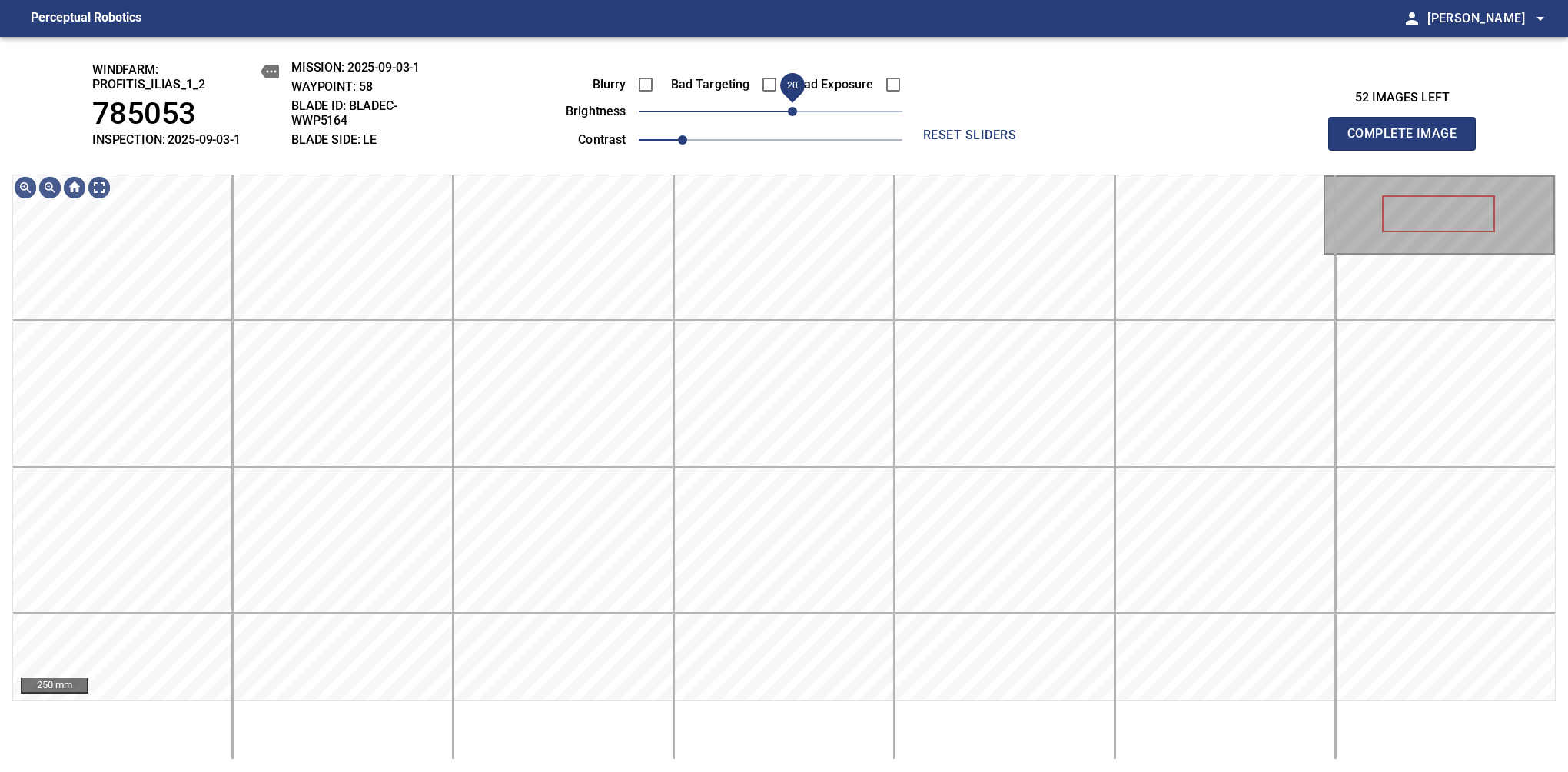
drag, startPoint x: 778, startPoint y: 114, endPoint x: 797, endPoint y: 113, distance: 19.0
click at [797, 113] on span "20" at bounding box center [792, 111] width 9 height 9
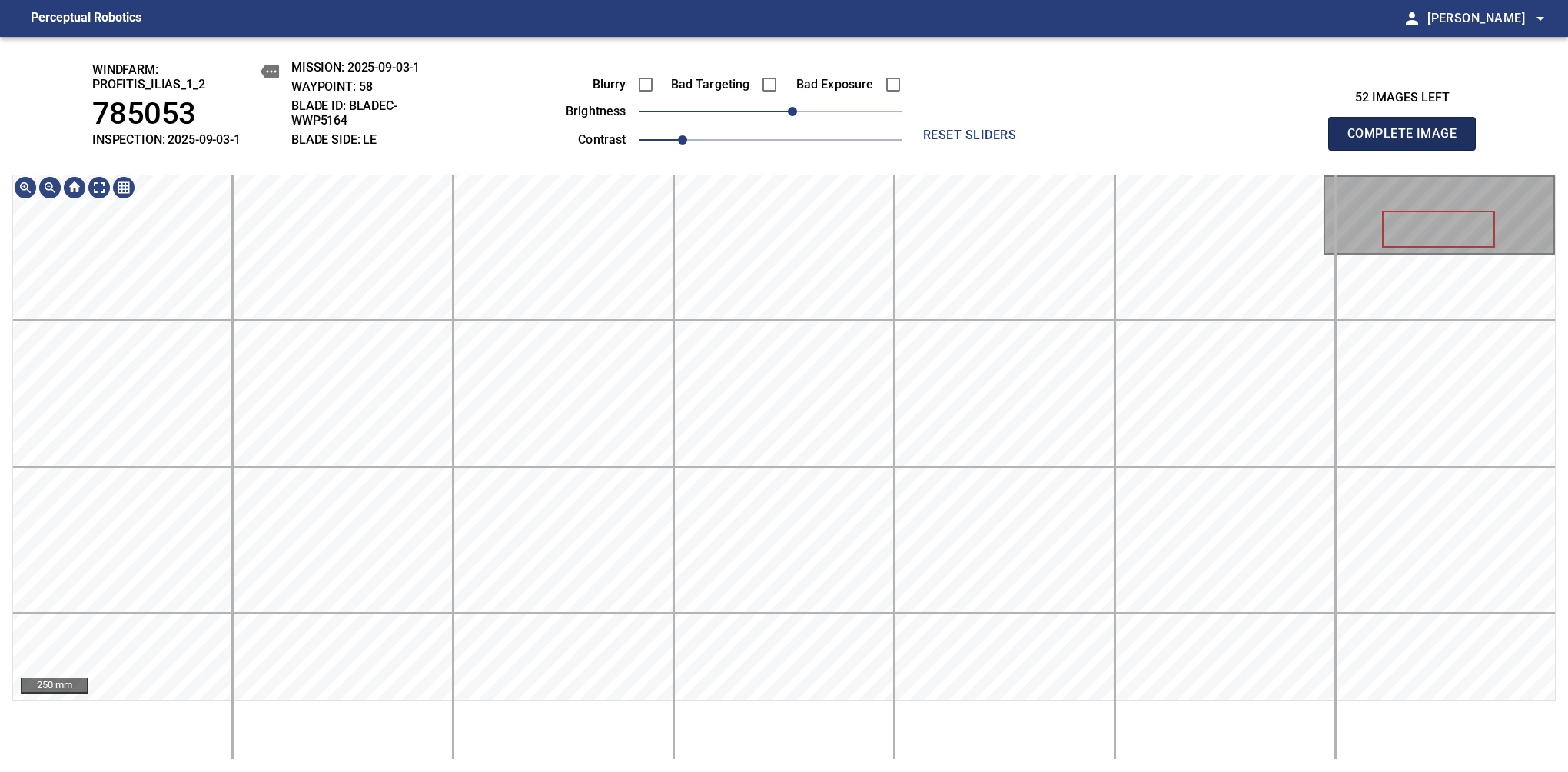
click at [1408, 142] on span "Complete Image" at bounding box center [1402, 133] width 114 height 21
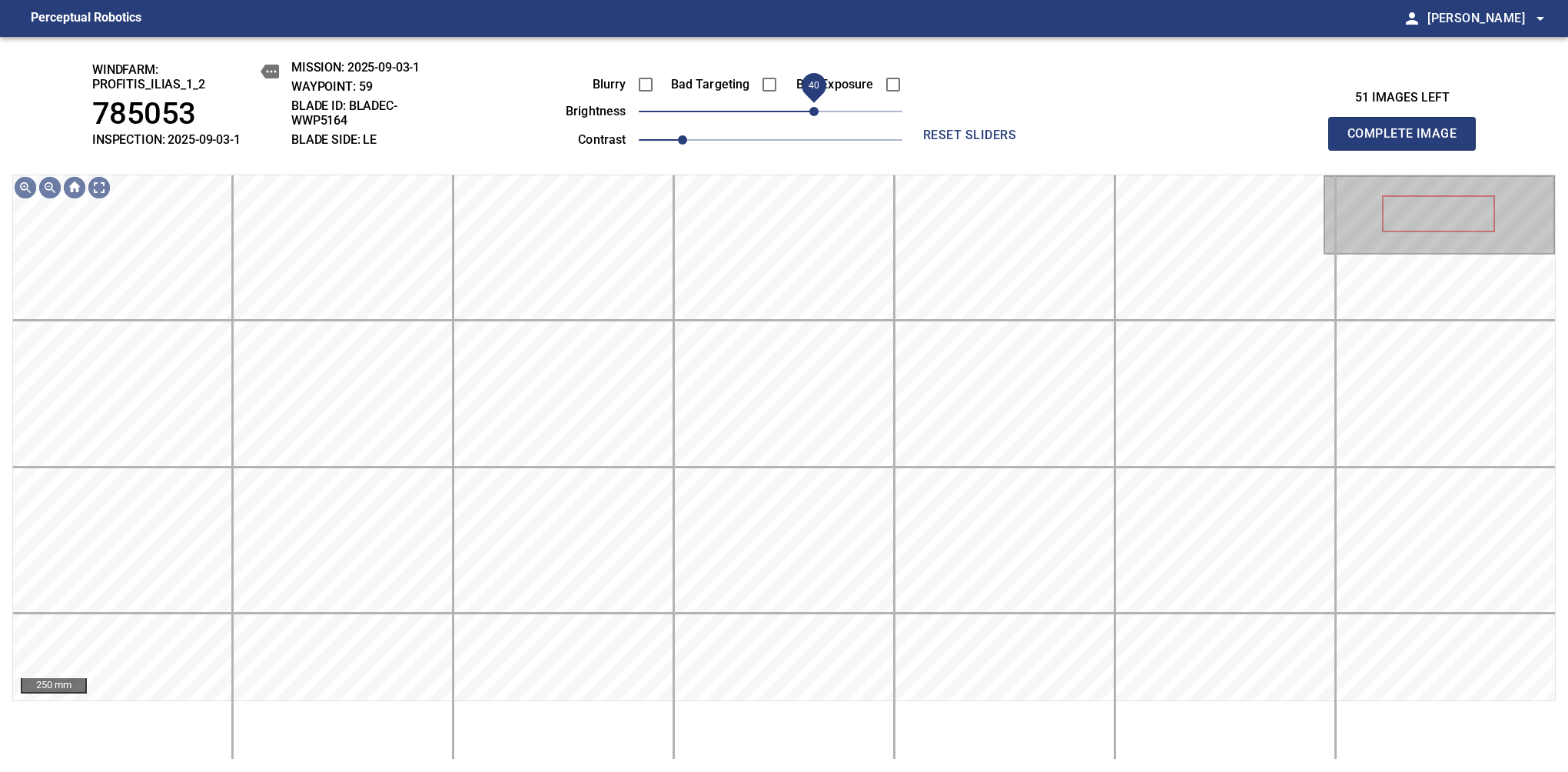
drag, startPoint x: 797, startPoint y: 121, endPoint x: 811, endPoint y: 117, distance: 14.6
click at [811, 116] on span "40" at bounding box center [813, 111] width 9 height 9
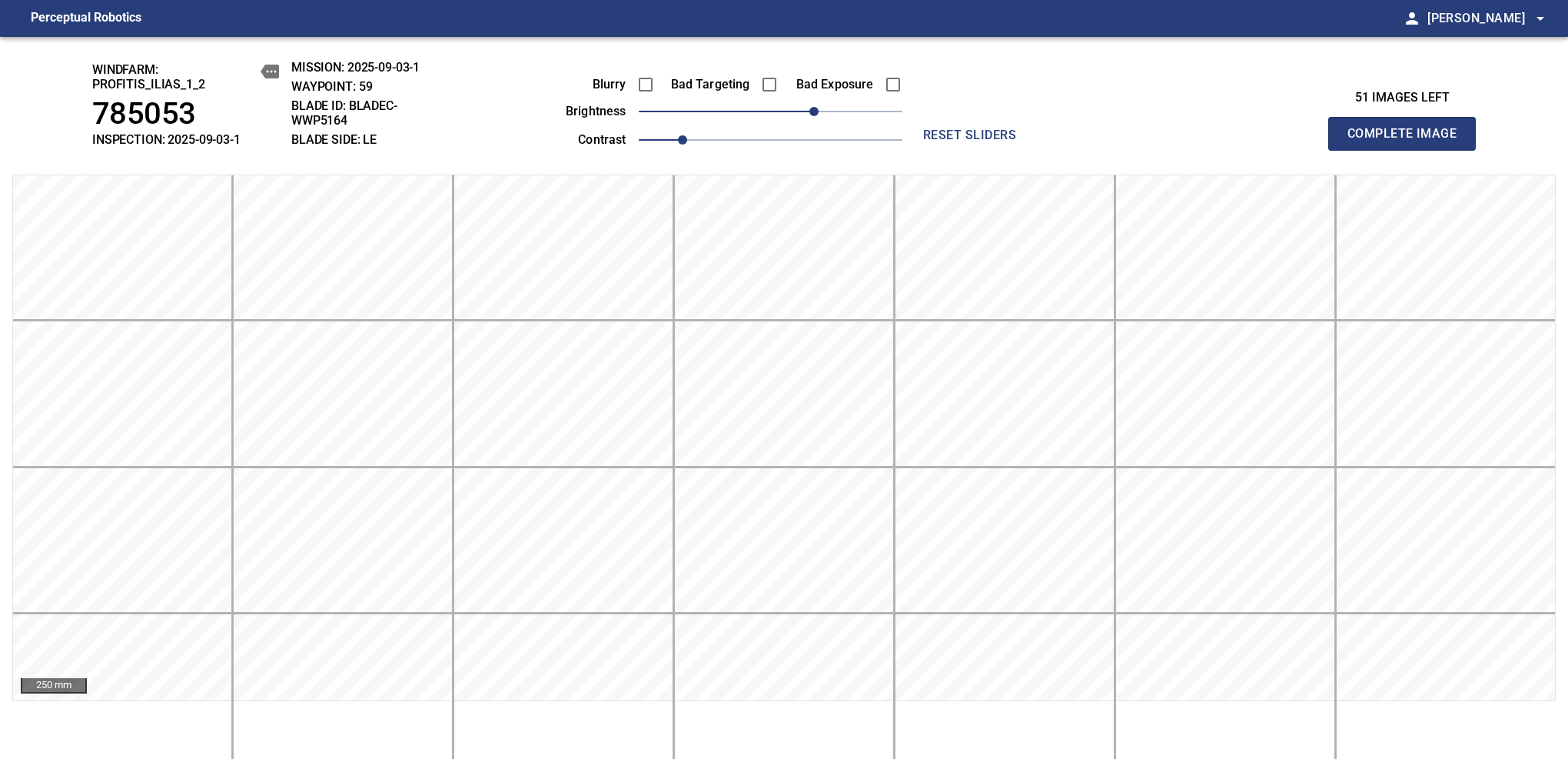
click at [1408, 142] on span "Complete Image" at bounding box center [1402, 133] width 114 height 21
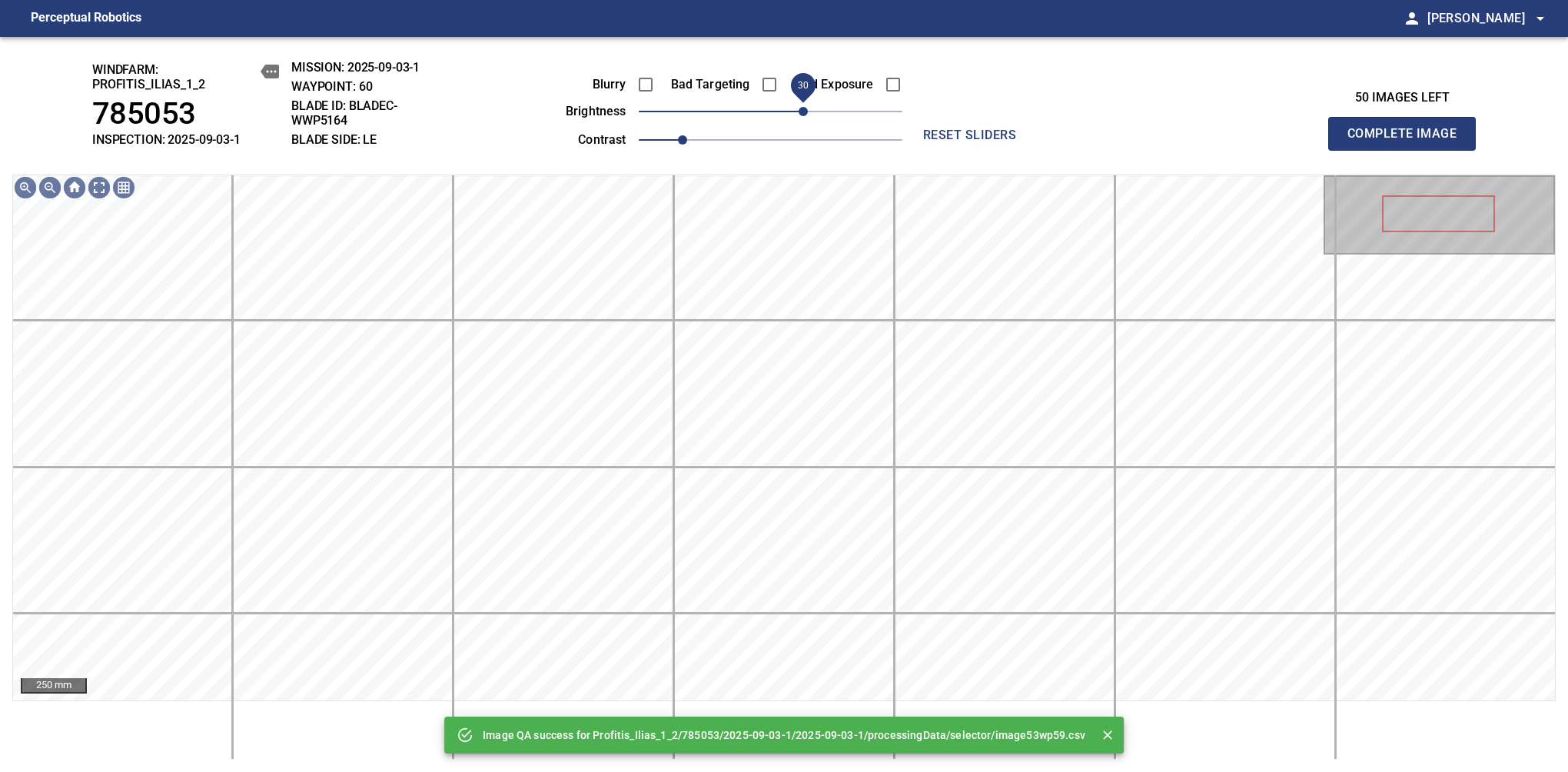
click at [808, 111] on span "30" at bounding box center [770, 111] width 264 height 21
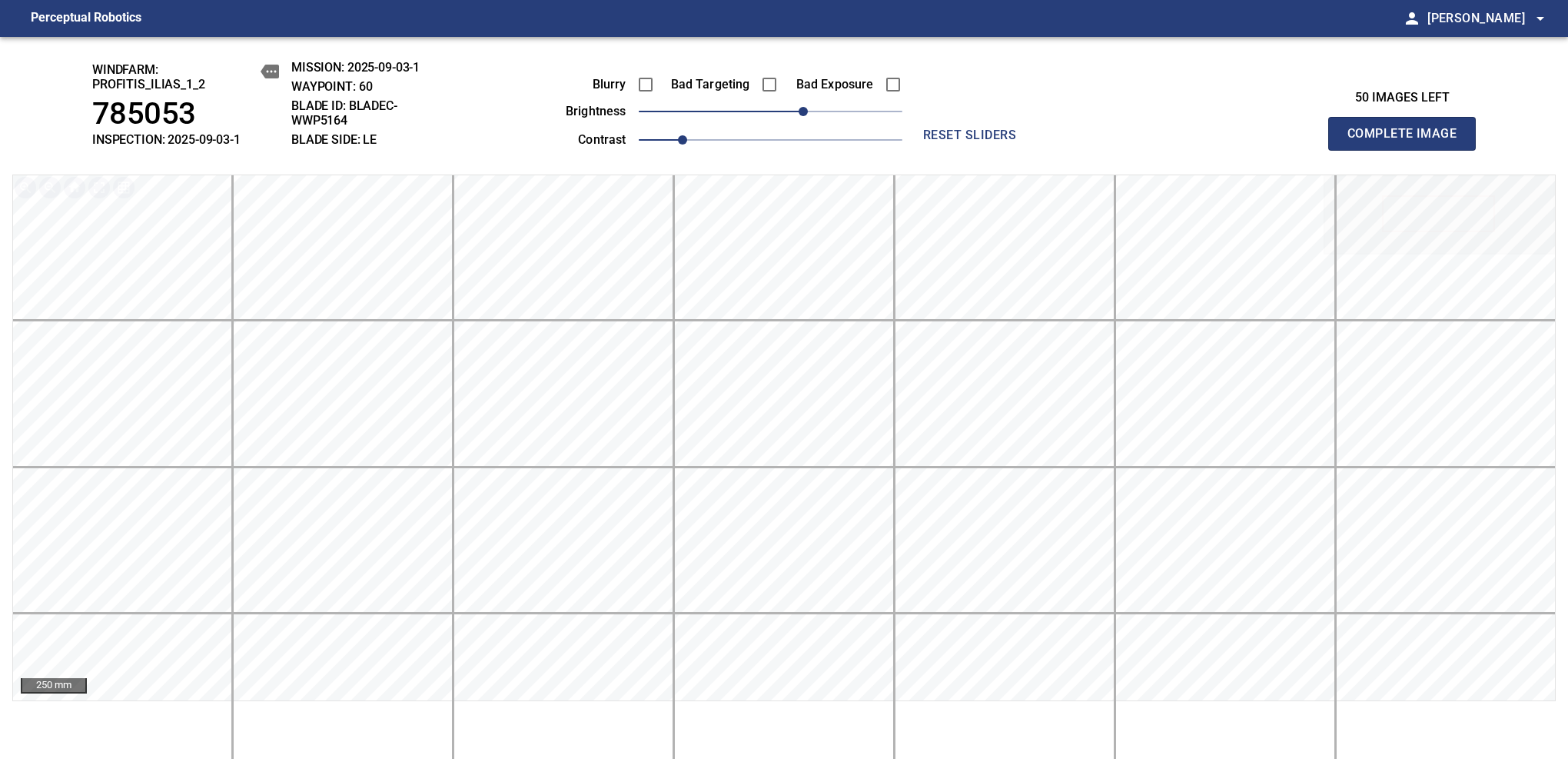
click at [1408, 142] on span "Complete Image" at bounding box center [1402, 133] width 114 height 21
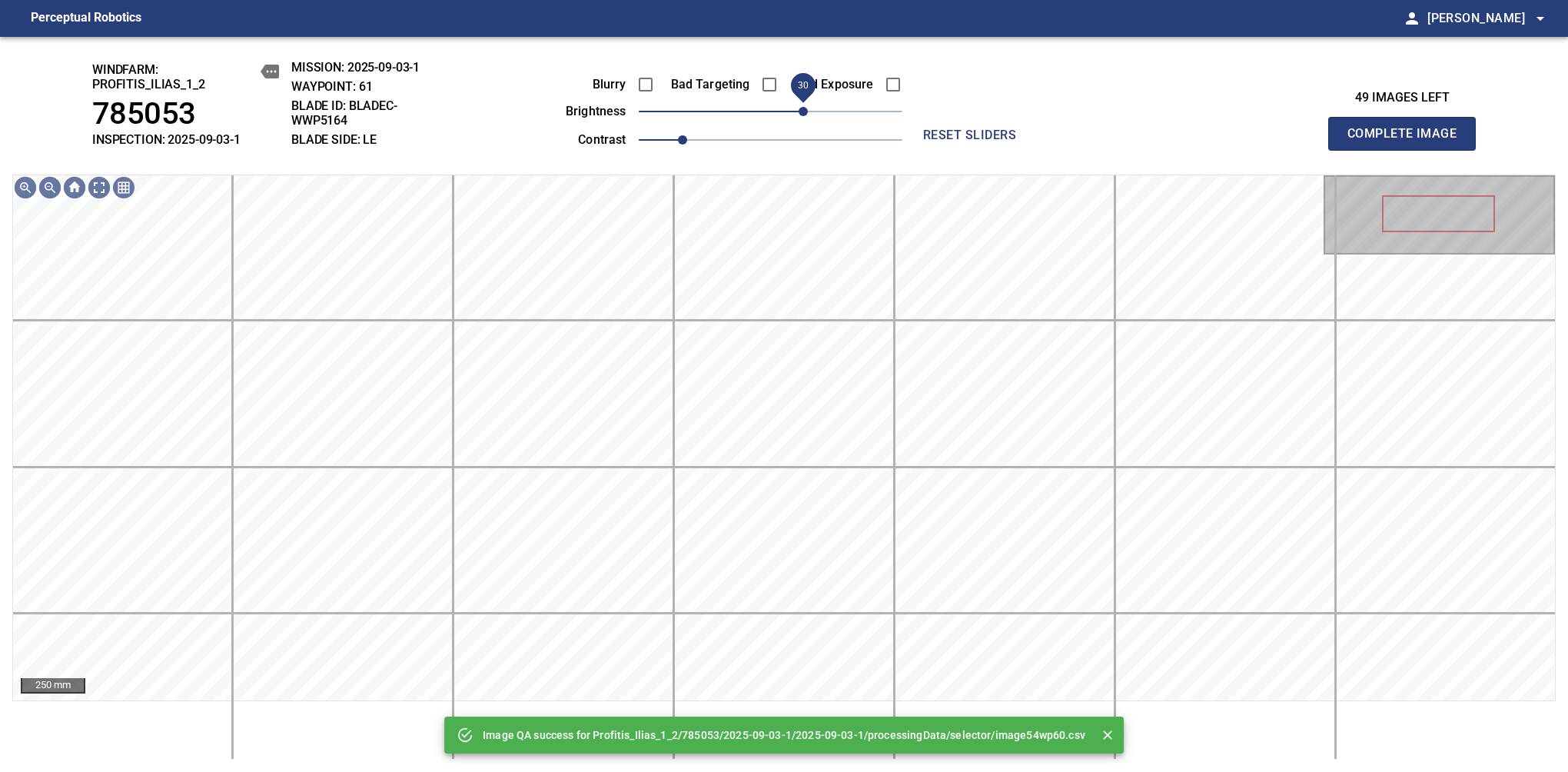
click at [806, 111] on span "30" at bounding box center [770, 111] width 264 height 21
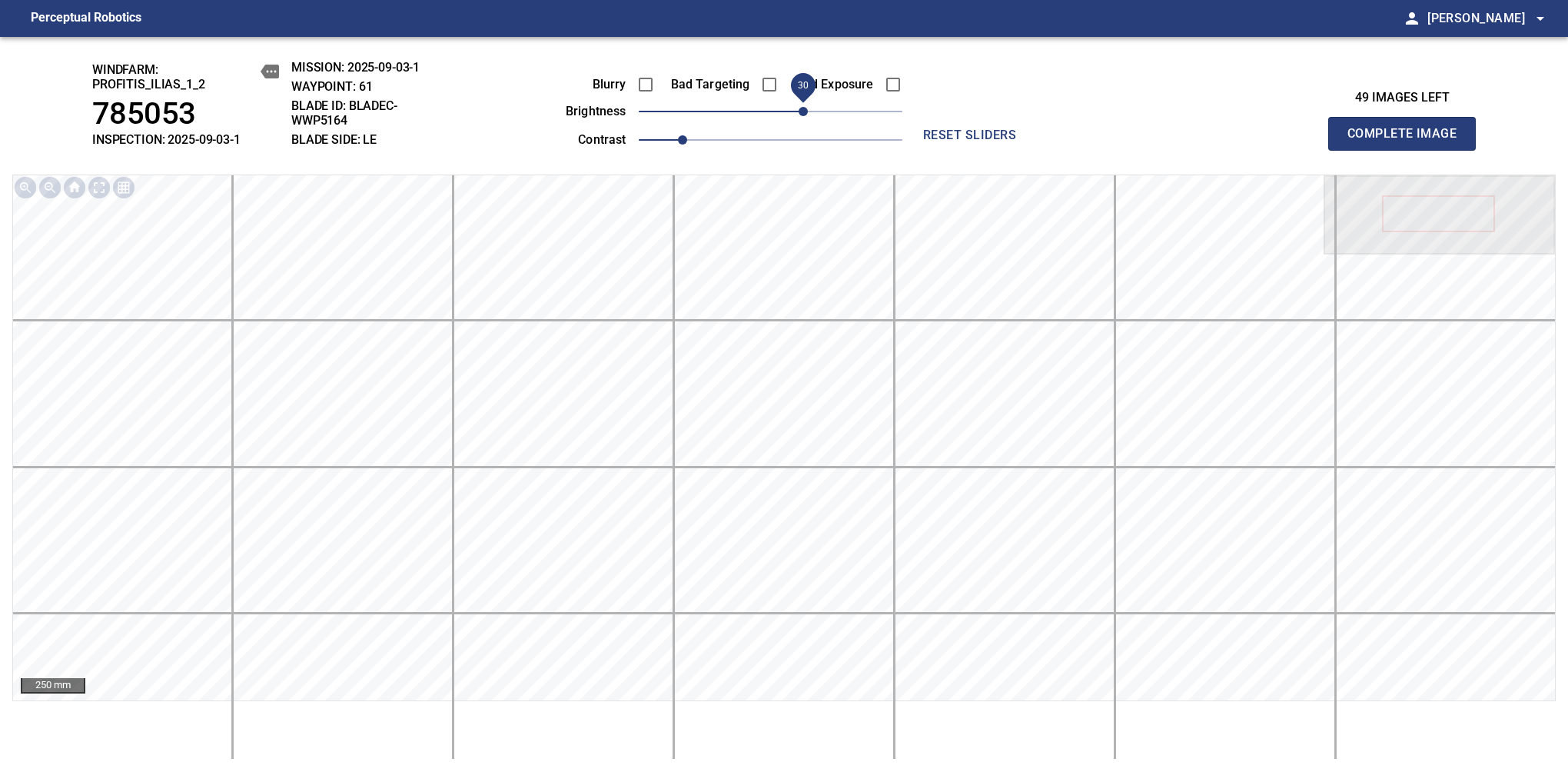
click at [1408, 142] on span "Complete Image" at bounding box center [1402, 133] width 114 height 21
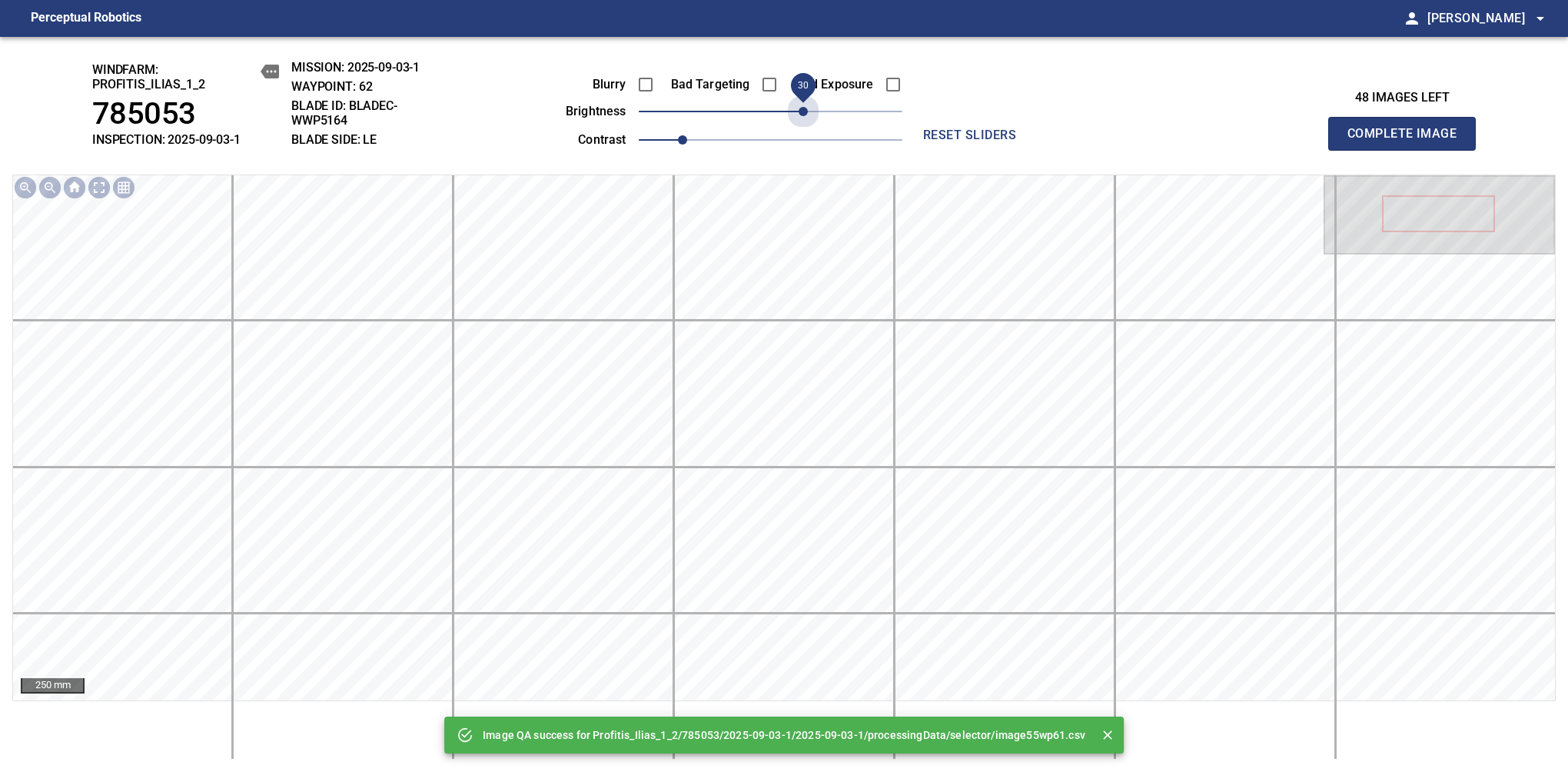
click at [806, 111] on span "30" at bounding box center [770, 111] width 264 height 21
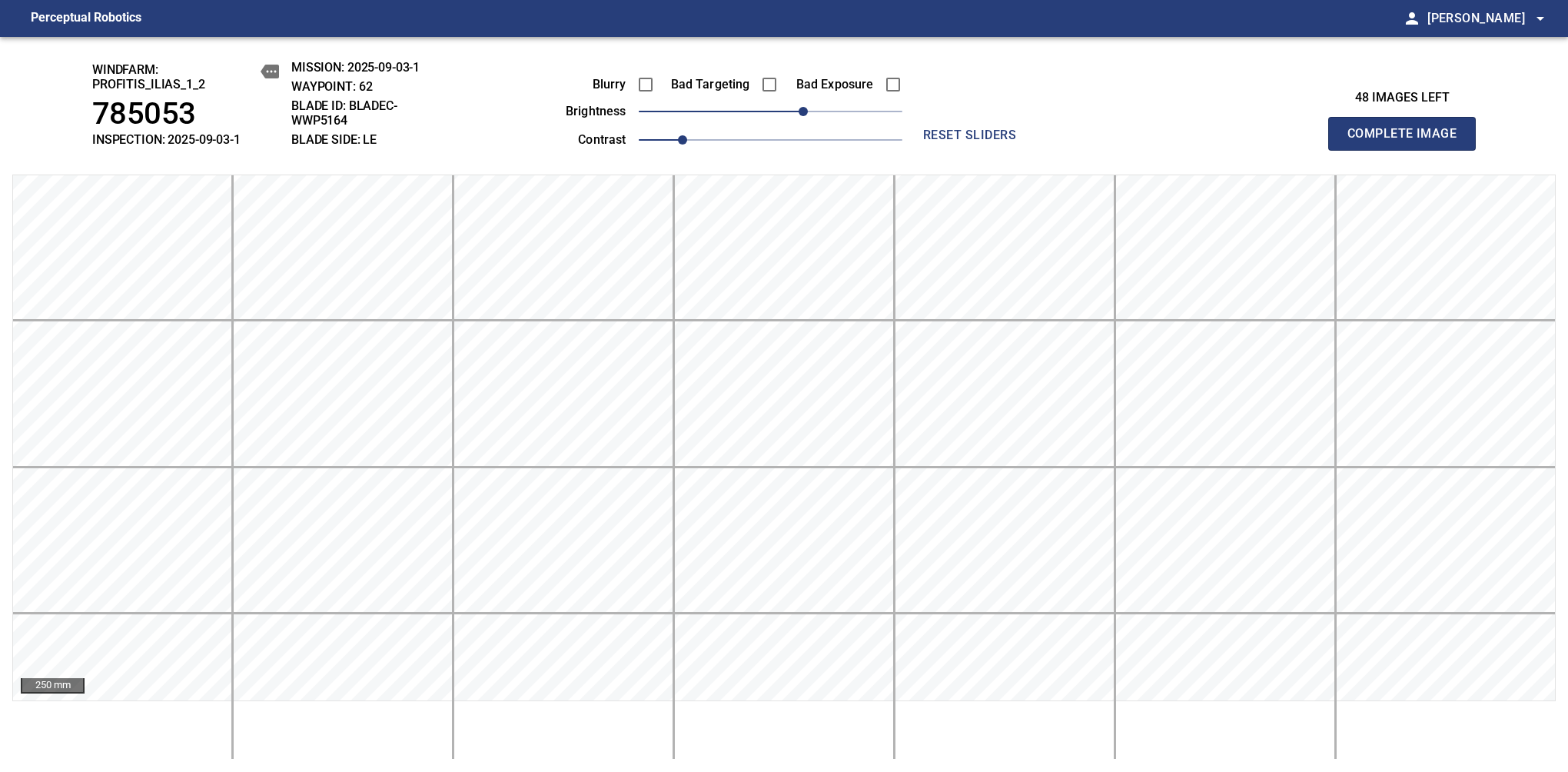
click at [1408, 142] on span "Complete Image" at bounding box center [1402, 133] width 114 height 21
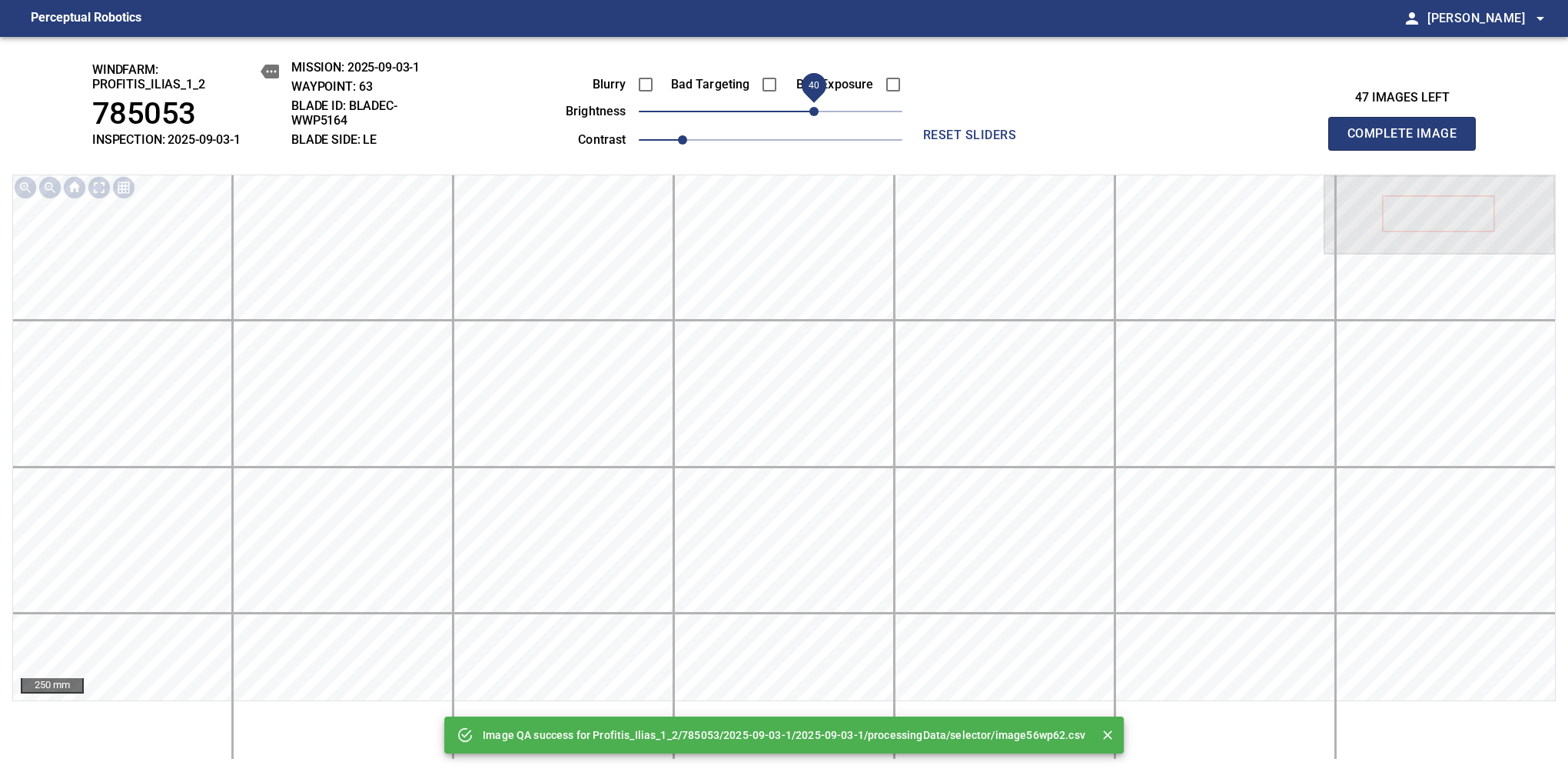
drag, startPoint x: 806, startPoint y: 111, endPoint x: 815, endPoint y: 111, distance: 9.0
click at [815, 111] on span "40" at bounding box center [770, 111] width 264 height 21
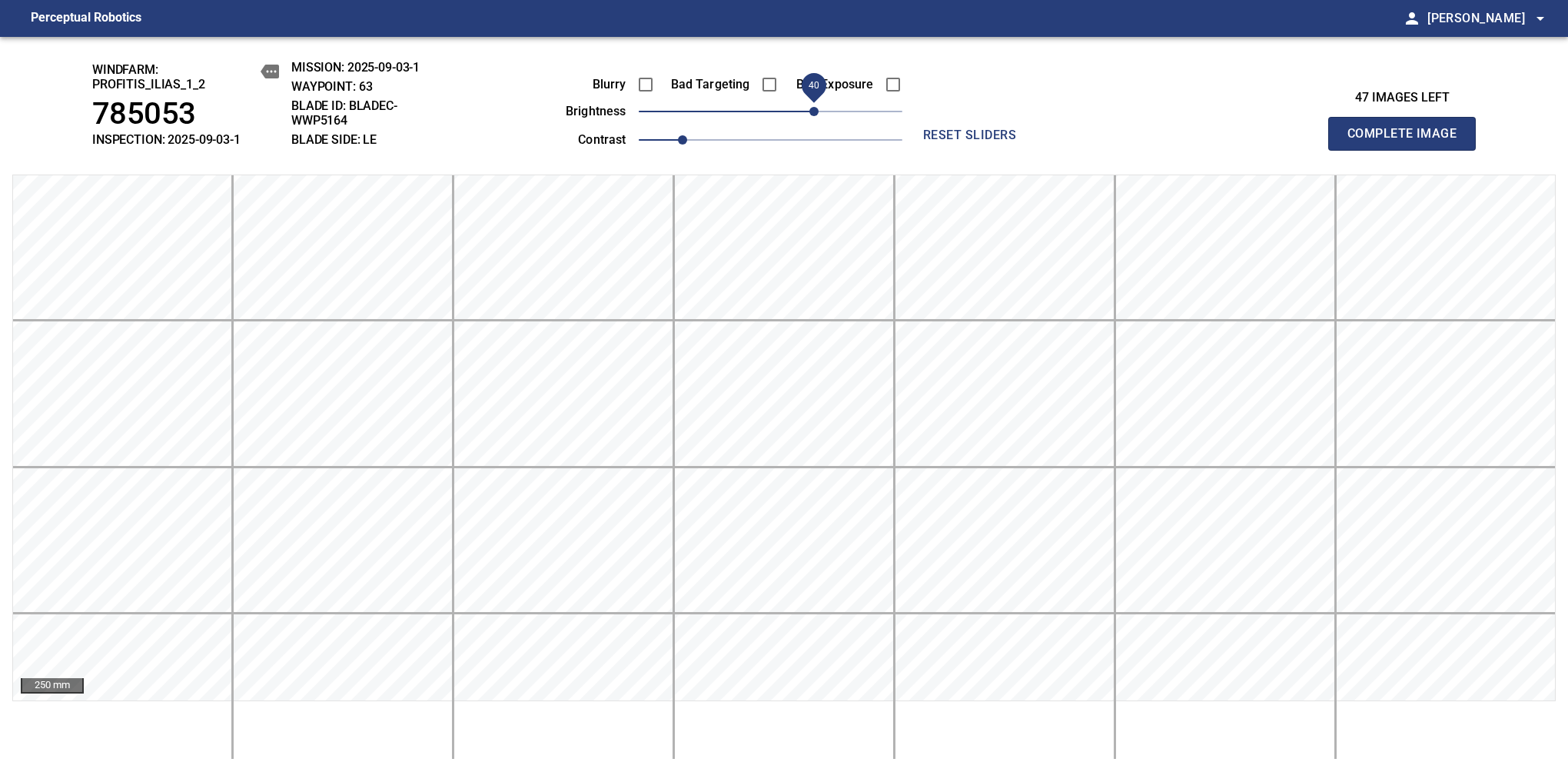
click at [1408, 142] on span "Complete Image" at bounding box center [1402, 133] width 114 height 21
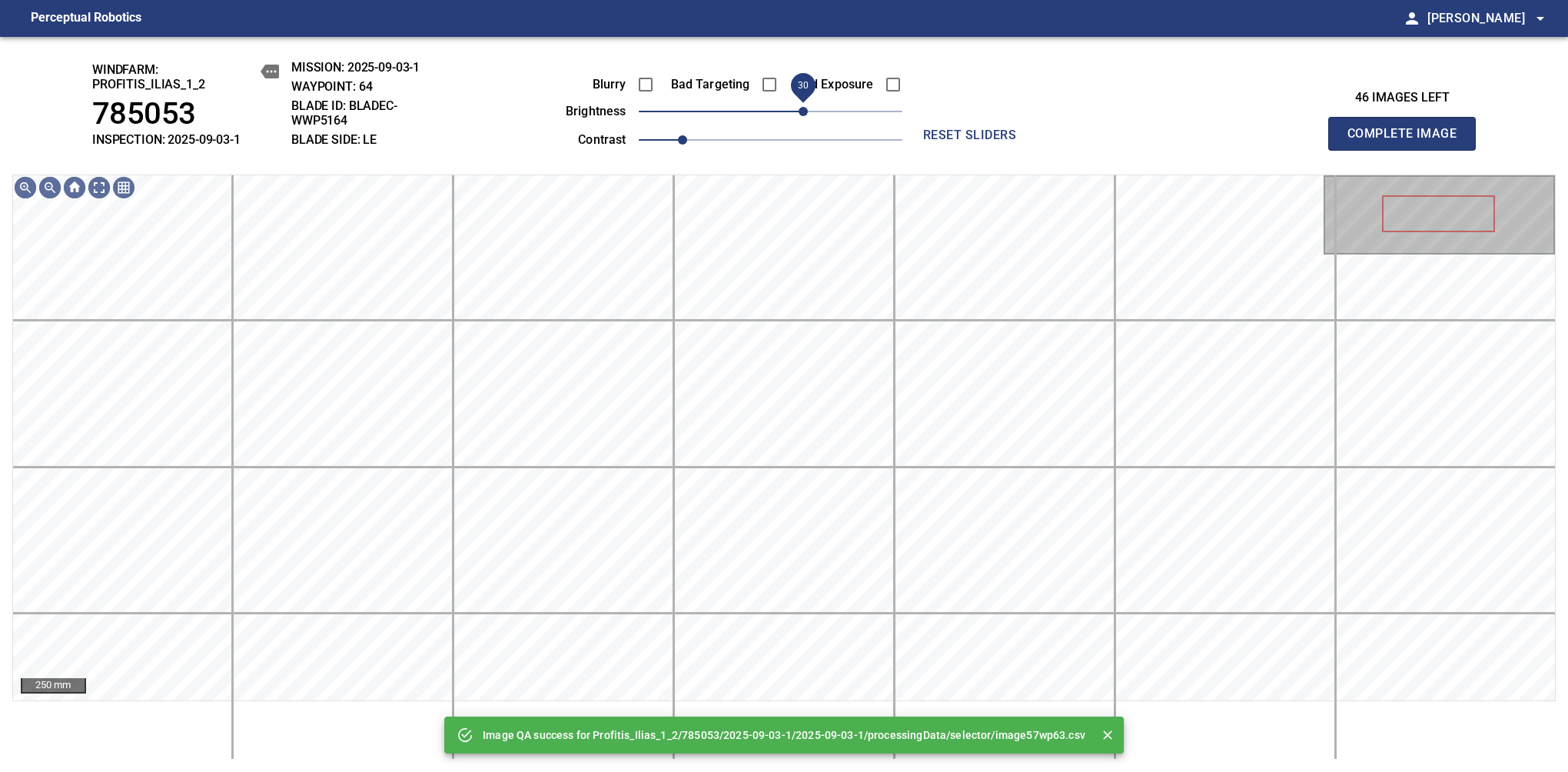
drag, startPoint x: 815, startPoint y: 111, endPoint x: 806, endPoint y: 109, distance: 9.2
click at [806, 109] on span "30" at bounding box center [770, 111] width 264 height 21
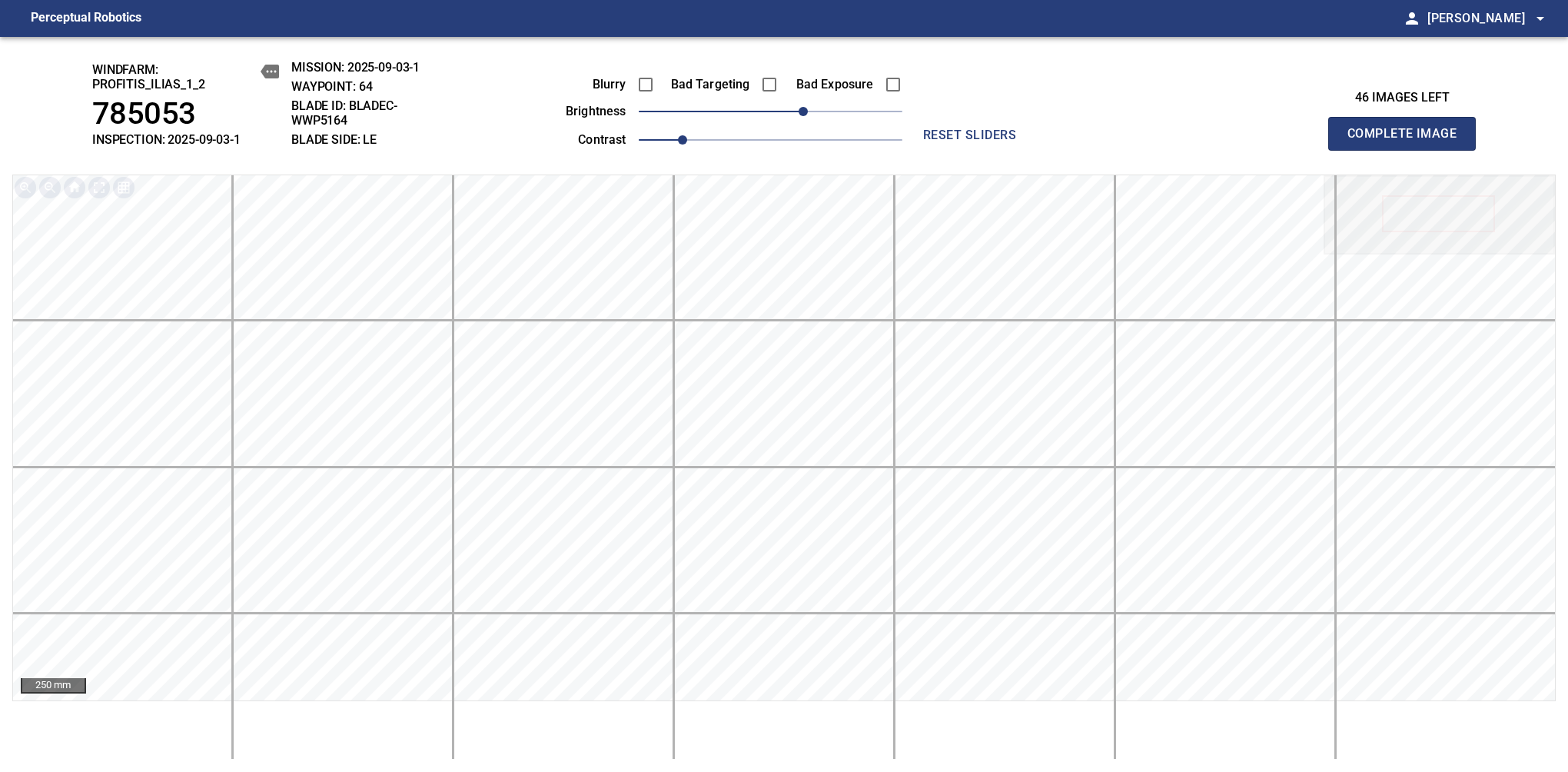
click at [1408, 142] on span "Complete Image" at bounding box center [1402, 133] width 114 height 21
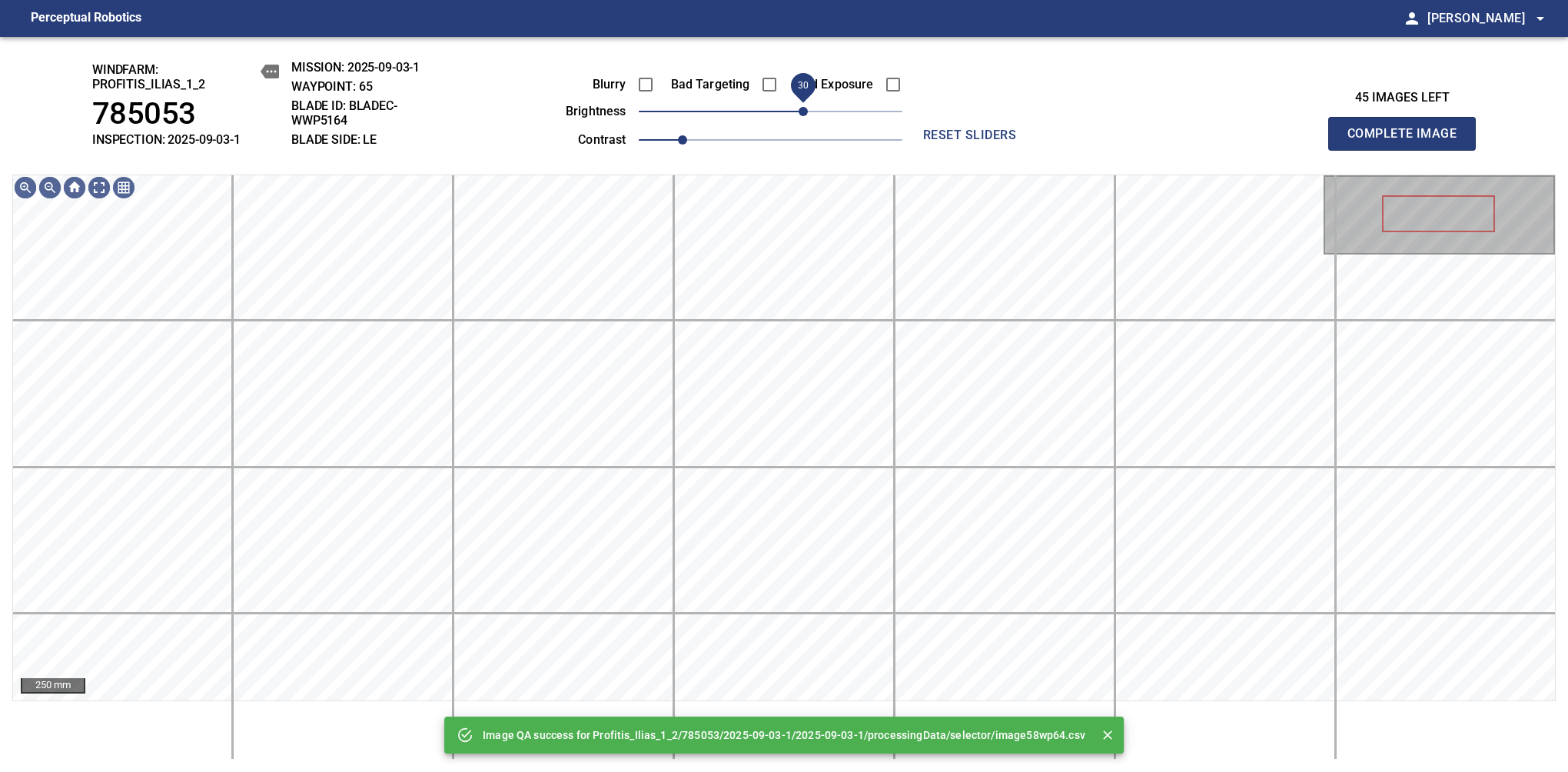
click at [804, 109] on span "30" at bounding box center [770, 111] width 264 height 21
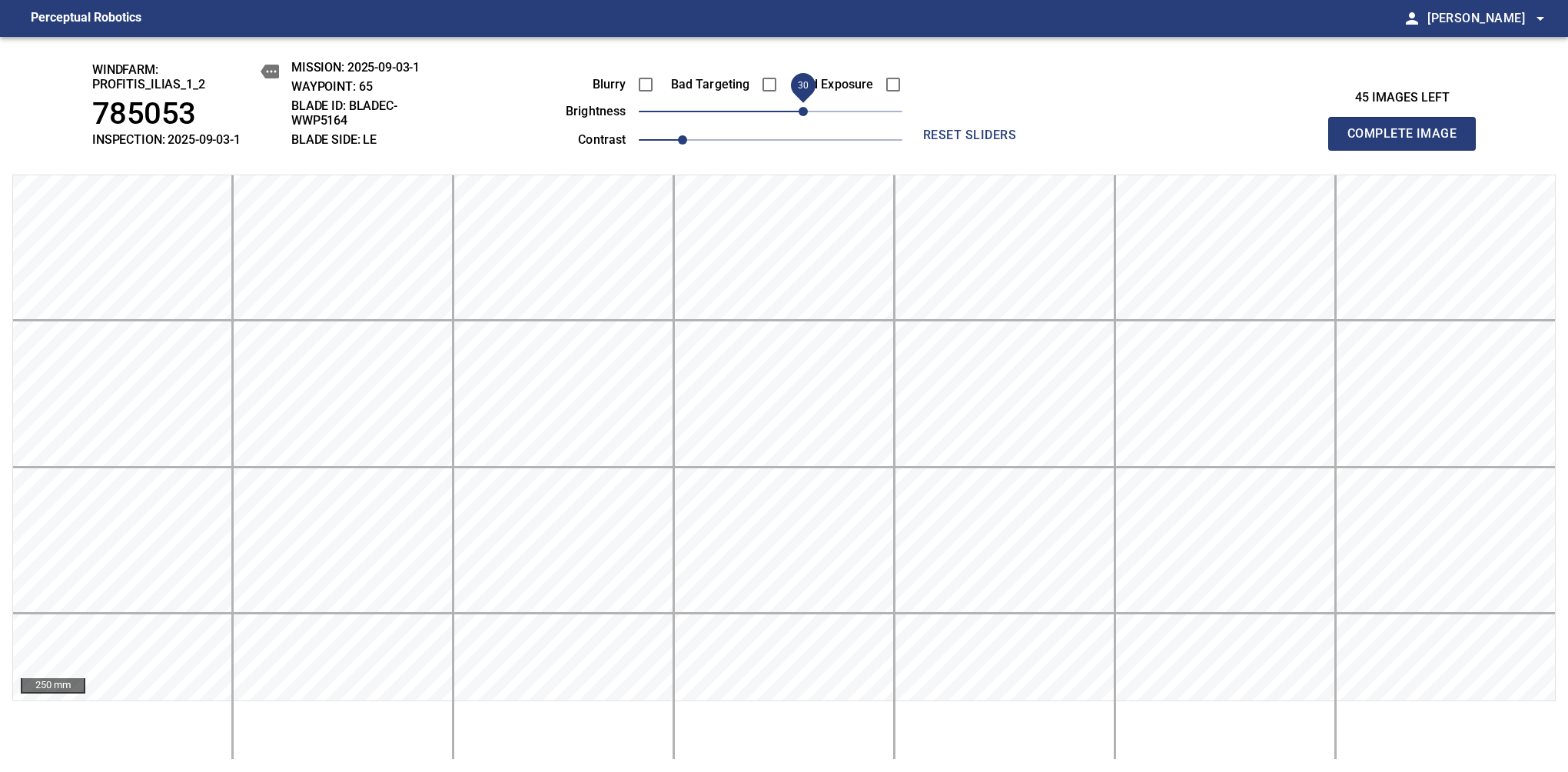
click at [1408, 142] on span "Complete Image" at bounding box center [1402, 133] width 114 height 21
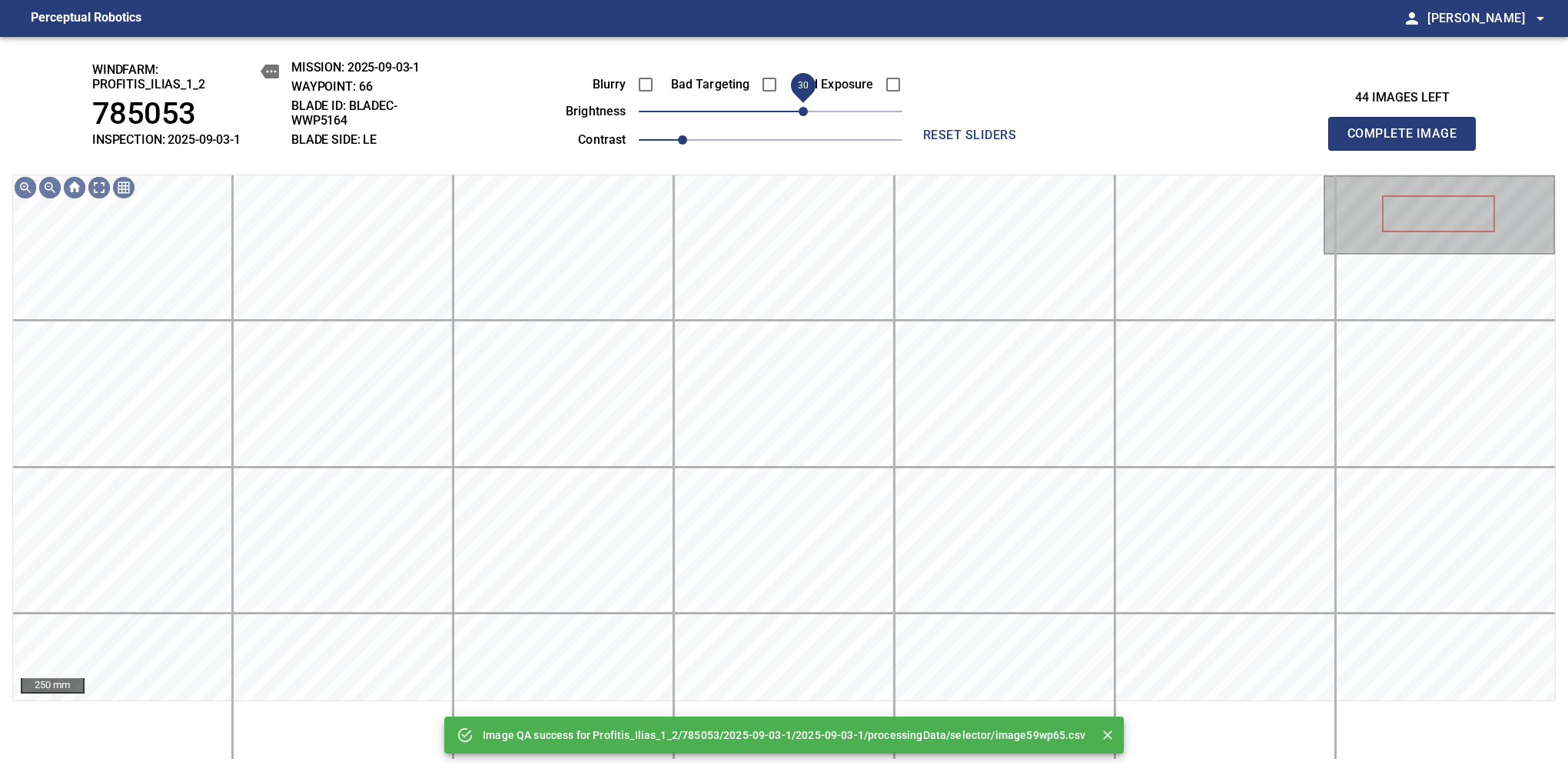
click at [804, 109] on span "30" at bounding box center [770, 111] width 264 height 21
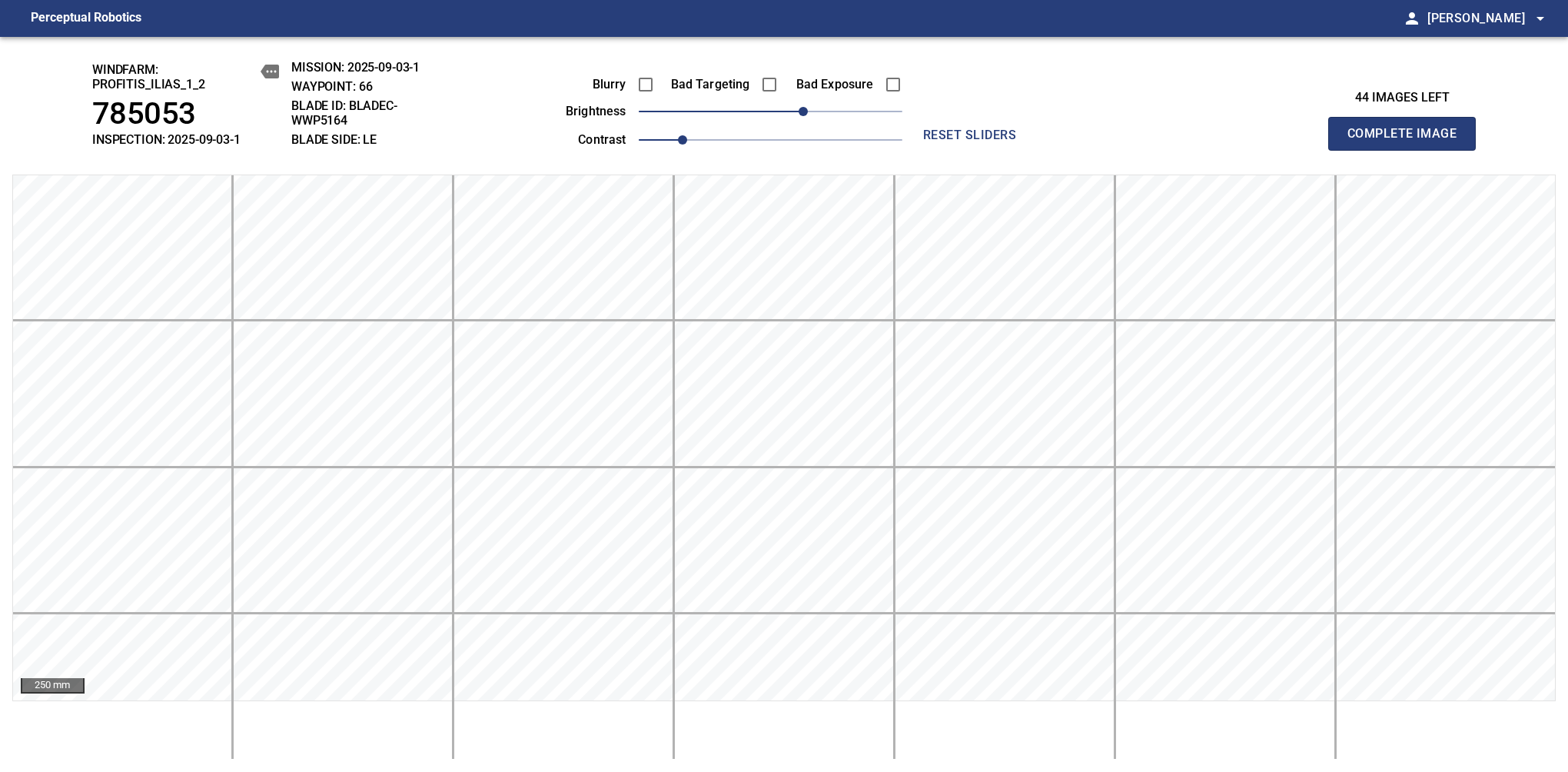
click at [1408, 142] on span "Complete Image" at bounding box center [1402, 133] width 114 height 21
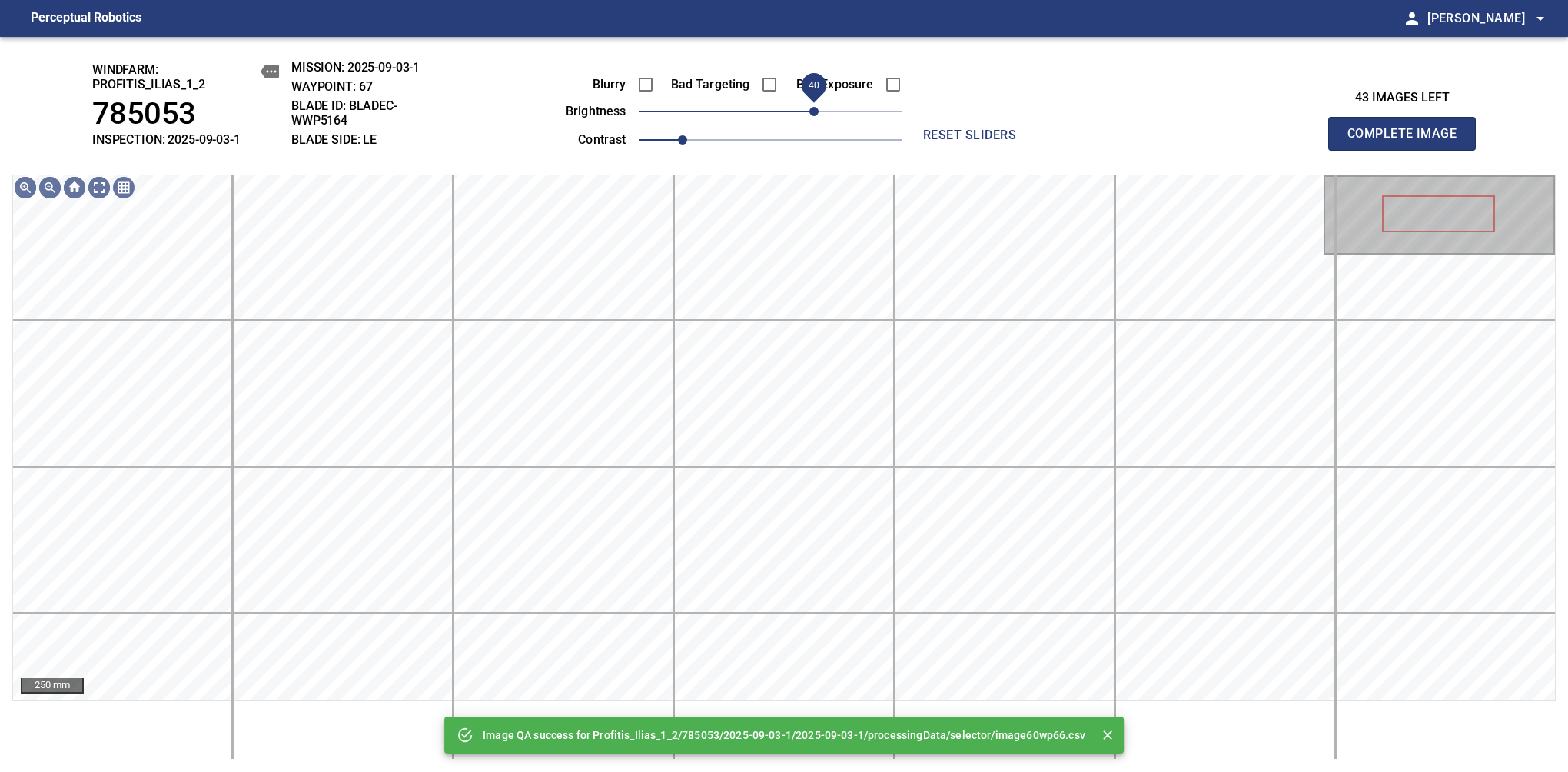
drag, startPoint x: 801, startPoint y: 111, endPoint x: 812, endPoint y: 104, distance: 13.0
click at [812, 104] on span "40" at bounding box center [770, 111] width 264 height 21
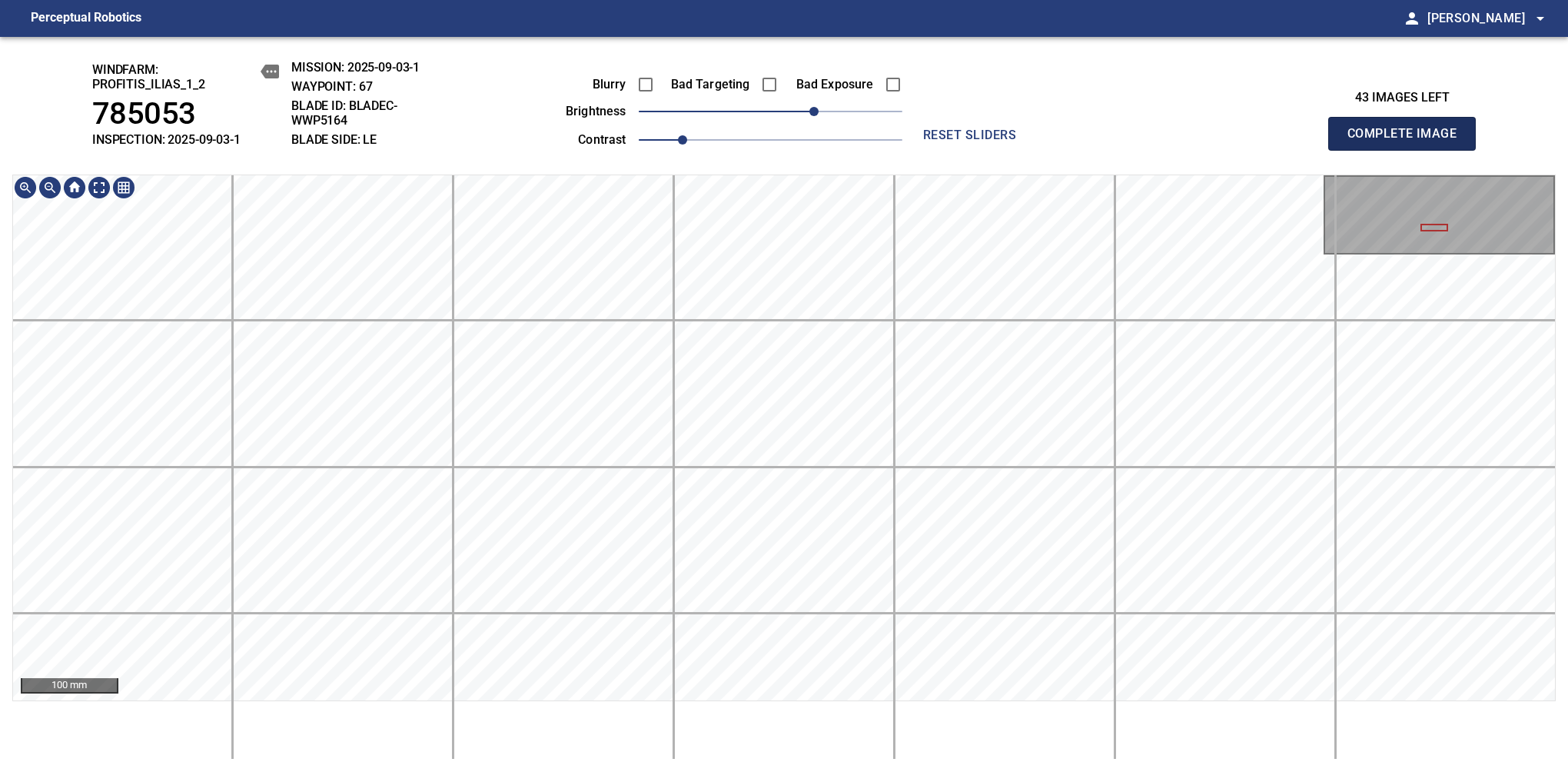
click at [1408, 142] on span "Complete Image" at bounding box center [1402, 133] width 114 height 21
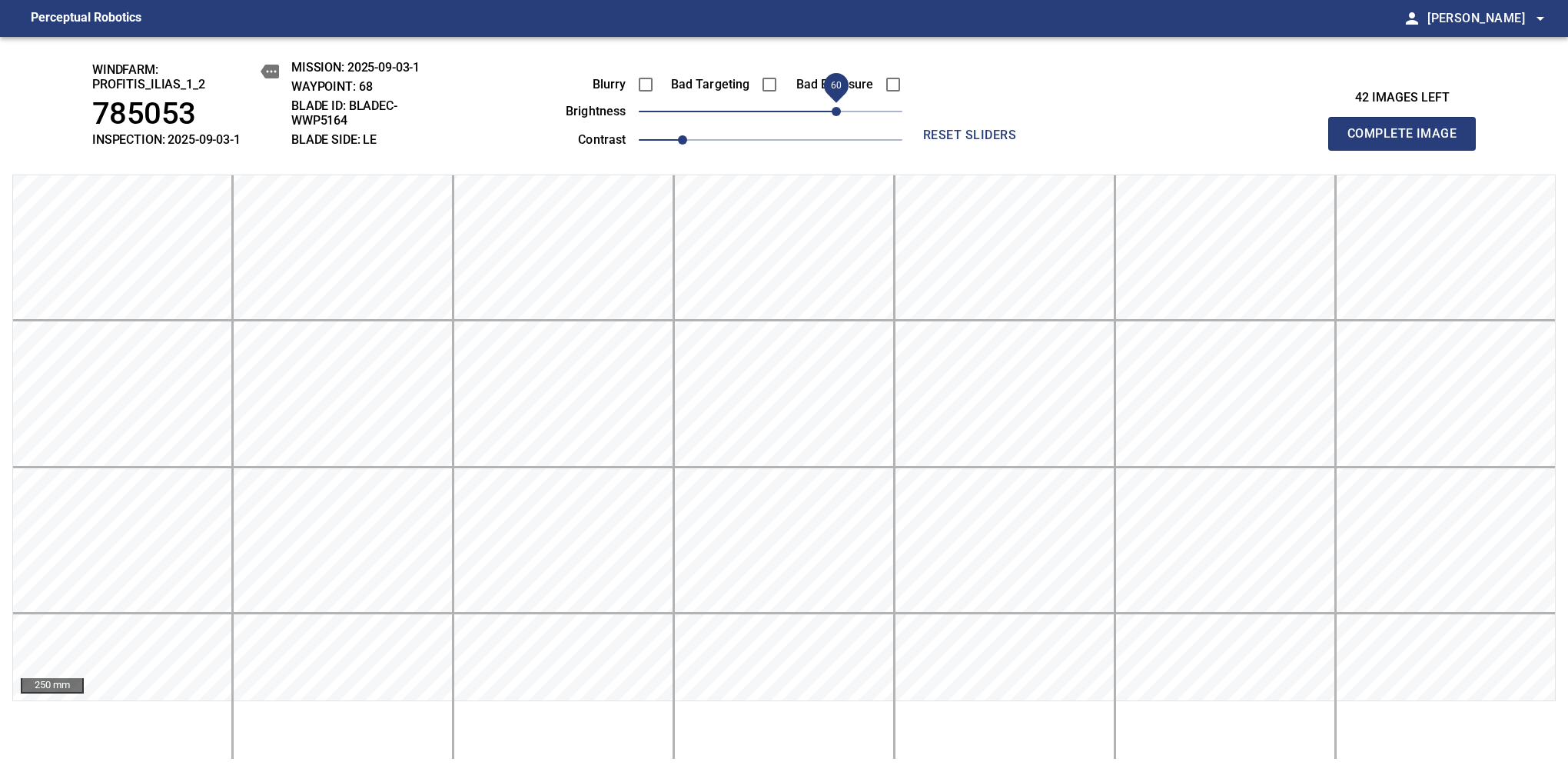
drag, startPoint x: 803, startPoint y: 112, endPoint x: 833, endPoint y: 104, distance: 31.0
click at [833, 104] on span "60" at bounding box center [770, 111] width 264 height 21
click at [1408, 142] on span "Complete Image" at bounding box center [1402, 133] width 114 height 21
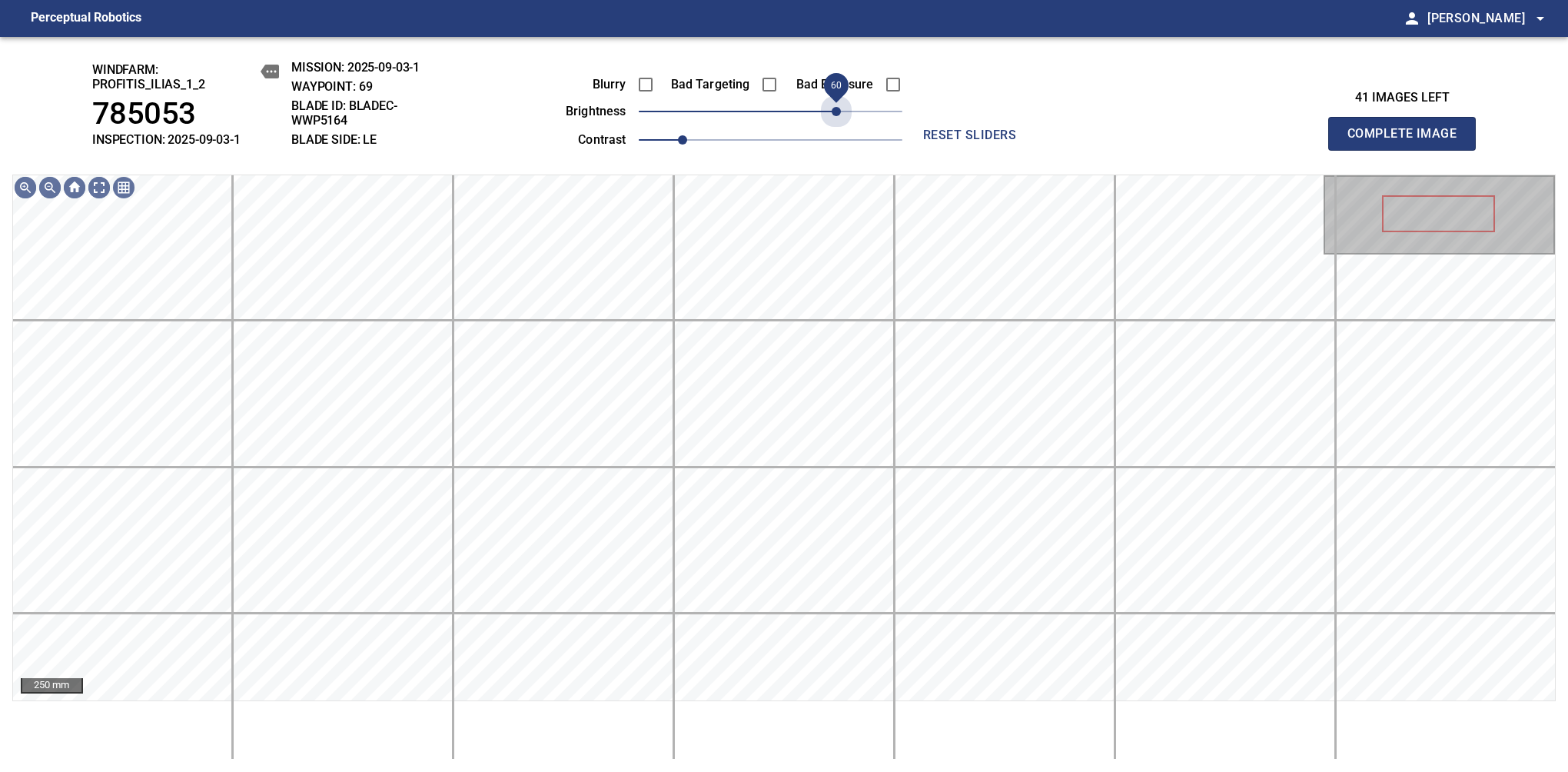
click at [833, 107] on span "60" at bounding box center [836, 111] width 9 height 9
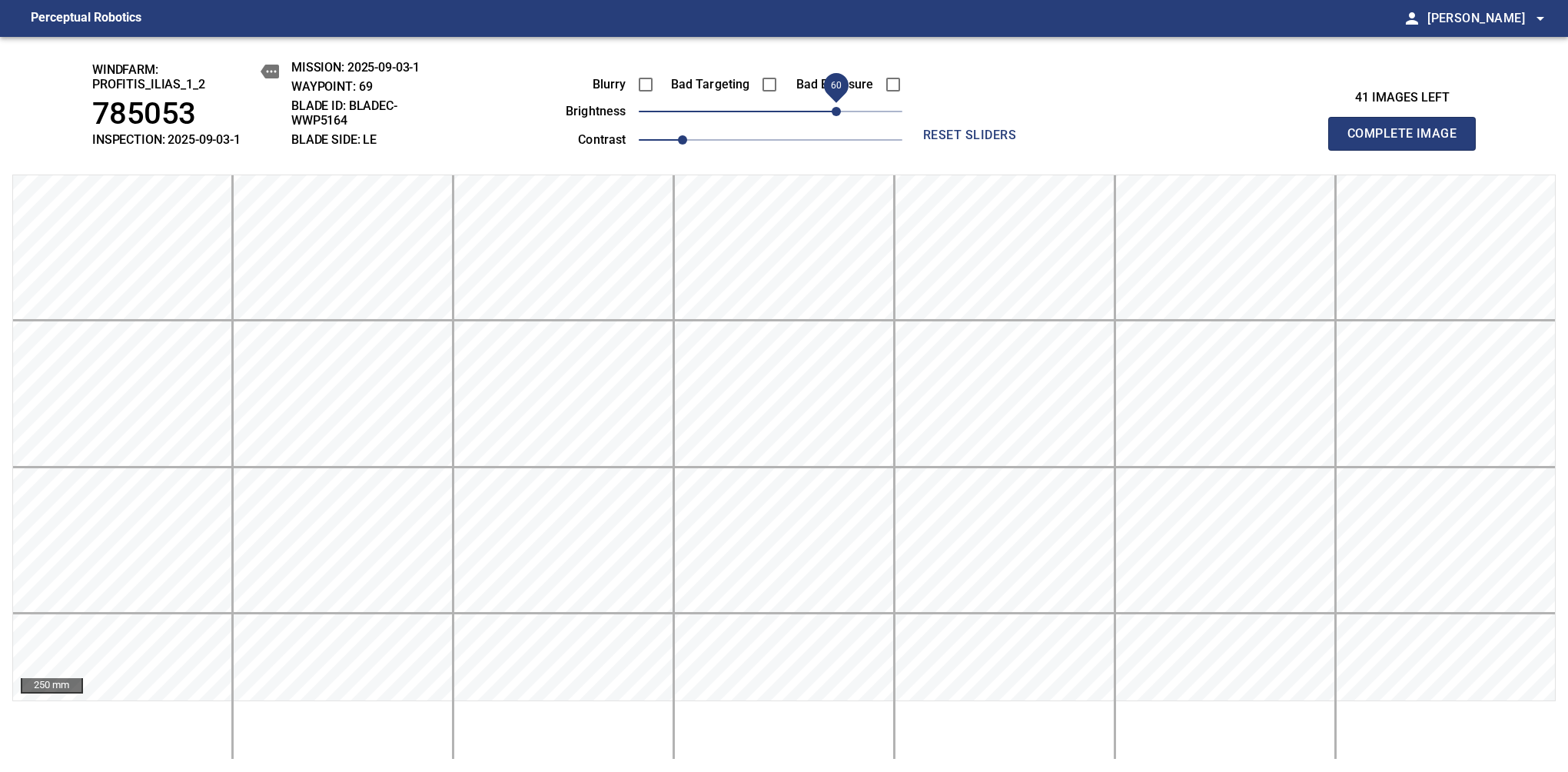
click at [1408, 142] on span "Complete Image" at bounding box center [1402, 133] width 114 height 21
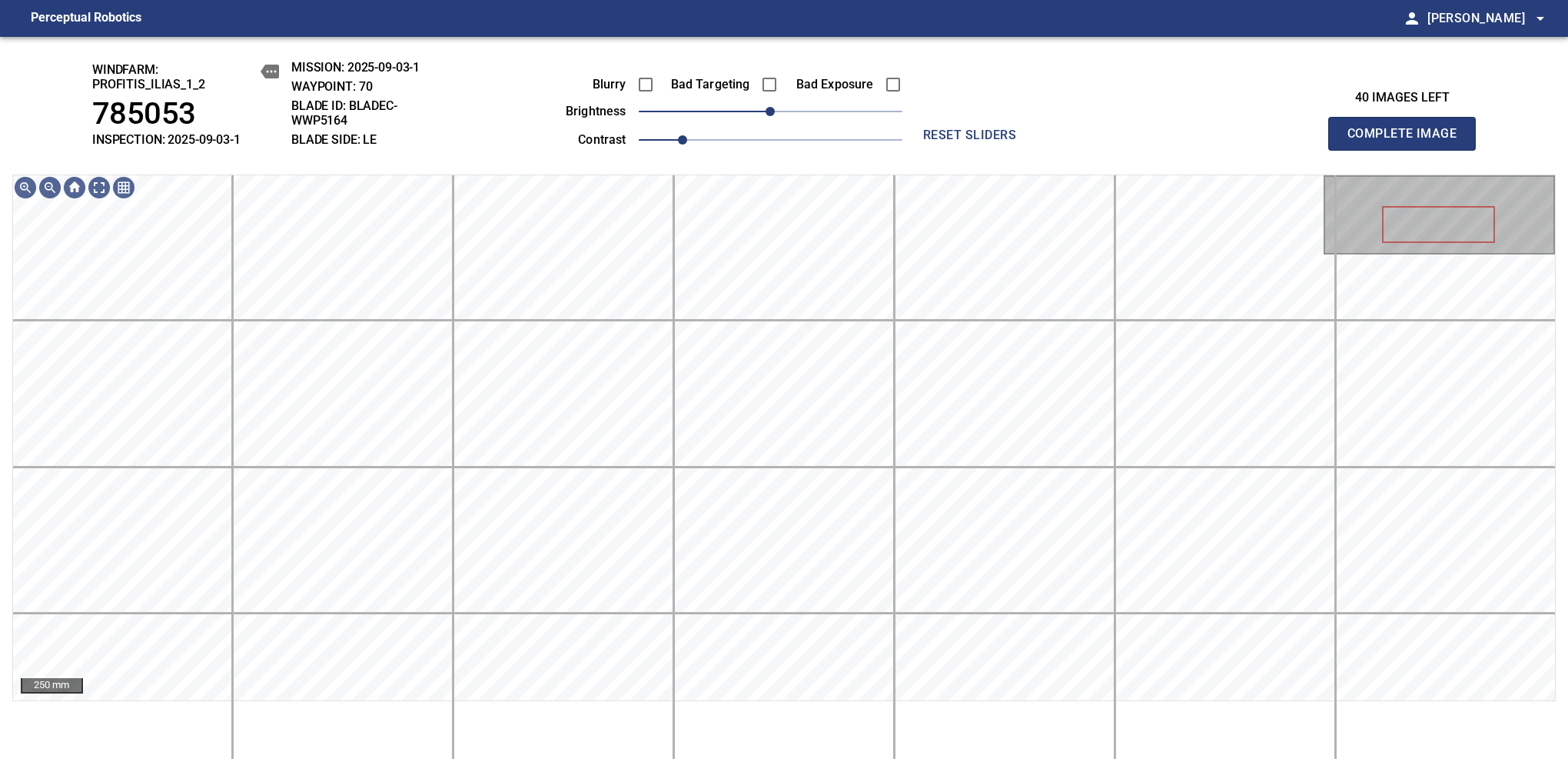
click at [829, 108] on div "Blurry Bad Targeting Bad Exposure brightness 0 contrast 1" at bounding box center [717, 109] width 371 height 82
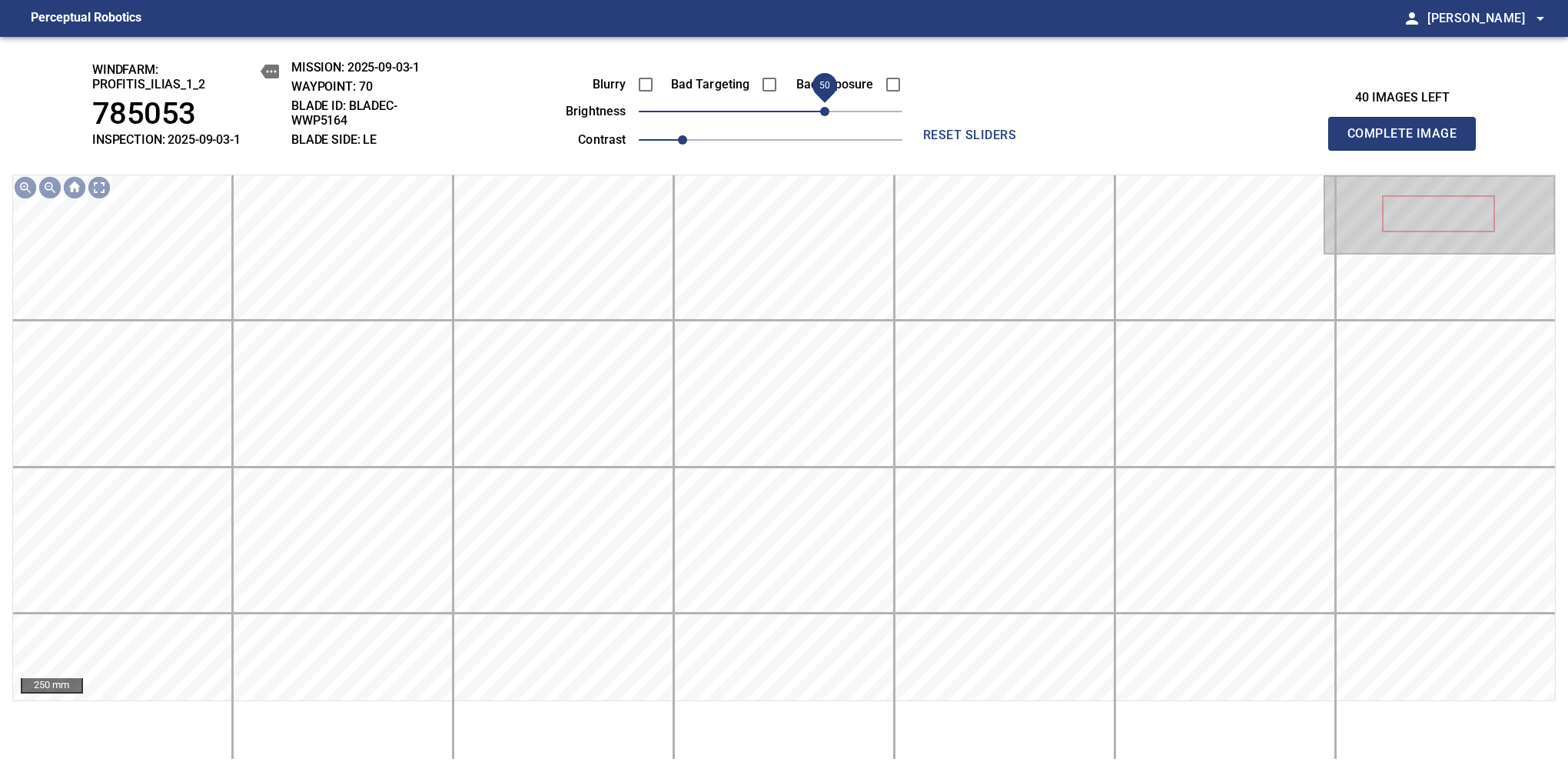
drag, startPoint x: 812, startPoint y: 116, endPoint x: 829, endPoint y: 110, distance: 18.0
click at [829, 110] on span "50" at bounding box center [770, 111] width 264 height 21
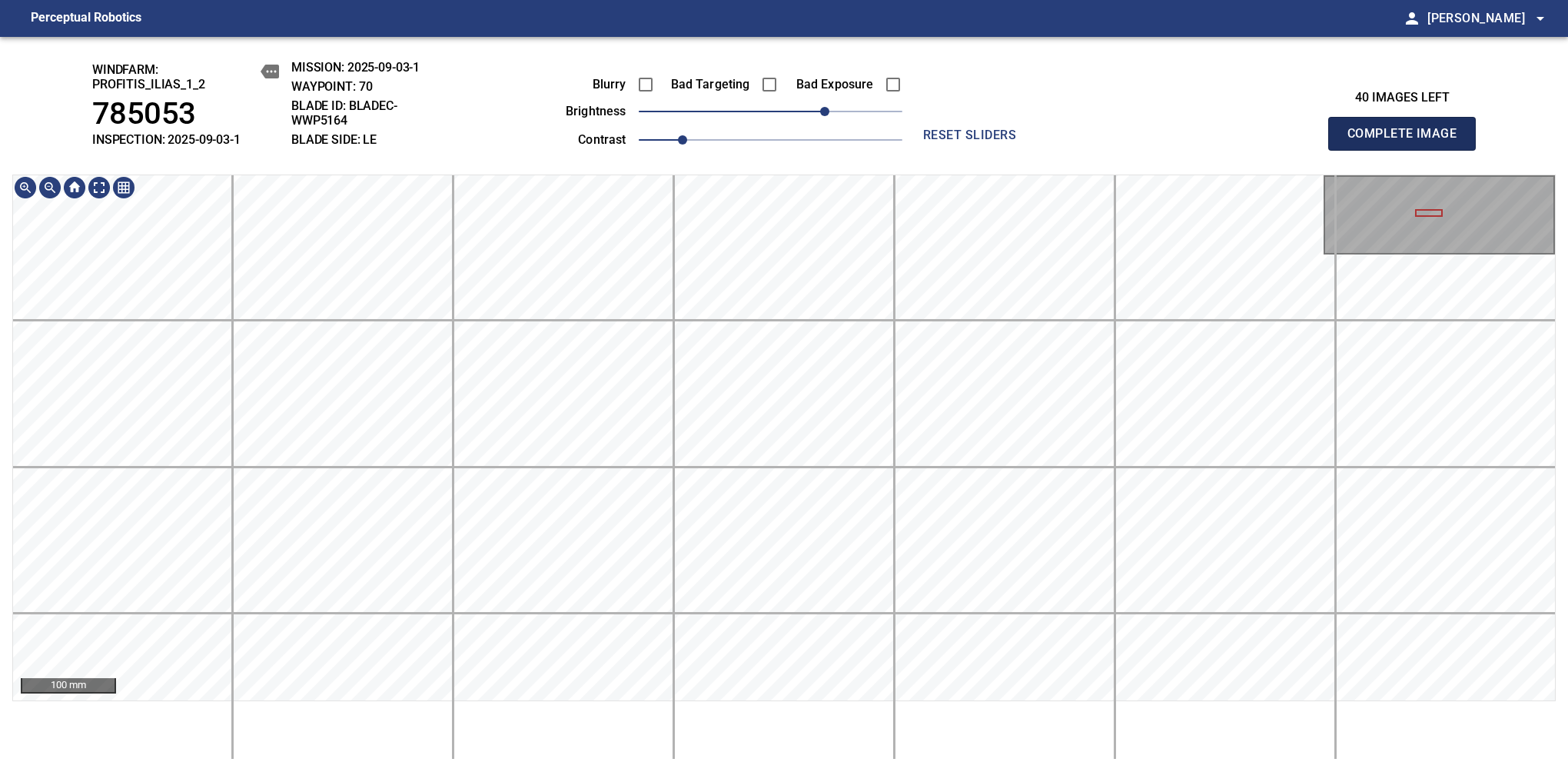
click at [1408, 142] on span "Complete Image" at bounding box center [1402, 133] width 114 height 21
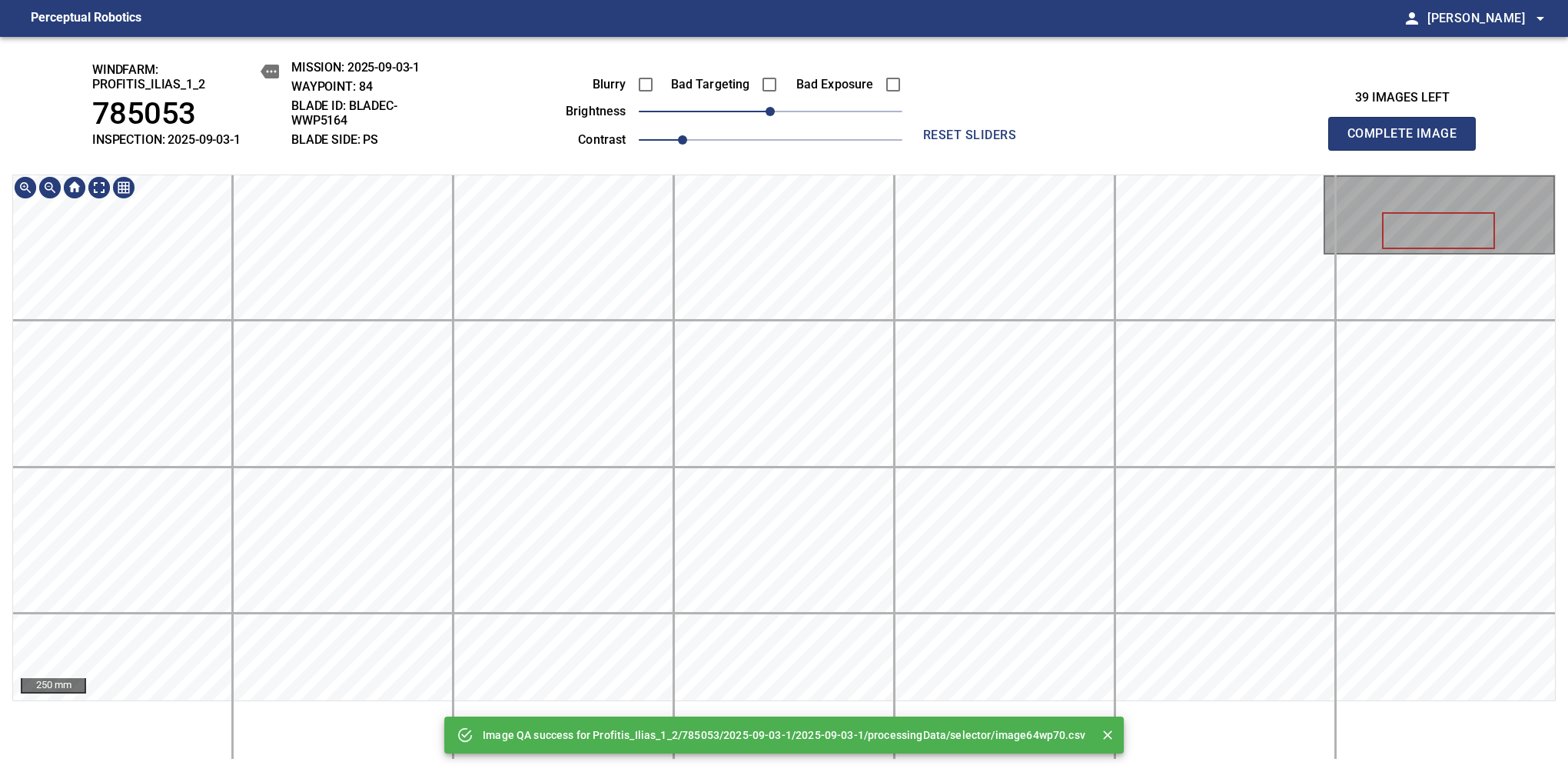
click at [710, 14] on main "Perceptual Robotics person Alex Semenov arrow_drop_down Image QA success for Pr…" at bounding box center [784, 386] width 1568 height 772
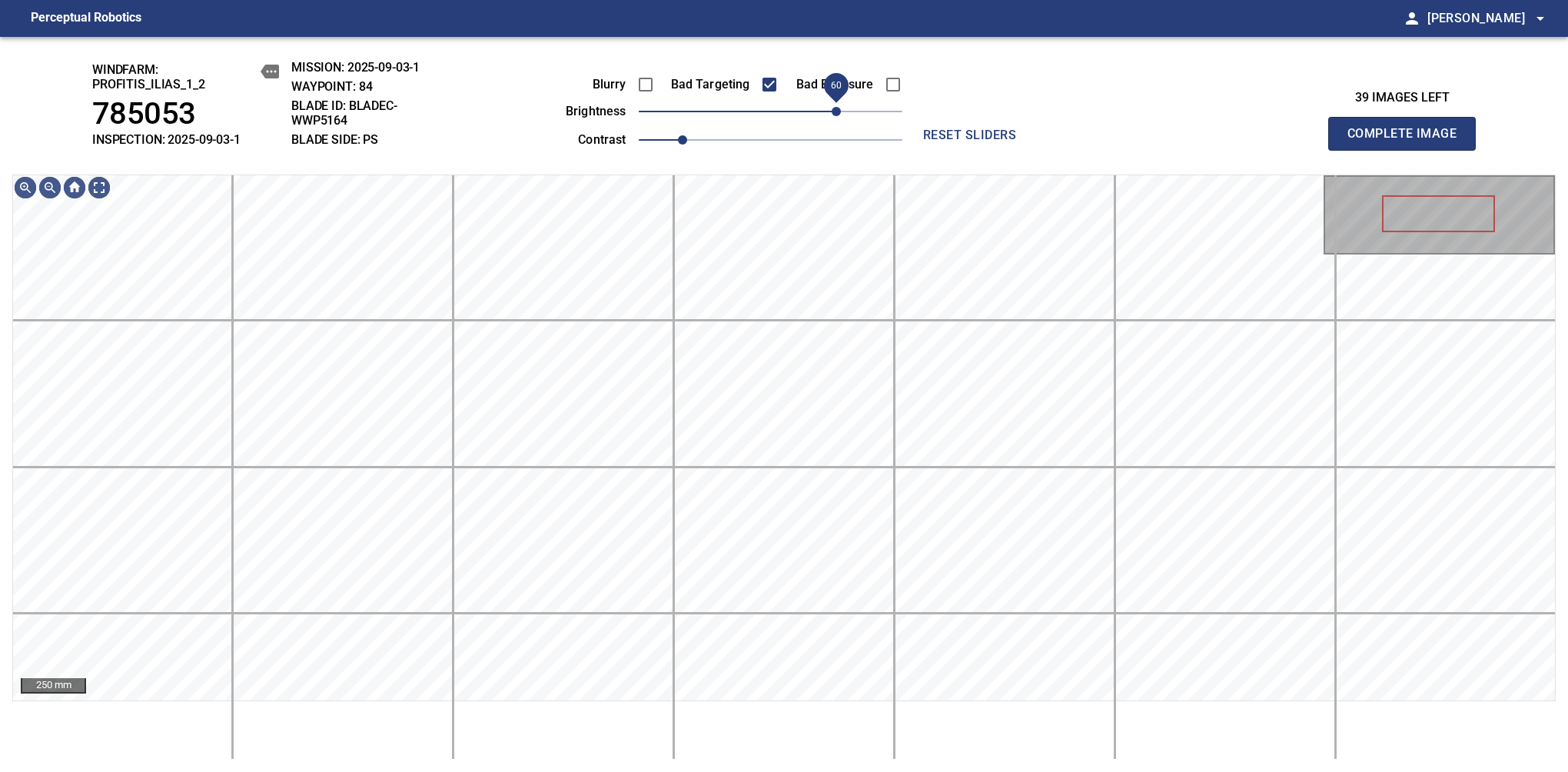
drag, startPoint x: 806, startPoint y: 119, endPoint x: 836, endPoint y: 127, distance: 31.0
click at [836, 116] on span "60" at bounding box center [836, 111] width 9 height 9
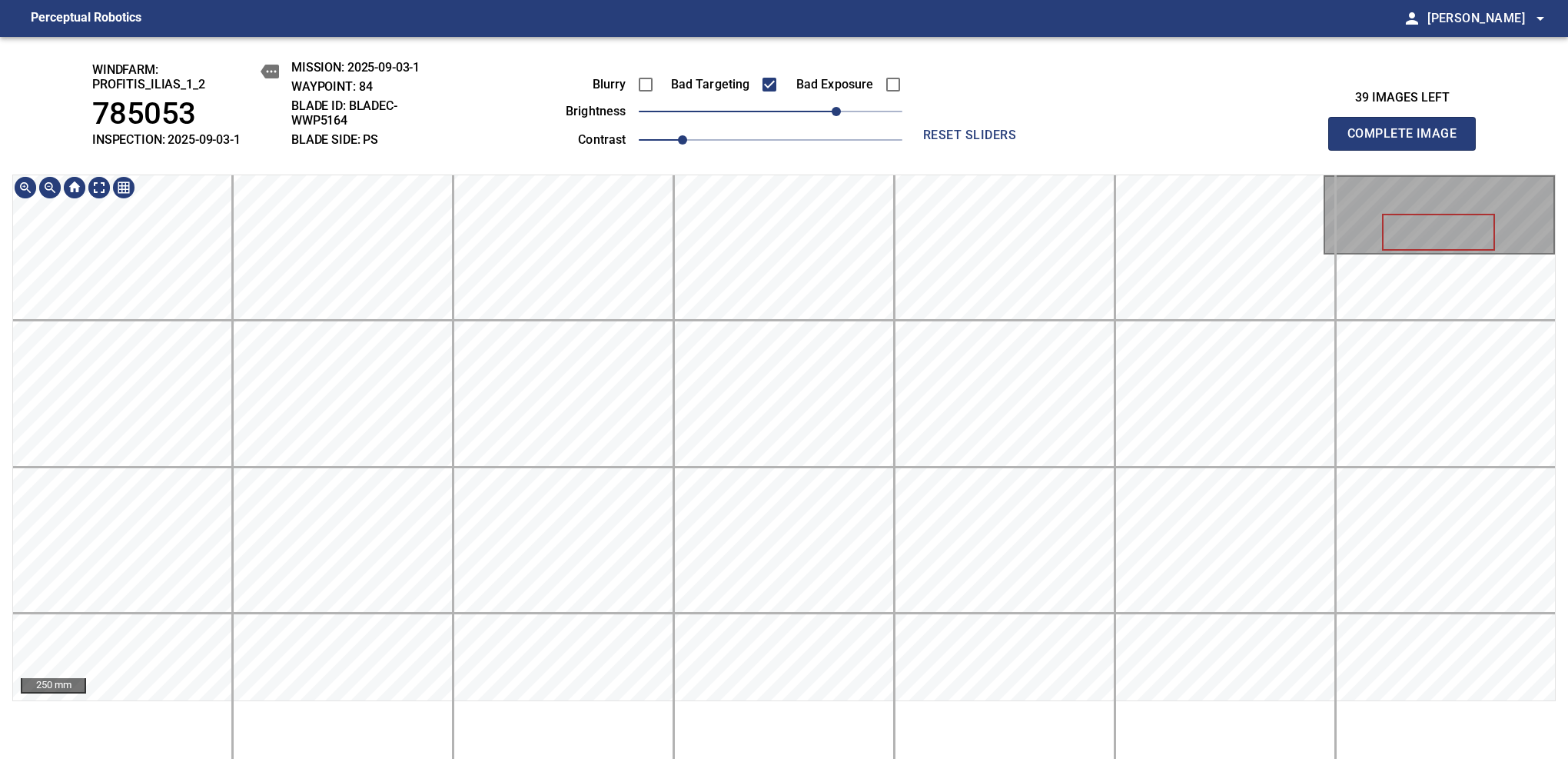
click at [768, 122] on div "windfarm: Profitis_Ilias_1_2 785053 INSPECTION: 2025-09-03-1 MISSION: 2025-09-0…" at bounding box center [784, 404] width 1568 height 735
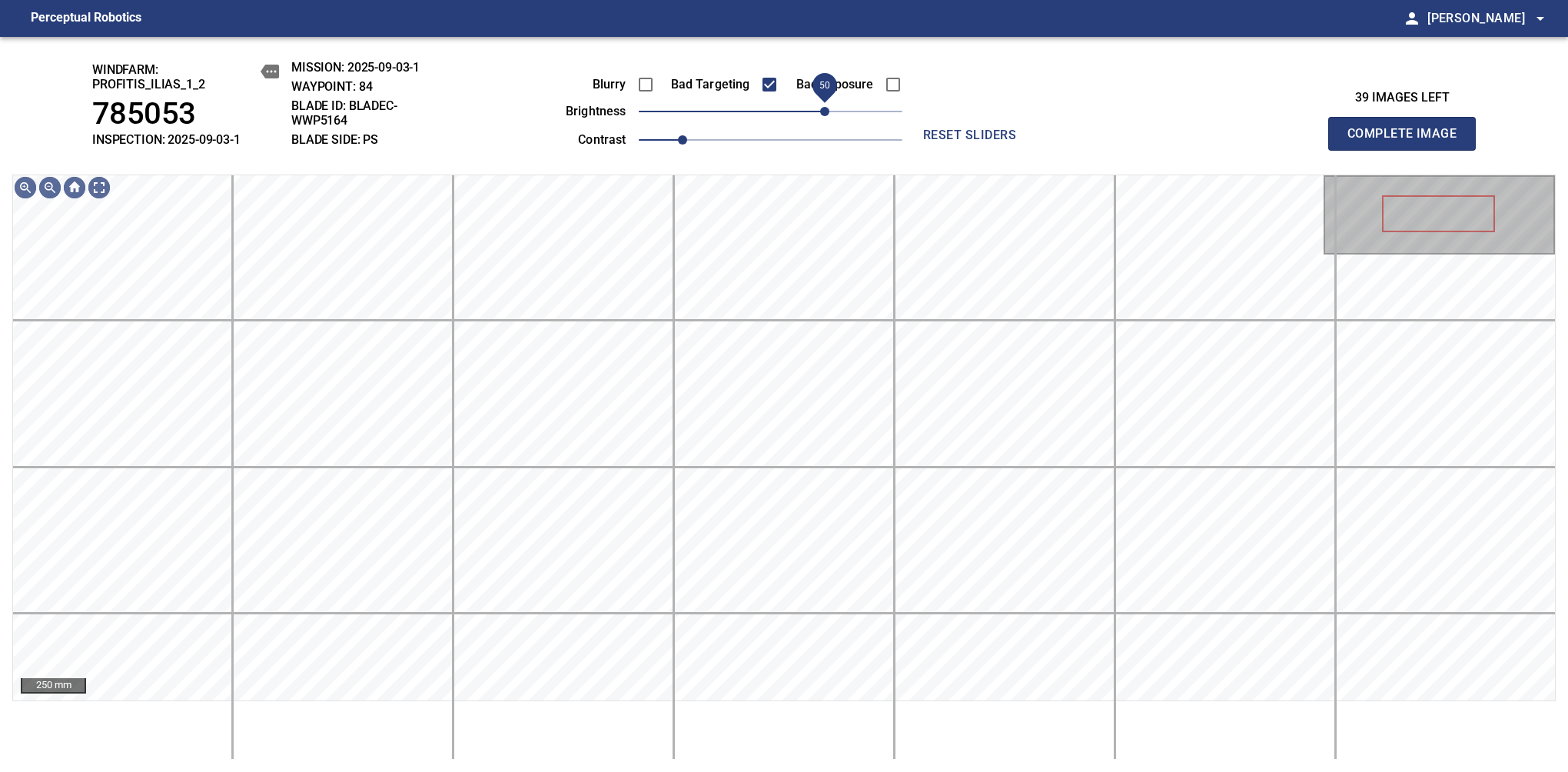
drag, startPoint x: 841, startPoint y: 110, endPoint x: 817, endPoint y: 124, distance: 27.8
click at [820, 116] on span "50" at bounding box center [824, 111] width 9 height 9
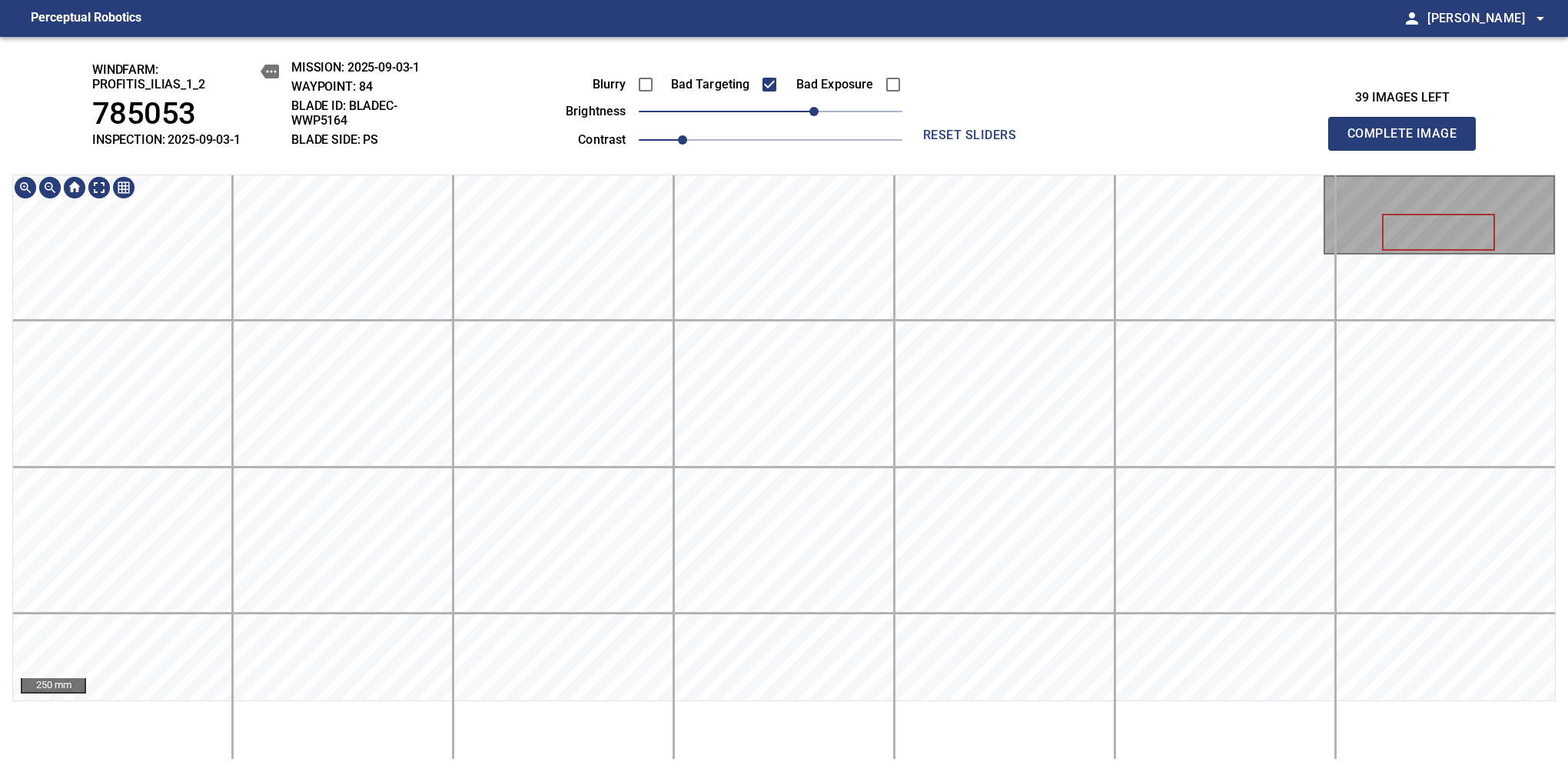
click at [699, 33] on main "Perceptual Robotics person Alex Semenov arrow_drop_down windfarm: Profitis_Ilia…" at bounding box center [784, 386] width 1568 height 772
click at [801, 108] on span "30" at bounding box center [803, 111] width 9 height 9
click at [596, 62] on div "windfarm: Profitis_Ilias_1_2 785053 INSPECTION: 2025-09-03-1 MISSION: 2025-09-0…" at bounding box center [784, 404] width 1568 height 735
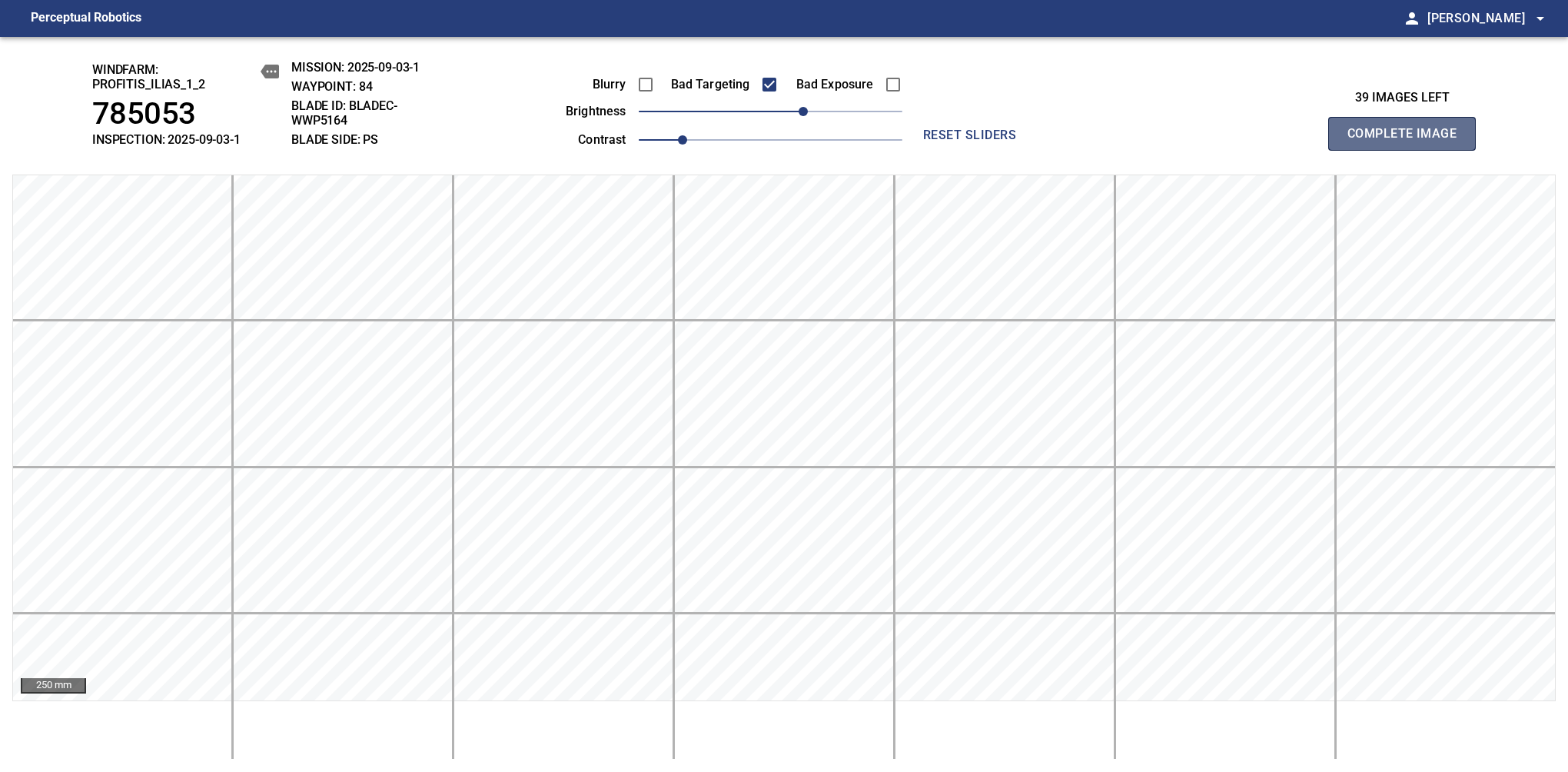
click at [1408, 142] on span "Complete Image" at bounding box center [1402, 133] width 114 height 21
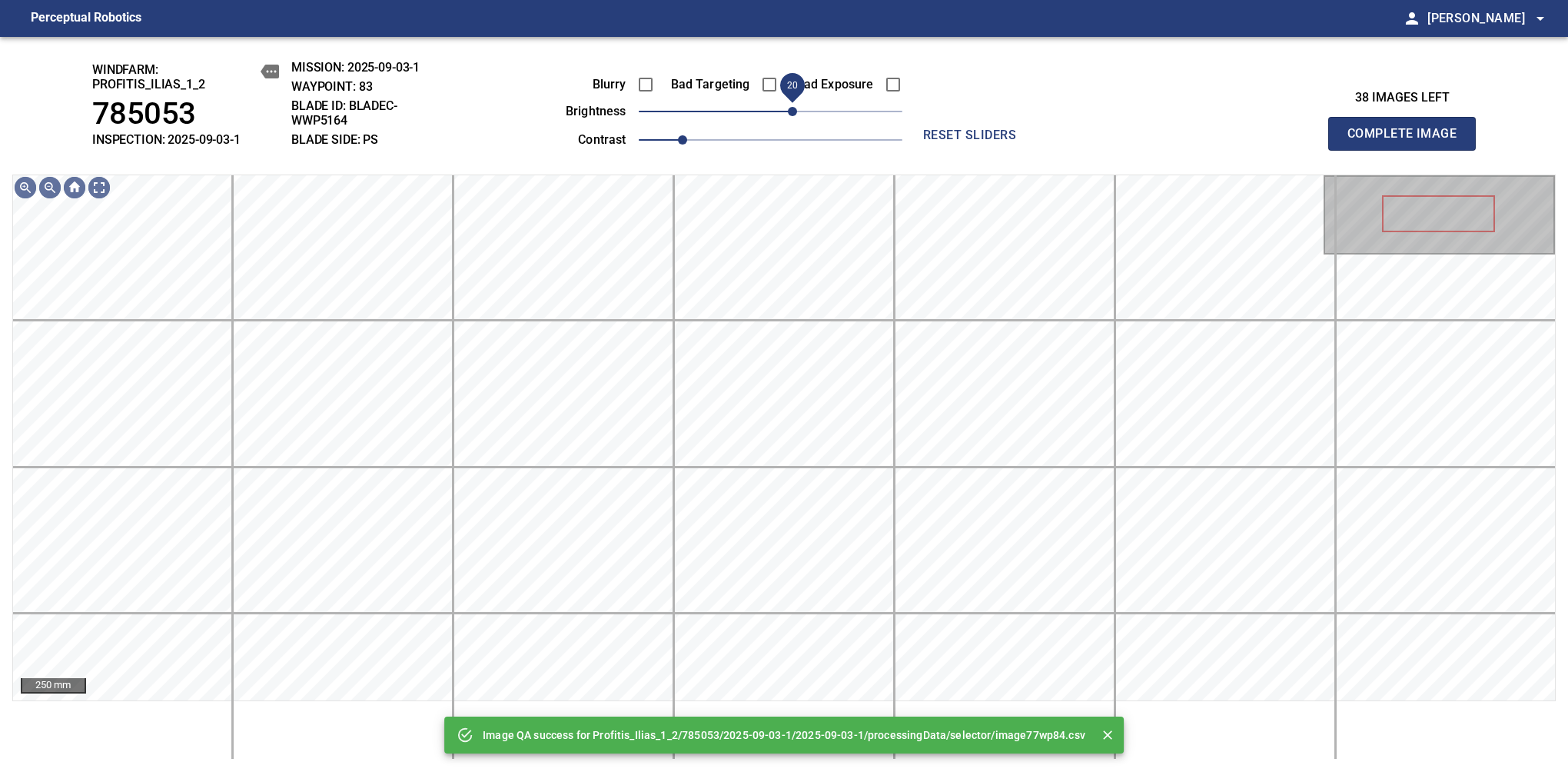
drag, startPoint x: 779, startPoint y: 108, endPoint x: 796, endPoint y: 110, distance: 17.1
click at [796, 110] on span "20" at bounding box center [792, 111] width 9 height 9
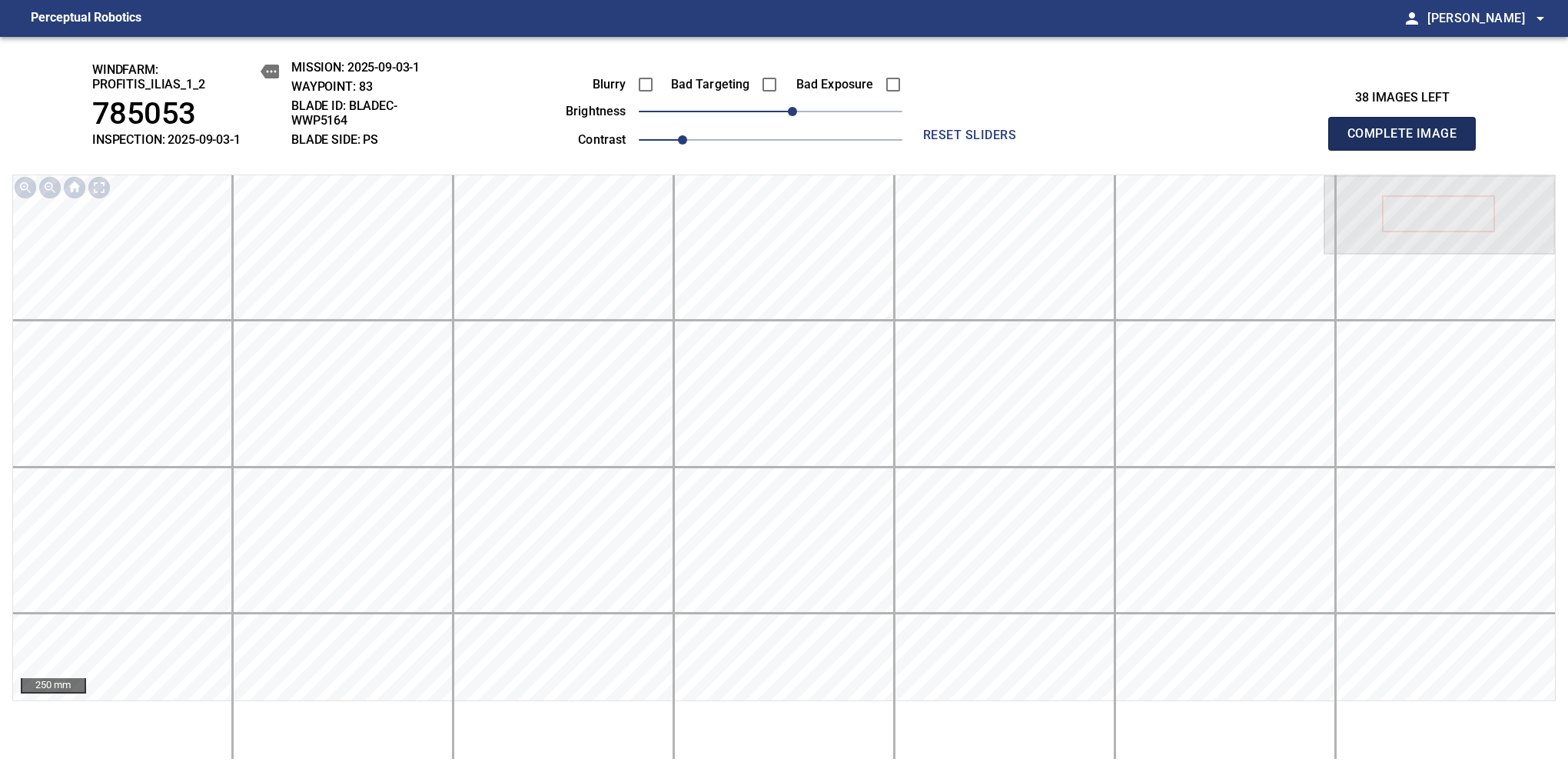
click at [1408, 142] on span "Complete Image" at bounding box center [1402, 133] width 114 height 21
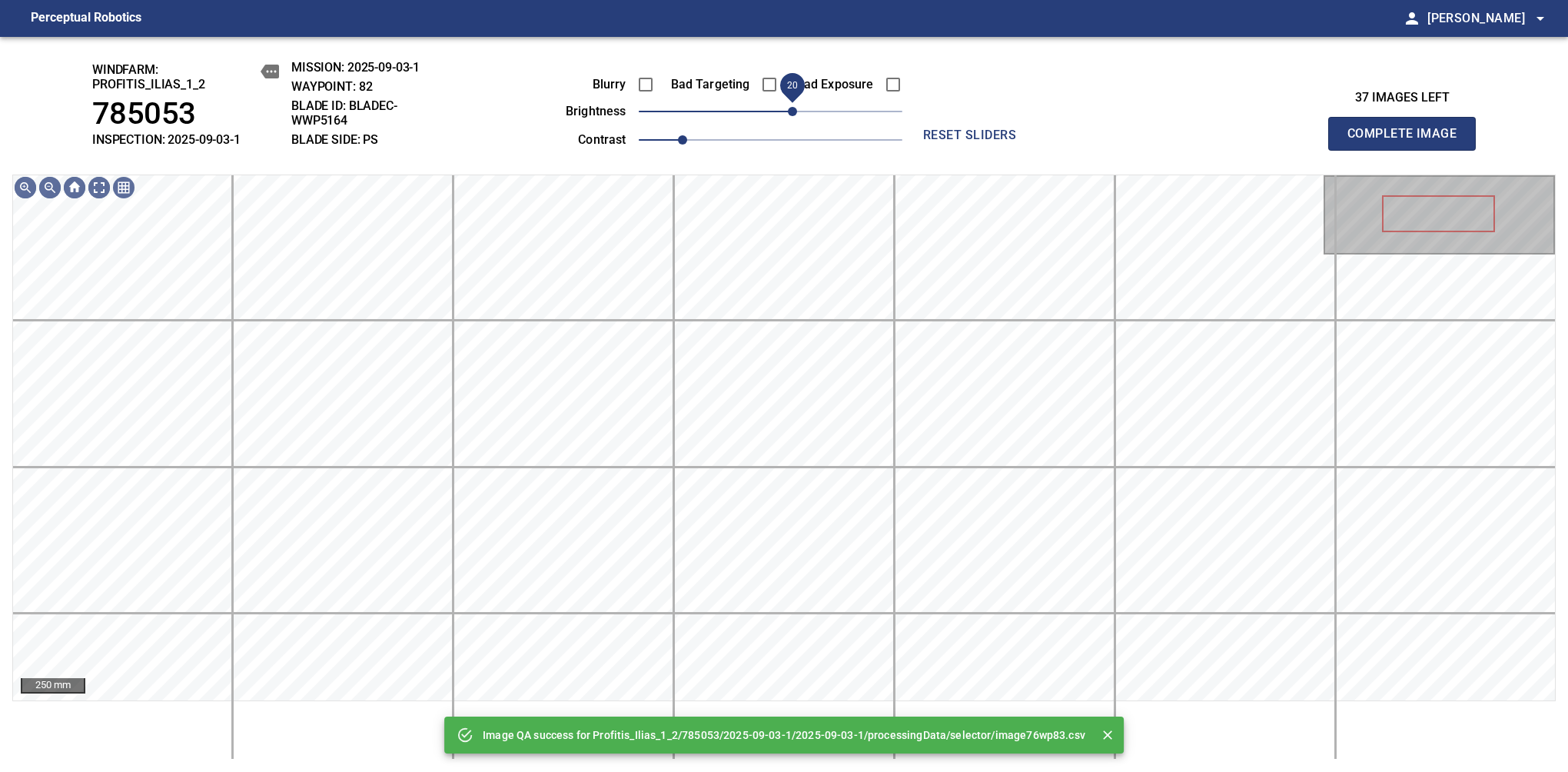
drag, startPoint x: 796, startPoint y: 110, endPoint x: 788, endPoint y: 113, distance: 8.5
click at [788, 113] on span "20" at bounding box center [770, 111] width 264 height 21
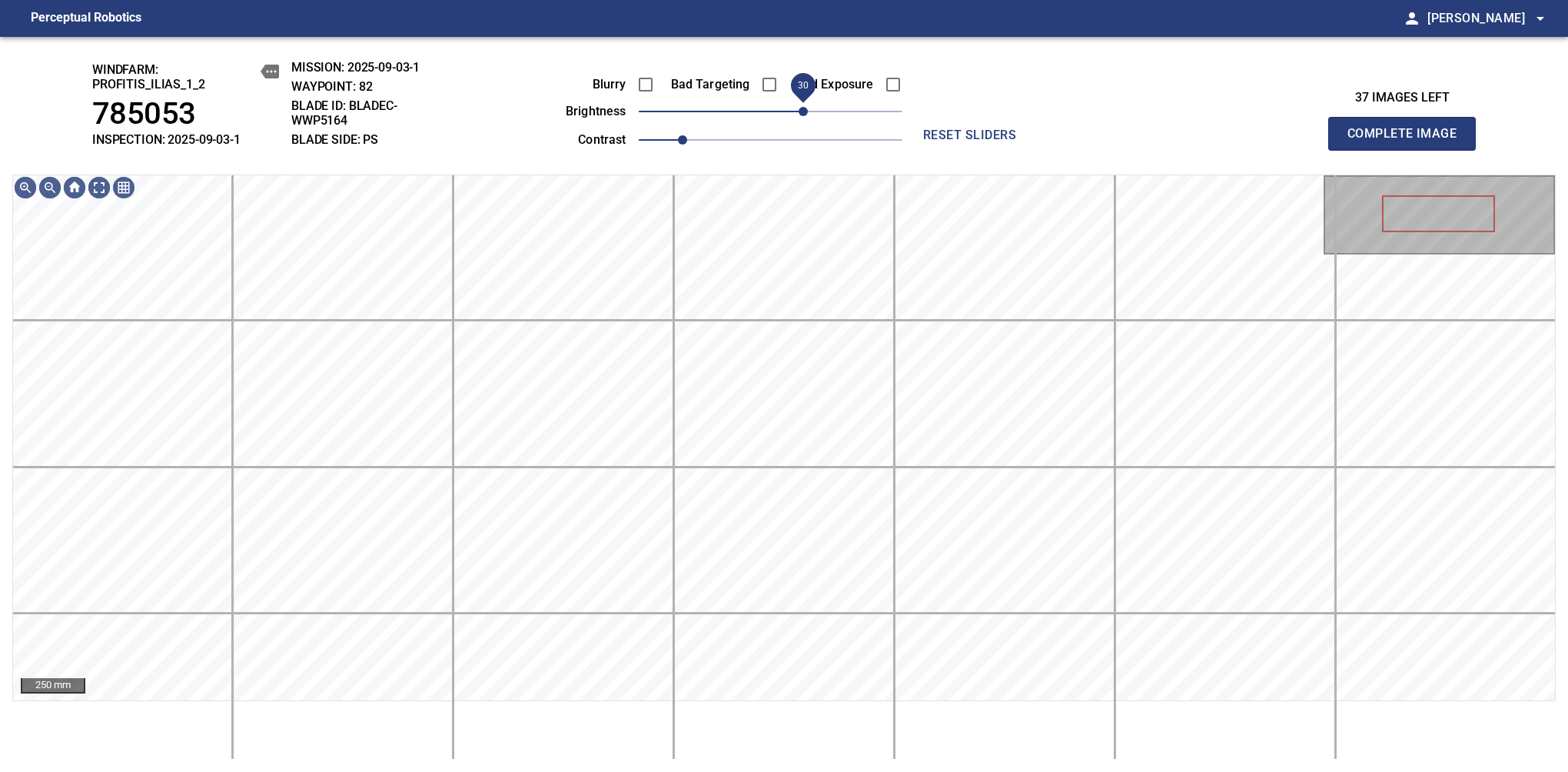
drag, startPoint x: 788, startPoint y: 113, endPoint x: 799, endPoint y: 108, distance: 12.1
click at [799, 108] on span "30" at bounding box center [803, 111] width 9 height 9
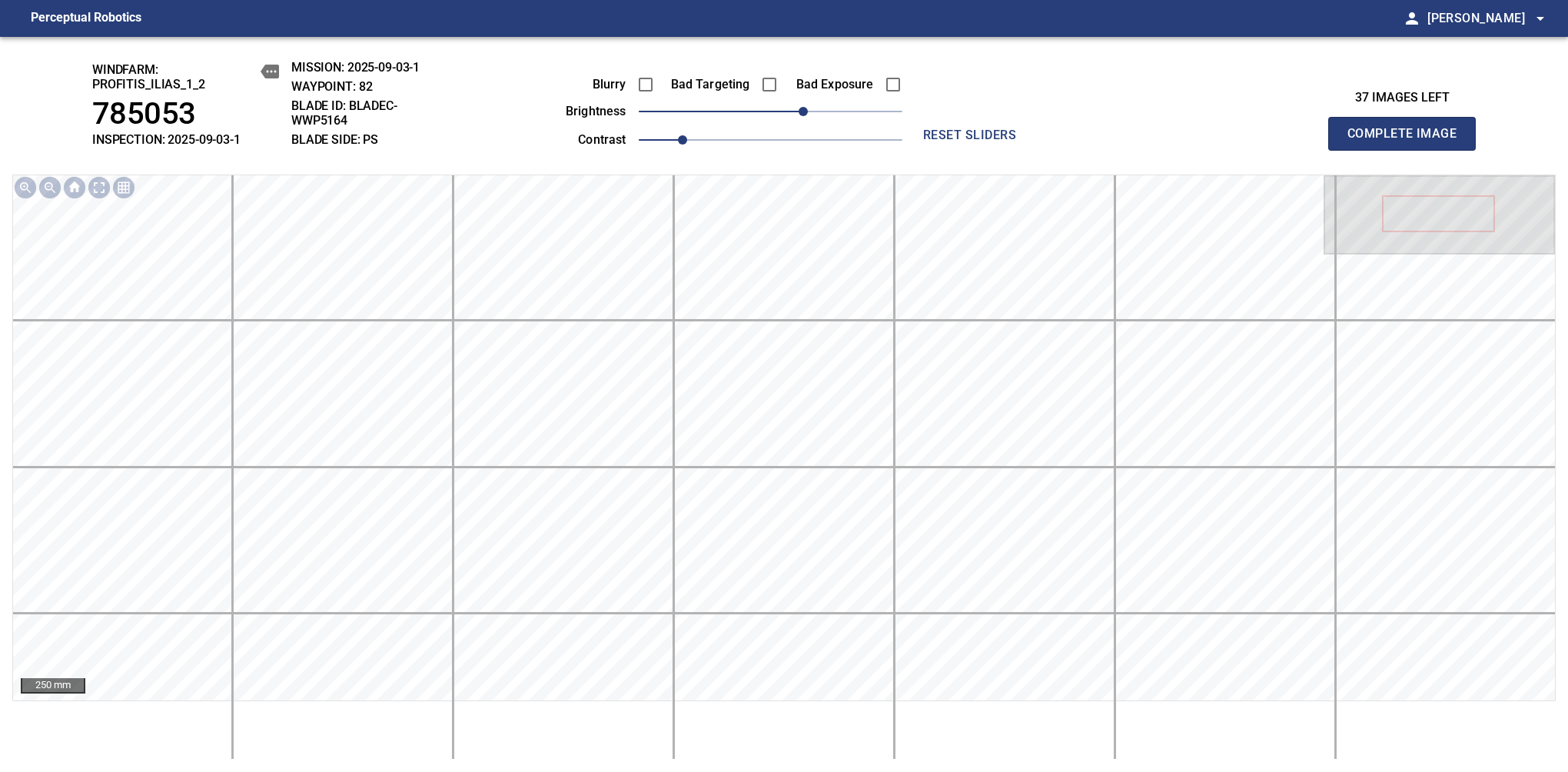
click at [1408, 142] on span "Complete Image" at bounding box center [1402, 133] width 114 height 21
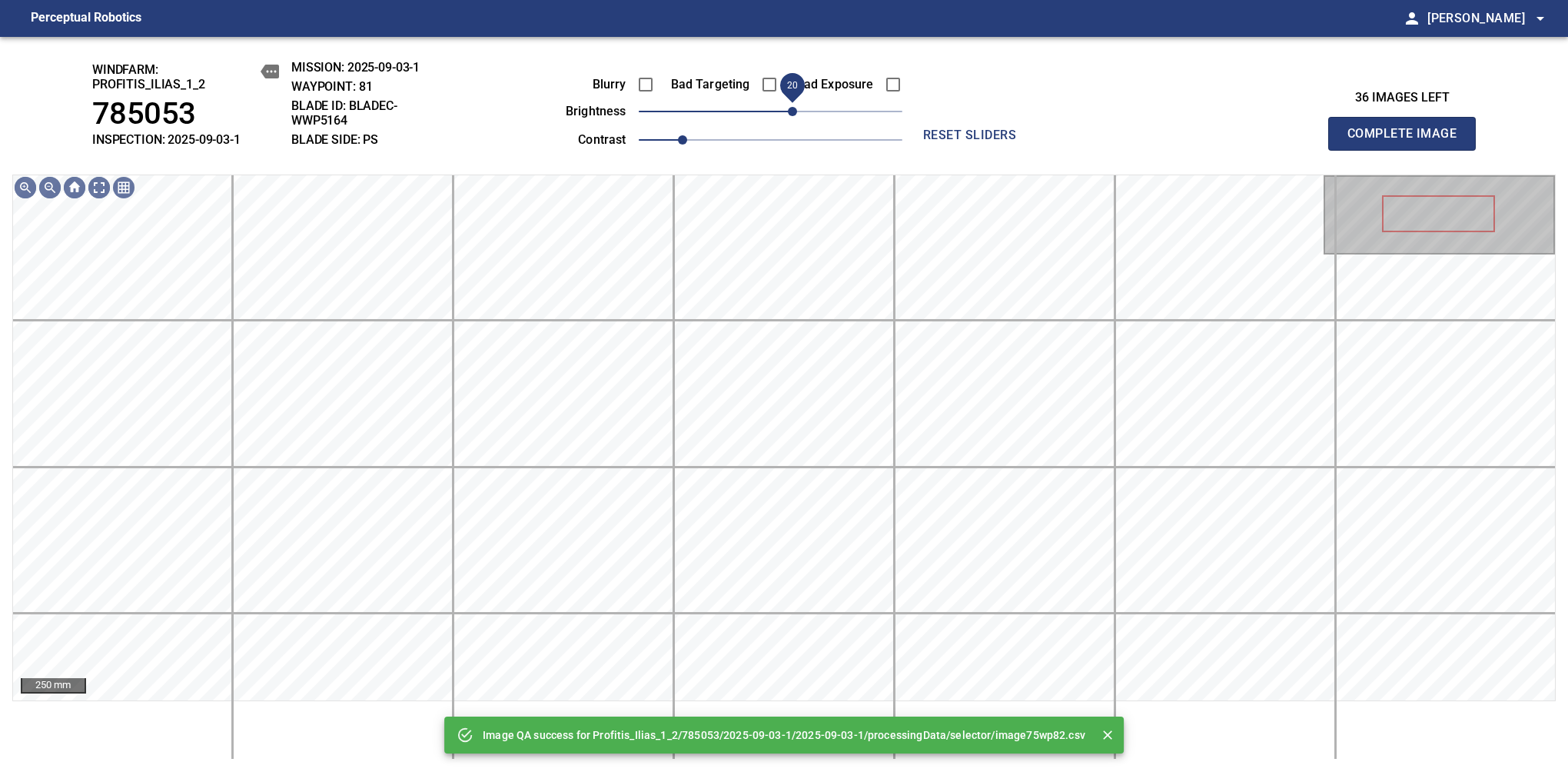
click at [795, 110] on span "20" at bounding box center [770, 111] width 264 height 21
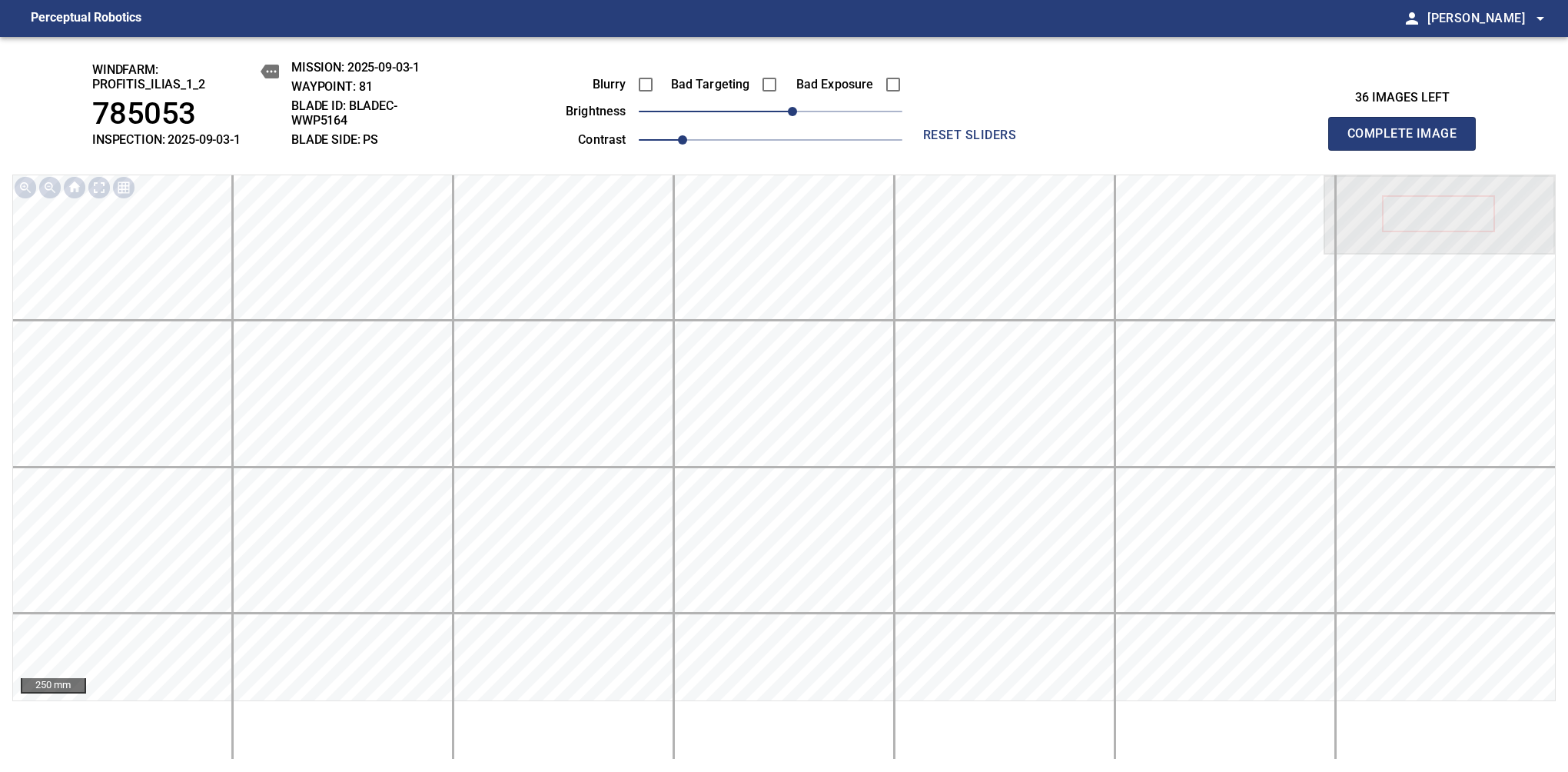
click at [1408, 142] on span "Complete Image" at bounding box center [1402, 133] width 114 height 21
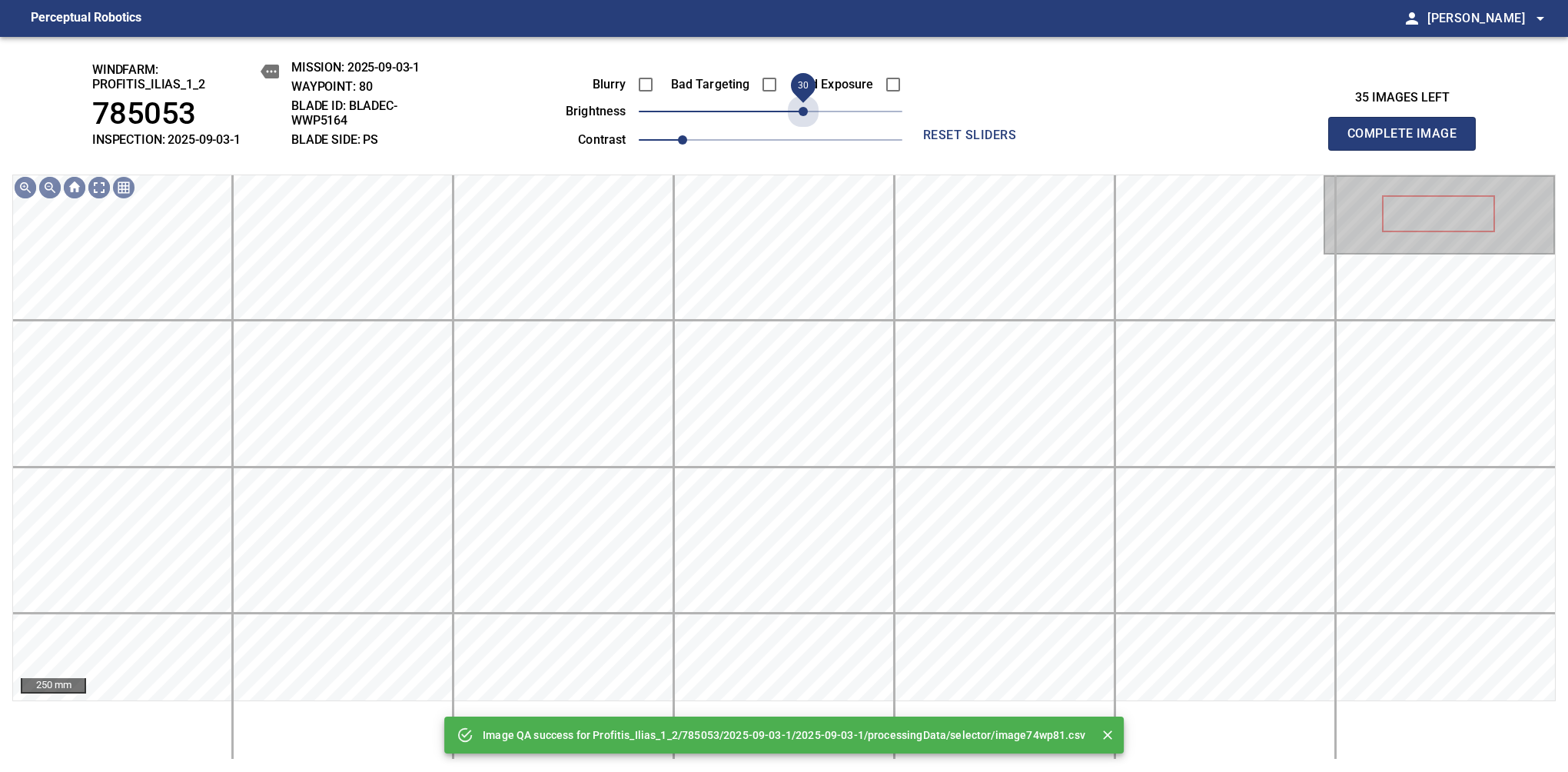
click at [800, 105] on span "30" at bounding box center [770, 111] width 264 height 21
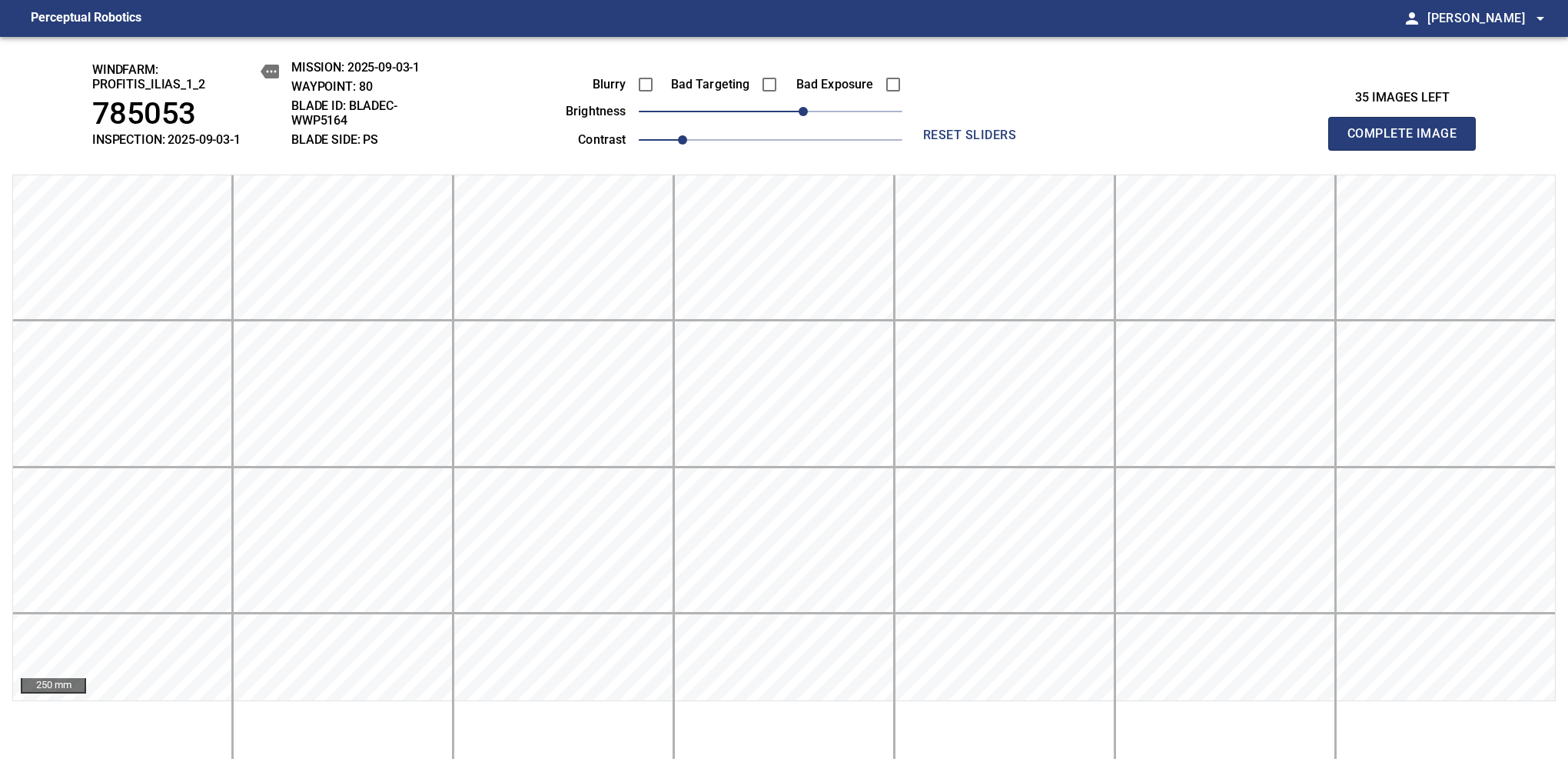
click at [1408, 142] on span "Complete Image" at bounding box center [1402, 133] width 114 height 21
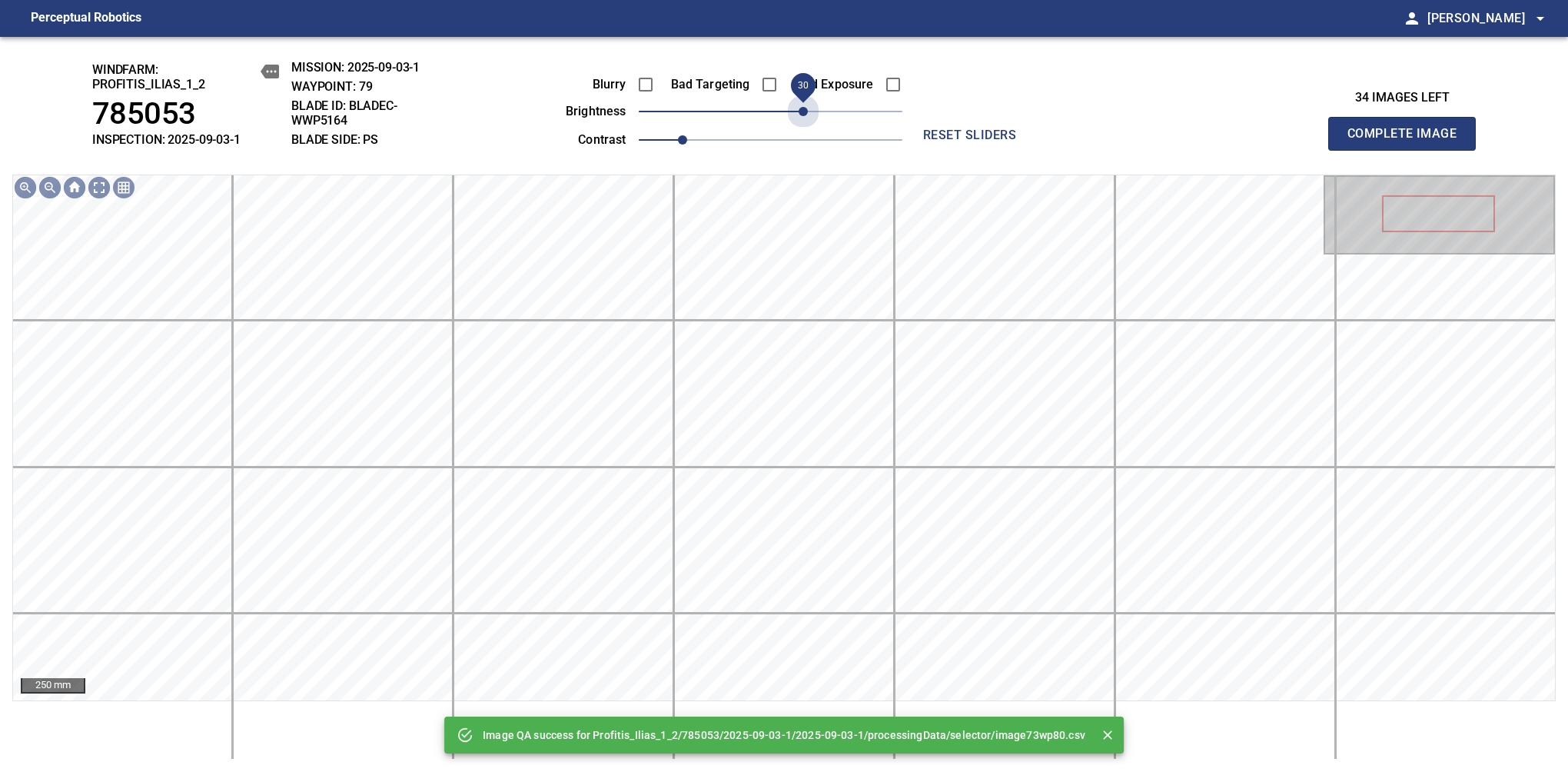
click at [800, 108] on span "30" at bounding box center [770, 111] width 264 height 21
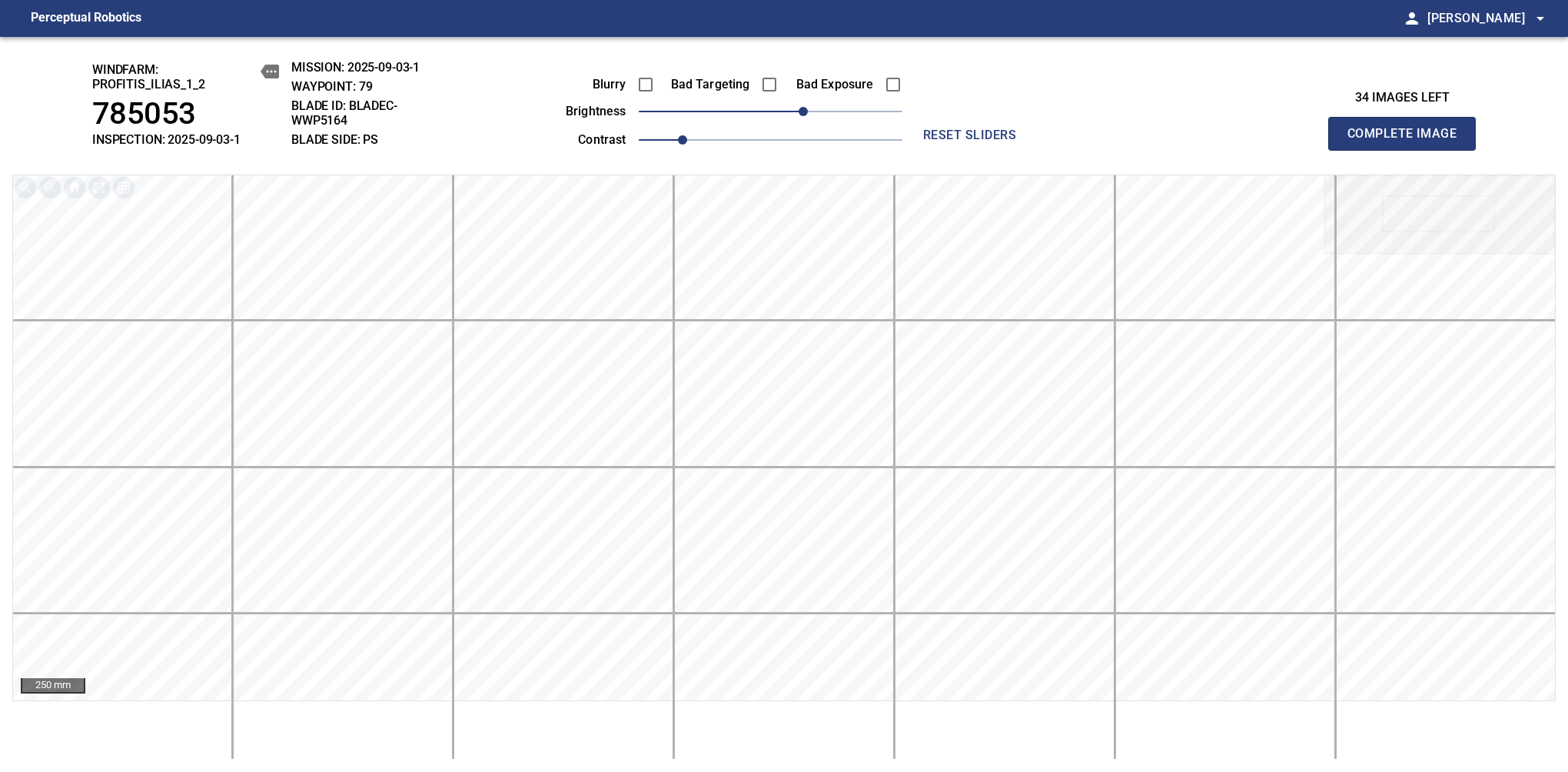
click at [1408, 142] on span "Complete Image" at bounding box center [1402, 133] width 114 height 21
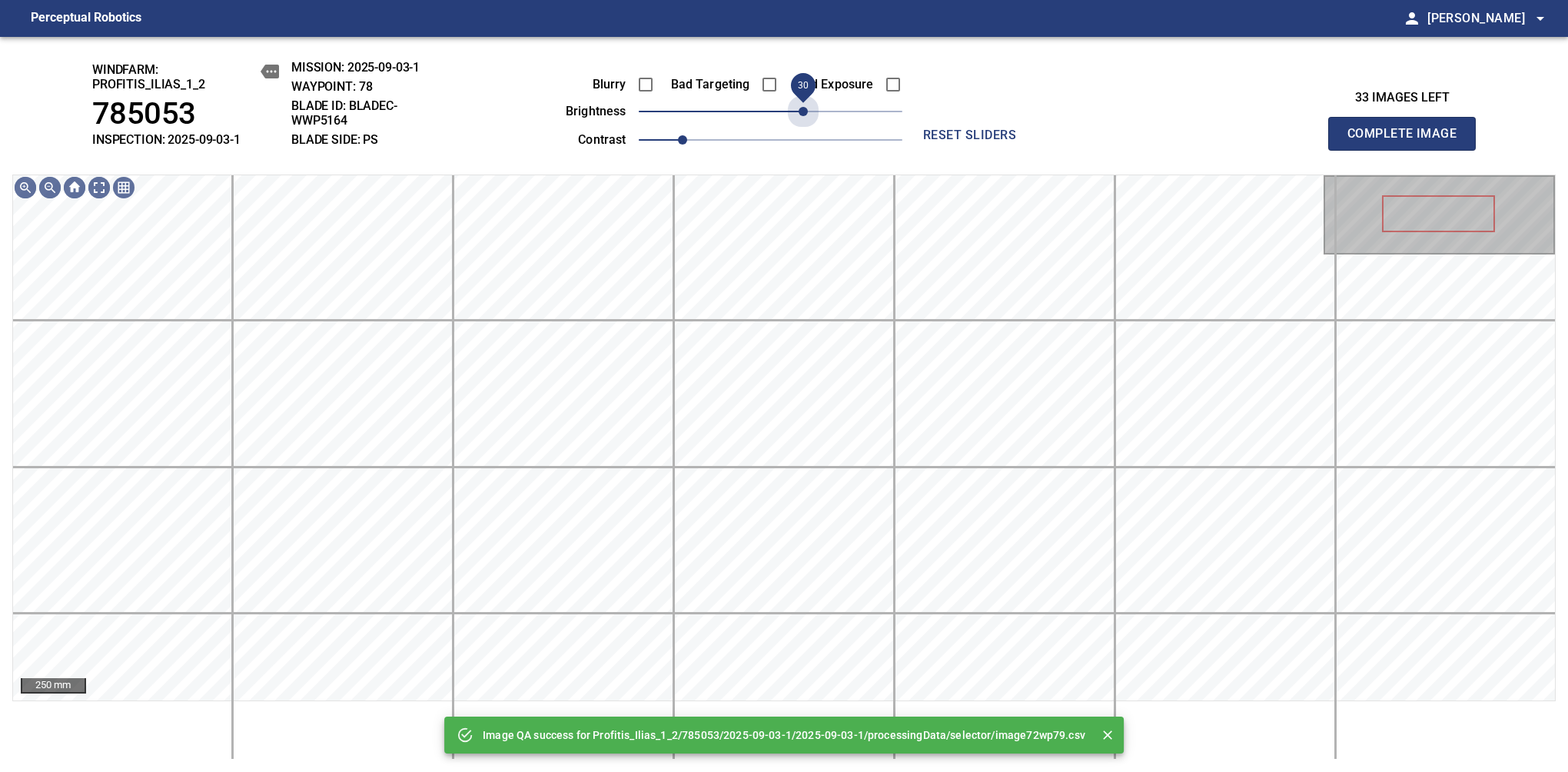
click at [808, 110] on span "30" at bounding box center [770, 111] width 264 height 21
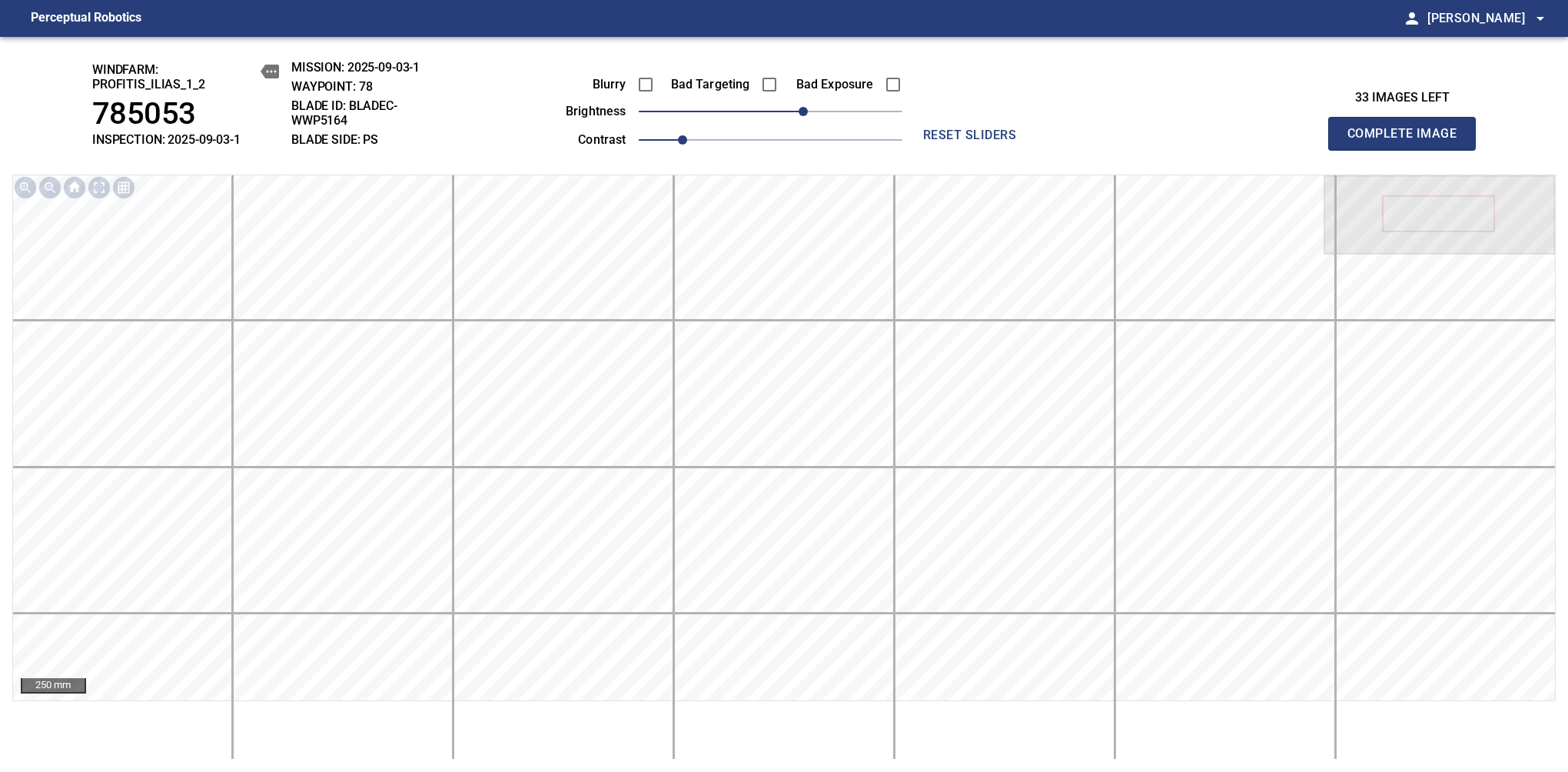
click at [1408, 142] on span "Complete Image" at bounding box center [1402, 133] width 114 height 21
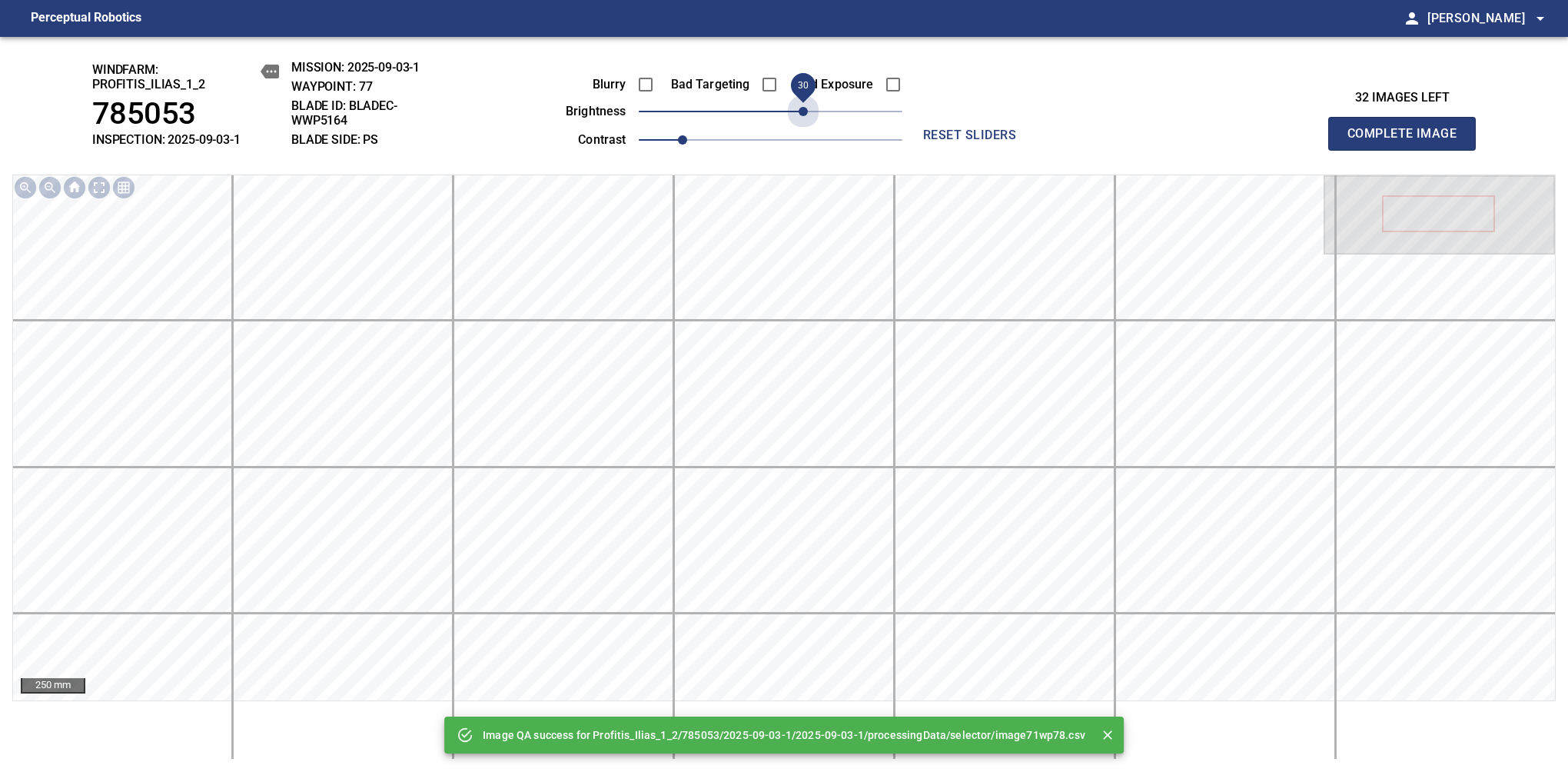
click at [808, 110] on span "30" at bounding box center [770, 111] width 264 height 21
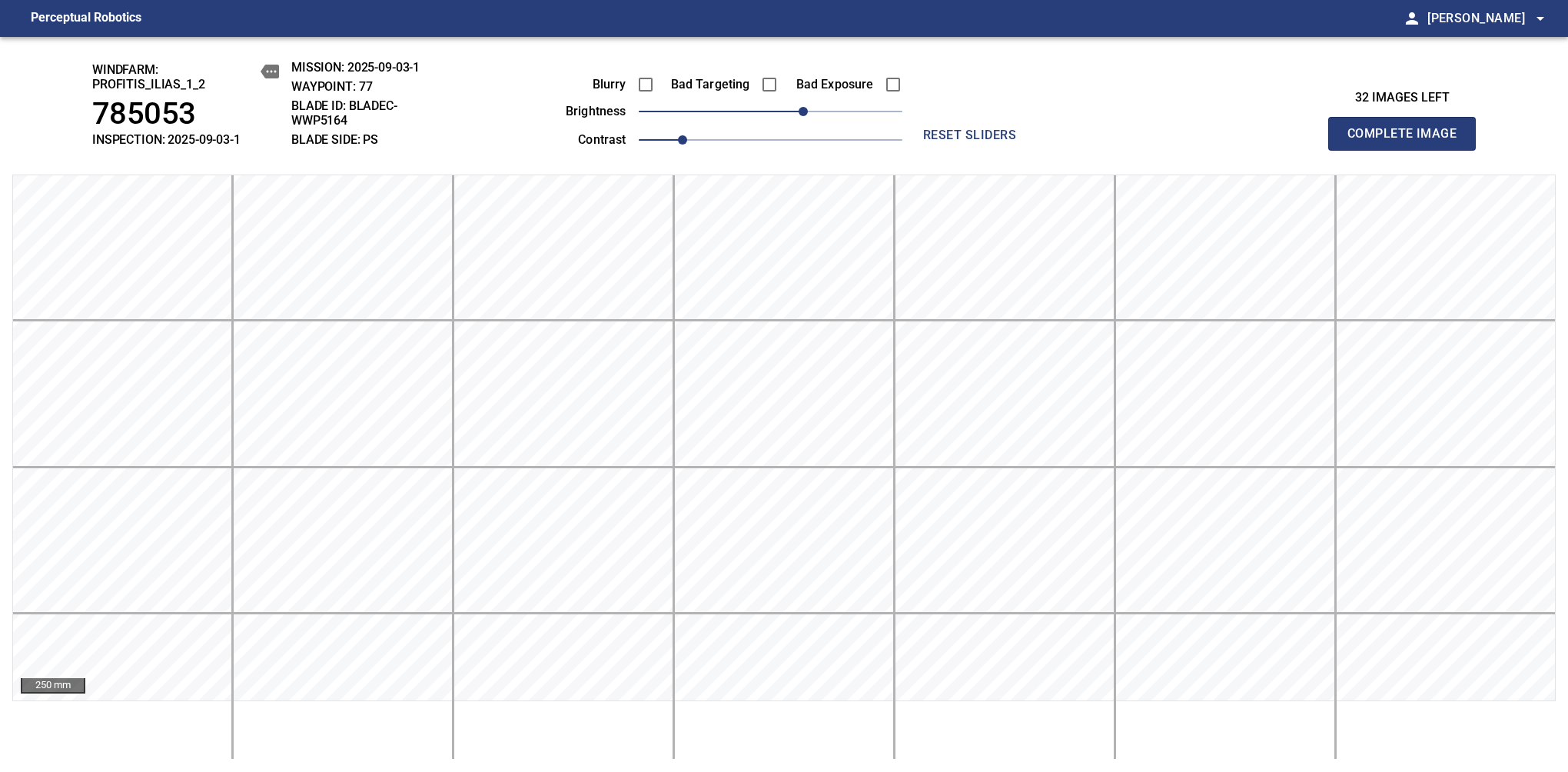
click at [1408, 142] on span "Complete Image" at bounding box center [1402, 133] width 114 height 21
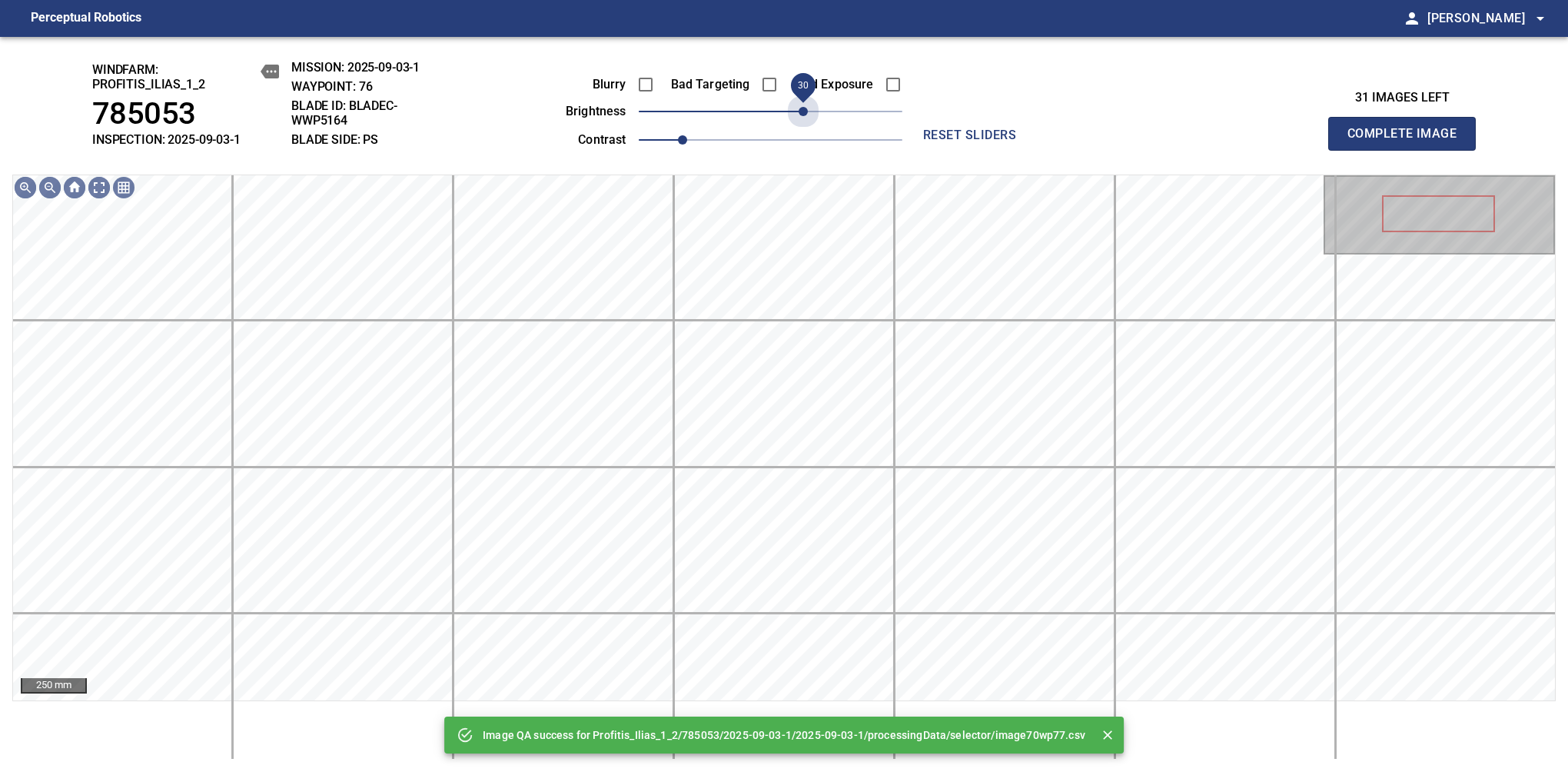
click at [808, 110] on span "30" at bounding box center [770, 111] width 264 height 21
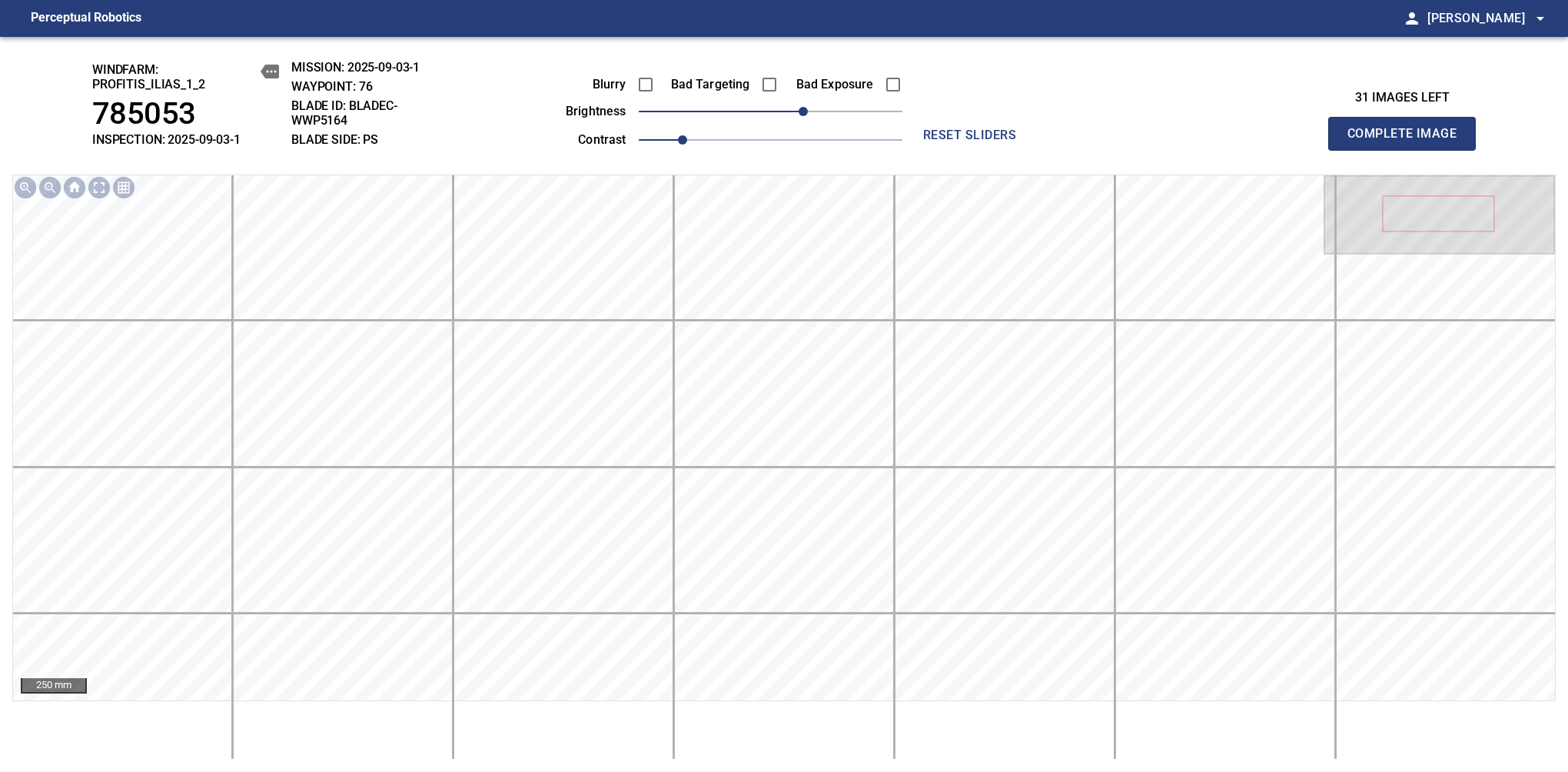
click at [1408, 142] on span "Complete Image" at bounding box center [1402, 133] width 114 height 21
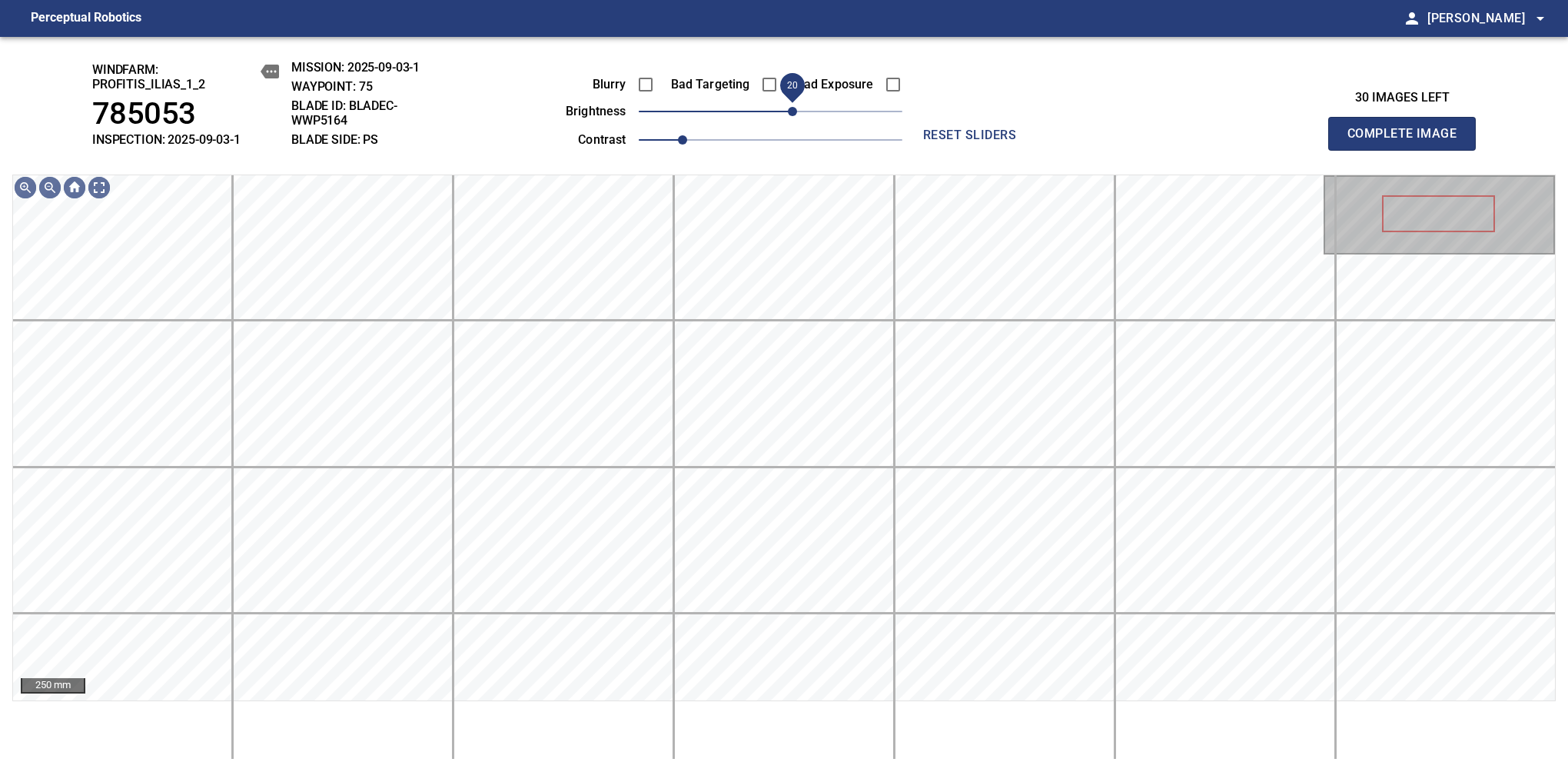
drag, startPoint x: 775, startPoint y: 117, endPoint x: 791, endPoint y: 114, distance: 16.3
click at [791, 114] on span "20" at bounding box center [792, 111] width 9 height 9
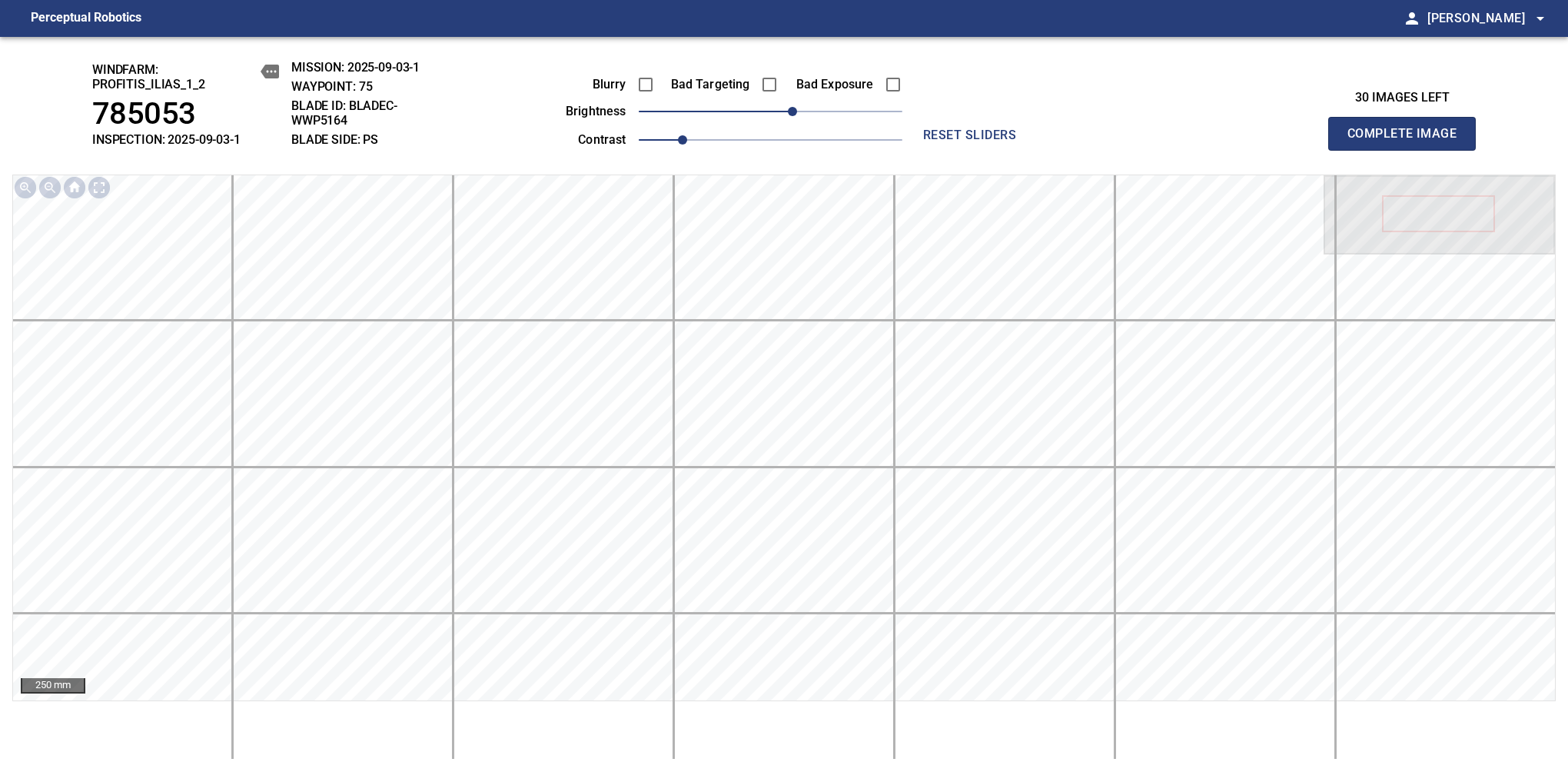
click at [1408, 142] on span "Complete Image" at bounding box center [1402, 133] width 114 height 21
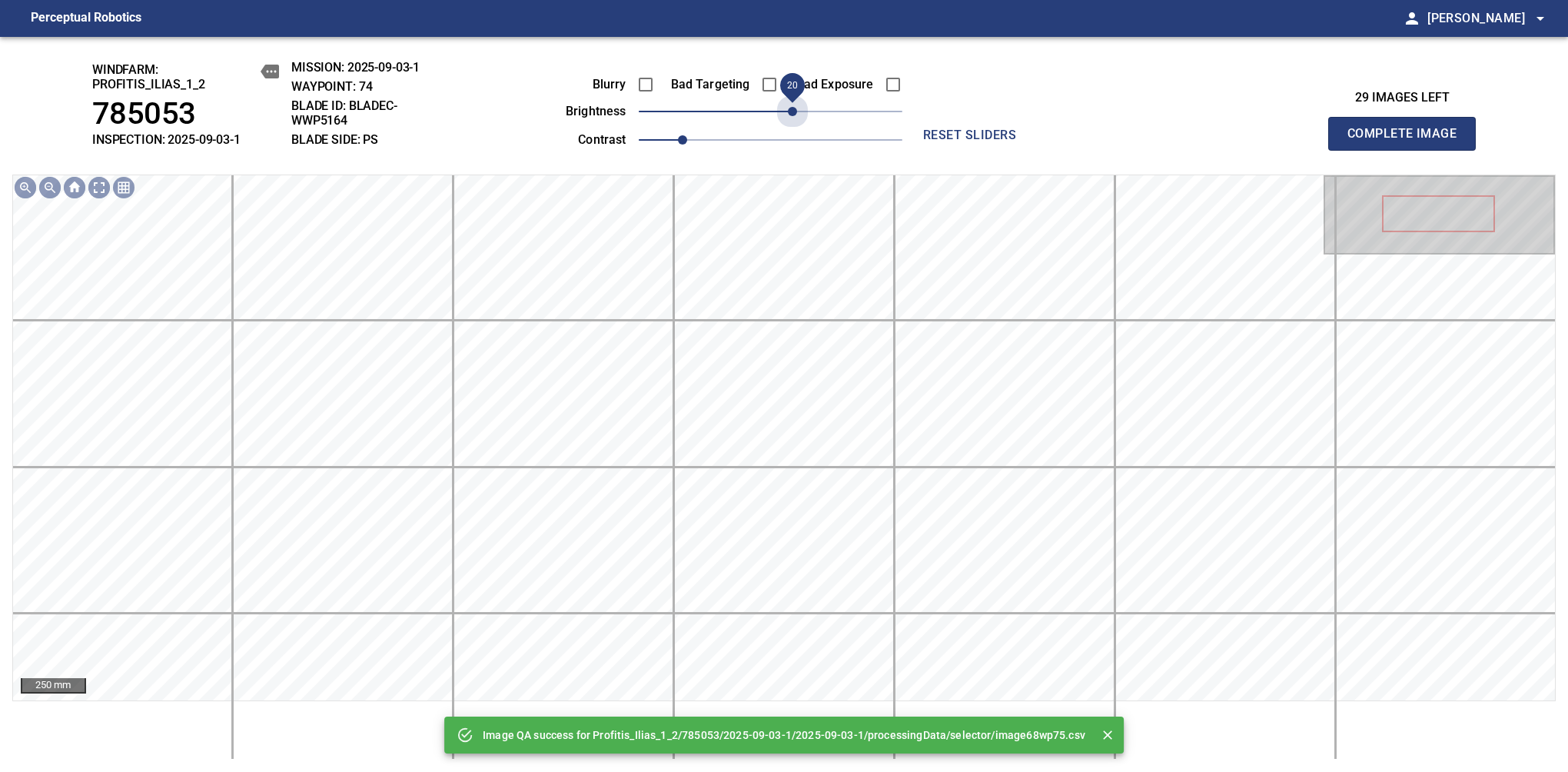
click at [791, 114] on span "20" at bounding box center [770, 111] width 264 height 21
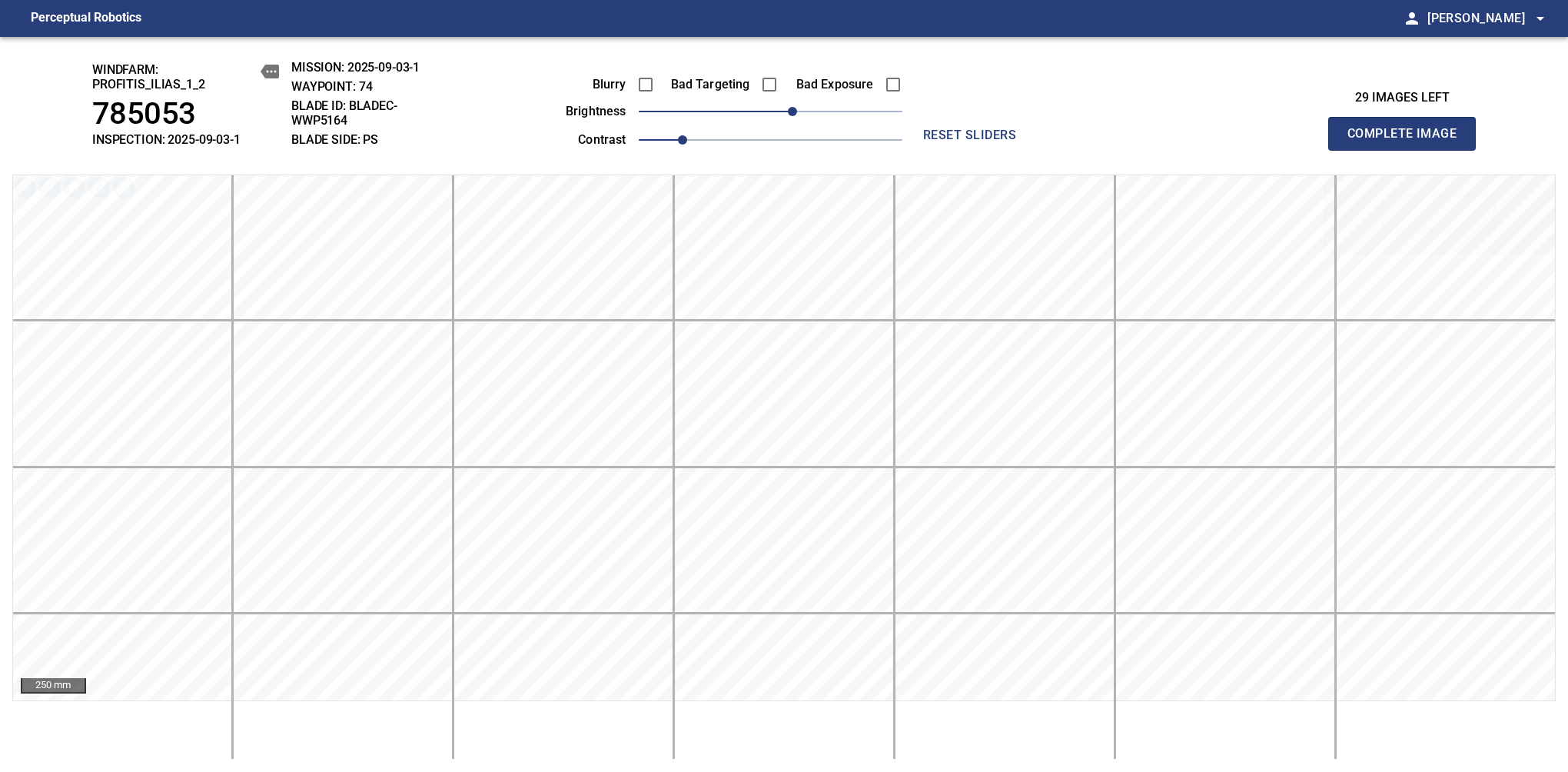
click at [1408, 142] on span "Complete Image" at bounding box center [1402, 133] width 114 height 21
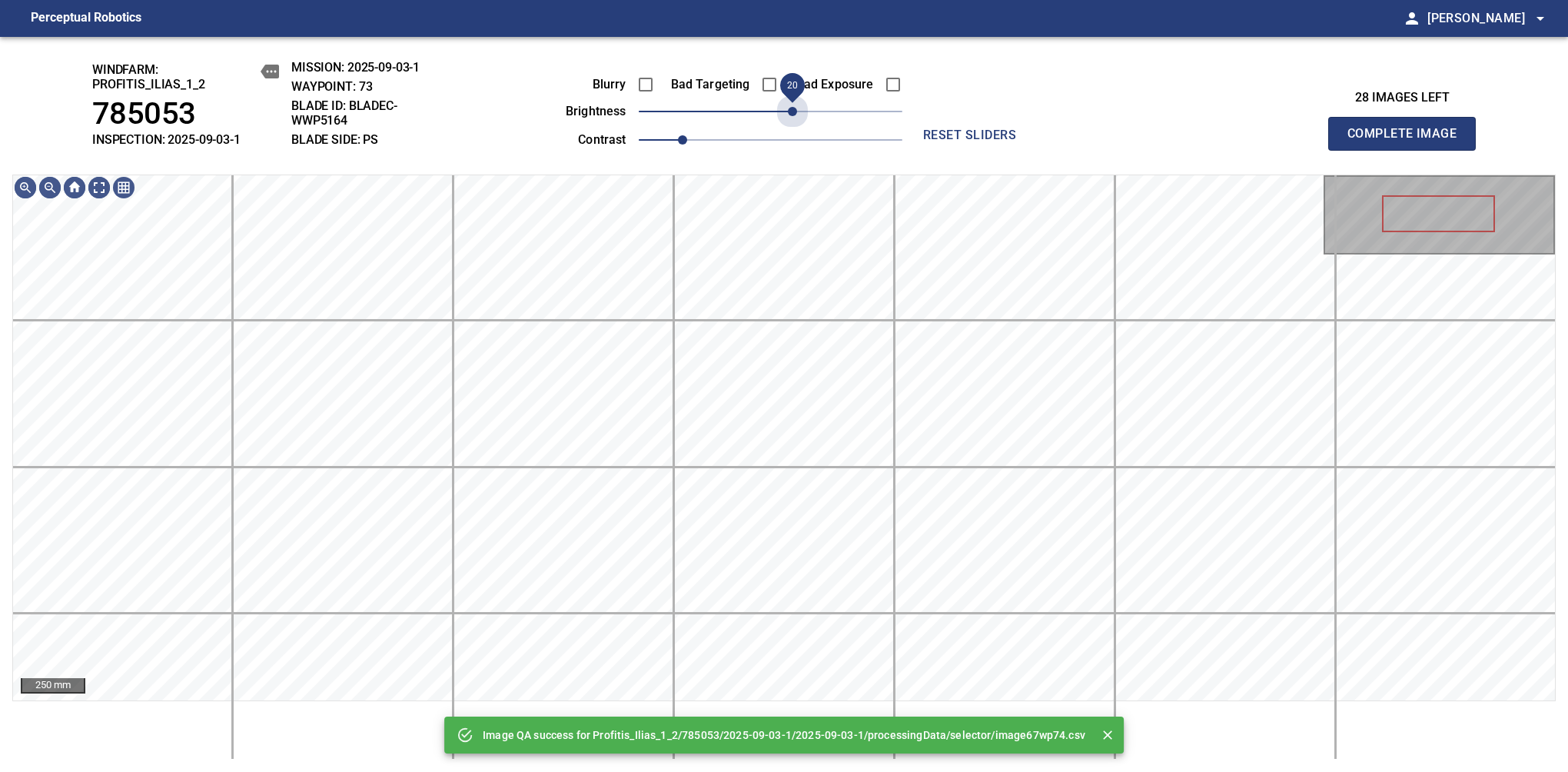
click at [791, 114] on span "20" at bounding box center [770, 111] width 264 height 21
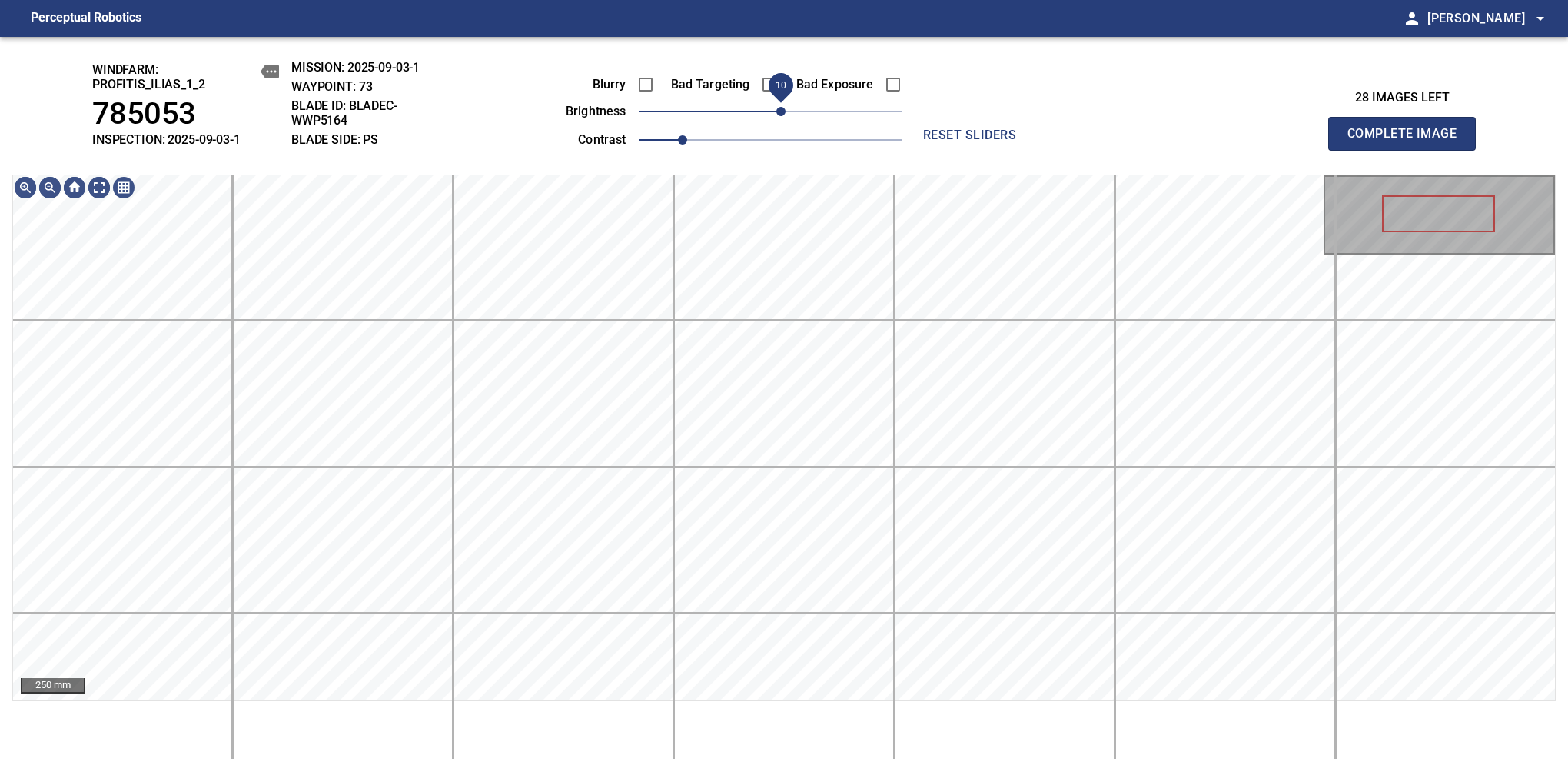
drag, startPoint x: 791, startPoint y: 114, endPoint x: 784, endPoint y: 116, distance: 7.3
click at [784, 116] on span "10" at bounding box center [780, 111] width 9 height 9
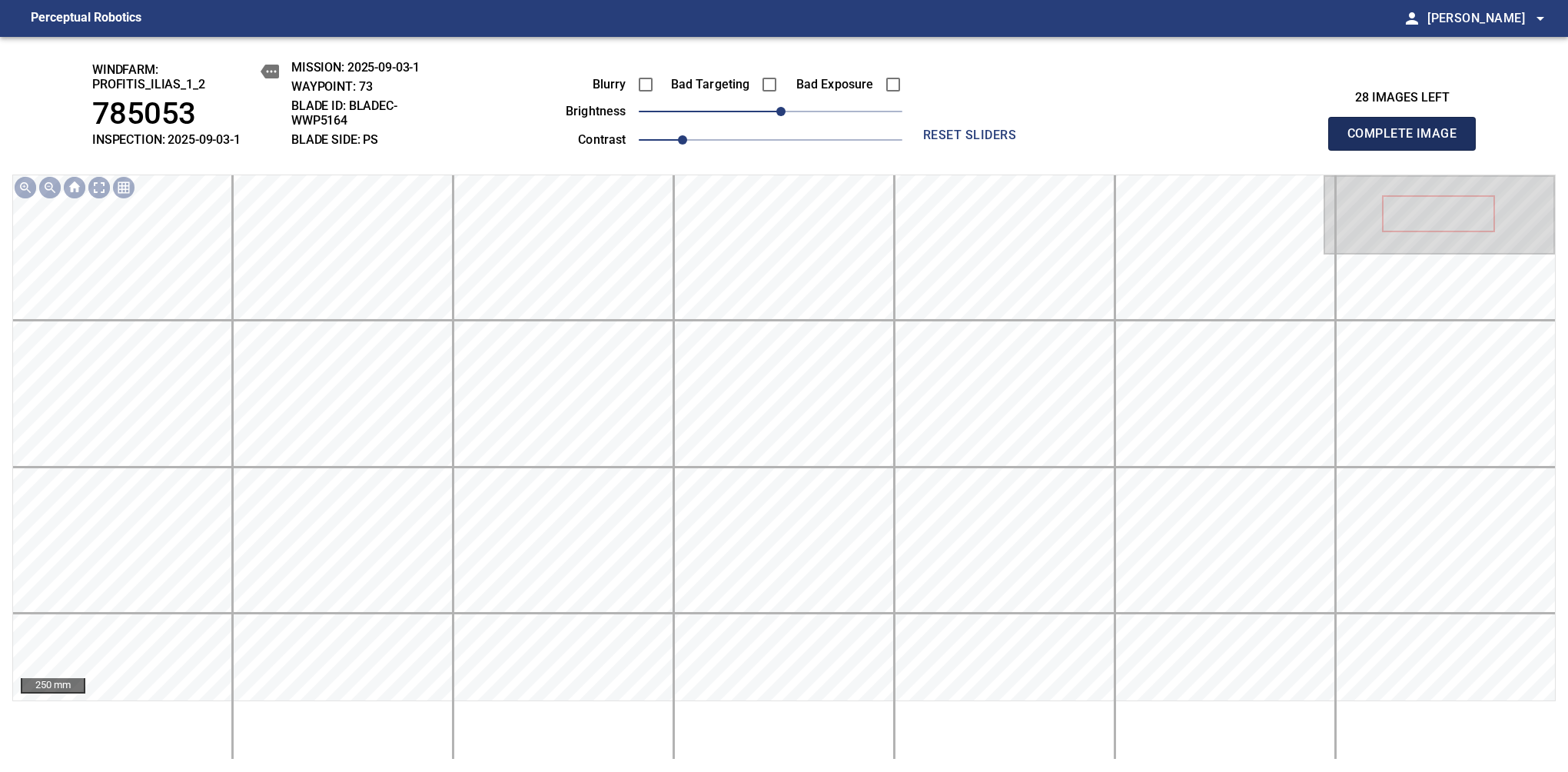
click at [1408, 142] on span "Complete Image" at bounding box center [1402, 133] width 114 height 21
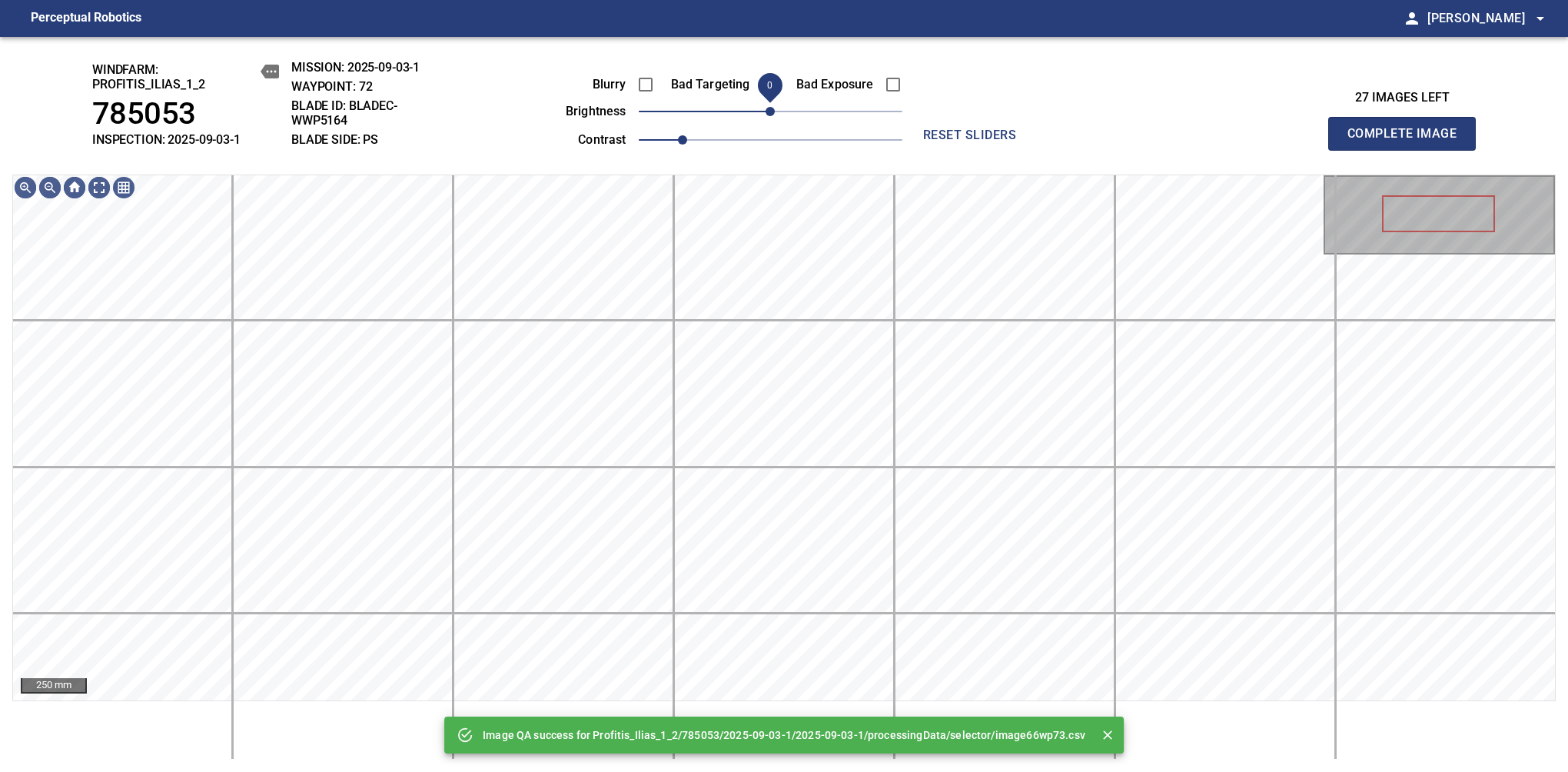
drag, startPoint x: 784, startPoint y: 116, endPoint x: 771, endPoint y: 126, distance: 16.4
click at [771, 122] on span "0" at bounding box center [770, 111] width 264 height 21
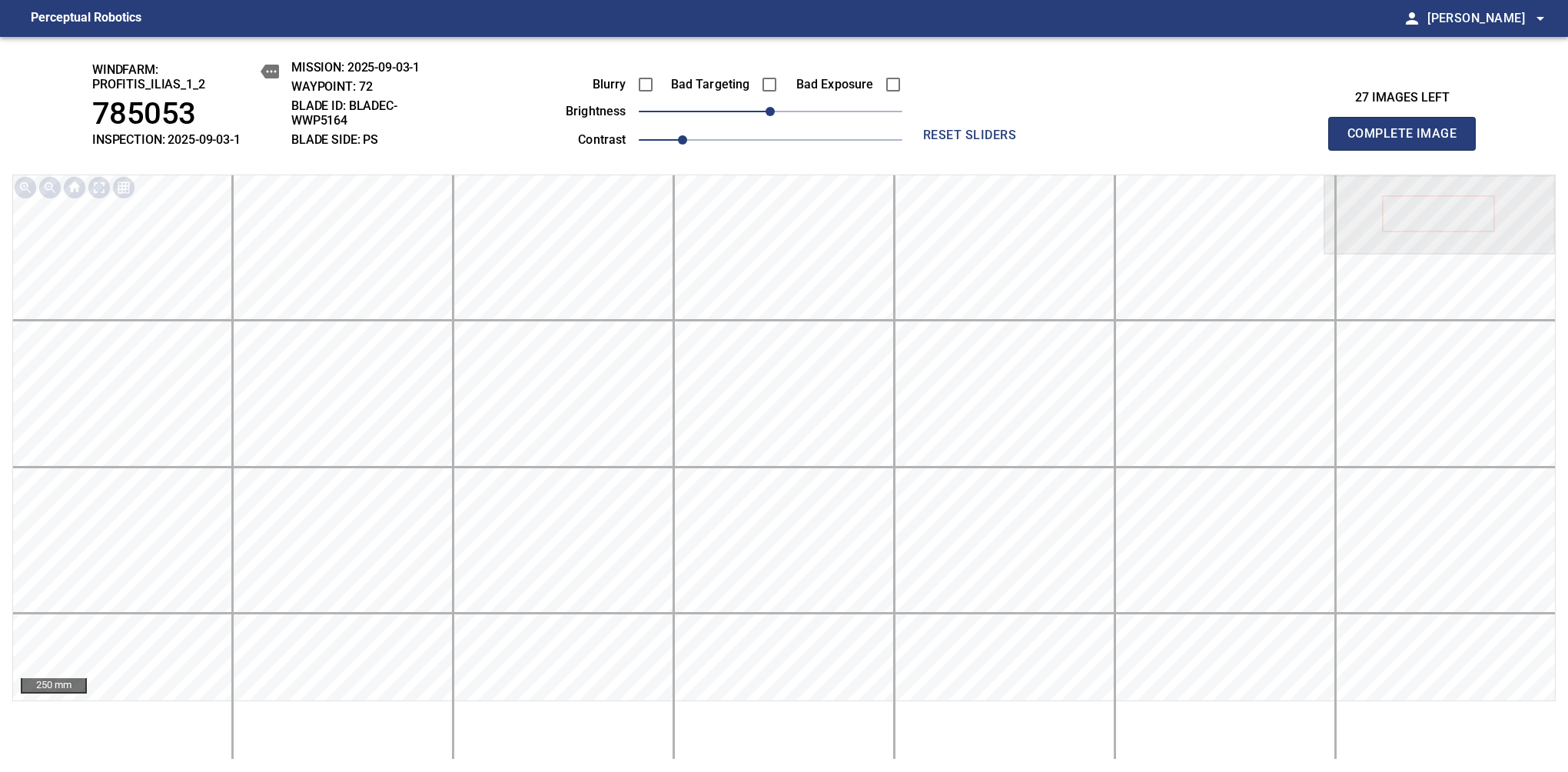
click at [1408, 142] on span "Complete Image" at bounding box center [1402, 133] width 114 height 21
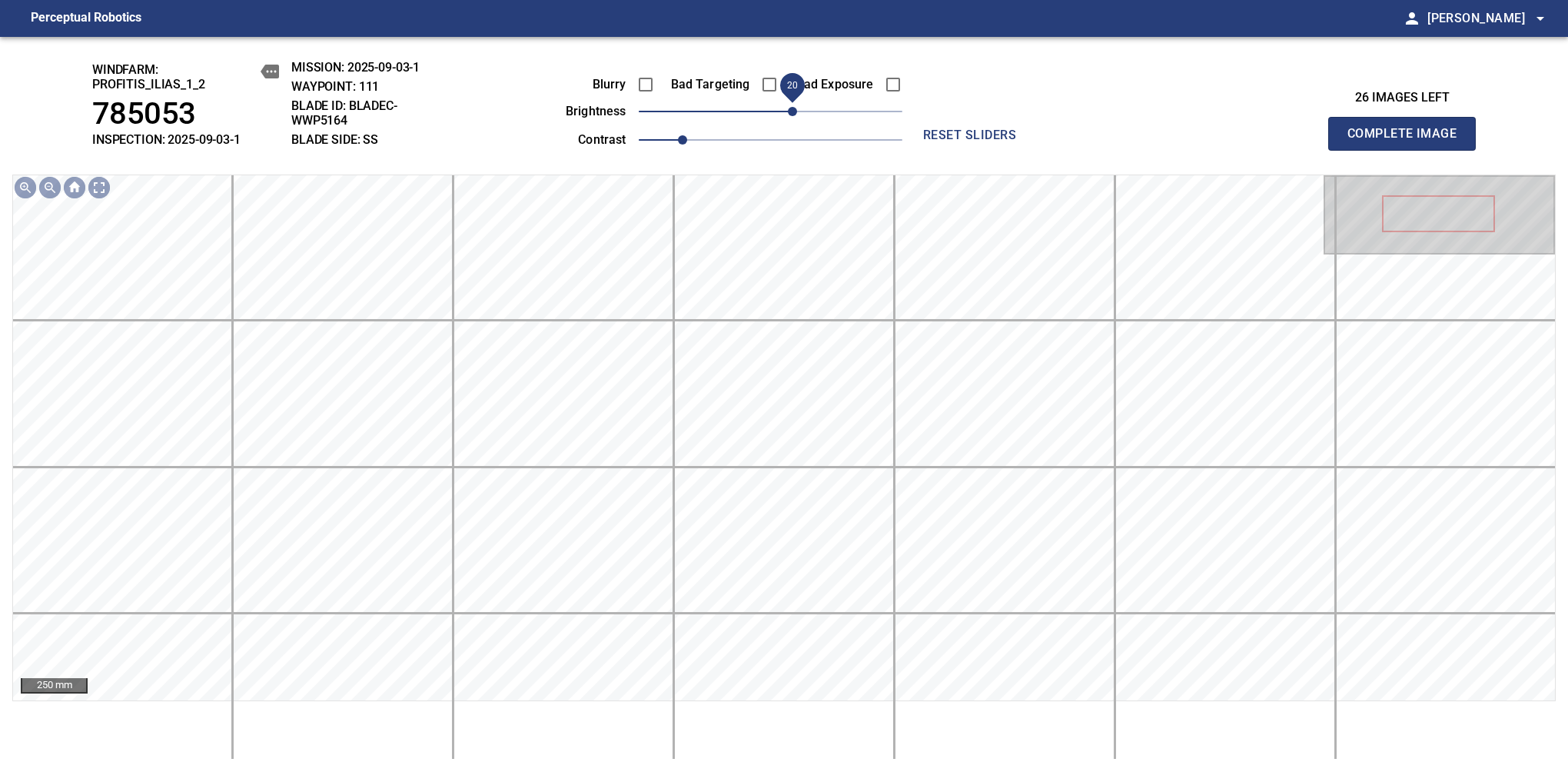
drag, startPoint x: 771, startPoint y: 116, endPoint x: 792, endPoint y: 103, distance: 24.7
click at [792, 107] on span "20" at bounding box center [792, 111] width 9 height 9
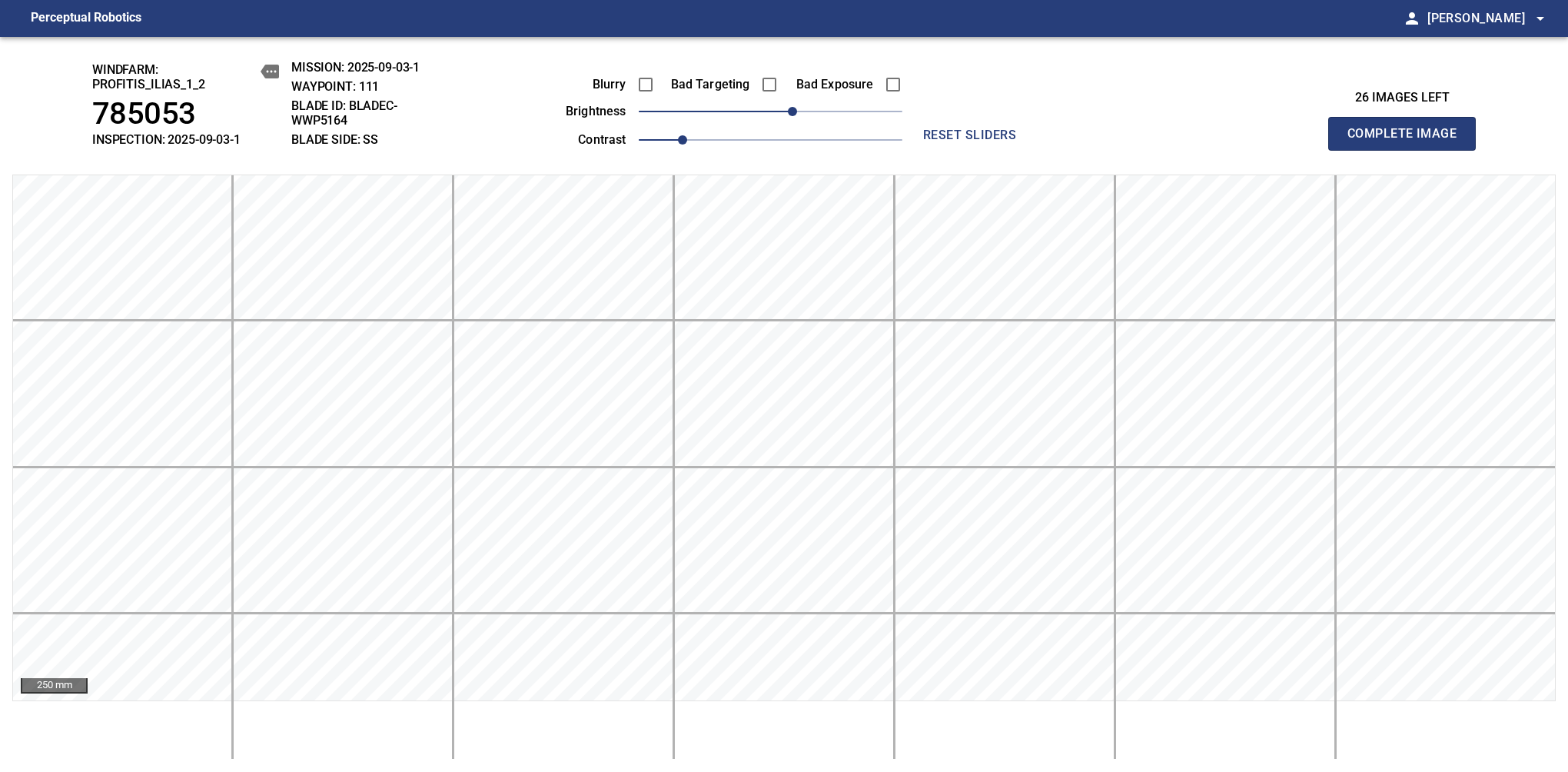
click at [1408, 142] on span "Complete Image" at bounding box center [1402, 133] width 114 height 21
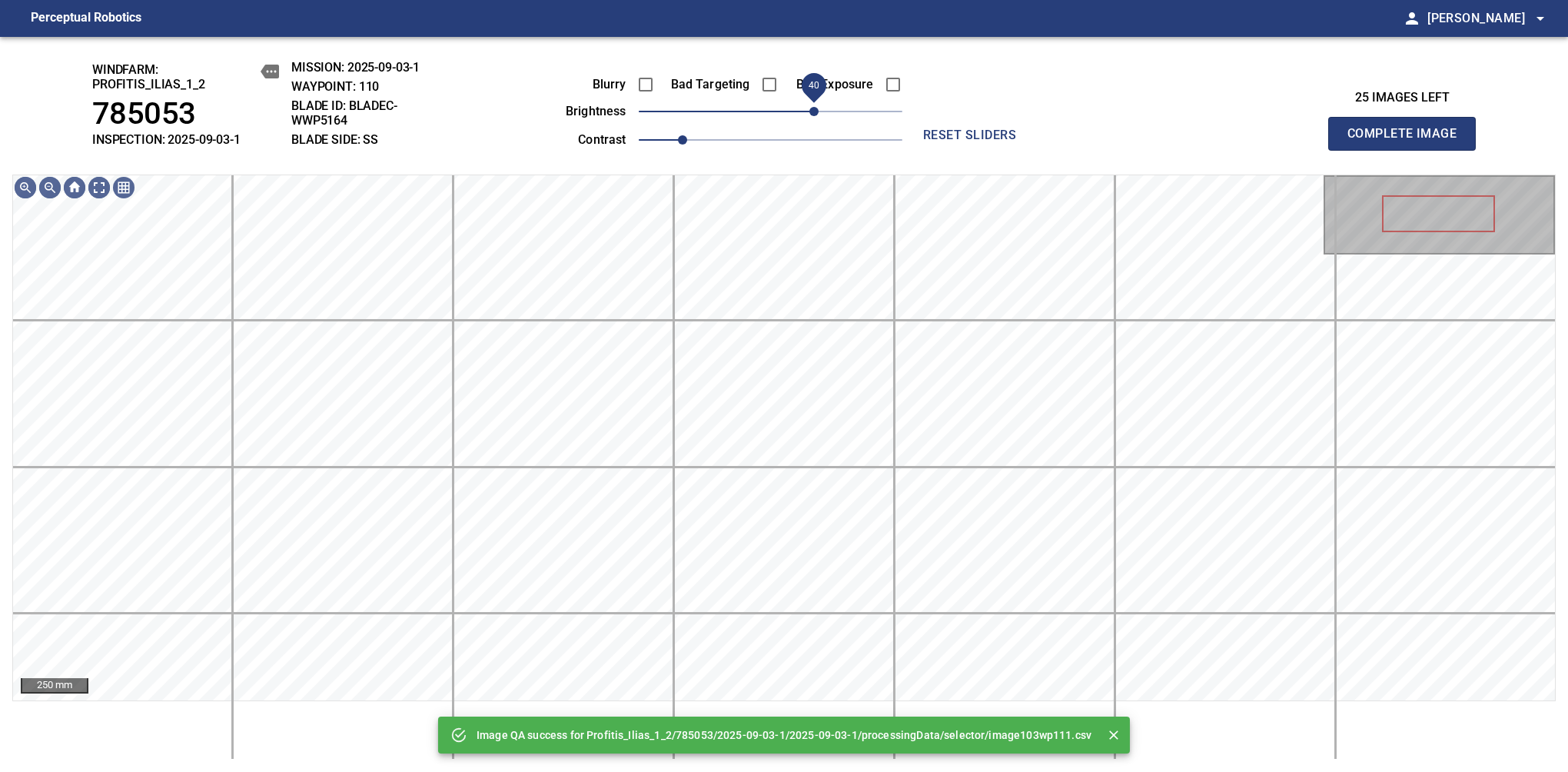
drag, startPoint x: 766, startPoint y: 115, endPoint x: 811, endPoint y: 100, distance: 47.4
click at [811, 107] on span "40" at bounding box center [813, 111] width 9 height 9
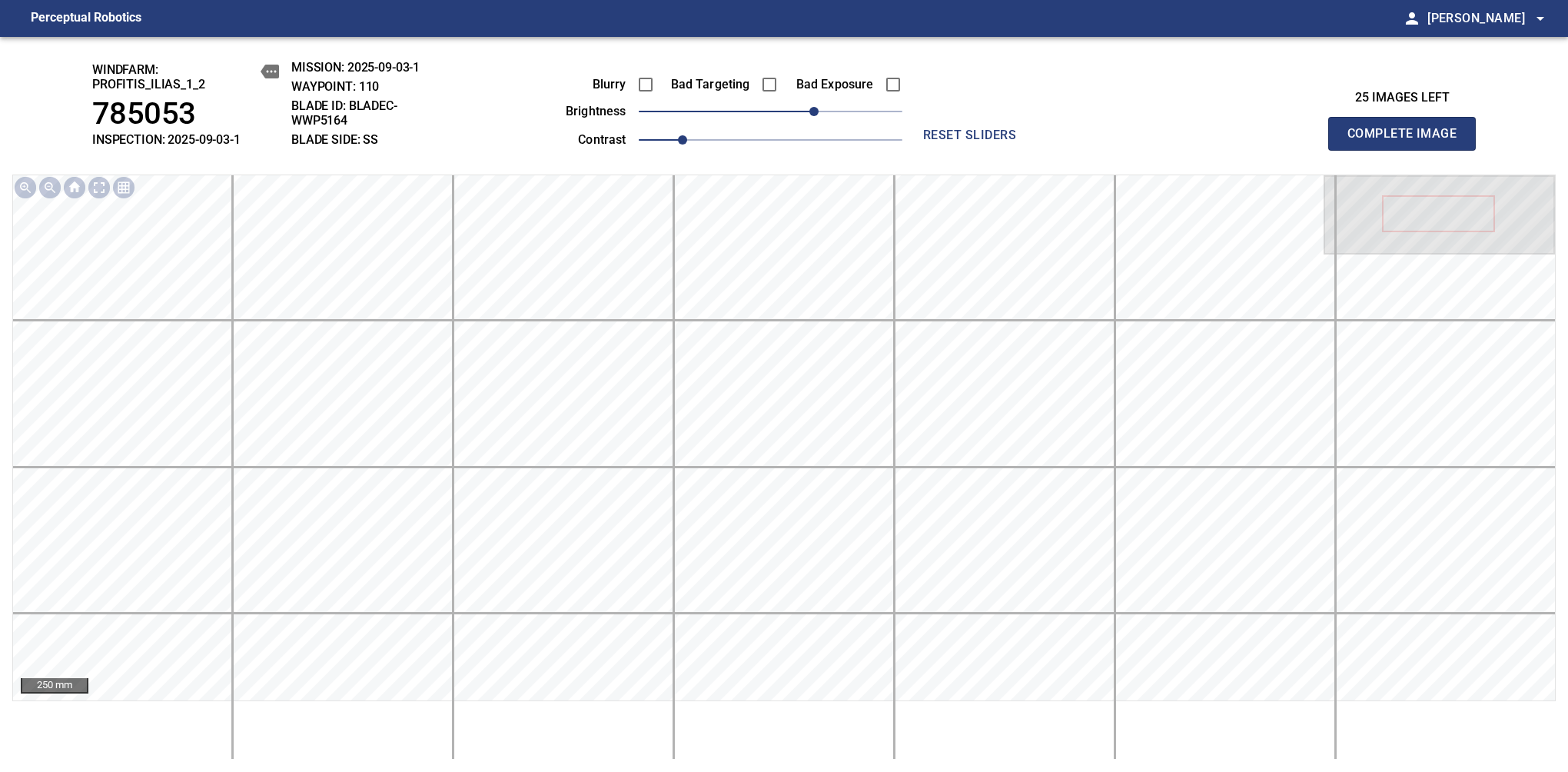
click at [1408, 142] on span "Complete Image" at bounding box center [1402, 133] width 114 height 21
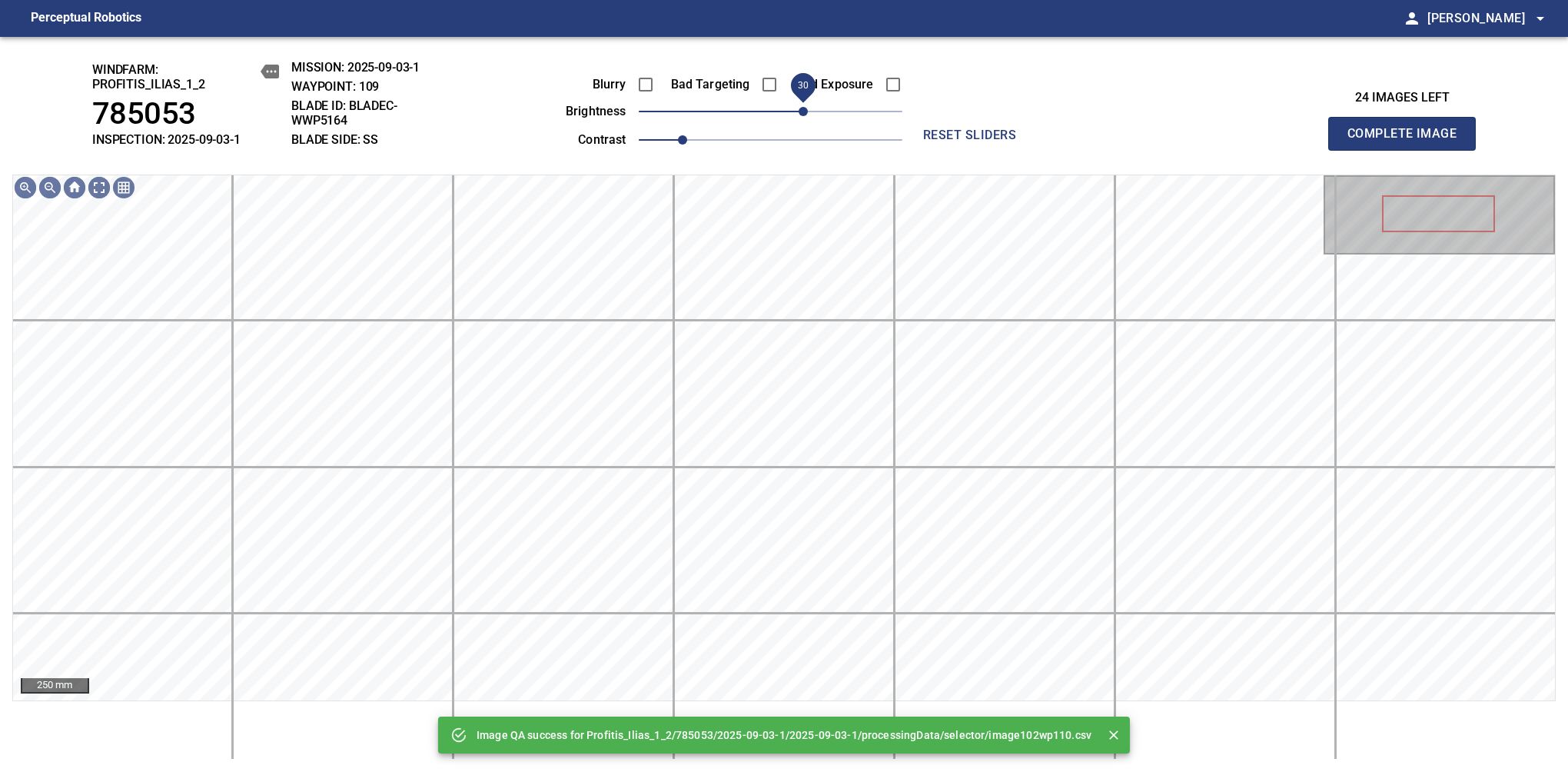
drag, startPoint x: 773, startPoint y: 113, endPoint x: 808, endPoint y: 113, distance: 35.0
click at [807, 113] on span "30" at bounding box center [803, 111] width 9 height 9
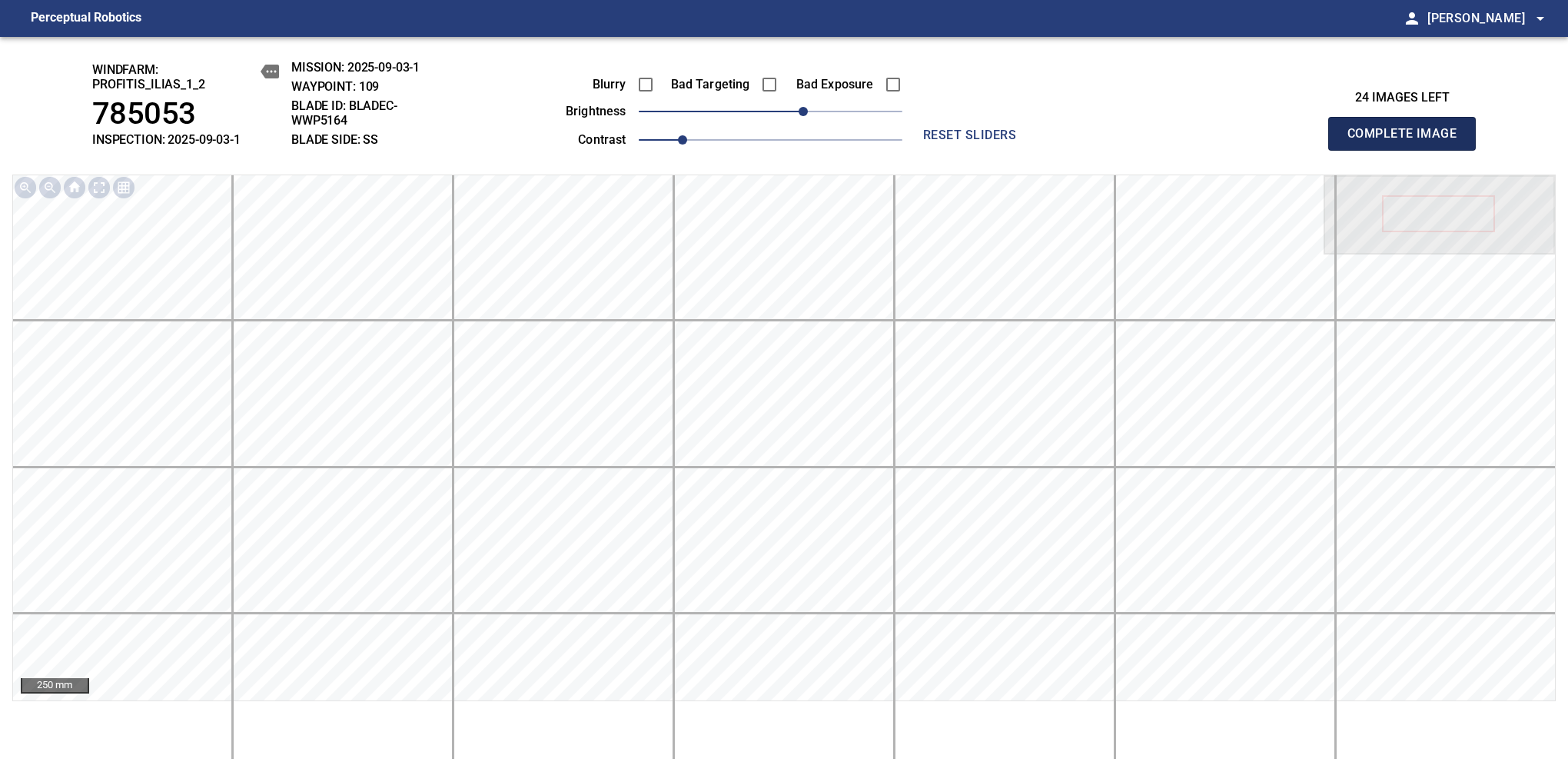
click at [1408, 142] on span "Complete Image" at bounding box center [1402, 133] width 114 height 21
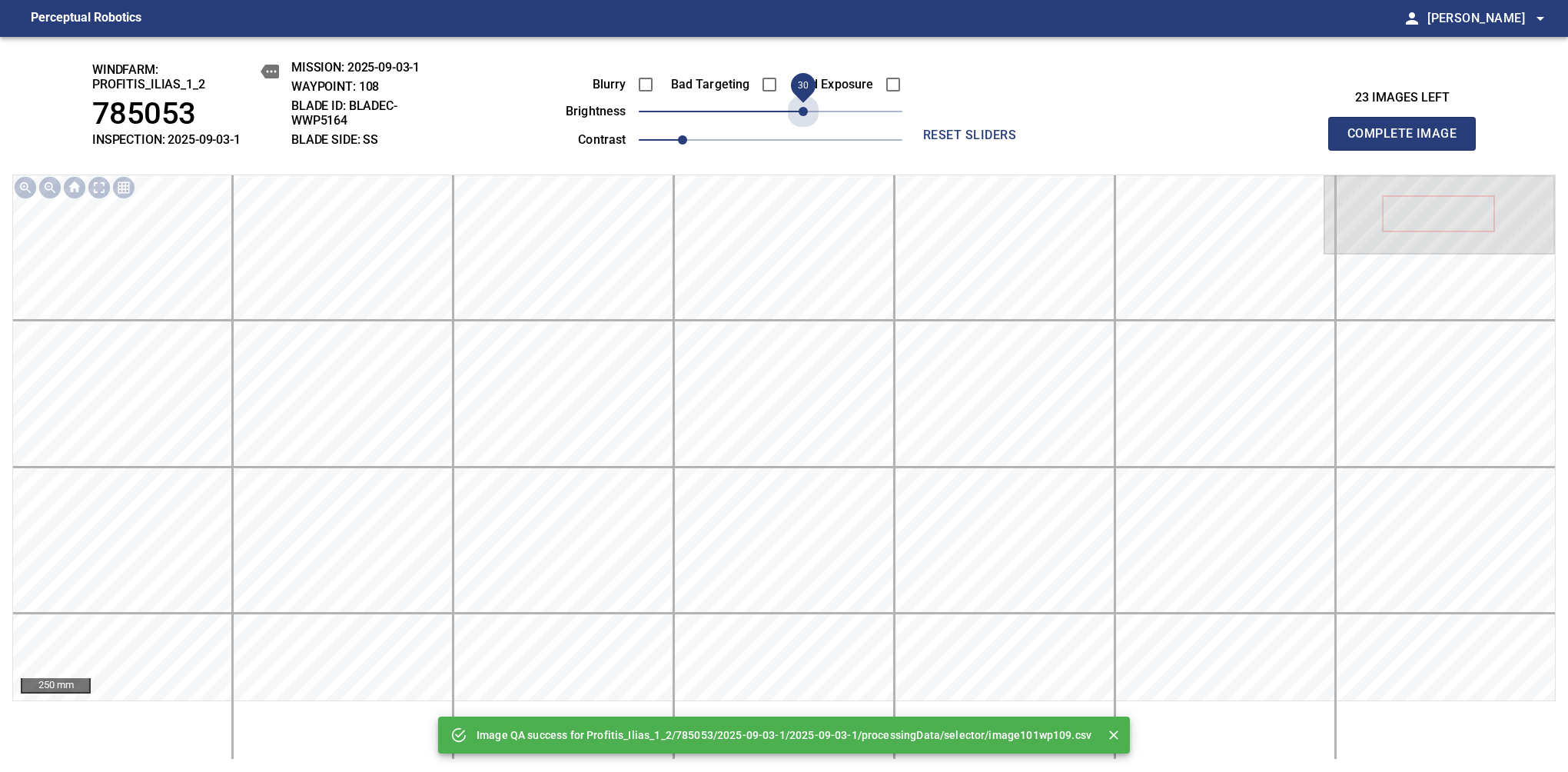
click at [808, 113] on span "30" at bounding box center [770, 111] width 264 height 21
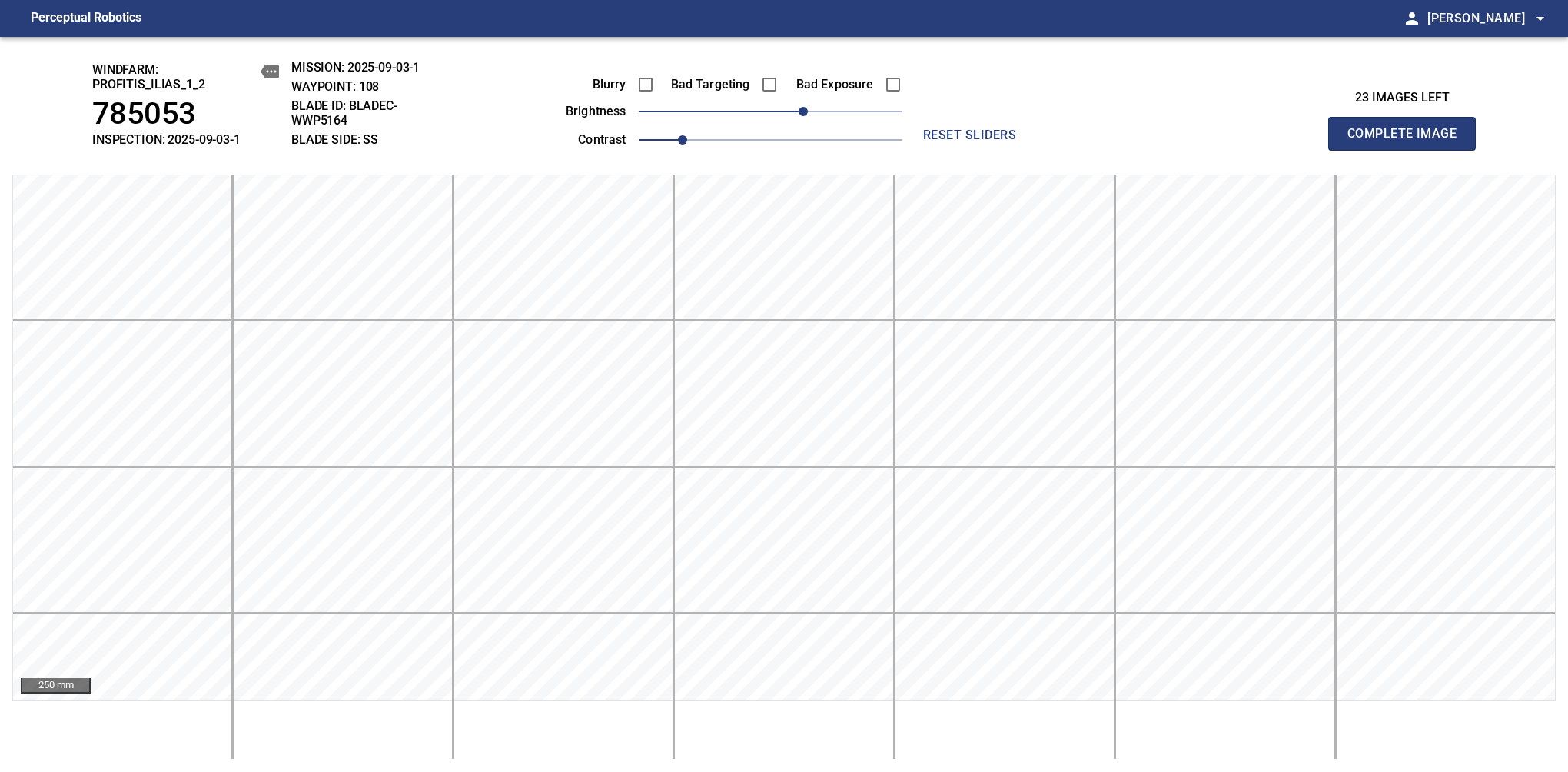
click at [1408, 142] on span "Complete Image" at bounding box center [1402, 133] width 114 height 21
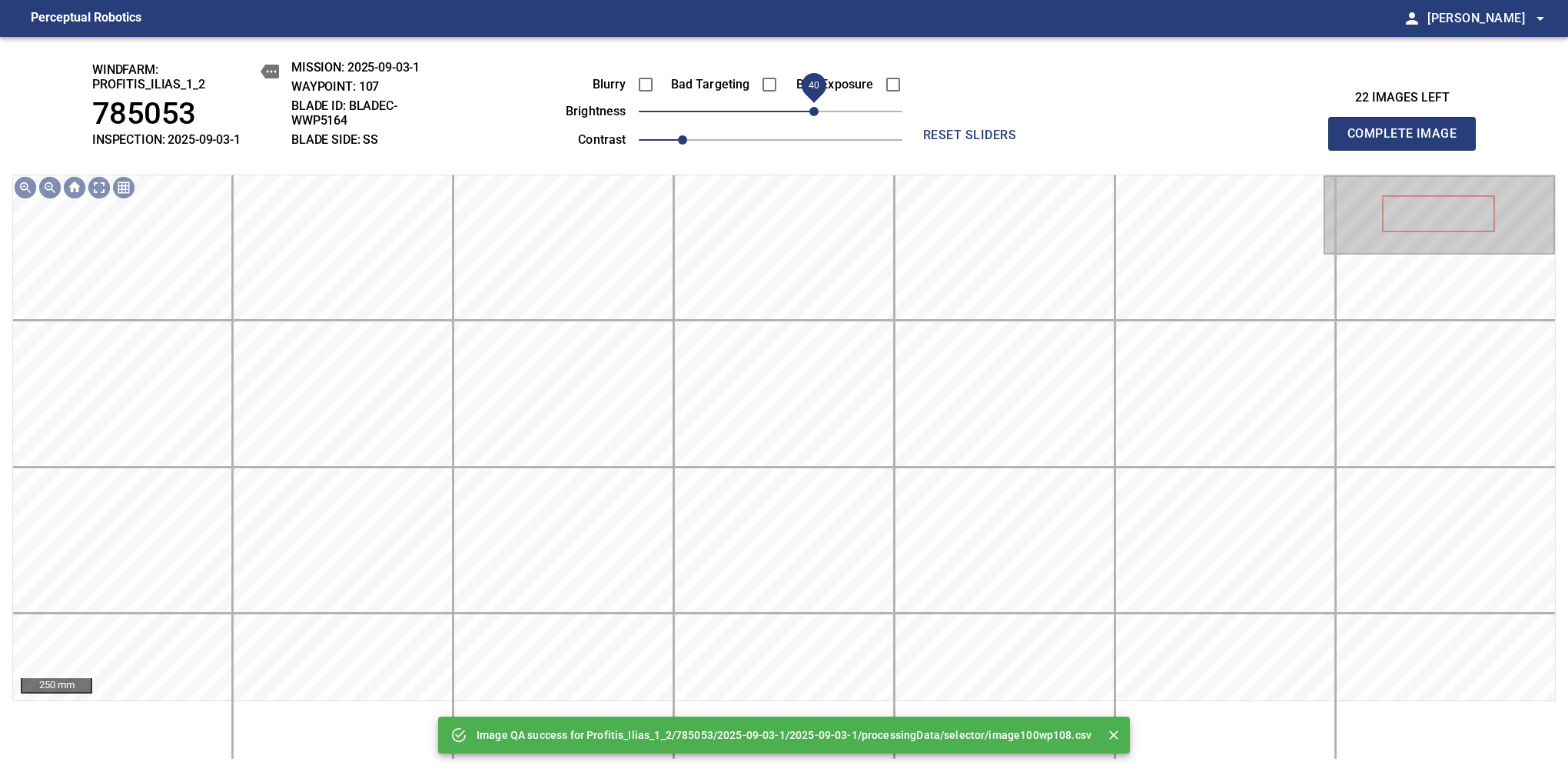
click at [811, 113] on span "40" at bounding box center [770, 111] width 264 height 21
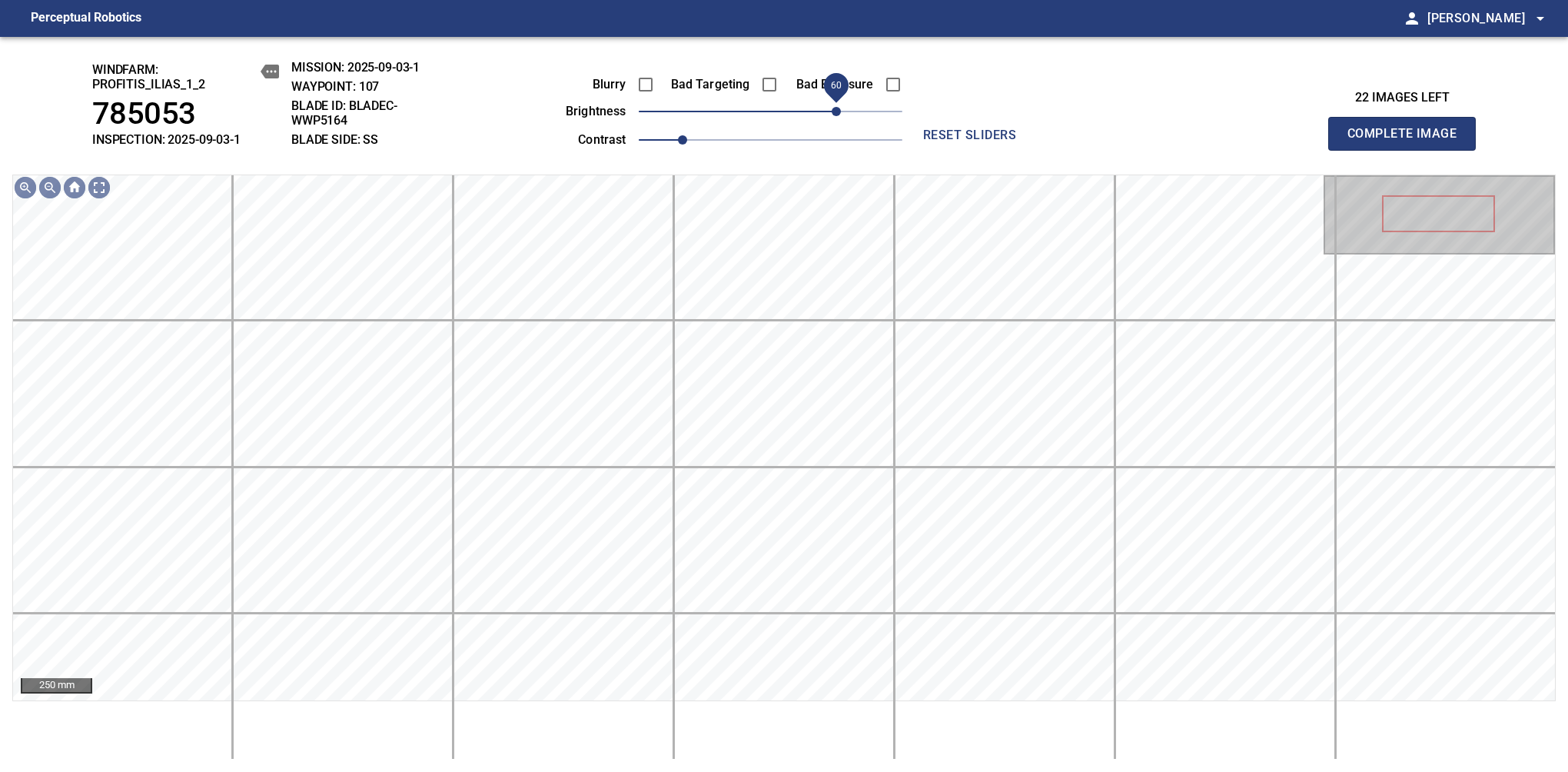
drag, startPoint x: 818, startPoint y: 119, endPoint x: 834, endPoint y: 108, distance: 19.4
click at [834, 108] on span "60" at bounding box center [836, 111] width 9 height 9
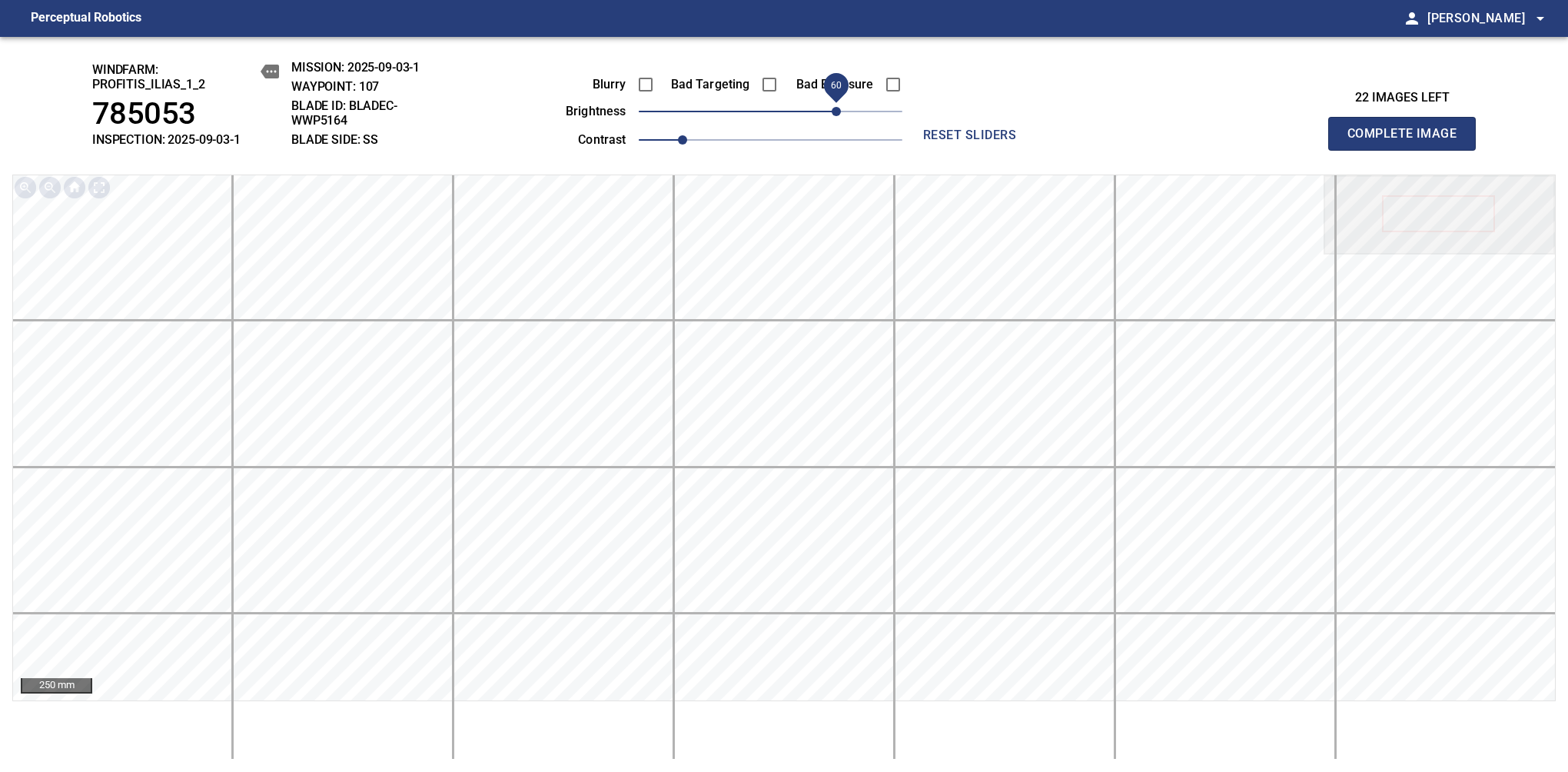
click at [1408, 142] on span "Complete Image" at bounding box center [1402, 133] width 114 height 21
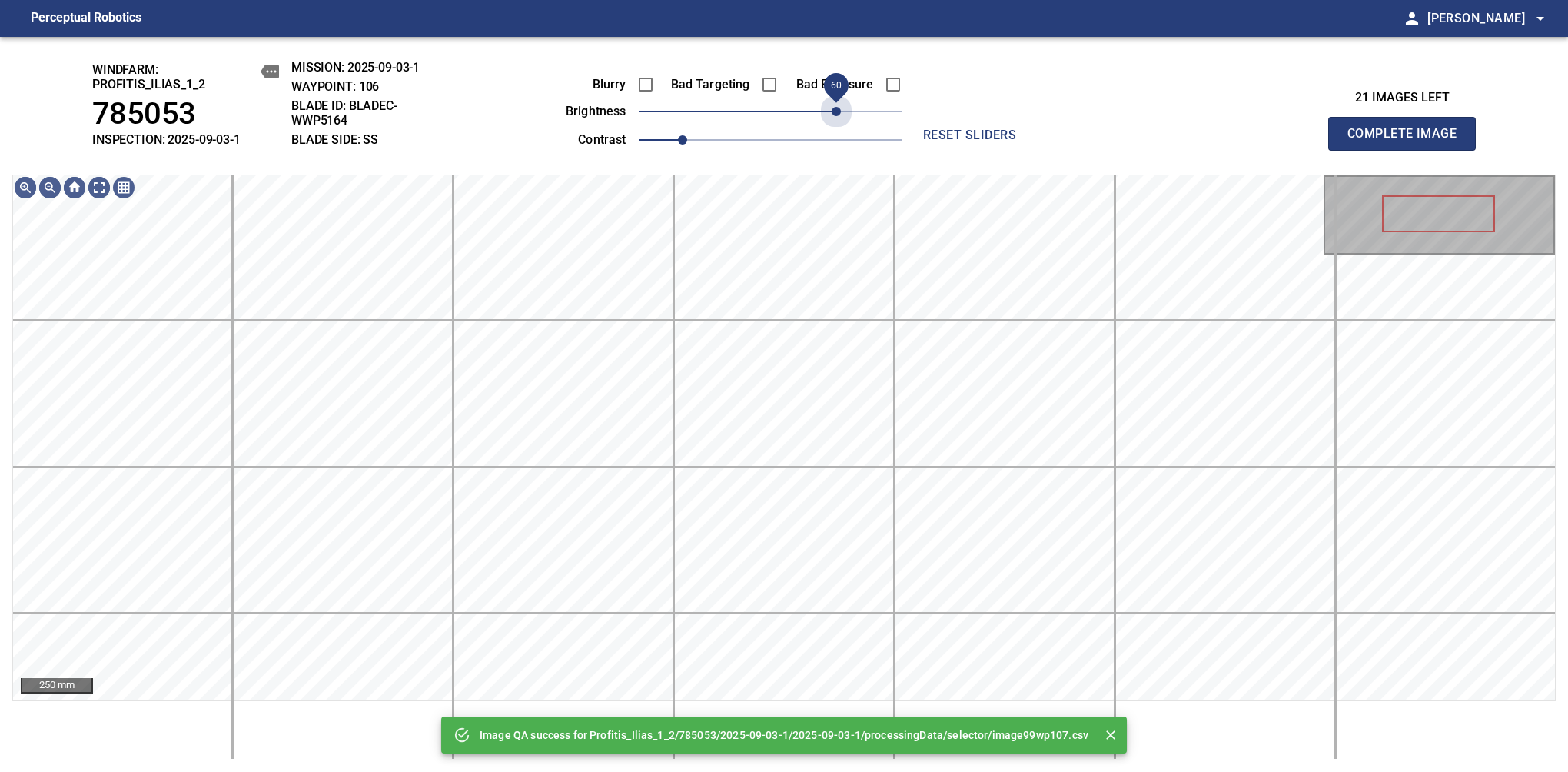
click at [834, 108] on span "60" at bounding box center [770, 111] width 264 height 21
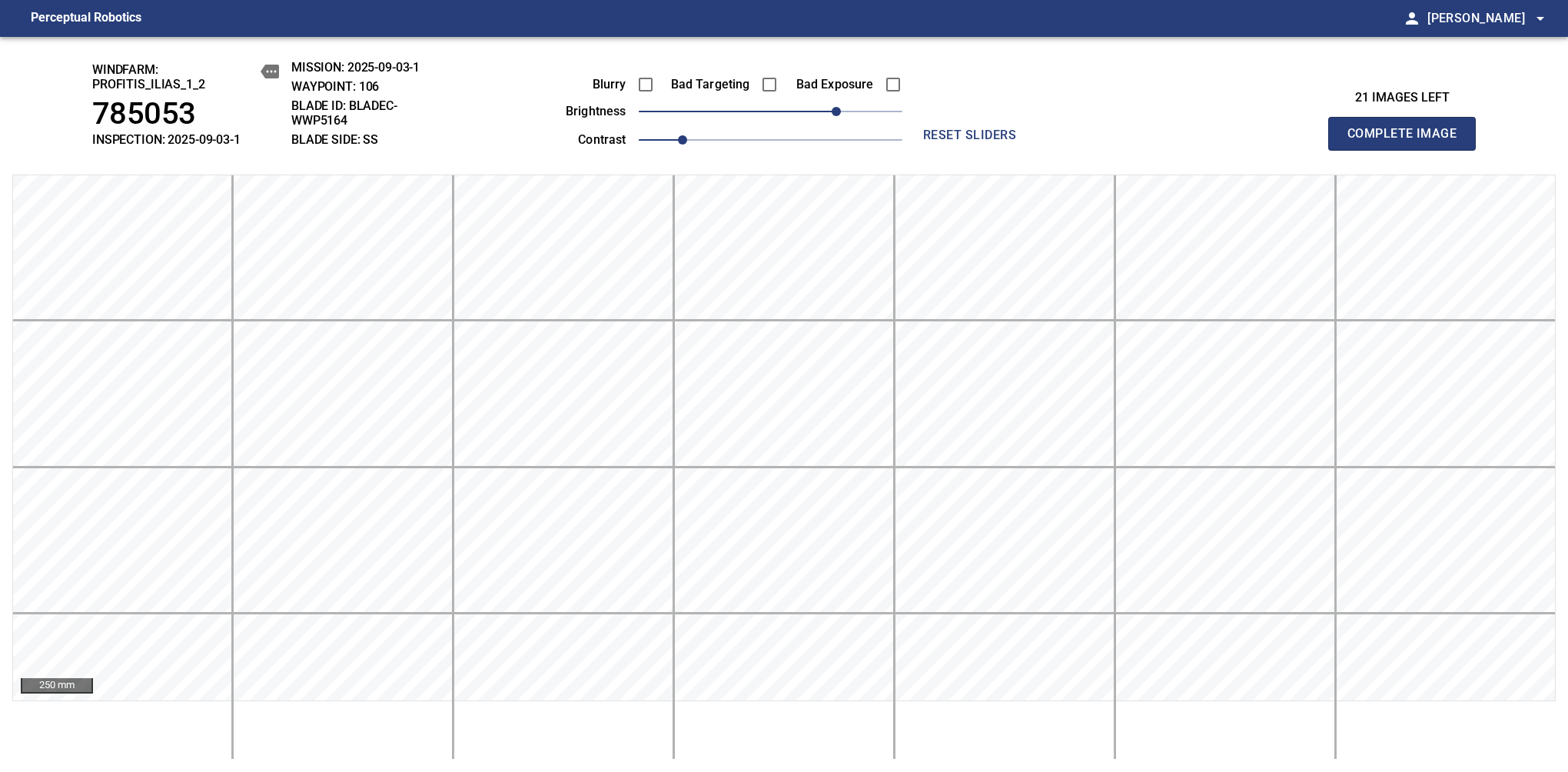
click at [1408, 142] on span "Complete Image" at bounding box center [1402, 133] width 114 height 21
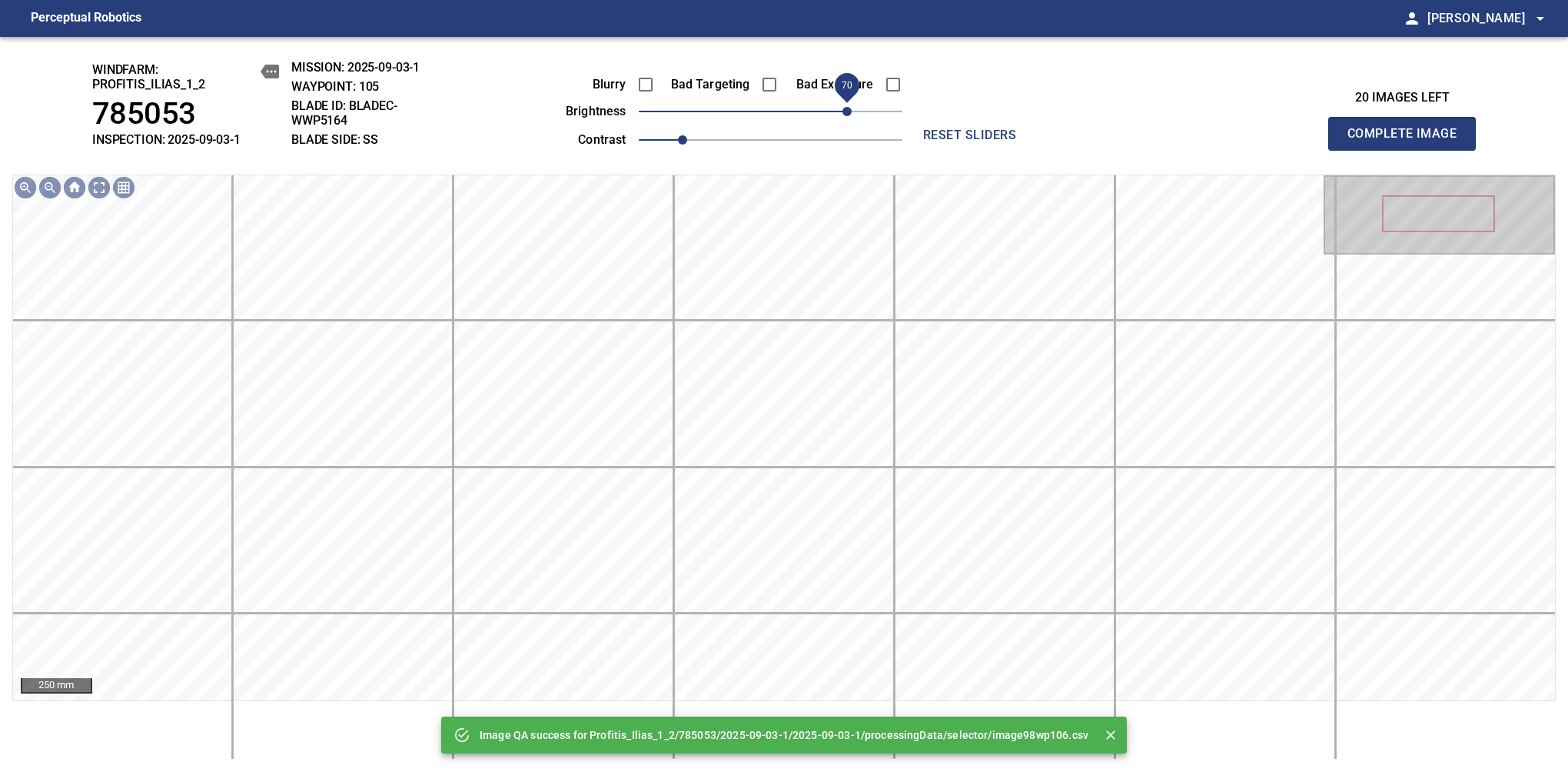
drag, startPoint x: 830, startPoint y: 110, endPoint x: 842, endPoint y: 118, distance: 14.4
click at [842, 118] on span "70" at bounding box center [770, 111] width 264 height 21
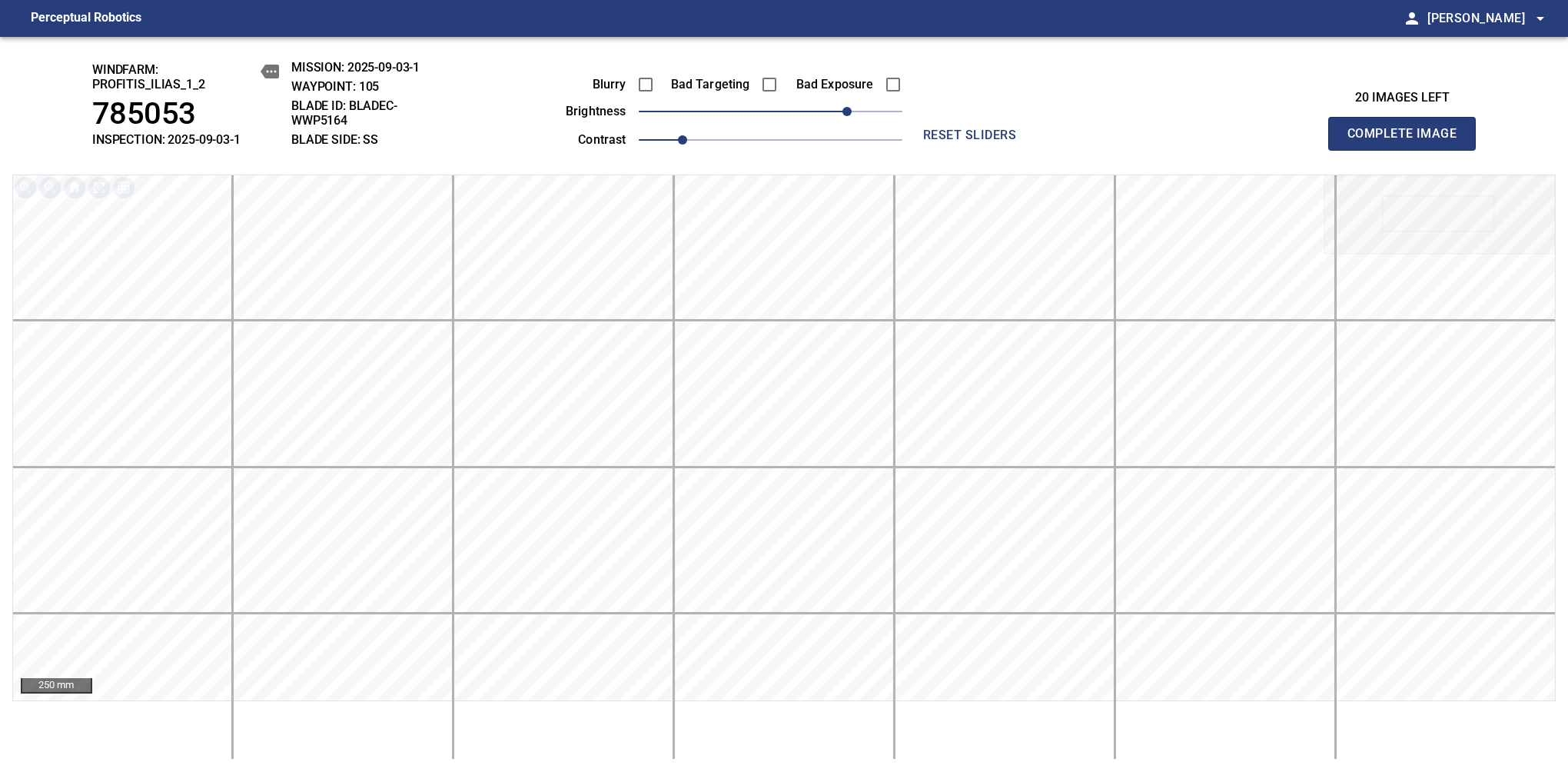
click at [1408, 142] on span "Complete Image" at bounding box center [1402, 133] width 114 height 21
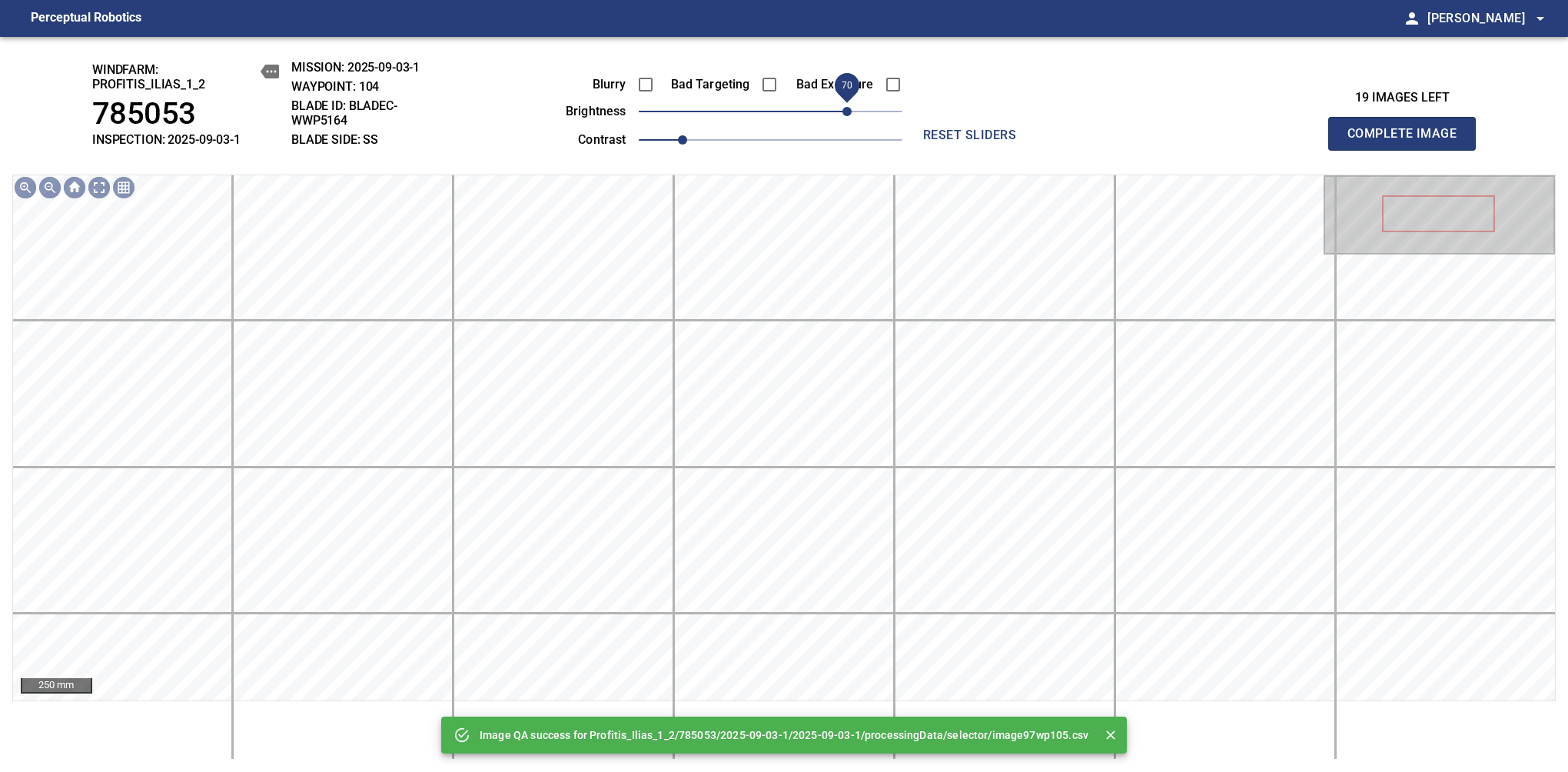
click at [842, 120] on span "70" at bounding box center [770, 111] width 264 height 21
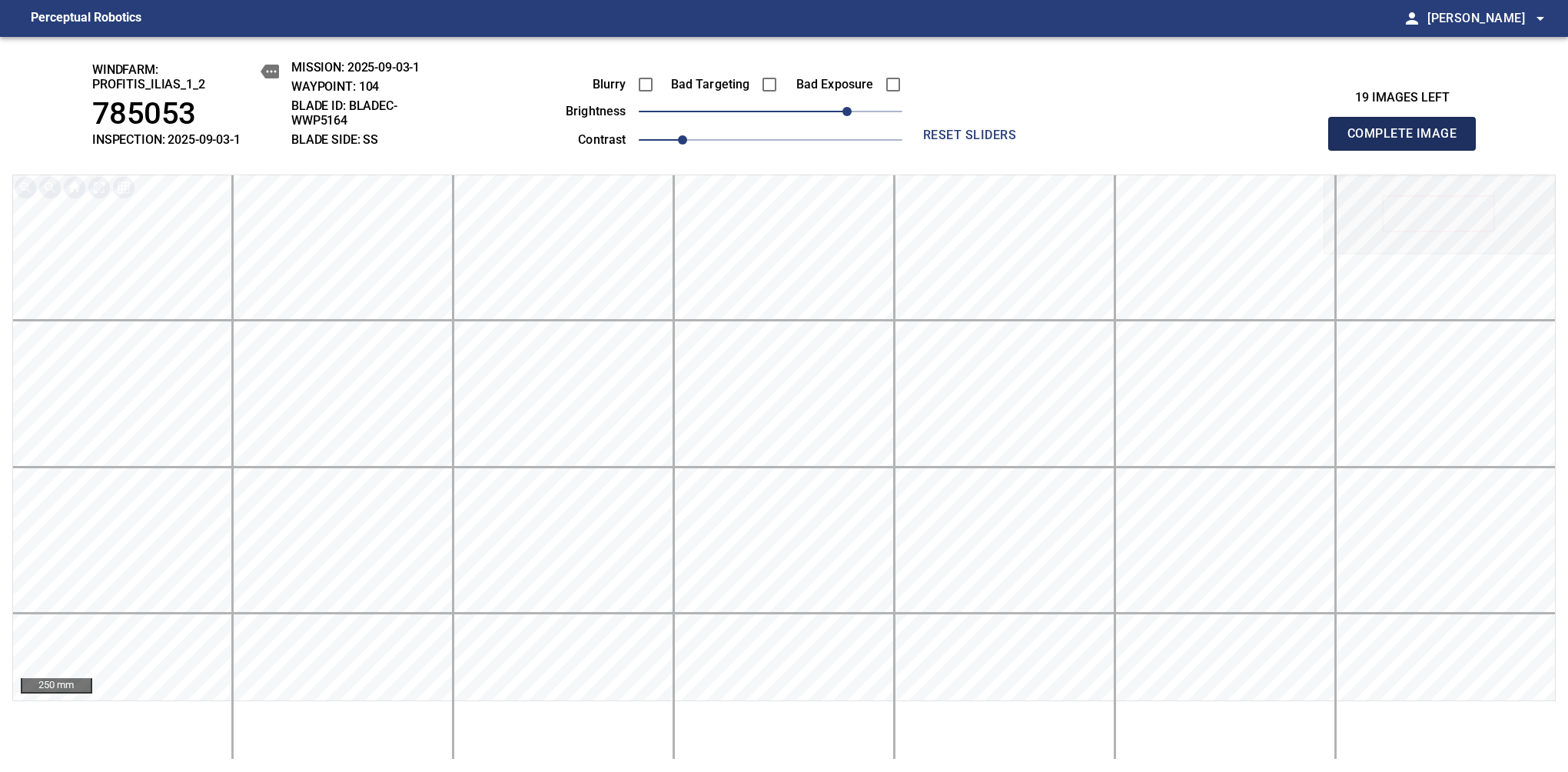
click at [1408, 142] on span "Complete Image" at bounding box center [1402, 133] width 114 height 21
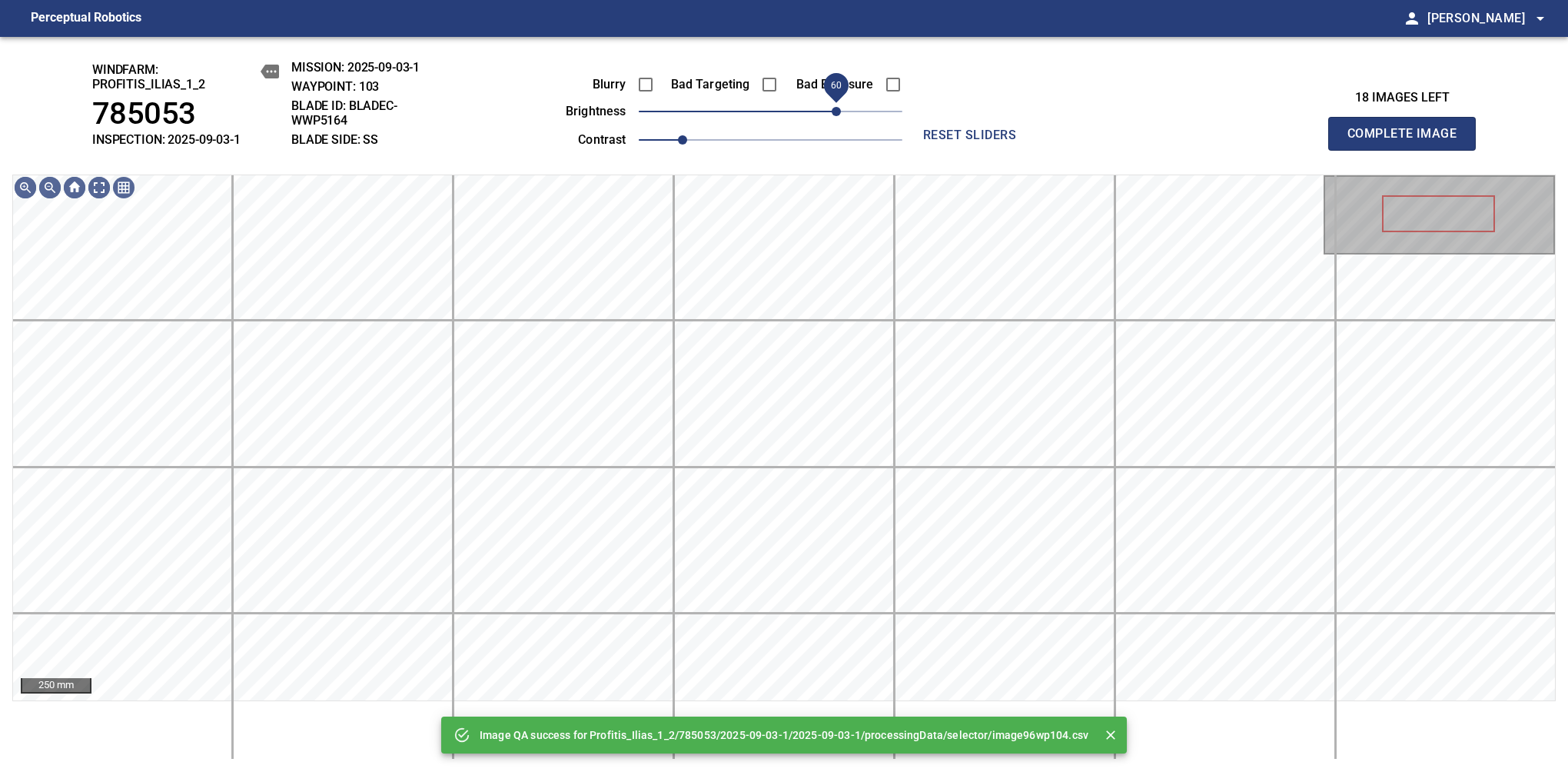
click at [838, 117] on span "60" at bounding box center [770, 111] width 264 height 21
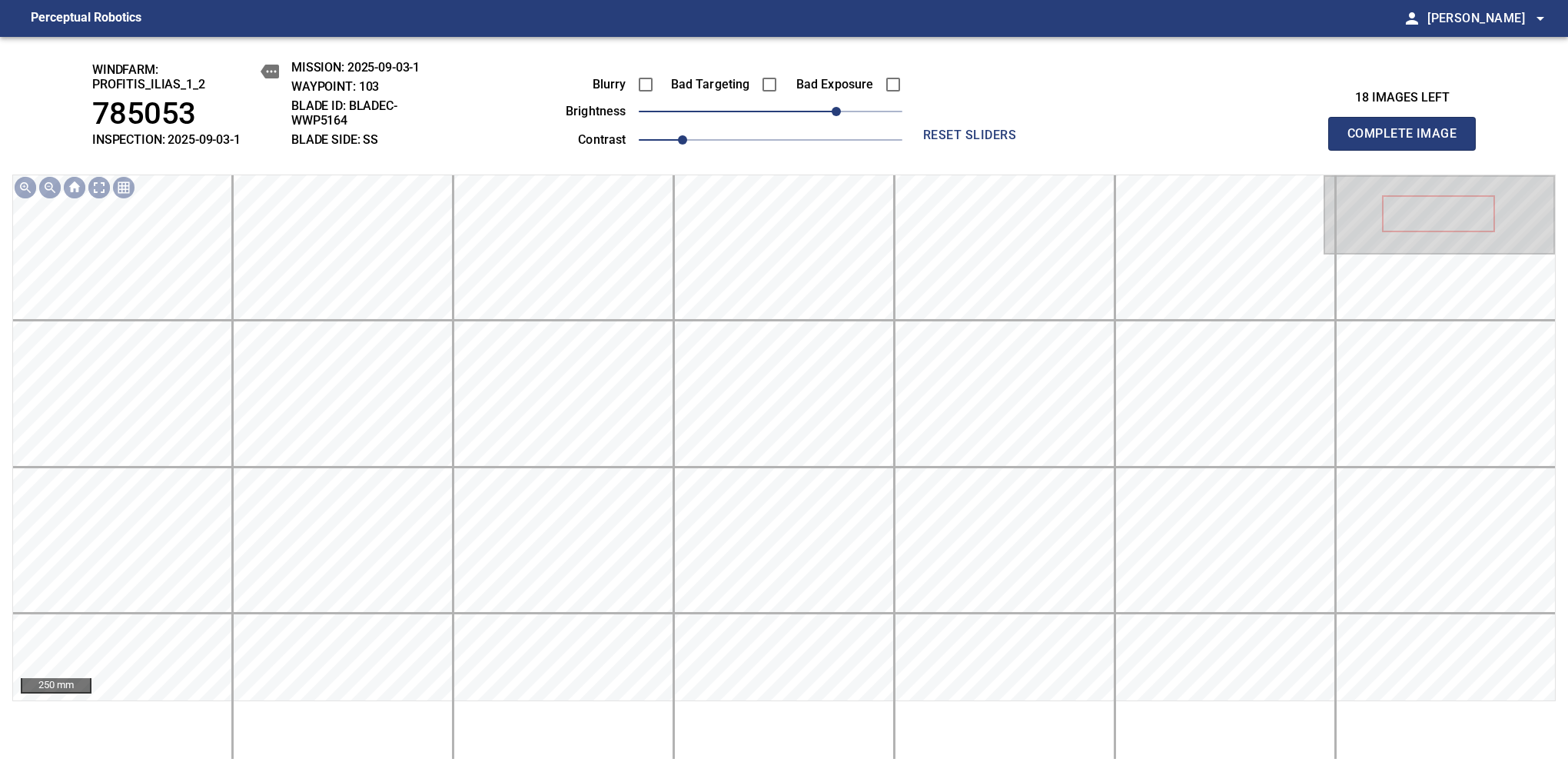
click at [1408, 142] on span "Complete Image" at bounding box center [1402, 133] width 114 height 21
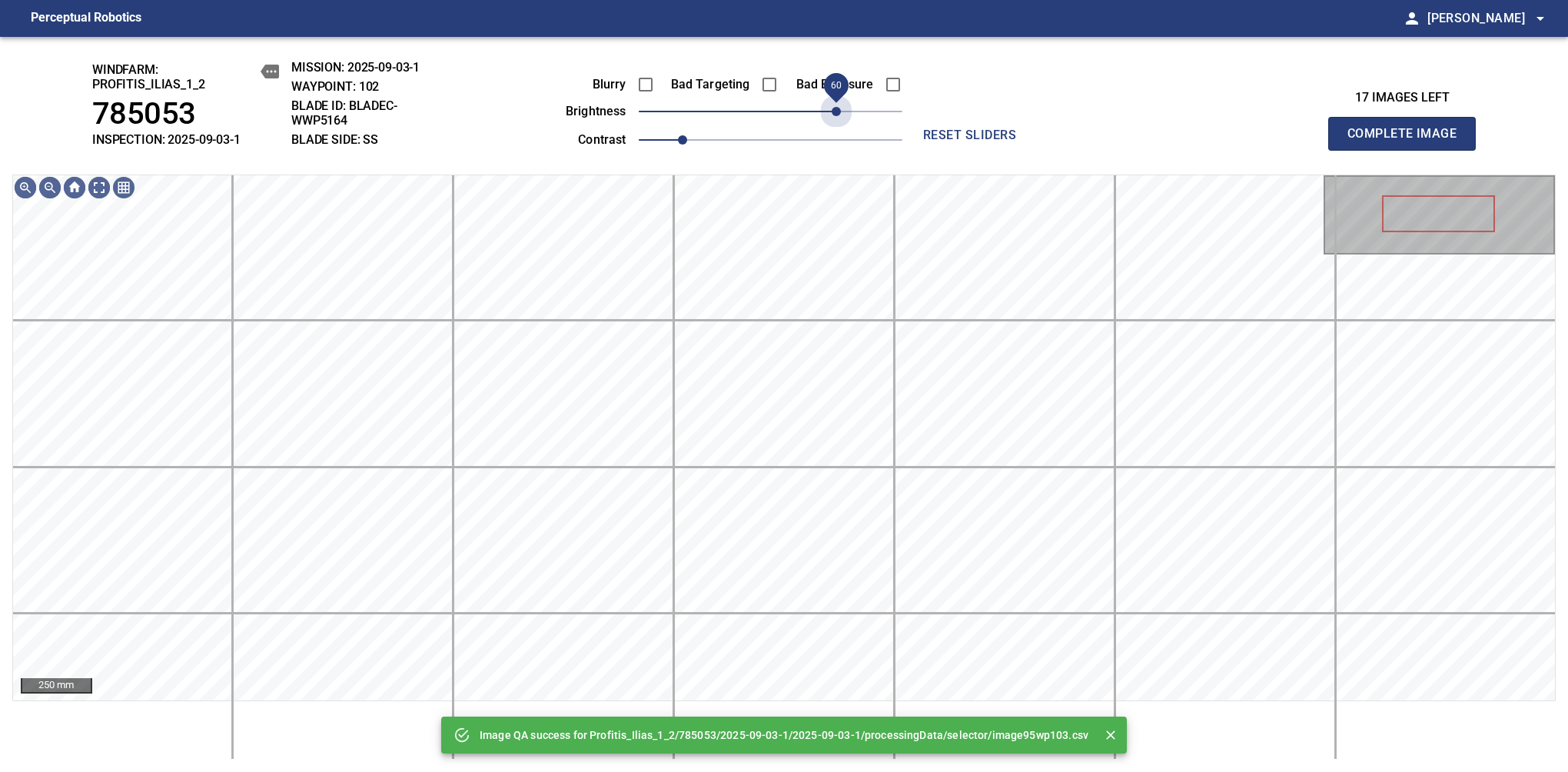
click at [838, 117] on span "60" at bounding box center [770, 111] width 264 height 21
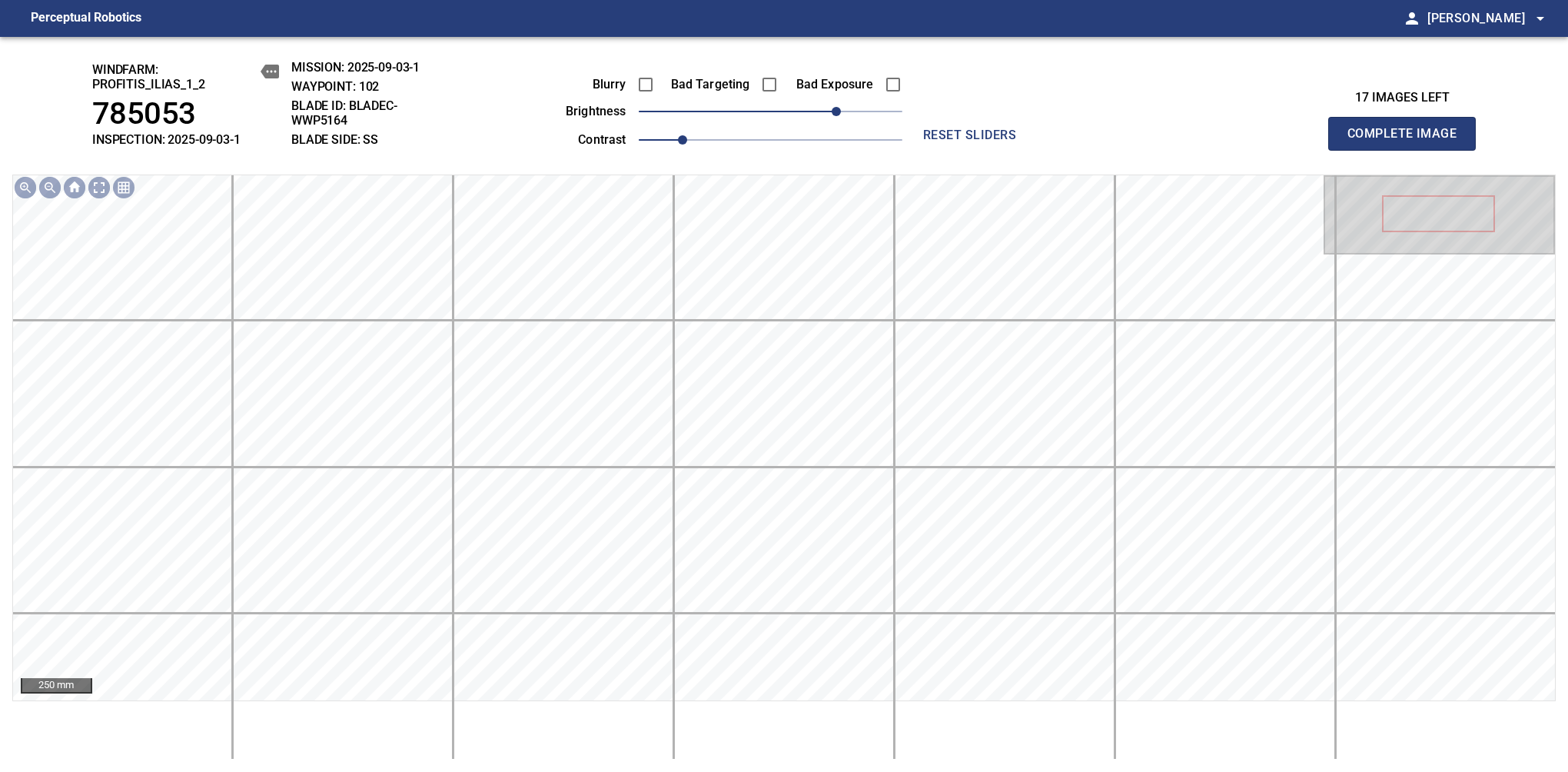
click at [1408, 142] on span "Complete Image" at bounding box center [1402, 133] width 114 height 21
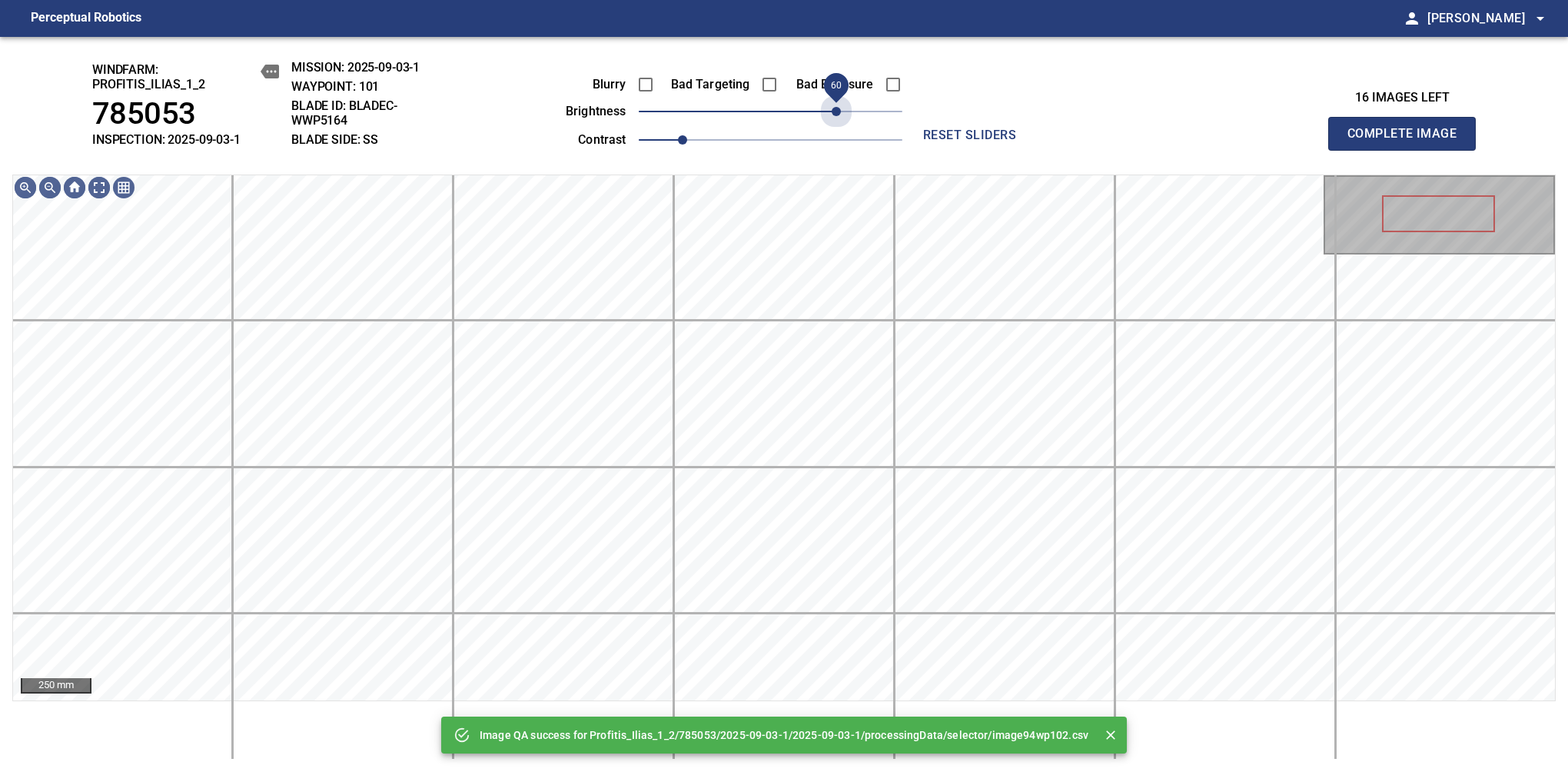
click at [838, 117] on span "60" at bounding box center [770, 111] width 264 height 21
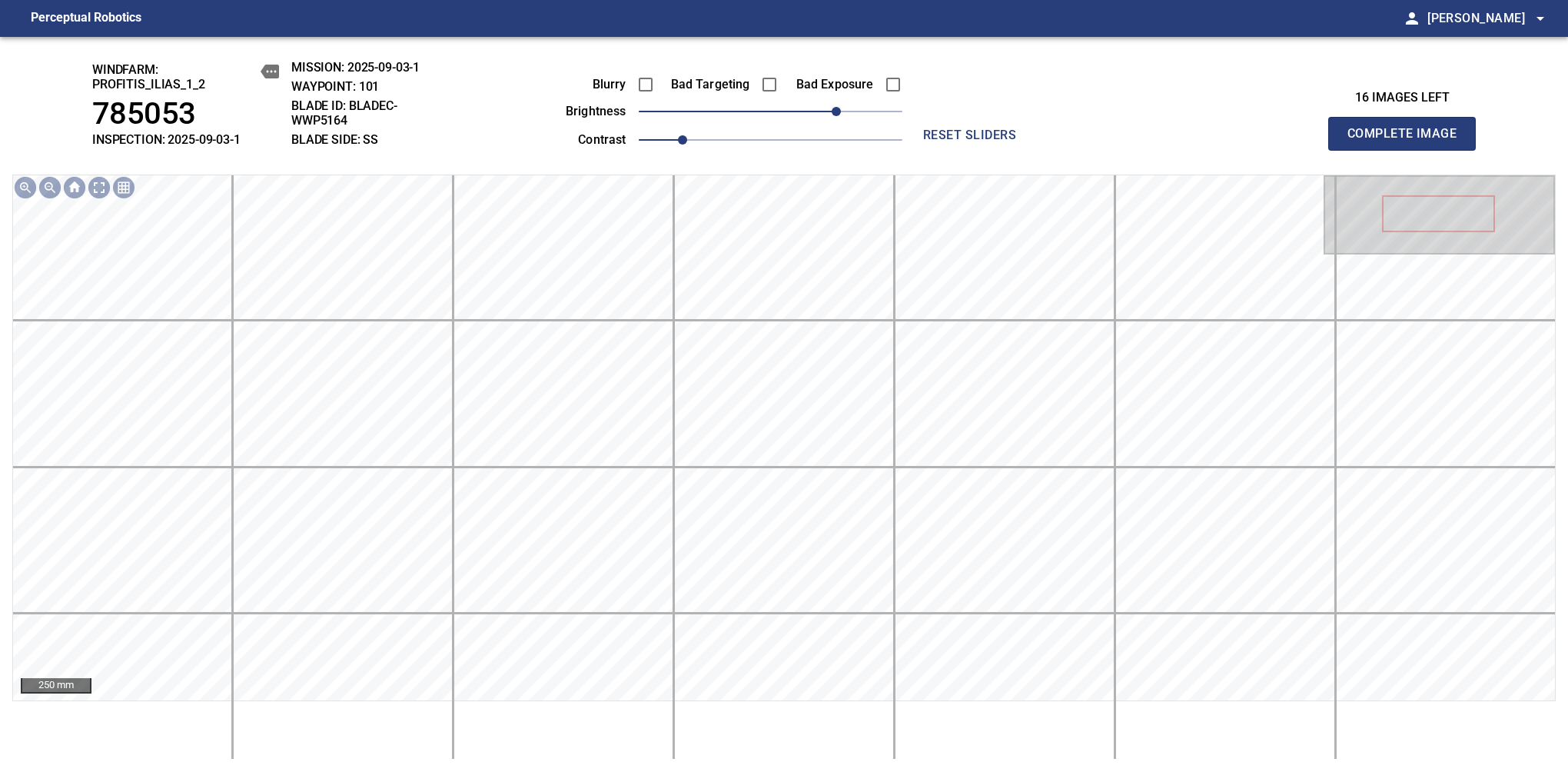
click at [1408, 142] on span "Complete Image" at bounding box center [1402, 133] width 114 height 21
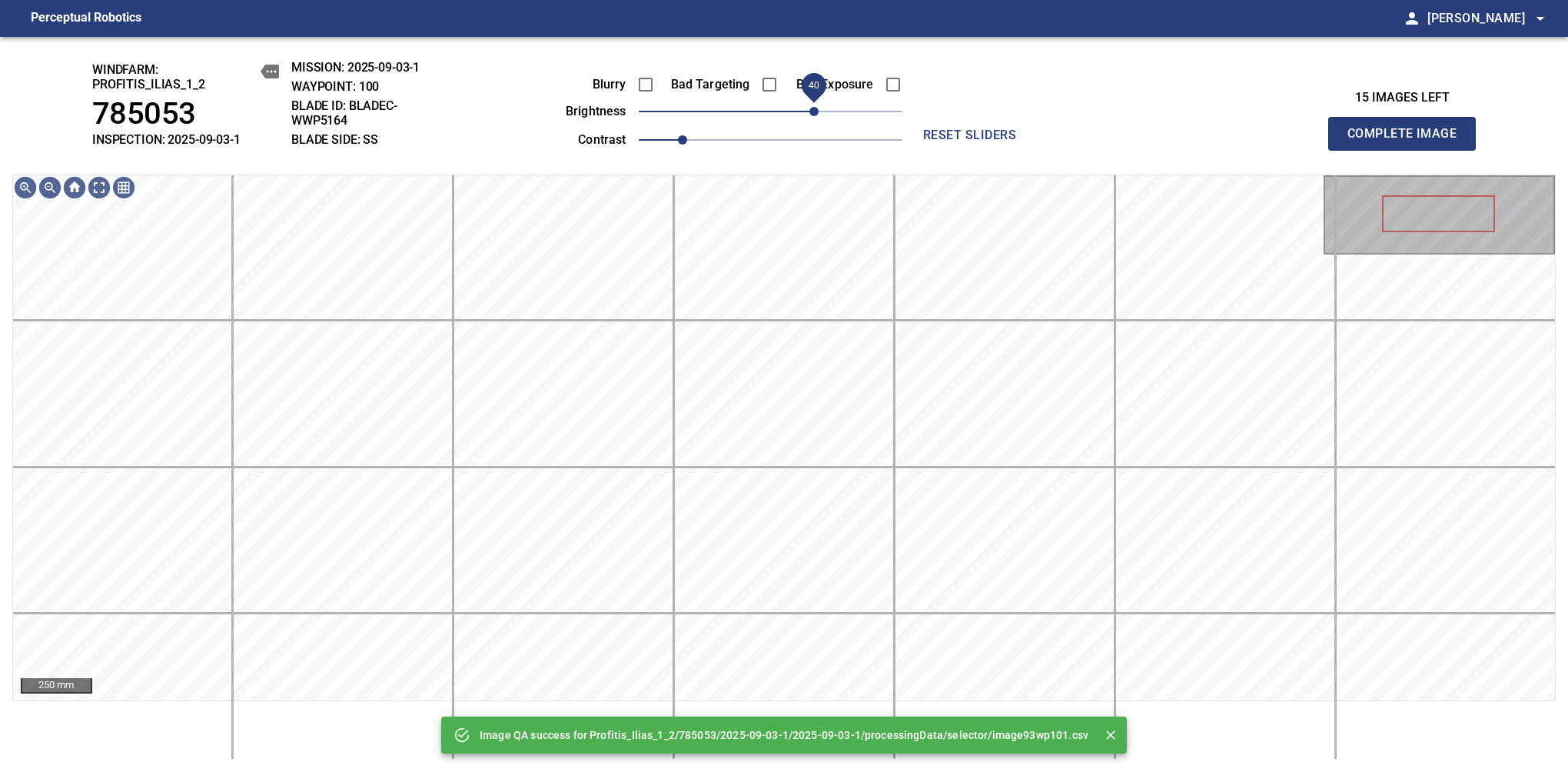
drag, startPoint x: 838, startPoint y: 117, endPoint x: 816, endPoint y: 120, distance: 22.2
click at [816, 120] on span "40" at bounding box center [770, 111] width 264 height 21
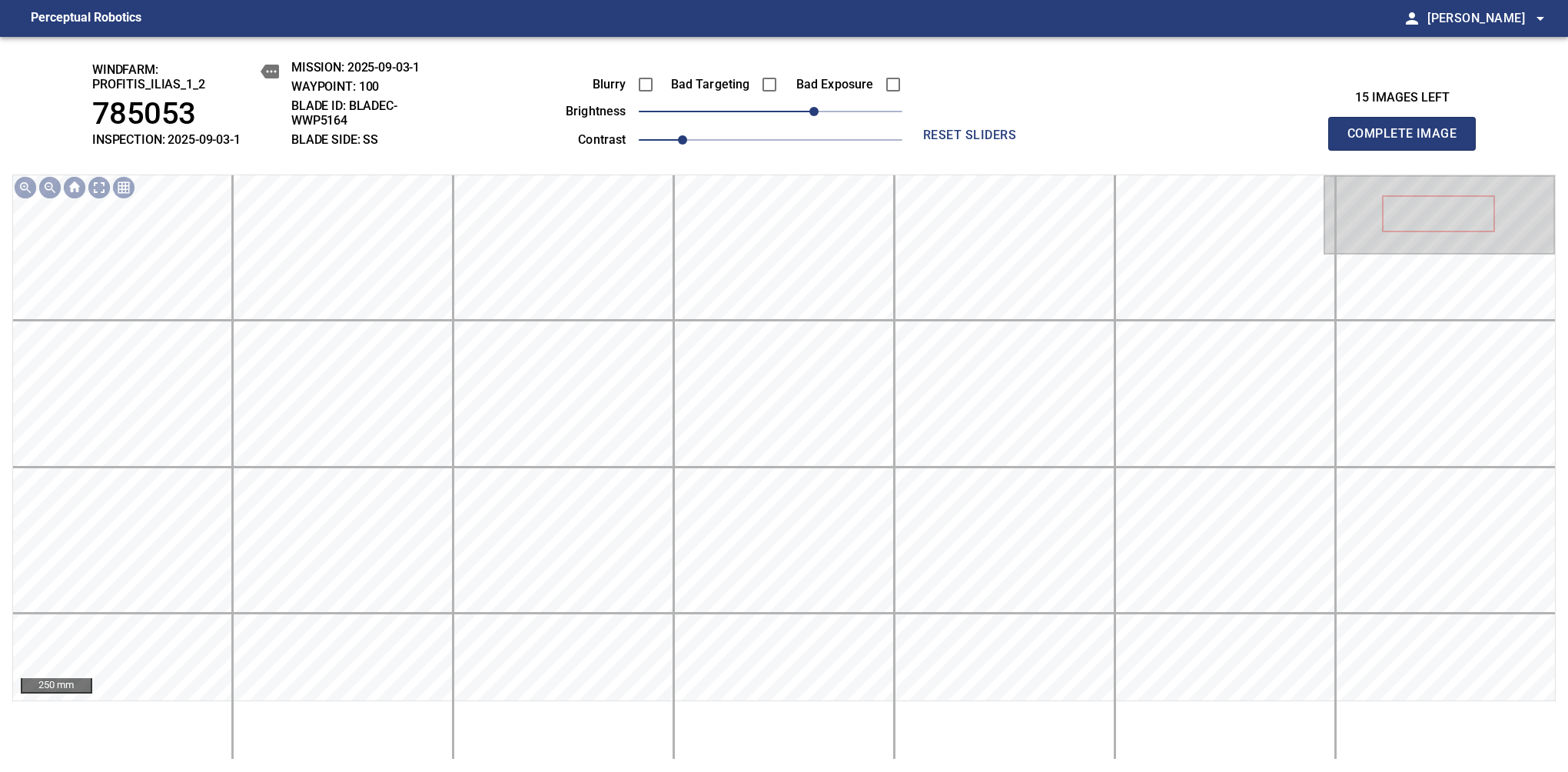
click at [1408, 142] on span "Complete Image" at bounding box center [1402, 133] width 114 height 21
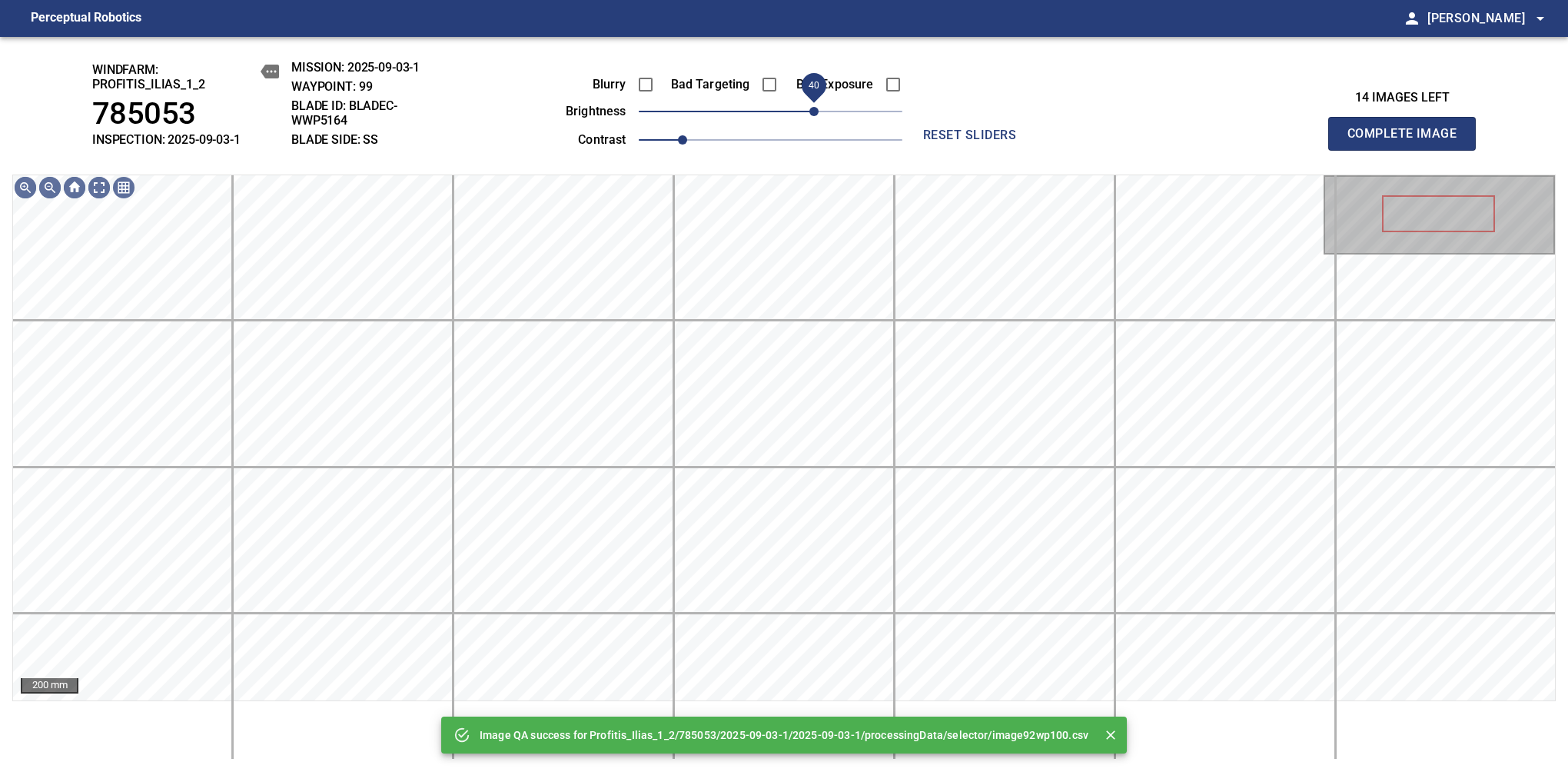
click at [814, 111] on span "40" at bounding box center [770, 111] width 264 height 21
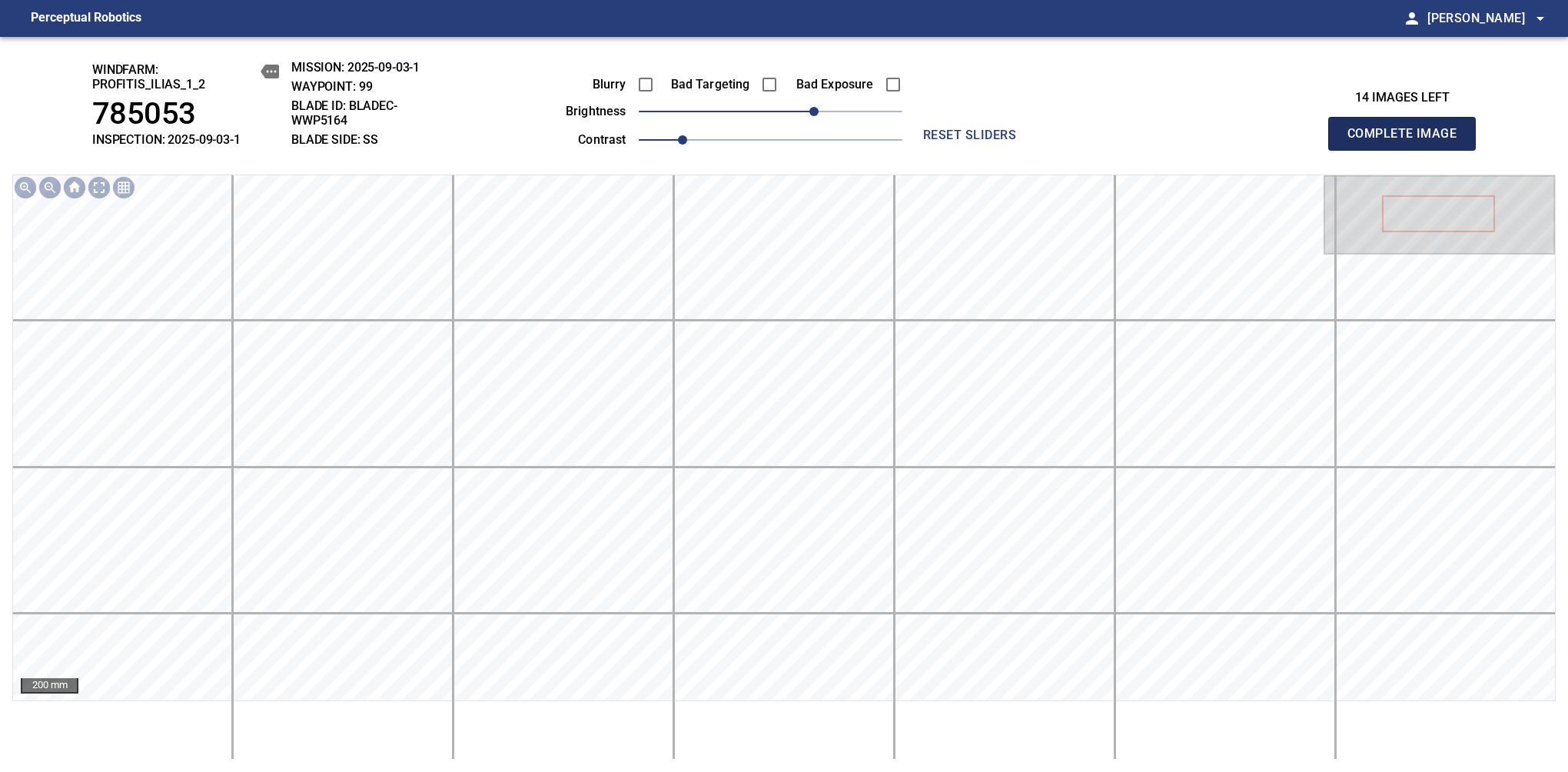
click at [1408, 142] on span "Complete Image" at bounding box center [1402, 133] width 114 height 21
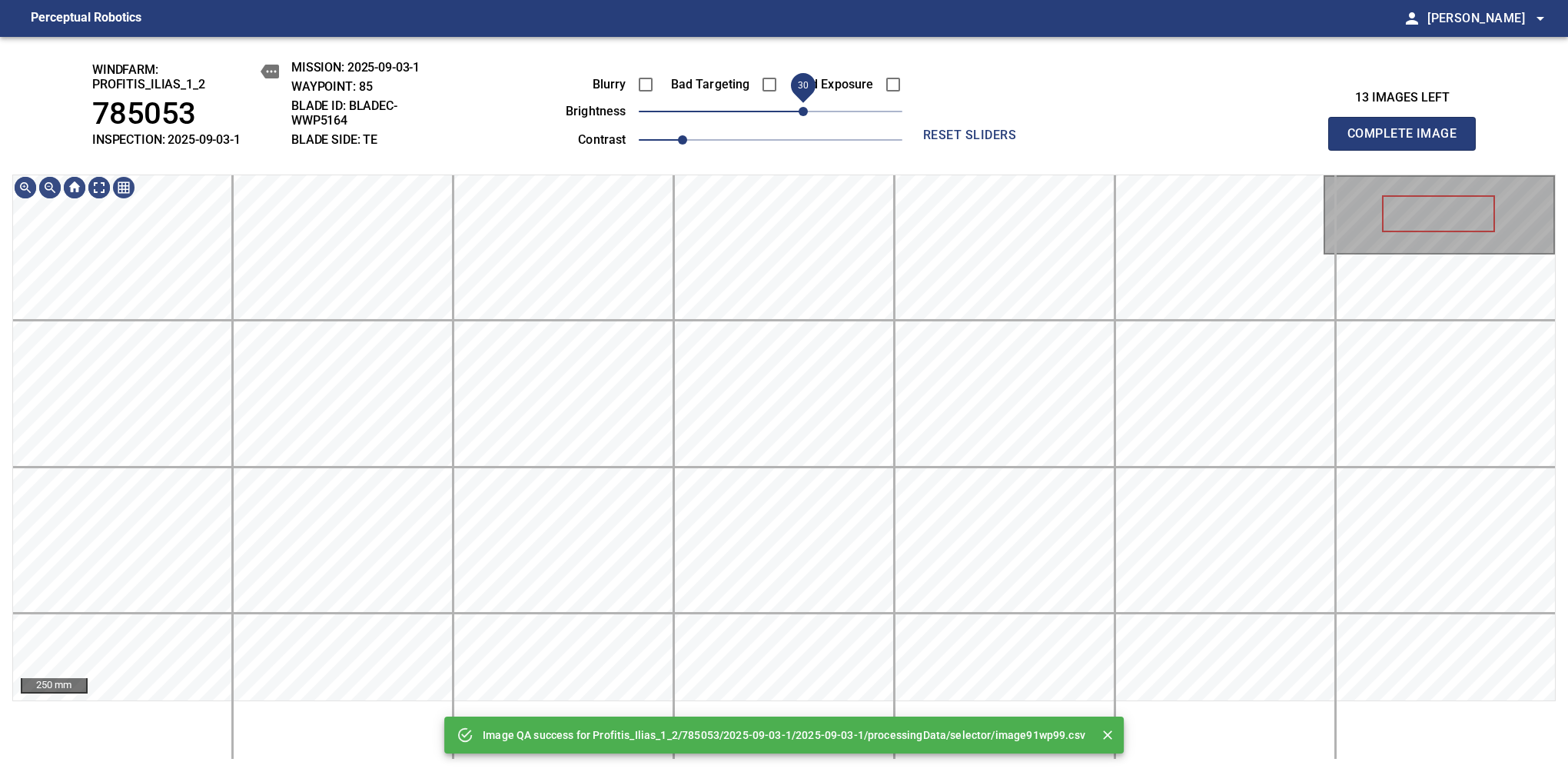
click at [808, 114] on span "30" at bounding box center [770, 111] width 264 height 21
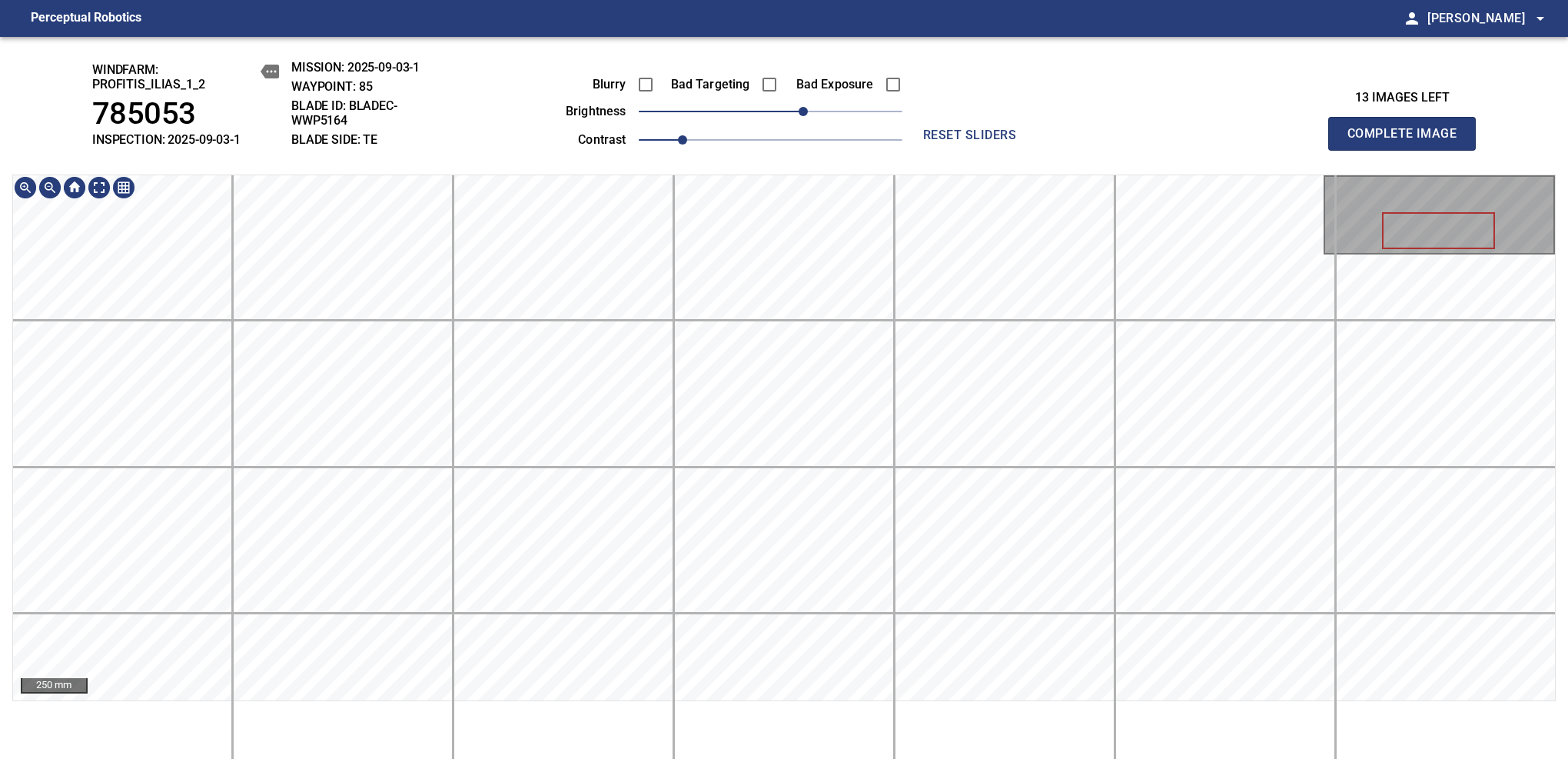
click at [784, 77] on div "windfarm: Profitis_Ilias_1_2 785053 INSPECTION: 2025-09-03-1 MISSION: 2025-09-0…" at bounding box center [784, 404] width 1568 height 735
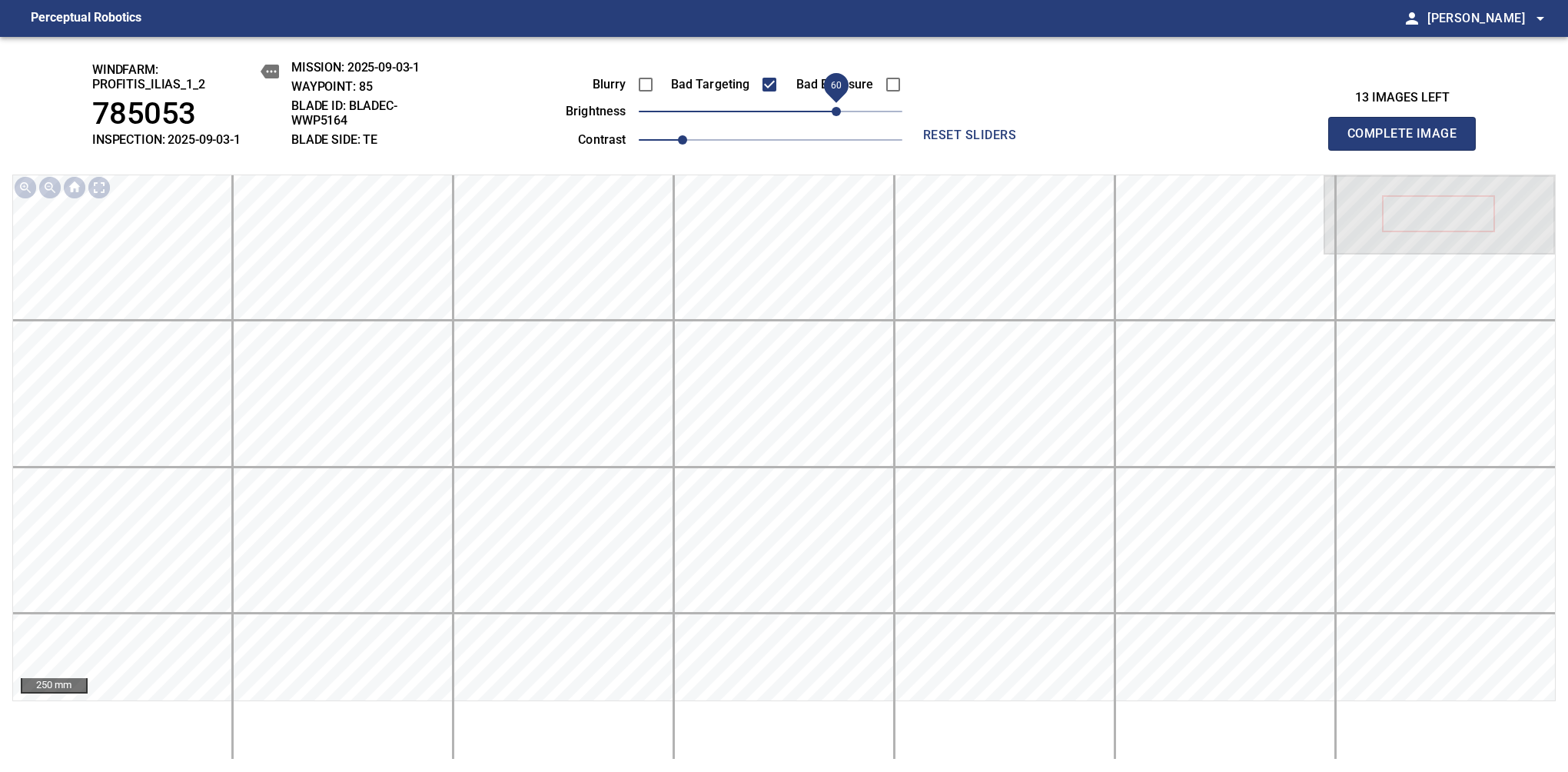
drag, startPoint x: 818, startPoint y: 114, endPoint x: 838, endPoint y: 117, distance: 20.2
click at [838, 116] on span "60" at bounding box center [836, 111] width 9 height 9
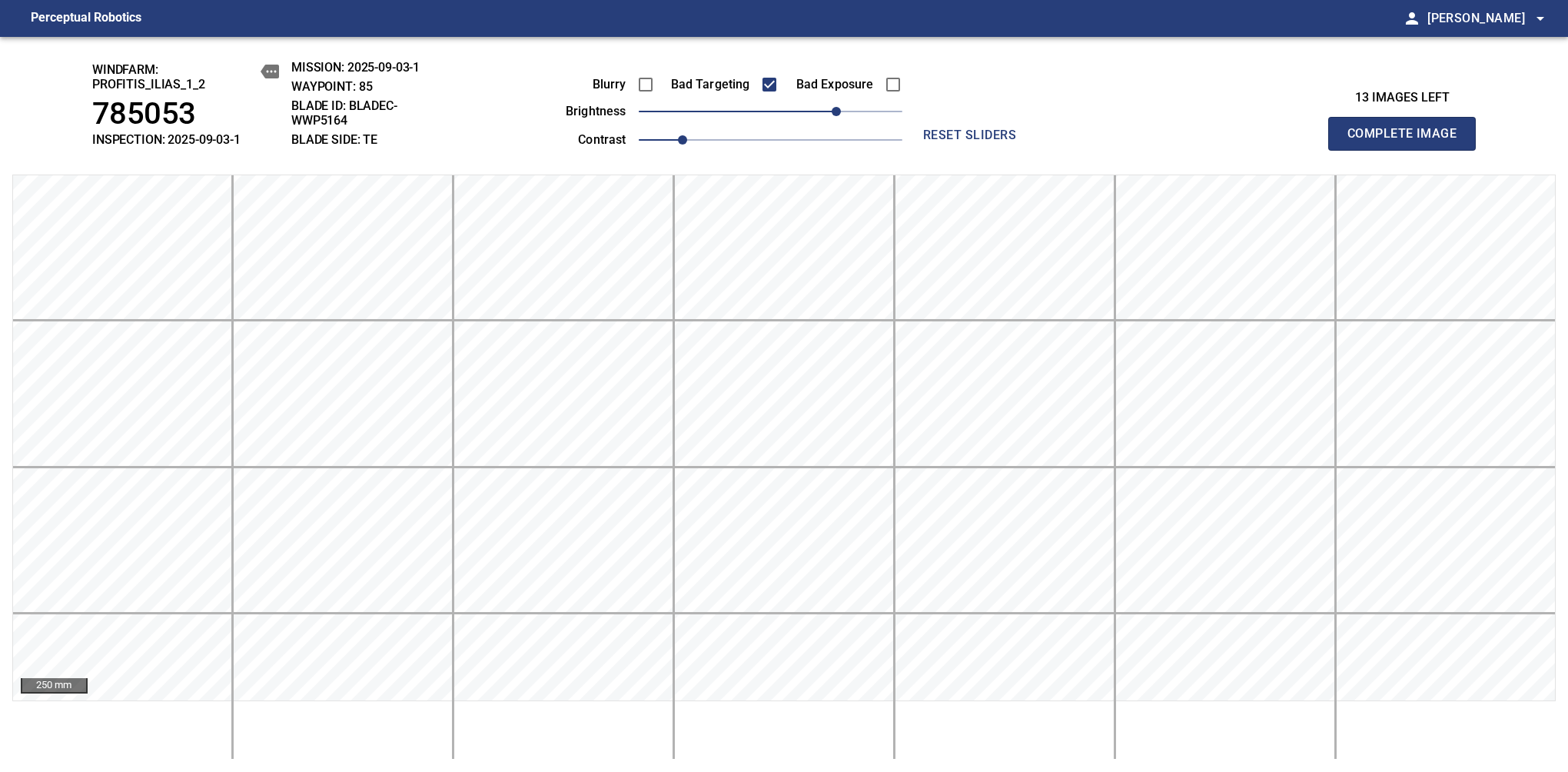
click at [1408, 142] on span "Complete Image" at bounding box center [1402, 133] width 114 height 21
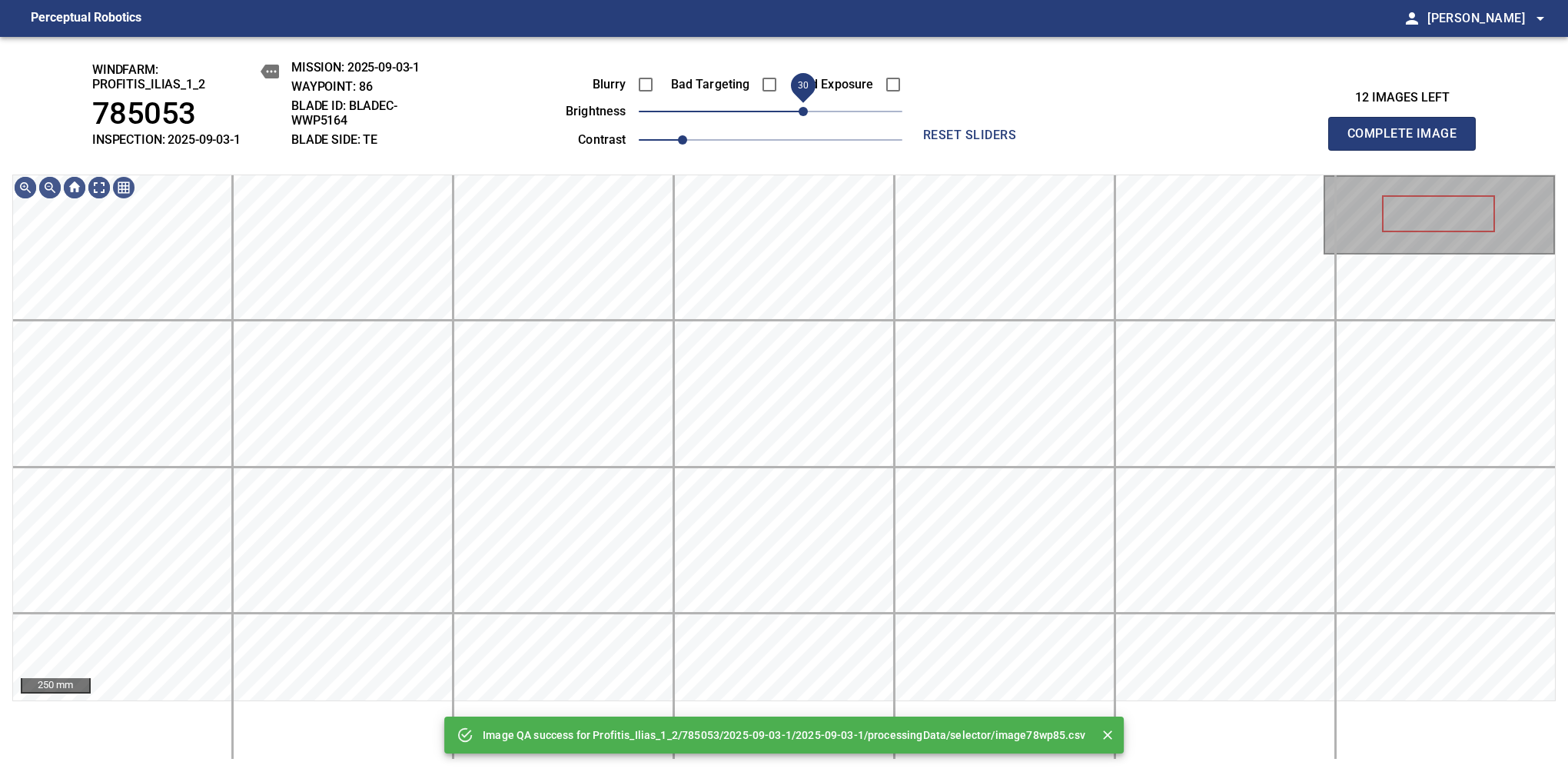
drag, startPoint x: 838, startPoint y: 117, endPoint x: 808, endPoint y: 125, distance: 31.0
click at [808, 122] on span "30" at bounding box center [770, 111] width 264 height 21
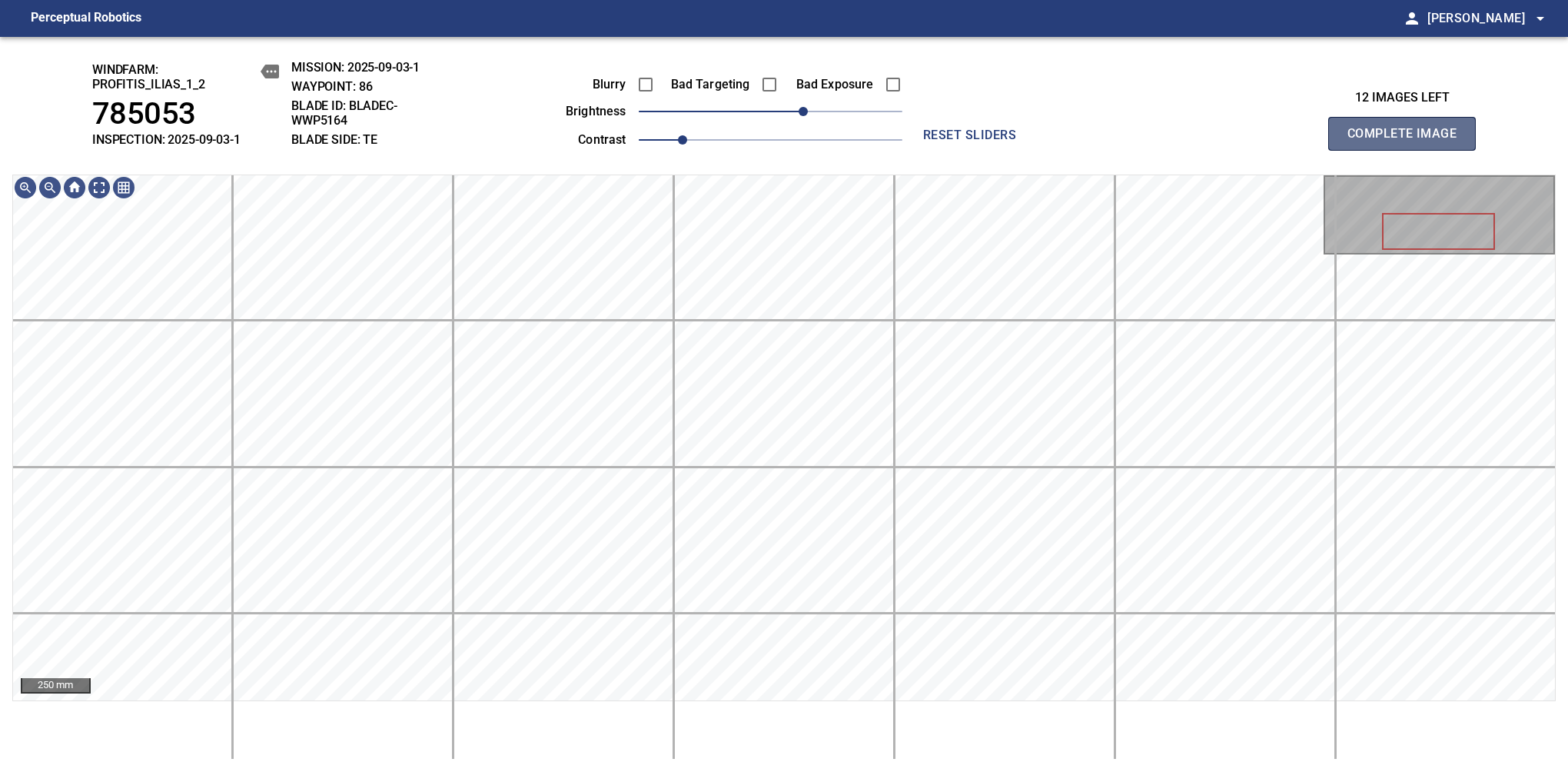
click at [1408, 142] on span "Complete Image" at bounding box center [1402, 133] width 114 height 21
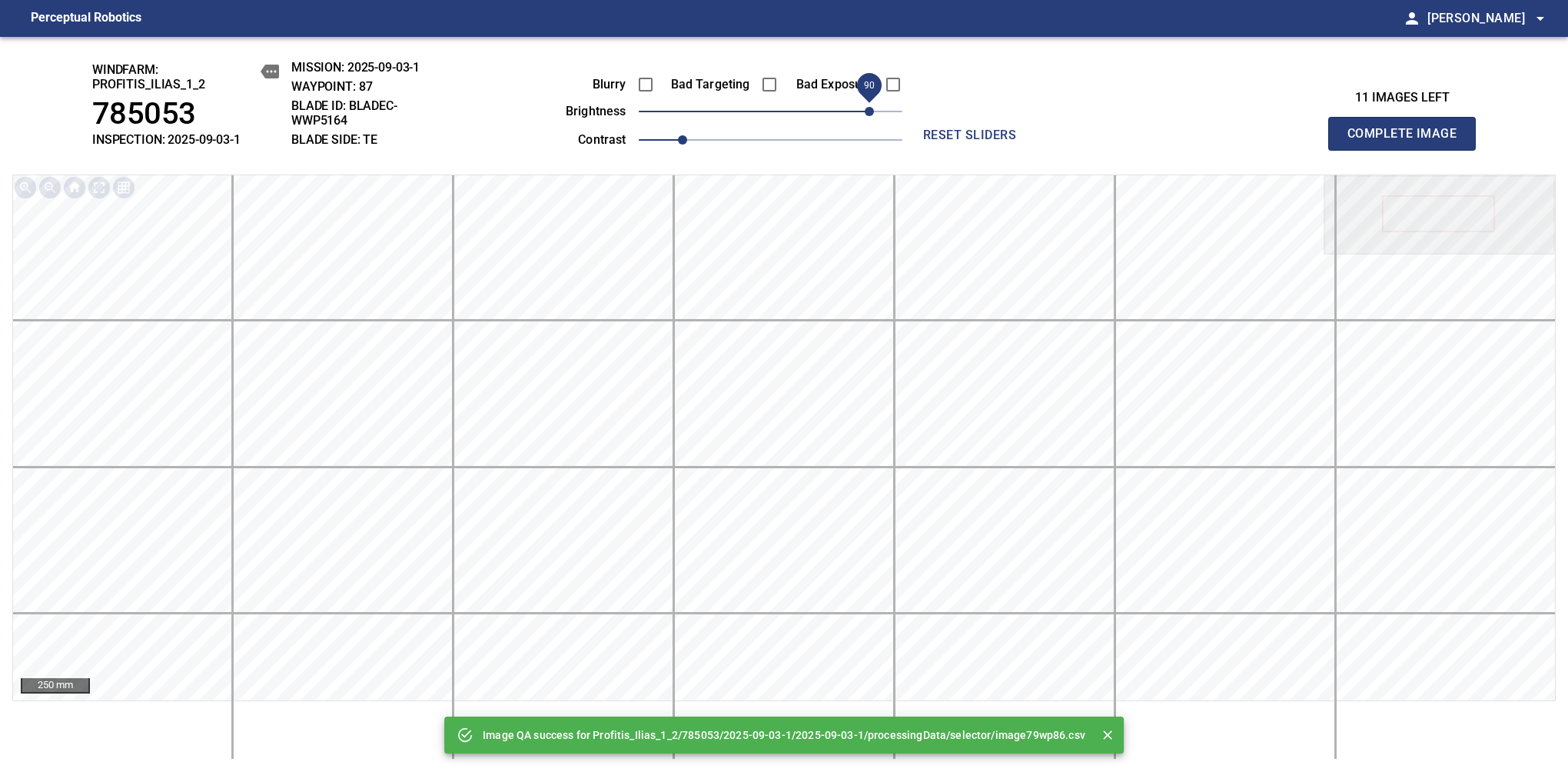
drag, startPoint x: 781, startPoint y: 114, endPoint x: 864, endPoint y: 109, distance: 83.2
click at [864, 109] on span "90" at bounding box center [868, 111] width 9 height 9
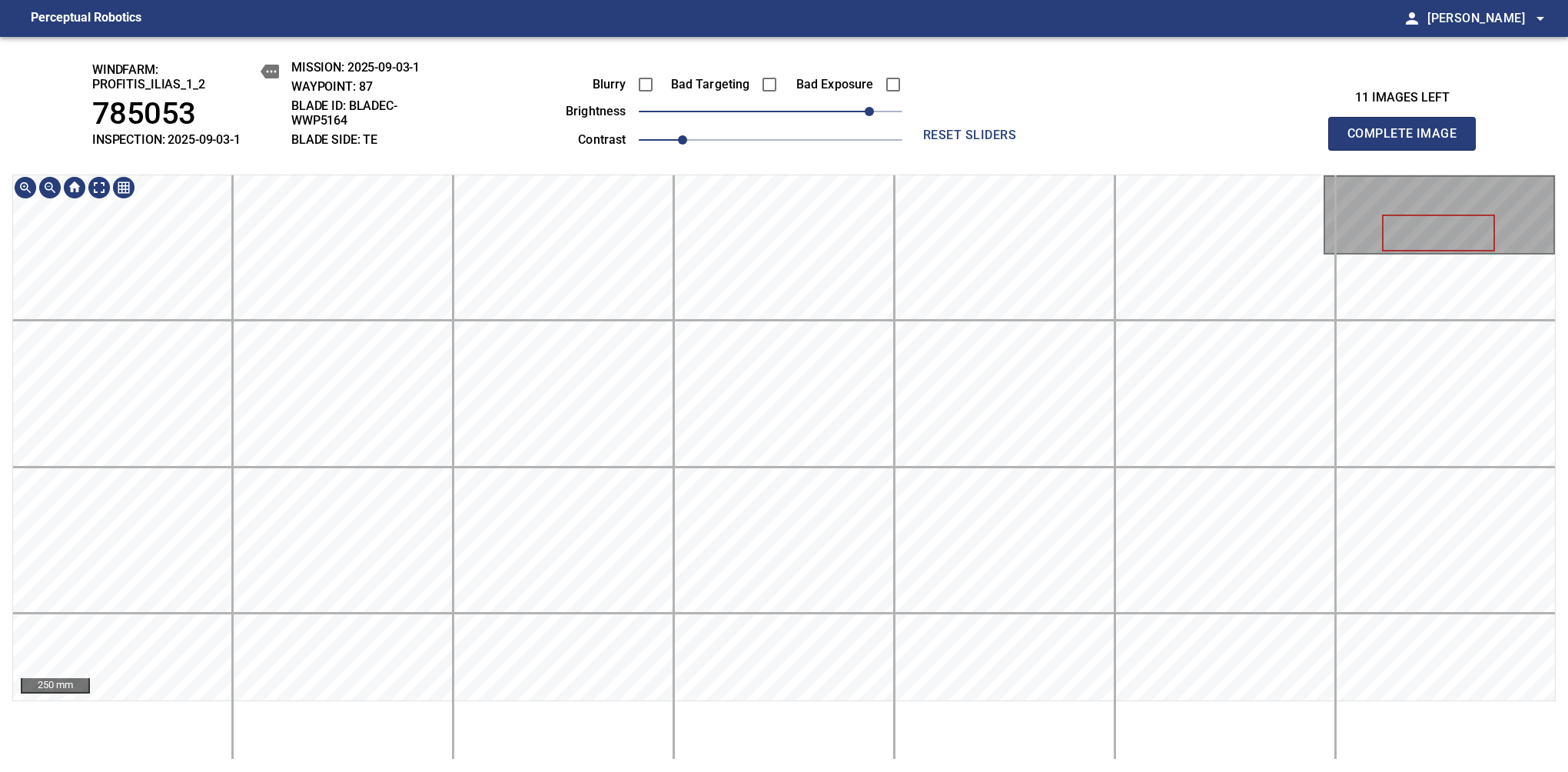
click at [1408, 142] on span "Complete Image" at bounding box center [1402, 133] width 114 height 21
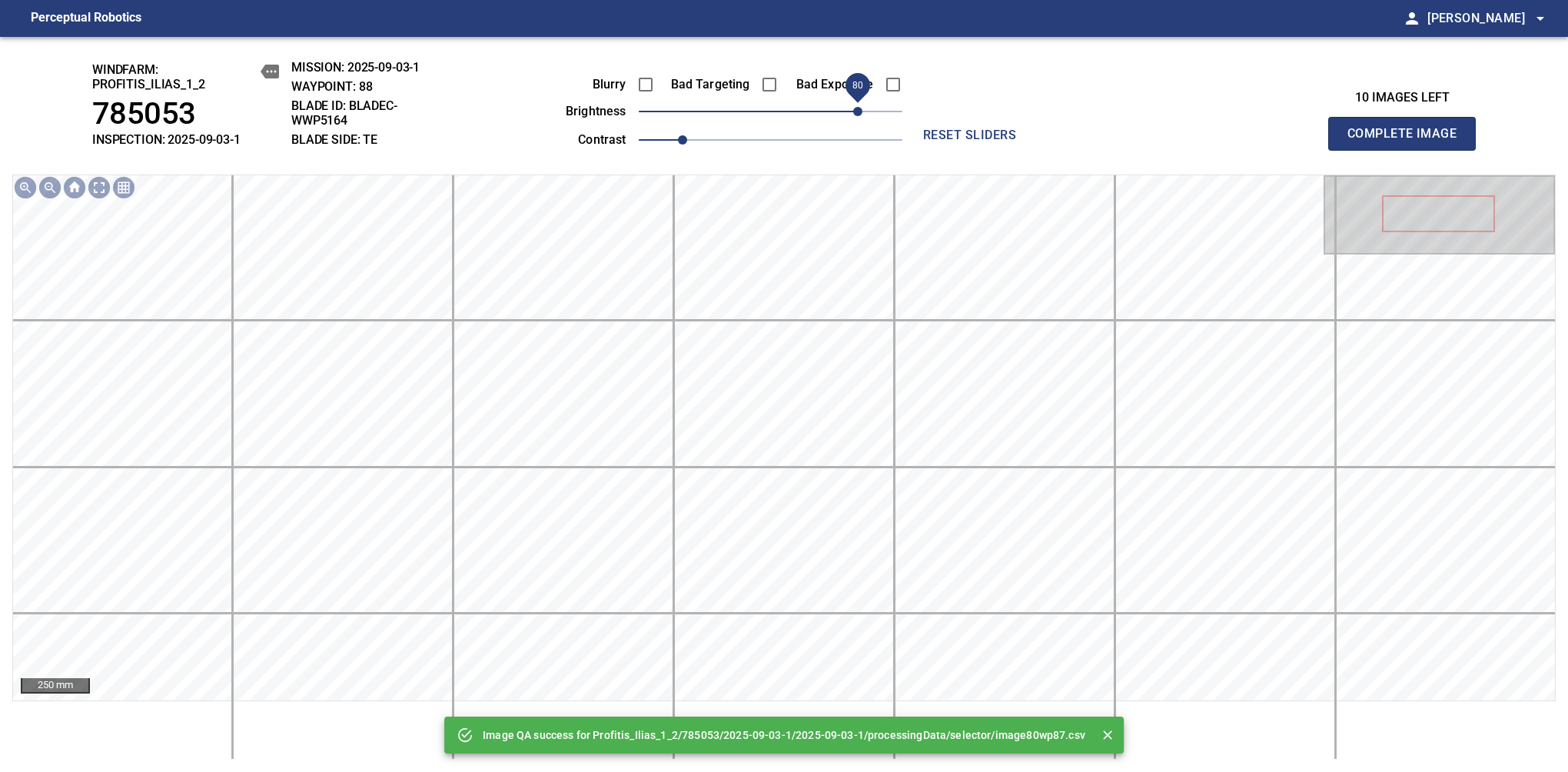
drag, startPoint x: 839, startPoint y: 114, endPoint x: 857, endPoint y: 114, distance: 18.0
click at [857, 114] on span "80" at bounding box center [770, 111] width 264 height 21
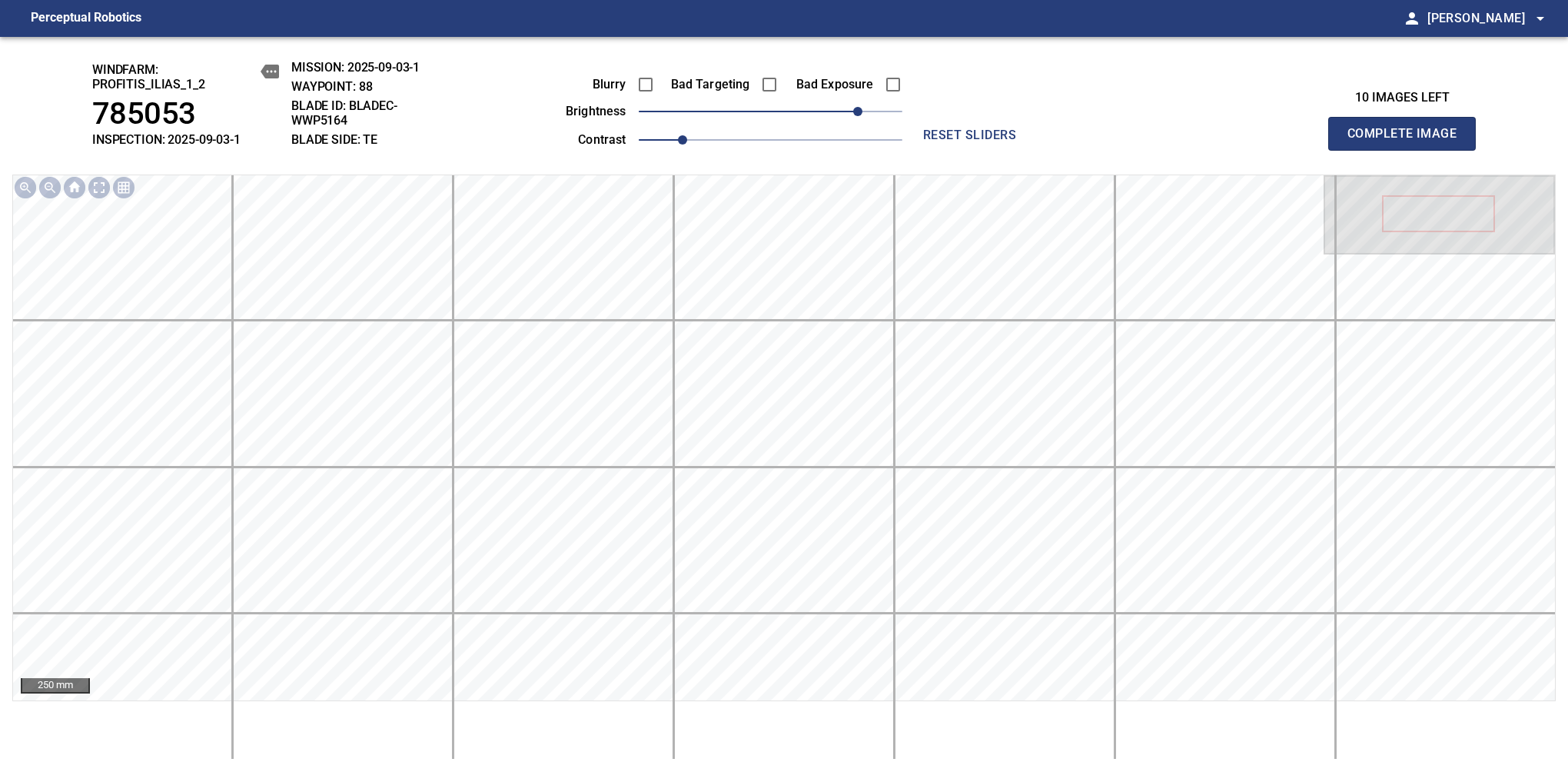
click at [1408, 142] on span "Complete Image" at bounding box center [1402, 133] width 114 height 21
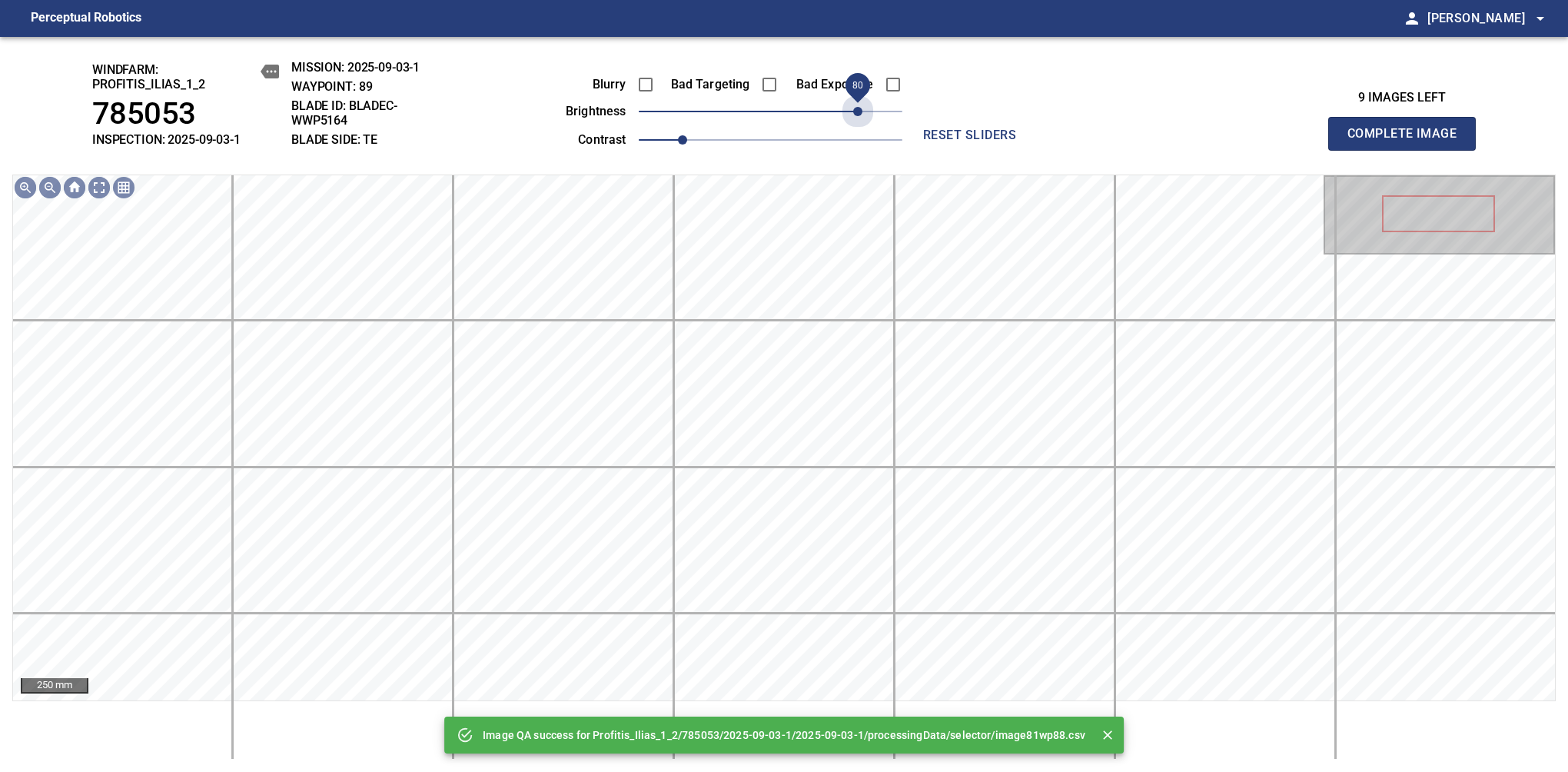
click at [857, 114] on span "80" at bounding box center [770, 111] width 264 height 21
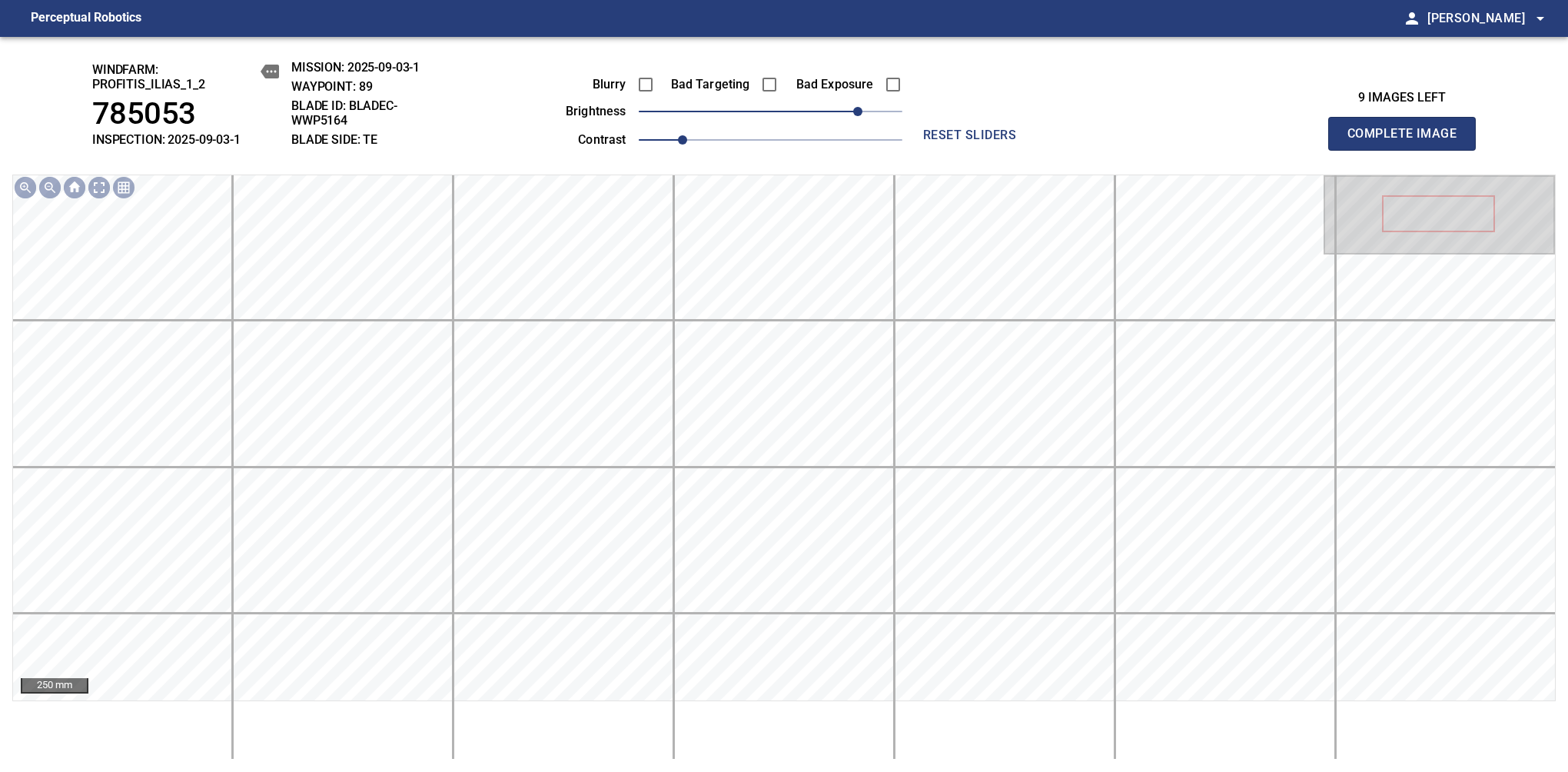
click at [1408, 142] on span "Complete Image" at bounding box center [1402, 133] width 114 height 21
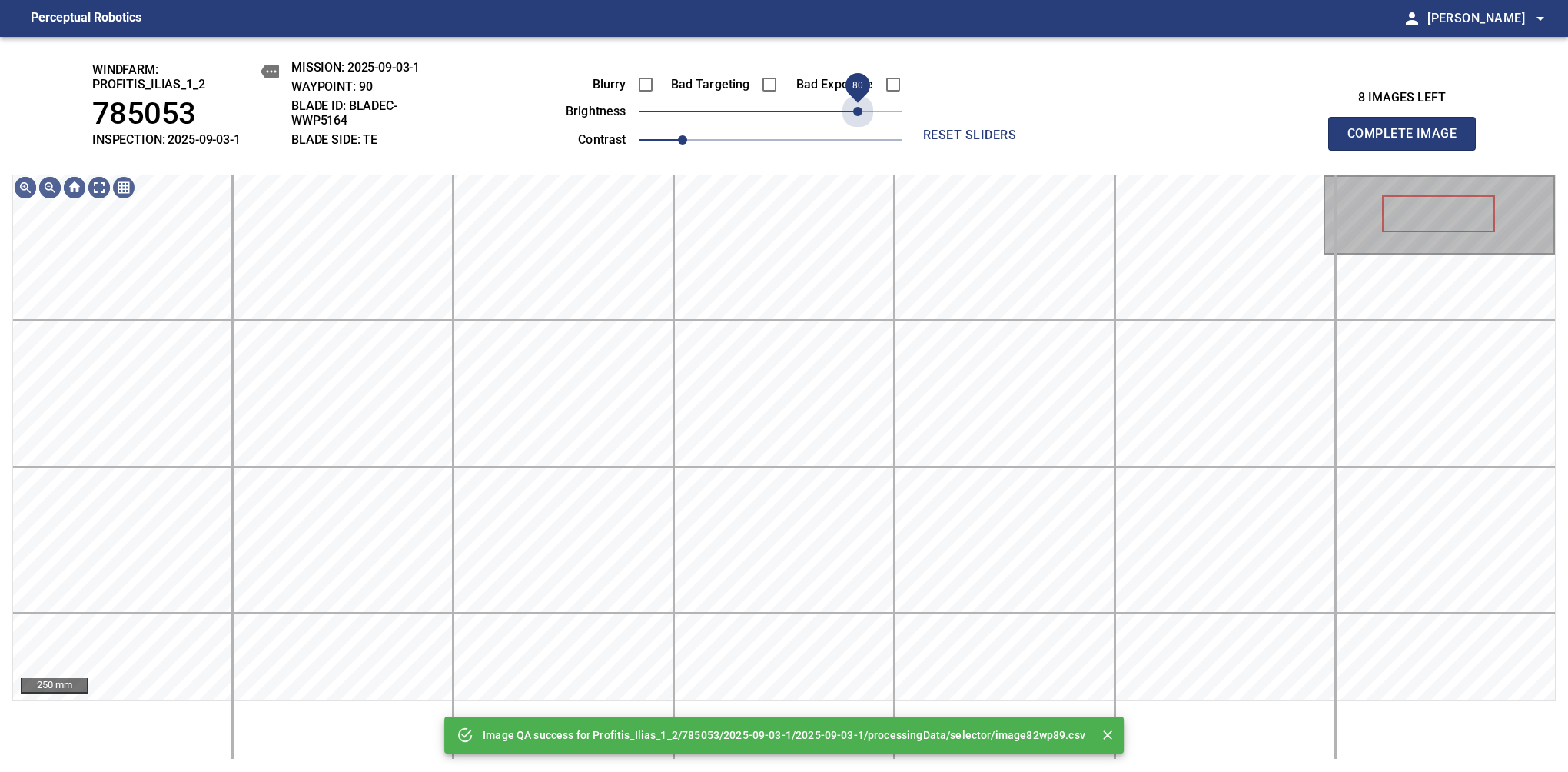
click at [857, 114] on span "80" at bounding box center [770, 111] width 264 height 21
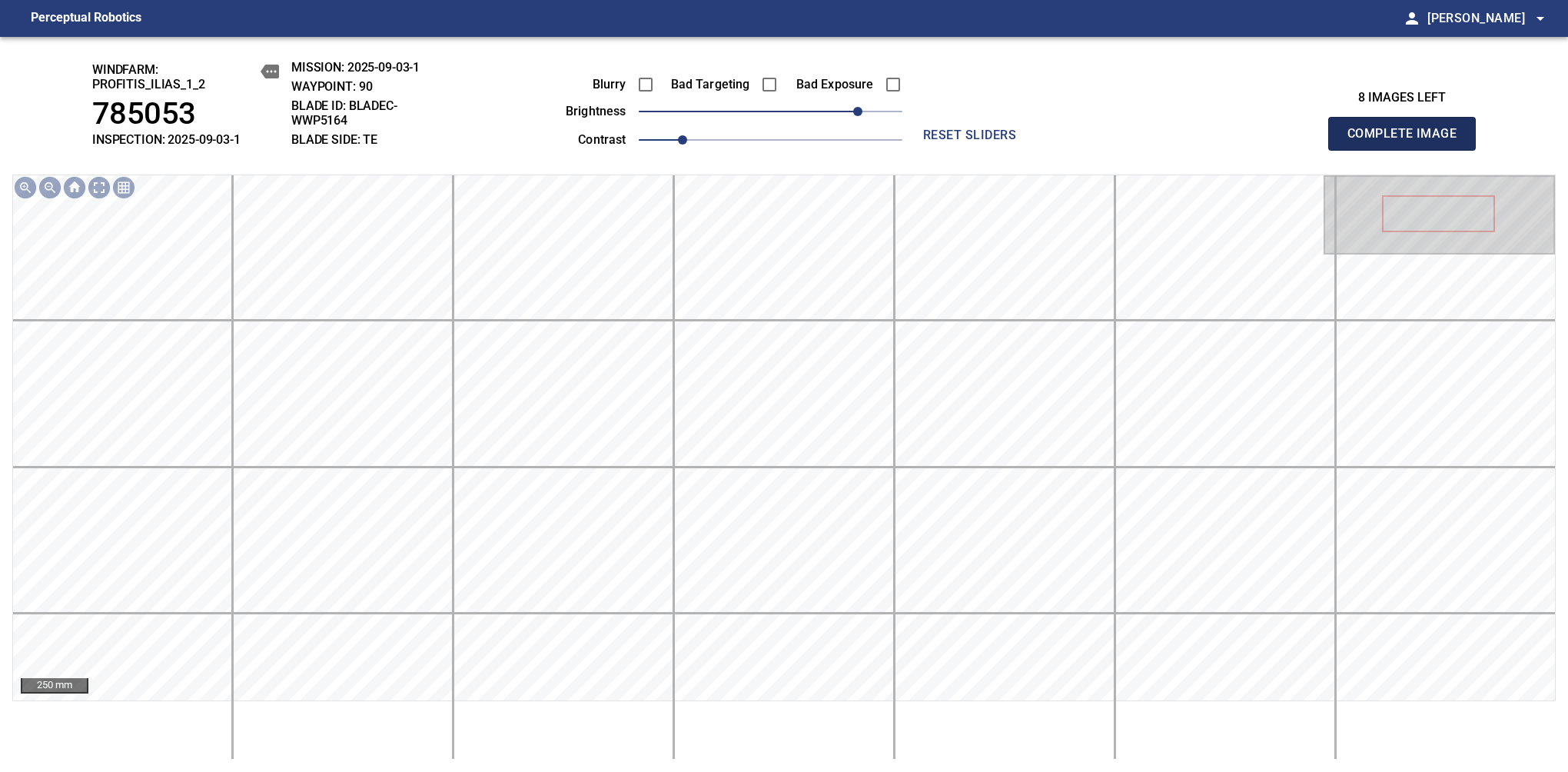
click at [1408, 142] on span "Complete Image" at bounding box center [1402, 133] width 114 height 21
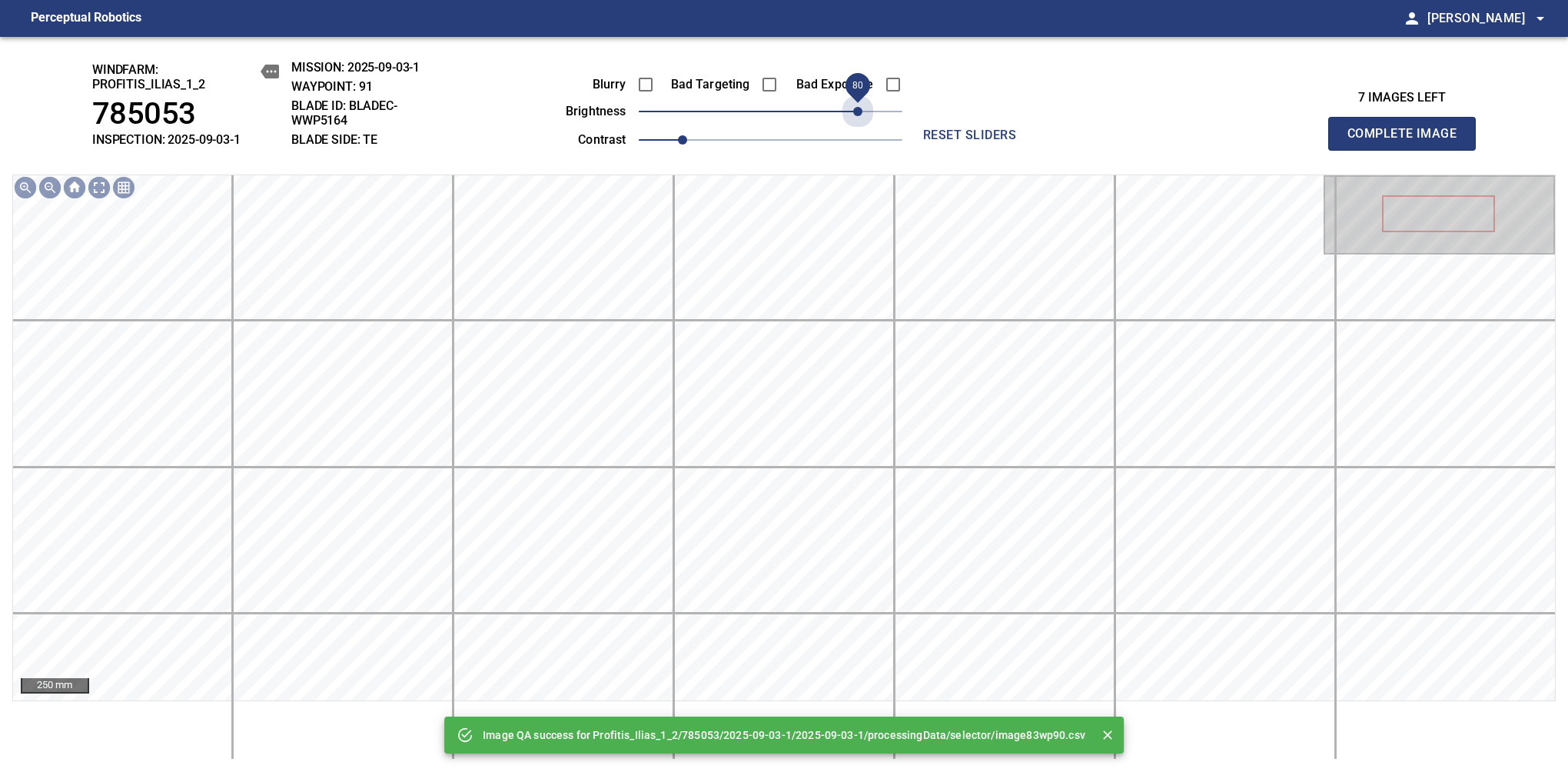
click at [857, 114] on span "80" at bounding box center [770, 111] width 264 height 21
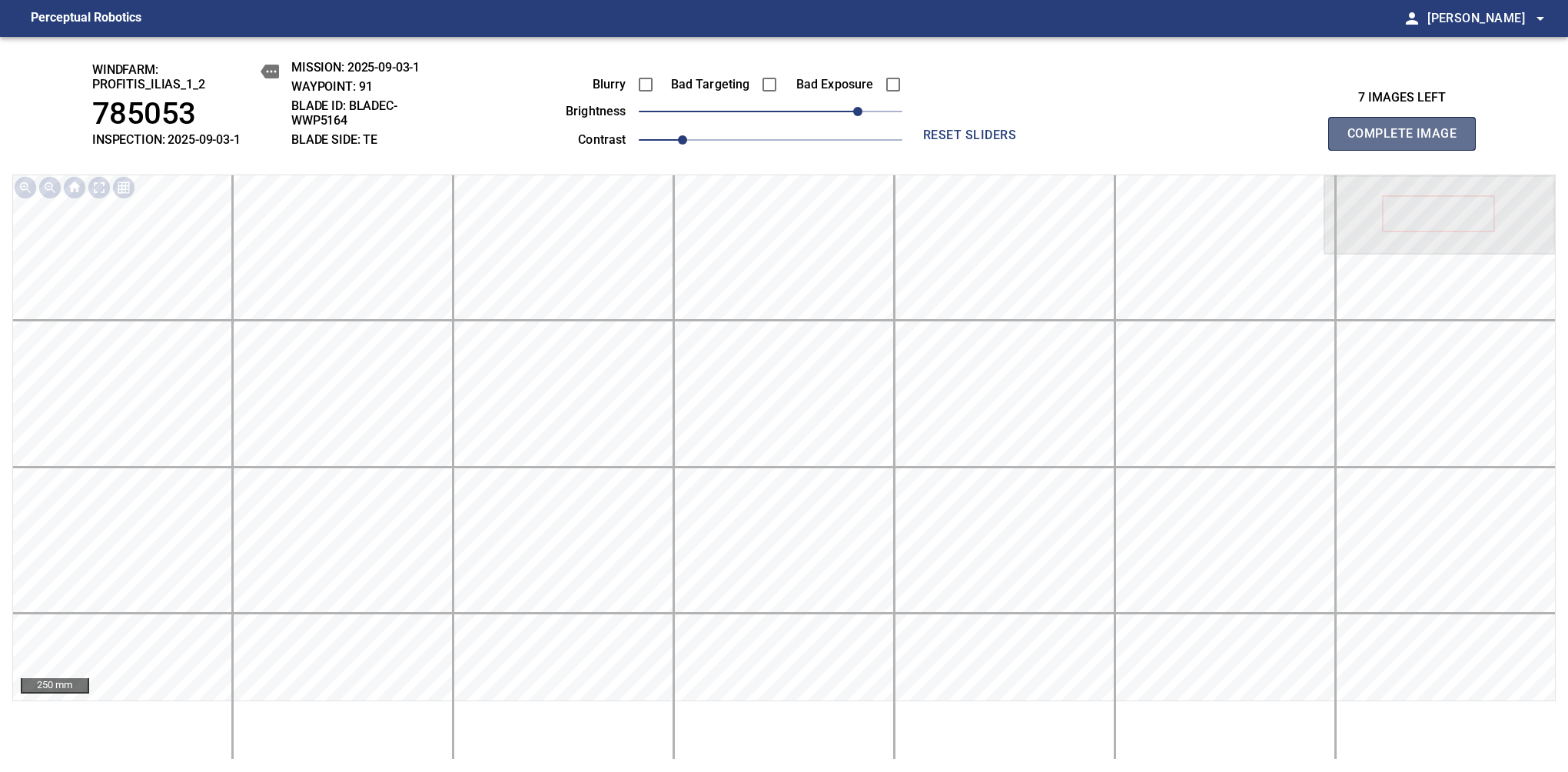
click at [1408, 142] on span "Complete Image" at bounding box center [1402, 133] width 114 height 21
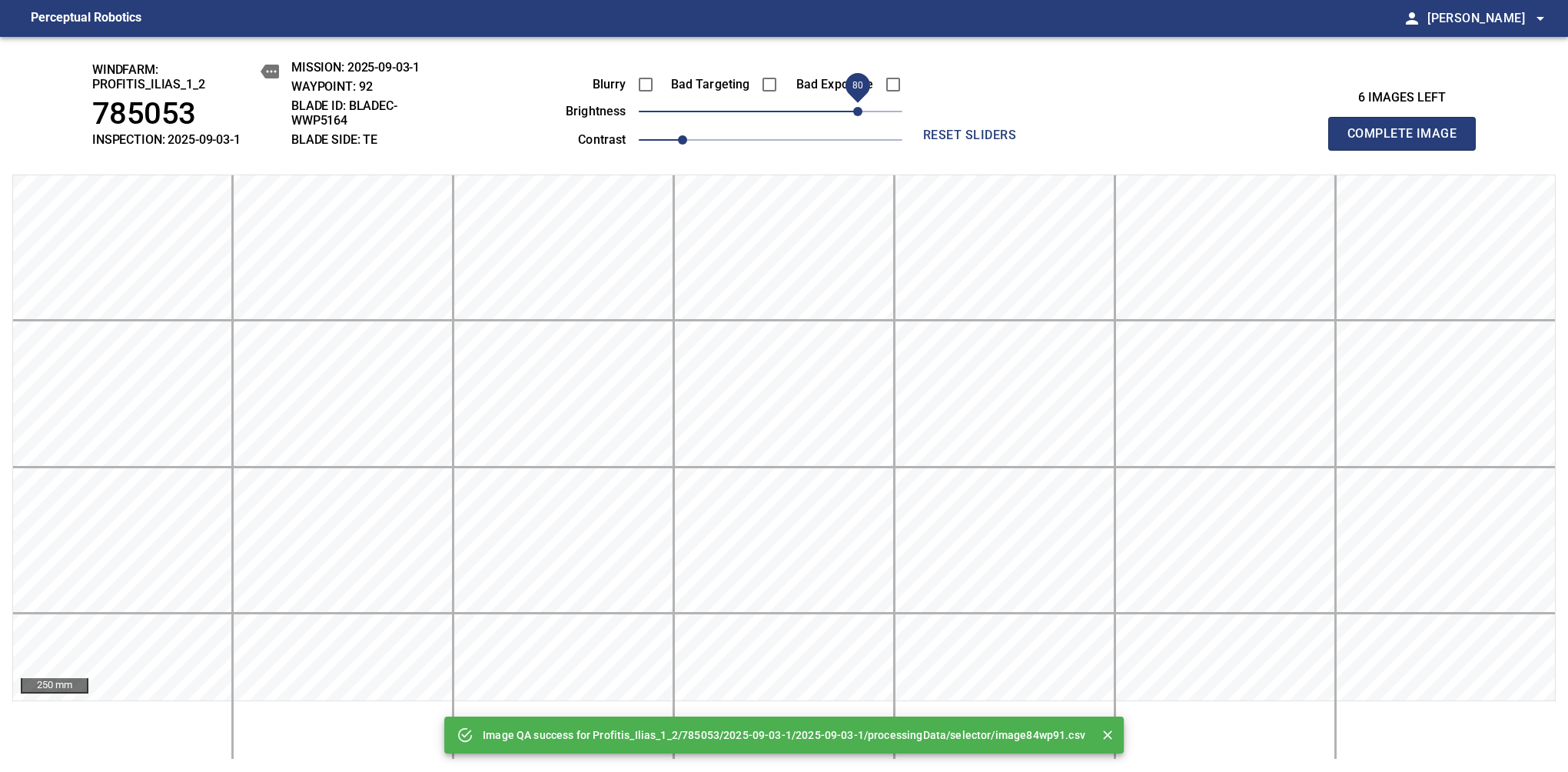
click at [859, 111] on span "80" at bounding box center [770, 111] width 264 height 21
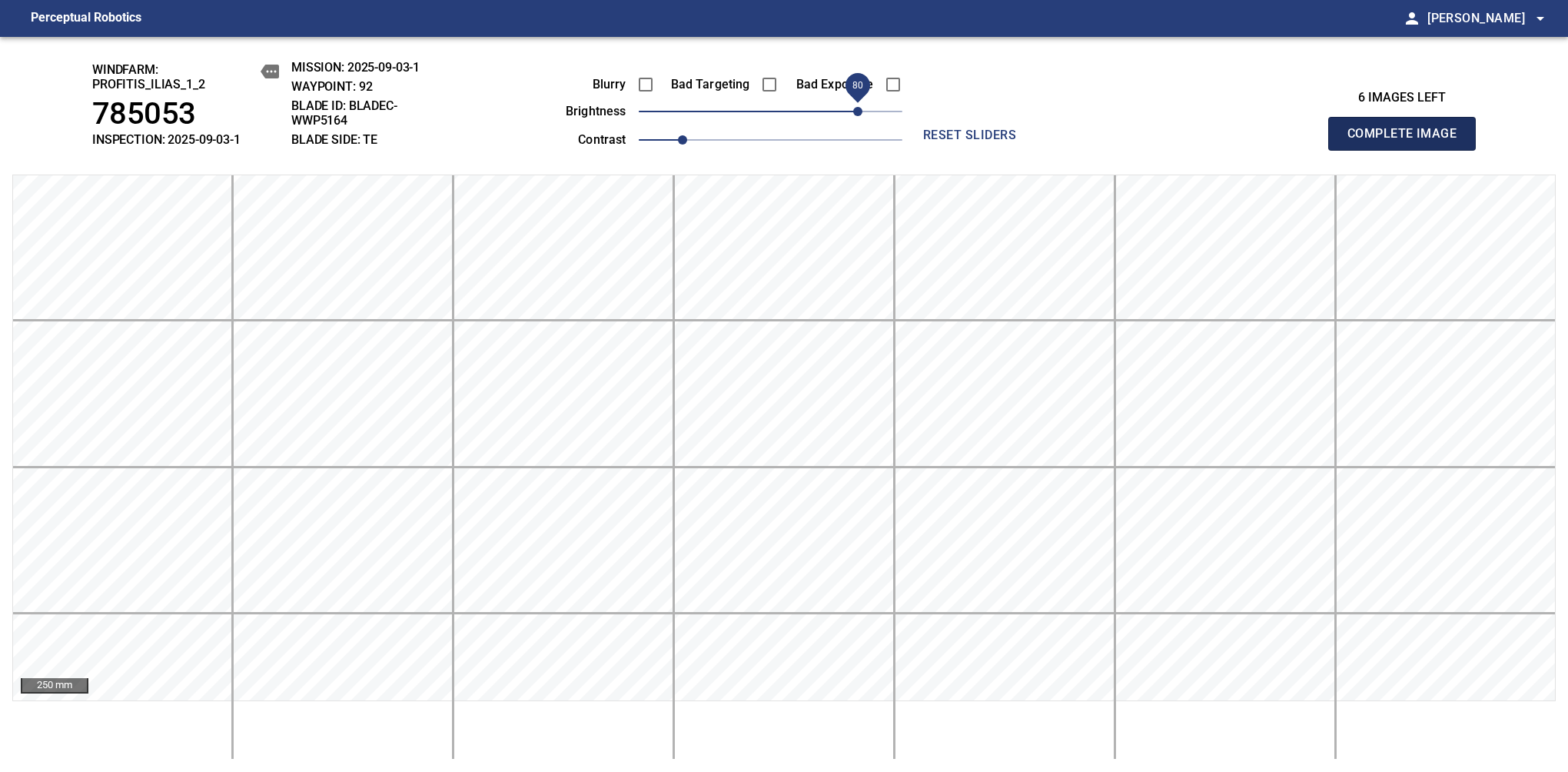
click at [1408, 142] on span "Complete Image" at bounding box center [1402, 133] width 114 height 21
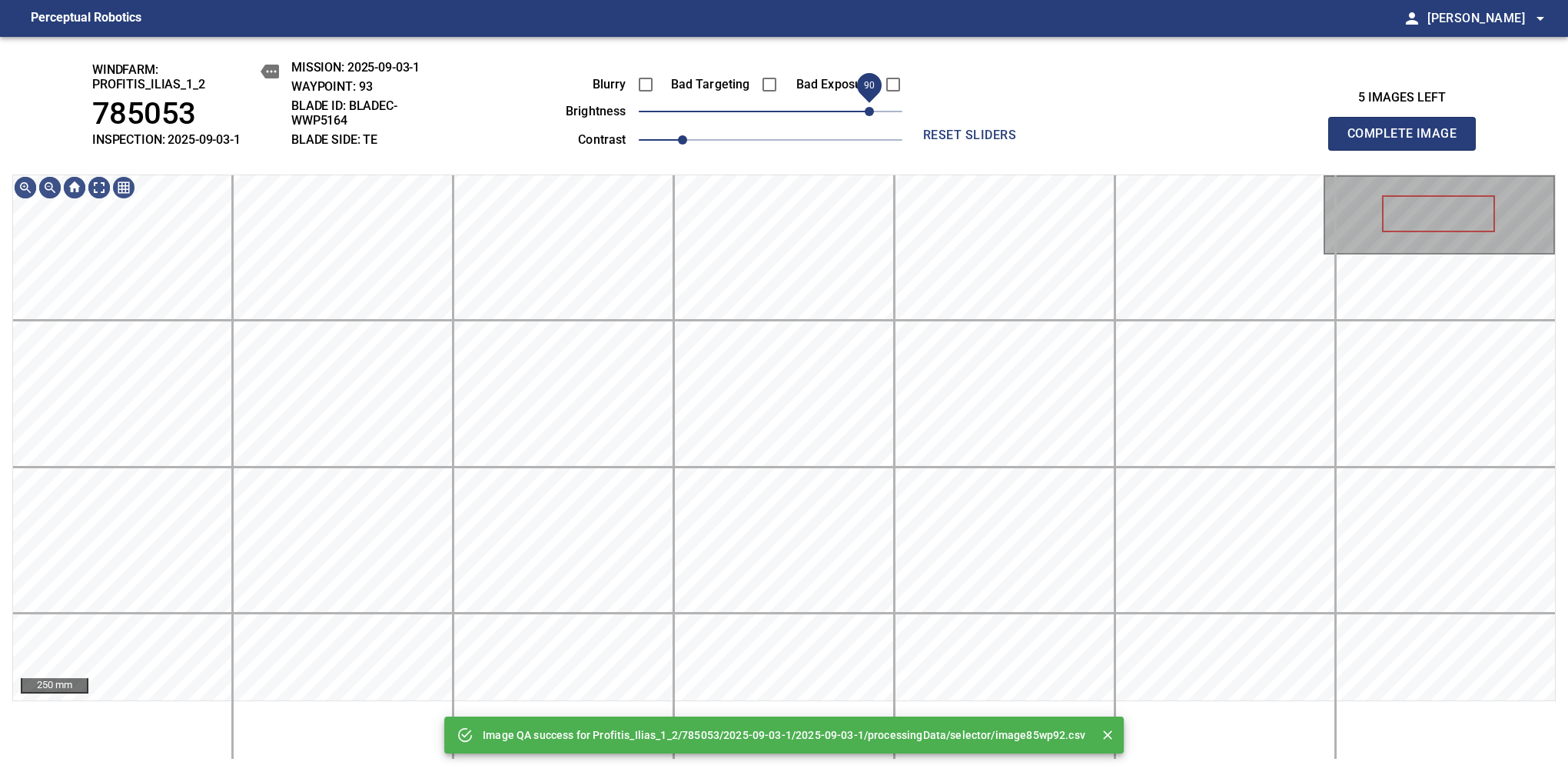
click at [864, 109] on span "90" at bounding box center [770, 111] width 264 height 21
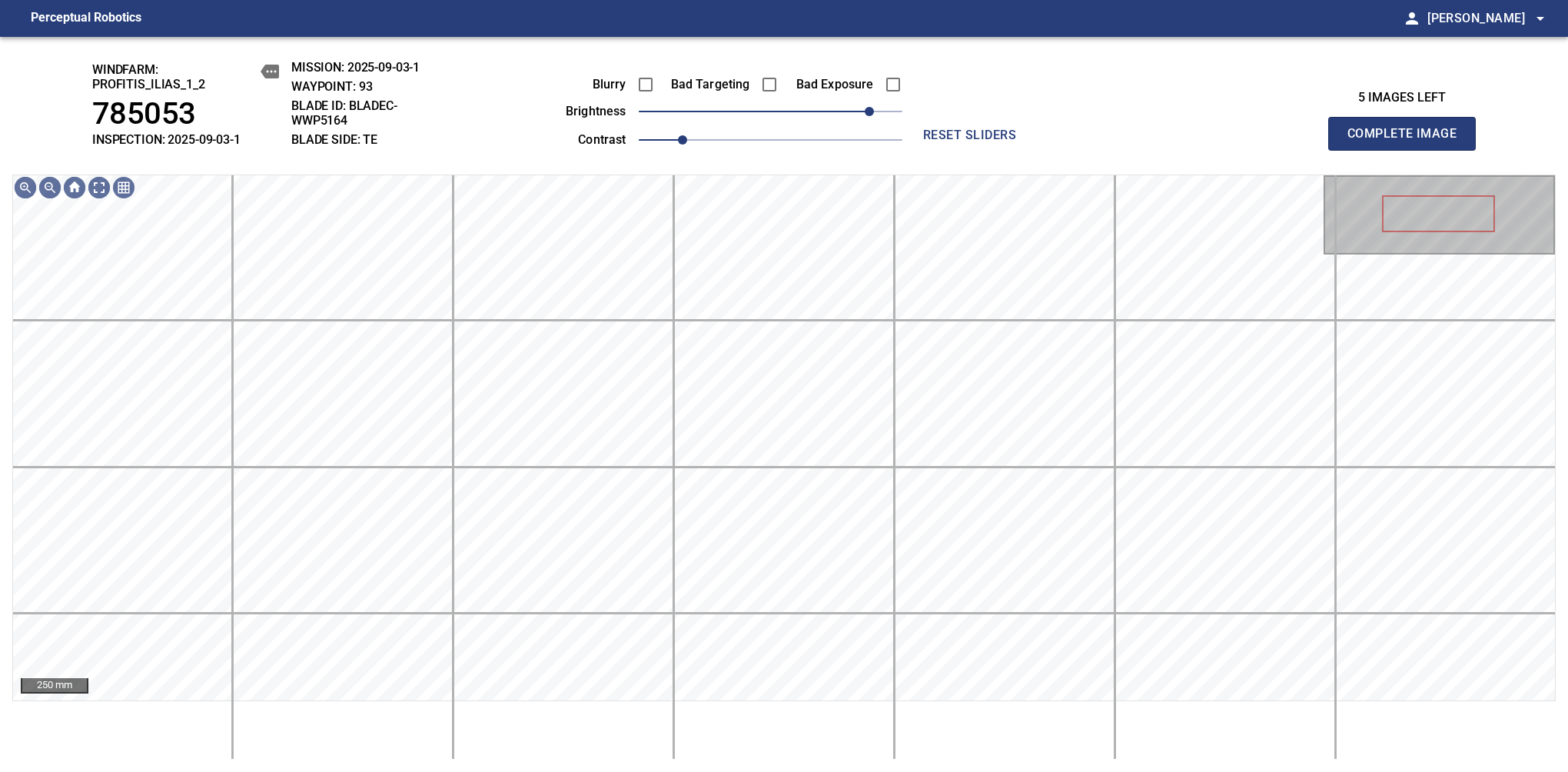
click at [864, 109] on span "90" at bounding box center [868, 111] width 9 height 9
click at [862, 111] on span "80" at bounding box center [857, 111] width 9 height 9
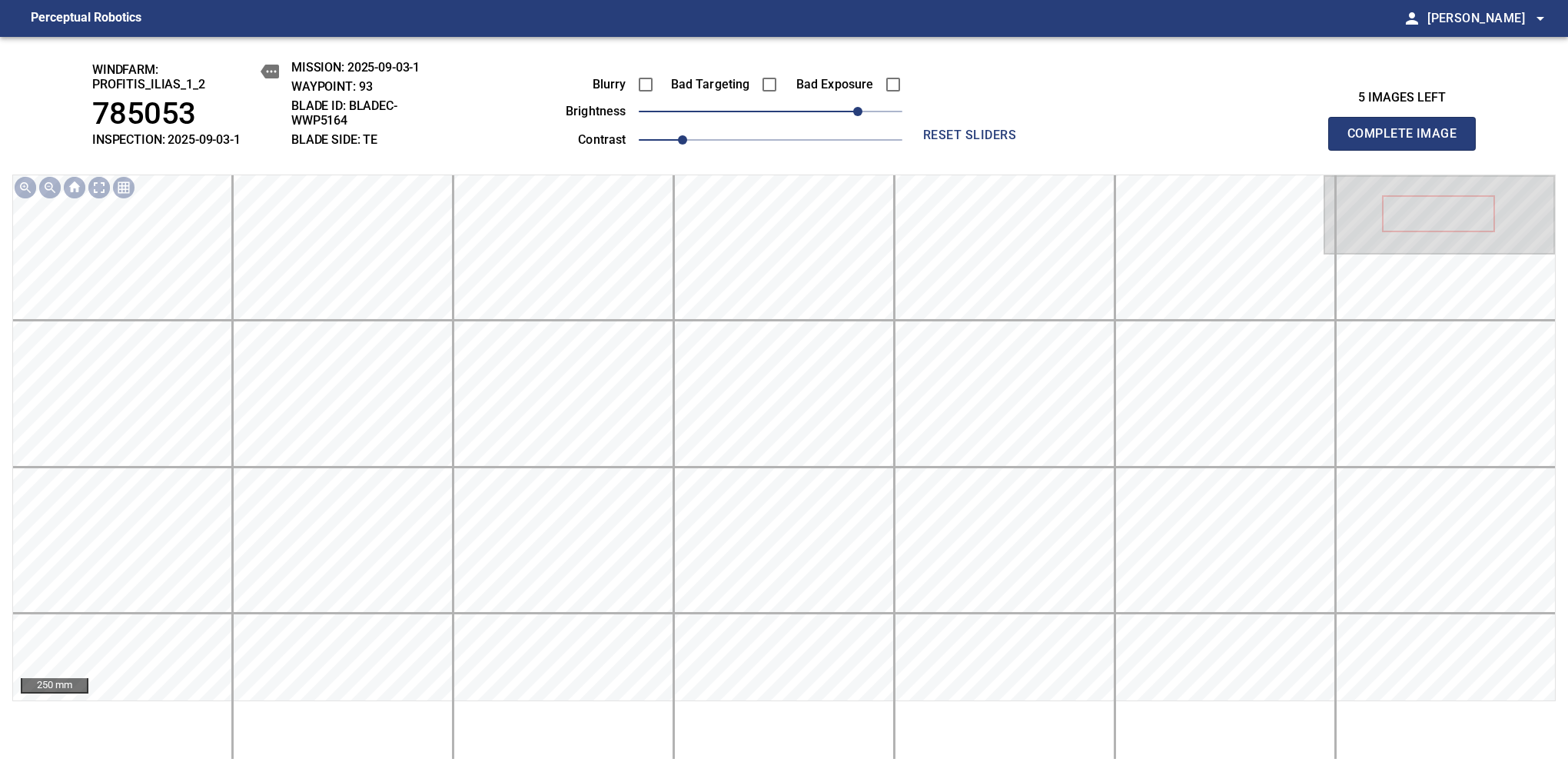
click at [1408, 142] on span "Complete Image" at bounding box center [1402, 133] width 114 height 21
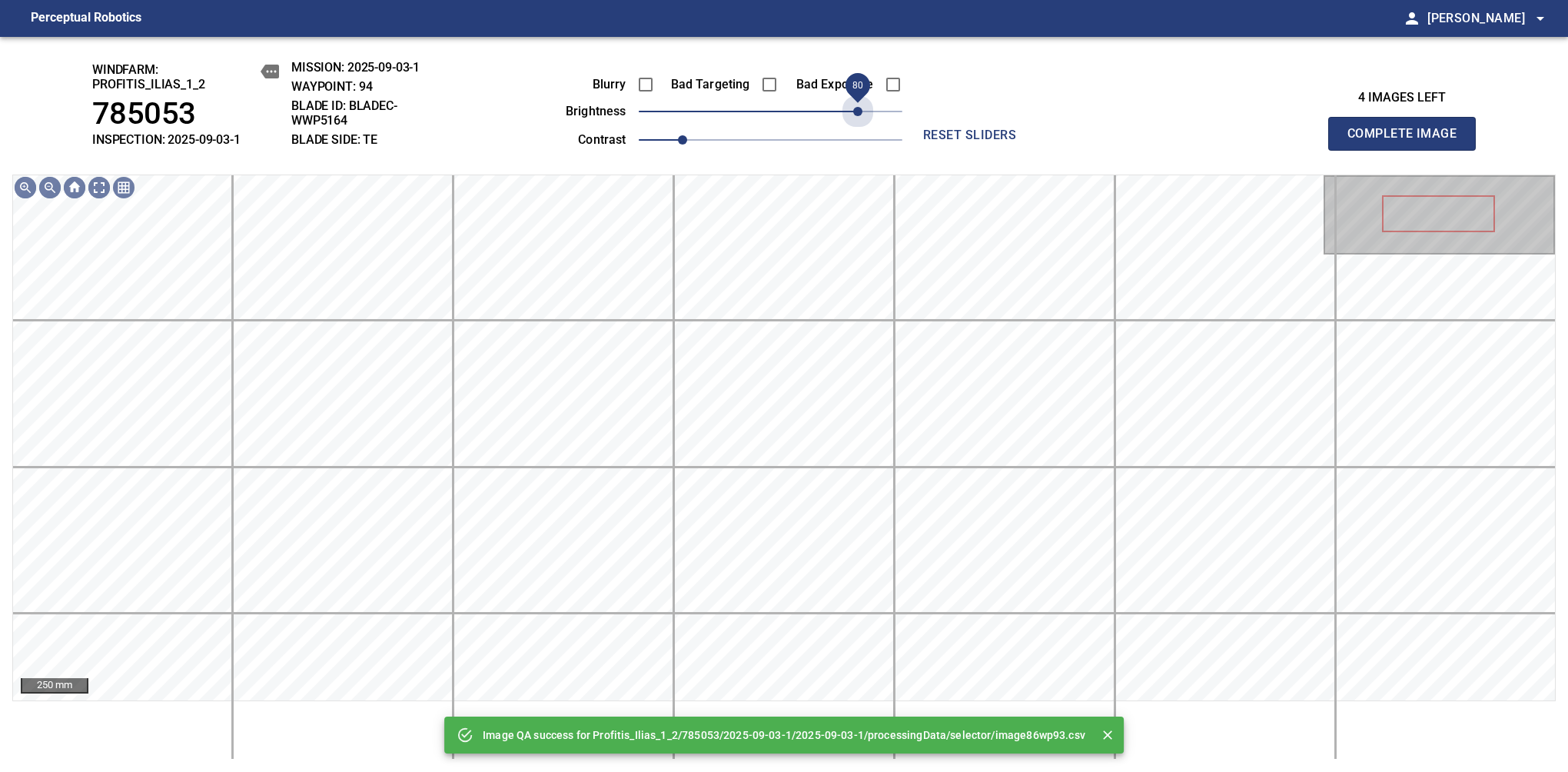
click at [862, 111] on span "80" at bounding box center [770, 111] width 264 height 21
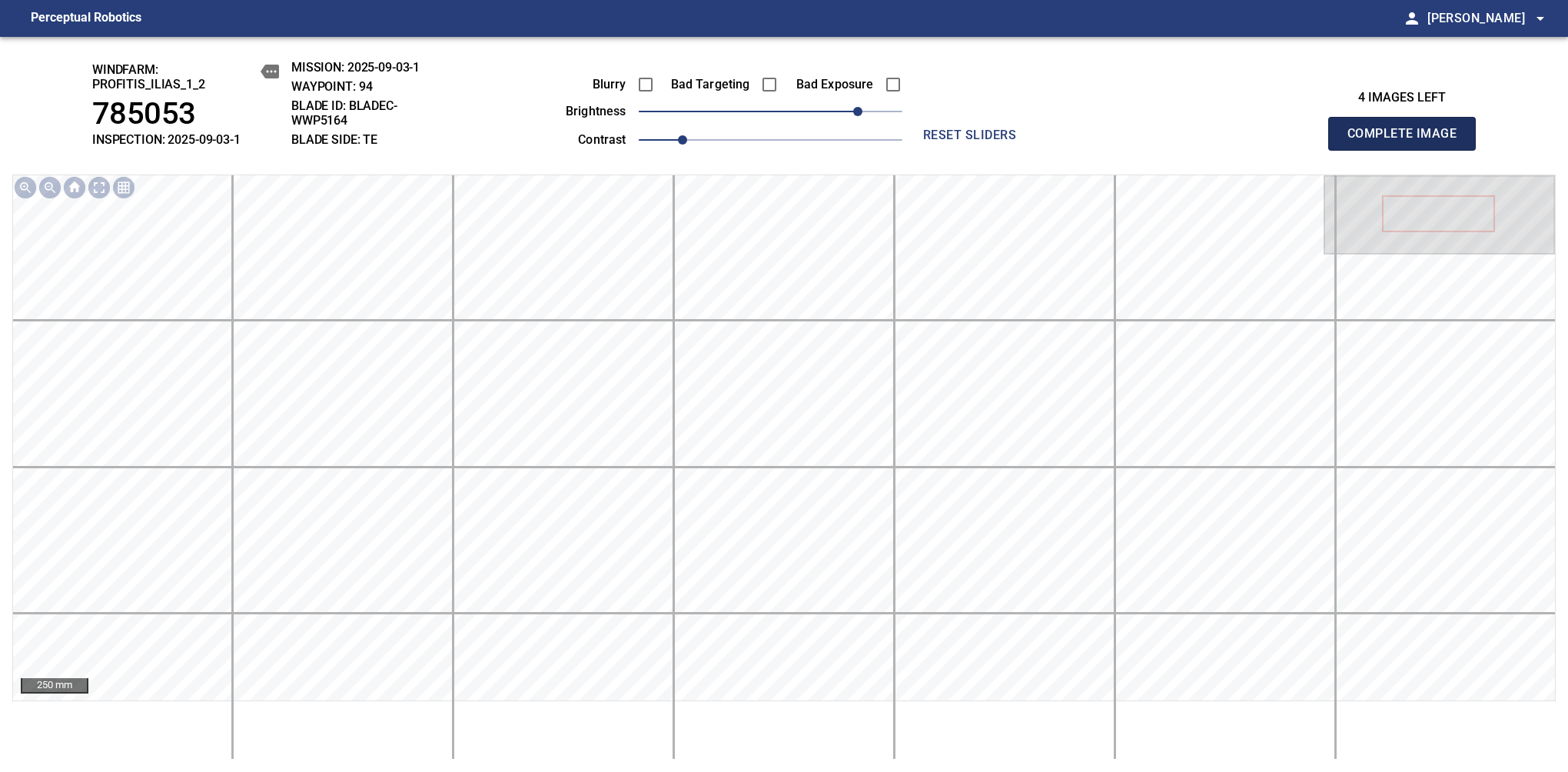
click at [1408, 142] on span "Complete Image" at bounding box center [1402, 133] width 114 height 21
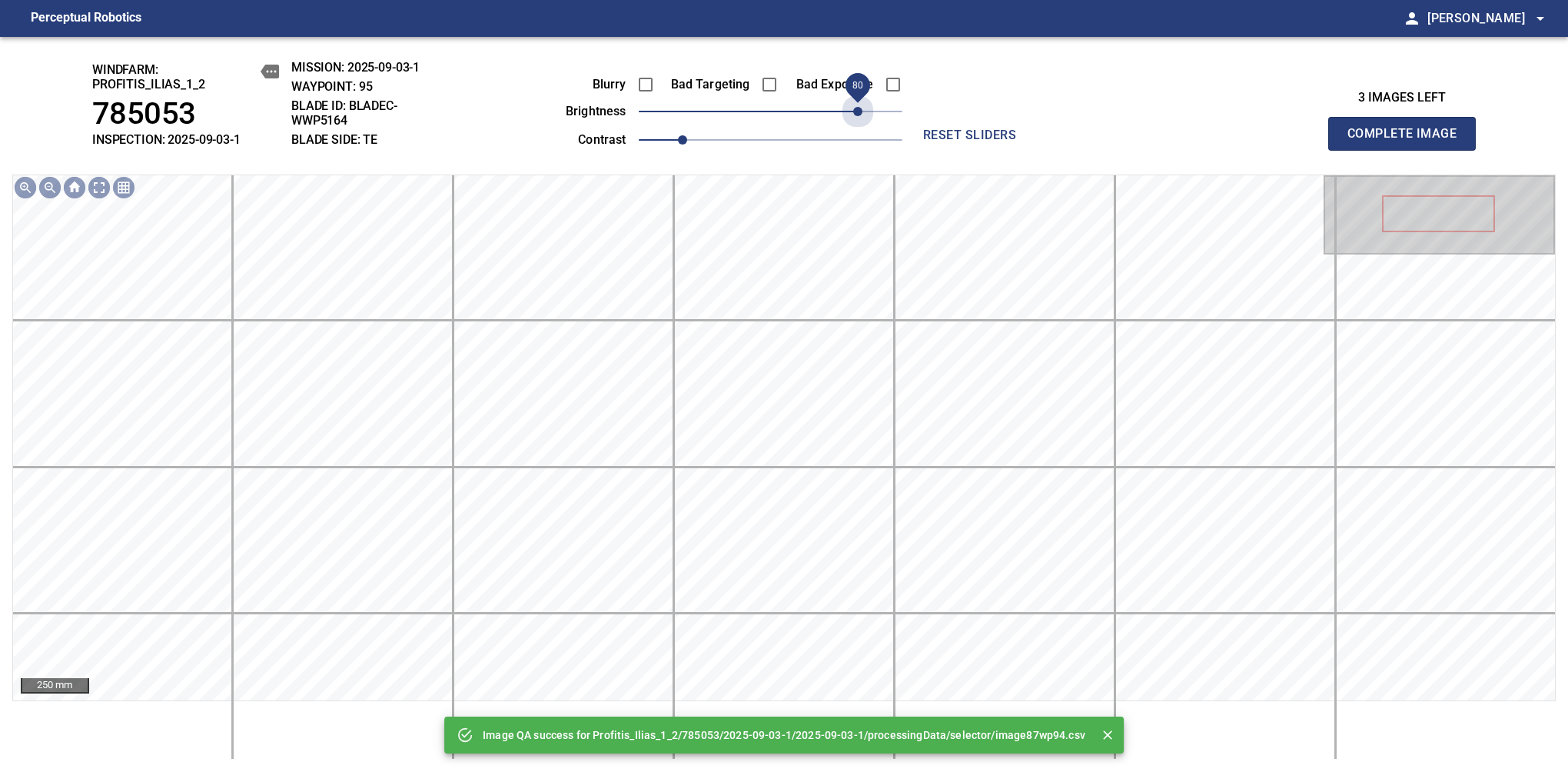
click at [862, 111] on span "80" at bounding box center [770, 111] width 264 height 21
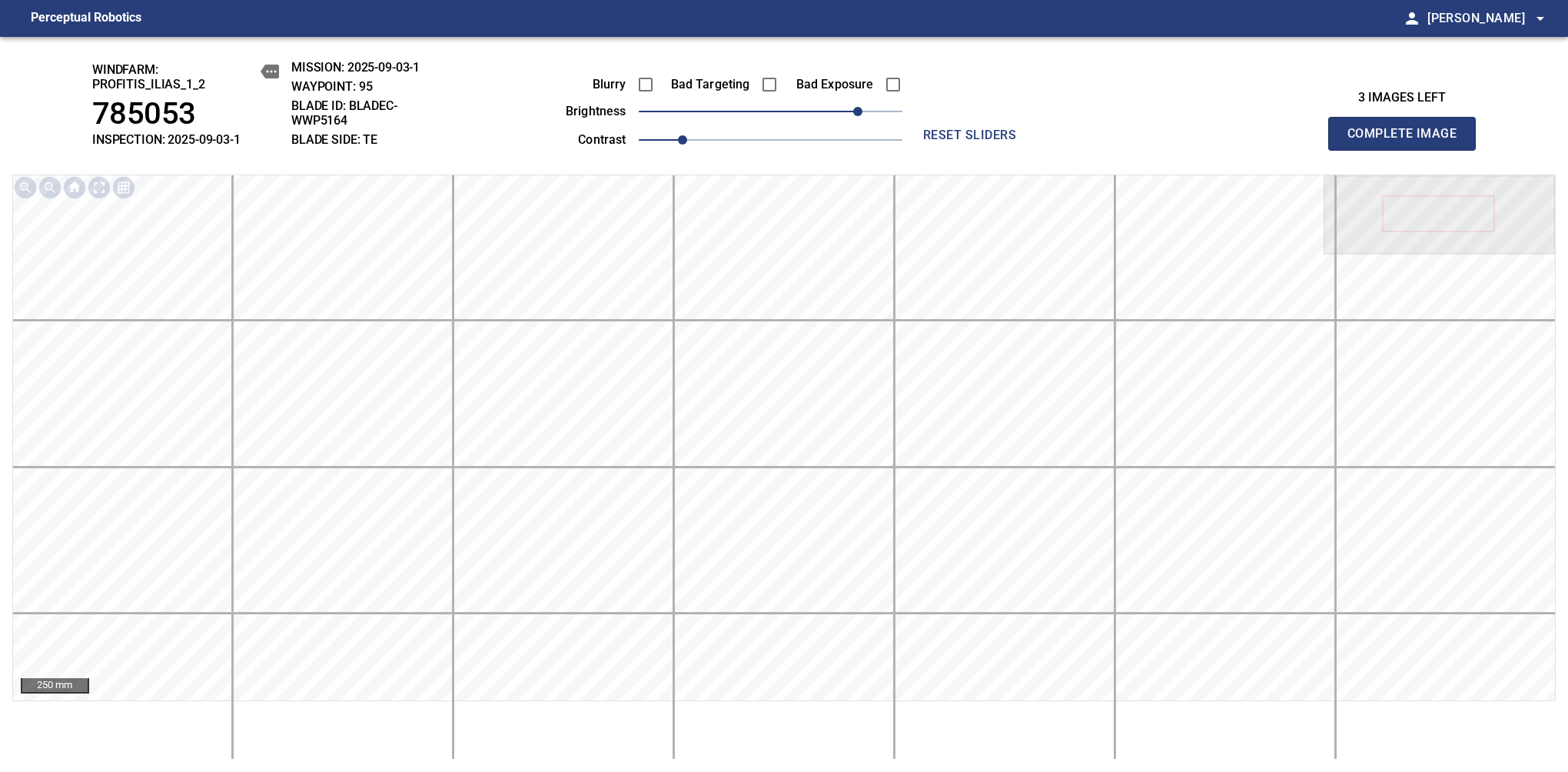
click at [1408, 142] on span "Complete Image" at bounding box center [1402, 133] width 114 height 21
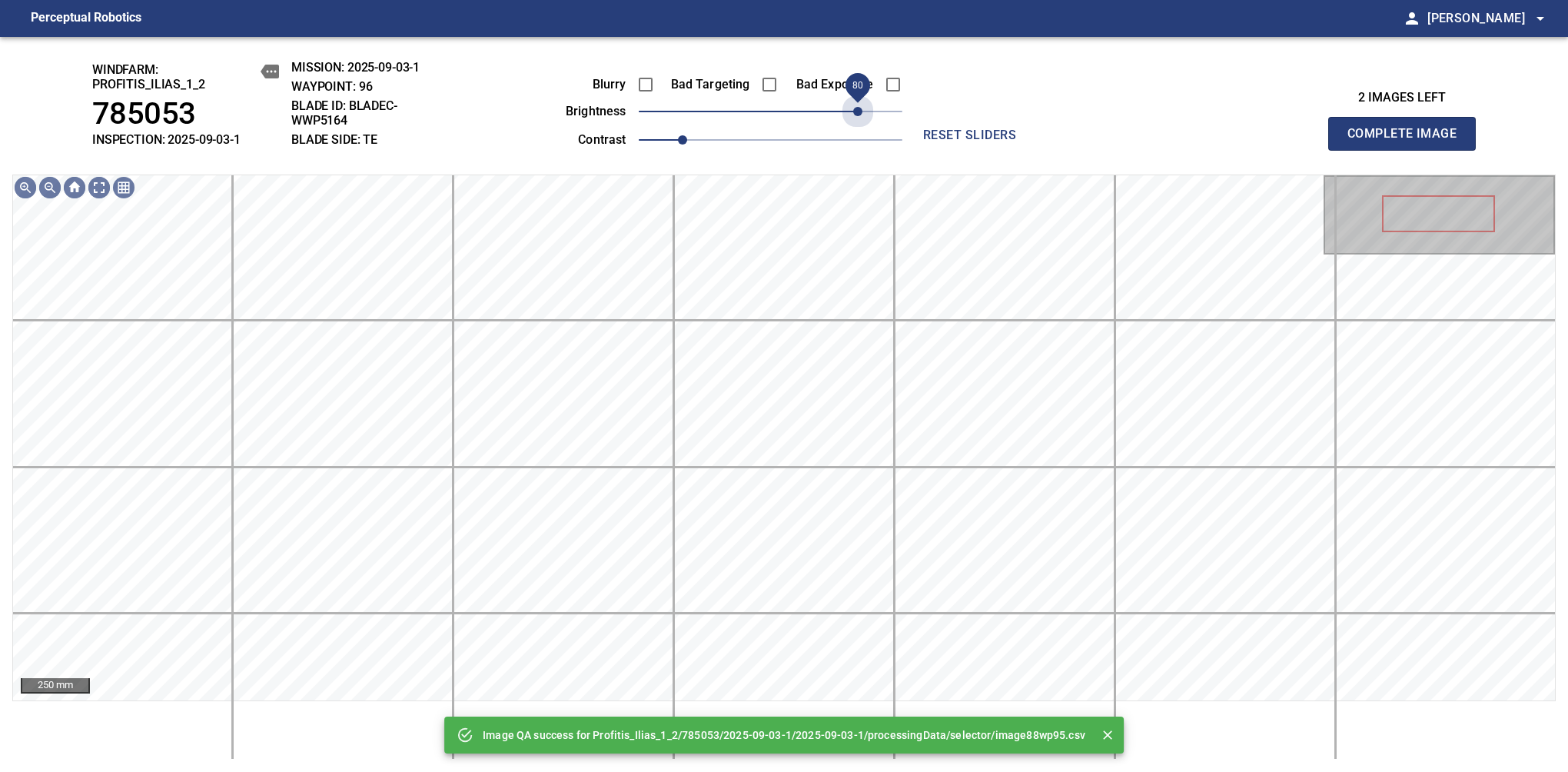
click at [862, 111] on span "80" at bounding box center [770, 111] width 264 height 21
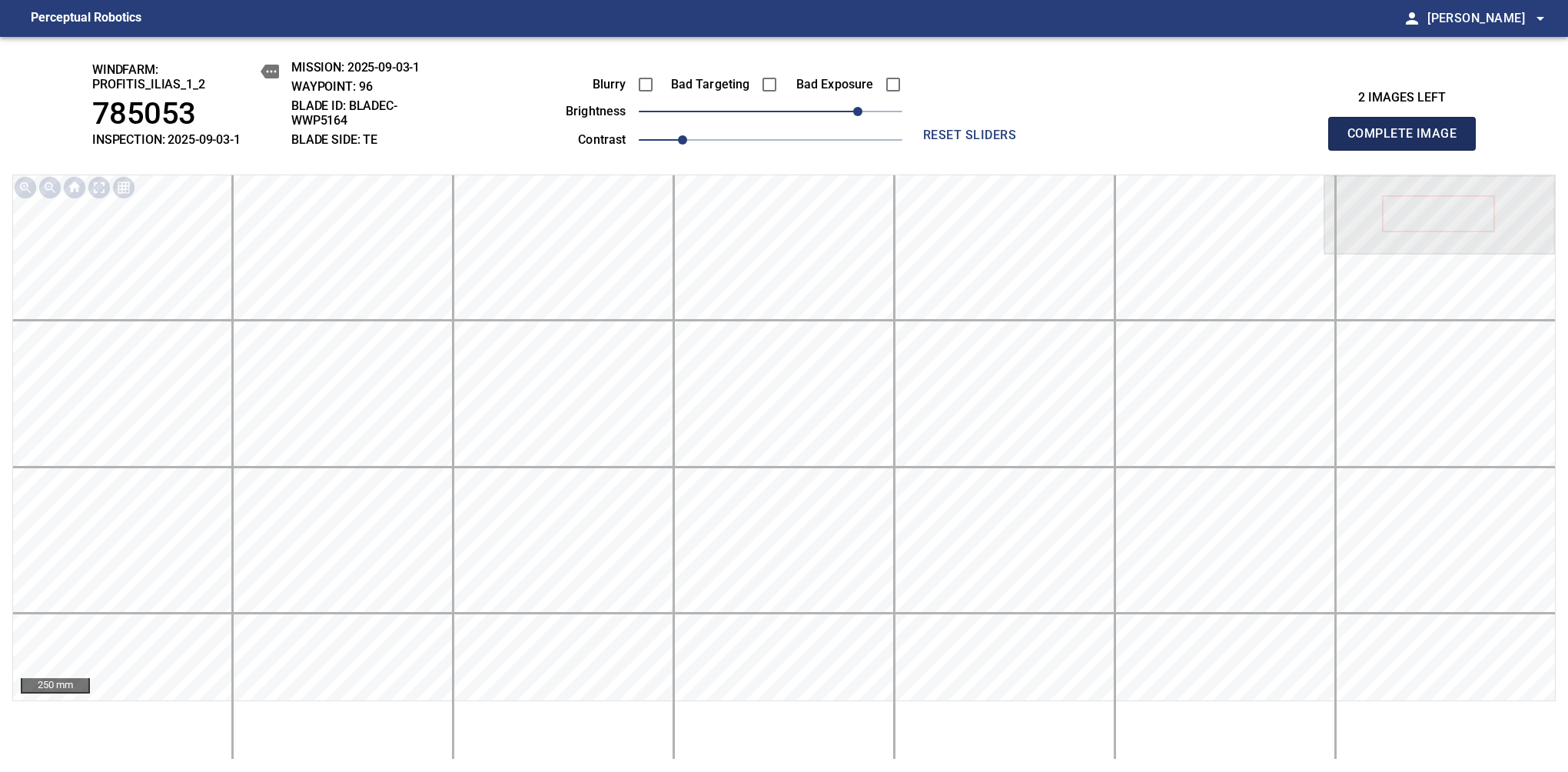
click at [1408, 142] on span "Complete Image" at bounding box center [1402, 133] width 114 height 21
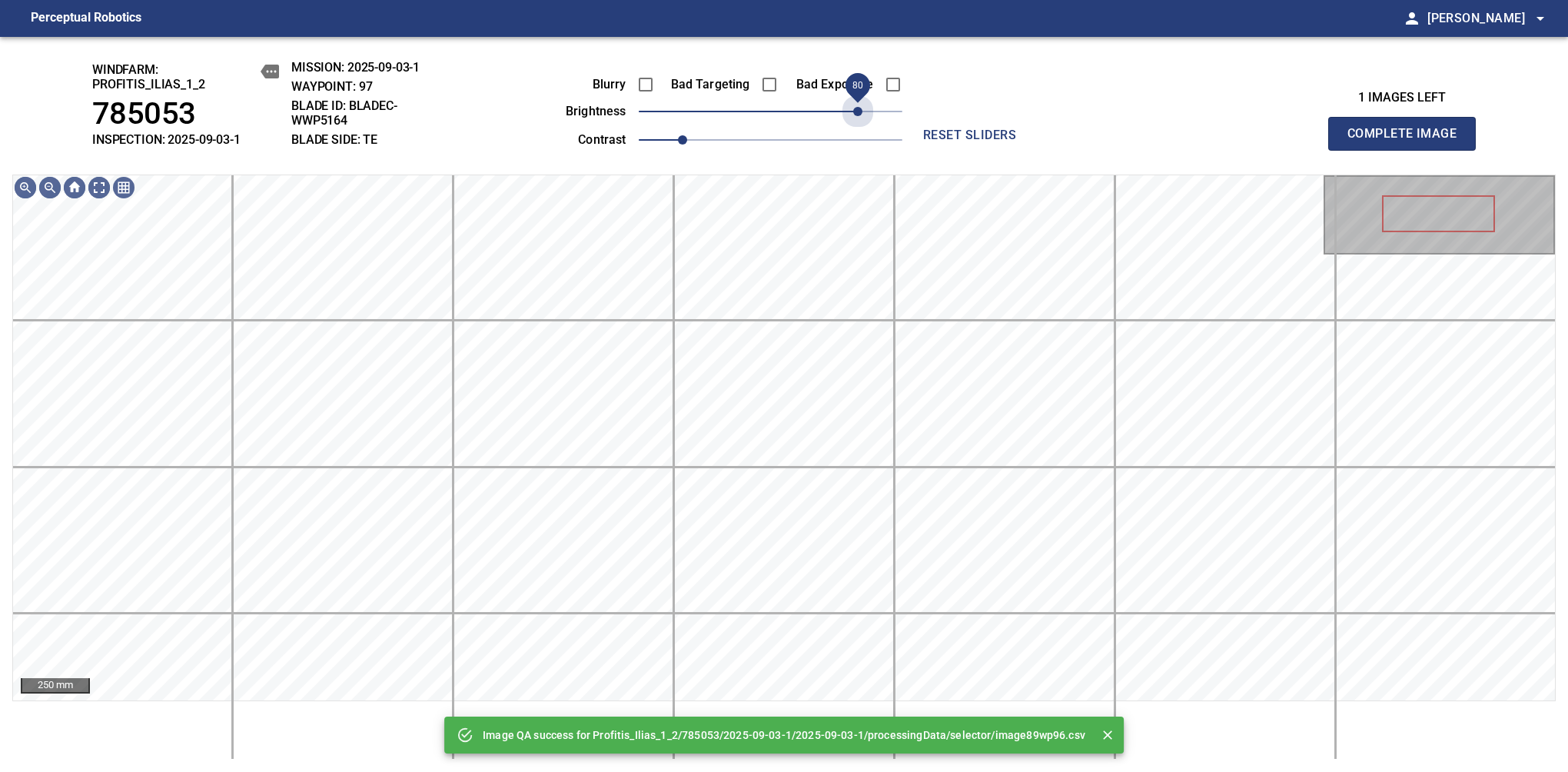
click at [862, 111] on span "80" at bounding box center [770, 111] width 264 height 21
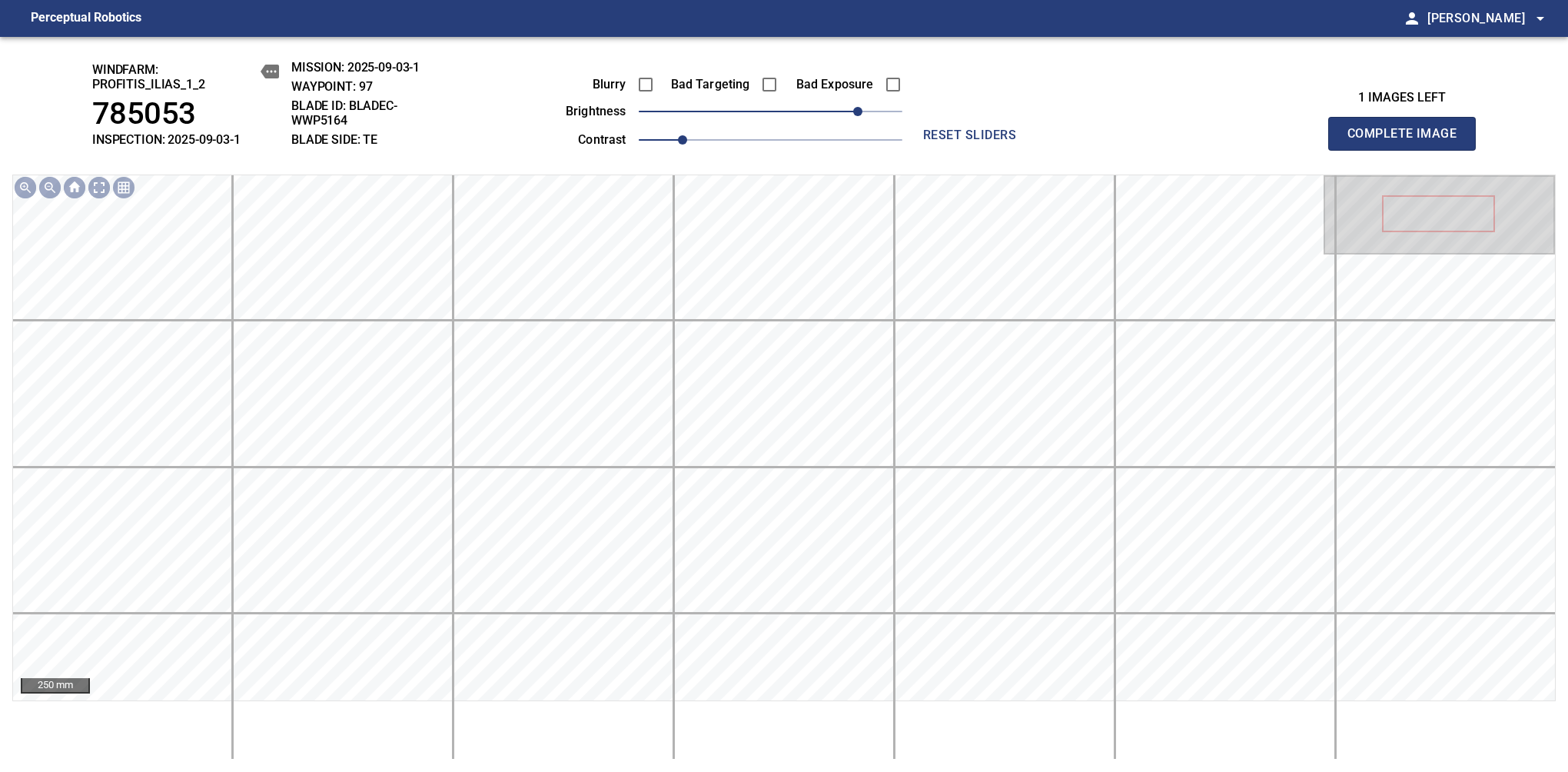
click at [1408, 142] on span "Complete Image" at bounding box center [1402, 133] width 114 height 21
